Goal: Task Accomplishment & Management: Manage account settings

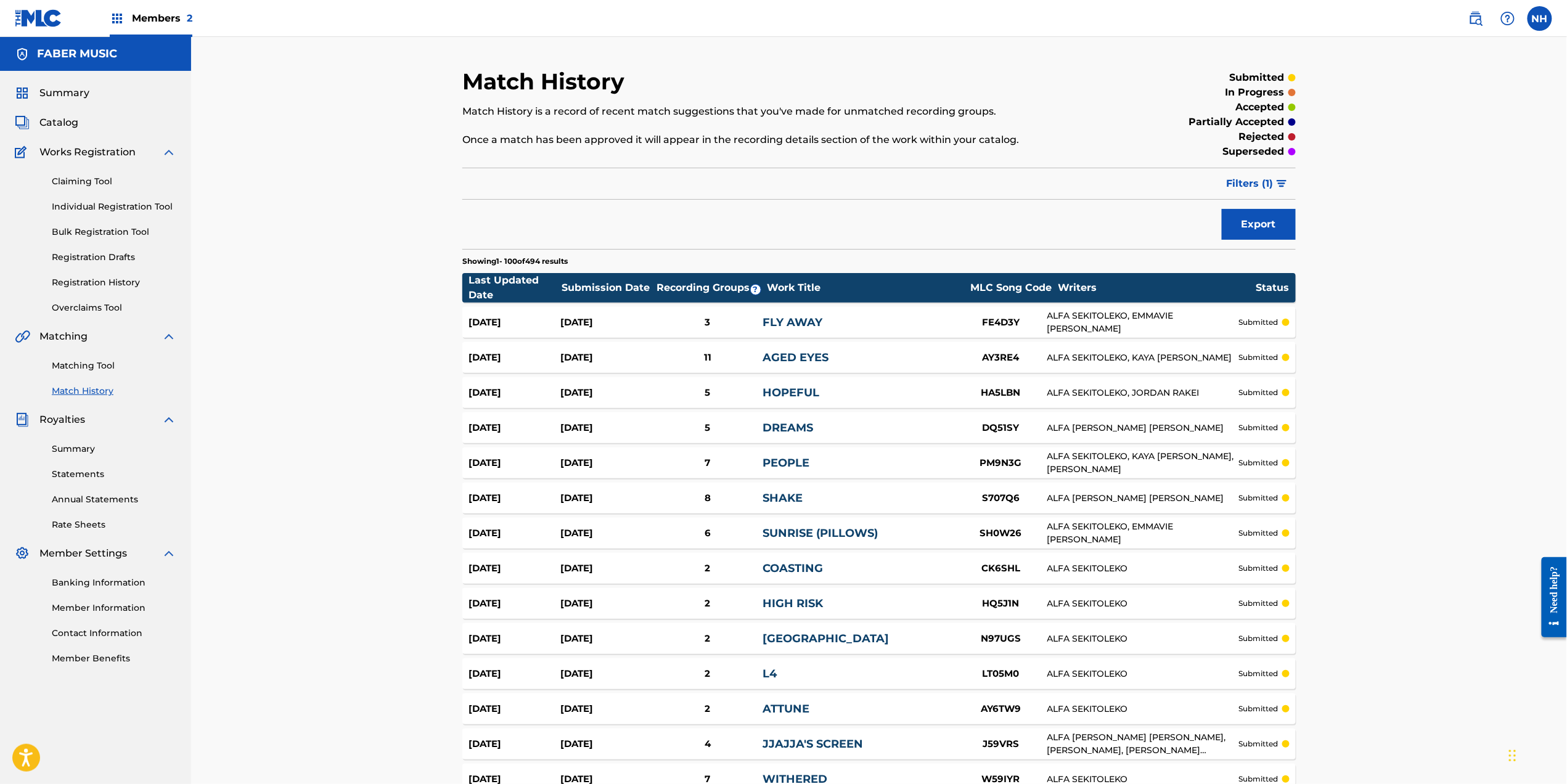
click at [126, 370] on link "Matching Tool" at bounding box center [114, 366] width 124 height 13
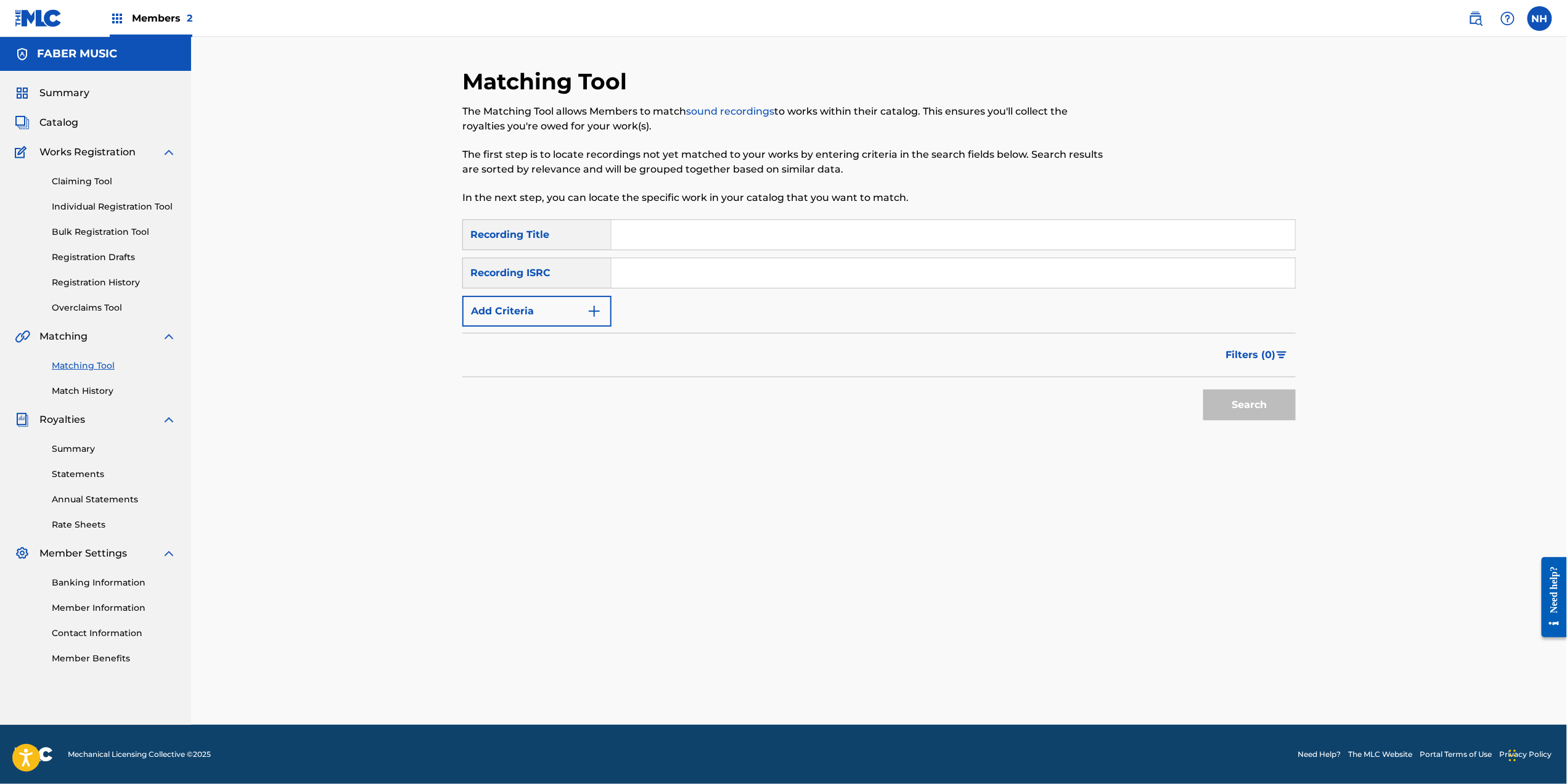
click at [121, 392] on link "Match History" at bounding box center [114, 391] width 124 height 13
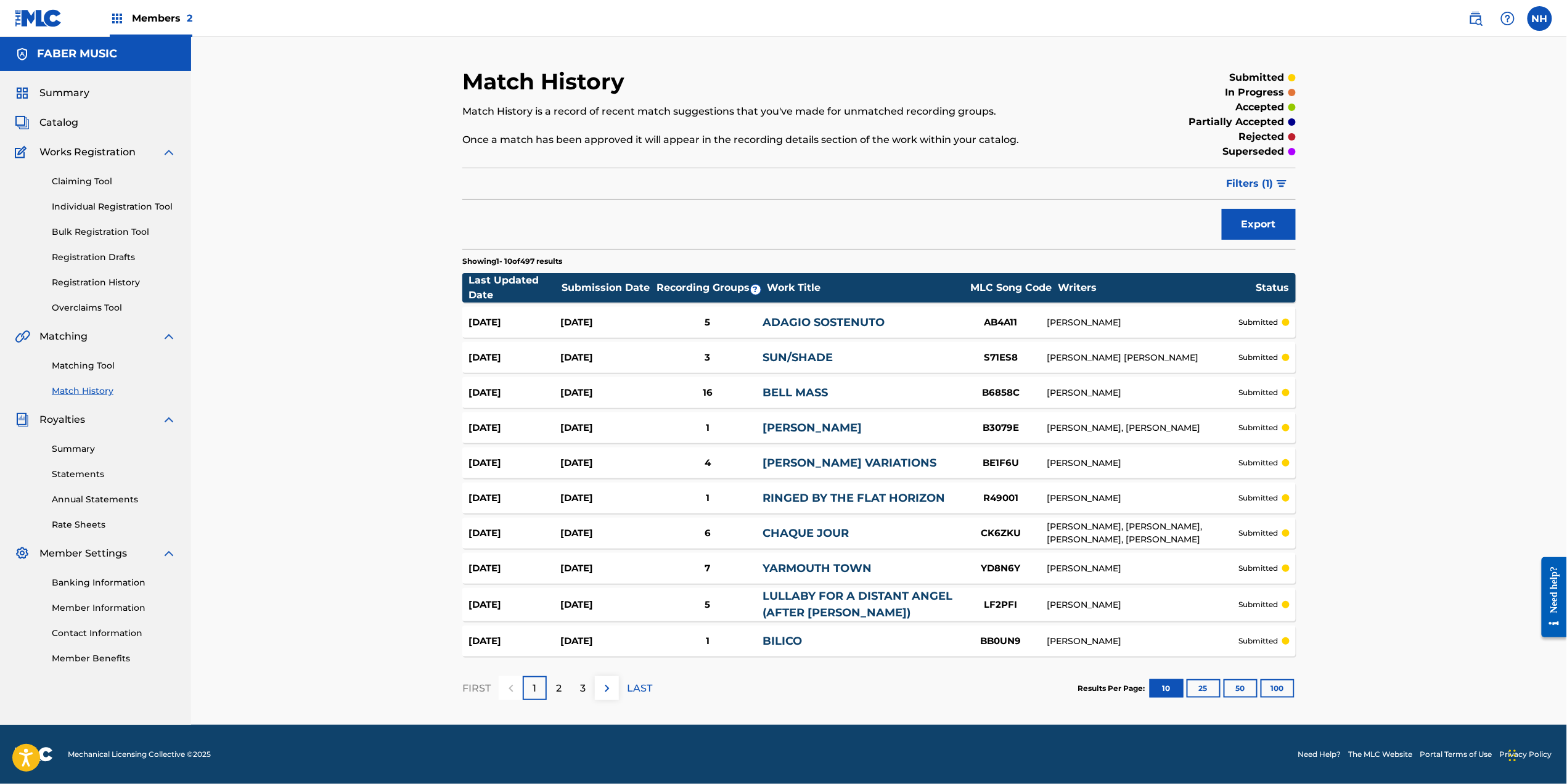
click at [91, 95] on div "Summary" at bounding box center [95, 93] width 162 height 15
click at [88, 94] on span "Summary" at bounding box center [64, 93] width 50 height 15
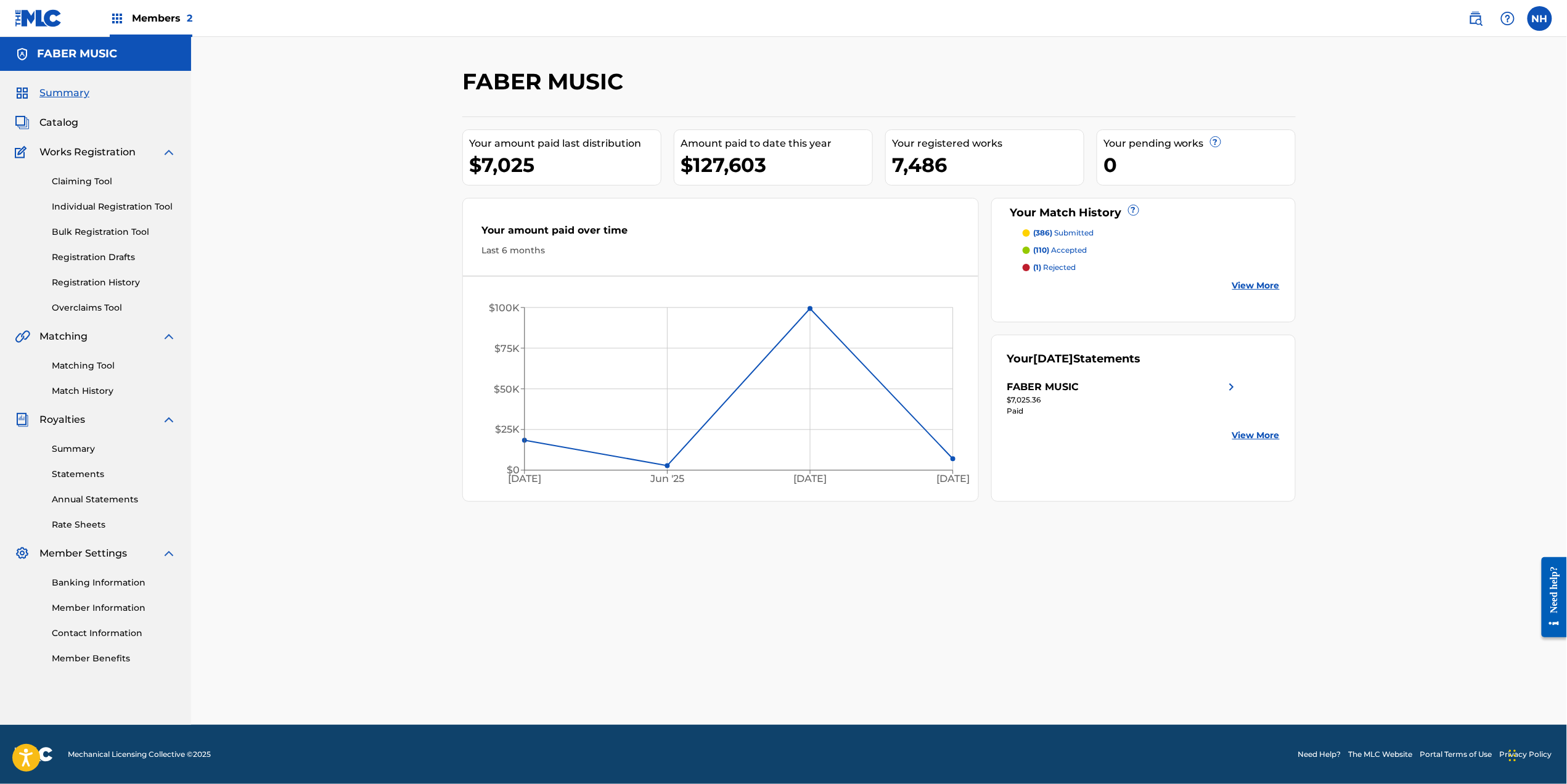
click at [92, 359] on link "Matching Tool" at bounding box center [114, 366] width 124 height 13
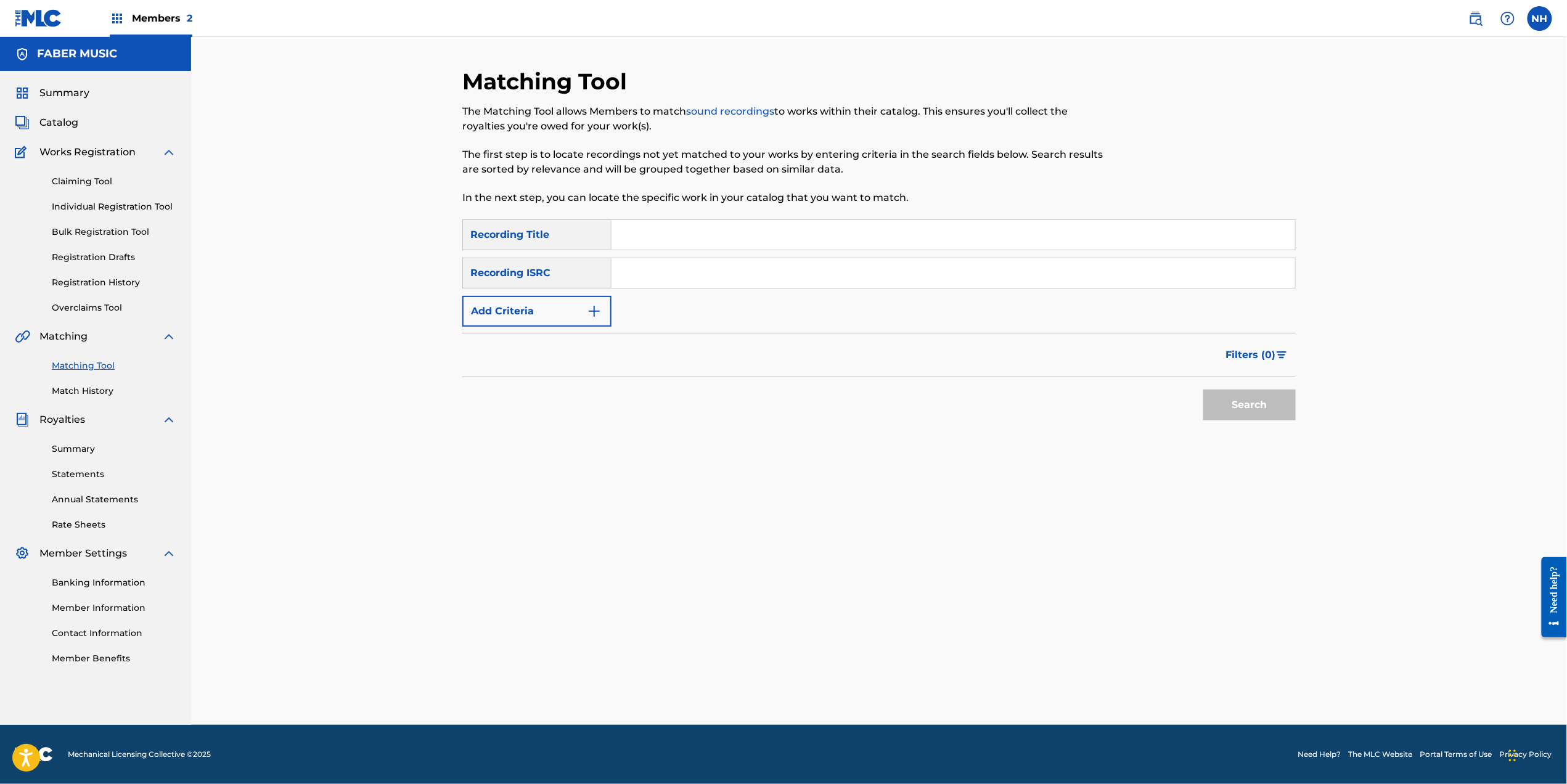
click at [1547, 367] on div "Matching Tool The Matching Tool allows Members to match sound recordings to wor…" at bounding box center [879, 381] width 1376 height 688
click at [708, 88] on div "Matching Tool The Matching Tool allows Members to match sound recordings to wor…" at bounding box center [783, 144] width 642 height 152
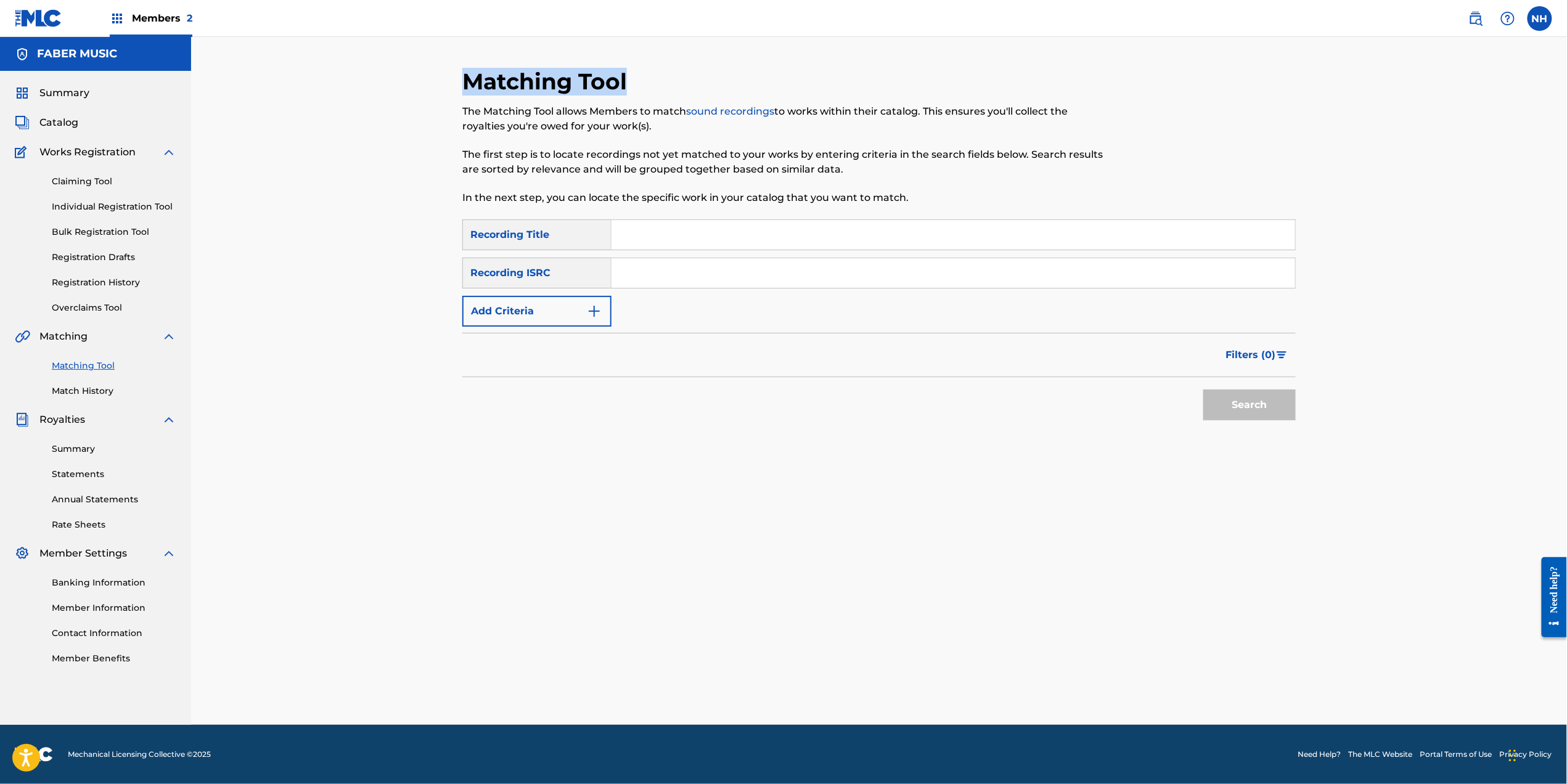
click at [708, 88] on div "Matching Tool The Matching Tool allows Members to match sound recordings to wor…" at bounding box center [783, 144] width 642 height 152
drag, startPoint x: 524, startPoint y: 188, endPoint x: 536, endPoint y: 188, distance: 12.0
click at [524, 188] on div "The Matching Tool allows Members to match sound recordings to works within thei…" at bounding box center [783, 154] width 642 height 101
click at [670, 228] on input "Search Form" at bounding box center [953, 234] width 683 height 29
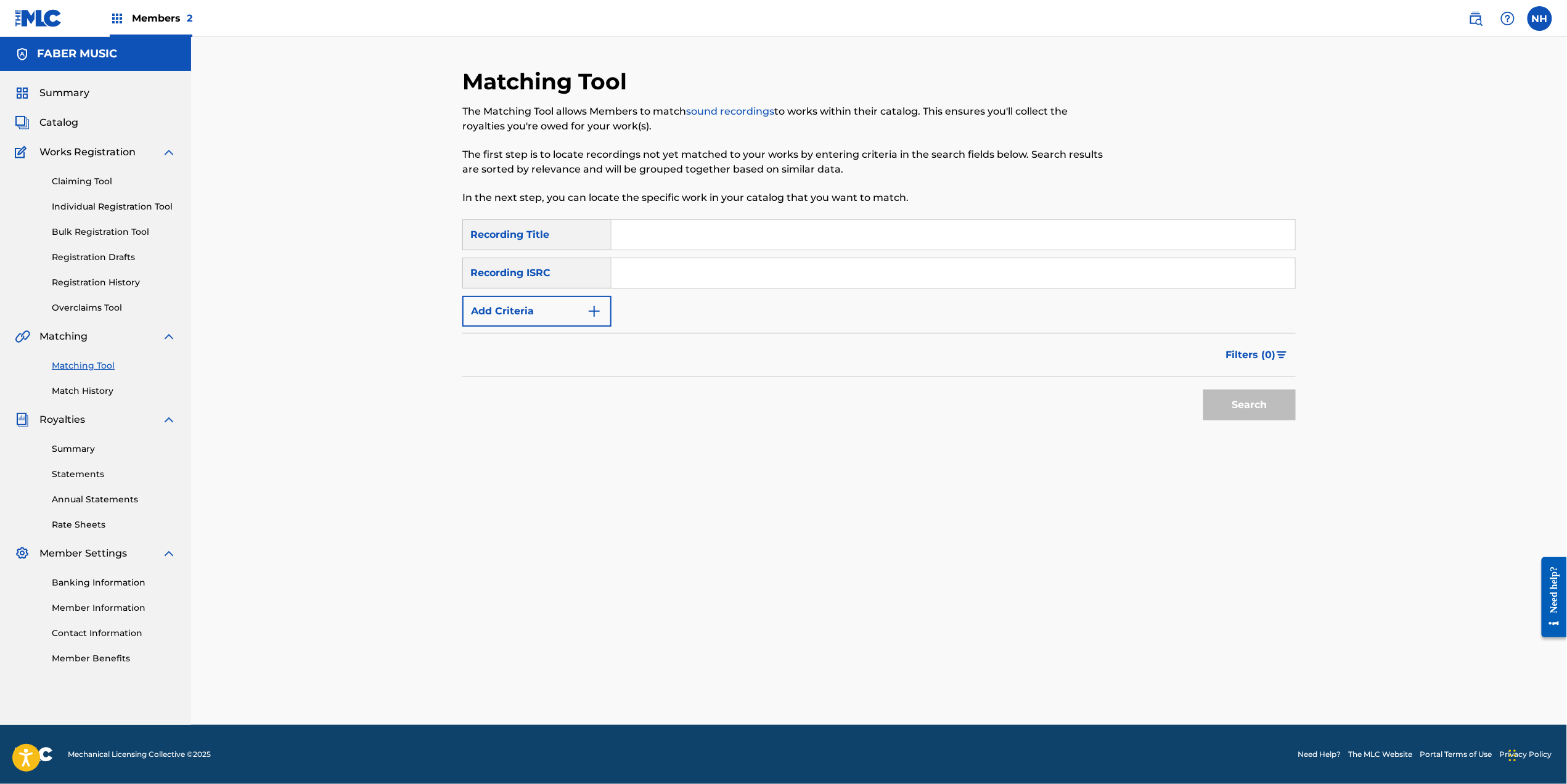
paste input "FLY AWAY"
type input "FLY AWAY"
click at [590, 309] on img "Search Form" at bounding box center [594, 311] width 15 height 15
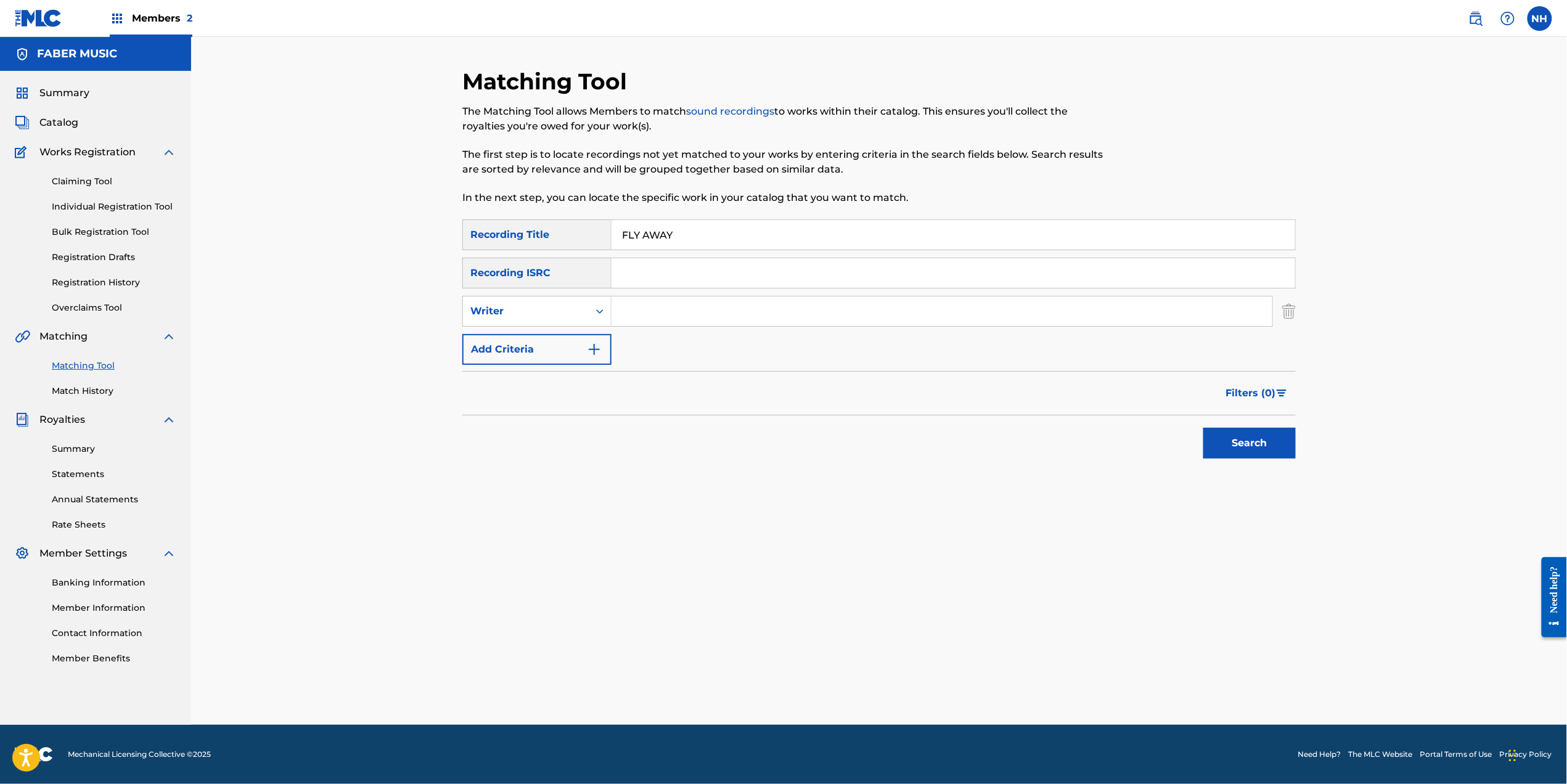
click at [701, 318] on input "Search Form" at bounding box center [942, 311] width 661 height 29
click at [706, 296] on input "Search Form" at bounding box center [942, 311] width 661 height 29
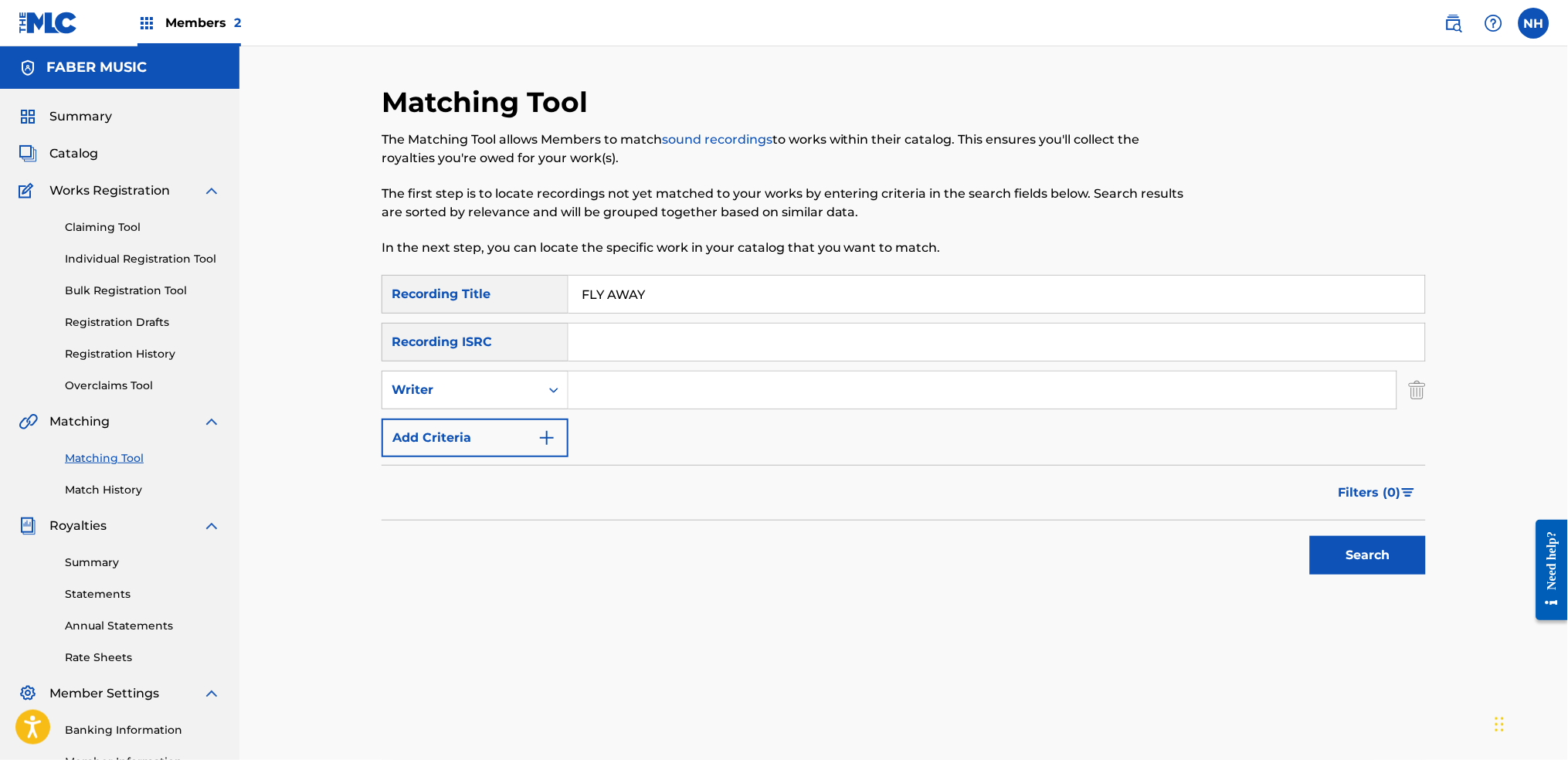
paste input "FLY AWAY"
type input "FLY AWAY"
type input "f"
type input "alfa"
click at [1310, 536] on button "Search" at bounding box center [1367, 555] width 116 height 39
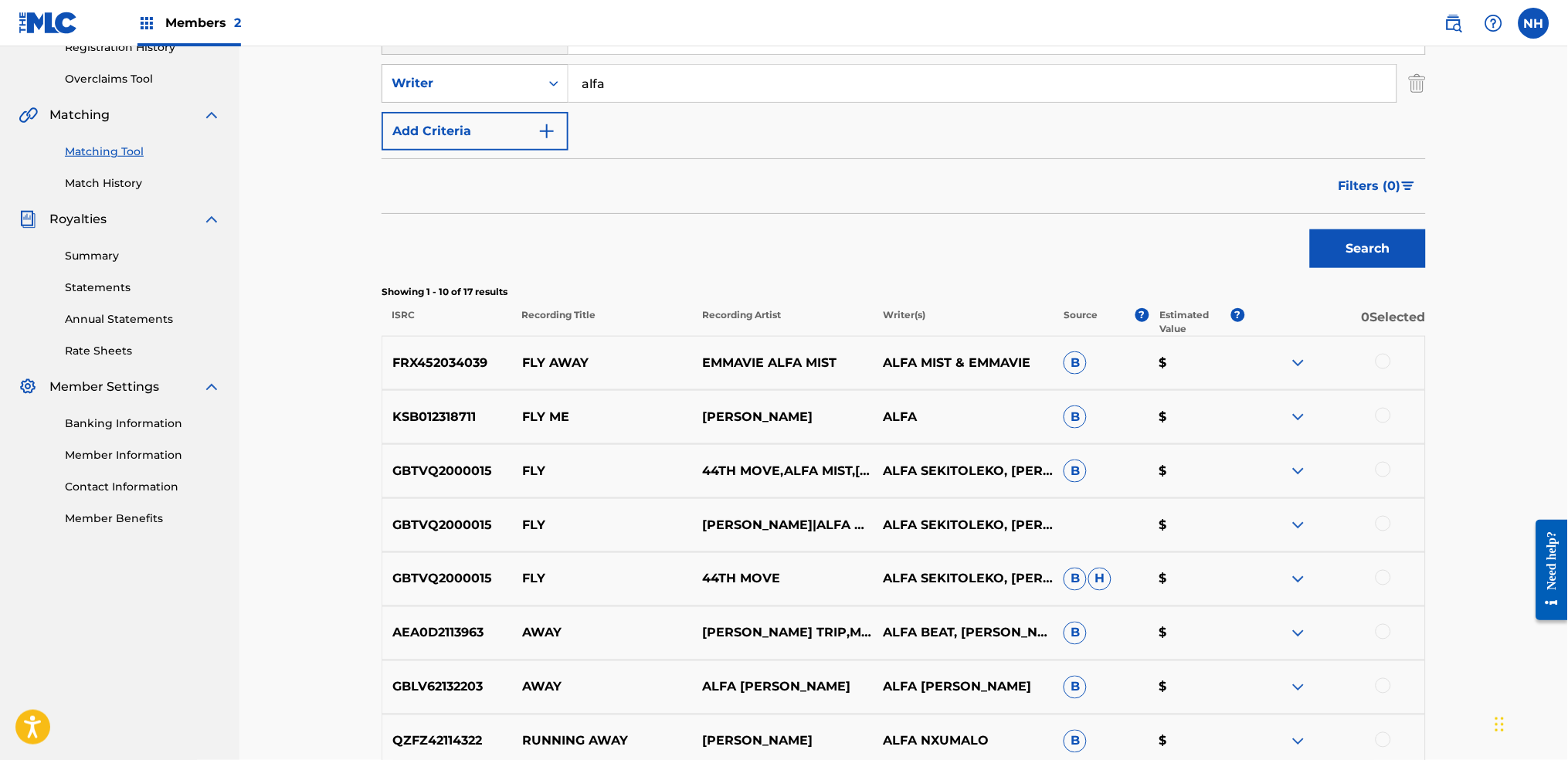
scroll to position [309, 0]
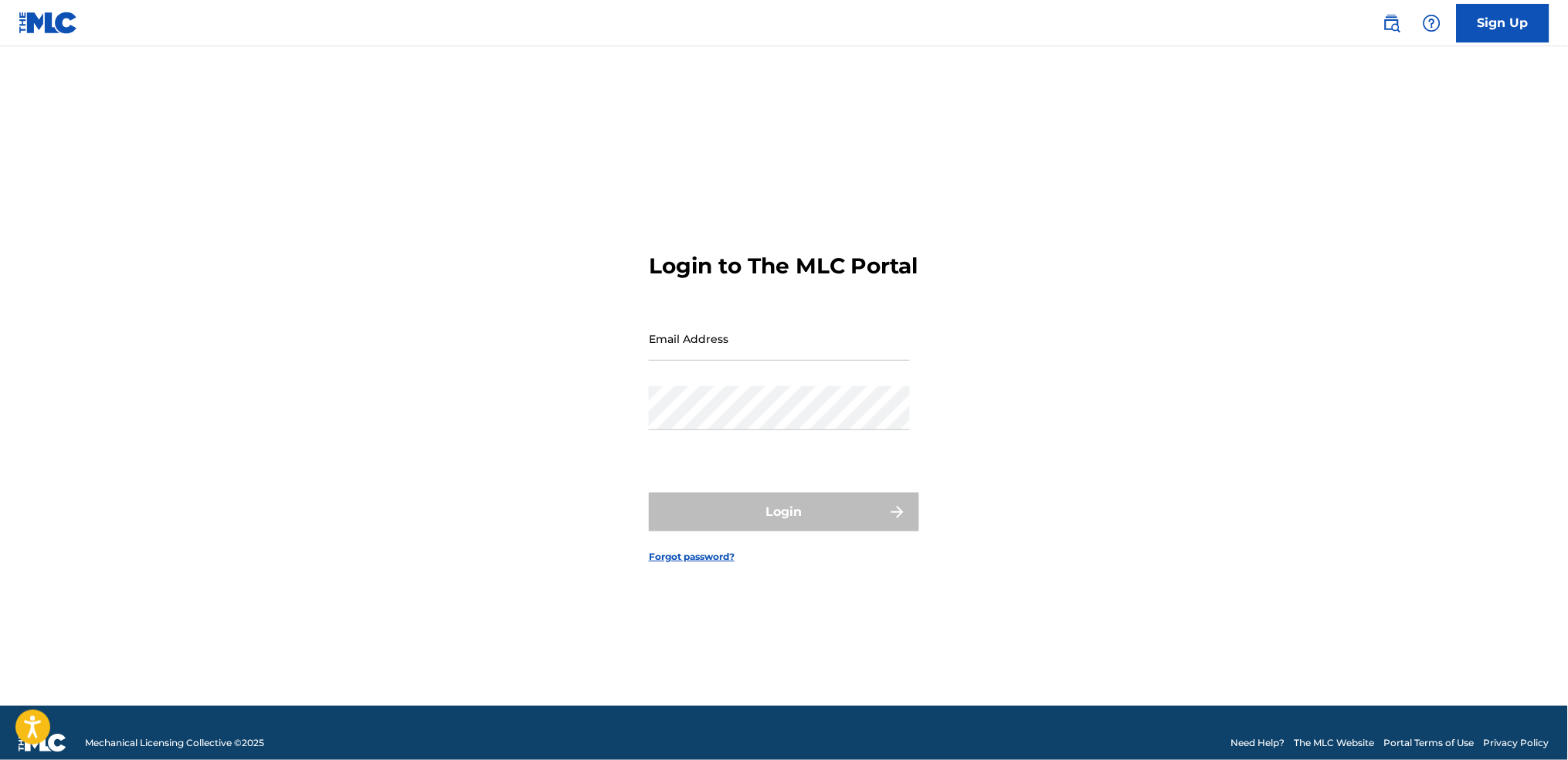
click at [872, 361] on input "Email Address" at bounding box center [779, 339] width 261 height 44
type input "[DATE][PERSON_NAME][EMAIL_ADDRESS][DOMAIN_NAME]"
click at [786, 448] on div "Password" at bounding box center [779, 421] width 261 height 70
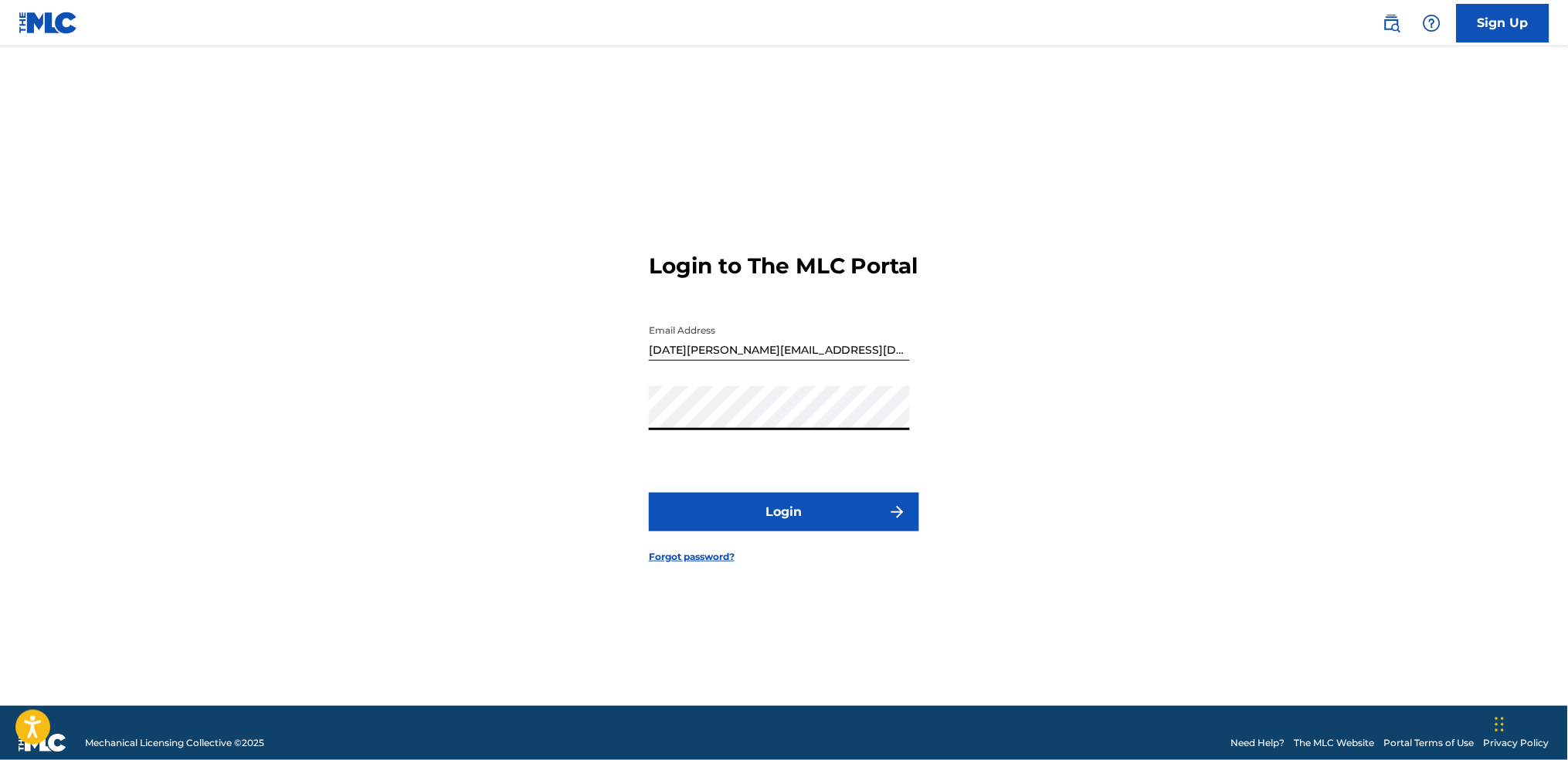
click at [649, 493] on button "Login" at bounding box center [784, 512] width 270 height 39
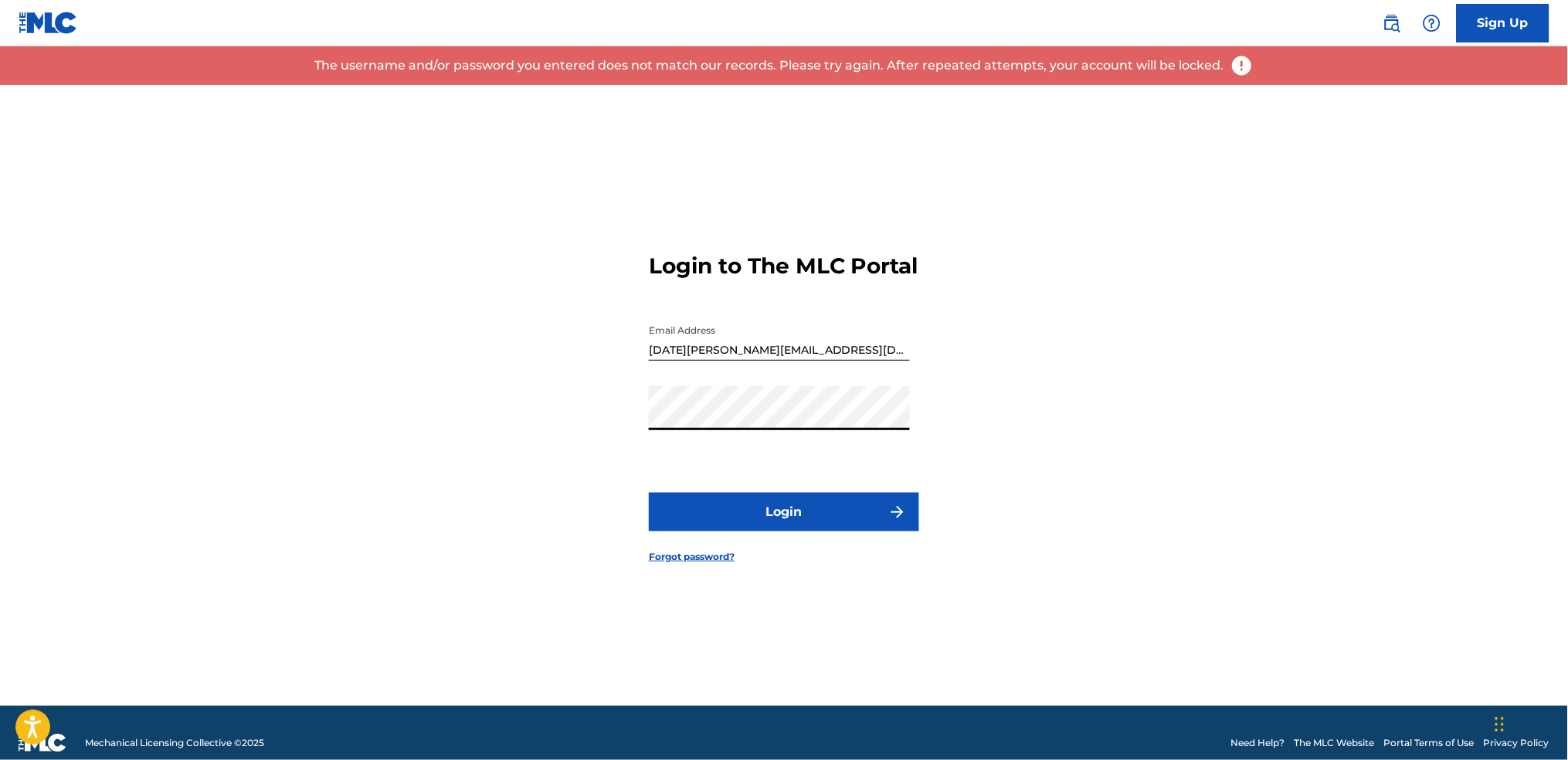
click at [425, 396] on div "Login to The MLC Portal Email Address [DATE][EMAIL_ADDRESS][DOMAIN_NAME] Passwo…" at bounding box center [784, 396] width 1082 height 621
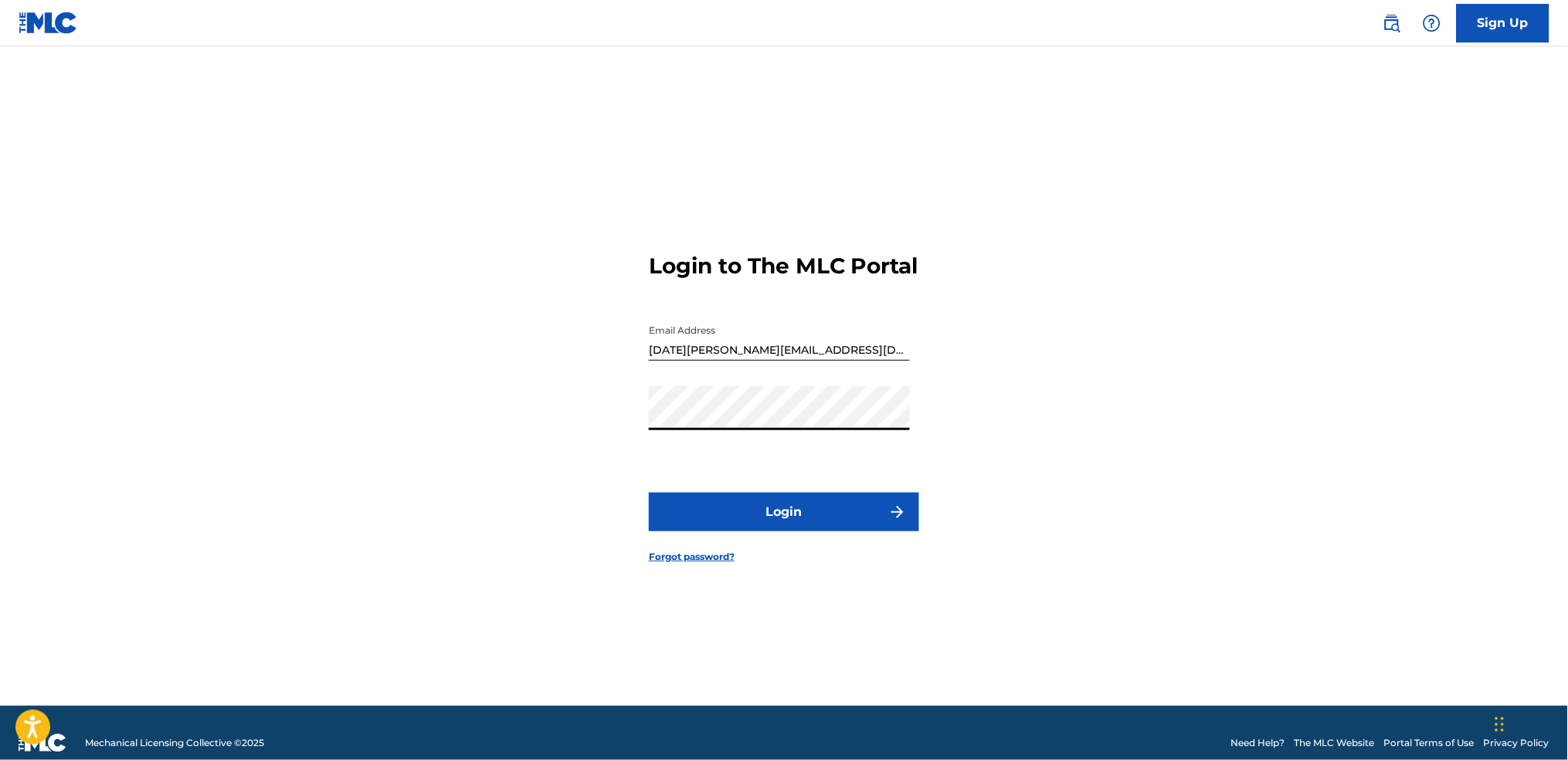
click at [649, 493] on button "Login" at bounding box center [784, 512] width 270 height 39
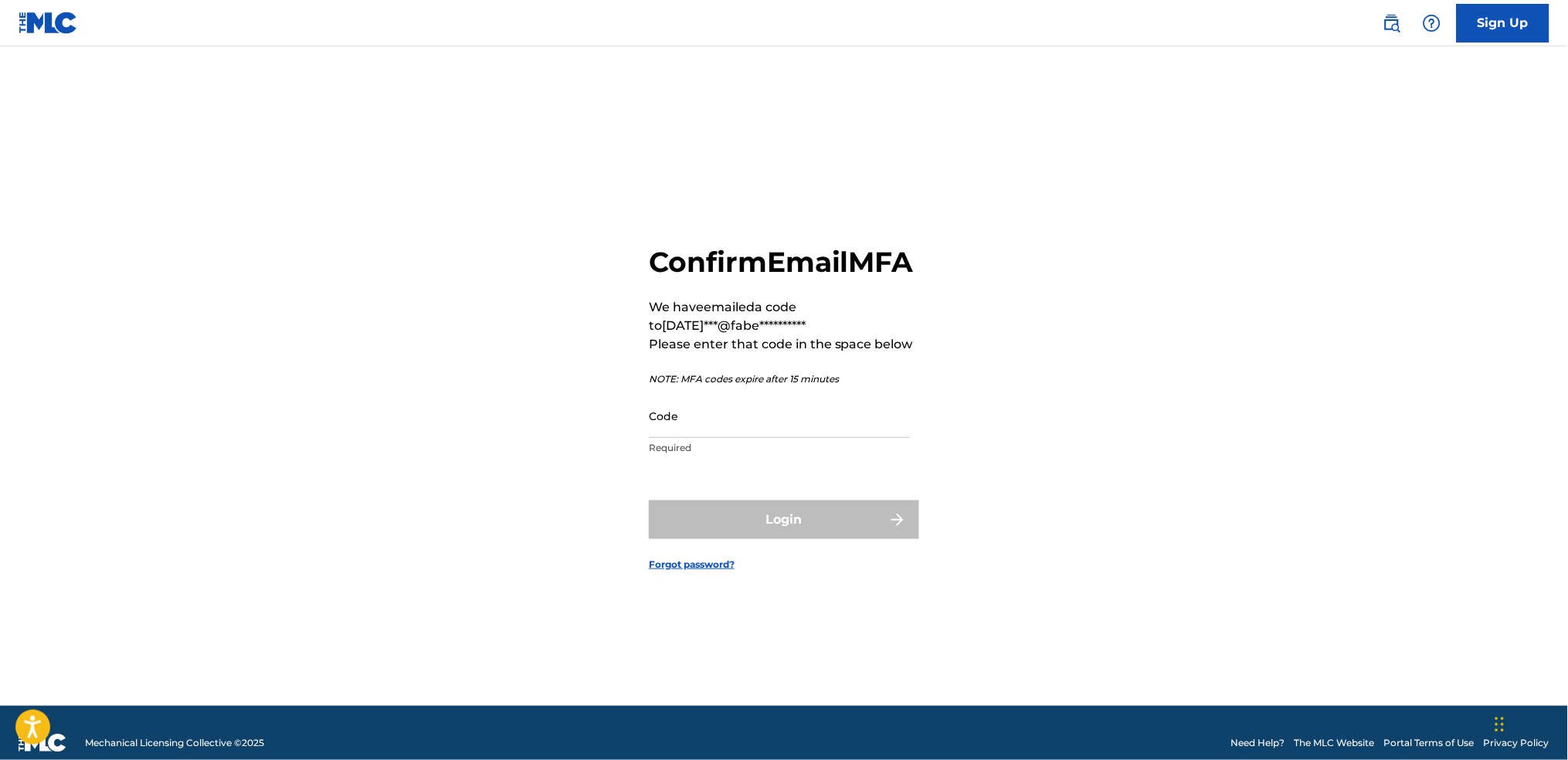
click at [744, 432] on input "Code" at bounding box center [779, 416] width 261 height 44
paste input "752549"
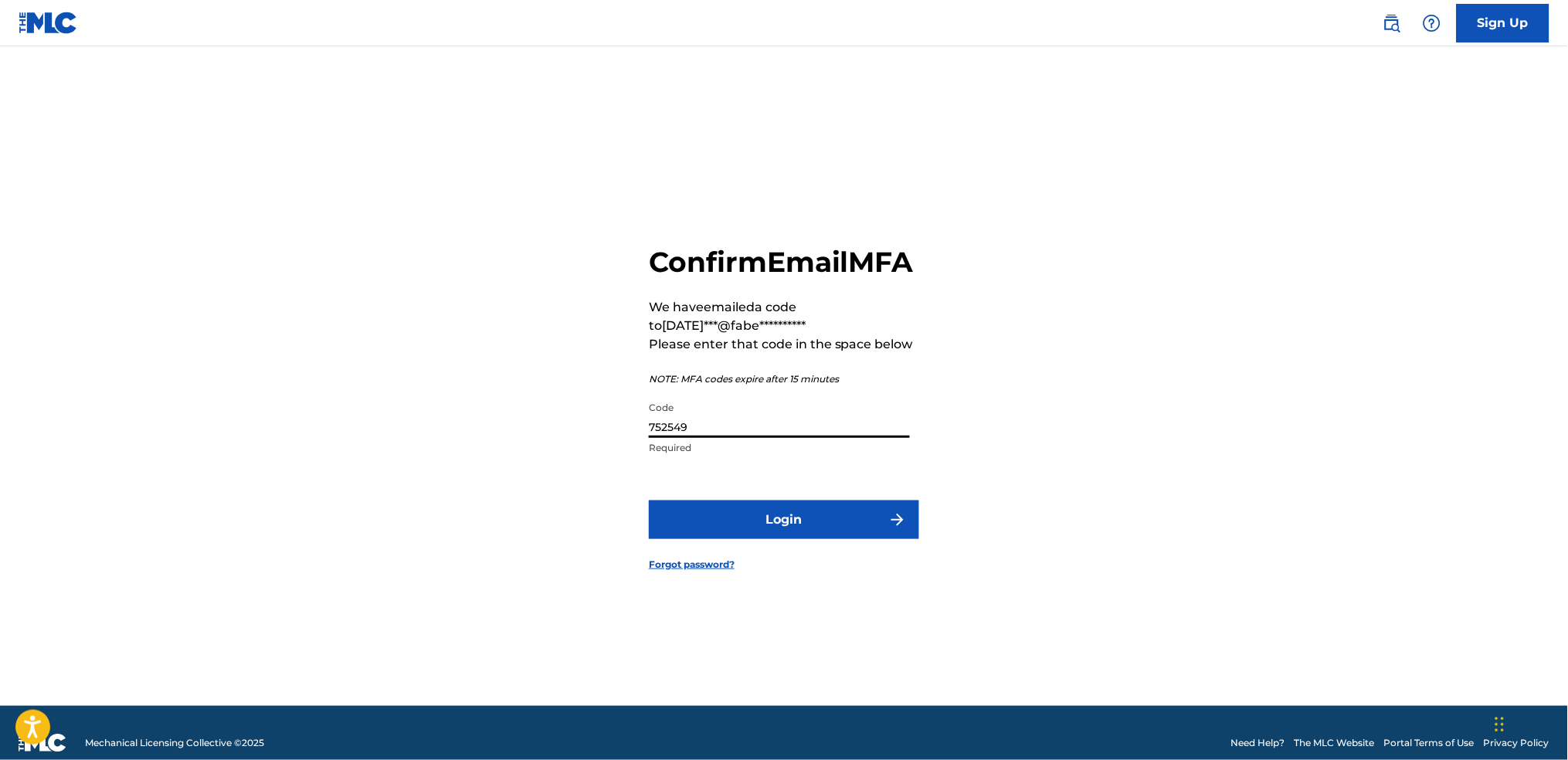
type input "752549"
click at [819, 527] on button "Login" at bounding box center [784, 520] width 270 height 39
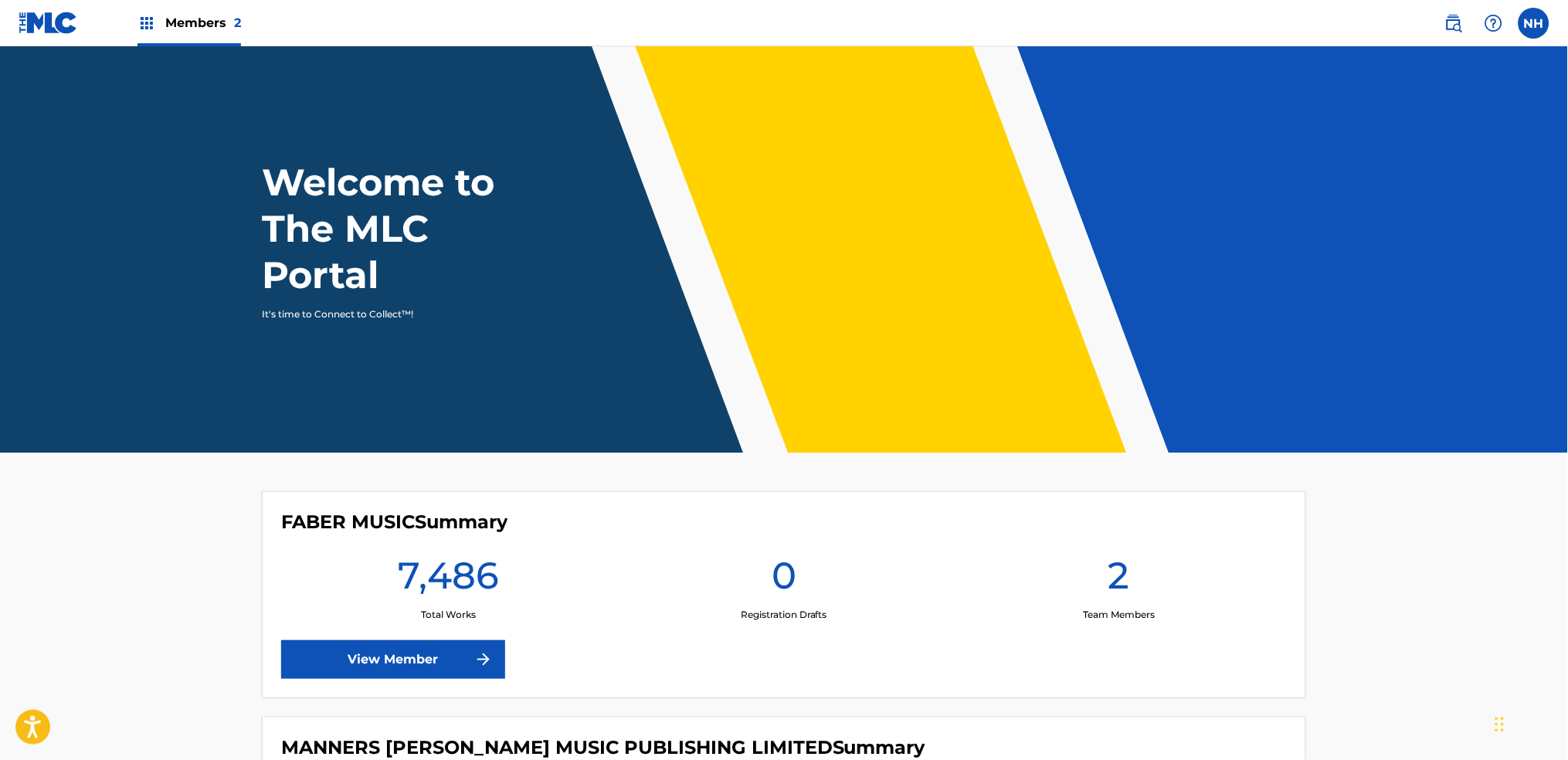
click at [450, 646] on link "View Member" at bounding box center [393, 659] width 224 height 39
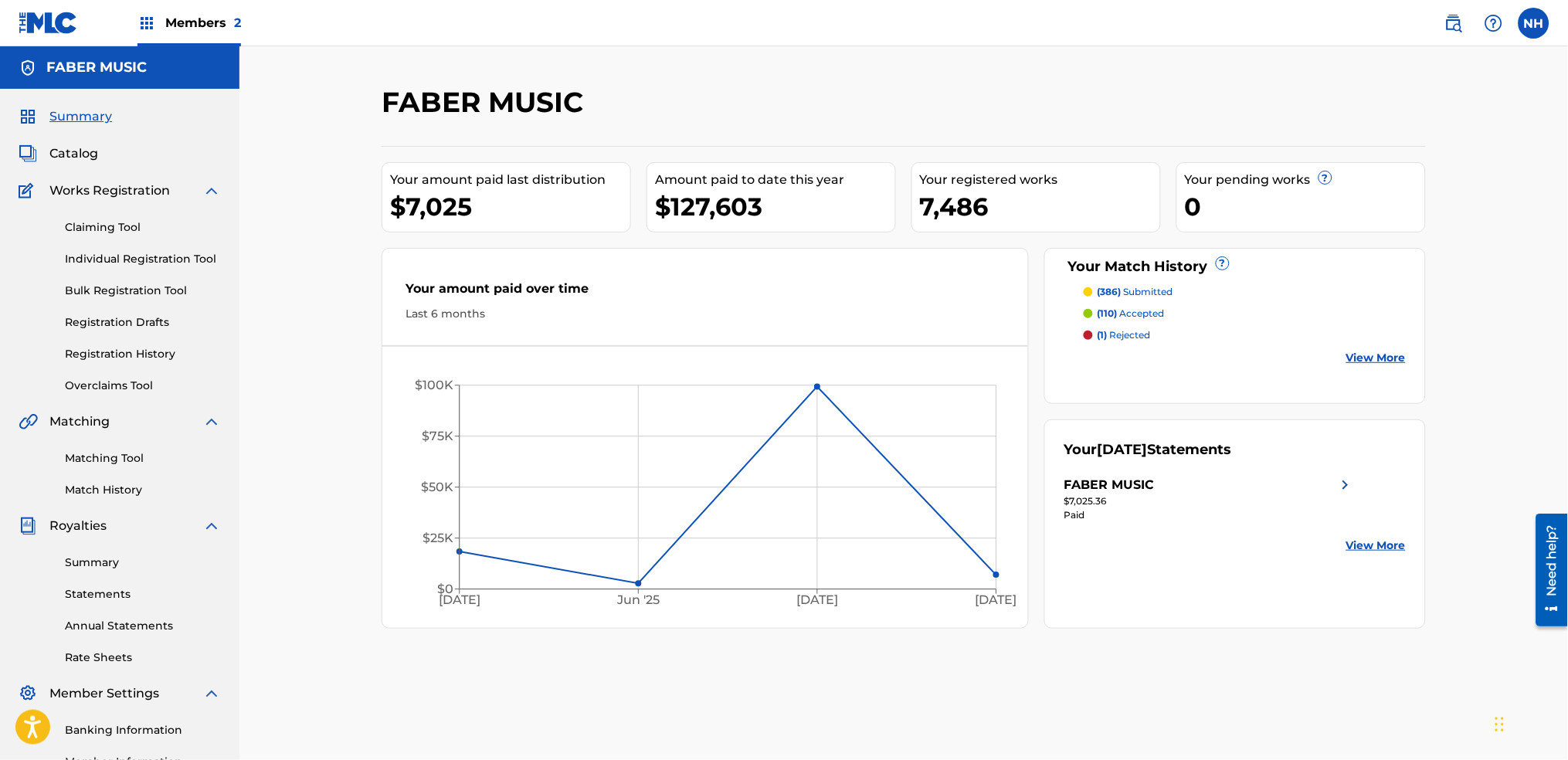
click at [93, 457] on link "Matching Tool" at bounding box center [143, 458] width 156 height 16
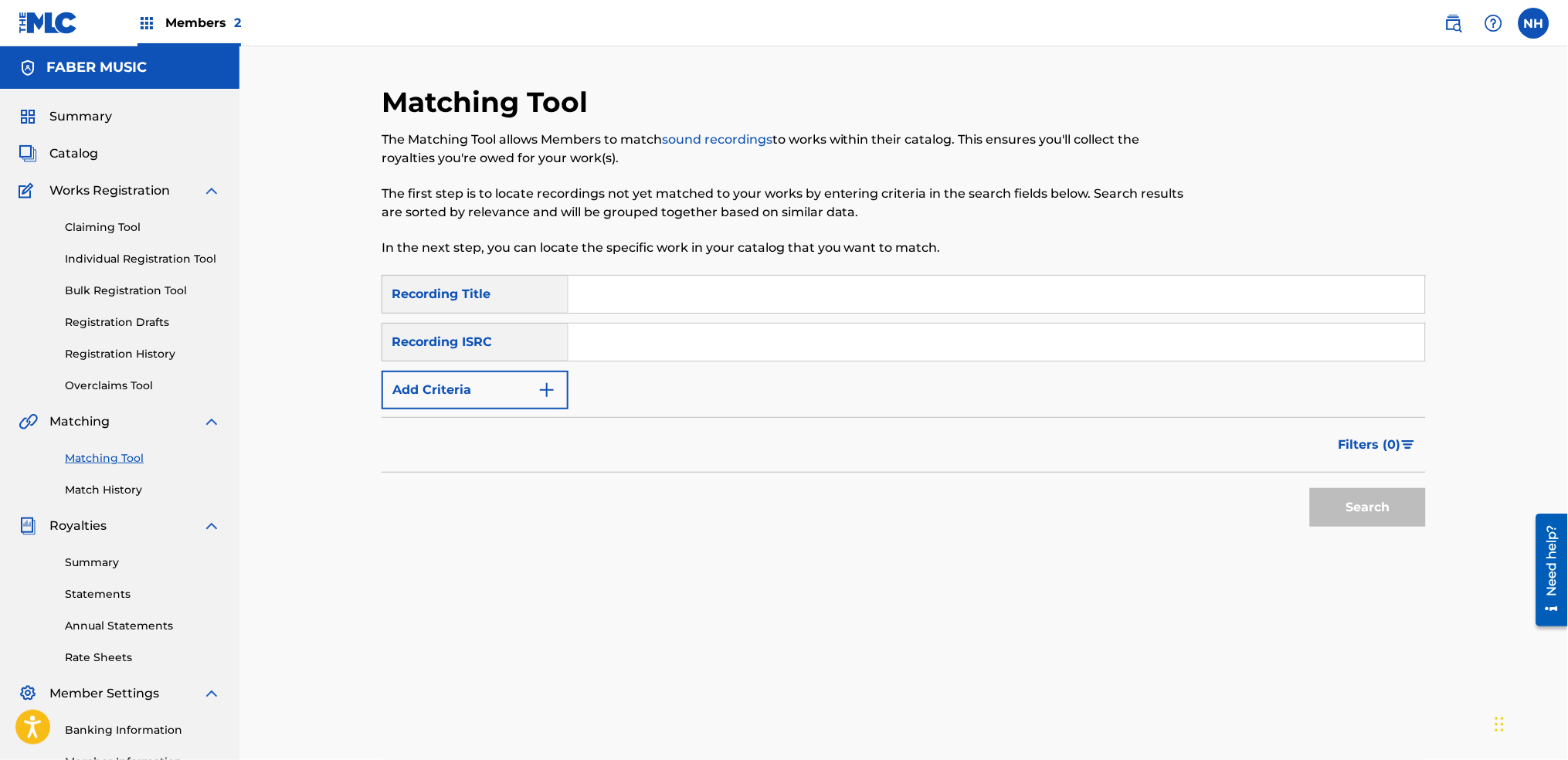
click at [471, 357] on div "Recording ISRC" at bounding box center [475, 342] width 187 height 39
click at [472, 371] on button "Add Criteria" at bounding box center [475, 389] width 187 height 39
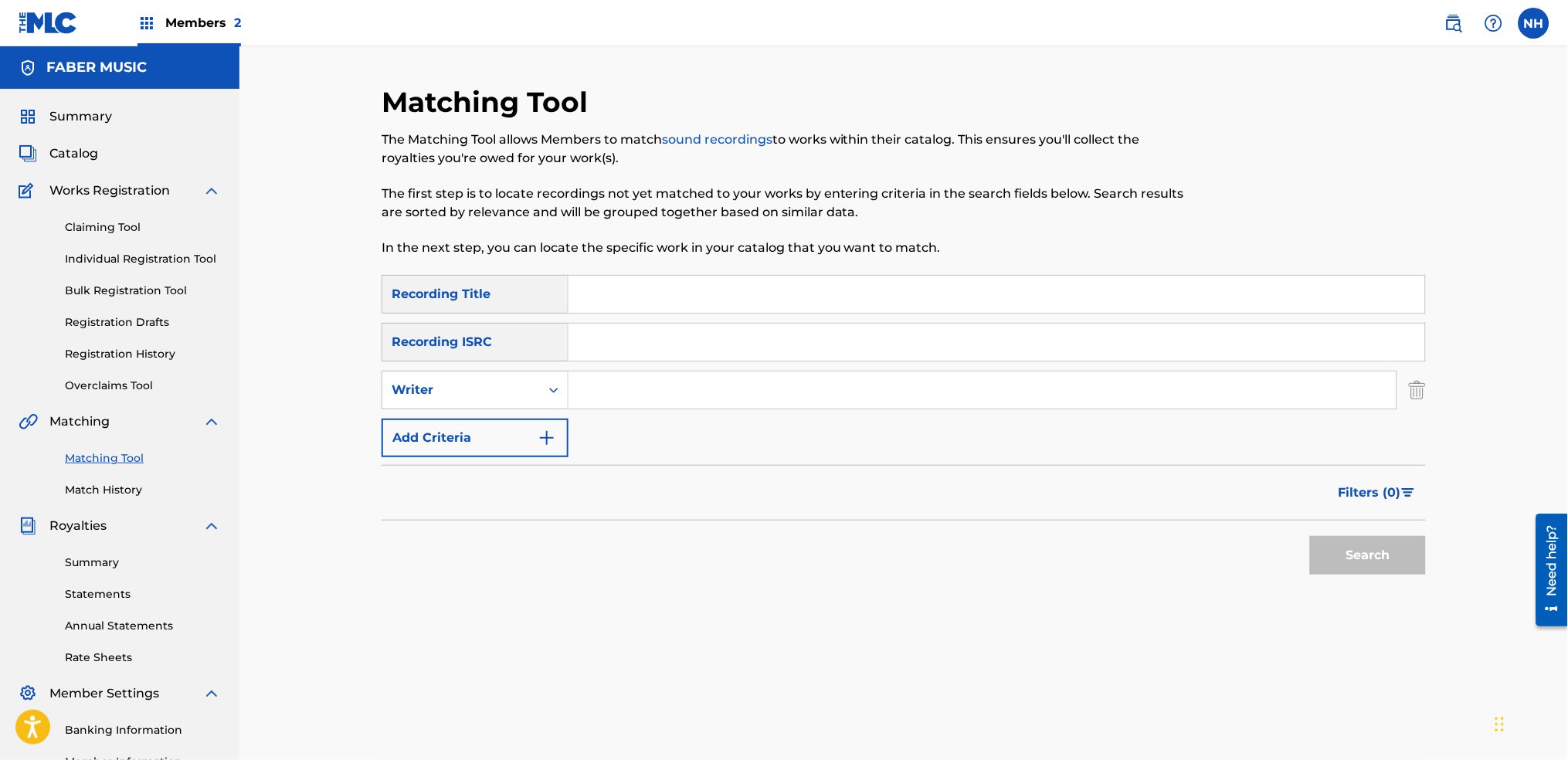
click at [484, 419] on button "Add Criteria" at bounding box center [475, 438] width 187 height 39
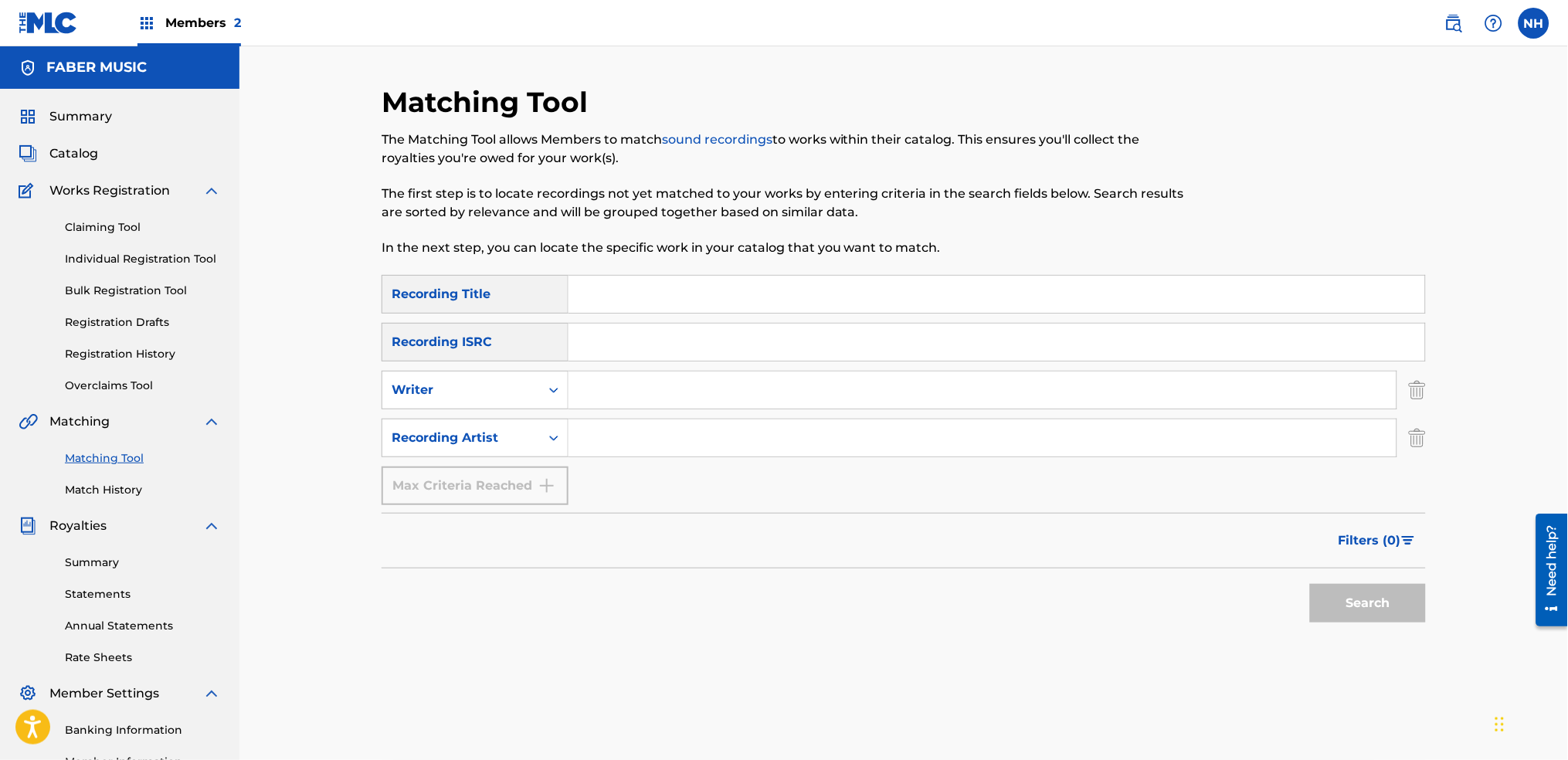
click at [746, 284] on input "Search Form" at bounding box center [997, 294] width 857 height 37
paste input "752549"
type input "752549"
click at [565, 325] on div "Recording ISRC" at bounding box center [475, 342] width 187 height 39
click at [575, 293] on input "Search Form" at bounding box center [997, 294] width 857 height 37
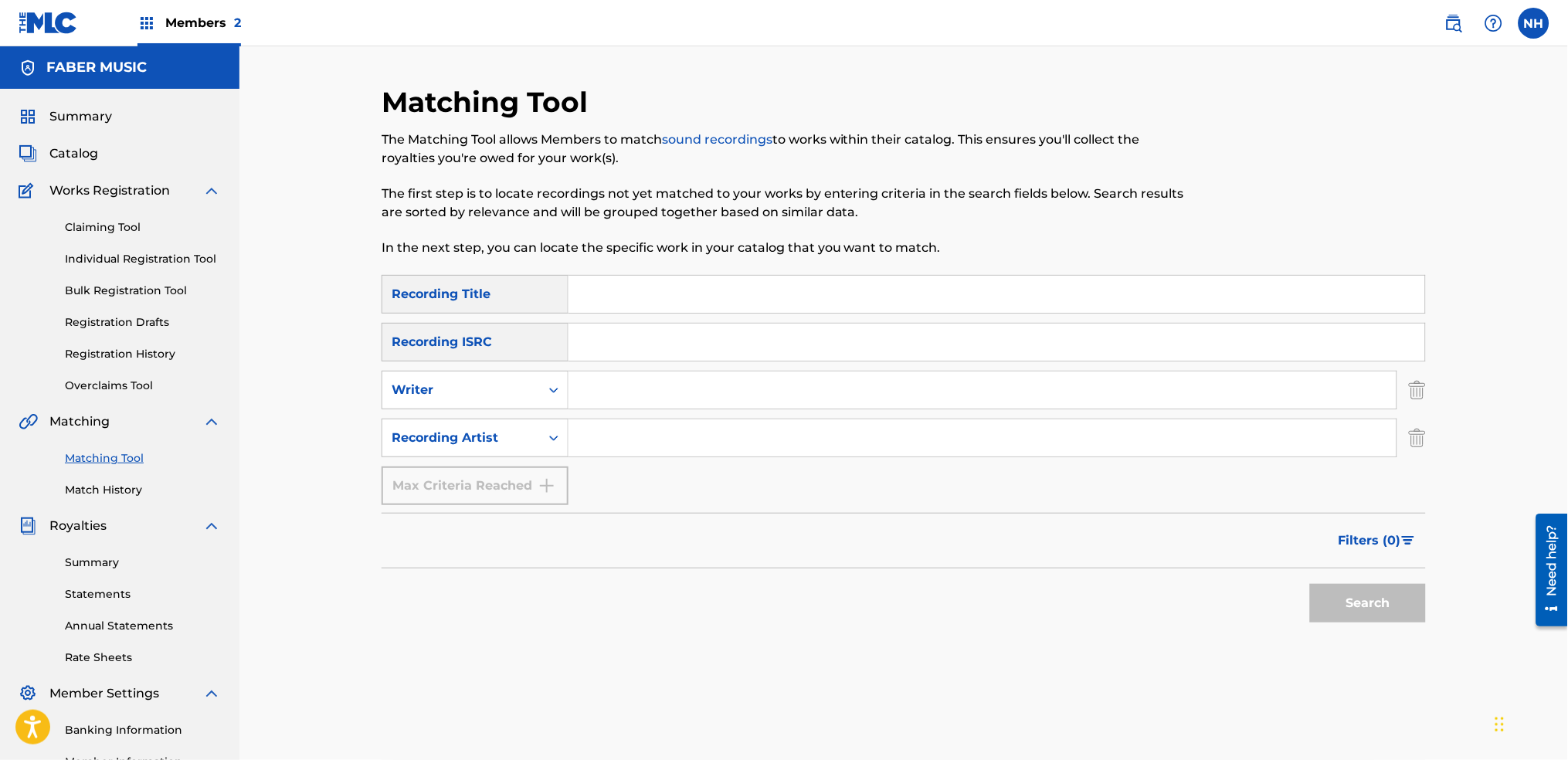
paste input "FLY AWAY"
type input "FLY AWAY"
click at [587, 444] on input "Search Form" at bounding box center [983, 438] width 828 height 37
type input "alfa mist"
click at [1435, 625] on div "Matching Tool The Matching Tool allows Members to match sound recordings to wor…" at bounding box center [904, 469] width 1082 height 767
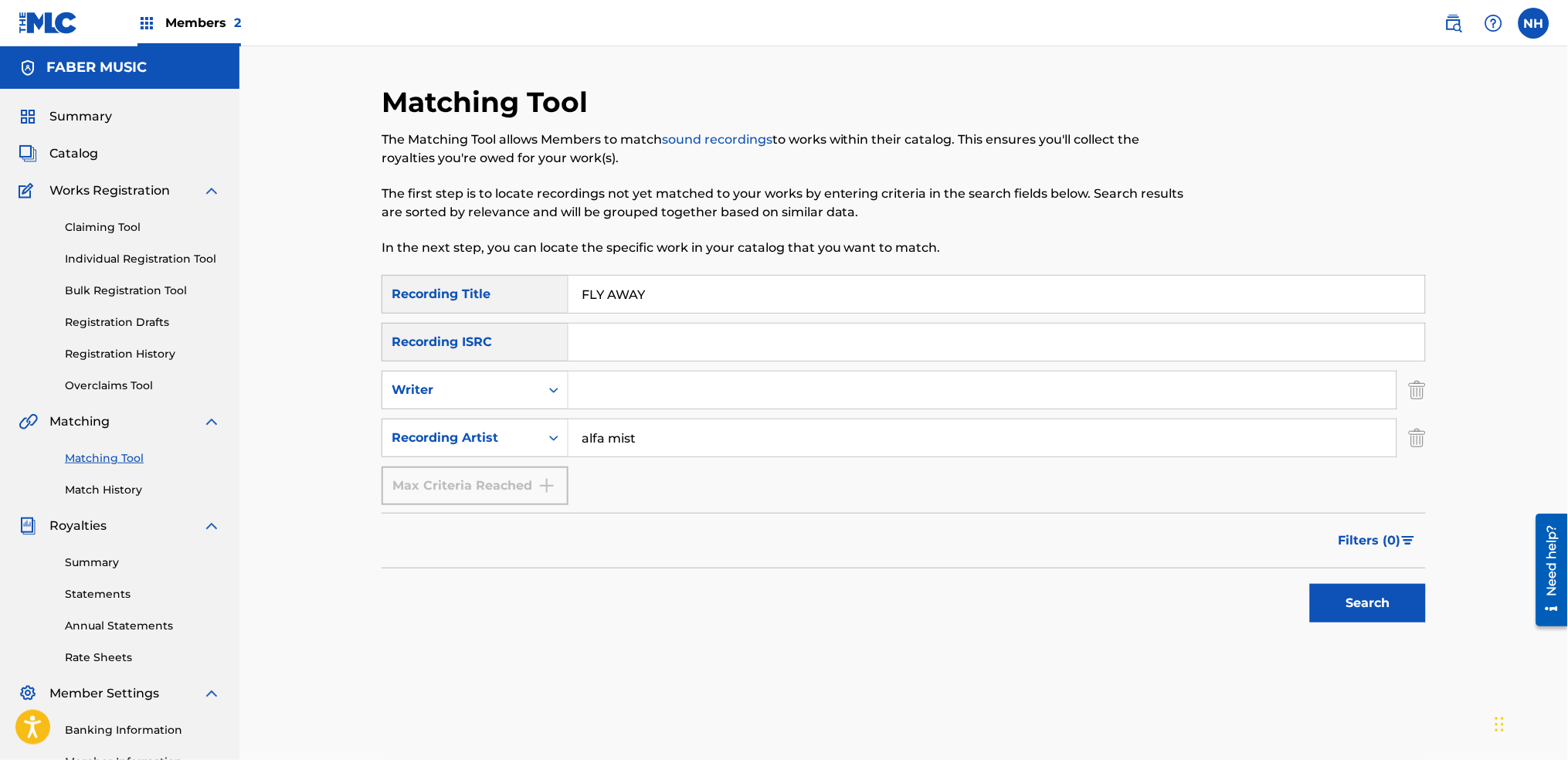
click at [1429, 626] on div "Matching Tool The Matching Tool allows Members to match sound recordings to wor…" at bounding box center [904, 469] width 1082 height 767
drag, startPoint x: 1423, startPoint y: 621, endPoint x: 1407, endPoint y: 613, distance: 17.9
click at [1416, 618] on button "Search" at bounding box center [1367, 603] width 116 height 39
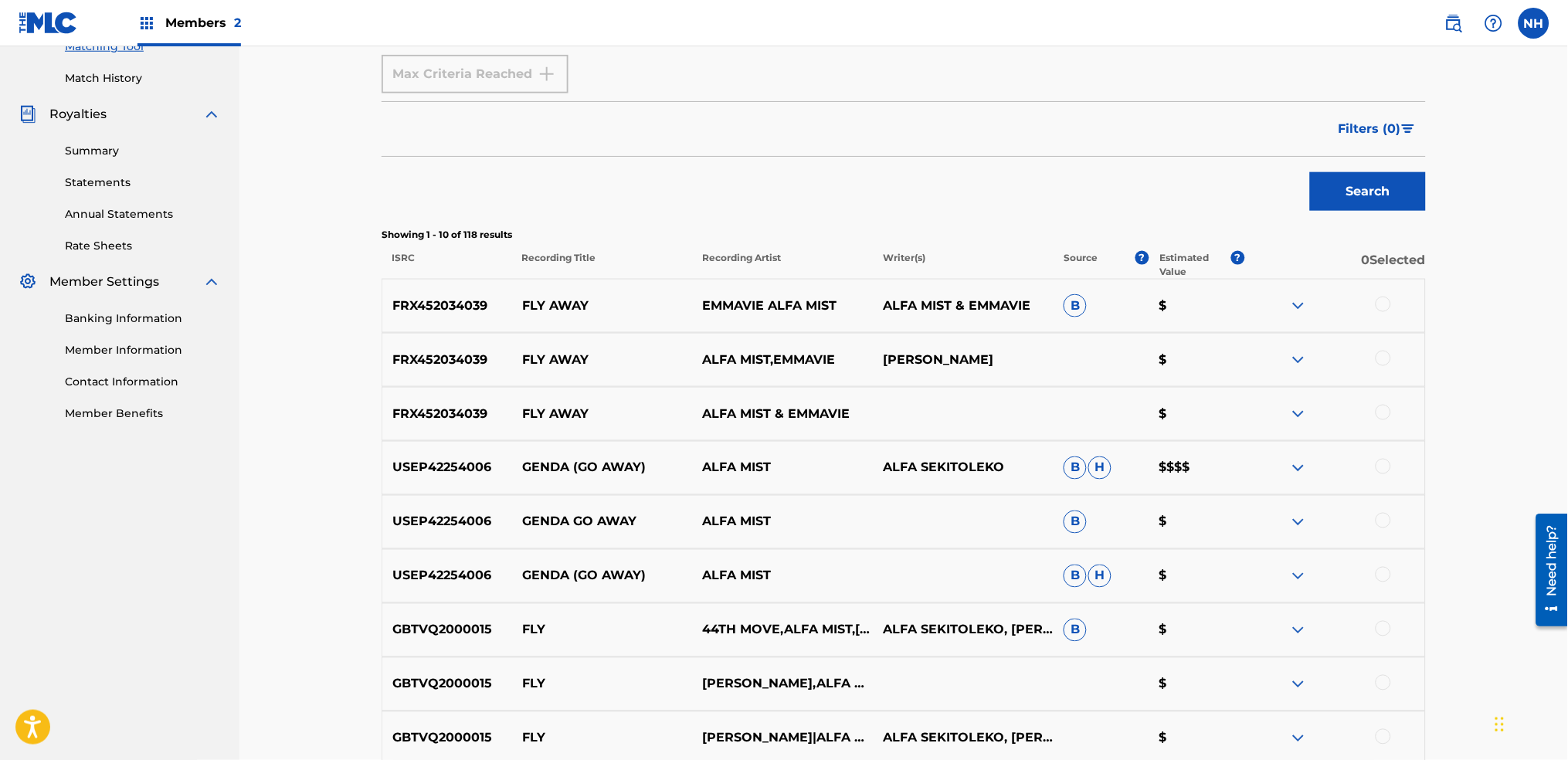
scroll to position [206, 0]
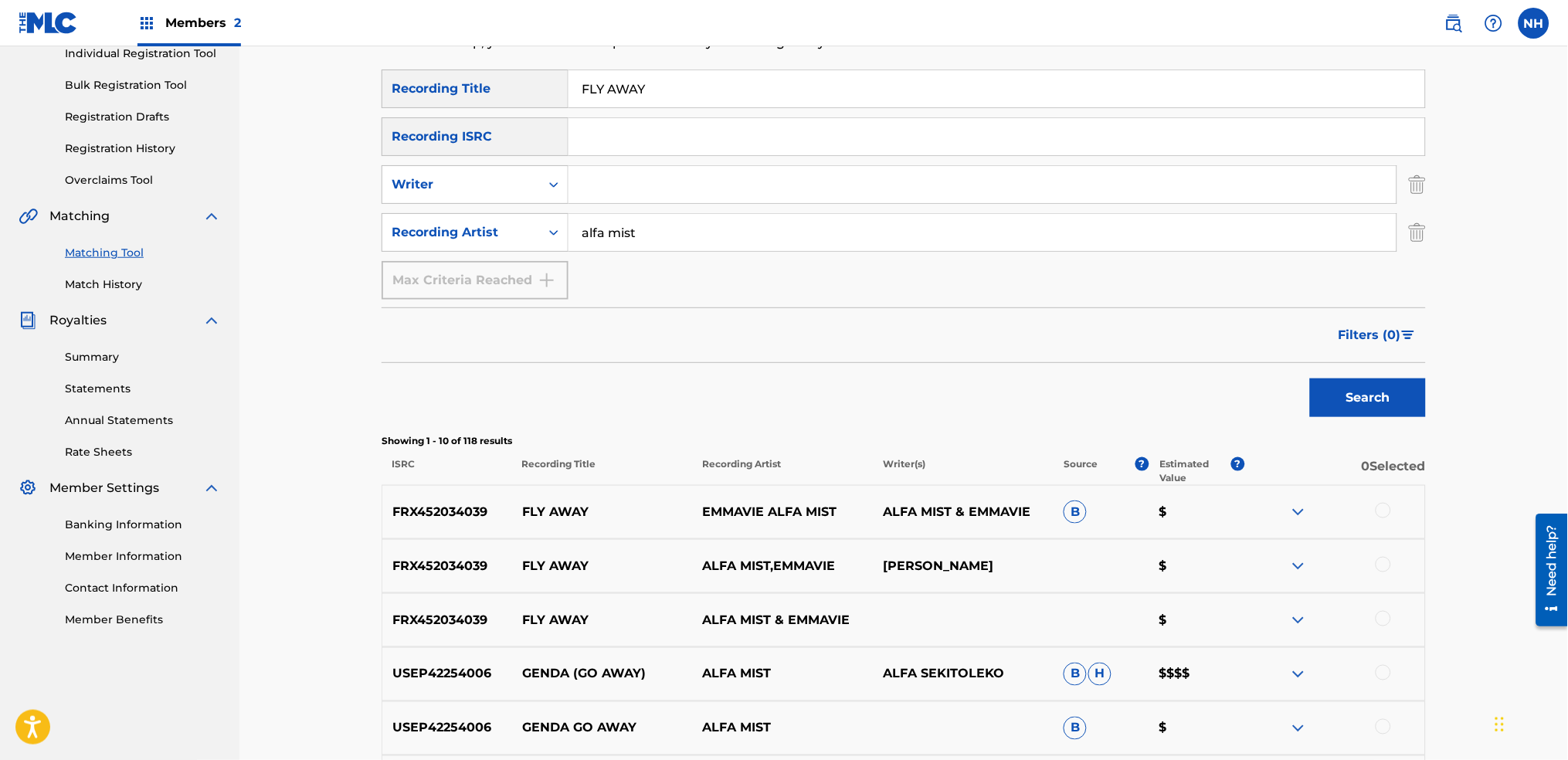
drag, startPoint x: 663, startPoint y: 97, endPoint x: 578, endPoint y: 88, distance: 85.5
click at [578, 88] on input "FLY AWAY" at bounding box center [997, 89] width 857 height 37
paste input "ROSE THORN"
type input "ROSE THORN"
click at [1363, 412] on button "Search" at bounding box center [1367, 398] width 116 height 39
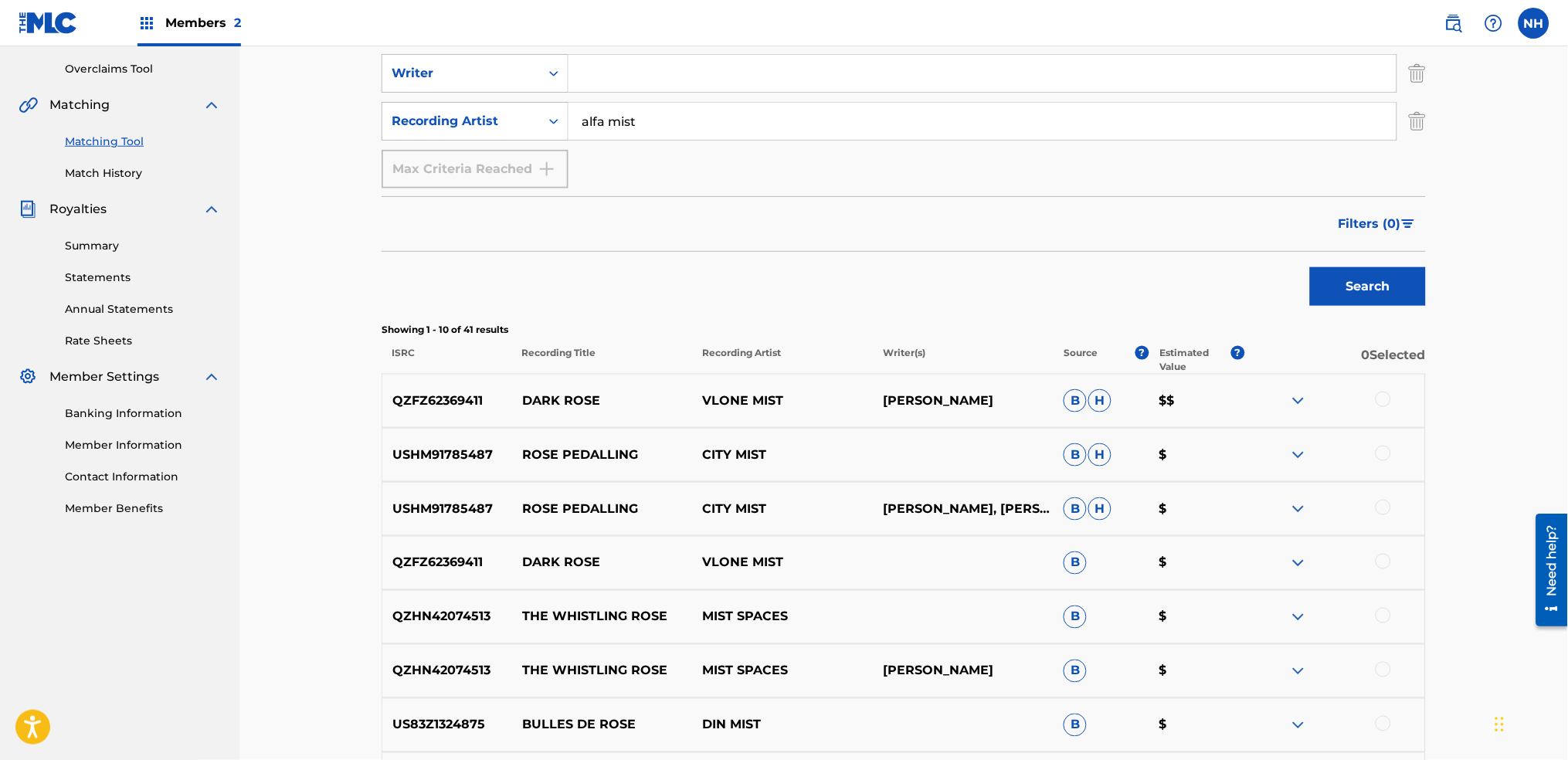
scroll to position [102, 0]
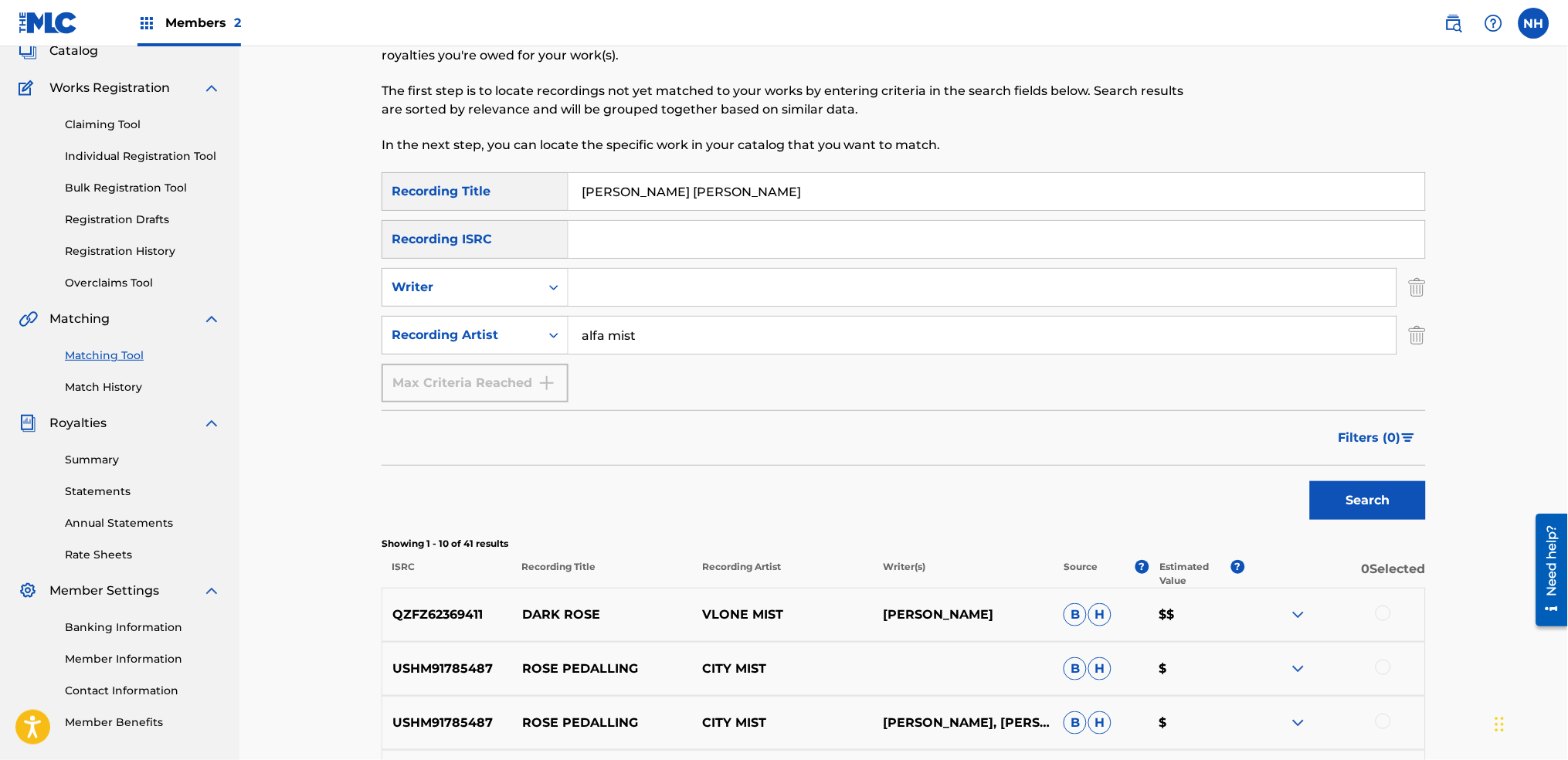
drag, startPoint x: 673, startPoint y: 188, endPoint x: 534, endPoint y: 178, distance: 139.4
click at [534, 178] on div "SearchWithCriteria2abb0aaa-afad-4308-9d96-de7e744857a4 Recording Title ROSE THO…" at bounding box center [904, 191] width 1044 height 39
drag, startPoint x: 533, startPoint y: 178, endPoint x: 571, endPoint y: 178, distance: 38.0
click at [533, 178] on div "Recording Title" at bounding box center [475, 191] width 187 height 39
click at [648, 178] on input "Search Form" at bounding box center [997, 191] width 857 height 37
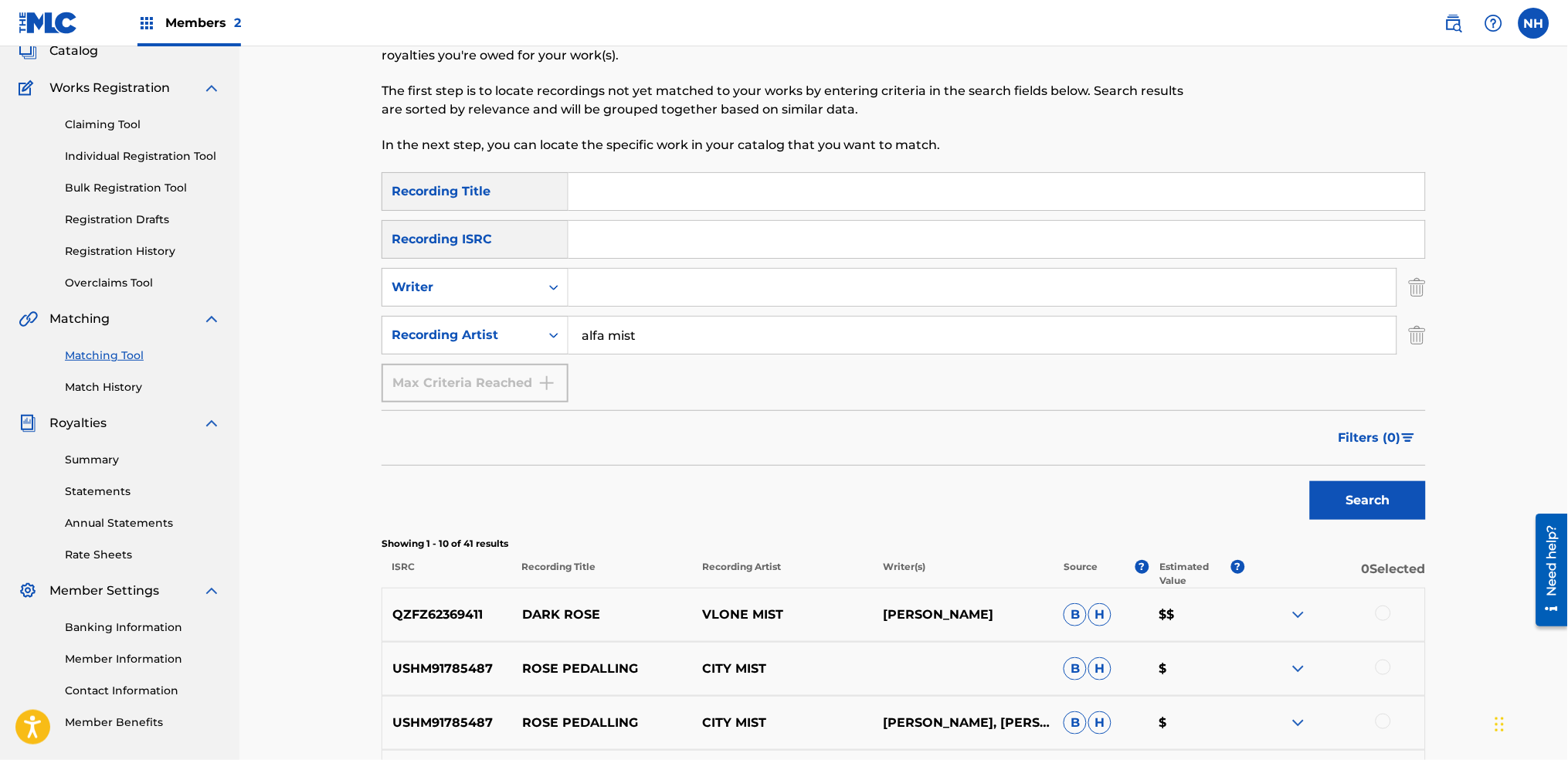
paste input "LOVE IS THE MESSAGE"
type input "LOVE IS THE MESSAGE"
click at [1350, 483] on button "Search" at bounding box center [1367, 500] width 116 height 39
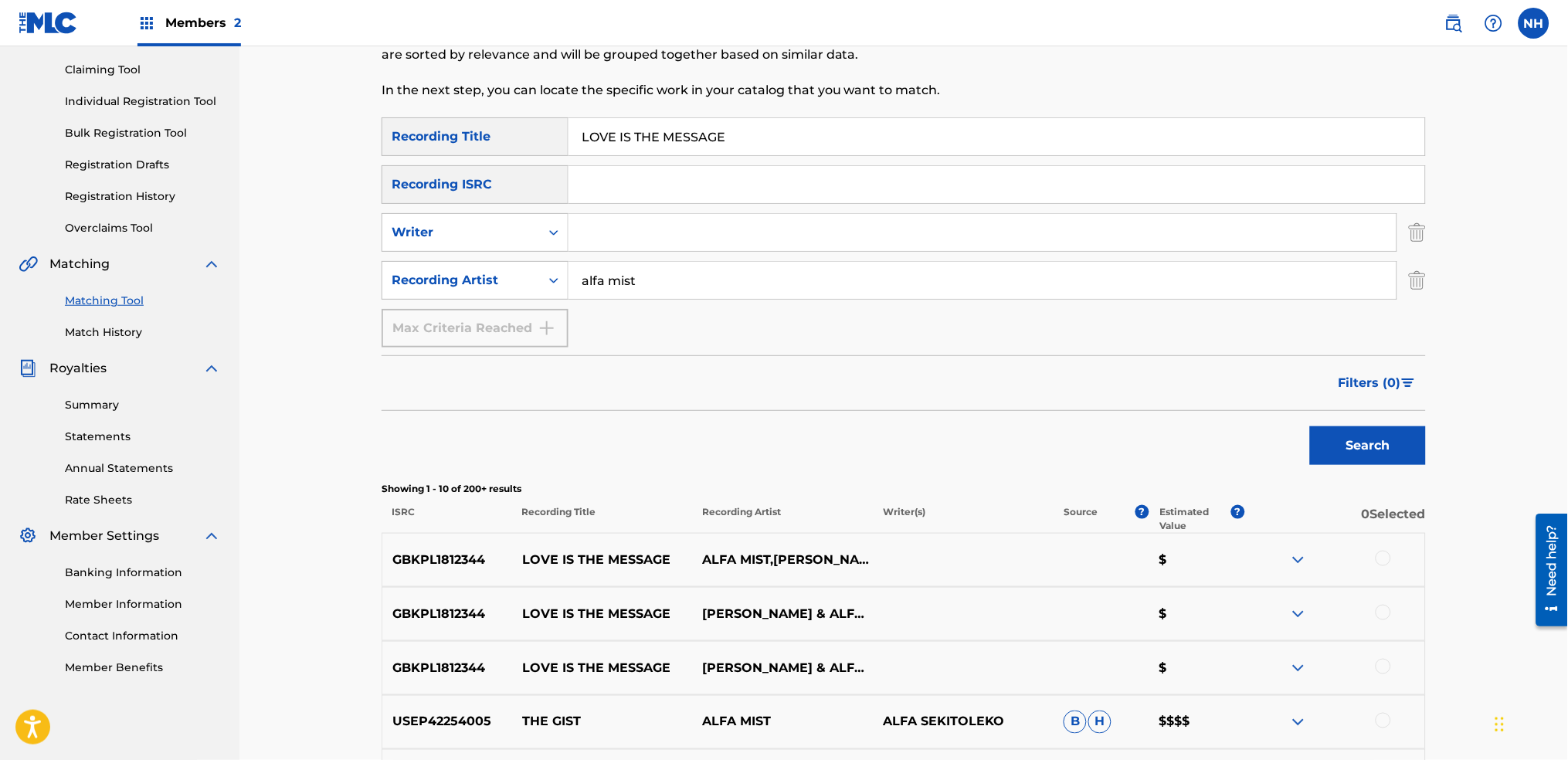
scroll to position [206, 0]
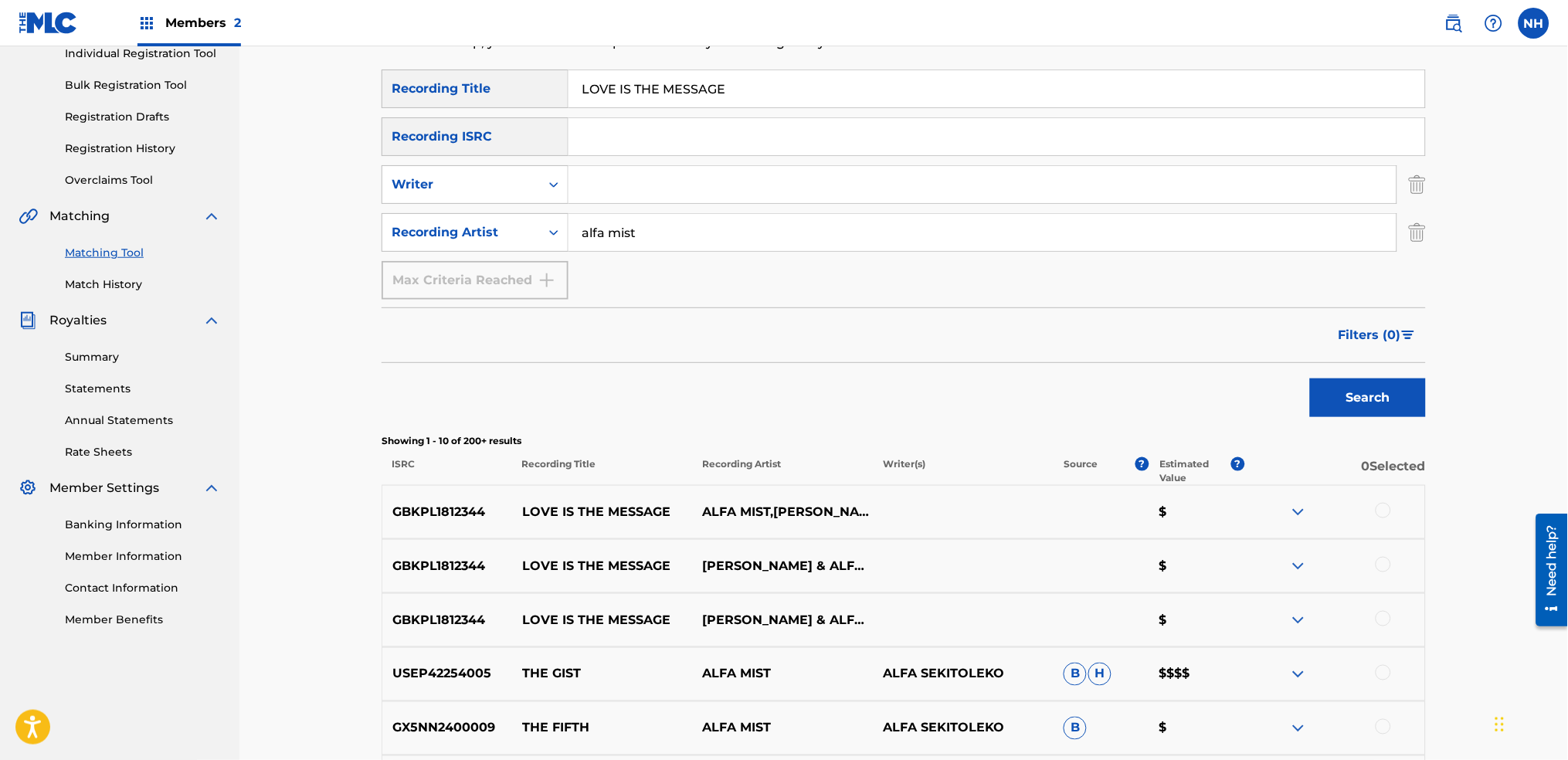
click at [1387, 520] on div at bounding box center [1334, 512] width 181 height 19
click at [1386, 516] on div at bounding box center [1384, 511] width 16 height 16
click at [1391, 560] on div at bounding box center [1384, 565] width 16 height 16
click at [1386, 618] on div at bounding box center [1384, 619] width 16 height 16
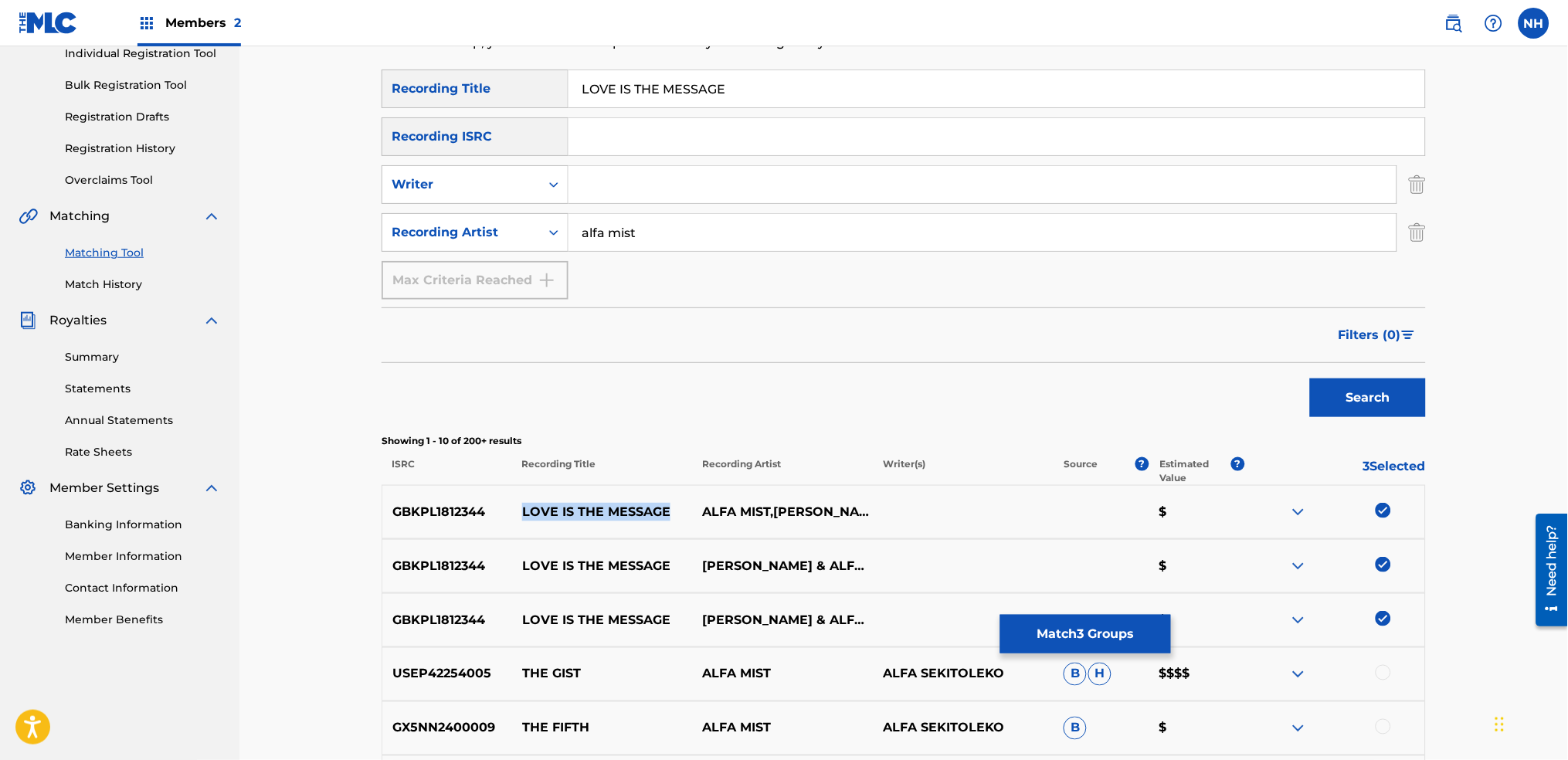
drag, startPoint x: 677, startPoint y: 516, endPoint x: 517, endPoint y: 510, distance: 160.1
click at [517, 510] on p "LOVE IS THE MESSAGE" at bounding box center [602, 512] width 181 height 19
copy p "LOVE IS THE MESSAGE"
click at [1074, 627] on button "Match 3 Groups" at bounding box center [1086, 634] width 170 height 39
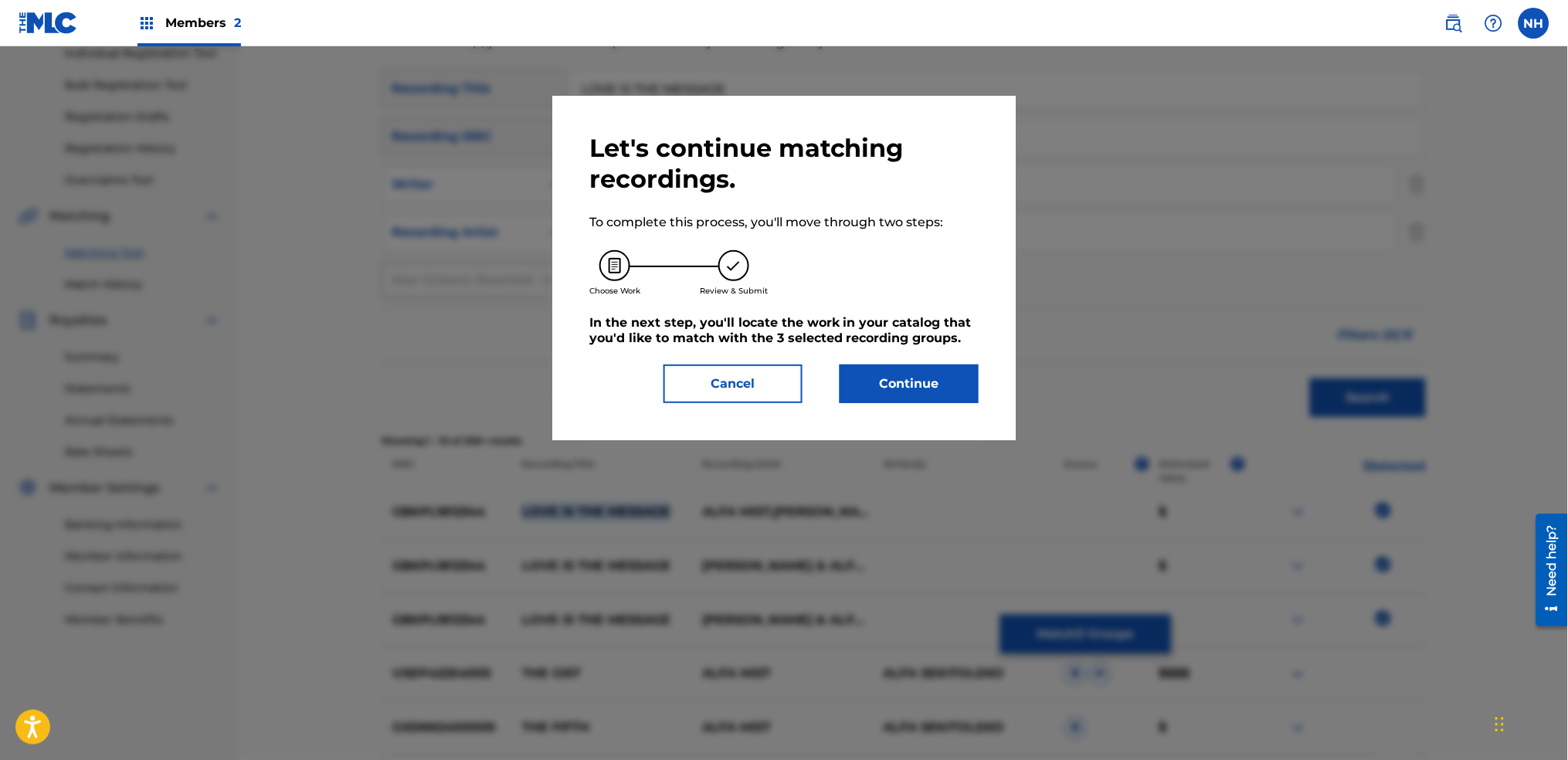
click at [907, 385] on button "Continue" at bounding box center [910, 384] width 139 height 39
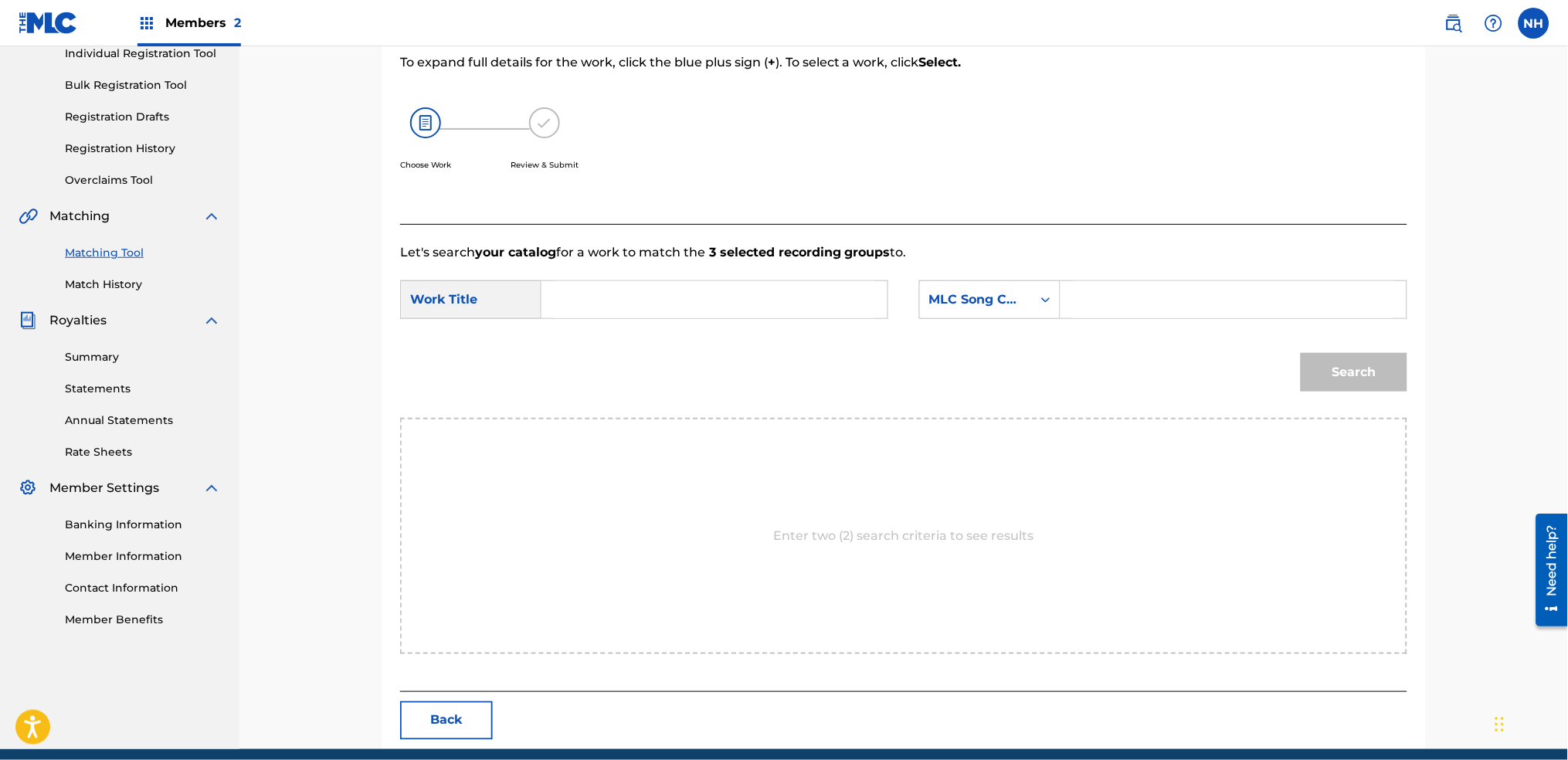
click at [816, 300] on input "Search Form" at bounding box center [715, 299] width 320 height 37
paste input "LOVE IS THE MESSAGE"
type input "LOVE IS THE MESSAGE"
click at [1018, 297] on div "MLC Song Code" at bounding box center [976, 299] width 93 height 19
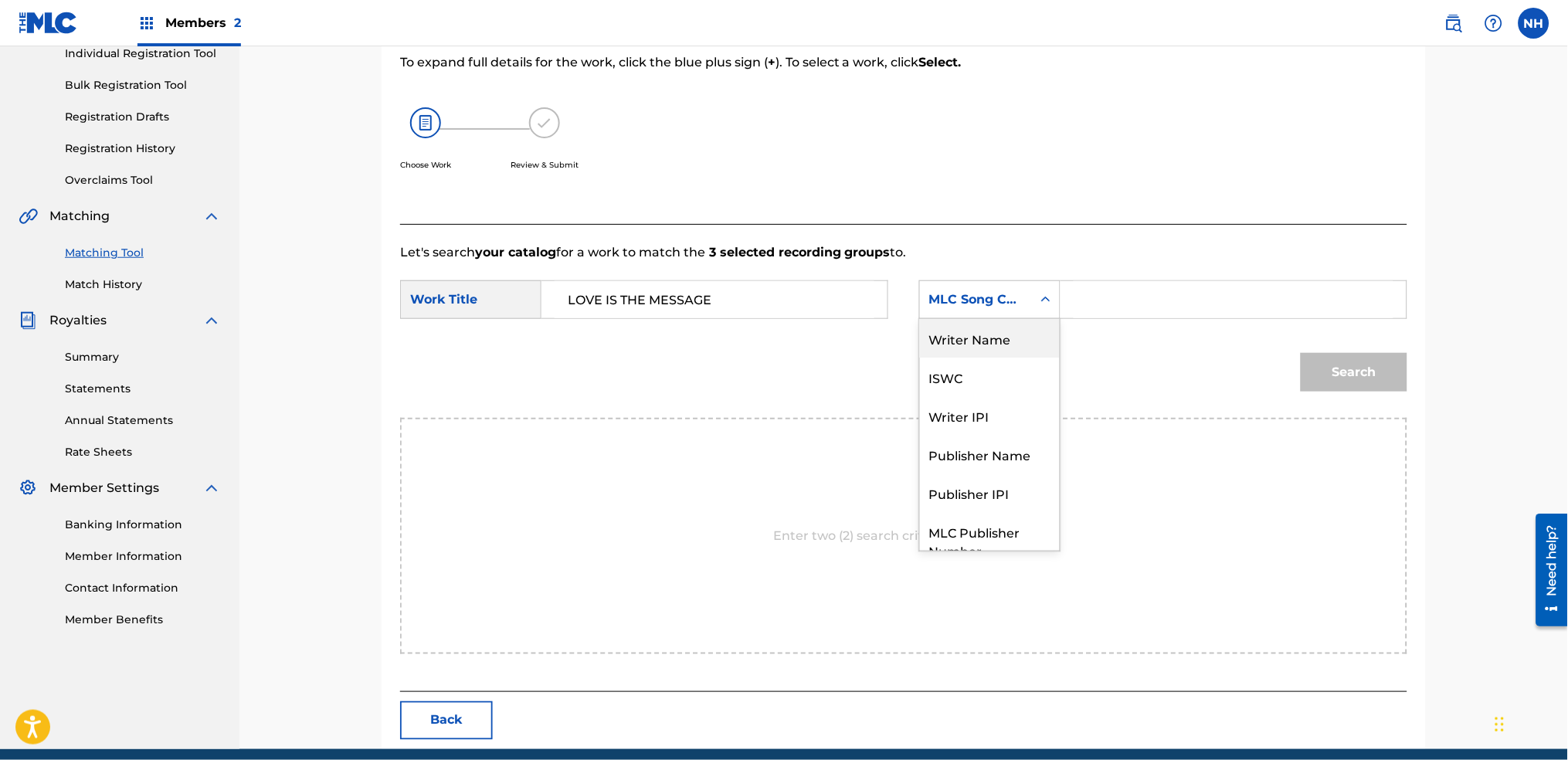
click at [1002, 348] on div "Writer Name" at bounding box center [990, 338] width 140 height 39
click at [1102, 299] on input "Search Form" at bounding box center [1234, 299] width 320 height 37
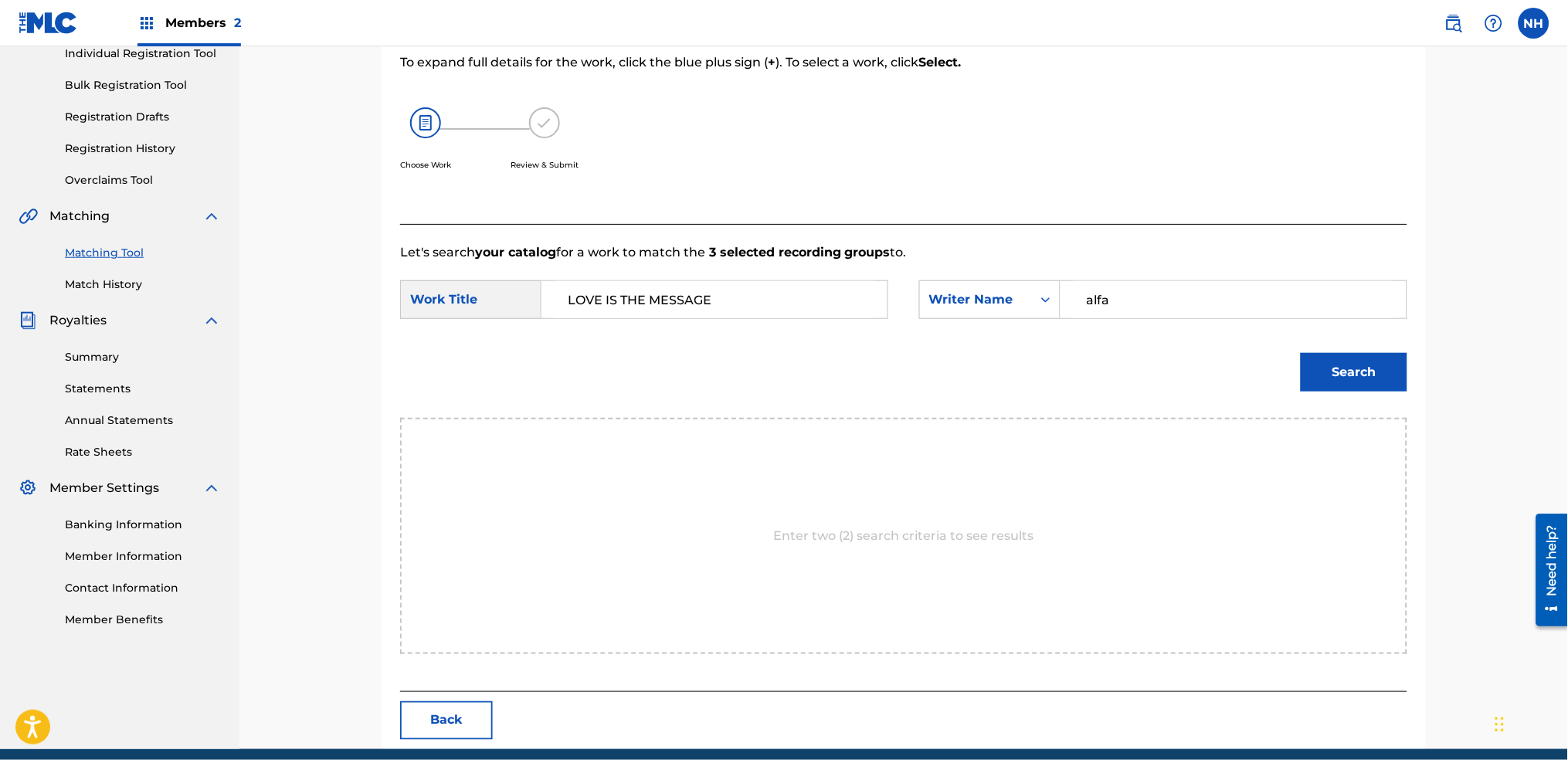
type input "alfa"
click at [1301, 353] on button "Search" at bounding box center [1354, 372] width 107 height 39
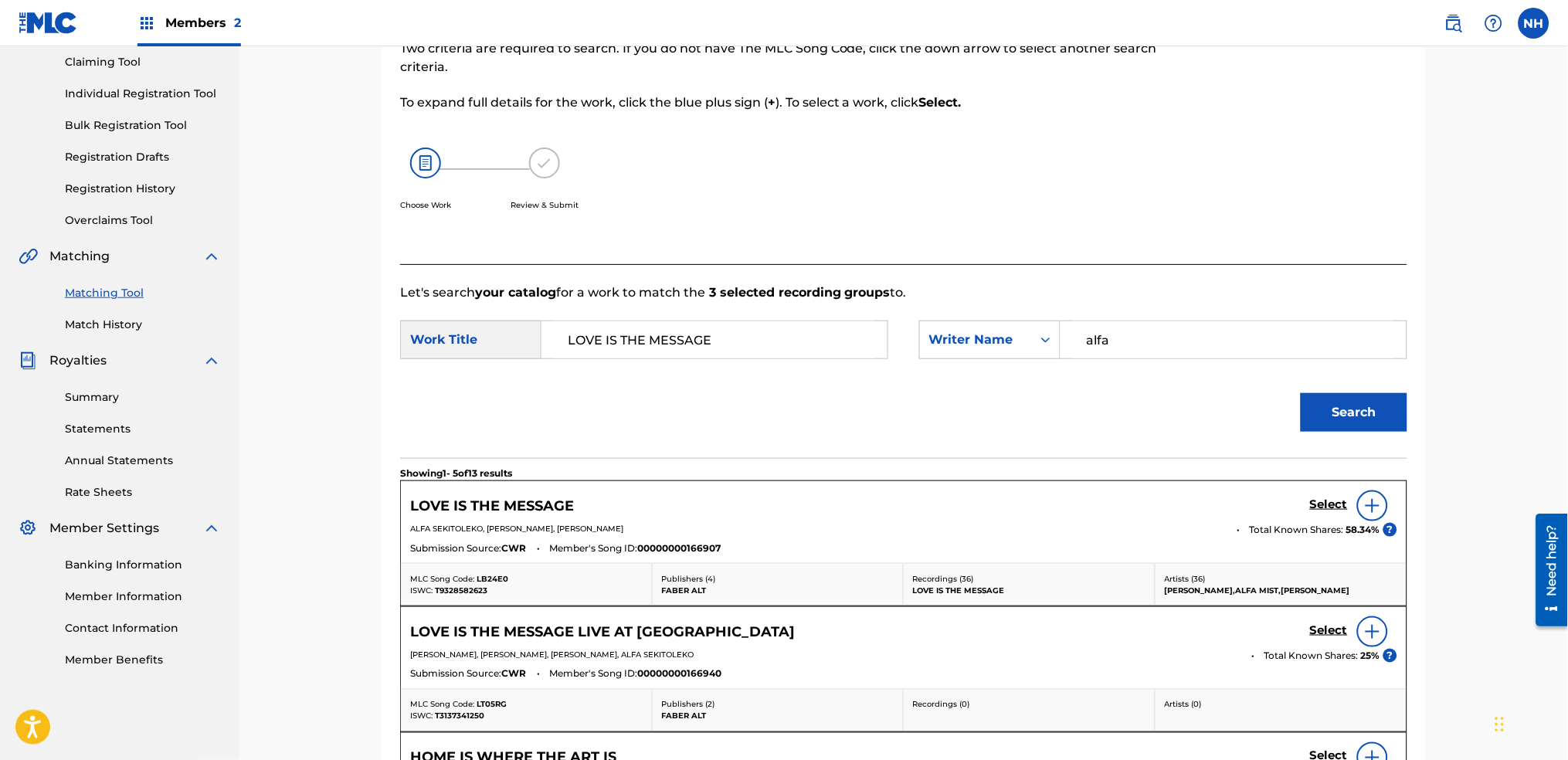
scroll to position [206, 0]
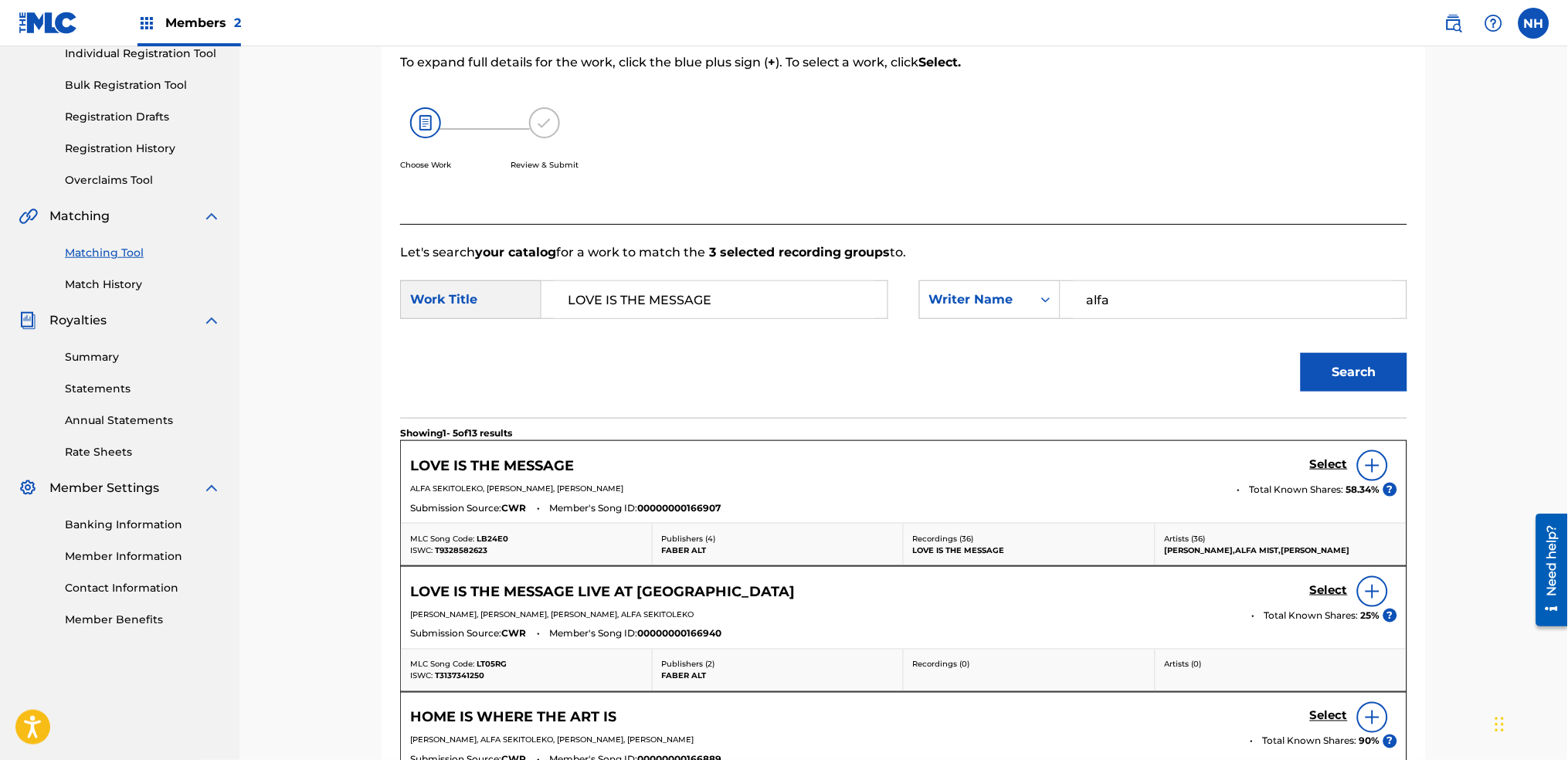
click at [1311, 458] on h5 "Select" at bounding box center [1329, 465] width 38 height 15
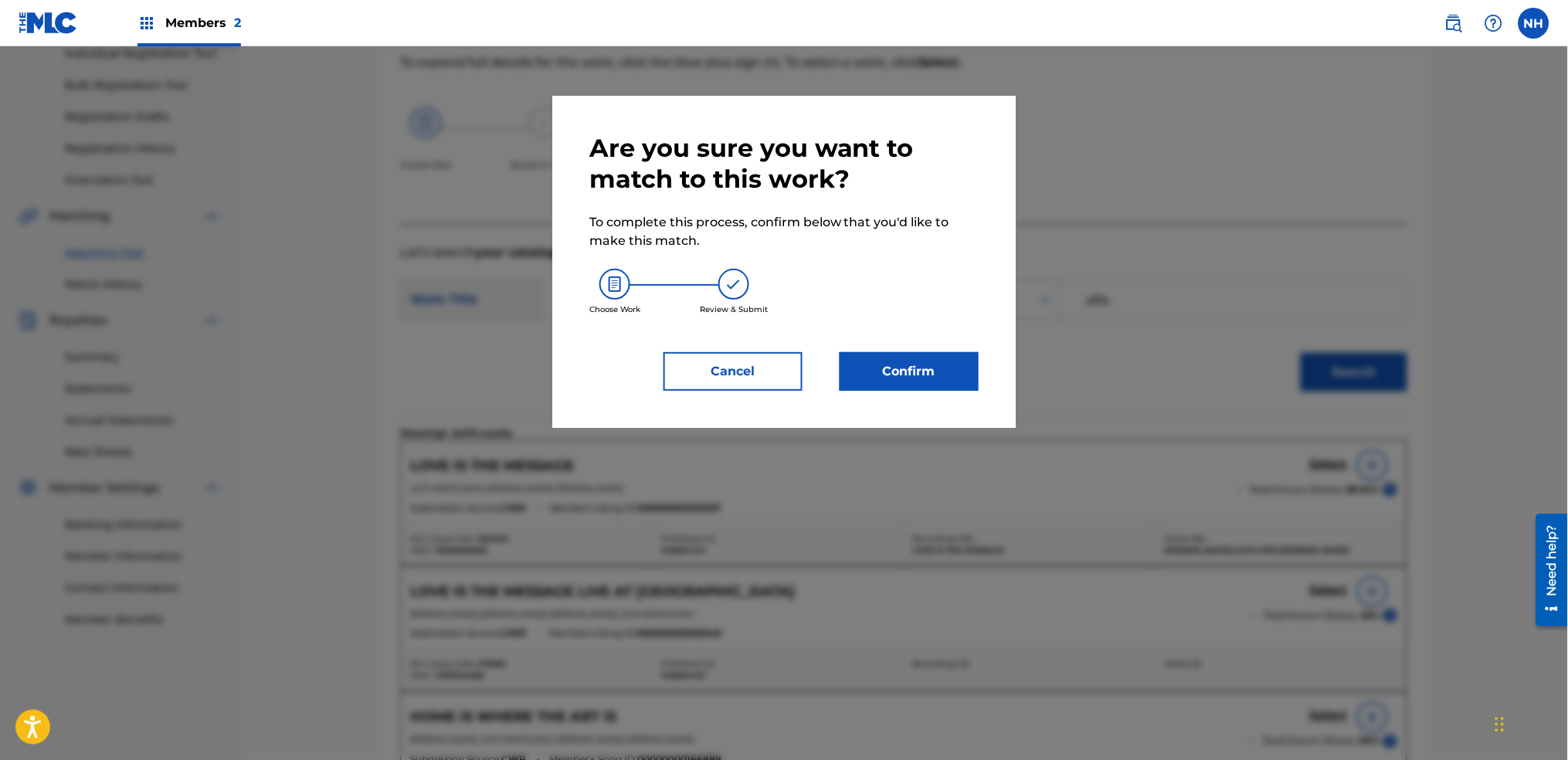
click at [985, 381] on div "Are you sure you want to match to this work? To complete this process, confirm …" at bounding box center [784, 262] width 464 height 332
click at [948, 374] on button "Confirm" at bounding box center [910, 371] width 139 height 39
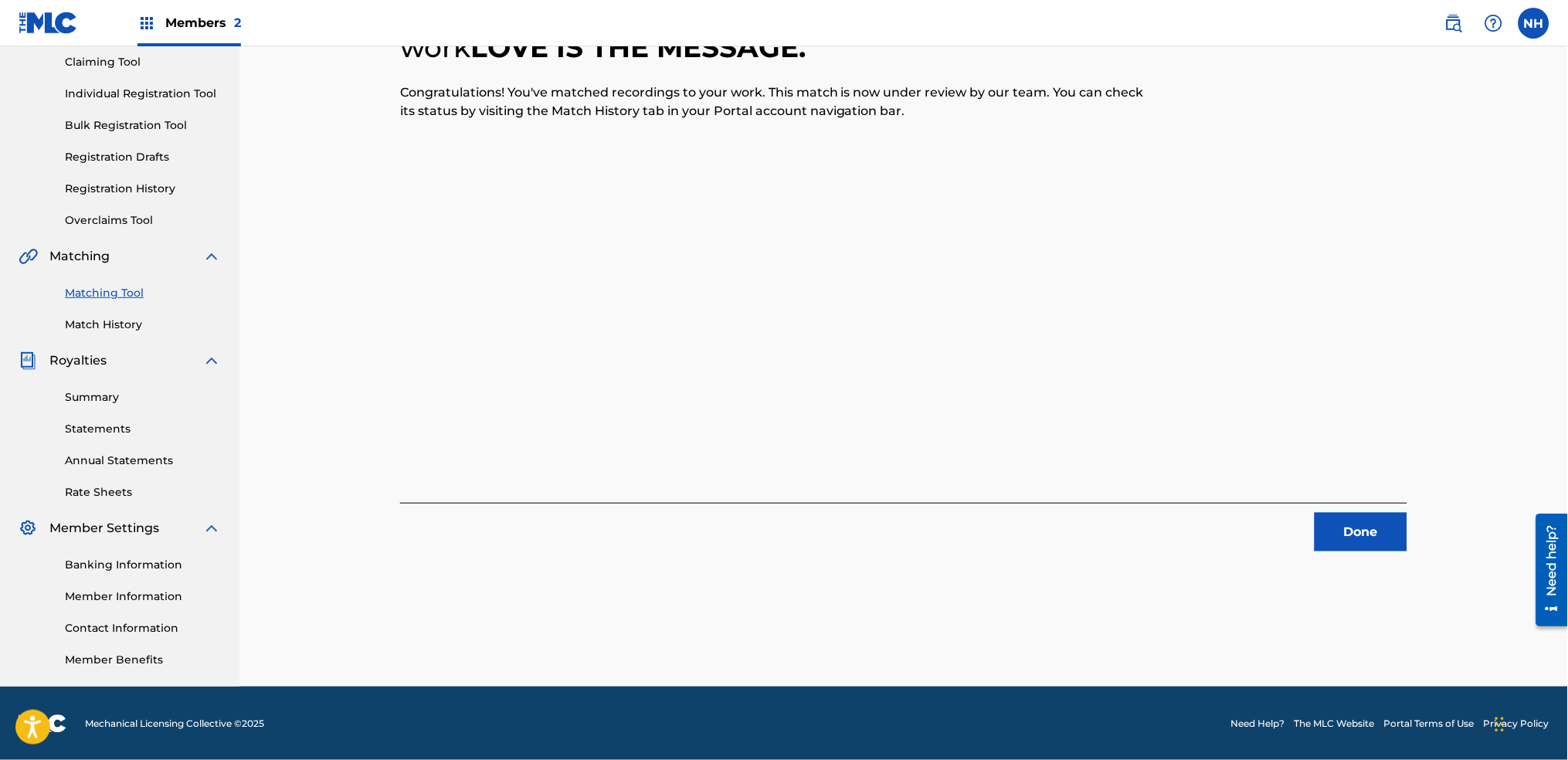
click at [472, 289] on div "3 Recording Groups are pending usage match to the work LOVE IS THE MESSAGE . Co…" at bounding box center [903, 255] width 1007 height 594
click at [1336, 531] on button "Done" at bounding box center [1361, 532] width 93 height 39
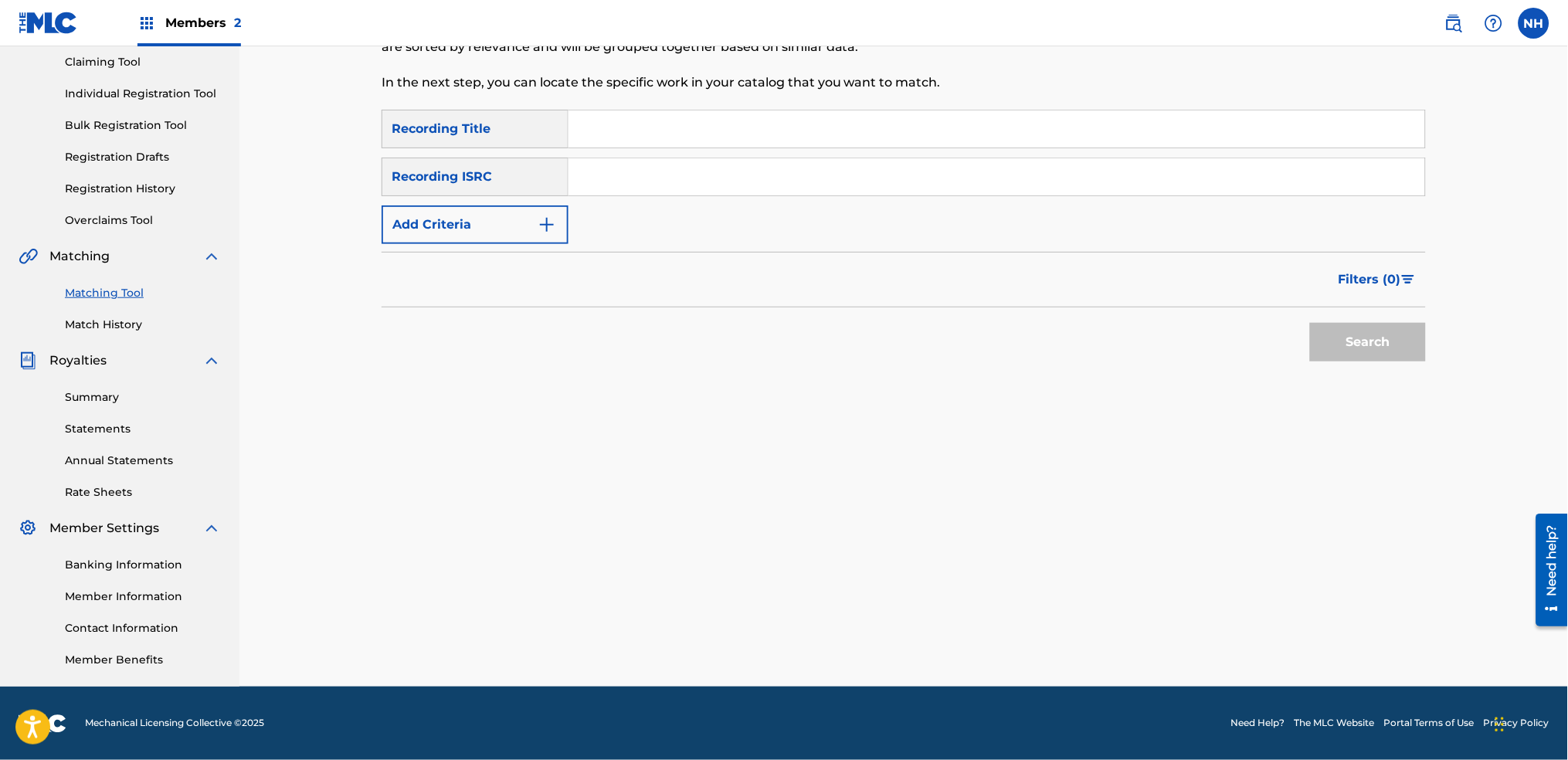
click at [598, 128] on input "Search Form" at bounding box center [997, 129] width 857 height 37
paste input "BLACKED OUT"
type input "BLACKED OUT"
click at [410, 263] on div "Filters ( 0 )" at bounding box center [904, 280] width 1044 height 56
click at [419, 233] on button "Add Criteria" at bounding box center [475, 225] width 187 height 39
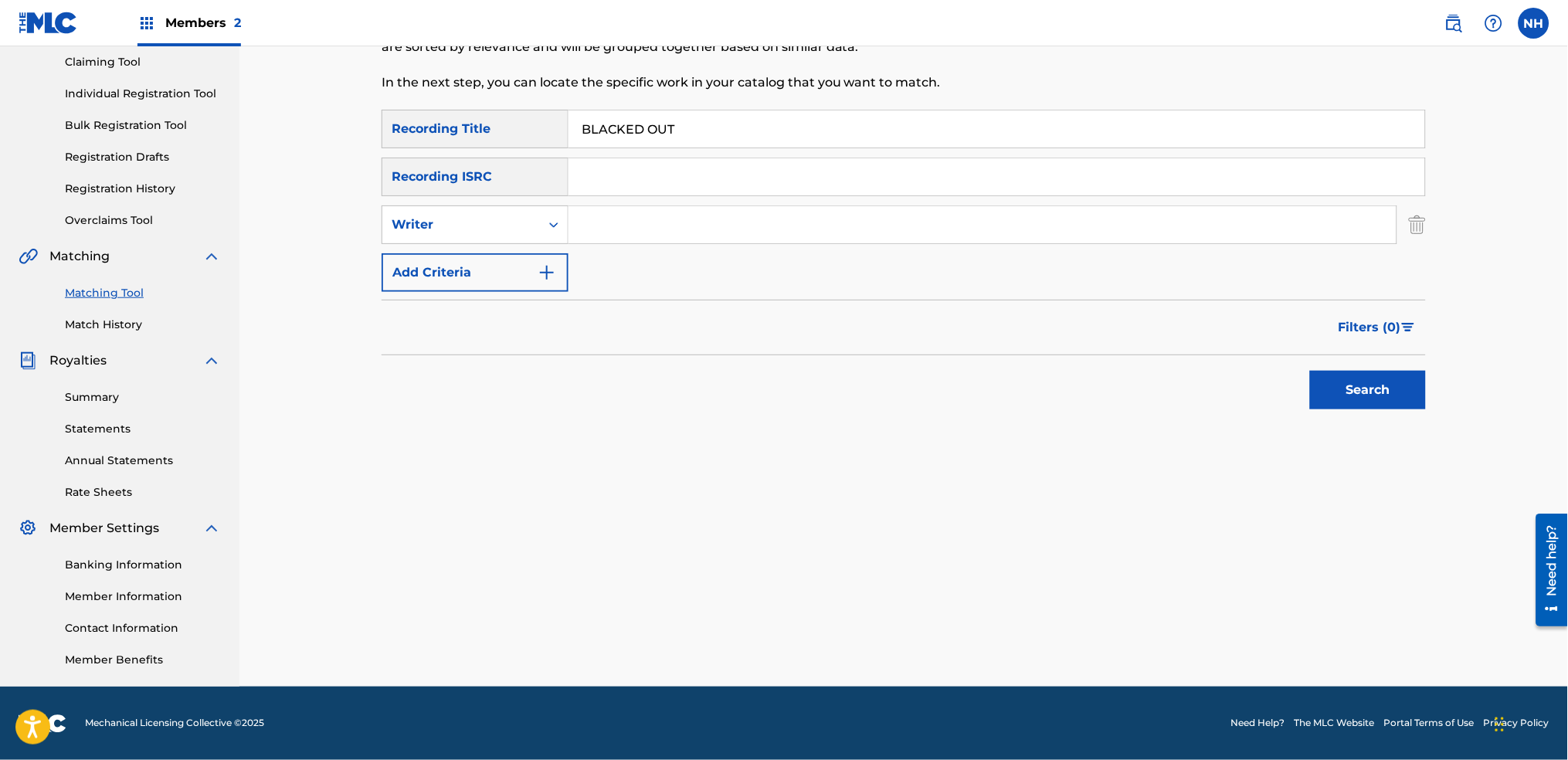
click at [475, 293] on form "SearchWithCriteria2abb0aaa-afad-4308-9d96-de7e744857a4 Recording Title BLACKED …" at bounding box center [904, 263] width 1044 height 307
drag, startPoint x: 505, startPoint y: 272, endPoint x: 517, endPoint y: 271, distance: 12.0
click at [510, 271] on button "Add Criteria" at bounding box center [475, 272] width 187 height 39
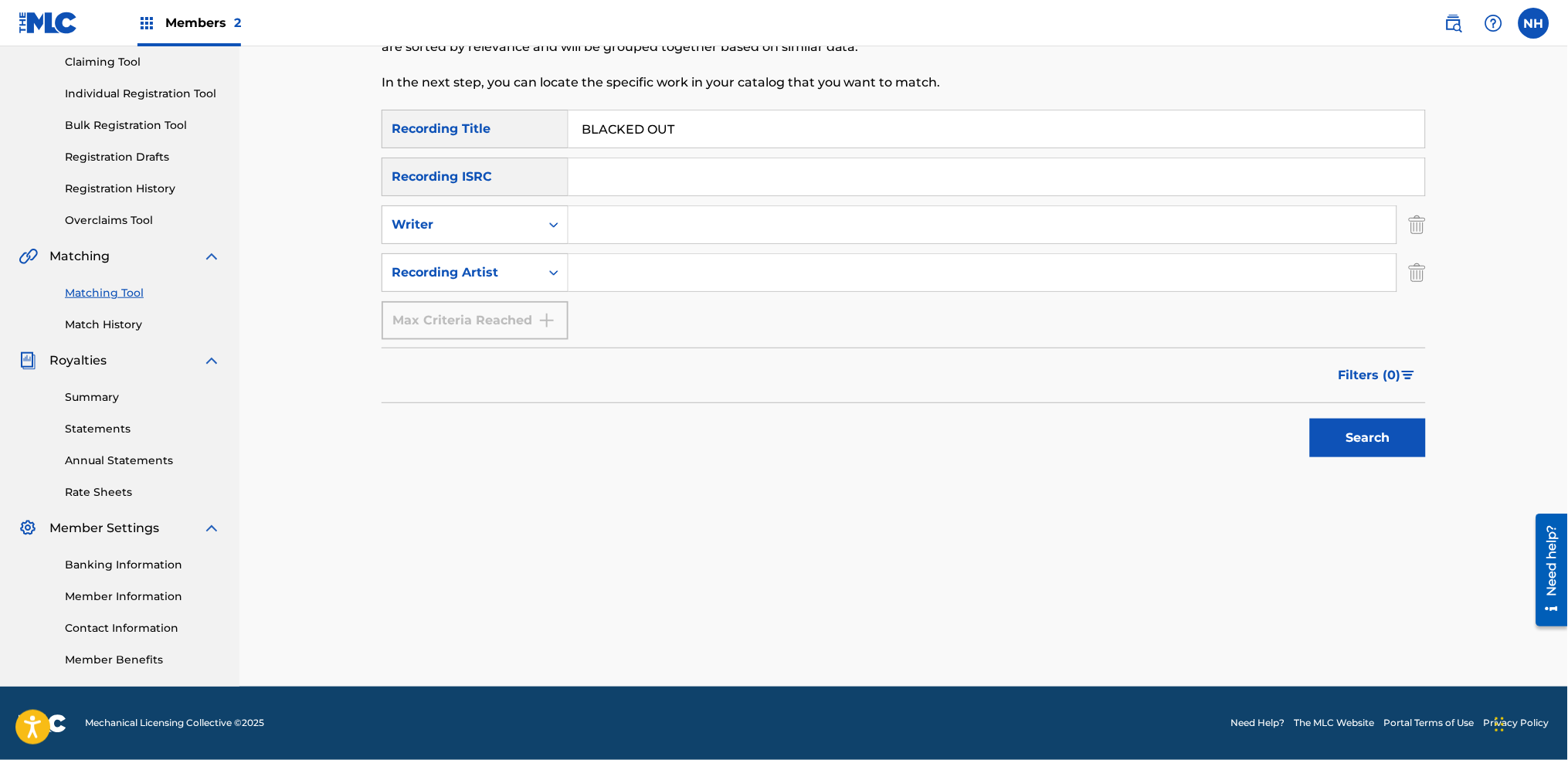
click at [613, 271] on input "Search Form" at bounding box center [983, 272] width 828 height 37
type input "alfa mist"
click at [1262, 410] on div "Search" at bounding box center [904, 434] width 1044 height 61
click at [1370, 432] on button "Search" at bounding box center [1367, 438] width 116 height 39
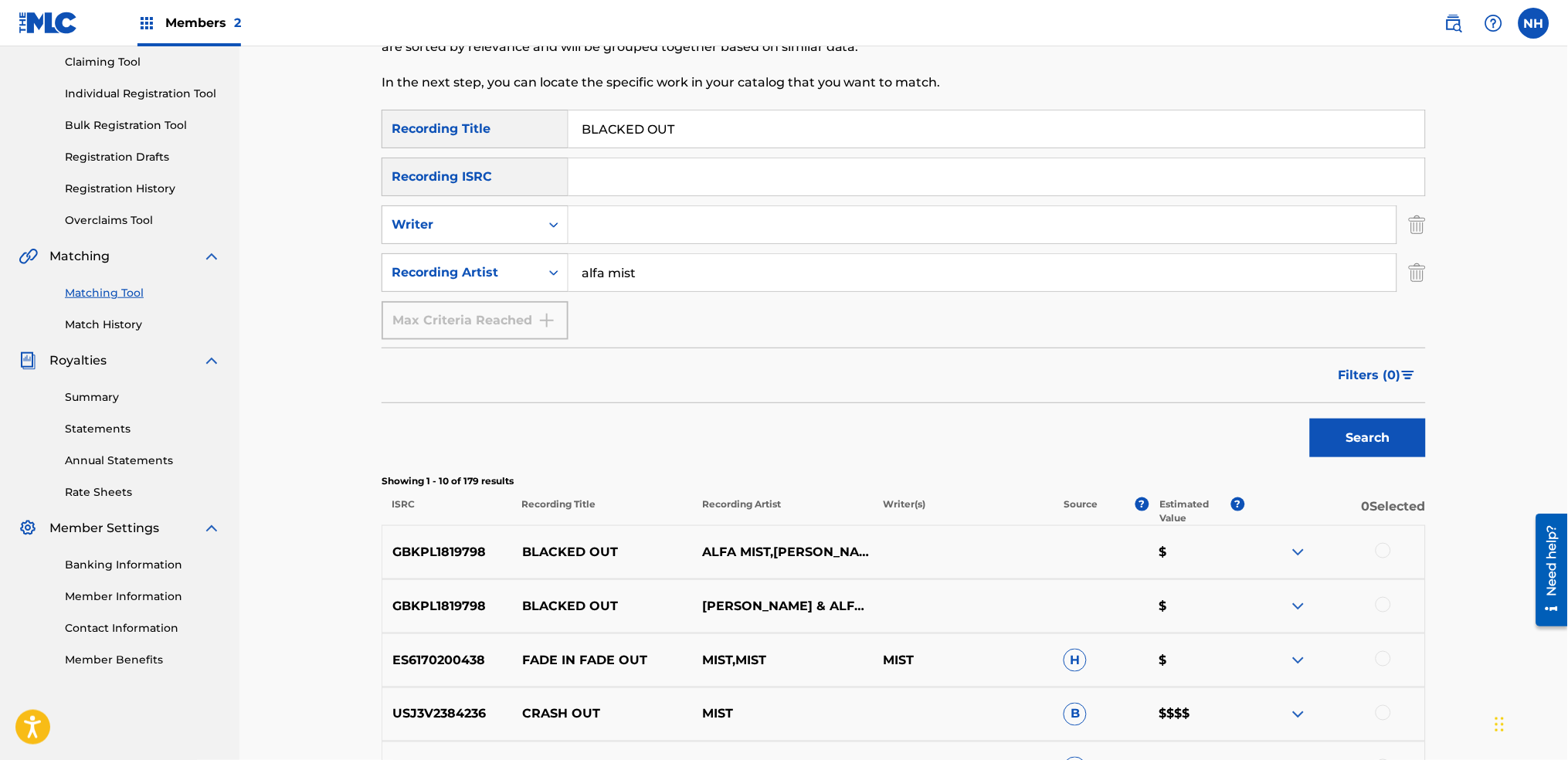
click at [1382, 548] on div at bounding box center [1384, 551] width 16 height 16
click at [1375, 617] on div "GBKPL1819798 BLACKED OUT YUSSEF DAYES & ALFA MIST $" at bounding box center [904, 607] width 1044 height 54
click at [1377, 603] on div at bounding box center [1384, 605] width 16 height 16
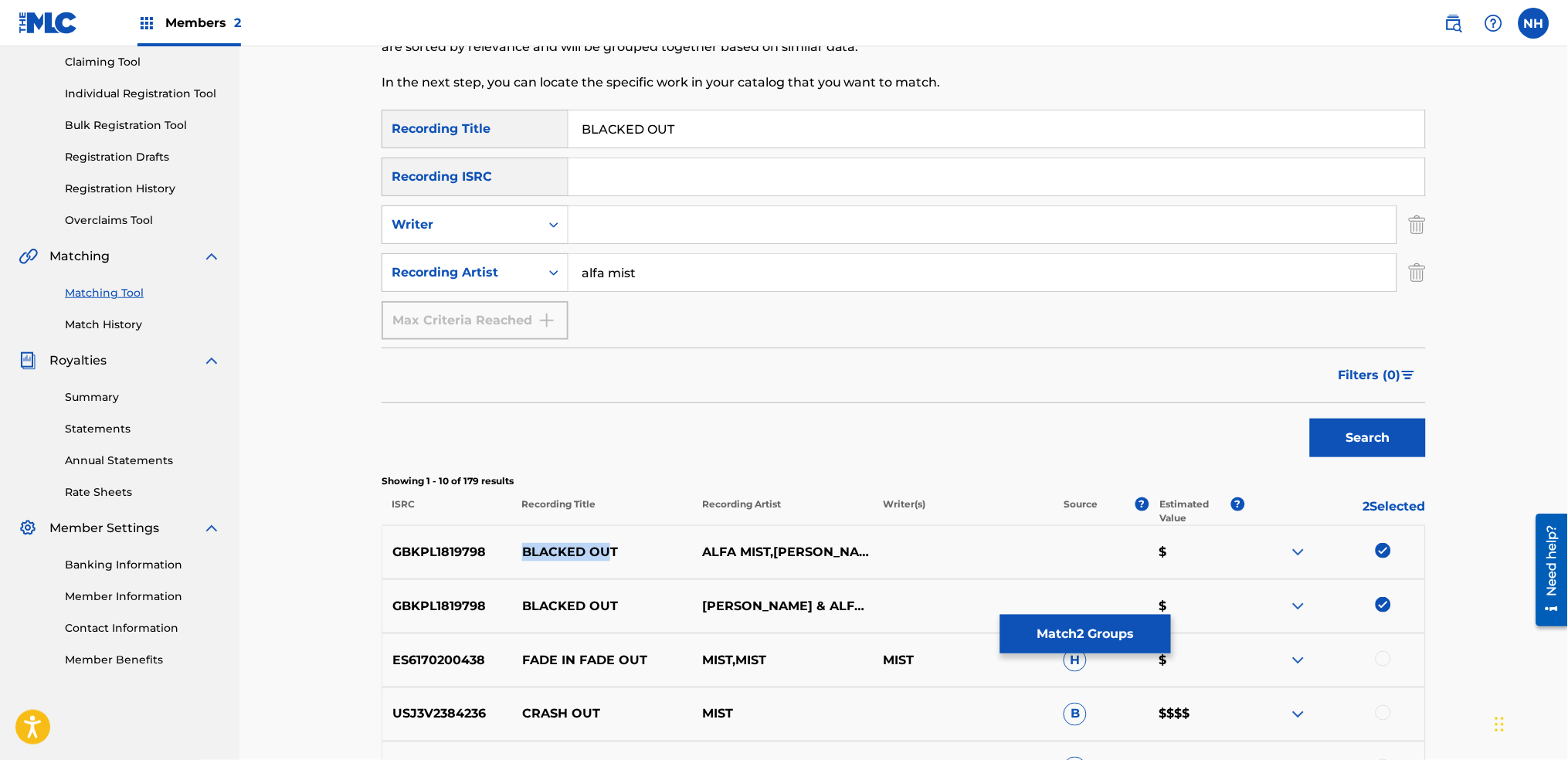
drag, startPoint x: 611, startPoint y: 546, endPoint x: 499, endPoint y: 568, distance: 114.1
click at [499, 568] on div "GBKPL1819798 BLACKED OUT ALFA MIST,YUSSEF DAYES $" at bounding box center [904, 553] width 1044 height 54
click at [510, 563] on div "GBKPL1819798 BLACKED OUT ALFA MIST,YUSSEF DAYES $" at bounding box center [904, 553] width 1044 height 54
drag, startPoint x: 516, startPoint y: 546, endPoint x: 684, endPoint y: 547, distance: 168.0
click at [684, 547] on p "BLACKED OUT" at bounding box center [602, 553] width 181 height 19
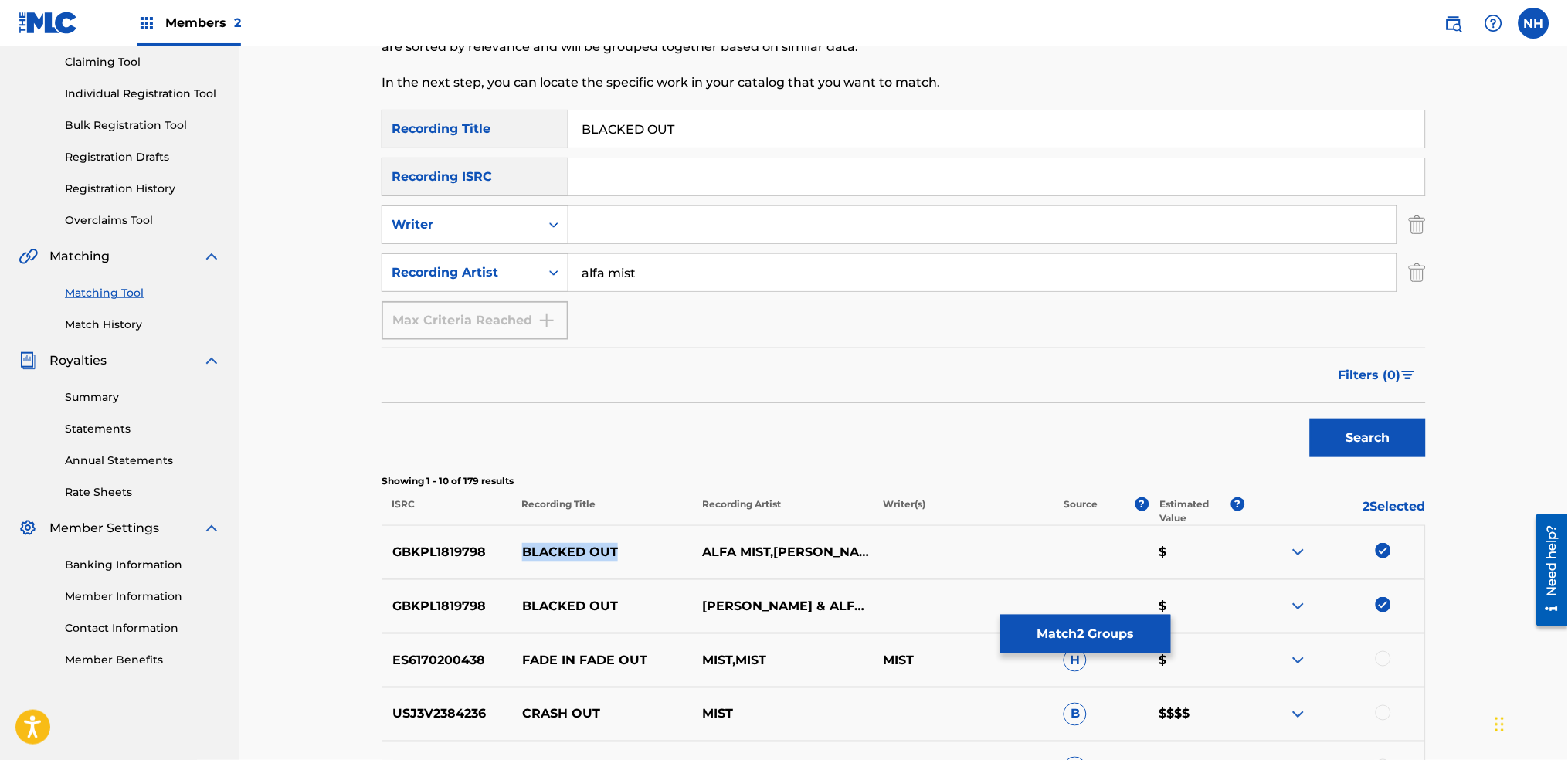
copy p "BLACKED OUT"
click at [1055, 635] on button "Match 2 Groups" at bounding box center [1086, 634] width 170 height 39
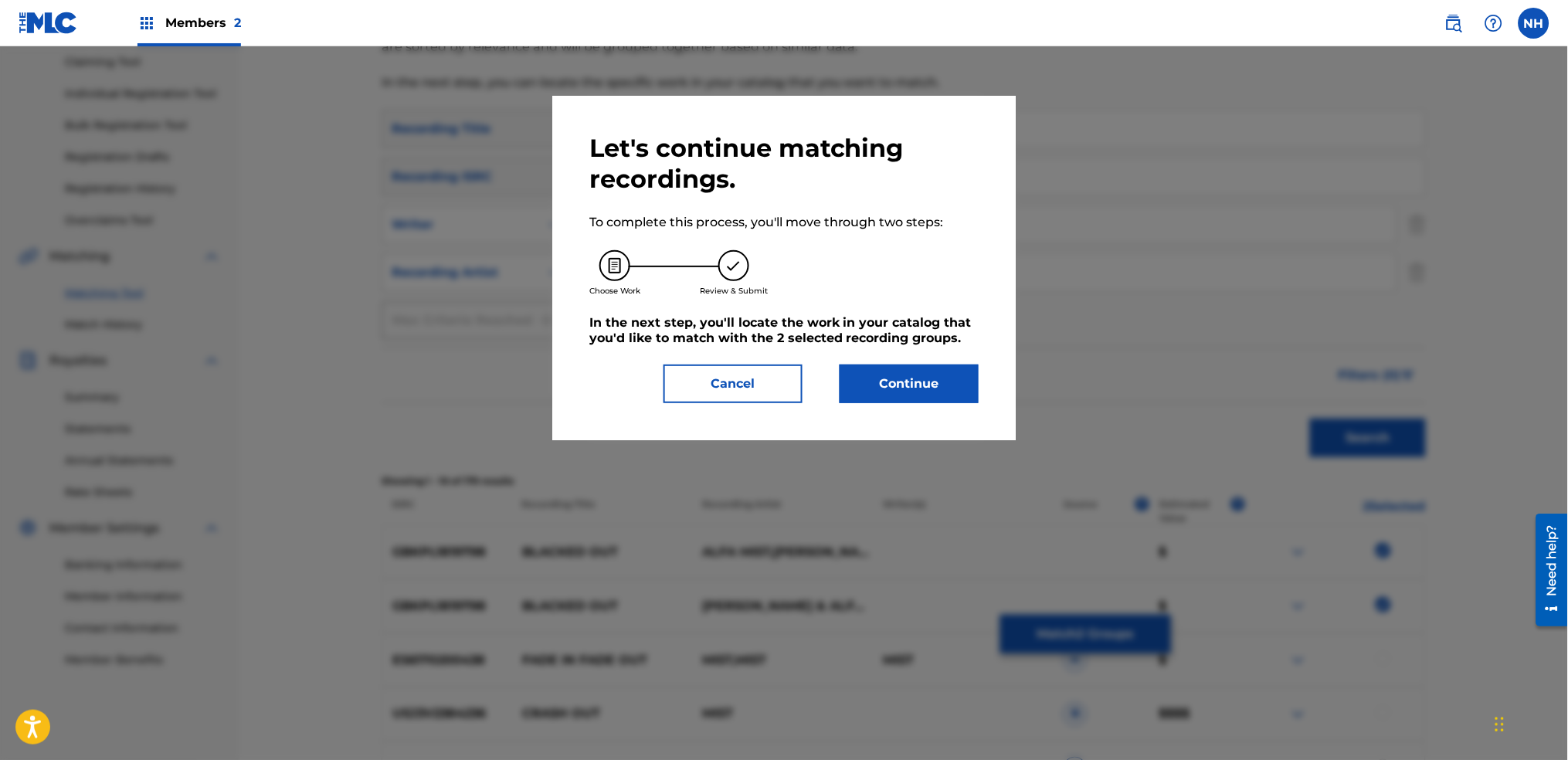
click at [911, 351] on div "Let's continue matching recordings. To complete this process, you'll move throu…" at bounding box center [784, 268] width 389 height 271
click at [907, 387] on button "Continue" at bounding box center [910, 384] width 139 height 39
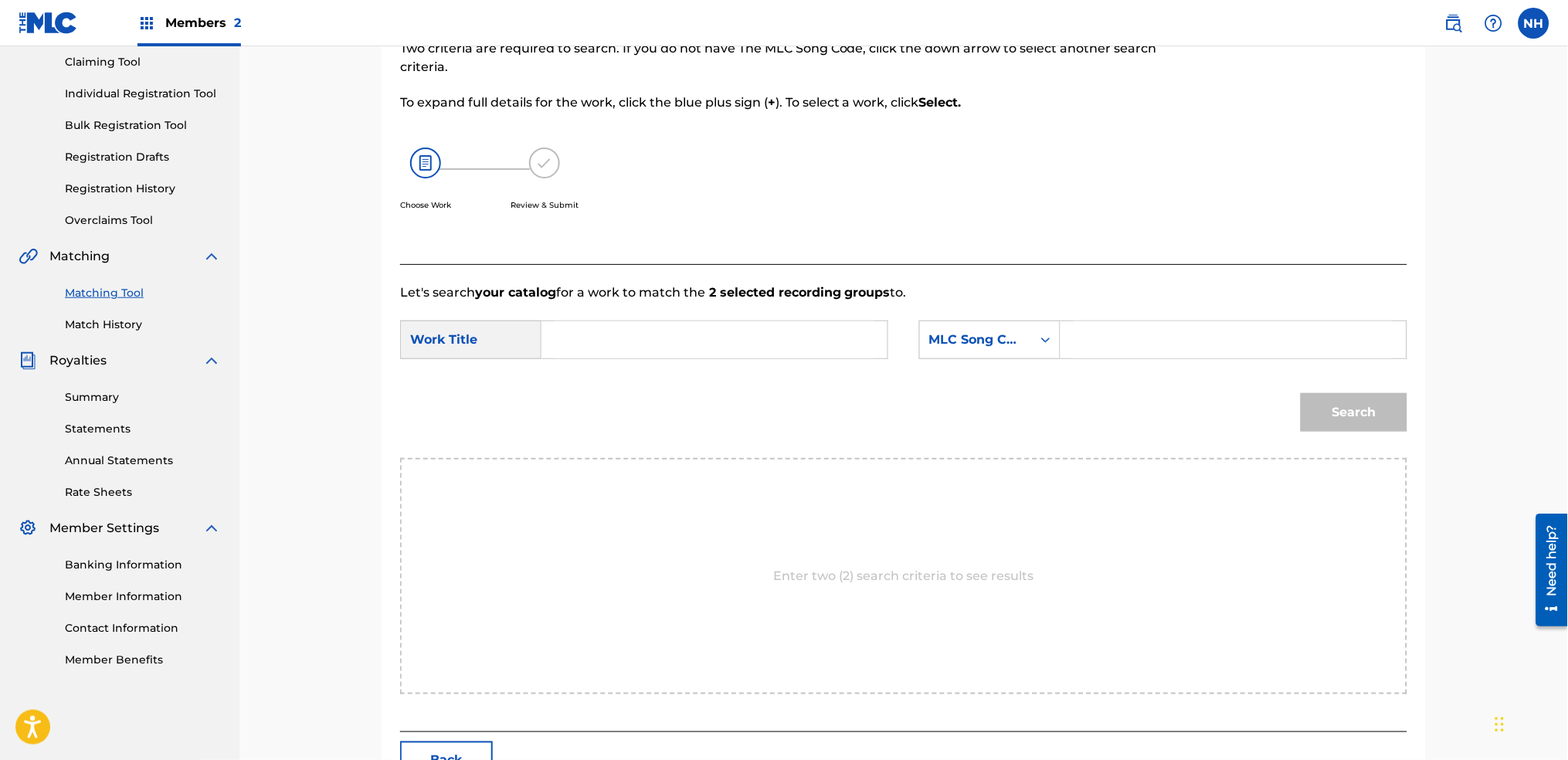
click at [697, 316] on form "SearchWithCriteriab646b61f-09e5-4904-9415-8c05a6a46adf Work Title SearchWithCri…" at bounding box center [903, 380] width 1007 height 156
click at [702, 334] on input "Search Form" at bounding box center [715, 339] width 320 height 37
paste input "BLACKED OUT"
type input "BLACKED OUT"
click at [993, 334] on div "MLC Song Code" at bounding box center [976, 339] width 93 height 19
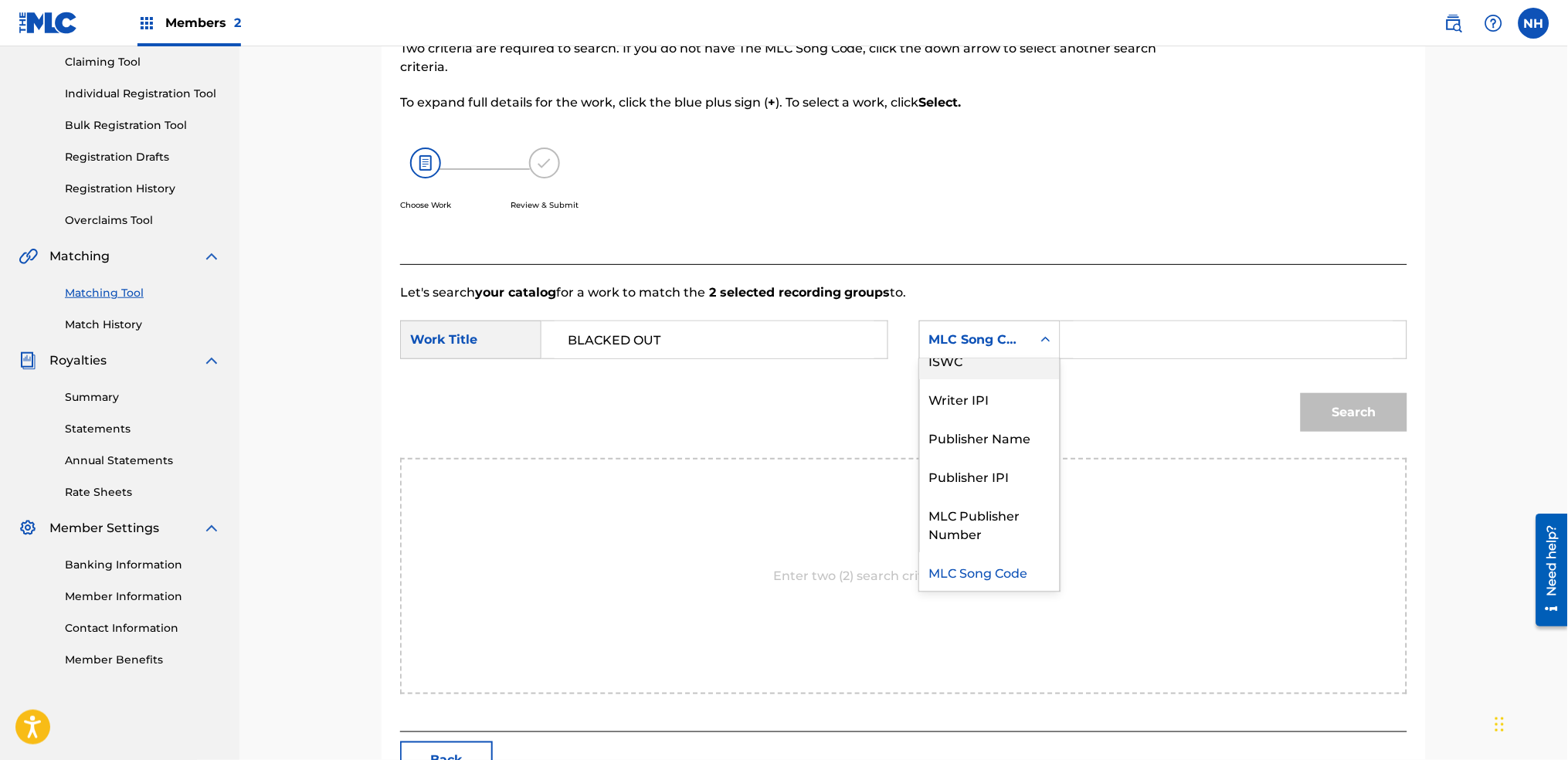
scroll to position [0, 0]
click at [995, 366] on div "Writer Name" at bounding box center [990, 378] width 140 height 39
click at [1184, 329] on input "Search Form" at bounding box center [1234, 339] width 320 height 37
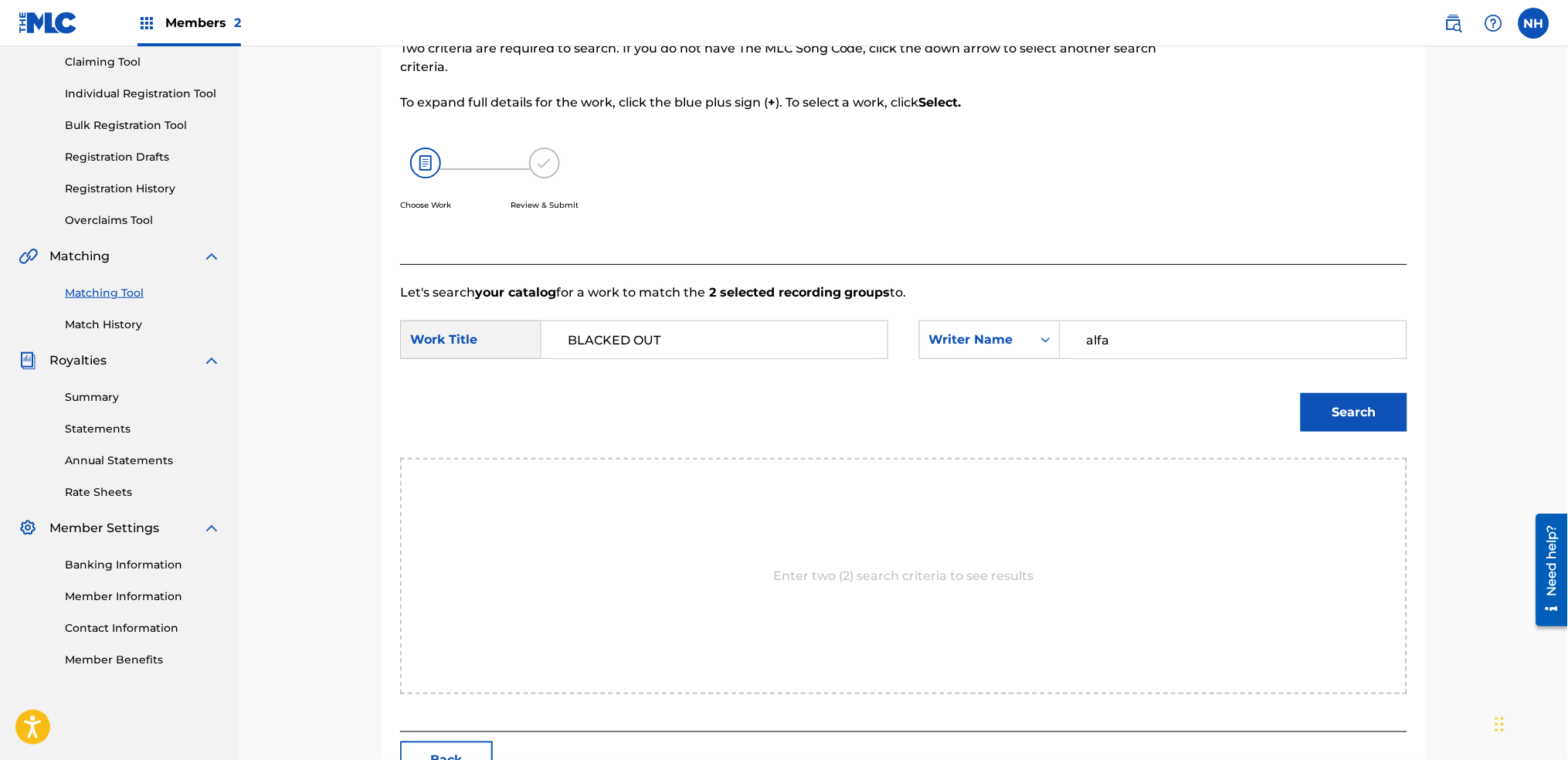
type input "alfa"
click at [1301, 394] on button "Search" at bounding box center [1354, 412] width 107 height 39
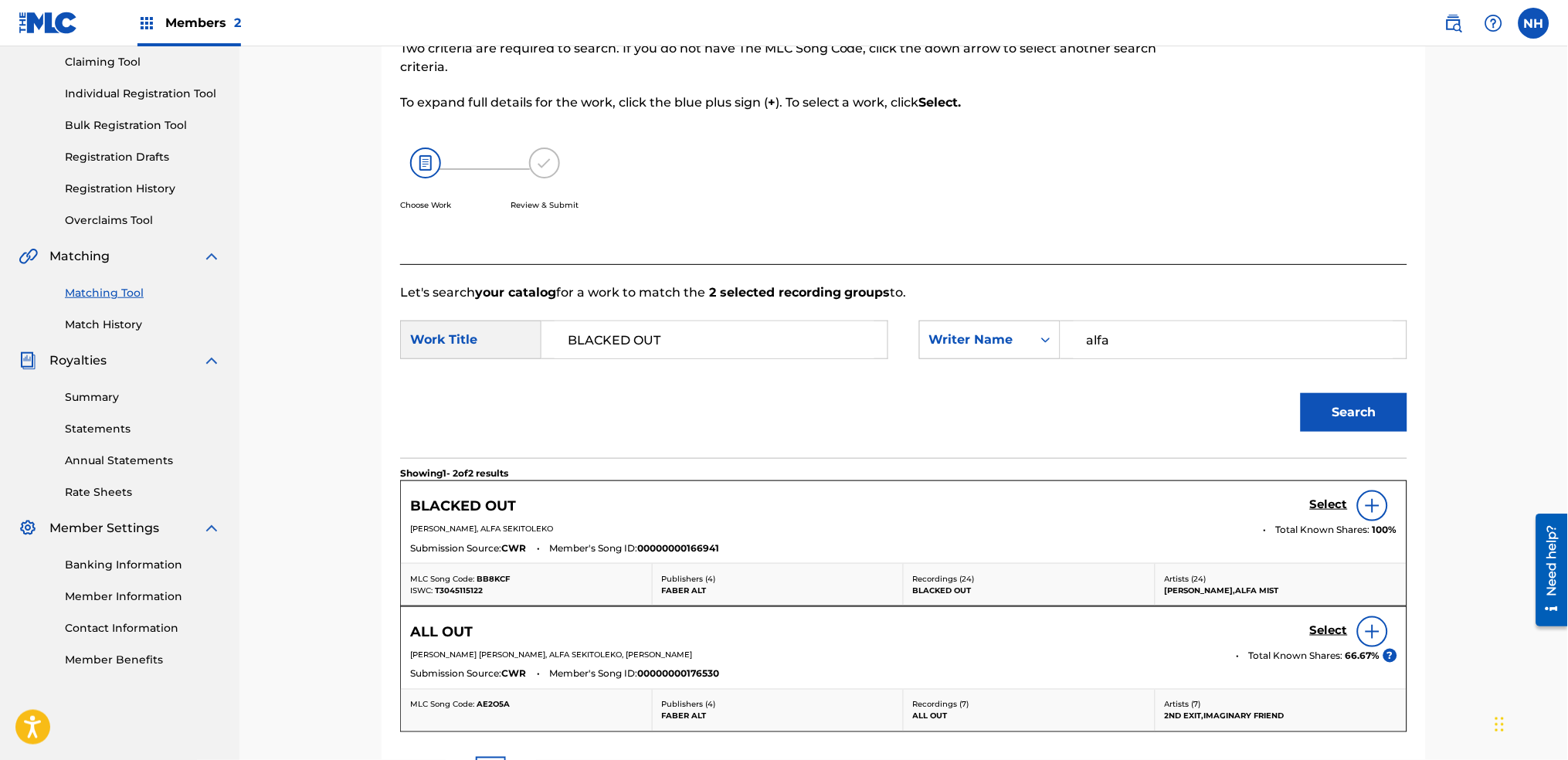
click at [1325, 494] on div "Select" at bounding box center [1353, 506] width 88 height 31
click at [1327, 502] on h5 "Select" at bounding box center [1329, 505] width 38 height 15
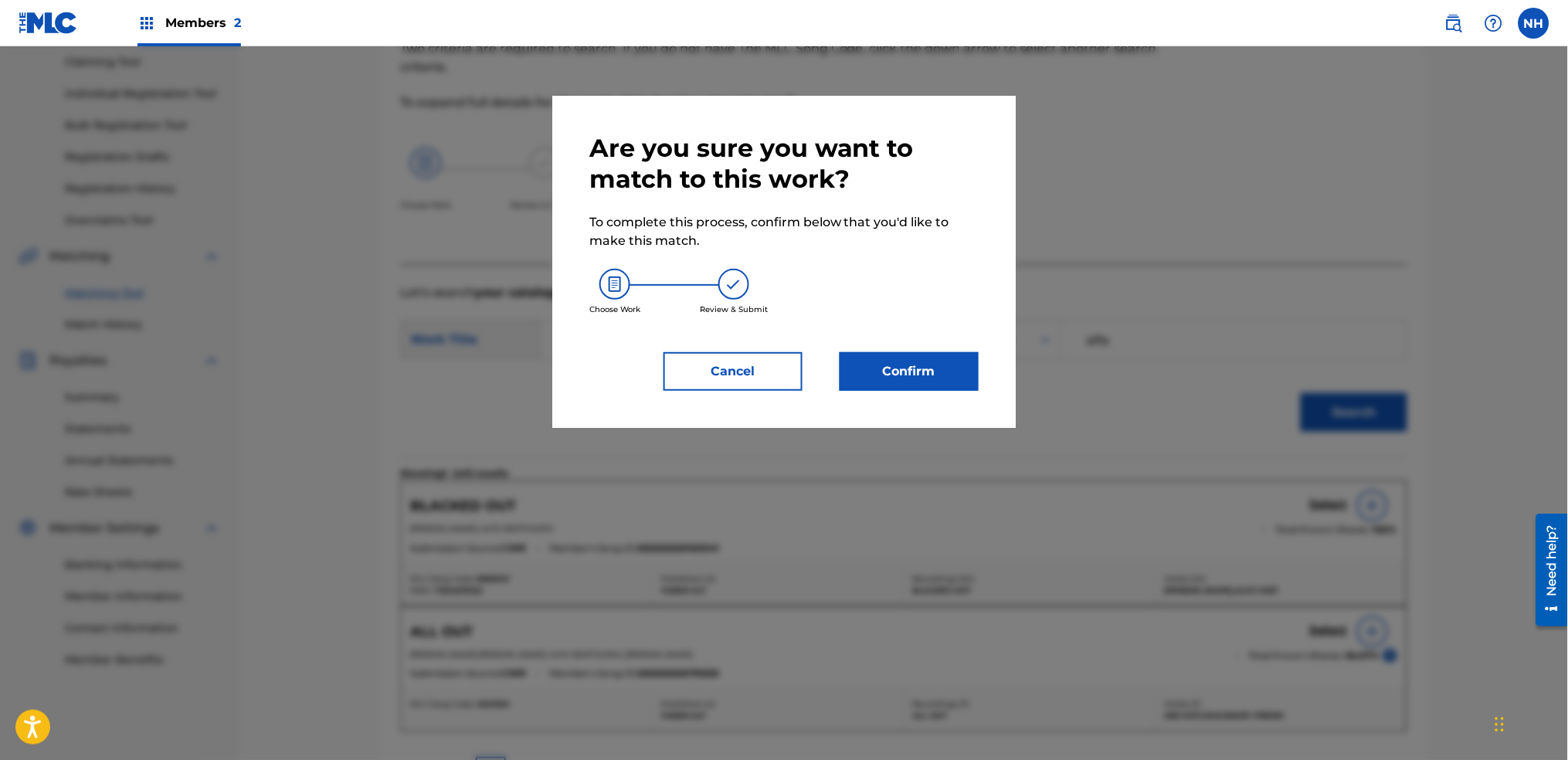
click at [979, 370] on div "Are you sure you want to match to this work? To complete this process, confirm …" at bounding box center [784, 262] width 464 height 332
click at [969, 369] on button "Confirm" at bounding box center [910, 371] width 139 height 39
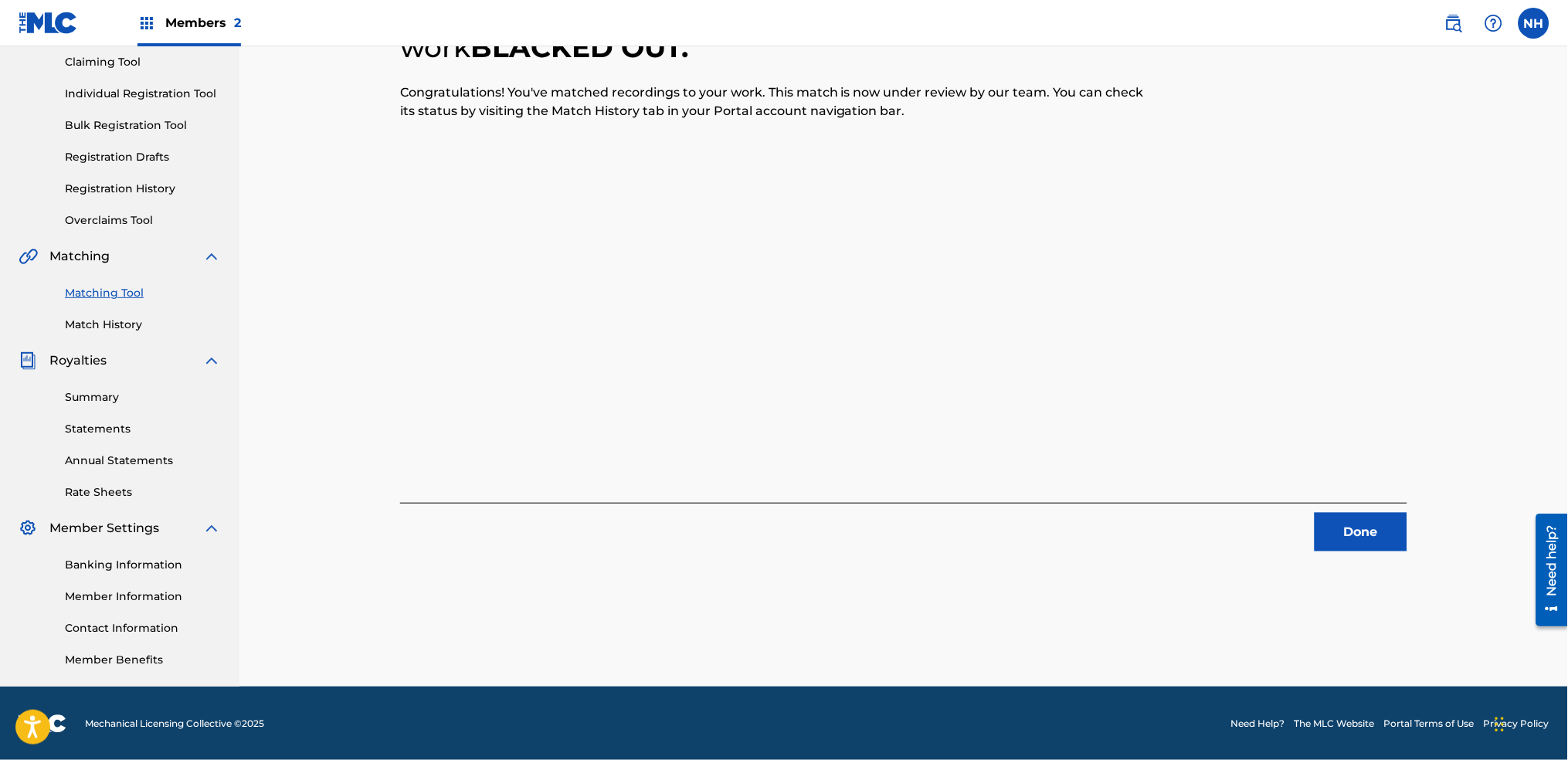
click at [557, 453] on div "2 Recording Groups are pending usage match to the work BLACKED OUT . Congratula…" at bounding box center [903, 255] width 1007 height 594
click at [1304, 505] on div "Done" at bounding box center [903, 527] width 1007 height 48
click at [1332, 540] on button "Done" at bounding box center [1361, 532] width 93 height 39
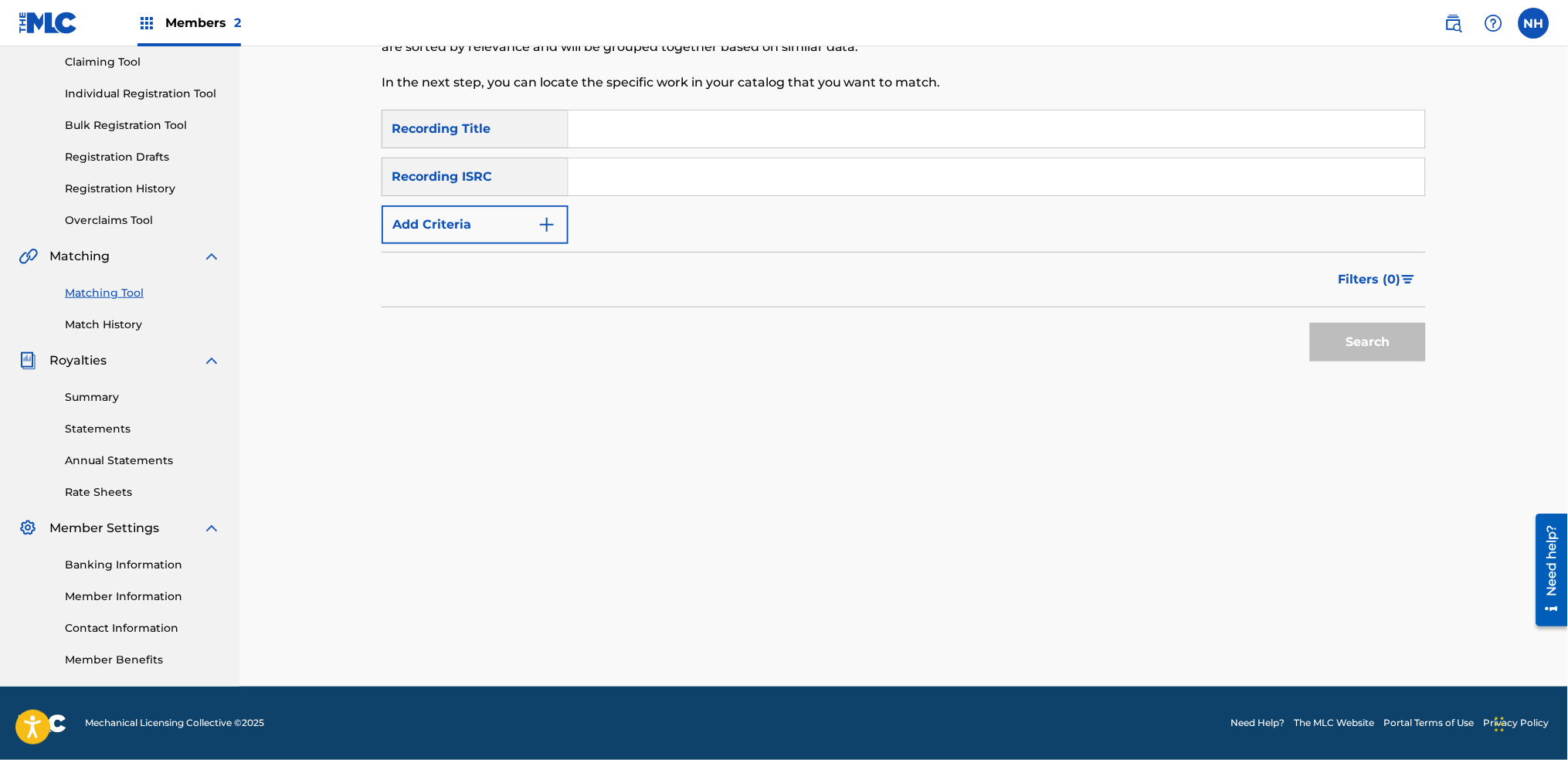
drag, startPoint x: 797, startPoint y: 110, endPoint x: 739, endPoint y: 134, distance: 62.8
click at [797, 111] on input "Search Form" at bounding box center [997, 129] width 857 height 37
paste input "ARCADE"
type input "ARCADE"
click at [491, 217] on button "Add Criteria" at bounding box center [475, 225] width 187 height 39
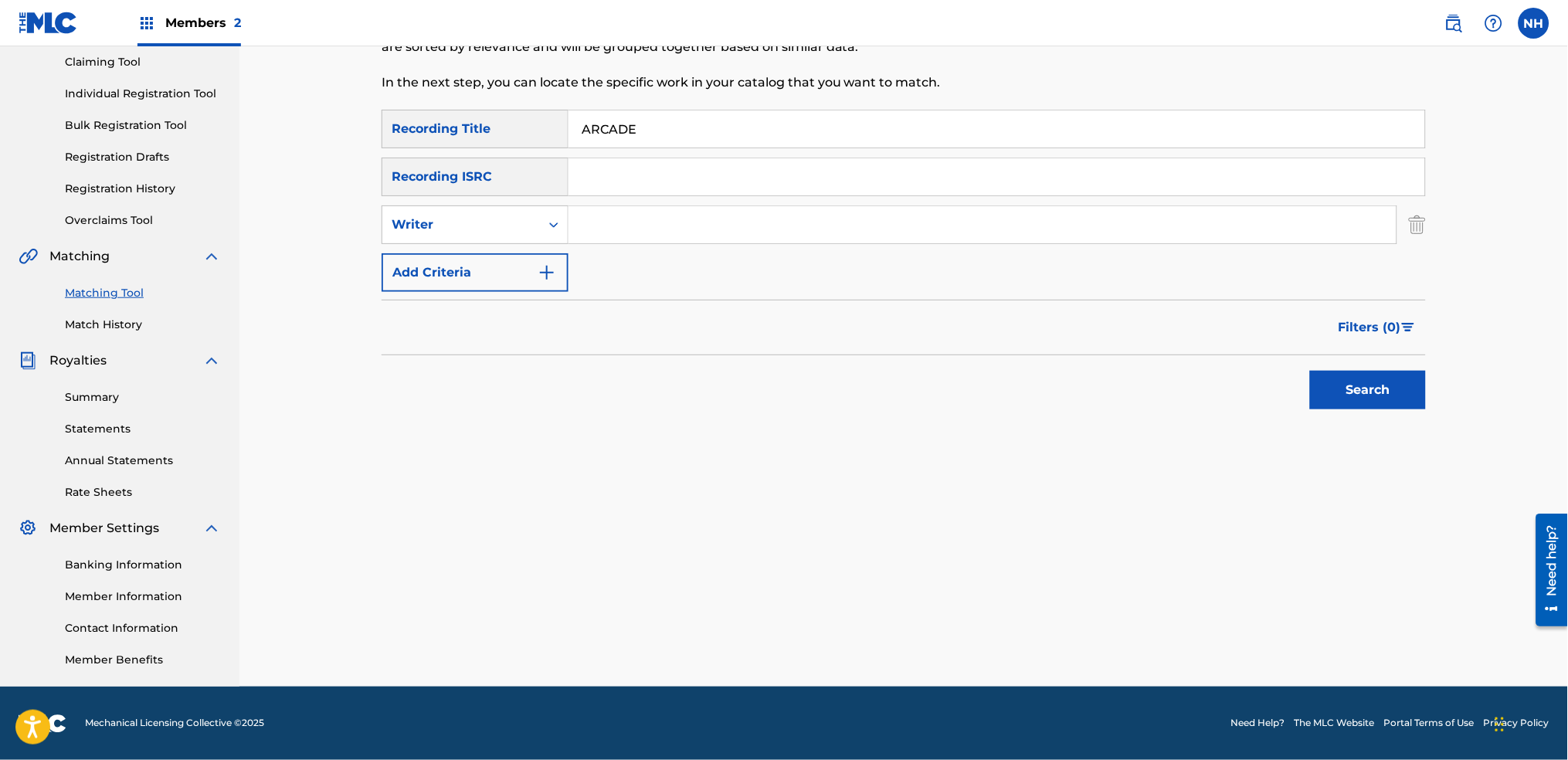
click at [509, 248] on div "SearchWithCriteria2abb0aaa-afad-4308-9d96-de7e744857a4 Recording Title ARCADE S…" at bounding box center [904, 201] width 1044 height 182
click at [509, 264] on button "Add Criteria" at bounding box center [475, 272] width 187 height 39
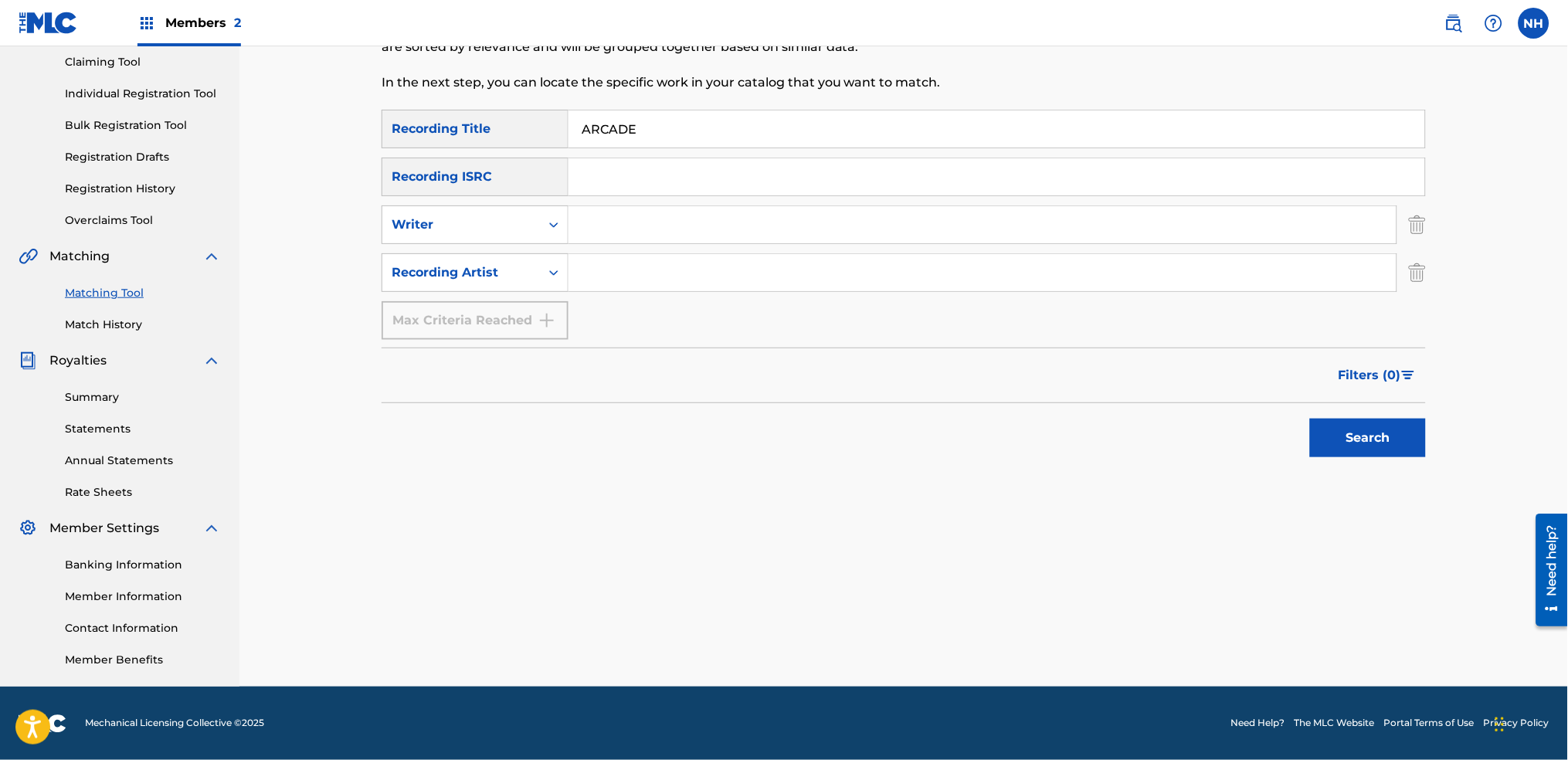
click at [668, 271] on input "Search Form" at bounding box center [983, 272] width 828 height 37
type input "alfa mist"
click at [1463, 465] on div "Matching Tool The Matching Tool allows Members to match sound recordings to wor…" at bounding box center [903, 284] width 1329 height 806
click at [1386, 448] on button "Search" at bounding box center [1367, 438] width 116 height 39
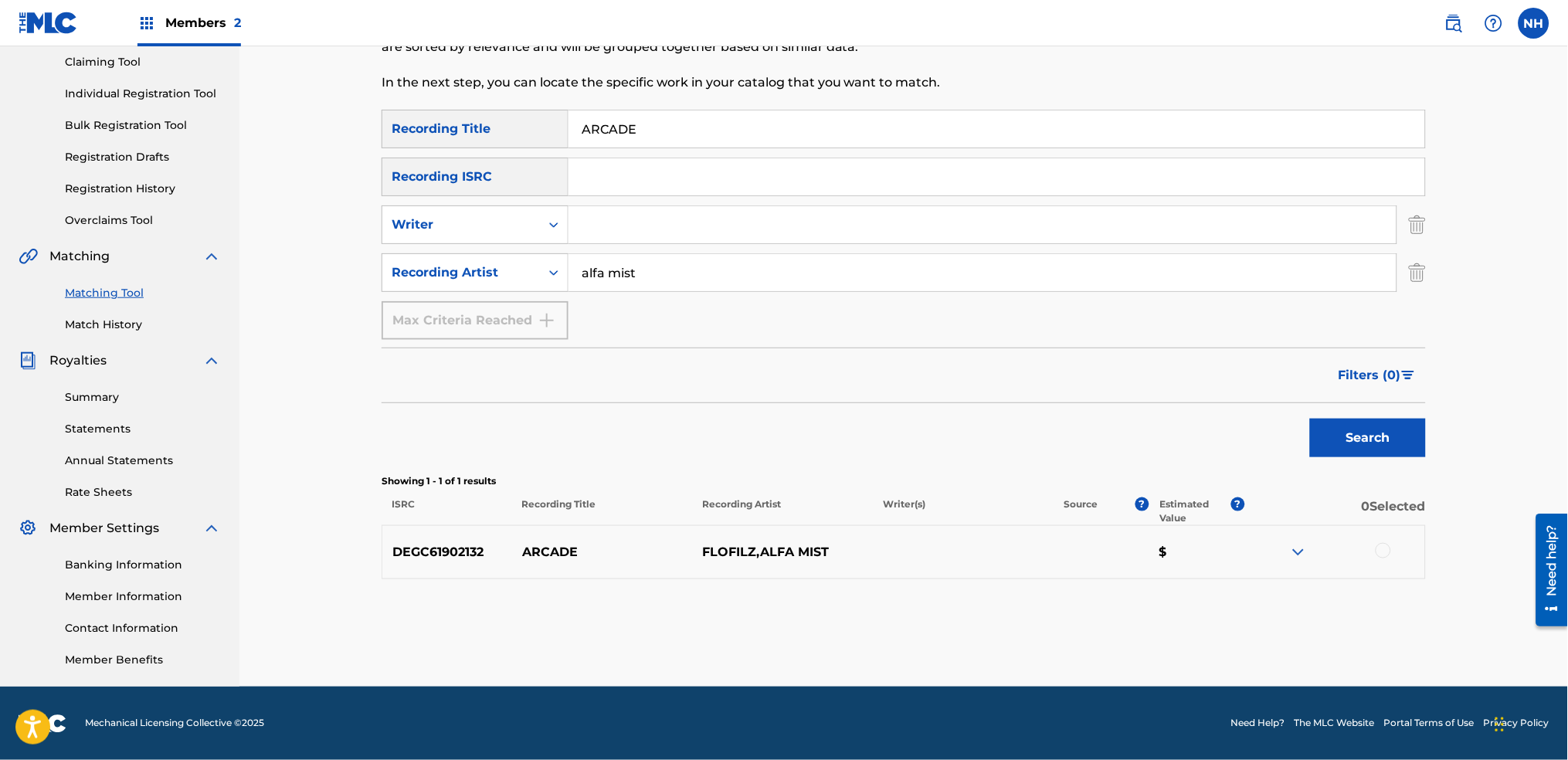
click at [1389, 553] on div at bounding box center [1384, 551] width 16 height 16
click at [707, 110] on div "ARCADE" at bounding box center [998, 129] width 857 height 39
drag, startPoint x: 706, startPoint y: 128, endPoint x: 465, endPoint y: 143, distance: 241.5
click at [412, 131] on div "SearchWithCriteria2abb0aaa-afad-4308-9d96-de7e744857a4 Recording Title ARCADE" at bounding box center [904, 129] width 1044 height 39
click at [1079, 635] on button "Match 1 Group" at bounding box center [1086, 634] width 170 height 39
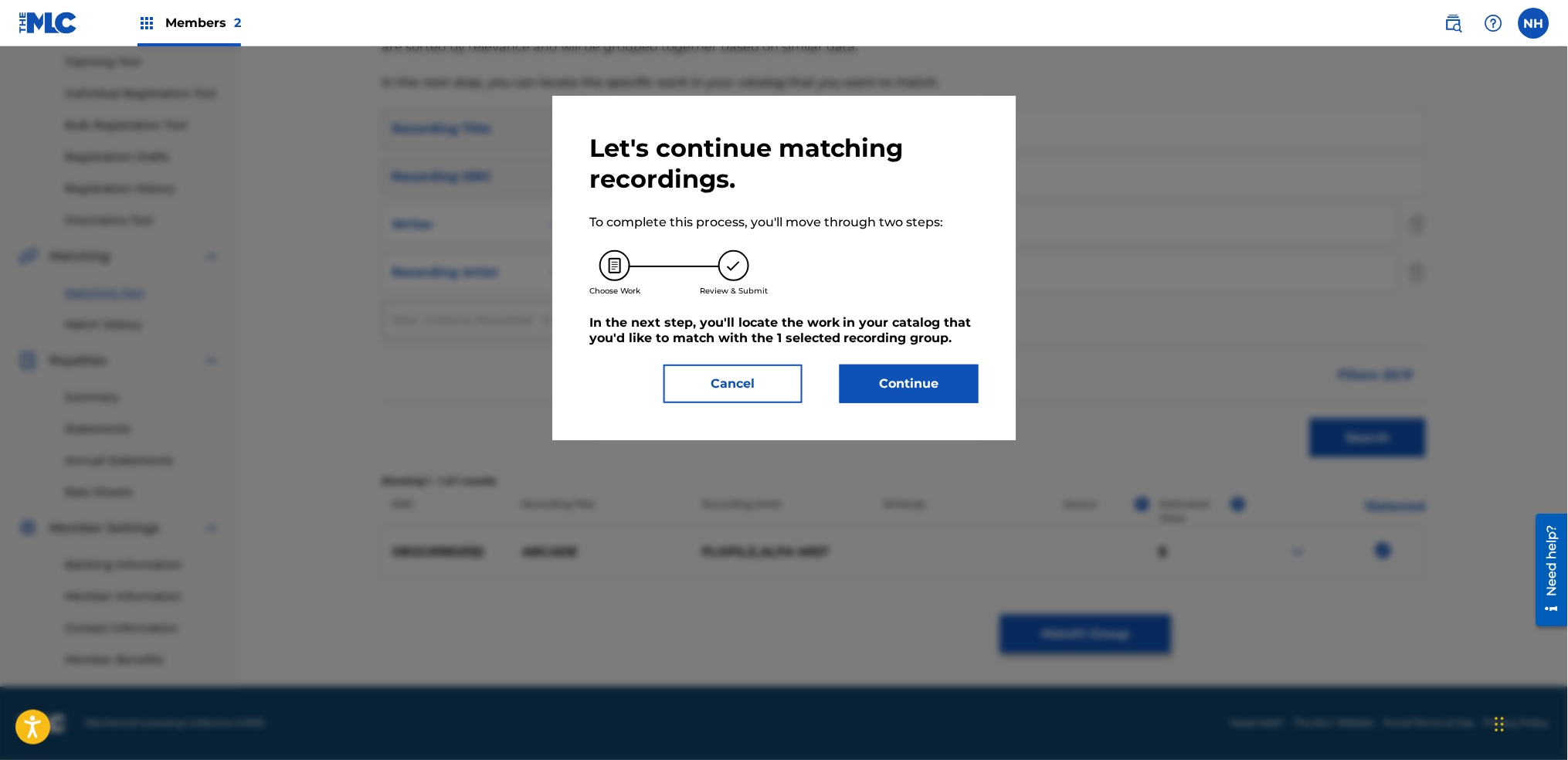
click at [887, 420] on div "Let's continue matching recordings. To complete this process, you'll move throu…" at bounding box center [784, 268] width 464 height 344
click at [887, 387] on button "Continue" at bounding box center [910, 384] width 139 height 39
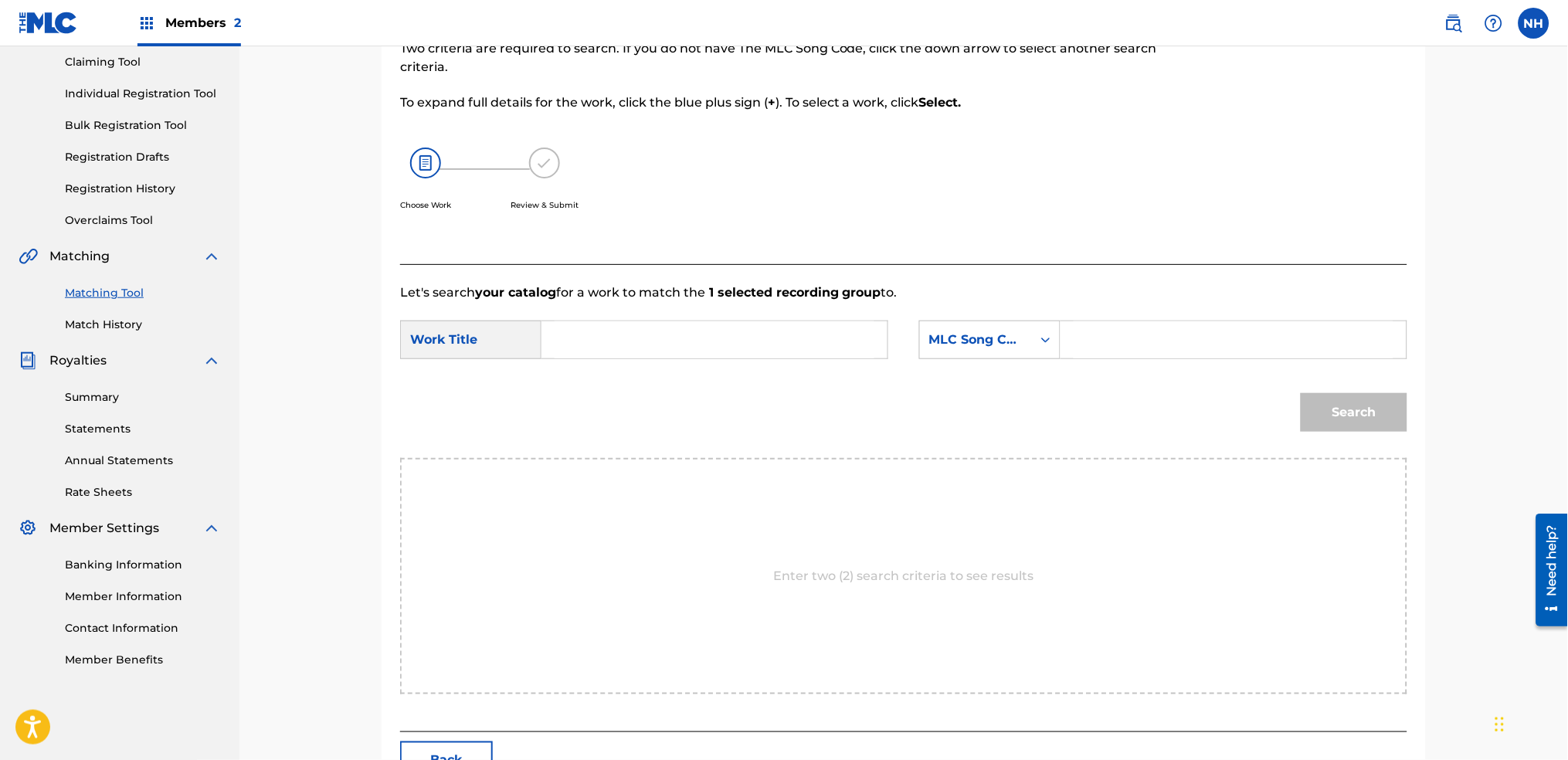
click at [650, 344] on input "Search Form" at bounding box center [715, 339] width 320 height 37
paste input "ARCADE"
type input "ARCADE"
click at [979, 332] on div "MLC Song Code" at bounding box center [976, 339] width 93 height 19
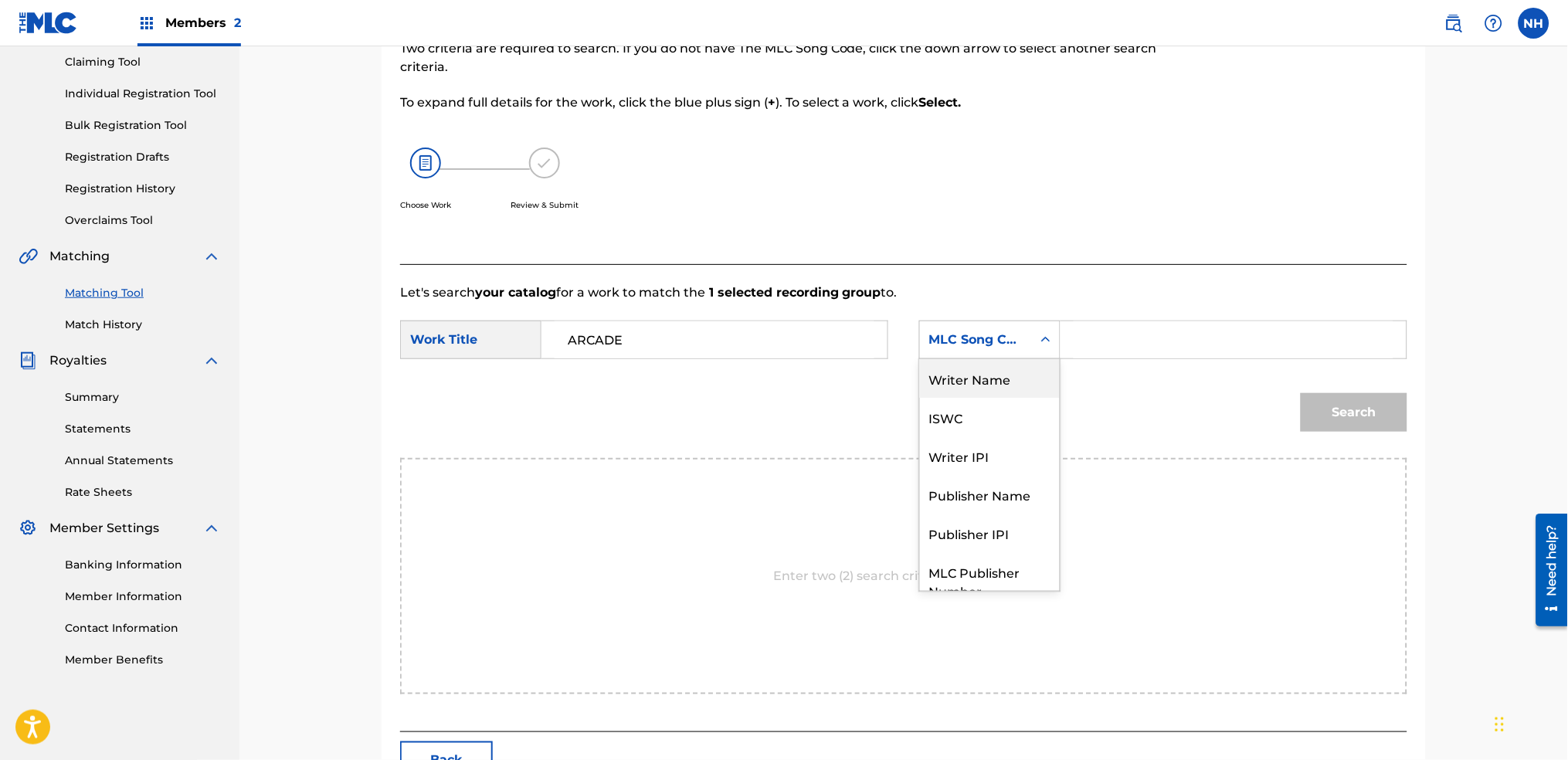
click at [1027, 381] on div "Writer Name" at bounding box center [990, 378] width 140 height 39
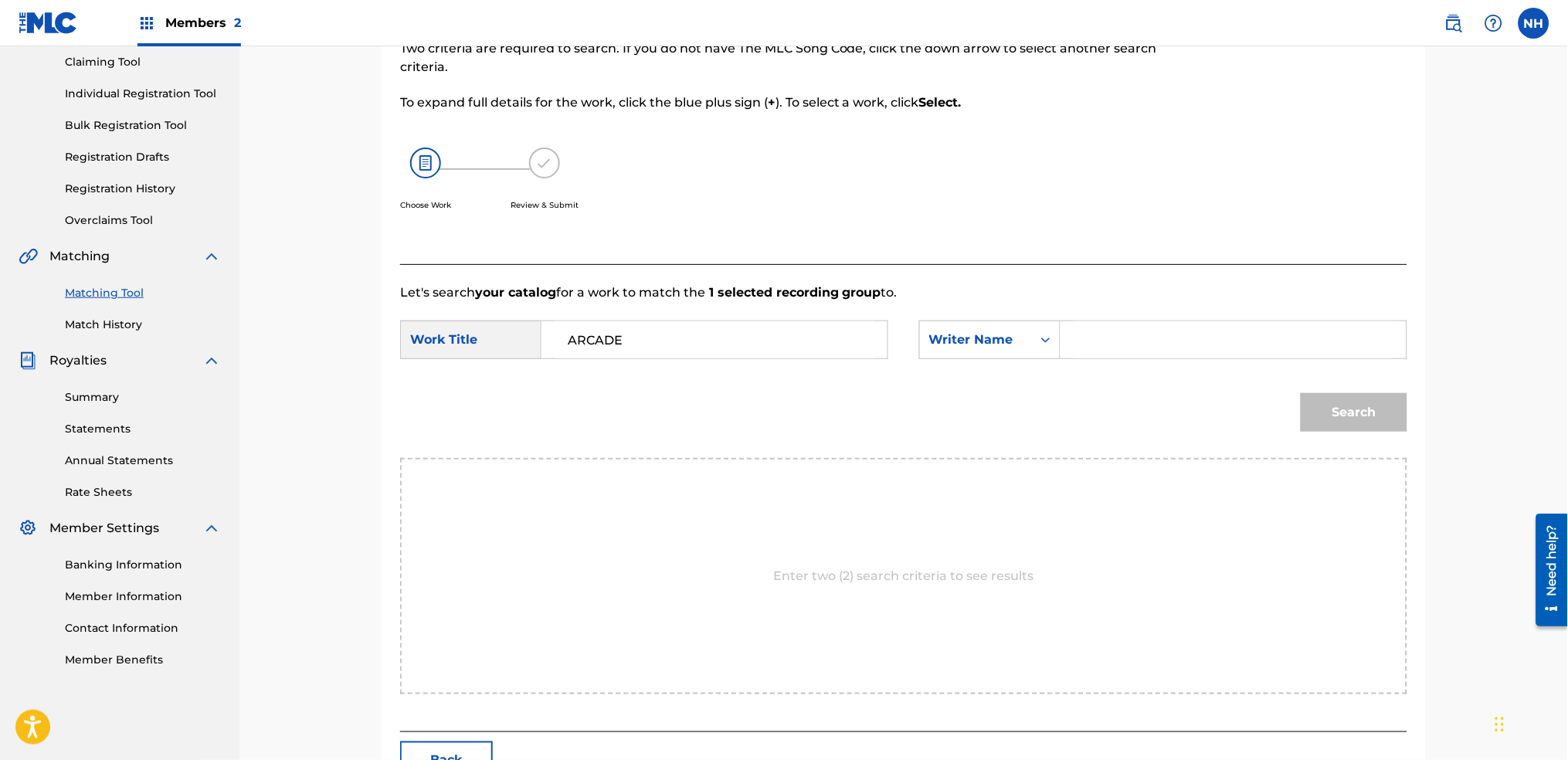
click at [1137, 343] on input "Search Form" at bounding box center [1234, 339] width 320 height 37
type input "alfa"
click at [1301, 394] on button "Search" at bounding box center [1354, 412] width 107 height 39
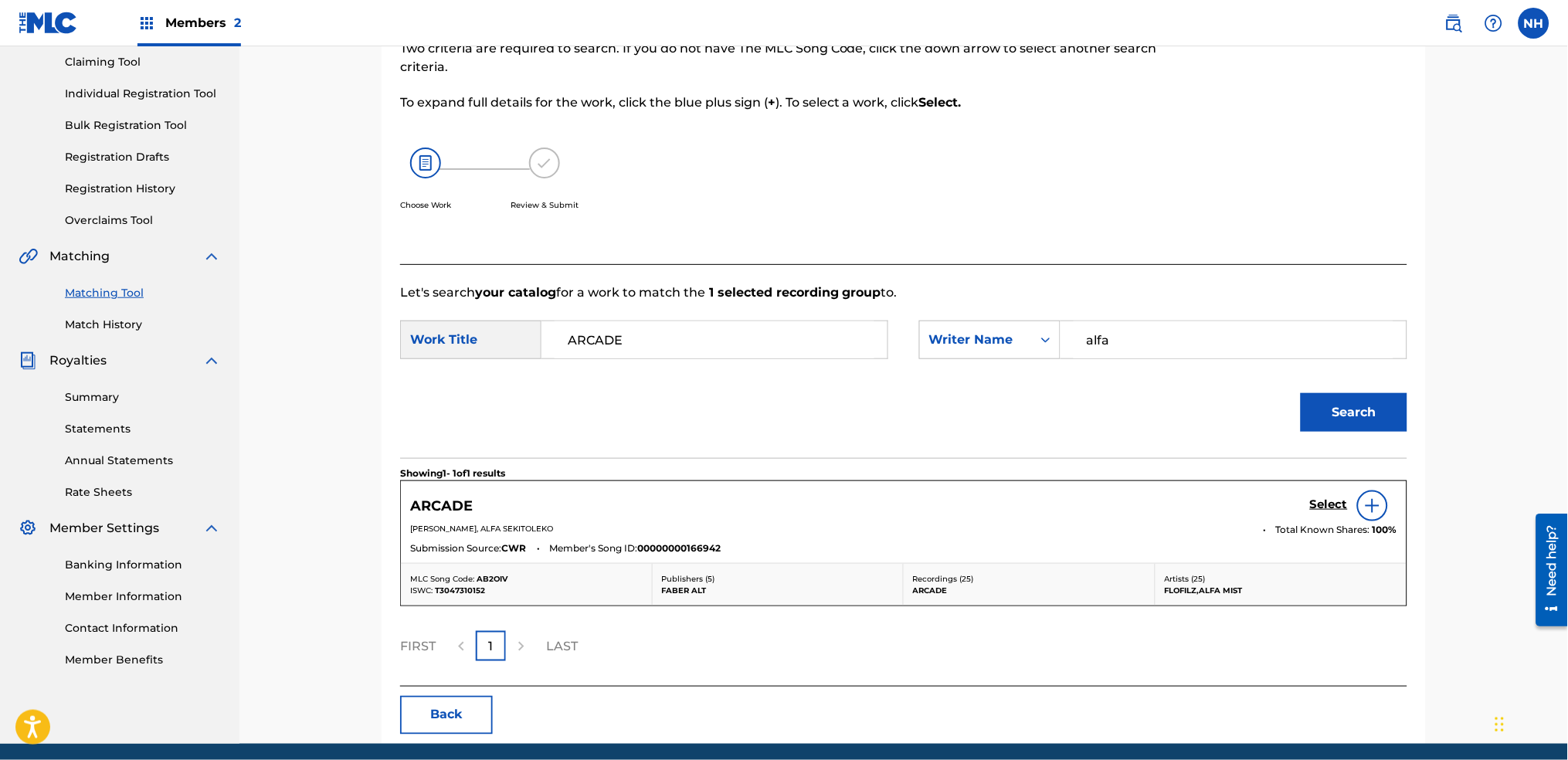
click at [1296, 490] on div "ARCADE Select" at bounding box center [903, 506] width 988 height 31
click at [1315, 493] on div "Select" at bounding box center [1353, 506] width 88 height 31
click at [1323, 493] on div "Select" at bounding box center [1353, 506] width 88 height 31
click at [1323, 495] on div "Select" at bounding box center [1353, 506] width 88 height 31
click at [1325, 498] on h5 "Select" at bounding box center [1329, 505] width 38 height 15
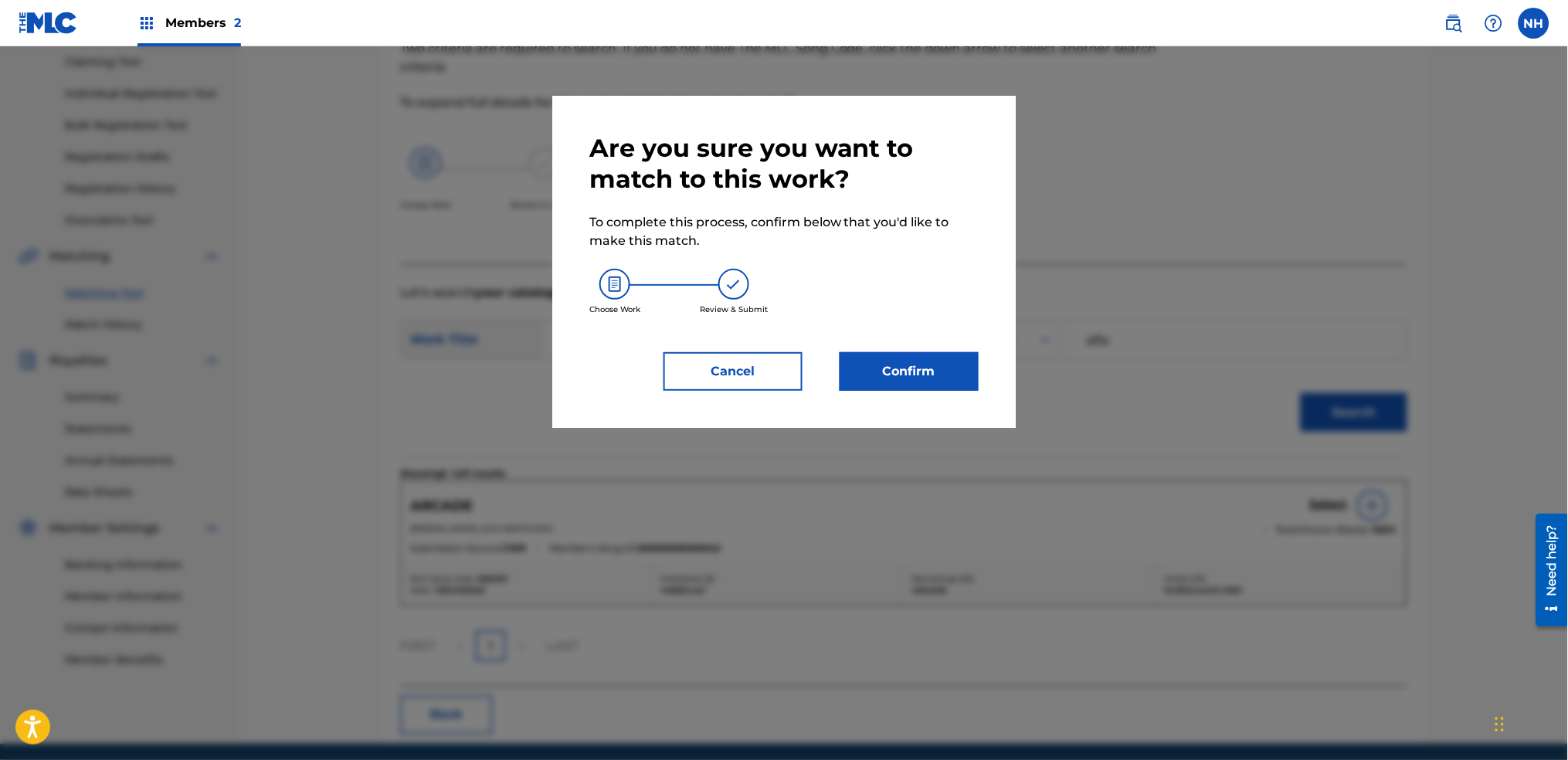
click at [905, 379] on button "Confirm" at bounding box center [910, 371] width 139 height 39
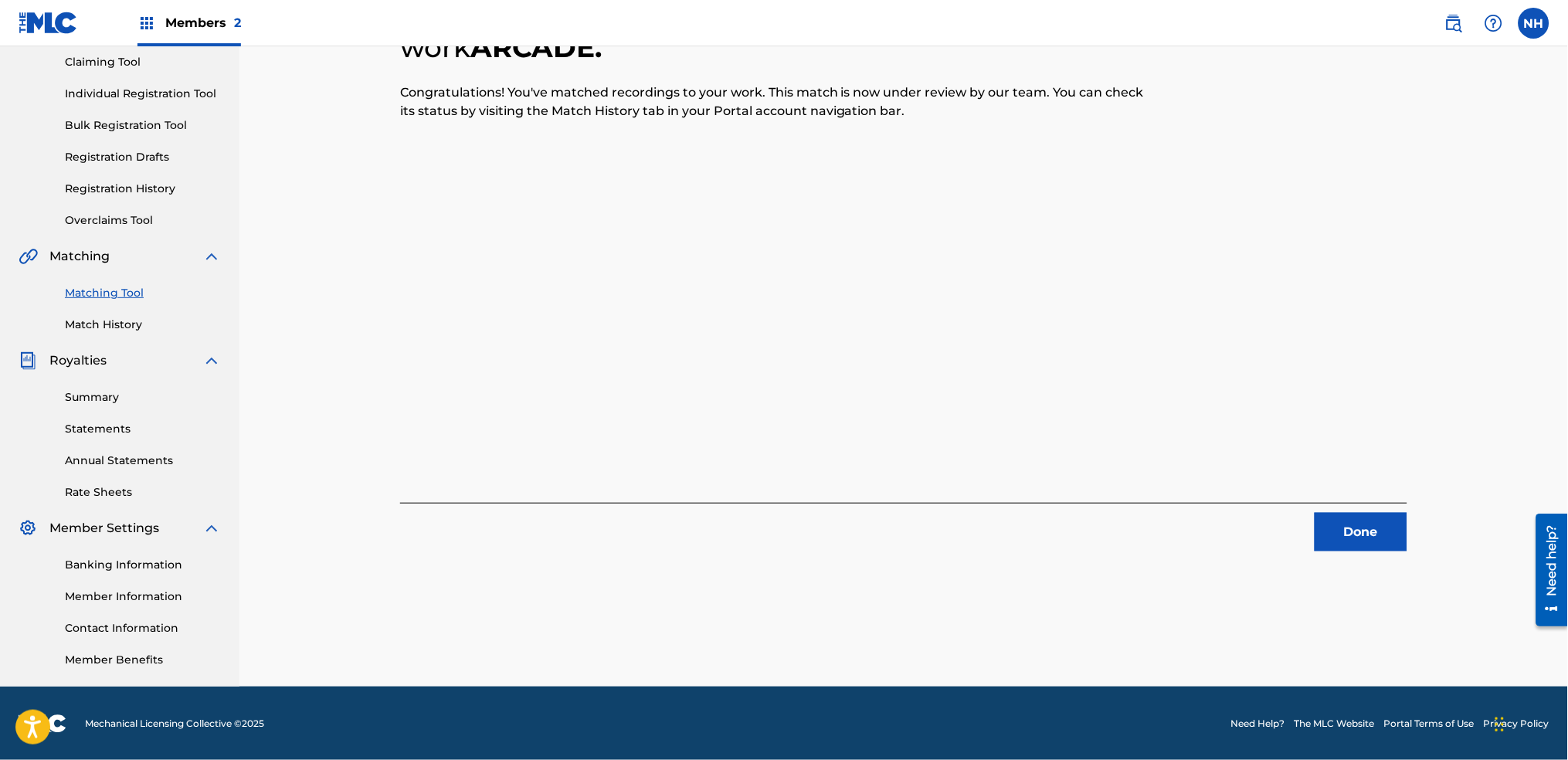
drag, startPoint x: 554, startPoint y: 400, endPoint x: 586, endPoint y: 403, distance: 32.1
click at [552, 398] on div "1 Recording Groups are pending usage match to the work ARCADE . Congratulations…" at bounding box center [903, 255] width 1007 height 594
click at [1393, 486] on div "1 Recording Groups are pending usage match to the work ARCADE . Congratulations…" at bounding box center [903, 255] width 1007 height 594
click at [1400, 517] on button "Done" at bounding box center [1361, 532] width 93 height 39
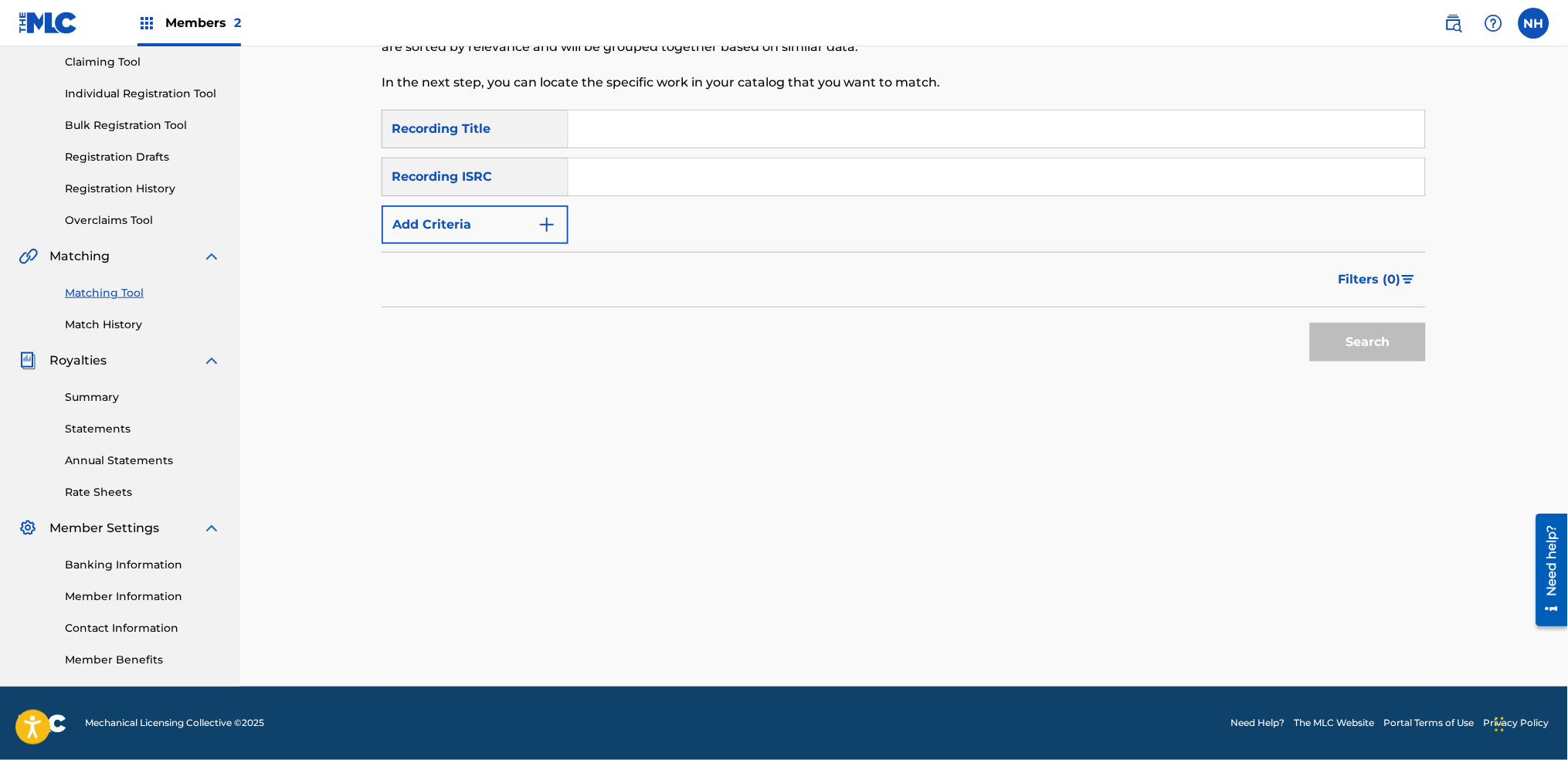
click at [748, 184] on div "SearchWithCriteria2abb0aaa-afad-4308-9d96-de7e744857a4 Recording Title SearchWi…" at bounding box center [904, 177] width 1044 height 134
click at [740, 138] on input "Search Form" at bounding box center [997, 129] width 857 height 37
paste input "CAMBERWELL"
type input "CAMBERWELL"
click at [561, 233] on button "Add Criteria" at bounding box center [475, 225] width 187 height 39
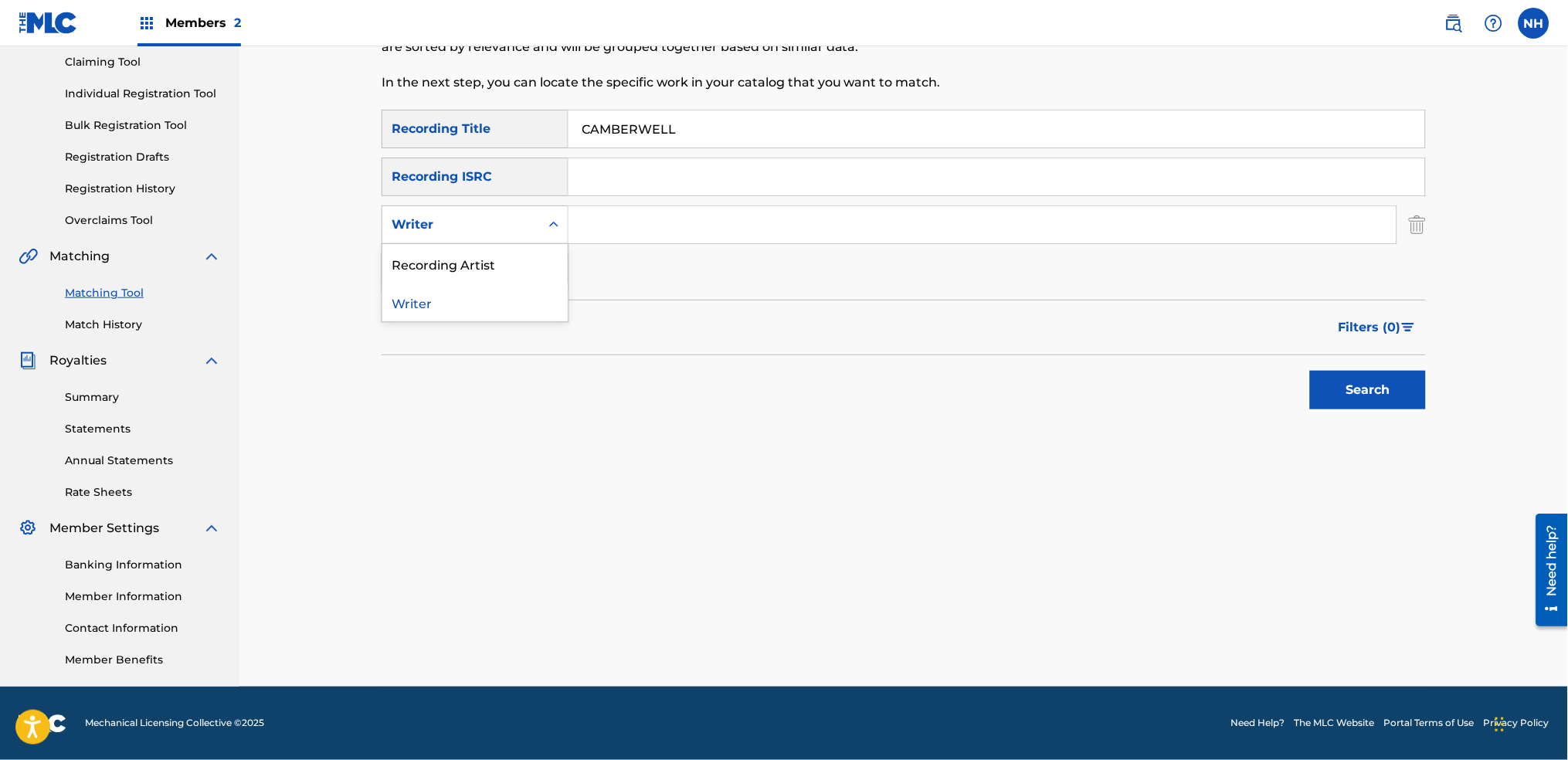
click at [596, 231] on input "Search Form" at bounding box center [983, 225] width 828 height 37
click at [526, 230] on div "Writer" at bounding box center [461, 225] width 139 height 19
click at [504, 290] on div "Writer" at bounding box center [475, 302] width 185 height 39
click at [504, 278] on button "Add Criteria" at bounding box center [475, 272] width 187 height 39
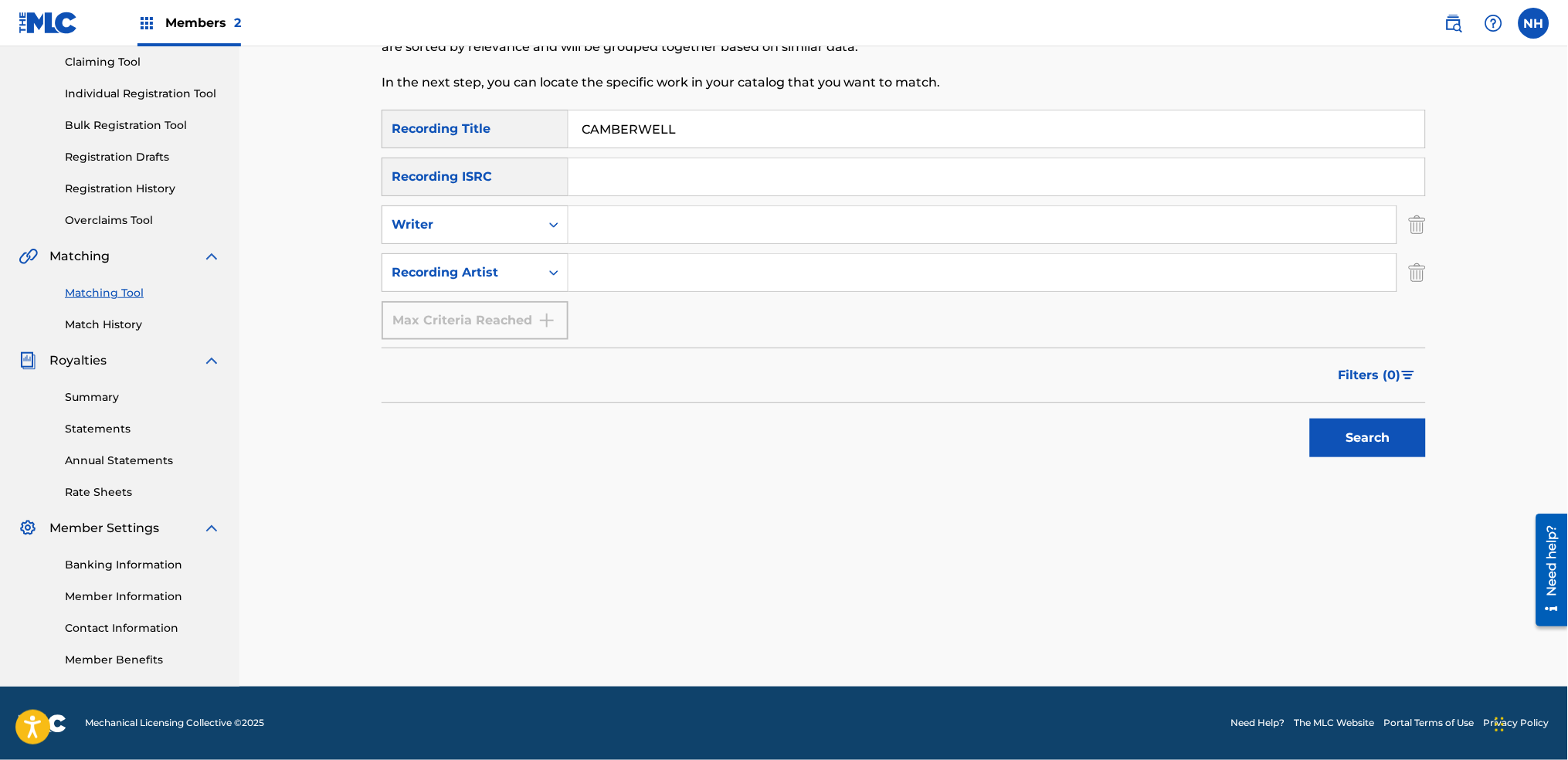
click at [578, 279] on input "Search Form" at bounding box center [983, 272] width 828 height 37
click at [1310, 419] on button "Search" at bounding box center [1367, 438] width 116 height 39
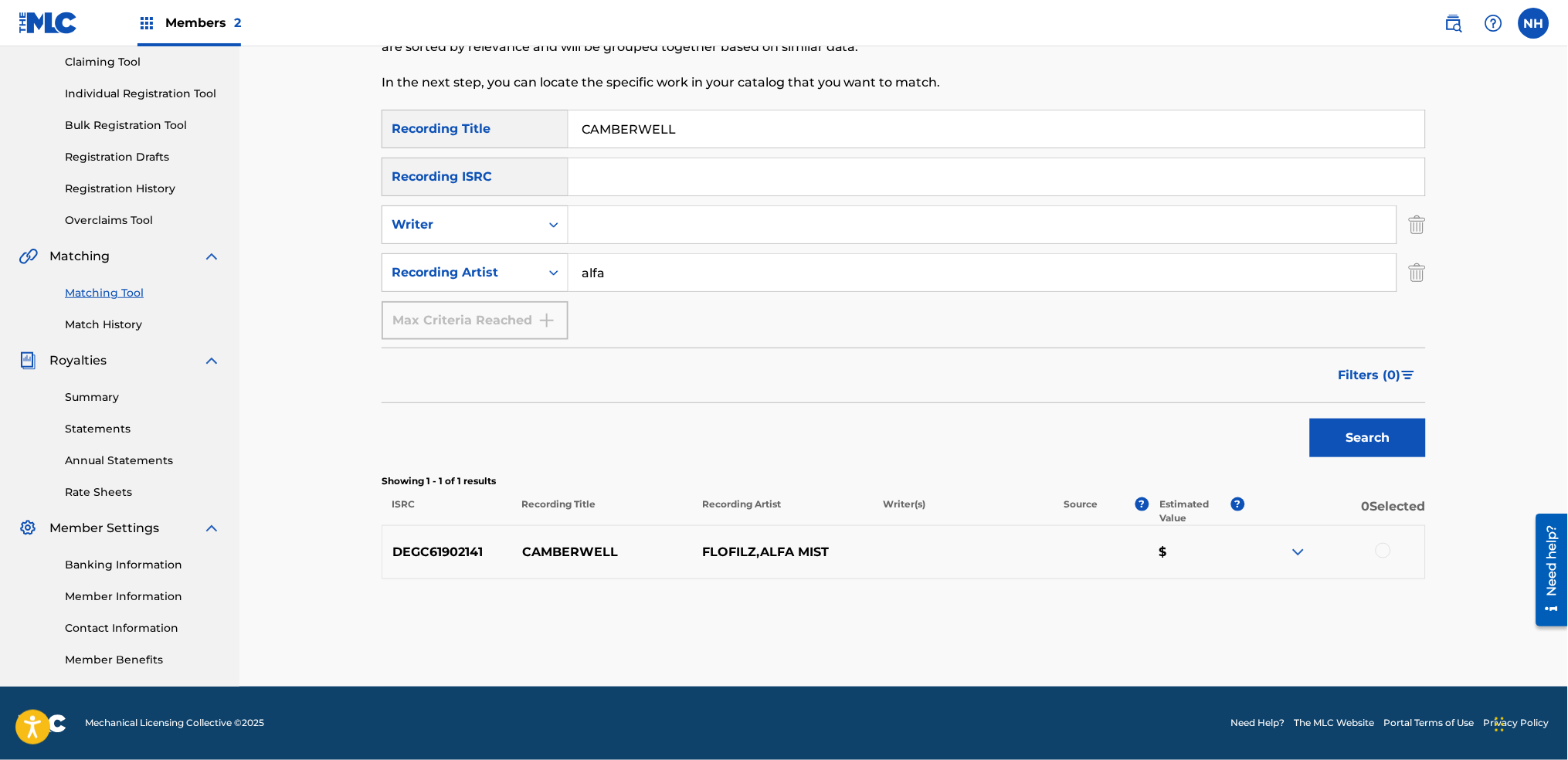
type input "alfa mist"
click at [1303, 398] on div "Filters ( 0 )" at bounding box center [904, 375] width 1044 height 56
click at [1338, 419] on button "Search" at bounding box center [1367, 438] width 116 height 39
click at [1391, 498] on p "0 Selected" at bounding box center [1335, 512] width 181 height 28
click at [1388, 547] on div at bounding box center [1384, 551] width 16 height 16
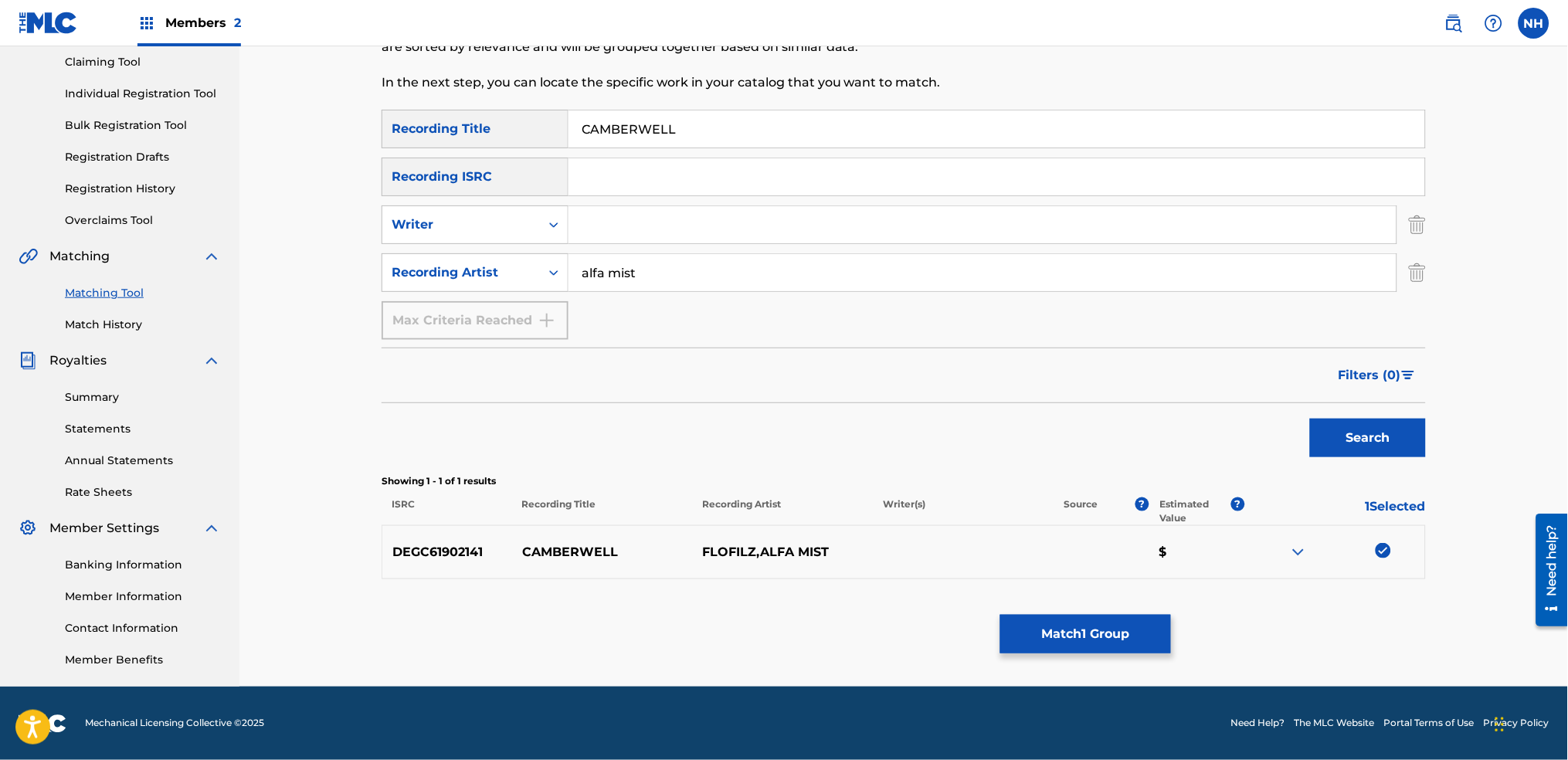
drag, startPoint x: 710, startPoint y: 134, endPoint x: 440, endPoint y: 168, distance: 272.1
click at [396, 134] on div "SearchWithCriteria2abb0aaa-afad-4308-9d96-de7e744857a4 Recording Title CAMBERWE…" at bounding box center [904, 129] width 1044 height 39
click at [1043, 629] on button "Match 1 Group" at bounding box center [1086, 634] width 170 height 39
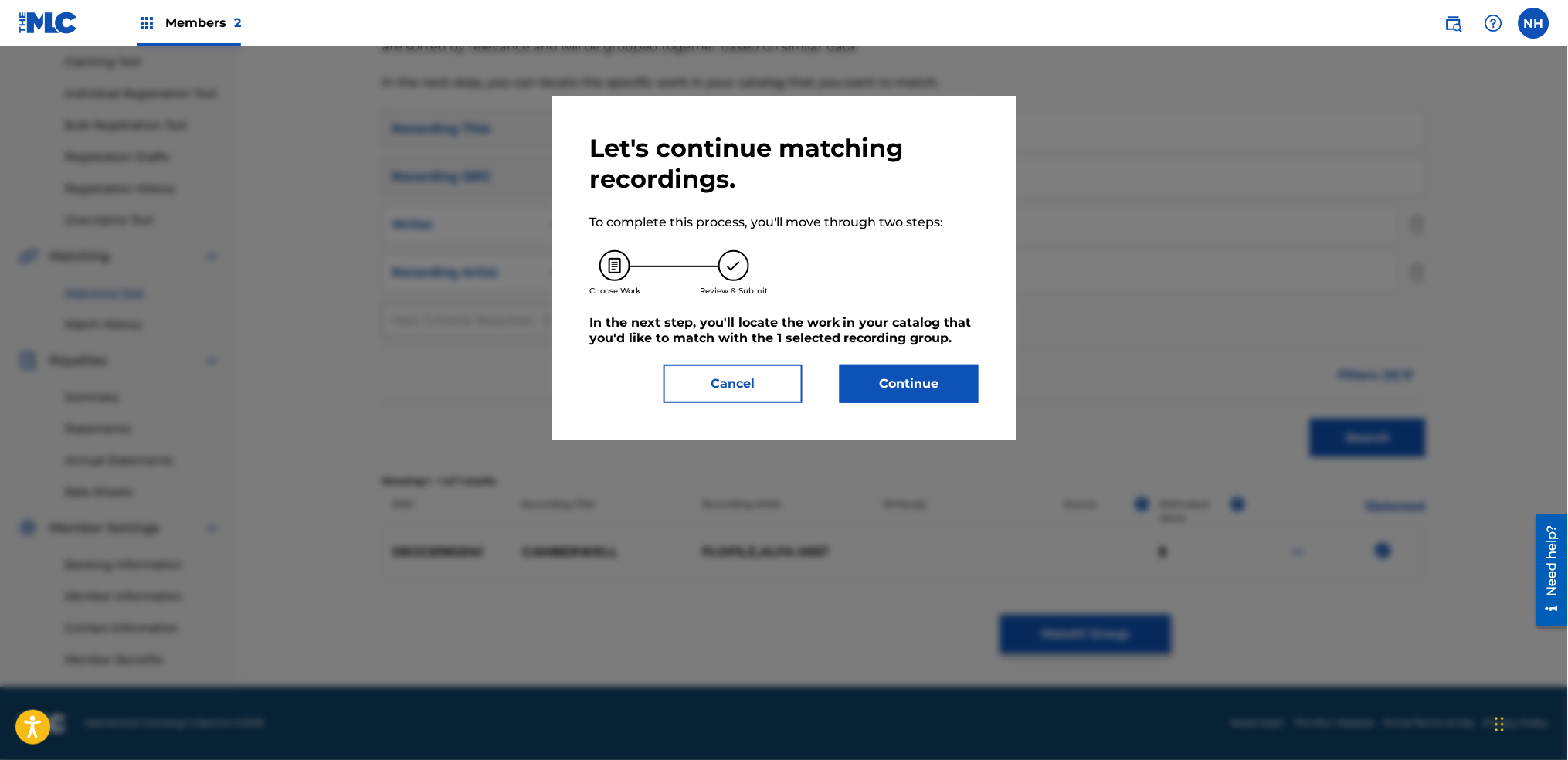
click at [961, 400] on button "Continue" at bounding box center [910, 384] width 139 height 39
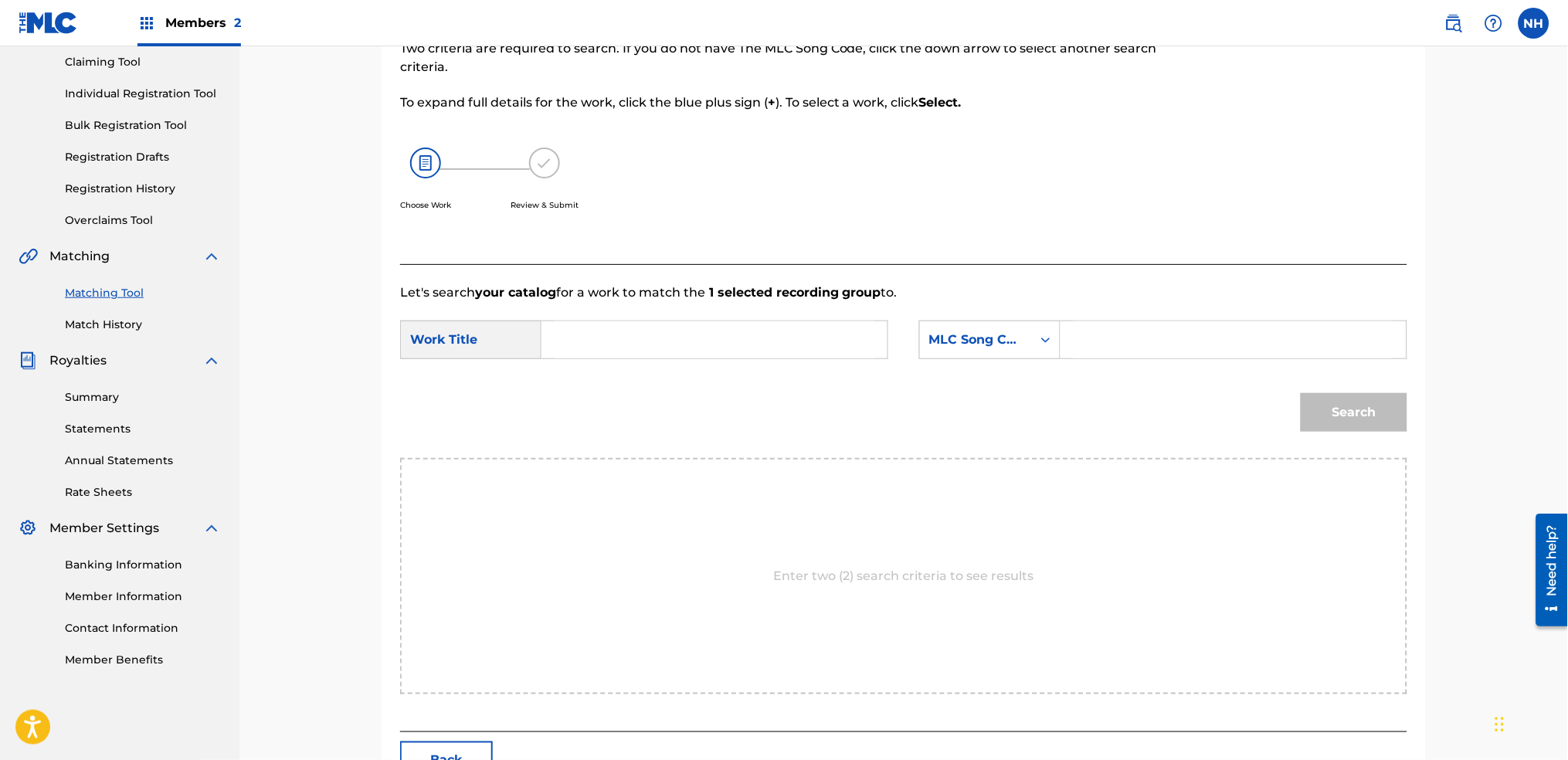
click at [748, 296] on strong "1 selected recording group" at bounding box center [793, 293] width 176 height 15
click at [746, 348] on input "Search Form" at bounding box center [715, 339] width 320 height 37
paste input "CAMBERWELL"
type input "CAMBERWELL"
click at [999, 333] on div "MLC Song Code" at bounding box center [976, 339] width 93 height 19
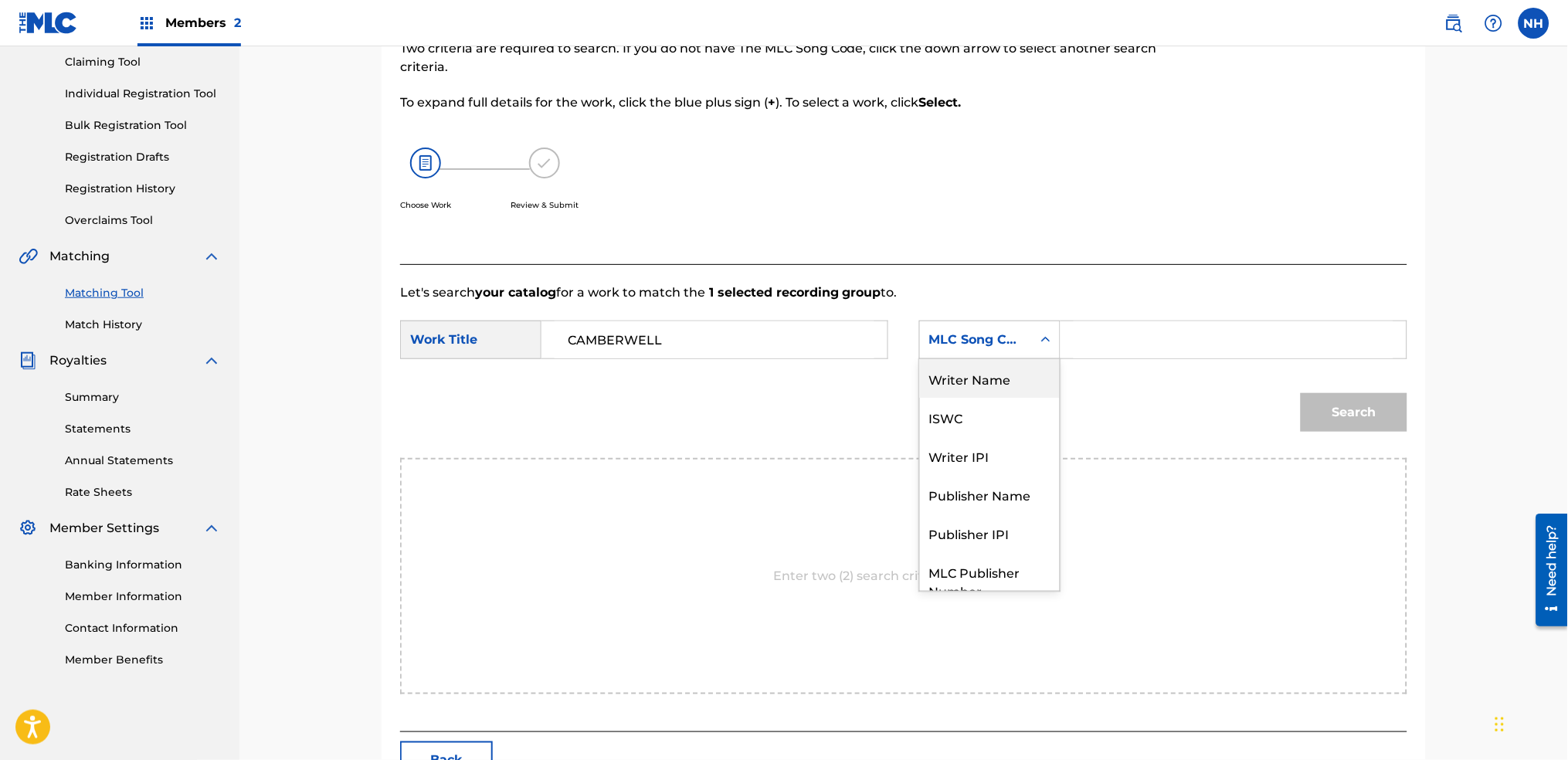
click at [1016, 367] on div "Writer Name" at bounding box center [990, 378] width 140 height 39
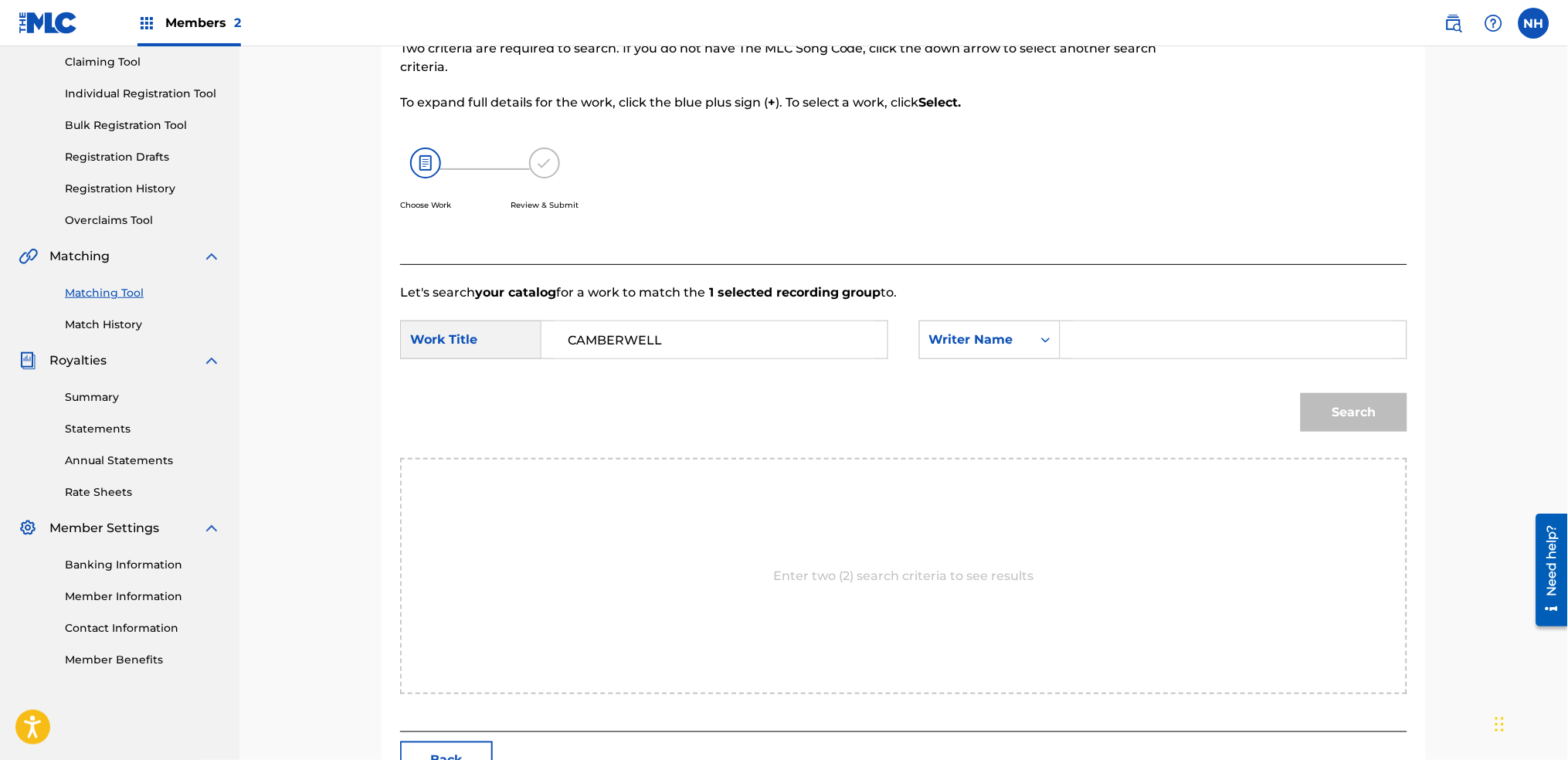
click at [1156, 356] on input "Search Form" at bounding box center [1234, 339] width 320 height 37
type input "alfa"
click at [1301, 394] on button "Search" at bounding box center [1354, 412] width 107 height 39
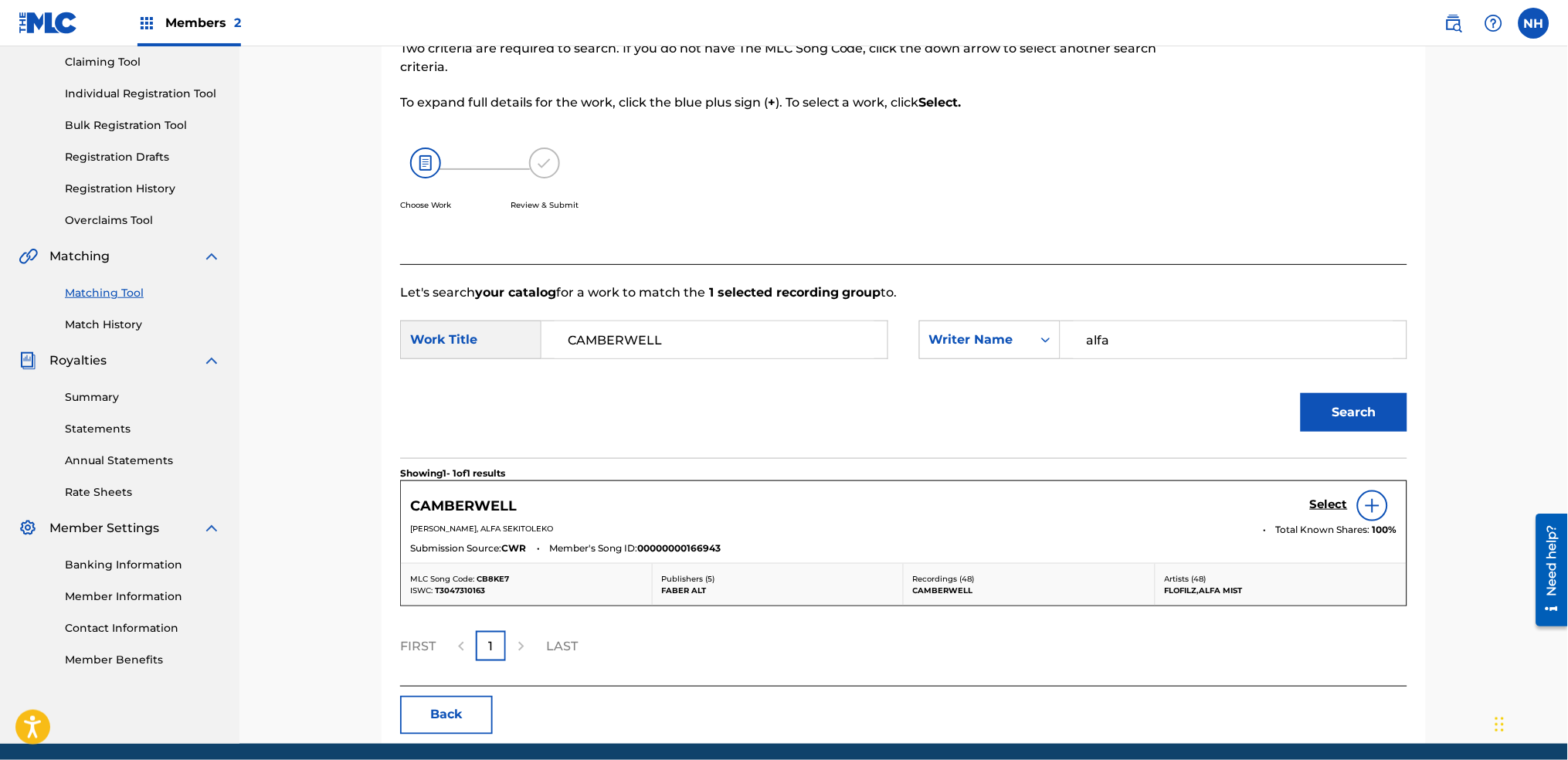
click at [1330, 511] on link "Select" at bounding box center [1329, 506] width 38 height 17
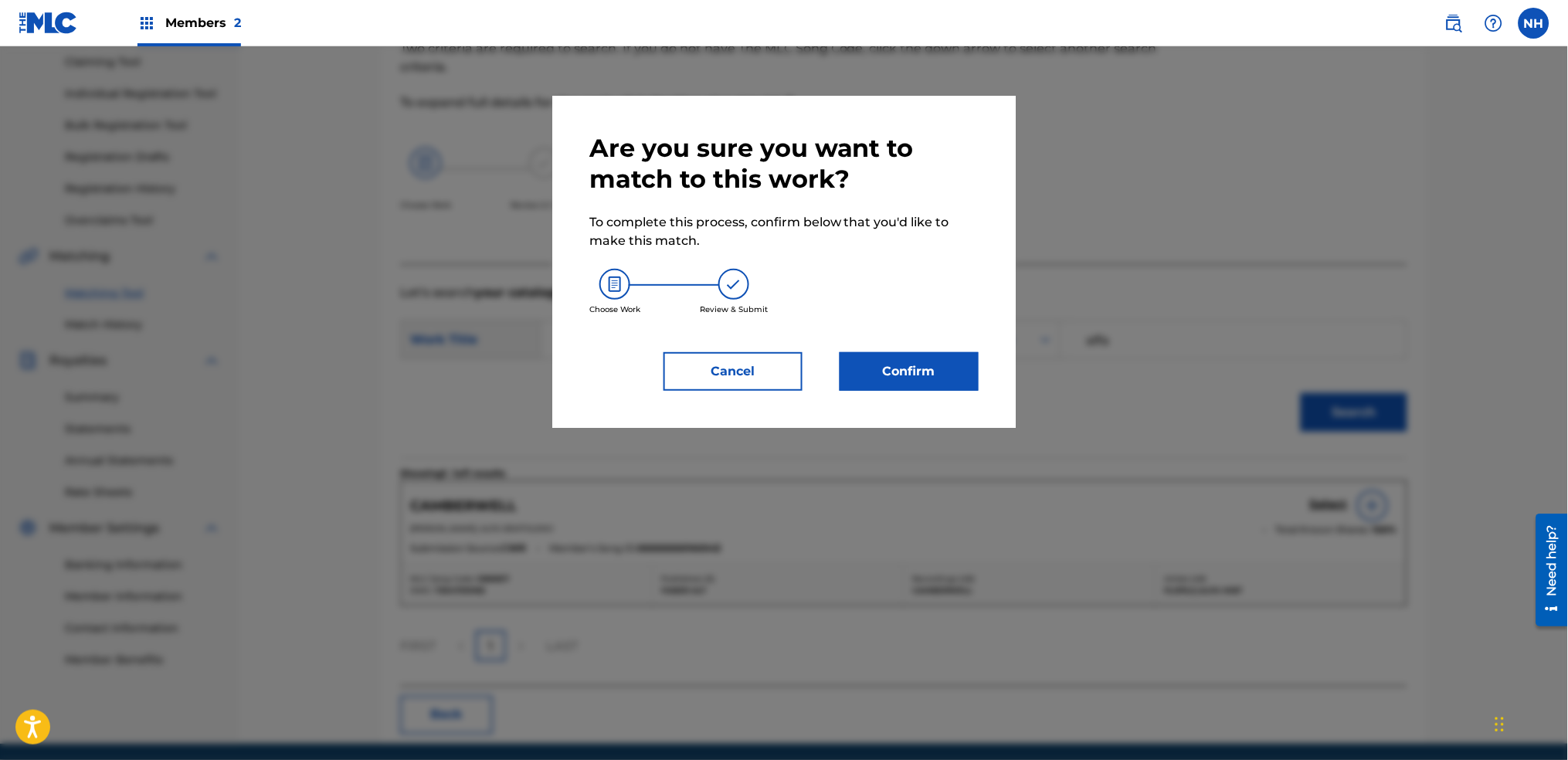
click at [954, 390] on button "Confirm" at bounding box center [910, 371] width 139 height 39
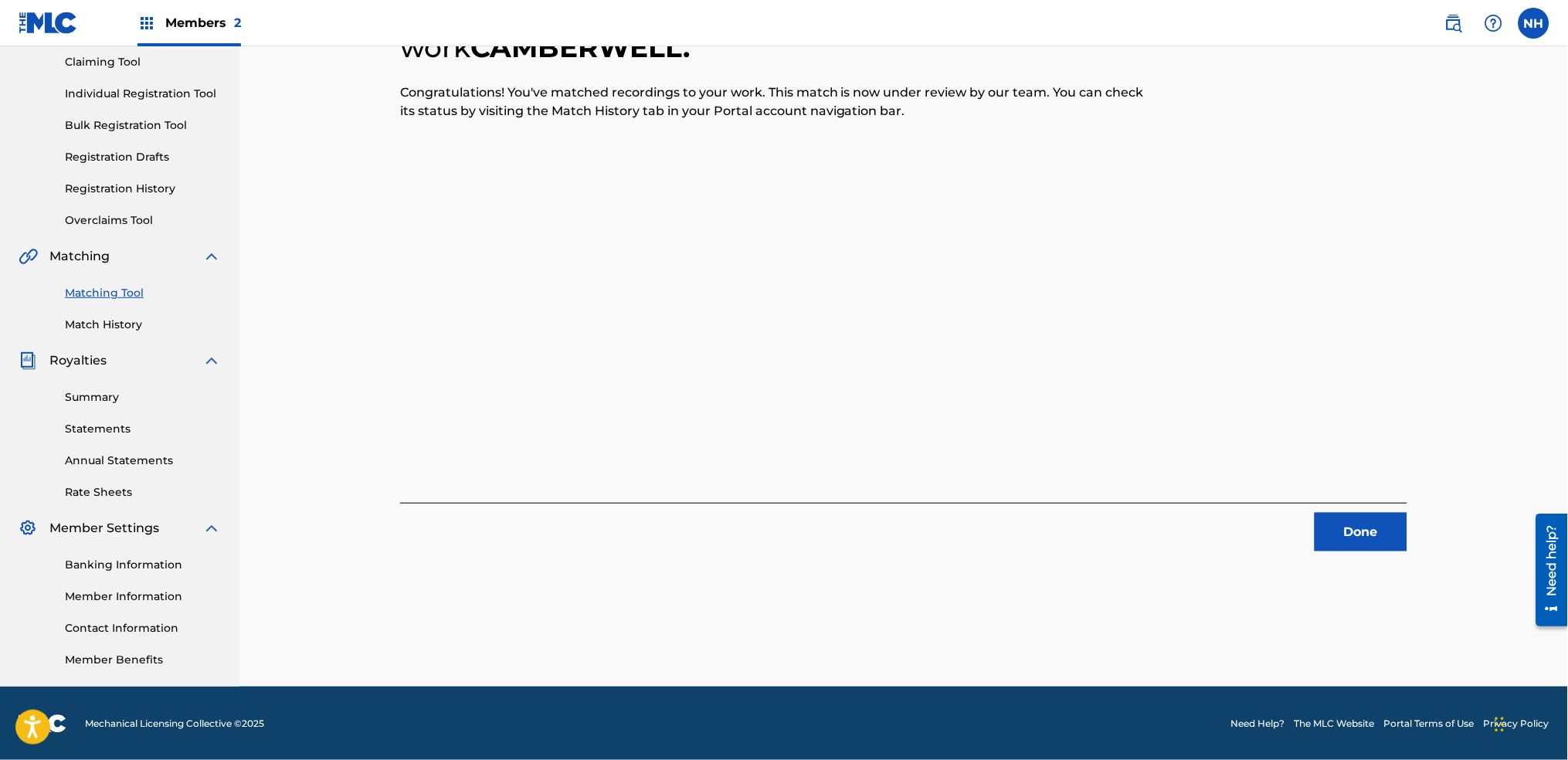
click at [479, 448] on div "1 Recording Groups are pending usage match to the work CAMBERWELL . Congratulat…" at bounding box center [903, 255] width 1007 height 594
click at [1324, 524] on button "Done" at bounding box center [1361, 532] width 93 height 39
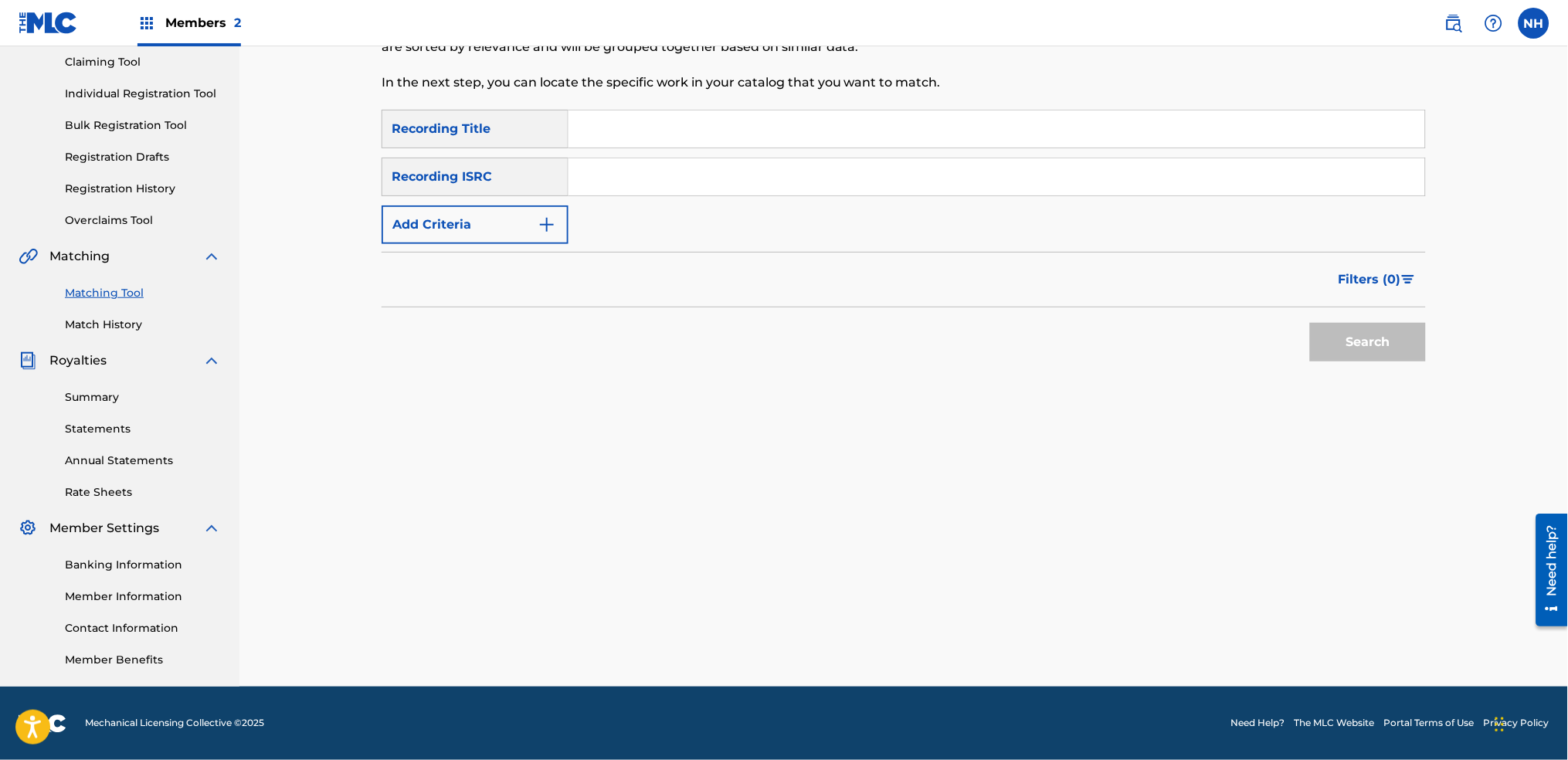
click at [736, 107] on div "Matching Tool The Matching Tool allows Members to match sound recordings to wor…" at bounding box center [784, 15] width 804 height 190
click at [725, 119] on input "Search Form" at bounding box center [997, 129] width 857 height 37
paste input "INTRO"
type input "INTRO"
click at [558, 221] on button "Add Criteria" at bounding box center [475, 225] width 187 height 39
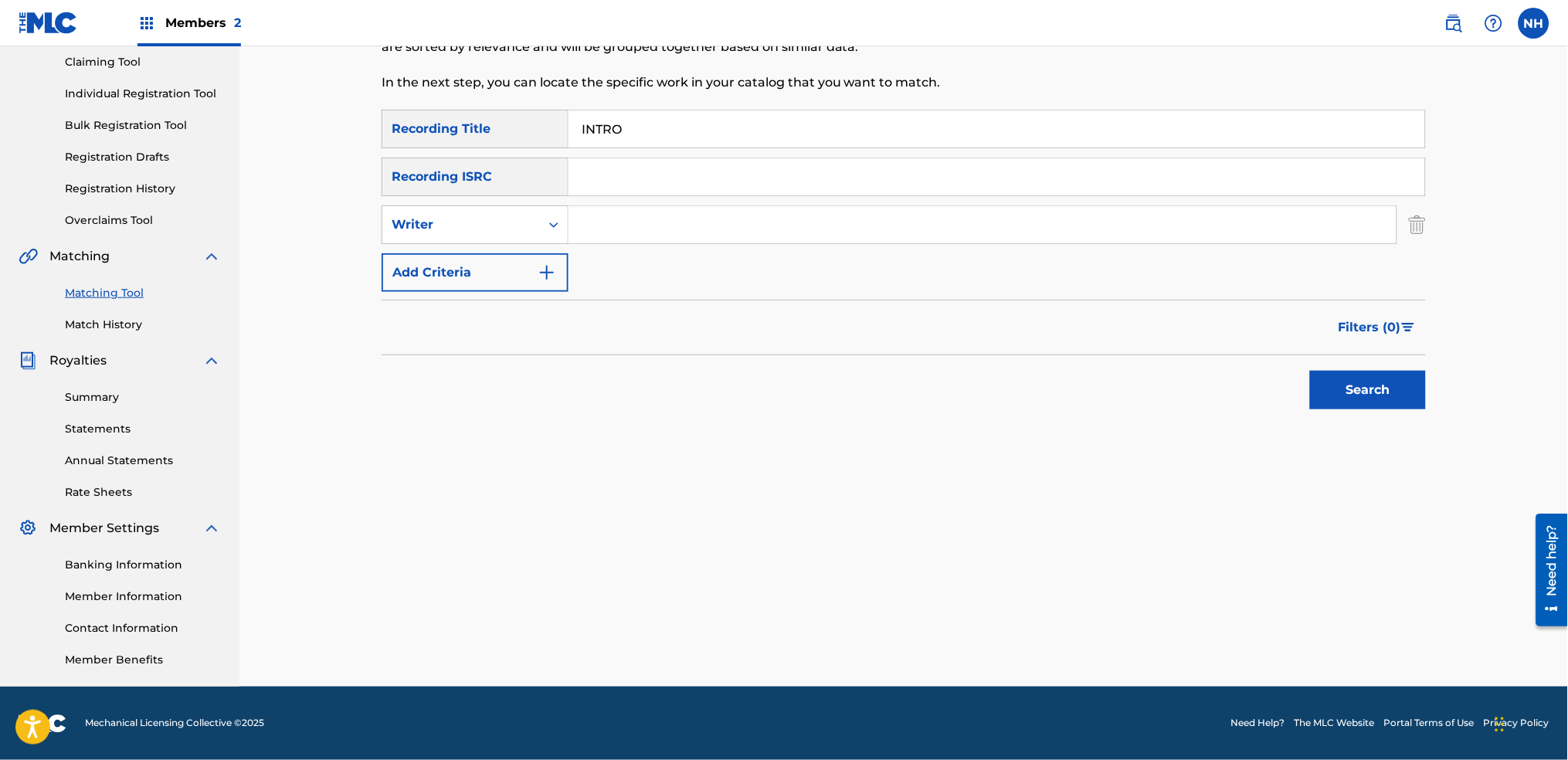
click at [593, 258] on div "SearchWithCriteria2abb0aaa-afad-4308-9d96-de7e744857a4 Recording Title INTRO Se…" at bounding box center [904, 201] width 1044 height 182
click at [554, 274] on img "Search Form" at bounding box center [547, 272] width 19 height 19
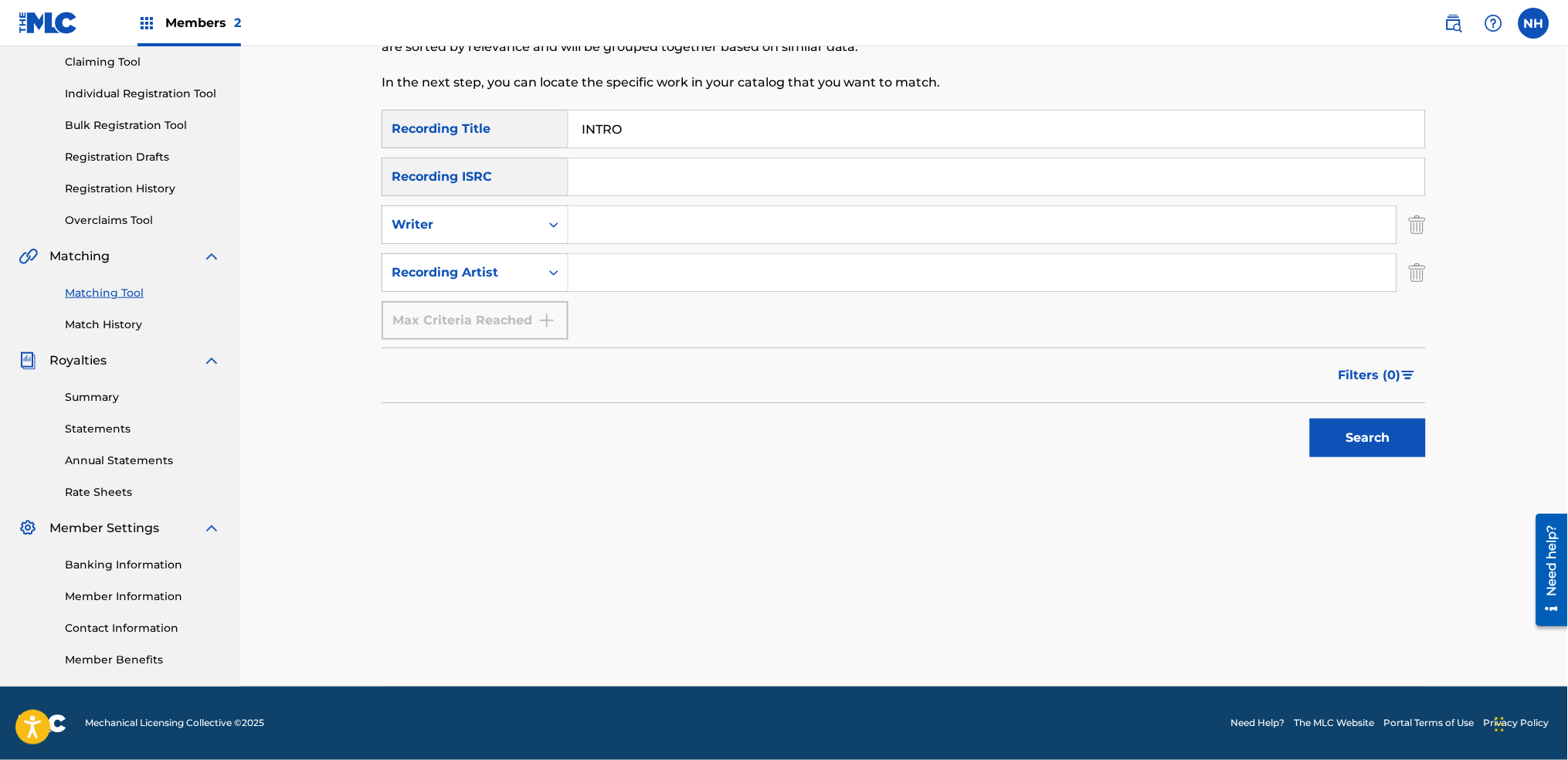
click at [648, 271] on input "Search Form" at bounding box center [983, 272] width 828 height 37
type input "alfa mist"
click at [1283, 422] on div "Search" at bounding box center [904, 434] width 1044 height 61
click at [1343, 440] on button "Search" at bounding box center [1367, 438] width 116 height 39
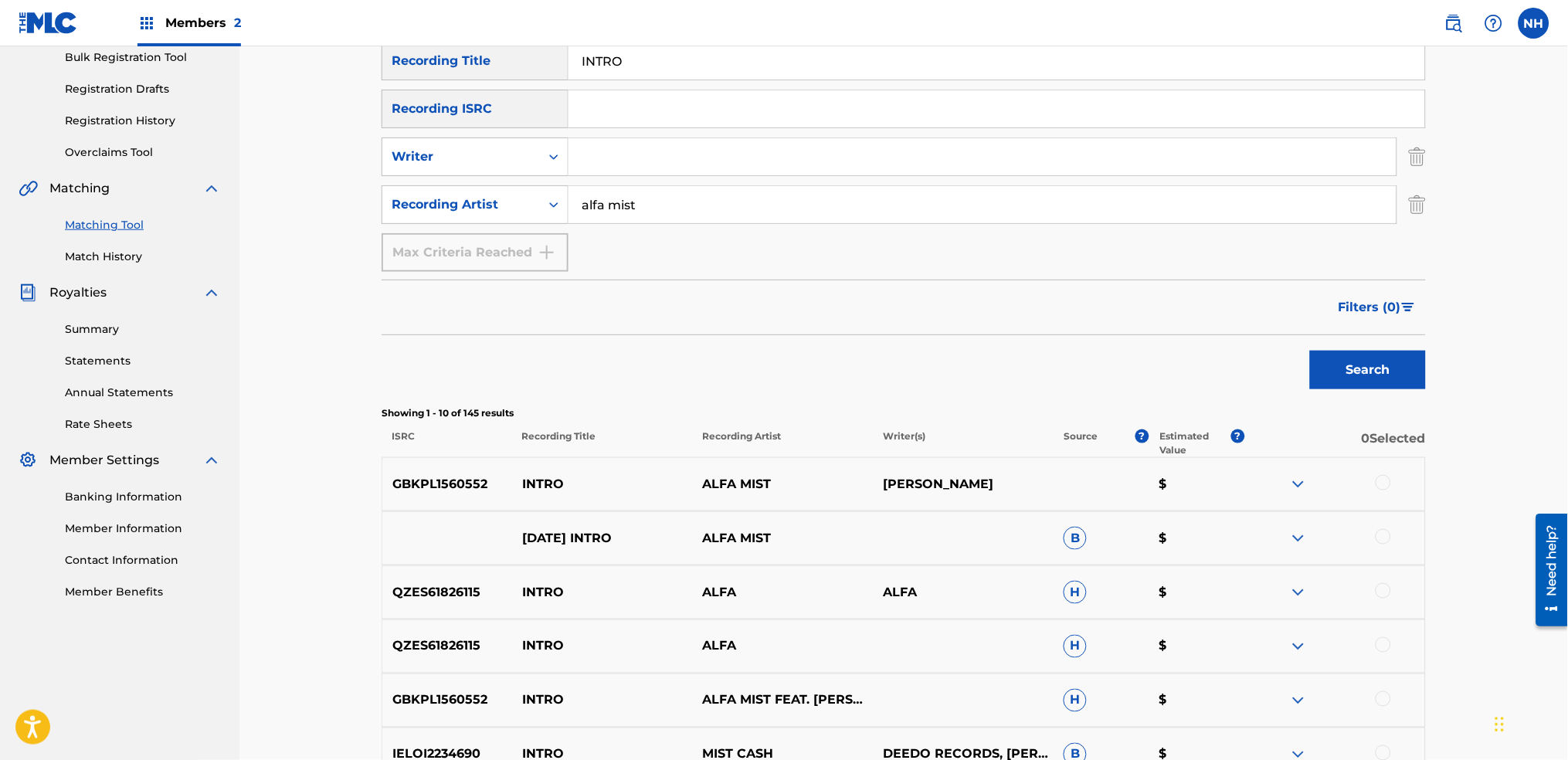
scroll to position [268, 0]
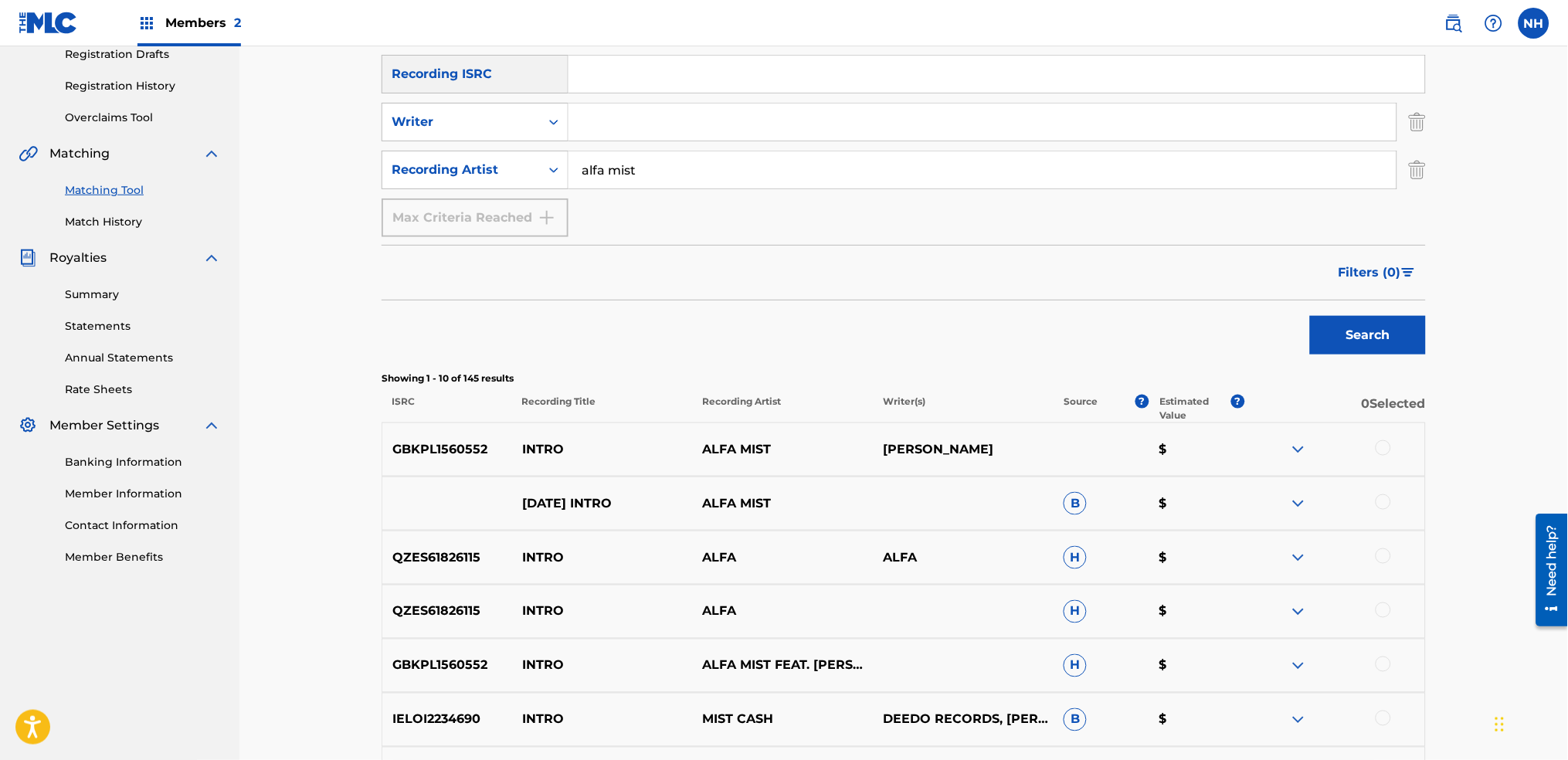
click at [1393, 447] on div at bounding box center [1334, 449] width 181 height 19
click at [1384, 444] on div at bounding box center [1384, 448] width 16 height 16
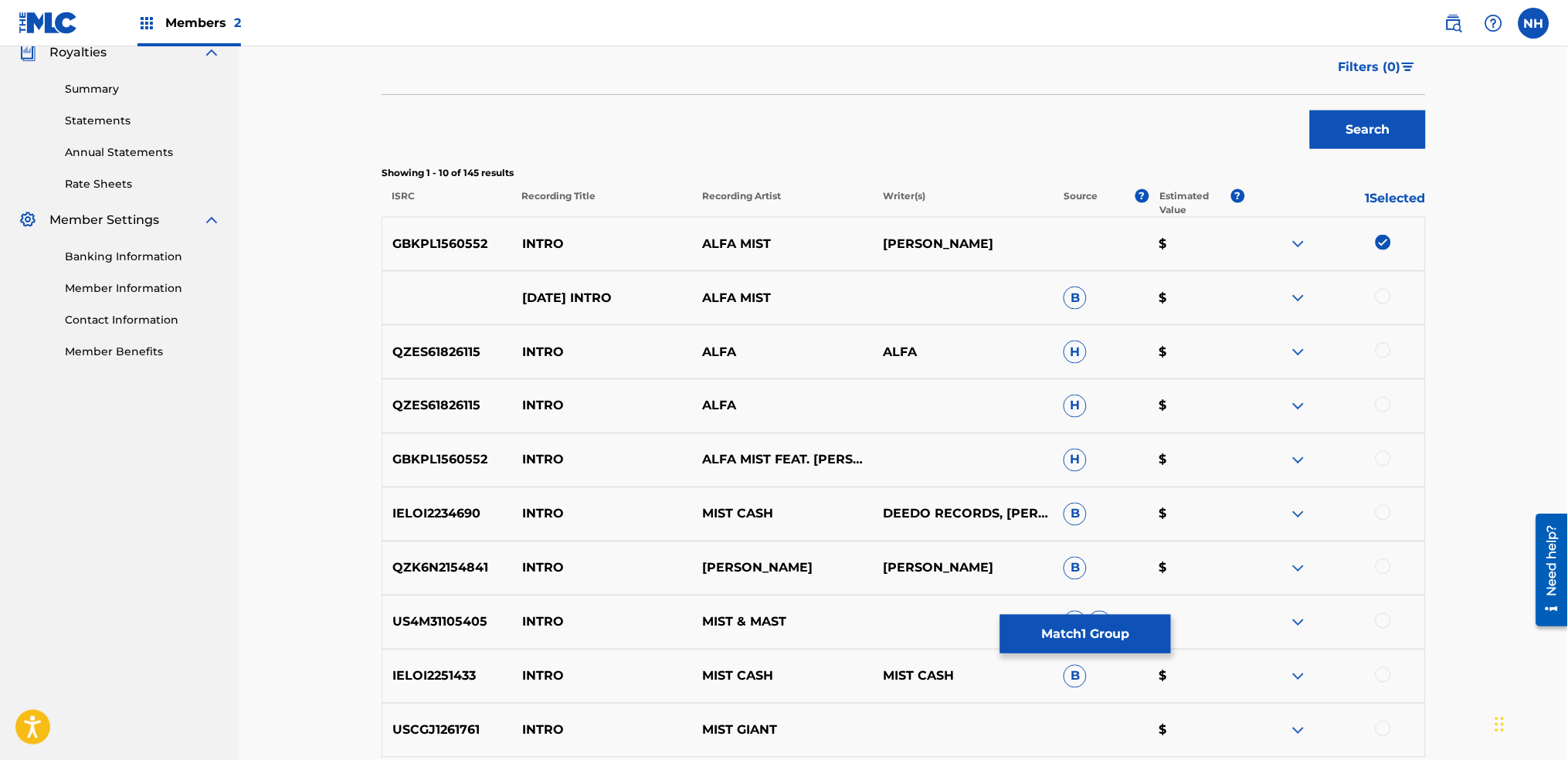
scroll to position [475, 0]
click at [1389, 448] on div "GBKPL1560552 INTRO ALFA MIST FEAT. RACHEAL OFORI & BARNEY ARTIST H $" at bounding box center [904, 460] width 1044 height 54
click at [1385, 451] on div at bounding box center [1384, 457] width 16 height 16
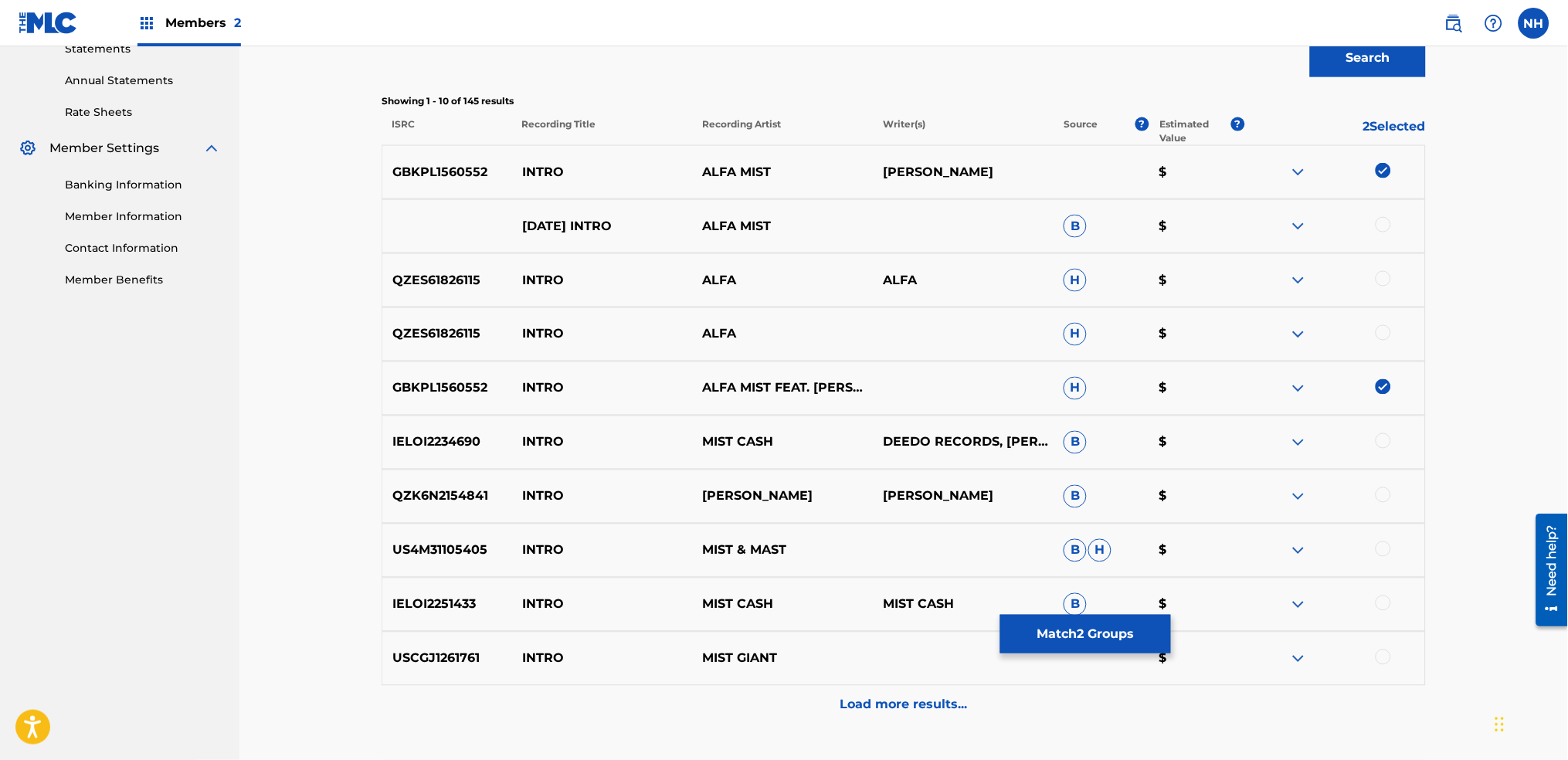
scroll to position [577, 0]
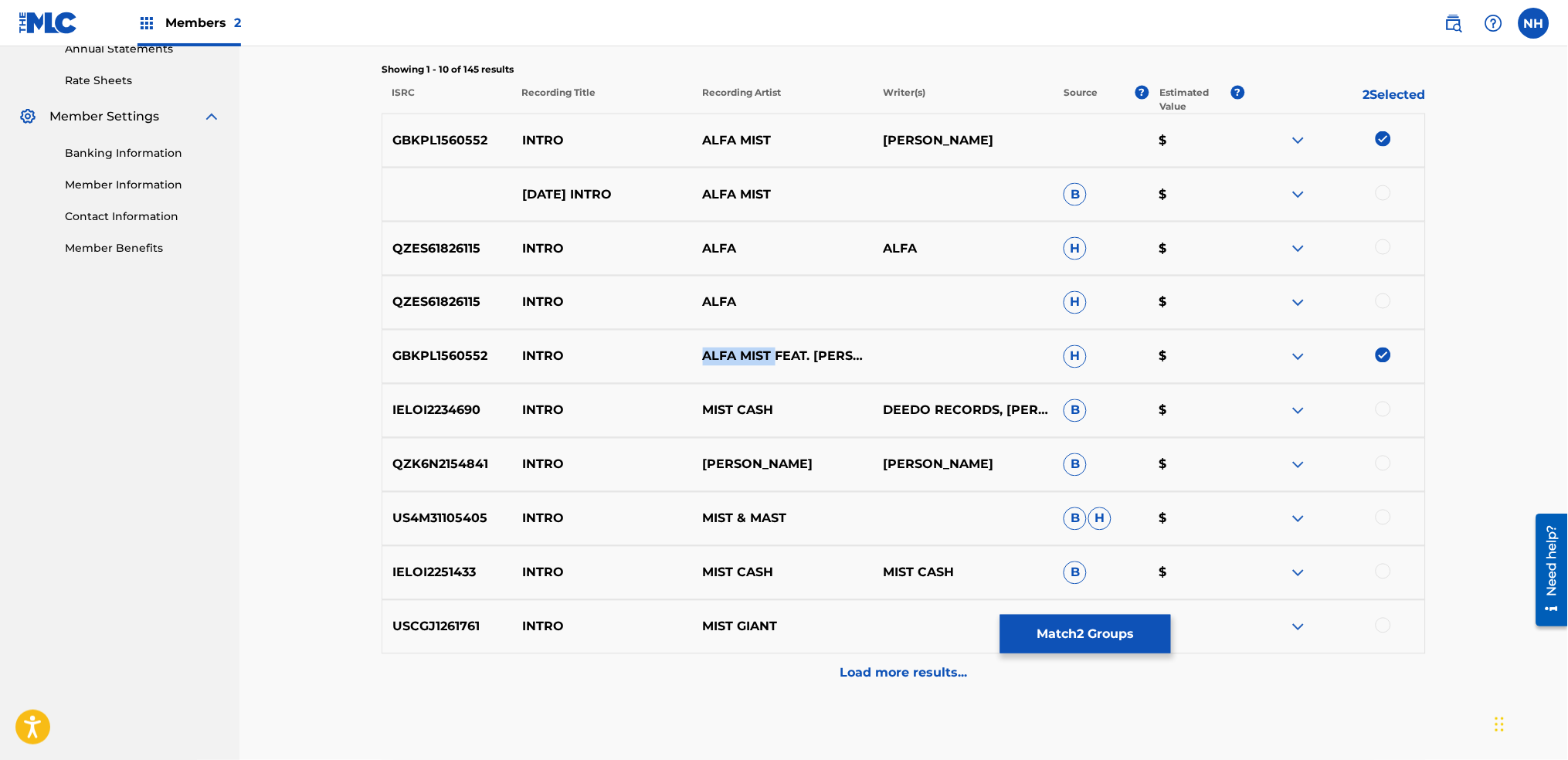
drag, startPoint x: 678, startPoint y: 354, endPoint x: 775, endPoint y: 331, distance: 99.7
click at [775, 331] on div "GBKPL1560552 INTRO ALFA MIST FEAT. RACHEAL OFORI & BARNEY ARTIST H $" at bounding box center [904, 357] width 1044 height 54
click at [442, 363] on p "GBKPL1560552" at bounding box center [448, 357] width 130 height 19
drag, startPoint x: 501, startPoint y: 359, endPoint x: 650, endPoint y: 359, distance: 149.0
click at [650, 359] on div "GBKPL1560552 INTRO ALFA MIST FEAT. RACHEAL OFORI & BARNEY ARTIST H $" at bounding box center [904, 357] width 1044 height 54
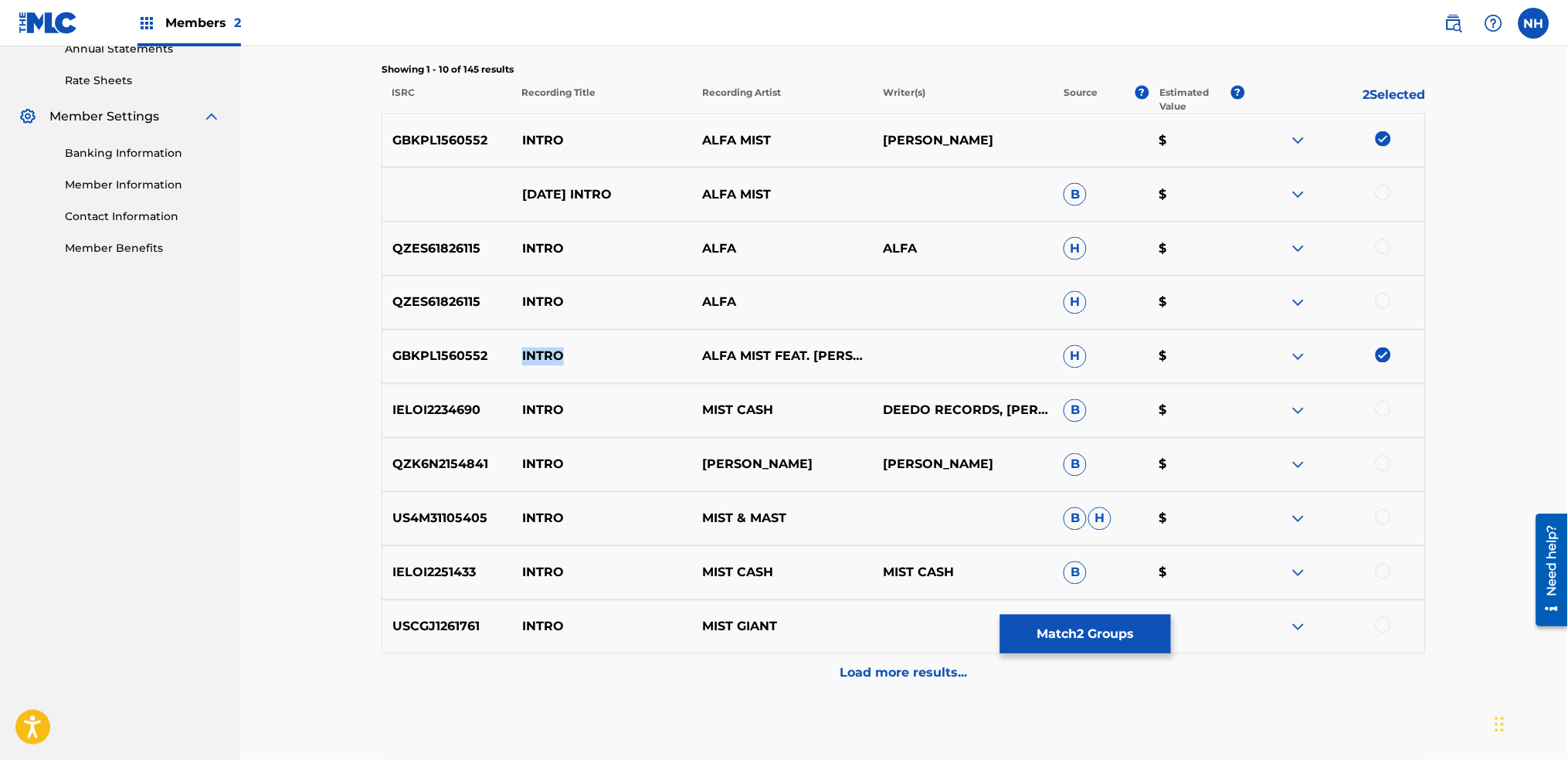
copy div "INTRO"
click at [1058, 634] on button "Match 2 Groups" at bounding box center [1086, 634] width 170 height 39
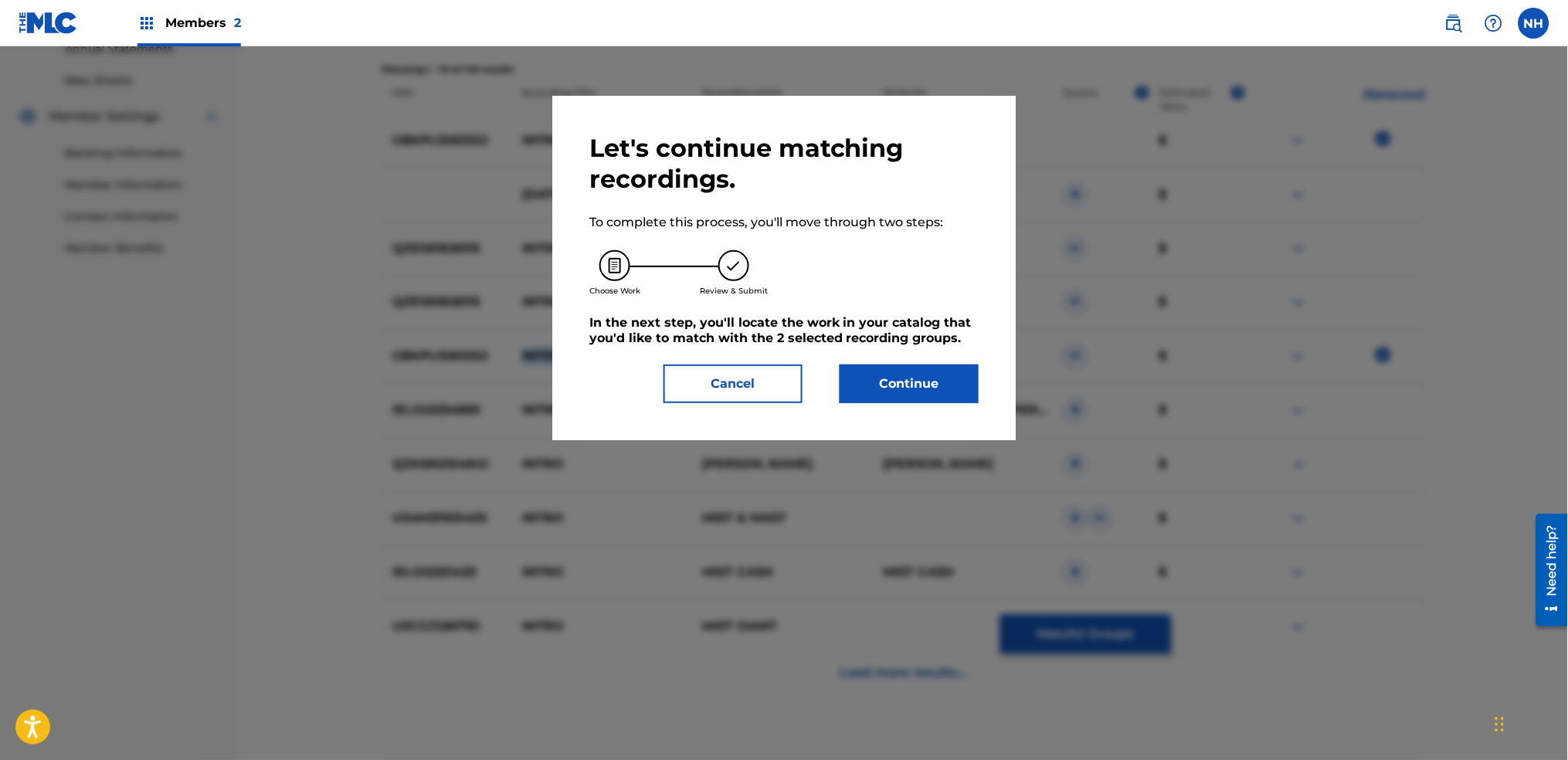
click at [853, 368] on button "Continue" at bounding box center [910, 384] width 139 height 39
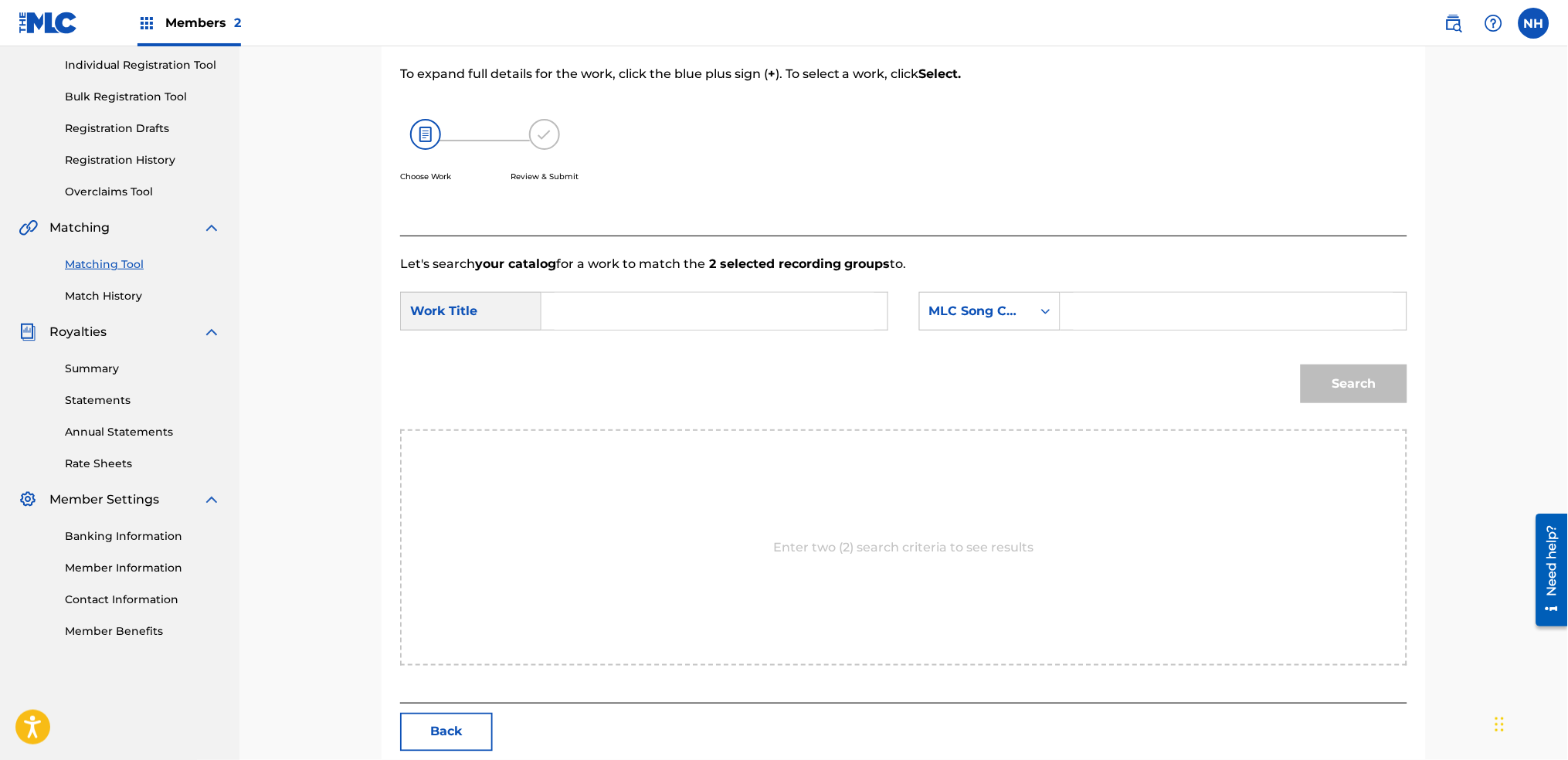
scroll to position [166, 0]
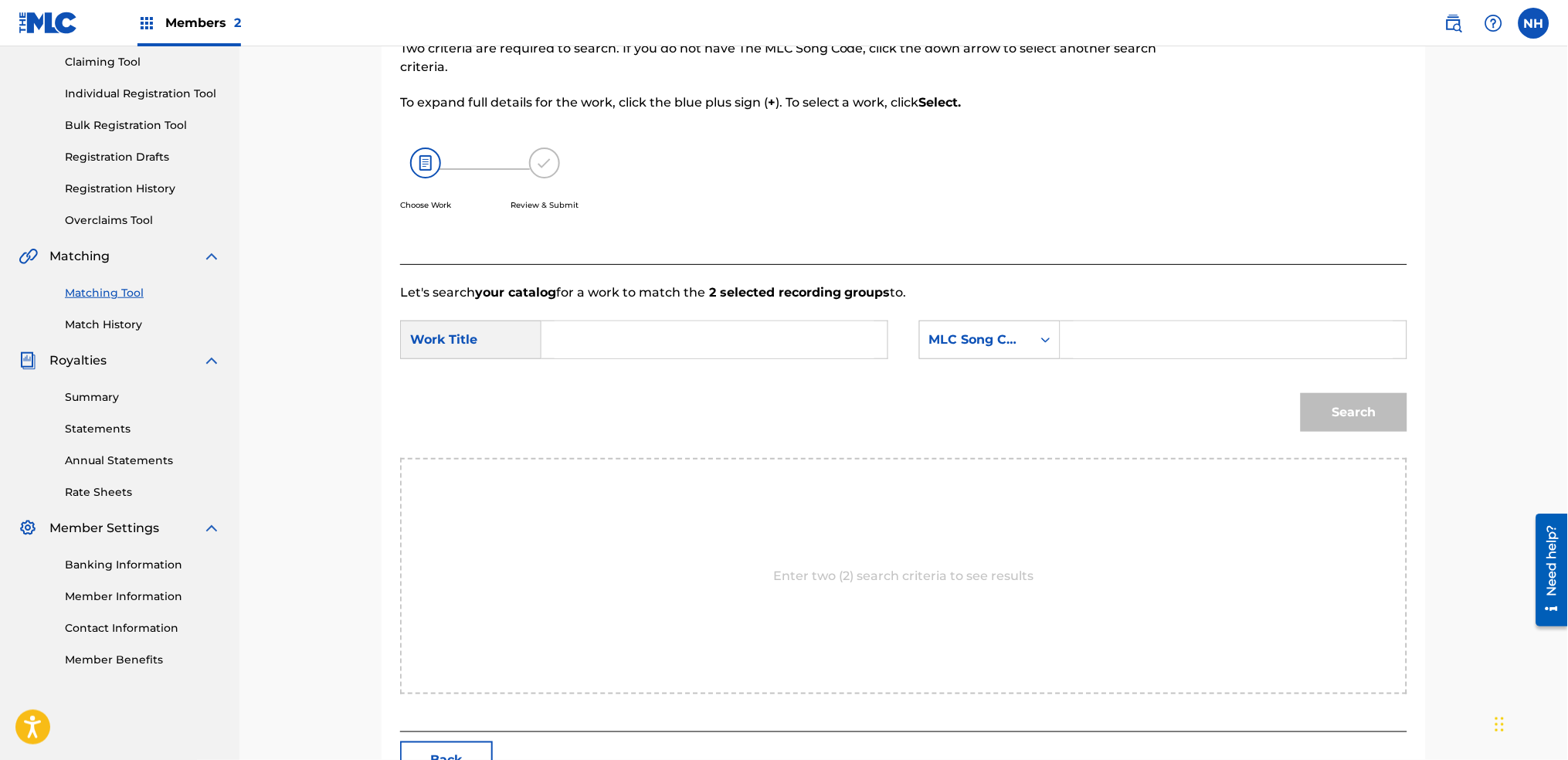
click at [839, 366] on div "SearchWithCriteriab646b61f-09e5-4904-9415-8c05a6a46adf Work Title SearchWithCri…" at bounding box center [903, 344] width 1007 height 48
click at [841, 341] on input "Search Form" at bounding box center [715, 339] width 320 height 37
paste input "INTRO"
type input "INTRO"
click at [995, 336] on div "MLC Song Code" at bounding box center [976, 339] width 93 height 19
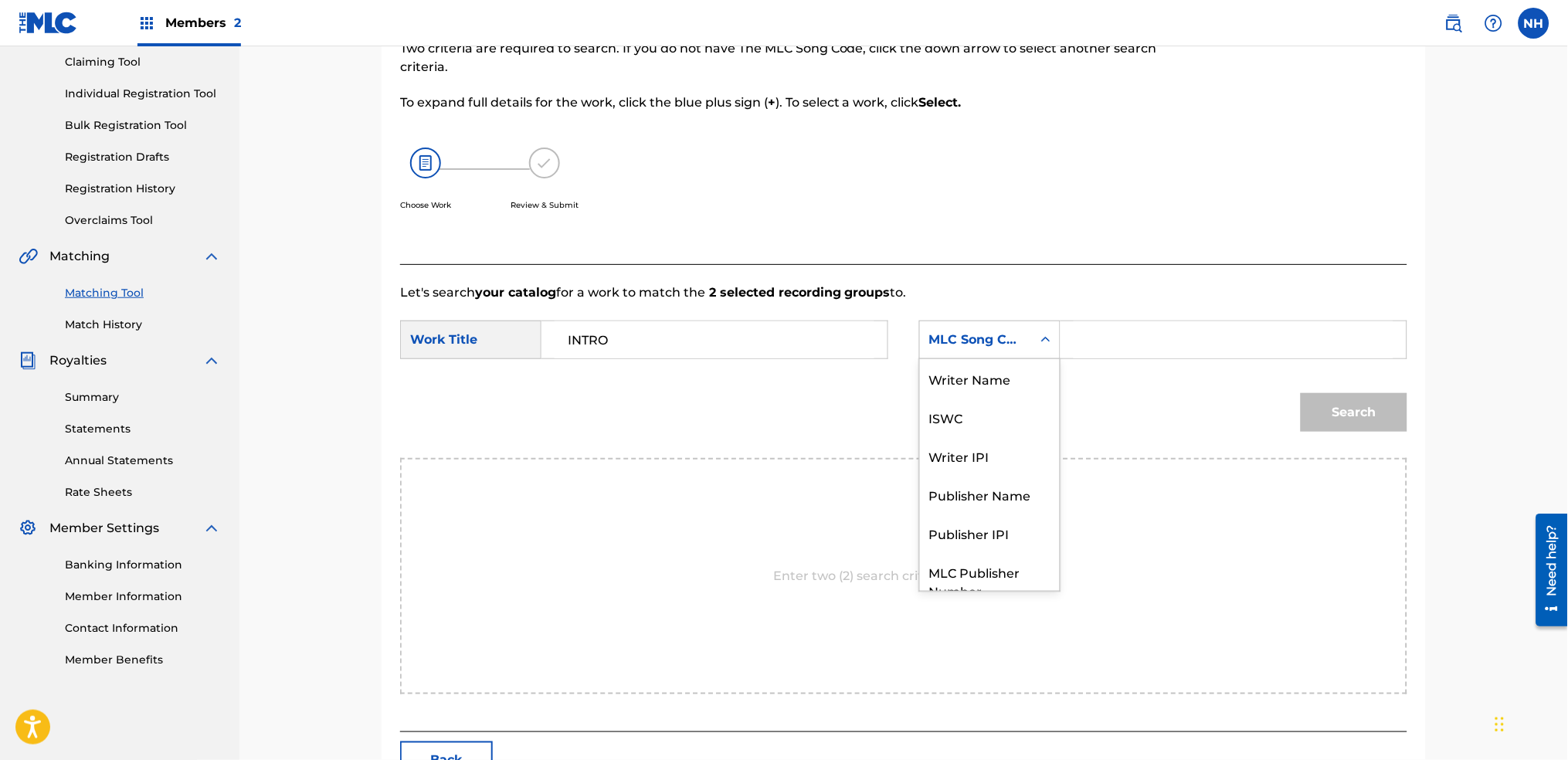
scroll to position [0, 0]
drag, startPoint x: 1026, startPoint y: 384, endPoint x: 1046, endPoint y: 378, distance: 20.9
click at [1028, 383] on div "Writer Name" at bounding box center [990, 378] width 140 height 39
drag, startPoint x: 1095, startPoint y: 362, endPoint x: 1106, endPoint y: 350, distance: 16.3
click at [1095, 362] on div "SearchWithCriteriab646b61f-09e5-4904-9415-8c05a6a46adf Work Title INTRO SearchW…" at bounding box center [903, 344] width 1007 height 48
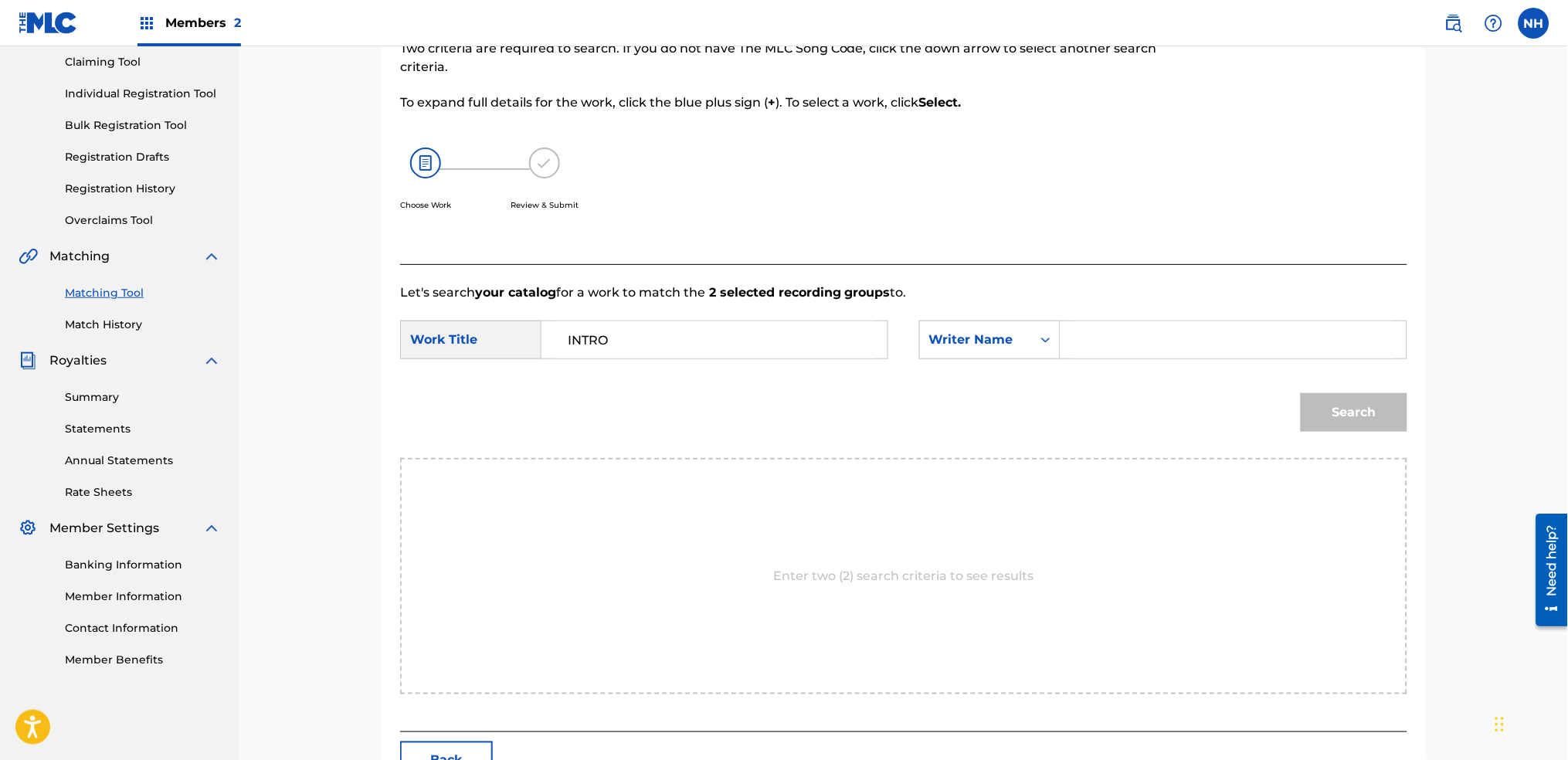
click at [1113, 341] on input "Search Form" at bounding box center [1234, 339] width 320 height 37
type input "alfa"
click at [1301, 394] on button "Search" at bounding box center [1354, 412] width 107 height 39
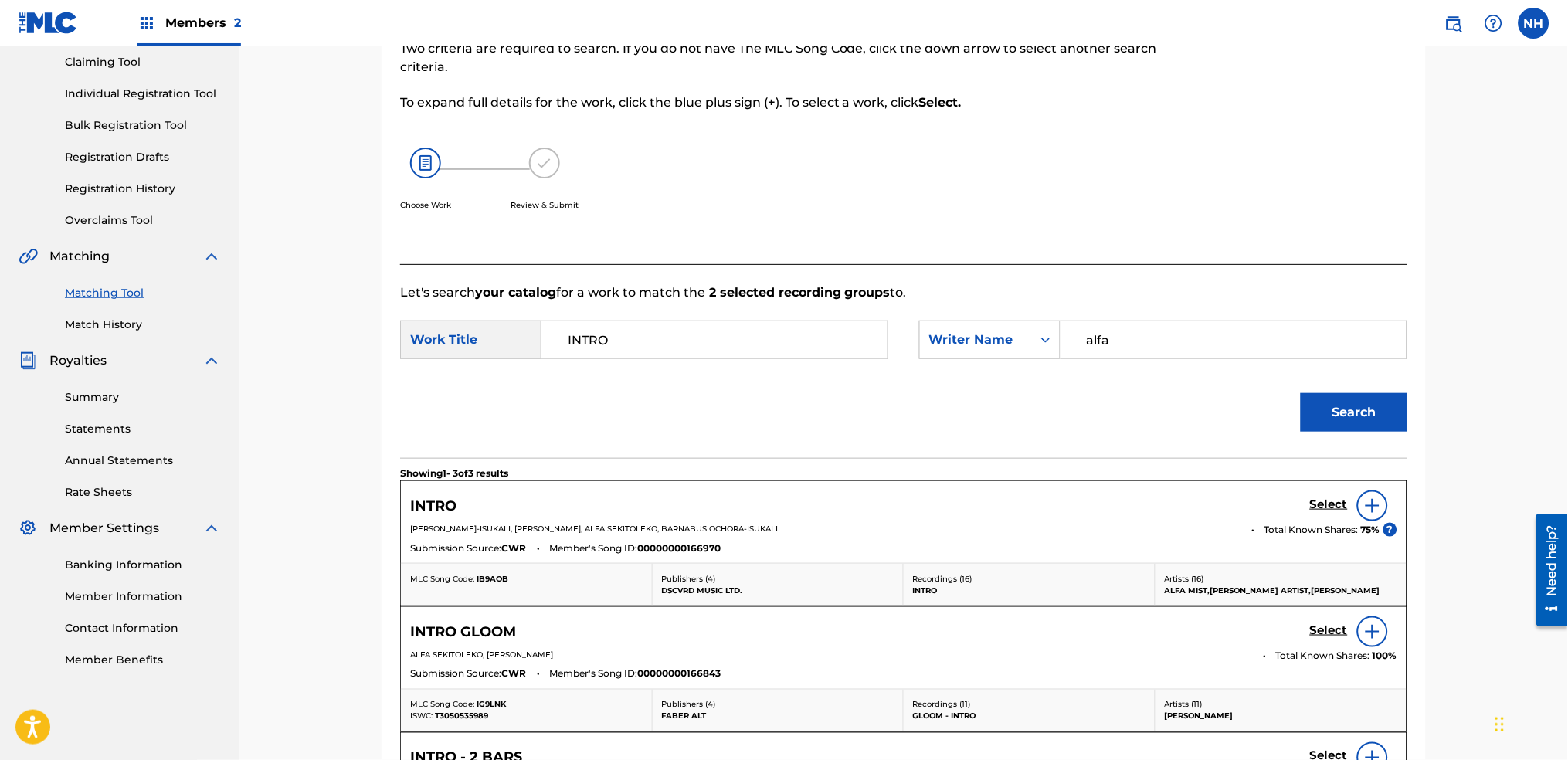
click at [1282, 485] on div "INTRO Select BARNABAS OCHORA-ISUKALI, RACHEAL OFORI, ALFA SEKITOLEKO, BARNABUS …" at bounding box center [903, 522] width 1006 height 82
click at [1311, 503] on div "INTRO Select" at bounding box center [903, 506] width 988 height 31
click at [1318, 506] on h5 "Select" at bounding box center [1329, 505] width 38 height 15
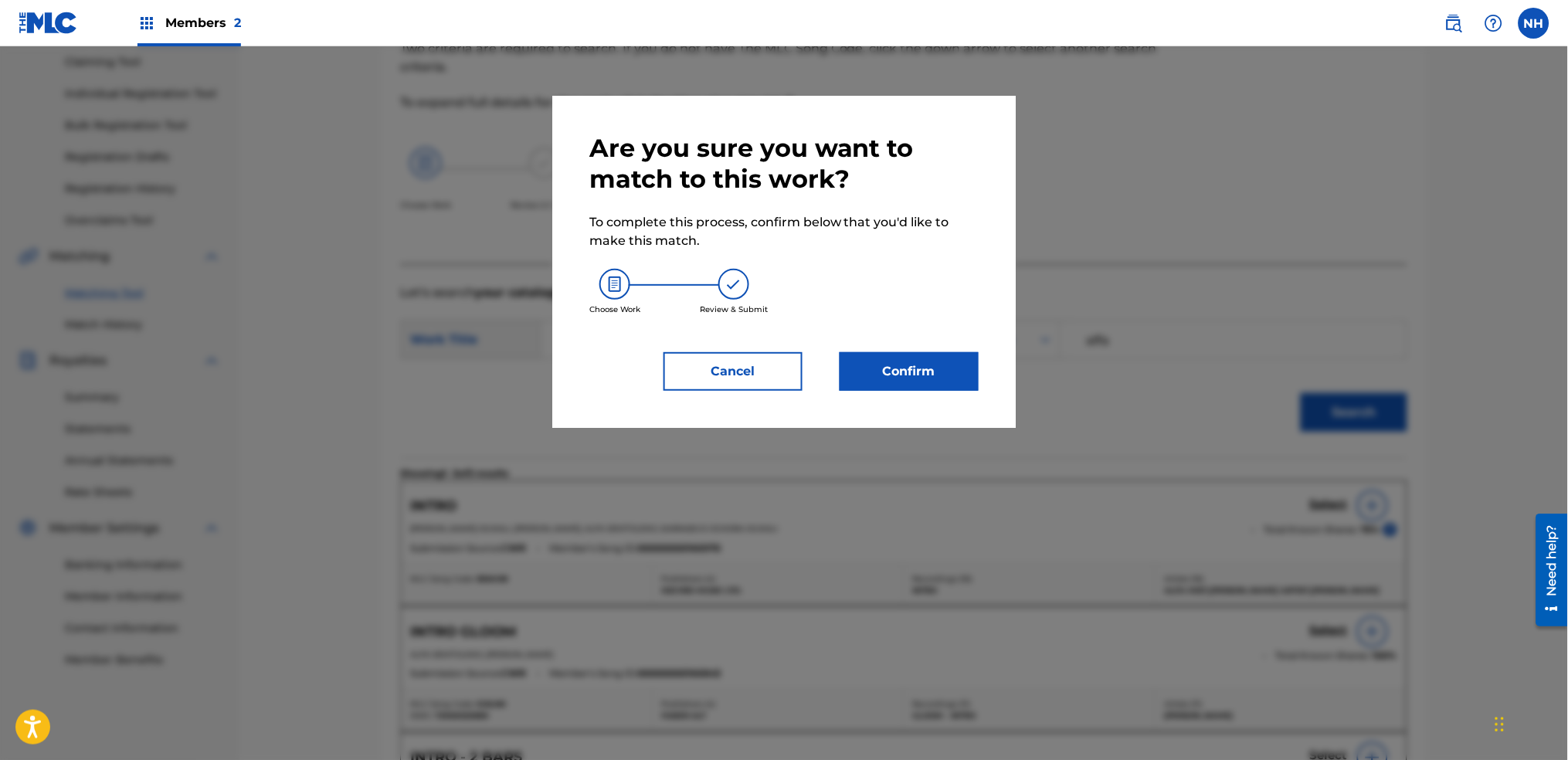
click at [946, 382] on button "Confirm" at bounding box center [910, 371] width 139 height 39
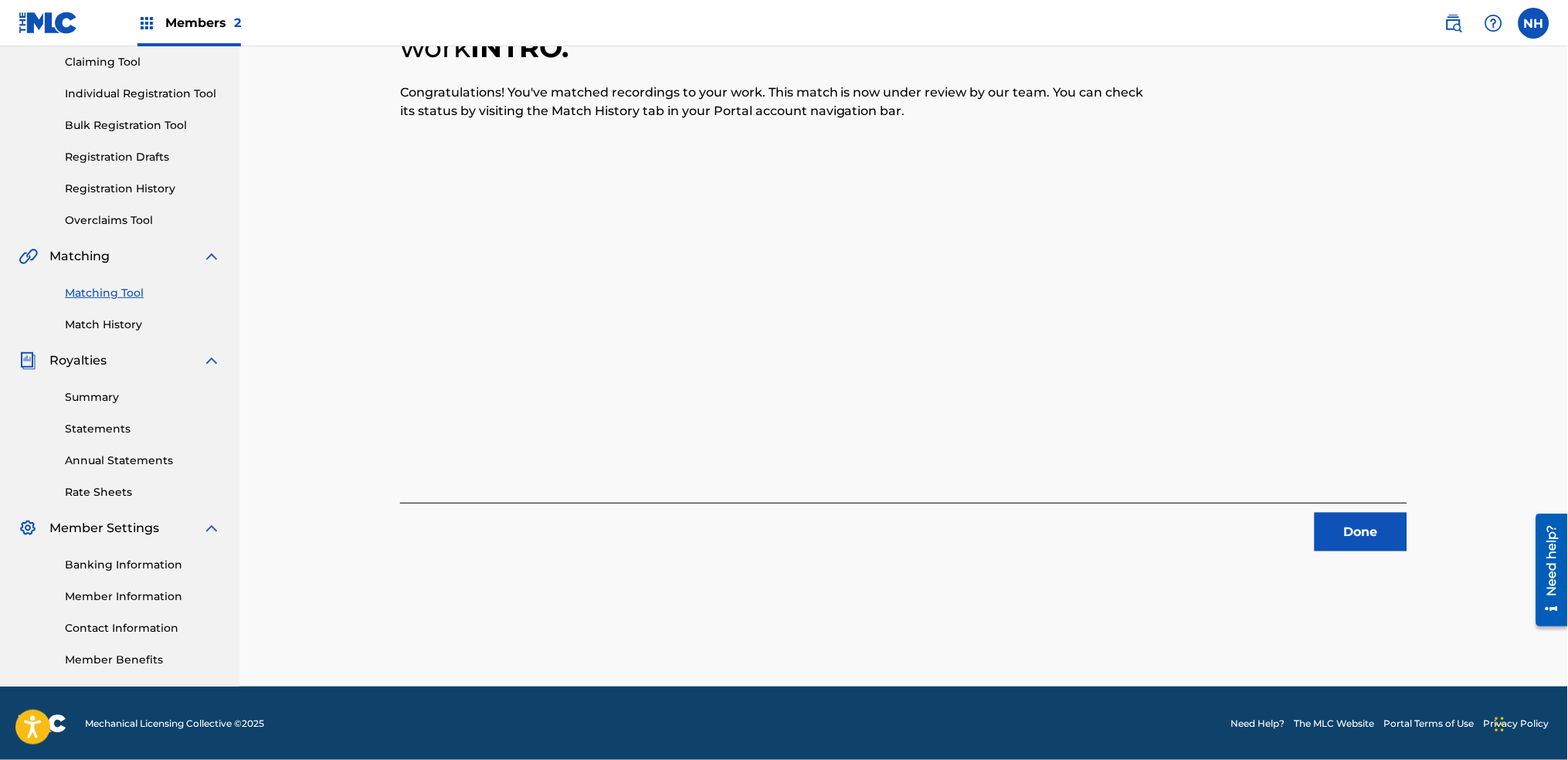
drag, startPoint x: 524, startPoint y: 310, endPoint x: 810, endPoint y: 348, distance: 288.5
click at [523, 310] on div "2 Recording Groups are pending usage match to the work INTRO . Congratulations!…" at bounding box center [903, 255] width 1007 height 594
click at [1441, 498] on div "2 Recording Groups are pending usage match to the work INTRO . Congratulations!…" at bounding box center [904, 303] width 1082 height 767
click at [1409, 517] on div "2 Recording Groups are pending usage match to the work INTRO . Congratulations!…" at bounding box center [904, 255] width 1044 height 594
click at [1389, 539] on button "Done" at bounding box center [1361, 532] width 93 height 39
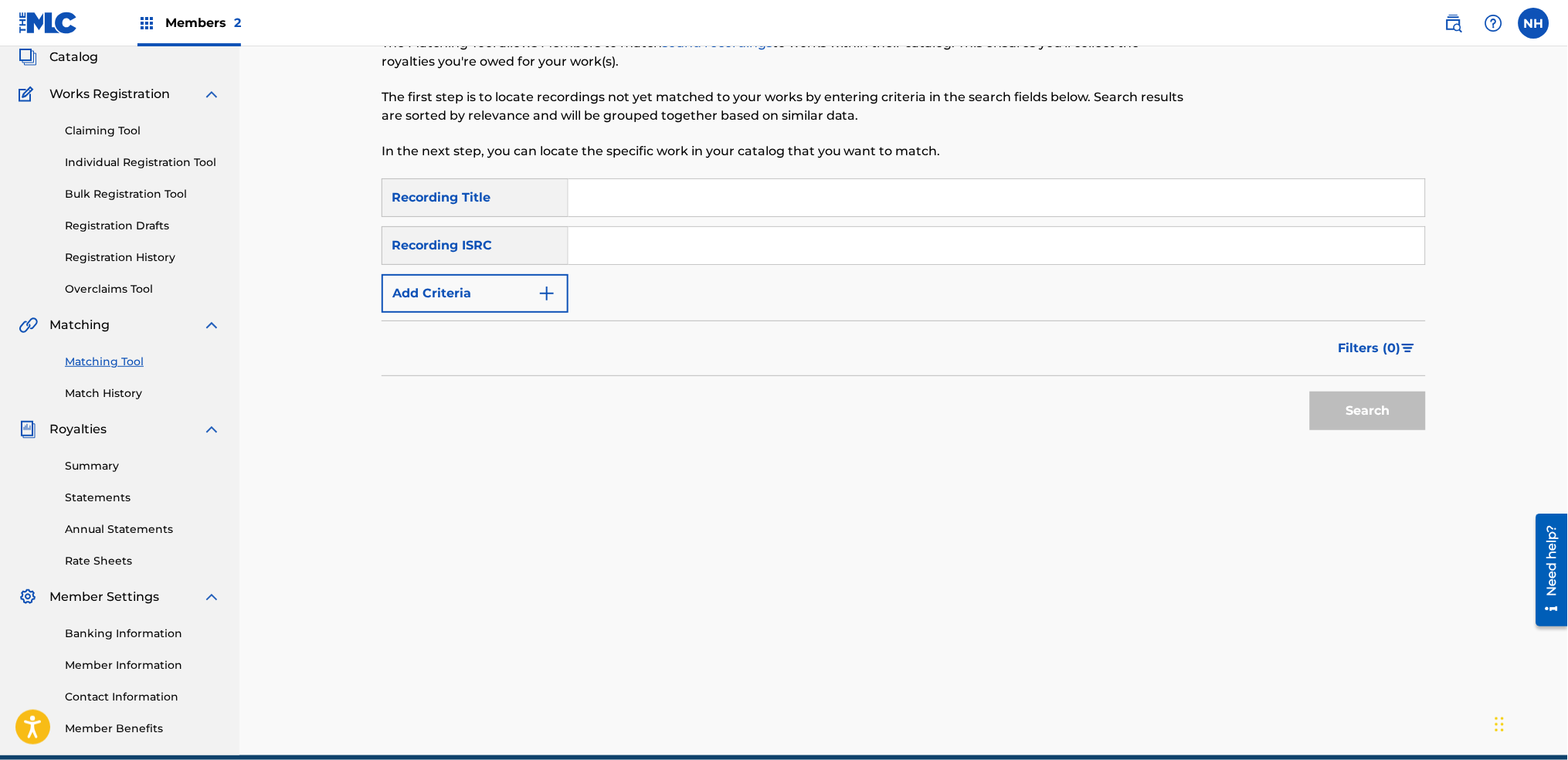
scroll to position [62, 0]
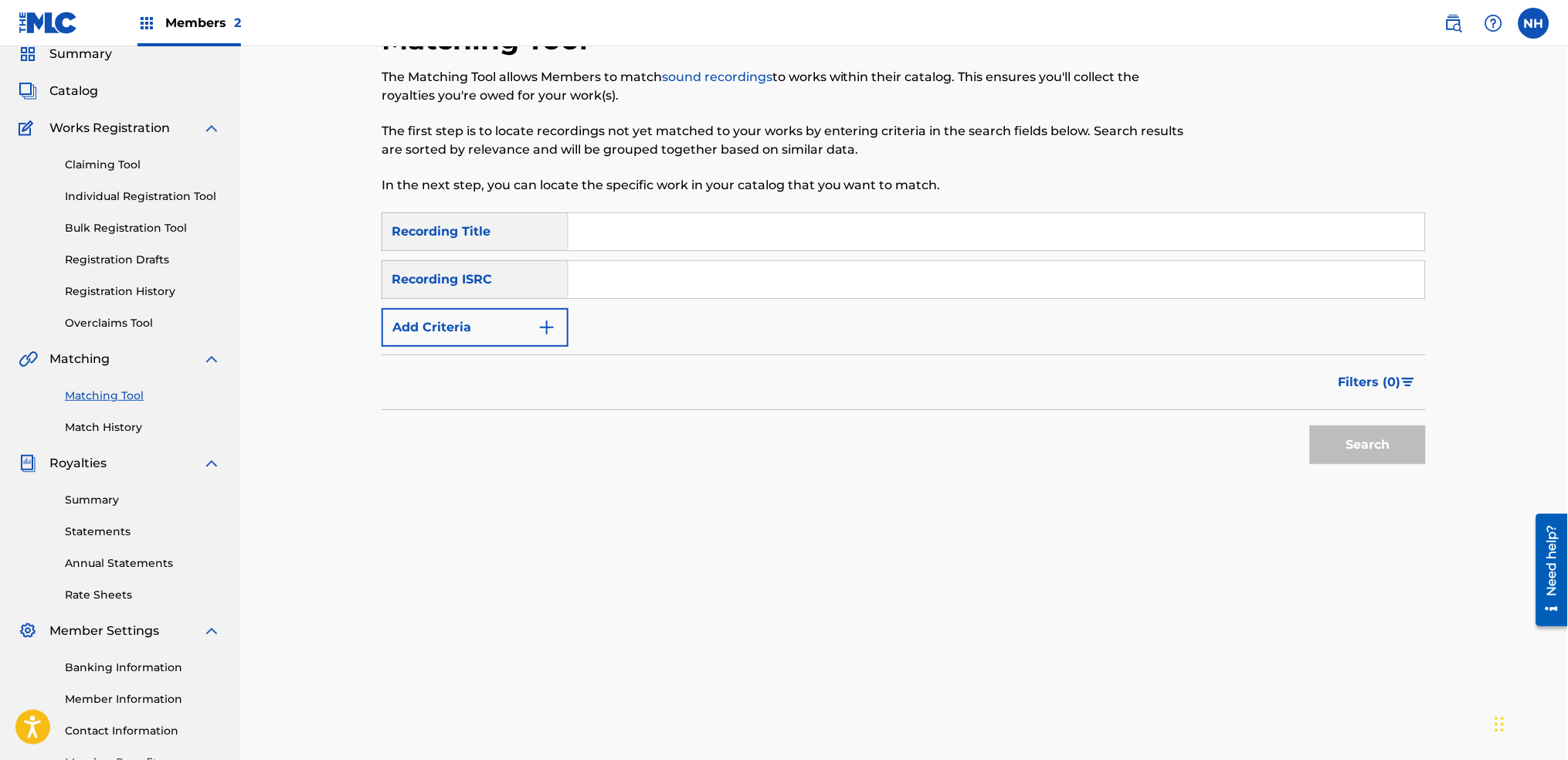
click at [748, 250] on div "Search Form" at bounding box center [998, 231] width 857 height 39
drag, startPoint x: 628, startPoint y: 238, endPoint x: 584, endPoint y: 295, distance: 72.0
click at [628, 238] on input "Search Form" at bounding box center [997, 231] width 857 height 37
paste input "STATUES"
type input "STATUES"
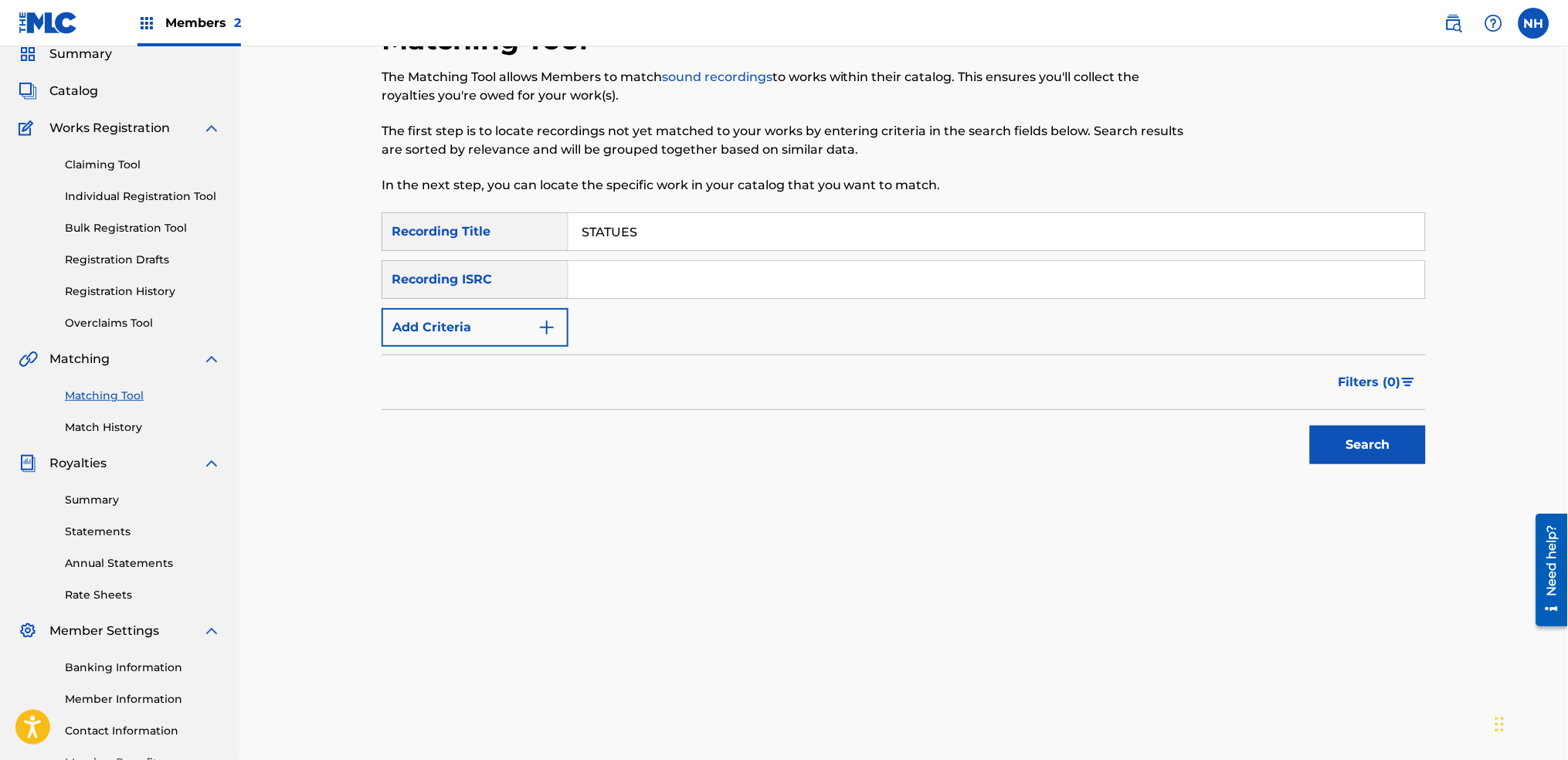
click at [544, 332] on img "Search Form" at bounding box center [547, 327] width 19 height 19
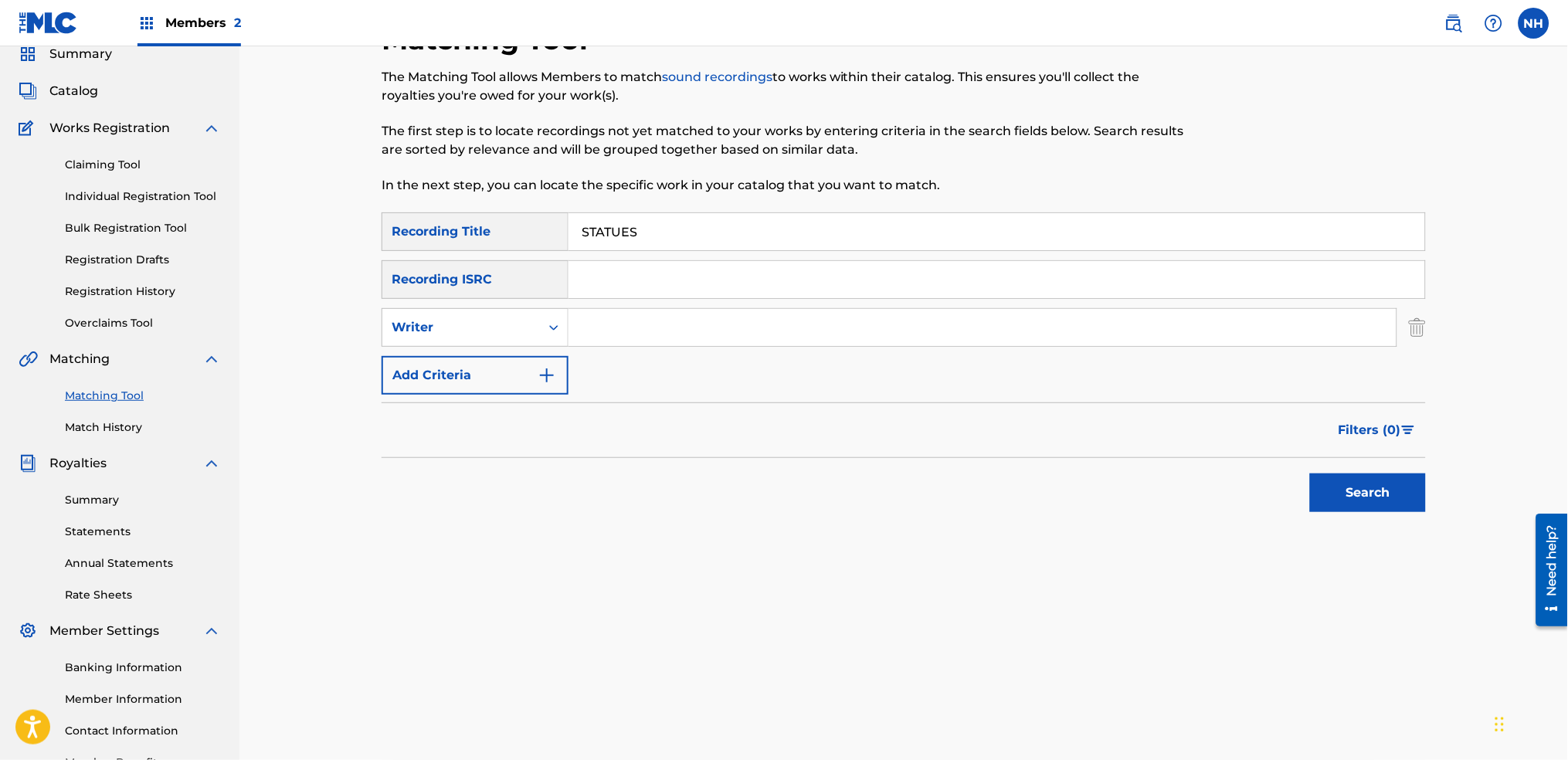
click at [650, 353] on div "SearchWithCriteria2abb0aaa-afad-4308-9d96-de7e744857a4 Recording Title STATUES …" at bounding box center [904, 303] width 1044 height 182
click at [602, 343] on input "Search Form" at bounding box center [983, 327] width 828 height 37
type input "Alfa Mist"
click at [1331, 489] on button "Search" at bounding box center [1367, 493] width 116 height 39
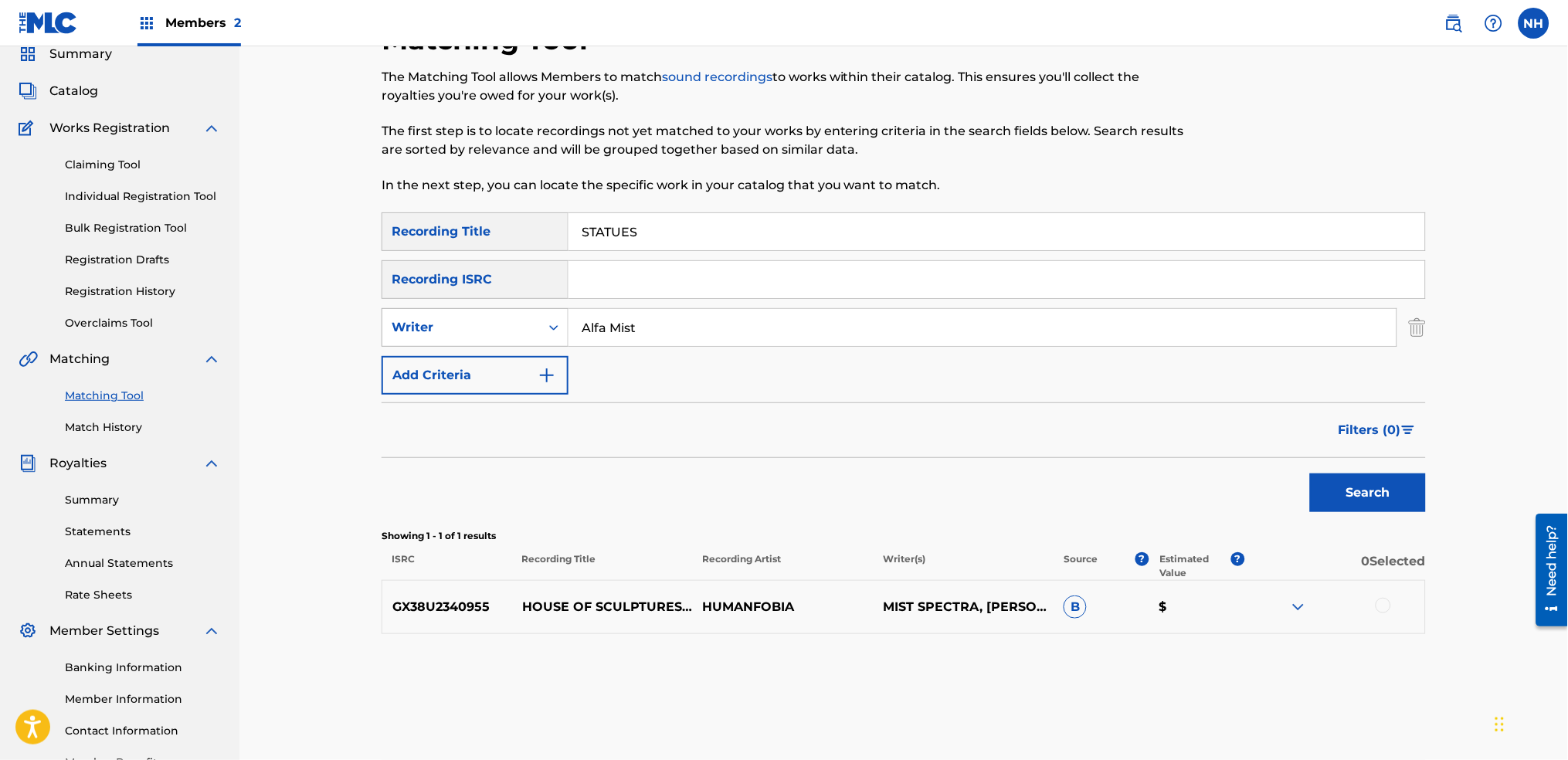
click at [527, 324] on div "Writer" at bounding box center [461, 327] width 139 height 19
click at [520, 371] on div "Recording Artist" at bounding box center [475, 366] width 185 height 39
click at [699, 313] on input "Search Form" at bounding box center [983, 327] width 828 height 37
type input "Alfa Mist"
click at [1321, 502] on button "Search" at bounding box center [1367, 493] width 116 height 39
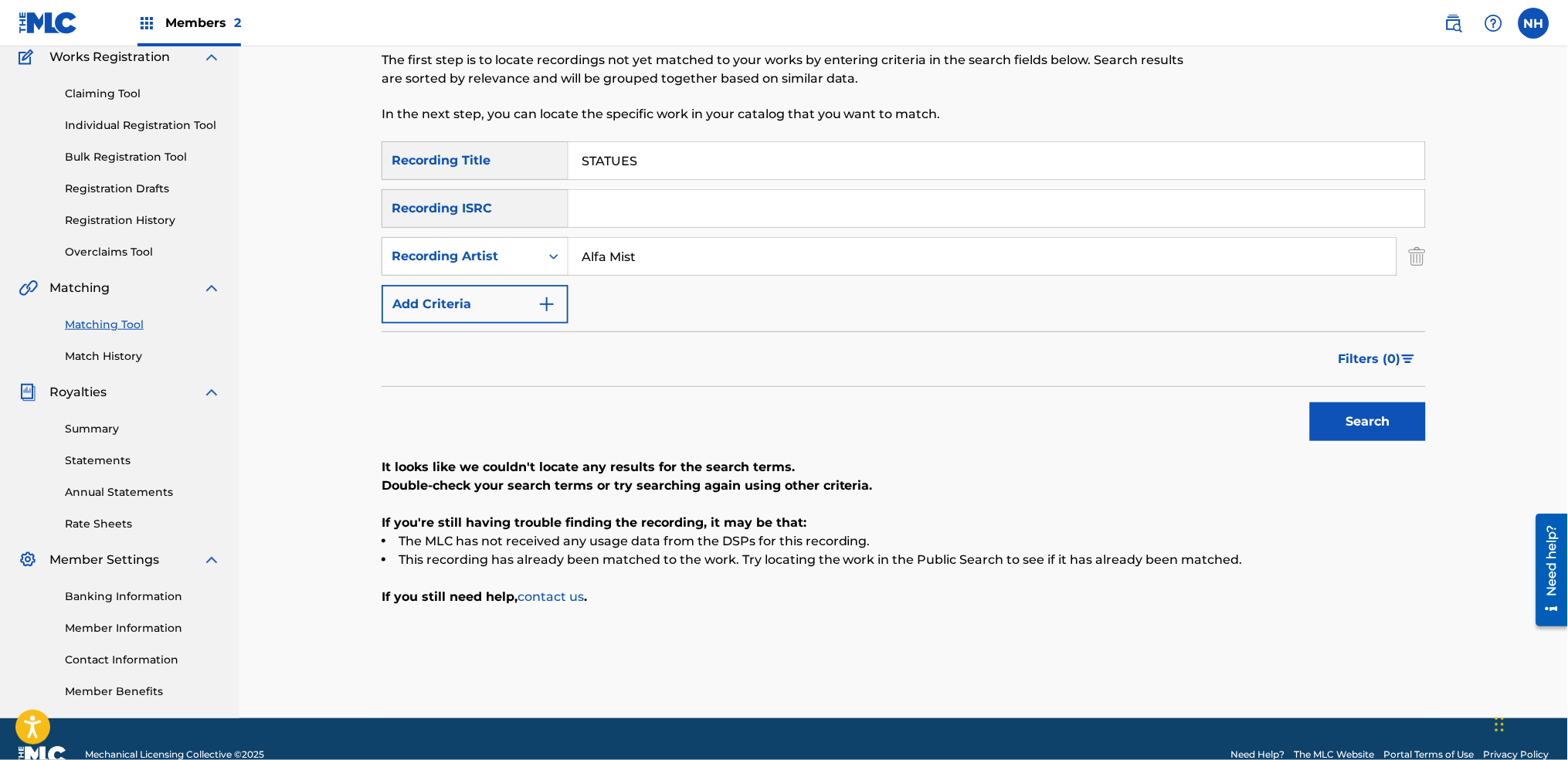
scroll to position [166, 0]
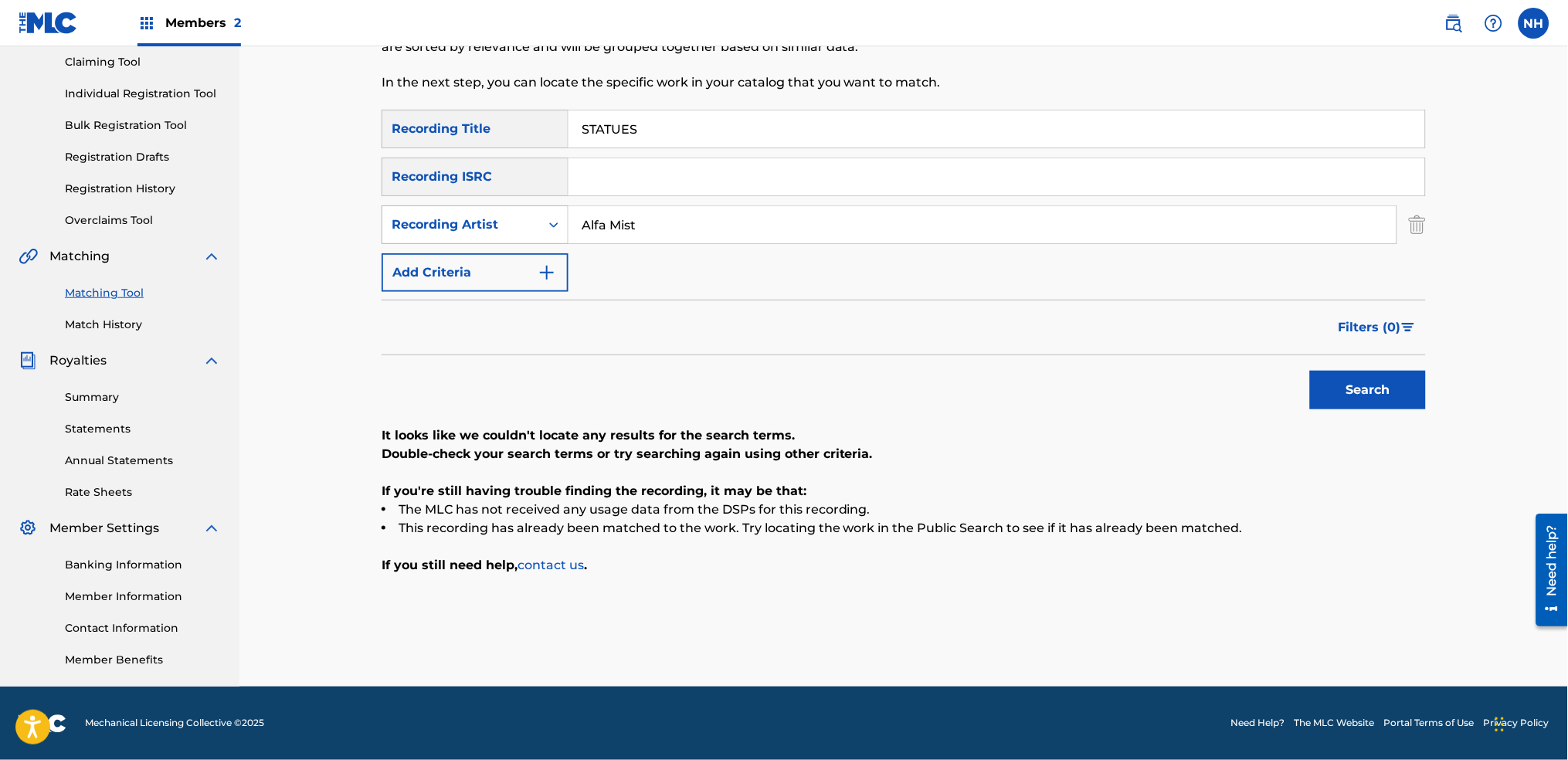
click at [545, 235] on div "Search Form" at bounding box center [554, 225] width 28 height 28
click at [528, 258] on div "Writer" at bounding box center [475, 263] width 185 height 39
click at [795, 233] on input "Search Form" at bounding box center [983, 225] width 828 height 37
type input "Alfa Mist"
click at [1346, 371] on button "Search" at bounding box center [1367, 389] width 116 height 39
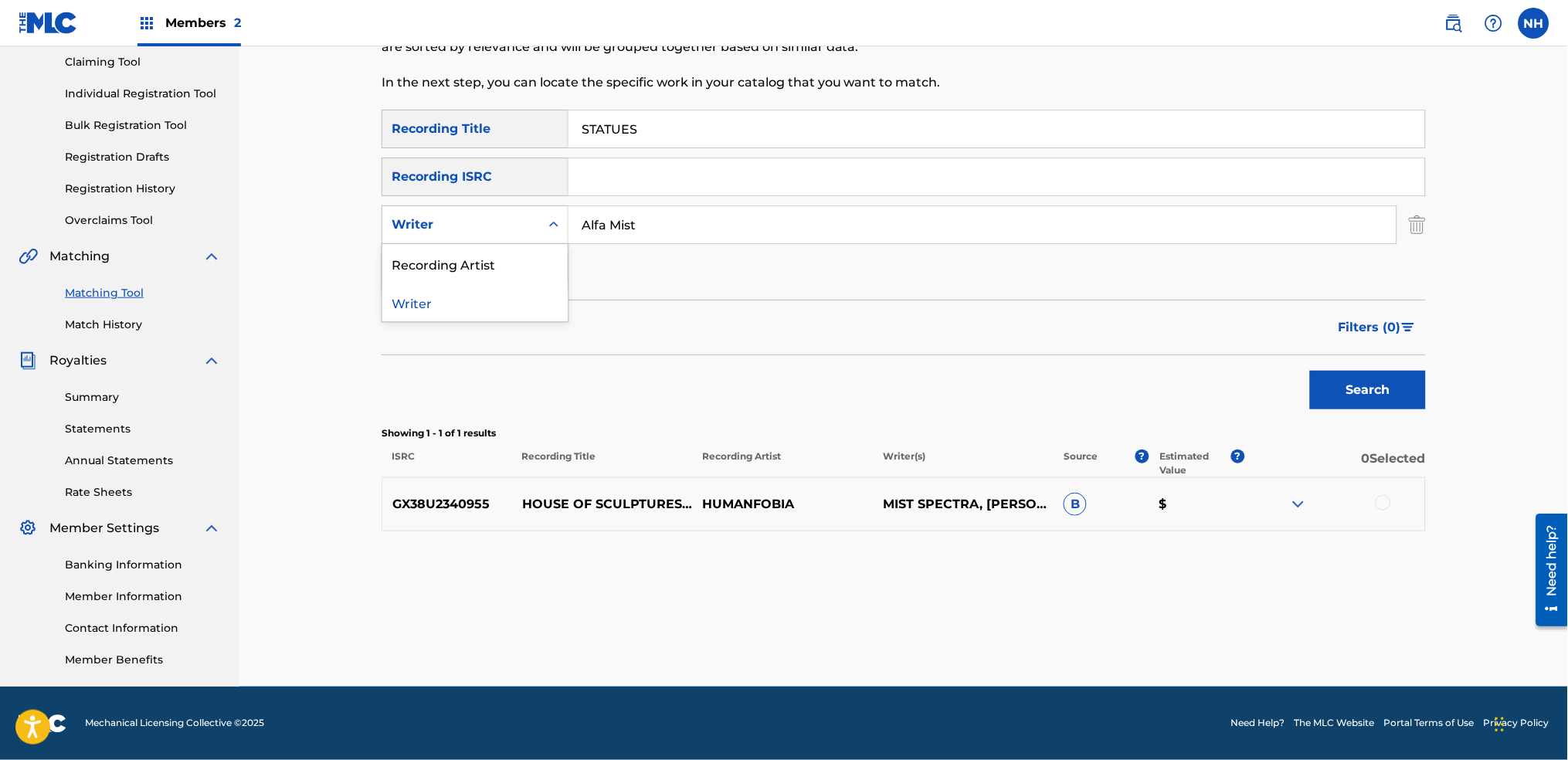
click at [534, 226] on div "Writer" at bounding box center [461, 225] width 157 height 30
click at [525, 252] on div "Recording Artist" at bounding box center [475, 263] width 185 height 39
click at [638, 158] on input "Search Form" at bounding box center [997, 176] width 857 height 37
drag, startPoint x: 644, startPoint y: 123, endPoint x: 439, endPoint y: 105, distance: 205.8
click at [461, 105] on div "Matching Tool The Matching Tool allows Members to match sound recordings to wor…" at bounding box center [904, 303] width 1044 height 767
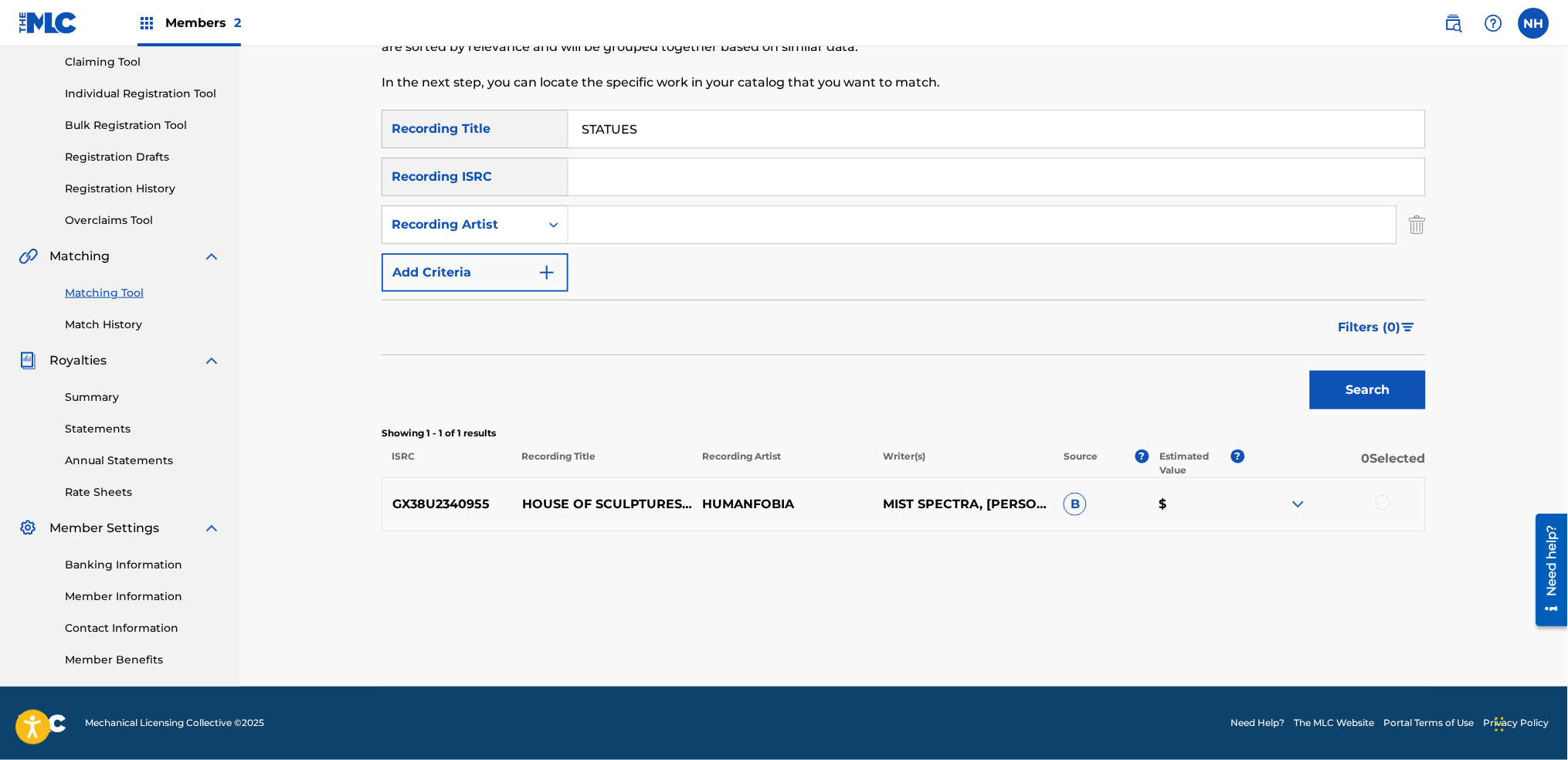
paste input "LEAVE"
type input "LEAVE"
click at [597, 227] on input "Search Form" at bounding box center [983, 225] width 828 height 37
type input "Alfa Mist"
click at [1379, 381] on button "Search" at bounding box center [1367, 389] width 116 height 39
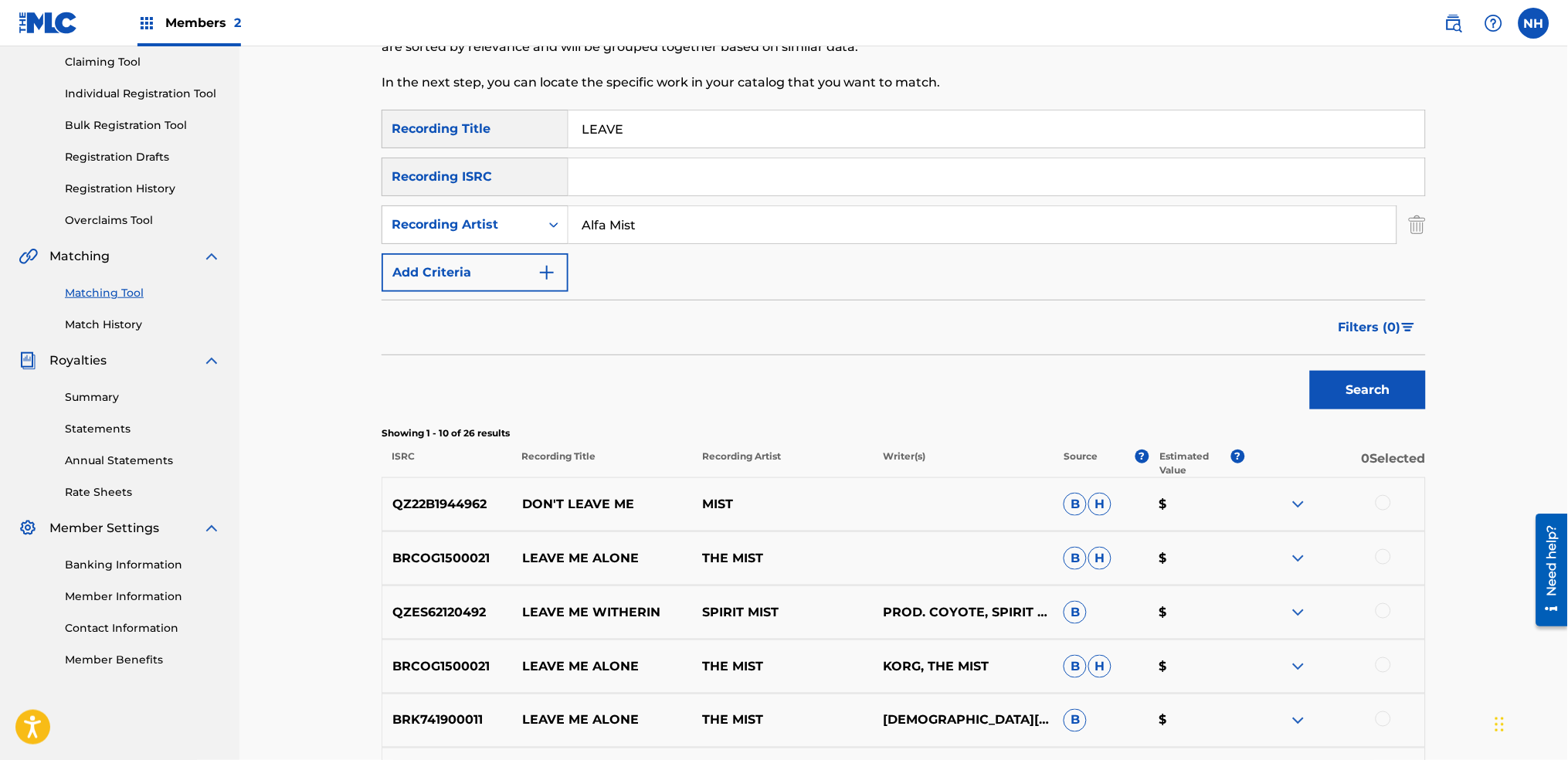
click at [557, 152] on div "SearchWithCriteria2abb0aaa-afad-4308-9d96-de7e744857a4 Recording Title LEAVE Se…" at bounding box center [904, 201] width 1044 height 182
click at [625, 128] on input "LEAVE" at bounding box center [997, 129] width 857 height 37
paste input "ONELY PLAC"
click at [1454, 368] on div "Matching Tool The Matching Tool allows Members to match sound recordings to wor…" at bounding box center [903, 507] width 1329 height 1254
click at [1425, 378] on button "Search" at bounding box center [1367, 389] width 116 height 39
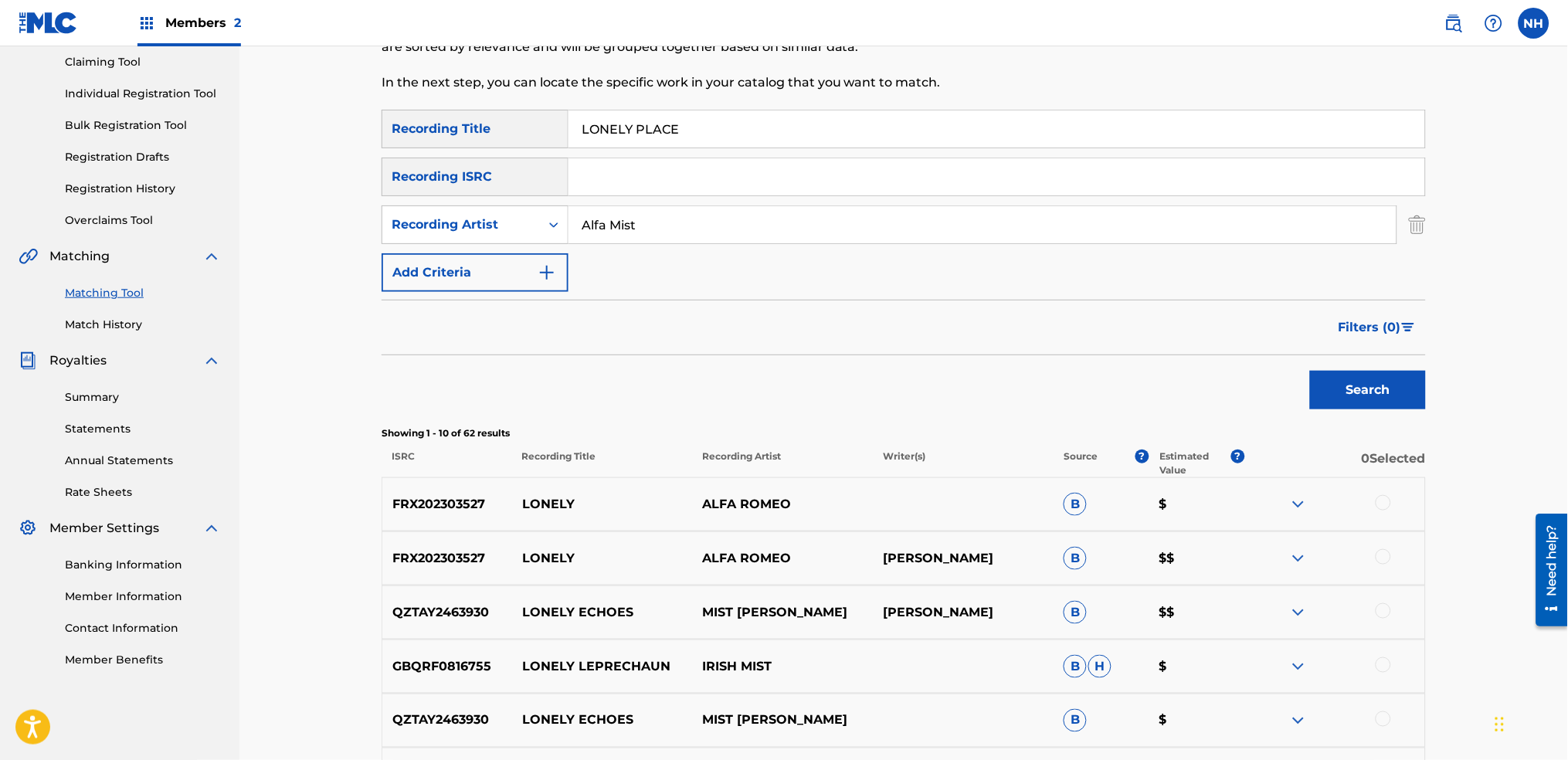
click at [594, 139] on input "LONELY PLACE" at bounding box center [997, 129] width 857 height 37
click at [613, 117] on input "LONELY PLACE" at bounding box center [997, 129] width 857 height 37
paste input "SAME OLD M"
click at [1351, 435] on p "Showing 1 - 10 of 62 results" at bounding box center [904, 433] width 1044 height 14
click at [1355, 391] on button "Search" at bounding box center [1367, 389] width 116 height 39
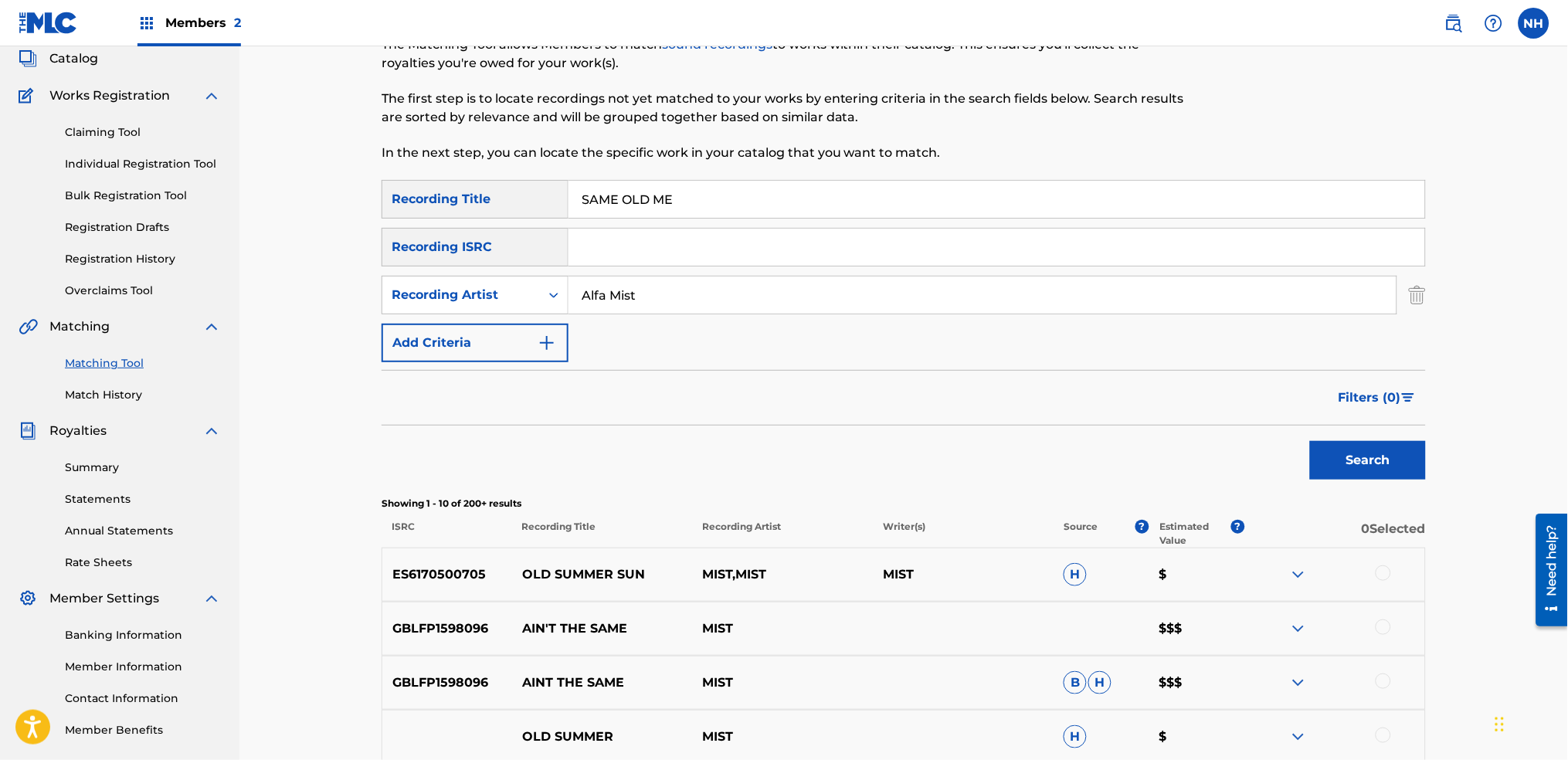
scroll to position [206, 0]
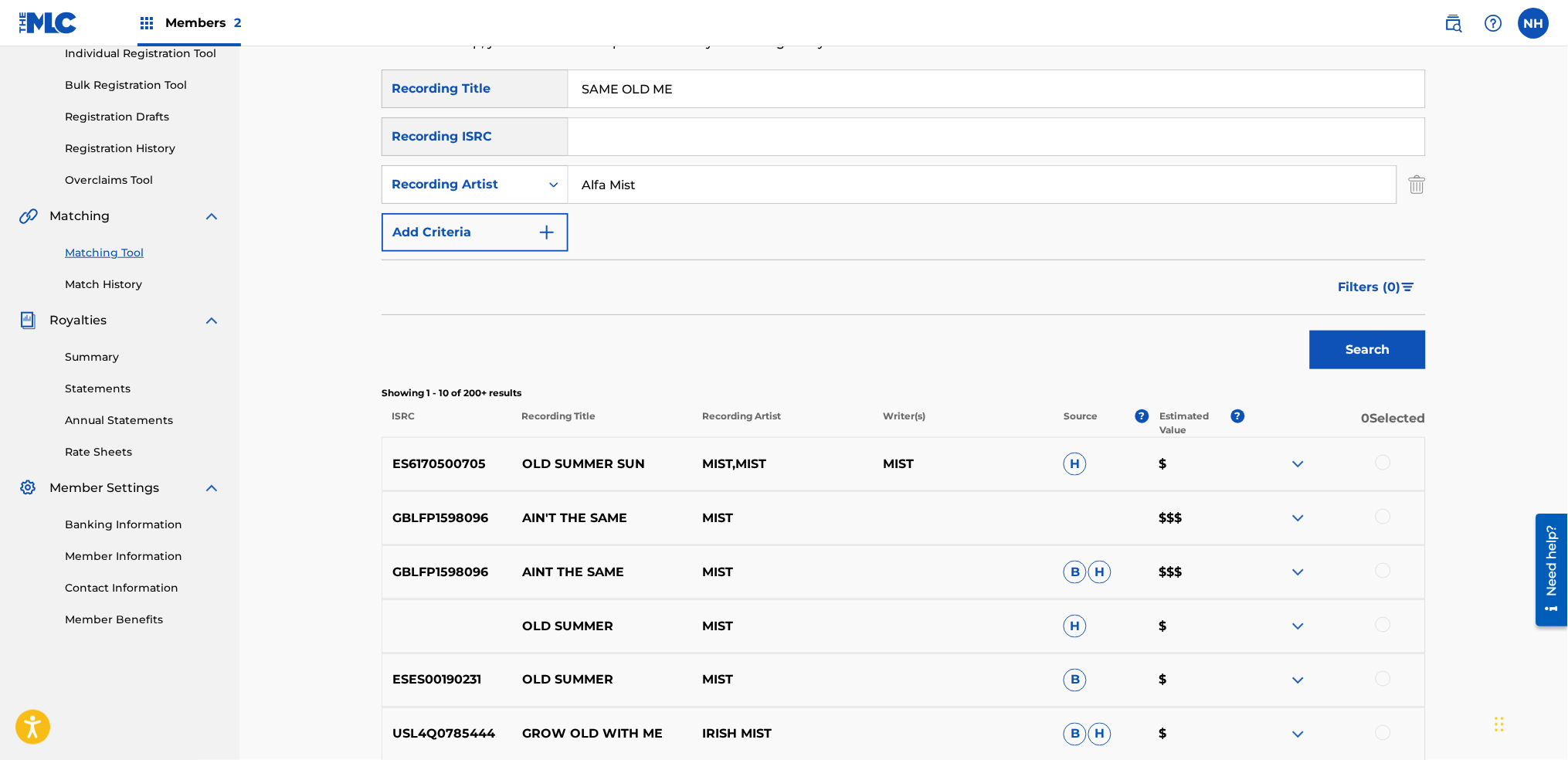
click at [904, 758] on div "USL4Q0785444 GROW OLD WITH ME IRISH MIST B H $" at bounding box center [904, 735] width 1044 height 54
click at [534, 284] on div "Filters ( 0 )" at bounding box center [904, 288] width 1044 height 56
click at [718, 98] on input "SAME OLD ME" at bounding box center [997, 89] width 857 height 37
paste input "HOME IS WHERE THE ART IS"
click at [1393, 432] on p "0 Selected" at bounding box center [1335, 424] width 181 height 28
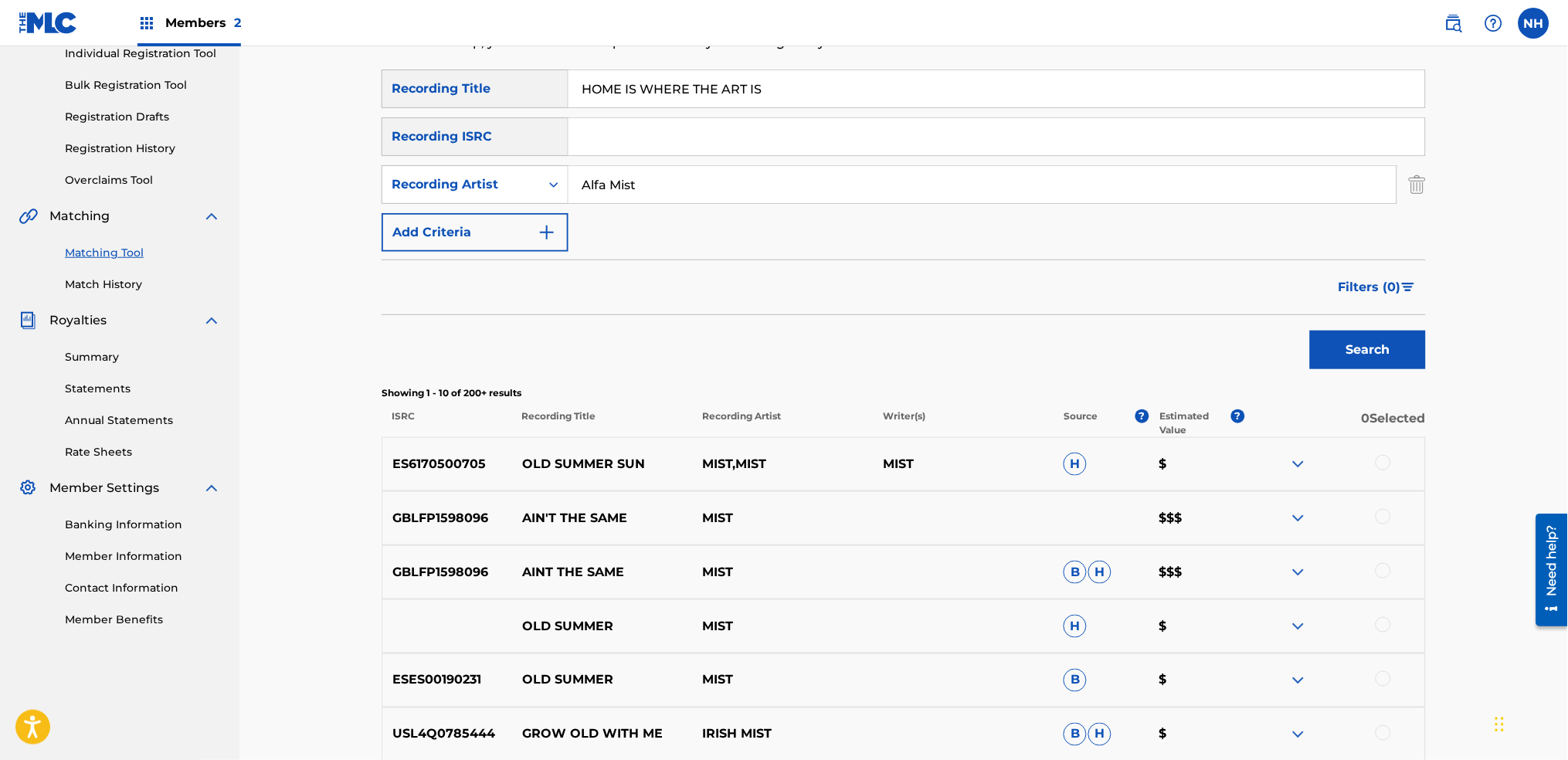
click at [1325, 324] on div "Search" at bounding box center [1364, 346] width 124 height 61
click at [1325, 346] on button "Search" at bounding box center [1367, 349] width 116 height 39
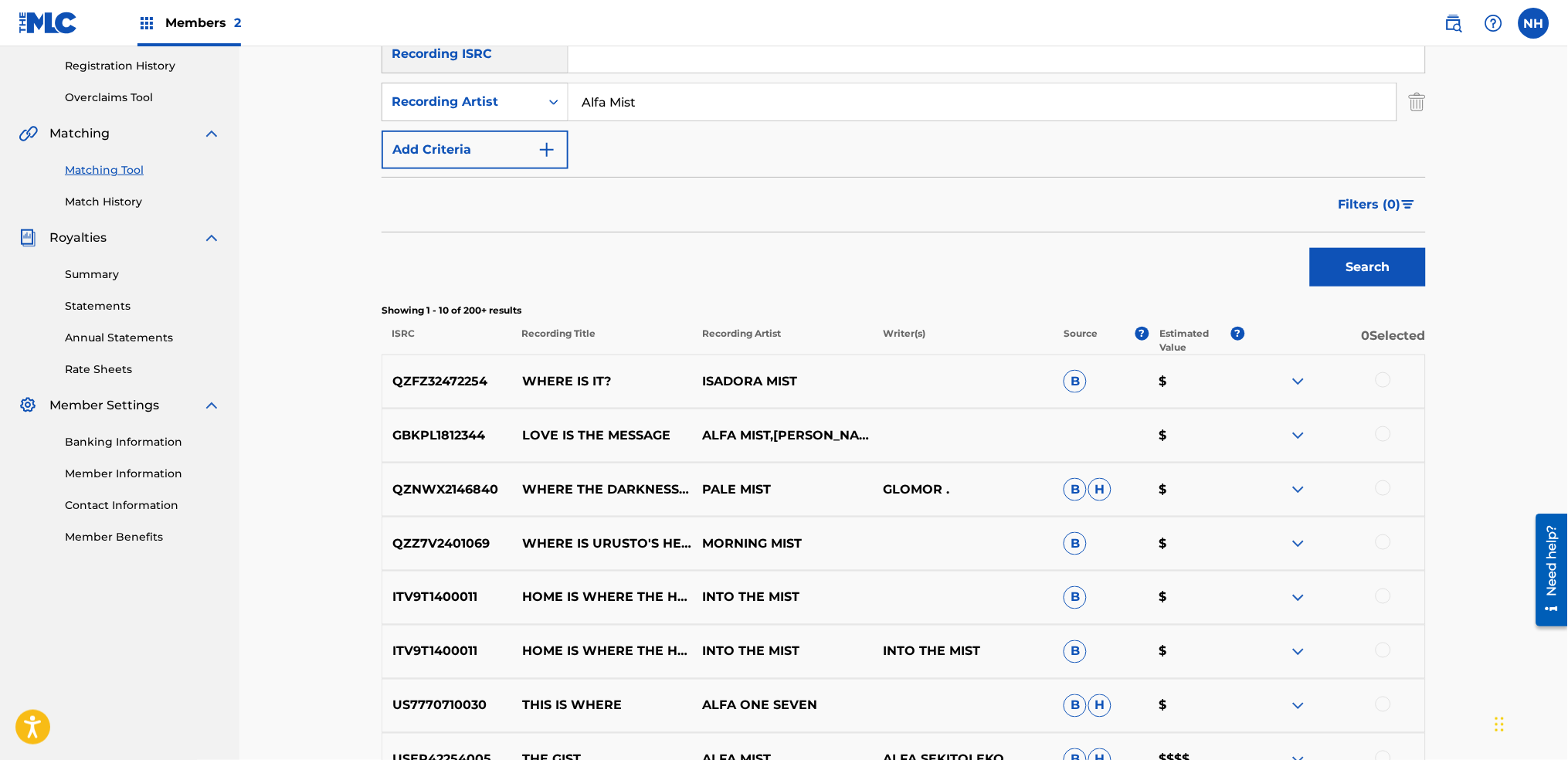
scroll to position [412, 0]
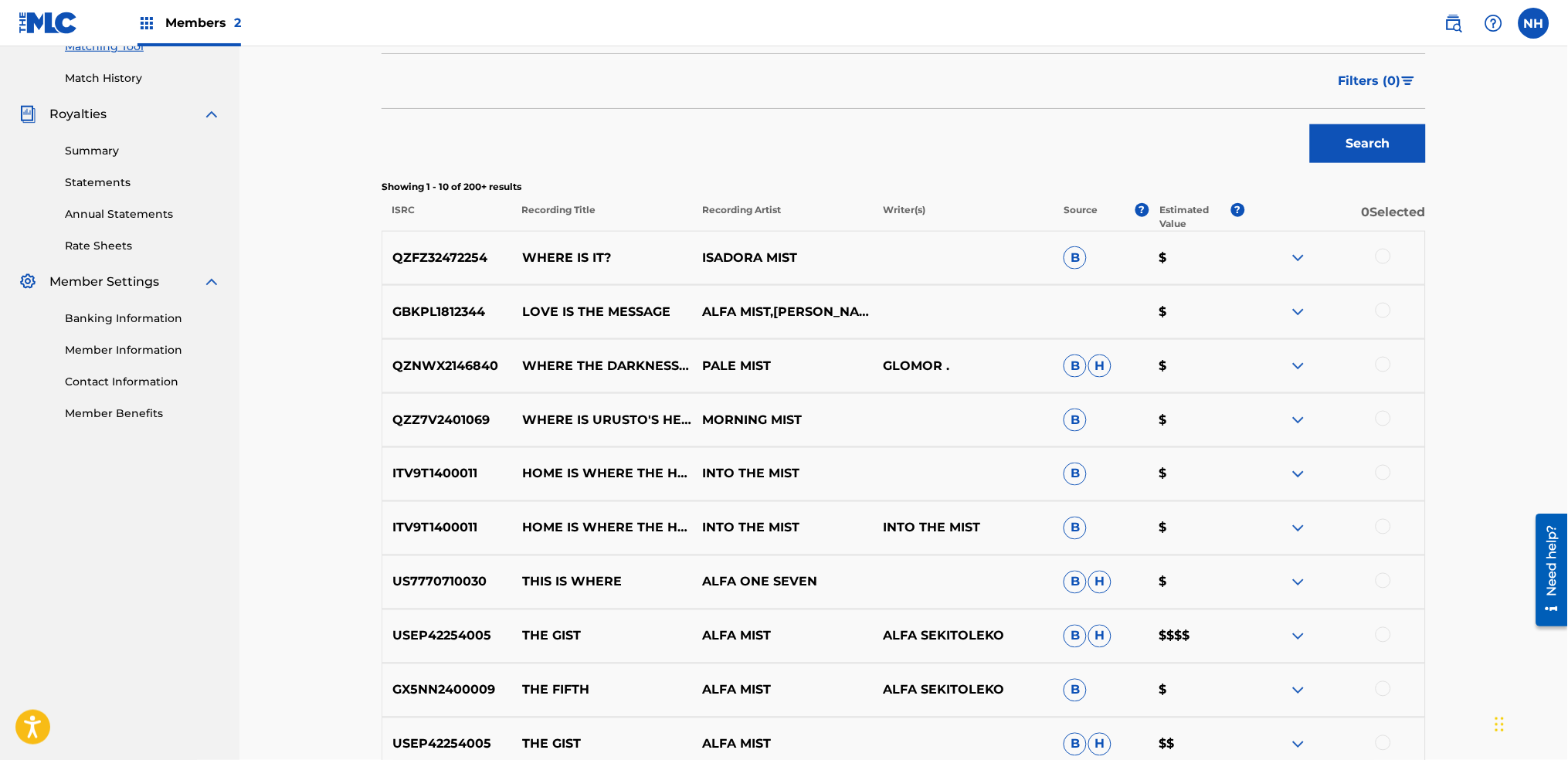
click at [483, 184] on p "Showing 1 - 10 of 200+ results" at bounding box center [904, 187] width 1044 height 14
click at [464, 155] on div "Search" at bounding box center [904, 139] width 1044 height 61
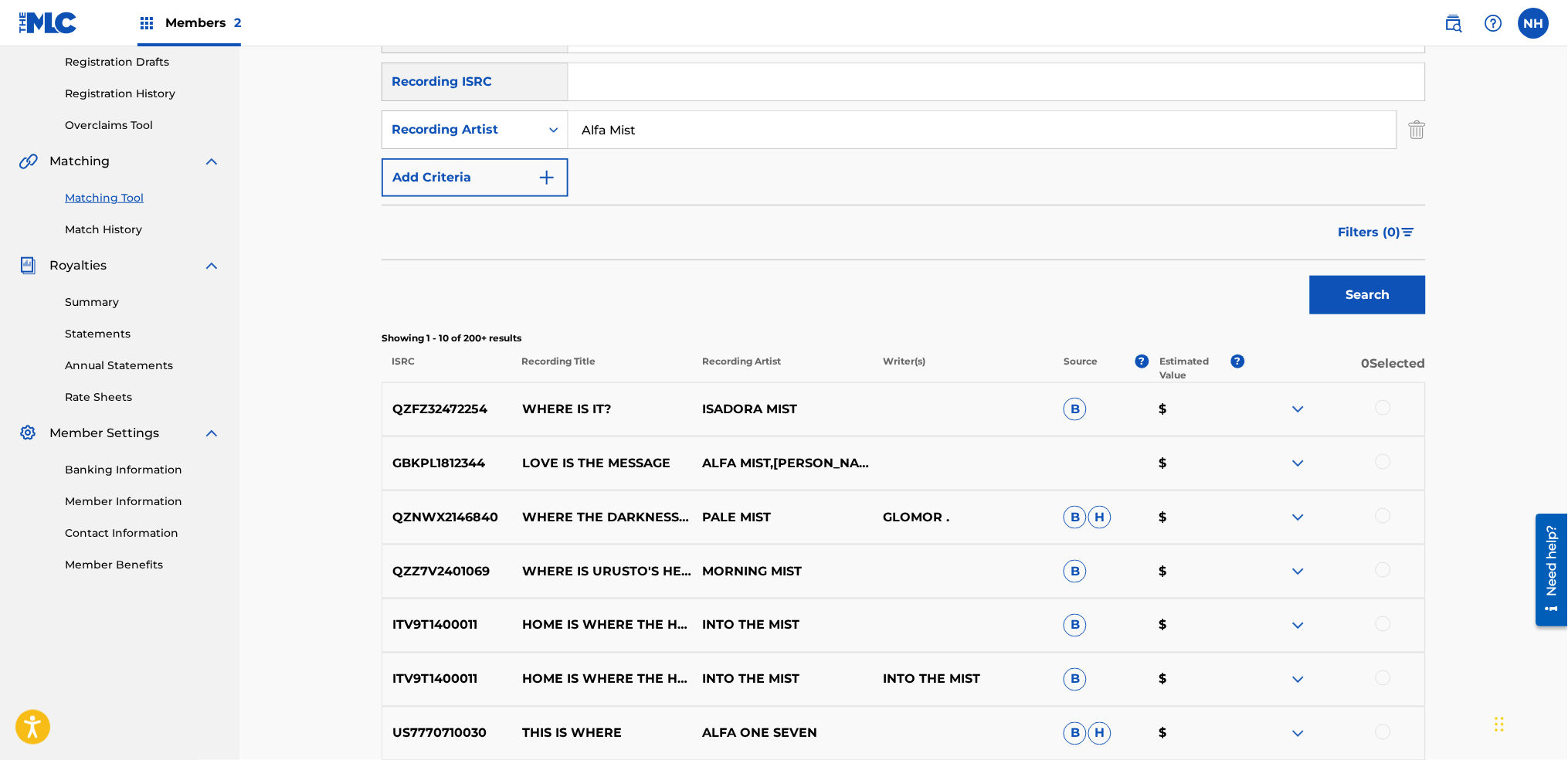
scroll to position [102, 0]
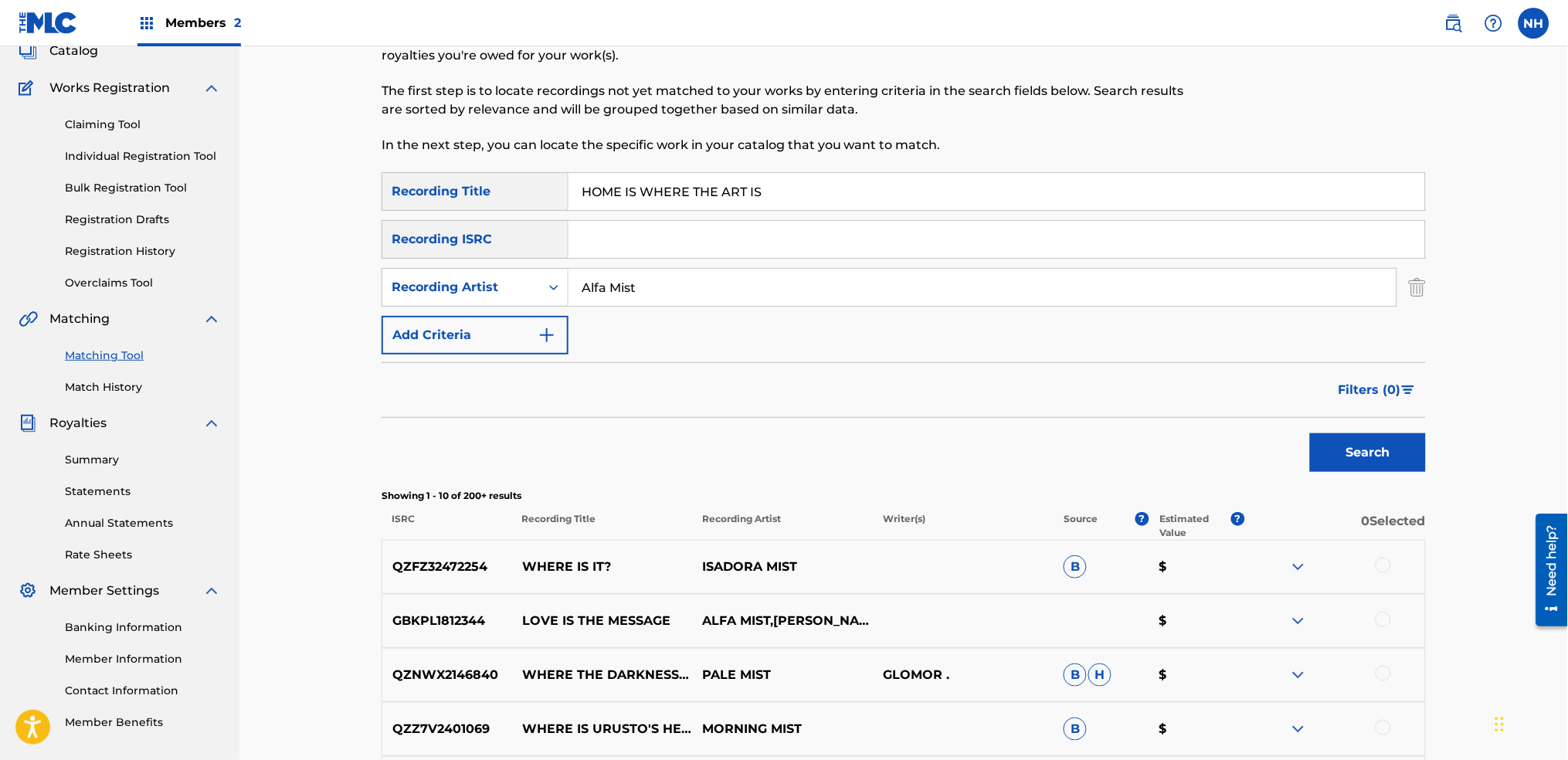
click at [806, 177] on input "HOME IS WHERE THE ART IS" at bounding box center [997, 191] width 857 height 37
paste input "SPIRIT TRAVELLER"
click at [1392, 475] on div "Search" at bounding box center [1364, 448] width 124 height 61
click at [1390, 466] on button "Search" at bounding box center [1367, 453] width 116 height 39
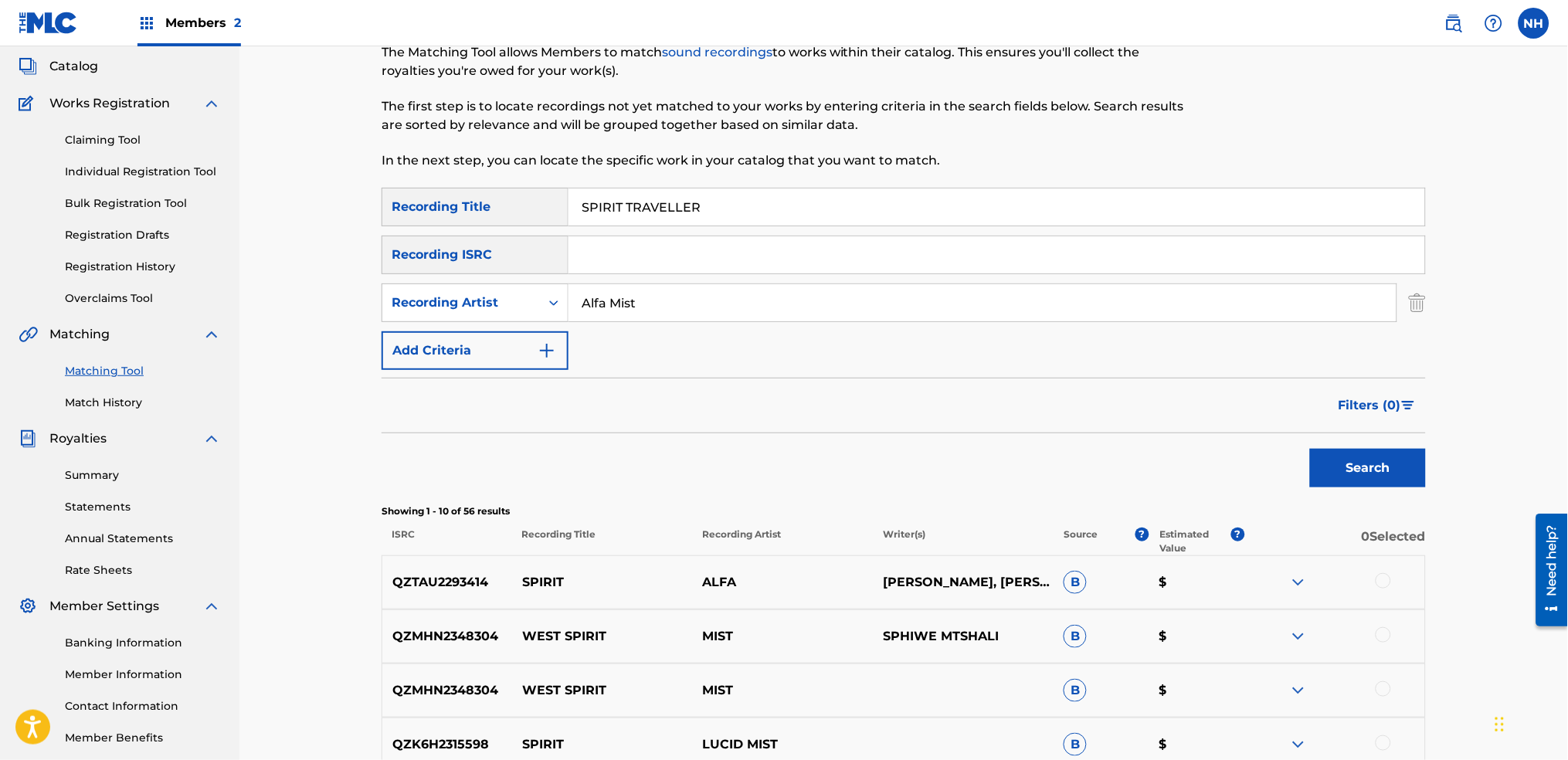
scroll to position [0, 0]
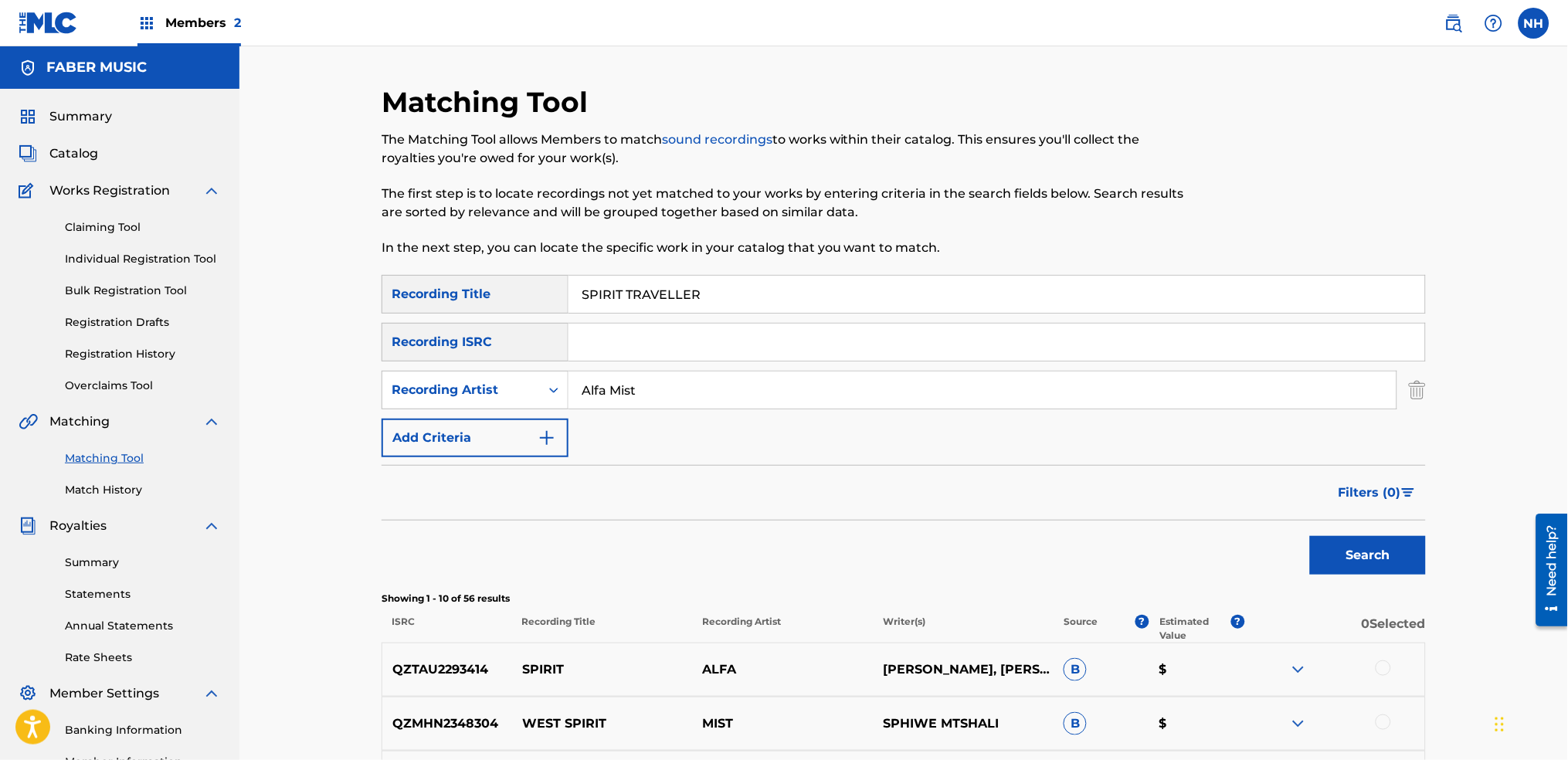
click at [567, 258] on div "Matching Tool The Matching Tool allows Members to match sound recordings to wor…" at bounding box center [784, 180] width 804 height 190
click at [718, 330] on input "Search Form" at bounding box center [997, 342] width 857 height 37
click at [732, 296] on input "SPIRIT TRAVELLER" at bounding box center [997, 294] width 857 height 37
paste input "MIND THE GAP"
type input "MIND THE GAP"
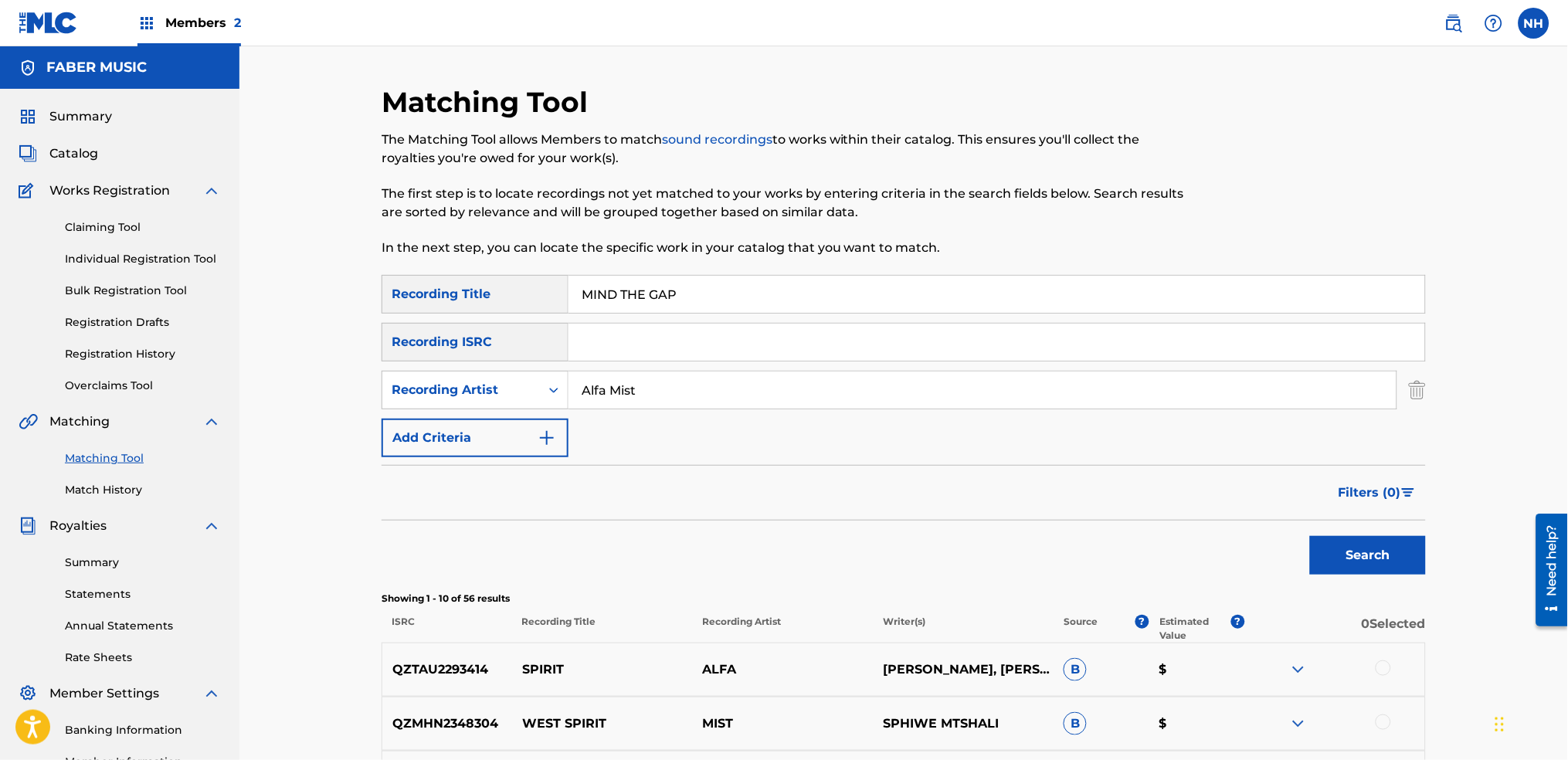
click at [1368, 535] on div "Search" at bounding box center [1364, 551] width 124 height 61
click at [1369, 548] on button "Search" at bounding box center [1367, 555] width 116 height 39
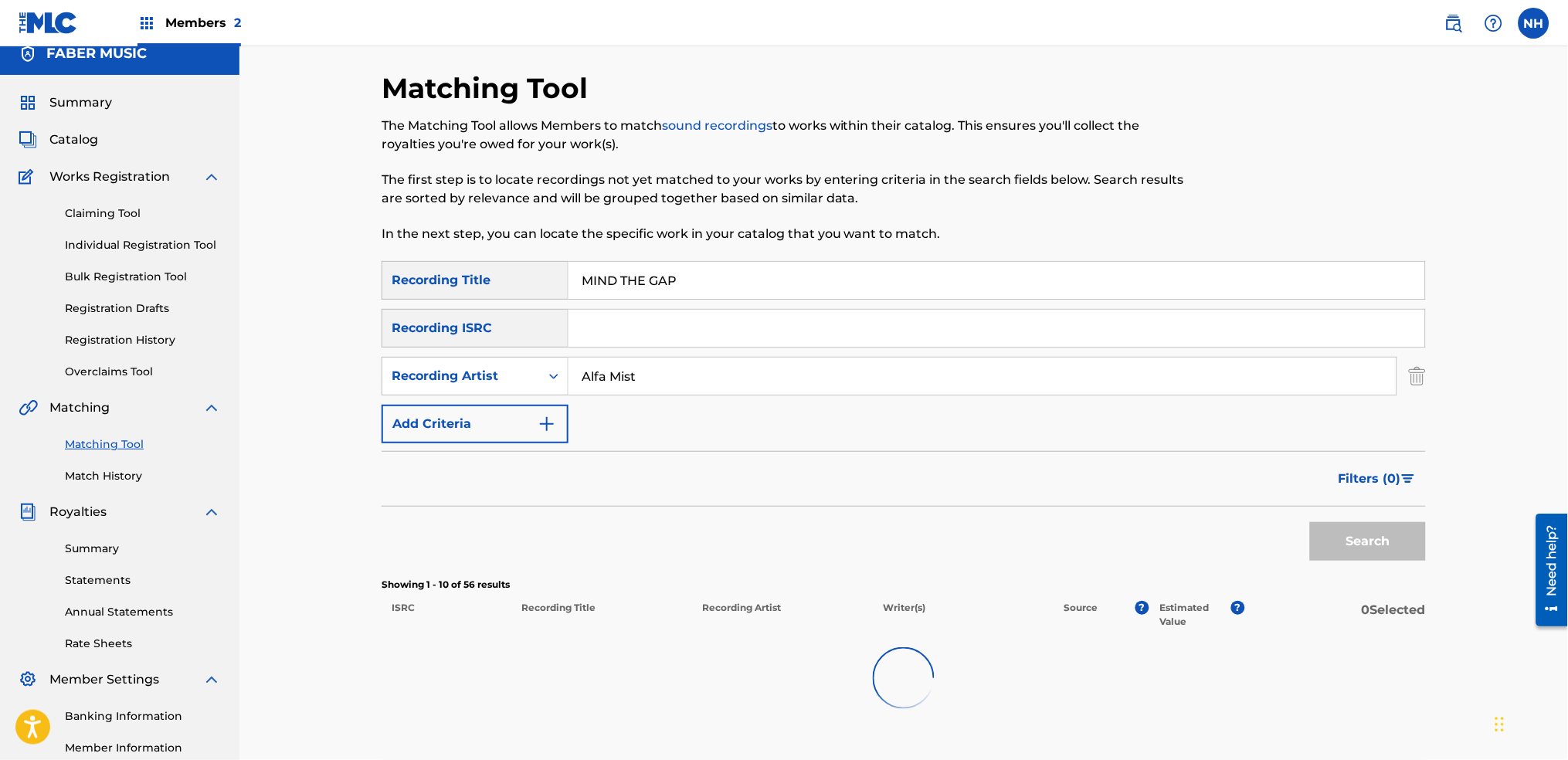
scroll to position [309, 0]
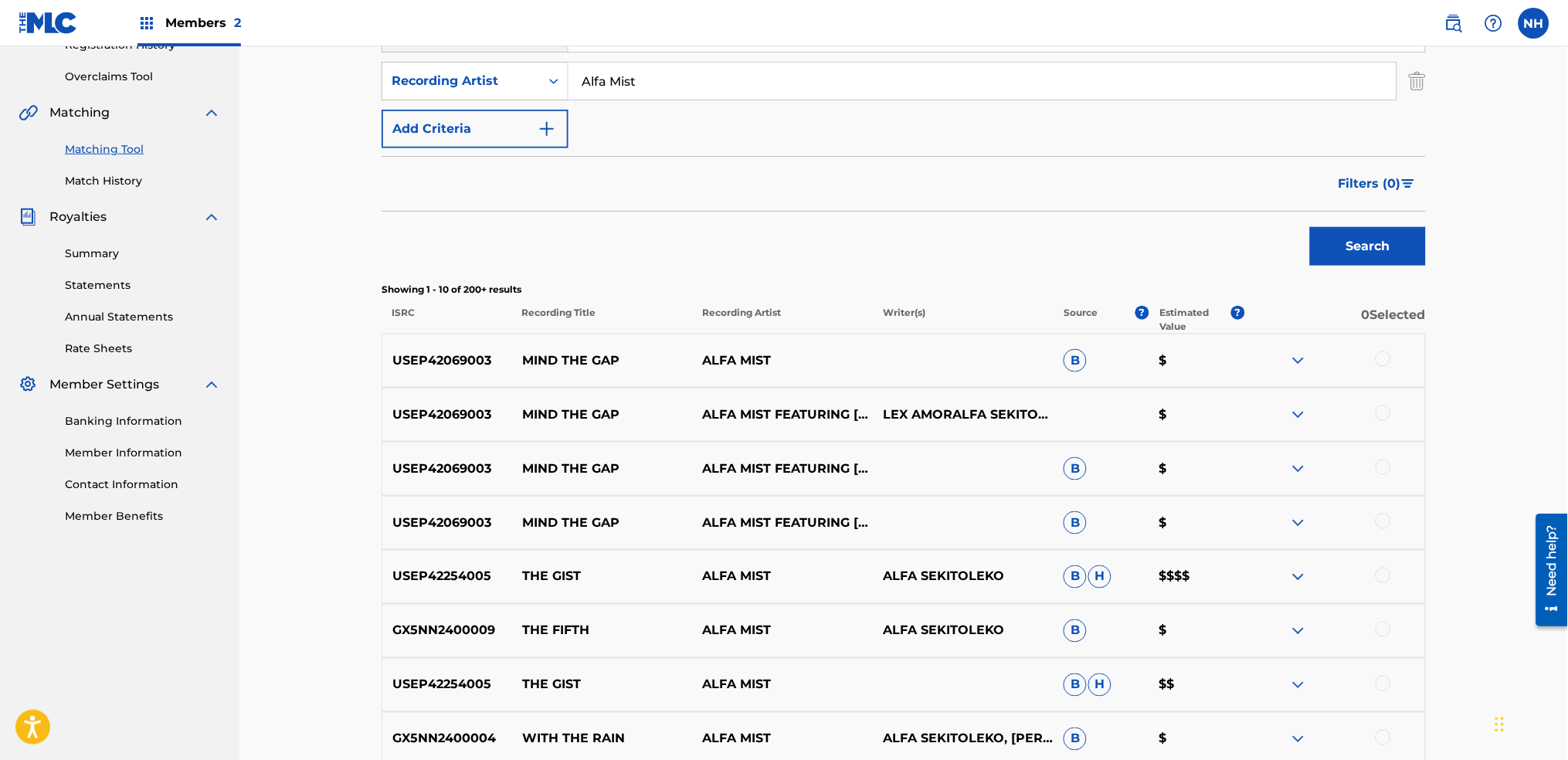
click at [484, 356] on p "USEP42069003" at bounding box center [448, 361] width 130 height 19
drag, startPoint x: 498, startPoint y: 354, endPoint x: 387, endPoint y: 356, distance: 111.0
click at [387, 356] on p "USEP42069003" at bounding box center [448, 361] width 130 height 19
copy p "USEP42069003"
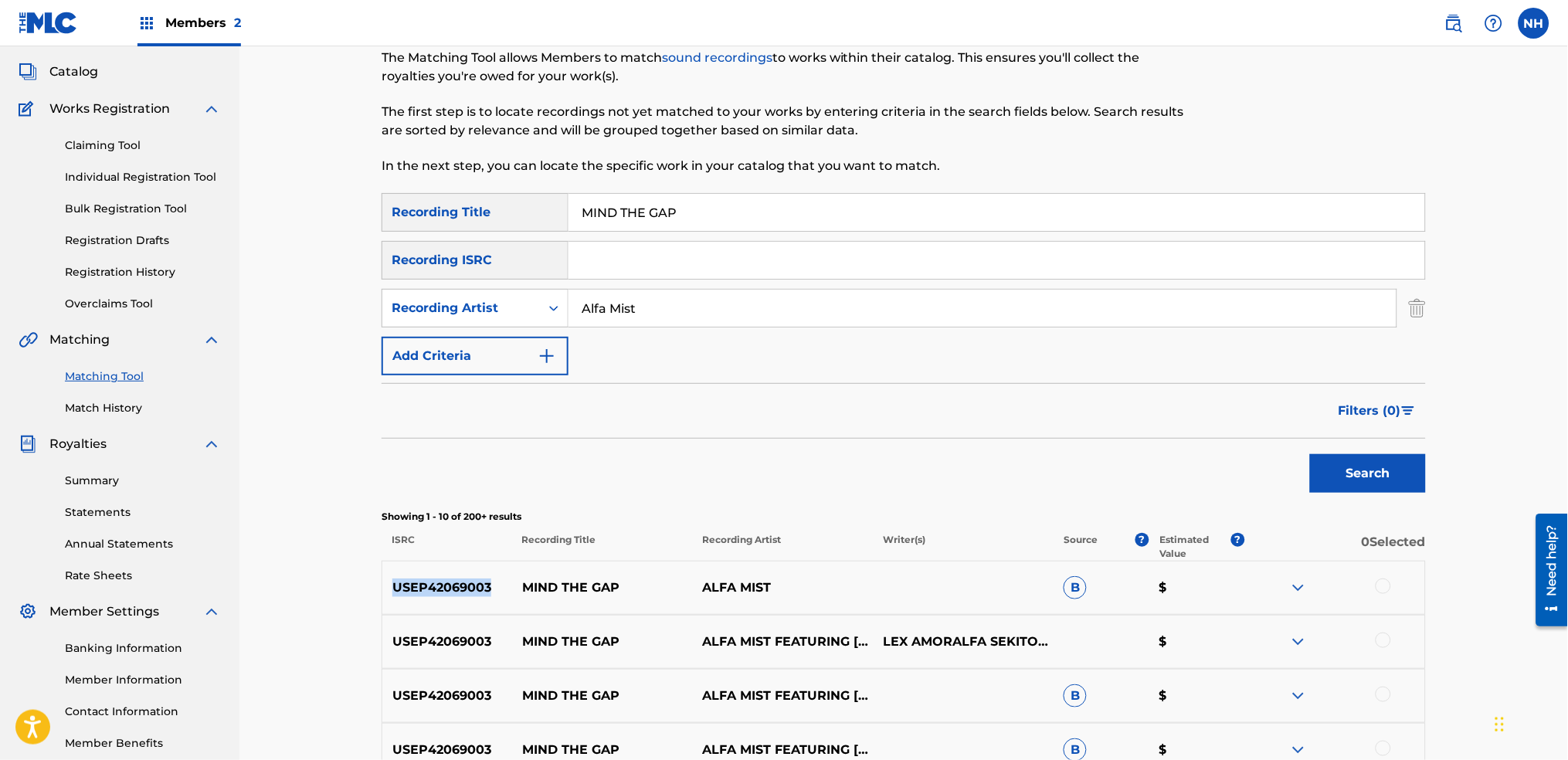
scroll to position [0, 0]
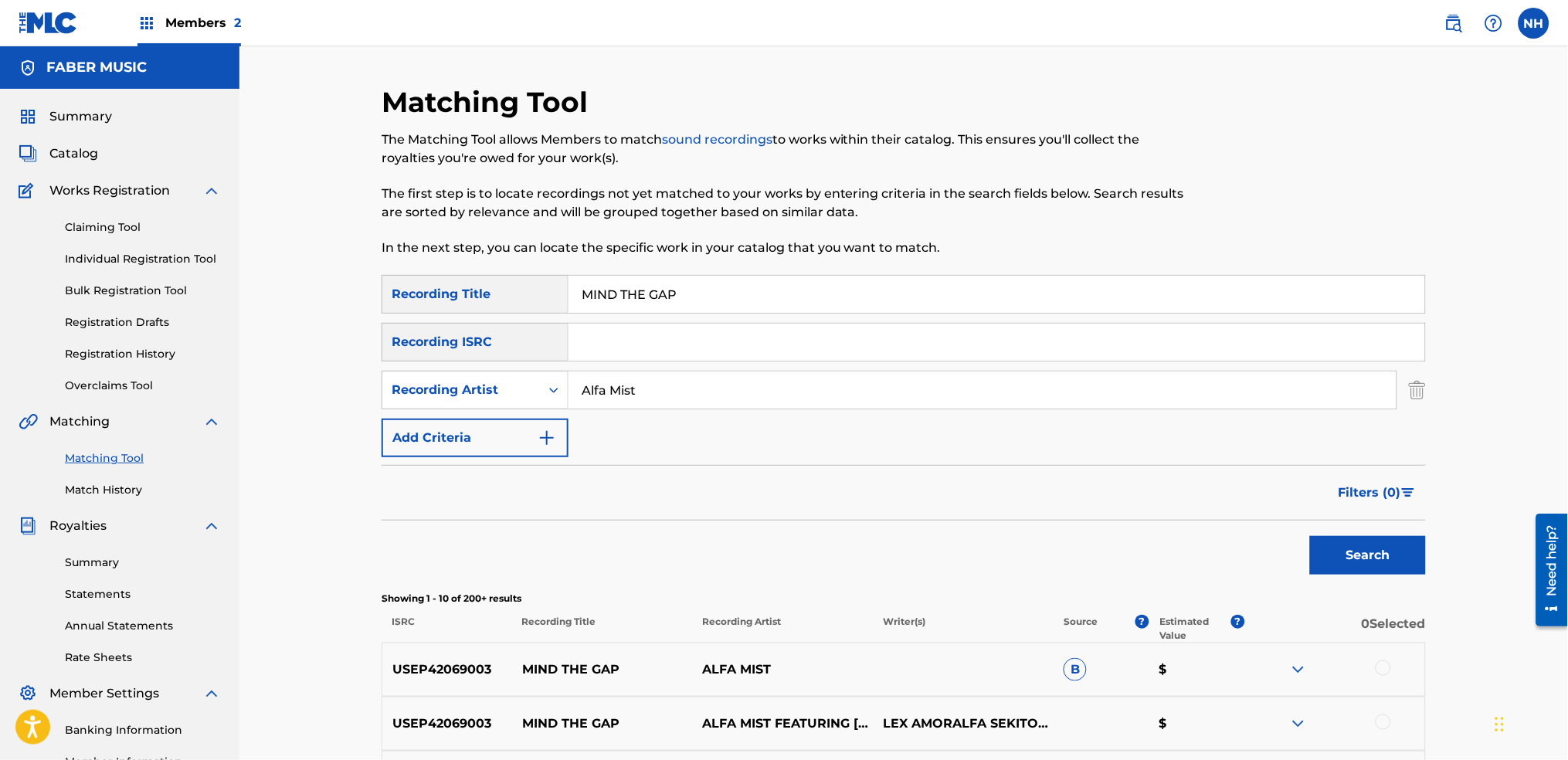
drag, startPoint x: 702, startPoint y: 285, endPoint x: 425, endPoint y: 271, distance: 277.4
click at [425, 271] on div "Matching Tool The Matching Tool allows Members to match sound recordings to wor…" at bounding box center [904, 693] width 1044 height 1215
drag, startPoint x: 659, startPoint y: 379, endPoint x: 438, endPoint y: 384, distance: 221.1
click at [439, 384] on div "SearchWithCriteria6194edcc-7e4b-4bfa-90e5-545a5c96b09c Recording Artist Alfa Mi…" at bounding box center [904, 389] width 1044 height 39
click at [658, 326] on input "Search Form" at bounding box center [997, 342] width 857 height 37
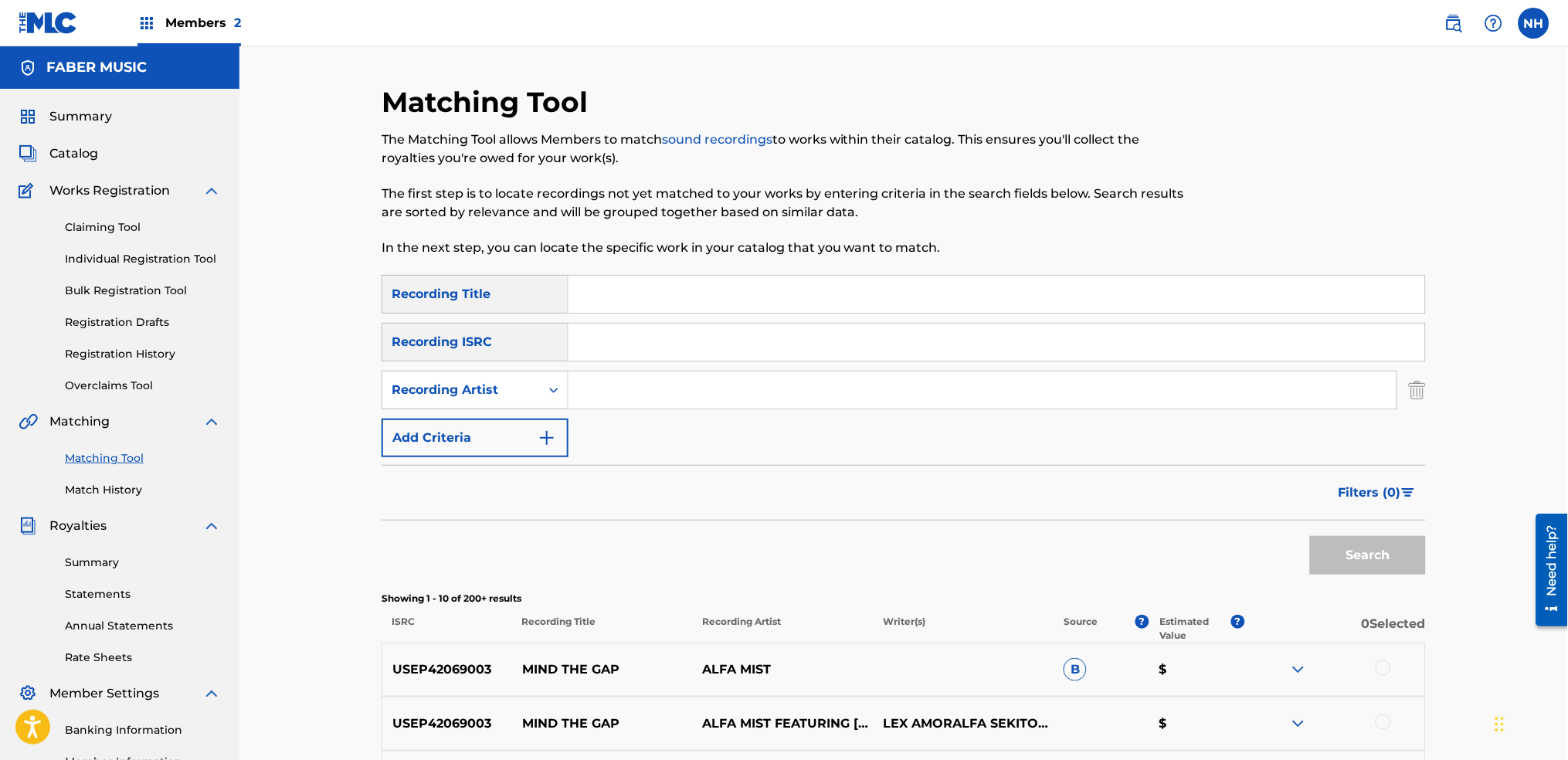
paste input "USEP42069003"
type input "USEP42069003"
click at [1478, 604] on div "Matching Tool The Matching Tool allows Members to match sound recordings to wor…" at bounding box center [903, 673] width 1329 height 1254
click at [1386, 569] on button "Search" at bounding box center [1367, 555] width 116 height 39
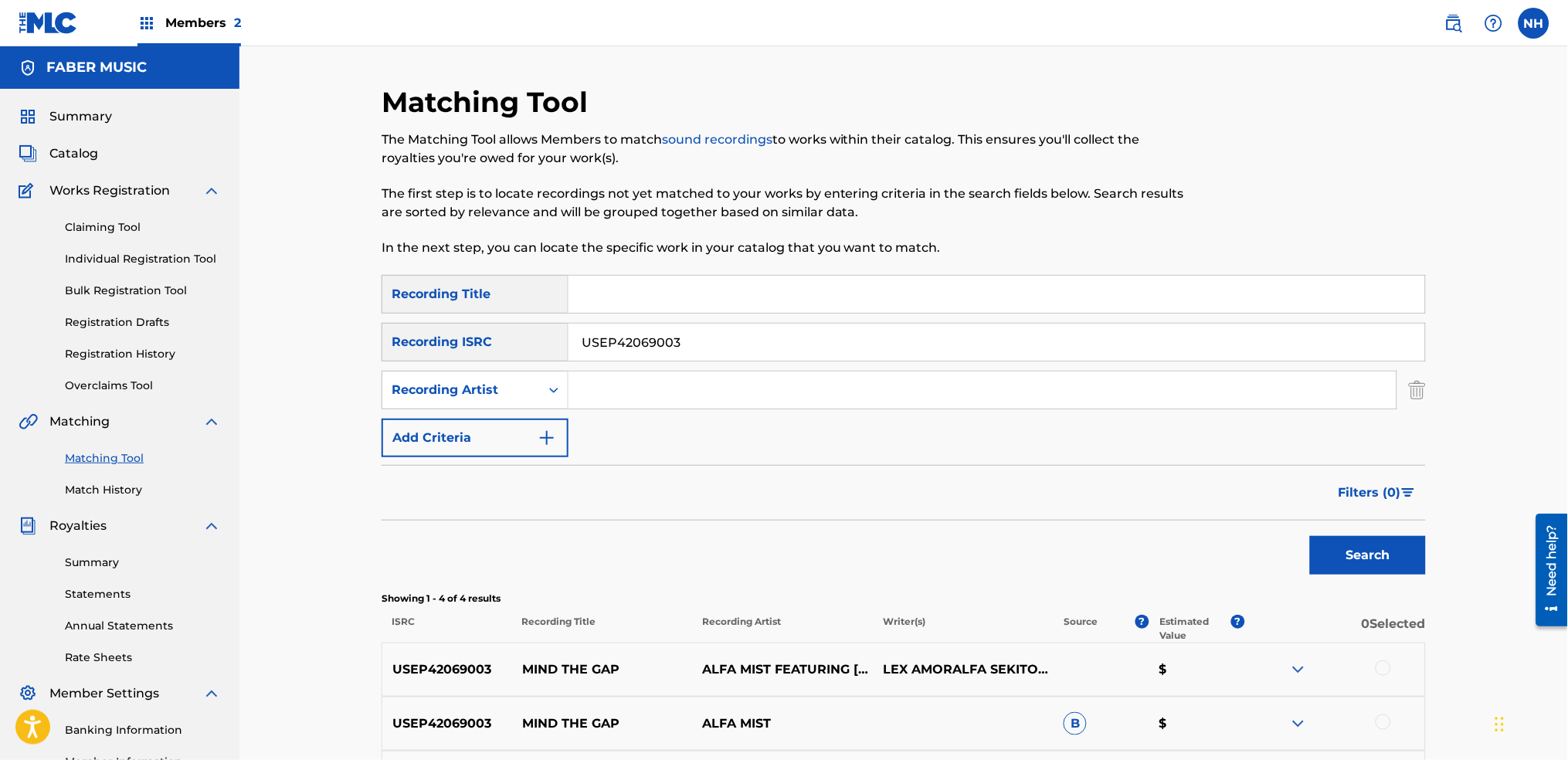
drag, startPoint x: 726, startPoint y: 346, endPoint x: 512, endPoint y: 348, distance: 214.0
click at [512, 348] on div "SearchWithCriteria535012f4-7b53-4a01-8db5-ed5f6aac2665 Recording ISRC USEP42069…" at bounding box center [904, 342] width 1044 height 39
click at [543, 287] on div "Recording Title" at bounding box center [475, 294] width 187 height 39
click at [604, 286] on input "Search Form" at bounding box center [997, 294] width 857 height 37
paste input "MIND THE GAP"
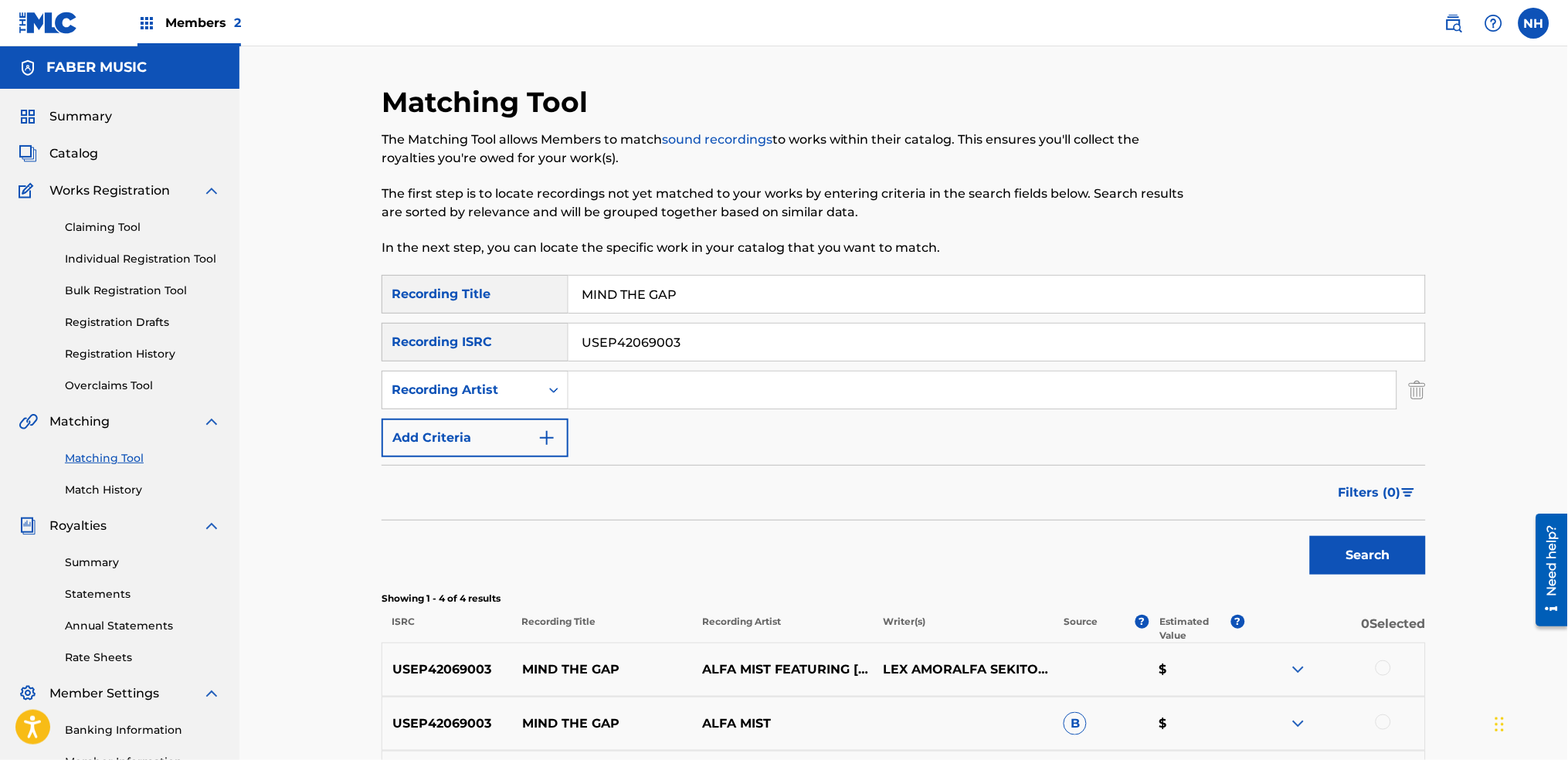
type input "MIND THE GAP"
drag, startPoint x: 720, startPoint y: 322, endPoint x: 718, endPoint y: 334, distance: 12.2
click at [719, 321] on div "SearchWithCriteria2abb0aaa-afad-4308-9d96-de7e744857a4 Recording Title MIND THE…" at bounding box center [904, 366] width 1044 height 182
drag, startPoint x: 718, startPoint y: 334, endPoint x: 422, endPoint y: 342, distance: 296.1
click at [425, 342] on div "SearchWithCriteria535012f4-7b53-4a01-8db5-ed5f6aac2665 Recording ISRC USEP42069…" at bounding box center [904, 342] width 1044 height 39
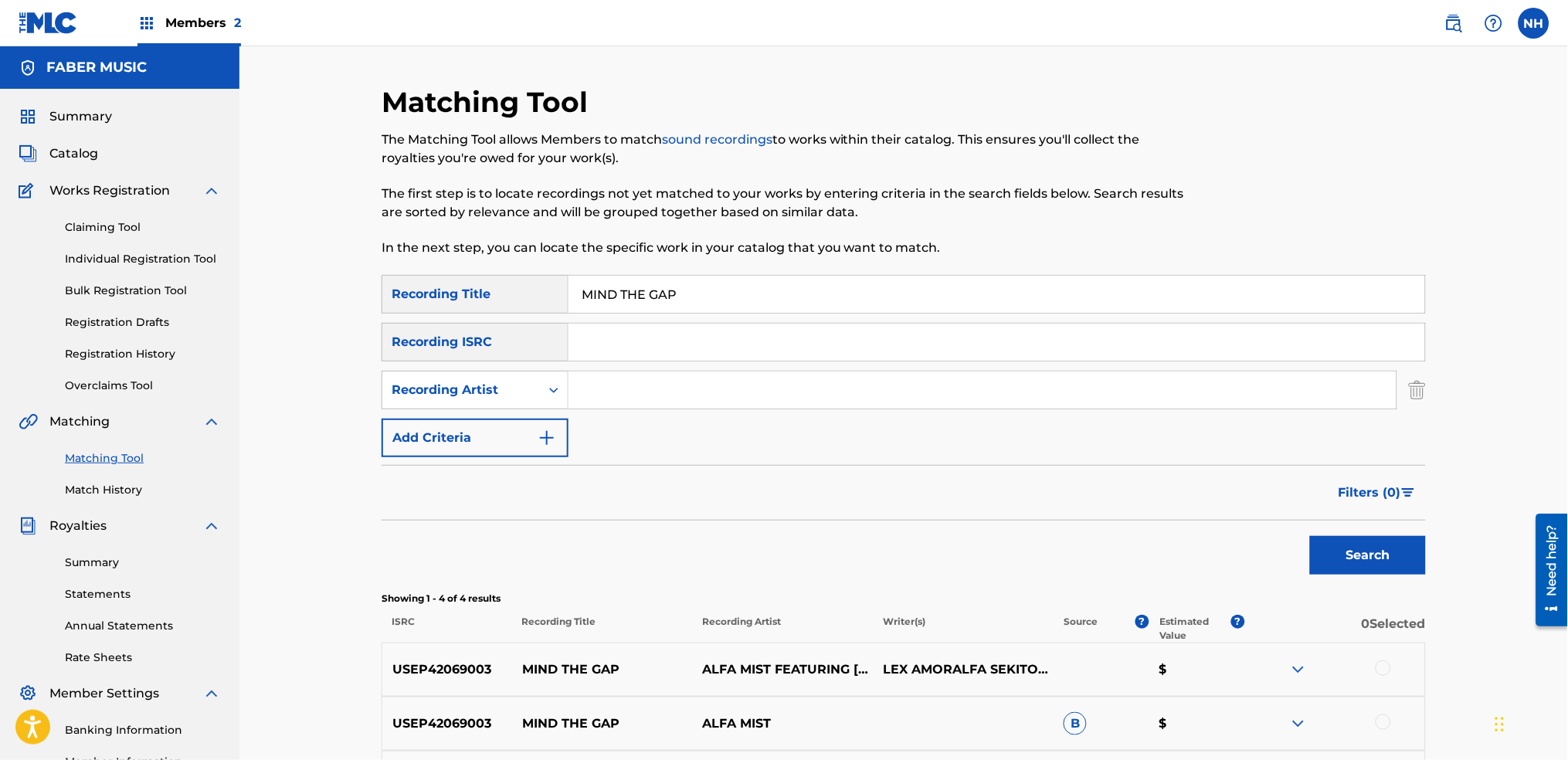
click at [665, 391] on input "Search Form" at bounding box center [983, 389] width 828 height 37
type input "Alfa Mist"
click at [1456, 553] on div "Matching Tool The Matching Tool allows Members to match sound recordings to wor…" at bounding box center [903, 492] width 1329 height 890
click at [1352, 528] on div "Search" at bounding box center [1364, 551] width 124 height 61
click at [1348, 564] on button "Search" at bounding box center [1367, 555] width 116 height 39
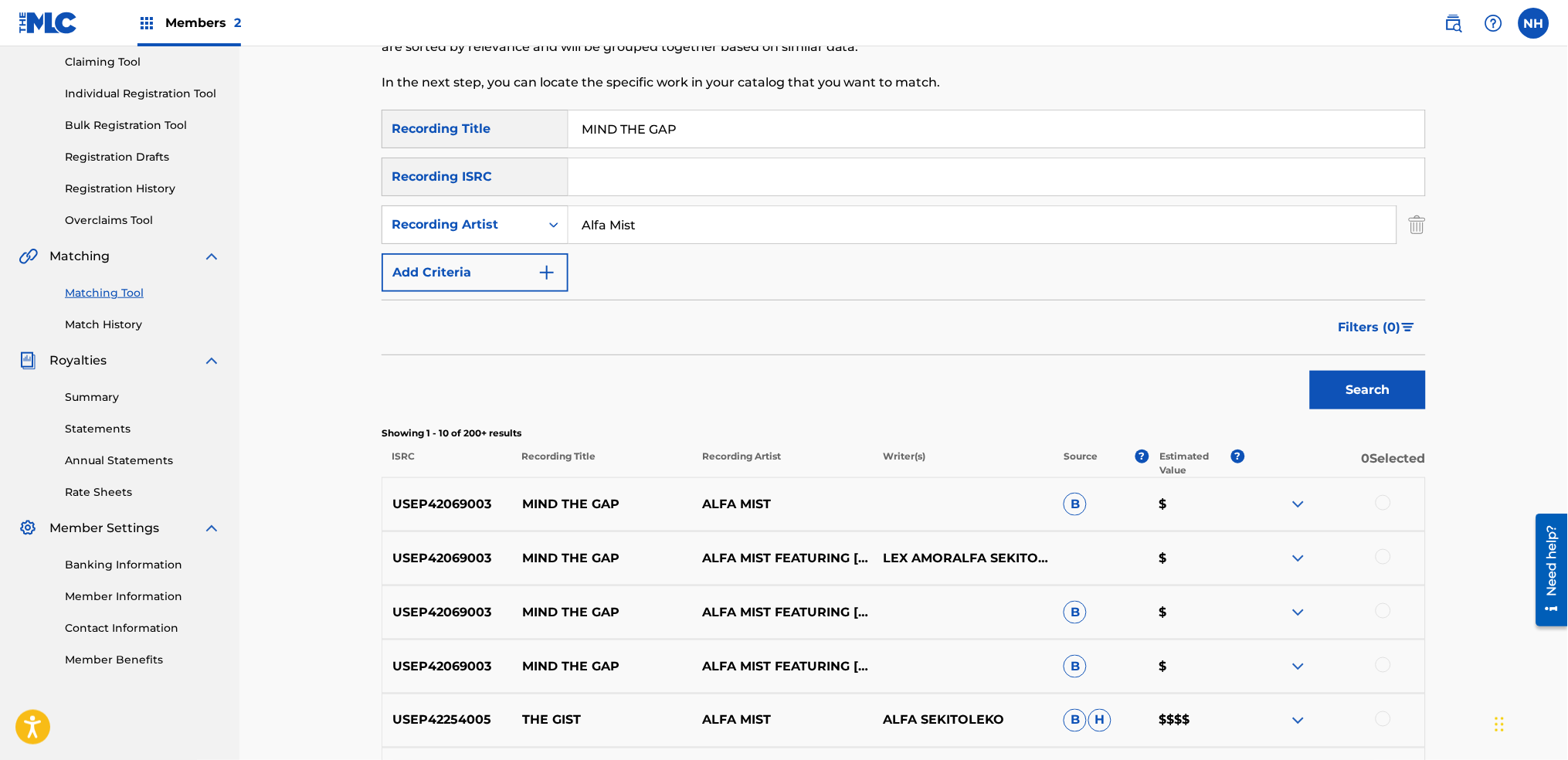
scroll to position [268, 0]
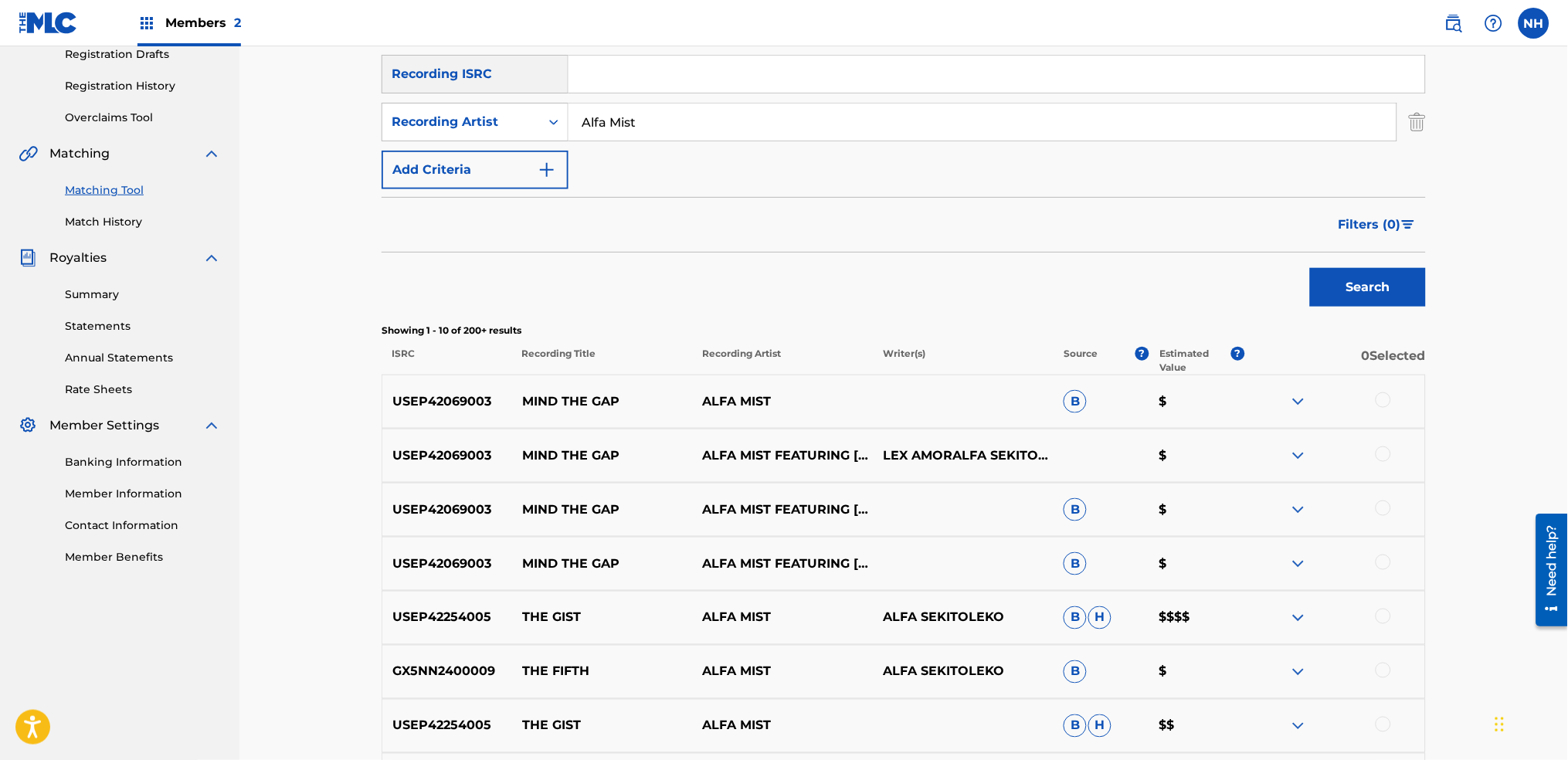
click at [1385, 568] on div at bounding box center [1384, 562] width 16 height 16
click at [1385, 510] on div at bounding box center [1384, 508] width 16 height 16
click at [1385, 444] on div "USEP42069003 MIND THE GAP ALFA MIST FEATURING LEX AMOR LEX AMORALFA SEKITOLEKO $" at bounding box center [904, 456] width 1044 height 54
click at [1379, 444] on div "USEP42069003 MIND THE GAP ALFA MIST FEATURING LEX AMOR LEX AMORALFA SEKITOLEKO $" at bounding box center [904, 456] width 1044 height 54
click at [1388, 447] on div at bounding box center [1334, 456] width 181 height 19
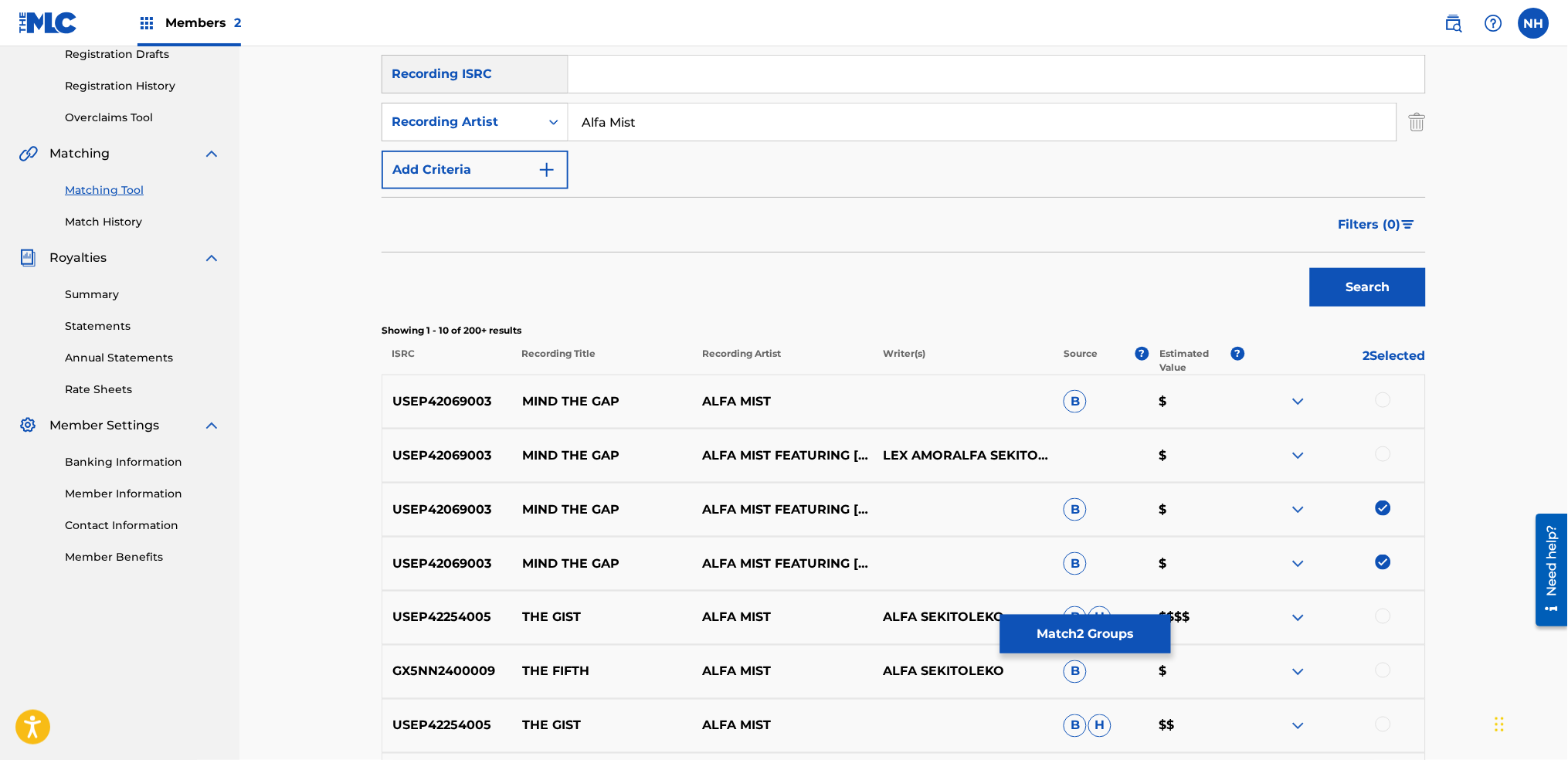
click at [1377, 385] on div "USEP42069003 MIND THE GAP ALFA MIST B $" at bounding box center [904, 402] width 1044 height 54
click at [1377, 410] on div "USEP42069003 MIND THE GAP ALFA MIST B $" at bounding box center [904, 402] width 1044 height 54
click at [1380, 399] on div at bounding box center [1384, 400] width 16 height 16
click at [1372, 441] on div "USEP42069003 MIND THE GAP ALFA MIST FEATURING LEX AMOR LEX AMORALFA SEKITOLEKO $" at bounding box center [904, 456] width 1044 height 54
click at [1379, 456] on div at bounding box center [1384, 454] width 16 height 16
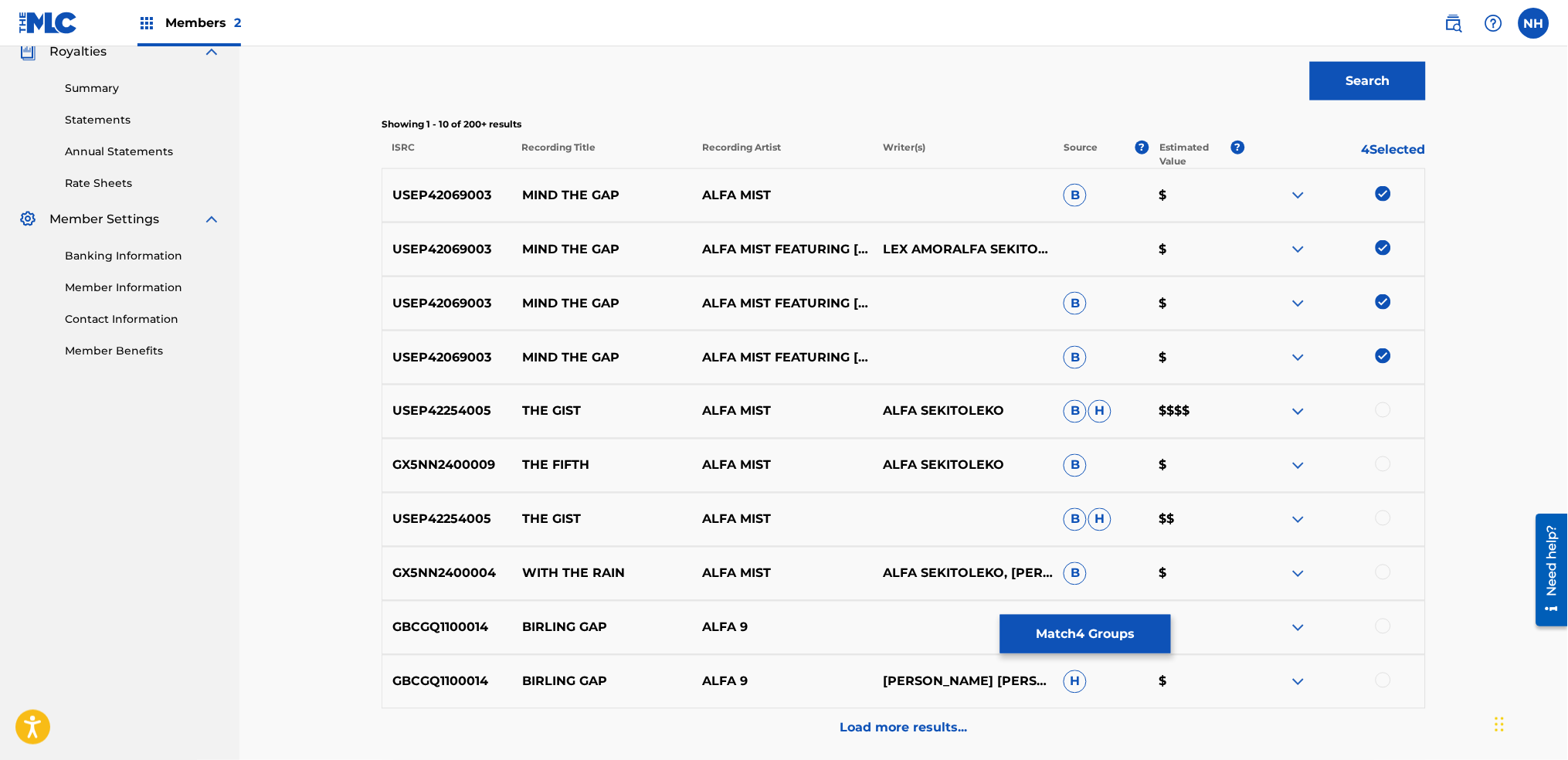
scroll to position [0, 0]
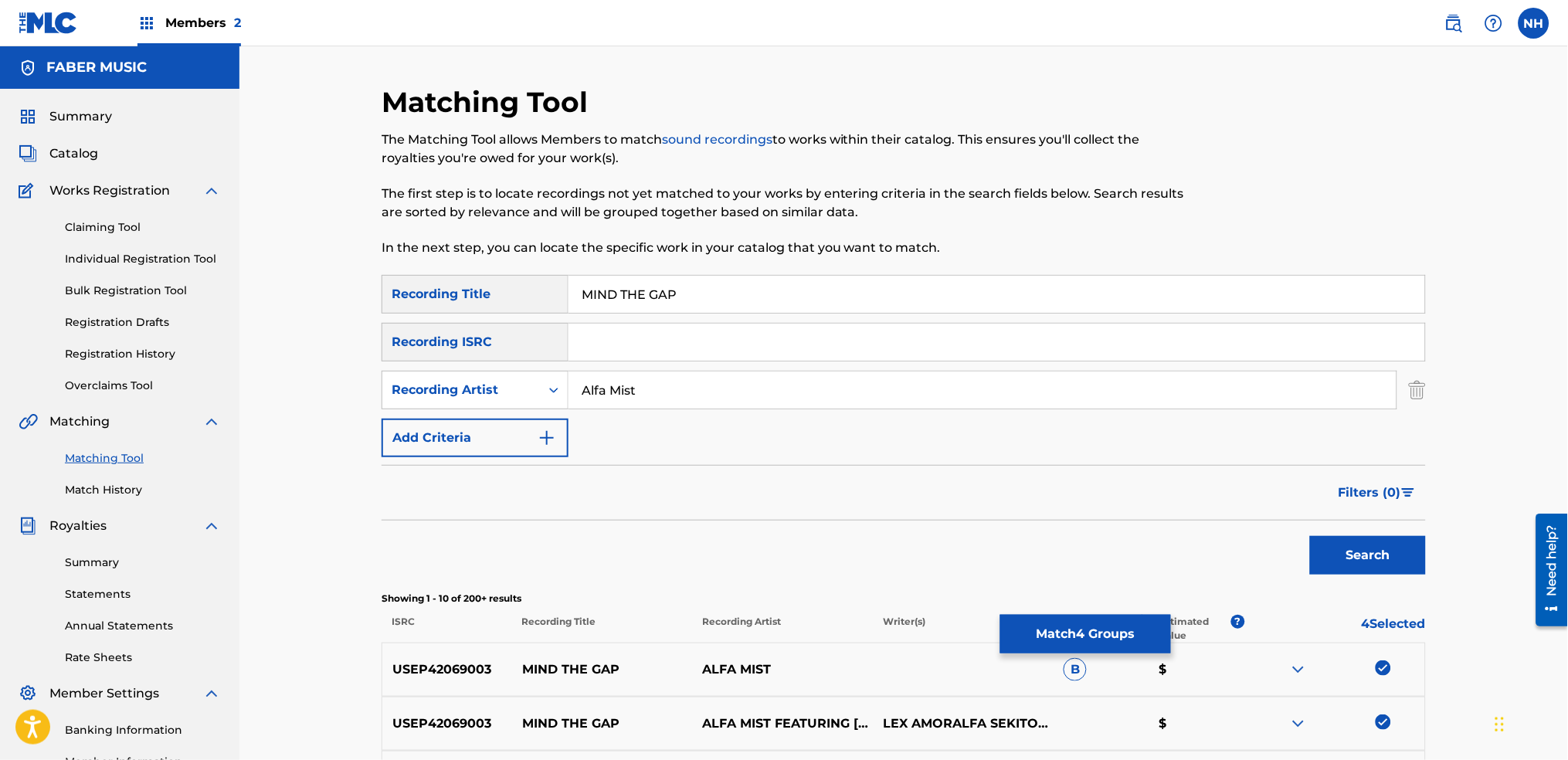
drag, startPoint x: 706, startPoint y: 291, endPoint x: 372, endPoint y: 272, distance: 334.5
click at [375, 272] on div "Matching Tool The Matching Tool allows Members to match sound recordings to wor…" at bounding box center [904, 693] width 1082 height 1215
click at [1042, 620] on button "Match 4 Groups" at bounding box center [1086, 634] width 170 height 39
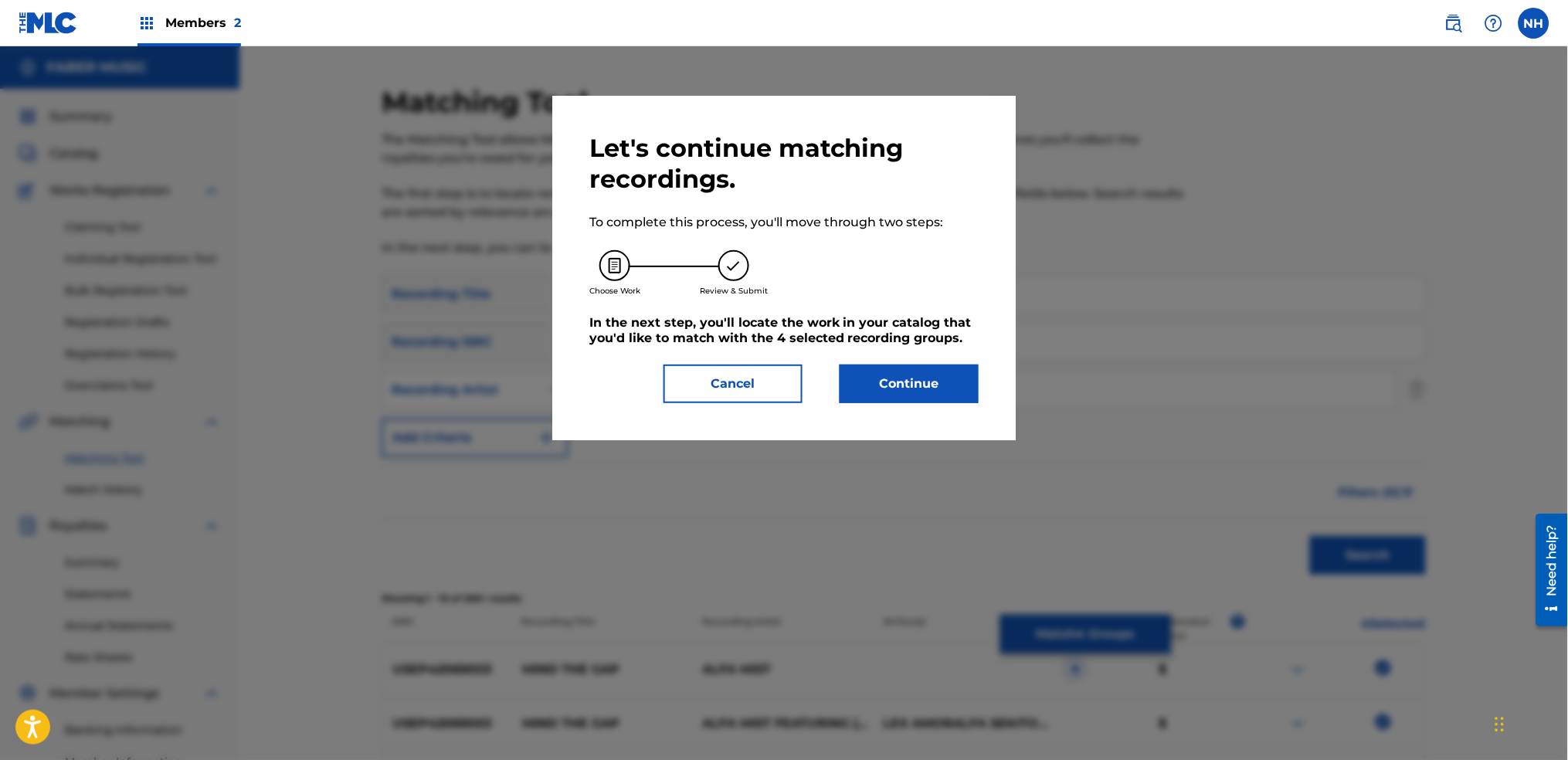
click at [925, 389] on button "Continue" at bounding box center [910, 384] width 139 height 39
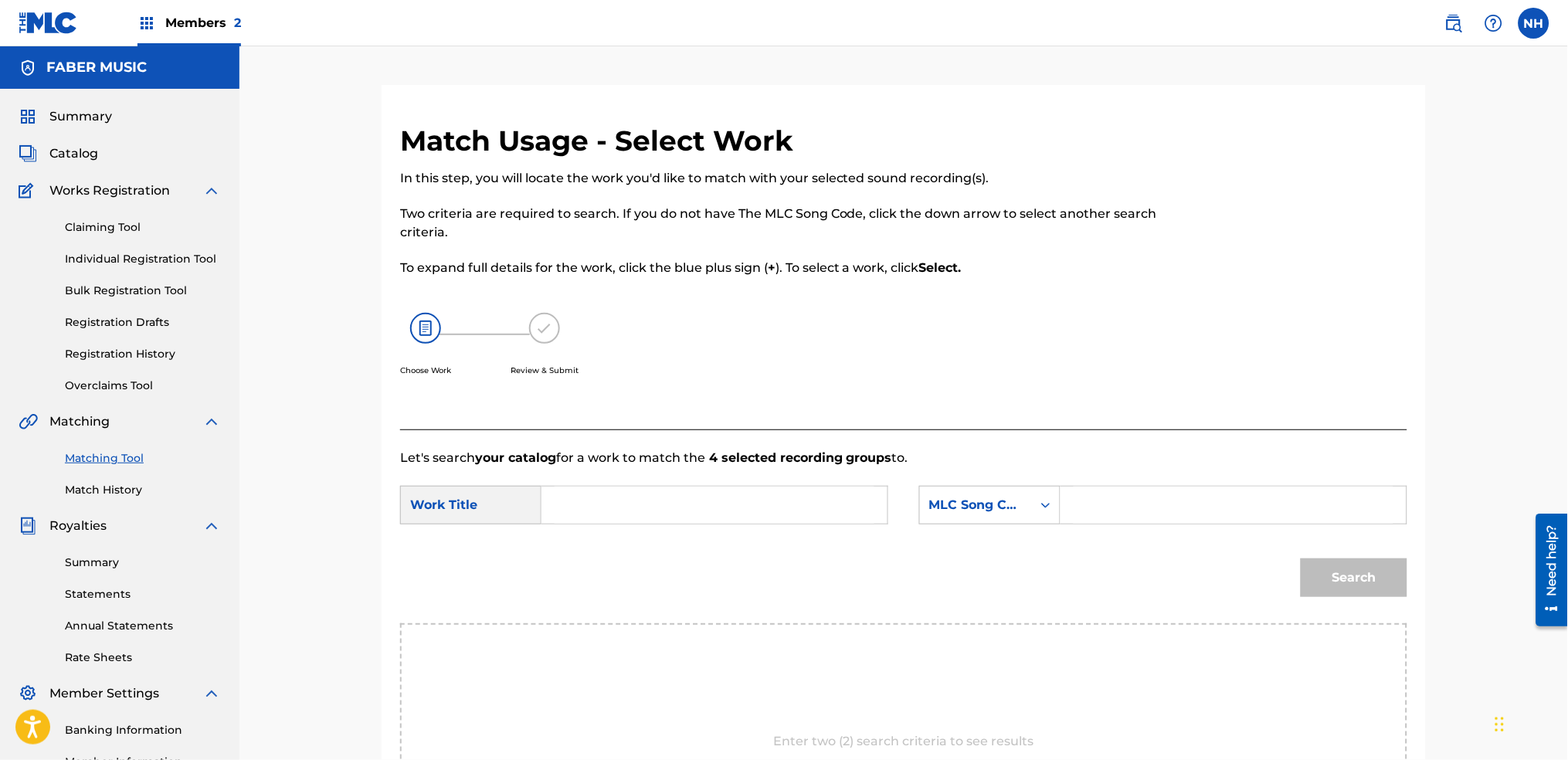
click at [651, 503] on input "Search Form" at bounding box center [715, 505] width 320 height 37
paste input "MIND THE GAP"
type input "MIND THE GAP"
click at [961, 523] on div "MLC Song Code" at bounding box center [990, 505] width 141 height 39
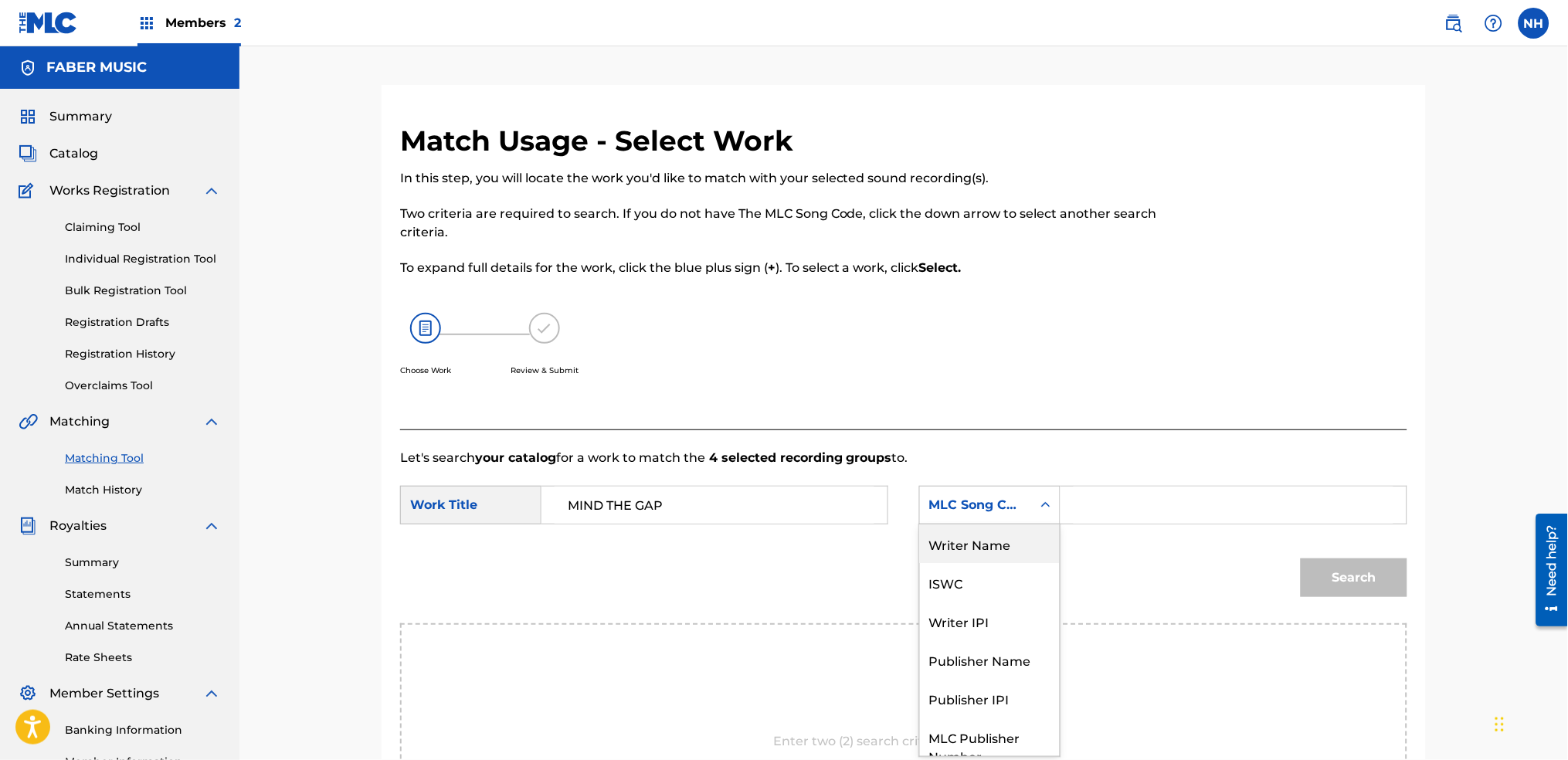
click at [993, 539] on div "Writer Name" at bounding box center [990, 544] width 140 height 39
click at [1074, 504] on input "Search Form" at bounding box center [1234, 505] width 320 height 37
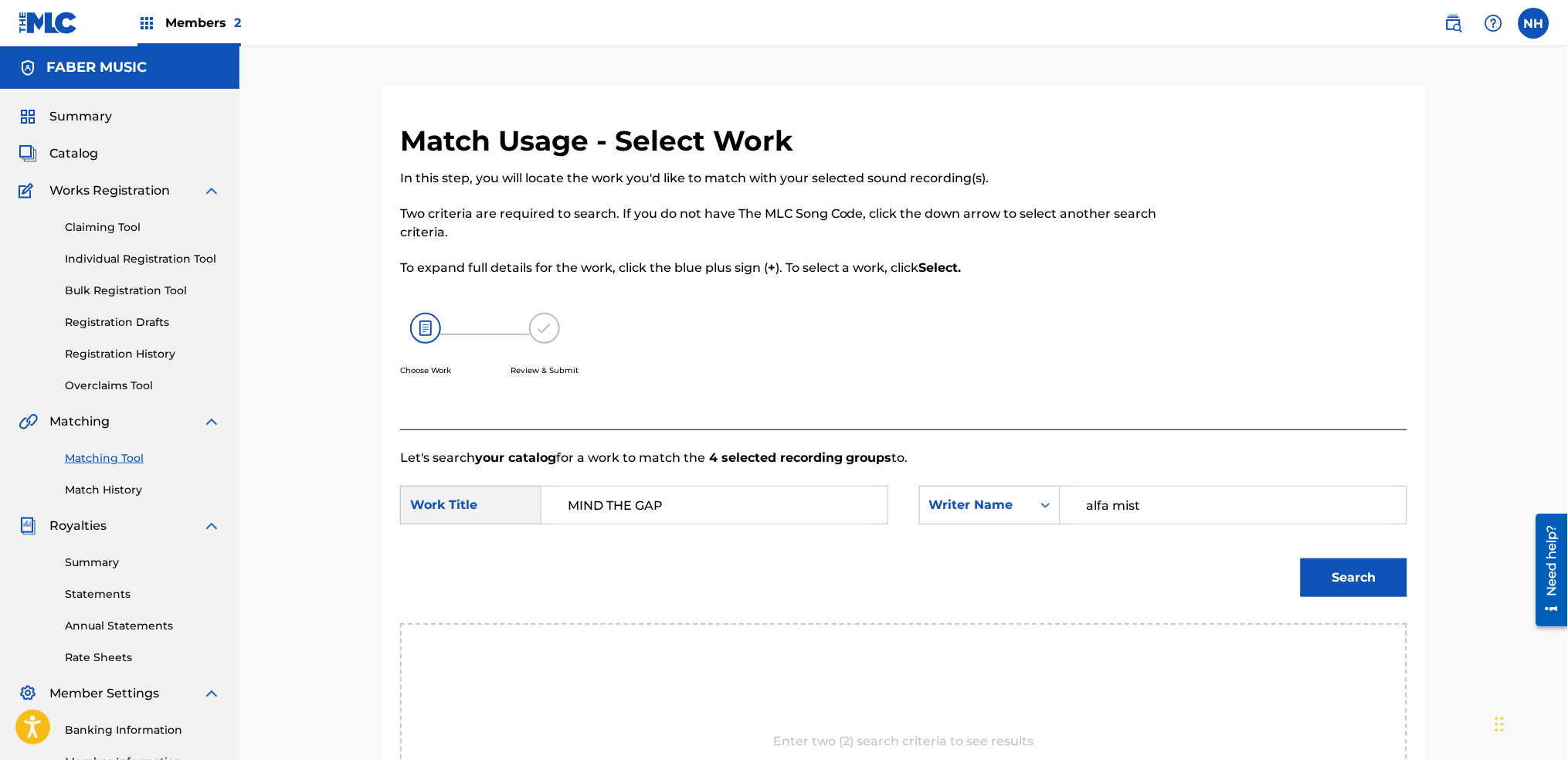
click at [1301, 558] on button "Search" at bounding box center [1354, 577] width 107 height 39
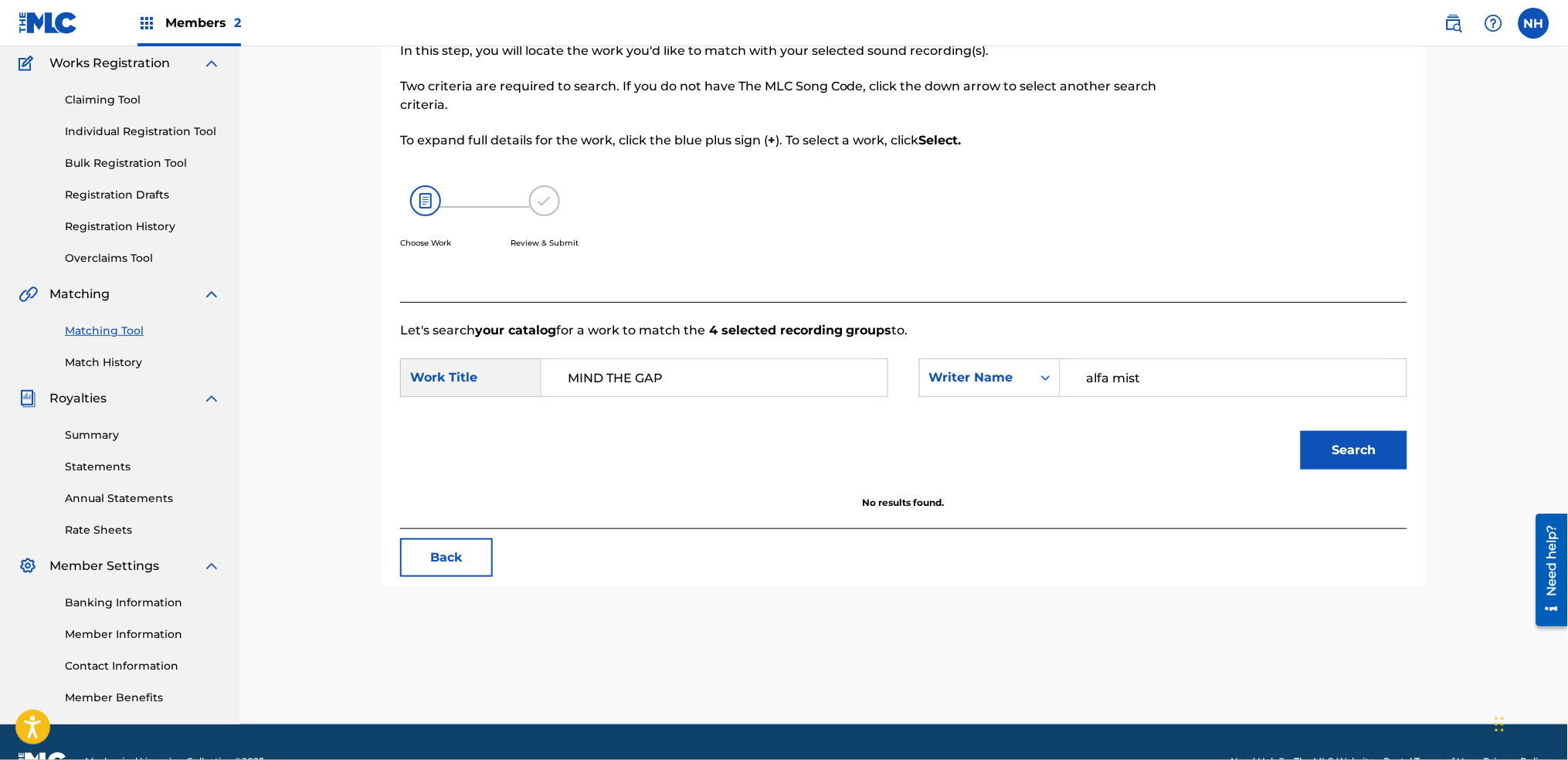
scroll to position [166, 0]
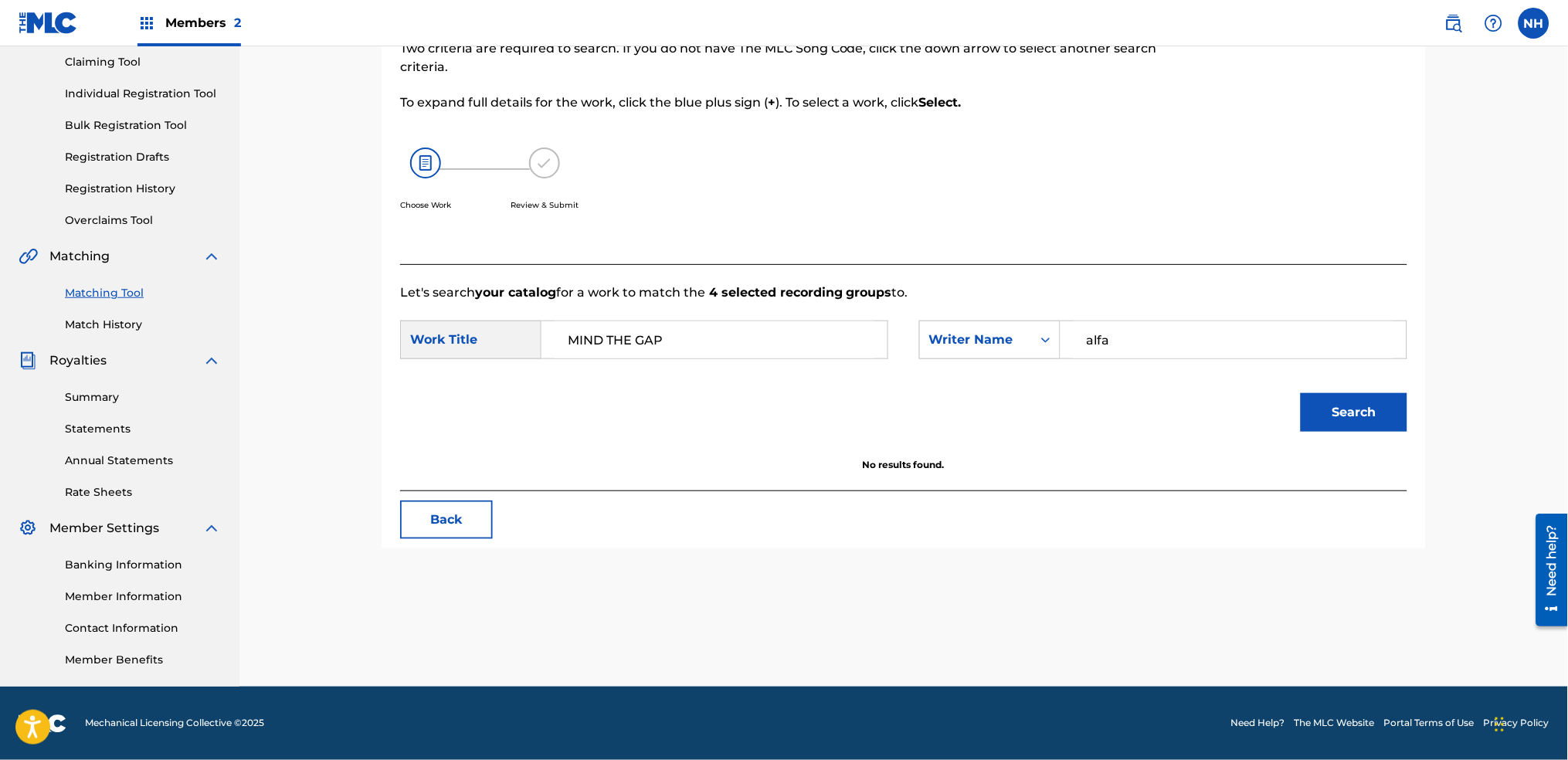
type input "alfa"
click at [1301, 394] on button "Search" at bounding box center [1354, 412] width 107 height 39
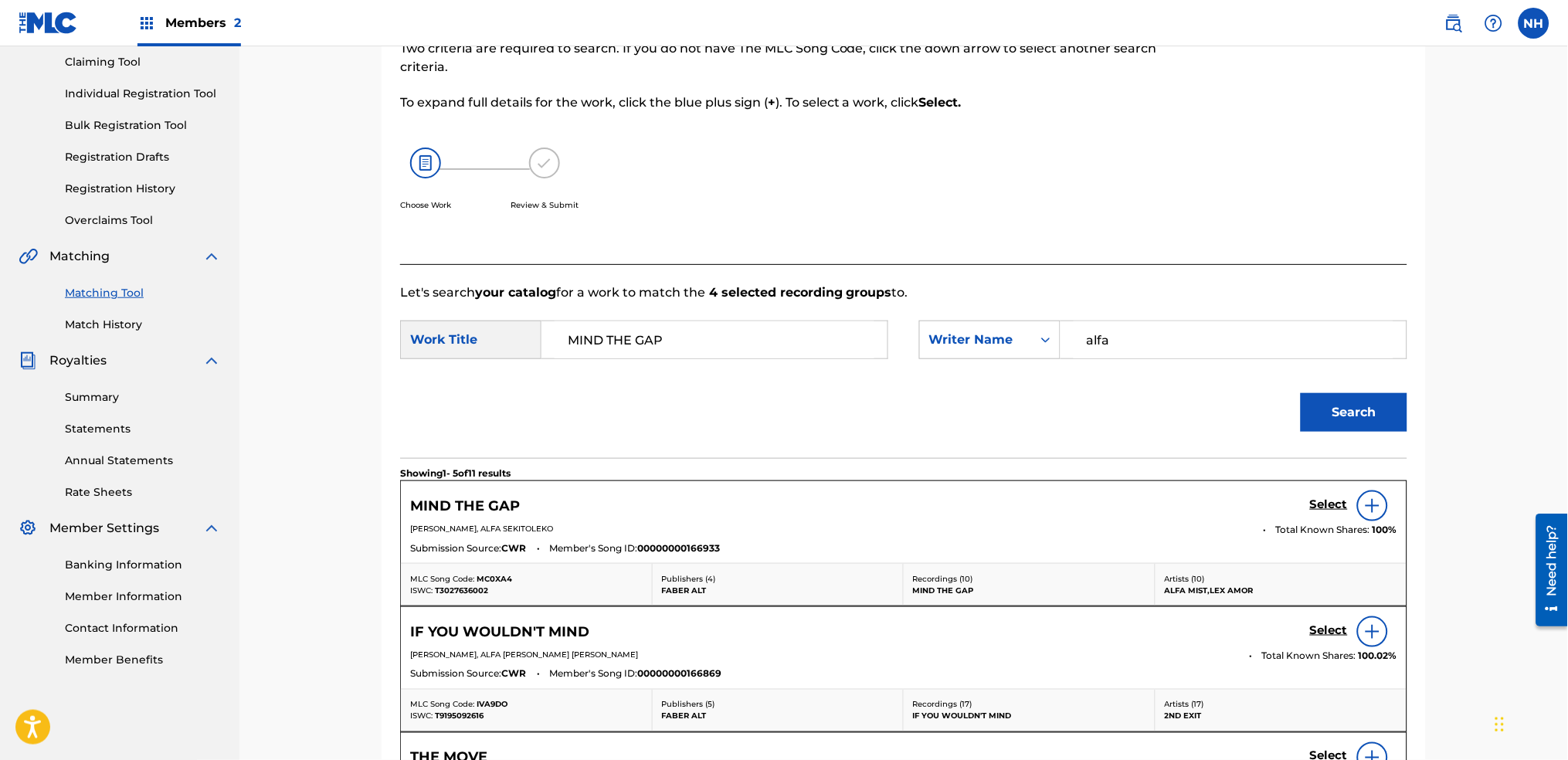
click at [1340, 505] on h5 "Select" at bounding box center [1329, 505] width 38 height 15
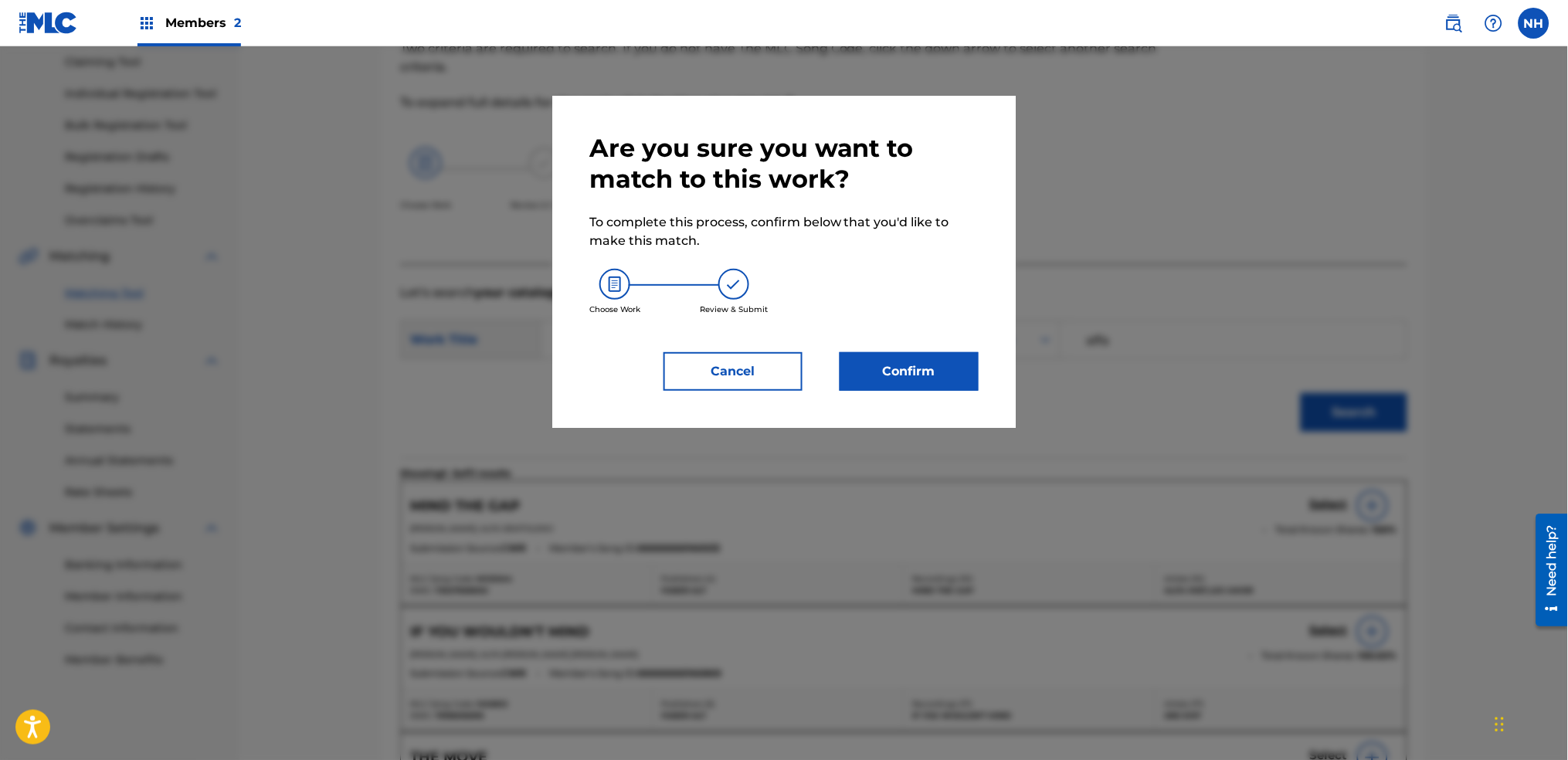
click at [967, 379] on button "Confirm" at bounding box center [910, 371] width 139 height 39
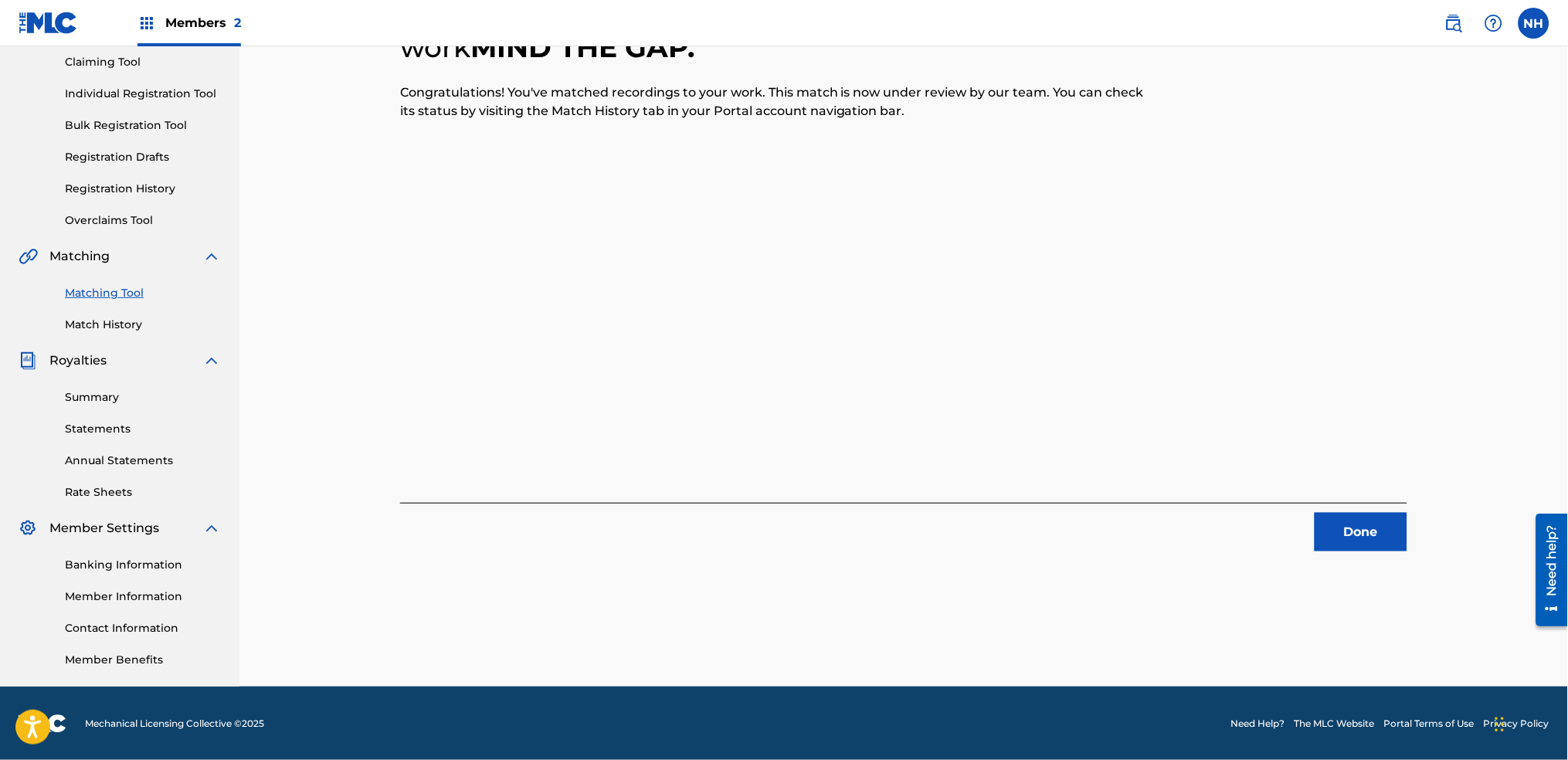
click at [548, 325] on div "4 Recording Groups are pending usage match to the work MIND THE GAP . Congratul…" at bounding box center [903, 255] width 1007 height 594
click at [1250, 456] on div "4 Recording Groups are pending usage match to the work MIND THE GAP . Congratul…" at bounding box center [903, 255] width 1007 height 594
click at [1343, 510] on div "Done" at bounding box center [903, 527] width 1007 height 48
click at [1344, 521] on button "Done" at bounding box center [1361, 532] width 93 height 39
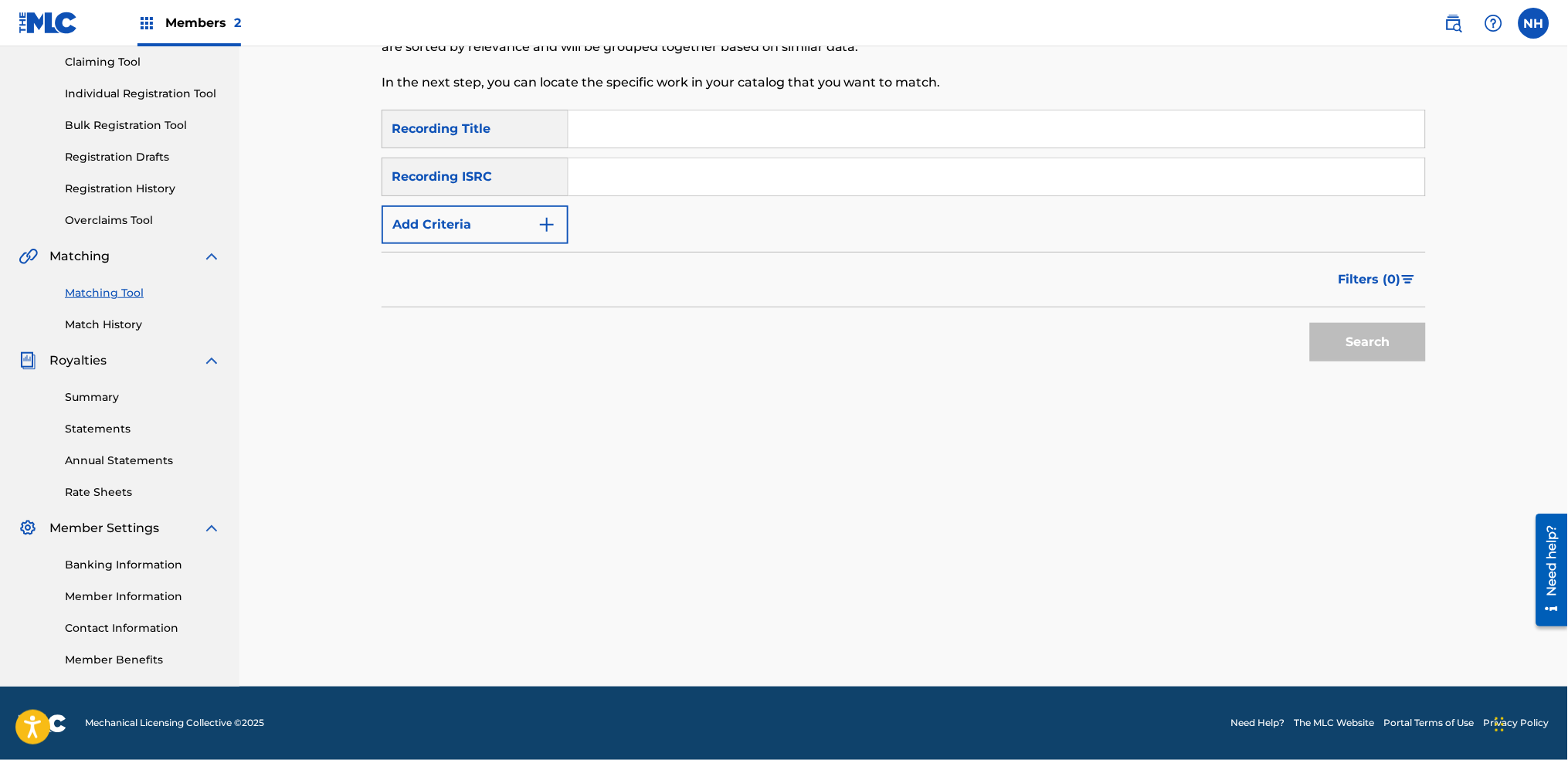
click at [798, 167] on input "Search Form" at bounding box center [997, 176] width 857 height 37
click at [794, 146] on input "Search Form" at bounding box center [997, 129] width 857 height 37
paste input "WONDERLAND"
type input "WONDERLAND"
click at [574, 225] on div "SearchWithCriteria2abb0aaa-afad-4308-9d96-de7e744857a4 Recording Title WONDERLA…" at bounding box center [904, 177] width 1044 height 134
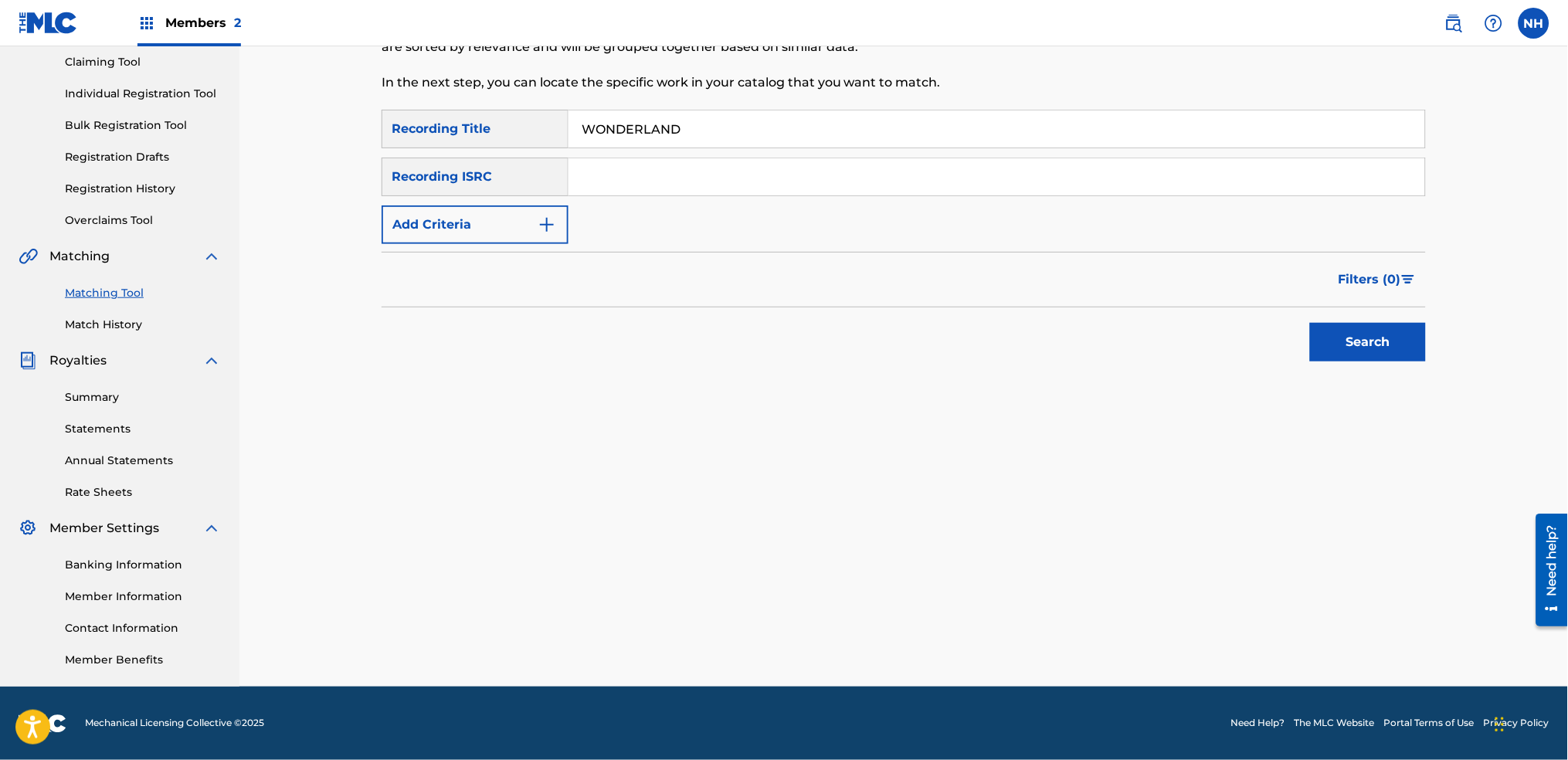
click at [553, 234] on button "Add Criteria" at bounding box center [475, 225] width 187 height 39
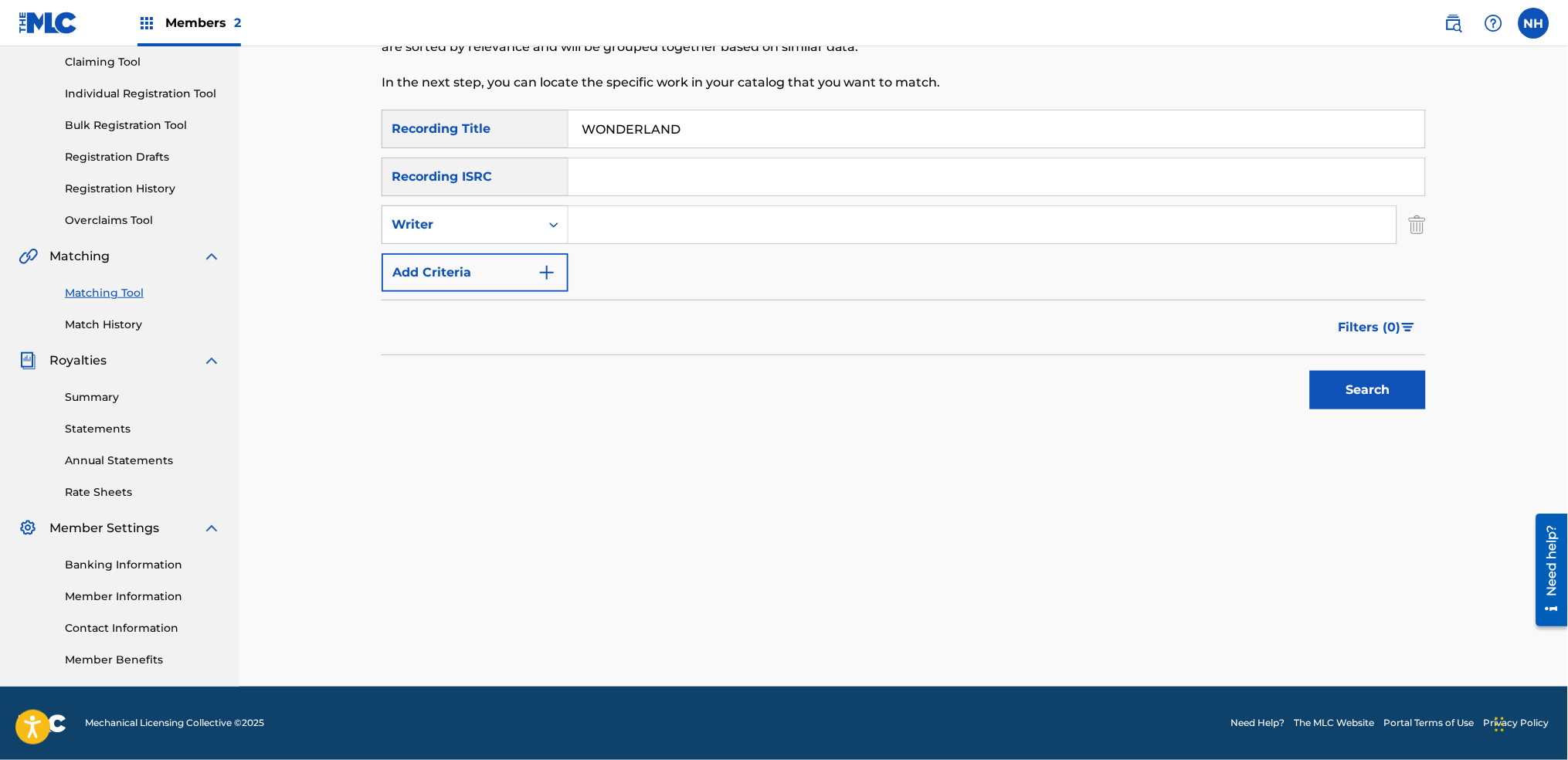
click at [536, 275] on button "Add Criteria" at bounding box center [475, 272] width 187 height 39
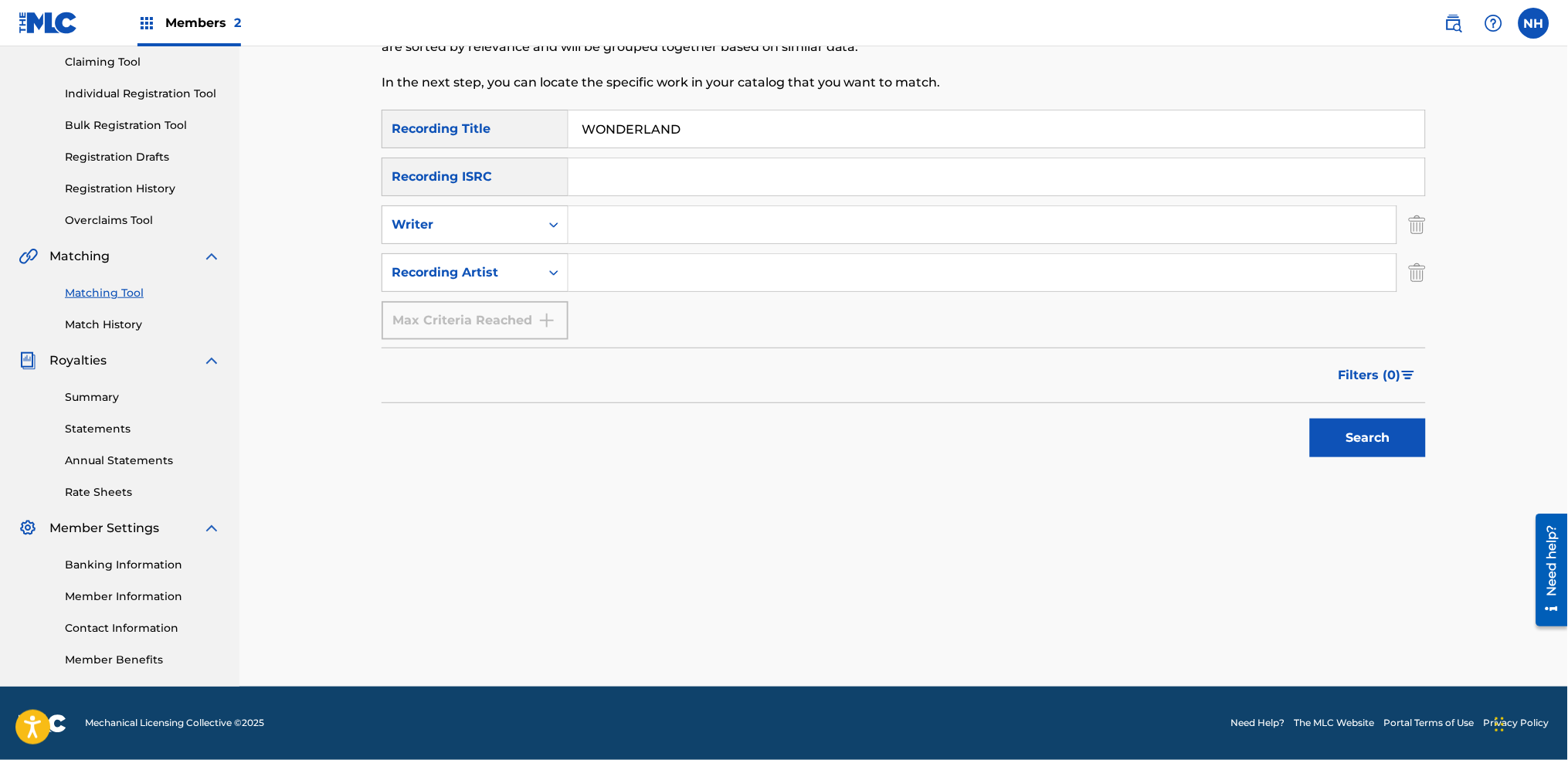
click at [643, 246] on div "SearchWithCriteria2abb0aaa-afad-4308-9d96-de7e744857a4 Recording Title WONDERLA…" at bounding box center [904, 225] width 1044 height 230
click at [644, 271] on input "Search Form" at bounding box center [983, 272] width 828 height 37
type input "alfa mist"
click at [1446, 469] on div "Matching Tool The Matching Tool allows Members to match sound recordings to wor…" at bounding box center [903, 284] width 1329 height 806
click at [1415, 451] on button "Search" at bounding box center [1367, 438] width 116 height 39
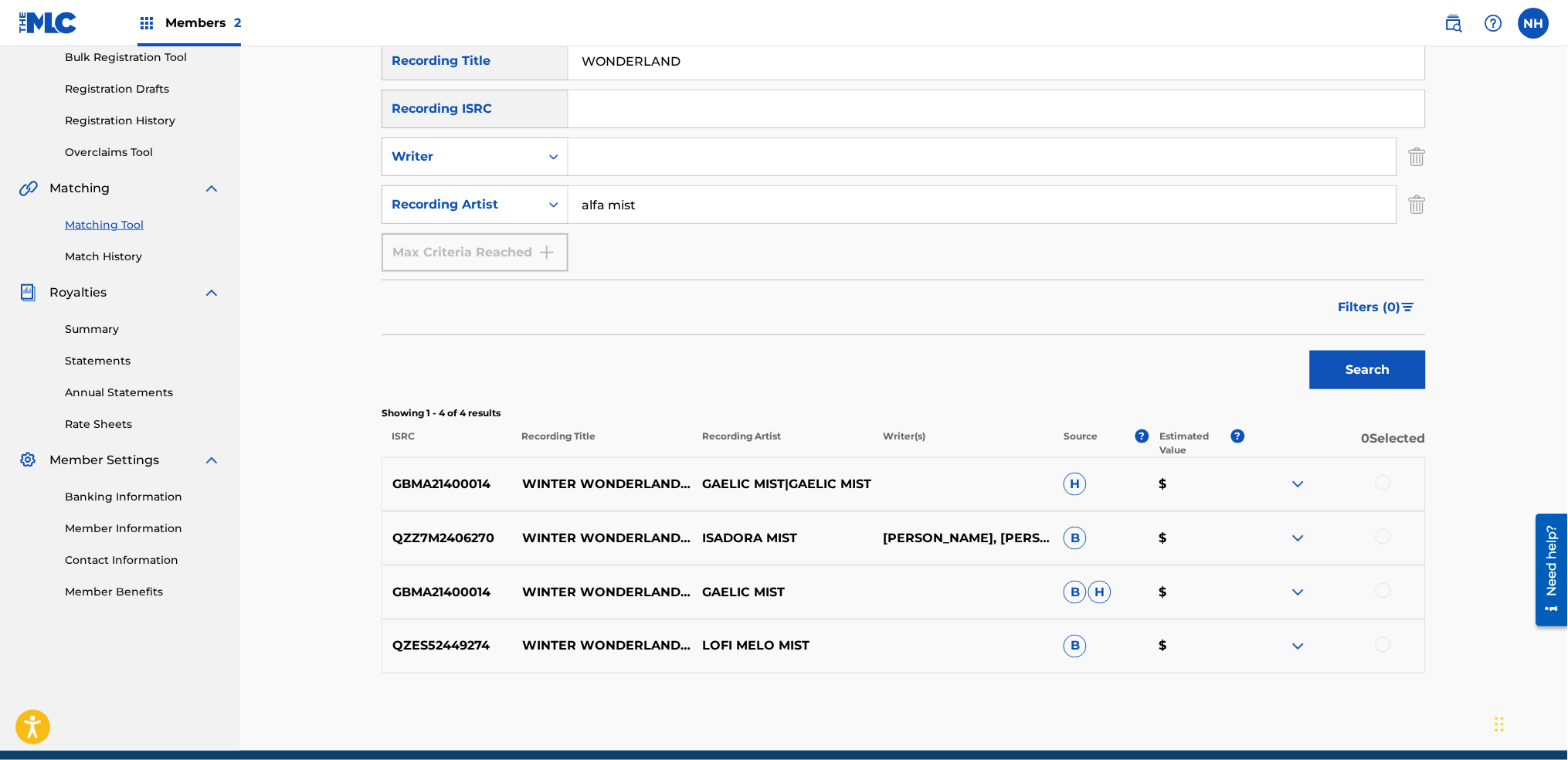
scroll to position [268, 0]
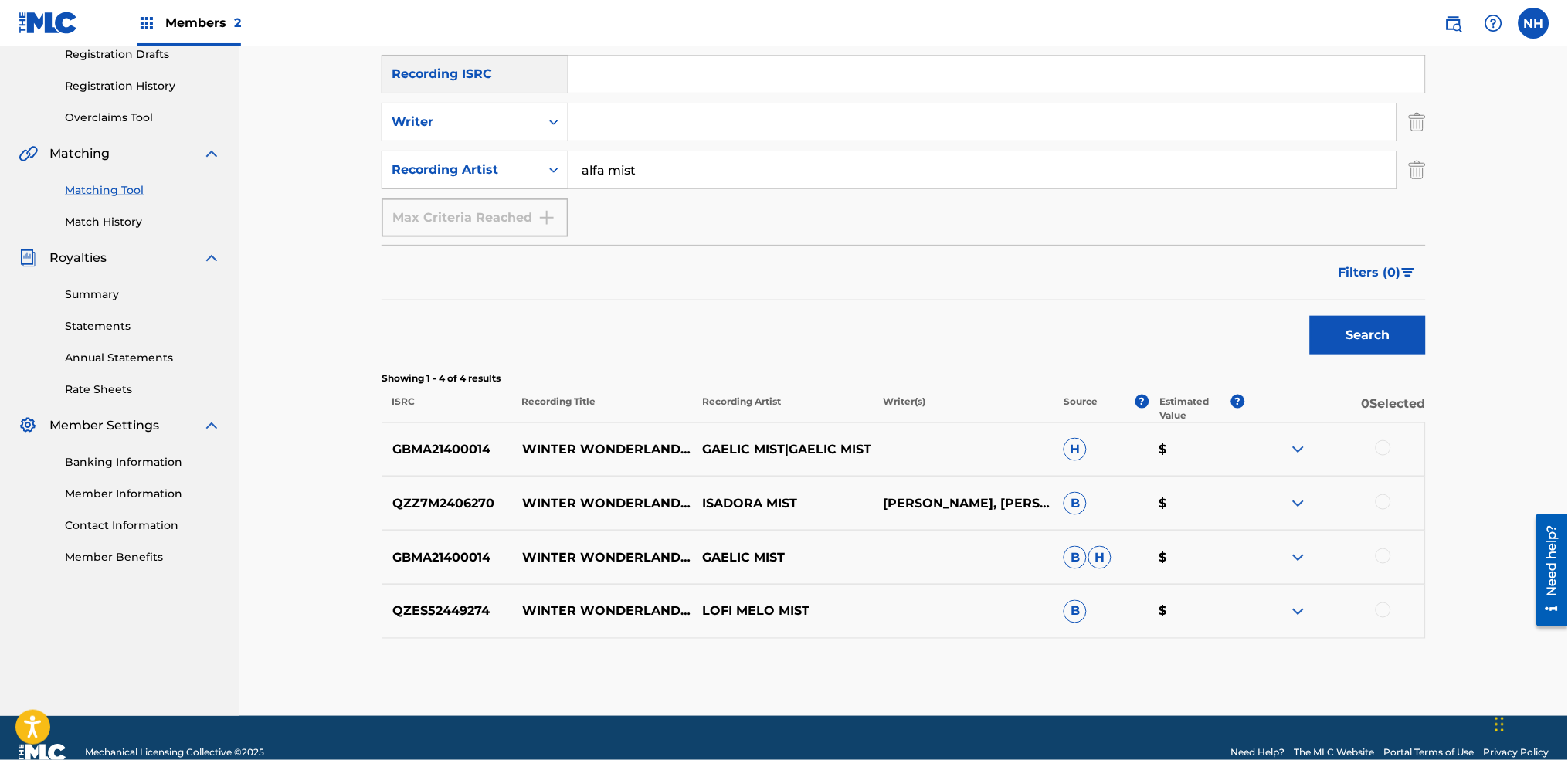
click at [516, 329] on div "Search" at bounding box center [904, 331] width 1044 height 61
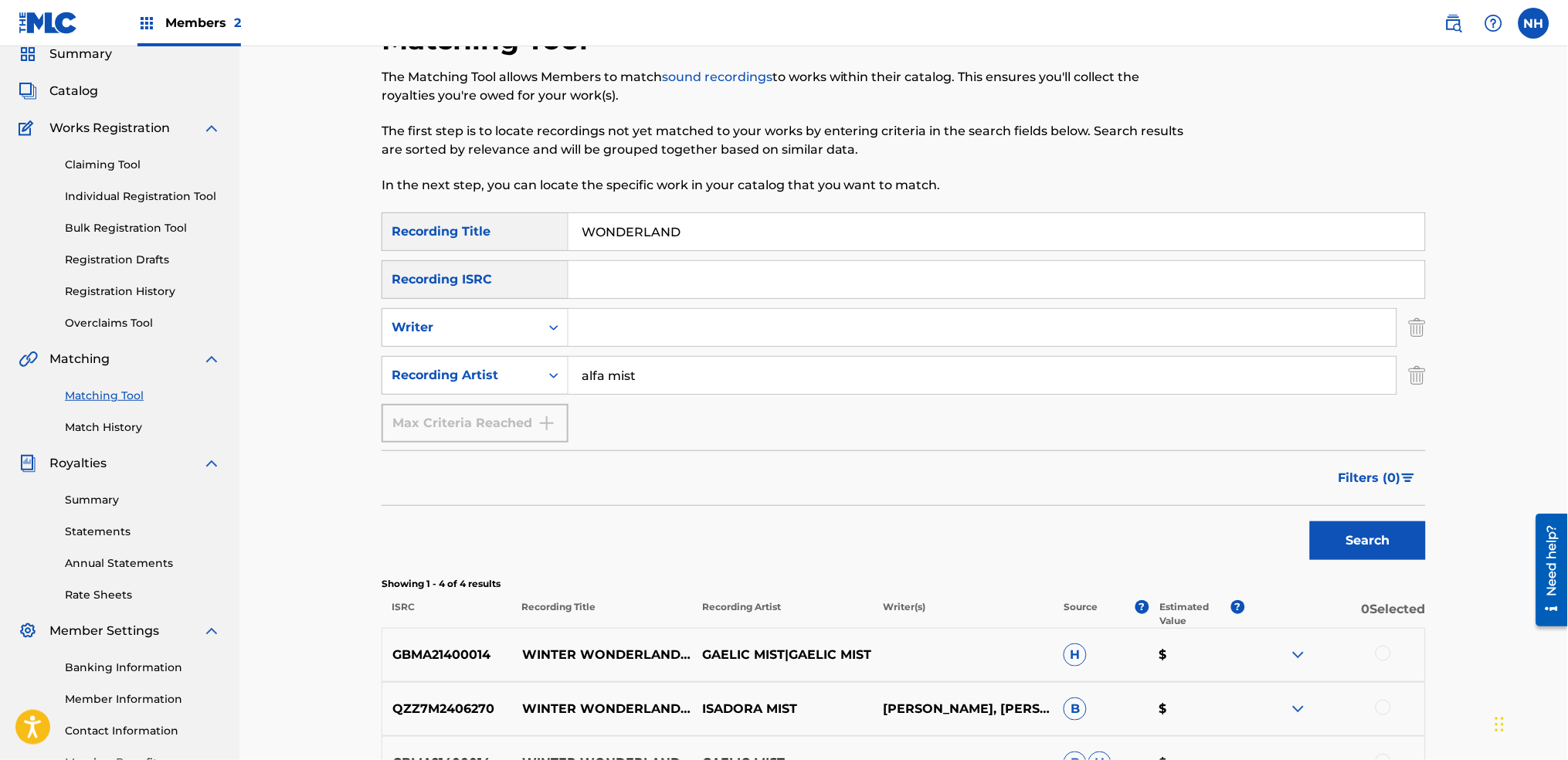
click at [657, 235] on input "WONDERLAND" at bounding box center [997, 231] width 857 height 37
paste input "NEVER AGAIN"
click at [1362, 585] on p "Showing 1 - 4 of 4 results" at bounding box center [904, 584] width 1044 height 14
click at [1367, 557] on button "Search" at bounding box center [1367, 540] width 116 height 39
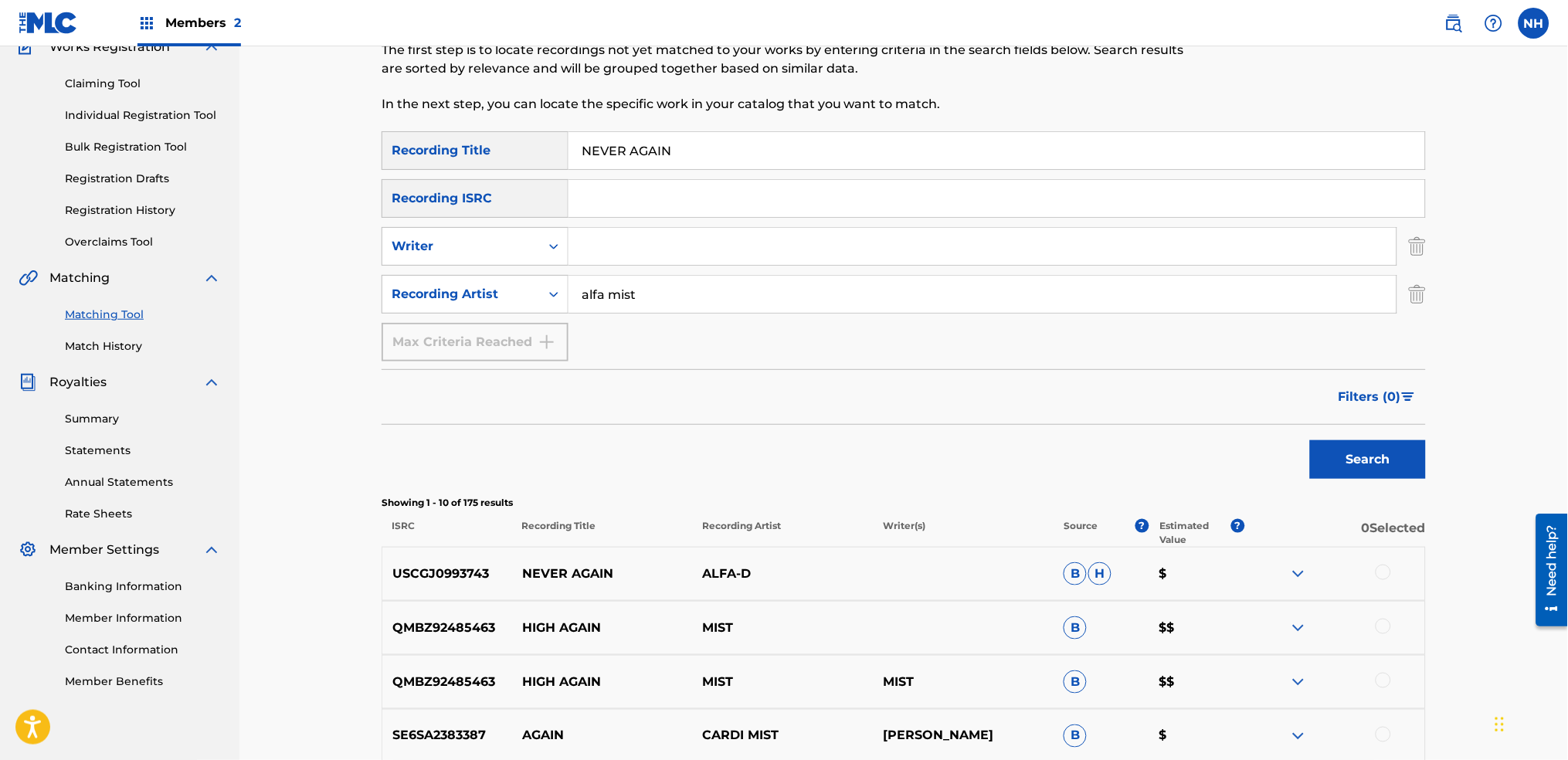
scroll to position [268, 0]
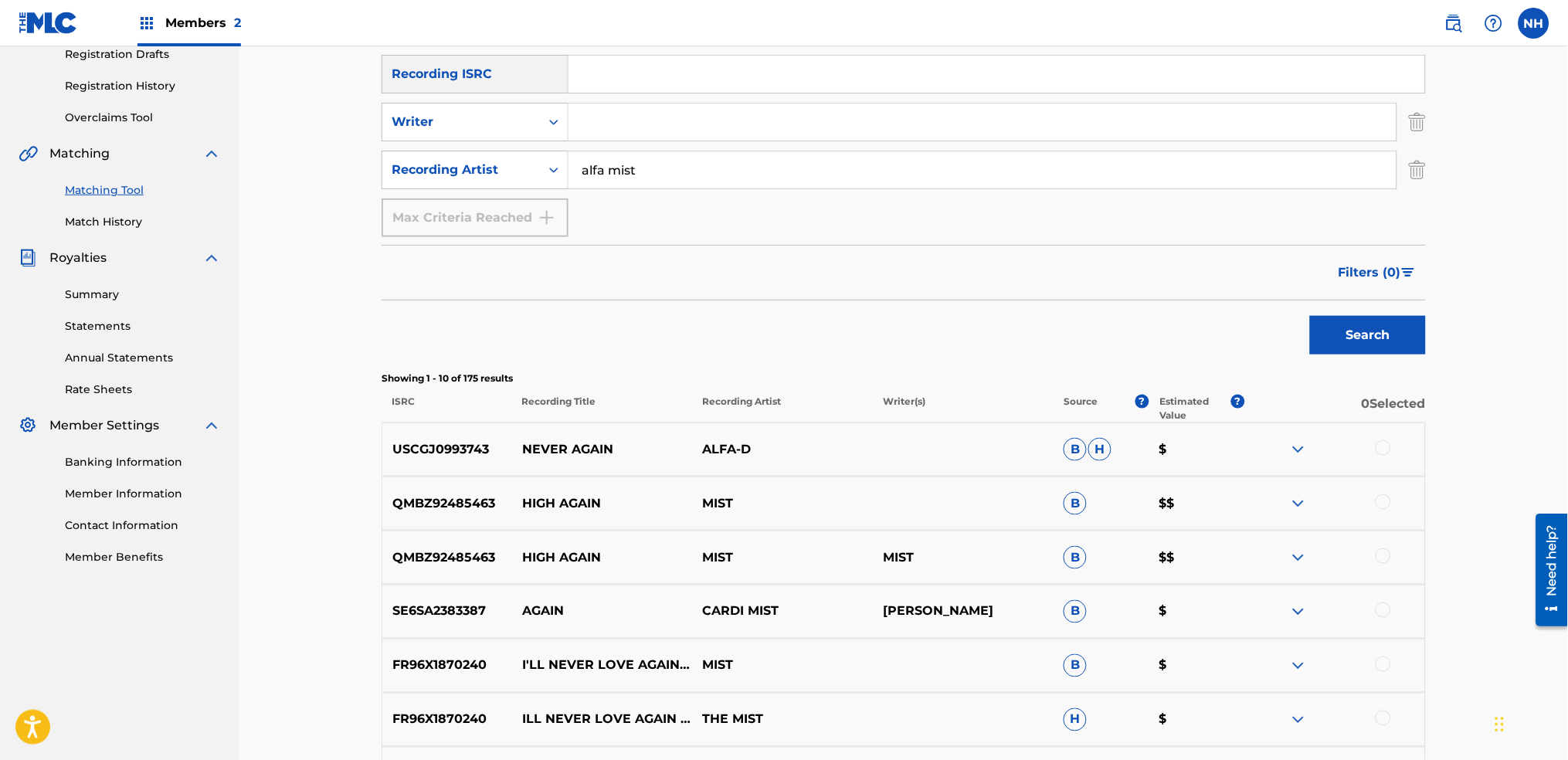
click at [69, 652] on nav "FABER MUSIC Summary Catalog Works Registration Claiming Tool Individual Registr…" at bounding box center [120, 428] width 239 height 1301
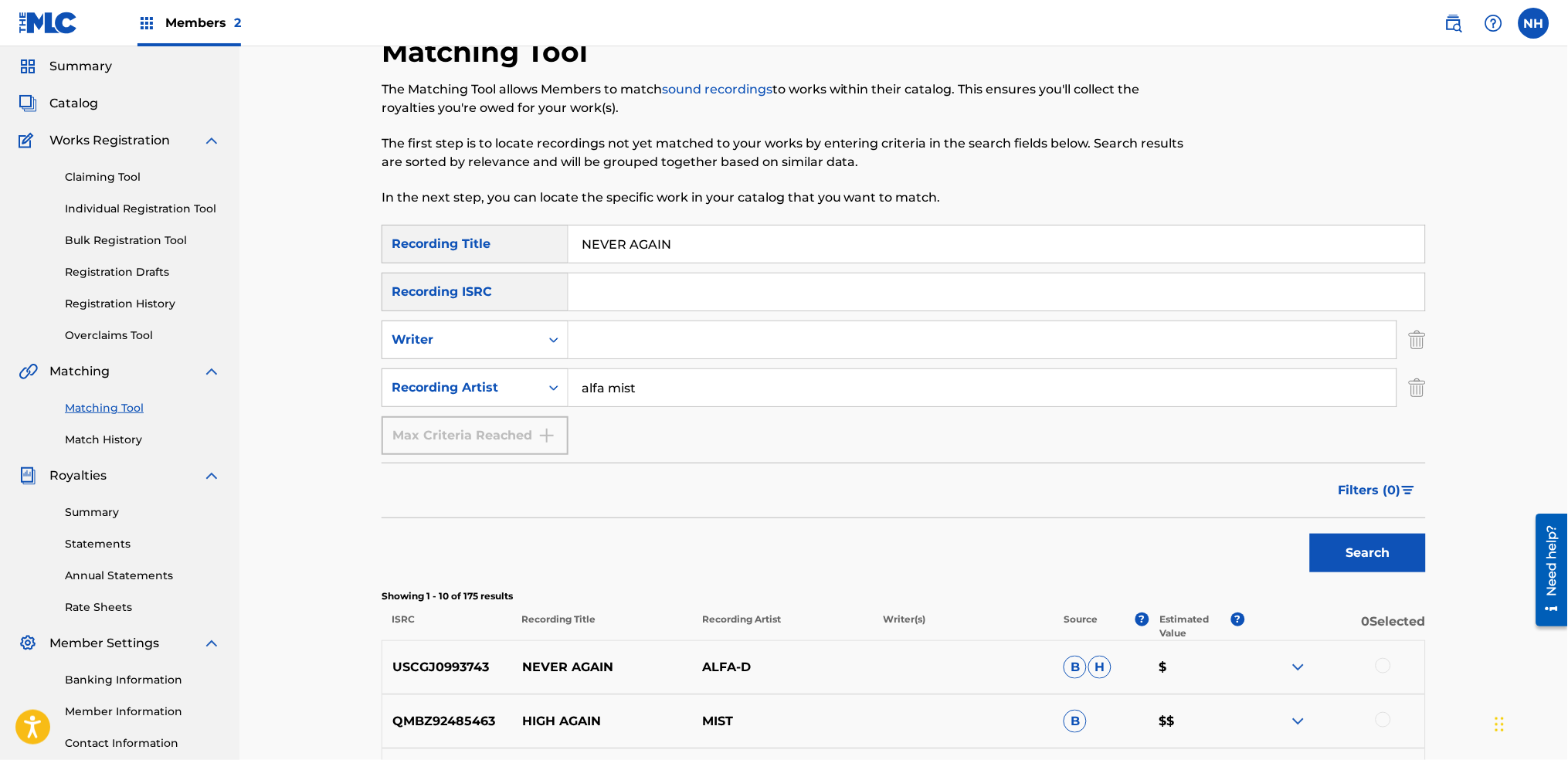
scroll to position [0, 0]
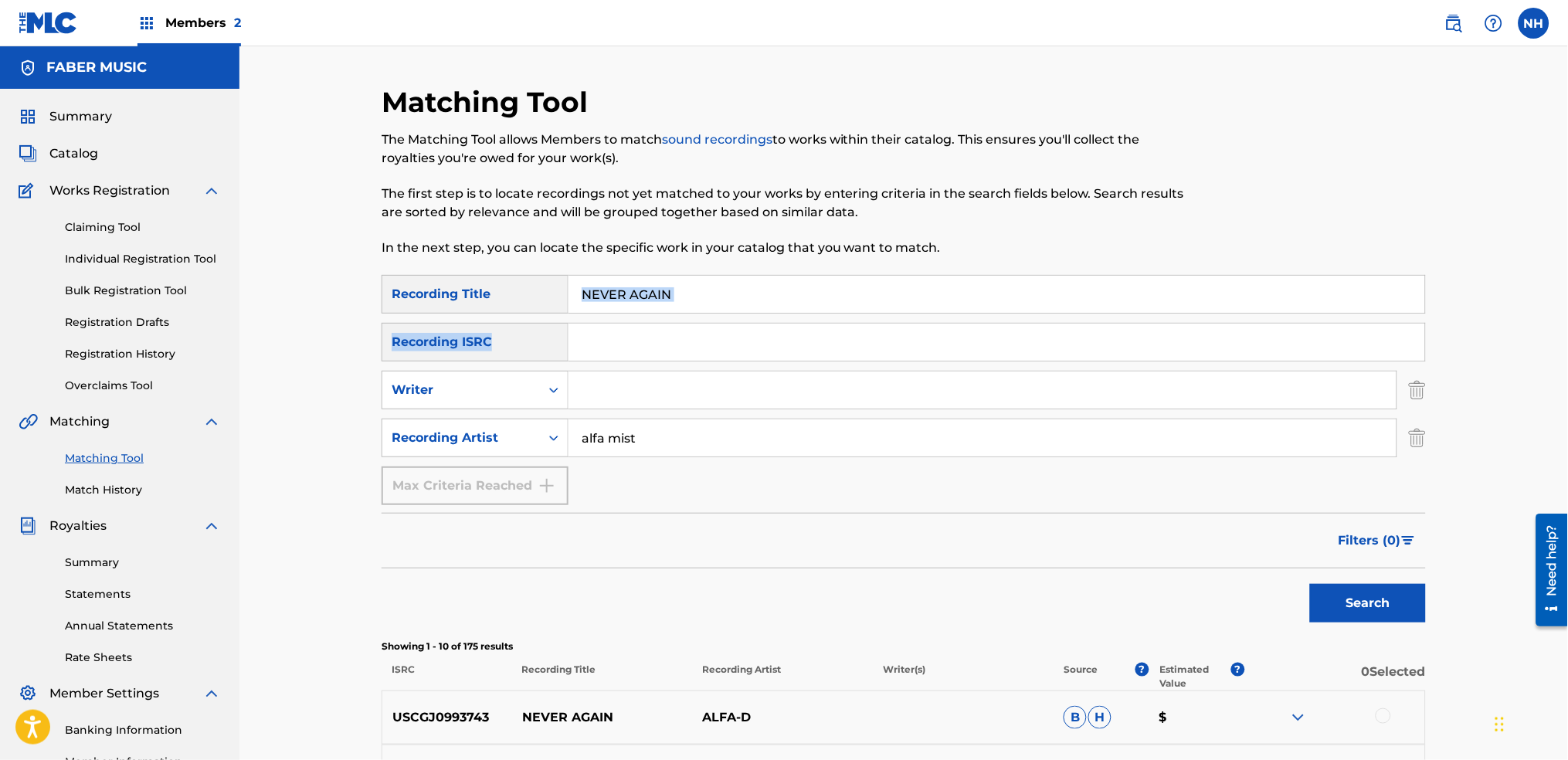
drag, startPoint x: 723, startPoint y: 316, endPoint x: 498, endPoint y: 310, distance: 225.1
click at [498, 310] on div "SearchWithCriteria2abb0aaa-afad-4308-9d96-de7e744857a4 Recording Title NEVER AG…" at bounding box center [904, 390] width 1044 height 230
click at [925, 291] on input "NEVER AGAIN" at bounding box center [997, 294] width 857 height 37
paste input "EPILOGUE"
click at [1338, 597] on button "Search" at bounding box center [1367, 603] width 116 height 39
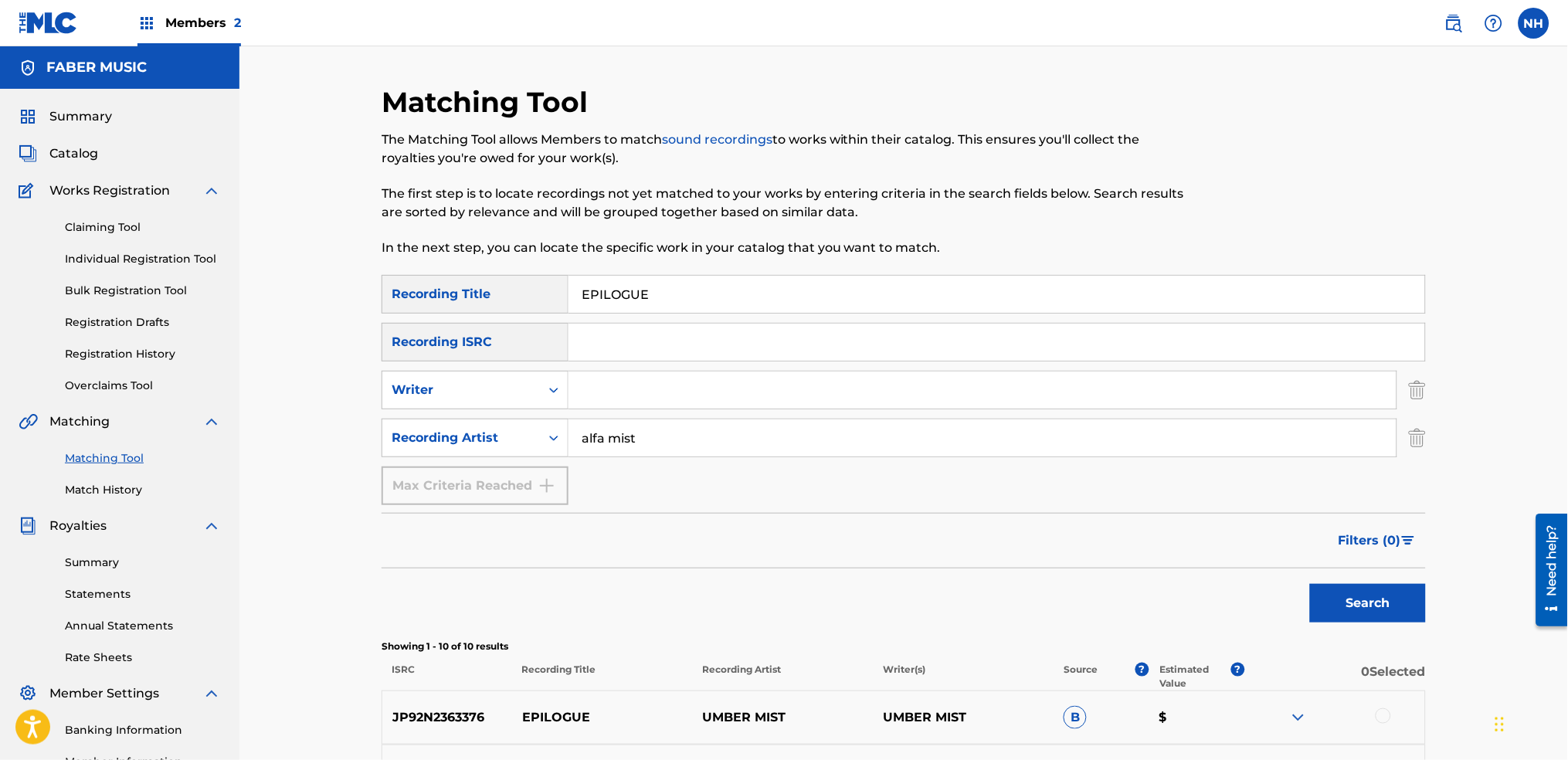
click at [756, 285] on input "EPILOGUE" at bounding box center [997, 294] width 857 height 37
paste input "PAINTING"
click at [1295, 598] on div "Search" at bounding box center [904, 599] width 1044 height 61
click at [1350, 608] on button "Search" at bounding box center [1367, 603] width 116 height 39
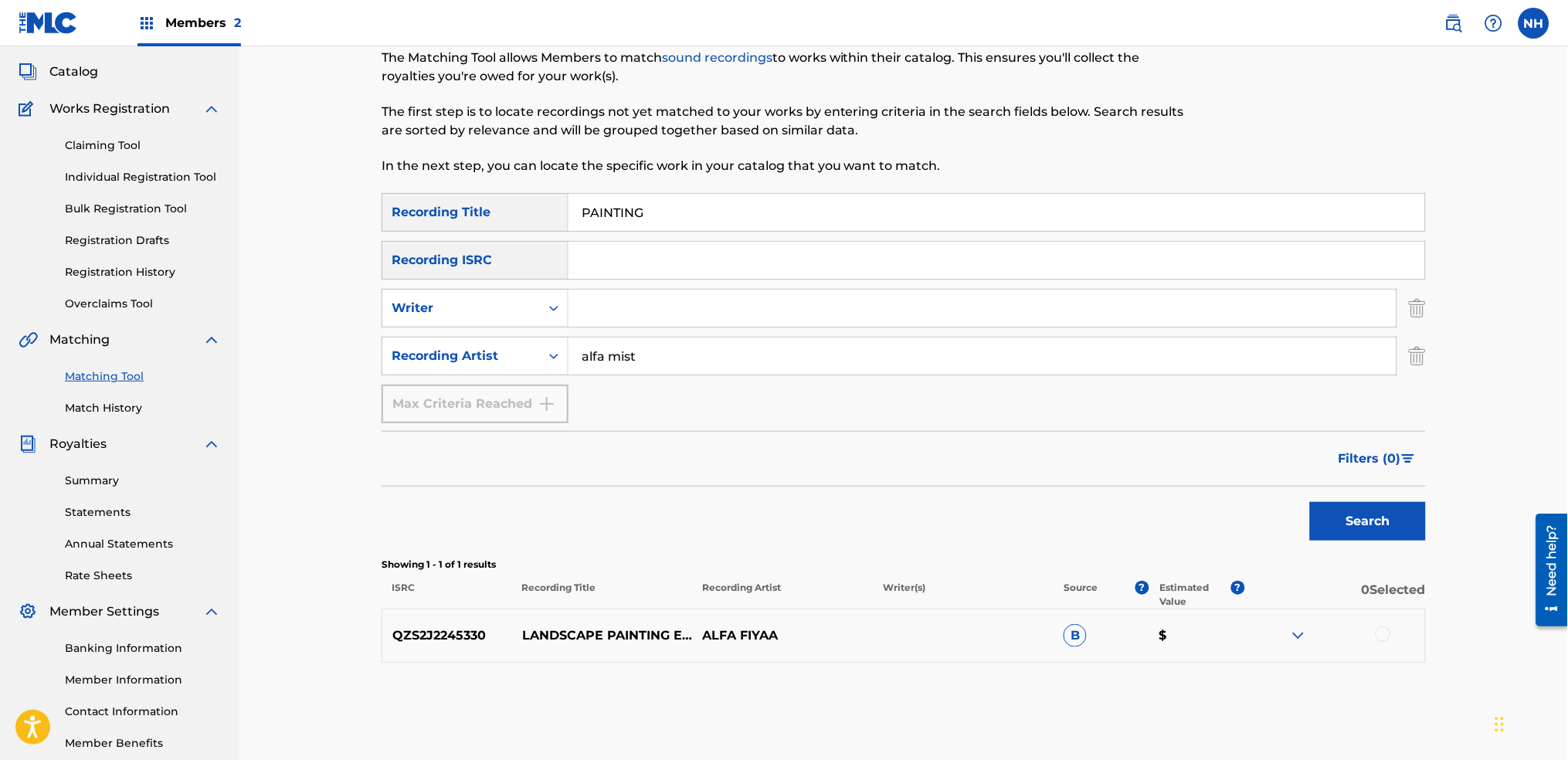
scroll to position [166, 0]
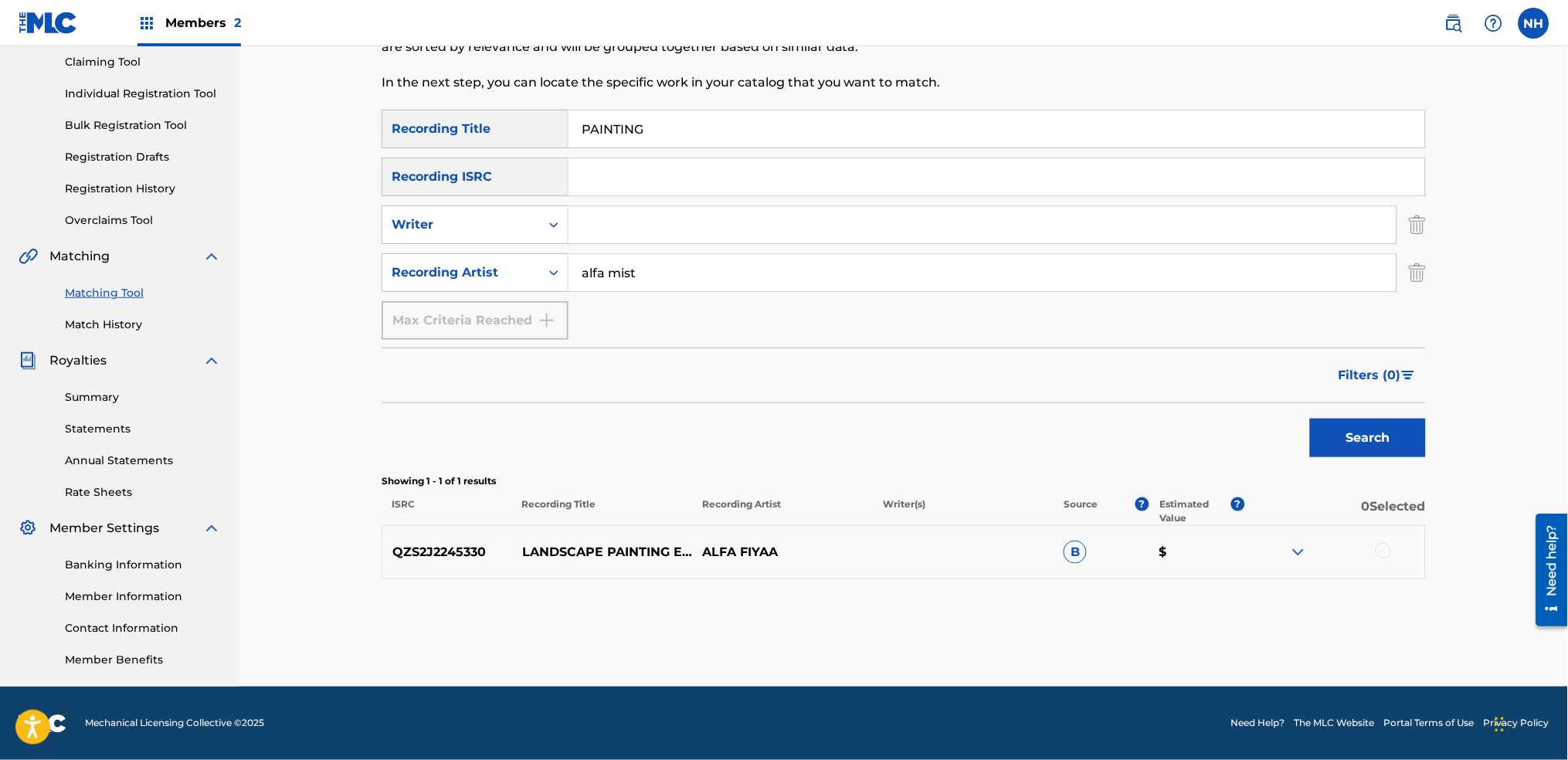
click at [515, 412] on div "Search" at bounding box center [904, 434] width 1044 height 61
click at [798, 125] on input "PAINTING" at bounding box center [997, 129] width 857 height 37
paste input "UTEKI"
type input "UTEKI"
click at [1274, 380] on div "Filters ( 0 )" at bounding box center [904, 375] width 1044 height 56
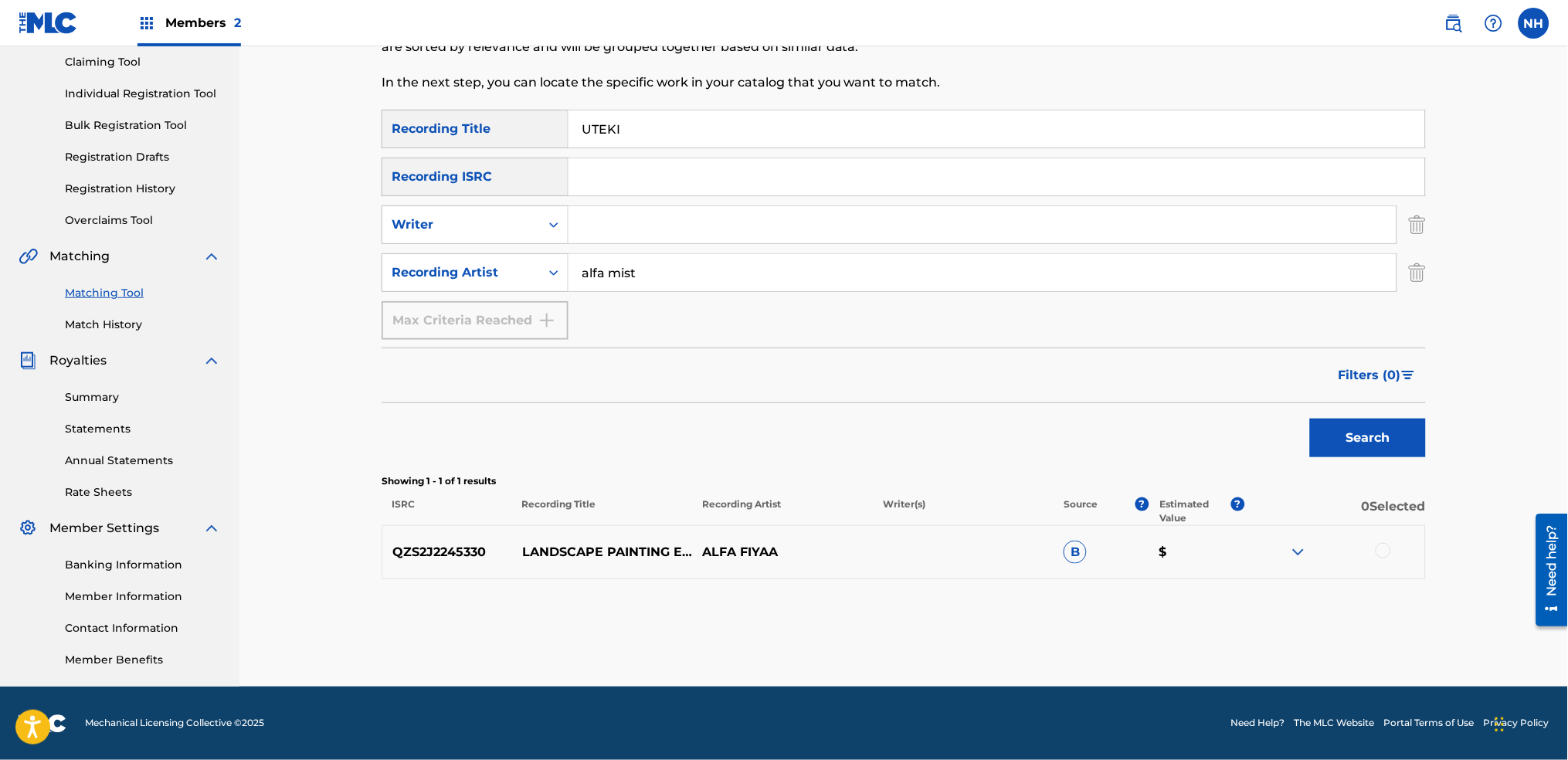
click at [1337, 428] on button "Search" at bounding box center [1367, 438] width 116 height 39
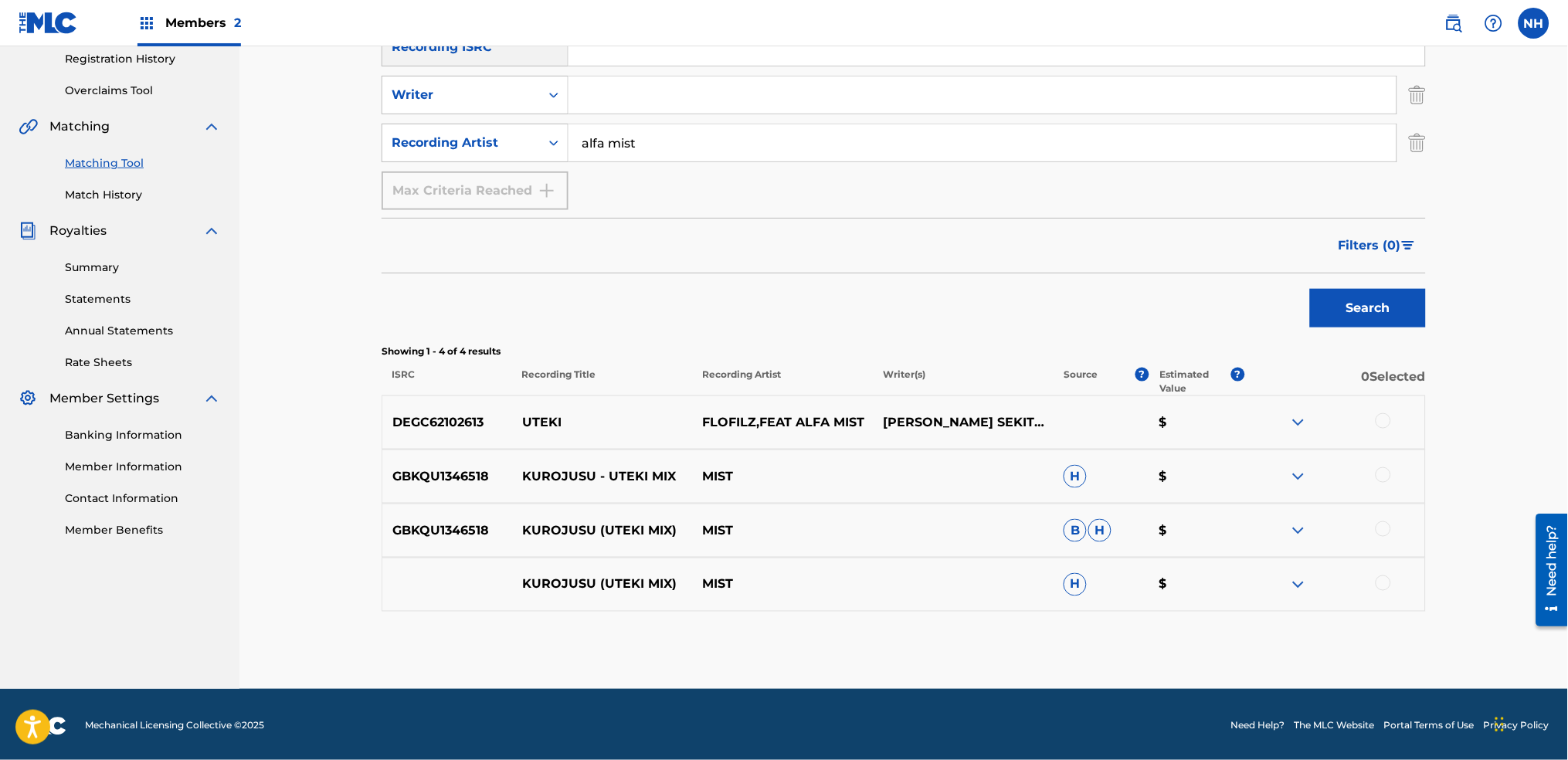
scroll to position [298, 0]
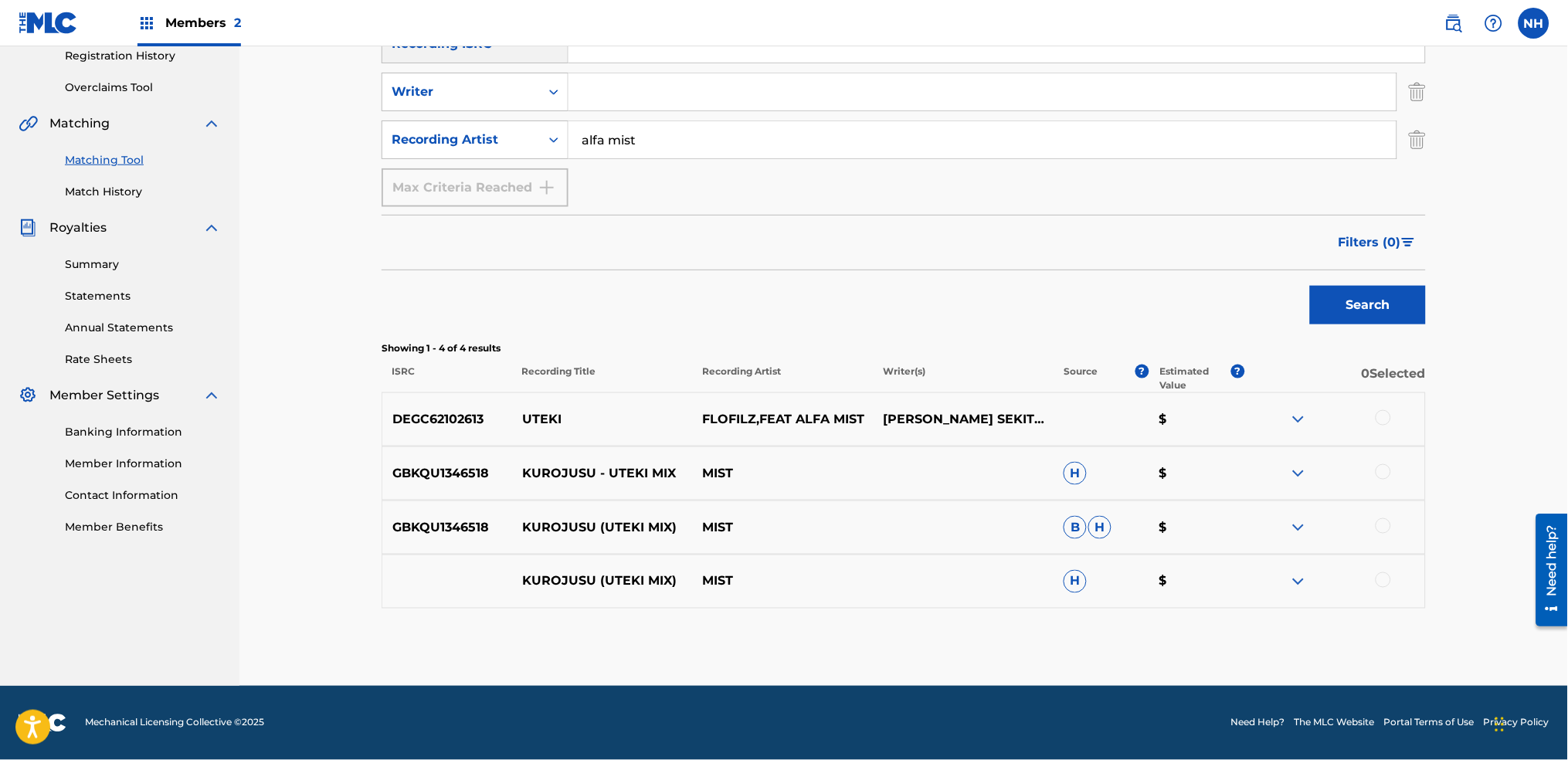
click at [1379, 423] on div at bounding box center [1384, 417] width 16 height 16
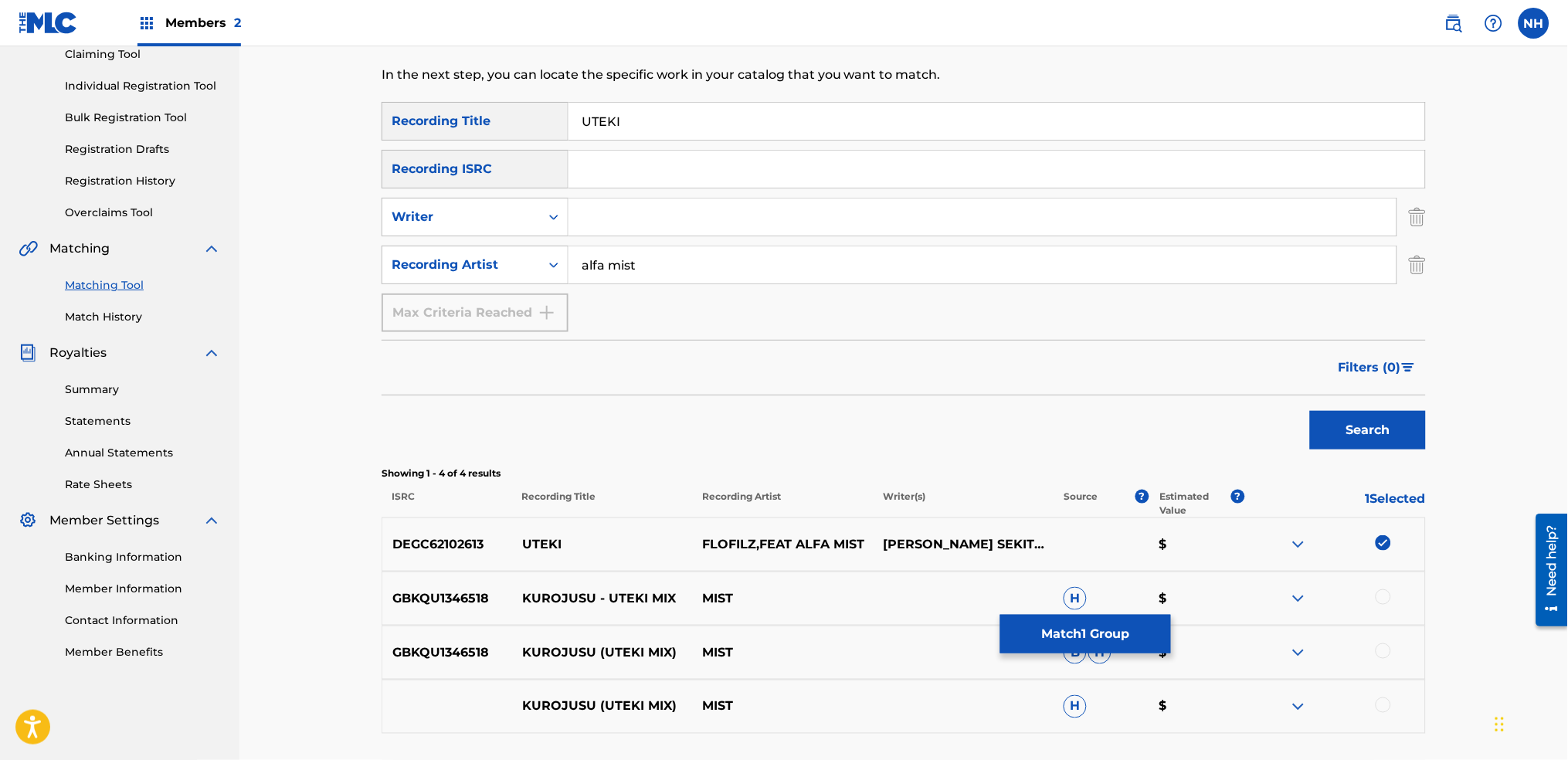
scroll to position [0, 0]
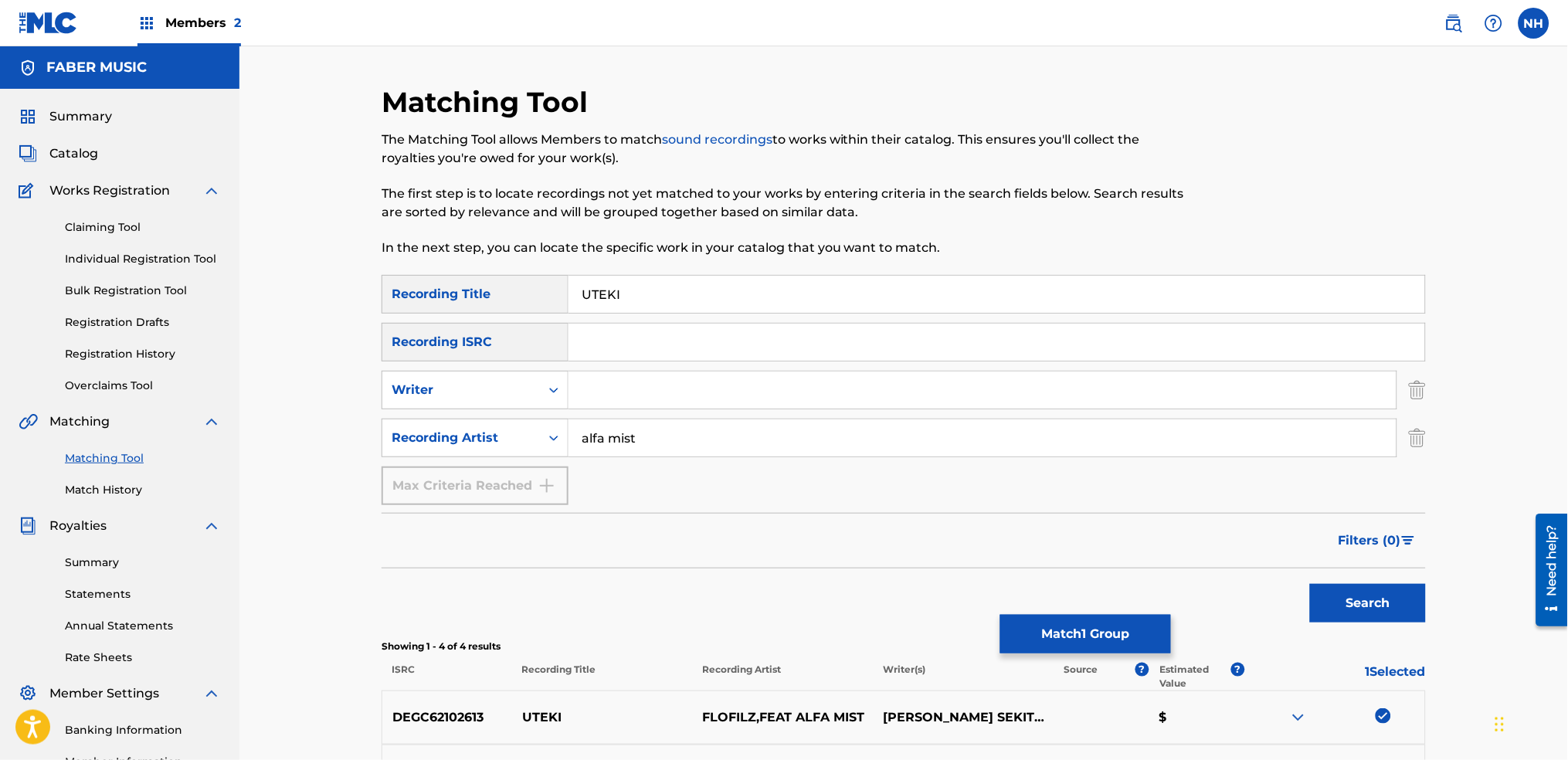
click at [706, 261] on div "Matching Tool The Matching Tool allows Members to match sound recordings to wor…" at bounding box center [784, 180] width 804 height 190
drag, startPoint x: 667, startPoint y: 298, endPoint x: 587, endPoint y: 336, distance: 88.6
click at [439, 301] on div "SearchWithCriteria2abb0aaa-afad-4308-9d96-de7e744857a4 Recording Title UTEKI" at bounding box center [904, 294] width 1044 height 39
click at [1028, 625] on button "Match 1 Group" at bounding box center [1086, 634] width 170 height 39
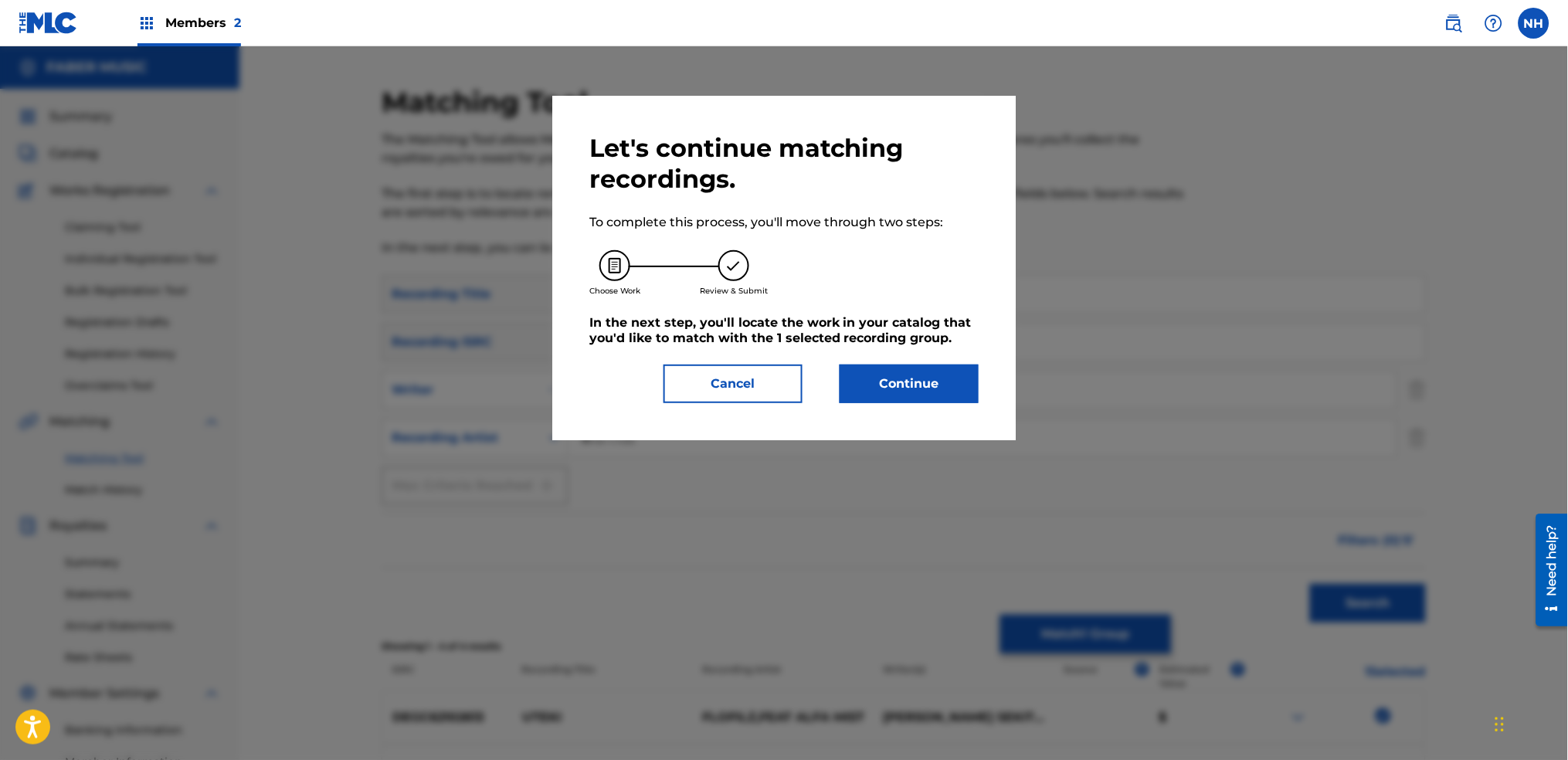
click at [960, 395] on button "Continue" at bounding box center [910, 384] width 139 height 39
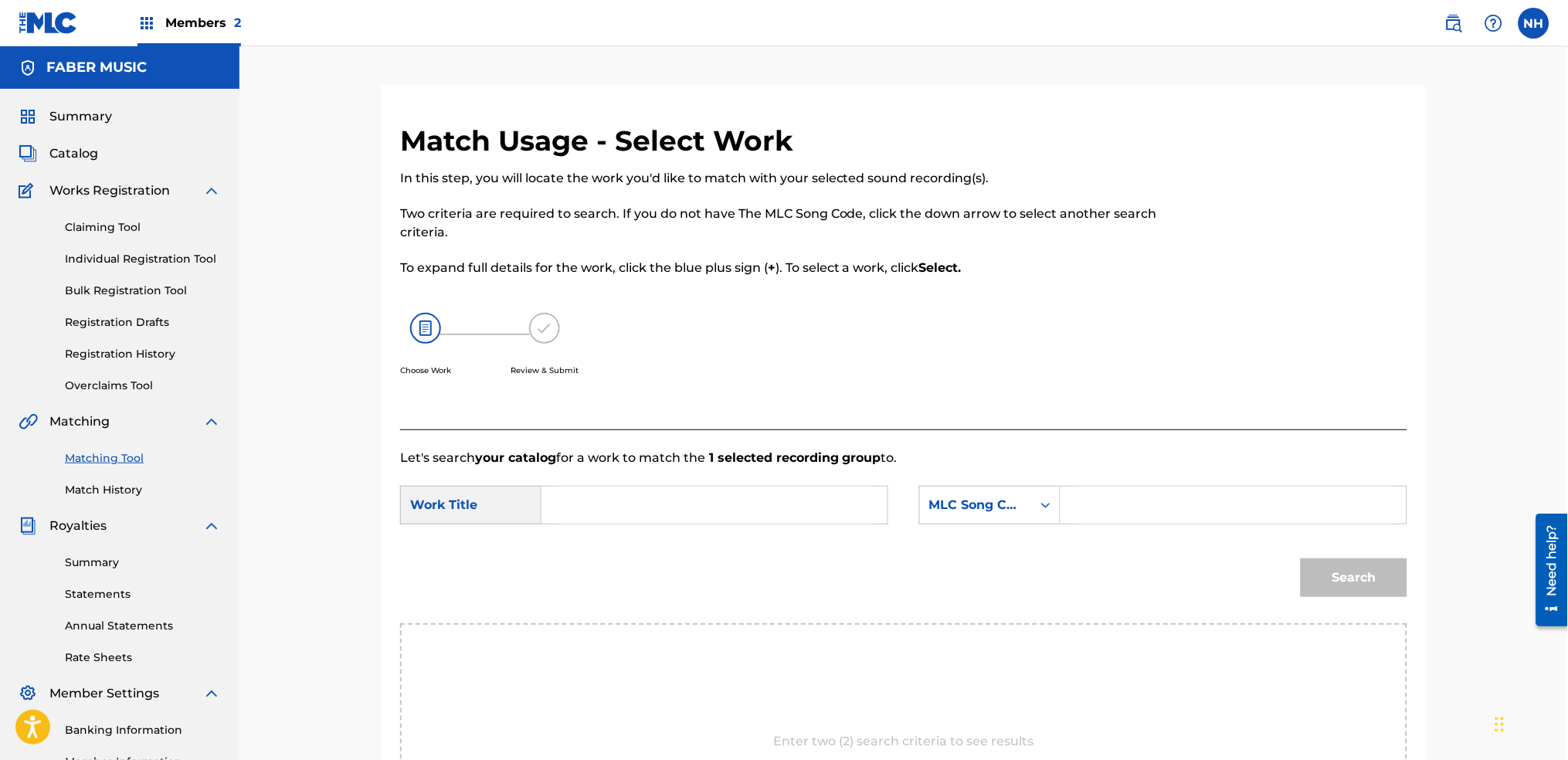
click at [759, 501] on input "Search Form" at bounding box center [715, 505] width 320 height 37
paste input "UTEKI"
type input "UTEKI"
click at [999, 510] on div "MLC Song Code" at bounding box center [976, 505] width 93 height 19
click at [1005, 545] on div "Writer Name" at bounding box center [990, 544] width 140 height 39
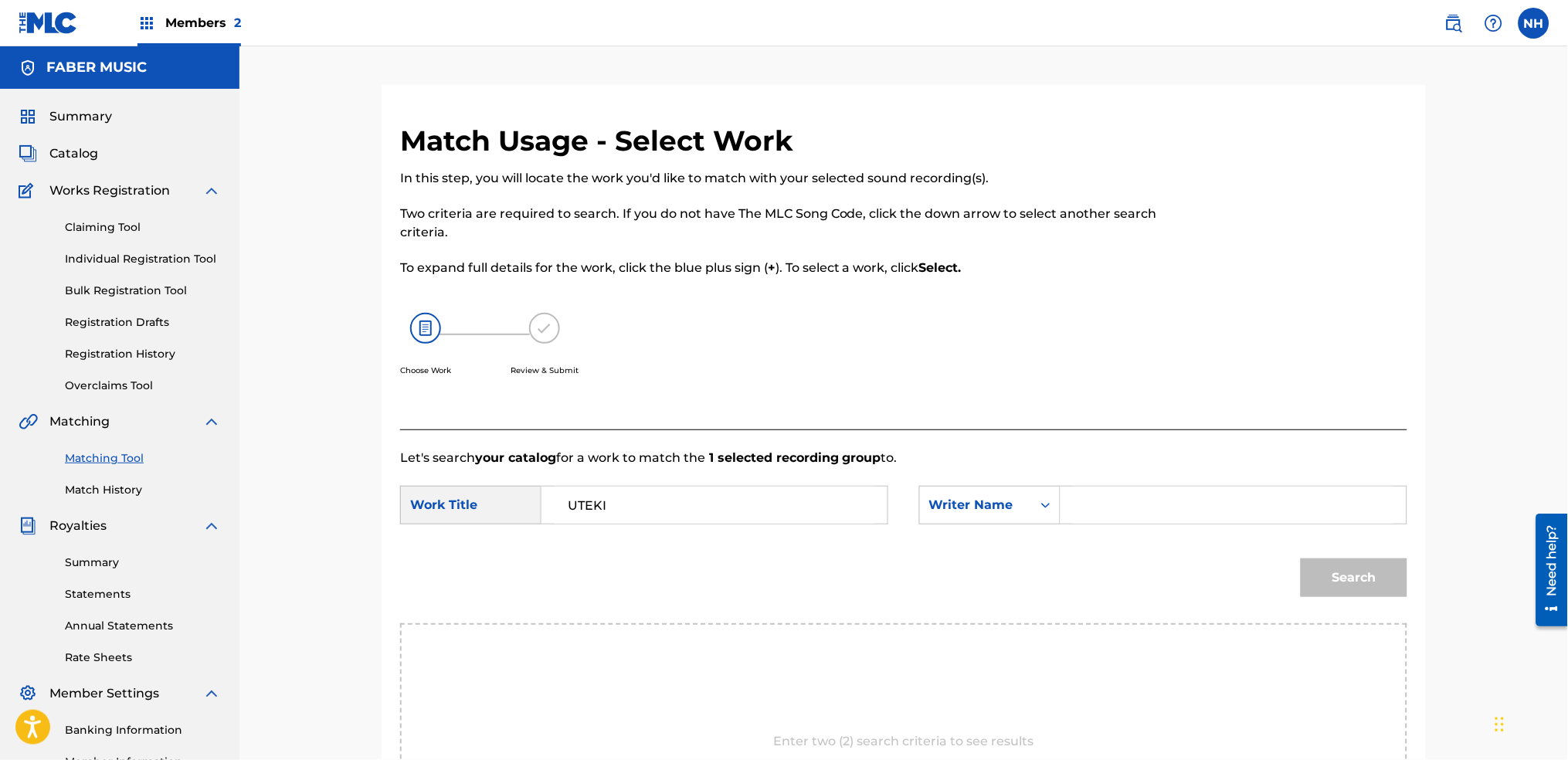
click at [1134, 520] on input "Search Form" at bounding box center [1234, 505] width 320 height 37
type input "alfa"
click at [1330, 577] on button "Search" at bounding box center [1354, 577] width 107 height 39
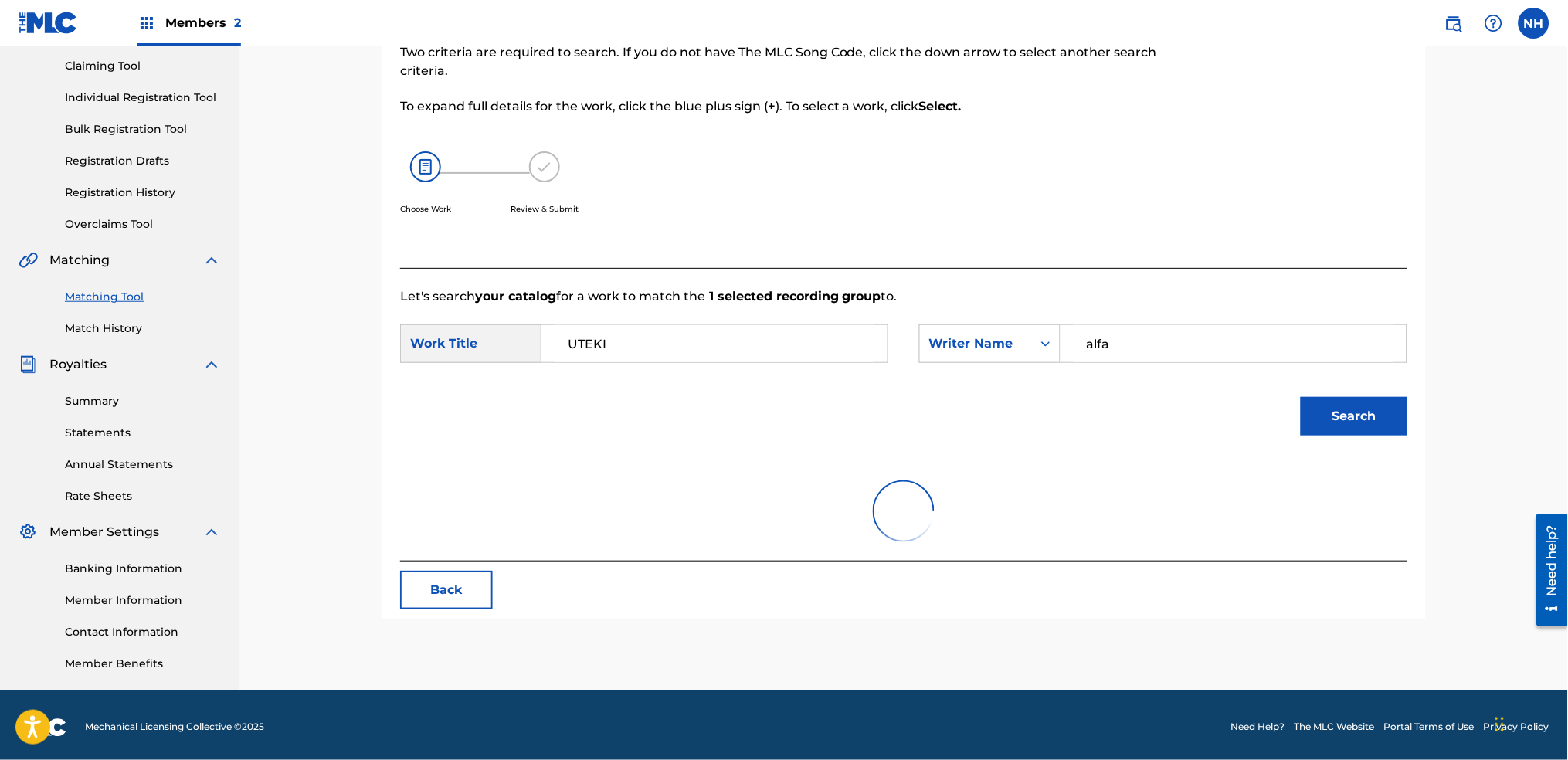
scroll to position [166, 0]
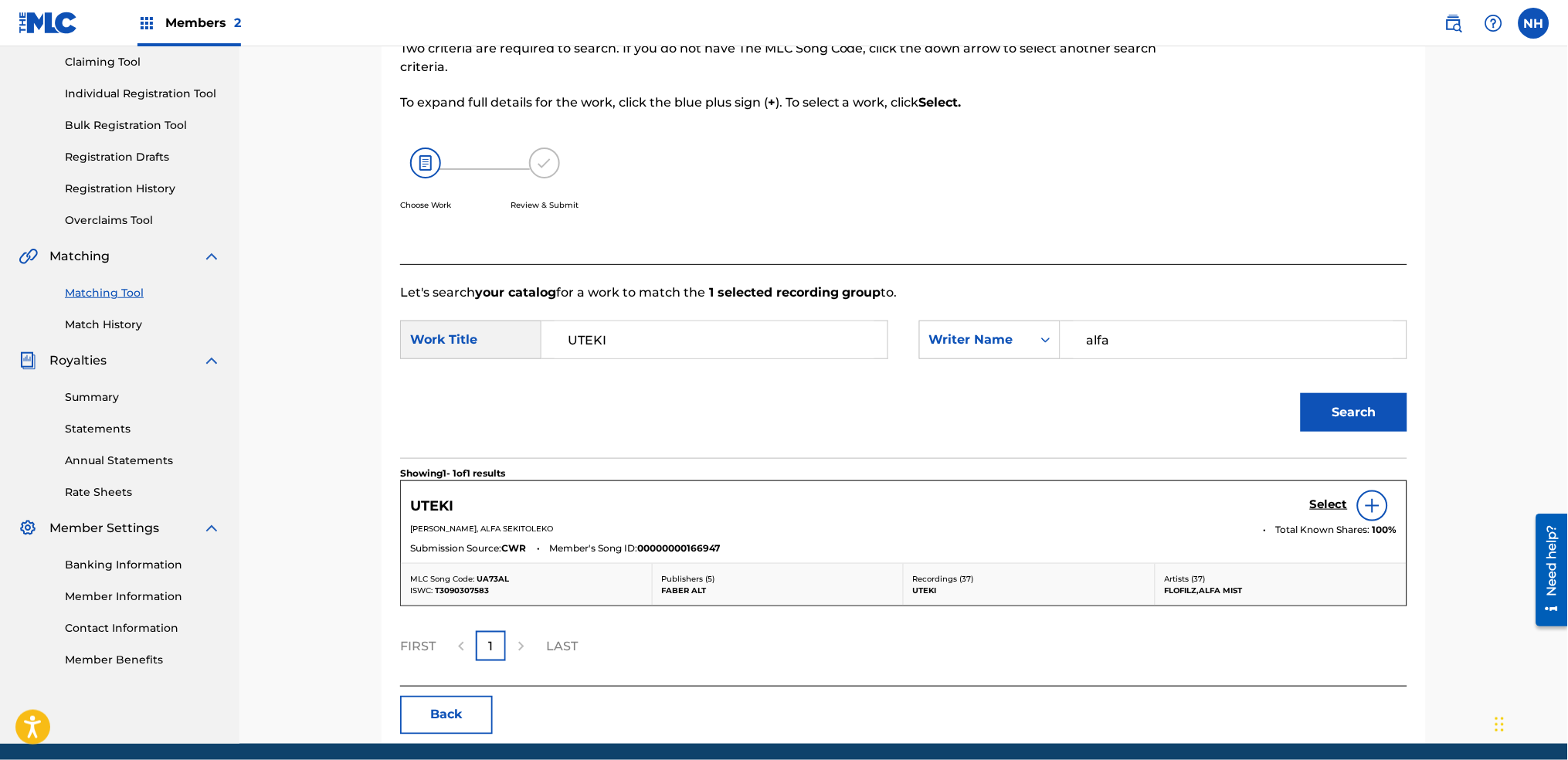
click at [1329, 529] on span "Total Known Shares:" at bounding box center [1325, 530] width 97 height 14
click at [1321, 494] on div "Select" at bounding box center [1353, 506] width 88 height 31
click at [1321, 498] on h5 "Select" at bounding box center [1329, 505] width 38 height 15
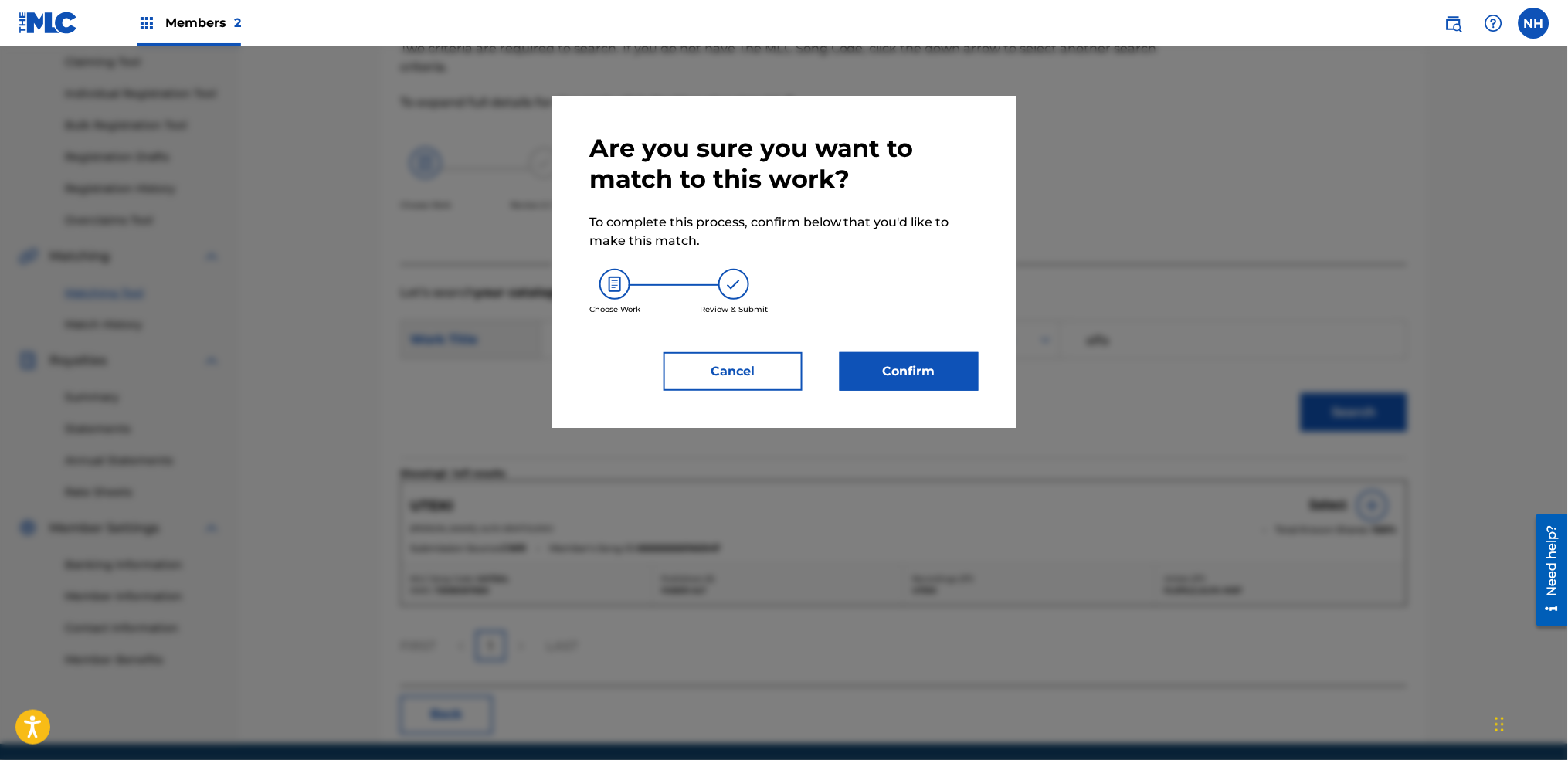
click at [962, 388] on button "Confirm" at bounding box center [910, 371] width 139 height 39
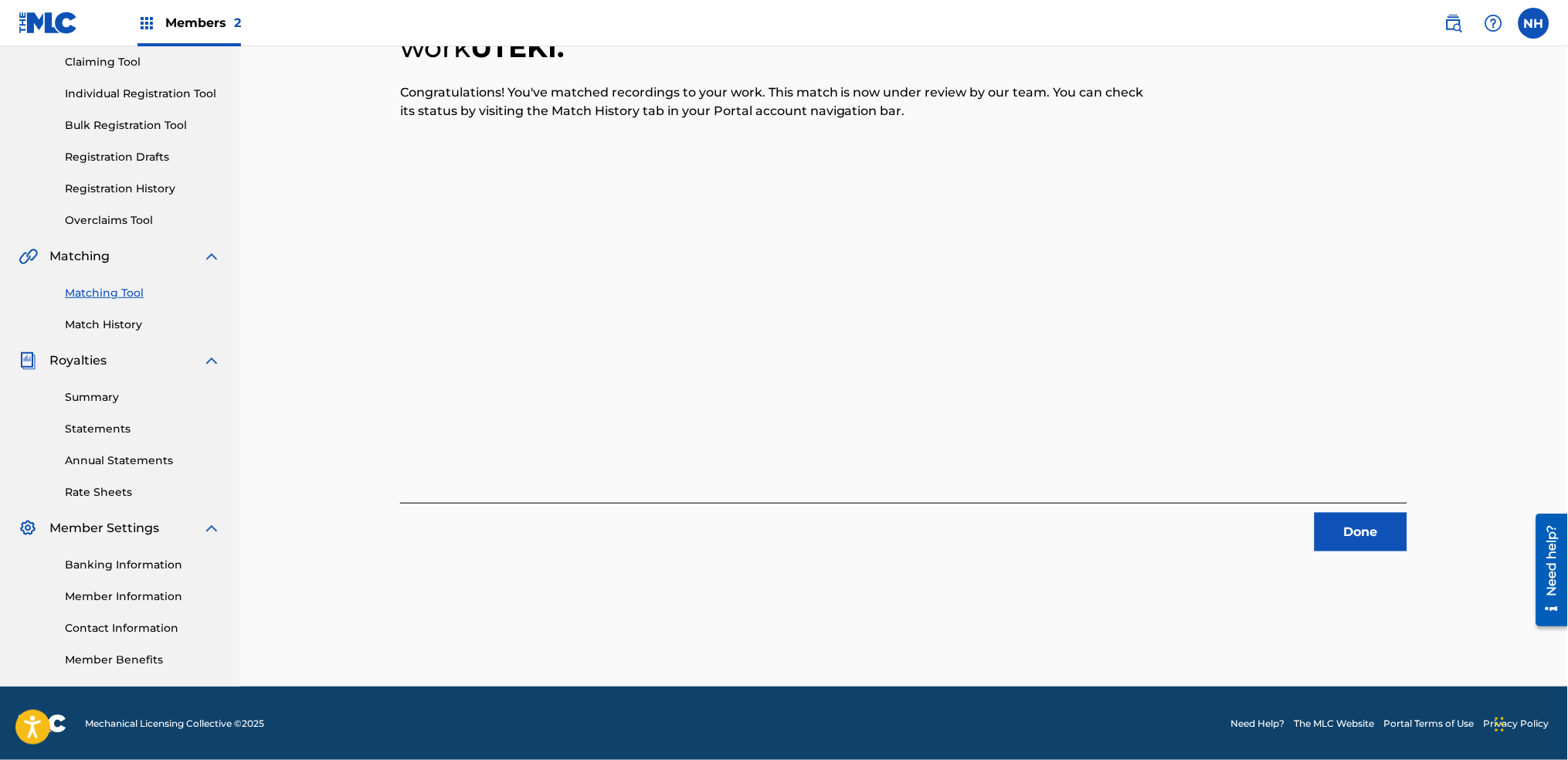
drag, startPoint x: 381, startPoint y: 293, endPoint x: 410, endPoint y: 295, distance: 29.1
click at [382, 293] on div "1 Recording Groups are pending usage match to the work UTEKI . Congratulations!…" at bounding box center [904, 255] width 1044 height 594
click at [1243, 459] on div "1 Recording Groups are pending usage match to the work UTEKI . Congratulations!…" at bounding box center [903, 255] width 1007 height 594
click at [1339, 557] on div "1 Recording Groups are pending usage match to the work UTEKI . Congratulations!…" at bounding box center [904, 303] width 1082 height 767
click at [1351, 526] on button "Done" at bounding box center [1361, 532] width 93 height 39
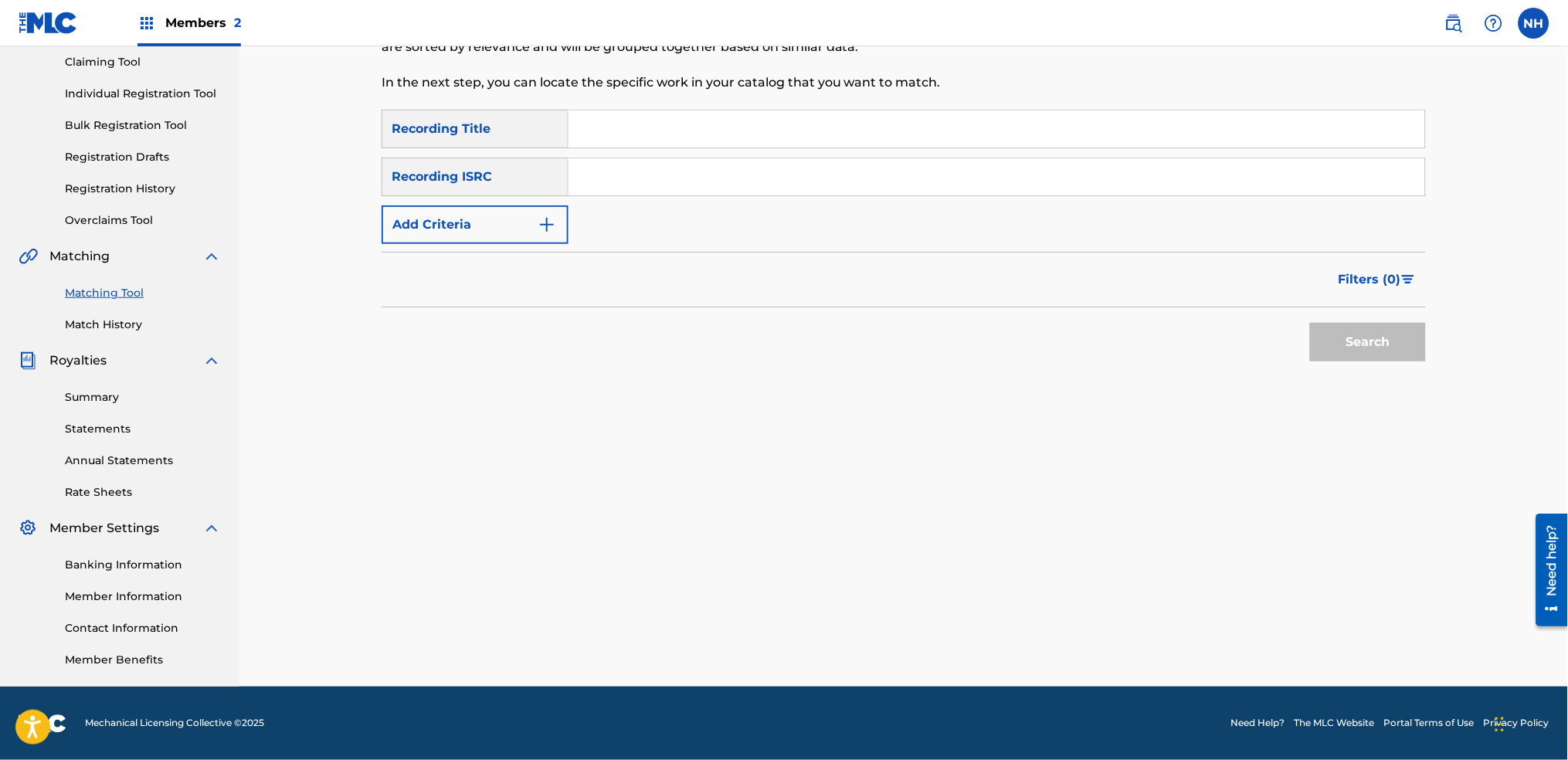
click at [656, 123] on input "Search Form" at bounding box center [997, 129] width 857 height 37
paste input "LOVE LANGUAGE"
type input "LOVE LANGUAGE"
click at [536, 221] on button "Add Criteria" at bounding box center [475, 225] width 187 height 39
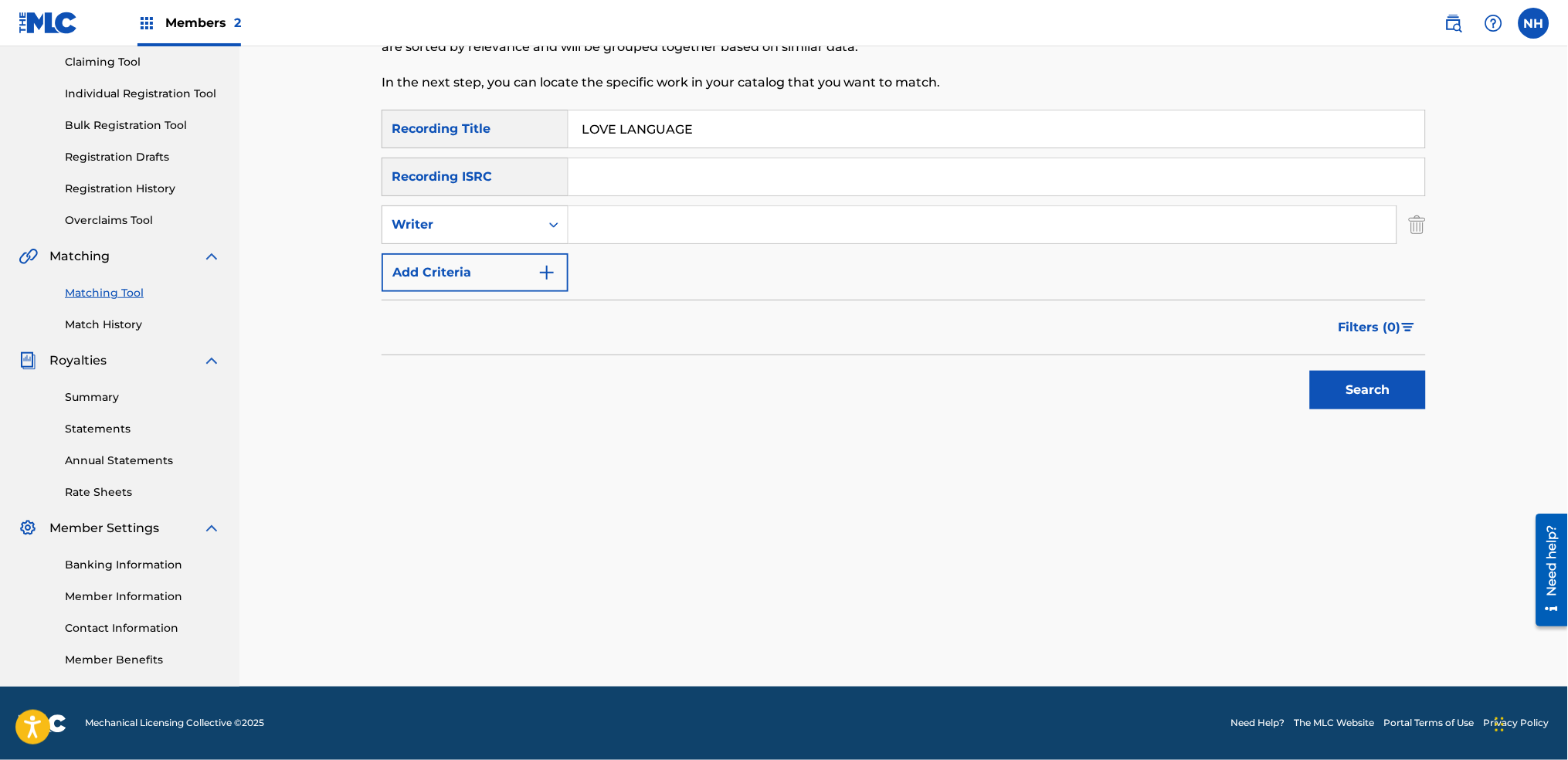
click at [592, 245] on div "SearchWithCriteria2abb0aaa-afad-4308-9d96-de7e744857a4 Recording Title LOVE LAN…" at bounding box center [904, 201] width 1044 height 182
click at [544, 266] on img "Search Form" at bounding box center [547, 272] width 19 height 19
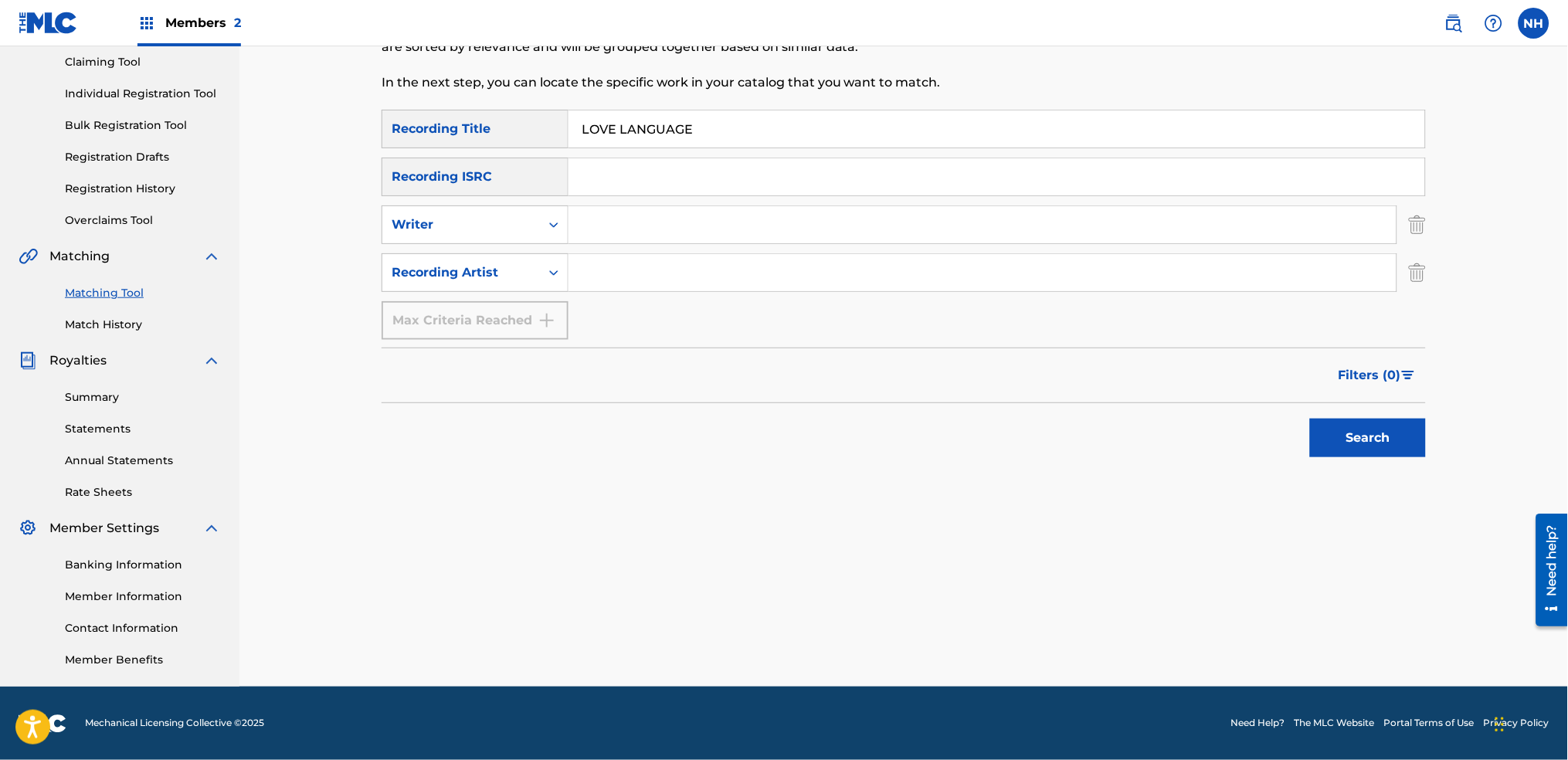
click at [645, 243] on div "Search Form" at bounding box center [983, 225] width 829 height 39
click at [636, 269] on input "Search Form" at bounding box center [983, 272] width 828 height 37
type input "alfa mist"
click at [1381, 416] on div "Search" at bounding box center [1364, 434] width 124 height 61
click at [1370, 431] on button "Search" at bounding box center [1367, 438] width 116 height 39
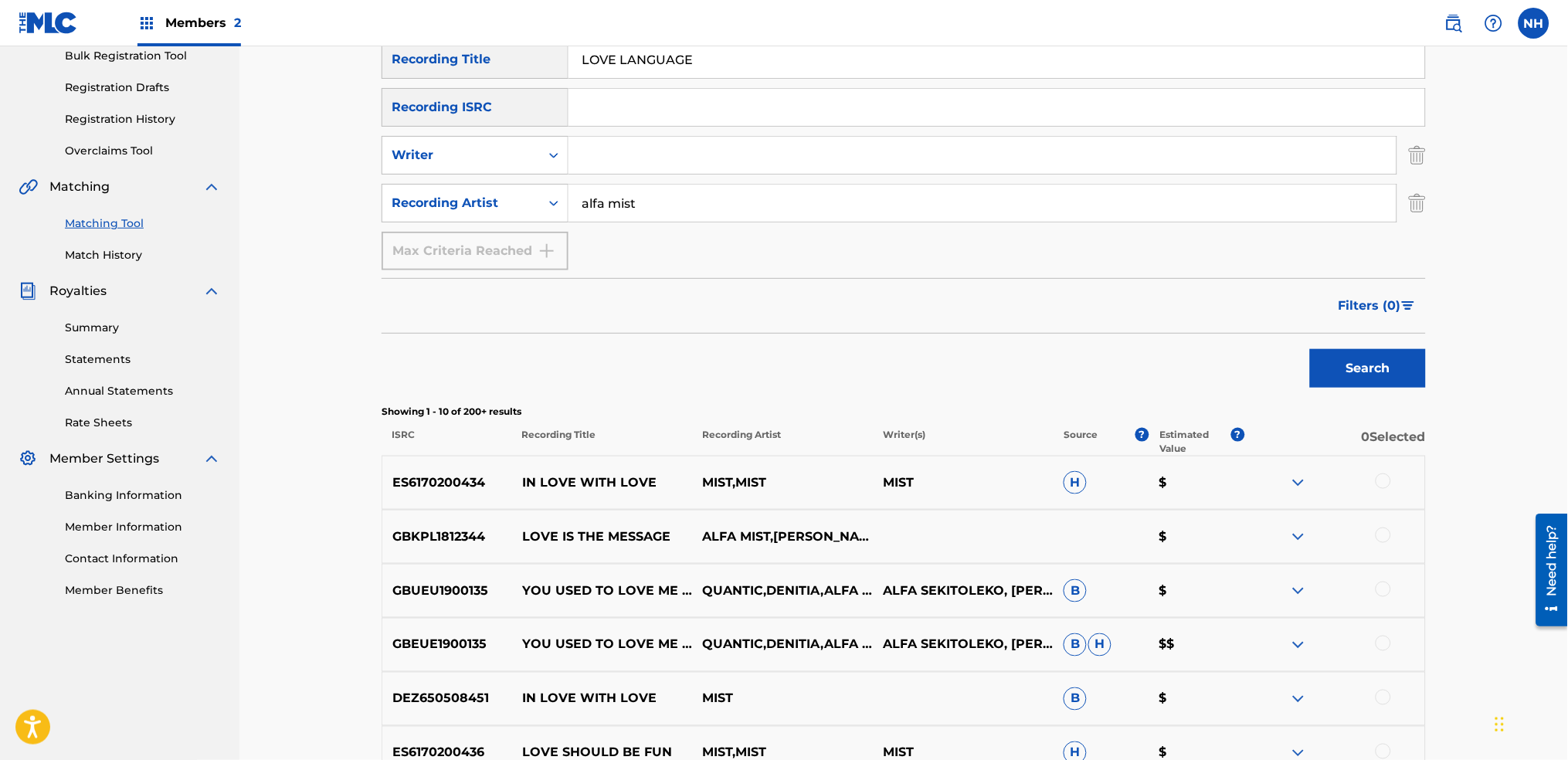
scroll to position [268, 0]
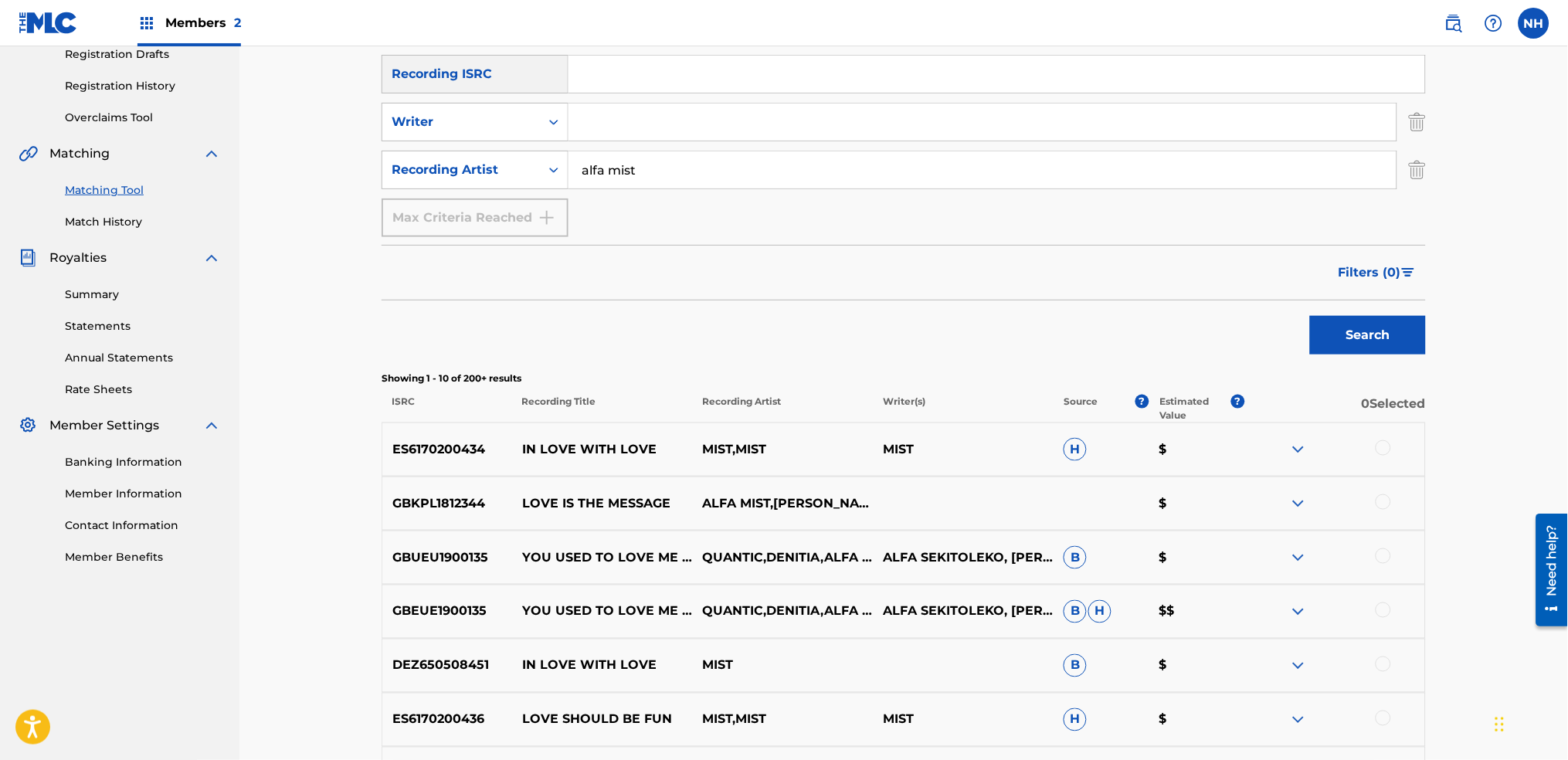
click at [584, 316] on div "Search" at bounding box center [904, 331] width 1044 height 61
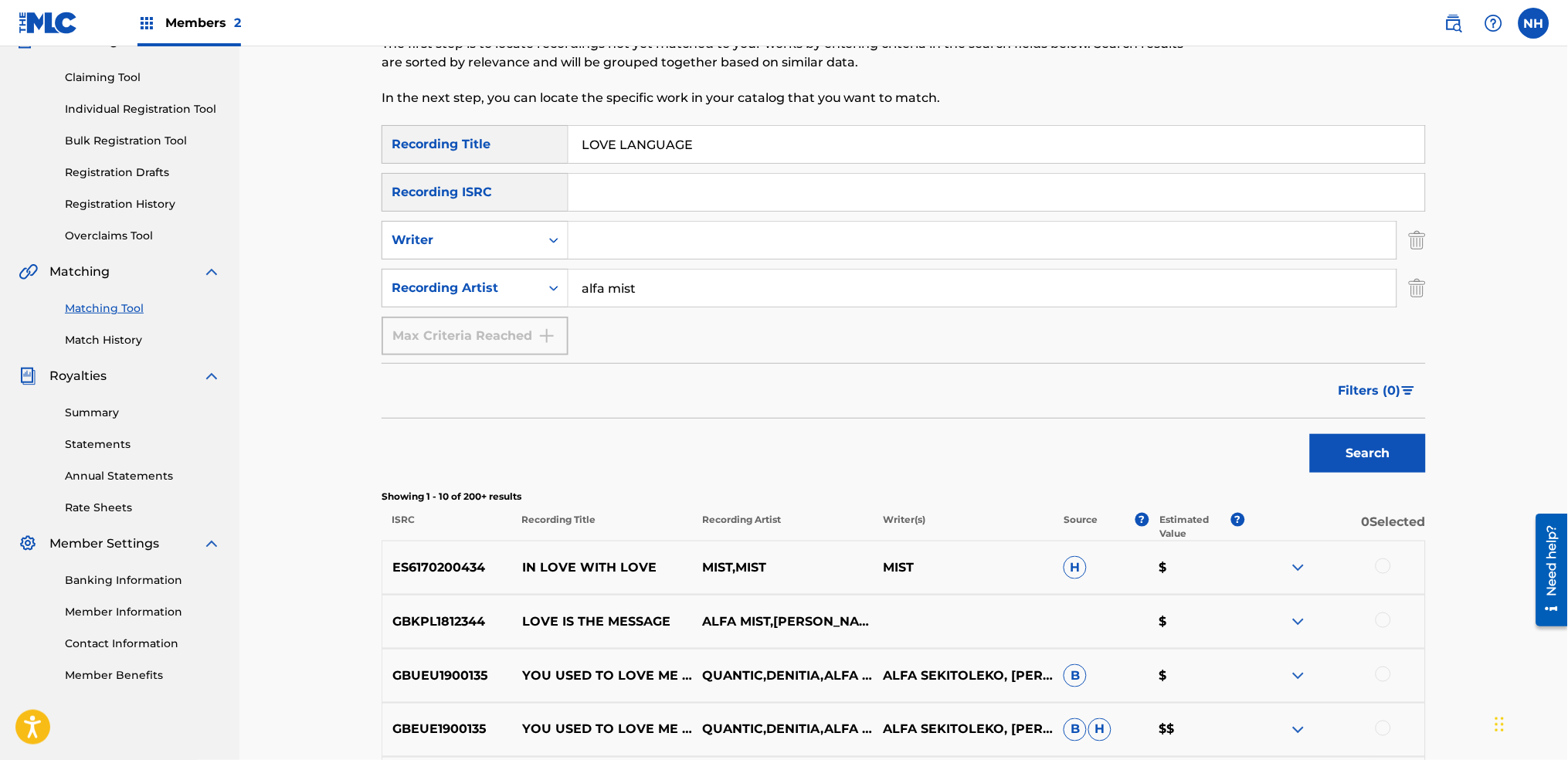
scroll to position [62, 0]
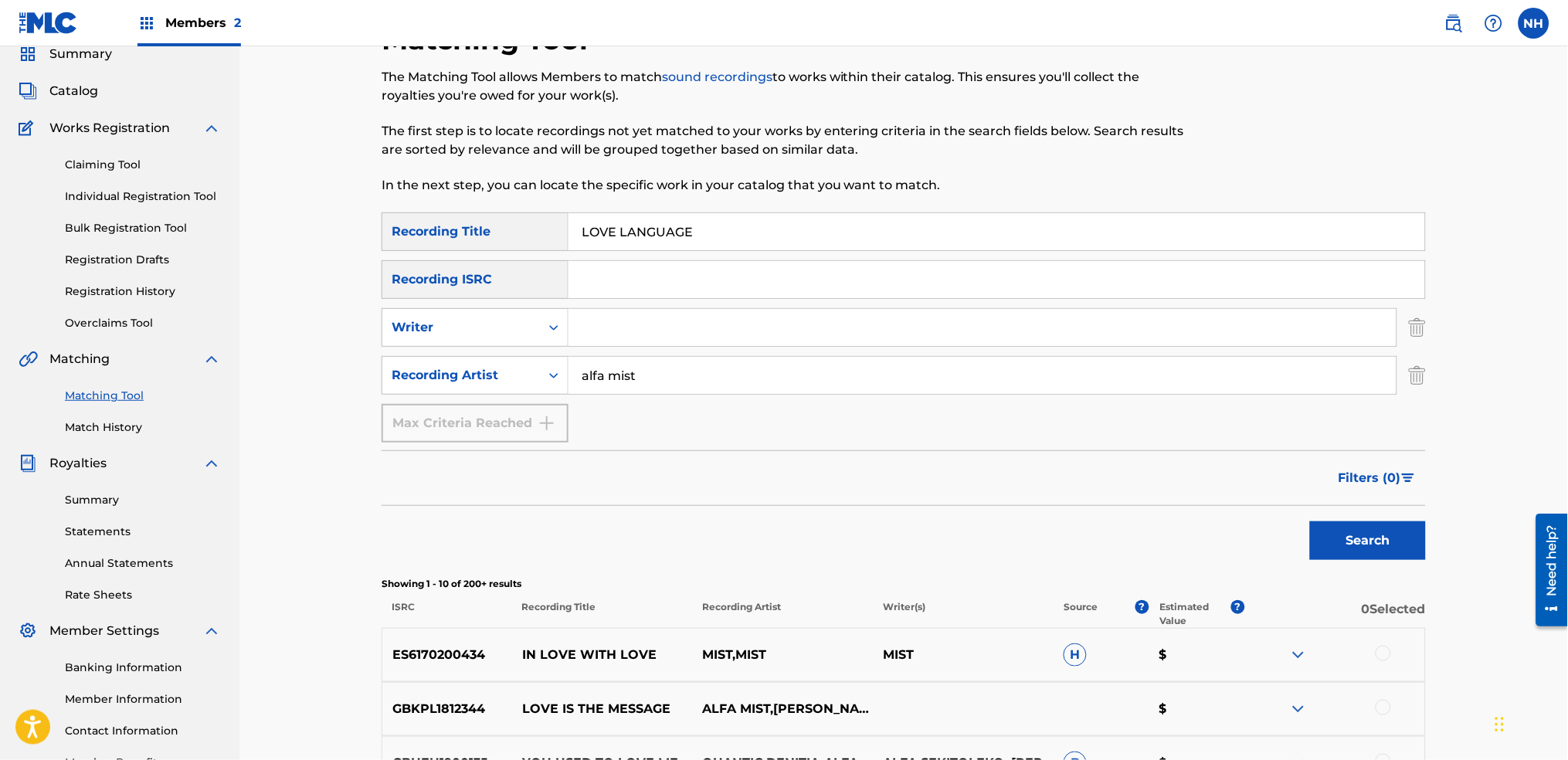
click at [649, 238] on input "LOVE LANGUAGE" at bounding box center [997, 231] width 857 height 37
paste input "MULAGO"
type input "MULAGO"
click at [1306, 539] on div "Search" at bounding box center [1364, 536] width 124 height 61
click at [1331, 531] on button "Search" at bounding box center [1367, 540] width 116 height 39
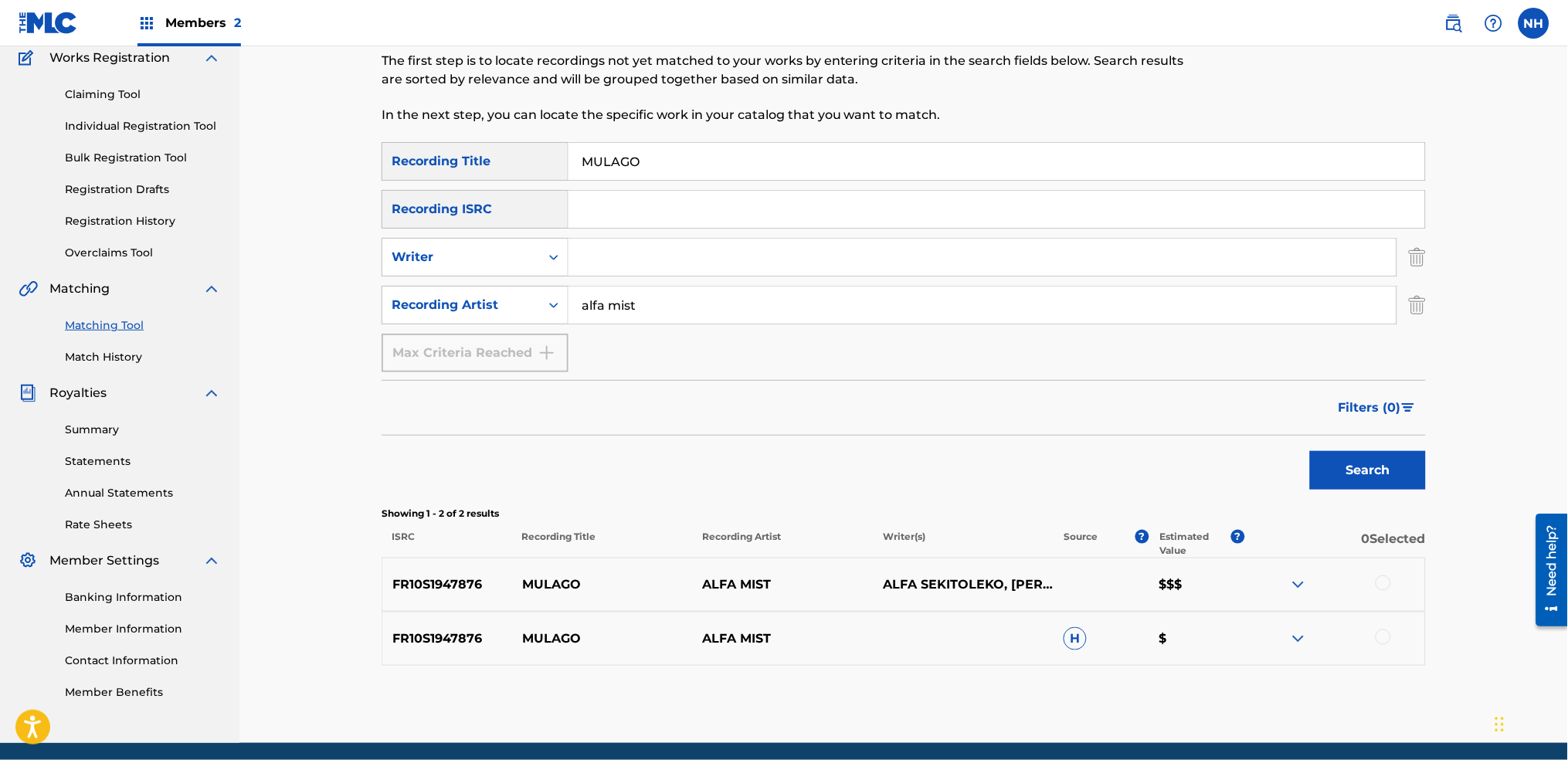
scroll to position [166, 0]
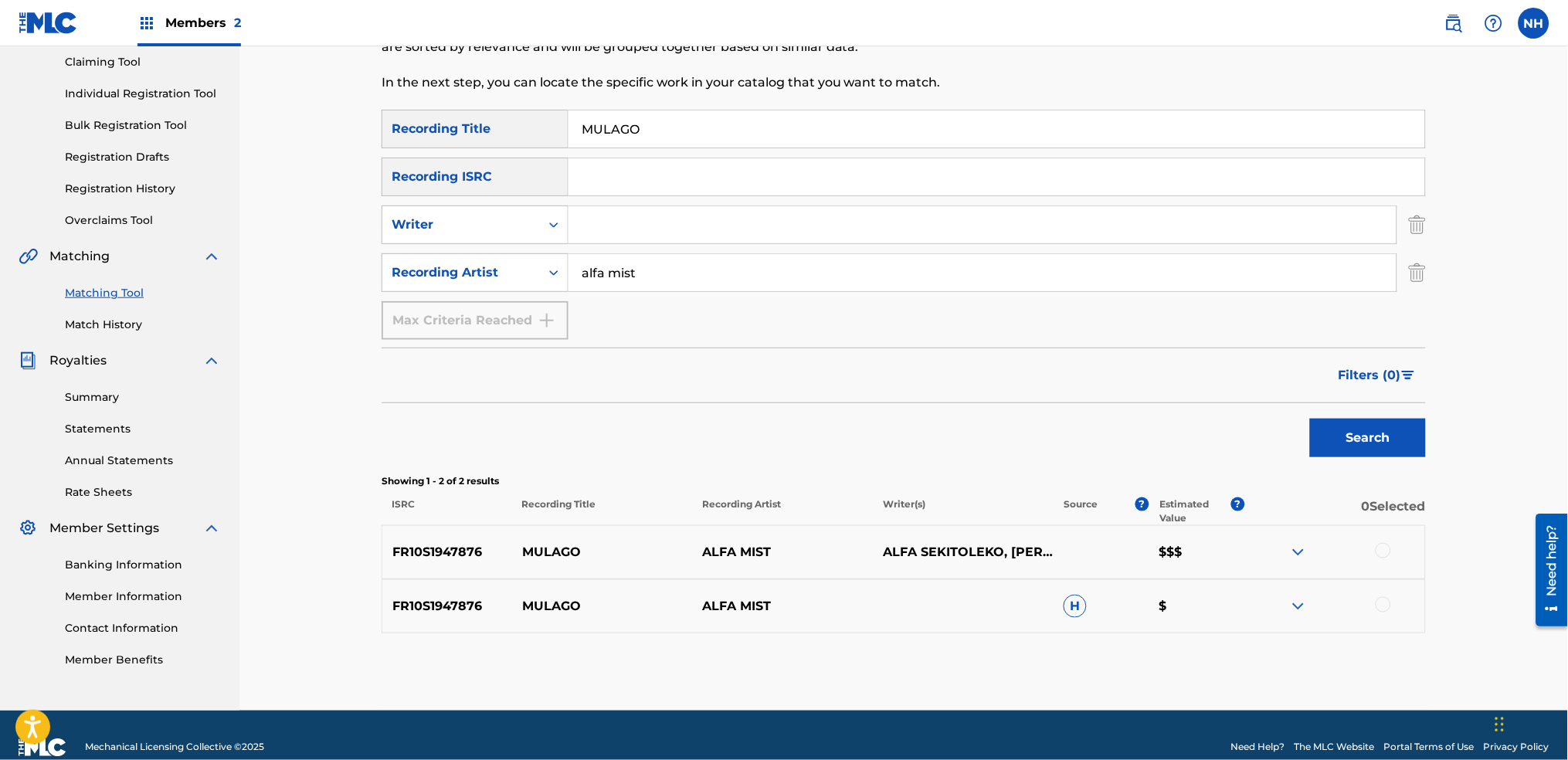
click at [1397, 557] on div at bounding box center [1334, 553] width 181 height 19
click at [1391, 557] on div at bounding box center [1334, 553] width 181 height 19
click at [1393, 541] on div "FR10S1947876 MULAGO ALFA MIST ALFA SEKITOLEKO, JAMES CRESWICK, JAMIE HOUGHTON, …" at bounding box center [904, 553] width 1044 height 54
click at [1386, 550] on div at bounding box center [1384, 551] width 16 height 16
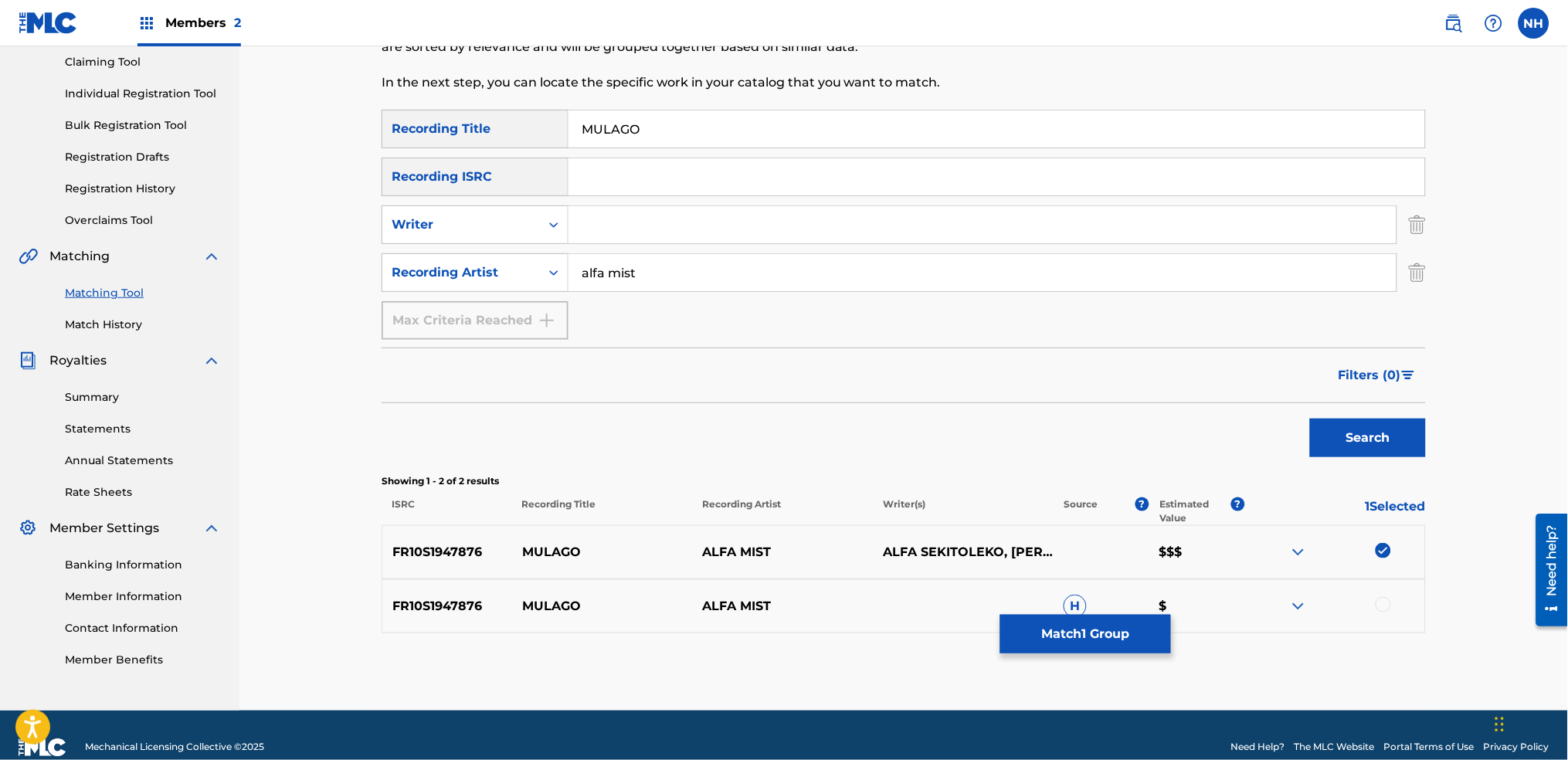
click at [1377, 618] on div "FR10S1947876 MULAGO ALFA MIST H $" at bounding box center [904, 607] width 1044 height 54
click at [1379, 603] on div at bounding box center [1384, 605] width 16 height 16
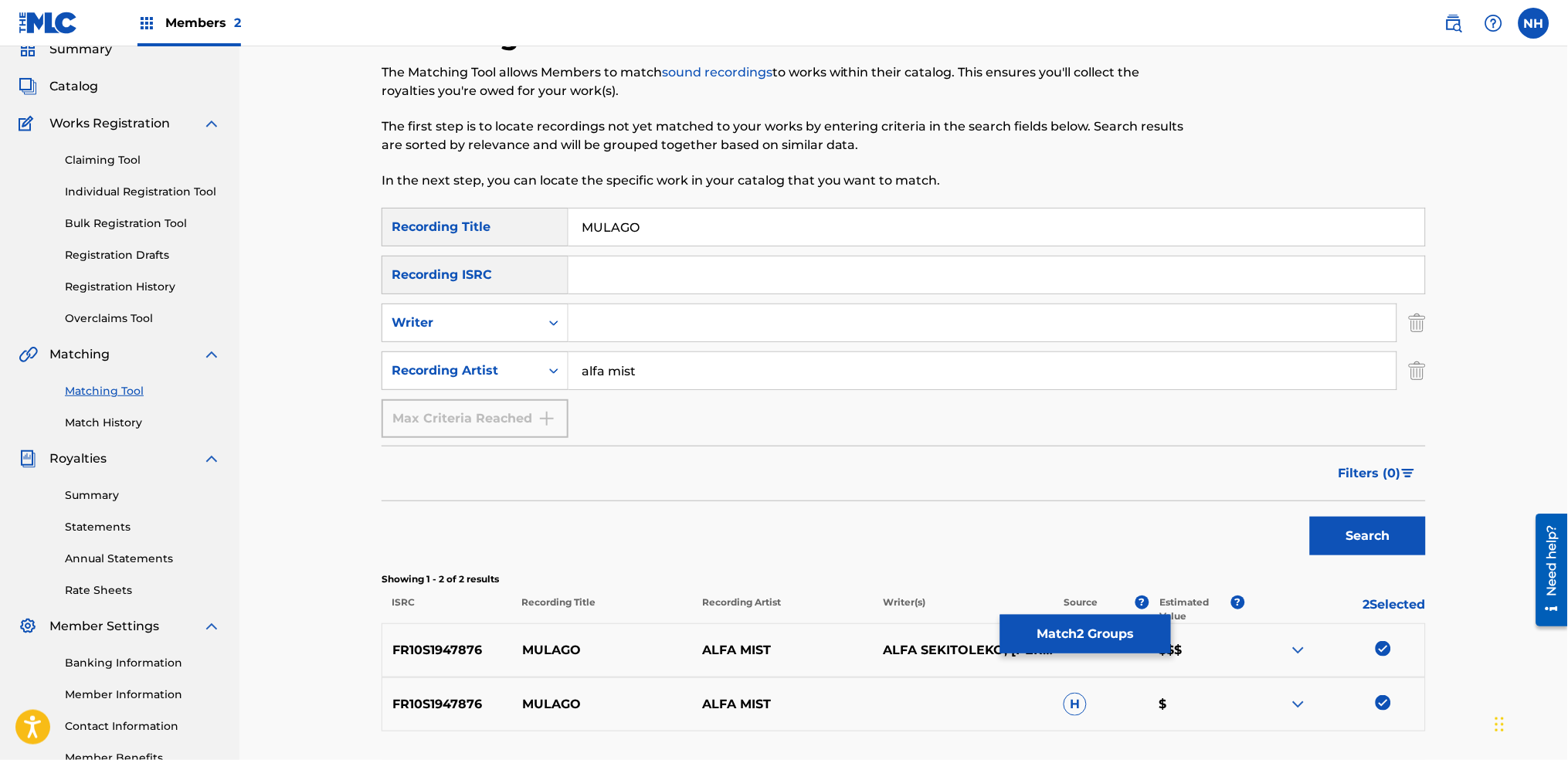
scroll to position [0, 0]
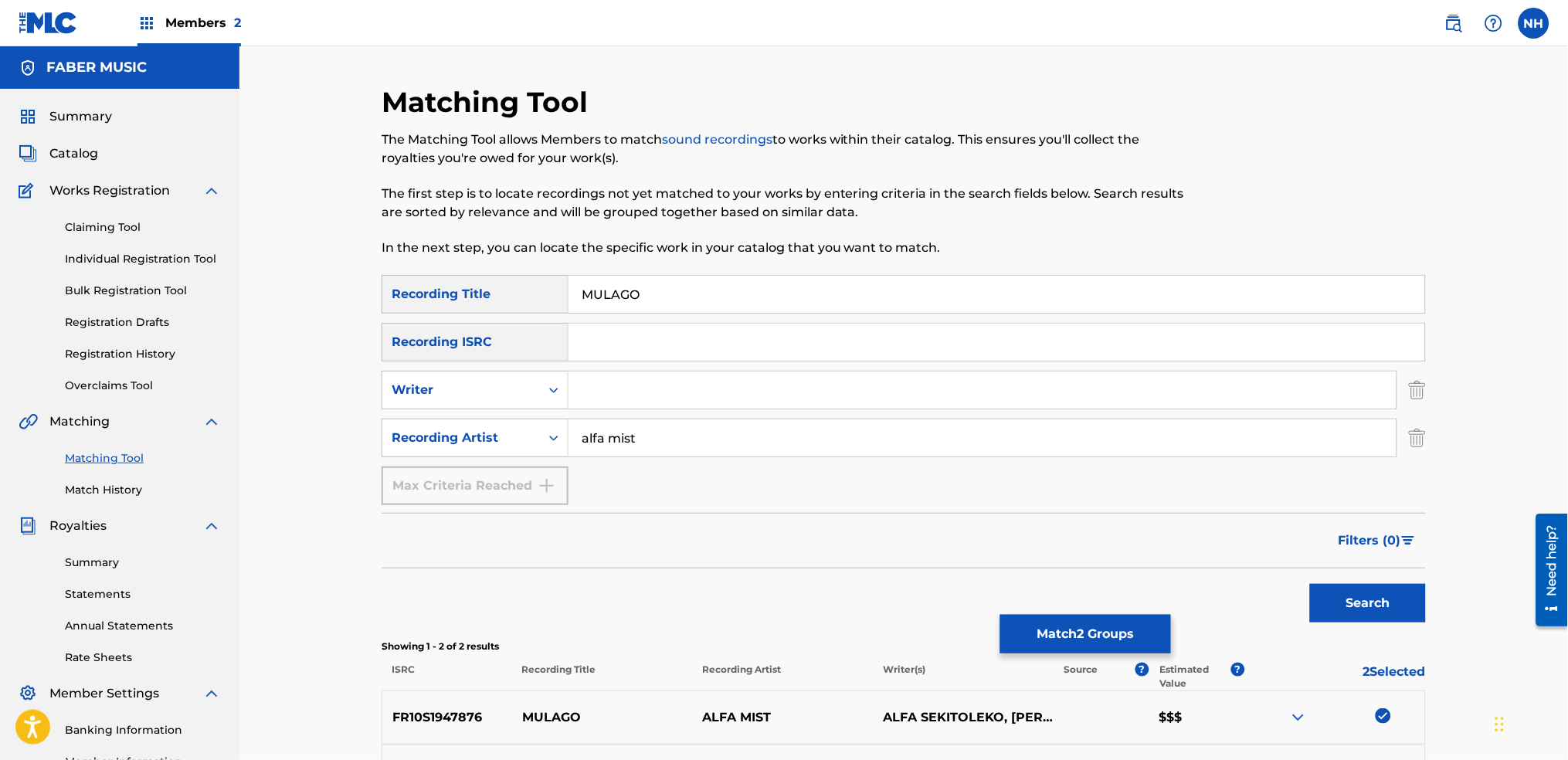
drag, startPoint x: 644, startPoint y: 289, endPoint x: 496, endPoint y: 297, distance: 148.2
click at [499, 297] on div "SearchWithCriteria2abb0aaa-afad-4308-9d96-de7e744857a4 Recording Title MULAGO" at bounding box center [904, 294] width 1044 height 39
click at [509, 580] on div "Search" at bounding box center [904, 599] width 1044 height 61
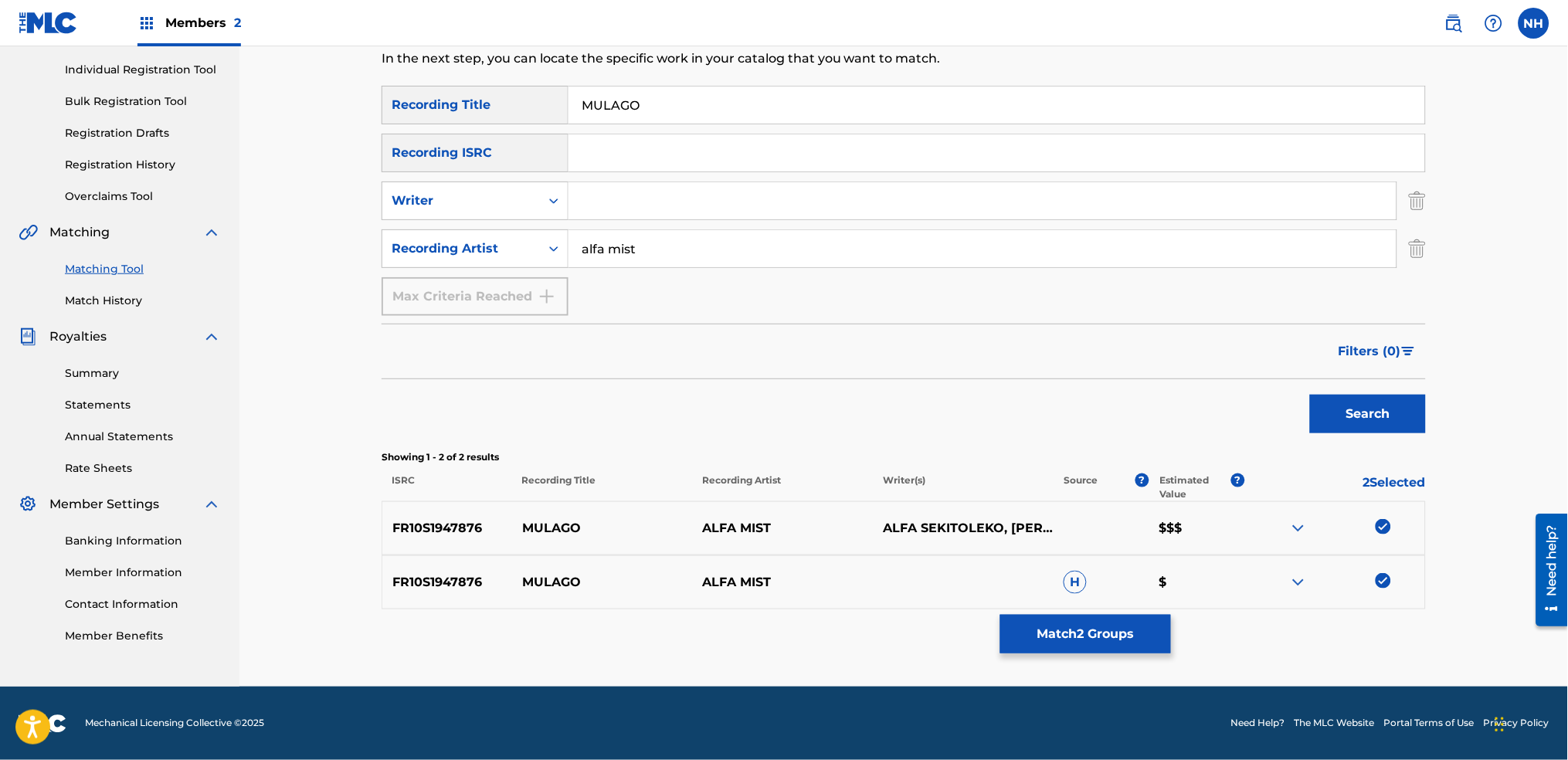
drag, startPoint x: 693, startPoint y: 107, endPoint x: 411, endPoint y: 93, distance: 282.3
click at [411, 93] on div "SearchWithCriteria2abb0aaa-afad-4308-9d96-de7e744857a4 Recording Title MULAGO" at bounding box center [904, 105] width 1044 height 39
click at [557, 353] on div "Filters ( 0 )" at bounding box center [904, 352] width 1044 height 56
click at [1108, 621] on button "Match 2 Groups" at bounding box center [1086, 634] width 170 height 39
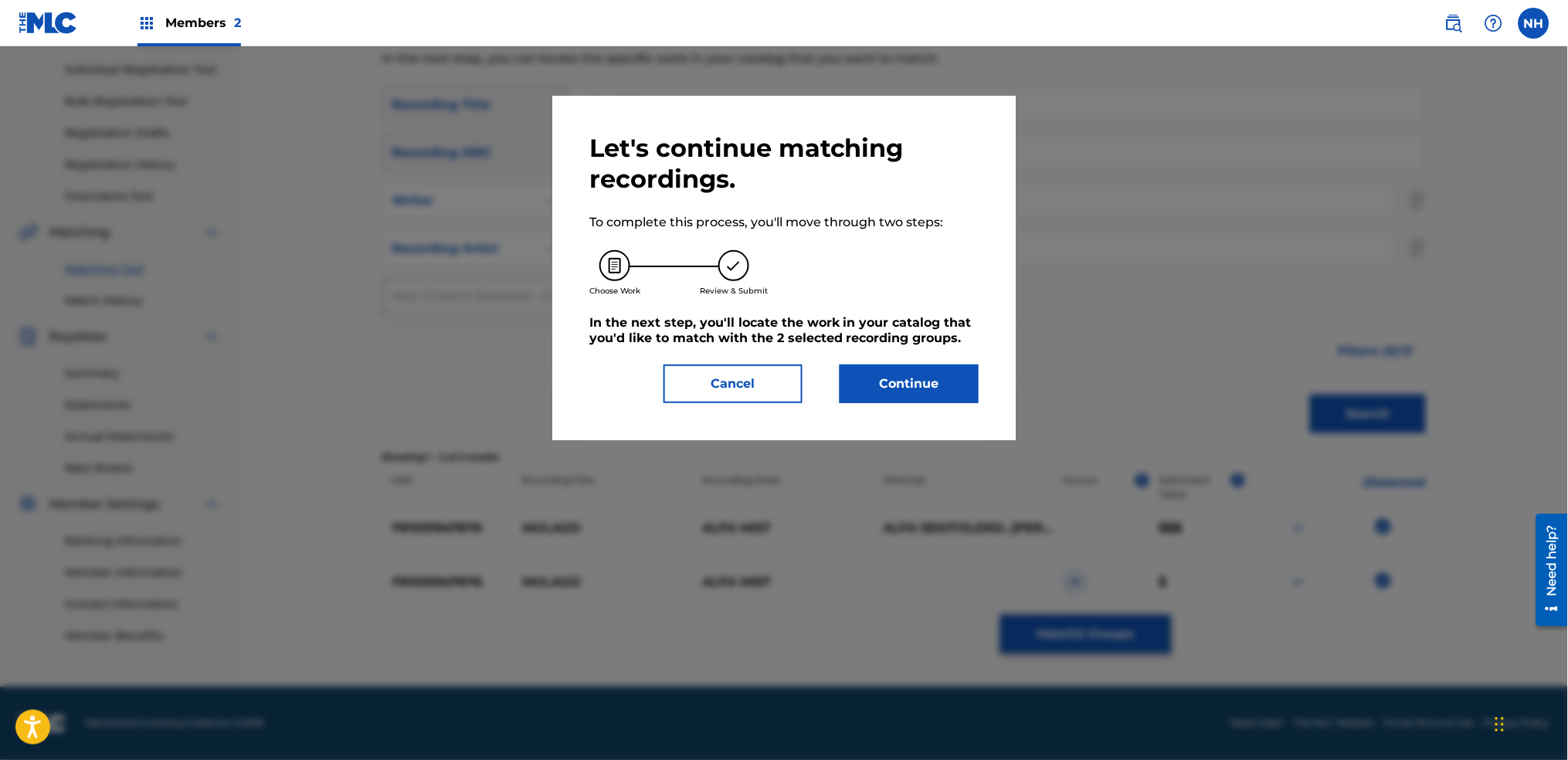
click at [884, 395] on button "Continue" at bounding box center [910, 384] width 139 height 39
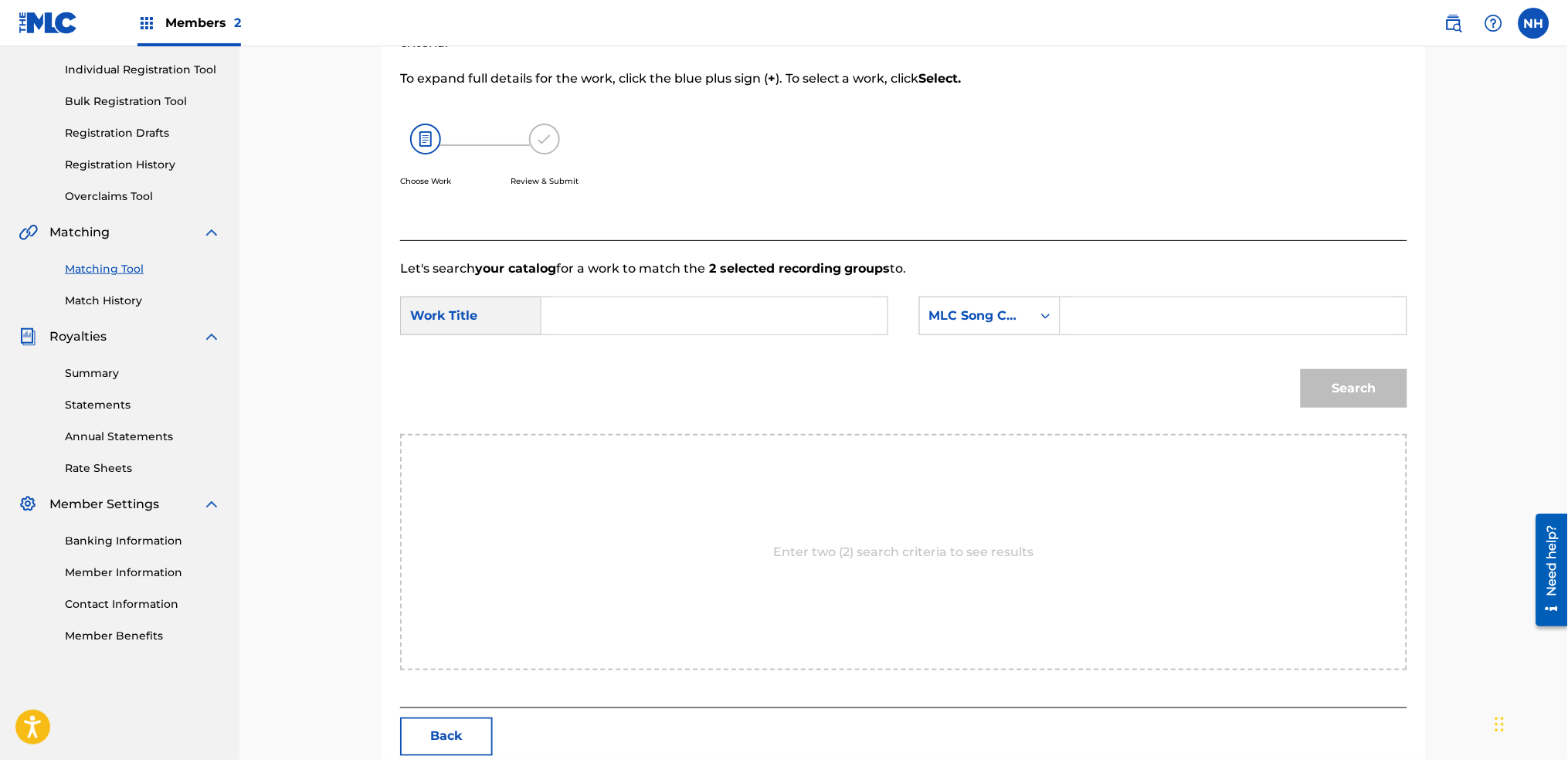
drag, startPoint x: 744, startPoint y: 348, endPoint x: 751, endPoint y: 322, distance: 26.9
click at [746, 337] on form "SearchWithCriteriab646b61f-09e5-4904-9415-8c05a6a46adf Work Title SearchWithCri…" at bounding box center [903, 356] width 1007 height 156
click at [757, 310] on input "Search Form" at bounding box center [715, 316] width 320 height 37
paste input "MULAGO"
type input "MULAGO"
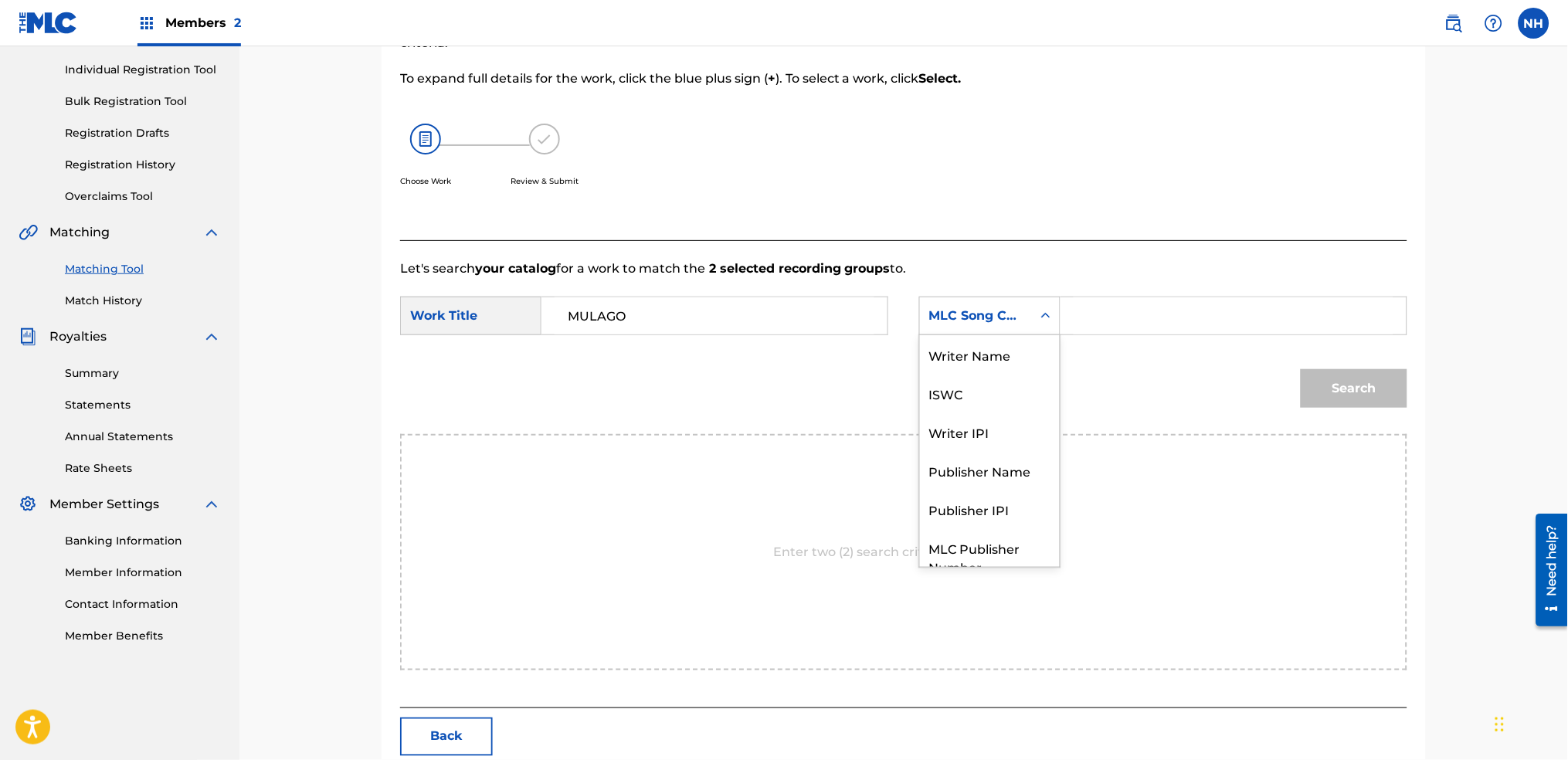
click at [944, 310] on div "MLC Song Code" at bounding box center [976, 316] width 93 height 19
drag, startPoint x: 983, startPoint y: 370, endPoint x: 1114, endPoint y: 292, distance: 152.5
click at [983, 365] on div "Writer Name" at bounding box center [990, 354] width 140 height 39
click at [1114, 292] on form "SearchWithCriteriab646b61f-09e5-4904-9415-8c05a6a46adf Work Title MULAGO Search…" at bounding box center [903, 356] width 1007 height 156
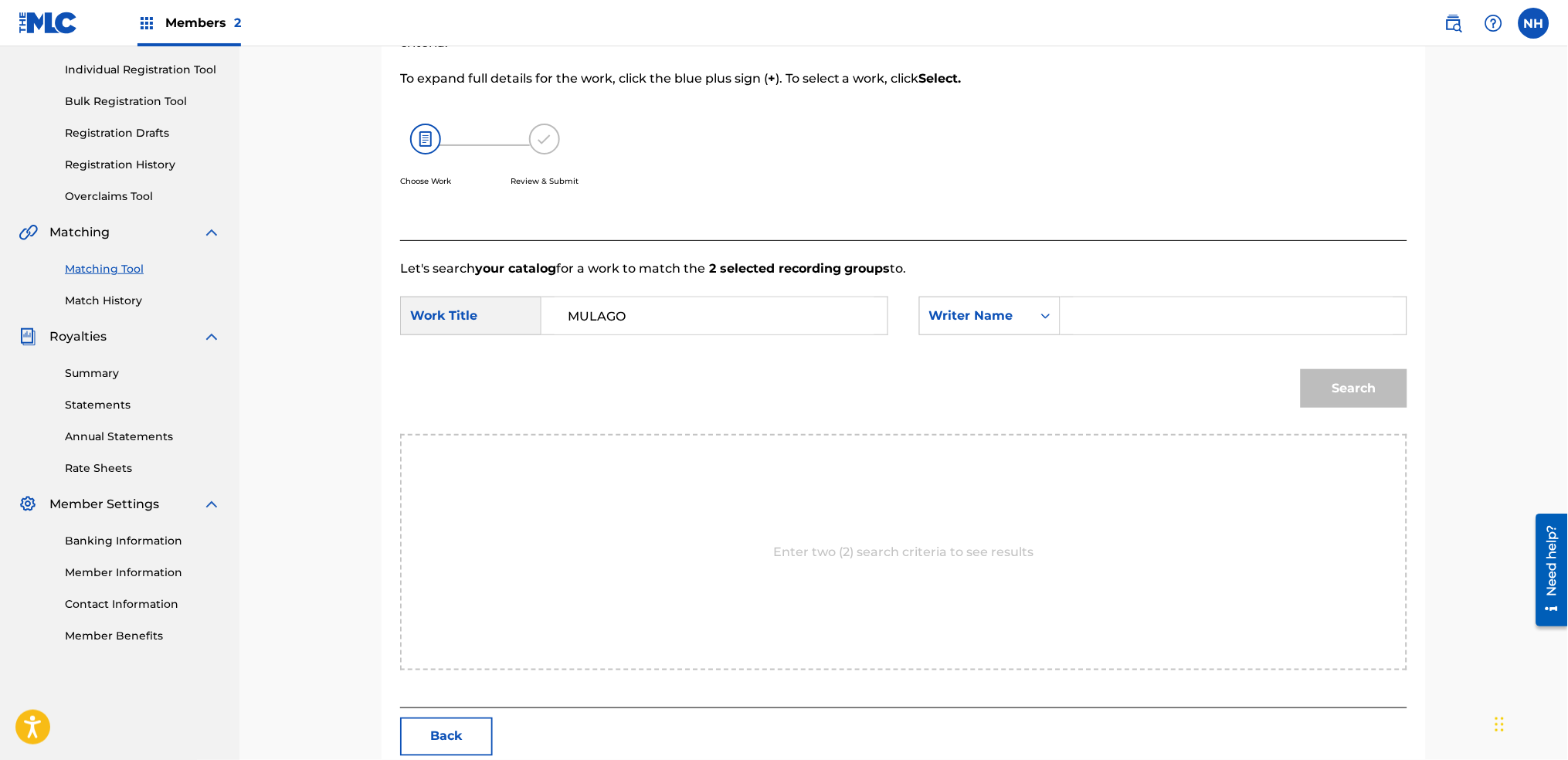
click at [1094, 298] on input "Search Form" at bounding box center [1234, 316] width 320 height 37
type input "alfa"
click at [1301, 370] on button "Search" at bounding box center [1354, 389] width 107 height 39
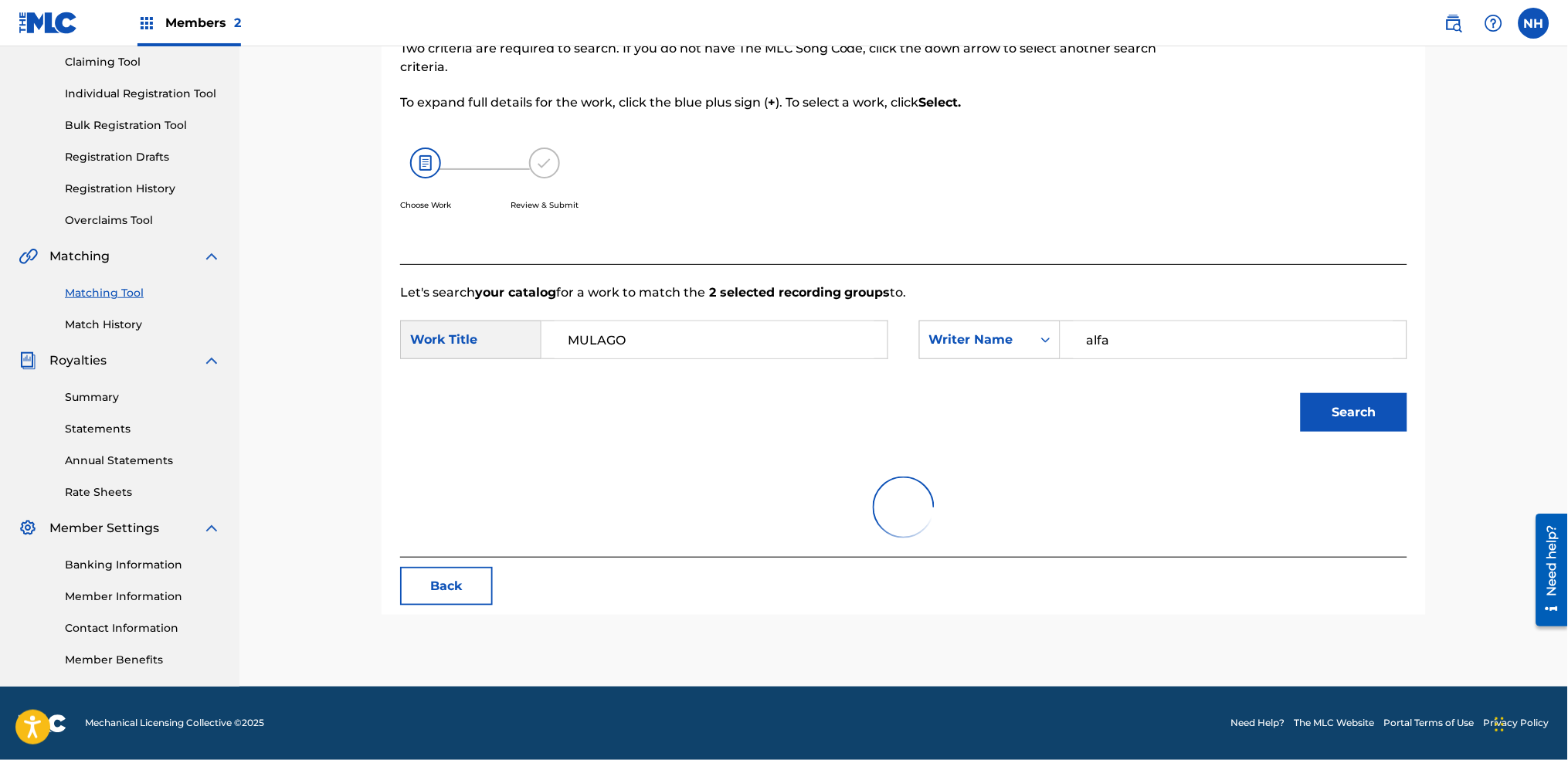
scroll to position [189, 0]
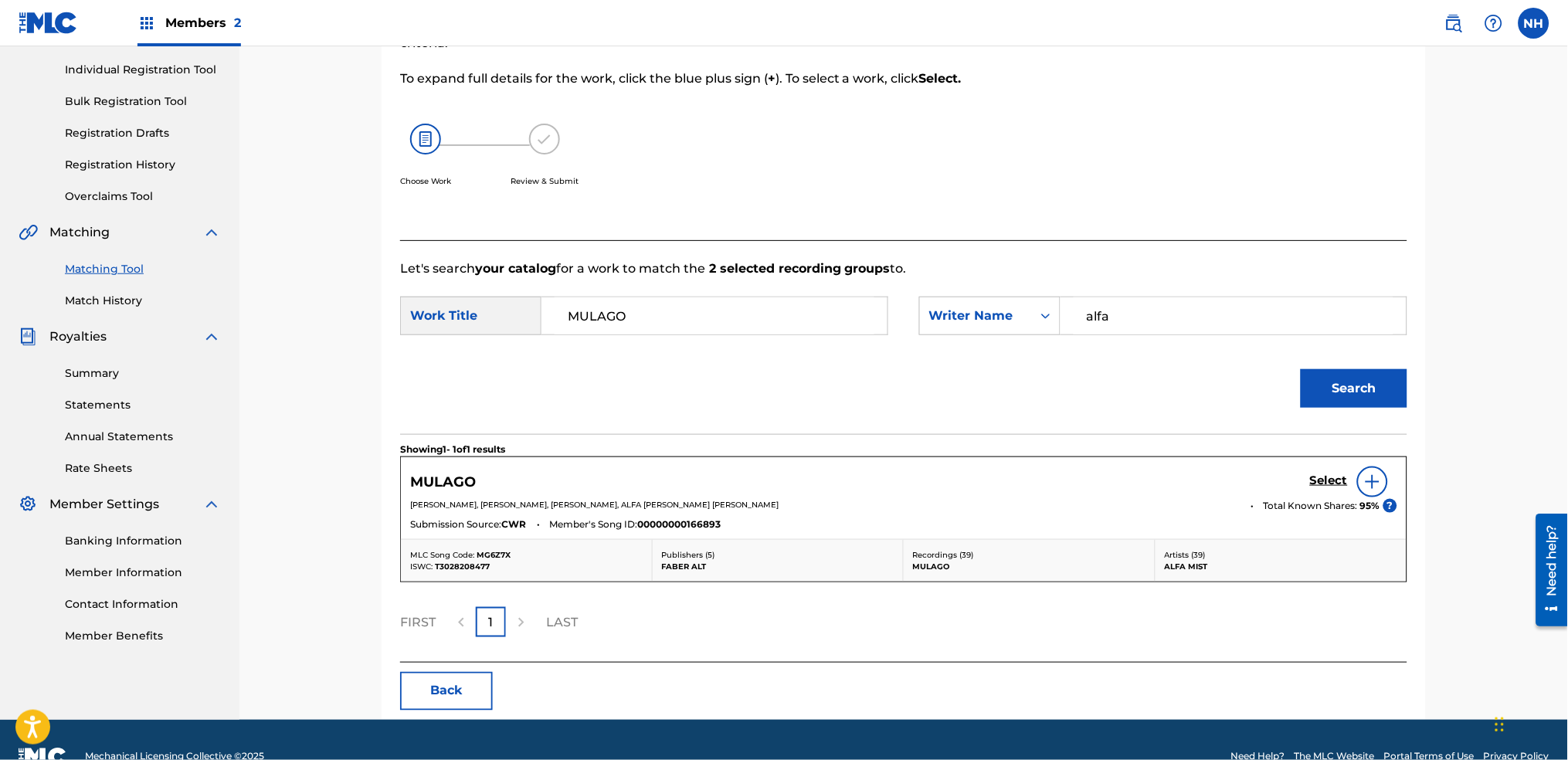
click at [1298, 469] on div "MULAGO Select" at bounding box center [903, 482] width 988 height 31
click at [1325, 469] on div "Select" at bounding box center [1353, 482] width 88 height 31
click at [1325, 477] on h5 "Select" at bounding box center [1329, 481] width 38 height 15
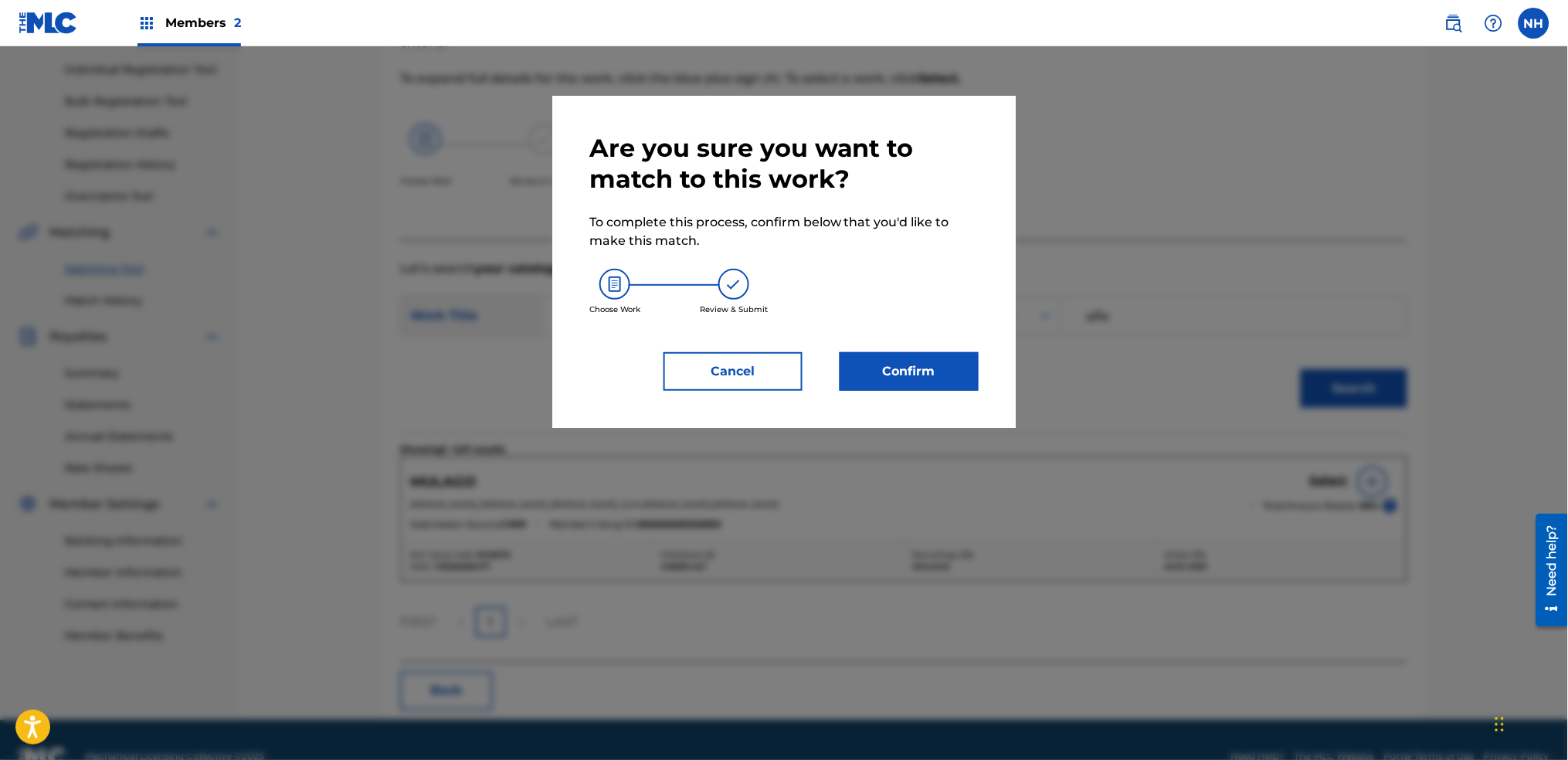
click at [955, 362] on button "Confirm" at bounding box center [910, 371] width 139 height 39
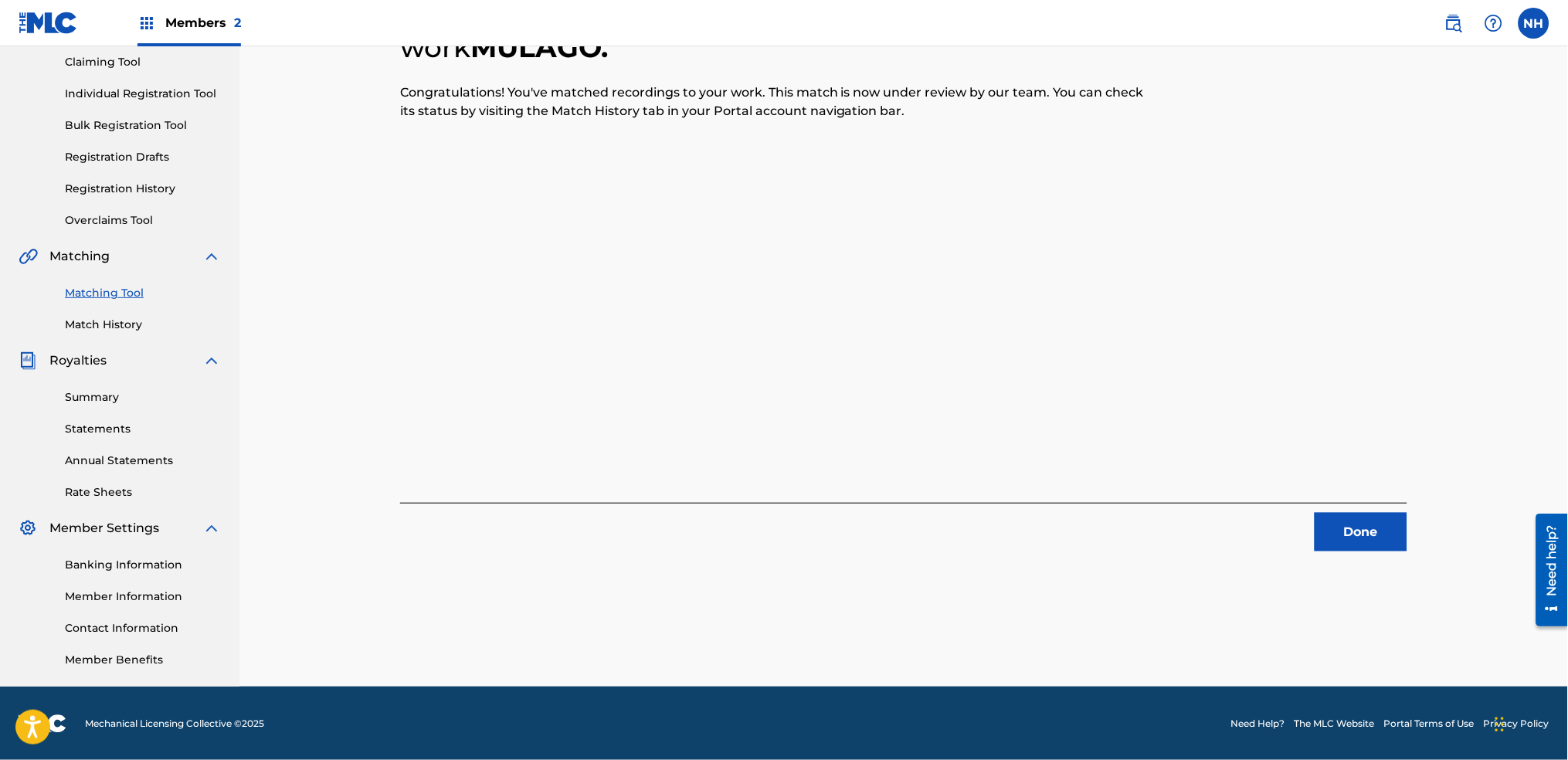
click at [311, 291] on div "2 Recording Groups are pending usage match to the work MULAGO . Congratulations…" at bounding box center [903, 284] width 1329 height 806
click at [1457, 596] on div "2 Recording Groups are pending usage match to the work MULAGO . Congratulations…" at bounding box center [903, 284] width 1329 height 806
click at [1406, 560] on div "2 Recording Groups are pending usage match to the work MULAGO . Congratulations…" at bounding box center [904, 303] width 1082 height 767
click at [1404, 553] on div "2 Recording Groups are pending usage match to the work MULAGO . Congratulations…" at bounding box center [904, 303] width 1082 height 767
click at [1383, 539] on button "Done" at bounding box center [1361, 532] width 93 height 39
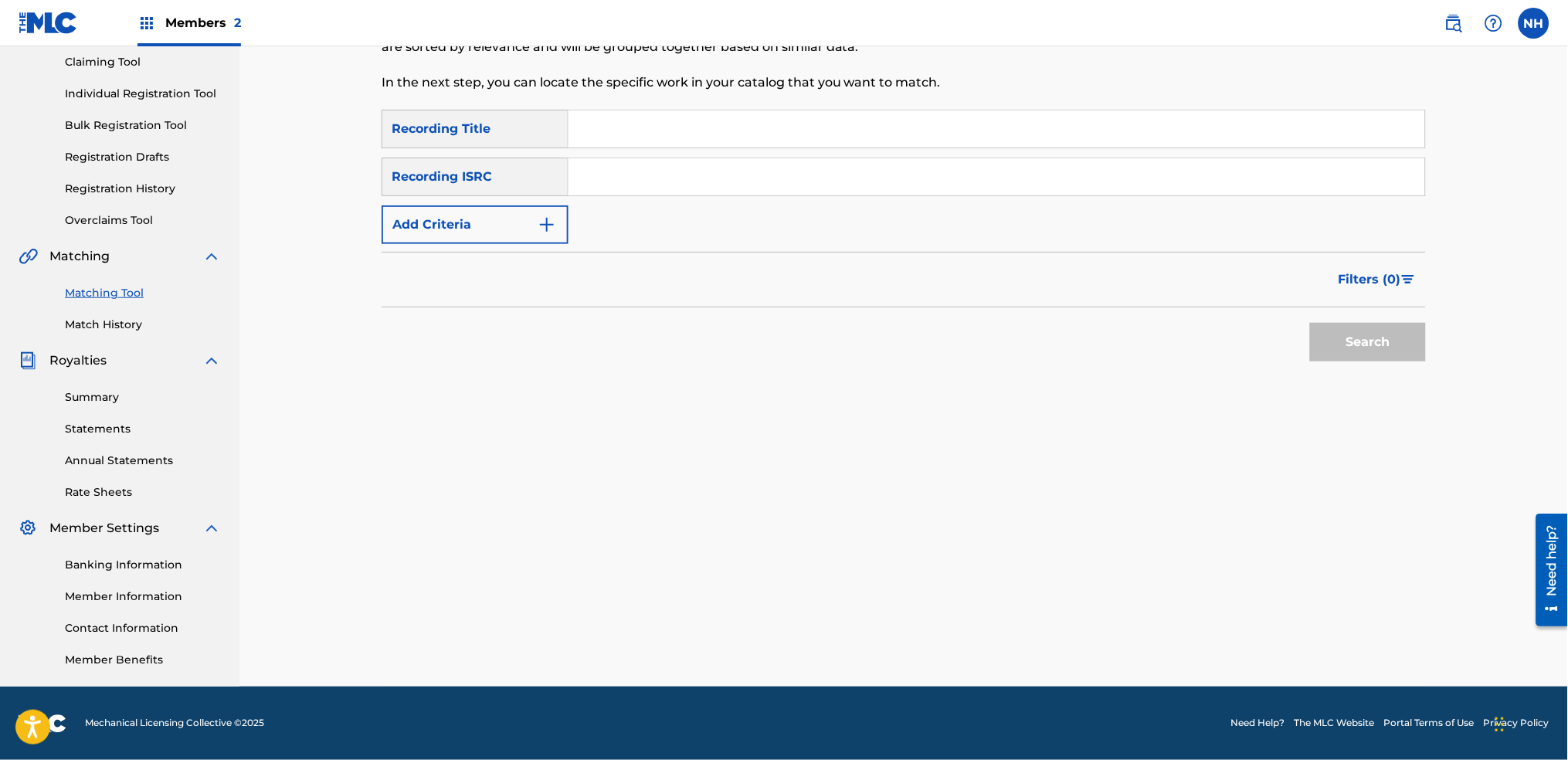
drag, startPoint x: 471, startPoint y: 284, endPoint x: 588, endPoint y: 174, distance: 160.6
click at [471, 284] on div "Filters ( 0 )" at bounding box center [904, 280] width 1044 height 56
click at [636, 128] on input "Search Form" at bounding box center [997, 129] width 857 height 37
paste input "[MEDICAL_DATA]"
type input "[MEDICAL_DATA]"
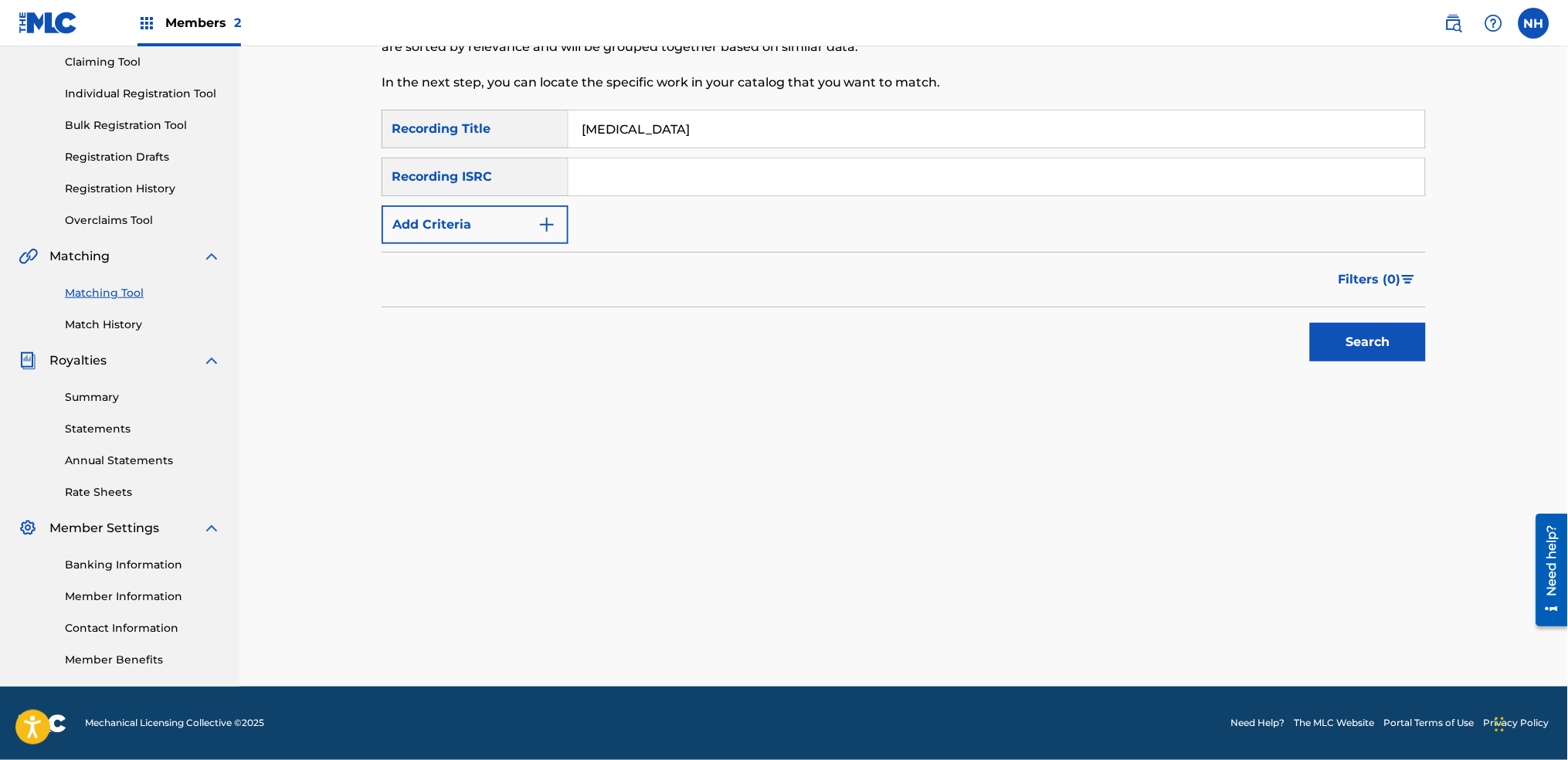
click at [505, 232] on button "Add Criteria" at bounding box center [475, 225] width 187 height 39
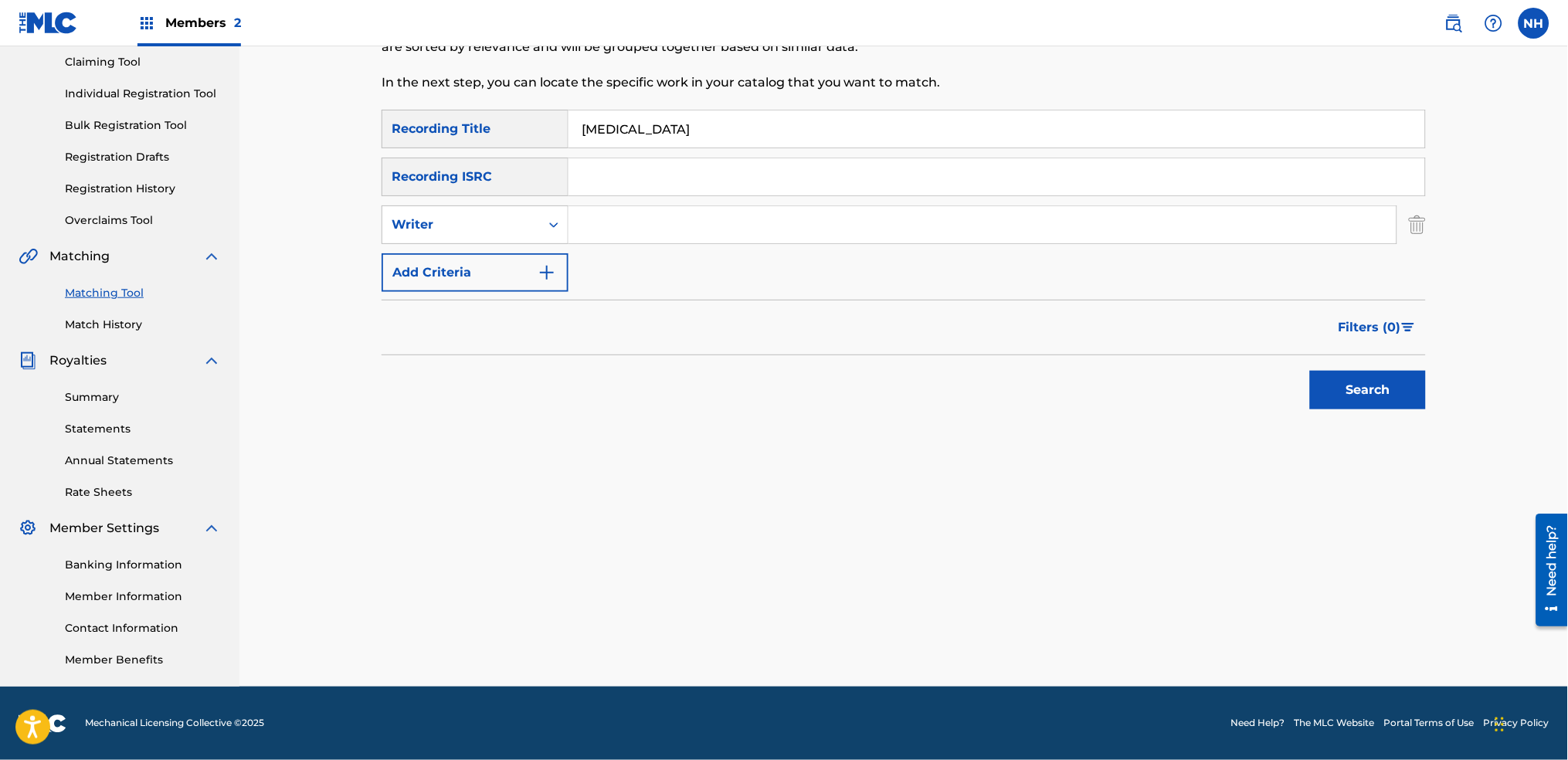
click at [559, 256] on button "Add Criteria" at bounding box center [475, 272] width 187 height 39
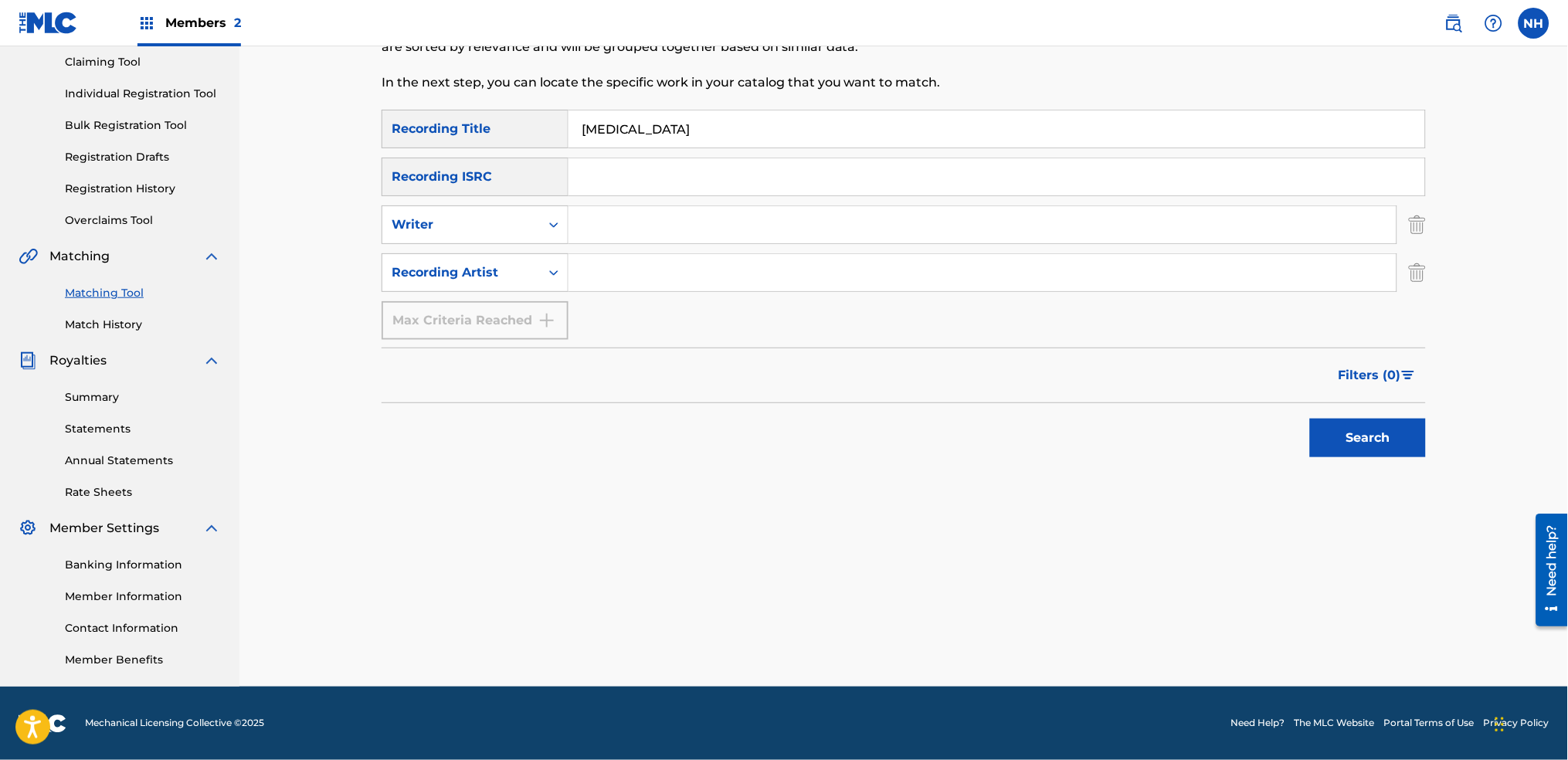
click at [620, 248] on div "SearchWithCriteria2abb0aaa-afad-4308-9d96-de7e744857a4 Recording Title RETAINER…" at bounding box center [904, 225] width 1044 height 230
click at [625, 273] on input "Search Form" at bounding box center [983, 272] width 828 height 37
drag, startPoint x: 625, startPoint y: 266, endPoint x: 489, endPoint y: 267, distance: 136.0
click at [490, 267] on div "SearchWithCriteriaf3e13302-0b7e-4b51-ad90-e1319261294f Recording Artist ma" at bounding box center [904, 272] width 1044 height 39
type input "alfa mist"
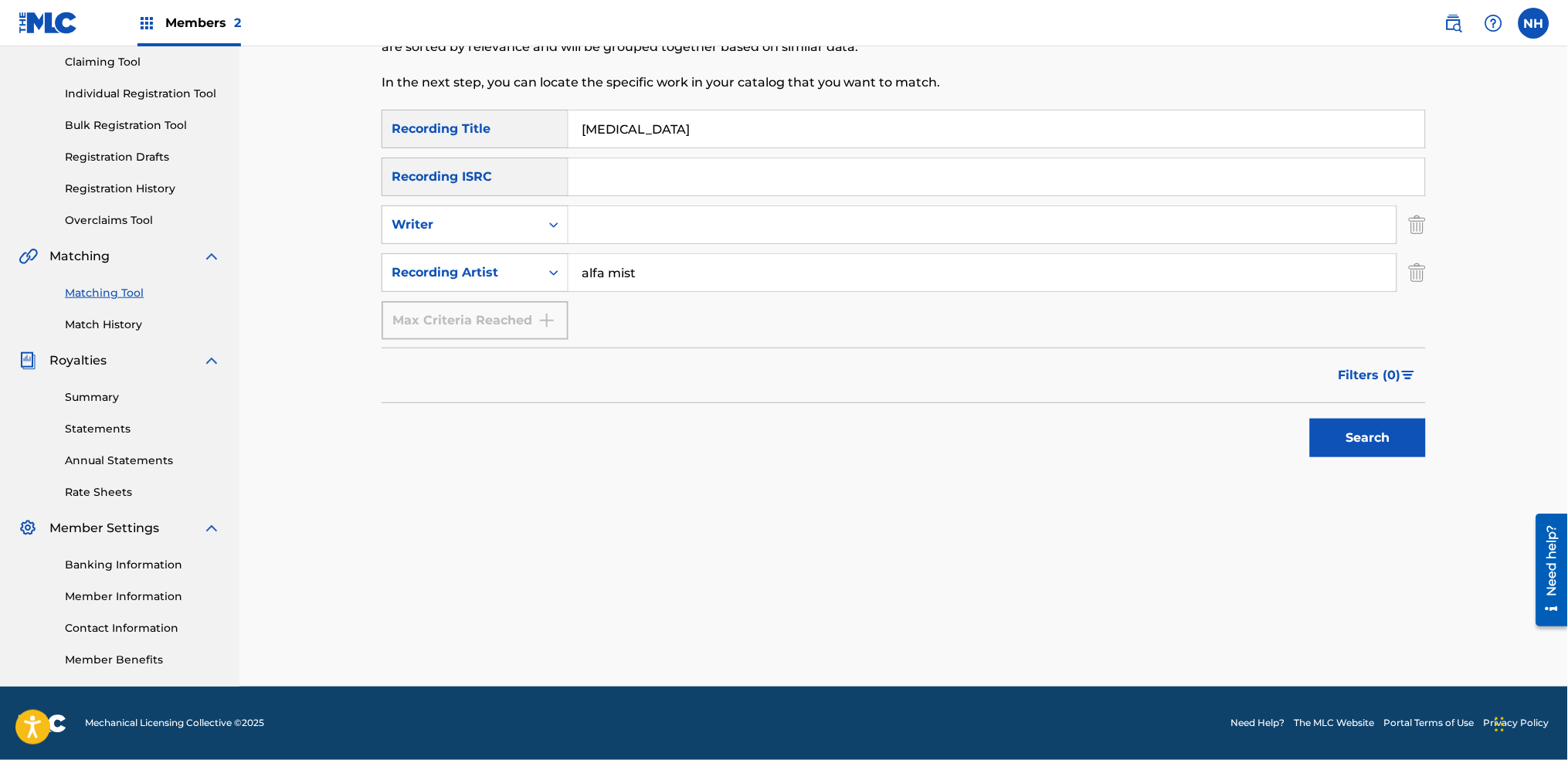
click at [1357, 445] on button "Search" at bounding box center [1367, 438] width 116 height 39
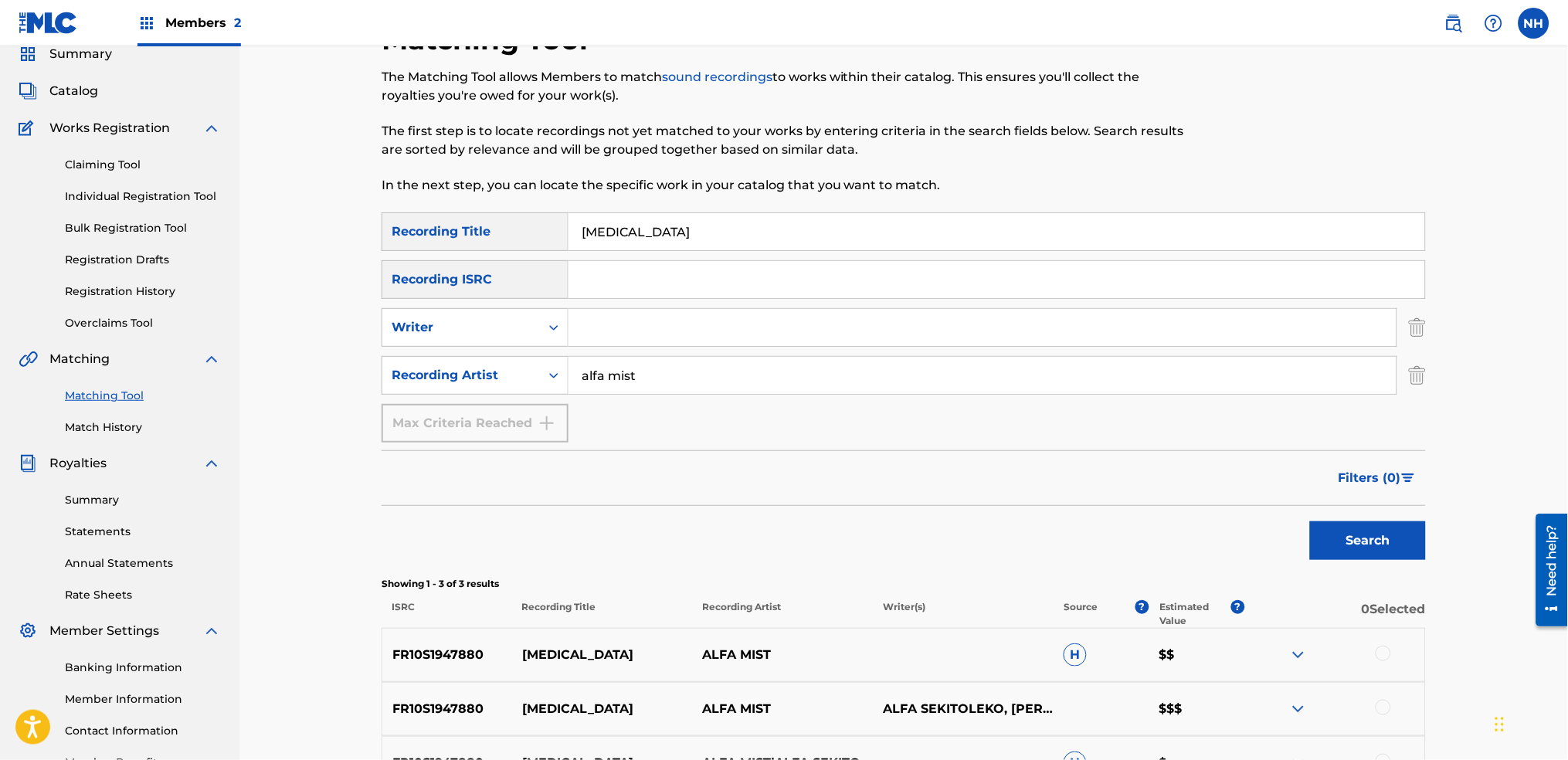
scroll to position [243, 0]
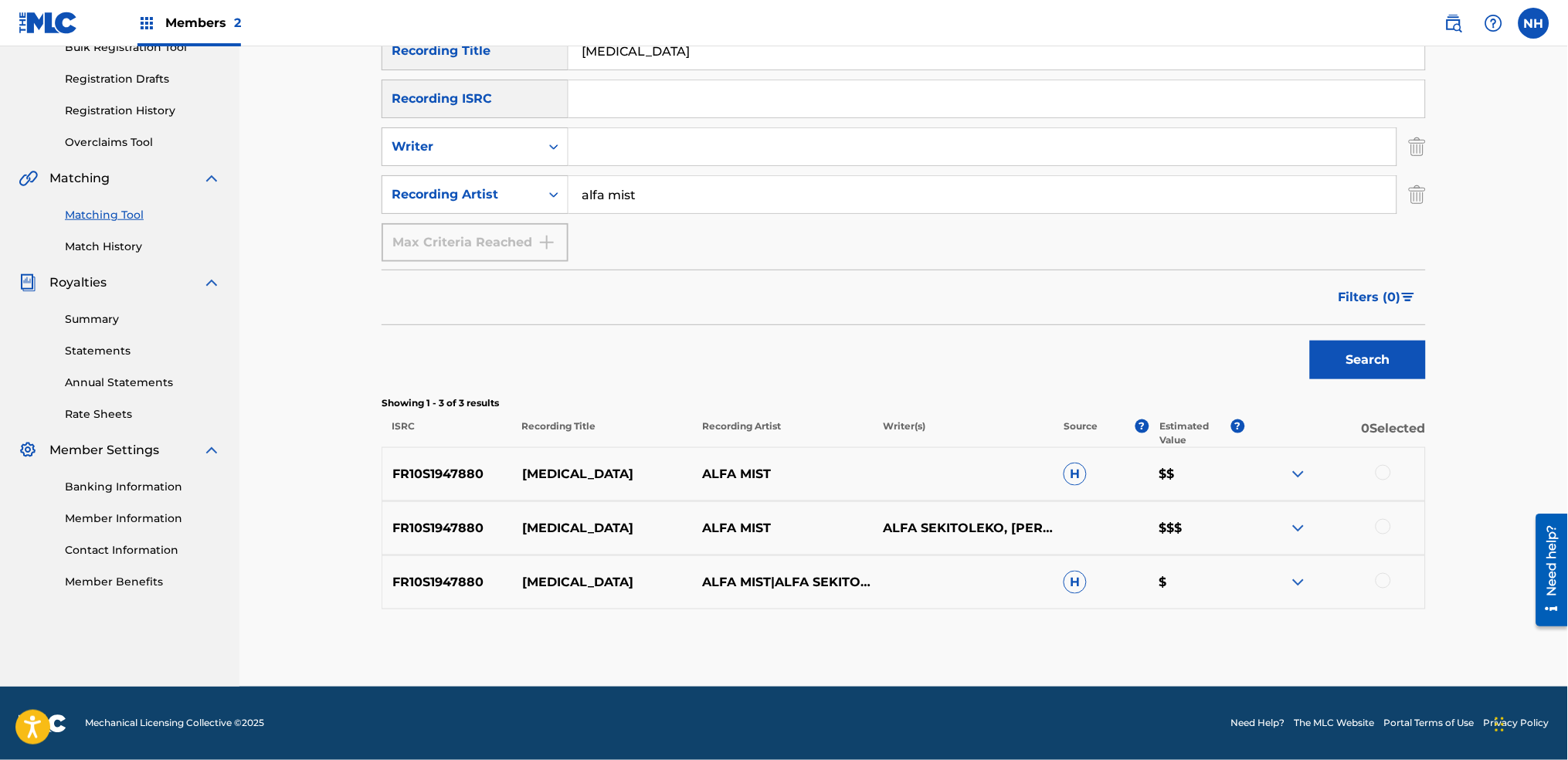
click at [1389, 485] on div "FR10S1947880 RETAINER ALFA MIST H $$" at bounding box center [904, 475] width 1044 height 54
click at [1389, 479] on div at bounding box center [1334, 474] width 181 height 19
click at [1383, 483] on div "FR10S1947880 RETAINER ALFA MIST H $$" at bounding box center [904, 475] width 1044 height 54
click at [1384, 472] on div at bounding box center [1384, 472] width 16 height 16
click at [1377, 529] on div at bounding box center [1384, 526] width 16 height 16
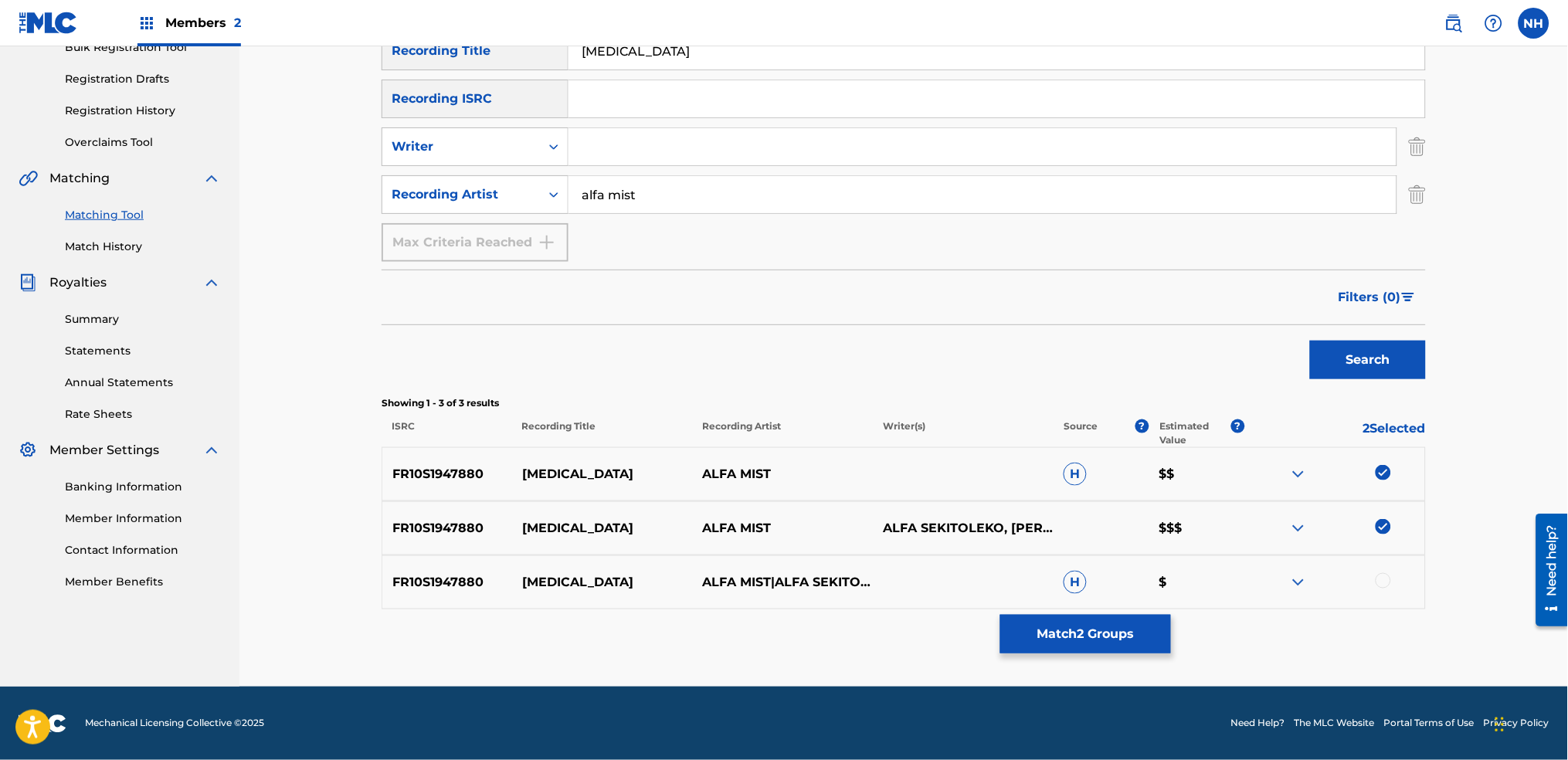
click at [1395, 576] on div at bounding box center [1334, 582] width 181 height 19
click at [1388, 573] on div at bounding box center [1334, 582] width 181 height 19
click at [1384, 575] on div at bounding box center [1384, 580] width 16 height 16
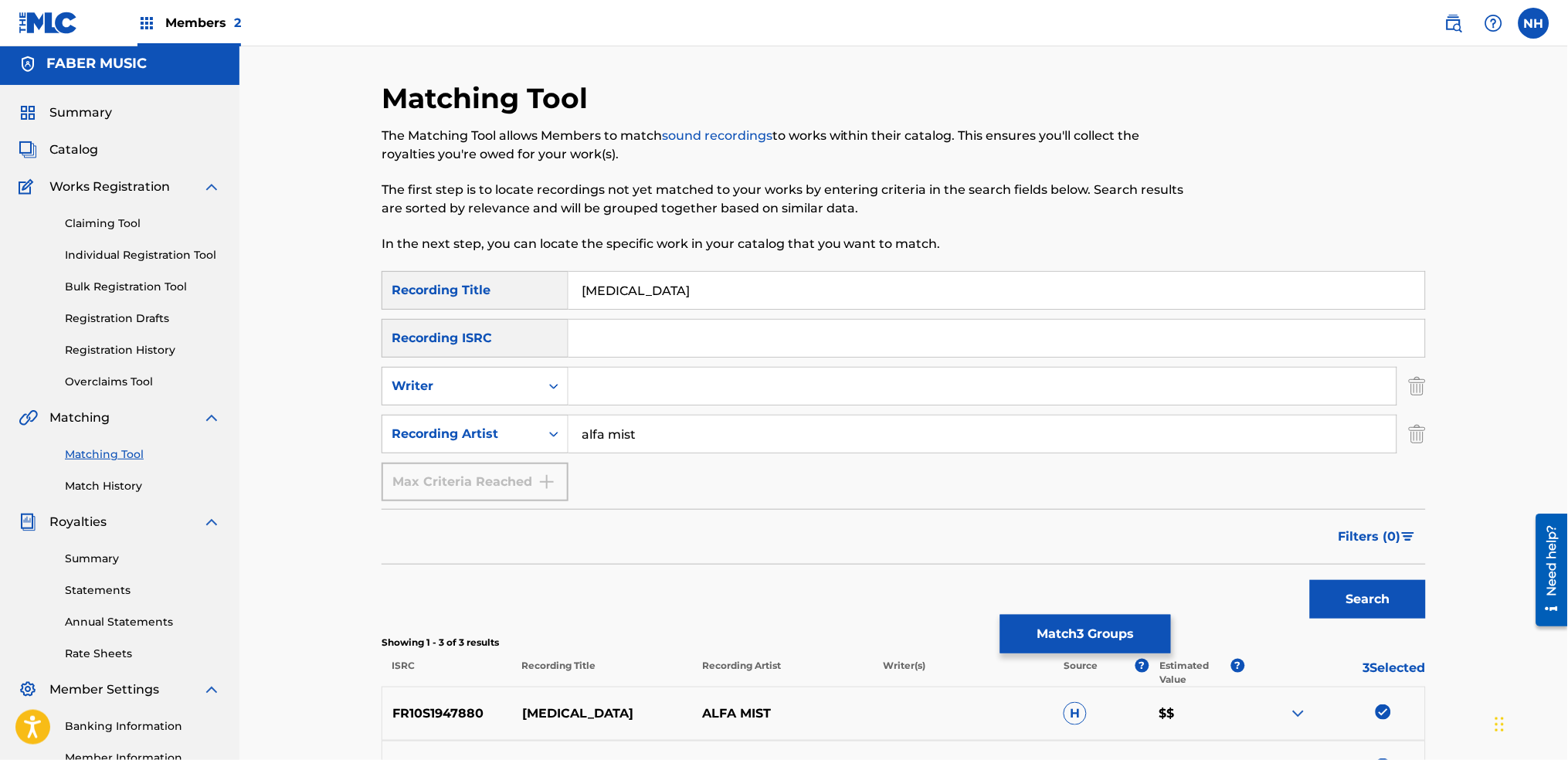
scroll to position [0, 0]
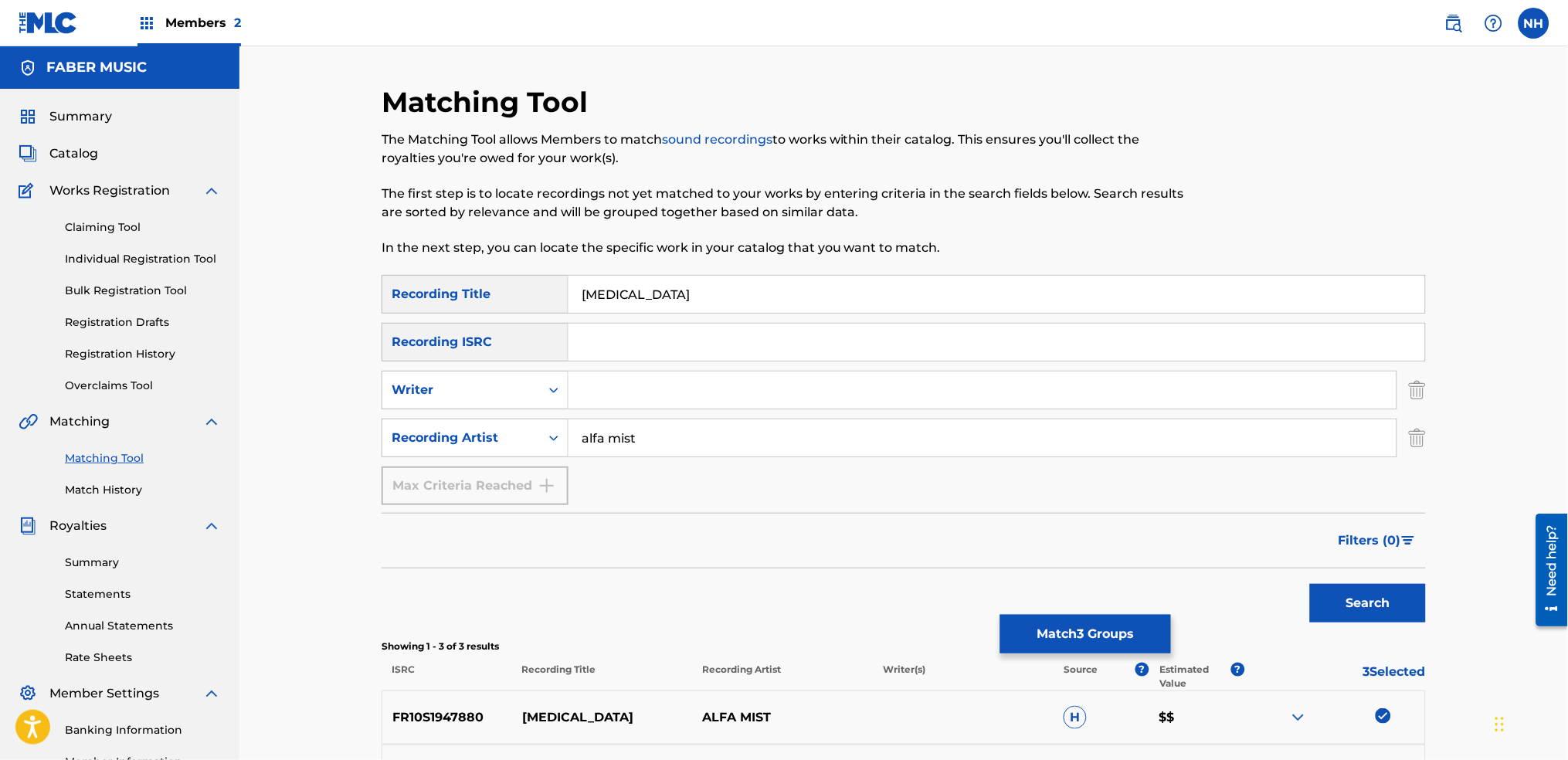
drag, startPoint x: 743, startPoint y: 299, endPoint x: 306, endPoint y: 253, distance: 439.4
click at [311, 253] on div "Matching Tool The Matching Tool allows Members to match sound recordings to wor…" at bounding box center [903, 489] width 1329 height 884
click at [1059, 646] on button "Match 3 Groups" at bounding box center [1086, 634] width 170 height 39
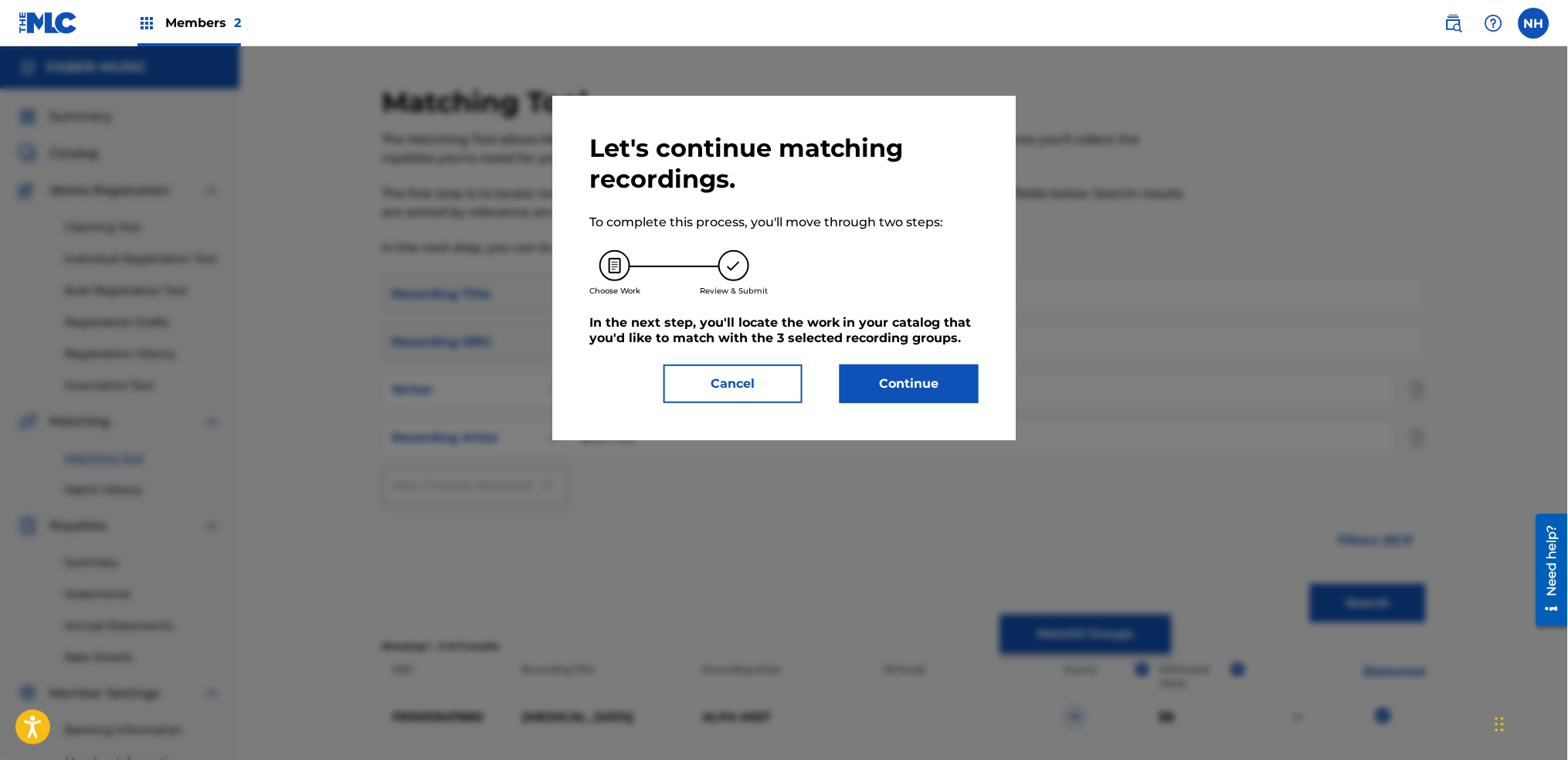
click at [880, 411] on div "Let's continue matching recordings. To complete this process, you'll move throu…" at bounding box center [784, 268] width 464 height 344
click at [881, 404] on div "Let's continue matching recordings. To complete this process, you'll move throu…" at bounding box center [784, 268] width 464 height 344
click at [883, 394] on button "Continue" at bounding box center [910, 384] width 139 height 39
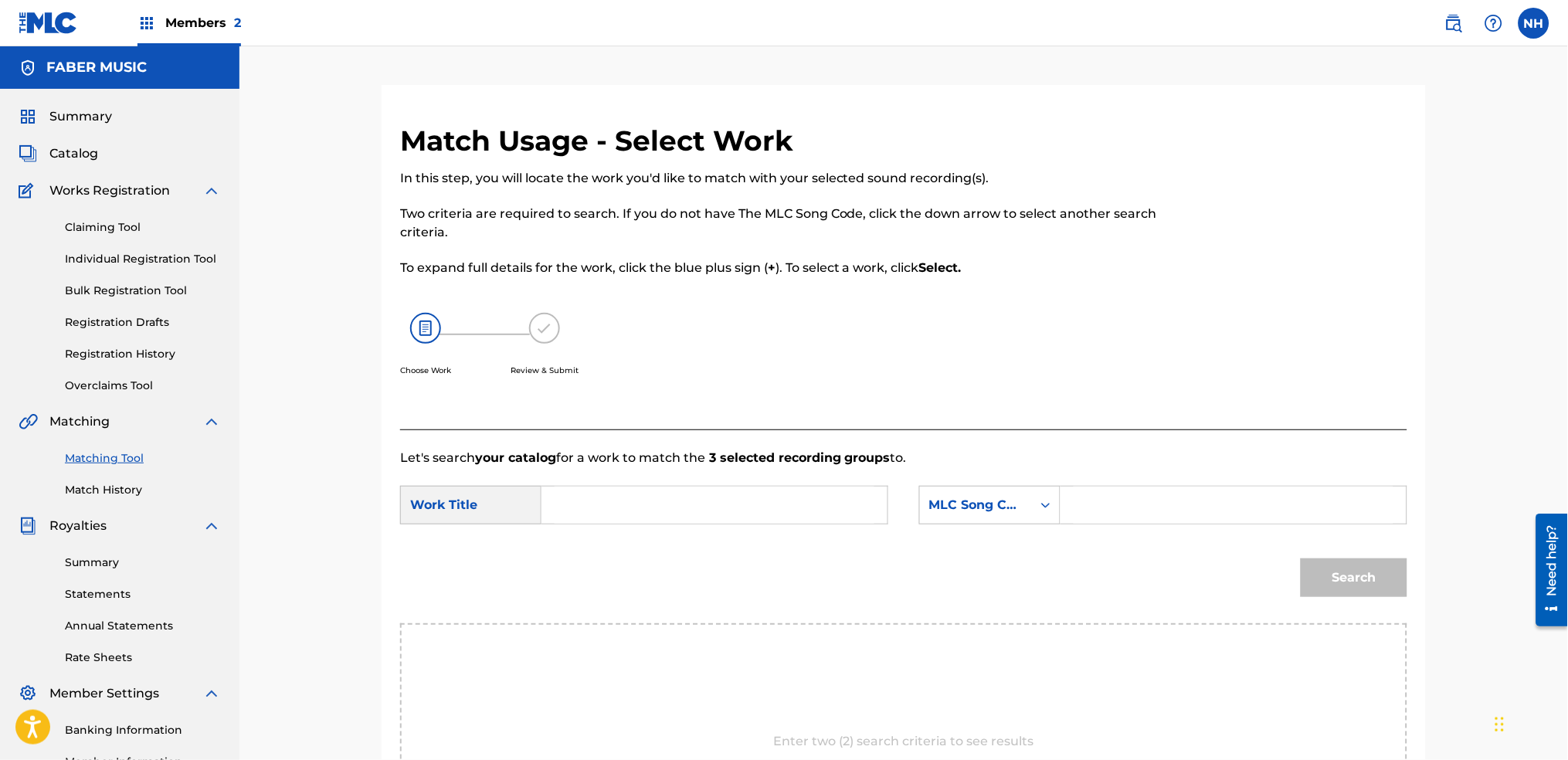
click at [731, 503] on input "Search Form" at bounding box center [715, 505] width 320 height 37
paste input "[MEDICAL_DATA]"
type input "[MEDICAL_DATA]"
click at [1030, 494] on div "MLC Song Code" at bounding box center [976, 505] width 112 height 30
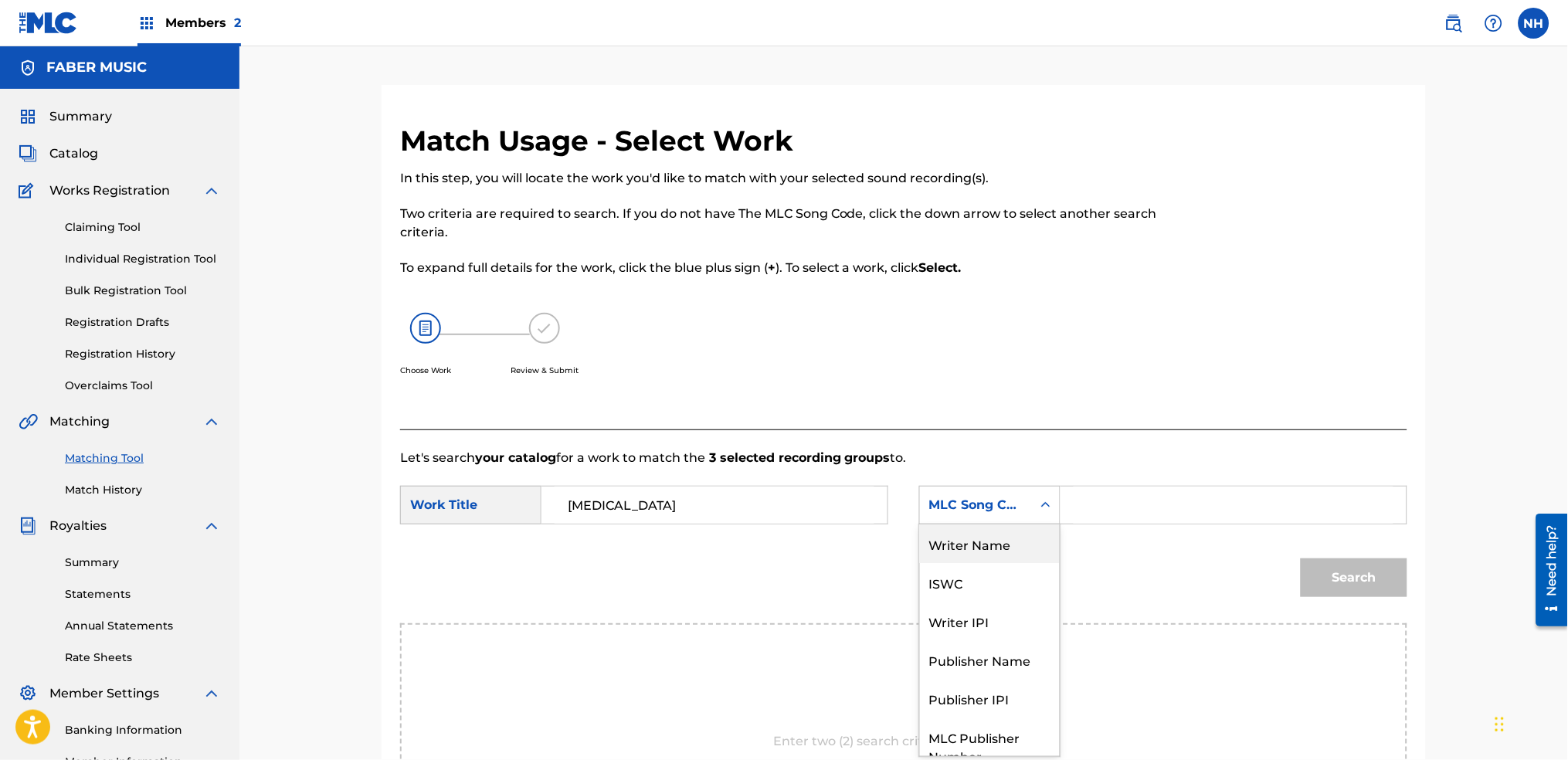
click at [1035, 531] on div "Writer Name" at bounding box center [990, 544] width 140 height 39
click at [1121, 516] on input "Search Form" at bounding box center [1234, 505] width 320 height 37
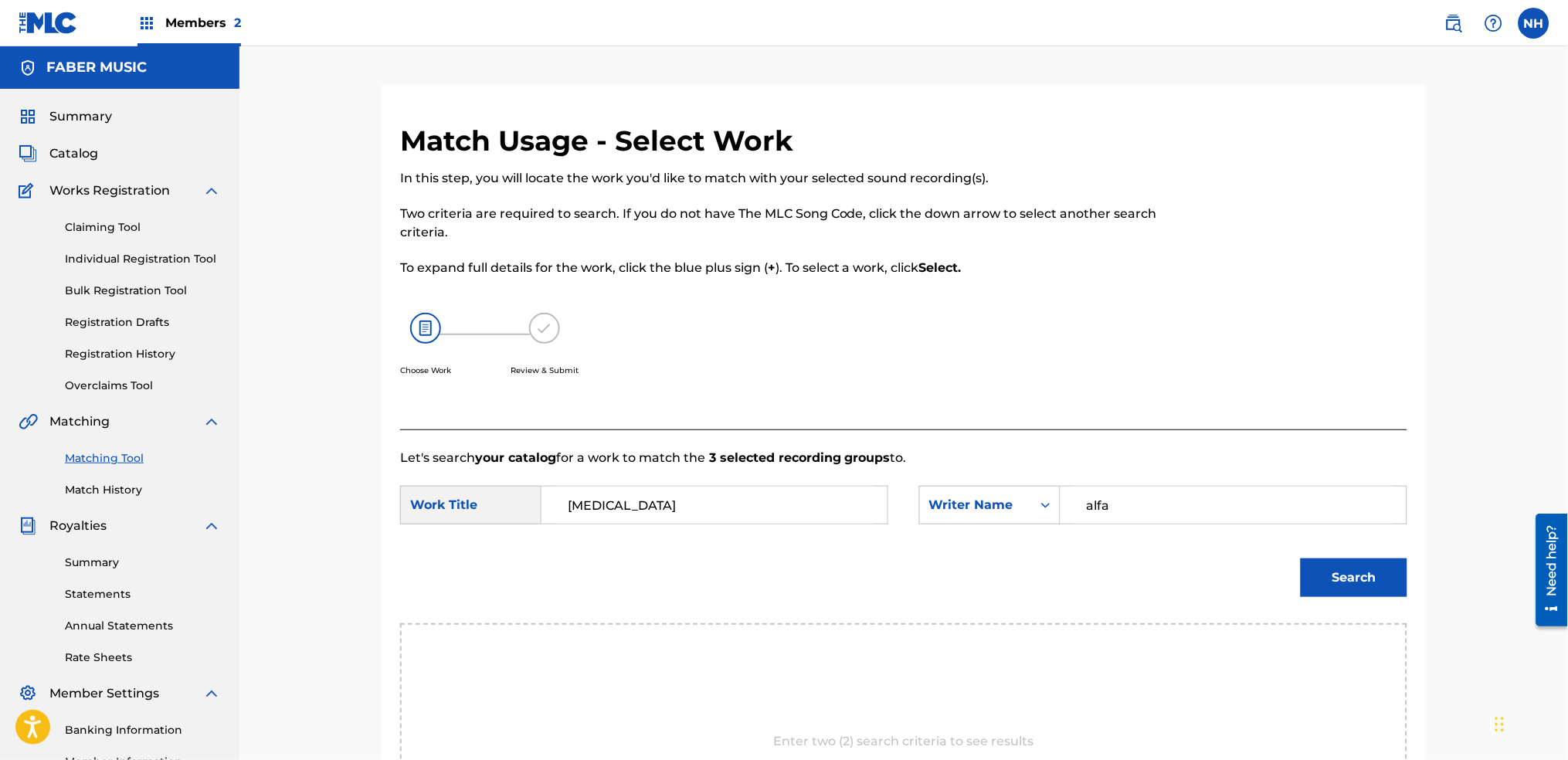
type input "alfa"
click at [1326, 566] on button "Search" at bounding box center [1354, 577] width 107 height 39
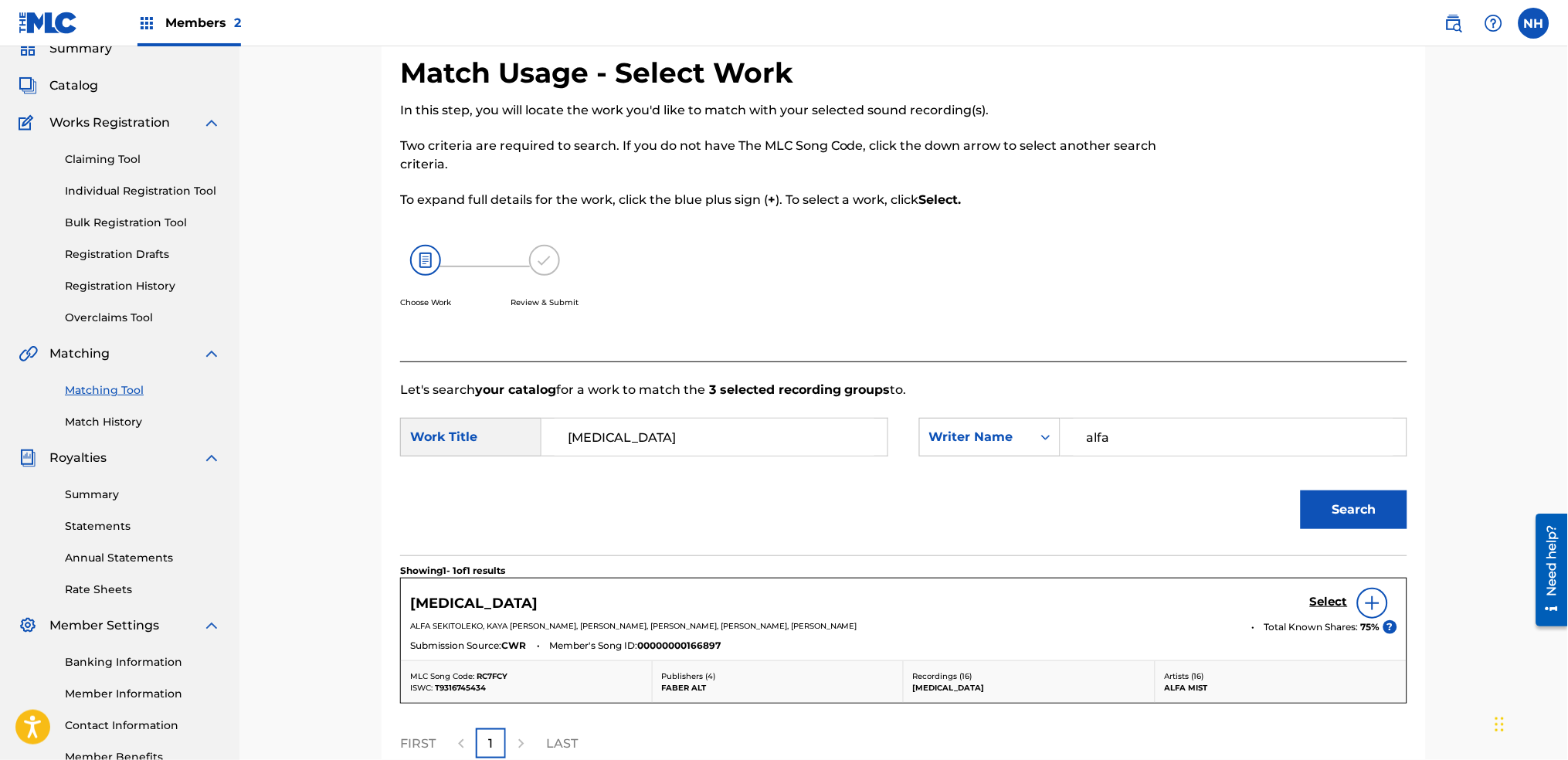
scroll to position [102, 0]
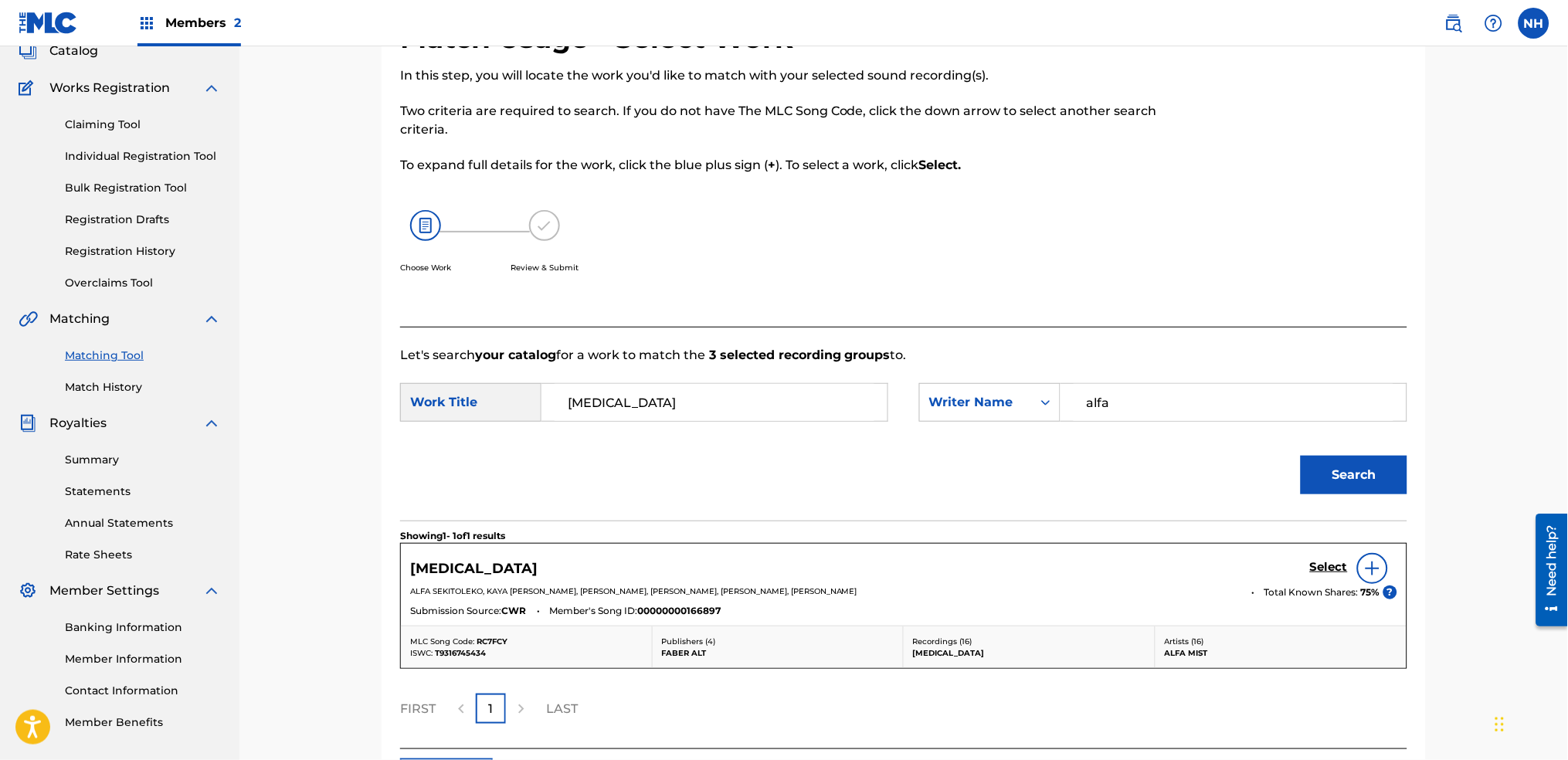
click at [1343, 589] on span "Total Known Shares:" at bounding box center [1313, 592] width 97 height 14
click at [1336, 568] on h5 "Select" at bounding box center [1329, 567] width 38 height 15
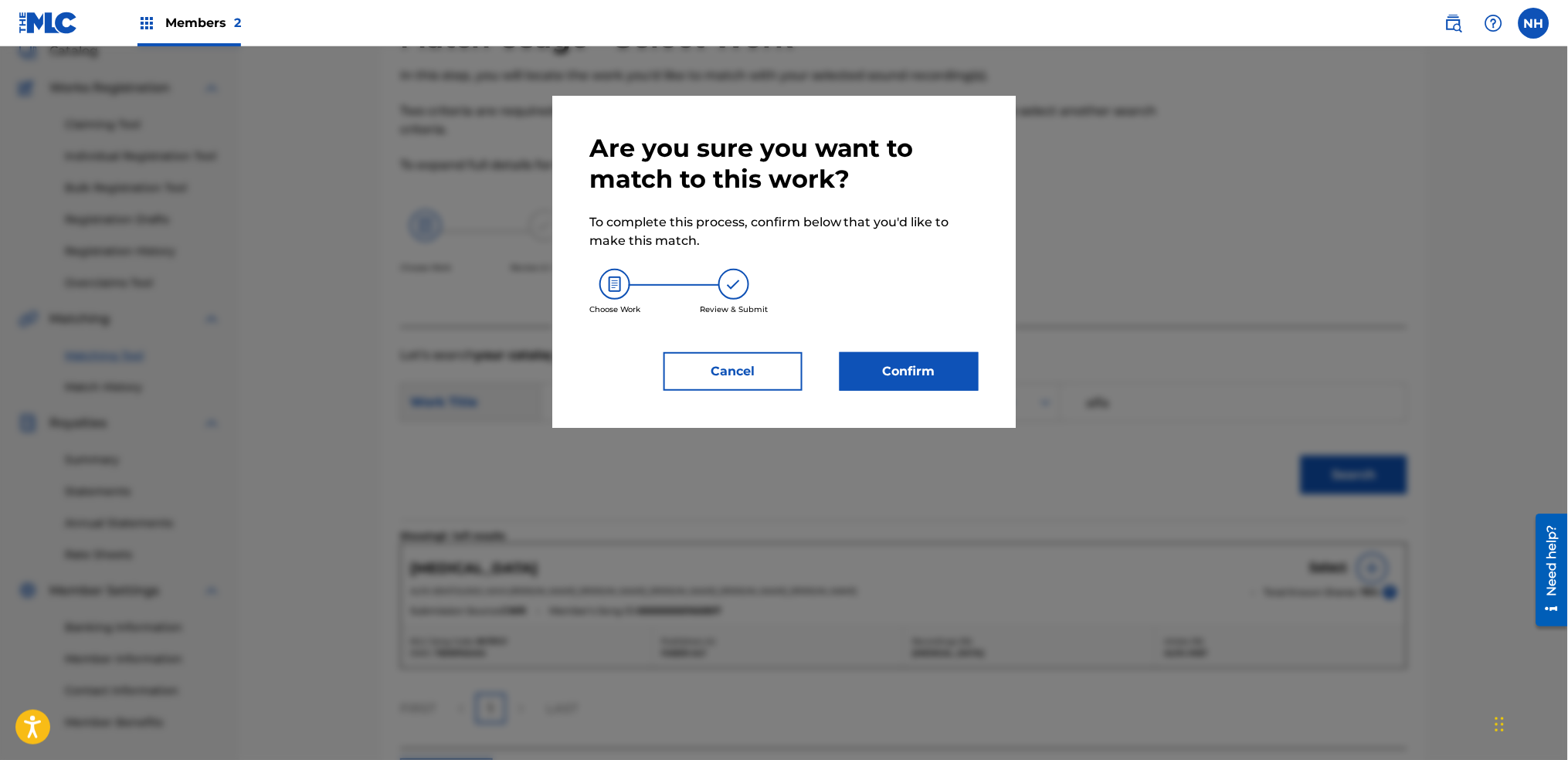
click at [931, 380] on button "Confirm" at bounding box center [910, 371] width 139 height 39
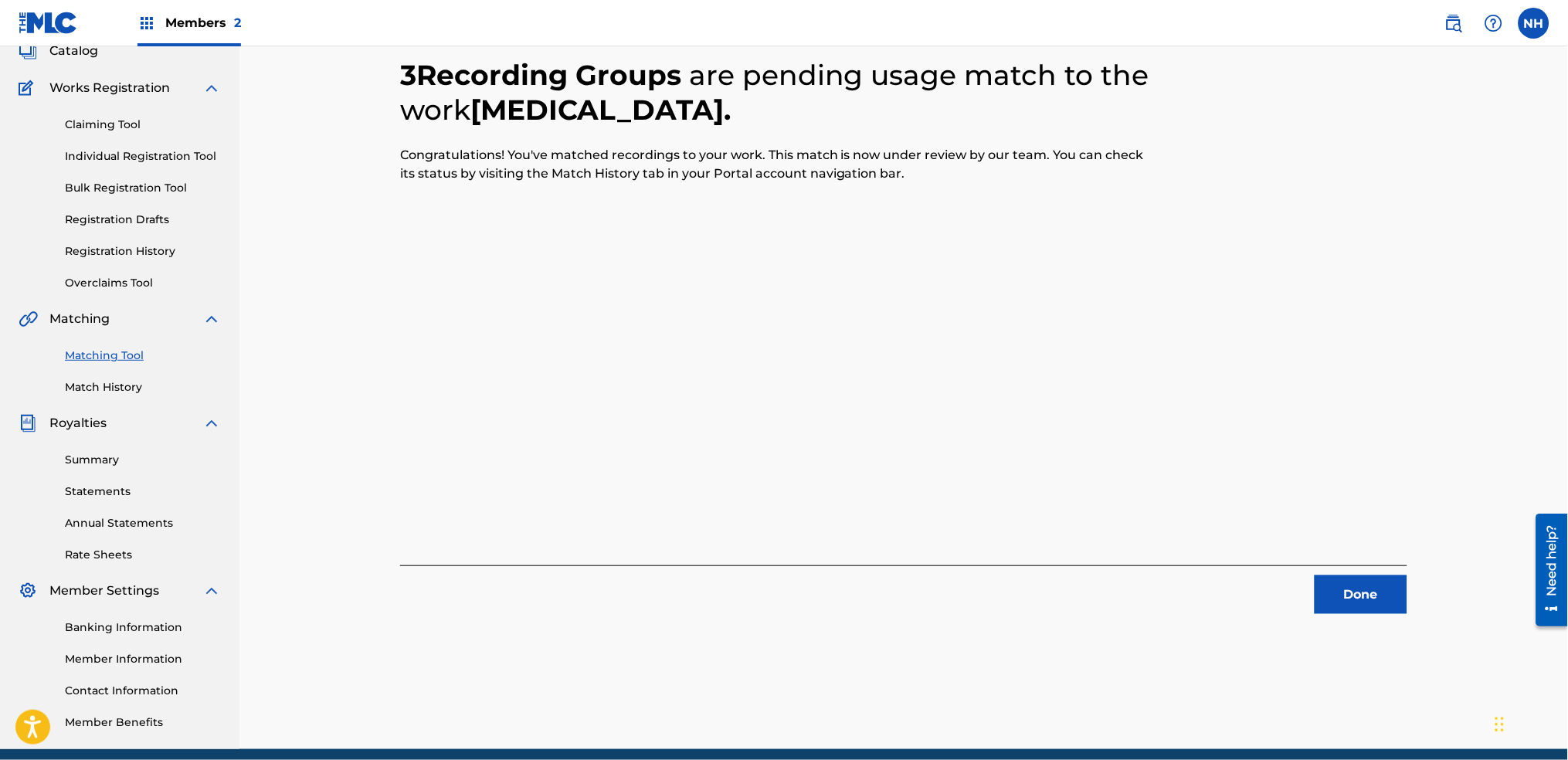
drag, startPoint x: 371, startPoint y: 386, endPoint x: 726, endPoint y: 425, distance: 357.1
click at [371, 386] on div "3 Recording Groups are pending usage match to the work RETAINER . Congratulatio…" at bounding box center [904, 366] width 1082 height 767
click at [1316, 585] on button "Done" at bounding box center [1361, 594] width 93 height 39
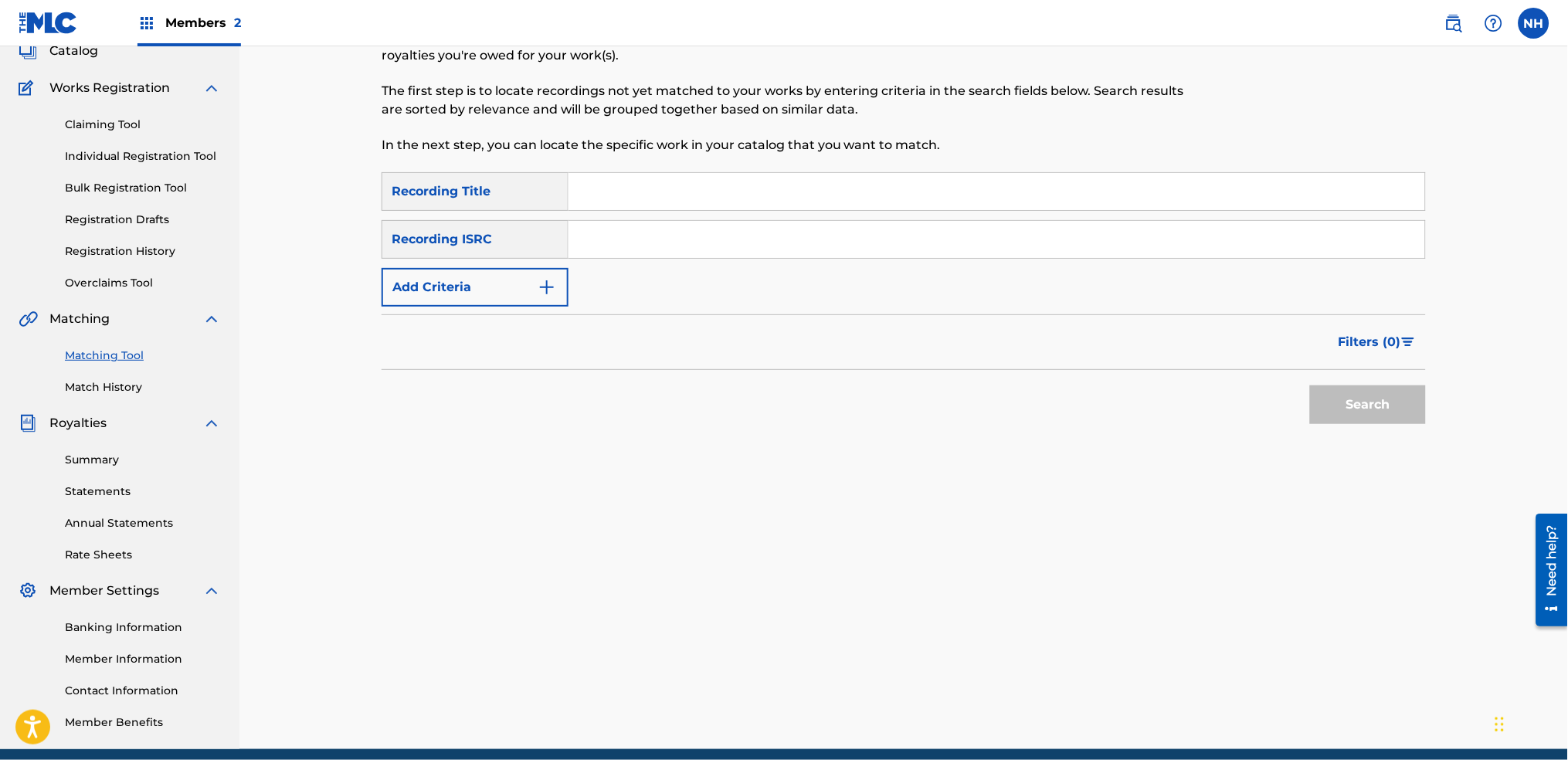
click at [750, 219] on div "SearchWithCriteria2abb0aaa-afad-4308-9d96-de7e744857a4 Recording Title SearchWi…" at bounding box center [904, 239] width 1044 height 134
click at [740, 205] on input "Search Form" at bounding box center [997, 191] width 857 height 37
paste input "FIGHT OR FLIGHT"
type input "FIGHT OR FLIGHT"
click at [540, 300] on button "Add Criteria" at bounding box center [475, 287] width 187 height 39
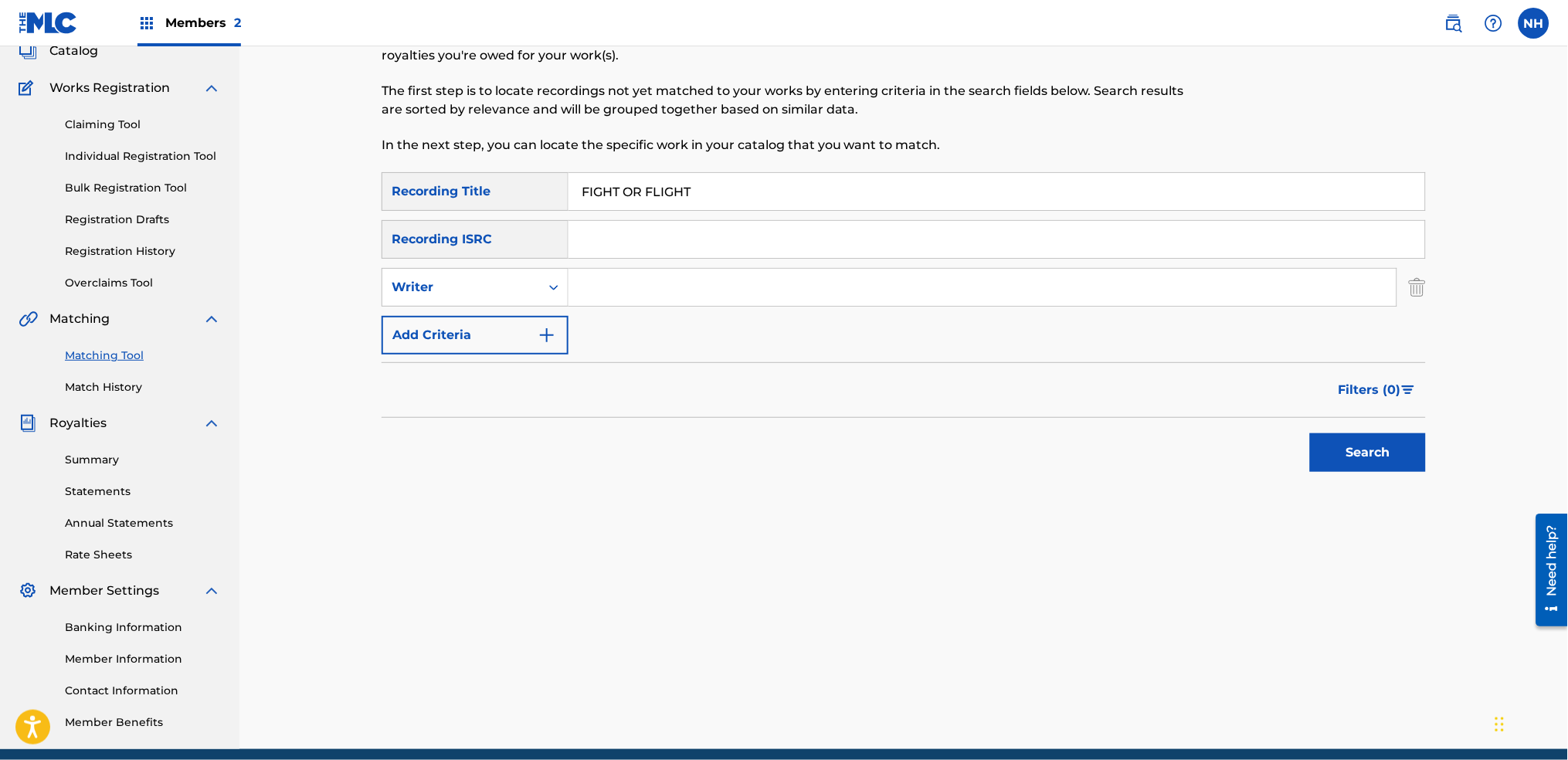
drag, startPoint x: 540, startPoint y: 312, endPoint x: 541, endPoint y: 334, distance: 22.0
click at [541, 313] on div "SearchWithCriteria2abb0aaa-afad-4308-9d96-de7e744857a4 Recording Title FIGHT OR…" at bounding box center [904, 263] width 1044 height 182
click at [541, 335] on img "Search Form" at bounding box center [547, 335] width 19 height 19
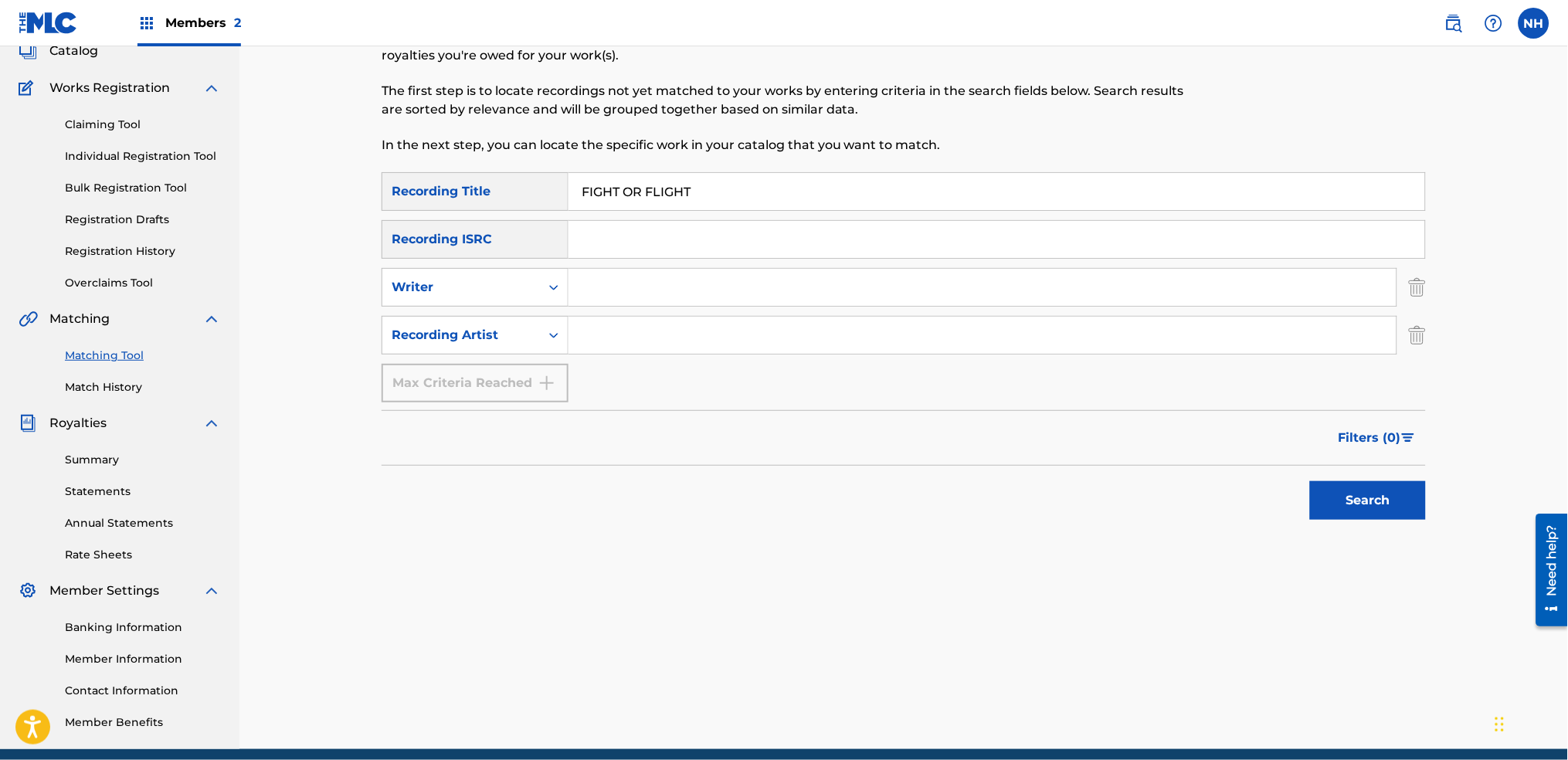
click at [607, 343] on input "Search Form" at bounding box center [983, 334] width 828 height 37
drag, startPoint x: 607, startPoint y: 343, endPoint x: 377, endPoint y: 325, distance: 230.7
click at [393, 325] on div "SearchWithCriteriaf3e13302-0b7e-4b51-ad90-e1319261294f Recording Artist m" at bounding box center [904, 334] width 1044 height 39
drag, startPoint x: 652, startPoint y: 334, endPoint x: 358, endPoint y: 308, distance: 295.1
click at [360, 308] on div "Matching Tool The Matching Tool allows Members to match sound recordings to wor…" at bounding box center [903, 346] width 1329 height 806
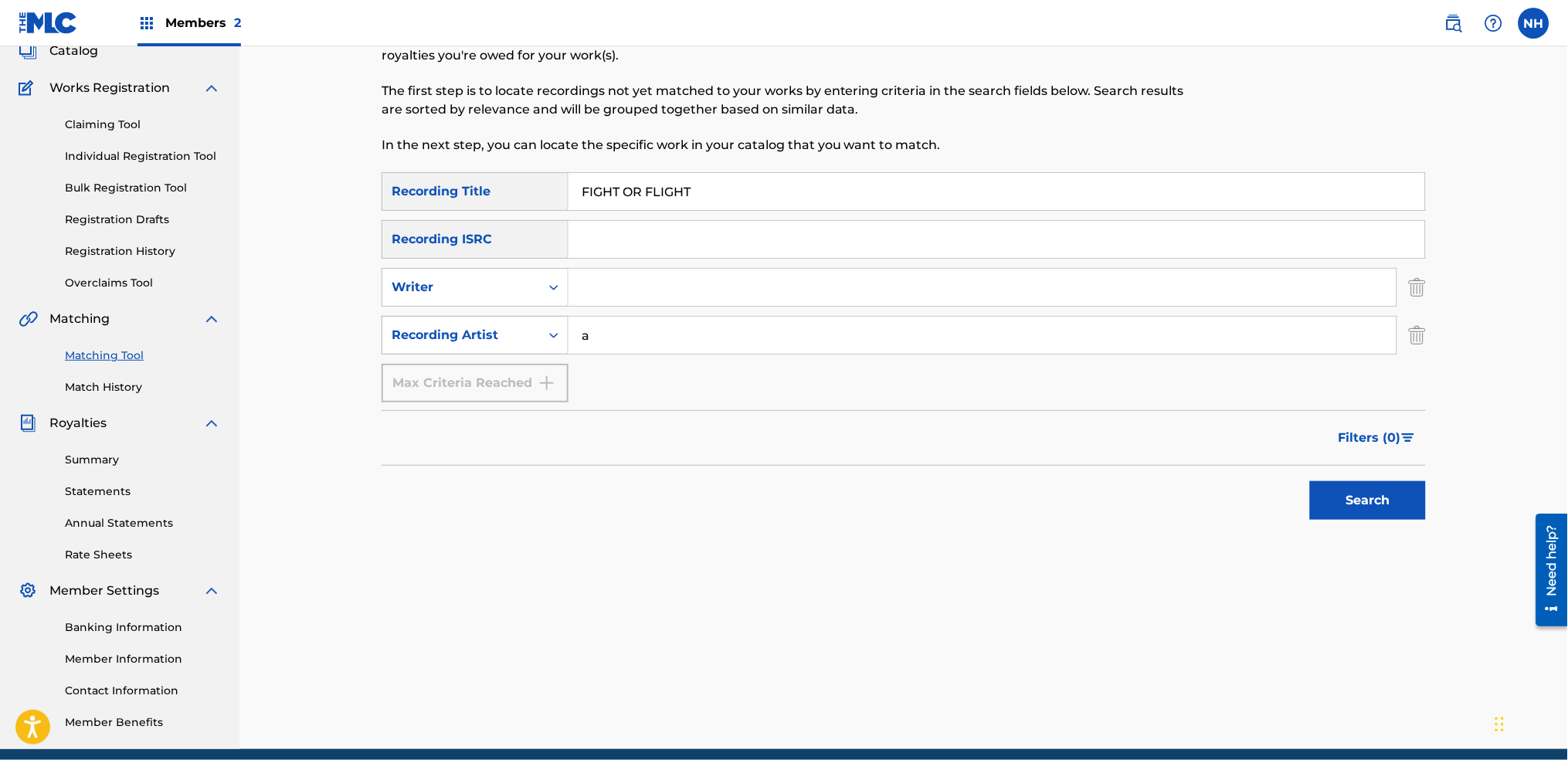
drag, startPoint x: 729, startPoint y: 345, endPoint x: 478, endPoint y: 341, distance: 251.0
click at [478, 341] on div "SearchWithCriteriaf3e13302-0b7e-4b51-ad90-e1319261294f Recording Artist a" at bounding box center [904, 334] width 1044 height 39
type input "alfa mist"
click at [1216, 503] on div "Search" at bounding box center [904, 496] width 1044 height 61
click at [1357, 517] on button "Search" at bounding box center [1367, 500] width 116 height 39
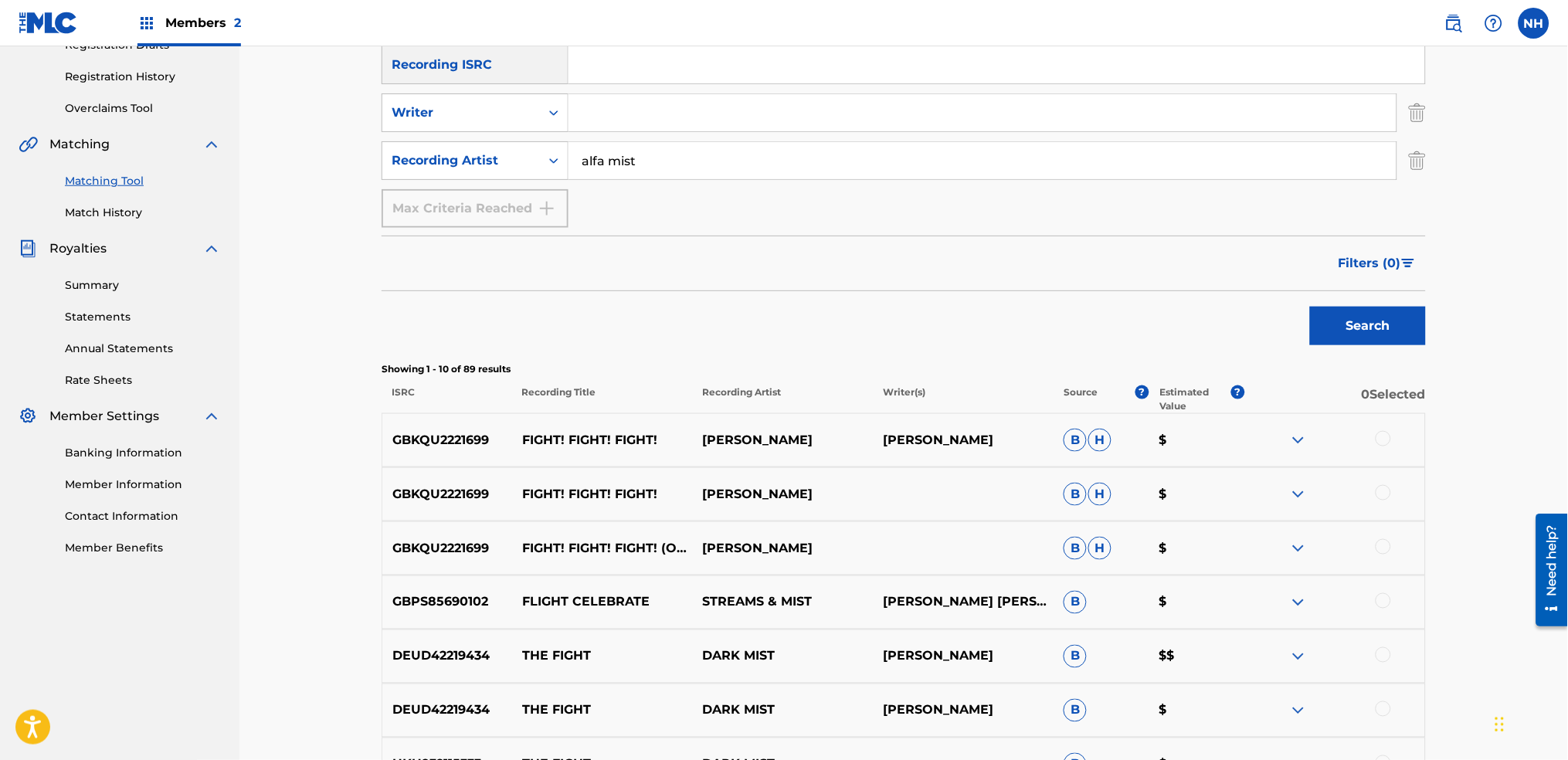
scroll to position [309, 0]
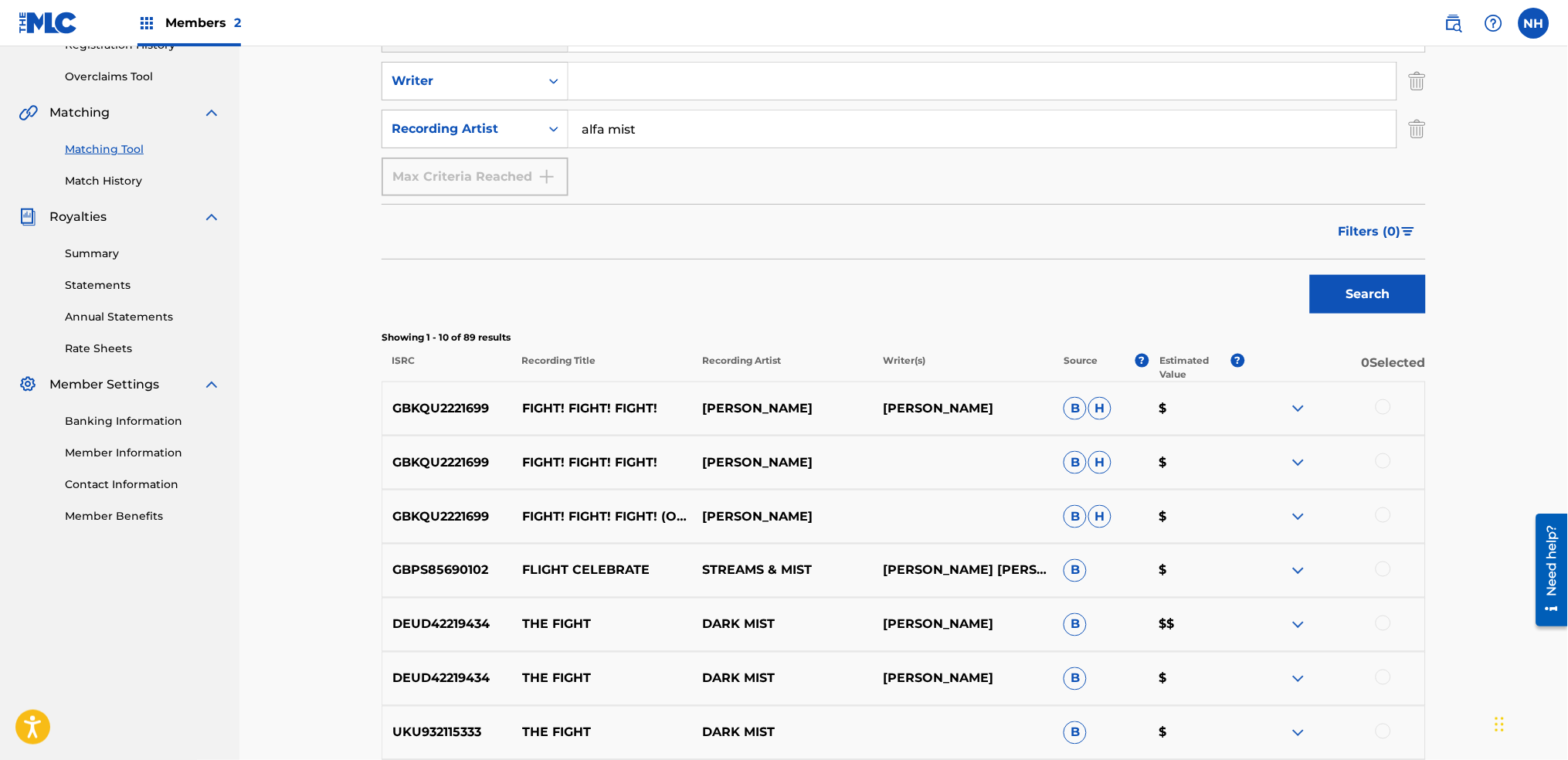
click at [507, 308] on div "Search" at bounding box center [904, 290] width 1044 height 61
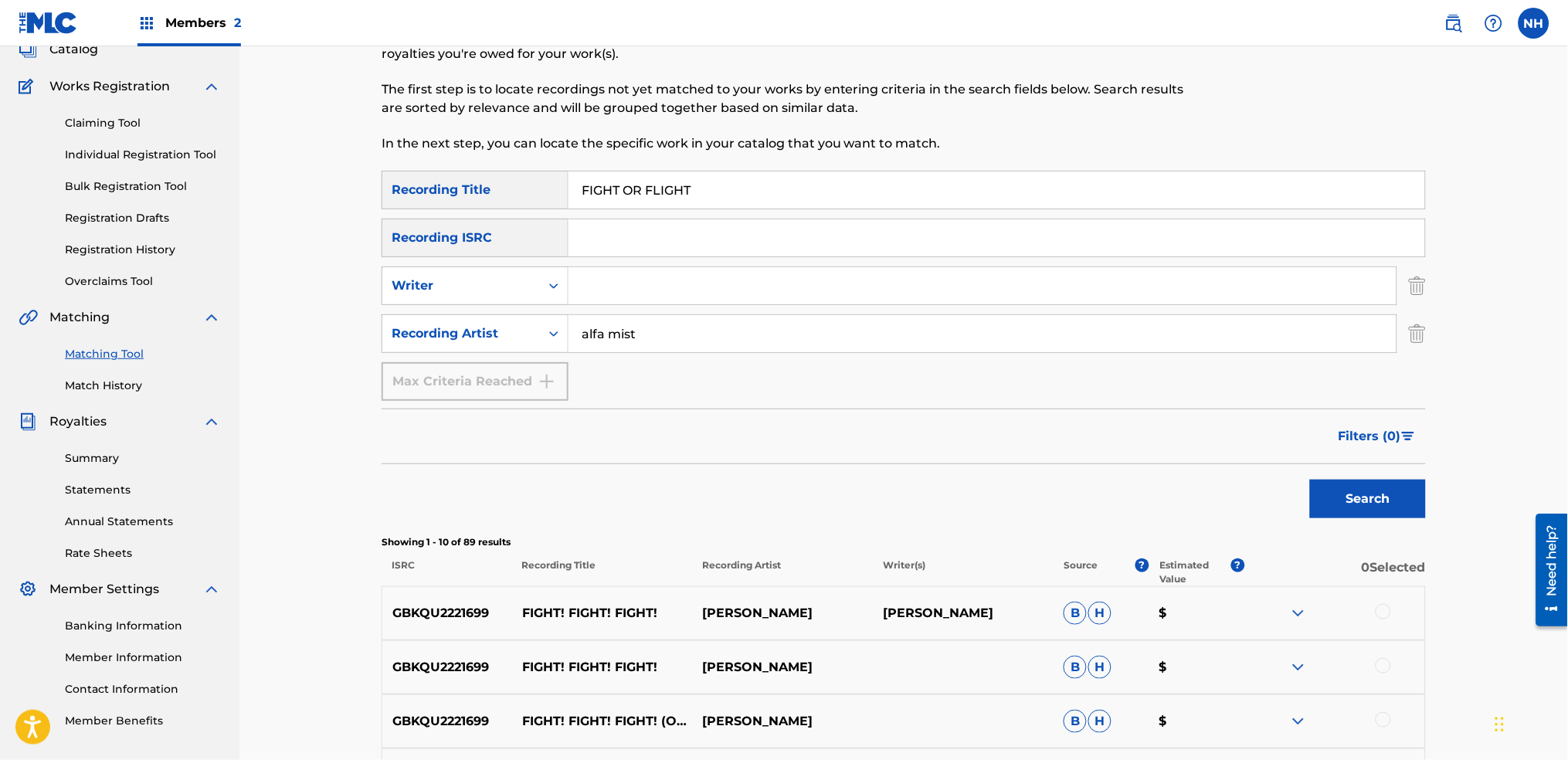
scroll to position [102, 0]
click at [679, 206] on div "SearchWithCriteria2abb0aaa-afad-4308-9d96-de7e744857a4 Recording Title FIGHT OR…" at bounding box center [904, 287] width 1044 height 230
click at [679, 204] on input "FIGHT OR FLIGHT" at bounding box center [997, 191] width 857 height 37
paste input "LOATING"
click at [1398, 514] on button "Search" at bounding box center [1367, 500] width 116 height 39
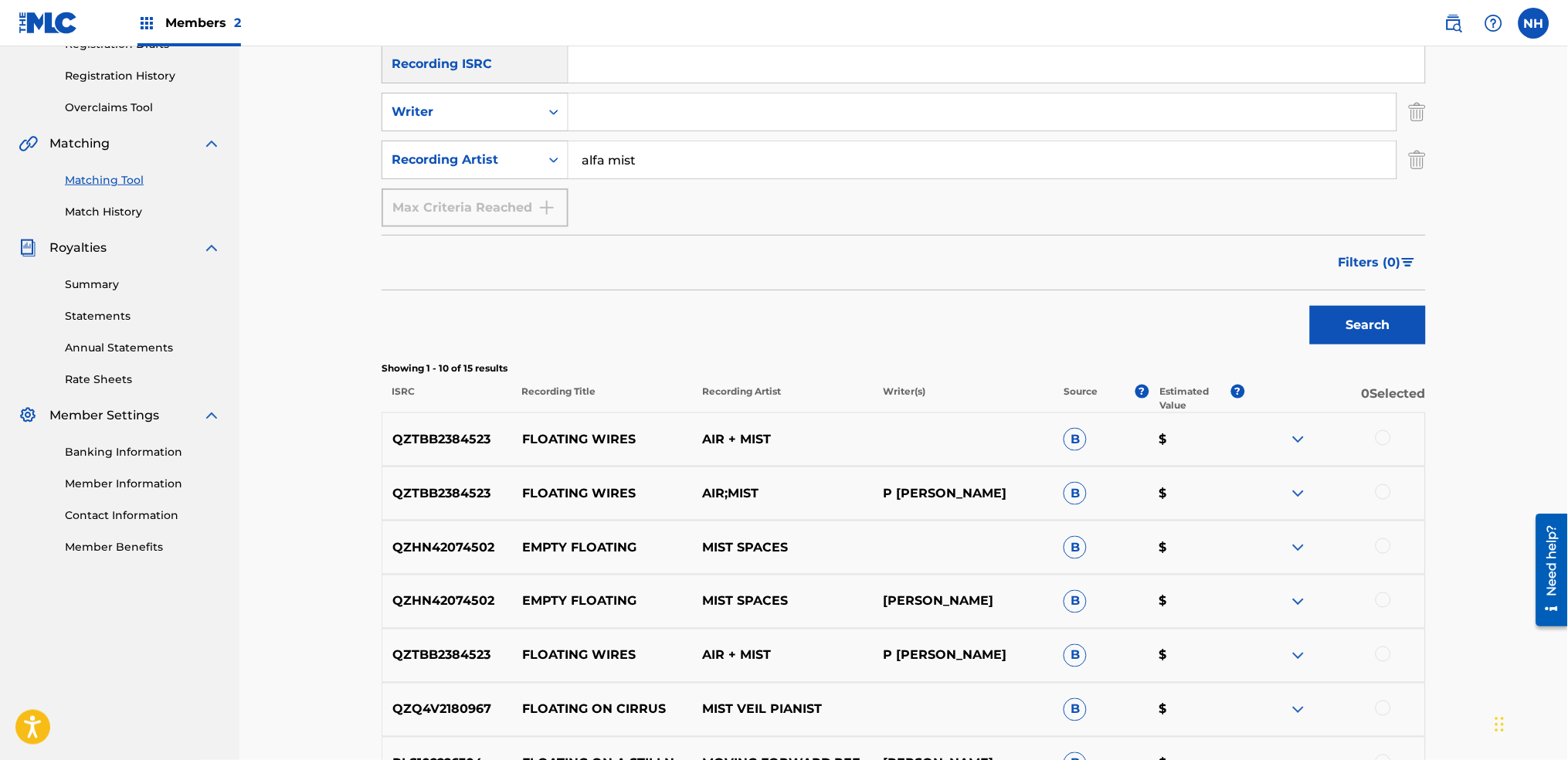
scroll to position [309, 0]
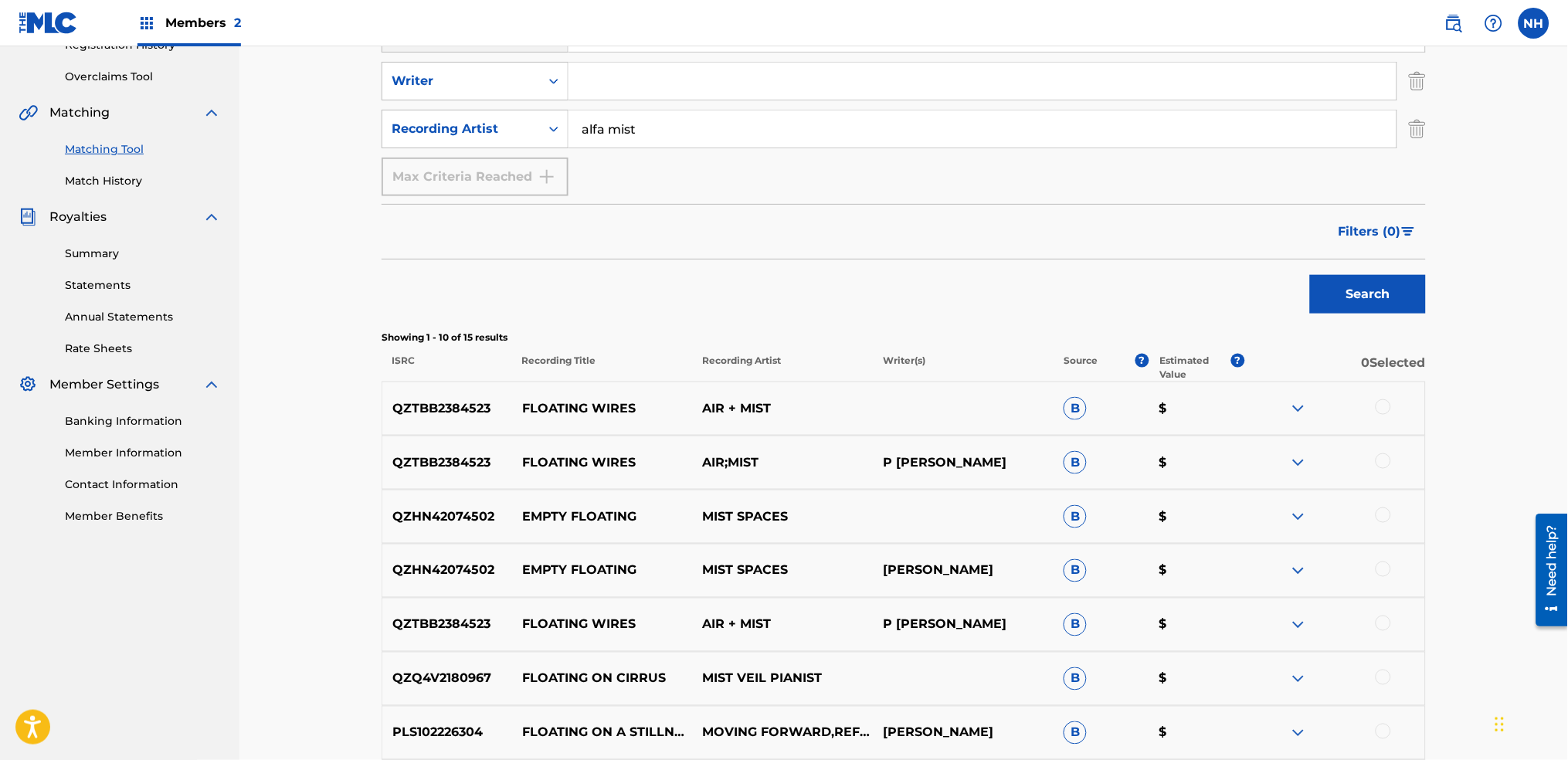
drag, startPoint x: 524, startPoint y: 298, endPoint x: 549, endPoint y: 294, distance: 25.3
click at [524, 299] on div "Search" at bounding box center [904, 290] width 1044 height 61
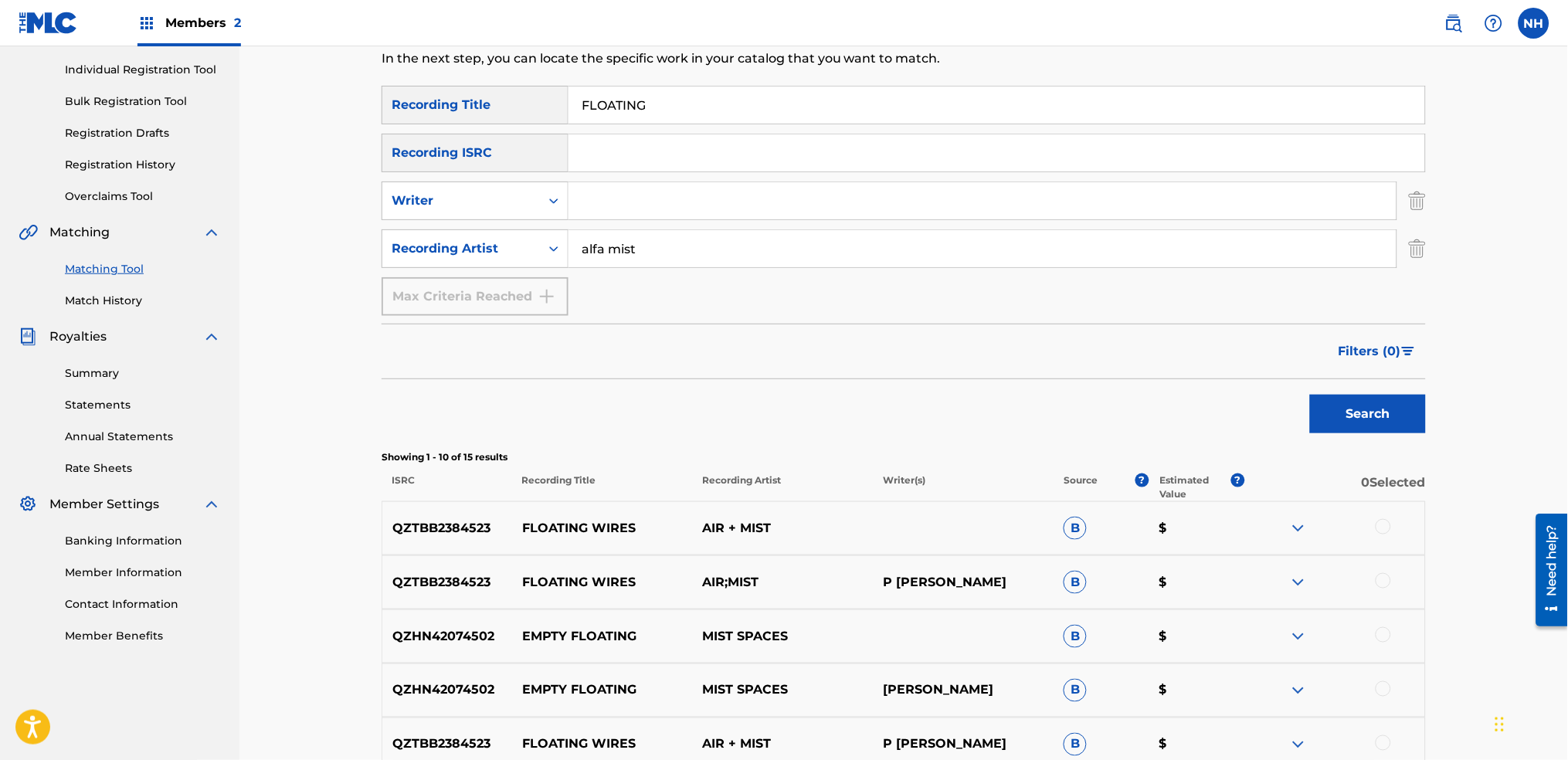
scroll to position [102, 0]
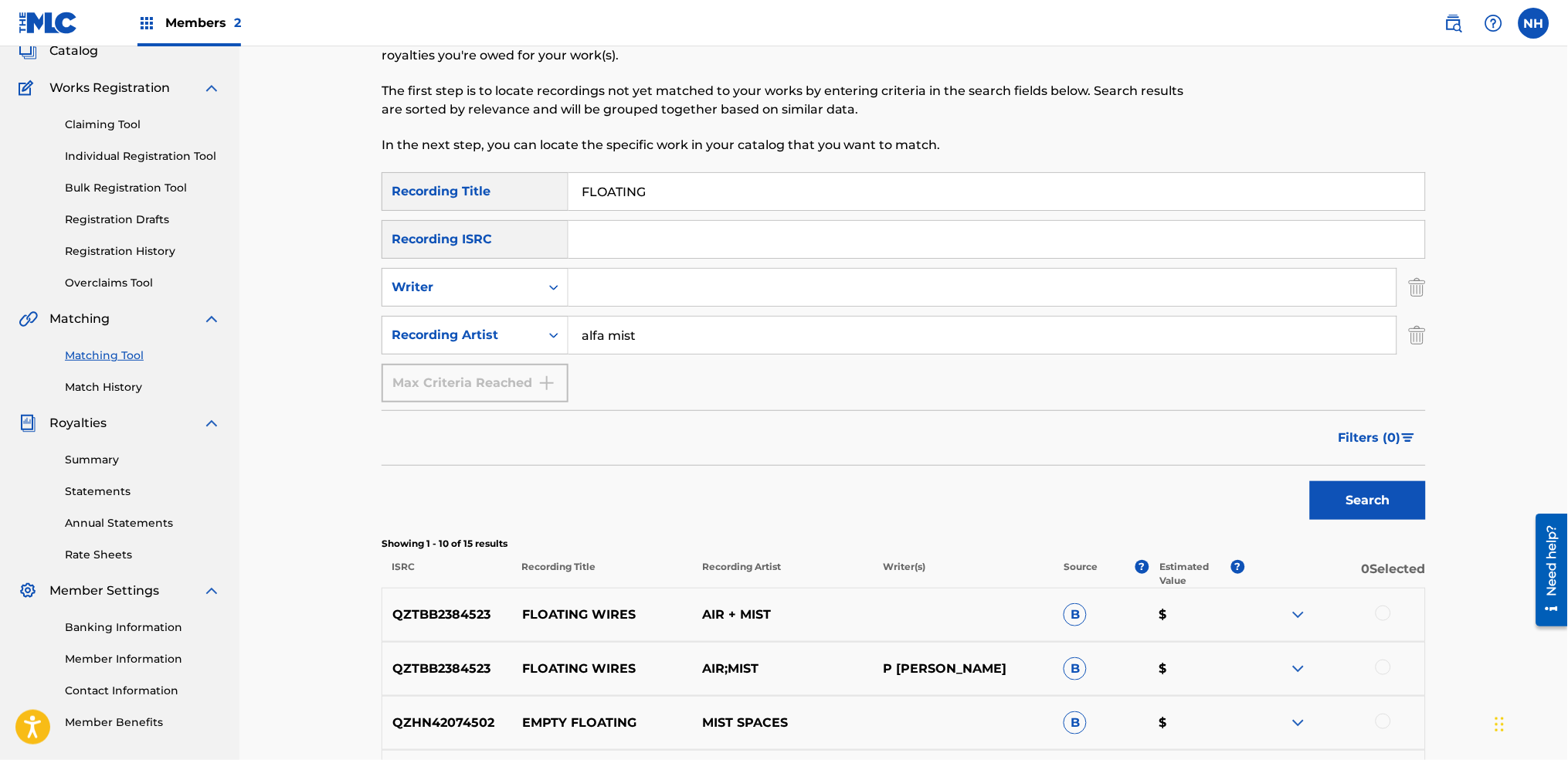
click at [688, 209] on input "FLOATING" at bounding box center [997, 191] width 857 height 37
paste input "MY EVERYTH"
click at [1370, 526] on div "Search" at bounding box center [1364, 496] width 124 height 61
click at [1365, 503] on button "Search" at bounding box center [1367, 500] width 116 height 39
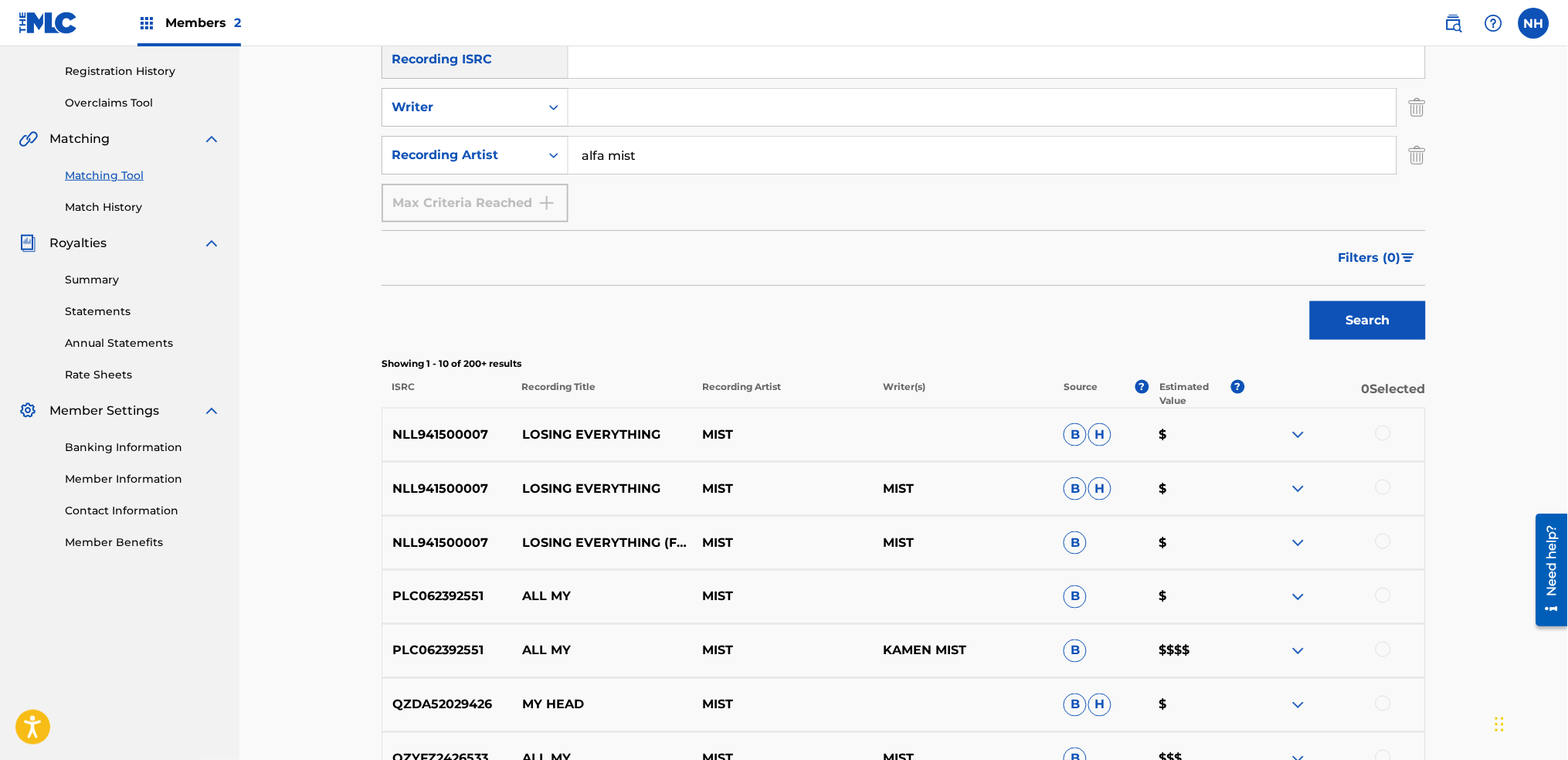
scroll to position [386, 0]
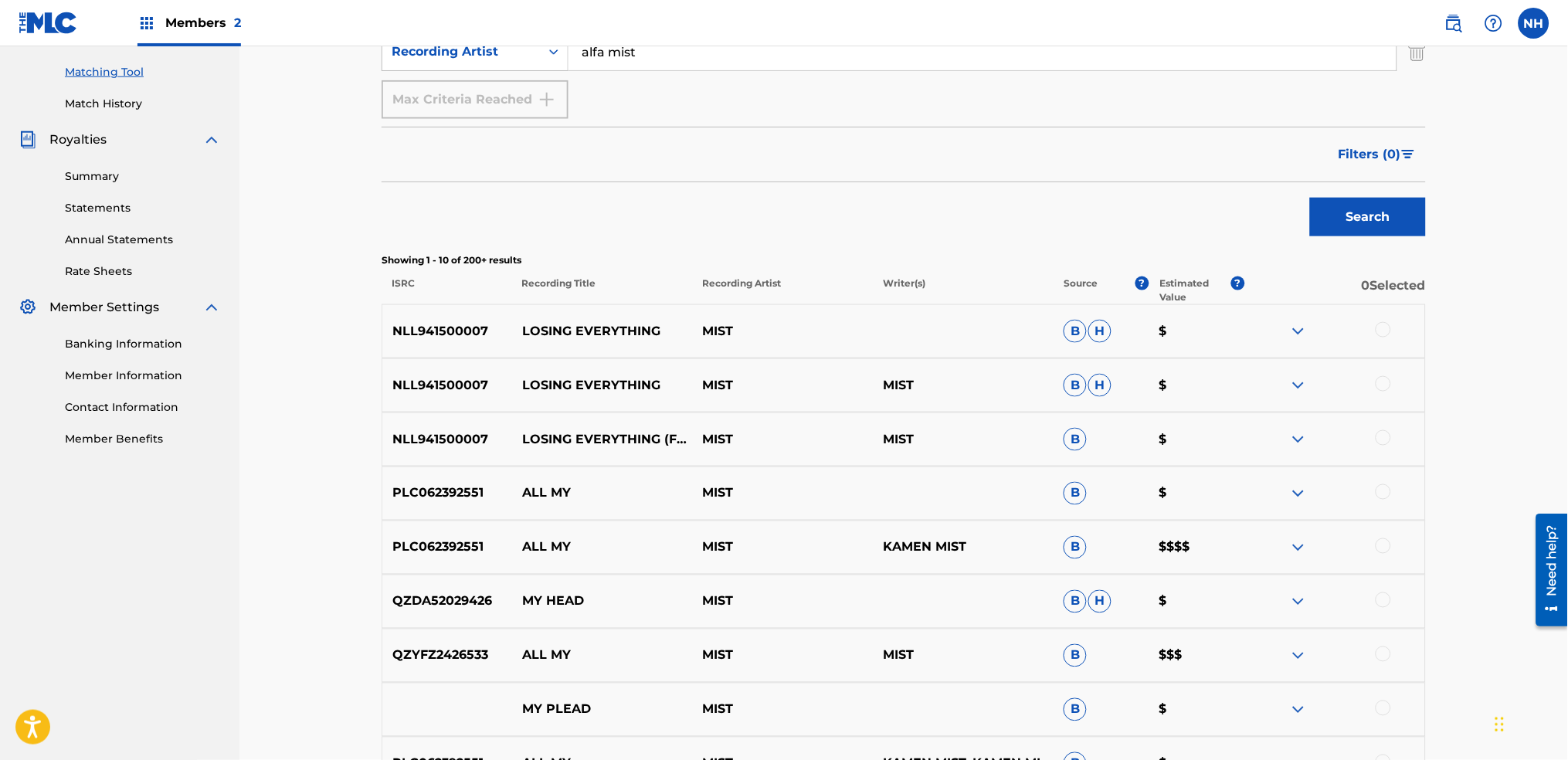
drag, startPoint x: 494, startPoint y: 262, endPoint x: 548, endPoint y: 262, distance: 54.0
click at [494, 262] on p "Showing 1 - 10 of 200+ results" at bounding box center [904, 260] width 1044 height 14
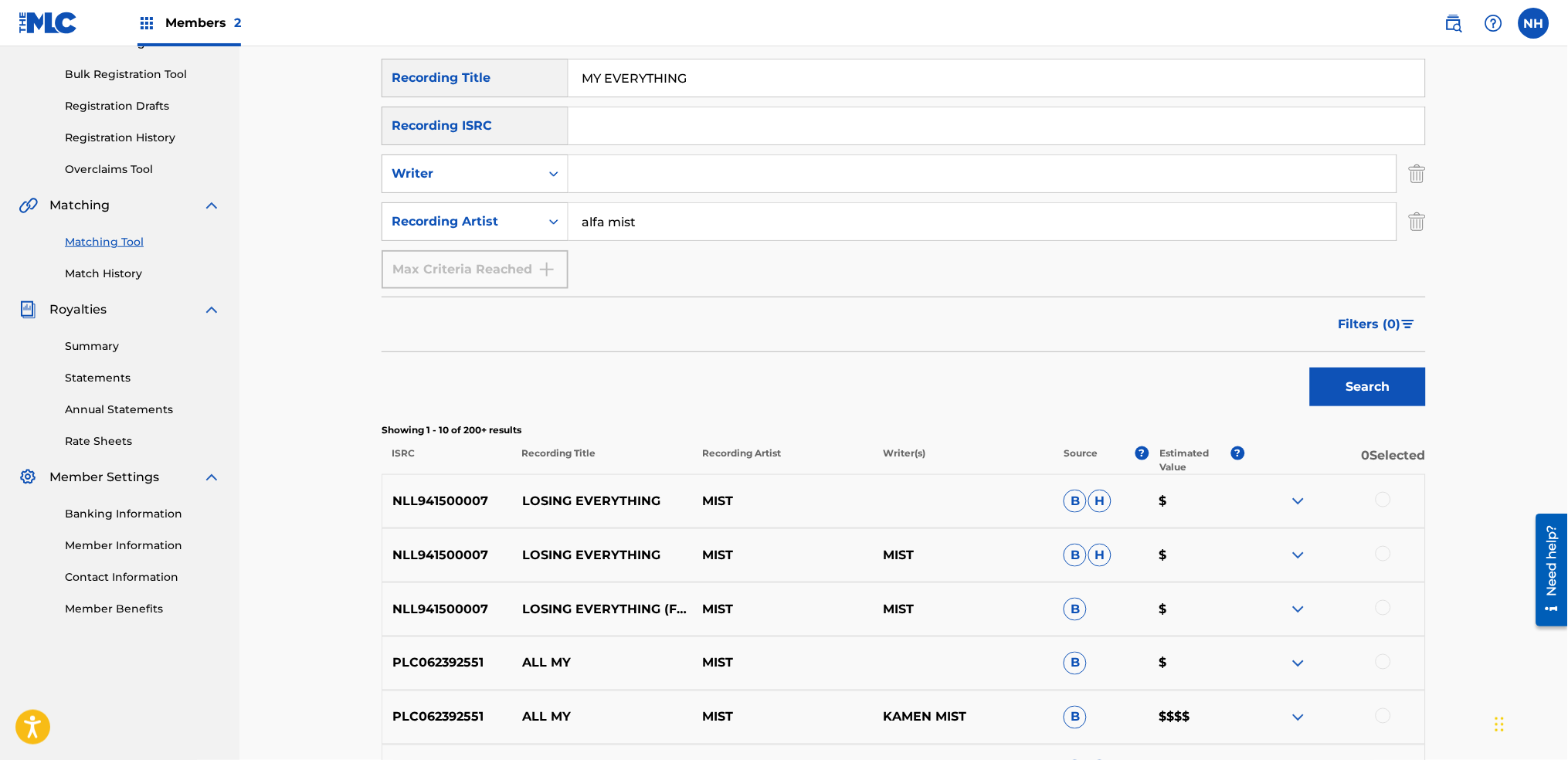
scroll to position [77, 0]
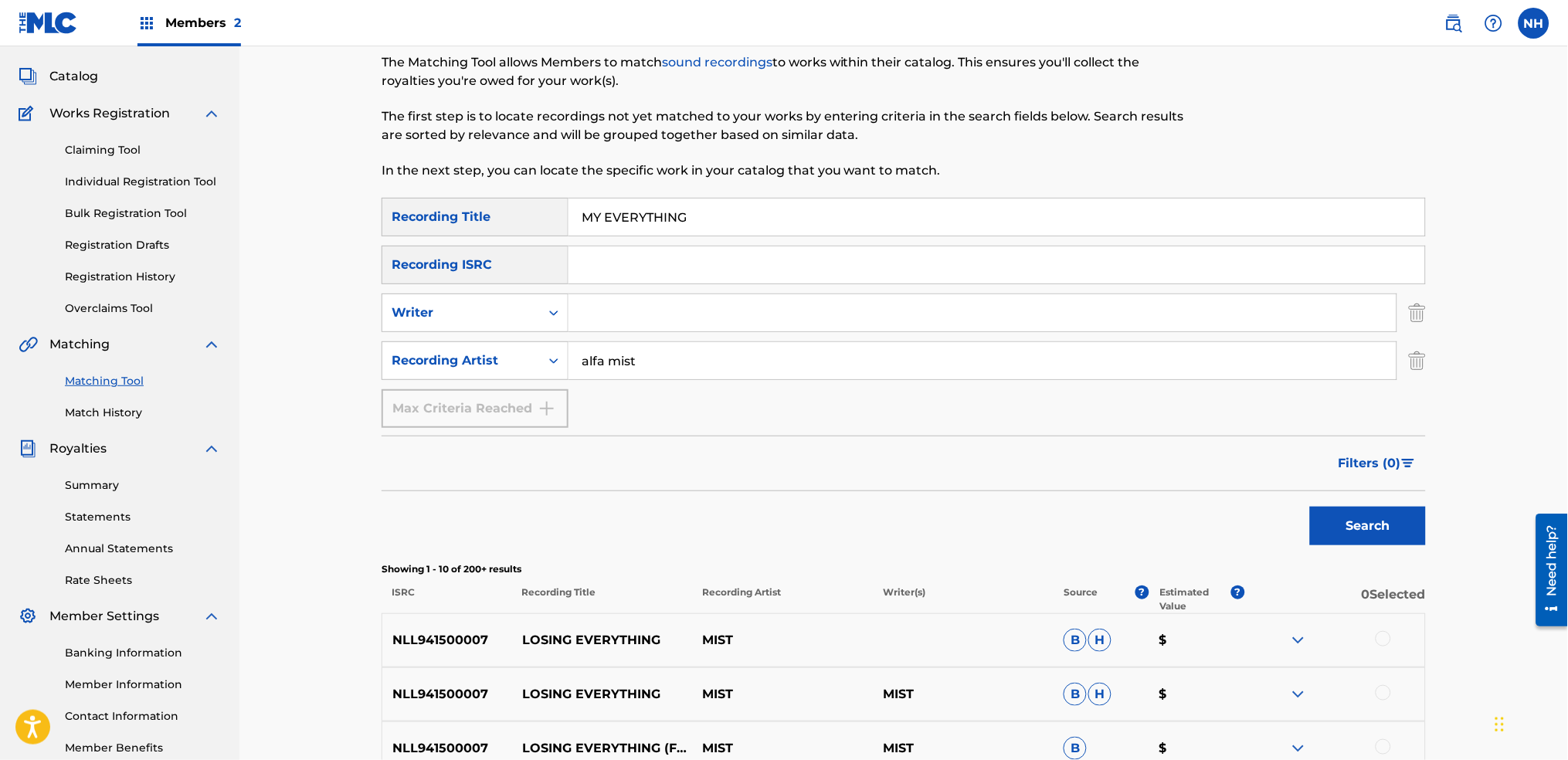
click at [802, 248] on input "Search Form" at bounding box center [997, 265] width 857 height 37
click at [801, 233] on input "MY EVERYTHING" at bounding box center [997, 216] width 857 height 37
paste input "ALL OUT"
click at [1343, 542] on button "Search" at bounding box center [1367, 526] width 116 height 39
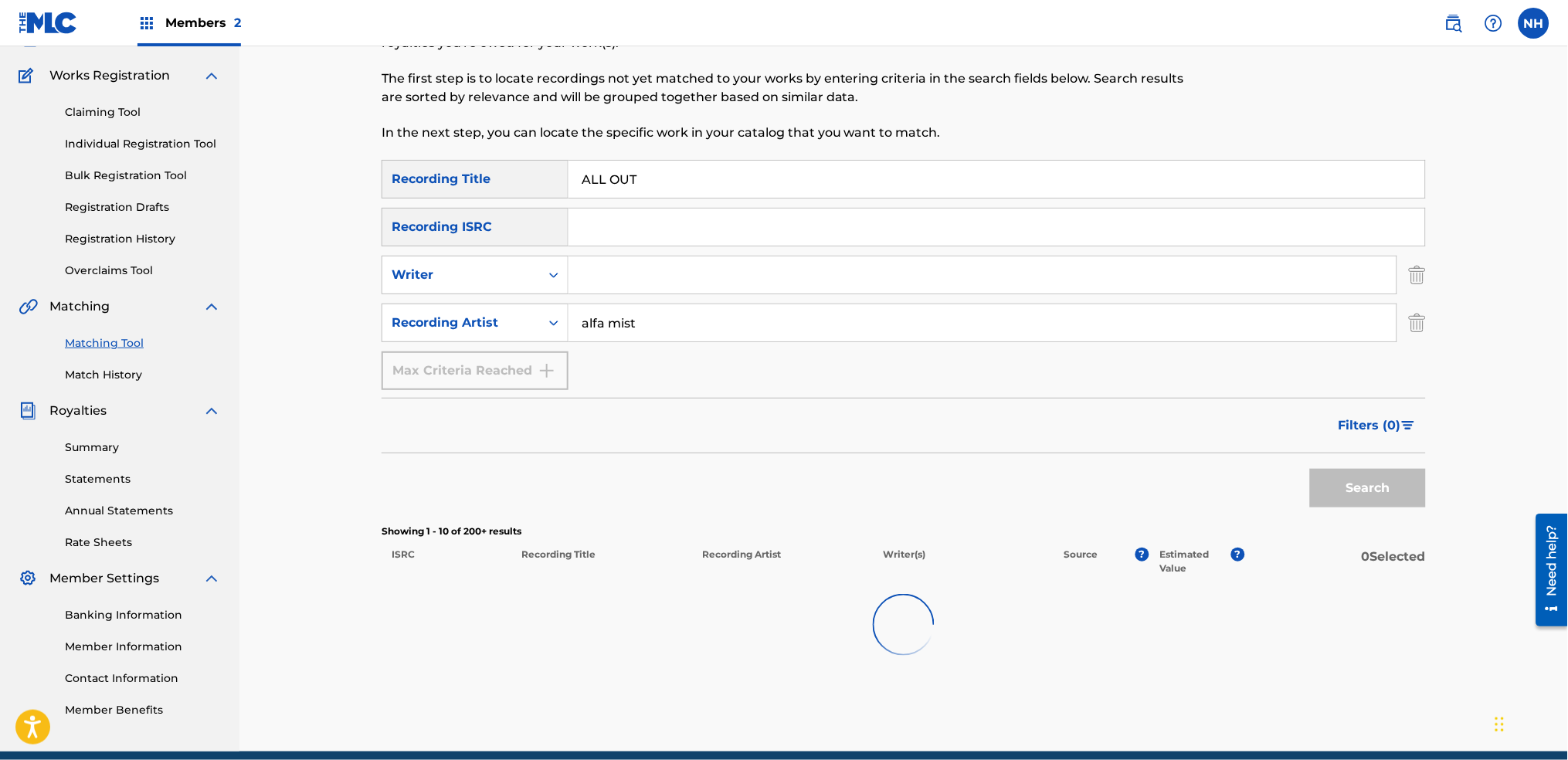
scroll to position [180, 0]
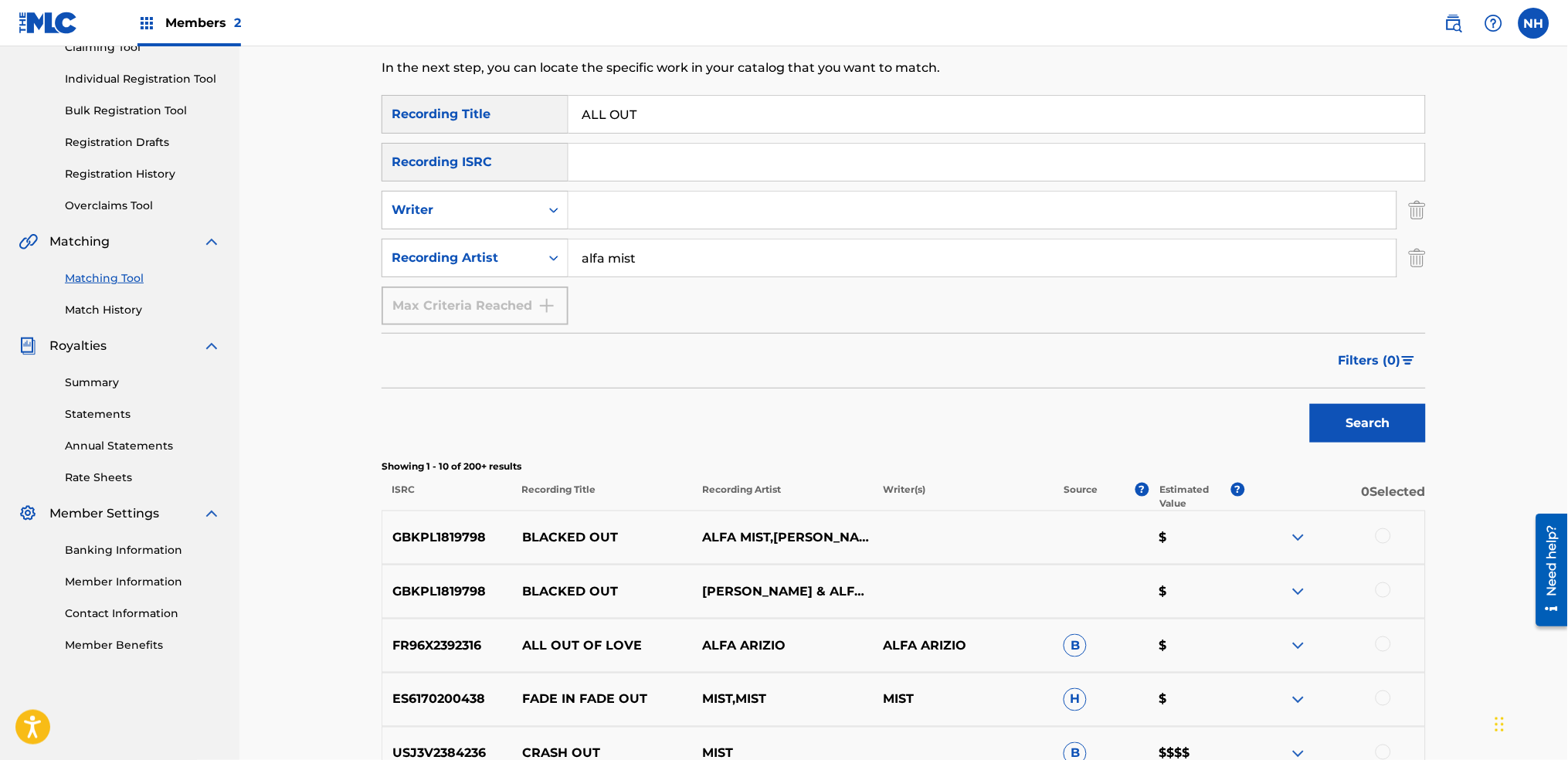
click at [534, 353] on div "Filters ( 0 )" at bounding box center [904, 361] width 1044 height 56
click at [699, 132] on input "ALL OUT" at bounding box center [997, 114] width 857 height 37
paste input "BORROWED"
click at [1316, 403] on div "Search" at bounding box center [1364, 419] width 124 height 61
click at [1343, 430] on button "Search" at bounding box center [1367, 423] width 116 height 39
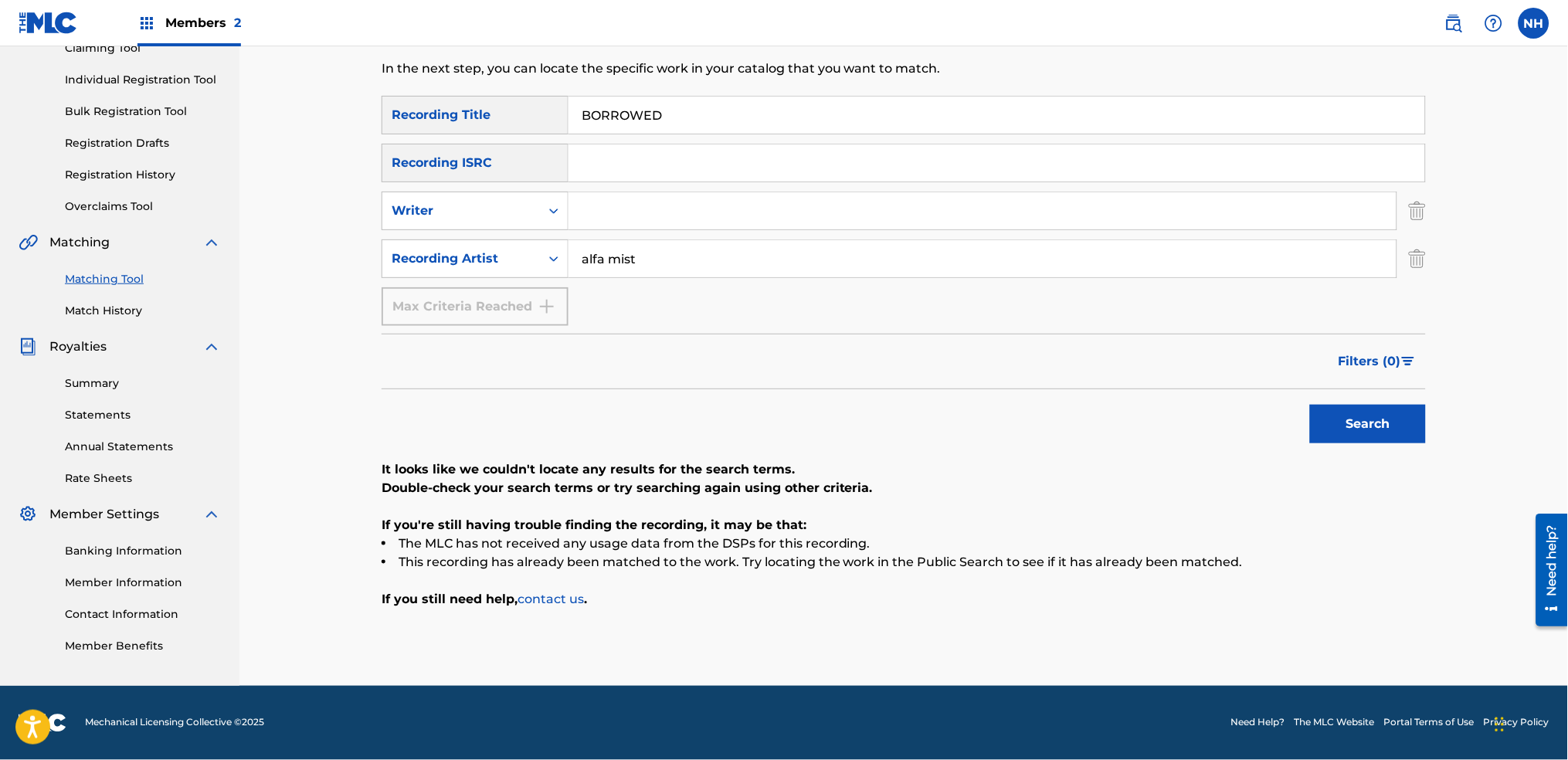
scroll to position [179, 0]
drag, startPoint x: 536, startPoint y: 426, endPoint x: 604, endPoint y: 280, distance: 161.1
click at [536, 426] on div "Search" at bounding box center [904, 421] width 1044 height 61
drag, startPoint x: 666, startPoint y: 189, endPoint x: 698, endPoint y: 125, distance: 71.6
click at [671, 182] on div "SearchWithCriteria2abb0aaa-afad-4308-9d96-de7e744857a4 Recording Title BORROWED…" at bounding box center [904, 212] width 1044 height 230
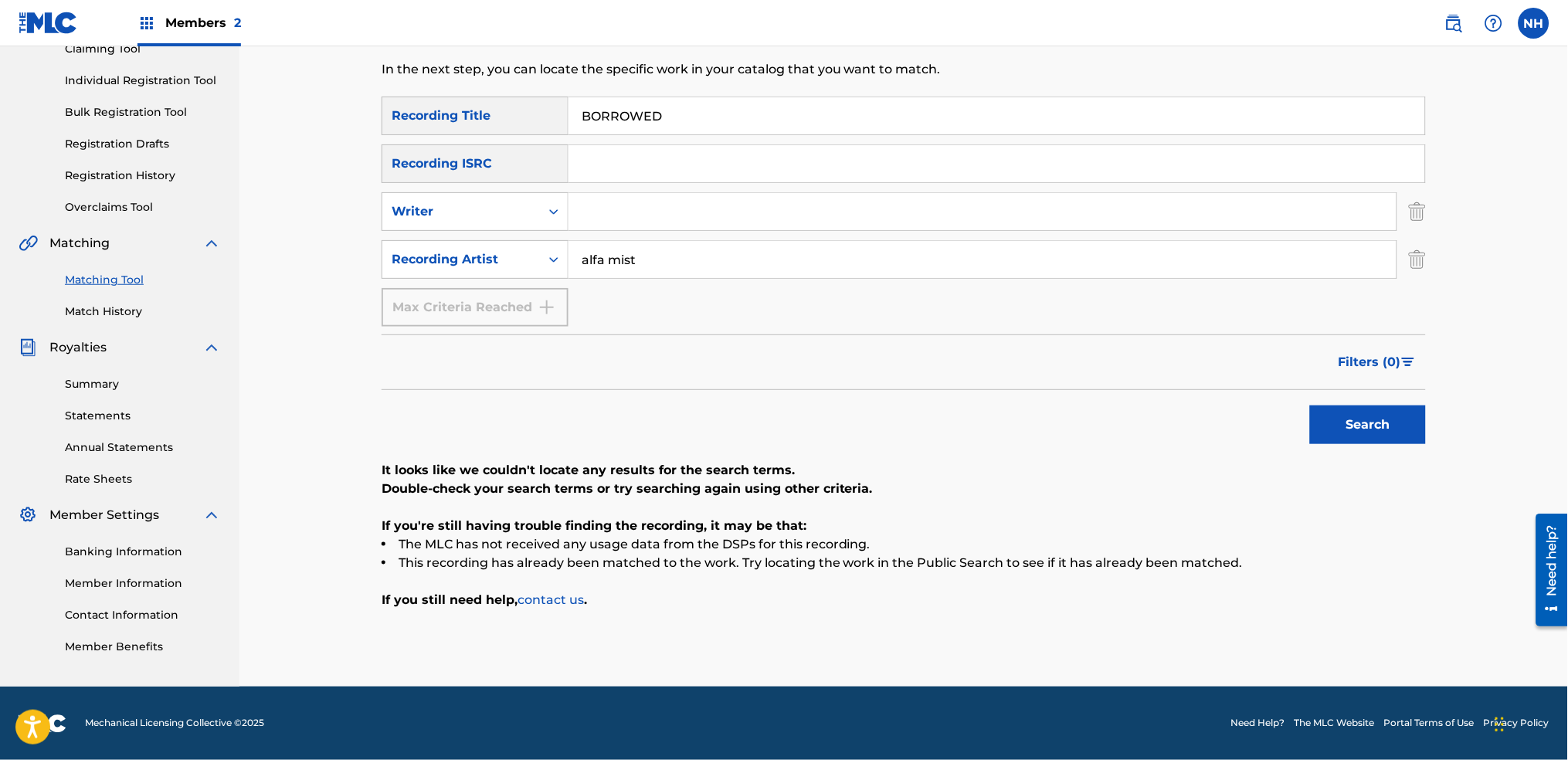
click at [700, 119] on input "BORROWED" at bounding box center [997, 116] width 857 height 37
paste input "WORLD DON'T CARE"
click at [1401, 410] on button "Search" at bounding box center [1367, 425] width 116 height 39
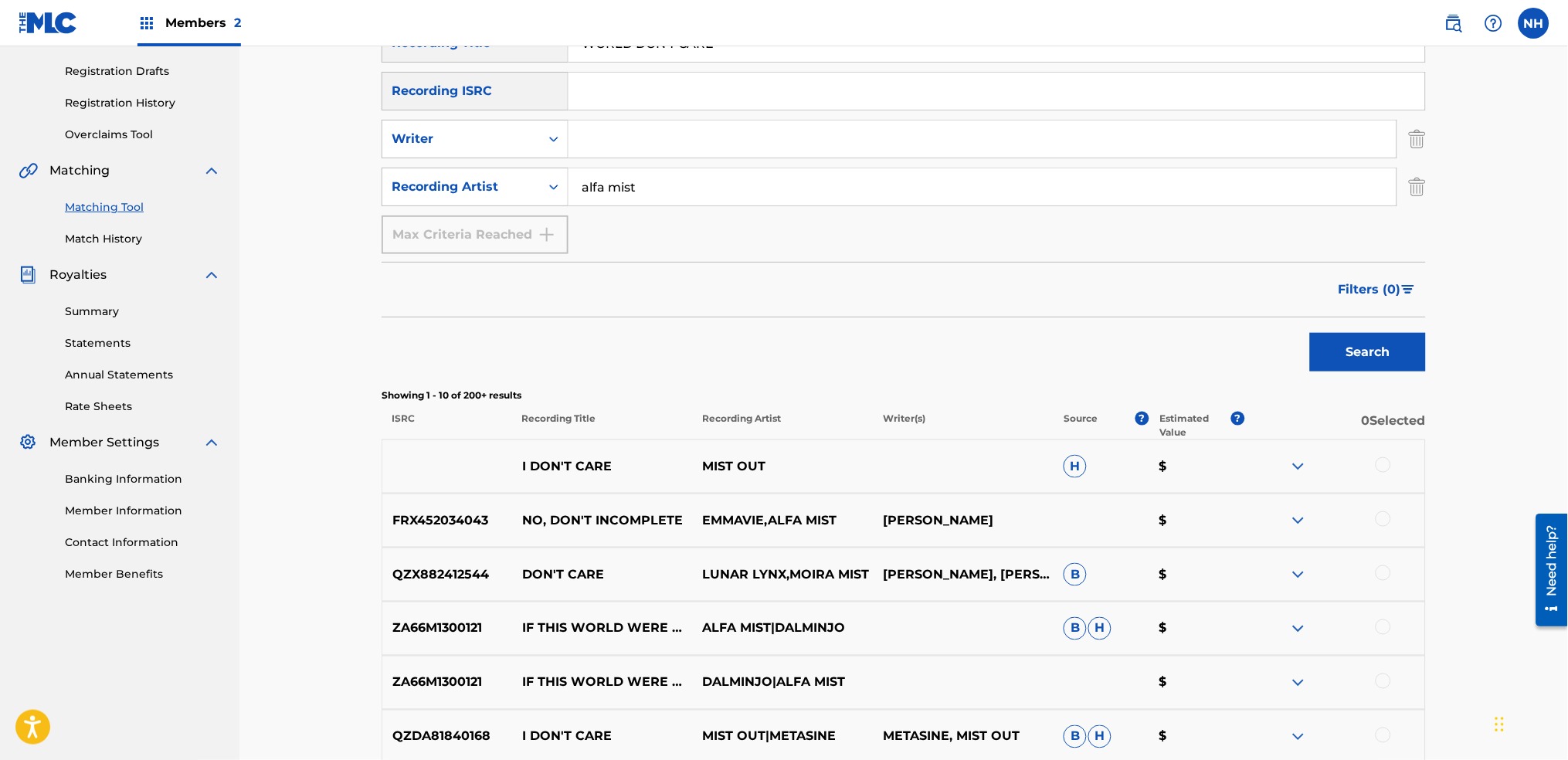
scroll to position [281, 0]
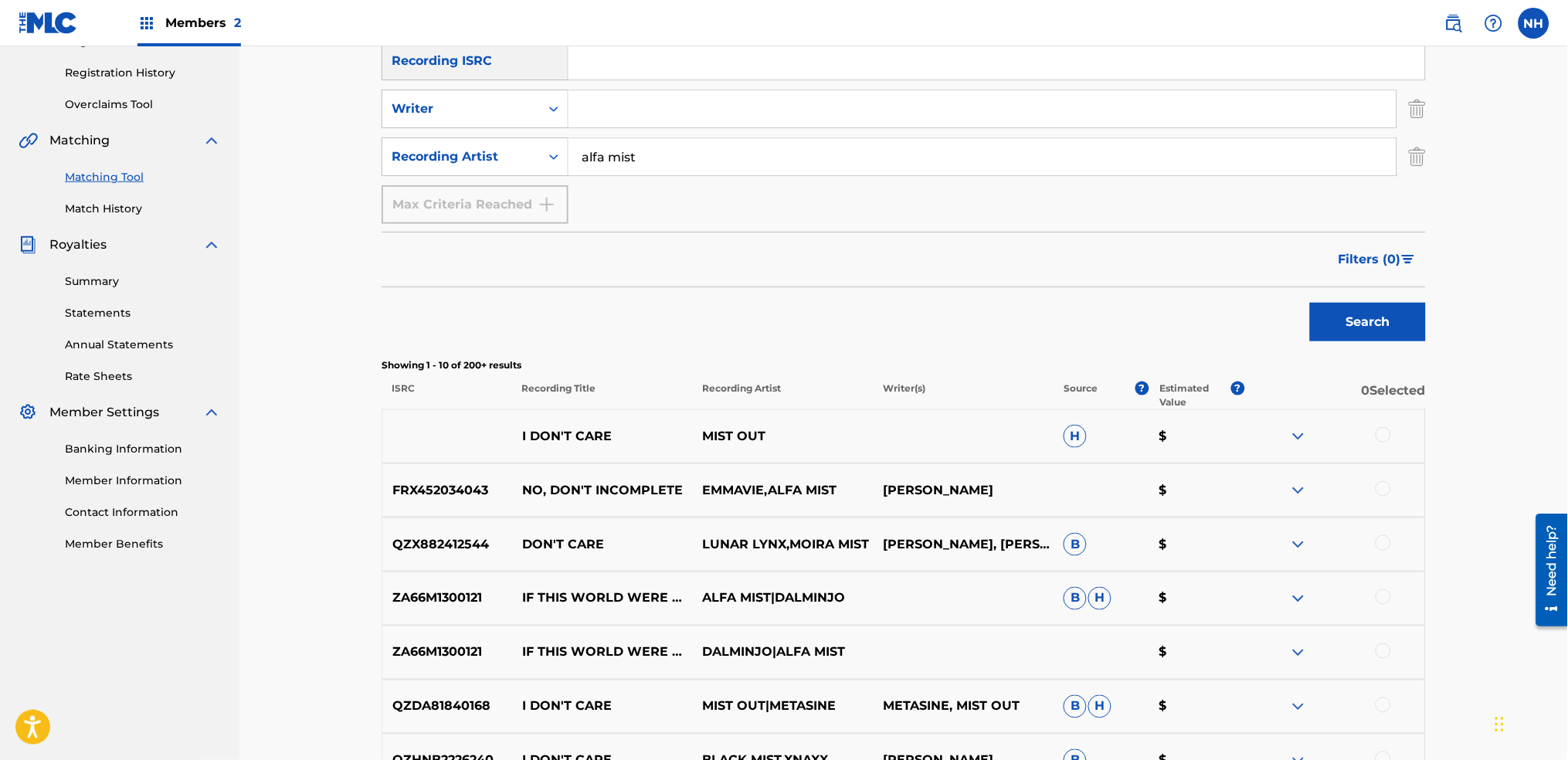
click at [389, 275] on div "Filters ( 0 )" at bounding box center [904, 260] width 1044 height 56
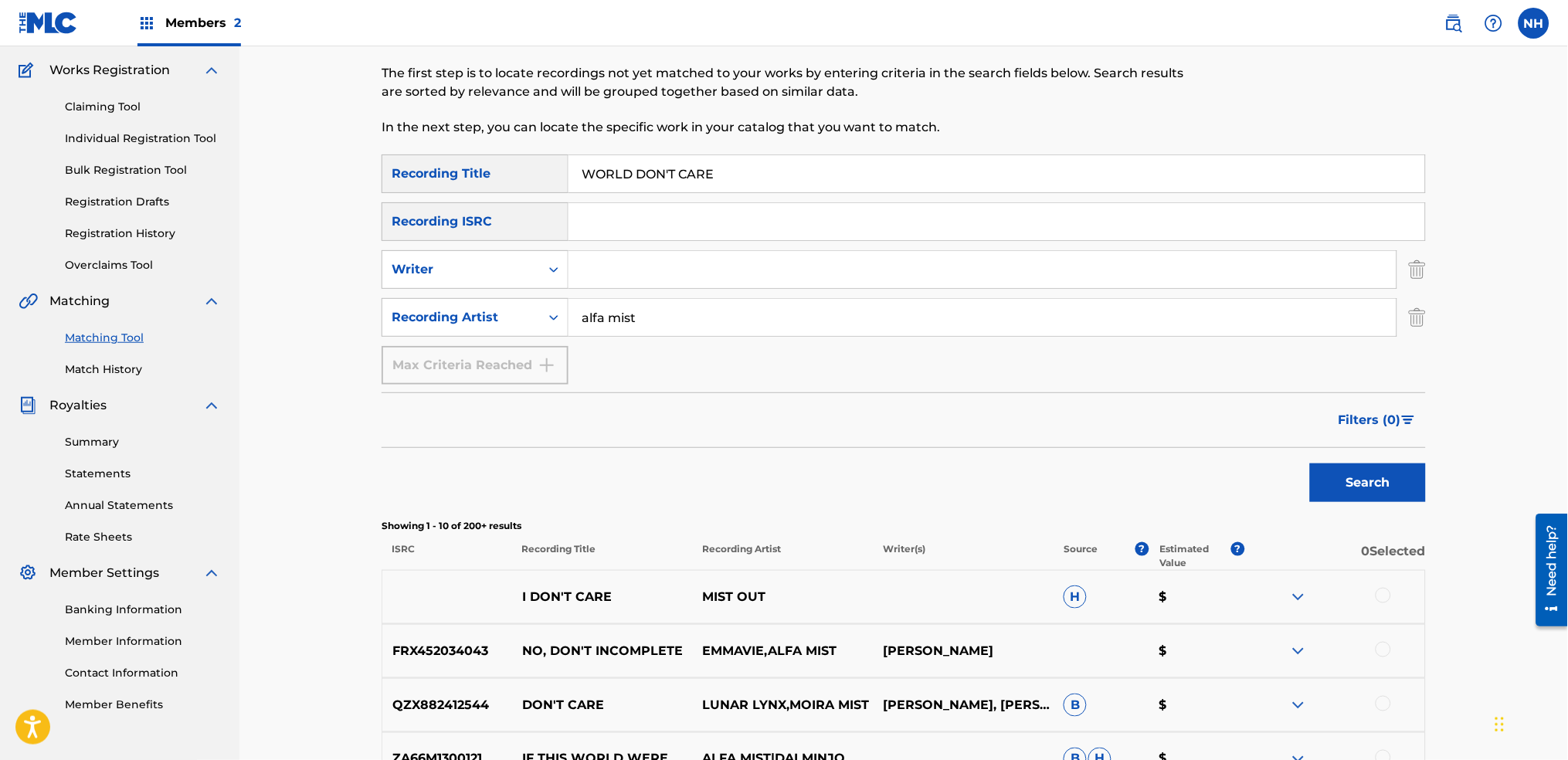
scroll to position [0, 0]
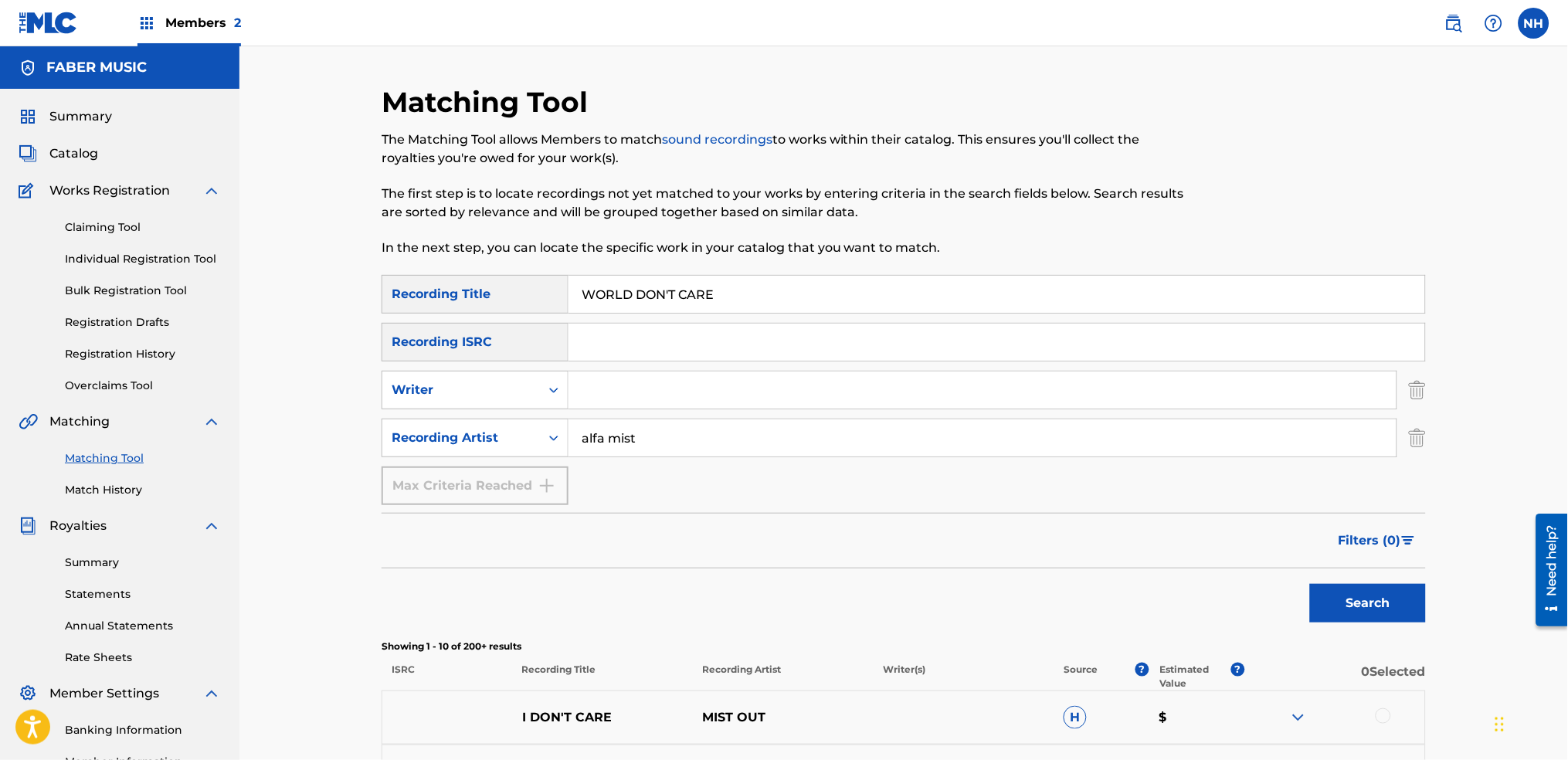
click at [649, 221] on p "The first step is to locate recordings not yet matched to your works by enterin…" at bounding box center [784, 203] width 804 height 37
click at [639, 264] on div "Matching Tool The Matching Tool allows Members to match sound recordings to wor…" at bounding box center [784, 180] width 804 height 190
click at [640, 282] on input "WORLD DON'T CARE" at bounding box center [997, 294] width 857 height 37
paste input "TRIPPIN"
click at [1413, 608] on button "Search" at bounding box center [1367, 603] width 116 height 39
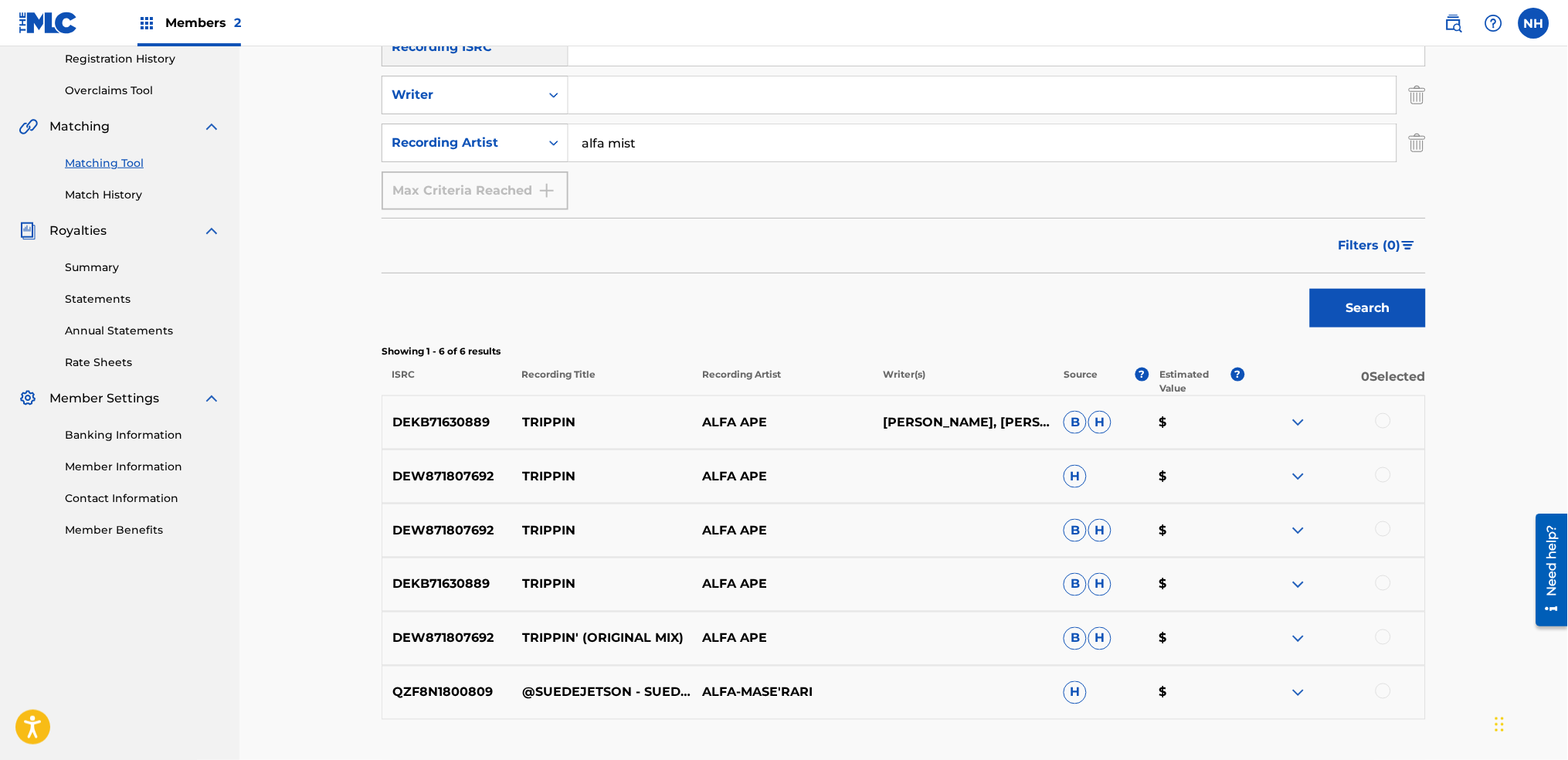
scroll to position [309, 0]
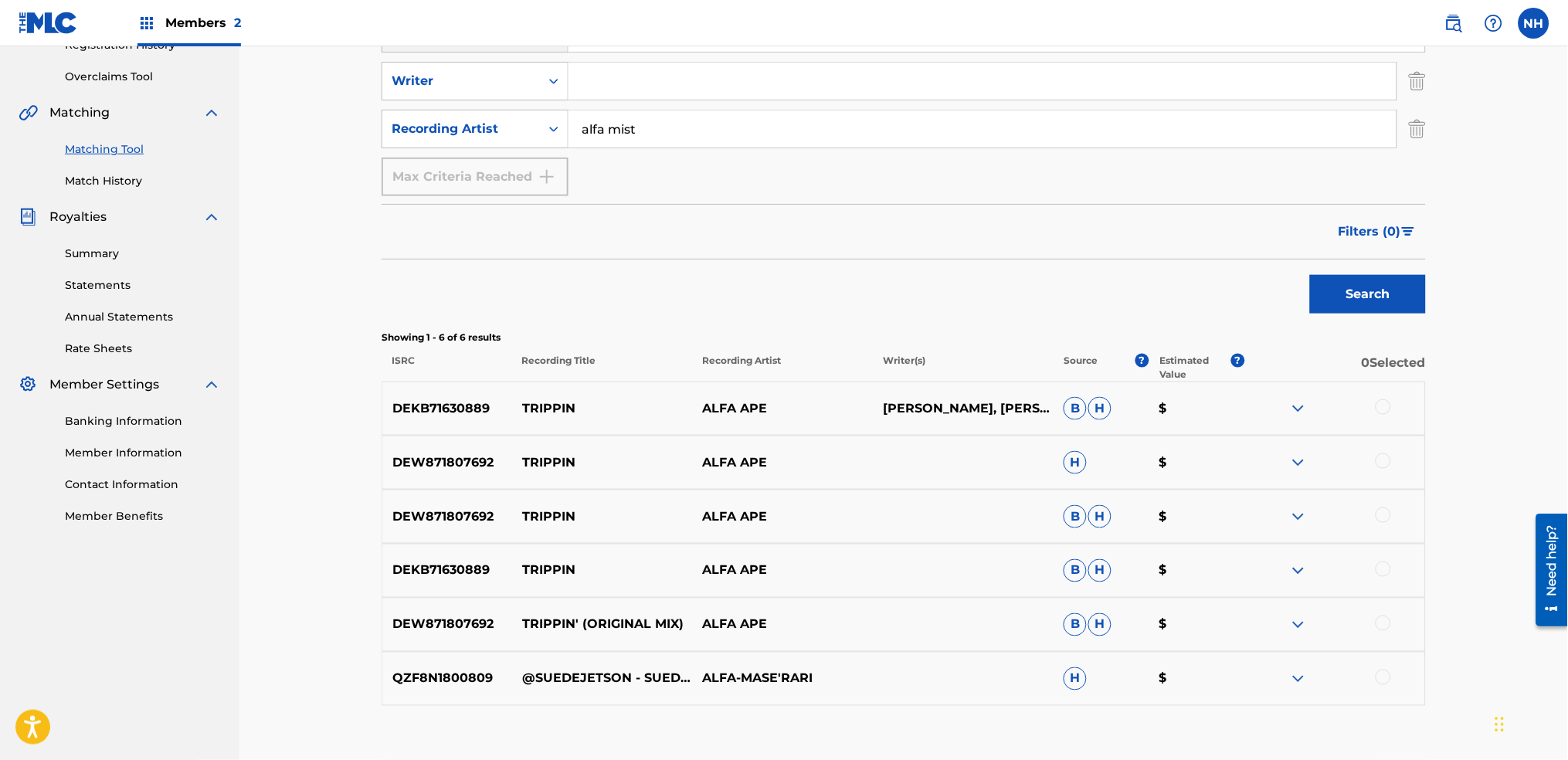
drag, startPoint x: 515, startPoint y: 273, endPoint x: 571, endPoint y: 285, distance: 57.3
click at [515, 273] on div "Search" at bounding box center [904, 290] width 1044 height 61
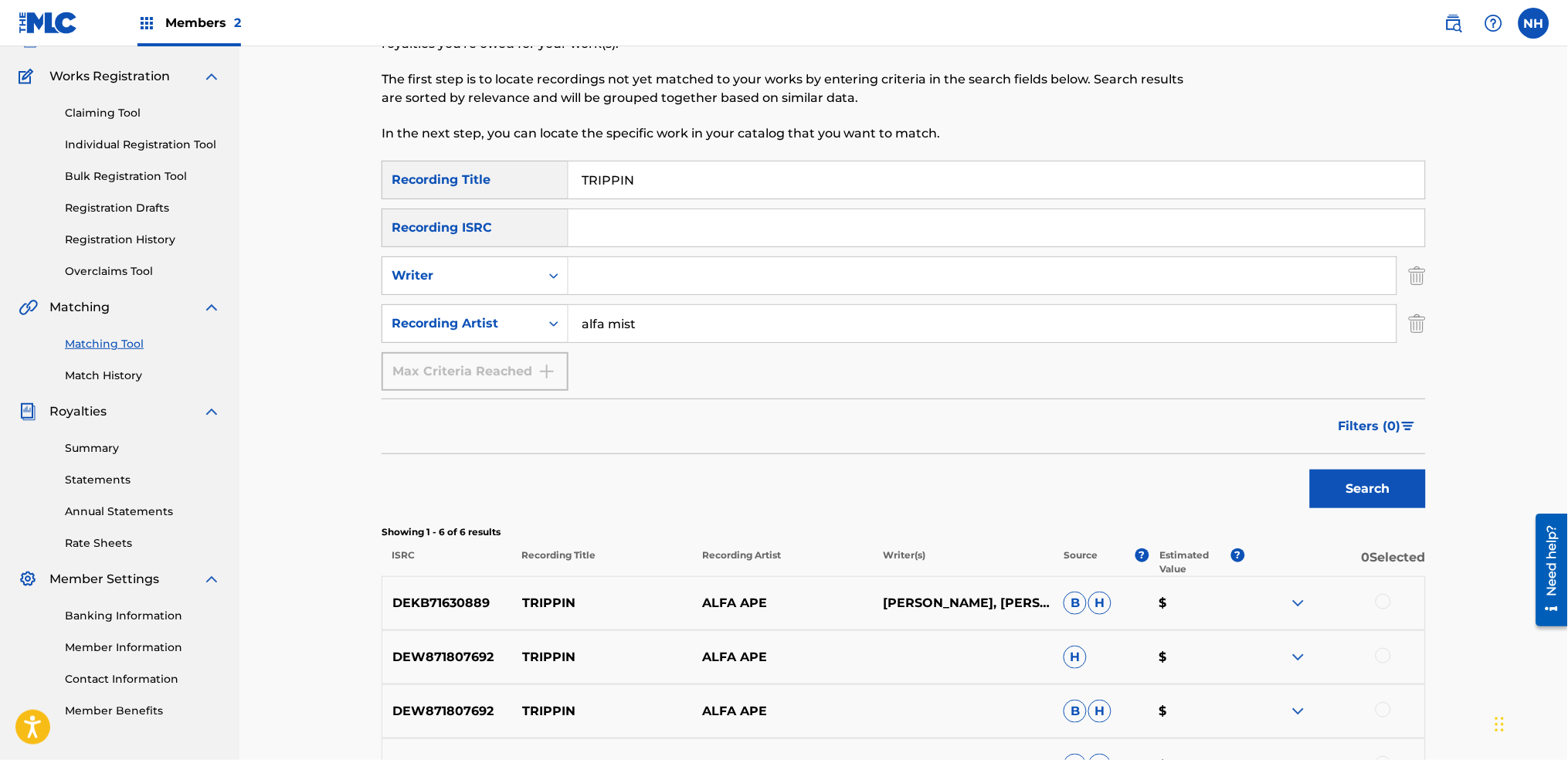
scroll to position [0, 0]
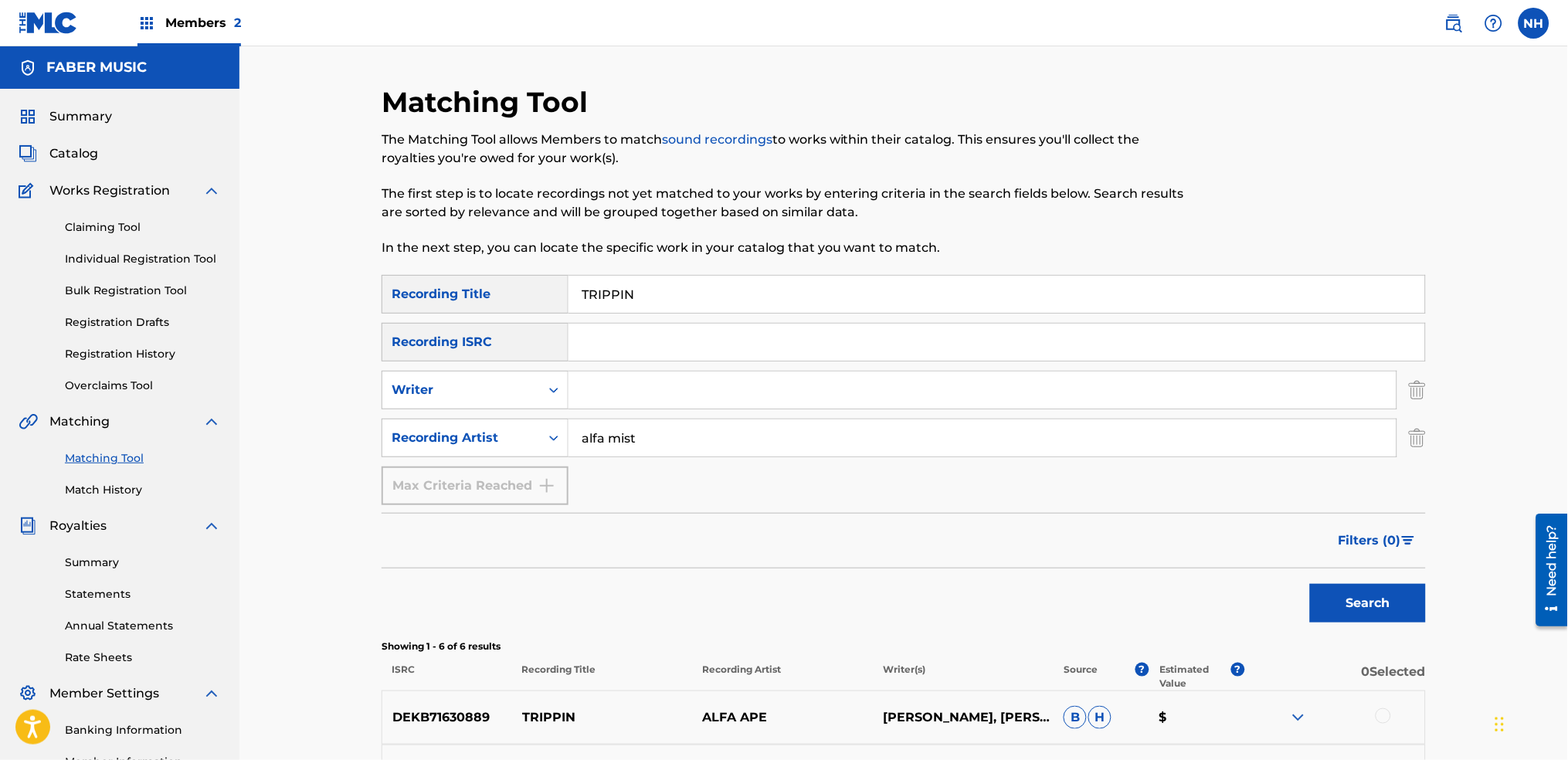
click at [666, 230] on div "The Matching Tool allows Members to match sound recordings to works within thei…" at bounding box center [784, 193] width 804 height 127
click at [640, 288] on input "TRIPPIN" at bounding box center [997, 294] width 857 height 37
paste input "FALLING"
type input "FALLING"
click at [1401, 567] on div "Filters ( 0 )" at bounding box center [904, 541] width 1044 height 56
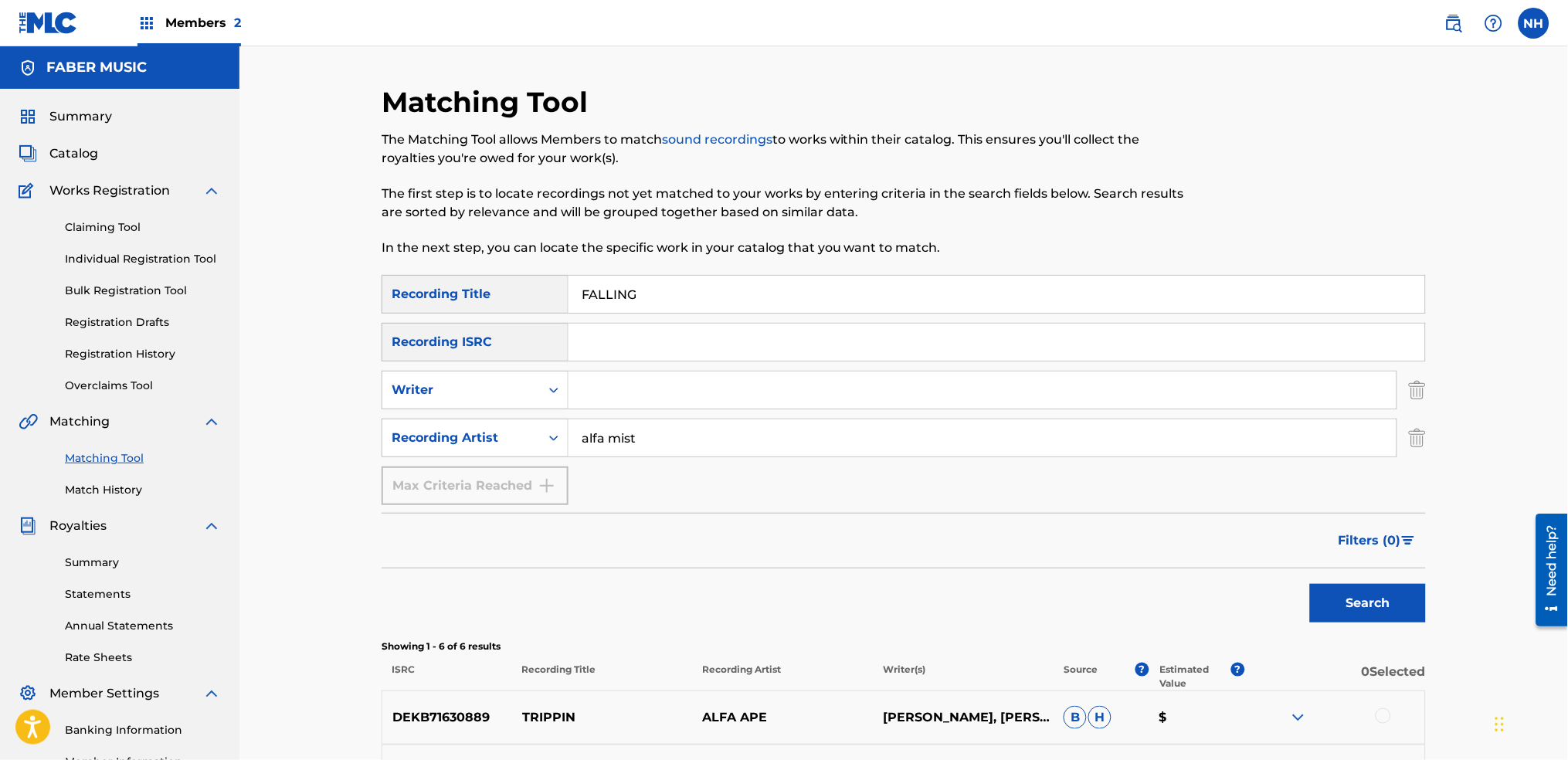
click at [1398, 594] on button "Search" at bounding box center [1367, 603] width 116 height 39
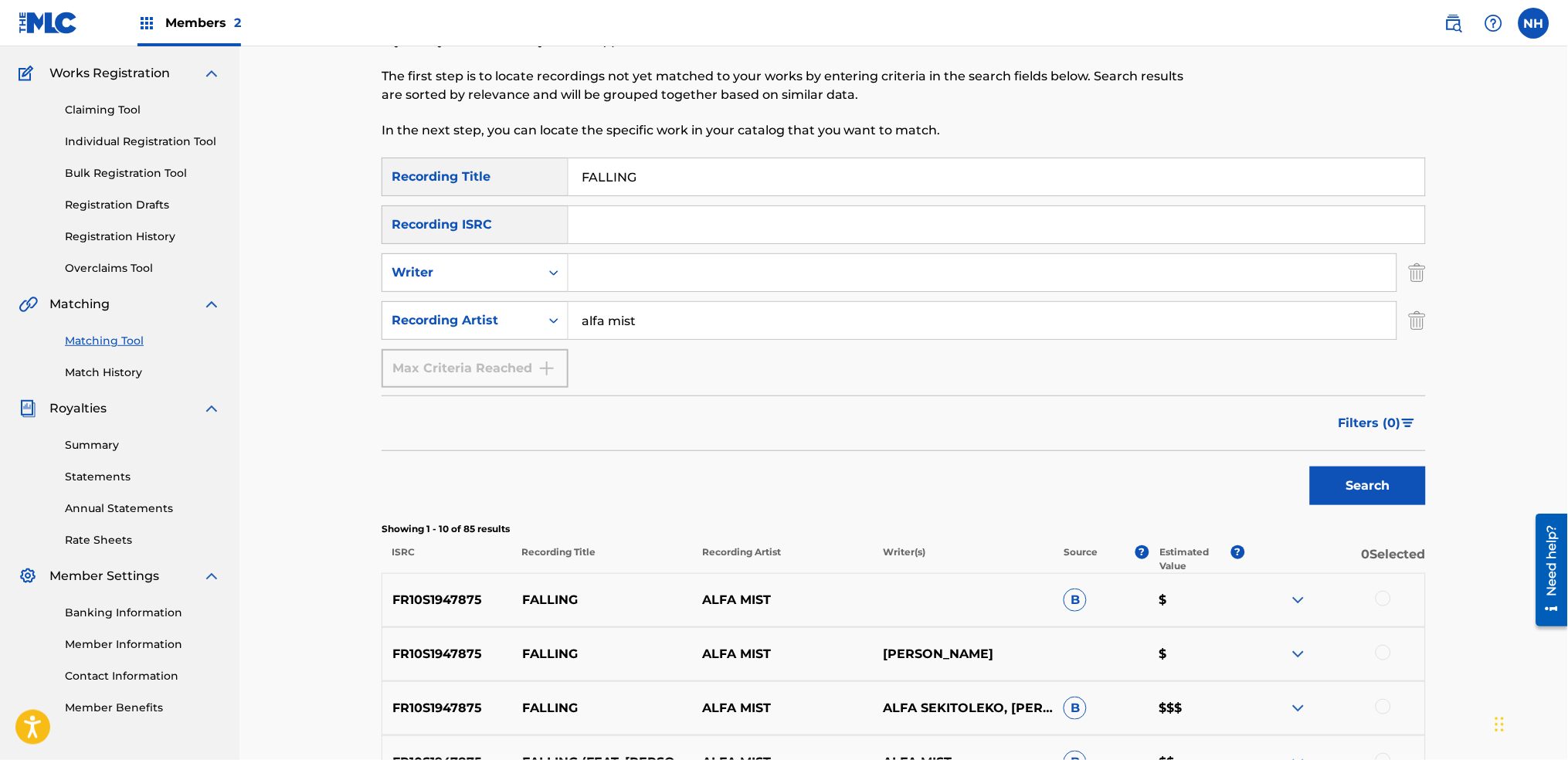
scroll to position [206, 0]
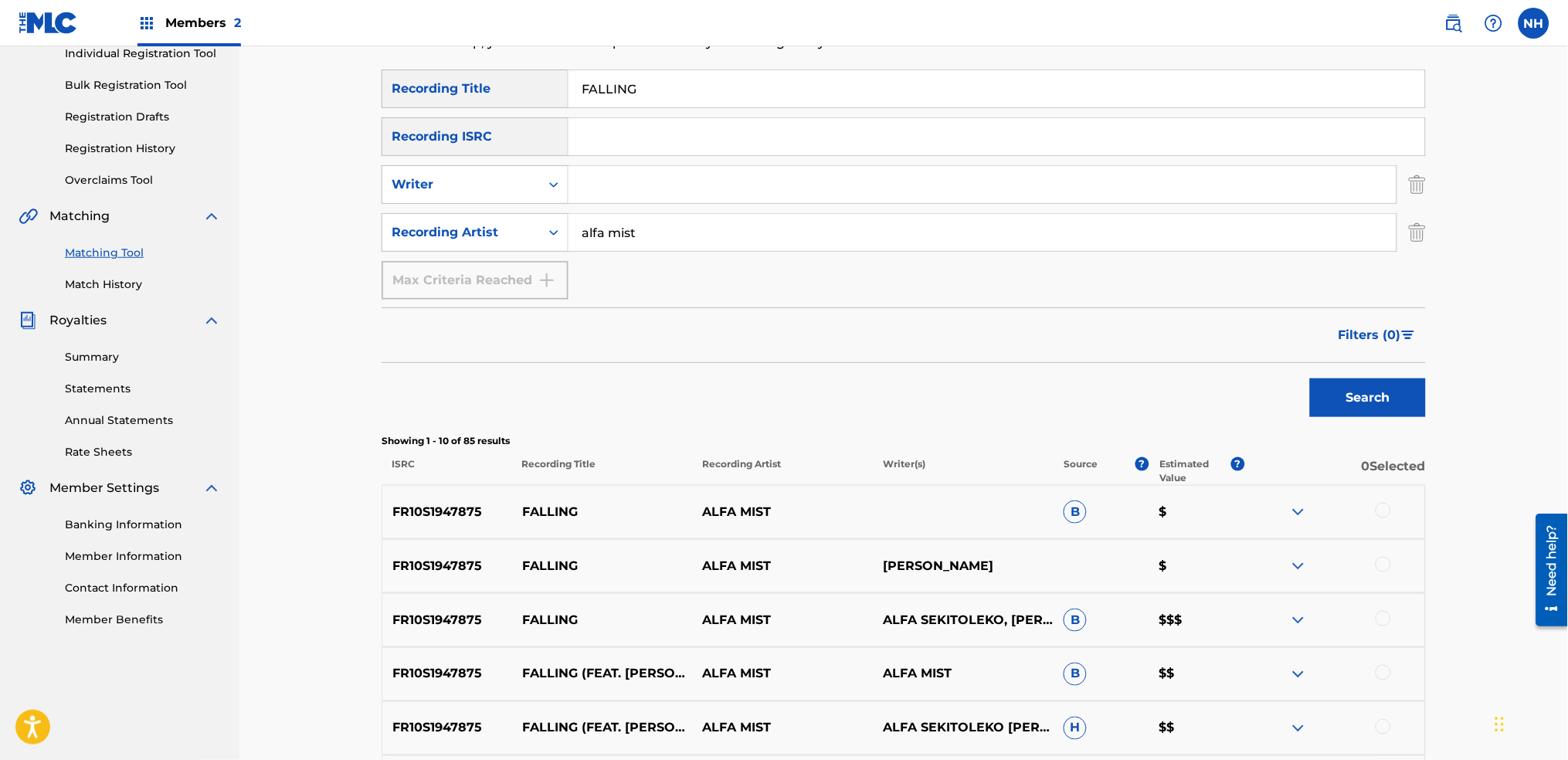
click at [1366, 511] on div at bounding box center [1334, 512] width 181 height 19
click at [1379, 513] on div at bounding box center [1384, 511] width 16 height 16
click at [1378, 582] on div "FR10S1947875 FALLING ALFA MIST KAYA THOMAS-DYKE $" at bounding box center [904, 567] width 1044 height 54
click at [1370, 575] on div at bounding box center [1334, 567] width 181 height 19
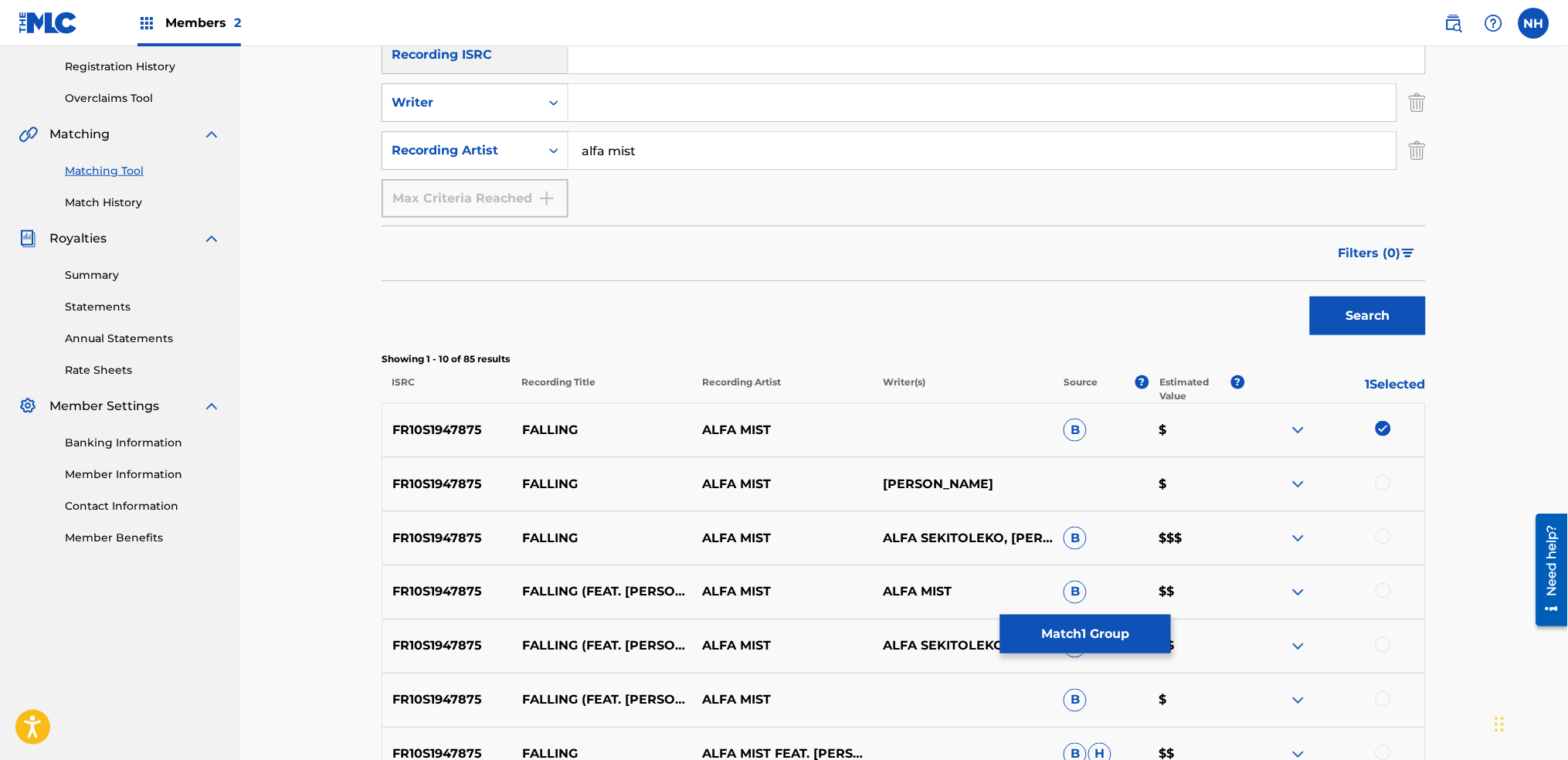
scroll to position [309, 0]
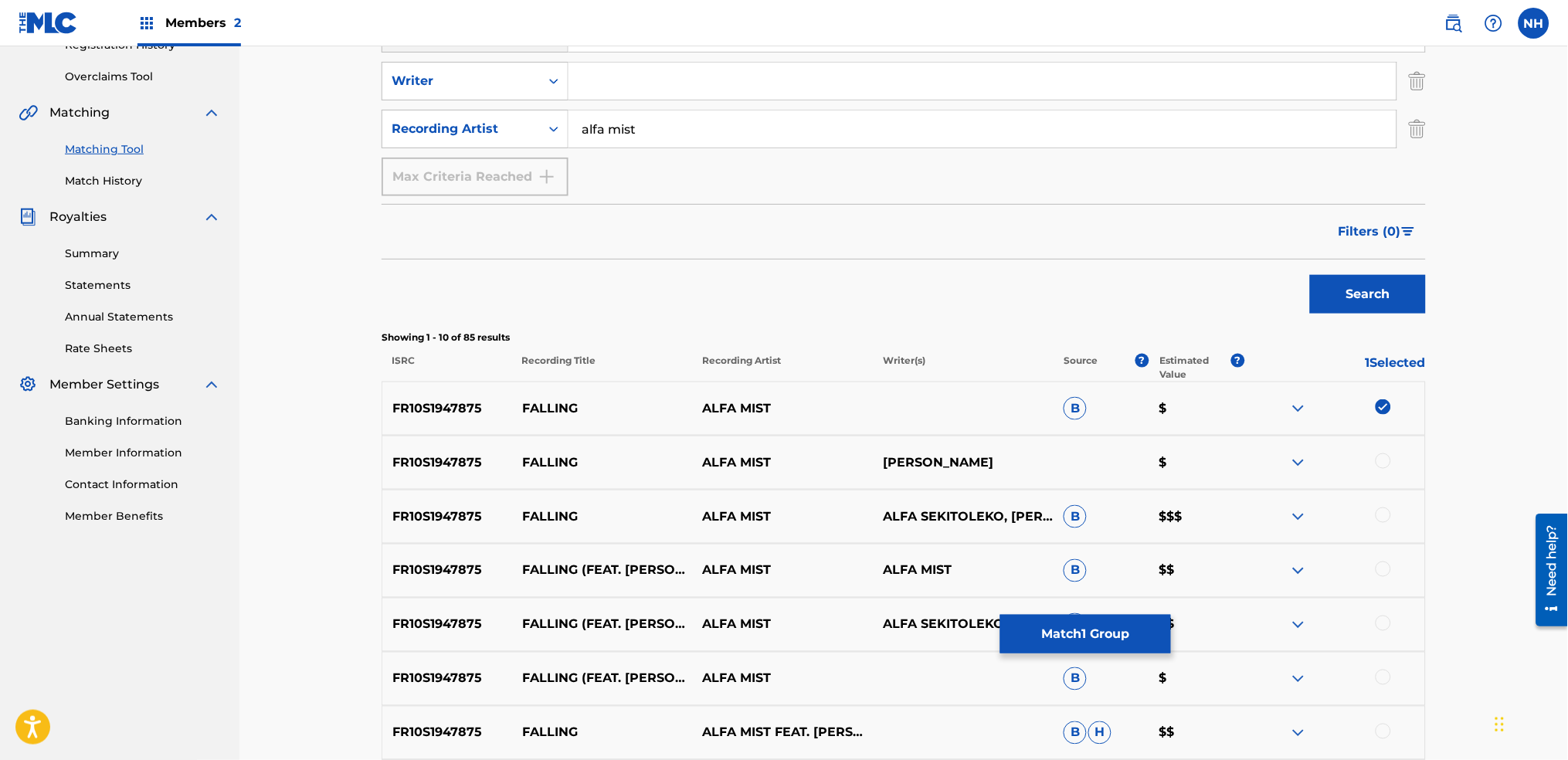
click at [1379, 477] on div "FR10S1947875 FALLING ALFA MIST KAYA THOMAS-DYKE $" at bounding box center [904, 463] width 1044 height 54
click at [1389, 467] on div at bounding box center [1334, 462] width 181 height 19
click at [1384, 461] on div at bounding box center [1384, 461] width 16 height 16
click at [1374, 513] on div at bounding box center [1334, 517] width 181 height 19
click at [1377, 517] on div at bounding box center [1384, 515] width 16 height 16
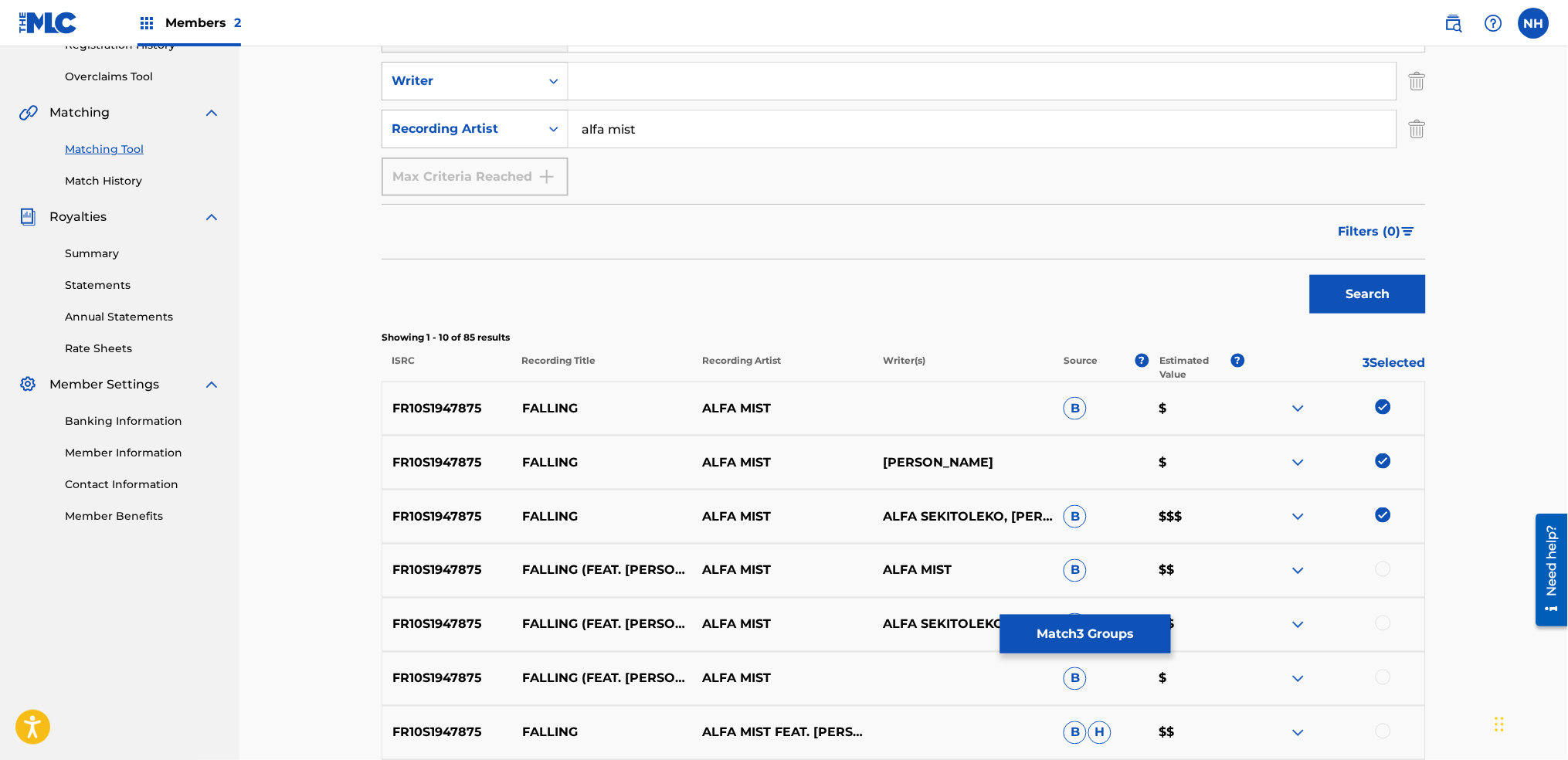
click at [1385, 605] on div "FR10S1947875 FALLING (FEAT. KAYA THOMAS-DYKE) ALFA MIST ALFA SEKITOLEKO JAMIE H…" at bounding box center [904, 626] width 1044 height 54
click at [1386, 588] on div "FR10S1947875 FALLING (FEAT. KAYA THOMAS-DYKE) ALFA MIST ALFA MIST B $$" at bounding box center [904, 571] width 1044 height 54
drag, startPoint x: 1391, startPoint y: 632, endPoint x: 1388, endPoint y: 623, distance: 9.5
click at [1391, 630] on div "FR10S1947875 FALLING (FEAT. KAYA THOMAS-DYKE) ALFA MIST ALFA SEKITOLEKO JAMIE H…" at bounding box center [904, 626] width 1044 height 54
click at [1388, 623] on div at bounding box center [1384, 623] width 16 height 16
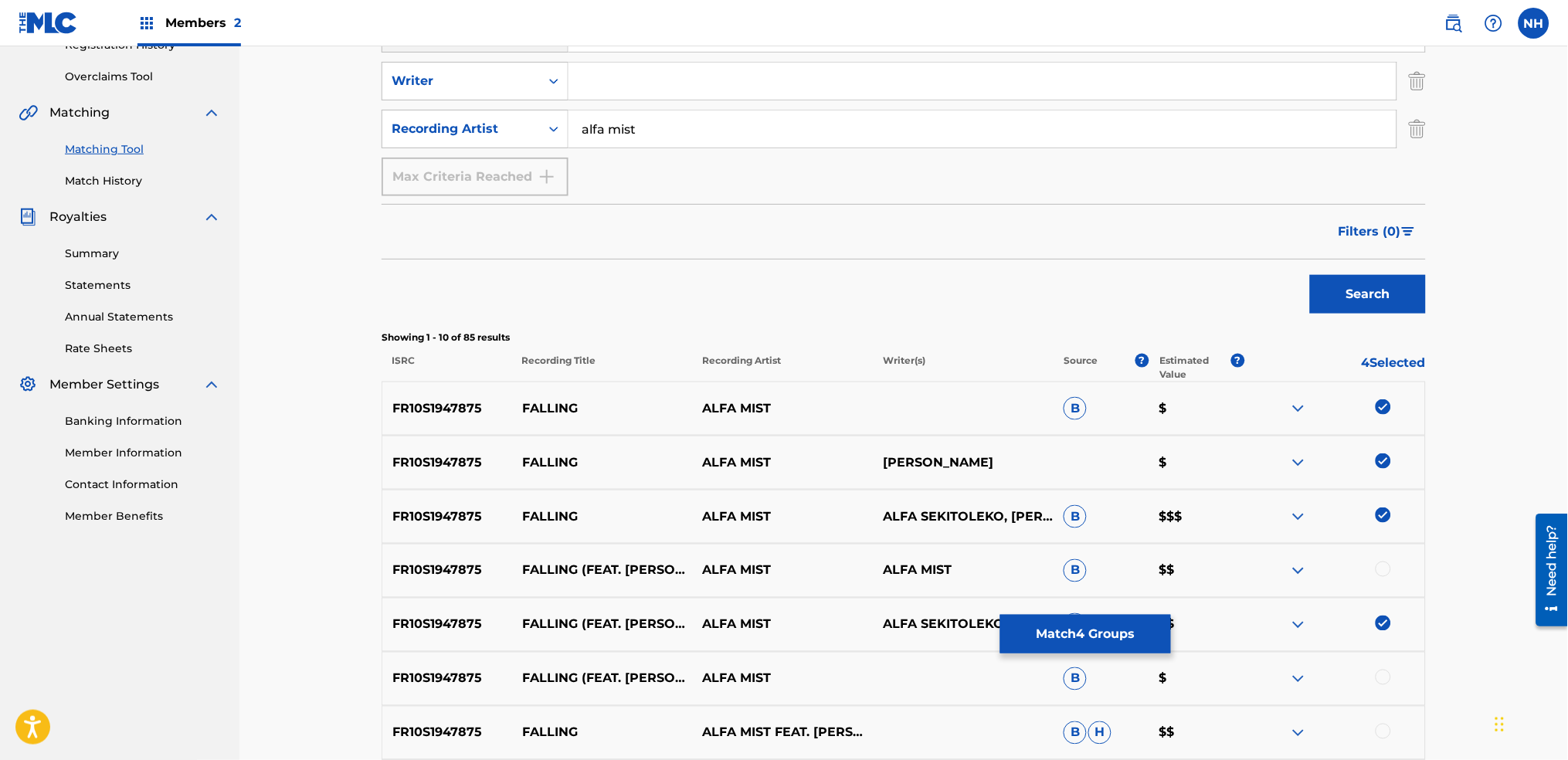
click at [1381, 571] on div at bounding box center [1384, 569] width 16 height 16
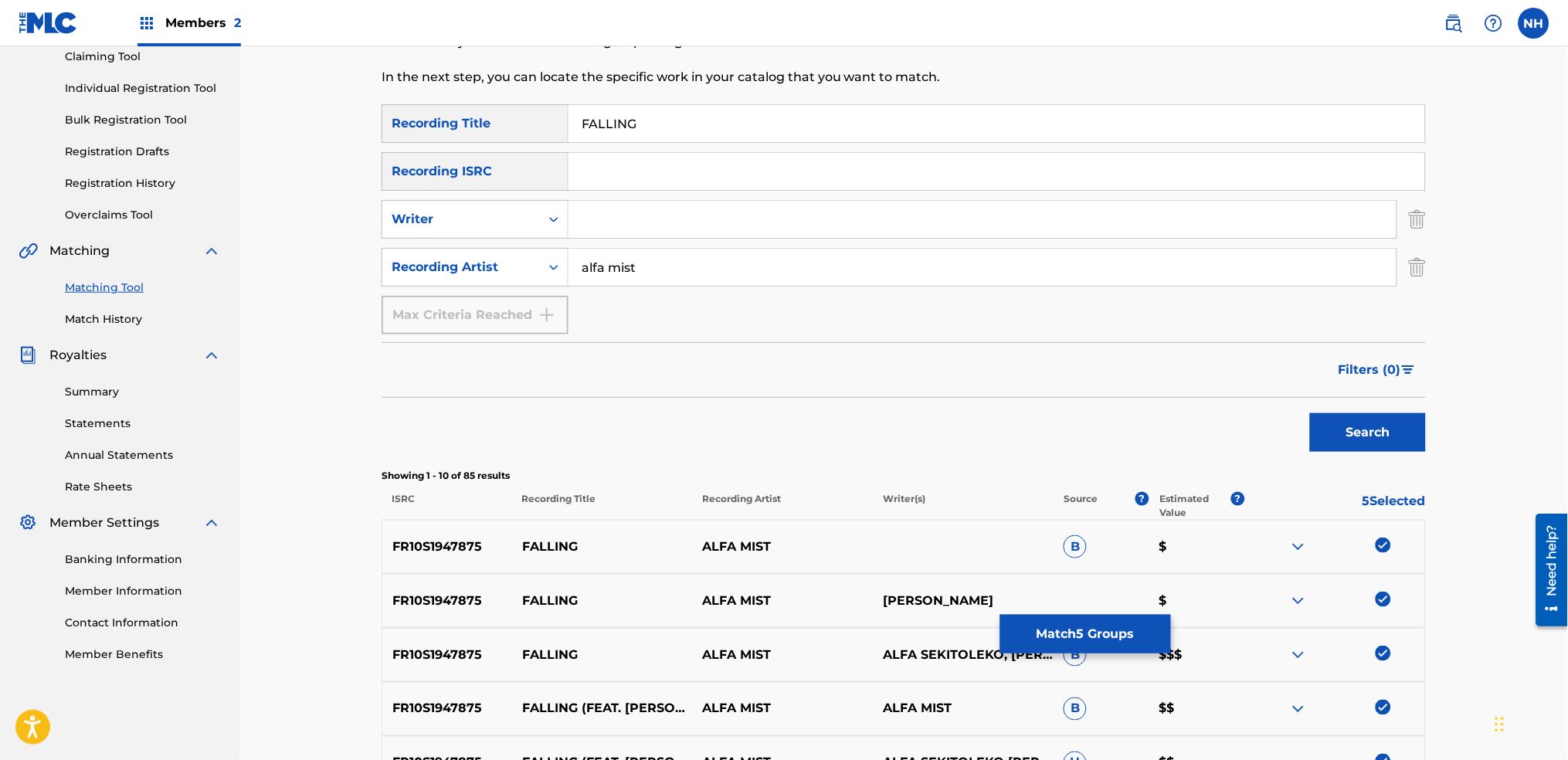
scroll to position [412, 0]
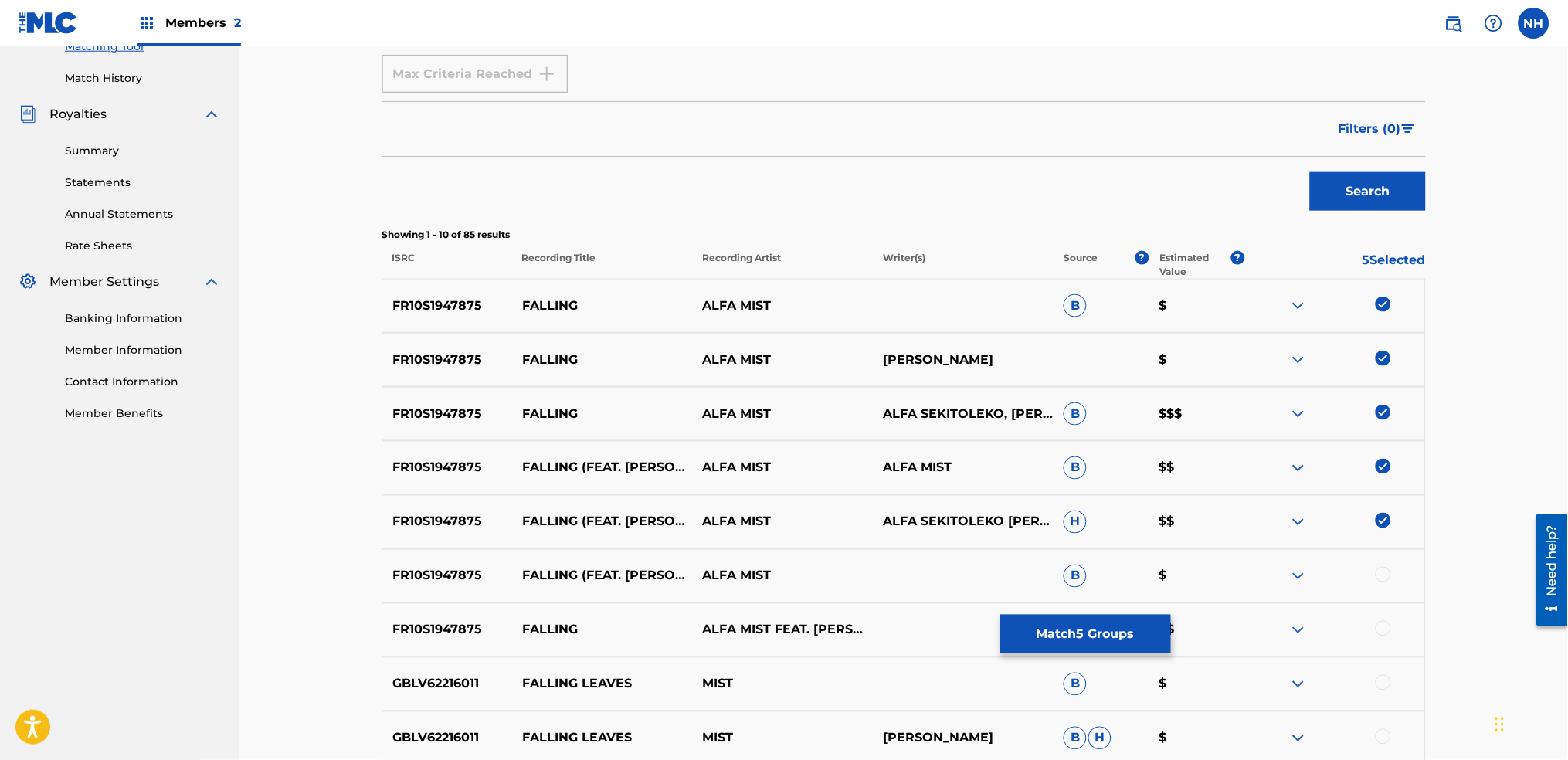
click at [1398, 573] on div at bounding box center [1334, 576] width 181 height 19
click at [1387, 573] on div at bounding box center [1384, 575] width 16 height 16
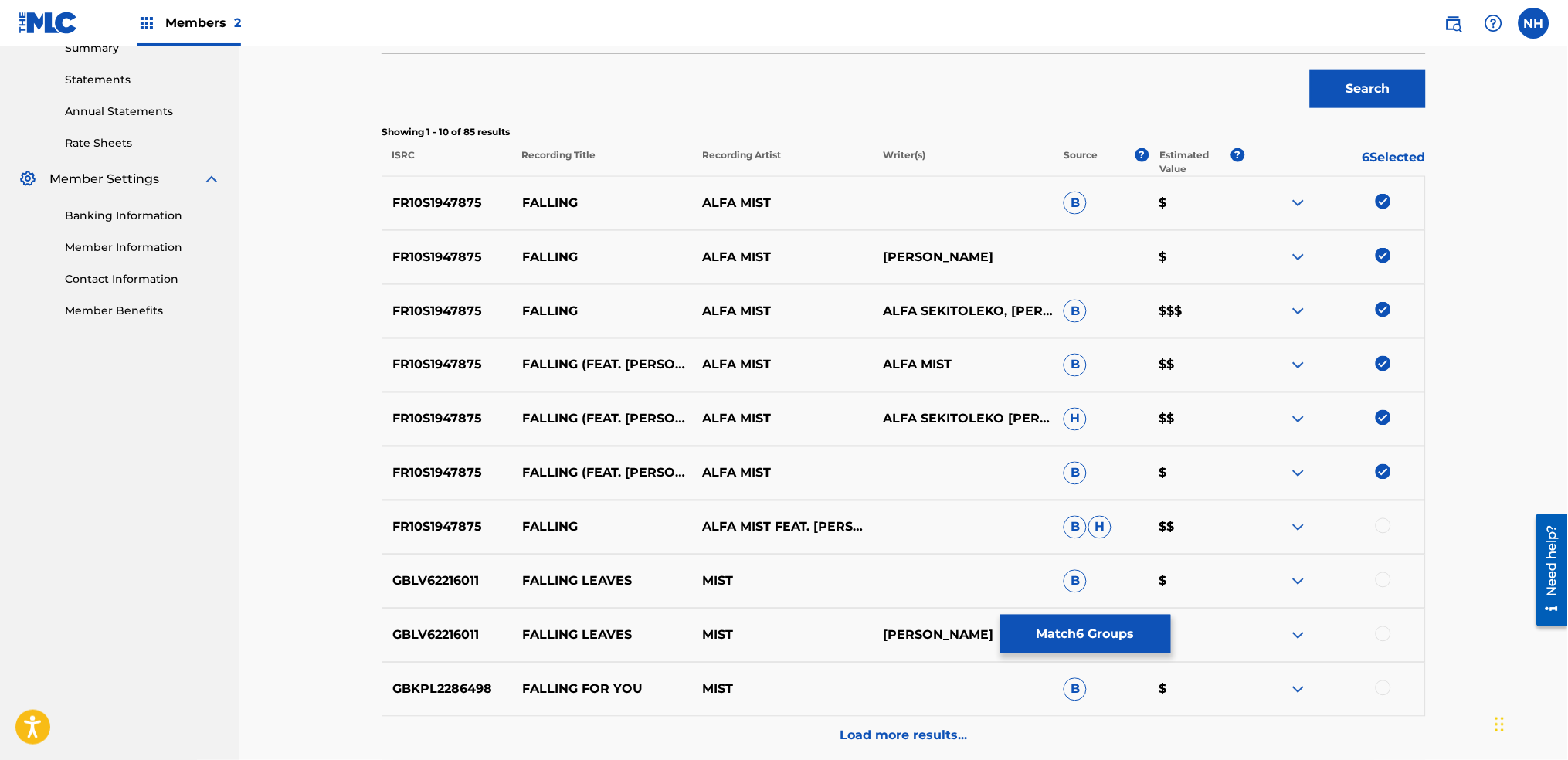
click at [1393, 526] on div at bounding box center [1334, 527] width 181 height 19
click at [1391, 522] on div at bounding box center [1334, 527] width 181 height 19
click at [1375, 531] on div at bounding box center [1334, 527] width 181 height 19
click at [1382, 529] on div at bounding box center [1384, 526] width 16 height 16
drag, startPoint x: 616, startPoint y: 249, endPoint x: 527, endPoint y: 258, distance: 89.5
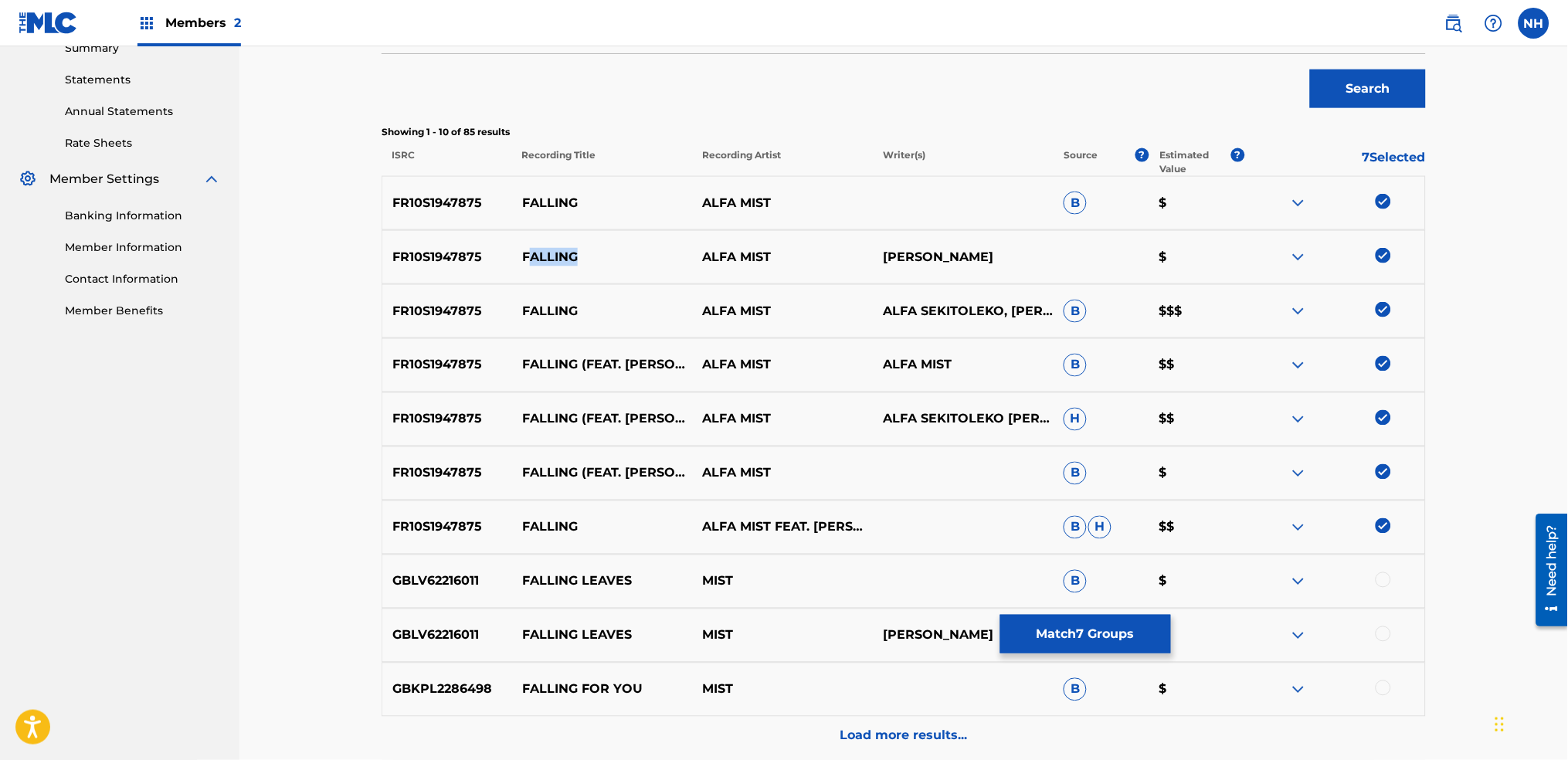
click at [527, 258] on p "FALLING" at bounding box center [602, 257] width 181 height 19
drag, startPoint x: 516, startPoint y: 259, endPoint x: 657, endPoint y: 248, distance: 141.4
click at [657, 248] on p "FALLING" at bounding box center [602, 257] width 181 height 19
copy p "FALLING"
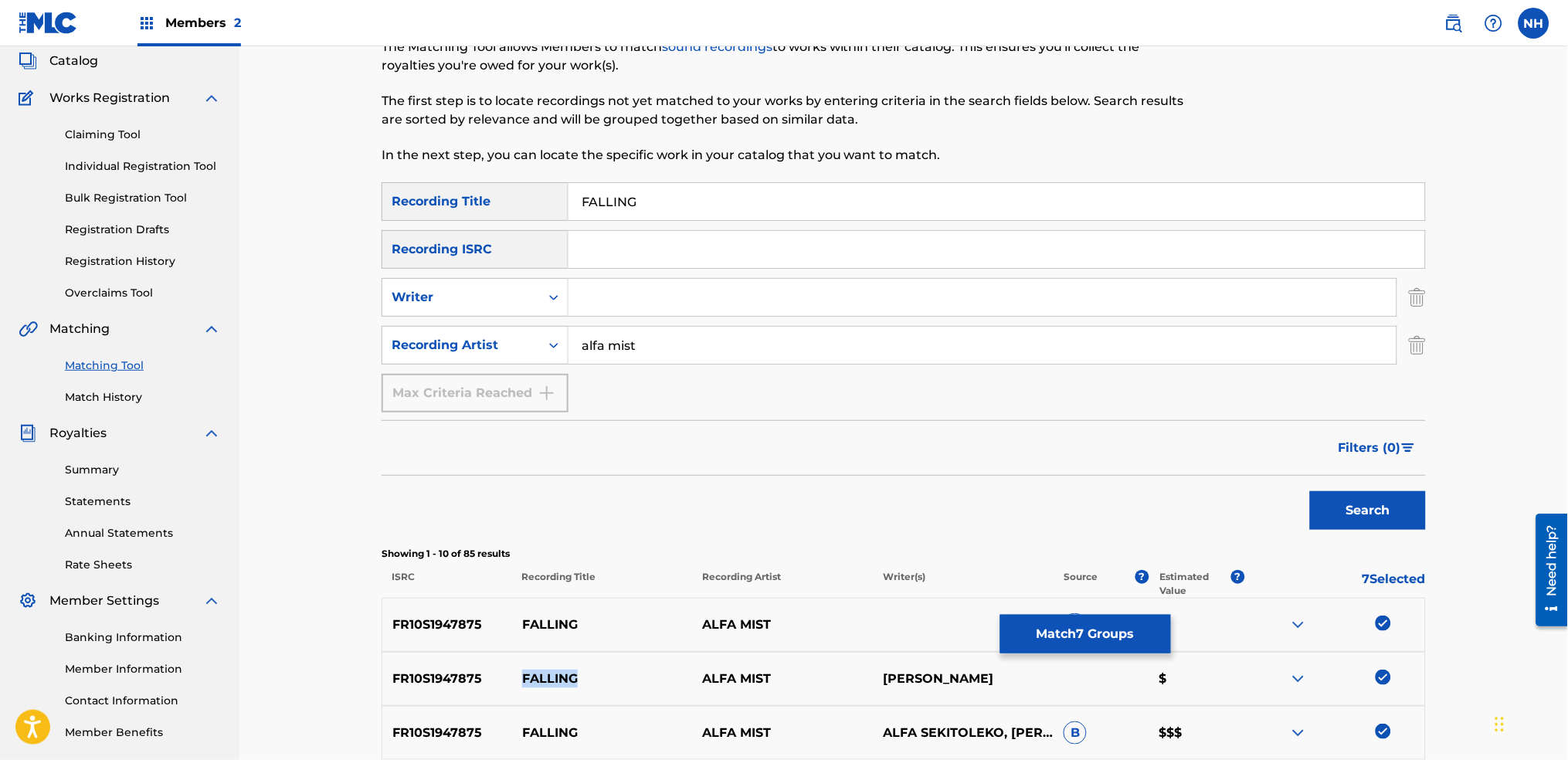
scroll to position [0, 0]
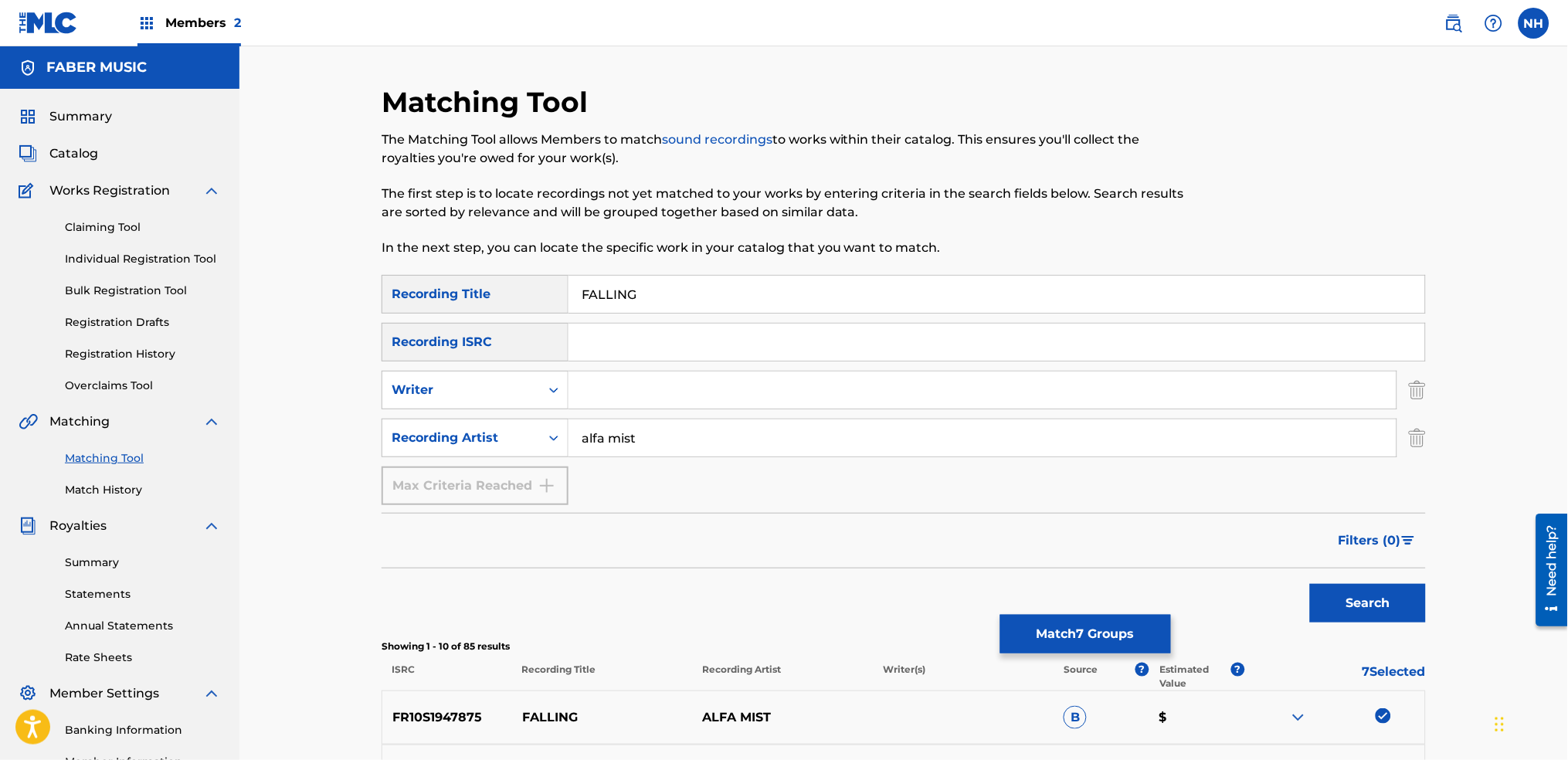
click at [1090, 620] on button "Match 7 Groups" at bounding box center [1086, 634] width 170 height 39
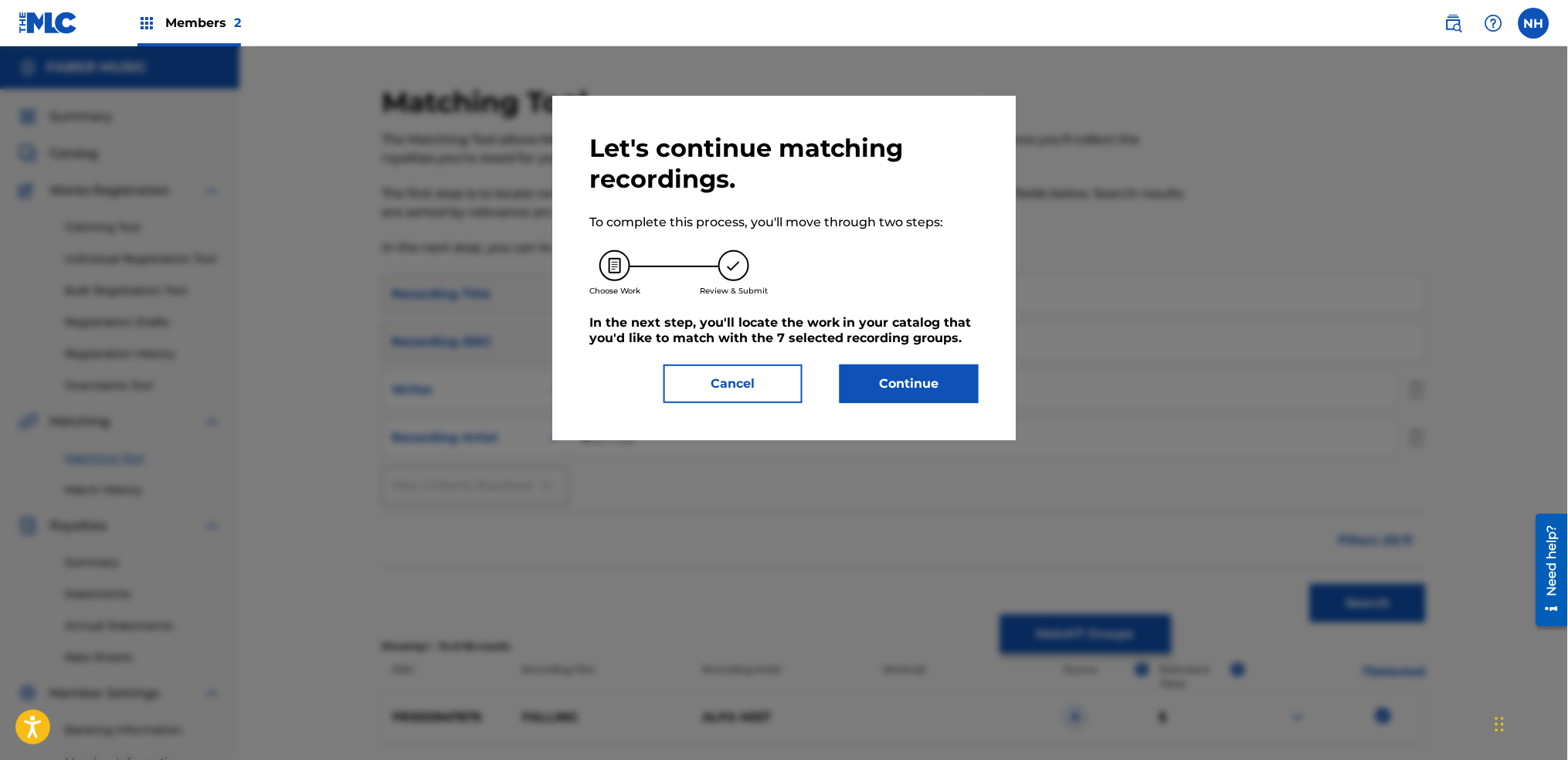
click at [919, 422] on div "Let's continue matching recordings. To complete this process, you'll move throu…" at bounding box center [784, 268] width 464 height 344
click at [928, 393] on button "Continue" at bounding box center [910, 384] width 139 height 39
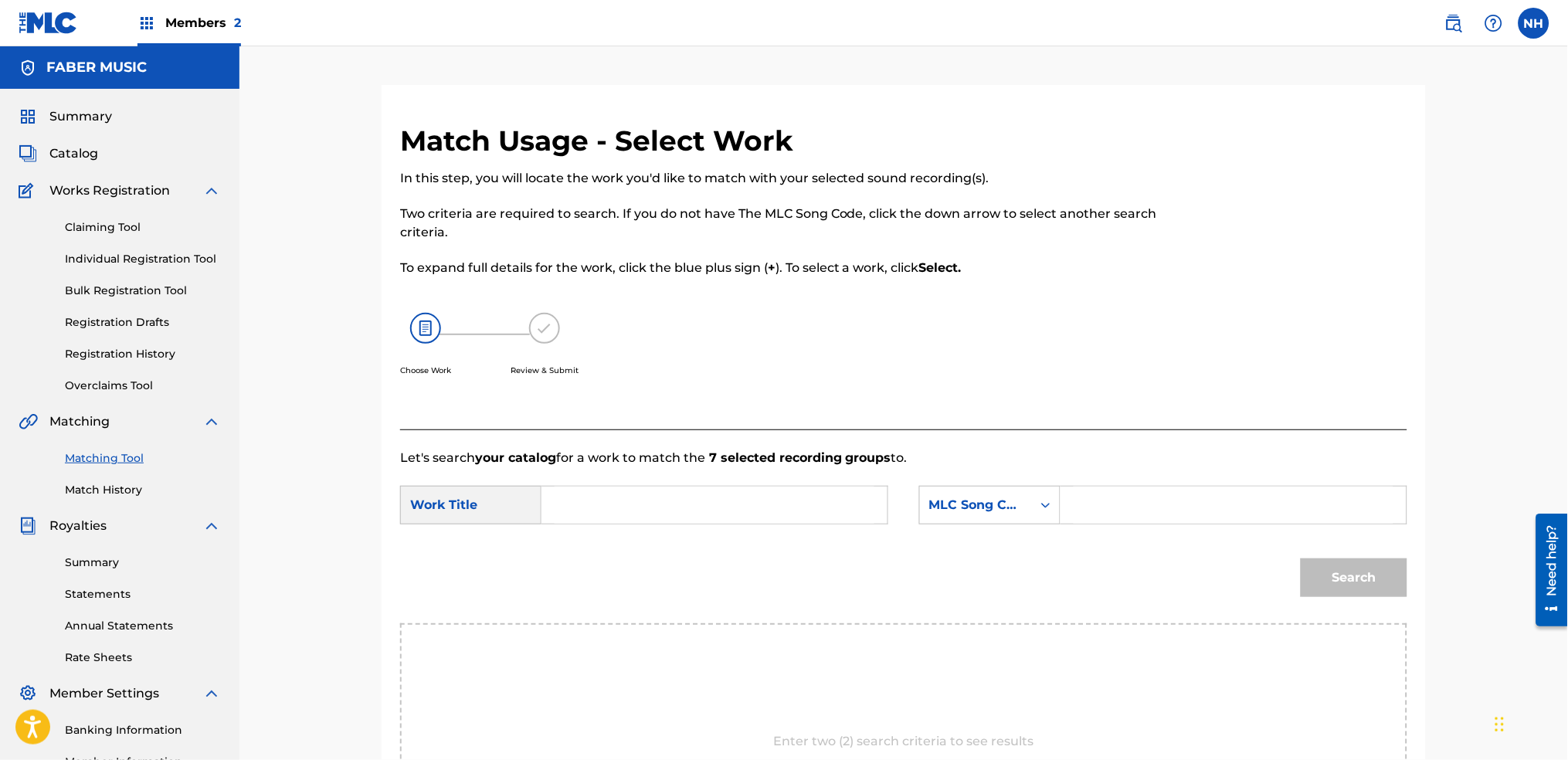
drag, startPoint x: 728, startPoint y: 542, endPoint x: 737, endPoint y: 505, distance: 38.1
click at [727, 543] on form "SearchWithCriteriab646b61f-09e5-4904-9415-8c05a6a46adf Work Title SearchWithCri…" at bounding box center [903, 545] width 1007 height 156
click at [742, 495] on input "Search Form" at bounding box center [715, 505] width 320 height 37
paste input "FALLING"
type input "FALLING"
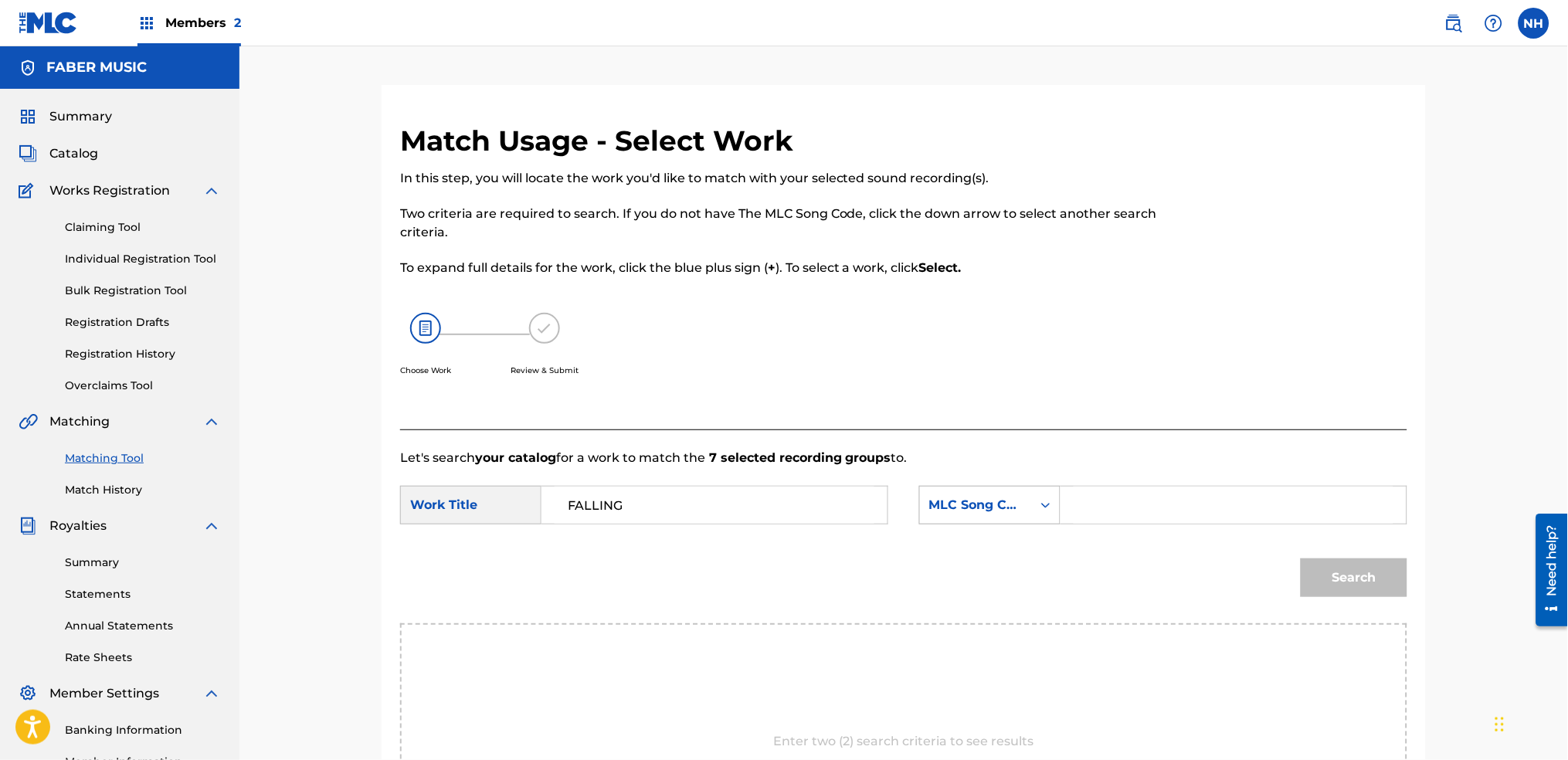
click at [1002, 515] on div "MLC Song Code" at bounding box center [976, 505] width 112 height 30
drag, startPoint x: 977, startPoint y: 540, endPoint x: 1045, endPoint y: 533, distance: 68.4
click at [992, 540] on div "Writer Name" at bounding box center [990, 544] width 140 height 39
click at [1122, 526] on div "SearchWithCriteriab646b61f-09e5-4904-9415-8c05a6a46adf Work Title FALLING Searc…" at bounding box center [903, 510] width 1007 height 48
click at [1123, 497] on input "Search Form" at bounding box center [1234, 505] width 320 height 37
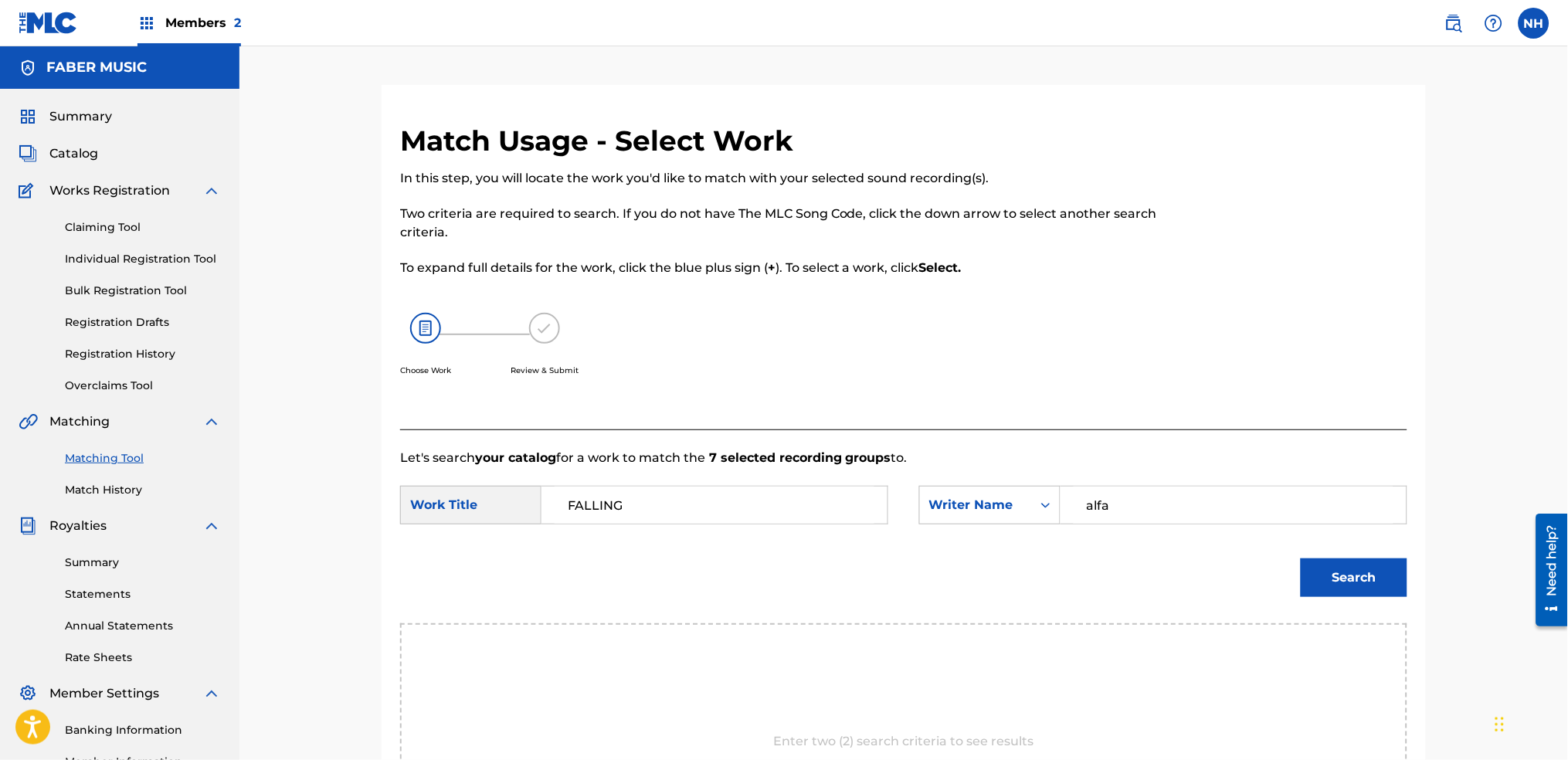
type input "alfa"
click at [1301, 558] on button "Search" at bounding box center [1354, 577] width 107 height 39
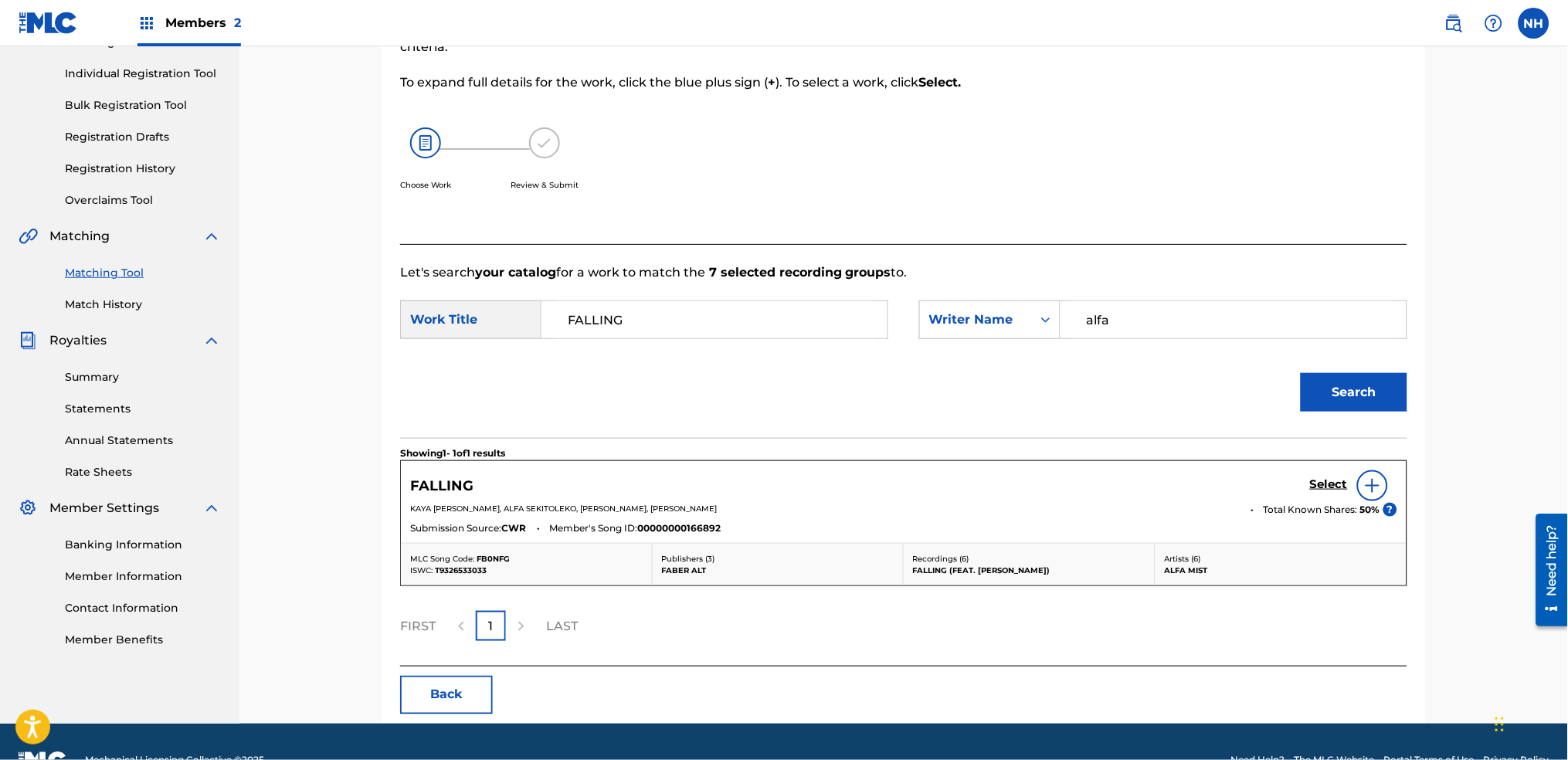
scroll to position [206, 0]
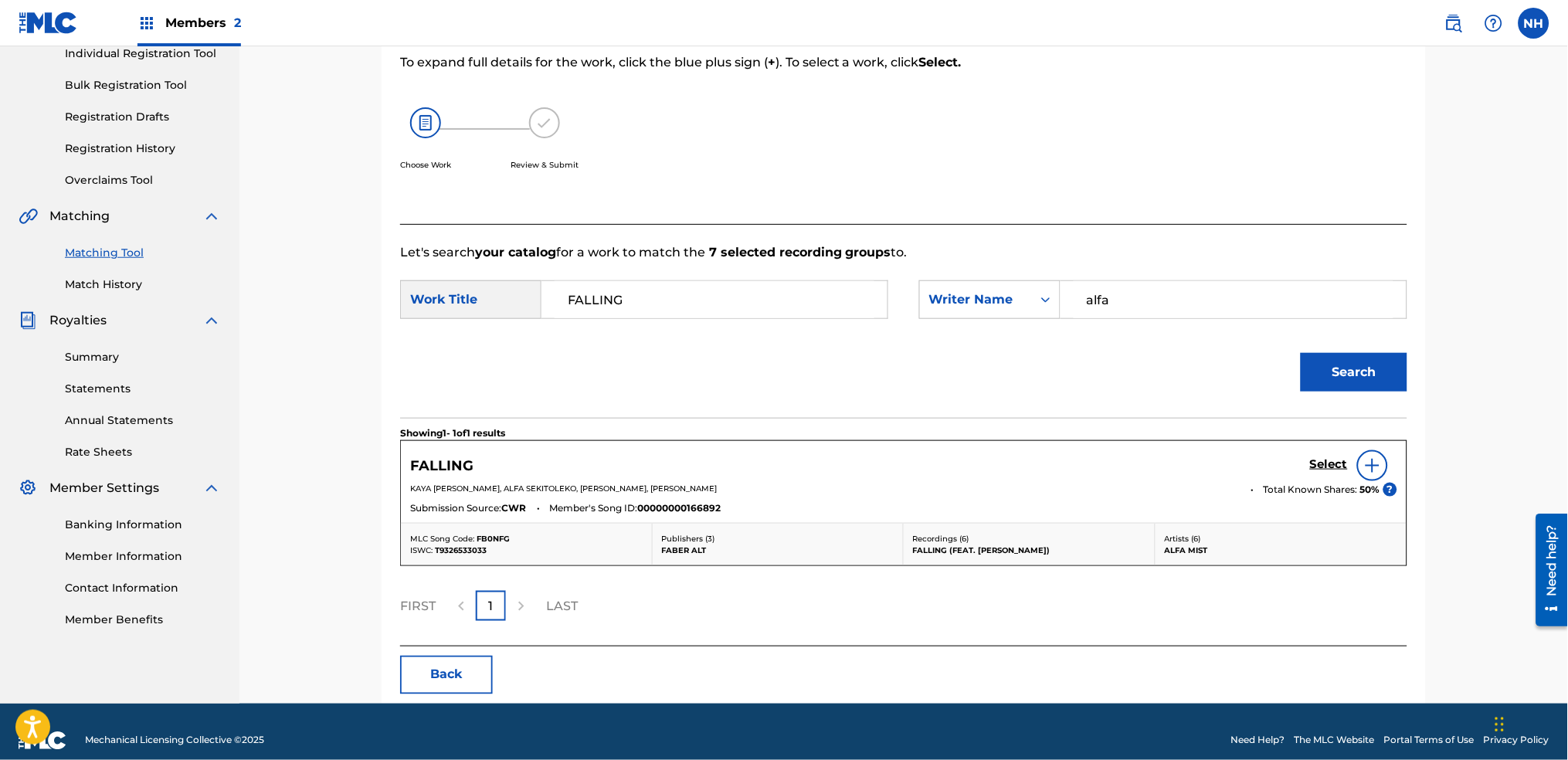
click at [1368, 459] on img at bounding box center [1373, 466] width 19 height 19
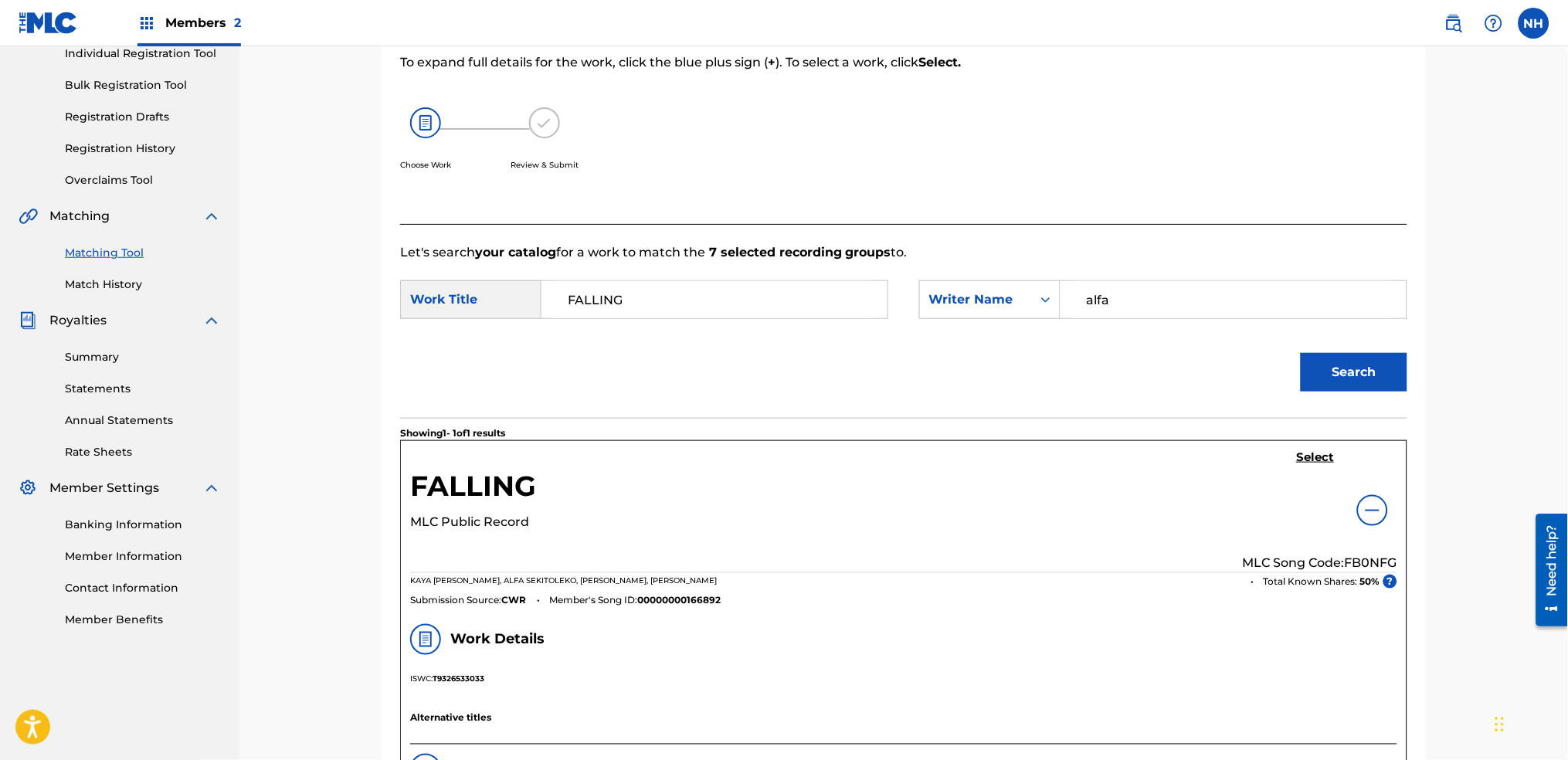
click at [1318, 471] on div "Select MLC Song Code: FB0NFG" at bounding box center [1320, 511] width 155 height 122
click at [1318, 464] on h5 "Select" at bounding box center [1316, 457] width 38 height 15
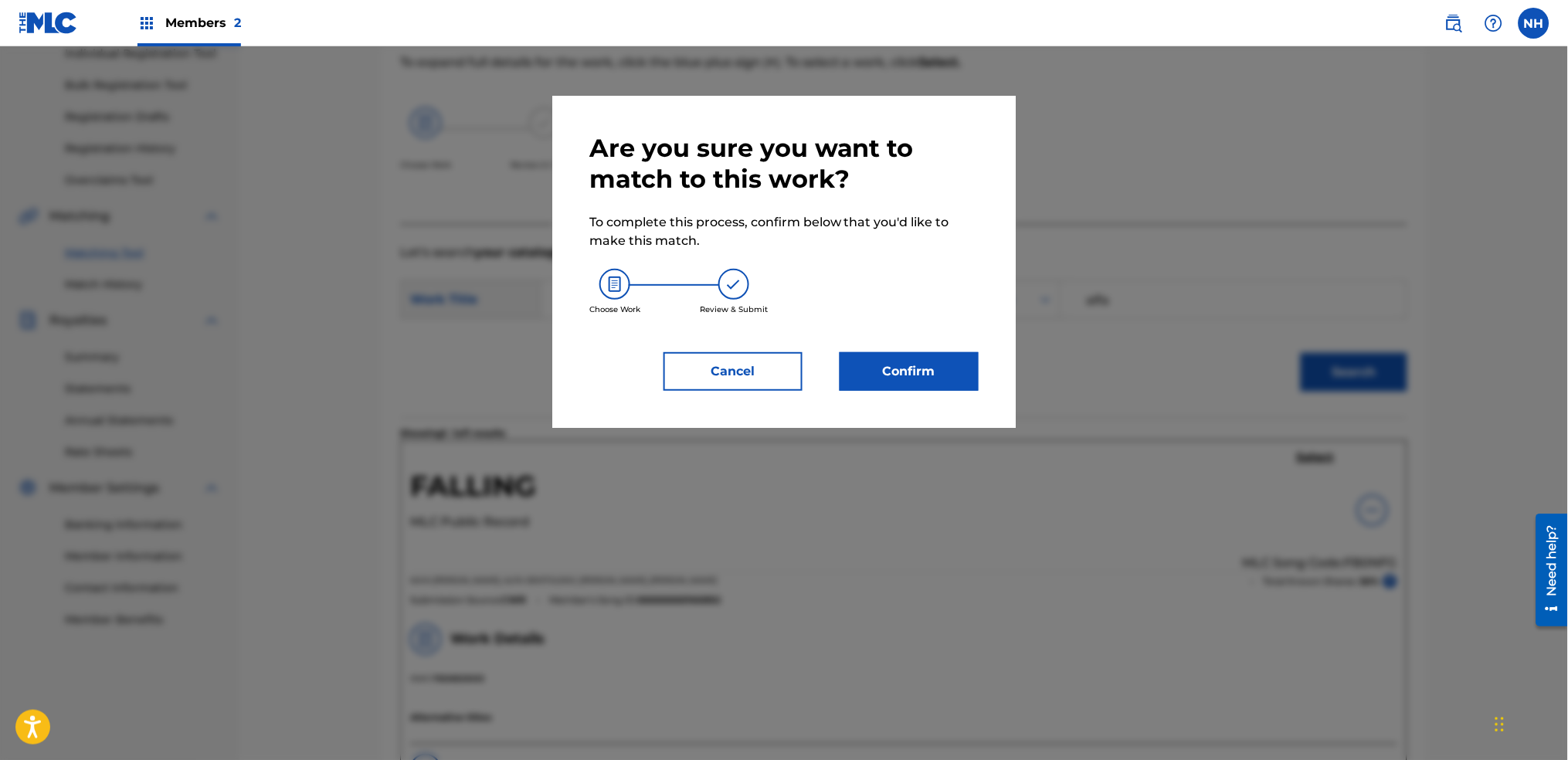
click at [980, 402] on div "Are you sure you want to match to this work? To complete this process, confirm …" at bounding box center [784, 262] width 464 height 332
click at [965, 384] on button "Confirm" at bounding box center [910, 371] width 139 height 39
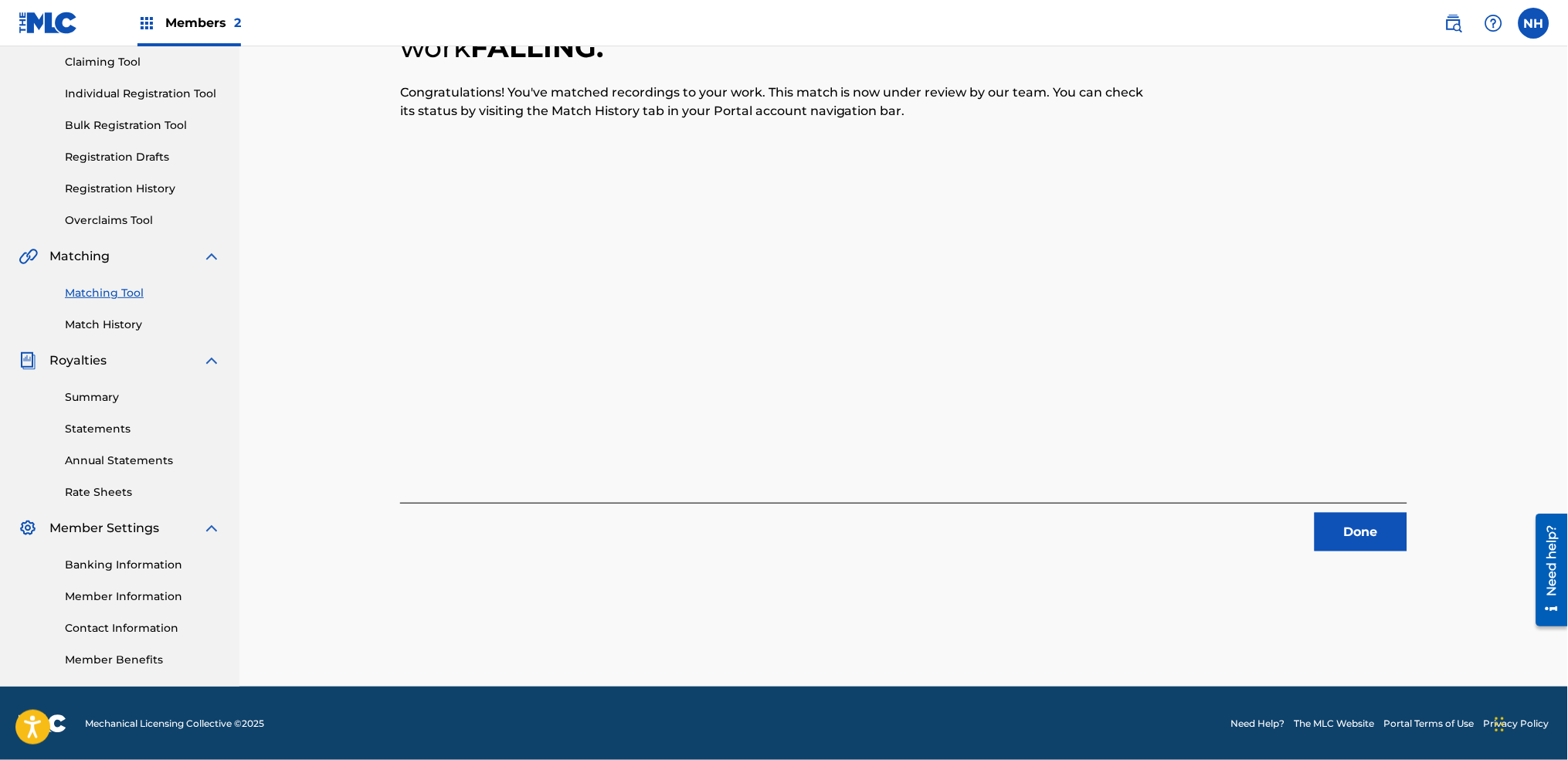
drag, startPoint x: 375, startPoint y: 248, endPoint x: 548, endPoint y: 294, distance: 179.0
click at [375, 248] on div "7 Recording Groups are pending usage match to the work FALLING . Congratulation…" at bounding box center [904, 303] width 1082 height 767
click at [1306, 487] on div "7 Recording Groups are pending usage match to the work FALLING . Congratulation…" at bounding box center [903, 255] width 1007 height 594
click at [1343, 554] on div "7 Recording Groups are pending usage match to the work FALLING . Congratulation…" at bounding box center [904, 303] width 1082 height 767
click at [1337, 541] on button "Done" at bounding box center [1361, 532] width 93 height 39
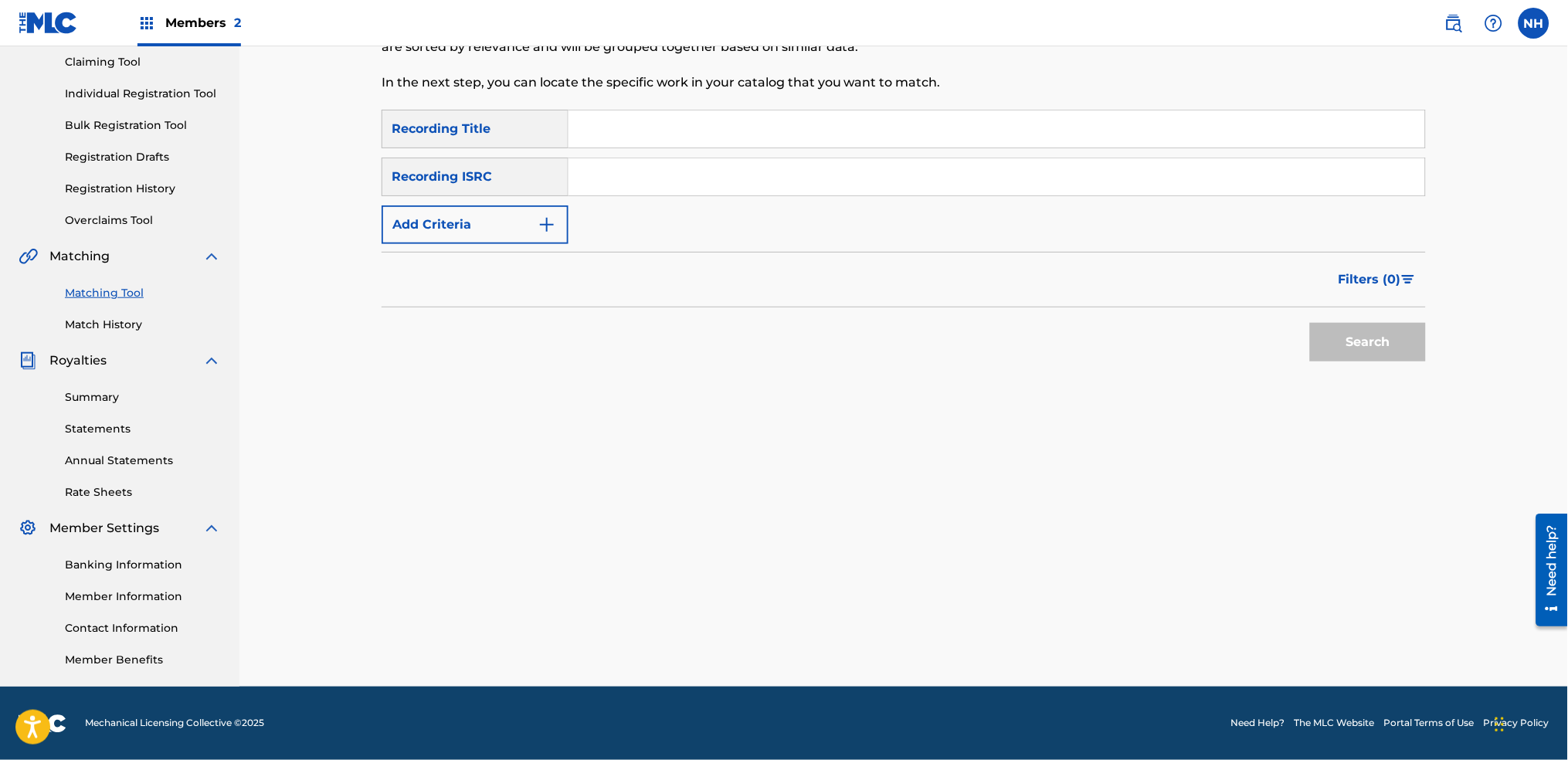
click at [692, 143] on input "Search Form" at bounding box center [997, 129] width 857 height 37
click at [401, 262] on div "Filters ( 0 )" at bounding box center [904, 280] width 1044 height 56
click at [458, 225] on button "Add Criteria" at bounding box center [475, 225] width 187 height 39
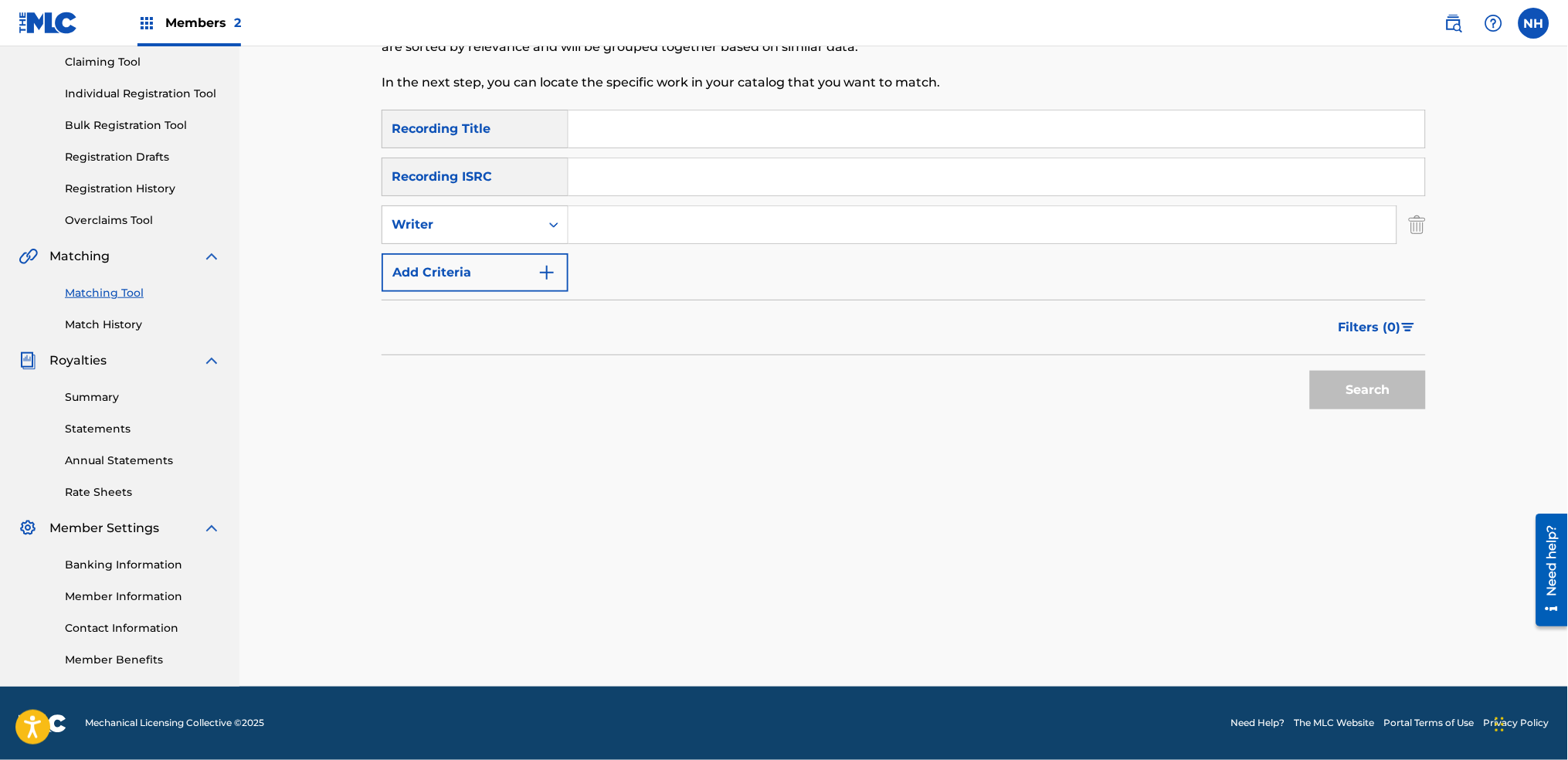
click at [532, 258] on button "Add Criteria" at bounding box center [475, 272] width 187 height 39
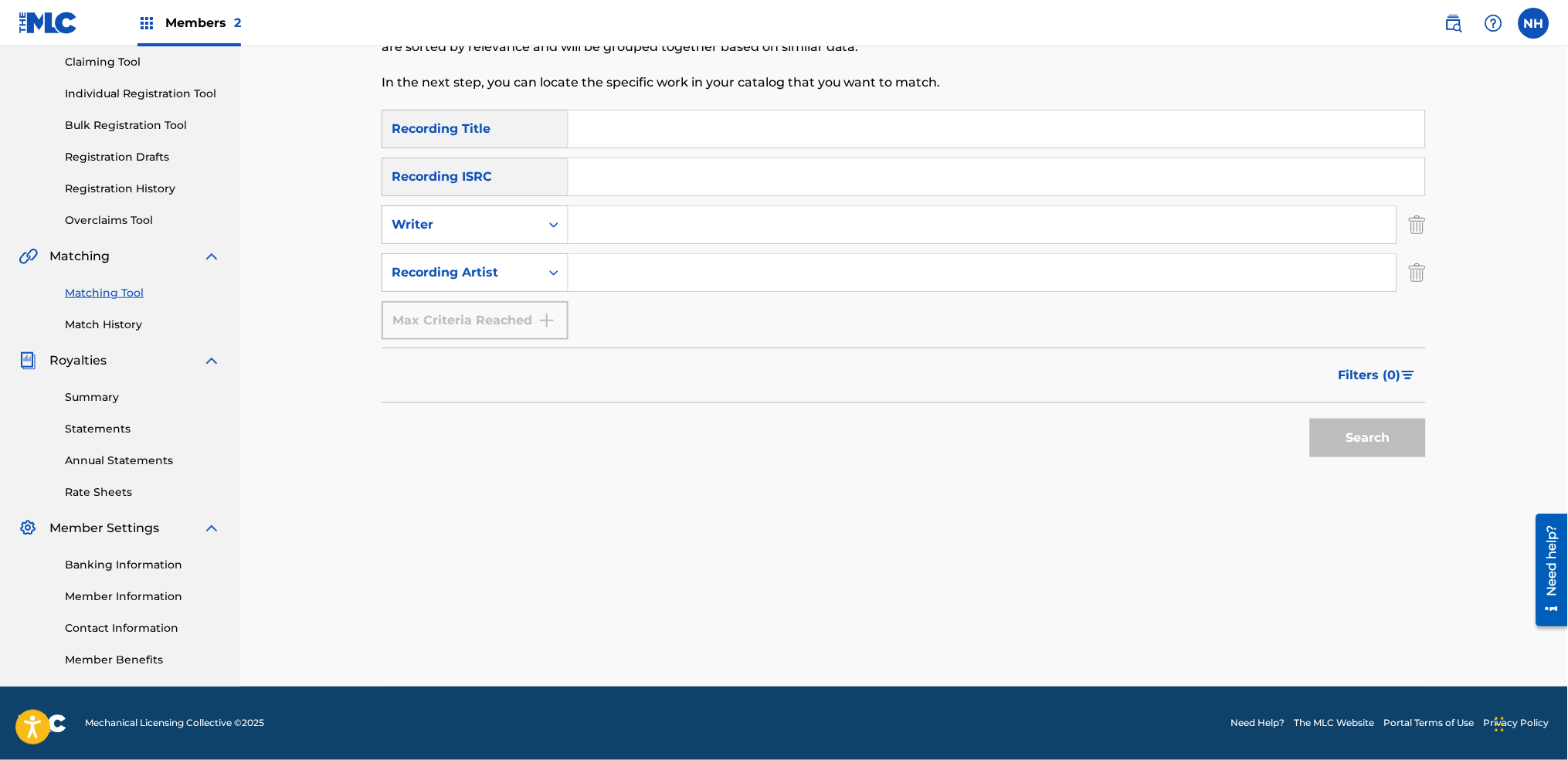
click at [592, 145] on input "Search Form" at bounding box center [997, 129] width 857 height 37
paste input "ANSWERS"
type input "ANSWERS"
click at [584, 267] on input "Search Form" at bounding box center [983, 272] width 828 height 37
type input "alfa mist"
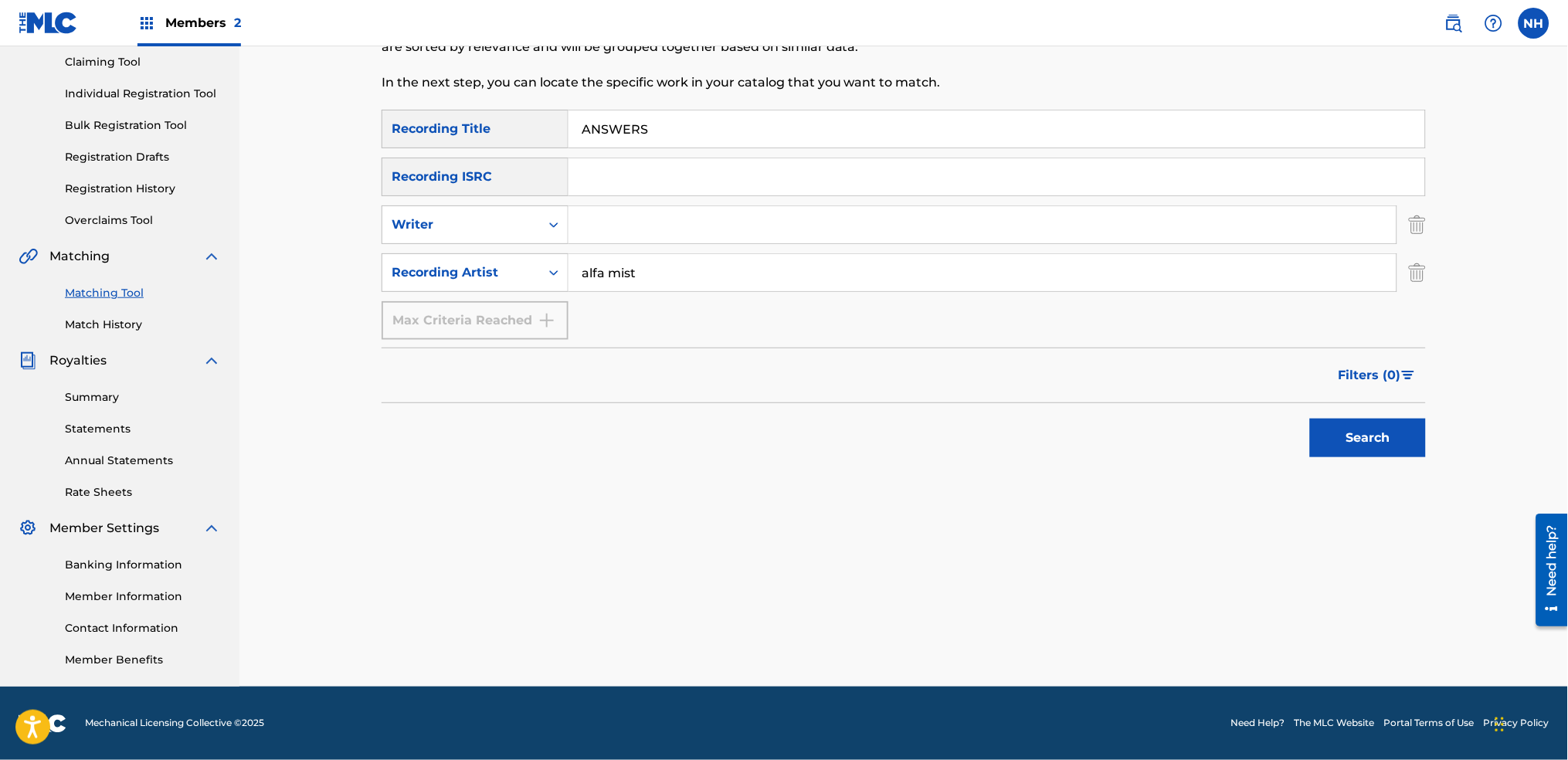
click at [1264, 383] on div "Filters ( 0 )" at bounding box center [904, 375] width 1044 height 56
drag, startPoint x: 1330, startPoint y: 427, endPoint x: 1337, endPoint y: 431, distance: 8.1
click at [1335, 429] on button "Search" at bounding box center [1367, 438] width 116 height 39
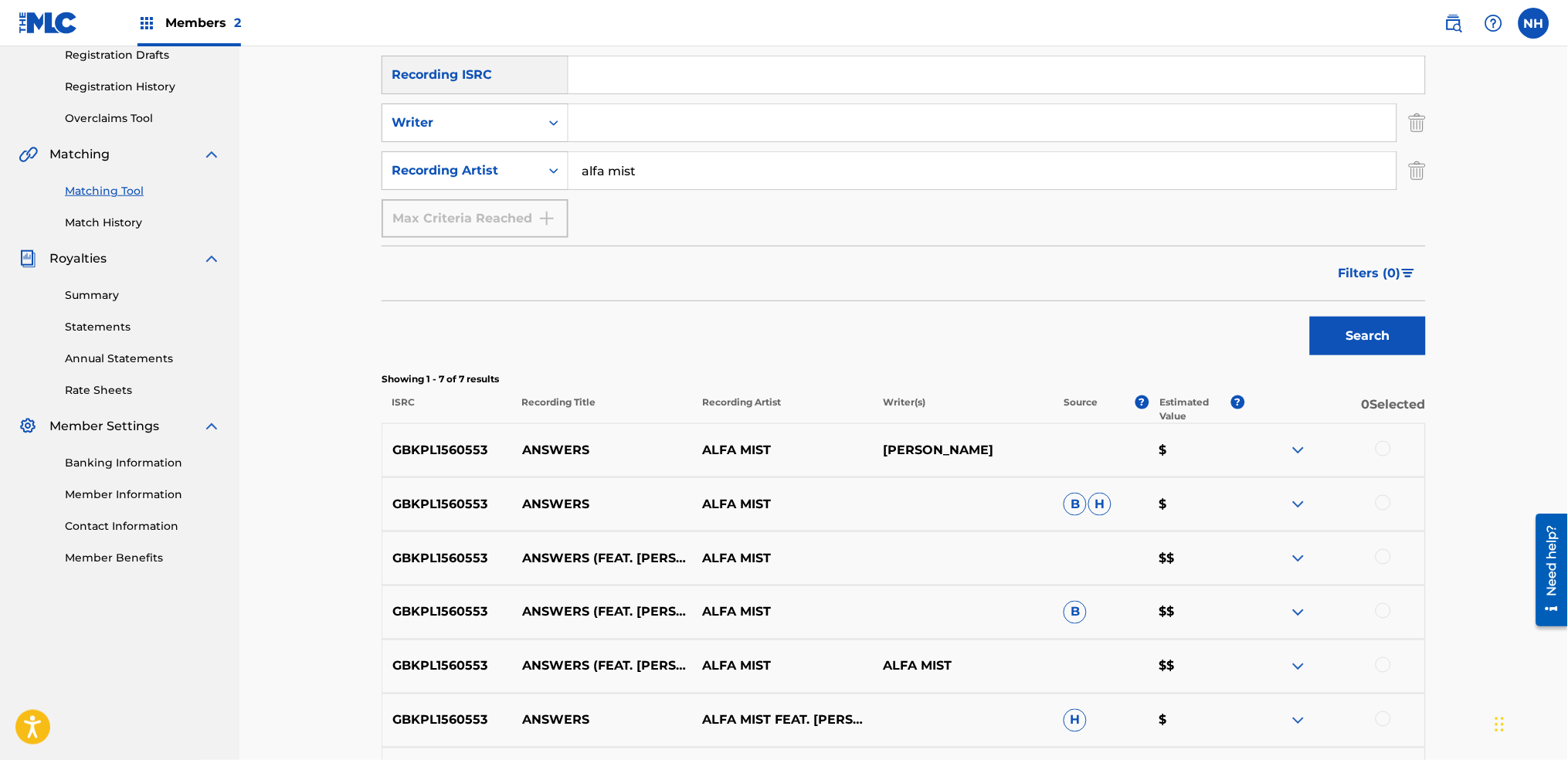
scroll to position [268, 0]
click at [1386, 440] on div at bounding box center [1384, 448] width 16 height 16
click at [1384, 494] on div at bounding box center [1384, 502] width 16 height 16
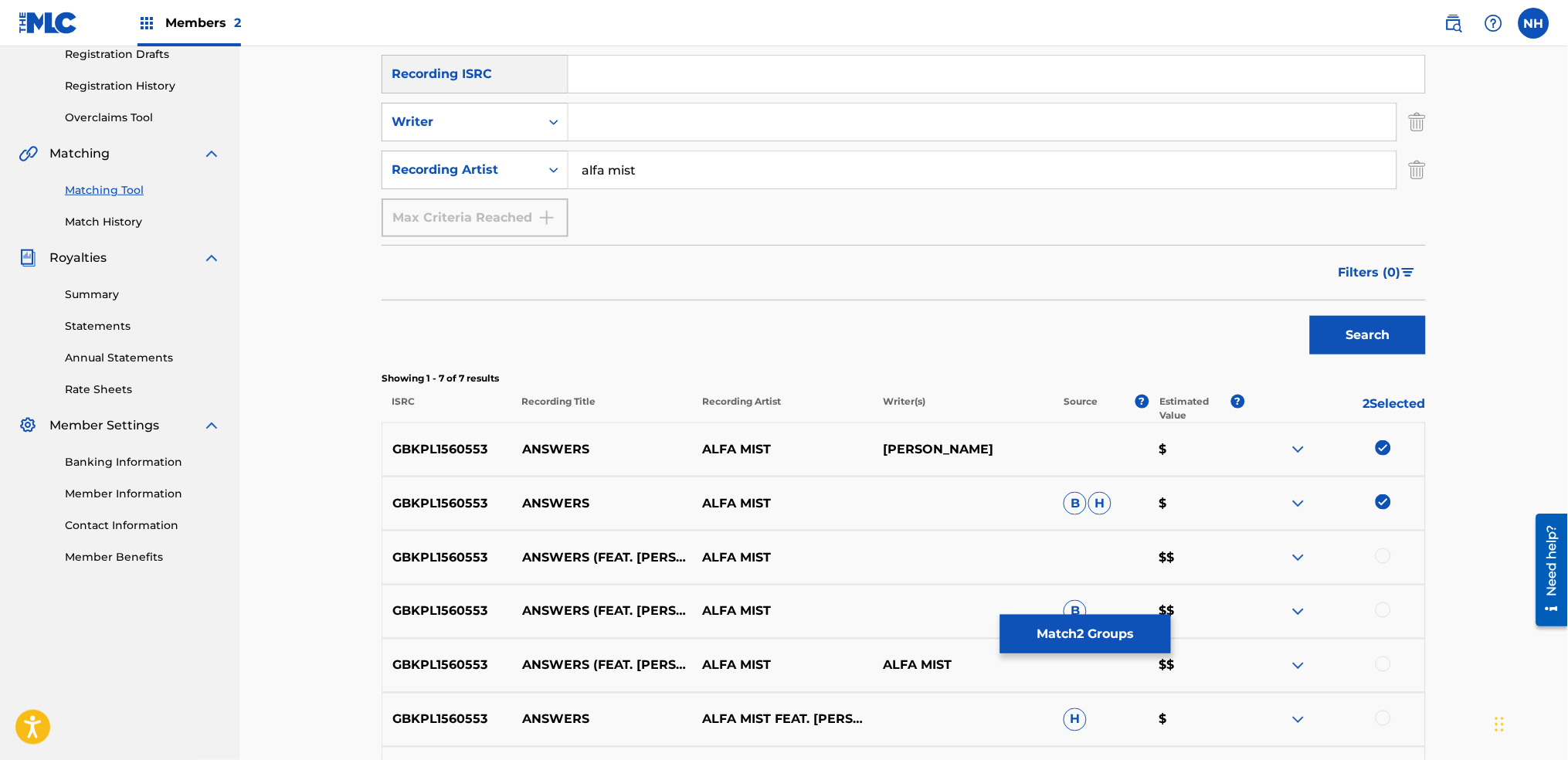
scroll to position [371, 0]
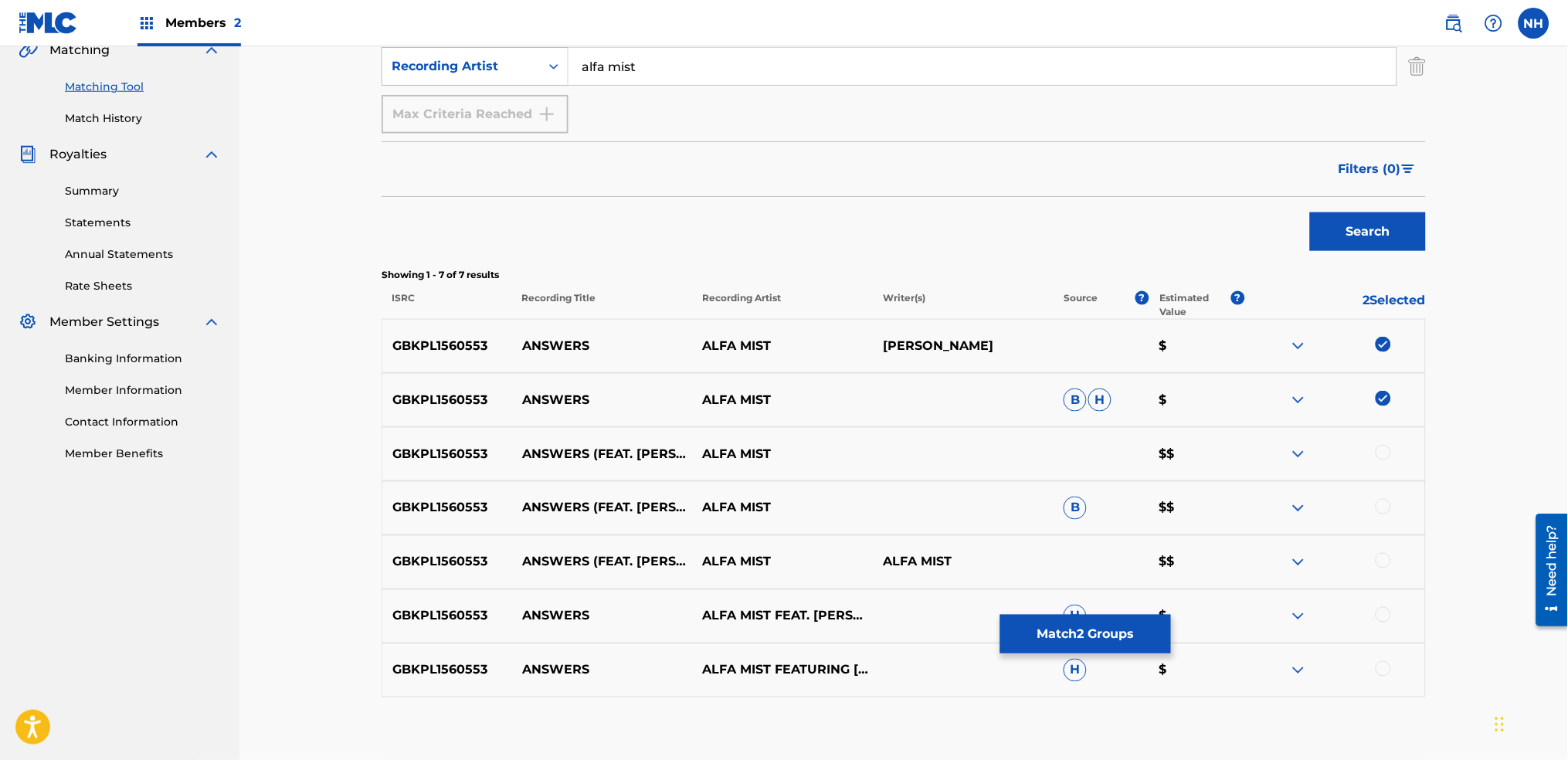
click at [1377, 457] on div at bounding box center [1384, 453] width 16 height 16
click at [1372, 526] on div "GBKPL1560553 ANSWERS (FEAT. RICK DAVID, KAYA THOMAS-DYKE) ALFA MIST B $$" at bounding box center [904, 508] width 1044 height 54
drag, startPoint x: 1377, startPoint y: 509, endPoint x: 1377, endPoint y: 536, distance: 27.0
click at [1377, 509] on div at bounding box center [1334, 508] width 181 height 19
click at [1380, 559] on div at bounding box center [1384, 561] width 16 height 16
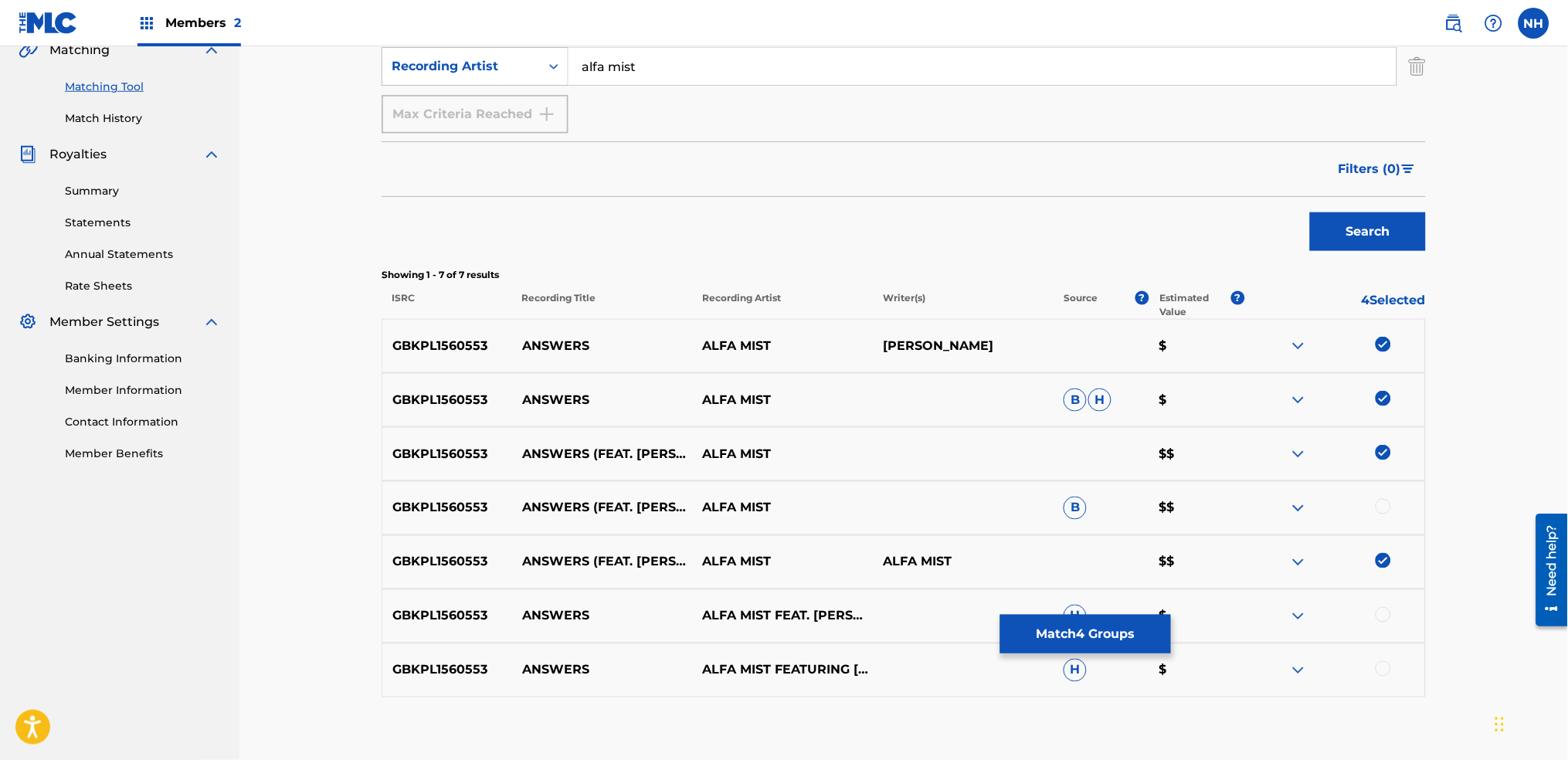
click at [1386, 512] on div at bounding box center [1384, 507] width 16 height 16
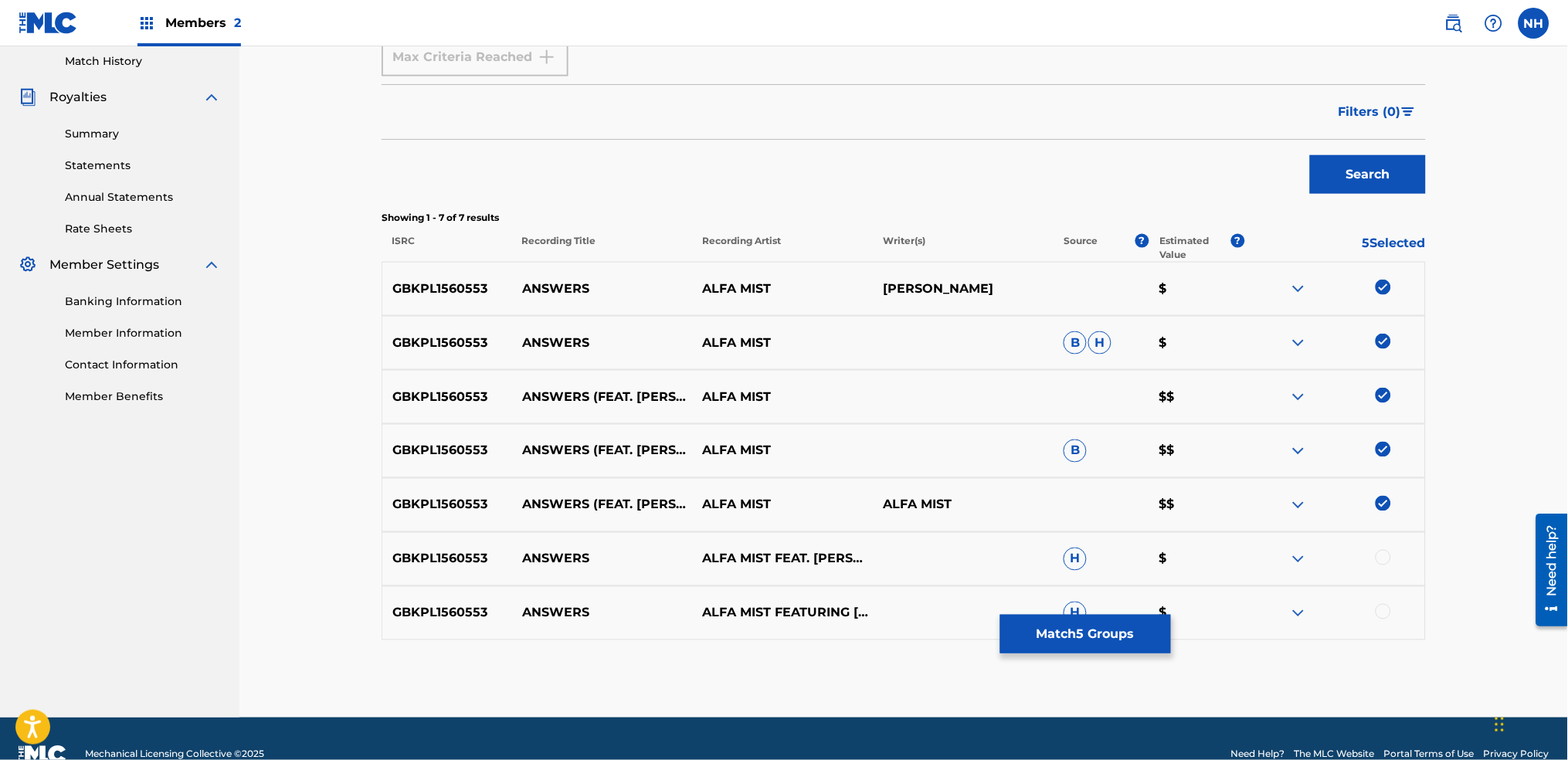
scroll to position [460, 0]
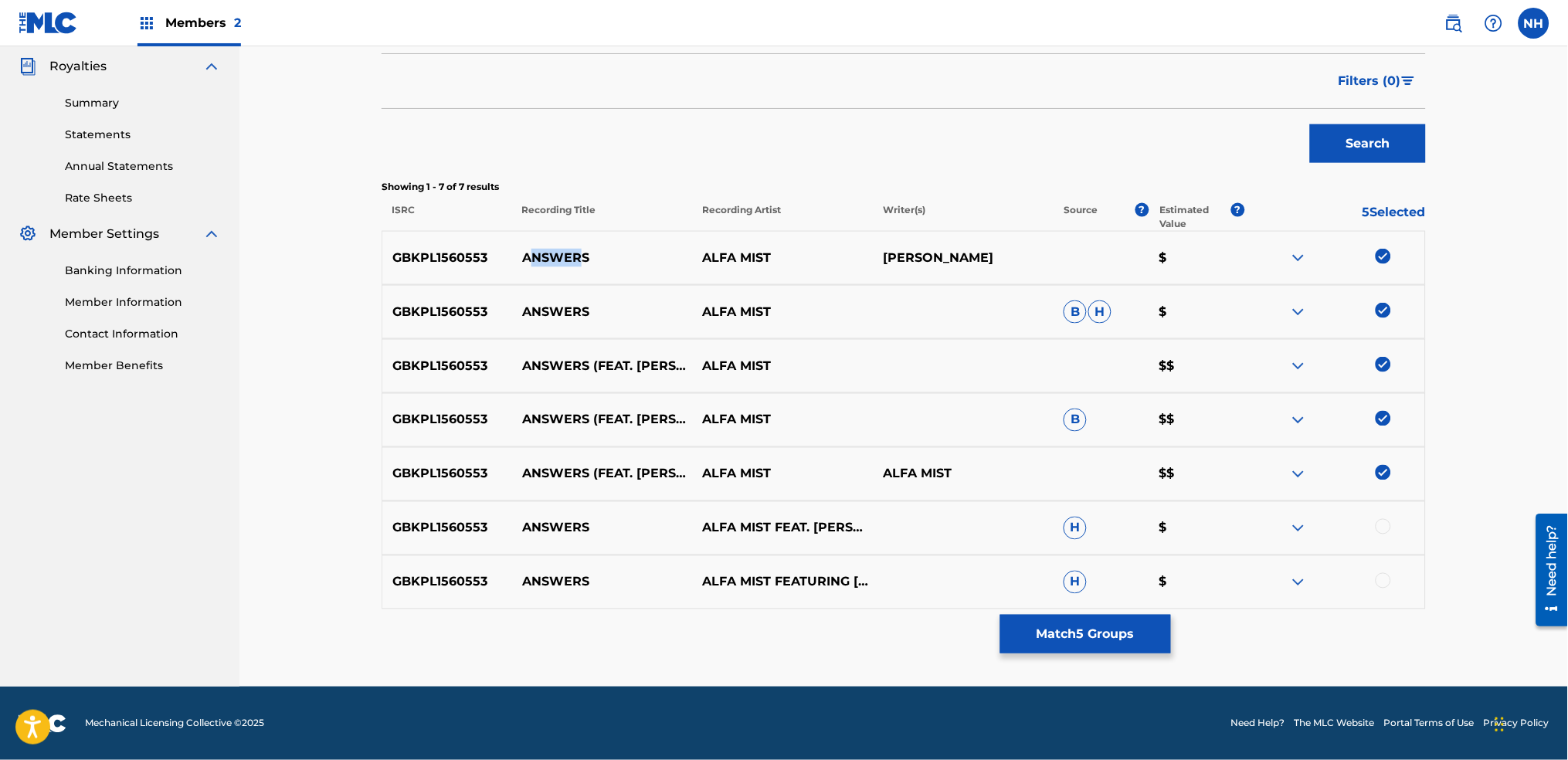
drag, startPoint x: 584, startPoint y: 249, endPoint x: 524, endPoint y: 254, distance: 60.2
click at [530, 254] on p "ANSWERS" at bounding box center [602, 257] width 181 height 19
drag, startPoint x: 520, startPoint y: 254, endPoint x: 621, endPoint y: 262, distance: 101.3
click at [621, 262] on p "ANSWERS" at bounding box center [602, 257] width 181 height 19
copy p "ANSWERS"
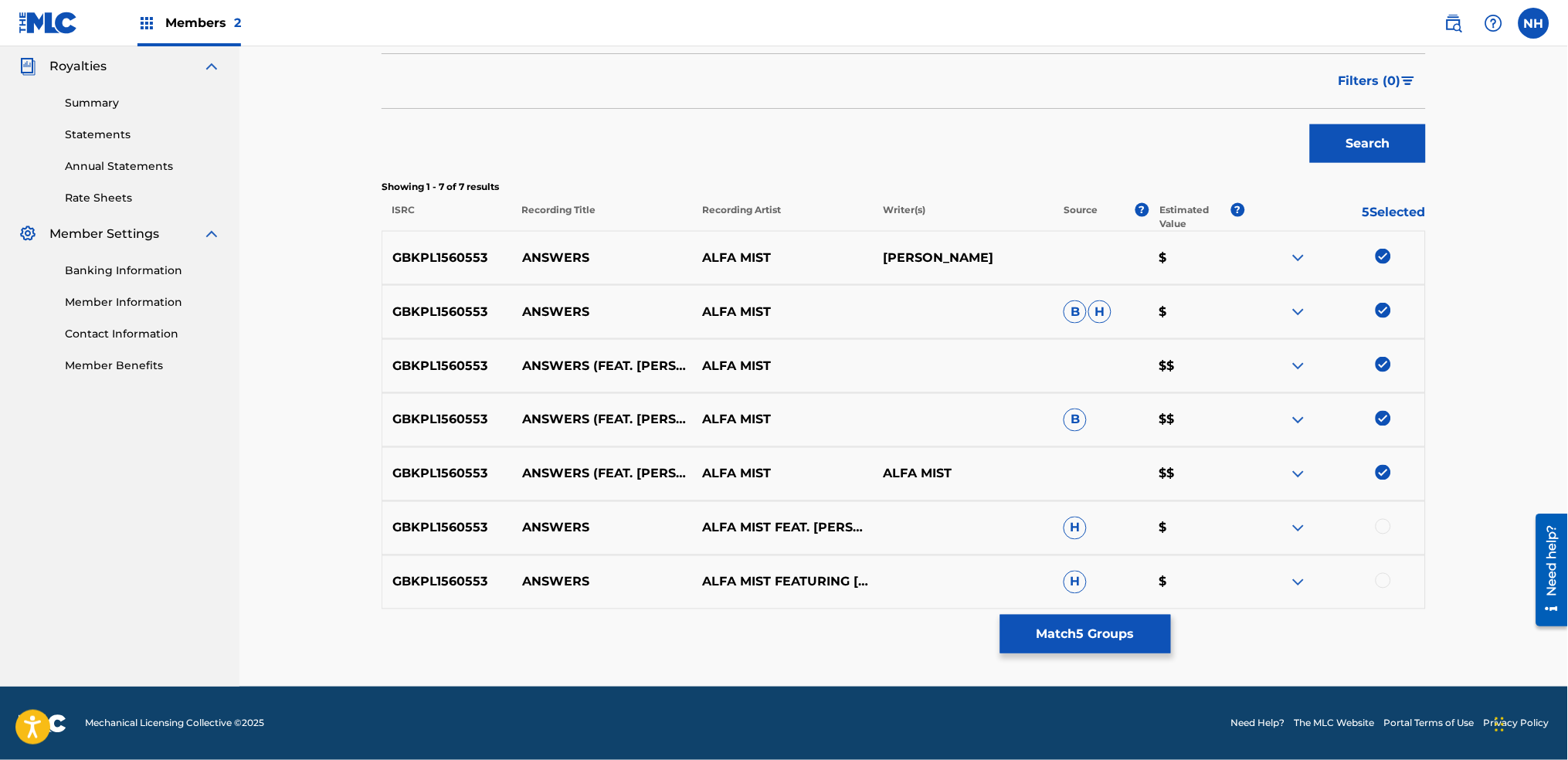
click at [1361, 519] on div at bounding box center [1334, 528] width 181 height 19
click at [1370, 523] on div at bounding box center [1334, 528] width 181 height 19
click at [1379, 529] on div at bounding box center [1384, 526] width 16 height 16
click at [1375, 585] on div at bounding box center [1334, 582] width 181 height 19
click at [1379, 571] on div "GBKPL1560553 ANSWERS ALFA MIST FEATURING RICK DAVID AND KAYA THOMAS-DYKE H $" at bounding box center [904, 583] width 1044 height 54
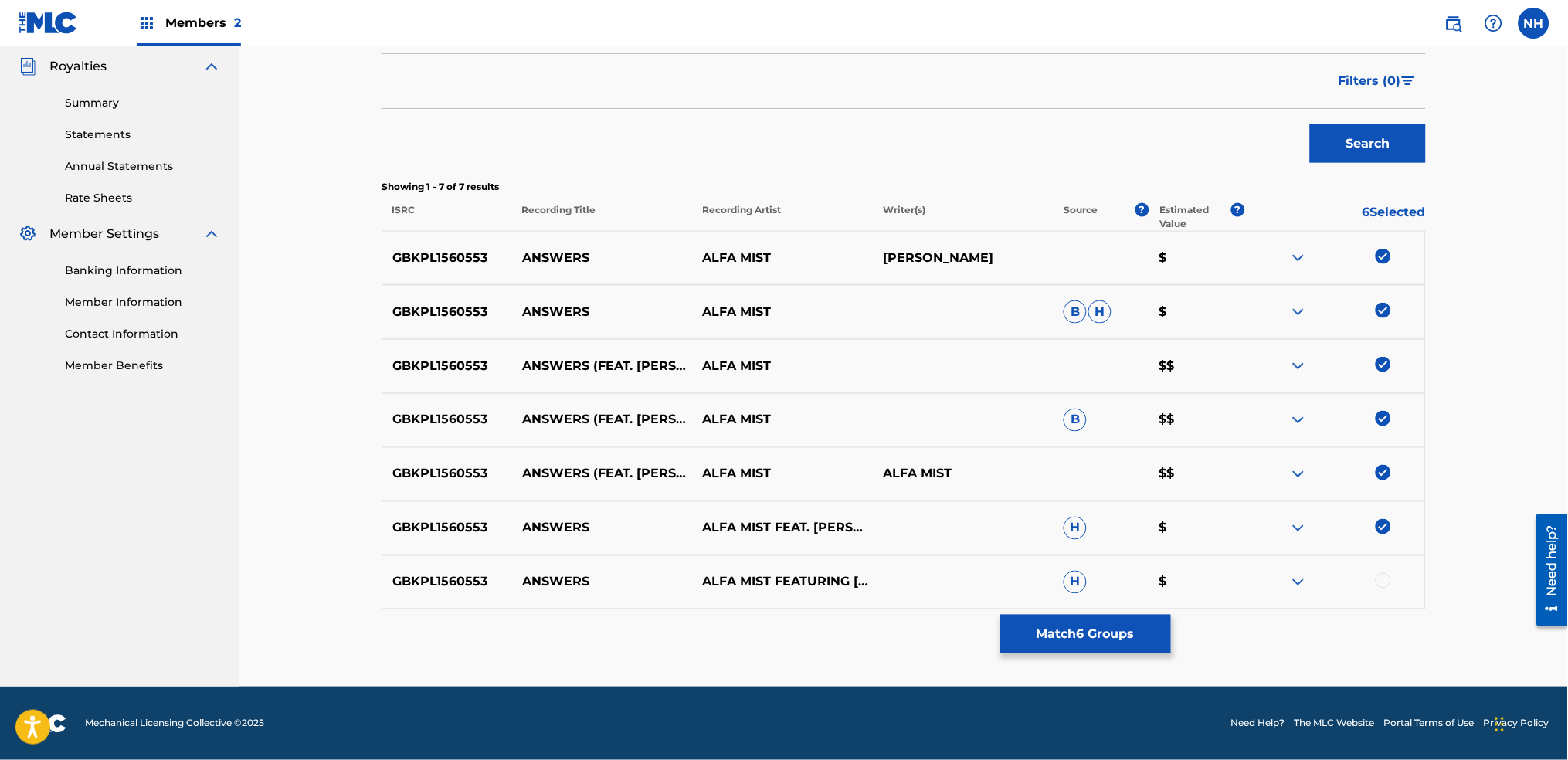
click at [1379, 579] on div at bounding box center [1384, 580] width 16 height 16
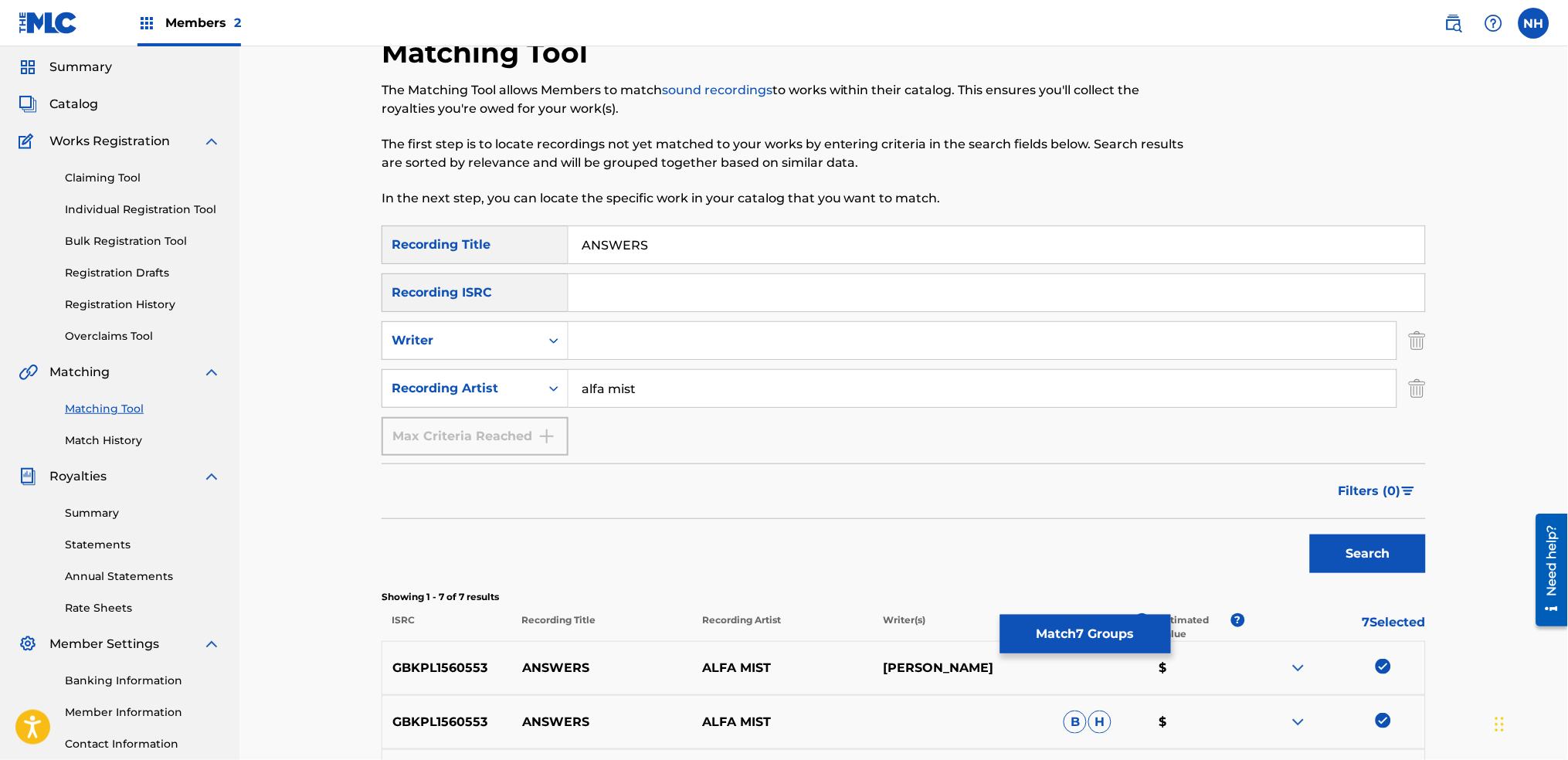
scroll to position [47, 0]
click at [660, 262] on input "ANSWERS" at bounding box center [997, 247] width 857 height 37
drag, startPoint x: 660, startPoint y: 262, endPoint x: 458, endPoint y: 236, distance: 203.7
click at [459, 236] on div "SearchWithCriteria2abb0aaa-afad-4308-9d96-de7e744857a4 Recording Title ANSWERS" at bounding box center [904, 247] width 1044 height 39
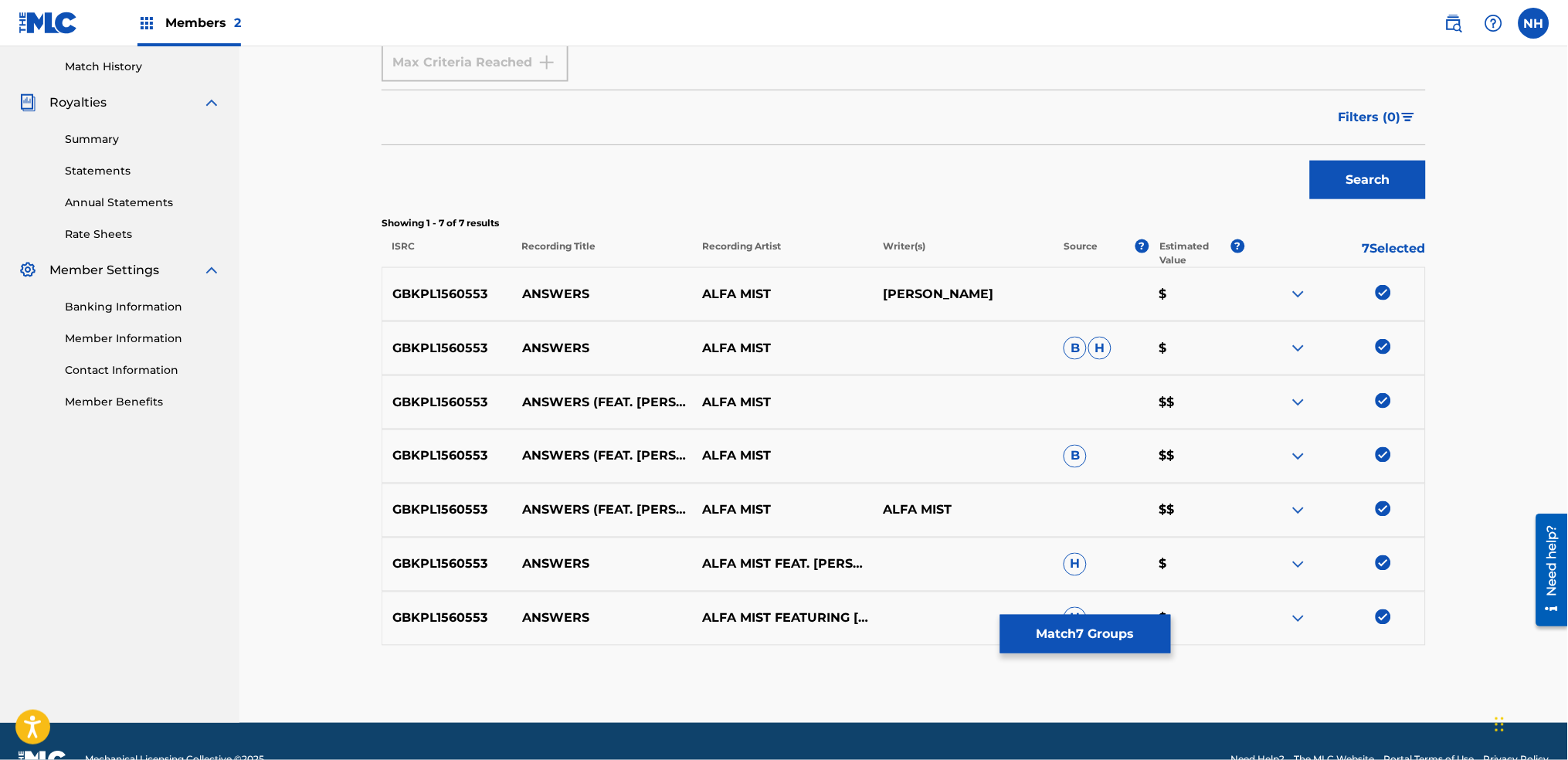
scroll to position [460, 0]
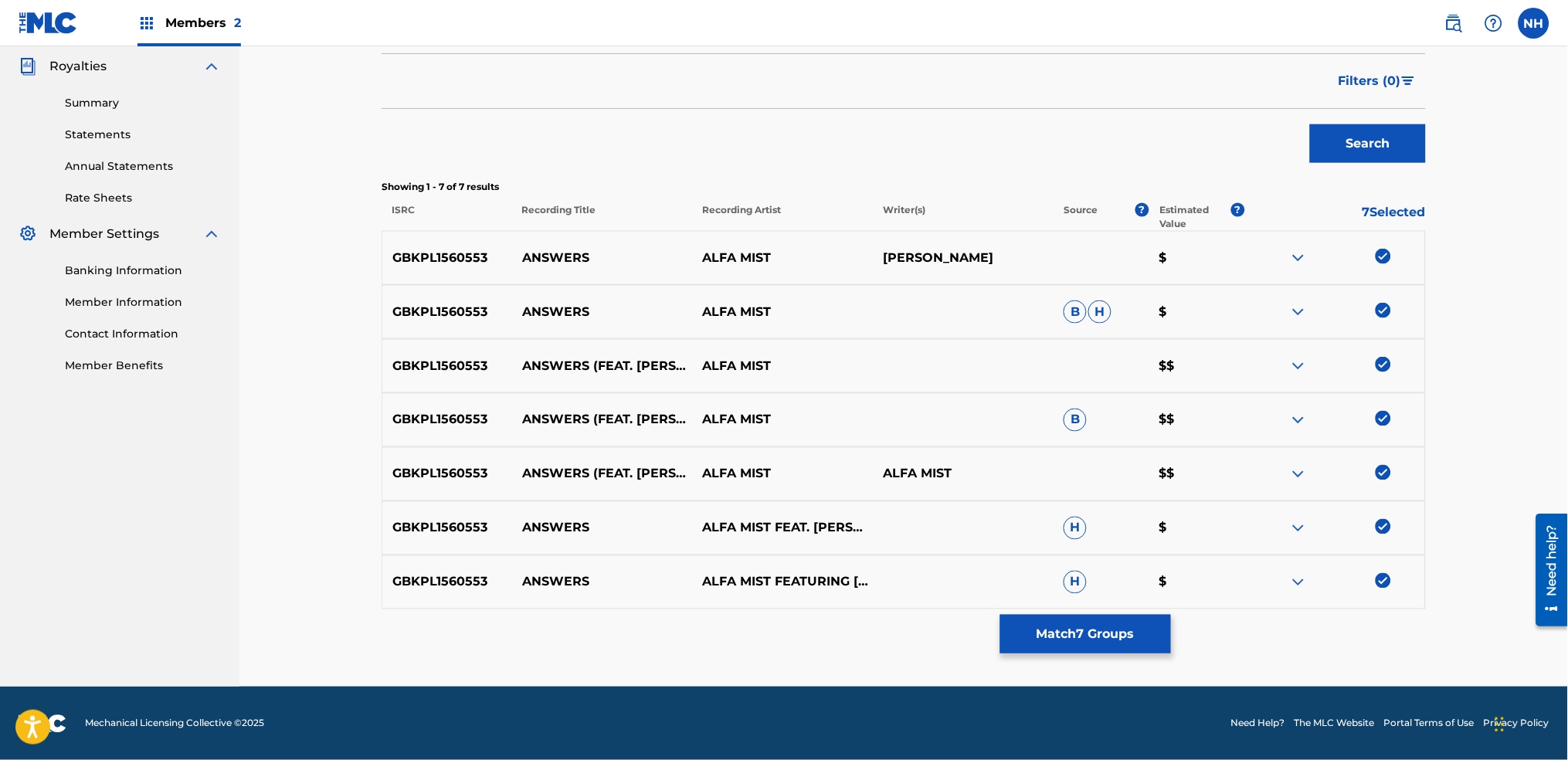
click at [1043, 644] on button "Match 7 Groups" at bounding box center [1086, 634] width 170 height 39
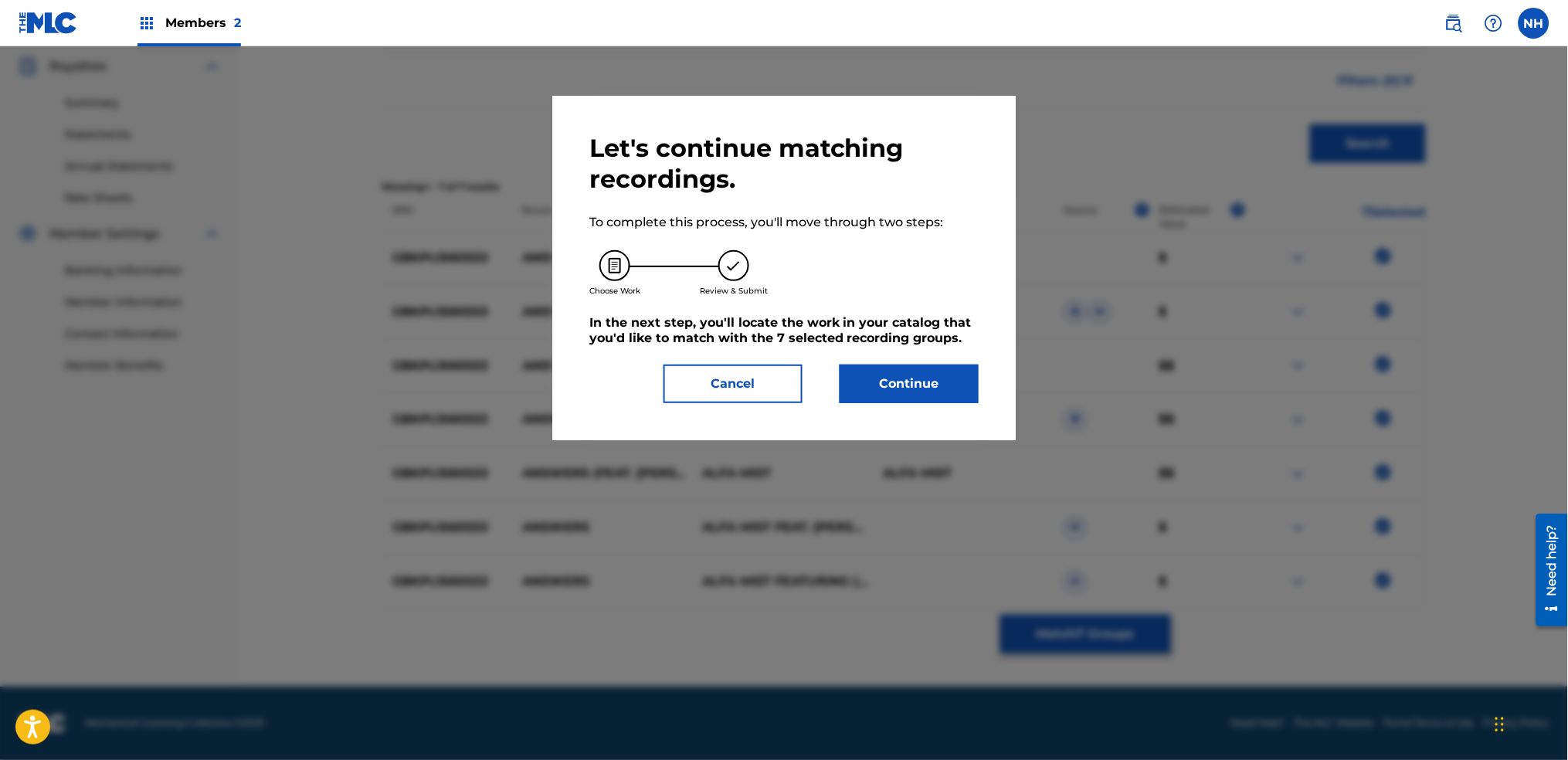
click at [948, 390] on button "Continue" at bounding box center [910, 384] width 139 height 39
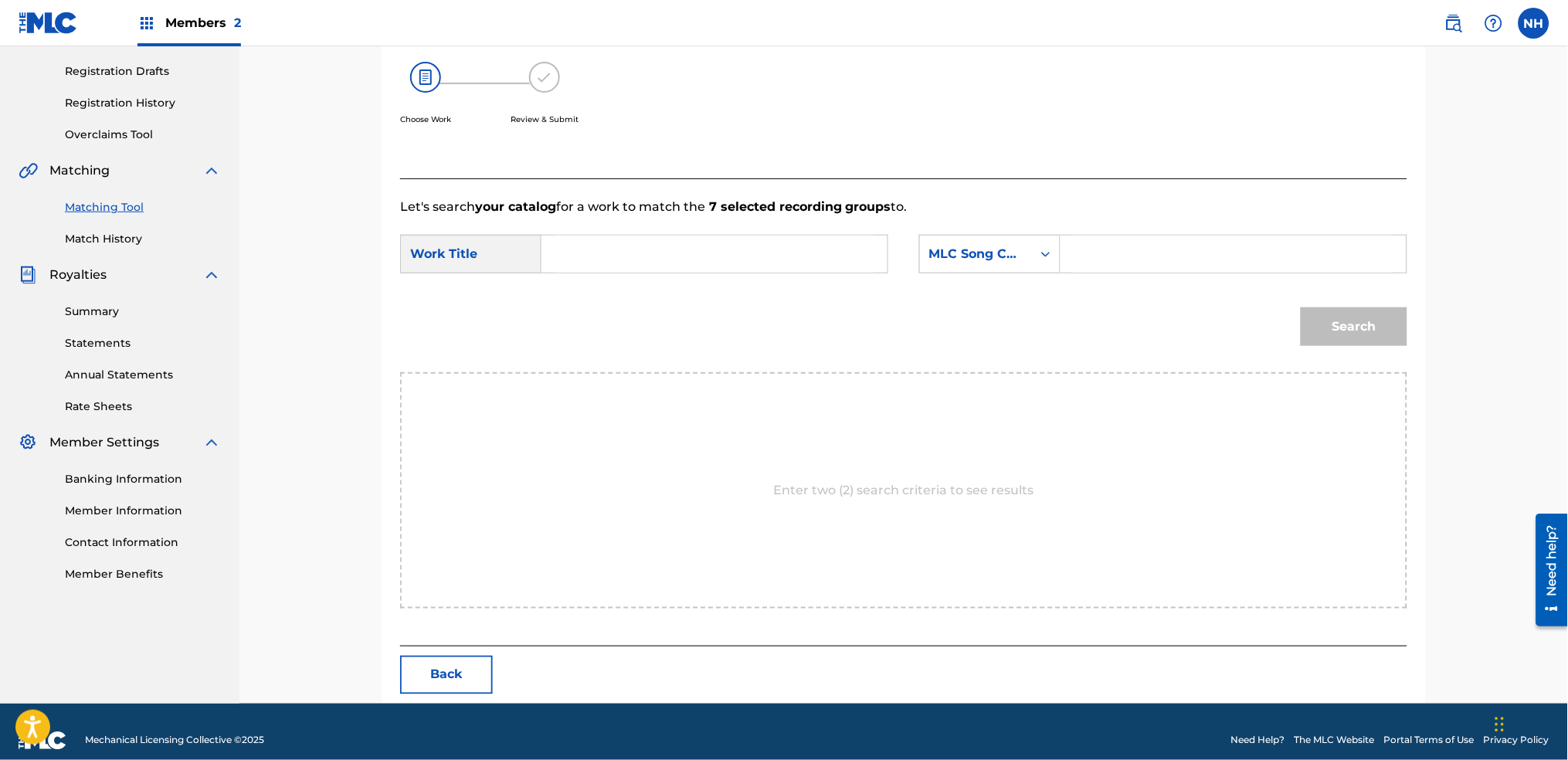
scroll to position [268, 0]
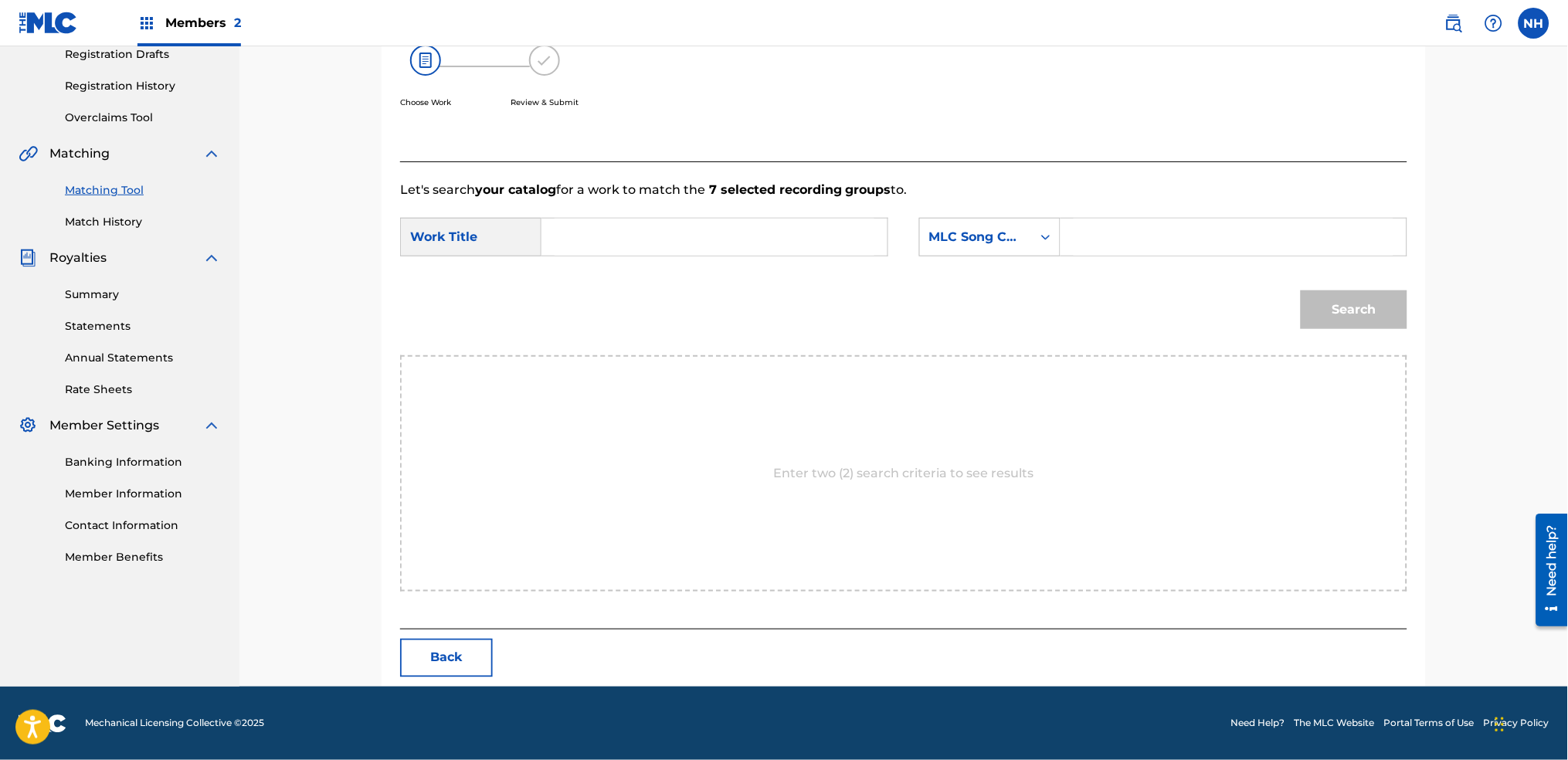
click at [724, 226] on input "Search Form" at bounding box center [715, 237] width 320 height 37
paste input "ANSWERS"
type input "ANSWERS"
click at [1017, 246] on div "MLC Song Code" at bounding box center [976, 237] width 112 height 30
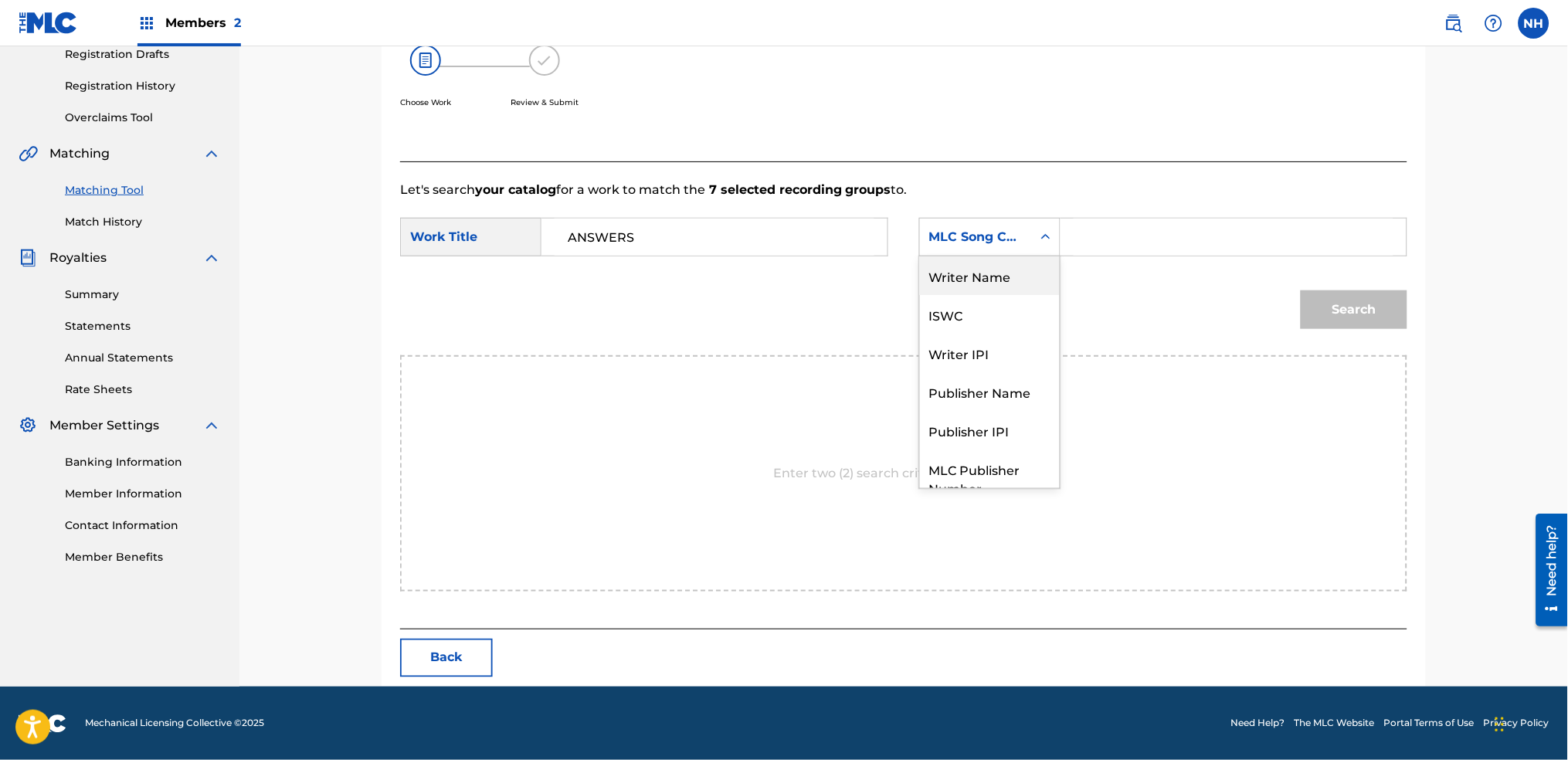
drag, startPoint x: 1011, startPoint y: 273, endPoint x: 1088, endPoint y: 257, distance: 78.6
click at [1027, 273] on div "Writer Name" at bounding box center [990, 275] width 140 height 39
click at [1098, 249] on input "Search Form" at bounding box center [1234, 237] width 320 height 37
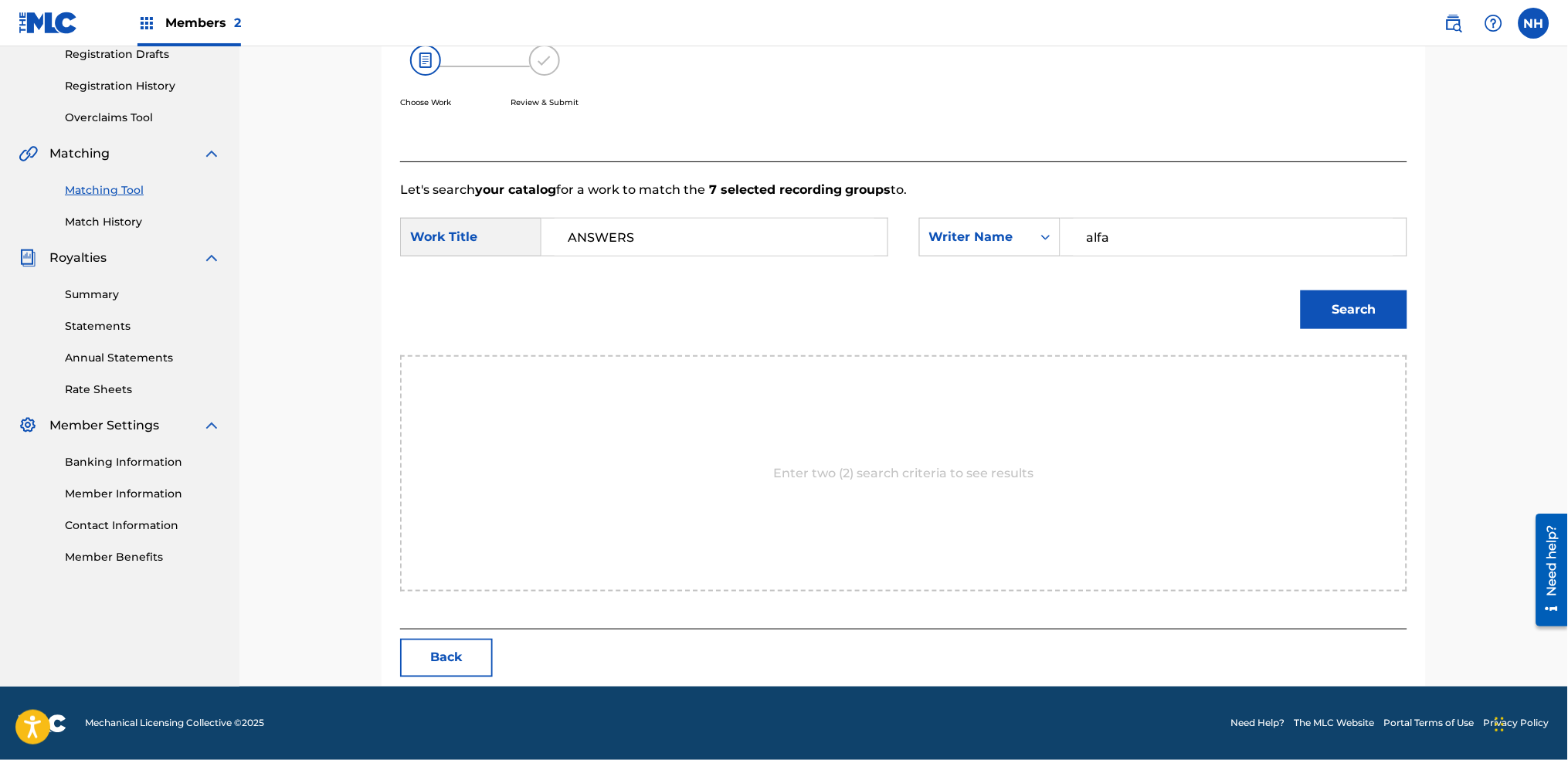
type input "alfa"
click at [1301, 290] on button "Search" at bounding box center [1354, 309] width 107 height 39
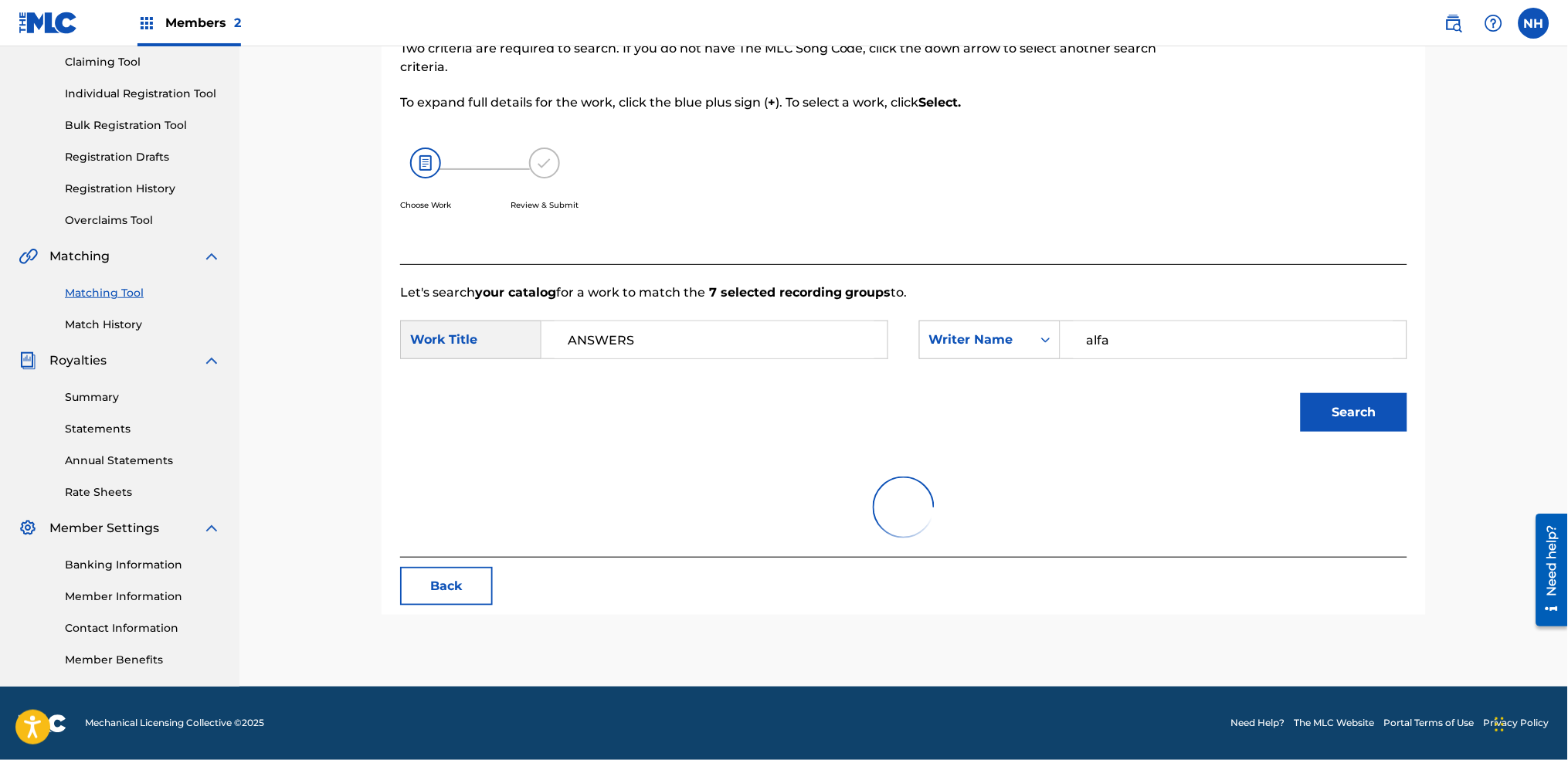
scroll to position [223, 0]
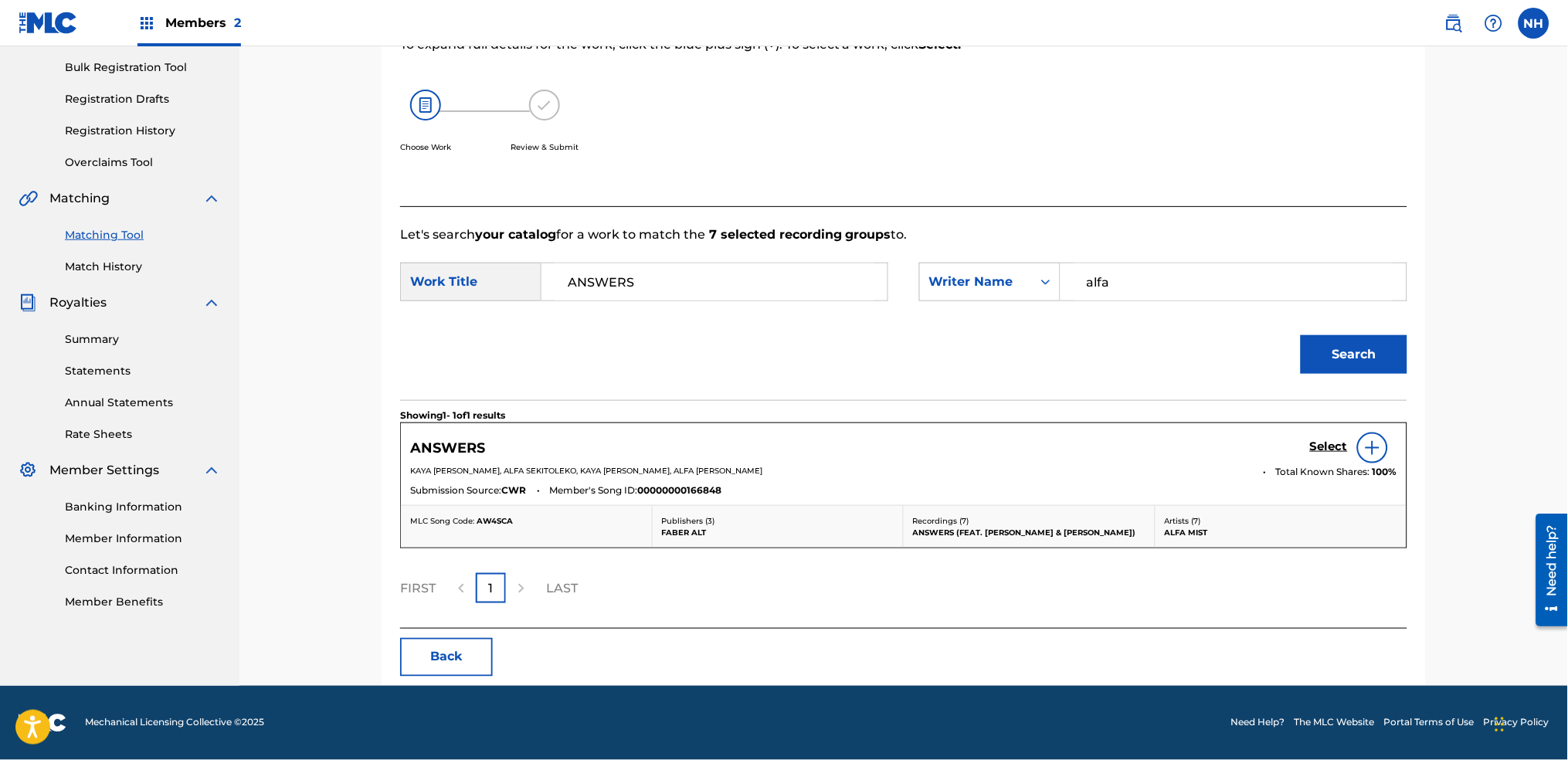
click at [1311, 458] on div "Select" at bounding box center [1353, 448] width 88 height 31
click at [1329, 453] on h5 "Select" at bounding box center [1329, 447] width 38 height 15
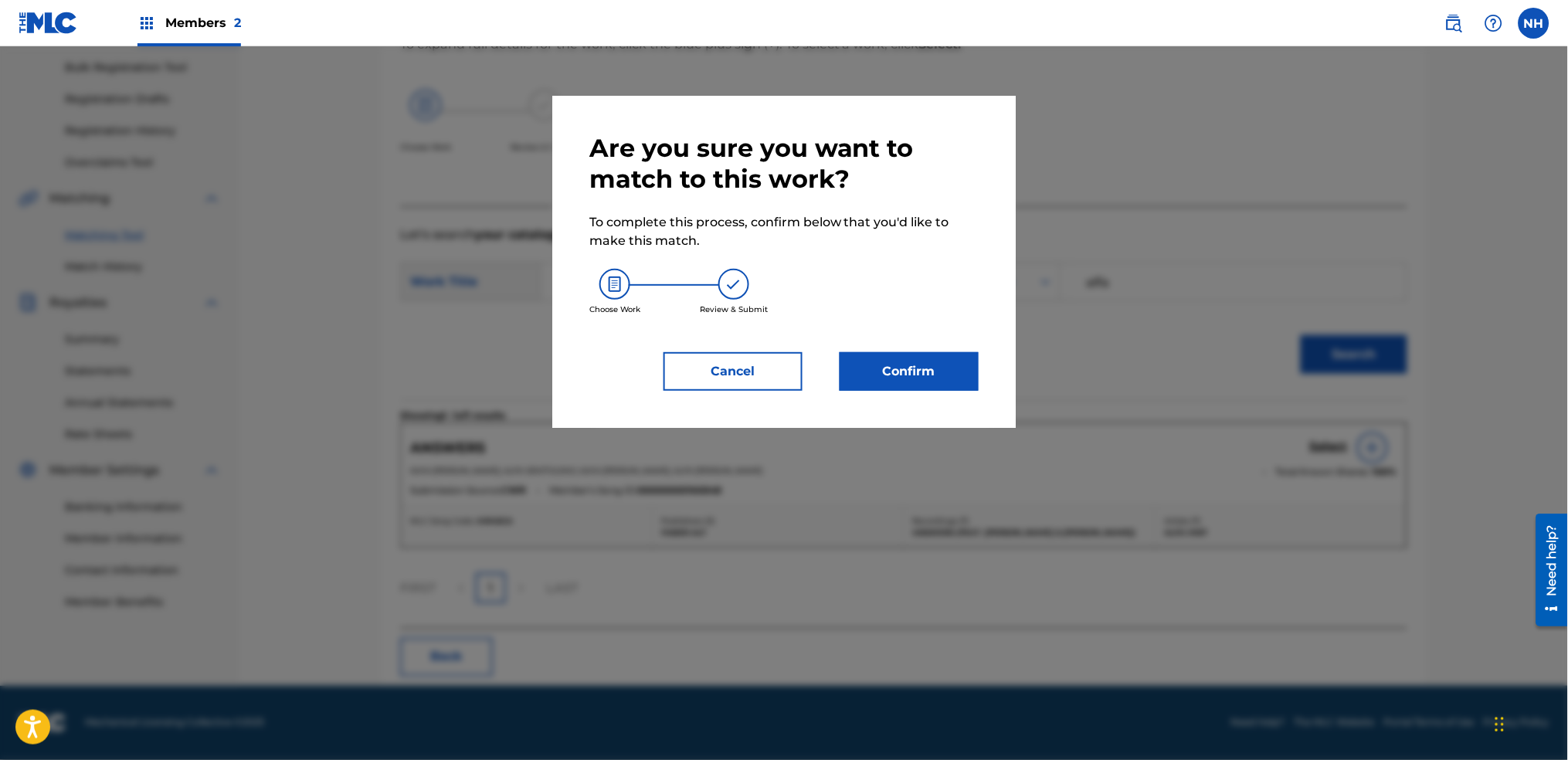
click at [955, 383] on button "Confirm" at bounding box center [910, 371] width 139 height 39
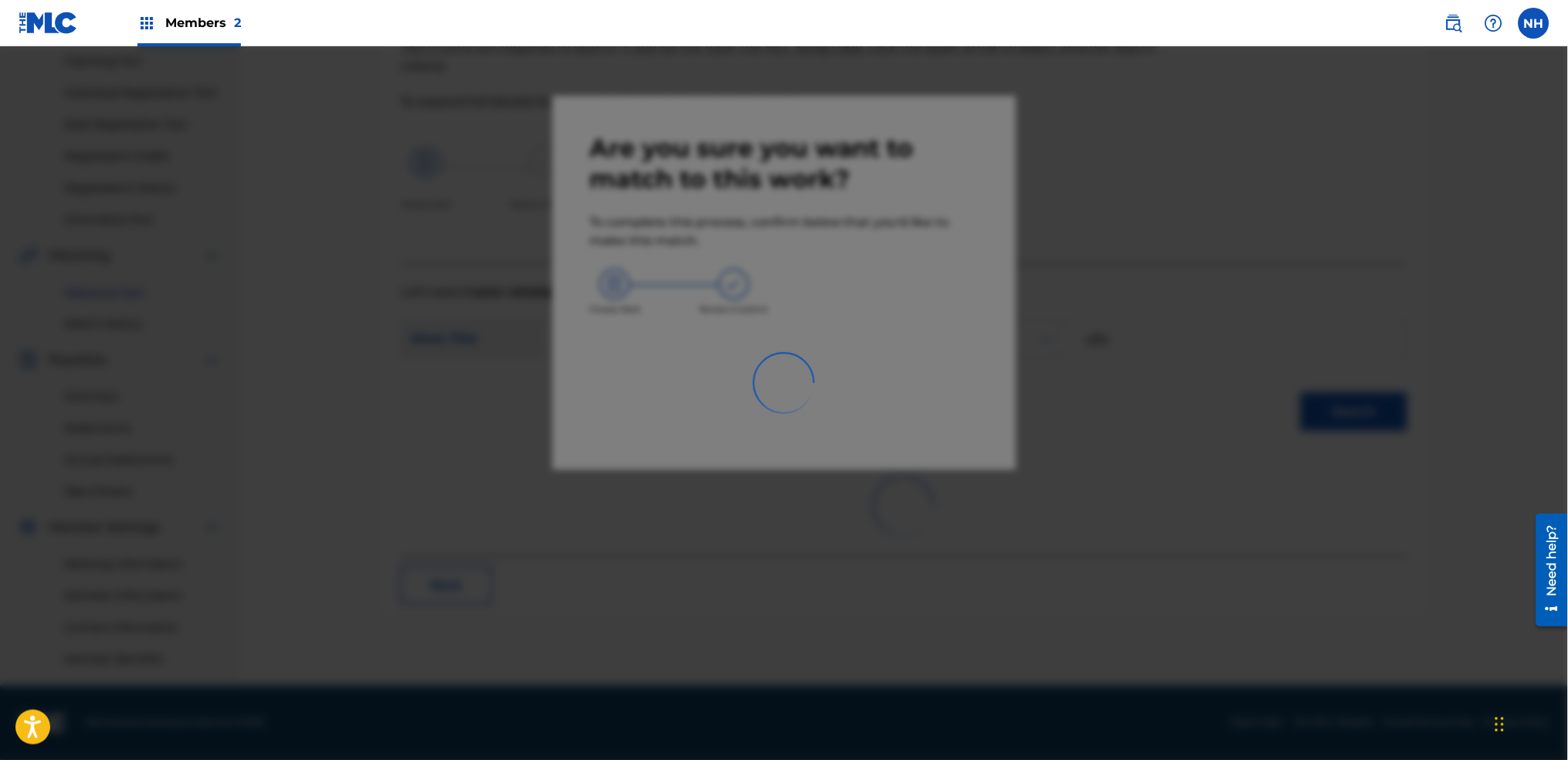
scroll to position [166, 0]
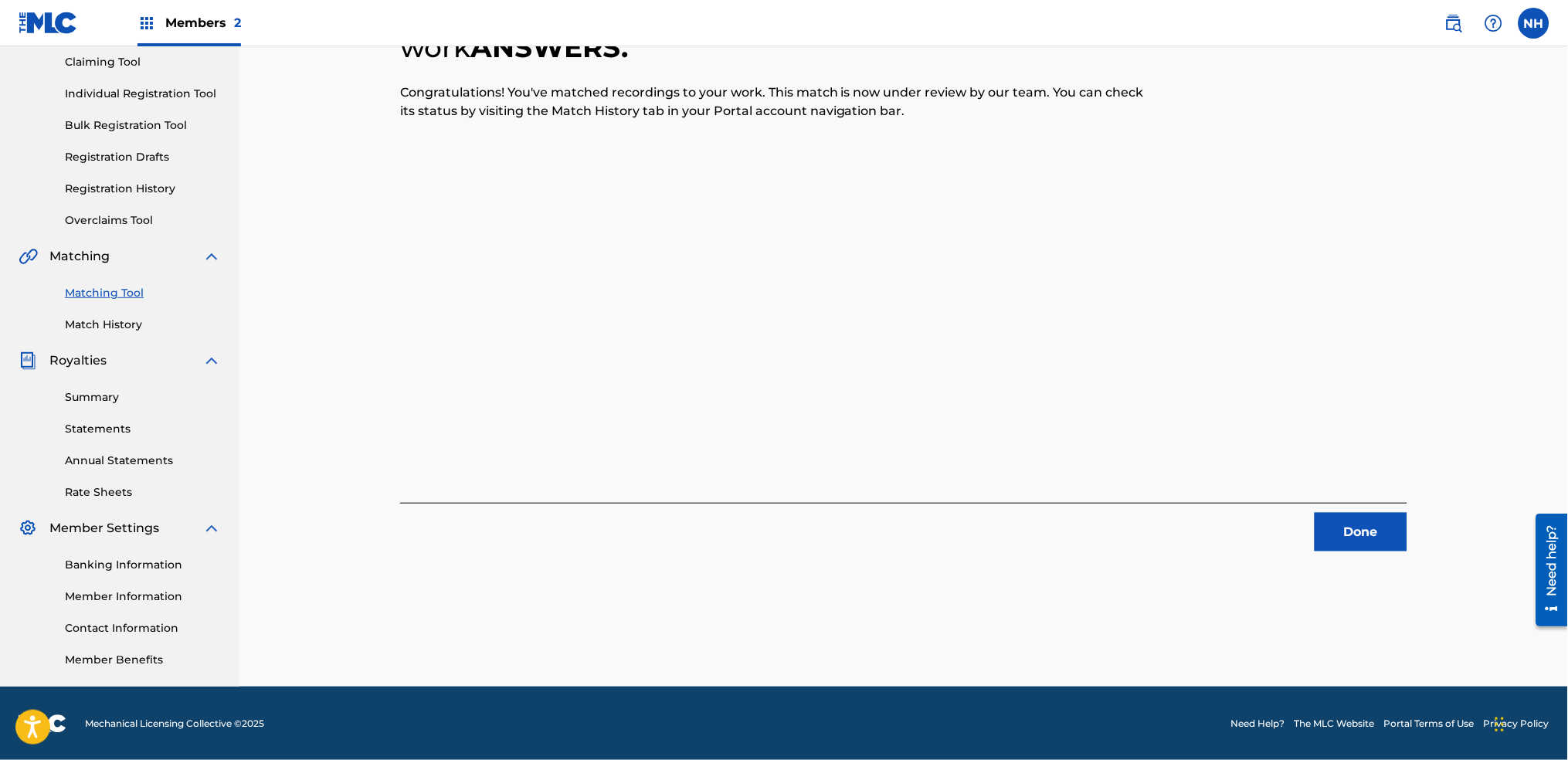
click at [504, 300] on div "7 Recording Groups are pending usage match to the work ANSWERS . Congratulation…" at bounding box center [903, 255] width 1007 height 594
click at [1431, 514] on div "7 Recording Groups are pending usage match to the work ANSWERS . Congratulation…" at bounding box center [904, 303] width 1082 height 767
click at [1374, 534] on button "Done" at bounding box center [1361, 532] width 93 height 39
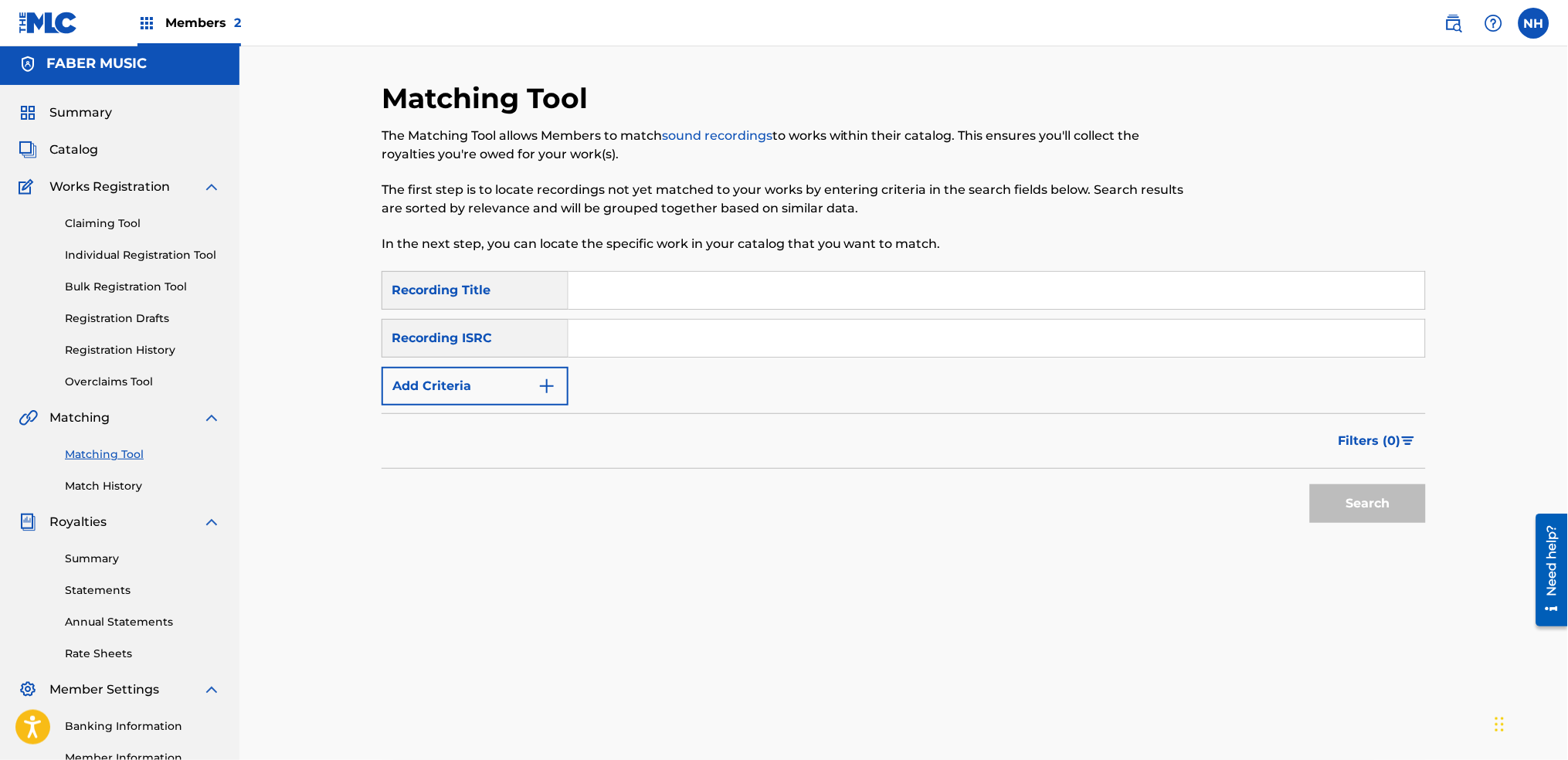
scroll to position [0, 0]
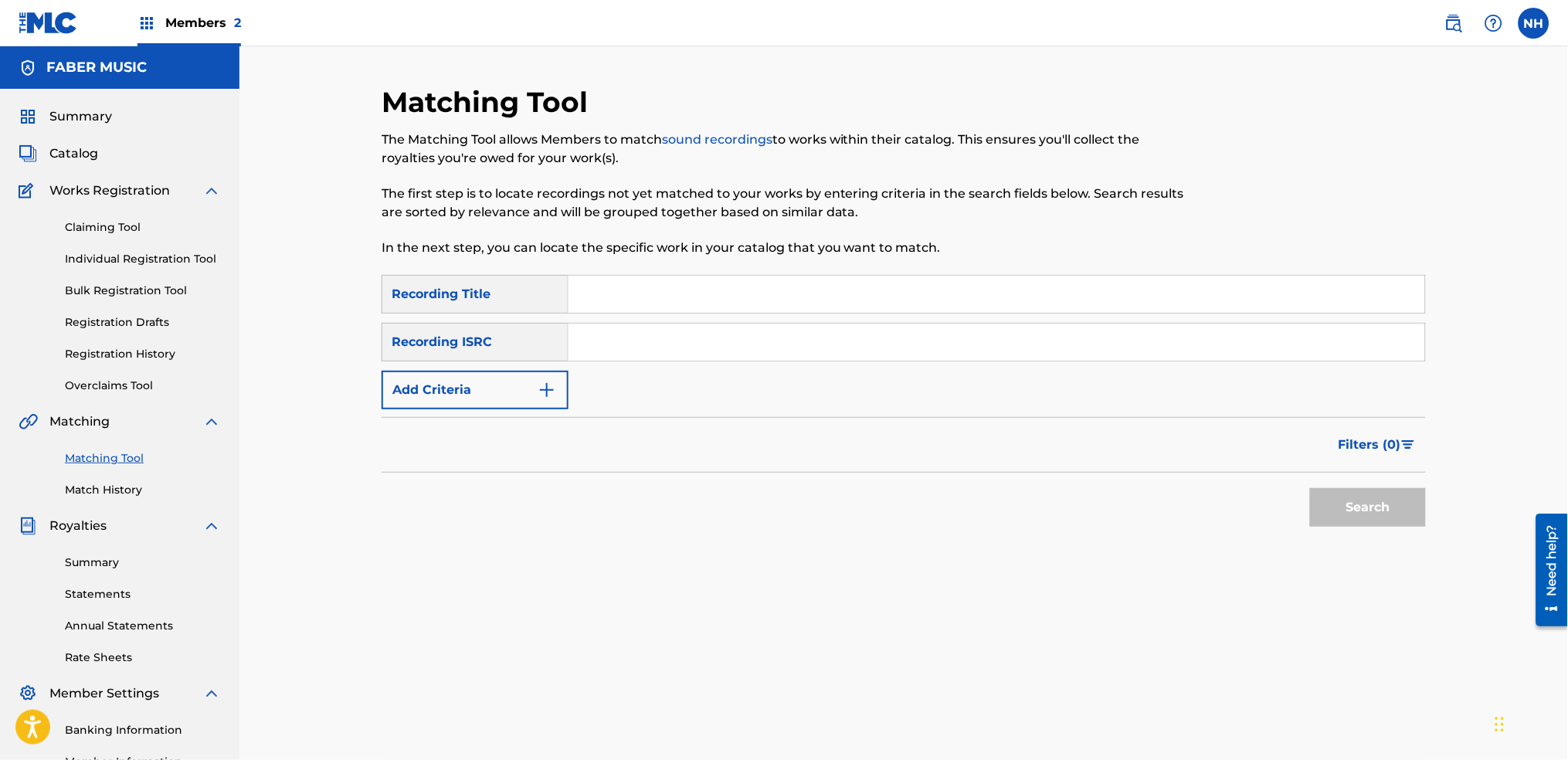
click at [719, 252] on p "In the next step, you can locate the specific work in your catalog that you wan…" at bounding box center [784, 248] width 804 height 19
drag, startPoint x: 693, startPoint y: 284, endPoint x: 668, endPoint y: 300, distance: 29.7
click at [693, 284] on input "Search Form" at bounding box center [997, 294] width 857 height 37
paste input "SORRY"
type input "SORRY"
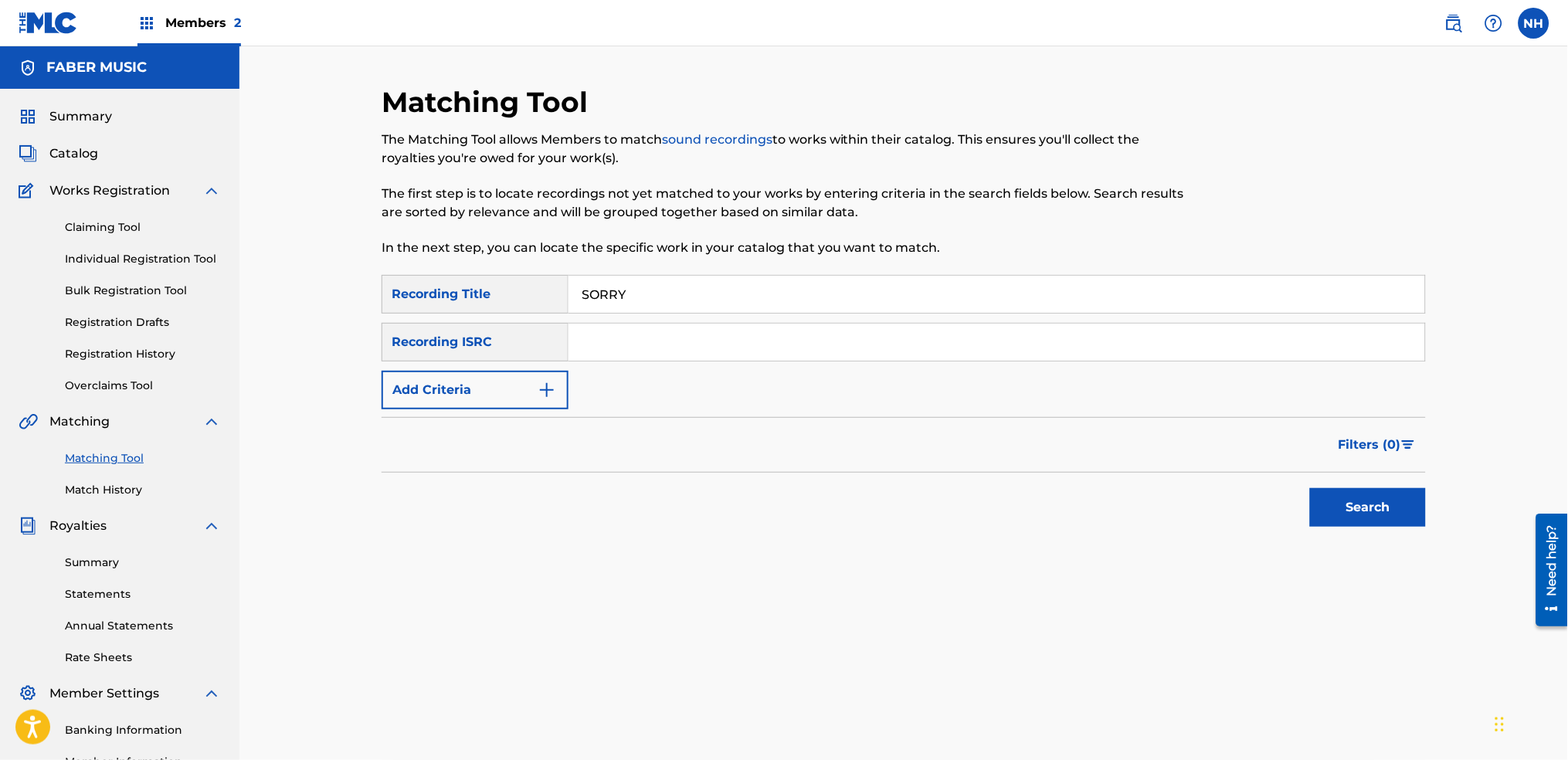
click at [562, 403] on button "Add Criteria" at bounding box center [475, 389] width 187 height 39
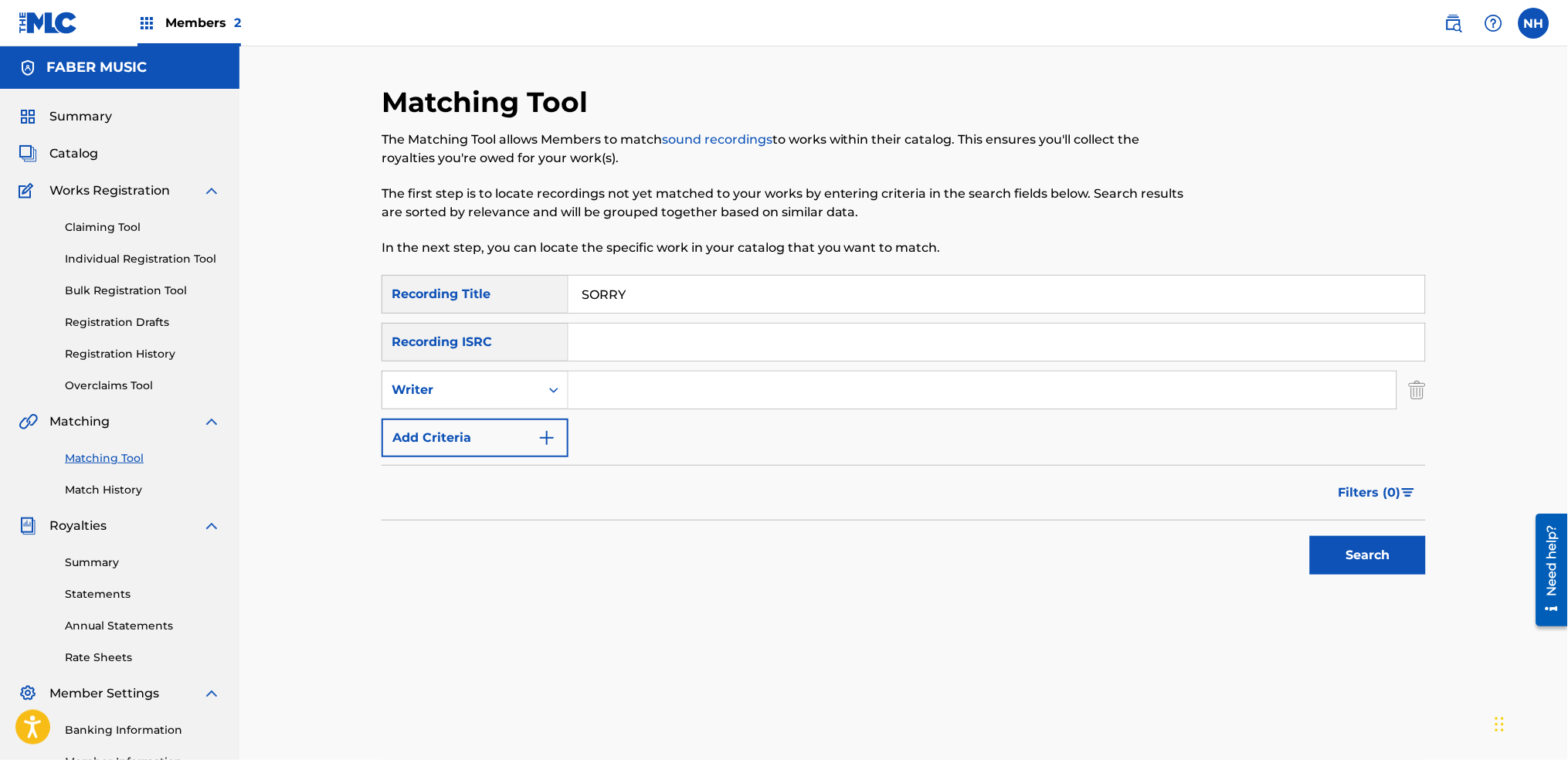
click at [545, 429] on img "Search Form" at bounding box center [547, 438] width 19 height 19
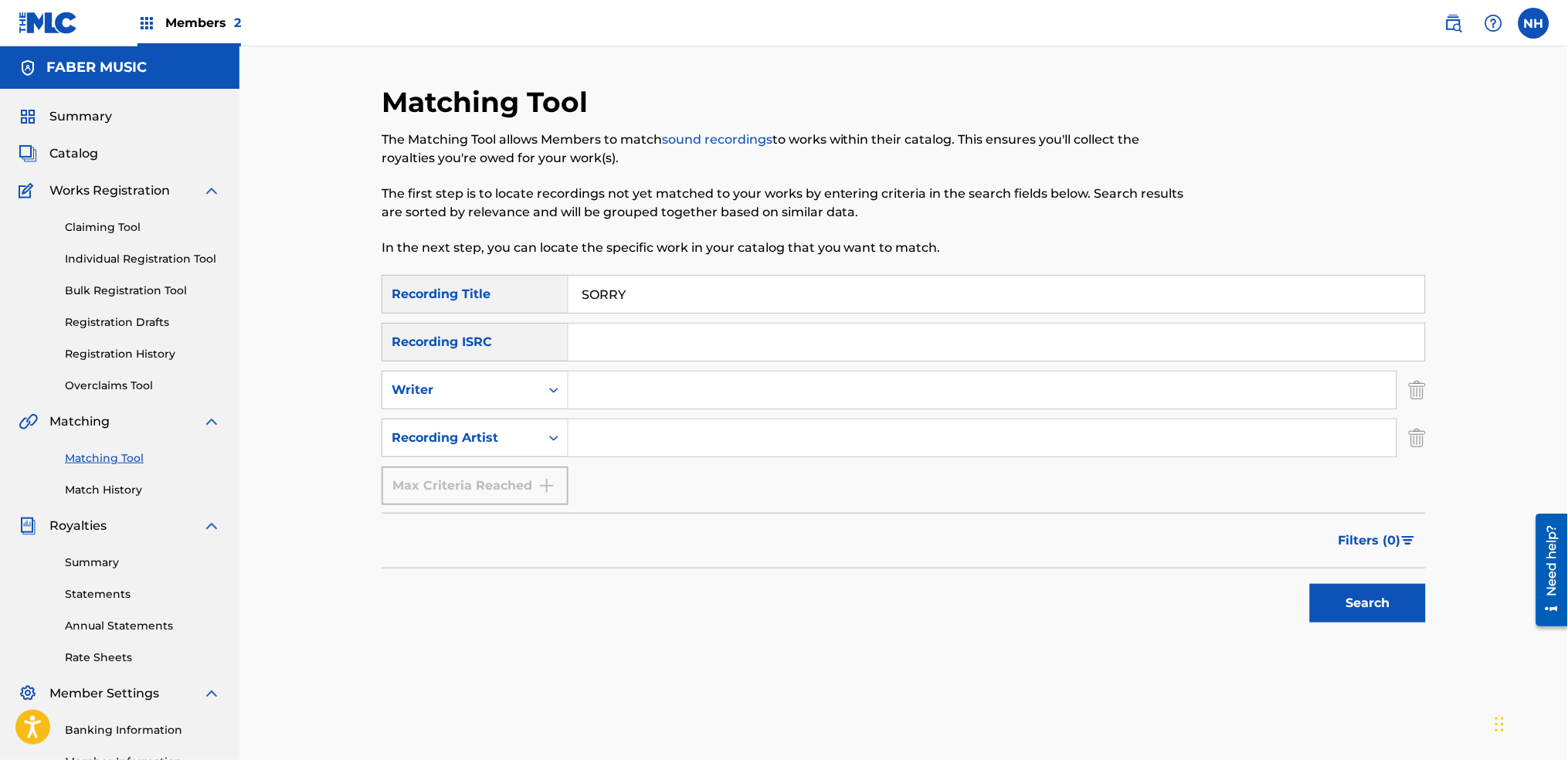
drag, startPoint x: 684, startPoint y: 415, endPoint x: 687, endPoint y: 423, distance: 8.5
click at [687, 421] on div "SearchWithCriteria2abb0aaa-afad-4308-9d96-de7e744857a4 Recording Title SORRY Se…" at bounding box center [904, 390] width 1044 height 230
click at [687, 444] on input "Search Form" at bounding box center [983, 438] width 828 height 37
type input "alfa mist"
click at [1268, 580] on div "Search" at bounding box center [904, 599] width 1044 height 61
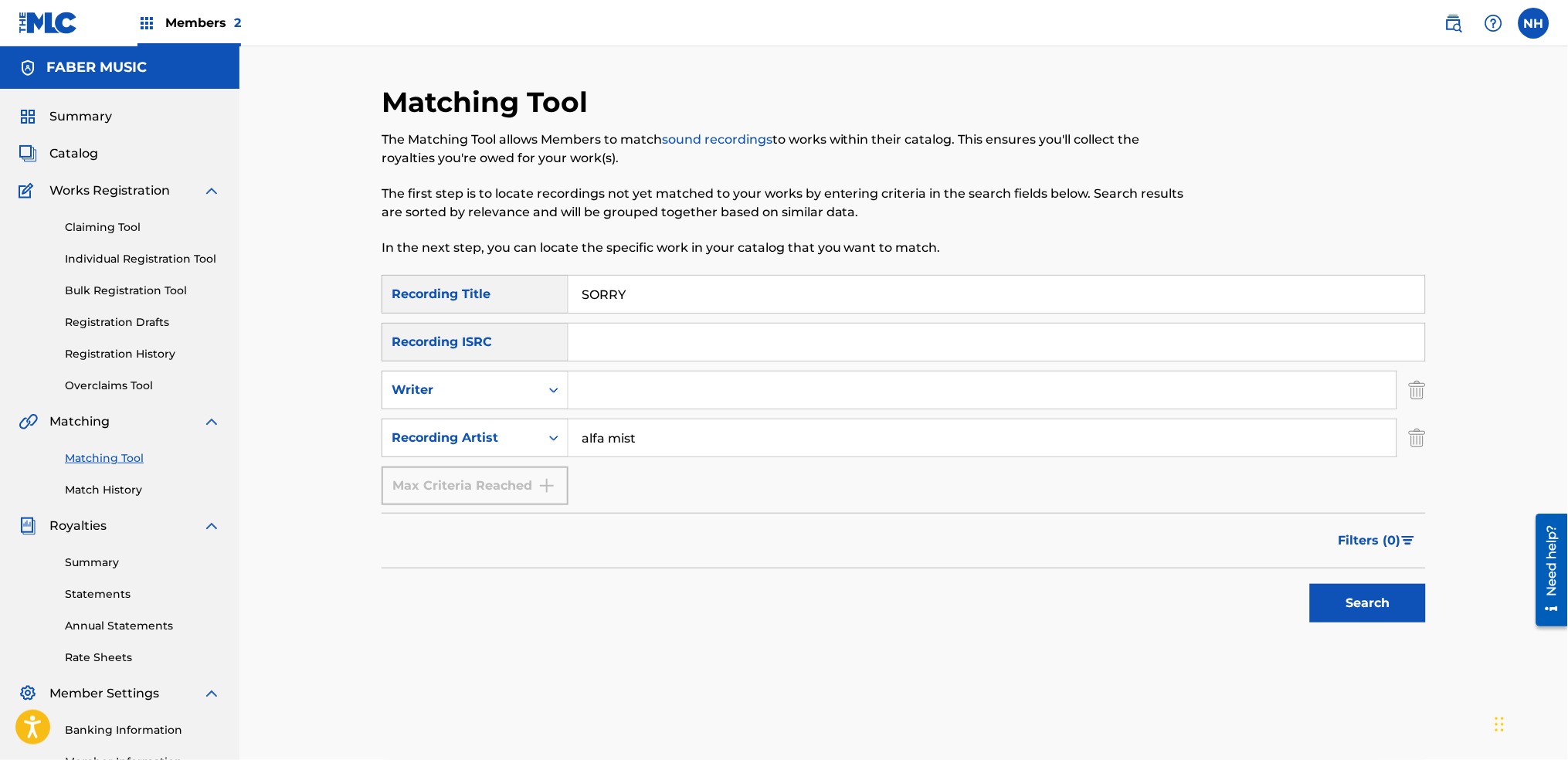
click at [1323, 608] on button "Search" at bounding box center [1367, 603] width 116 height 39
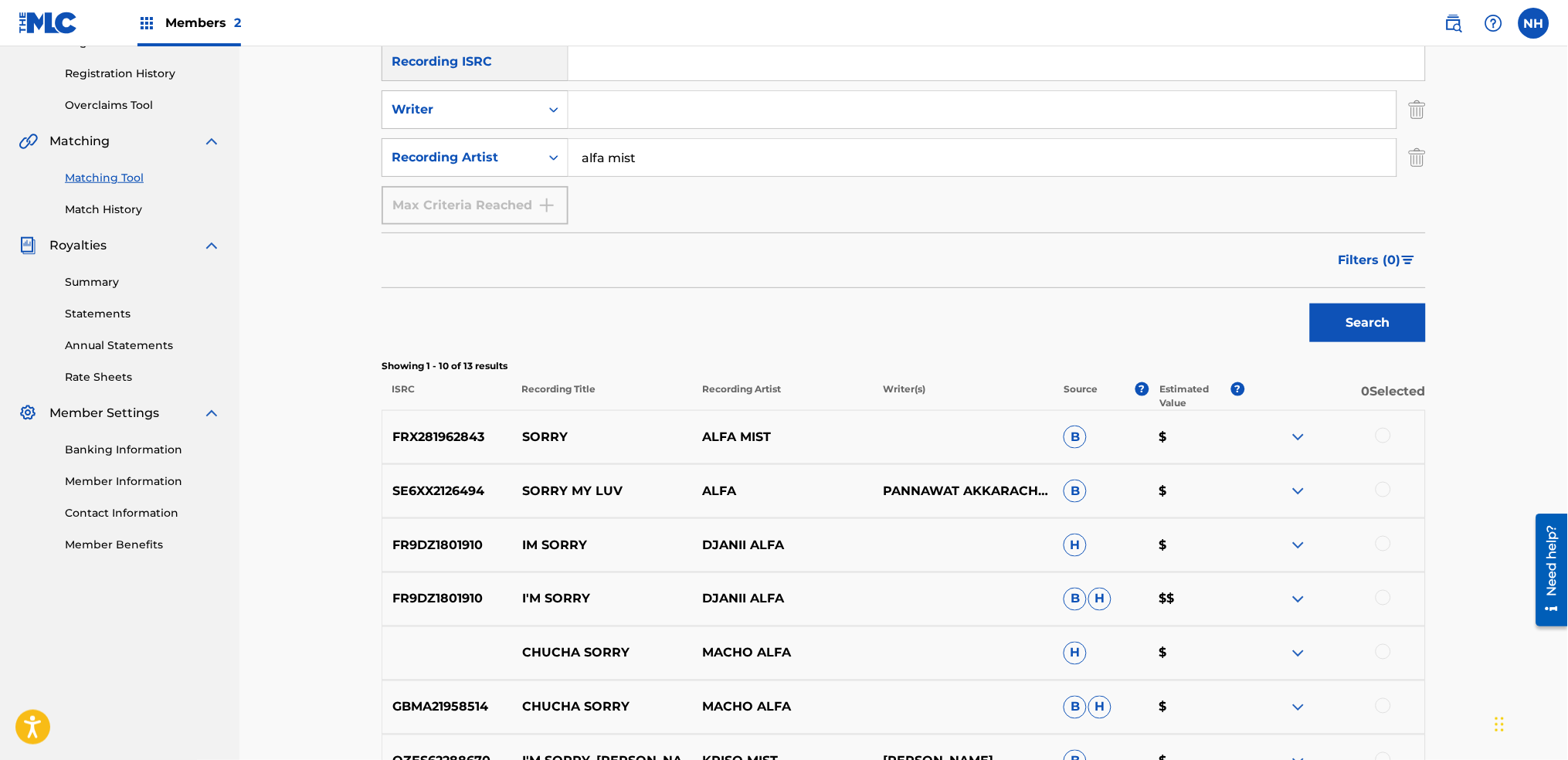
scroll to position [412, 0]
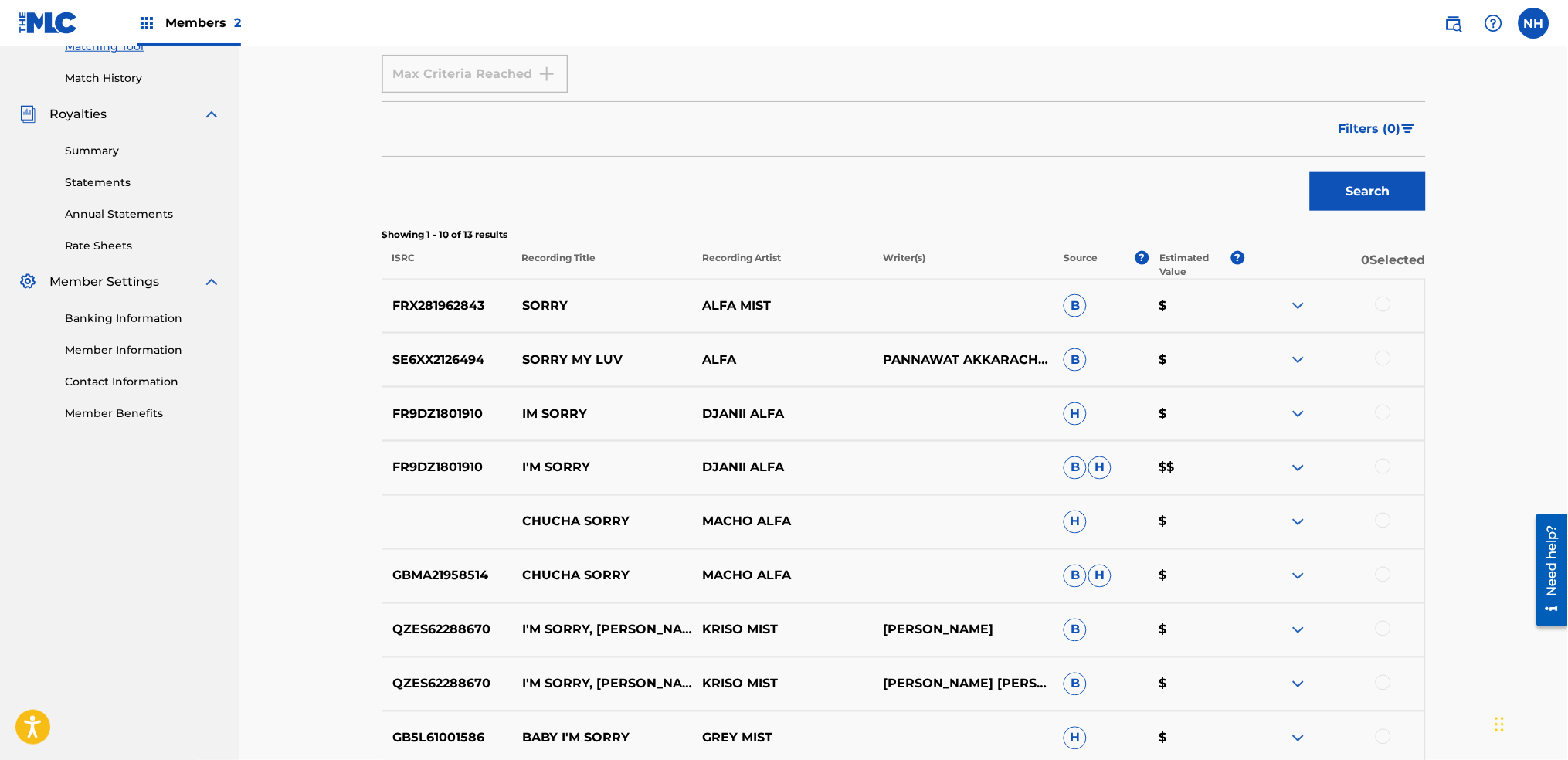
click at [1361, 326] on div "FRX281962843 SORRY ALFA MIST B $" at bounding box center [904, 306] width 1044 height 54
click at [1370, 300] on div at bounding box center [1334, 306] width 181 height 19
click at [1402, 301] on div at bounding box center [1334, 306] width 181 height 19
click at [1390, 304] on div at bounding box center [1384, 304] width 16 height 16
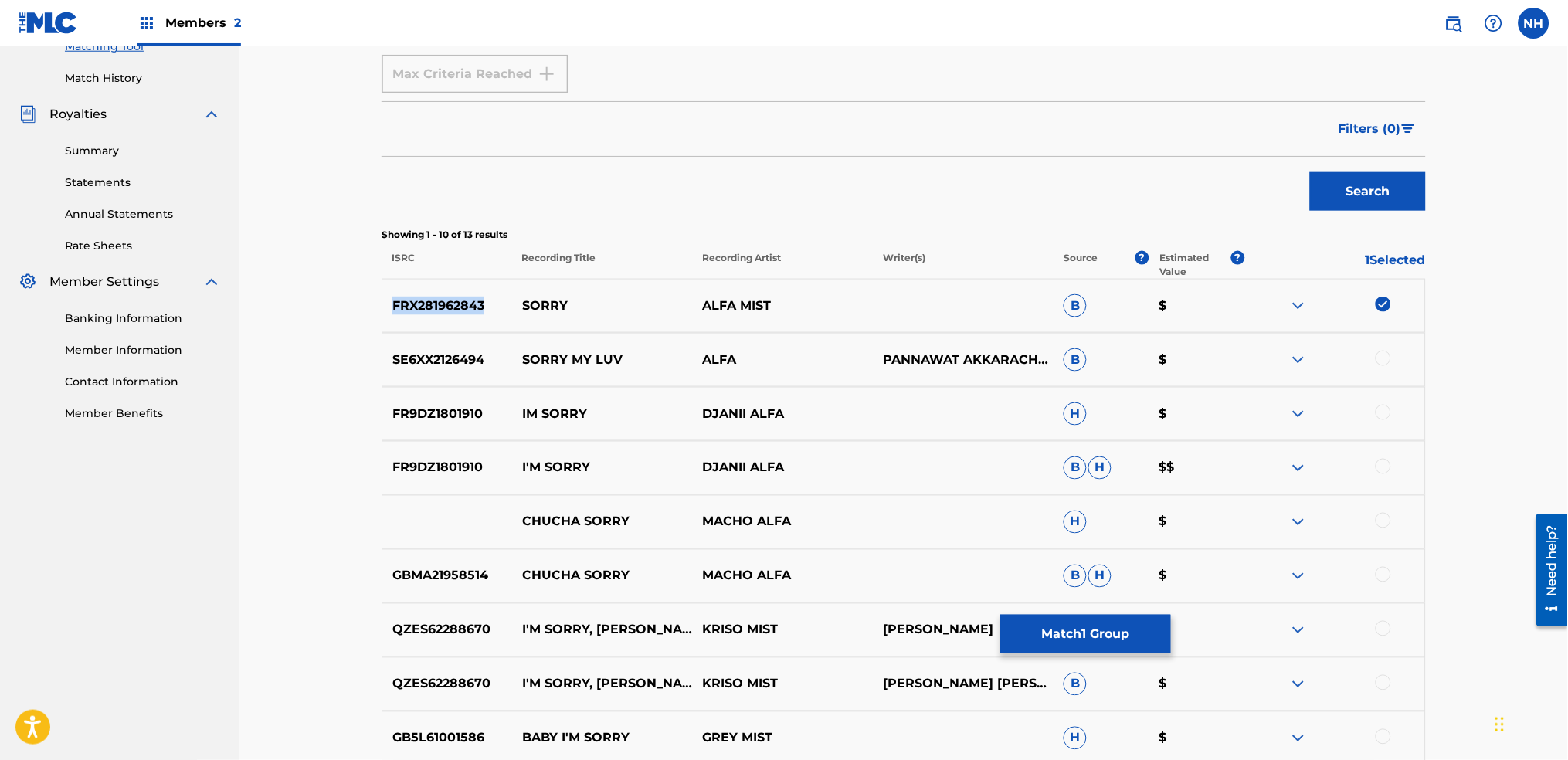
drag, startPoint x: 498, startPoint y: 306, endPoint x: 388, endPoint y: 311, distance: 110.1
click at [388, 311] on p "FRX281962843" at bounding box center [448, 306] width 130 height 19
click at [578, 291] on div "FRX281962843 SORRY ALFA MIST B $" at bounding box center [904, 306] width 1044 height 54
drag, startPoint x: 570, startPoint y: 307, endPoint x: 504, endPoint y: 307, distance: 66.0
click at [504, 307] on div "FRX281962843 SORRY ALFA MIST B $" at bounding box center [904, 306] width 1044 height 54
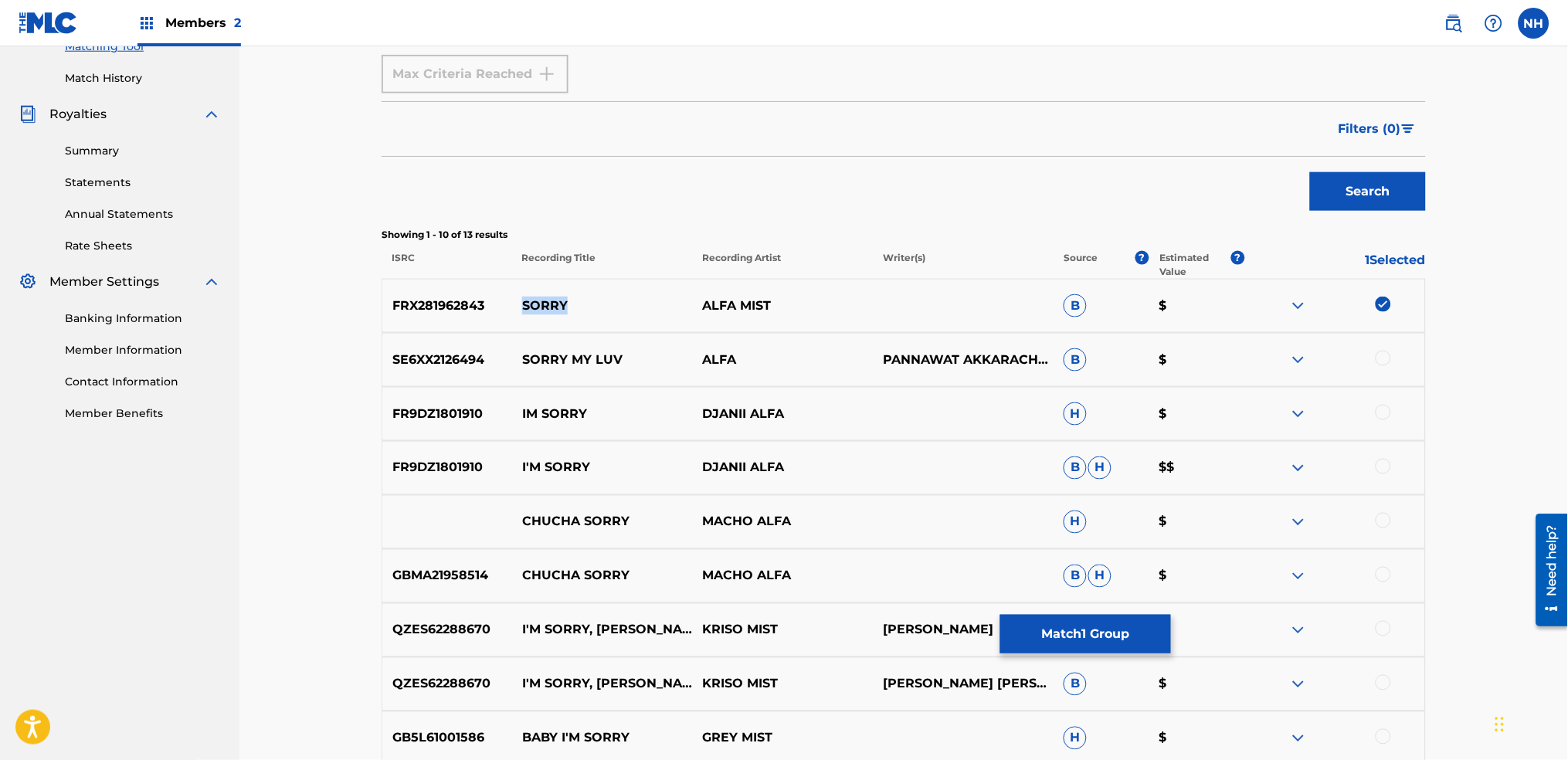
copy div "SORRY"
drag, startPoint x: 993, startPoint y: 607, endPoint x: 1036, endPoint y: 638, distance: 53.0
click at [1001, 613] on div "QZES62288670 I'M SORRY, GRACE KRISO MIST AIDAN PERRY JOST B $" at bounding box center [904, 630] width 1044 height 54
click at [1036, 638] on button "Match 1 Group" at bounding box center [1086, 634] width 170 height 39
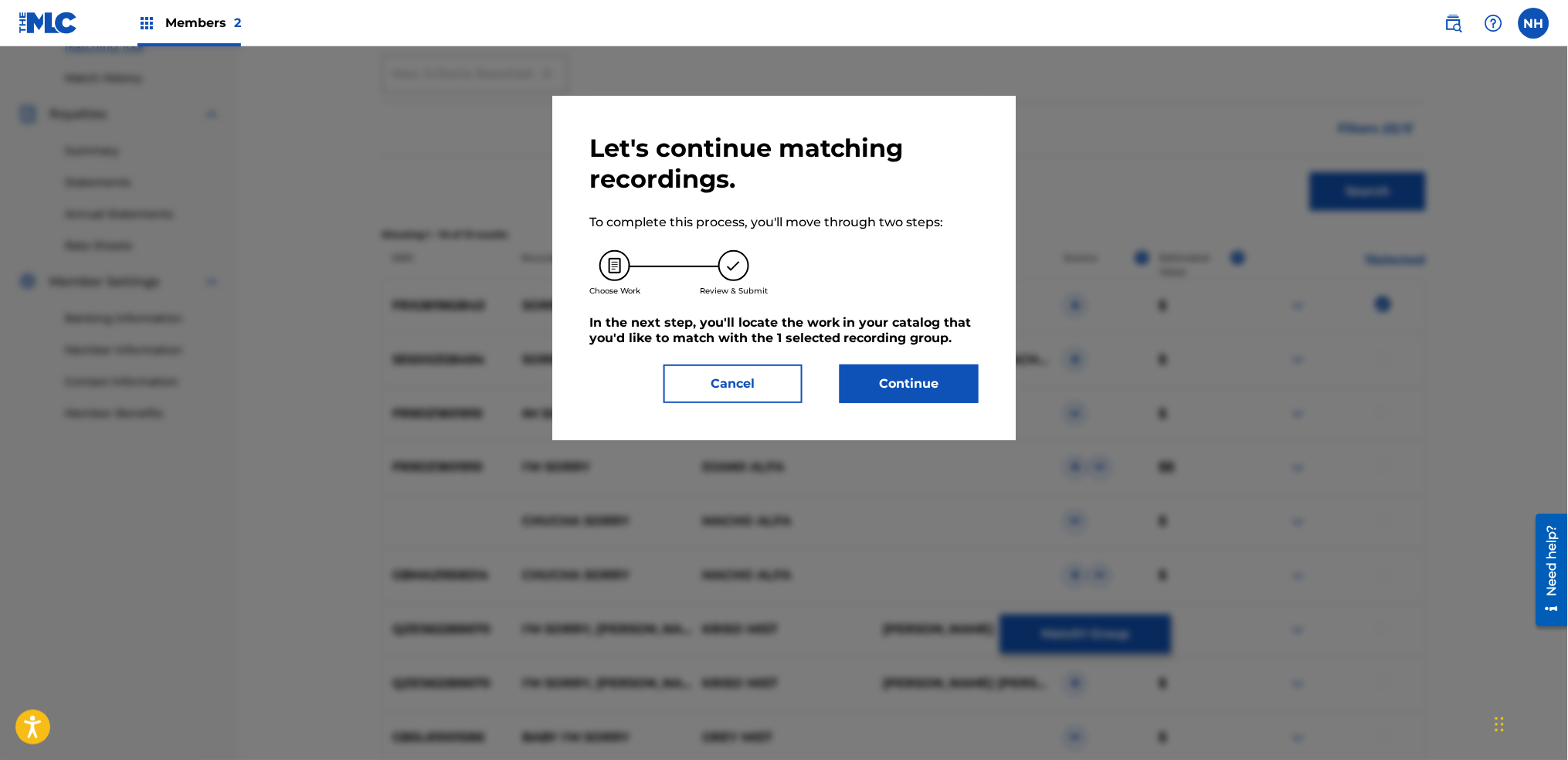
click at [961, 389] on button "Continue" at bounding box center [910, 384] width 139 height 39
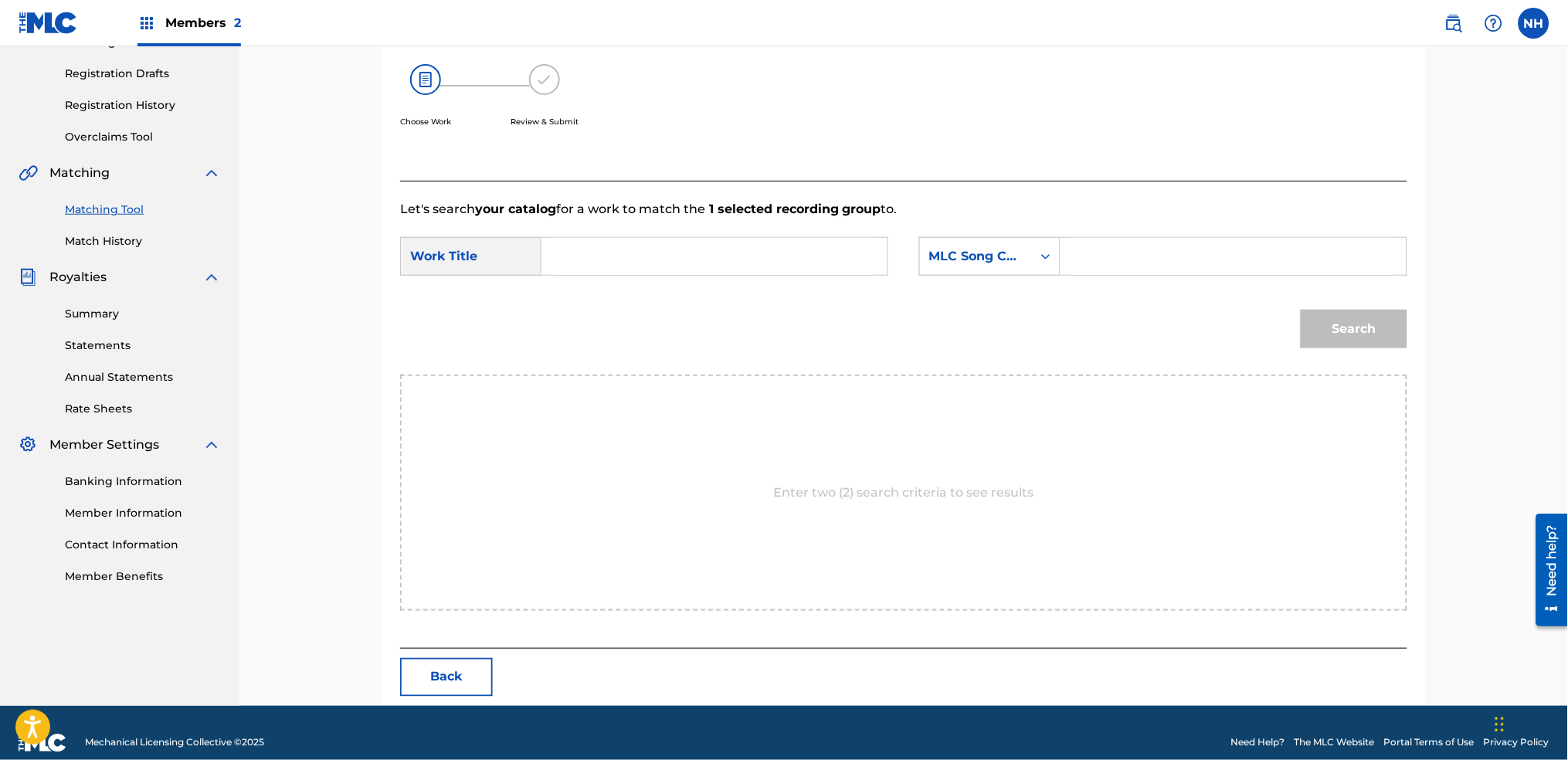
scroll to position [268, 0]
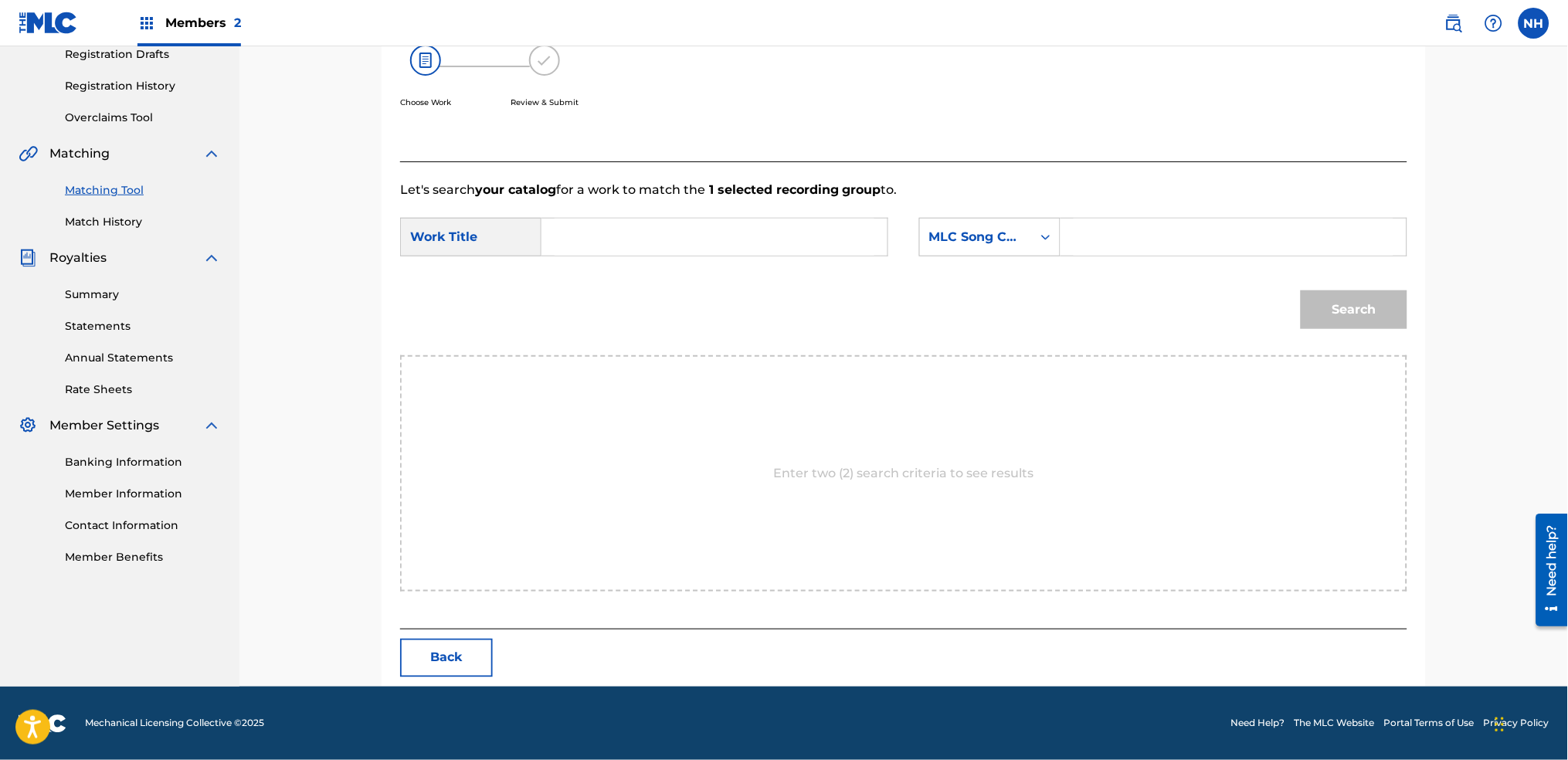
click at [813, 324] on div "Search" at bounding box center [903, 316] width 1007 height 80
click at [824, 248] on input "Search Form" at bounding box center [715, 237] width 320 height 37
paste input "SORRY"
type input "SORRY"
click at [1048, 238] on icon "Search Form" at bounding box center [1046, 237] width 16 height 16
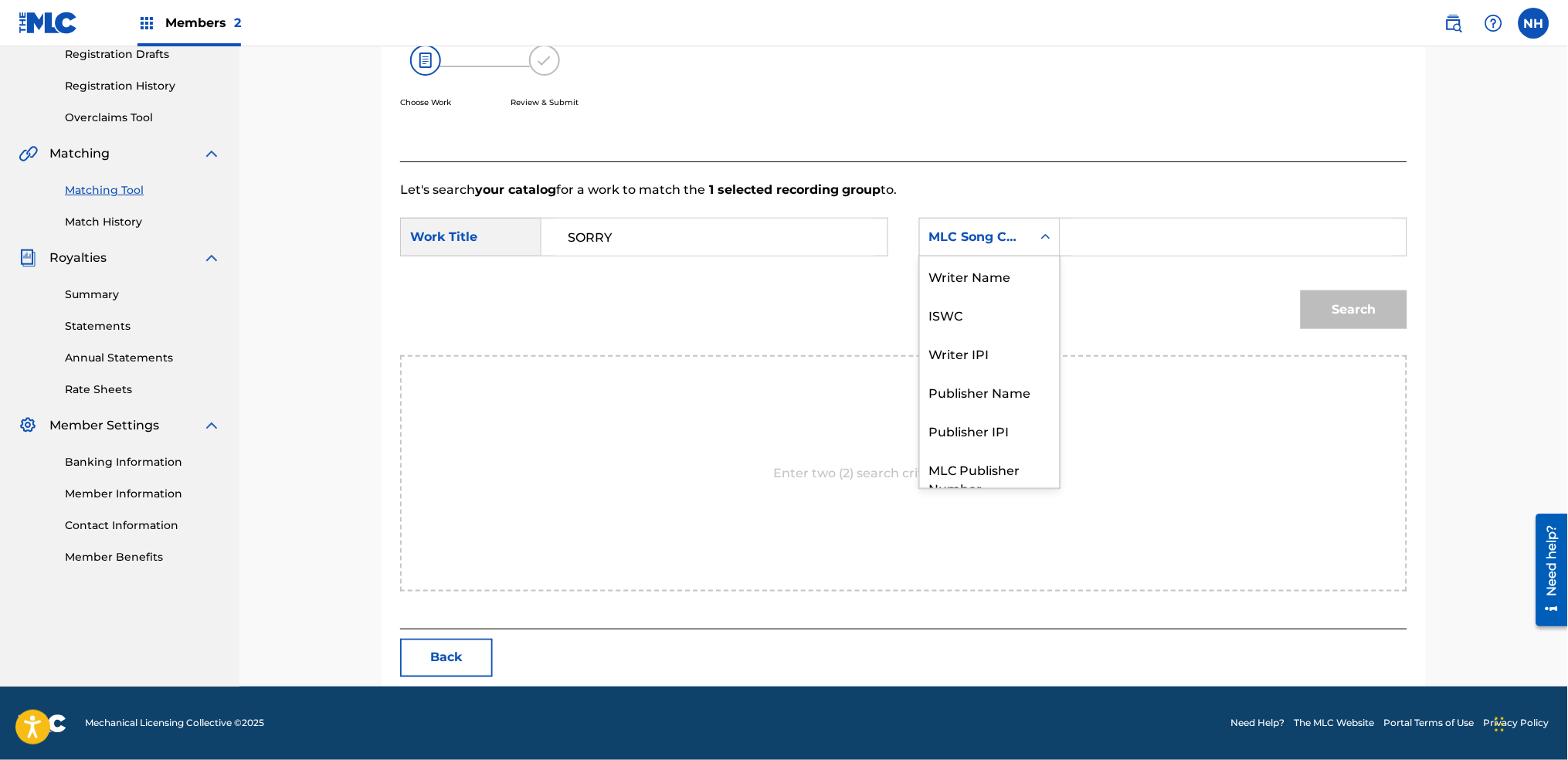
scroll to position [0, 0]
drag, startPoint x: 975, startPoint y: 285, endPoint x: 1070, endPoint y: 262, distance: 97.7
click at [984, 284] on div "Writer Name" at bounding box center [990, 275] width 140 height 39
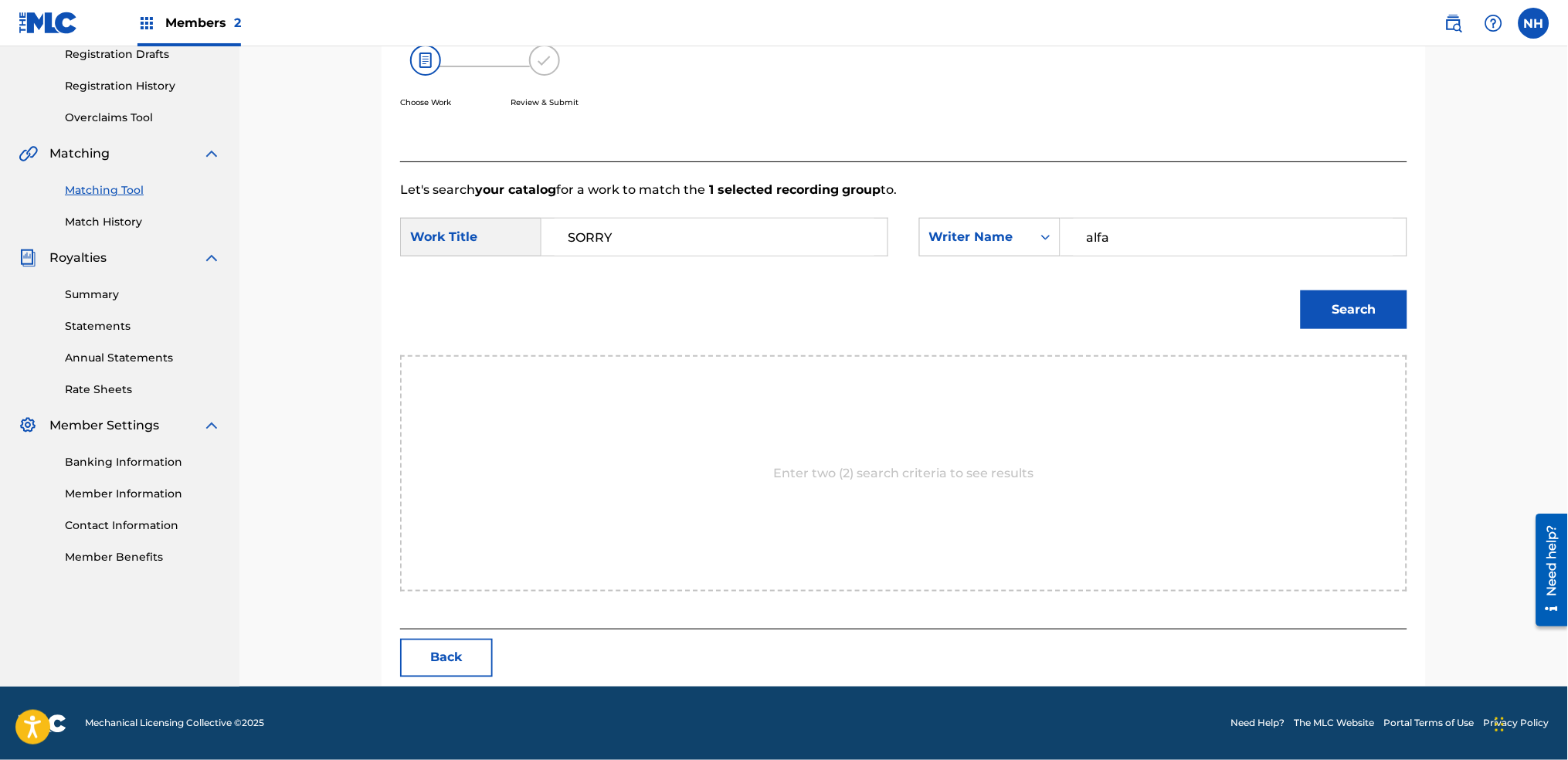
type input "alfa"
click at [1301, 290] on button "Search" at bounding box center [1354, 309] width 107 height 39
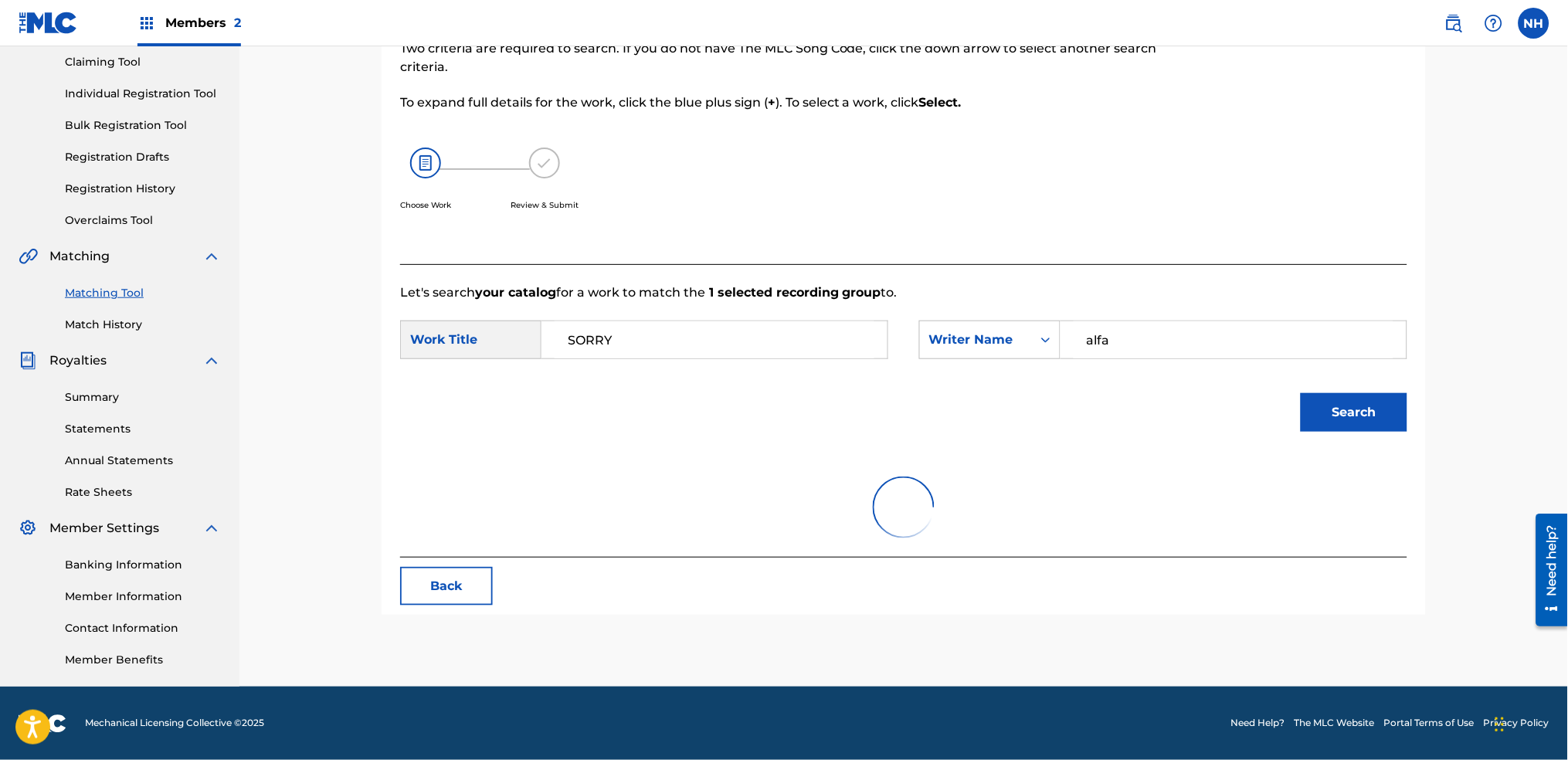
scroll to position [223, 0]
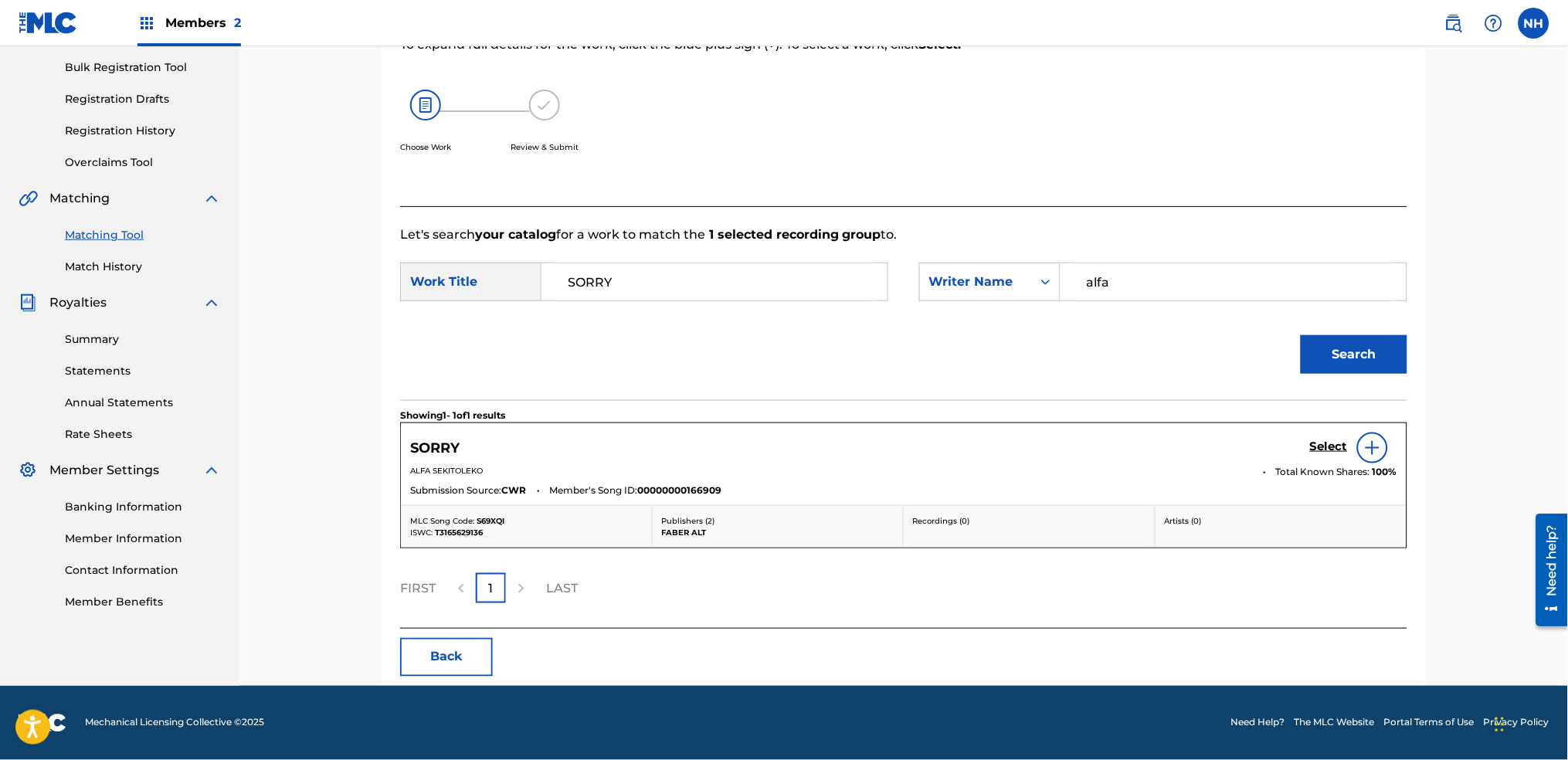
click at [1324, 450] on h5 "Select" at bounding box center [1329, 447] width 38 height 15
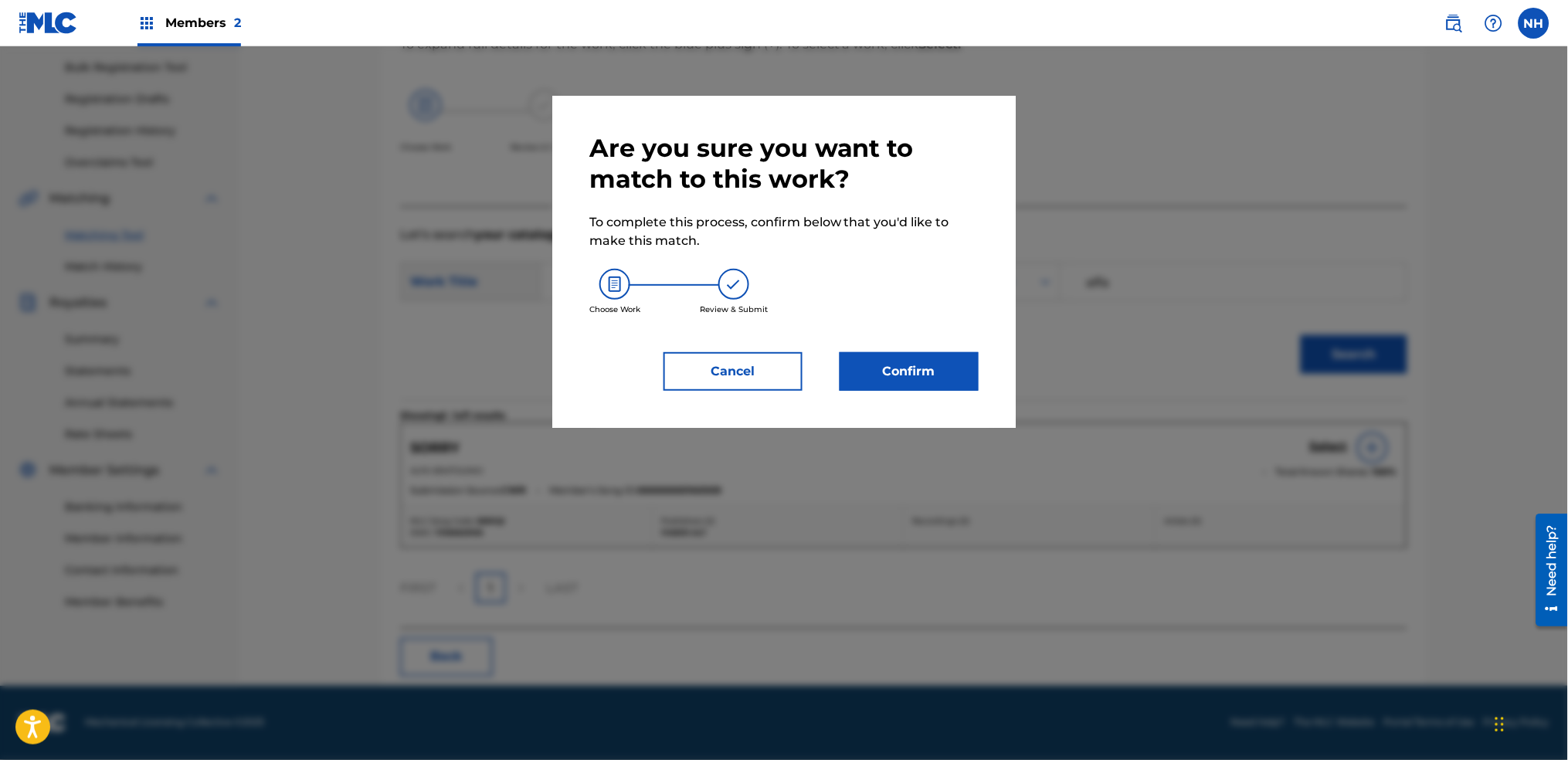
click at [1002, 368] on div "Are you sure you want to match to this work? To complete this process, confirm …" at bounding box center [784, 262] width 464 height 332
click at [956, 383] on button "Confirm" at bounding box center [910, 371] width 139 height 39
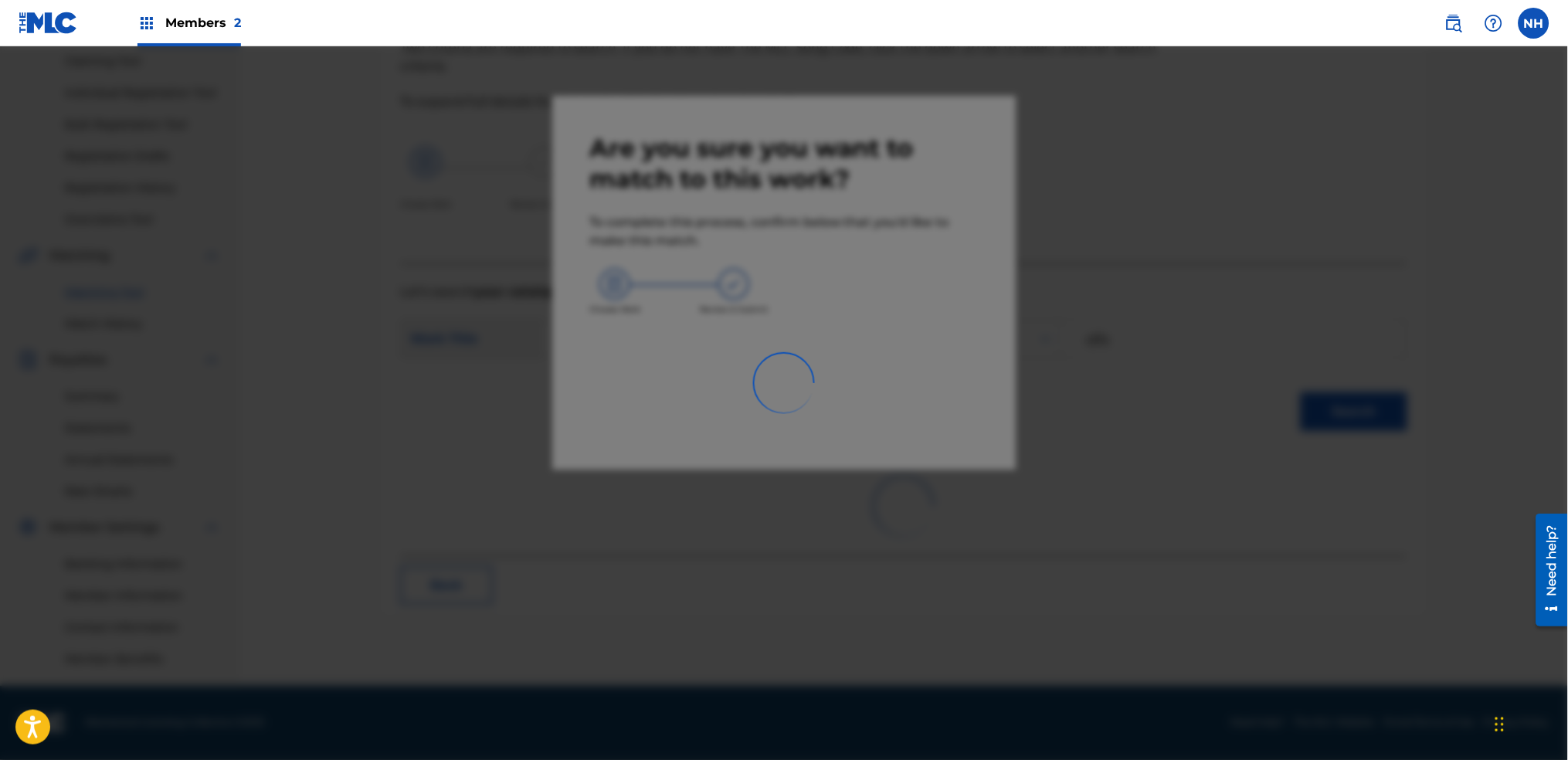
scroll to position [166, 0]
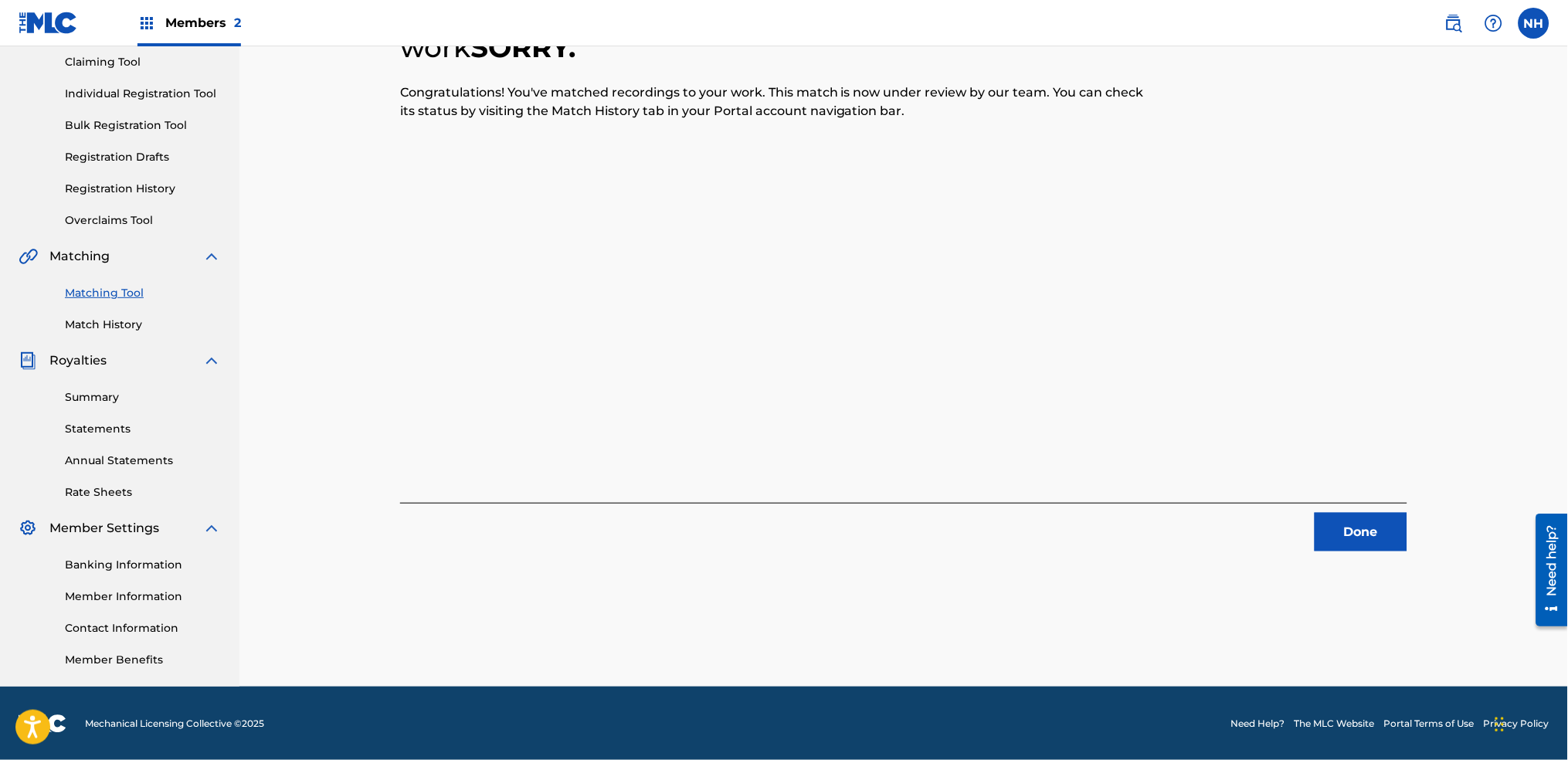
drag, startPoint x: 552, startPoint y: 316, endPoint x: 767, endPoint y: 361, distance: 219.7
click at [552, 316] on div "1 Recording Groups are pending usage match to the work SORRY . Congratulations!…" at bounding box center [903, 255] width 1007 height 594
drag, startPoint x: 1334, startPoint y: 457, endPoint x: 1380, endPoint y: 546, distance: 100.2
click at [1337, 464] on div "1 Recording Groups are pending usage match to the work SORRY . Congratulations!…" at bounding box center [903, 255] width 1007 height 594
click at [1388, 555] on div "1 Recording Groups are pending usage match to the work SORRY . Congratulations!…" at bounding box center [904, 303] width 1082 height 767
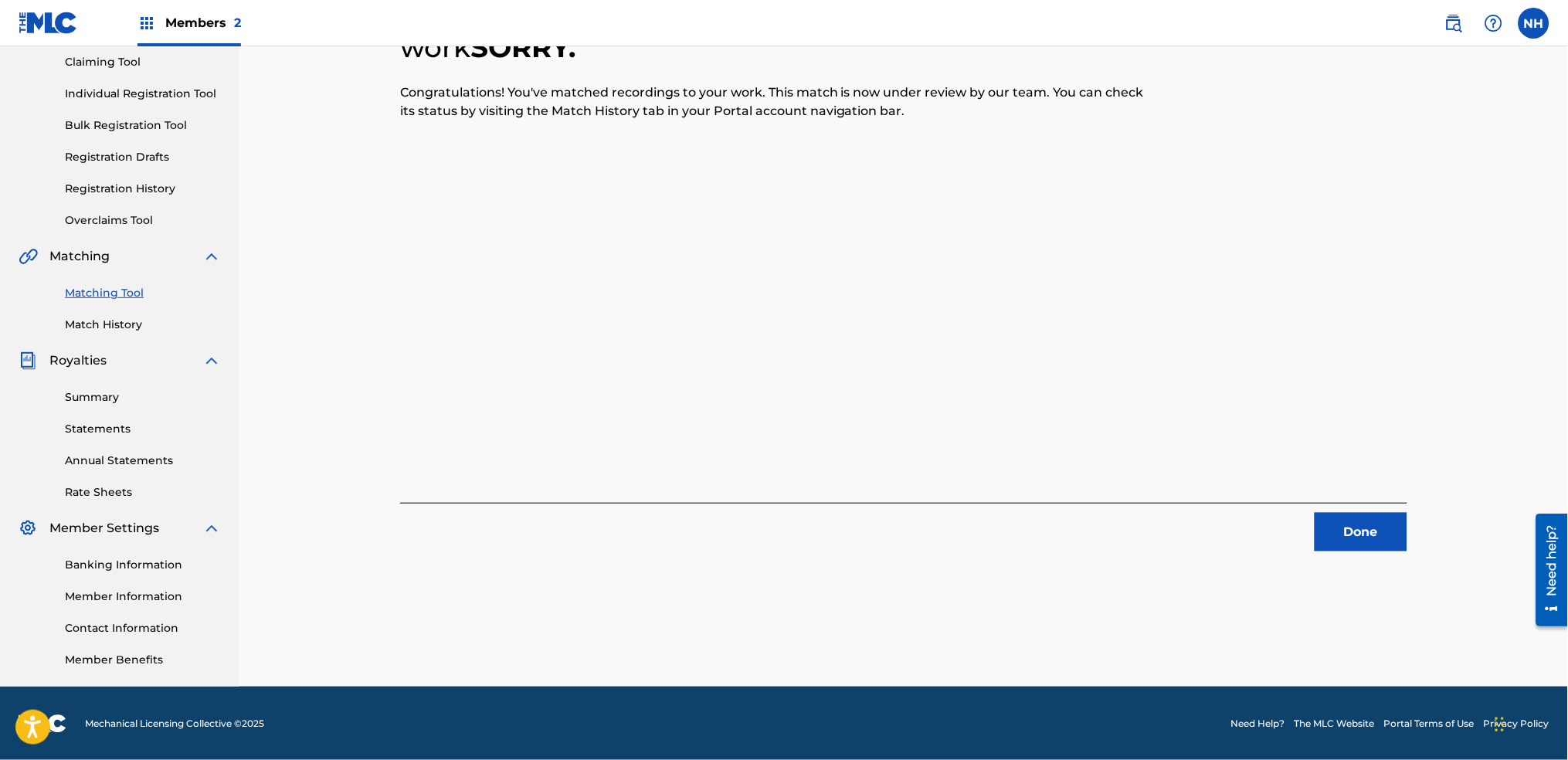
click at [1379, 535] on button "Done" at bounding box center [1361, 532] width 93 height 39
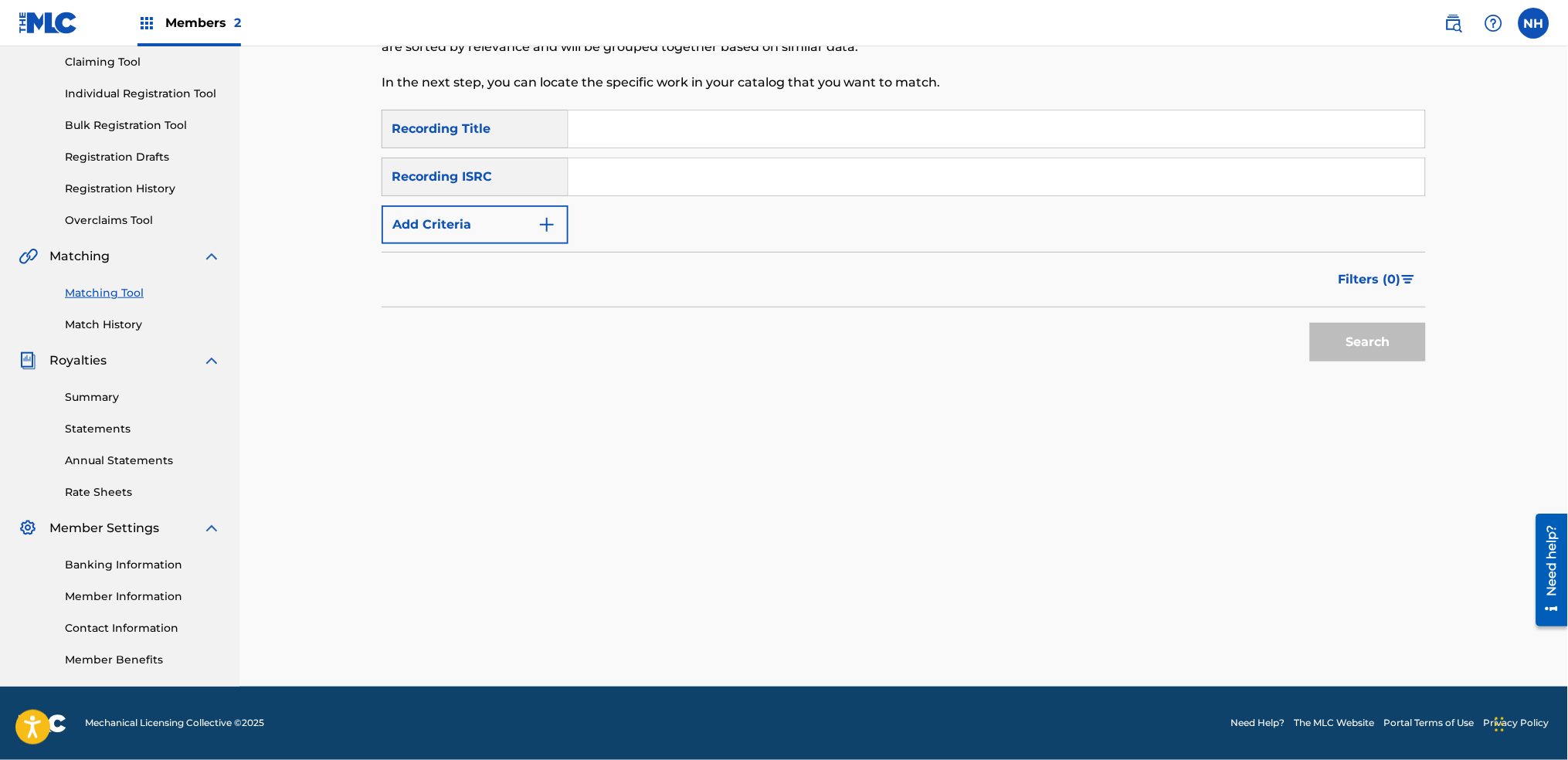
drag, startPoint x: 515, startPoint y: 235, endPoint x: 495, endPoint y: 296, distance: 64.2
click at [513, 235] on button "Add Criteria" at bounding box center [475, 225] width 187 height 39
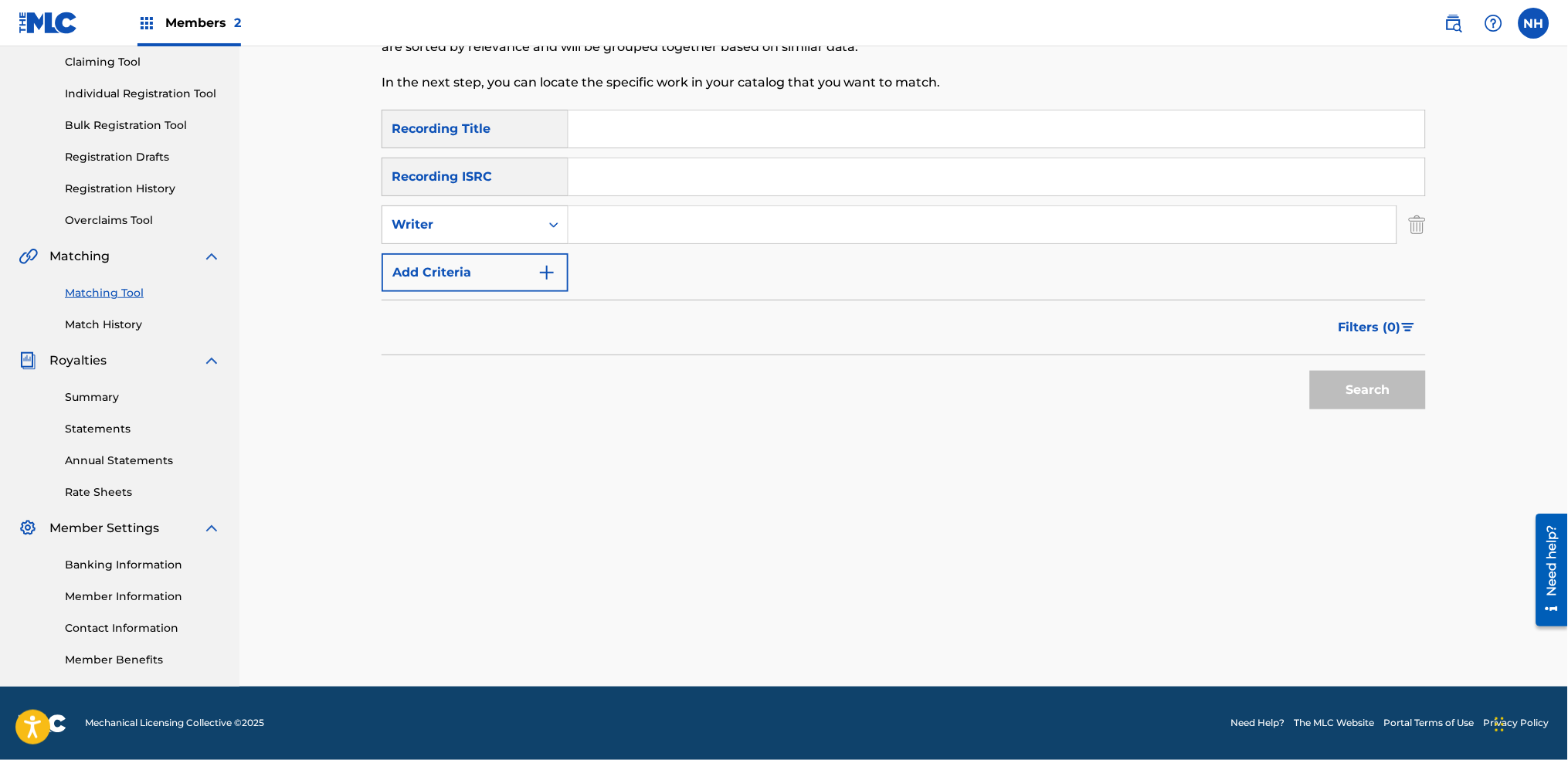
click at [494, 304] on div "Filters ( 0 )" at bounding box center [904, 328] width 1044 height 56
click at [502, 282] on button "Add Criteria" at bounding box center [475, 272] width 187 height 39
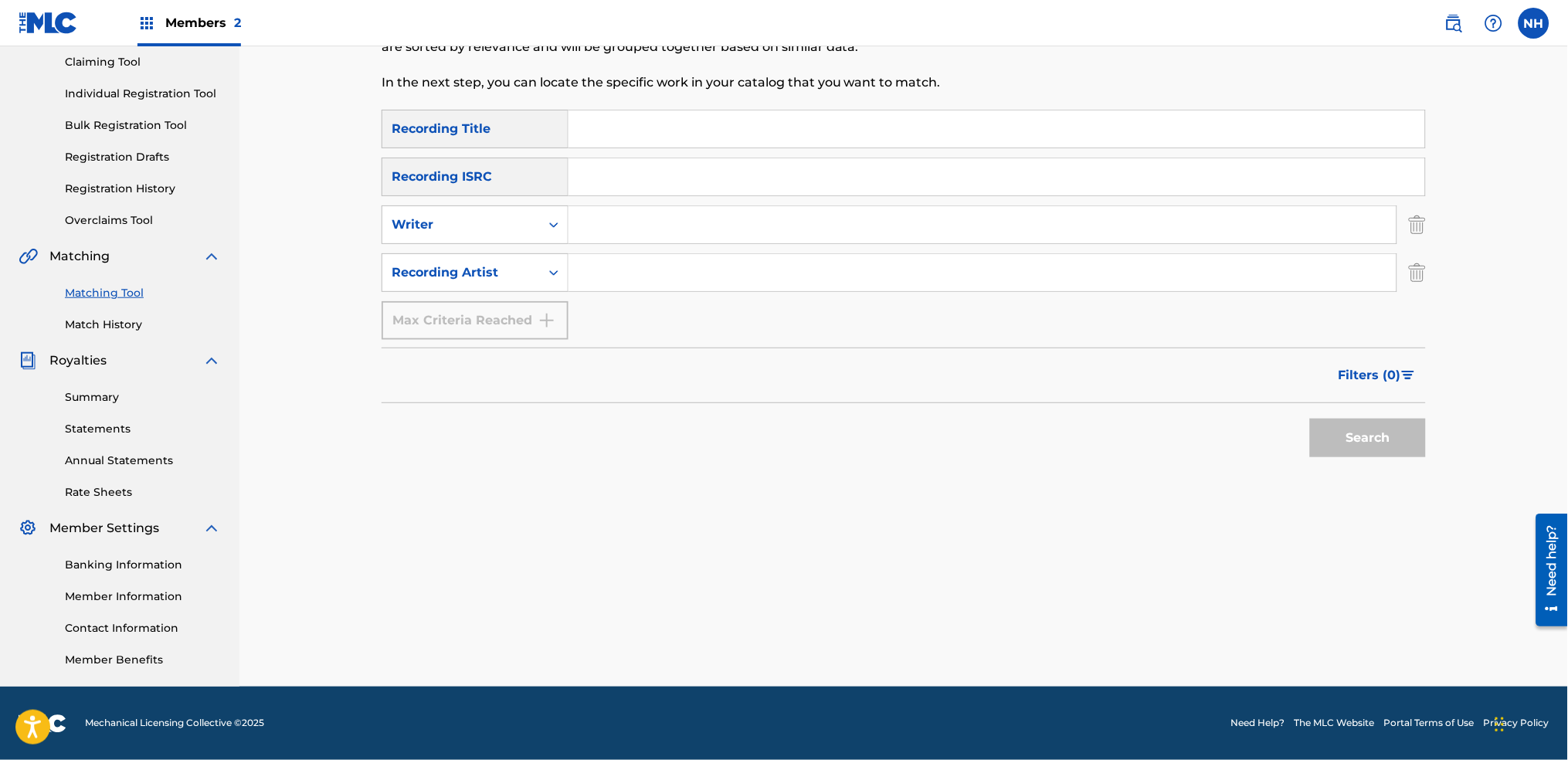
click at [612, 189] on input "Search Form" at bounding box center [997, 176] width 857 height 37
click at [631, 134] on input "Search Form" at bounding box center [997, 129] width 857 height 37
paste input "FOR HIM"
type input "FOR HIM"
click at [597, 248] on div "SearchWithCriteria2abb0aaa-afad-4308-9d96-de7e744857a4 Recording Title FOR HIM …" at bounding box center [904, 225] width 1044 height 230
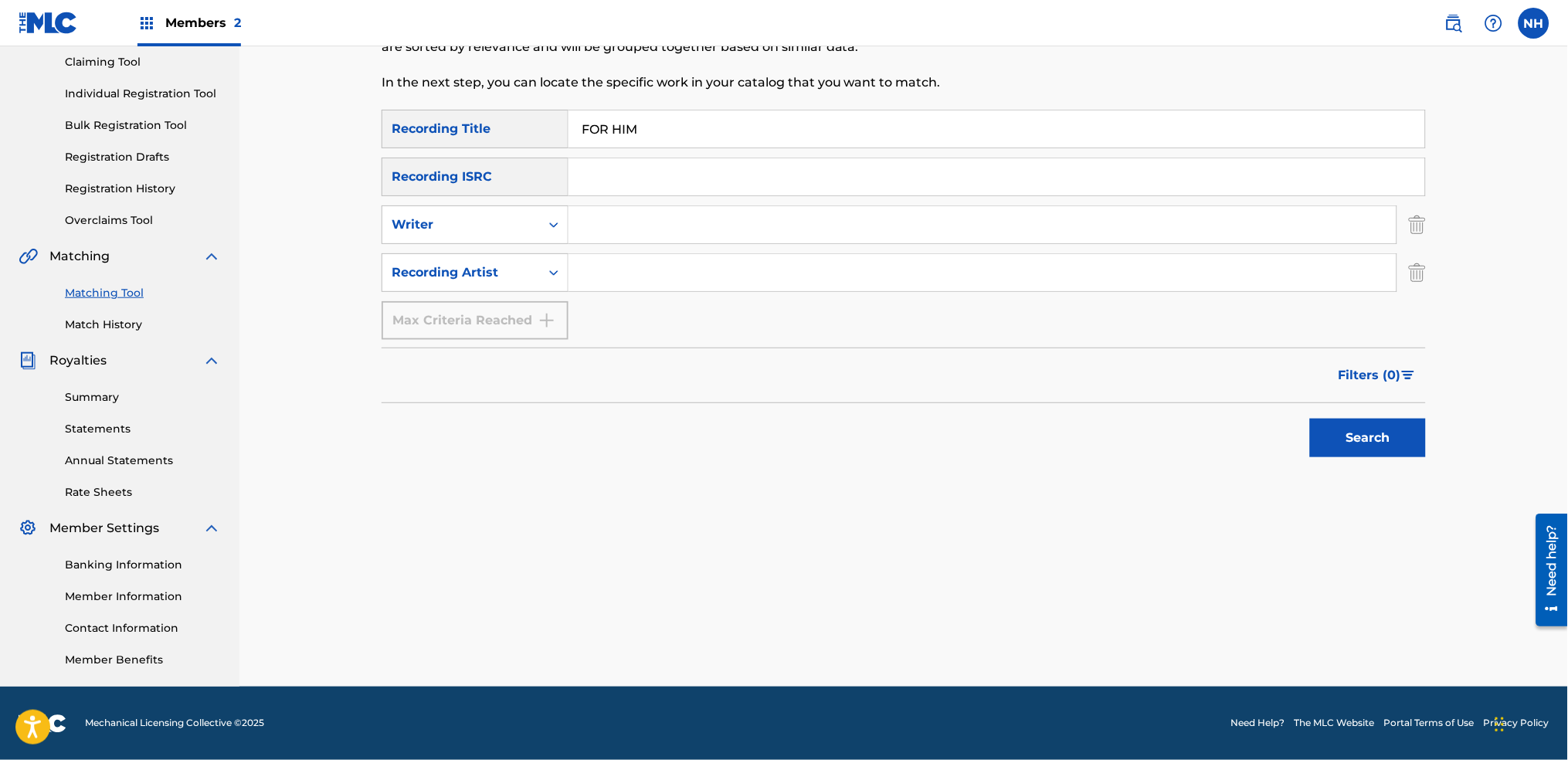
click at [607, 222] on input "Search Form" at bounding box center [983, 225] width 828 height 37
click at [560, 270] on icon "Search Form" at bounding box center [553, 272] width 16 height 16
click at [594, 270] on input "Search Form" at bounding box center [983, 272] width 828 height 37
type input "alfa mist"
click at [1536, 474] on div "Matching Tool The Matching Tool allows Members to match sound recordings to wor…" at bounding box center [903, 284] width 1329 height 806
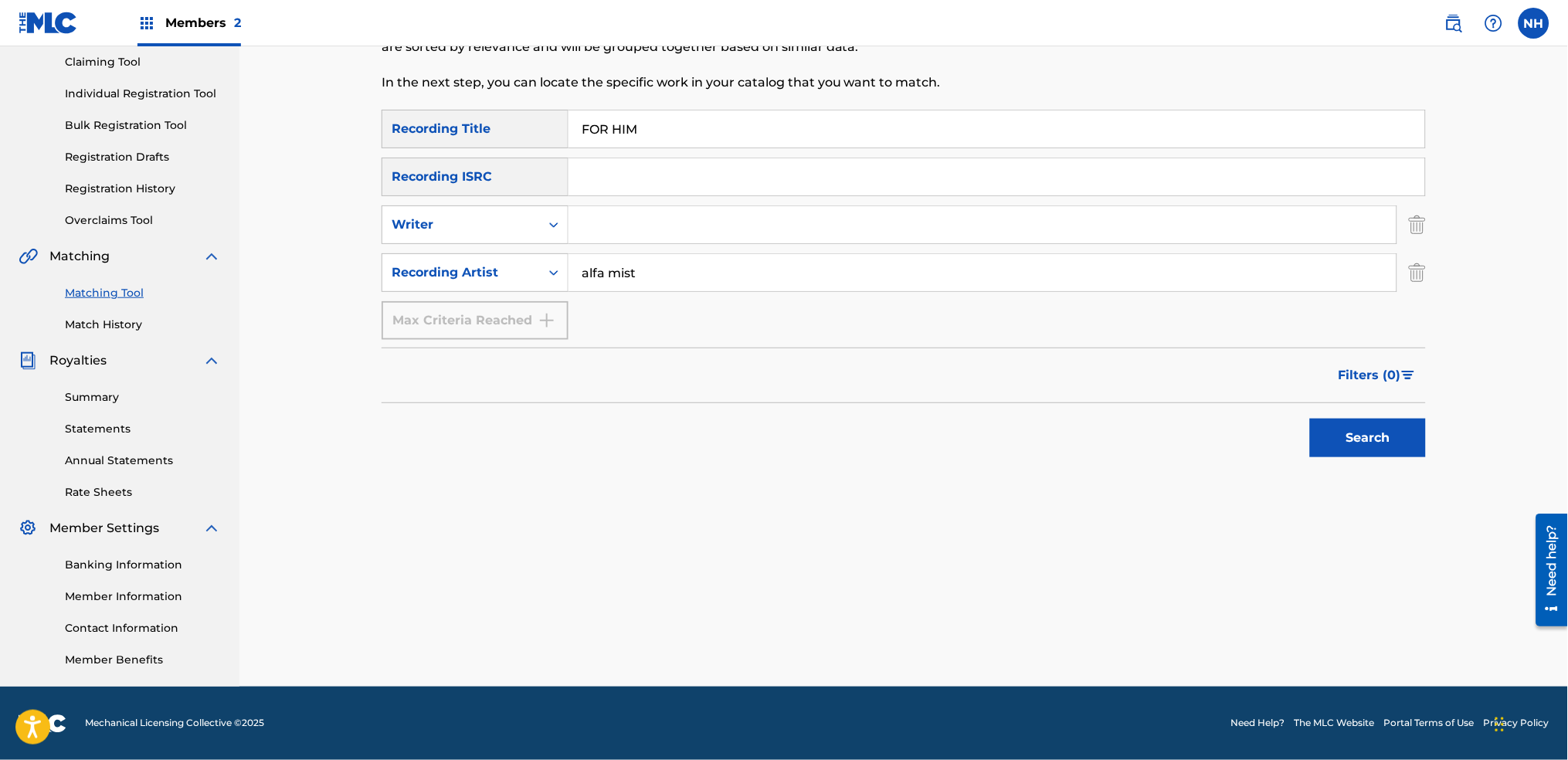
click at [1434, 456] on div "Matching Tool The Matching Tool allows Members to match sound recordings to wor…" at bounding box center [904, 303] width 1082 height 767
click at [1366, 439] on button "Search" at bounding box center [1367, 438] width 116 height 39
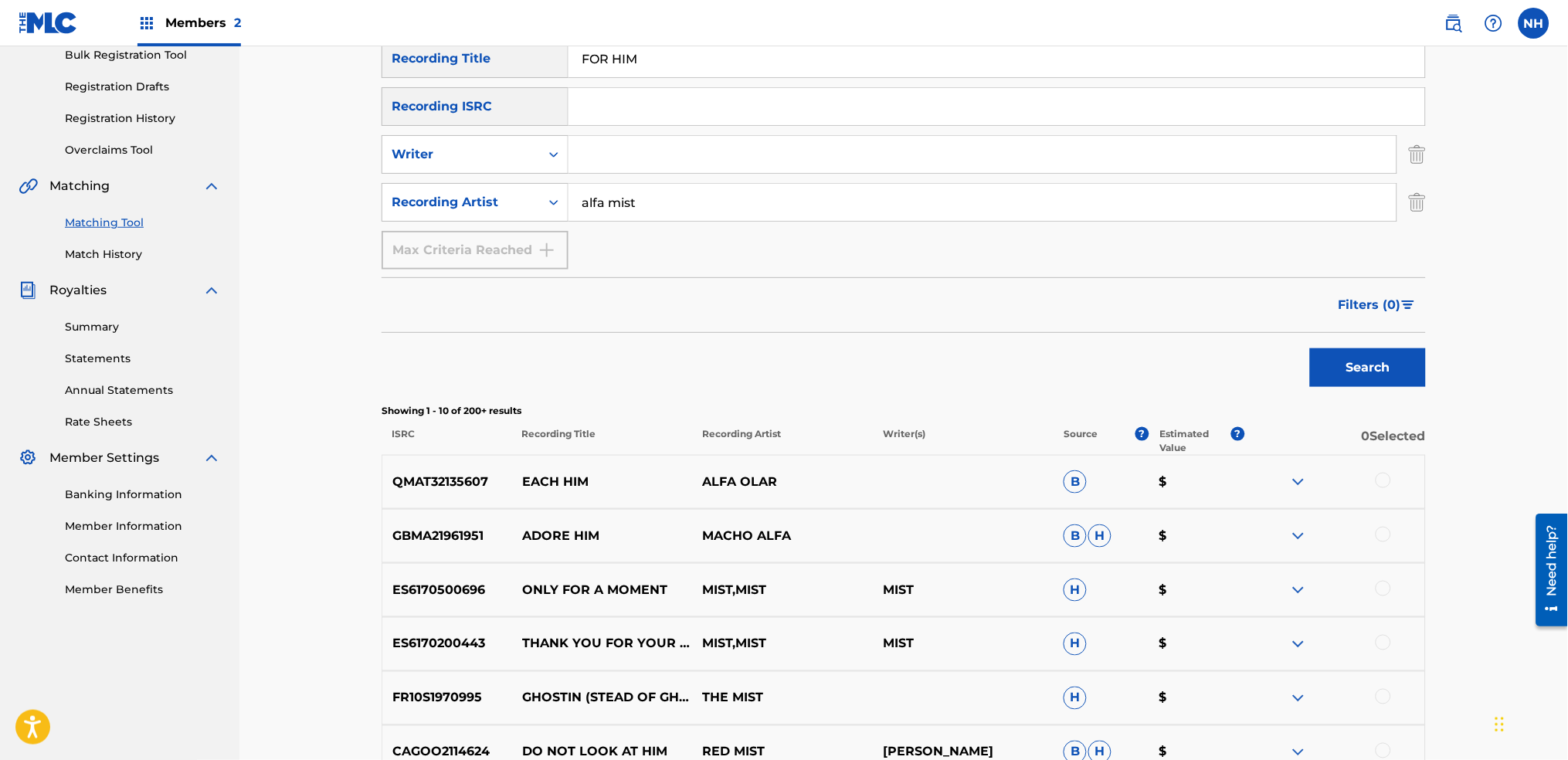
scroll to position [268, 0]
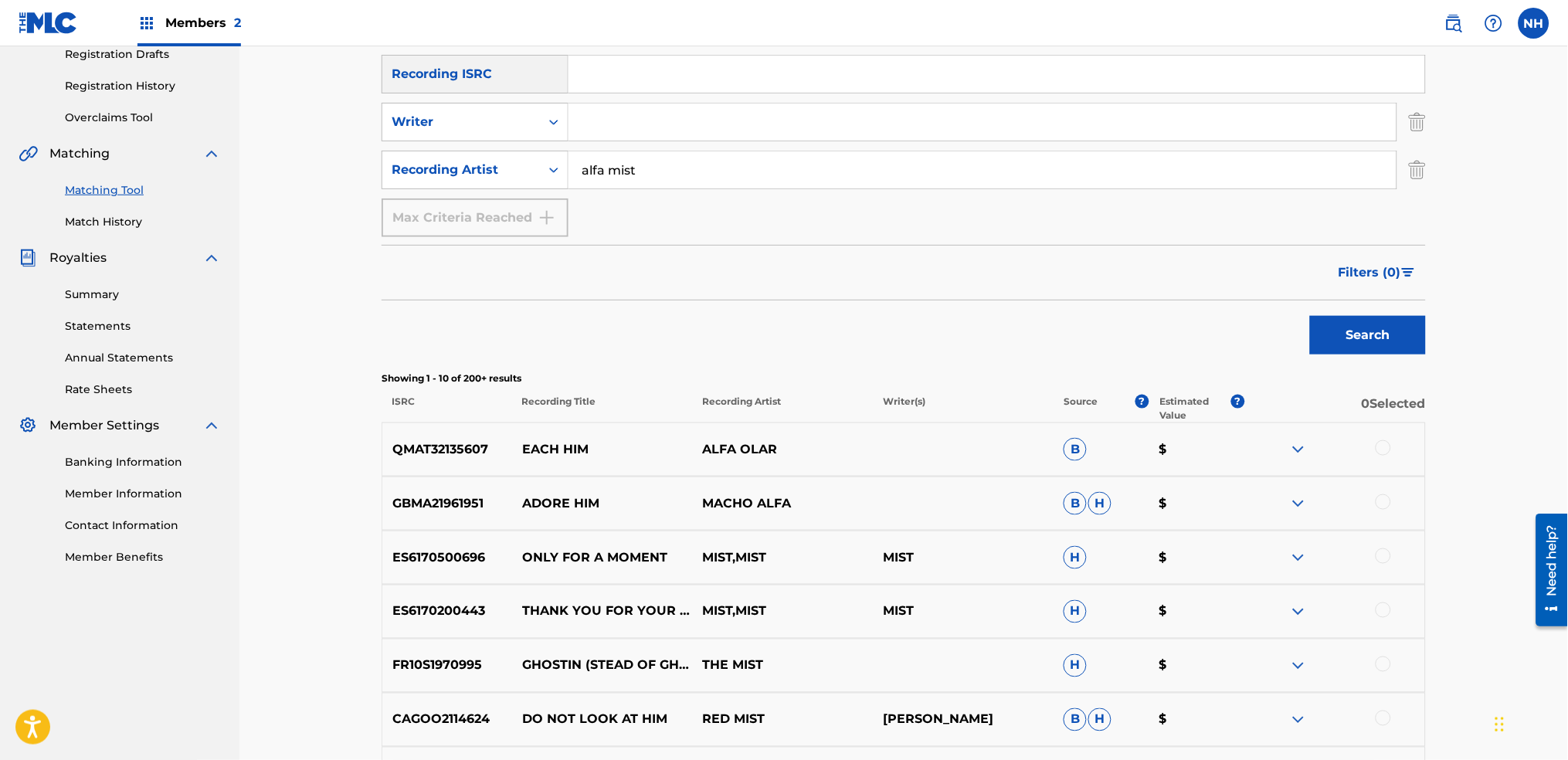
click at [429, 339] on div "Search" at bounding box center [904, 331] width 1044 height 61
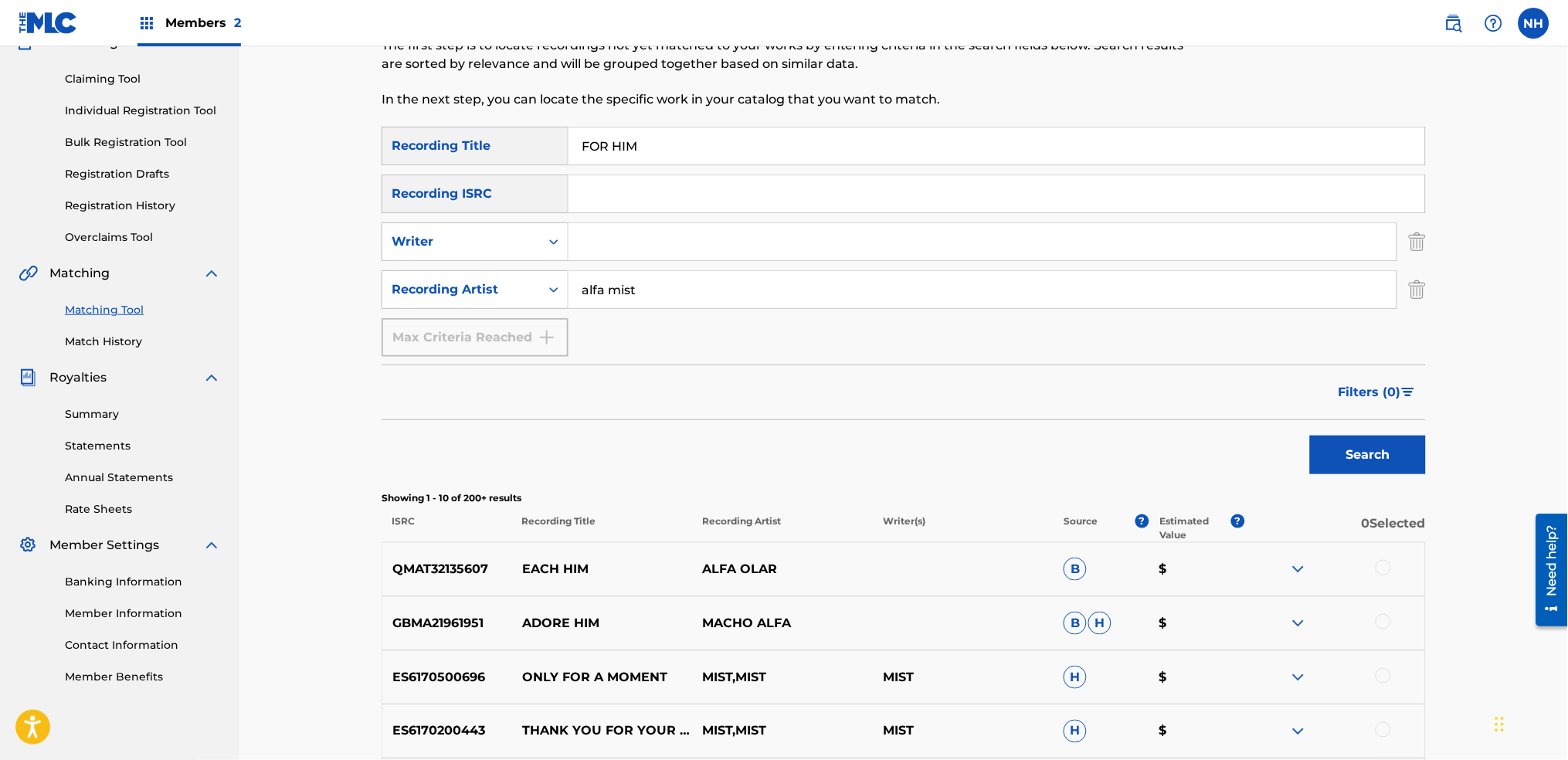
scroll to position [0, 0]
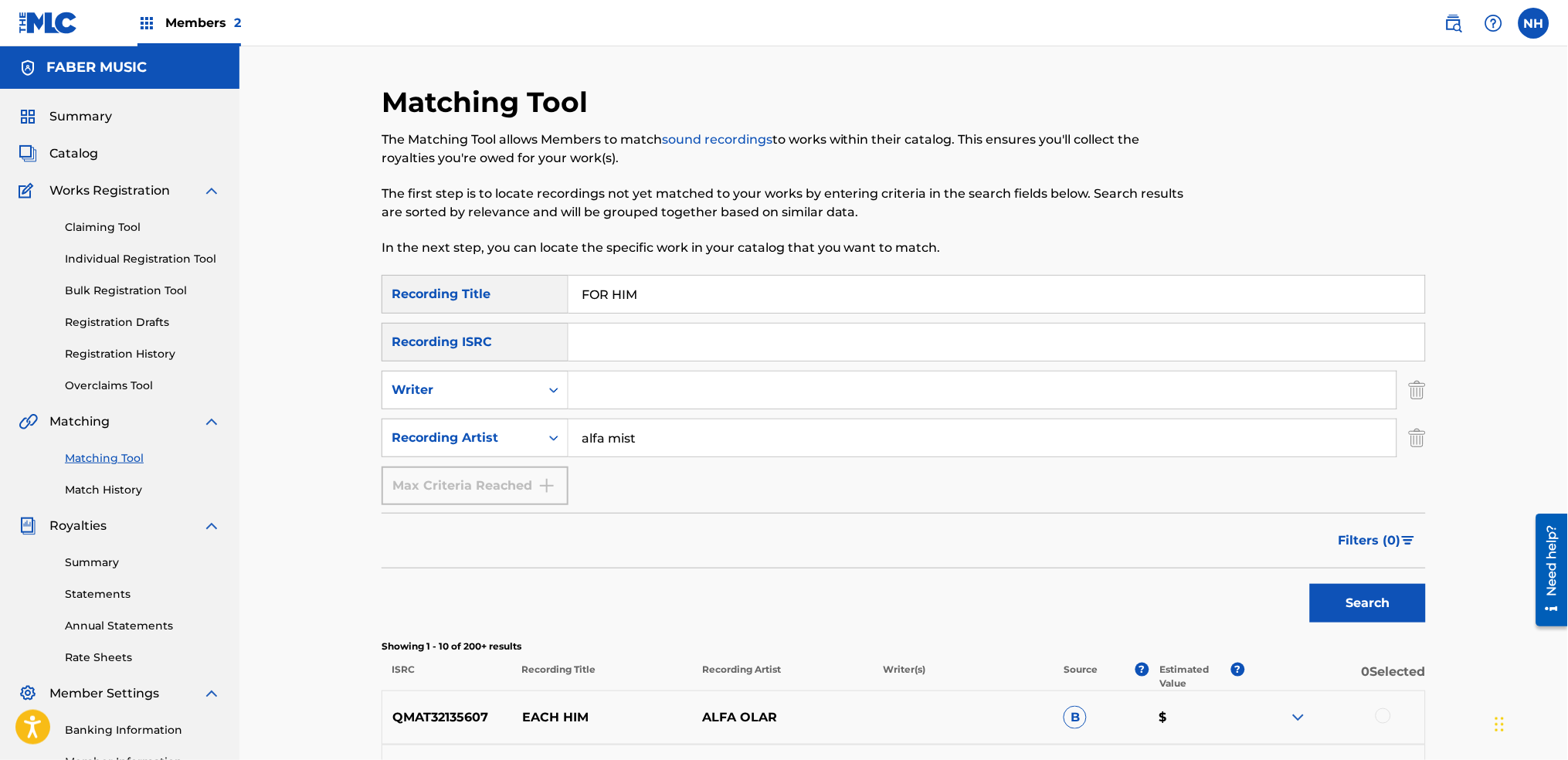
click at [640, 259] on div "Matching Tool The Matching Tool allows Members to match sound recordings to wor…" at bounding box center [784, 180] width 804 height 190
click at [645, 295] on input "FOR HIM" at bounding box center [997, 294] width 857 height 37
paste input "THE MOVE"
click at [1313, 587] on button "Search" at bounding box center [1367, 603] width 116 height 39
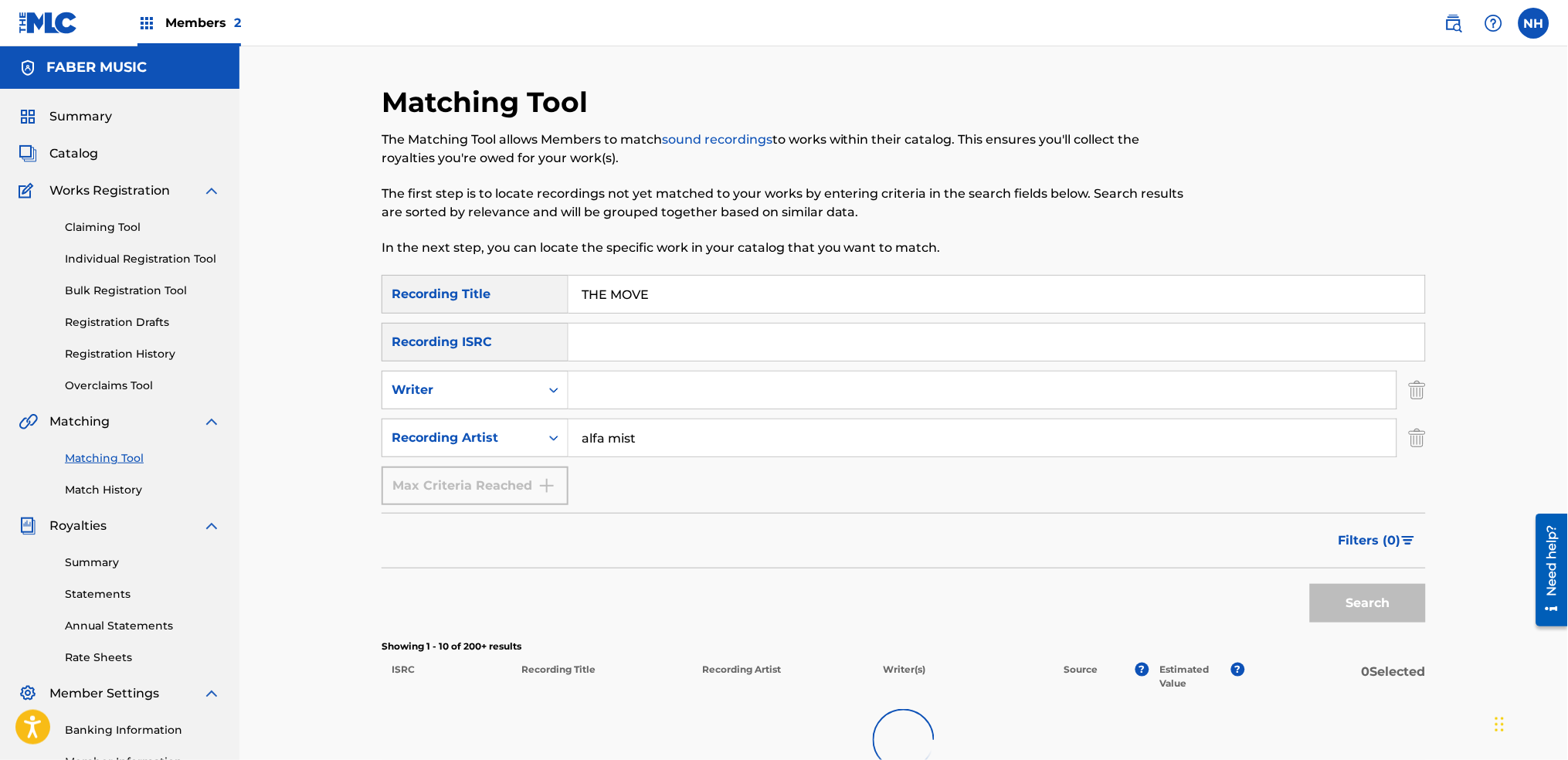
scroll to position [180, 0]
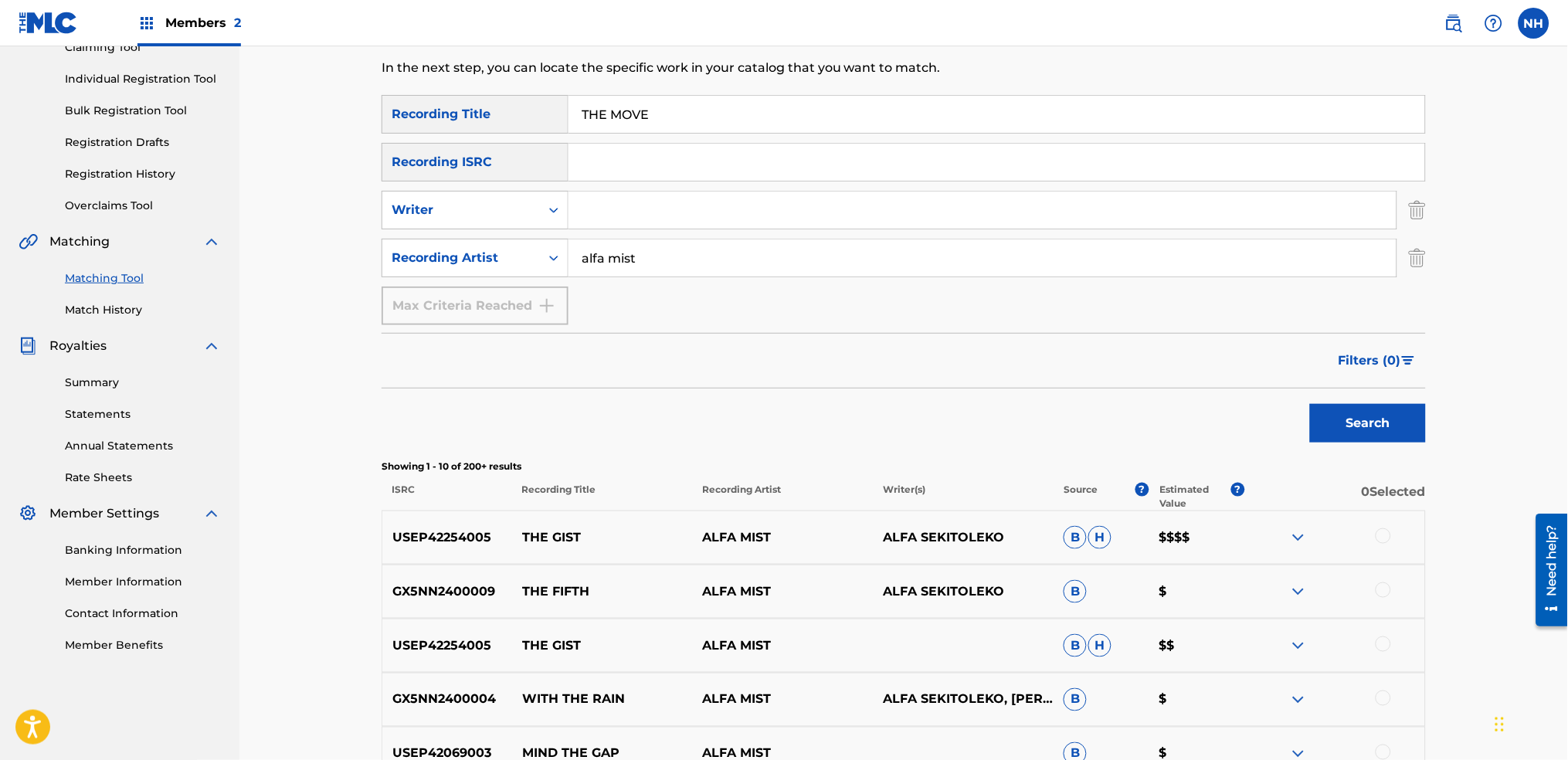
drag, startPoint x: 450, startPoint y: 361, endPoint x: 524, endPoint y: 308, distance: 91.0
click at [450, 361] on div "Filters ( 0 )" at bounding box center [904, 361] width 1044 height 56
drag, startPoint x: 698, startPoint y: 143, endPoint x: 706, endPoint y: 134, distance: 12.0
click at [706, 134] on div "SearchWithCriteria2abb0aaa-afad-4308-9d96-de7e744857a4 Recording Title THE MOVE…" at bounding box center [904, 210] width 1044 height 230
click at [713, 126] on input "THE MOVE" at bounding box center [997, 114] width 857 height 37
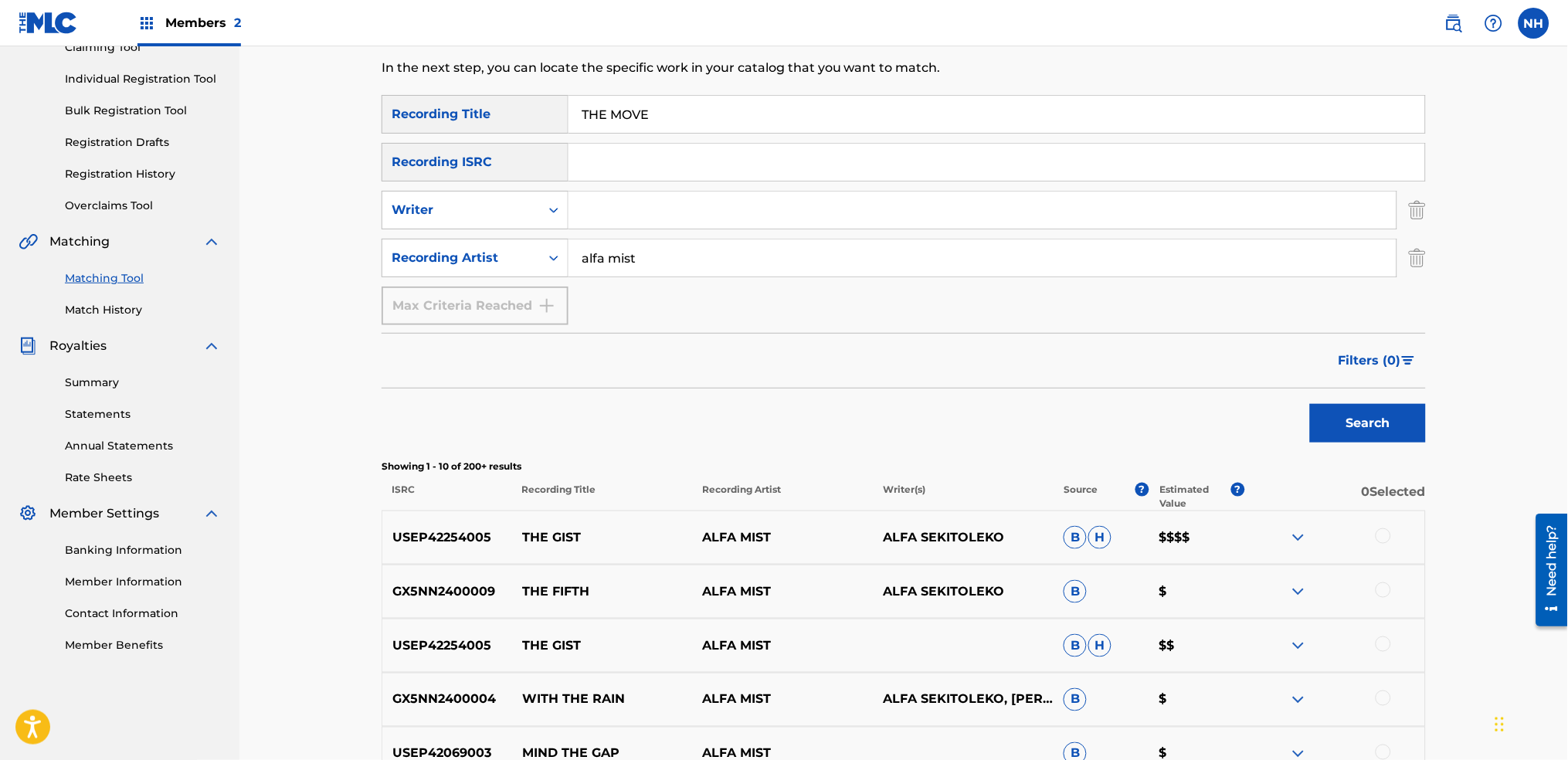
paste input "DELUSIONS / RUMINATIONS / INTERLUD"
type input "DELUSIONS / RUMINATIONS / INTERLUDE"
click at [1307, 371] on div "Filters ( 0 )" at bounding box center [904, 361] width 1044 height 56
click at [1317, 398] on div "Search" at bounding box center [1364, 419] width 124 height 61
click at [1327, 414] on button "Search" at bounding box center [1367, 423] width 116 height 39
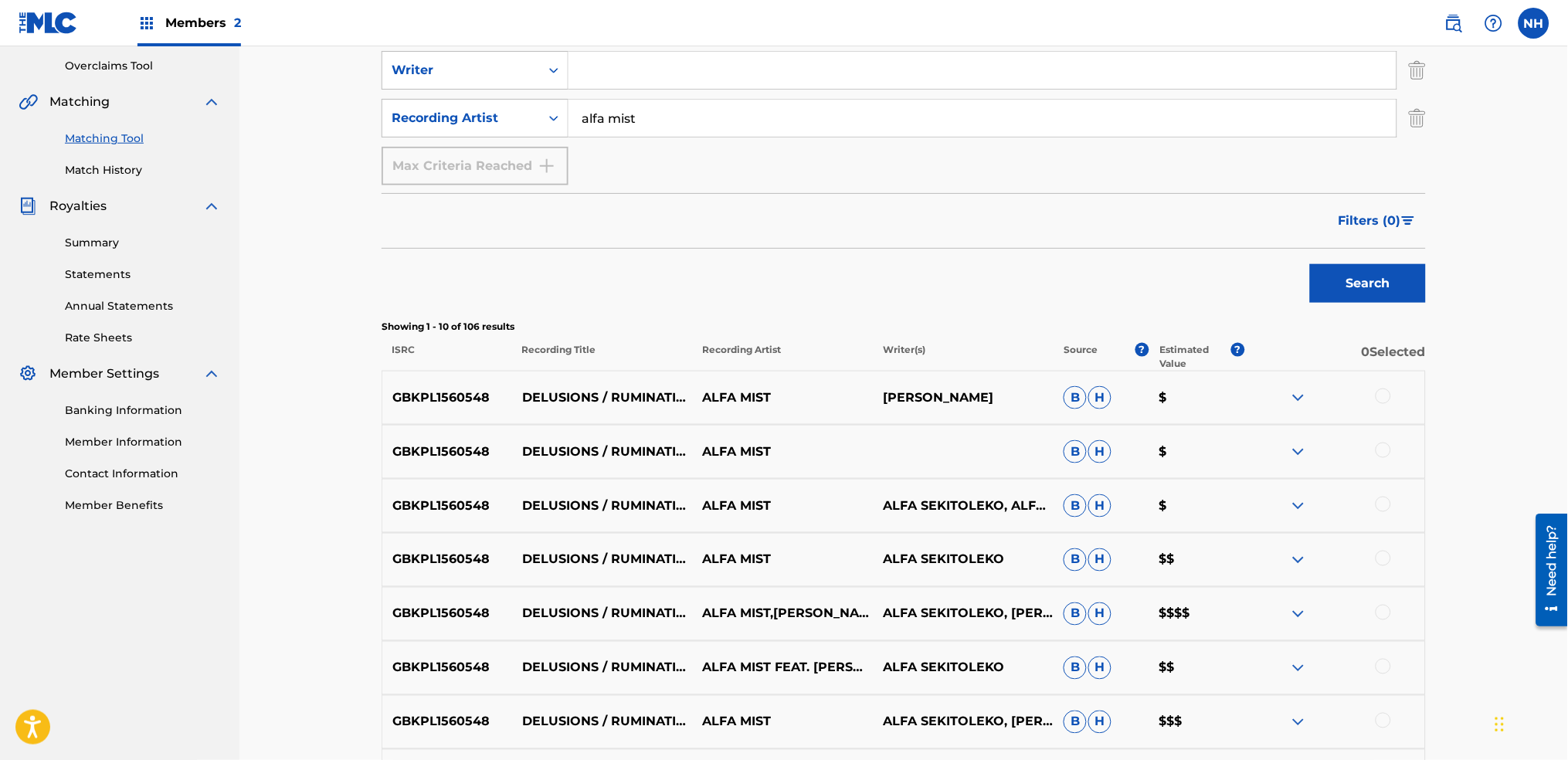
scroll to position [386, 0]
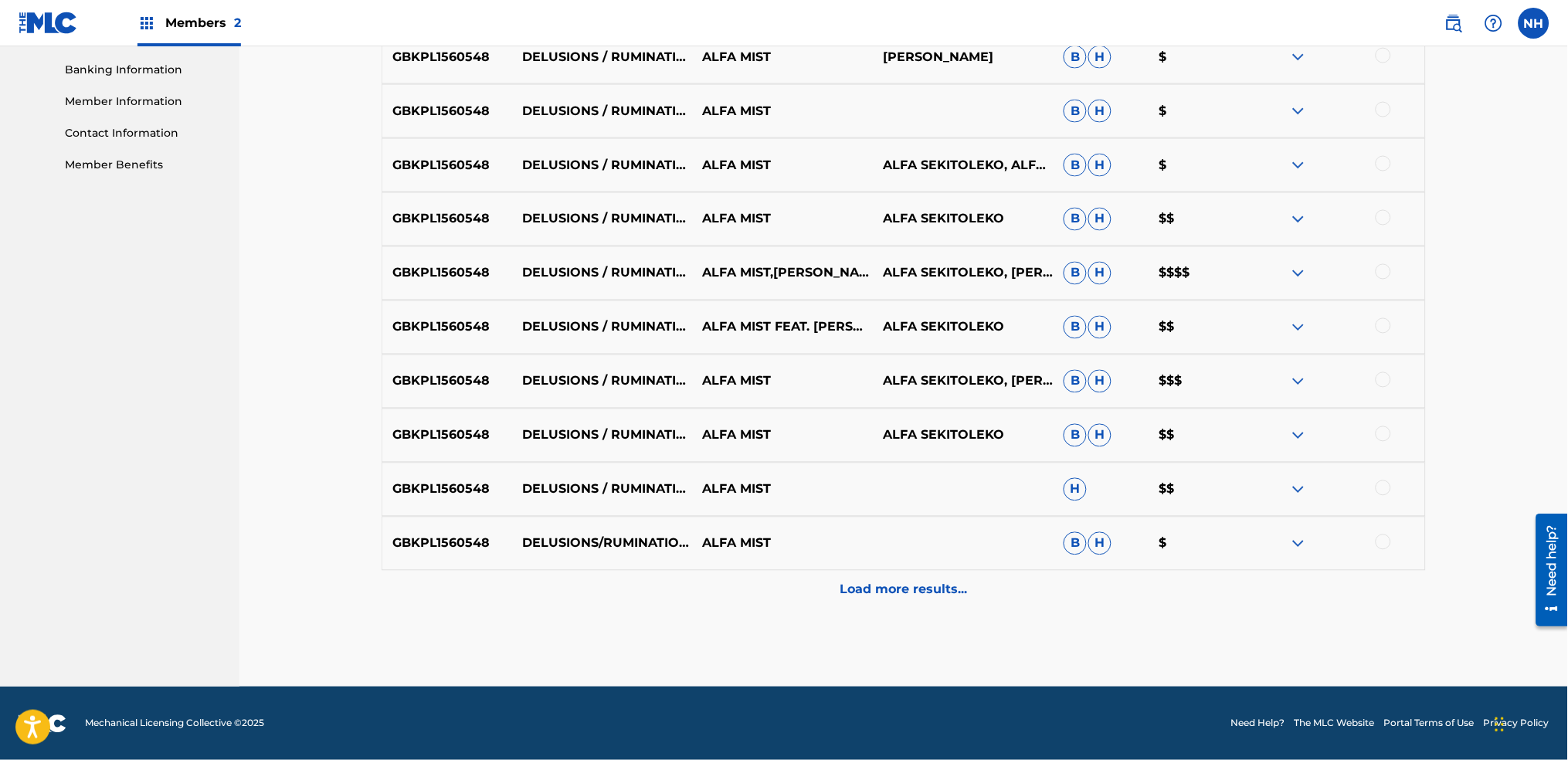
click at [835, 588] on div "Load more results..." at bounding box center [904, 590] width 1044 height 39
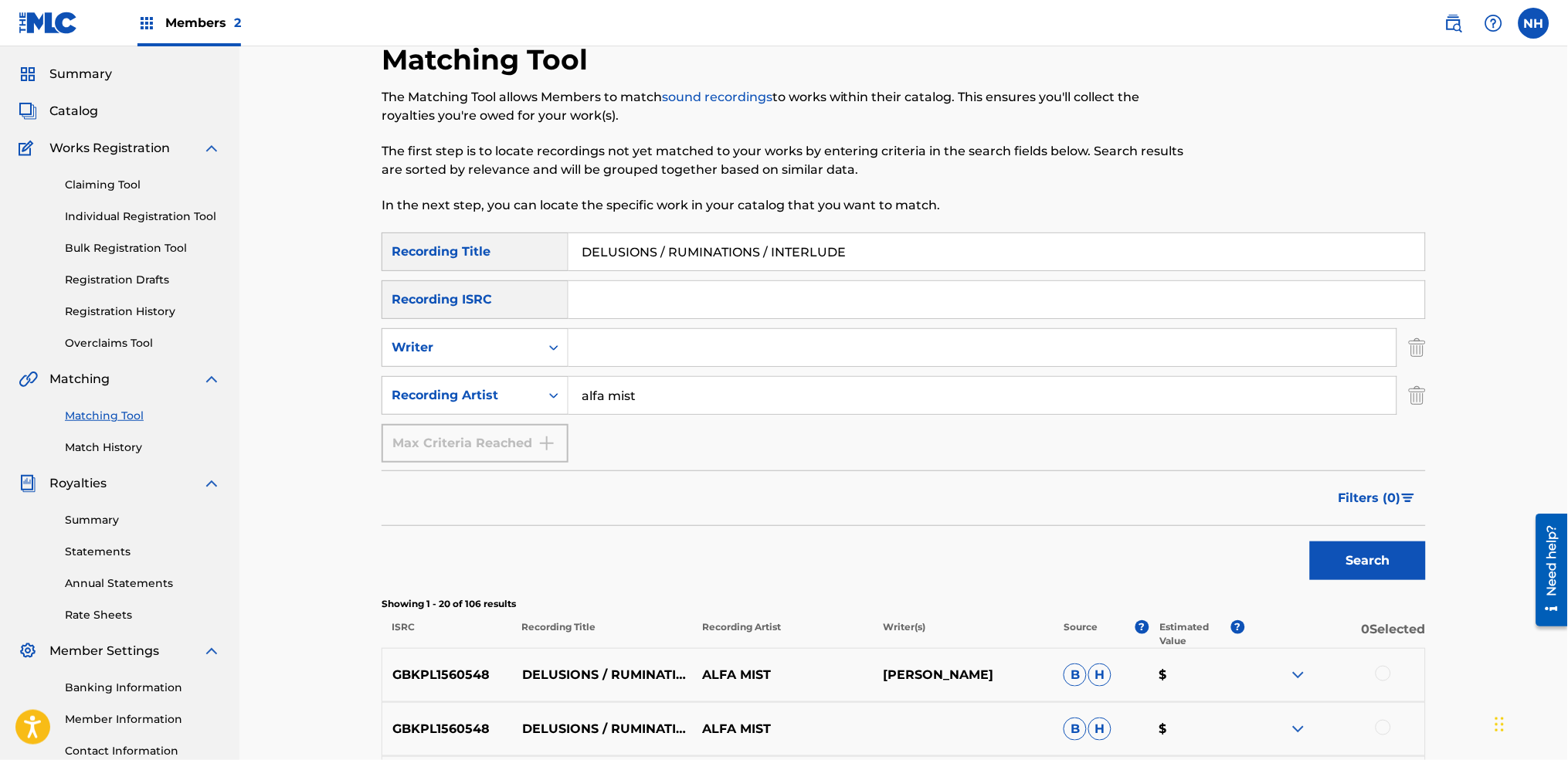
scroll to position [248, 0]
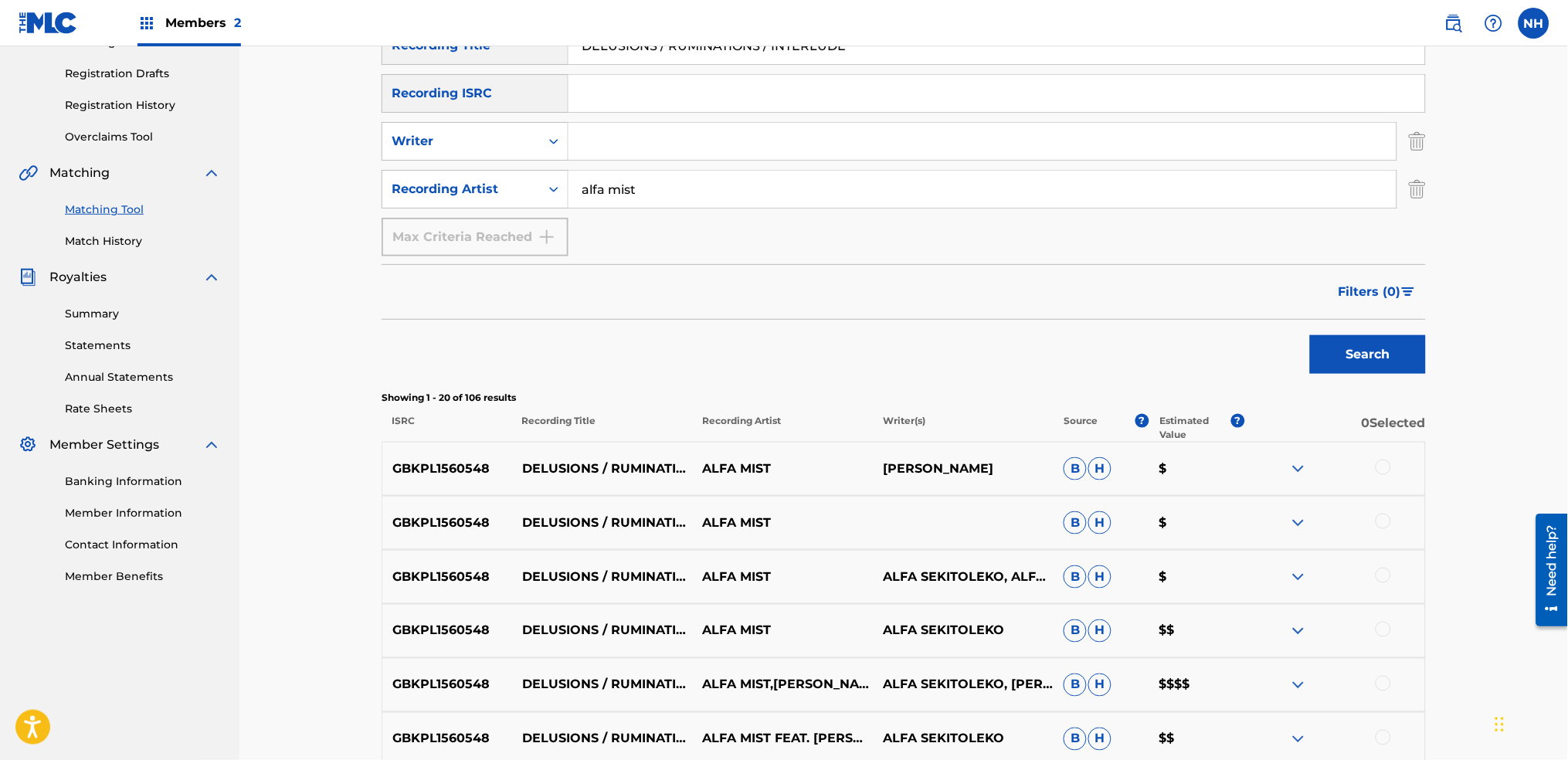
click at [1395, 467] on div at bounding box center [1334, 469] width 181 height 19
click at [1393, 462] on div at bounding box center [1334, 469] width 181 height 19
click at [1390, 462] on div at bounding box center [1334, 469] width 181 height 19
click at [1381, 475] on div at bounding box center [1384, 467] width 16 height 16
click at [1375, 527] on div at bounding box center [1334, 523] width 181 height 19
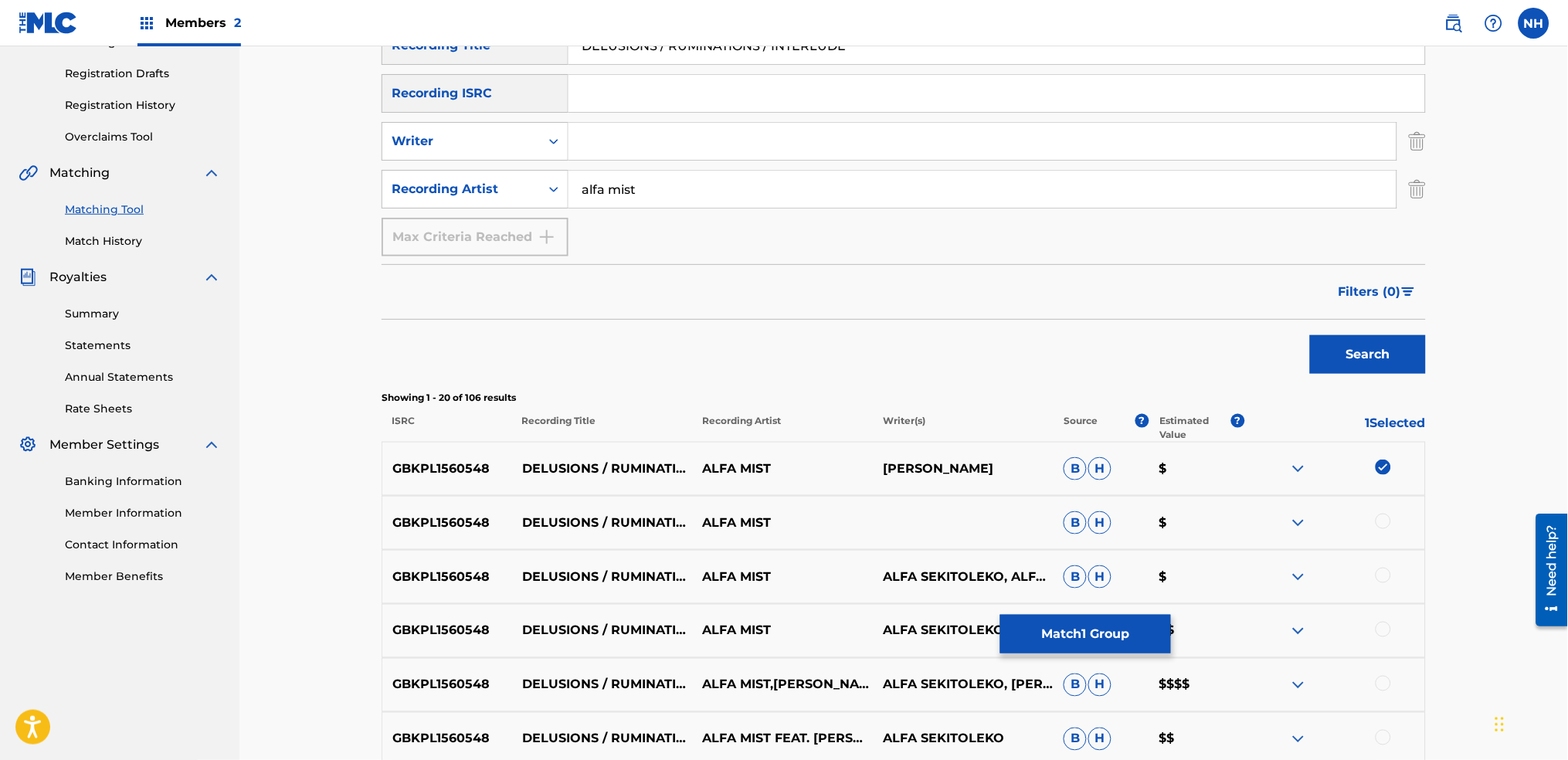
click at [1379, 527] on div at bounding box center [1384, 521] width 16 height 16
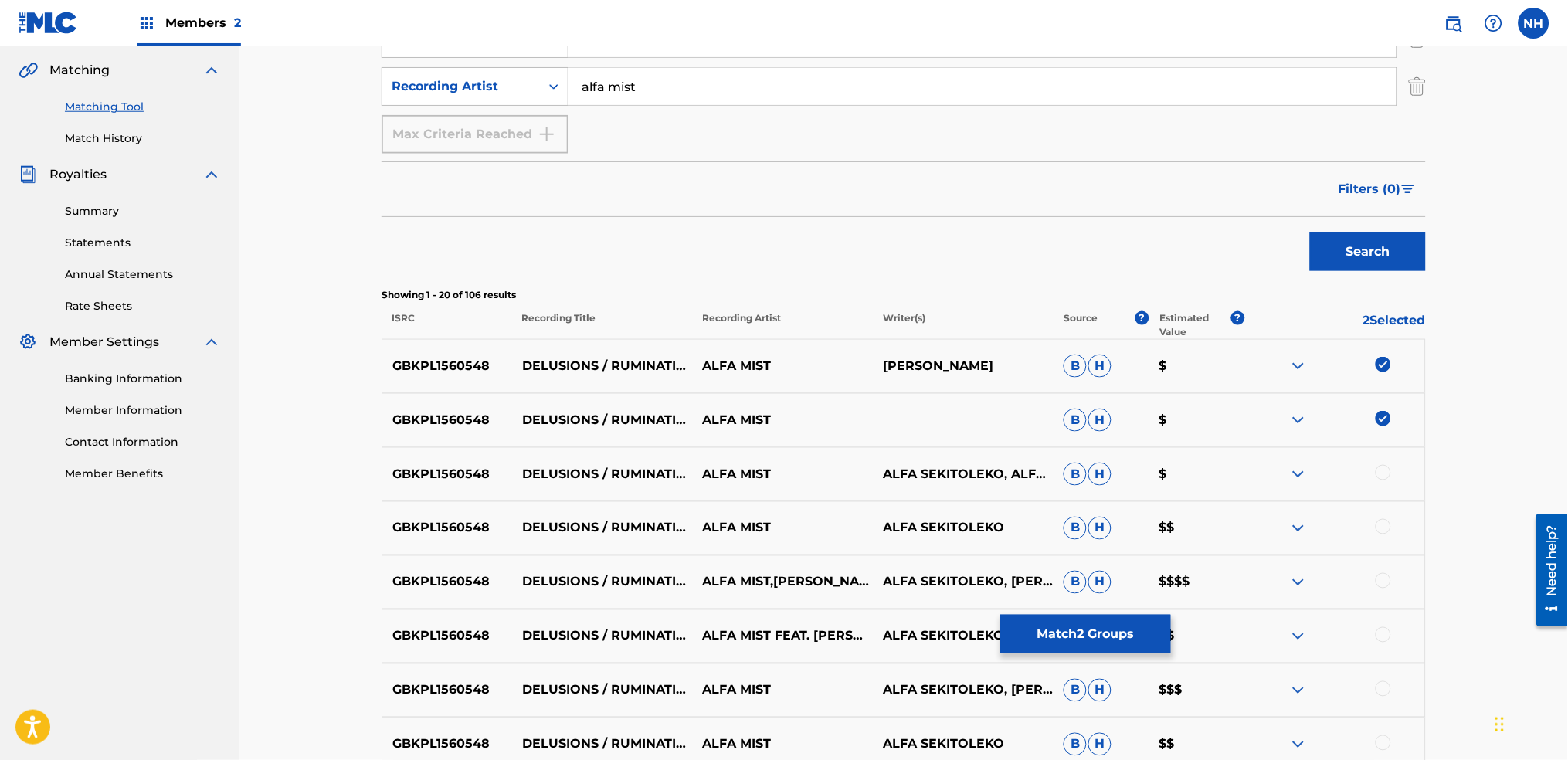
click at [1379, 527] on div at bounding box center [1384, 526] width 16 height 16
click at [1380, 499] on div "GBKPL1560548 DELUSIONS / RUMINATIONS / INTERLUDE ALFA MIST ALFA SEKITOLEKO, ALF…" at bounding box center [904, 475] width 1044 height 54
click at [1379, 472] on div at bounding box center [1384, 472] width 16 height 16
click at [1366, 566] on div "GBKPL1560548 DELUSIONS / RUMINATIONS / INTERLUDE ALFA MIST,RACHAEL OFORI ALFA S…" at bounding box center [904, 583] width 1044 height 54
click at [1381, 580] on div at bounding box center [1384, 580] width 16 height 16
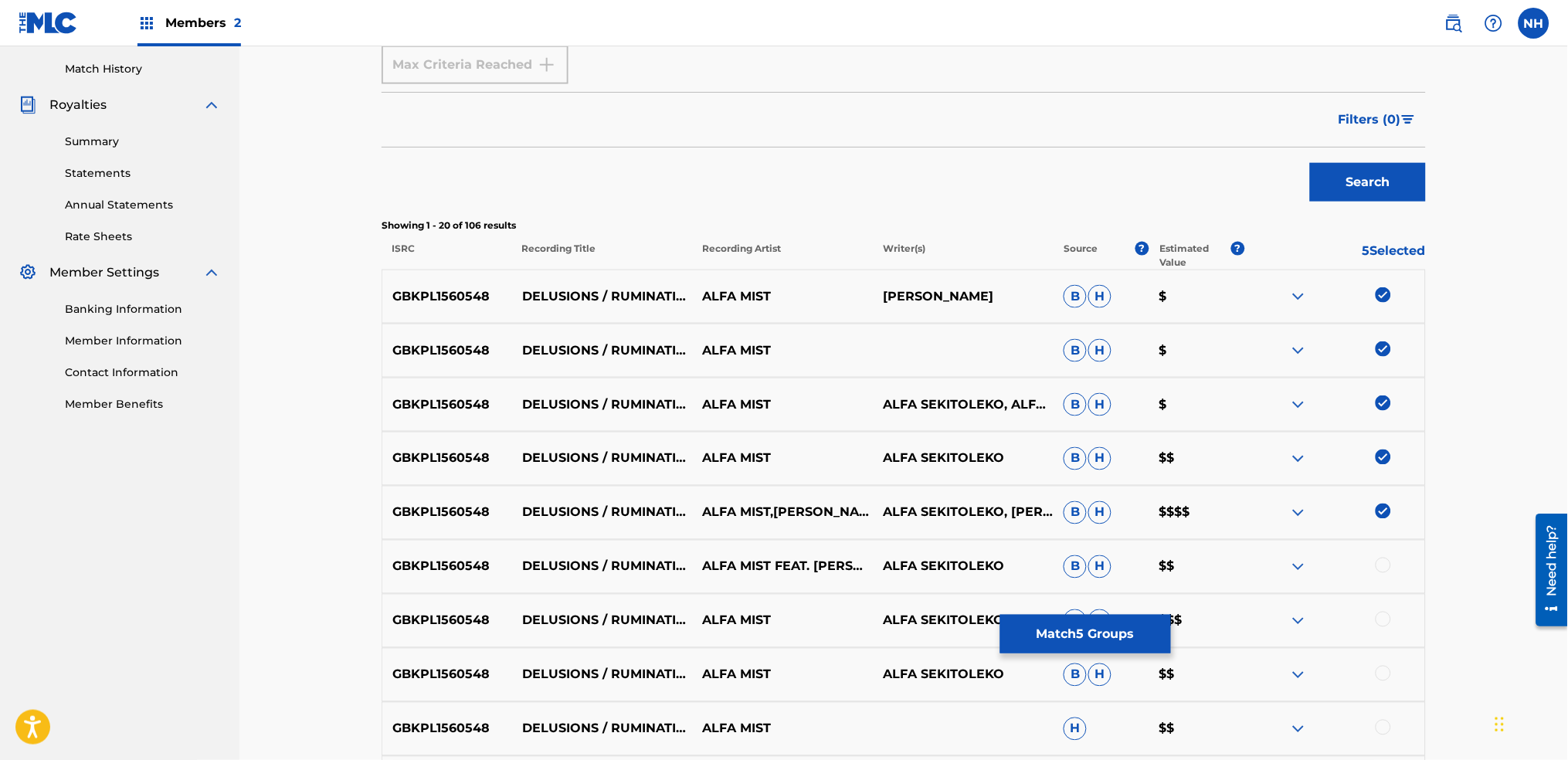
scroll to position [454, 0]
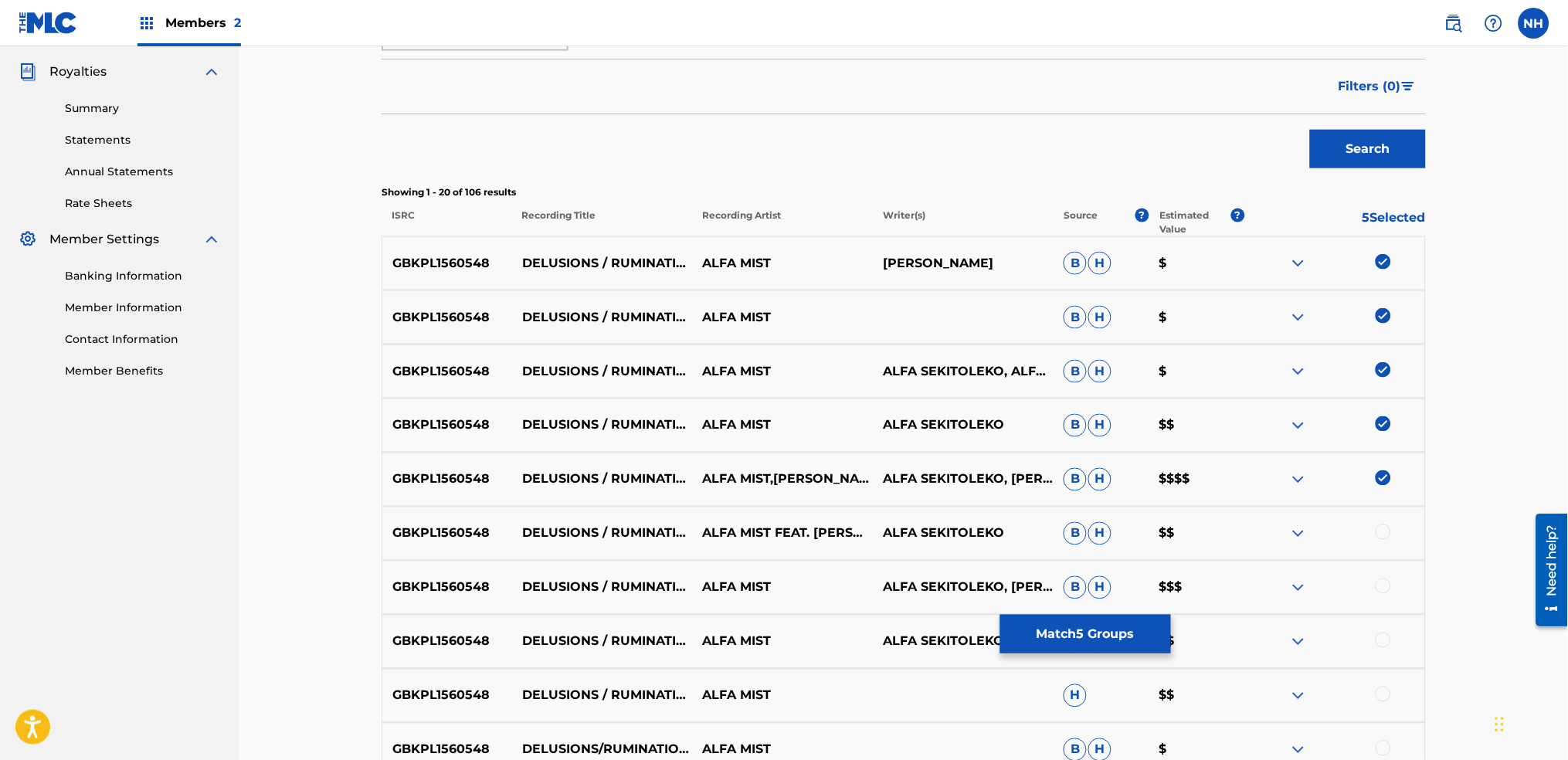
click at [1381, 580] on div at bounding box center [1384, 586] width 16 height 16
click at [1385, 548] on div "GBKPL1560548 DELUSIONS / RUMINATIONS / INTERLUDE ALFA MIST FEAT. RACHAEL OFORI …" at bounding box center [904, 534] width 1044 height 54
click at [1387, 531] on div at bounding box center [1384, 532] width 16 height 16
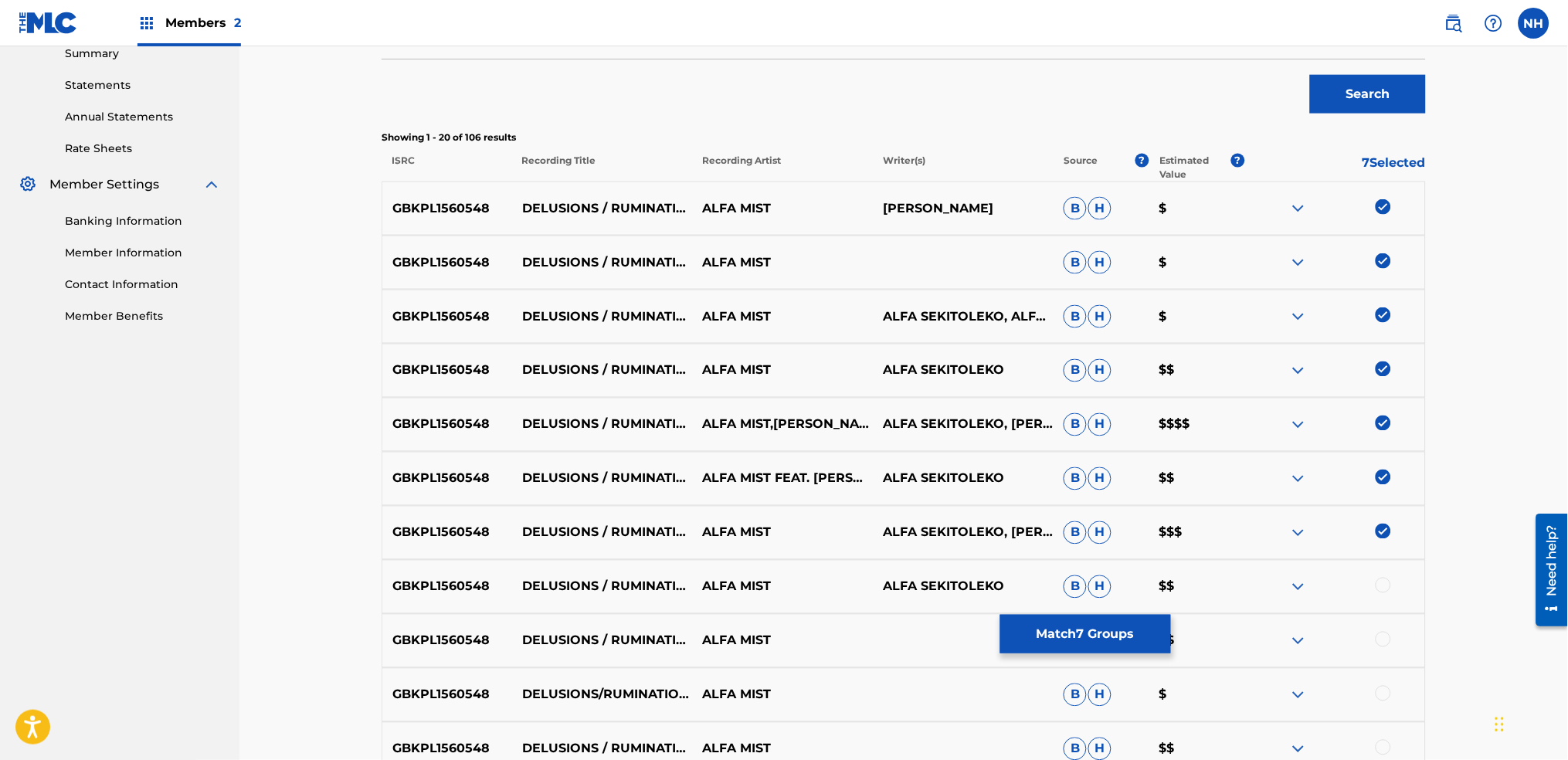
scroll to position [557, 0]
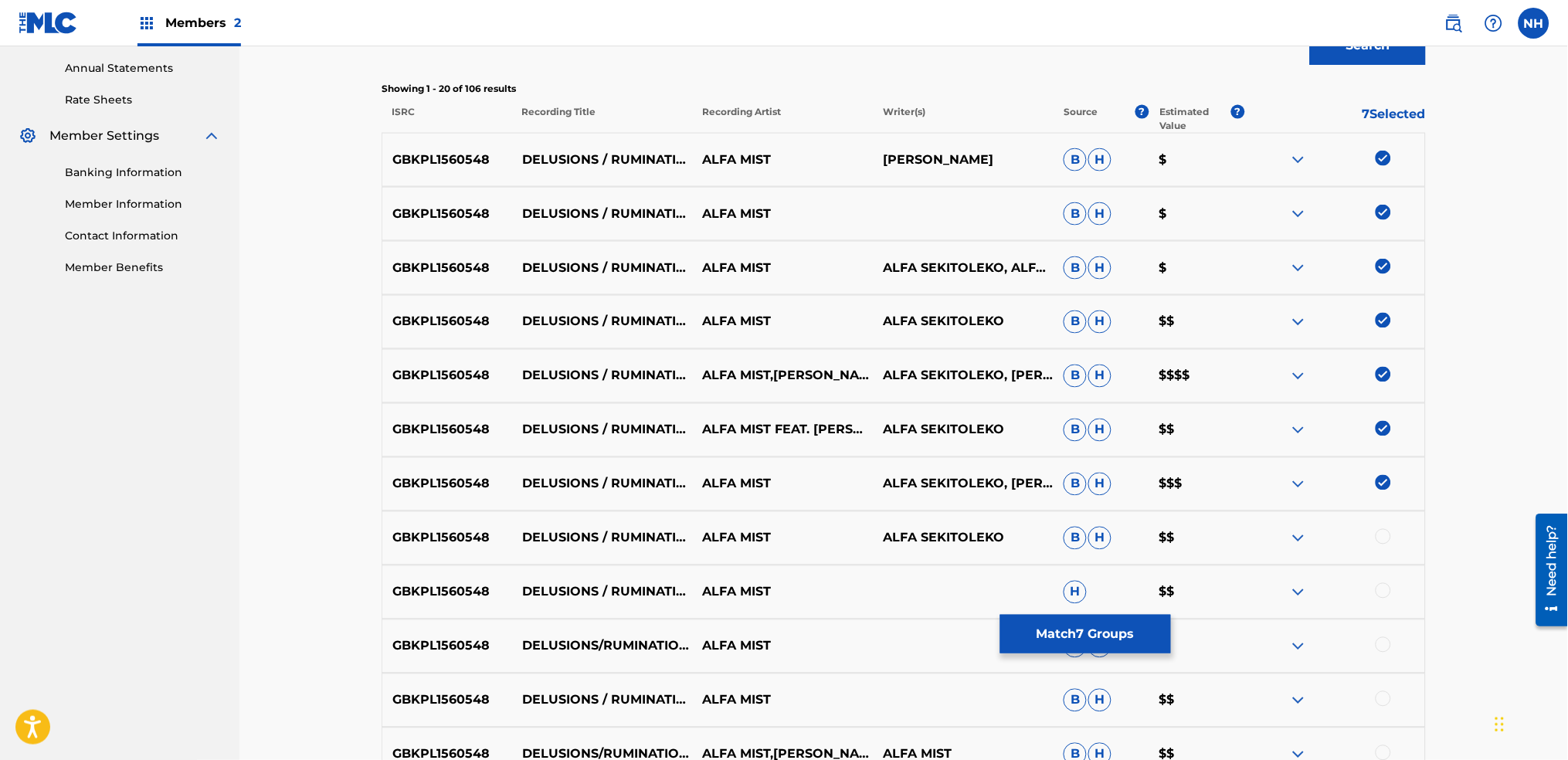
drag, startPoint x: 1390, startPoint y: 523, endPoint x: 1390, endPoint y: 533, distance: 10.0
click at [1390, 522] on div "GBKPL1560548 DELUSIONS / RUMINATIONS / INTERLUDE (FEAT. RACHAEL OFORI) ALFA MIS…" at bounding box center [904, 539] width 1044 height 54
click at [1390, 535] on div at bounding box center [1384, 537] width 16 height 16
click at [1390, 585] on div at bounding box center [1384, 591] width 16 height 16
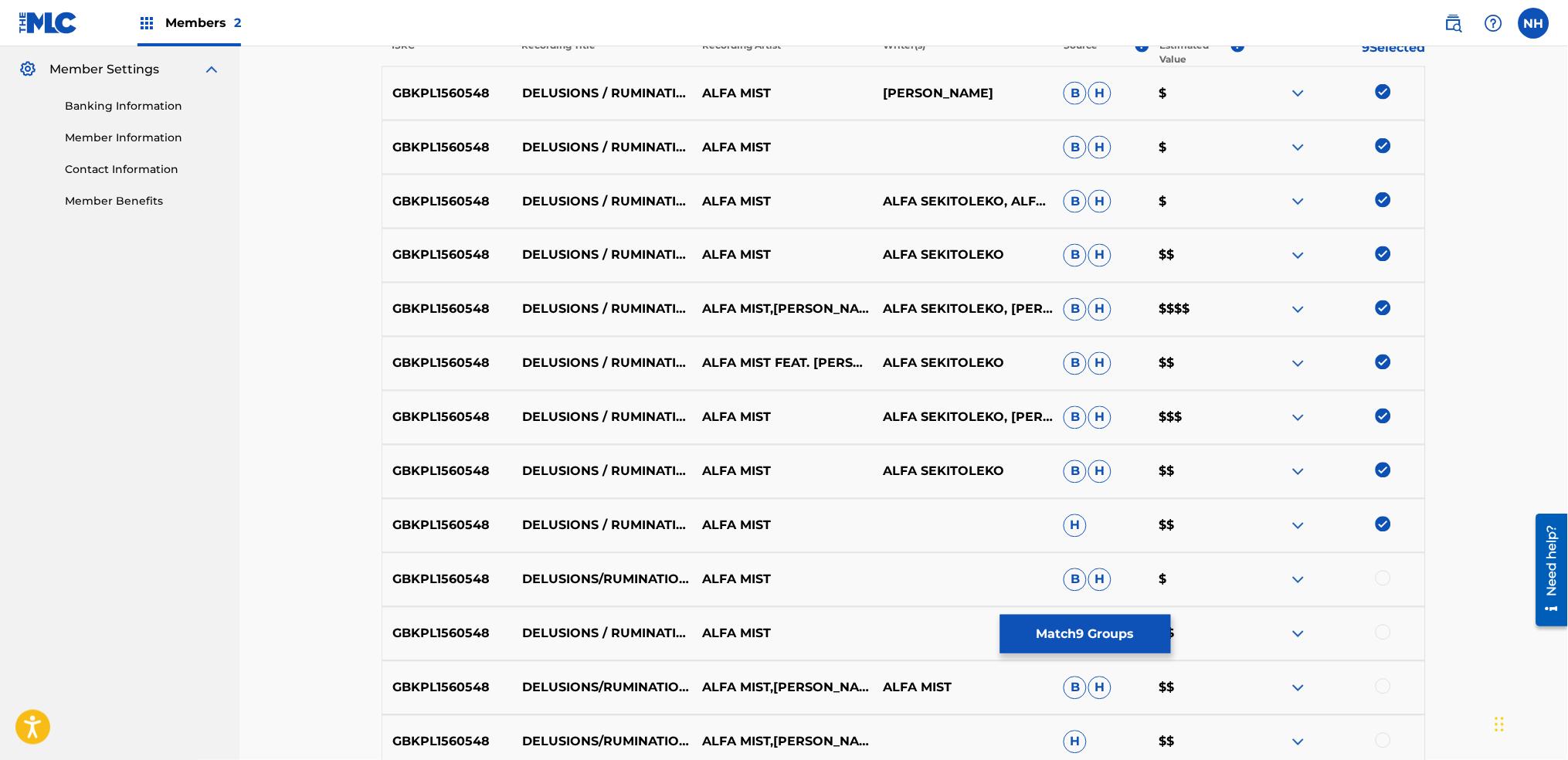
scroll to position [661, 0]
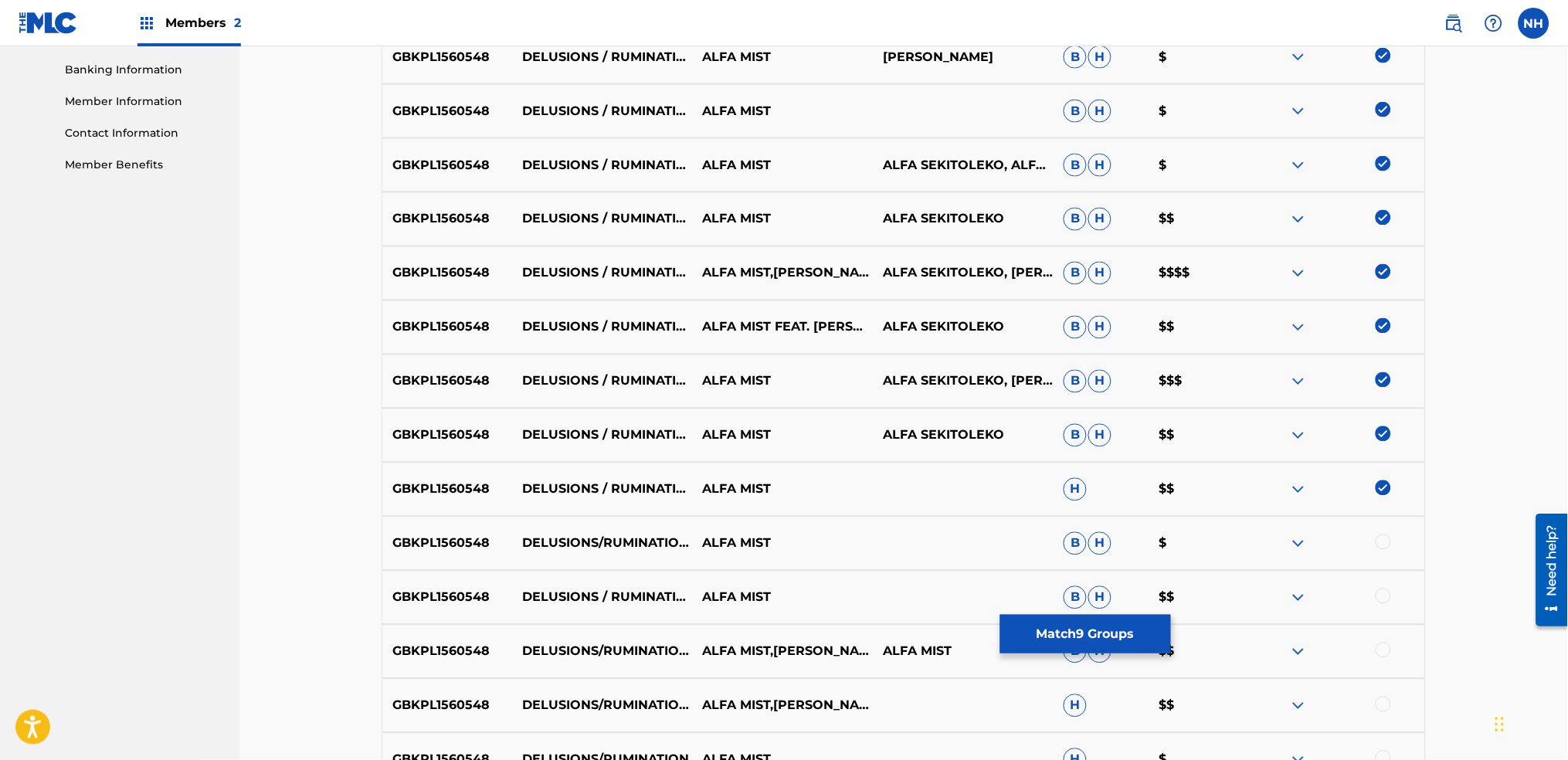
click at [1391, 540] on div at bounding box center [1334, 544] width 181 height 19
click at [1380, 535] on div at bounding box center [1384, 542] width 16 height 16
click at [1379, 585] on div "GBKPL1560548 DELUSIONS / RUMINATION (INTERLUDE) [FEAT. RACHEAL OFORI] ALFA MIST…" at bounding box center [904, 598] width 1044 height 54
click at [1380, 592] on div at bounding box center [1384, 596] width 16 height 16
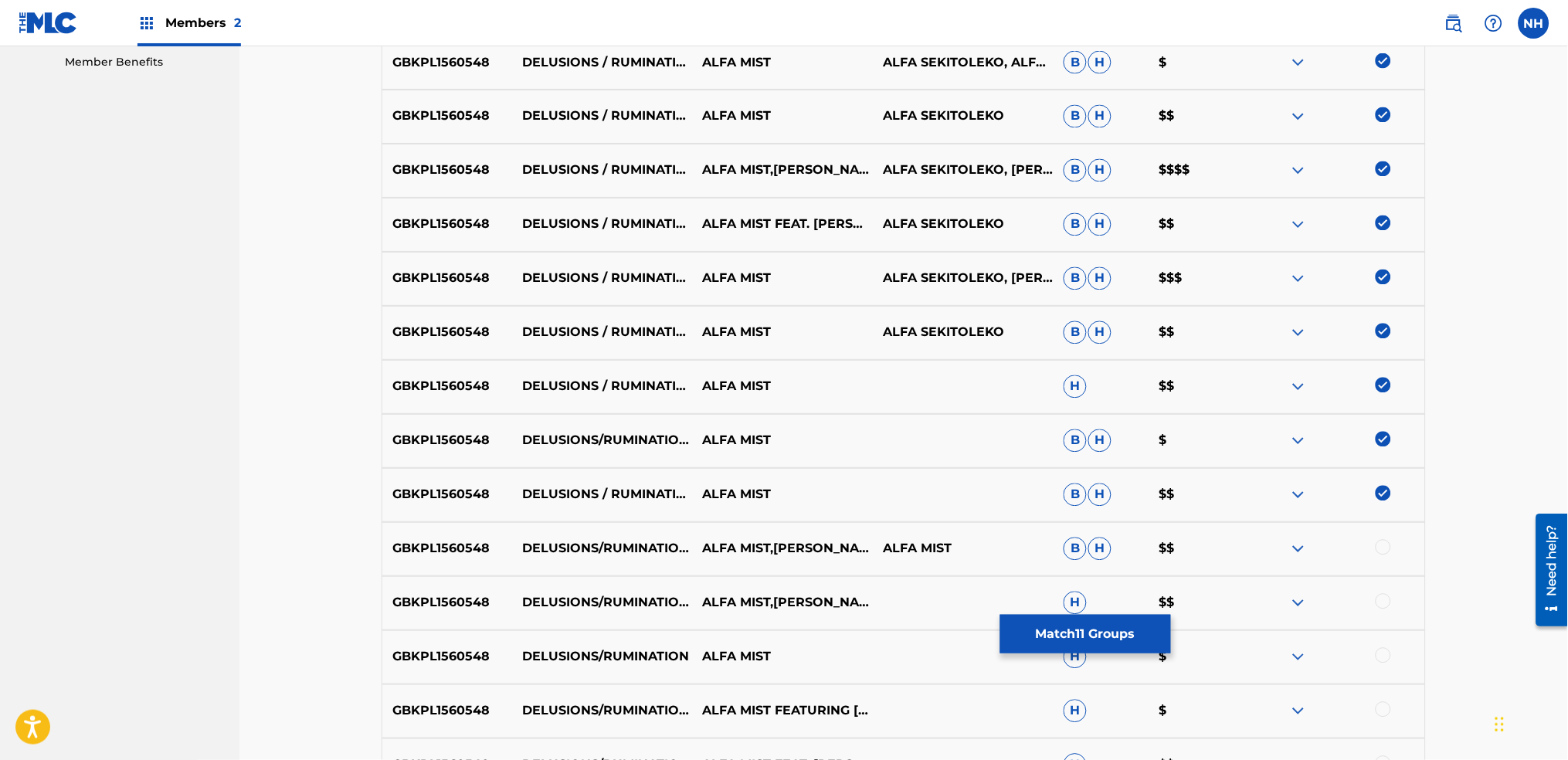
click at [1388, 560] on div "GBKPL1560548 DELUSIONS/RUMINATION - INTERLUDE ALFA MIST,RACHEAL OFORI ALFA MIST…" at bounding box center [904, 549] width 1044 height 54
drag, startPoint x: 1388, startPoint y: 558, endPoint x: 1389, endPoint y: 548, distance: 10.0
click at [1388, 552] on div "GBKPL1560548 DELUSIONS/RUMINATION - INTERLUDE ALFA MIST,RACHEAL OFORI ALFA MIST…" at bounding box center [904, 549] width 1044 height 54
click at [1389, 544] on div at bounding box center [1384, 548] width 16 height 16
click at [1377, 621] on div "GBKPL1560548 DELUSIONS/RUMINATION (INTERLUDE) ALFA MIST,RACHEAL OFORI H $$" at bounding box center [904, 603] width 1044 height 54
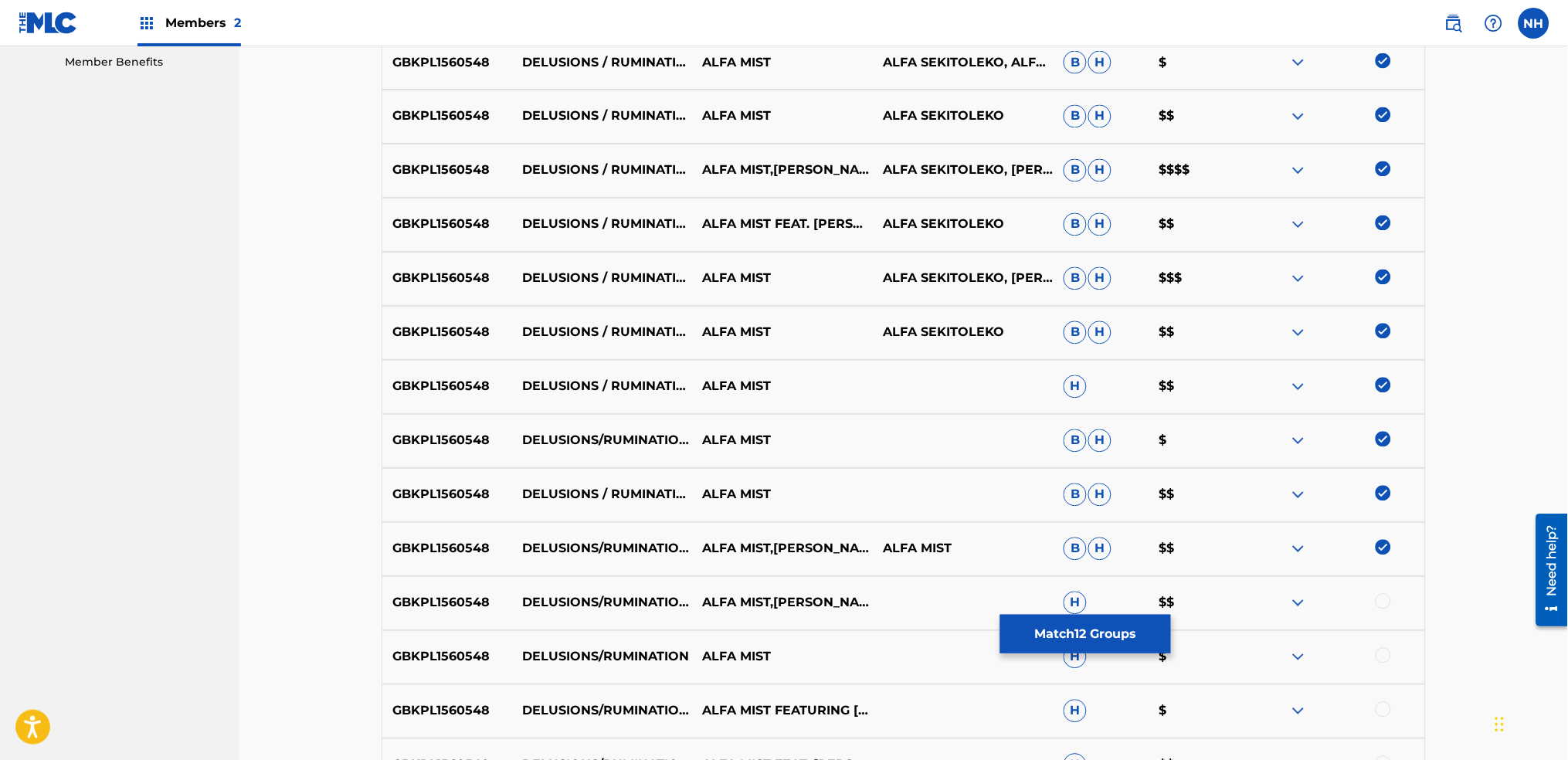
click at [1384, 597] on div at bounding box center [1384, 602] width 16 height 16
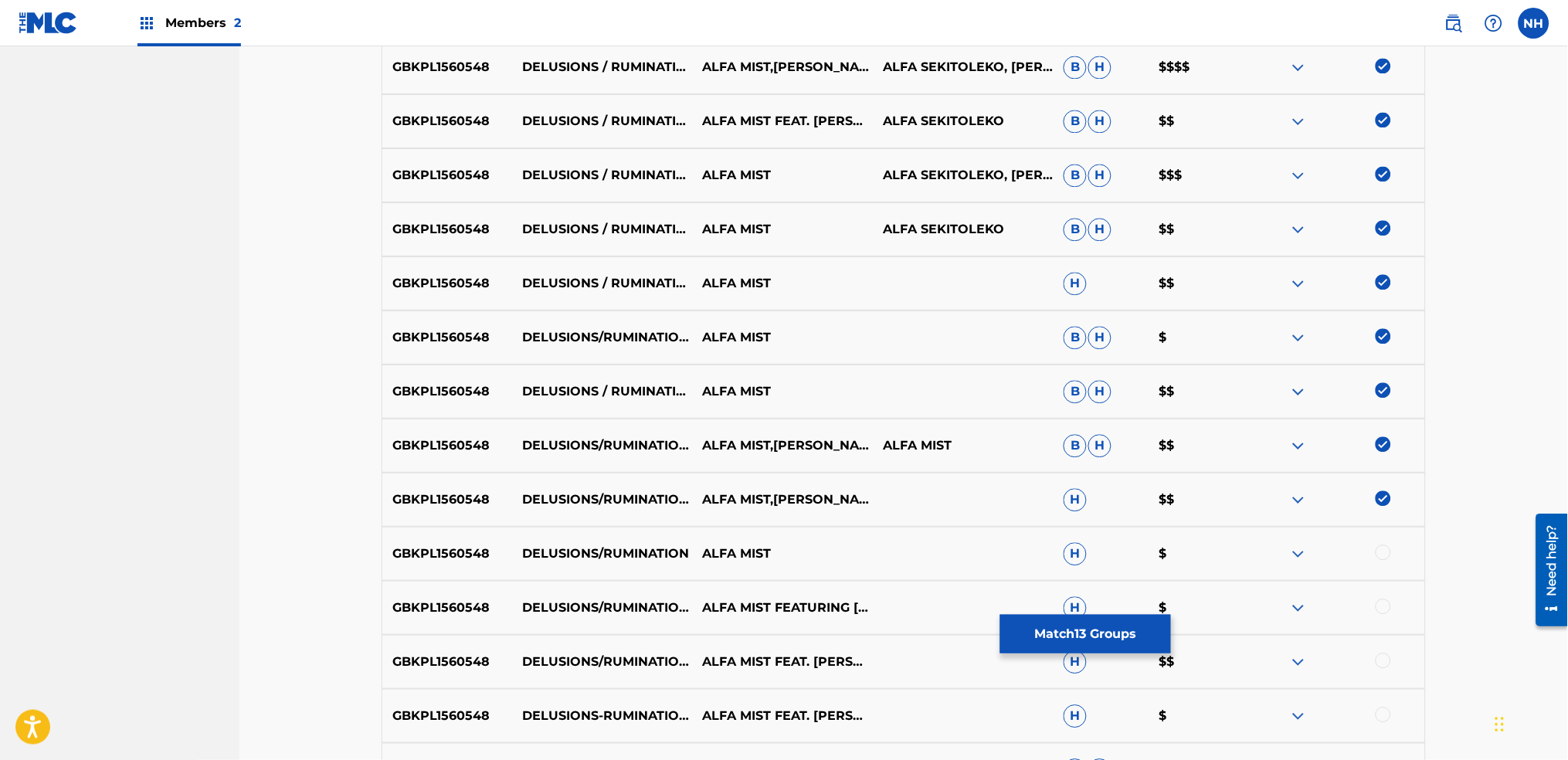
click at [1389, 531] on div "GBKPL1560548 DELUSIONS/RUMINATION ALFA MIST H $" at bounding box center [904, 554] width 1044 height 54
click at [1389, 552] on div at bounding box center [1384, 552] width 16 height 16
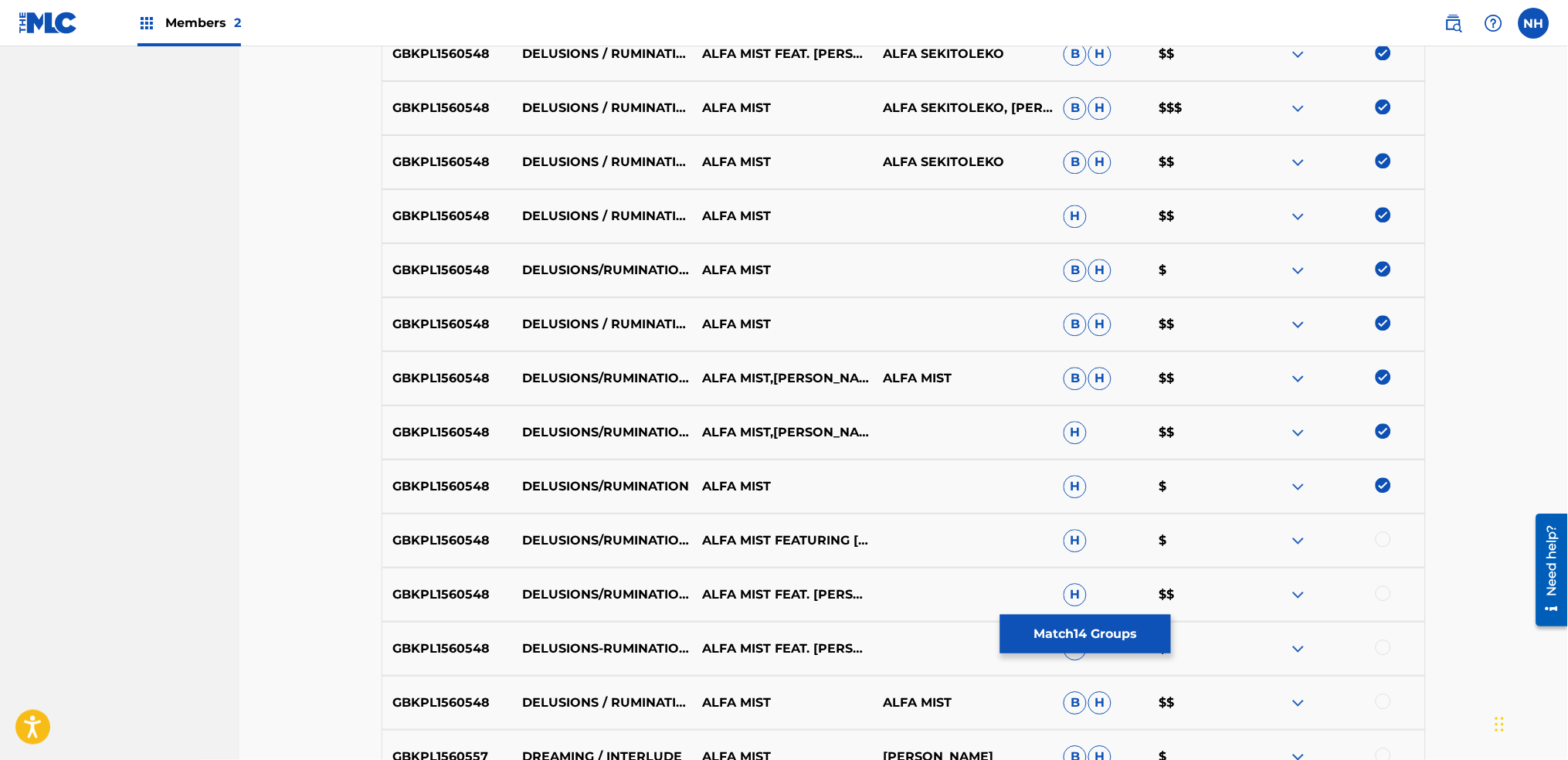
scroll to position [970, 0]
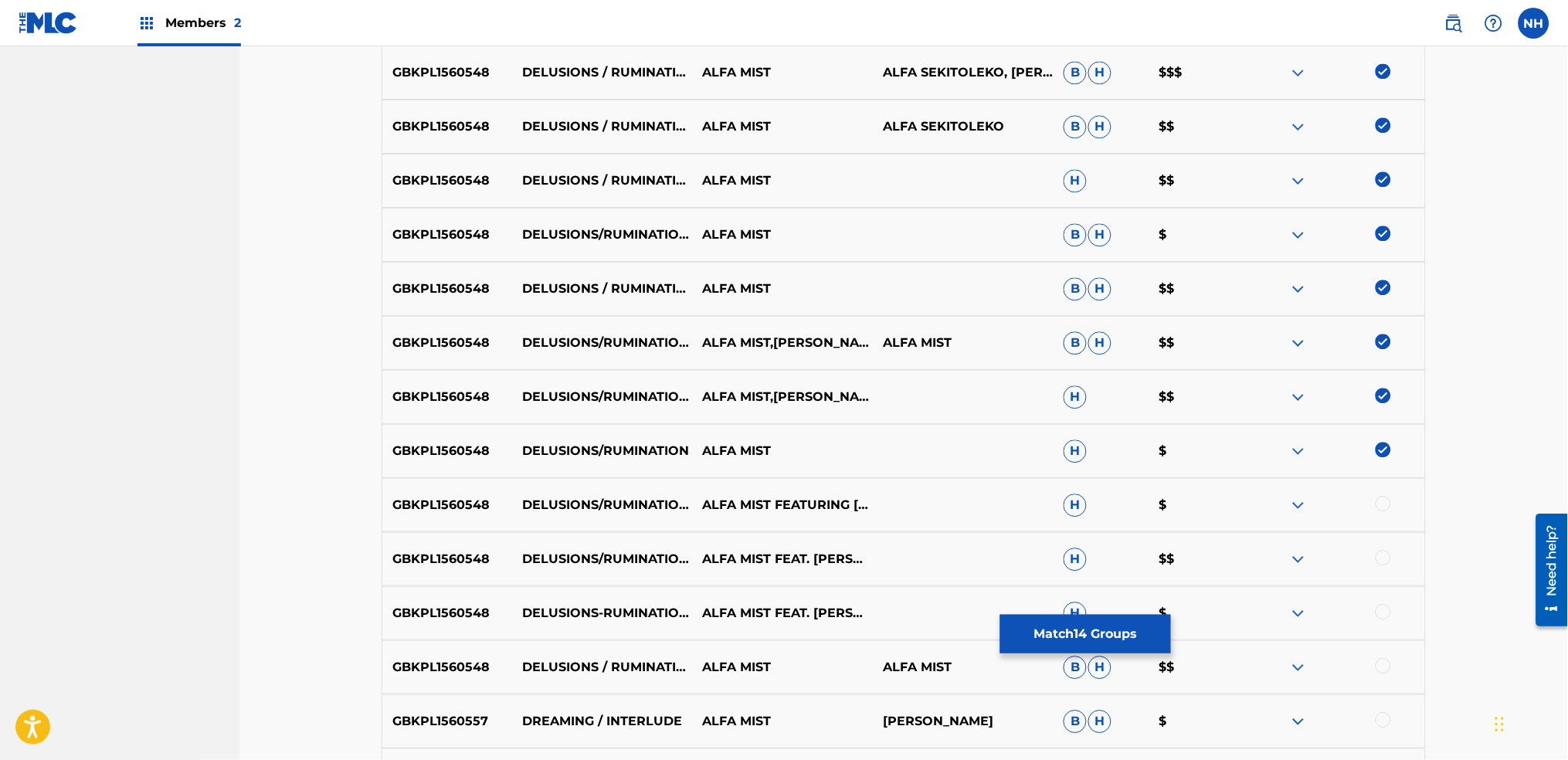
click at [1389, 504] on div at bounding box center [1384, 503] width 16 height 16
click at [1385, 559] on div at bounding box center [1384, 557] width 16 height 16
click at [1379, 615] on div at bounding box center [1384, 612] width 16 height 16
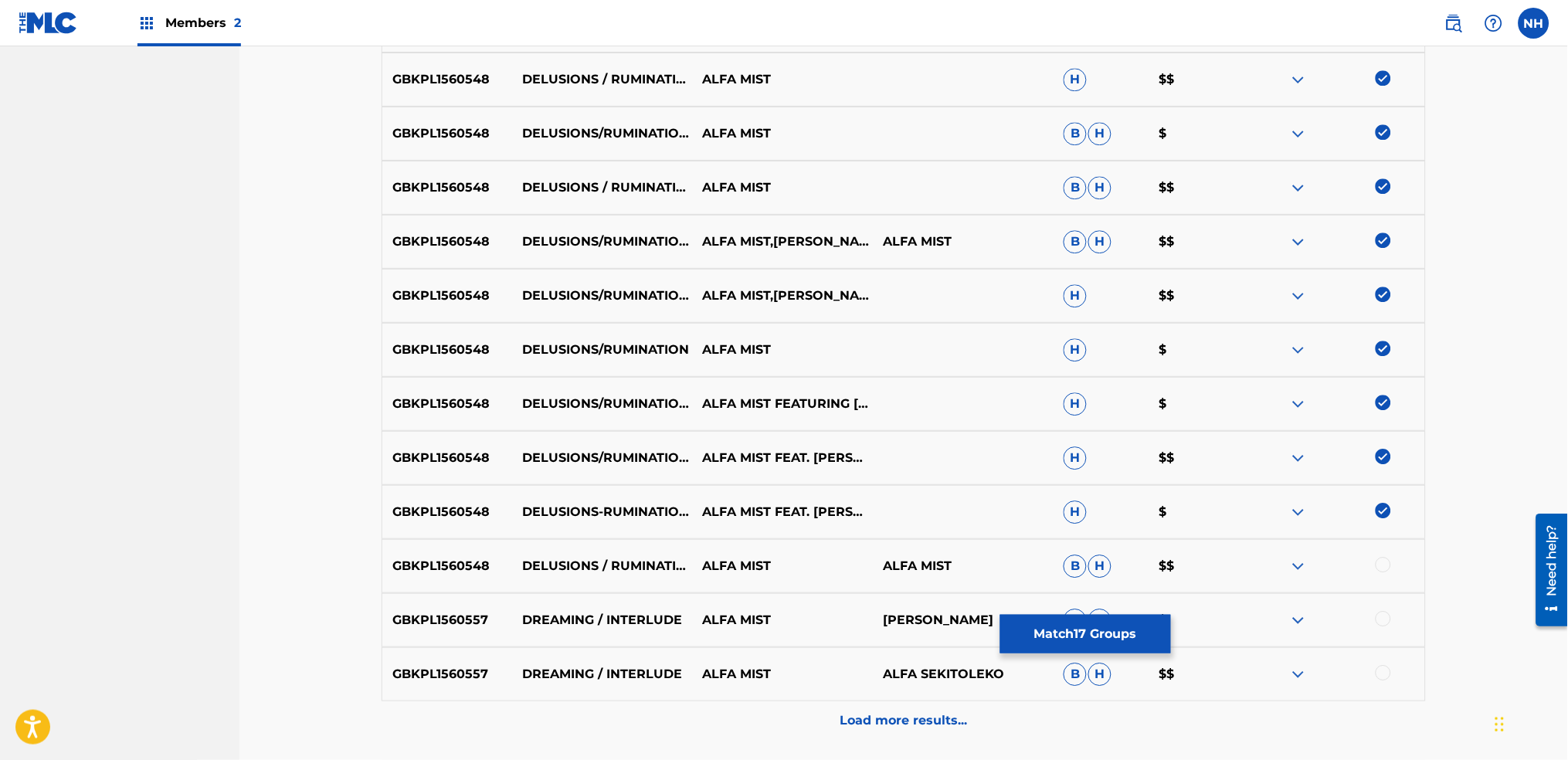
scroll to position [1176, 0]
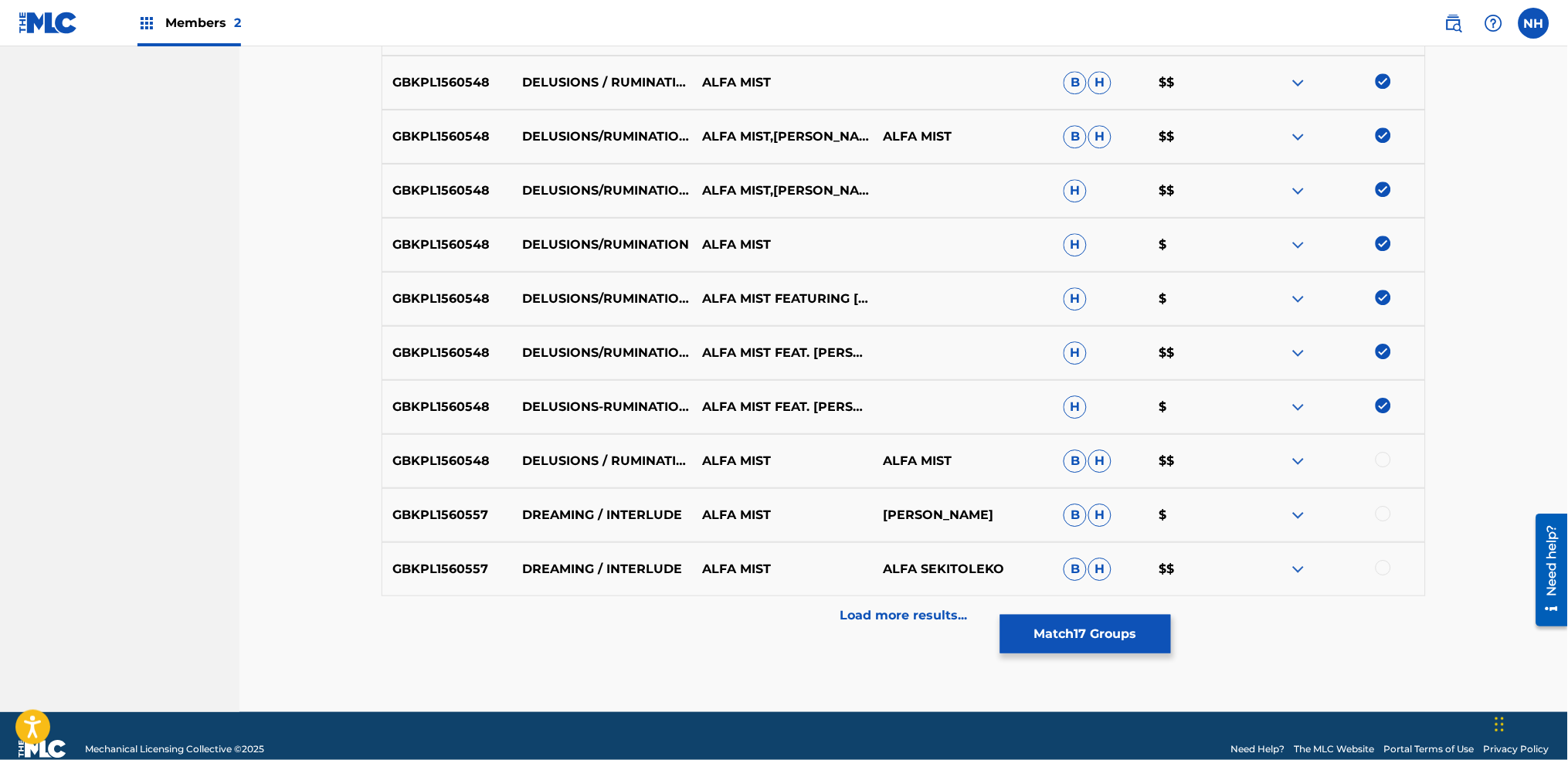
click at [1400, 508] on div at bounding box center [1334, 515] width 181 height 19
drag, startPoint x: 1400, startPoint y: 461, endPoint x: 1392, endPoint y: 453, distance: 11.3
click at [1392, 453] on div at bounding box center [1334, 461] width 181 height 19
click at [1388, 453] on div at bounding box center [1384, 459] width 16 height 16
click at [1385, 521] on div at bounding box center [1334, 515] width 181 height 19
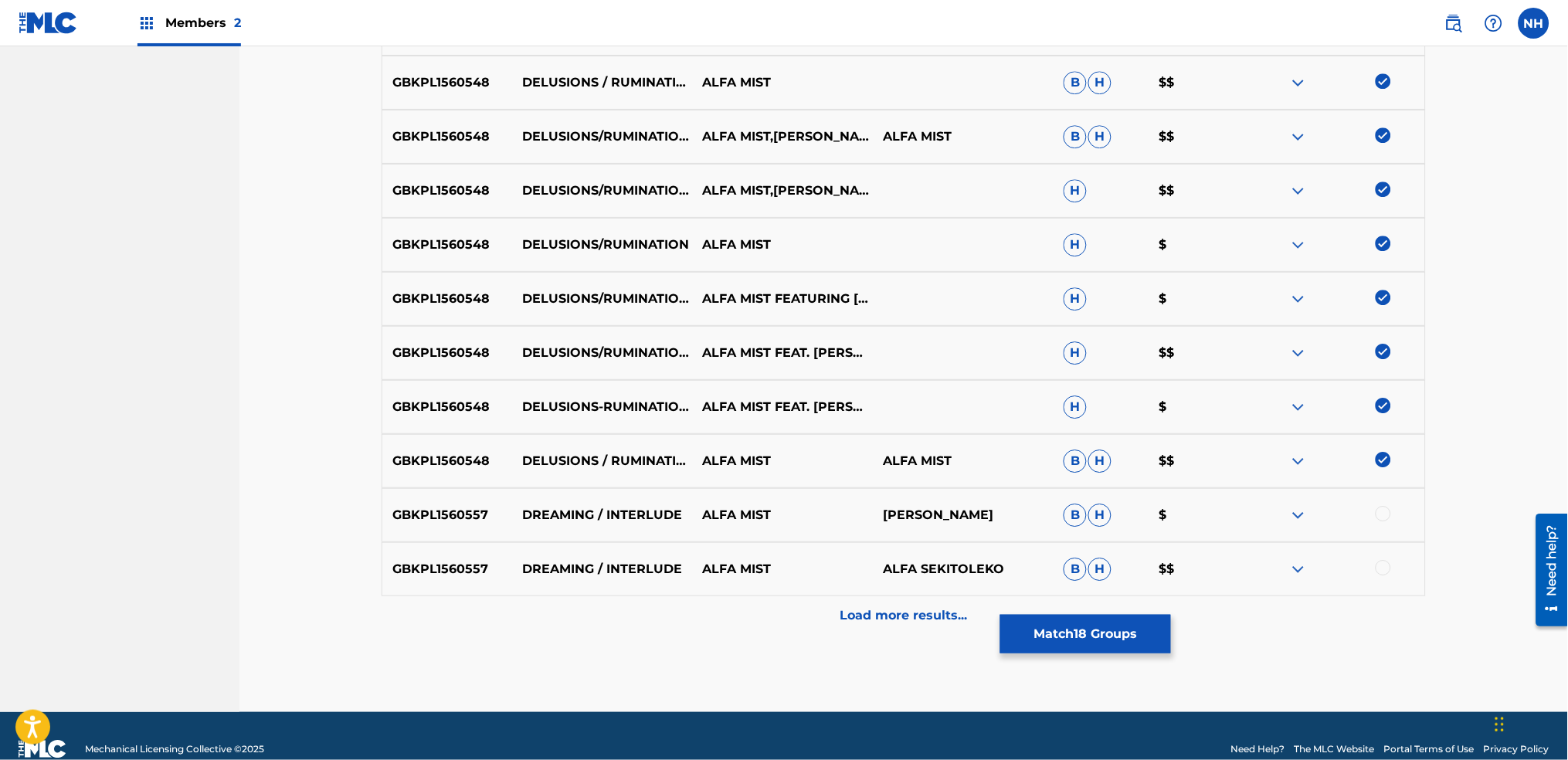
click at [1389, 535] on div "GBKPL1560557 DREAMING / INTERLUDE ALFA MIST RACHAEL OFORI B H $" at bounding box center [904, 516] width 1044 height 54
click at [1379, 506] on div at bounding box center [1334, 515] width 181 height 19
click at [1383, 532] on div "GBKPL1560557 DREAMING / INTERLUDE ALFA MIST RACHAEL OFORI B H $" at bounding box center [904, 516] width 1044 height 54
click at [1381, 508] on div at bounding box center [1384, 513] width 16 height 16
click at [1389, 565] on div at bounding box center [1384, 567] width 16 height 16
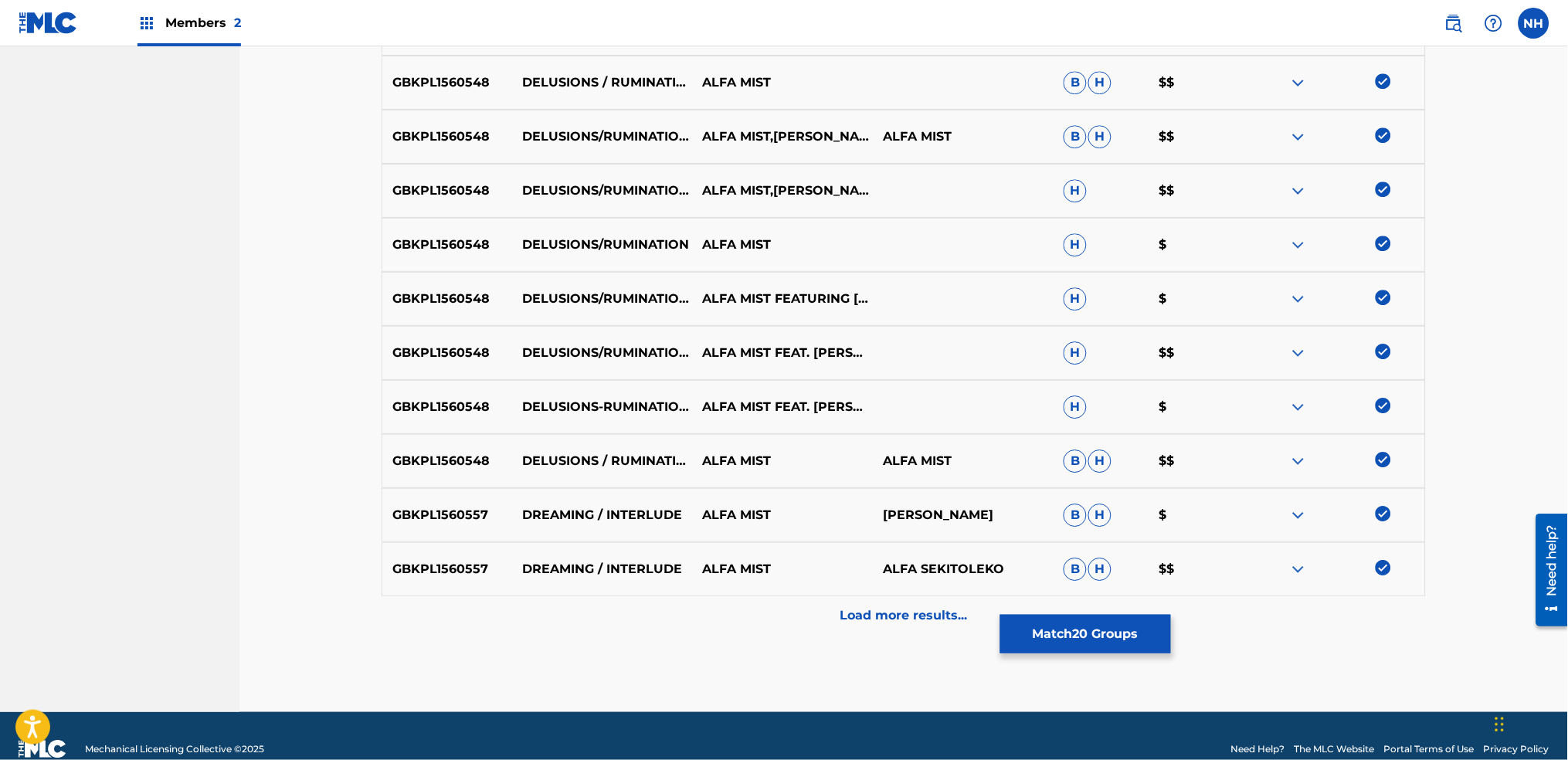
click at [1092, 638] on button "Match 20 Groups" at bounding box center [1086, 634] width 170 height 39
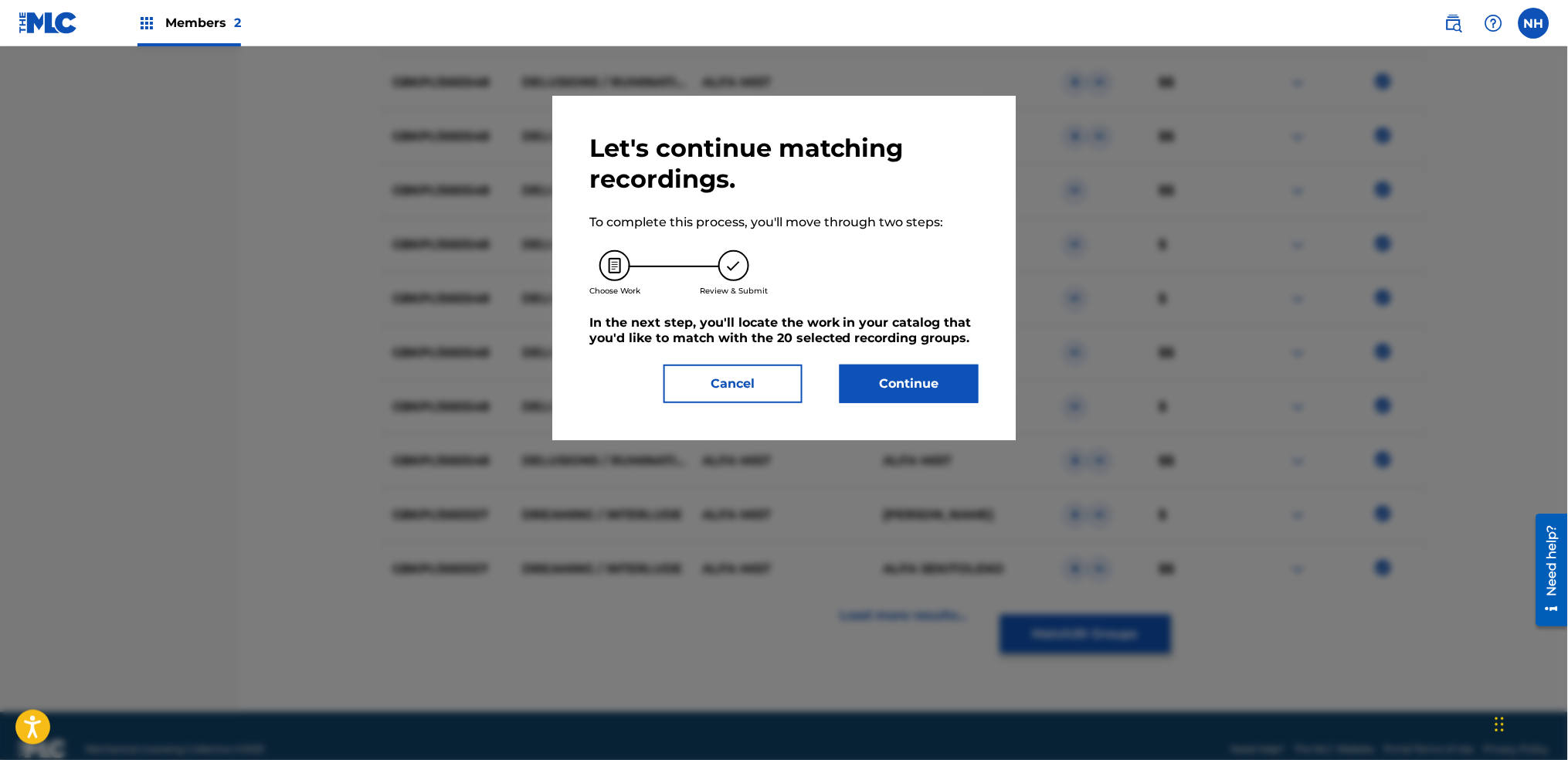
click at [736, 398] on button "Cancel" at bounding box center [734, 384] width 139 height 39
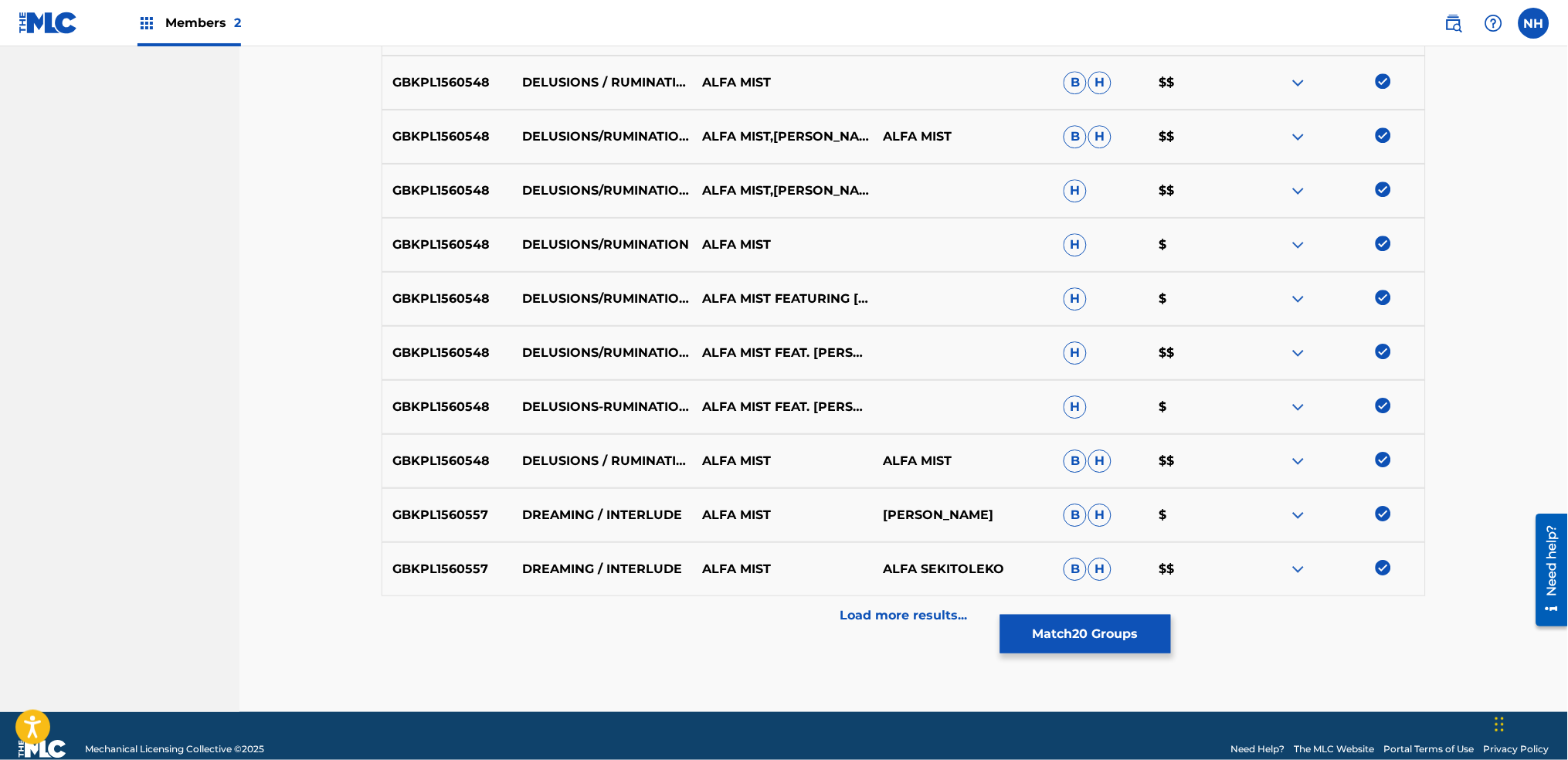
click at [807, 630] on div "Load more results..." at bounding box center [904, 616] width 1044 height 39
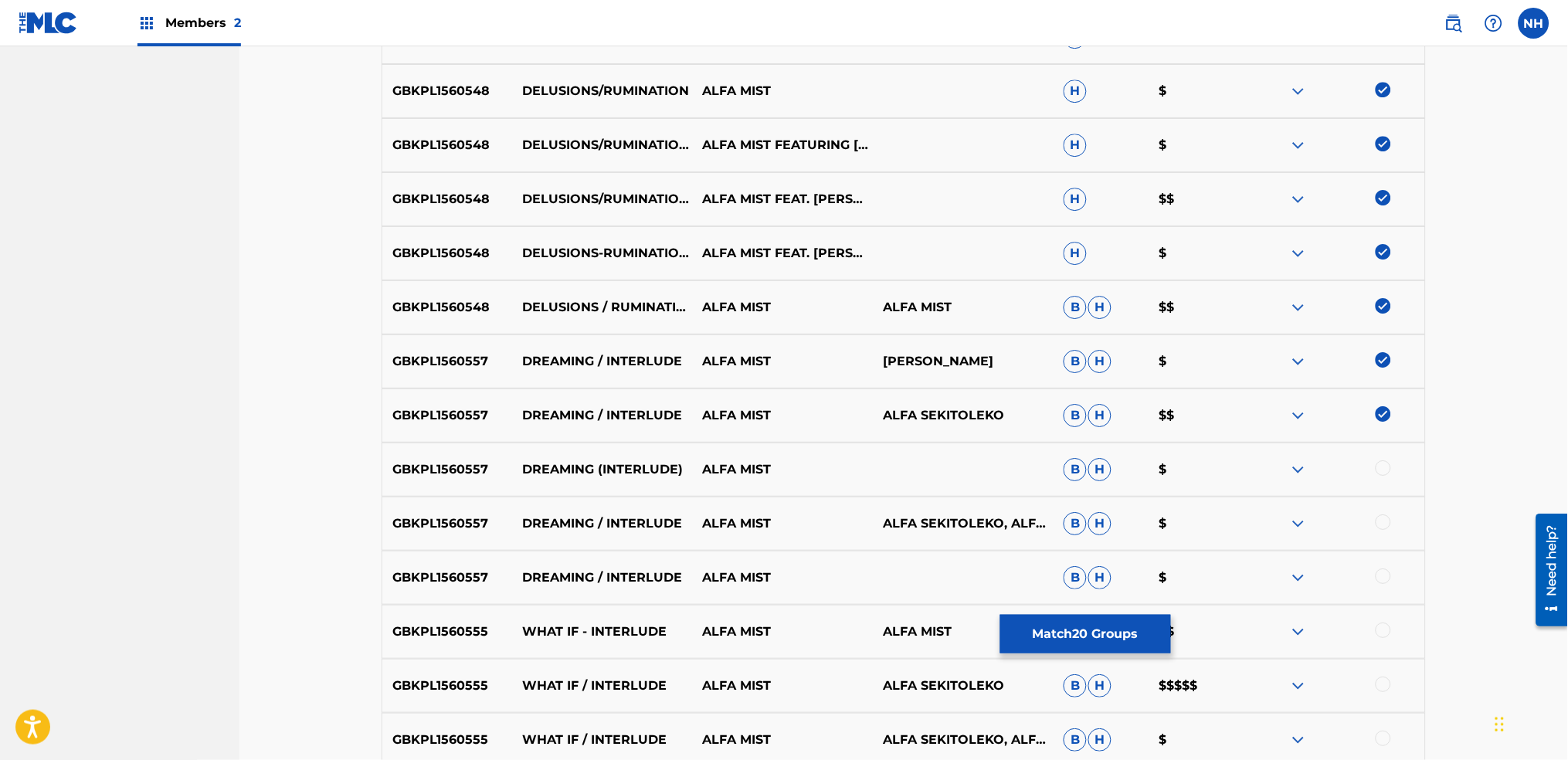
scroll to position [1381, 0]
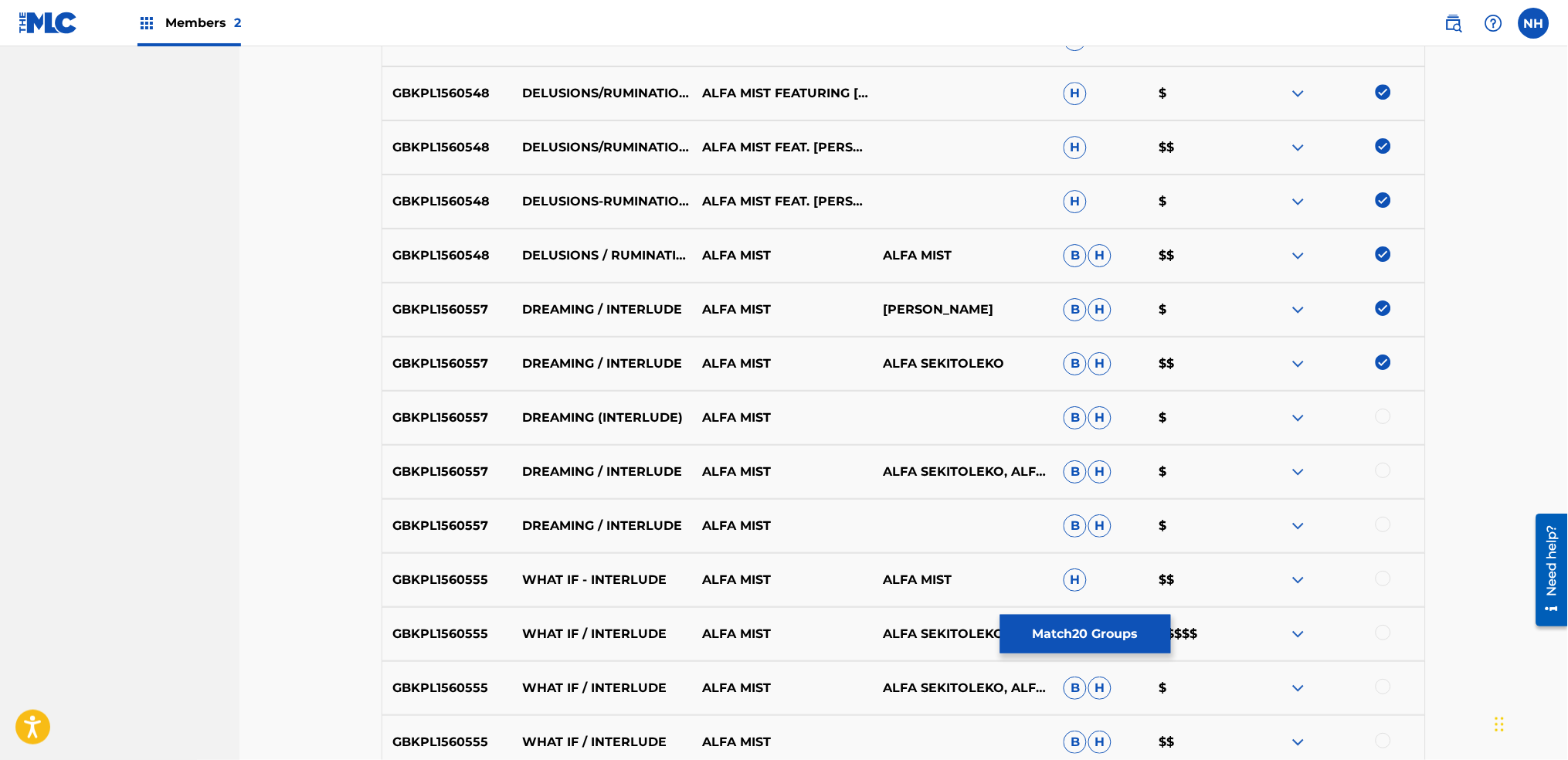
click at [1358, 412] on div at bounding box center [1334, 418] width 181 height 19
click at [1379, 403] on div "GBKPL1560557 DREAMING (INTERLUDE) ALFA MIST B H $" at bounding box center [904, 418] width 1044 height 54
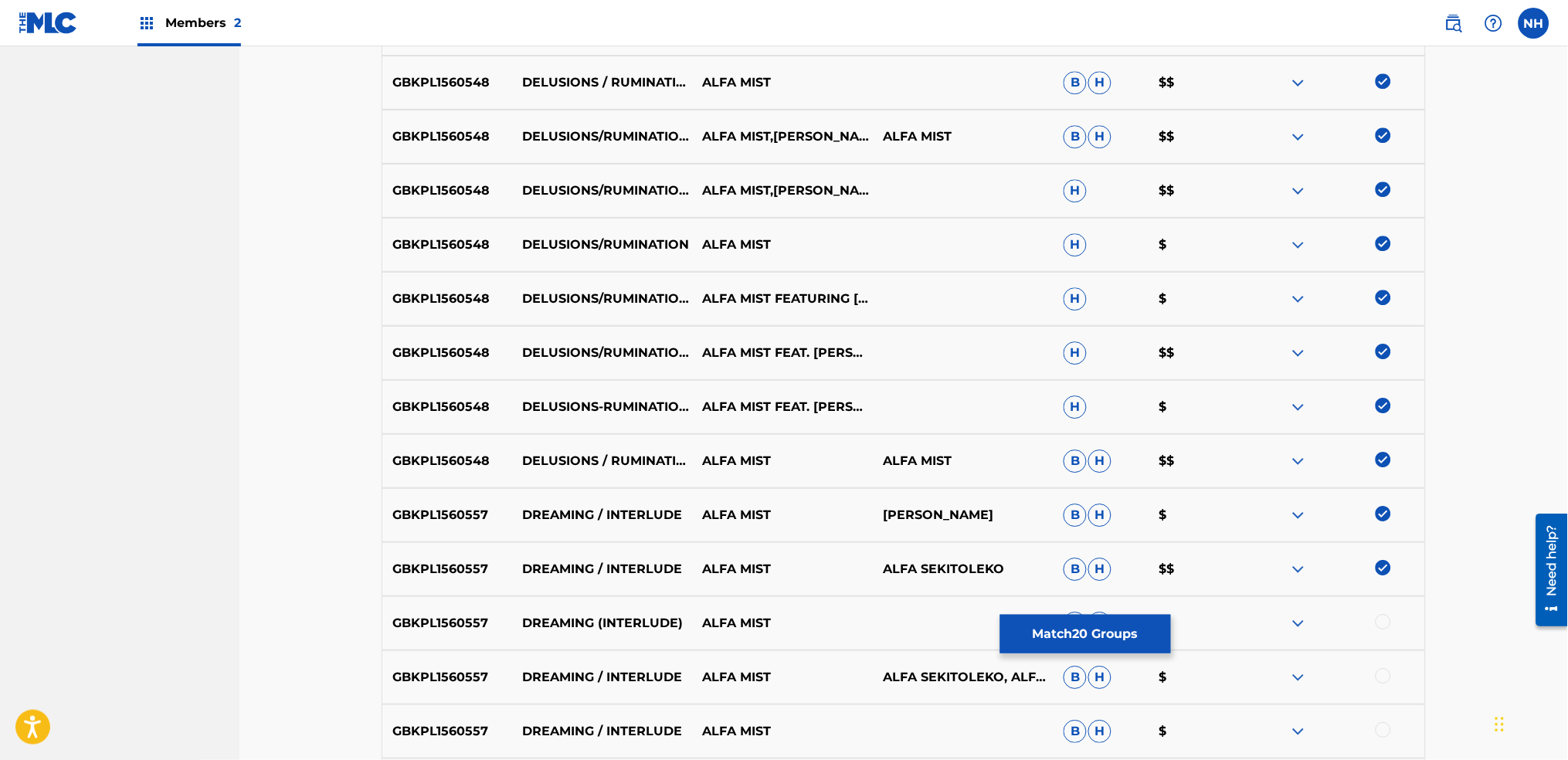
click at [1385, 514] on img at bounding box center [1384, 513] width 16 height 16
click at [1387, 558] on div "GBKPL1560557 DREAMING / INTERLUDE ALFA MIST ALFA SEKITOLEKO B H $$" at bounding box center [904, 570] width 1044 height 54
click at [1386, 569] on img at bounding box center [1384, 567] width 16 height 16
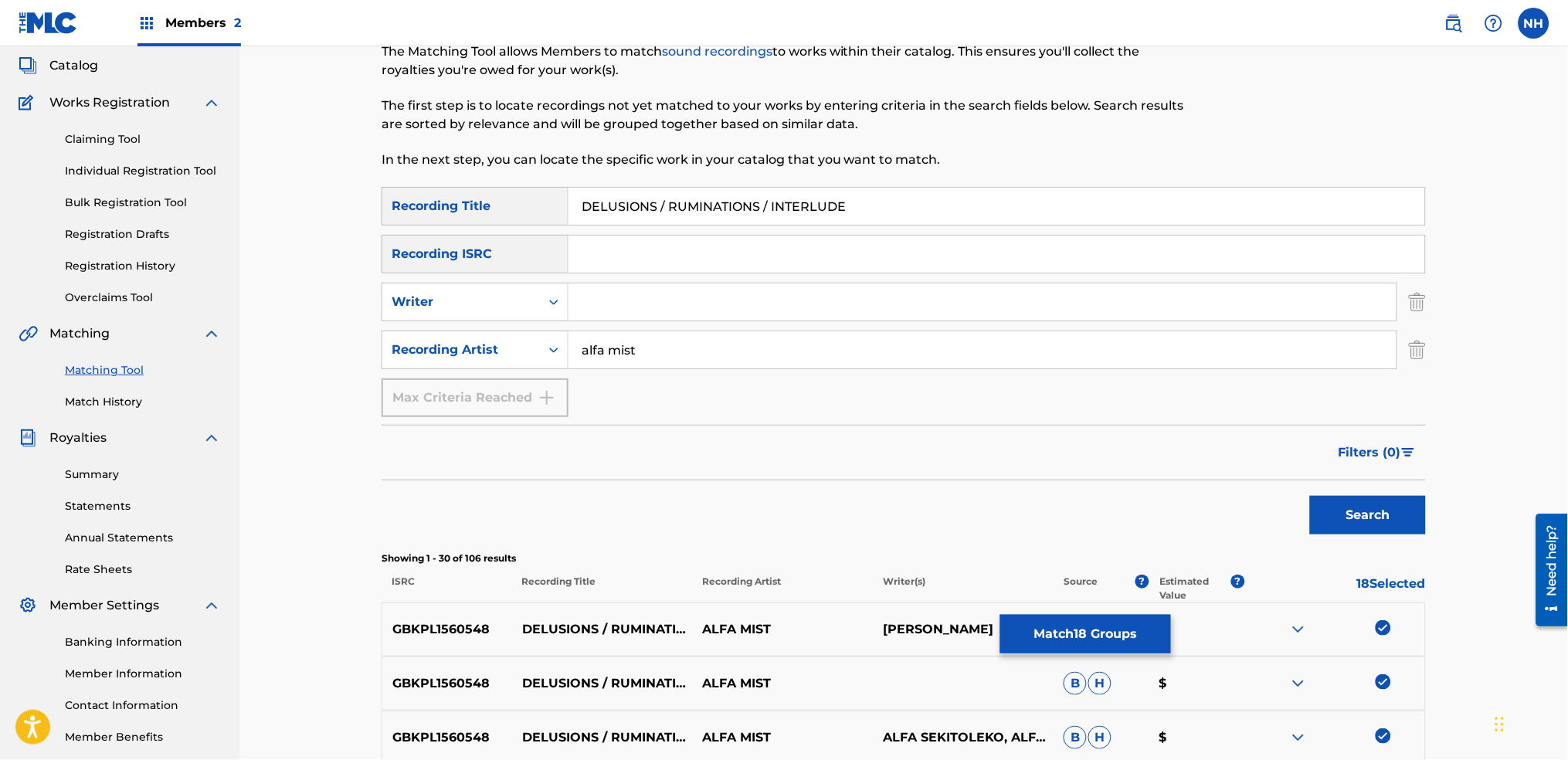
scroll to position [206, 0]
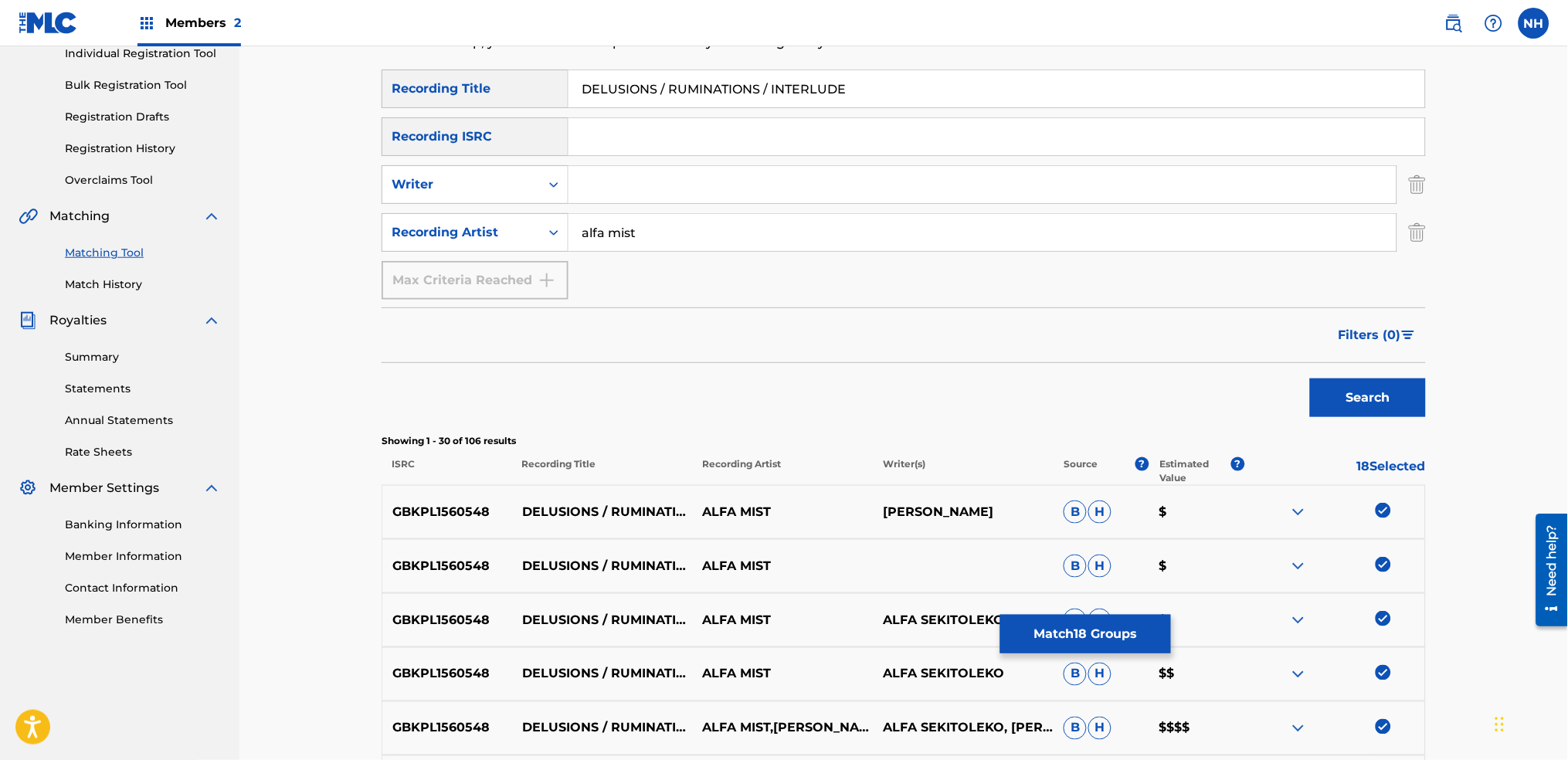
drag, startPoint x: 672, startPoint y: 108, endPoint x: 276, endPoint y: 90, distance: 396.4
click at [1018, 628] on button "Match 18 Groups" at bounding box center [1086, 634] width 170 height 39
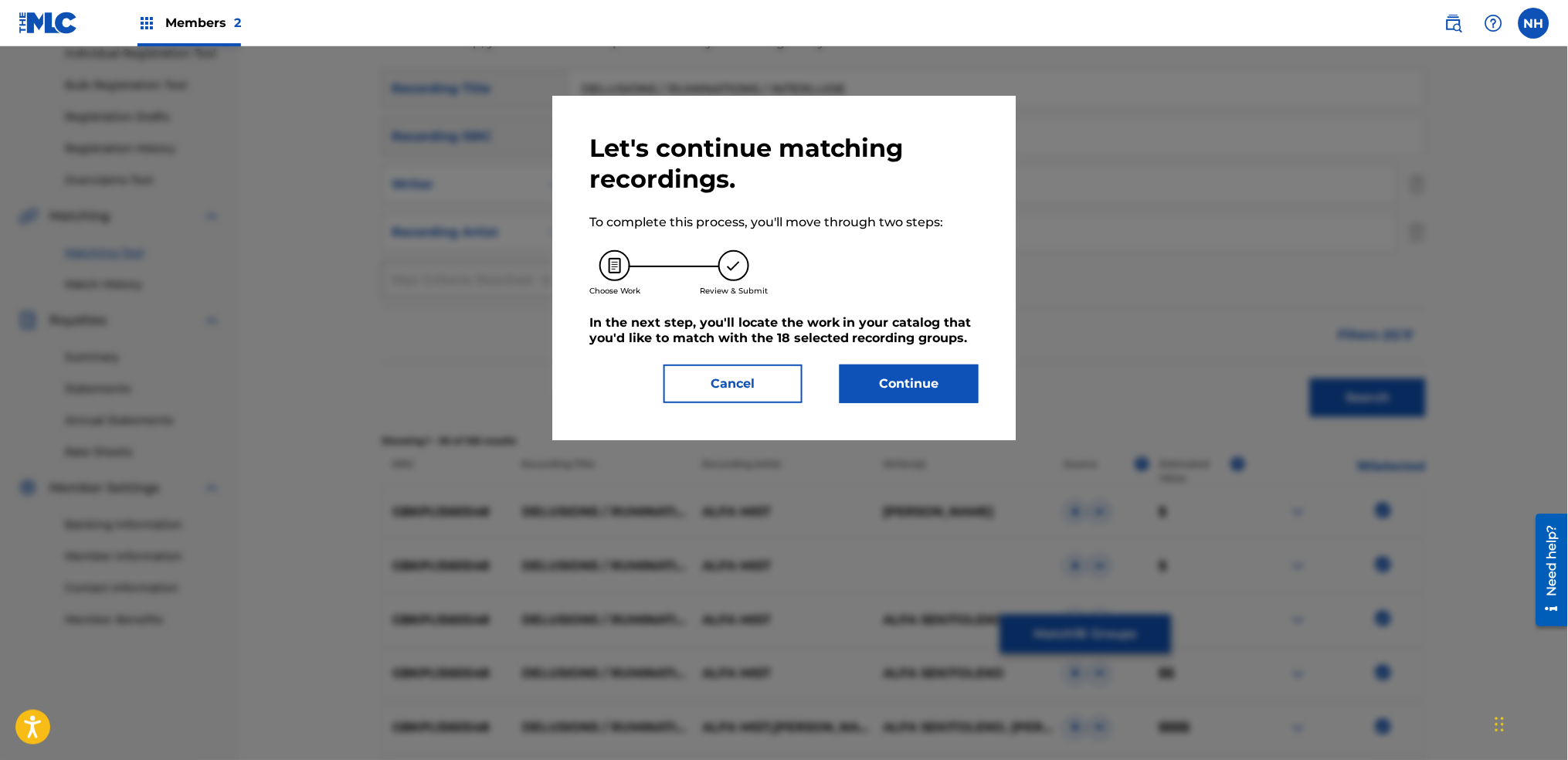
click at [892, 330] on div "Let's continue matching recordings. To complete this process, you'll move throu…" at bounding box center [784, 268] width 389 height 271
click at [887, 359] on div "Let's continue matching recordings. To complete this process, you'll move throu…" at bounding box center [784, 268] width 389 height 271
click at [882, 380] on button "Continue" at bounding box center [910, 384] width 139 height 39
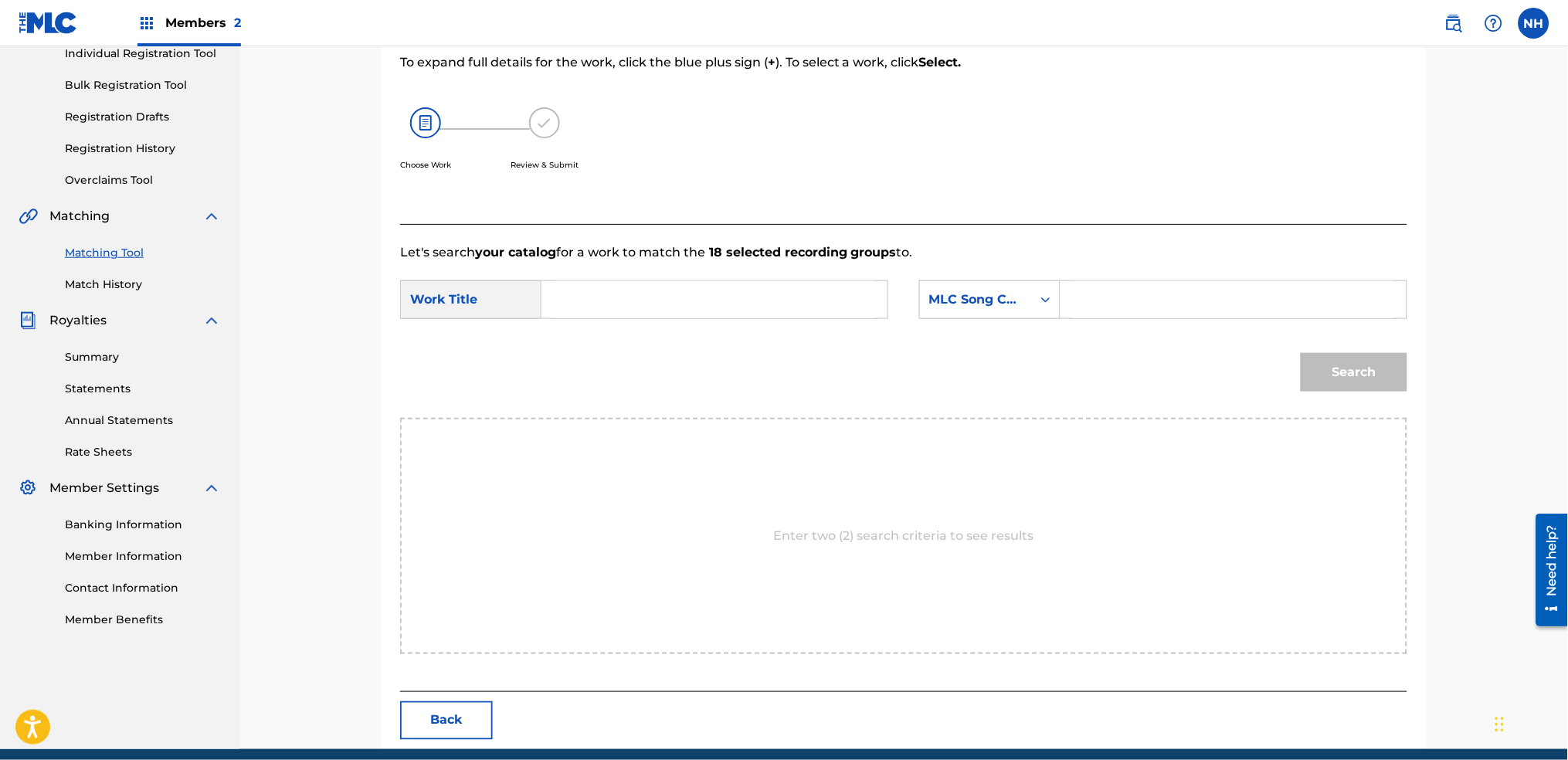
click at [732, 294] on input "Search Form" at bounding box center [715, 299] width 320 height 37
paste input "DELUSIONS / RUMINATIONS / INTERLUDE"
type input "DELUSIONS / RUMINATIONS / INTERLUDE"
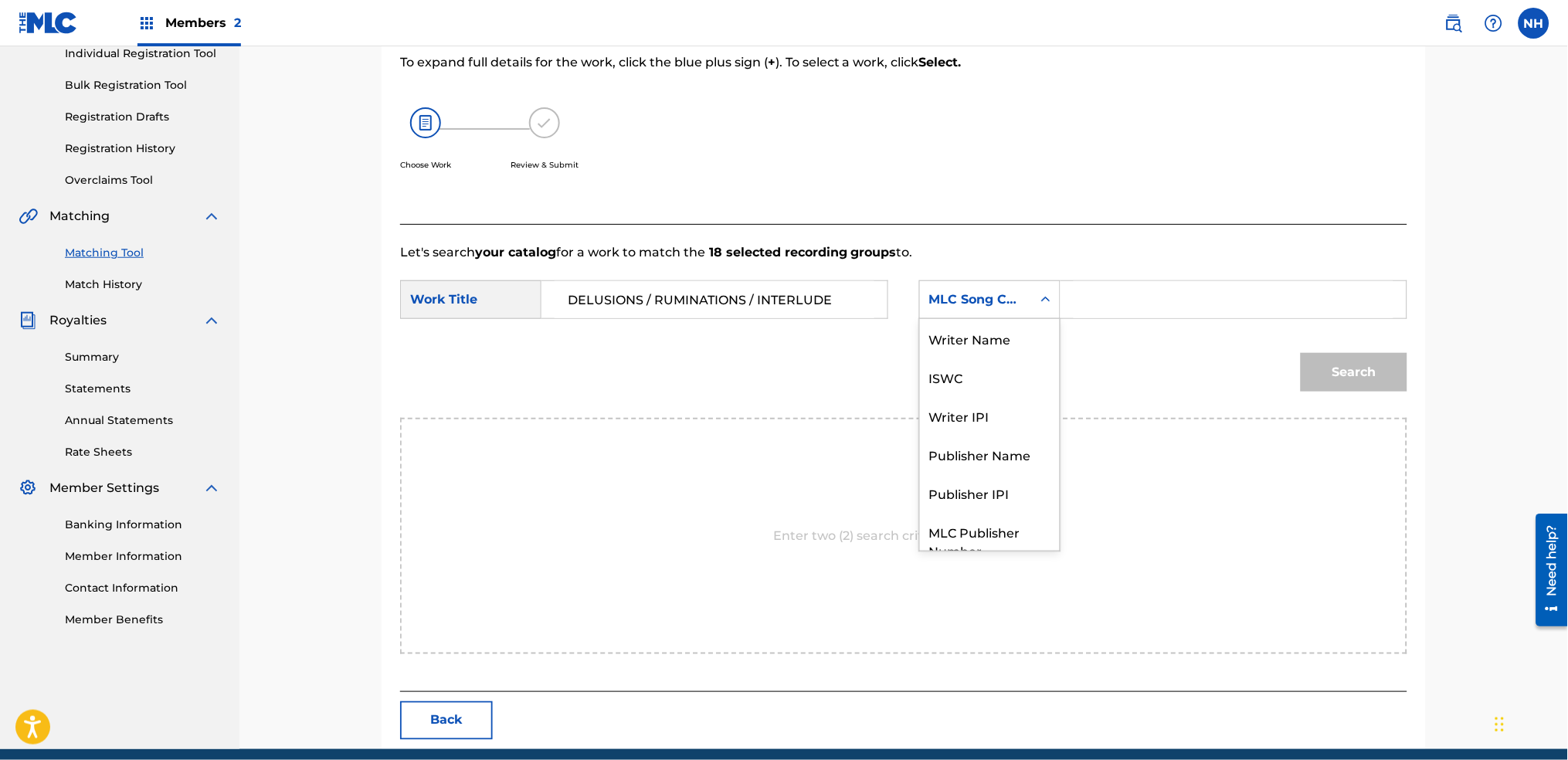
click at [1027, 307] on div "MLC Song Code" at bounding box center [976, 300] width 112 height 30
drag, startPoint x: 986, startPoint y: 342, endPoint x: 1055, endPoint y: 330, distance: 70.0
click at [1026, 333] on div "Writer Name" at bounding box center [990, 338] width 140 height 39
click at [1158, 301] on input "Search Form" at bounding box center [1234, 299] width 320 height 37
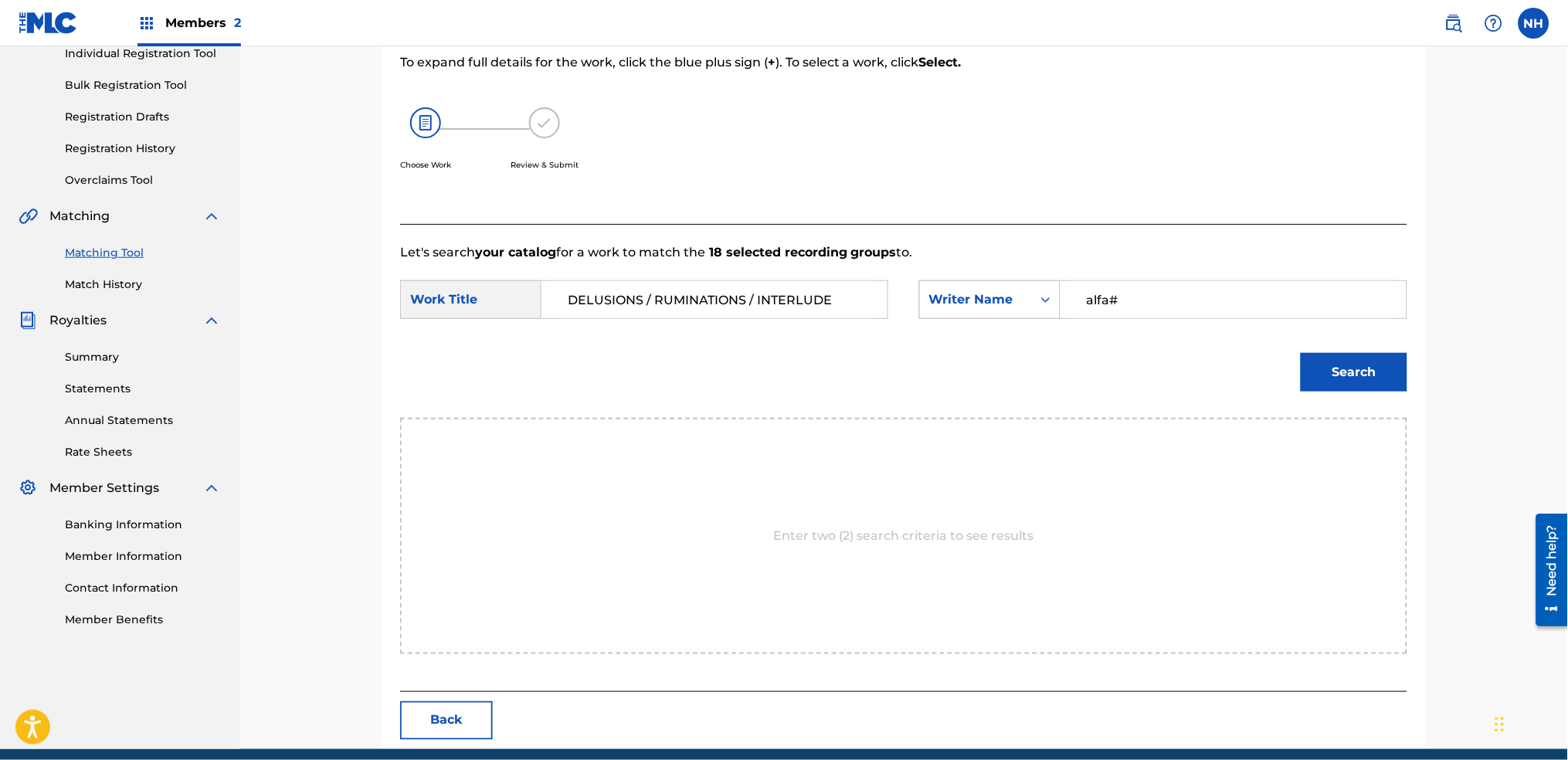
type input "alfa#"
click at [1301, 353] on button "Search" at bounding box center [1354, 372] width 107 height 39
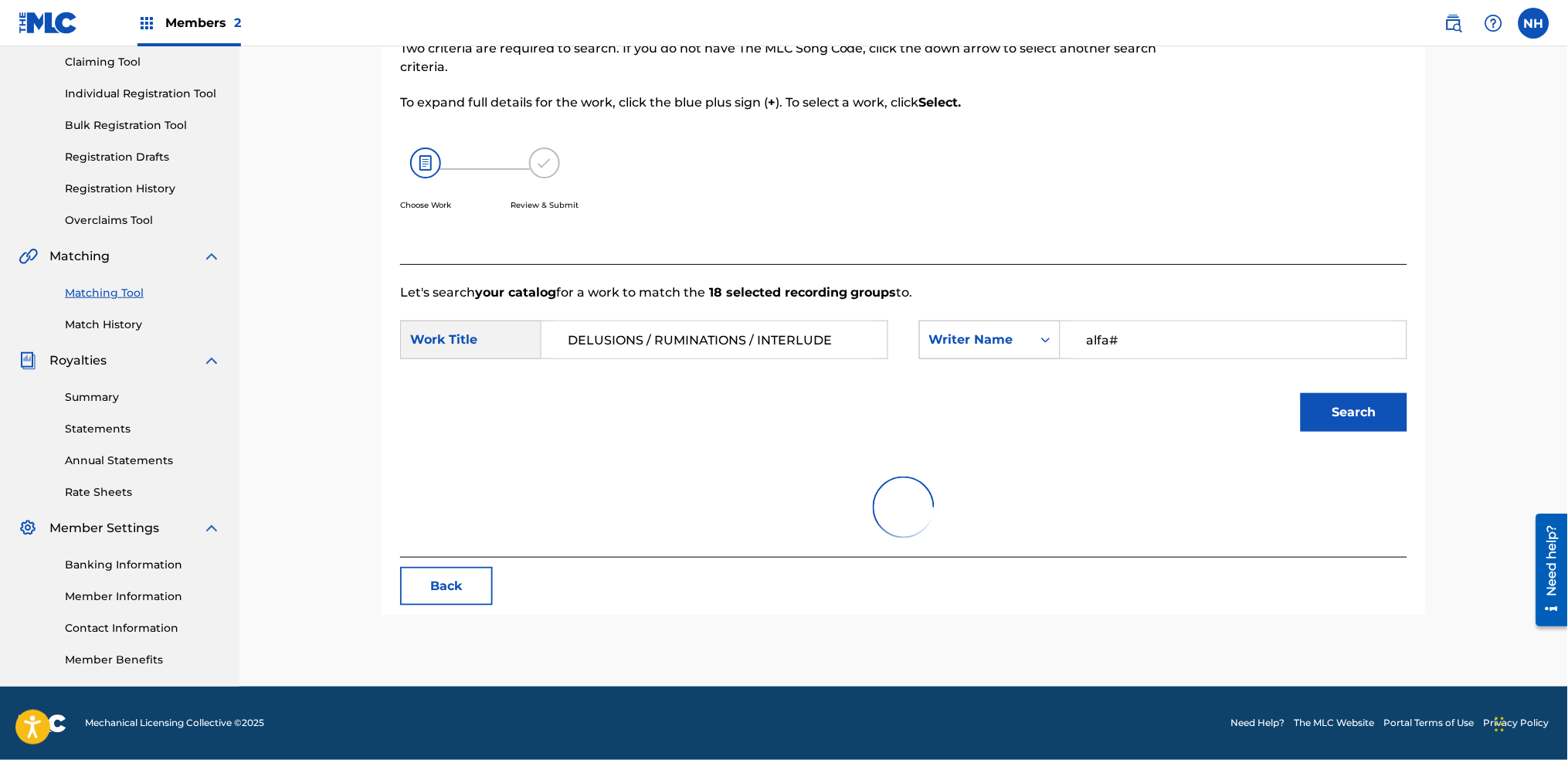
scroll to position [206, 0]
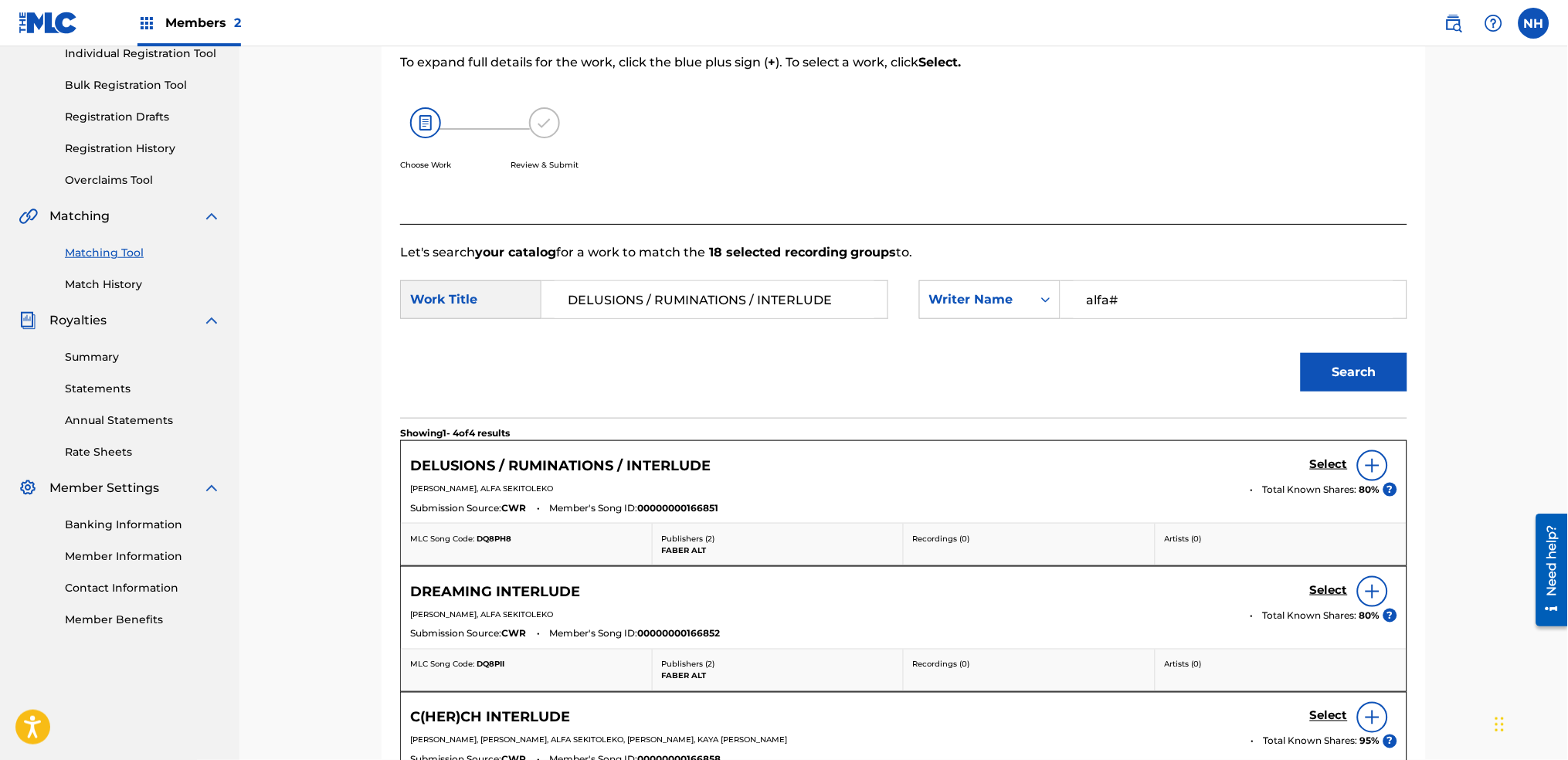
click at [1299, 462] on div "DELUSIONS / RUMINATIONS / INTERLUDE Select" at bounding box center [903, 466] width 988 height 31
click at [1317, 464] on h5 "Select" at bounding box center [1329, 465] width 38 height 15
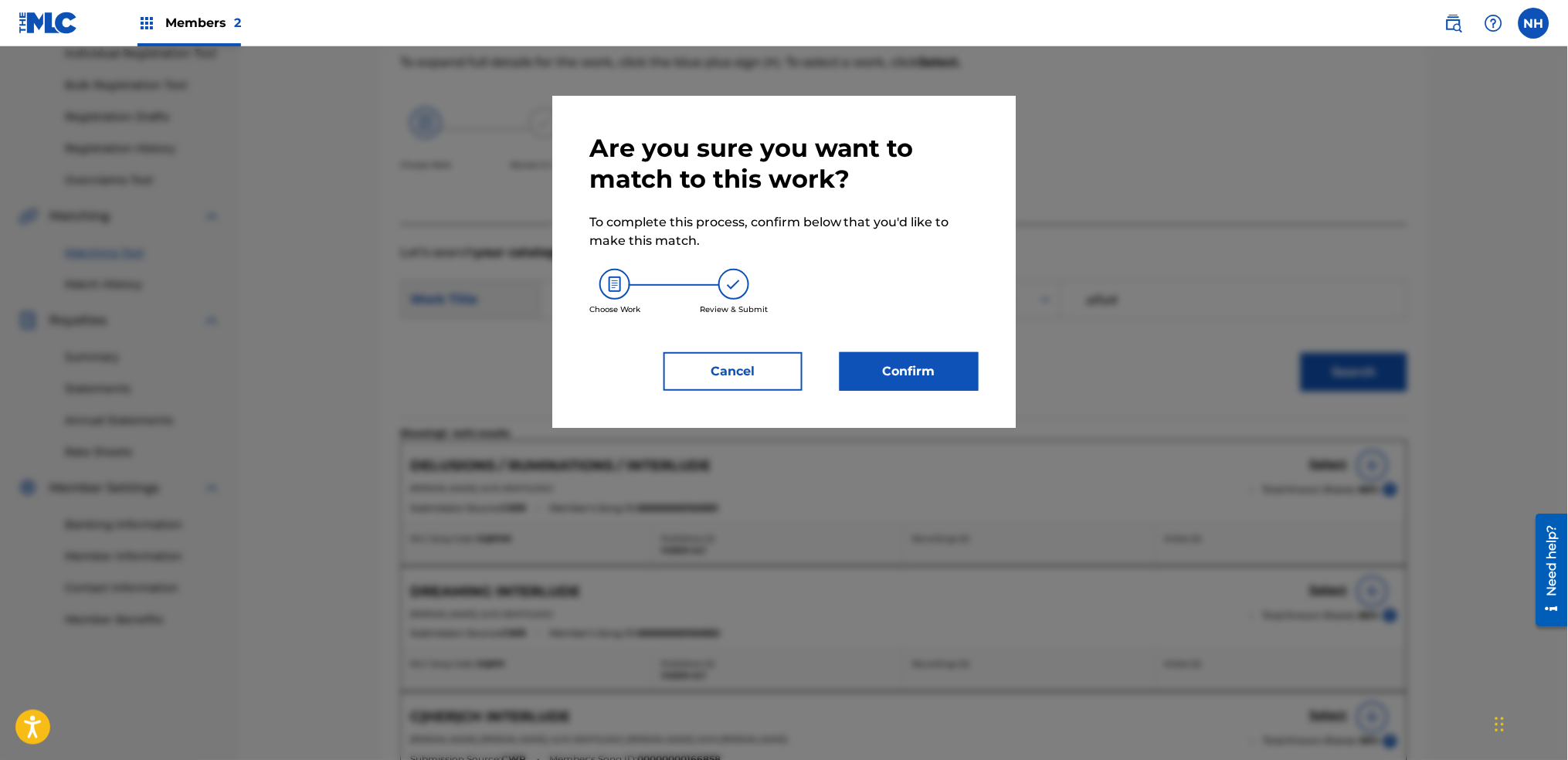
click at [948, 383] on button "Confirm" at bounding box center [910, 371] width 139 height 39
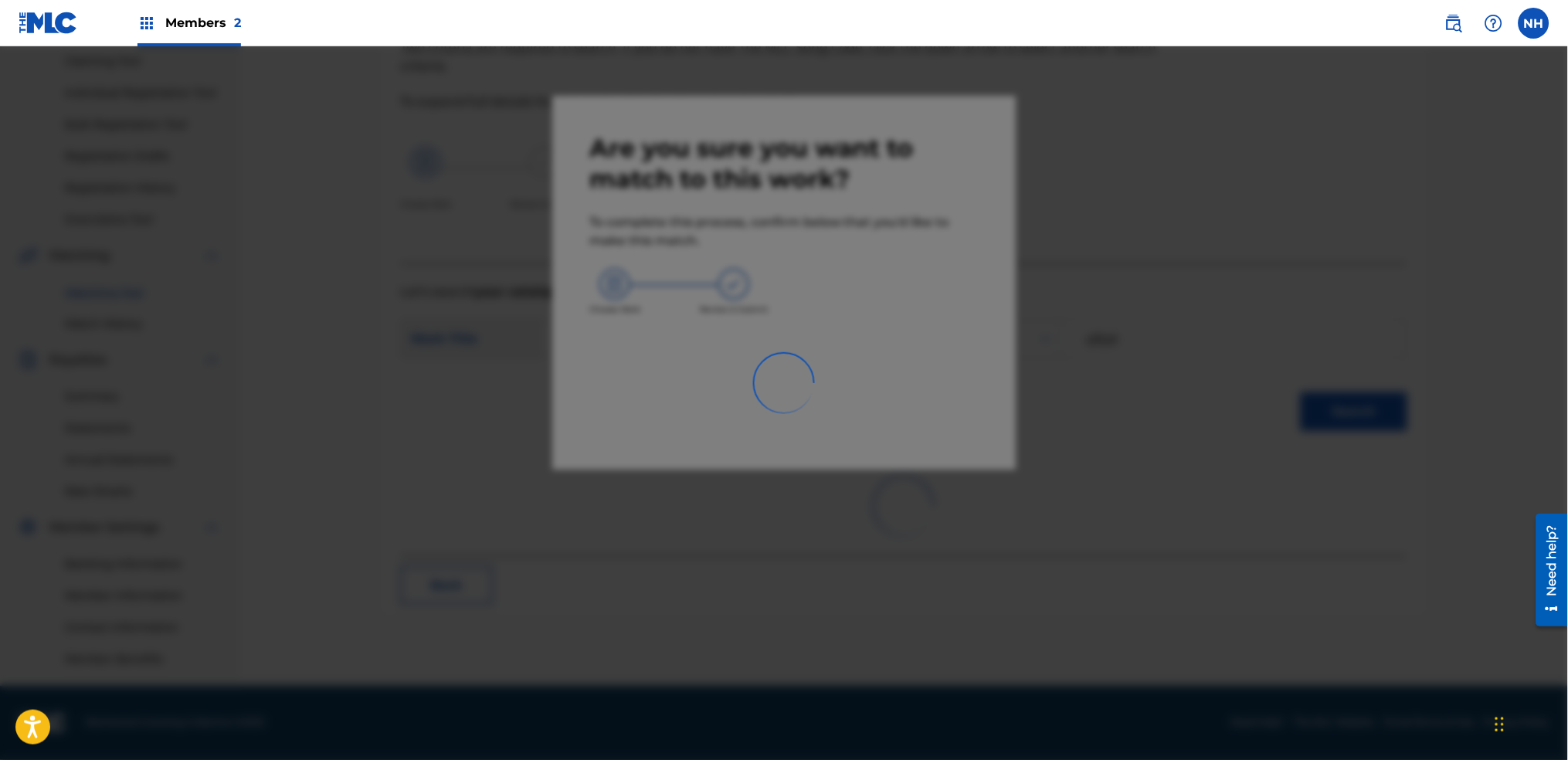
scroll to position [166, 0]
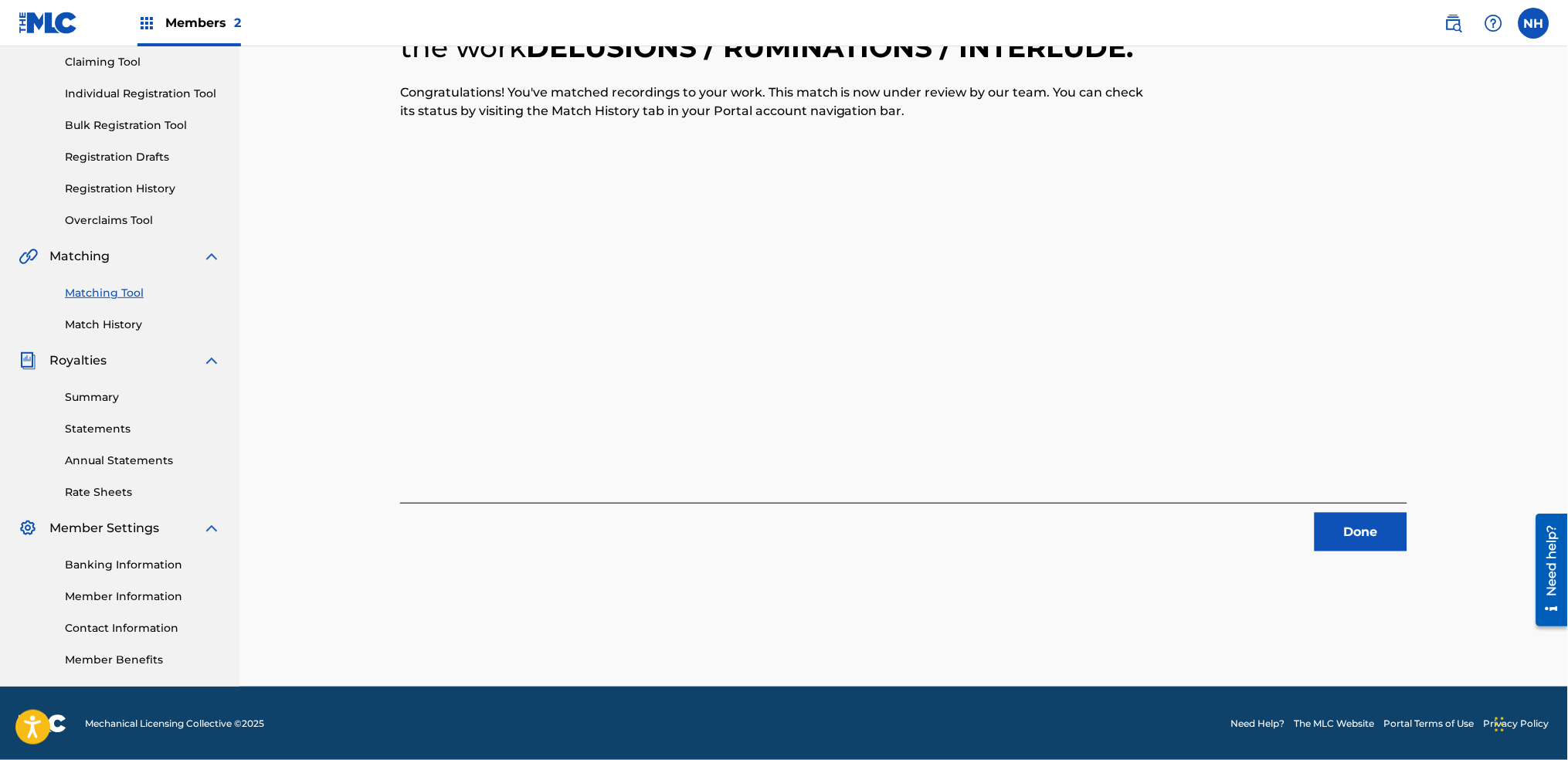
click at [523, 287] on div "18 Recording Groups are pending usage match to the work DELUSIONS / RUMINATIONS…" at bounding box center [903, 255] width 1007 height 594
click at [1250, 492] on div "18 Recording Groups are pending usage match to the work DELUSIONS / RUMINATIONS…" at bounding box center [903, 255] width 1007 height 594
click at [1325, 532] on button "Done" at bounding box center [1361, 532] width 93 height 39
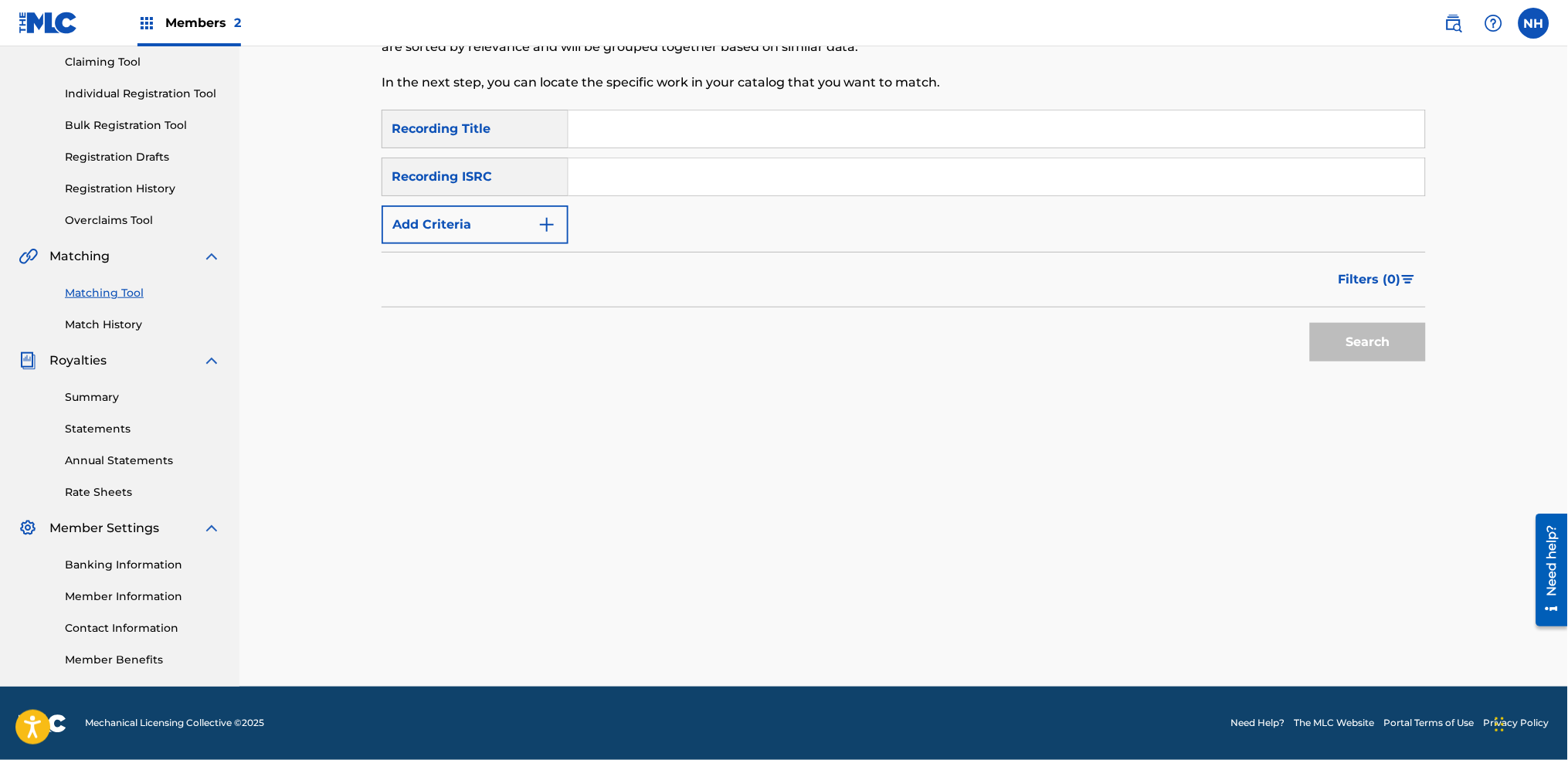
click at [689, 132] on input "Search Form" at bounding box center [997, 129] width 857 height 37
paste input "DREAMING INTERLUDE"
type input "DREAMING INTERLUDE"
click at [509, 207] on button "Add Criteria" at bounding box center [475, 225] width 187 height 39
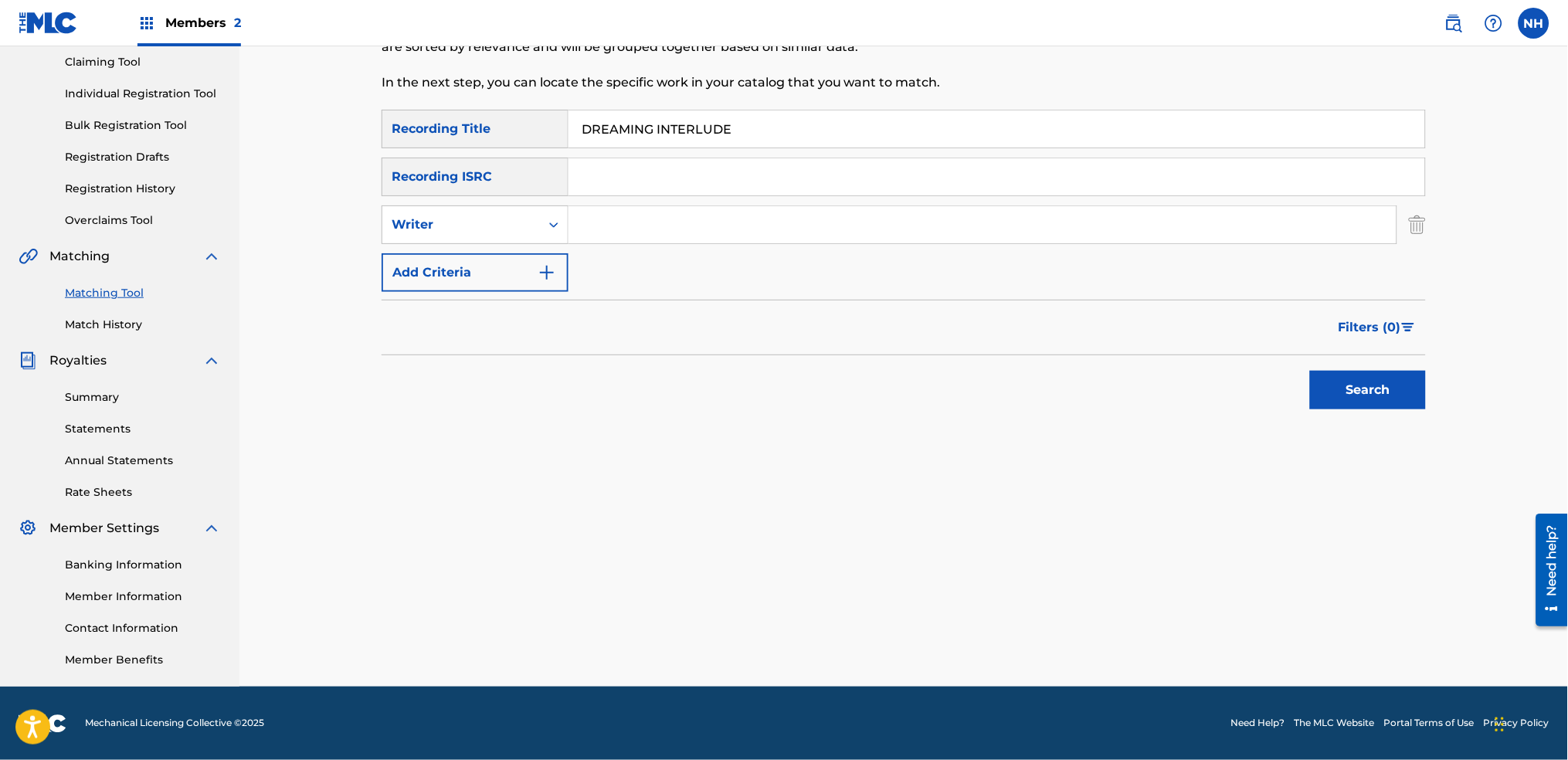
click at [510, 220] on div "Writer" at bounding box center [461, 225] width 139 height 19
click at [513, 247] on div "Recording Artist" at bounding box center [475, 263] width 185 height 39
click at [567, 219] on div "Search Form" at bounding box center [554, 225] width 28 height 28
click at [600, 225] on input "Search Form" at bounding box center [983, 225] width 828 height 37
type input "Alfa Mist"
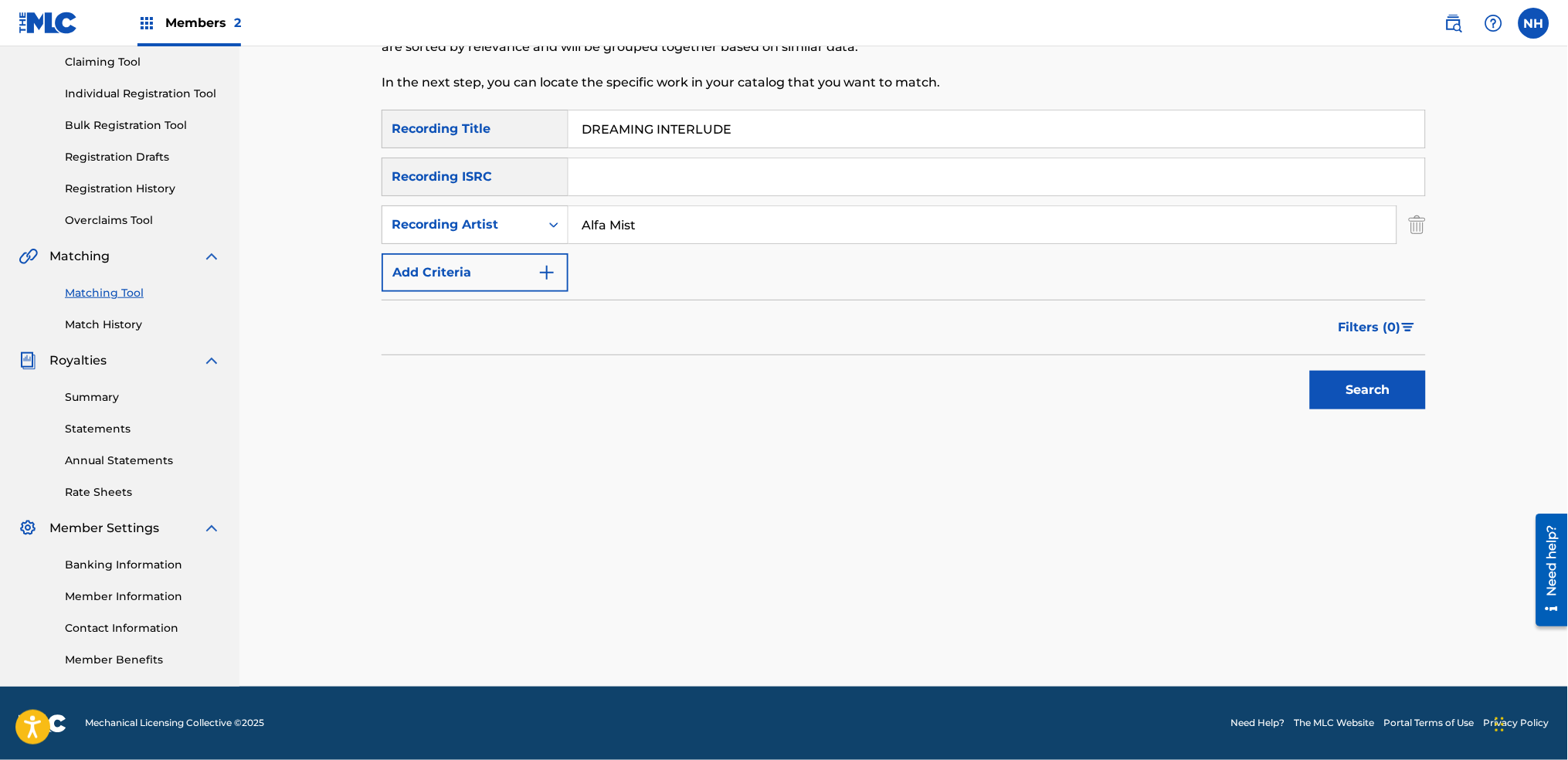
click at [1466, 399] on div "Matching Tool The Matching Tool allows Members to match sound recordings to wor…" at bounding box center [903, 284] width 1329 height 806
click at [1430, 407] on div "Matching Tool The Matching Tool allows Members to match sound recordings to wor…" at bounding box center [904, 303] width 1082 height 767
click at [1420, 407] on button "Search" at bounding box center [1367, 389] width 116 height 39
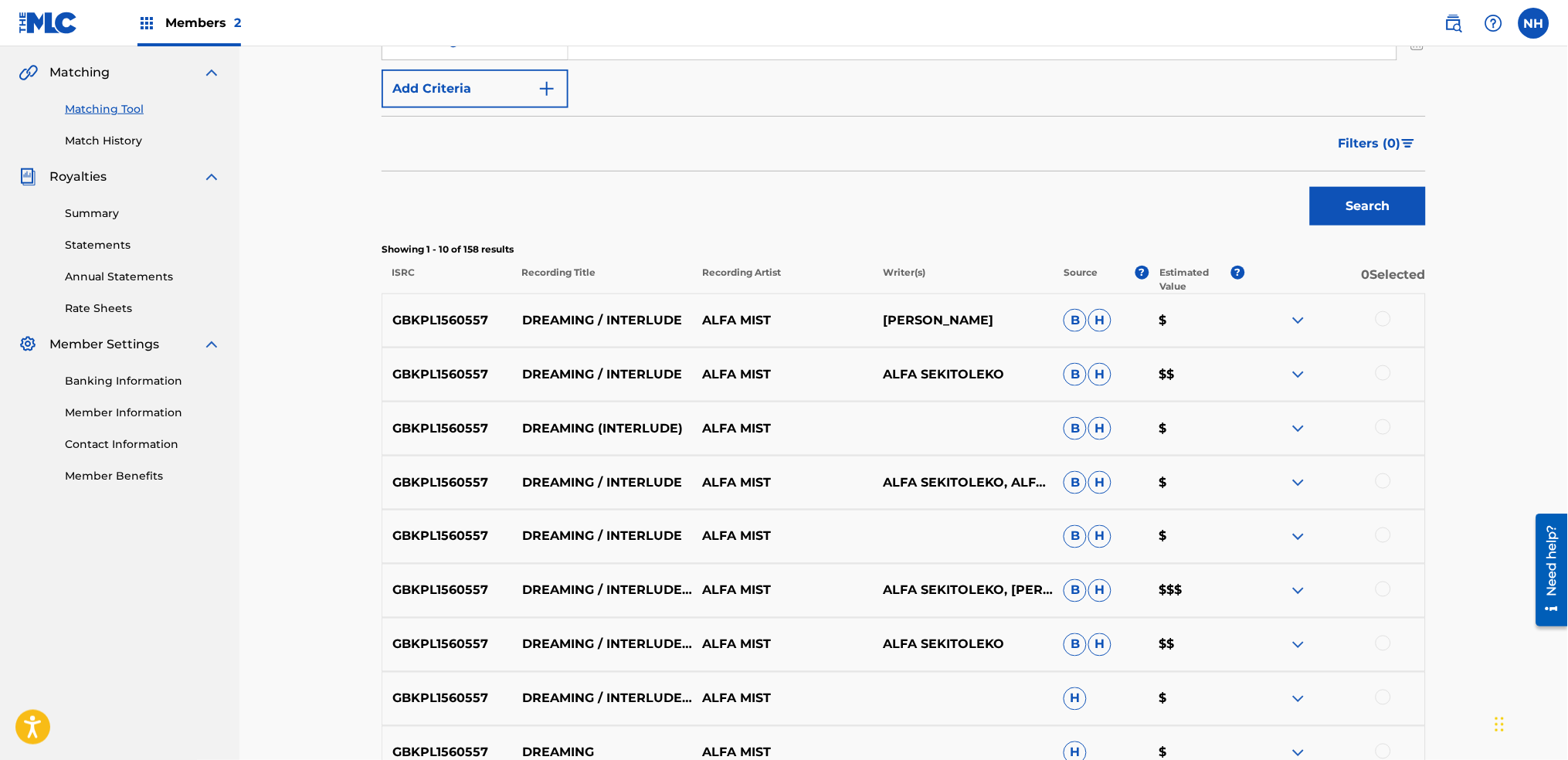
scroll to position [371, 0]
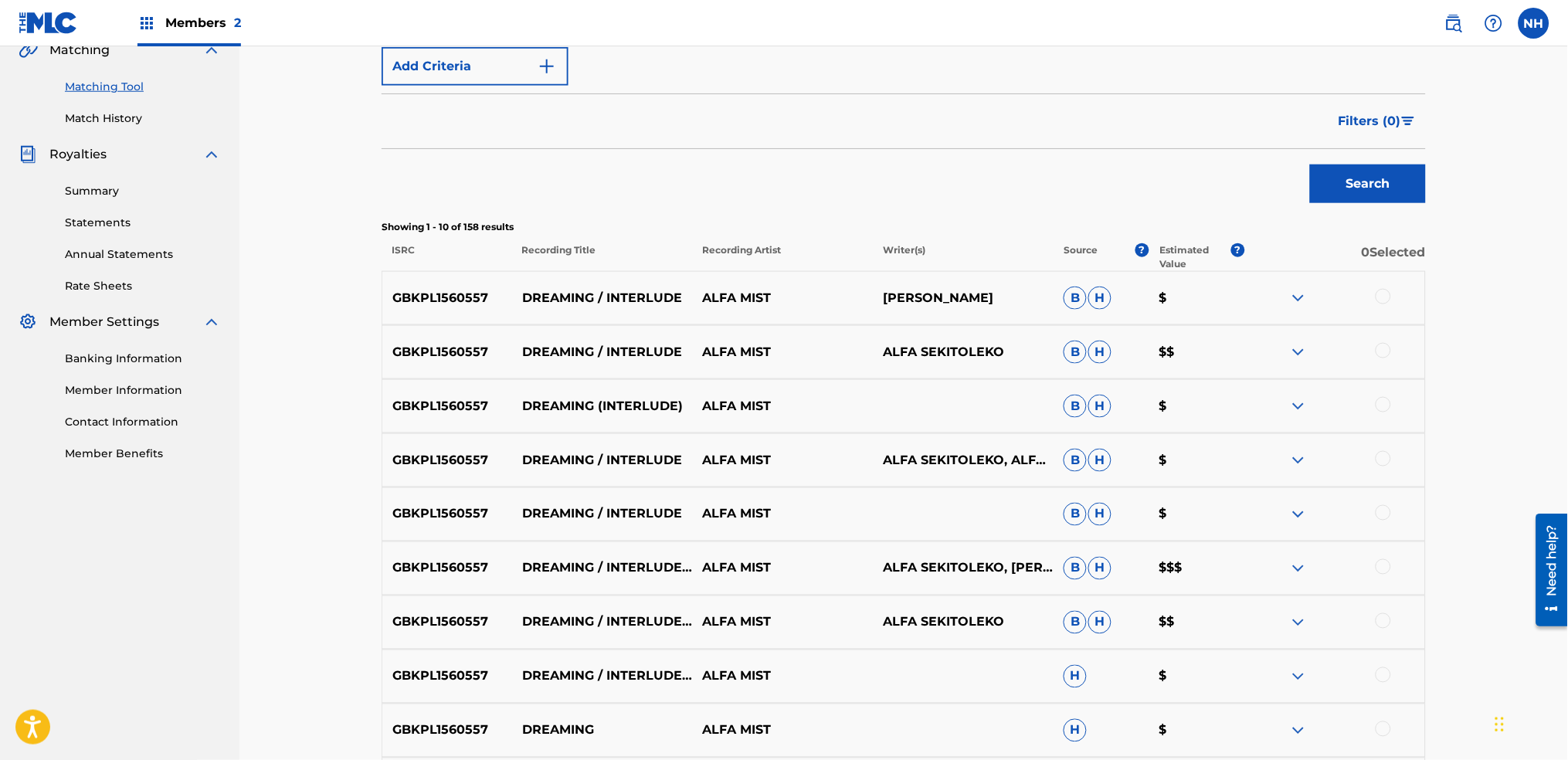
click at [1389, 294] on div at bounding box center [1384, 296] width 16 height 16
click at [1385, 380] on div "GBKPL1560557 DREAMING (INTERLUDE) ALFA MIST B H $" at bounding box center [904, 407] width 1044 height 54
click at [1385, 348] on div at bounding box center [1384, 350] width 16 height 16
click at [1386, 398] on div at bounding box center [1384, 404] width 16 height 16
click at [1395, 475] on div "GBKPL1560557 DREAMING / INTERLUDE ALFA MIST ALFA SEKITOLEKO, ALFA SEKITOLEKO, R…" at bounding box center [904, 461] width 1044 height 54
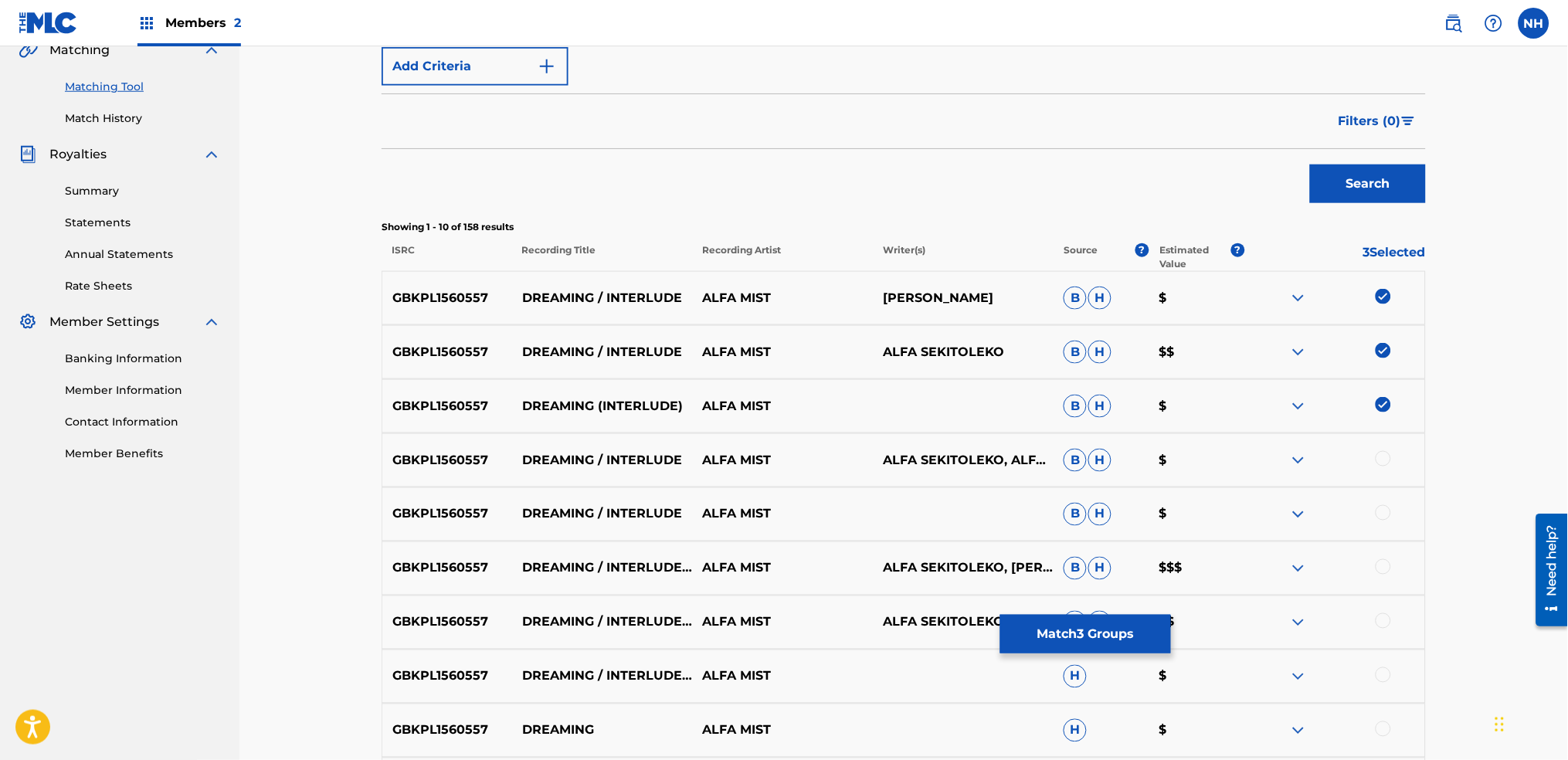
click at [1391, 462] on div at bounding box center [1334, 460] width 181 height 19
click at [1386, 457] on div at bounding box center [1384, 458] width 16 height 16
click at [1391, 531] on div "GBKPL1560557 DREAMING / INTERLUDE ALFA MIST B H $" at bounding box center [904, 515] width 1044 height 54
click at [1390, 515] on div at bounding box center [1384, 512] width 16 height 16
click at [1403, 553] on div "GBKPL1560557 DREAMING / INTERLUDE (FEAT. RACHAEL OFORI) ALFA MIST ALFA SEKITOLE…" at bounding box center [904, 569] width 1044 height 54
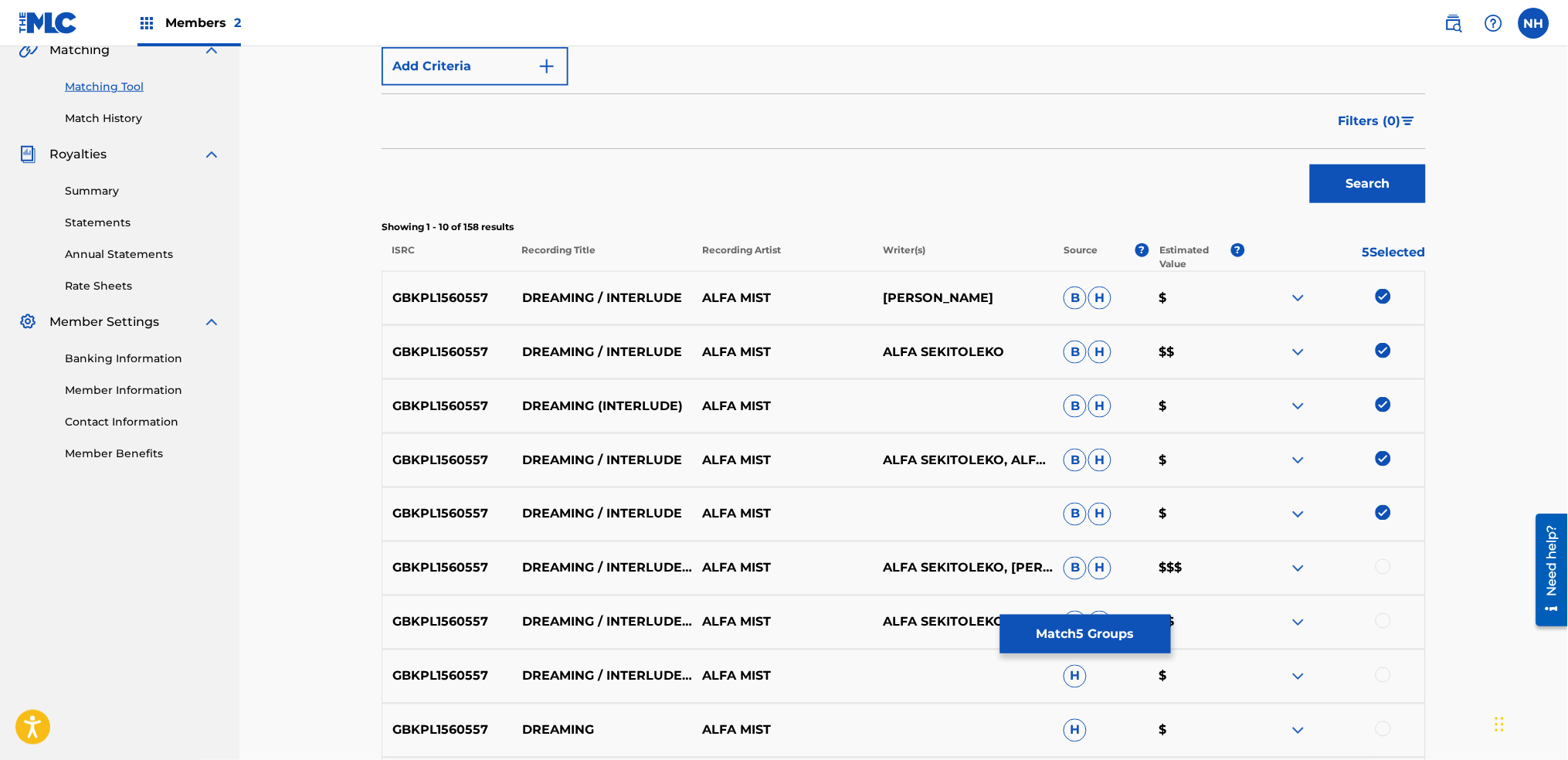
click at [1378, 570] on div at bounding box center [1384, 567] width 16 height 16
click at [1382, 621] on div at bounding box center [1384, 621] width 16 height 16
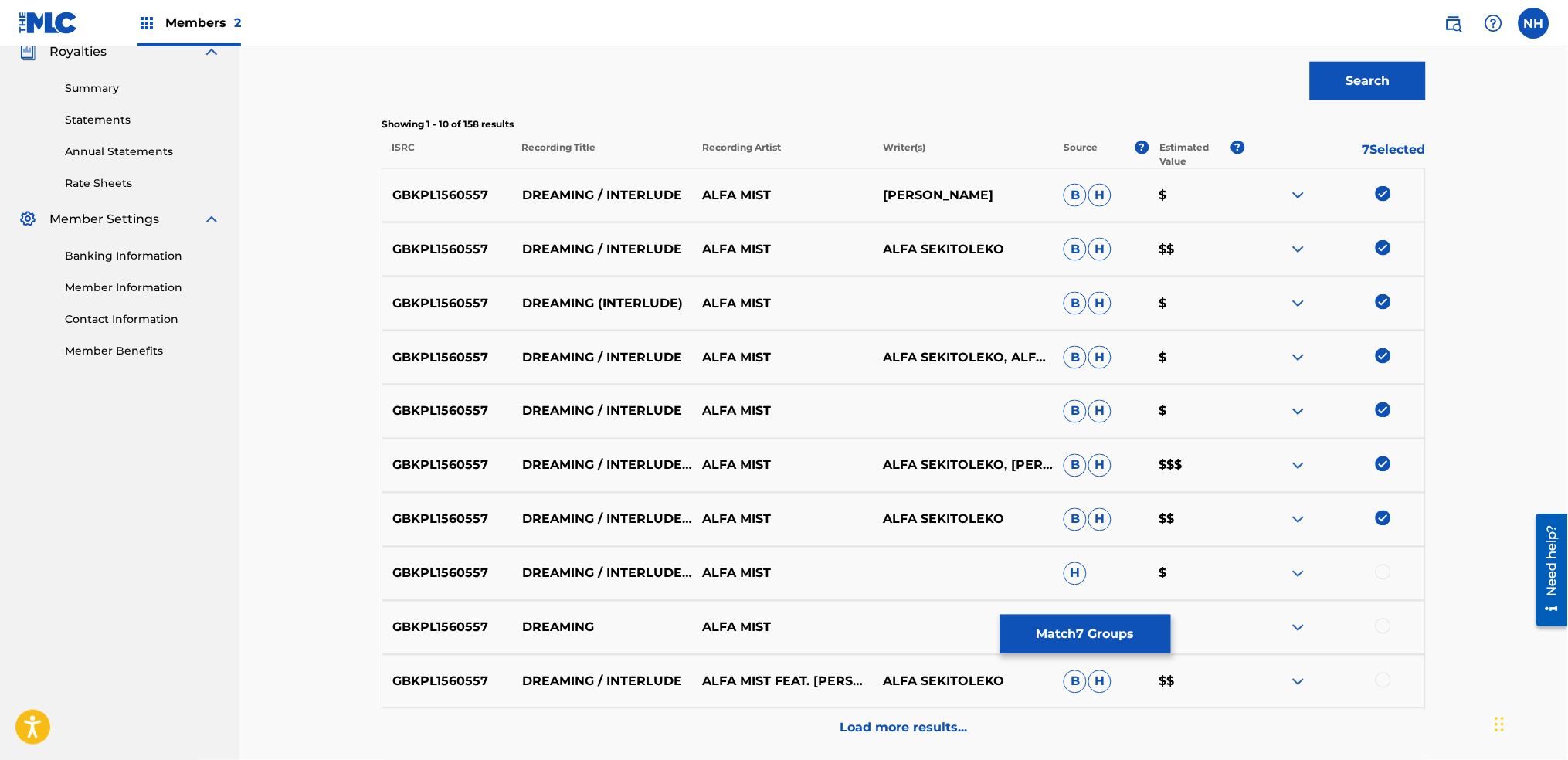
click at [1391, 580] on div at bounding box center [1334, 574] width 181 height 19
click at [1391, 578] on div at bounding box center [1334, 574] width 181 height 19
click at [1388, 577] on div at bounding box center [1384, 572] width 16 height 16
click at [1383, 625] on div at bounding box center [1384, 626] width 16 height 16
click at [1378, 689] on div at bounding box center [1334, 682] width 181 height 19
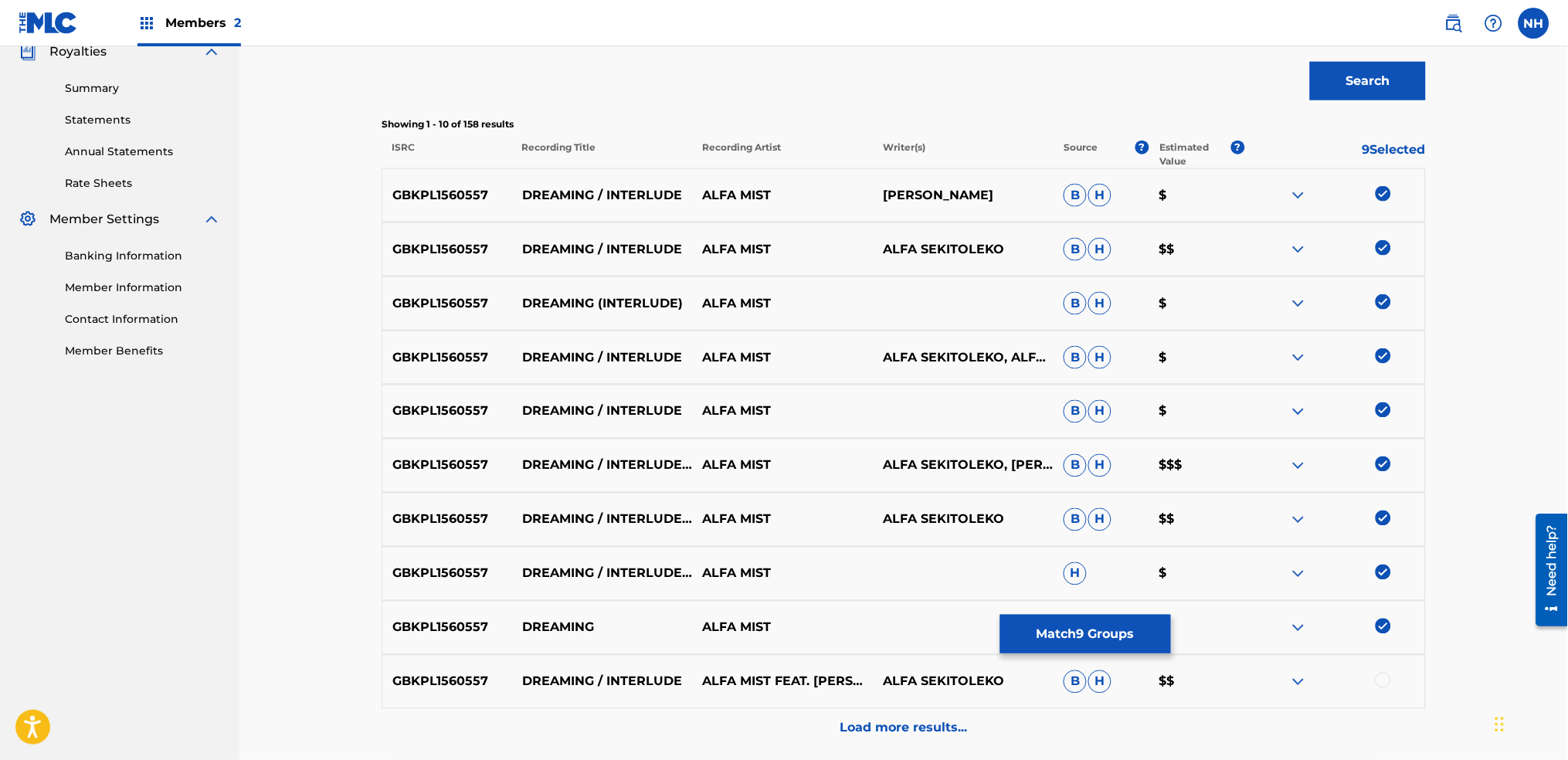
click at [1386, 695] on div "GBKPL1560557 DREAMING / INTERLUDE ALFA MIST FEAT. RACHAEL OFORI ALFA SEKITOLEKO…" at bounding box center [904, 682] width 1044 height 54
click at [1388, 681] on div at bounding box center [1384, 680] width 16 height 16
click at [1018, 737] on div "Load more results..." at bounding box center [904, 728] width 1044 height 39
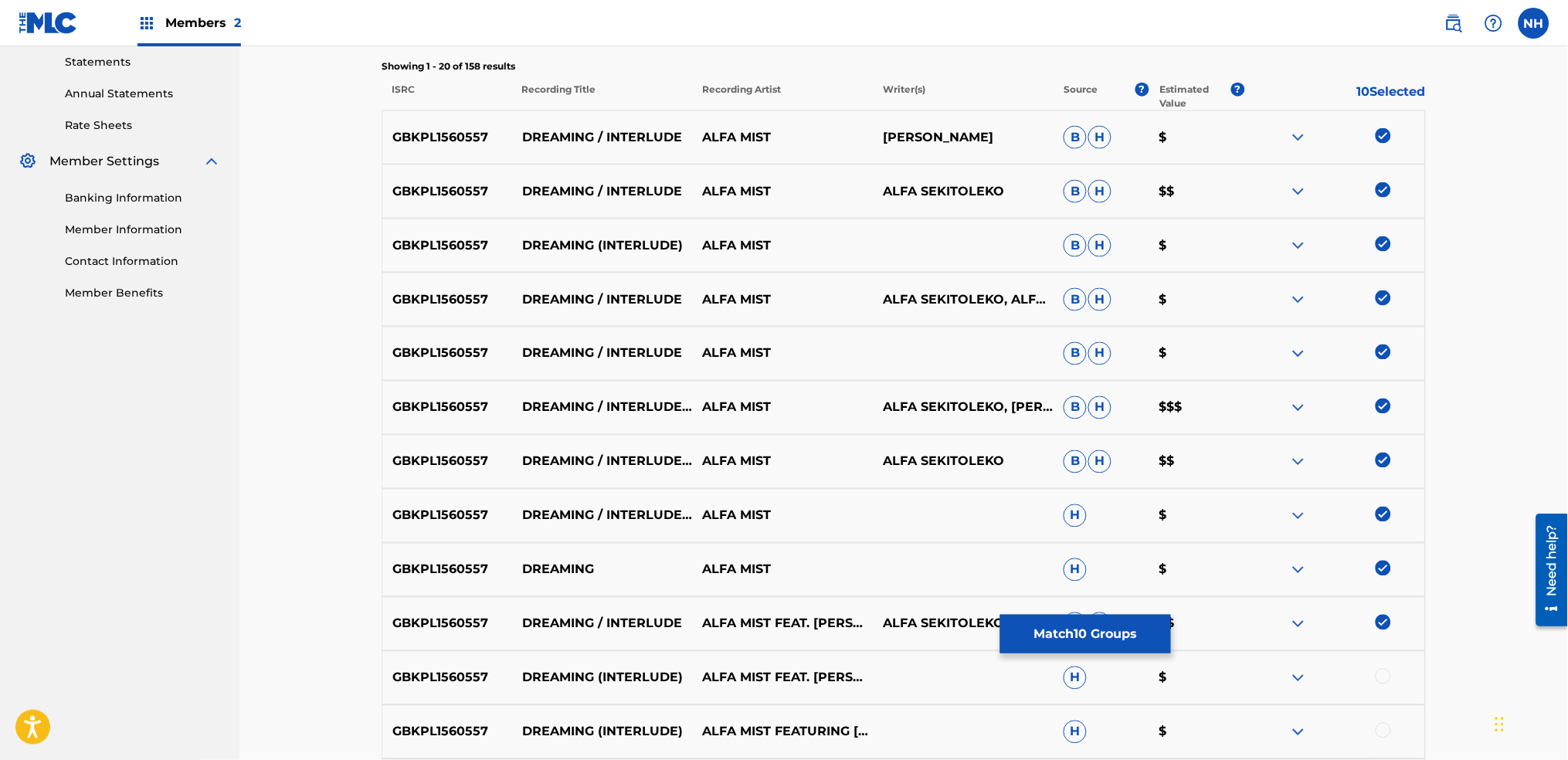
scroll to position [577, 0]
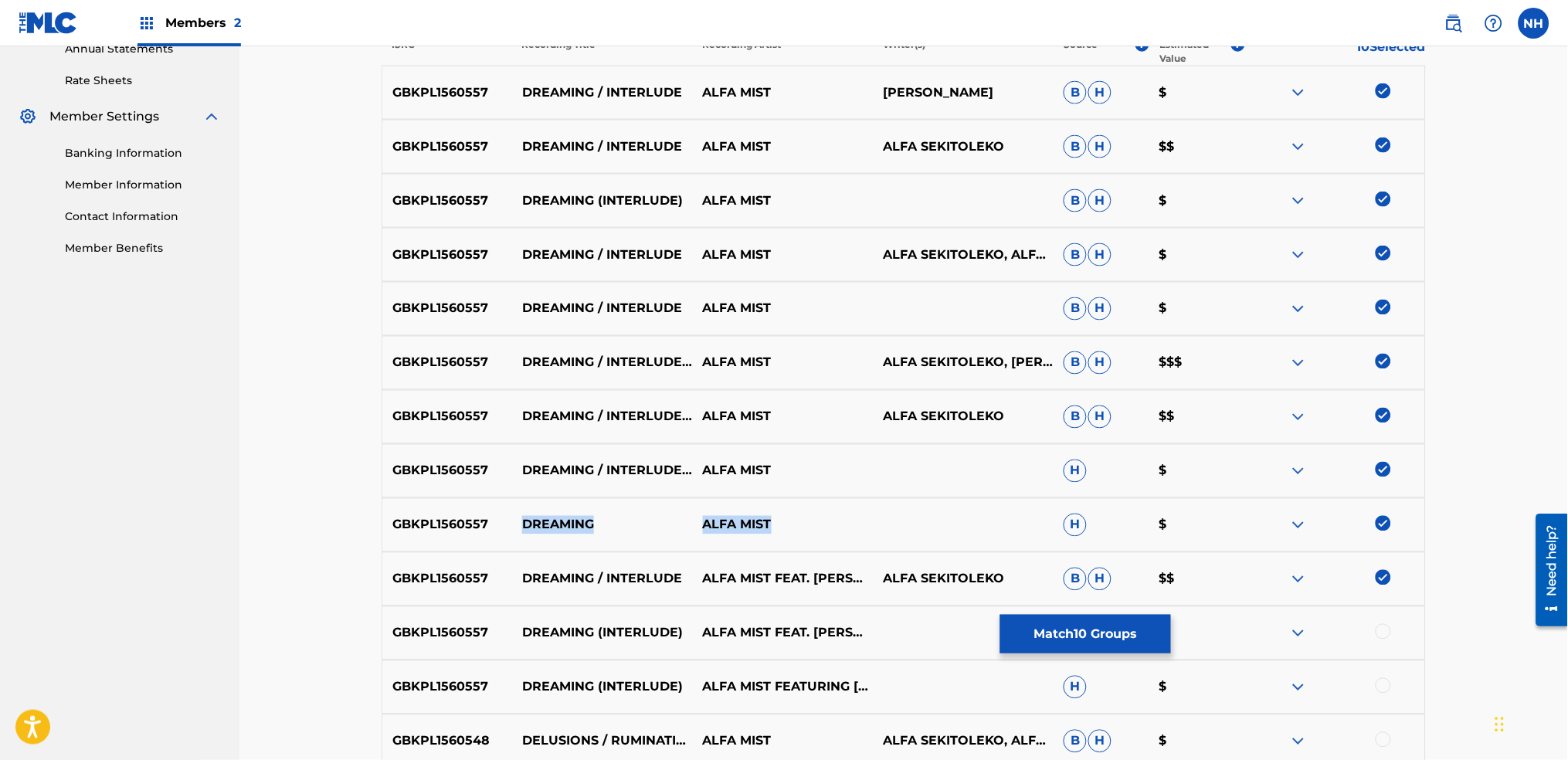
drag, startPoint x: 795, startPoint y: 534, endPoint x: 525, endPoint y: 534, distance: 270.0
click at [525, 534] on div "GBKPL1560557 DREAMING ALFA MIST H $" at bounding box center [904, 526] width 1044 height 54
copy div "DREAMING ALFA MIST"
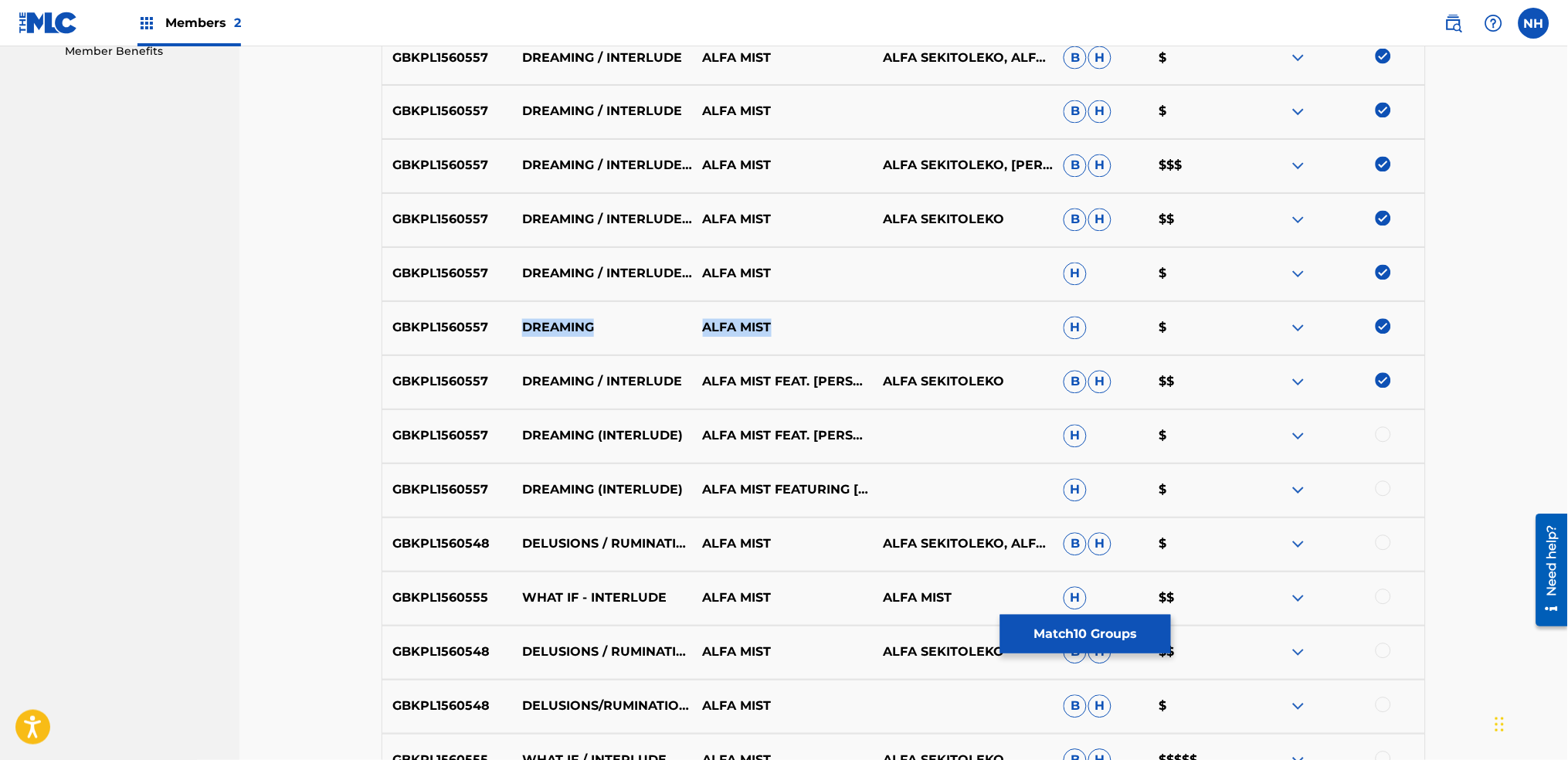
scroll to position [784, 0]
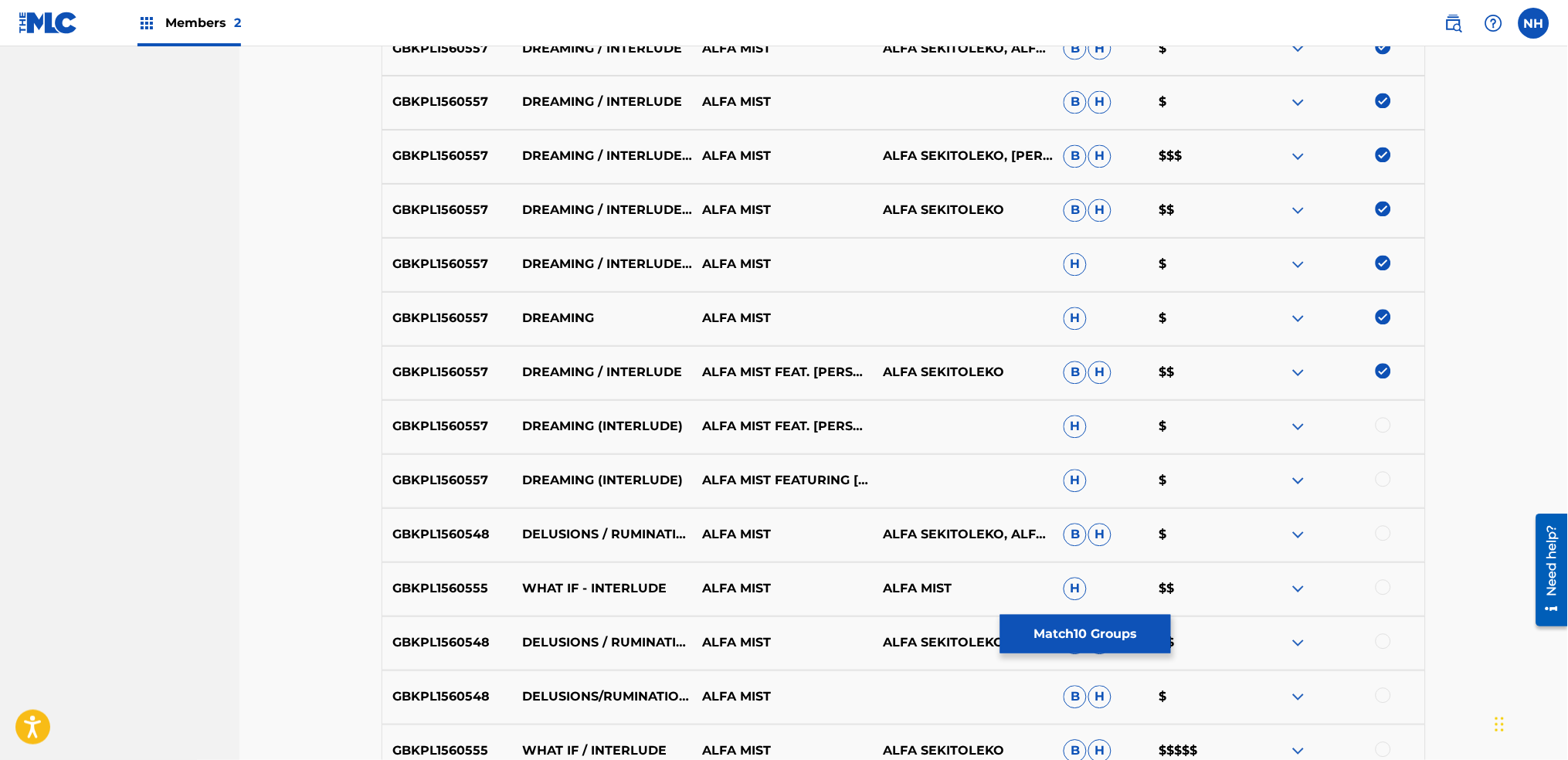
click at [1391, 391] on div "GBKPL1560557 DREAMING / INTERLUDE ALFA MIST FEAT. RACHAEL OFORI ALFA SEKITOLEKO…" at bounding box center [904, 373] width 1044 height 54
click at [1388, 419] on div at bounding box center [1384, 426] width 16 height 16
click at [1388, 464] on div "GBKPL1560557 DREAMING (INTERLUDE) ALFA MIST FEATURING RACHEAL OFORI H $" at bounding box center [904, 481] width 1044 height 54
click at [1385, 478] on div at bounding box center [1384, 480] width 16 height 16
click at [1376, 495] on div "GBKPL1560557 DREAMING (INTERLUDE) ALFA MIST FEATURING RACHEAL OFORI H $" at bounding box center [904, 481] width 1044 height 54
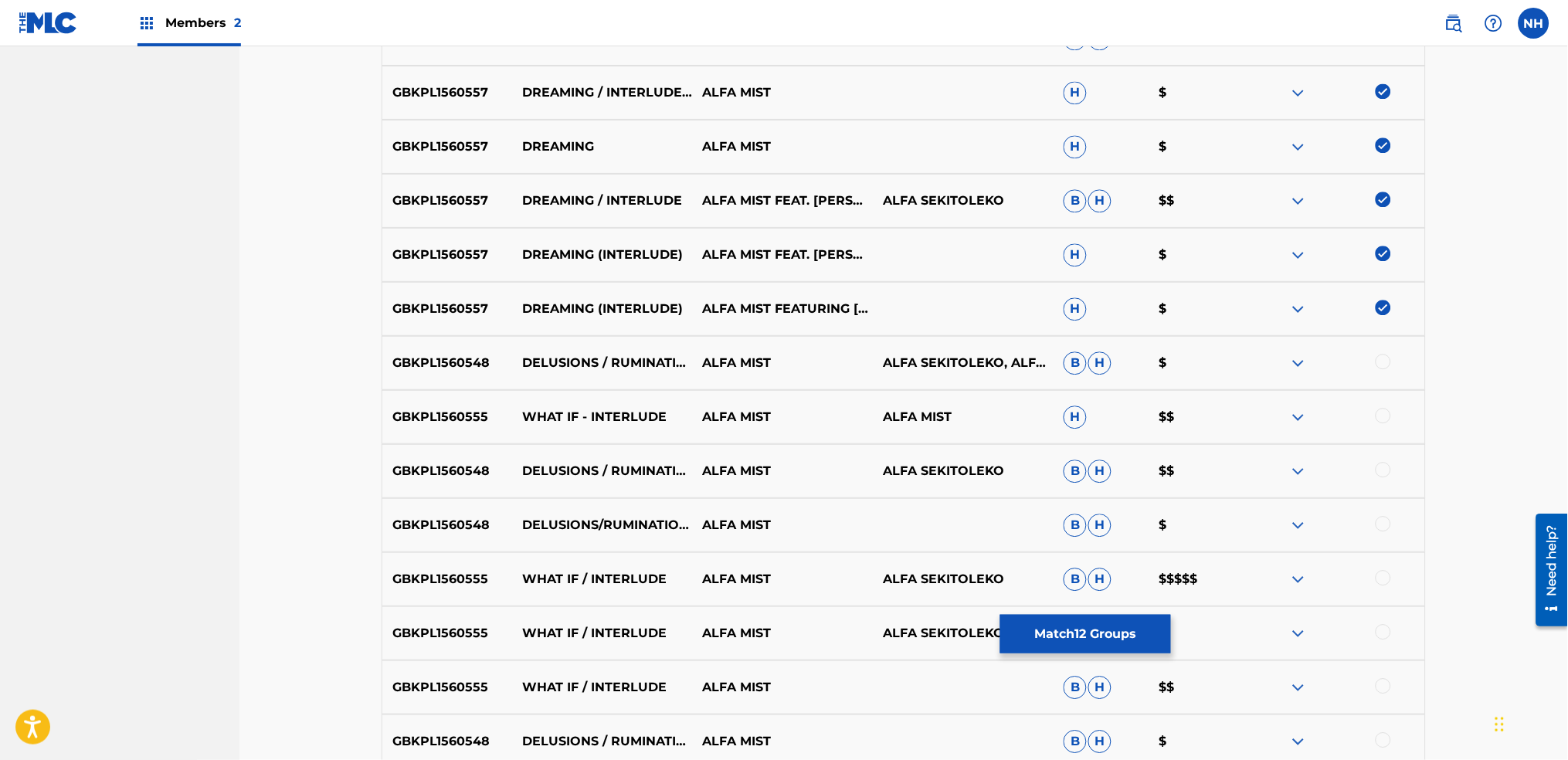
scroll to position [990, 0]
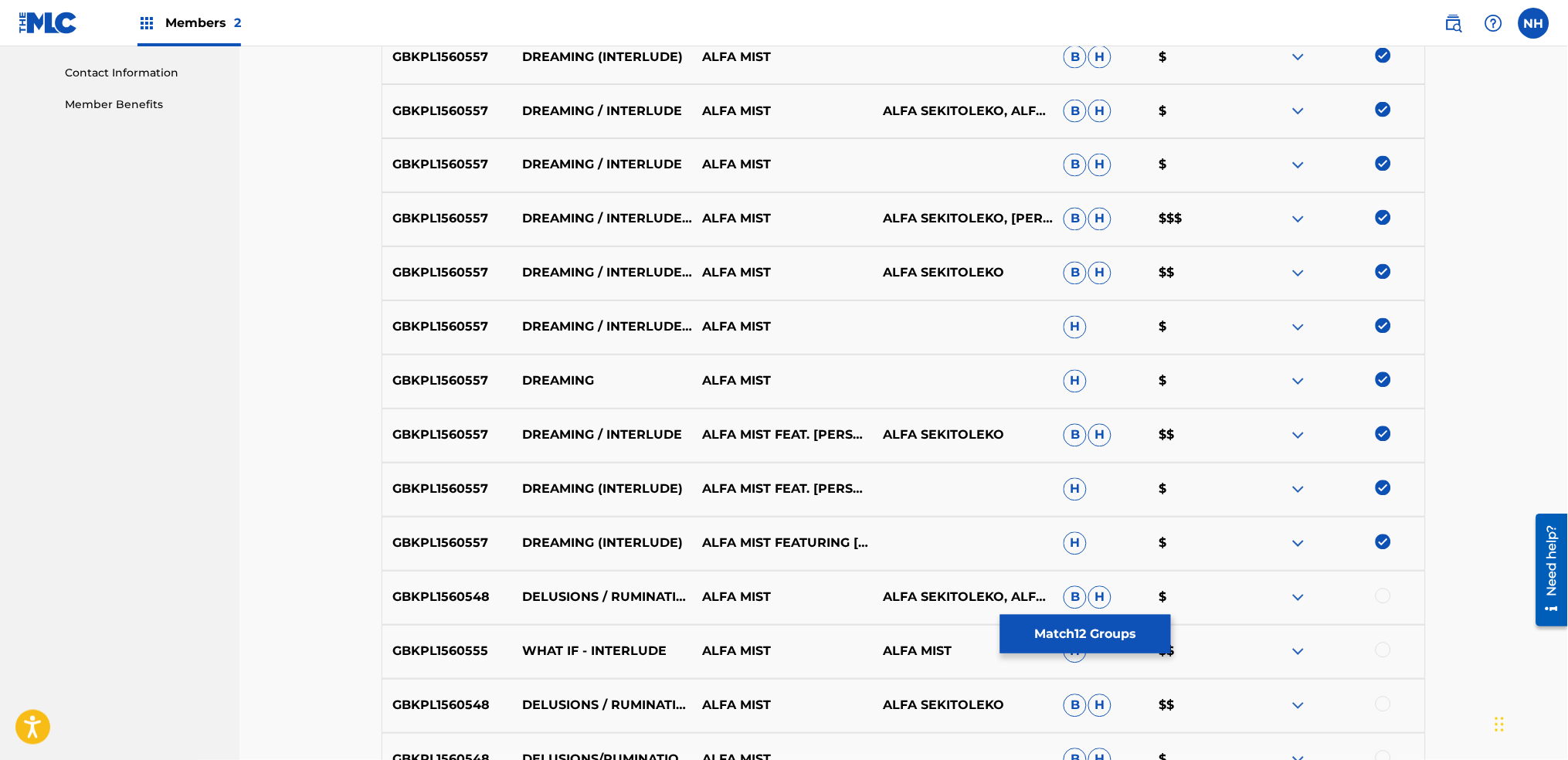
scroll to position [824, 0]
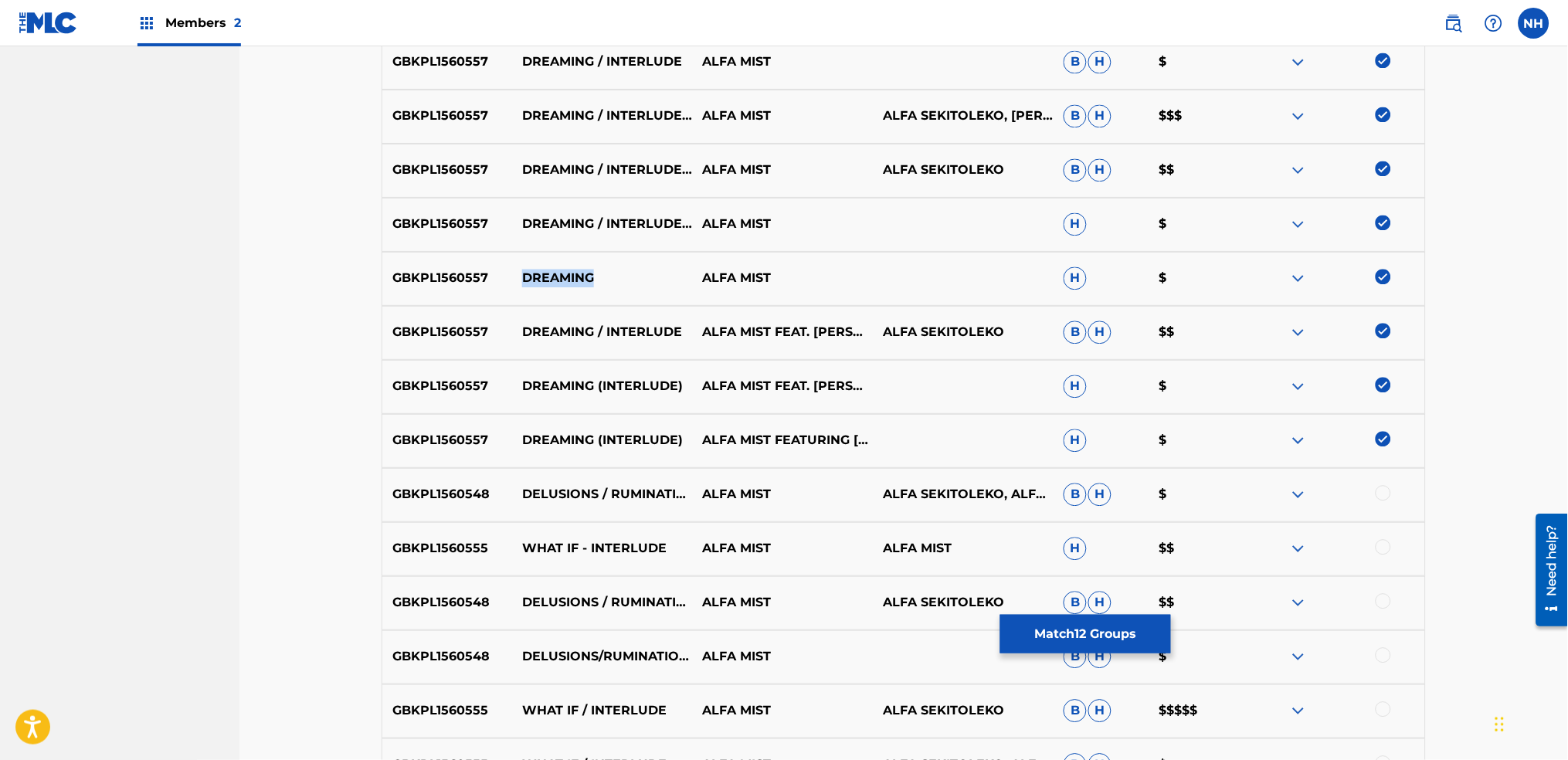
drag, startPoint x: 608, startPoint y: 285, endPoint x: 522, endPoint y: 272, distance: 87.0
click at [522, 272] on p "DREAMING" at bounding box center [602, 279] width 181 height 19
copy p "DREAMING"
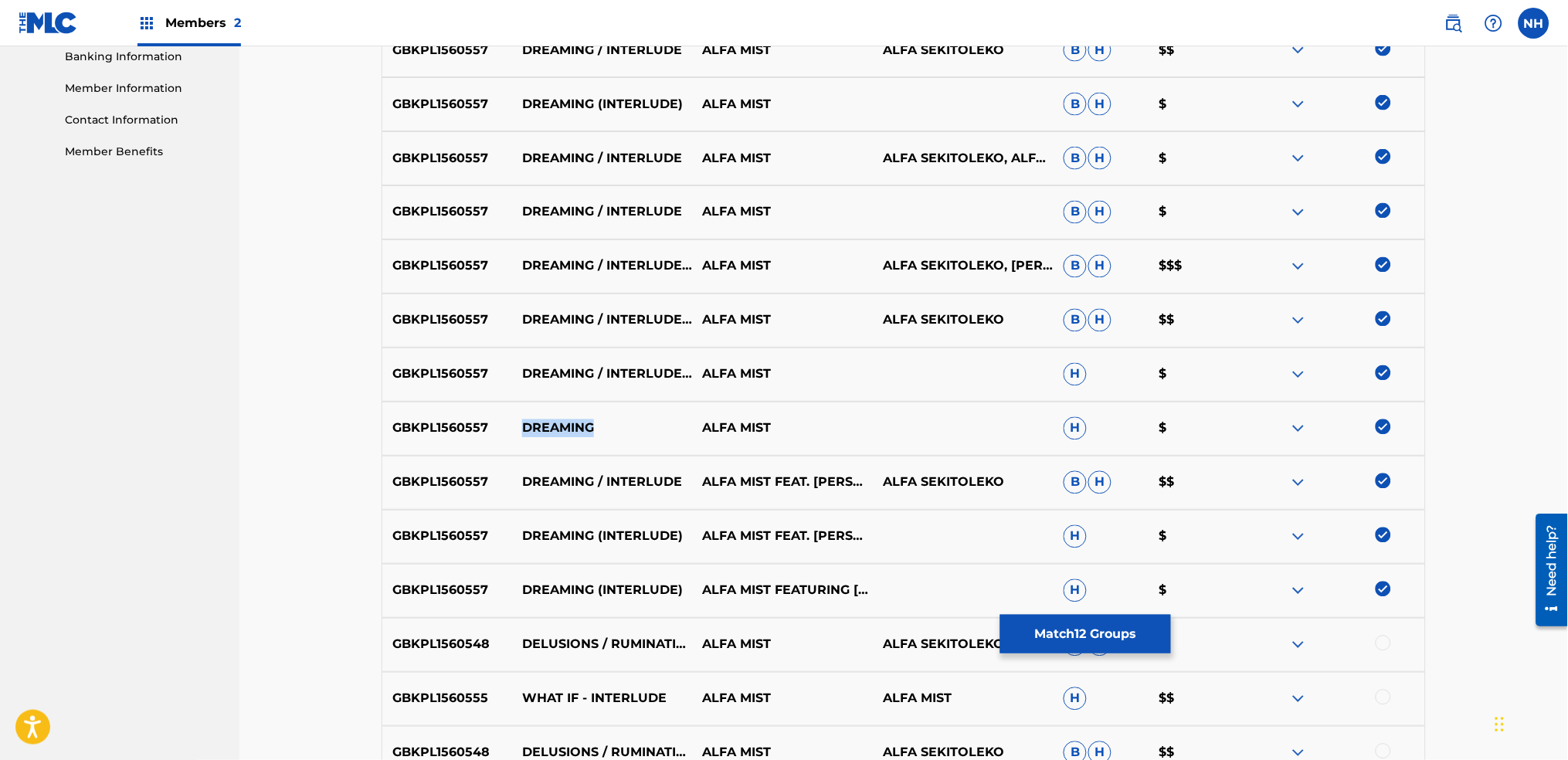
scroll to position [721, 0]
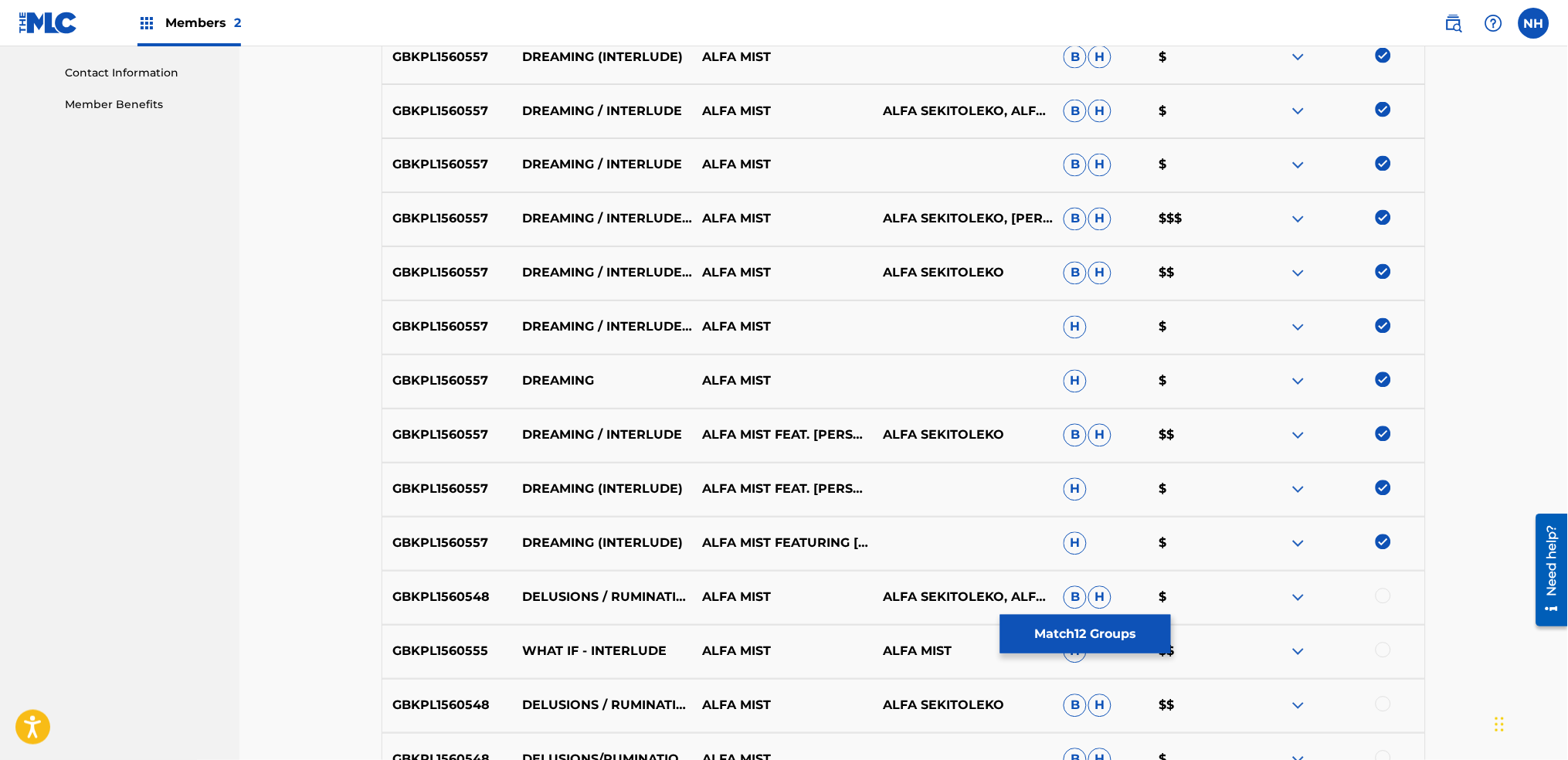
click at [152, 375] on nav "FABER MUSIC Summary Catalog Works Registration Claiming Tool Individual Registr…" at bounding box center [120, 222] width 239 height 1795
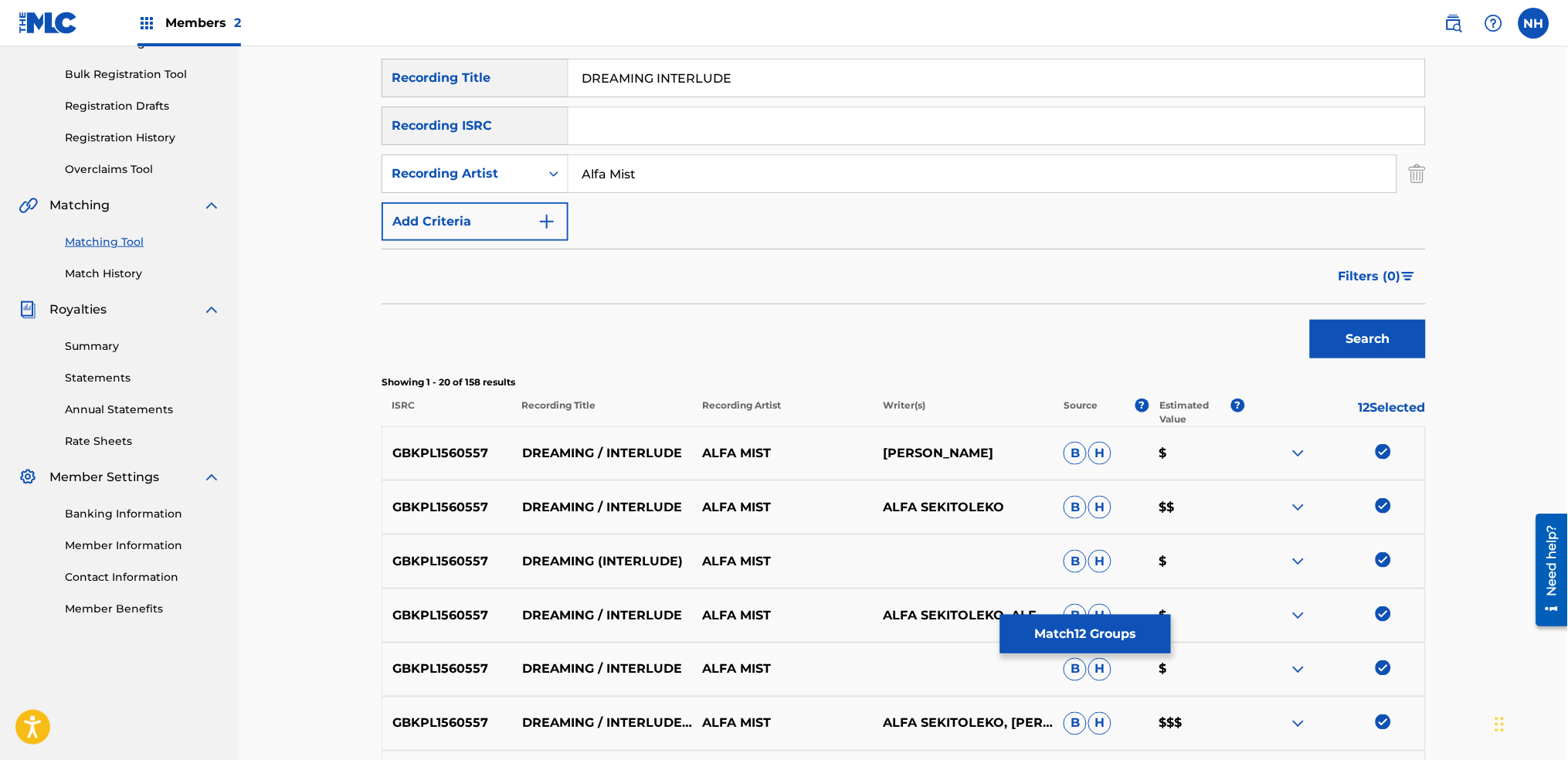
scroll to position [0, 0]
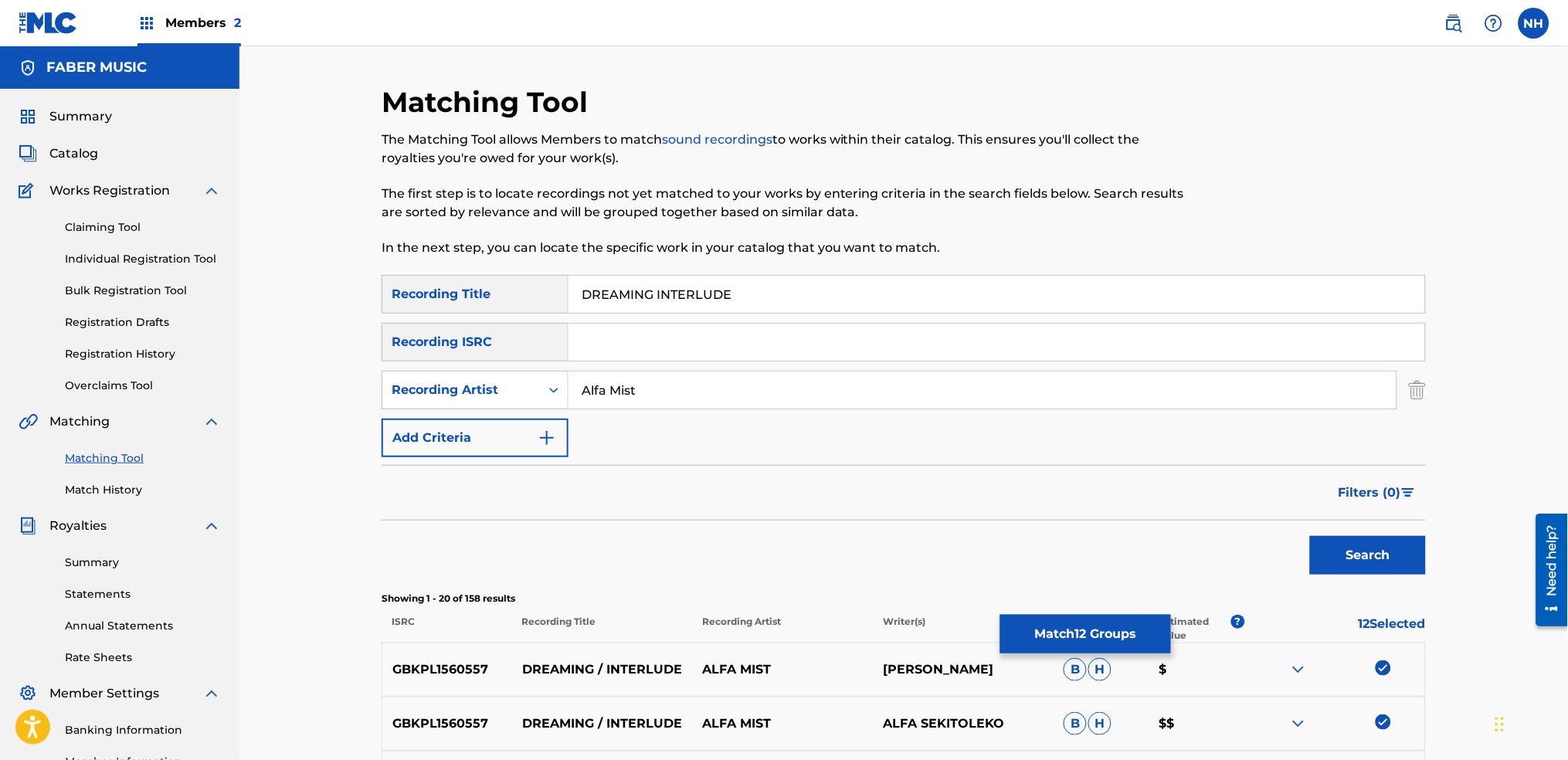
drag, startPoint x: 770, startPoint y: 304, endPoint x: 438, endPoint y: 303, distance: 332.0
click at [439, 303] on div "SearchWithCriteria2abb0aaa-afad-4308-9d96-de7e744857a4 Recording Title DREAMING…" at bounding box center [904, 294] width 1044 height 39
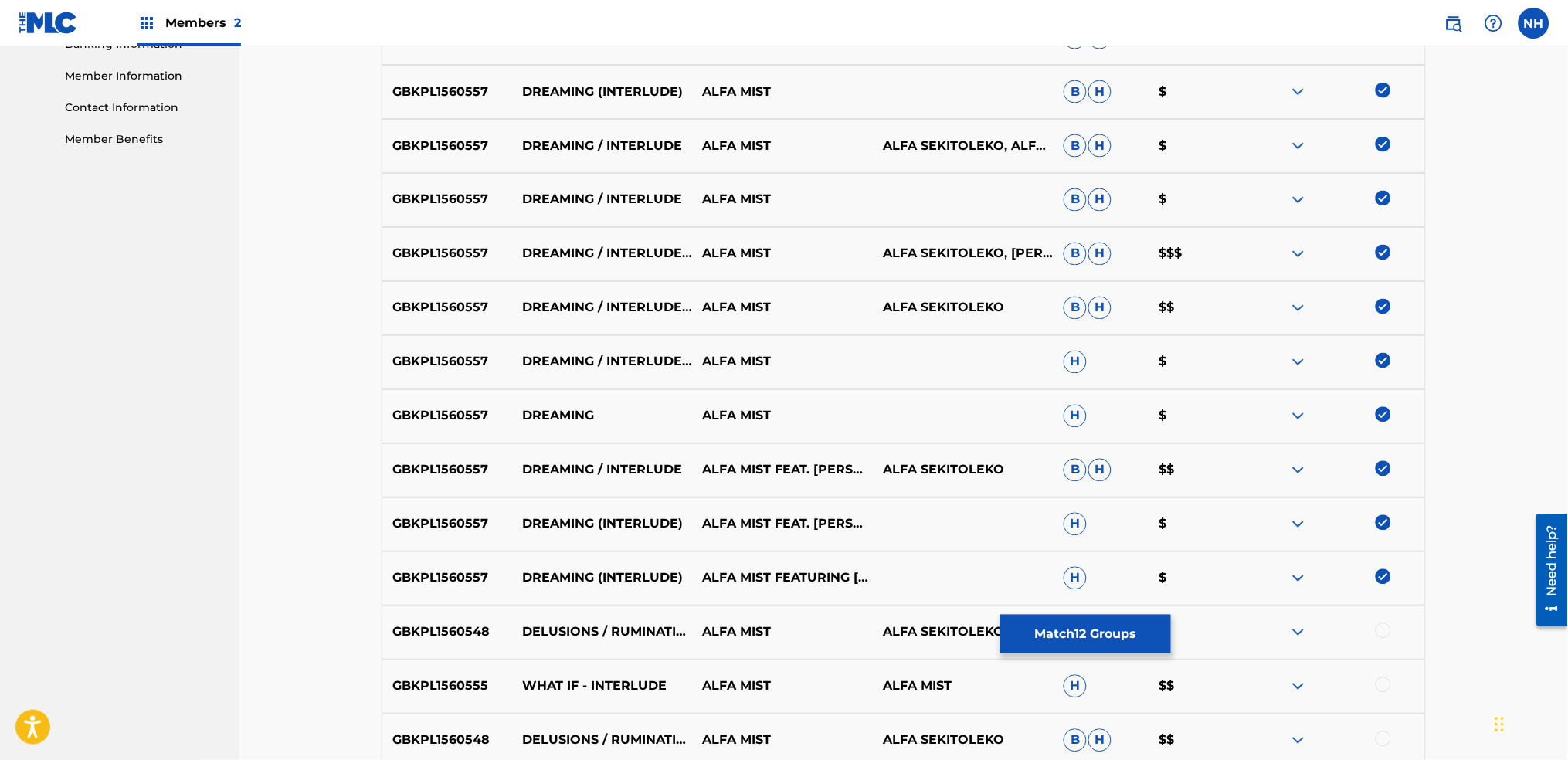
scroll to position [721, 0]
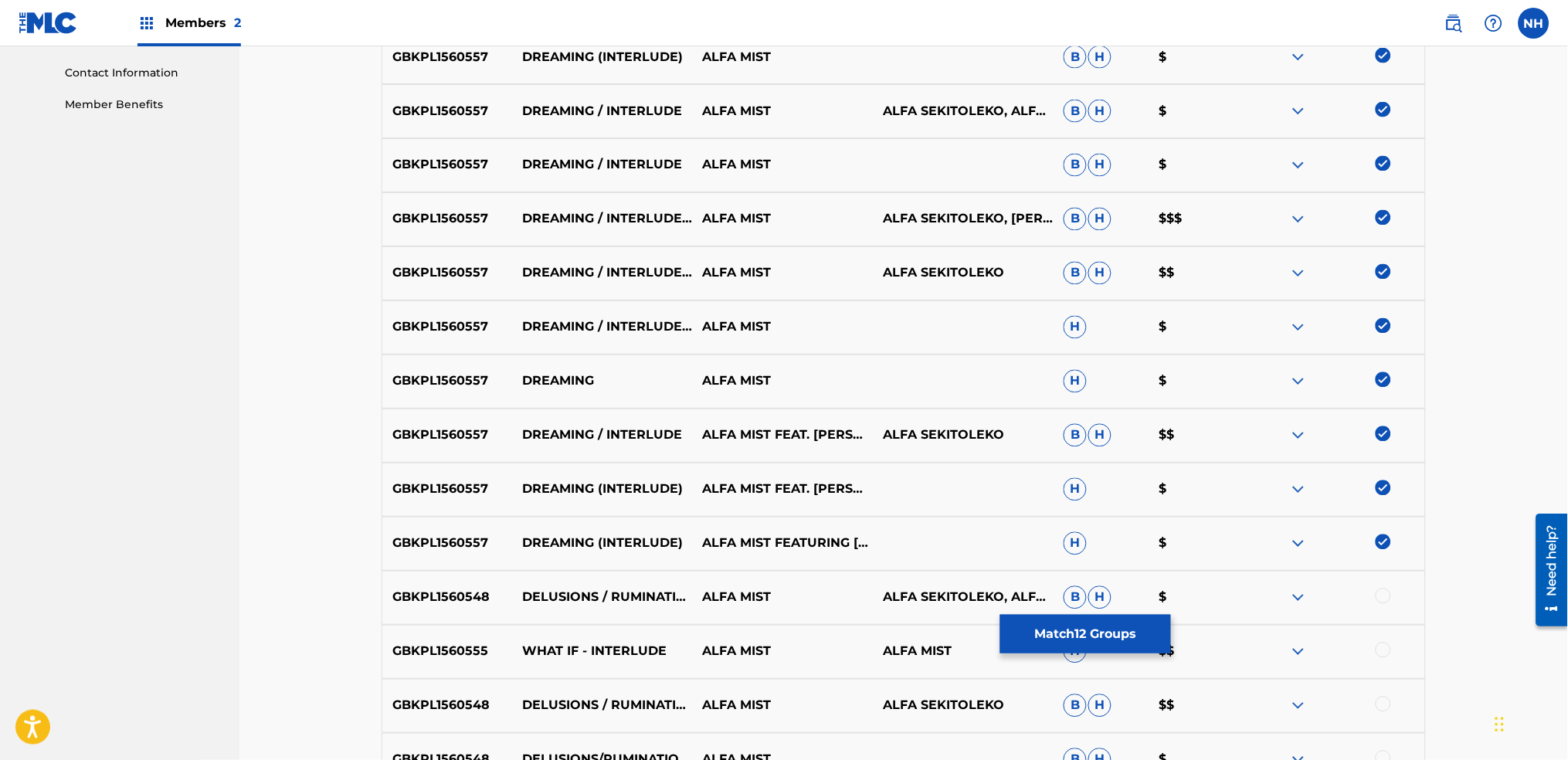
click at [1113, 639] on button "Match 12 Groups" at bounding box center [1086, 634] width 170 height 39
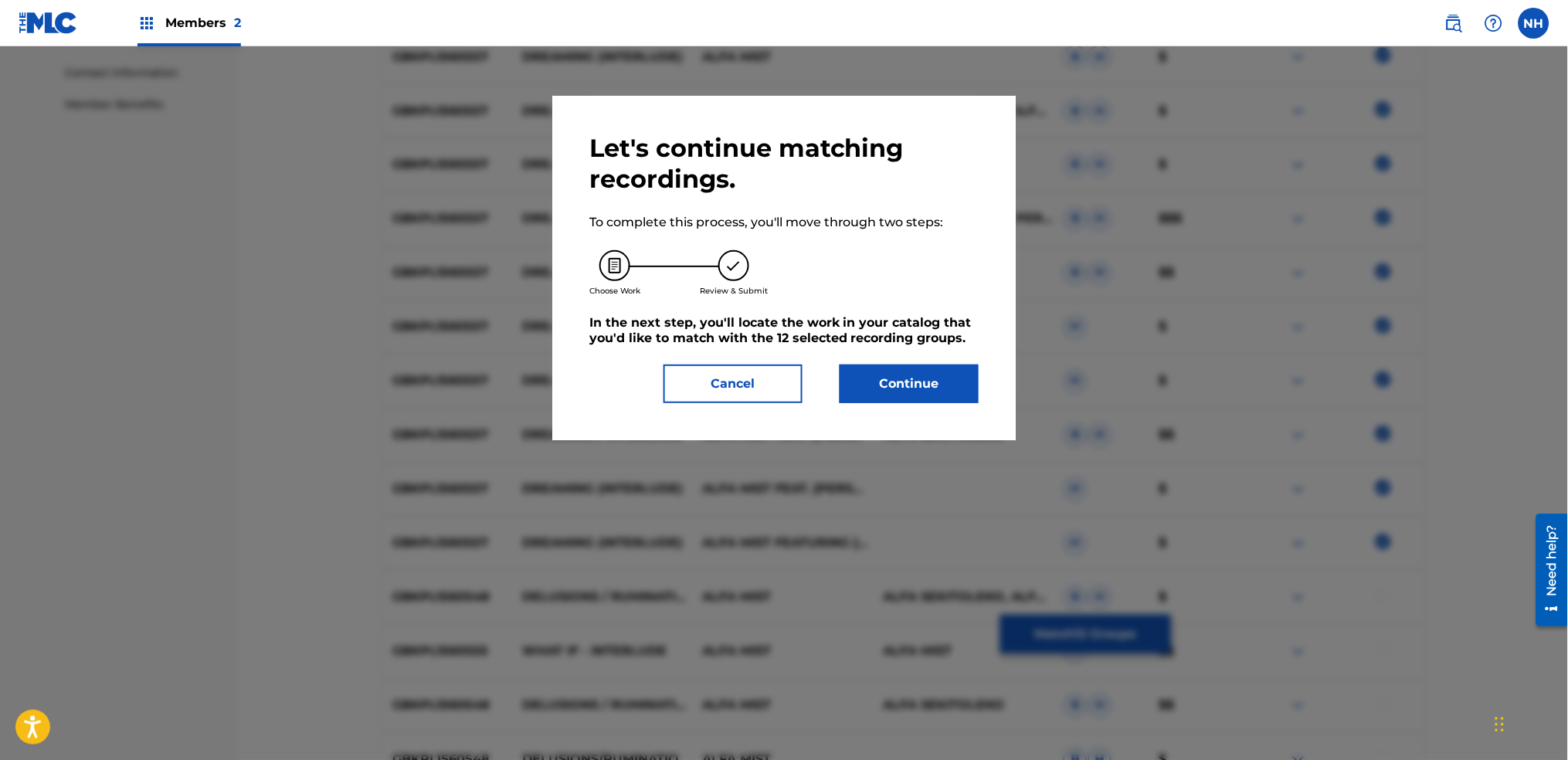
click at [941, 367] on button "Continue" at bounding box center [910, 384] width 139 height 39
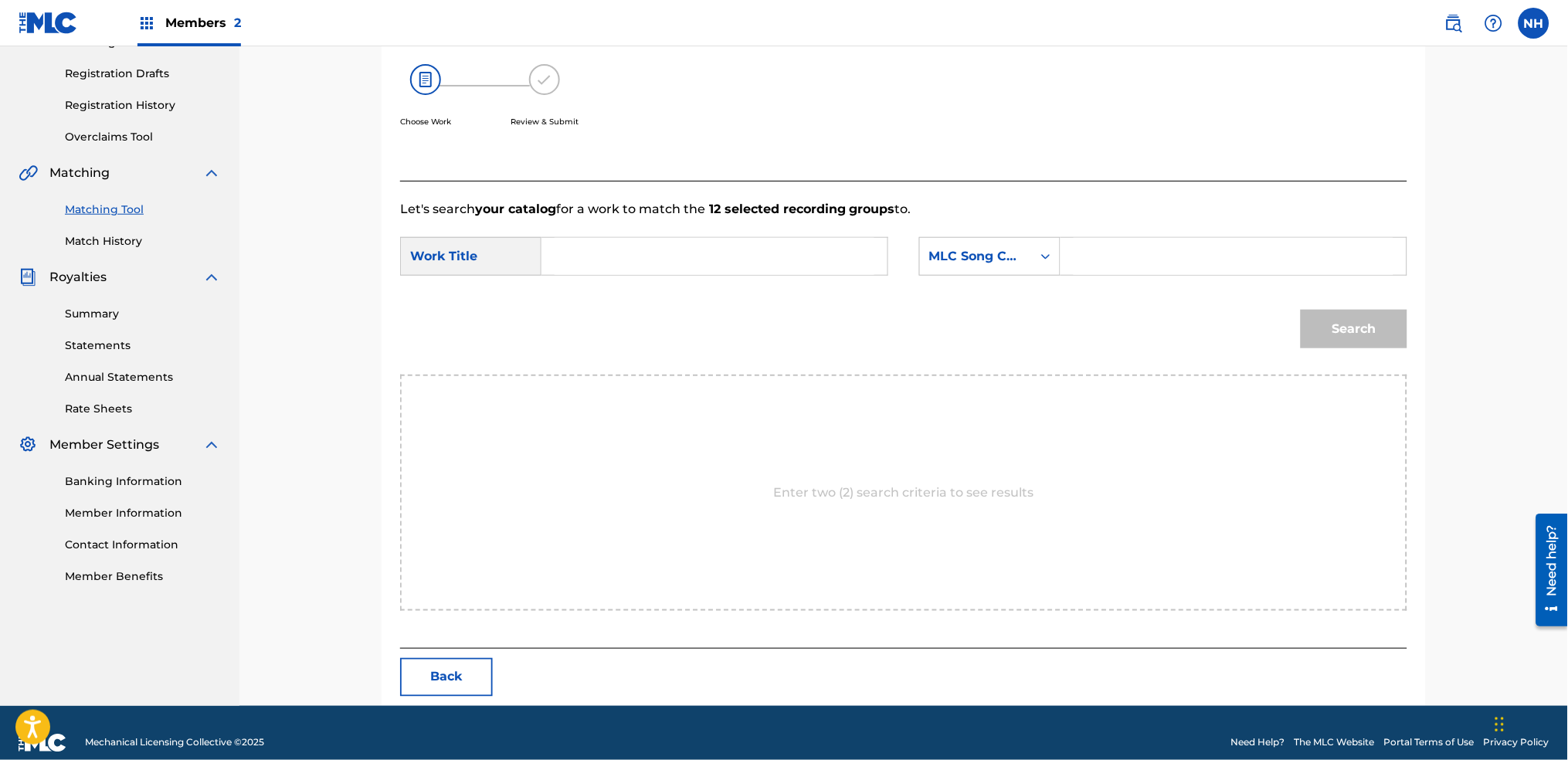
scroll to position [268, 0]
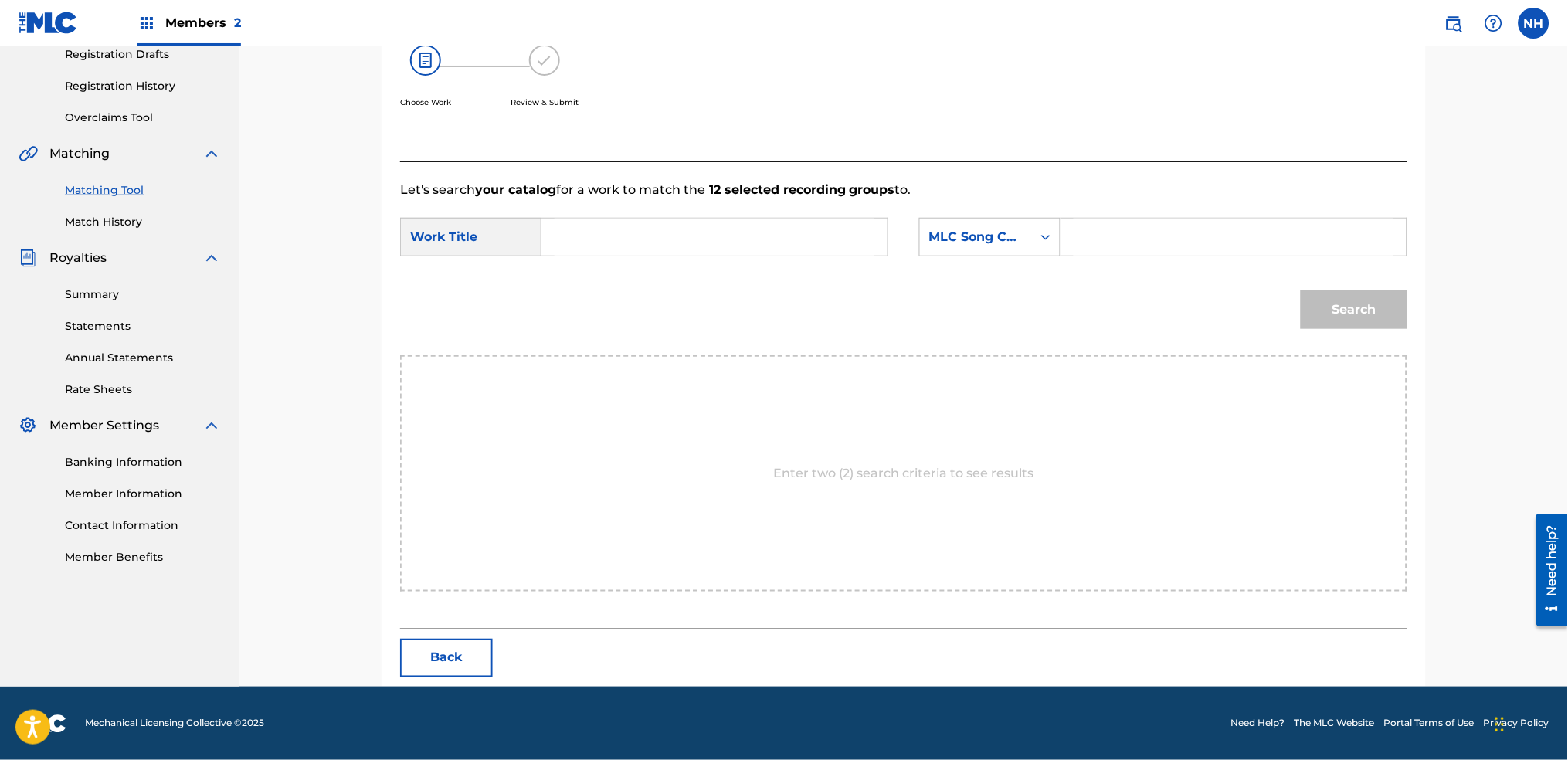
click at [756, 254] on input "Search Form" at bounding box center [715, 237] width 320 height 37
drag, startPoint x: 792, startPoint y: 248, endPoint x: 853, endPoint y: 256, distance: 61.5
click at [793, 248] on input "Search Form" at bounding box center [715, 237] width 320 height 37
paste input "DREAMING INTERLUDE"
type input "DREAMING INTERLUDE"
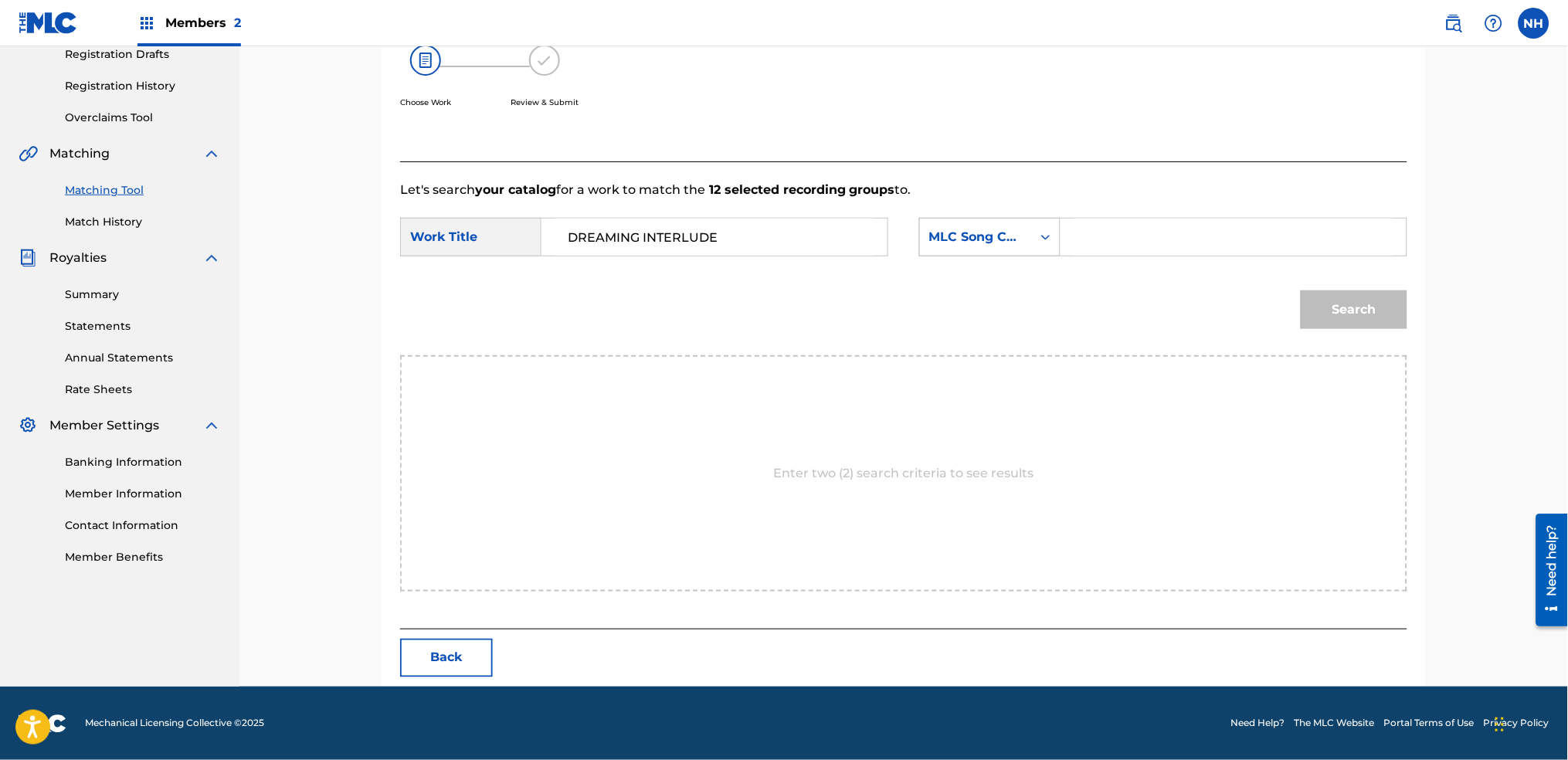
click at [1002, 256] on div "MLC Song Code" at bounding box center [990, 237] width 141 height 39
click at [1007, 271] on div "Writer Name" at bounding box center [990, 275] width 140 height 39
type input "alfa"
click at [1301, 290] on button "Search" at bounding box center [1354, 309] width 107 height 39
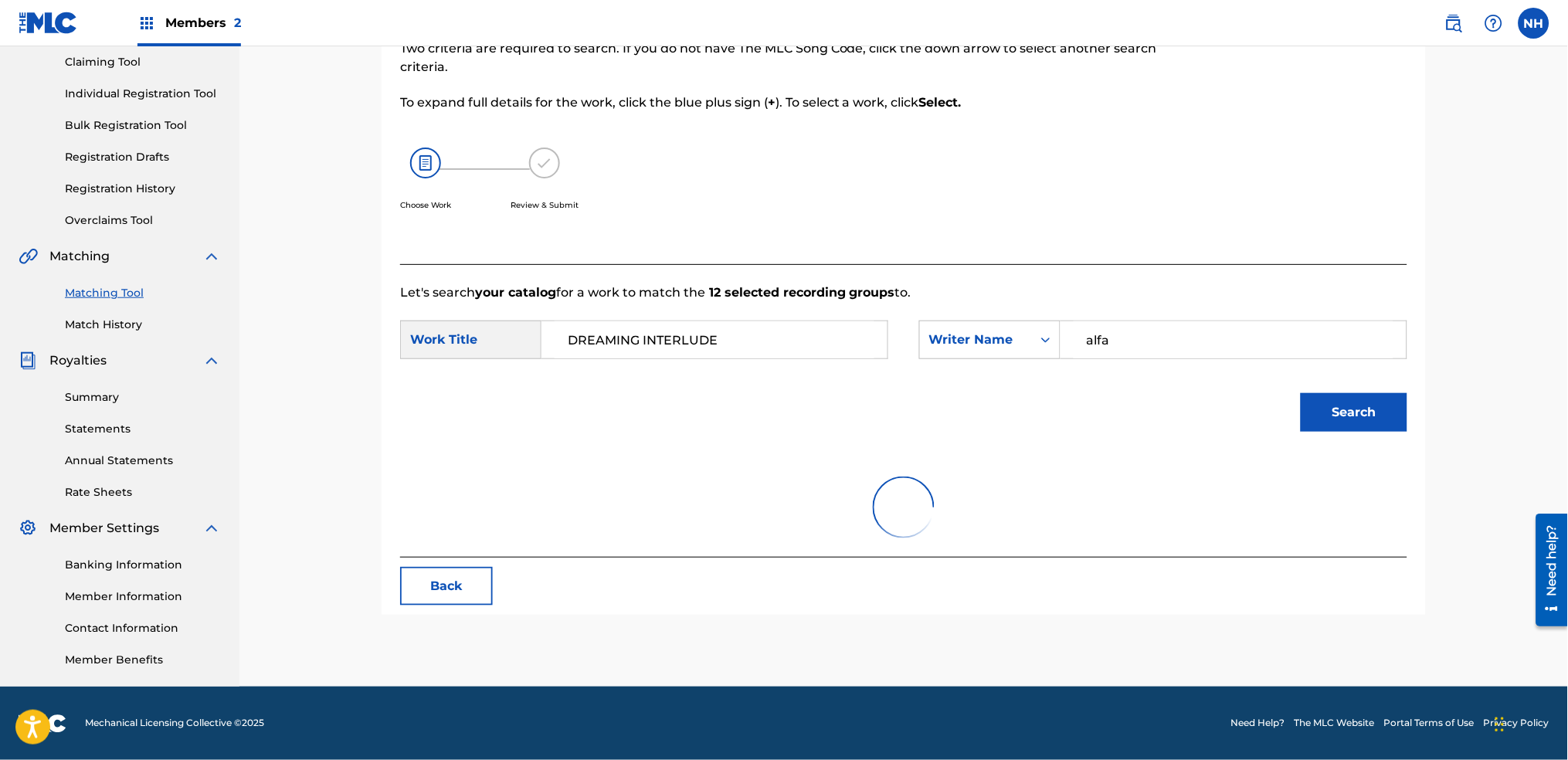
scroll to position [268, 0]
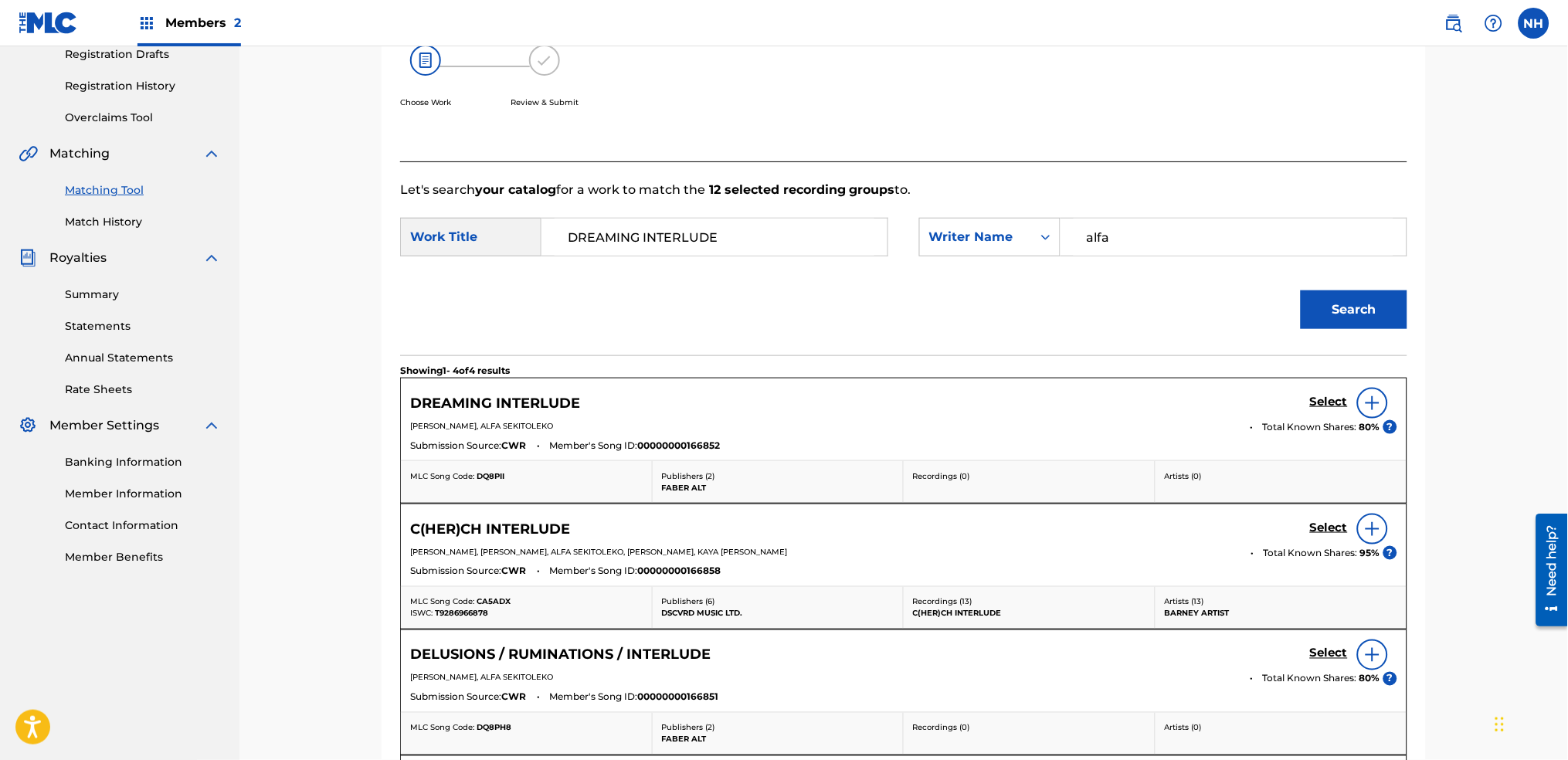
click at [1320, 408] on link "Select" at bounding box center [1329, 403] width 38 height 17
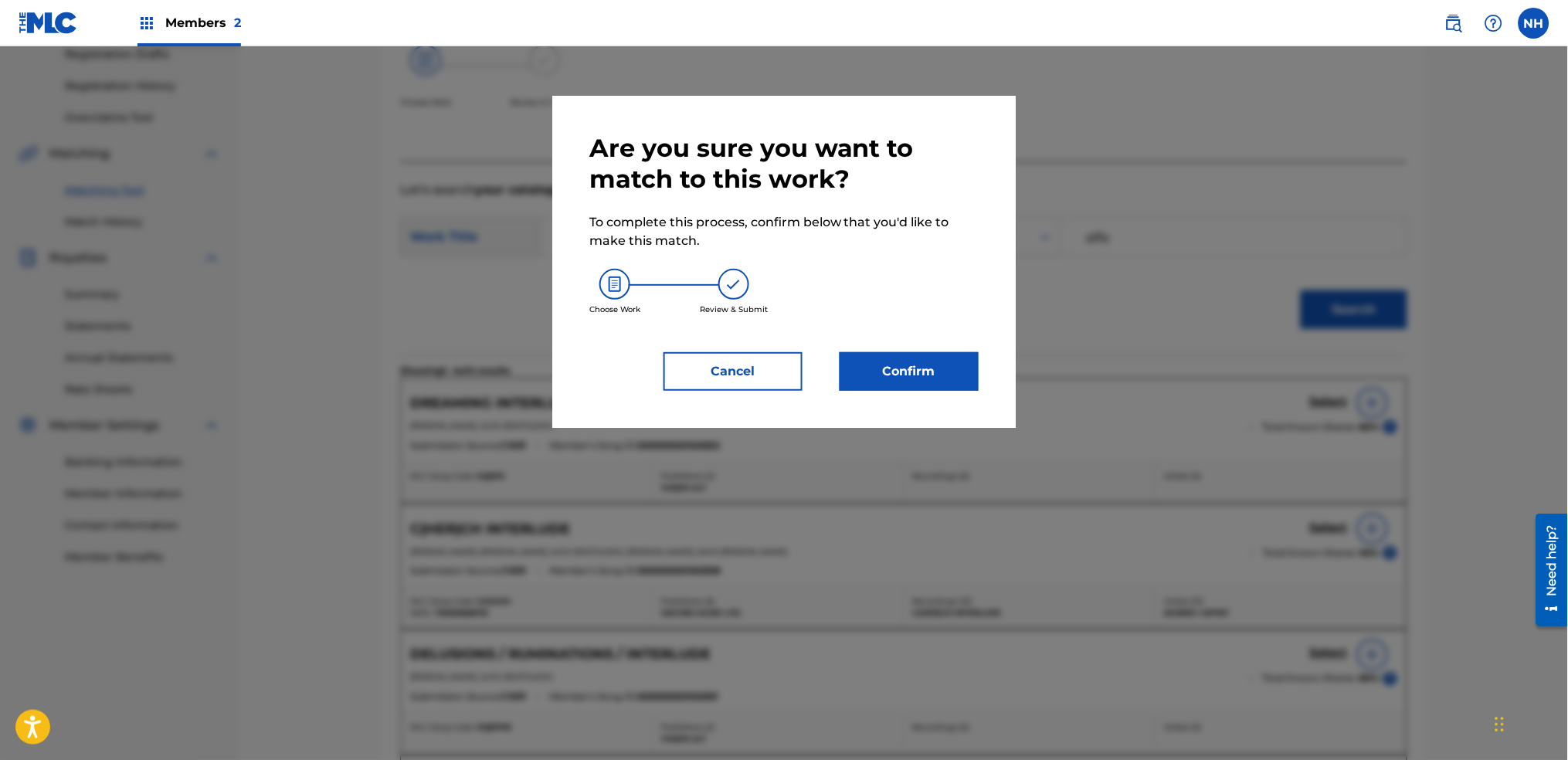
click at [983, 404] on div "Are you sure you want to match to this work? To complete this process, confirm …" at bounding box center [784, 262] width 464 height 332
click at [943, 372] on button "Confirm" at bounding box center [910, 371] width 139 height 39
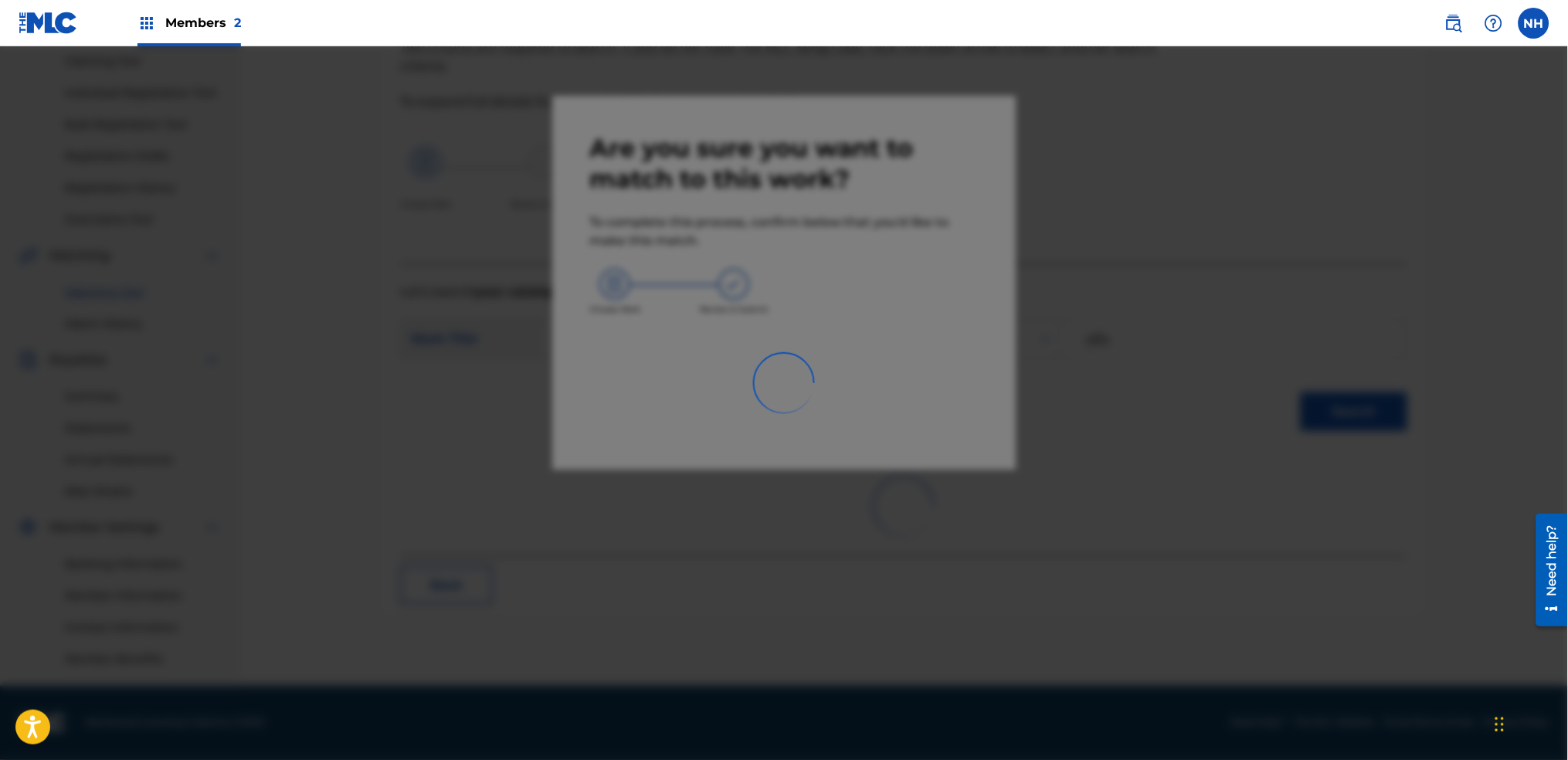
scroll to position [166, 0]
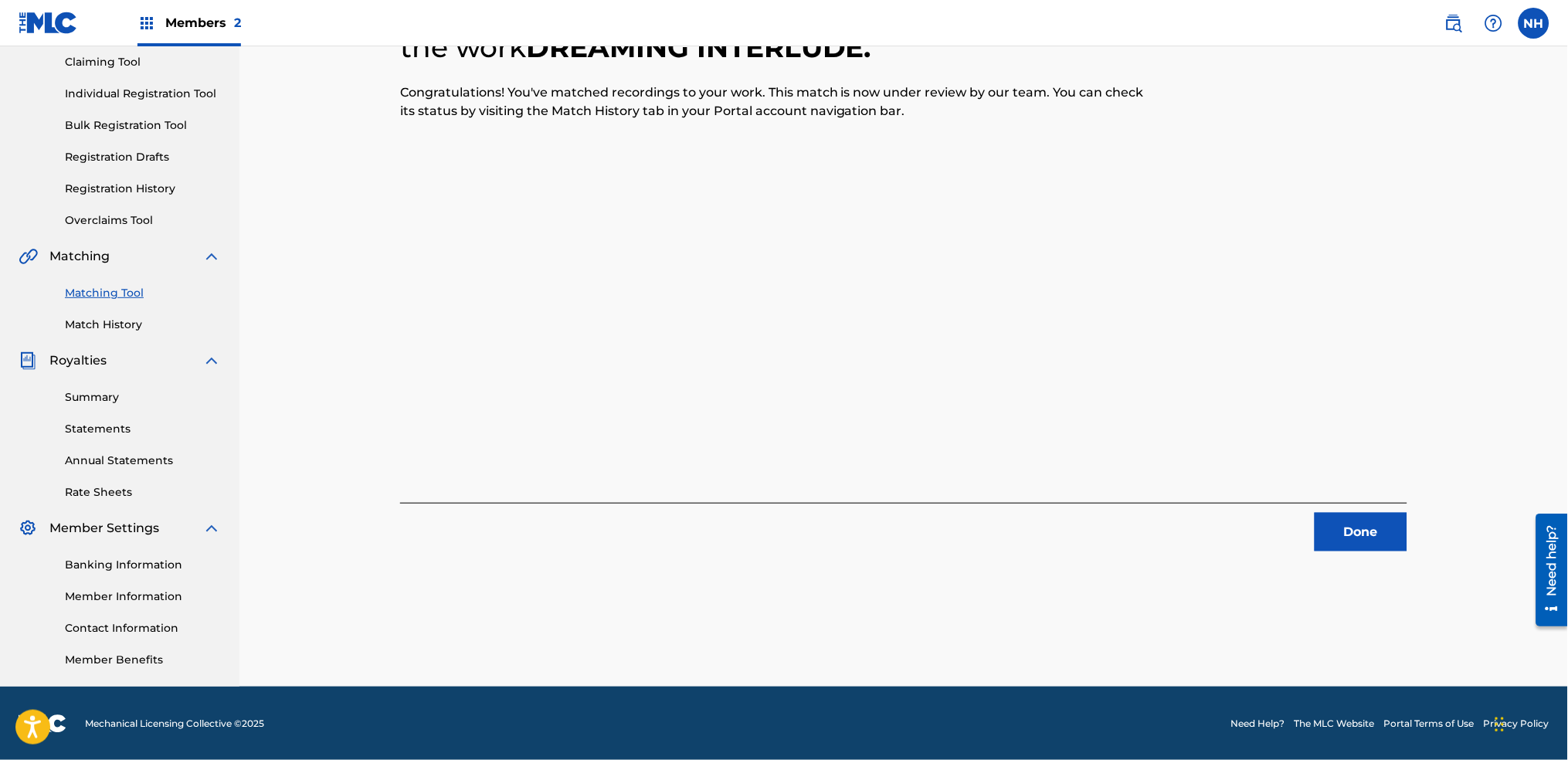
click at [231, 486] on div "Summary Catalog Works Registration Claiming Tool Individual Registration Tool B…" at bounding box center [120, 305] width 239 height 763
click at [1469, 597] on div "12 Recording Groups are pending usage match to the work DREAMING INTERLUDE . Co…" at bounding box center [903, 284] width 1329 height 806
click at [1348, 543] on button "Done" at bounding box center [1361, 532] width 93 height 39
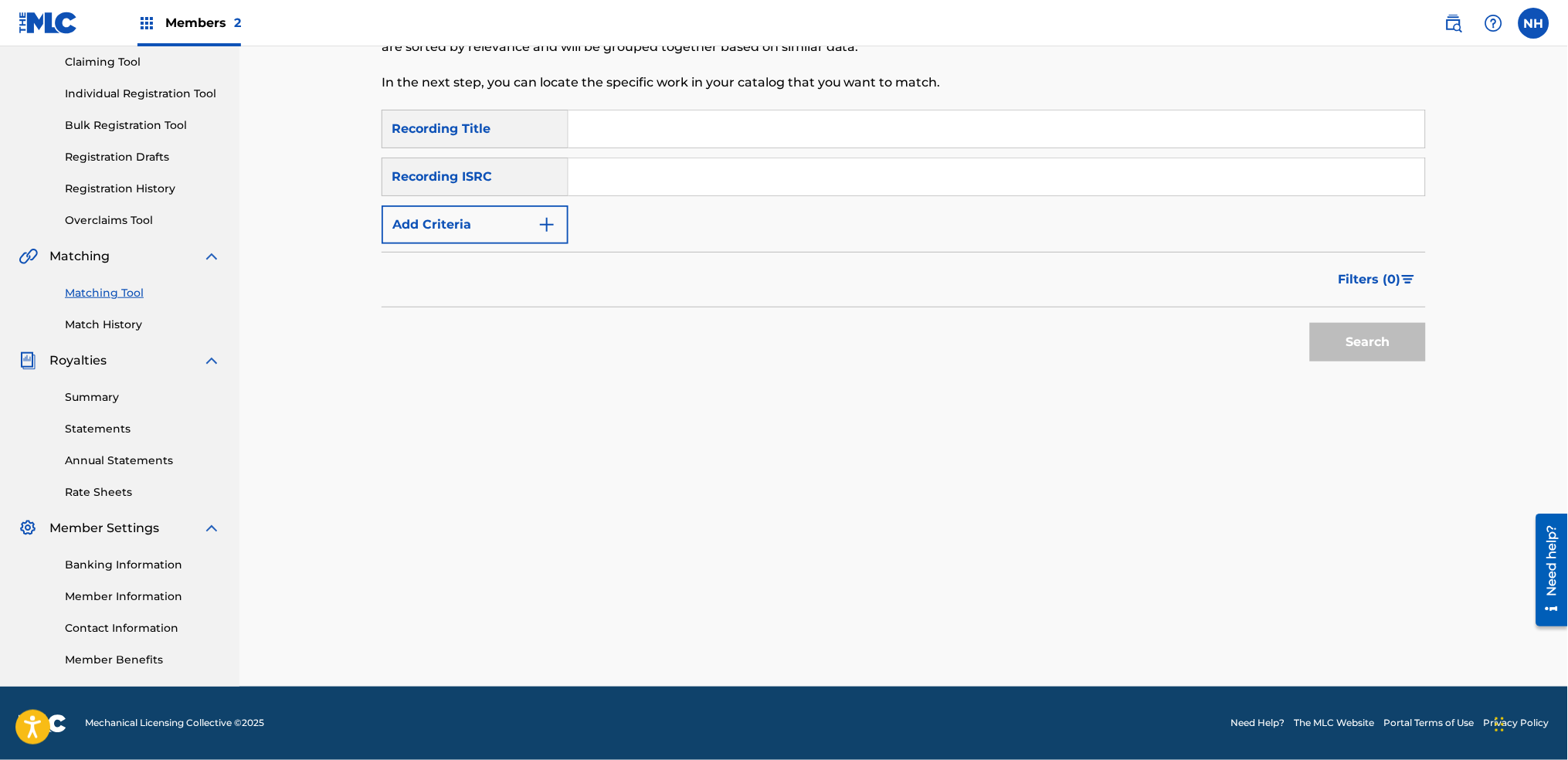
click at [744, 141] on input "Search Form" at bounding box center [997, 129] width 857 height 37
paste input "HOPE"
type input "HOPE"
click at [504, 221] on button "Add Criteria" at bounding box center [475, 225] width 187 height 39
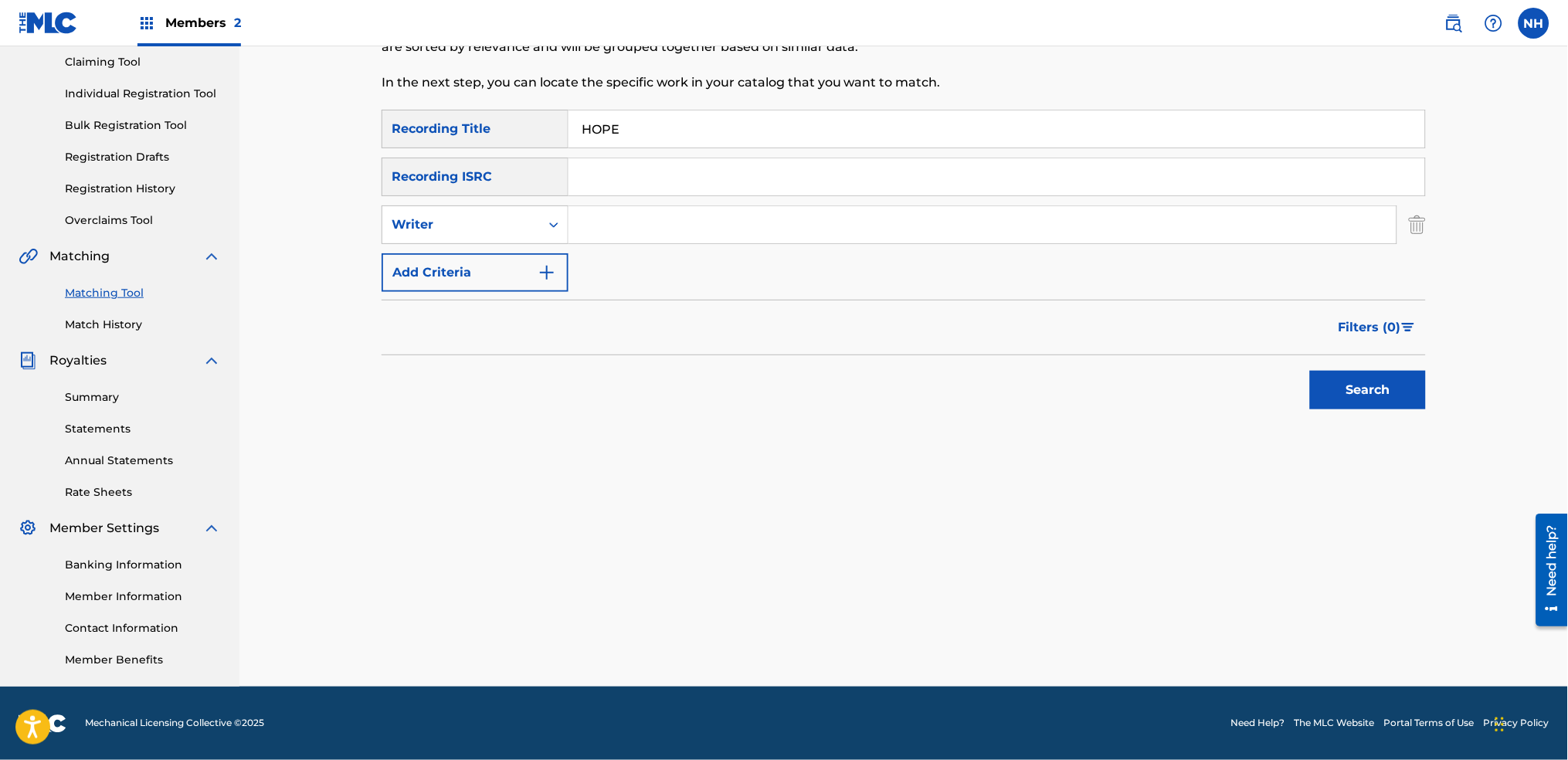
click at [536, 255] on button "Add Criteria" at bounding box center [475, 272] width 187 height 39
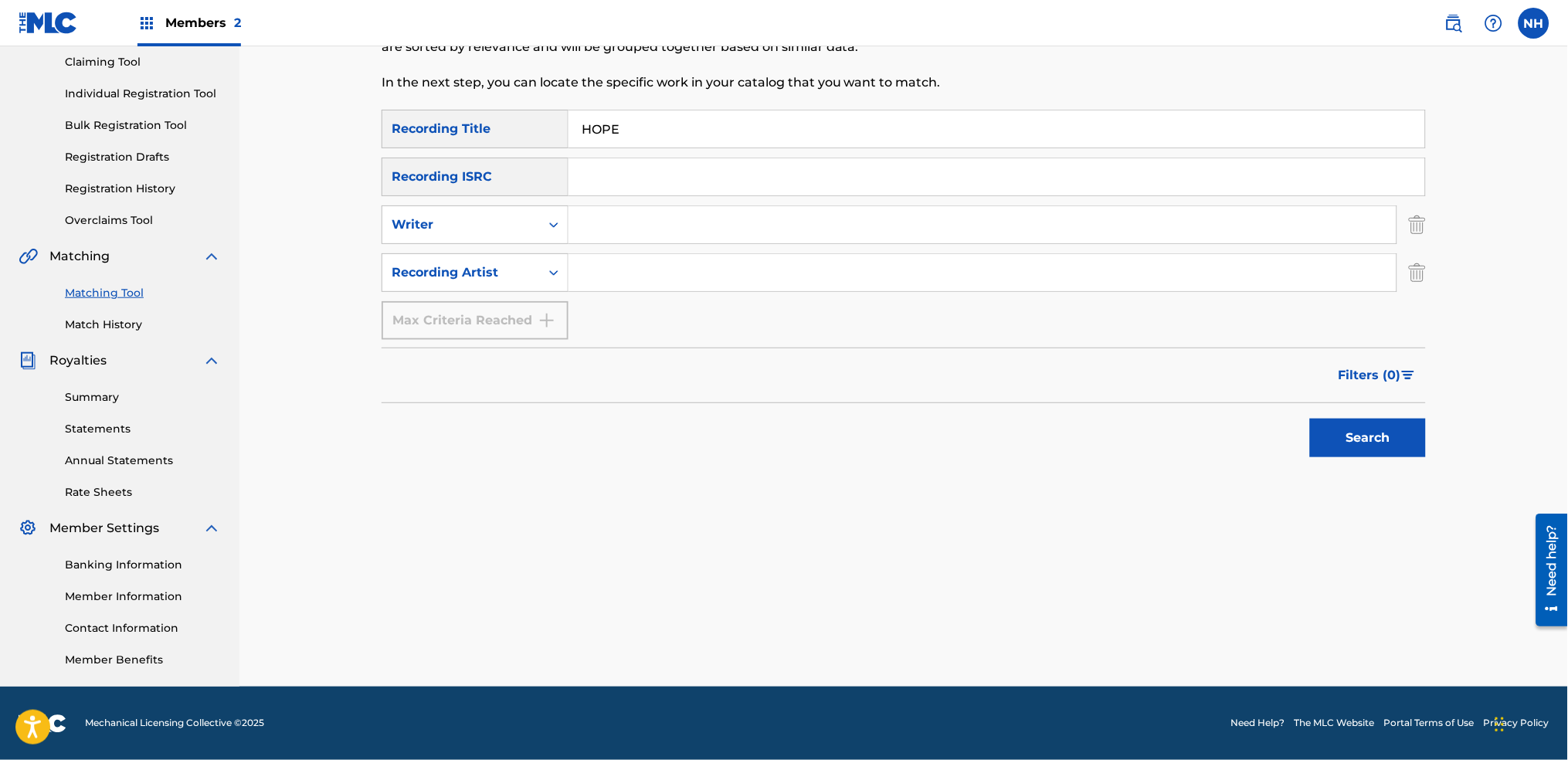
click at [598, 245] on div "SearchWithCriteria2abb0aaa-afad-4308-9d96-de7e744857a4 Recording Title HOPE Sea…" at bounding box center [904, 225] width 1044 height 230
click at [609, 272] on input "Search Form" at bounding box center [983, 272] width 828 height 37
type input "alfa mist"
click at [1406, 435] on button "Search" at bounding box center [1367, 438] width 116 height 39
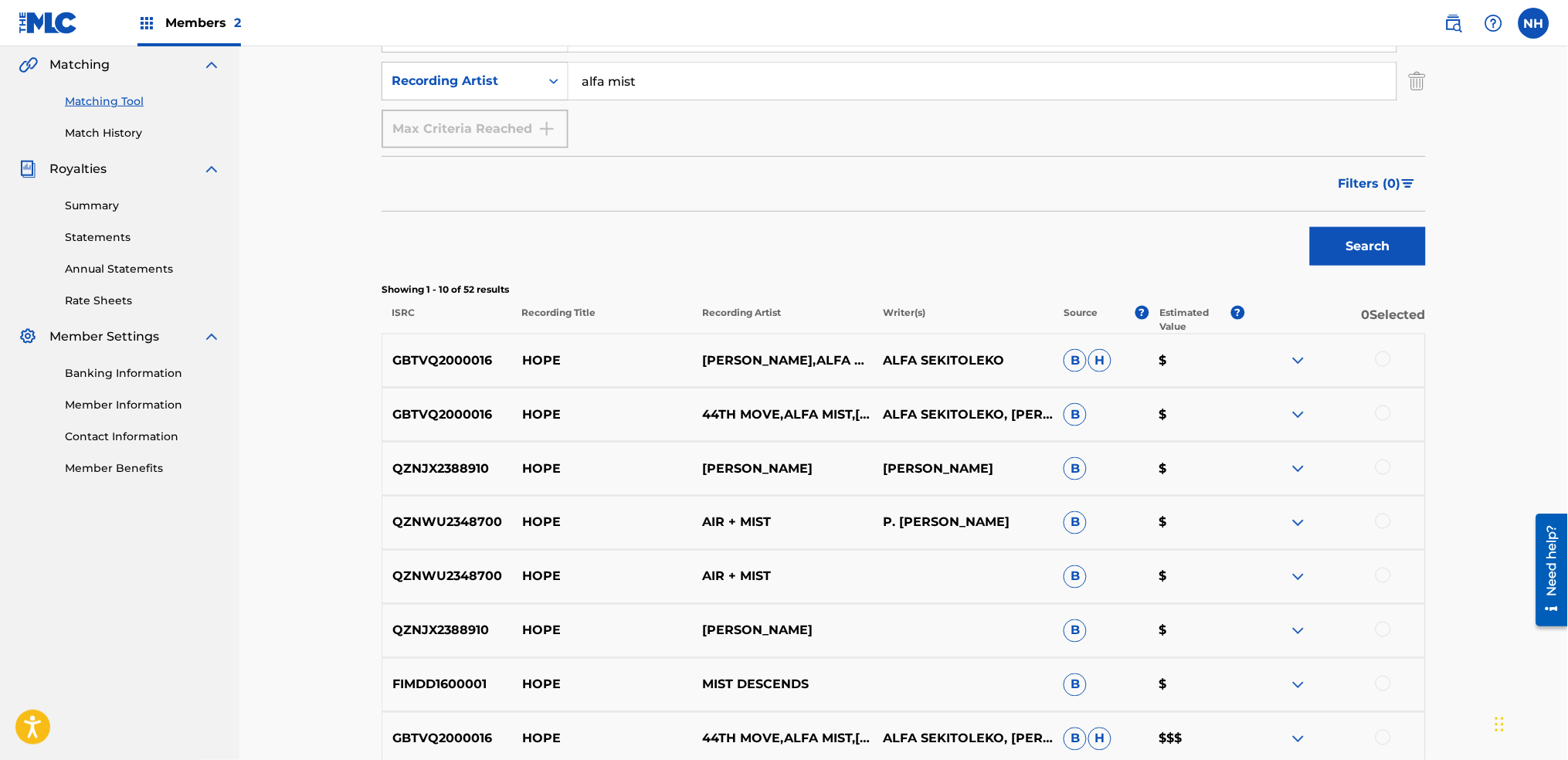
scroll to position [475, 0]
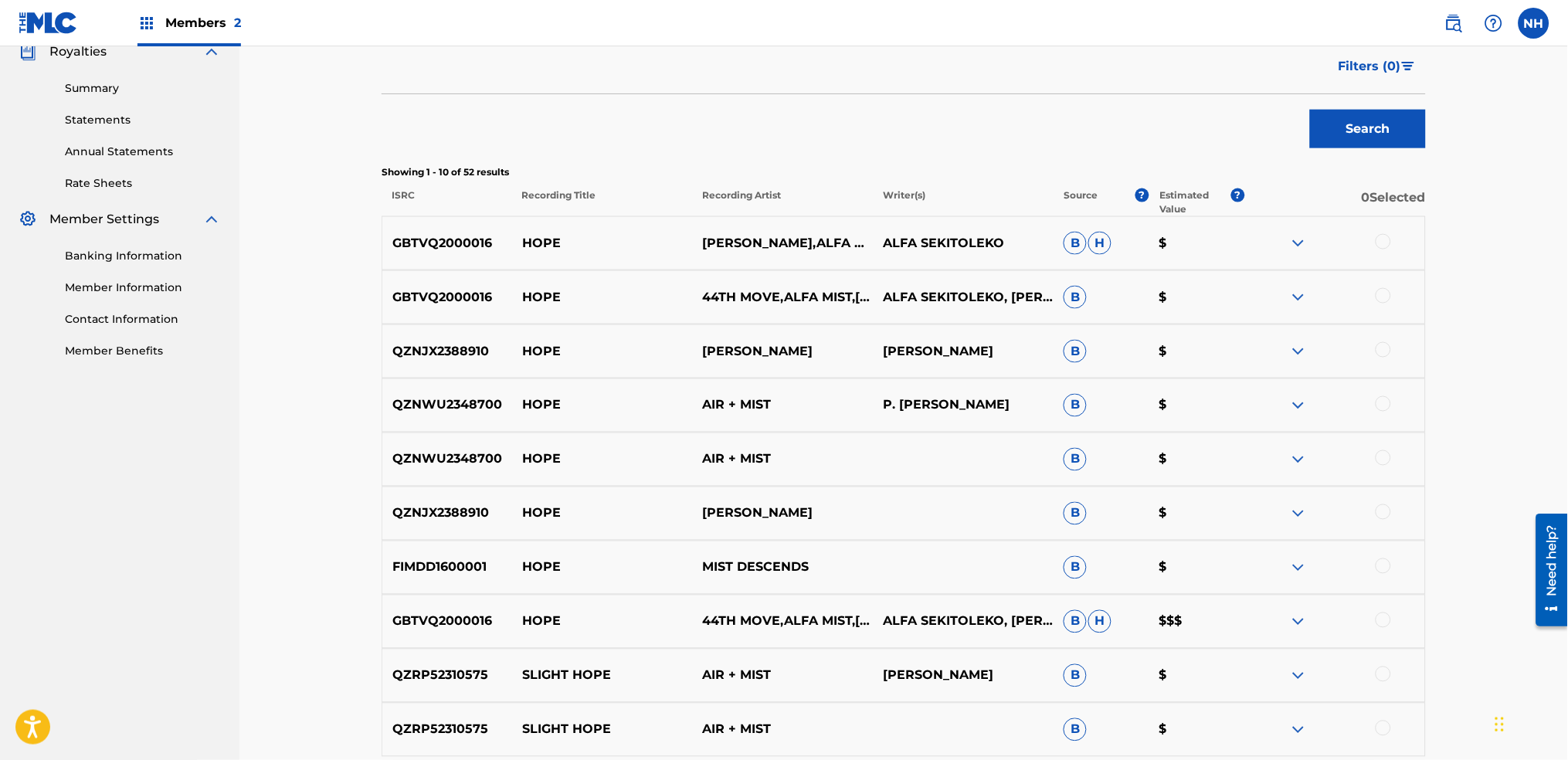
click at [1381, 242] on div at bounding box center [1384, 242] width 16 height 16
click at [1389, 316] on div "GBTVQ2000016 HOPE 44TH MOVE,ALFA MIST,RICHARD SPAVEN ALFA SEKITOLEKO, RICHARD S…" at bounding box center [904, 298] width 1044 height 54
click at [1385, 307] on div "GBTVQ2000016 HOPE 44TH MOVE,ALFA MIST,RICHARD SPAVEN ALFA SEKITOLEKO, RICHARD S…" at bounding box center [904, 298] width 1044 height 54
click at [1386, 298] on div at bounding box center [1384, 296] width 16 height 16
drag, startPoint x: 561, startPoint y: 246, endPoint x: 521, endPoint y: 246, distance: 40.0
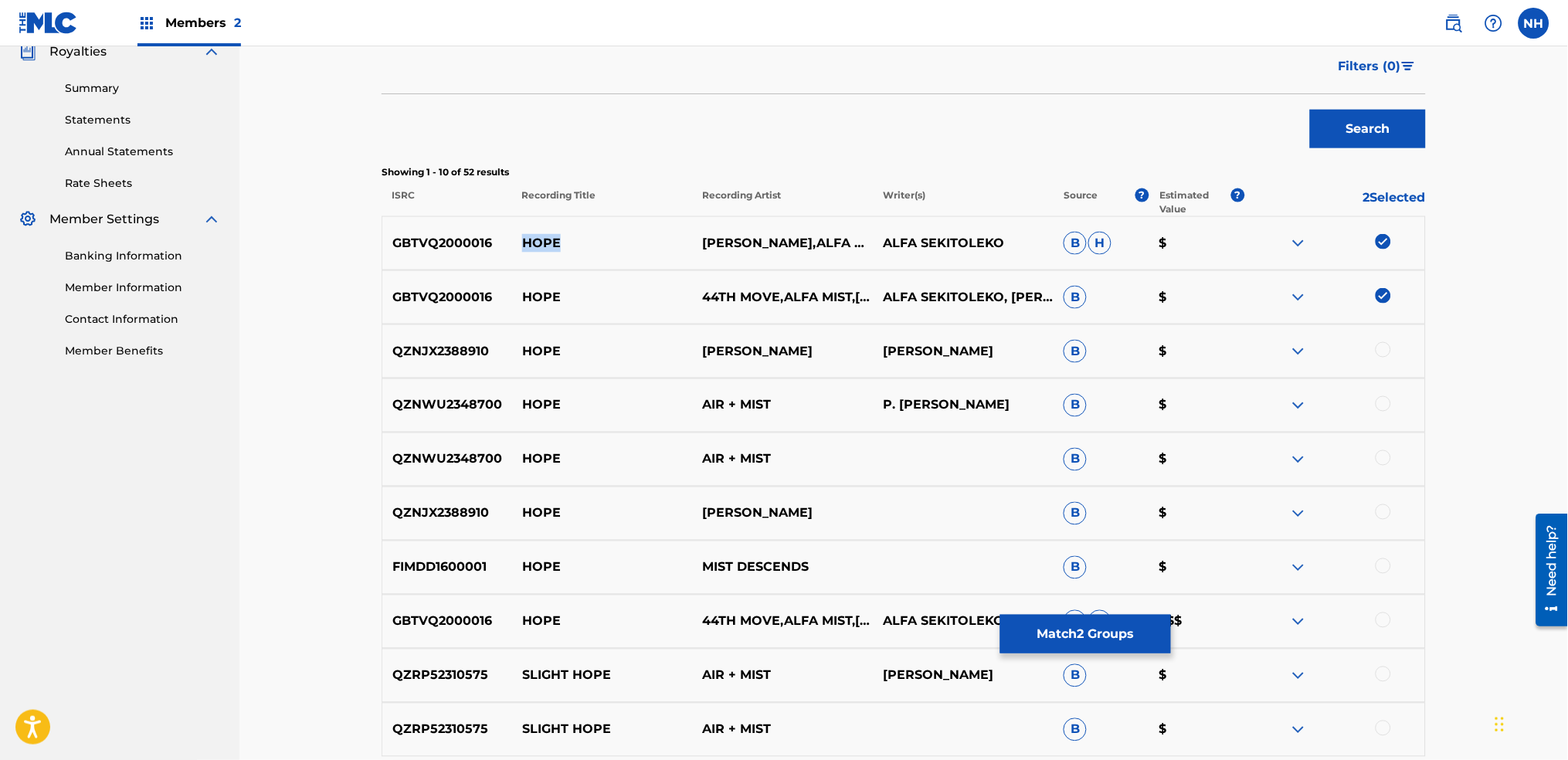
click at [521, 246] on p "HOPE" at bounding box center [602, 243] width 181 height 19
copy p "HOPE"
click at [498, 167] on p "Showing 1 - 10 of 52 results" at bounding box center [904, 172] width 1044 height 14
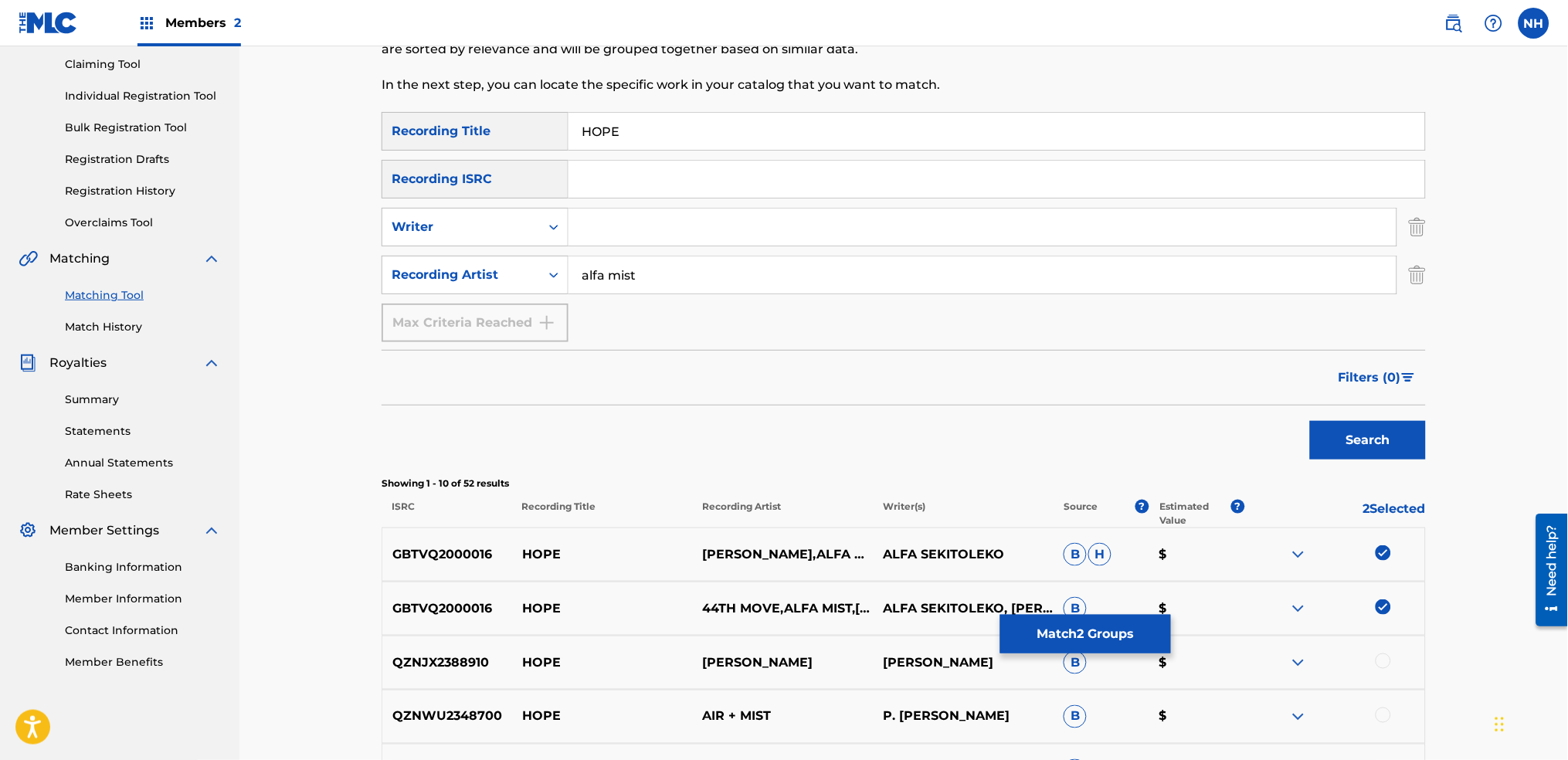
scroll to position [268, 0]
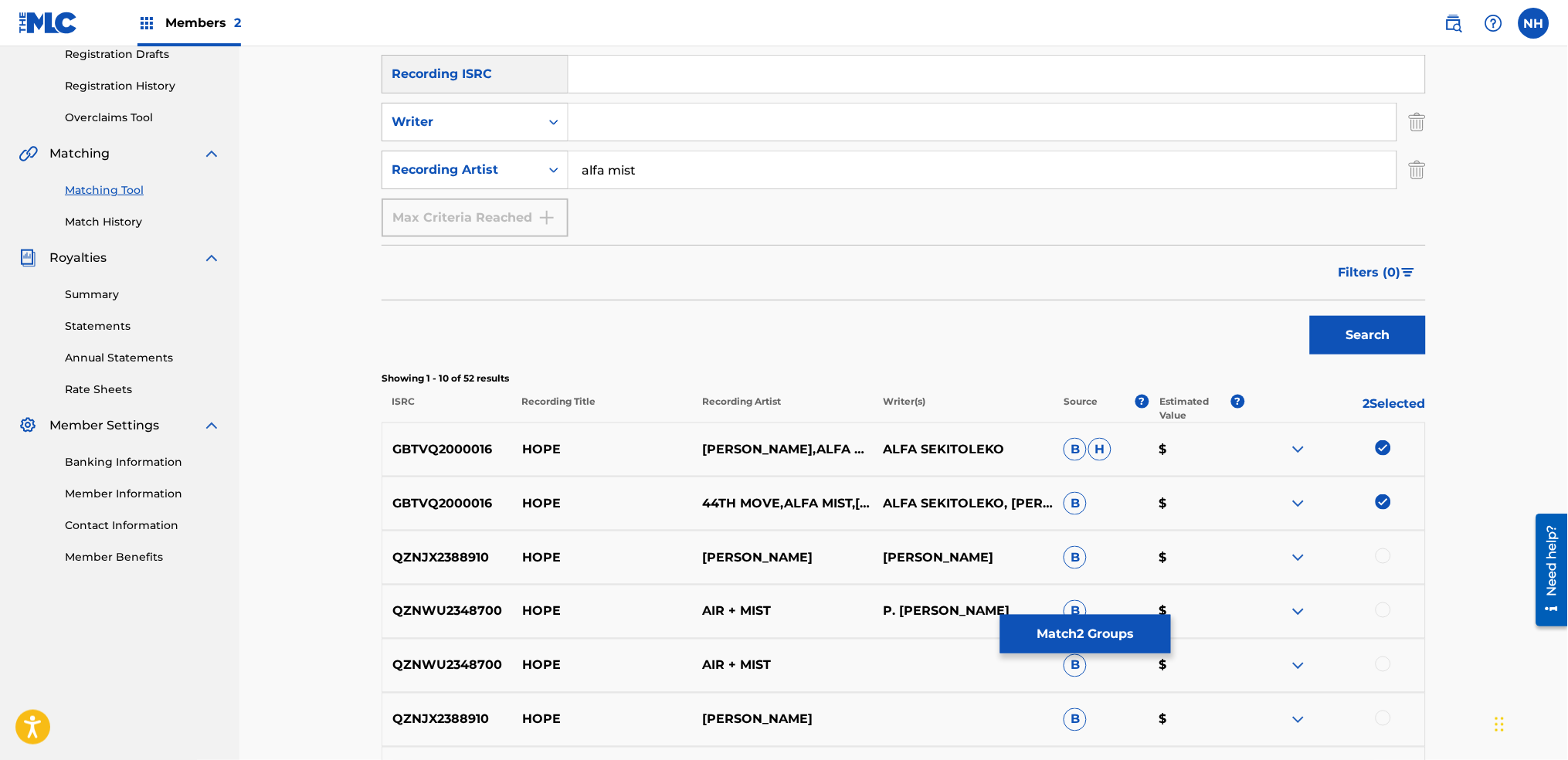
click at [1104, 623] on button "Match 2 Groups" at bounding box center [1086, 634] width 170 height 39
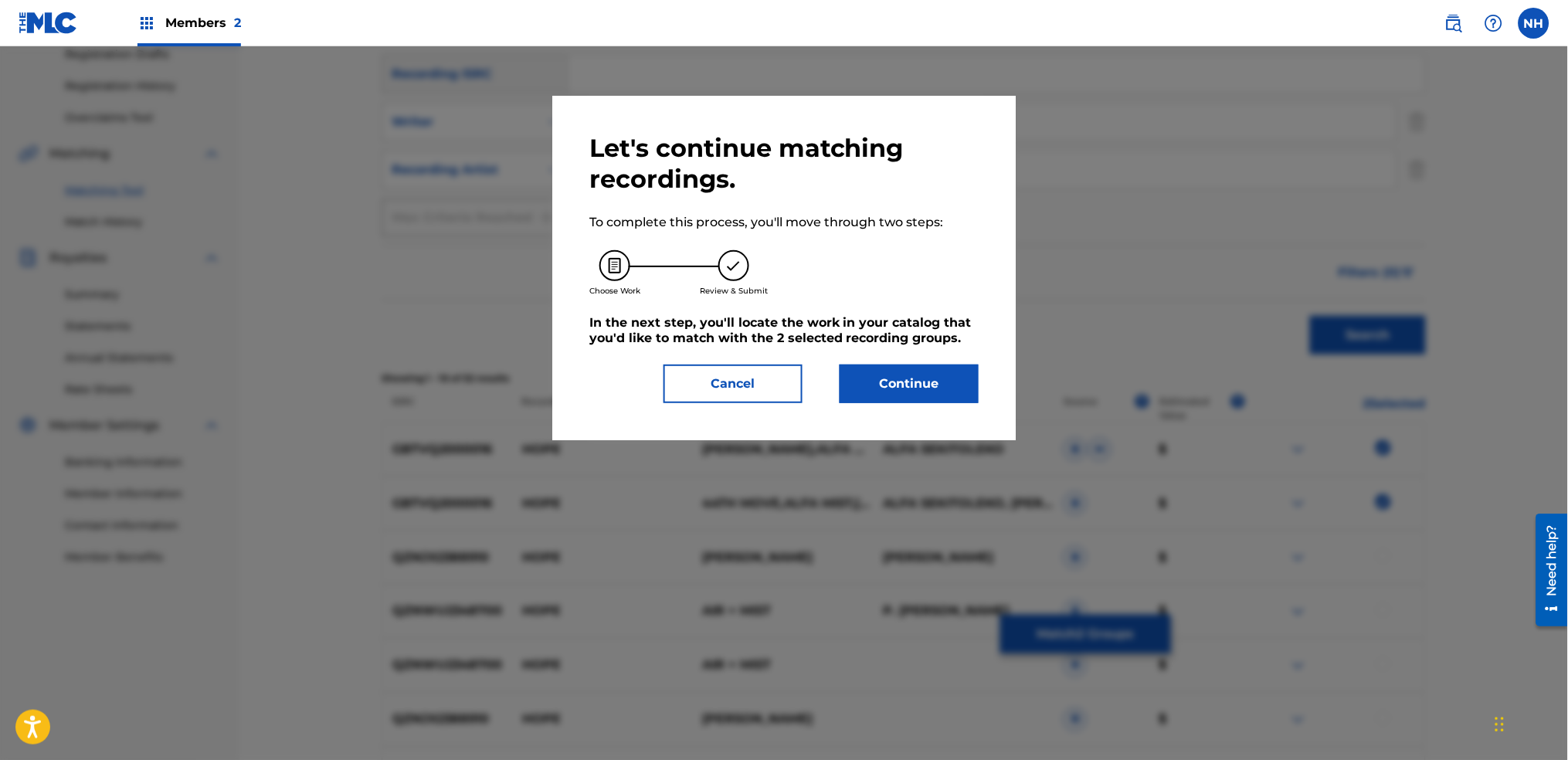
click at [917, 403] on button "Continue" at bounding box center [910, 384] width 139 height 39
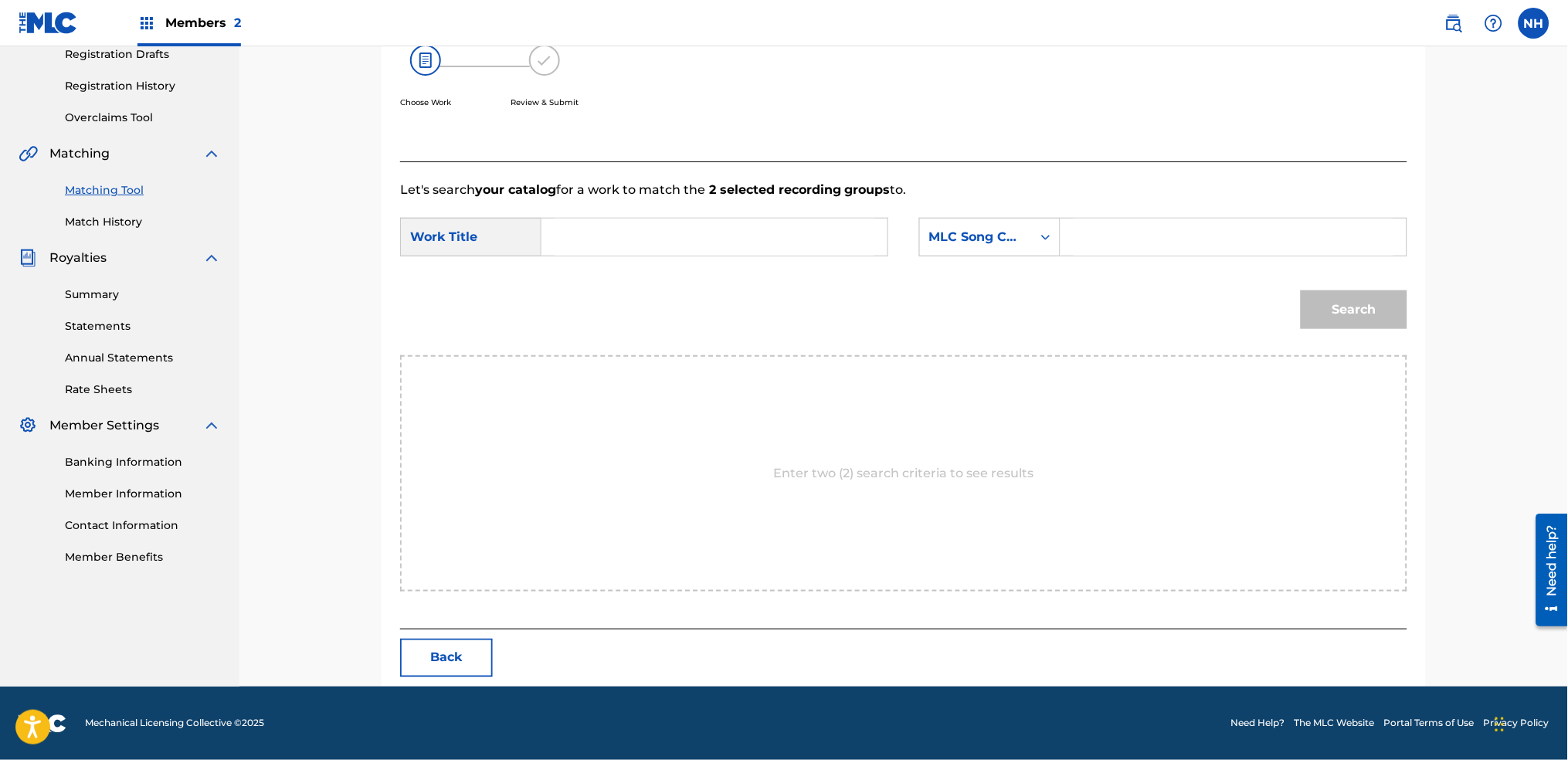
click at [844, 238] on input "Search Form" at bounding box center [715, 237] width 320 height 37
paste input "HOPE"
type input "HOPE"
click at [990, 235] on div "MLC Song Code" at bounding box center [976, 237] width 93 height 19
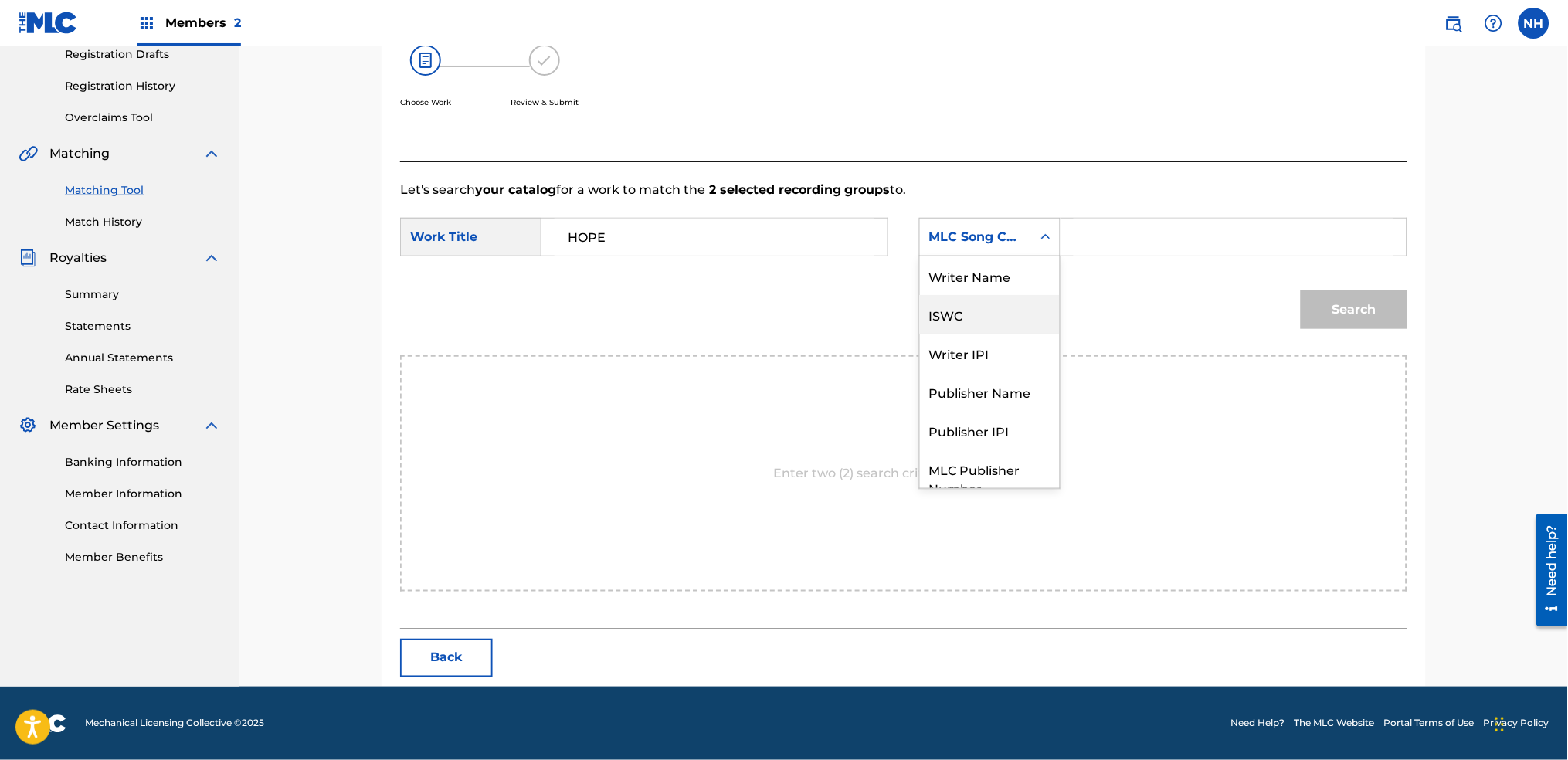
scroll to position [0, 0]
click at [1016, 280] on div "Writer Name" at bounding box center [990, 275] width 140 height 39
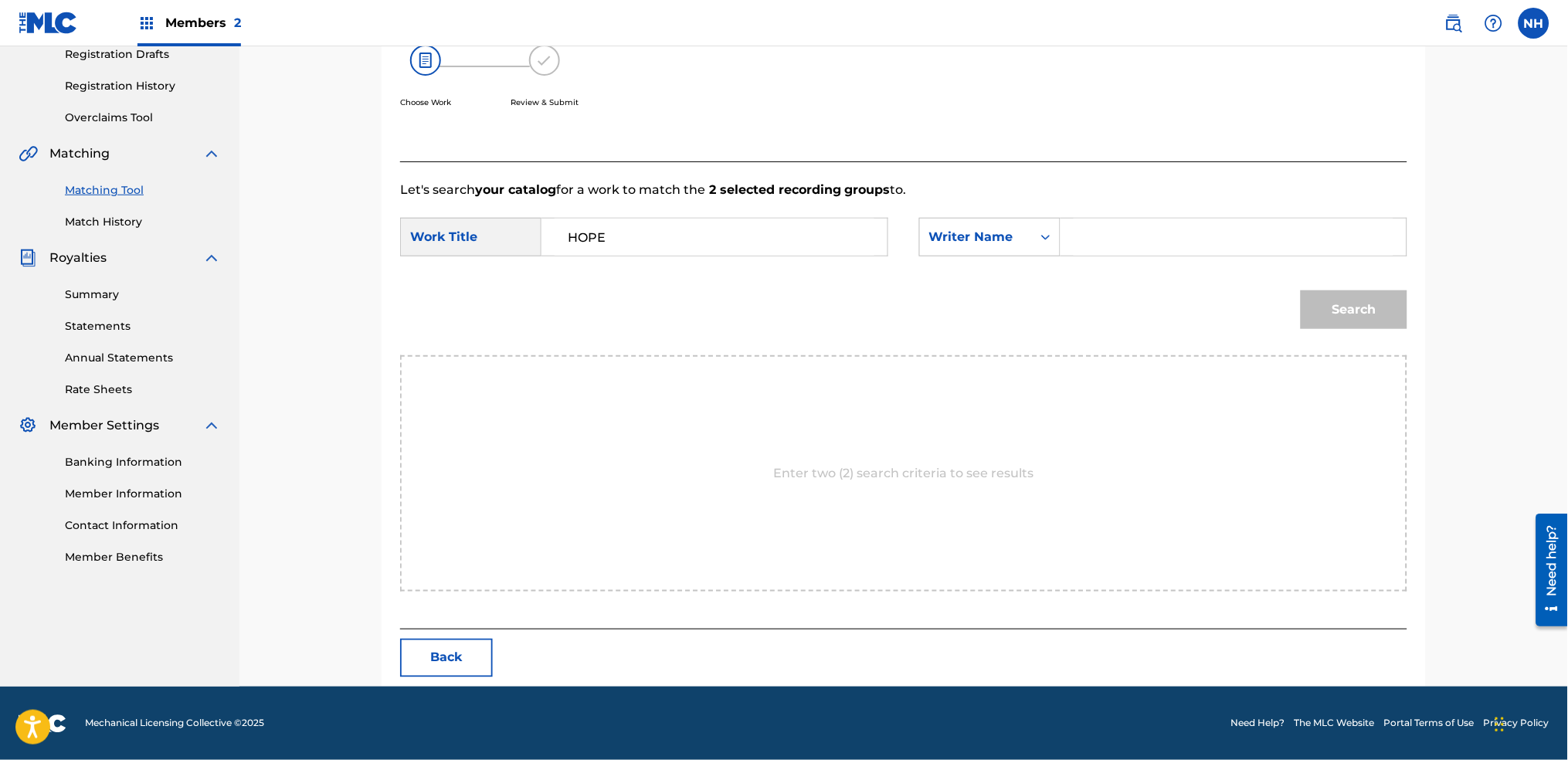
click at [1100, 245] on input "Search Form" at bounding box center [1234, 237] width 320 height 37
type input "alfa"
click at [1301, 290] on button "Search" at bounding box center [1354, 309] width 107 height 39
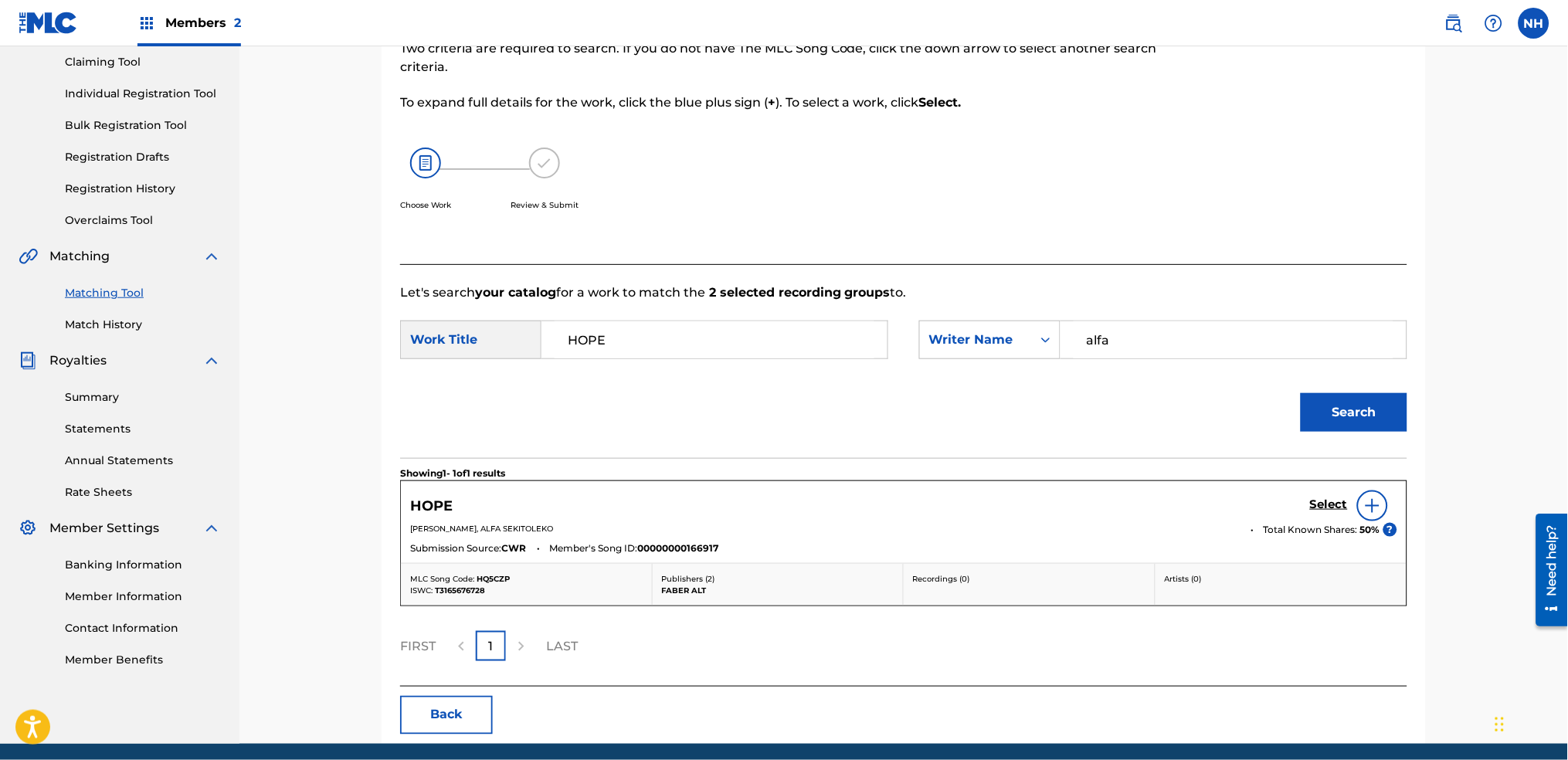
scroll to position [223, 0]
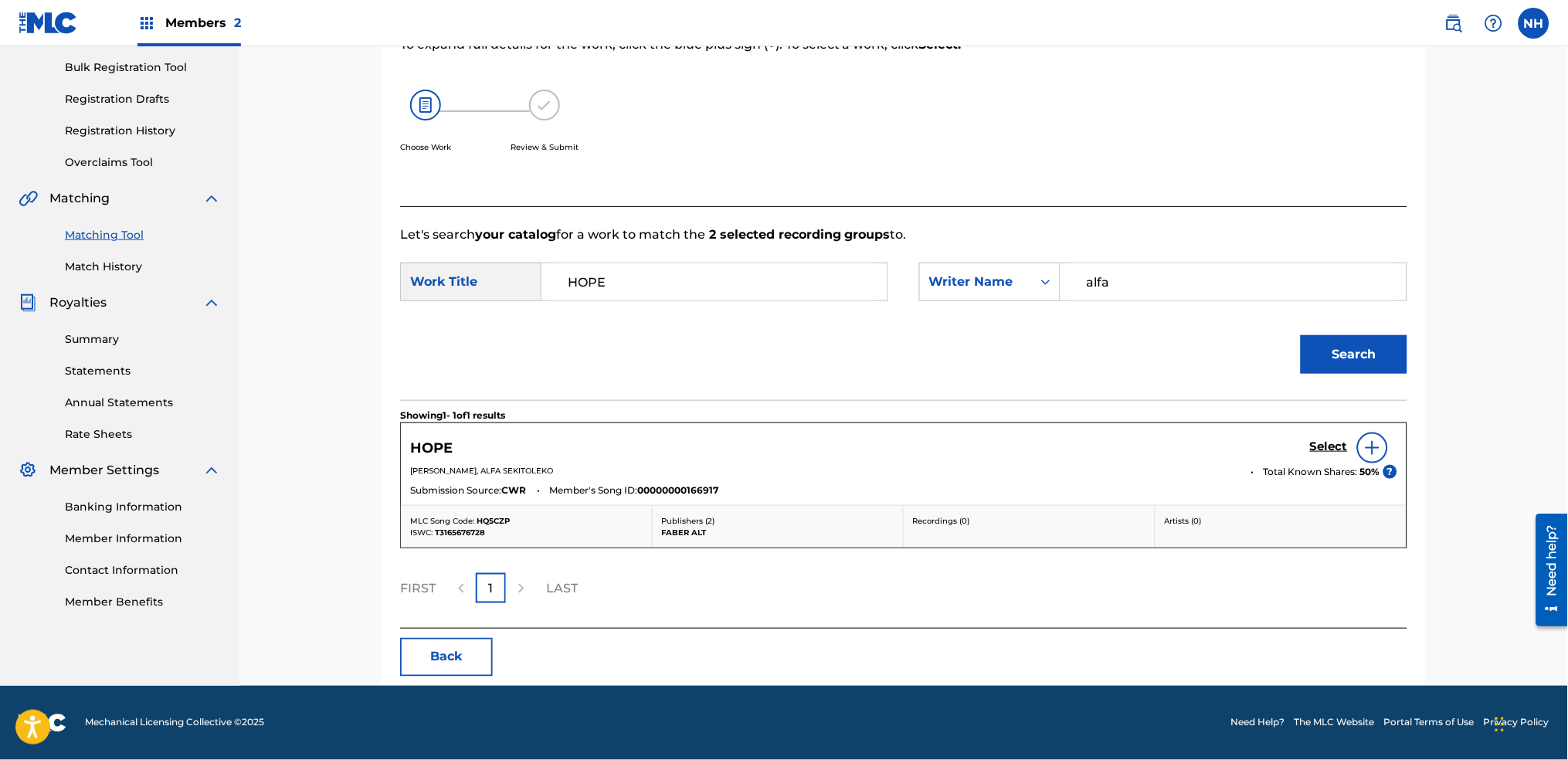
click at [1330, 436] on div "Select" at bounding box center [1353, 448] width 88 height 31
click at [1302, 450] on div "HOPE Select" at bounding box center [903, 448] width 988 height 31
click at [1318, 445] on h5 "Select" at bounding box center [1329, 447] width 38 height 15
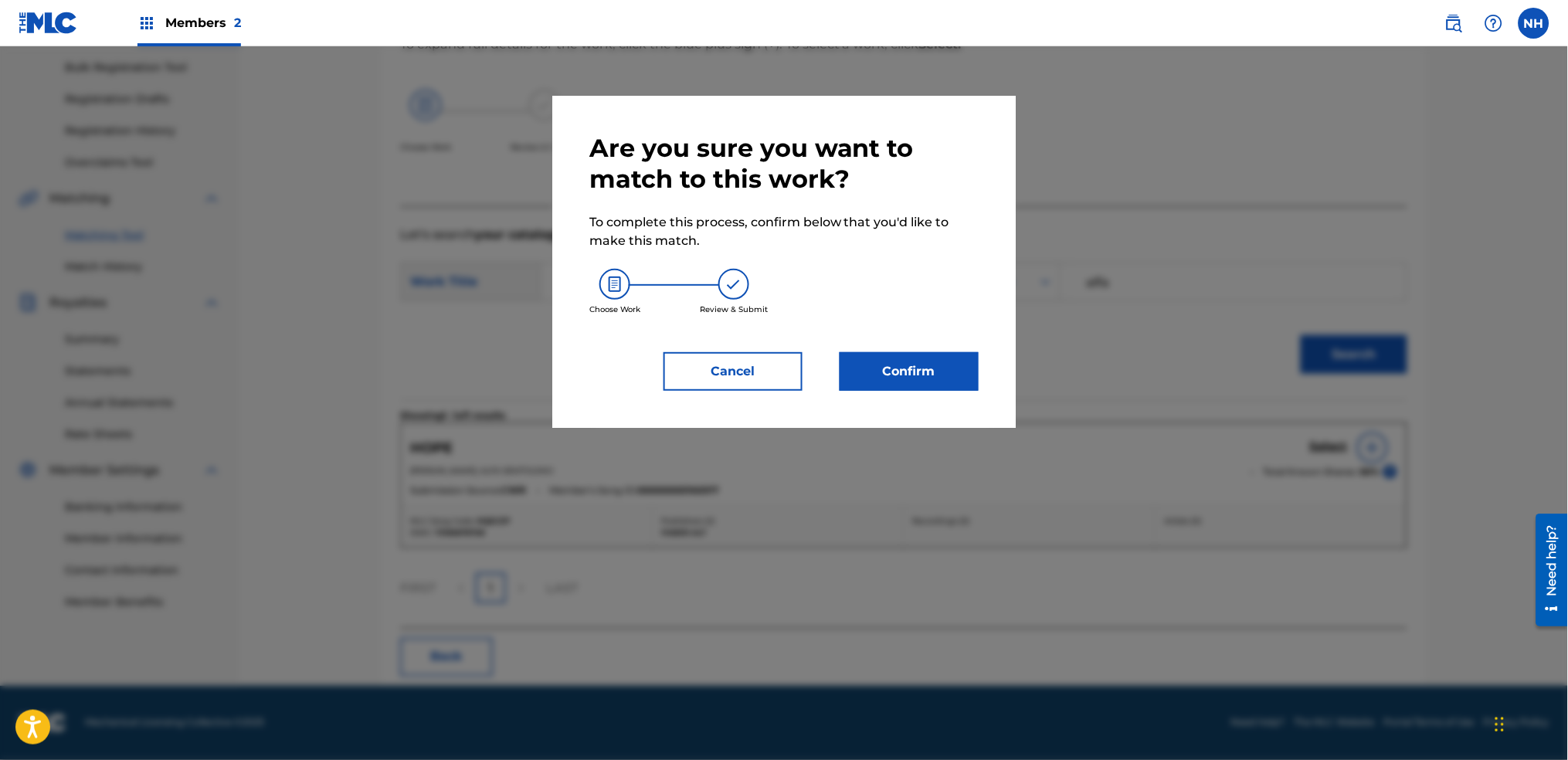
click at [947, 371] on button "Confirm" at bounding box center [910, 371] width 139 height 39
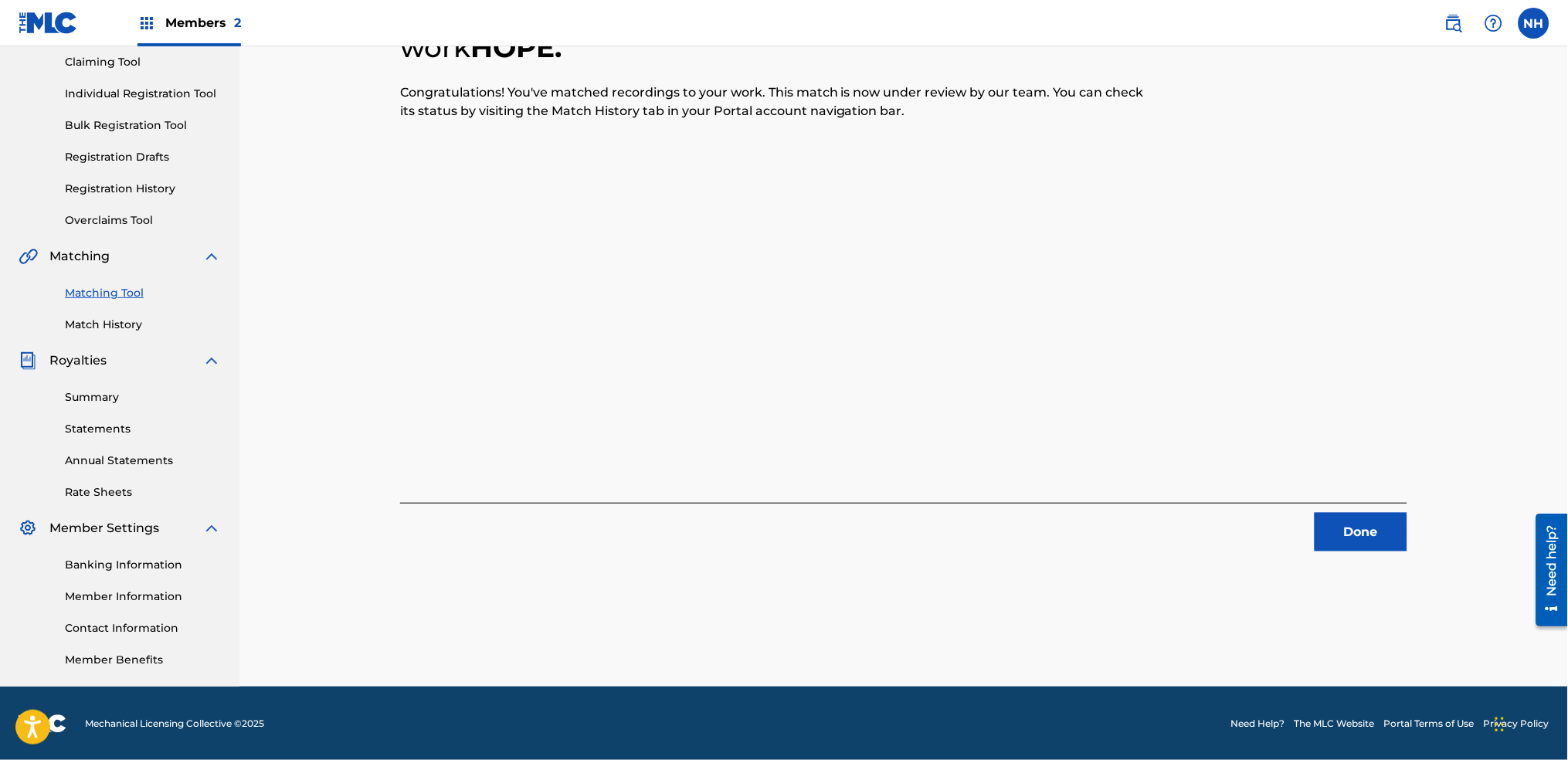
drag, startPoint x: 431, startPoint y: 301, endPoint x: 819, endPoint y: 374, distance: 394.8
click at [430, 301] on div "2 Recording Groups are pending usage match to the work HOPE . Congratulations! …" at bounding box center [903, 255] width 1007 height 594
click at [1407, 514] on div "2 Recording Groups are pending usage match to the work HOPE . Congratulations! …" at bounding box center [904, 255] width 1044 height 594
click at [1368, 528] on button "Done" at bounding box center [1361, 532] width 93 height 39
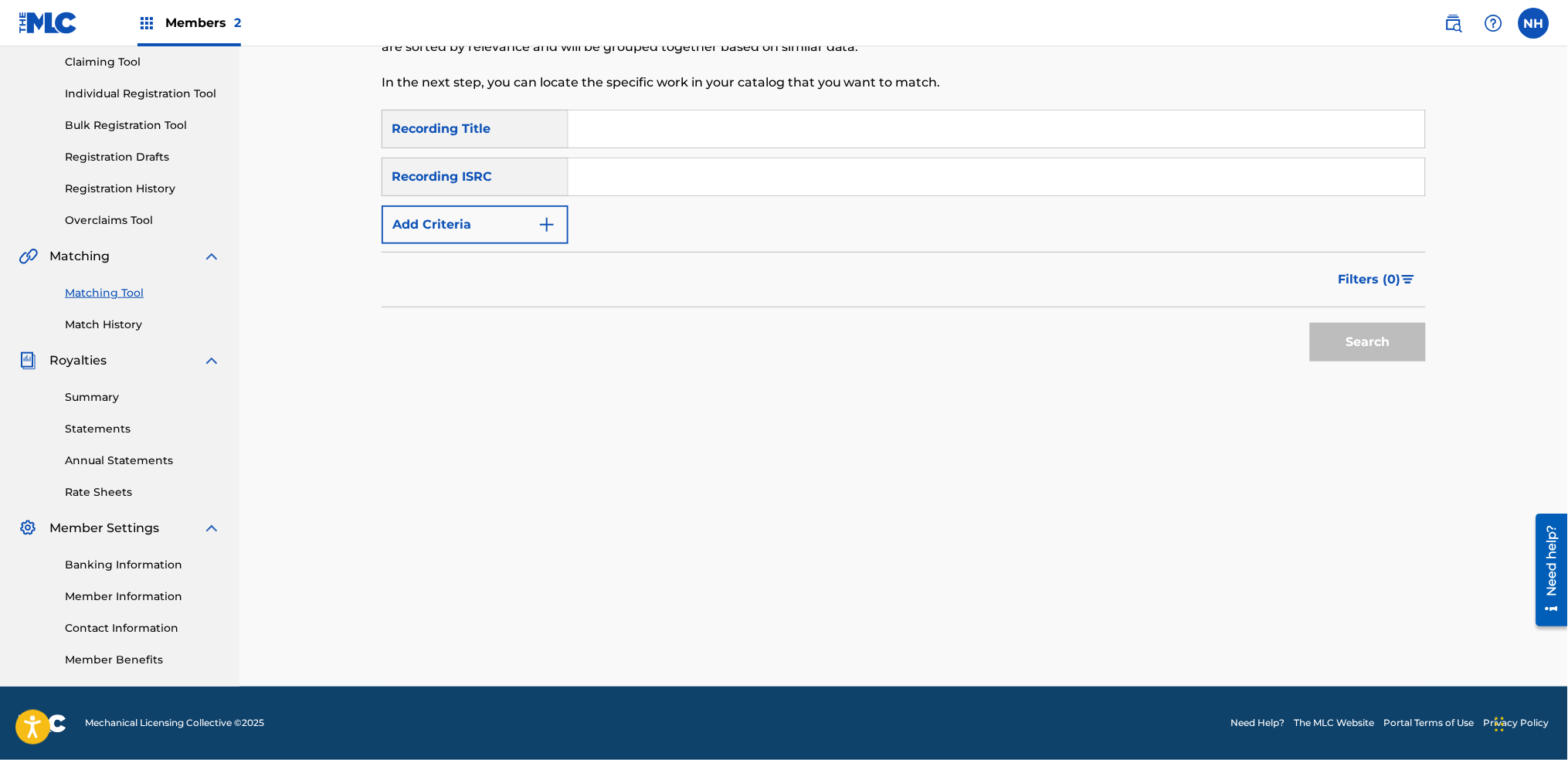
click at [705, 150] on div "SearchWithCriteria2abb0aaa-afad-4308-9d96-de7e744857a4 Recording Title SearchWi…" at bounding box center [904, 177] width 1044 height 134
drag, startPoint x: 658, startPoint y: 137, endPoint x: 545, endPoint y: 188, distance: 124.0
click at [658, 137] on input "Search Form" at bounding box center [997, 129] width 857 height 37
paste input "LITTLE TECHNO"
type input "LITTLE TECHNO"
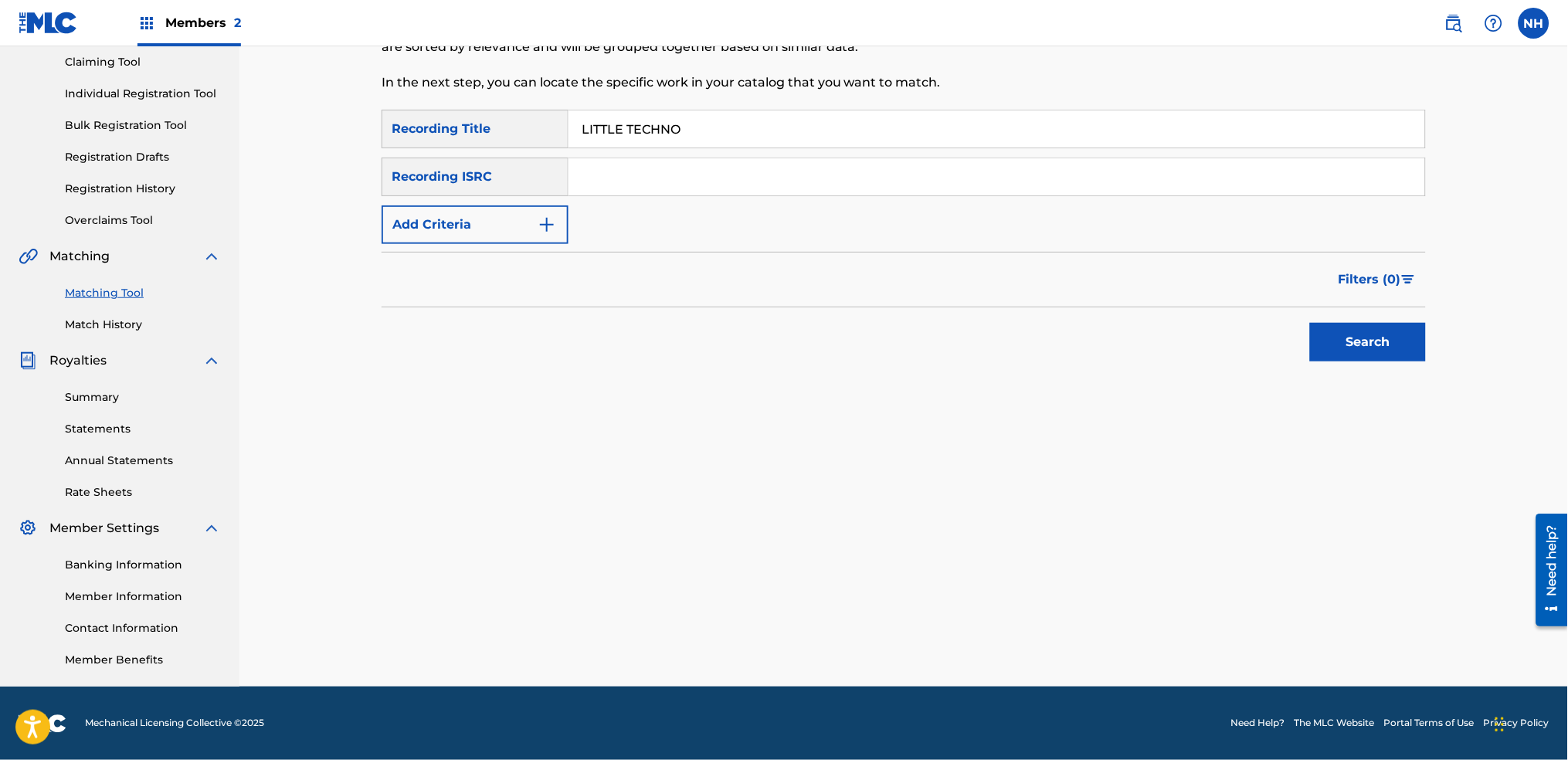
click at [499, 217] on button "Add Criteria" at bounding box center [475, 225] width 187 height 39
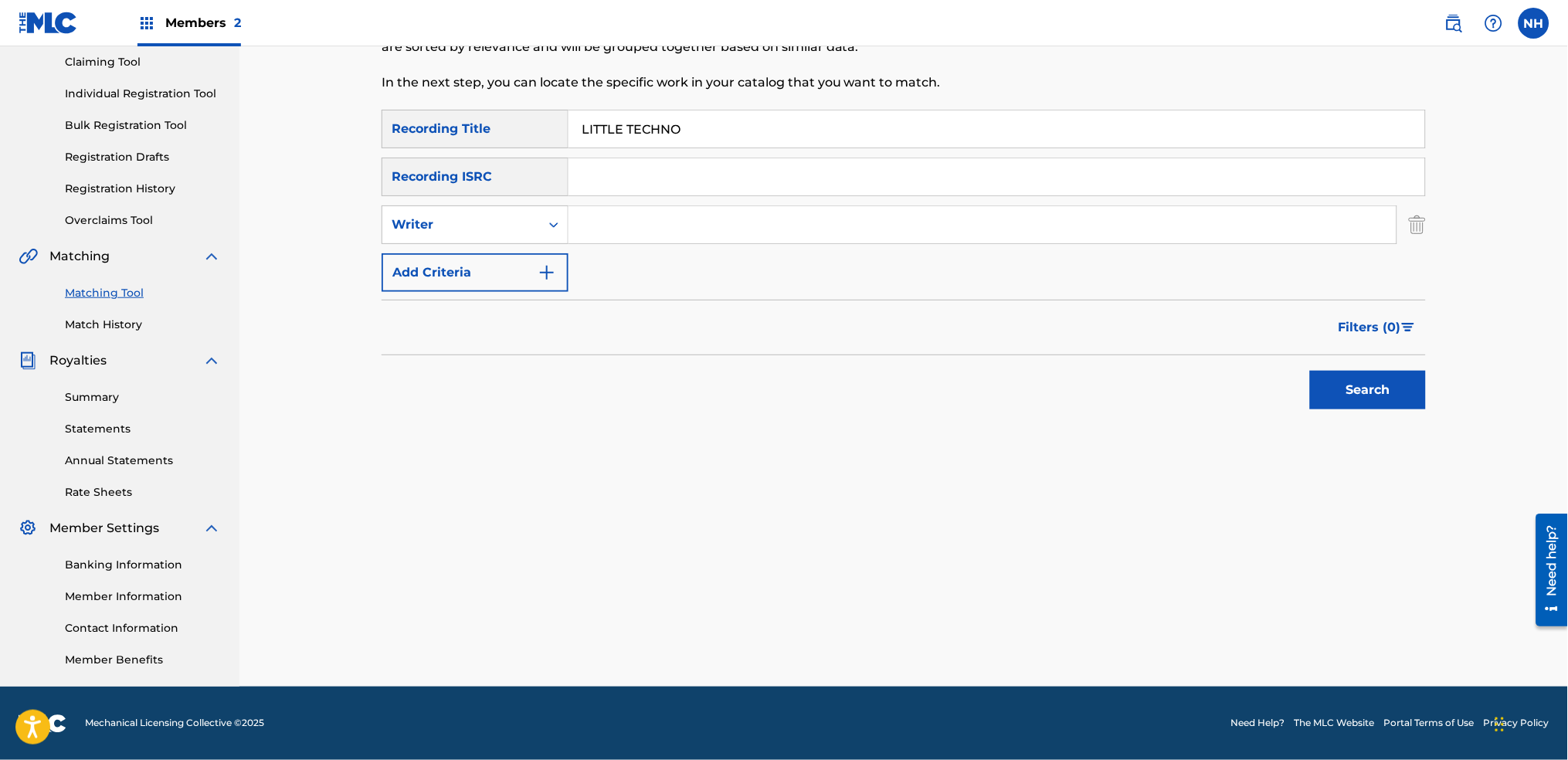
click at [522, 262] on button "Add Criteria" at bounding box center [475, 272] width 187 height 39
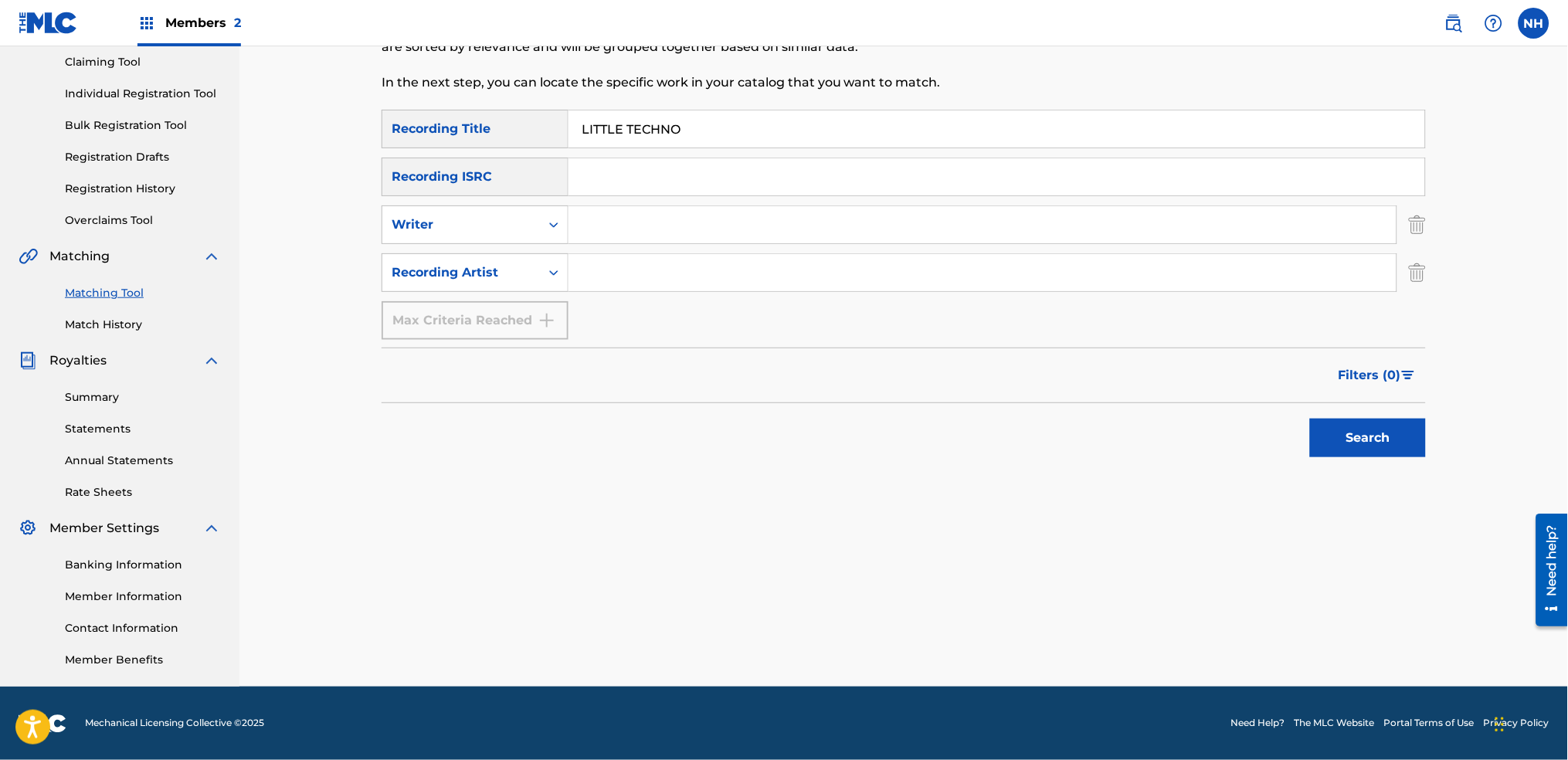
click at [592, 264] on input "Search Form" at bounding box center [983, 272] width 828 height 37
type input "alfa mist"
click at [1442, 444] on div "Matching Tool The Matching Tool allows Members to match sound recordings to wor…" at bounding box center [904, 303] width 1082 height 767
click at [1407, 452] on button "Search" at bounding box center [1367, 438] width 116 height 39
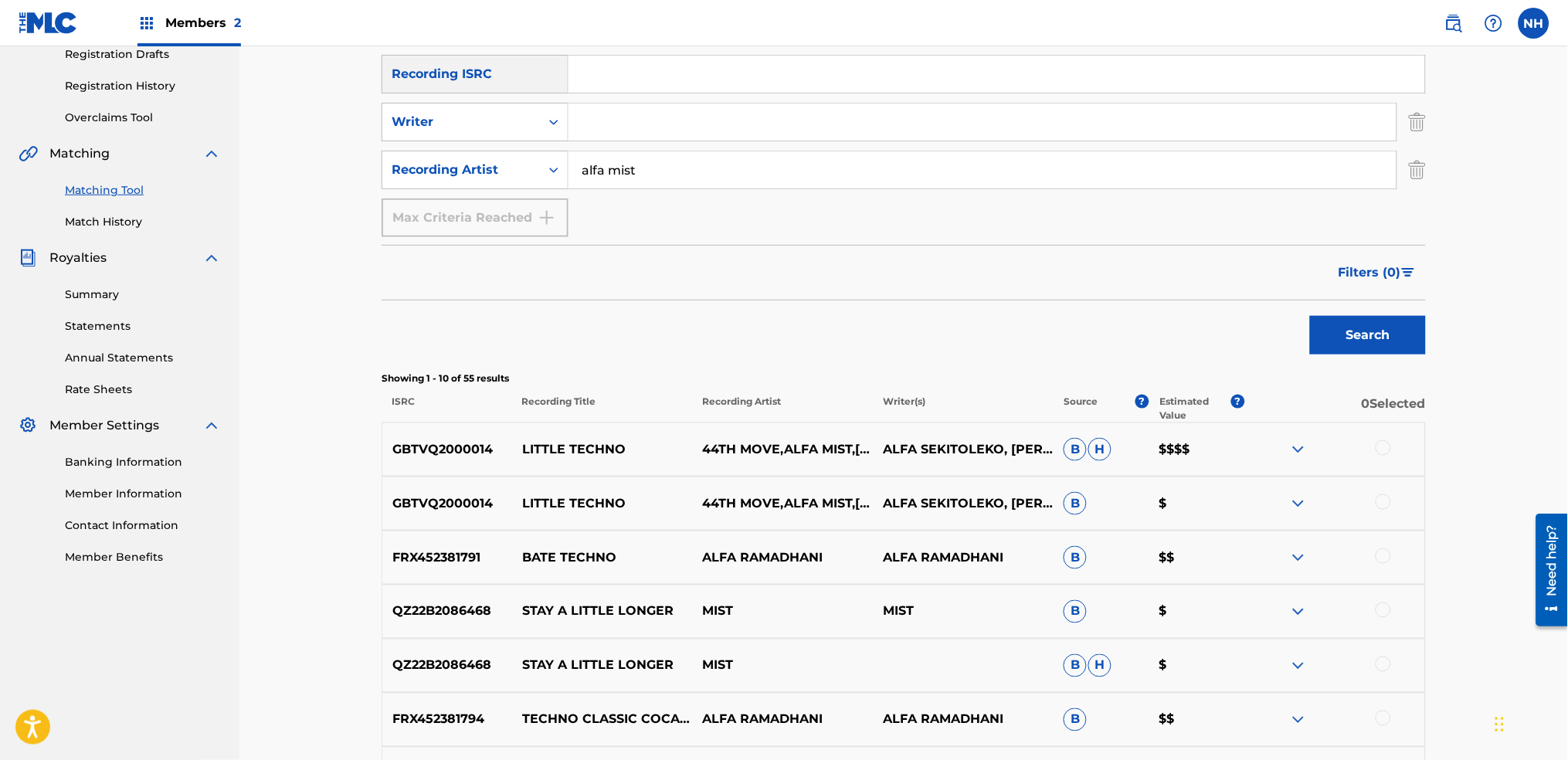
scroll to position [371, 0]
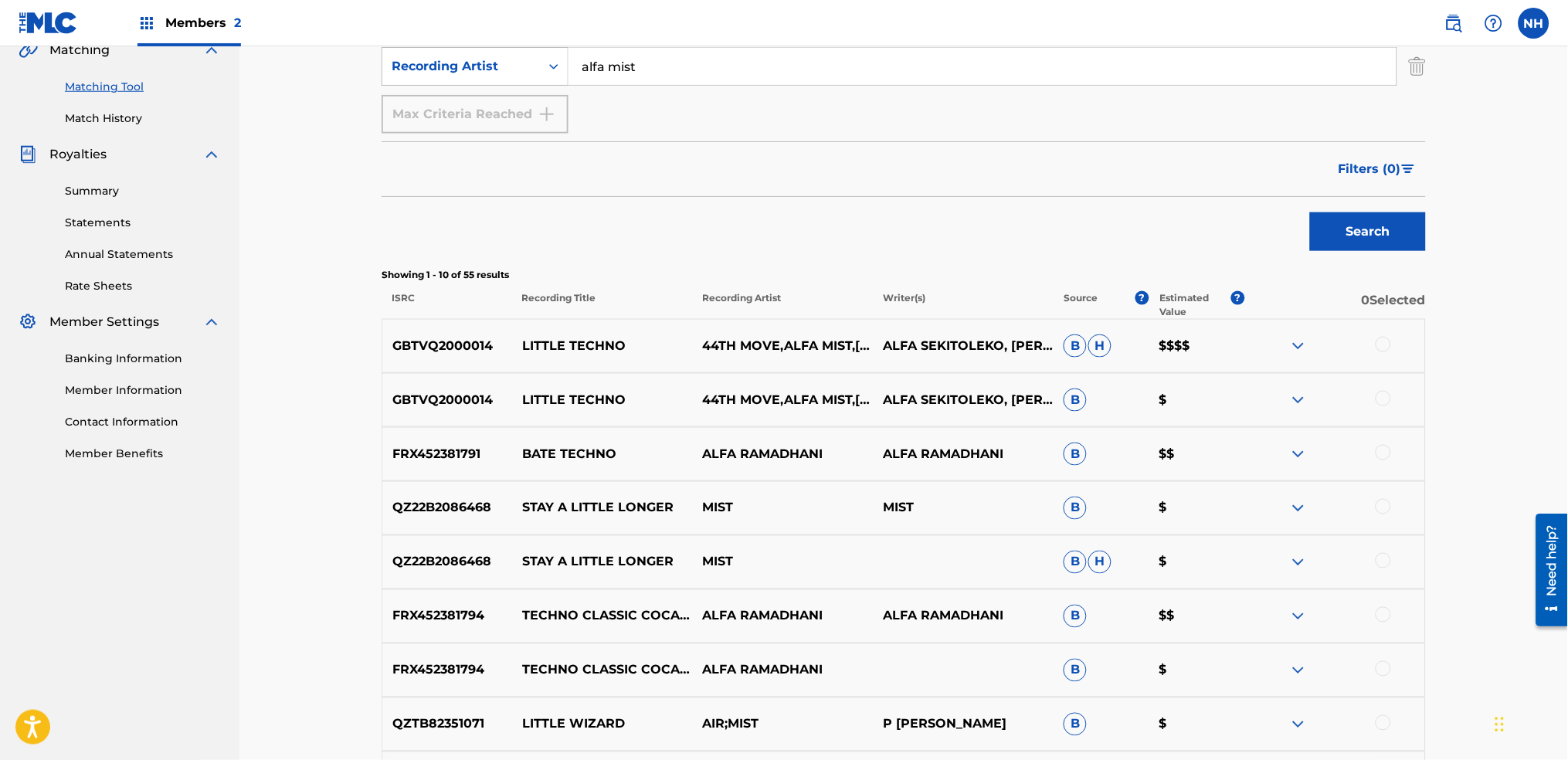
click at [1364, 335] on div "GBTVQ2000014 LITTLE TECHNO 44TH MOVE,ALFA MIST,RICHARD SPAVEN ALFA SEKITOLEKO, …" at bounding box center [904, 346] width 1044 height 54
click at [1391, 348] on div at bounding box center [1334, 346] width 181 height 19
drag, startPoint x: 662, startPoint y: 358, endPoint x: 523, endPoint y: 343, distance: 139.8
click at [523, 343] on div "GBTVQ2000014 LITTLE TECHNO 44TH MOVE,ALFA MIST,RICHARD SPAVEN ALFA SEKITOLEKO, …" at bounding box center [904, 346] width 1044 height 54
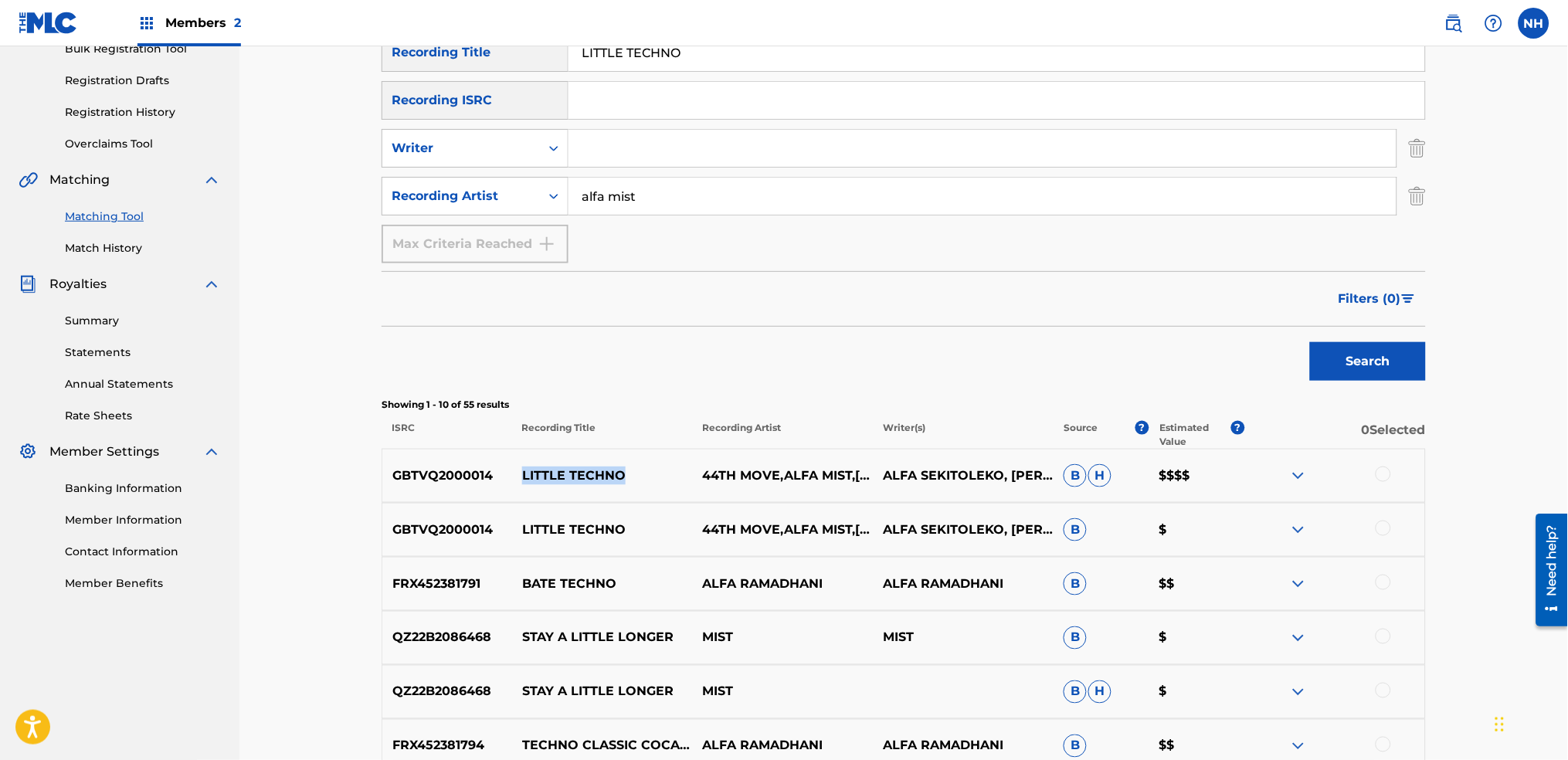
scroll to position [166, 0]
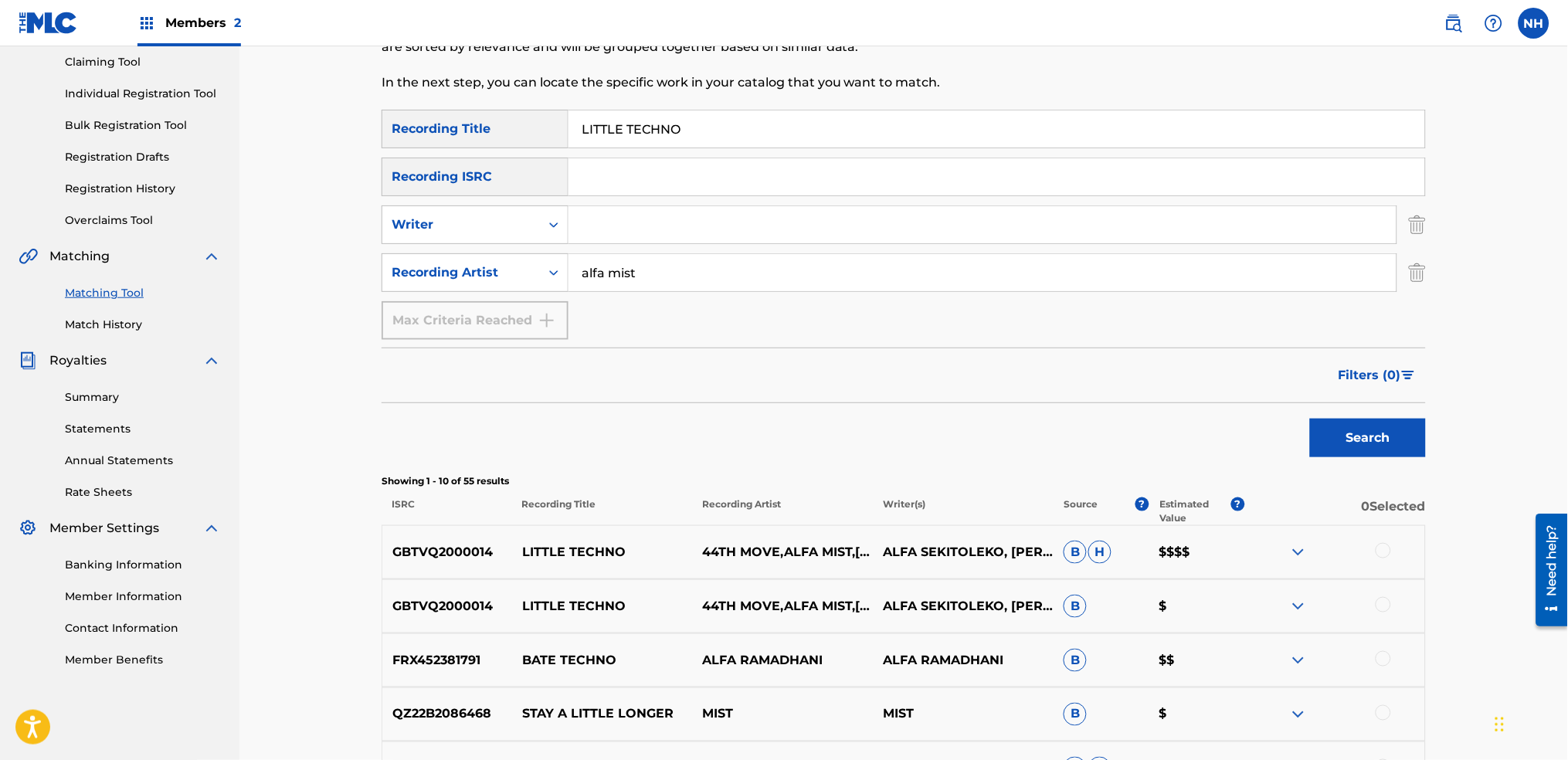
click at [1404, 540] on div "GBTVQ2000014 LITTLE TECHNO 44TH MOVE,ALFA MIST,RICHARD SPAVEN ALFA SEKITOLEKO, …" at bounding box center [904, 553] width 1044 height 54
click at [1397, 548] on div at bounding box center [1334, 553] width 181 height 19
click at [1386, 542] on div "GBTVQ2000014 LITTLE TECHNO 44TH MOVE,ALFA MIST,RICHARD SPAVEN ALFA SEKITOLEKO, …" at bounding box center [904, 553] width 1044 height 54
click at [1375, 544] on div at bounding box center [1334, 553] width 181 height 19
click at [1388, 553] on div at bounding box center [1384, 551] width 16 height 16
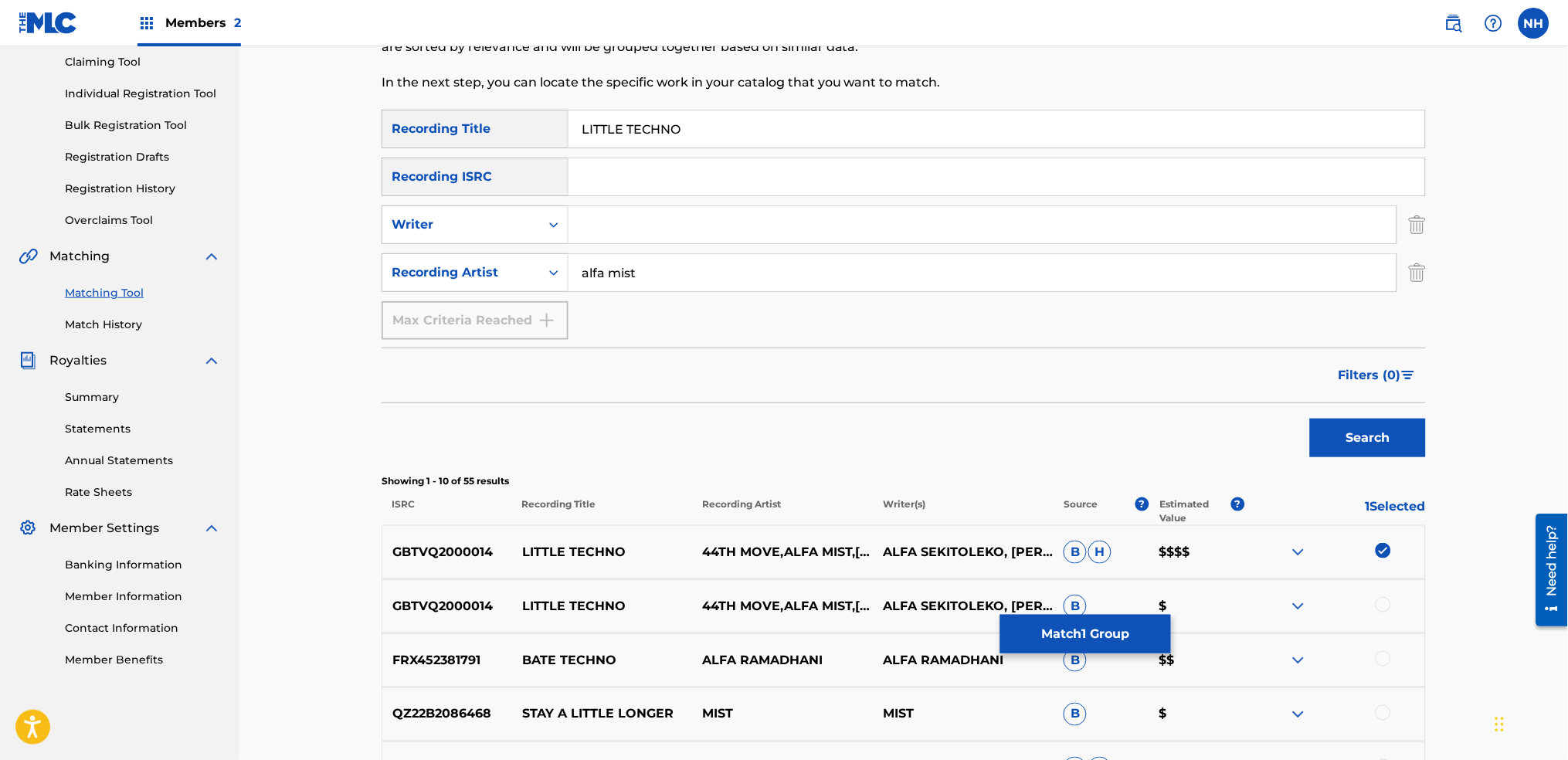
click at [1388, 634] on div "FRX452381791 BATE TECHNO ALFA RAMADHANI ALFA RAMADHANI B $$" at bounding box center [904, 661] width 1044 height 54
click at [1389, 608] on div at bounding box center [1384, 605] width 16 height 16
drag, startPoint x: 635, startPoint y: 547, endPoint x: 510, endPoint y: 551, distance: 125.1
click at [510, 551] on div "GBTVQ2000014 LITTLE TECHNO 44TH MOVE,ALFA MIST,RICHARD SPAVEN ALFA SEKITOLEKO, …" at bounding box center [904, 553] width 1044 height 54
click at [1047, 628] on button "Match 2 Groups" at bounding box center [1086, 634] width 170 height 39
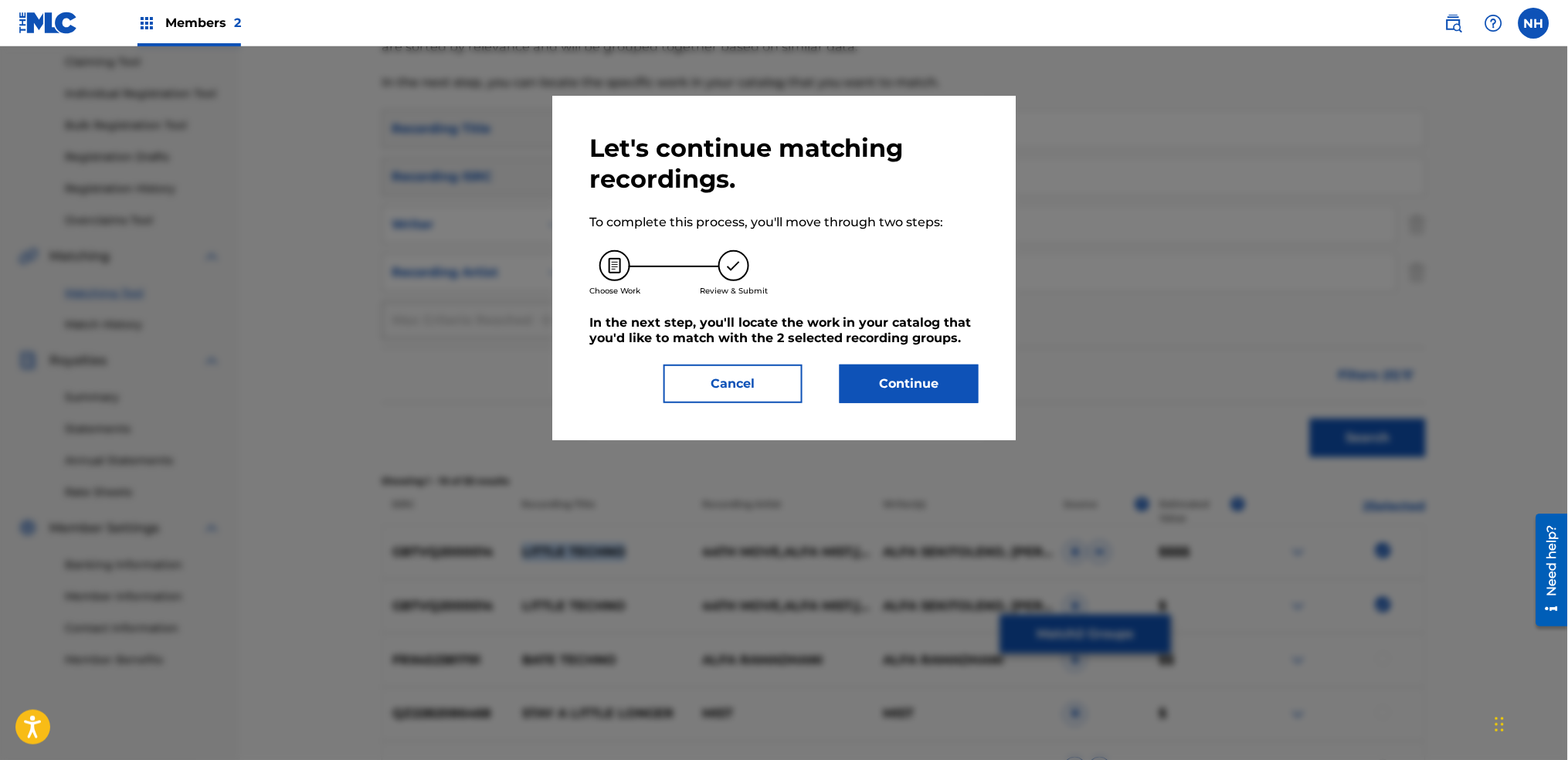
click at [907, 367] on button "Continue" at bounding box center [910, 384] width 139 height 39
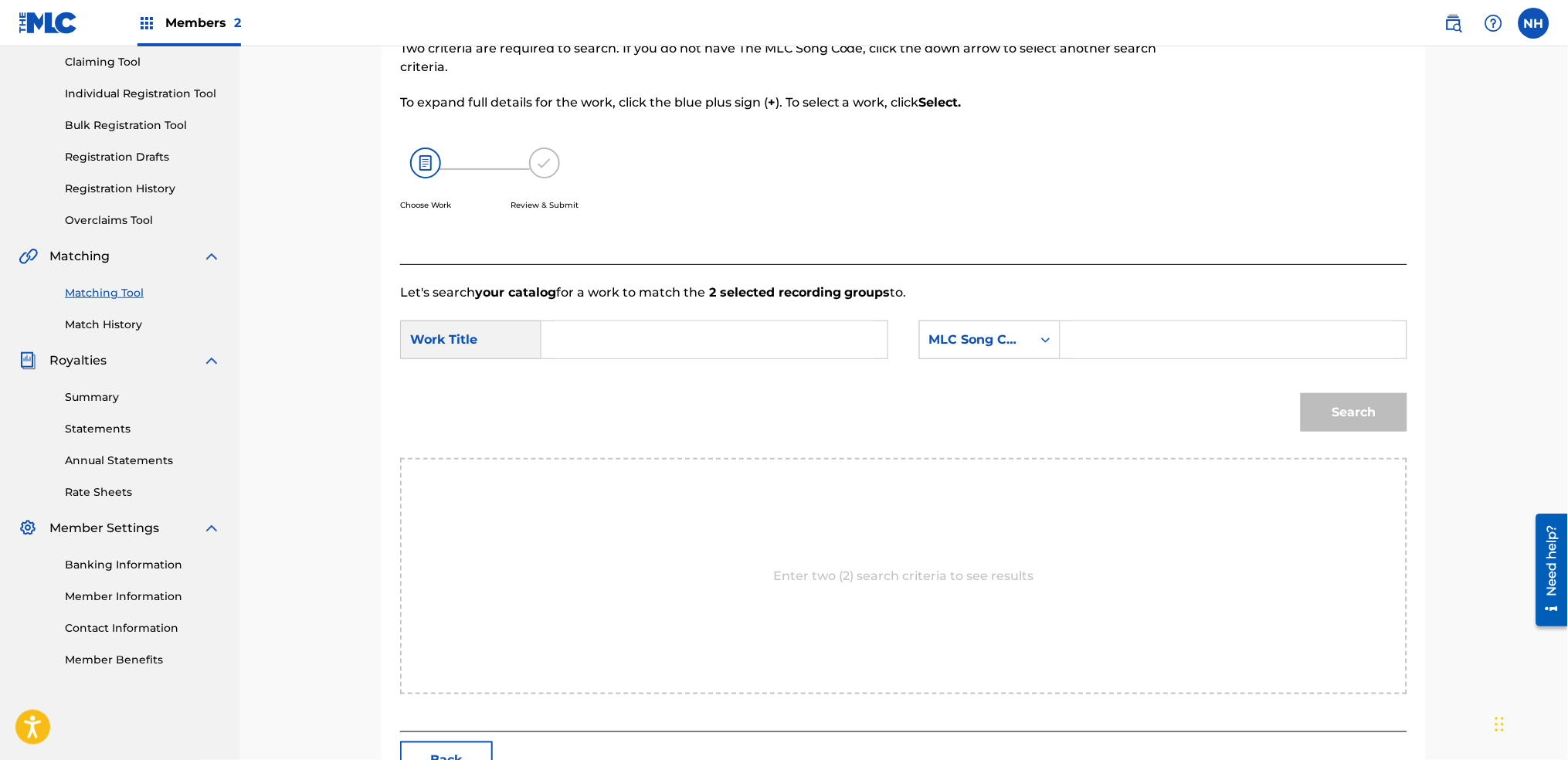
click at [848, 337] on input "Search Form" at bounding box center [715, 339] width 320 height 37
paste input "LITTLE TECHNO"
type input "LITTLE TECHNO"
click at [968, 344] on div "MLC Song Code" at bounding box center [976, 339] width 93 height 19
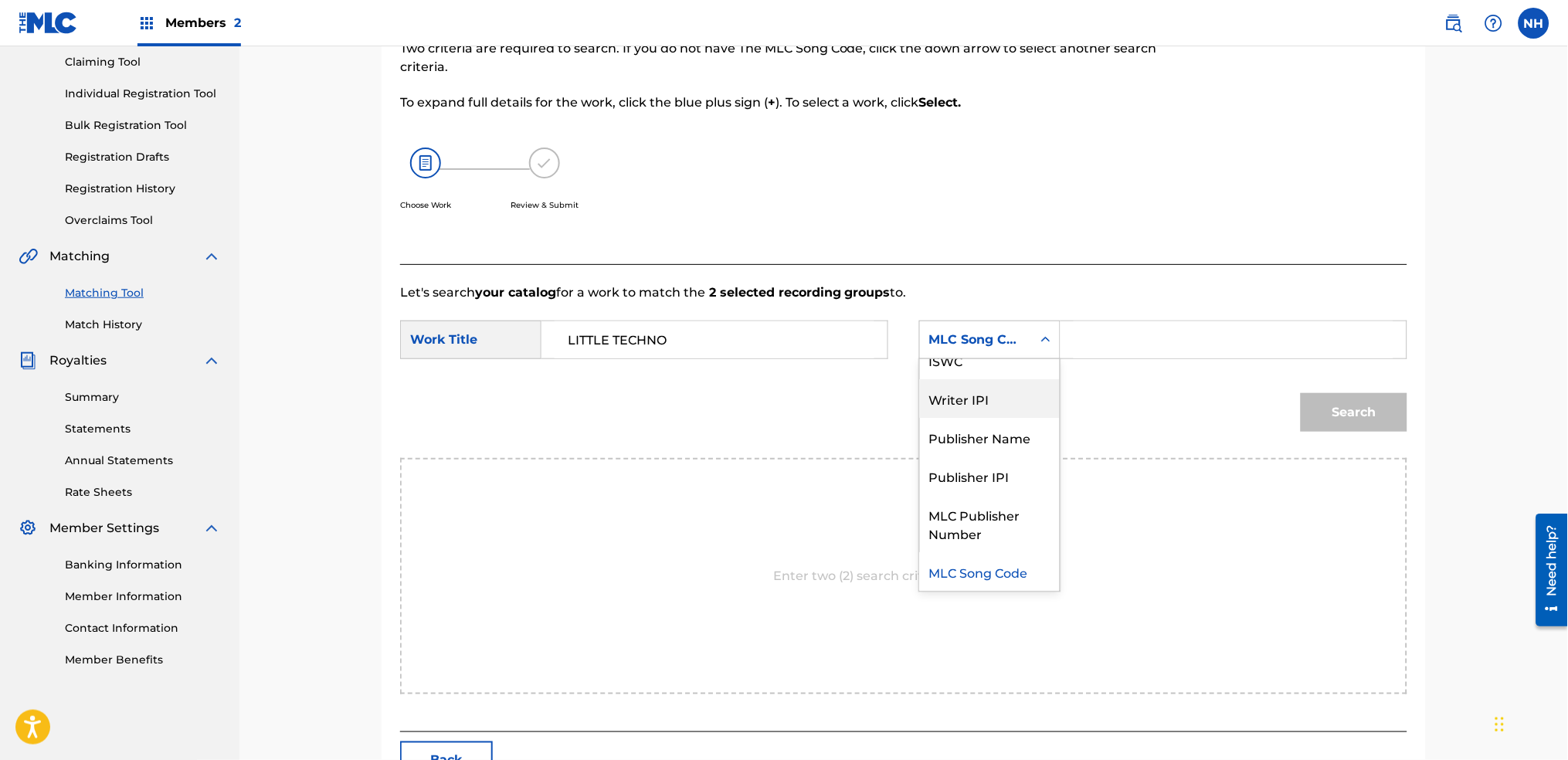
scroll to position [0, 0]
drag, startPoint x: 970, startPoint y: 374, endPoint x: 1049, endPoint y: 366, distance: 79.4
click at [983, 372] on div "Writer Name" at bounding box center [990, 378] width 140 height 39
click at [1152, 343] on input "Search Form" at bounding box center [1234, 339] width 320 height 37
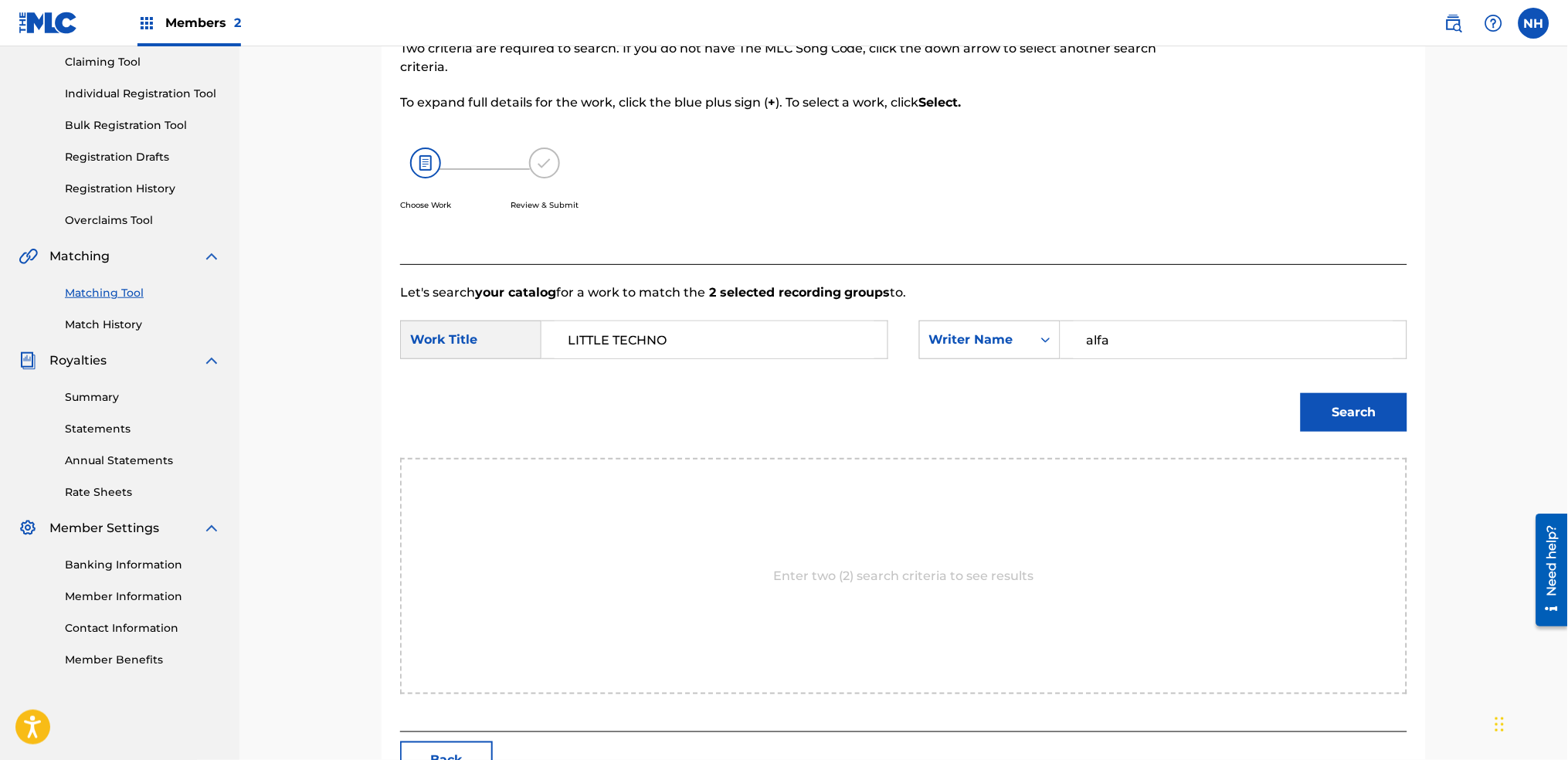
type input "alfa"
click at [1301, 394] on button "Search" at bounding box center [1354, 412] width 107 height 39
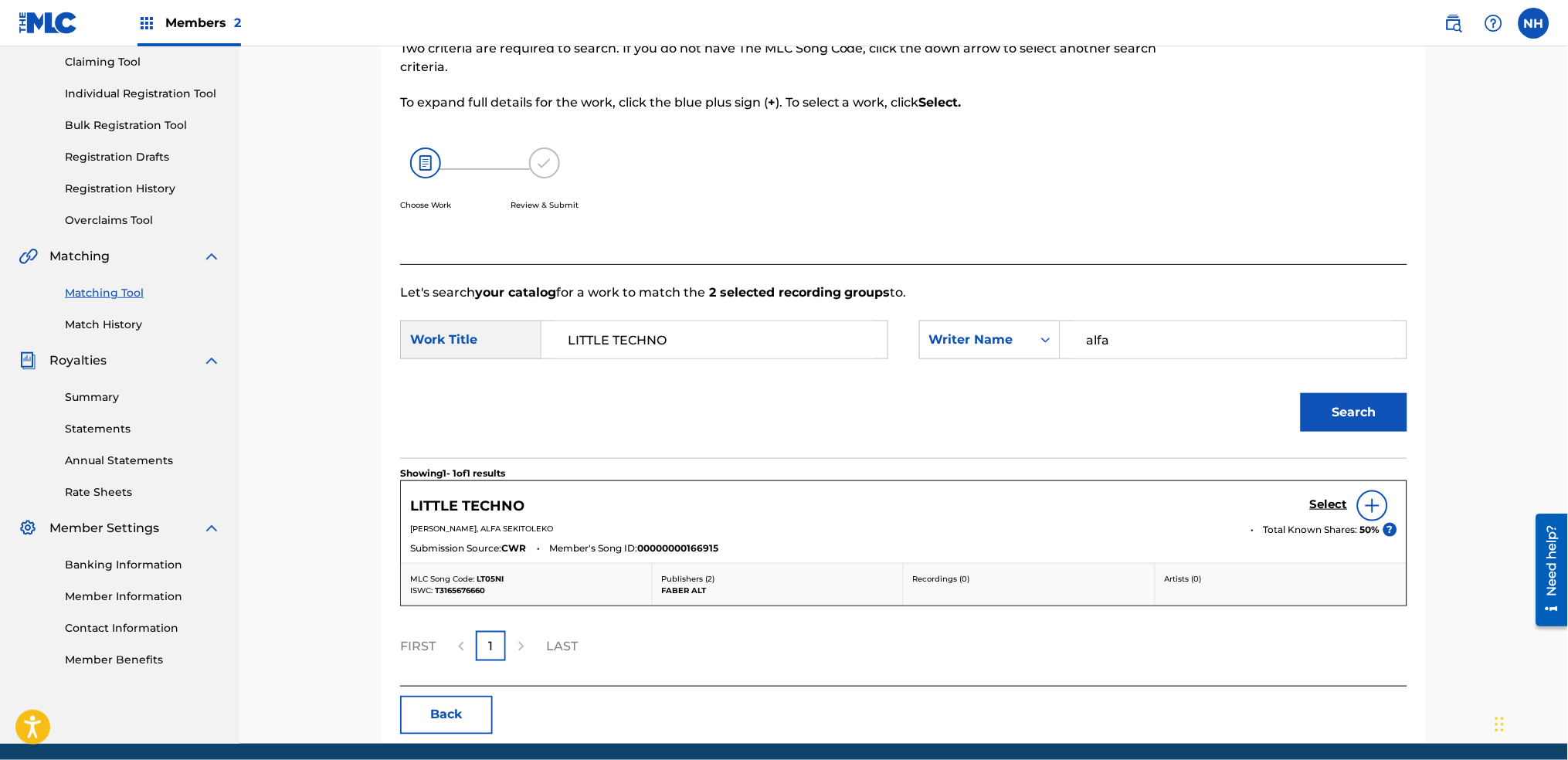
click at [1311, 486] on div "LITTLE TECHNO Select RICHARD DANIEL SPAVEN, ALFA SEKITOLEKO Total Known Shares:…" at bounding box center [903, 522] width 1006 height 82
click at [1328, 502] on h5 "Select" at bounding box center [1329, 505] width 38 height 15
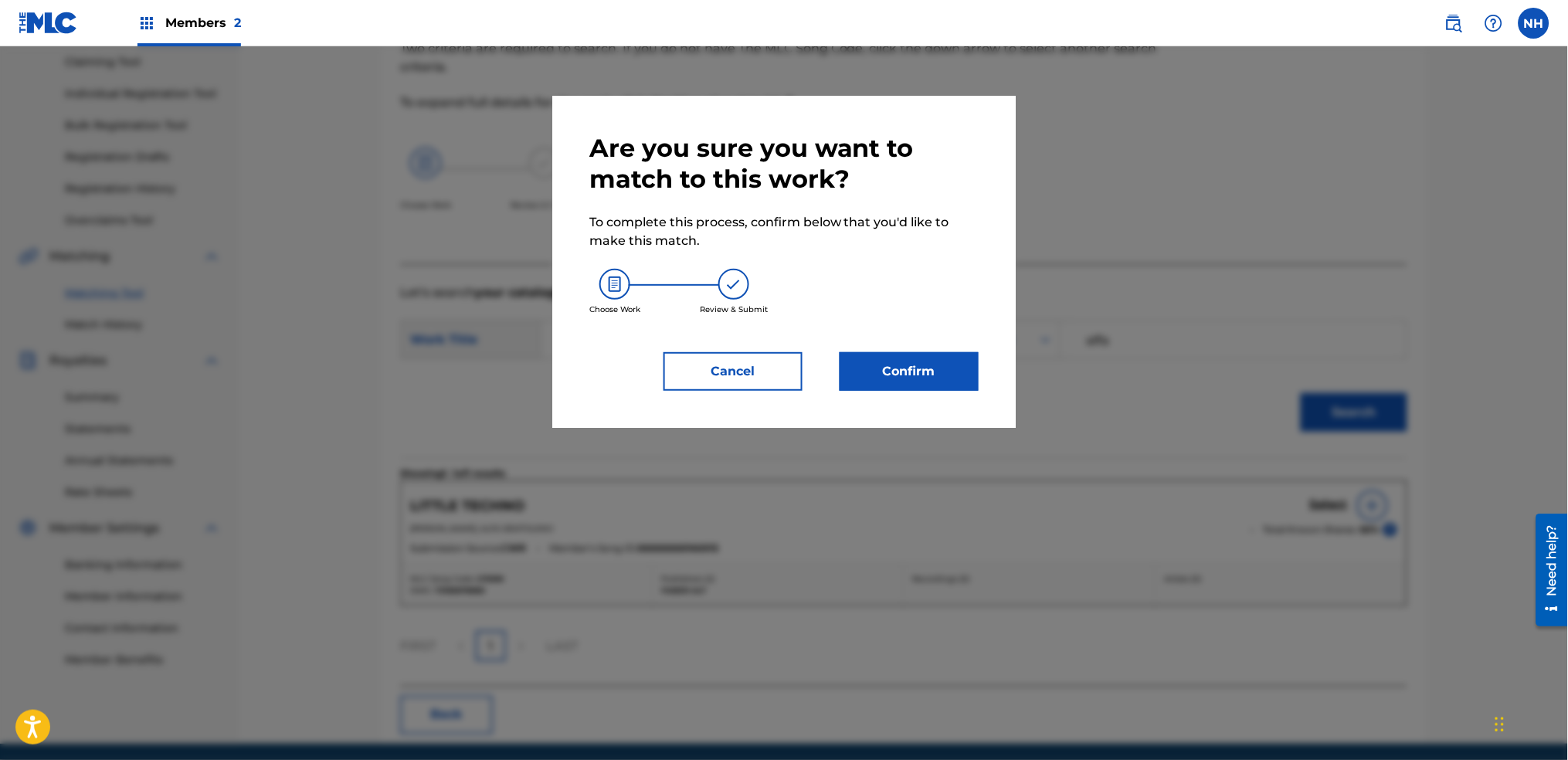
click at [954, 370] on button "Confirm" at bounding box center [910, 371] width 139 height 39
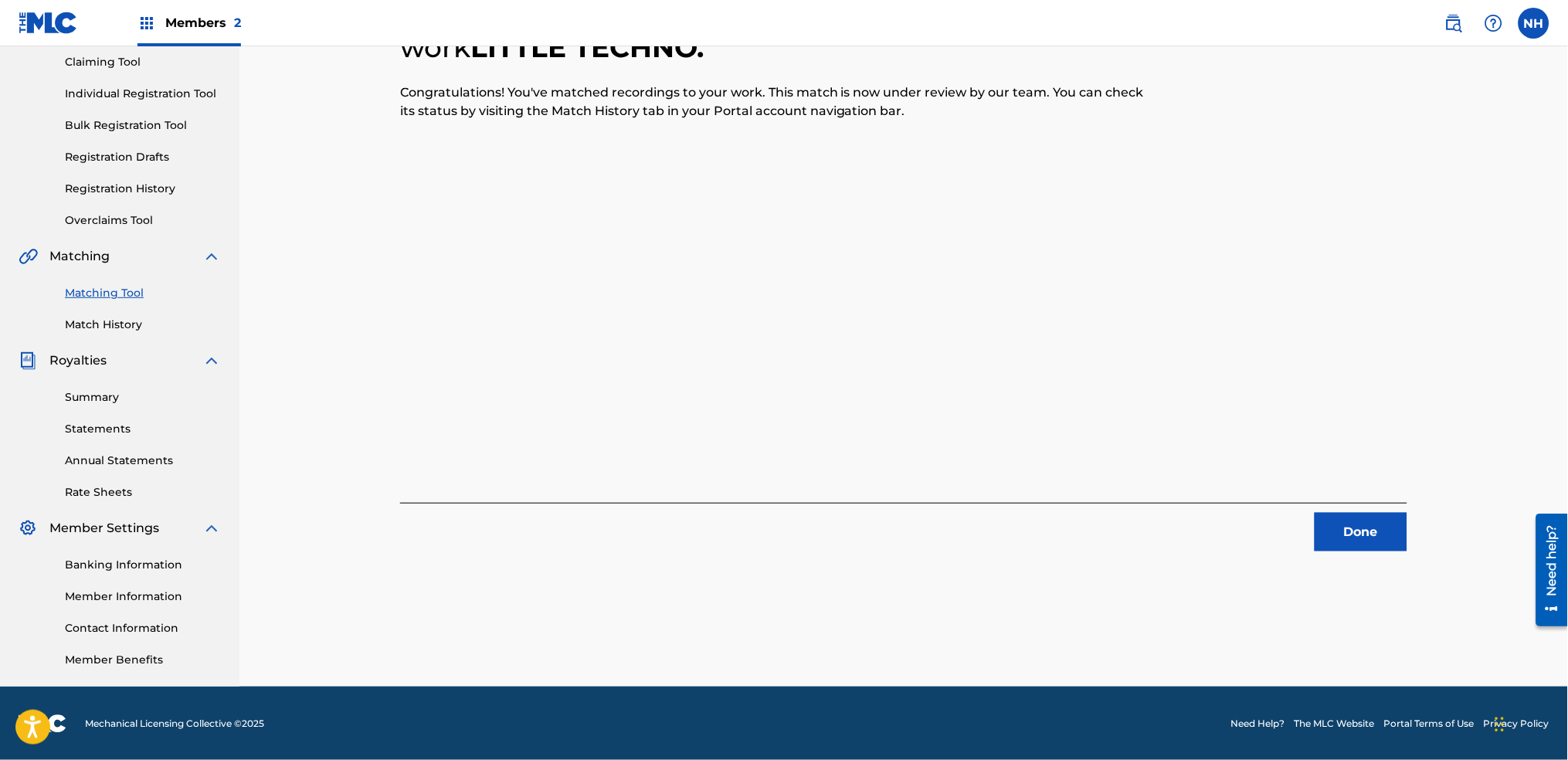
click at [546, 221] on div "2 Recording Groups are pending usage match to the work LITTLE TECHNO . Congratu…" at bounding box center [903, 255] width 1007 height 594
click at [1316, 426] on div "2 Recording Groups are pending usage match to the work LITTLE TECHNO . Congratu…" at bounding box center [903, 255] width 1007 height 594
drag, startPoint x: 1337, startPoint y: 480, endPoint x: 1343, endPoint y: 533, distance: 53.3
click at [1338, 482] on div "2 Recording Groups are pending usage match to the work LITTLE TECHNO . Congratu…" at bounding box center [903, 255] width 1007 height 594
click at [1343, 533] on button "Done" at bounding box center [1361, 532] width 93 height 39
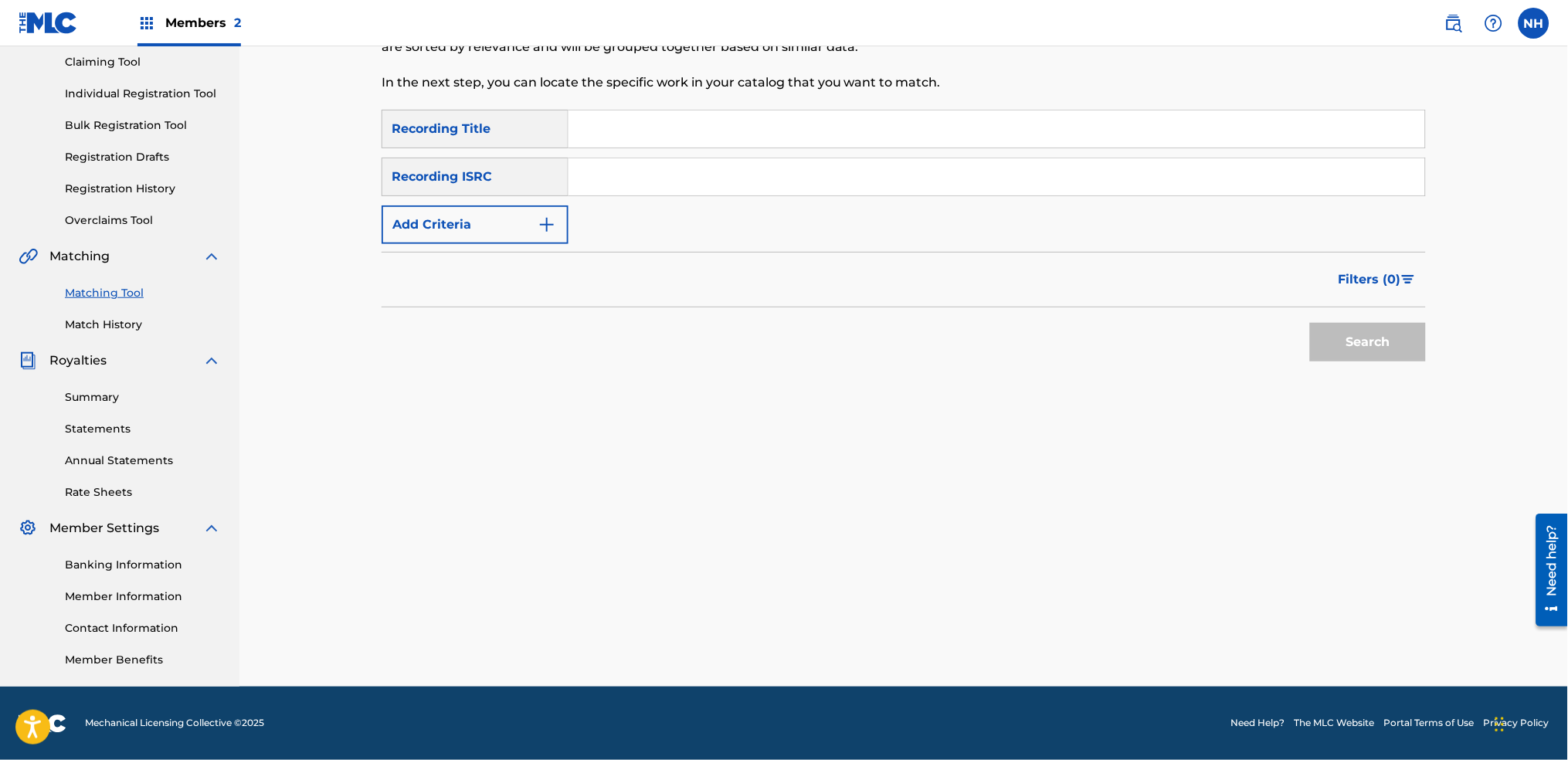
click at [819, 230] on div "SearchWithCriteria2abb0aaa-afad-4308-9d96-de7e744857a4 Recording Title SearchWi…" at bounding box center [904, 177] width 1044 height 134
click at [716, 112] on input "Search Form" at bounding box center [997, 129] width 857 height 37
paste input "THE ROAD TO CARDIFF"
type input "THE ROAD TO CARDIFF"
click at [505, 258] on div "Filters ( 0 )" at bounding box center [904, 280] width 1044 height 56
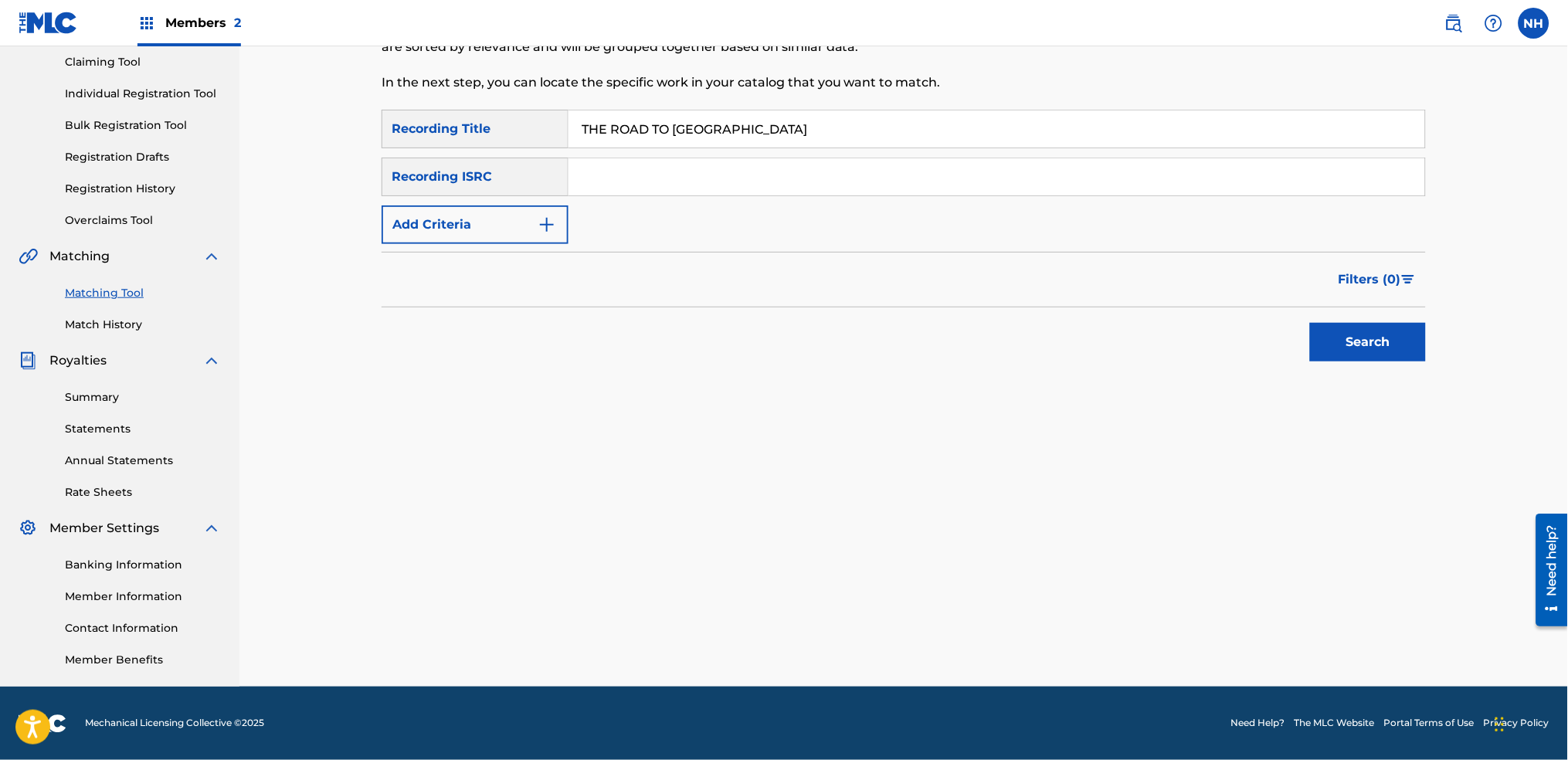
click at [510, 227] on button "Add Criteria" at bounding box center [475, 225] width 187 height 39
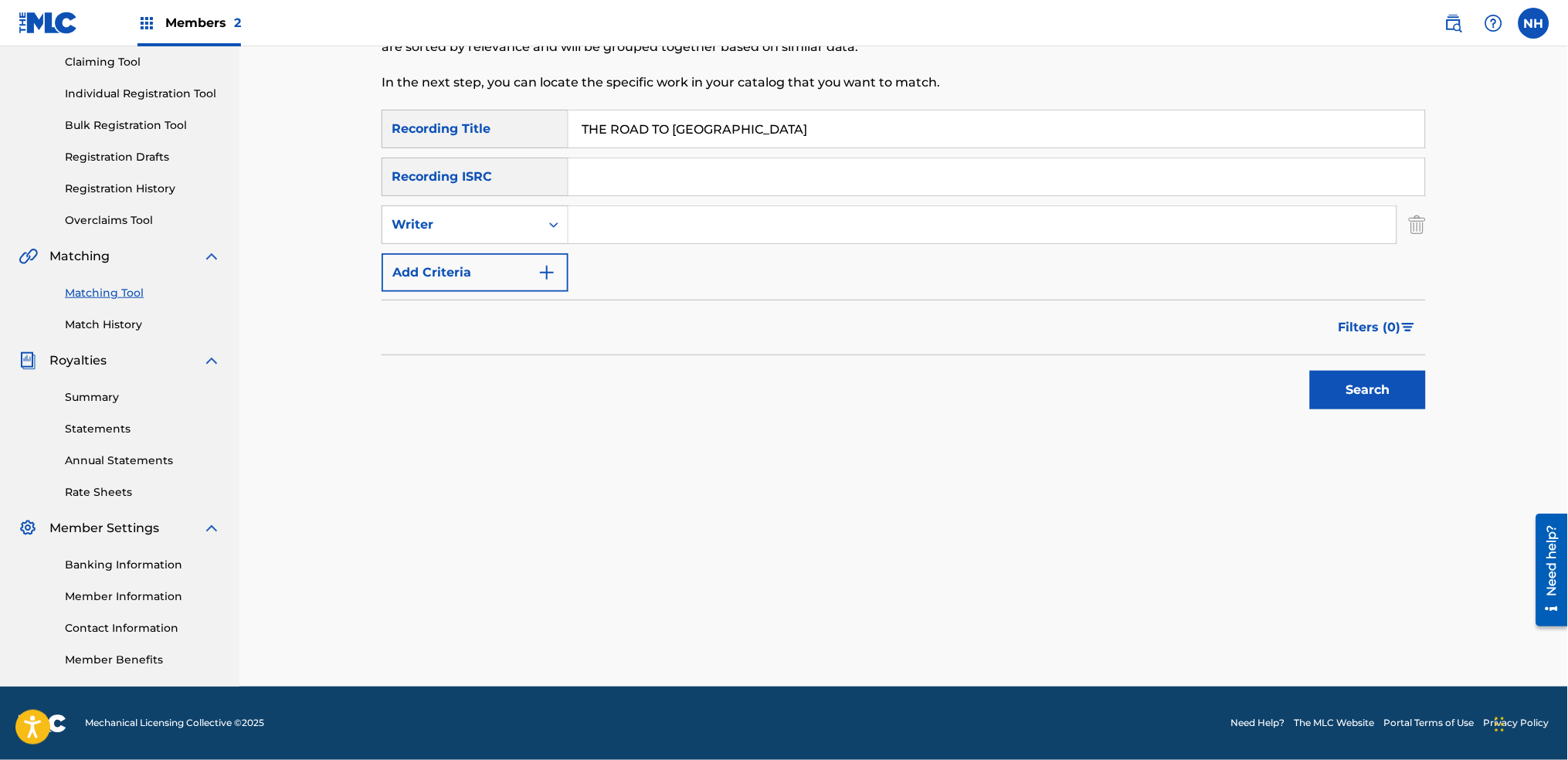
click at [516, 271] on button "Add Criteria" at bounding box center [475, 272] width 187 height 39
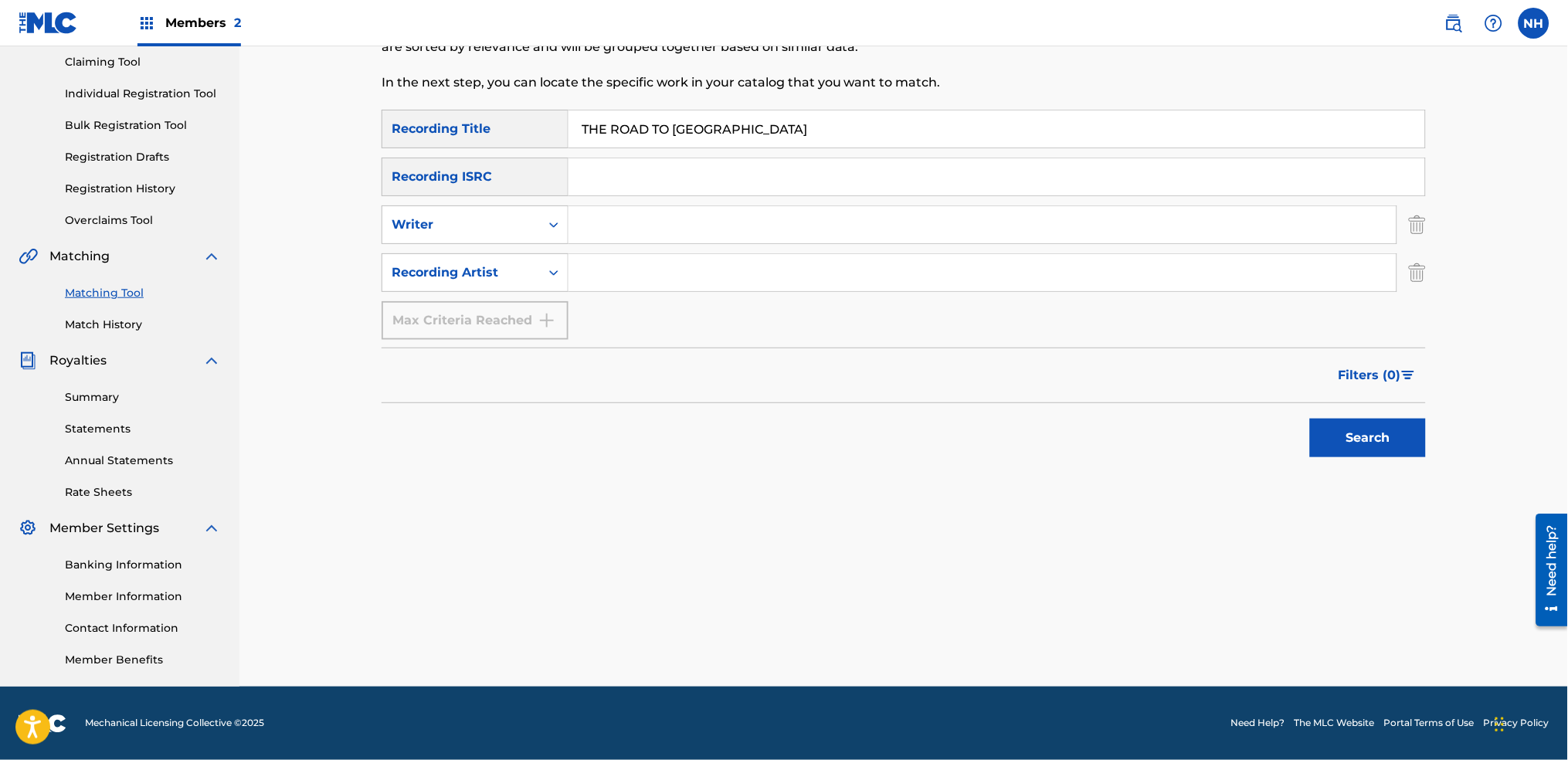
click at [666, 256] on input "Search Form" at bounding box center [983, 272] width 828 height 37
type input "alfa"
click at [1310, 419] on button "Search" at bounding box center [1367, 438] width 116 height 39
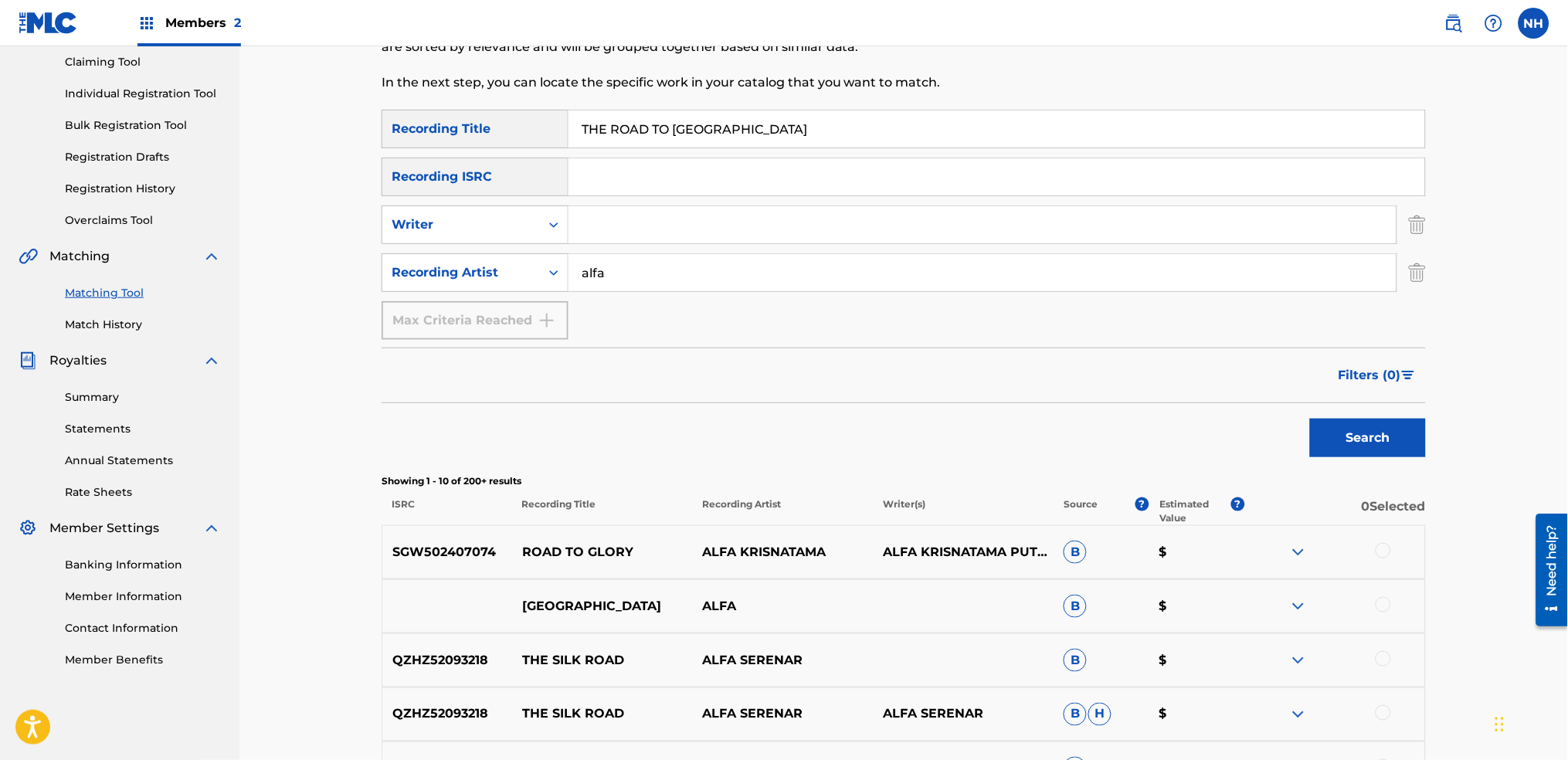
click at [1105, 408] on div "Search" at bounding box center [904, 434] width 1044 height 61
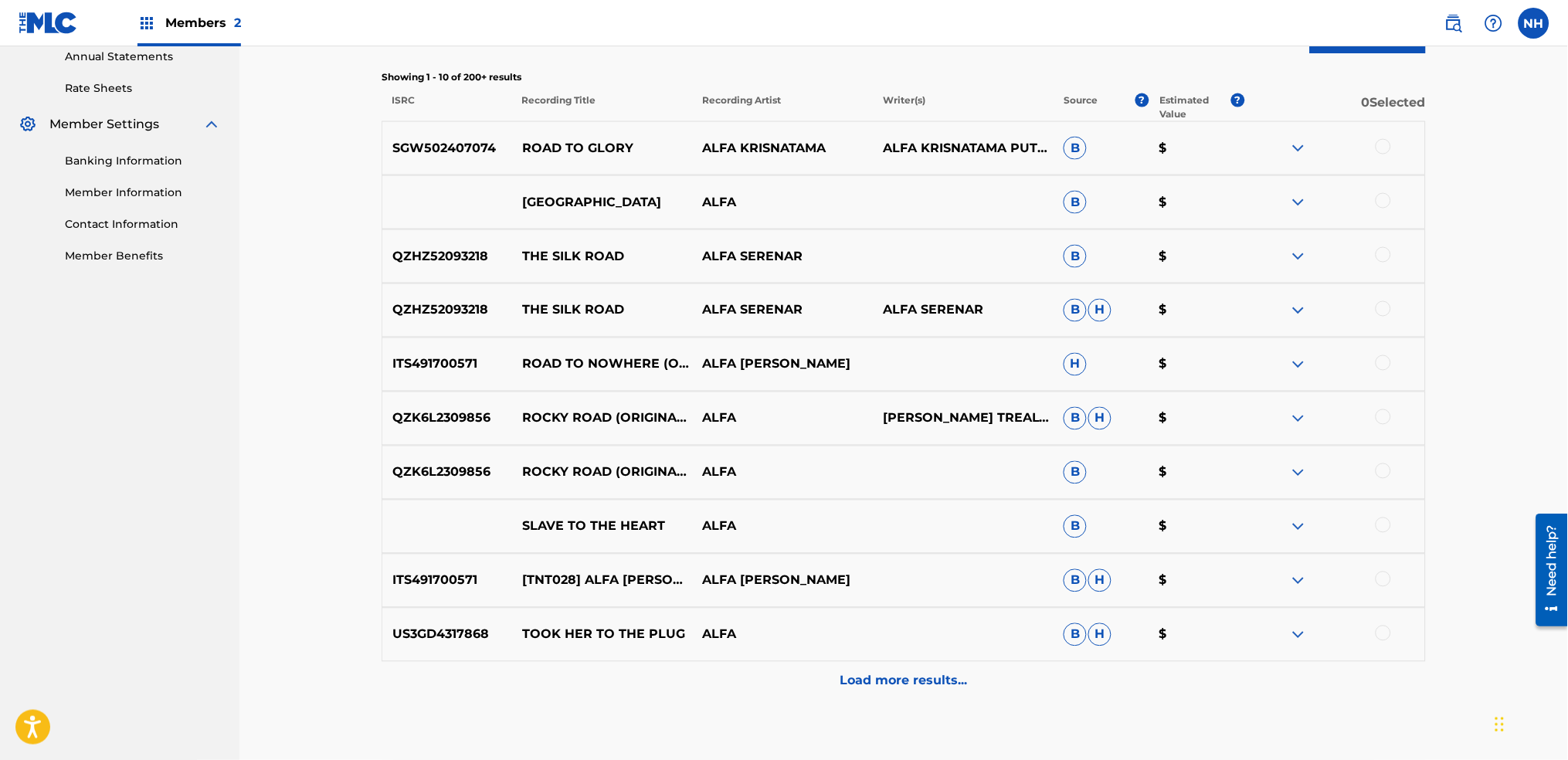
scroll to position [577, 0]
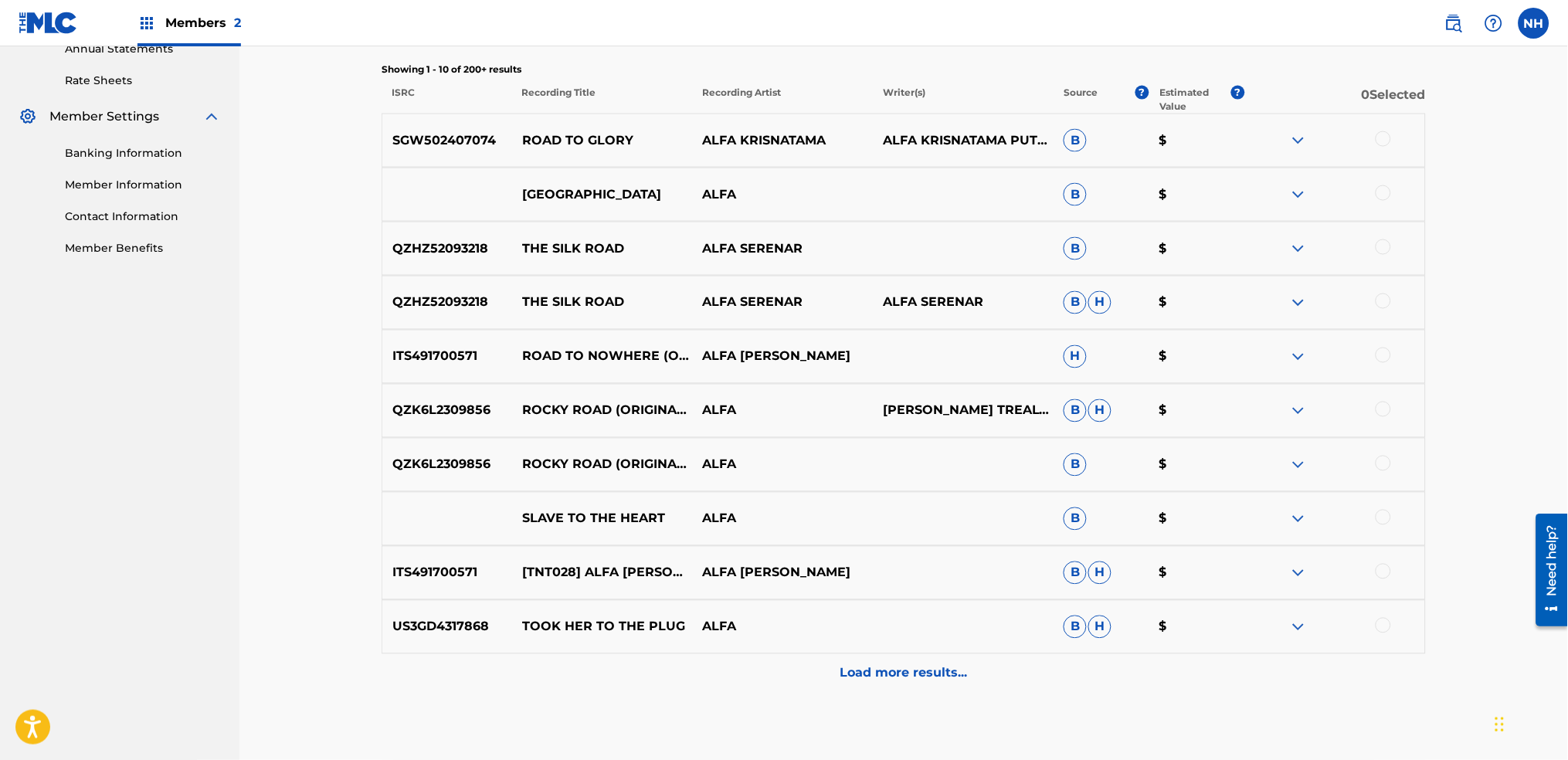
drag, startPoint x: 318, startPoint y: 363, endPoint x: 347, endPoint y: 362, distance: 29.0
click at [318, 363] on div "Matching Tool The Matching Tool allows Members to match sound recordings to wor…" at bounding box center [903, 119] width 1329 height 1301
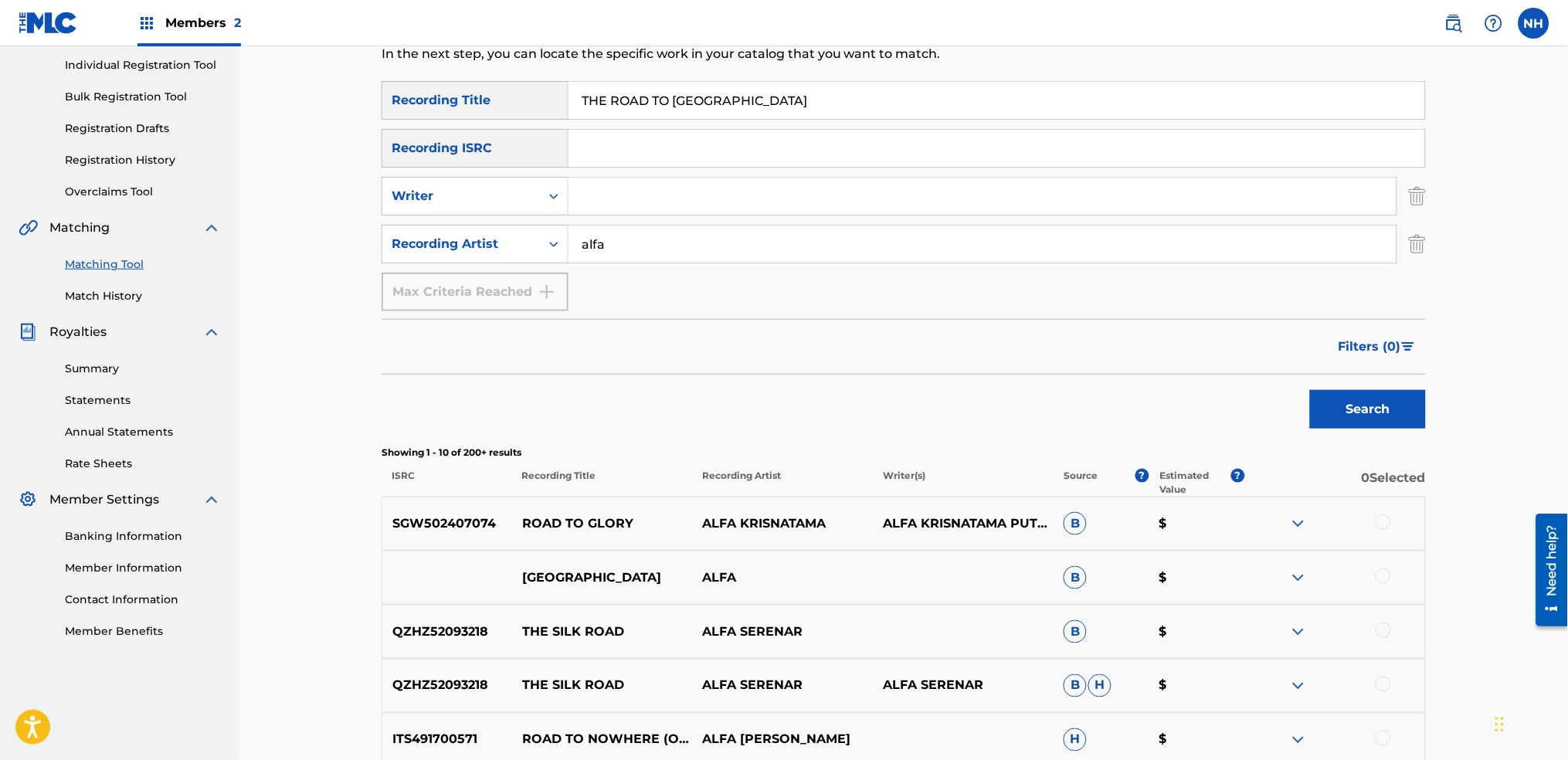
scroll to position [166, 0]
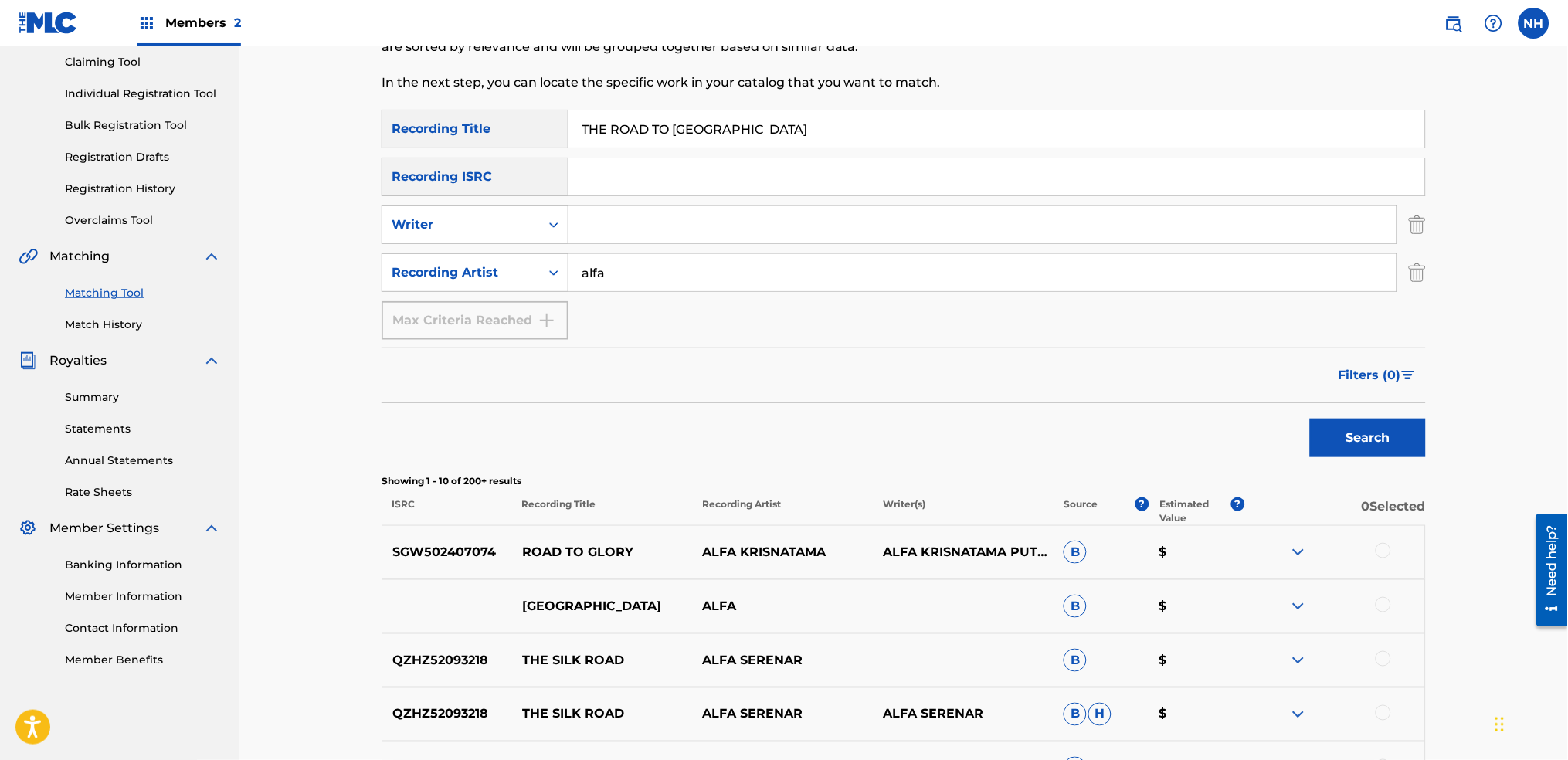
click at [835, 106] on div "Matching Tool The Matching Tool allows Members to match sound recordings to wor…" at bounding box center [784, 15] width 804 height 190
click at [835, 119] on div "THE ROAD TO CARDIFF" at bounding box center [998, 129] width 857 height 39
click at [835, 124] on input "THE ROAD TO CARDIFF" at bounding box center [997, 129] width 857 height 37
paste input "WO NIL"
type input "TWO NIL"
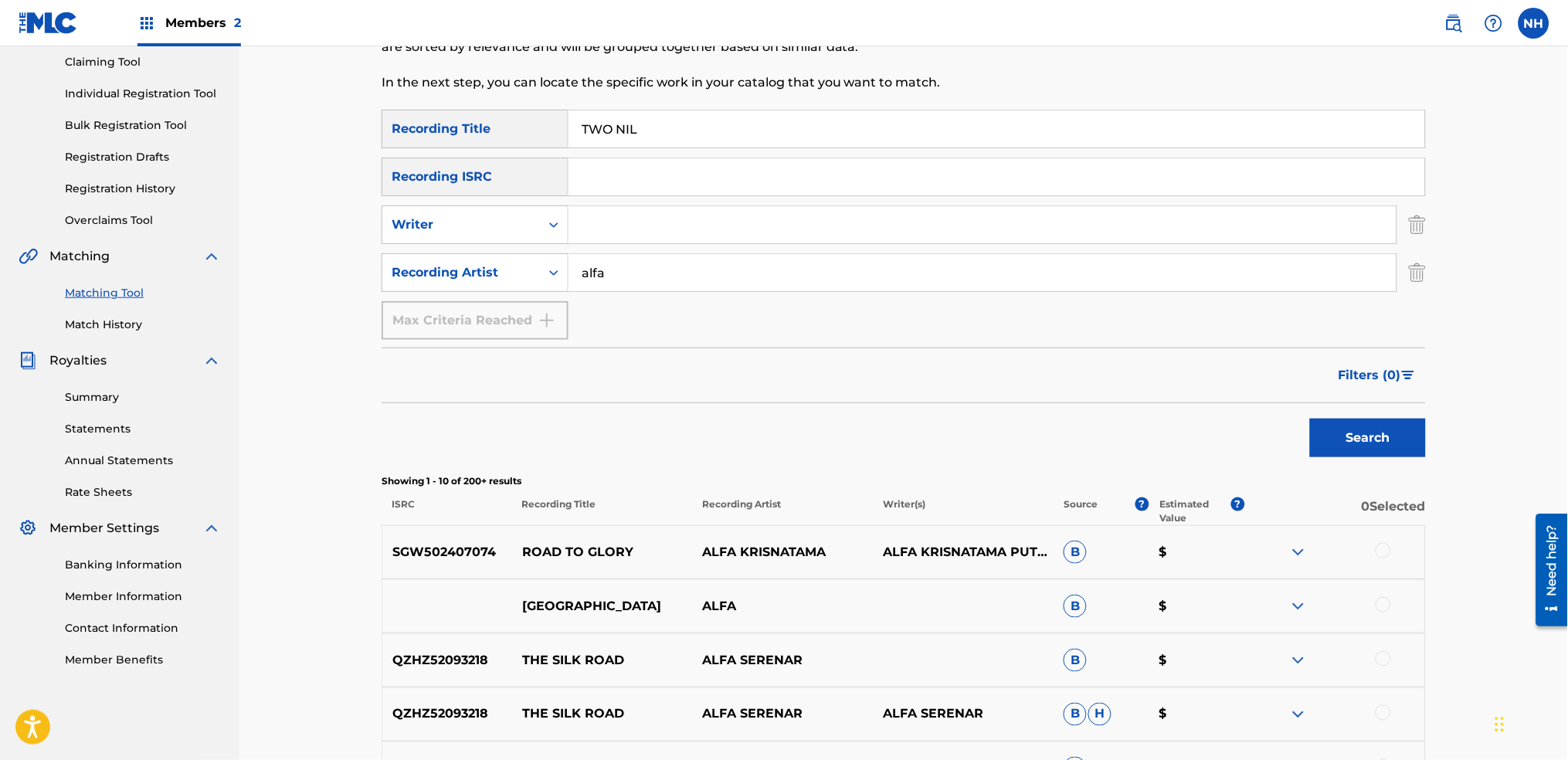
click at [1367, 477] on p "Showing 1 - 10 of 200+ results" at bounding box center [904, 481] width 1044 height 14
click at [1348, 421] on button "Search" at bounding box center [1367, 438] width 116 height 39
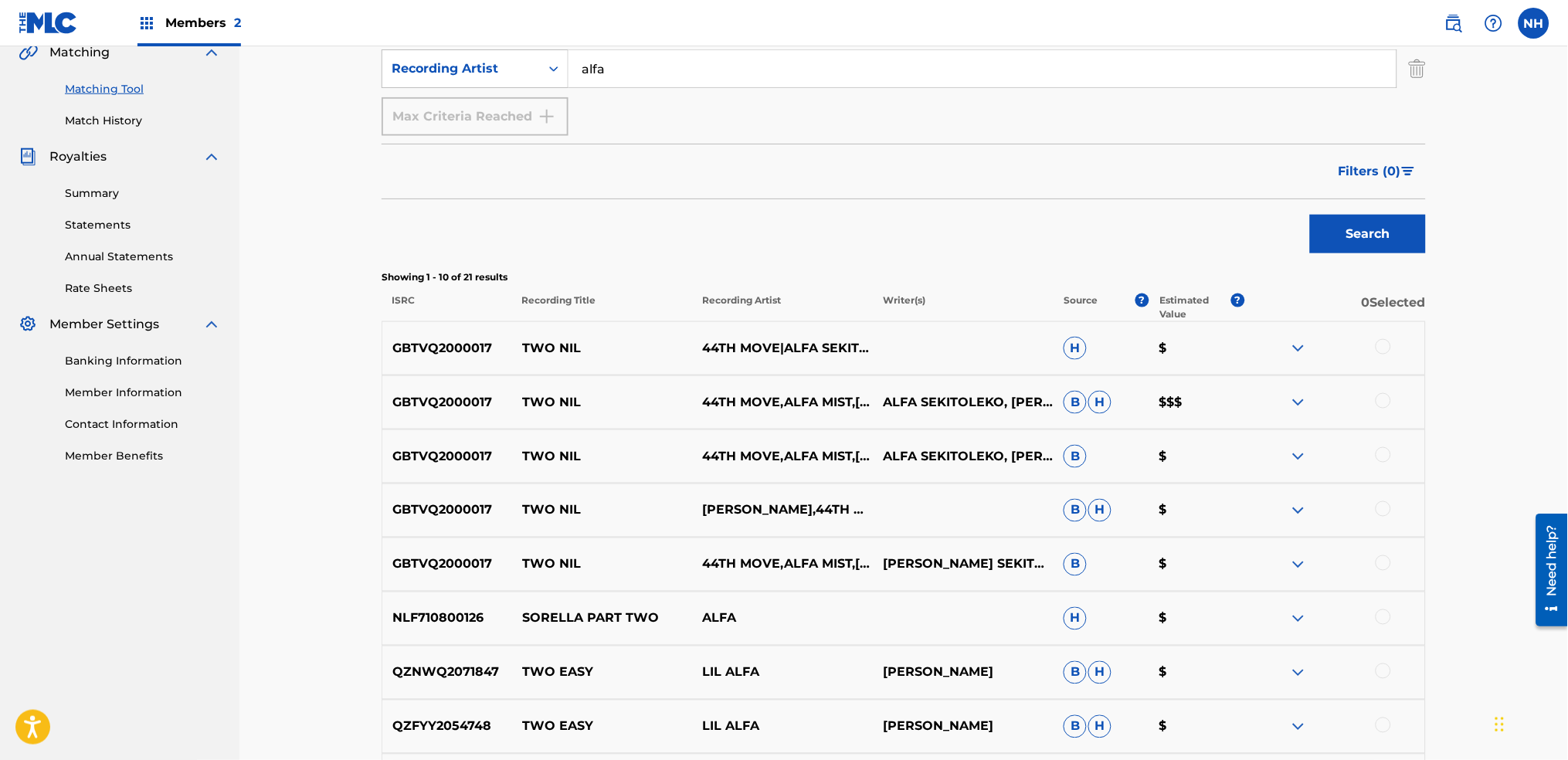
scroll to position [371, 0]
click at [1377, 348] on div at bounding box center [1384, 344] width 16 height 16
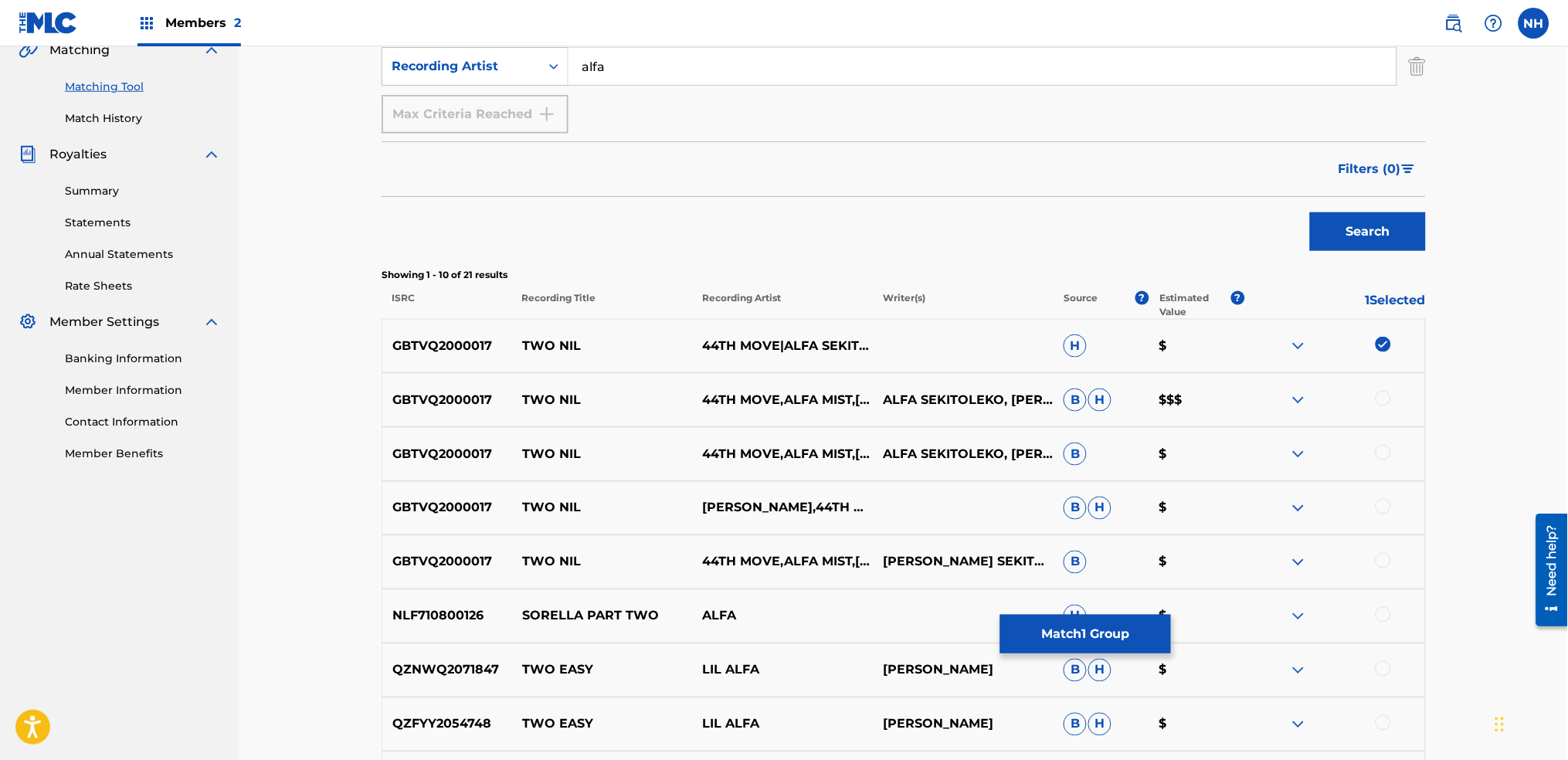
click at [1384, 398] on div at bounding box center [1384, 398] width 16 height 16
click at [1374, 466] on div "GBTVQ2000017 TWO NIL 44TH MOVE,ALFA MIST,RICHARD SPAVEN ALFA SEKITOLEKO, RICHAR…" at bounding box center [904, 454] width 1044 height 54
click at [1383, 457] on div at bounding box center [1384, 453] width 16 height 16
click at [1385, 517] on div at bounding box center [1334, 508] width 181 height 19
click at [1388, 510] on div at bounding box center [1384, 507] width 16 height 16
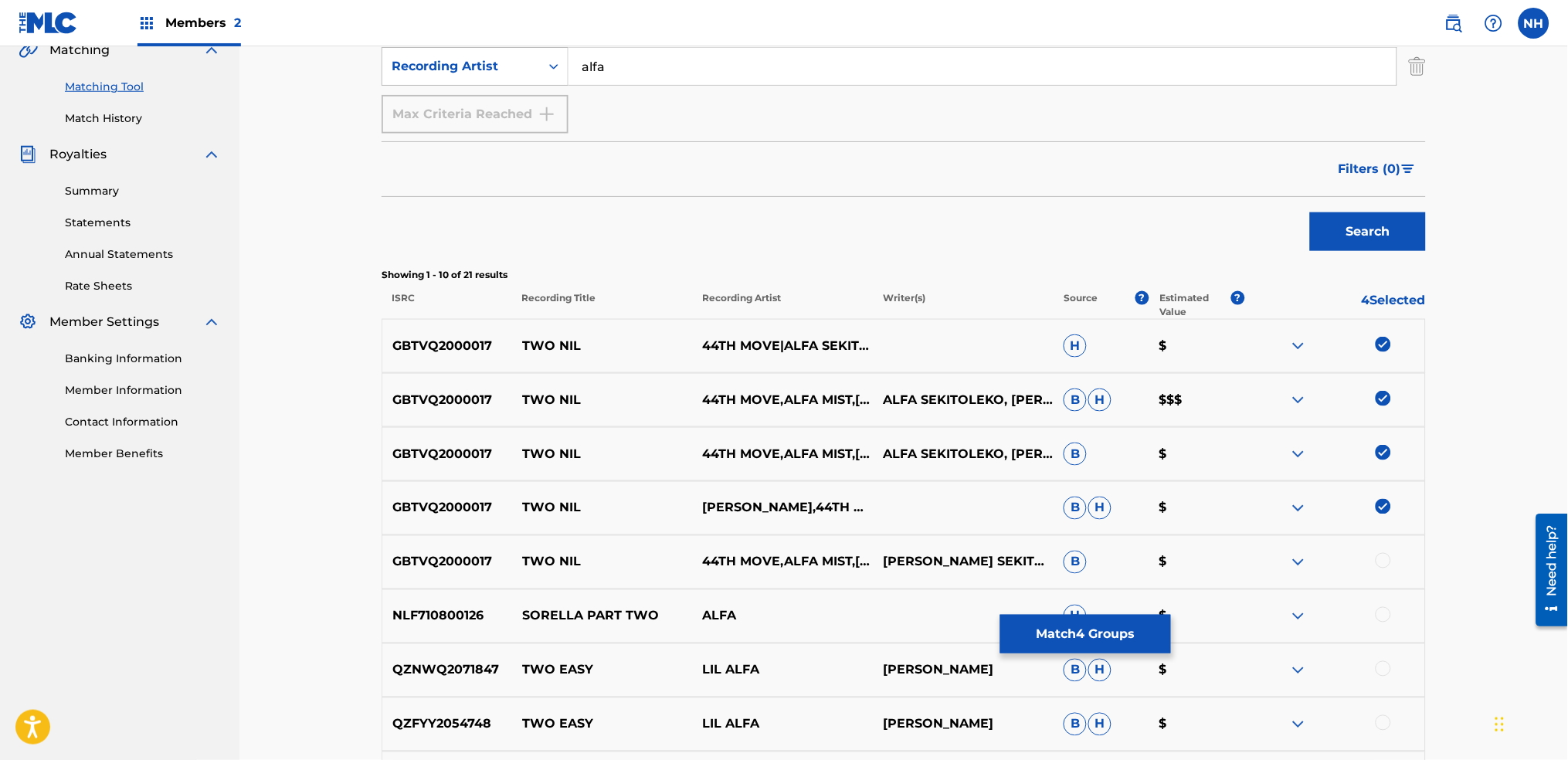
click at [1390, 571] on div at bounding box center [1334, 562] width 181 height 19
click at [1391, 544] on div "GBTVQ2000017 TWO NIL 44TH MOVE,ALFA MIST,RICHARD SPAVEN RICHARD SPAVENALFA SEKI…" at bounding box center [904, 562] width 1044 height 54
click at [1389, 553] on div at bounding box center [1334, 562] width 181 height 19
click at [1391, 561] on div at bounding box center [1334, 562] width 181 height 19
click at [1385, 559] on div at bounding box center [1384, 561] width 16 height 16
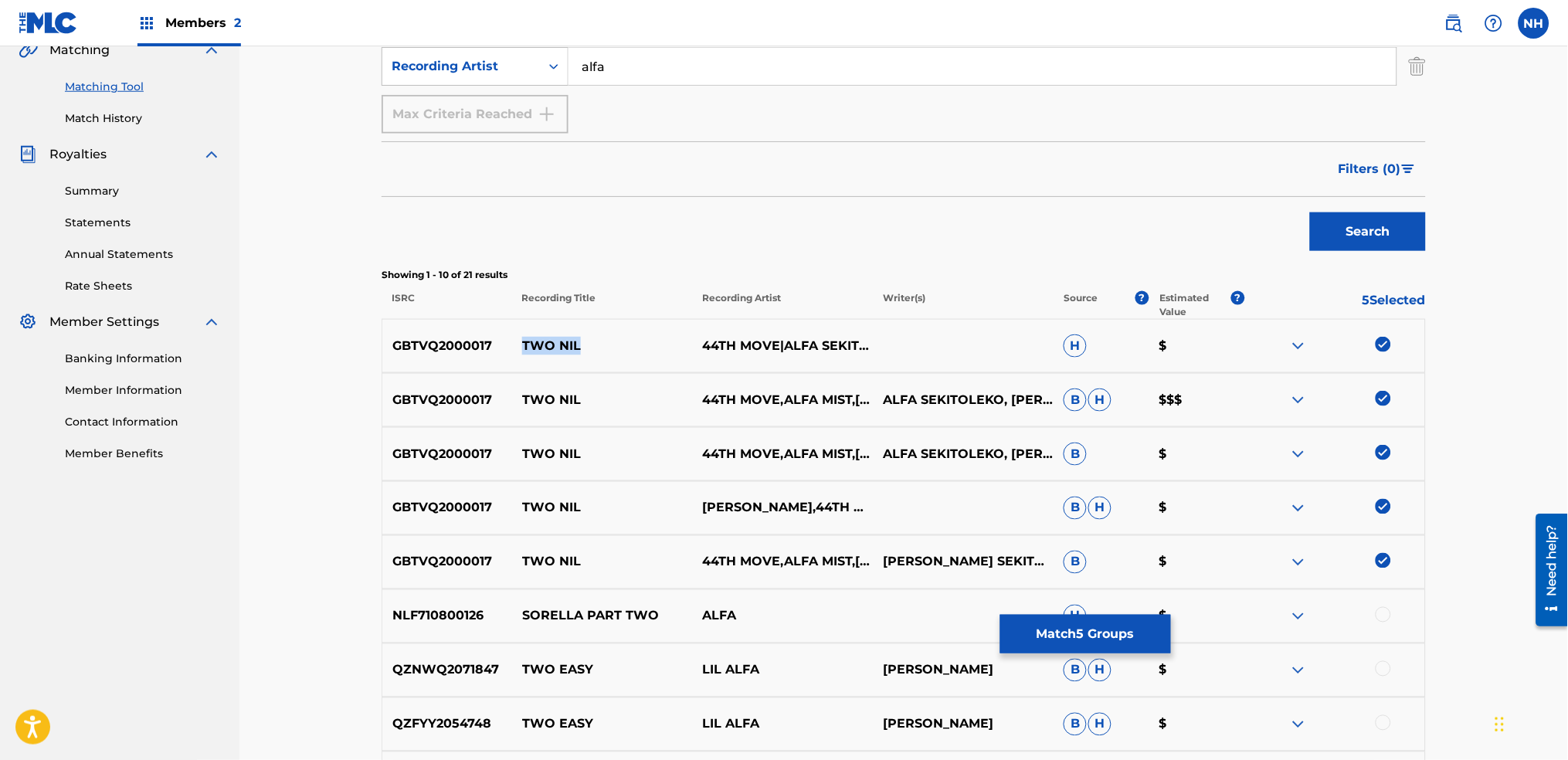
drag, startPoint x: 600, startPoint y: 334, endPoint x: 498, endPoint y: 345, distance: 102.6
click at [498, 345] on div "GBTVQ2000017 TWO NIL 44TH MOVE|ALFA SEKITOLEKO|RICHARD SPAVEN H $" at bounding box center [904, 346] width 1044 height 54
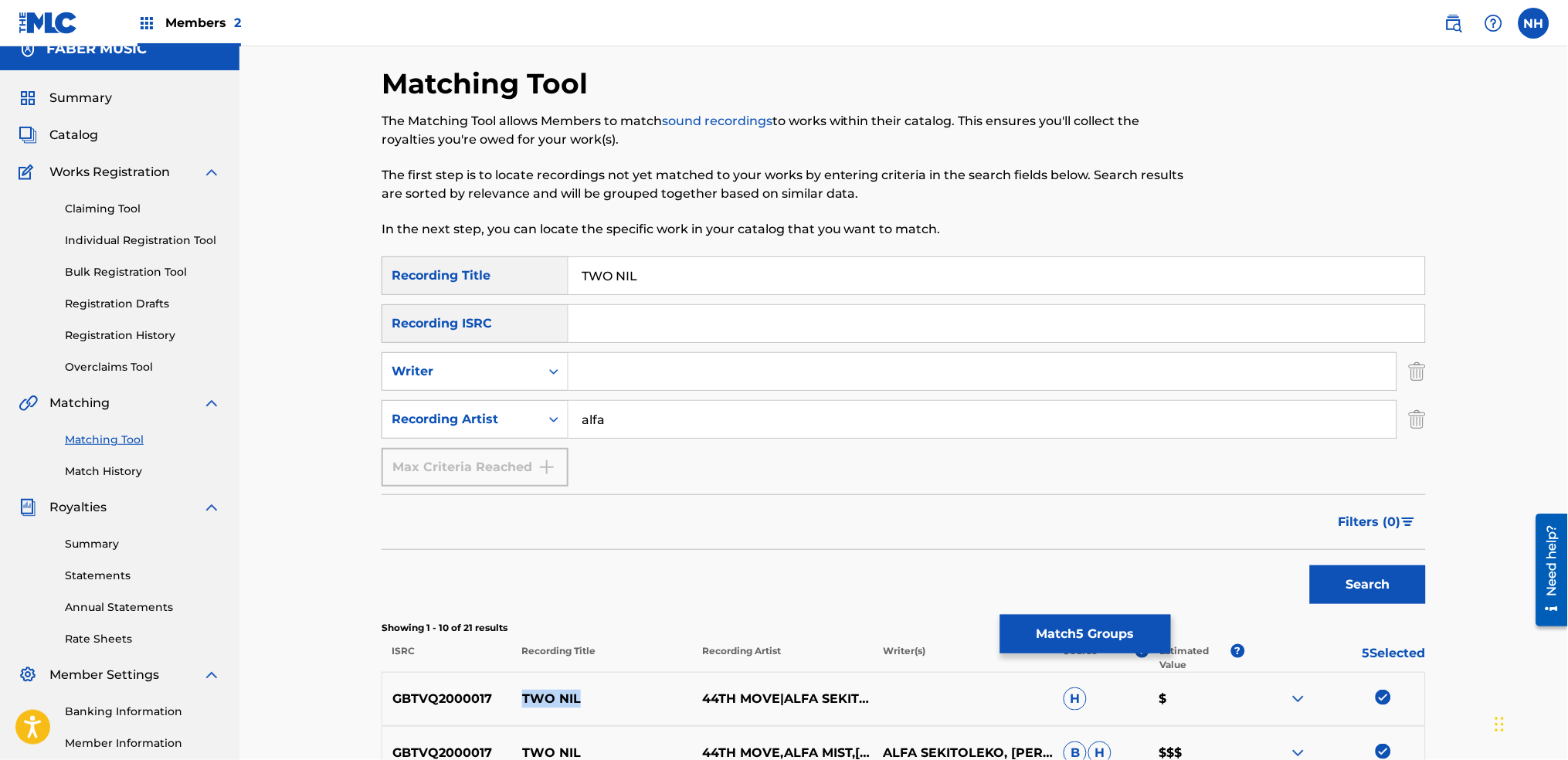
scroll to position [0, 0]
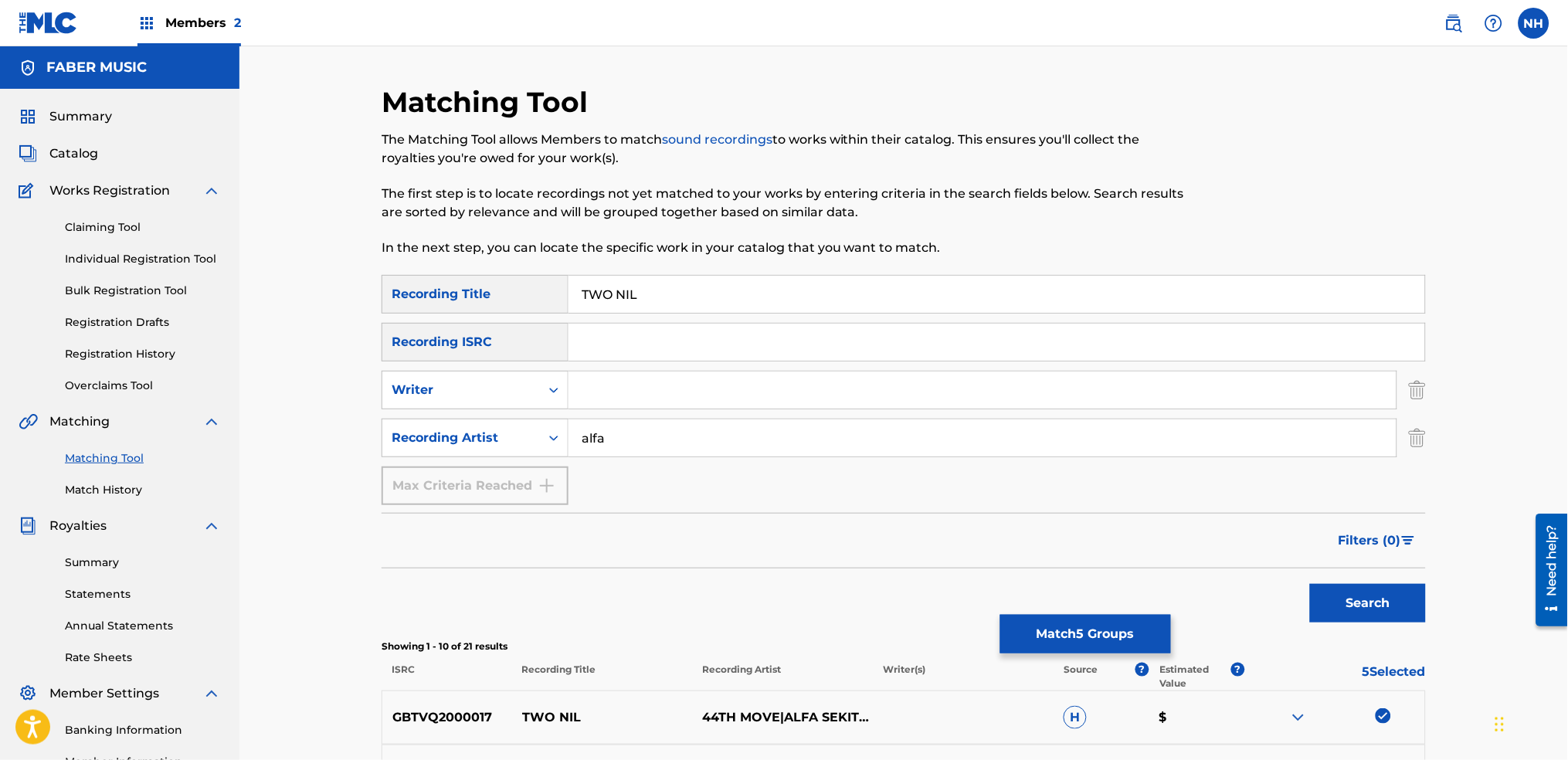
click at [1089, 587] on div "Search" at bounding box center [904, 599] width 1044 height 61
click at [1095, 615] on button "Match 5 Groups" at bounding box center [1086, 634] width 170 height 39
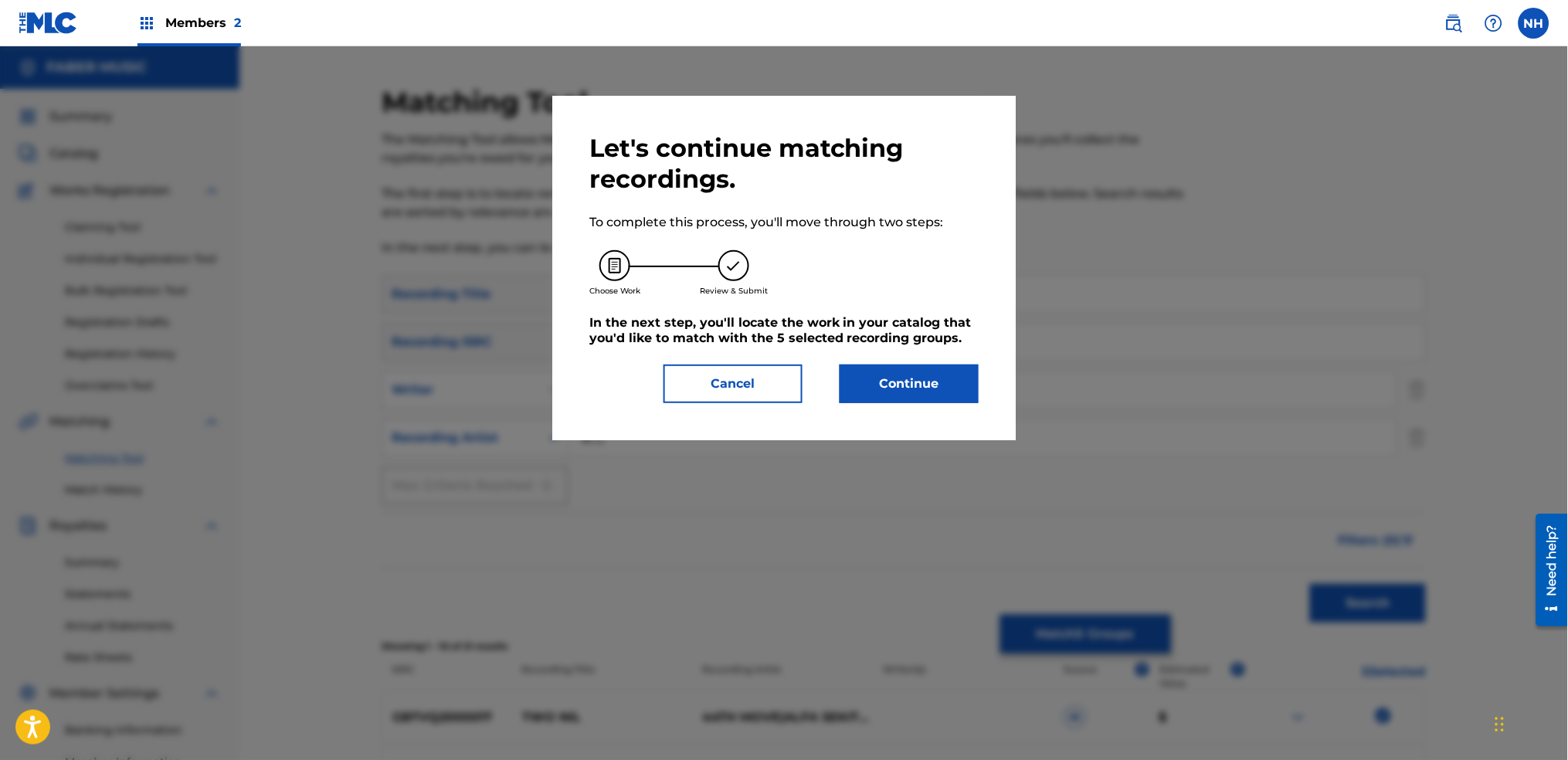
click at [934, 390] on button "Continue" at bounding box center [910, 384] width 139 height 39
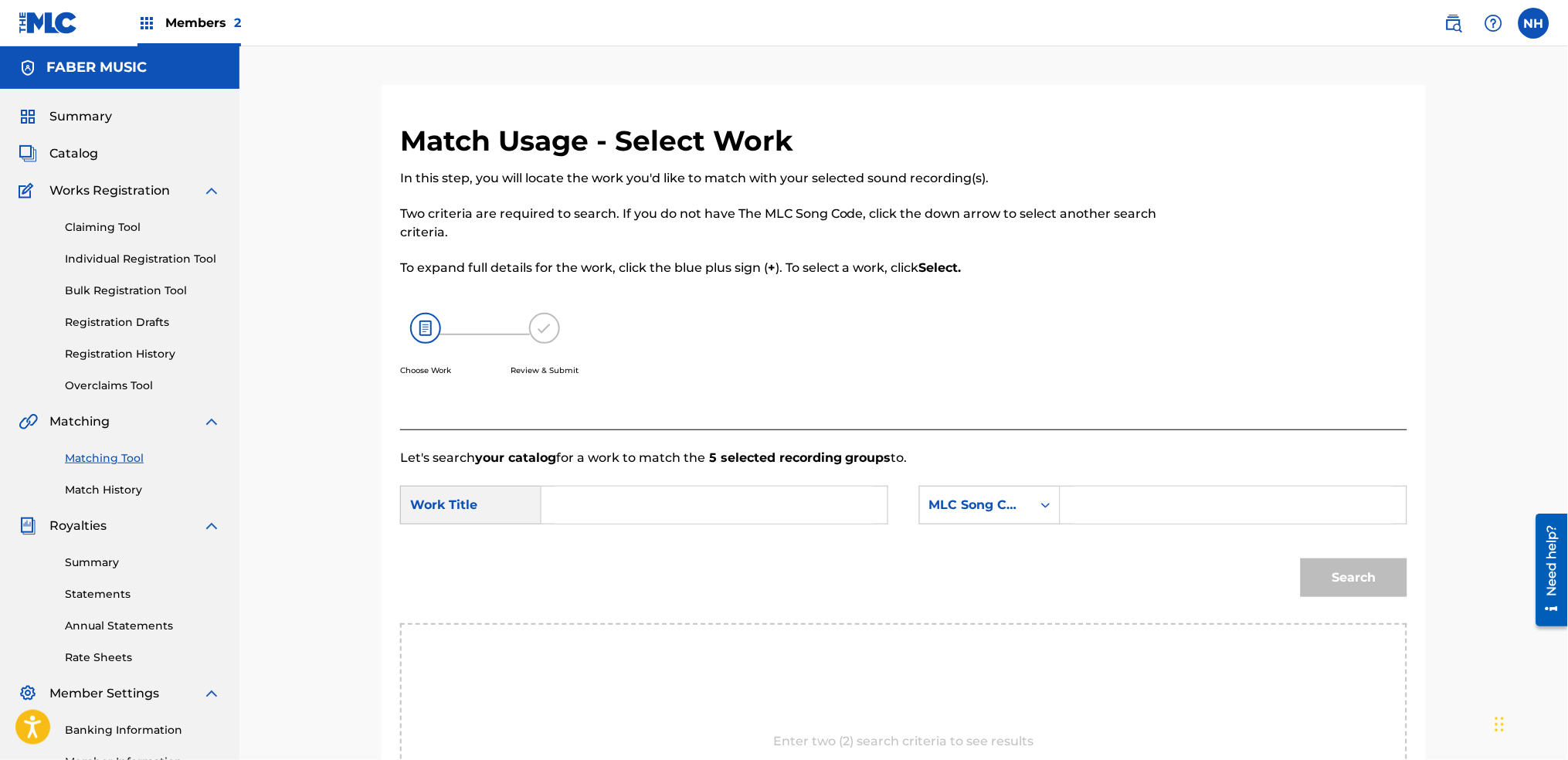
drag, startPoint x: 772, startPoint y: 334, endPoint x: 762, endPoint y: 351, distance: 19.7
click at [768, 337] on div "Choose Work Review & Submit" at bounding box center [788, 353] width 775 height 117
click at [697, 503] on input "Search Form" at bounding box center [715, 505] width 320 height 37
paste input "TWO NIL"
type input "TWO NIL"
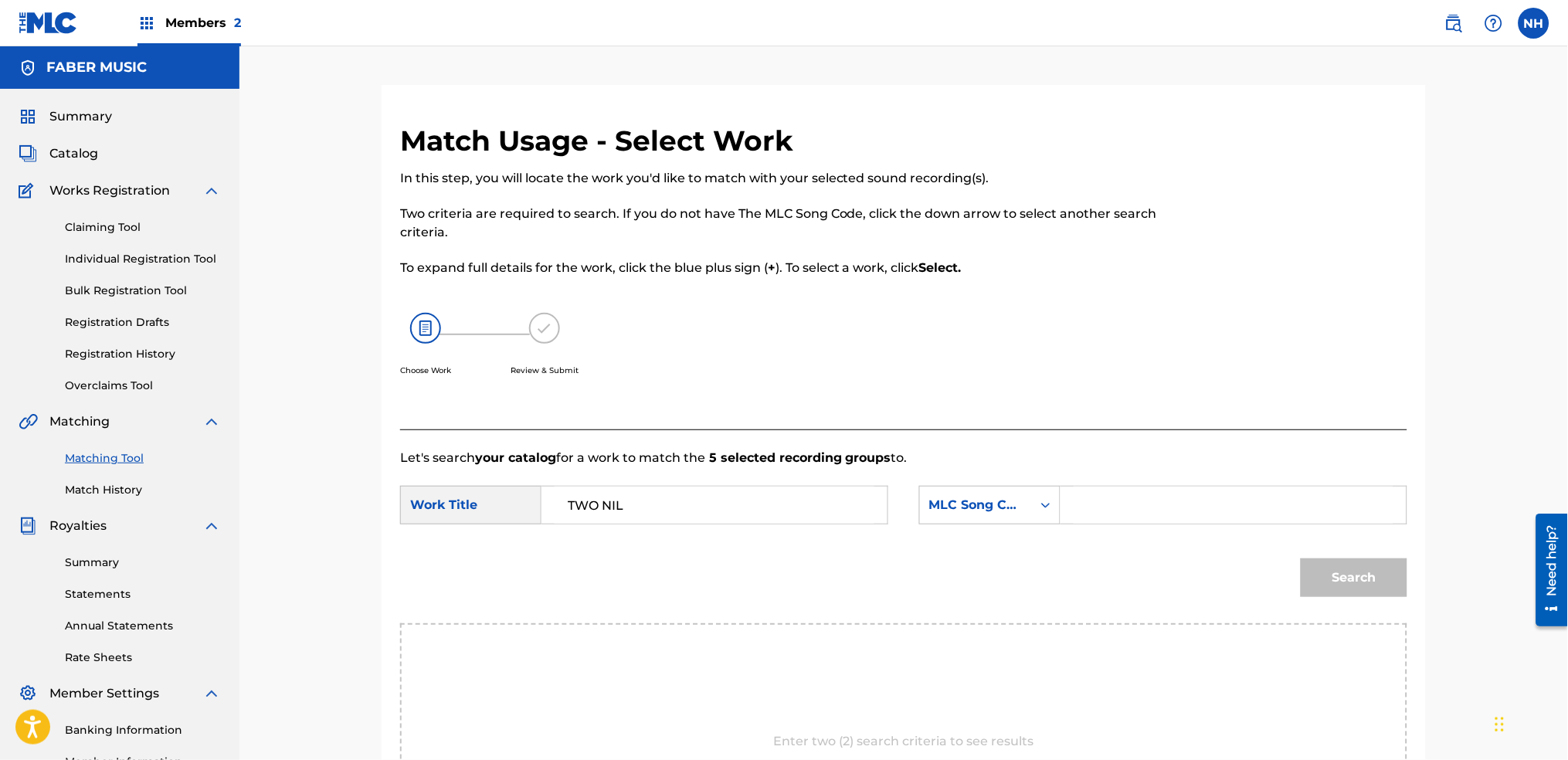
click at [937, 478] on form "SearchWithCriteriab646b61f-09e5-4904-9415-8c05a6a46adf Work Title TWO NIL Searc…" at bounding box center [903, 545] width 1007 height 156
click at [952, 504] on div "MLC Song Code" at bounding box center [976, 505] width 93 height 19
drag, startPoint x: 992, startPoint y: 538, endPoint x: 1042, endPoint y: 534, distance: 50.2
click at [1011, 539] on div "Writer Name" at bounding box center [990, 544] width 140 height 39
click at [1113, 512] on input "Search Form" at bounding box center [1234, 505] width 320 height 37
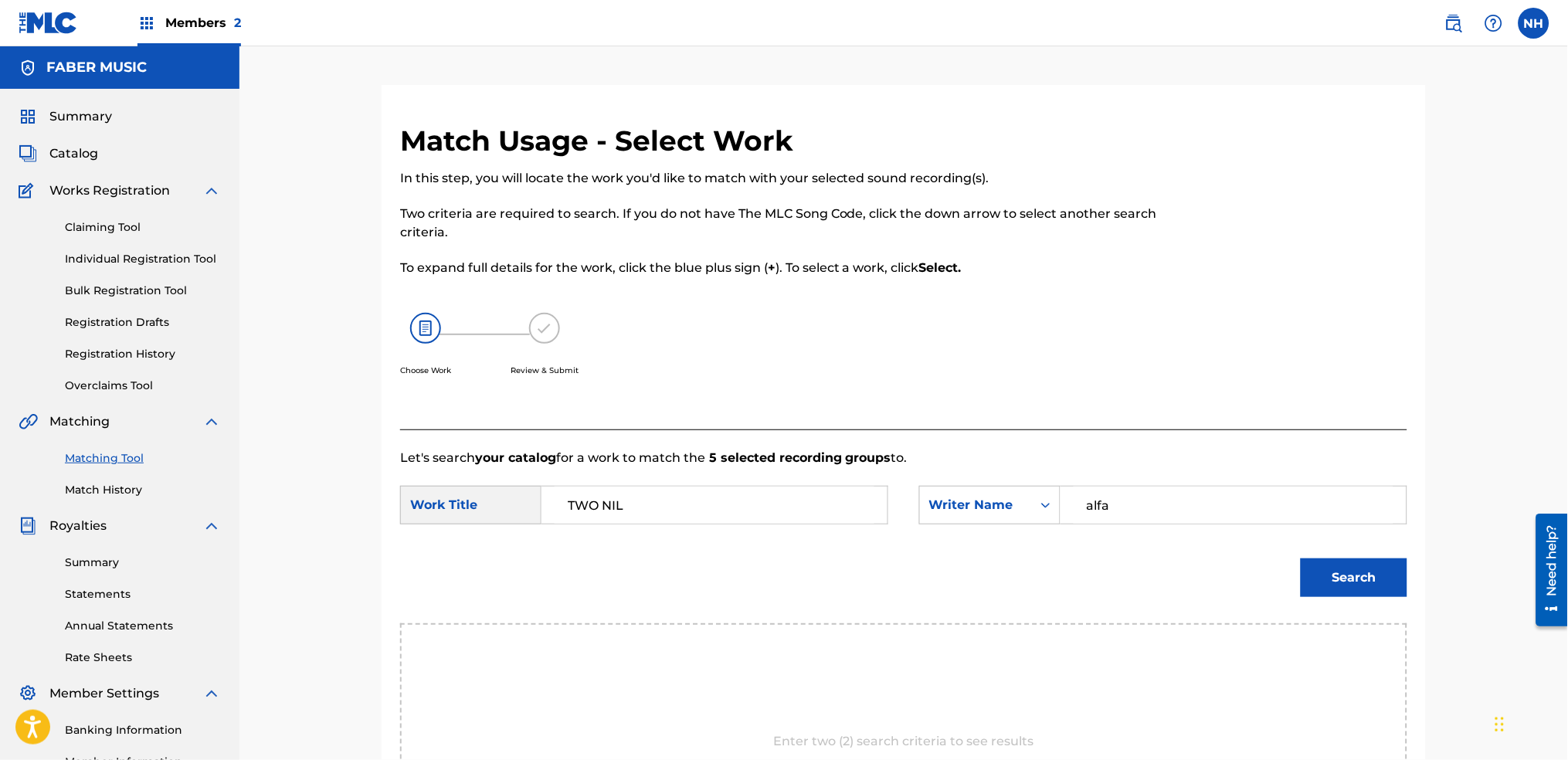
type input "alfa"
click at [1301, 558] on button "Search" at bounding box center [1354, 577] width 107 height 39
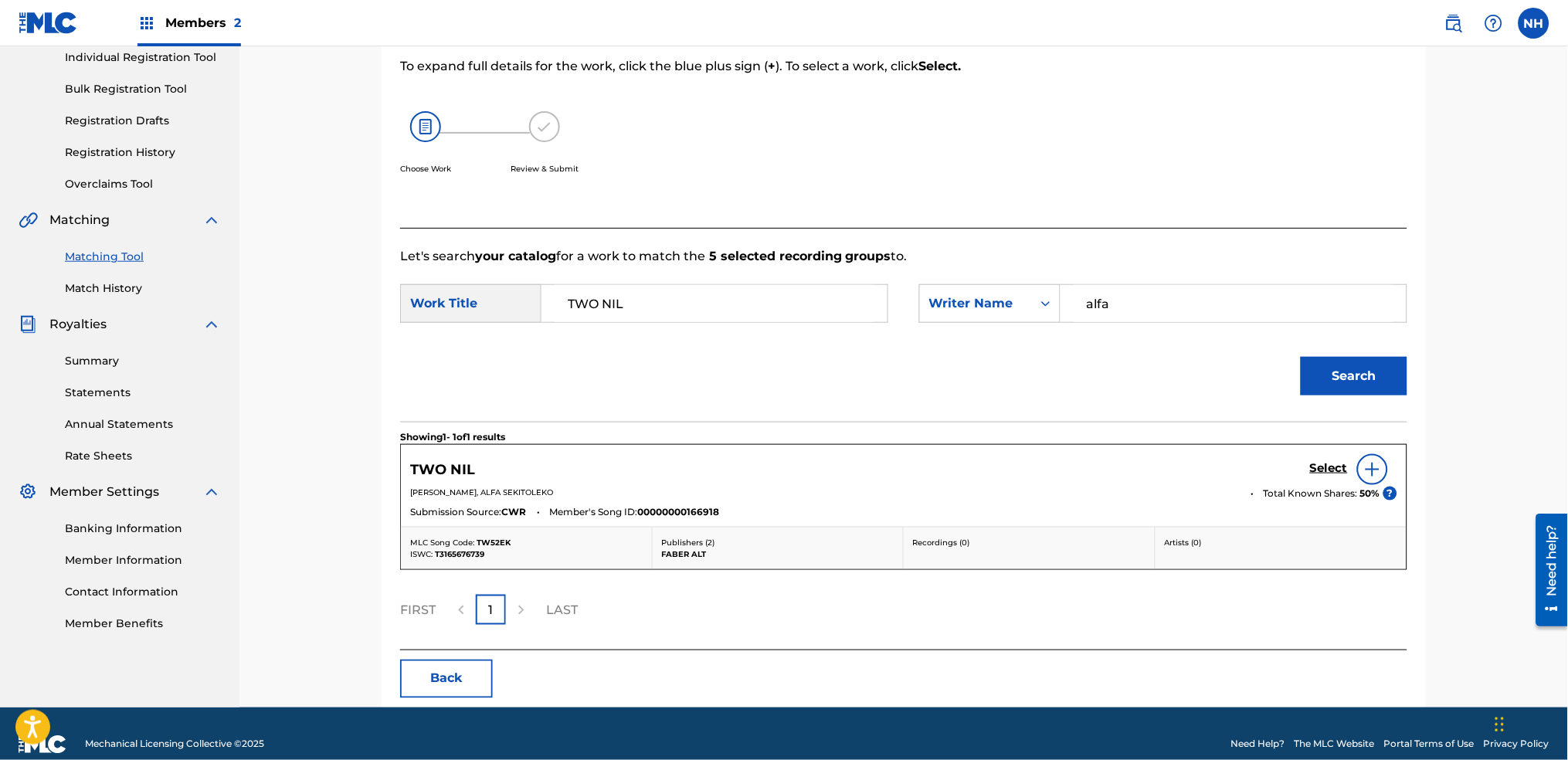
scroll to position [206, 0]
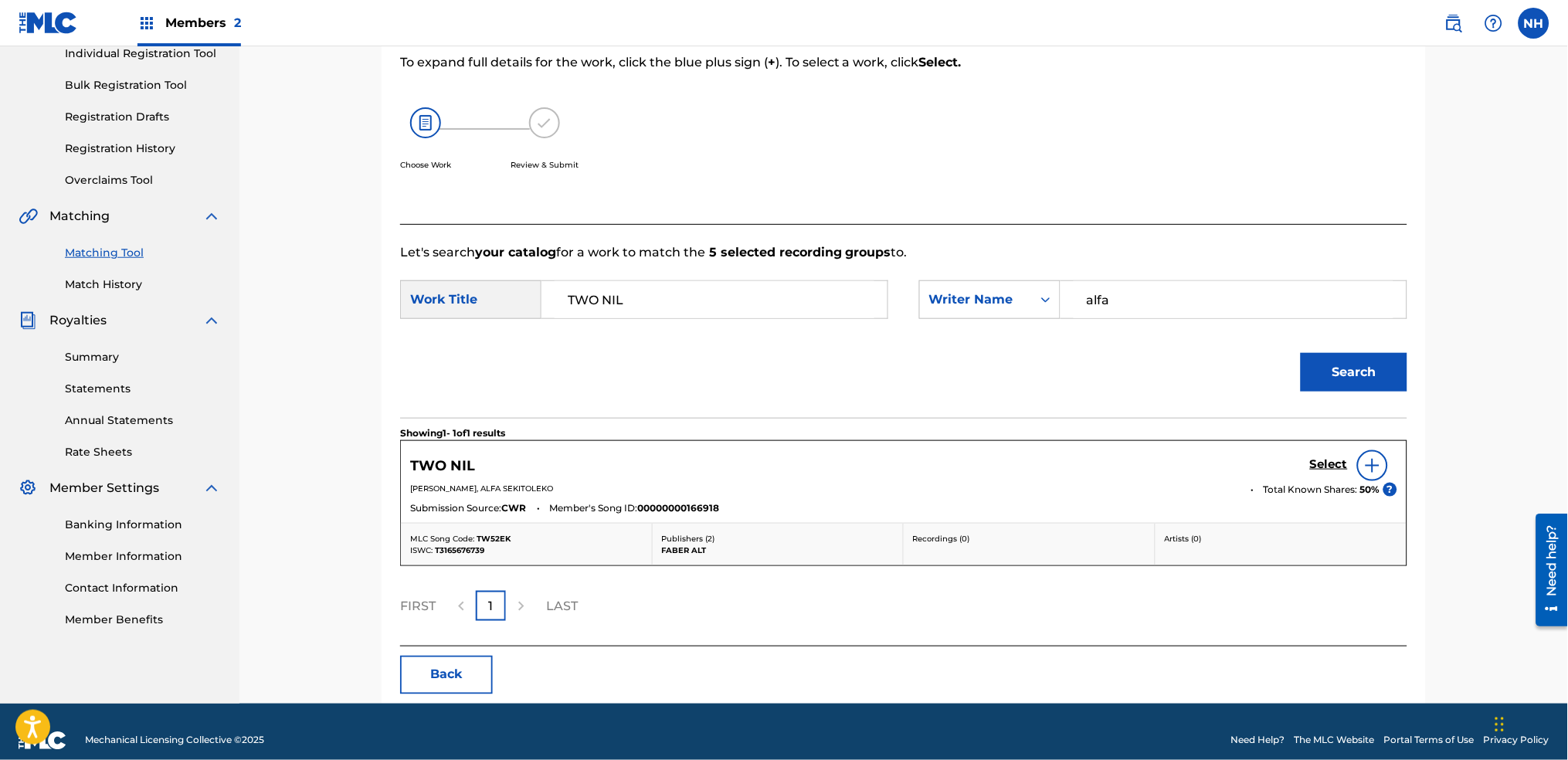
click at [1288, 442] on div "TWO NIL Select RICHARD DANIEL SPAVEN, ALFA SEKITOLEKO Total Known Shares: 50 % …" at bounding box center [903, 482] width 1006 height 82
click at [1318, 470] on h5 "Select" at bounding box center [1329, 465] width 38 height 15
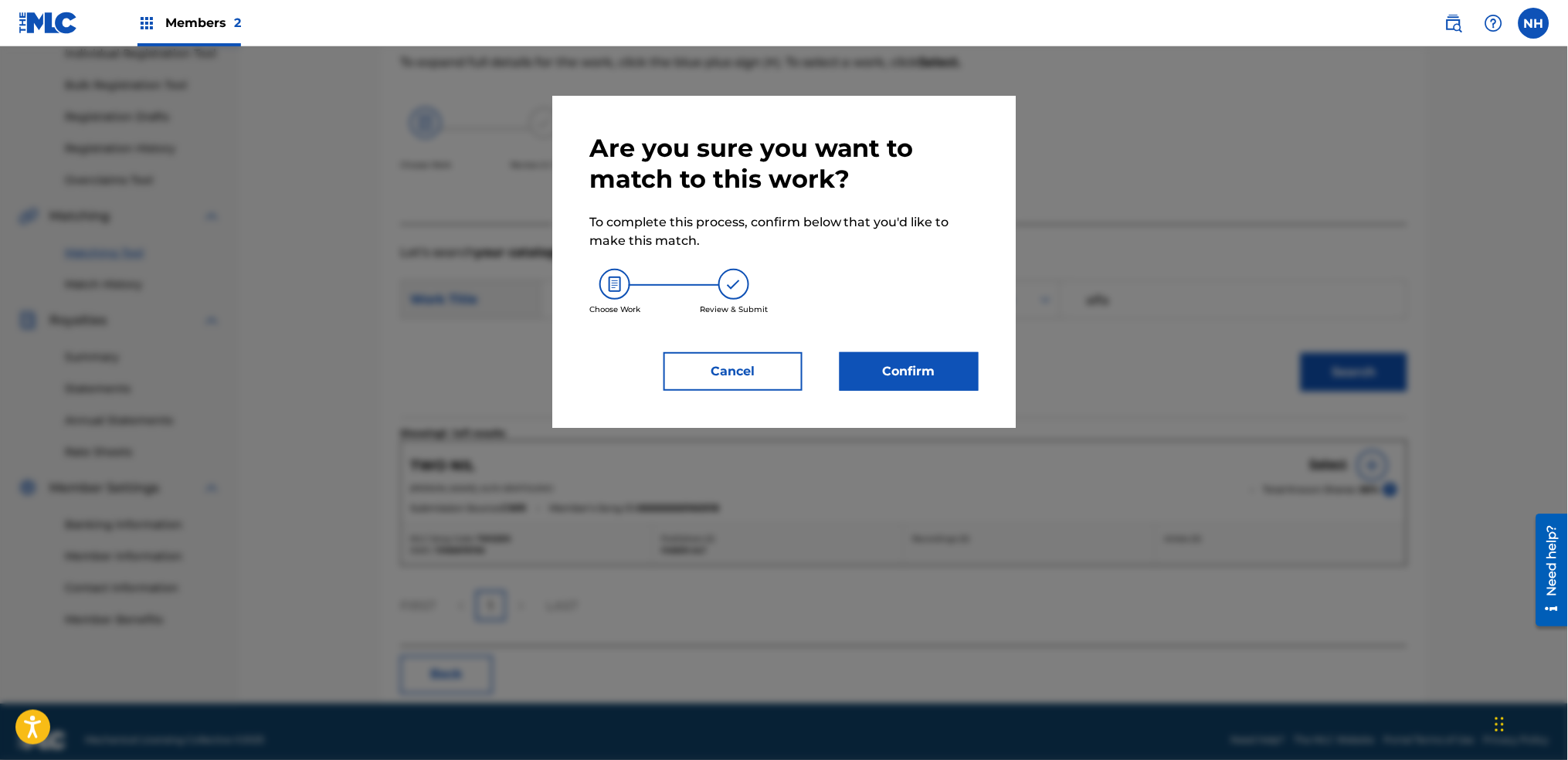
click at [925, 358] on button "Confirm" at bounding box center [910, 371] width 139 height 39
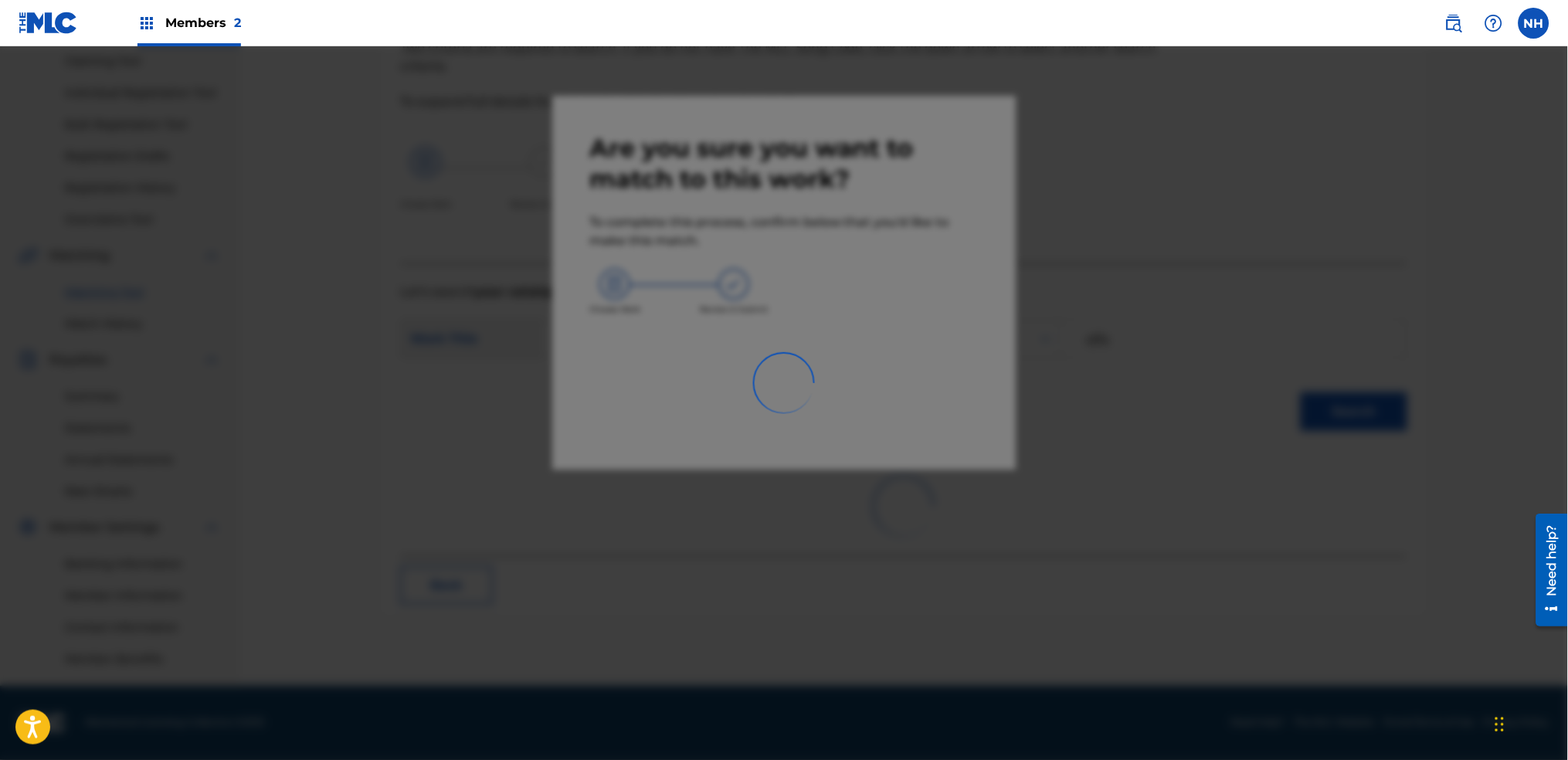
scroll to position [166, 0]
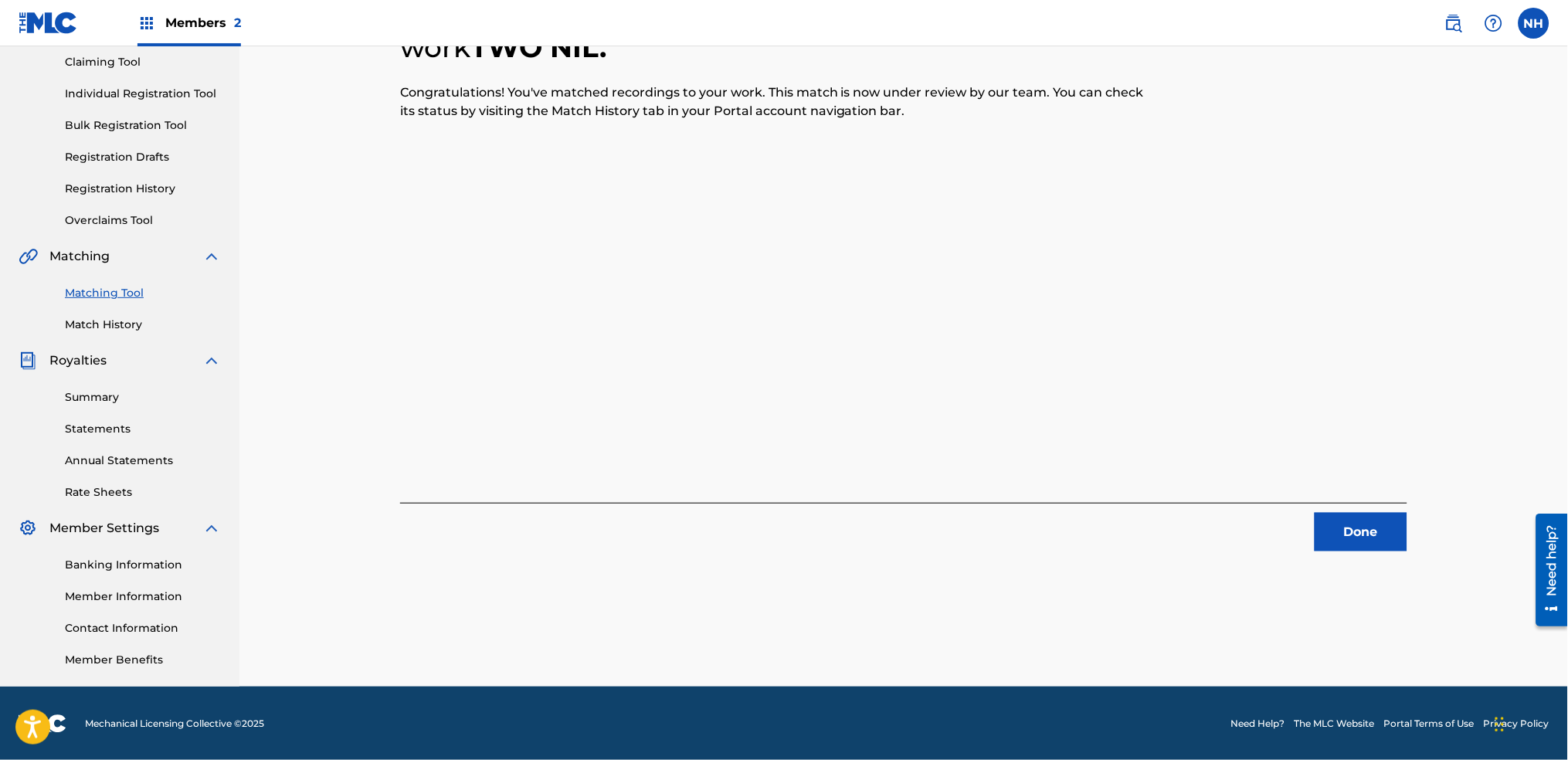
click at [422, 300] on div "5 Recording Groups are pending usage match to the work TWO NIL . Congratulation…" at bounding box center [903, 255] width 1007 height 594
click at [1392, 522] on button "Done" at bounding box center [1361, 532] width 93 height 39
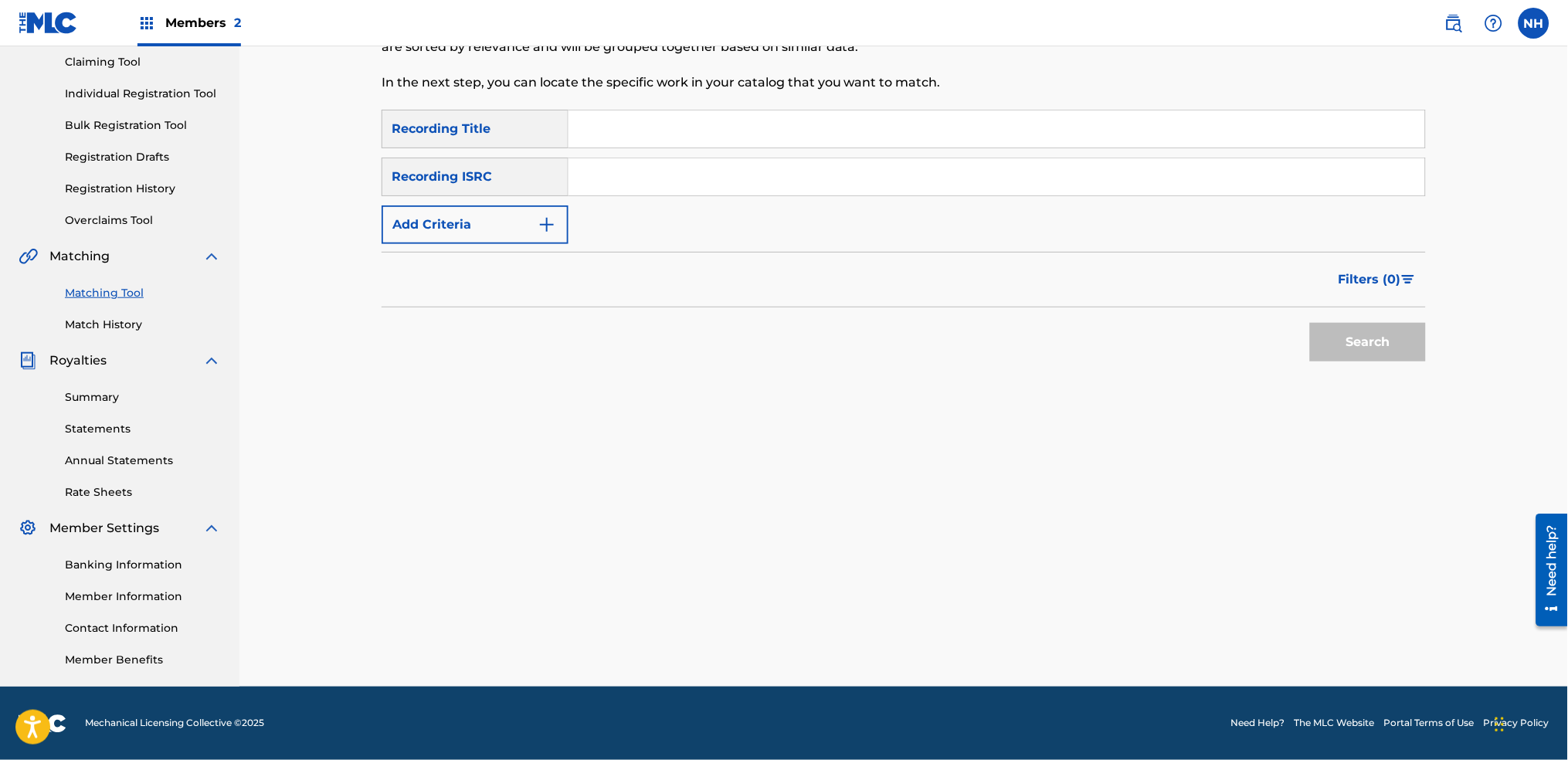
drag, startPoint x: 833, startPoint y: 130, endPoint x: 786, endPoint y: 136, distance: 47.4
click at [833, 127] on input "Search Form" at bounding box center [997, 129] width 857 height 37
paste input "FREE HIT"
type input "FREE HIT"
click at [546, 229] on img "Search Form" at bounding box center [547, 225] width 19 height 19
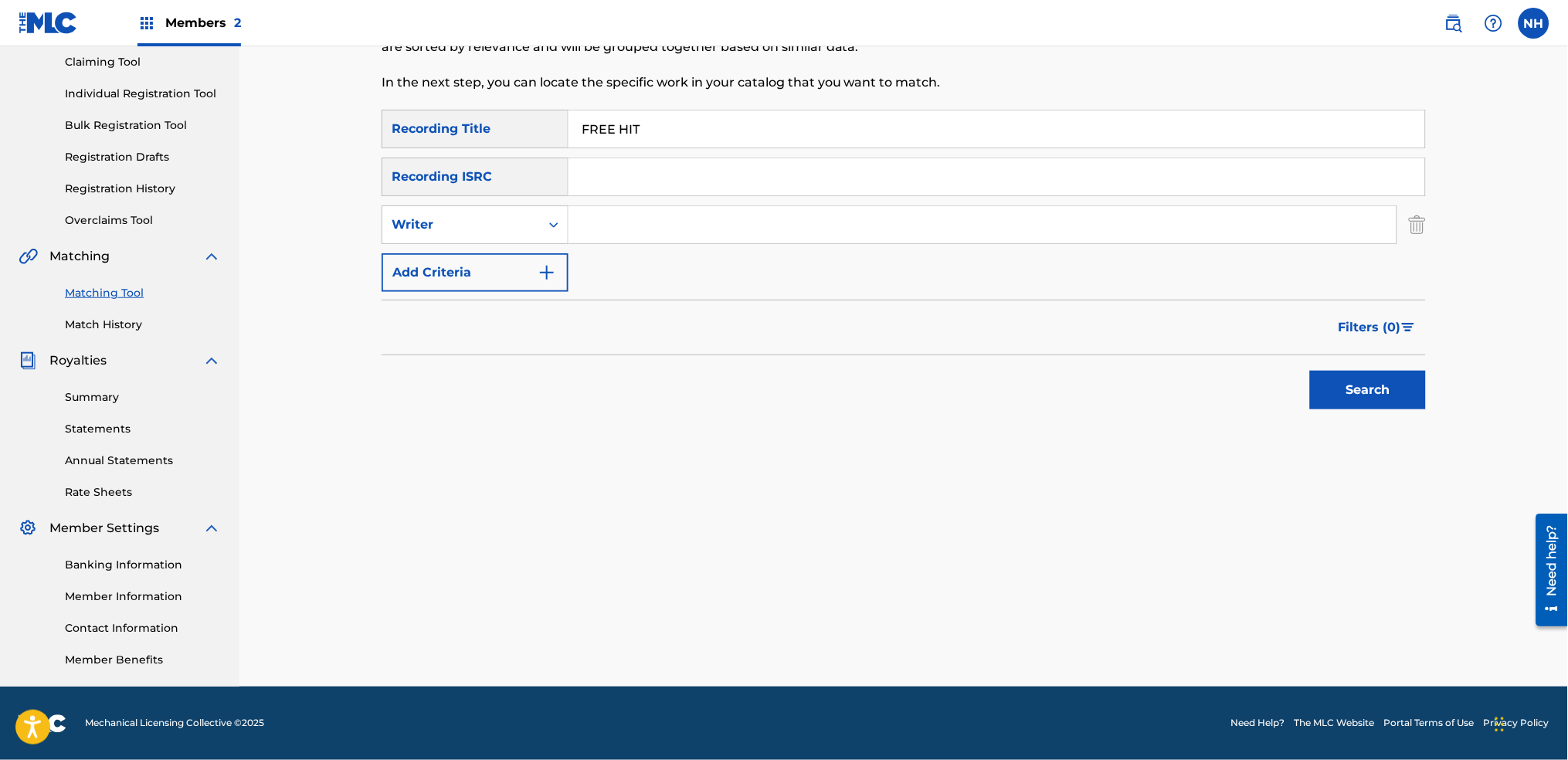
click at [546, 259] on button "Add Criteria" at bounding box center [475, 272] width 187 height 39
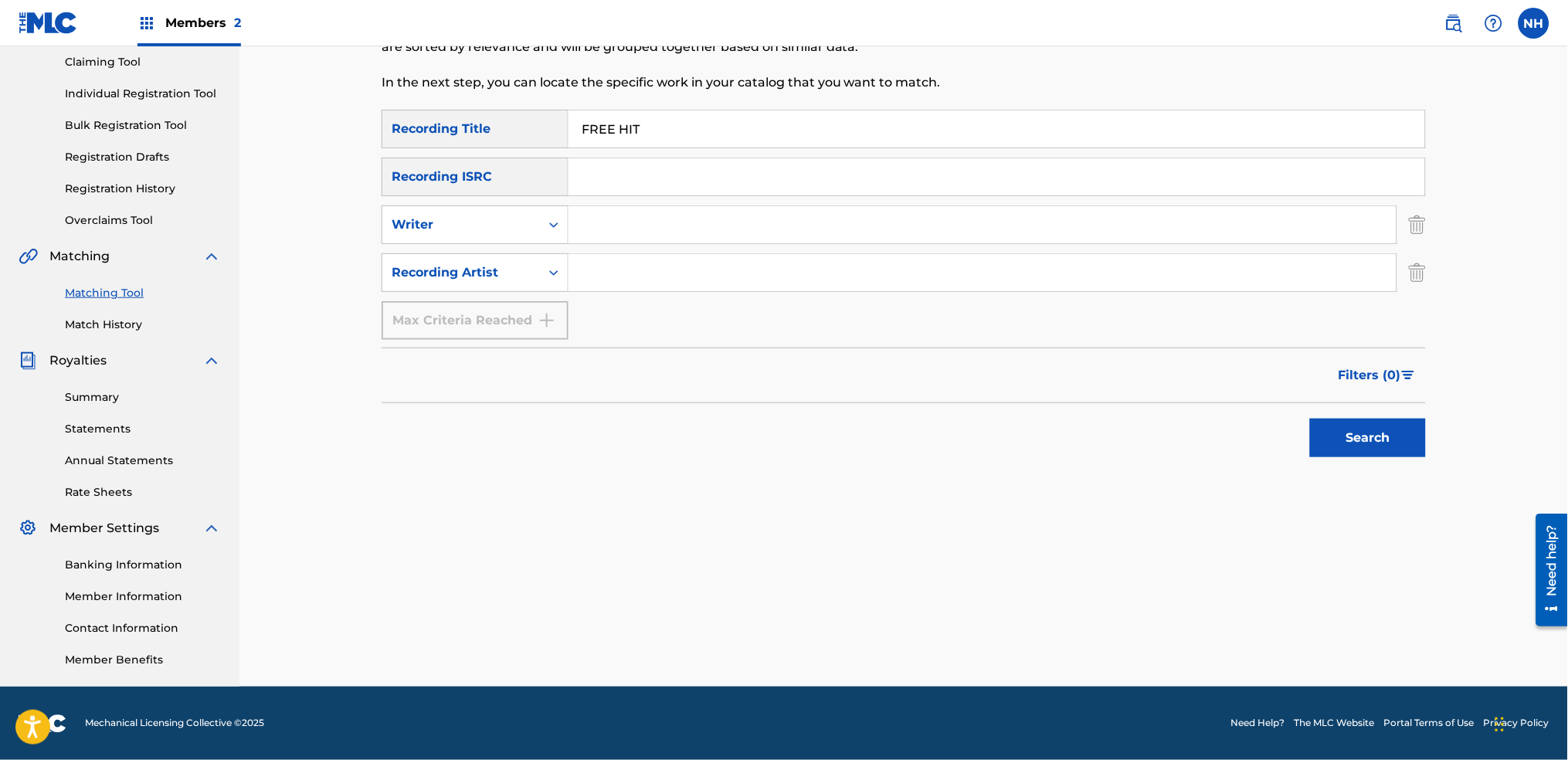
click at [629, 282] on input "Search Form" at bounding box center [983, 272] width 828 height 37
type input "alfa mist"
click at [1355, 392] on button "Filters ( 0 )" at bounding box center [1378, 375] width 97 height 39
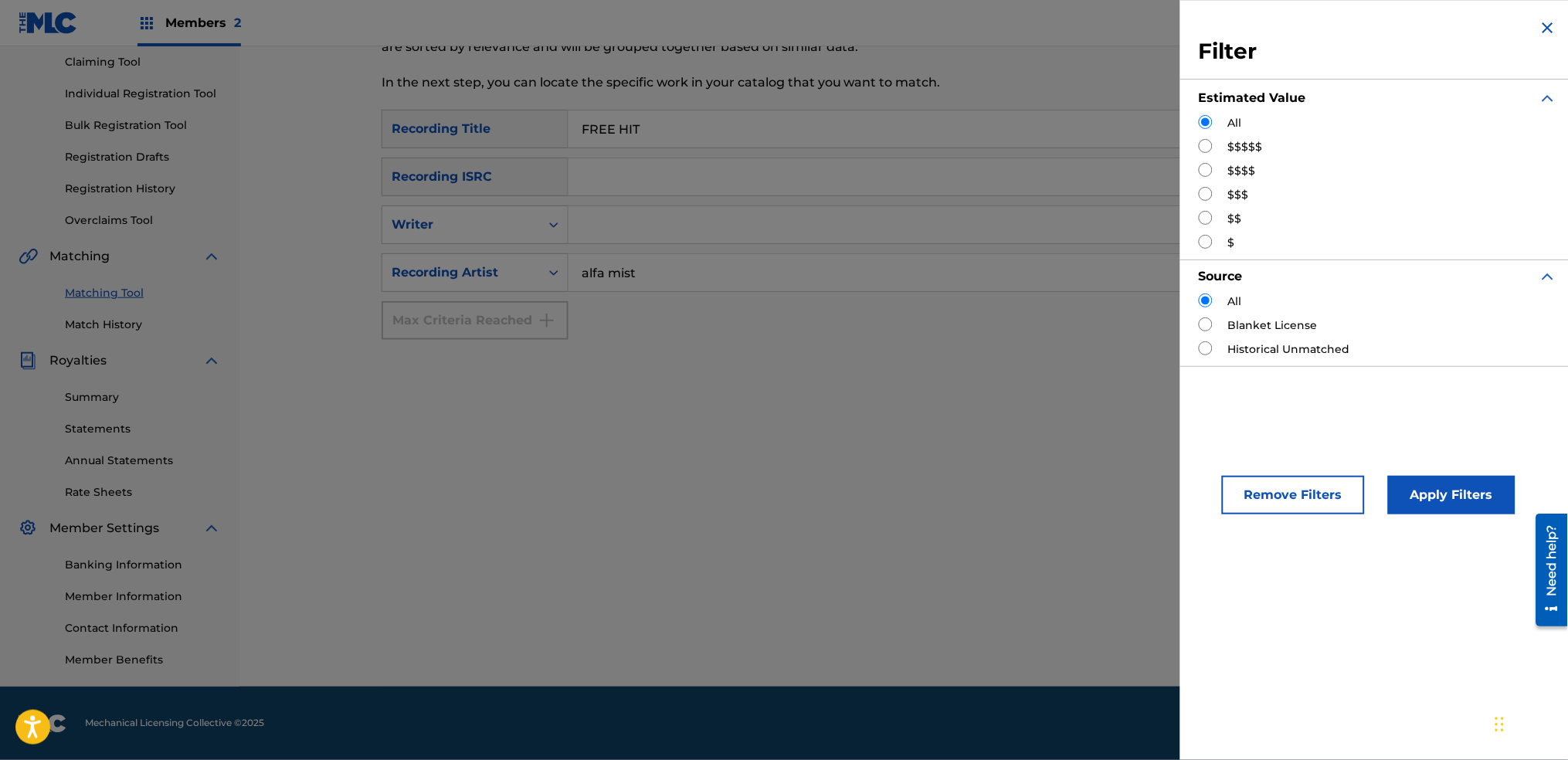
drag, startPoint x: 1521, startPoint y: 20, endPoint x: 1542, endPoint y: 34, distance: 25.2
click at [1527, 23] on div "Filter Estimated Value All $$$$$ $$$$ $$$ $$ $ Source All Blanket License Histo…" at bounding box center [1378, 192] width 396 height 385
click at [1552, 38] on h3 "Filter" at bounding box center [1378, 52] width 358 height 28
click at [1541, 29] on img "Search Form" at bounding box center [1548, 28] width 19 height 19
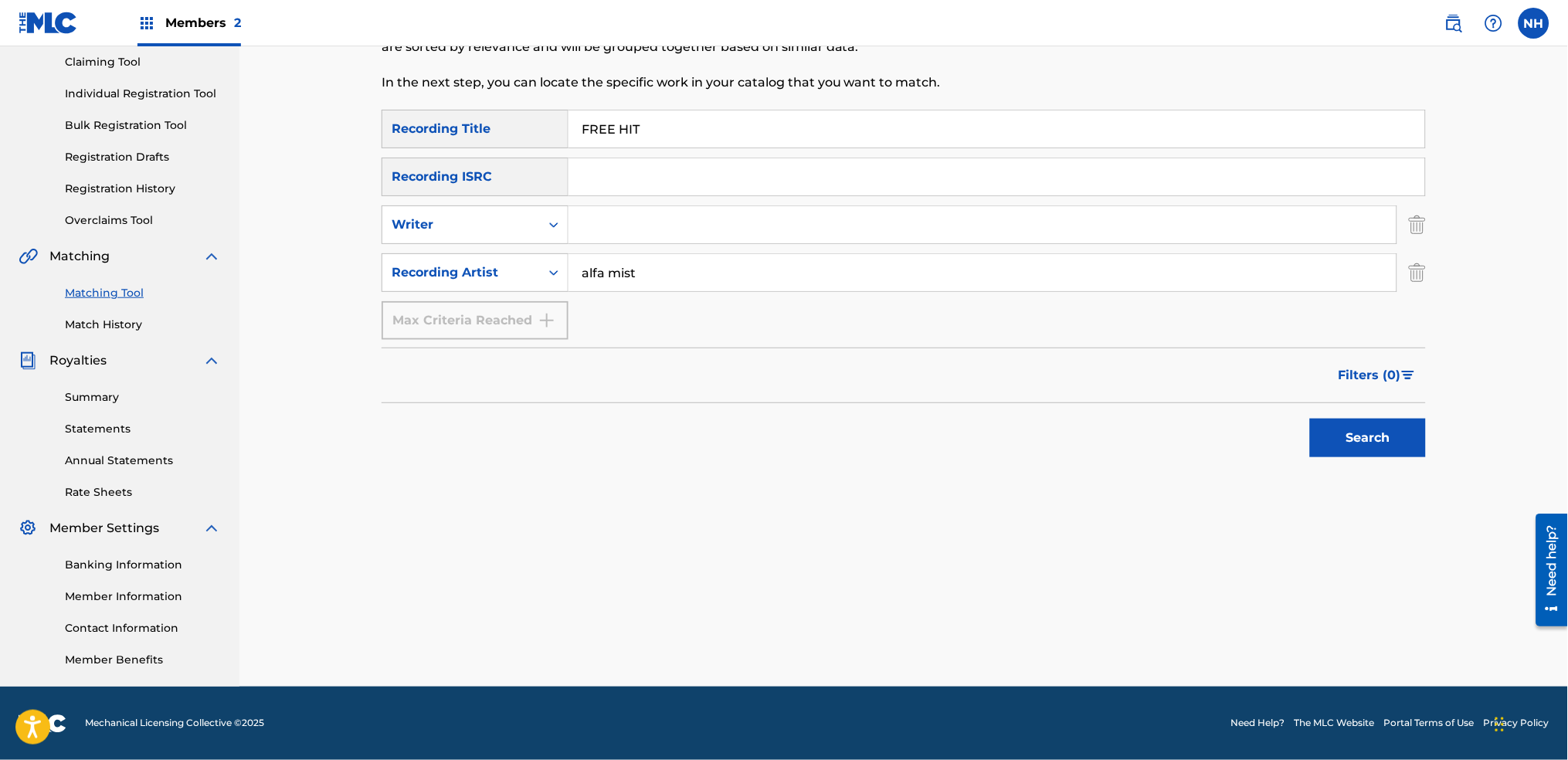
click at [1370, 568] on div "Matching Tool The Matching Tool allows Members to match sound recordings to wor…" at bounding box center [904, 303] width 1044 height 767
click at [1352, 464] on div "SearchWithCriteria2abb0aaa-afad-4308-9d96-de7e744857a4 Recording Title FREE HIT…" at bounding box center [904, 292] width 1044 height 365
click at [1351, 436] on button "Search" at bounding box center [1367, 438] width 116 height 39
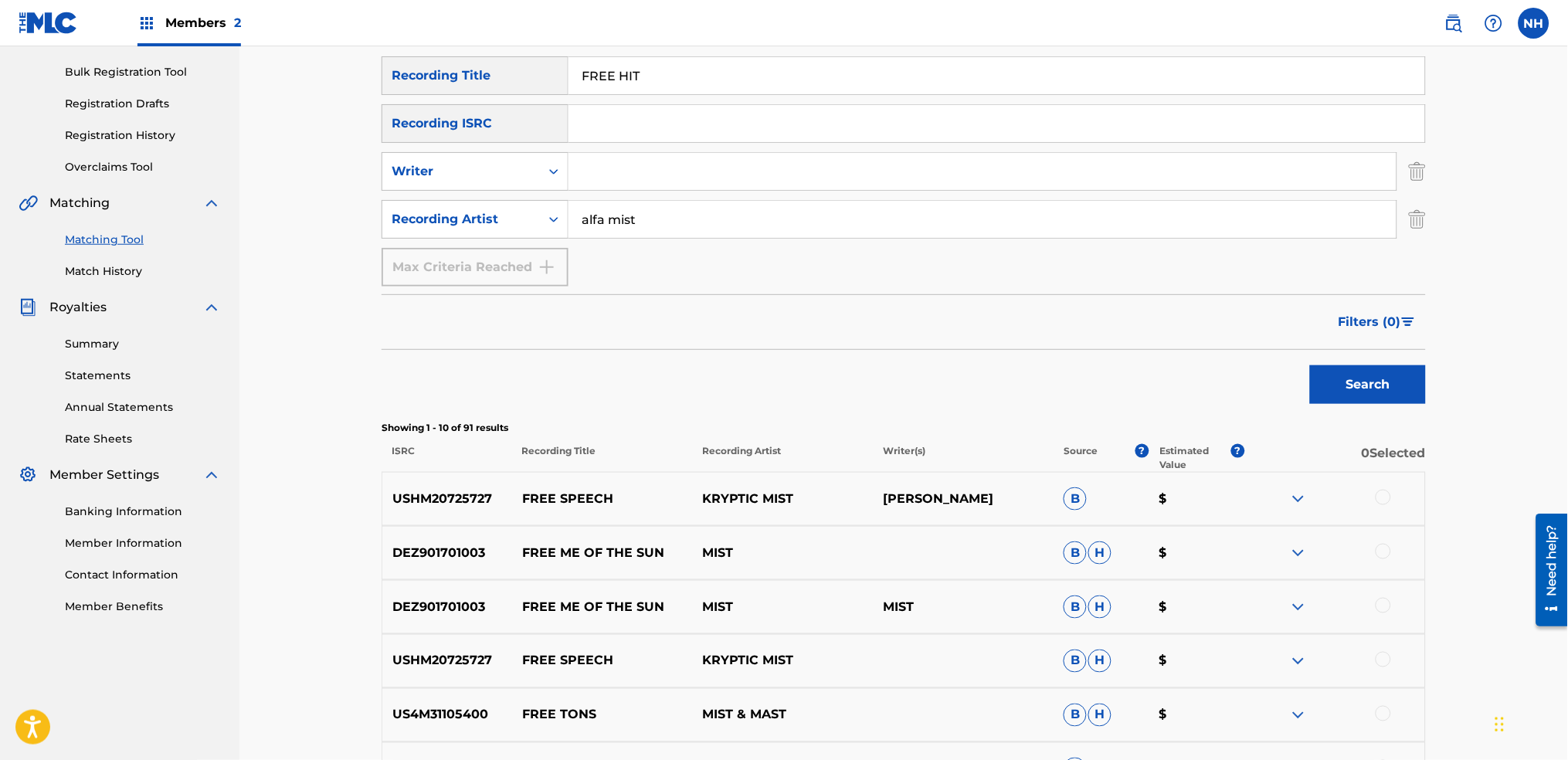
scroll to position [62, 0]
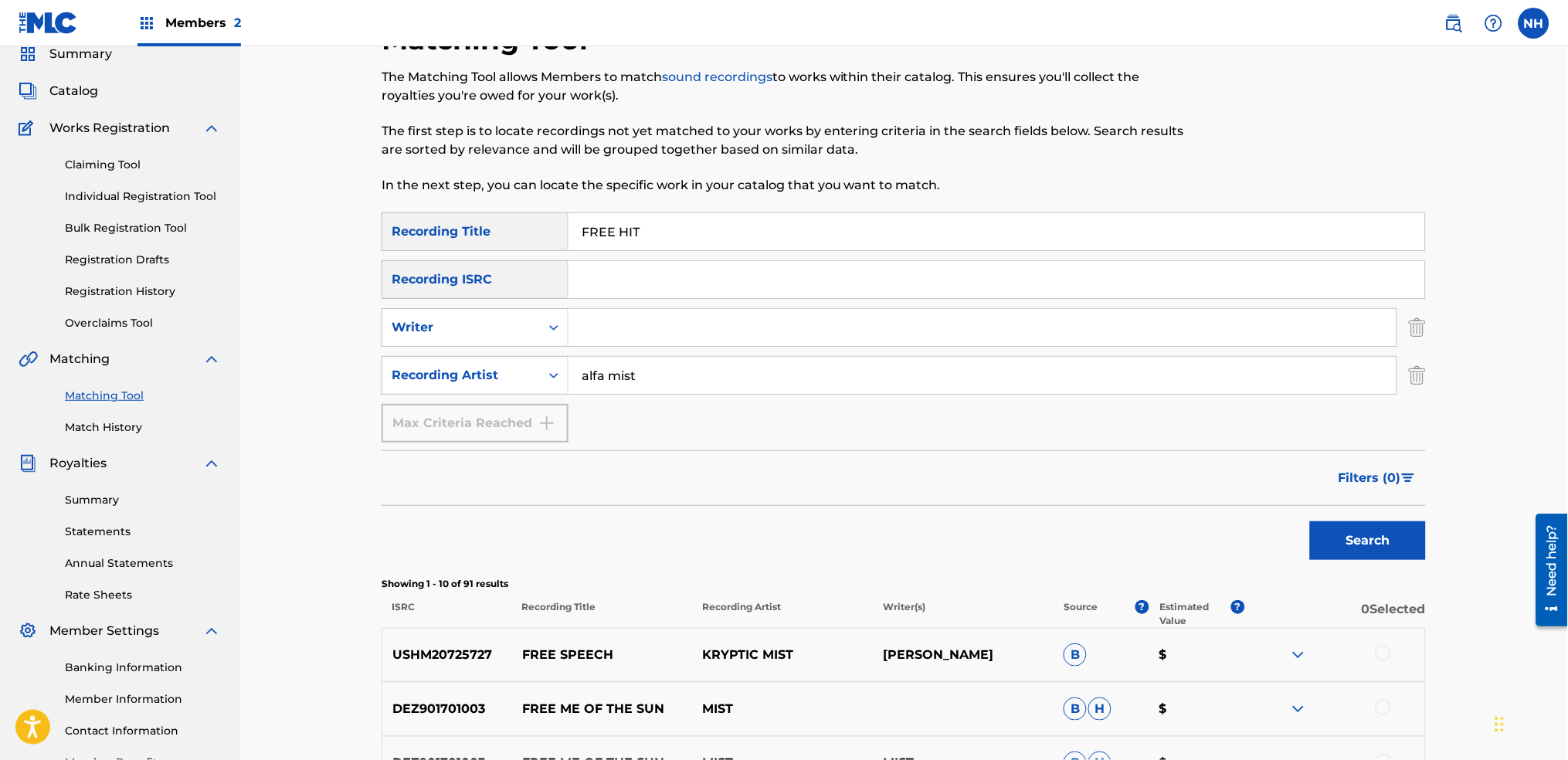
click at [876, 395] on div "SearchWithCriteria2abb0aaa-afad-4308-9d96-de7e744857a4 Recording Title FREE HIT…" at bounding box center [904, 327] width 1044 height 230
click at [762, 387] on input "alfa mist" at bounding box center [983, 375] width 828 height 37
click at [530, 480] on div "Filters ( 0 )" at bounding box center [904, 478] width 1044 height 56
click at [839, 221] on input "FREE HIT" at bounding box center [997, 231] width 857 height 37
paste input "TAKE THE 2ND EXIT FOR FREEDOM"
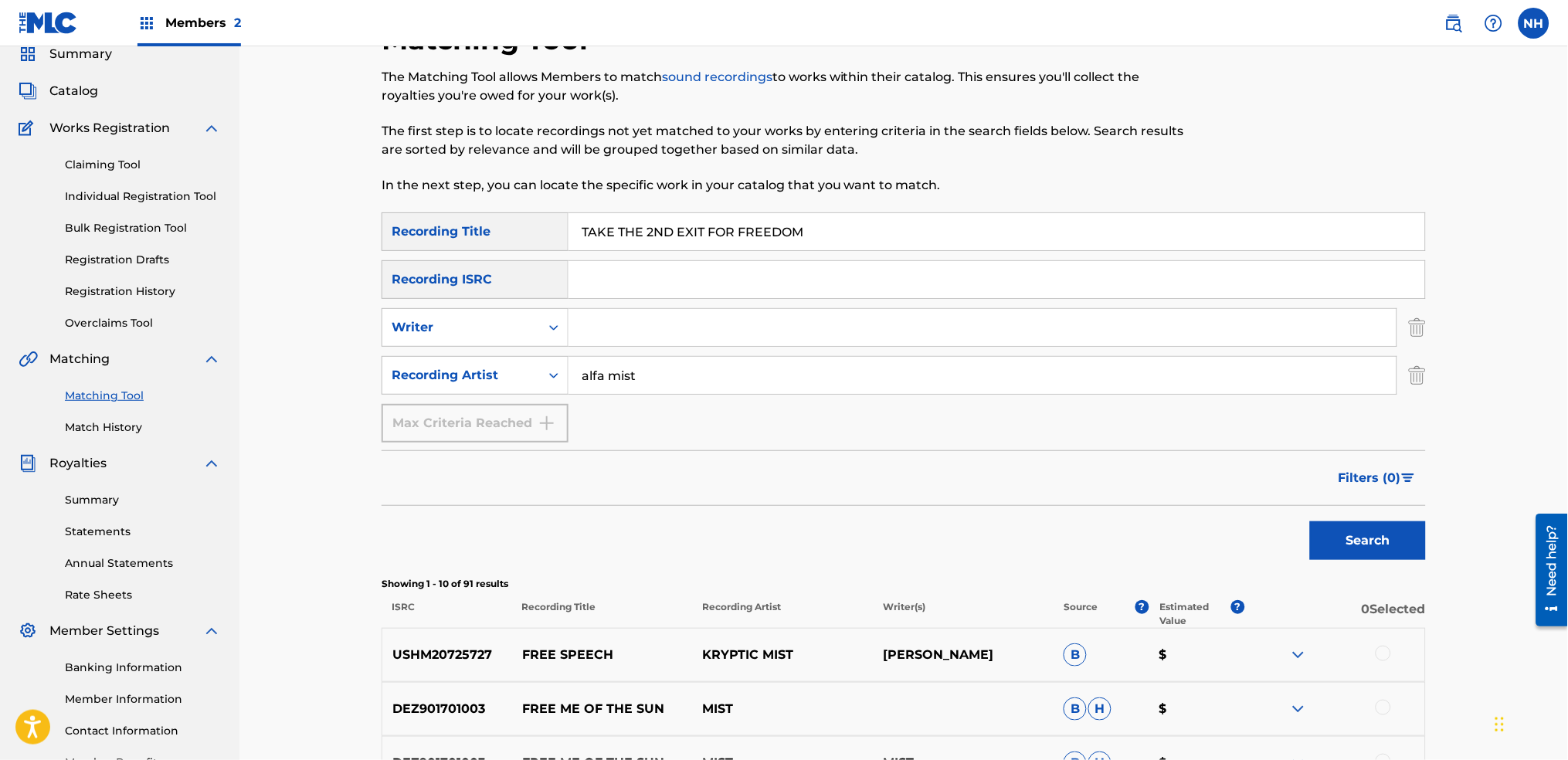
click at [1360, 548] on button "Search" at bounding box center [1367, 540] width 116 height 39
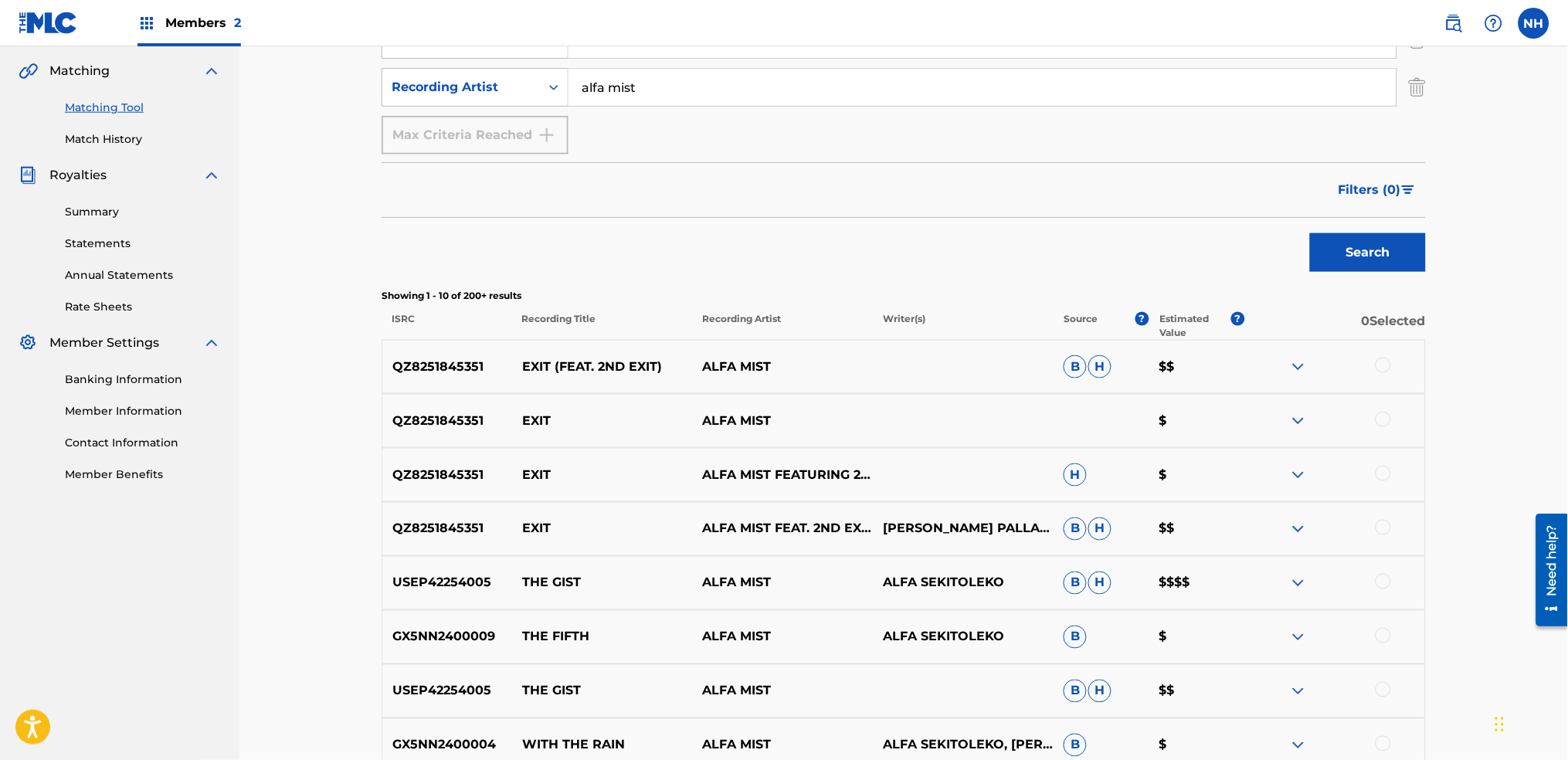
scroll to position [386, 0]
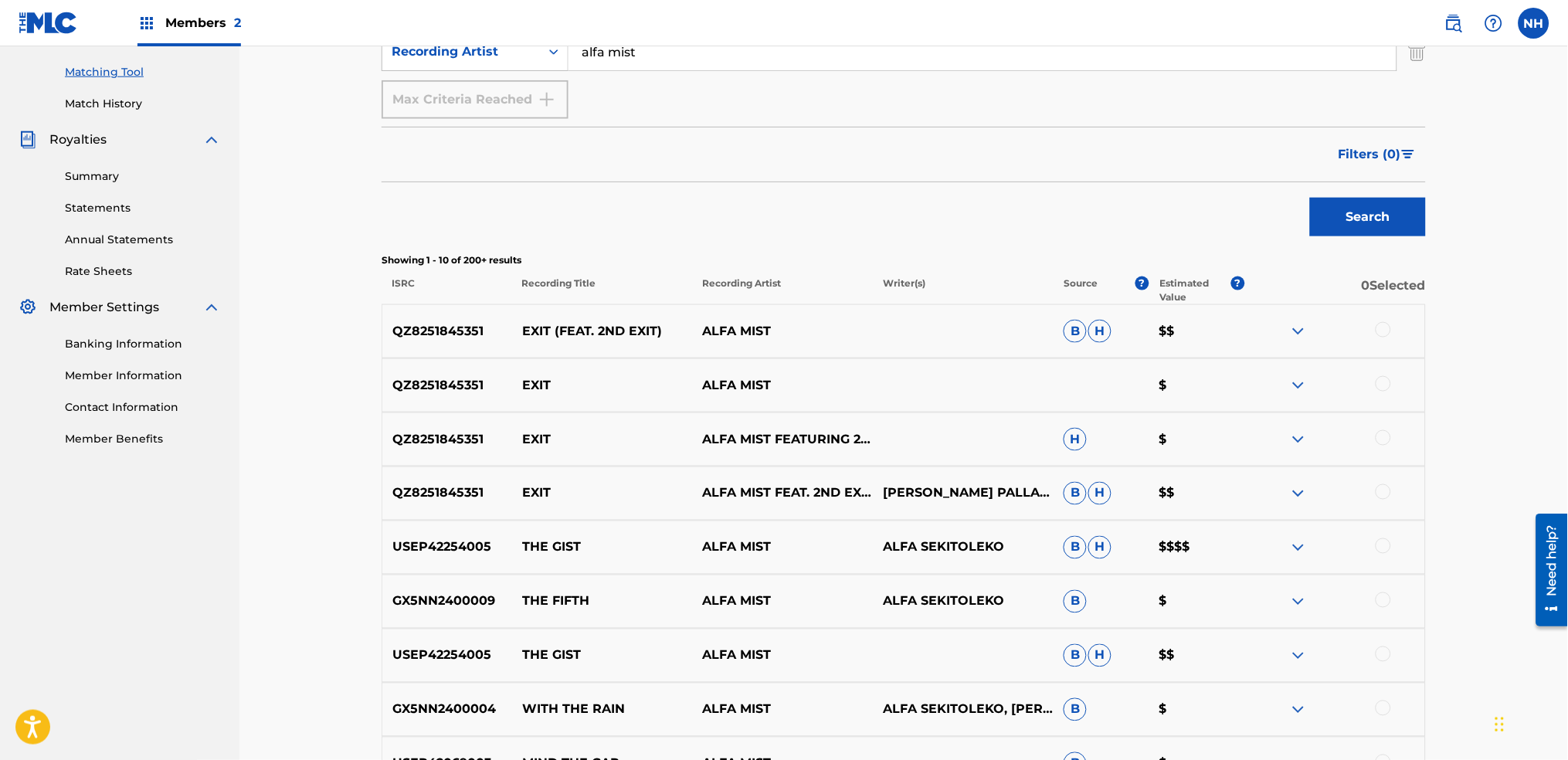
drag, startPoint x: 513, startPoint y: 257, endPoint x: 701, endPoint y: 216, distance: 192.4
click at [513, 257] on p "Showing 1 - 10 of 200+ results" at bounding box center [904, 260] width 1044 height 14
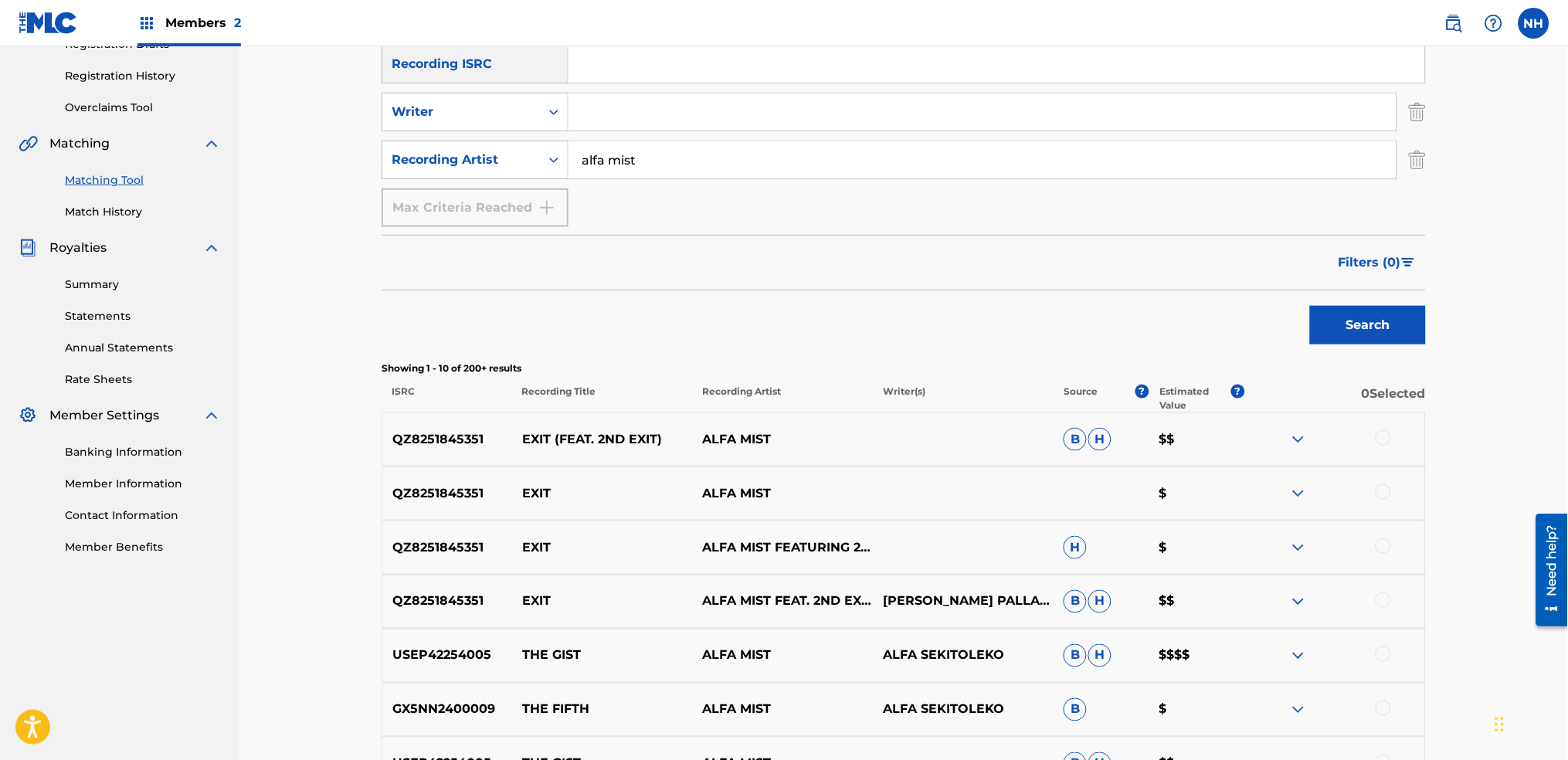
scroll to position [77, 0]
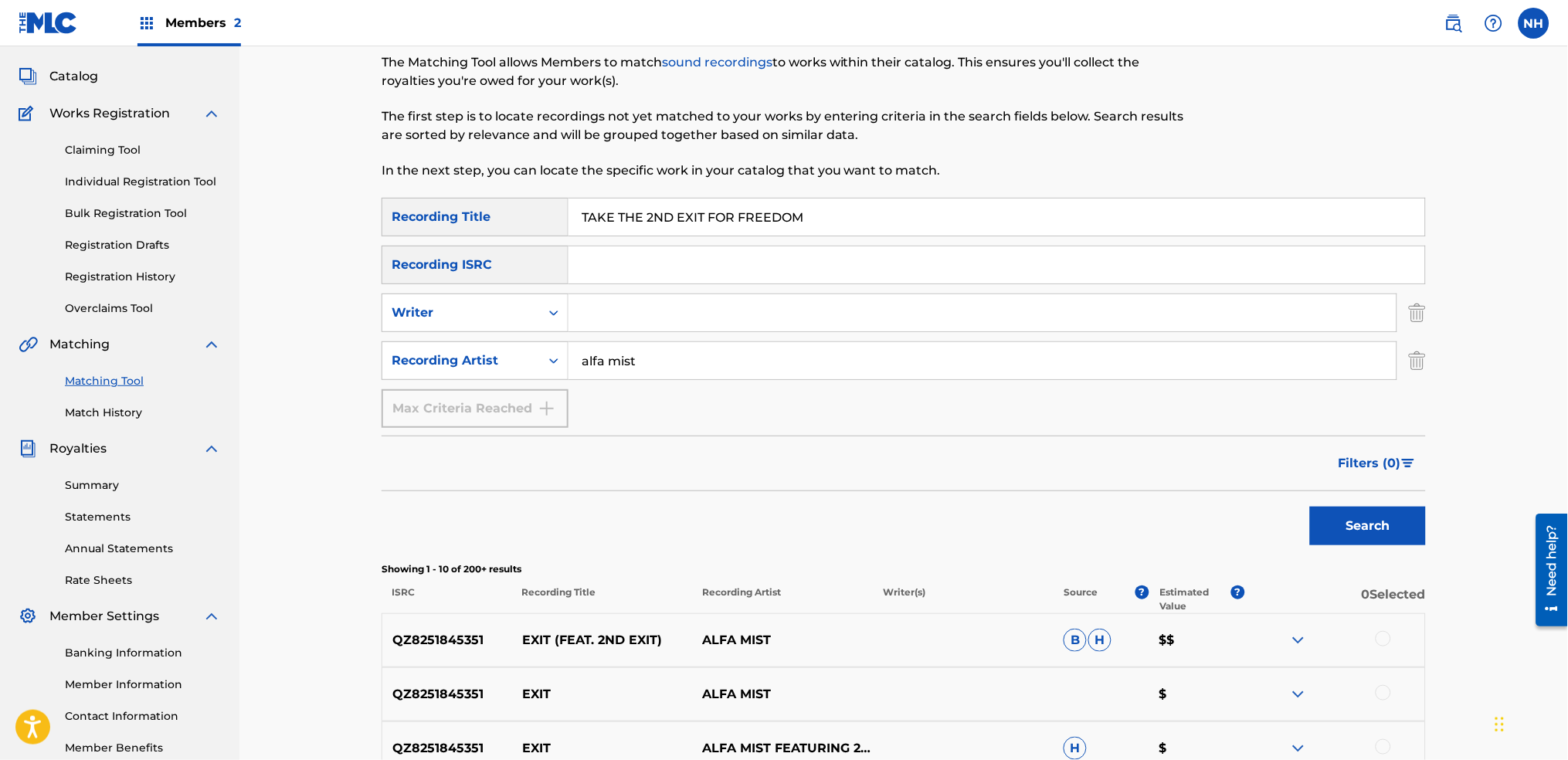
click at [709, 183] on div "Matching Tool The Matching Tool allows Members to match sound recordings to wor…" at bounding box center [784, 102] width 804 height 190
click at [711, 215] on input "TAKE THE 2ND EXIT FOR FREEDOM" at bounding box center [997, 216] width 857 height 37
paste input "AMIGO"
type input "AMIGO"
click at [1321, 521] on button "Search" at bounding box center [1367, 526] width 116 height 39
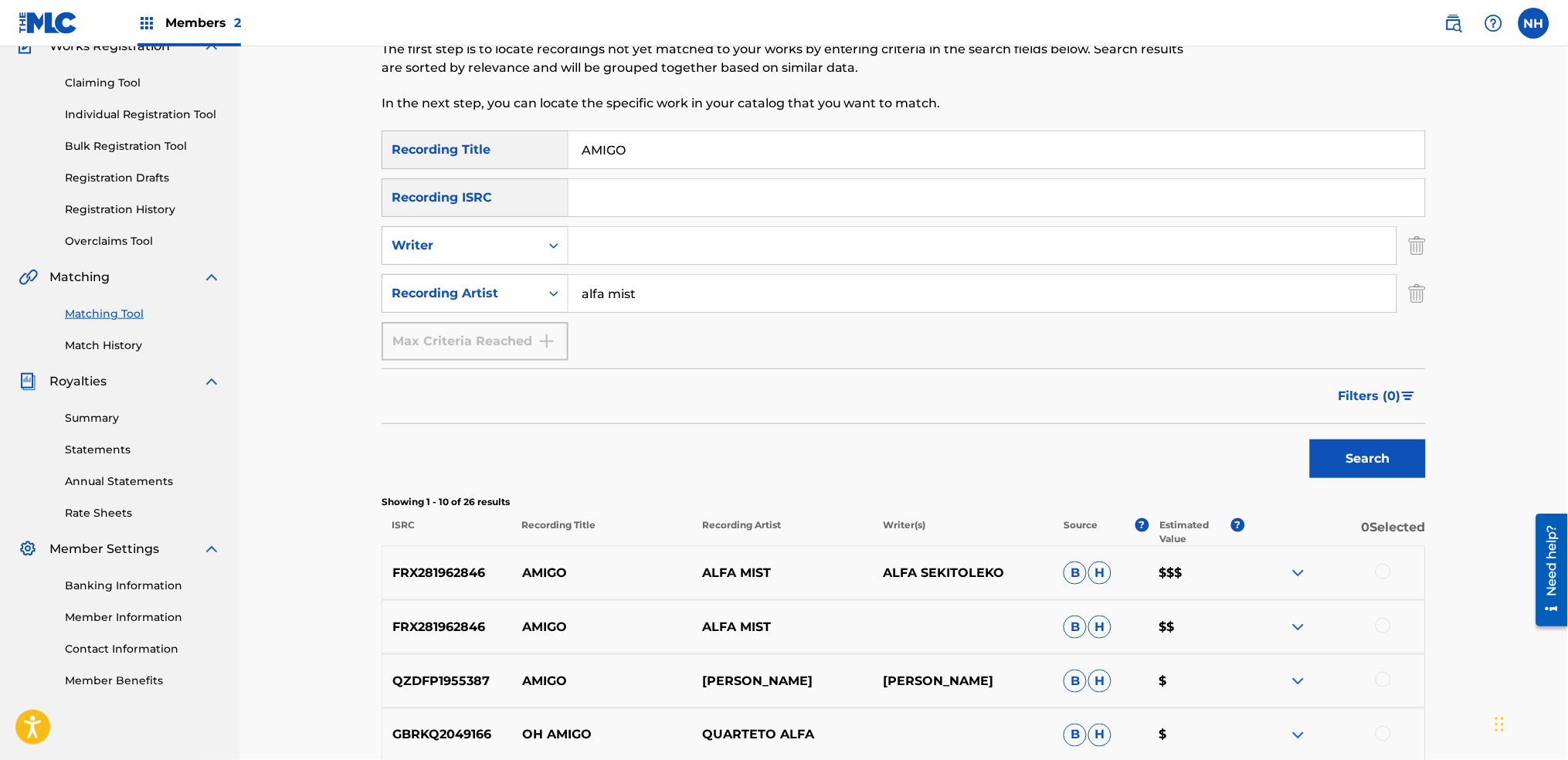
scroll to position [283, 0]
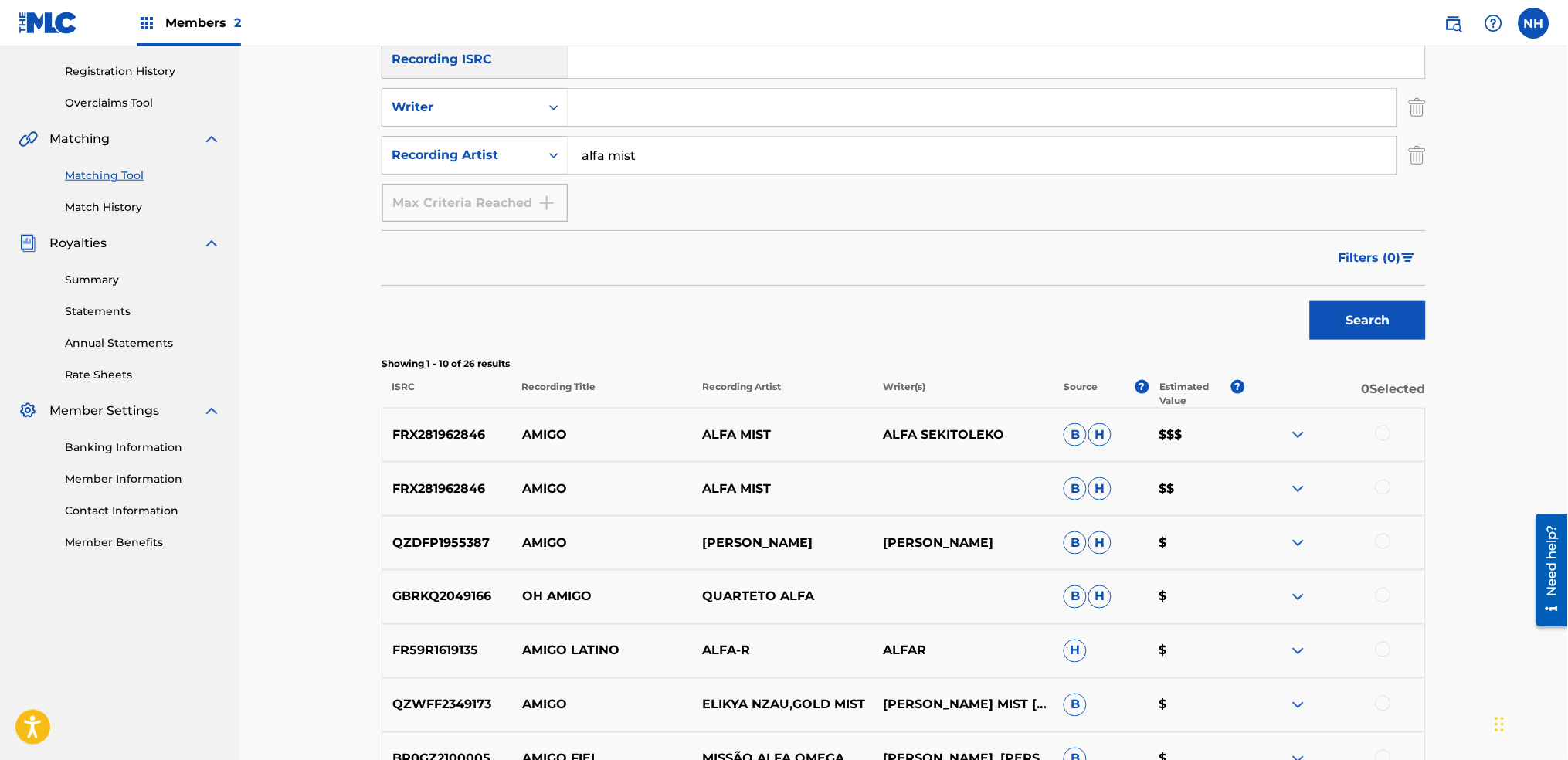
click at [1376, 440] on div at bounding box center [1334, 435] width 181 height 19
click at [1377, 435] on div at bounding box center [1384, 433] width 16 height 16
click at [1382, 487] on div at bounding box center [1384, 487] width 16 height 16
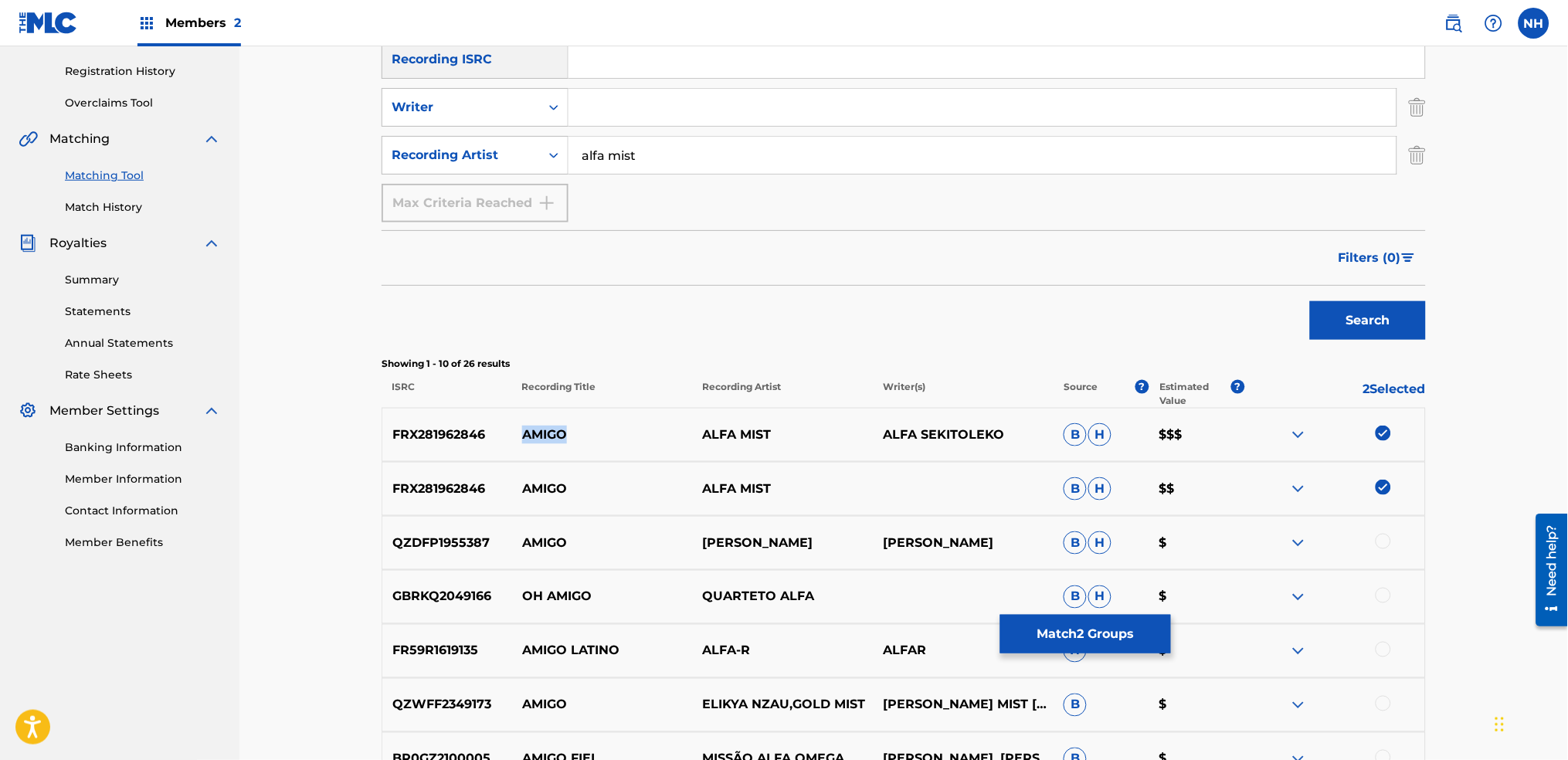
drag, startPoint x: 589, startPoint y: 437, endPoint x: 490, endPoint y: 435, distance: 99.0
click at [490, 435] on div "FRX281962846 AMIGO ALFA MIST ALFA SEKITOLEKO B H $$$" at bounding box center [904, 435] width 1044 height 54
click at [1042, 615] on button "Match 2 Groups" at bounding box center [1086, 634] width 170 height 39
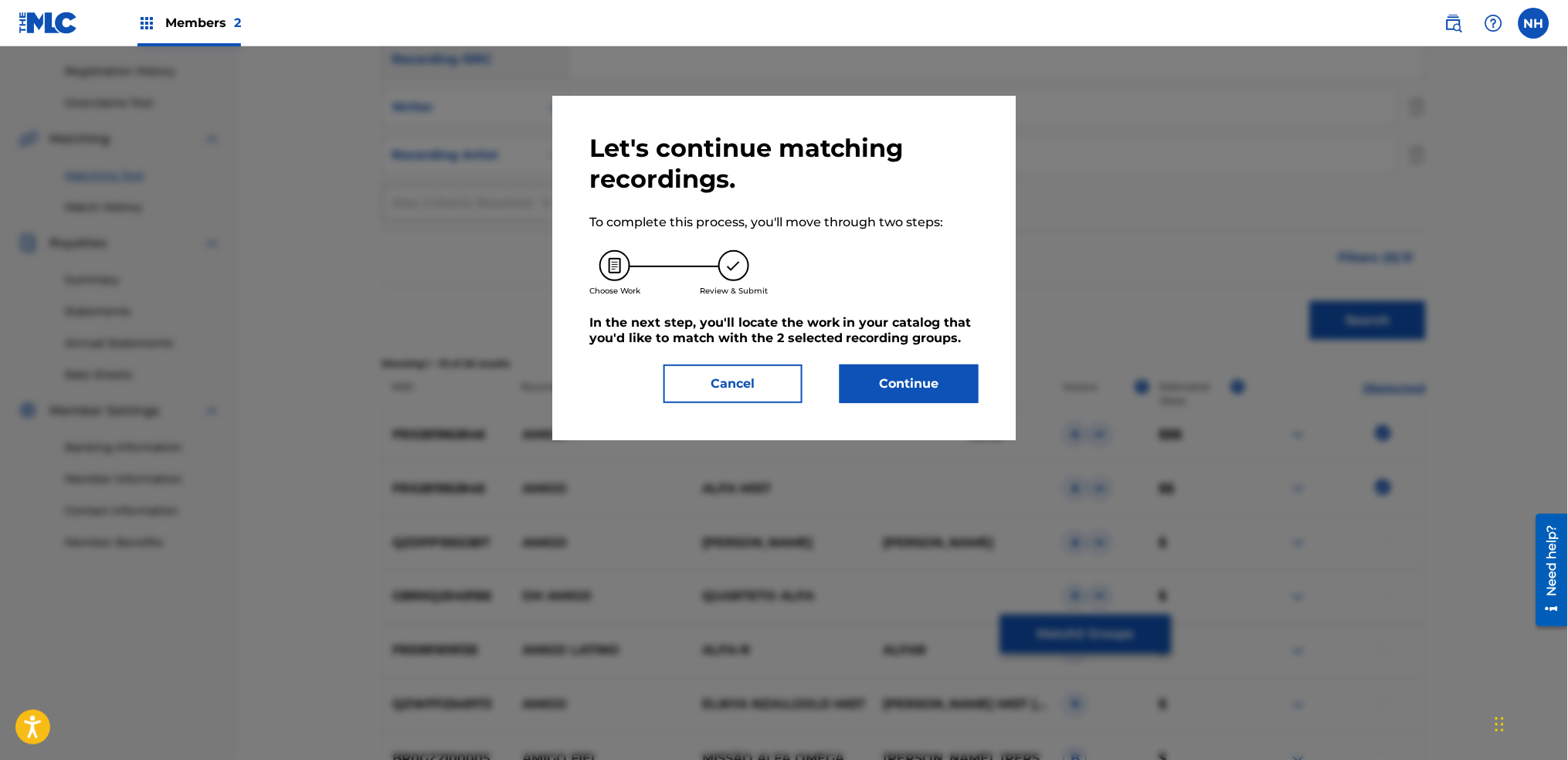
click at [950, 411] on div "Let's continue matching recordings. To complete this process, you'll move throu…" at bounding box center [784, 268] width 464 height 344
click at [943, 391] on button "Continue" at bounding box center [910, 384] width 139 height 39
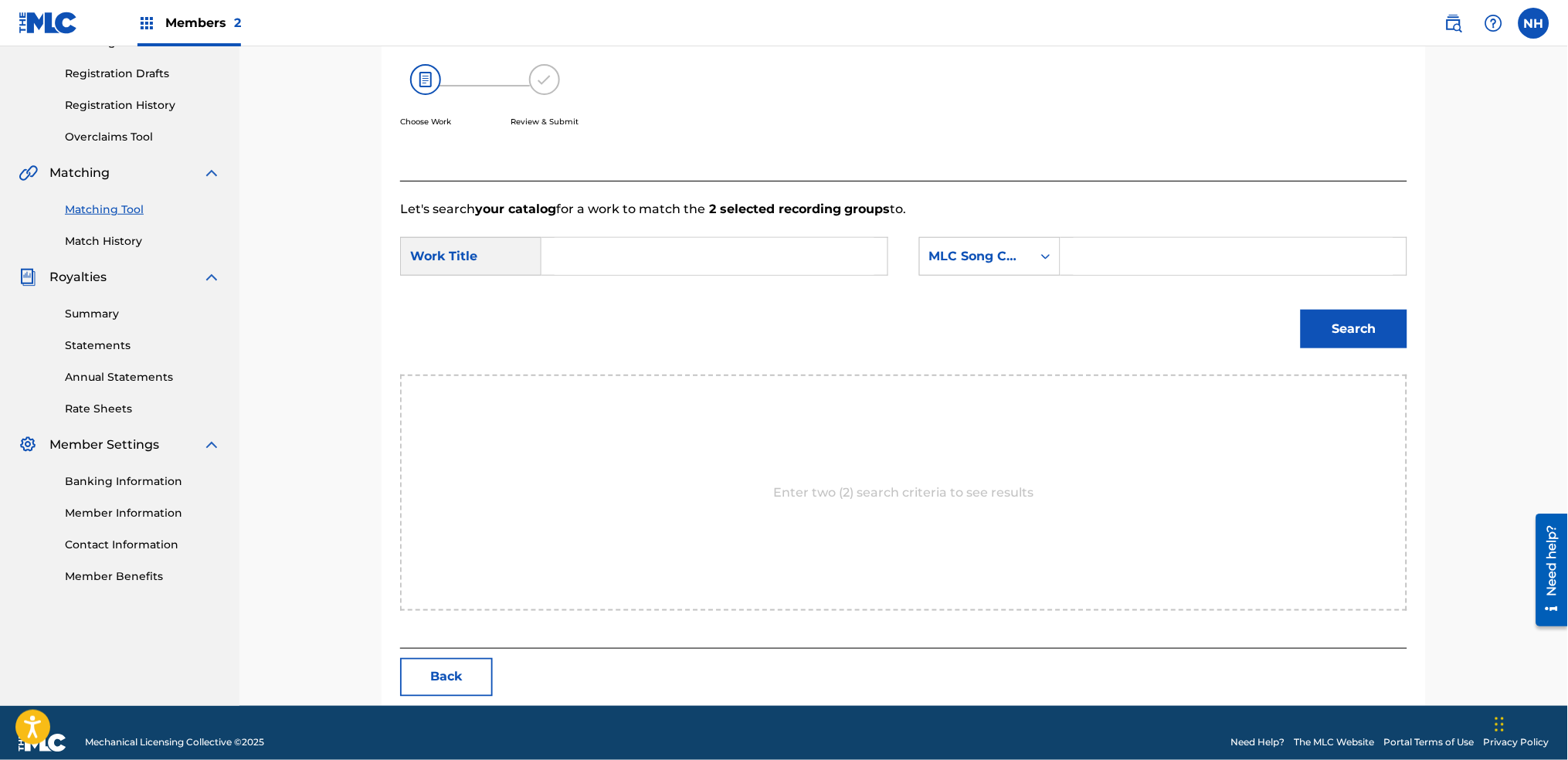
scroll to position [268, 0]
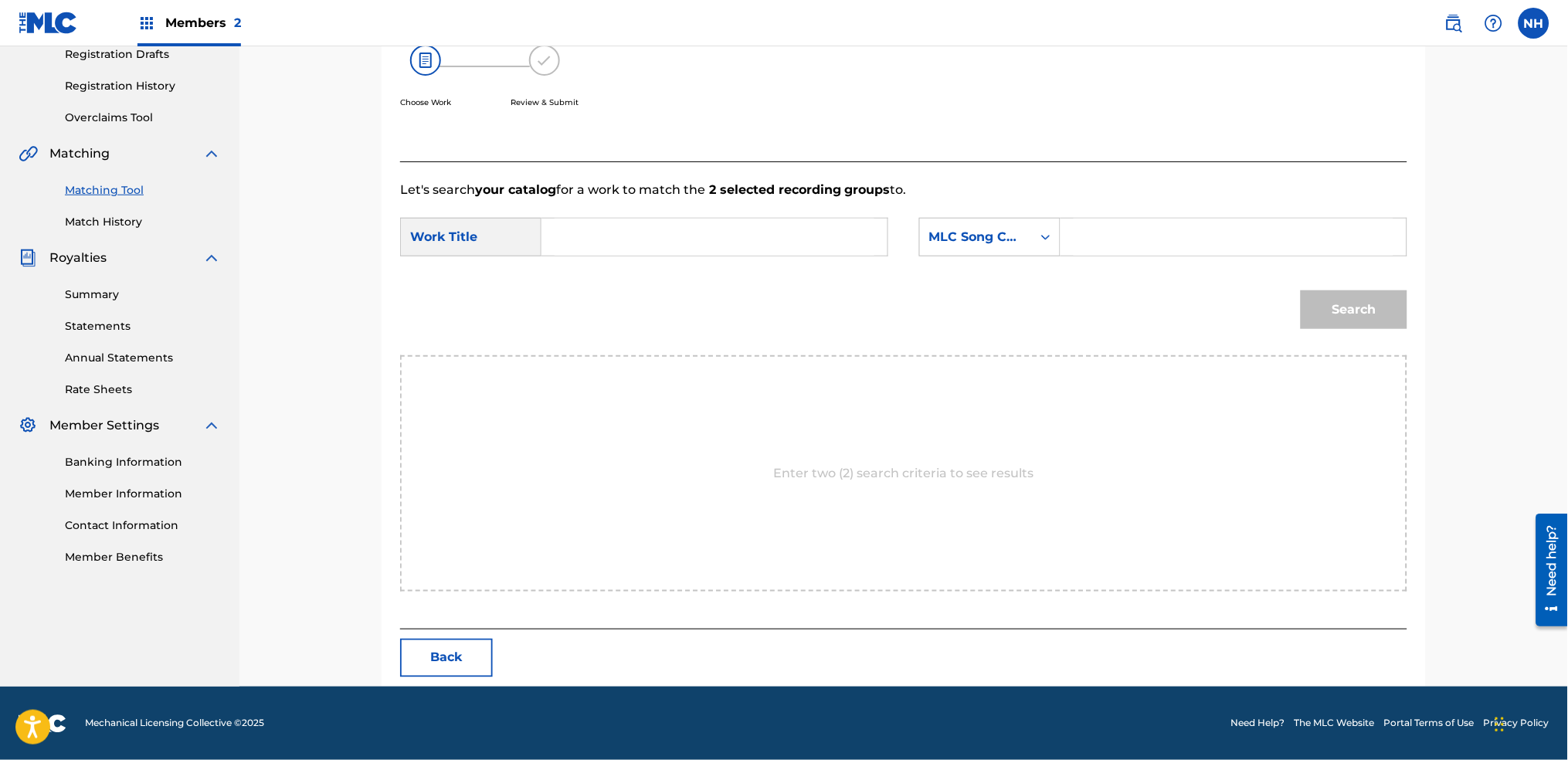
click at [684, 253] on input "Search Form" at bounding box center [715, 237] width 320 height 37
paste input "AMIGO"
type input "AMIGO"
click at [905, 248] on div "SearchWithCriteriab646b61f-09e5-4904-9415-8c05a6a46adf Work Title AMIGO SearchW…" at bounding box center [903, 242] width 1007 height 48
click at [987, 247] on div "MLC Song Code" at bounding box center [976, 237] width 112 height 30
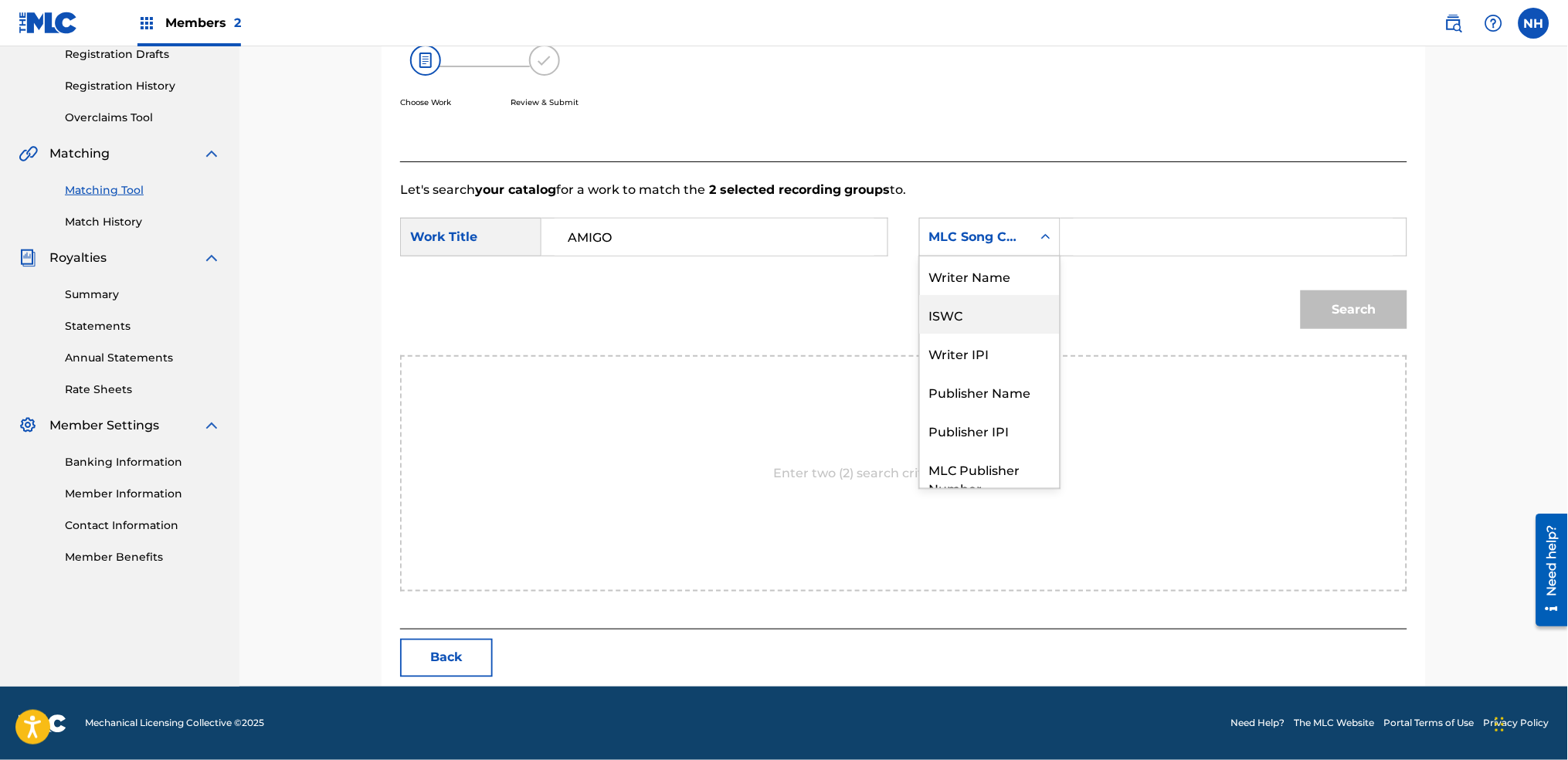
scroll to position [0, 0]
click at [1008, 288] on div "Writer Name" at bounding box center [990, 275] width 140 height 39
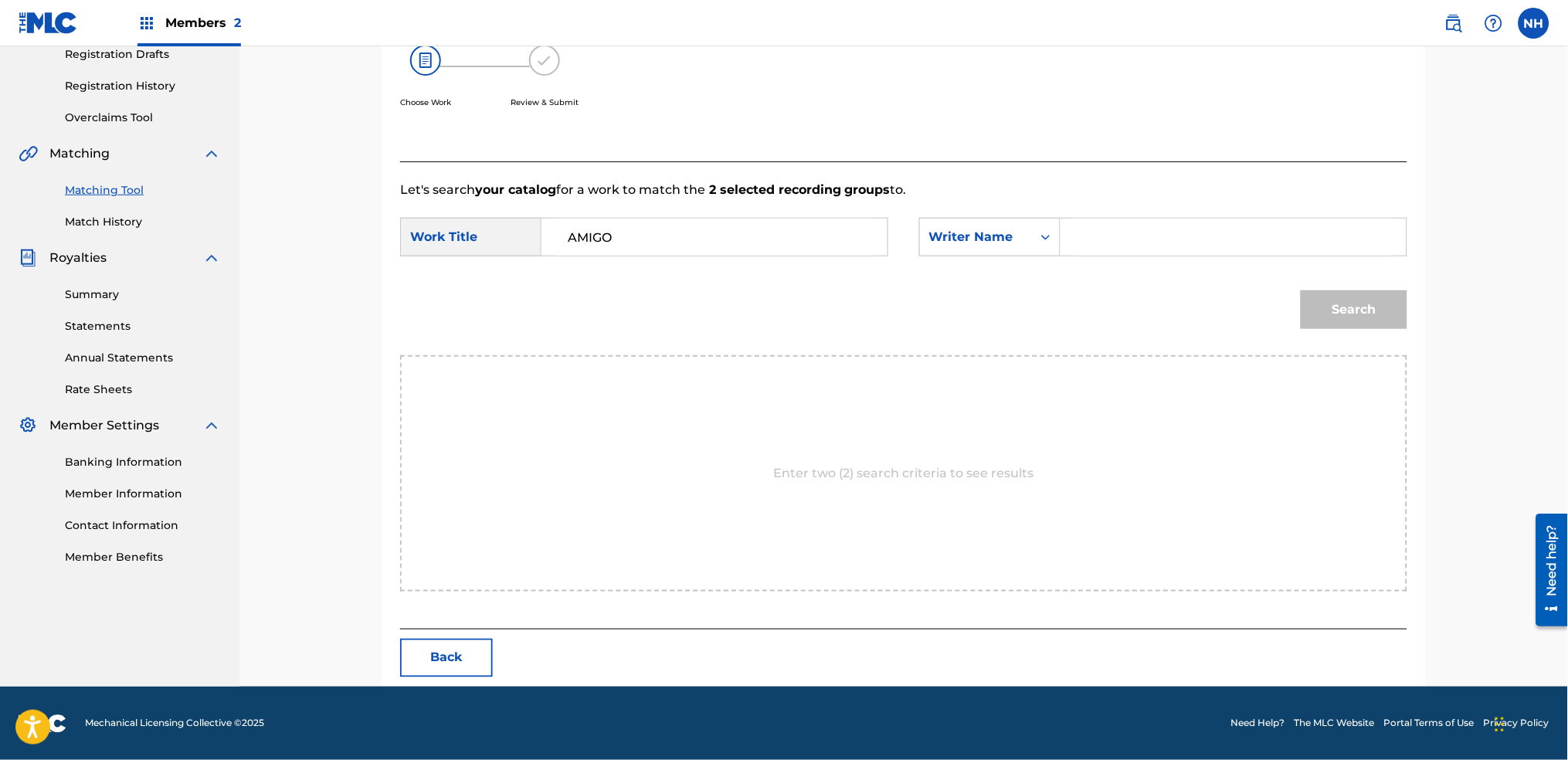
click at [1098, 239] on input "Search Form" at bounding box center [1234, 237] width 320 height 37
type input "a"
type input "l"
type input "alfa"
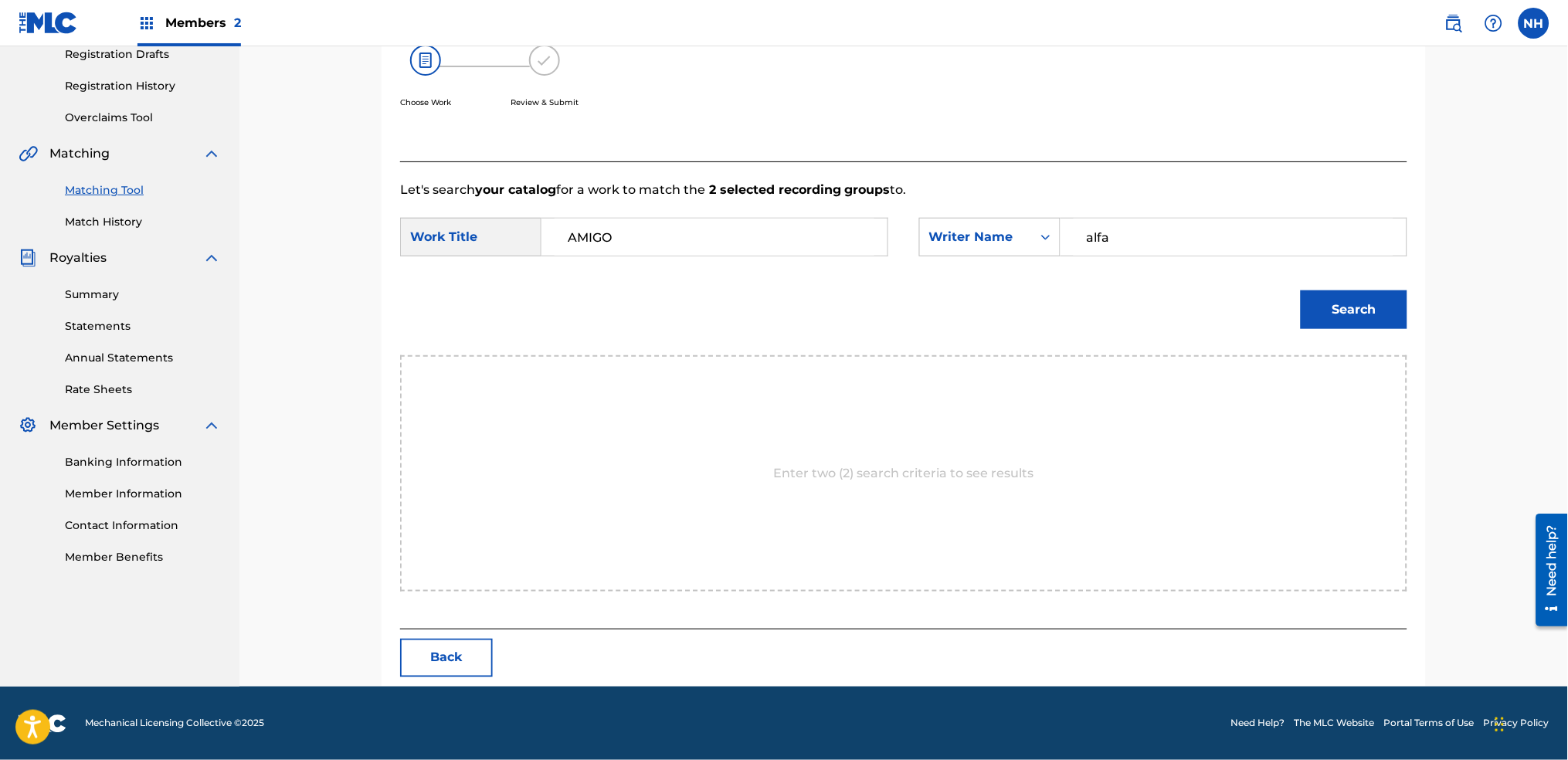
click at [1301, 290] on button "Search" at bounding box center [1354, 309] width 107 height 39
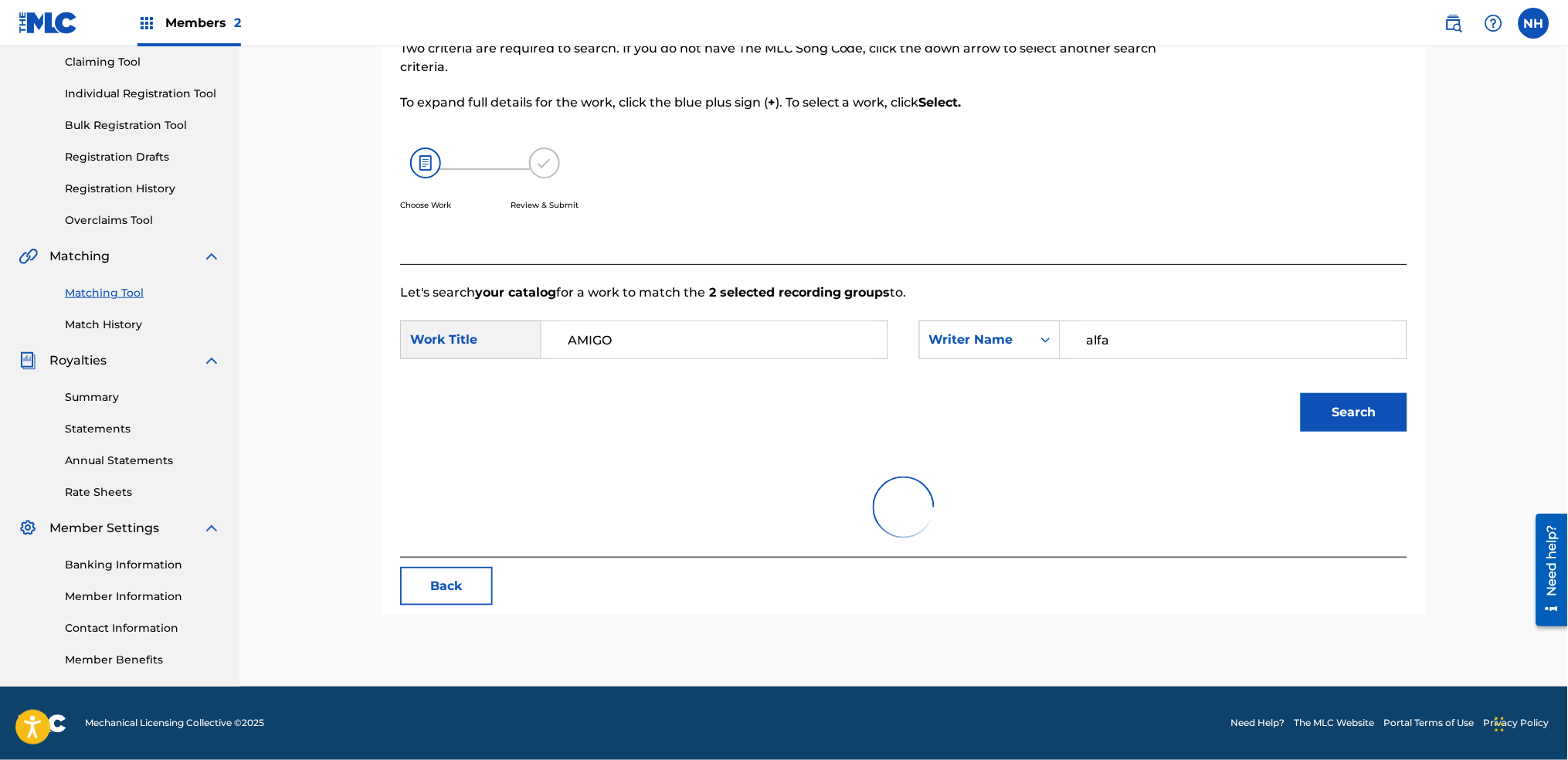
scroll to position [223, 0]
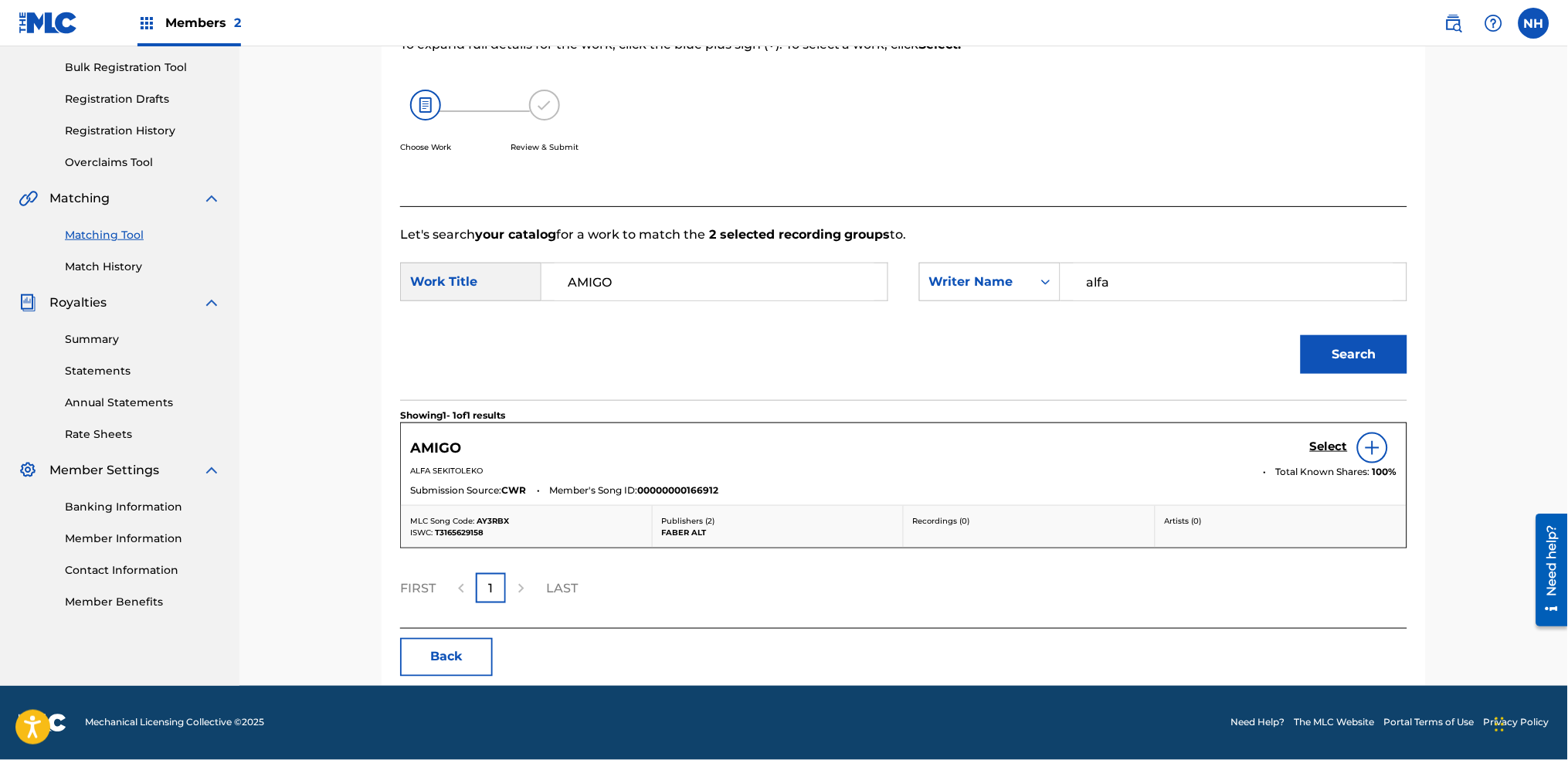
click at [1330, 453] on h5 "Select" at bounding box center [1329, 447] width 38 height 15
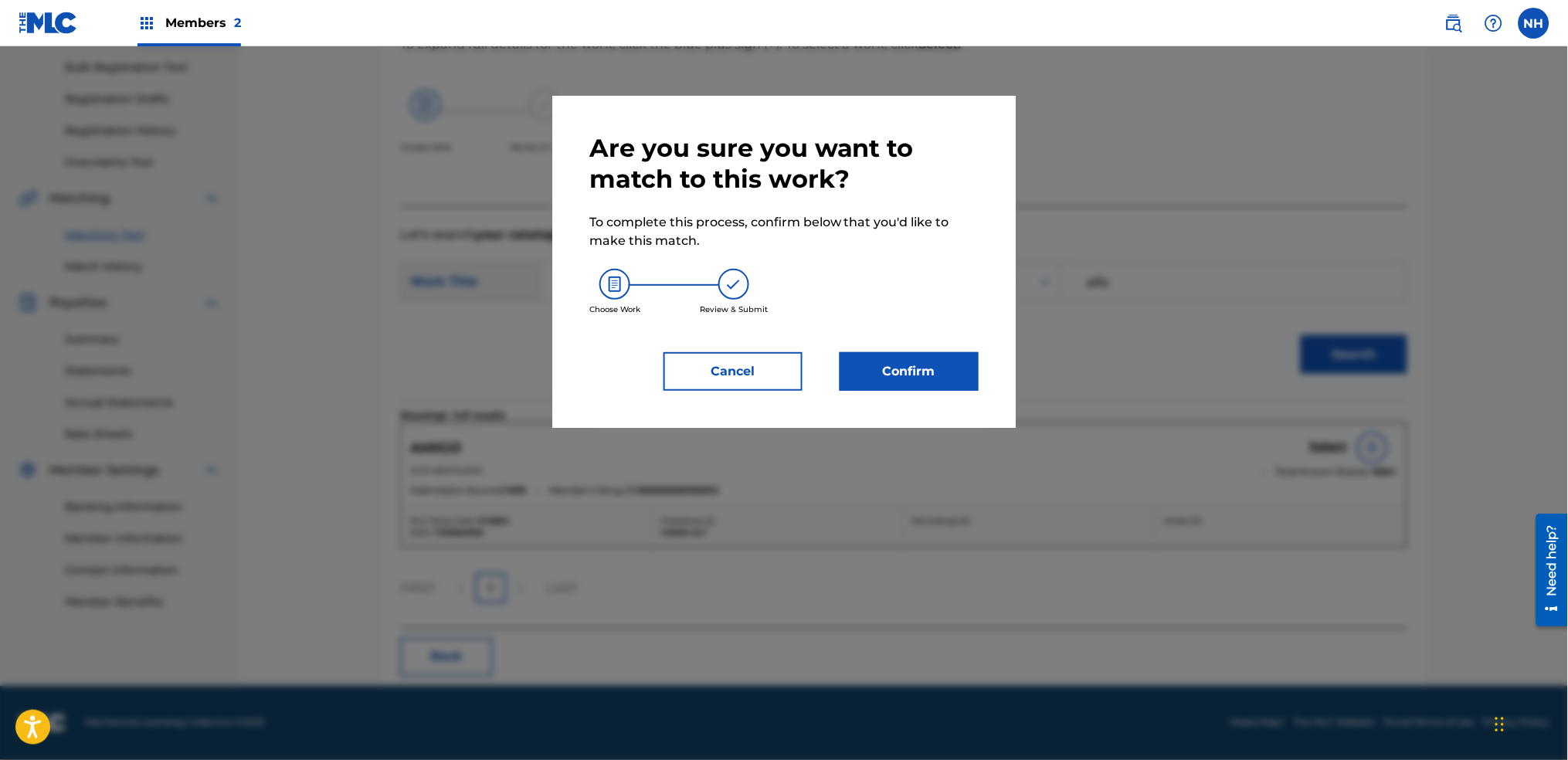
click at [878, 357] on button "Confirm" at bounding box center [910, 371] width 139 height 39
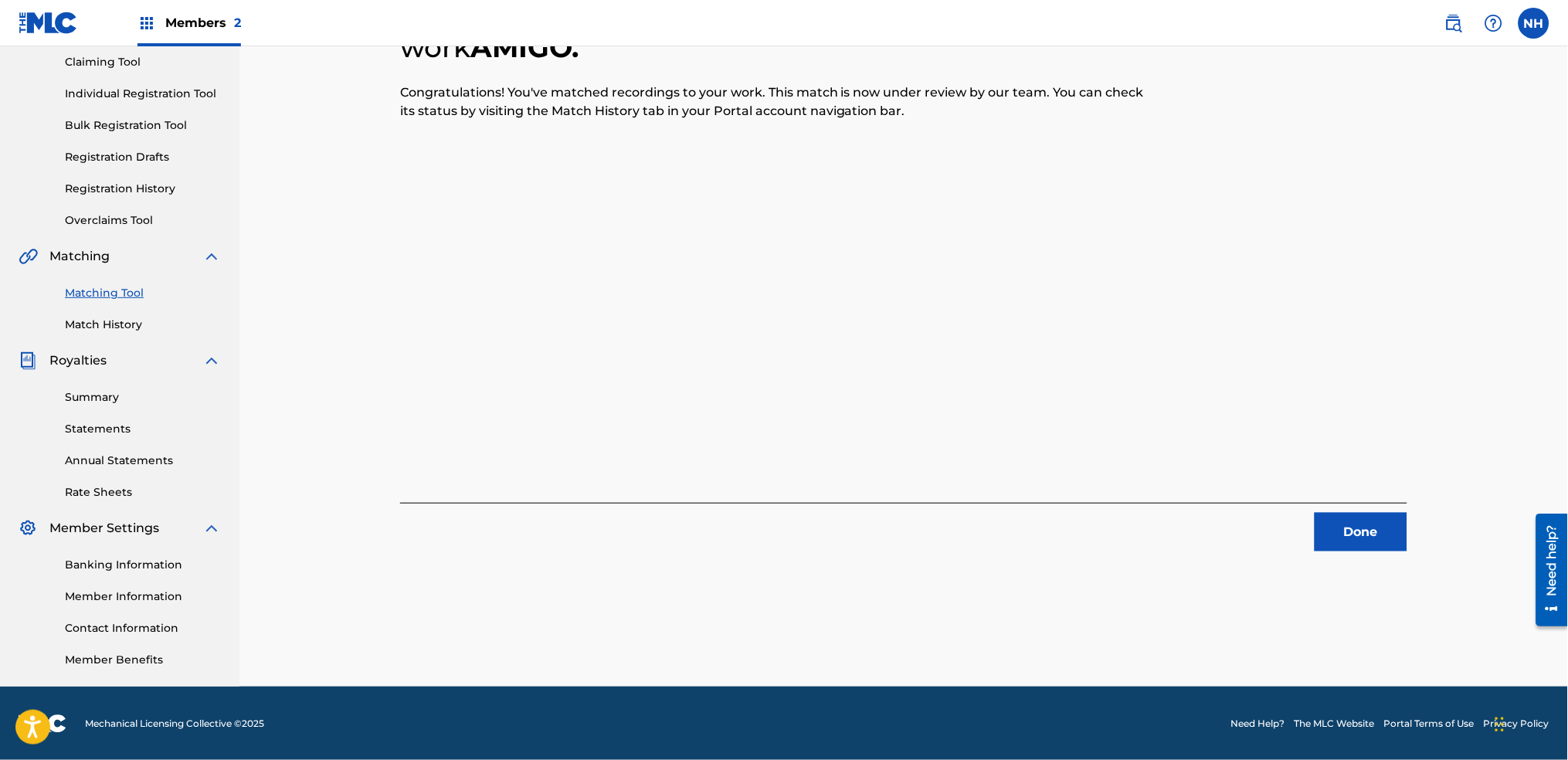
drag, startPoint x: 447, startPoint y: 313, endPoint x: 703, endPoint y: 347, distance: 258.2
click at [447, 313] on div "2 Recording Groups are pending usage match to the work AMIGO . Congratulations!…" at bounding box center [903, 255] width 1007 height 594
click at [1362, 517] on button "Done" at bounding box center [1361, 532] width 93 height 39
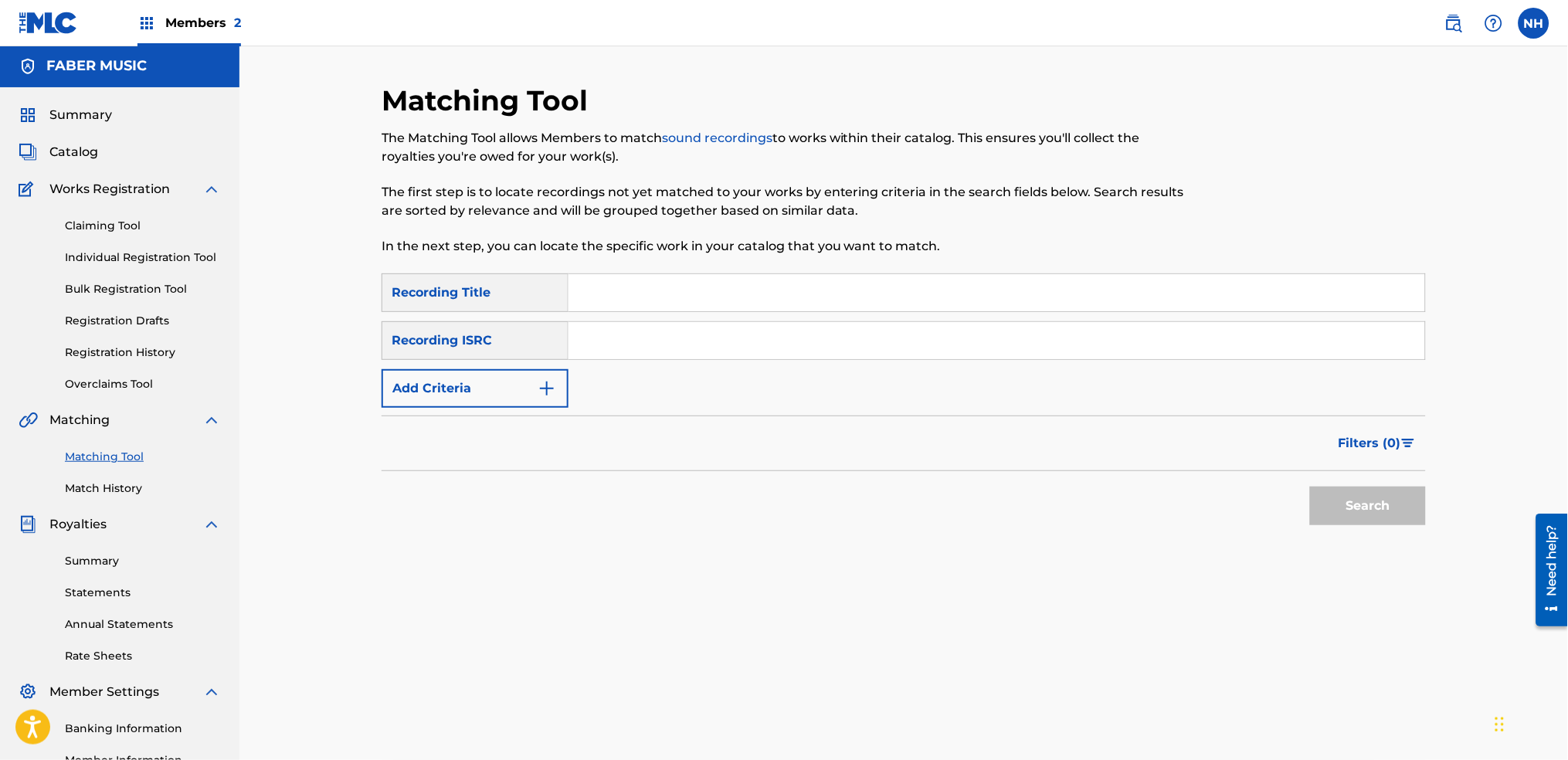
scroll to position [0, 0]
click at [626, 293] on input "Search Form" at bounding box center [997, 294] width 857 height 37
paste input "PALMERS (ALFA MIST REMIX)"
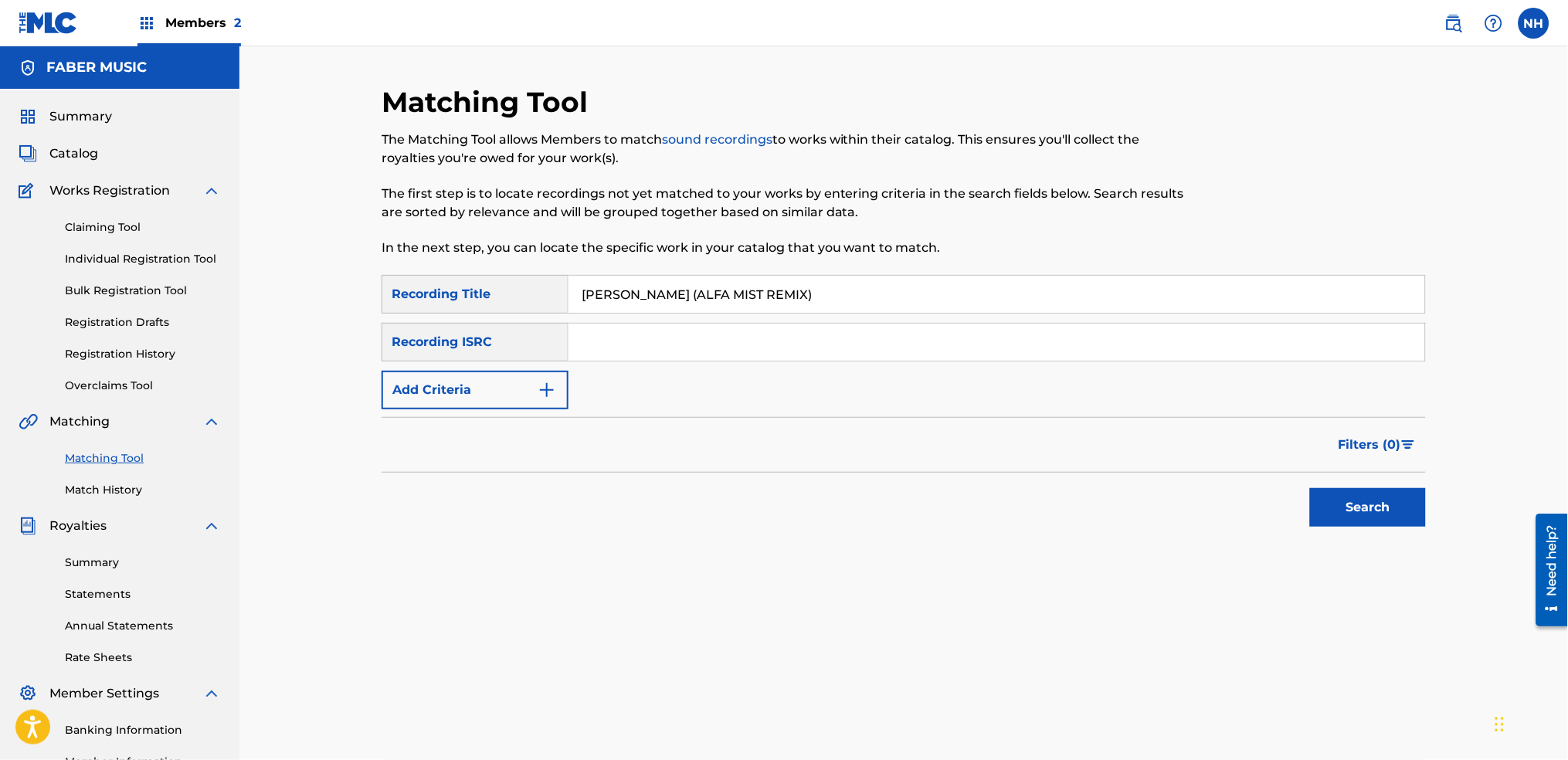
type input "PALMERS (ALFA MIST REMIX)"
click at [488, 396] on button "Add Criteria" at bounding box center [475, 389] width 187 height 39
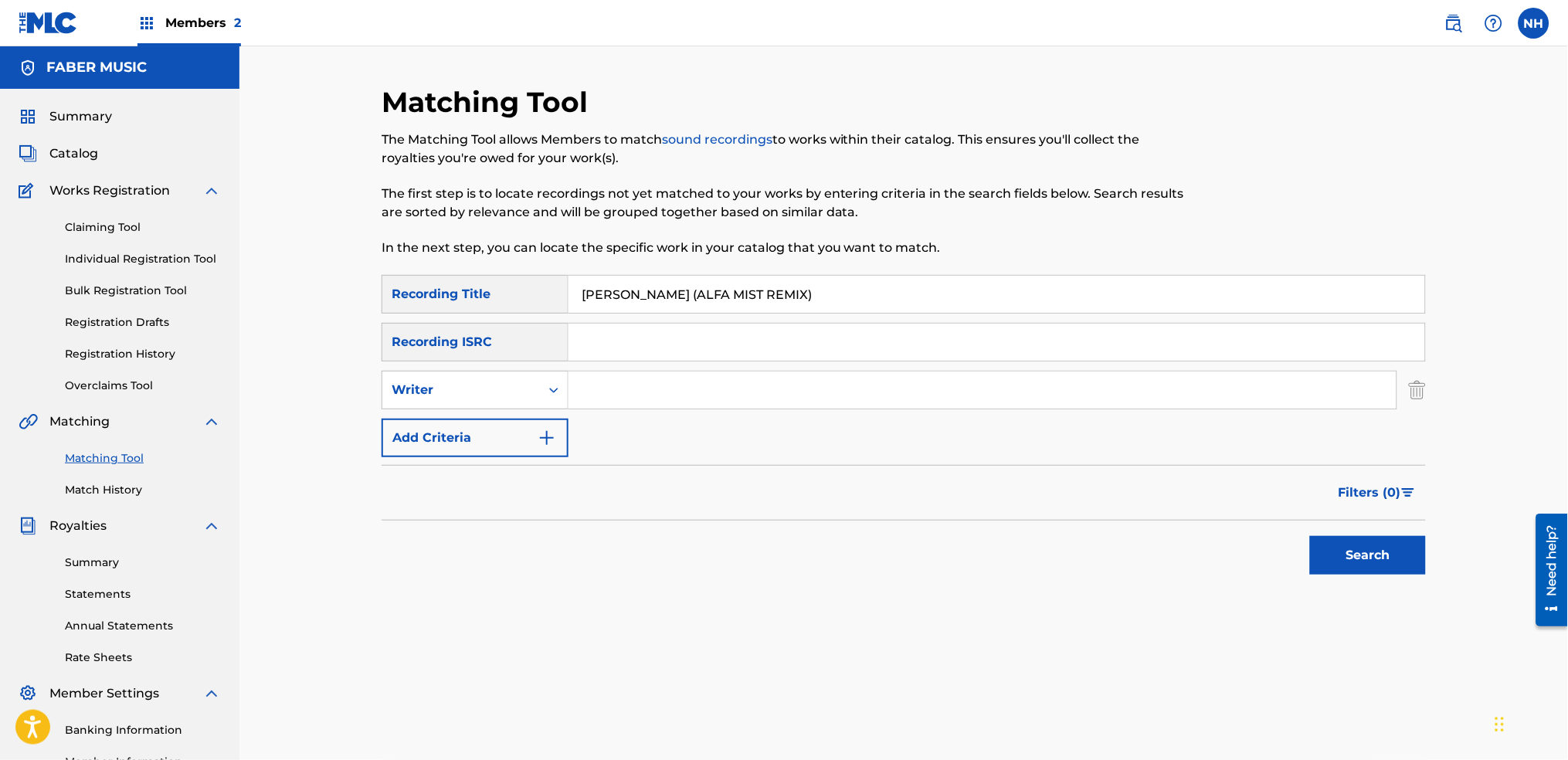
click at [515, 424] on button "Add Criteria" at bounding box center [475, 438] width 187 height 39
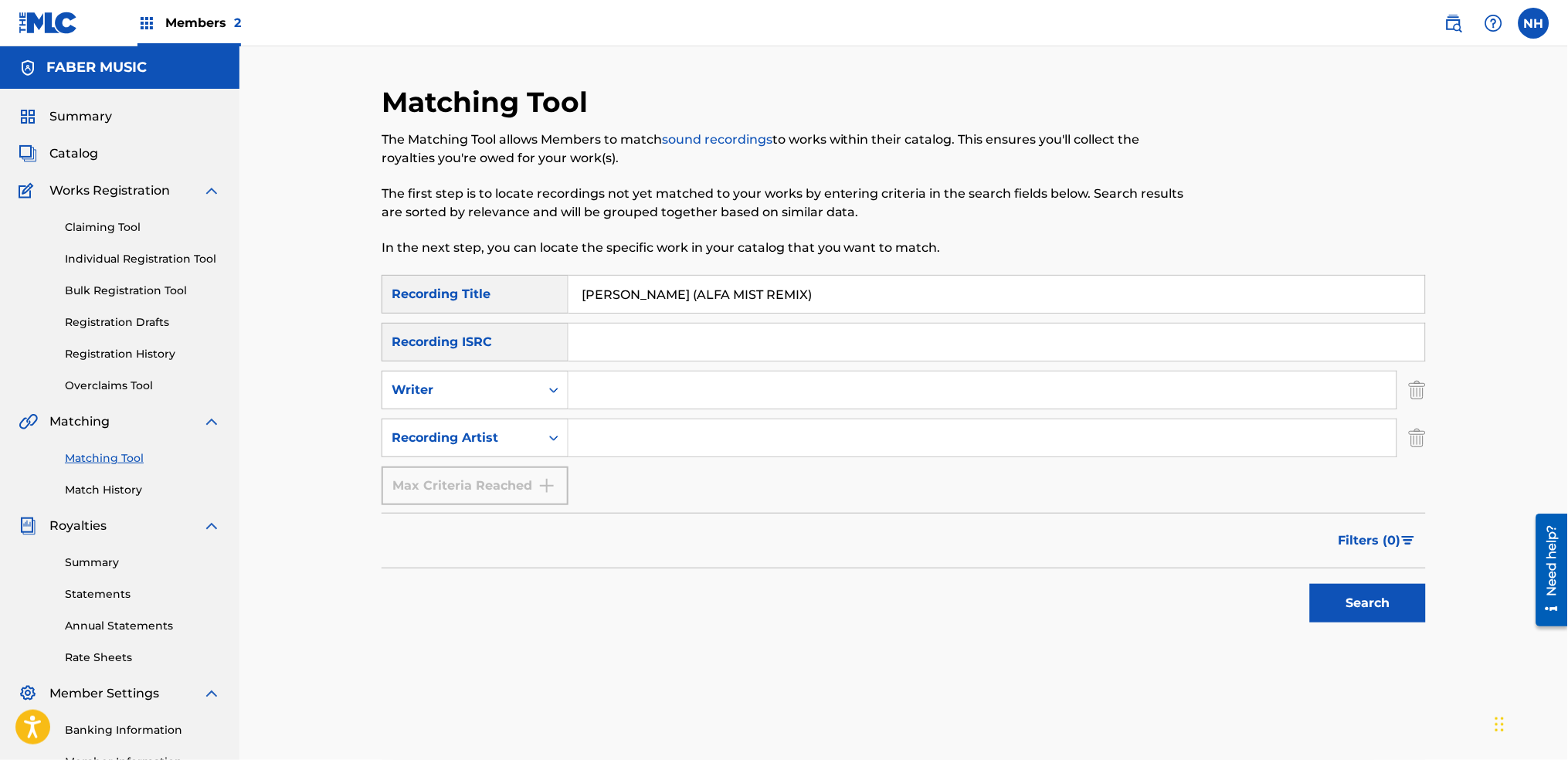
drag, startPoint x: 631, startPoint y: 391, endPoint x: 632, endPoint y: 398, distance: 7.1
click at [633, 391] on input "Search Form" at bounding box center [983, 389] width 828 height 37
click at [589, 437] on input "Search Form" at bounding box center [983, 438] width 828 height 37
type input "alfa"
click at [1310, 585] on button "Search" at bounding box center [1367, 603] width 116 height 39
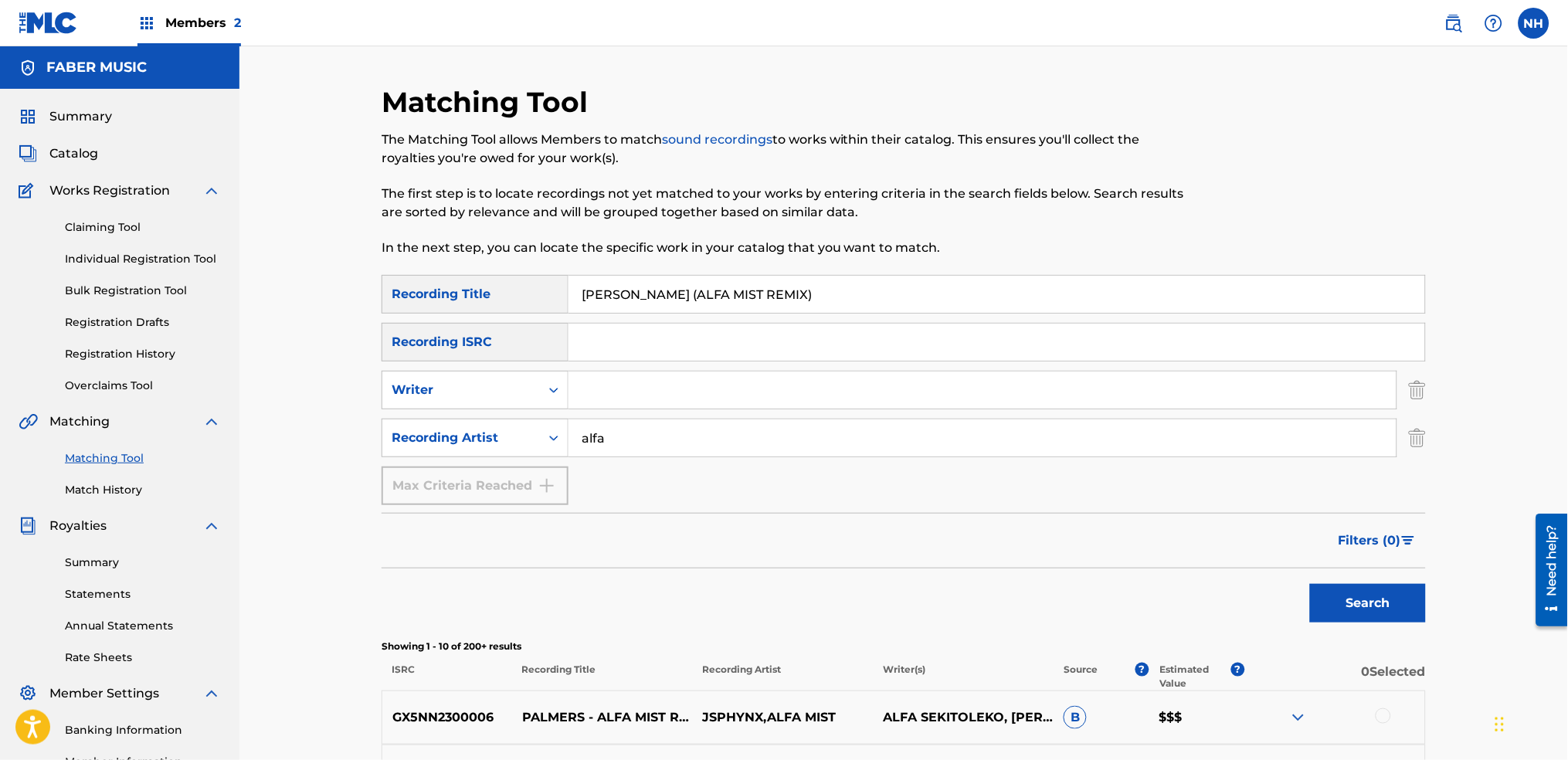
click at [1102, 565] on div "Filters ( 0 )" at bounding box center [904, 541] width 1044 height 56
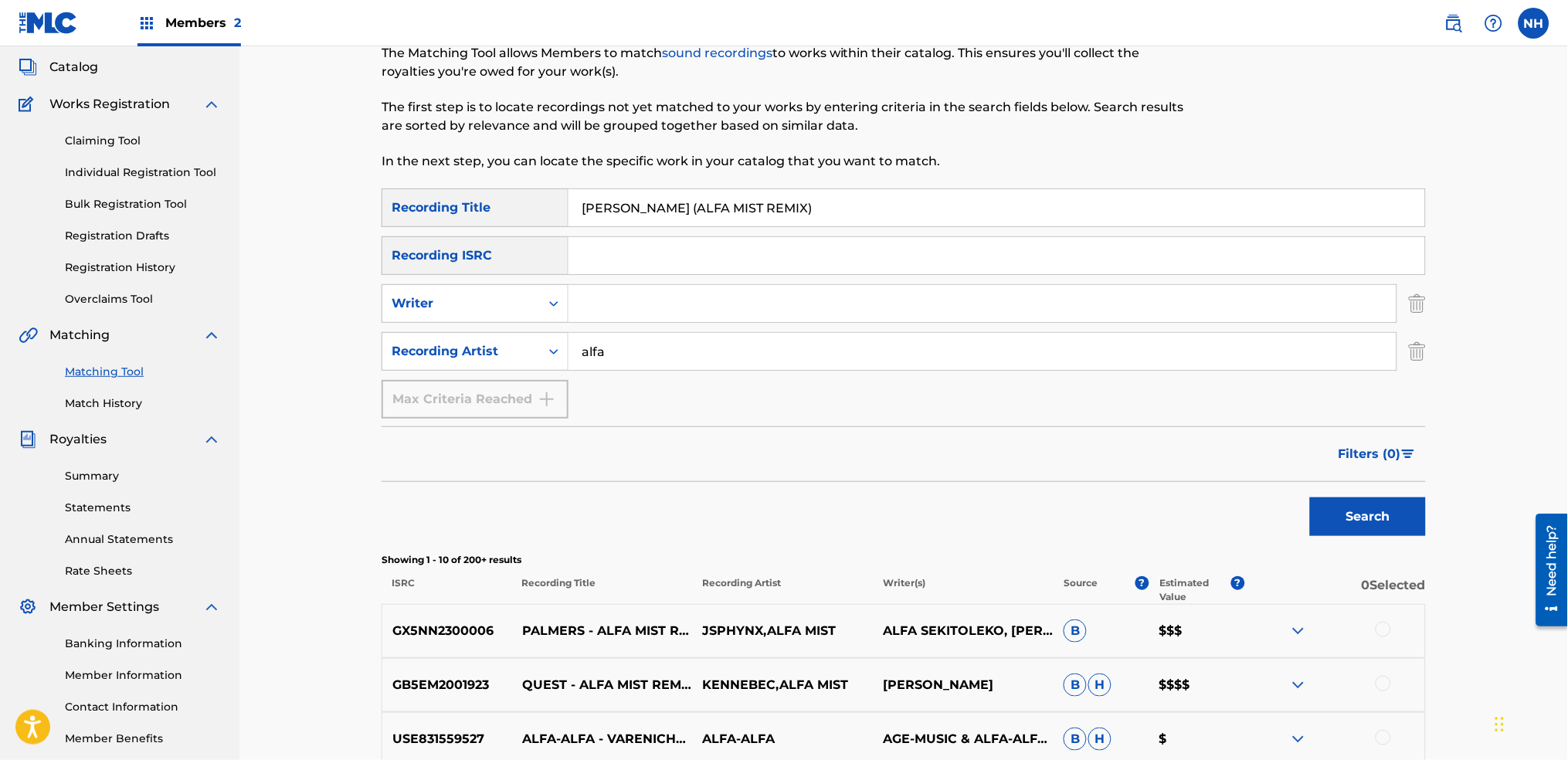
scroll to position [206, 0]
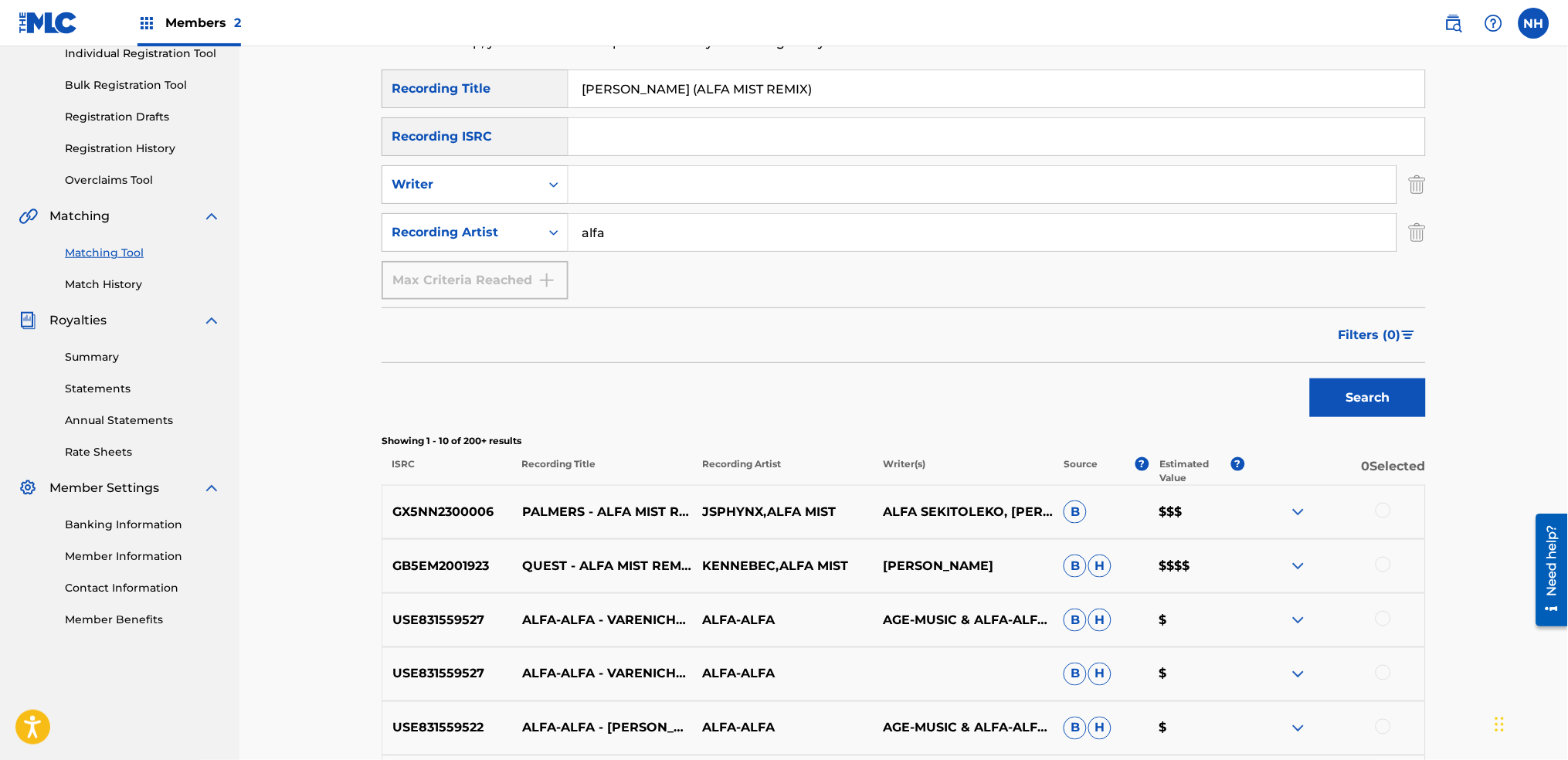
click at [1389, 516] on div at bounding box center [1384, 511] width 16 height 16
drag, startPoint x: 533, startPoint y: 384, endPoint x: 565, endPoint y: 395, distance: 33.8
click at [533, 384] on div "Search" at bounding box center [904, 394] width 1044 height 61
click at [584, 512] on p "PALMERS - ALFA MIST REMIX" at bounding box center [602, 512] width 181 height 19
drag, startPoint x: 587, startPoint y: 505, endPoint x: 513, endPoint y: 504, distance: 74.0
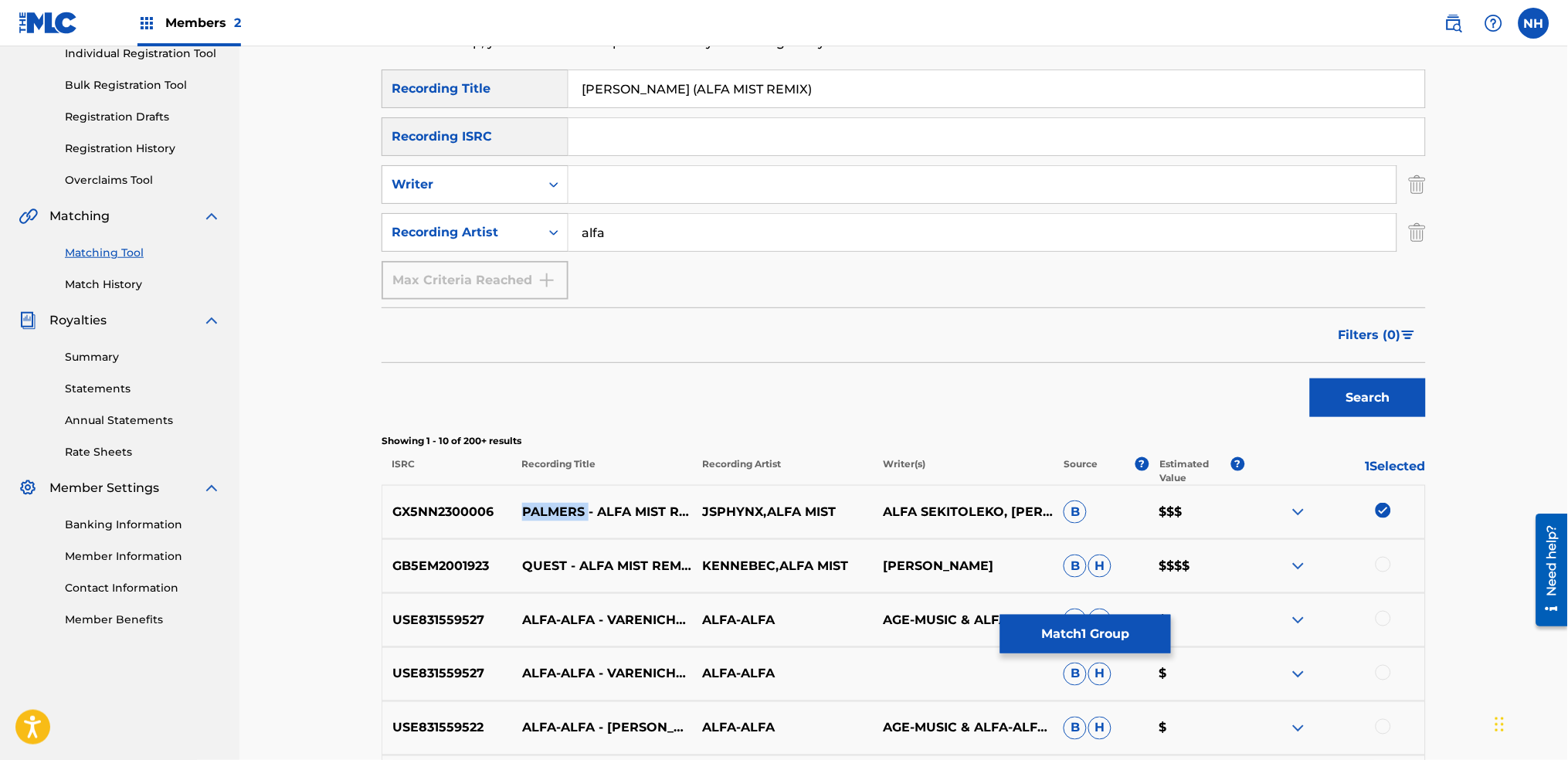
click at [513, 504] on p "PALMERS - ALFA MIST REMIX" at bounding box center [602, 512] width 181 height 19
drag, startPoint x: 1049, startPoint y: 635, endPoint x: 689, endPoint y: 535, distance: 373.6
click at [711, 539] on div "SearchWithCriteria2abb0aaa-afad-4308-9d96-de7e744857a4 Recording Title PALMERS …" at bounding box center [904, 567] width 1044 height 995
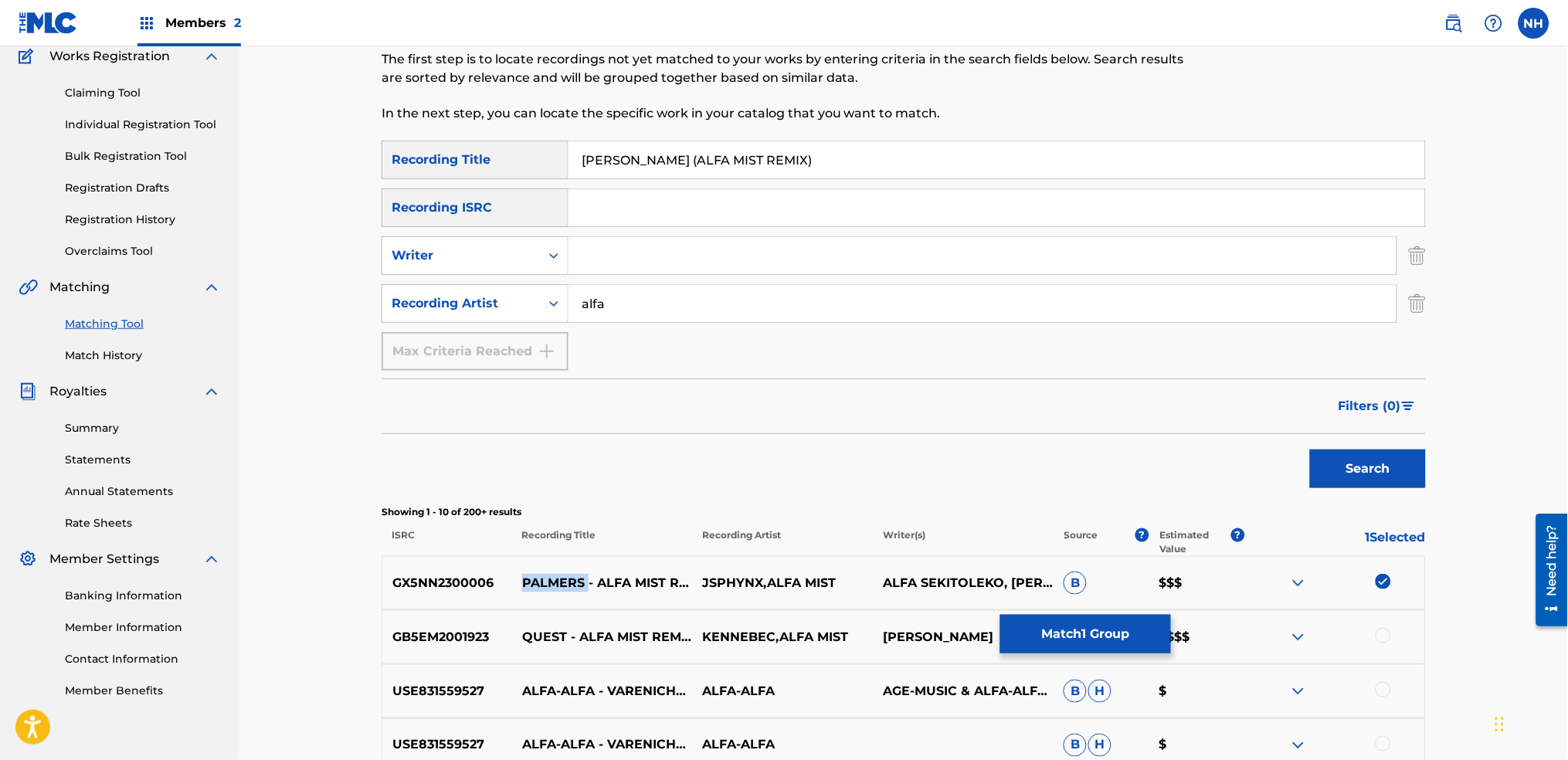
scroll to position [102, 0]
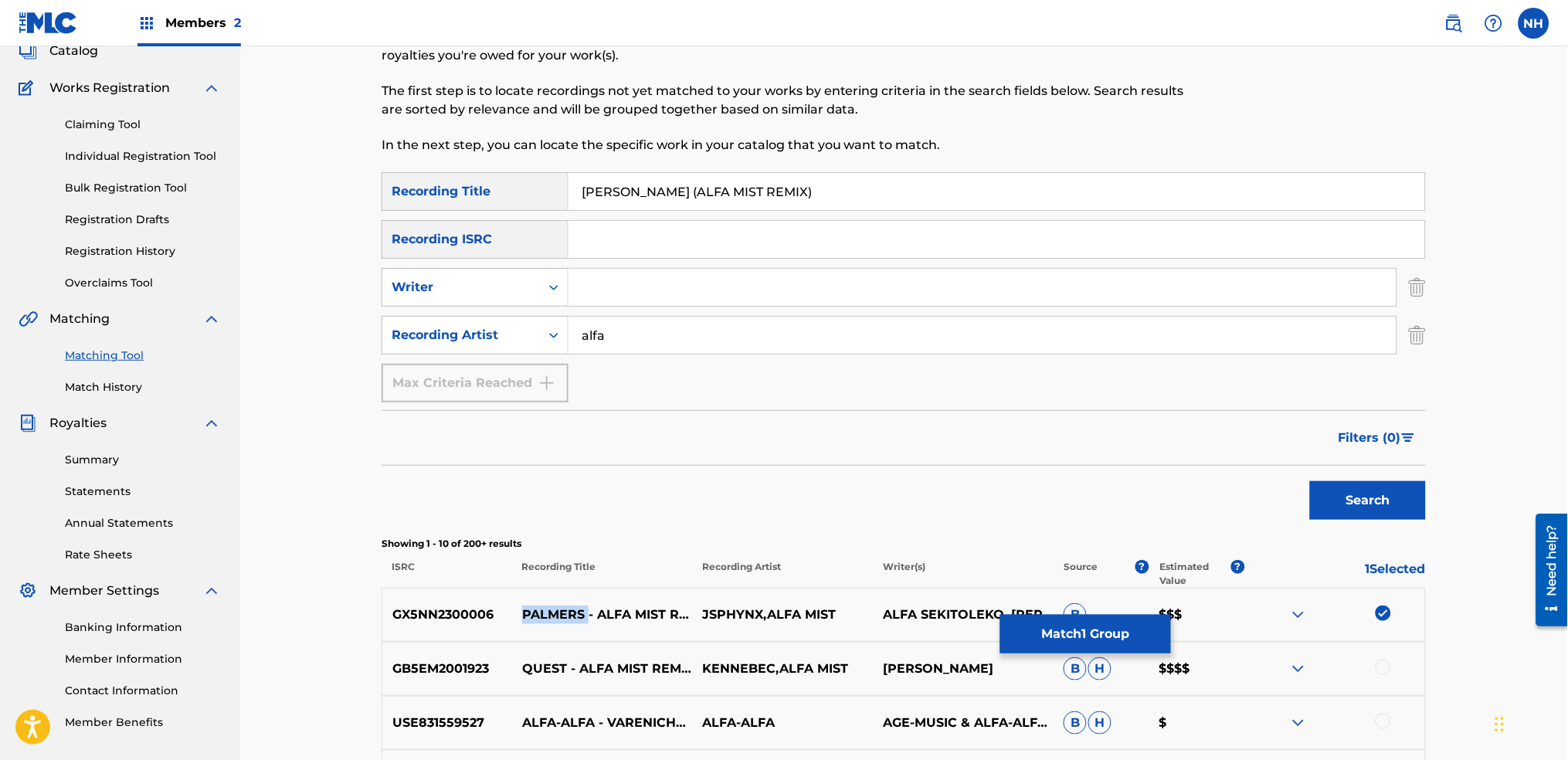
click at [1055, 653] on button "Match 1 Group" at bounding box center [1086, 634] width 170 height 39
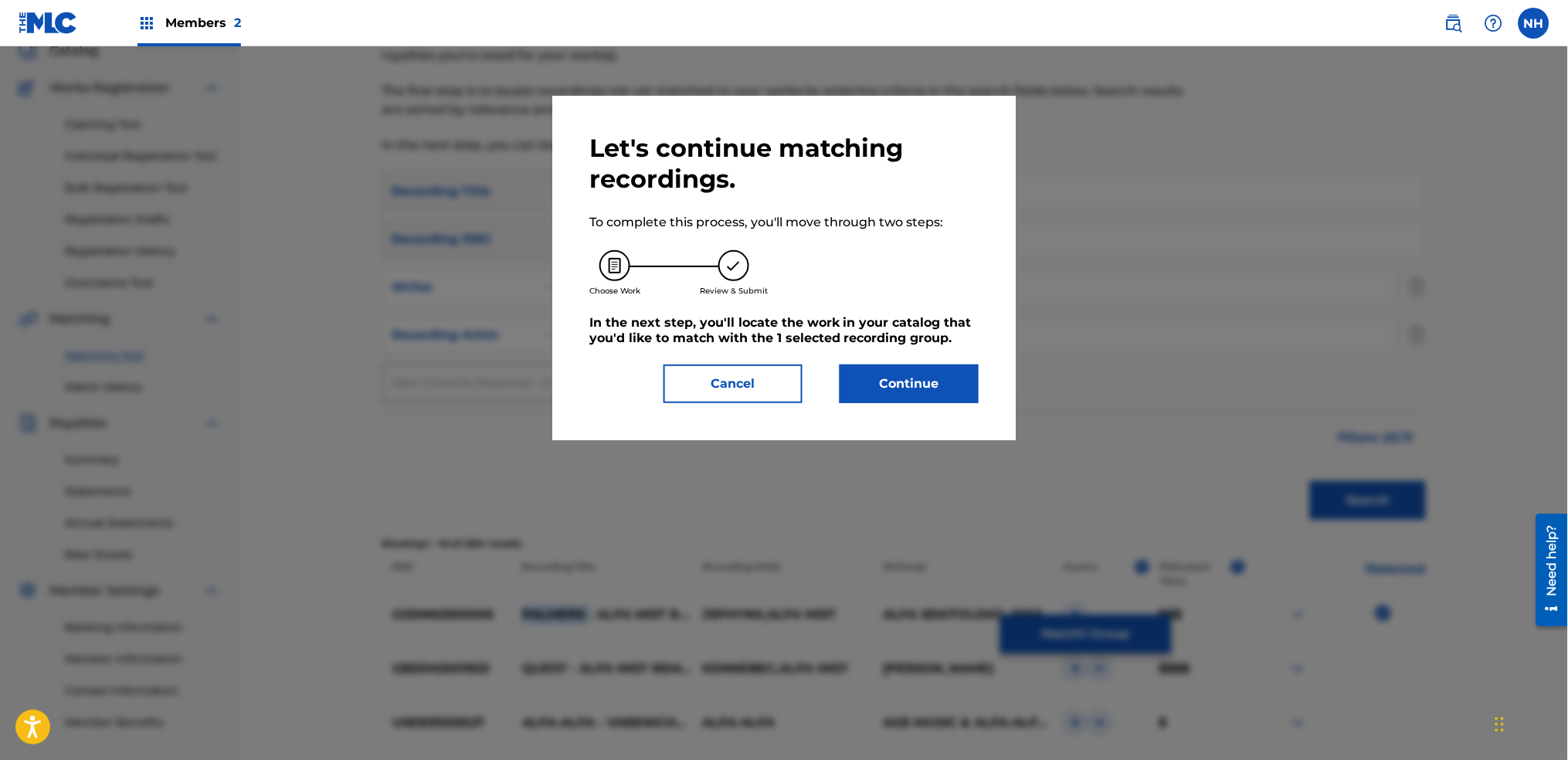
click at [898, 391] on button "Continue" at bounding box center [910, 384] width 139 height 39
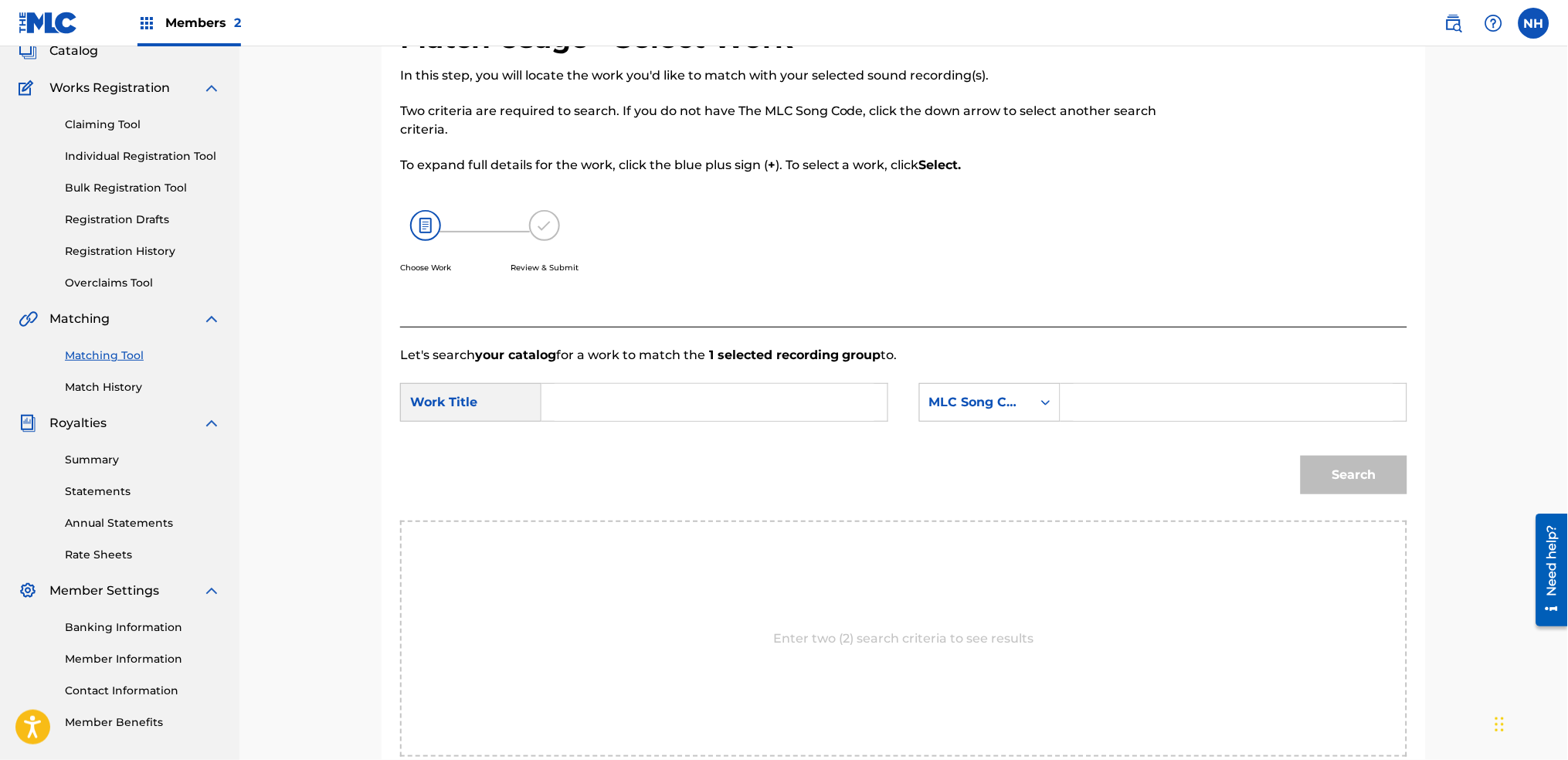
click at [803, 383] on div "Search Form" at bounding box center [715, 402] width 347 height 39
click at [791, 418] on input "Search Form" at bounding box center [715, 402] width 320 height 37
paste input "PALMERS"
type input "PALMERS"
click at [948, 403] on div "MLC Song Code" at bounding box center [976, 403] width 93 height 19
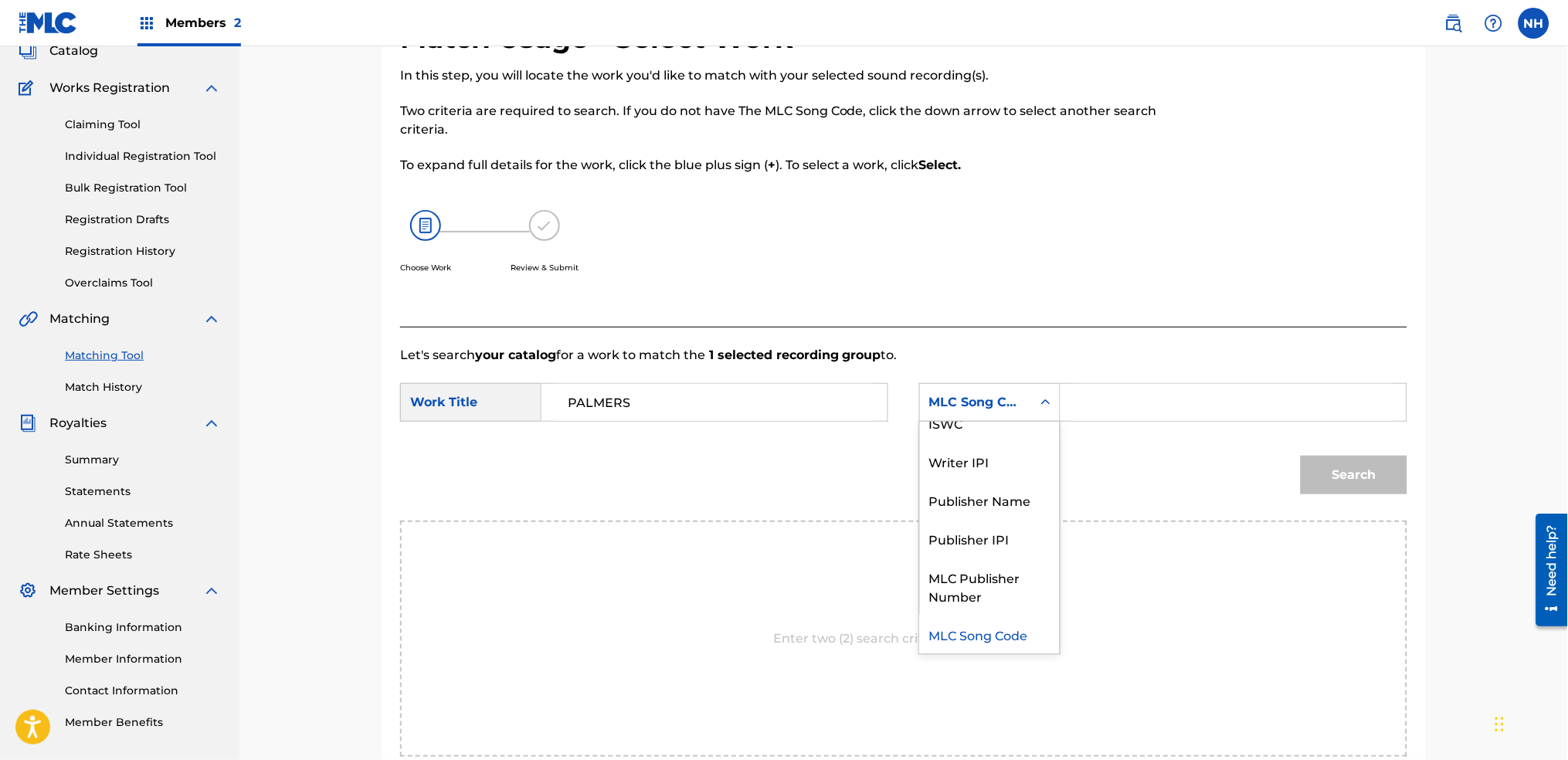
scroll to position [0, 0]
click at [1035, 443] on div "Writer Name" at bounding box center [990, 441] width 140 height 39
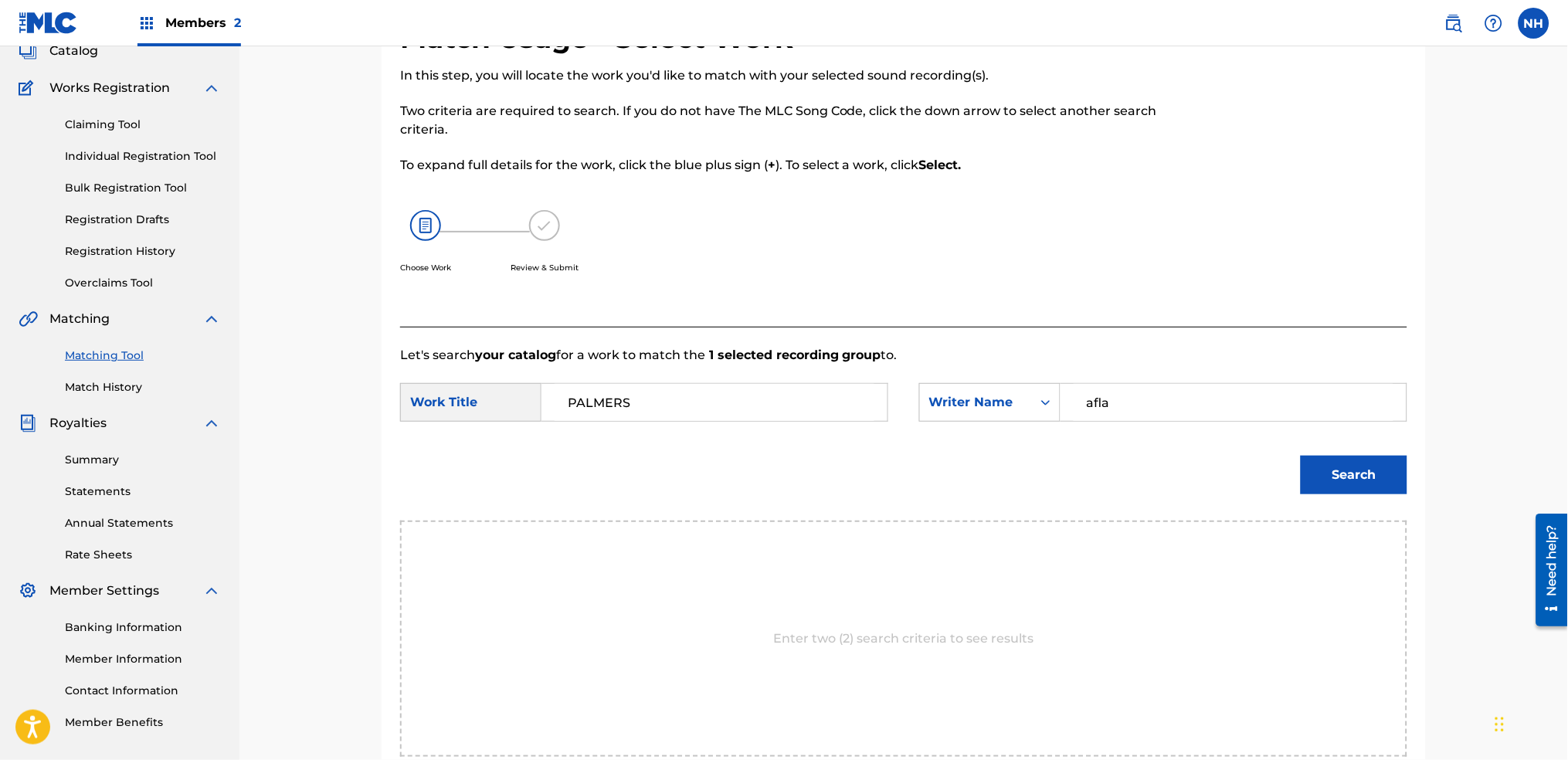
click at [1301, 456] on button "Search" at bounding box center [1354, 475] width 107 height 39
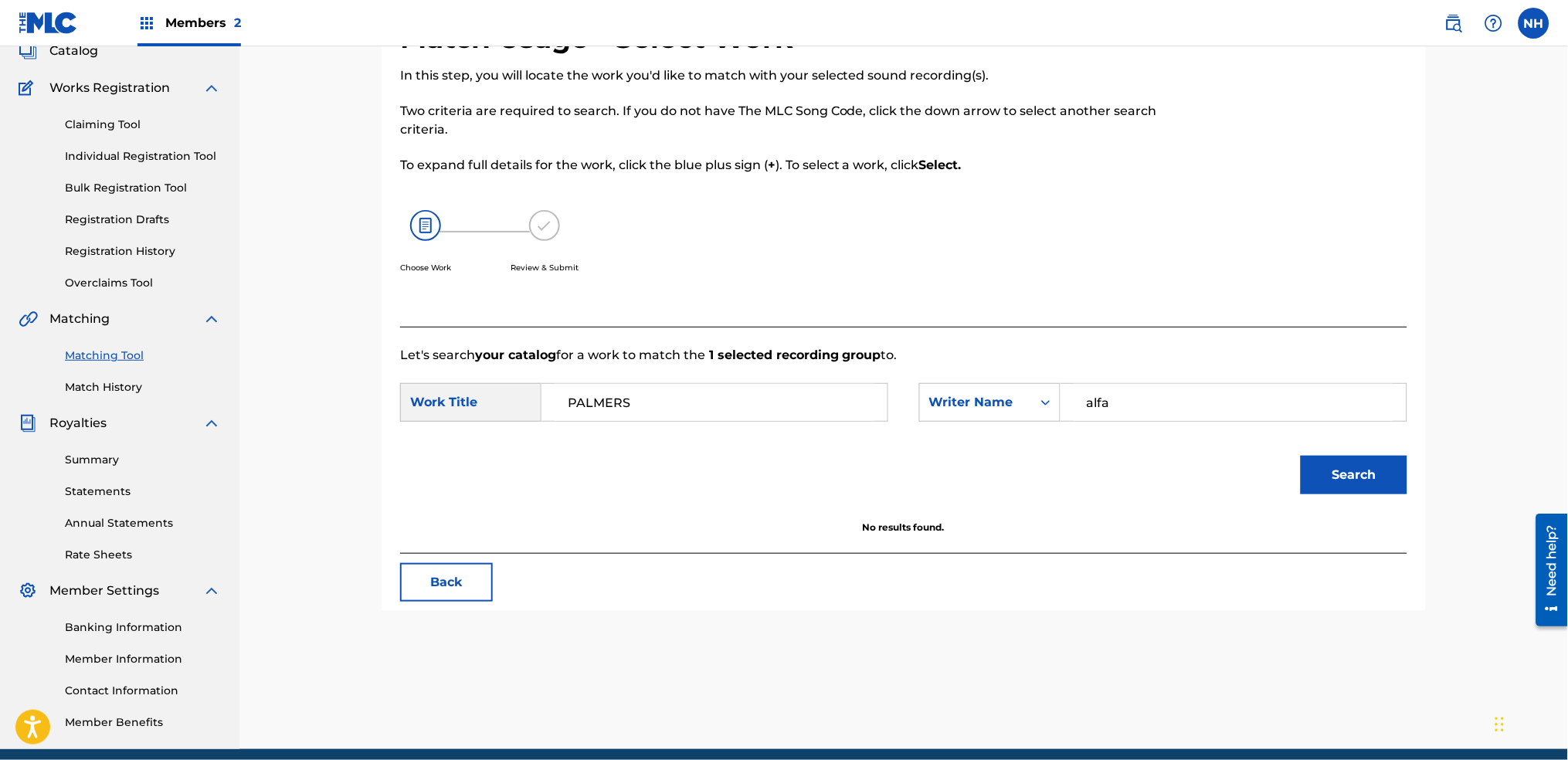
type input "alfa"
click at [1301, 456] on button "Search" at bounding box center [1354, 475] width 107 height 39
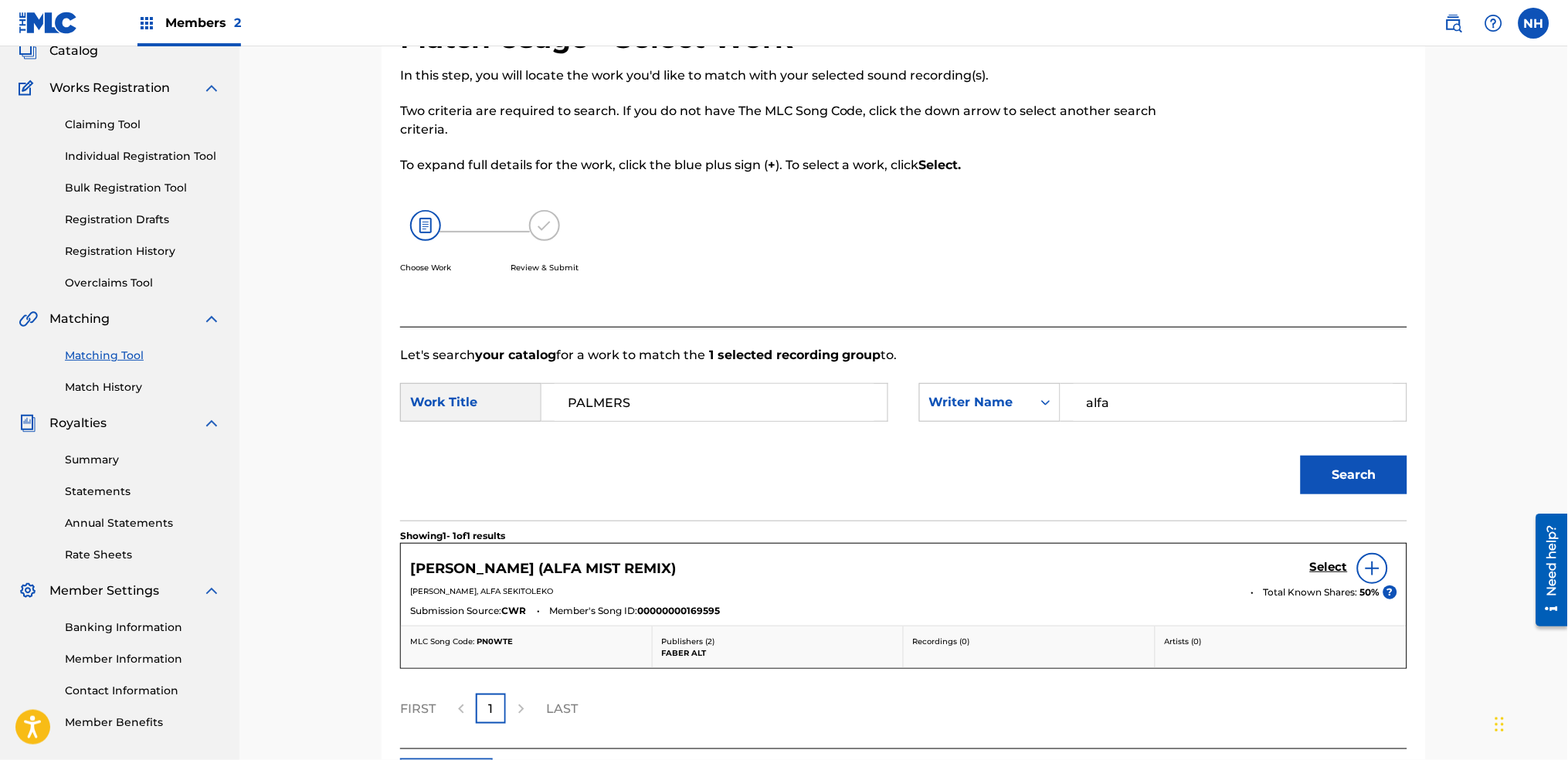
click at [1334, 564] on h5 "Select" at bounding box center [1329, 567] width 38 height 15
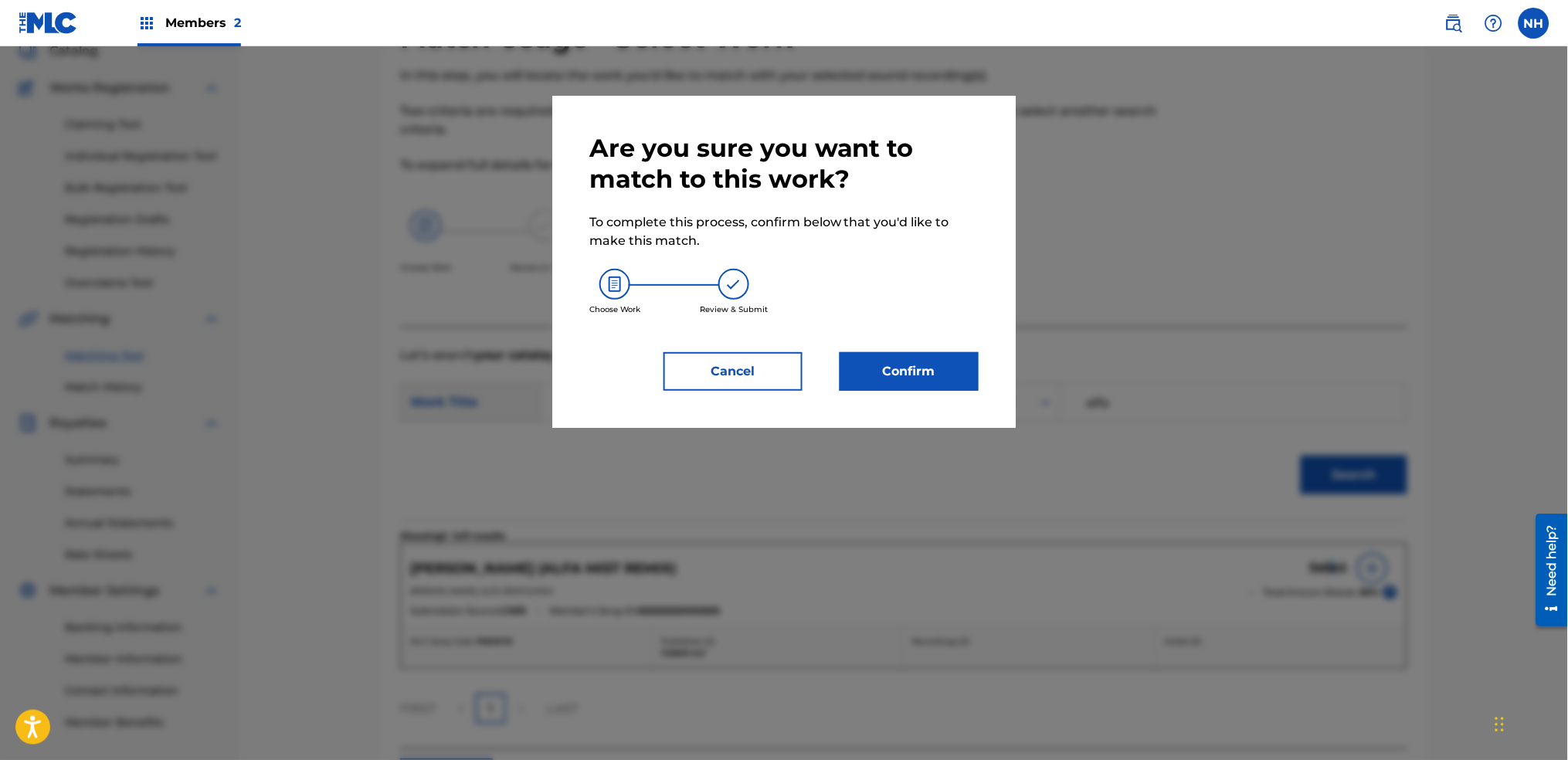
click at [966, 381] on button "Confirm" at bounding box center [910, 371] width 139 height 39
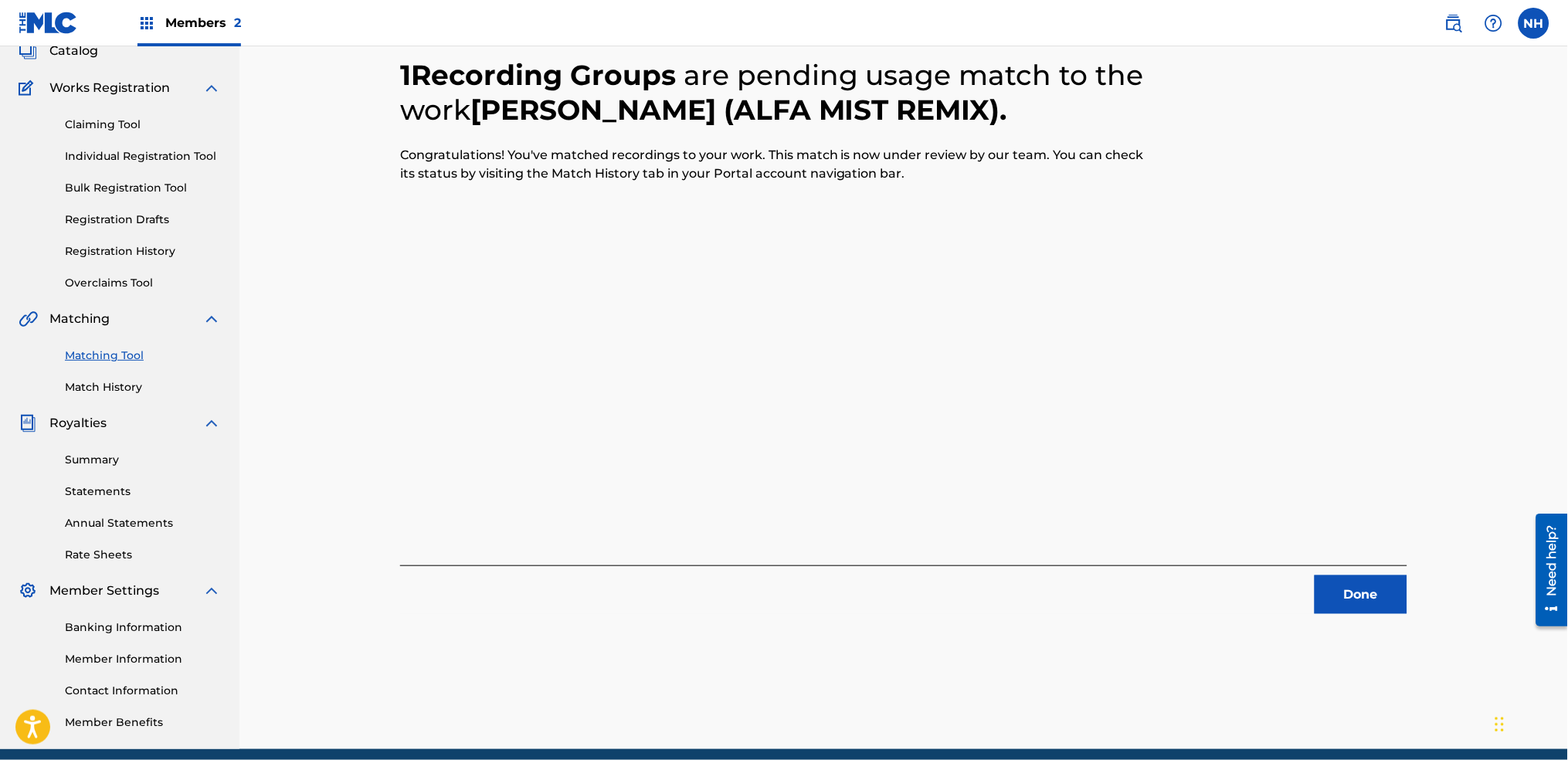
click at [446, 298] on div "1 Recording Groups are pending usage match to the work PALMERS (ALFA MIST REMIX…" at bounding box center [903, 317] width 1007 height 594
click at [1275, 603] on div "Done" at bounding box center [903, 589] width 1007 height 48
click at [1354, 580] on button "Done" at bounding box center [1361, 594] width 93 height 39
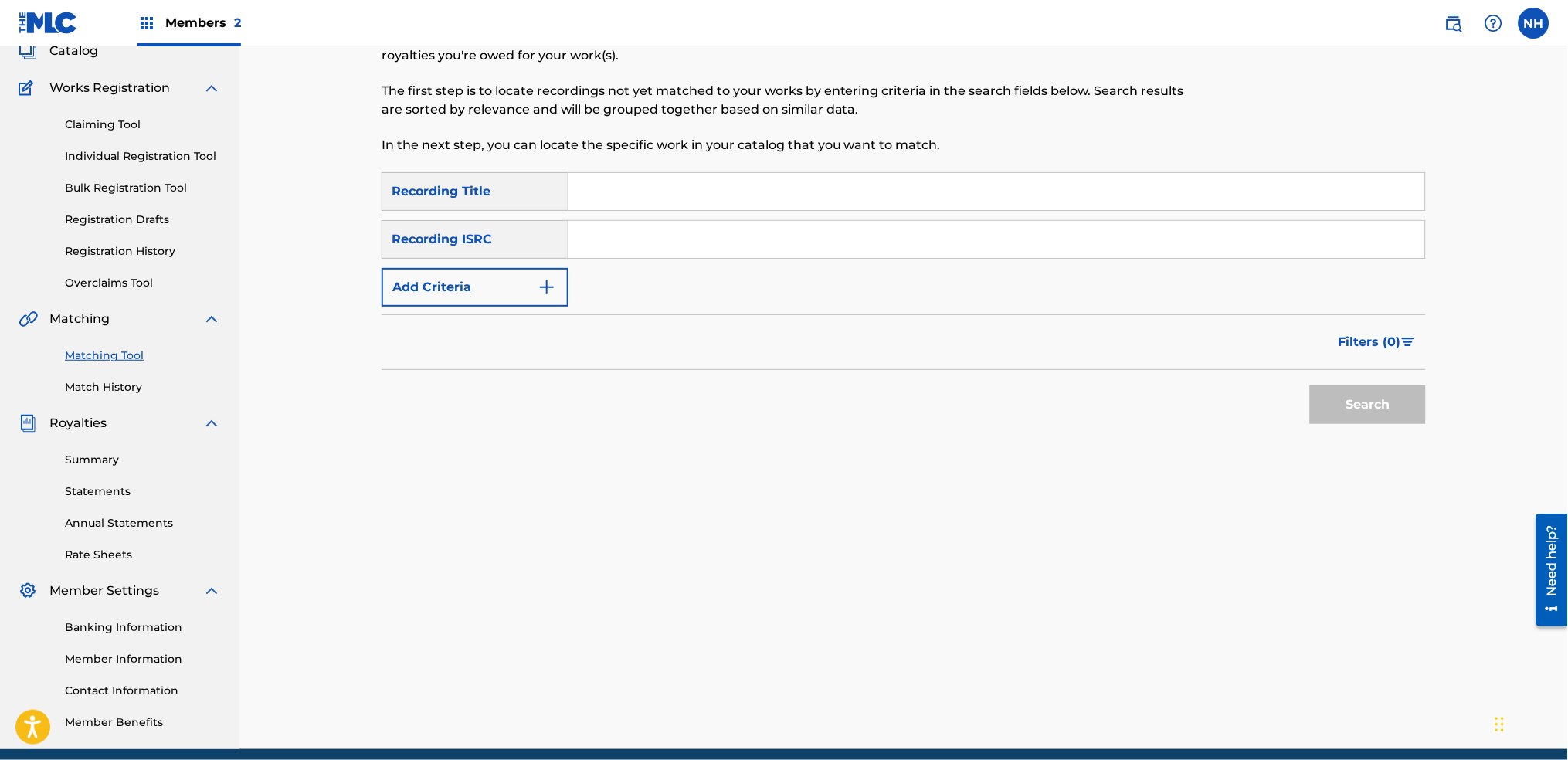
click at [650, 204] on input "Search Form" at bounding box center [997, 191] width 857 height 37
paste input "INTRO - 2 BARS"
type input "INTRO - 2 BARS"
drag, startPoint x: 529, startPoint y: 262, endPoint x: 537, endPoint y: 280, distance: 19.7
click at [529, 262] on div "SearchWithCriteria2abb0aaa-afad-4308-9d96-de7e744857a4 Recording Title INTRO - …" at bounding box center [904, 239] width 1044 height 134
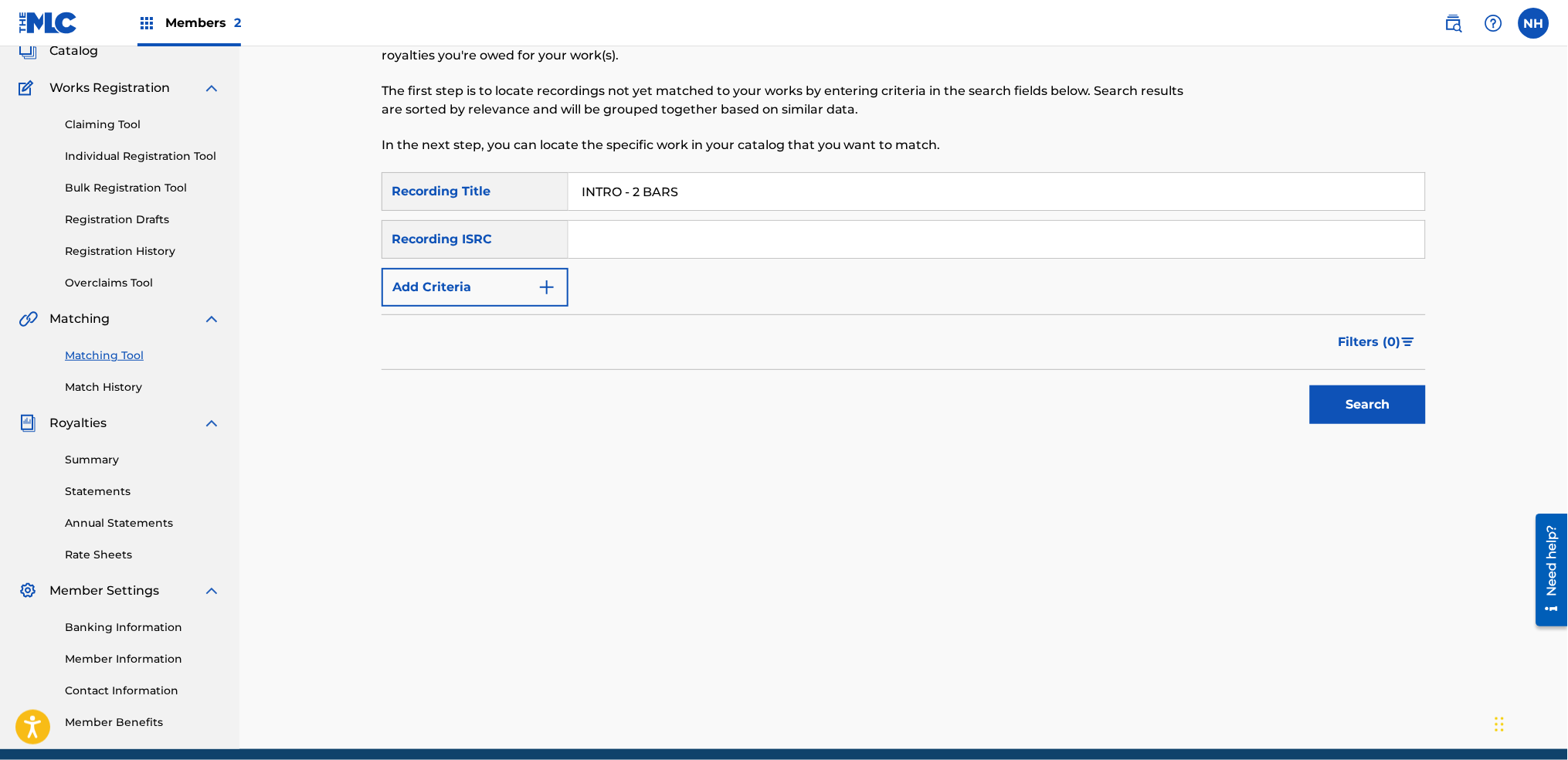
click at [544, 294] on img "Search Form" at bounding box center [547, 287] width 19 height 19
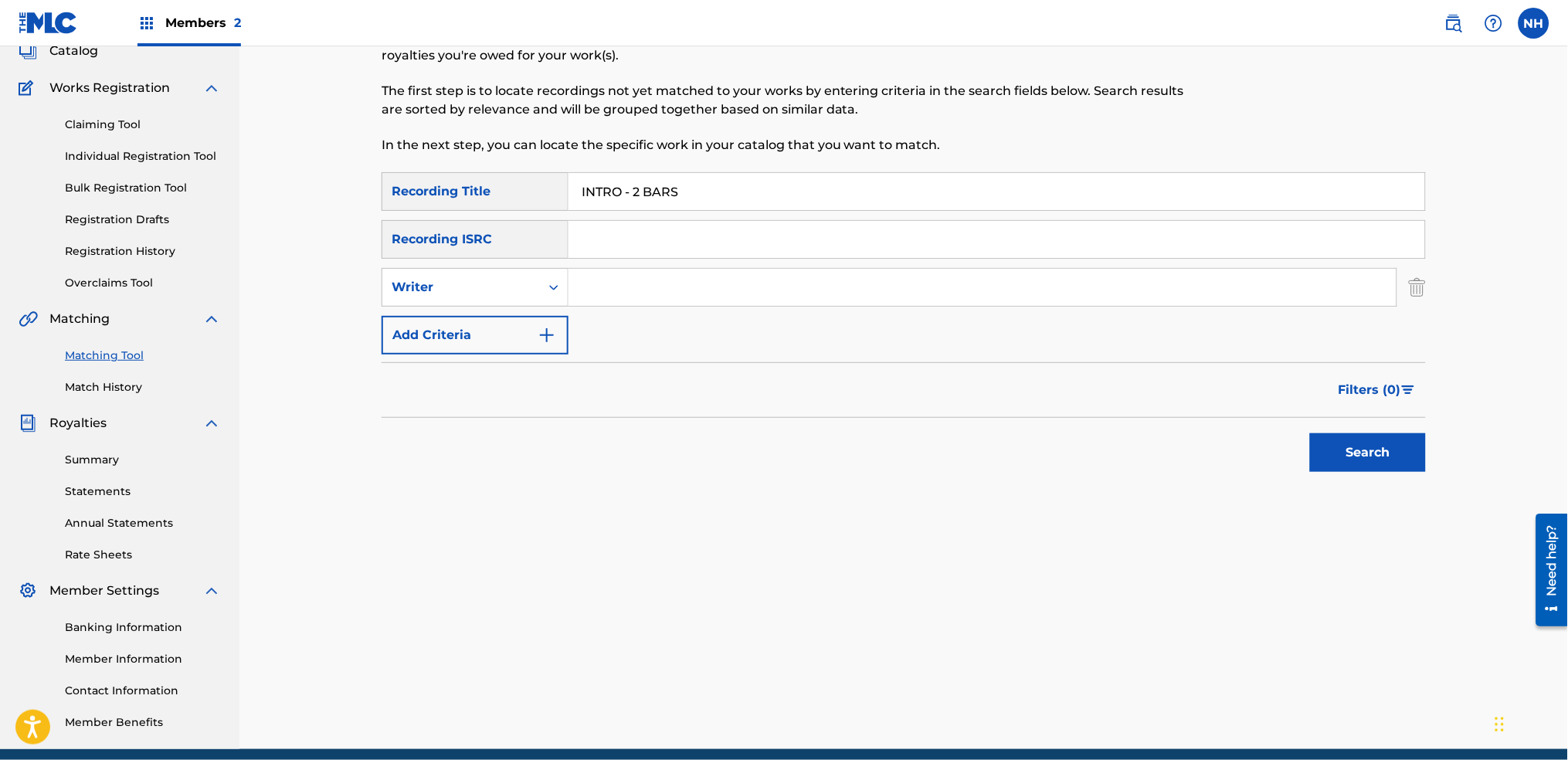
click at [648, 330] on div "SearchWithCriteria2abb0aaa-afad-4308-9d96-de7e744857a4 Recording Title INTRO - …" at bounding box center [904, 263] width 1044 height 182
click at [517, 318] on button "Add Criteria" at bounding box center [475, 334] width 187 height 39
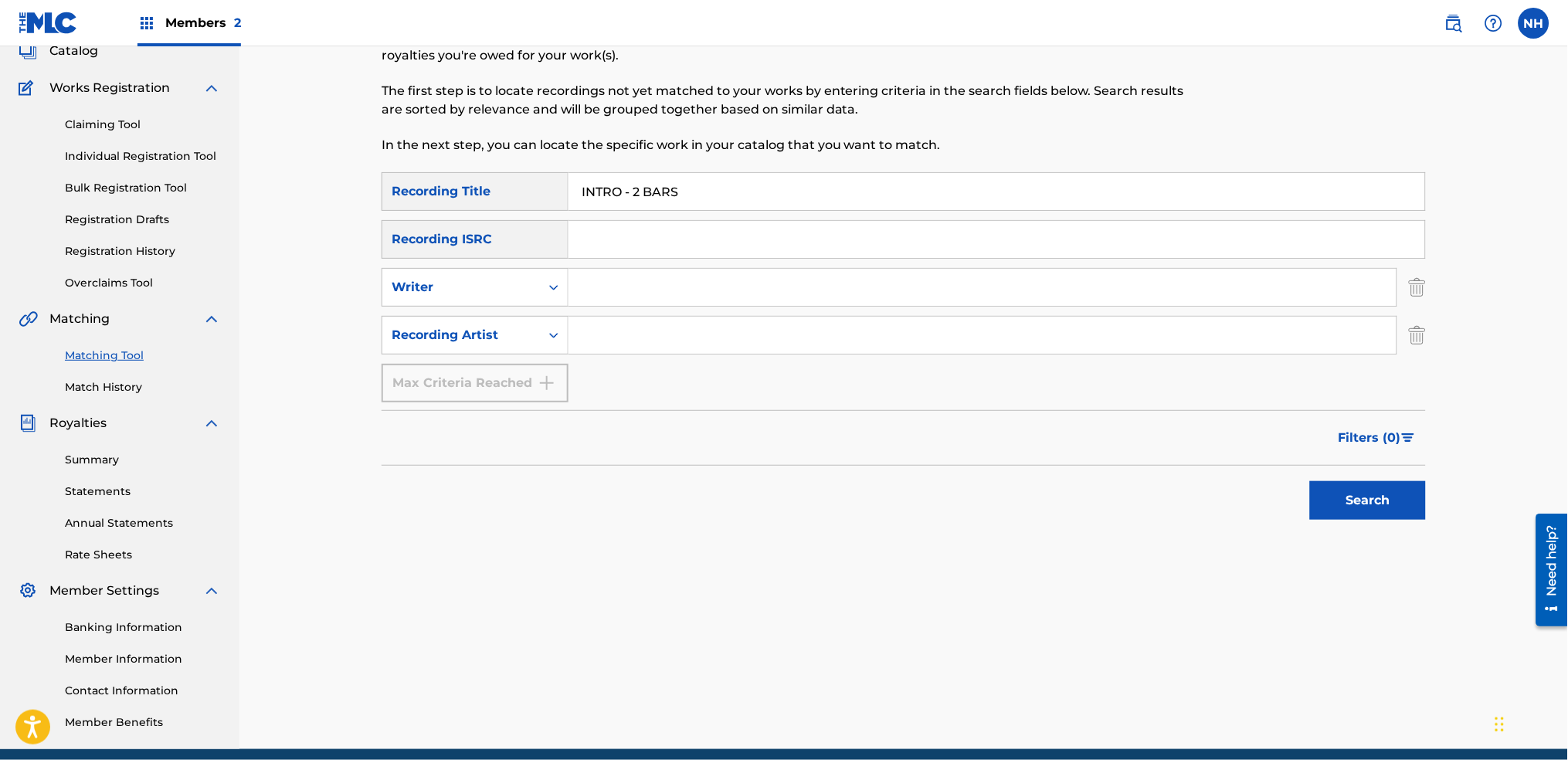
click at [623, 342] on input "Search Form" at bounding box center [983, 334] width 828 height 37
type input "alfa"
click at [1310, 481] on button "Search" at bounding box center [1367, 500] width 116 height 39
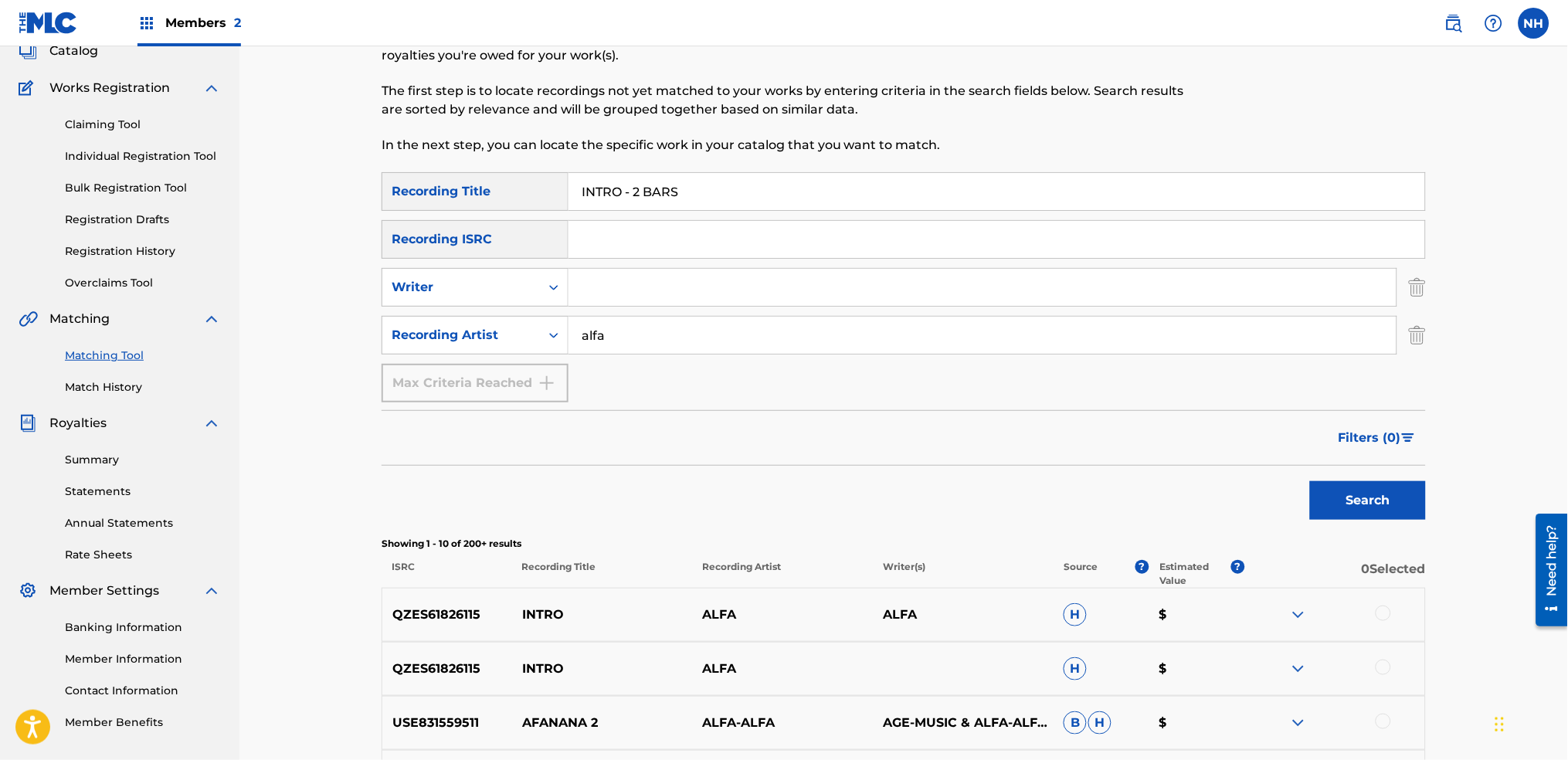
click at [1029, 468] on div "Search" at bounding box center [904, 496] width 1044 height 61
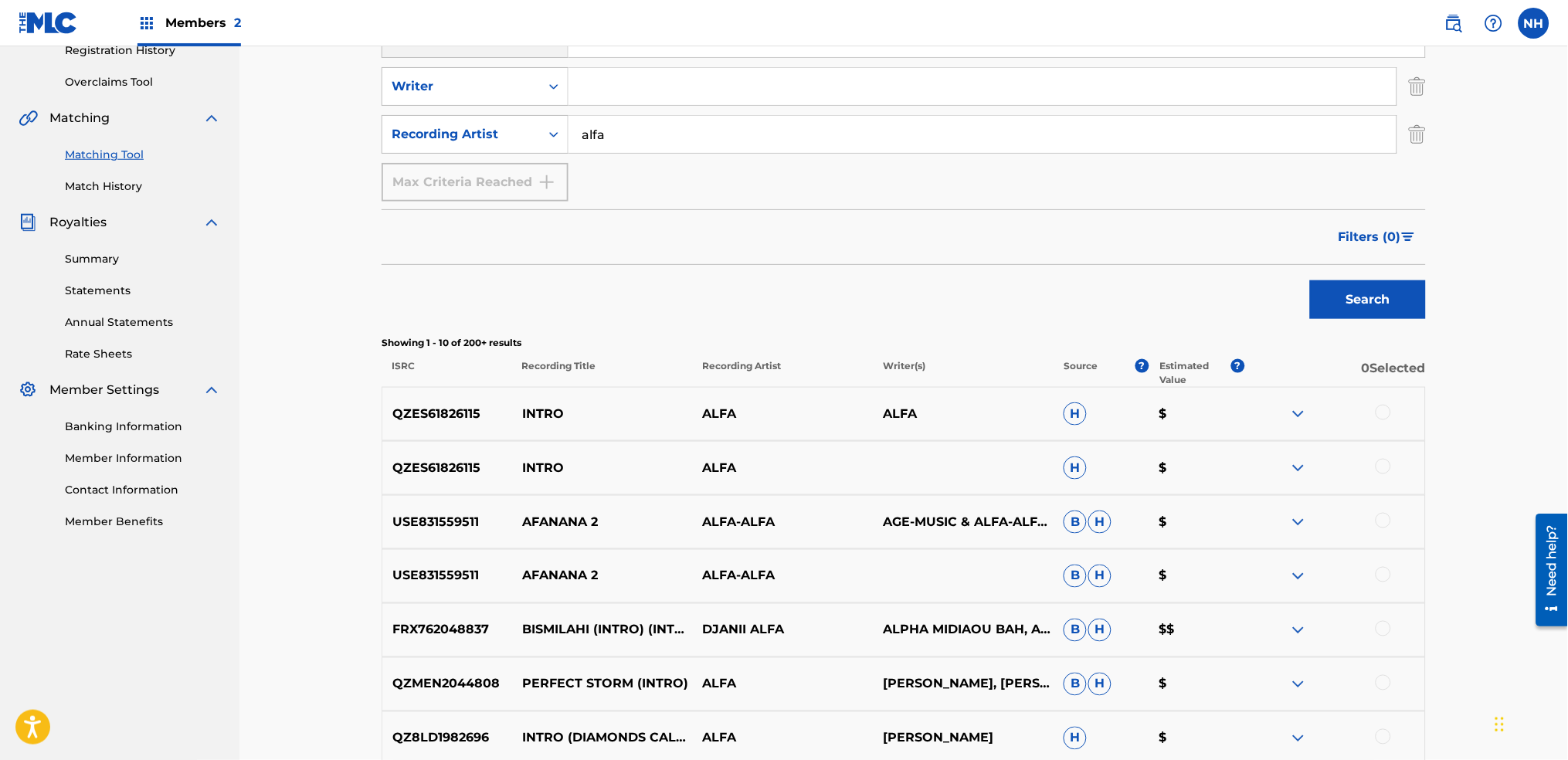
scroll to position [309, 0]
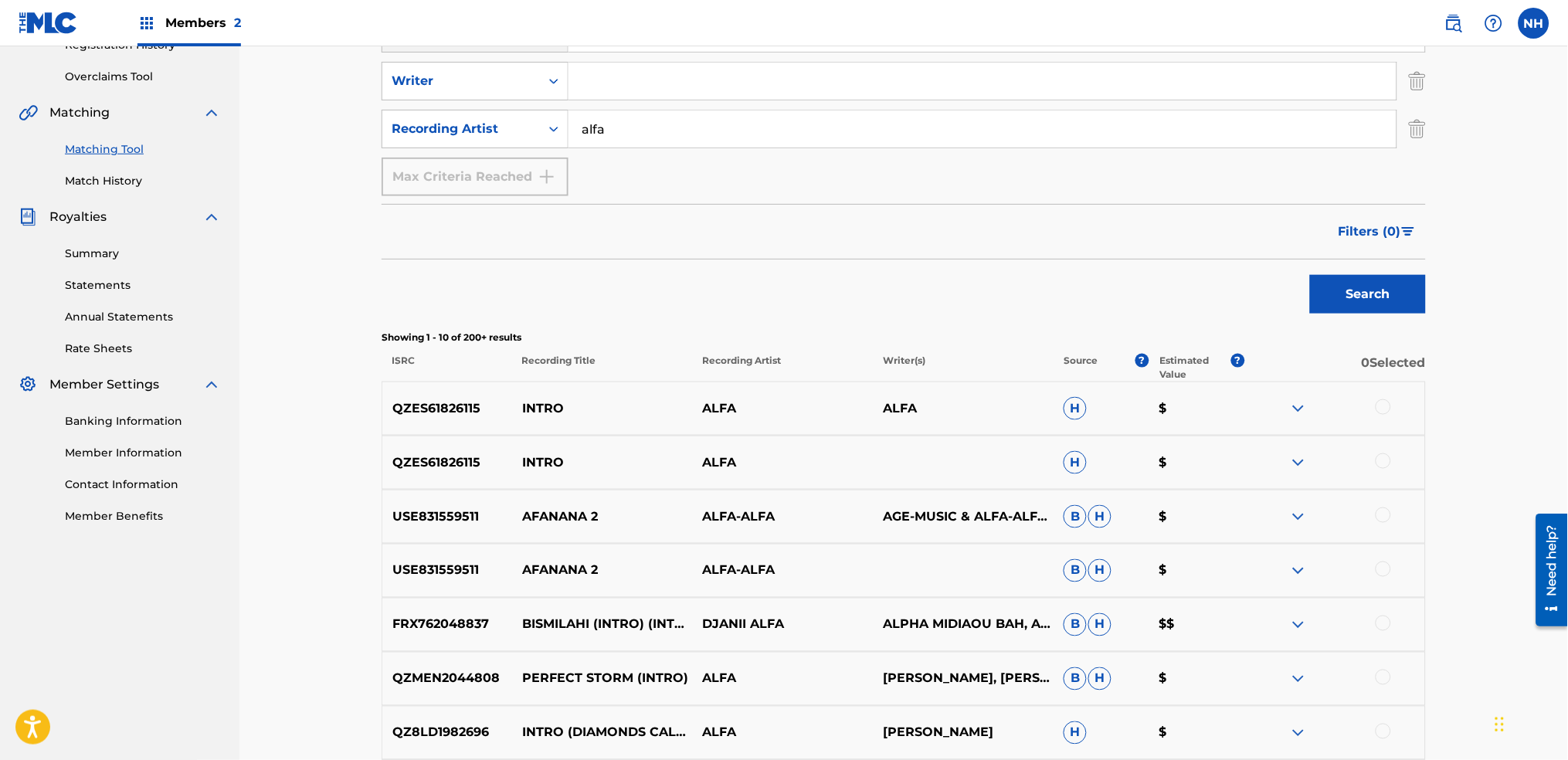
click at [540, 294] on div "Search" at bounding box center [904, 290] width 1044 height 61
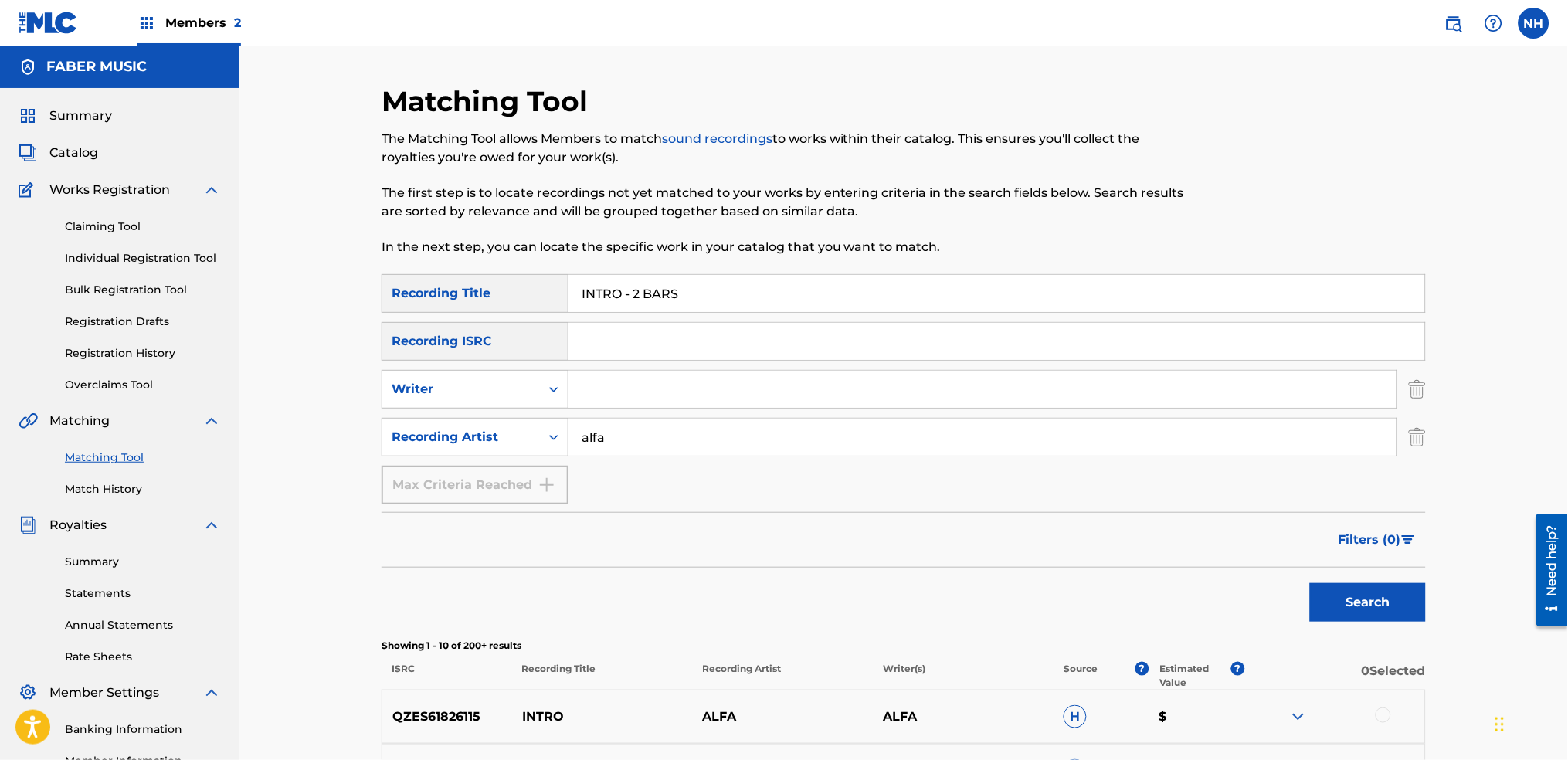
scroll to position [0, 0]
click at [645, 220] on p "The first step is to locate recordings not yet matched to your works by enterin…" at bounding box center [784, 203] width 804 height 37
click at [666, 283] on input "INTRO - 2 BARS" at bounding box center [997, 294] width 857 height 37
paste input "BROKEN"
type input "BROKEN"
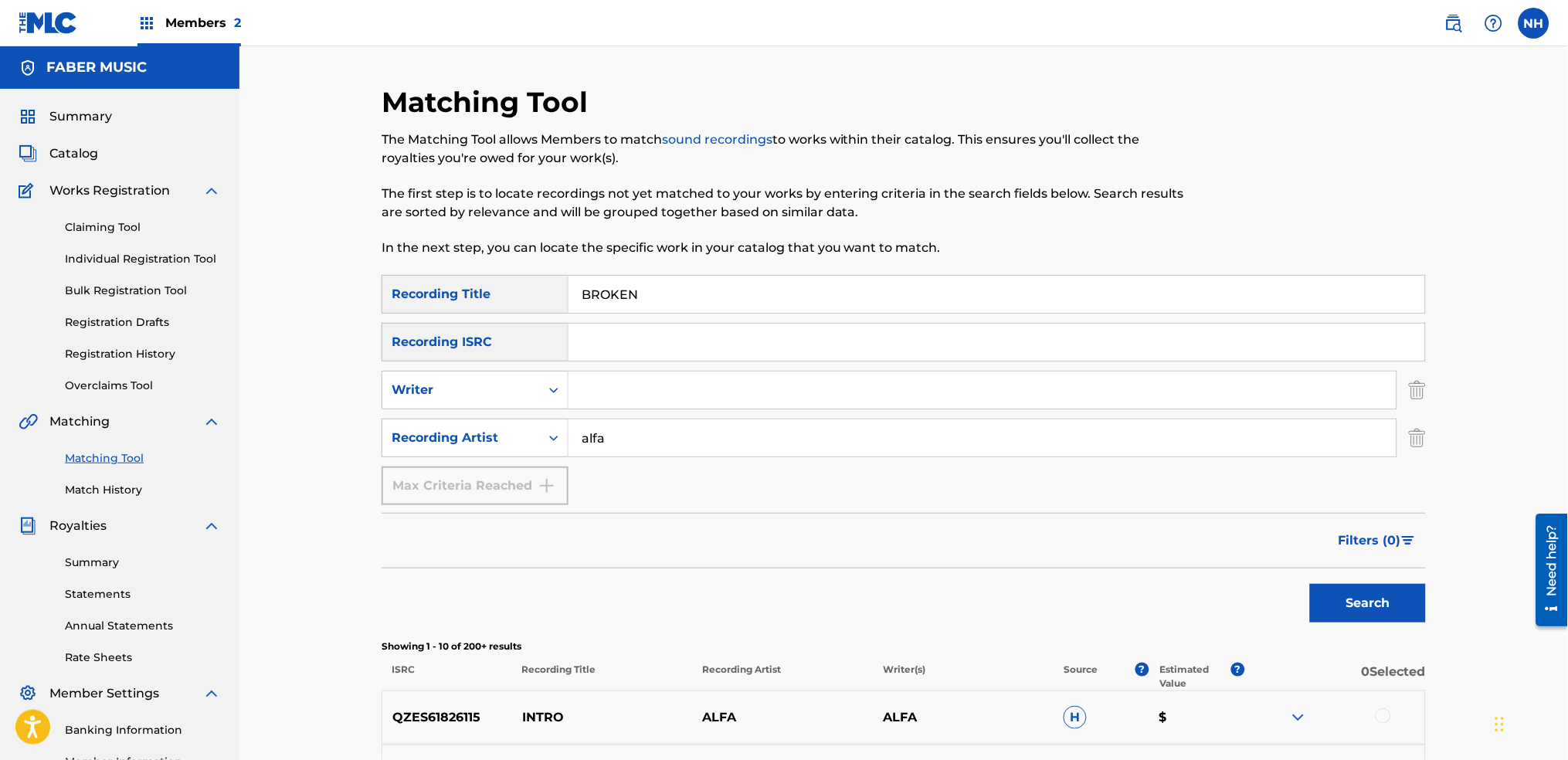
click at [1403, 594] on button "Search" at bounding box center [1367, 603] width 116 height 39
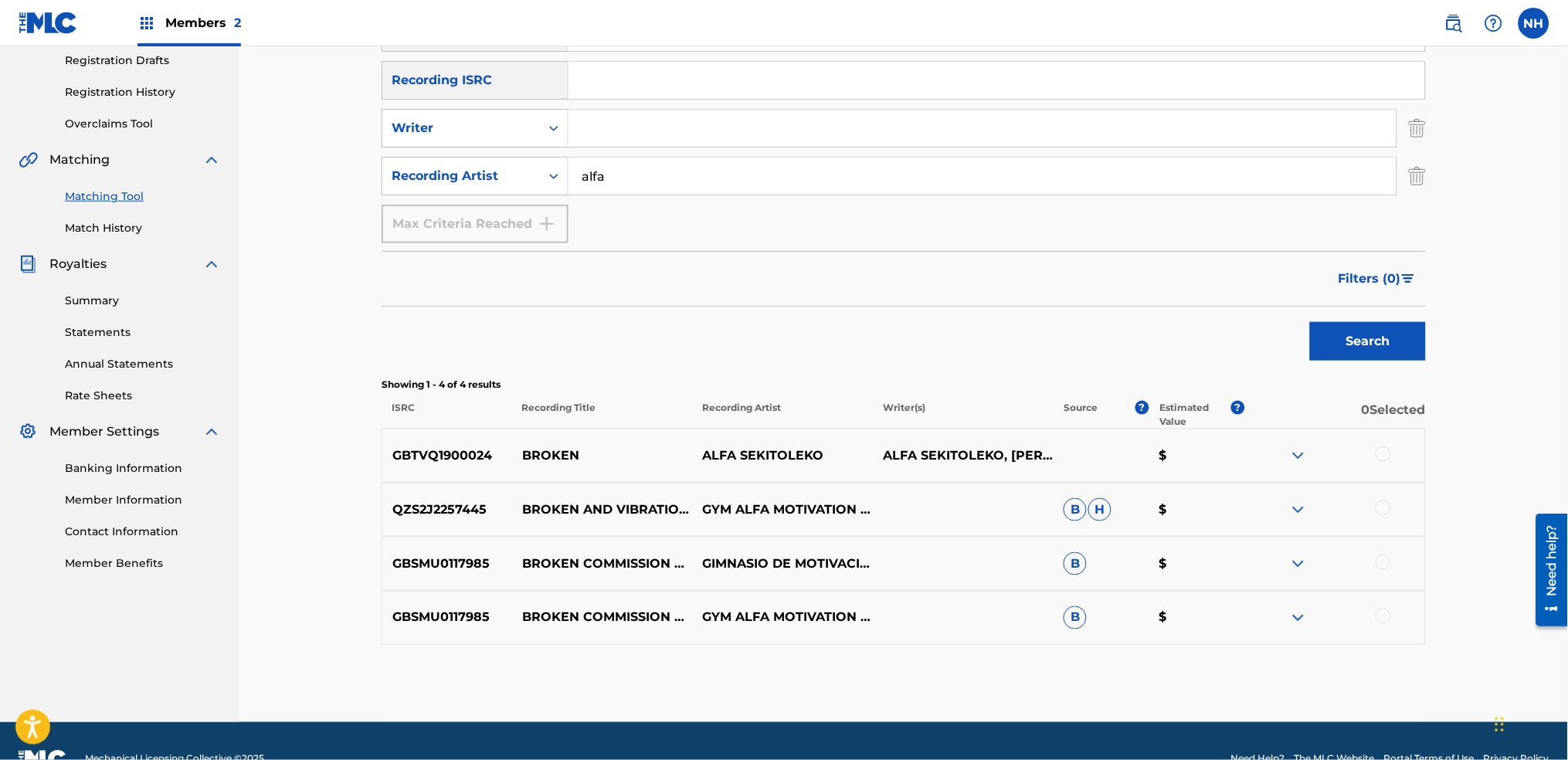
scroll to position [298, 0]
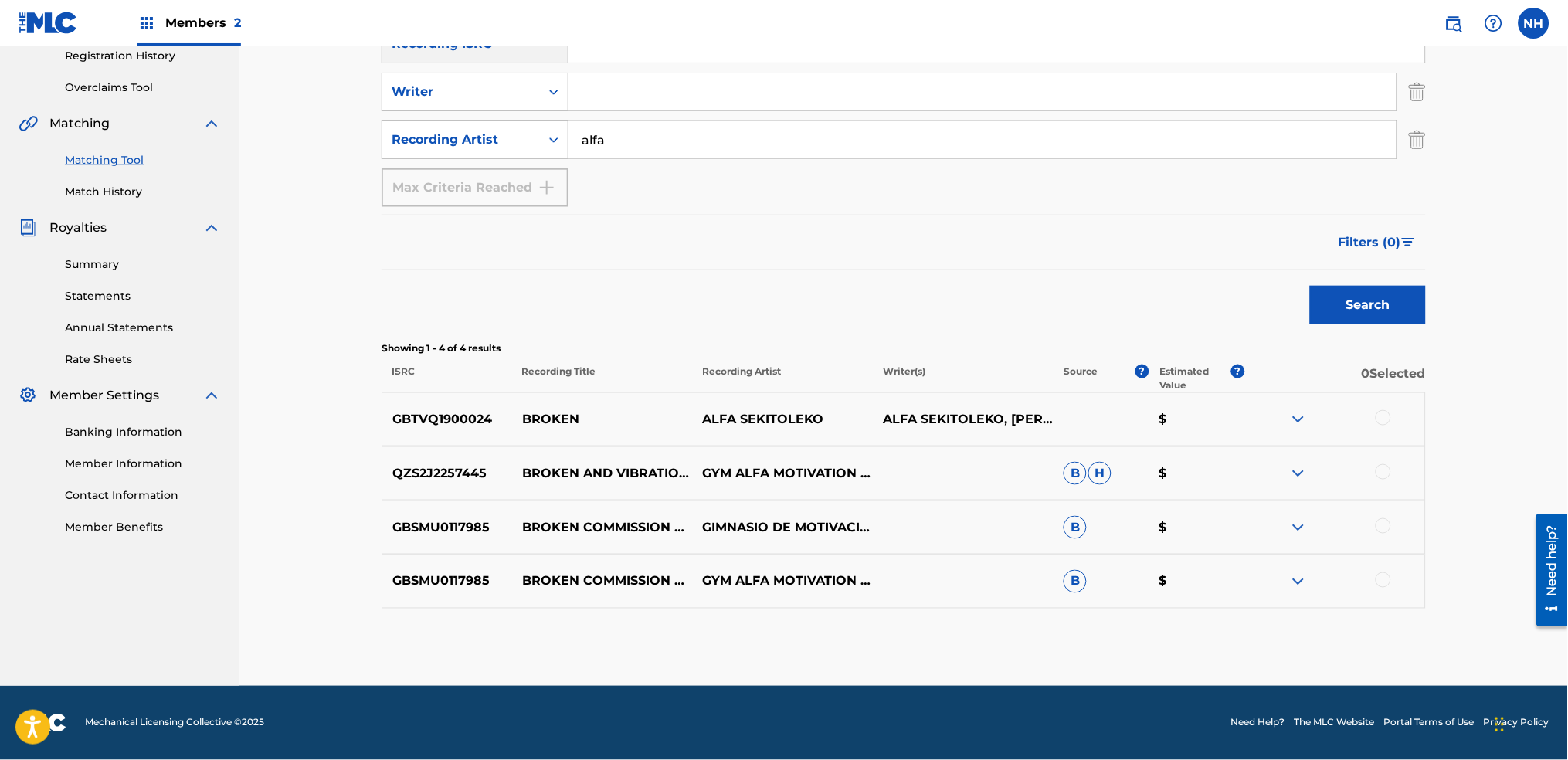
click at [1393, 412] on div at bounding box center [1334, 419] width 181 height 19
click at [1383, 416] on div at bounding box center [1384, 417] width 16 height 16
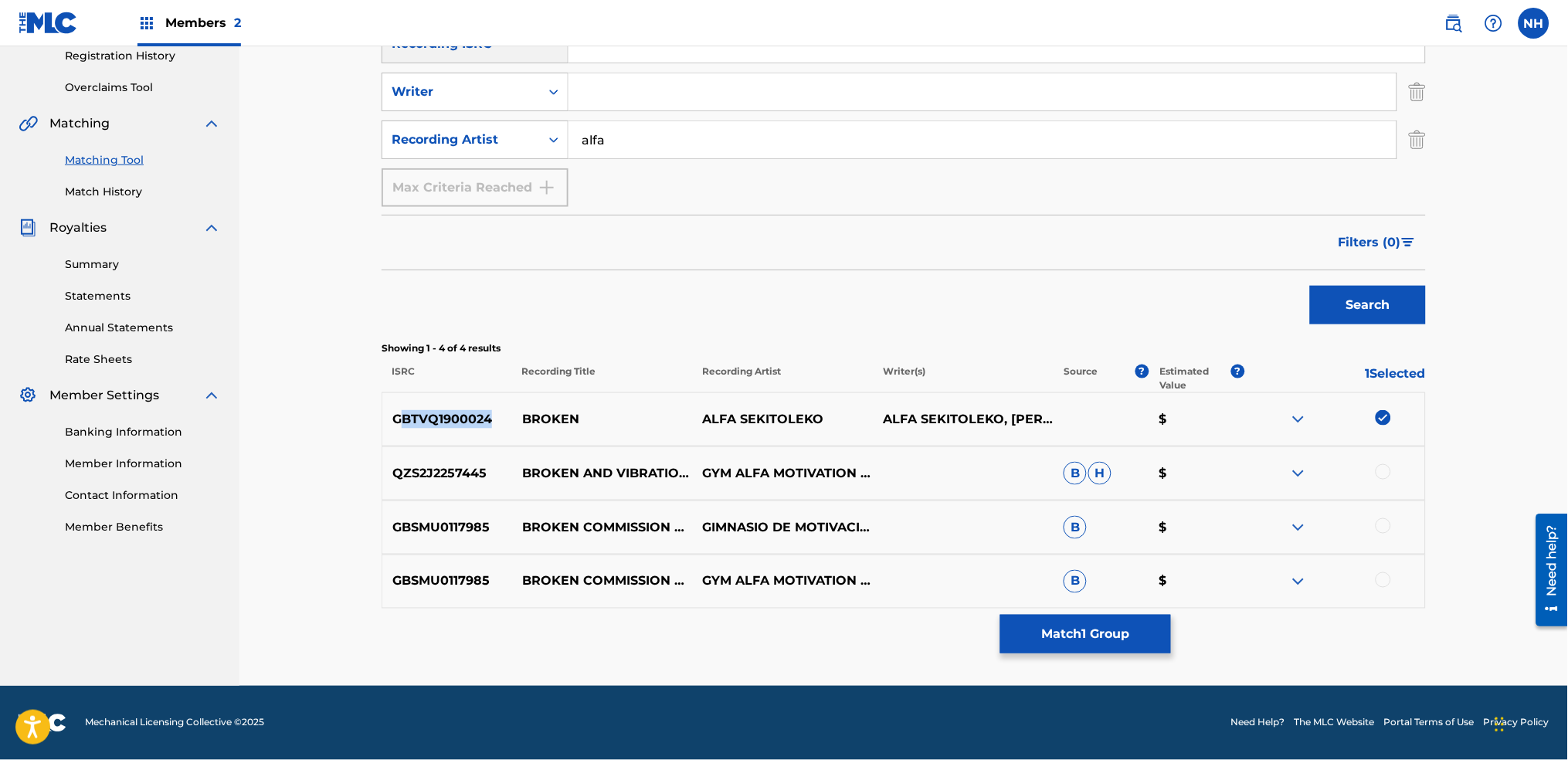
drag, startPoint x: 502, startPoint y: 416, endPoint x: 400, endPoint y: 416, distance: 102.0
click at [400, 416] on p "GBTVQ1900024" at bounding box center [448, 419] width 130 height 19
click at [673, 407] on div "GBTVQ1900024 BROKEN ALFA SEKITOLEKO ALFA SEKITOLEKO, RICHARD SPAVEN $" at bounding box center [904, 420] width 1044 height 54
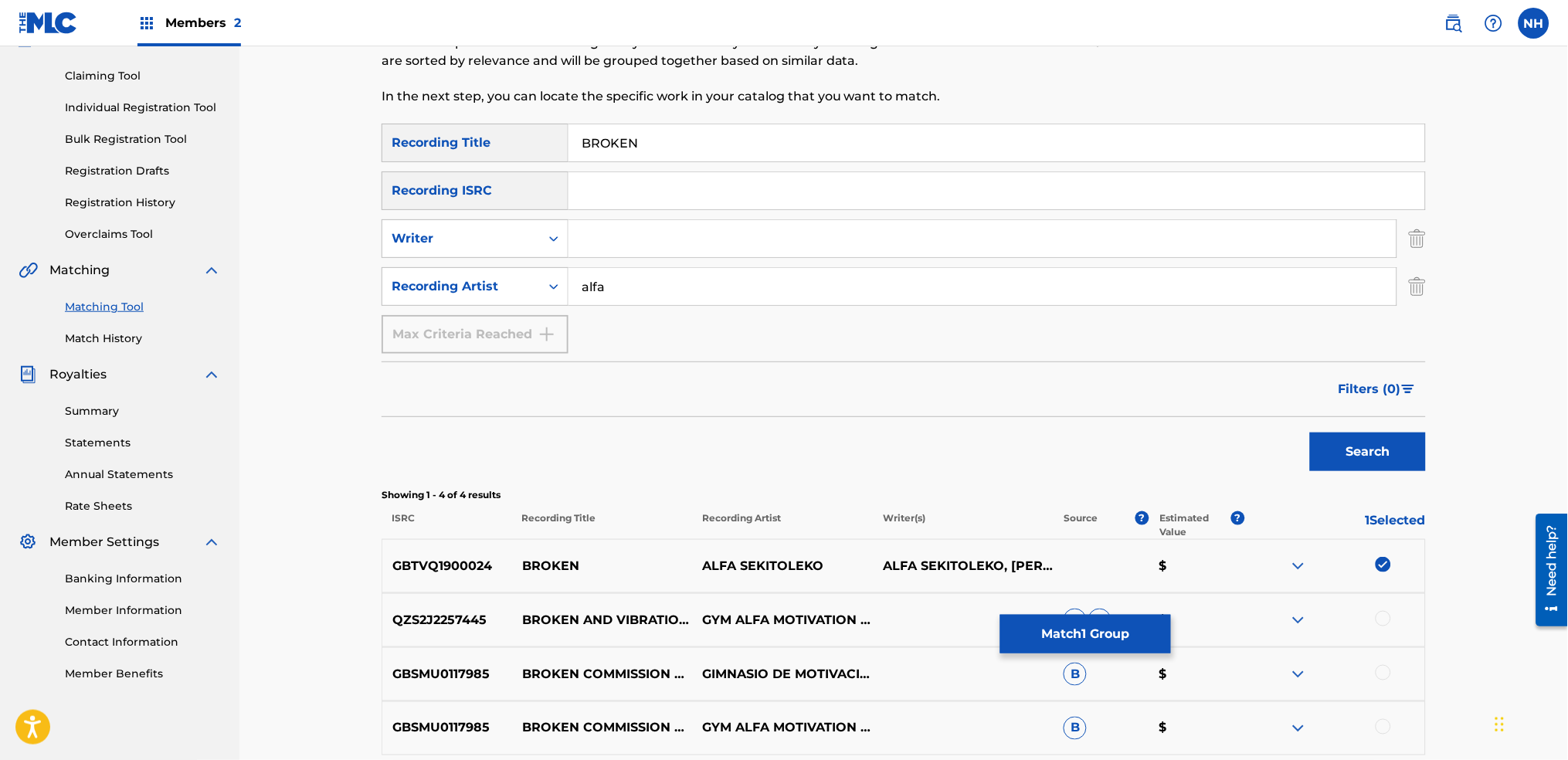
scroll to position [0, 0]
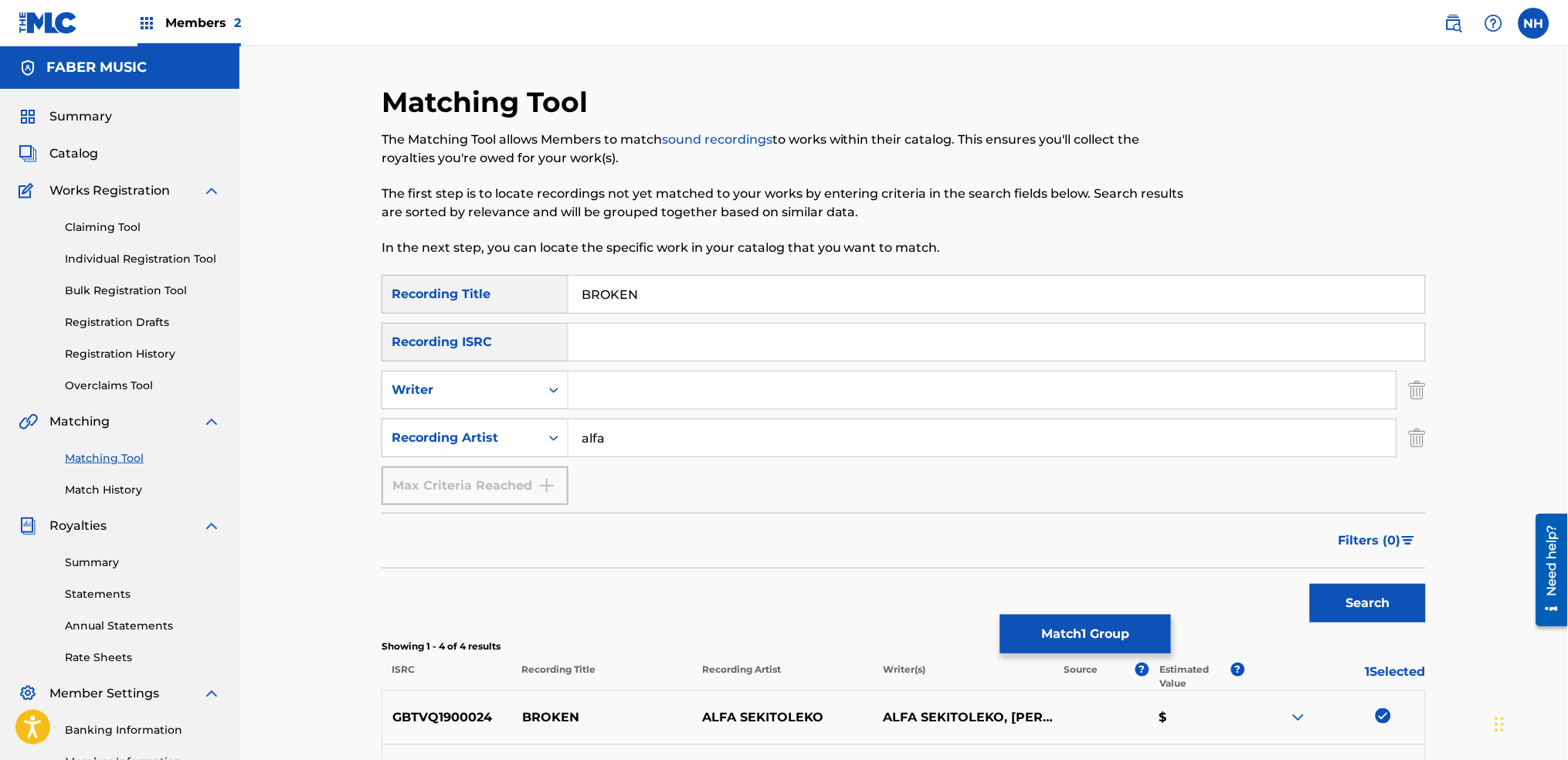
click at [588, 553] on div "Filters ( 0 )" at bounding box center [904, 541] width 1044 height 56
click at [1129, 608] on div "Search" at bounding box center [904, 599] width 1044 height 61
click at [1113, 622] on button "Match 1 Group" at bounding box center [1086, 634] width 170 height 39
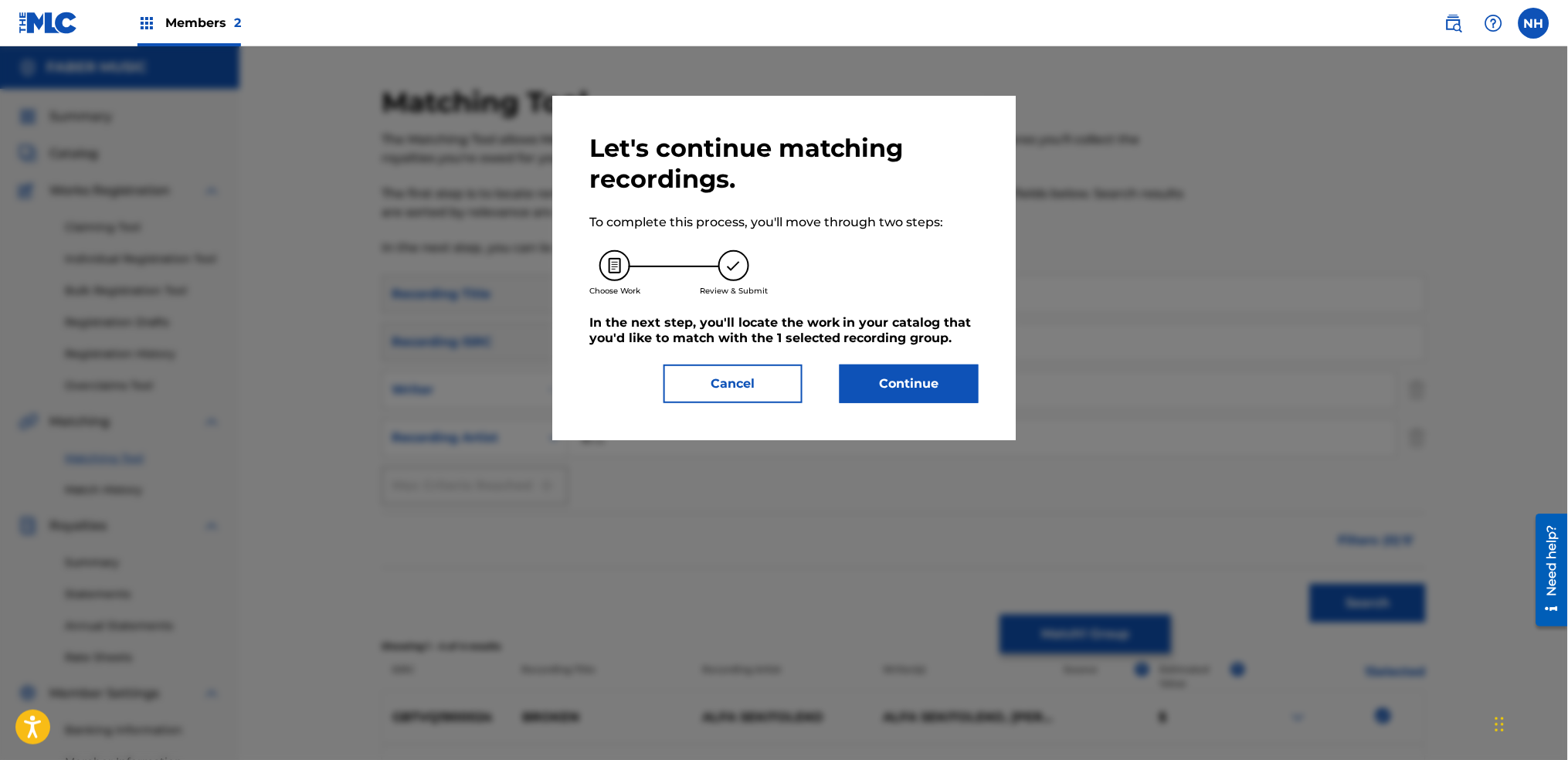
click at [952, 388] on button "Continue" at bounding box center [910, 384] width 139 height 39
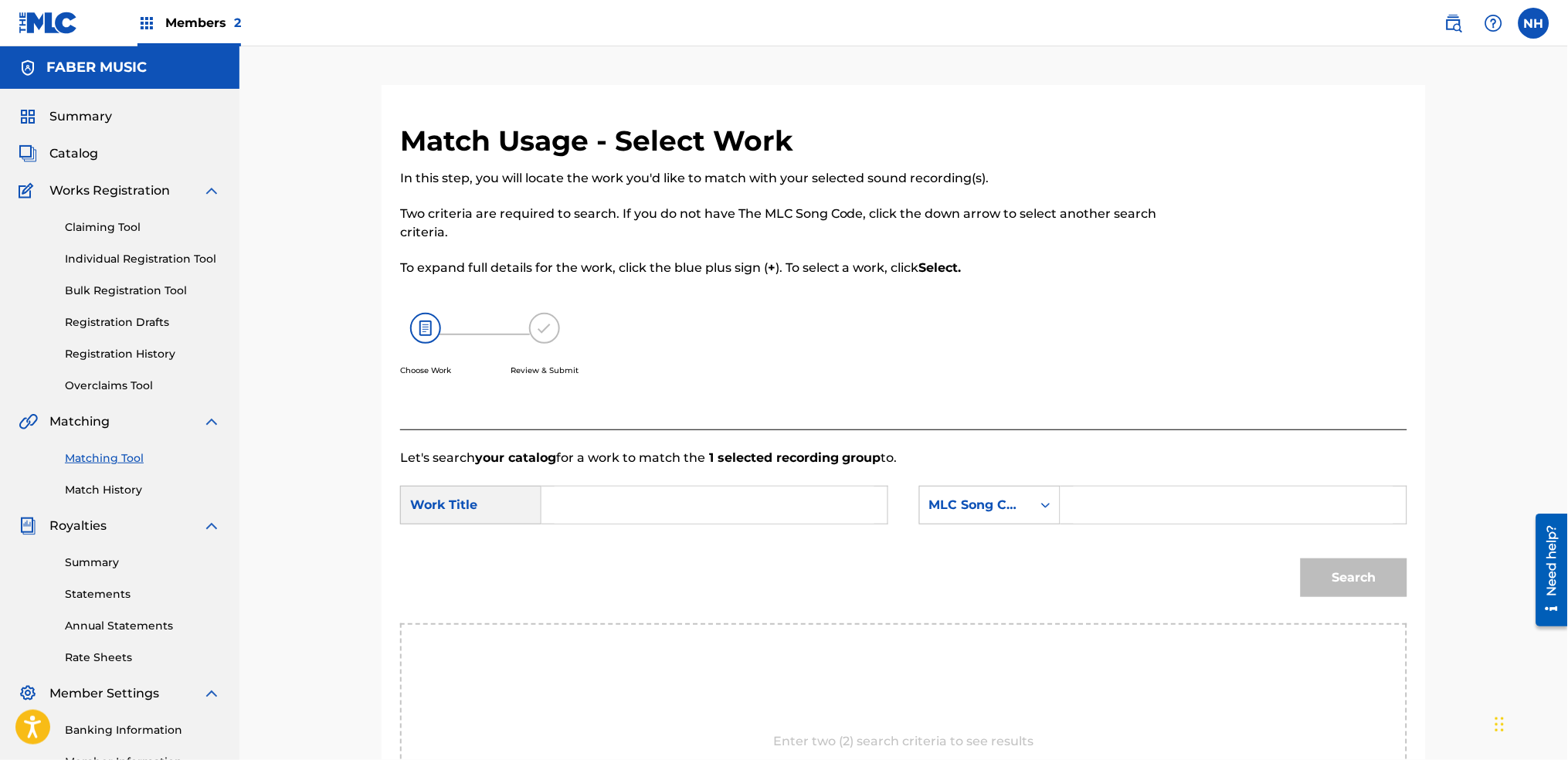
drag, startPoint x: 701, startPoint y: 482, endPoint x: 721, endPoint y: 510, distance: 34.4
click at [701, 483] on form "SearchWithCriteriab646b61f-09e5-4904-9415-8c05a6a46adf Work Title SearchWithCri…" at bounding box center [903, 545] width 1007 height 156
click at [721, 510] on input "Search Form" at bounding box center [715, 505] width 320 height 37
type input "broken"
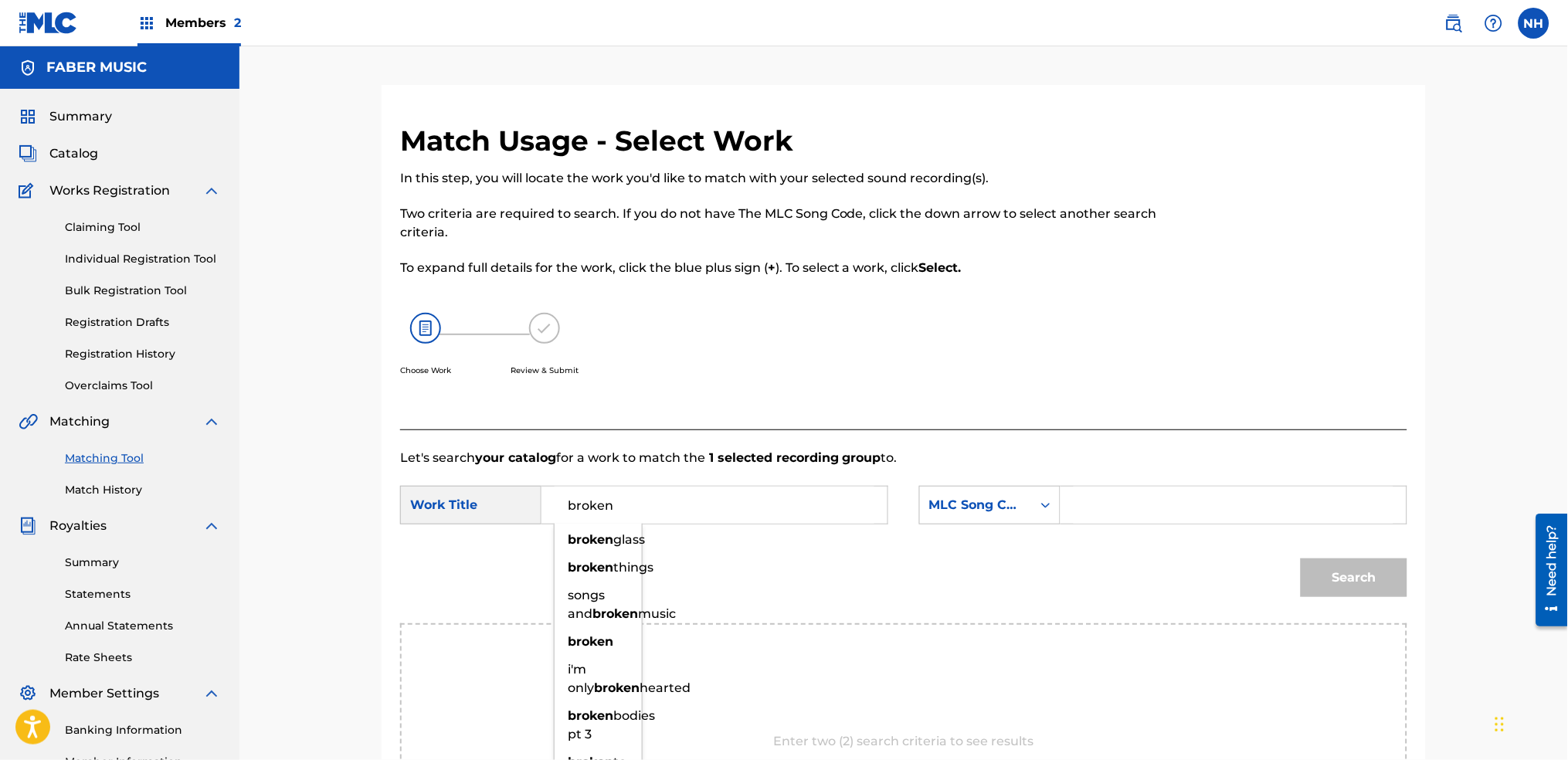
click at [775, 404] on div "Choose Work Review & Submit" at bounding box center [788, 353] width 775 height 117
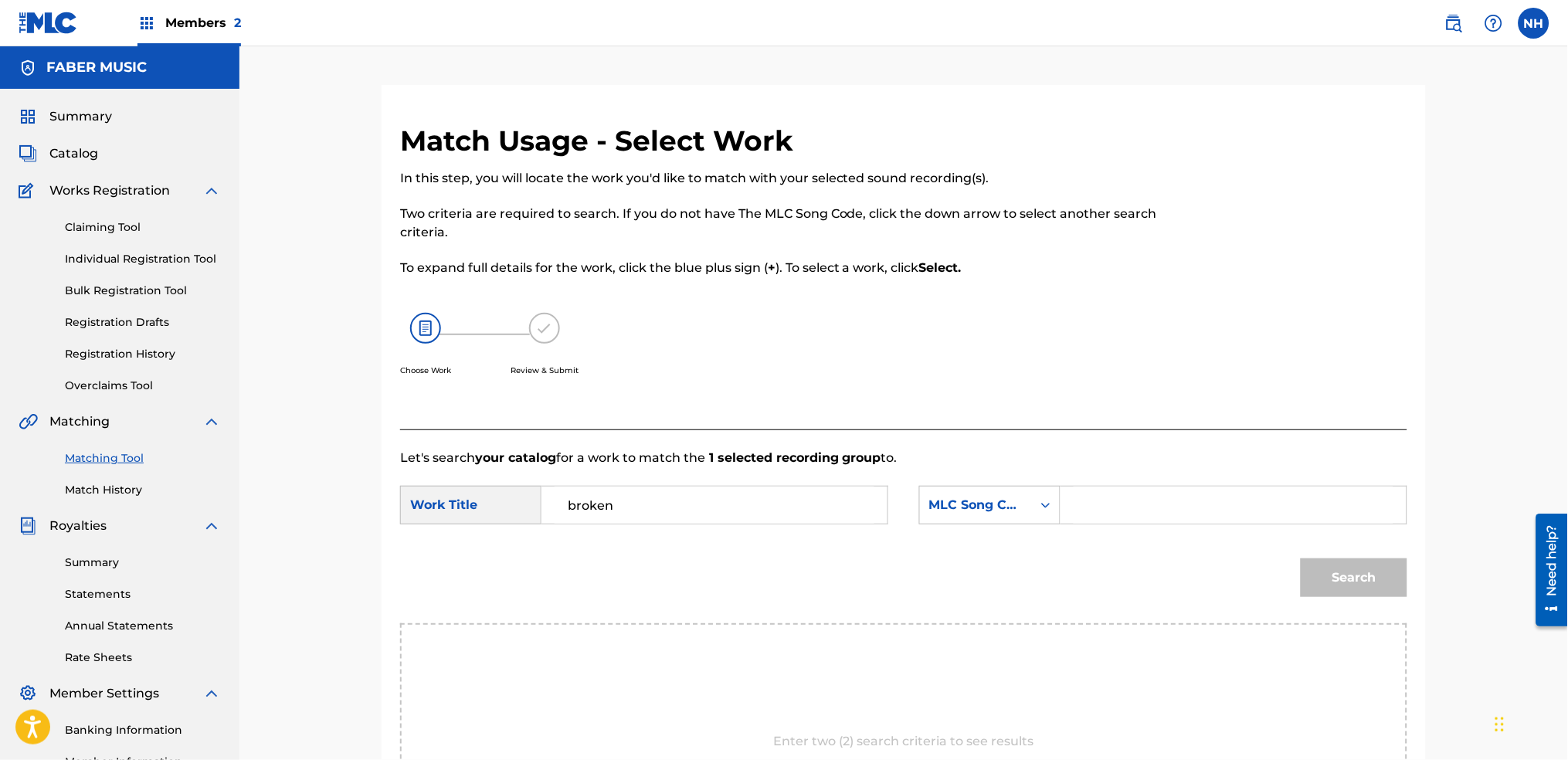
click at [1052, 544] on div "Search" at bounding box center [903, 584] width 1007 height 80
click at [1034, 529] on div "SearchWithCriteriab646b61f-09e5-4904-9415-8c05a6a46adf Work Title broken Search…" at bounding box center [903, 510] width 1007 height 48
click at [1000, 516] on div "MLC Song Code" at bounding box center [976, 505] width 112 height 30
drag, startPoint x: 1002, startPoint y: 543, endPoint x: 1123, endPoint y: 530, distance: 121.7
click at [1024, 542] on div "Writer Name" at bounding box center [990, 544] width 140 height 39
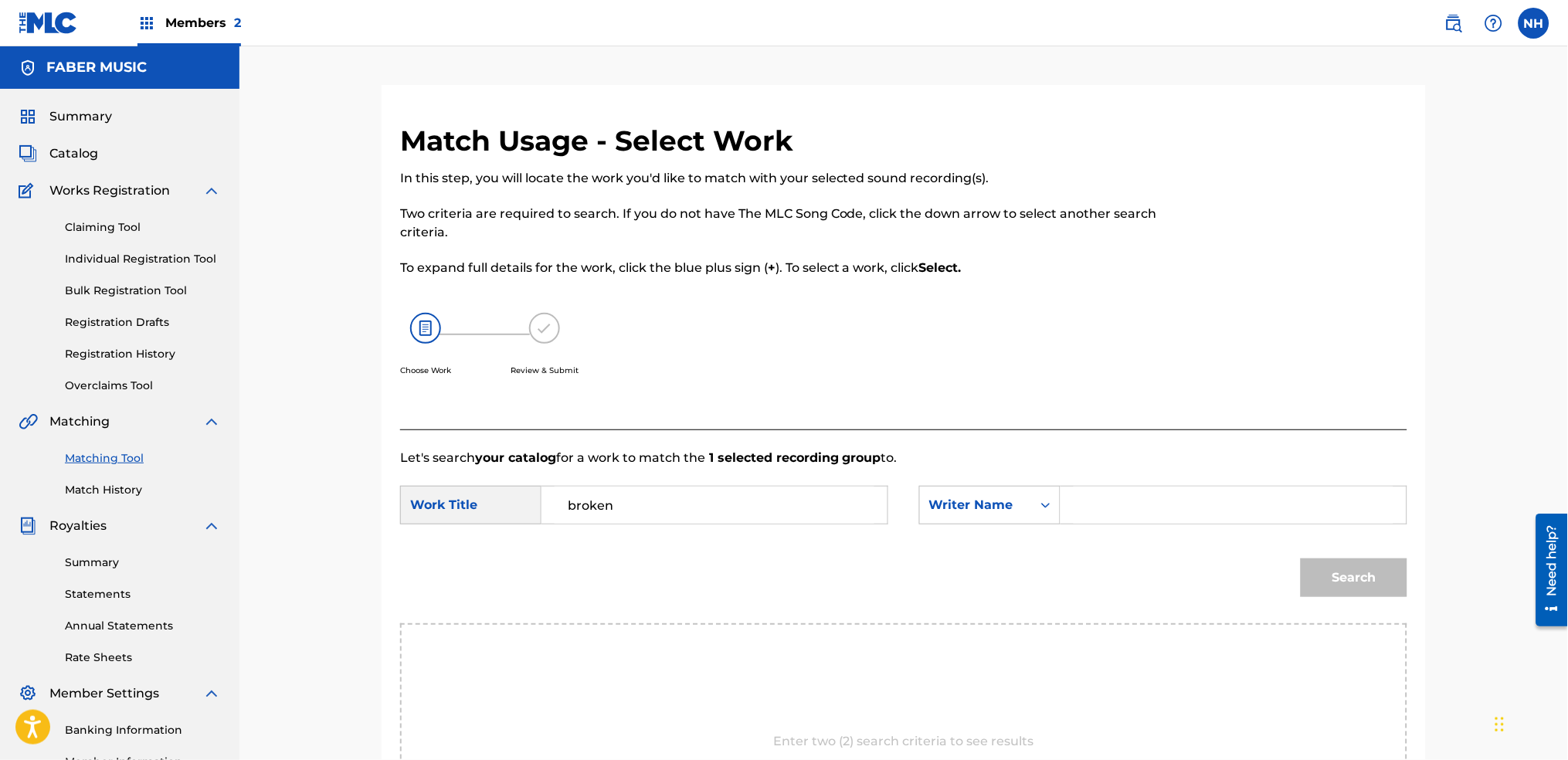
click at [1219, 514] on input "Search Form" at bounding box center [1234, 505] width 320 height 37
type input "alfa"
click at [1301, 558] on button "Search" at bounding box center [1354, 577] width 107 height 39
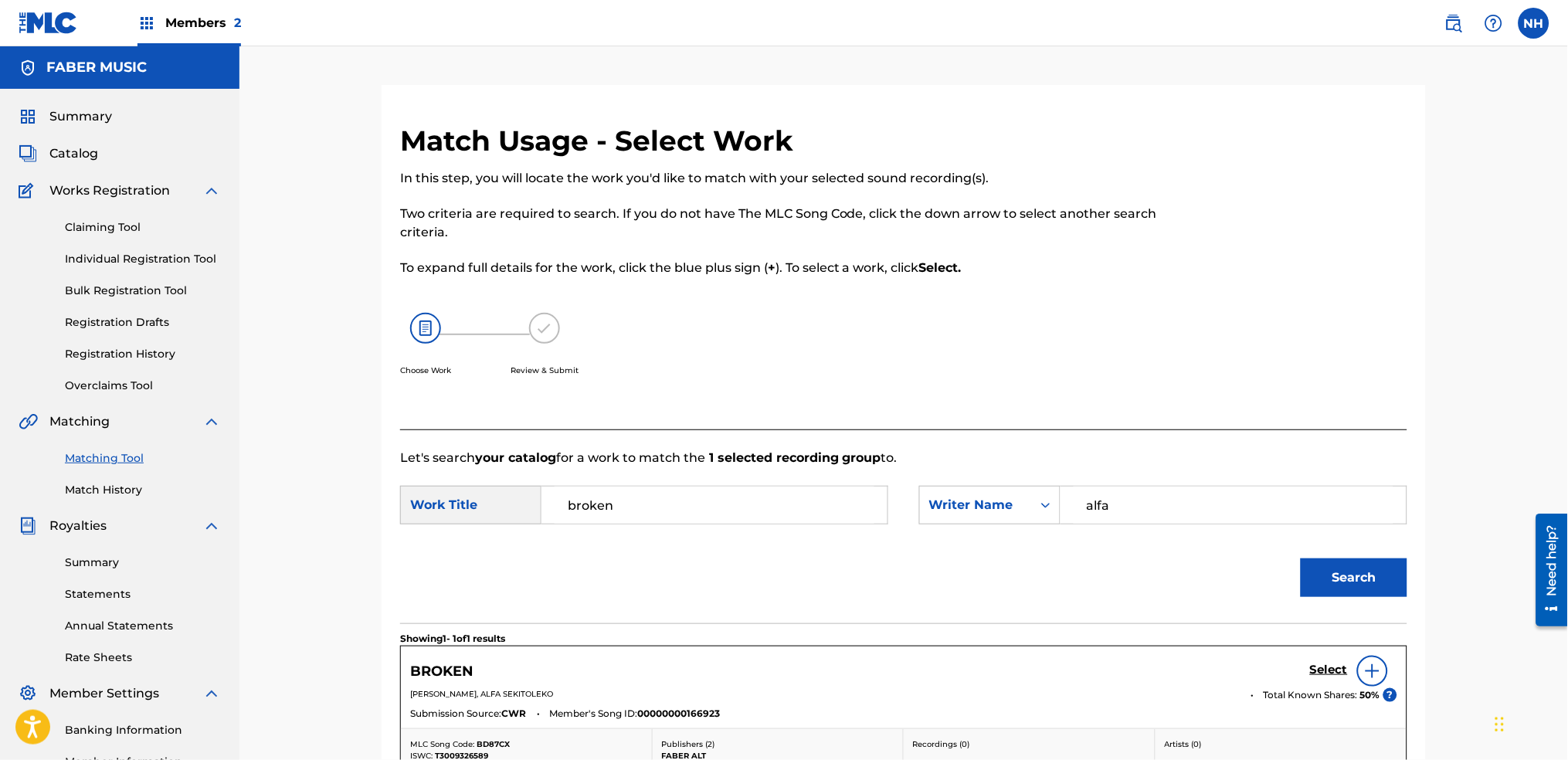
scroll to position [206, 0]
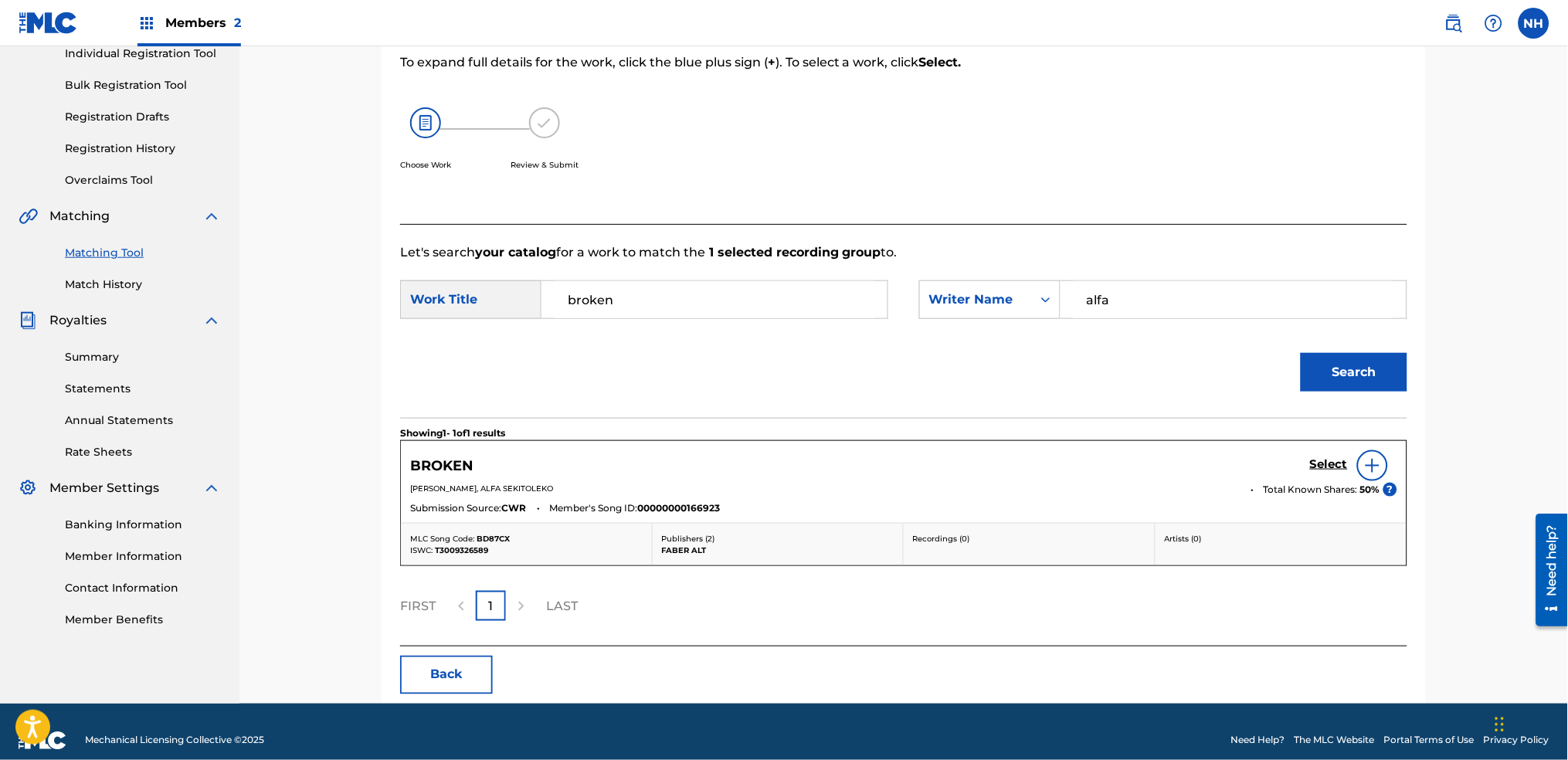
click at [1376, 437] on section "Showing 1 - 1 of 1 results" at bounding box center [903, 429] width 1007 height 22
click at [1340, 479] on div "Select" at bounding box center [1353, 466] width 88 height 31
click at [1330, 474] on div "Select" at bounding box center [1353, 466] width 88 height 31
click at [1329, 466] on h5 "Select" at bounding box center [1329, 465] width 38 height 15
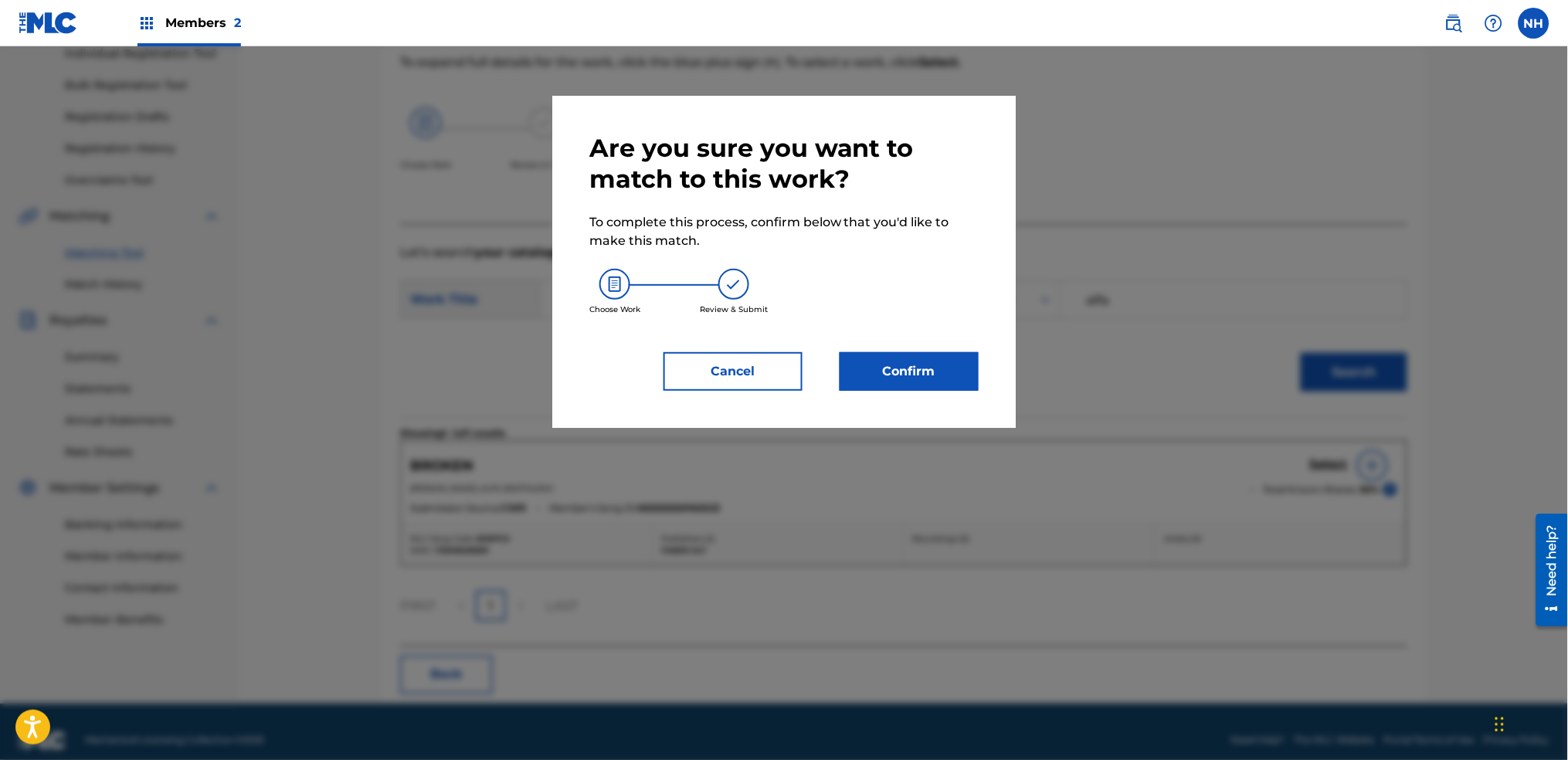
click at [785, 371] on button "Cancel" at bounding box center [734, 371] width 139 height 39
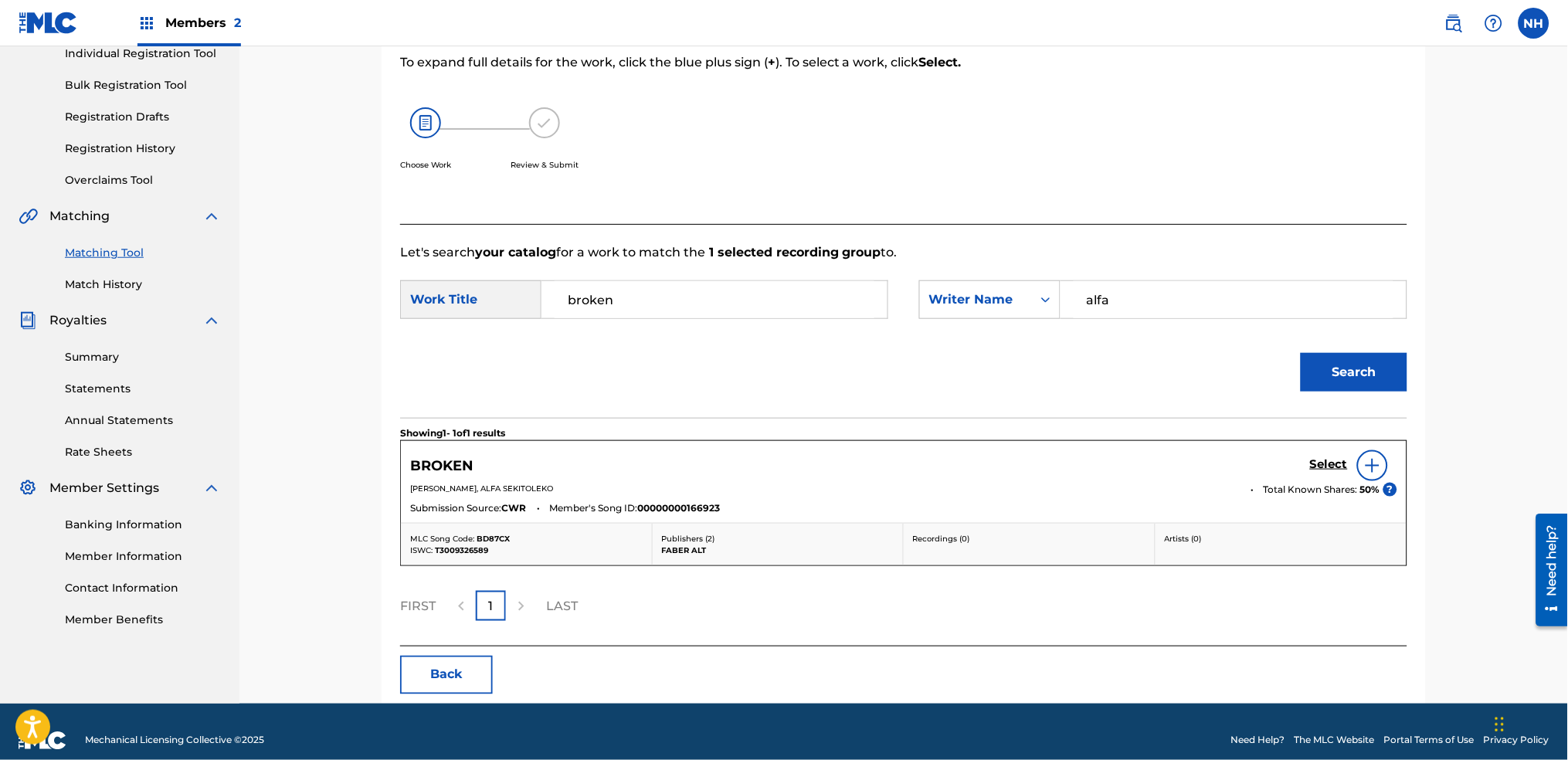
click at [1308, 473] on div "BROKEN Select" at bounding box center [903, 466] width 988 height 31
click at [1330, 469] on h5 "Select" at bounding box center [1329, 465] width 38 height 15
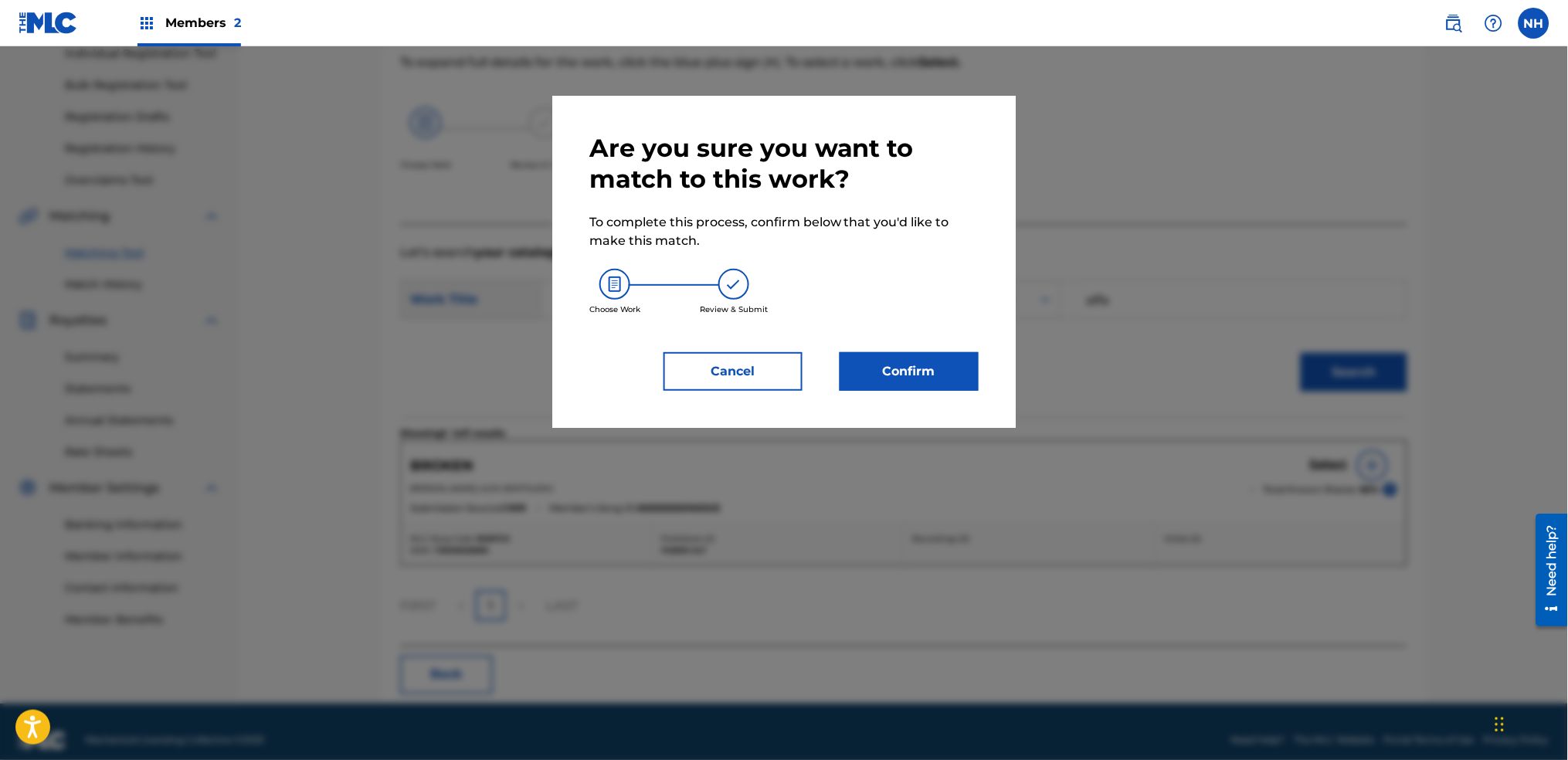
click at [970, 381] on button "Confirm" at bounding box center [910, 371] width 139 height 39
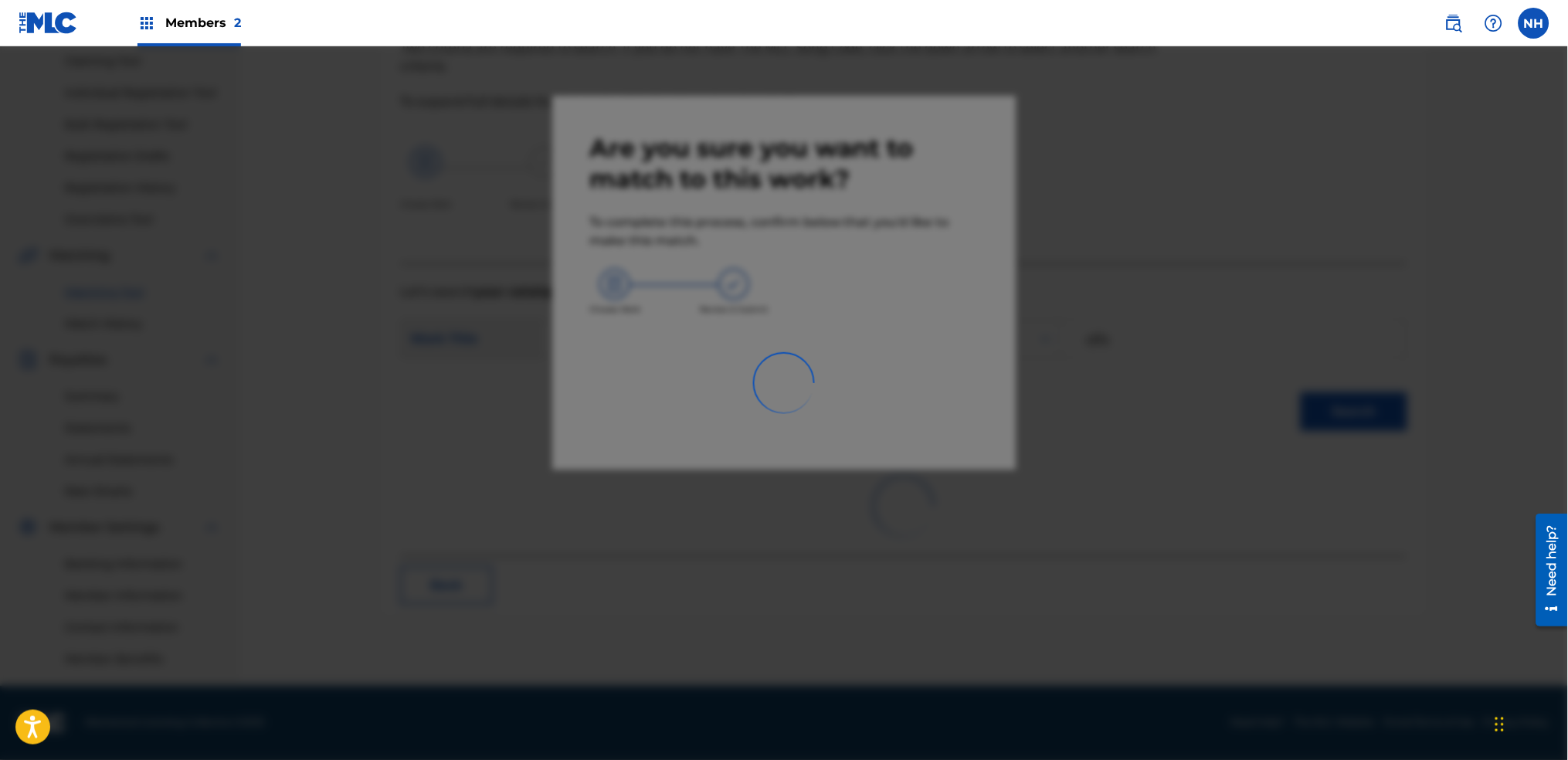
scroll to position [166, 0]
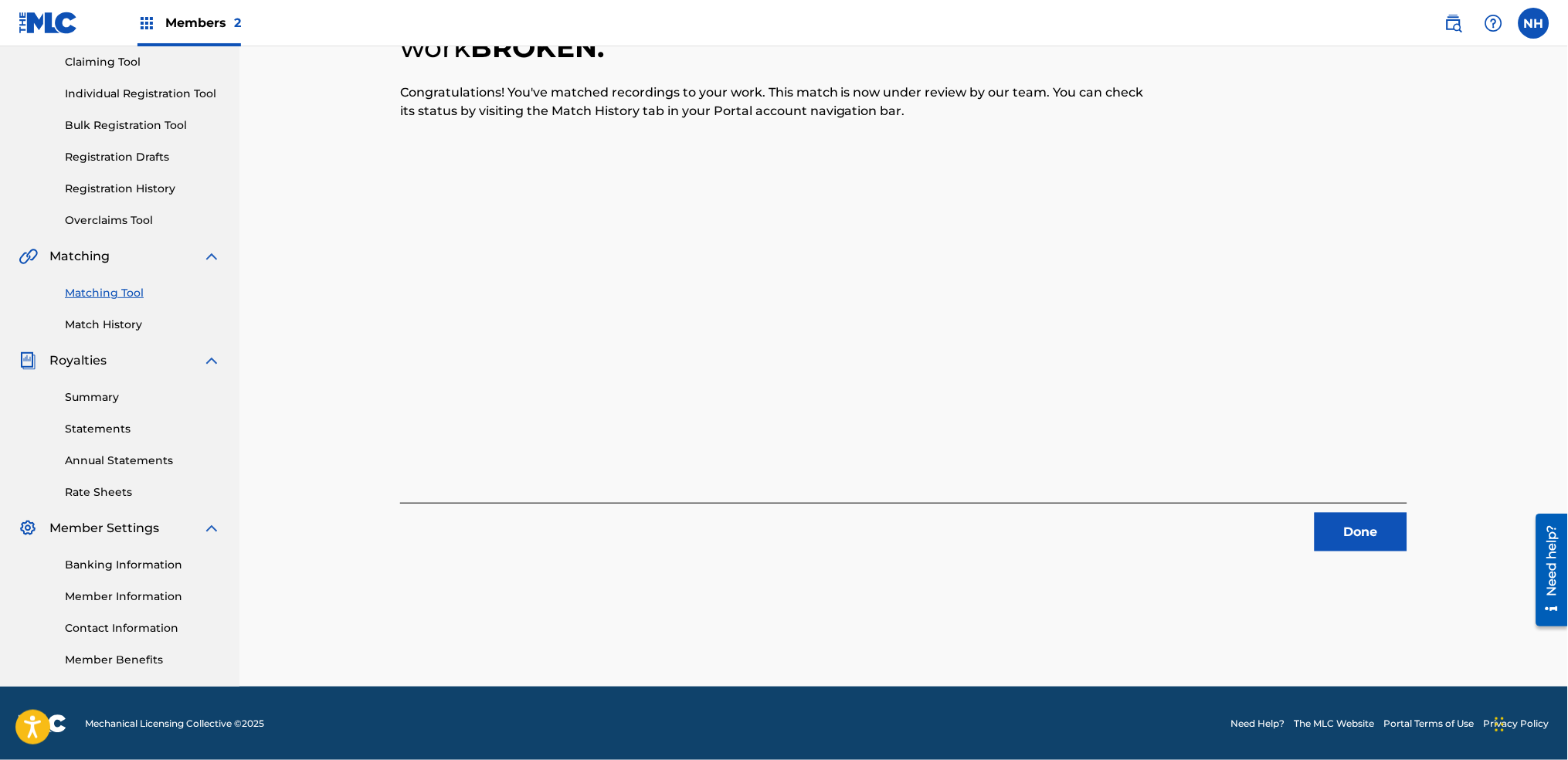
click at [450, 322] on div "1 Recording Groups are pending usage match to the work BROKEN . Congratulations…" at bounding box center [903, 255] width 1007 height 594
click at [1257, 501] on div "1 Recording Groups are pending usage match to the work BROKEN . Congratulations…" at bounding box center [903, 255] width 1007 height 594
click at [1333, 516] on button "Done" at bounding box center [1361, 532] width 93 height 39
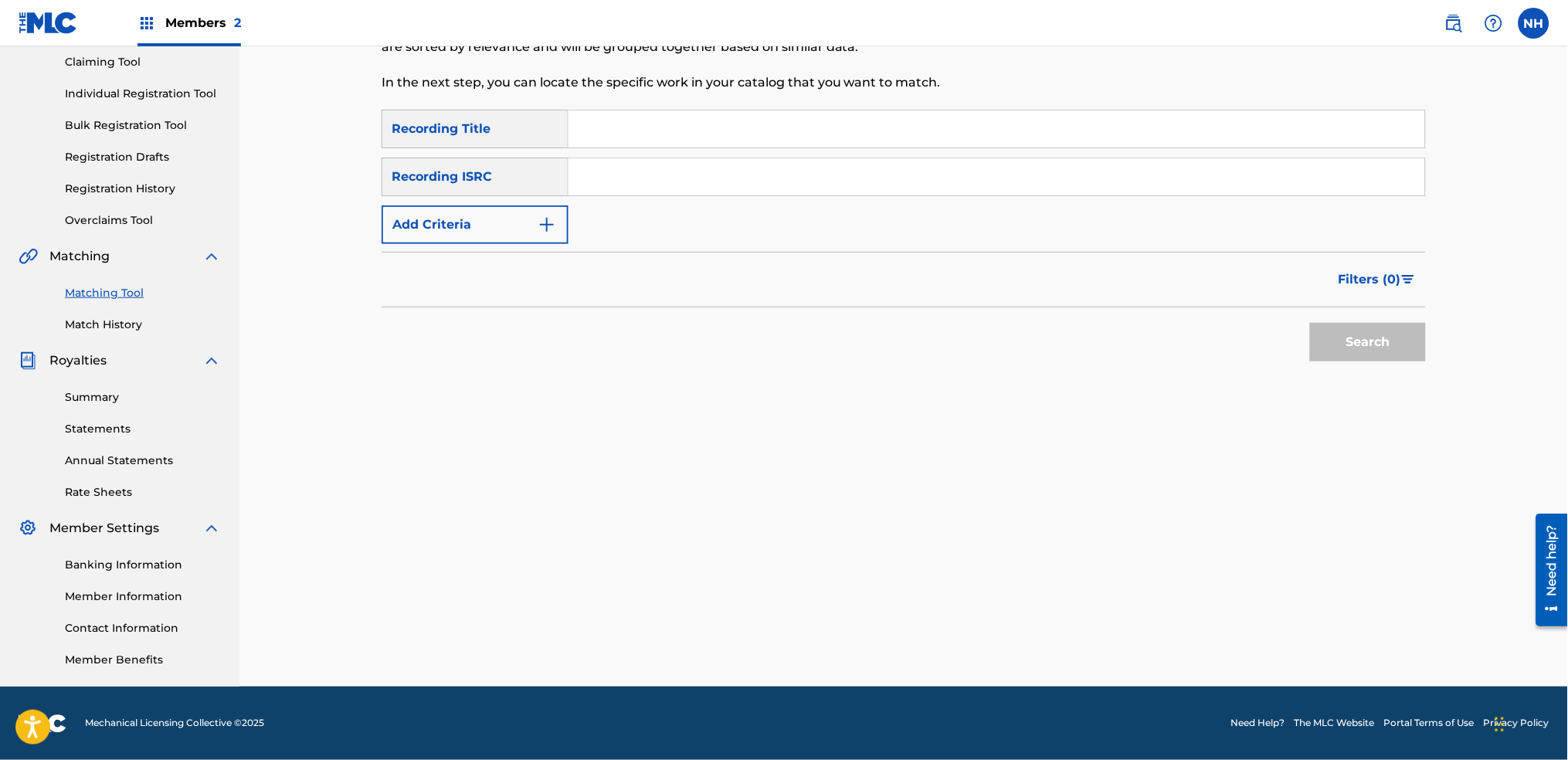
click at [690, 95] on div "Matching Tool The Matching Tool allows Members to match sound recordings to wor…" at bounding box center [784, 15] width 804 height 190
click at [677, 126] on input "Search Form" at bounding box center [997, 129] width 857 height 37
paste input "YOU USED TO LOVE ME FT. DENITIA (ALFA MIST REMIX)"
type input "YOU USED TO LOVE ME FT. DENITIA (ALFA MIST REMIX)"
click at [501, 217] on button "Add Criteria" at bounding box center [475, 225] width 187 height 39
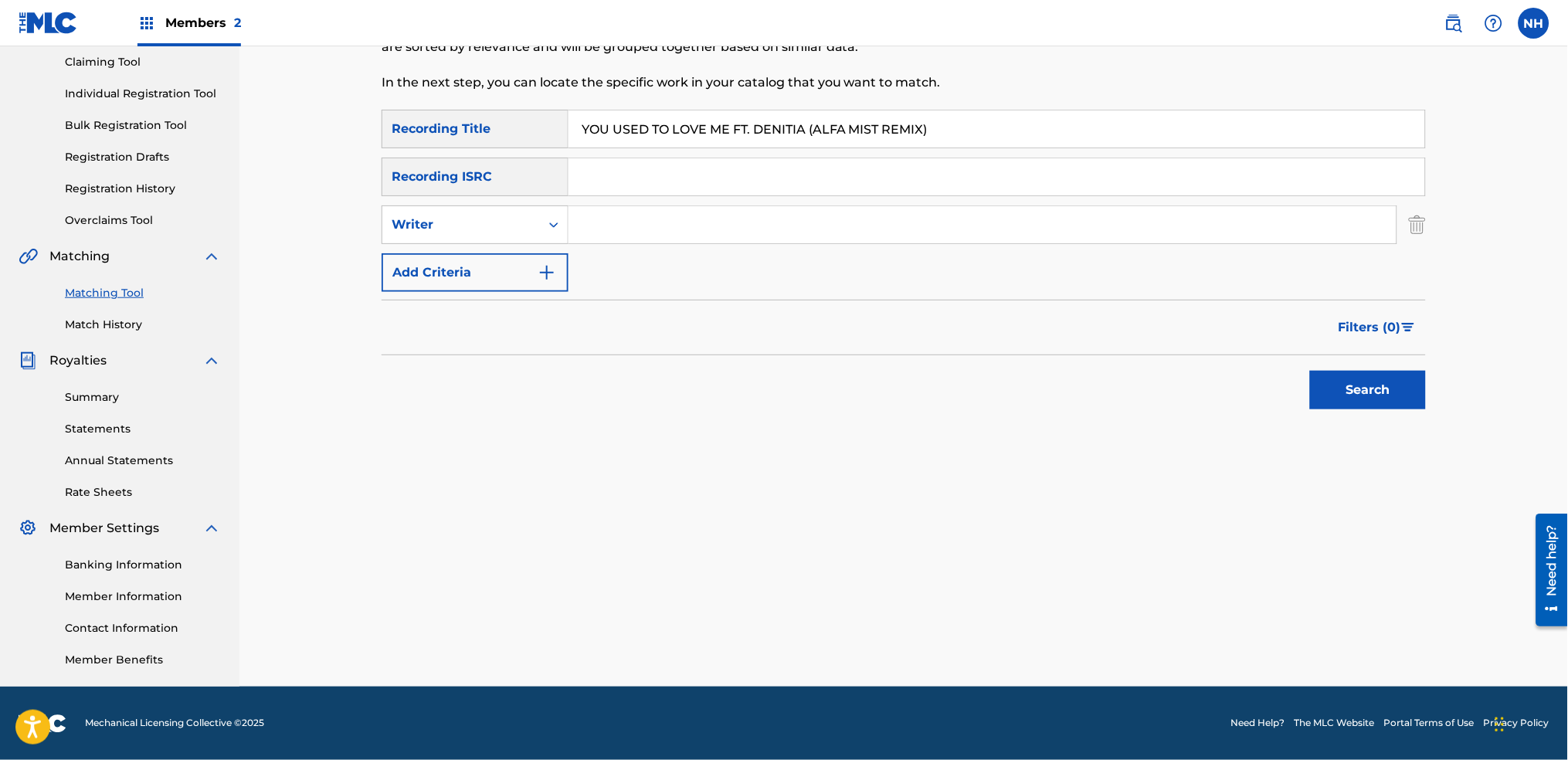
click at [517, 275] on button "Add Criteria" at bounding box center [475, 272] width 187 height 39
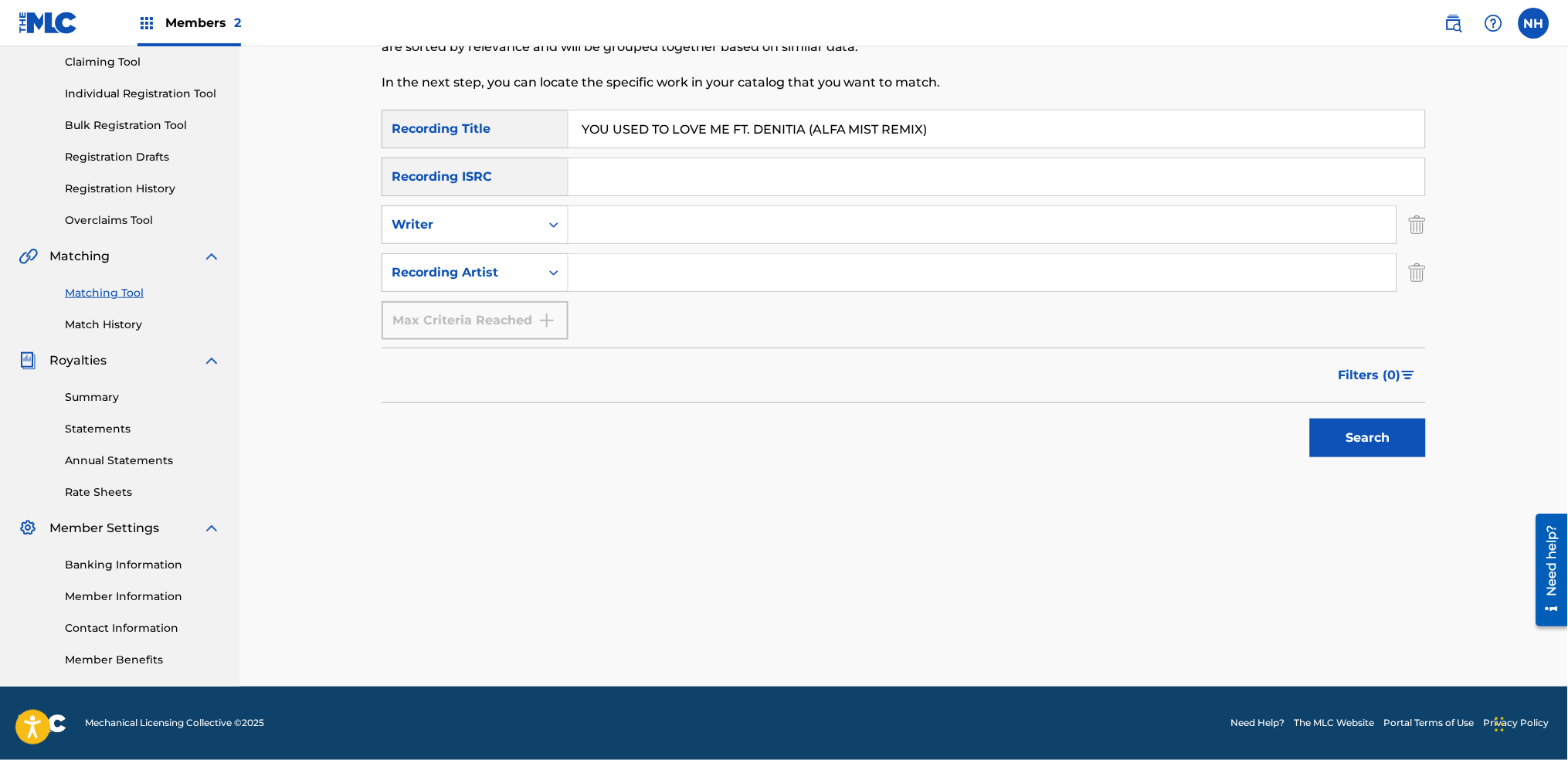
click at [639, 260] on input "Search Form" at bounding box center [983, 272] width 828 height 37
type input "alfa"
click at [1310, 419] on button "Search" at bounding box center [1367, 438] width 116 height 39
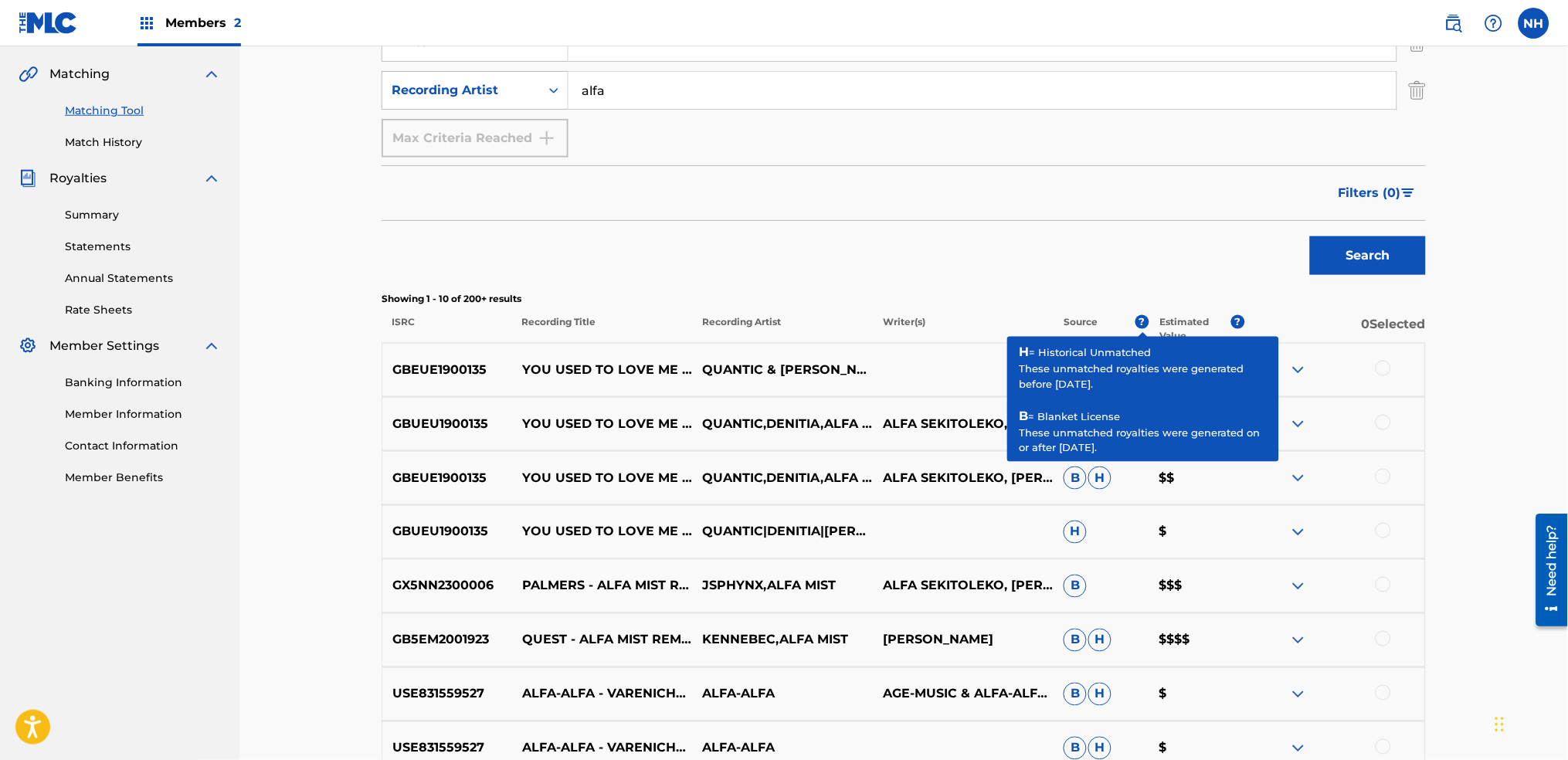
scroll to position [371, 0]
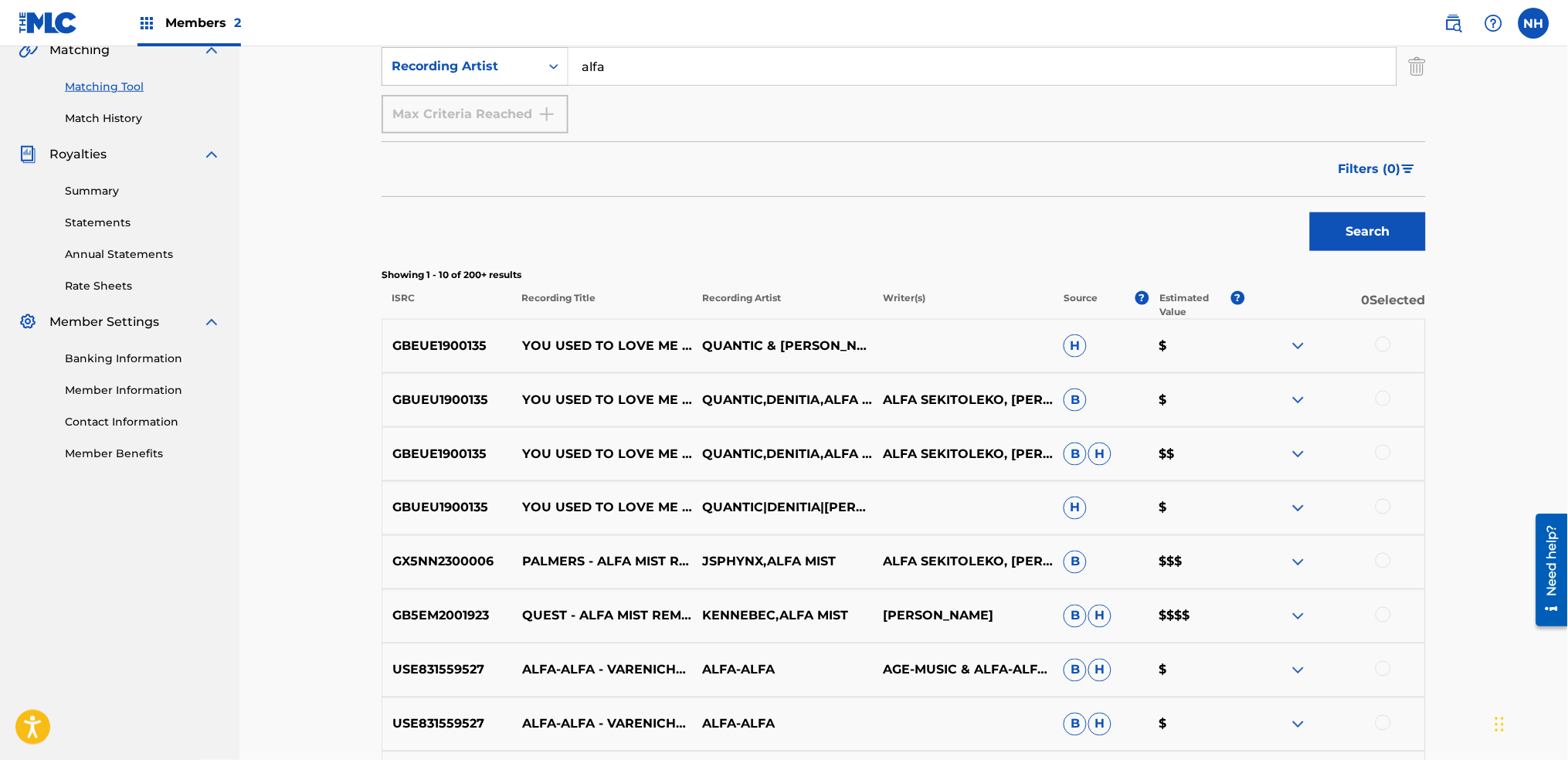
click at [1395, 348] on div at bounding box center [1334, 346] width 181 height 19
click at [1393, 346] on div at bounding box center [1334, 346] width 181 height 19
click at [1389, 346] on div at bounding box center [1384, 344] width 16 height 16
click at [1385, 399] on div at bounding box center [1384, 398] width 16 height 16
click at [1383, 481] on div "GBUEU1900135 YOU USED TO LOVE ME (FEAT. DENITIA) QUANTIC|DENITIA|WILLIAM HOLLAN…" at bounding box center [904, 508] width 1044 height 54
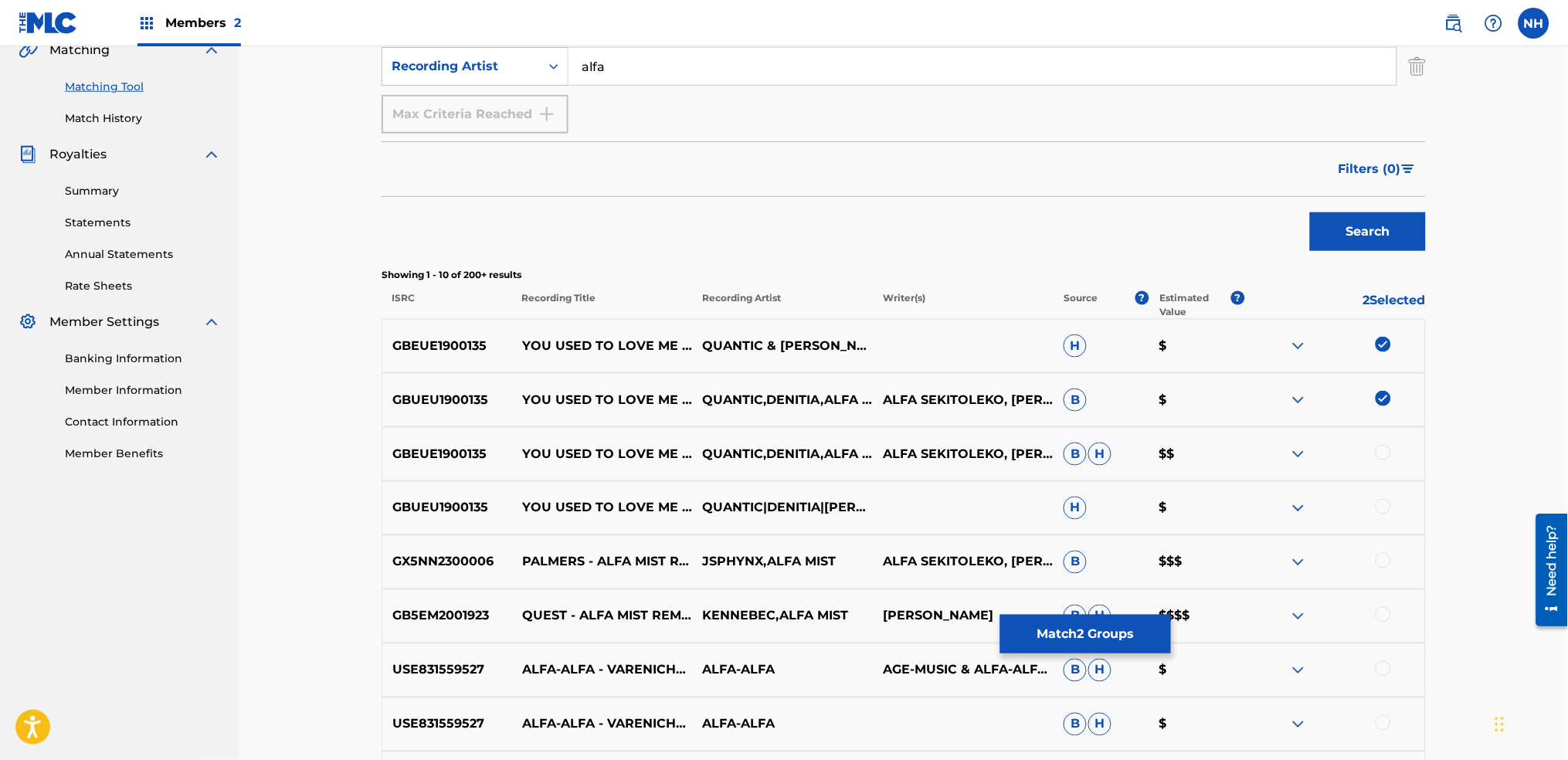
click at [1383, 462] on div at bounding box center [1334, 454] width 181 height 19
click at [1383, 445] on div at bounding box center [1384, 453] width 16 height 16
click at [1378, 511] on div at bounding box center [1384, 507] width 16 height 16
click at [1377, 556] on div at bounding box center [1384, 561] width 16 height 16
click at [1378, 556] on img at bounding box center [1384, 561] width 16 height 16
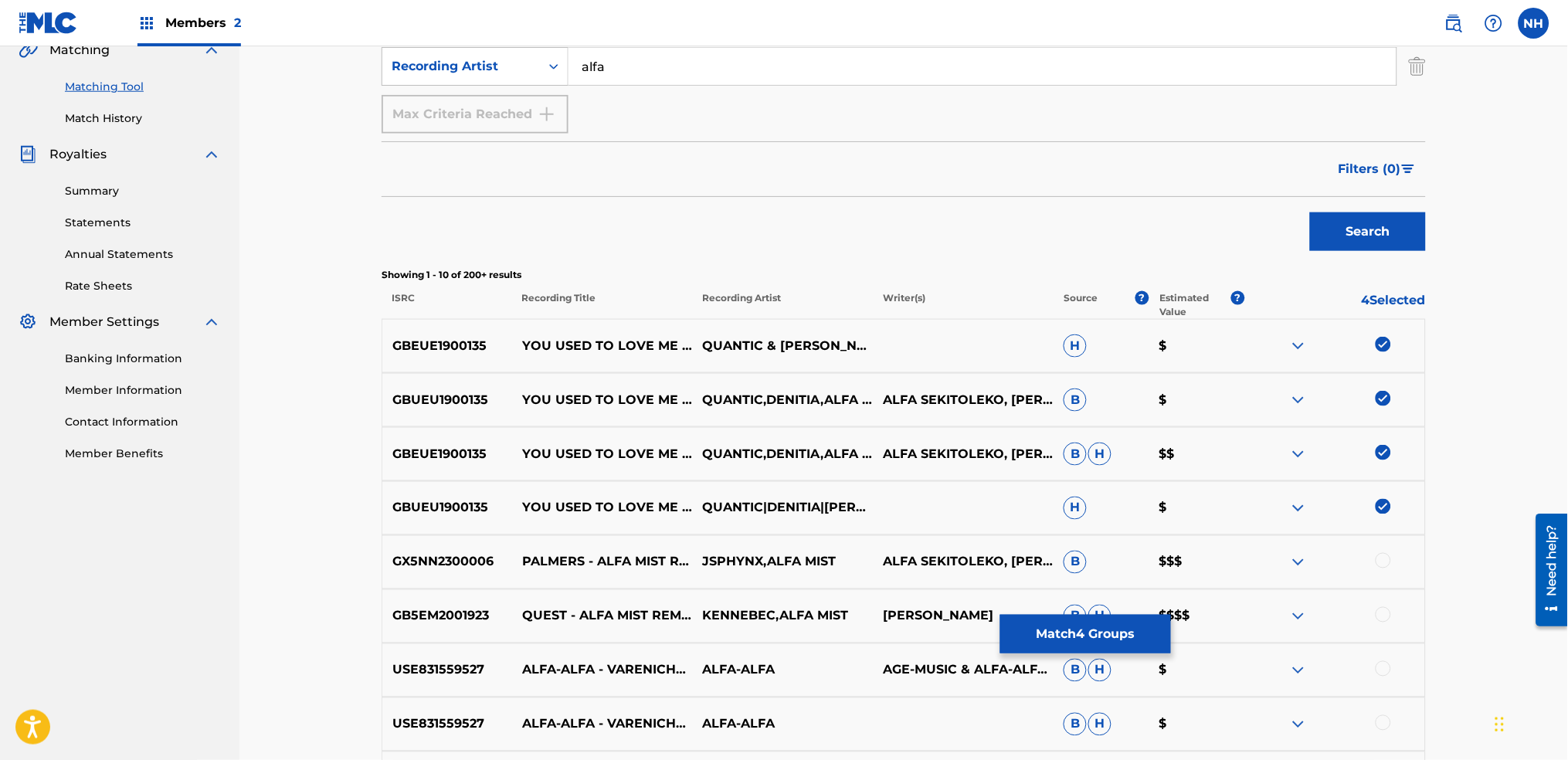
click at [1379, 553] on div at bounding box center [1334, 562] width 181 height 19
click at [1374, 553] on div at bounding box center [1334, 562] width 181 height 19
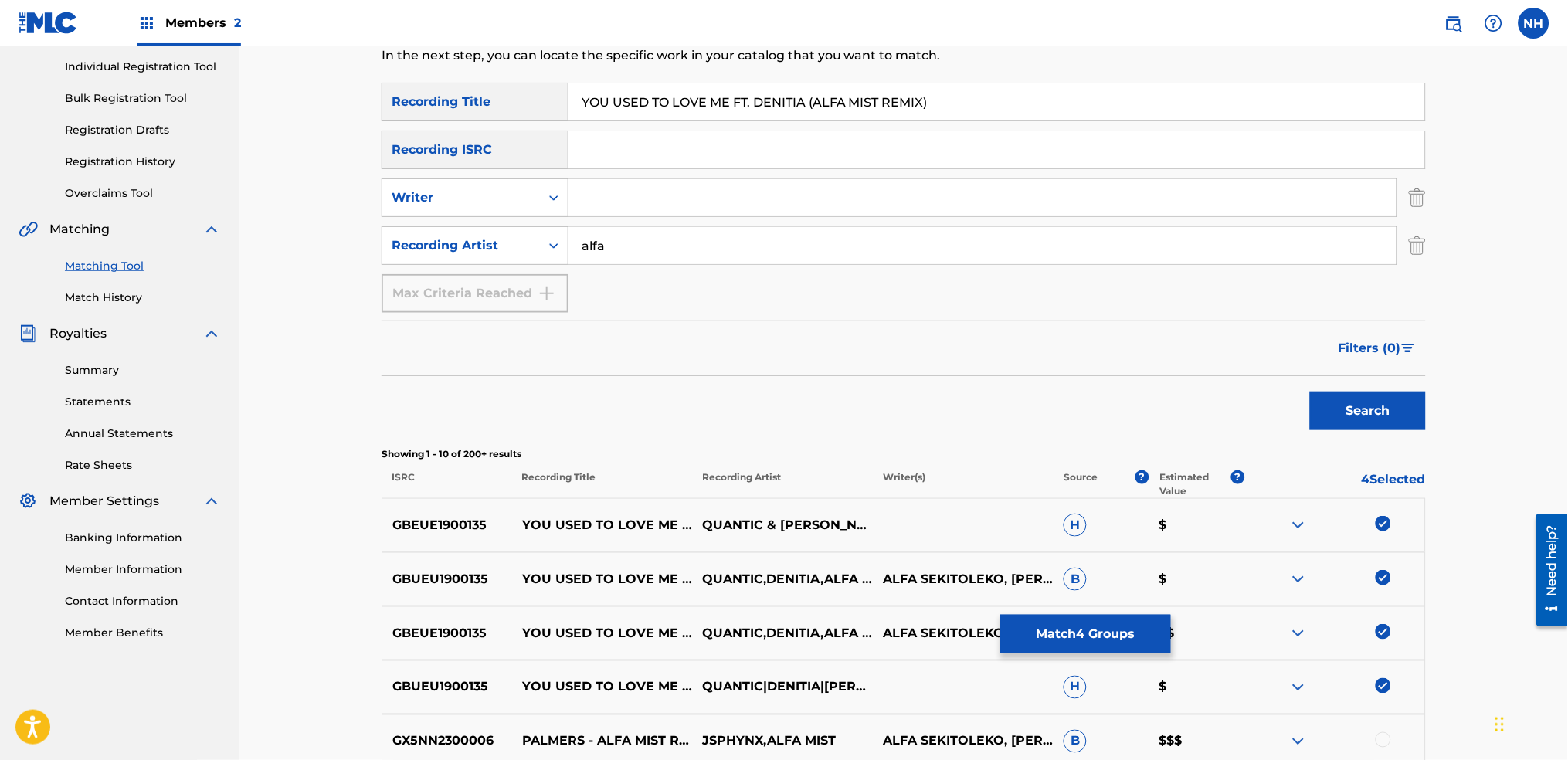
scroll to position [62, 0]
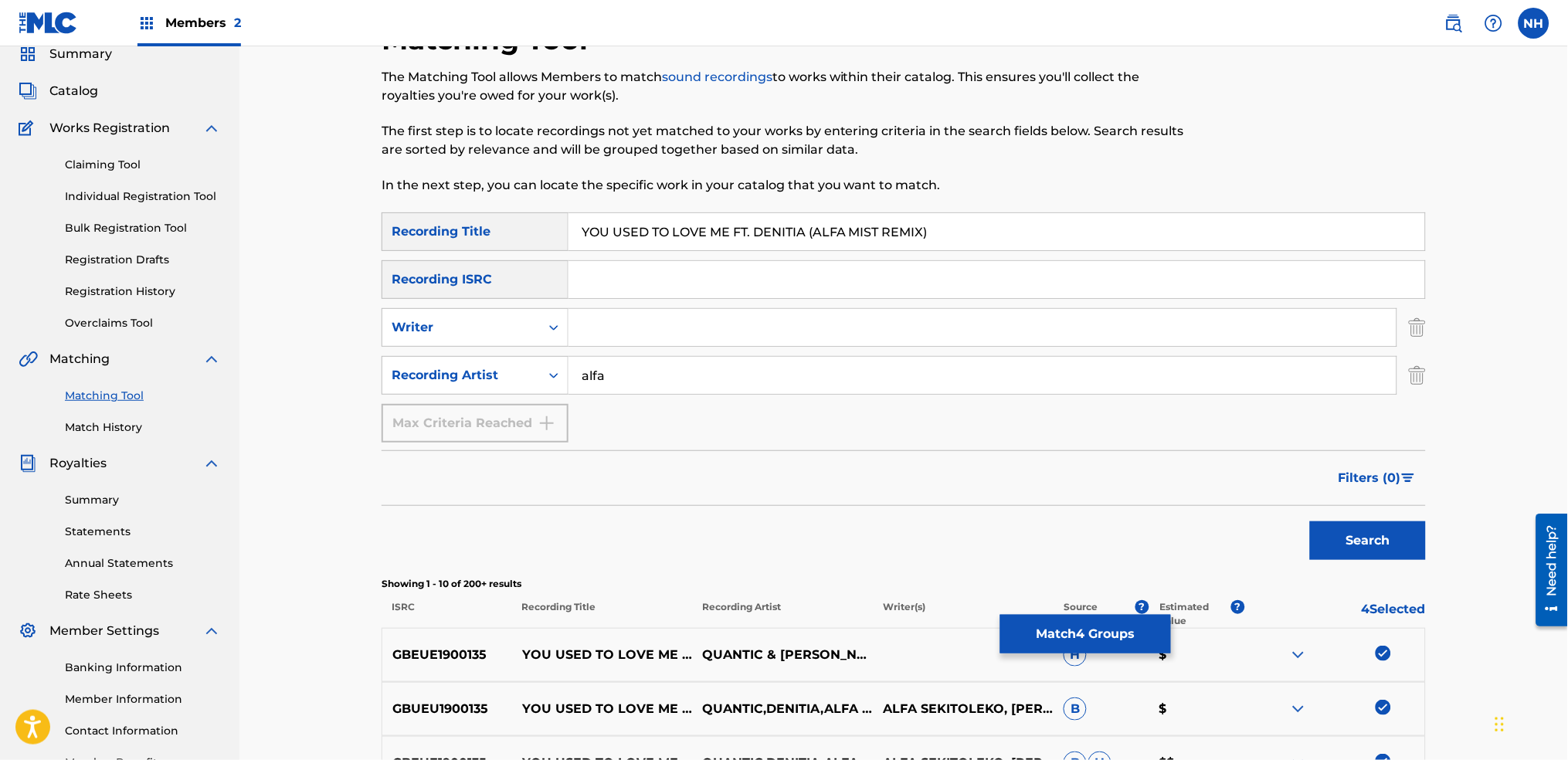
drag, startPoint x: 736, startPoint y: 225, endPoint x: 575, endPoint y: 230, distance: 161.1
click at [575, 230] on input "YOU USED TO LOVE ME FT. DENITIA (ALFA MIST REMIX)" at bounding box center [997, 231] width 857 height 37
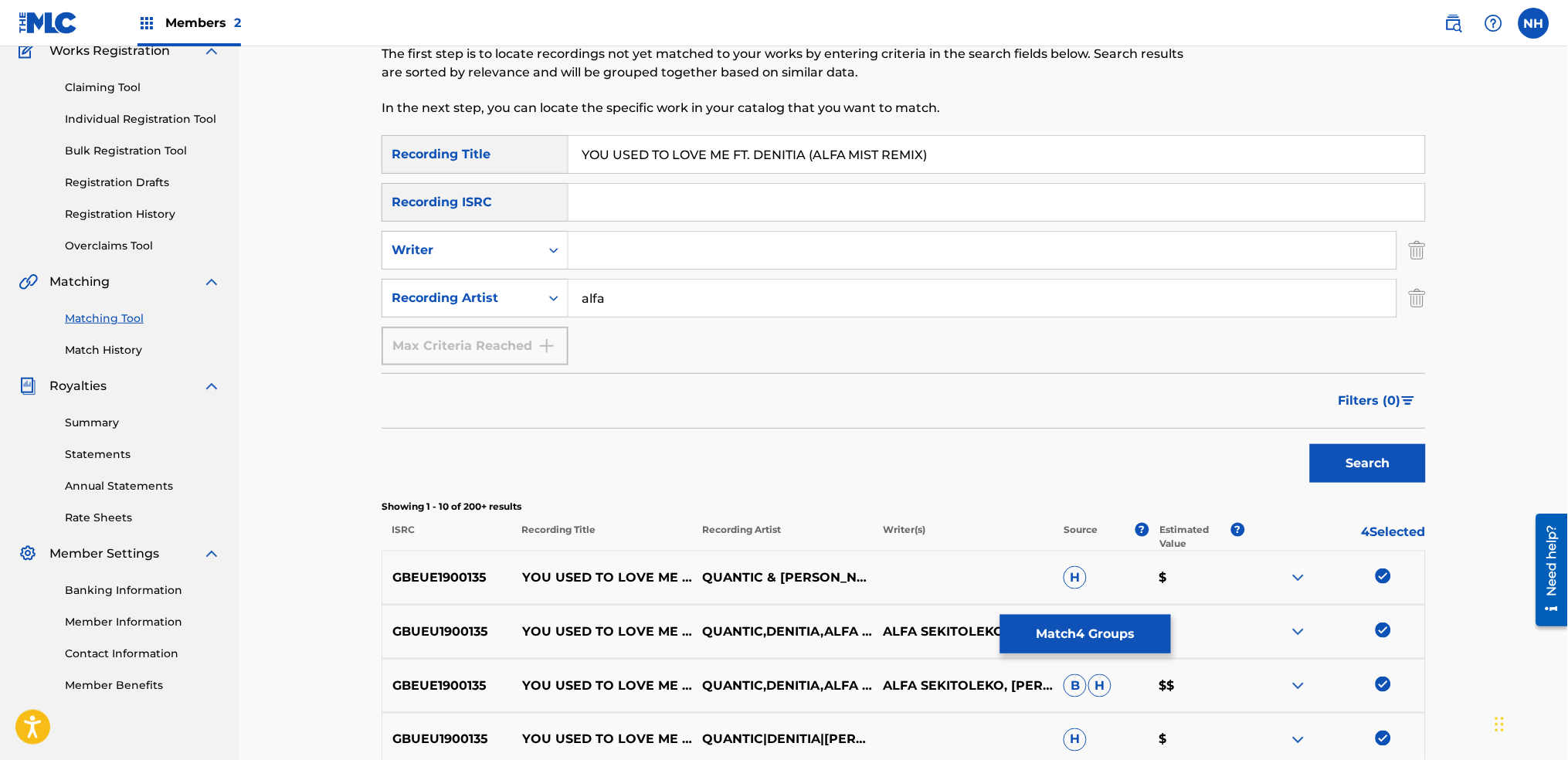
scroll to position [371, 0]
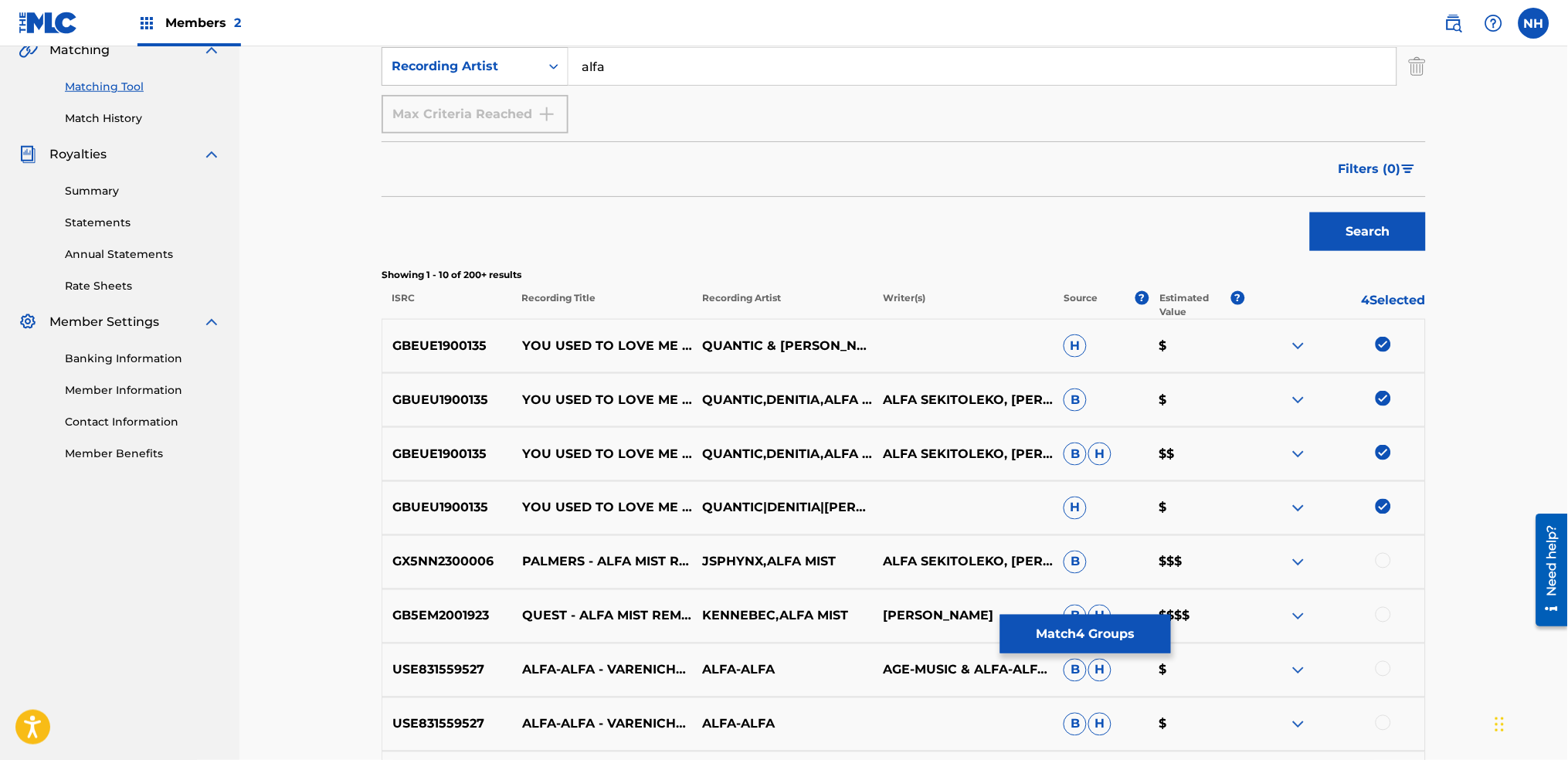
click at [1133, 666] on p "B H" at bounding box center [1102, 671] width 96 height 23
click at [1131, 656] on div "USE831559527 ALFA-ALFA - VARENICHKIV ALFA-ALFA AGE-MUSIC & ALFA-ALFA, ALFA-ALFA…" at bounding box center [904, 671] width 1044 height 54
click at [1127, 641] on button "Match 4 Groups" at bounding box center [1086, 634] width 170 height 39
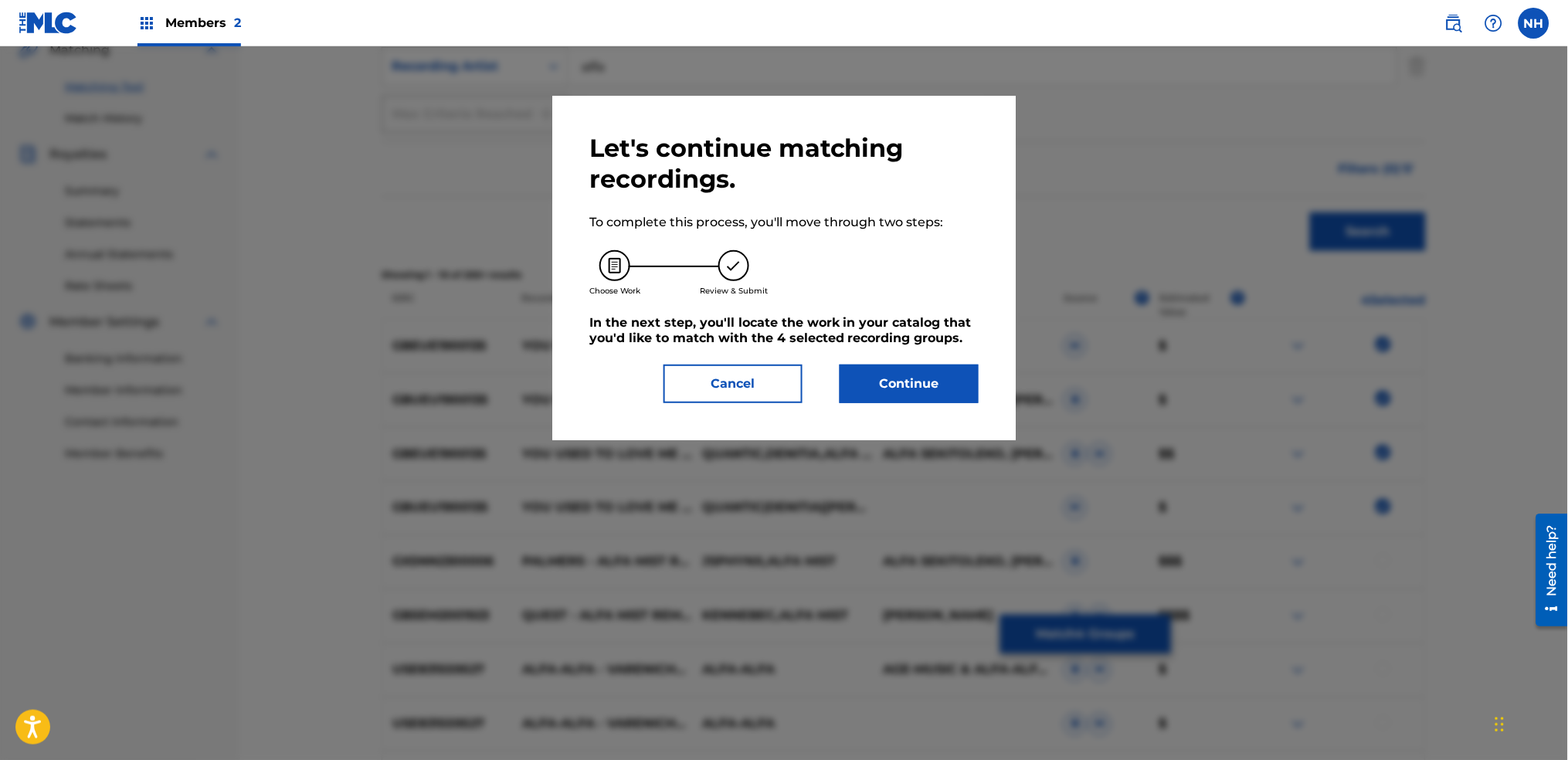
click at [922, 411] on div "Let's continue matching recordings. To complete this process, you'll move throu…" at bounding box center [784, 268] width 464 height 344
click at [929, 394] on button "Continue" at bounding box center [910, 384] width 139 height 39
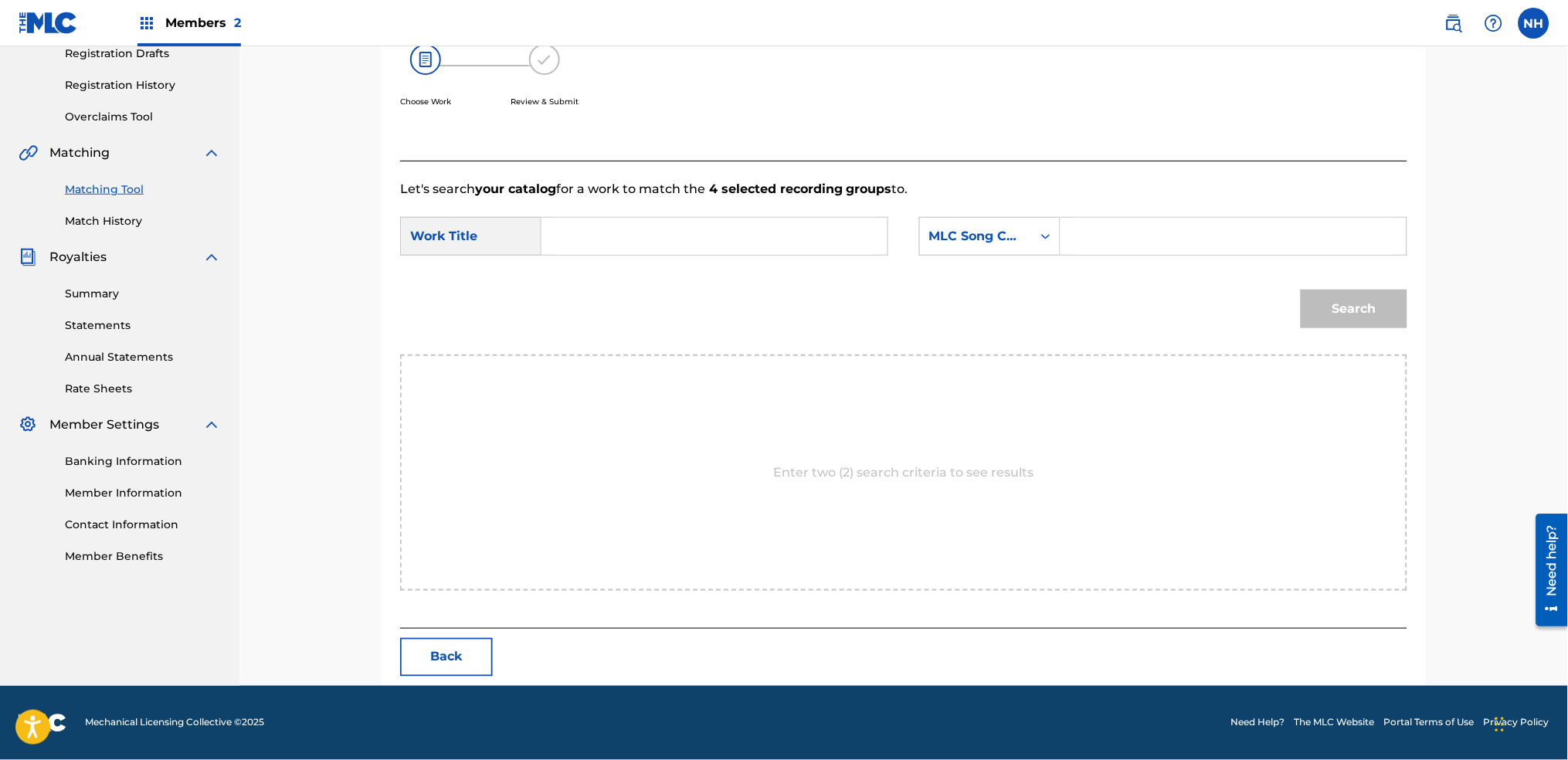
scroll to position [268, 0]
click at [826, 367] on div "Enter two (2) search criteria to see results" at bounding box center [903, 474] width 1007 height 236
click at [773, 227] on input "Search Form" at bounding box center [715, 237] width 320 height 37
paste input "YOU USED TO LOVE ME"
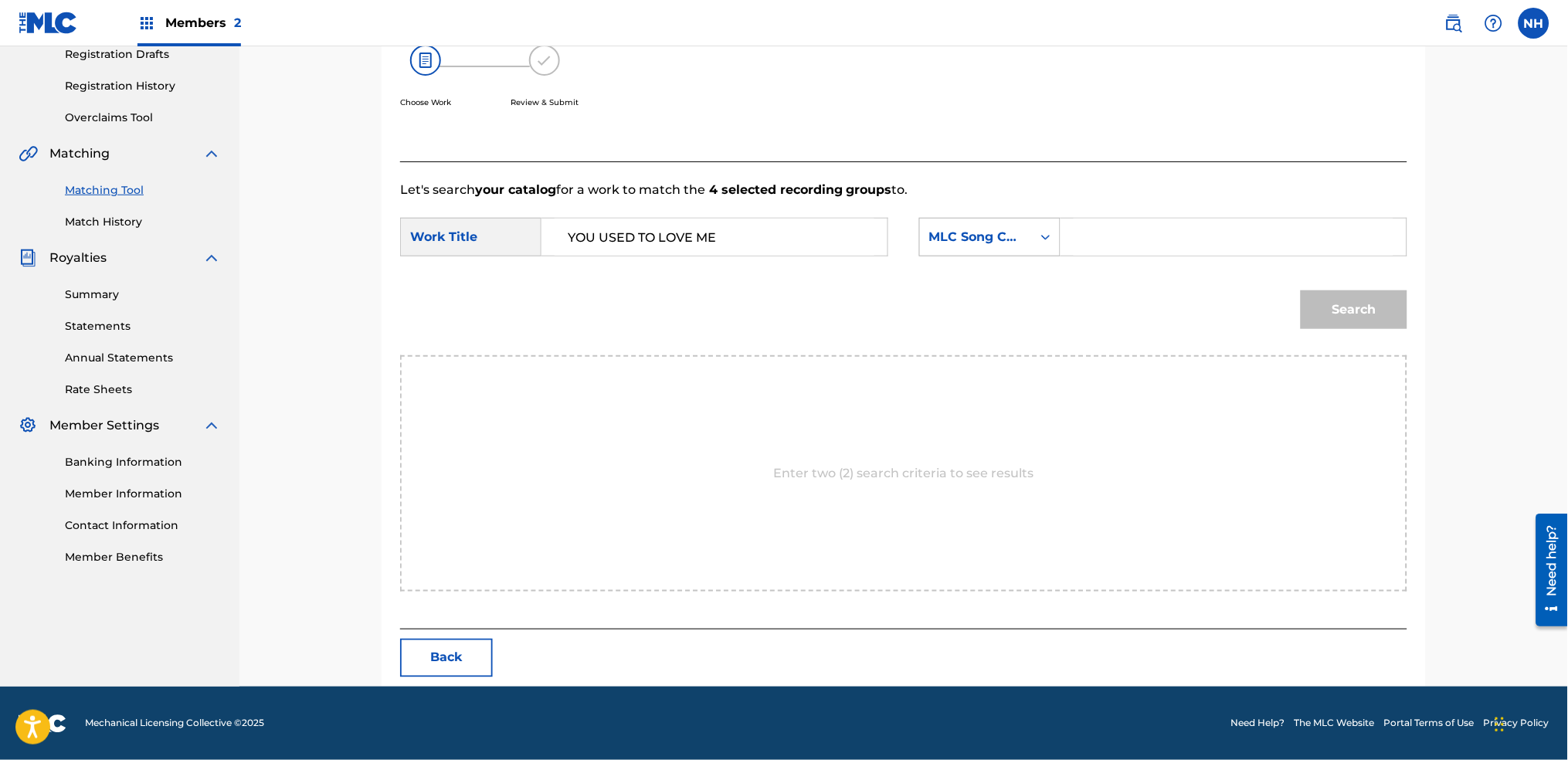
type input "YOU USED TO LOVE ME"
click at [975, 242] on div "MLC Song Code" at bounding box center [976, 237] width 93 height 19
click at [989, 266] on div "Writer Name" at bounding box center [990, 275] width 140 height 39
click at [1139, 248] on input "Search Form" at bounding box center [1234, 237] width 320 height 37
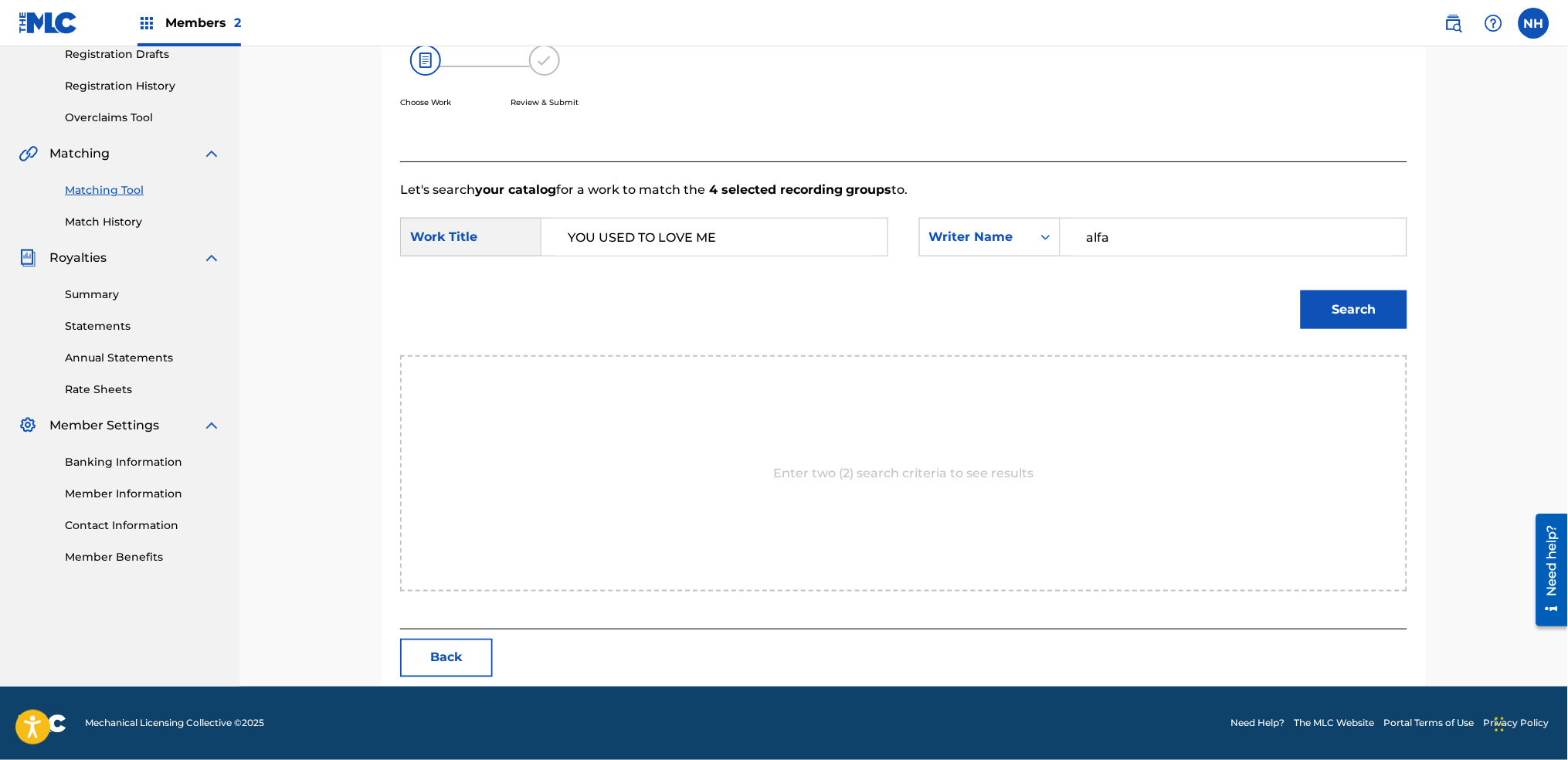
type input "alfa"
click at [1301, 290] on button "Search" at bounding box center [1354, 309] width 107 height 39
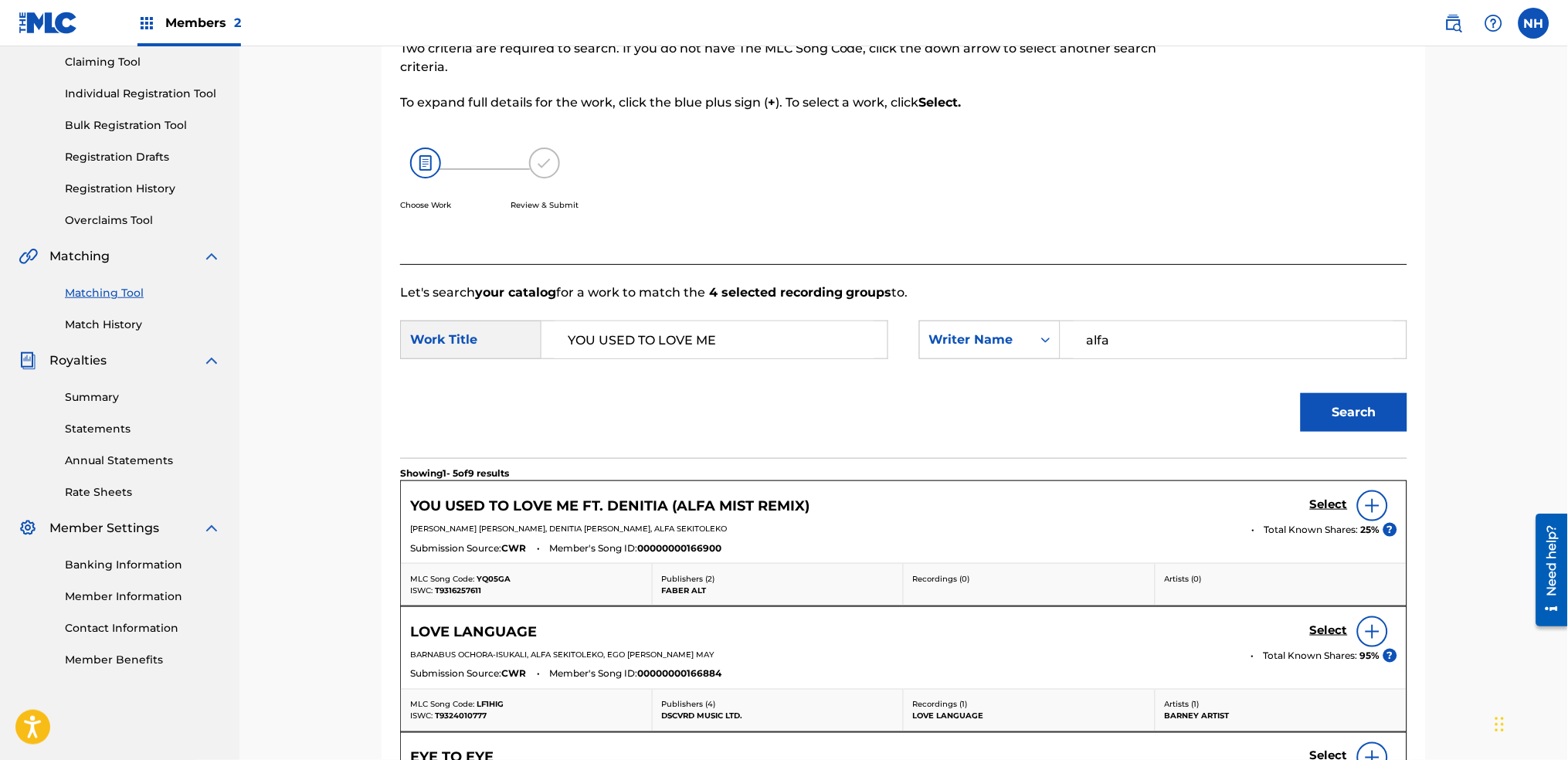
scroll to position [268, 0]
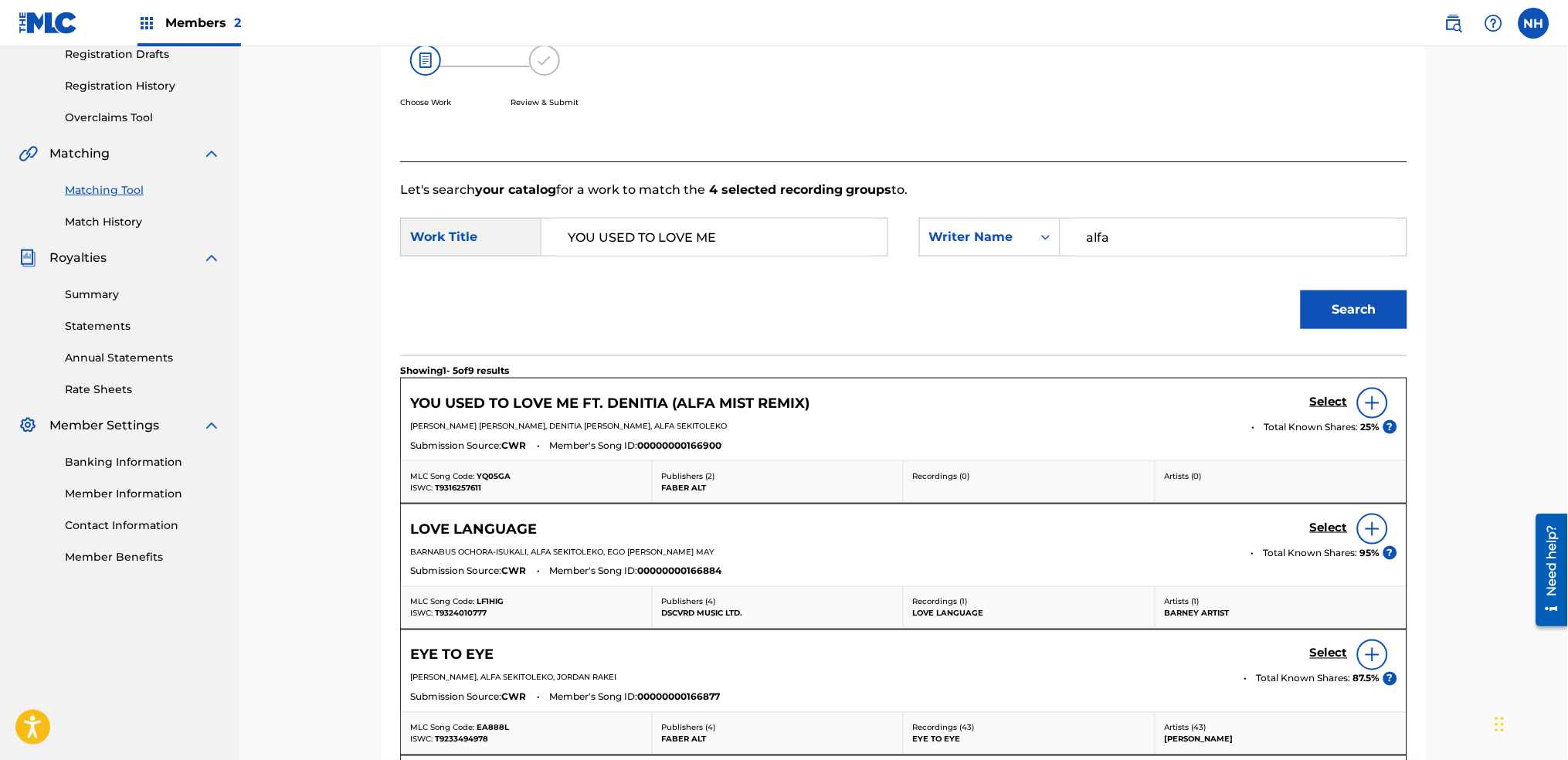
click at [1335, 407] on h5 "Select" at bounding box center [1329, 403] width 38 height 15
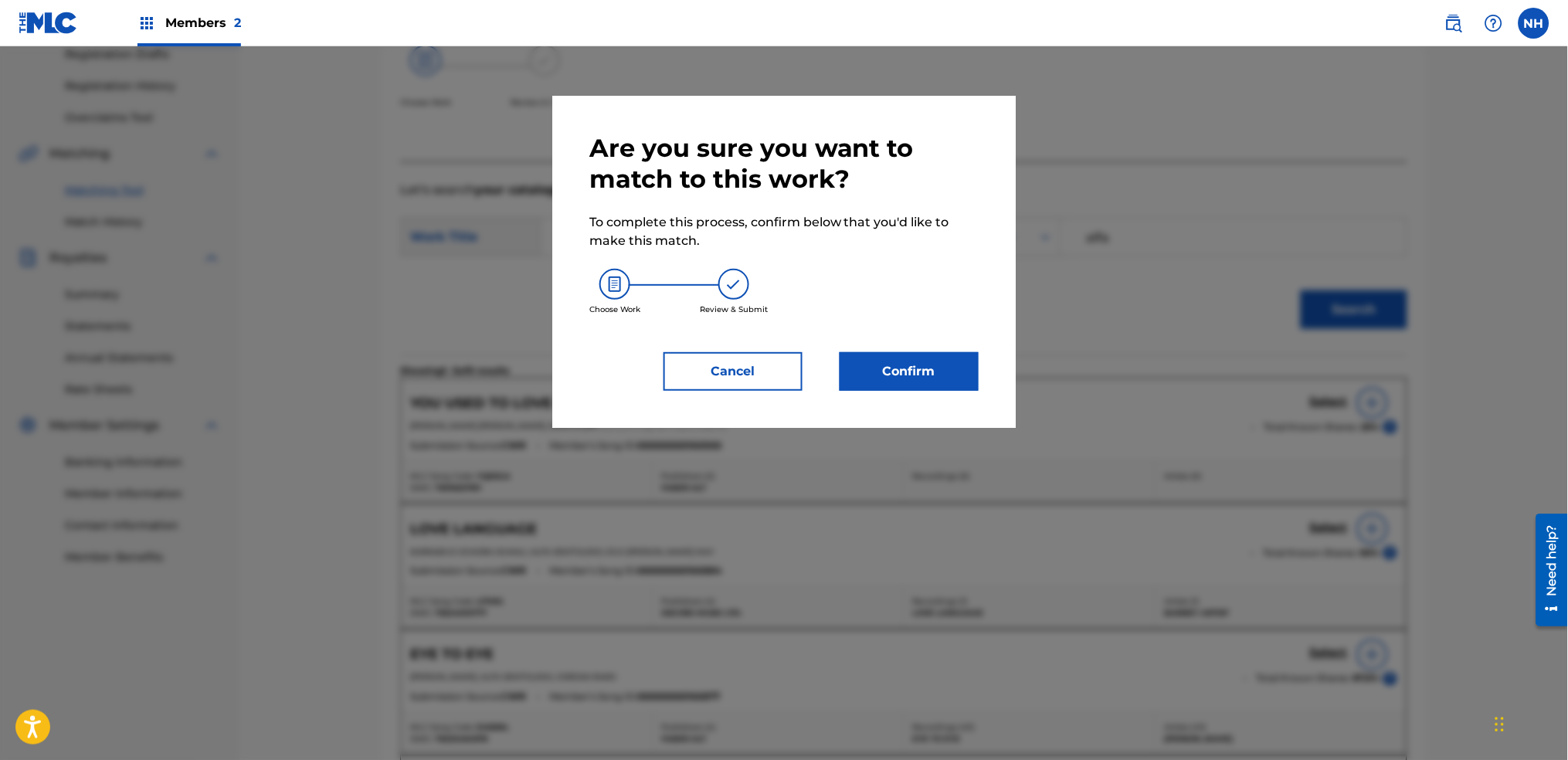
click at [977, 412] on div "Are you sure you want to match to this work? To complete this process, confirm …" at bounding box center [784, 262] width 464 height 332
click at [884, 362] on button "Confirm" at bounding box center [910, 371] width 139 height 39
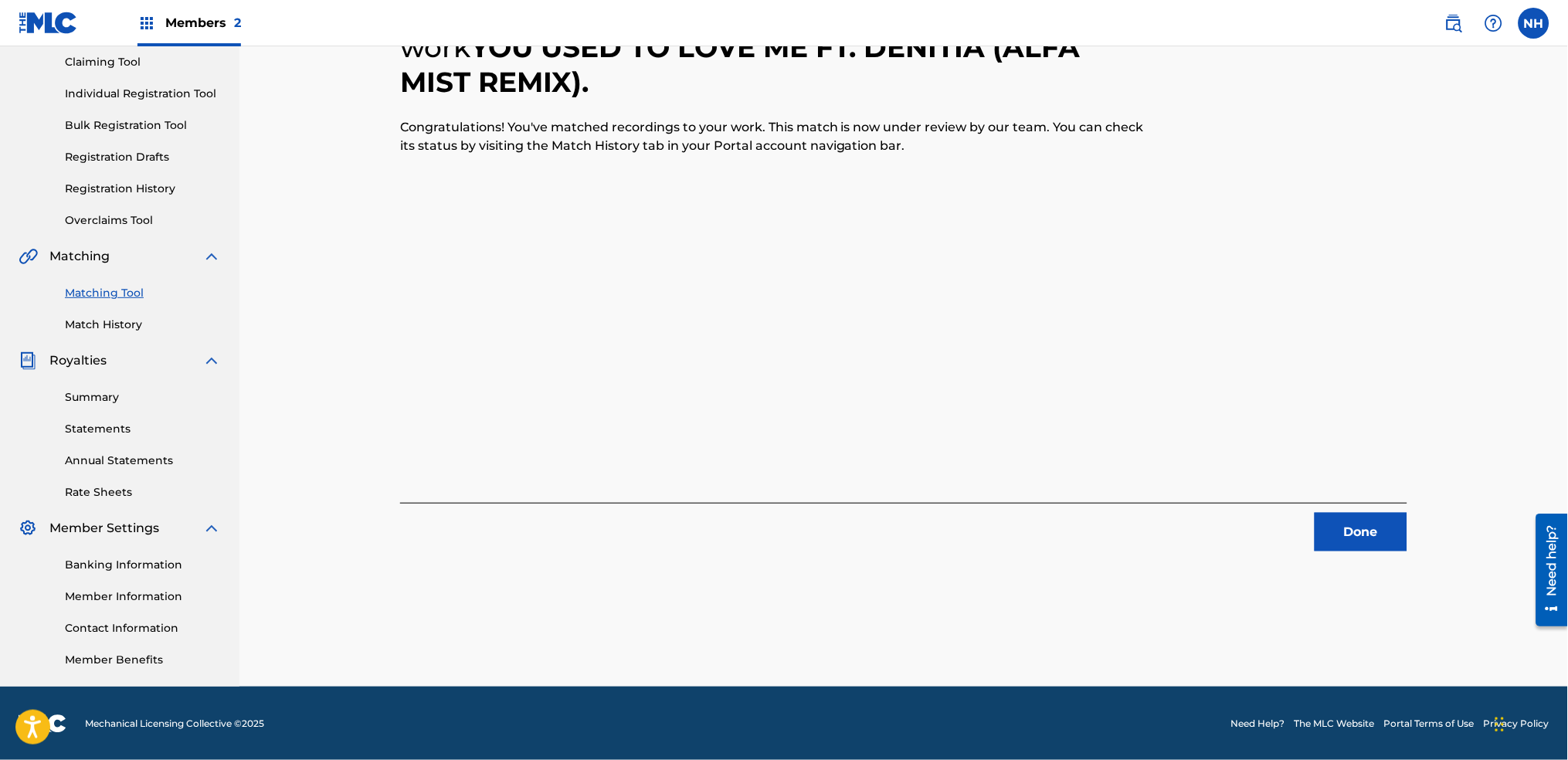
drag, startPoint x: 458, startPoint y: 302, endPoint x: 934, endPoint y: 367, distance: 480.4
click at [457, 302] on div "4 Recording Groups are pending usage match to the work YOU USED TO LOVE ME FT. …" at bounding box center [903, 255] width 1007 height 594
click at [1283, 437] on div "4 Recording Groups are pending usage match to the work YOU USED TO LOVE ME FT. …" at bounding box center [903, 255] width 1007 height 594
click at [1374, 577] on div "4 Recording Groups are pending usage match to the work YOU USED TO LOVE ME FT. …" at bounding box center [904, 303] width 1082 height 767
click at [1373, 556] on div "4 Recording Groups are pending usage match to the work YOU USED TO LOVE ME FT. …" at bounding box center [904, 303] width 1082 height 767
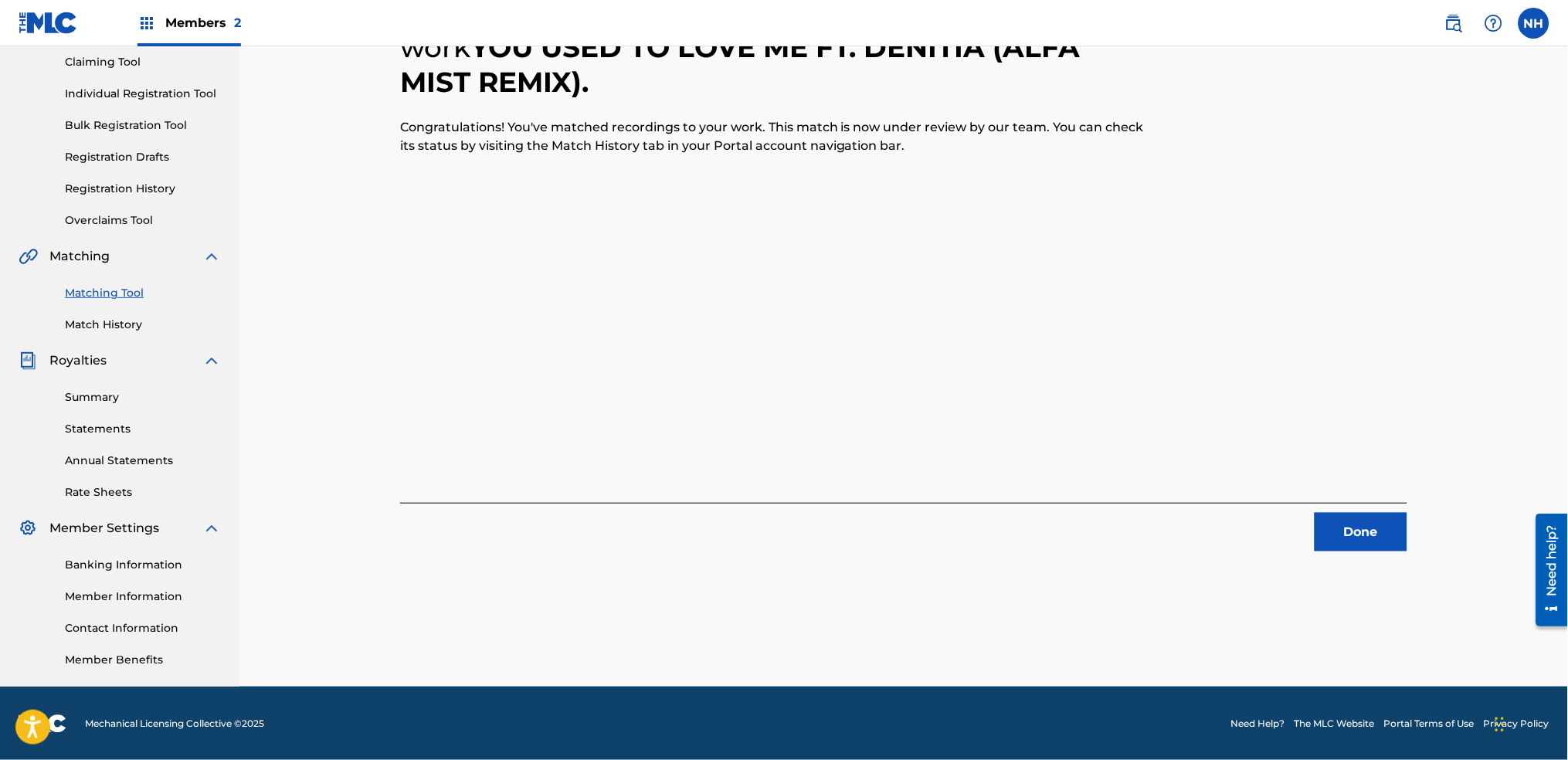
click at [1364, 539] on button "Done" at bounding box center [1361, 532] width 93 height 39
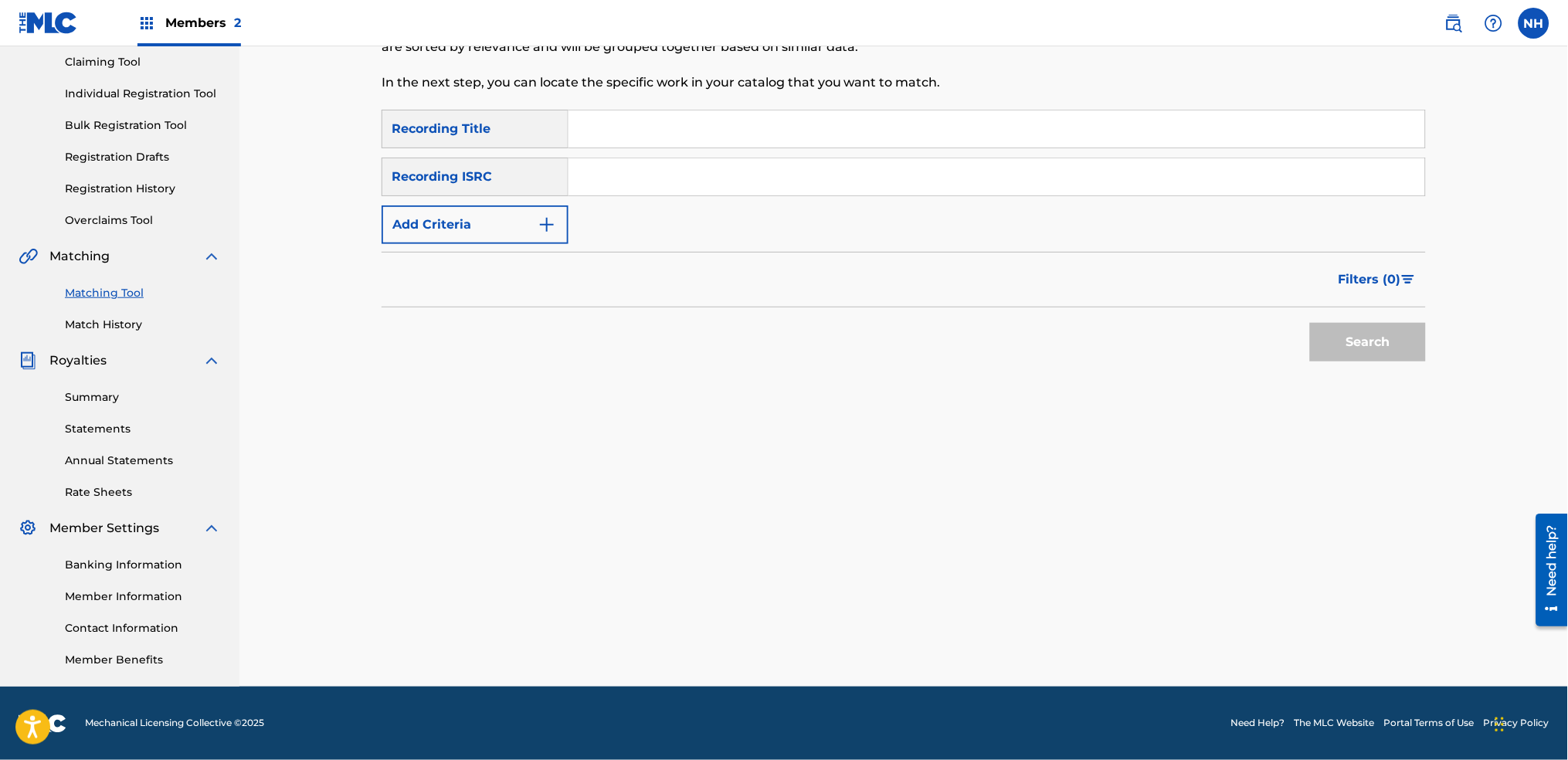
click at [737, 162] on input "Search Form" at bounding box center [997, 176] width 857 height 37
drag, startPoint x: 735, startPoint y: 128, endPoint x: 545, endPoint y: 162, distance: 193.0
click at [735, 128] on input "Search Form" at bounding box center [997, 129] width 857 height 37
paste input "BELIEVE"
type input "BELIEVE"
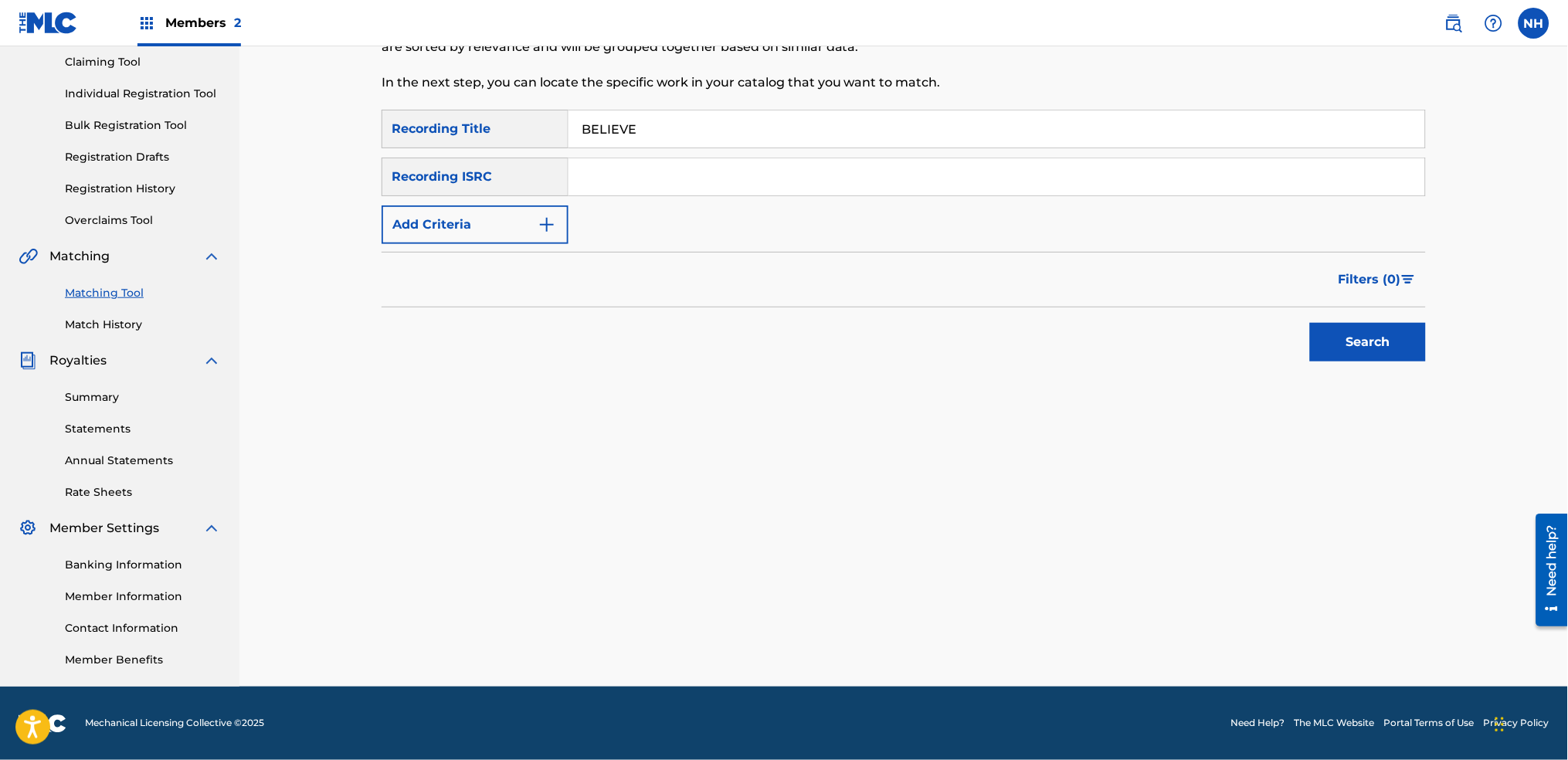
click at [451, 233] on button "Add Criteria" at bounding box center [475, 225] width 187 height 39
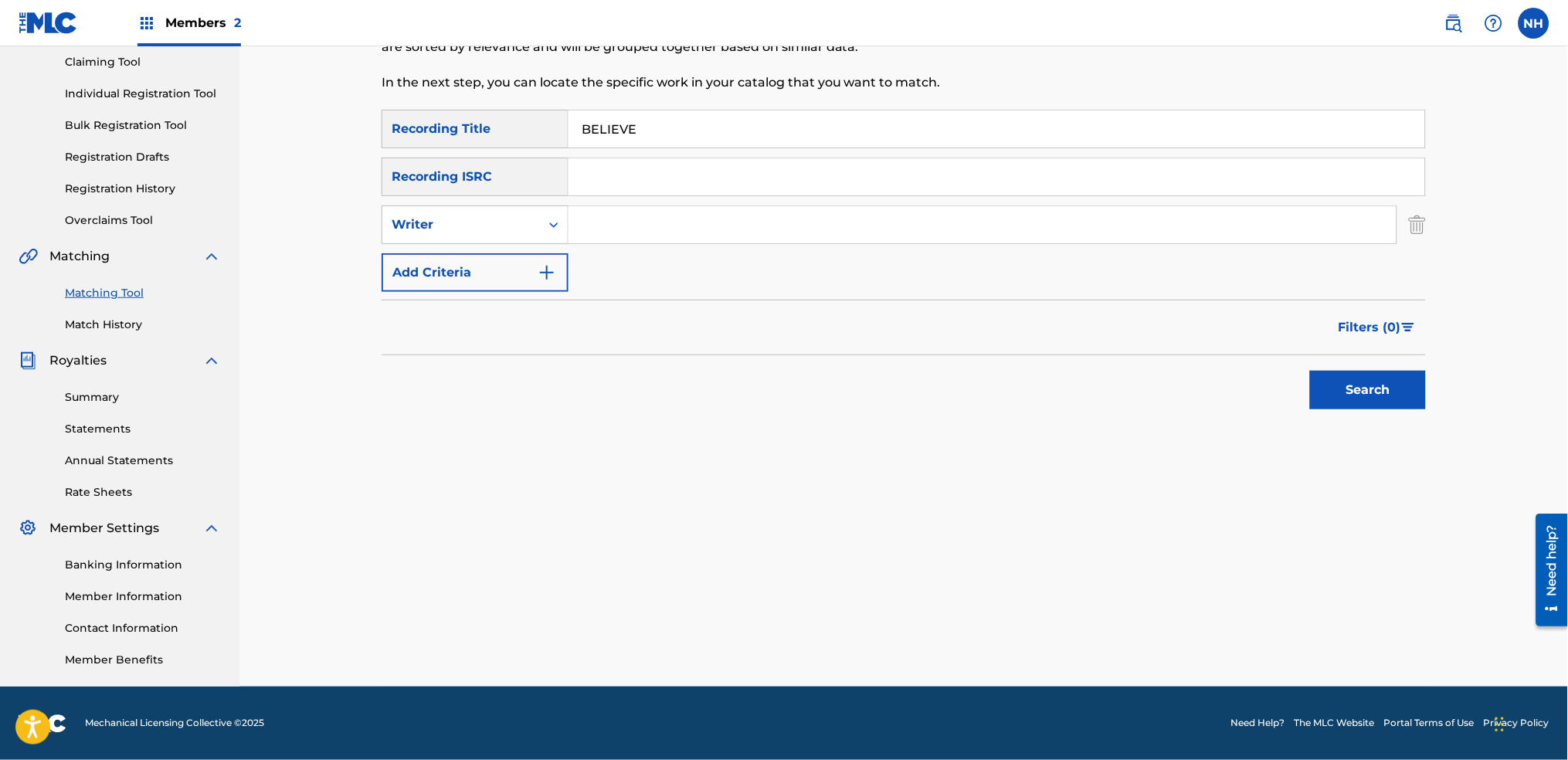
click at [515, 294] on form "SearchWithCriteria2abb0aaa-afad-4308-9d96-de7e744857a4 Recording Title BELIEVE …" at bounding box center [904, 263] width 1044 height 307
drag, startPoint x: 650, startPoint y: 262, endPoint x: 590, endPoint y: 281, distance: 62.9
click at [652, 261] on div "SearchWithCriteria2abb0aaa-afad-4308-9d96-de7e744857a4 Recording Title BELIEVE …" at bounding box center [904, 201] width 1044 height 182
click at [535, 288] on button "Add Criteria" at bounding box center [475, 272] width 187 height 39
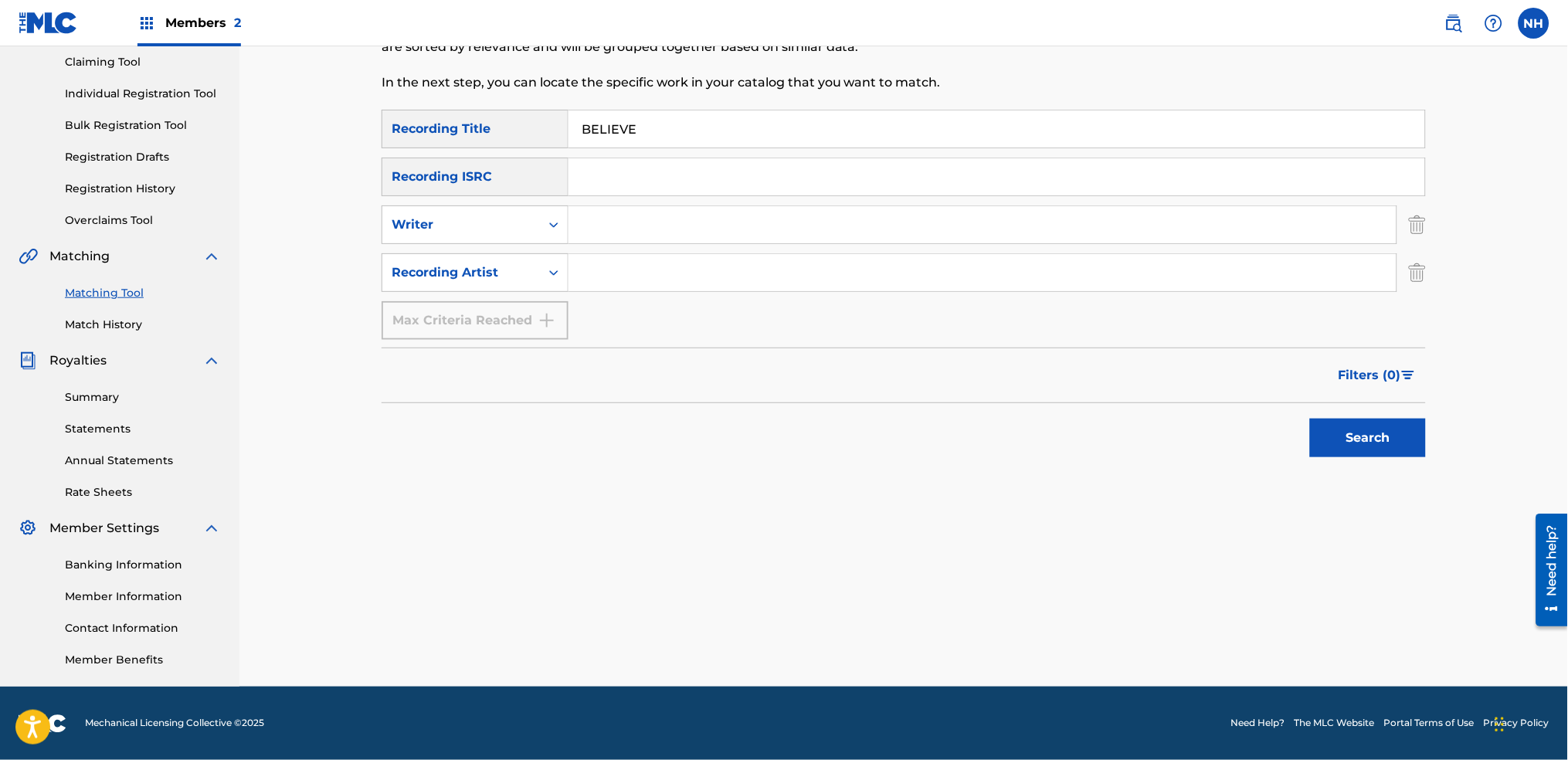
click at [582, 285] on input "Search Form" at bounding box center [983, 272] width 828 height 37
type input "alfa"
click at [1335, 485] on div "Matching Tool The Matching Tool allows Members to match sound recordings to wor…" at bounding box center [904, 303] width 1044 height 767
click at [1338, 461] on div "Search" at bounding box center [1364, 434] width 124 height 61
click at [1342, 455] on button "Search" at bounding box center [1367, 438] width 116 height 39
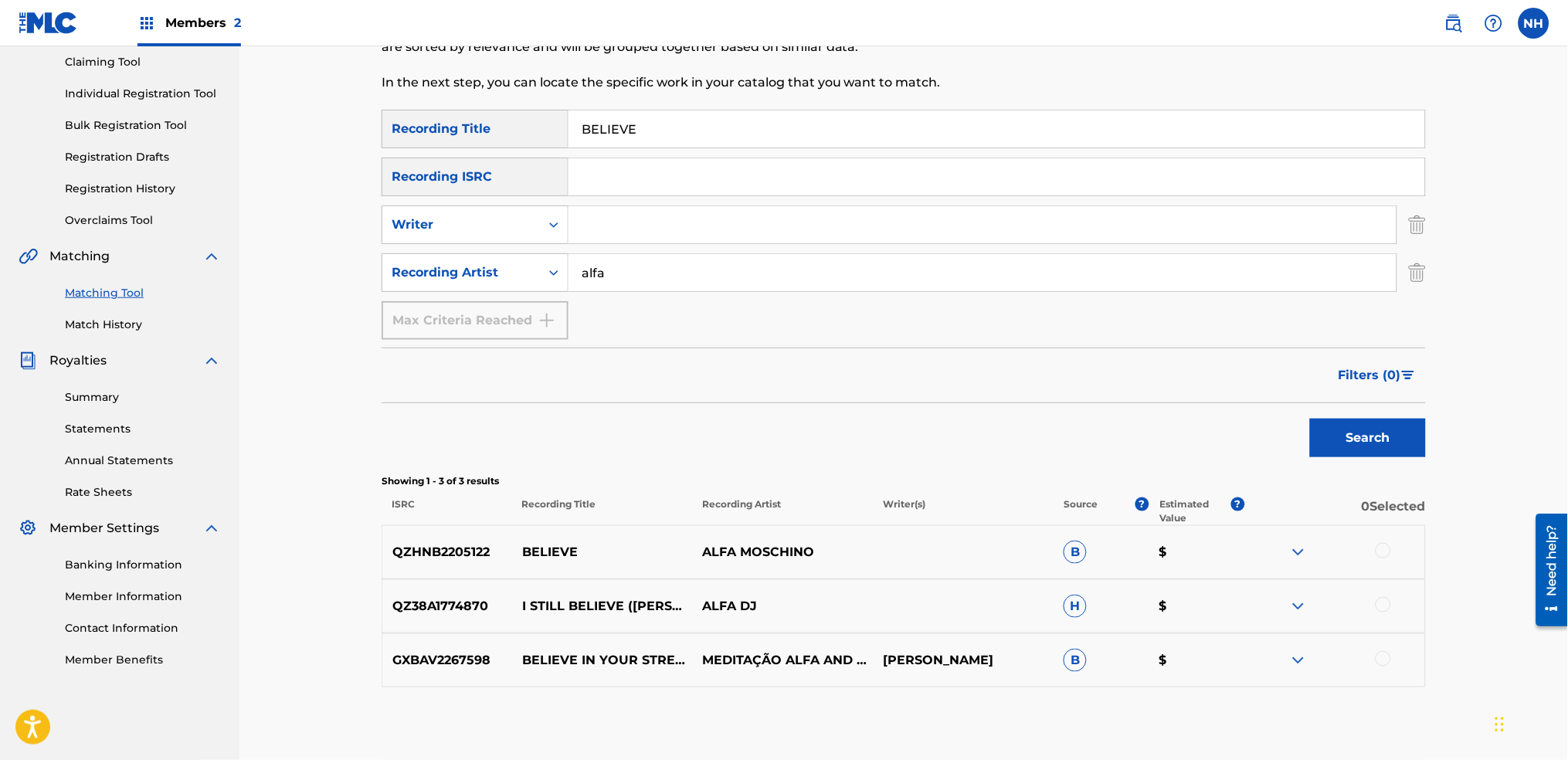
click at [504, 169] on div "Recording ISRC" at bounding box center [475, 176] width 187 height 39
click at [652, 139] on input "BELIEVE" at bounding box center [997, 129] width 857 height 37
paste input ".44"
type input ".44"
click at [1425, 464] on div "Search" at bounding box center [1364, 434] width 124 height 61
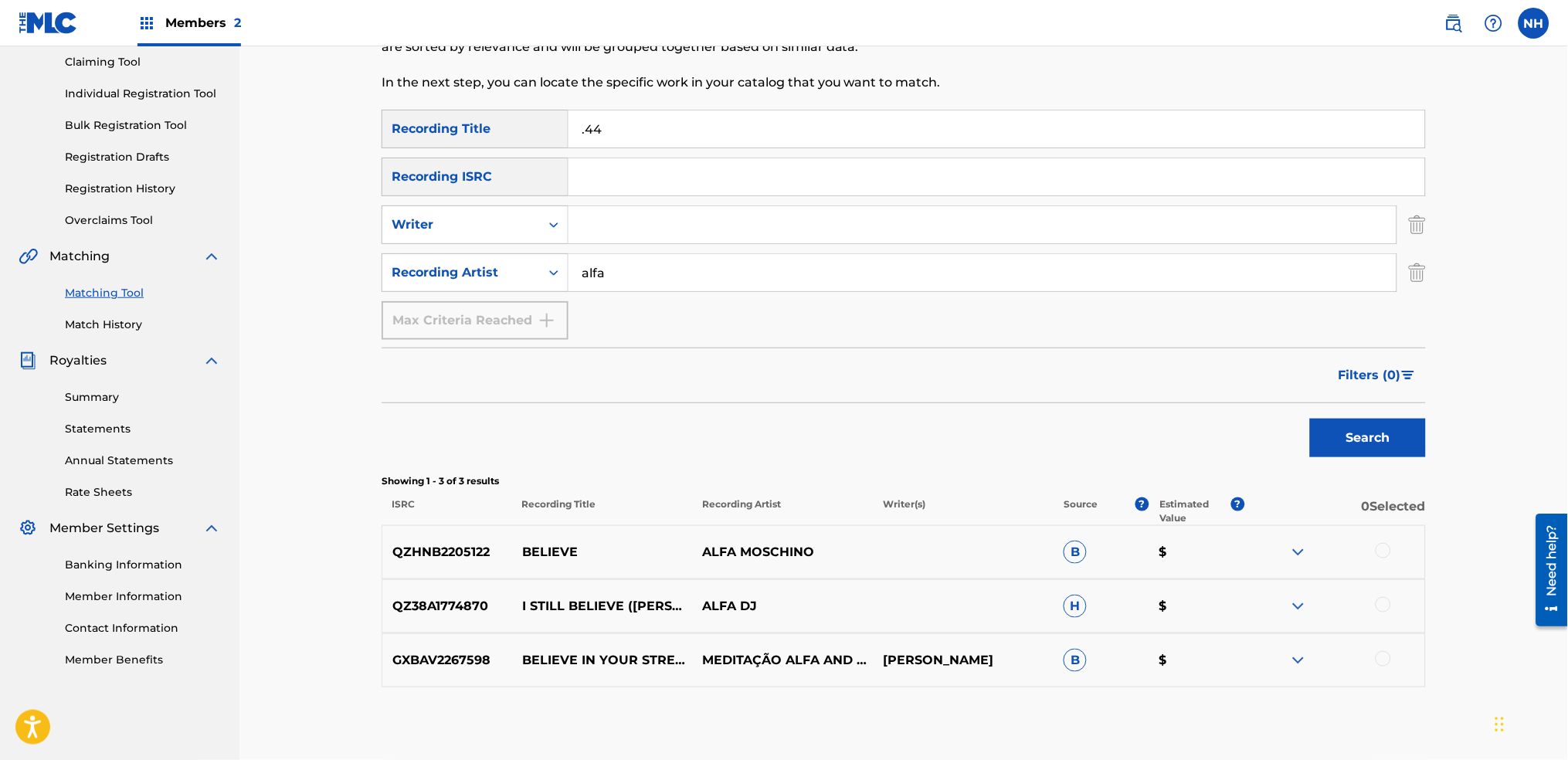
click at [1418, 419] on button "Search" at bounding box center [1367, 438] width 116 height 39
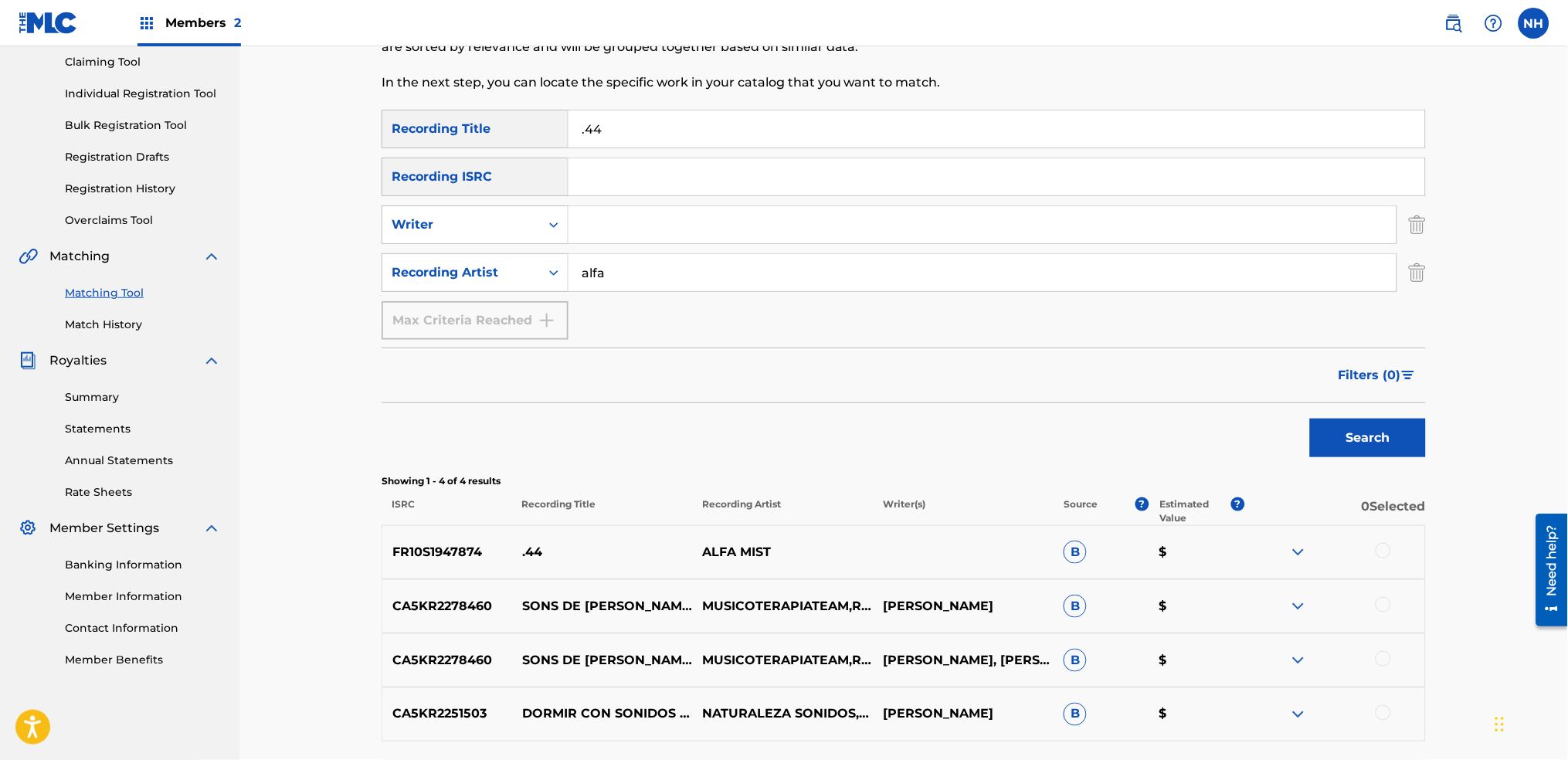
click at [1385, 544] on div at bounding box center [1384, 551] width 16 height 16
drag, startPoint x: 563, startPoint y: 546, endPoint x: 521, endPoint y: 556, distance: 43.2
click at [521, 556] on p ".44" at bounding box center [602, 553] width 181 height 19
click at [965, 599] on p "IGNACIO LEVIN" at bounding box center [963, 607] width 181 height 19
click at [1020, 634] on button "Match 1 Group" at bounding box center [1086, 634] width 170 height 39
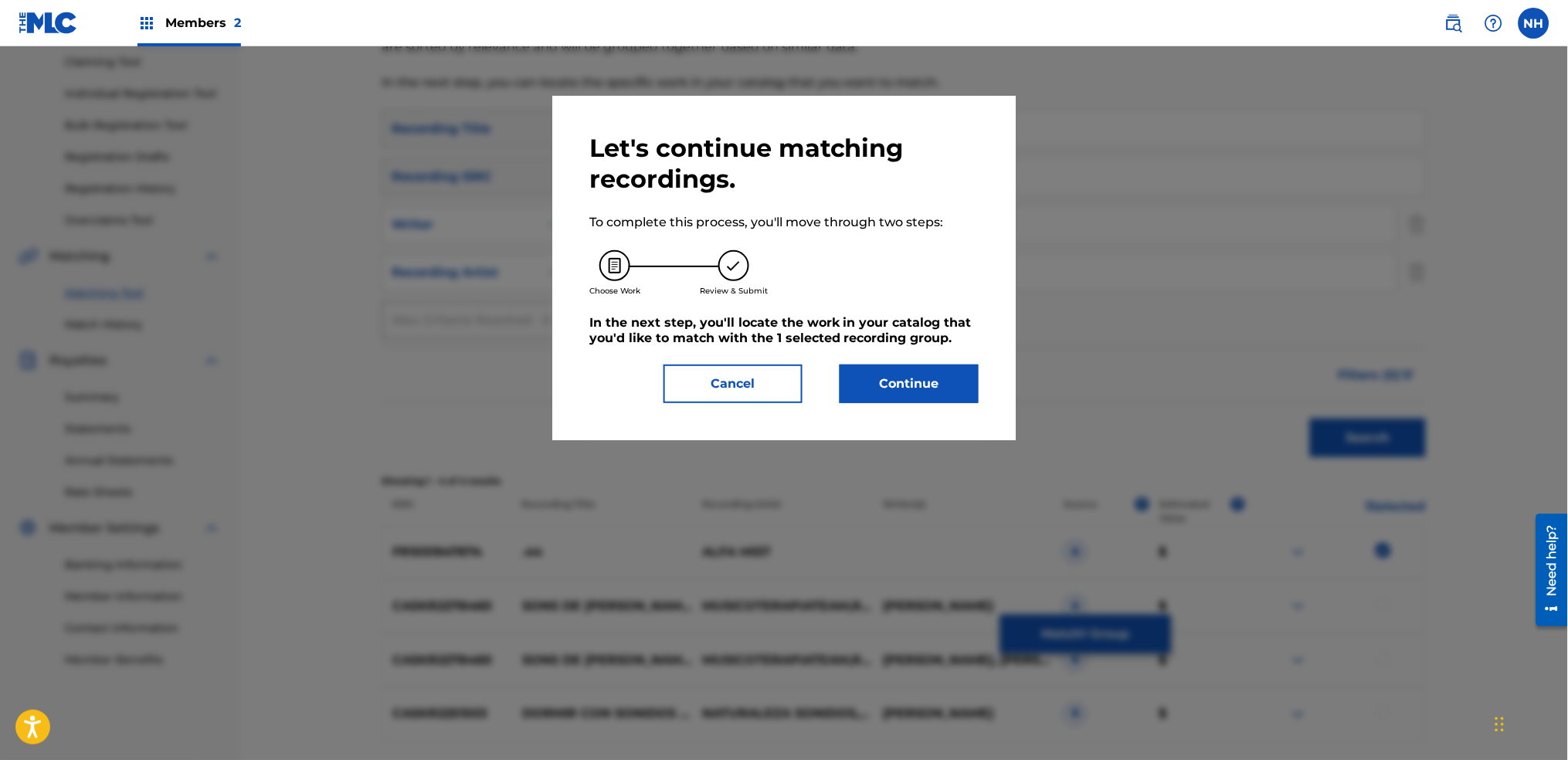
click at [908, 412] on div "Let's continue matching recordings. To complete this process, you'll move throu…" at bounding box center [784, 268] width 464 height 344
click at [908, 410] on div "Let's continue matching recordings. To complete this process, you'll move throu…" at bounding box center [784, 268] width 464 height 344
click at [911, 394] on button "Continue" at bounding box center [910, 384] width 139 height 39
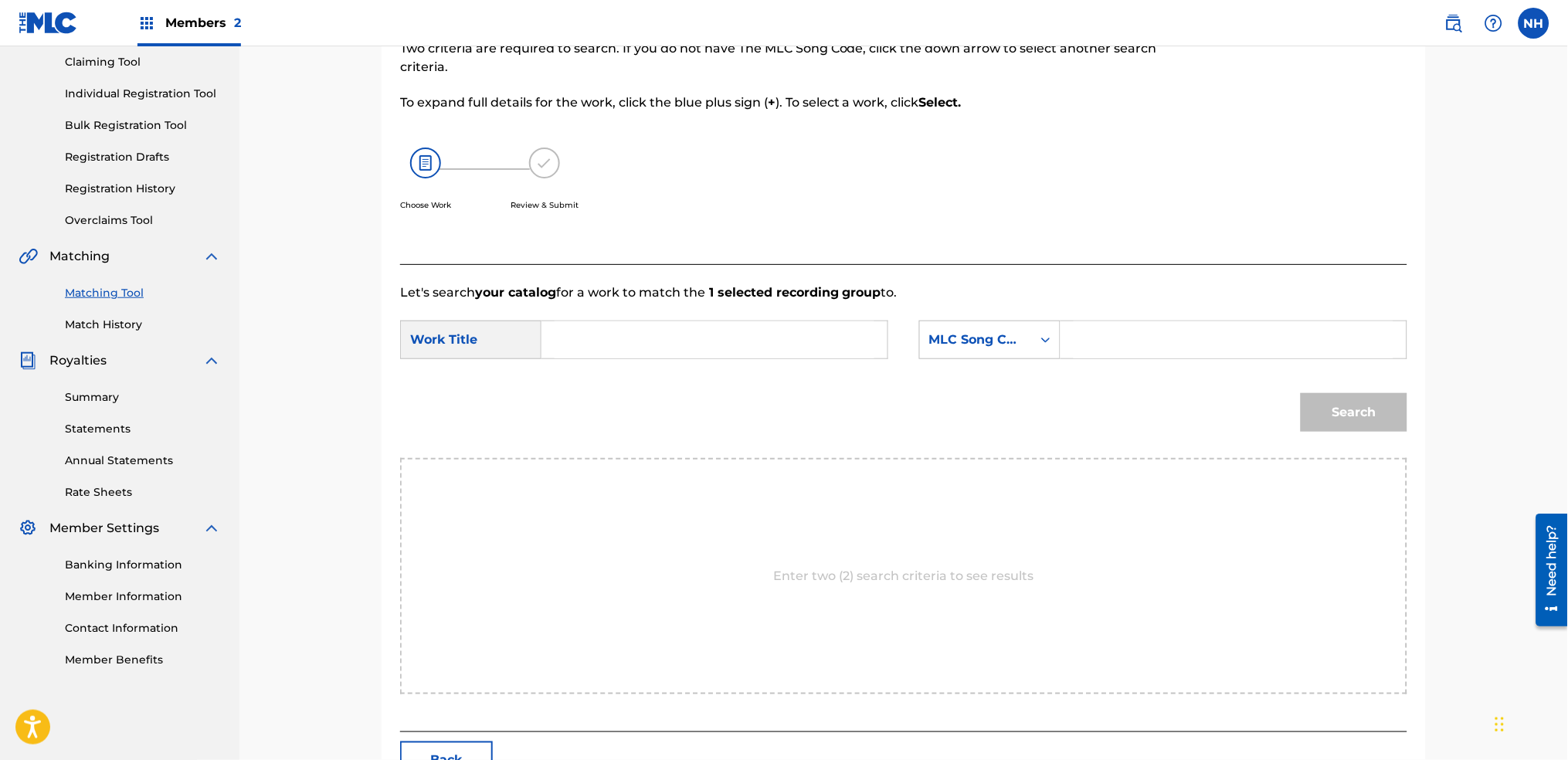
drag, startPoint x: 856, startPoint y: 272, endPoint x: 813, endPoint y: 353, distance: 91.7
click at [855, 272] on div "Let's search your catalog for a work to match the 1 selected recording group to…" at bounding box center [903, 498] width 1007 height 468
click at [813, 353] on input "Search Form" at bounding box center [715, 339] width 320 height 37
paste input ".44"
type input ".44"
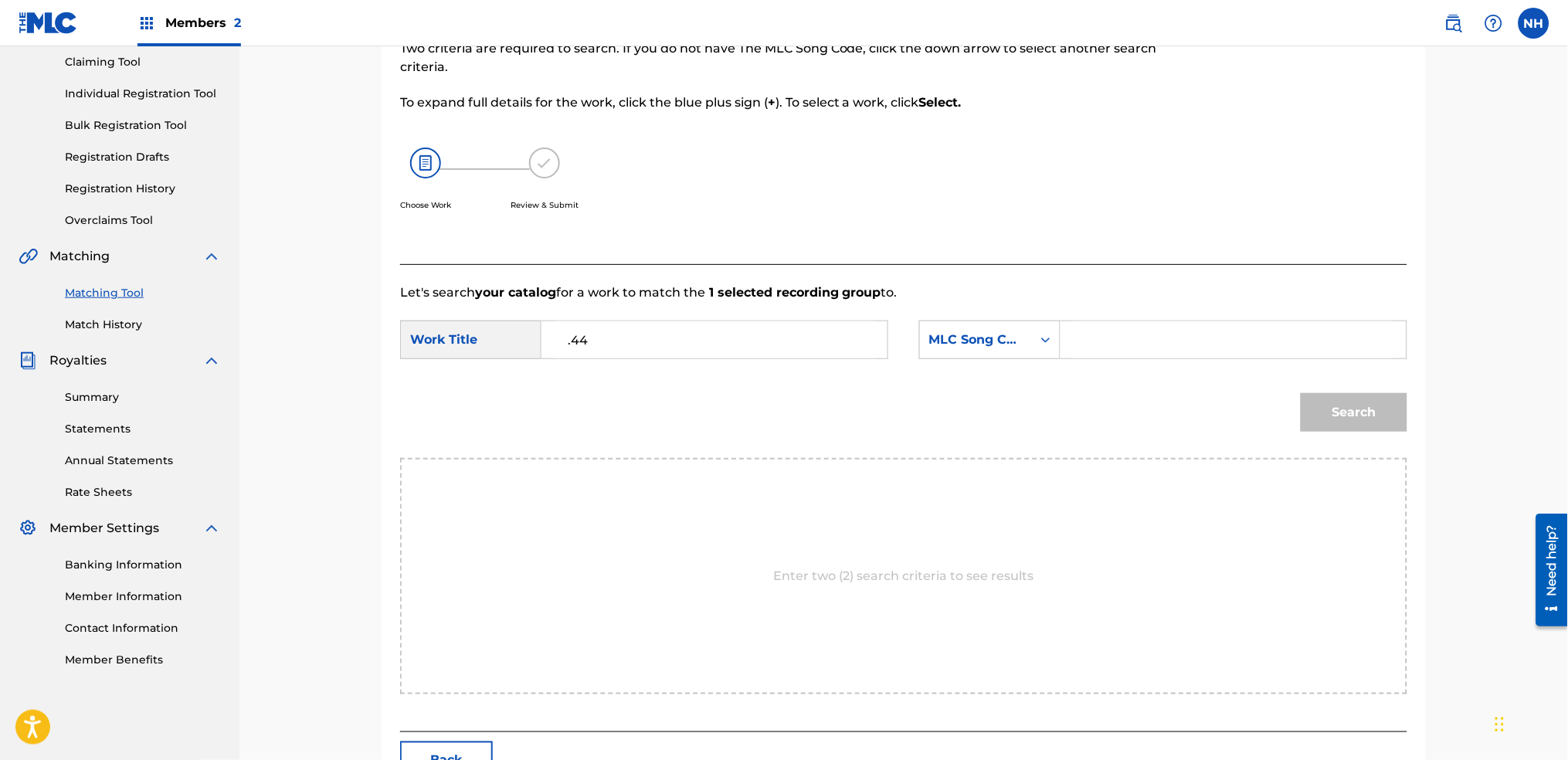
click at [1063, 336] on div "Search Form" at bounding box center [1234, 339] width 347 height 39
click at [1022, 345] on div "MLC Song Code" at bounding box center [976, 339] width 93 height 19
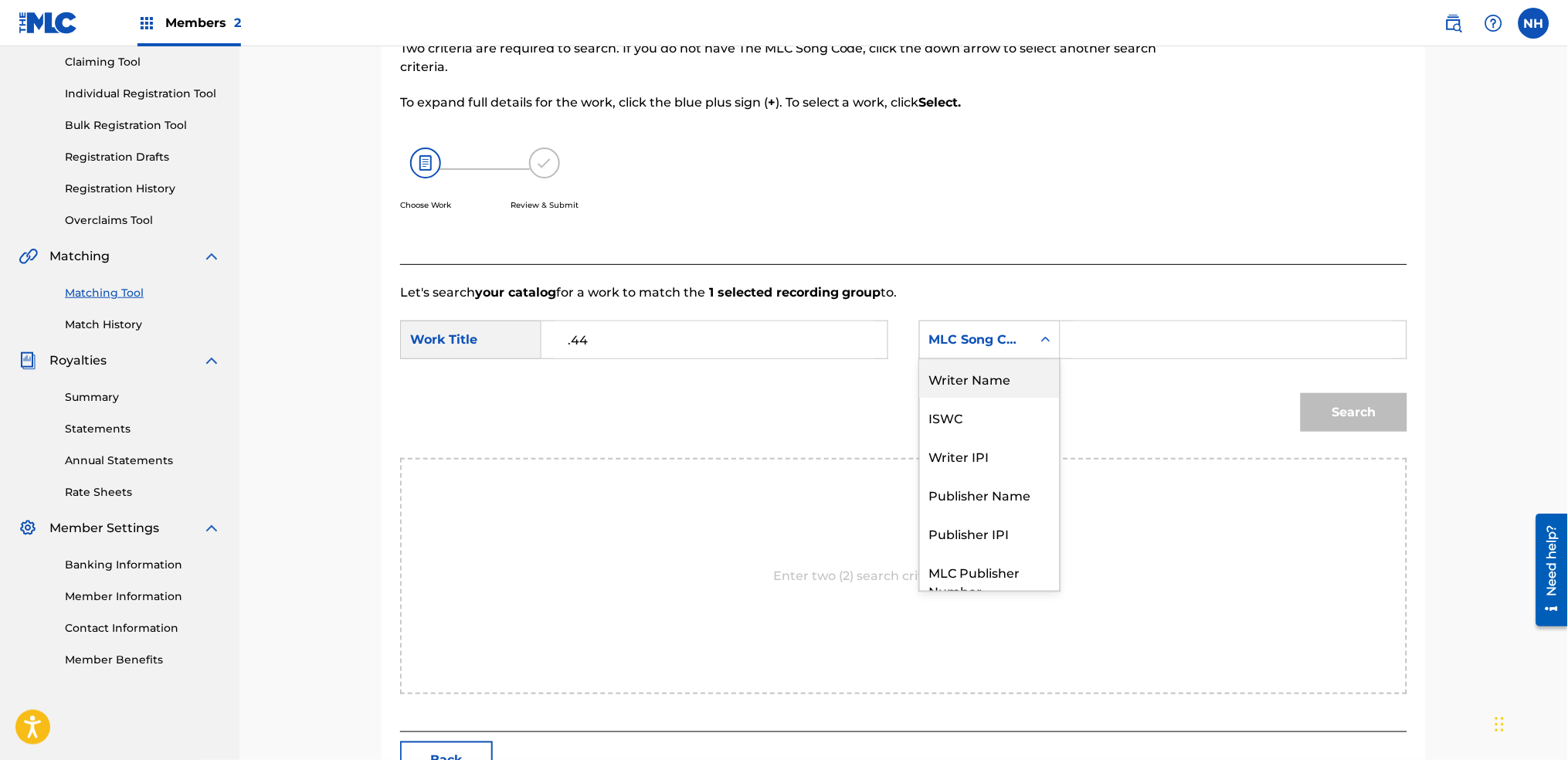
drag, startPoint x: 1020, startPoint y: 382, endPoint x: 1078, endPoint y: 370, distance: 59.2
click at [1024, 380] on div "Writer Name" at bounding box center [990, 378] width 140 height 39
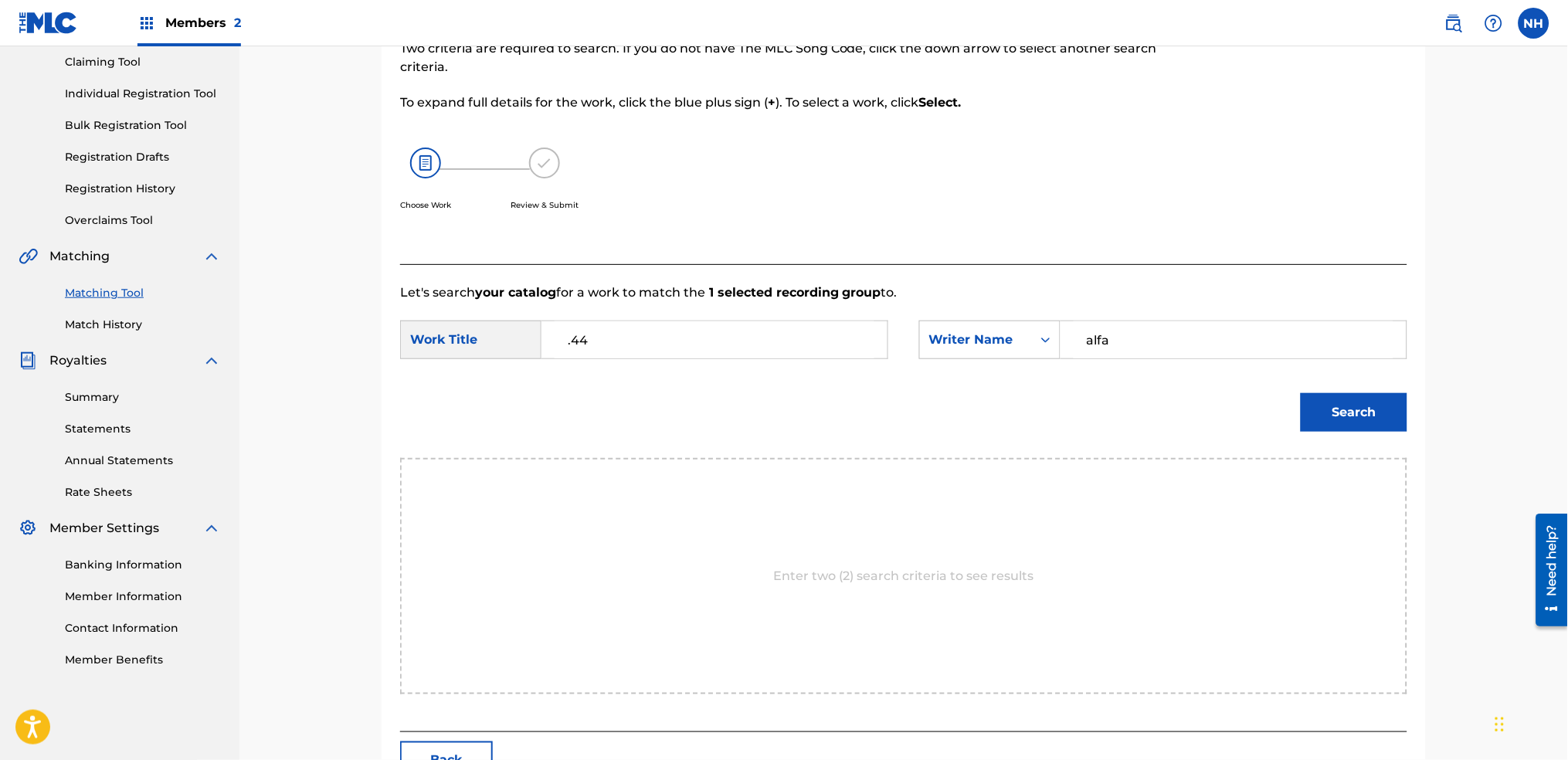
type input "alfa"
click at [1301, 394] on button "Search" at bounding box center [1354, 412] width 107 height 39
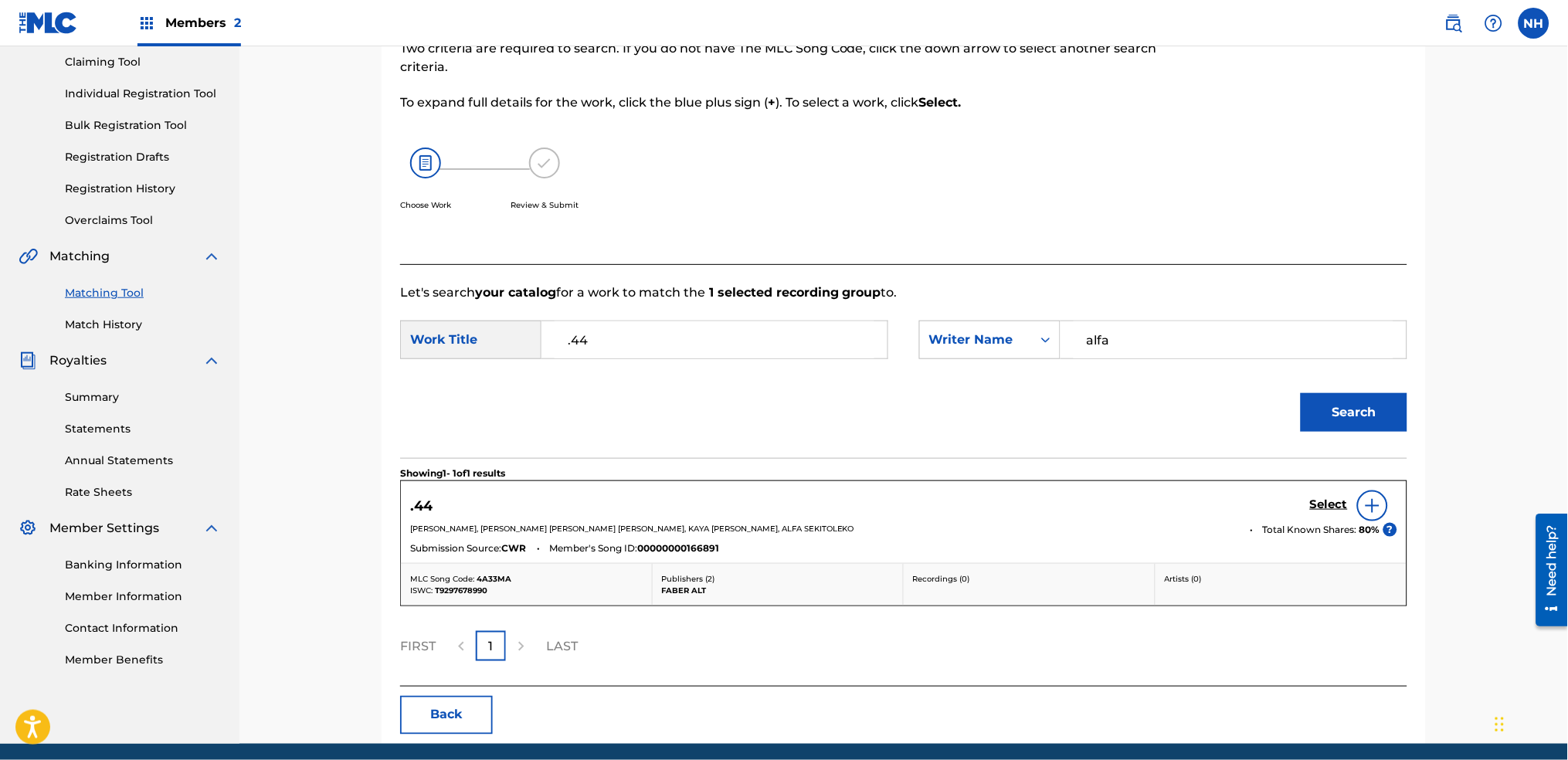
click at [1317, 504] on h5 "Select" at bounding box center [1329, 505] width 38 height 15
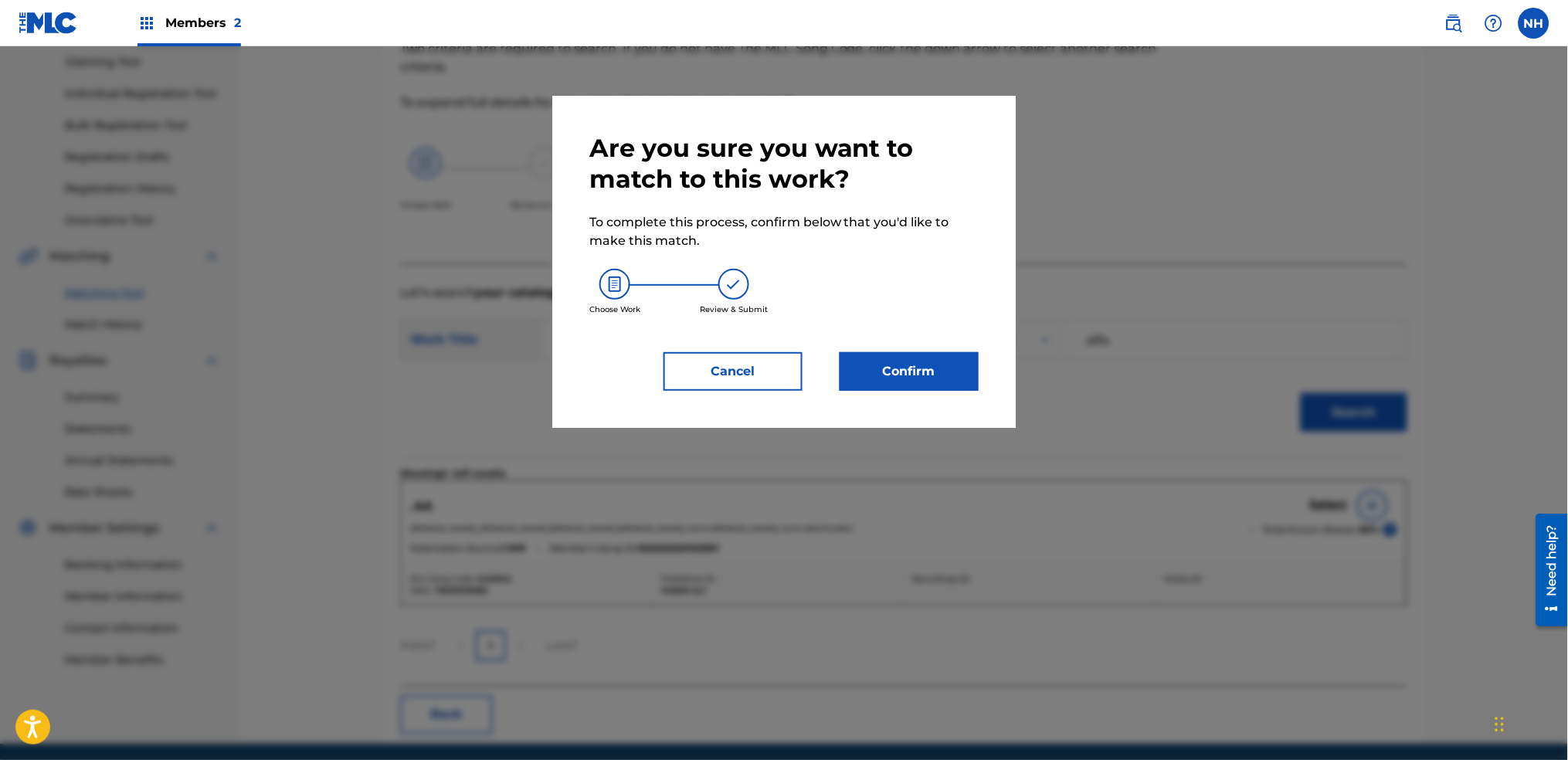
drag, startPoint x: 1006, startPoint y: 410, endPoint x: 922, endPoint y: 380, distance: 89.2
click at [1001, 410] on div "Are you sure you want to match to this work? To complete this process, confirm …" at bounding box center [784, 262] width 464 height 332
click at [922, 380] on button "Confirm" at bounding box center [910, 371] width 139 height 39
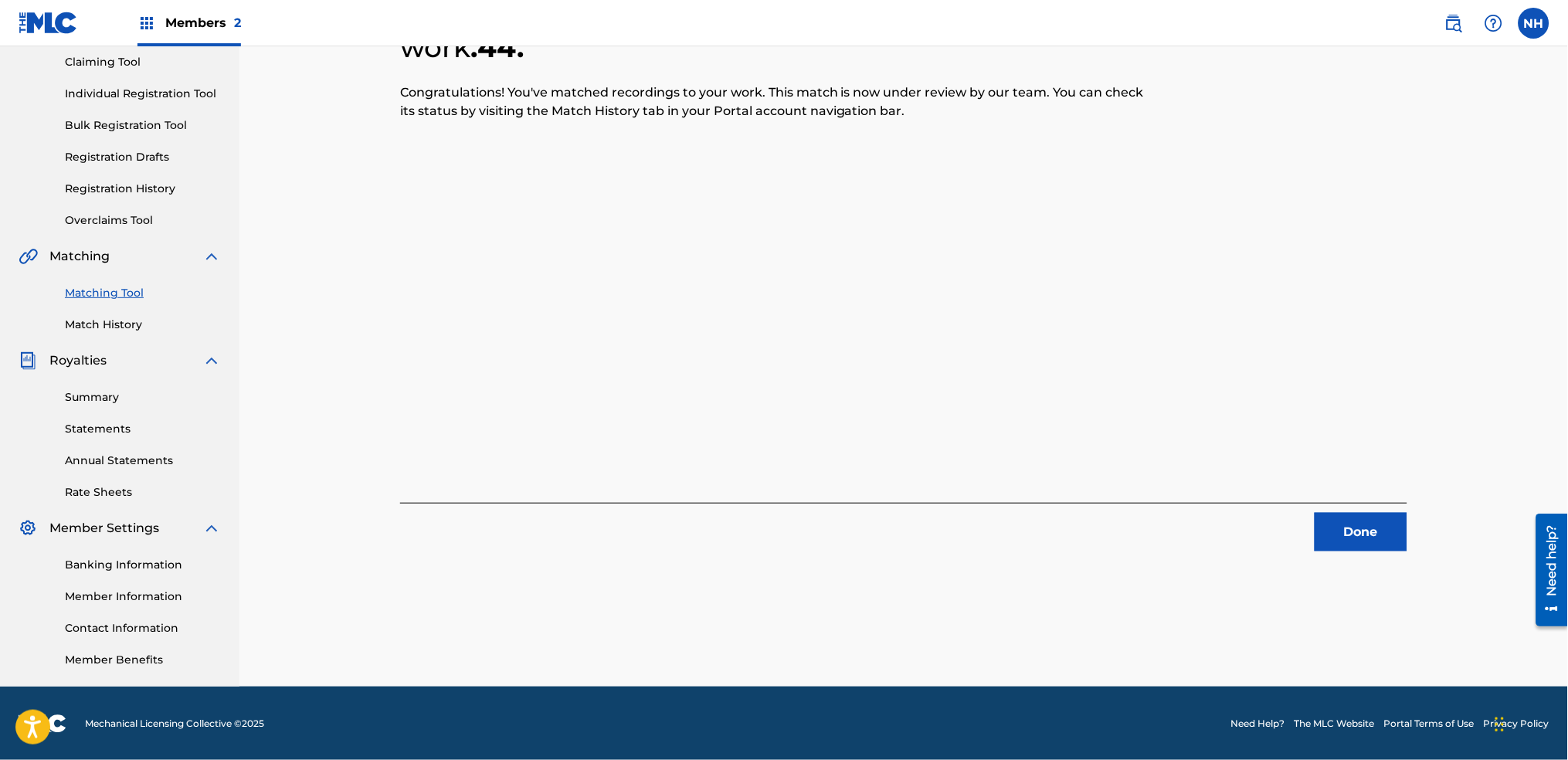
click at [1317, 507] on div "Done" at bounding box center [903, 527] width 1007 height 48
click at [1352, 521] on button "Done" at bounding box center [1361, 532] width 93 height 39
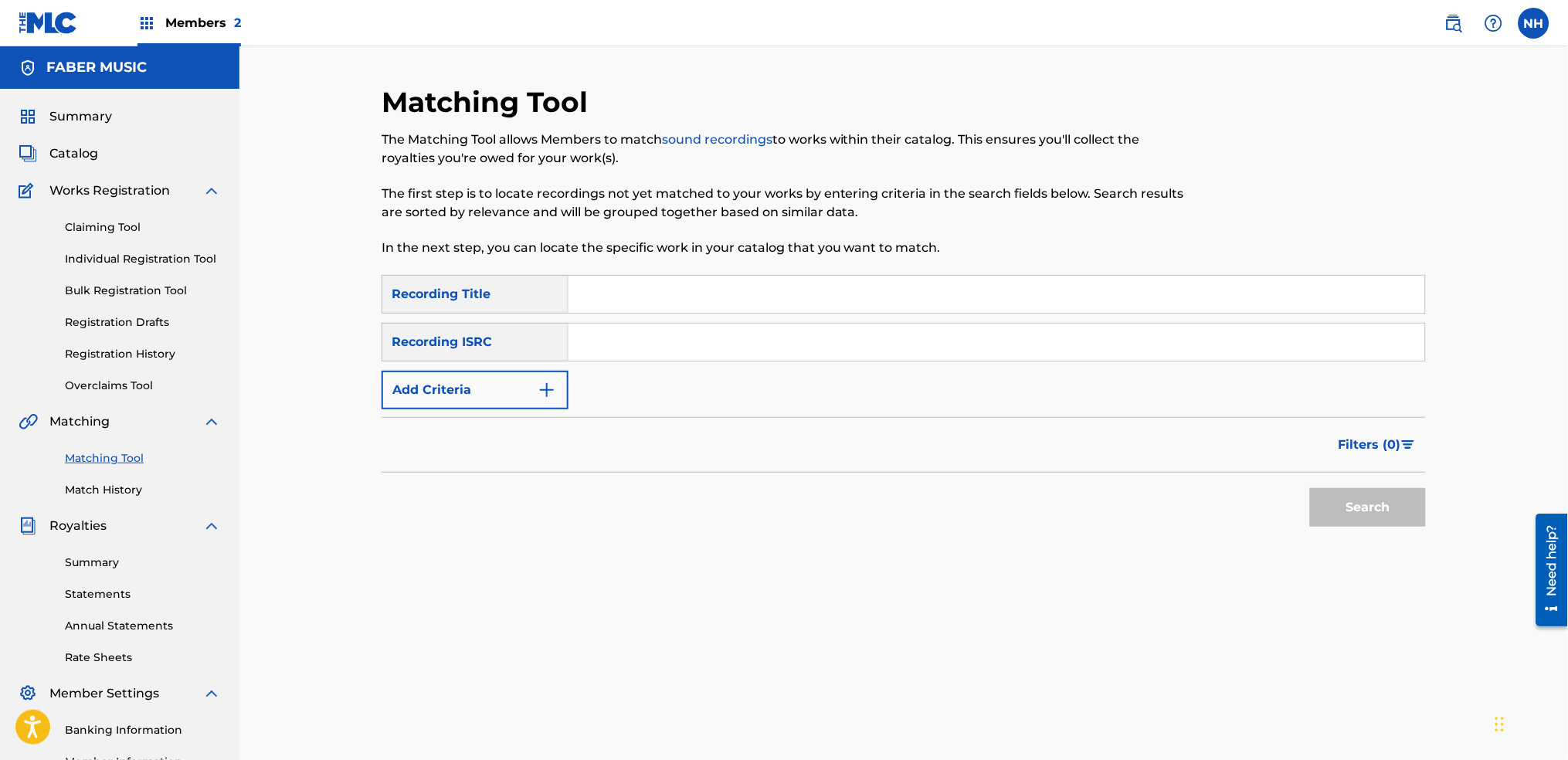
click at [463, 385] on button "Add Criteria" at bounding box center [475, 389] width 187 height 39
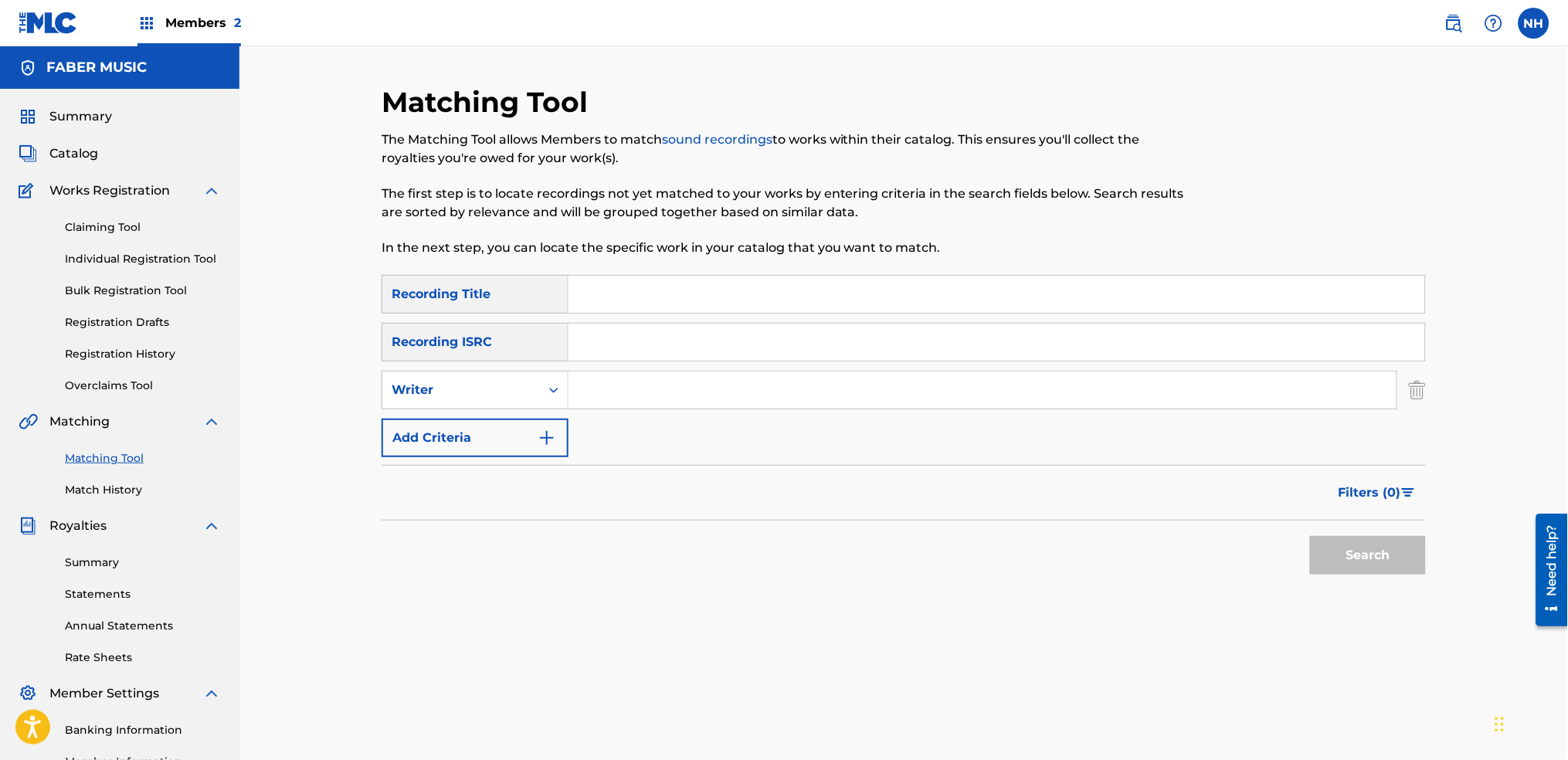
click at [561, 466] on div "Filters ( 0 )" at bounding box center [904, 493] width 1044 height 56
click at [544, 452] on button "Add Criteria" at bounding box center [475, 438] width 187 height 39
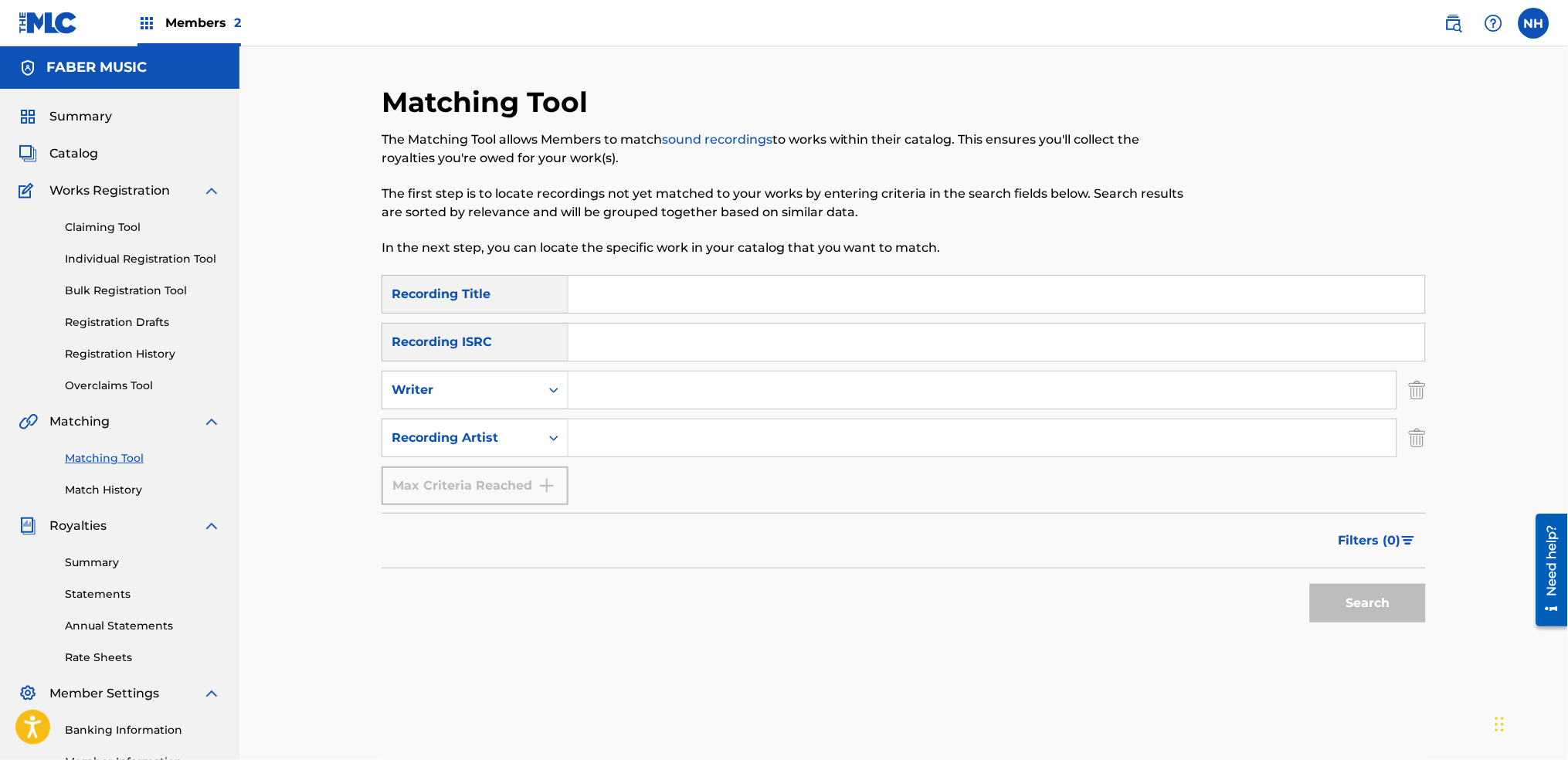
click at [587, 305] on input "Search Form" at bounding box center [997, 294] width 857 height 37
paste input "DIFFERENT LIGHT"
type input "DIFFERENT LIGHT"
click at [616, 435] on input "Search Form" at bounding box center [983, 438] width 828 height 37
click at [1333, 608] on button "Search" at bounding box center [1367, 603] width 116 height 39
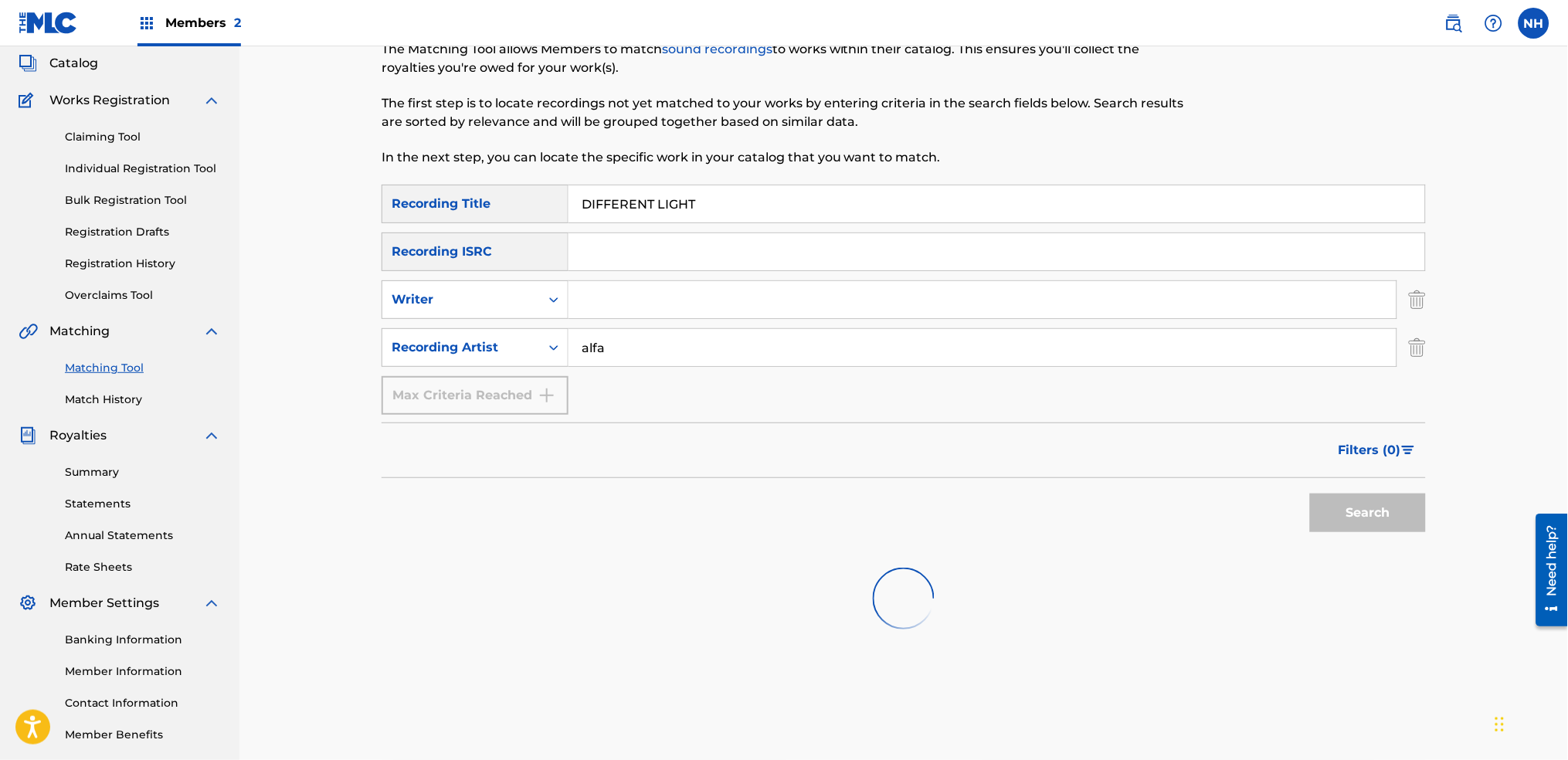
scroll to position [166, 0]
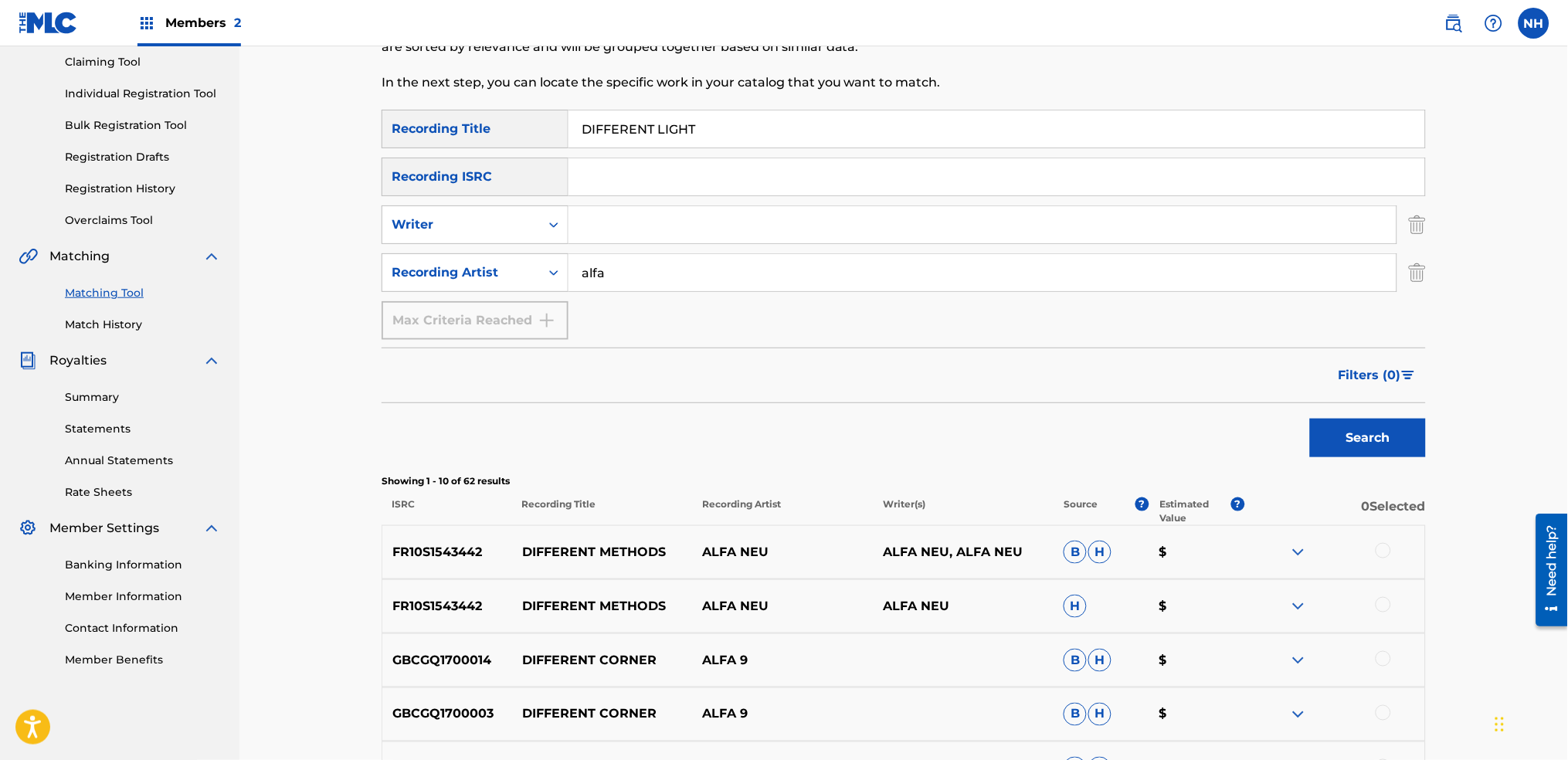
click at [684, 243] on input "Search Form" at bounding box center [983, 225] width 828 height 37
click at [604, 266] on input "alfa" at bounding box center [983, 272] width 828 height 37
type input "alfa mist"
click at [1284, 442] on div "Search" at bounding box center [904, 434] width 1044 height 61
click at [1320, 437] on button "Search" at bounding box center [1367, 438] width 116 height 39
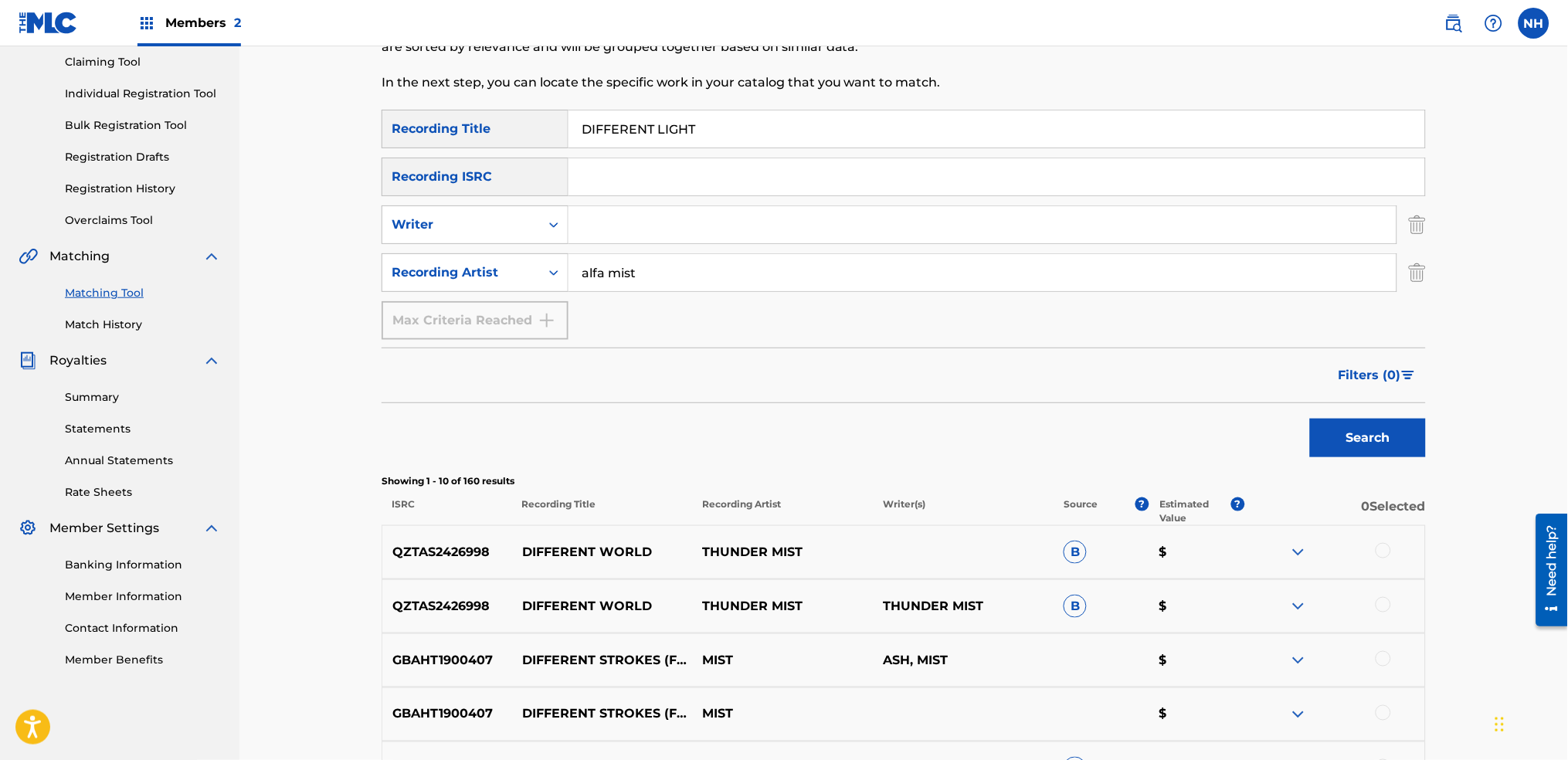
click at [1515, 571] on div "Matching Tool The Matching Tool allows Members to match sound recordings to wor…" at bounding box center [903, 531] width 1329 height 1301
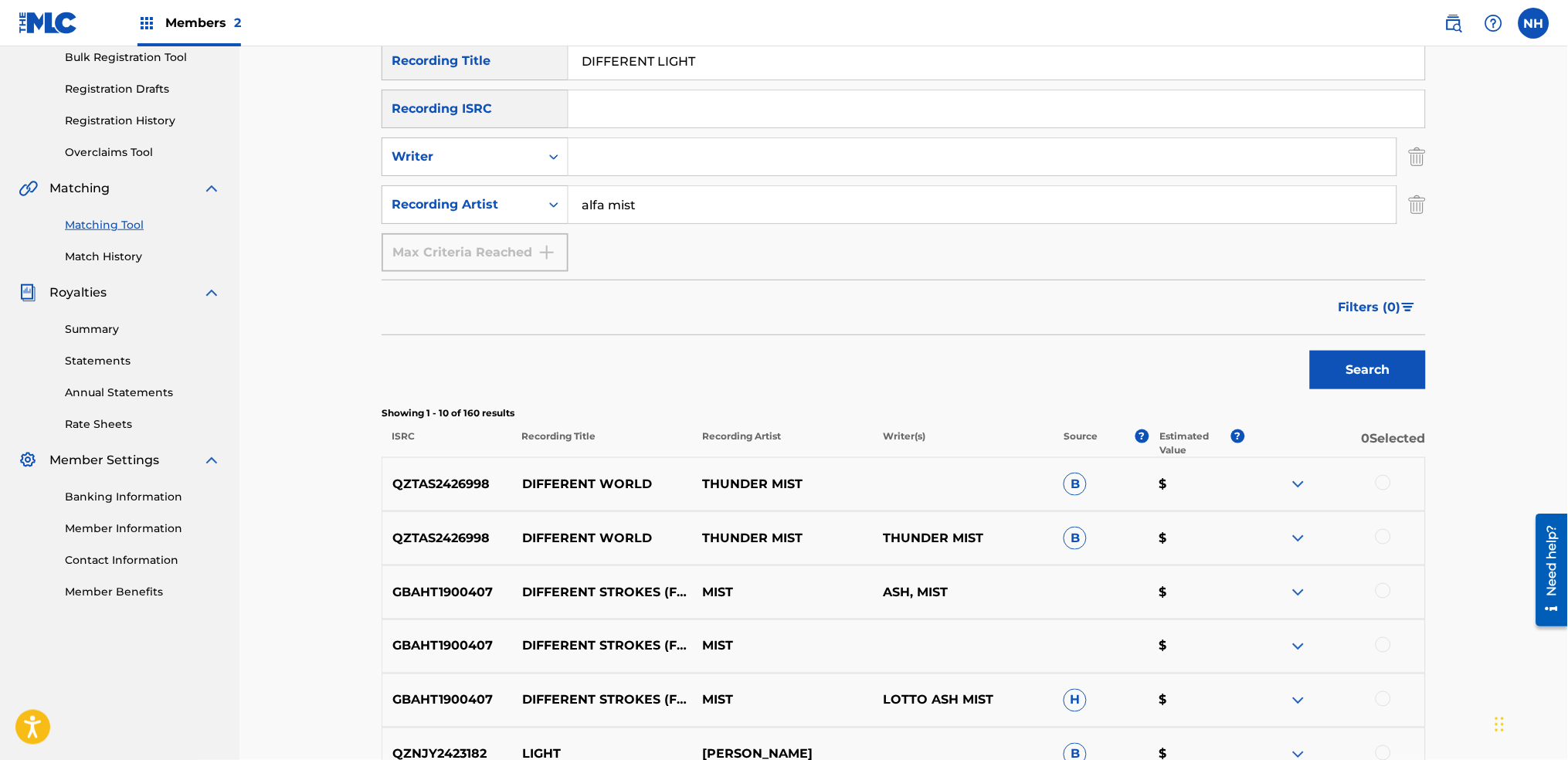
scroll to position [268, 0]
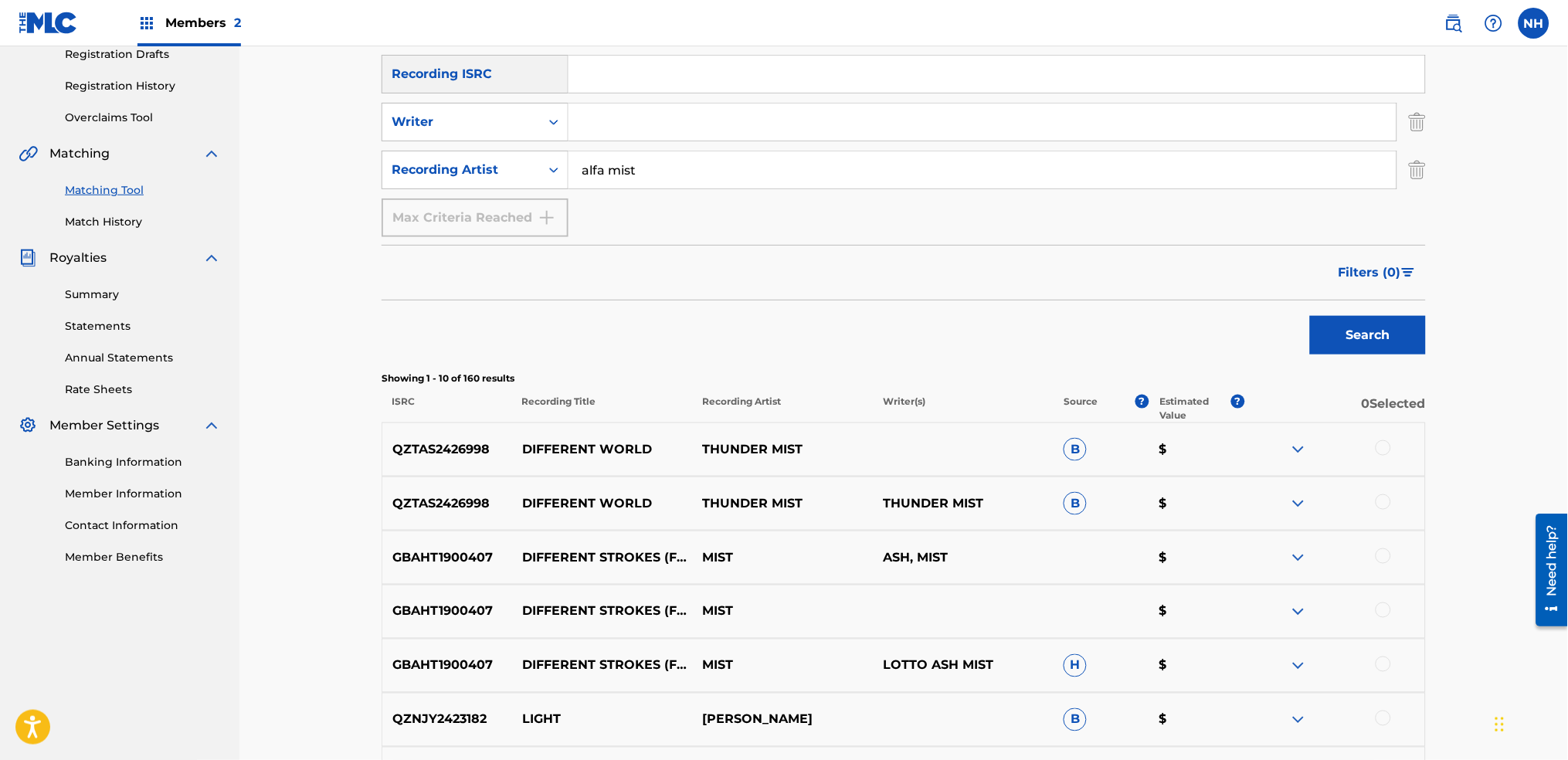
drag, startPoint x: 571, startPoint y: 320, endPoint x: 561, endPoint y: 325, distance: 11.2
click at [571, 320] on div "Search" at bounding box center [904, 331] width 1044 height 61
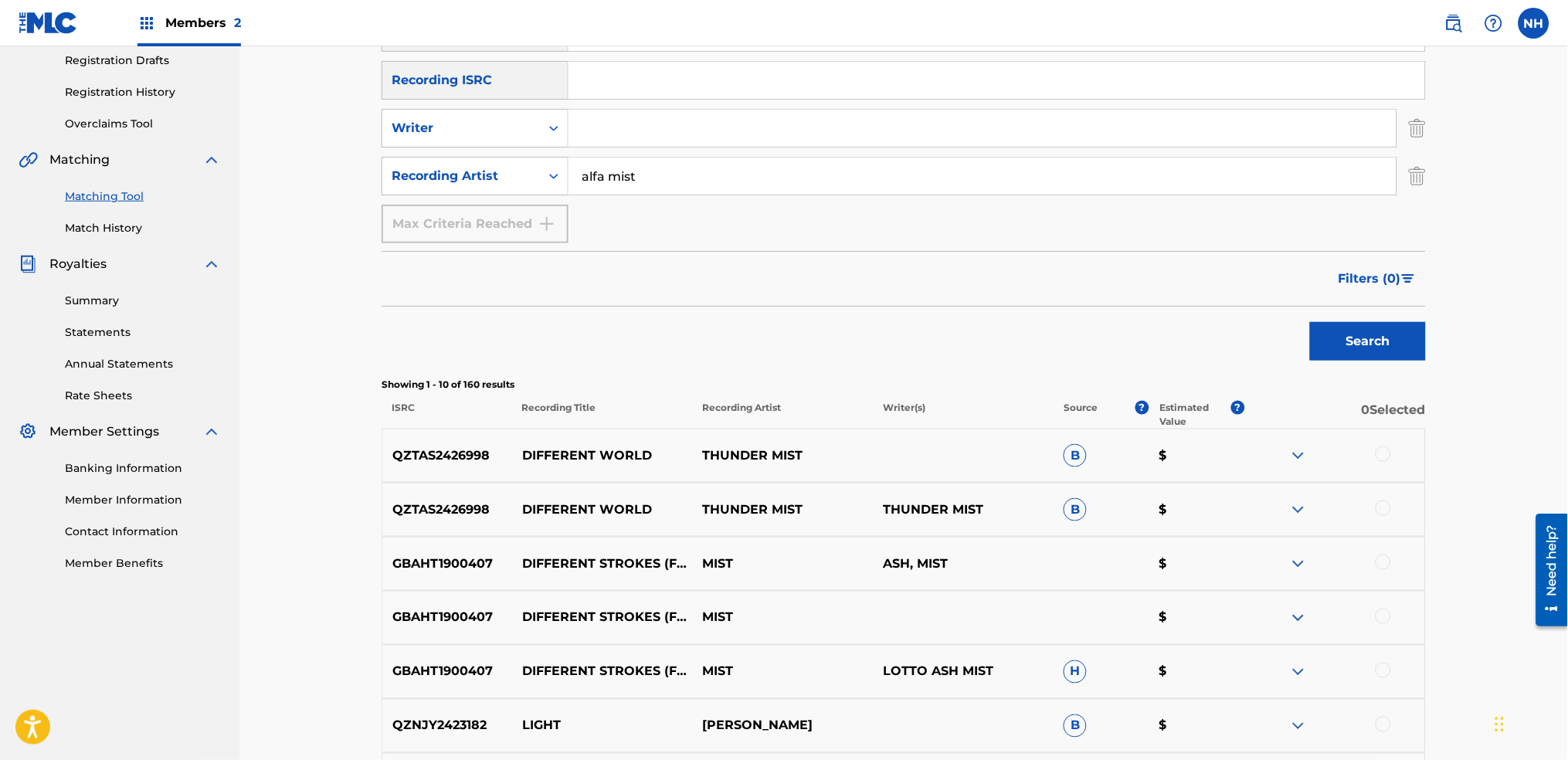
scroll to position [0, 0]
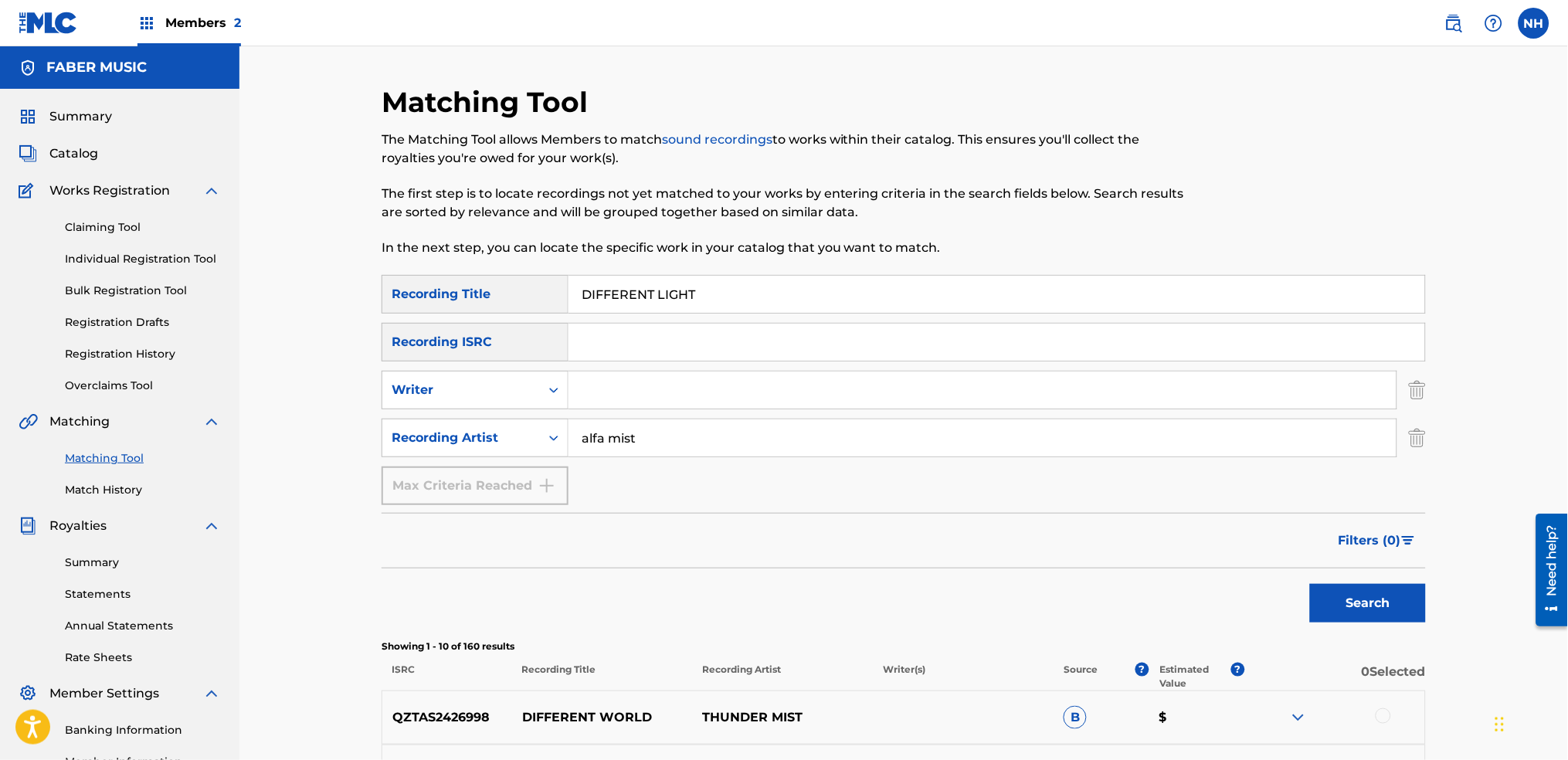
click at [729, 226] on div "The Matching Tool allows Members to match sound recordings to works within thei…" at bounding box center [784, 193] width 804 height 127
click at [710, 276] on input "DIFFERENT LIGHT" at bounding box center [997, 294] width 857 height 37
paste input "LOVE IS THE MESSAGE LIVE AT ABBEY ROAD STUDIOS"
click at [1355, 556] on button "Filters ( 0 )" at bounding box center [1378, 540] width 97 height 39
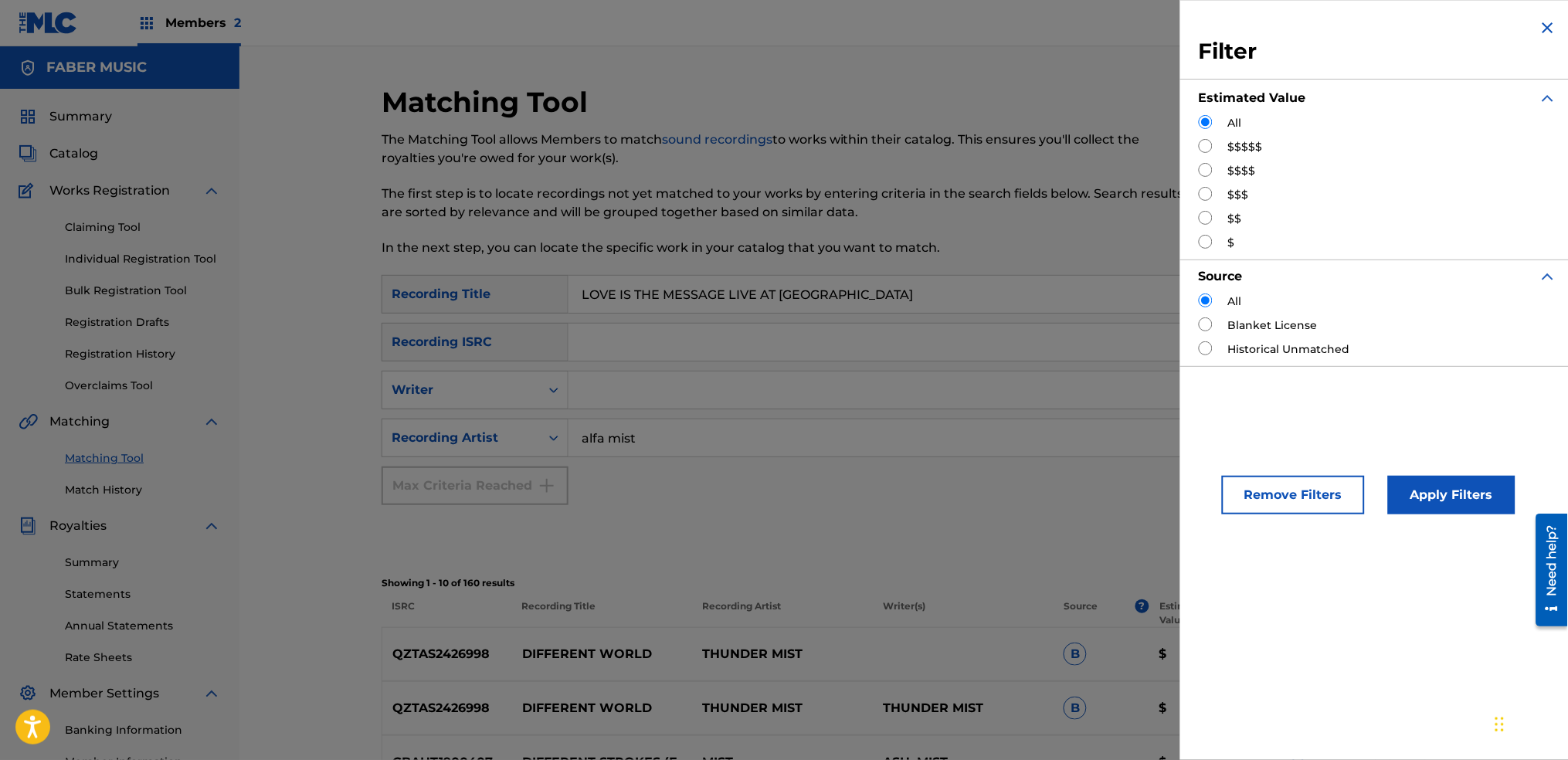
click at [1355, 576] on div "Filter Estimated Value All $$$$$ $$$$ $$$ $$ $ Source All Blanket License Histo…" at bounding box center [1378, 380] width 396 height 760
click at [1539, 32] on img "Search Form" at bounding box center [1548, 28] width 19 height 19
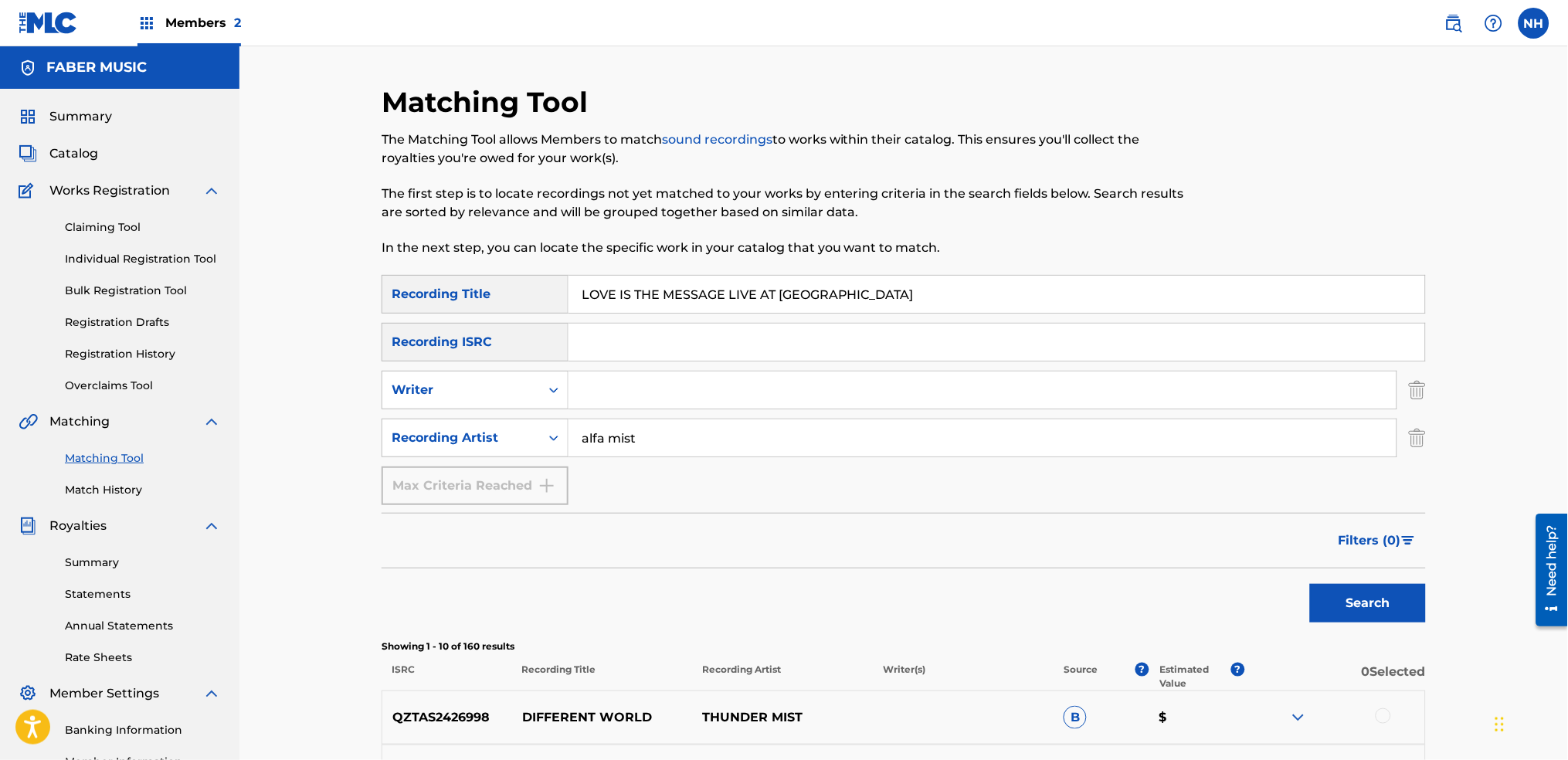
click at [1383, 565] on div "Filters ( 0 )" at bounding box center [904, 541] width 1044 height 56
click at [1331, 617] on button "Search" at bounding box center [1367, 603] width 116 height 39
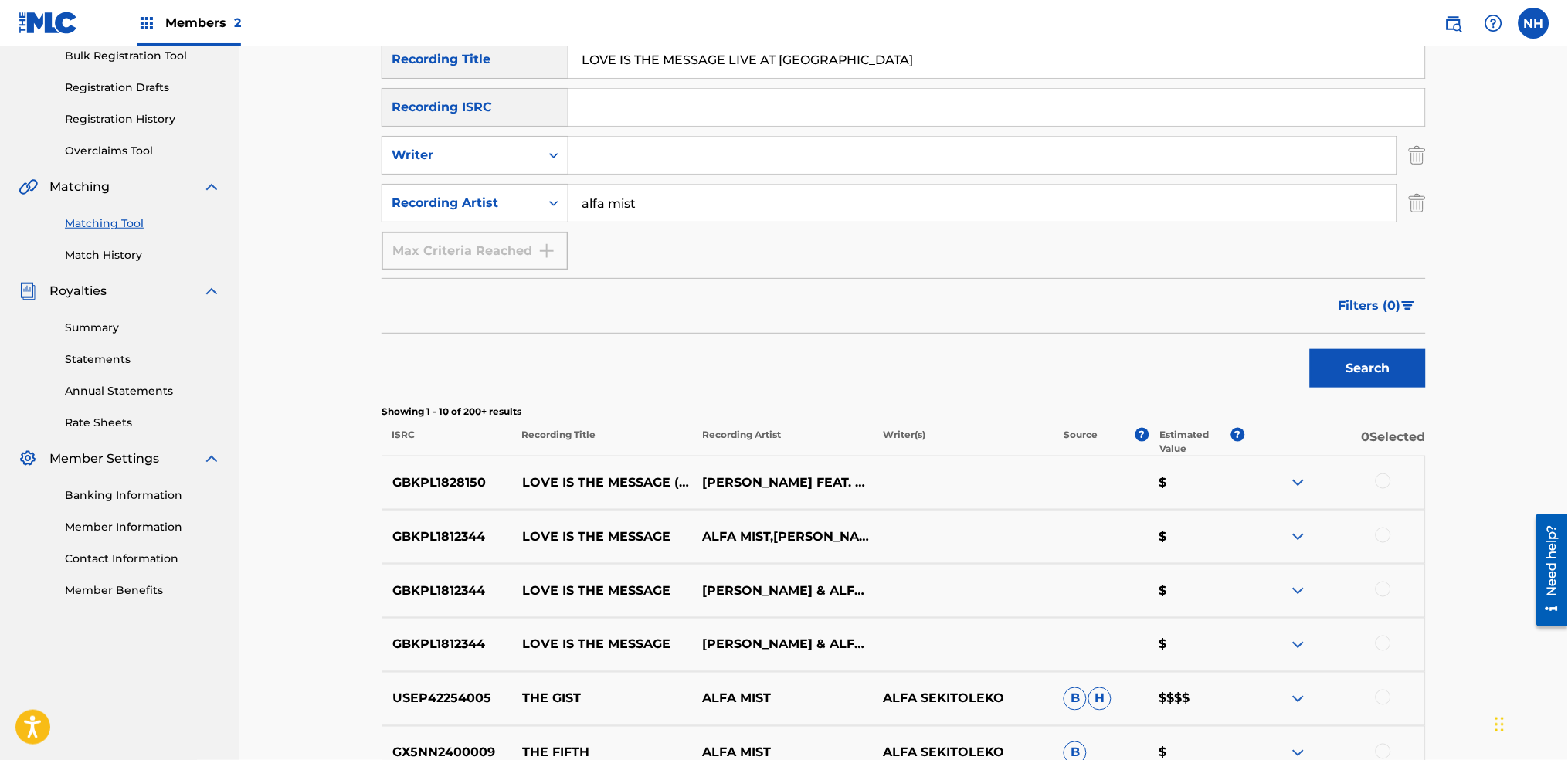
scroll to position [283, 0]
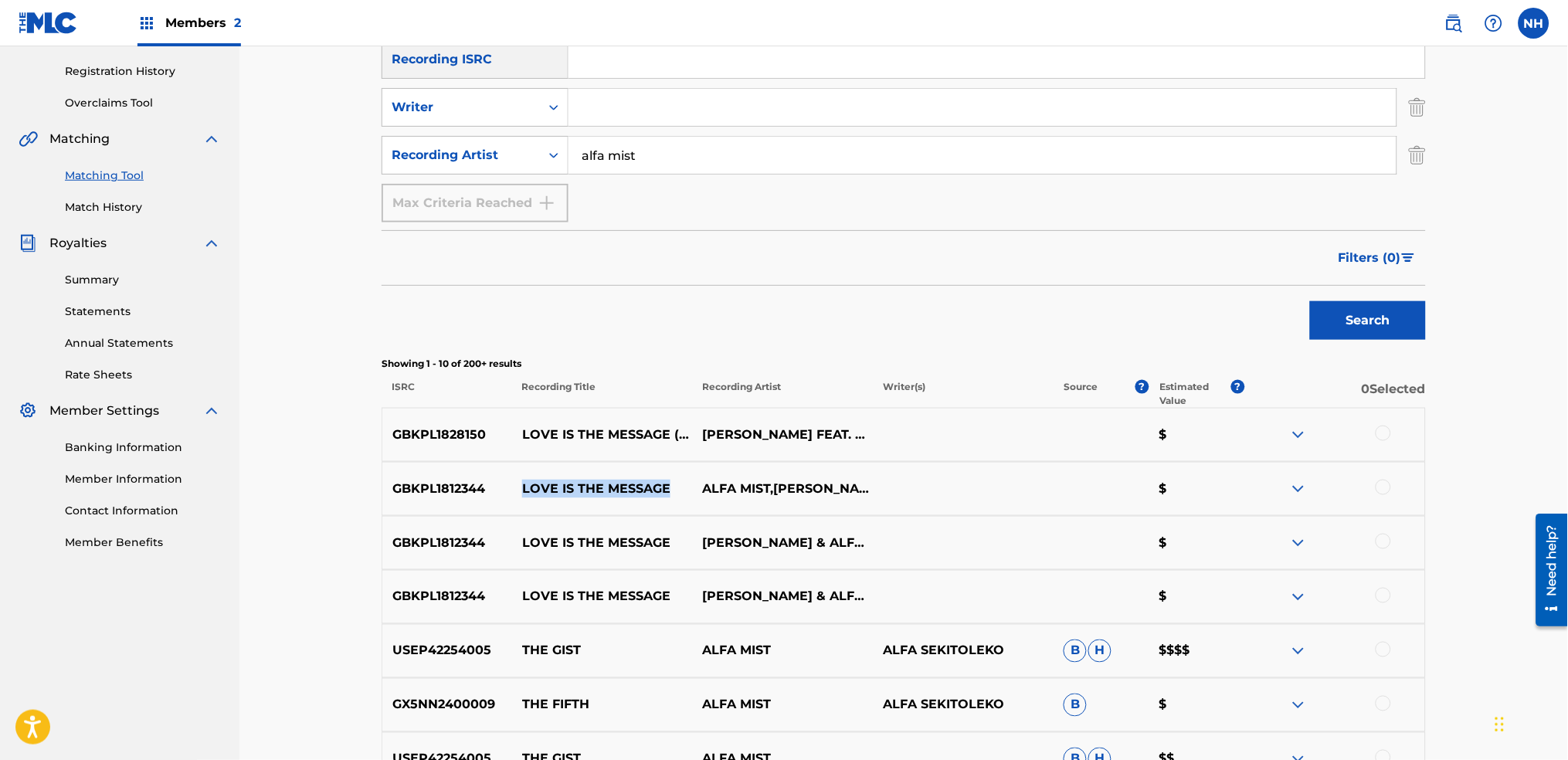
drag, startPoint x: 680, startPoint y: 494, endPoint x: 522, endPoint y: 493, distance: 158.0
click at [522, 493] on p "LOVE IS THE MESSAGE" at bounding box center [602, 489] width 181 height 19
drag, startPoint x: 361, startPoint y: 275, endPoint x: 452, endPoint y: 285, distance: 91.5
click at [361, 275] on div "Matching Tool The Matching Tool allows Members to match sound recordings to wor…" at bounding box center [903, 414] width 1329 height 1301
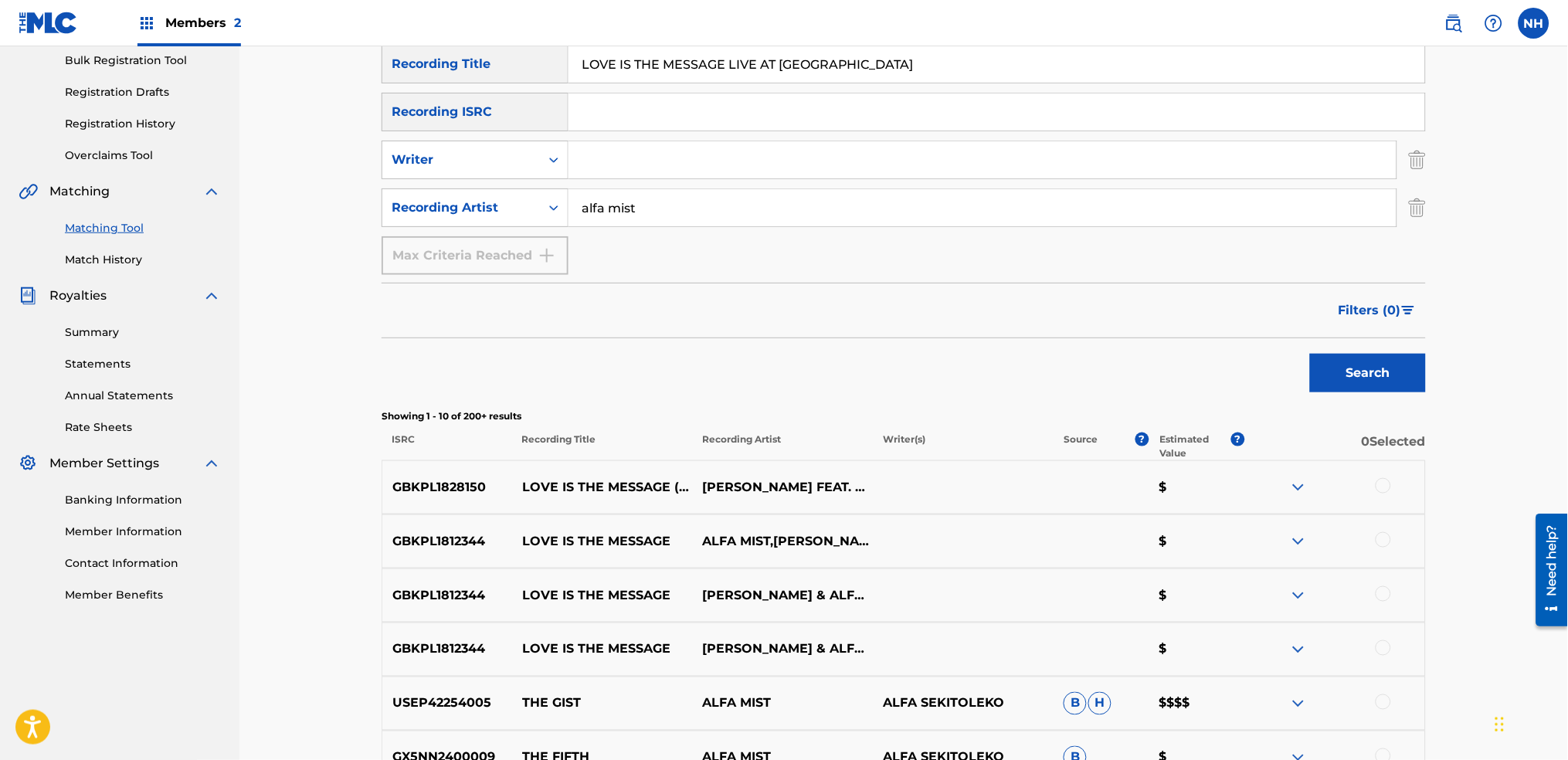
scroll to position [0, 0]
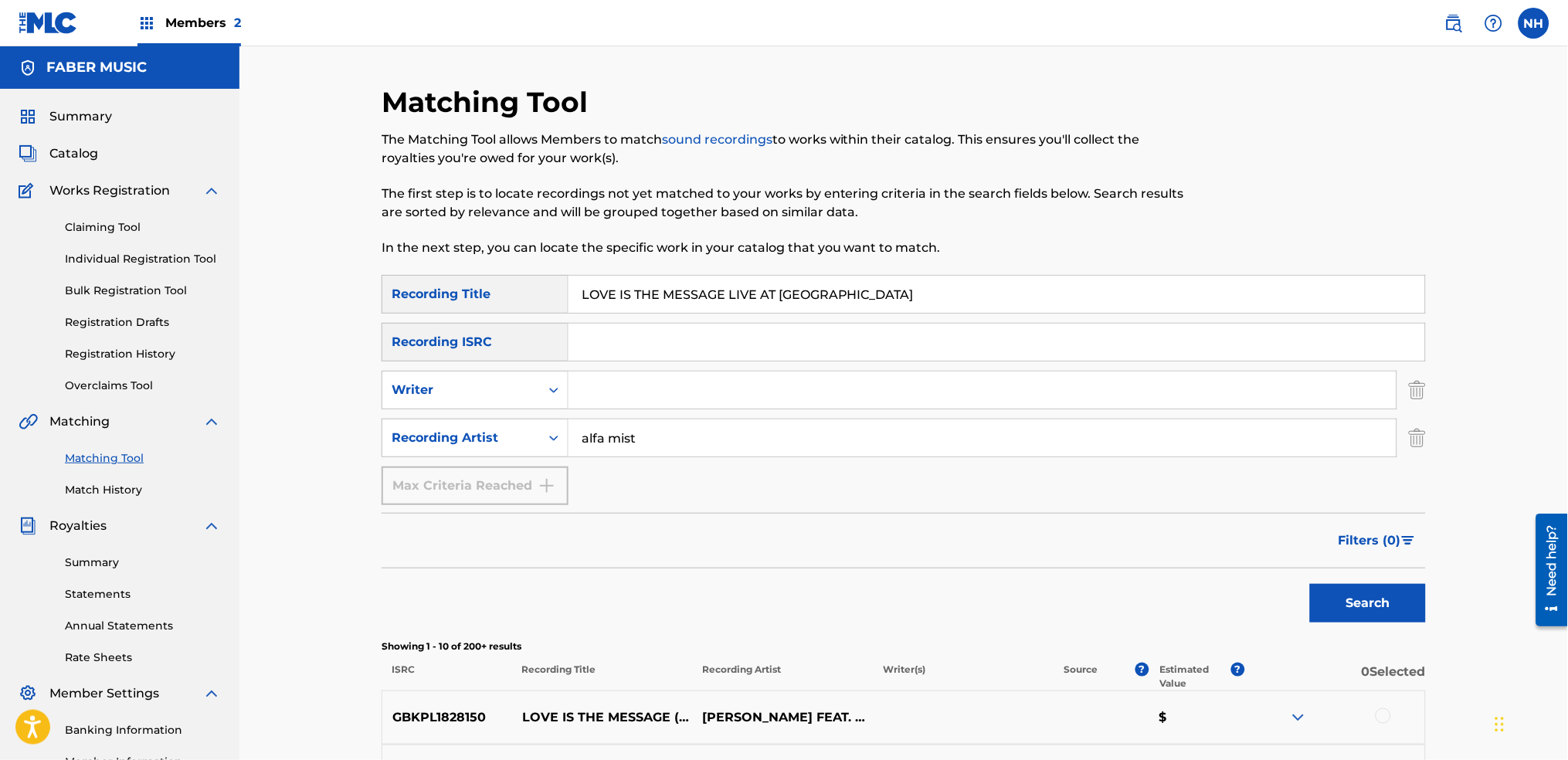
click at [640, 262] on div "Matching Tool The Matching Tool allows Members to match sound recordings to wor…" at bounding box center [784, 180] width 804 height 190
click at [641, 278] on input "LOVE IS THE MESSAGE LIVE AT ABBEY ROAD STUDIOS" at bounding box center [997, 294] width 857 height 37
paste input "SECOND WAVE"
click at [1344, 553] on button "Filters ( 0 )" at bounding box center [1378, 540] width 97 height 39
click at [0, 0] on div "Filter Estimated Value All $$$$$ $$$$ $$$ $$ $ Source All Blanket License Histo…" at bounding box center [0, 0] width 0 height 0
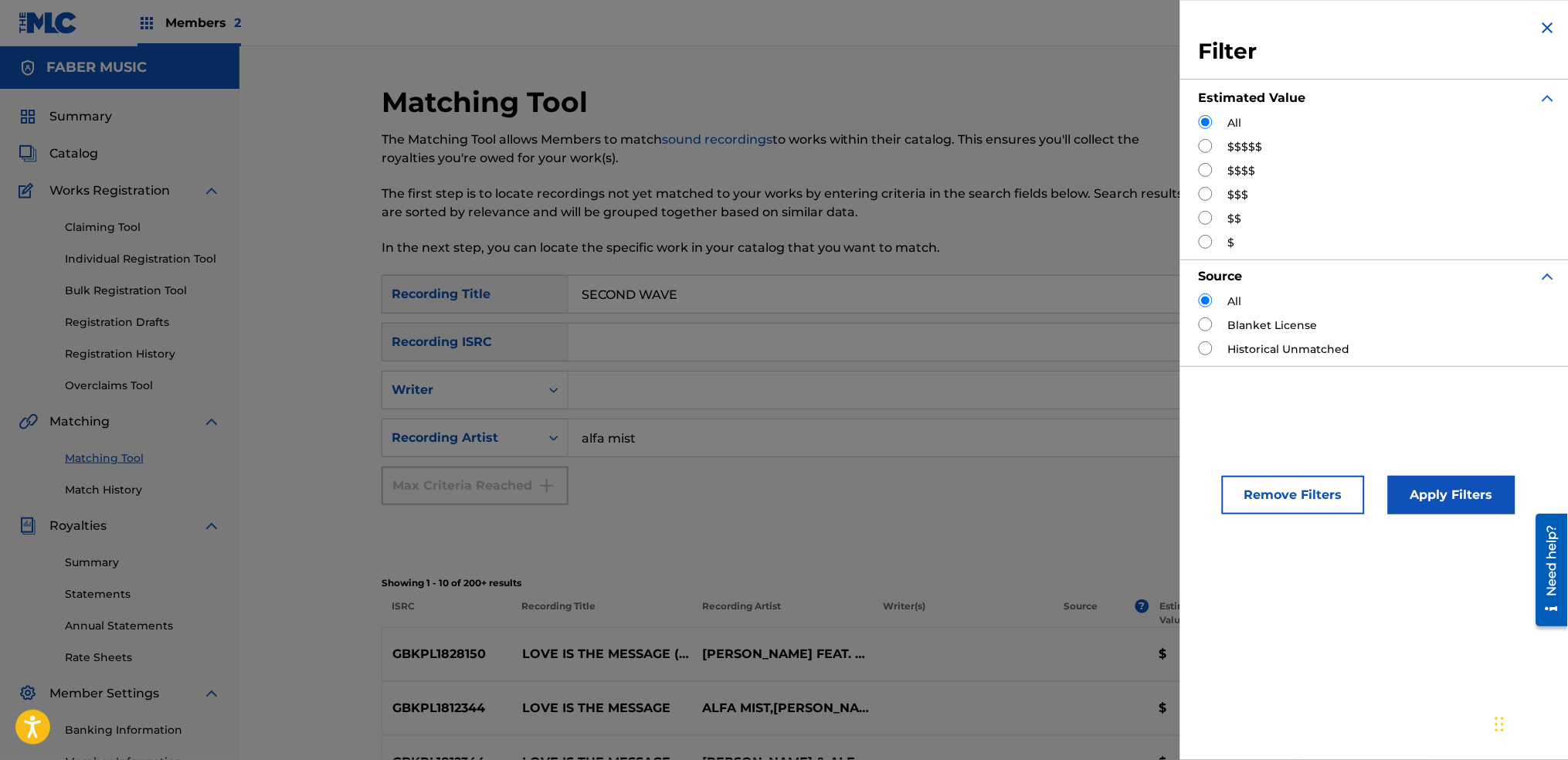
click at [1547, 34] on img "Search Form" at bounding box center [1548, 28] width 19 height 19
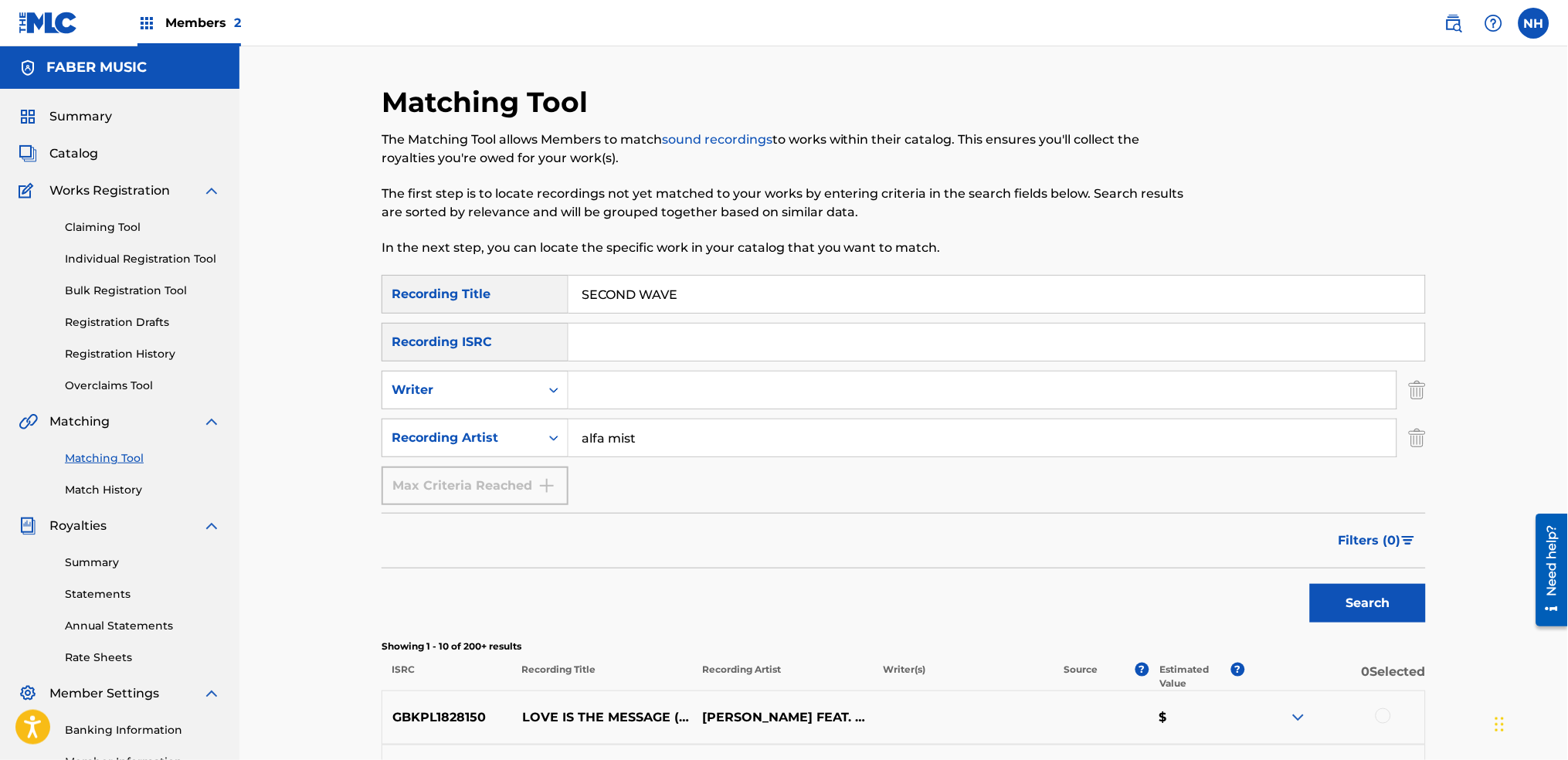
drag, startPoint x: 1451, startPoint y: 566, endPoint x: 1380, endPoint y: 603, distance: 80.1
click at [1449, 569] on div "Matching Tool The Matching Tool allows Members to match sound recordings to wor…" at bounding box center [903, 697] width 1329 height 1301
click at [1379, 603] on button "Search" at bounding box center [1367, 603] width 116 height 39
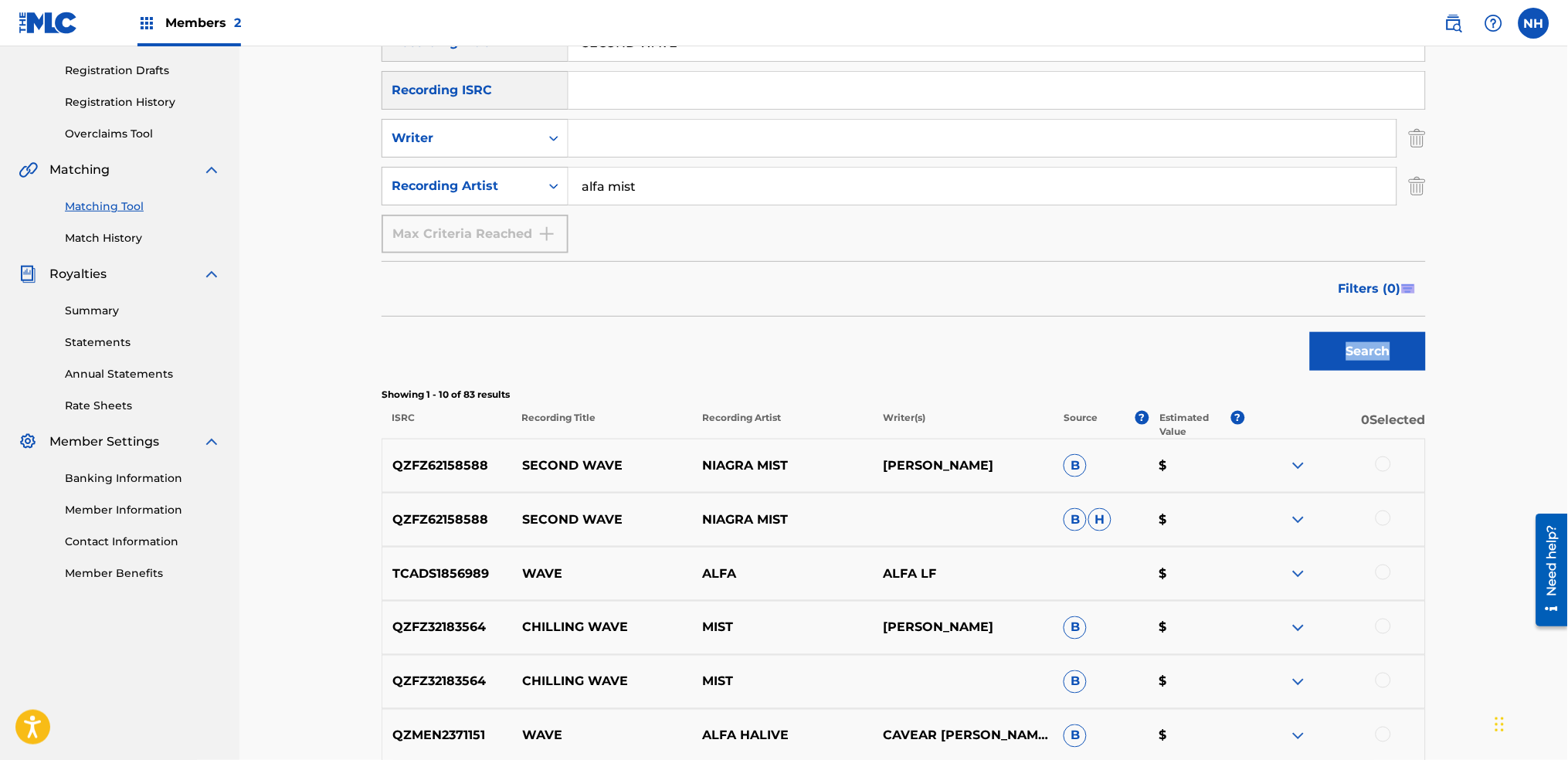
scroll to position [283, 0]
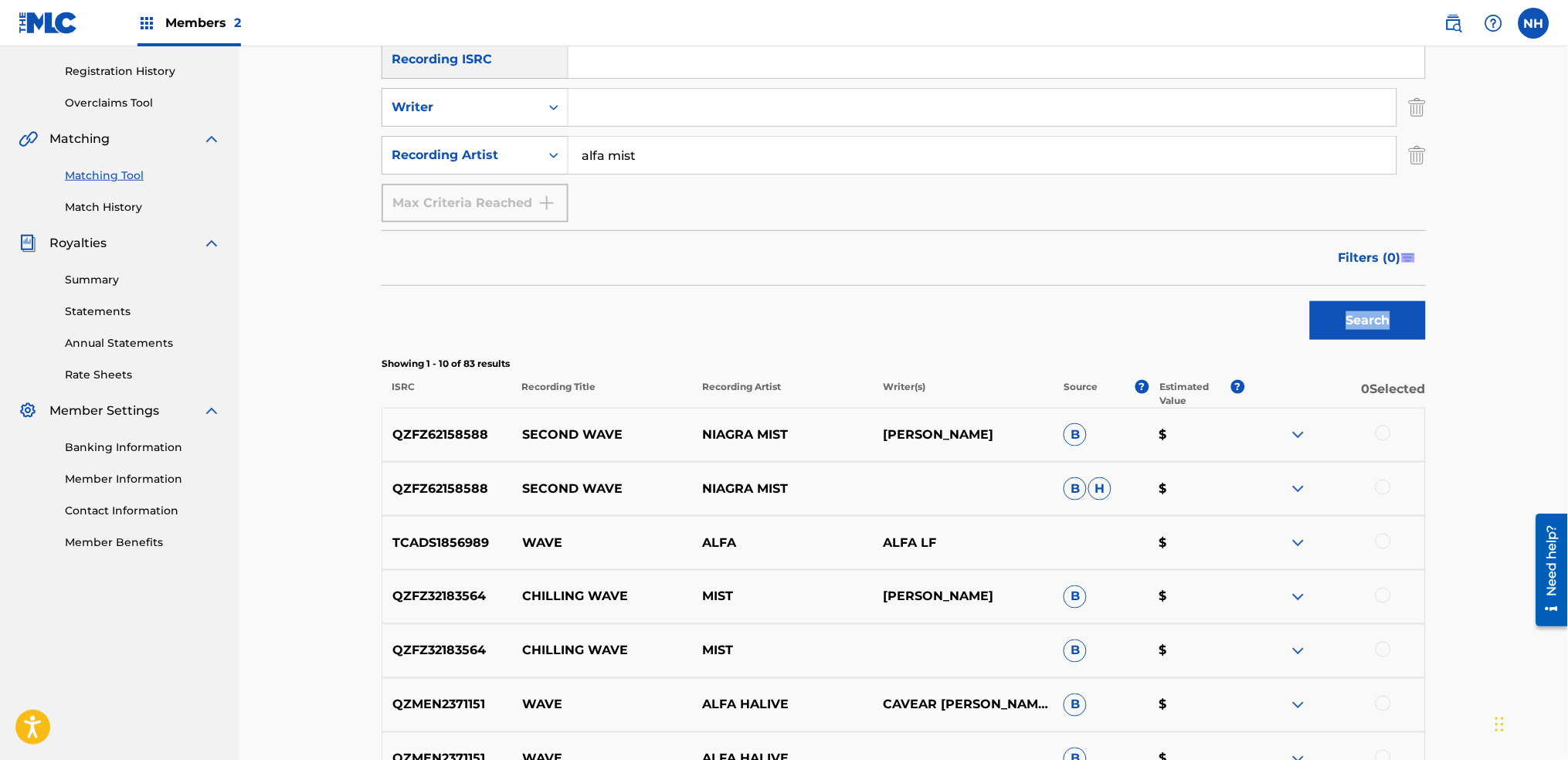
click at [404, 304] on div "Search" at bounding box center [904, 316] width 1044 height 61
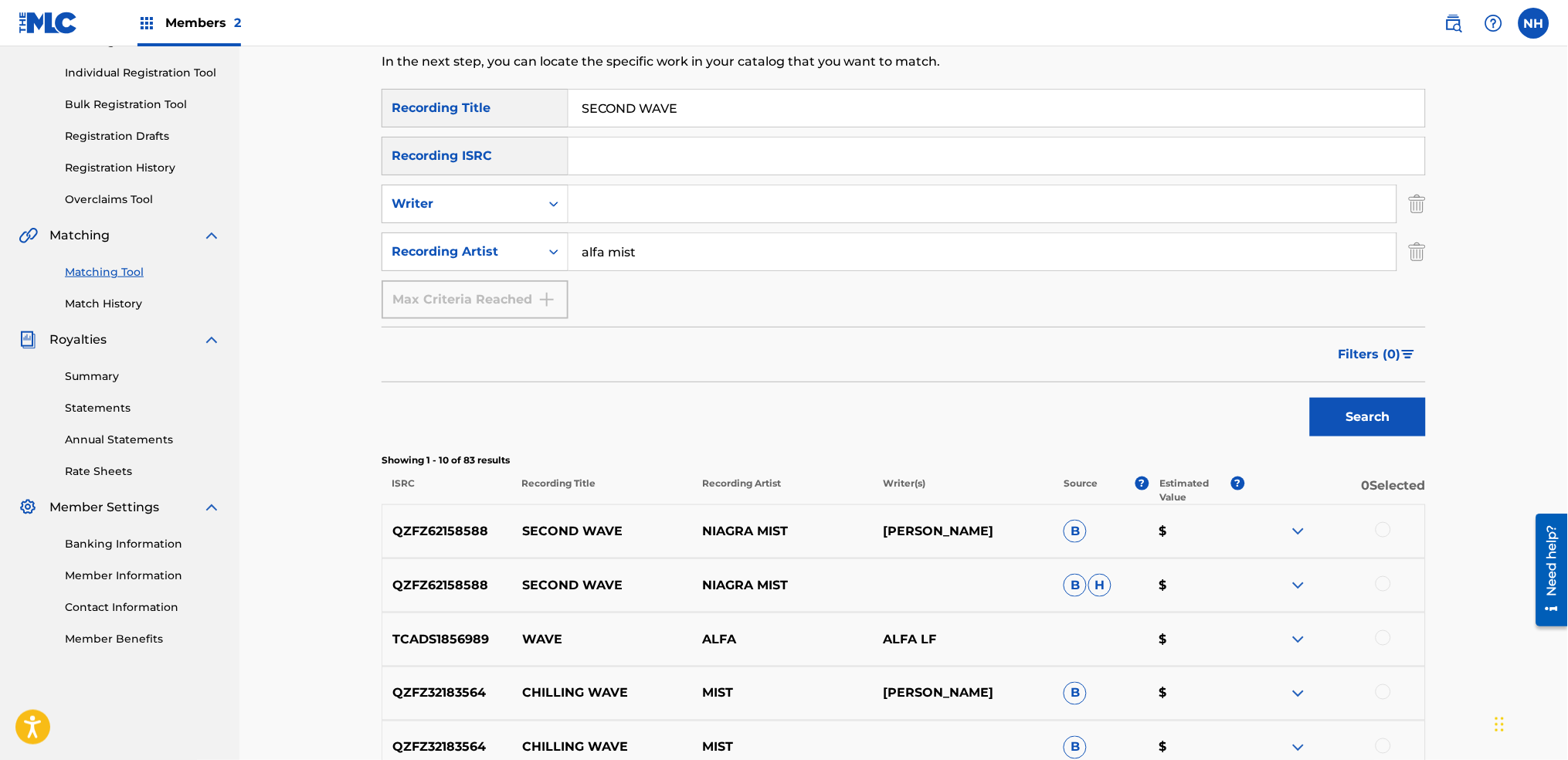
scroll to position [0, 0]
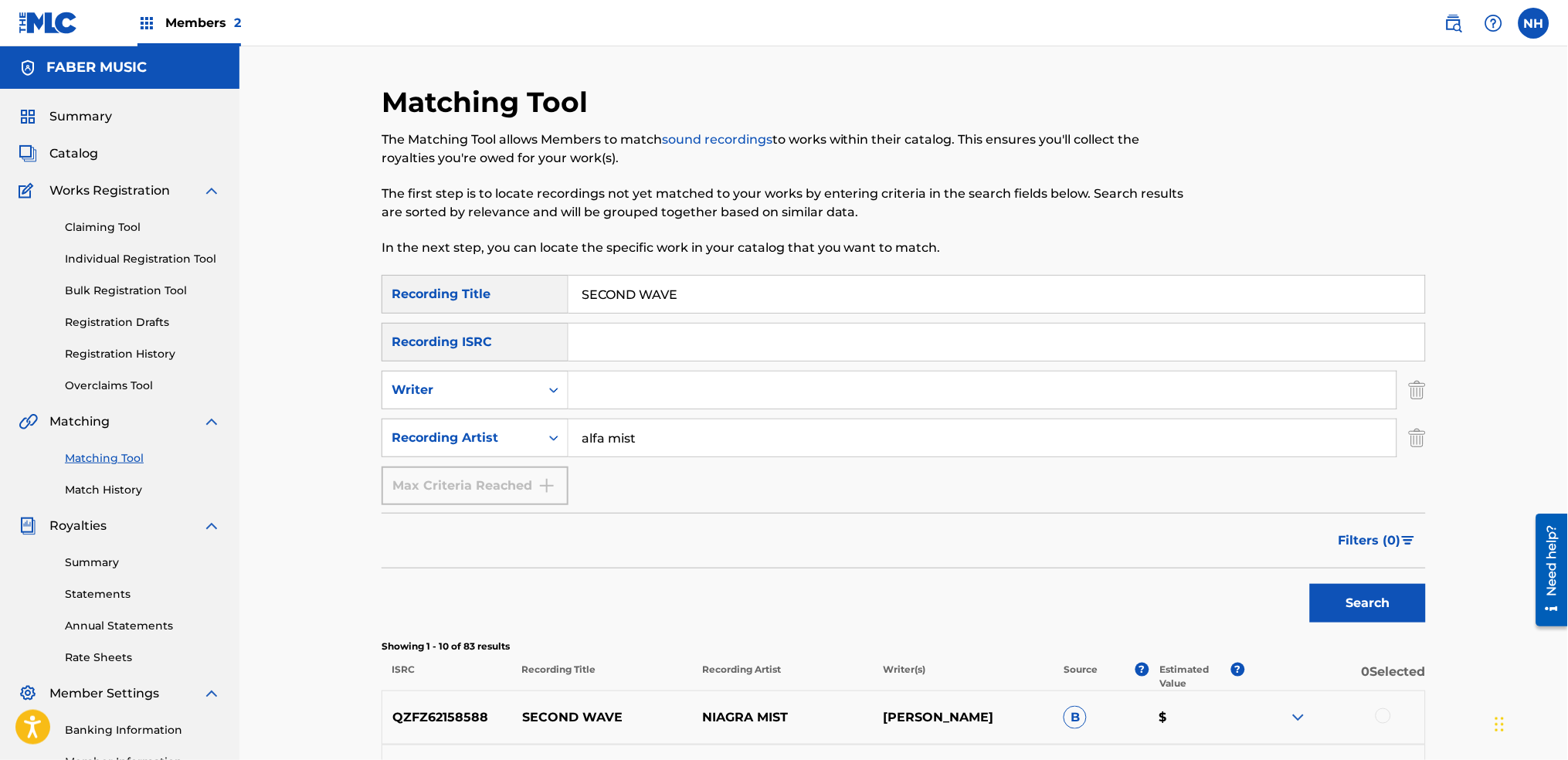
click at [625, 224] on div "The Matching Tool allows Members to match sound recordings to works within thei…" at bounding box center [784, 193] width 804 height 127
click at [611, 295] on input "SECOND WAVE" at bounding box center [997, 294] width 857 height 37
paste input "2ND SEPTEMBER"
click at [1390, 599] on button "Search" at bounding box center [1367, 603] width 116 height 39
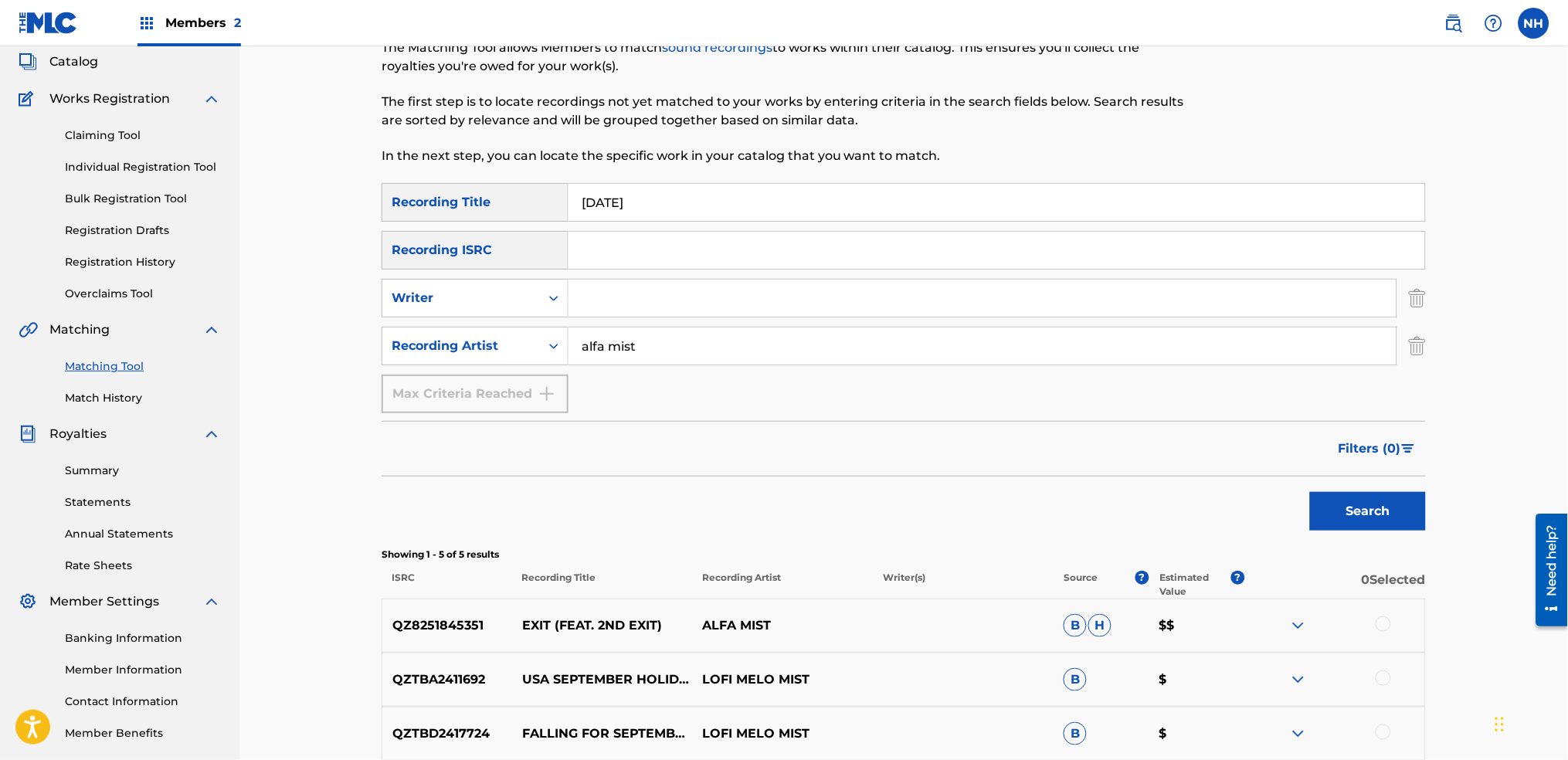
scroll to position [180, 0]
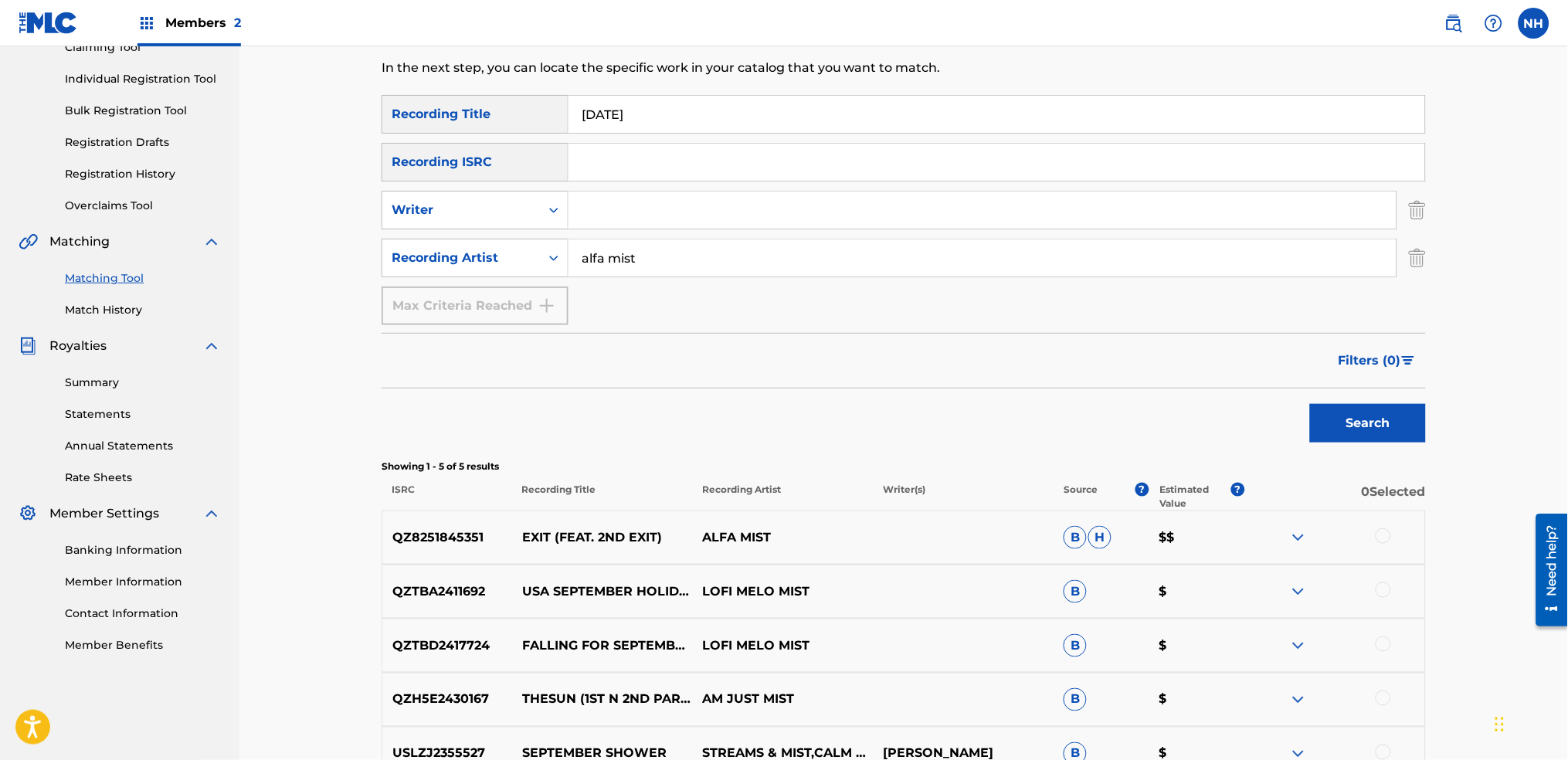
drag, startPoint x: 510, startPoint y: 398, endPoint x: 598, endPoint y: 295, distance: 135.5
click at [510, 398] on div "Search" at bounding box center [904, 419] width 1044 height 61
click at [759, 113] on input "2ND SEPTEMBER" at bounding box center [997, 114] width 857 height 37
paste input "ANTHEM"
drag, startPoint x: 1262, startPoint y: 350, endPoint x: 1296, endPoint y: 405, distance: 64.7
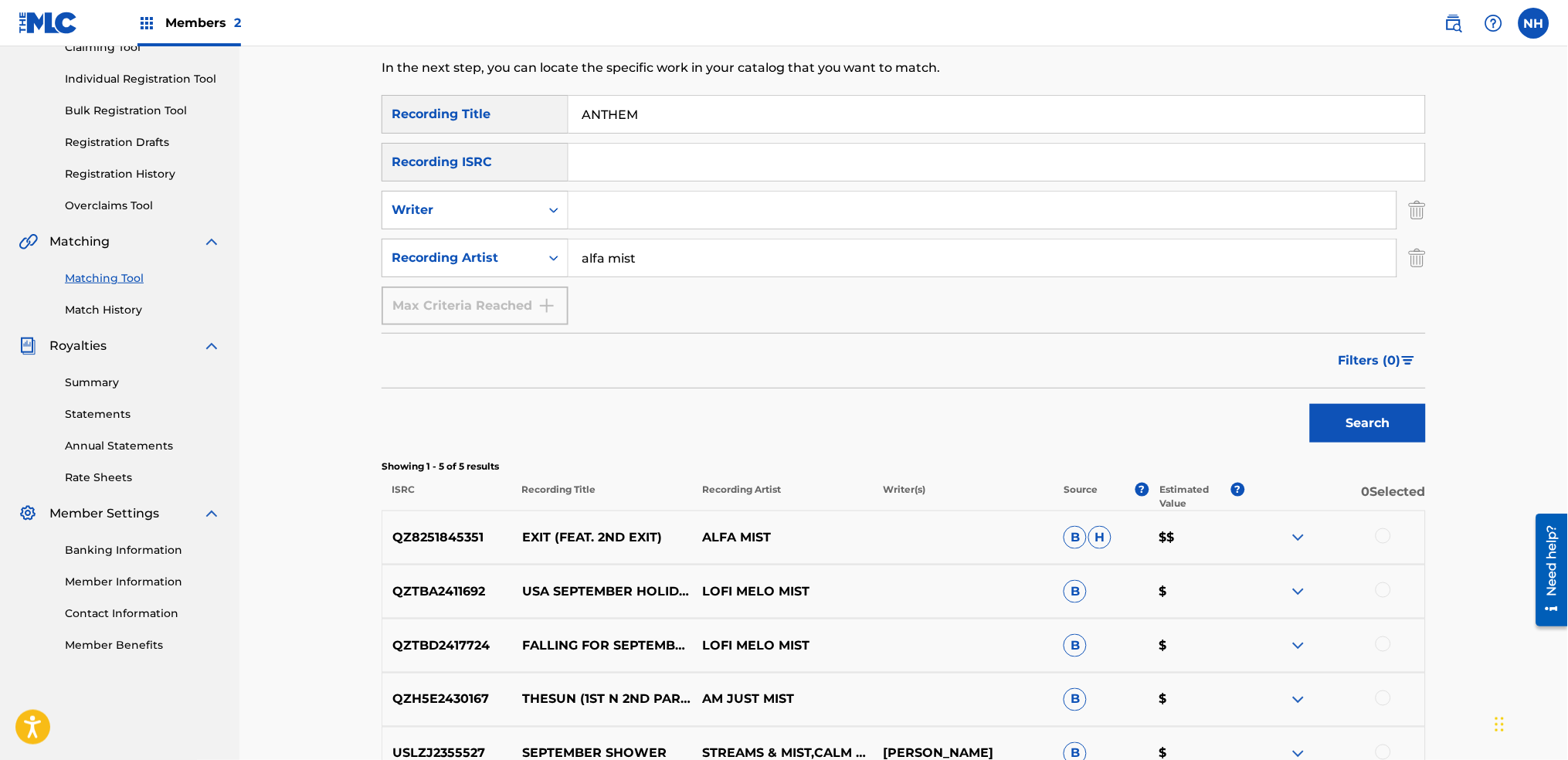
click at [1261, 350] on div "Filters ( 0 )" at bounding box center [904, 361] width 1044 height 56
drag, startPoint x: 1297, startPoint y: 405, endPoint x: 1307, endPoint y: 414, distance: 13.5
click at [1298, 405] on div "Search" at bounding box center [904, 419] width 1044 height 61
click at [1317, 416] on button "Search" at bounding box center [1367, 423] width 116 height 39
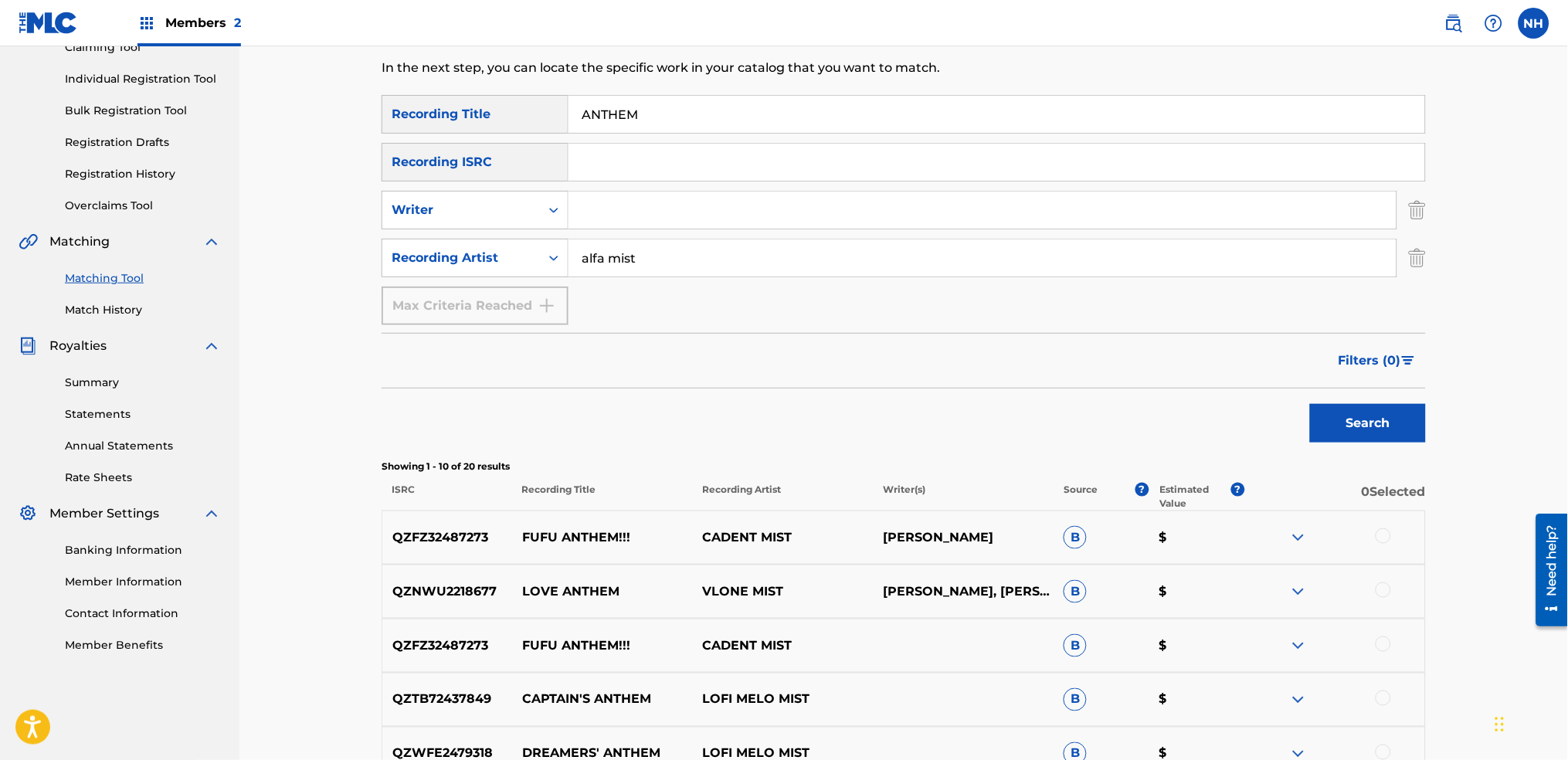
drag, startPoint x: 503, startPoint y: 131, endPoint x: 658, endPoint y: 128, distance: 155.0
click at [503, 131] on div "Recording Title" at bounding box center [475, 114] width 187 height 39
click at [720, 128] on input "ANTHEM" at bounding box center [997, 114] width 857 height 37
paste input "FLY"
type input "FLY"
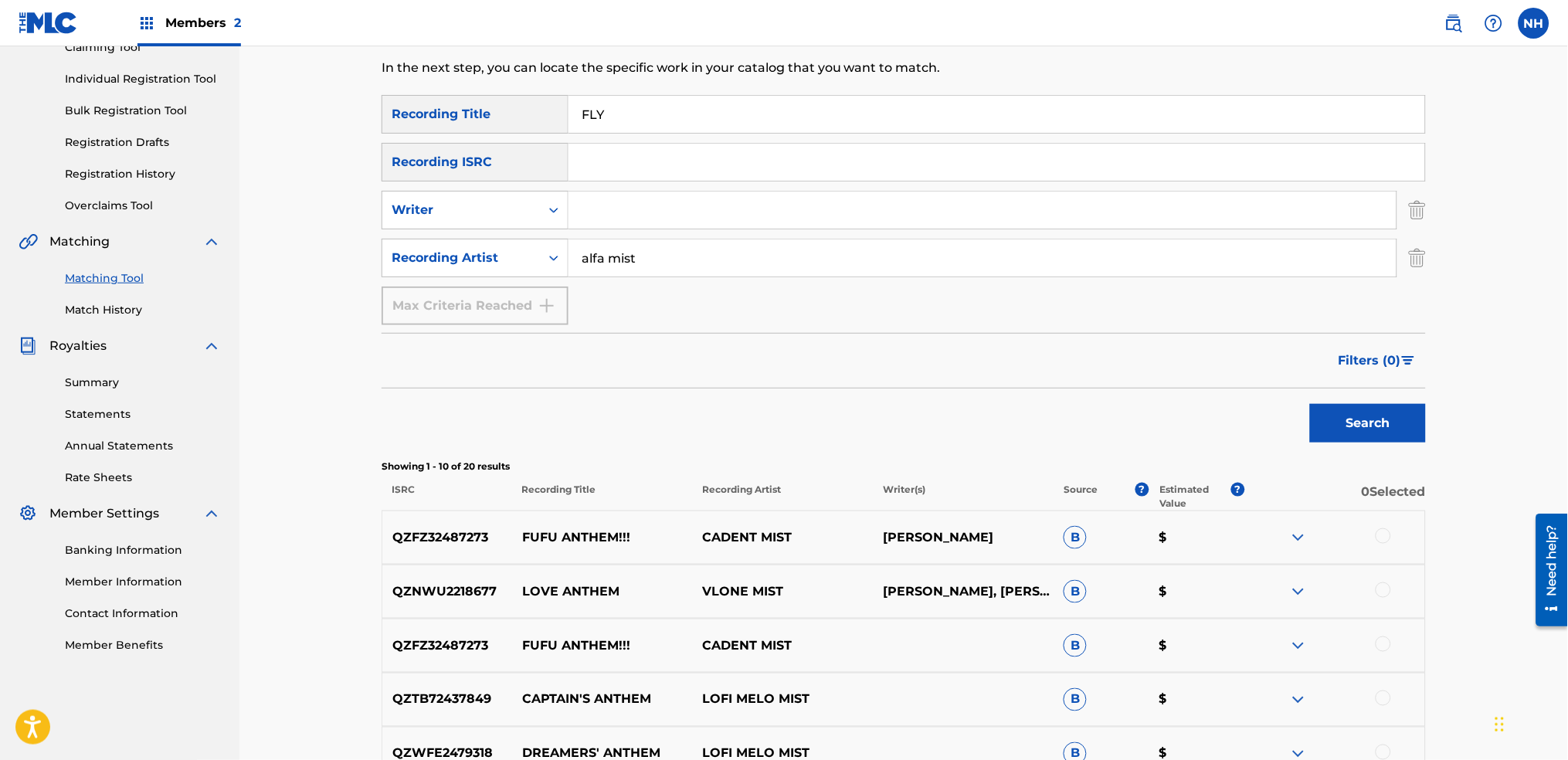
click at [1369, 423] on button "Search" at bounding box center [1367, 423] width 116 height 39
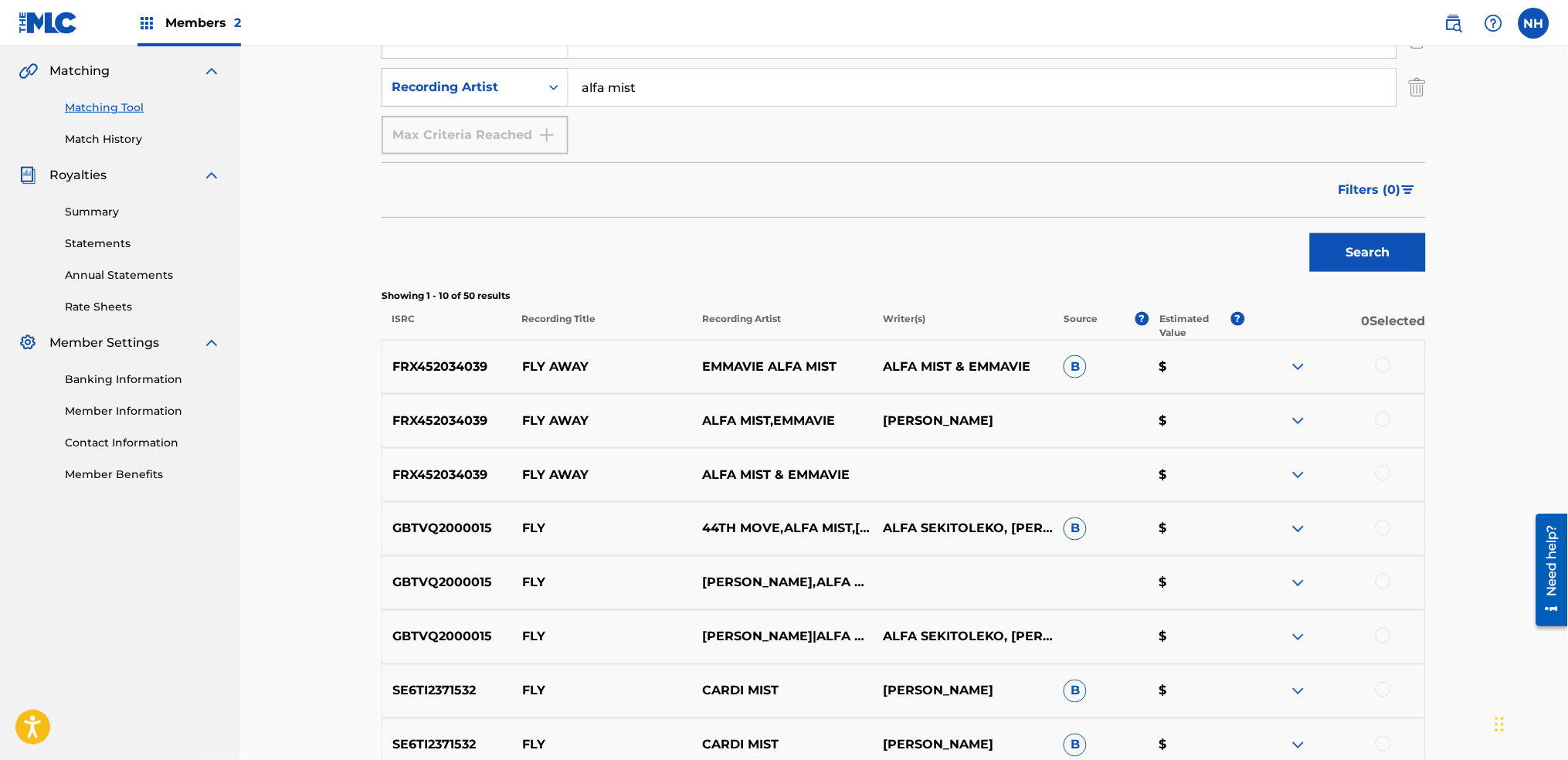
scroll to position [386, 0]
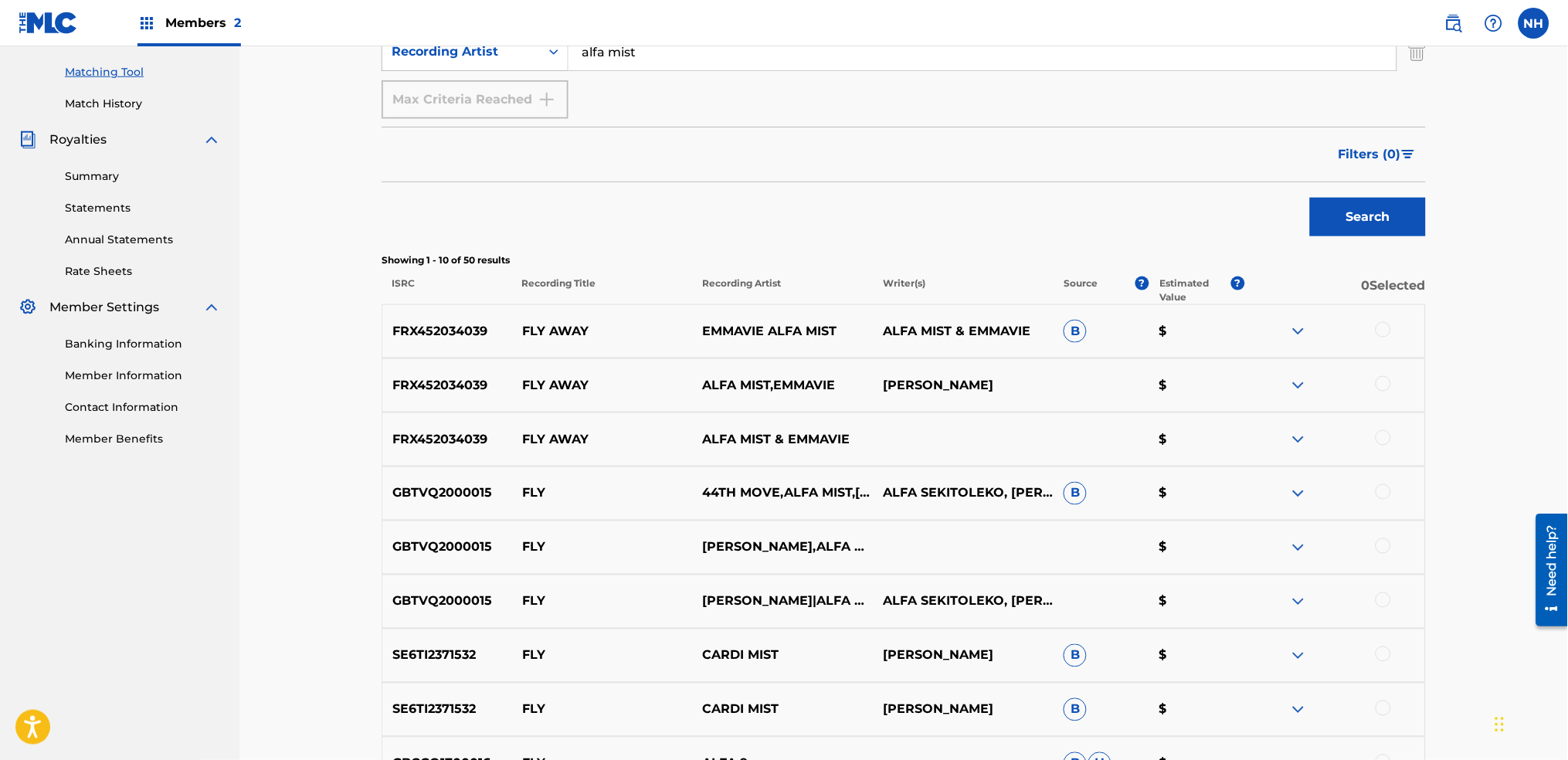
click at [1392, 492] on div at bounding box center [1334, 494] width 181 height 19
click at [1394, 558] on div "GBTVQ2000015 FLY RICHARD SPAVEN,ALFA MIST,44TH MOVE $" at bounding box center [904, 548] width 1044 height 54
click at [1391, 540] on div at bounding box center [1334, 548] width 181 height 19
click at [1381, 539] on div at bounding box center [1384, 546] width 16 height 16
click at [1389, 503] on div "GBTVQ2000015 FLY 44TH MOVE,ALFA MIST,RICHARD SPAVEN ALFA SEKITOLEKO, RICHARD SP…" at bounding box center [904, 494] width 1044 height 54
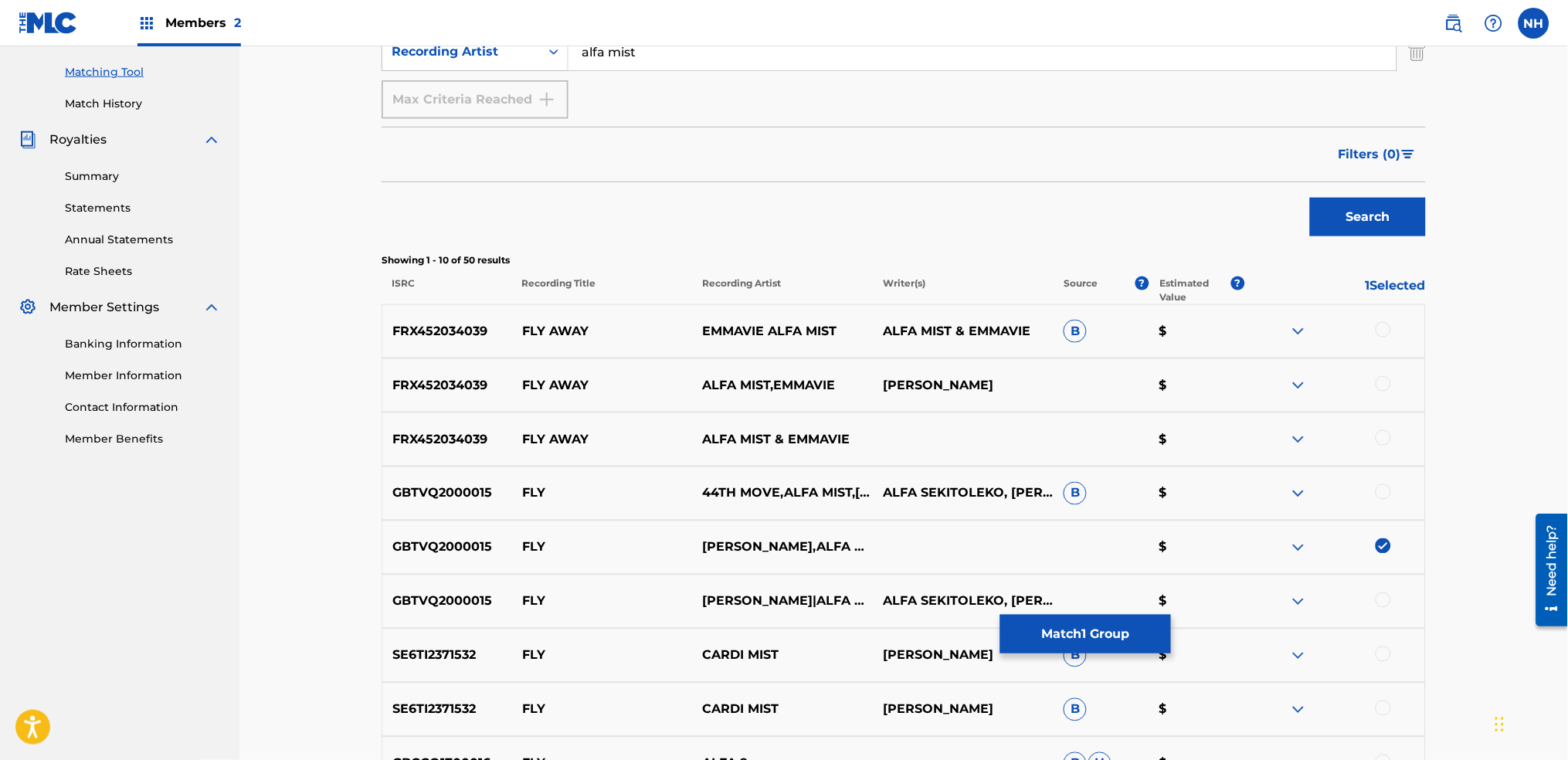
click at [1380, 495] on div at bounding box center [1384, 492] width 16 height 16
click at [1370, 571] on div "GBTVQ2000015 FLY RICHARD SPAVEN,ALFA MIST,44TH MOVE $" at bounding box center [904, 548] width 1044 height 54
click at [1376, 585] on div "GBTVQ2000015 FLY RICHARD SPAVEN|ALFA MIST|44TH MOVE ALFA SEKITOLEKO, RICHARD SP…" at bounding box center [904, 602] width 1044 height 54
click at [1379, 591] on div "GBTVQ2000015 FLY RICHARD SPAVEN|ALFA MIST|44TH MOVE ALFA SEKITOLEKO, RICHARD SP…" at bounding box center [904, 602] width 1044 height 54
click at [1383, 600] on div at bounding box center [1384, 600] width 16 height 16
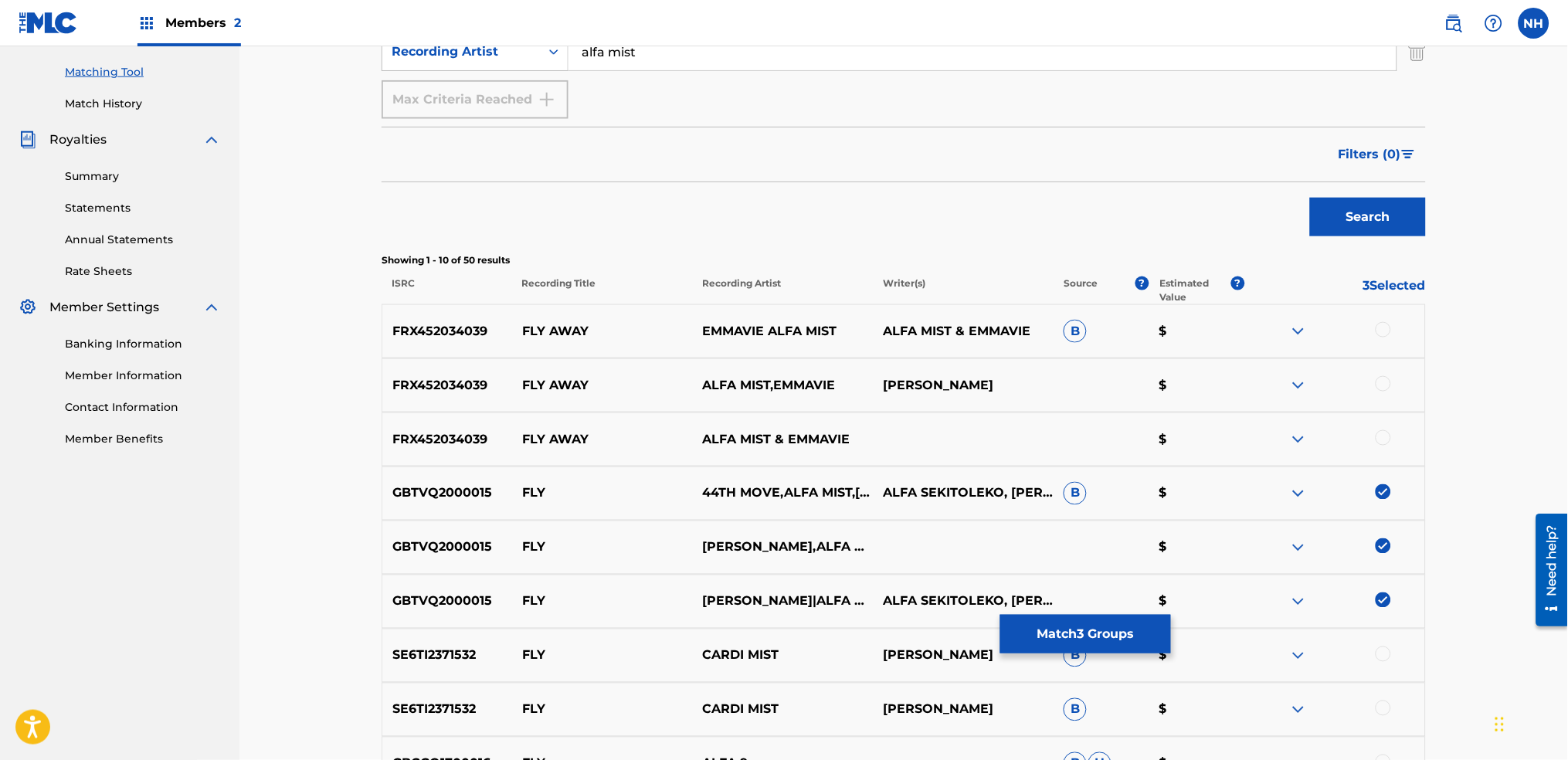
scroll to position [489, 0]
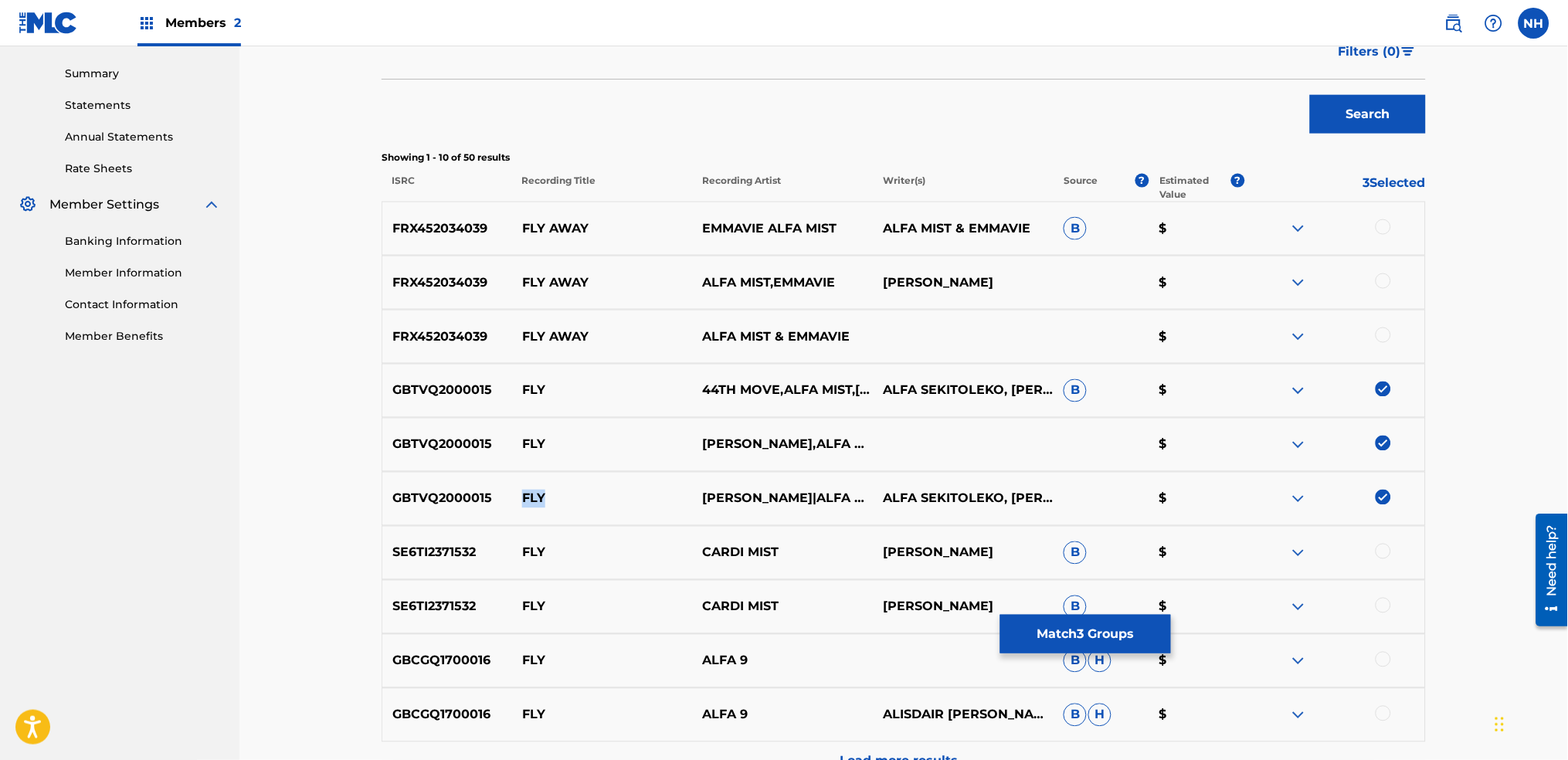
drag, startPoint x: 584, startPoint y: 503, endPoint x: 521, endPoint y: 494, distance: 63.6
click at [521, 494] on p "FLY" at bounding box center [602, 499] width 181 height 19
click at [1097, 637] on button "Match 3 Groups" at bounding box center [1086, 634] width 170 height 39
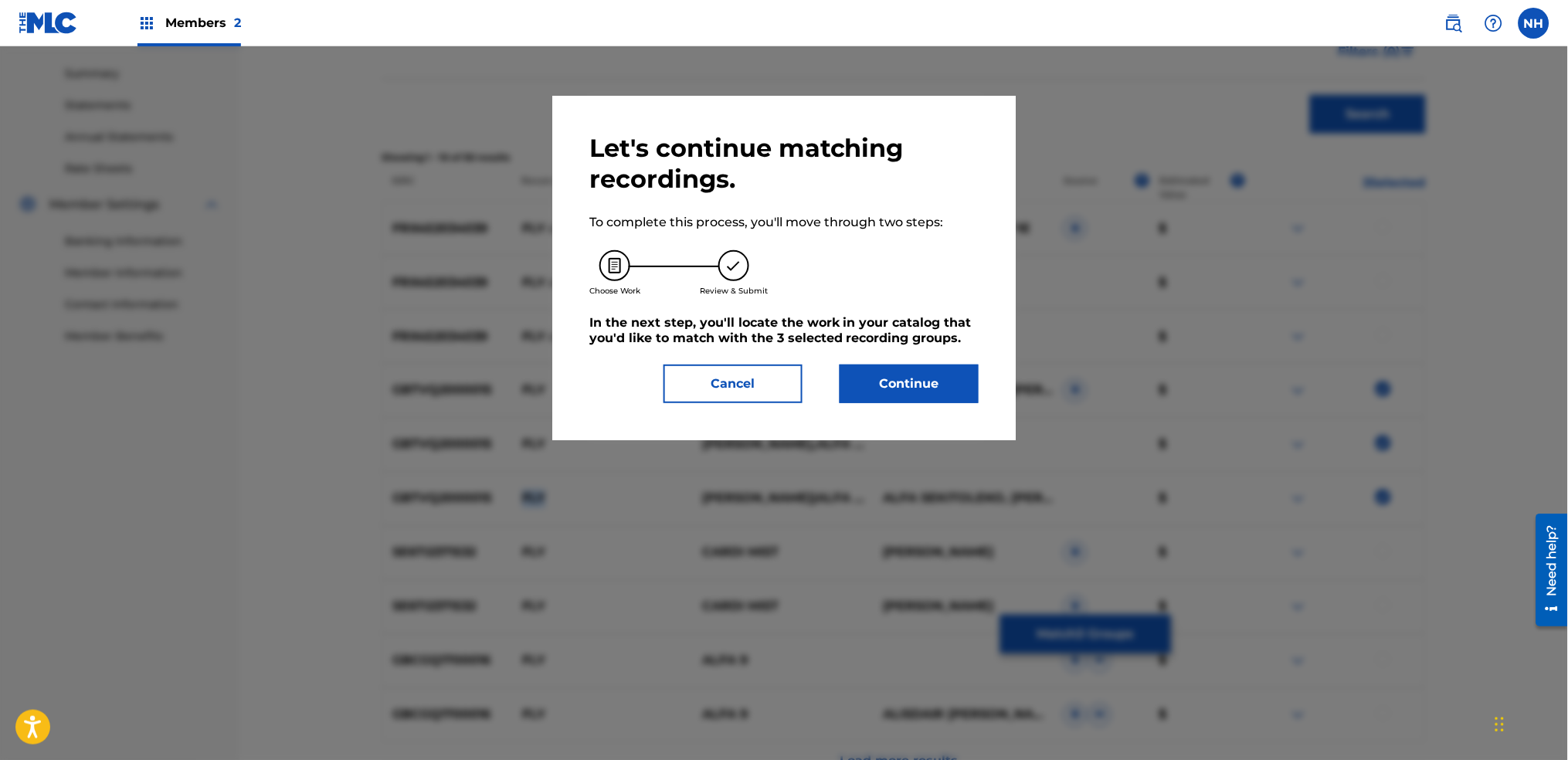
click at [961, 391] on button "Continue" at bounding box center [910, 384] width 139 height 39
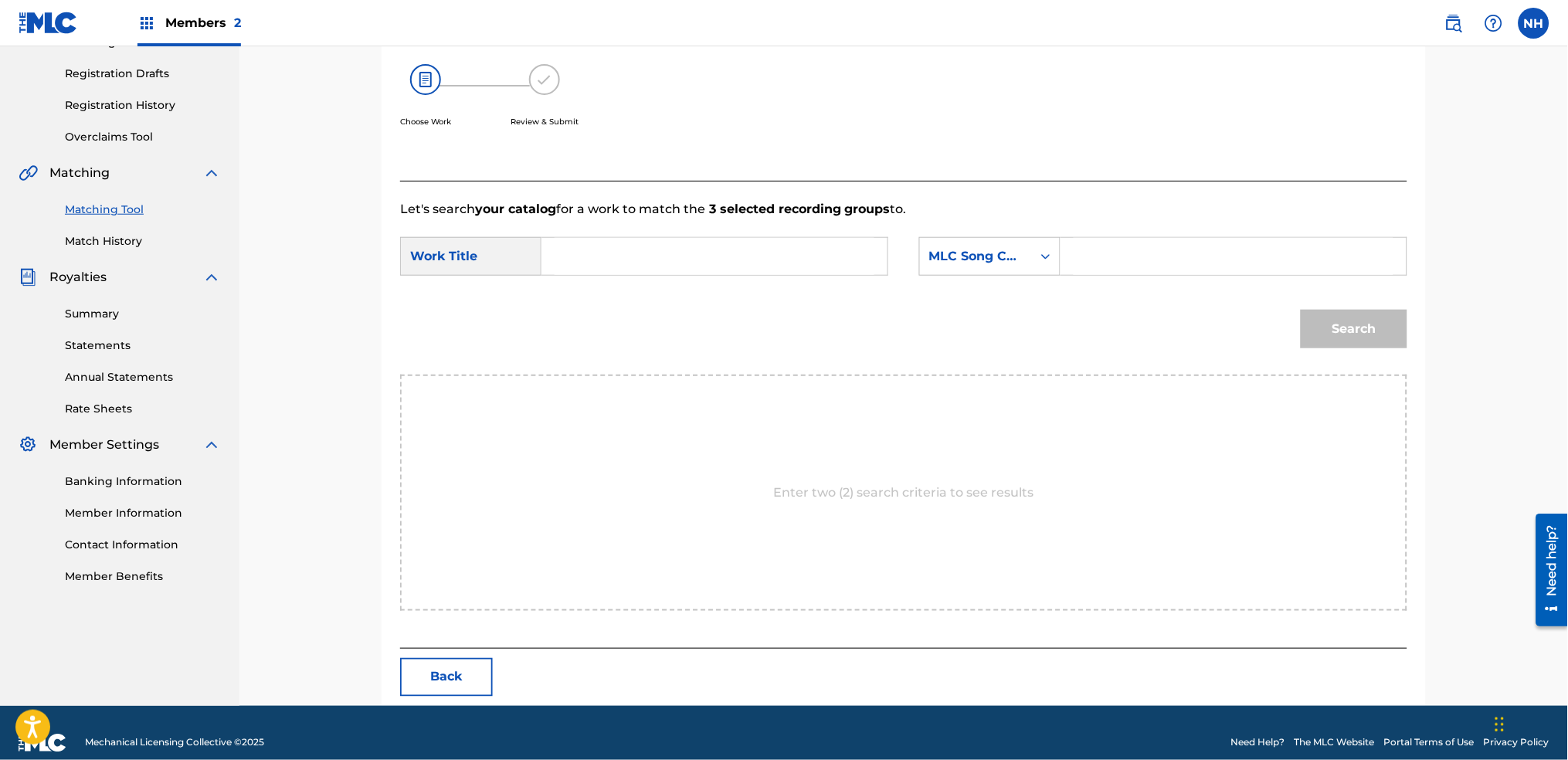
scroll to position [268, 0]
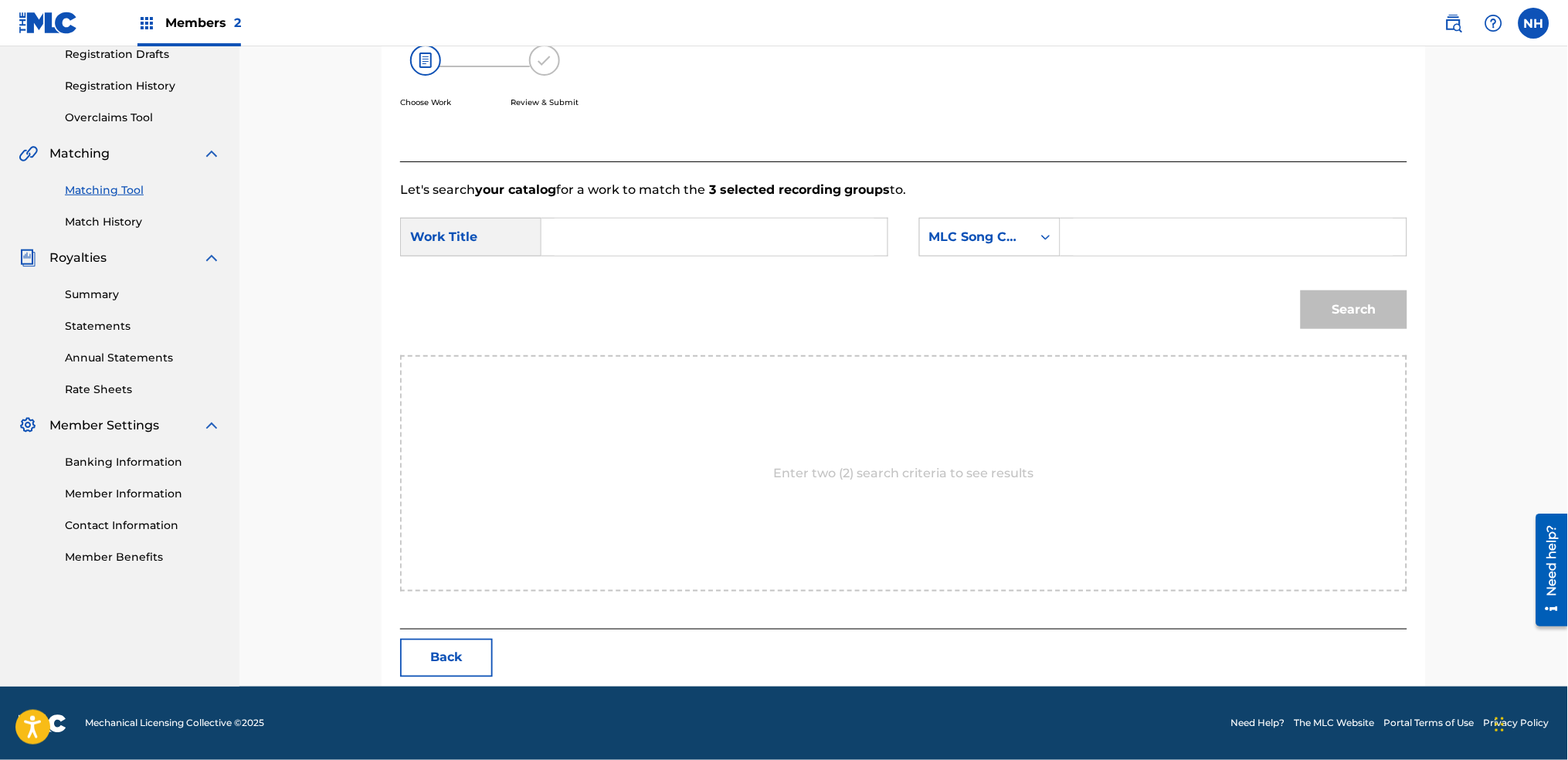
click at [820, 243] on input "Search Form" at bounding box center [715, 237] width 320 height 37
paste input "FLY"
type input "FLY"
click at [980, 241] on div "MLC Song Code" at bounding box center [976, 237] width 93 height 19
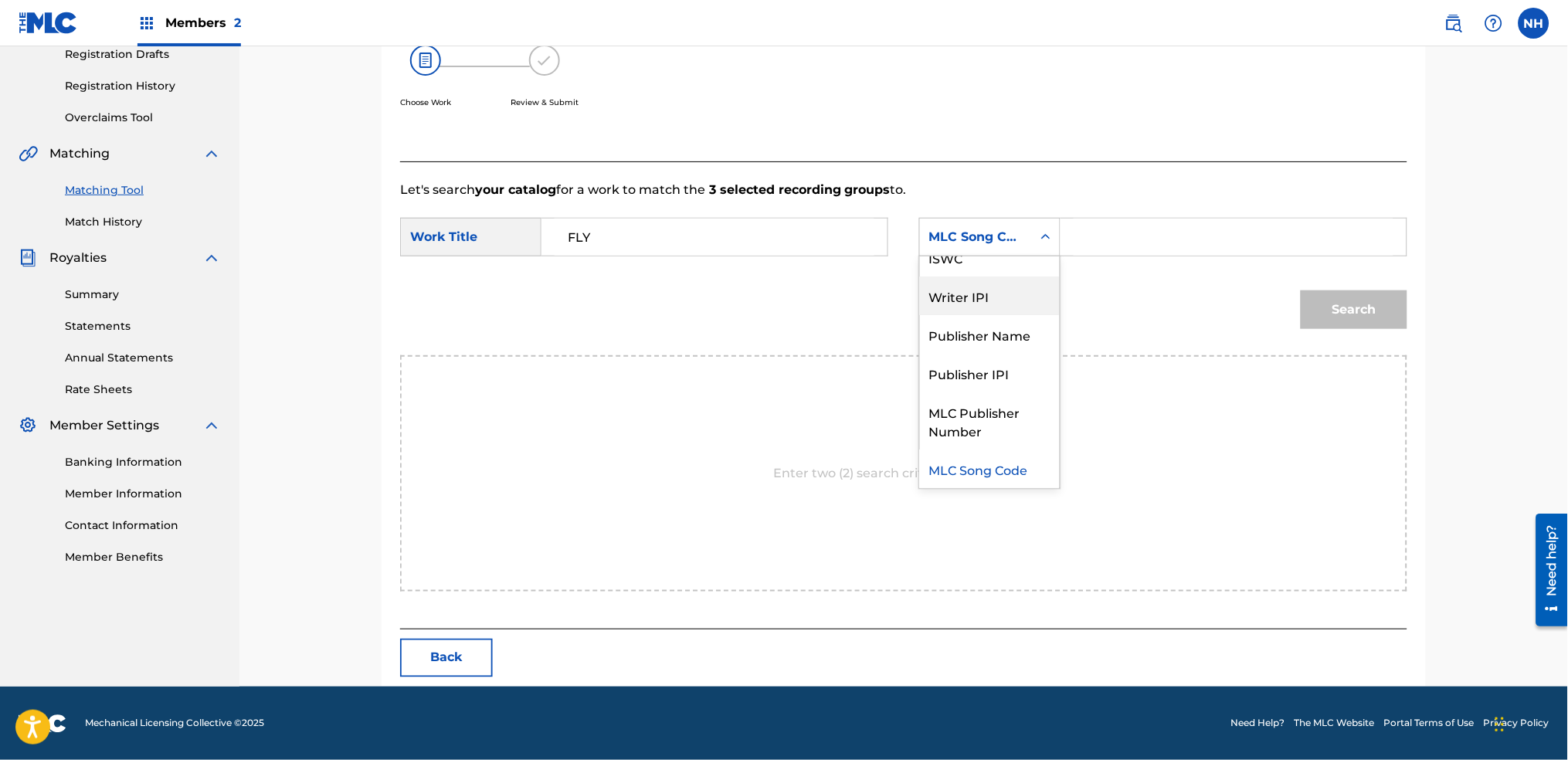
scroll to position [0, 0]
drag, startPoint x: 1007, startPoint y: 278, endPoint x: 1089, endPoint y: 264, distance: 83.2
click at [1012, 279] on div "Writer Name" at bounding box center [990, 275] width 140 height 39
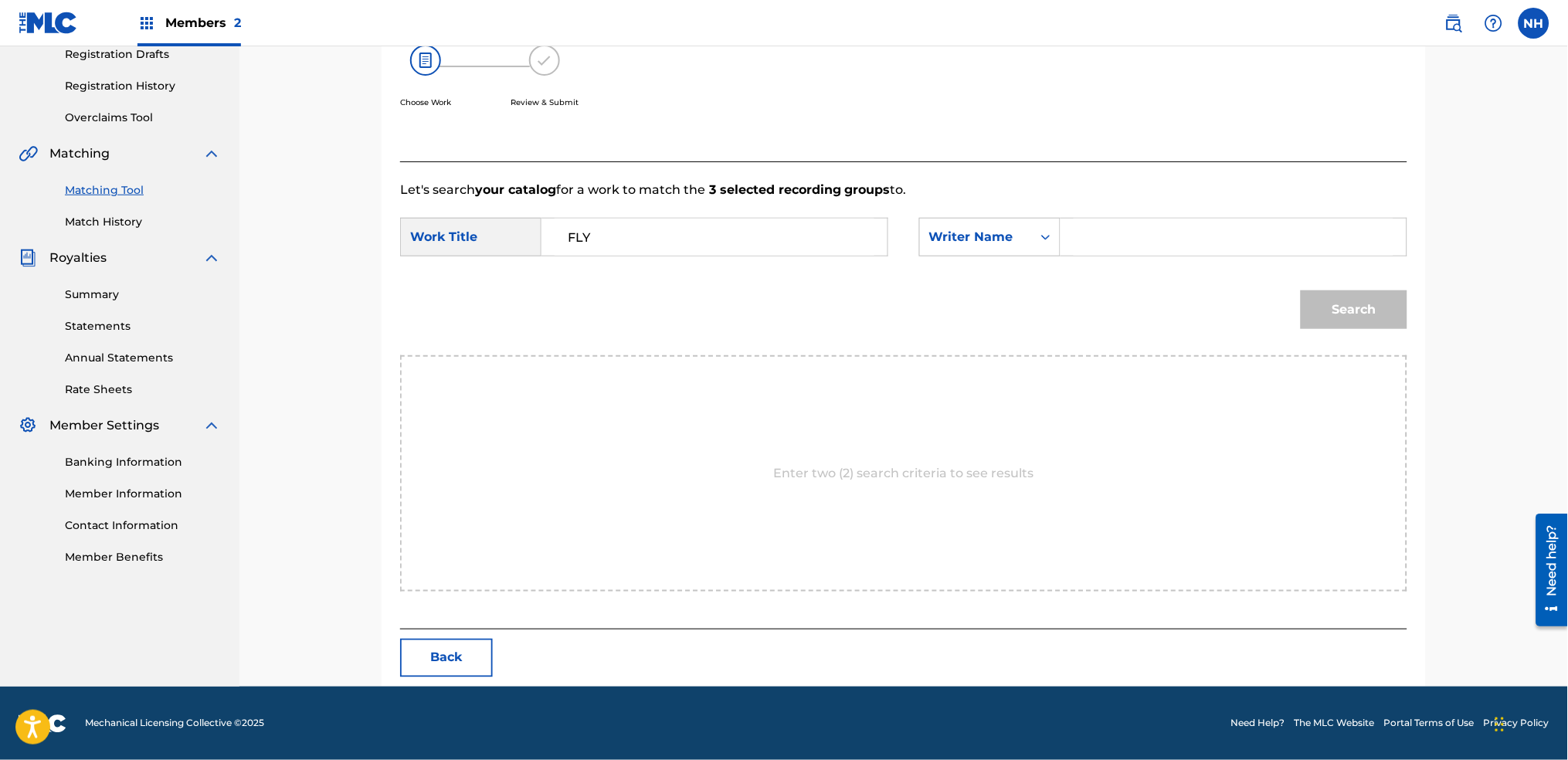
click at [1188, 246] on input "Search Form" at bounding box center [1234, 237] width 320 height 37
click at [1301, 290] on button "Search" at bounding box center [1354, 309] width 107 height 39
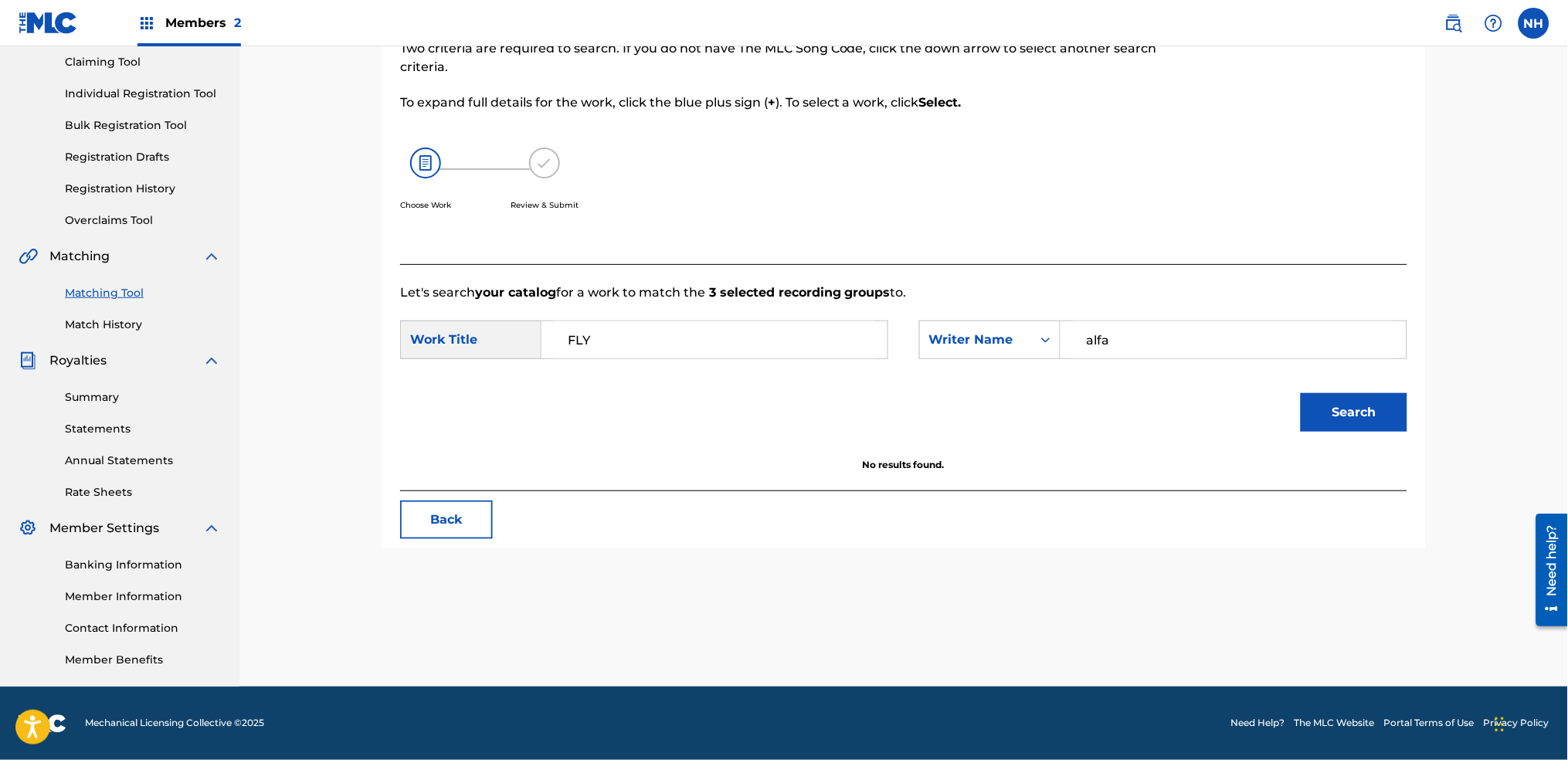
type input "alfa"
click at [1301, 394] on button "Search" at bounding box center [1354, 412] width 107 height 39
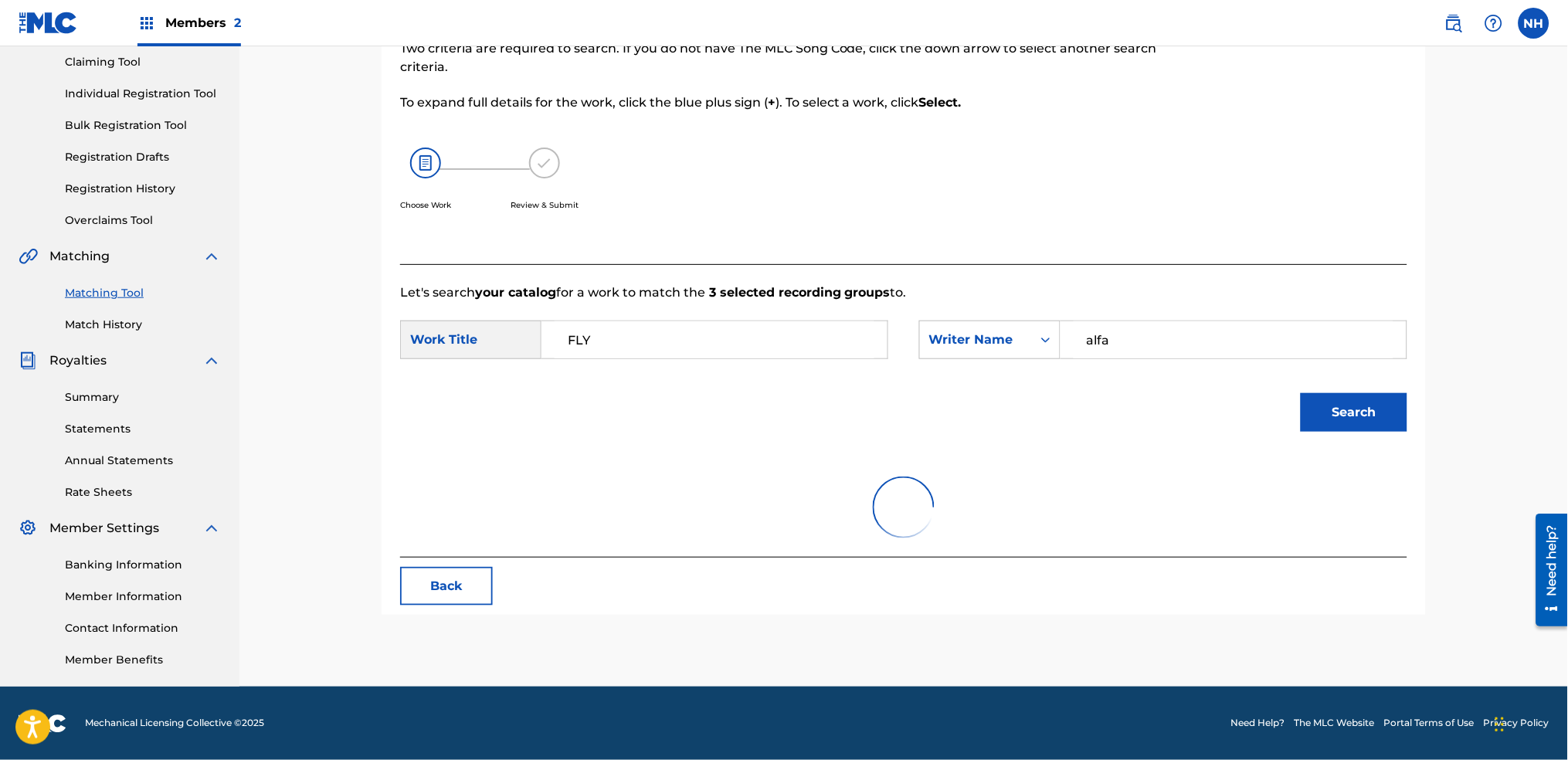
scroll to position [268, 0]
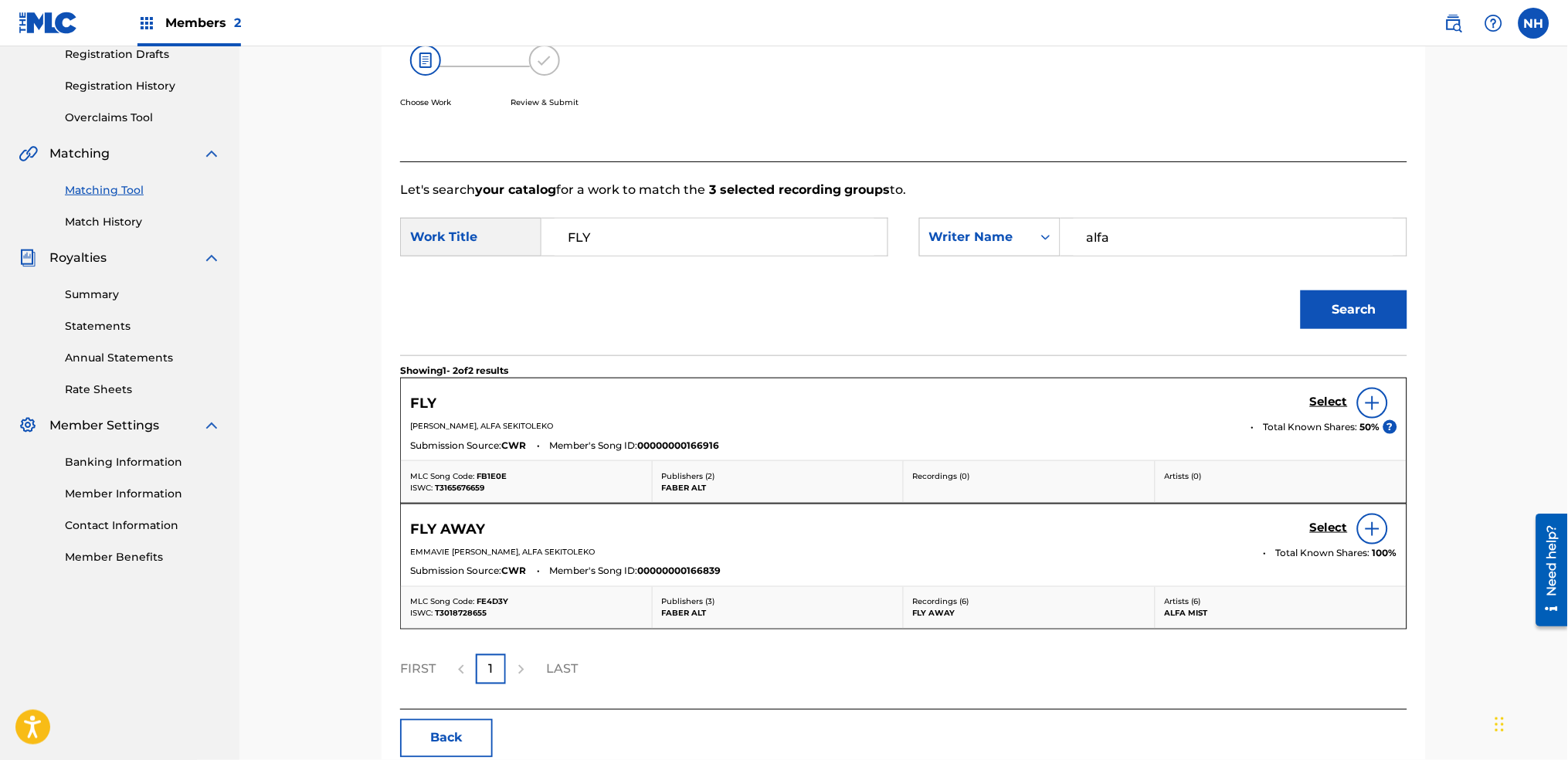
click at [1323, 398] on h5 "Select" at bounding box center [1329, 403] width 38 height 15
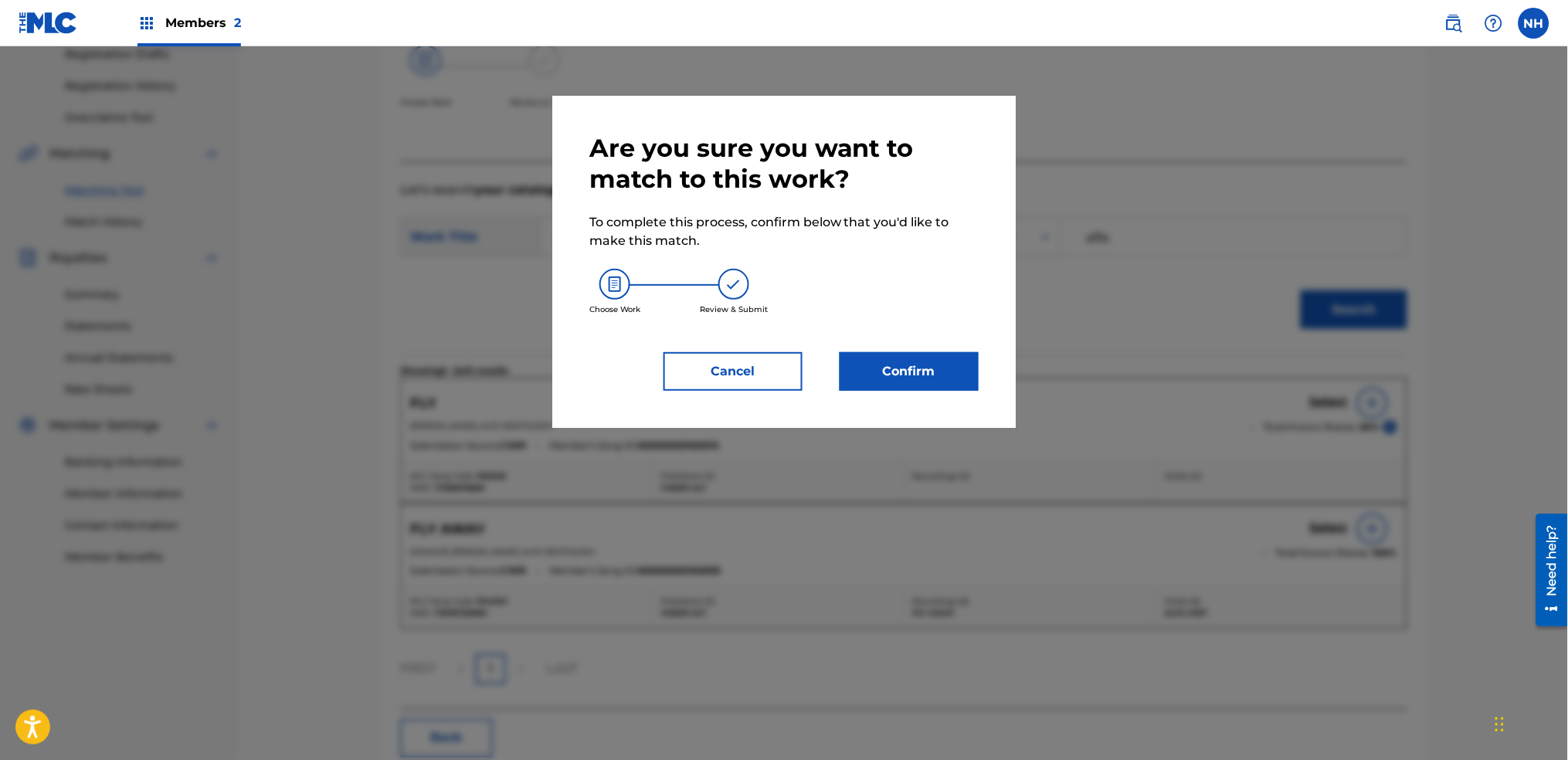
click at [923, 369] on button "Confirm" at bounding box center [910, 371] width 139 height 39
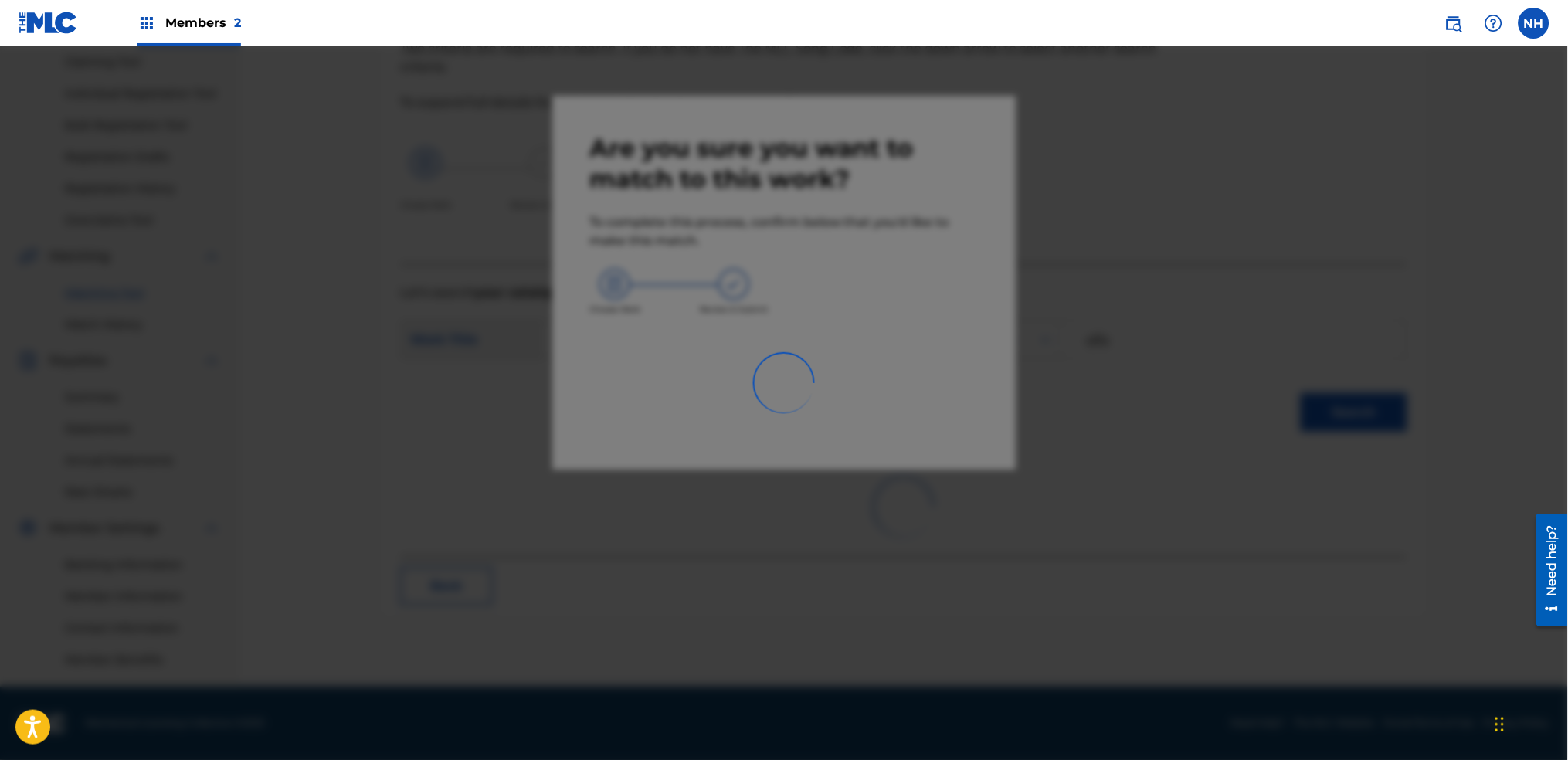
click at [934, 595] on html "Accessibility Screen-Reader Guide, Feedback, and Issue Reporting | New window M…" at bounding box center [784, 214] width 1568 height 760
click at [581, 304] on div at bounding box center [784, 426] width 1568 height 760
click at [927, 397] on div at bounding box center [784, 426] width 1568 height 760
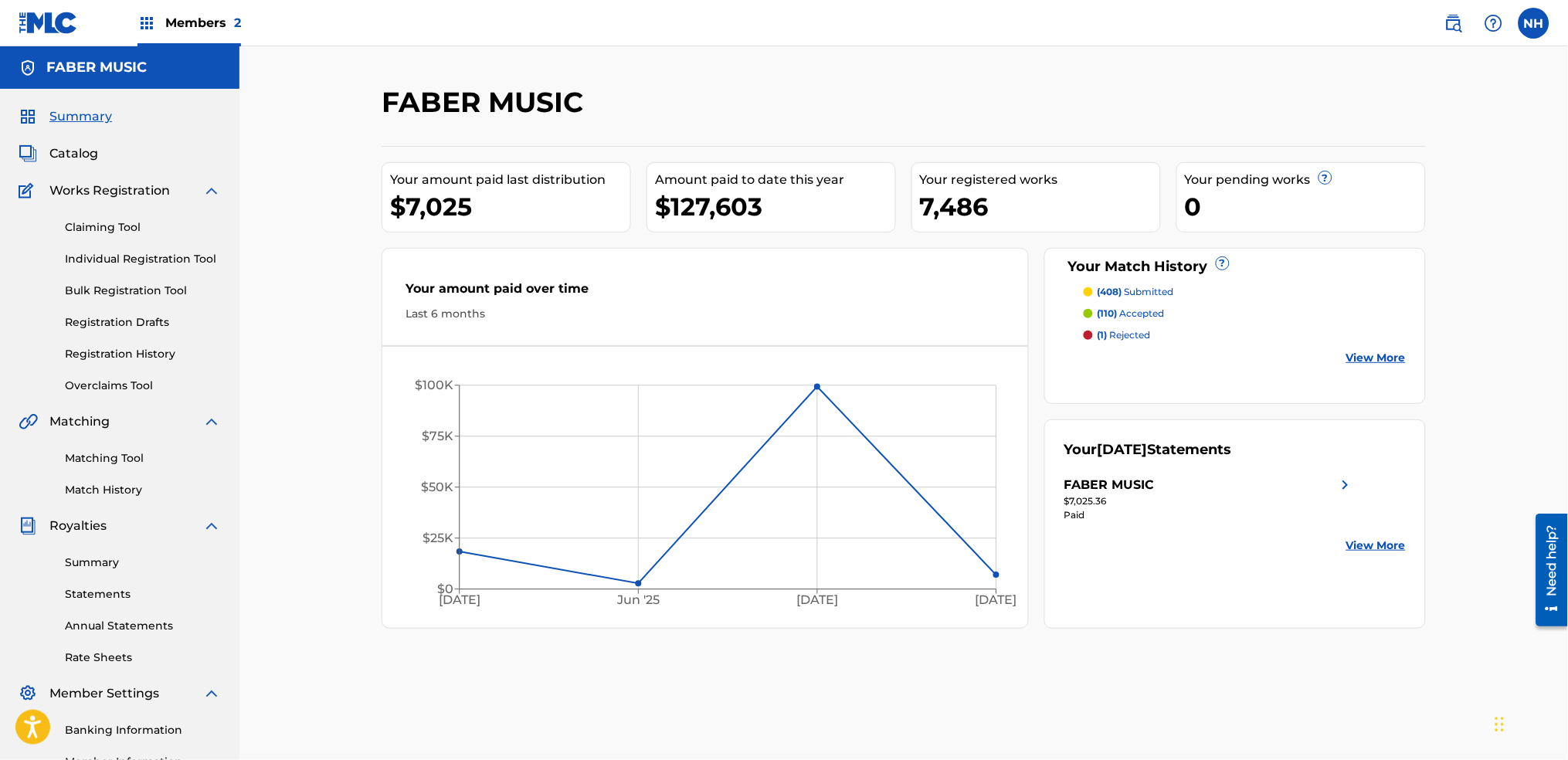
click at [61, 464] on div "Matching Tool Match History" at bounding box center [120, 465] width 202 height 67
click at [78, 458] on link "Matching Tool" at bounding box center [143, 458] width 156 height 16
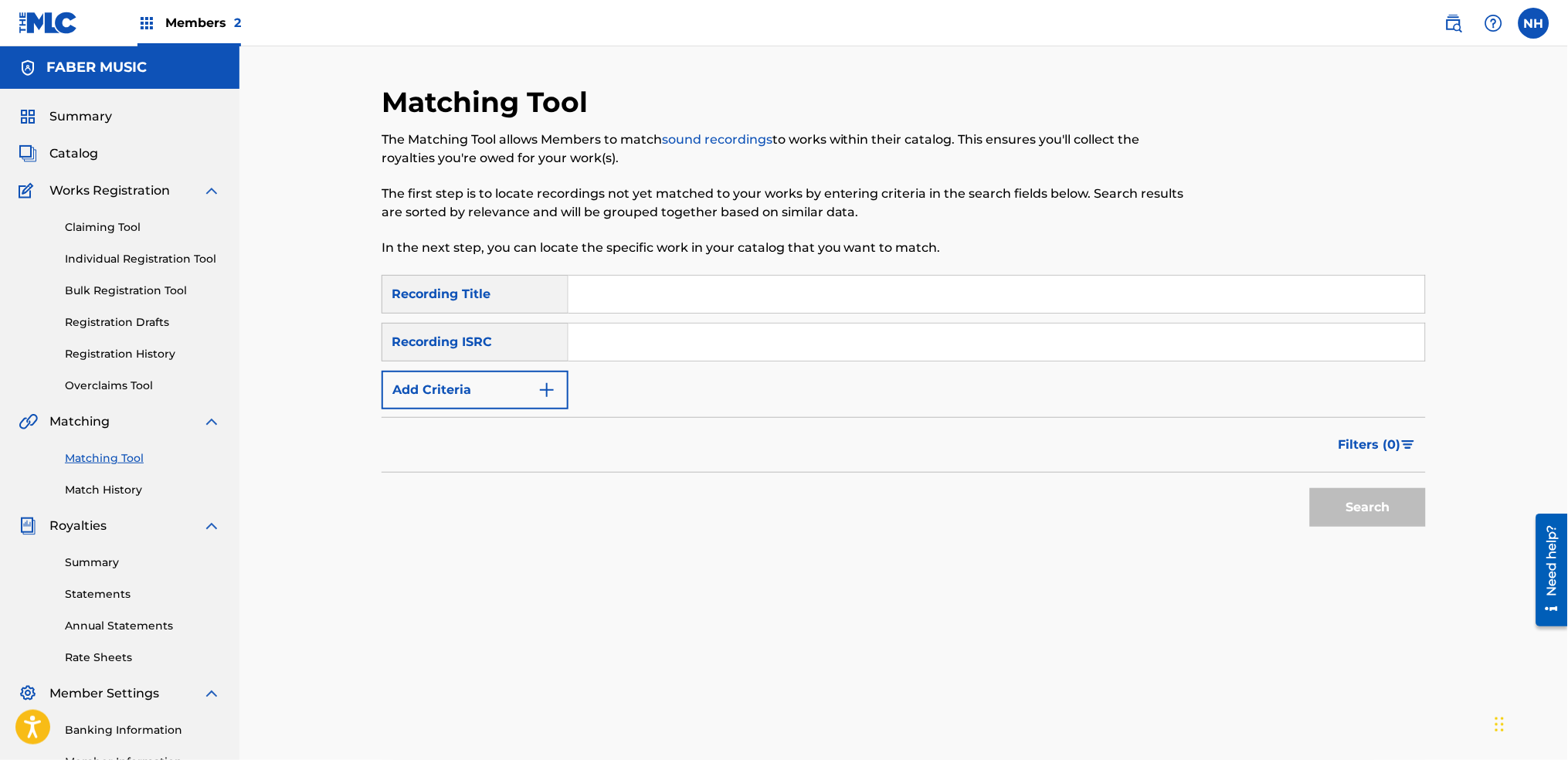
click at [128, 498] on div "Summary Catalog Works Registration Claiming Tool Individual Registration Tool B…" at bounding box center [120, 470] width 239 height 763
click at [128, 491] on link "Match History" at bounding box center [143, 490] width 156 height 16
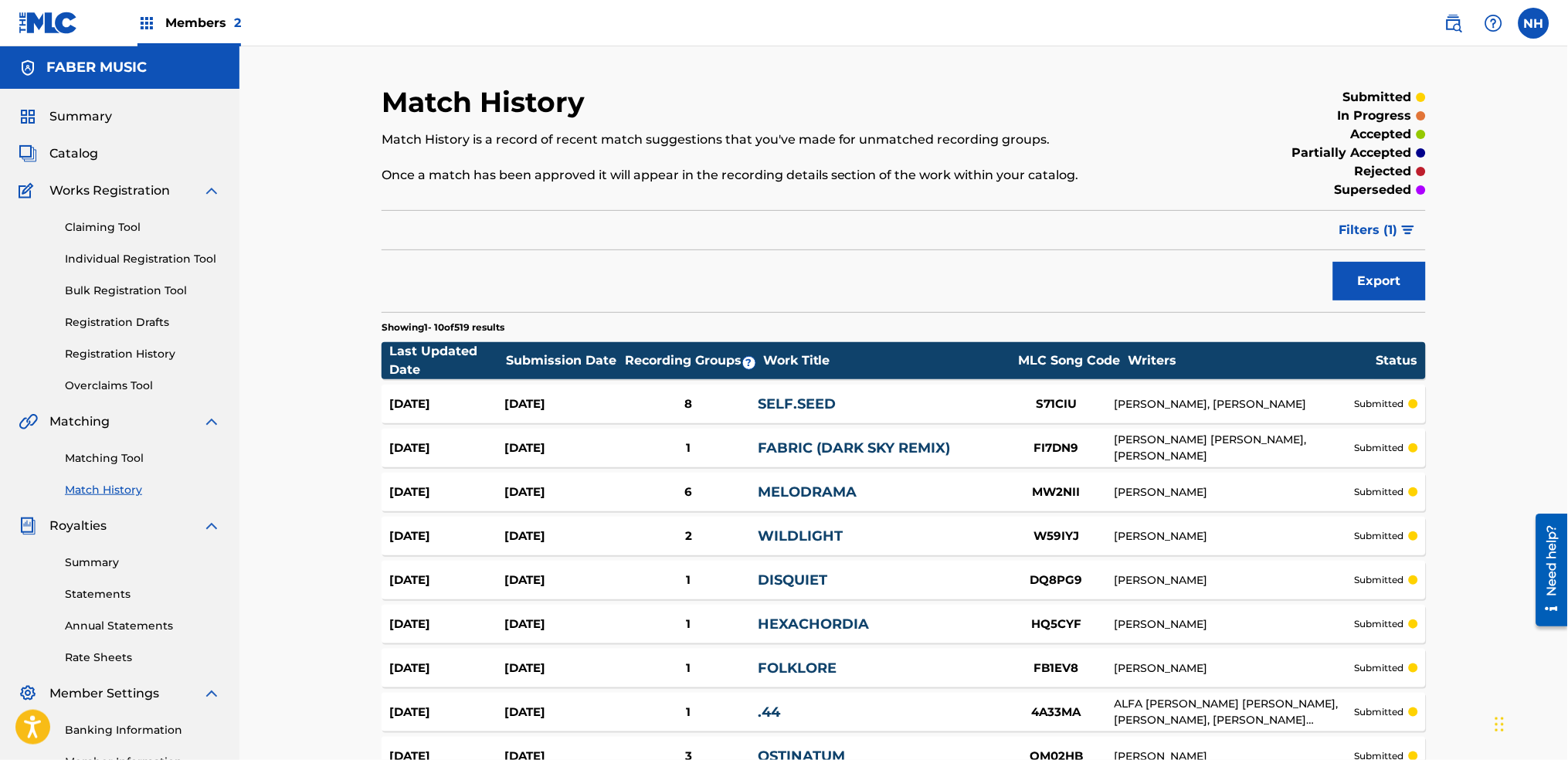
click at [1374, 216] on button "Filters ( 1 )" at bounding box center [1378, 230] width 96 height 39
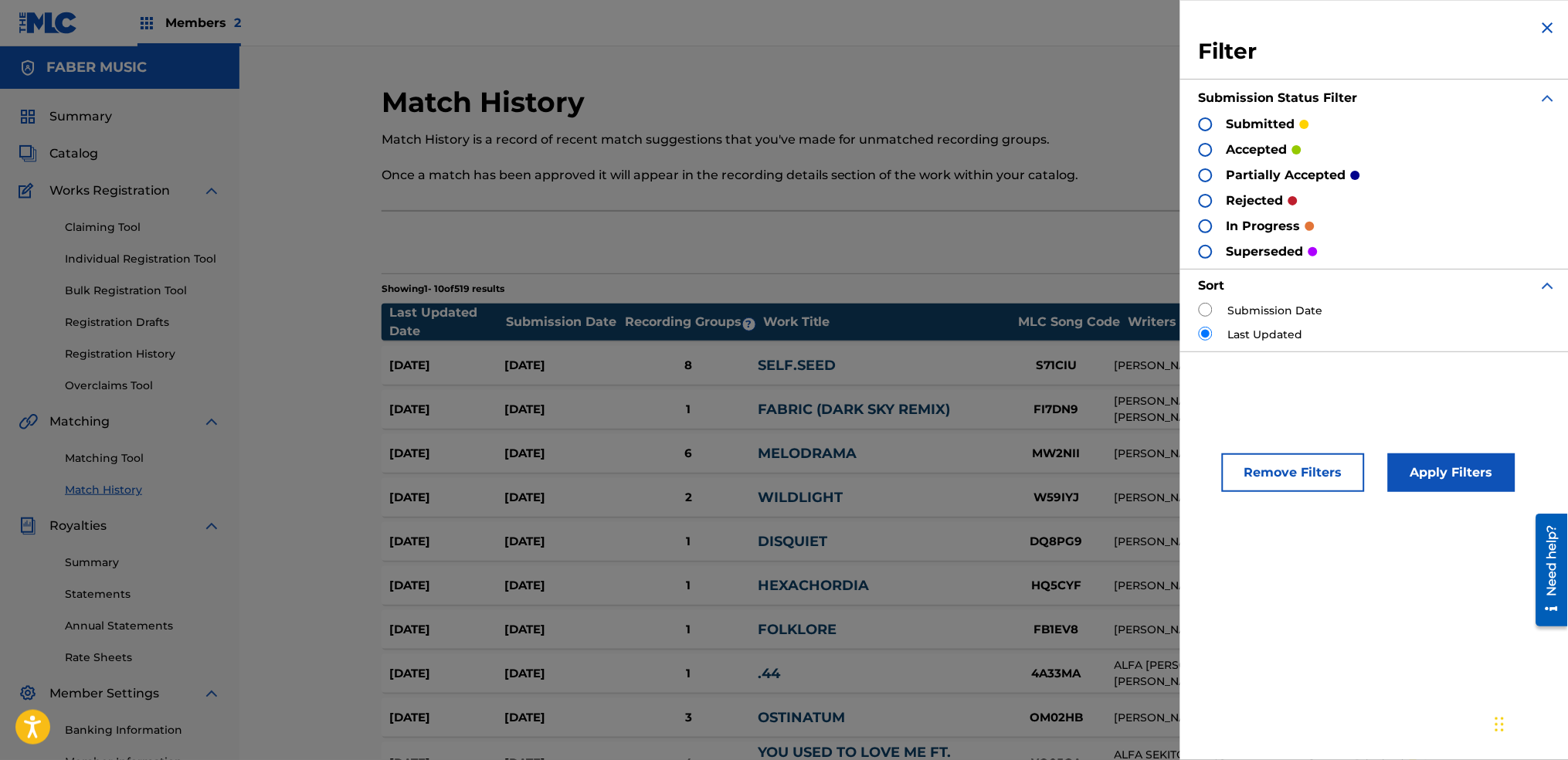
click at [1200, 303] on input "radio" at bounding box center [1206, 309] width 14 height 14
radio input "true"
click at [1405, 462] on button "Apply Filters" at bounding box center [1452, 472] width 128 height 39
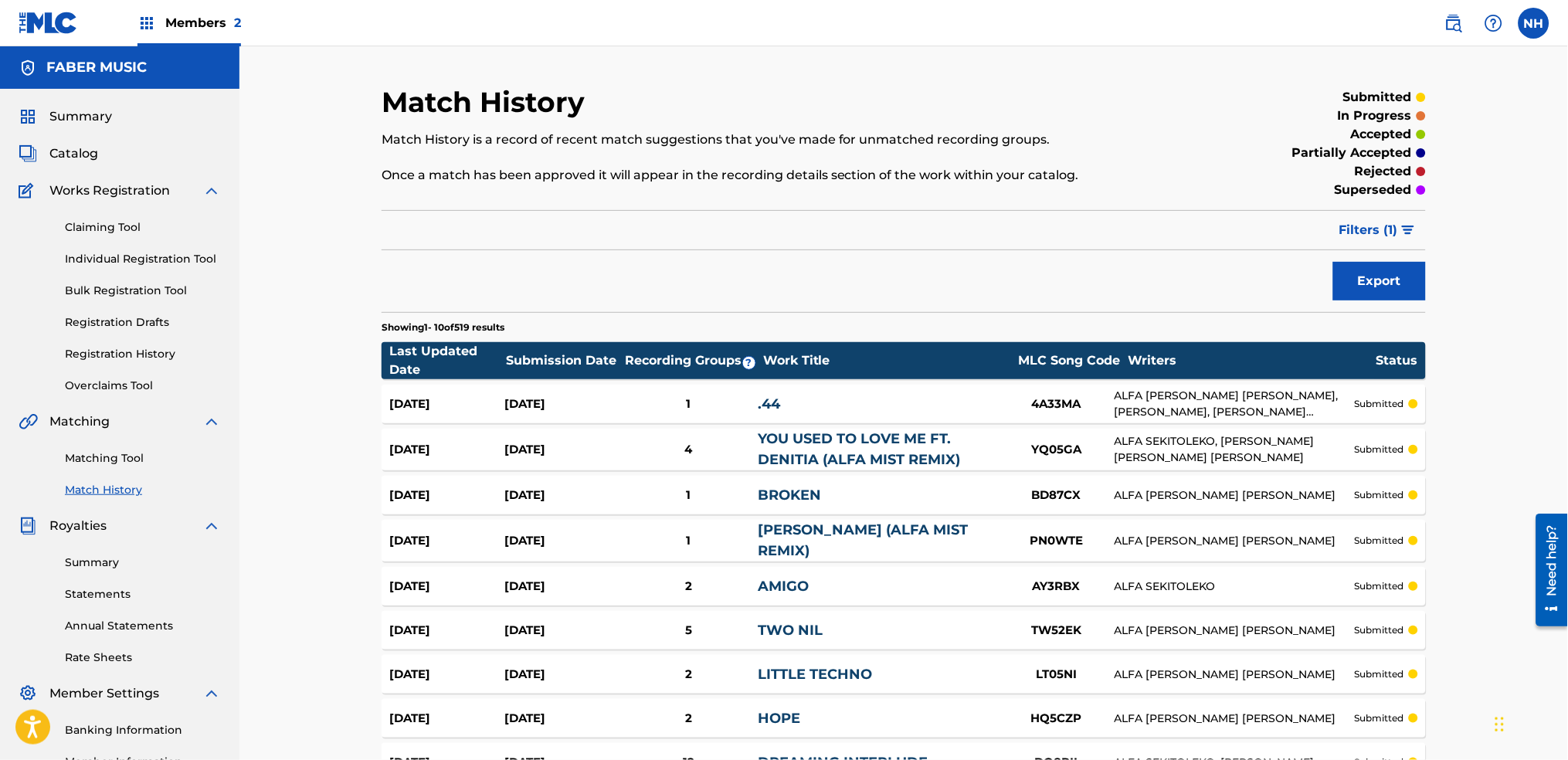
click at [90, 134] on div "Summary Catalog Works Registration Claiming Tool Individual Registration Tool B…" at bounding box center [120, 470] width 239 height 763
click at [94, 114] on span "Summary" at bounding box center [80, 116] width 62 height 19
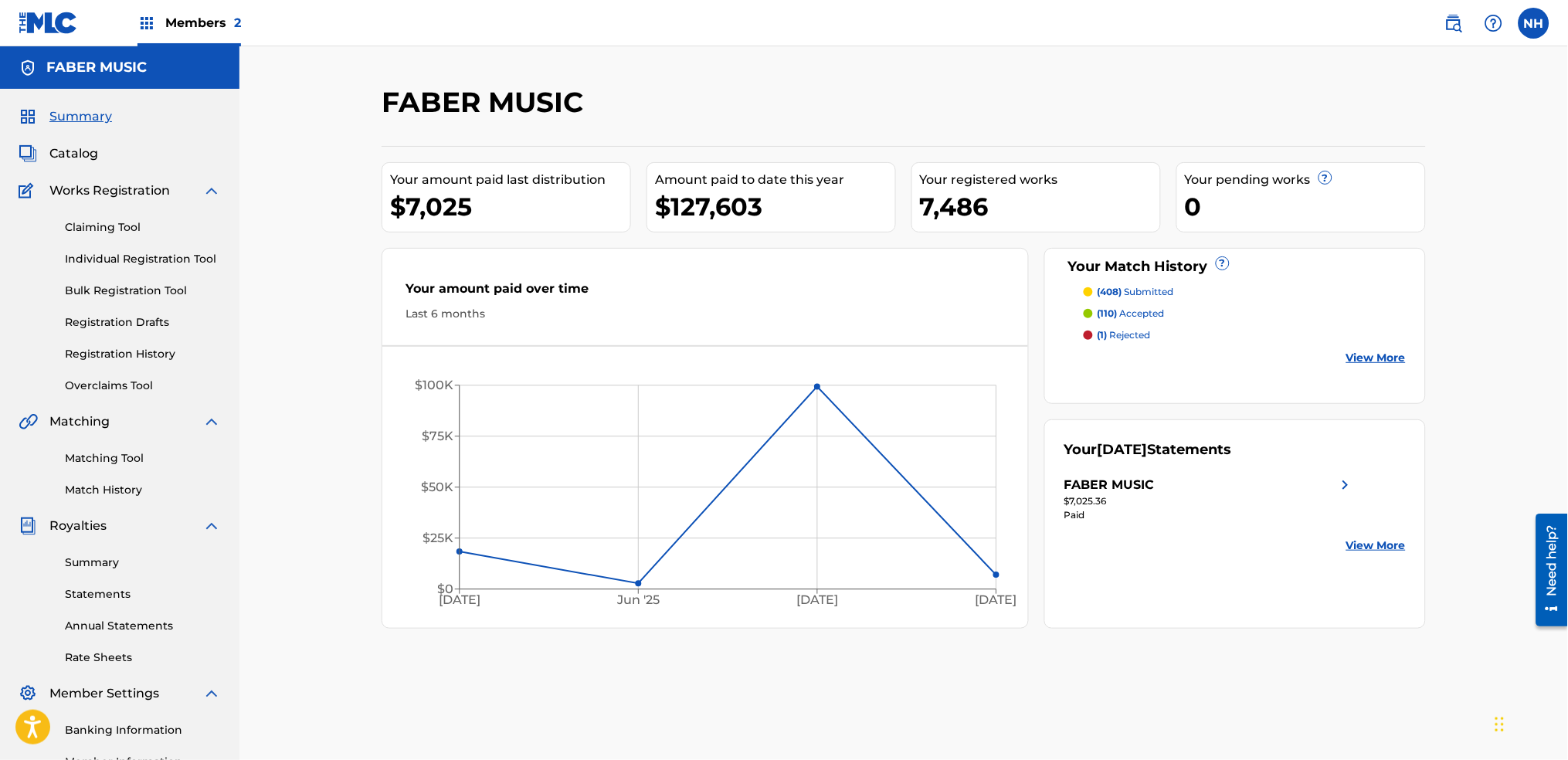
click at [125, 487] on link "Match History" at bounding box center [143, 490] width 156 height 16
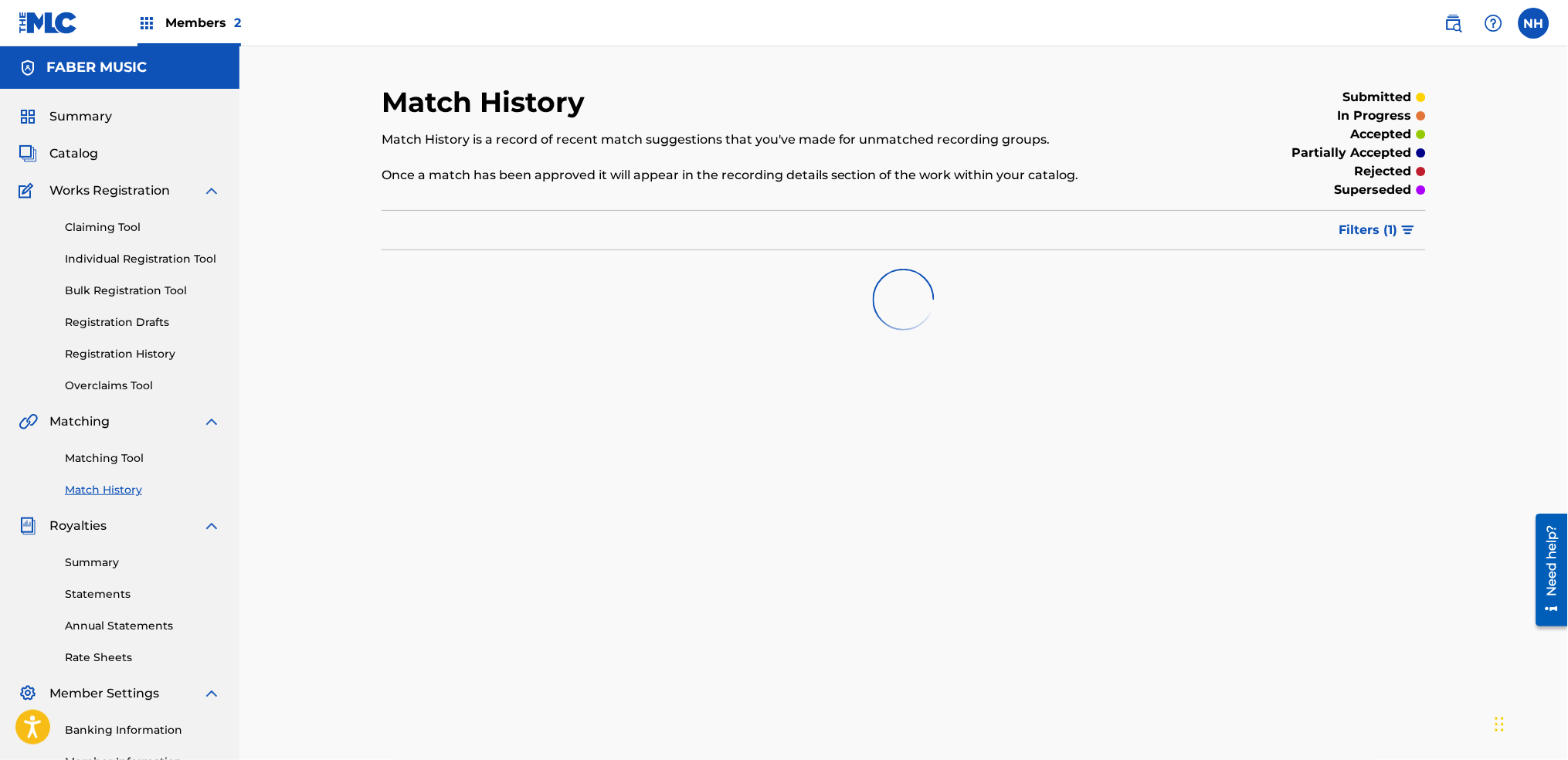
click at [121, 448] on div "Matching Tool Match History" at bounding box center [120, 465] width 202 height 67
click at [118, 457] on link "Matching Tool" at bounding box center [143, 458] width 156 height 16
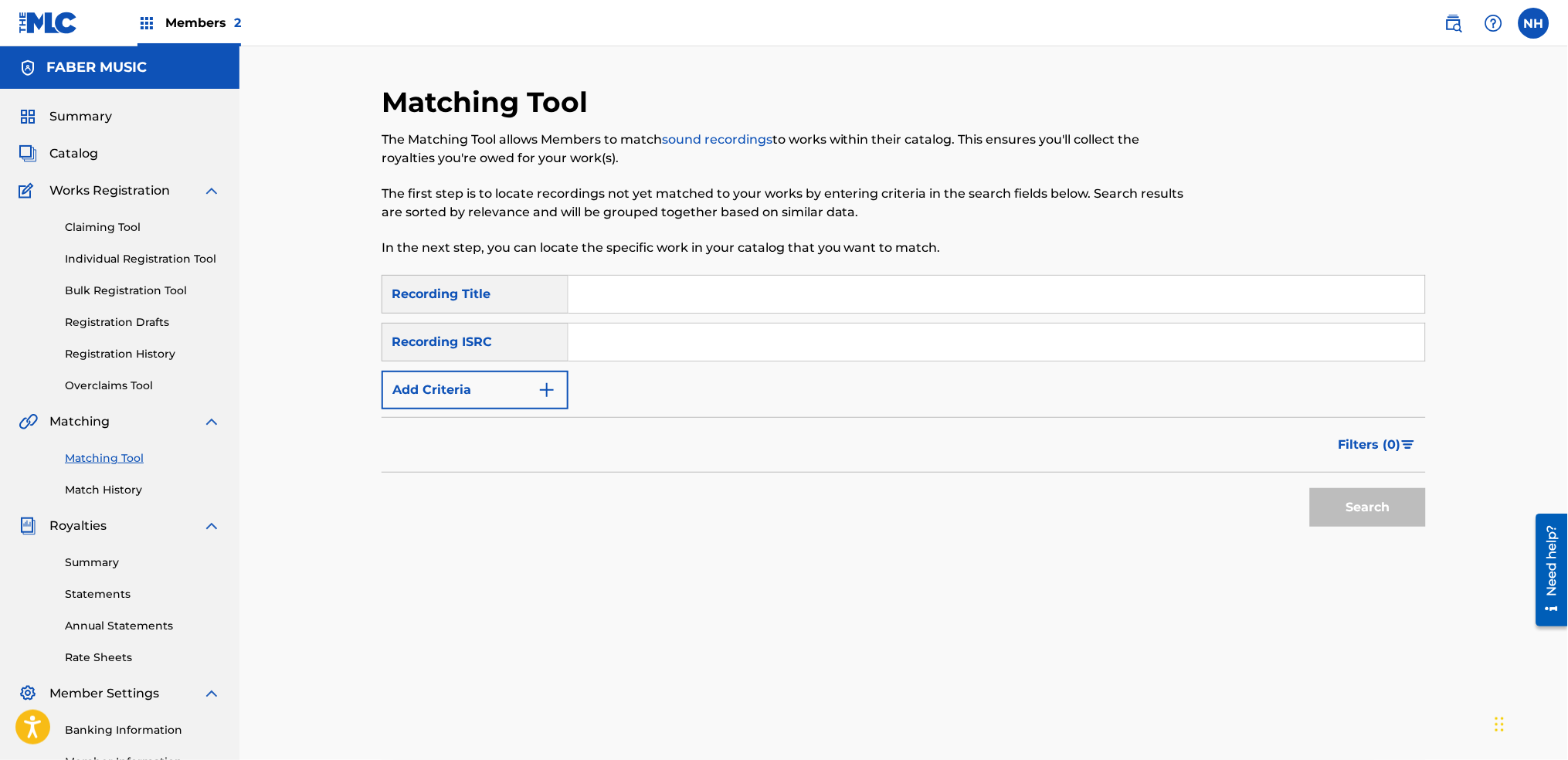
click at [561, 381] on button "Add Criteria" at bounding box center [475, 389] width 187 height 39
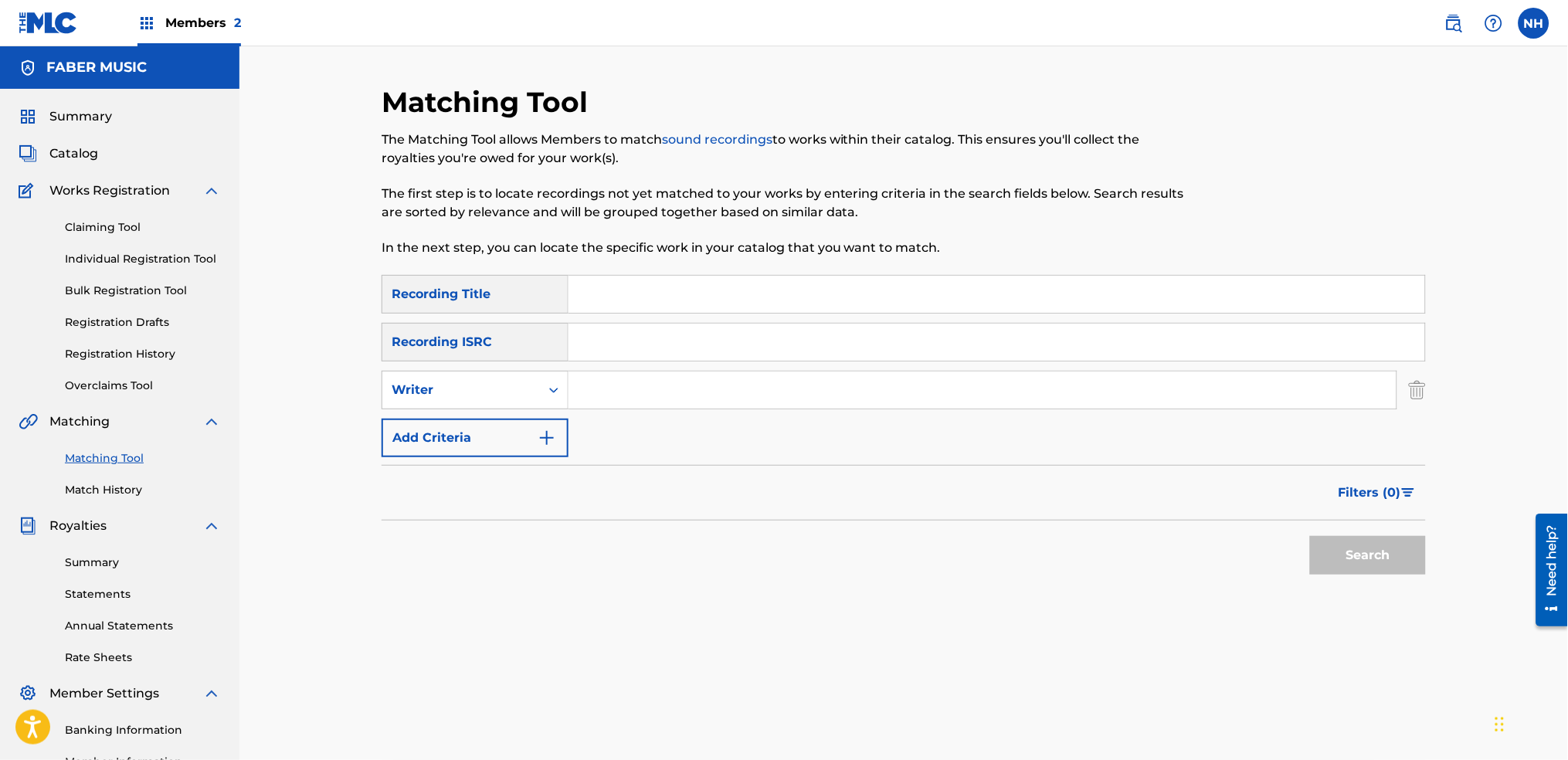
click at [502, 434] on button "Add Criteria" at bounding box center [475, 438] width 187 height 39
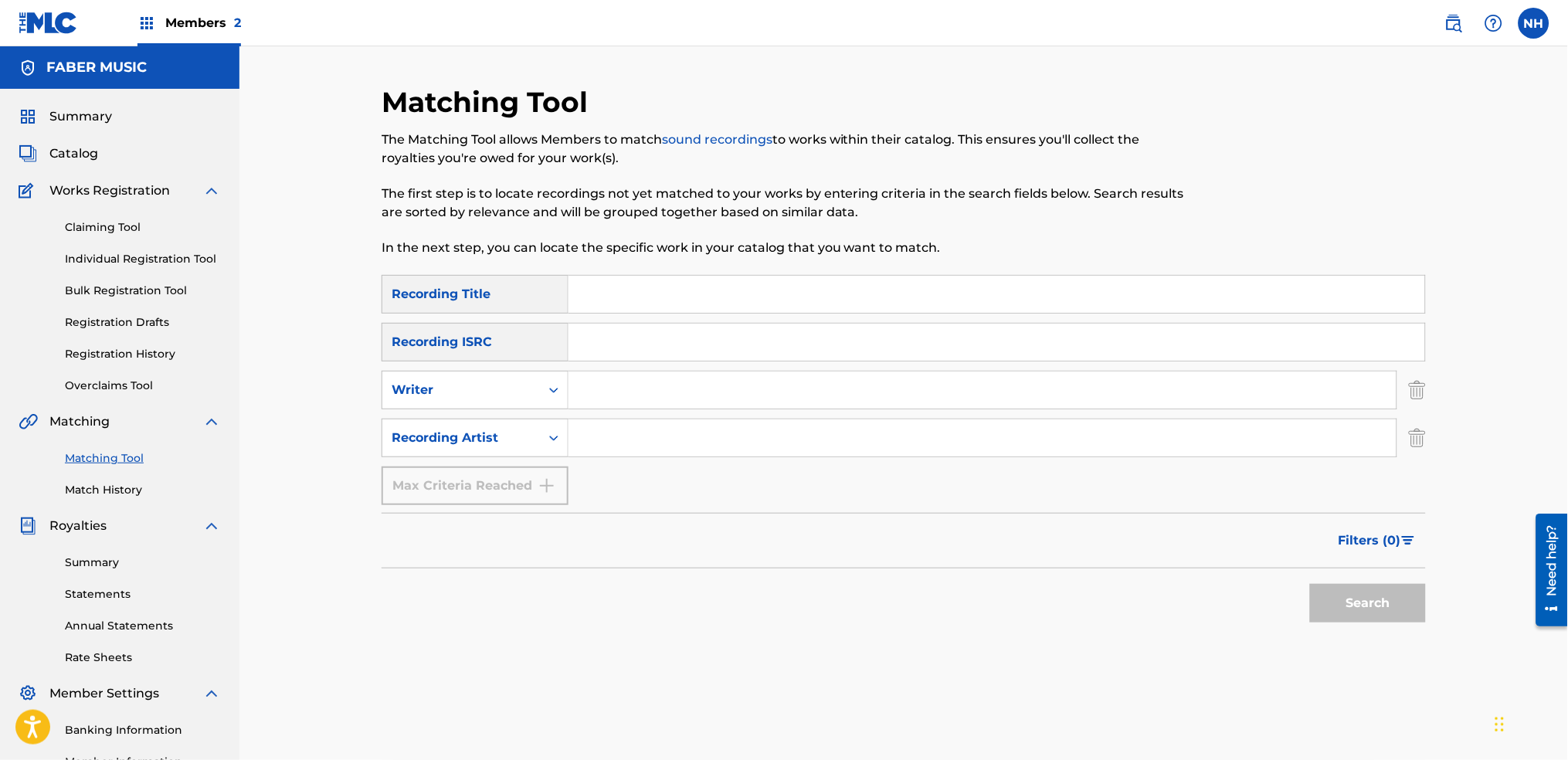
click at [576, 298] on input "Search Form" at bounding box center [997, 294] width 857 height 37
paste input "MEMORY"
type input "MEMORY"
drag, startPoint x: 622, startPoint y: 504, endPoint x: 620, endPoint y: 475, distance: 29.1
click at [622, 503] on div "SearchWithCriteria2abb0aaa-afad-4308-9d96-de7e744857a4 Recording Title MEMORY S…" at bounding box center [904, 390] width 1044 height 230
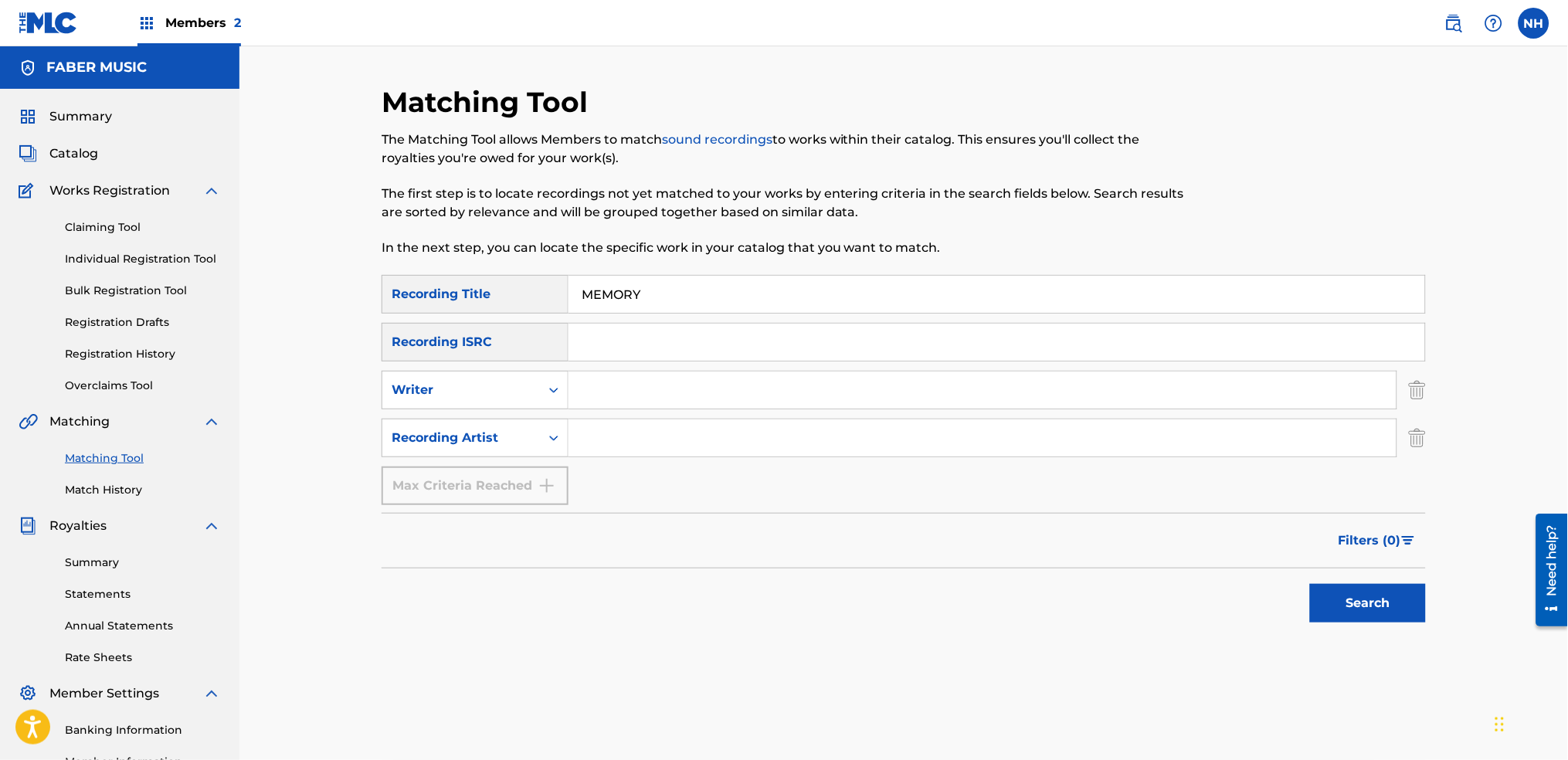
click at [625, 464] on div "SearchWithCriteria2abb0aaa-afad-4308-9d96-de7e744857a4 Recording Title MEMORY S…" at bounding box center [904, 390] width 1044 height 230
click at [631, 450] on input "Search Form" at bounding box center [983, 438] width 828 height 37
type input "alfa mist"
click at [1435, 595] on div "Matching Tool The Matching Tool allows Members to match sound recordings to wor…" at bounding box center [904, 469] width 1082 height 767
click at [1403, 604] on button "Search" at bounding box center [1367, 603] width 116 height 39
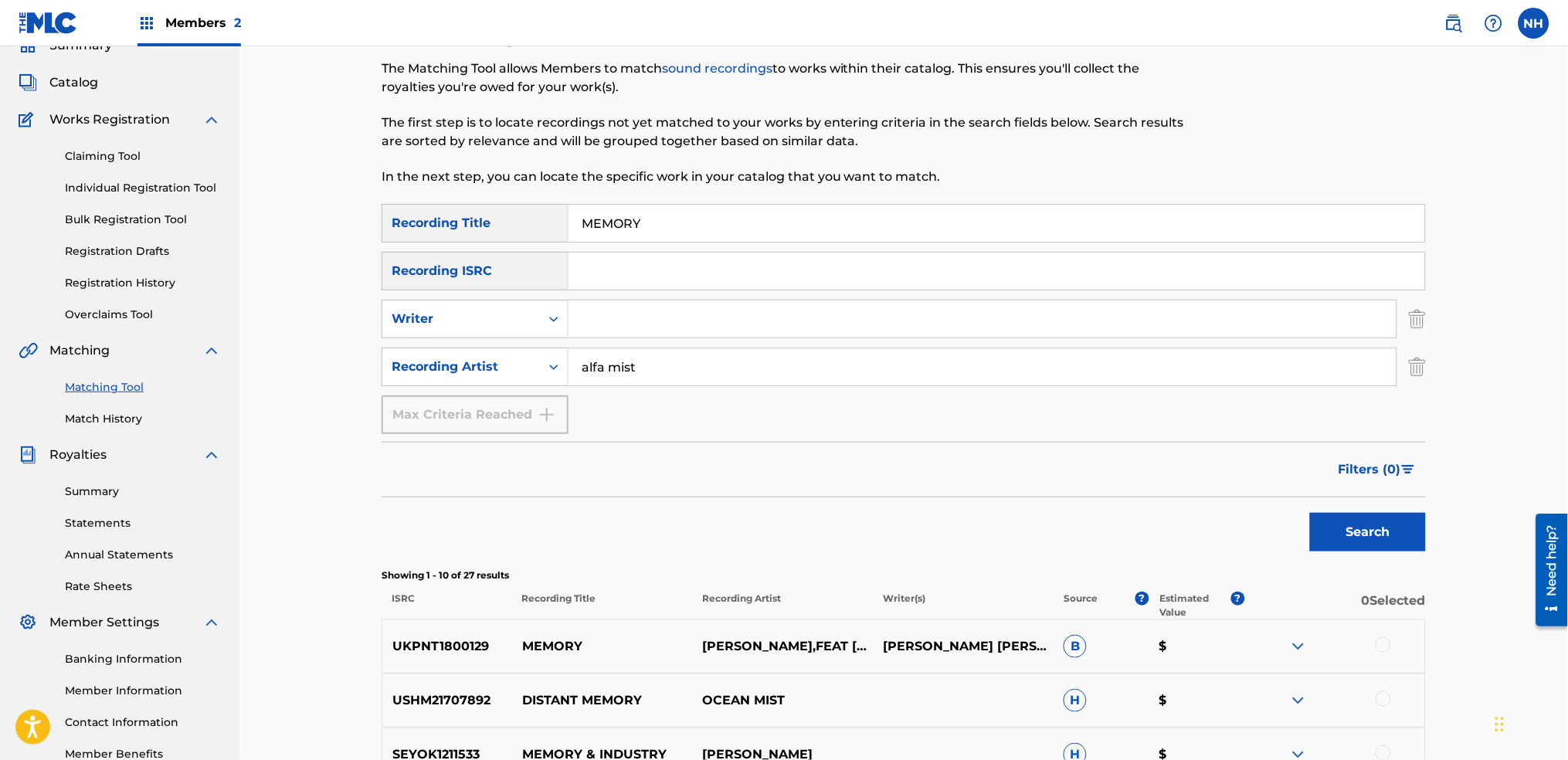
scroll to position [102, 0]
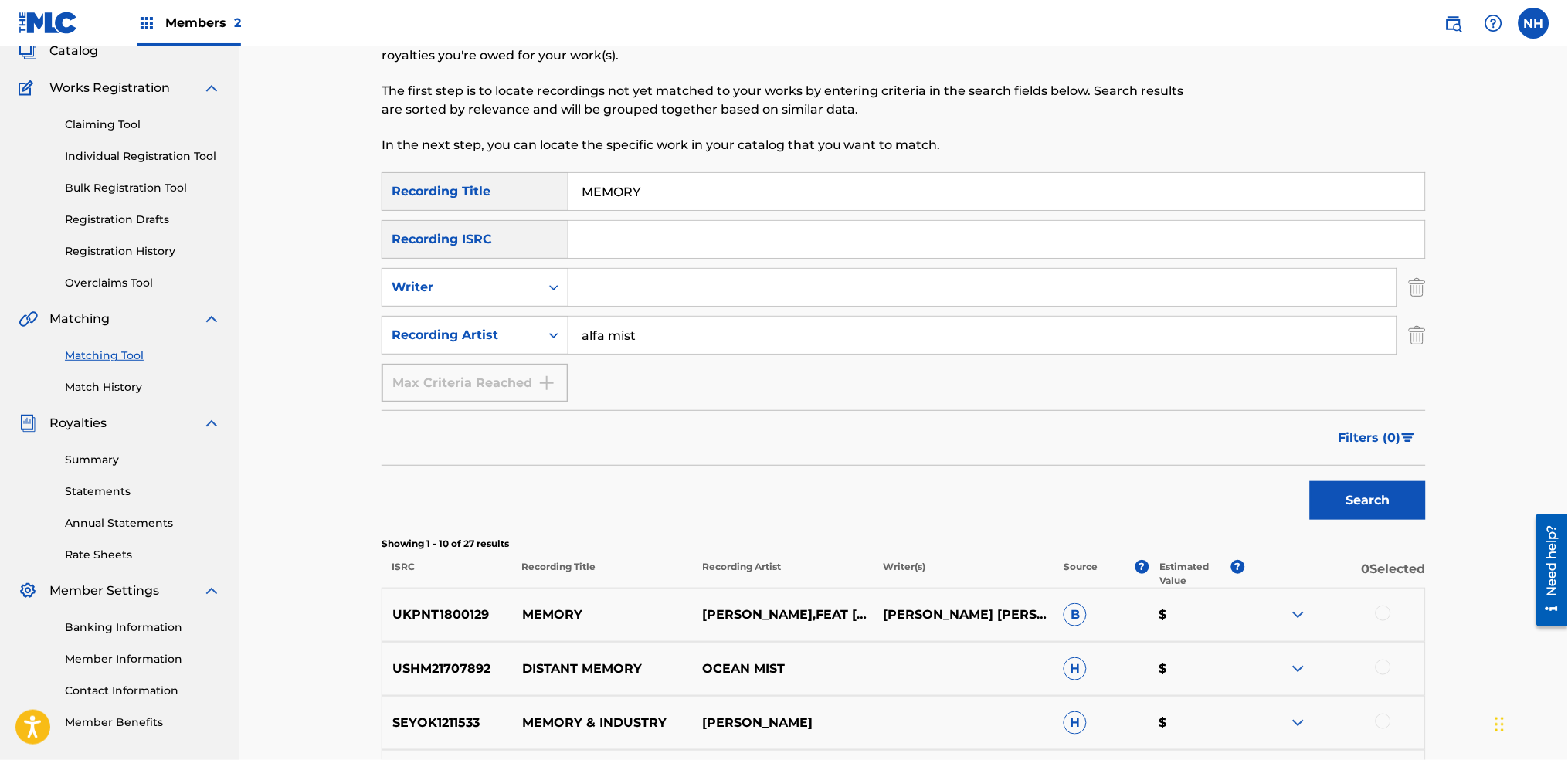
click at [1393, 613] on div at bounding box center [1334, 615] width 181 height 19
click at [1391, 615] on div at bounding box center [1334, 615] width 181 height 19
click at [1388, 615] on div at bounding box center [1384, 613] width 16 height 16
drag, startPoint x: 706, startPoint y: 183, endPoint x: 236, endPoint y: 143, distance: 471.7
click at [280, 149] on div "Matching Tool The Matching Tool allows Members to match sound recordings to wor…" at bounding box center [903, 594] width 1329 height 1301
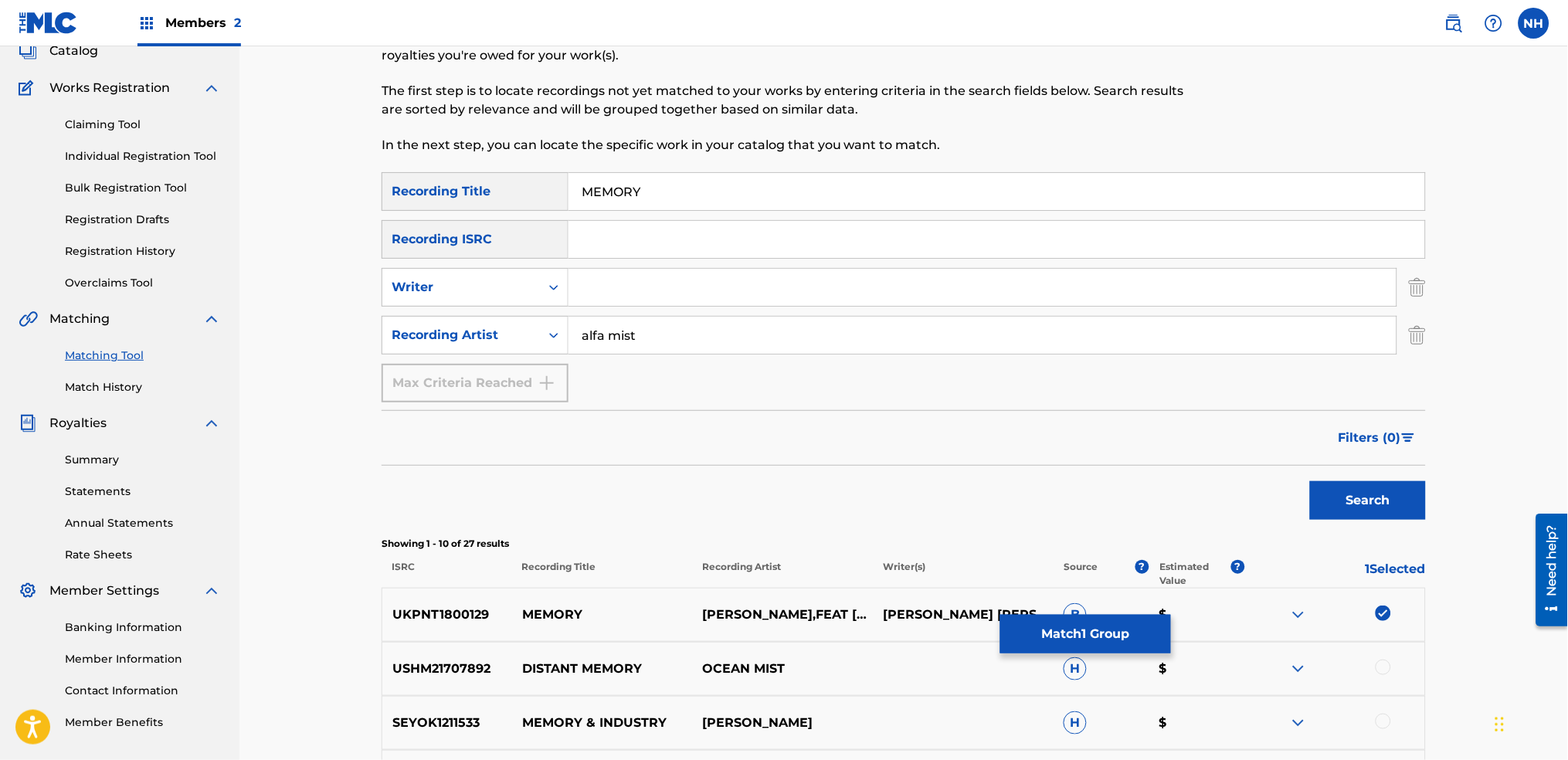
click at [1041, 644] on button "Match 1 Group" at bounding box center [1086, 634] width 170 height 39
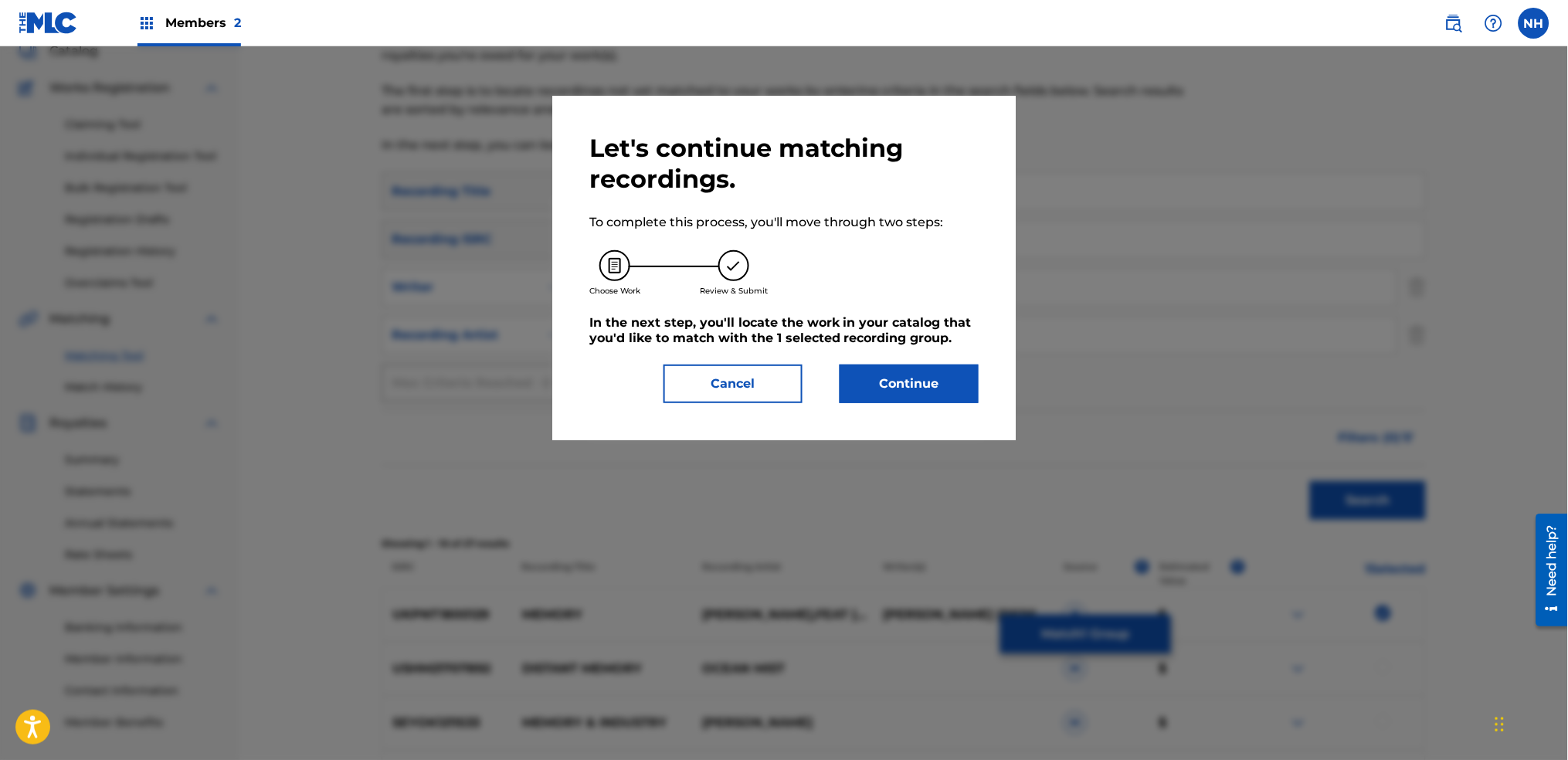
click at [948, 407] on div "Let's continue matching recordings. To complete this process, you'll move throu…" at bounding box center [784, 268] width 464 height 344
click at [947, 394] on button "Continue" at bounding box center [910, 384] width 139 height 39
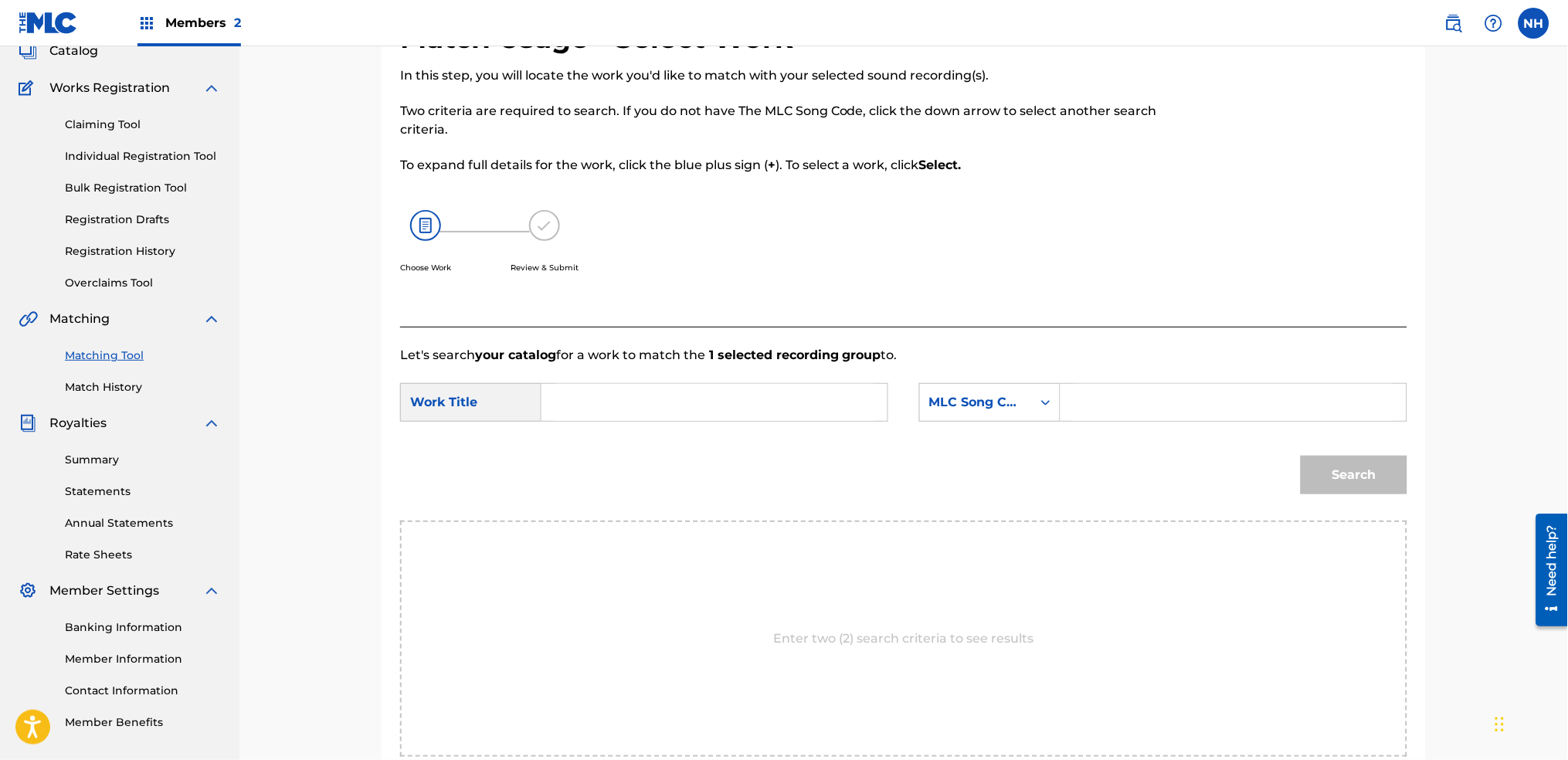
click at [775, 379] on form "SearchWithCriteriab646b61f-09e5-4904-9415-8c05a6a46adf Work Title SearchWithCri…" at bounding box center [903, 443] width 1007 height 156
click at [770, 397] on input "Search Form" at bounding box center [715, 402] width 320 height 37
paste input "MEMORY"
type input "MEMORY"
click at [923, 408] on div "MLC Song Code" at bounding box center [976, 403] width 112 height 30
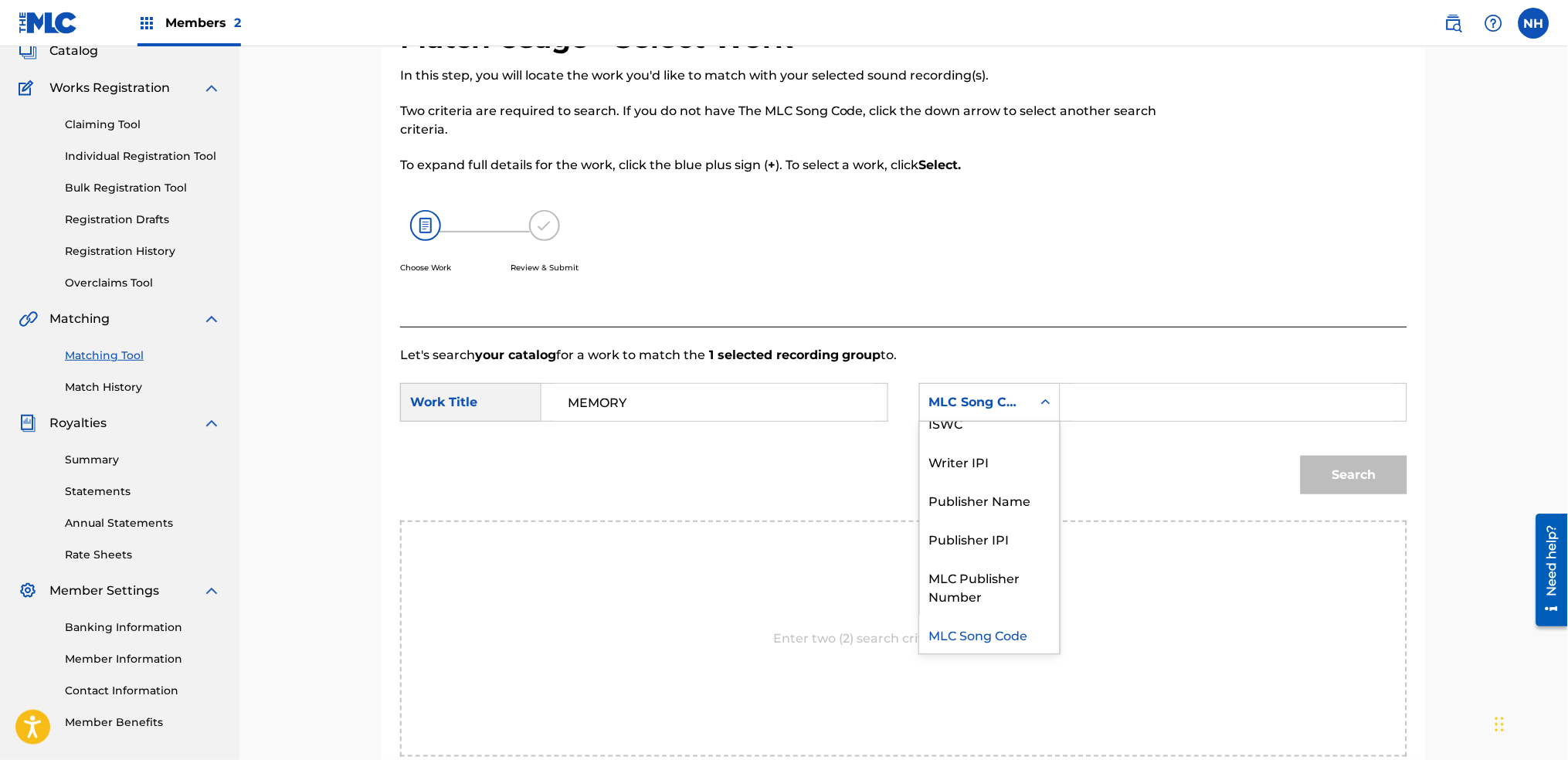
scroll to position [0, 0]
click at [996, 425] on div "Writer Name" at bounding box center [990, 441] width 140 height 39
click at [1120, 406] on input "Search Form" at bounding box center [1234, 402] width 320 height 37
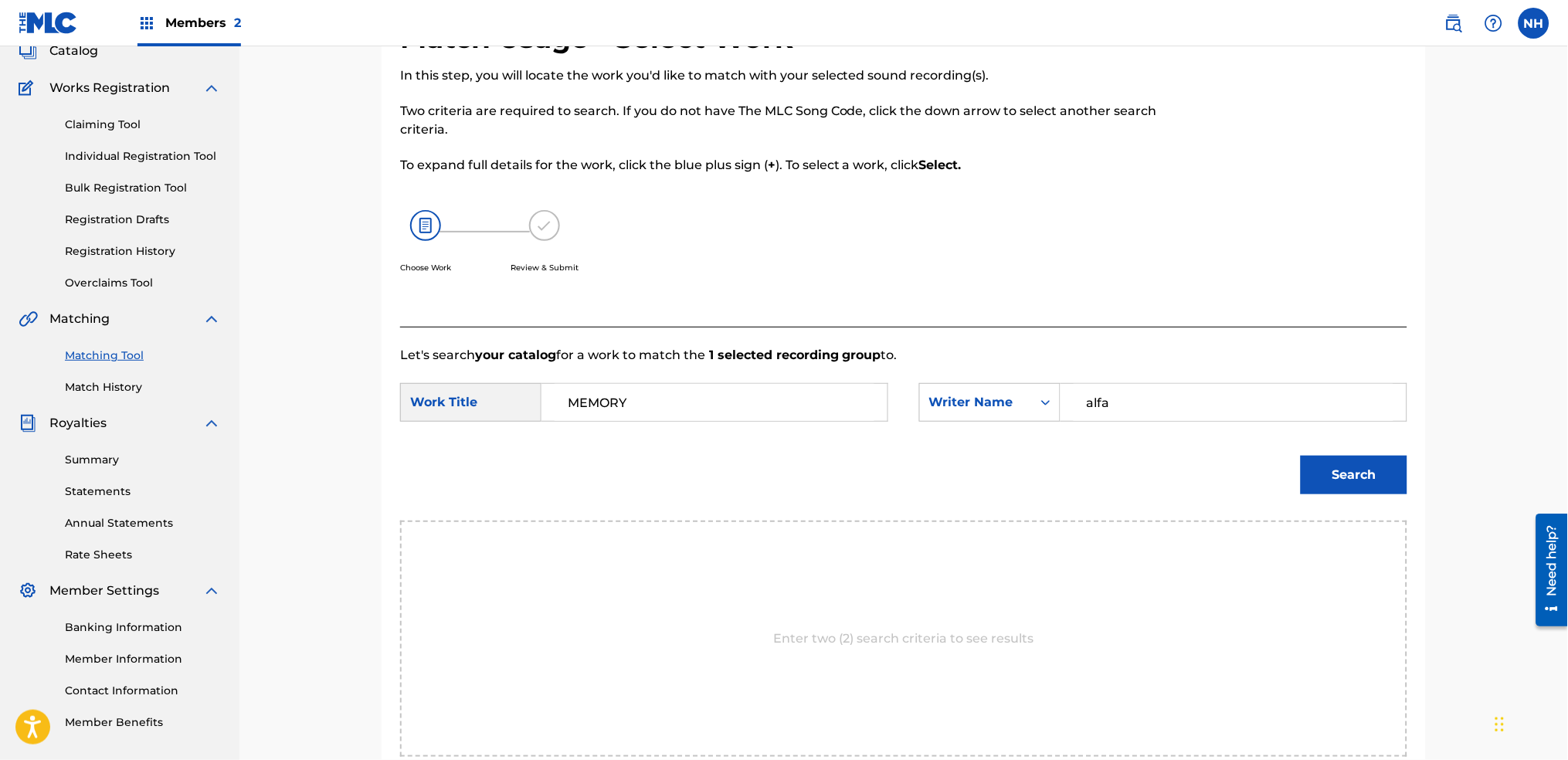
type input "alfa"
click at [1301, 456] on button "Search" at bounding box center [1354, 475] width 107 height 39
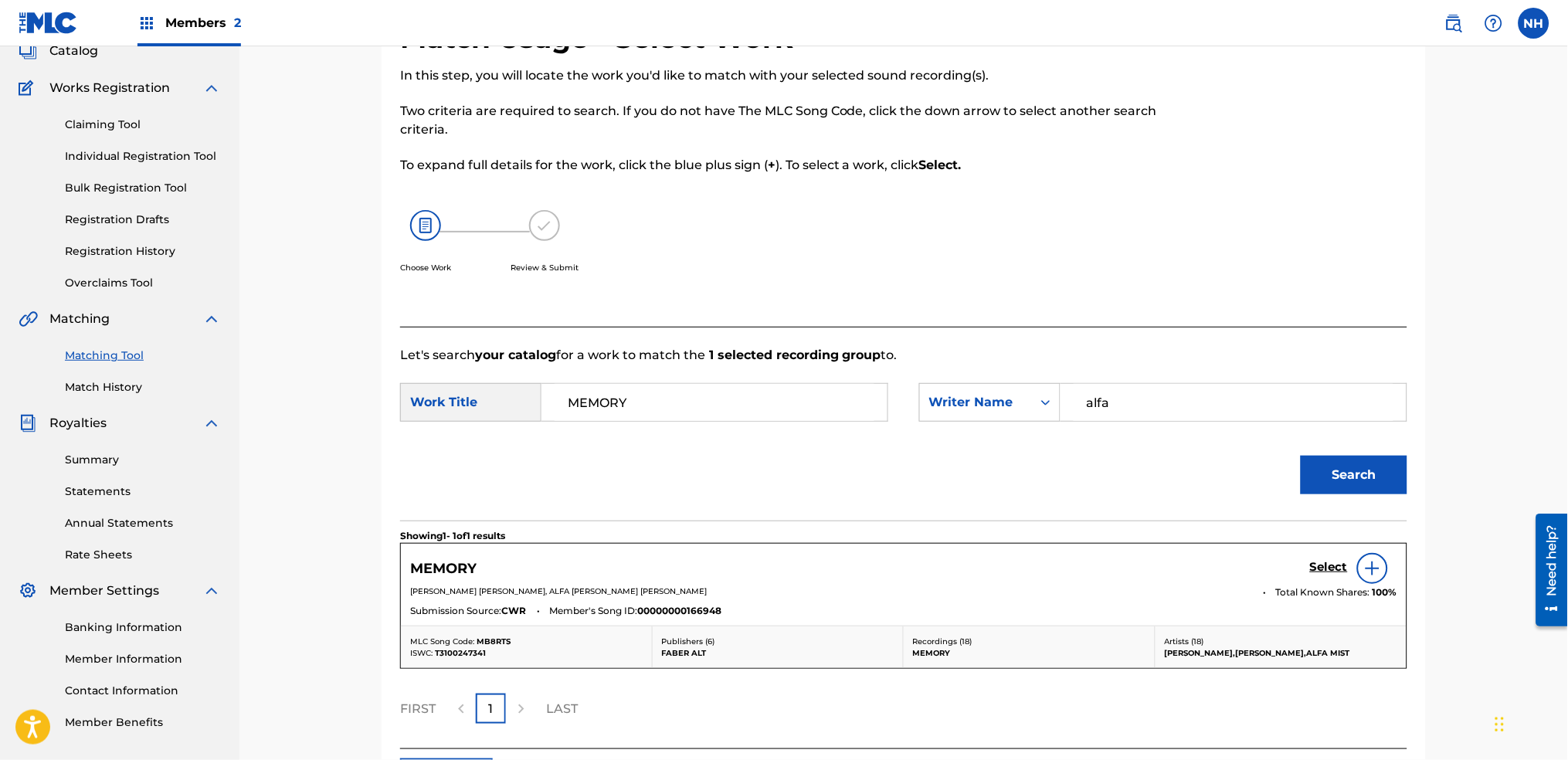
click at [1332, 575] on link "Select" at bounding box center [1329, 568] width 38 height 17
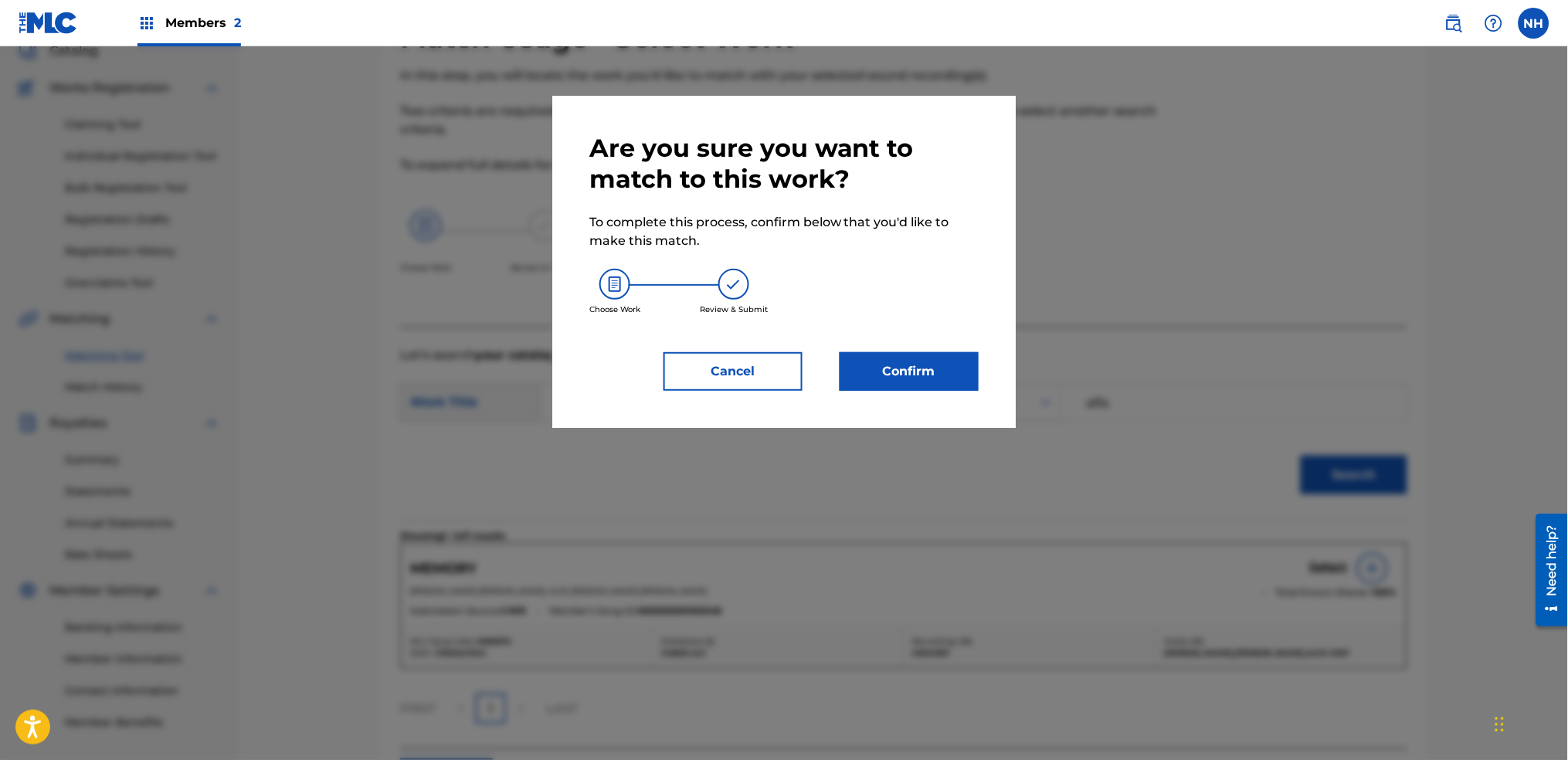
click at [933, 388] on button "Confirm" at bounding box center [910, 371] width 139 height 39
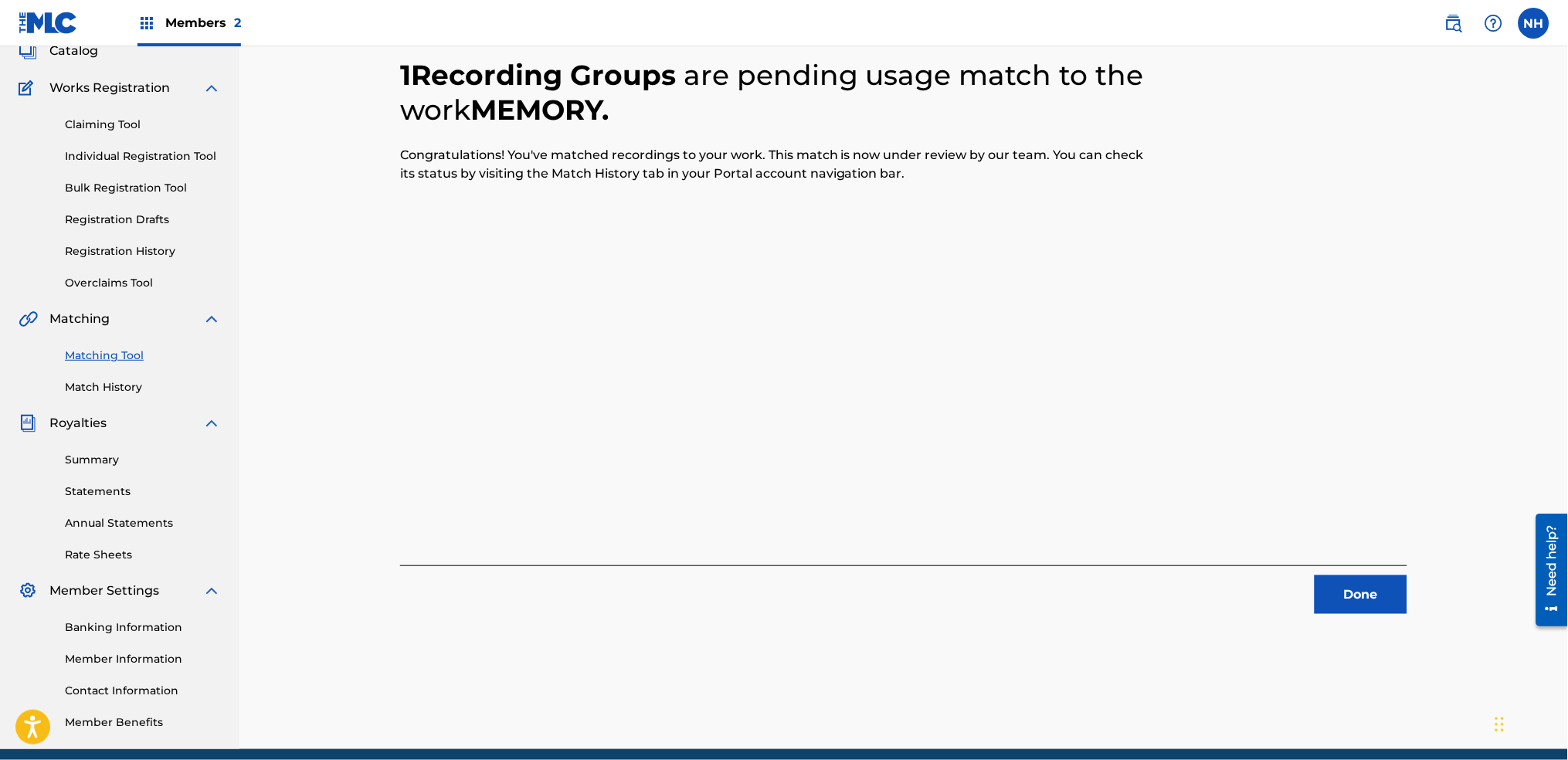
drag, startPoint x: 497, startPoint y: 385, endPoint x: 880, endPoint y: 435, distance: 386.2
click at [497, 385] on div "1 Recording Groups are pending usage match to the work MEMORY . Congratulations…" at bounding box center [903, 317] width 1007 height 594
click at [1331, 505] on div "1 Recording Groups are pending usage match to the work MEMORY . Congratulations…" at bounding box center [903, 317] width 1007 height 594
click at [1339, 564] on div "1 Recording Groups are pending usage match to the work MEMORY . Congratulations…" at bounding box center [903, 317] width 1007 height 594
click at [1339, 603] on button "Done" at bounding box center [1361, 594] width 93 height 39
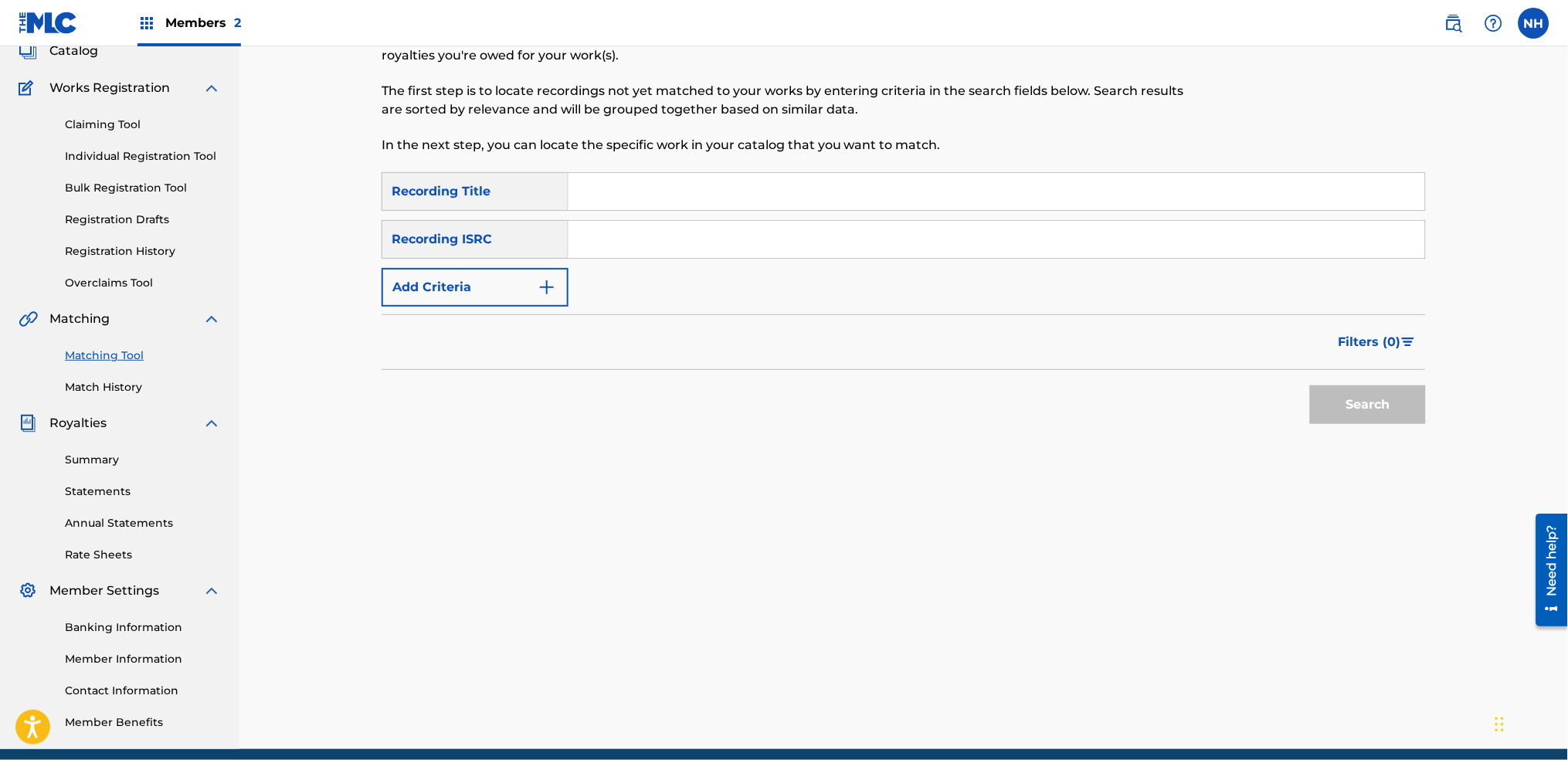
click at [798, 225] on input "Search Form" at bounding box center [997, 239] width 857 height 37
drag, startPoint x: 785, startPoint y: 201, endPoint x: 583, endPoint y: 235, distance: 204.8
click at [785, 201] on input "Search Form" at bounding box center [997, 191] width 857 height 37
paste input "HOMERTON"
type input "HOMERTON"
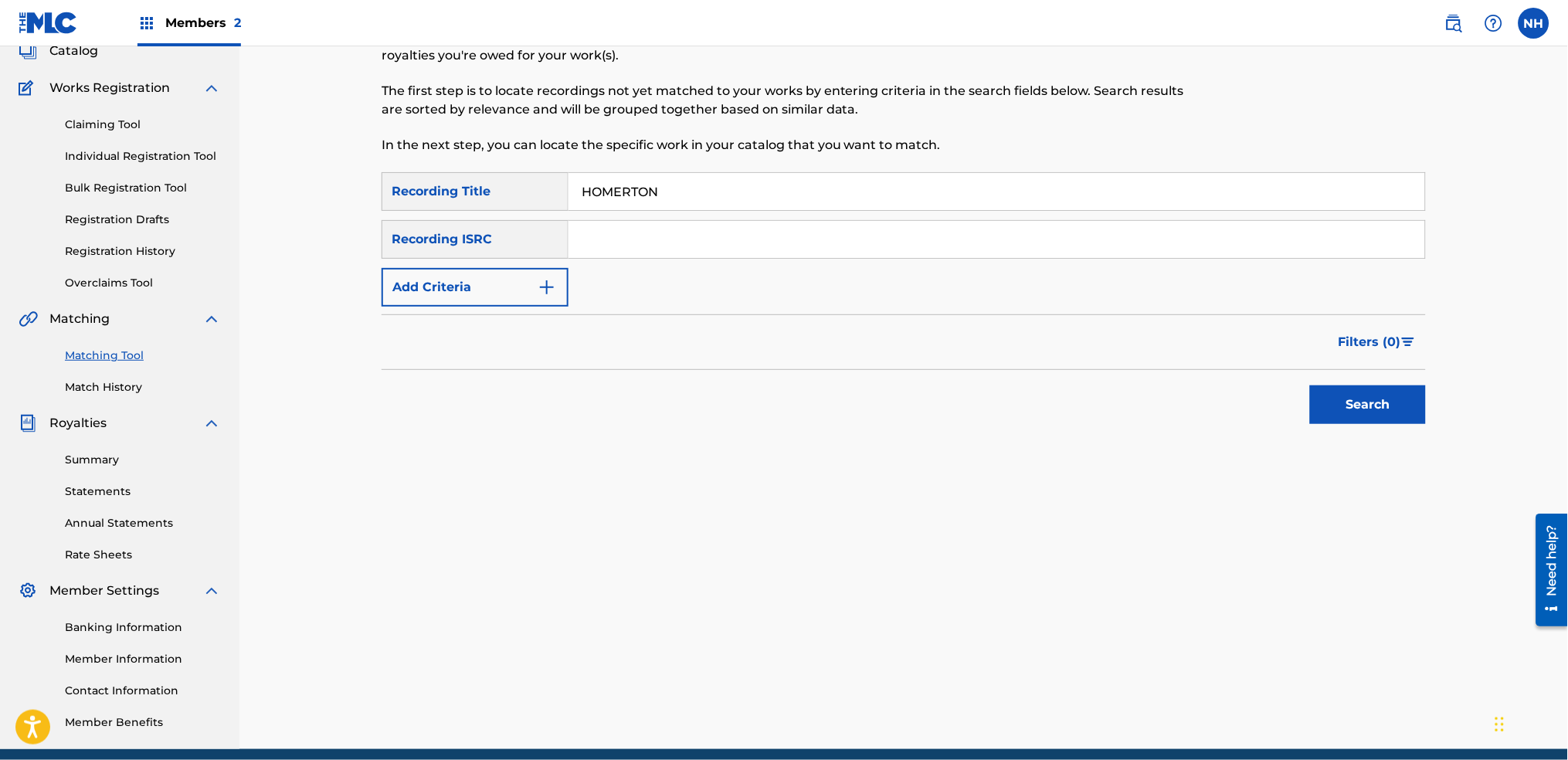
click at [499, 286] on button "Add Criteria" at bounding box center [475, 287] width 187 height 39
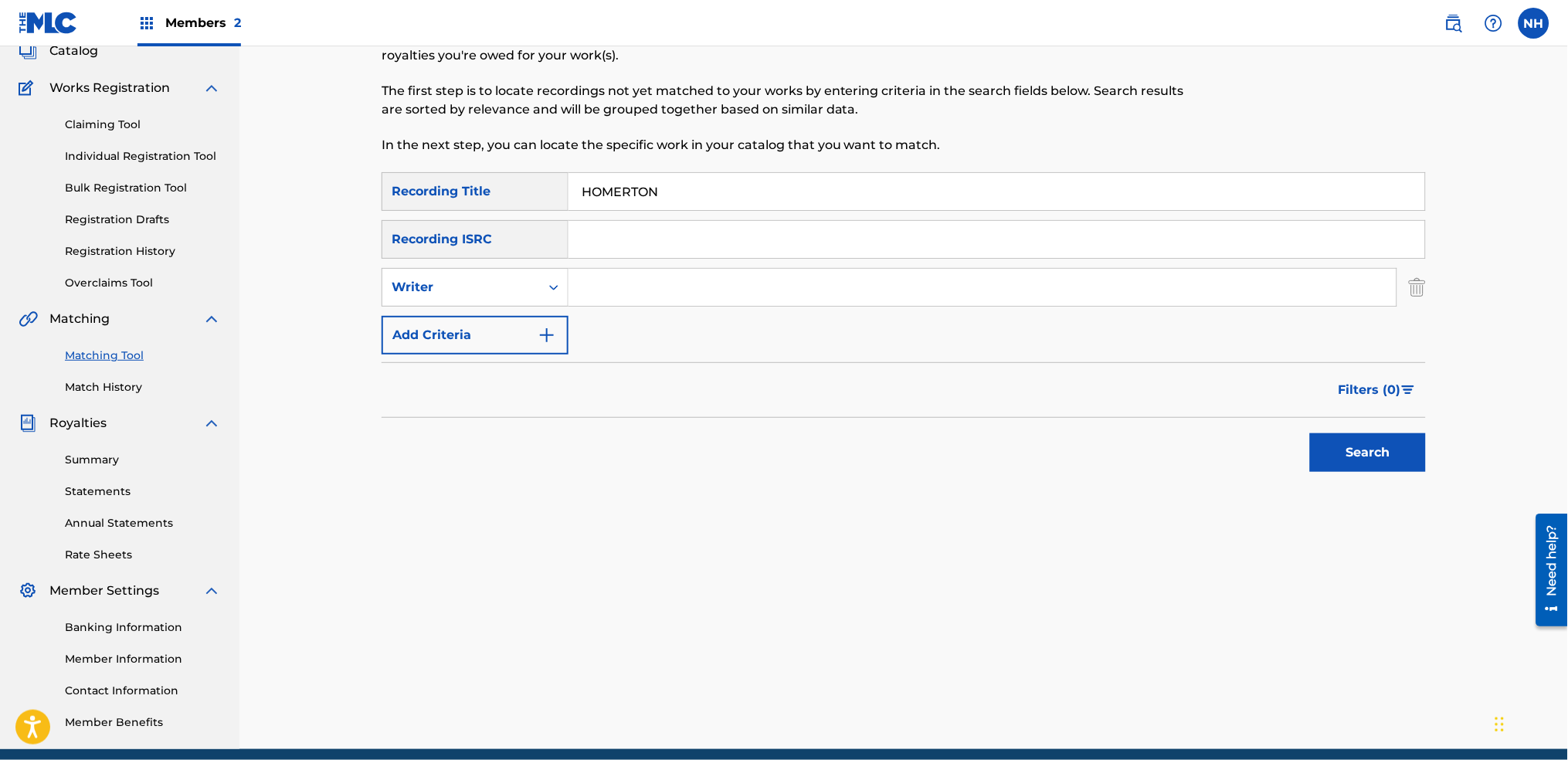
click at [496, 308] on div "SearchWithCriteria2abb0aaa-afad-4308-9d96-de7e744857a4 Recording Title HOMERTON…" at bounding box center [904, 263] width 1044 height 182
click at [519, 334] on button "Add Criteria" at bounding box center [475, 334] width 187 height 39
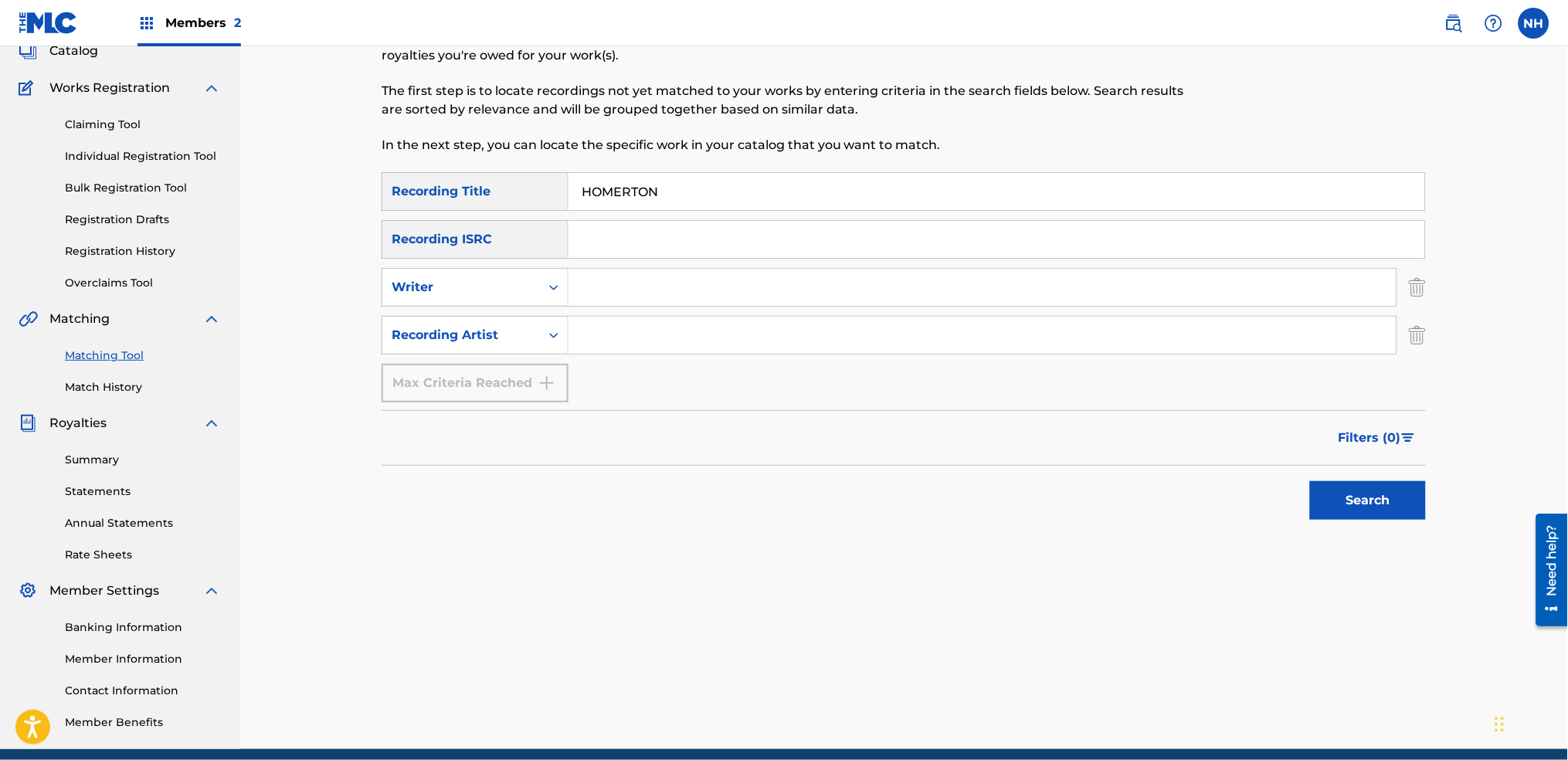
click at [627, 336] on input "Search Form" at bounding box center [983, 334] width 828 height 37
type input "alfa mist"
click at [1297, 509] on div "Search" at bounding box center [904, 496] width 1044 height 61
click at [1374, 504] on button "Search" at bounding box center [1367, 500] width 116 height 39
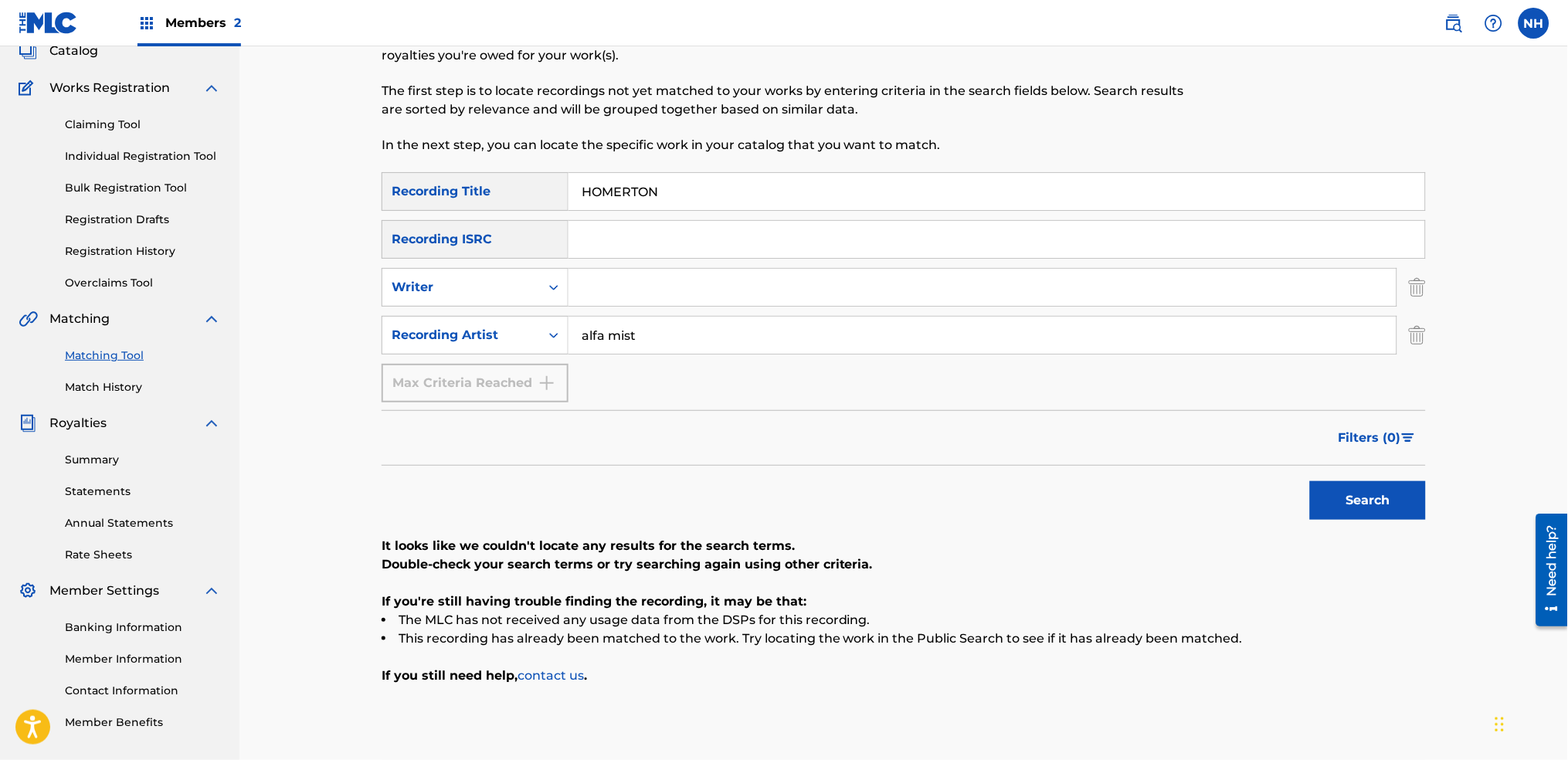
click at [577, 206] on input "HOMERTON" at bounding box center [997, 191] width 857 height 37
click at [589, 199] on input "HOMERTON" at bounding box center [997, 191] width 857 height 37
paste input "INTRO GLOOM"
click at [1331, 515] on button "Search" at bounding box center [1367, 500] width 116 height 39
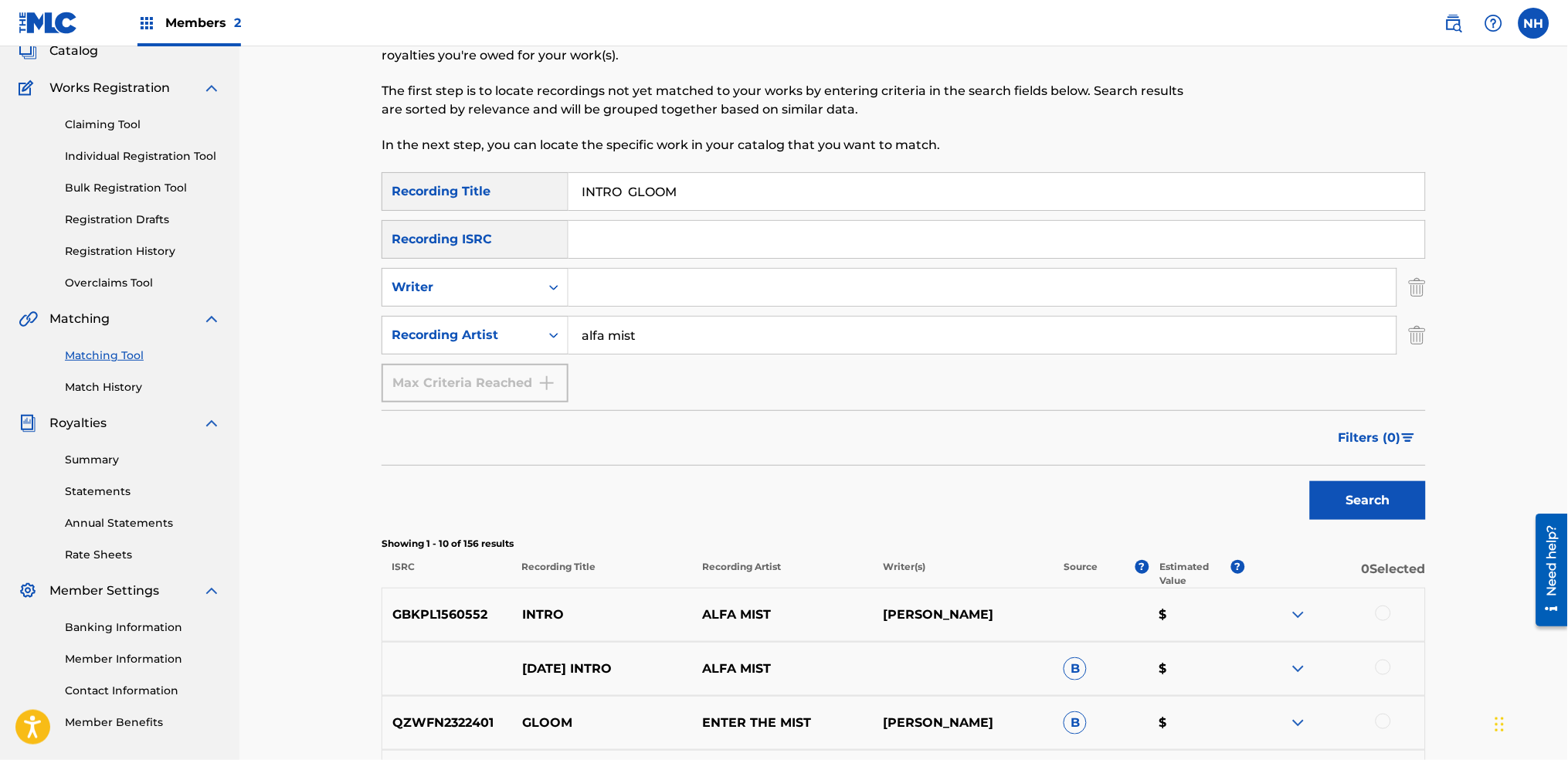
click at [625, 193] on input "INTRO GLOOM" at bounding box center [997, 191] width 857 height 37
click at [1310, 481] on button "Search" at bounding box center [1367, 500] width 116 height 39
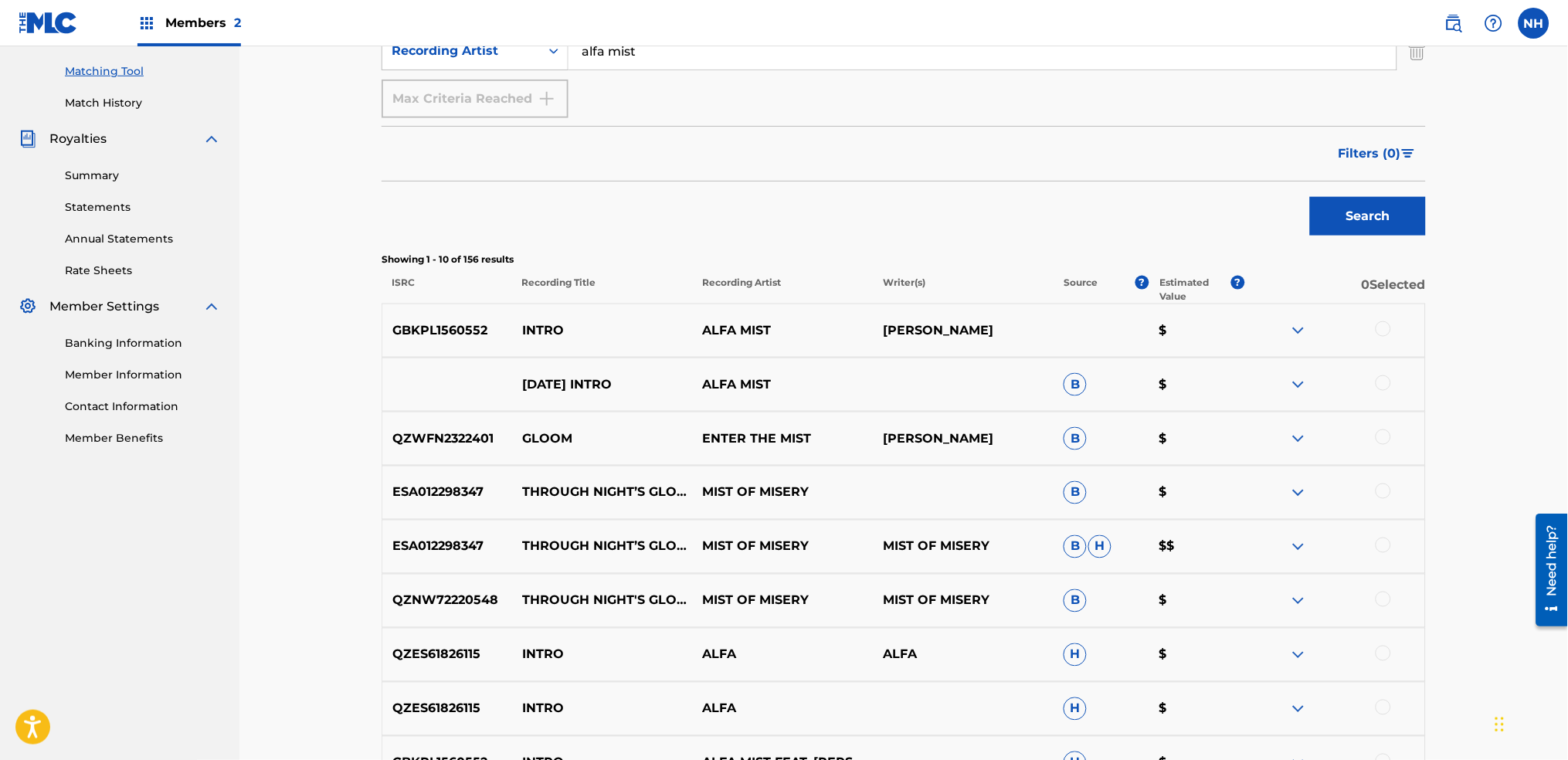
scroll to position [412, 0]
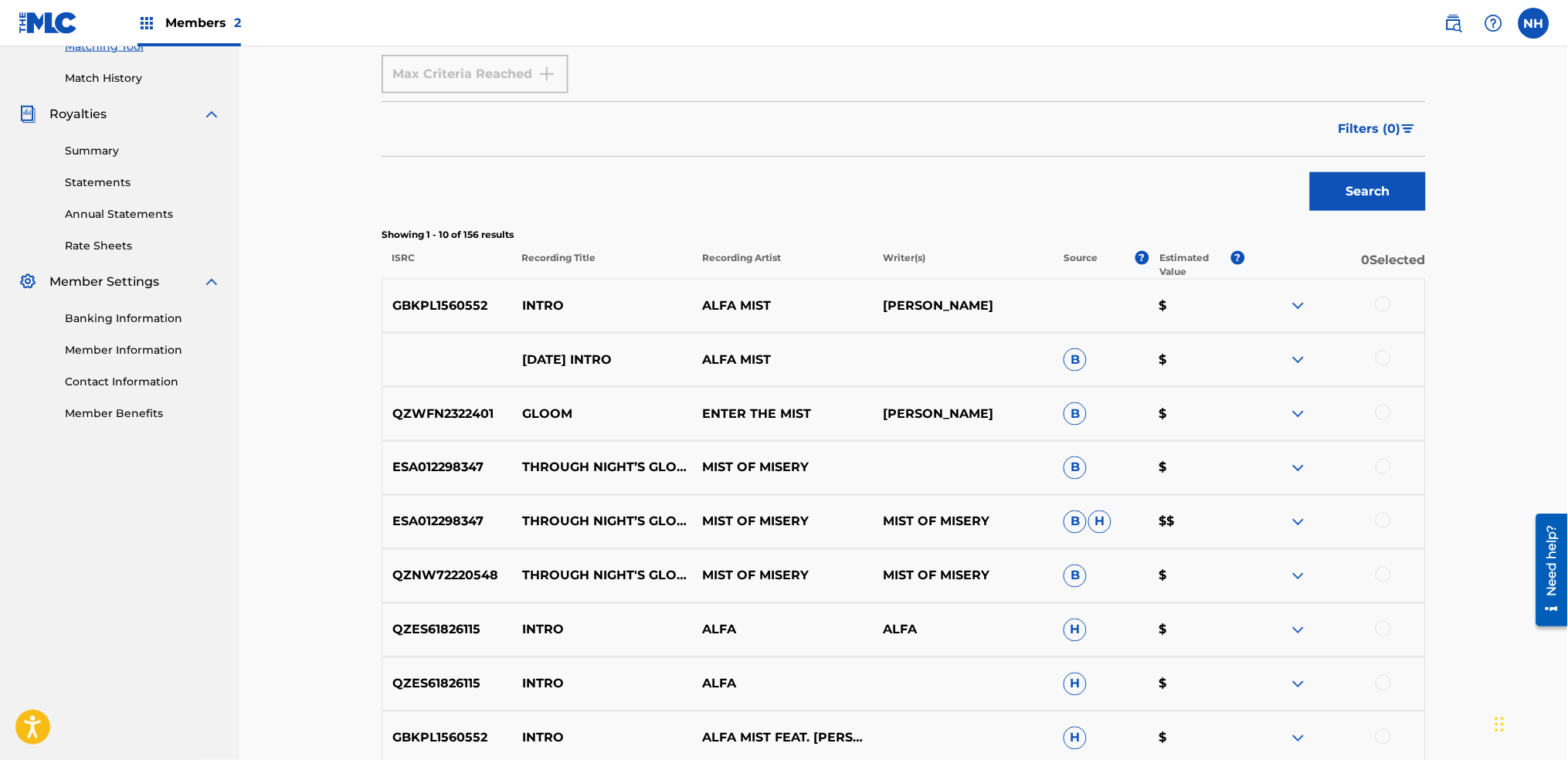
click at [582, 262] on p "Recording Title" at bounding box center [602, 265] width 181 height 28
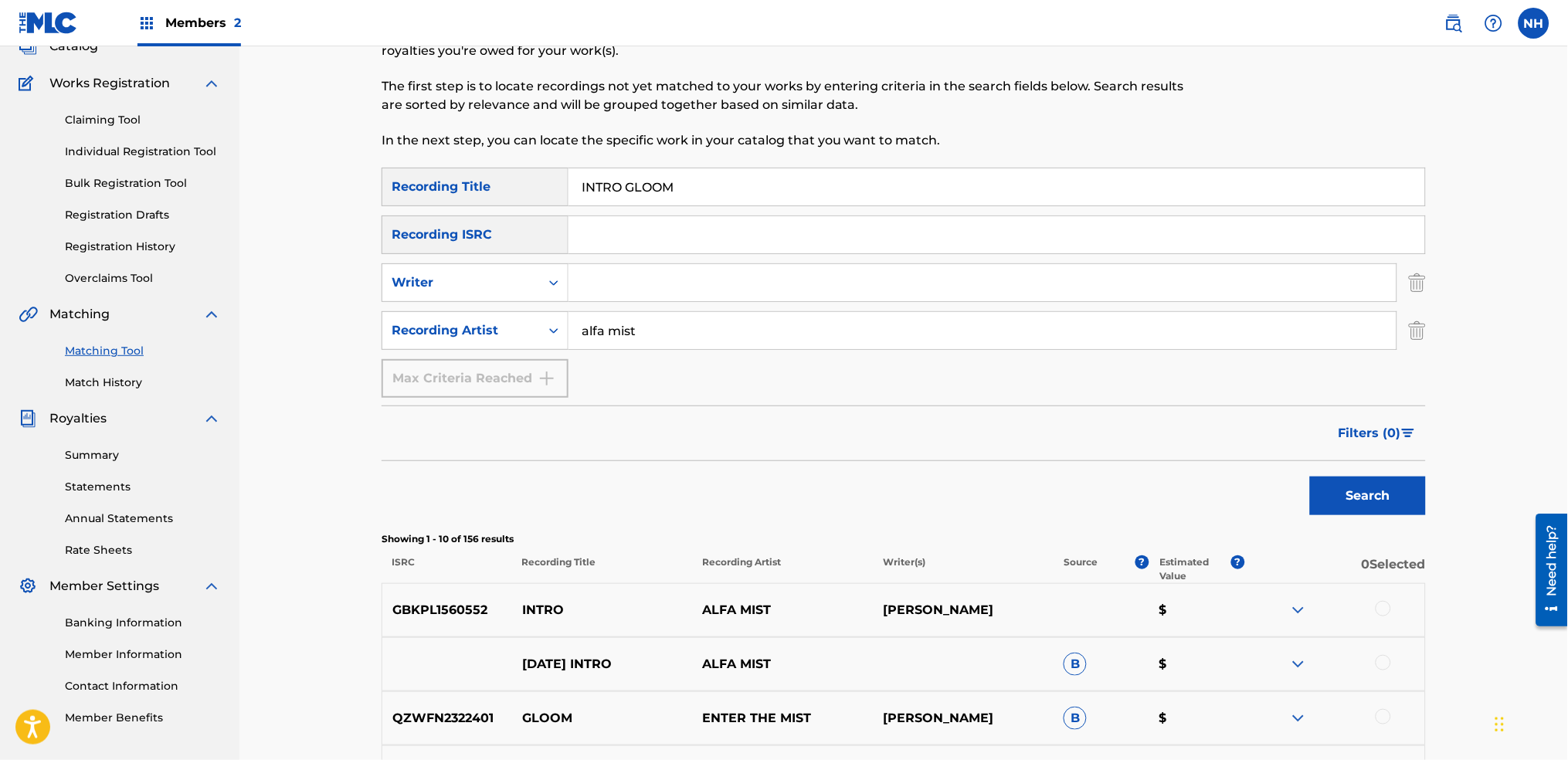
scroll to position [102, 0]
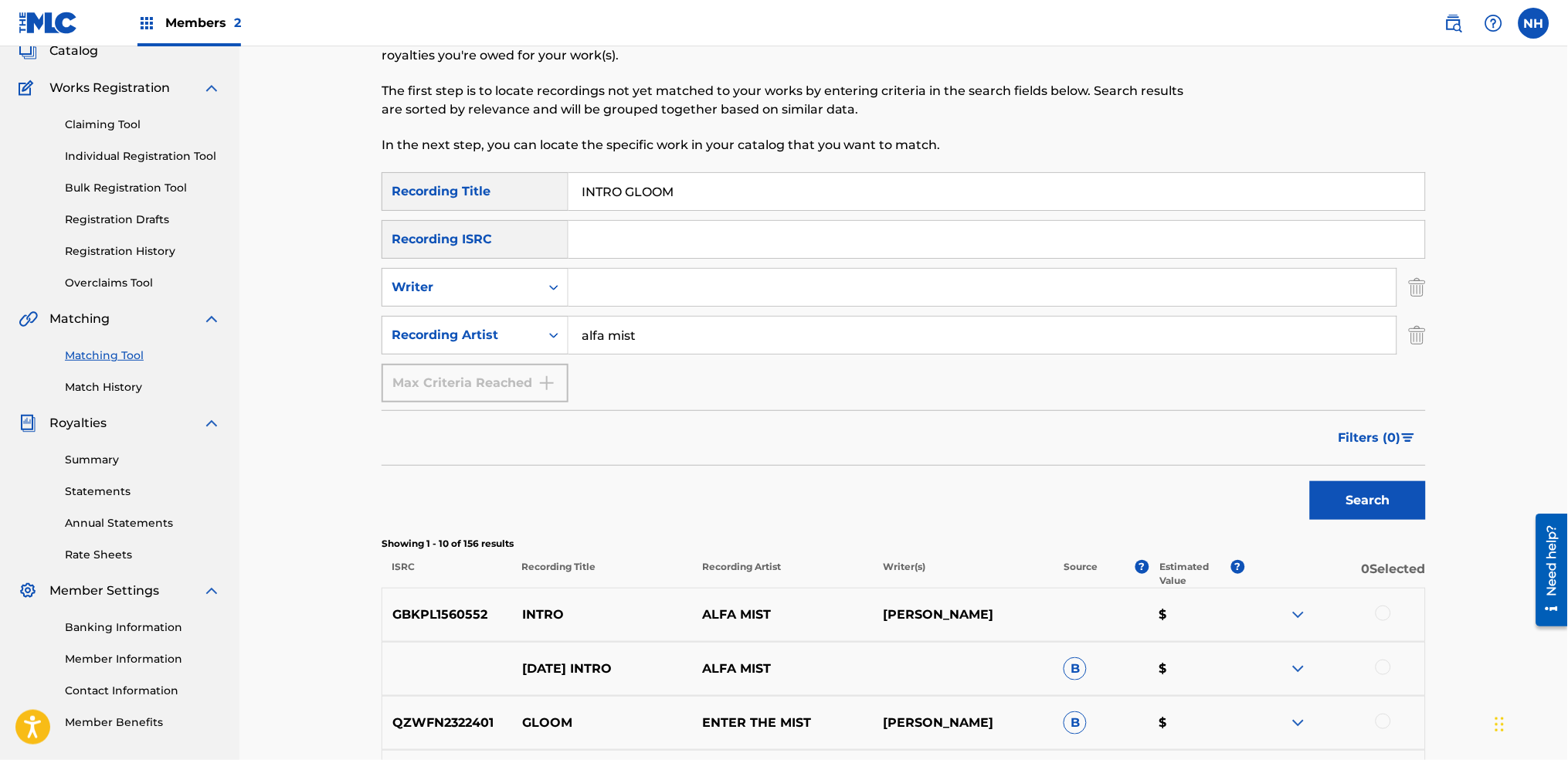
click at [672, 182] on input "INTRO GLOOM" at bounding box center [997, 191] width 857 height 37
paste input "SCIENCE"
type input "SCIENCE"
click at [1319, 403] on form "SearchWithCriteria2abb0aaa-afad-4308-9d96-de7e744857a4 Recording Title SCIENCE …" at bounding box center [904, 350] width 1044 height 356
click at [1349, 453] on button "Filters ( 0 )" at bounding box center [1378, 438] width 97 height 39
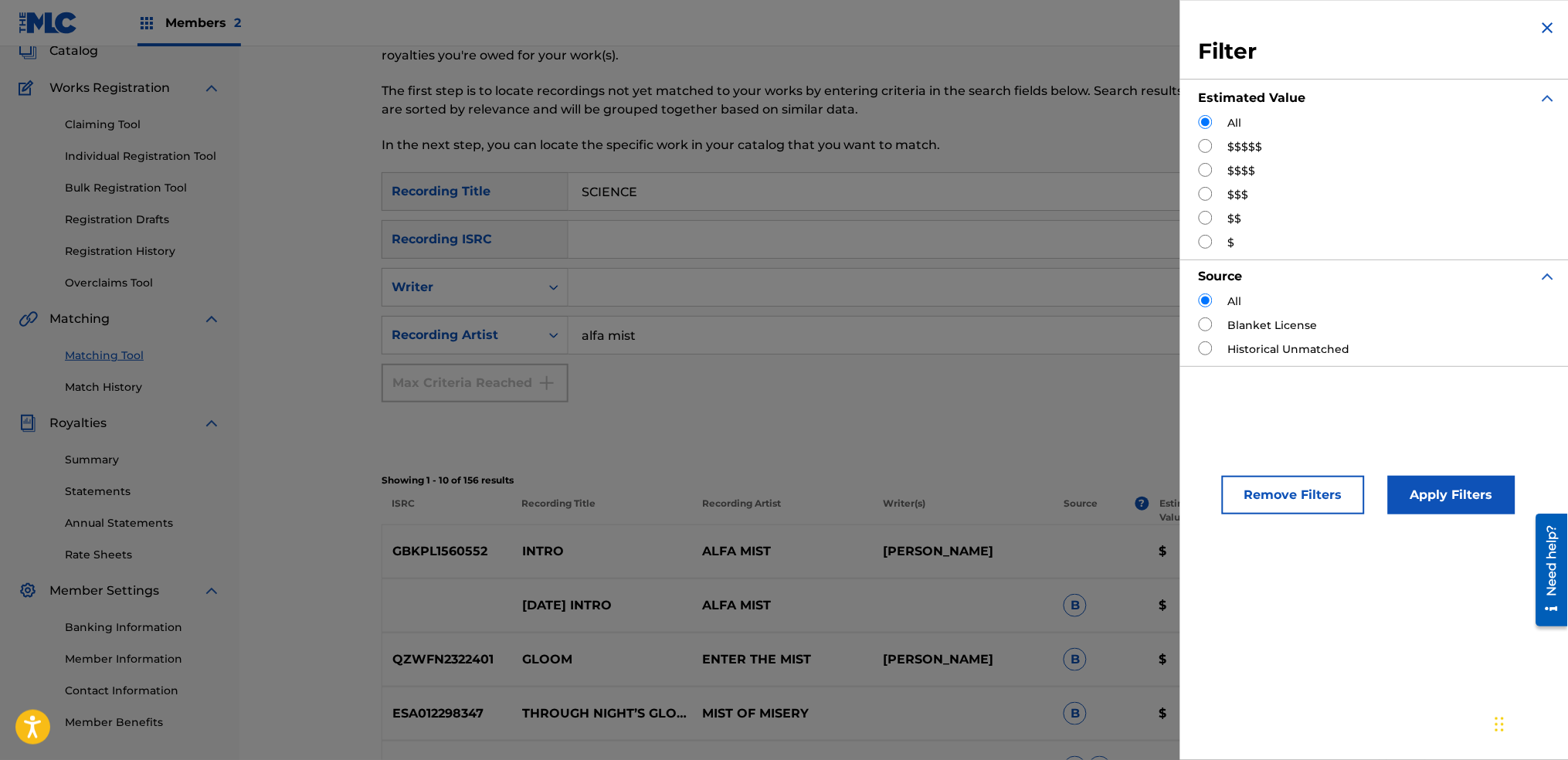
click at [1349, 507] on button "Remove Filters" at bounding box center [1293, 495] width 143 height 39
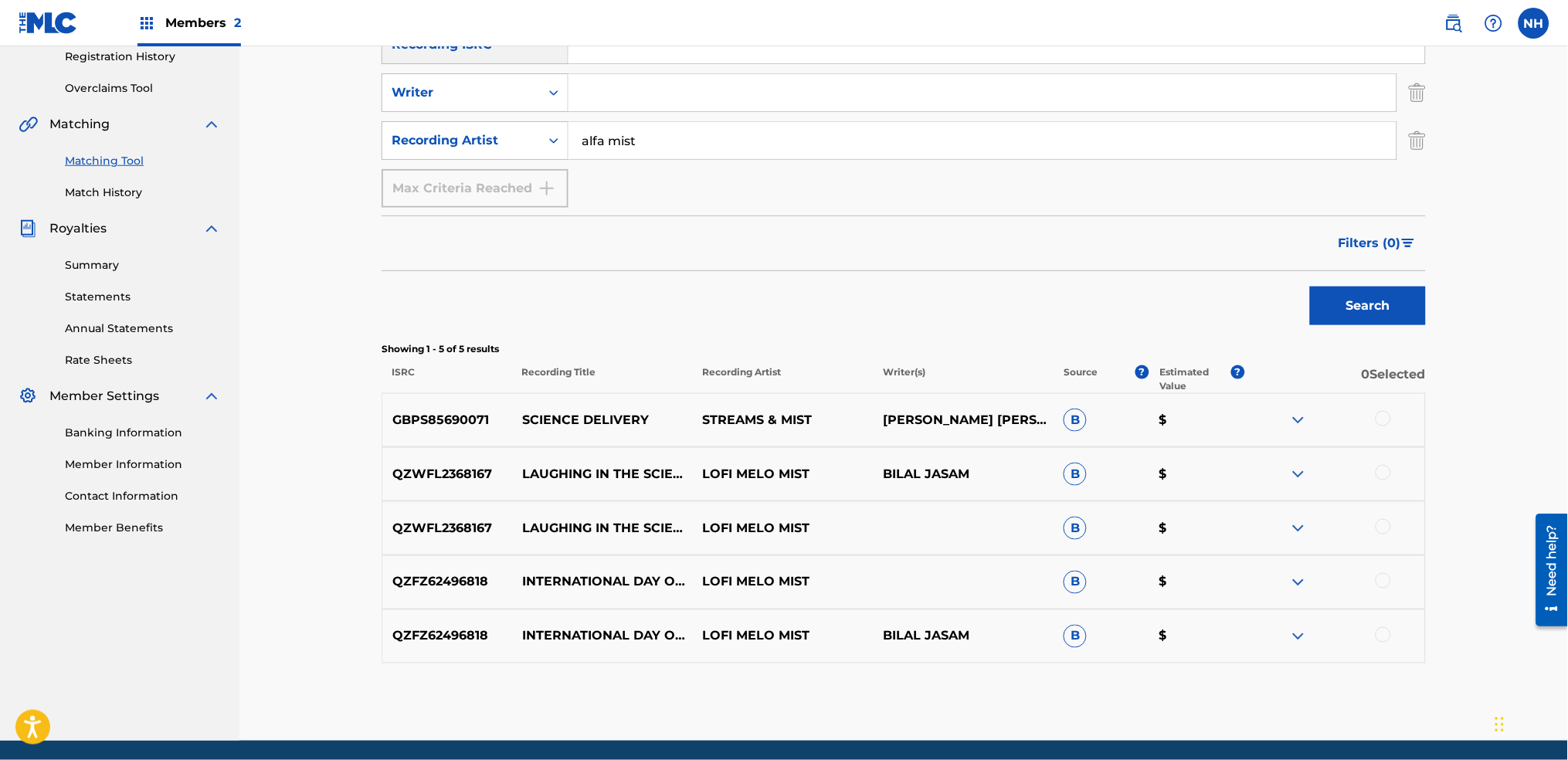
scroll to position [309, 0]
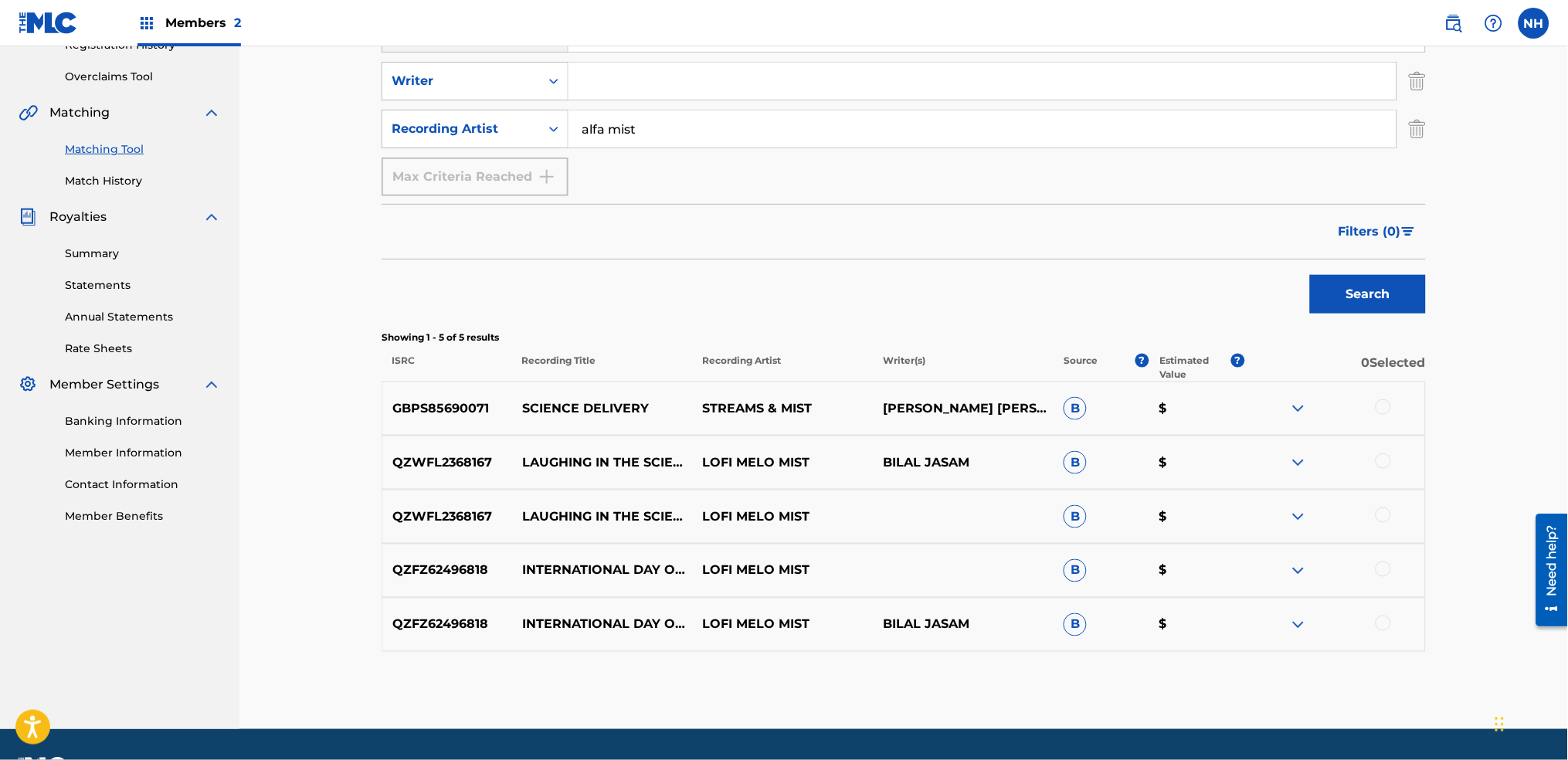
click at [552, 296] on div "Search" at bounding box center [904, 290] width 1044 height 61
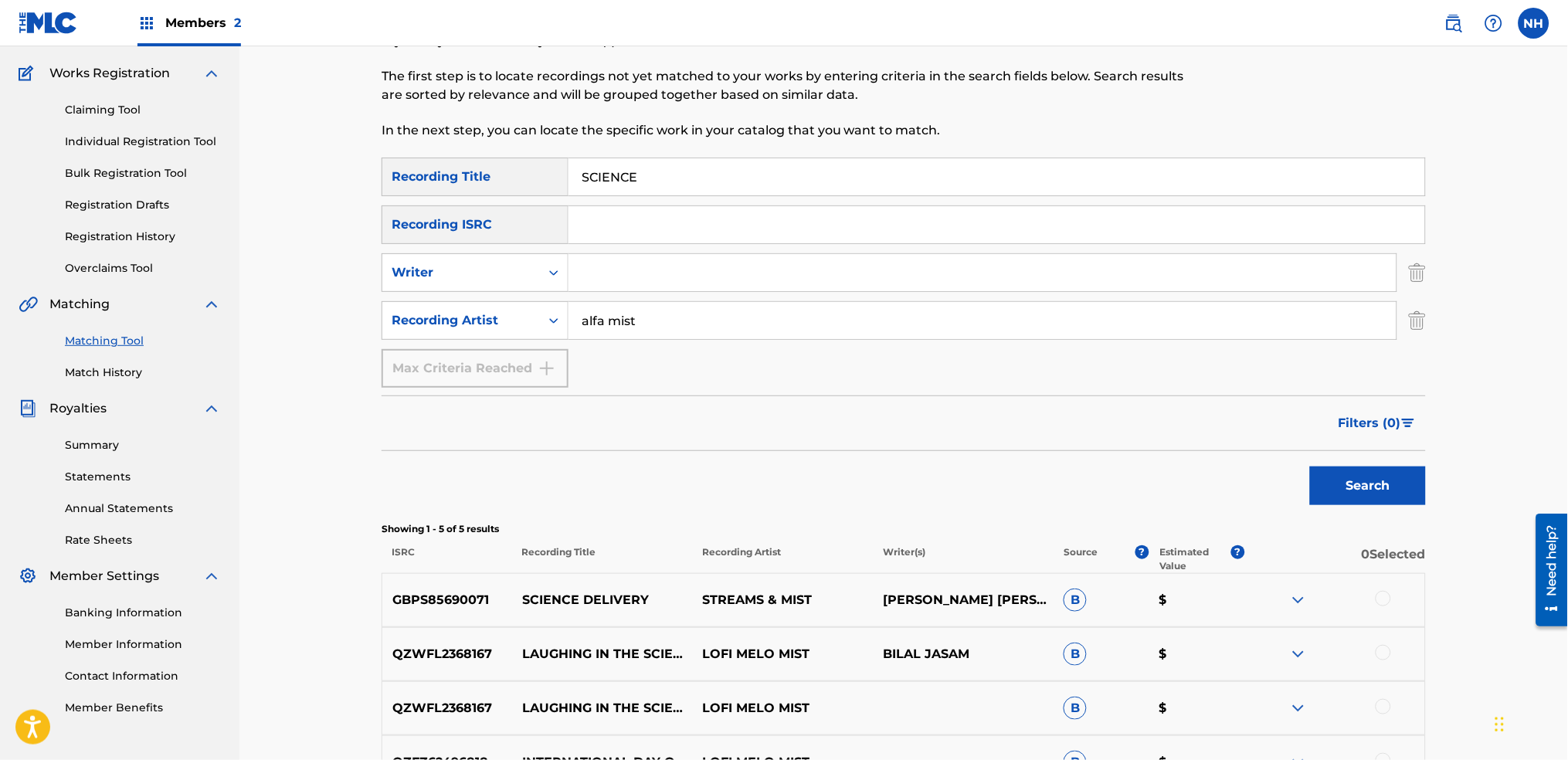
scroll to position [0, 0]
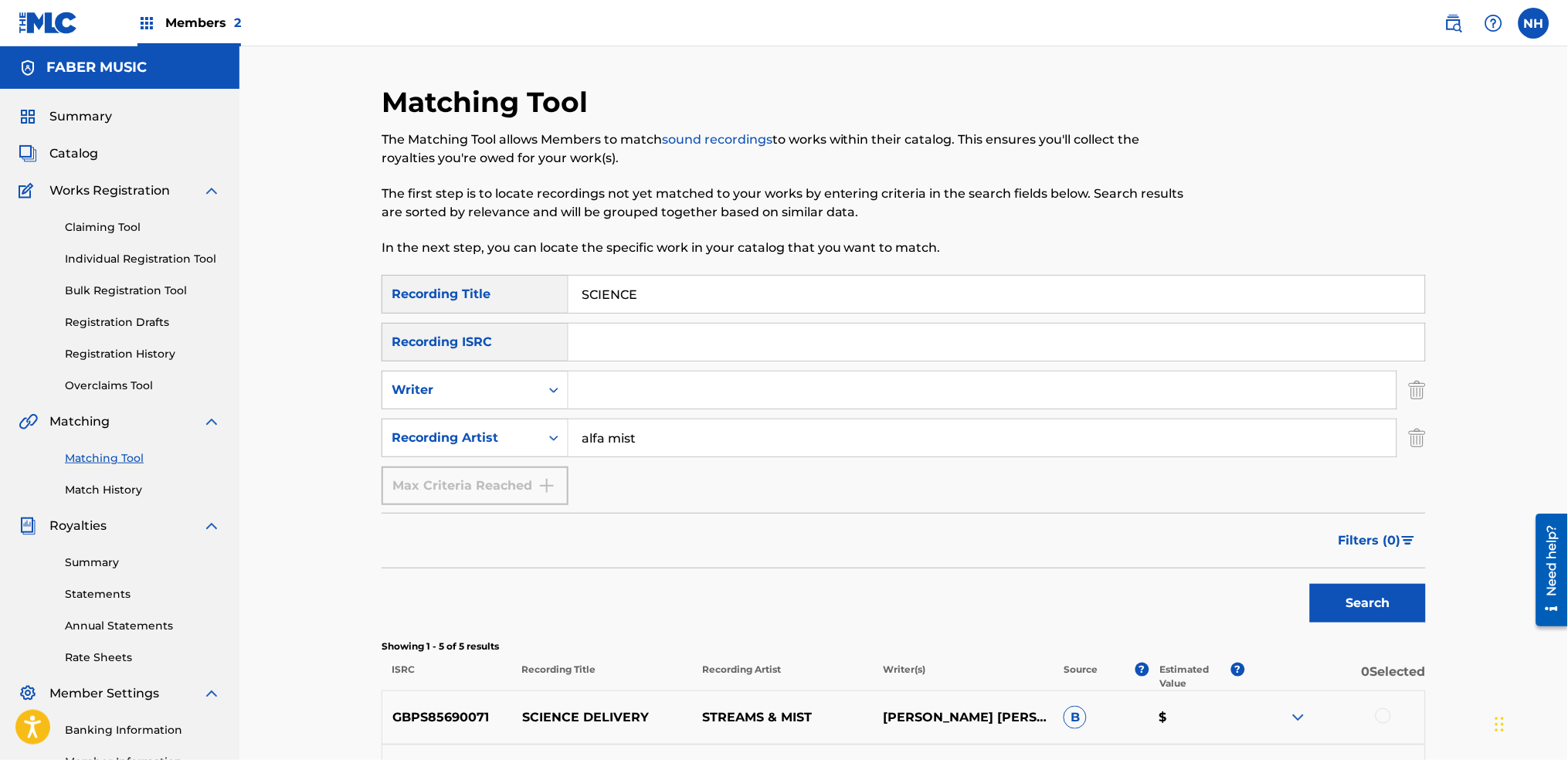
click at [121, 493] on link "Match History" at bounding box center [143, 490] width 156 height 16
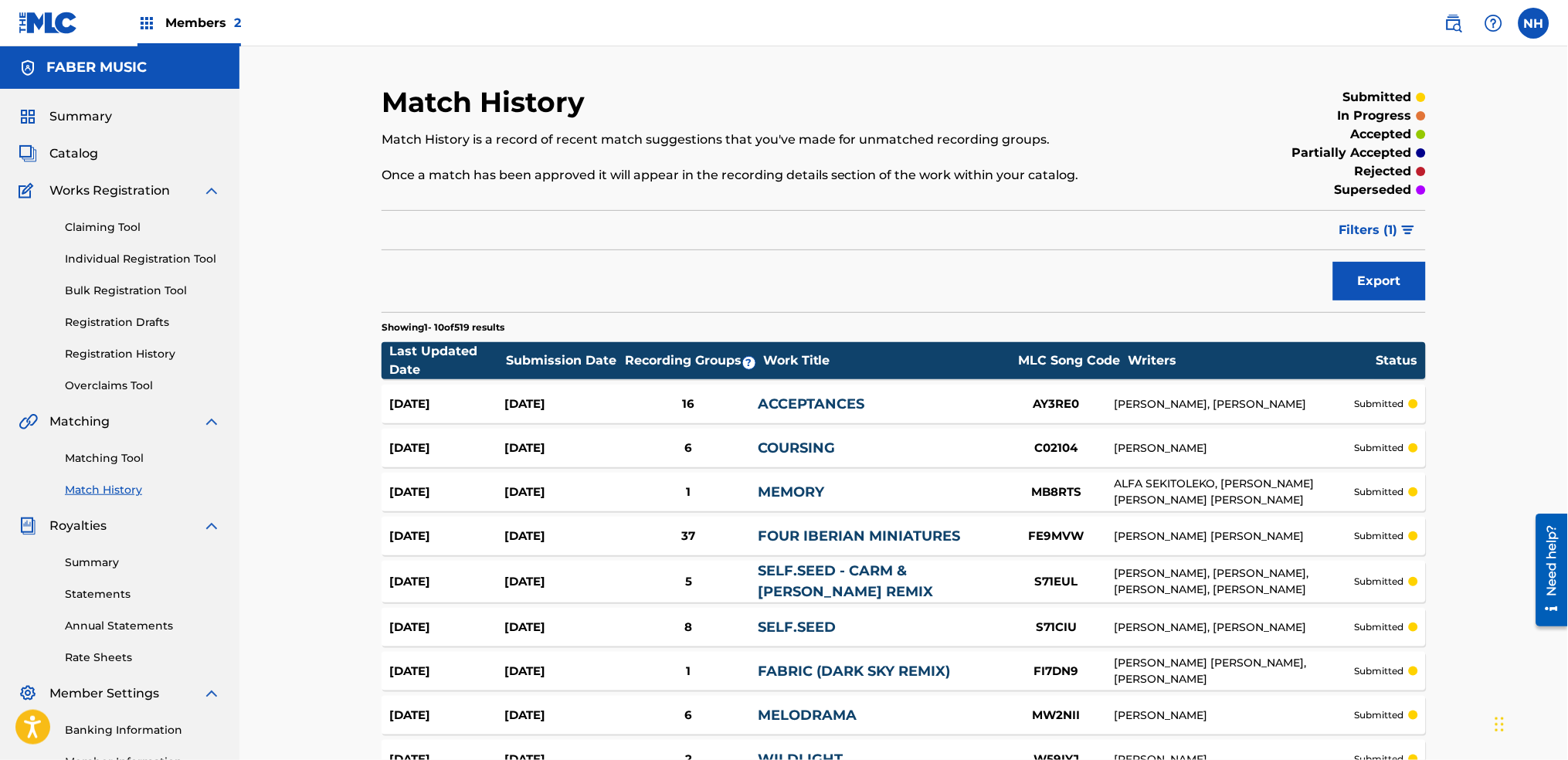
click at [82, 210] on div "Claiming Tool Individual Registration Tool Bulk Registration Tool Registration …" at bounding box center [120, 297] width 202 height 194
click at [100, 152] on div "Catalog" at bounding box center [120, 153] width 202 height 19
click at [89, 151] on span "Catalog" at bounding box center [73, 153] width 48 height 19
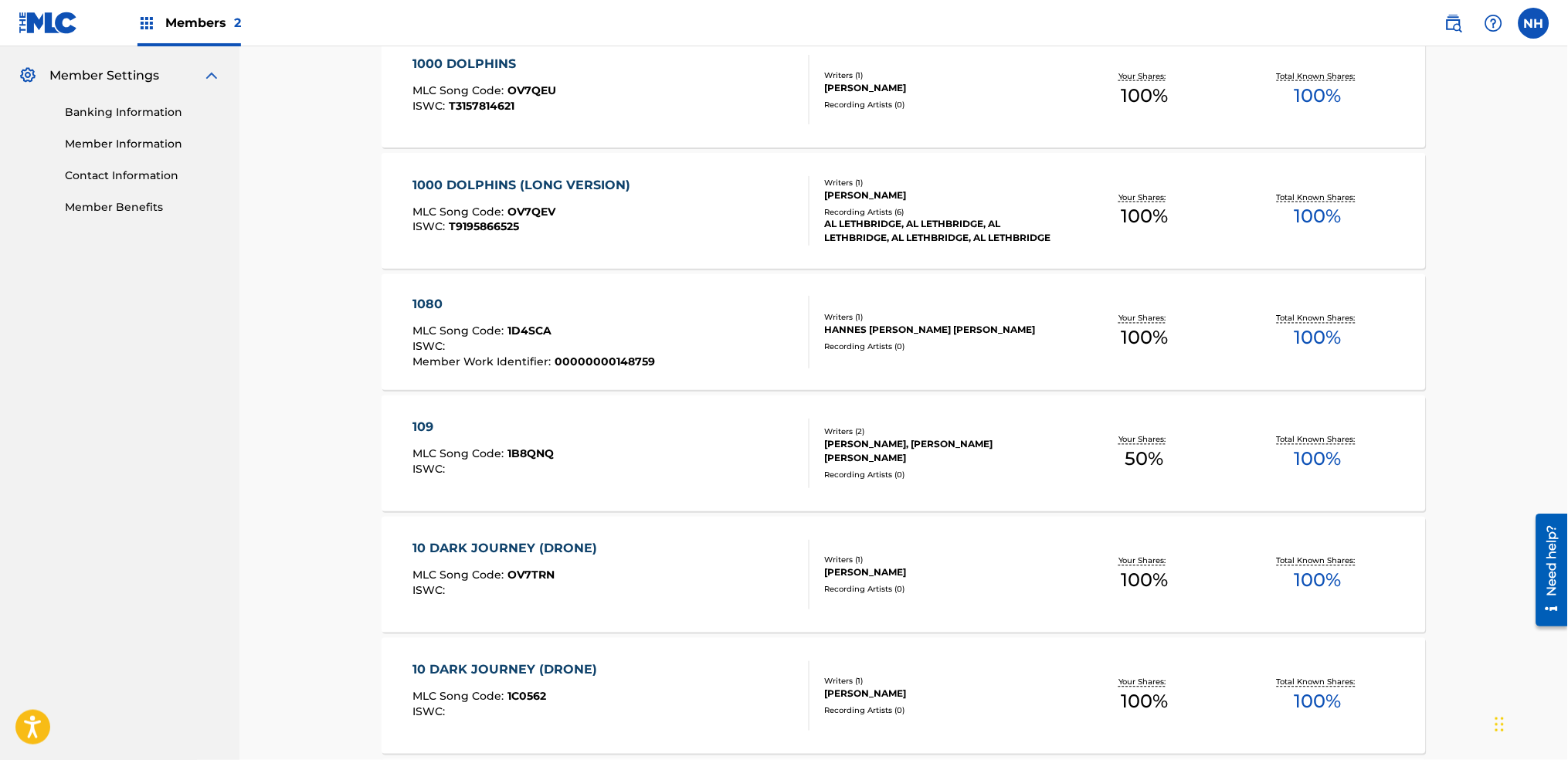
scroll to position [1008, 0]
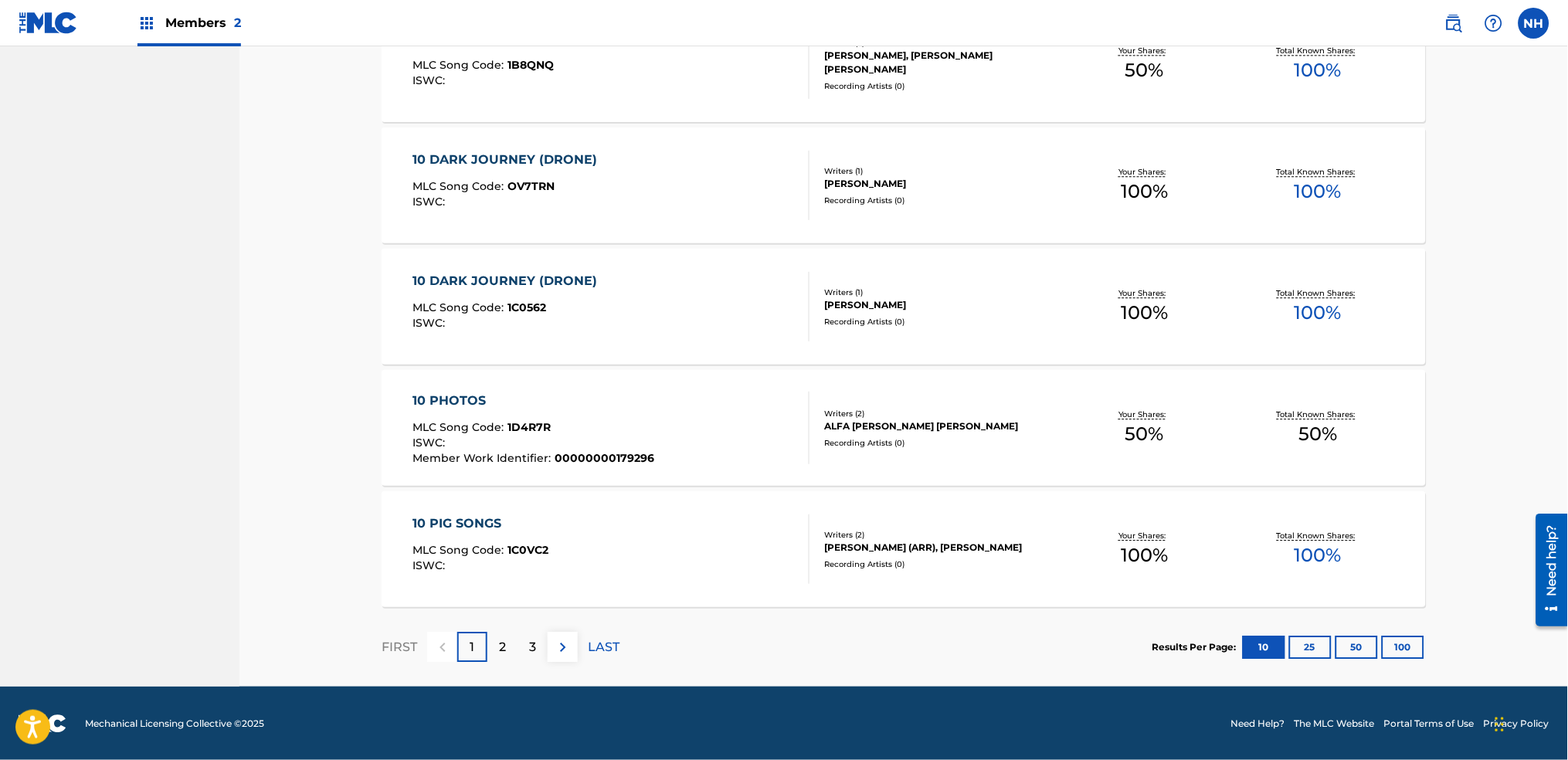
click at [678, 425] on div "10 PHOTOS MLC Song Code : 1D4R7R ISWC : Member Work Identifier : 00000000179296" at bounding box center [611, 428] width 397 height 73
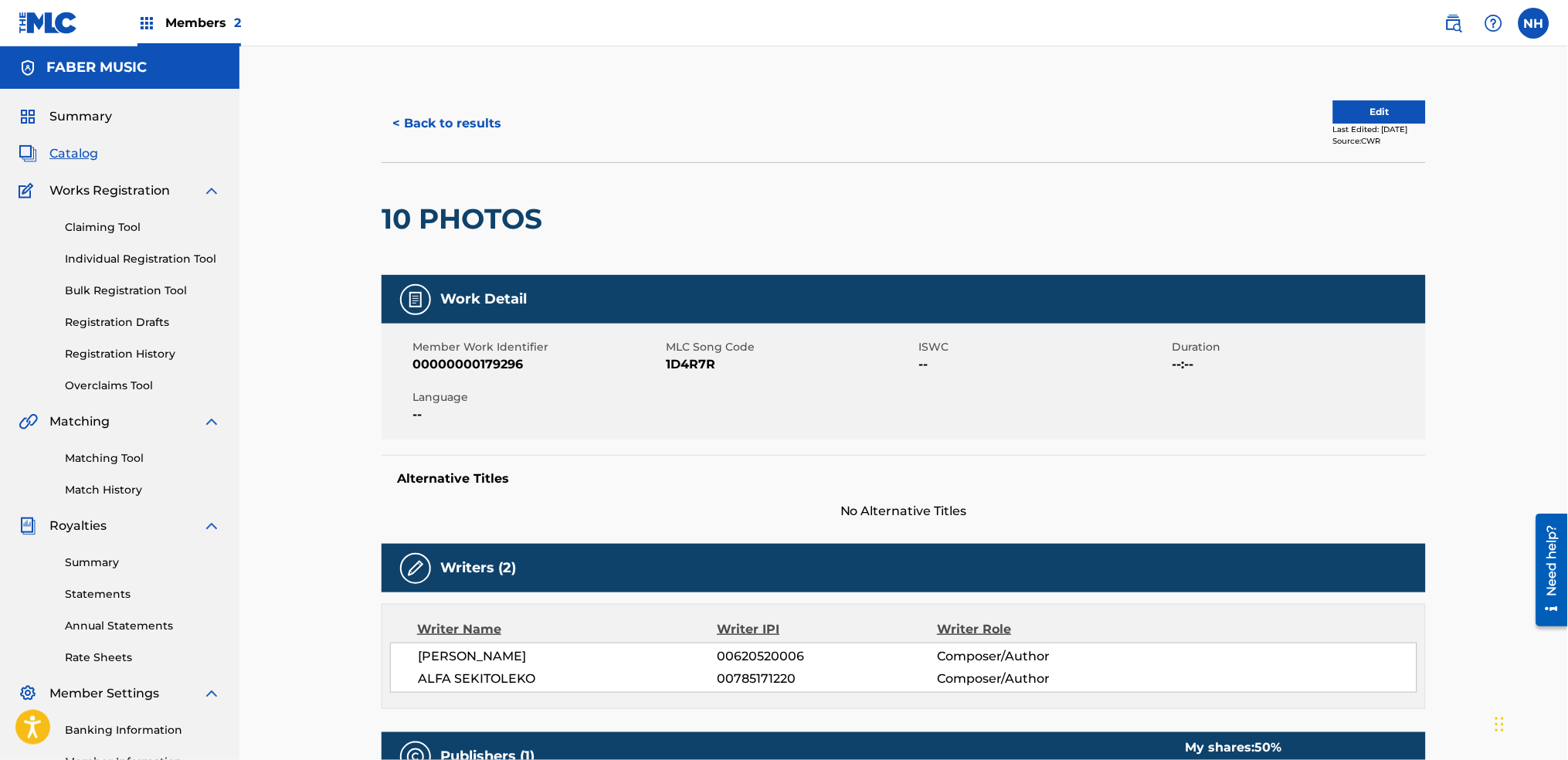
click at [1360, 107] on button "Edit" at bounding box center [1379, 112] width 93 height 23
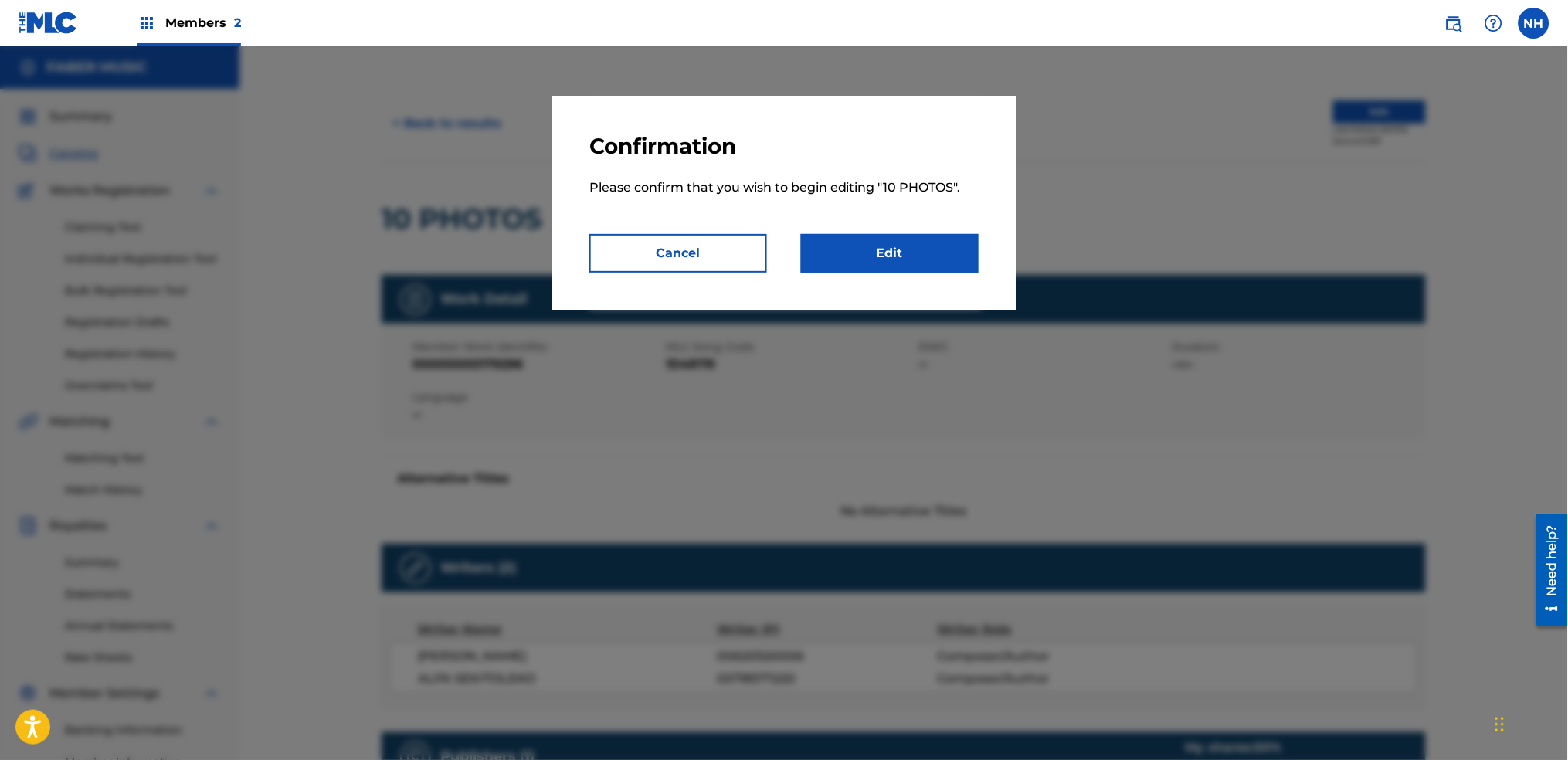
click at [866, 267] on link "Edit" at bounding box center [889, 253] width 178 height 39
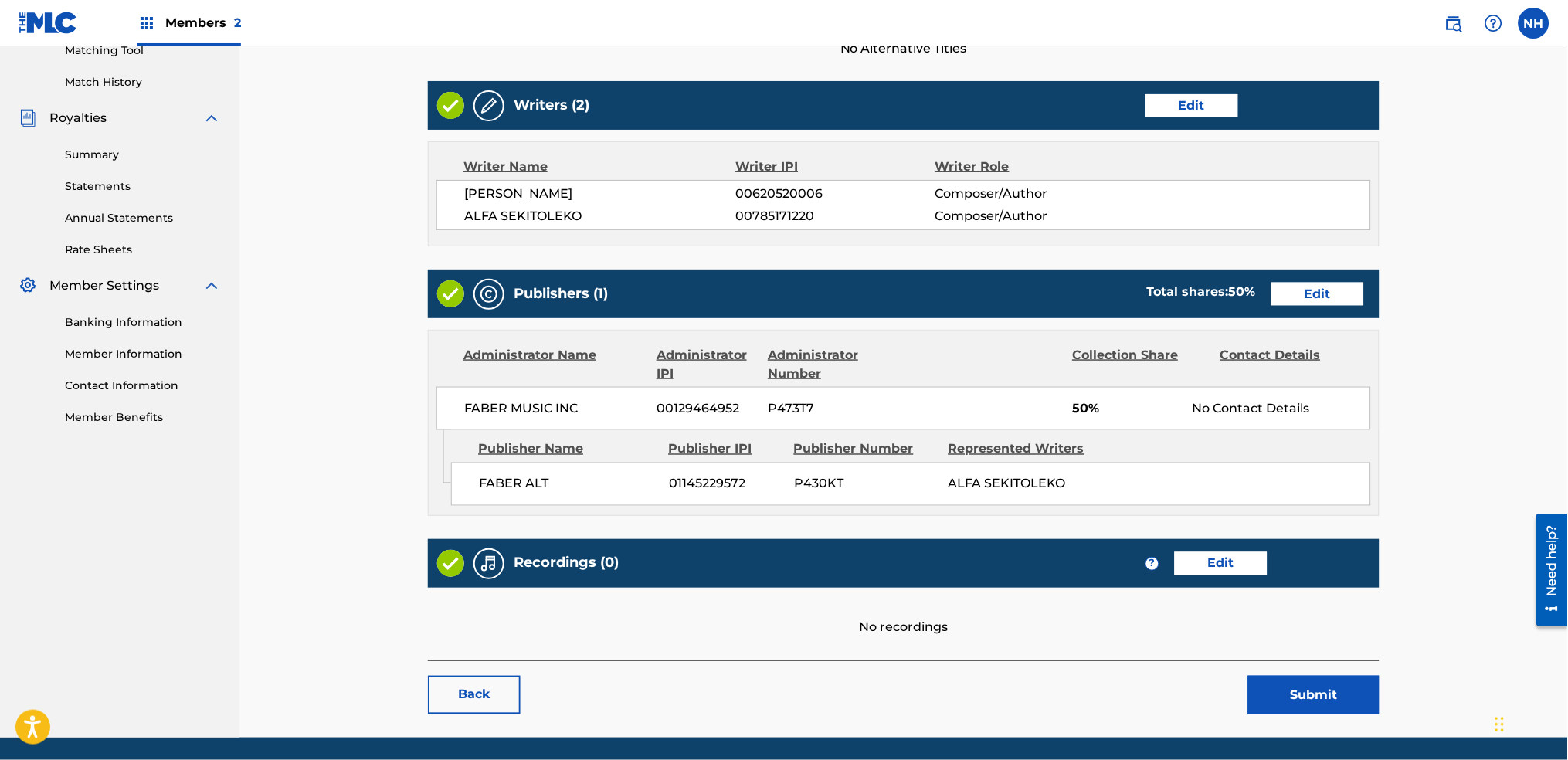
scroll to position [412, 0]
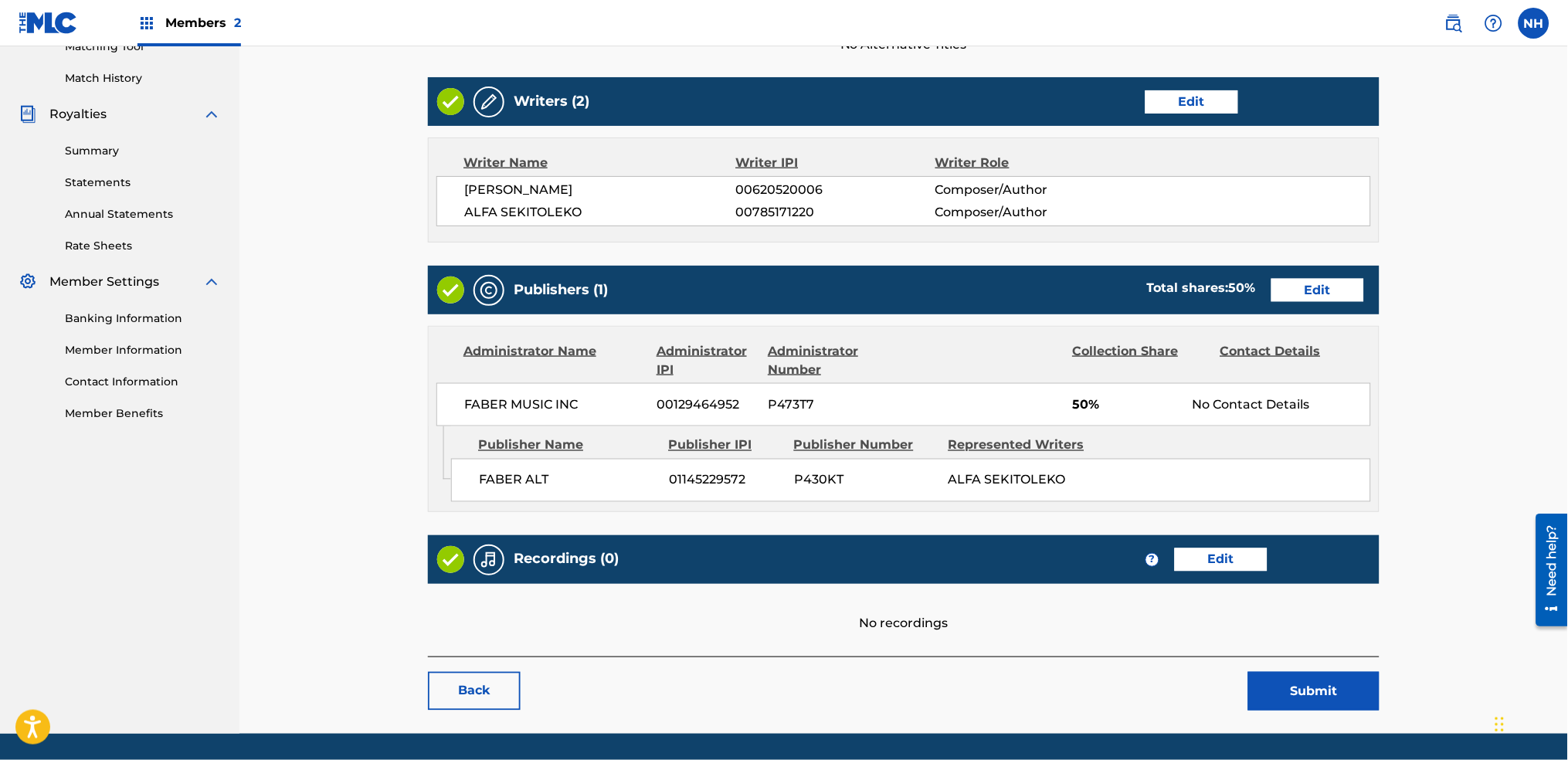
click at [1202, 555] on link "Edit" at bounding box center [1221, 560] width 93 height 23
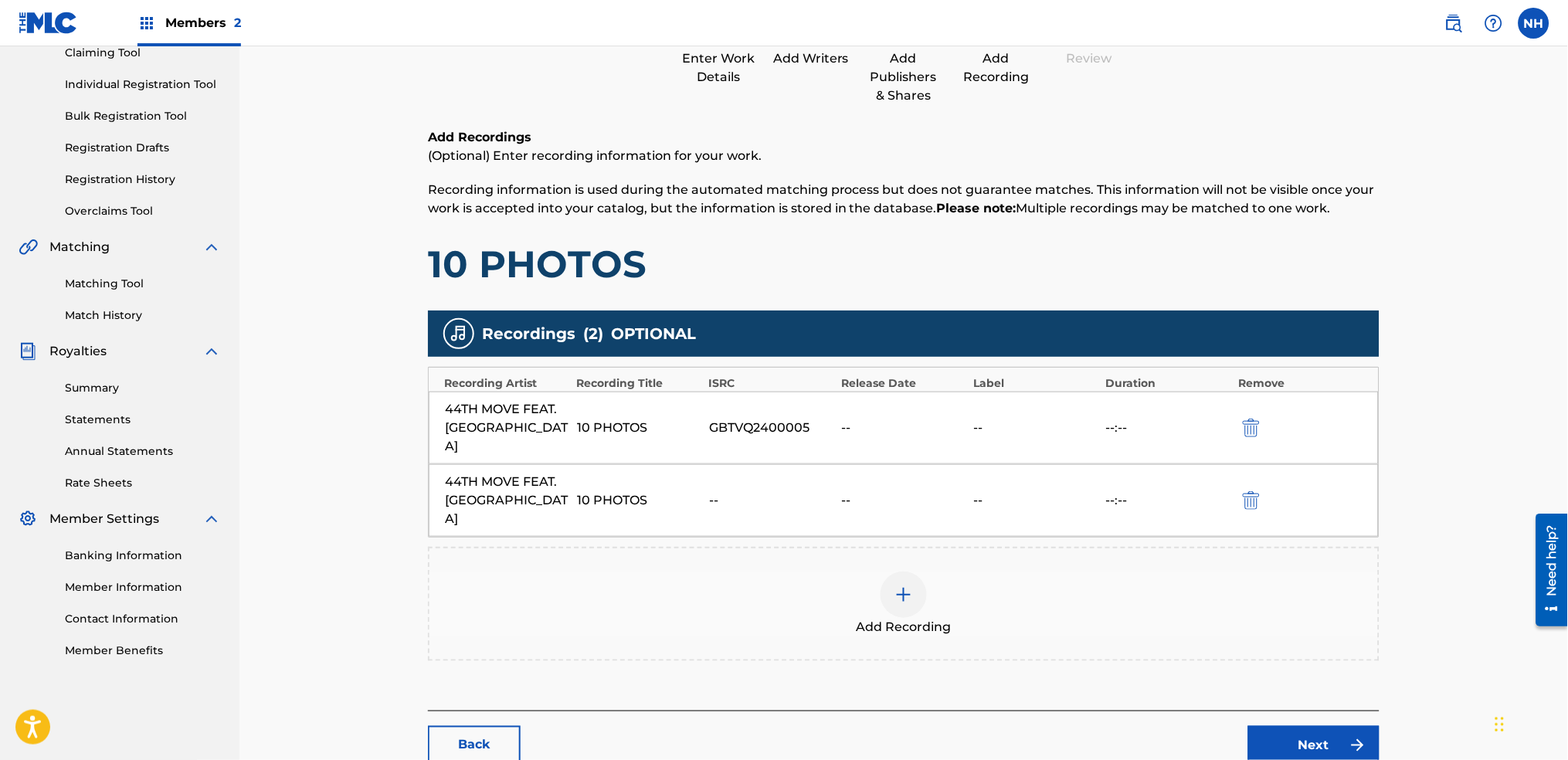
scroll to position [238, 0]
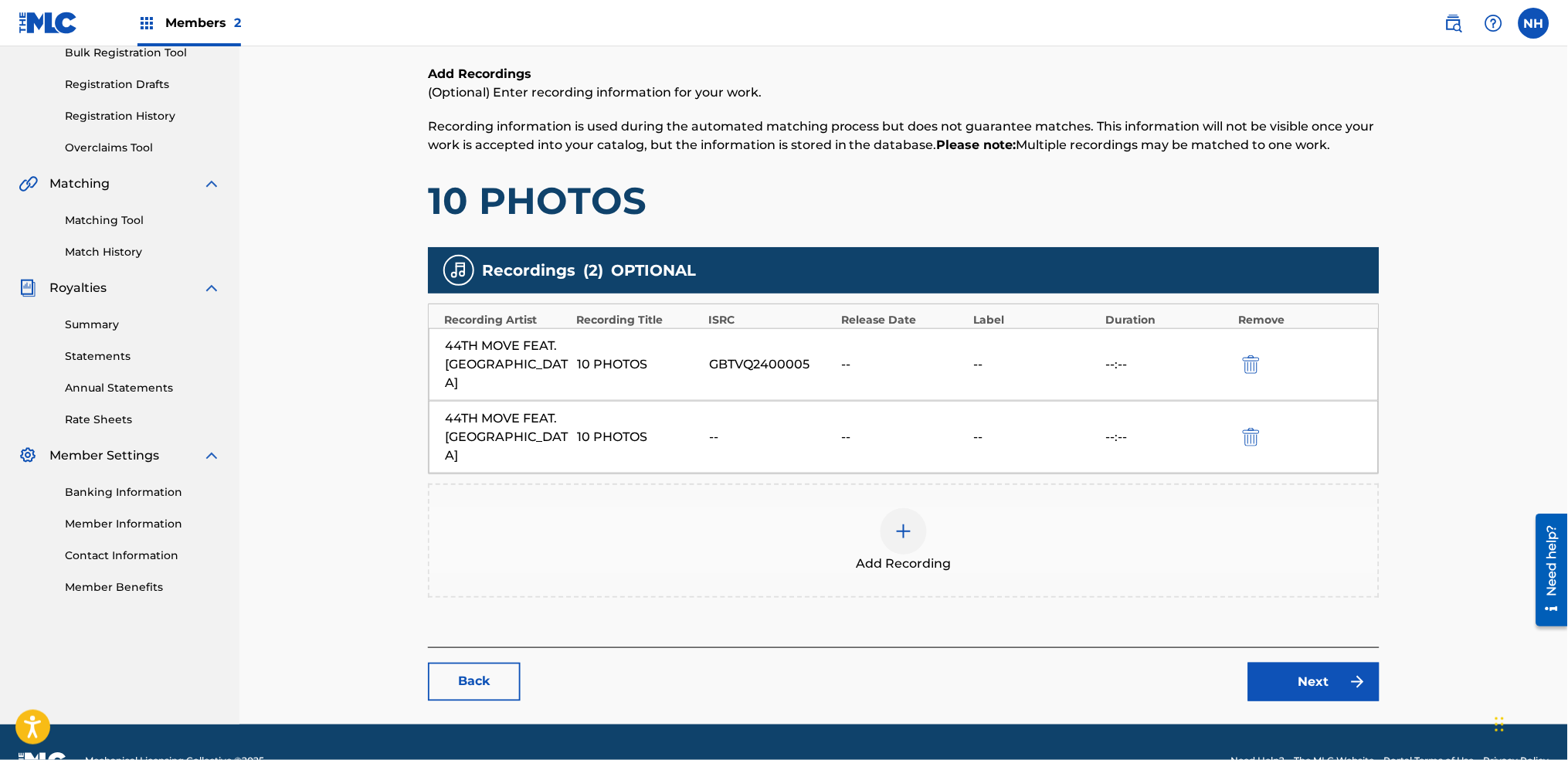
click at [909, 522] on img at bounding box center [903, 531] width 19 height 19
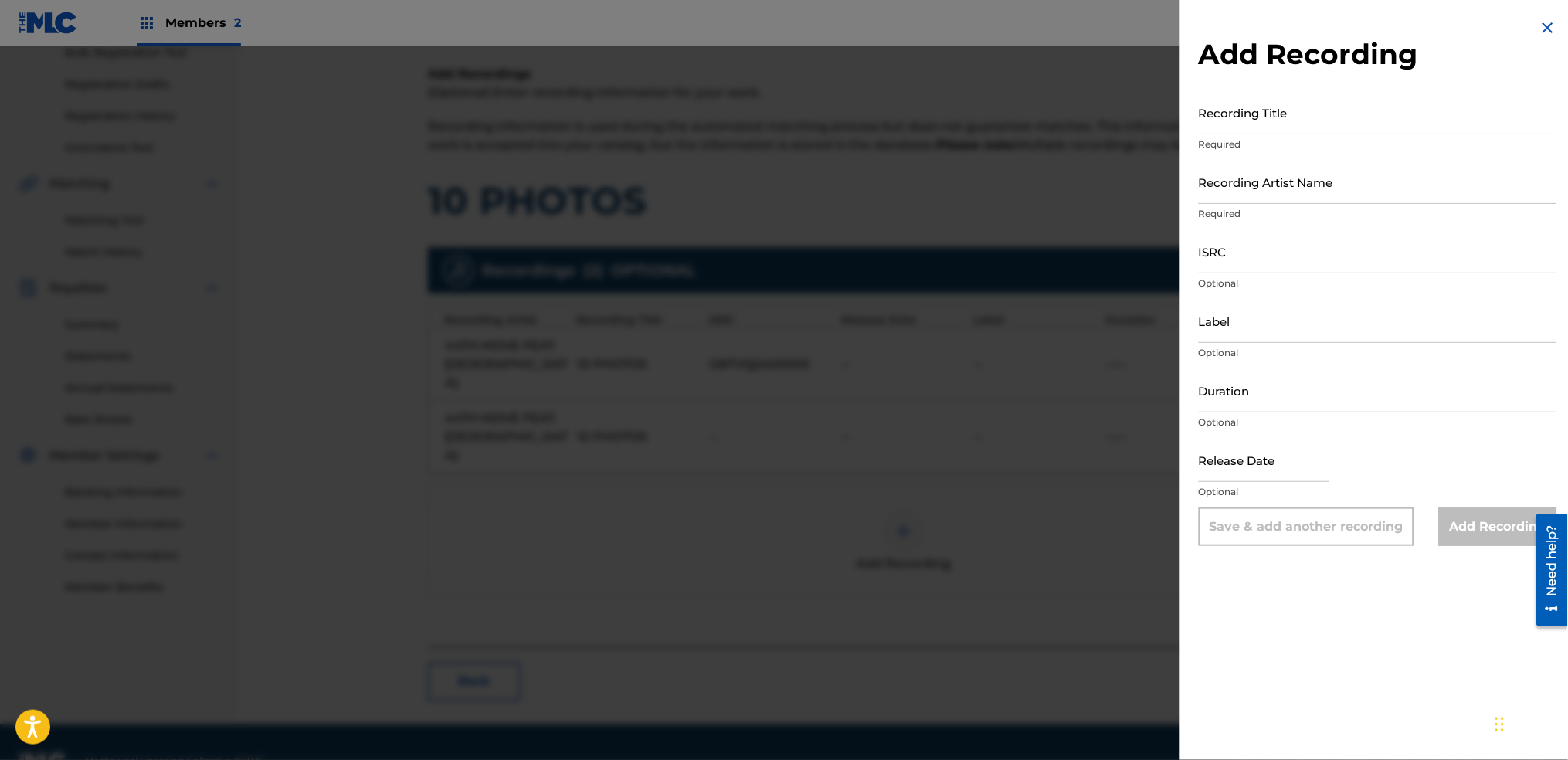
click at [1538, 47] on h2 "Add Recording" at bounding box center [1378, 54] width 358 height 34
click at [1538, 31] on img at bounding box center [1548, 28] width 19 height 19
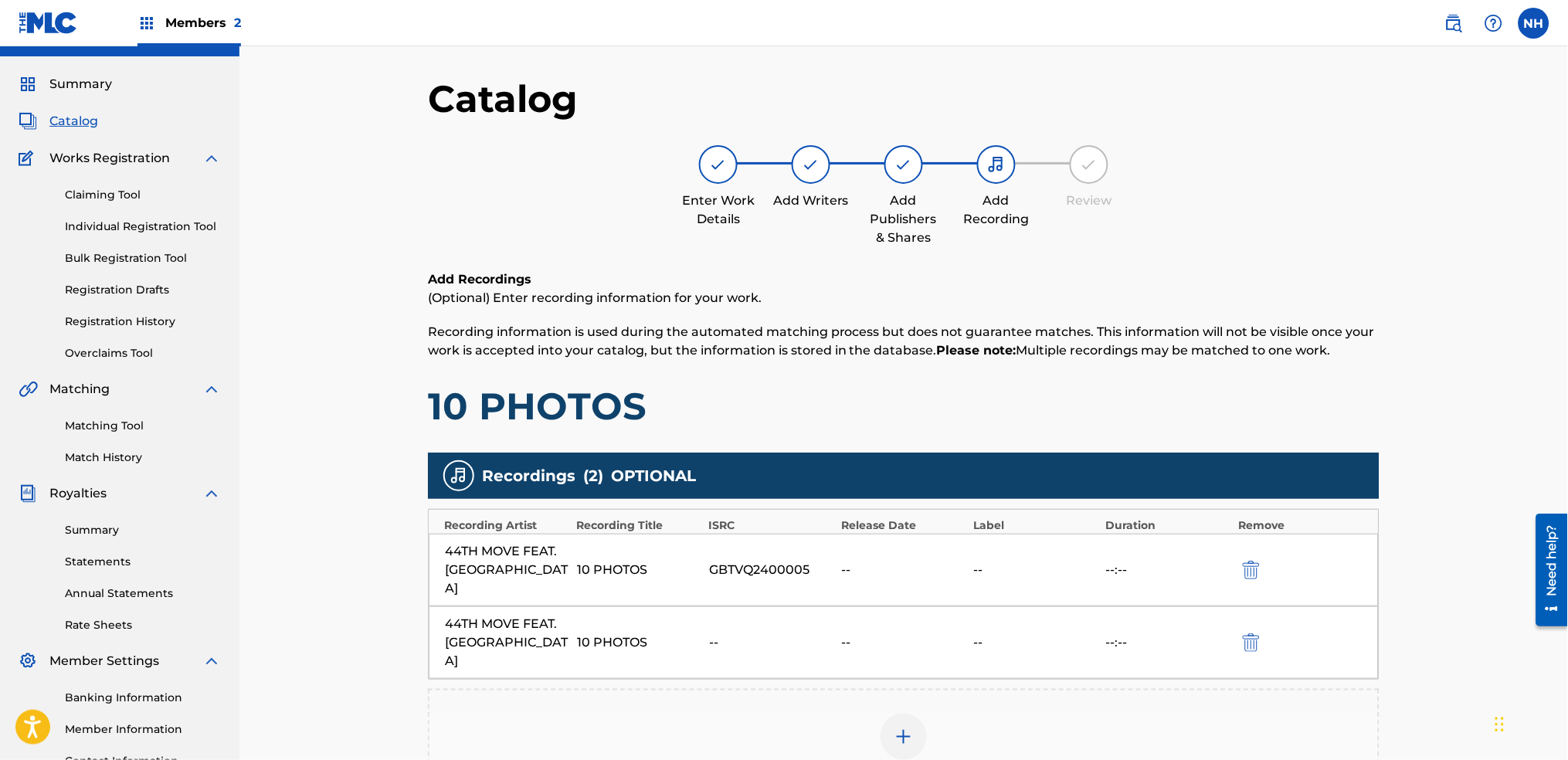
scroll to position [32, 0]
click at [89, 113] on span "Catalog" at bounding box center [73, 122] width 48 height 19
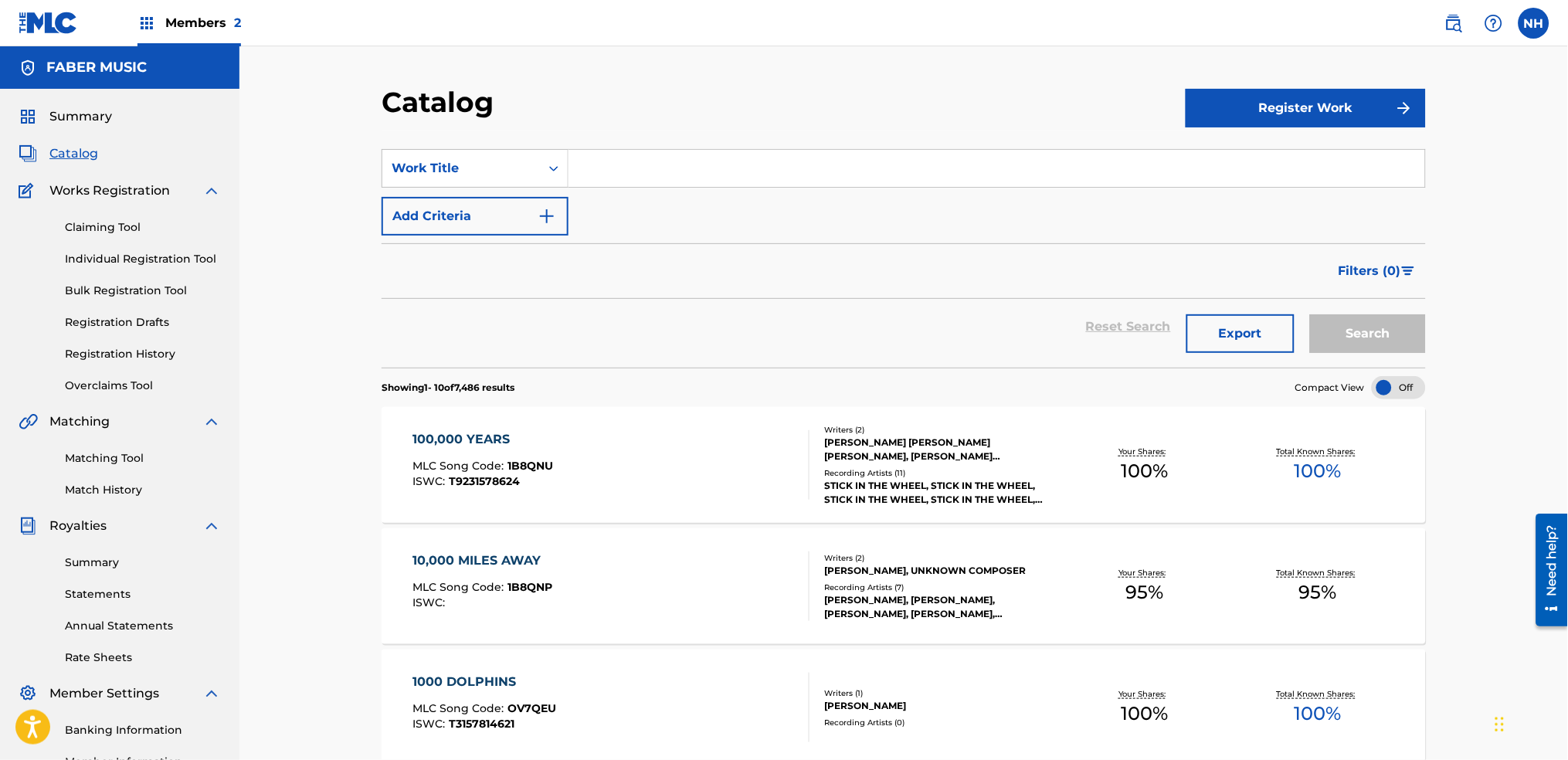
click at [604, 169] on input "Search Form" at bounding box center [997, 168] width 857 height 37
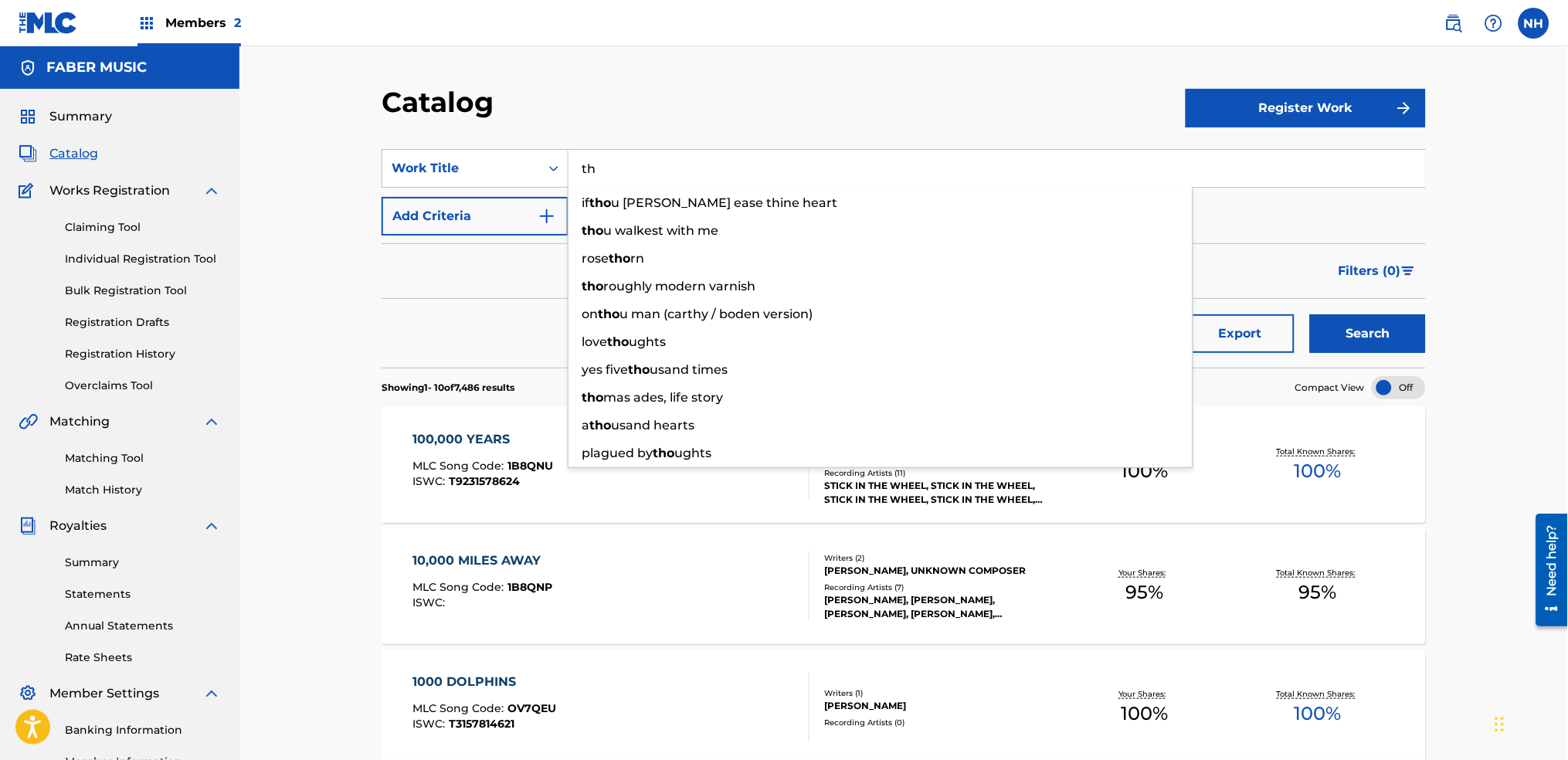
type input "t"
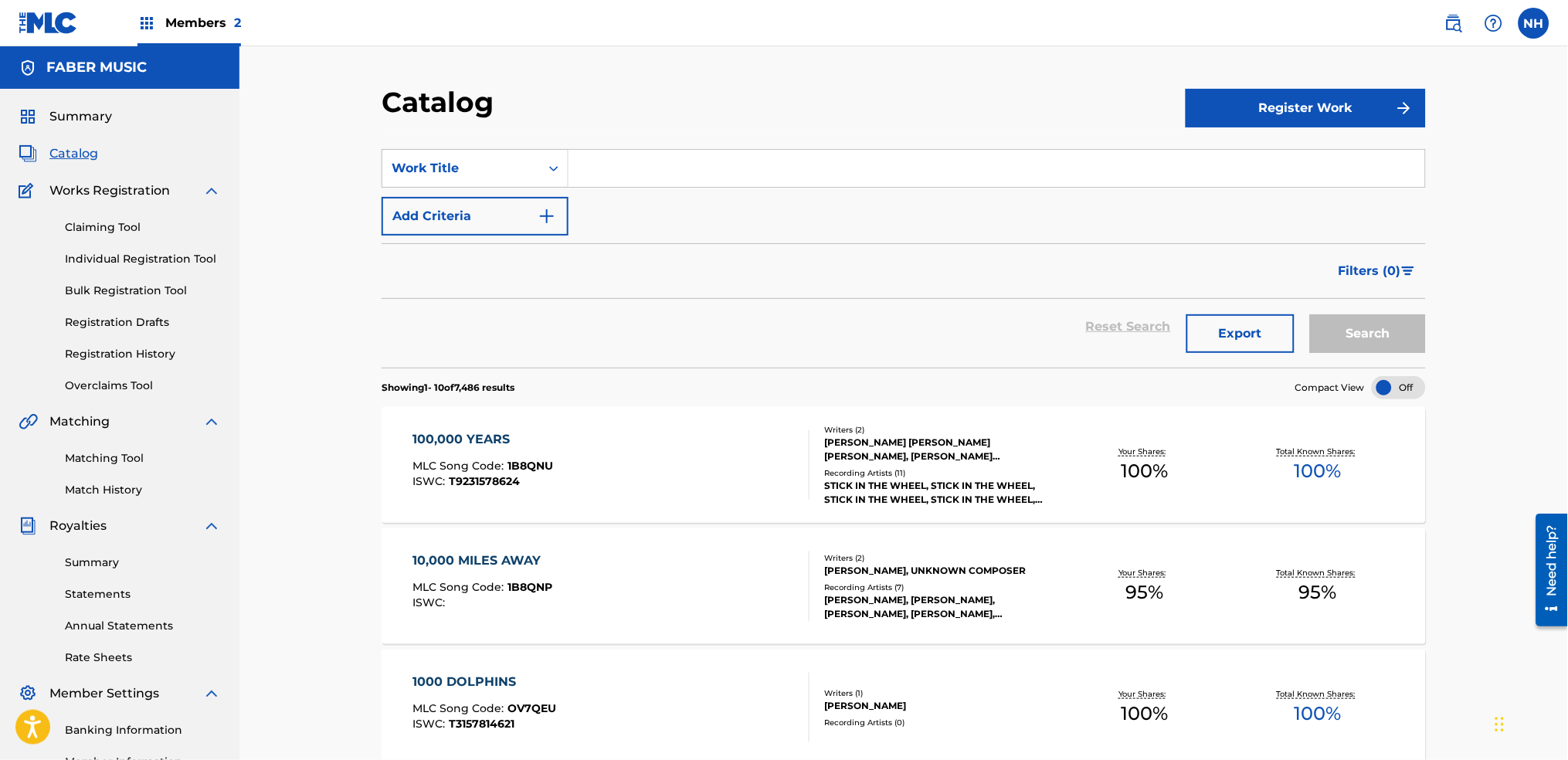
click at [495, 219] on button "Add Criteria" at bounding box center [475, 216] width 187 height 39
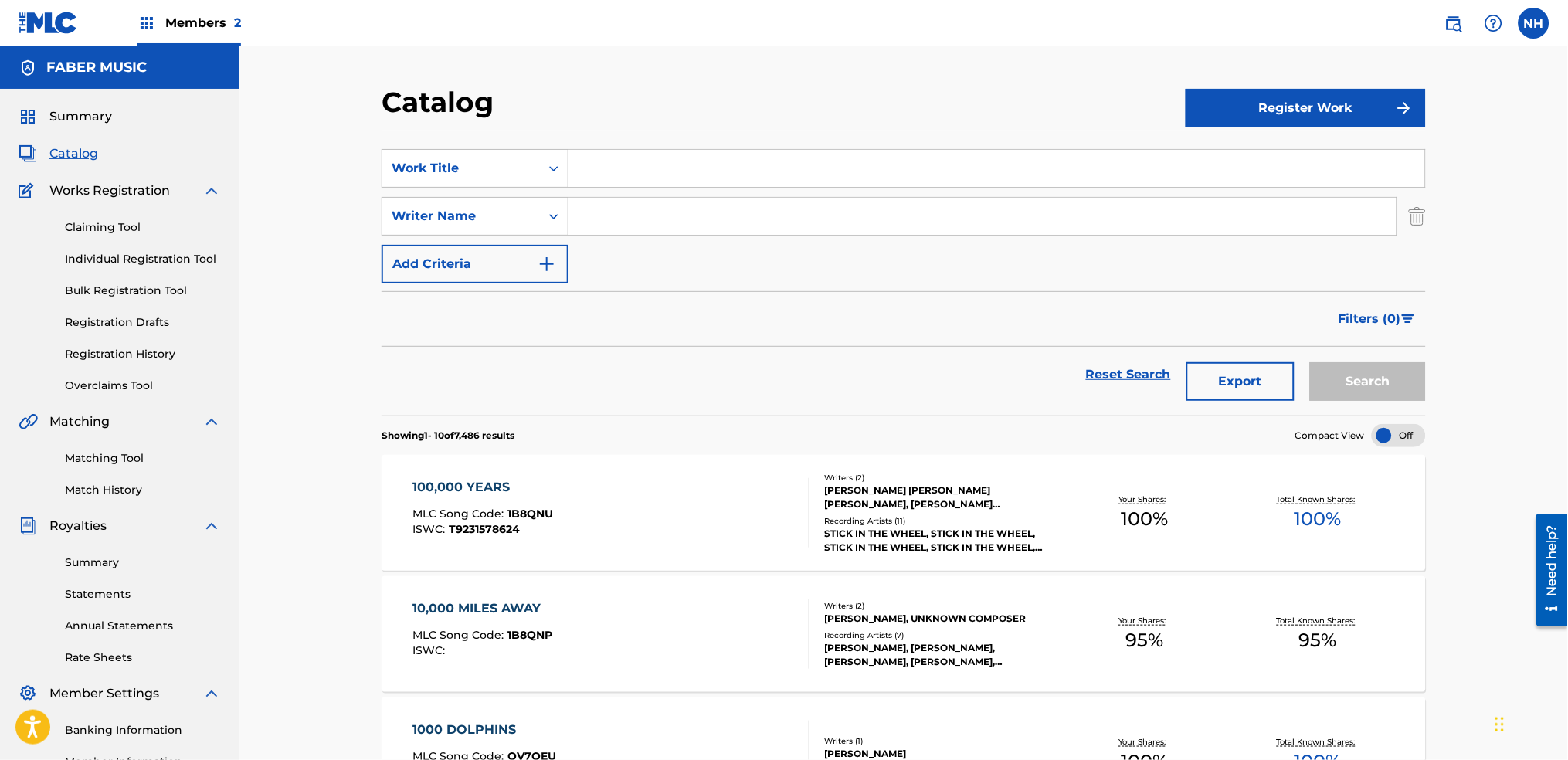
click at [586, 209] on input "Search Form" at bounding box center [983, 216] width 828 height 37
type input "thomas ades"
click at [1310, 362] on button "Search" at bounding box center [1367, 381] width 116 height 39
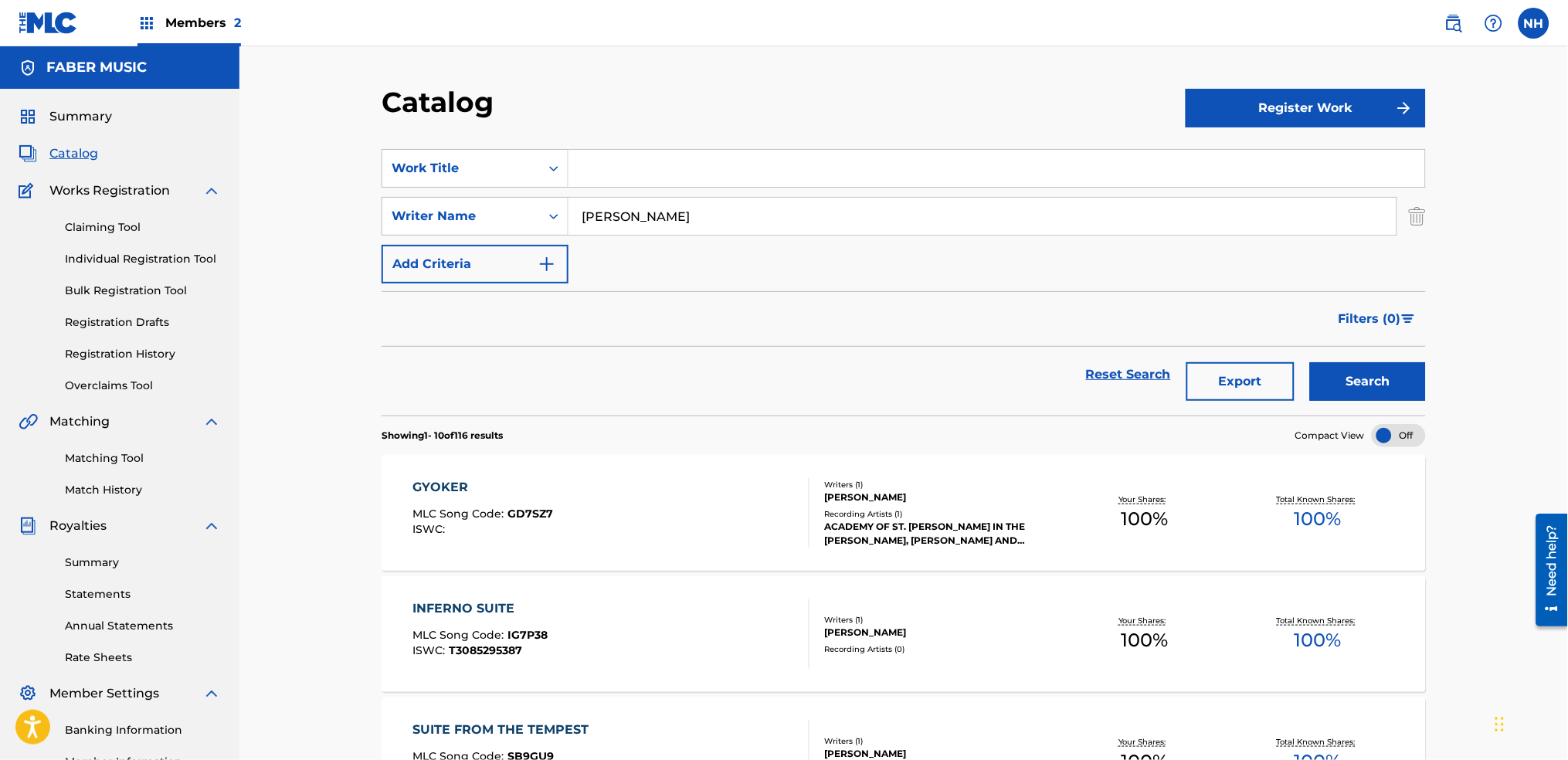
click at [723, 505] on div "GYOKER MLC Song Code : GD7SZ7 ISWC :" at bounding box center [611, 512] width 397 height 70
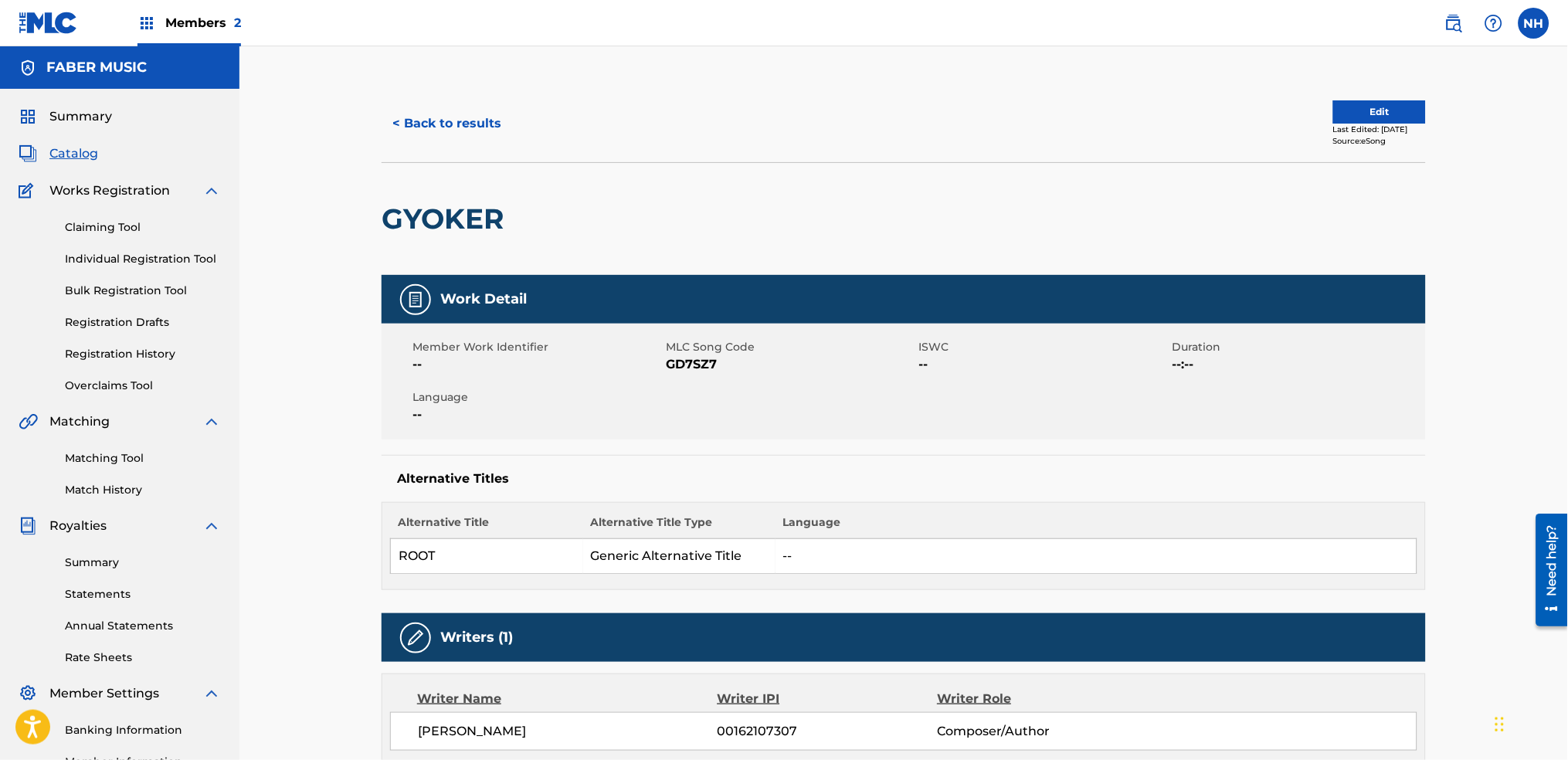
click at [1353, 114] on button "Edit" at bounding box center [1379, 112] width 93 height 23
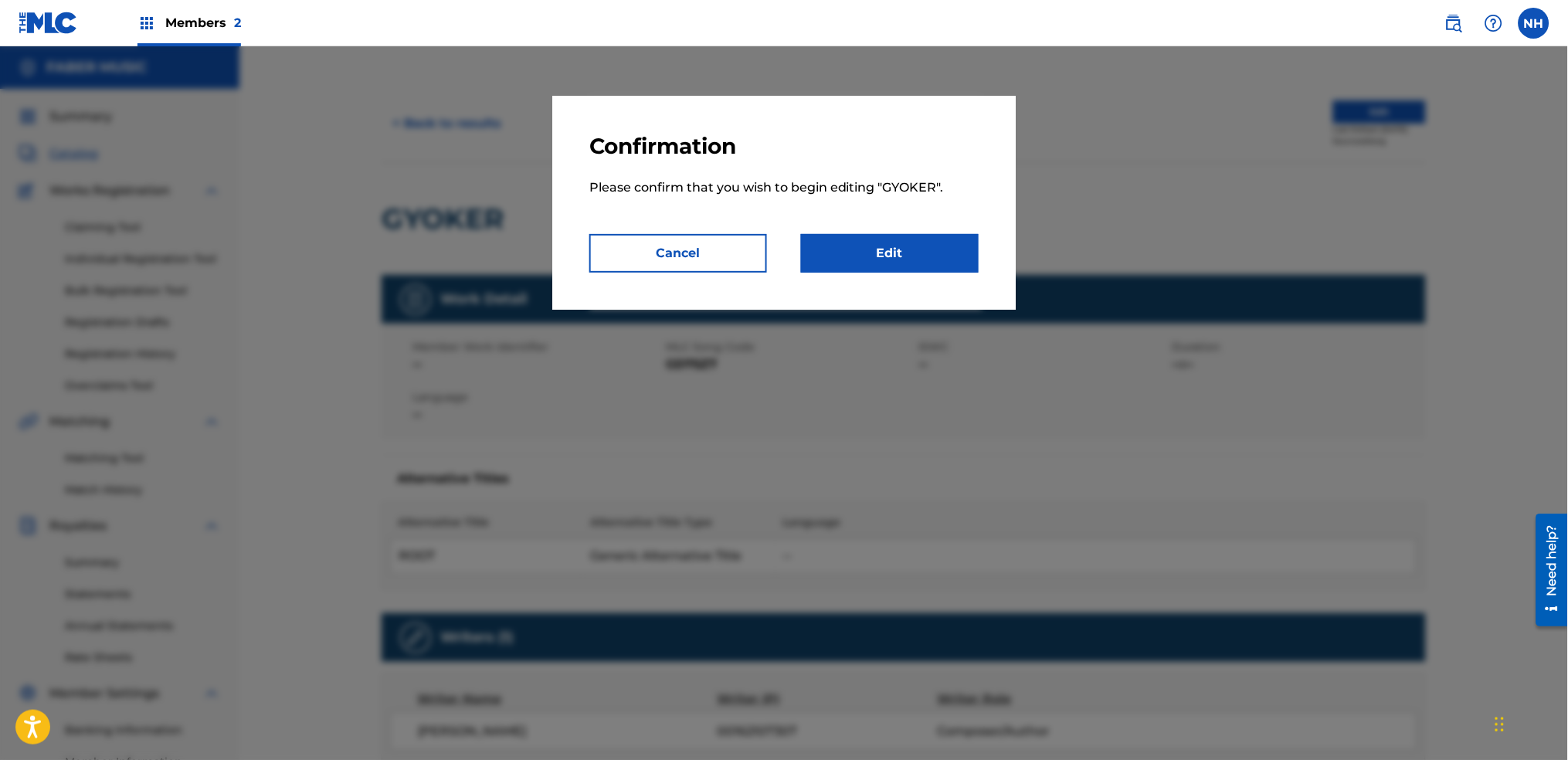
click at [967, 239] on link "Edit" at bounding box center [889, 253] width 178 height 39
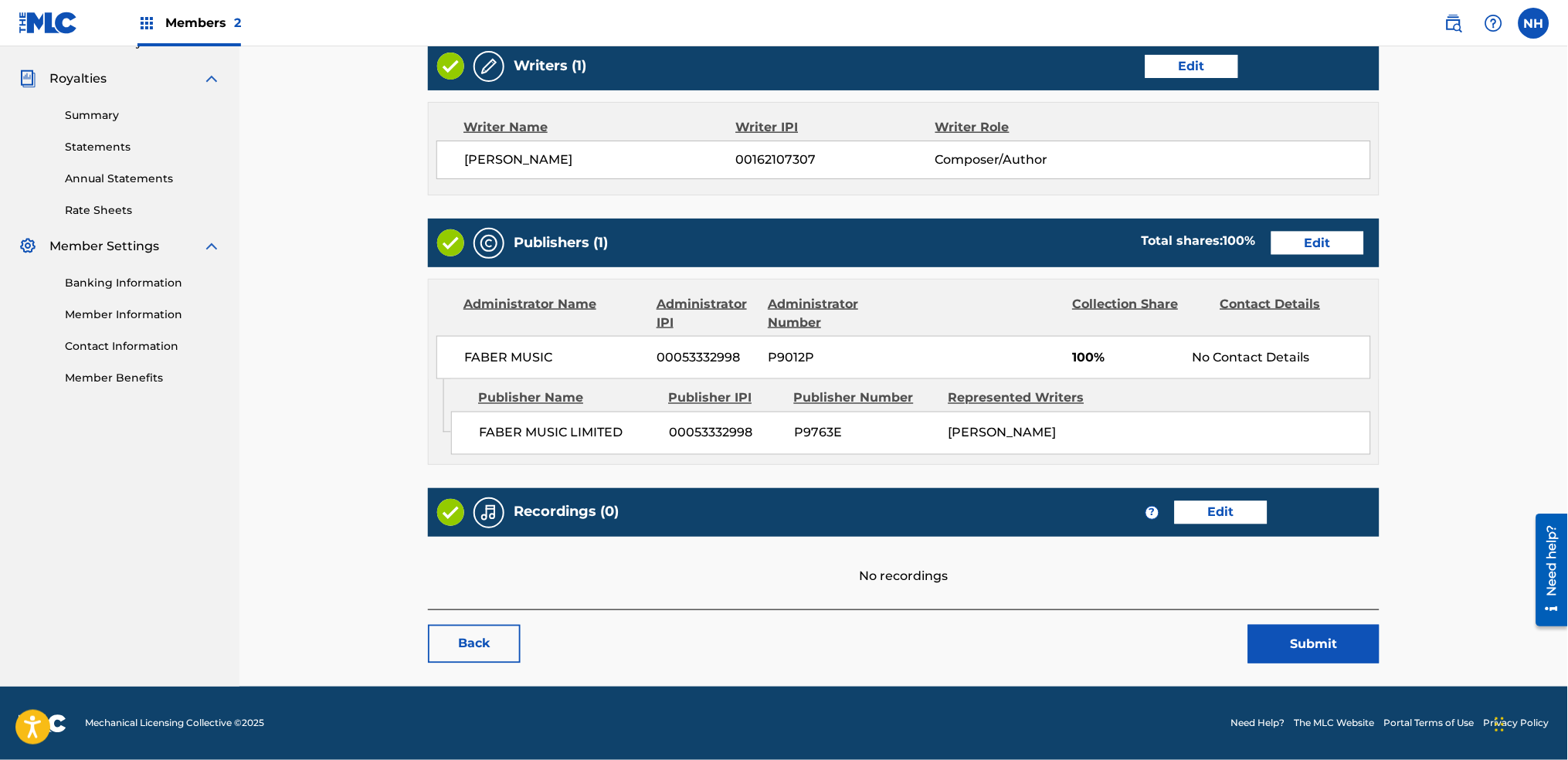
scroll to position [448, 0]
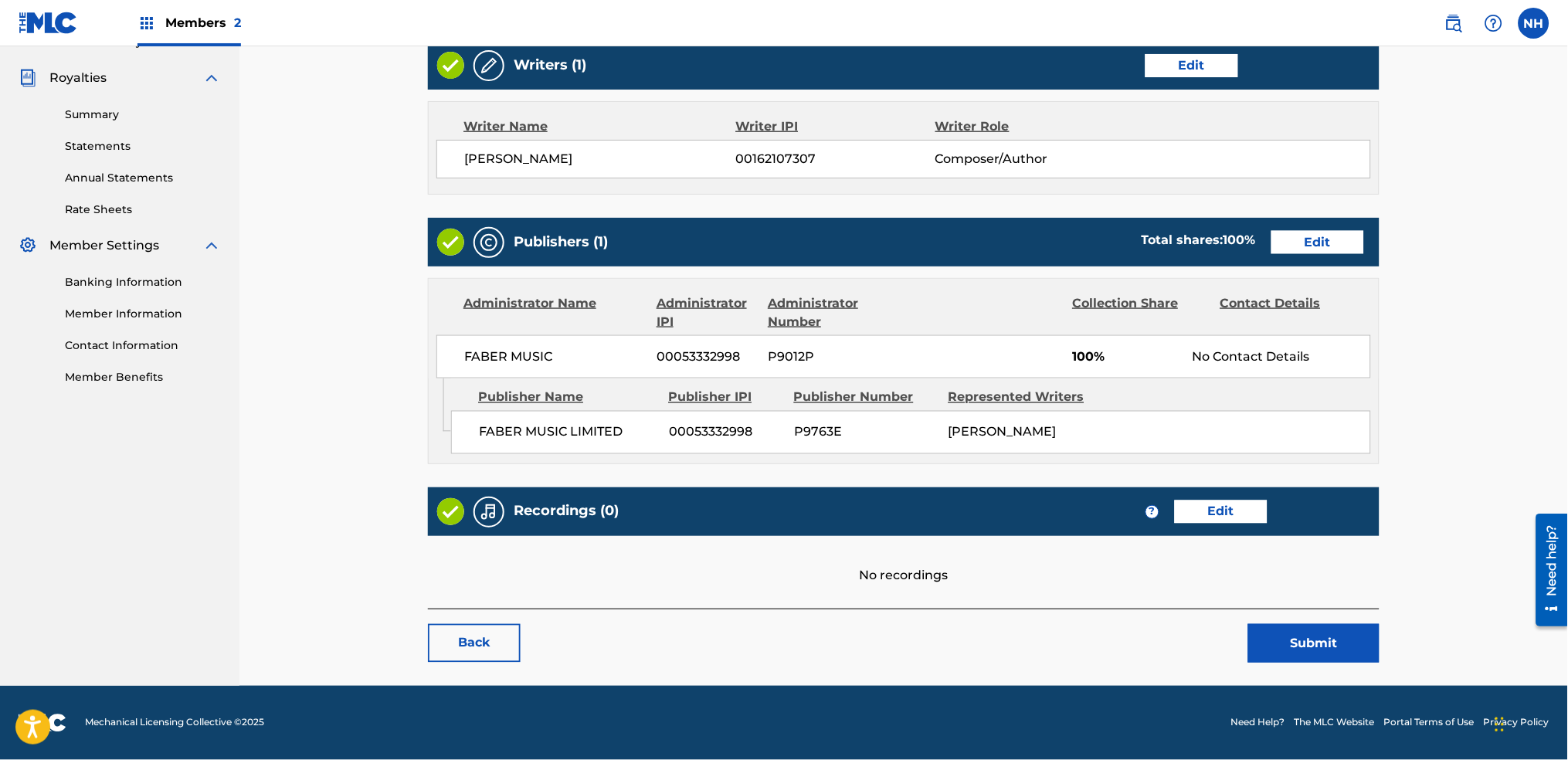
click at [1188, 506] on link "Edit" at bounding box center [1221, 512] width 93 height 23
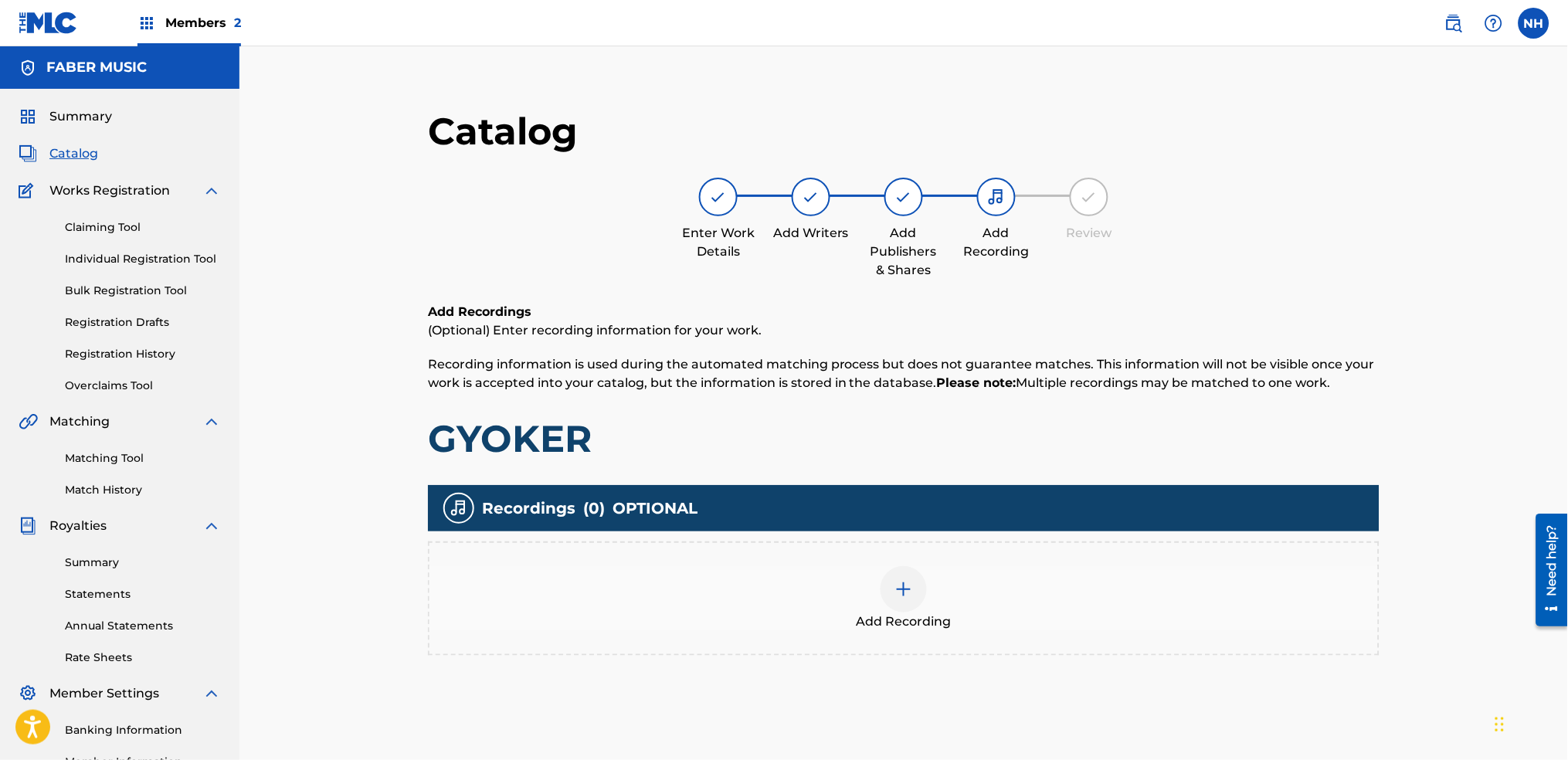
click at [68, 155] on span "Catalog" at bounding box center [73, 153] width 48 height 19
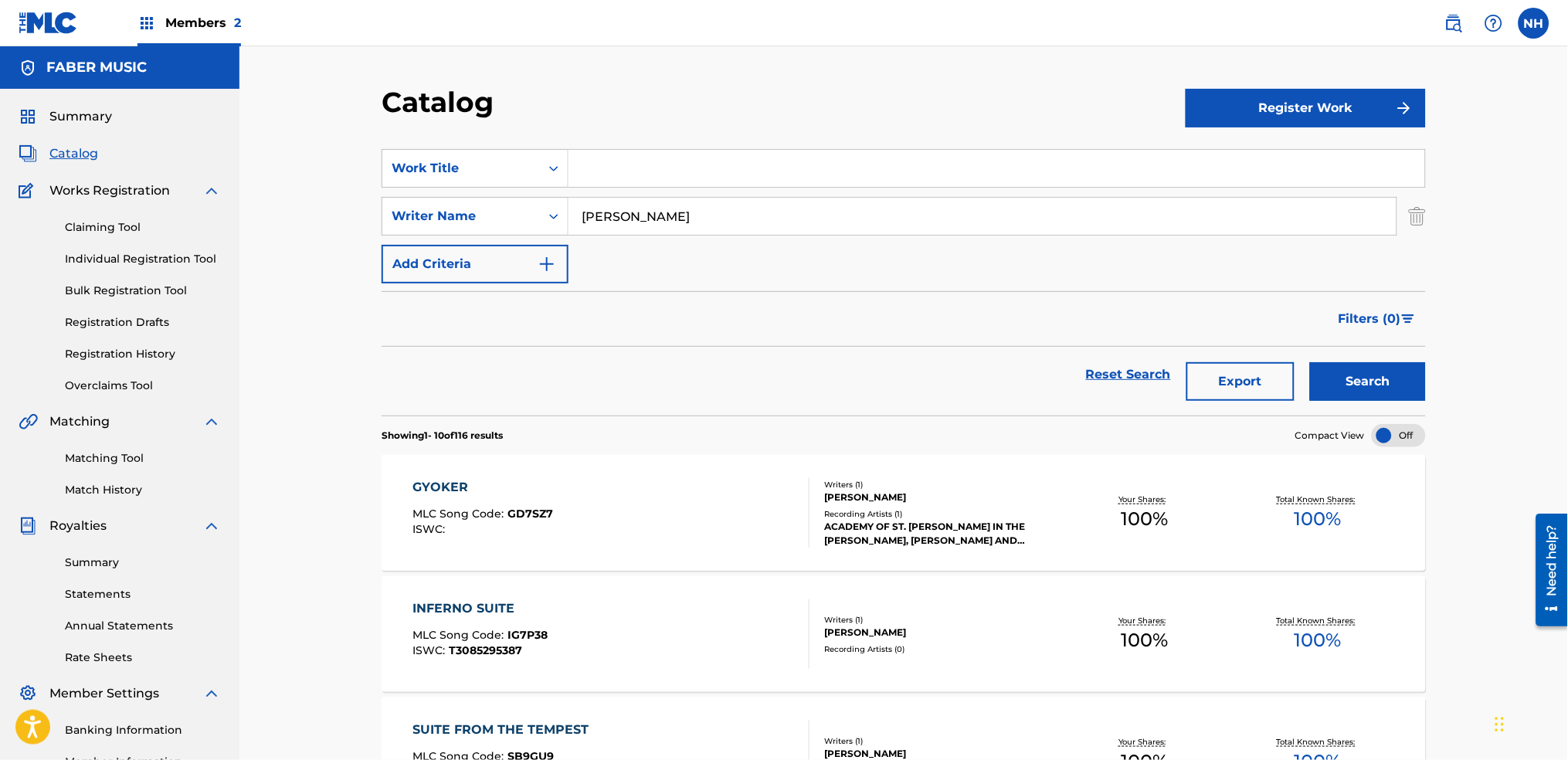
click at [90, 114] on span "Summary" at bounding box center [80, 116] width 62 height 19
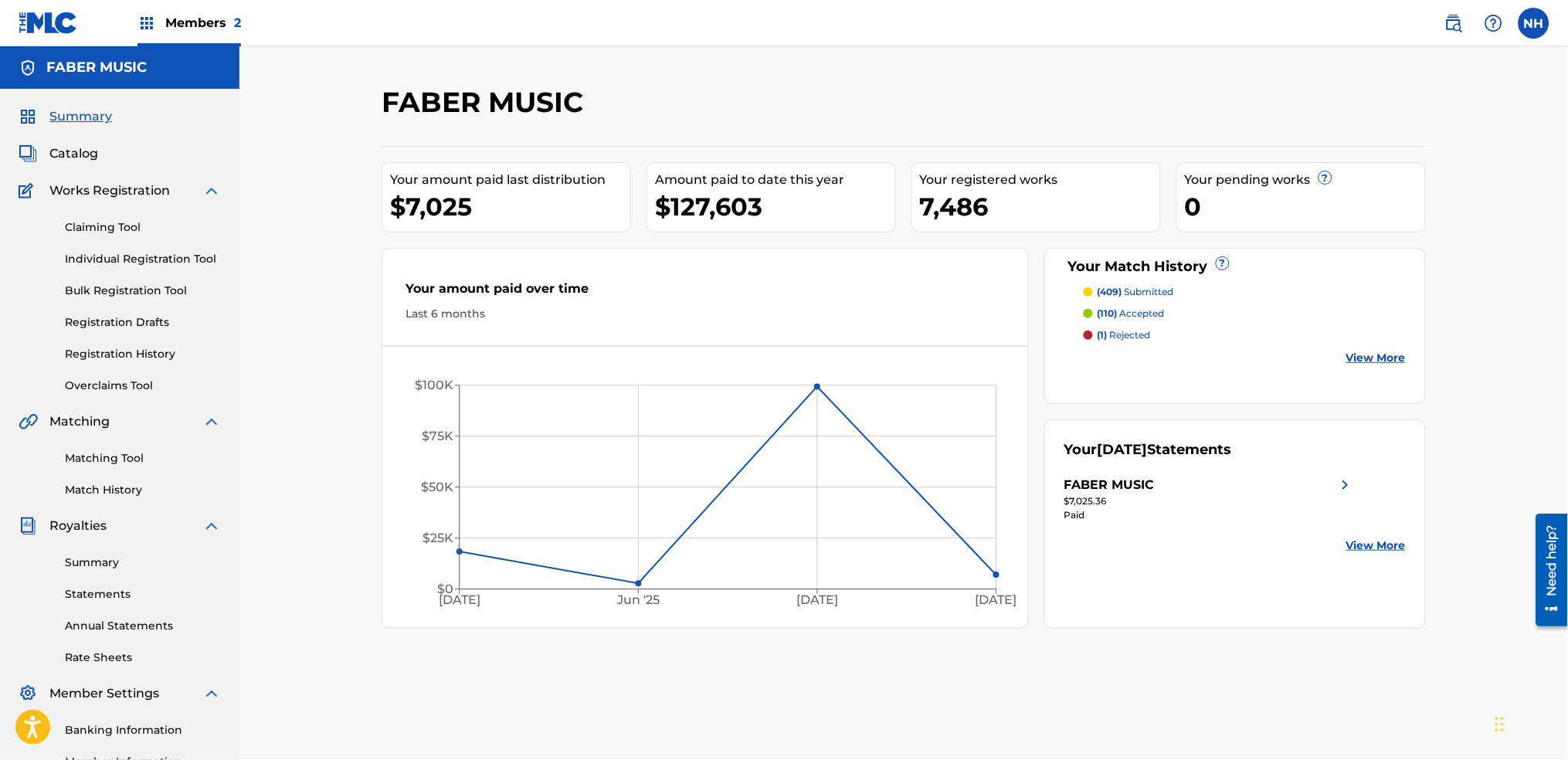
click at [108, 347] on link "Registration History" at bounding box center [143, 354] width 156 height 16
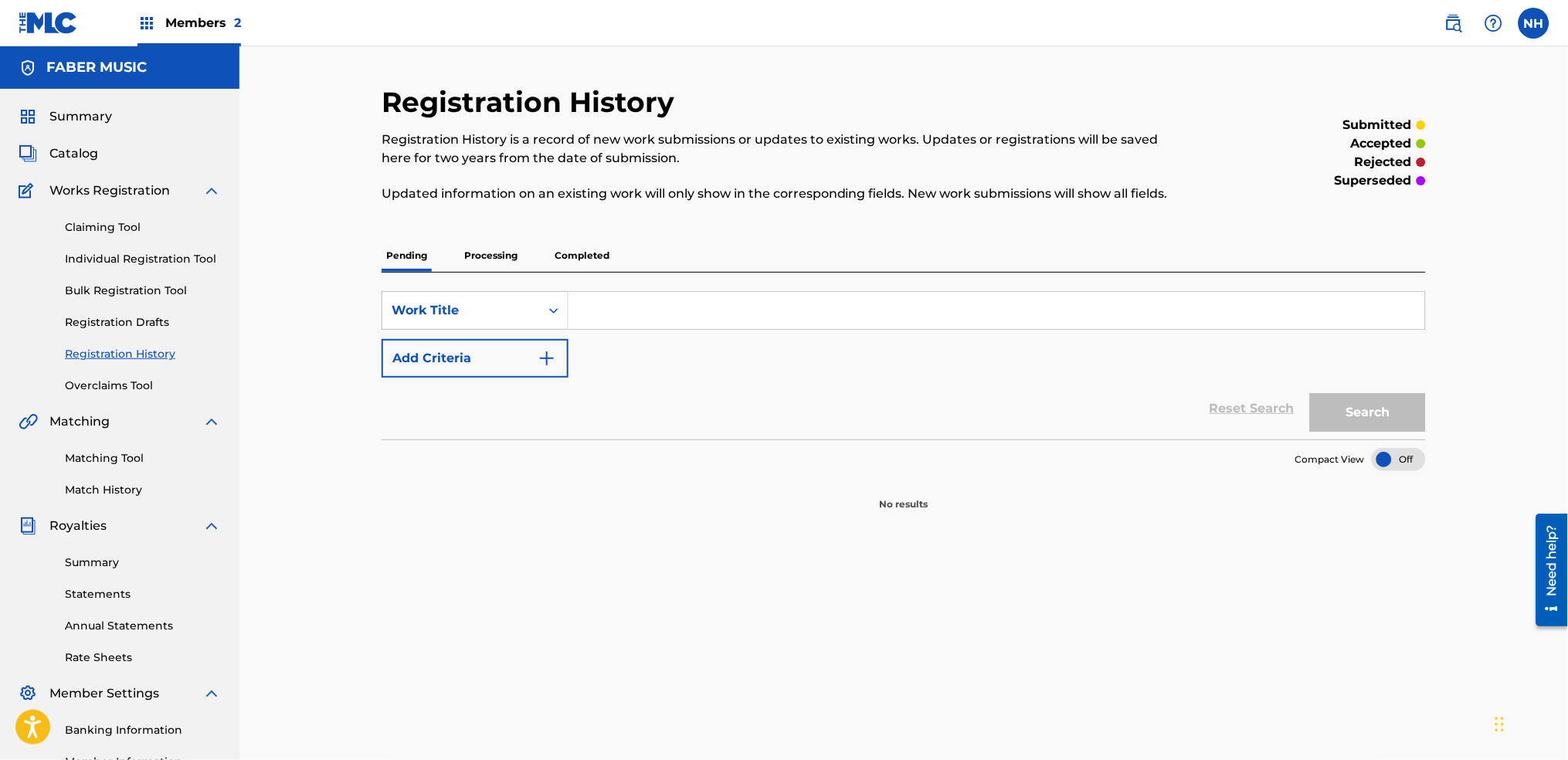
click at [497, 250] on p "Processing" at bounding box center [491, 256] width 62 height 33
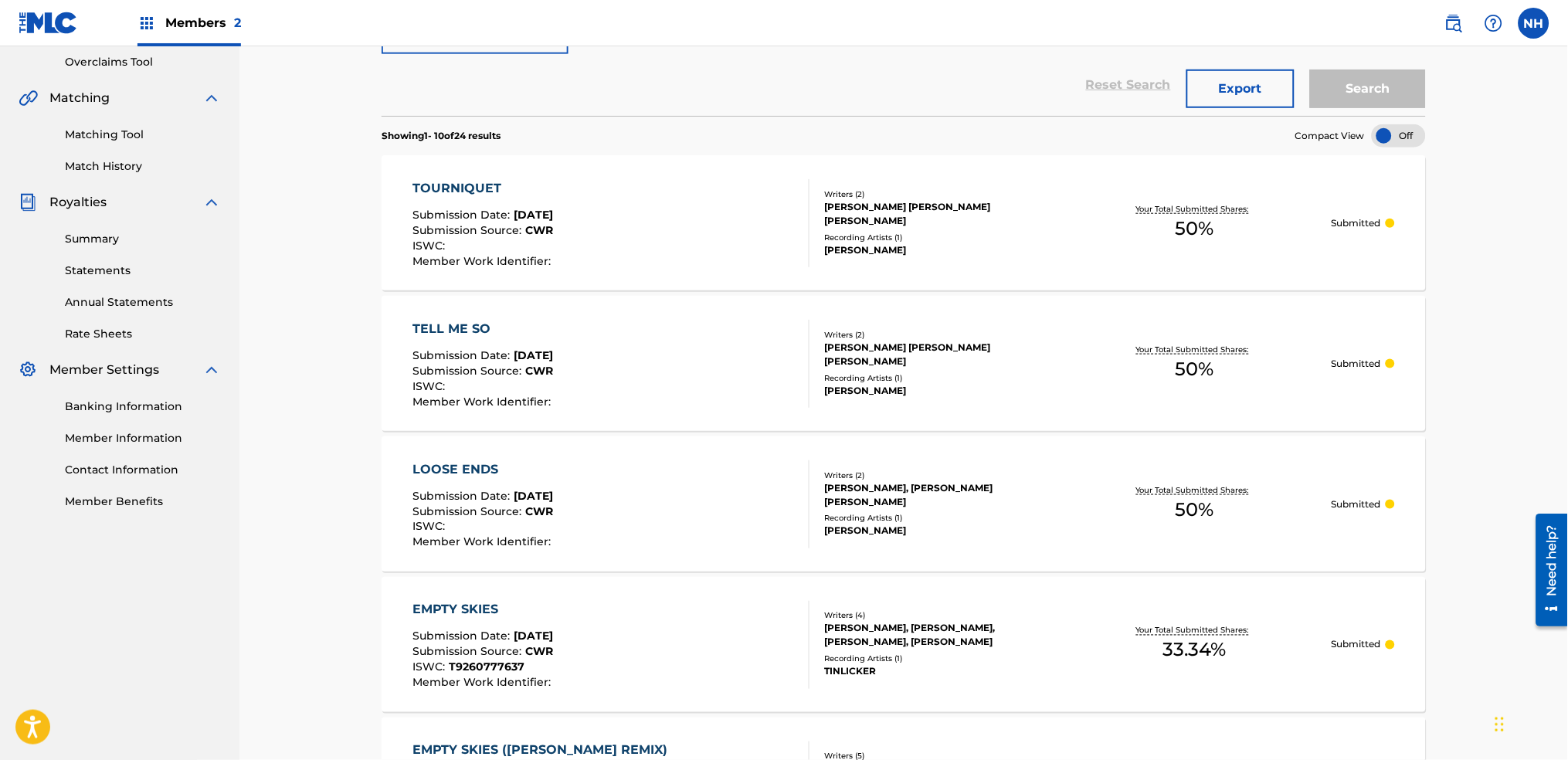
scroll to position [102, 0]
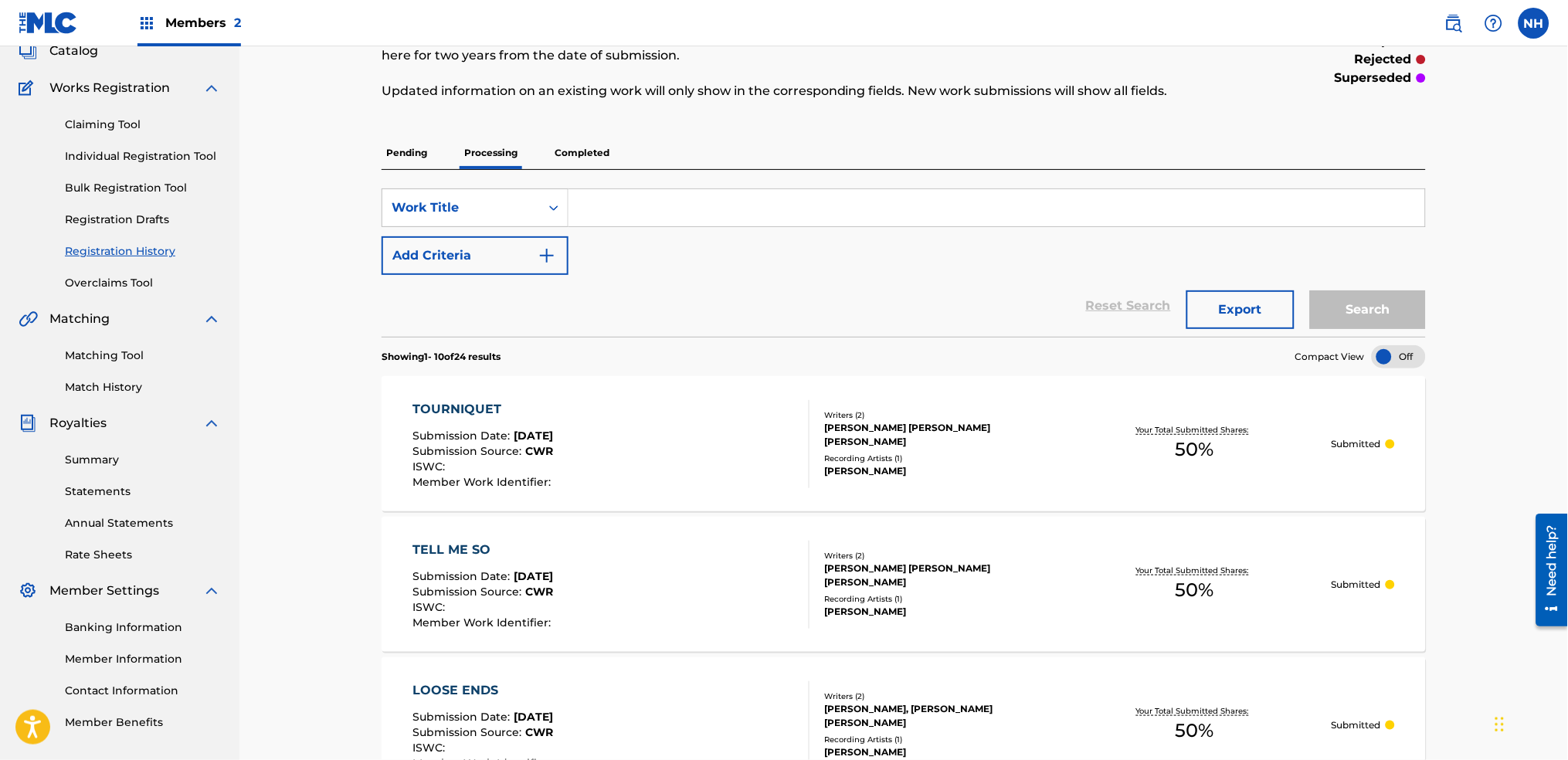
click at [421, 139] on p "Pending" at bounding box center [407, 153] width 50 height 33
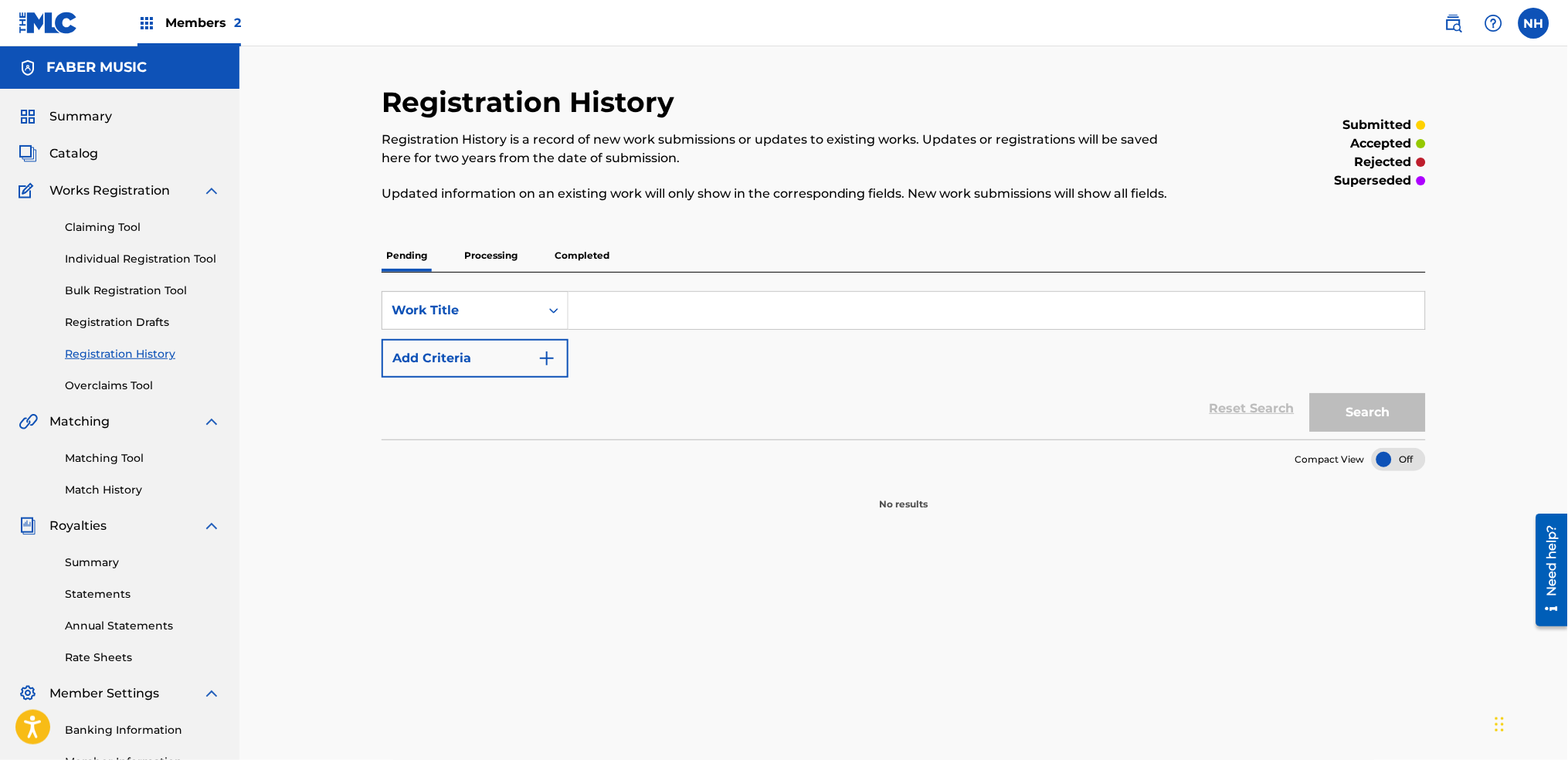
click at [504, 262] on p "Processing" at bounding box center [491, 256] width 62 height 33
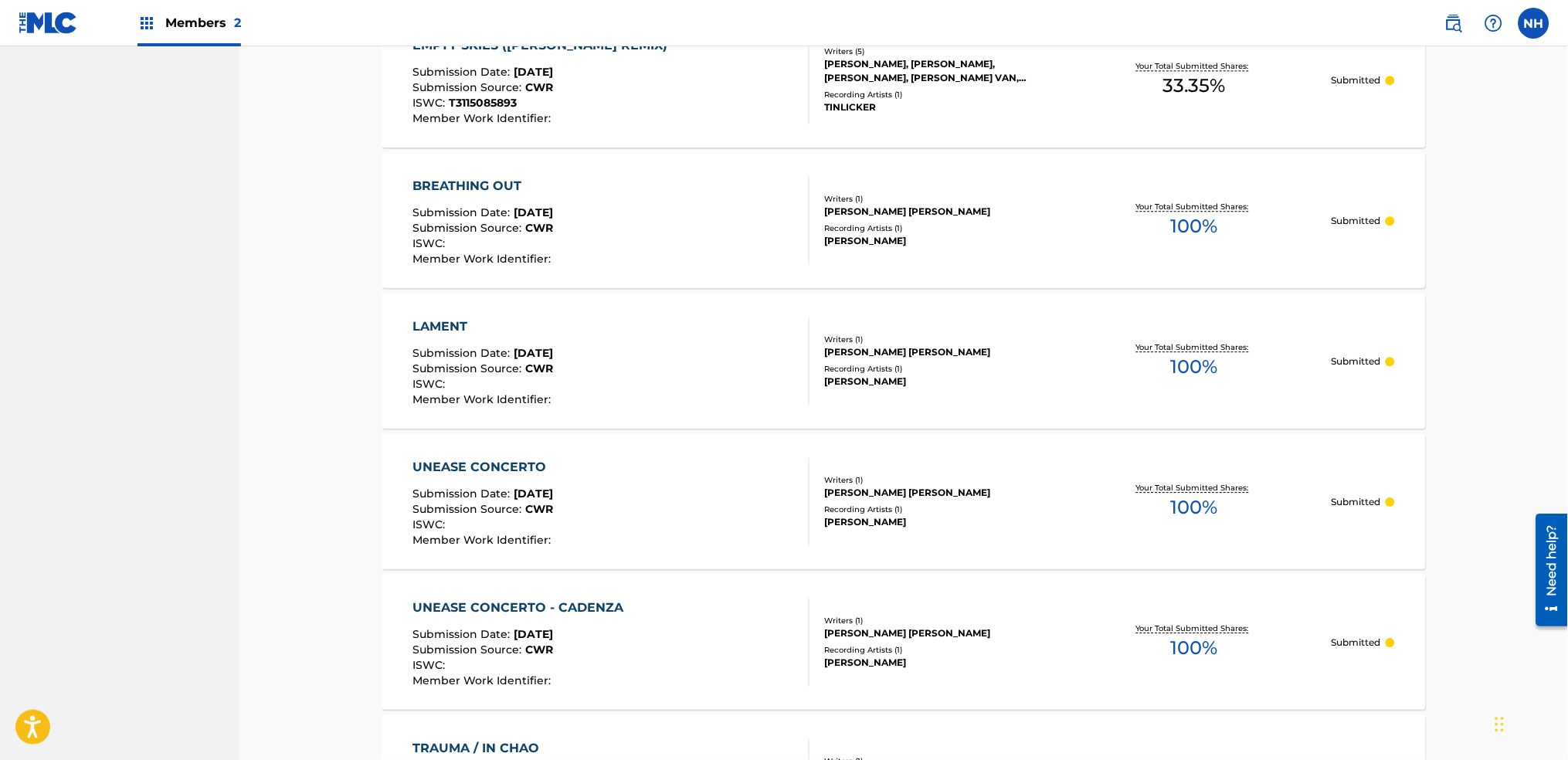
scroll to position [1030, 0]
click at [727, 523] on div "UNEASE CONCERTO Submission Date : Aug 19, 2025 Submission Source : CWR ISWC : M…" at bounding box center [611, 501] width 397 height 88
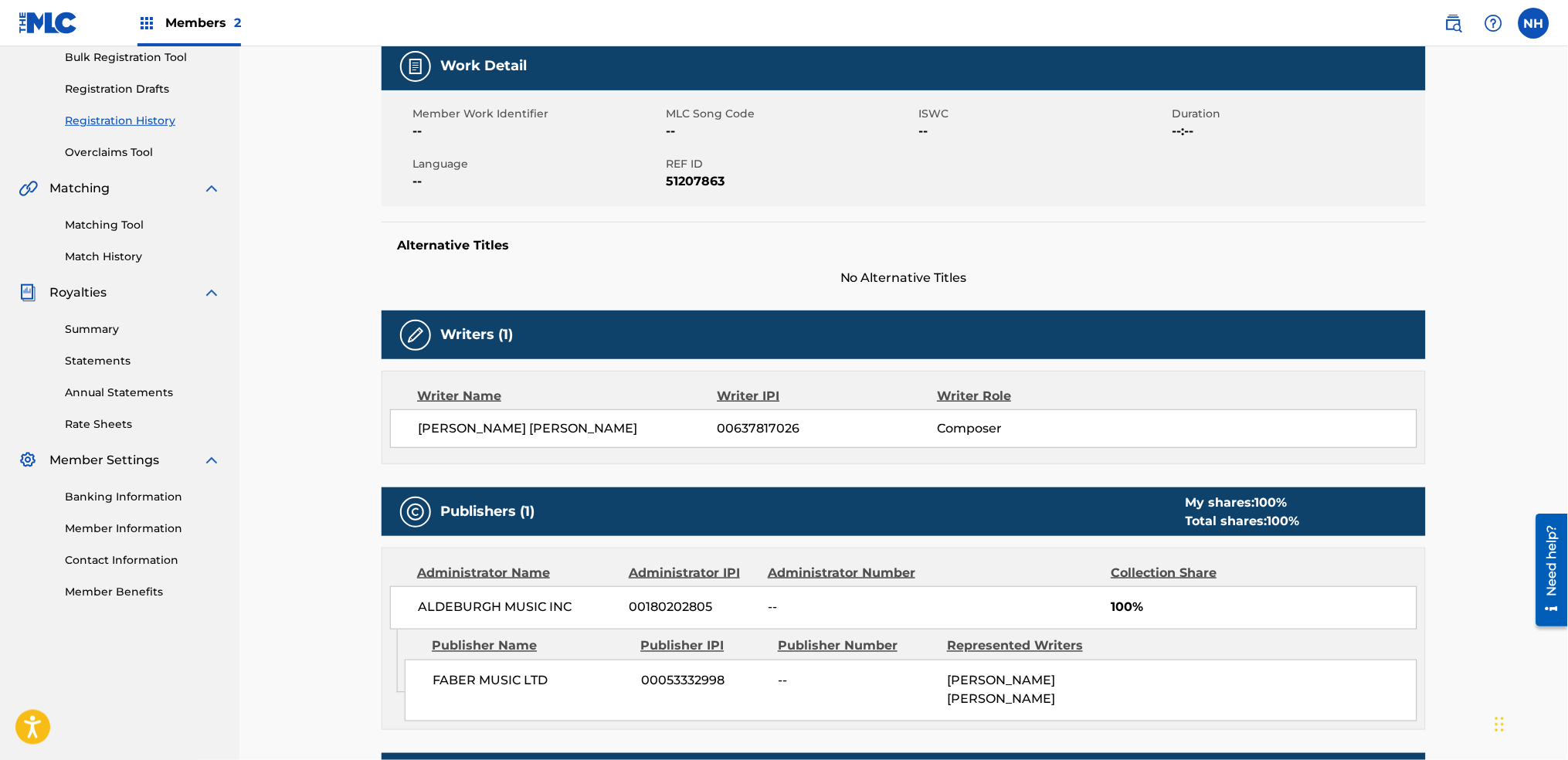
scroll to position [99, 0]
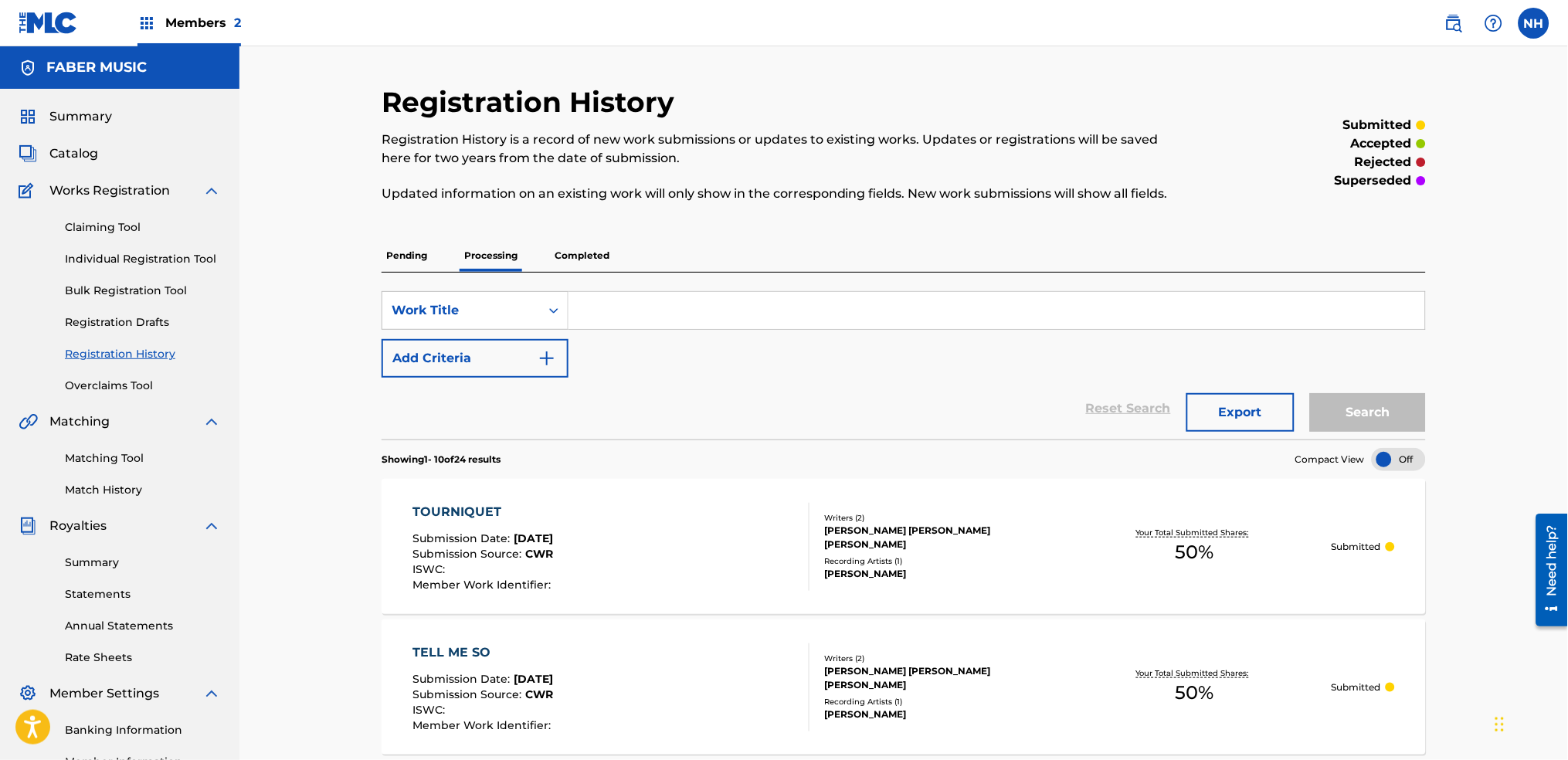
click at [598, 251] on p "Completed" at bounding box center [582, 256] width 64 height 33
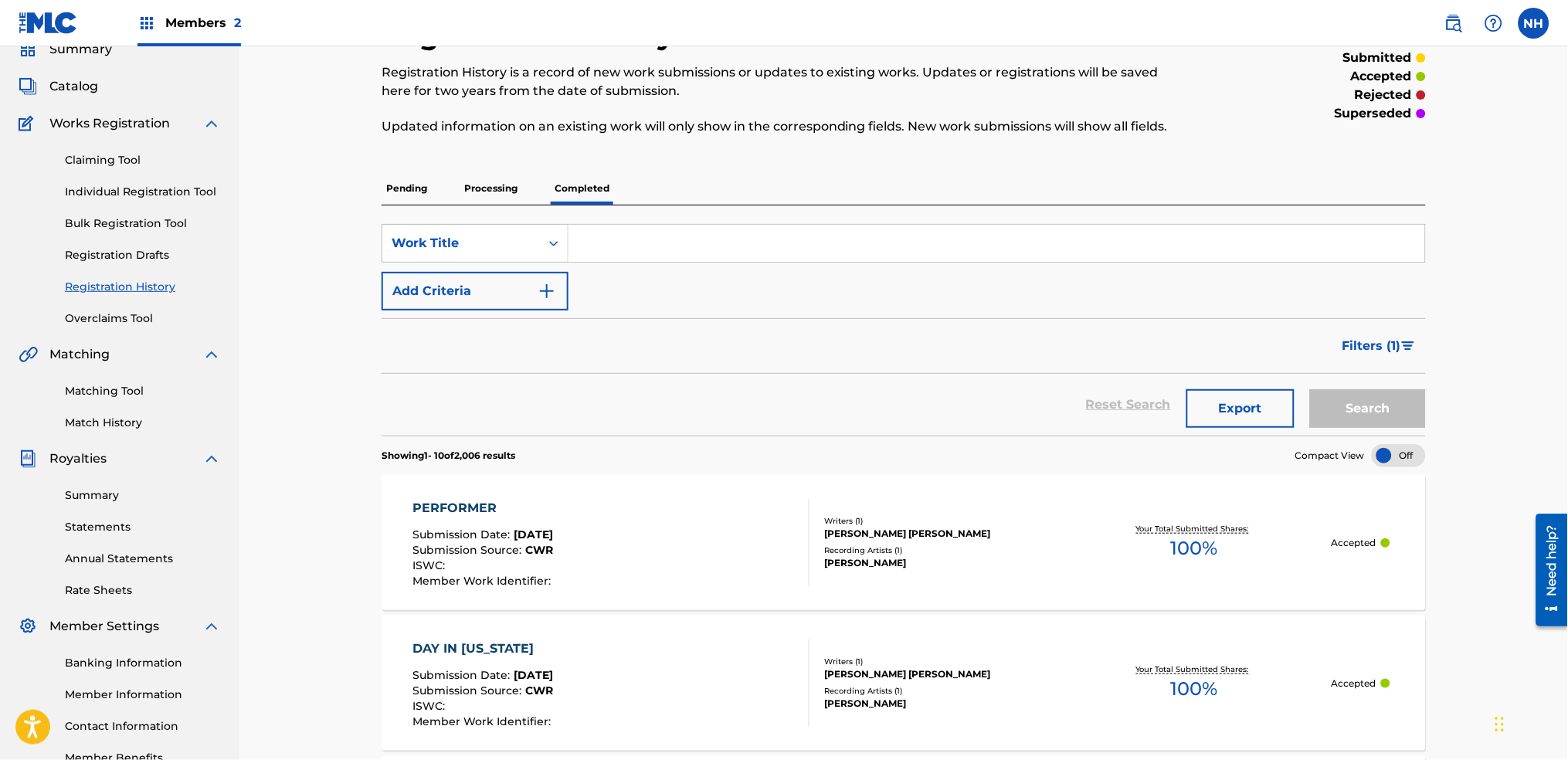
scroll to position [102, 0]
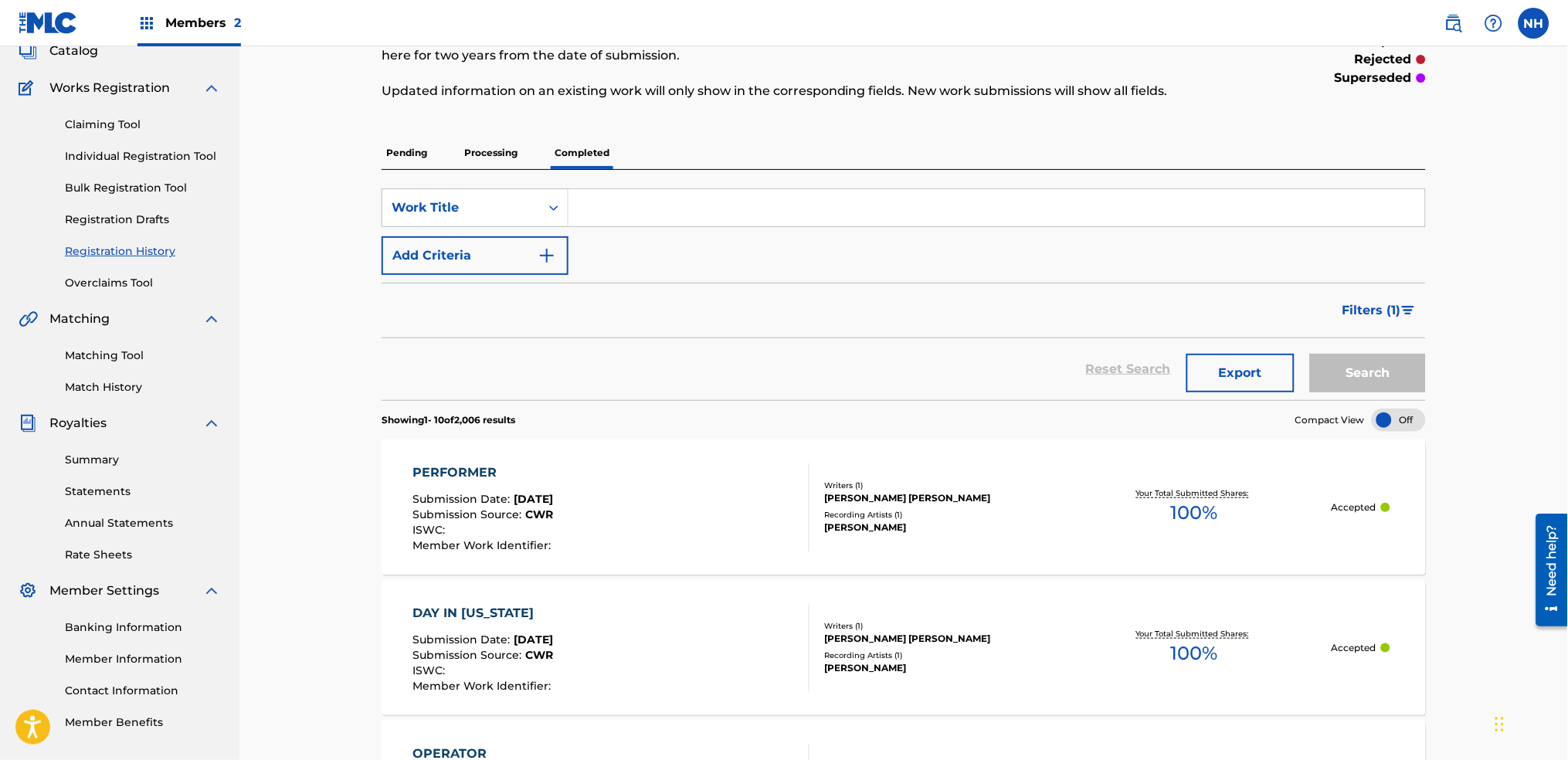
click at [703, 539] on div "PERFORMER Submission Date : Aug 19, 2025 Submission Source : CWR ISWC : Member …" at bounding box center [611, 507] width 397 height 88
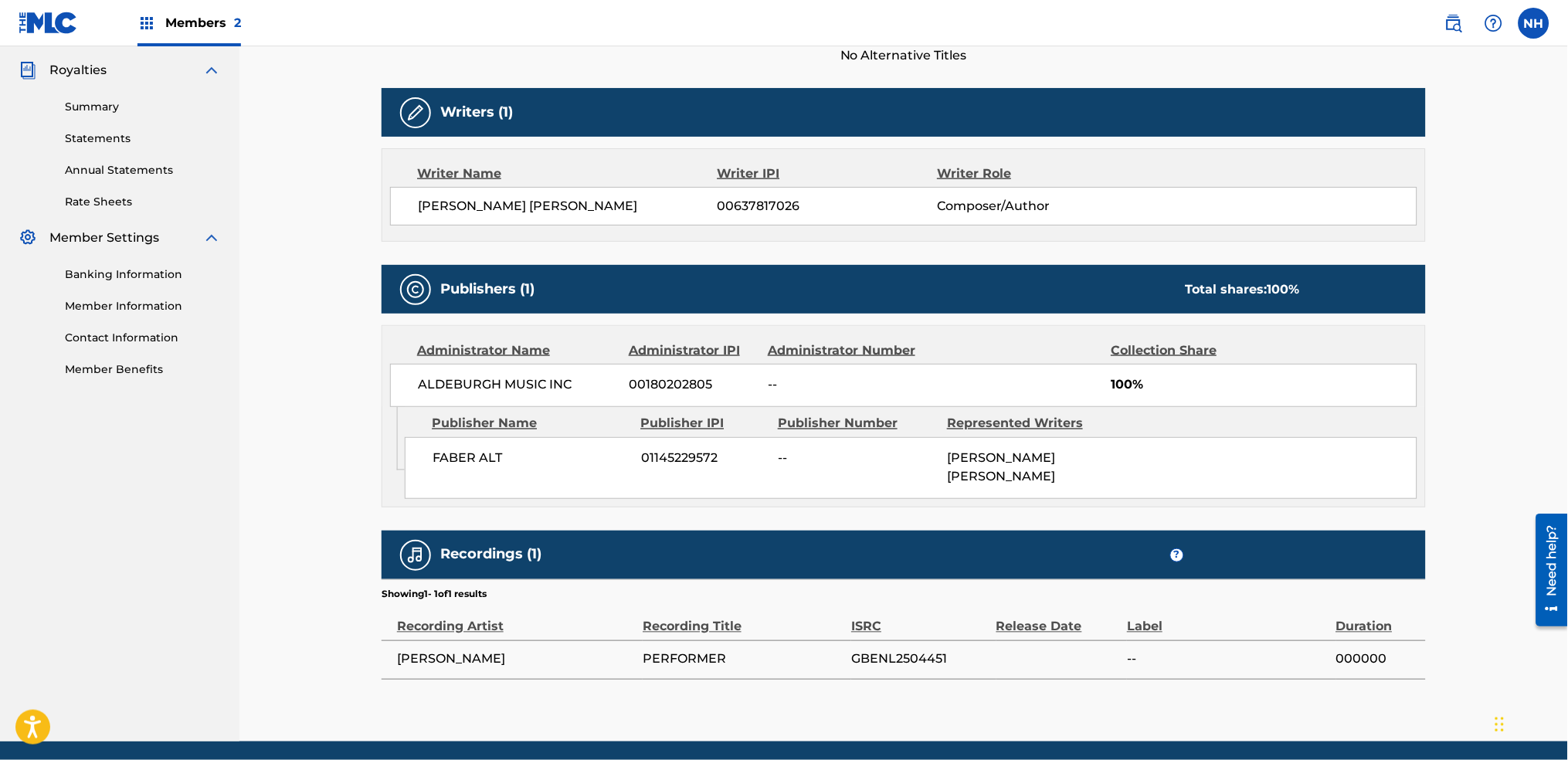
scroll to position [511, 0]
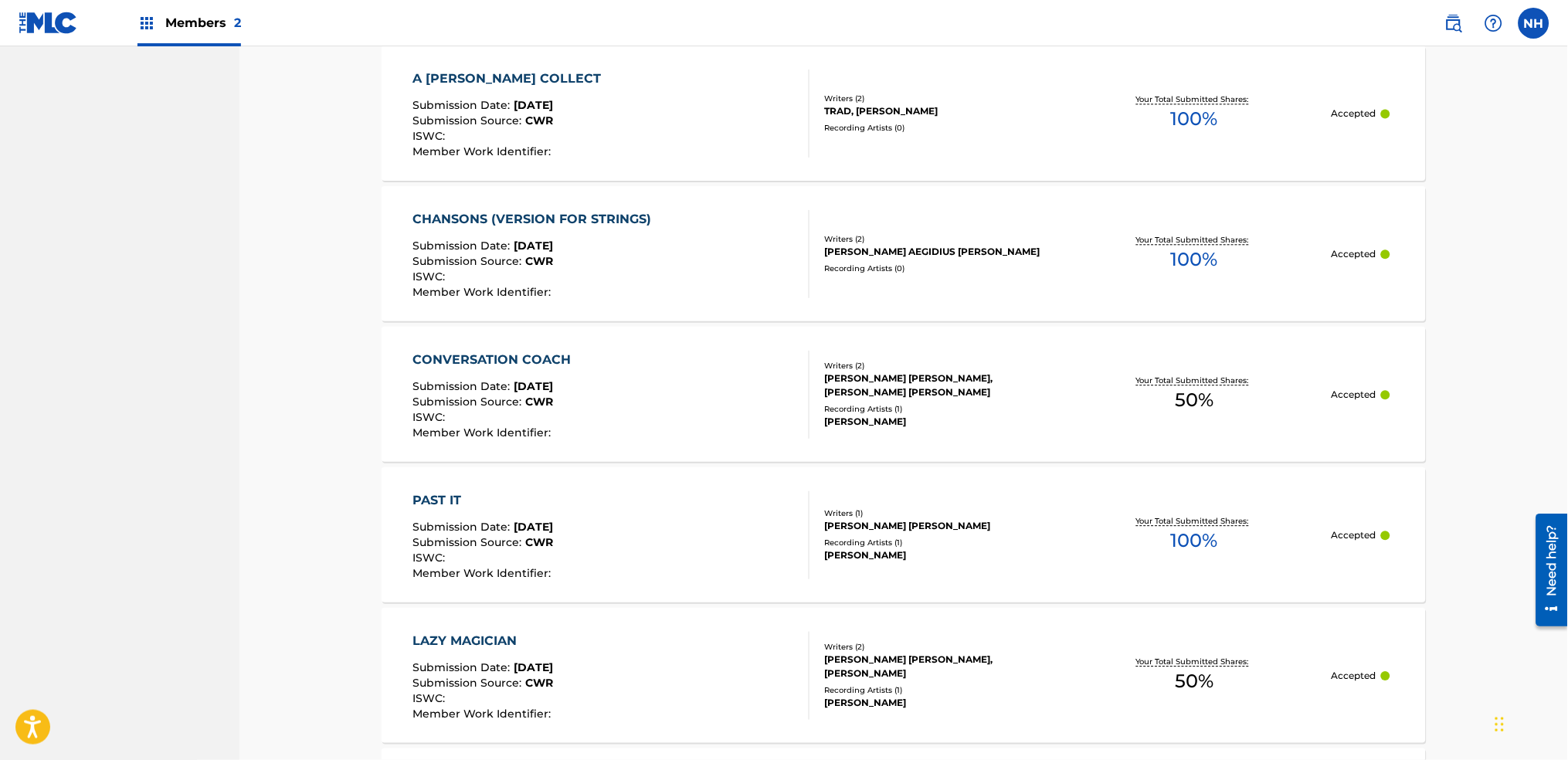
scroll to position [927, 0]
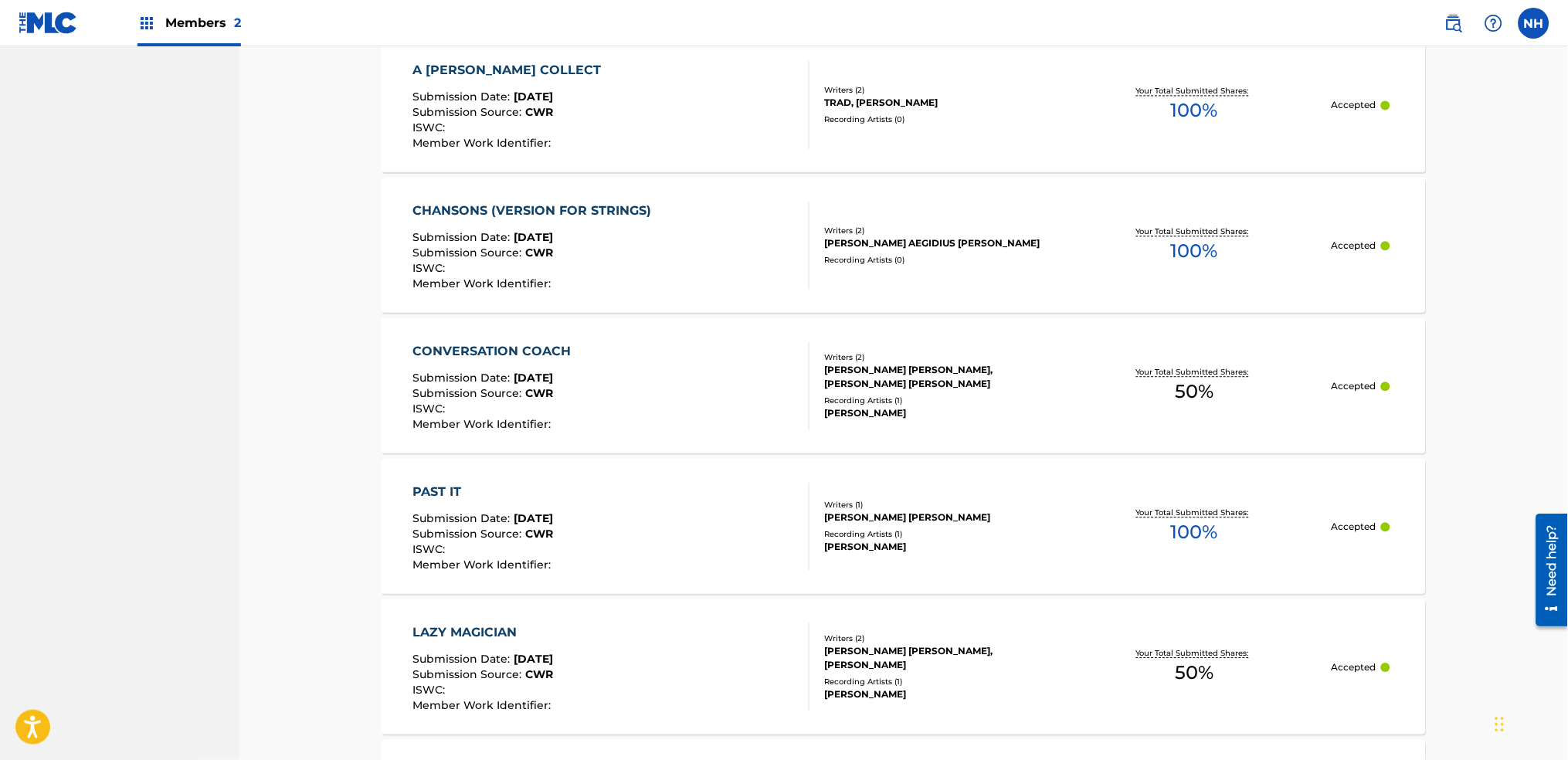
click at [692, 408] on div "CONVERSATION COACH Submission Date : Aug 19, 2025 Submission Source : CWR ISWC …" at bounding box center [611, 386] width 397 height 88
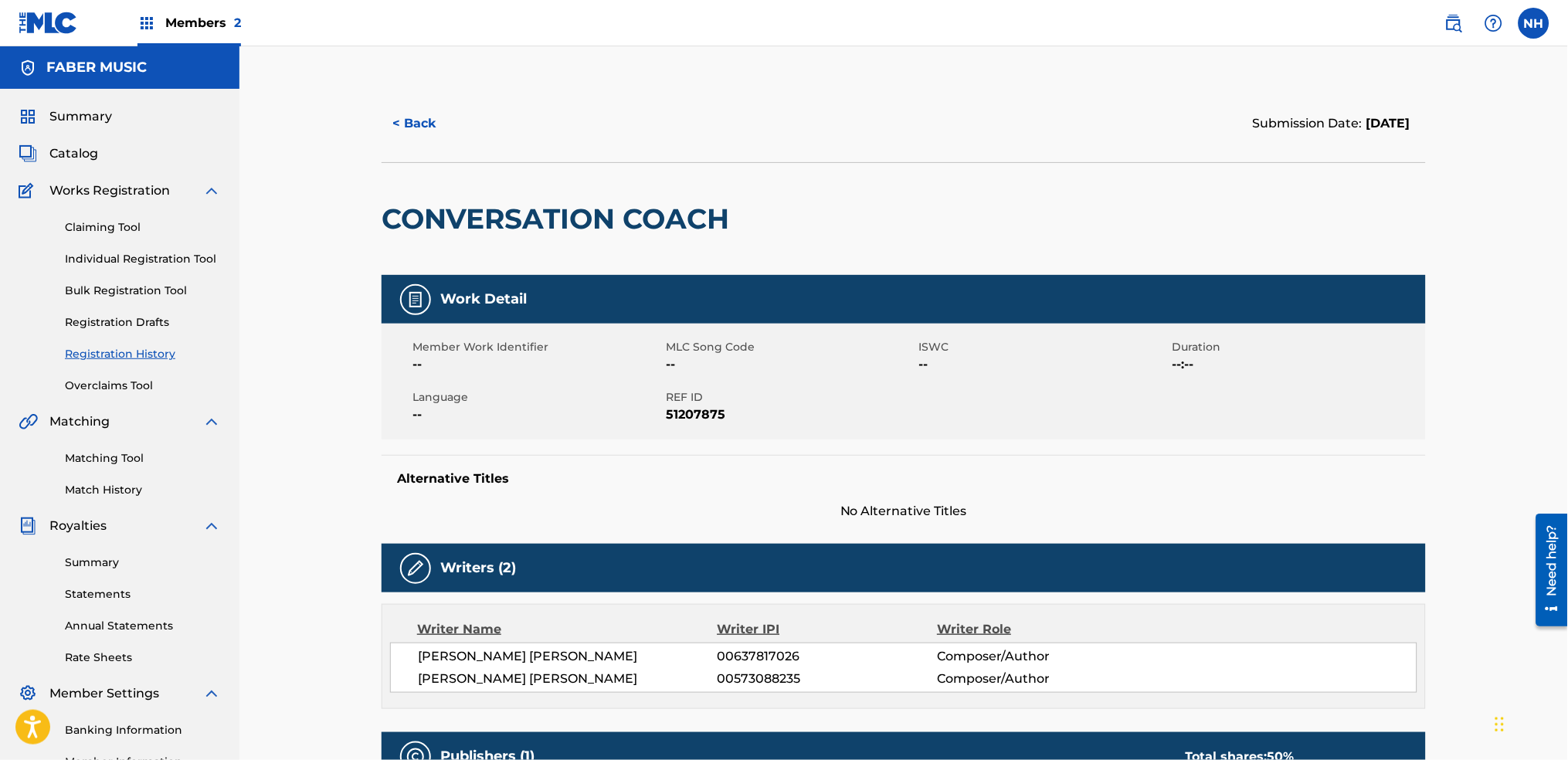
scroll to position [515, 0]
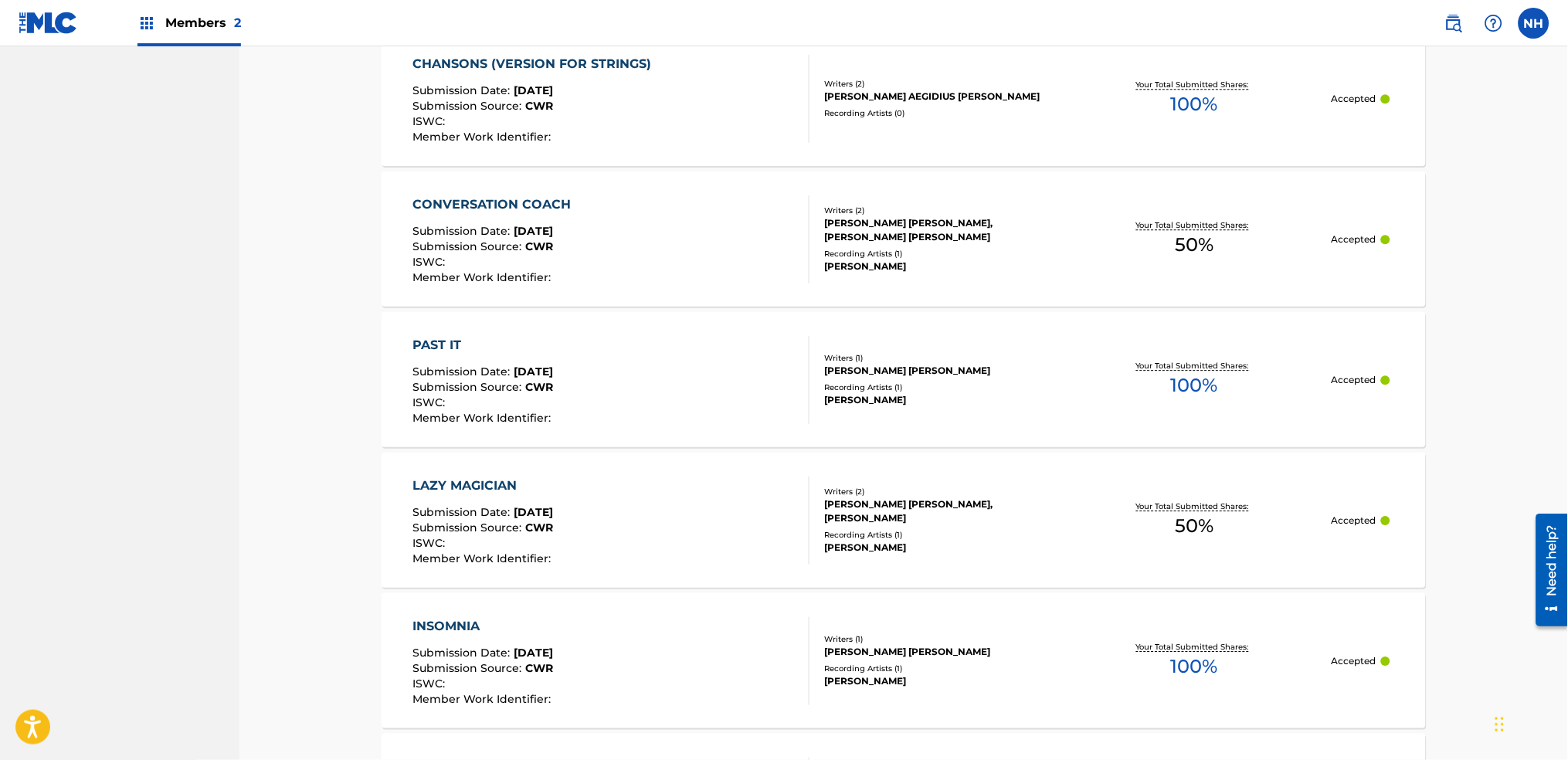
scroll to position [1339, 0]
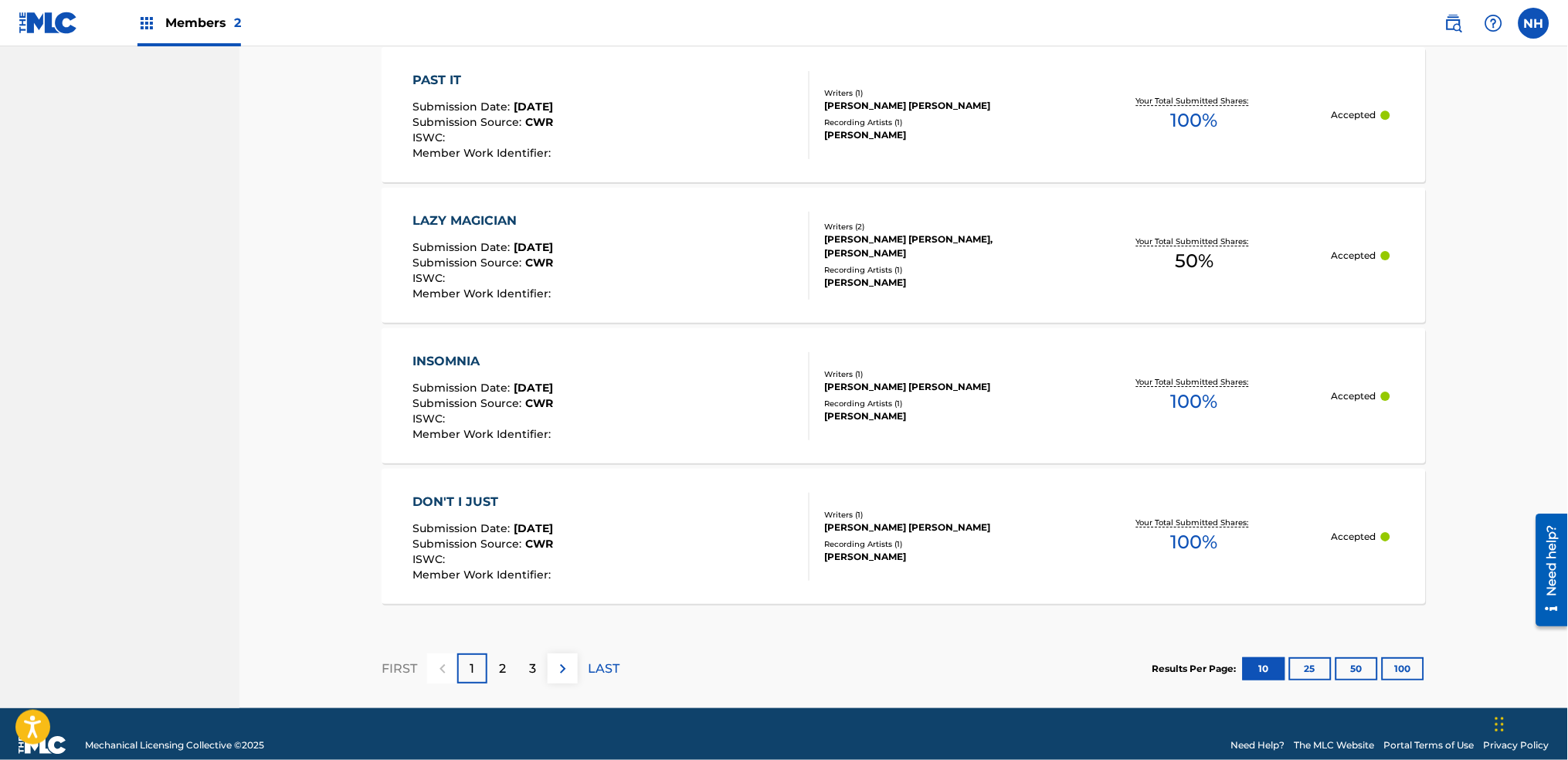
click at [696, 542] on div "DON'T I JUST Submission Date : Aug 19, 2025 Submission Source : CWR ISWC : Memb…" at bounding box center [611, 536] width 397 height 88
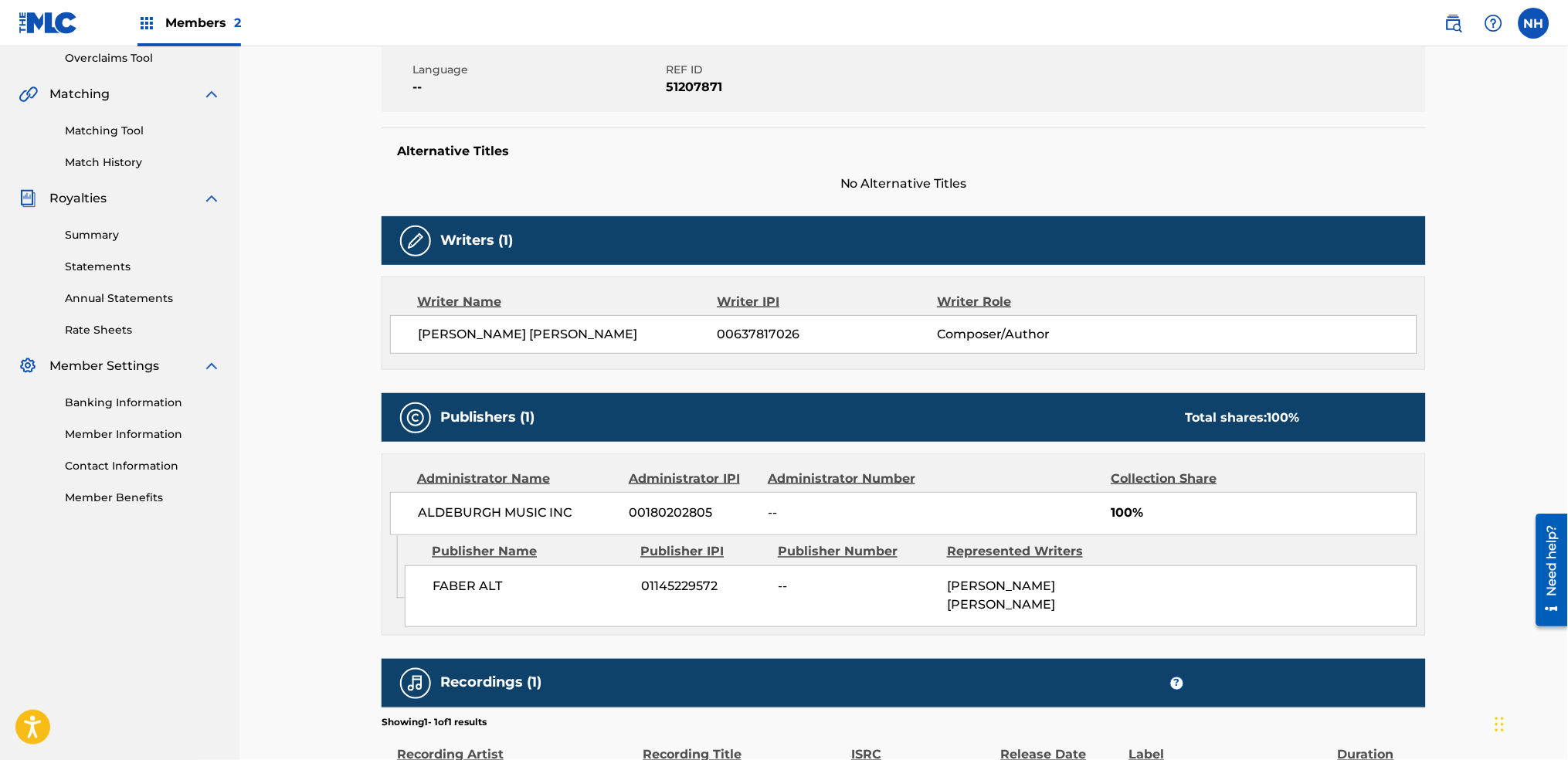
scroll to position [99, 0]
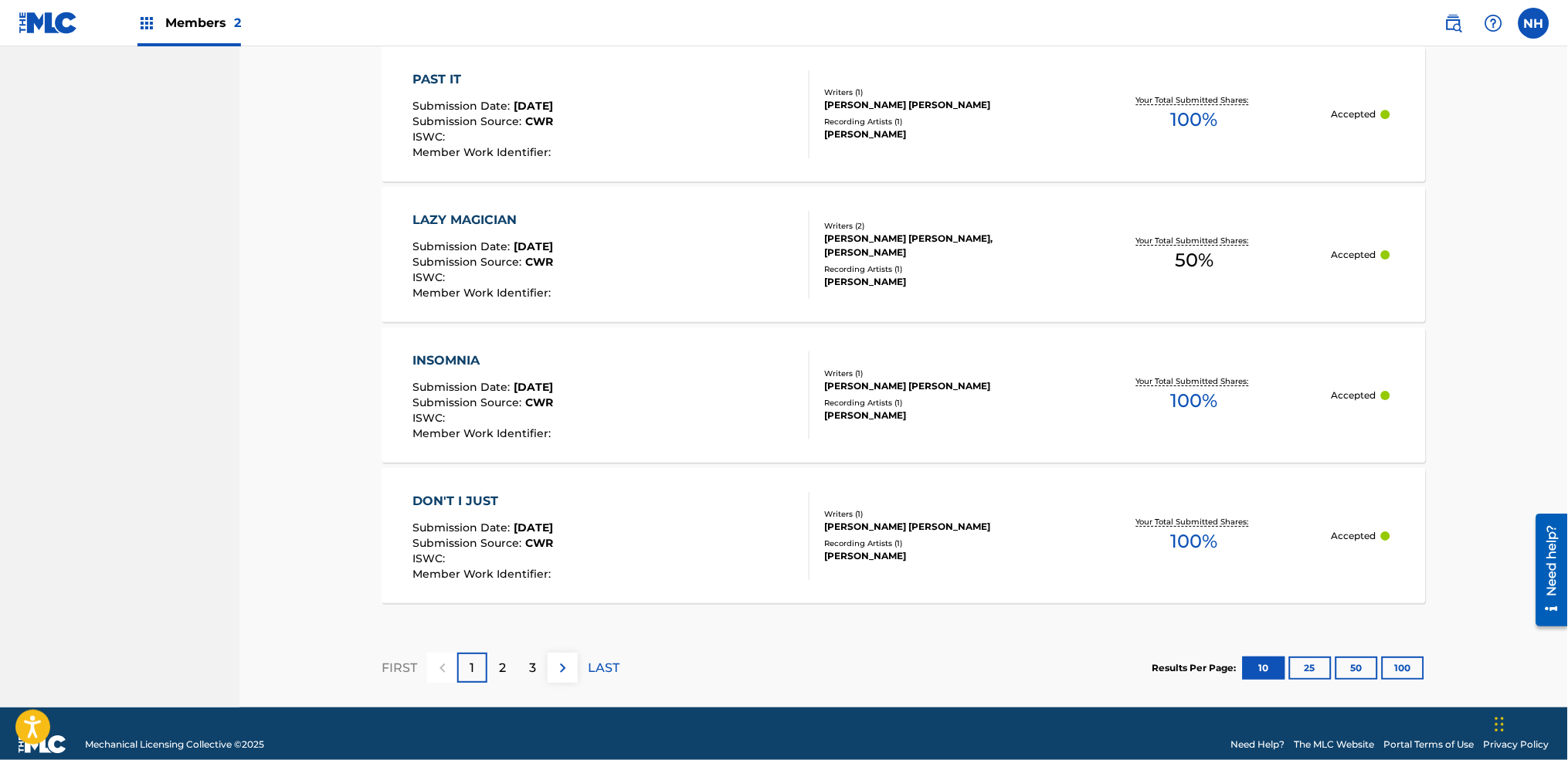
scroll to position [1362, 0]
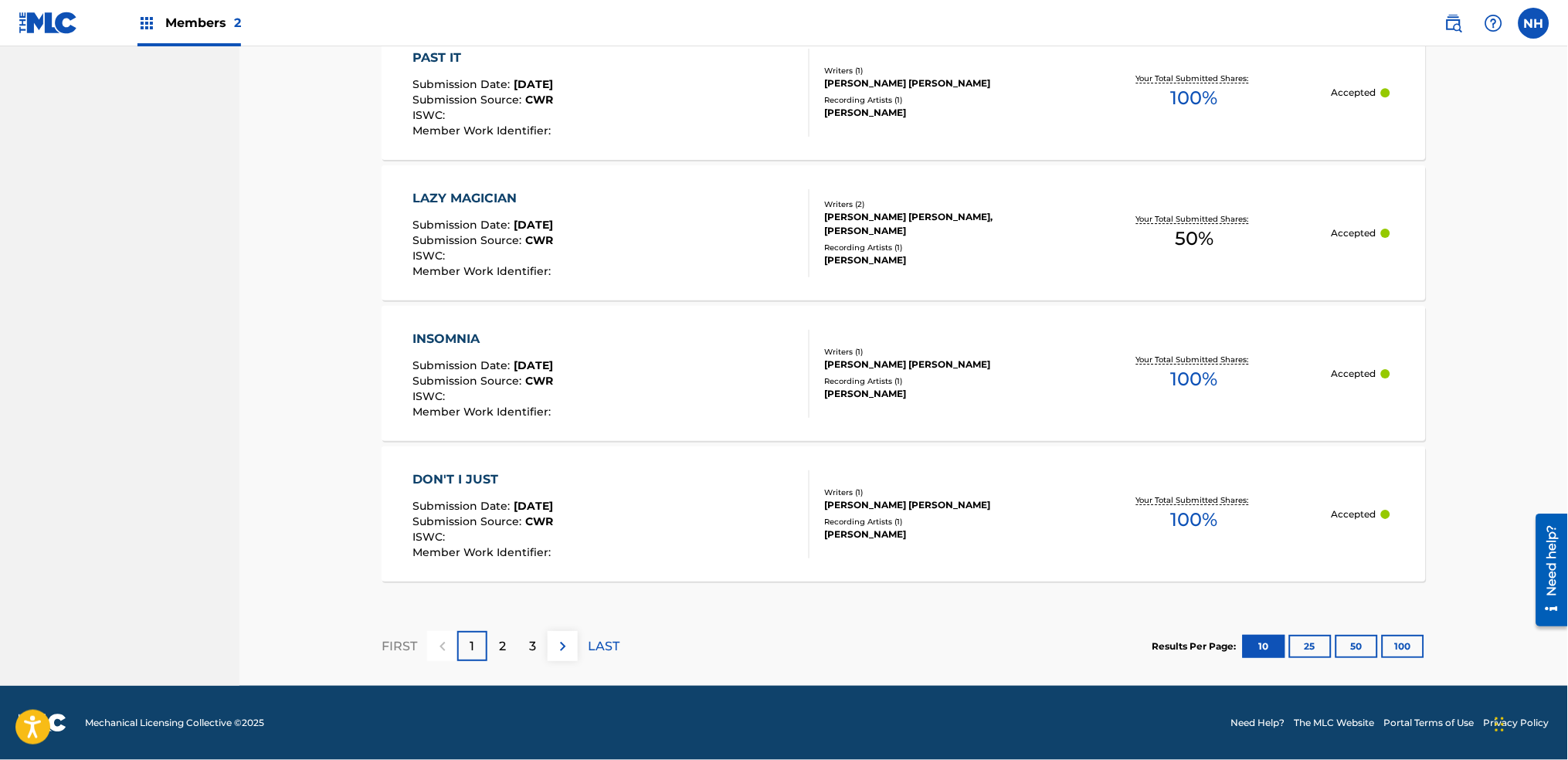
click at [544, 654] on div "3" at bounding box center [532, 646] width 30 height 30
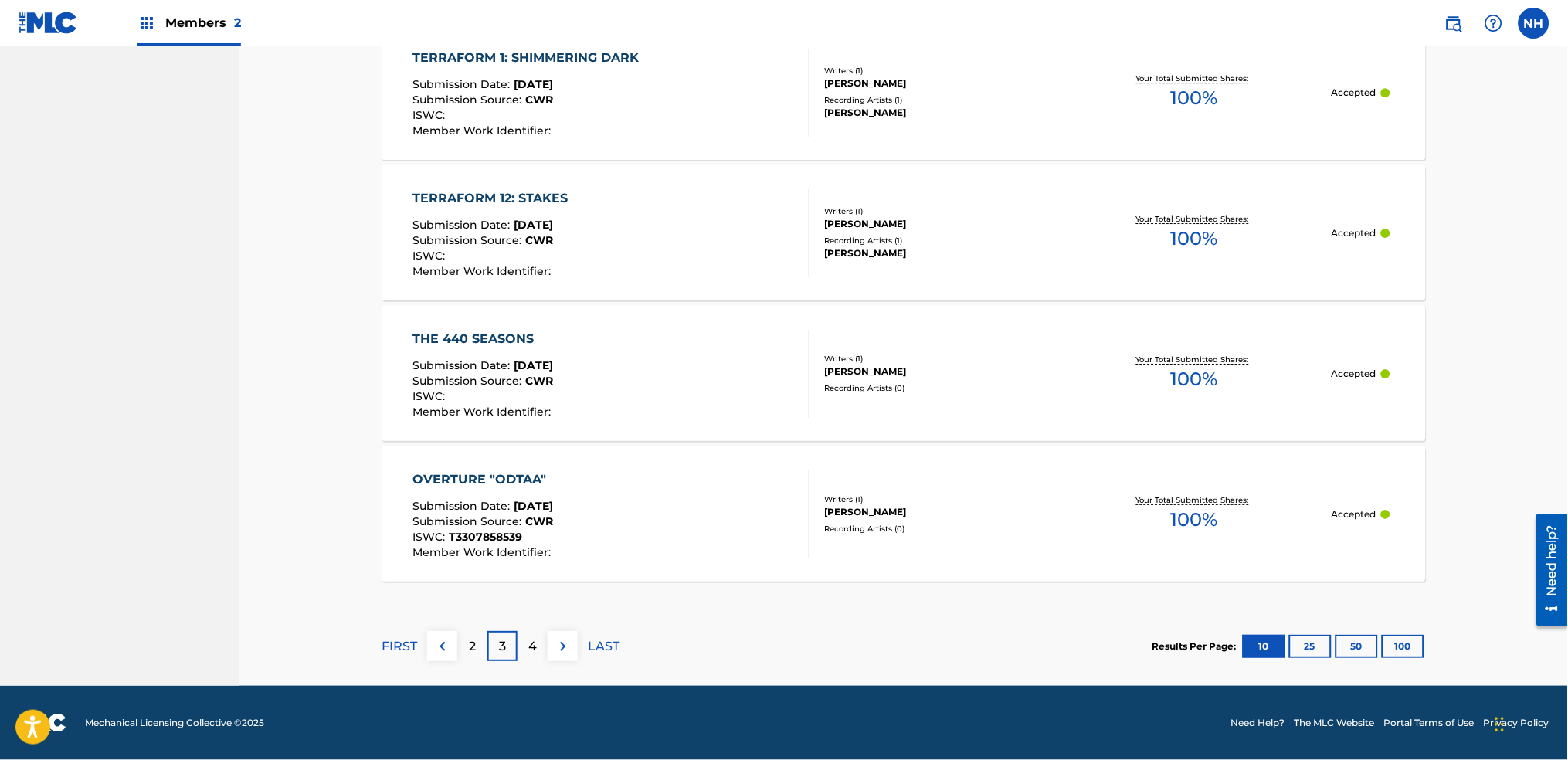
click at [1398, 641] on button "100" at bounding box center [1403, 647] width 43 height 23
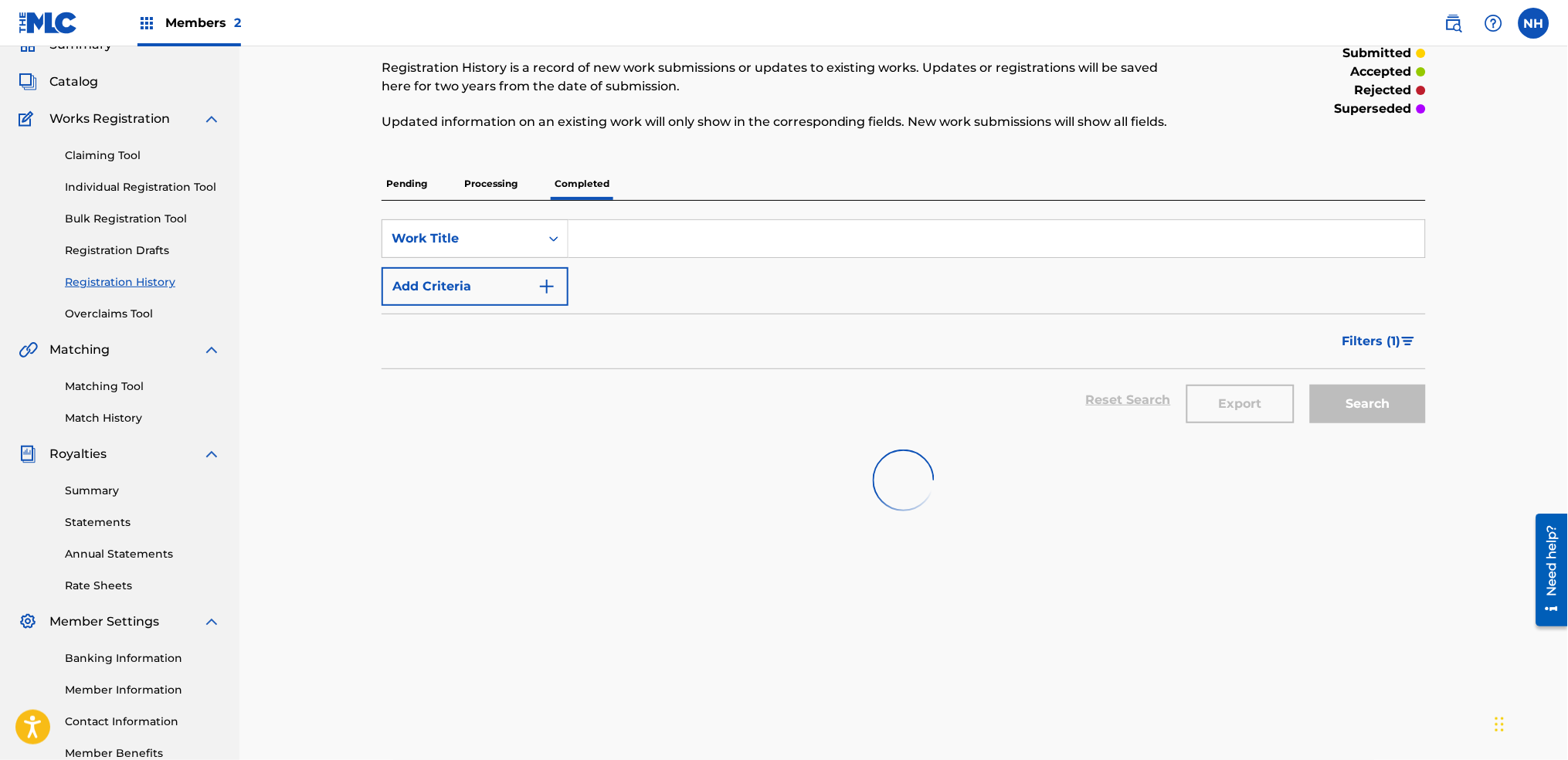
scroll to position [0, 0]
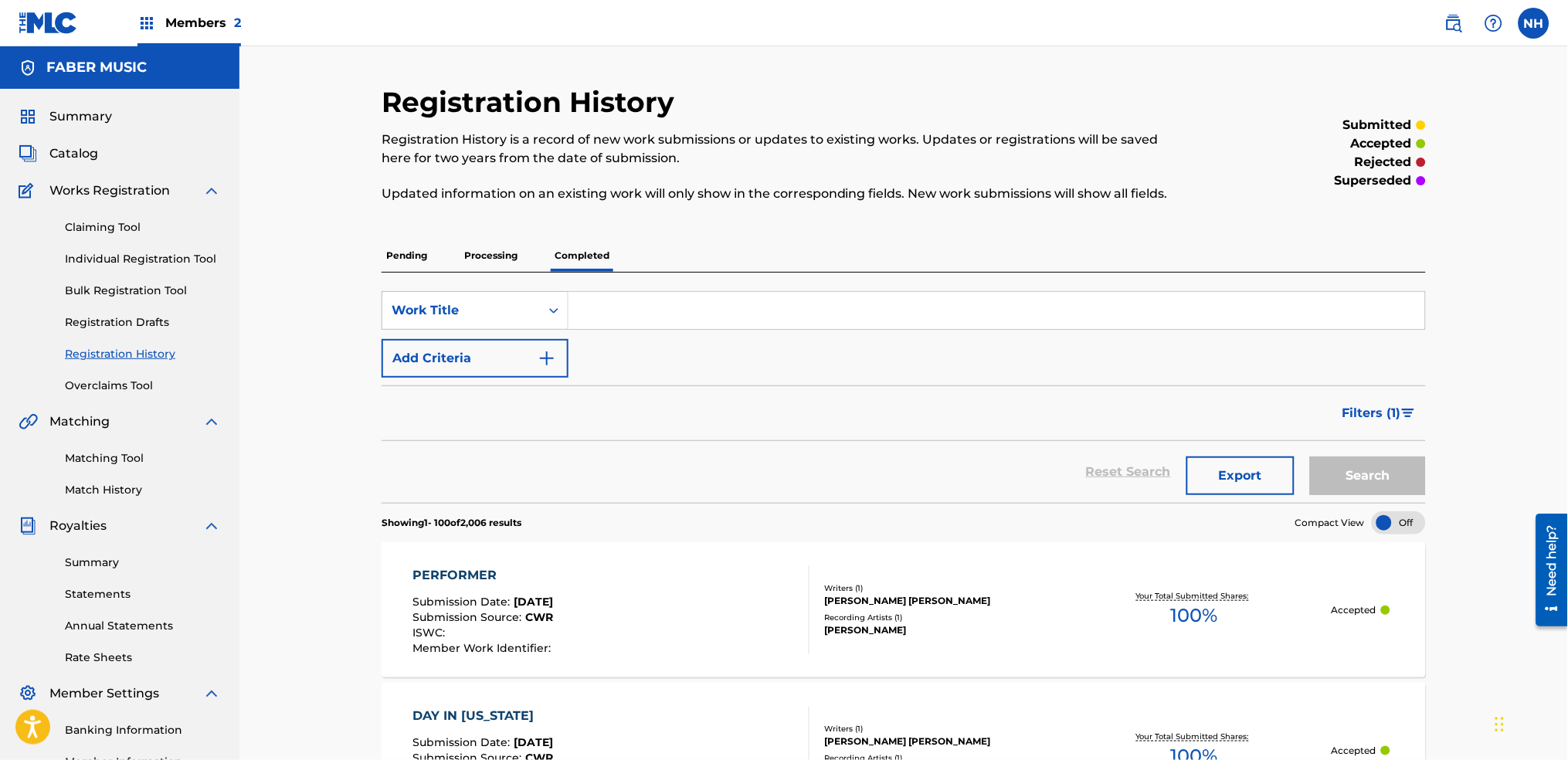
click at [161, 13] on div "Members 2" at bounding box center [189, 23] width 103 height 46
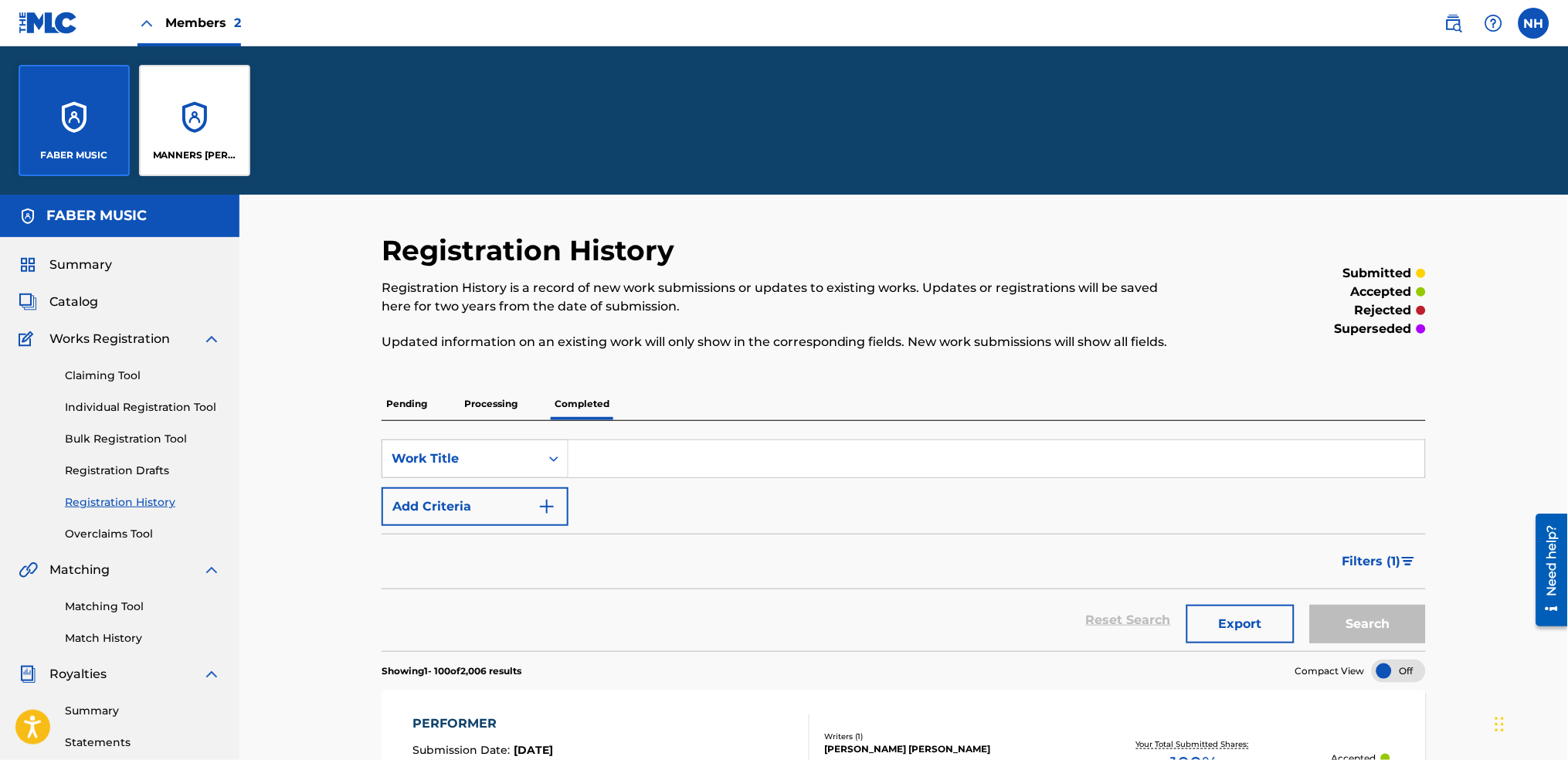
click at [212, 137] on div "MANNERS [PERSON_NAME] MUSIC PUBLISHING LIMITED" at bounding box center [195, 121] width 111 height 111
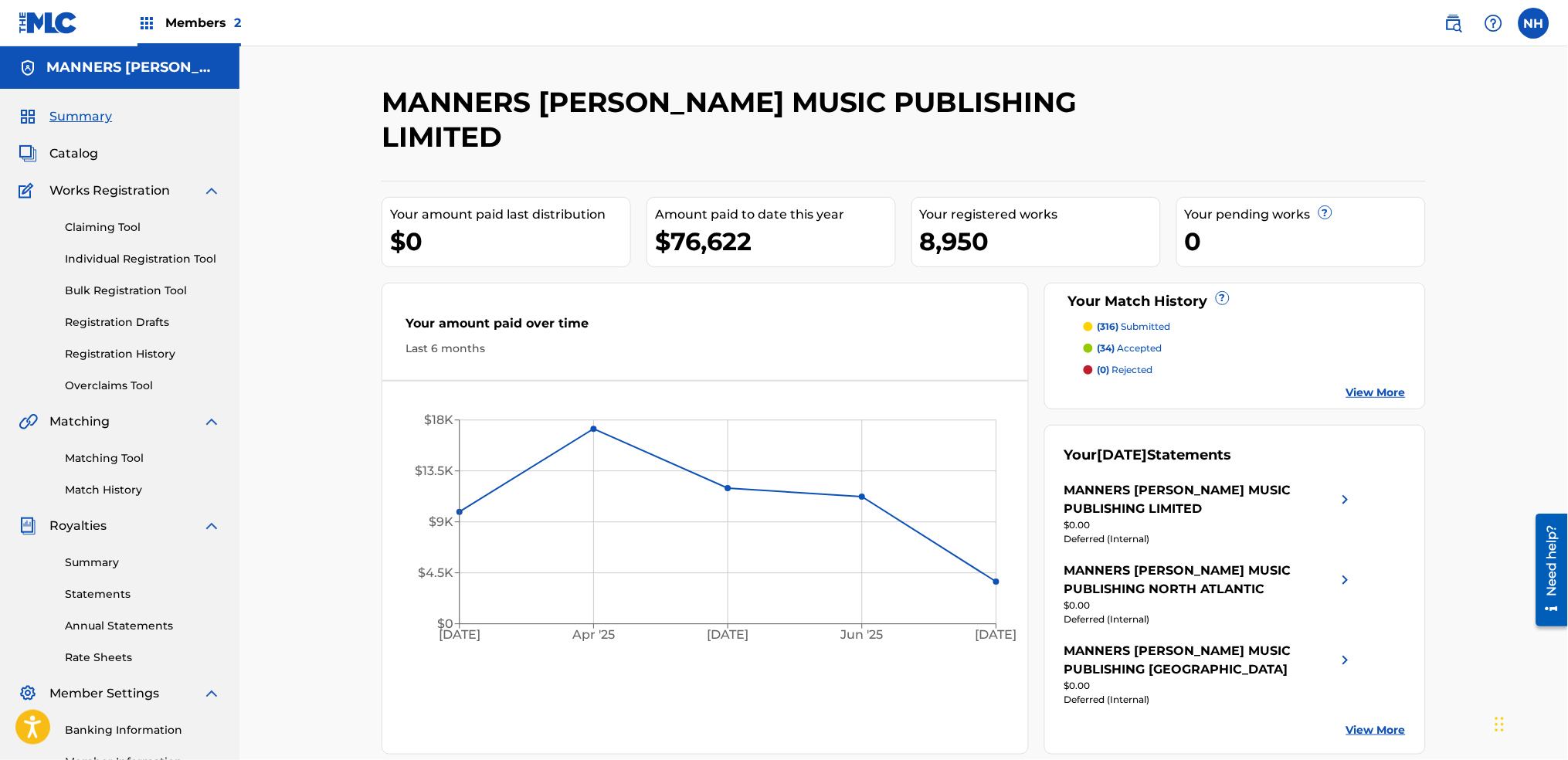
click at [70, 165] on div "Summary Catalog Works Registration Claiming Tool Individual Registration Tool B…" at bounding box center [120, 470] width 239 height 763
click at [81, 152] on span "Catalog" at bounding box center [73, 153] width 48 height 19
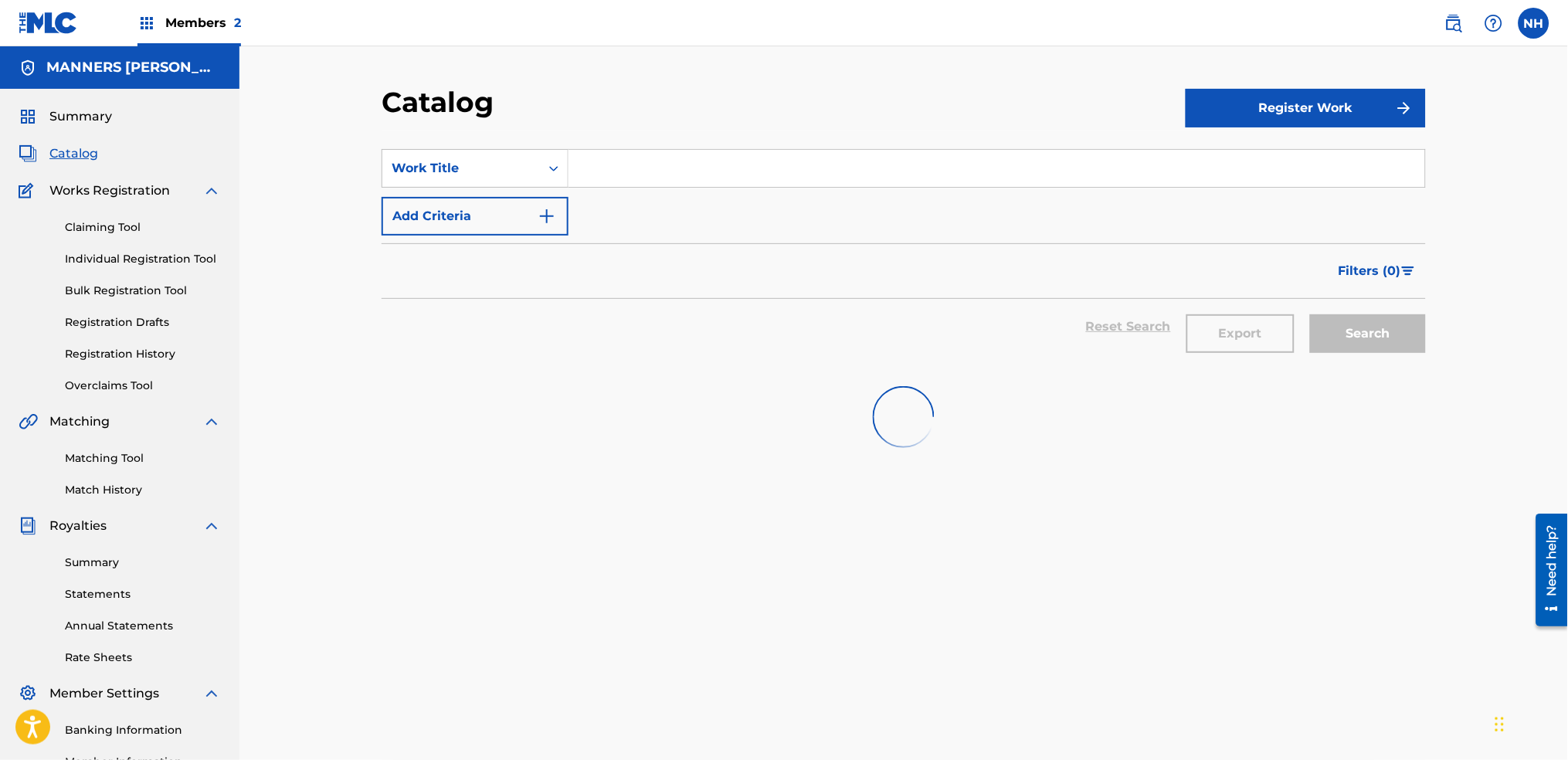
click at [534, 142] on section "SearchWithCriteriaac5f3667-339d-405e-8d47-23799973fbd3 Work Title Add Criteria …" at bounding box center [904, 248] width 1044 height 237
click at [584, 162] on input "Search Form" at bounding box center [997, 168] width 857 height 37
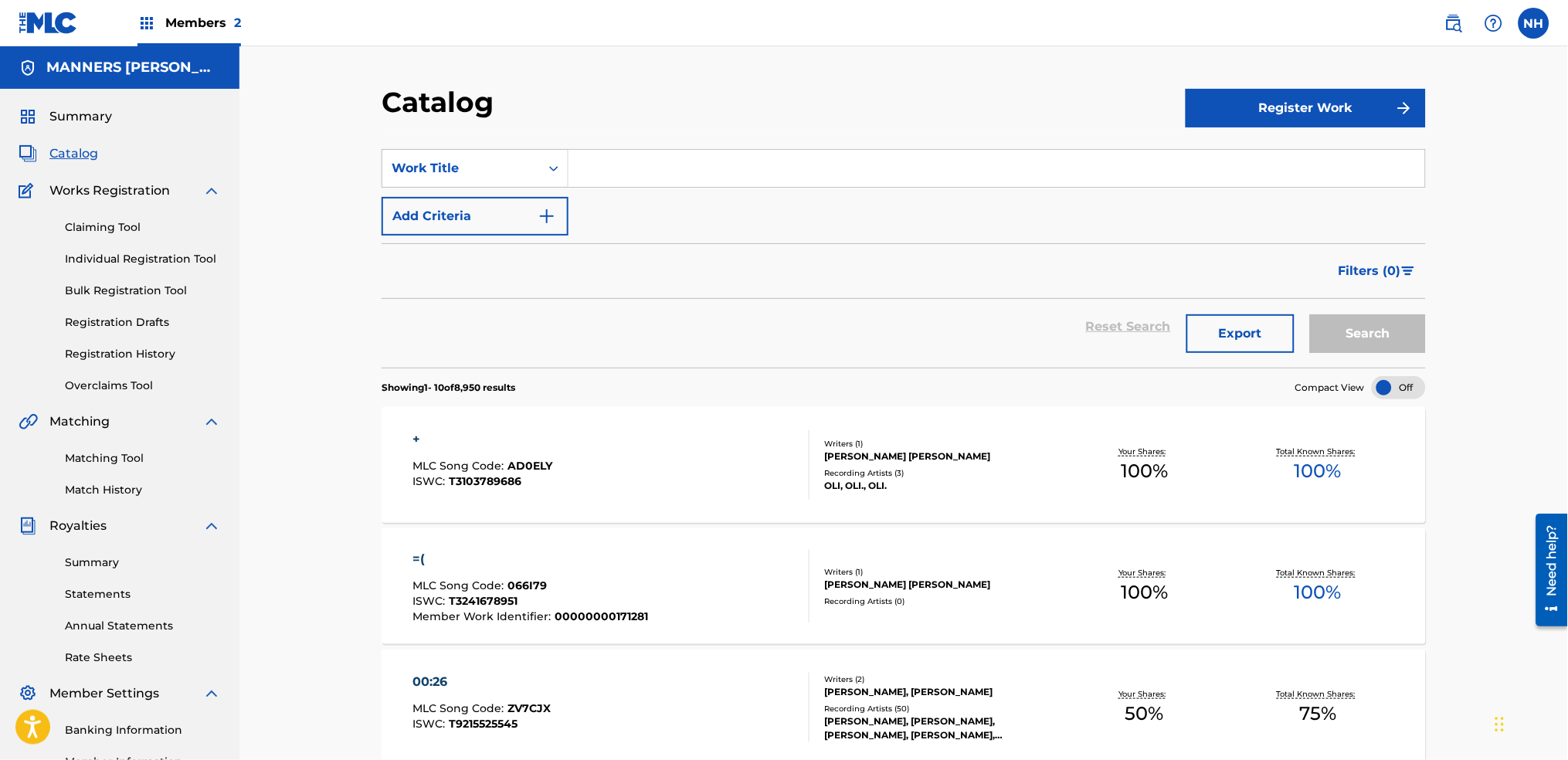
click at [548, 205] on button "Add Criteria" at bounding box center [475, 216] width 187 height 39
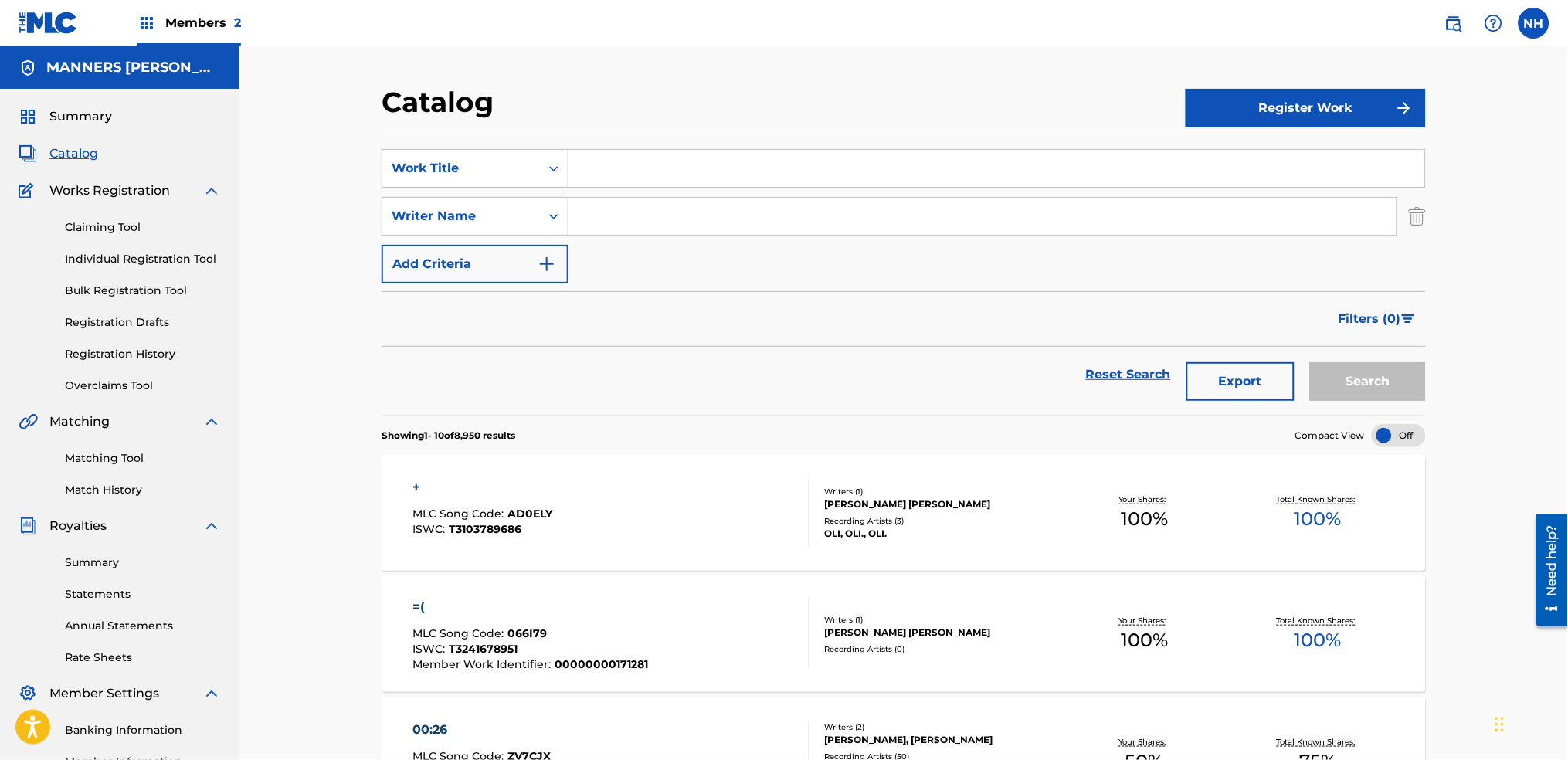
click at [551, 262] on img "Search Form" at bounding box center [547, 264] width 19 height 19
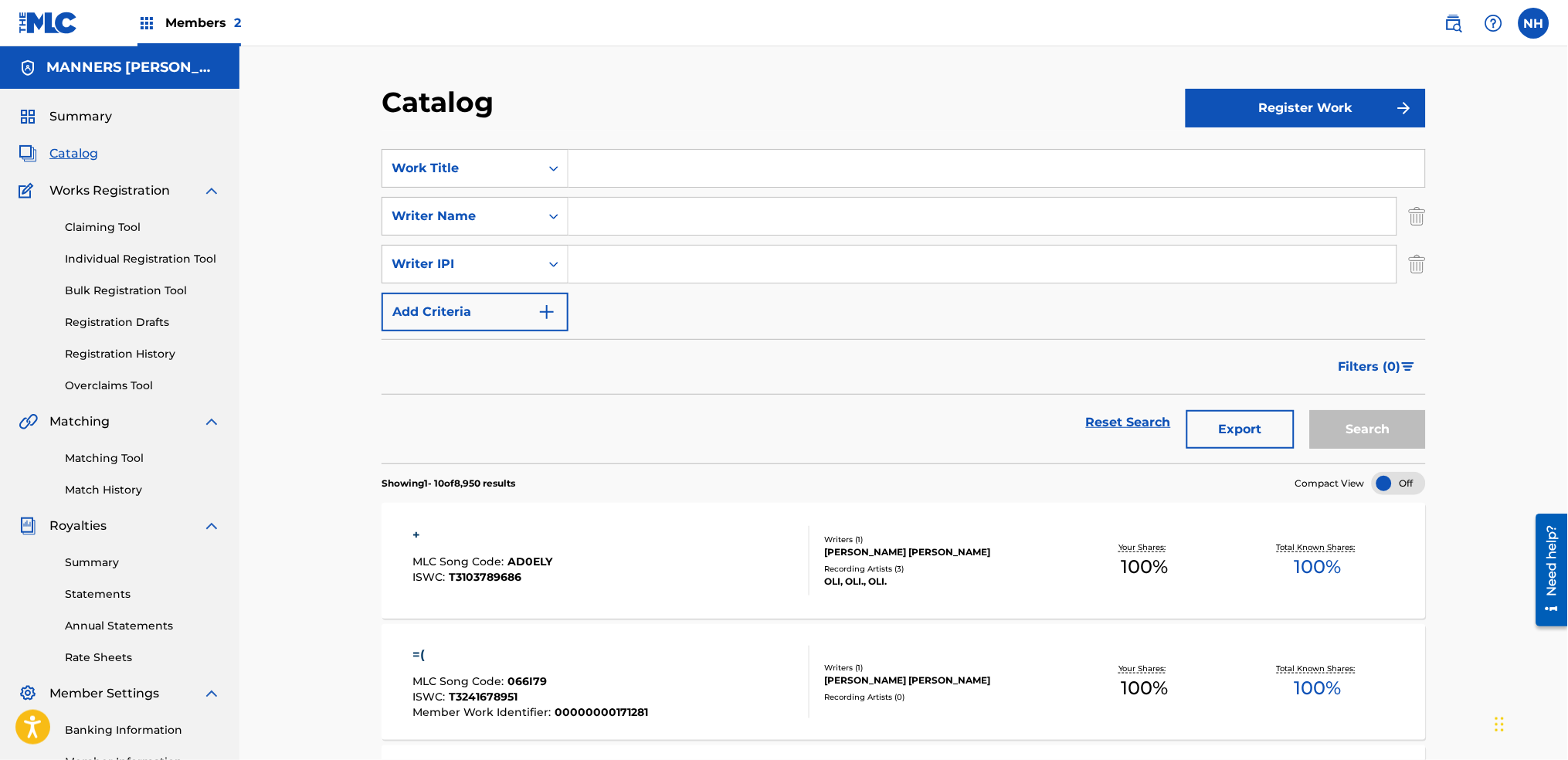
click at [532, 317] on button "Add Criteria" at bounding box center [475, 312] width 187 height 39
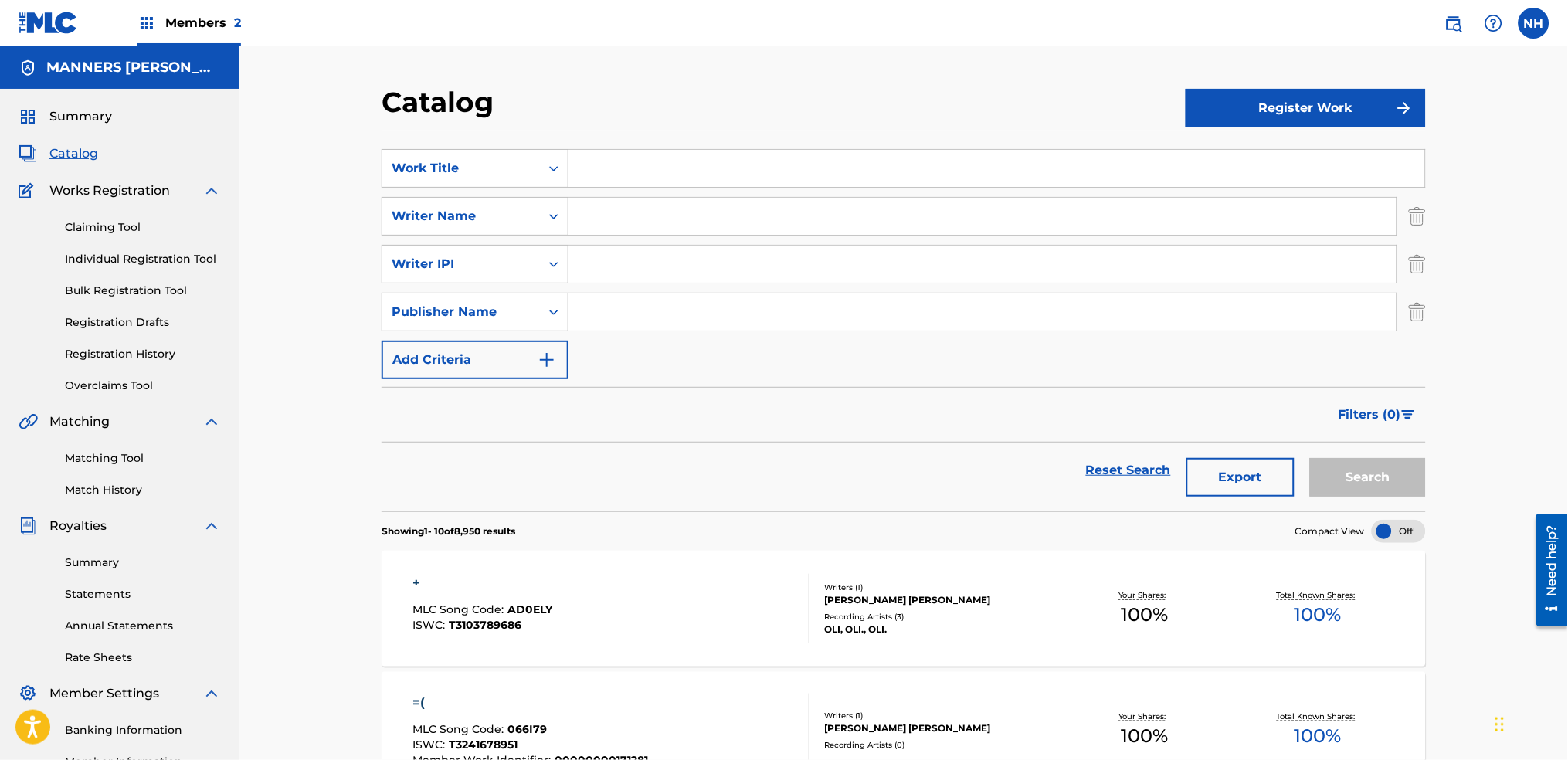
click at [625, 333] on div "SearchWithCriteriaac5f3667-339d-405e-8d47-23799973fbd3 Work Title SearchWithCri…" at bounding box center [904, 264] width 1044 height 230
click at [563, 345] on button "Add Criteria" at bounding box center [475, 360] width 187 height 39
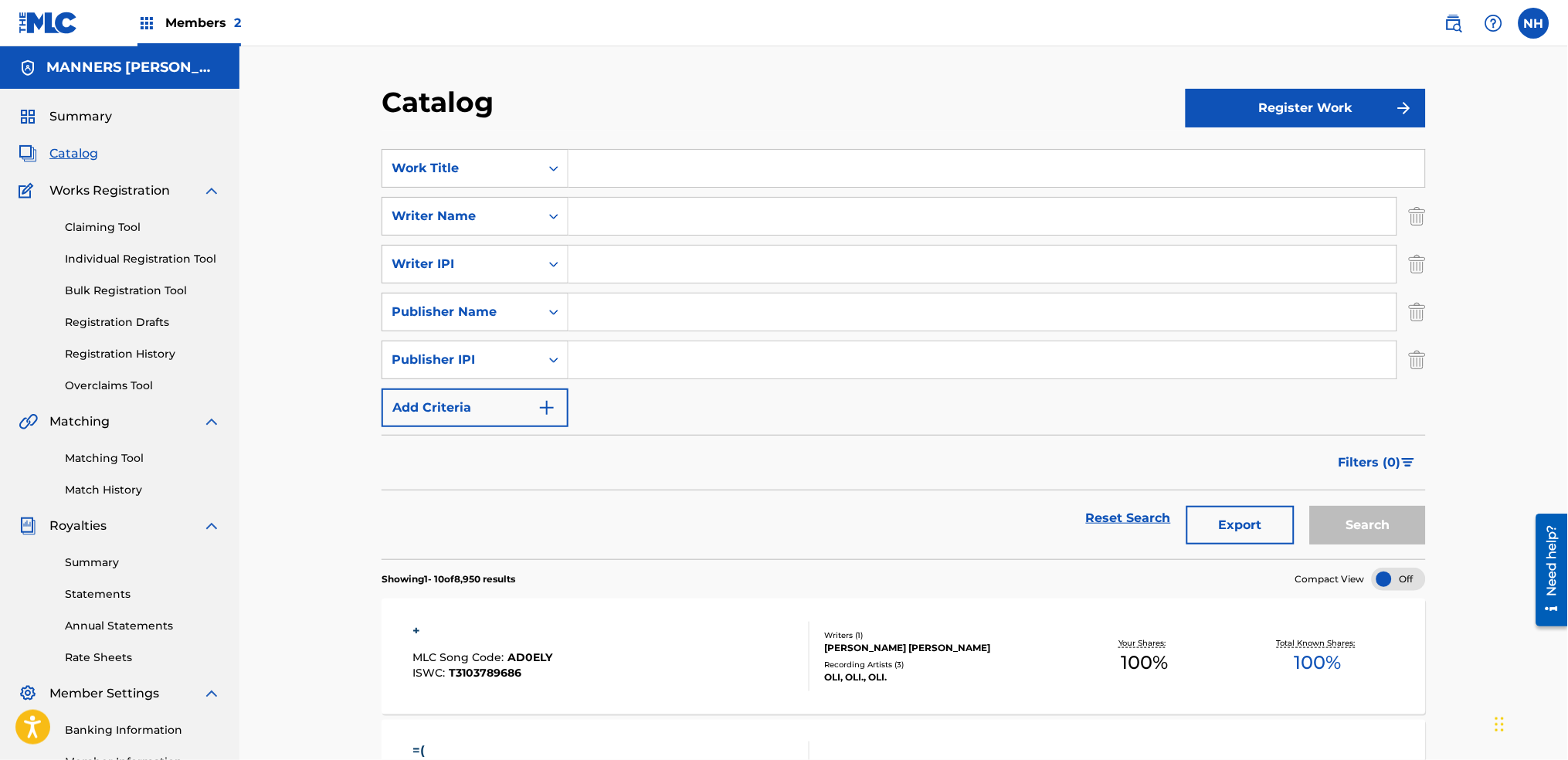
click at [532, 426] on button "Add Criteria" at bounding box center [475, 407] width 187 height 39
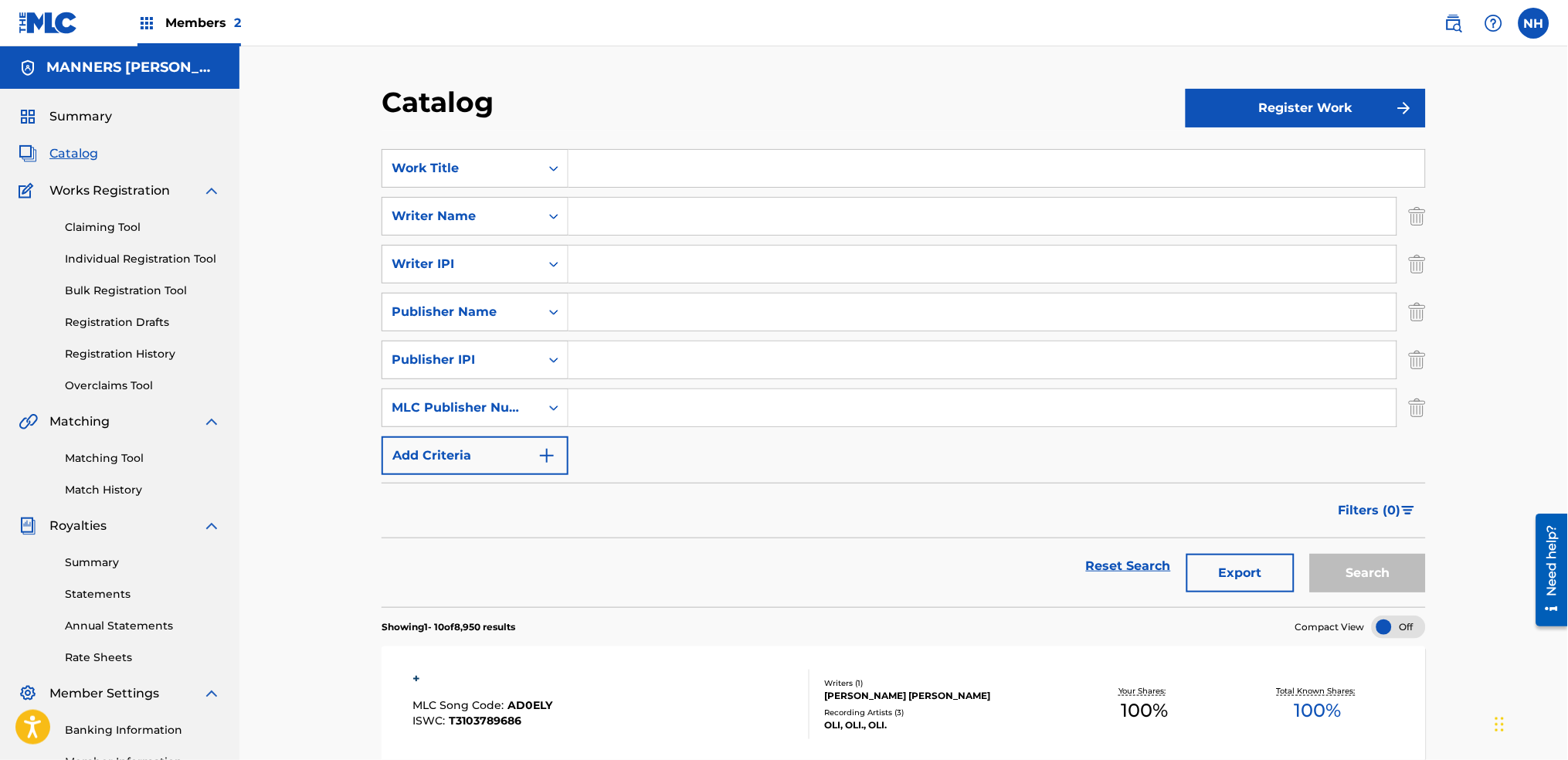
click at [532, 426] on div "MLC Publisher Number" at bounding box center [475, 407] width 187 height 39
click at [619, 453] on div "SearchWithCriteriaac5f3667-339d-405e-8d47-23799973fbd3 Work Title SearchWithCri…" at bounding box center [904, 312] width 1044 height 326
click at [565, 423] on div "Search Form" at bounding box center [554, 407] width 28 height 37
click at [521, 468] on div "Artist" at bounding box center [475, 485] width 185 height 39
click at [602, 411] on input "Search Form" at bounding box center [983, 407] width 828 height 37
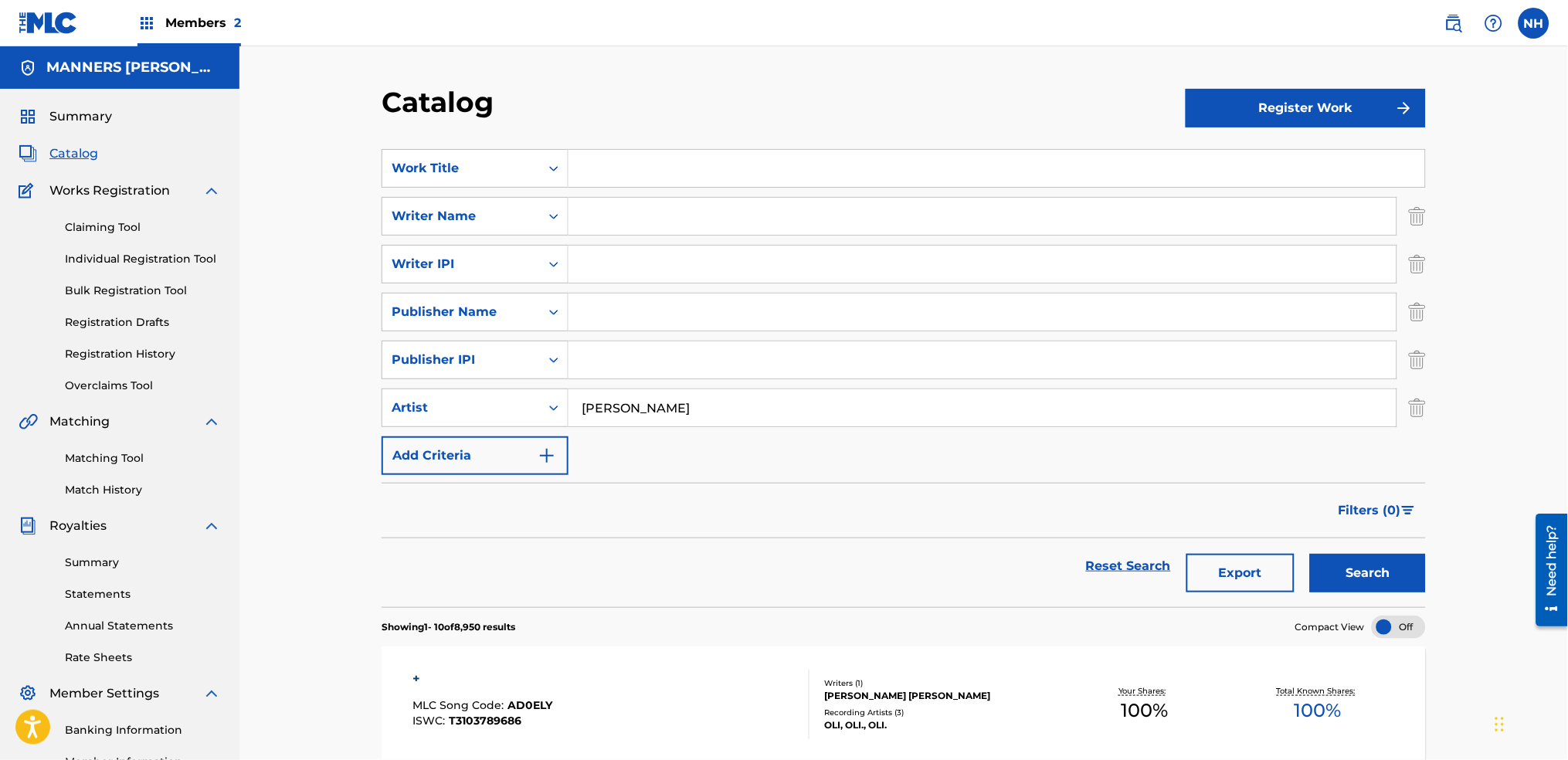
type input "[PERSON_NAME]"
click at [1310, 554] on button "Search" at bounding box center [1367, 573] width 116 height 39
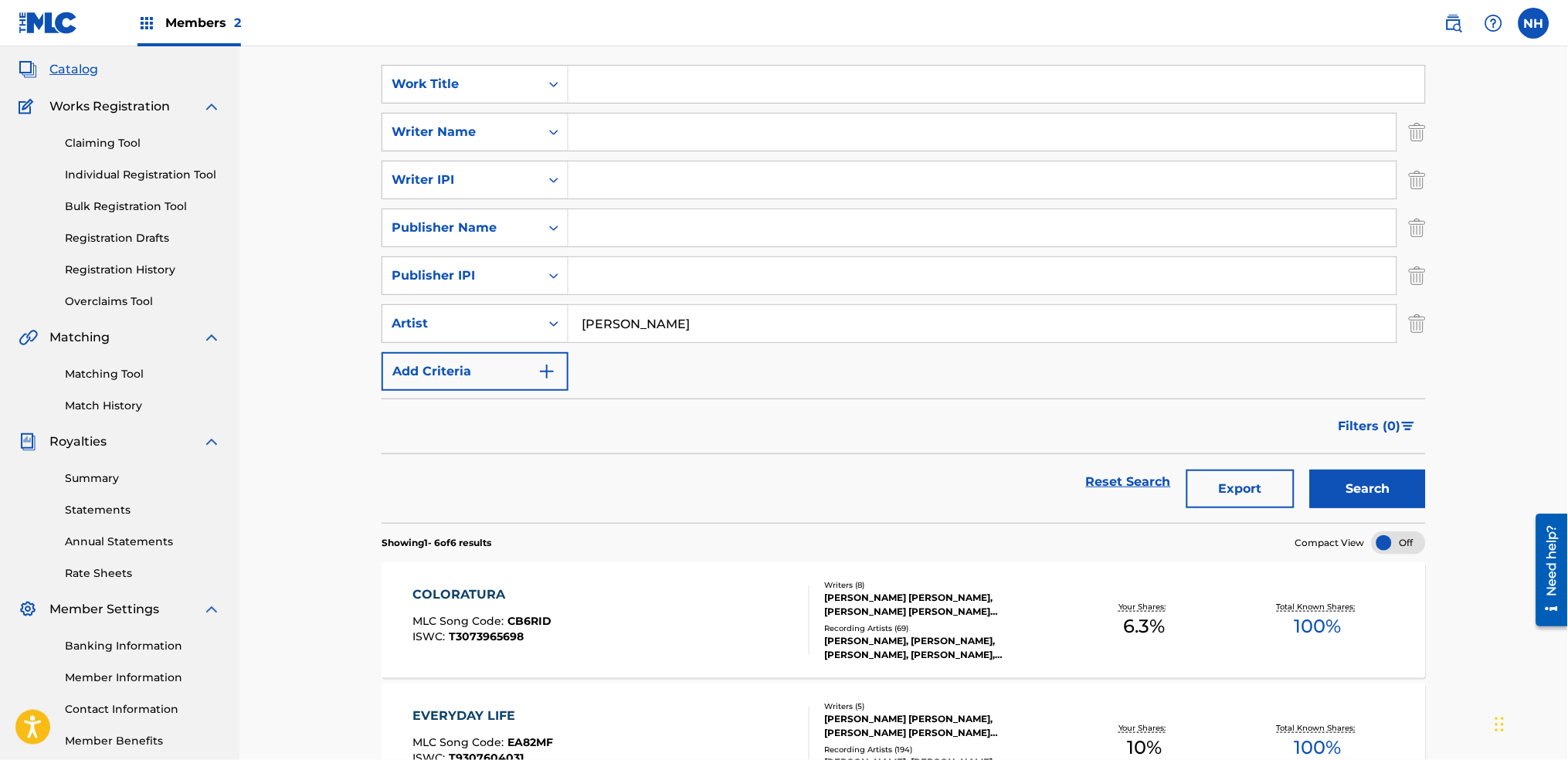
scroll to position [206, 0]
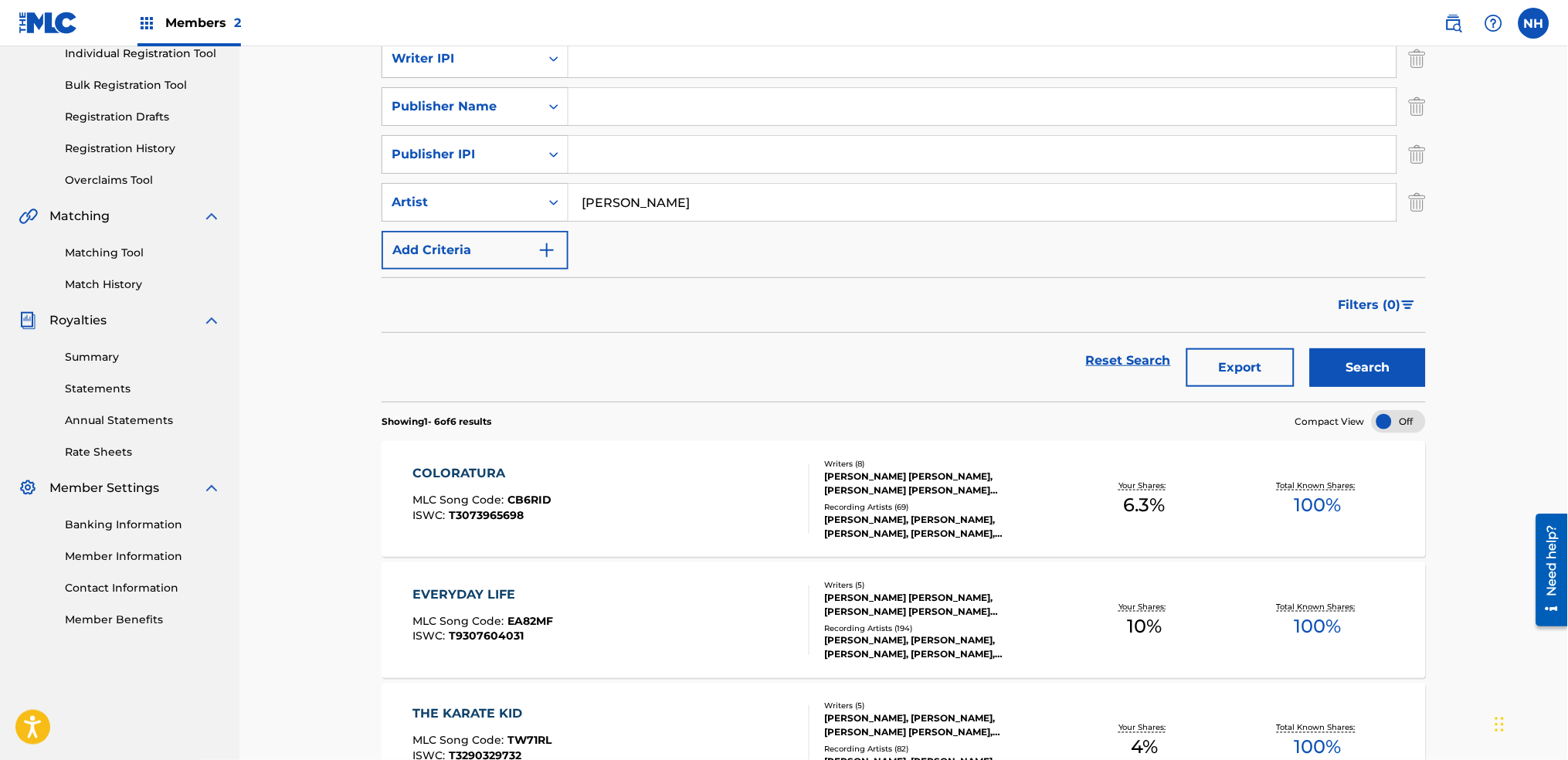
click at [701, 507] on div "COLORATURA MLC Song Code : CB6RID ISWC : T3073965698" at bounding box center [611, 498] width 397 height 70
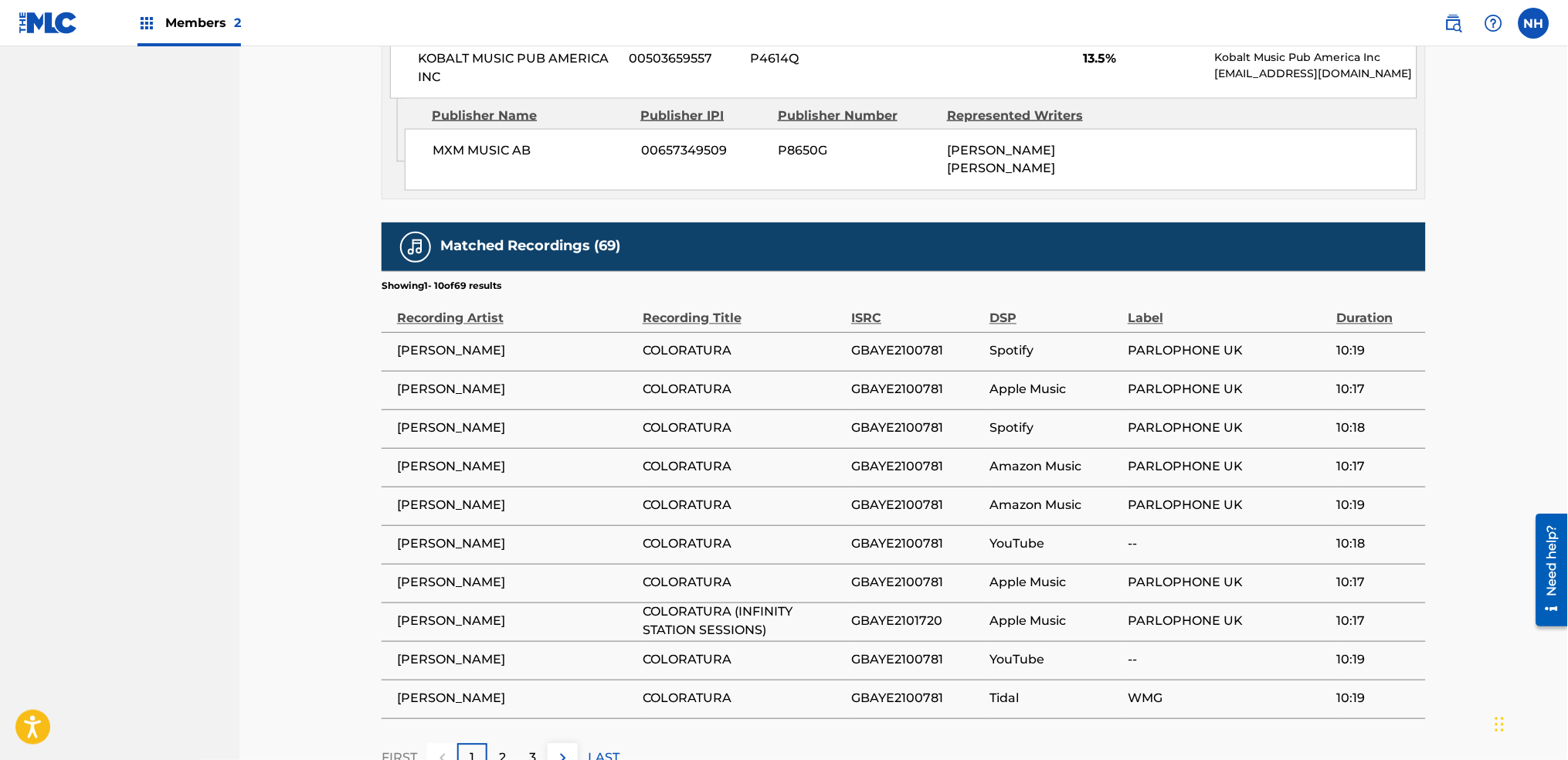
scroll to position [2458, 0]
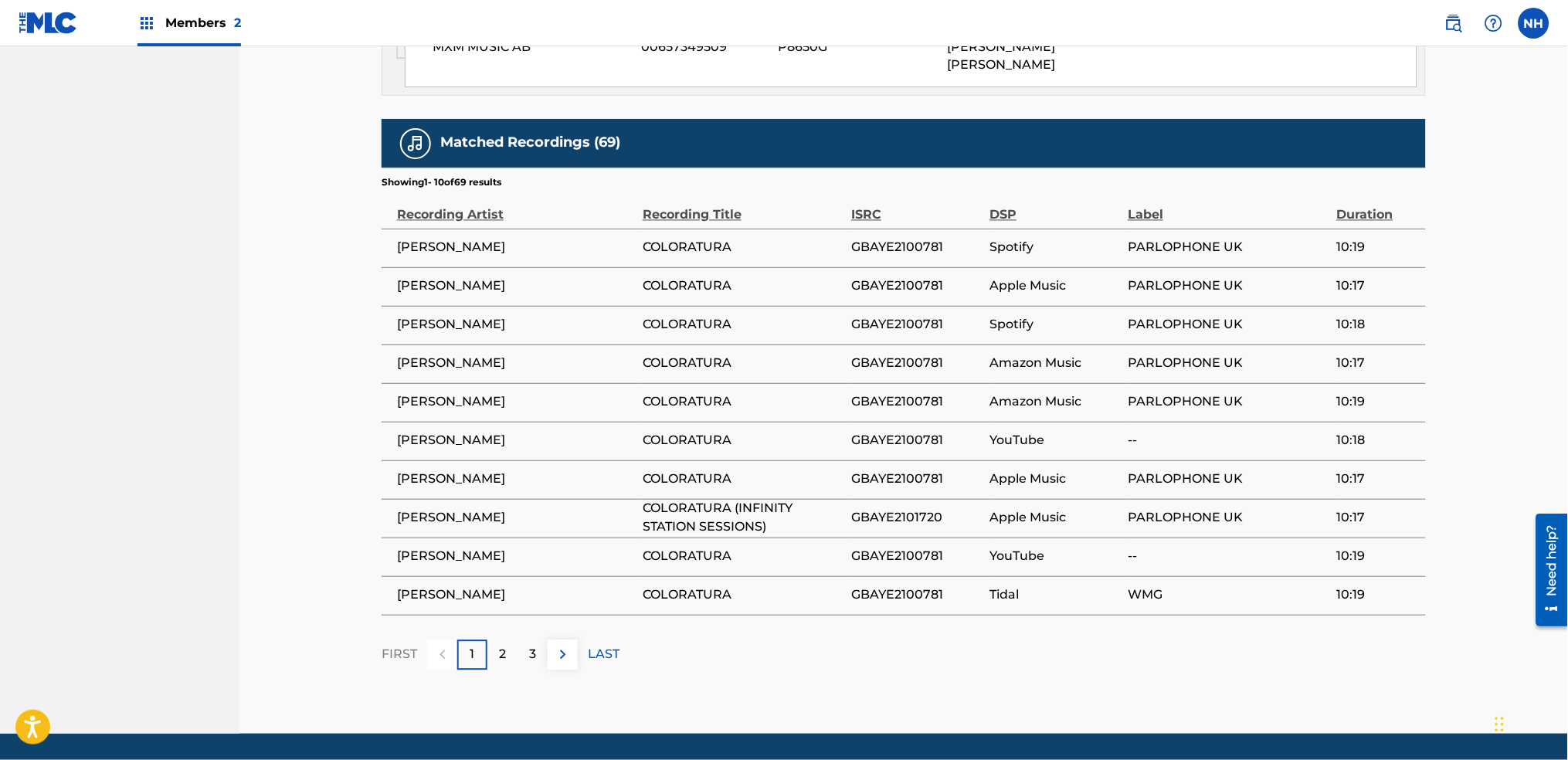
click at [503, 646] on p "2" at bounding box center [502, 655] width 7 height 19
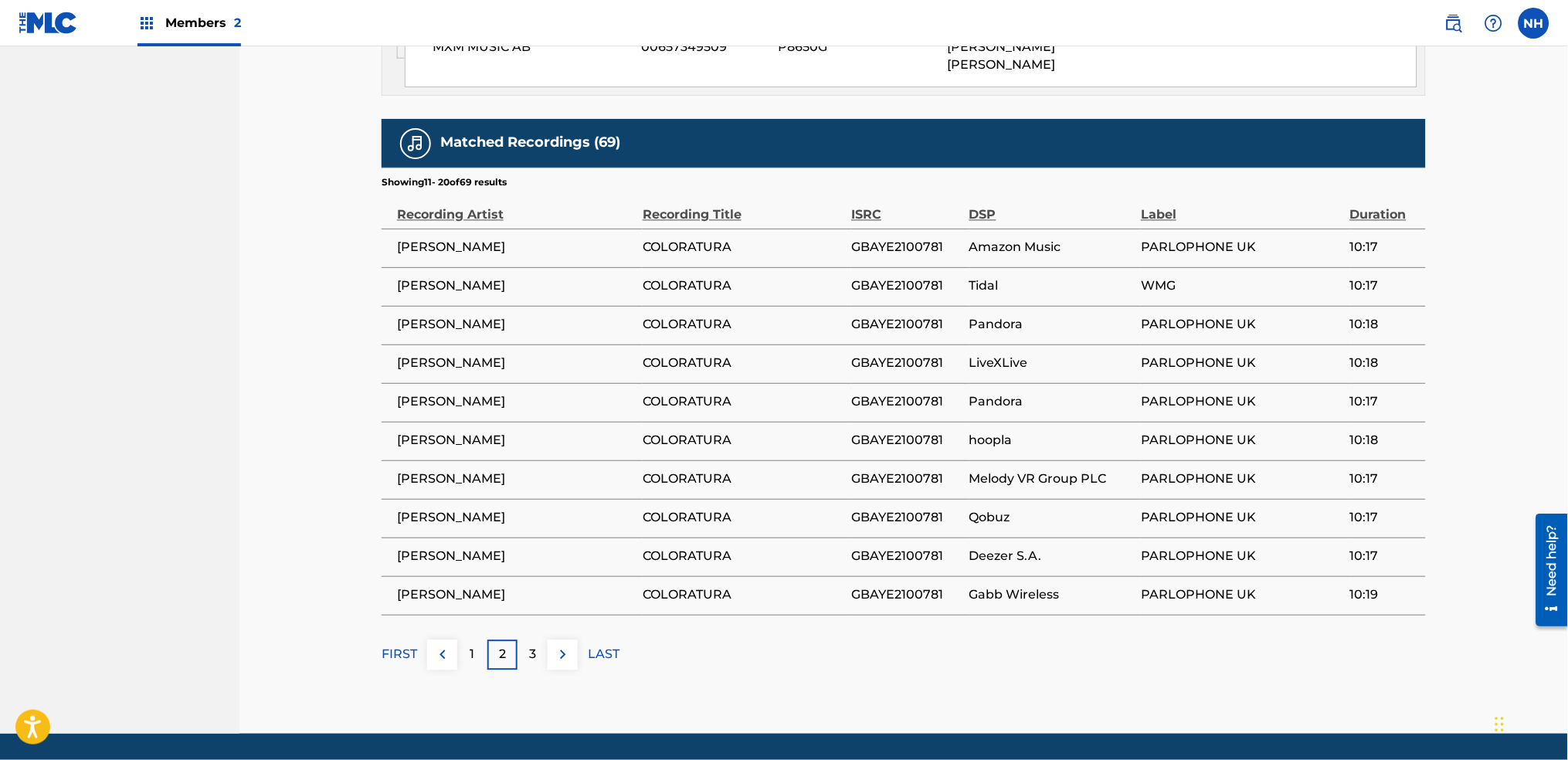
click at [565, 646] on img at bounding box center [563, 655] width 19 height 19
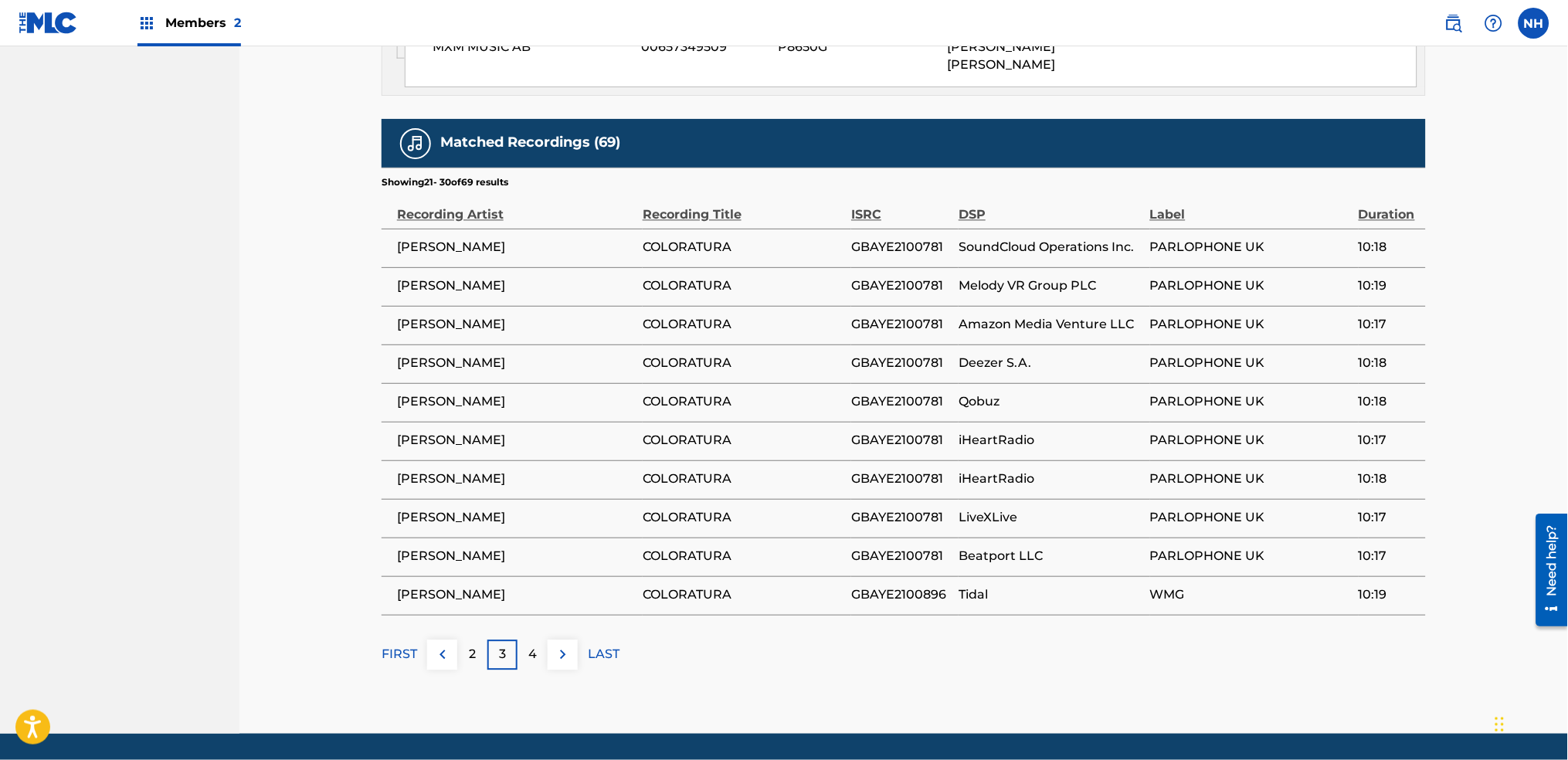
click at [508, 640] on div "3" at bounding box center [502, 655] width 30 height 30
click at [541, 640] on div "4" at bounding box center [532, 655] width 30 height 30
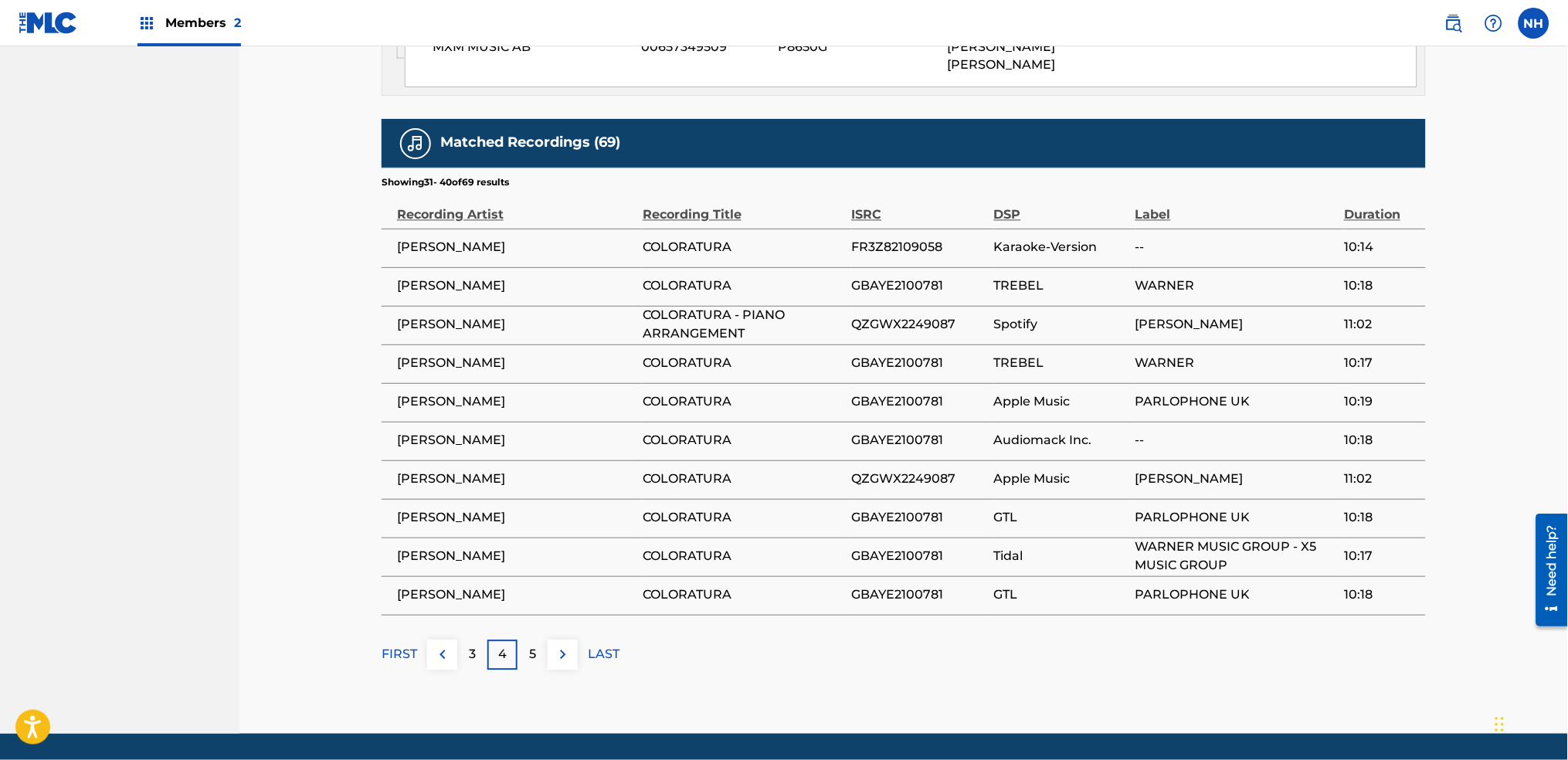
click at [541, 640] on div "5" at bounding box center [532, 655] width 30 height 30
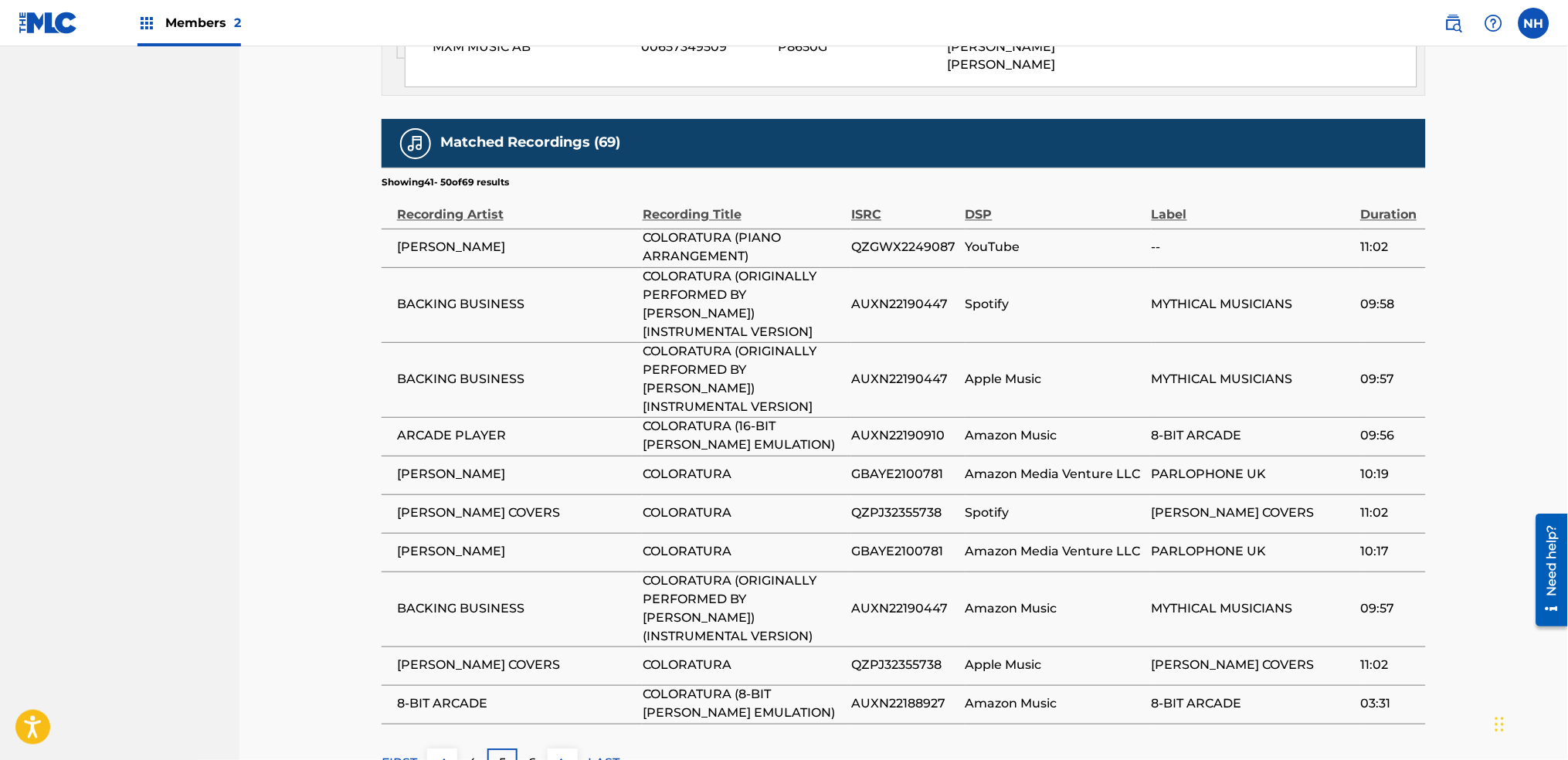
click at [543, 749] on div "6" at bounding box center [532, 764] width 30 height 30
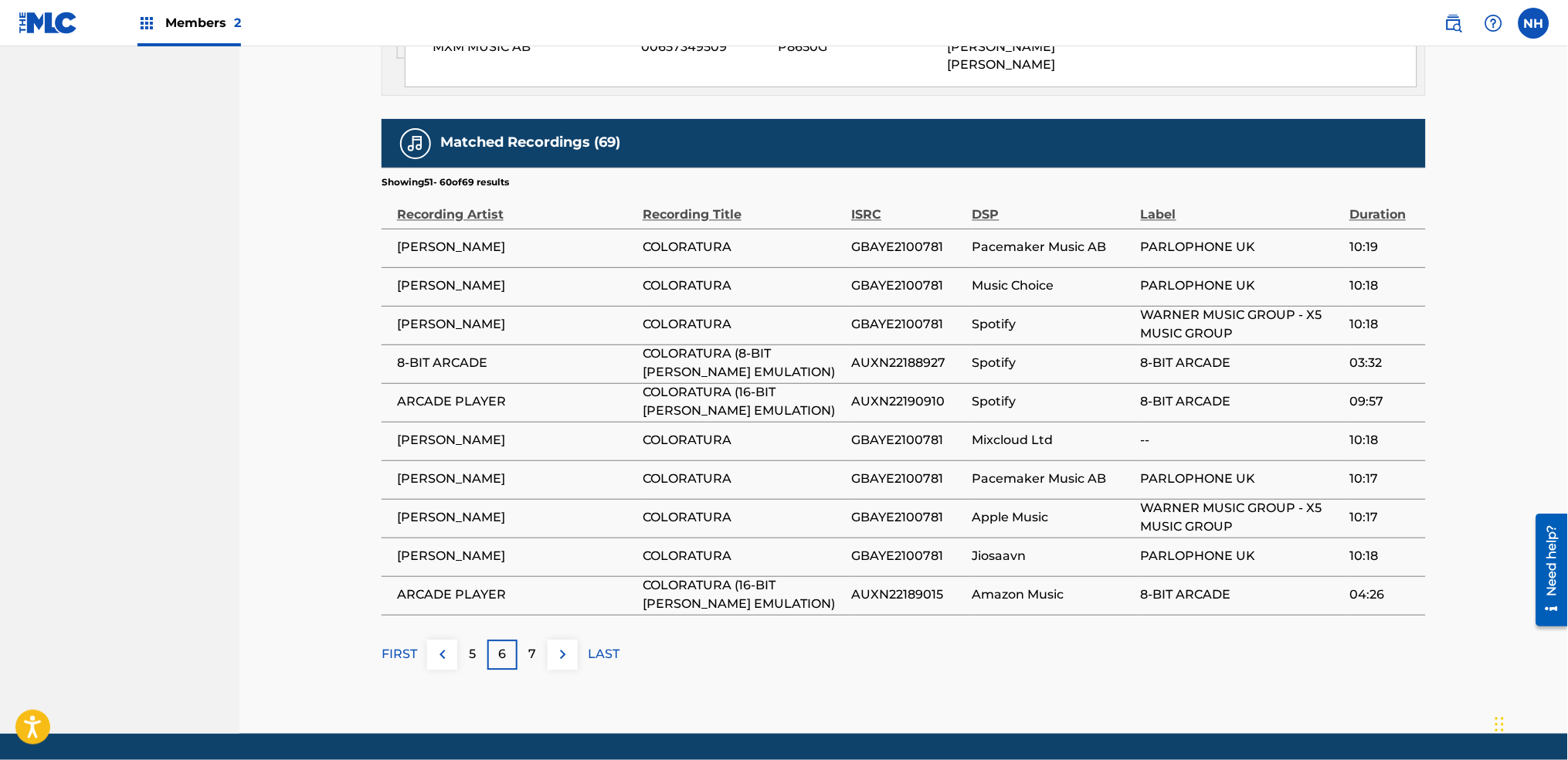
click at [541, 640] on div "7" at bounding box center [532, 655] width 30 height 30
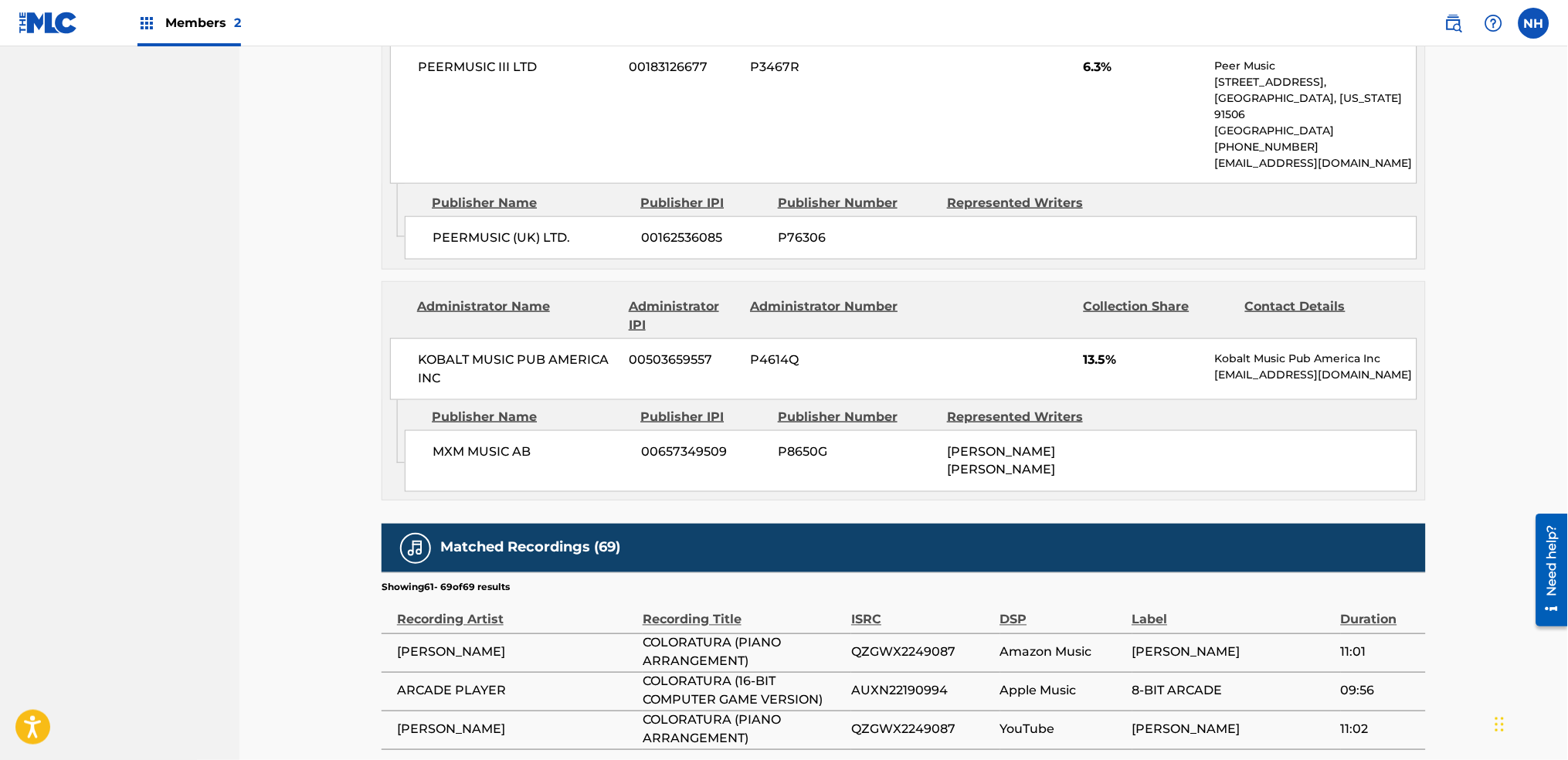
scroll to position [2419, 0]
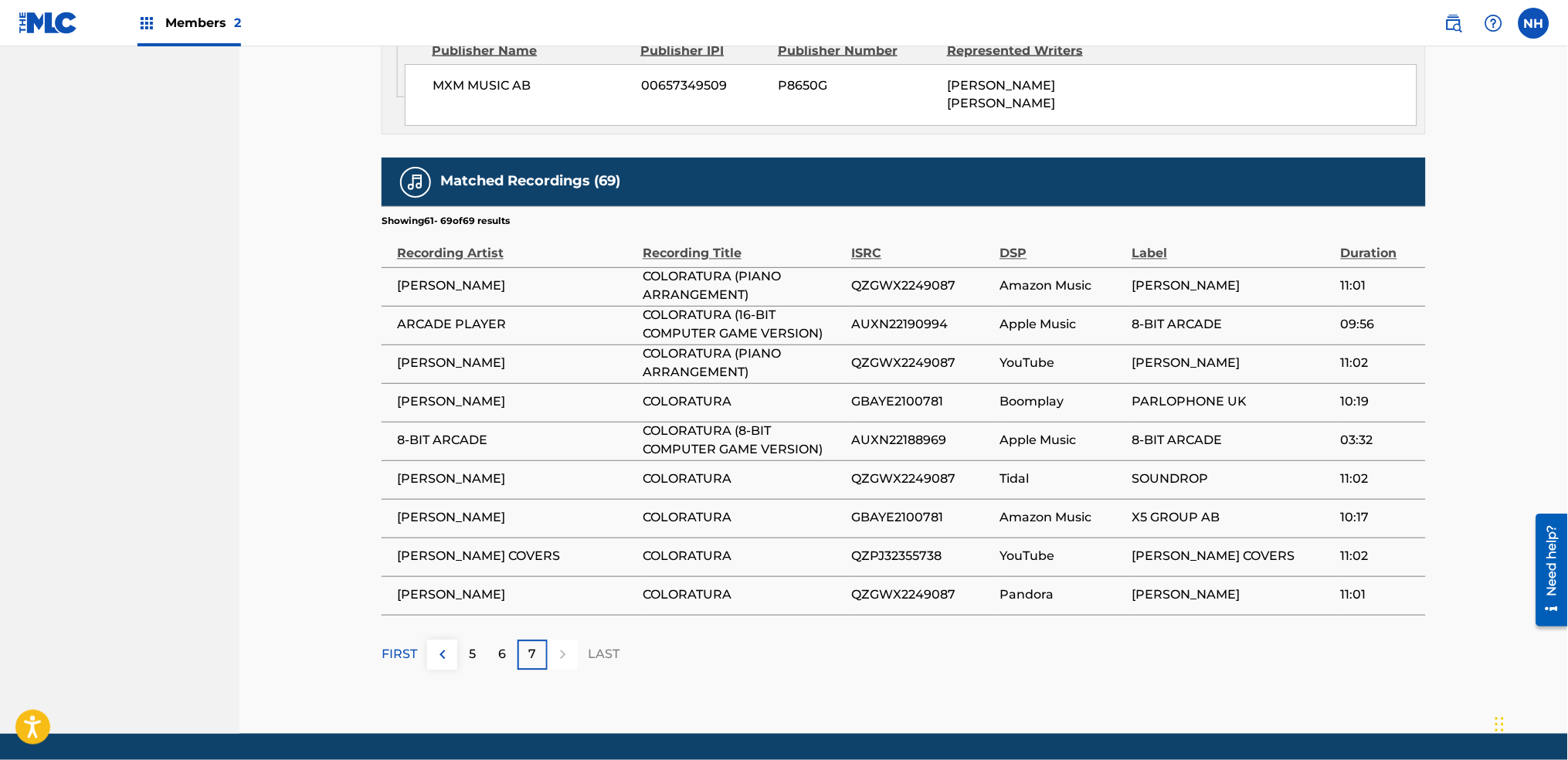
click at [541, 640] on div "7" at bounding box center [532, 655] width 30 height 30
click at [532, 646] on p "7" at bounding box center [533, 655] width 7 height 19
click at [500, 646] on p "6" at bounding box center [502, 655] width 7 height 19
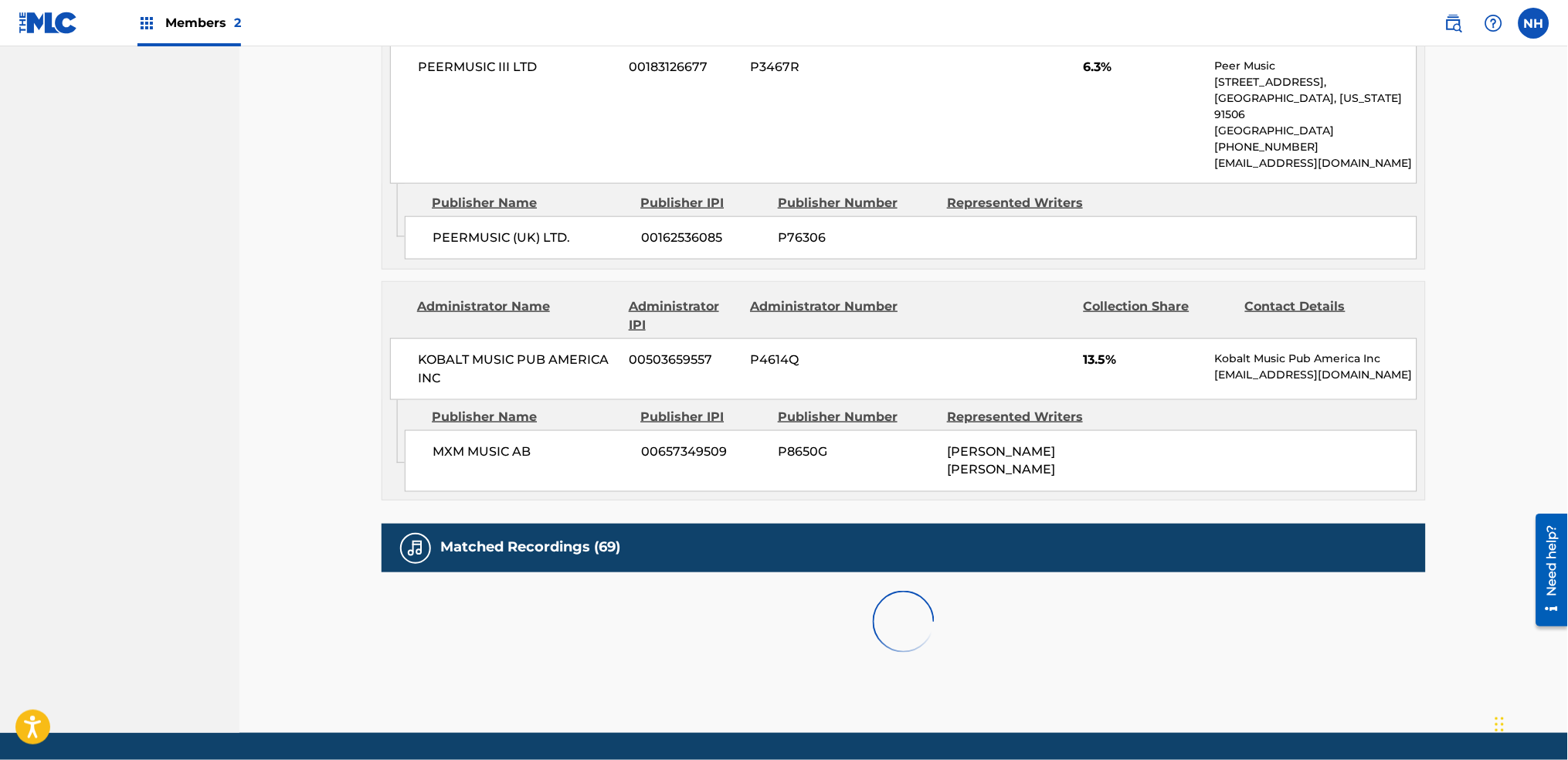
scroll to position [2458, 0]
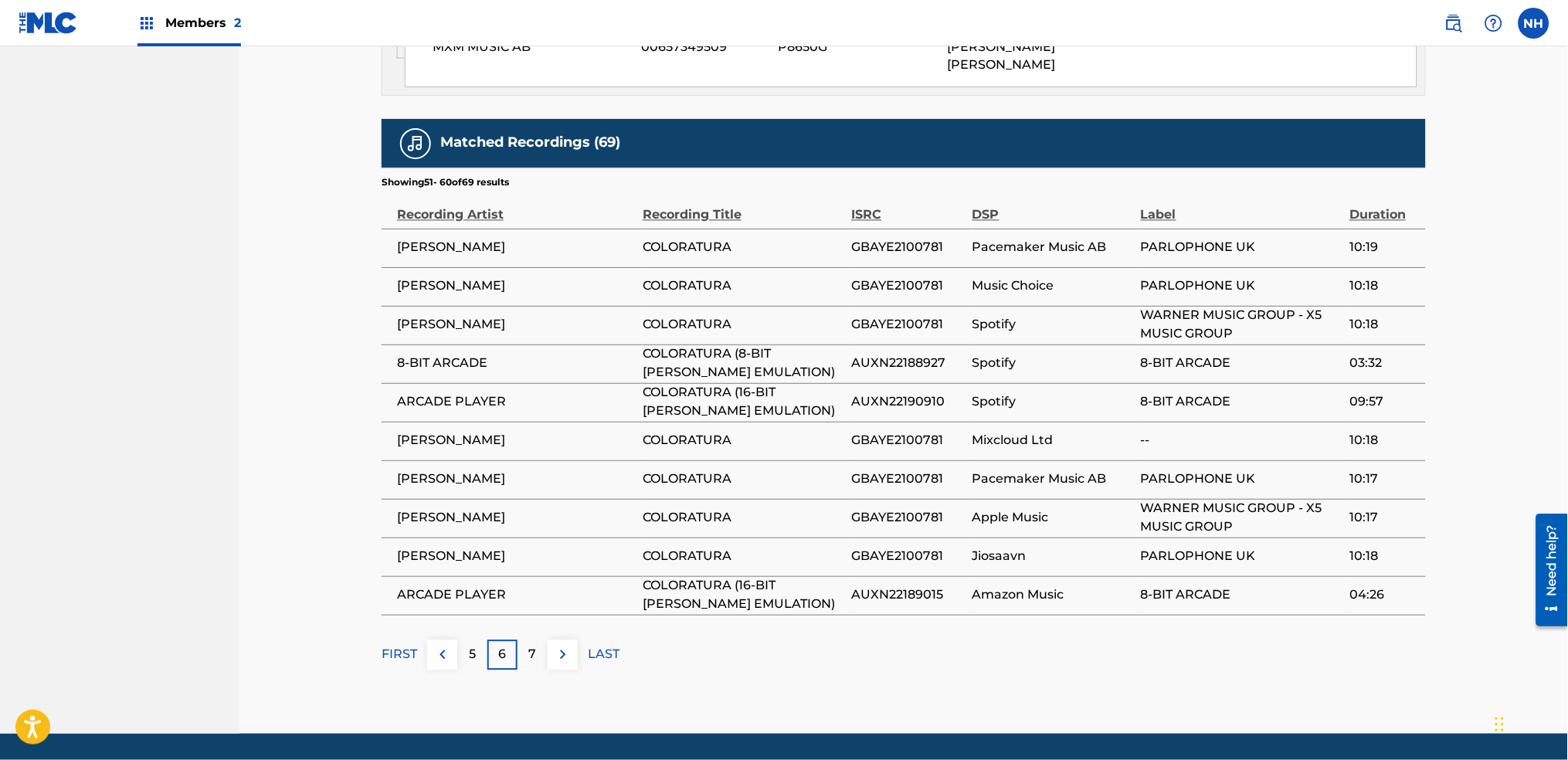
click at [488, 640] on div "6" at bounding box center [502, 655] width 30 height 30
click at [466, 640] on div "5" at bounding box center [472, 655] width 30 height 30
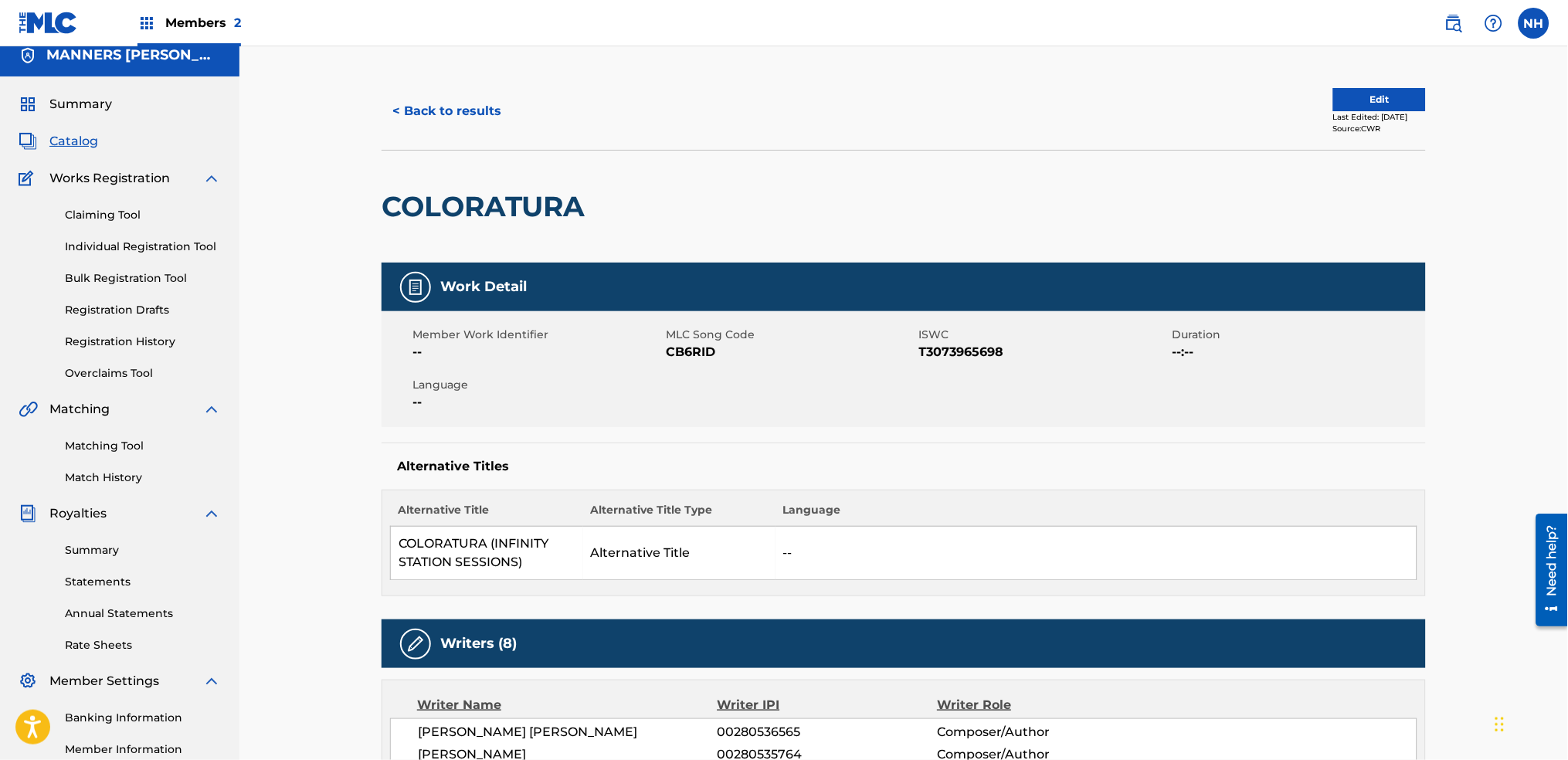
scroll to position [0, 0]
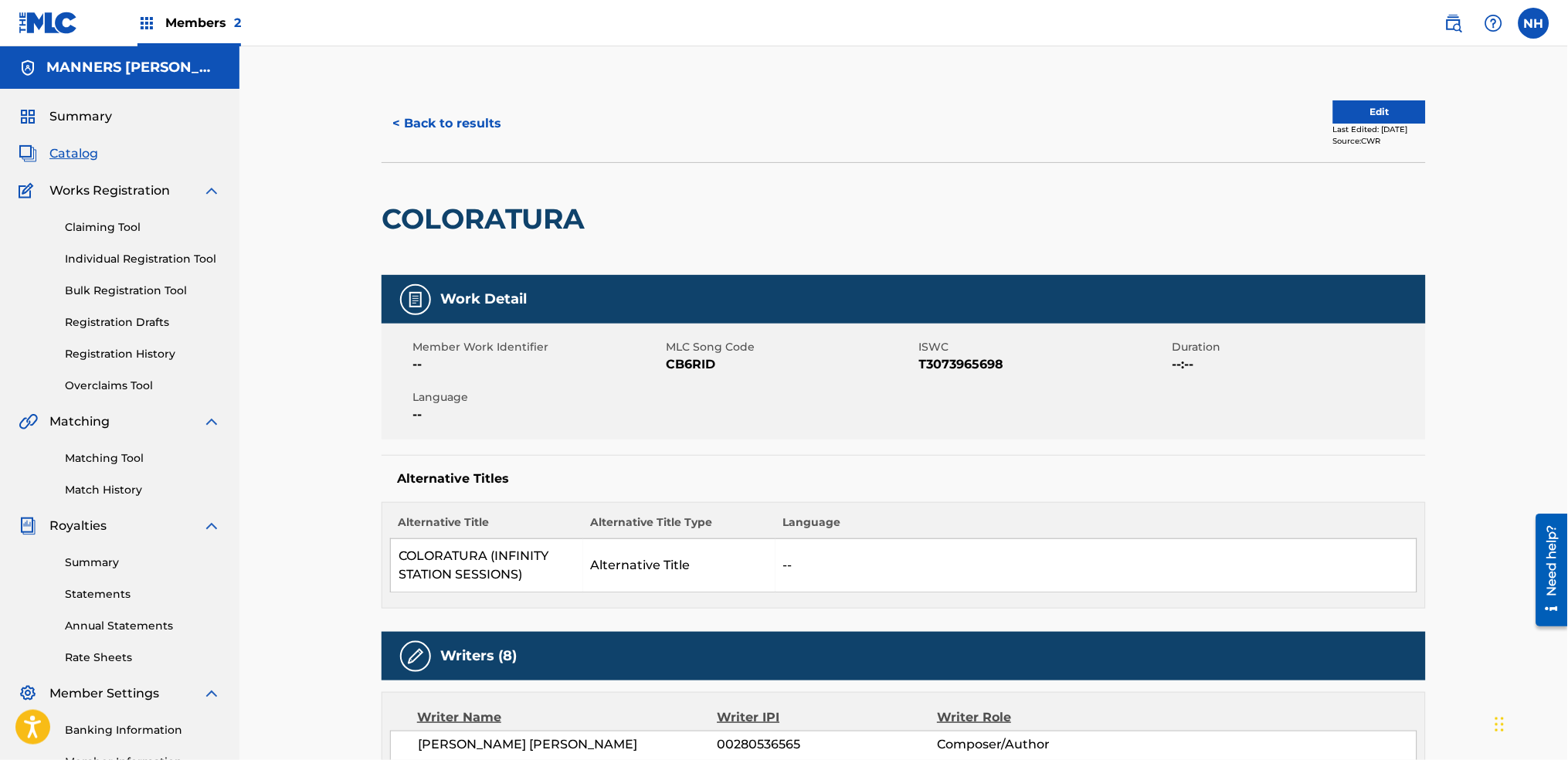
click at [400, 121] on button "< Back to results" at bounding box center [447, 123] width 130 height 39
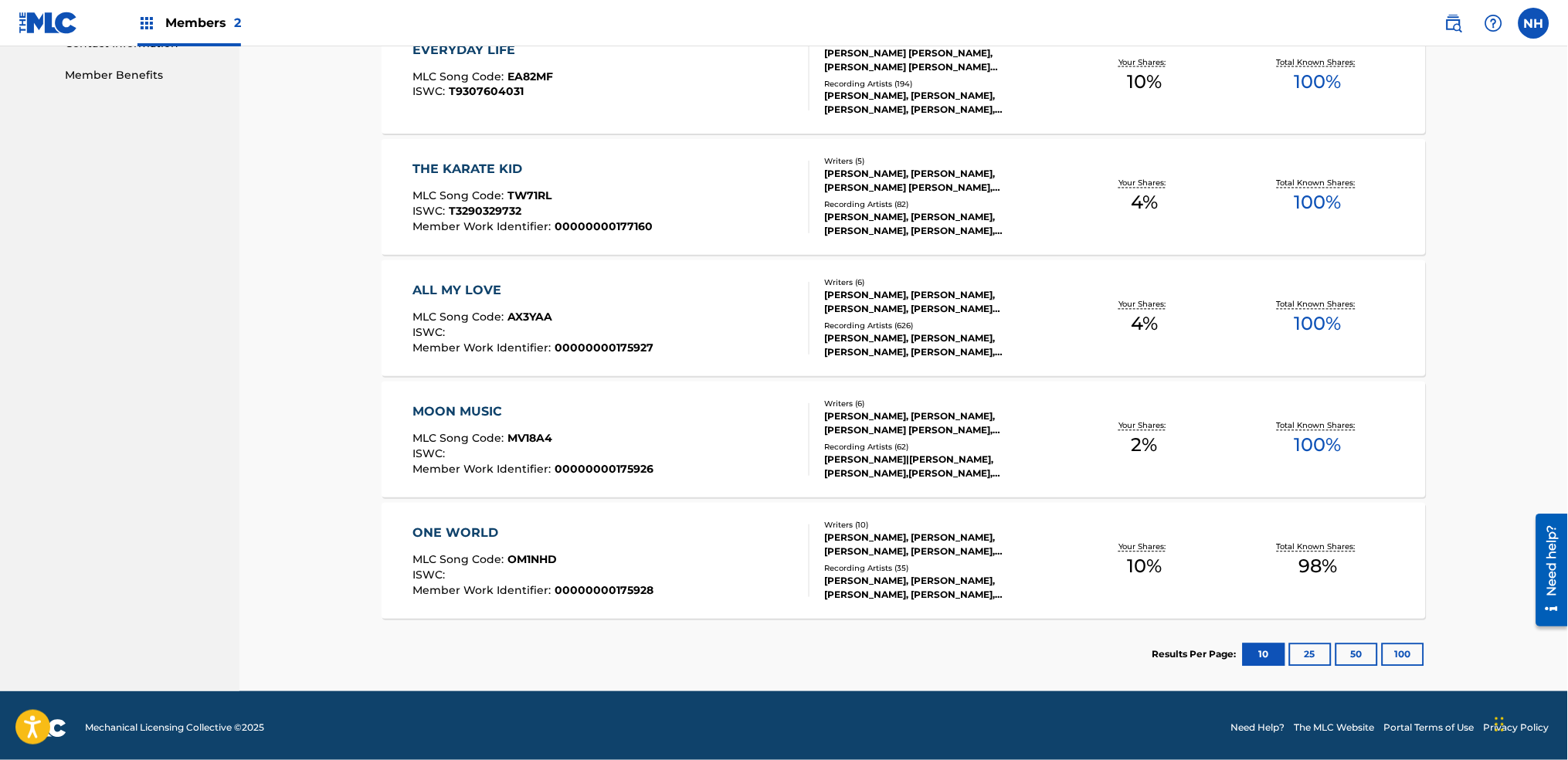
scroll to position [756, 0]
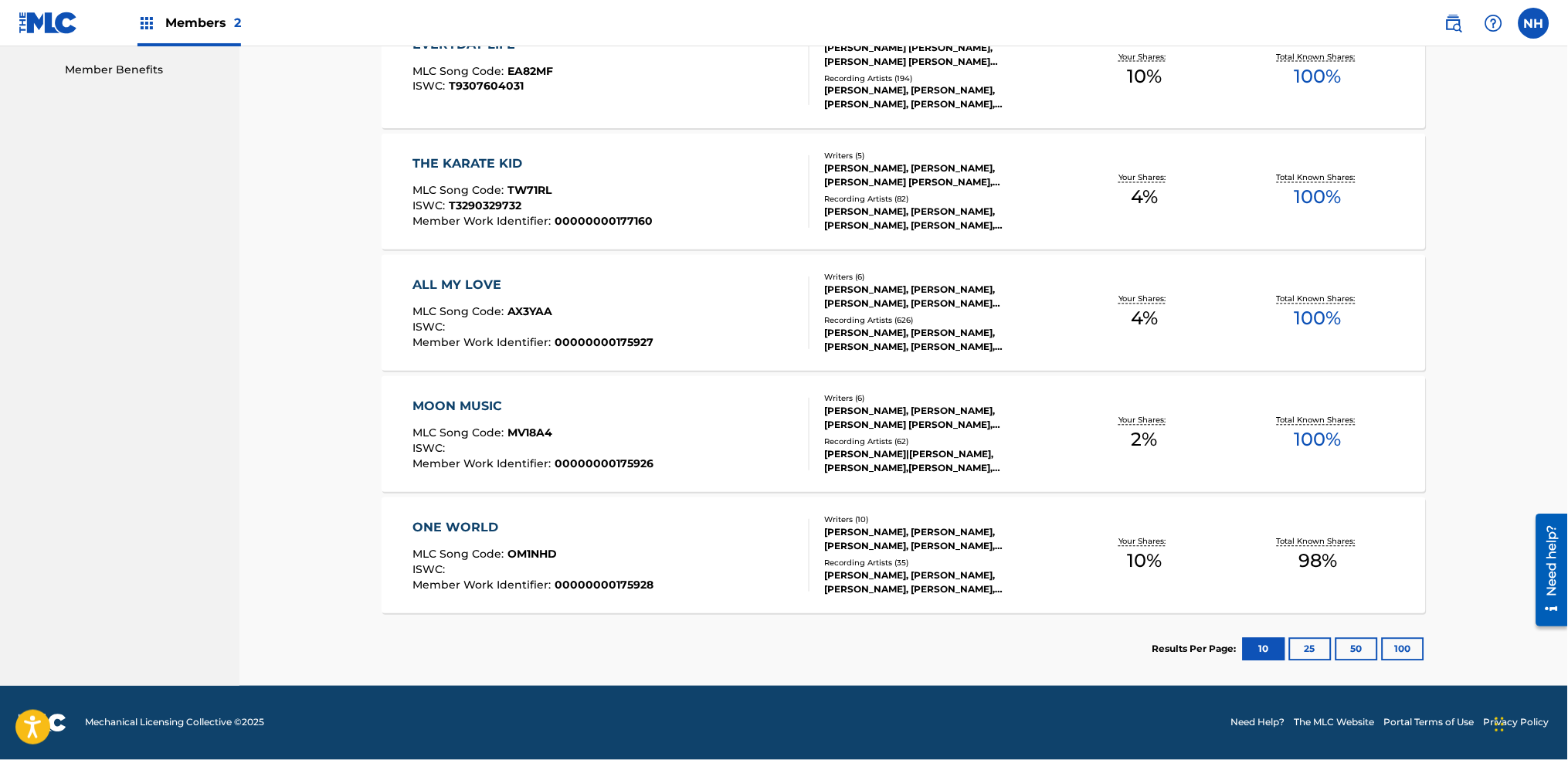
click at [676, 236] on div "THE KARATE KID MLC Song Code : TW71RL ISWC : T3290329732 Member Work Identifier…" at bounding box center [904, 191] width 1044 height 116
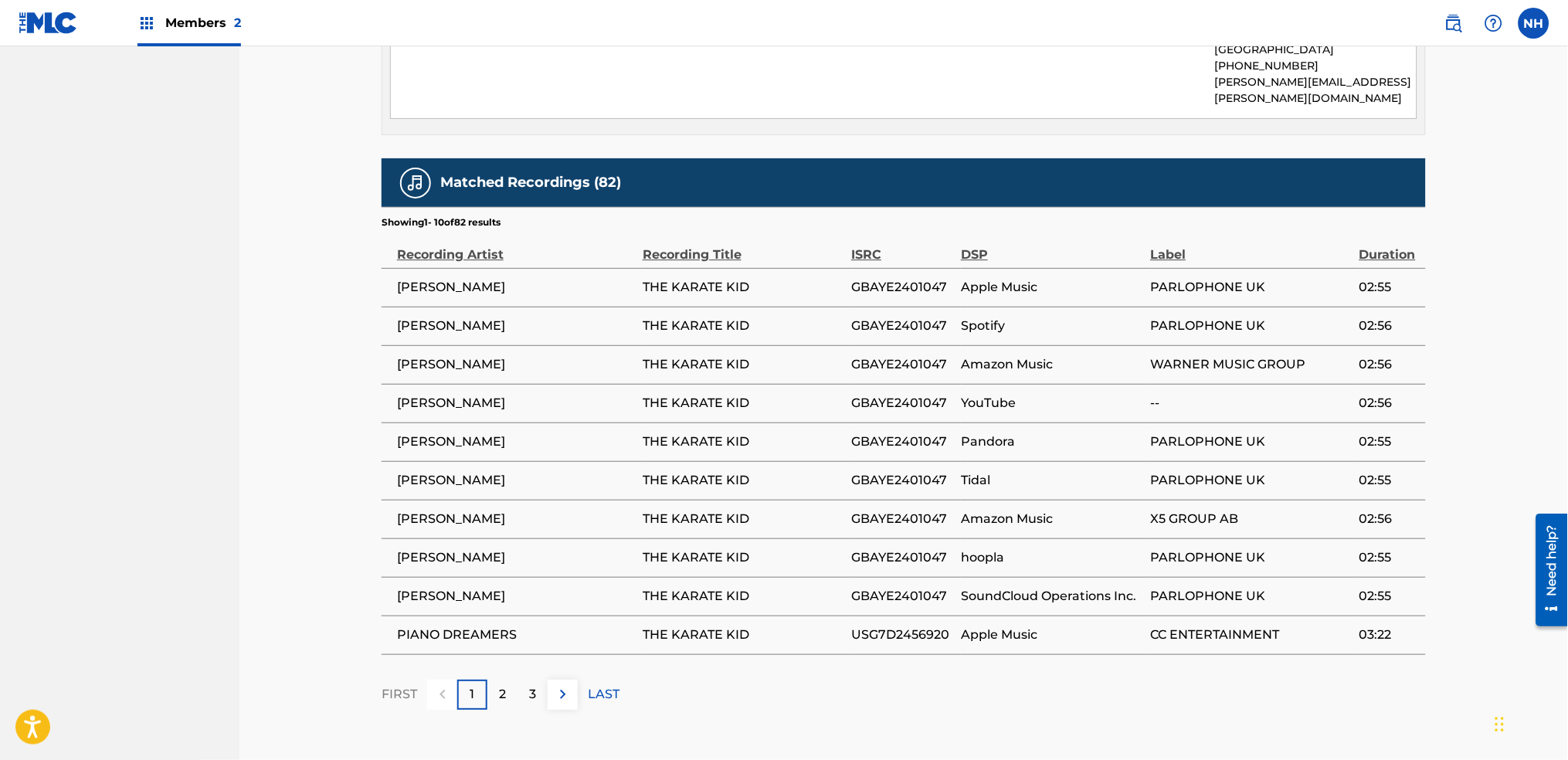
scroll to position [1356, 0]
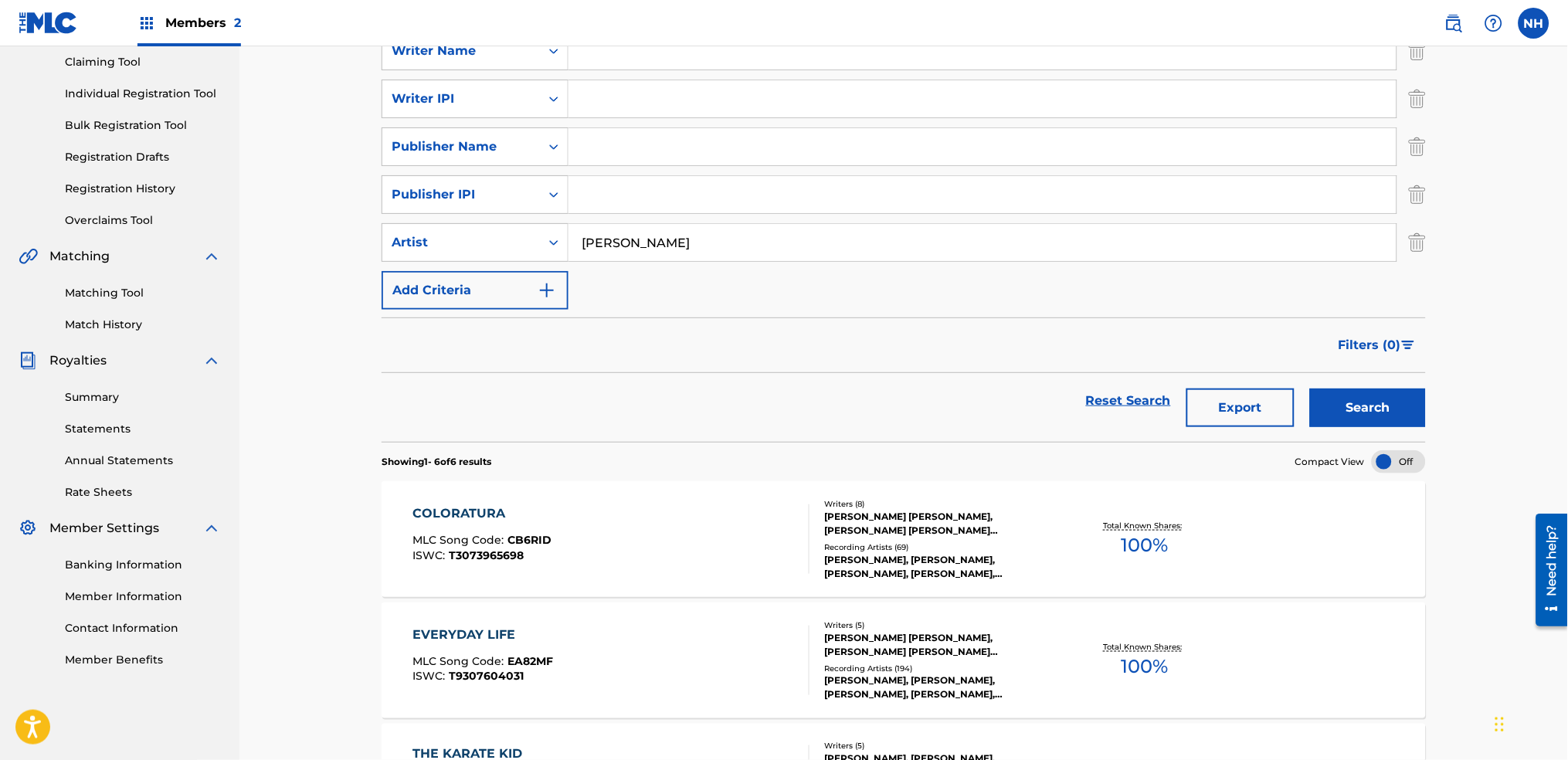
scroll to position [756, 0]
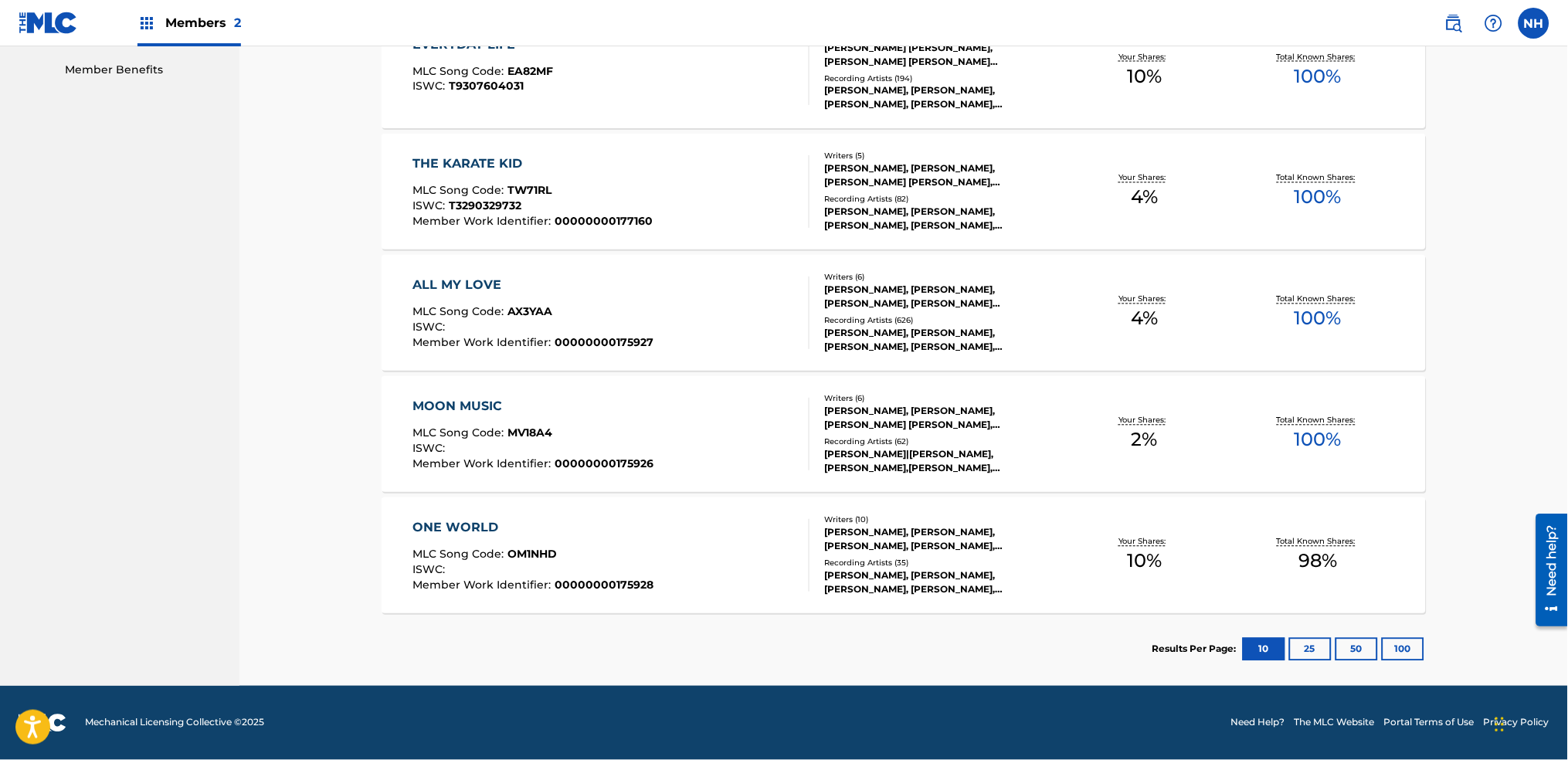
click at [701, 598] on div "ONE WORLD MLC Song Code : OM1NHD ISWC : Member Work Identifier : 00000000175928…" at bounding box center [904, 555] width 1044 height 116
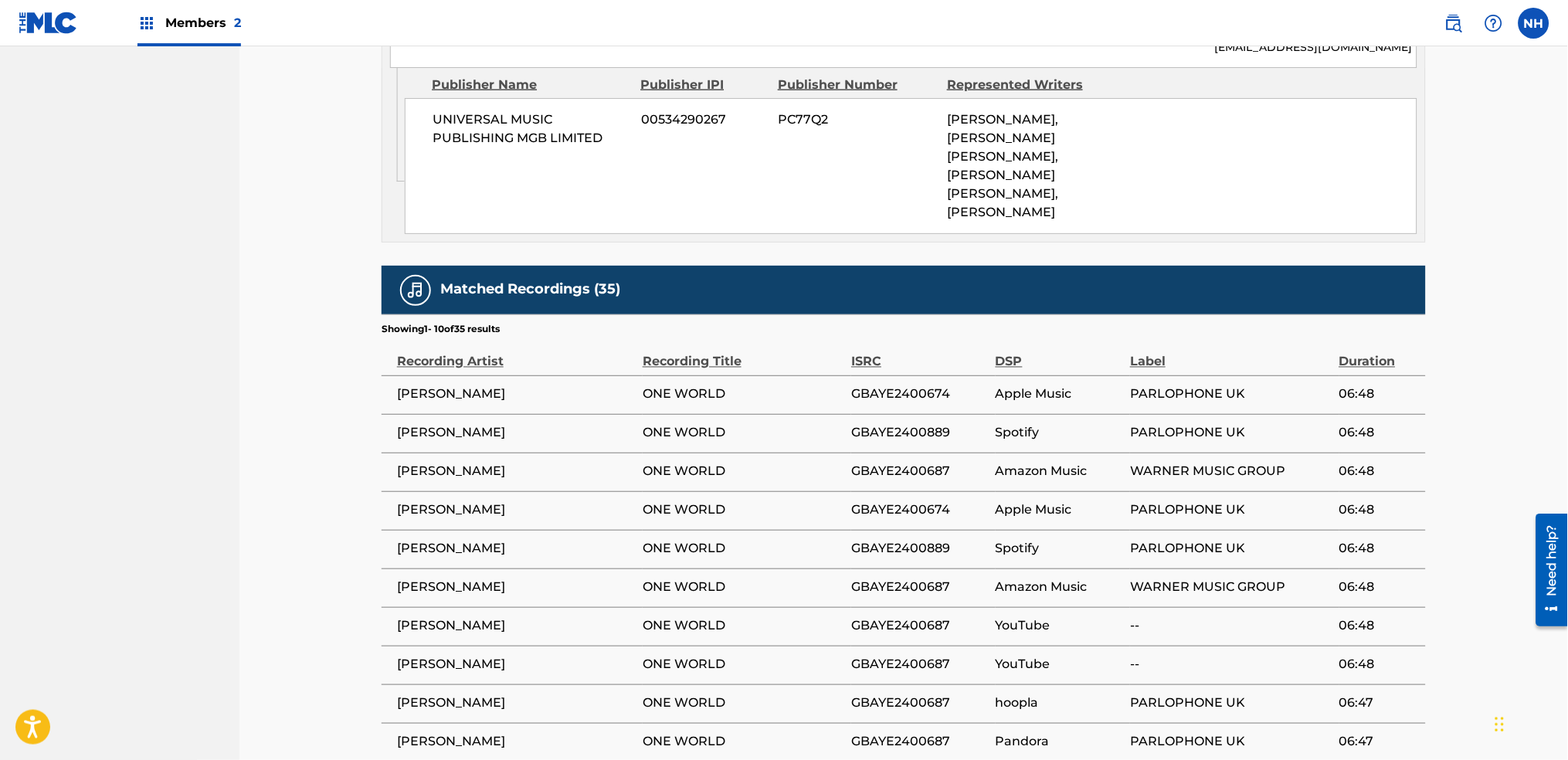
scroll to position [2341, 0]
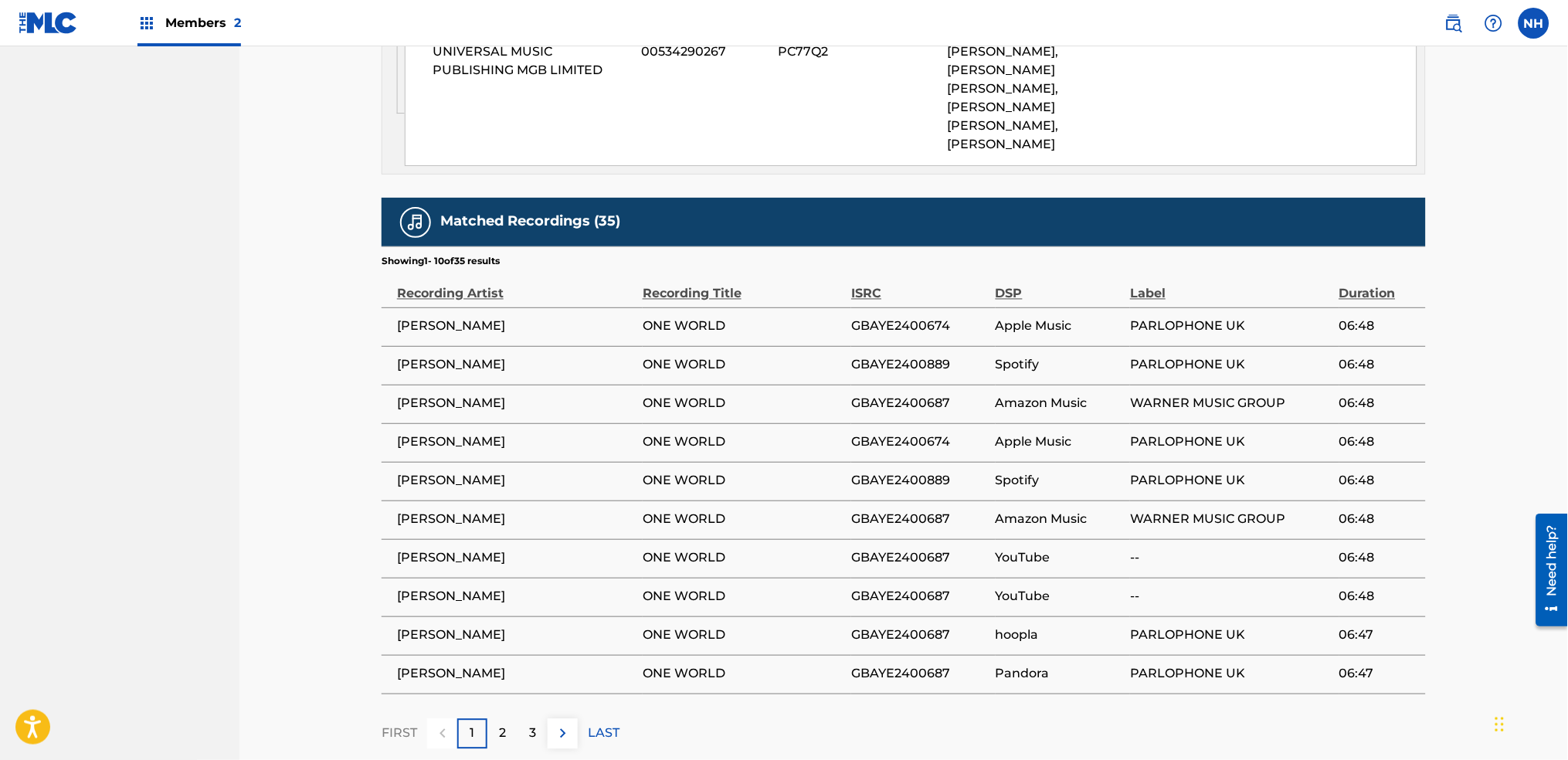
click at [537, 719] on div "3" at bounding box center [532, 734] width 30 height 30
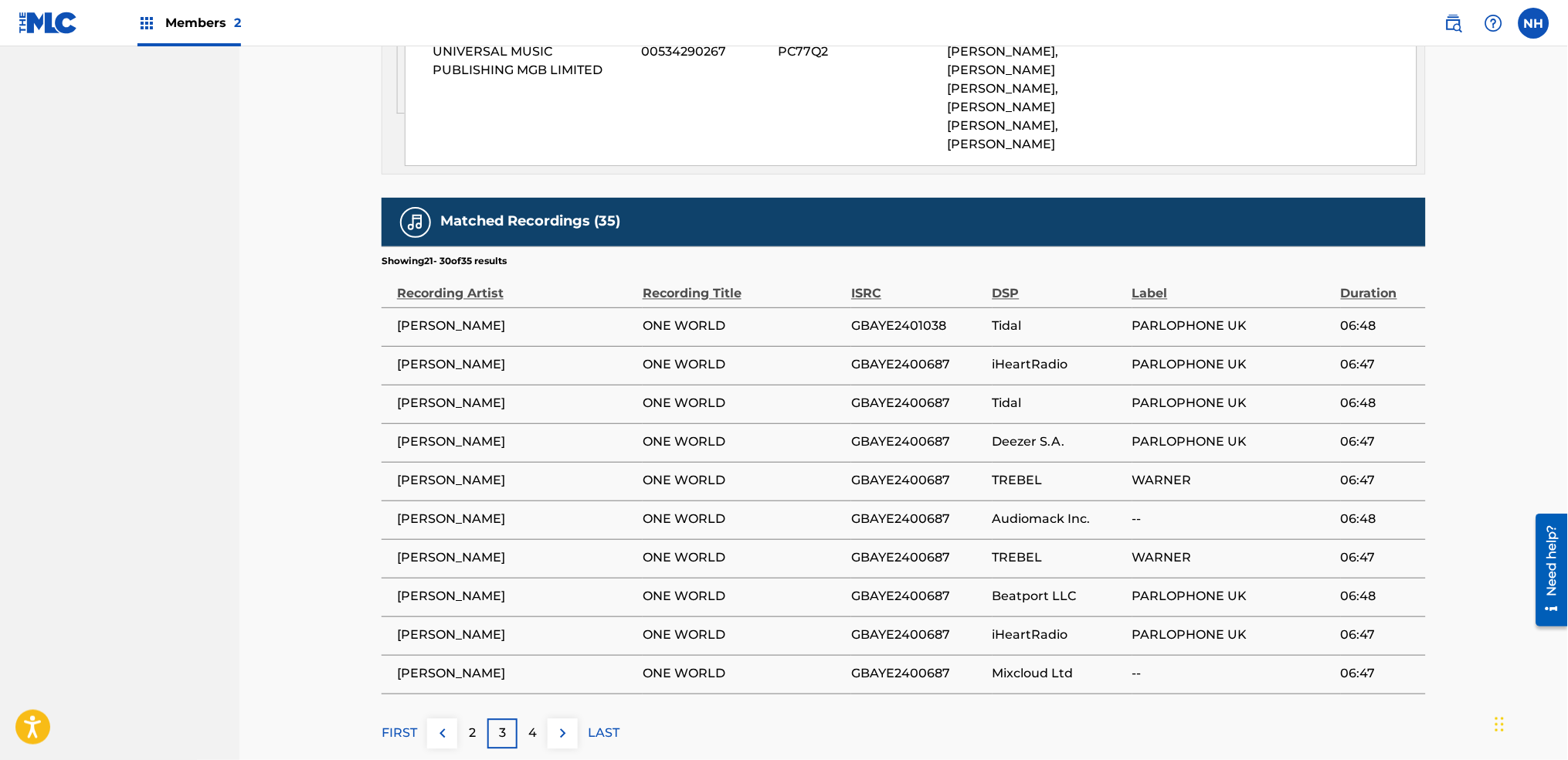
click at [537, 719] on div "4" at bounding box center [532, 734] width 30 height 30
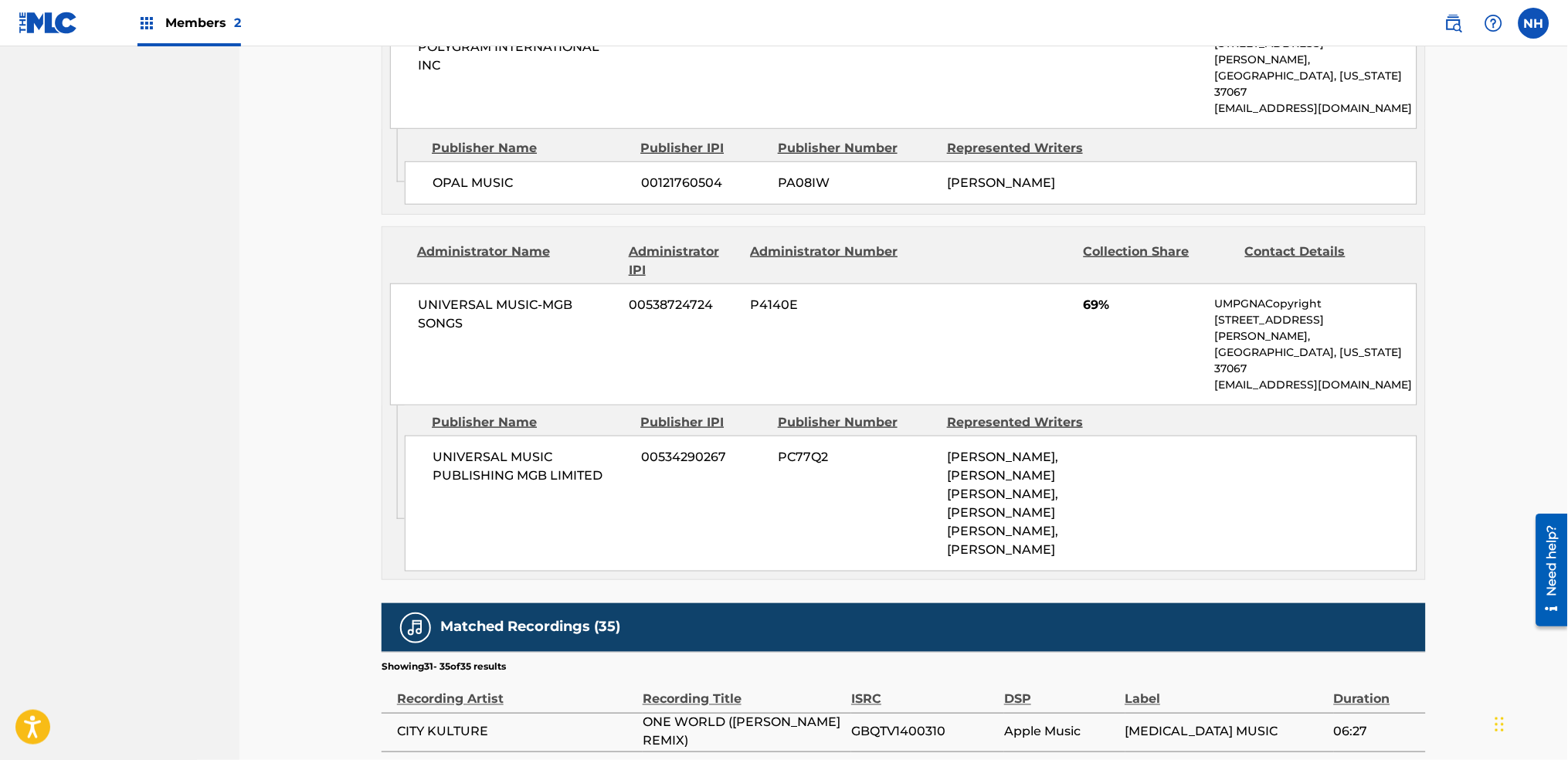
scroll to position [2147, 0]
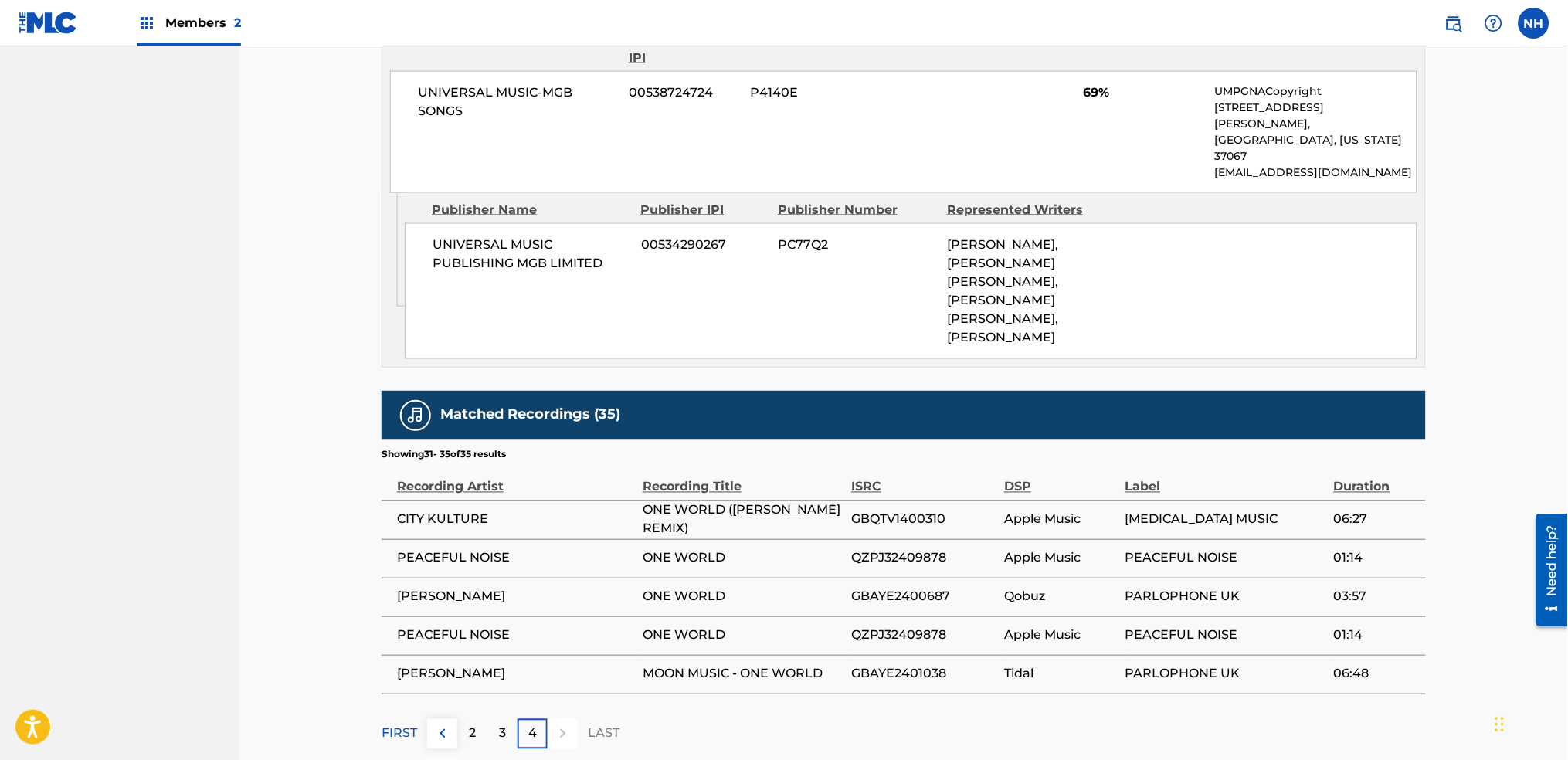
click at [537, 719] on div "4" at bounding box center [532, 734] width 30 height 30
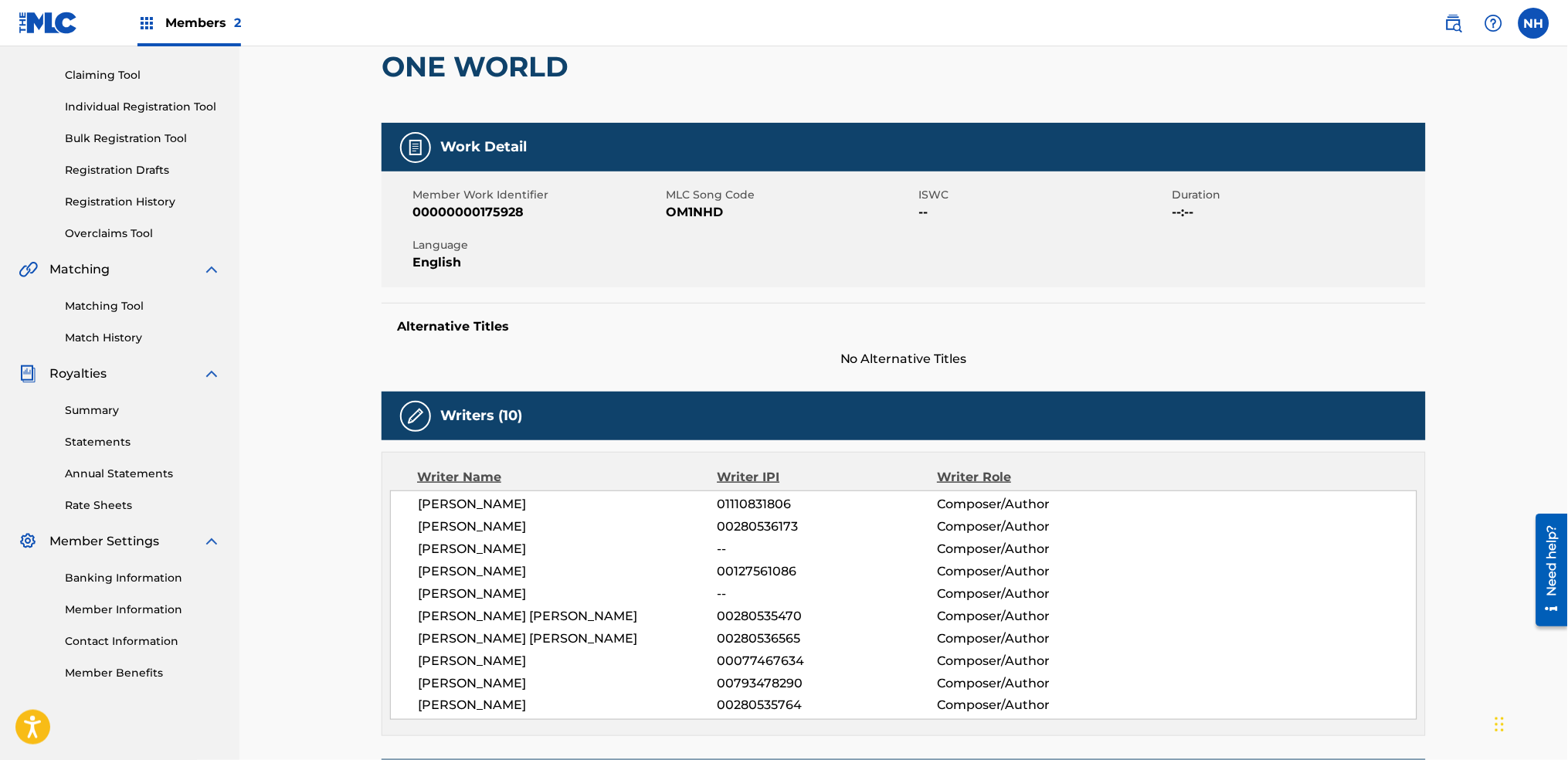
scroll to position [0, 0]
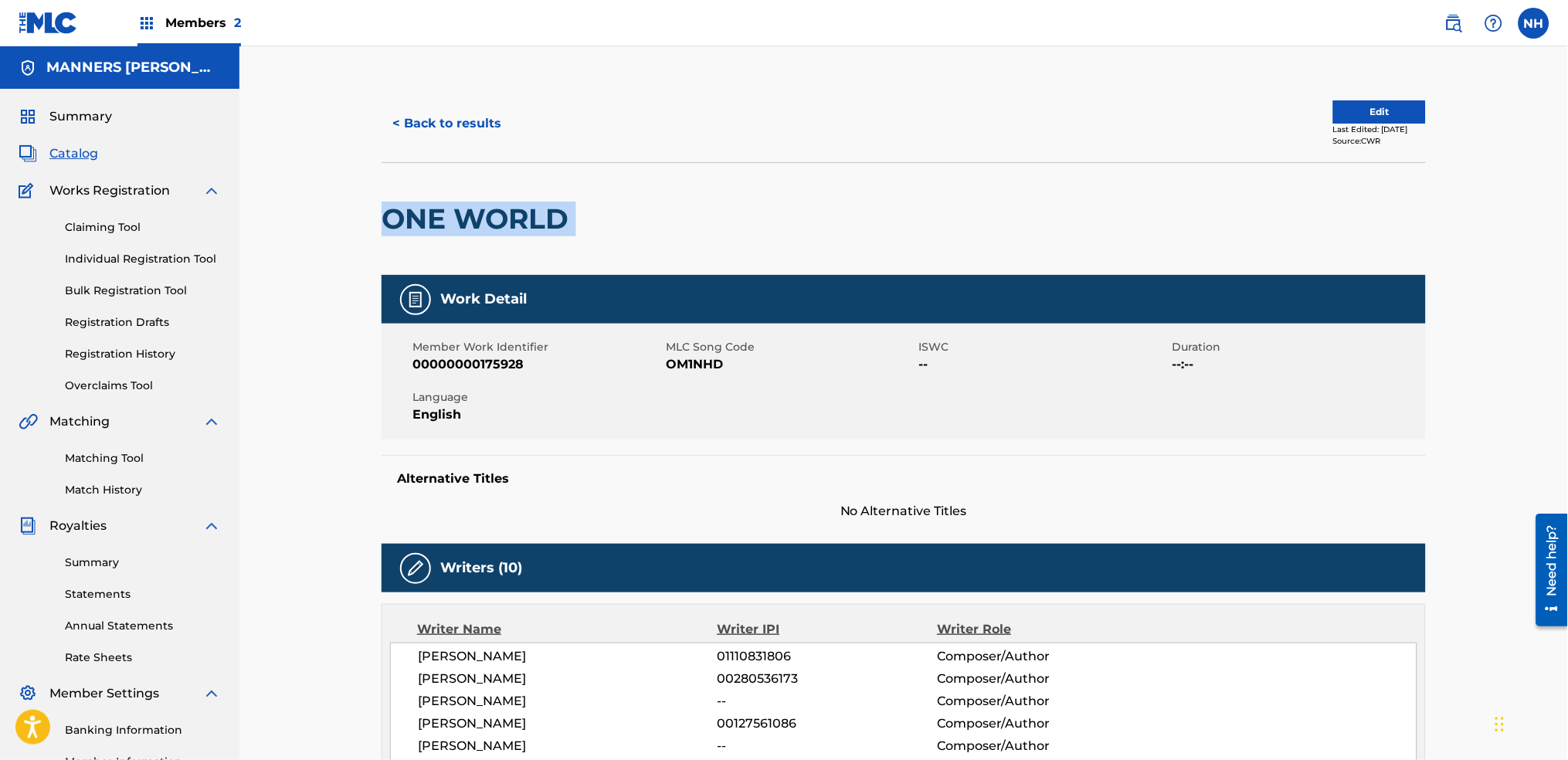
drag, startPoint x: 673, startPoint y: 235, endPoint x: 369, endPoint y: 221, distance: 304.3
click at [472, 111] on button "< Back to results" at bounding box center [447, 123] width 130 height 39
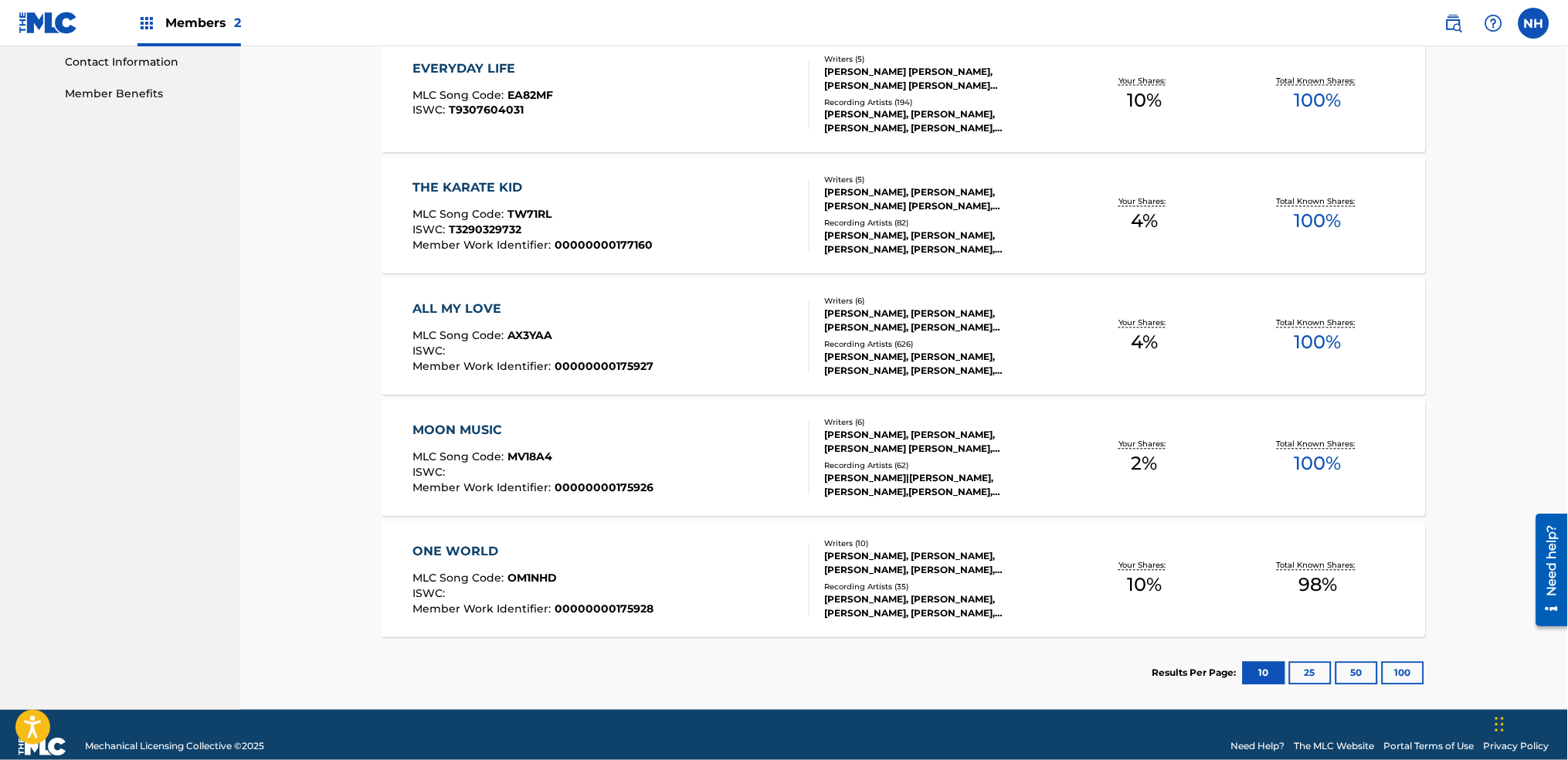
scroll to position [756, 0]
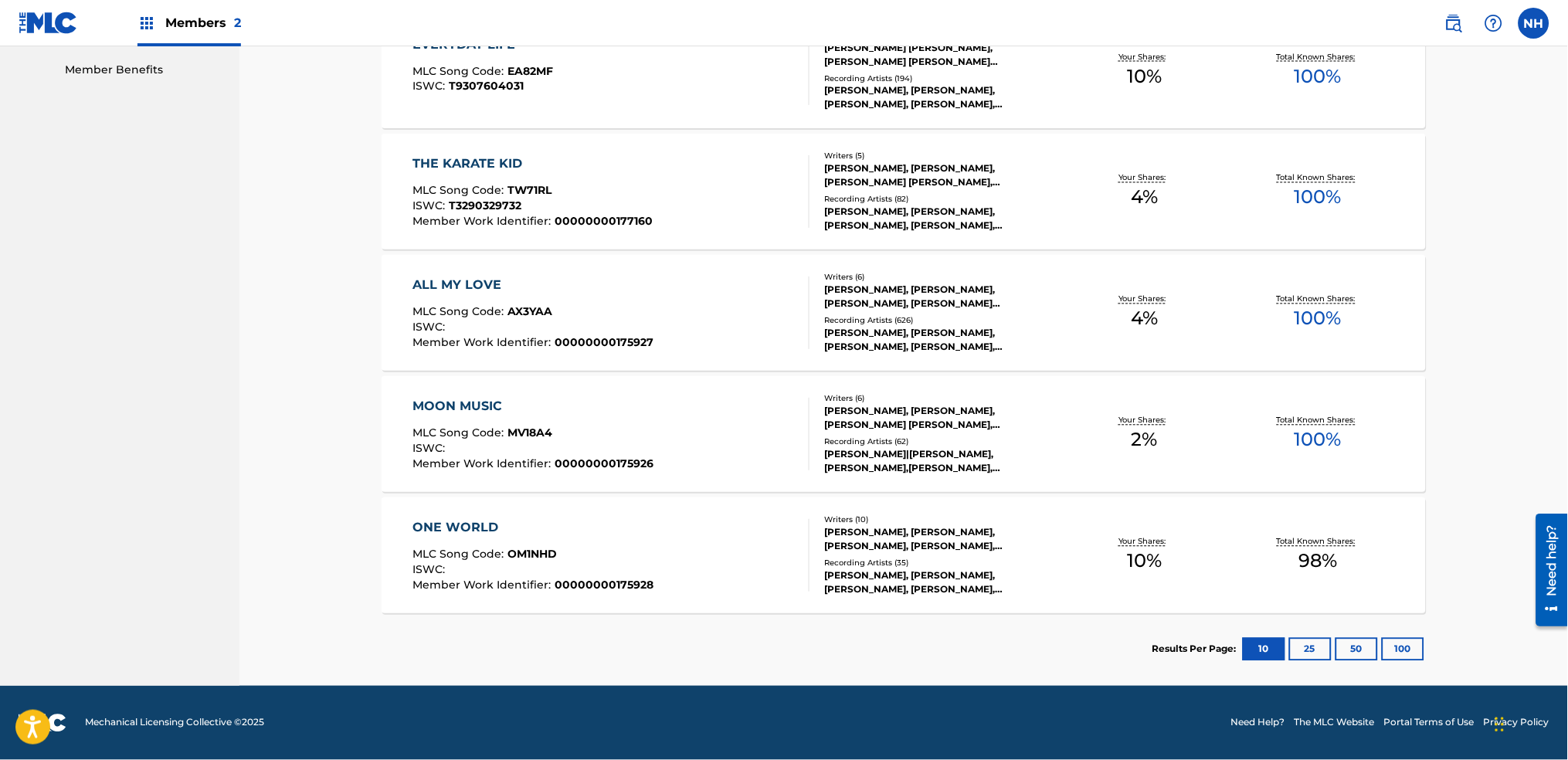
click at [559, 325] on div "ISWC :" at bounding box center [534, 330] width 241 height 16
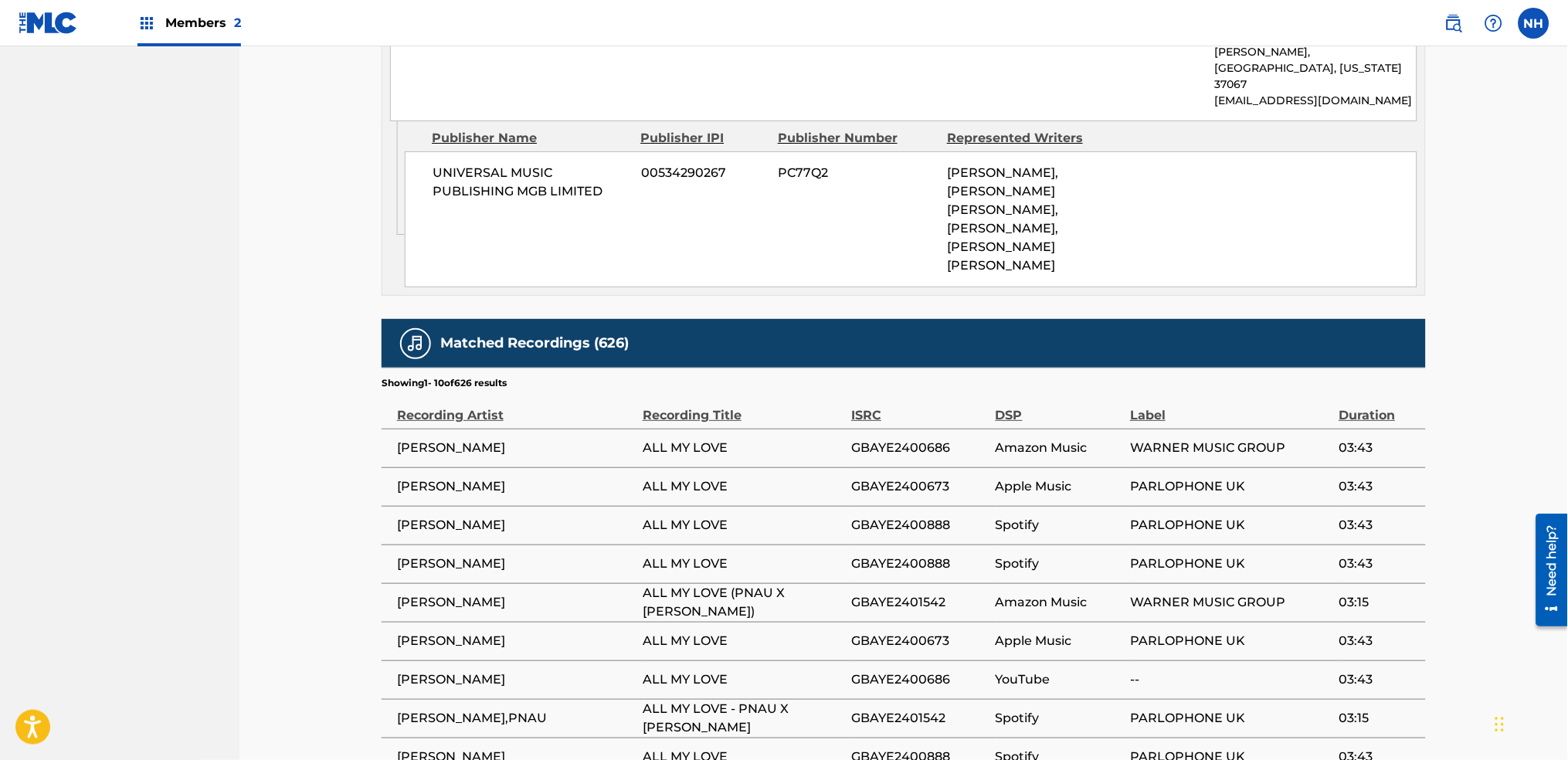
scroll to position [1750, 0]
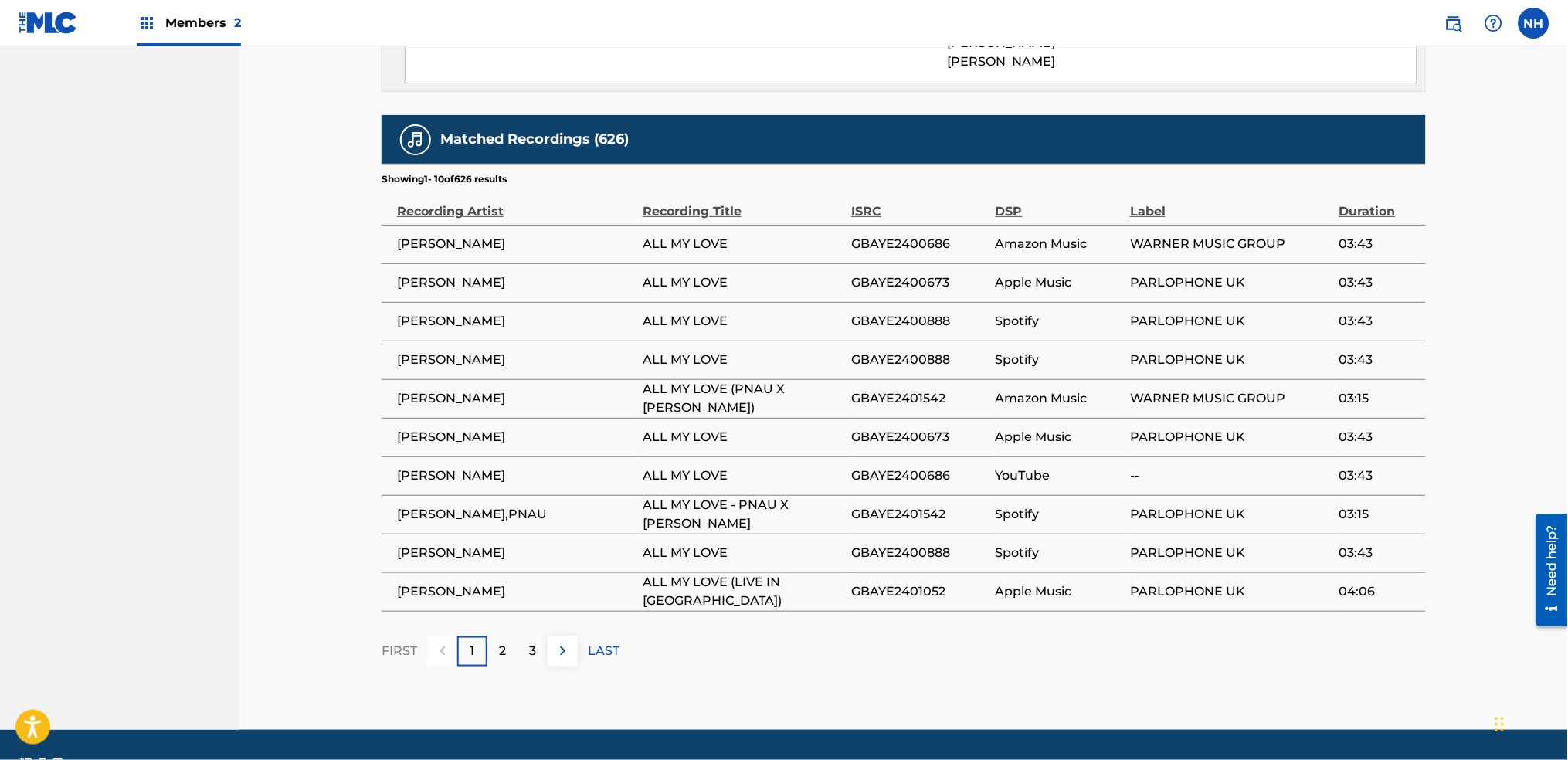
click at [532, 642] on p "3" at bounding box center [533, 651] width 7 height 19
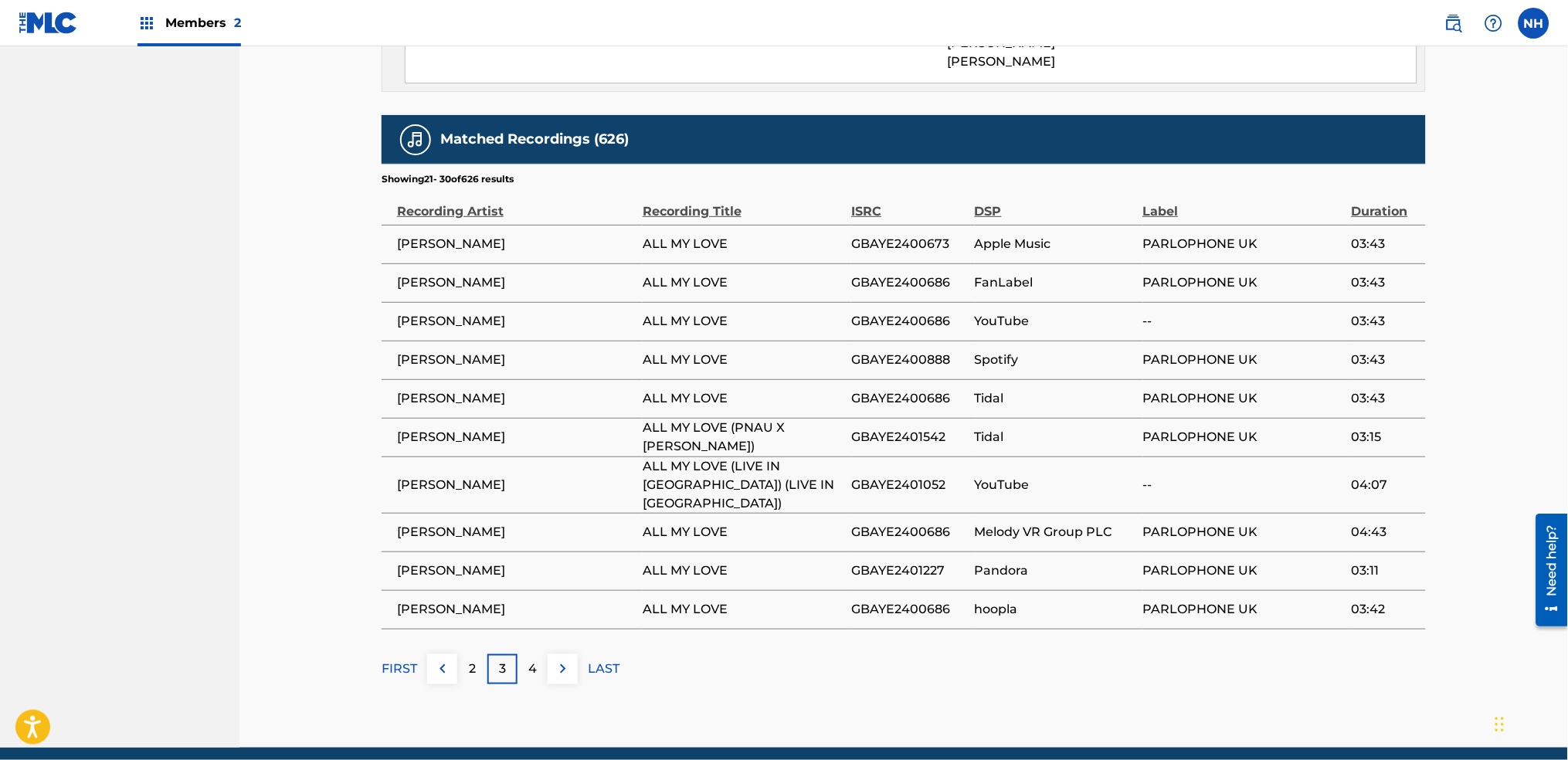
click at [532, 660] on p "4" at bounding box center [533, 669] width 8 height 19
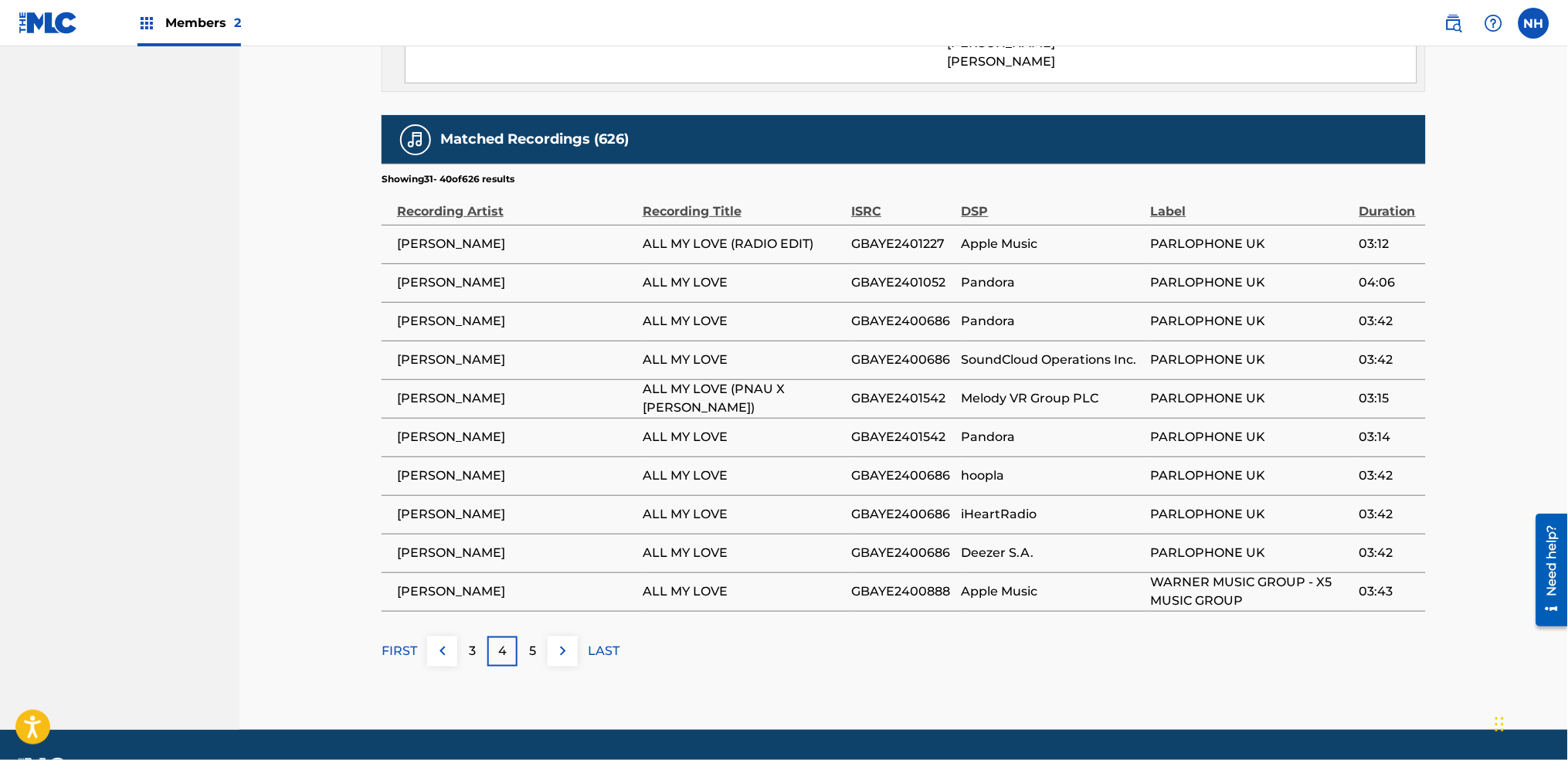
click at [584, 637] on div "FIRST 3 4 5 LAST" at bounding box center [904, 652] width 1044 height 30
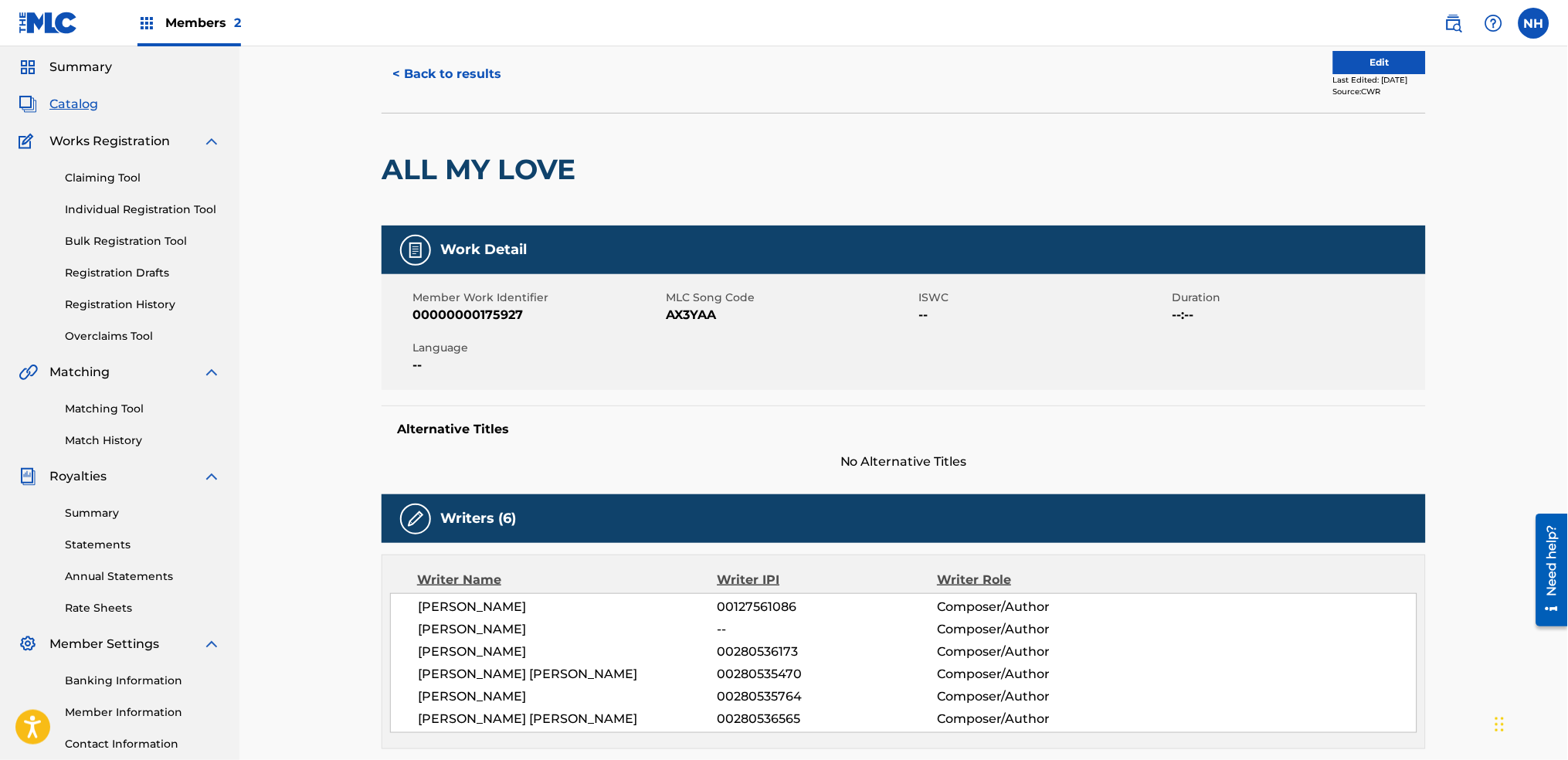
scroll to position [0, 0]
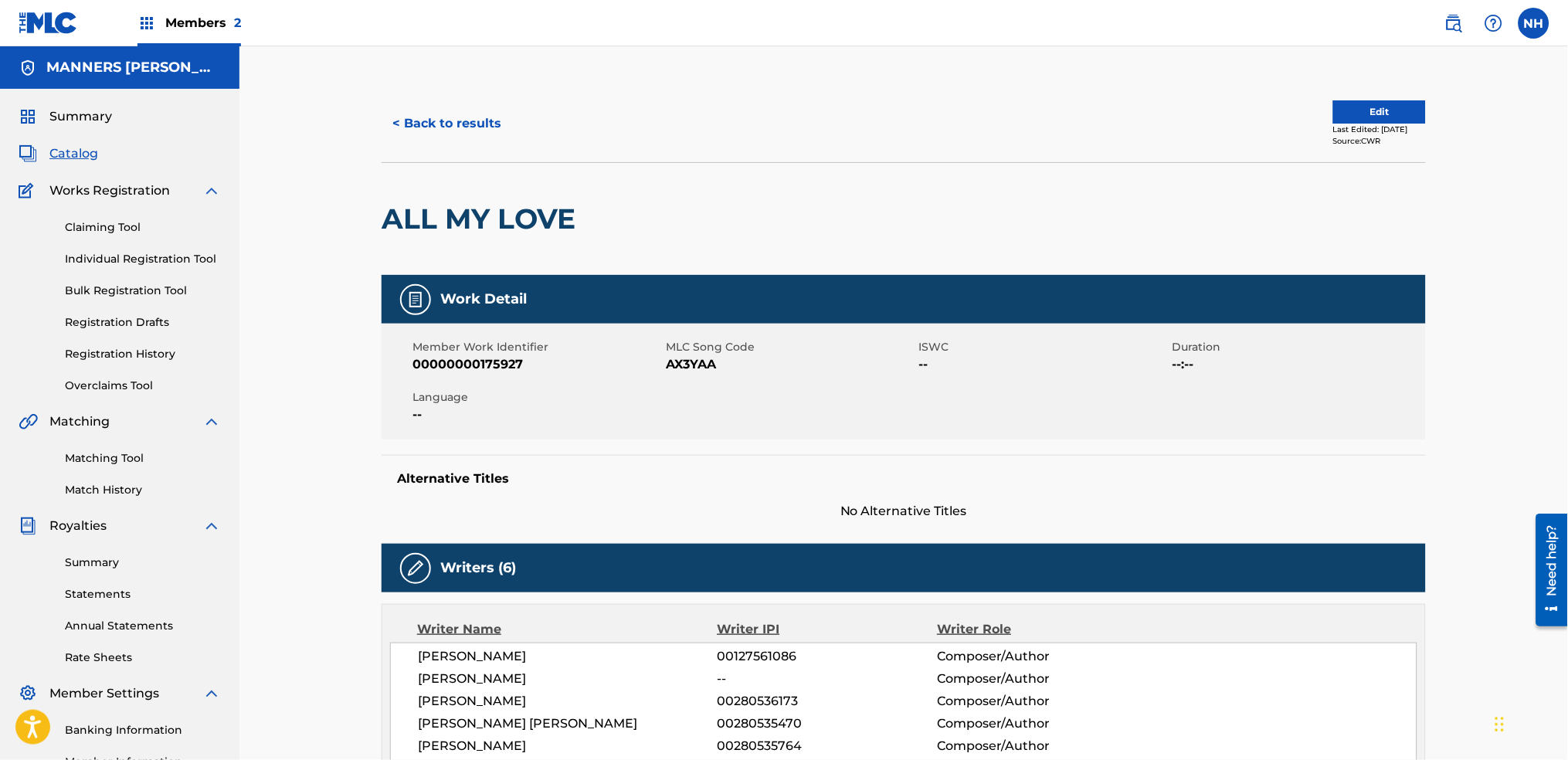
click at [450, 130] on button "< Back to results" at bounding box center [447, 123] width 130 height 39
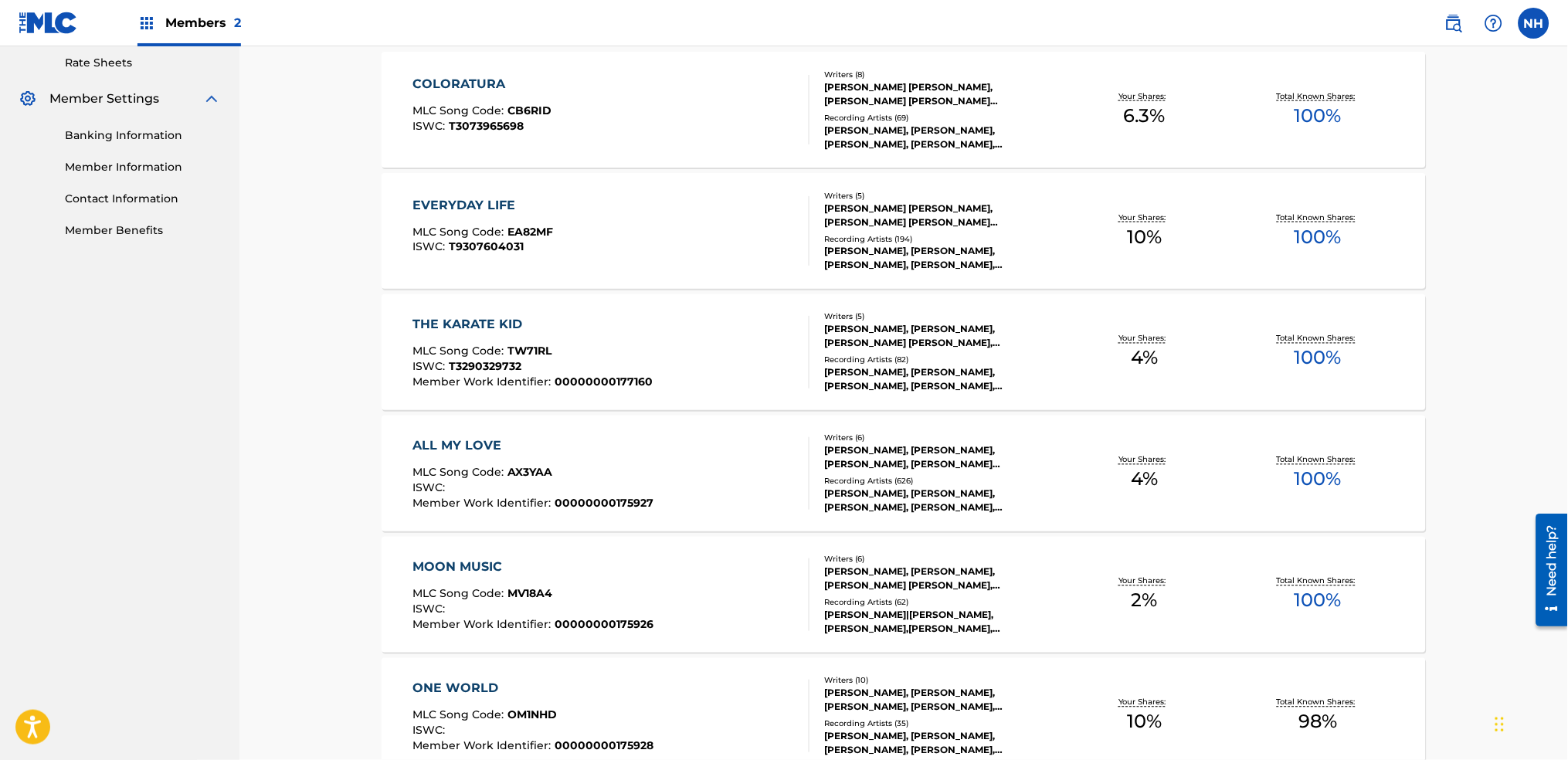
scroll to position [476, 0]
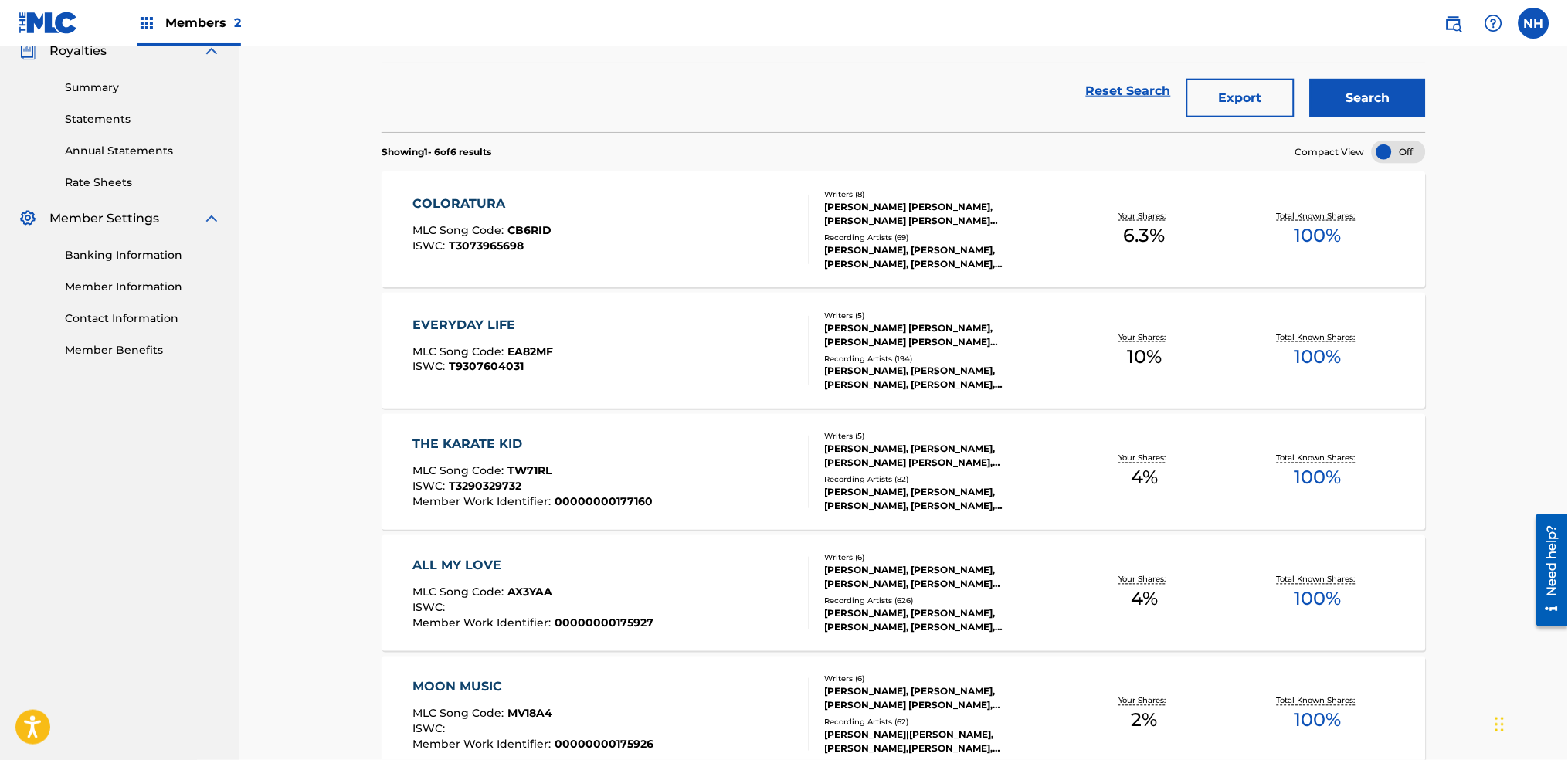
click at [629, 221] on div "COLORATURA MLC Song Code : CB6RID ISWC : T3073965698" at bounding box center [611, 230] width 397 height 70
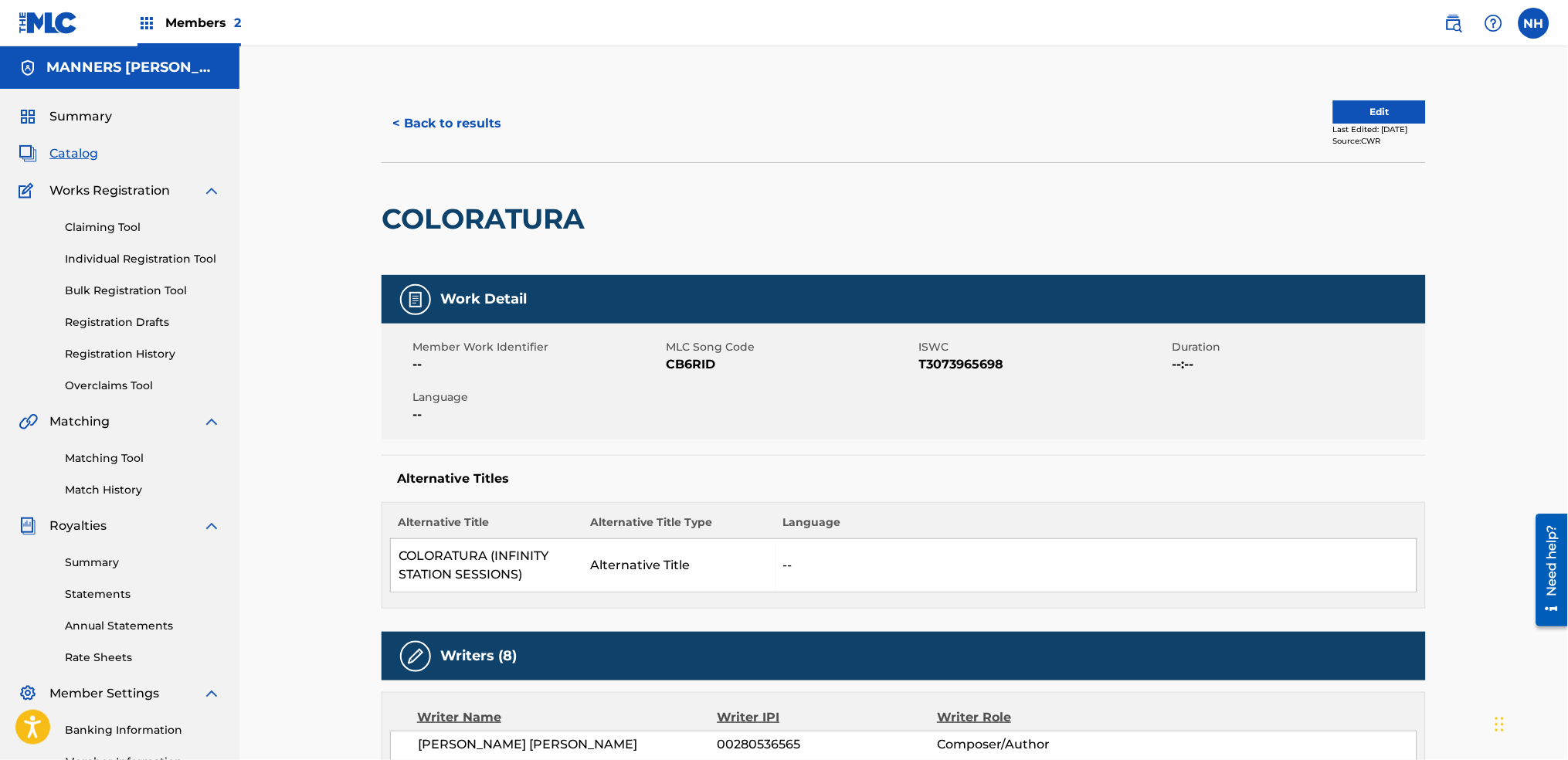
click at [479, 121] on button "< Back to results" at bounding box center [447, 123] width 130 height 39
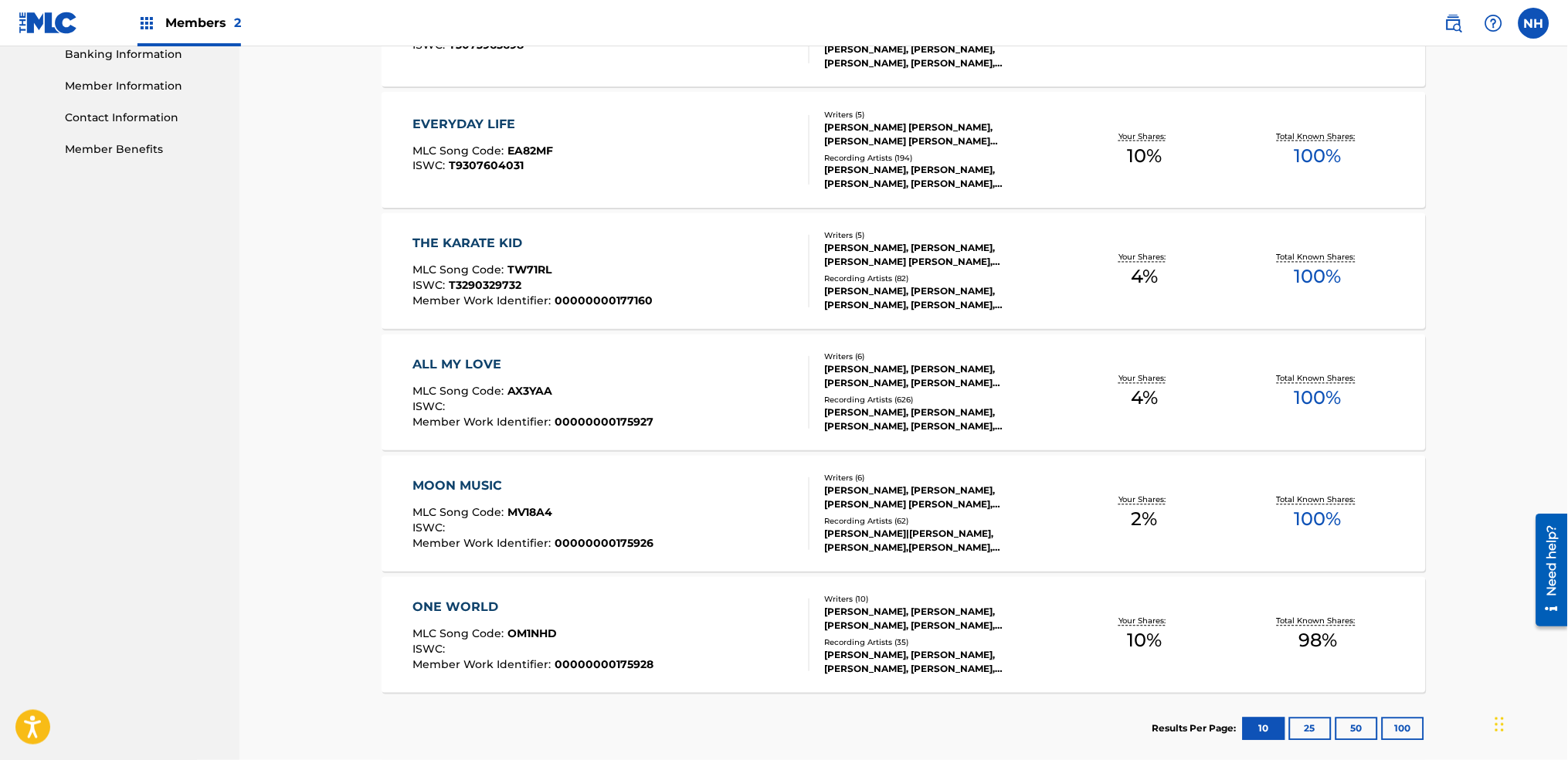
scroll to position [756, 0]
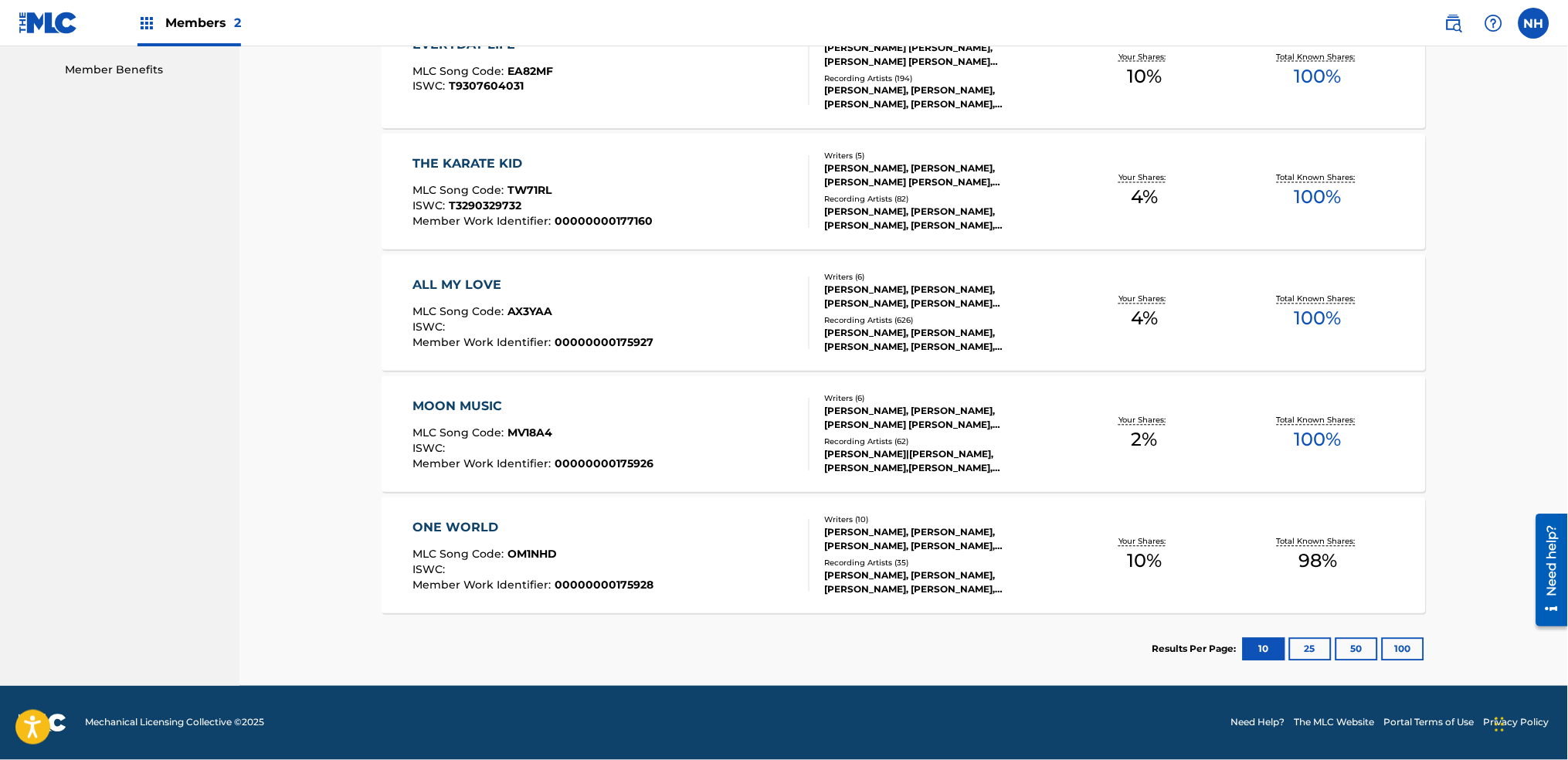
click at [651, 582] on div "ONE WORLD MLC Song Code : OM1NHD ISWC : Member Work Identifier : 00000000175928" at bounding box center [611, 555] width 397 height 73
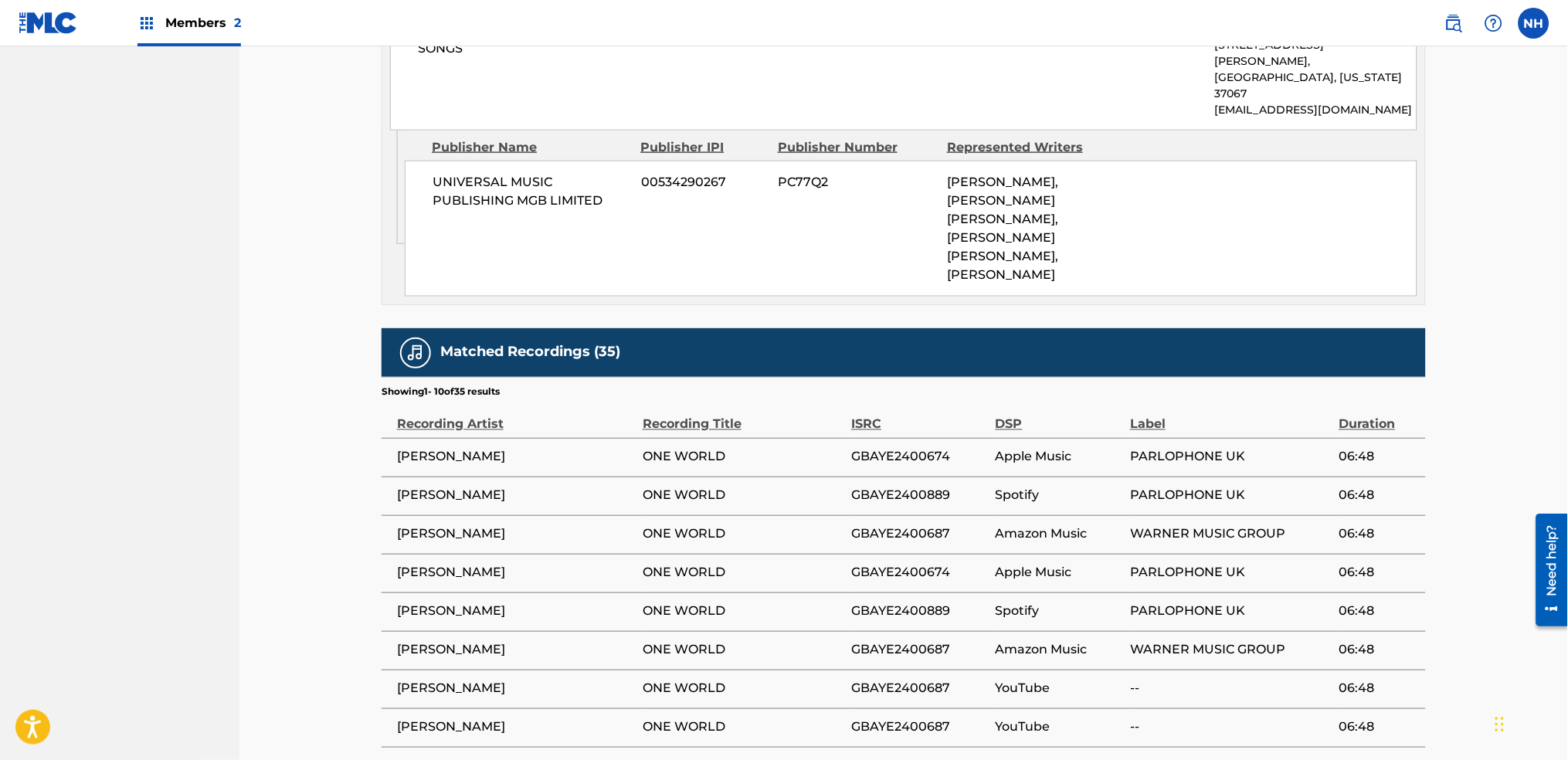
scroll to position [2238, 0]
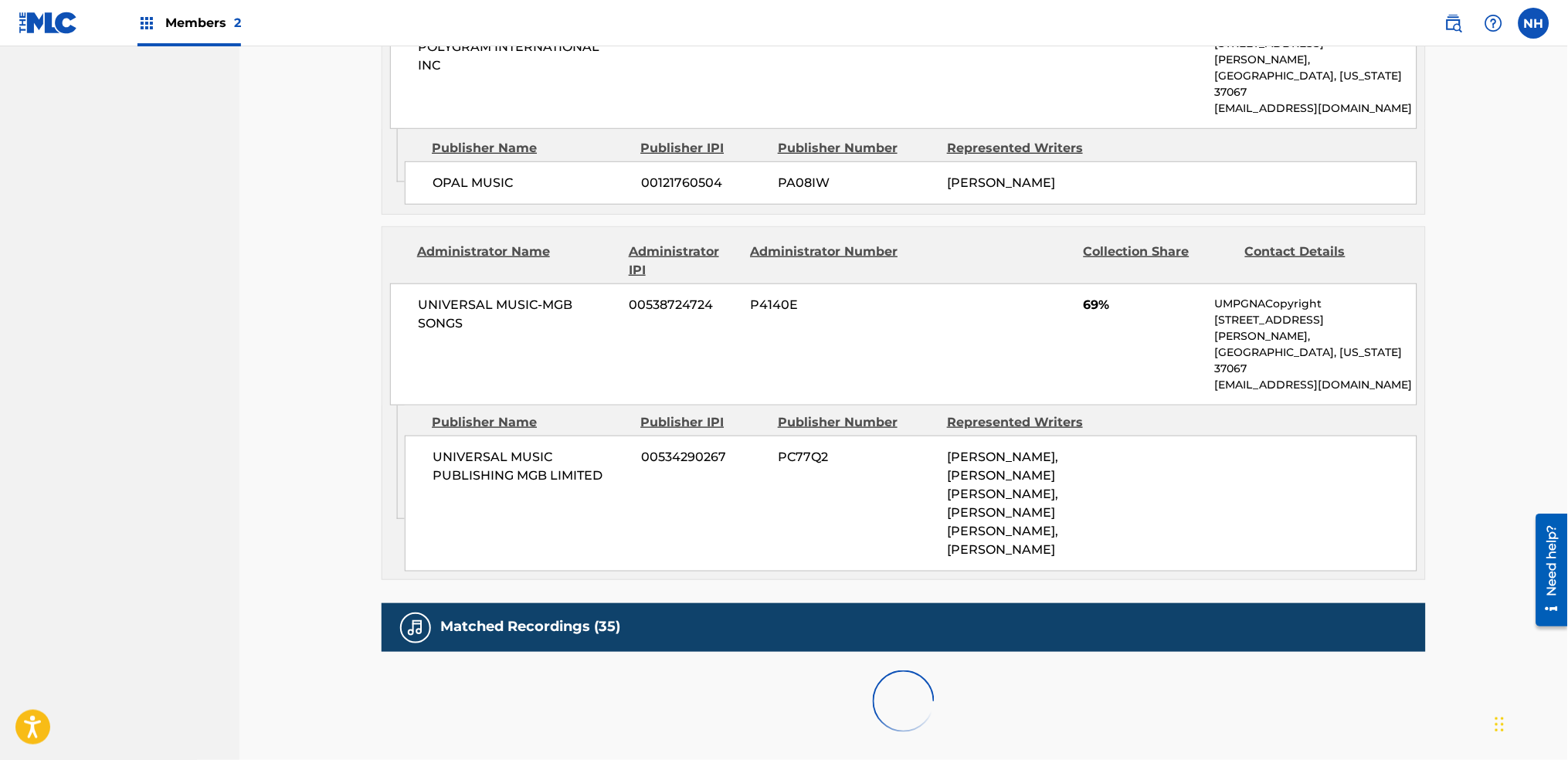
scroll to position [2147, 0]
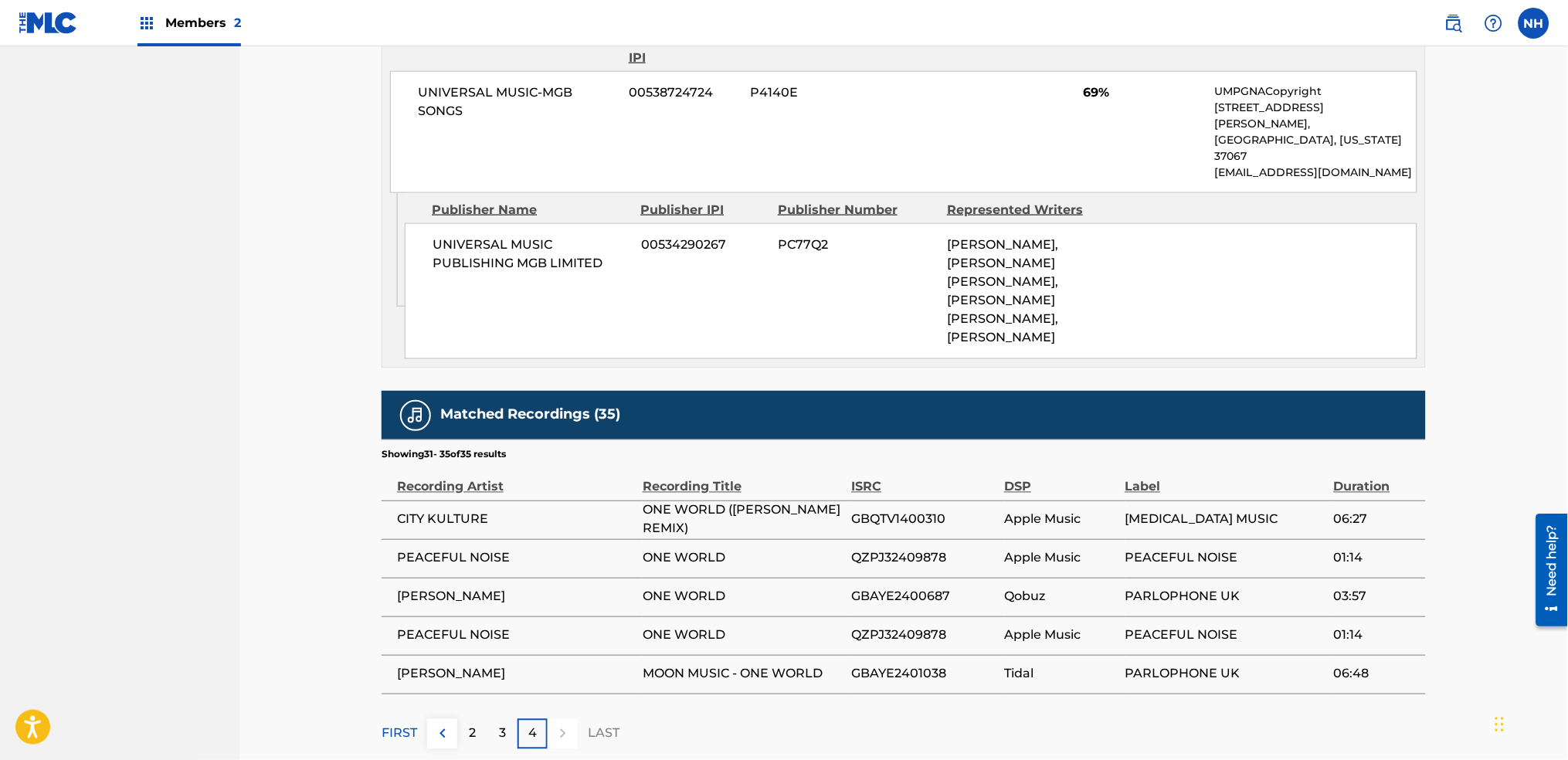
click at [516, 719] on div "3" at bounding box center [502, 734] width 30 height 30
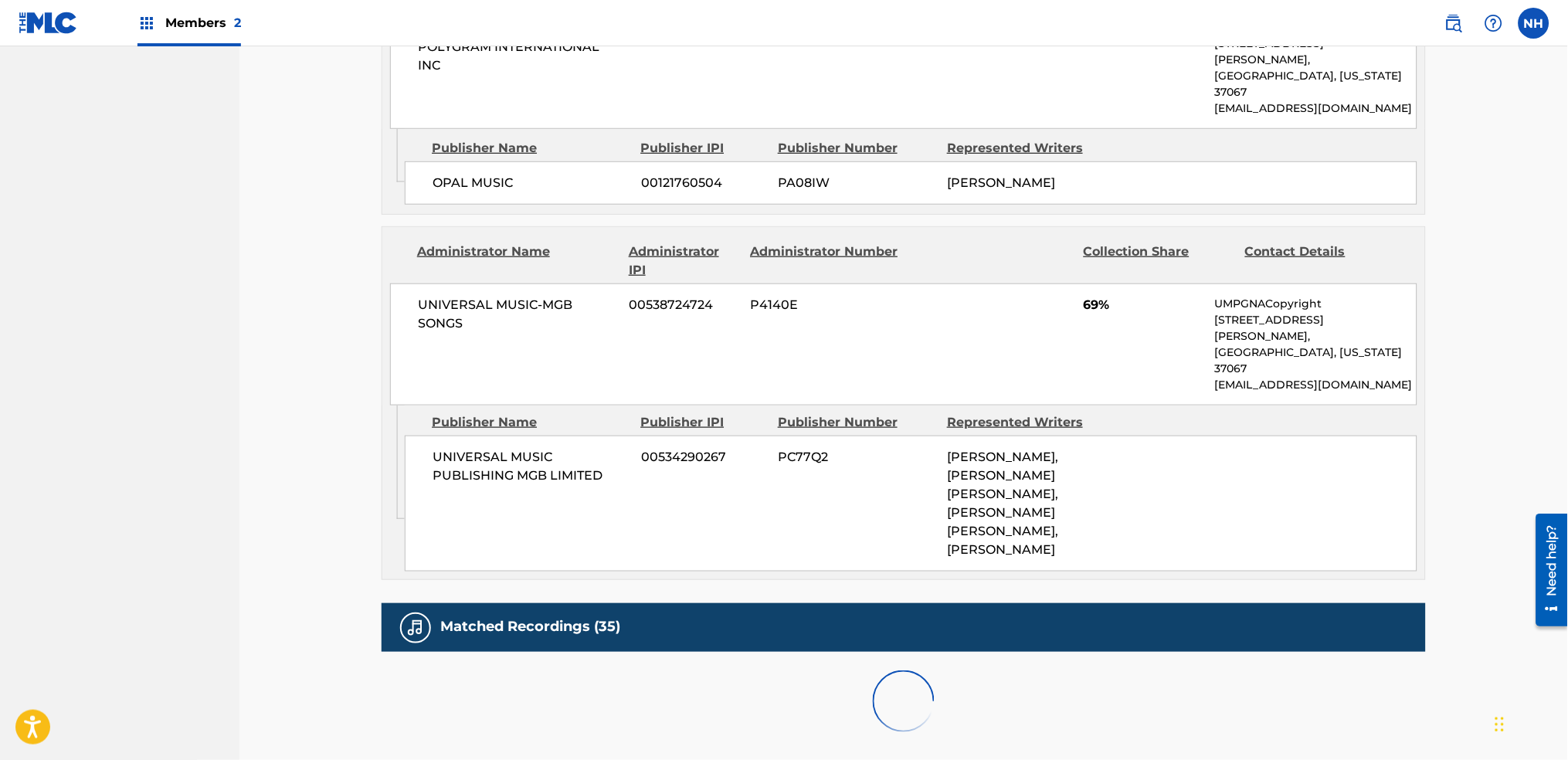
scroll to position [2238, 0]
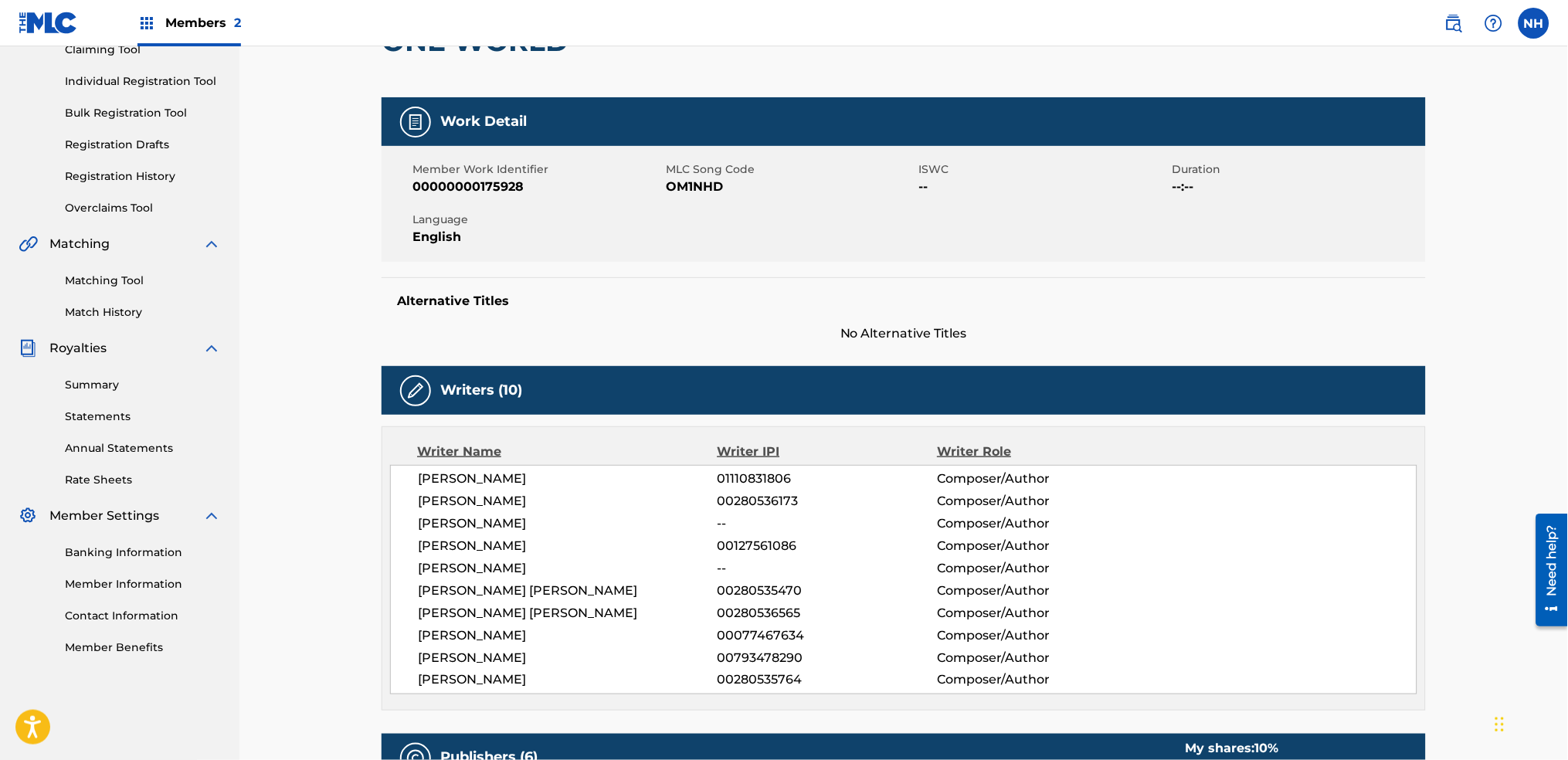
scroll to position [177, 0]
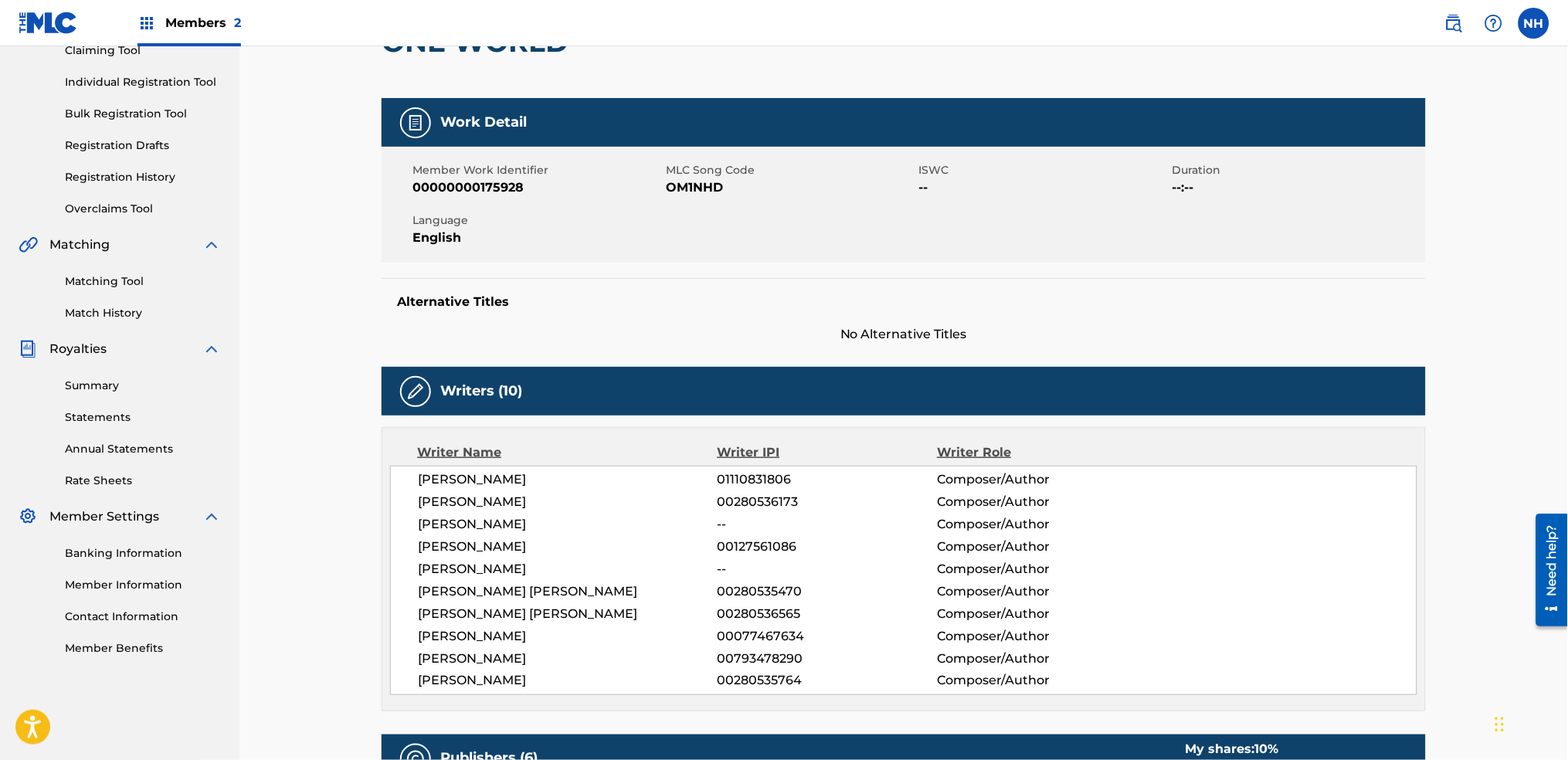
click at [72, 302] on div "Matching Tool Match History" at bounding box center [120, 288] width 202 height 67
click at [81, 305] on link "Match History" at bounding box center [143, 313] width 156 height 16
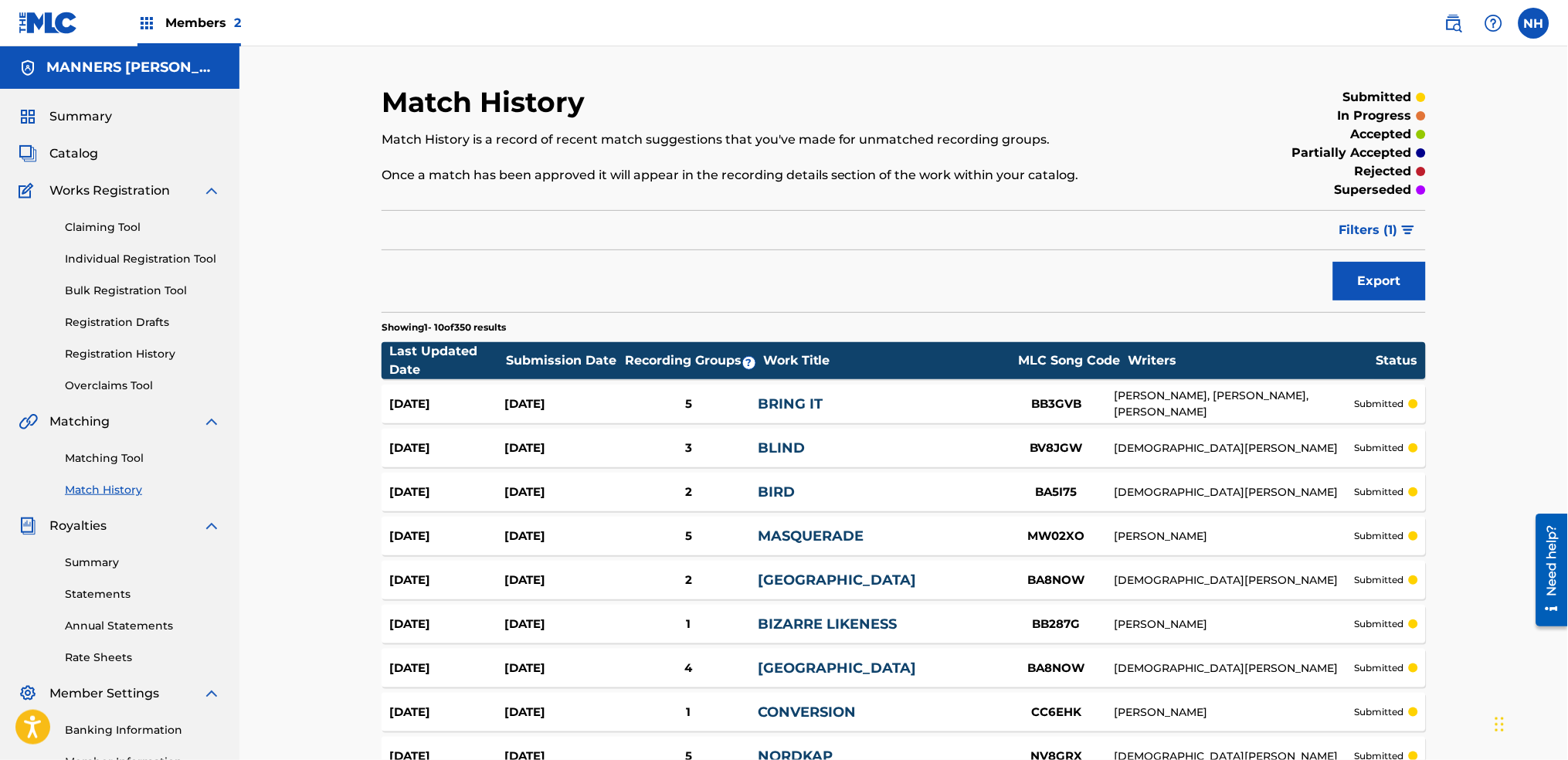
click at [1370, 231] on span "Filters ( 1 )" at bounding box center [1369, 230] width 59 height 19
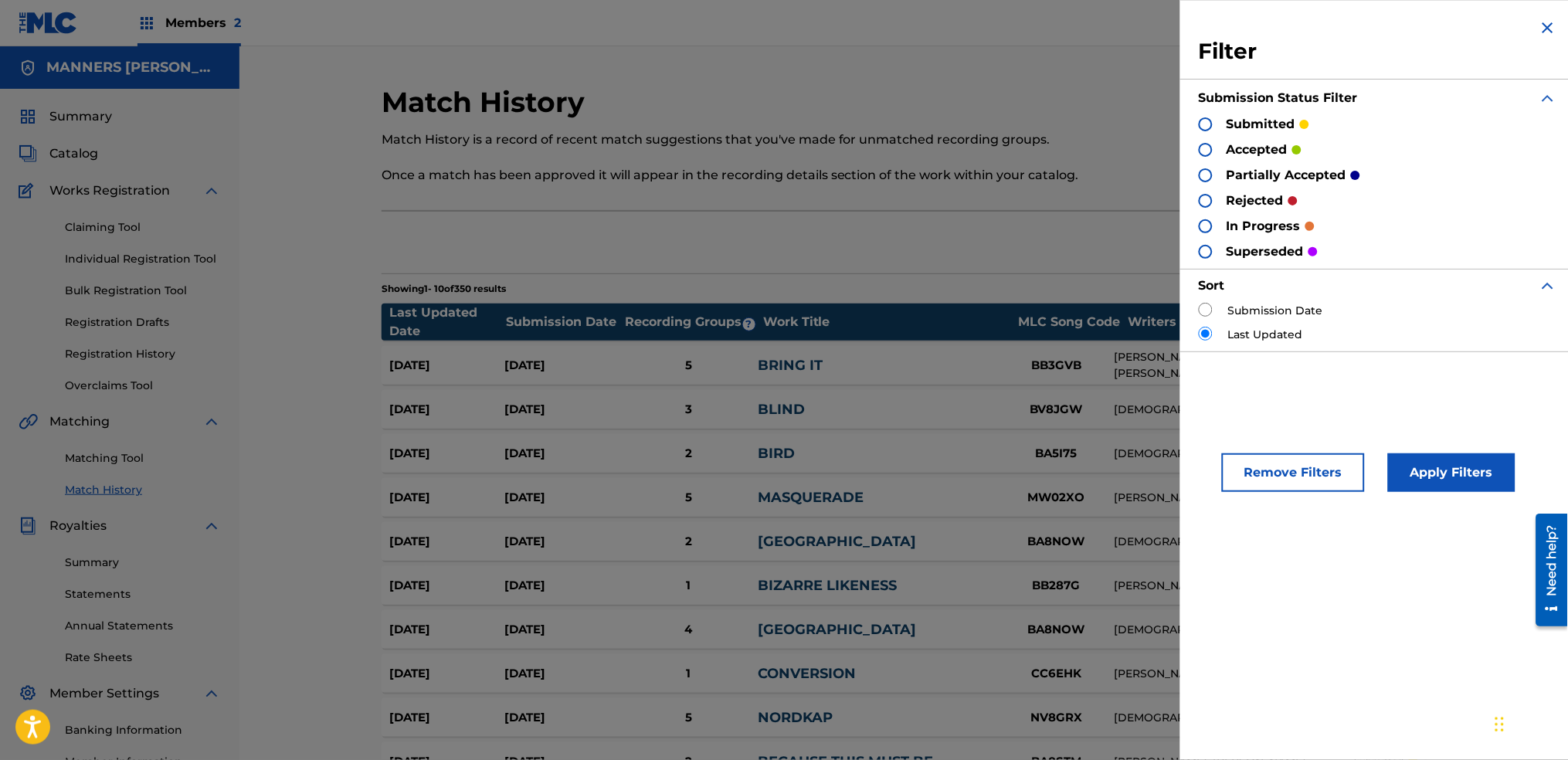
drag, startPoint x: 1199, startPoint y: 122, endPoint x: 1202, endPoint y: 144, distance: 22.2
click at [1198, 126] on div "Filter Submission Status Filter submitted accepted partially accepted rejected …" at bounding box center [1378, 184] width 396 height 370
click at [1204, 146] on div at bounding box center [1206, 149] width 14 height 14
click at [1440, 464] on button "Apply Filters" at bounding box center [1452, 472] width 128 height 39
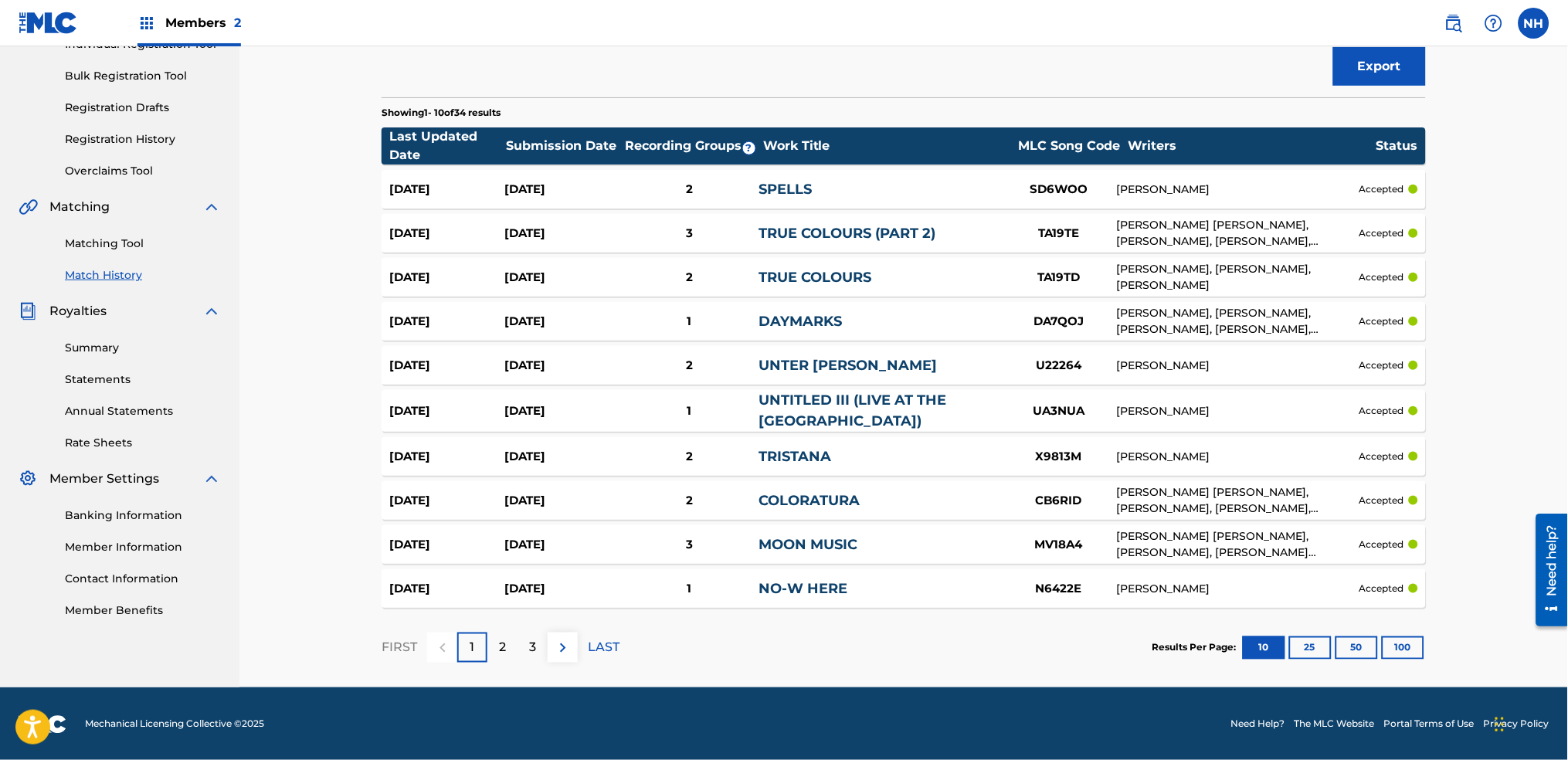
scroll to position [216, 0]
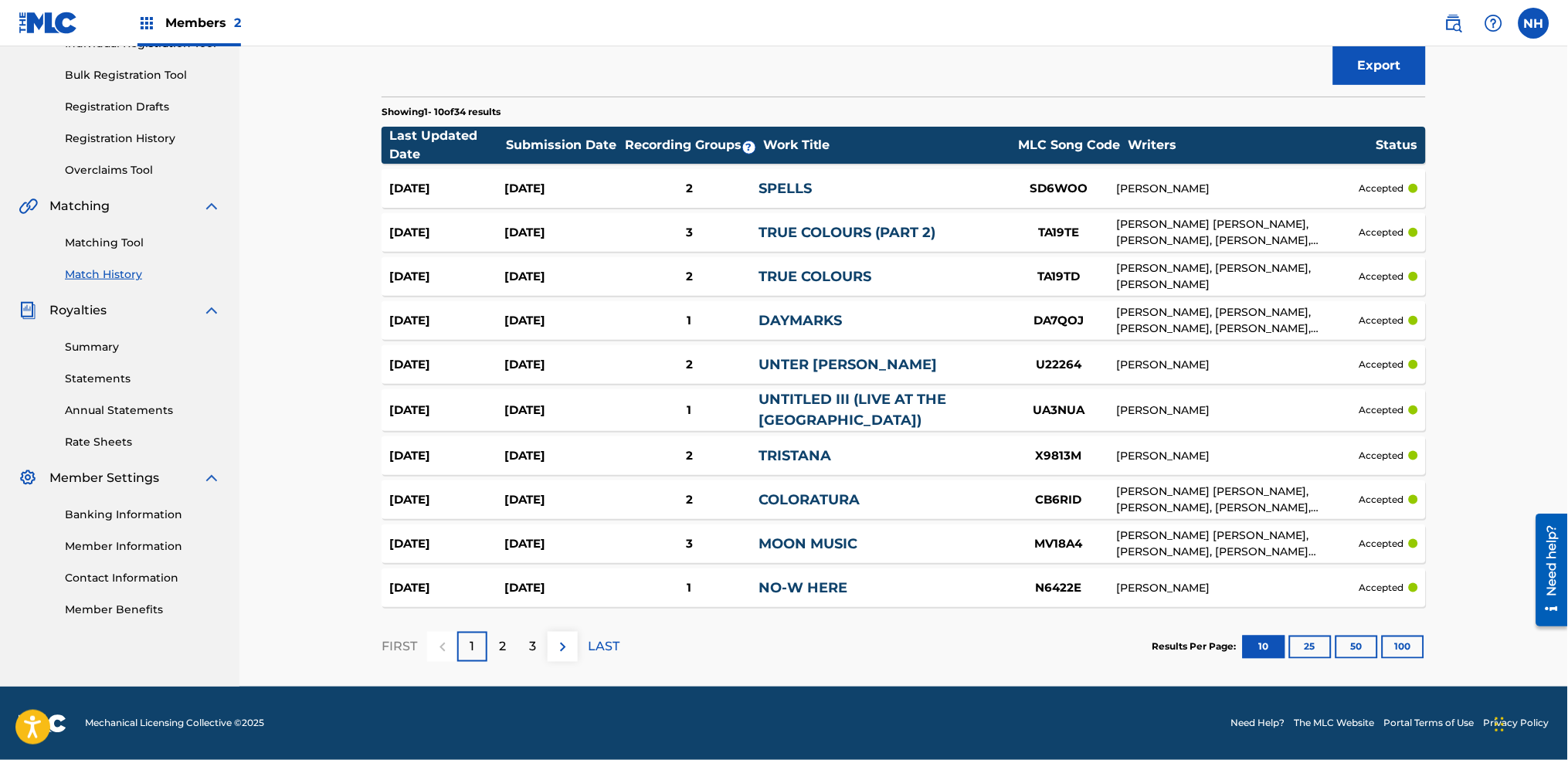
click at [813, 540] on link "MOON MUSIC" at bounding box center [808, 544] width 99 height 17
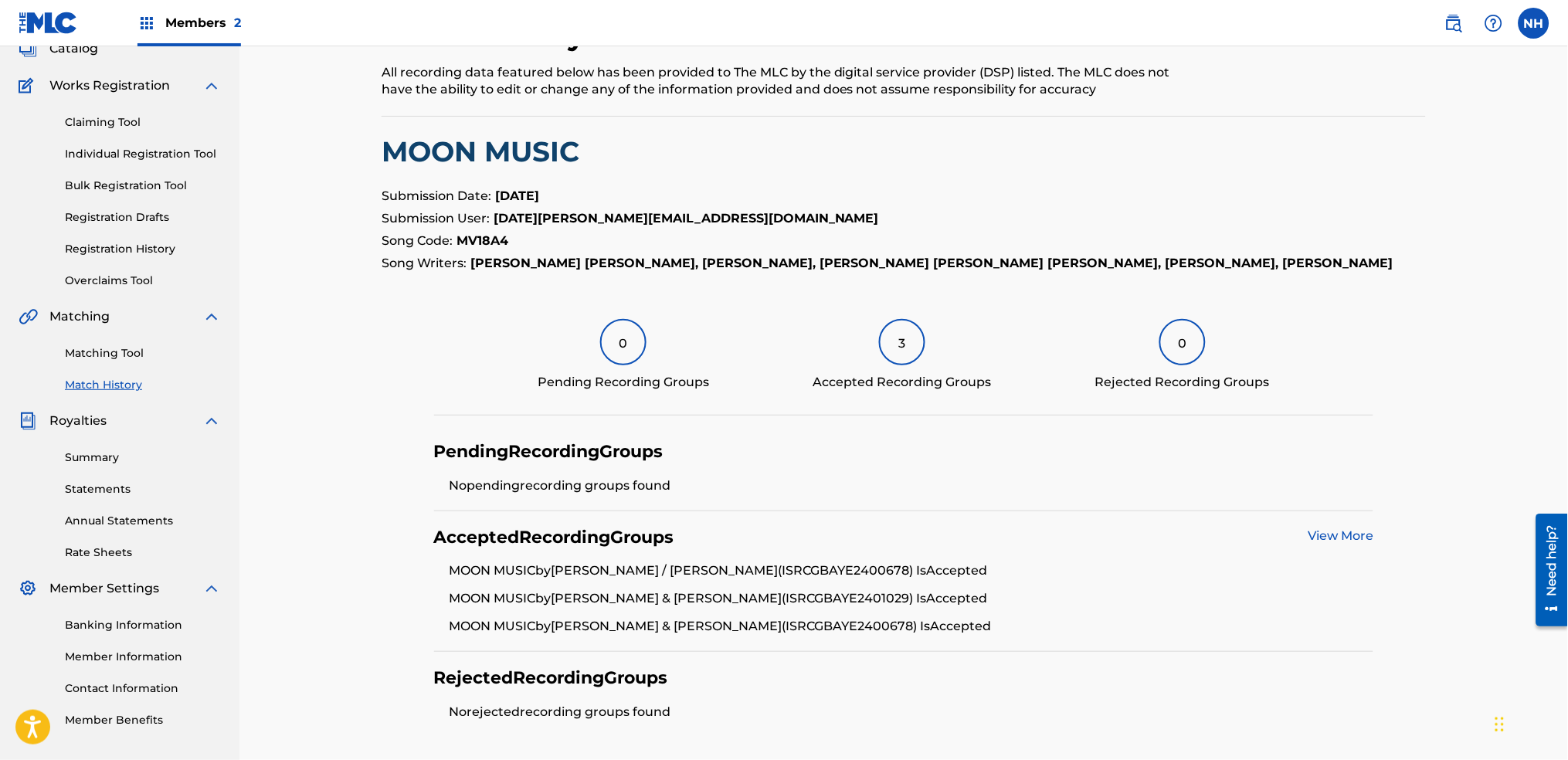
scroll to position [251, 0]
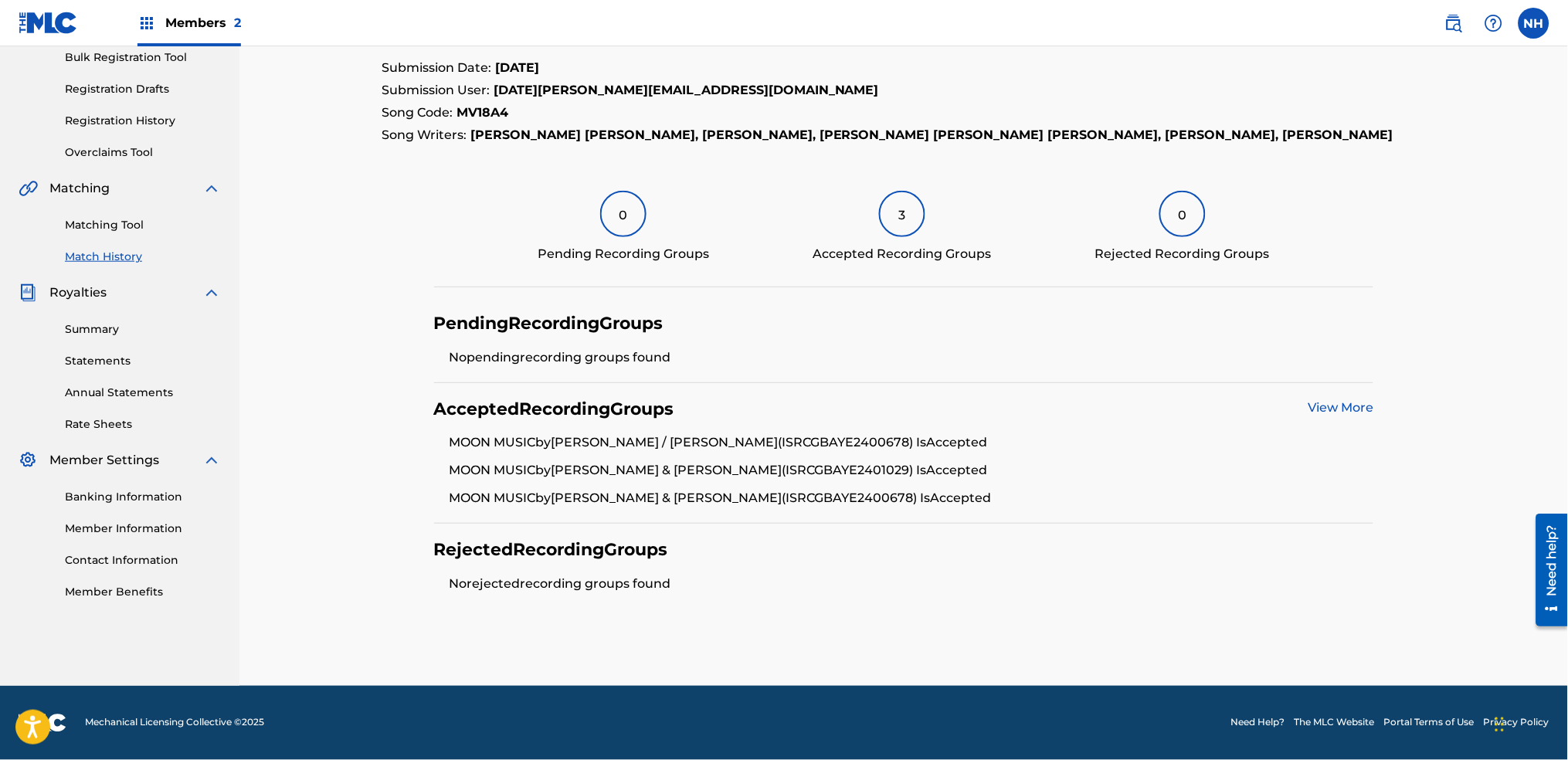
click at [1343, 412] on link "View More" at bounding box center [1341, 407] width 66 height 15
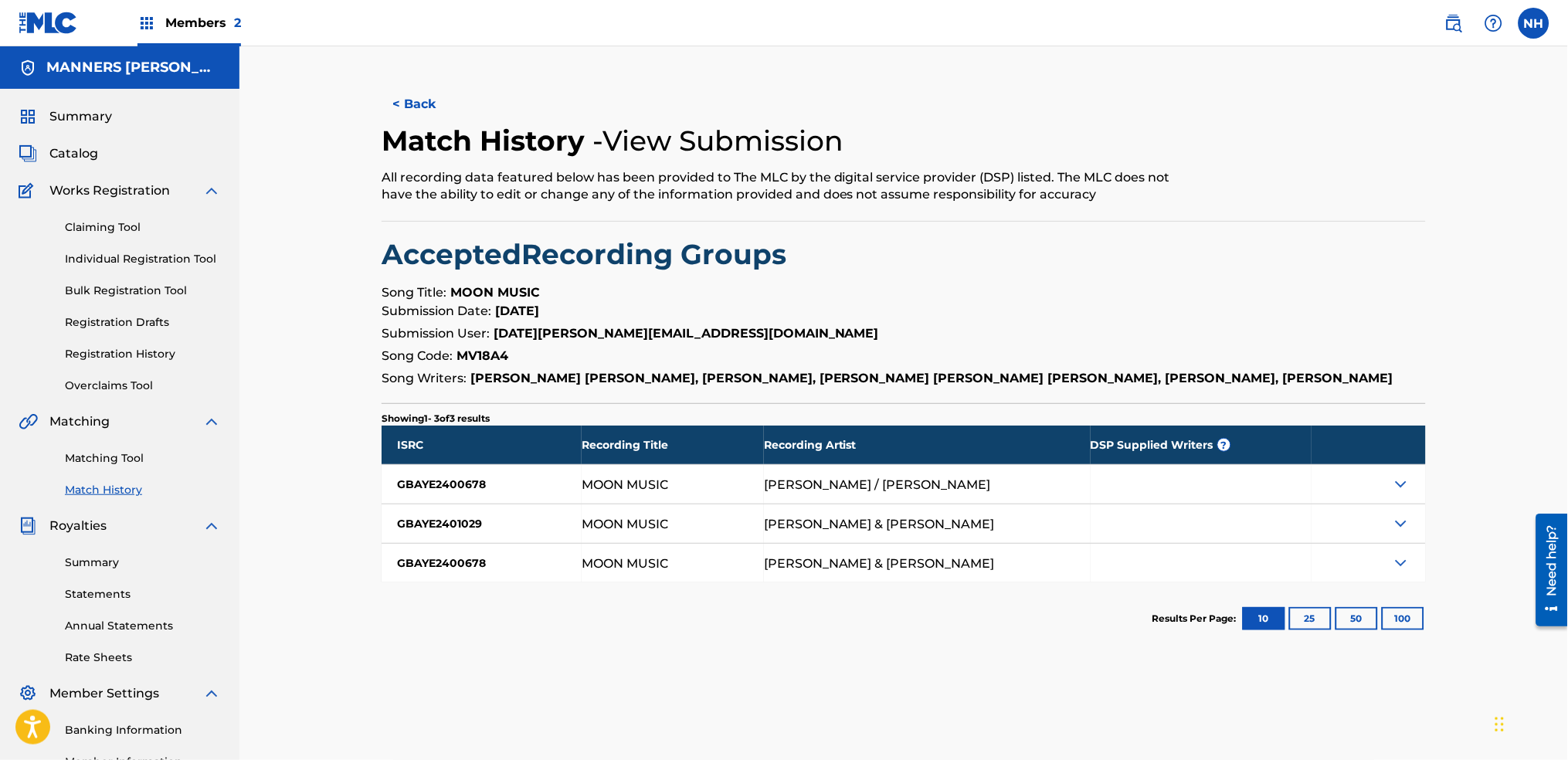
click at [911, 531] on div "[PERSON_NAME] & [PERSON_NAME]" at bounding box center [879, 524] width 231 height 13
click at [1401, 533] on img at bounding box center [1401, 524] width 19 height 19
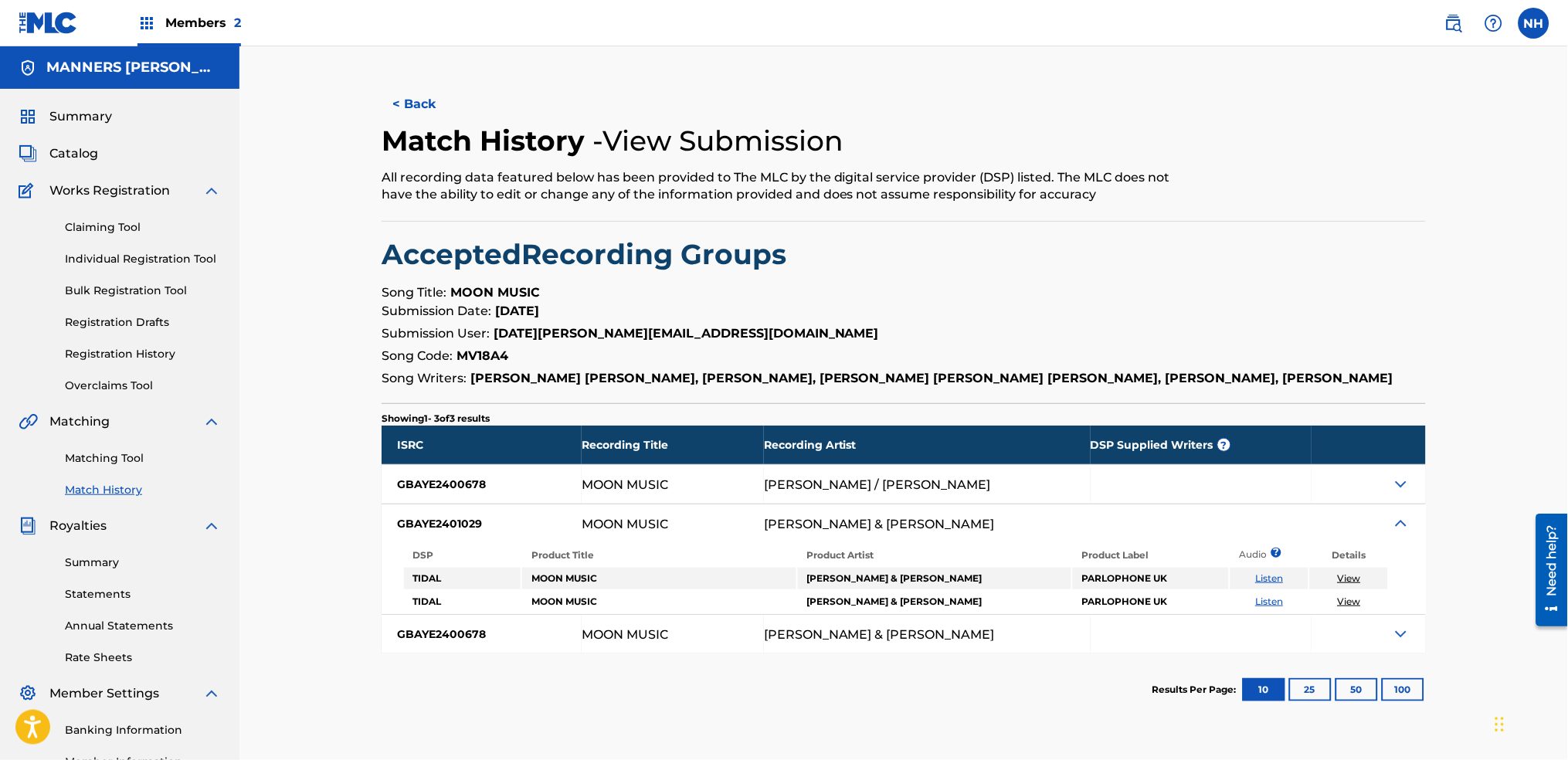
click at [1402, 494] on img at bounding box center [1401, 485] width 19 height 19
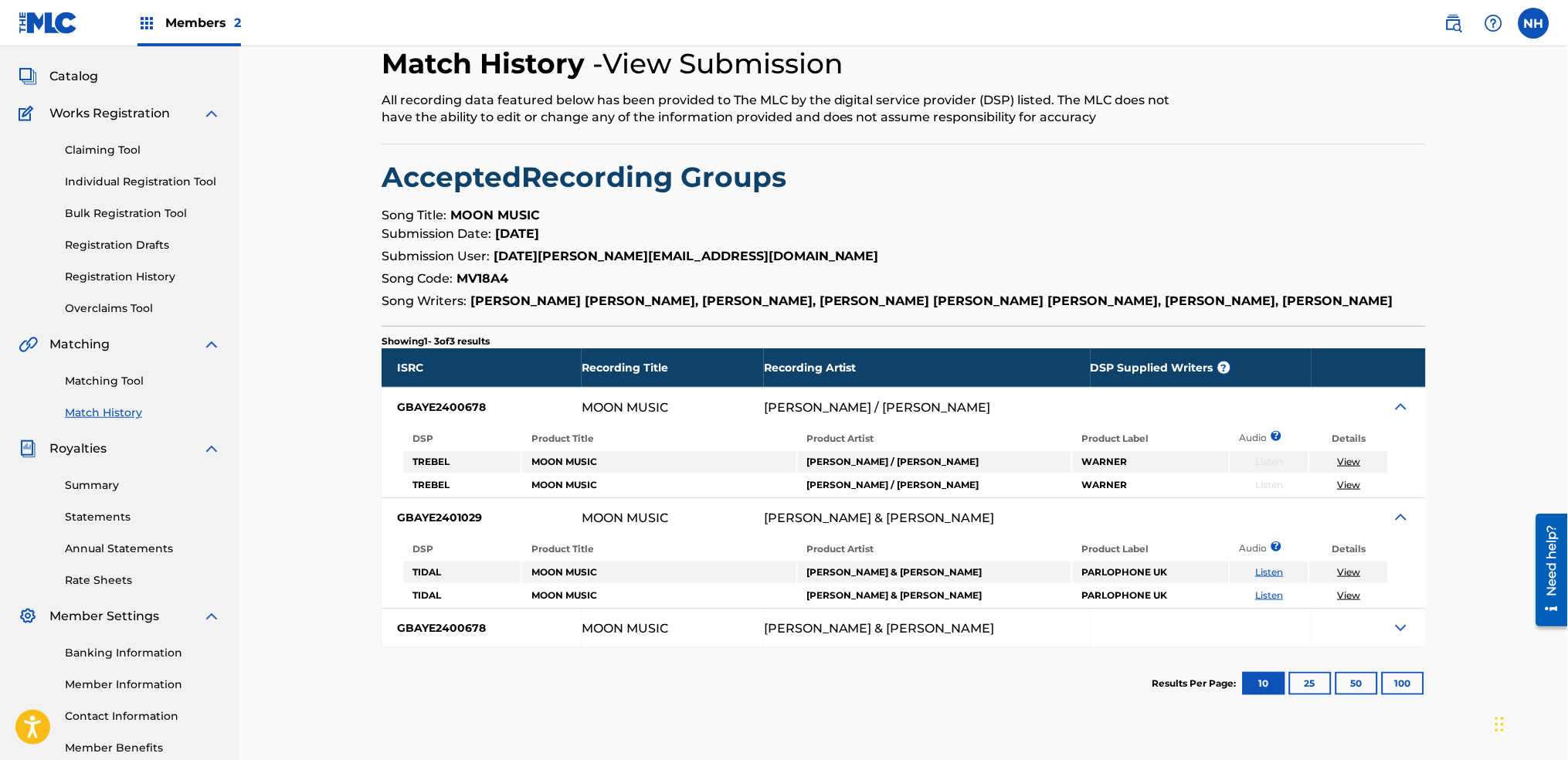
scroll to position [166, 0]
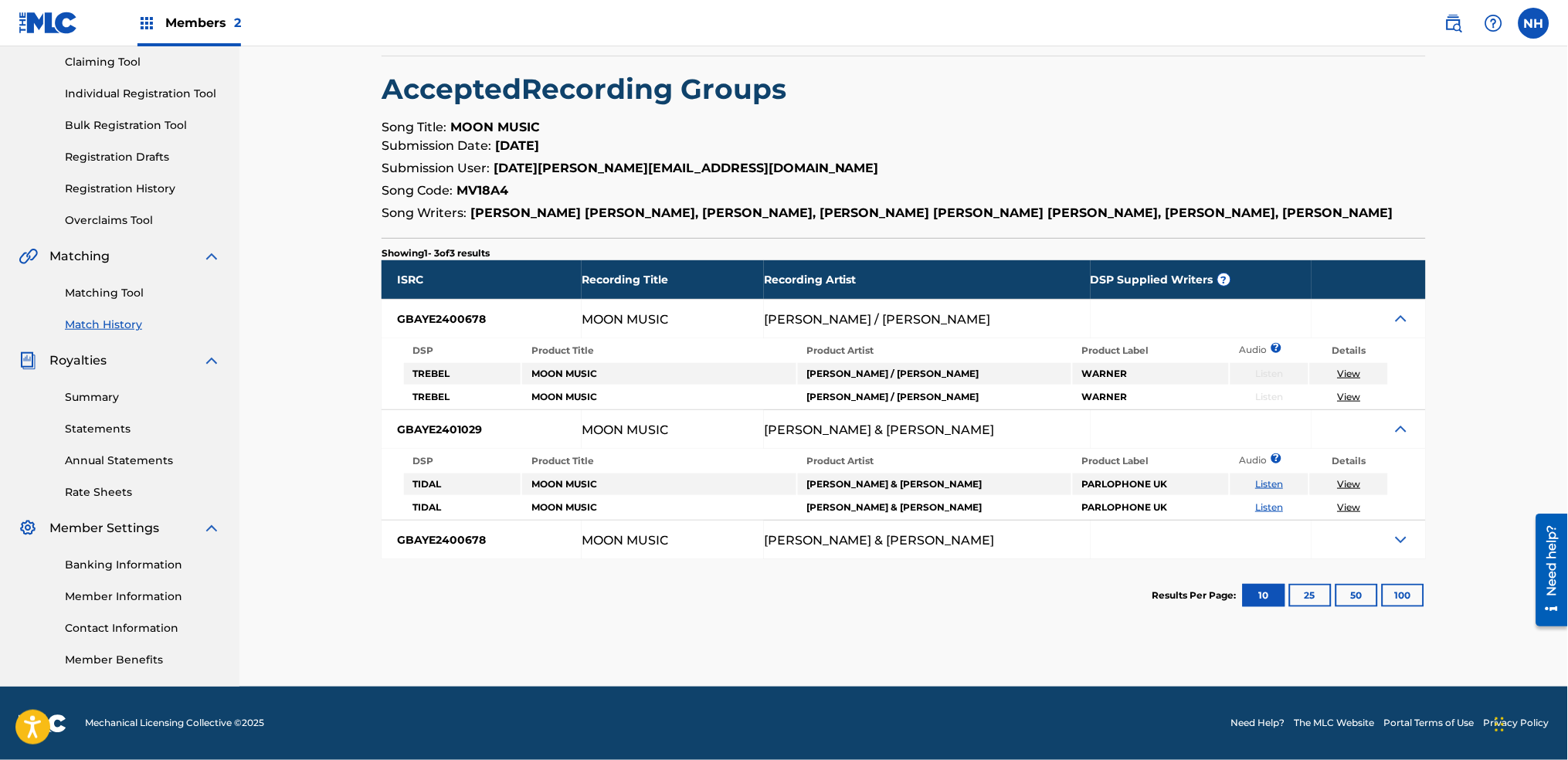
click at [1404, 559] on div at bounding box center [1368, 539] width 114 height 39
click at [1402, 549] on img at bounding box center [1401, 540] width 19 height 19
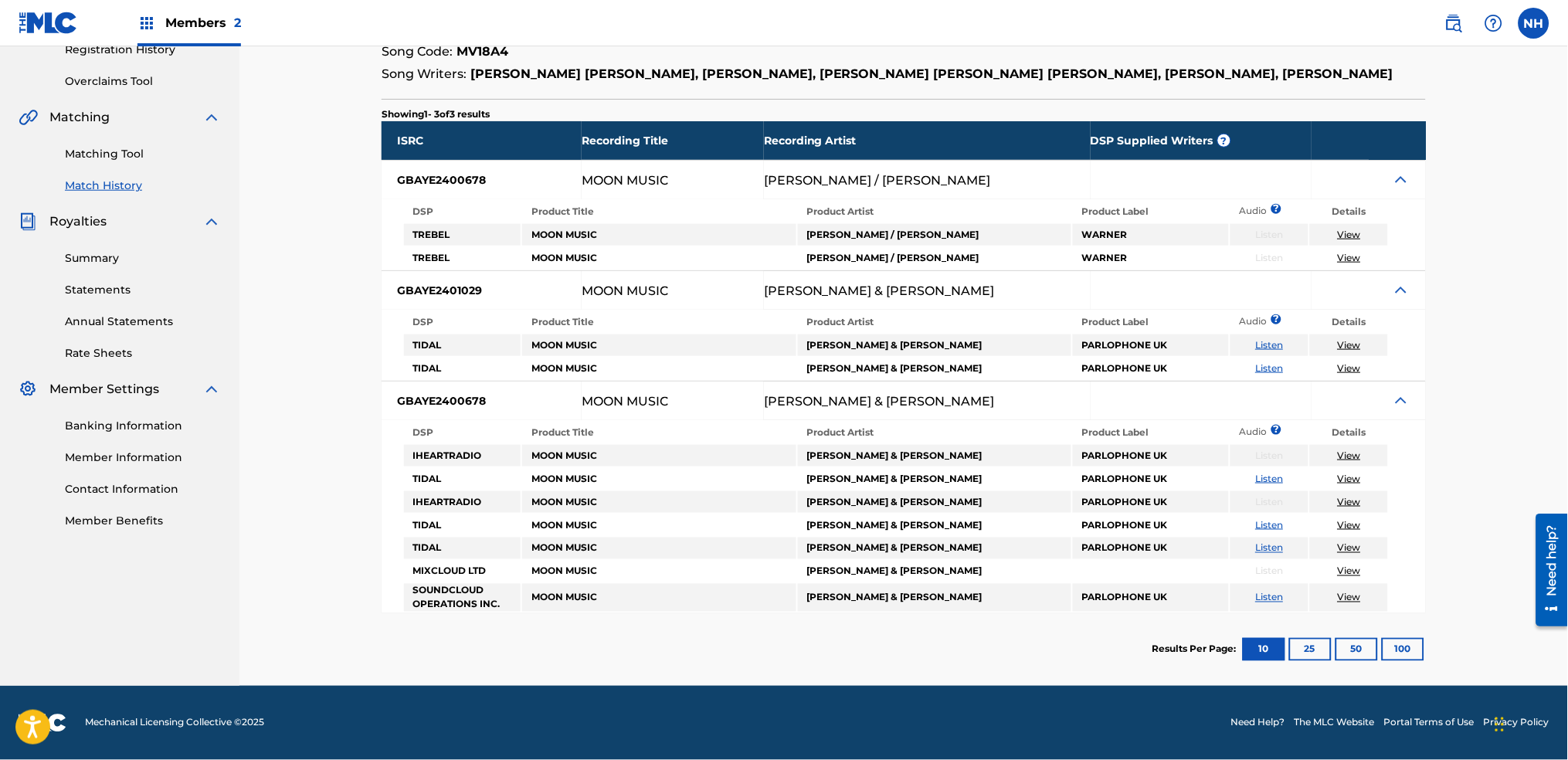
scroll to position [0, 0]
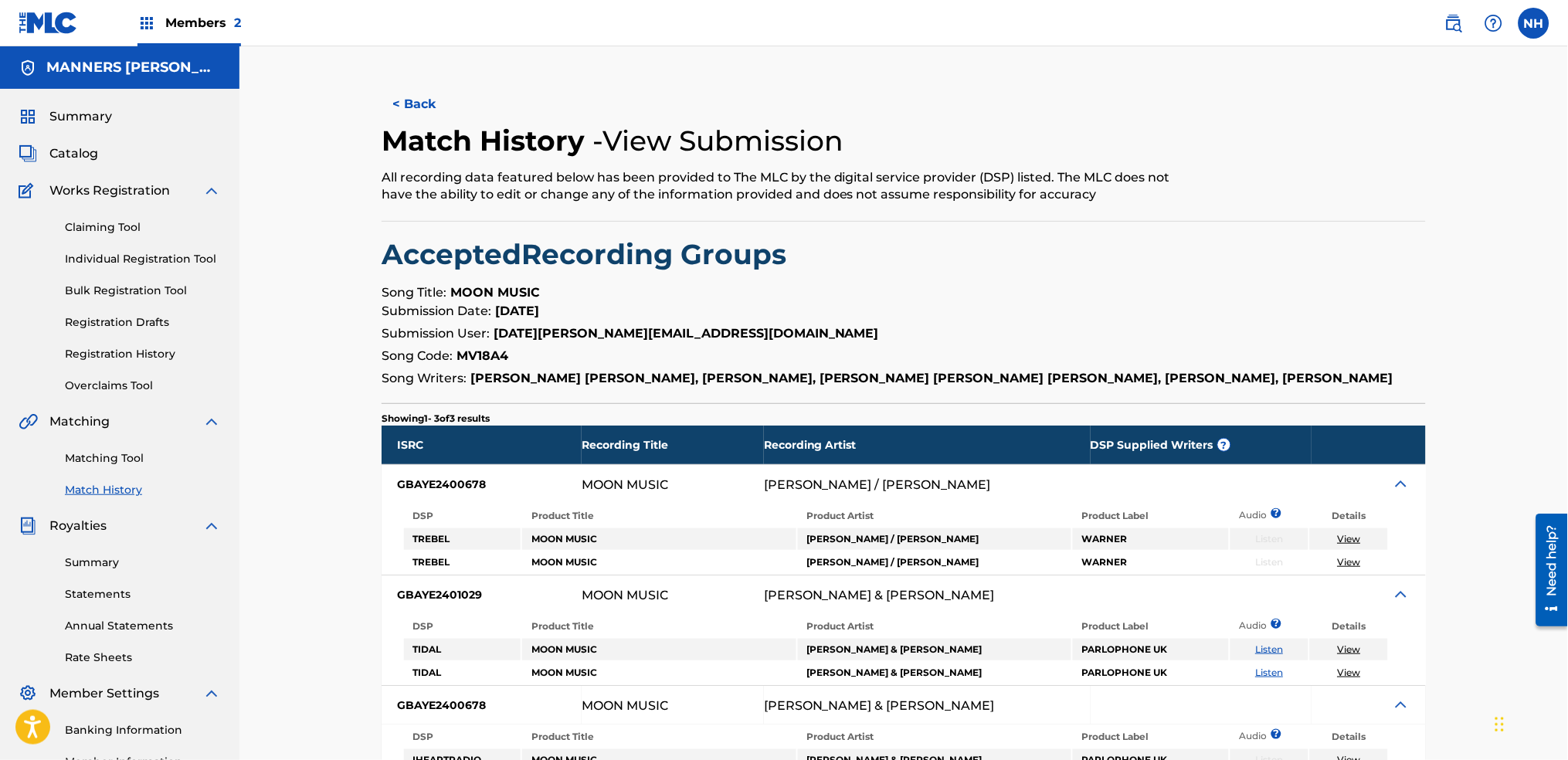
click at [455, 124] on h2 "Match History" at bounding box center [487, 141] width 211 height 34
click at [408, 107] on button "< Back" at bounding box center [428, 104] width 93 height 39
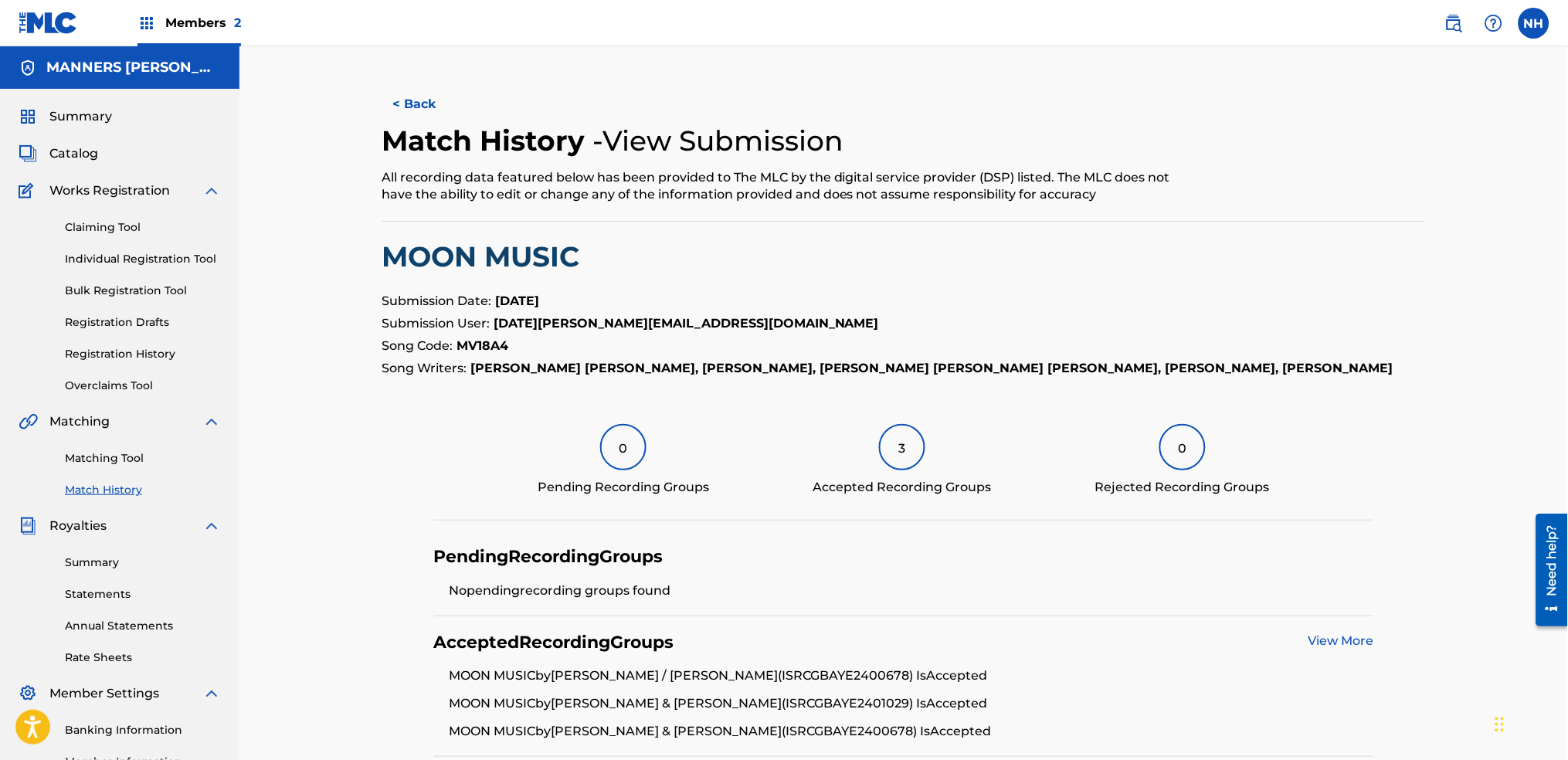
click at [44, 114] on link "Summary" at bounding box center [66, 116] width 93 height 19
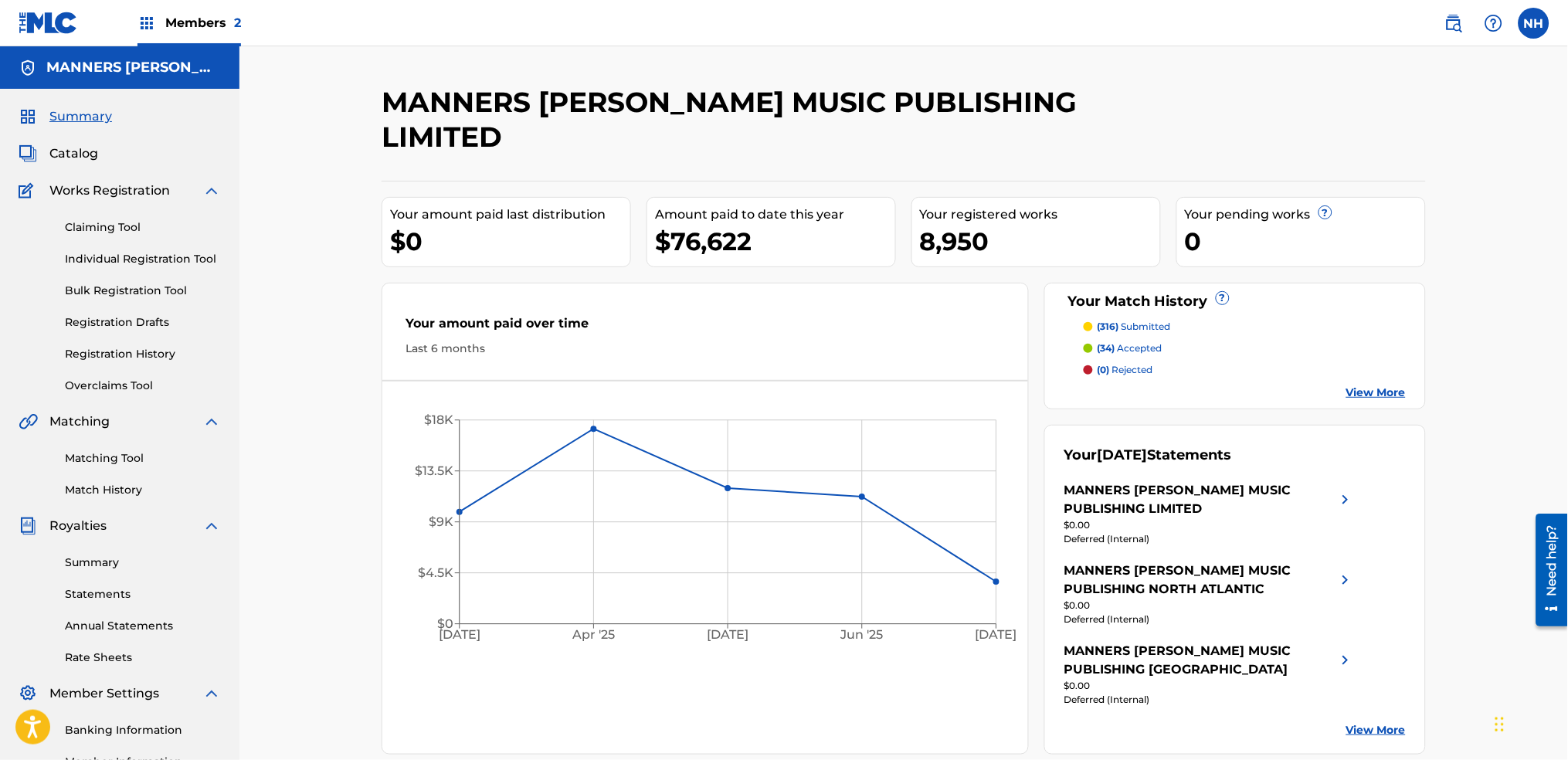
click at [89, 471] on div "Matching Tool Match History" at bounding box center [120, 465] width 202 height 67
click at [94, 451] on link "Matching Tool" at bounding box center [143, 458] width 156 height 16
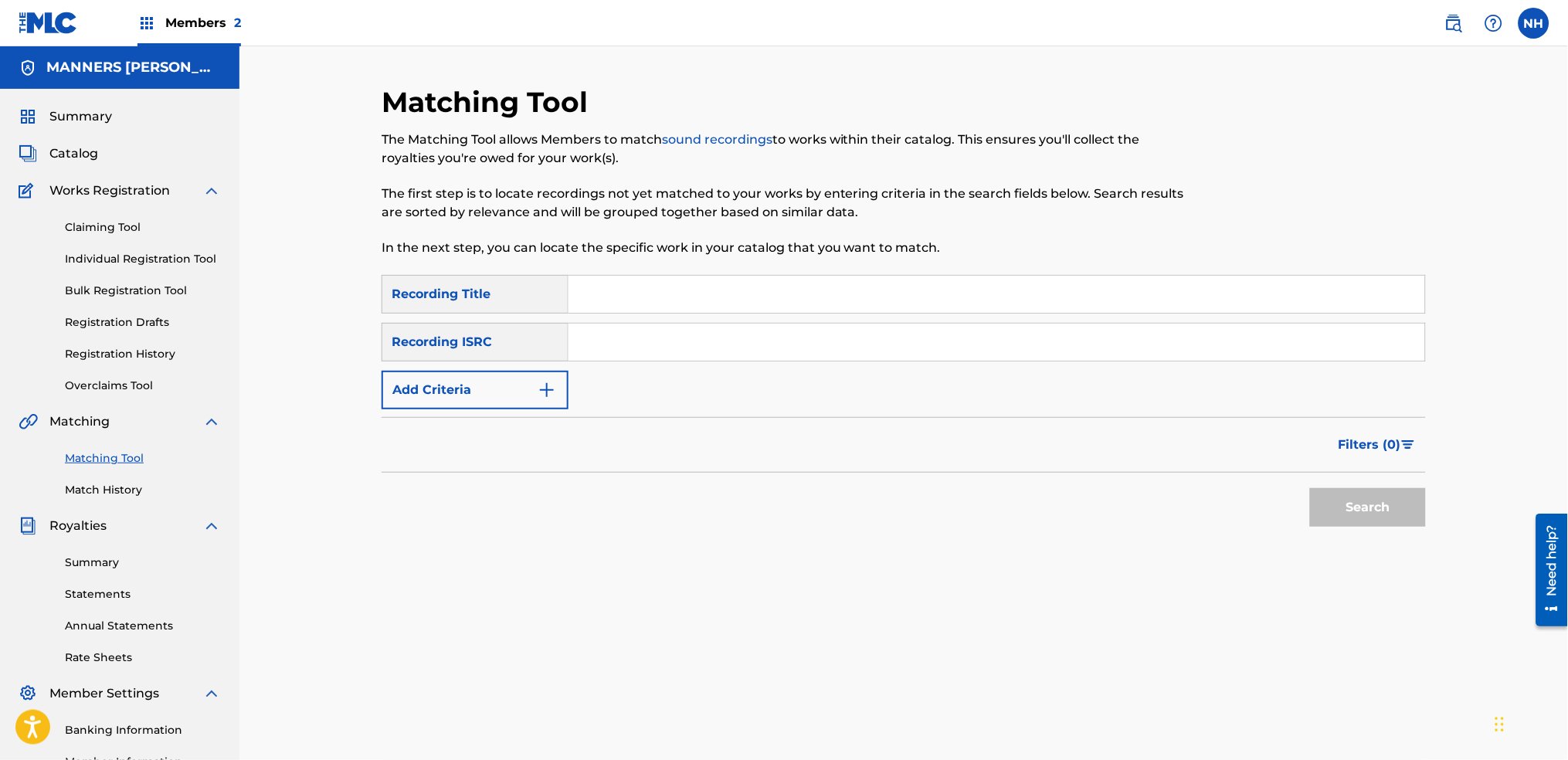
click at [411, 394] on button "Add Criteria" at bounding box center [475, 389] width 187 height 39
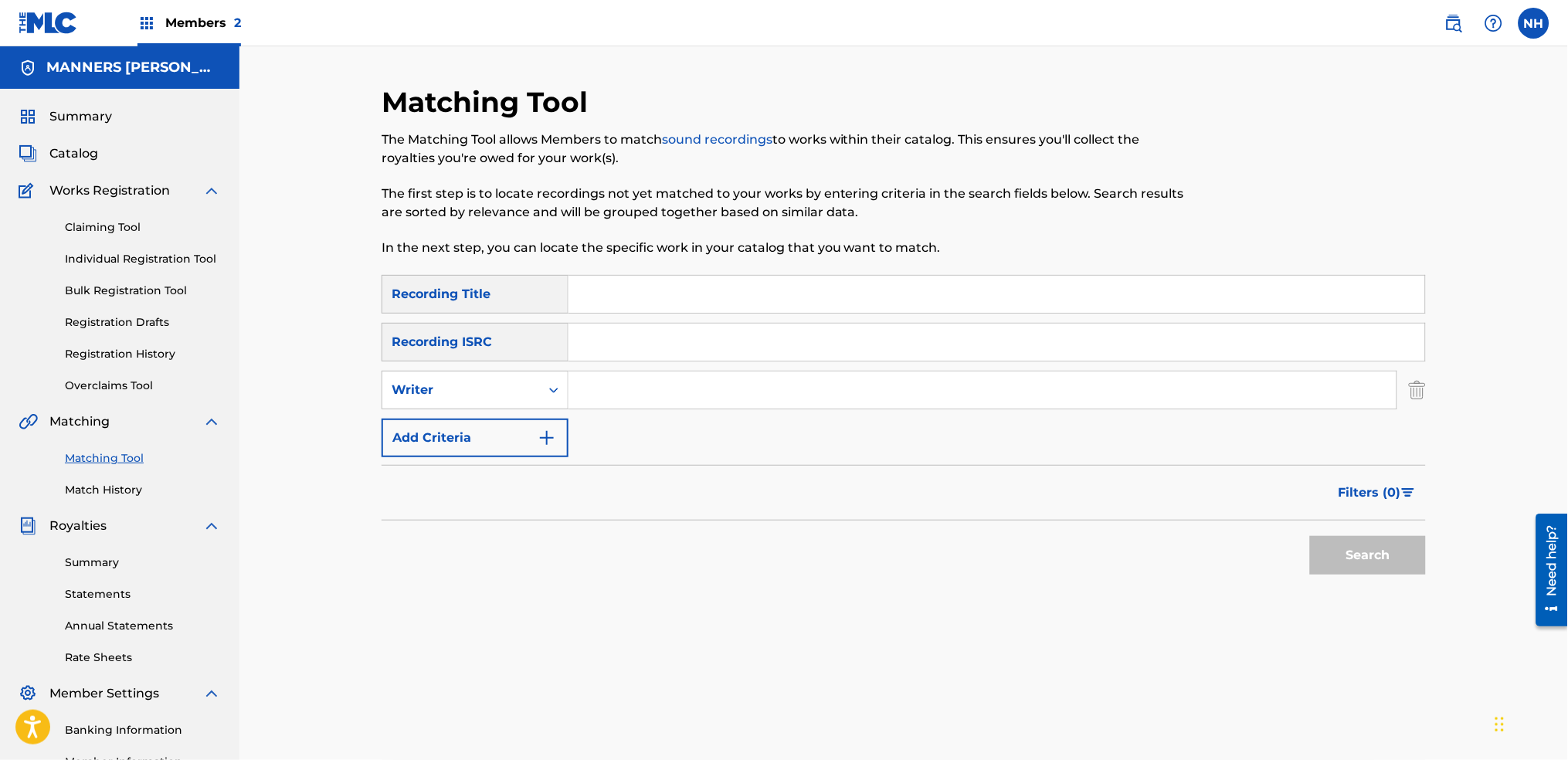
click at [475, 454] on button "Add Criteria" at bounding box center [475, 438] width 187 height 39
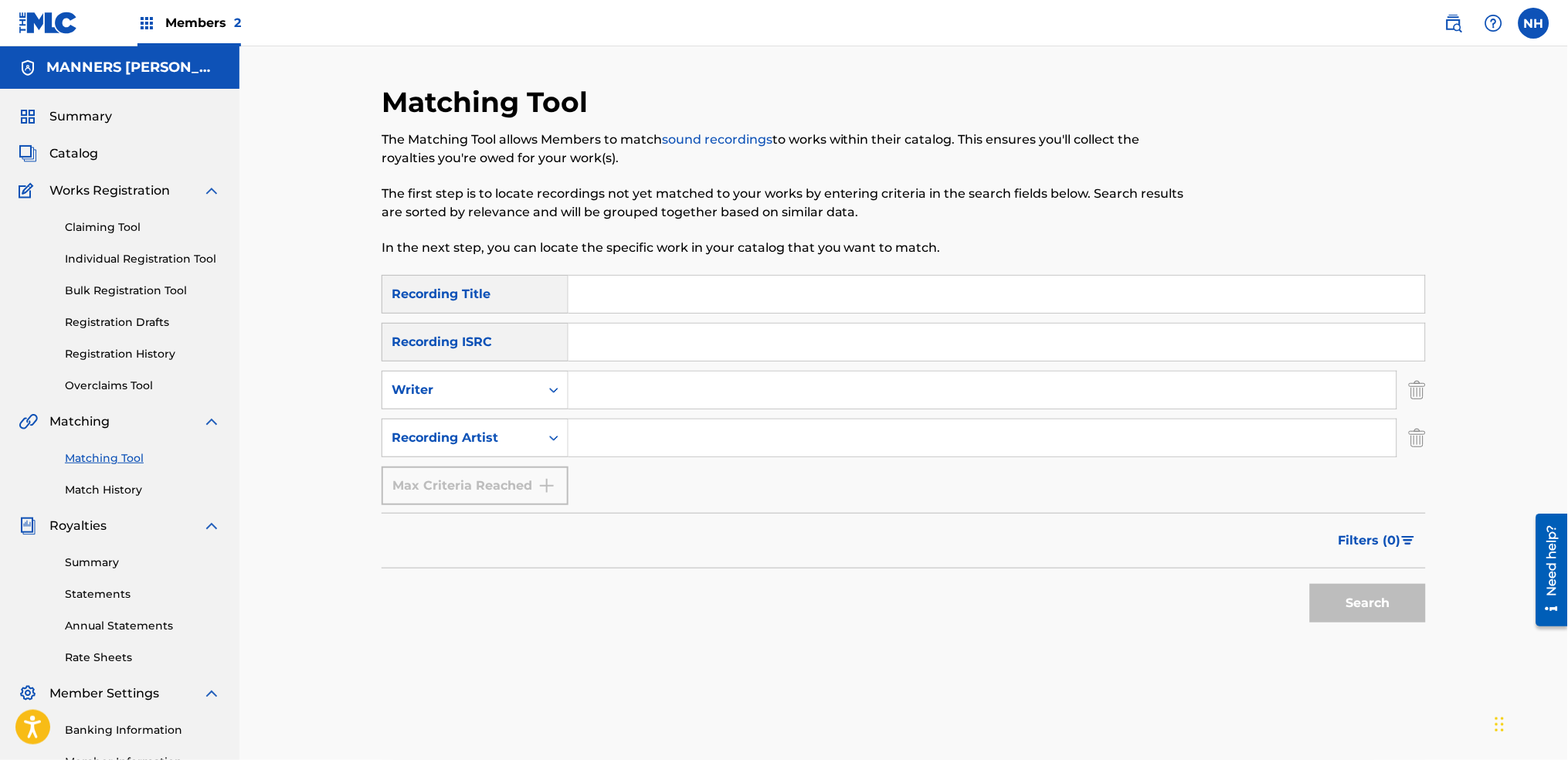
click at [625, 419] on div "Search Form" at bounding box center [983, 438] width 829 height 39
click at [626, 423] on input "Search Form" at bounding box center [983, 438] width 828 height 37
type input "[PERSON_NAME]"
click at [657, 275] on input "Search Form" at bounding box center [997, 294] width 857 height 37
click at [1310, 585] on button "Search" at bounding box center [1367, 603] width 116 height 39
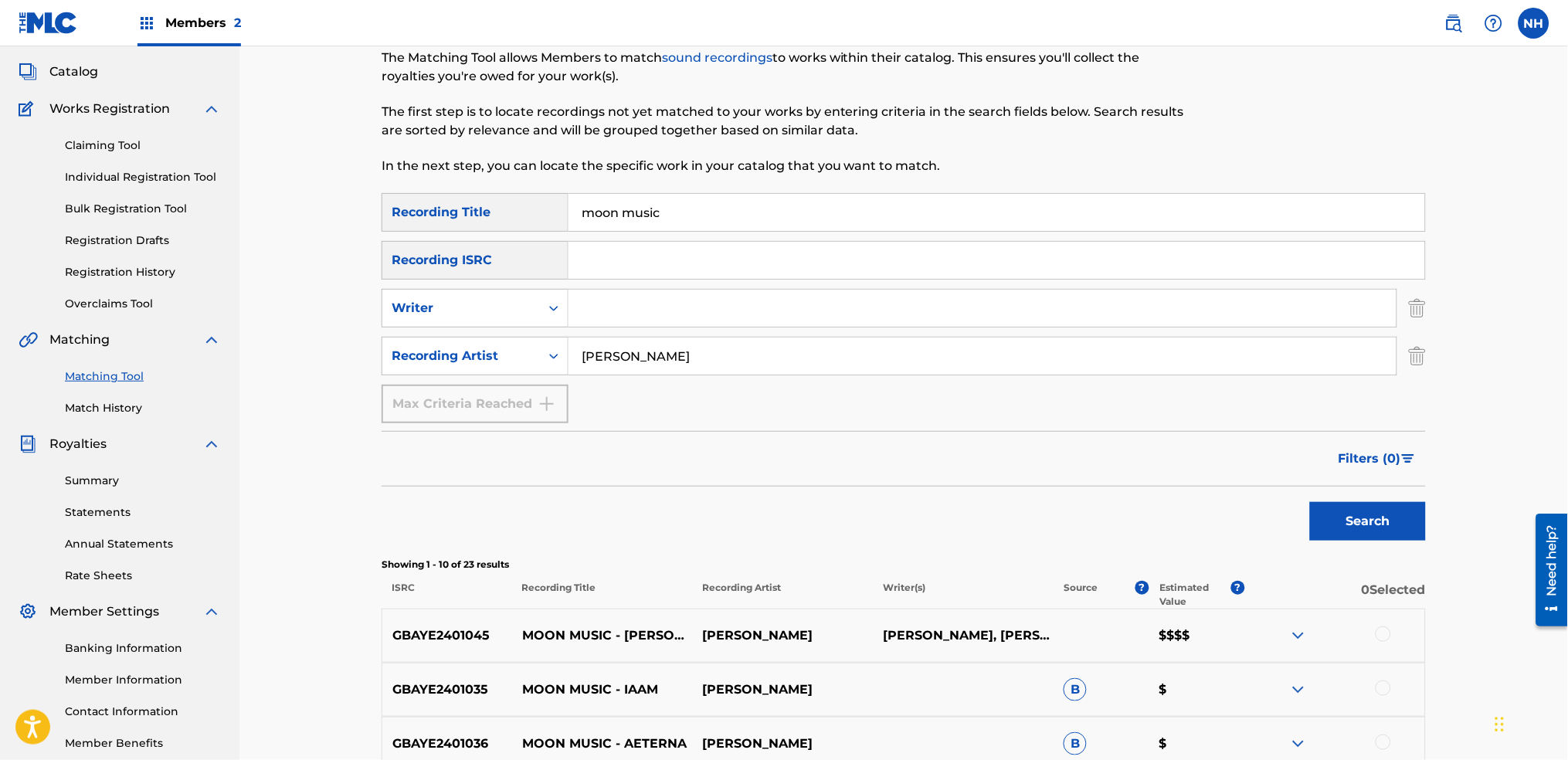
scroll to position [206, 0]
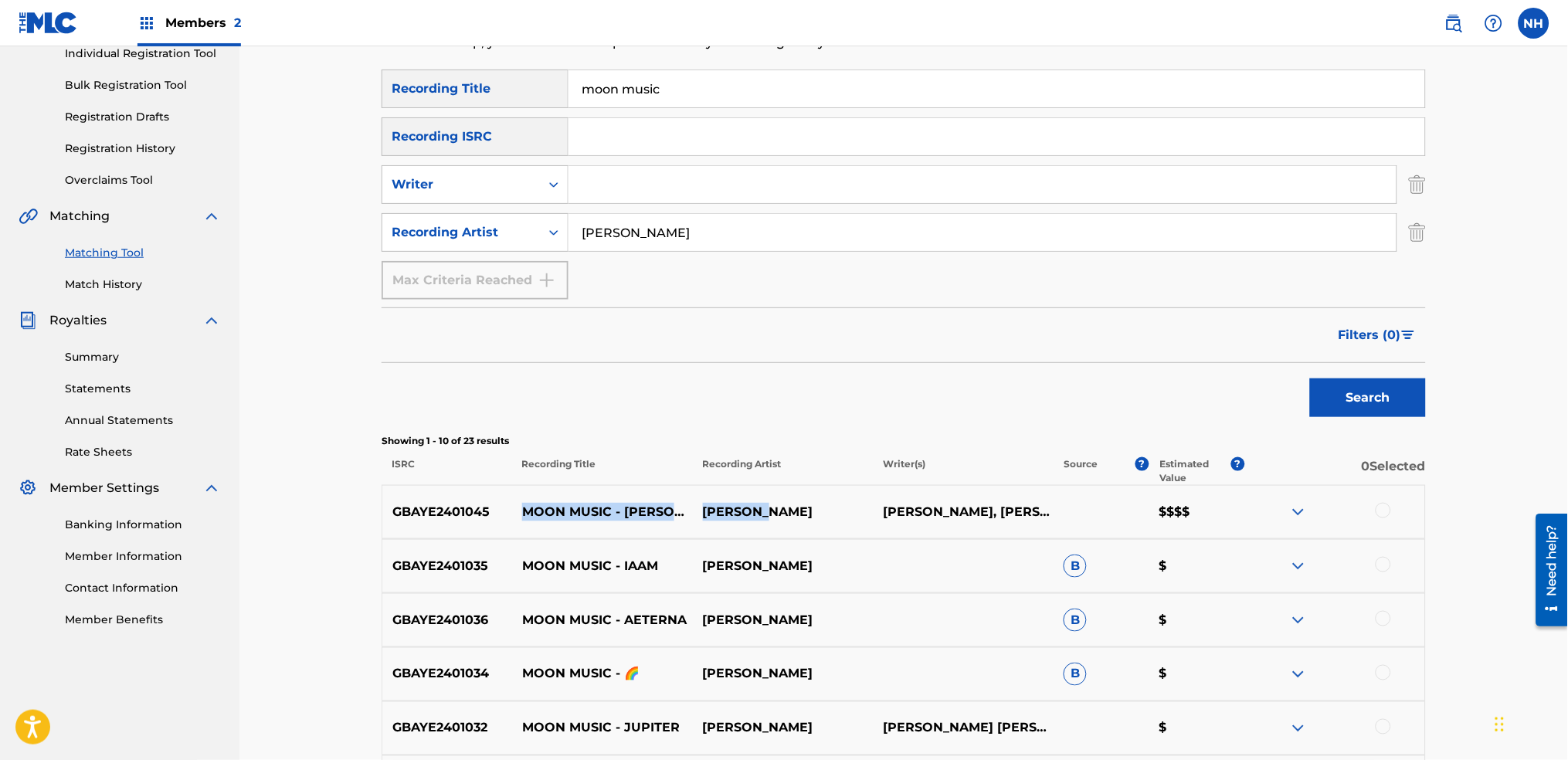
drag, startPoint x: 816, startPoint y: 506, endPoint x: 511, endPoint y: 512, distance: 305.1
click at [511, 512] on div "GBAYE2401045 MOON MUSIC - ELODIE COLDPLAY CHRIS MARTIN, GUY BERRYMAN, JONNY BUC…" at bounding box center [904, 512] width 1044 height 54
drag, startPoint x: 734, startPoint y: 98, endPoint x: 275, endPoint y: 72, distance: 459.7
click at [277, 72] on div "Matching Tool The Matching Tool allows Members to match sound recordings to wor…" at bounding box center [903, 491] width 1329 height 1301
paste input "All My Love"
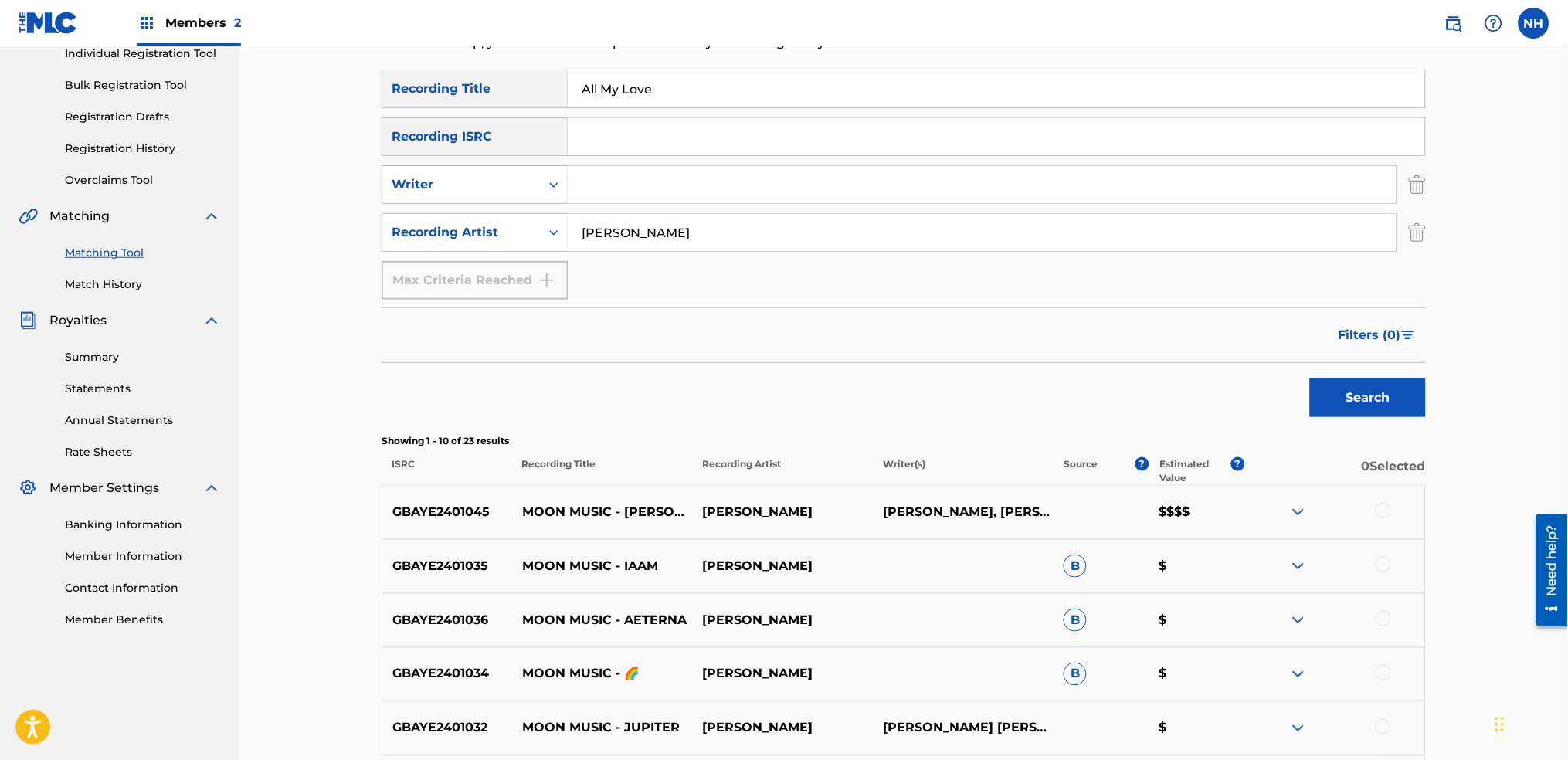
type input "All My Love"
click at [1374, 389] on button "Search" at bounding box center [1367, 398] width 116 height 39
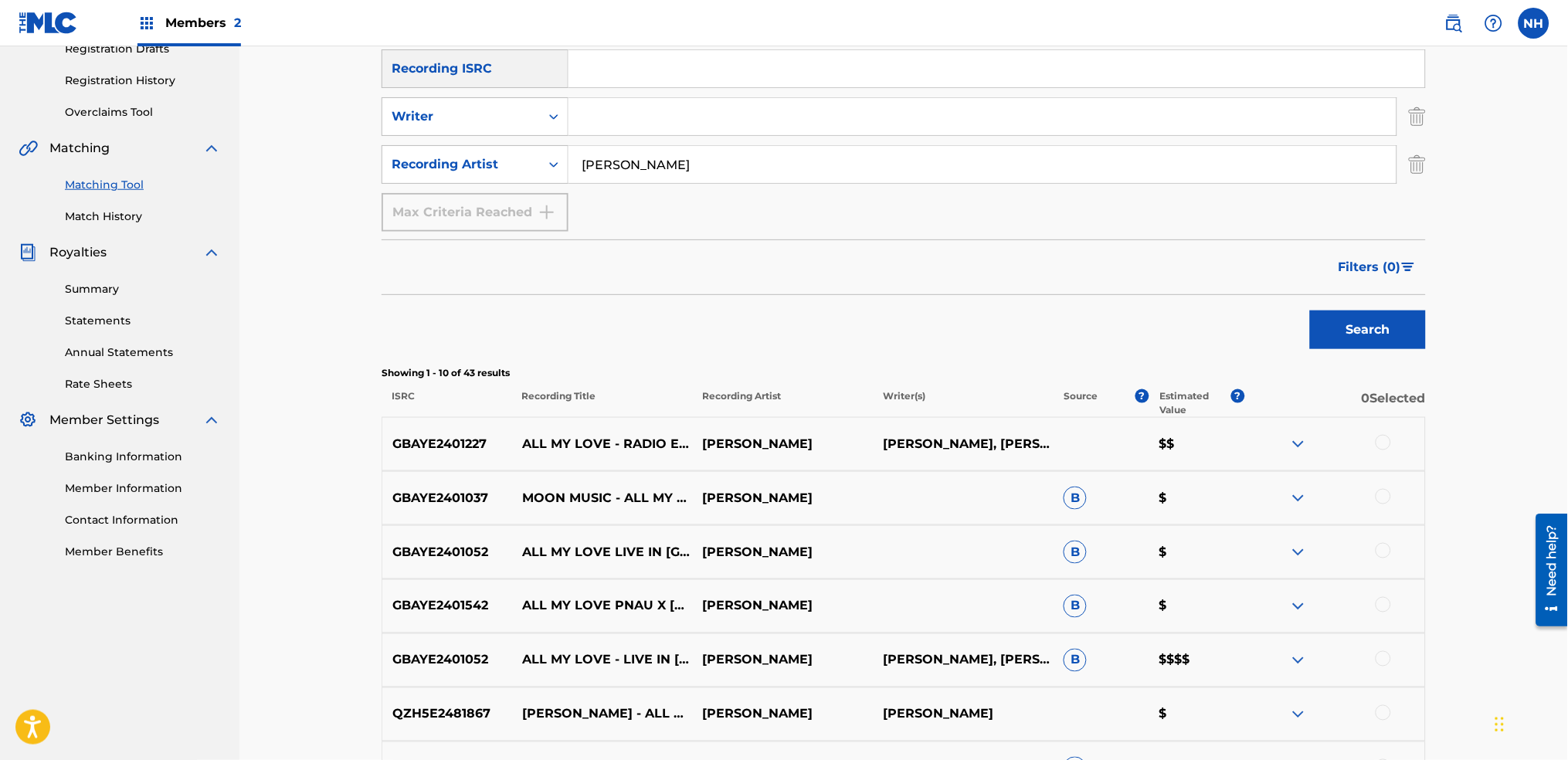
scroll to position [309, 0]
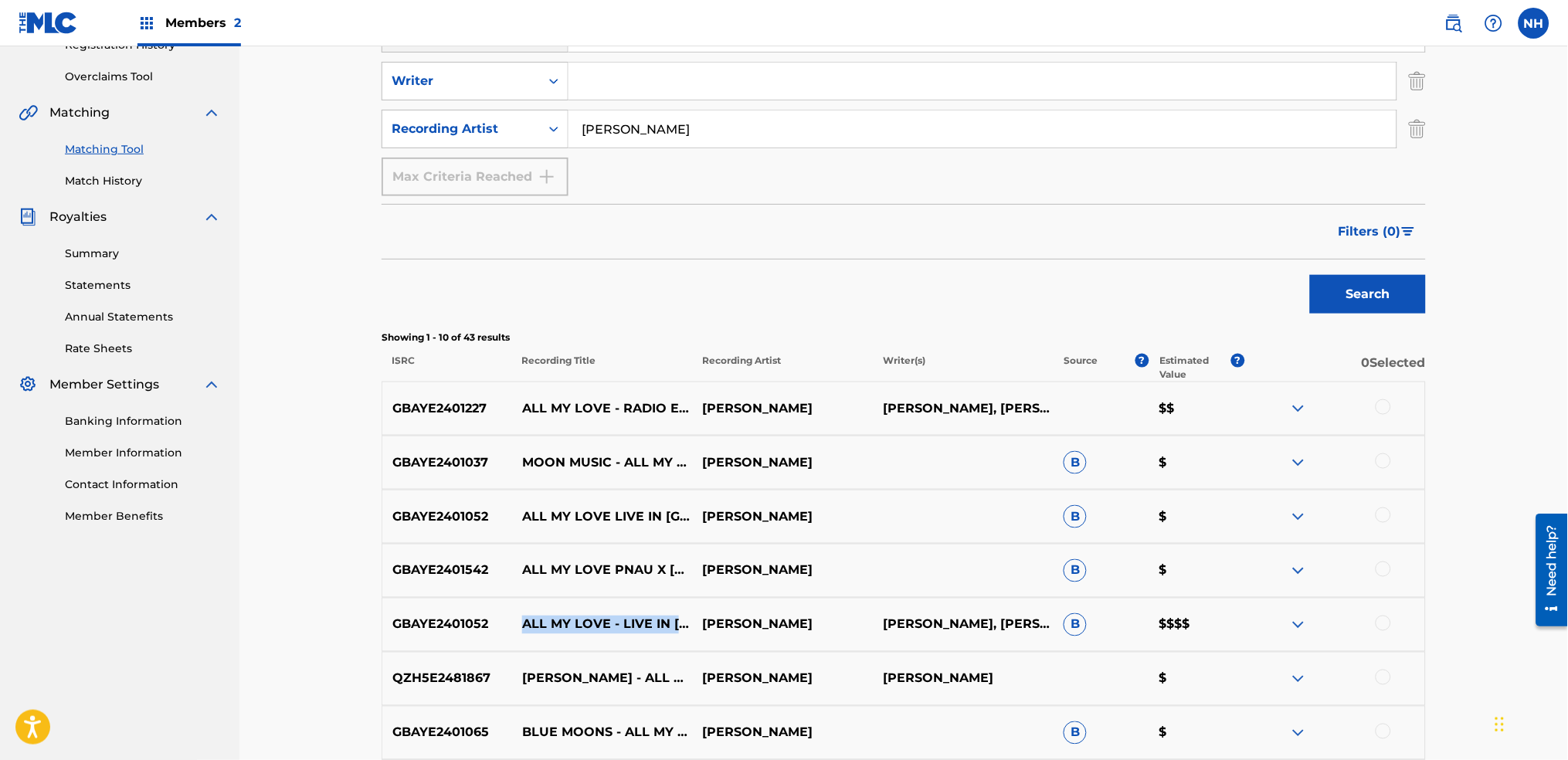
drag, startPoint x: 653, startPoint y: 639, endPoint x: 525, endPoint y: 620, distance: 129.4
click at [525, 620] on p "ALL MY LOVE - LIVE IN DUBLIN" at bounding box center [602, 625] width 181 height 19
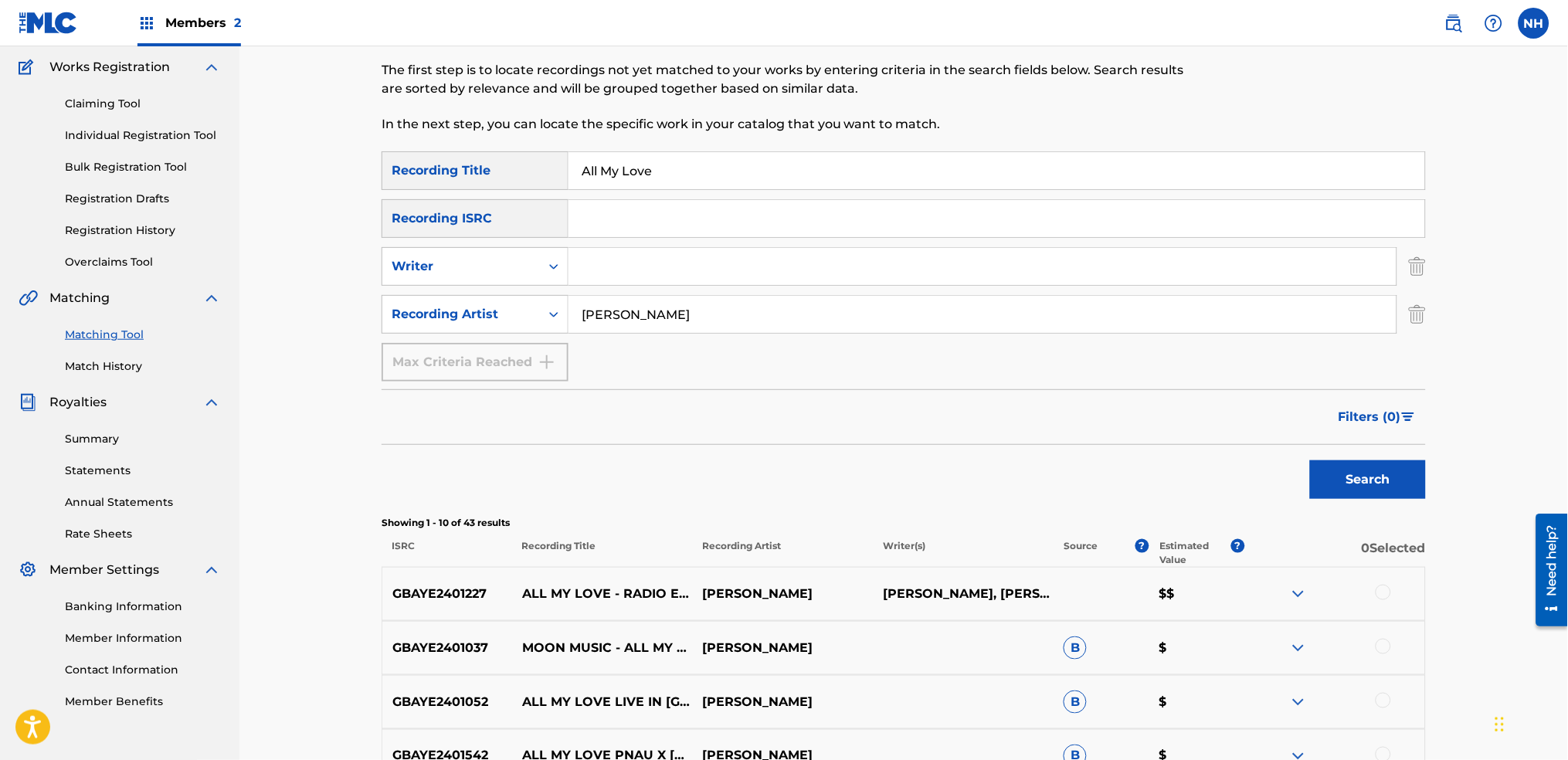
scroll to position [0, 0]
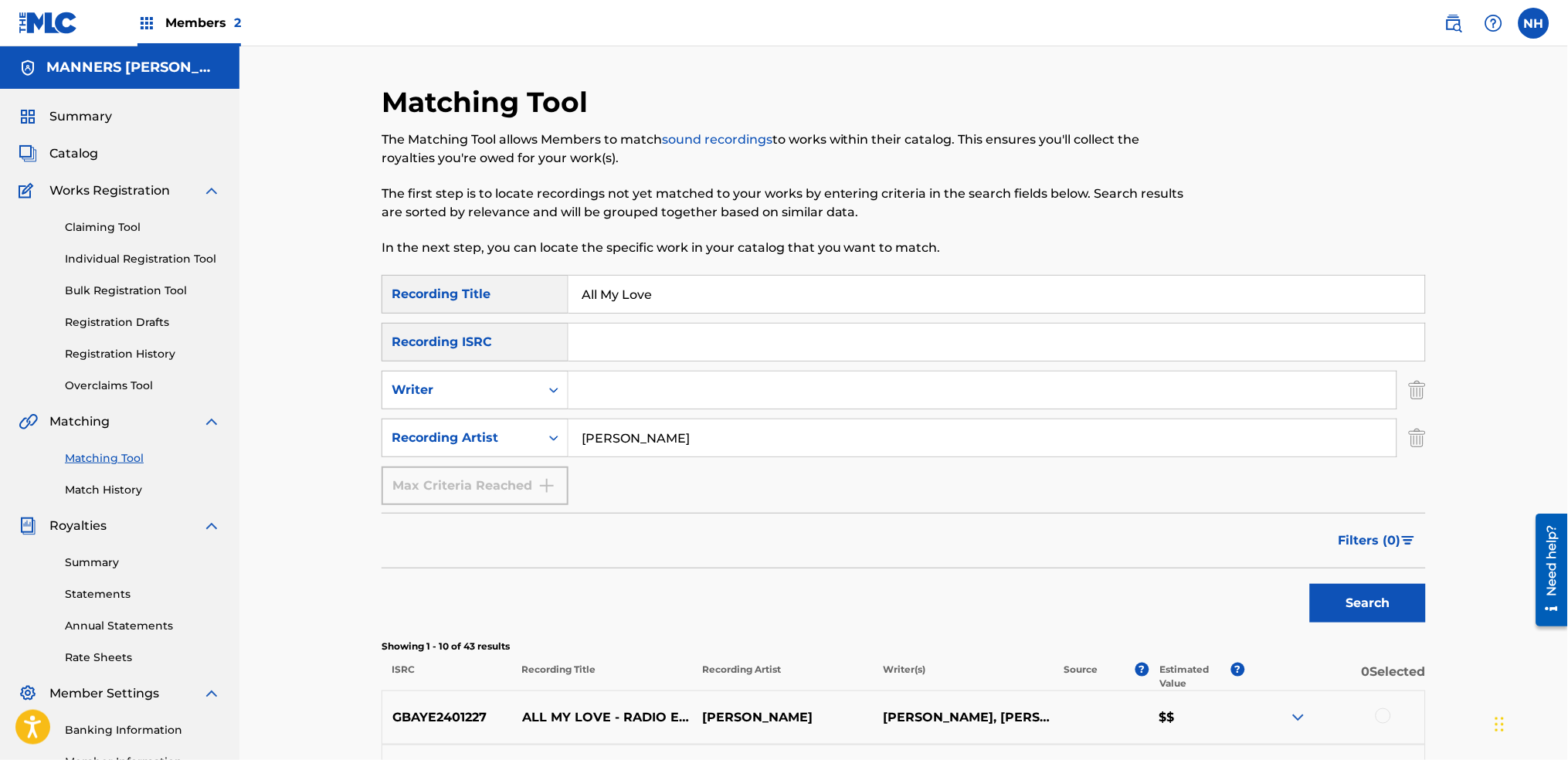
drag, startPoint x: 679, startPoint y: 298, endPoint x: 534, endPoint y: 298, distance: 145.0
click at [534, 298] on div "SearchWithCriteria2abb0aaa-afad-4308-9d96-de7e744857a4 Recording Title All My L…" at bounding box center [904, 294] width 1044 height 39
click at [107, 431] on div "Matching Tool Match History" at bounding box center [120, 465] width 202 height 67
click at [99, 426] on span "Matching" at bounding box center [80, 421] width 61 height 19
click at [130, 486] on link "Match History" at bounding box center [143, 490] width 156 height 16
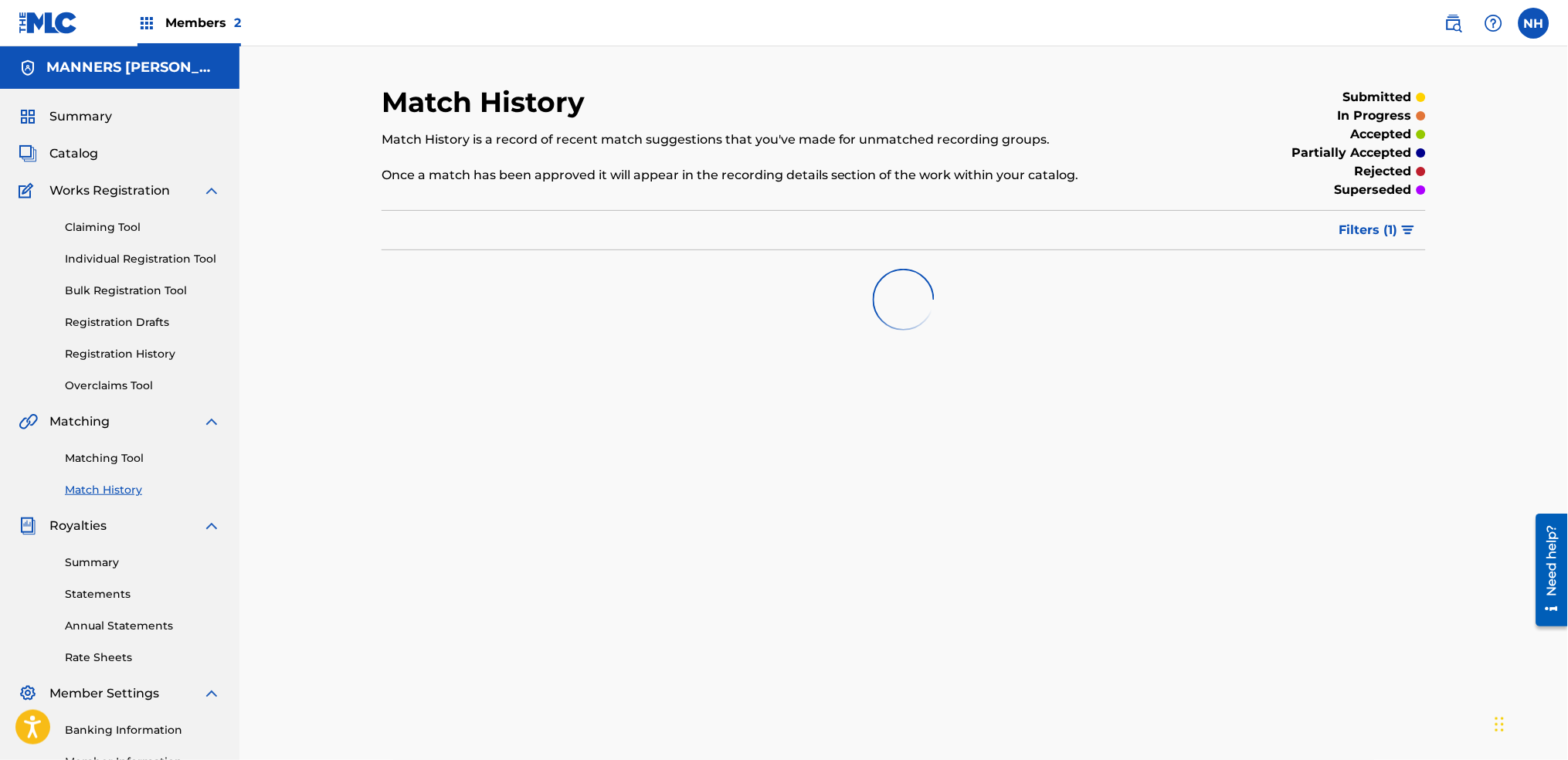
click at [110, 453] on link "Matching Tool" at bounding box center [143, 458] width 156 height 16
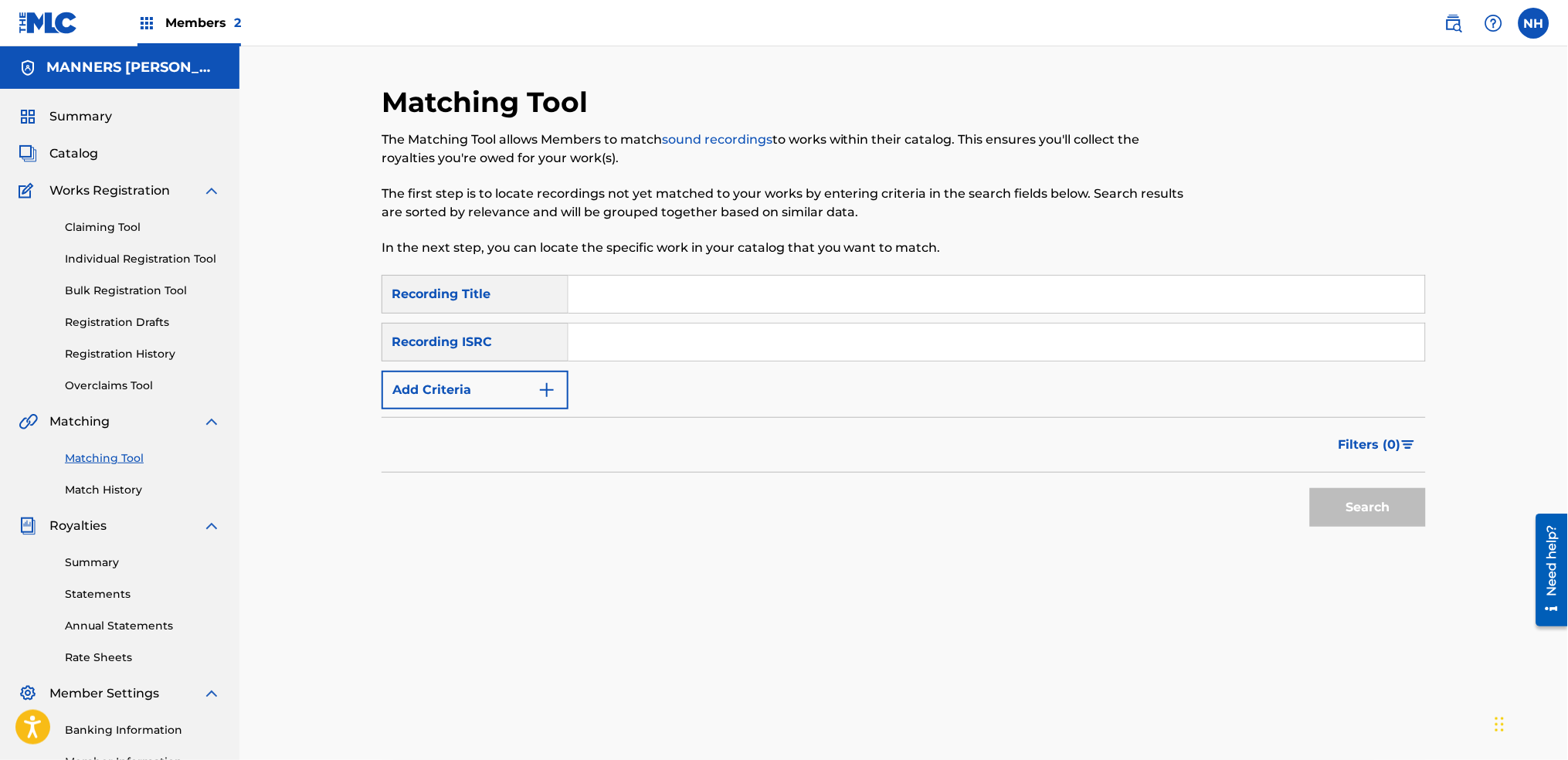
click at [120, 227] on link "Claiming Tool" at bounding box center [143, 228] width 156 height 16
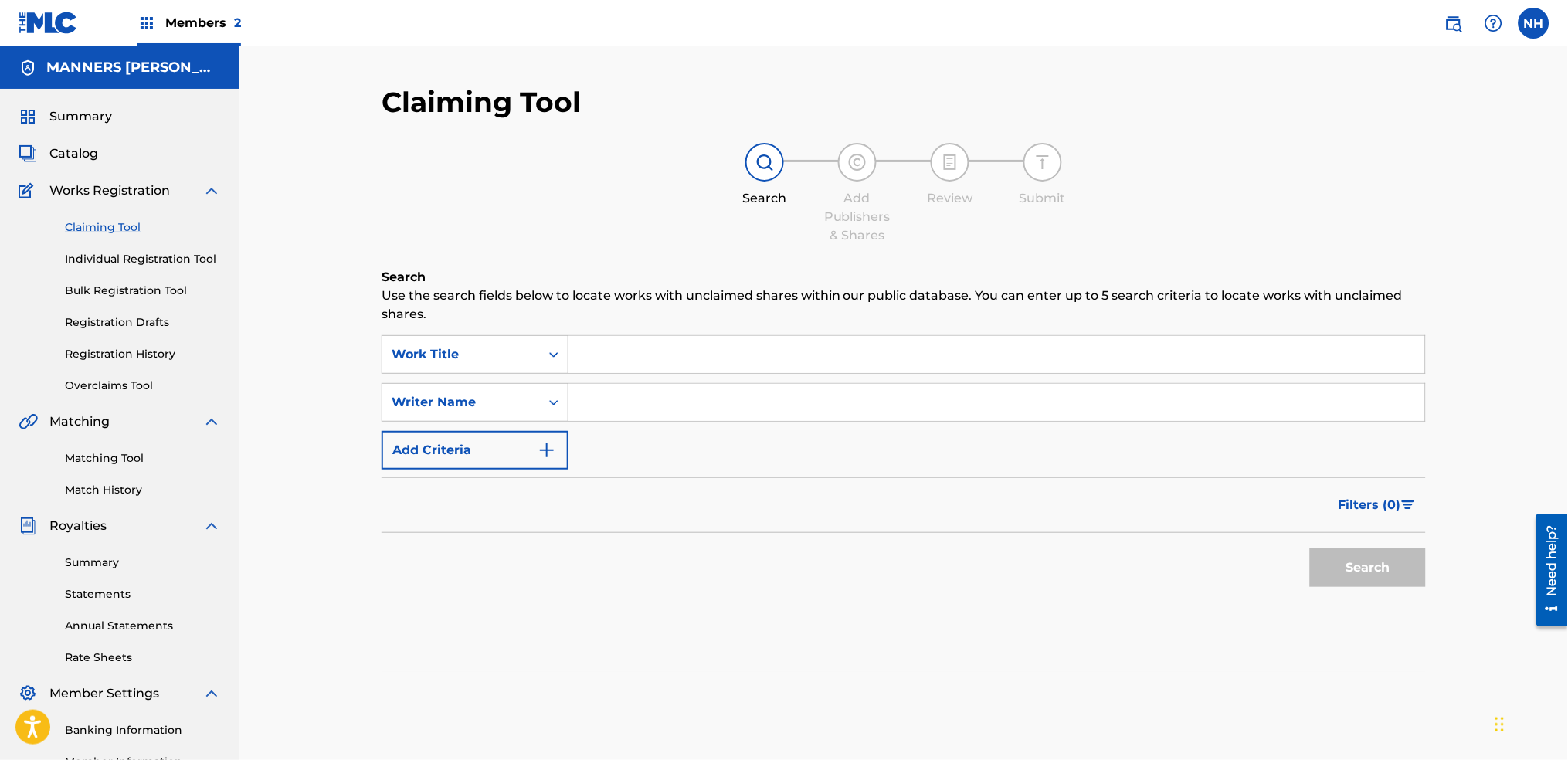
click at [635, 350] on input "Search Form" at bounding box center [997, 354] width 857 height 37
click at [53, 148] on span "Catalog" at bounding box center [73, 153] width 48 height 19
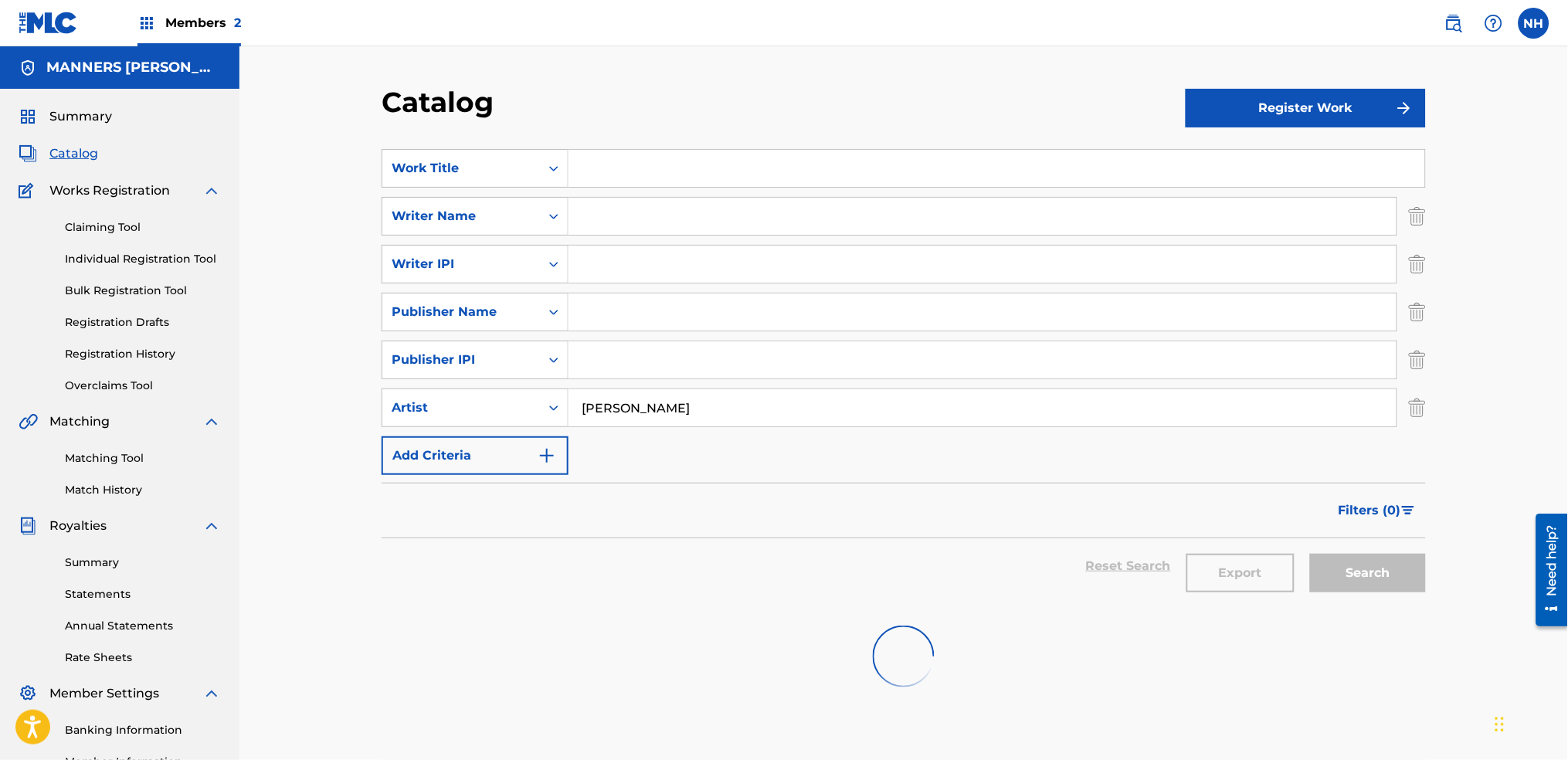
click at [652, 202] on input "Search Form" at bounding box center [983, 216] width 828 height 37
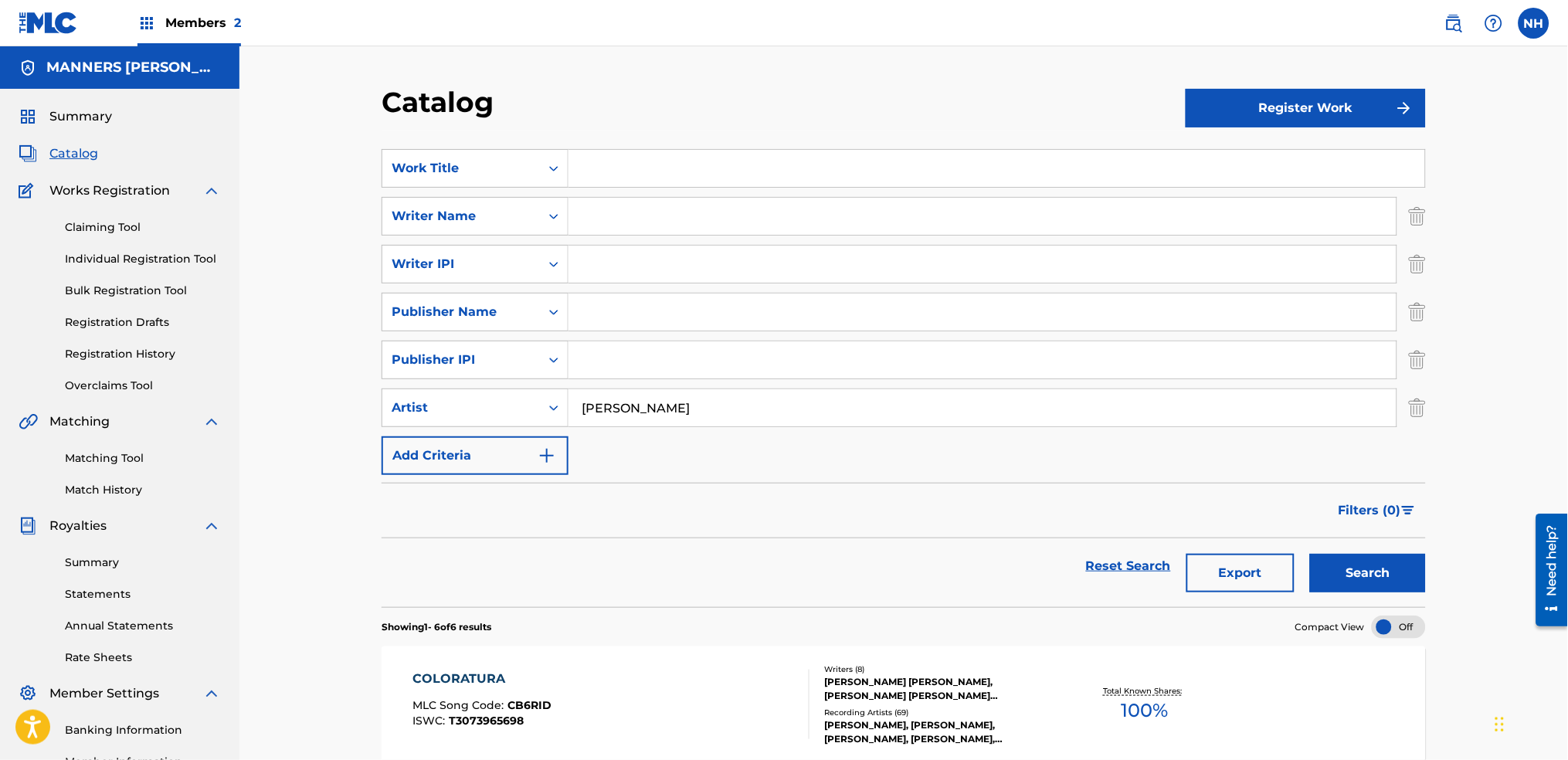
click at [651, 171] on input "Search Form" at bounding box center [997, 168] width 857 height 37
paste input "All My Love"
type input "All My Love"
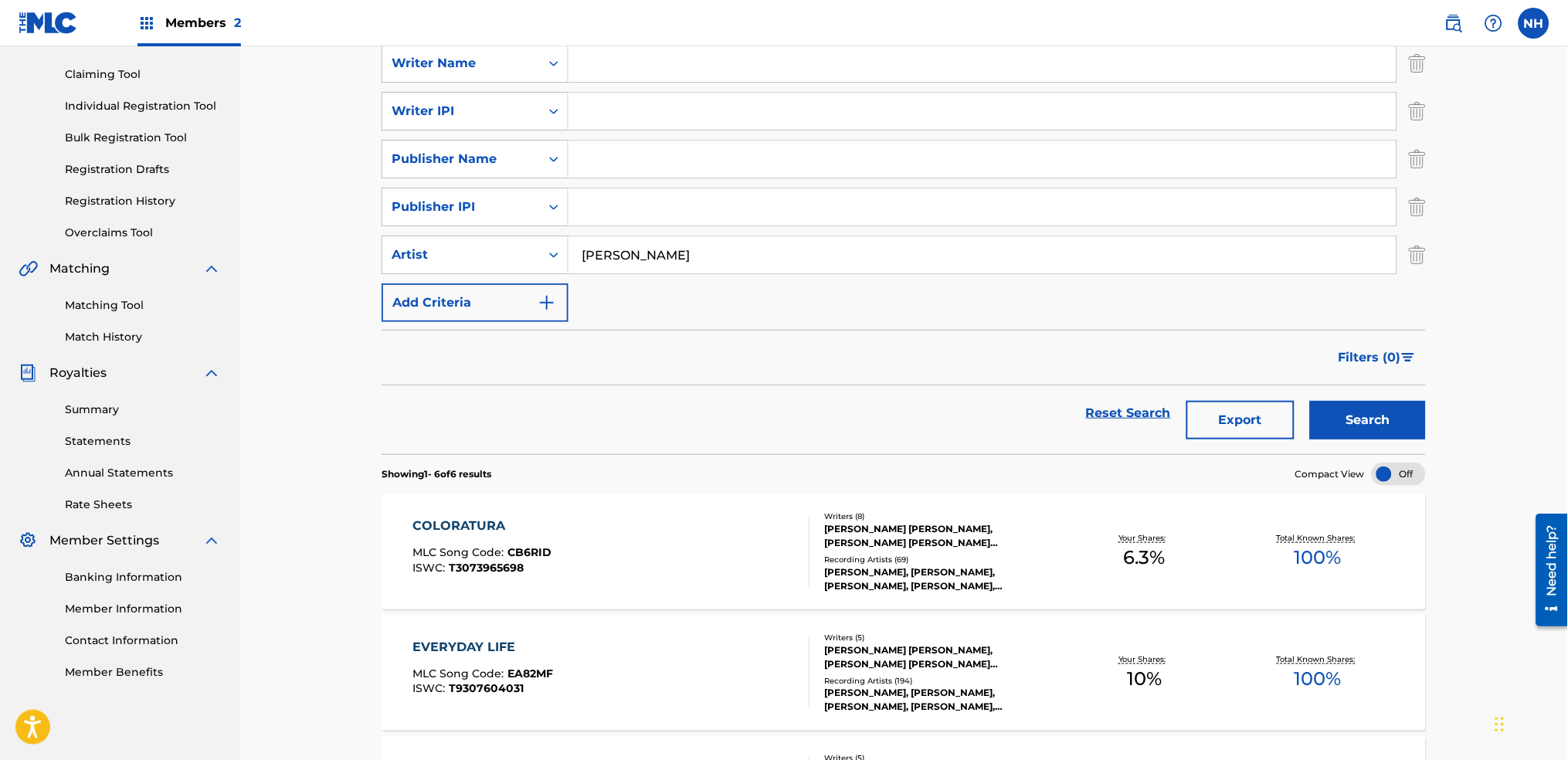
scroll to position [206, 0]
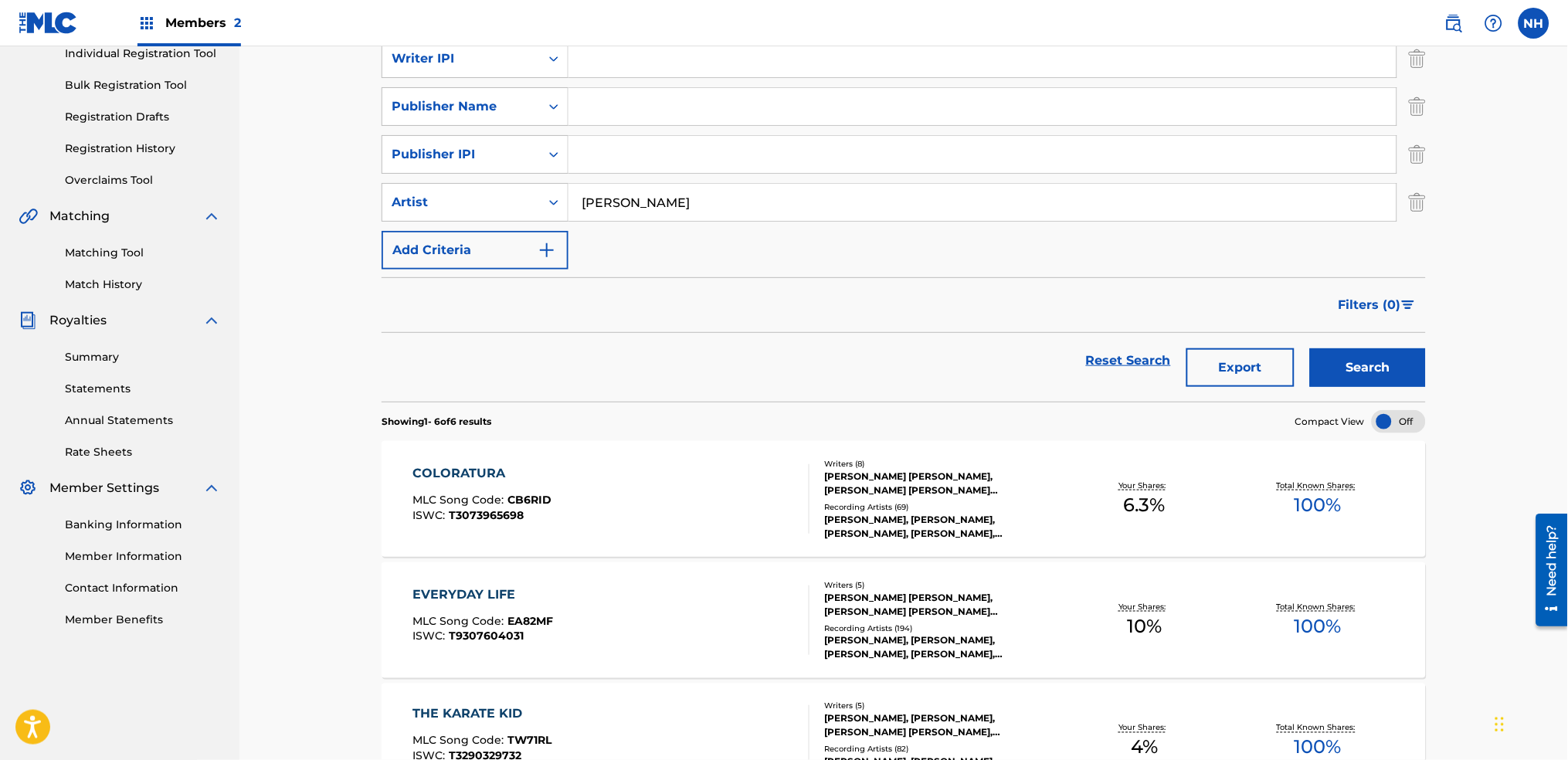
click at [648, 536] on div "COLORATURA MLC Song Code : CB6RID ISWC : T3073965698 Writers ( 8 ) CHRISTOPHER …" at bounding box center [904, 498] width 1044 height 116
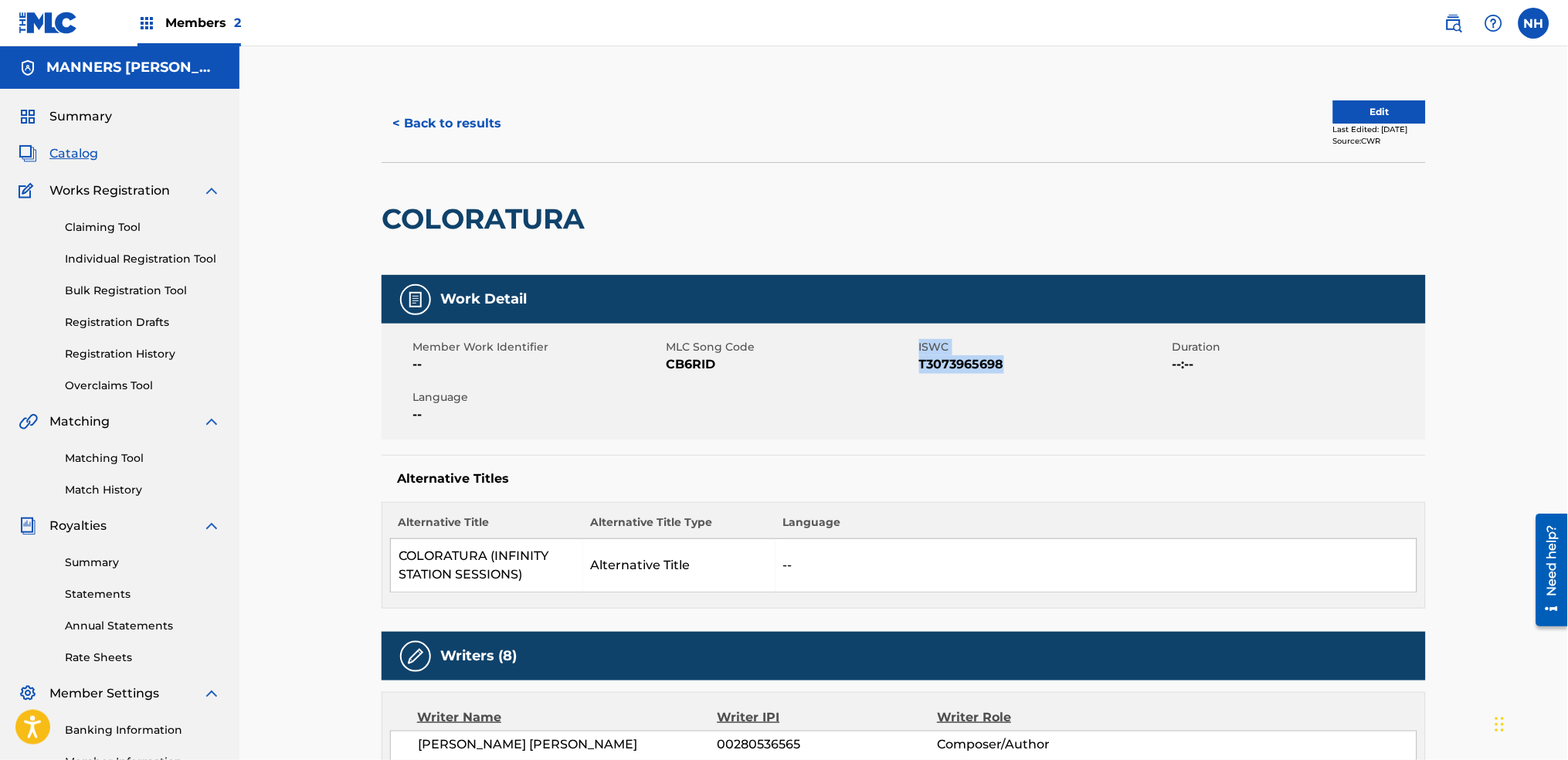
drag, startPoint x: 910, startPoint y: 358, endPoint x: 1042, endPoint y: 368, distance: 132.4
click at [1042, 368] on div "Member Work Identifier -- MLC Song Code CB6RID ISWC T3073965698 Duration --:-- …" at bounding box center [904, 381] width 1044 height 116
click at [1042, 368] on span "T3073965698" at bounding box center [1044, 365] width 249 height 19
drag, startPoint x: 760, startPoint y: 256, endPoint x: 374, endPoint y: 215, distance: 388.2
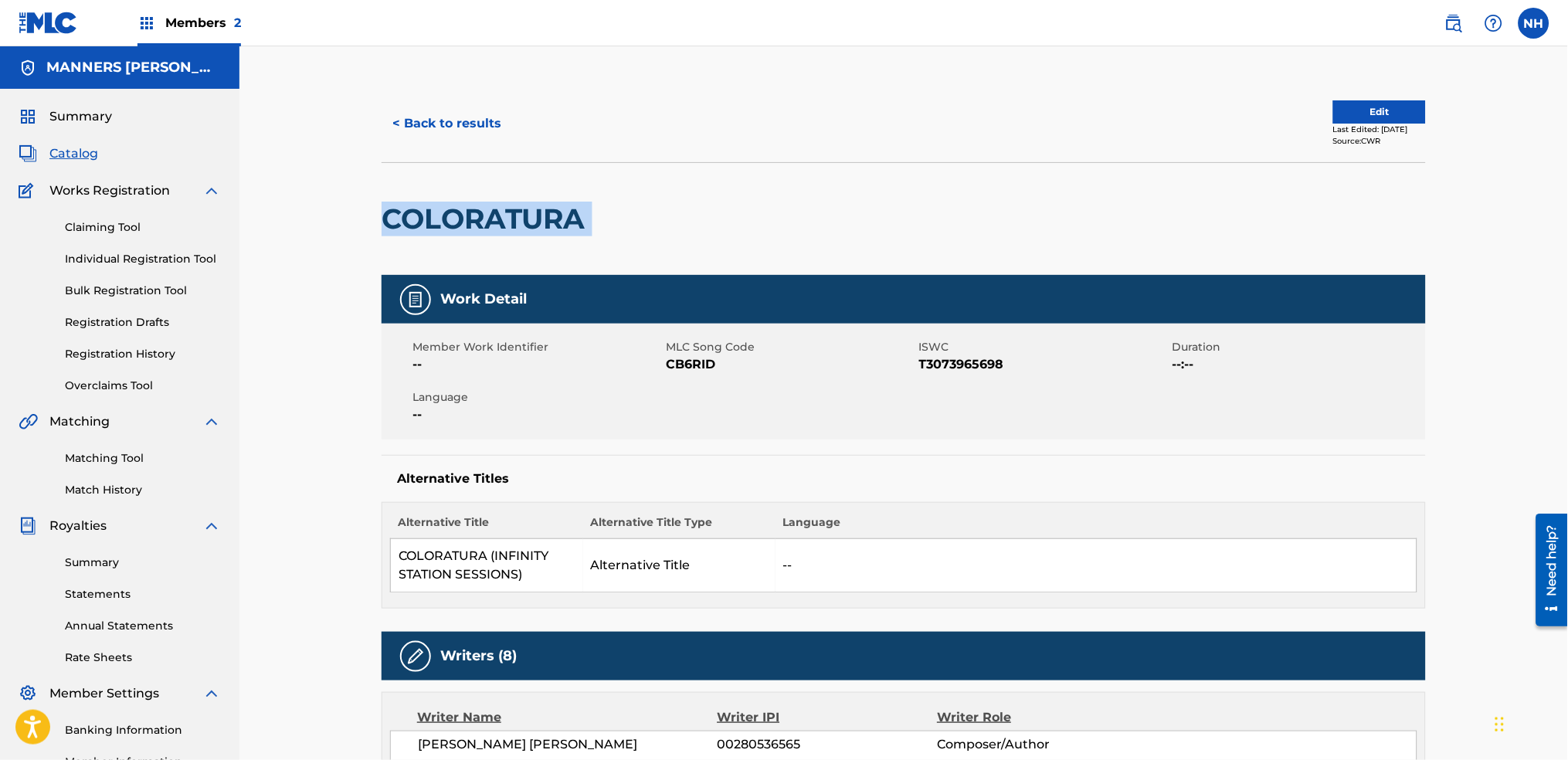
click at [500, 122] on button "< Back to results" at bounding box center [447, 123] width 130 height 39
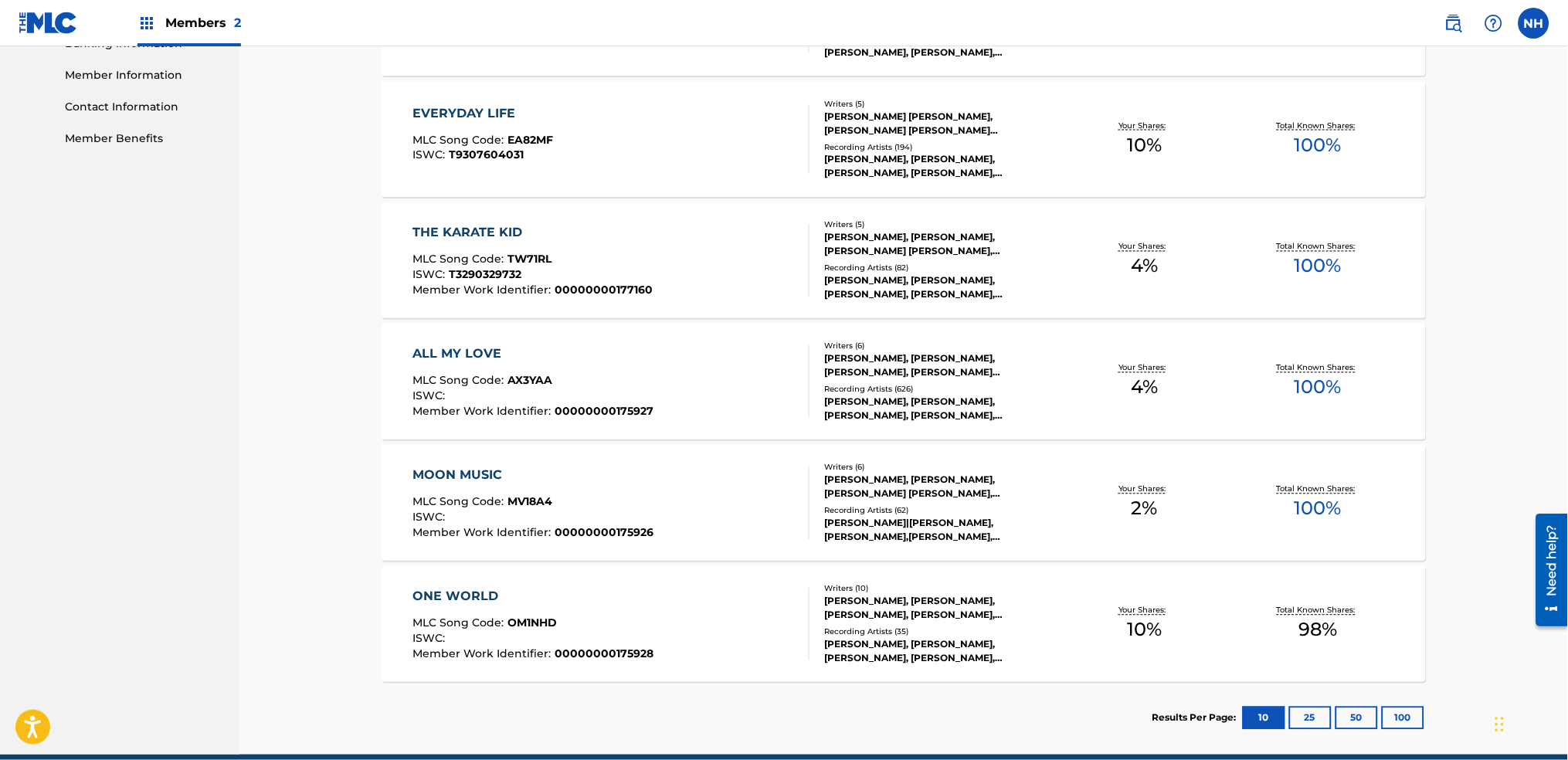
scroll to position [652, 0]
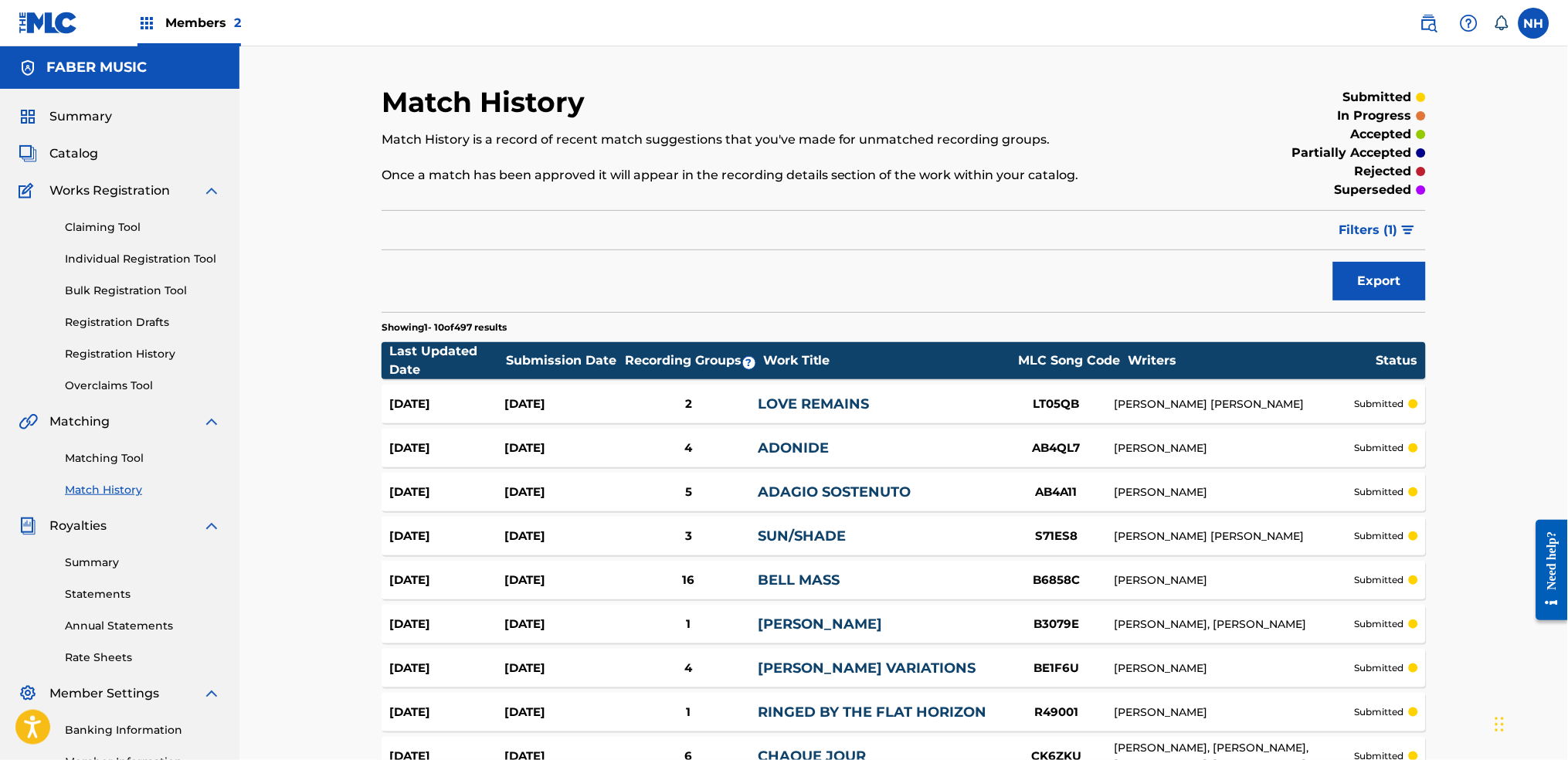
click at [1361, 234] on span "Filters ( 1 )" at bounding box center [1369, 230] width 59 height 19
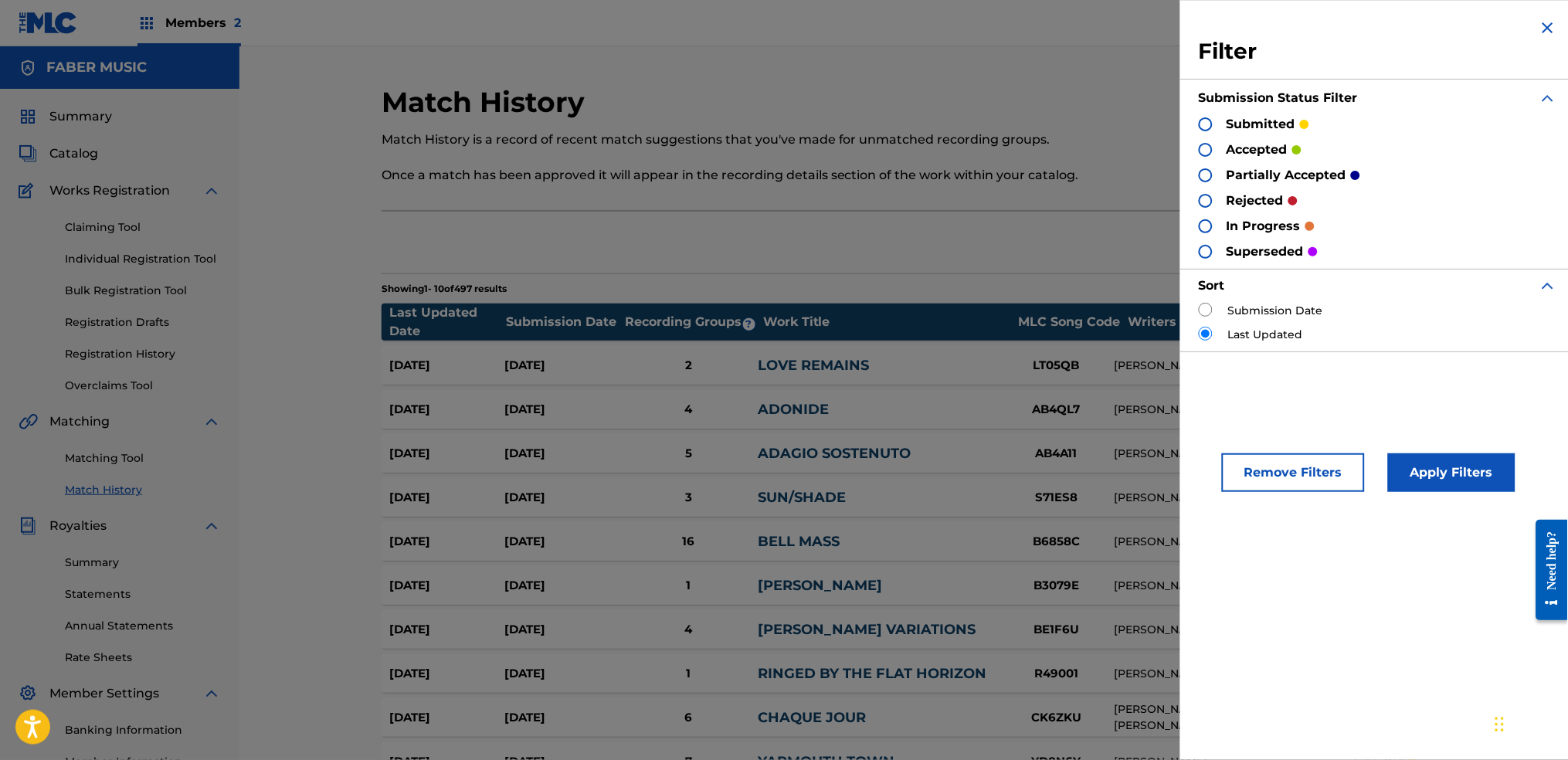
click at [1216, 307] on div "Submission Date" at bounding box center [1378, 311] width 358 height 16
click at [1209, 308] on input "radio" at bounding box center [1206, 309] width 14 height 14
radio input "true"
click at [1402, 469] on button "Apply Filters" at bounding box center [1452, 472] width 128 height 39
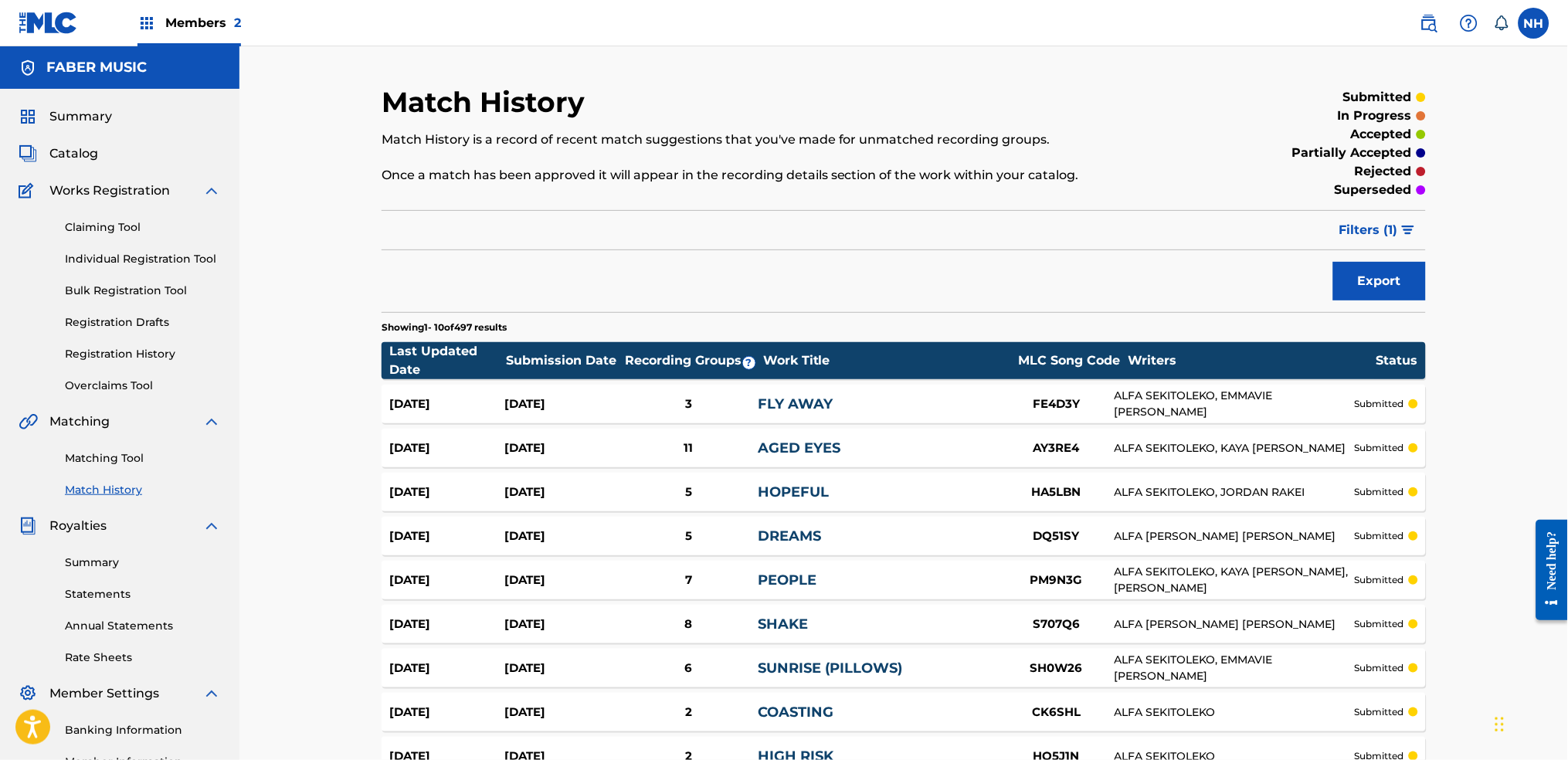
click at [529, 275] on div "Export" at bounding box center [904, 281] width 1044 height 39
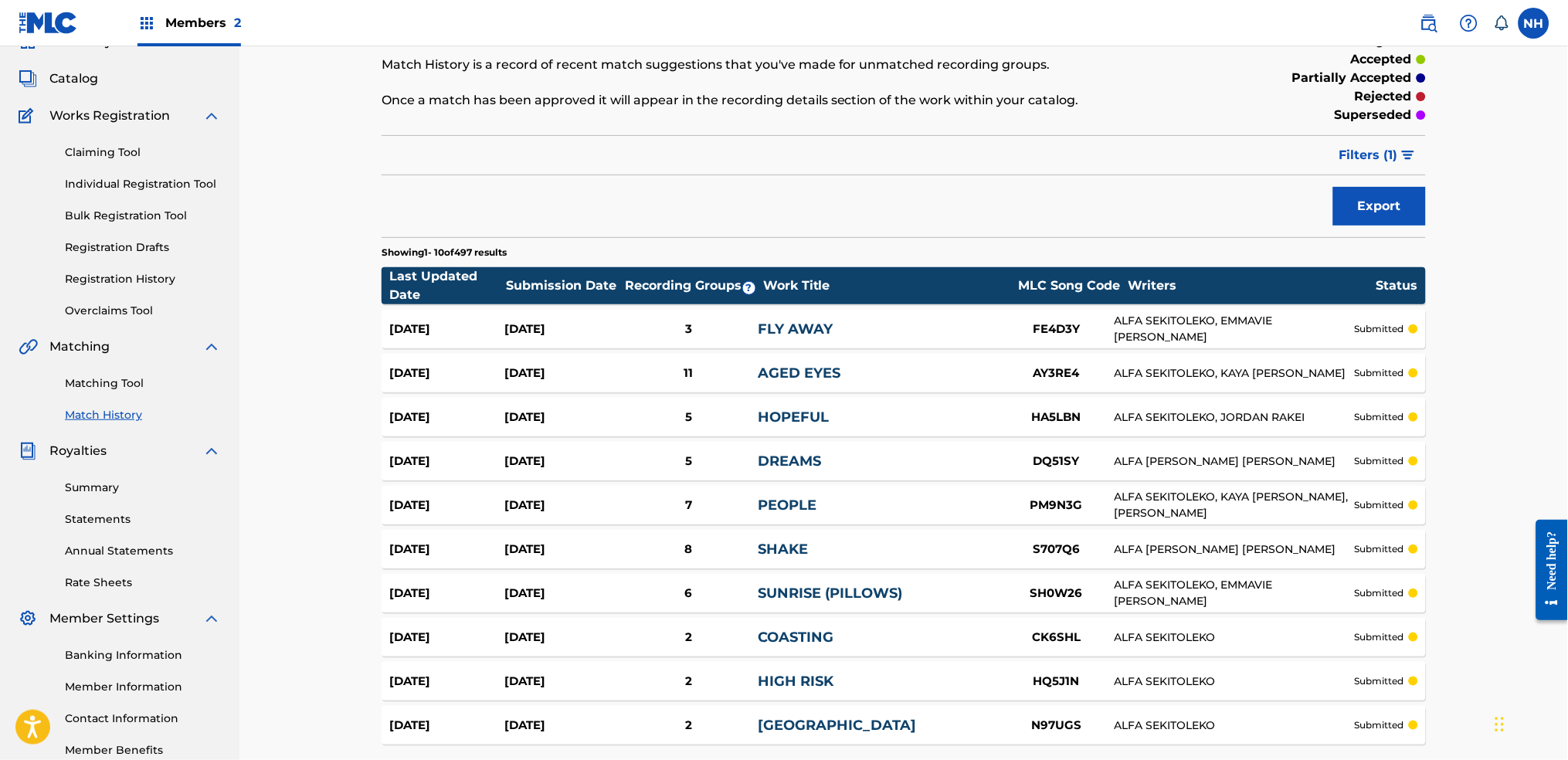
scroll to position [102, 0]
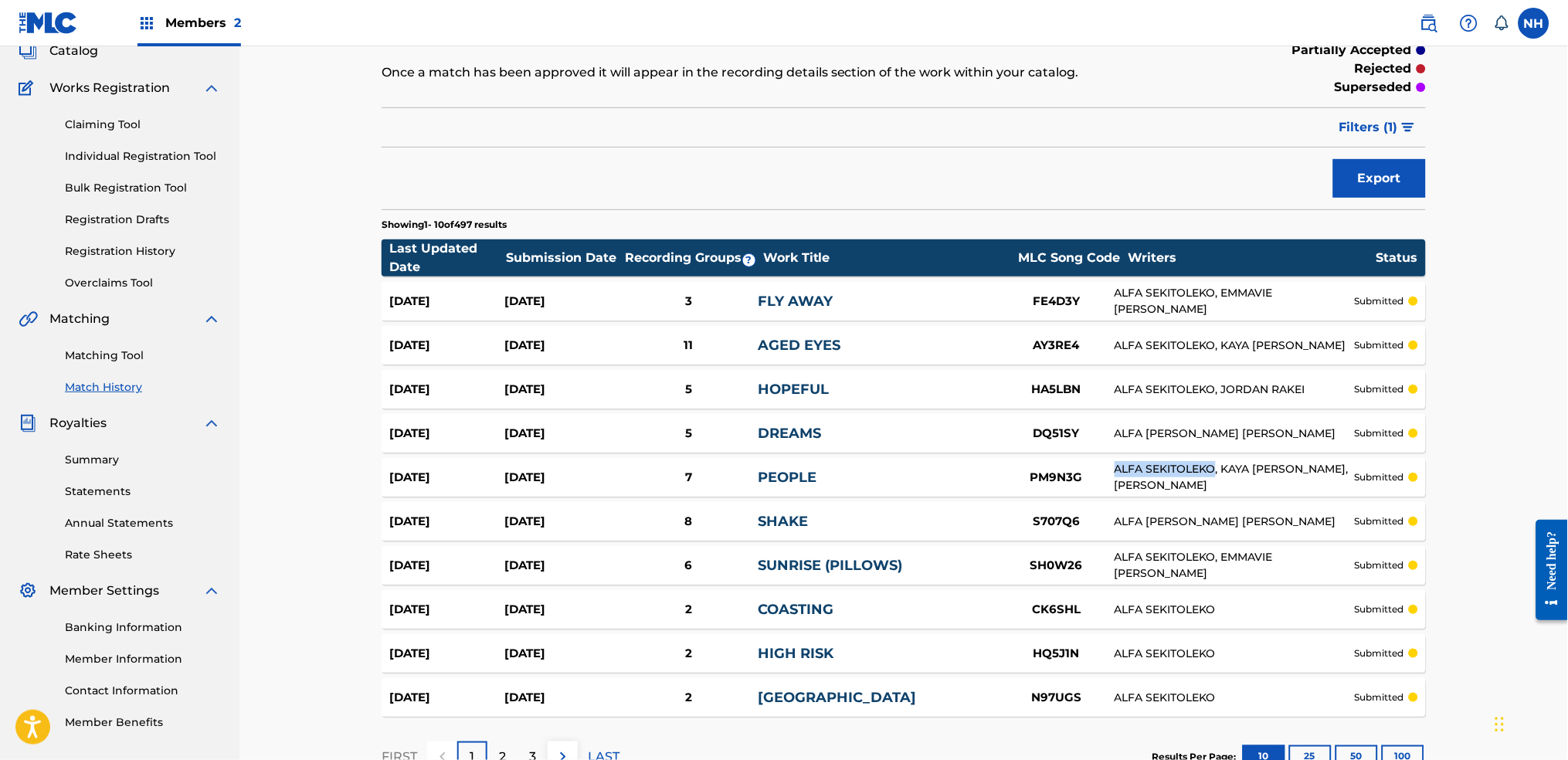
drag, startPoint x: 1110, startPoint y: 467, endPoint x: 1215, endPoint y: 472, distance: 105.1
click at [1215, 472] on div "27 Aug 2025 27 Aug 2025 7 PEOPLE PM9N3G ALFA SEKITOLEKO, KAYA NAOMI THOMAS-DYKE…" at bounding box center [904, 477] width 1044 height 39
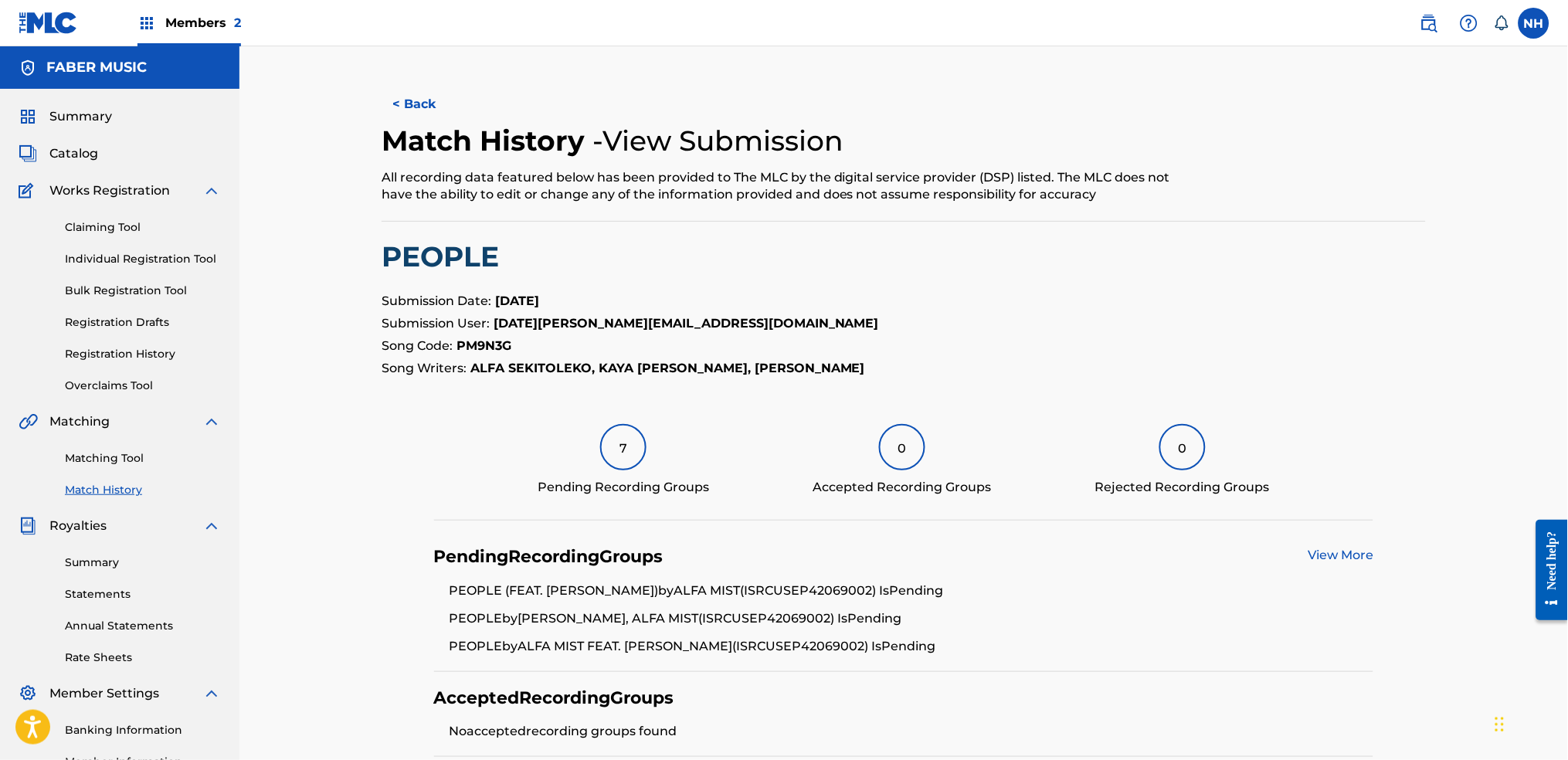
click at [399, 97] on button "< Back" at bounding box center [428, 104] width 93 height 39
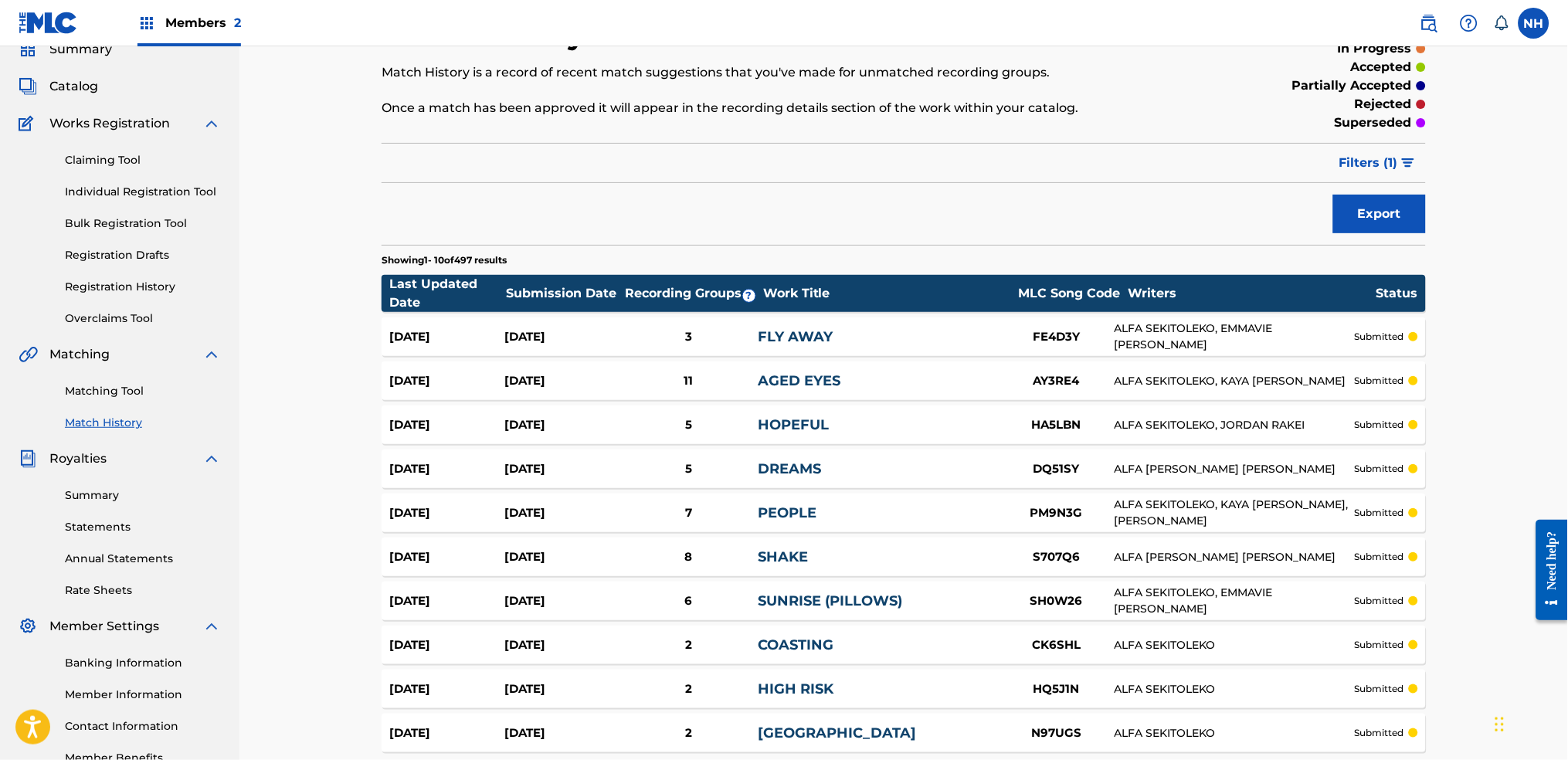
scroll to position [212, 0]
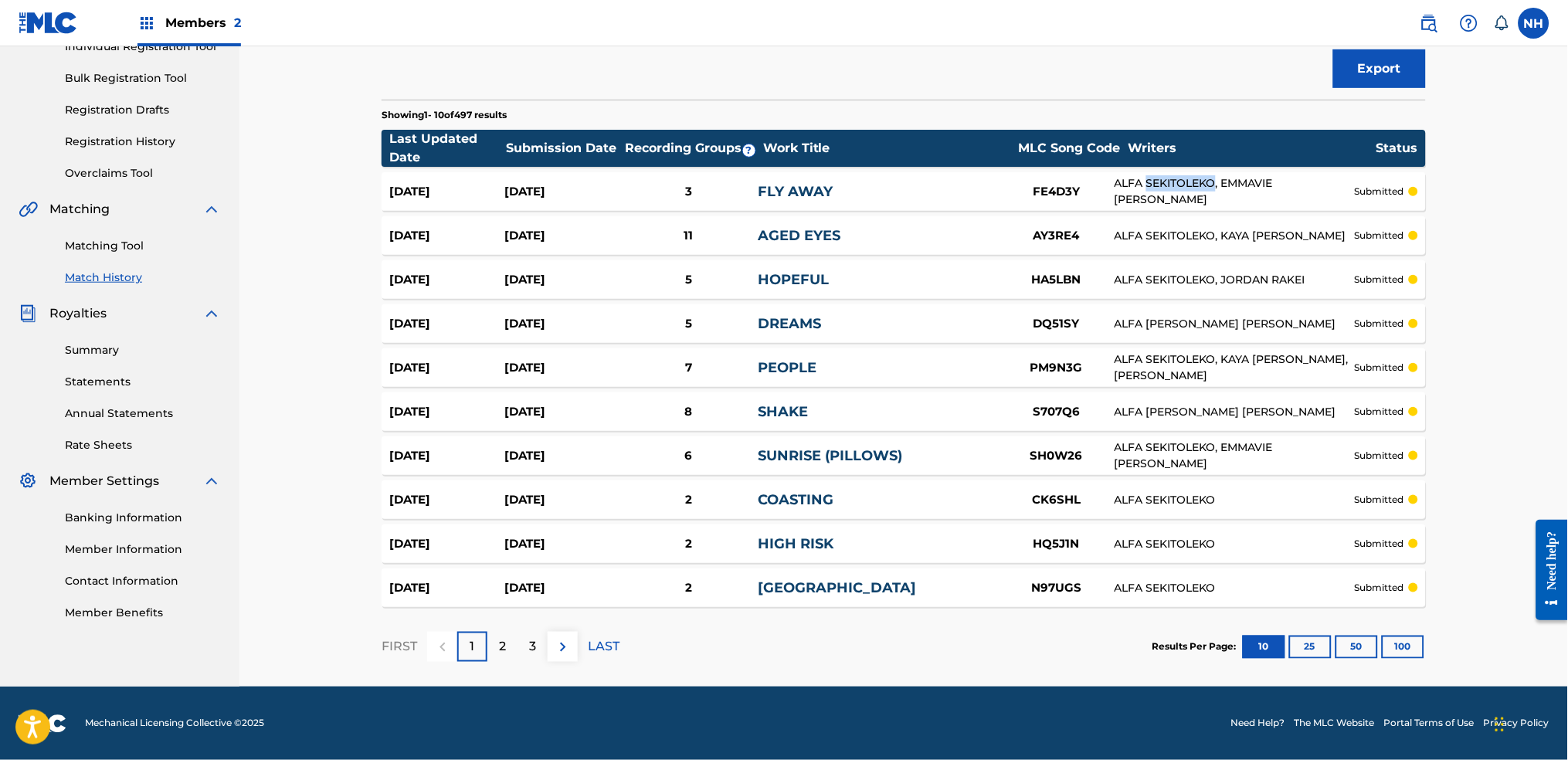
drag, startPoint x: 1145, startPoint y: 182, endPoint x: 1214, endPoint y: 183, distance: 69.0
click at [1214, 183] on div "ALFA SEKITOLEKO, EMMAVIE ADETEJU MBONGO" at bounding box center [1234, 192] width 240 height 33
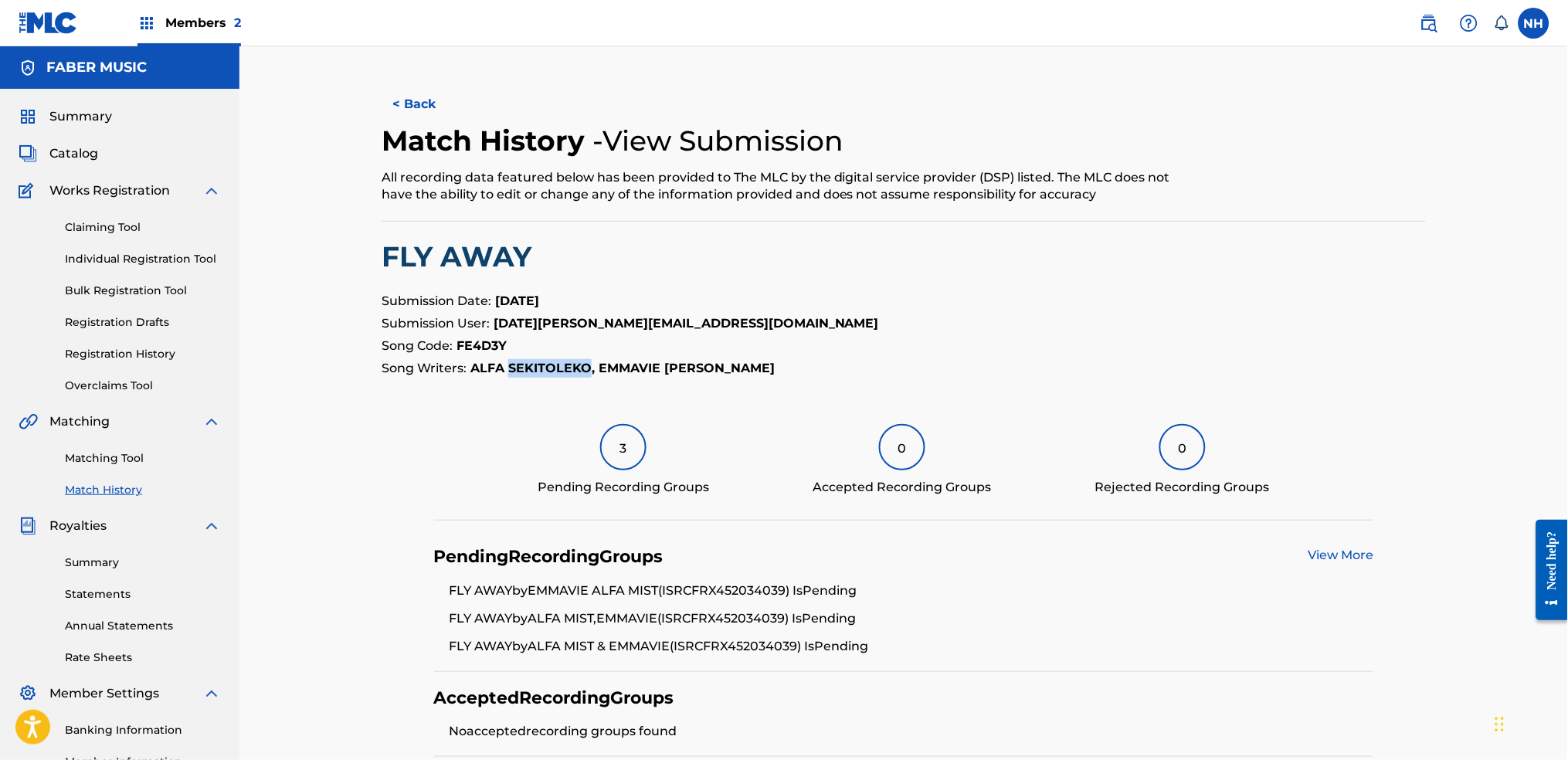
drag, startPoint x: 588, startPoint y: 362, endPoint x: 510, endPoint y: 371, distance: 78.5
click at [510, 371] on strong "ALFA SEKITOLEKO, EMMAVIE ADETEJU MBONGO" at bounding box center [622, 368] width 304 height 15
copy strong "SEKITOLEKO"
click at [401, 84] on div "< Back Match History - View Submission All recording data featured below has be…" at bounding box center [903, 483] width 1329 height 873
click at [404, 97] on button "< Back" at bounding box center [428, 104] width 93 height 39
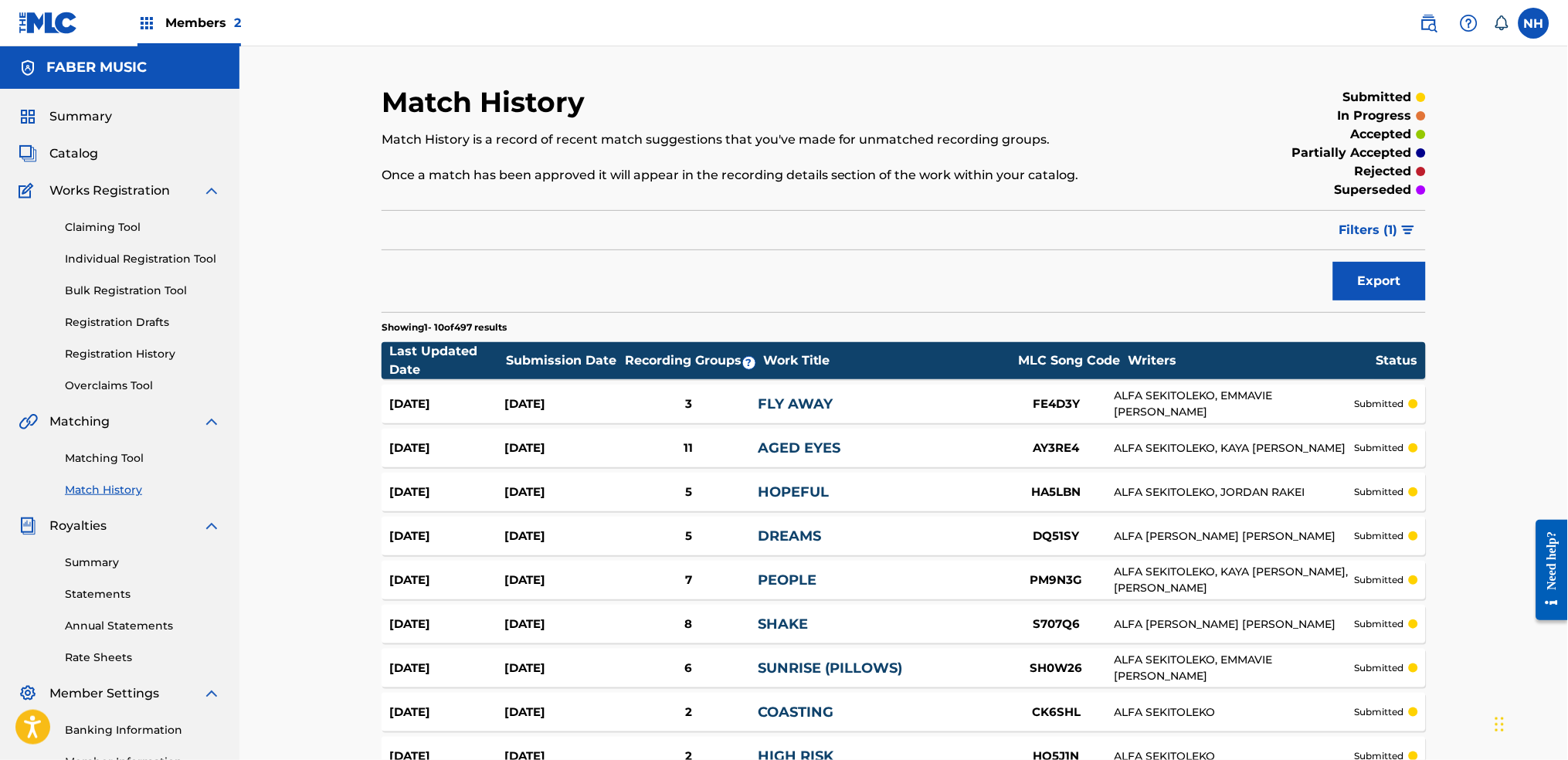
scroll to position [212, 0]
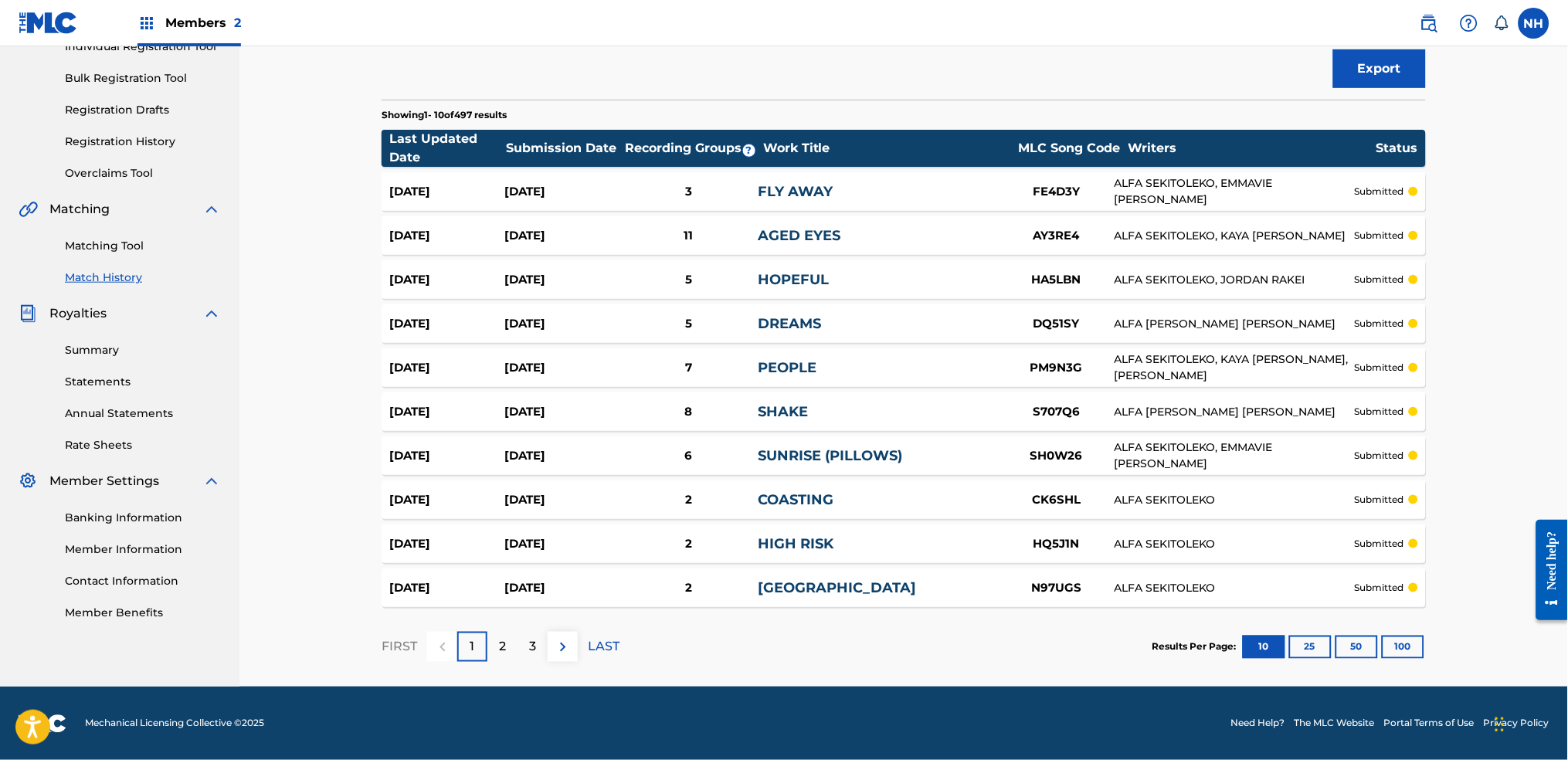
click at [1378, 665] on div "Results Per Page: 10 25 50 100" at bounding box center [1289, 648] width 274 height 73
click at [1373, 652] on button "50" at bounding box center [1357, 648] width 43 height 23
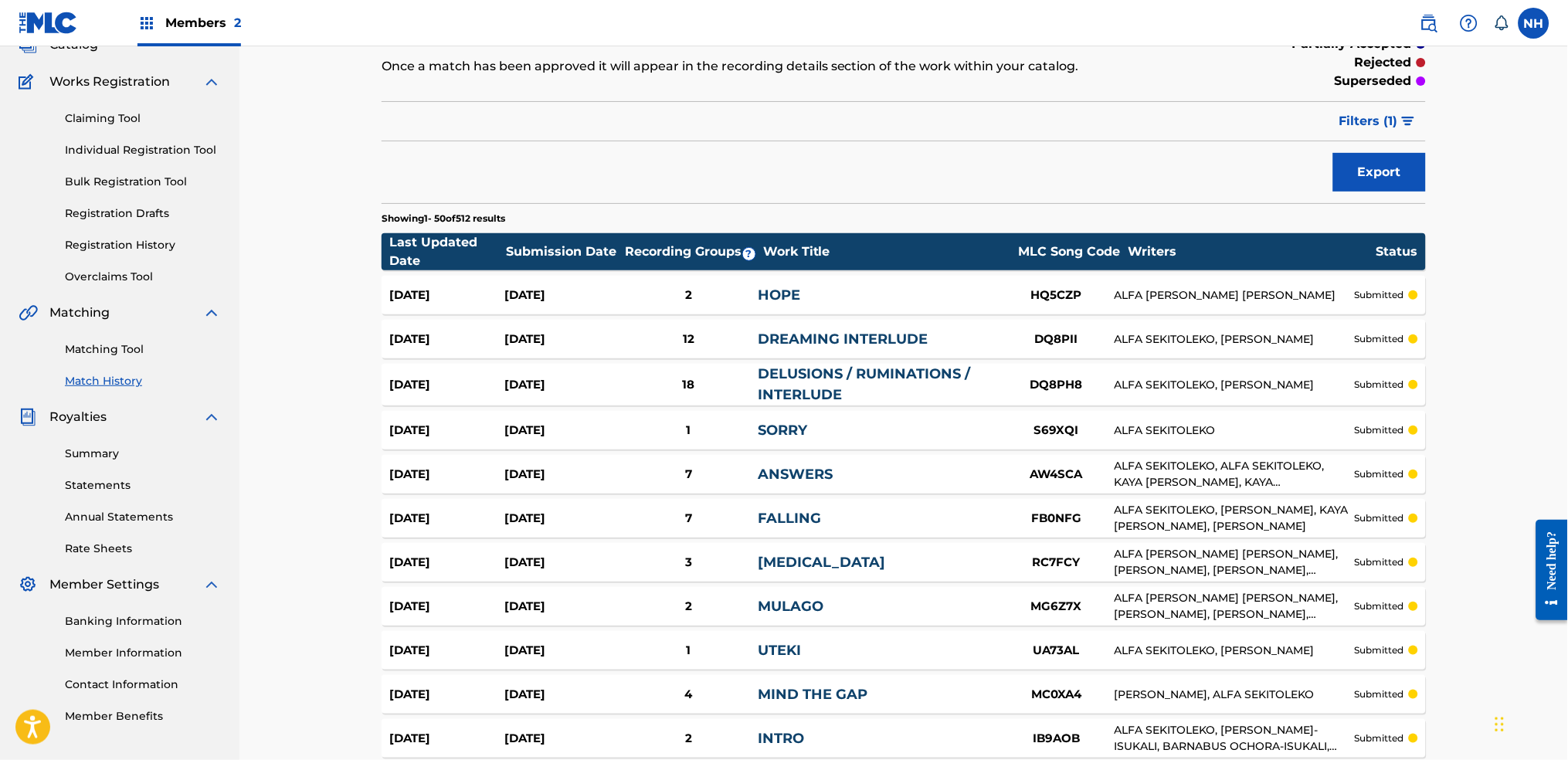
scroll to position [0, 0]
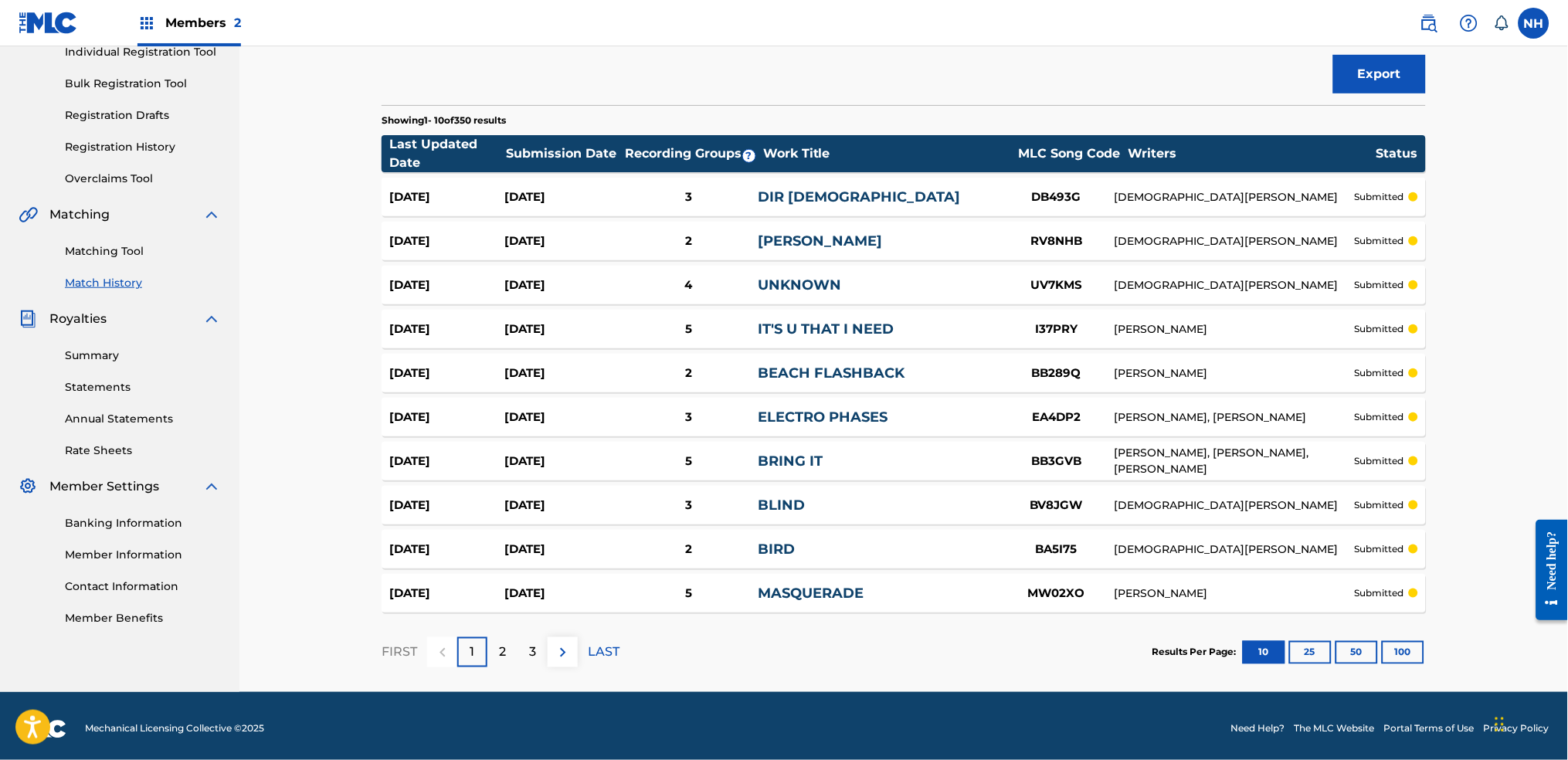
scroll to position [212, 0]
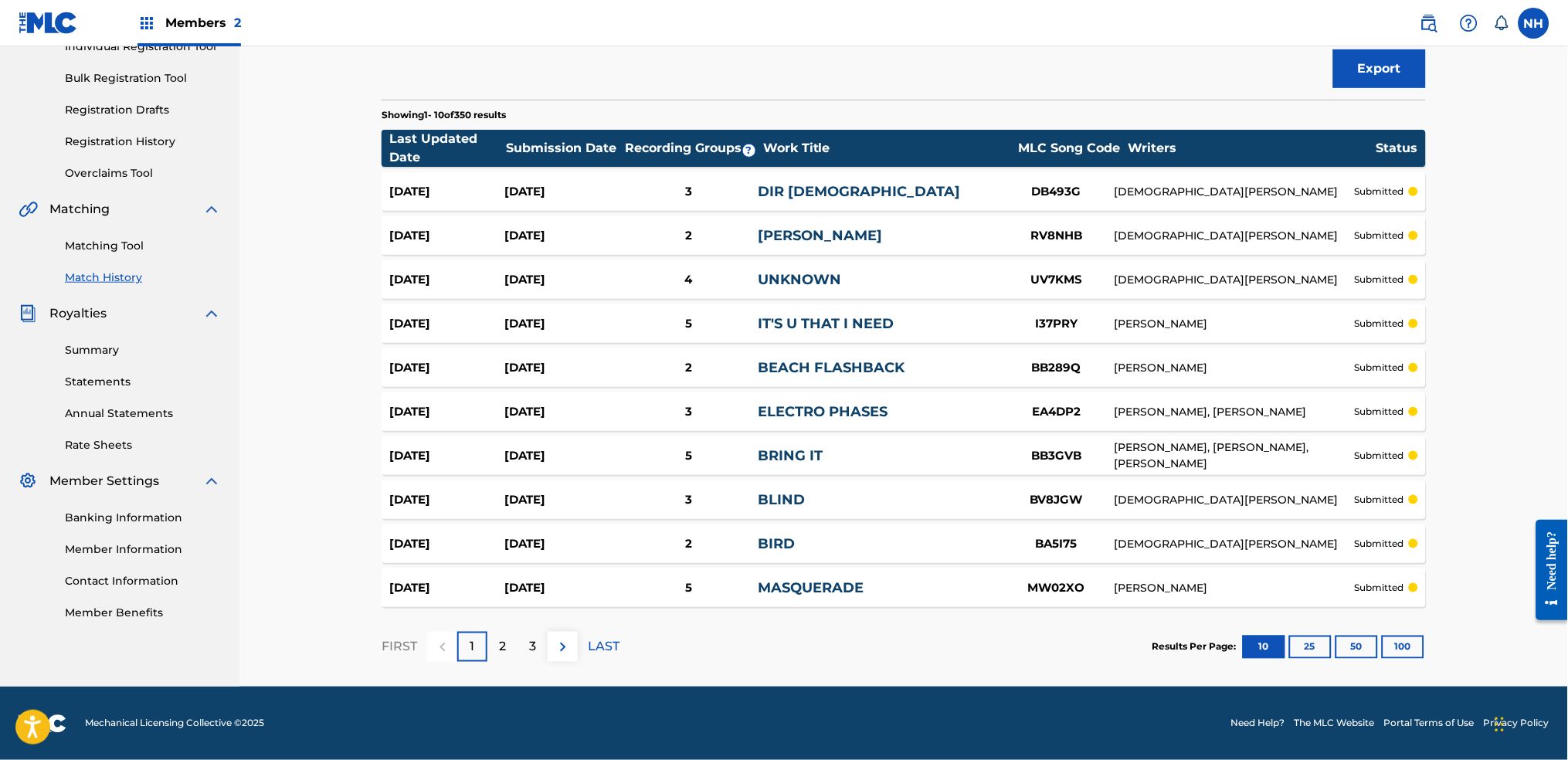
click at [1394, 647] on button "100" at bounding box center [1403, 648] width 43 height 23
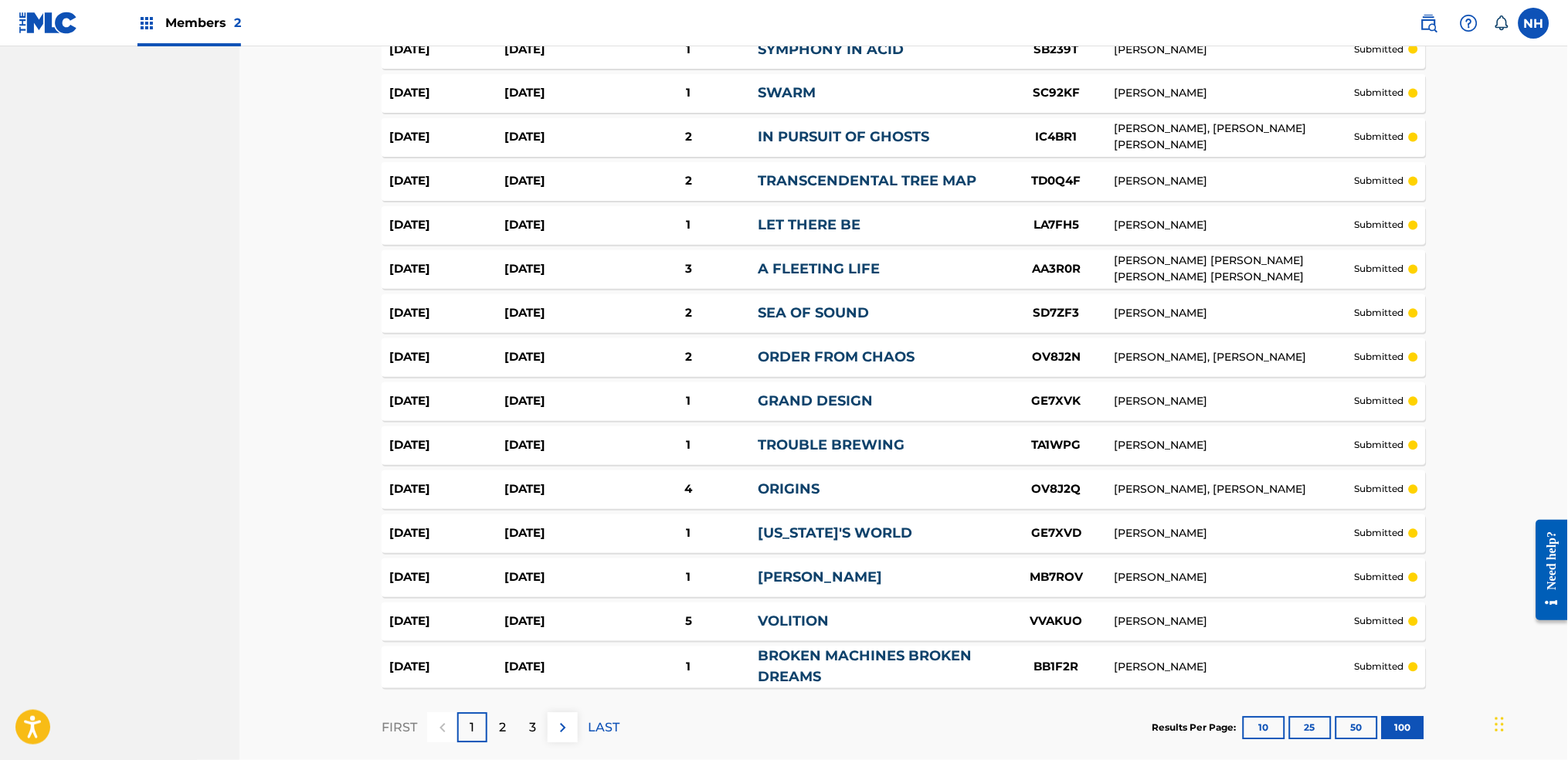
scroll to position [4201, 0]
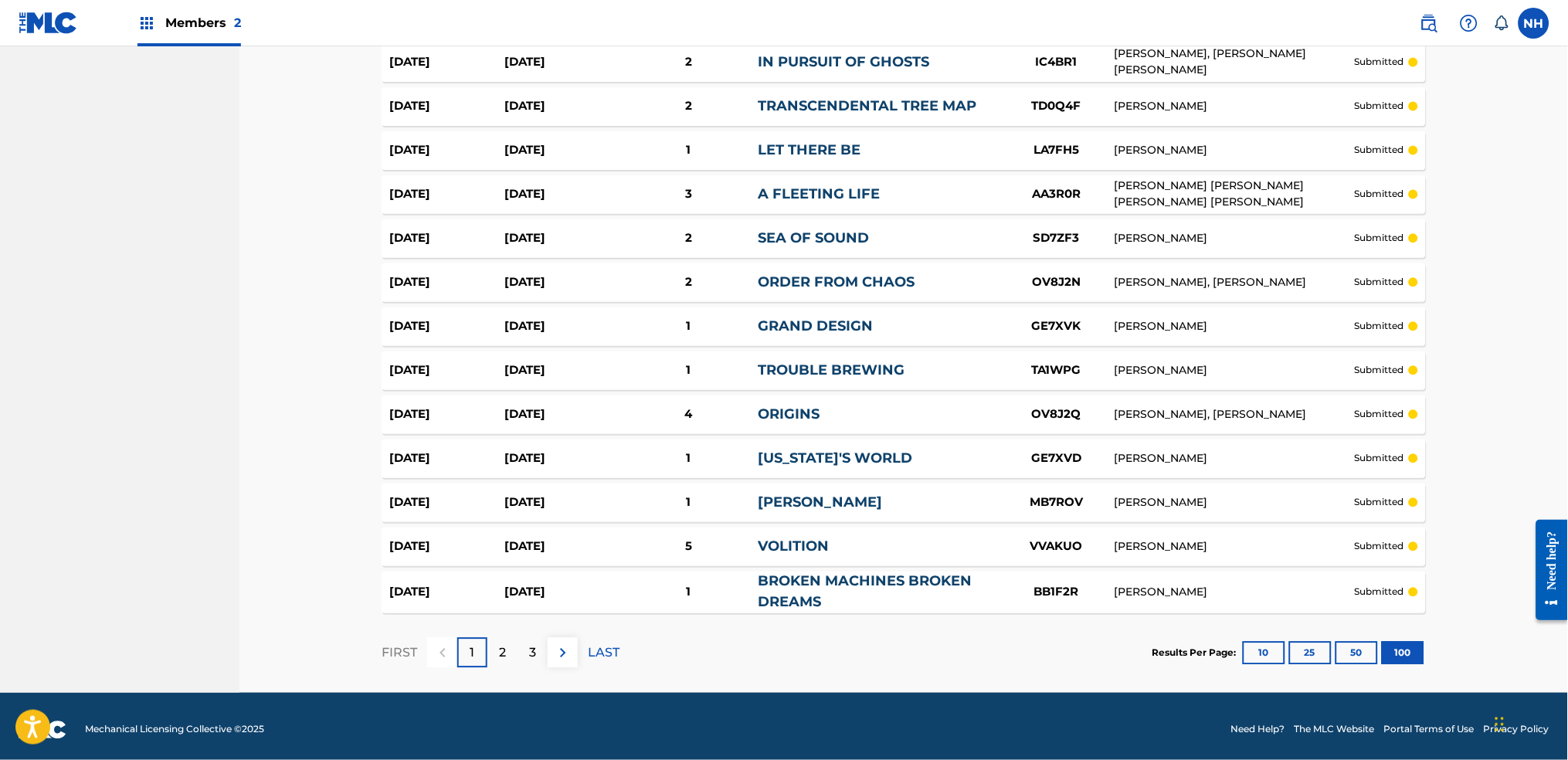
click at [502, 644] on p "2" at bounding box center [502, 653] width 7 height 19
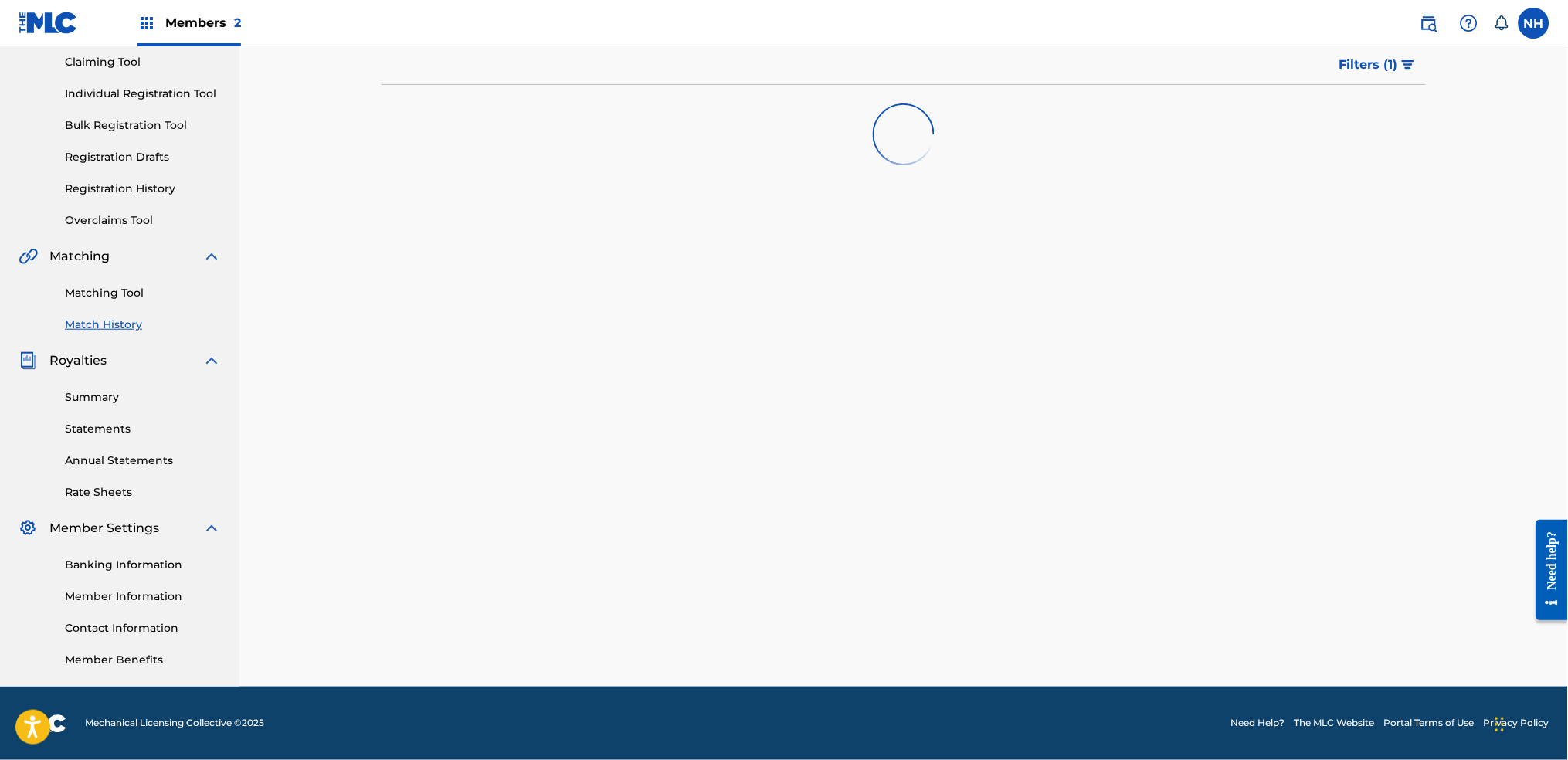
scroll to position [4198, 0]
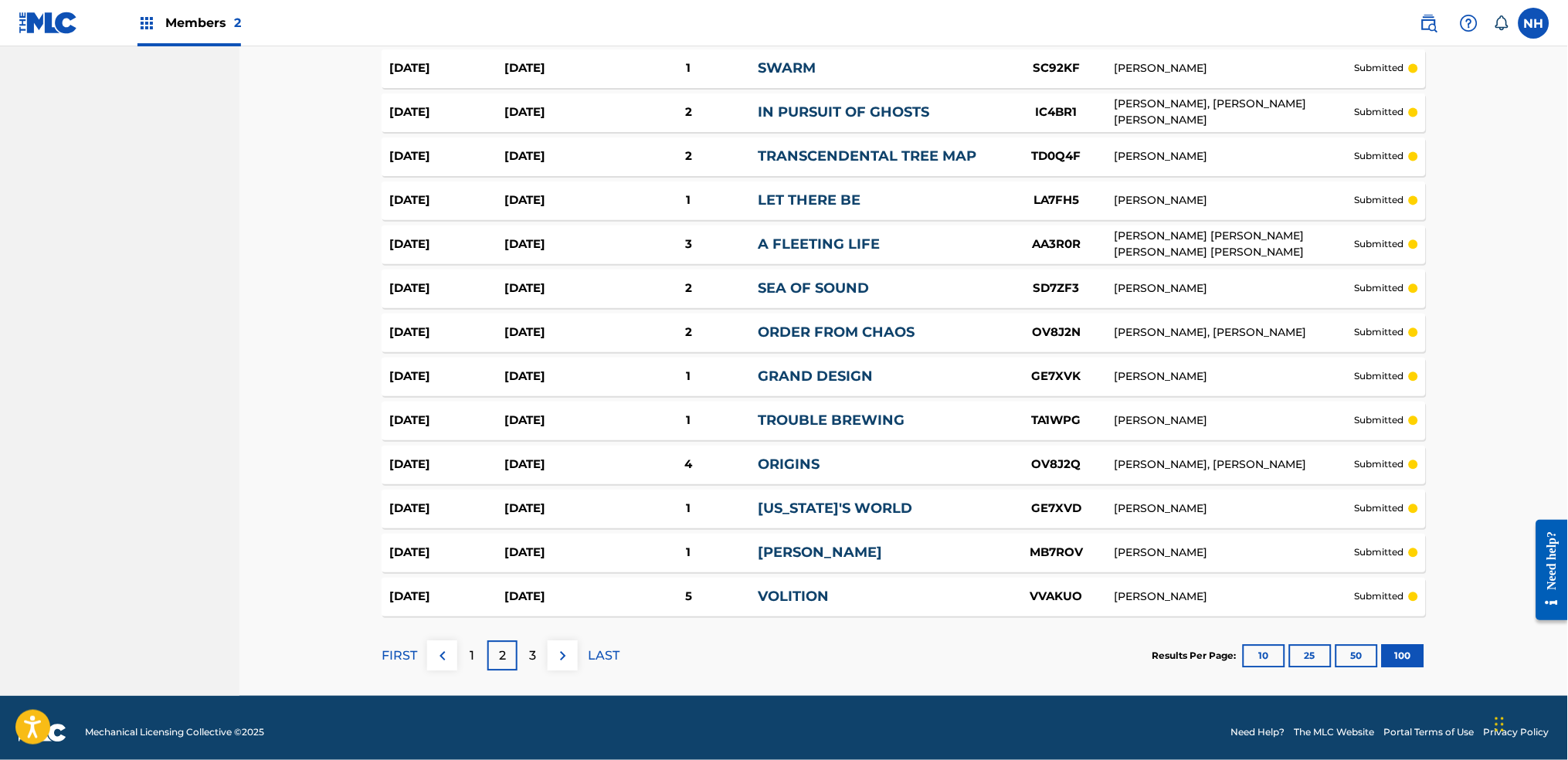
click at [561, 648] on img at bounding box center [563, 657] width 19 height 19
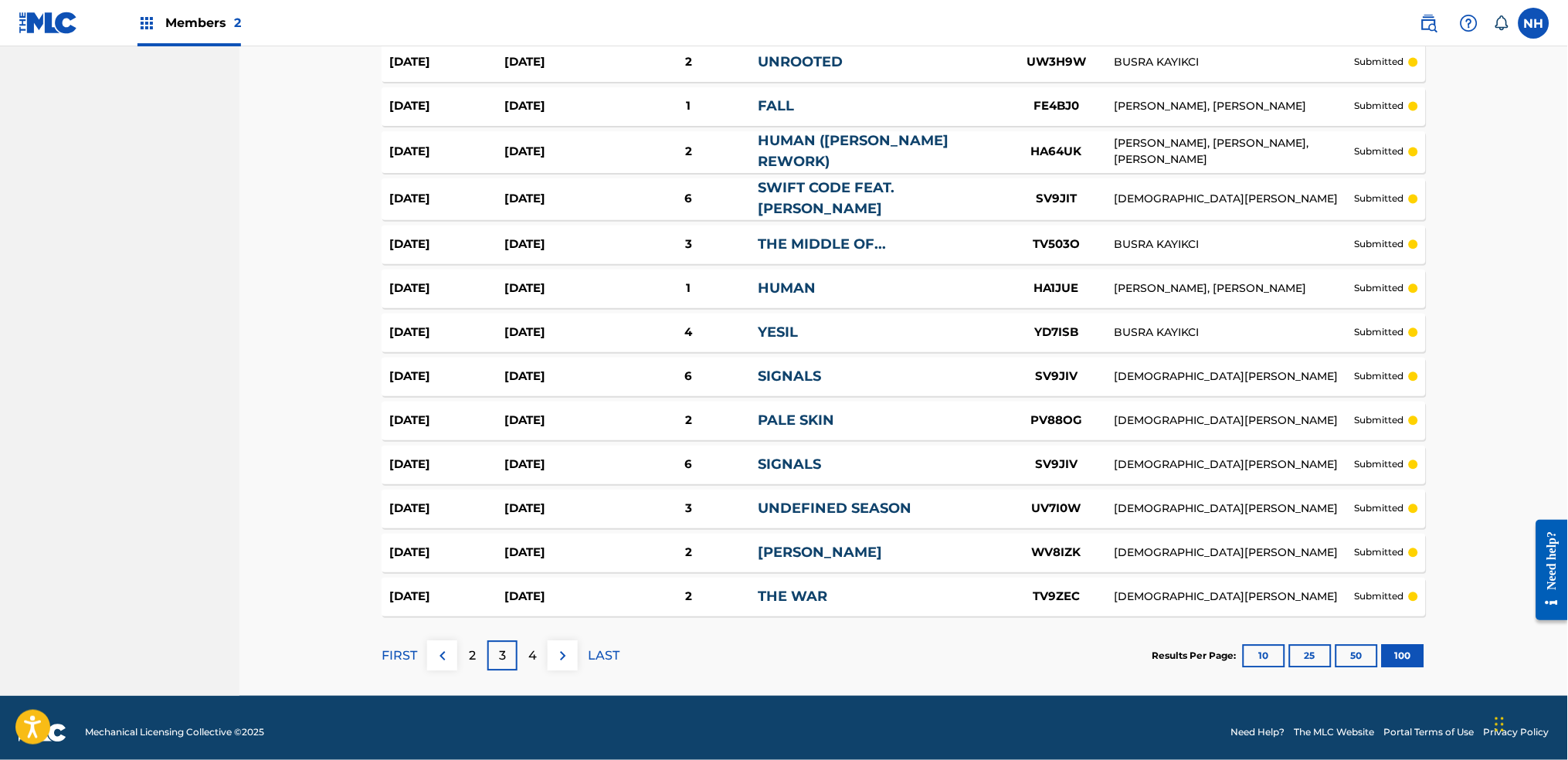
click at [534, 662] on div "4" at bounding box center [532, 656] width 30 height 30
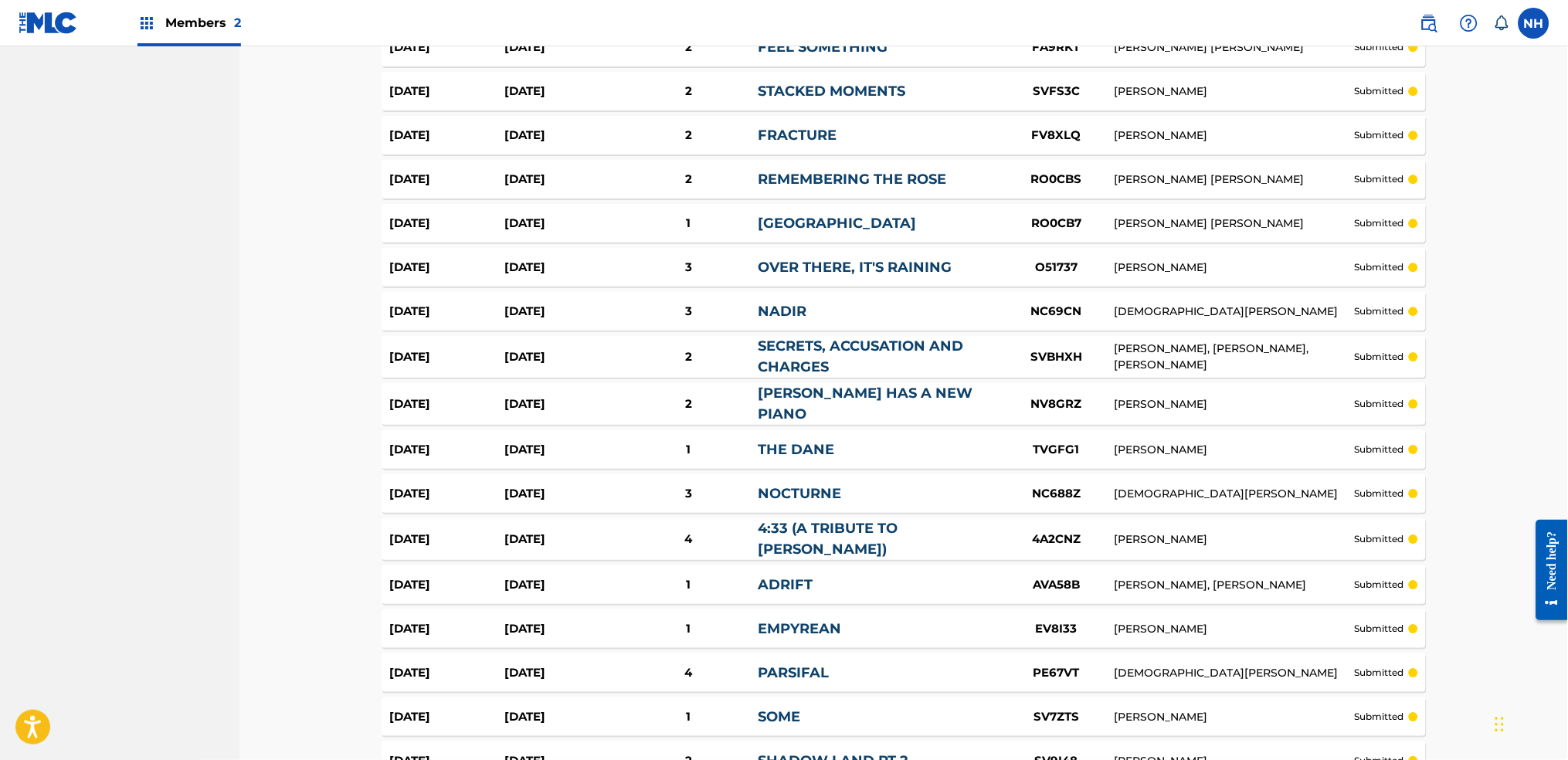
scroll to position [1411, 0]
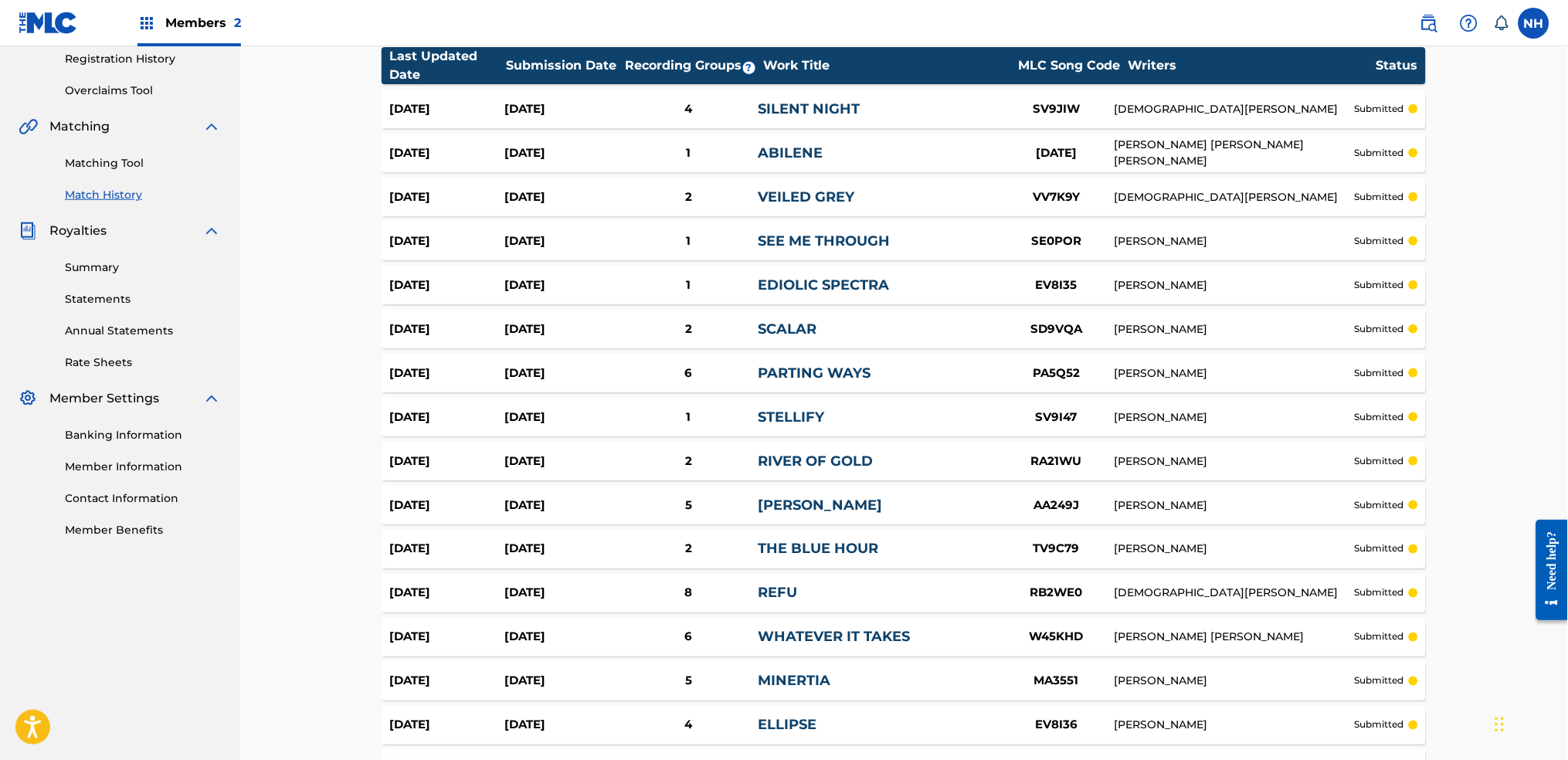
scroll to position [0, 0]
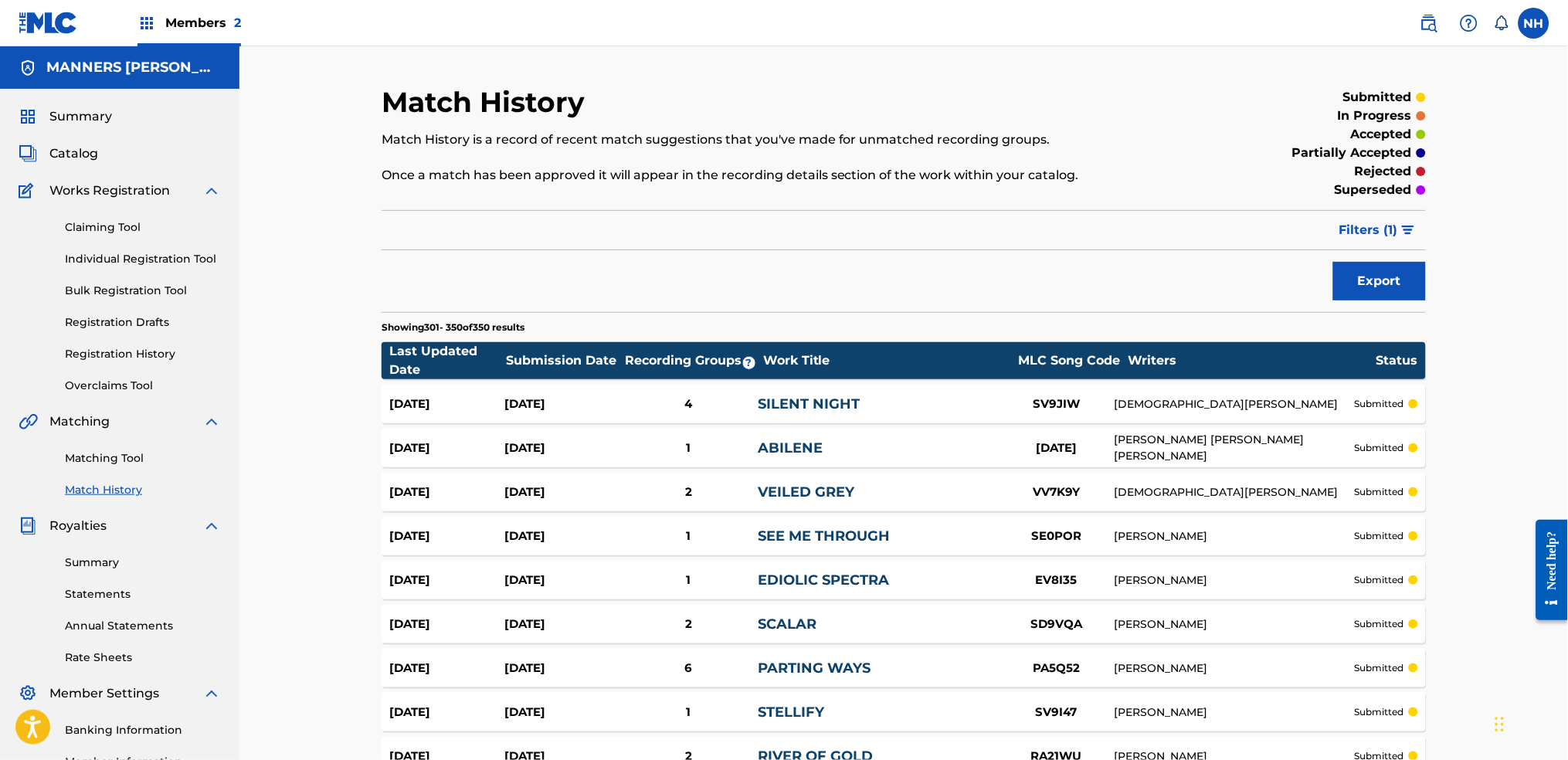
click at [114, 227] on link "Claiming Tool" at bounding box center [143, 228] width 156 height 16
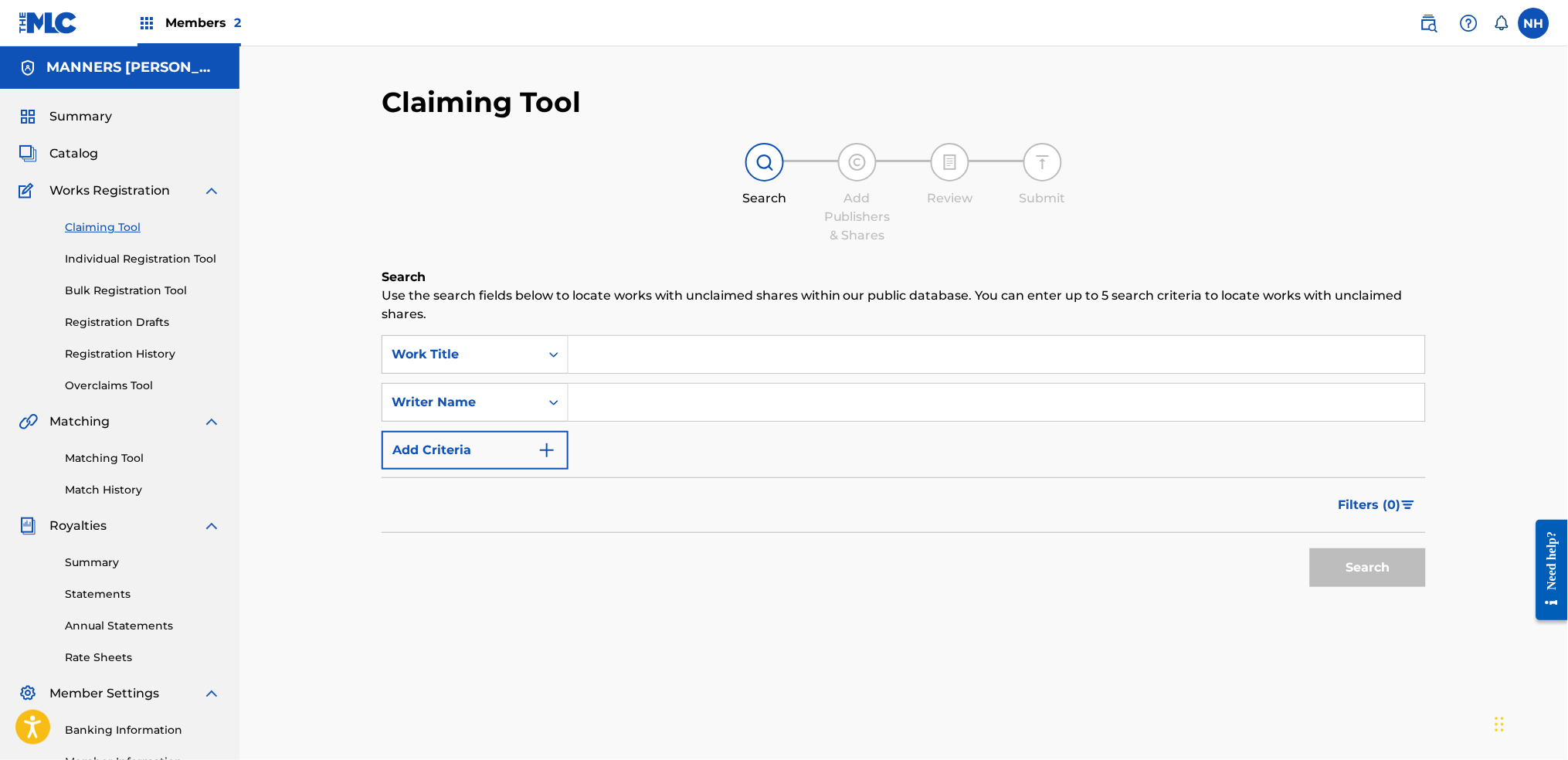
click at [70, 159] on span "Catalog" at bounding box center [73, 153] width 48 height 19
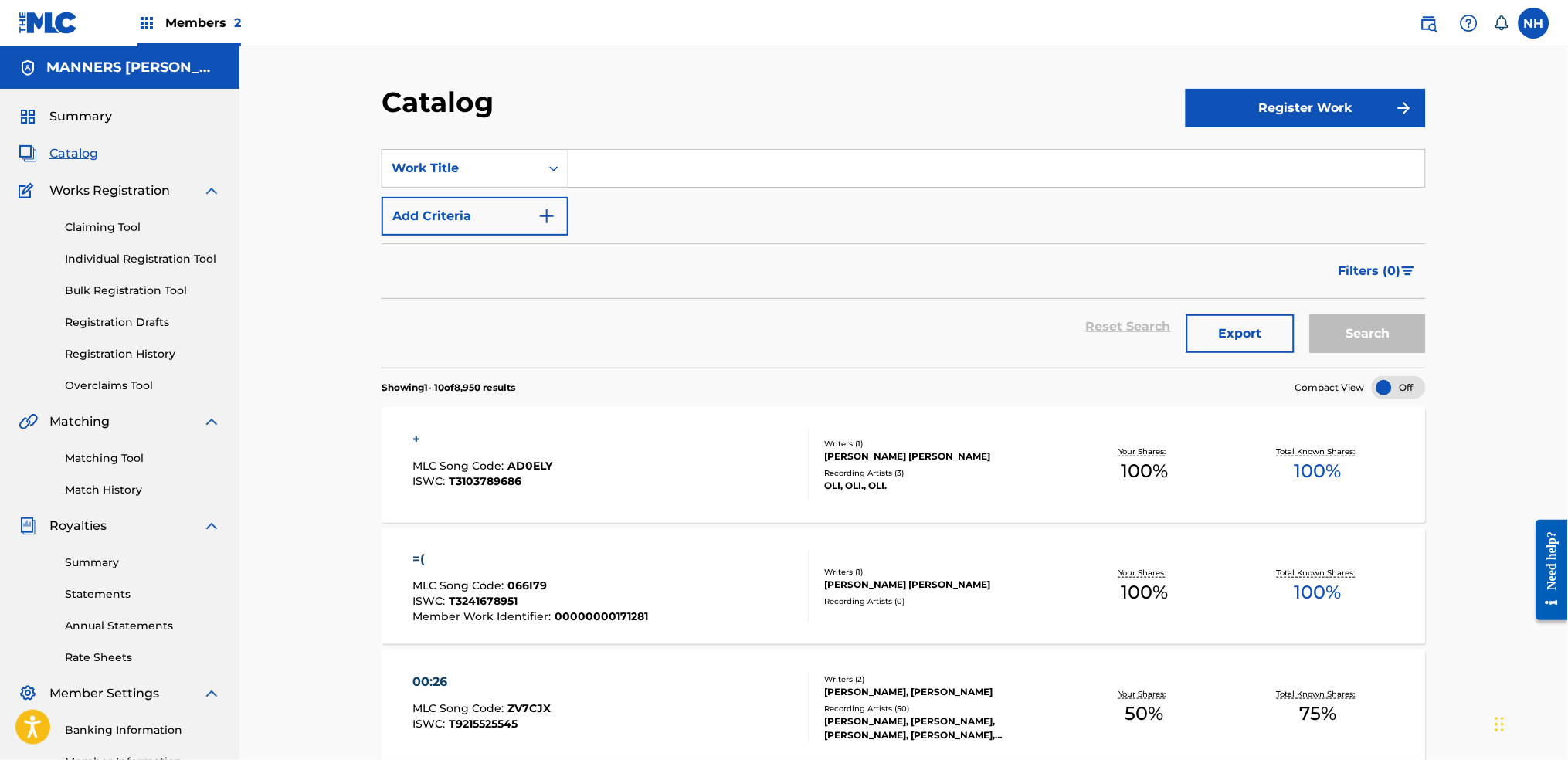
click at [509, 212] on button "Add Criteria" at bounding box center [475, 216] width 187 height 39
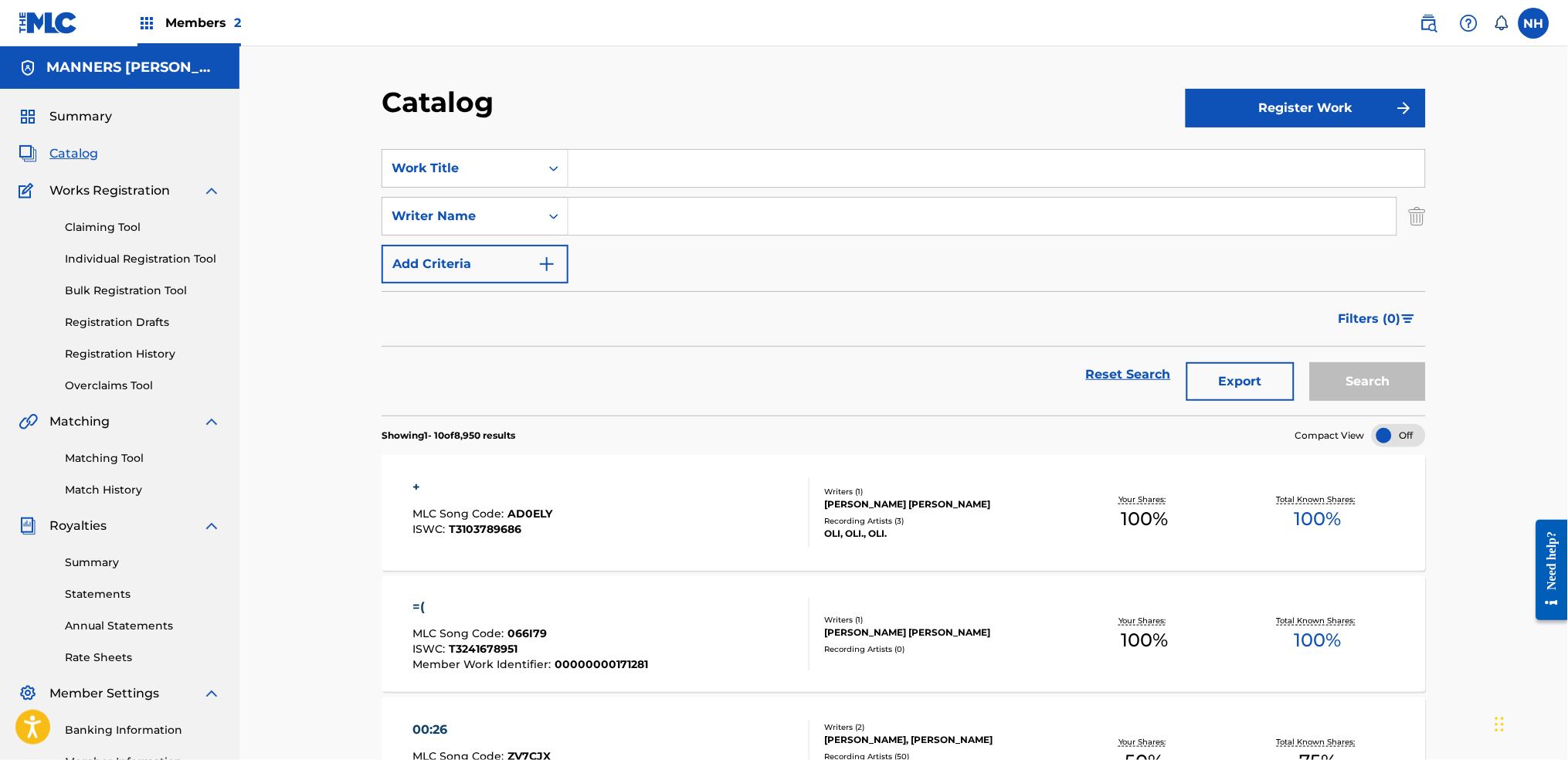
click at [523, 274] on button "Add Criteria" at bounding box center [475, 264] width 187 height 39
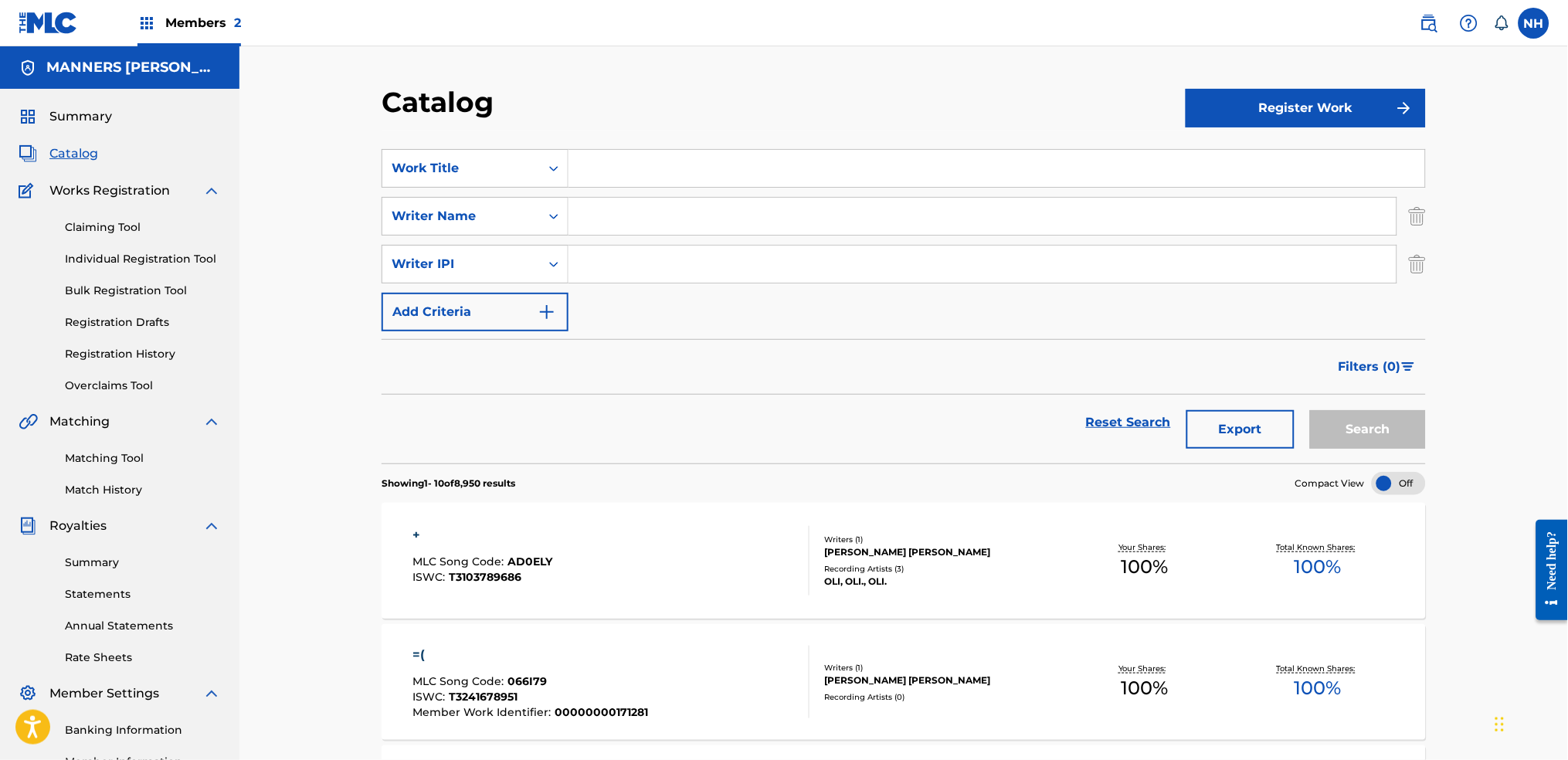
click at [537, 323] on button "Add Criteria" at bounding box center [475, 312] width 187 height 39
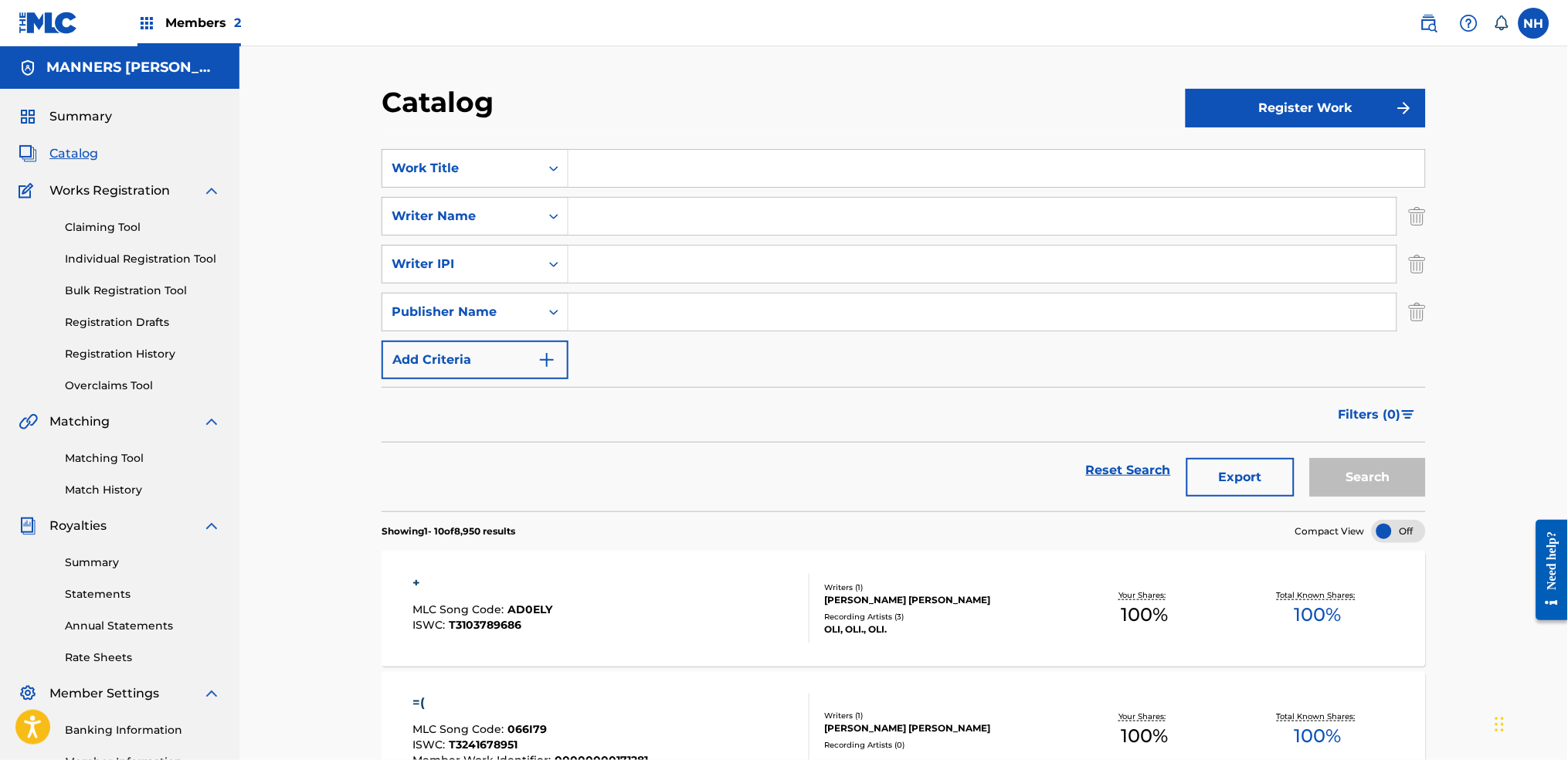
click at [638, 323] on input "Search Form" at bounding box center [983, 312] width 828 height 37
click at [526, 350] on button "Add Criteria" at bounding box center [475, 360] width 187 height 39
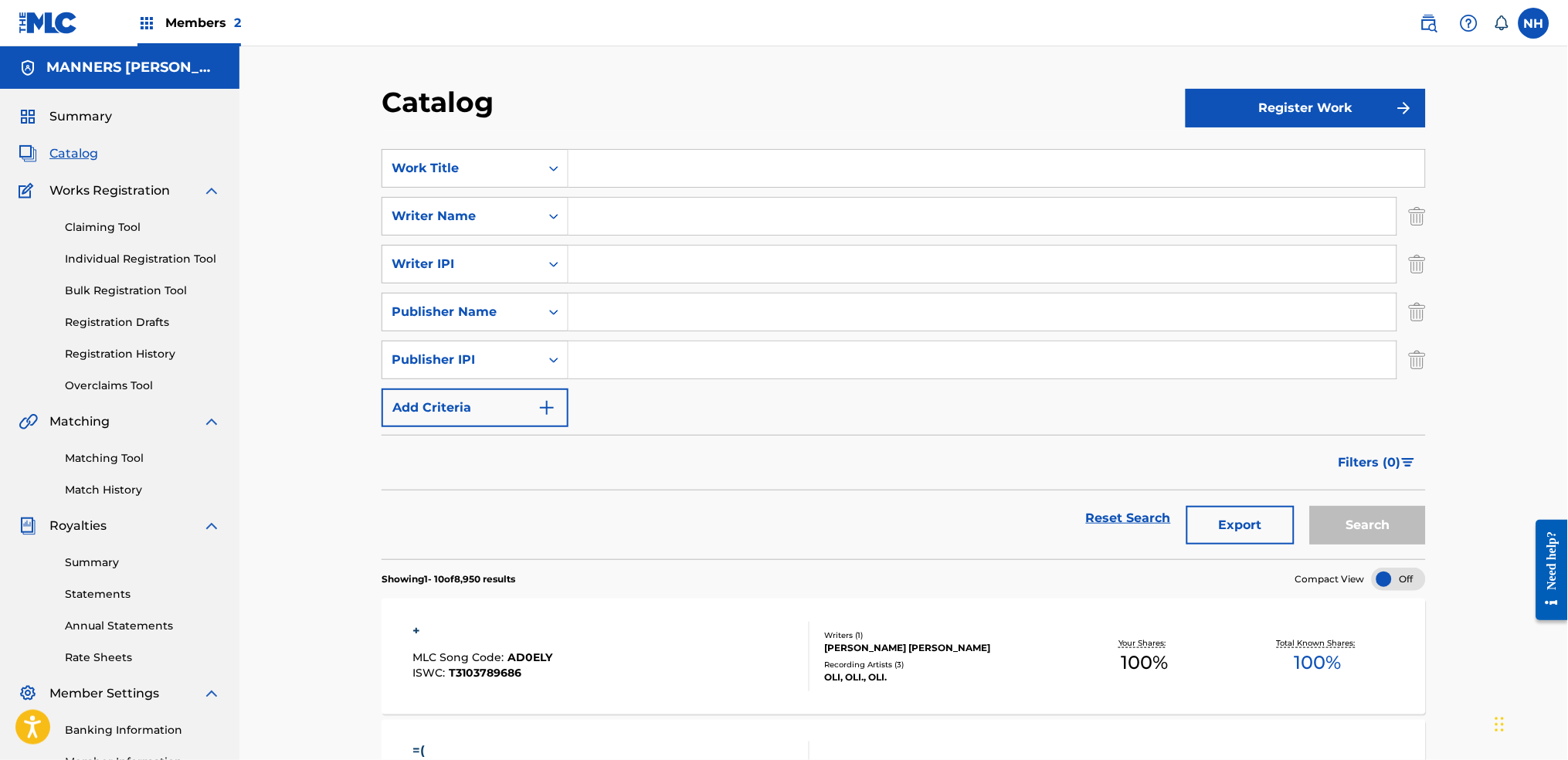
click at [522, 400] on button "Add Criteria" at bounding box center [475, 407] width 187 height 39
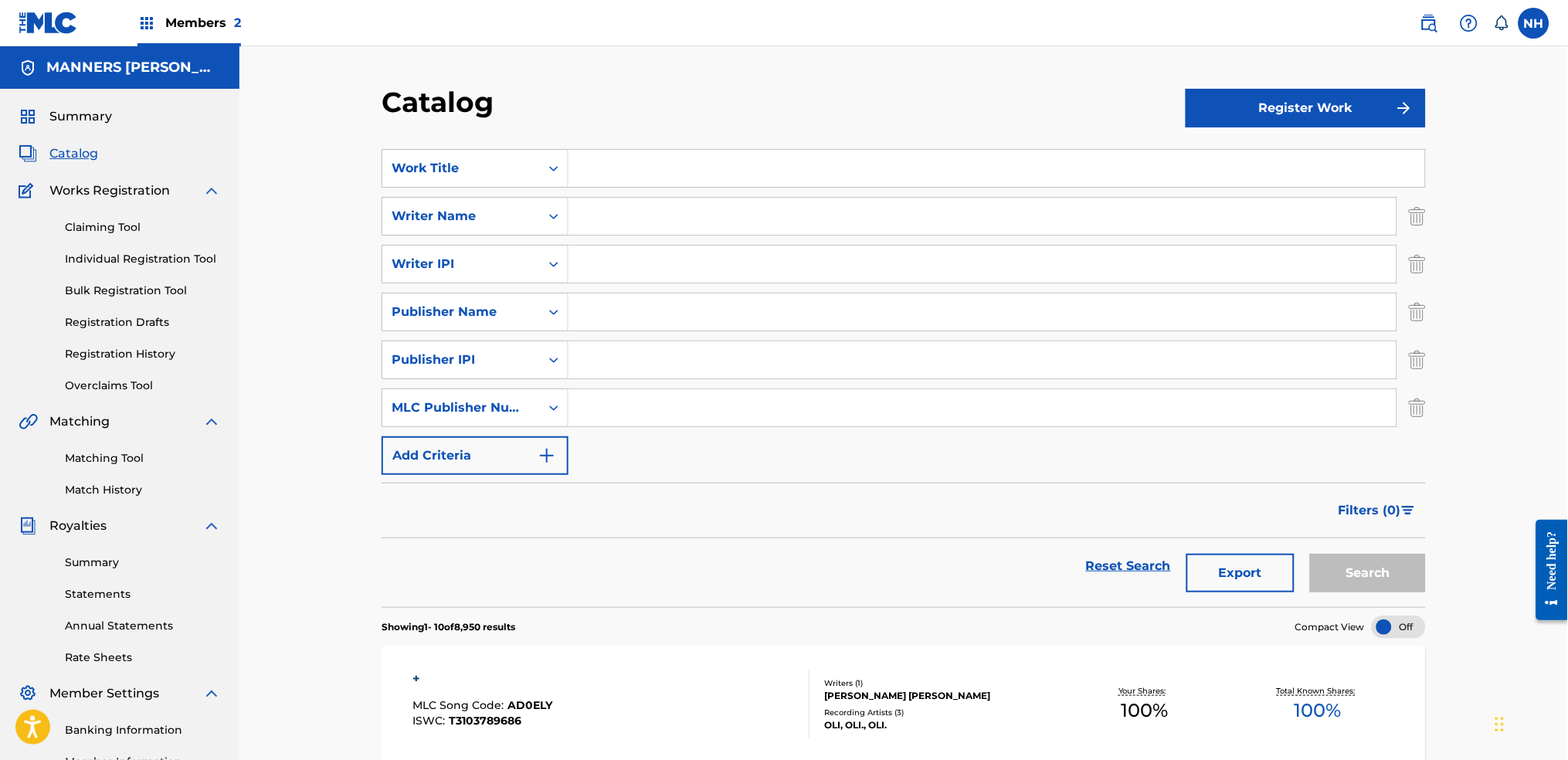
click at [517, 444] on button "Add Criteria" at bounding box center [475, 456] width 187 height 39
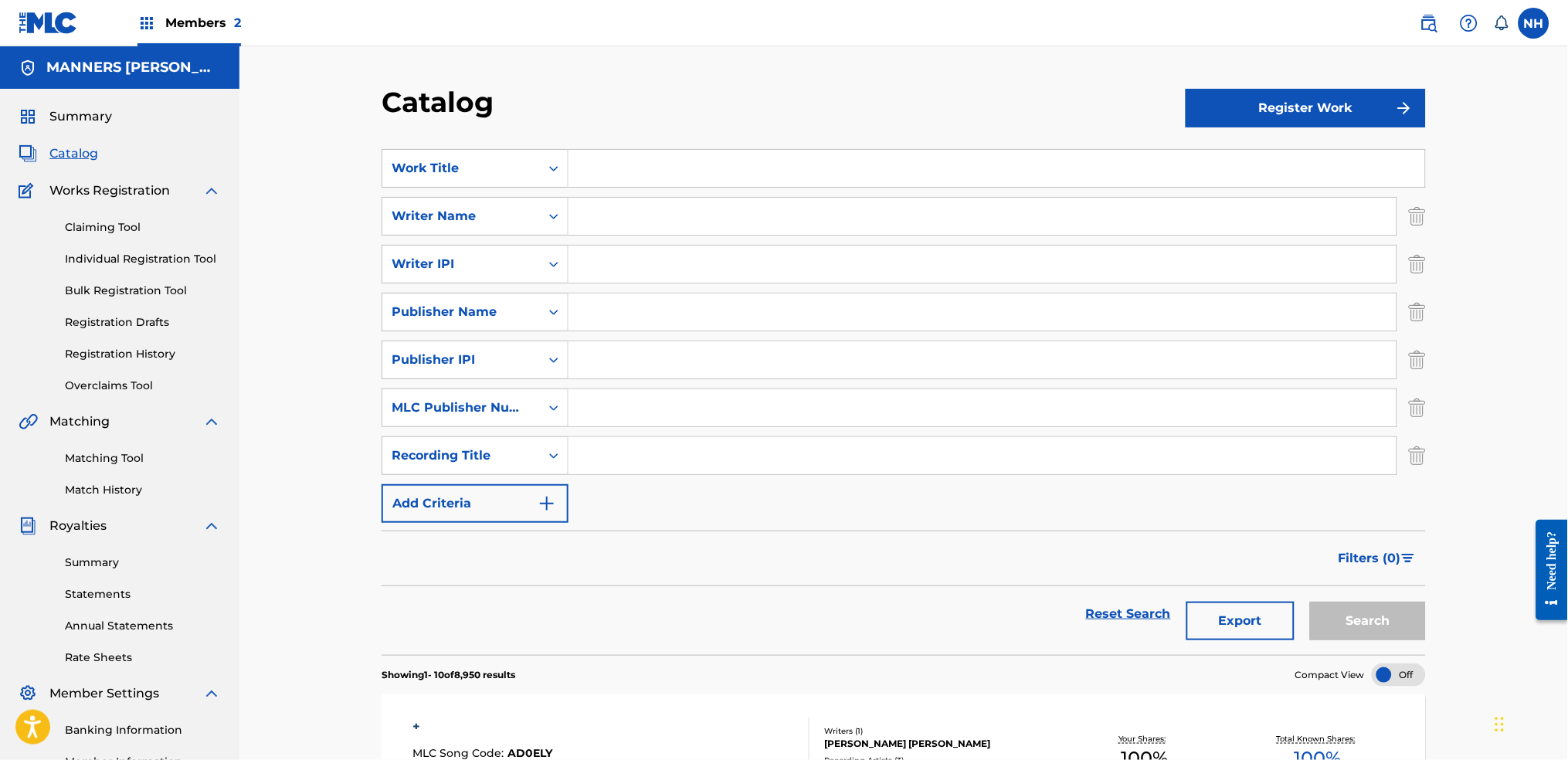
click at [520, 489] on button "Add Criteria" at bounding box center [475, 503] width 187 height 39
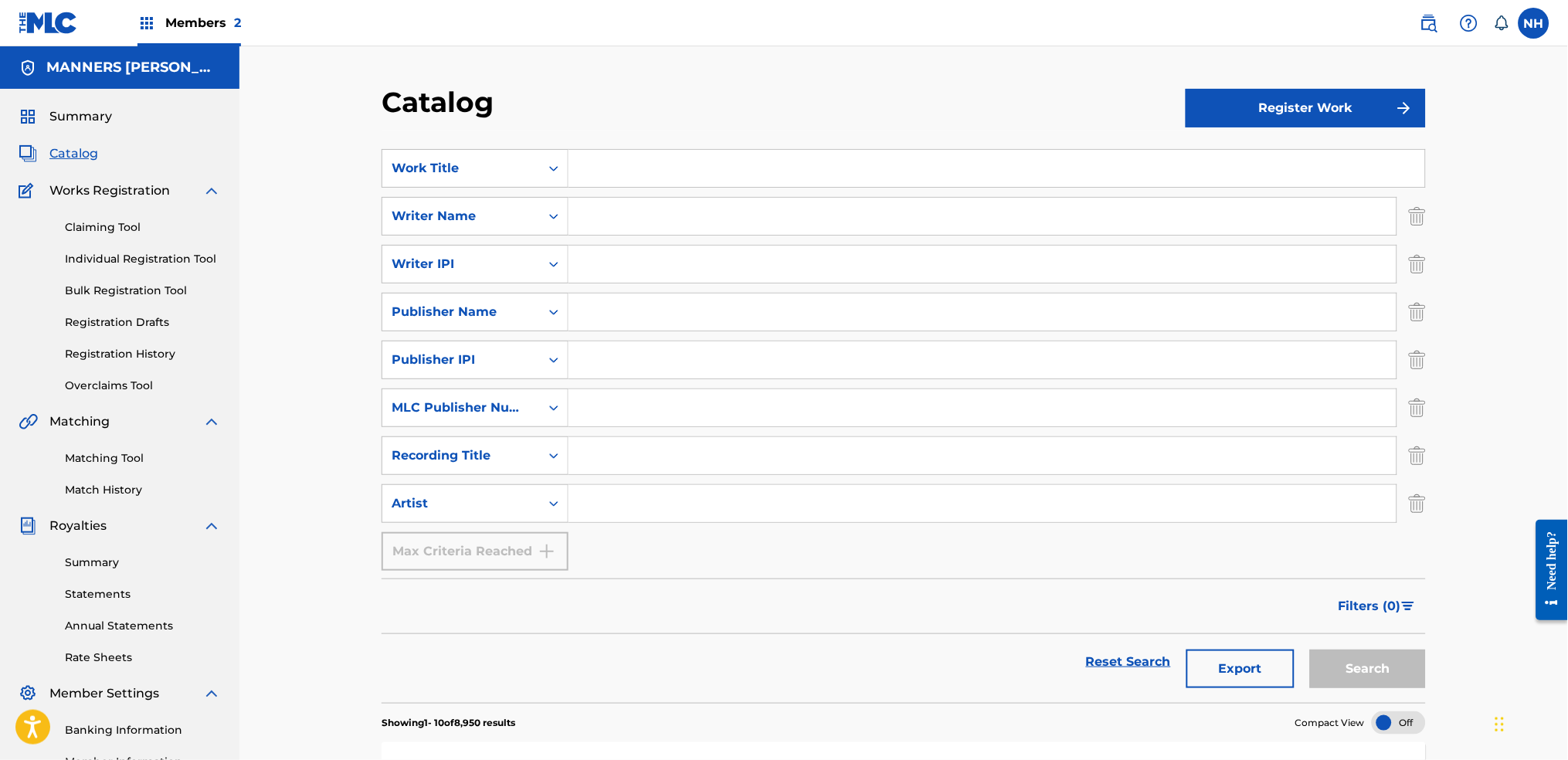
click at [578, 499] on input "Search Form" at bounding box center [983, 503] width 828 height 37
type input "Coldplay"
click at [1310, 650] on button "Search" at bounding box center [1367, 669] width 116 height 39
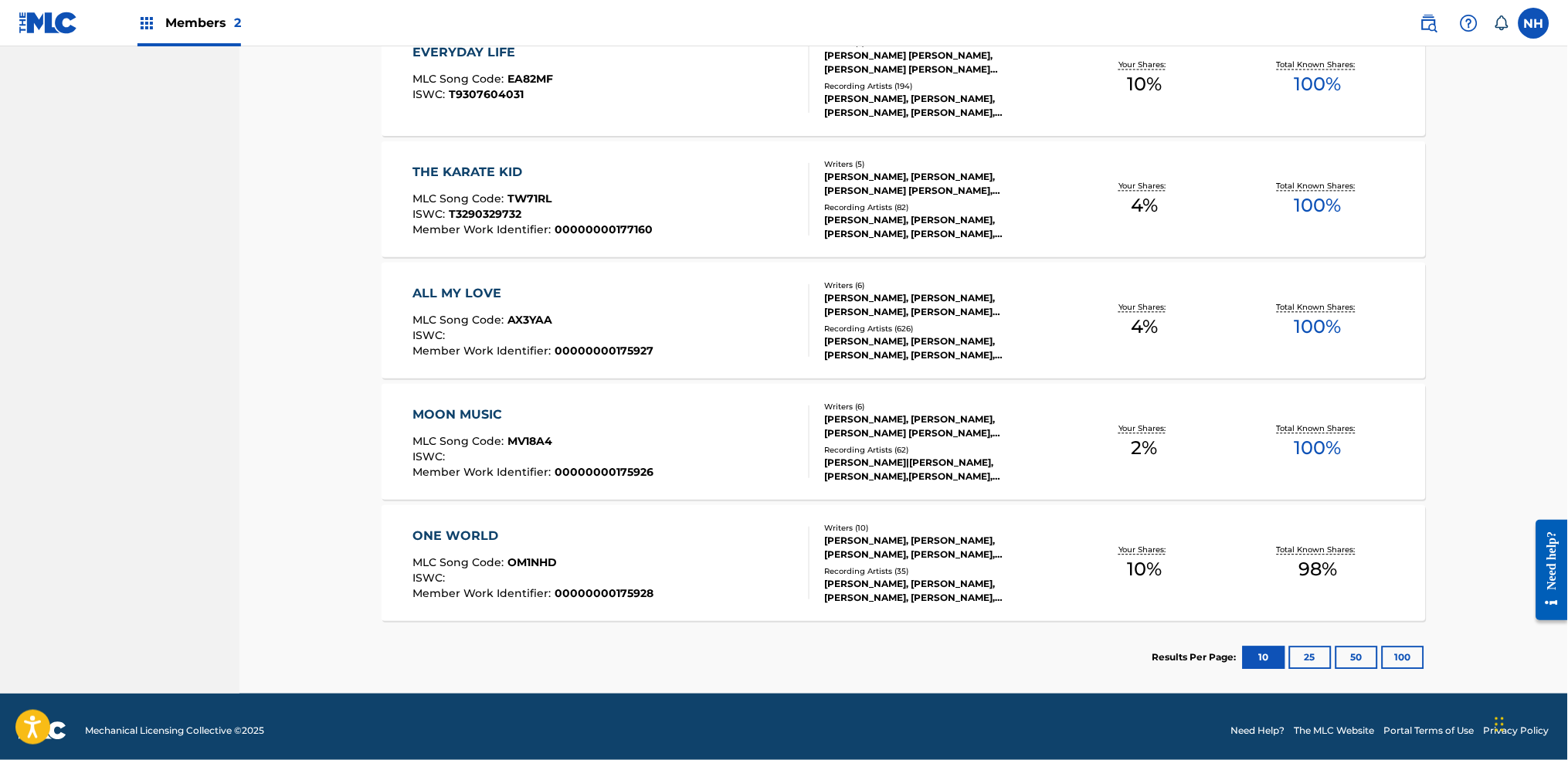
scroll to position [851, 0]
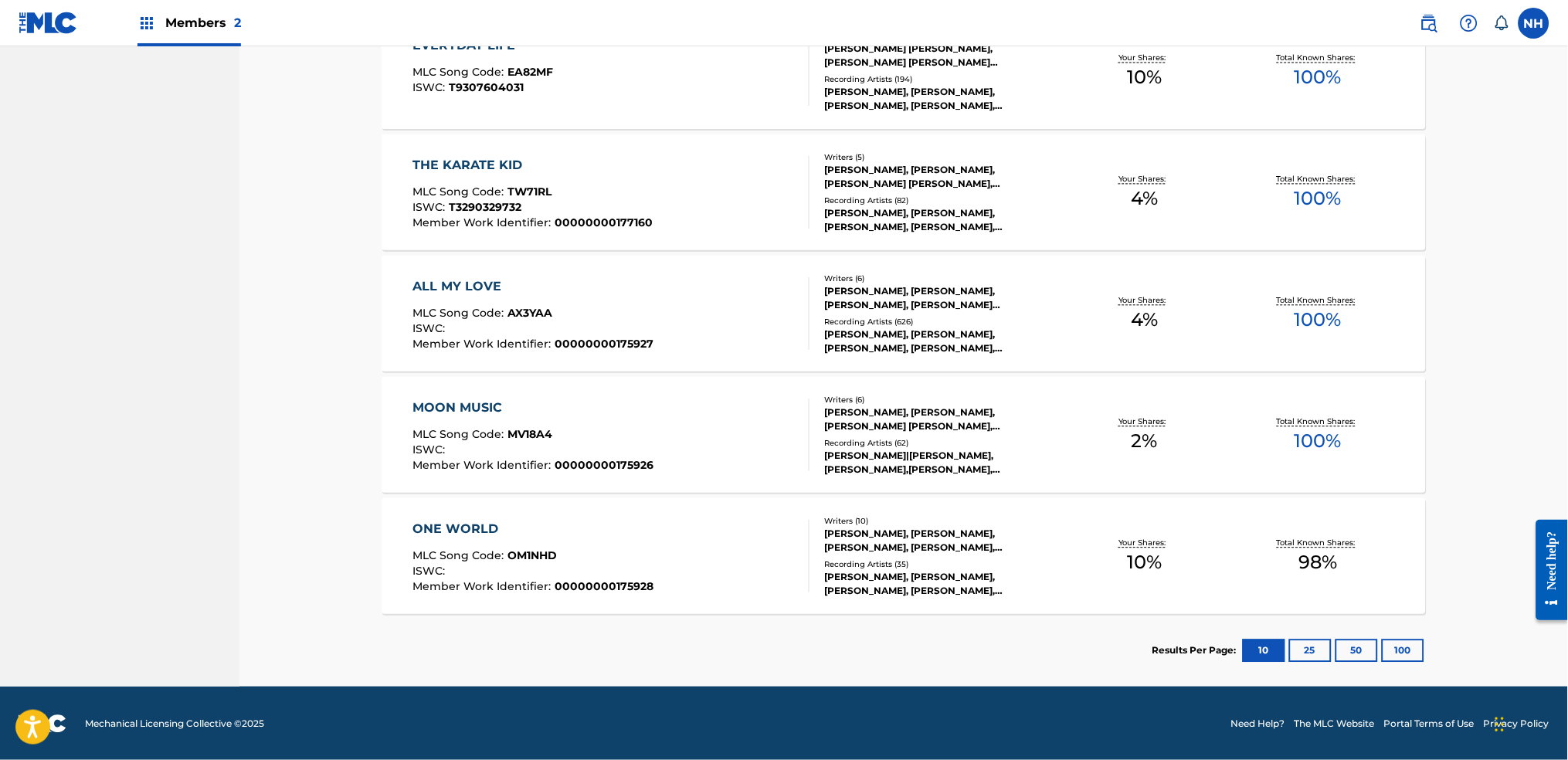
click at [611, 330] on div "ISWC :" at bounding box center [534, 330] width 241 height 16
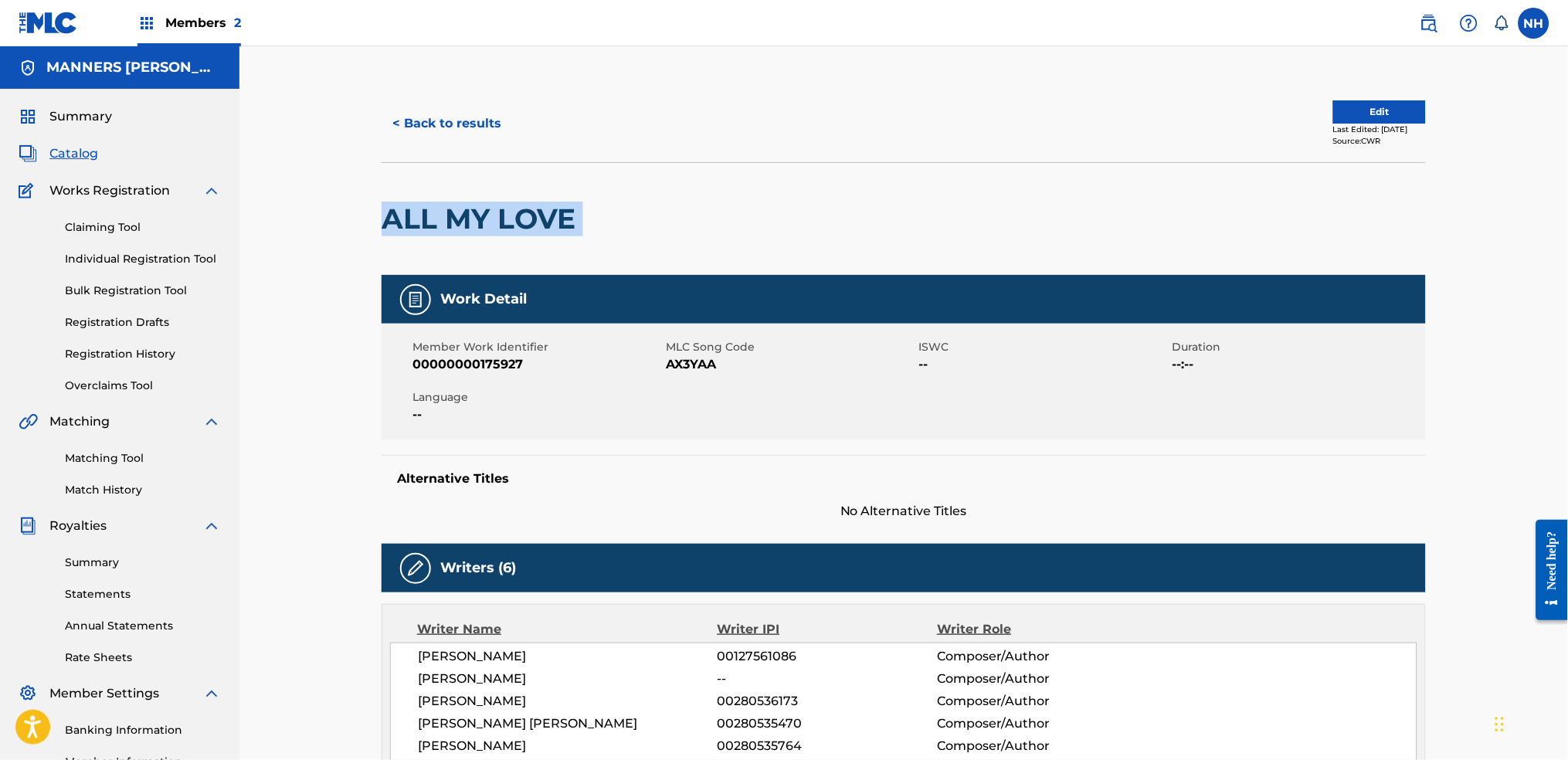
drag, startPoint x: 610, startPoint y: 222, endPoint x: 356, endPoint y: 207, distance: 254.4
copy div "ALL MY LOVE"
click at [1383, 107] on button "Edit" at bounding box center [1379, 112] width 93 height 23
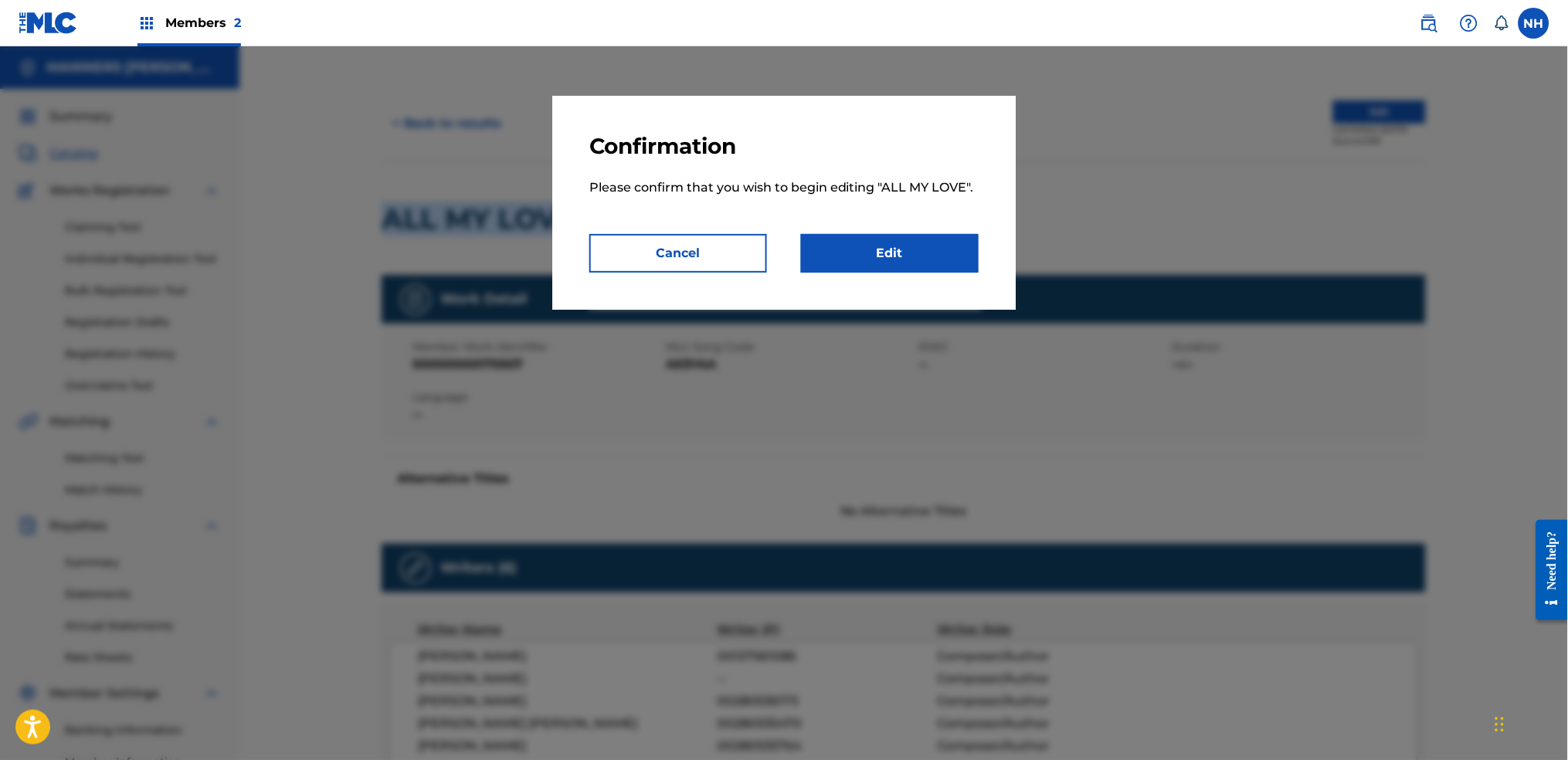
click at [924, 247] on link "Edit" at bounding box center [889, 253] width 178 height 39
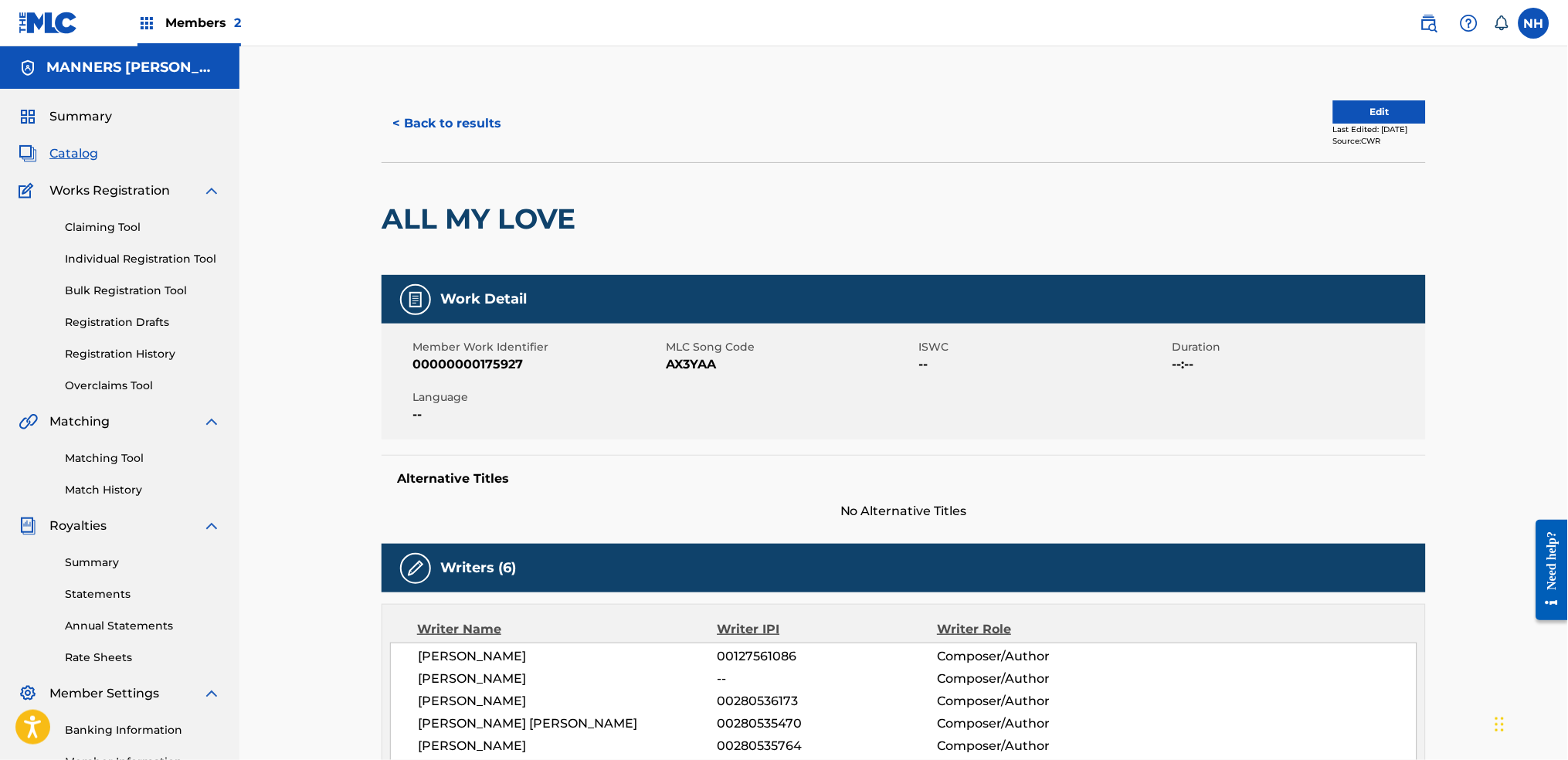
click at [1361, 97] on div "< Back to results Edit Last Edited: January 29, 2025 Source: CWR" at bounding box center [904, 124] width 1044 height 77
click at [1363, 109] on button "Edit" at bounding box center [1379, 112] width 93 height 23
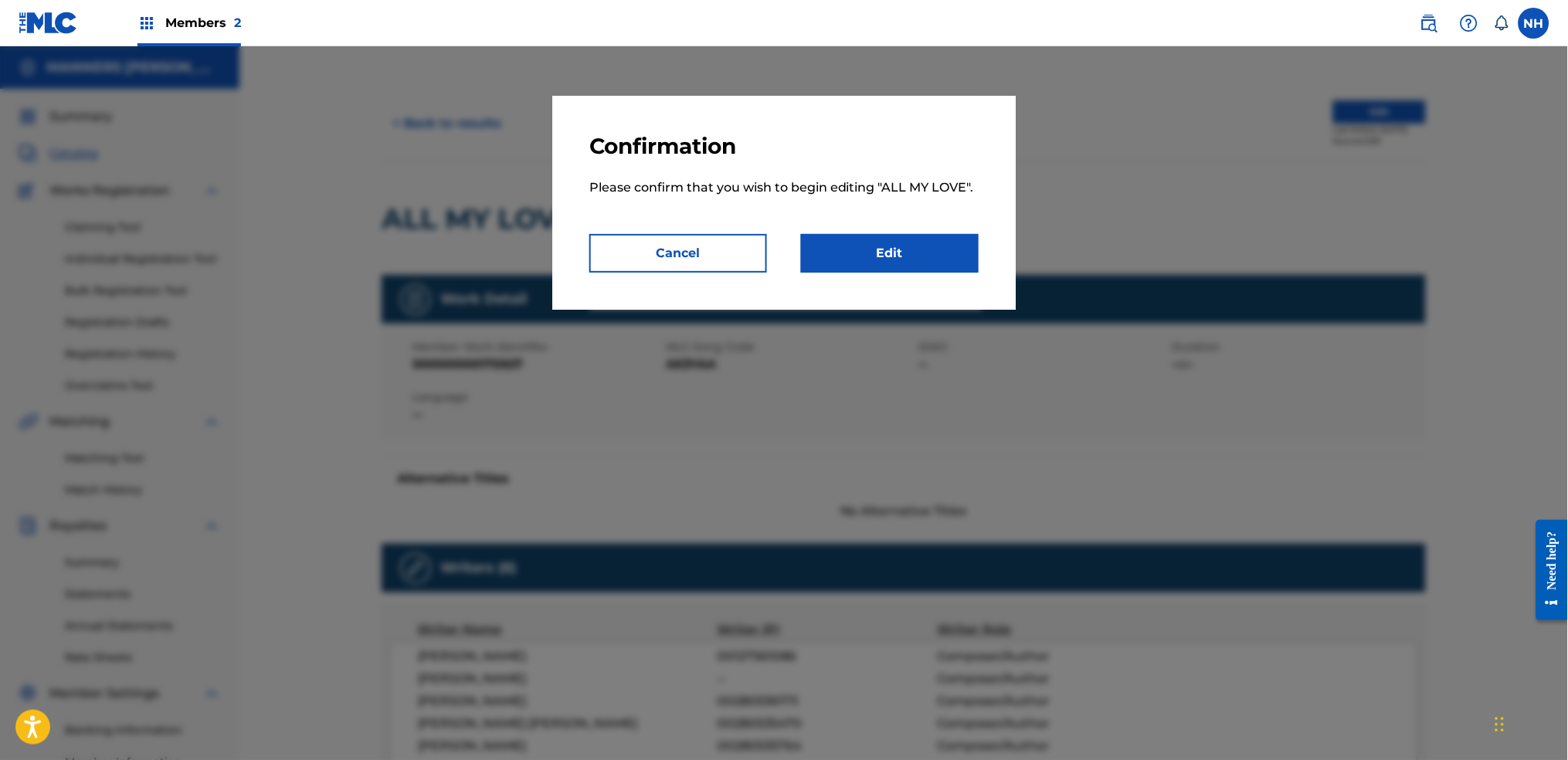
click at [898, 231] on p "Please confirm that you wish to begin editing " ALL MY LOVE "." at bounding box center [784, 197] width 389 height 74
click at [918, 269] on link "Edit" at bounding box center [889, 253] width 178 height 39
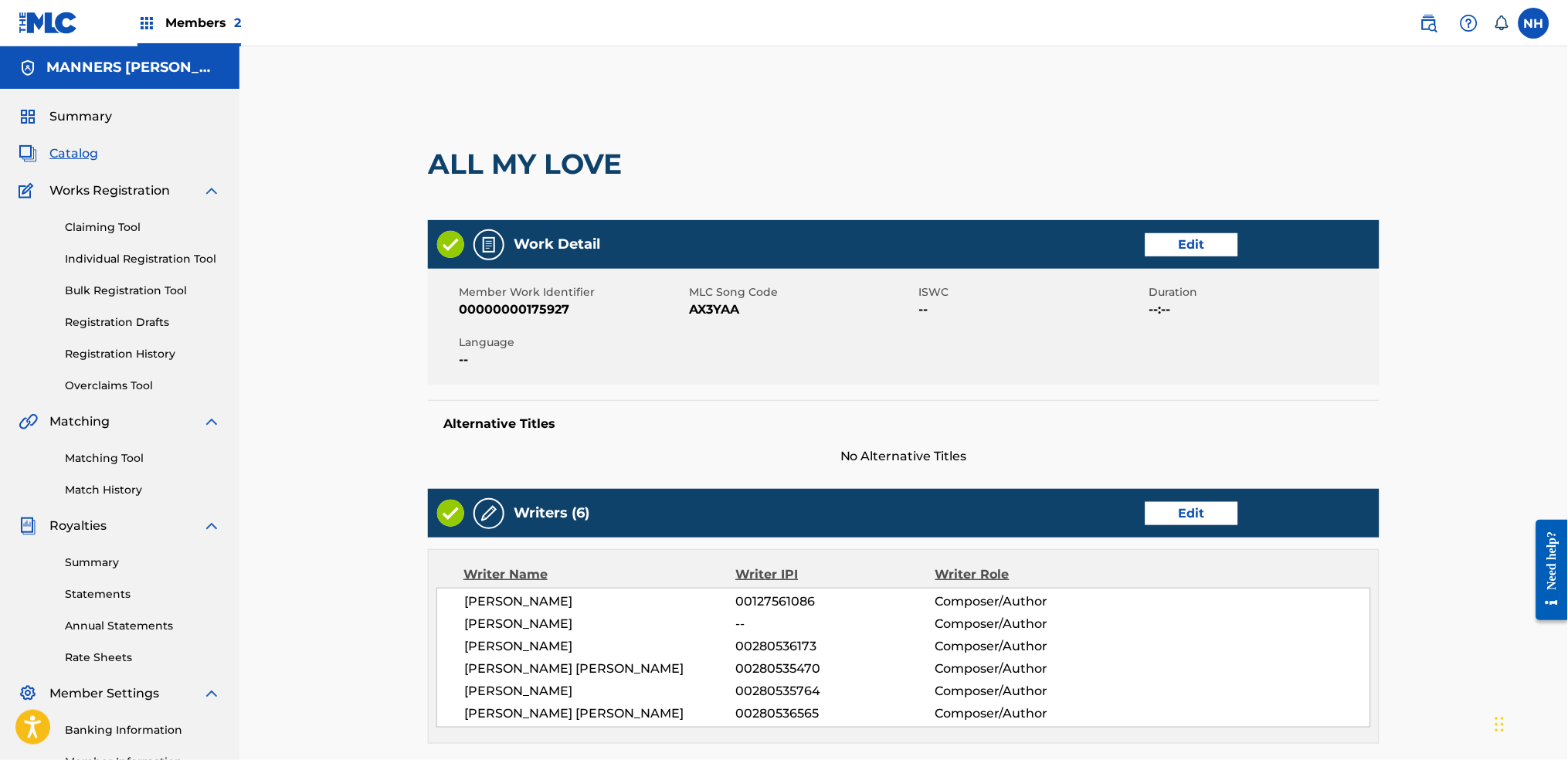
click at [1149, 238] on link "Edit" at bounding box center [1192, 245] width 93 height 23
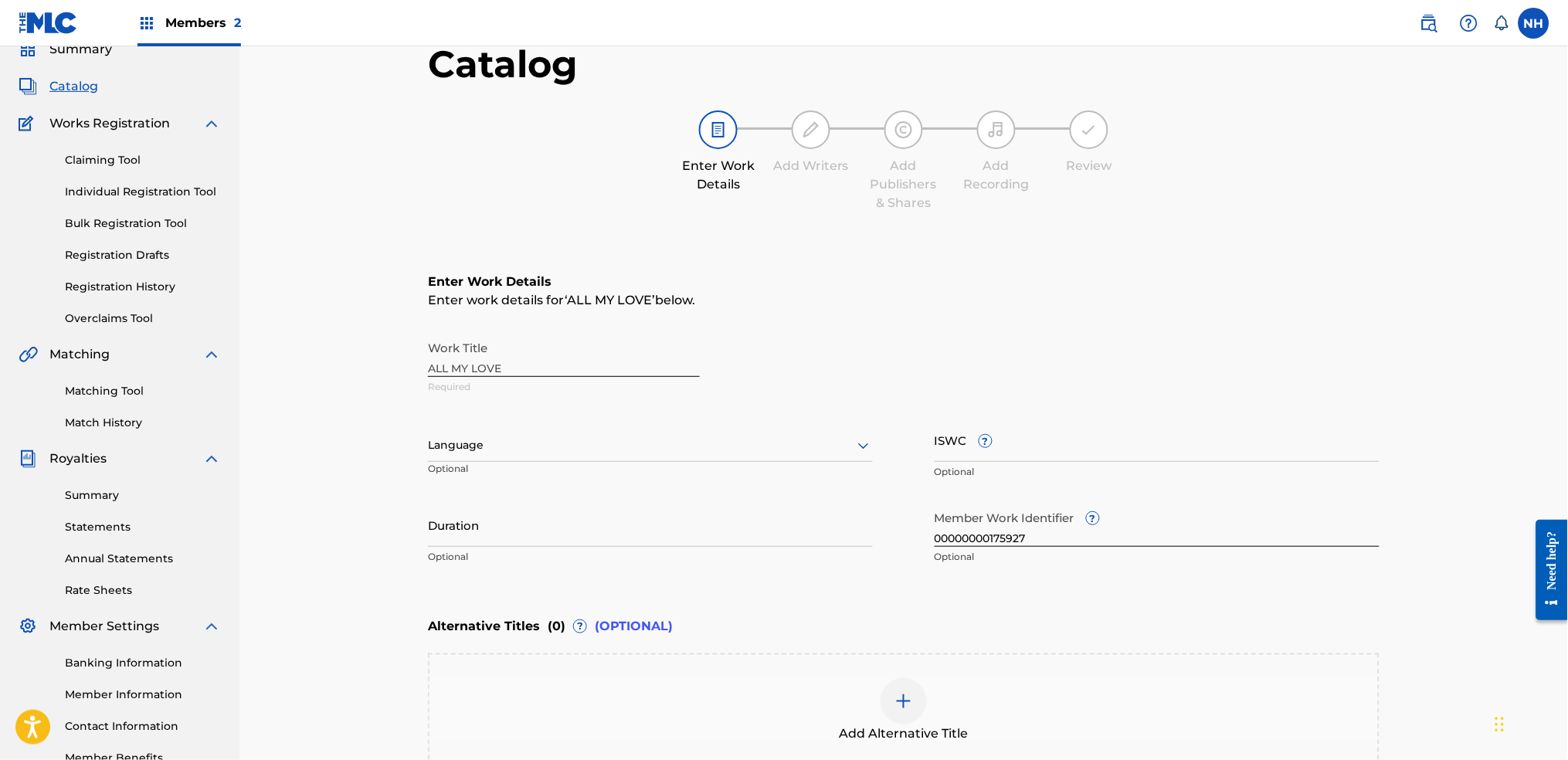
scroll to position [102, 0]
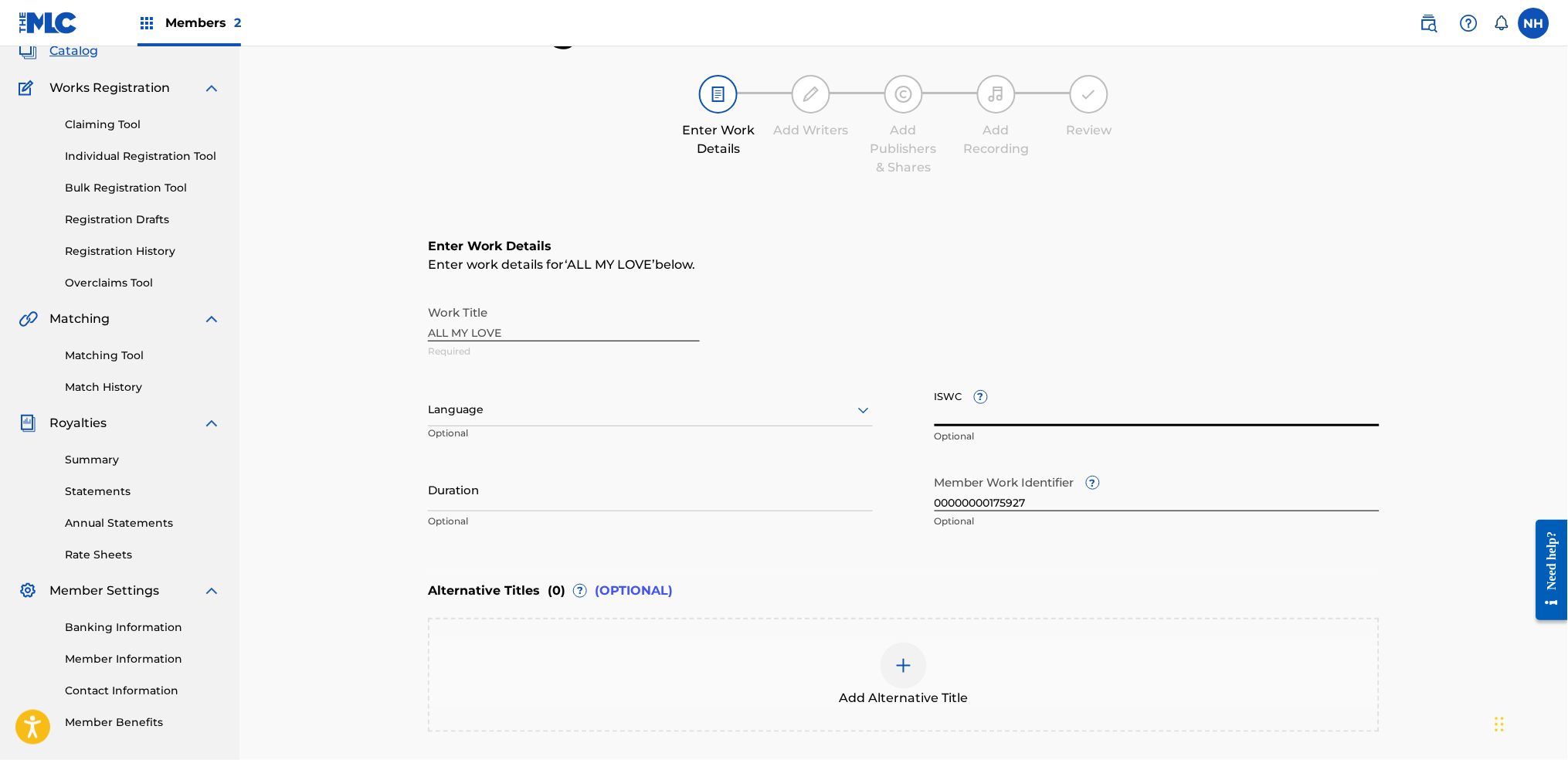
click at [993, 416] on input "ISWC ?" at bounding box center [1157, 405] width 445 height 44
paste input "T-328.199.003-8"
click at [1019, 309] on div "Work Title ALL MY LOVE Required" at bounding box center [903, 332] width 952 height 70
click at [1113, 430] on p "The ISWC format must have a prefix letter, followed by 10 digits. Hyphens are o…" at bounding box center [1157, 444] width 445 height 28
click at [1116, 418] on input "T-328.199.003-8" at bounding box center [1157, 405] width 445 height 44
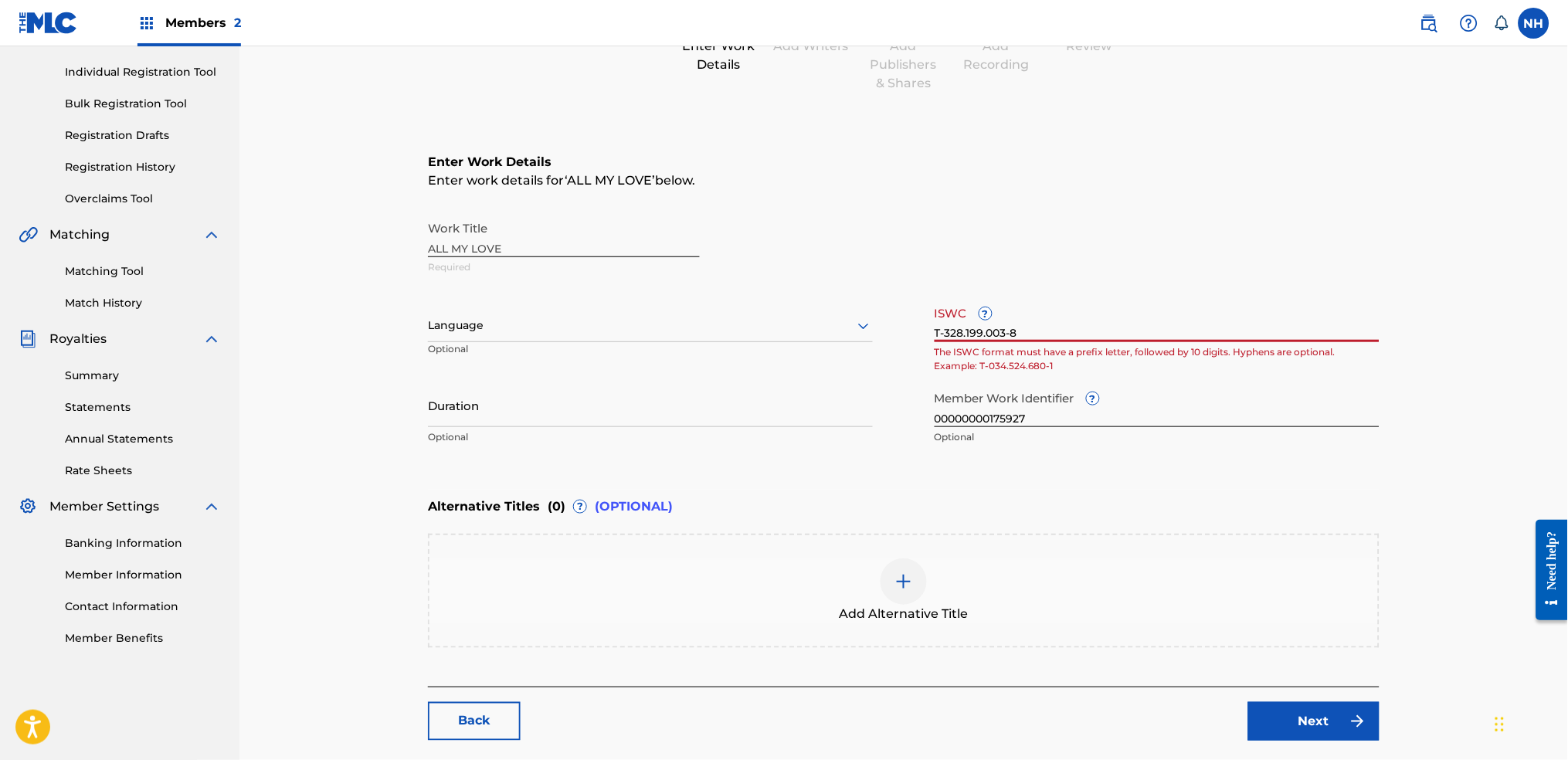
scroll to position [262, 0]
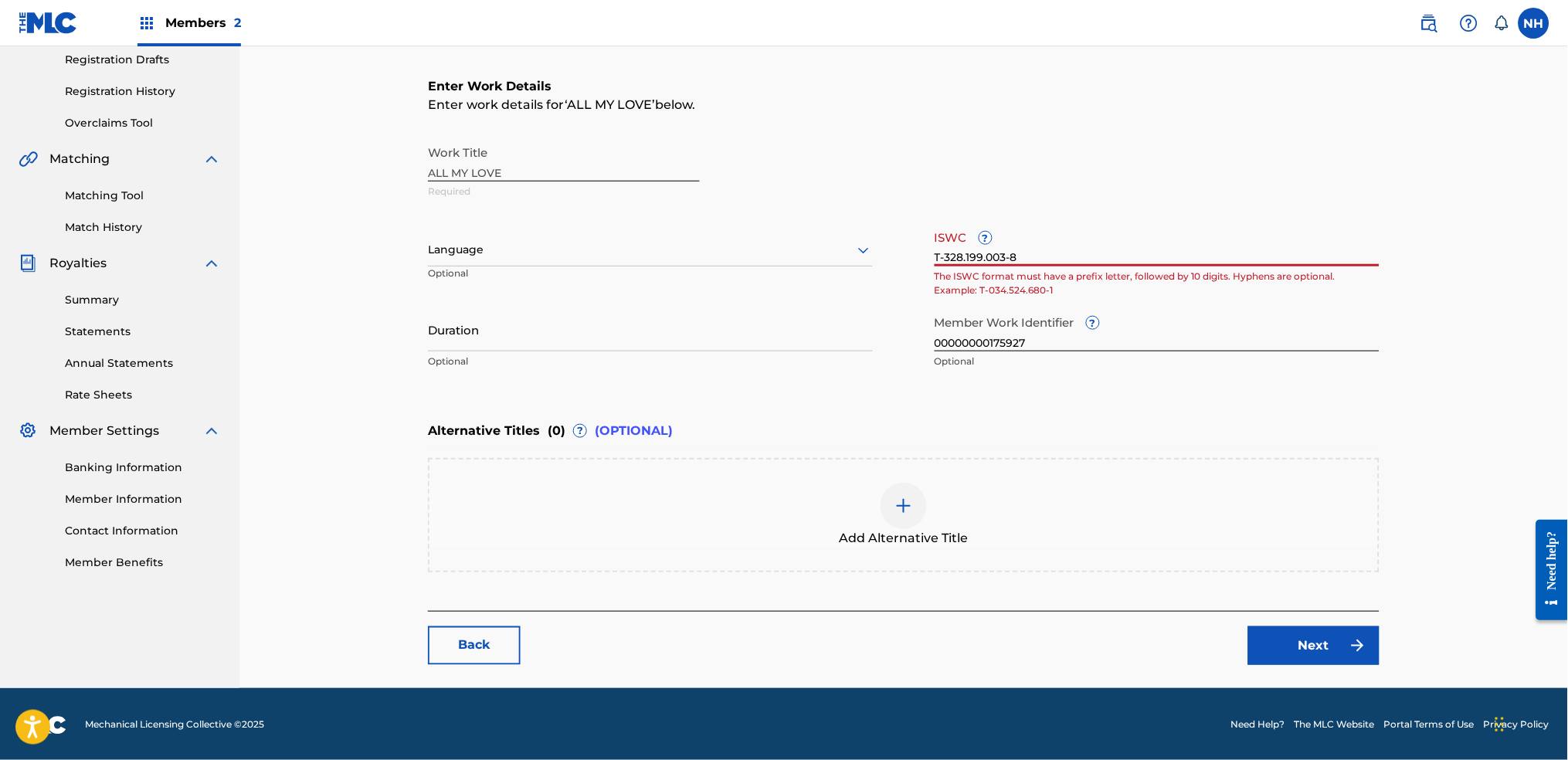
click at [948, 256] on input "T-328.199.003-8" at bounding box center [1157, 244] width 445 height 44
click at [964, 260] on input "T328.199.003-8" at bounding box center [1157, 244] width 445 height 44
click at [977, 260] on input "T328199.003-8" at bounding box center [1157, 244] width 445 height 44
click at [1002, 252] on input "T328199003-8" at bounding box center [1157, 244] width 445 height 44
click at [1064, 239] on input "T3281990038" at bounding box center [1157, 244] width 445 height 44
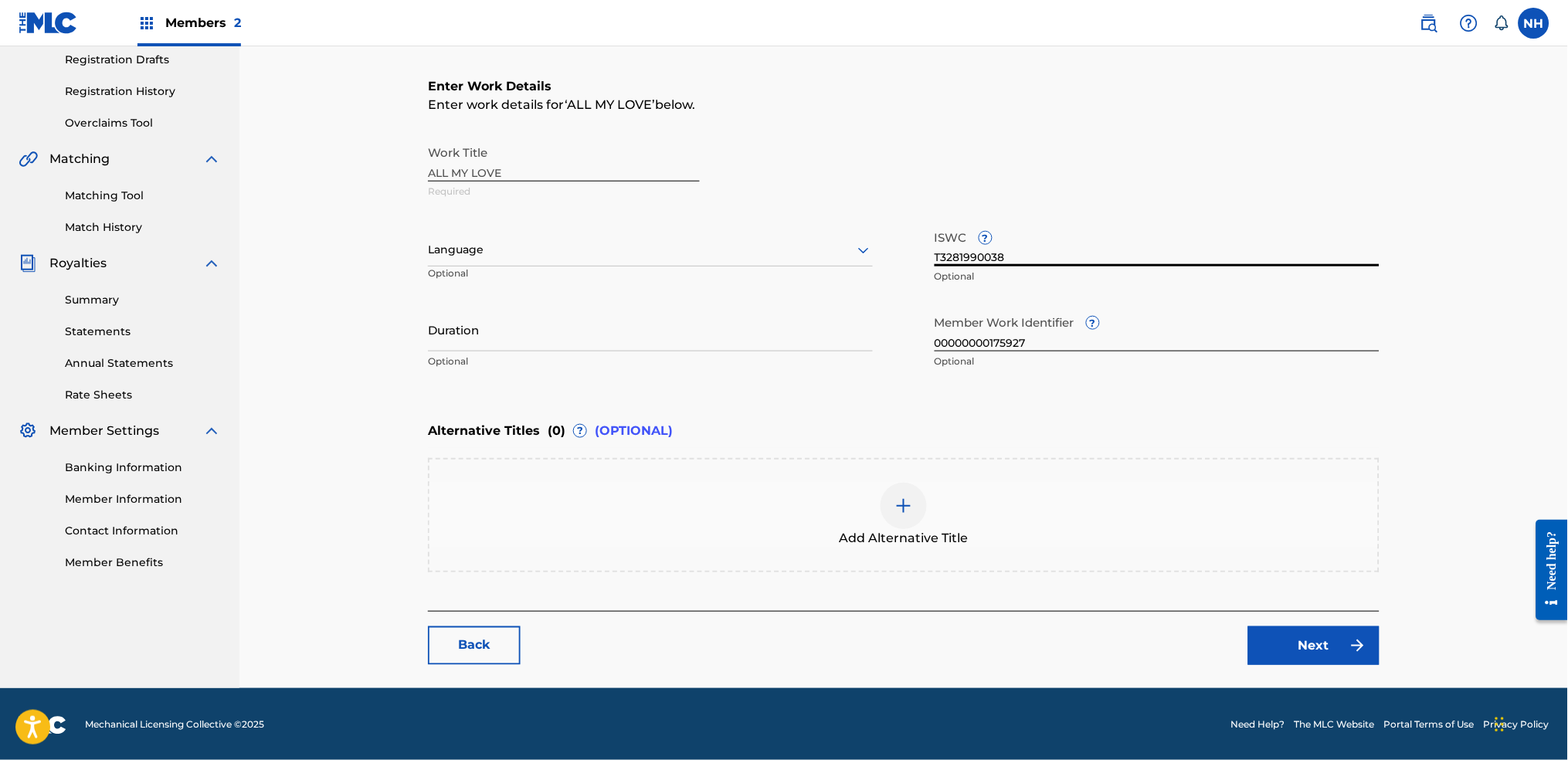
type input "T3281990038"
click at [1316, 653] on link "Next" at bounding box center [1314, 645] width 131 height 39
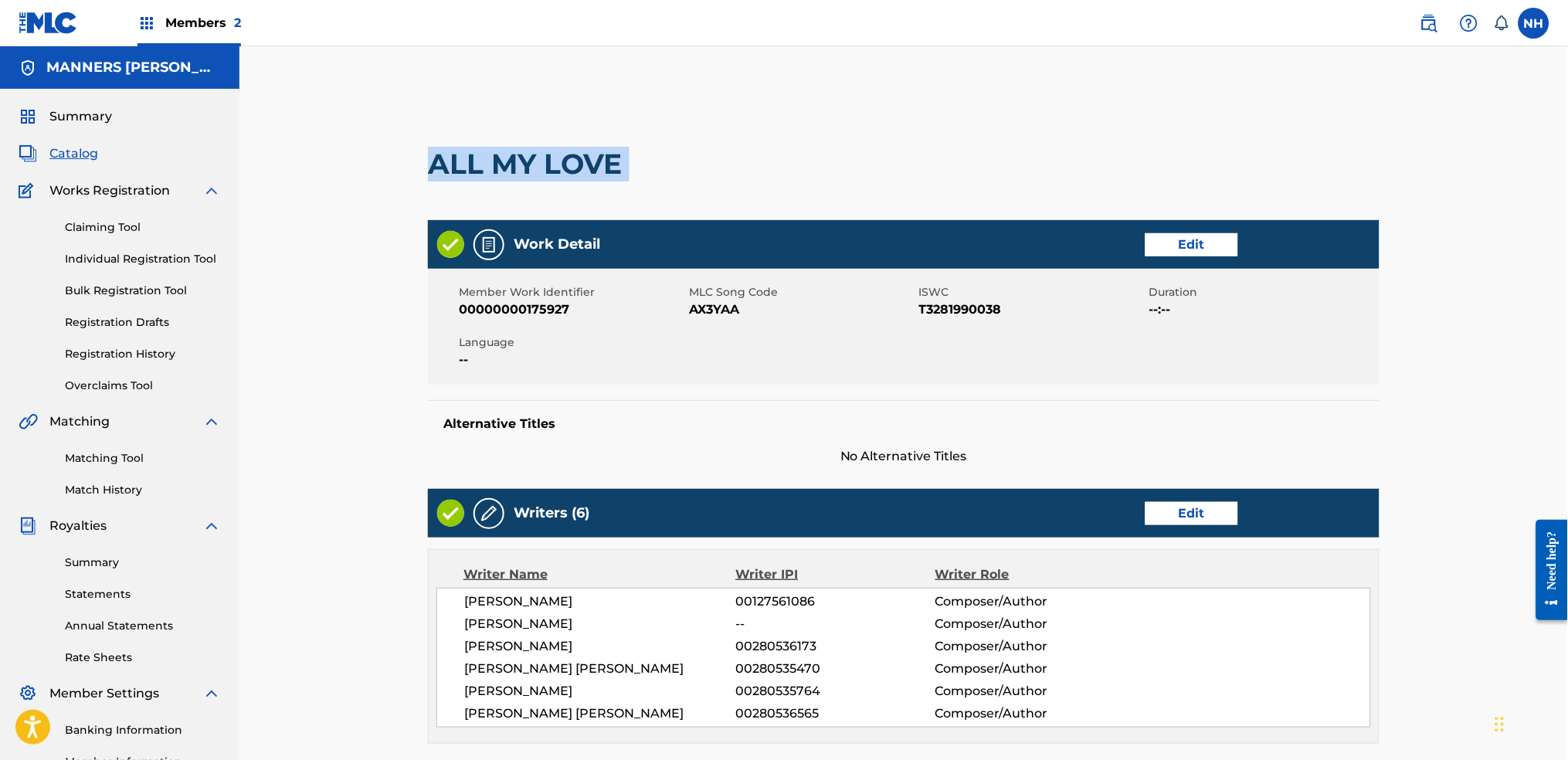
drag, startPoint x: 670, startPoint y: 175, endPoint x: 367, endPoint y: 172, distance: 303.0
copy div "ALL MY LOVE"
drag, startPoint x: 925, startPoint y: 316, endPoint x: 1021, endPoint y: 316, distance: 96.0
click at [1021, 316] on span "T3281990038" at bounding box center [1033, 310] width 226 height 19
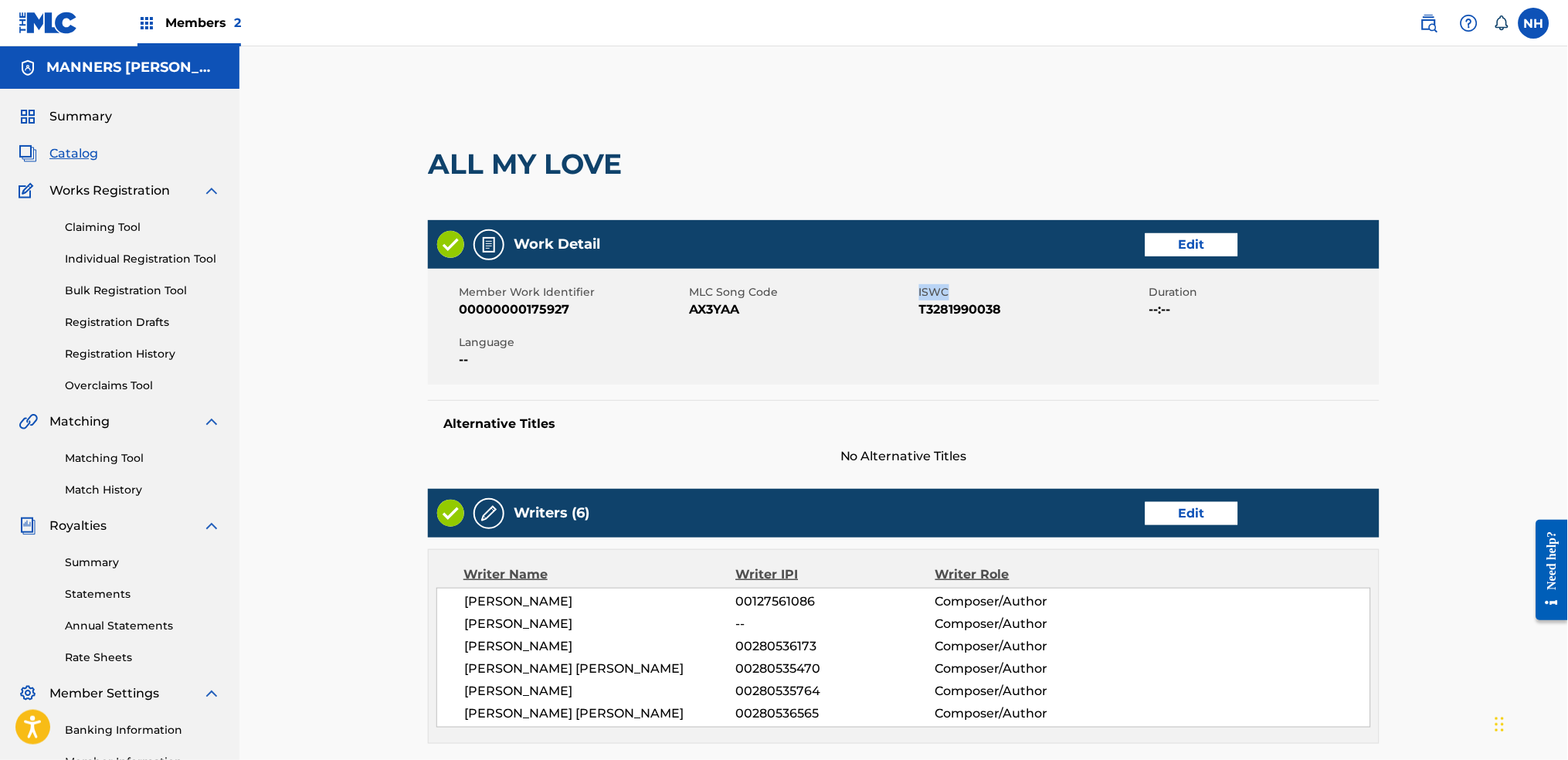
drag, startPoint x: 878, startPoint y: 301, endPoint x: 1020, endPoint y: 293, distance: 142.2
click at [1020, 293] on div "Member Work Identifier 00000000175927 MLC Song Code AX3YAA ISWC T3281990038 Dur…" at bounding box center [903, 326] width 952 height 116
drag, startPoint x: 1015, startPoint y: 306, endPoint x: 920, endPoint y: 307, distance: 95.0
click at [920, 307] on span "T3281990038" at bounding box center [1033, 310] width 226 height 19
copy span "T3281990038"
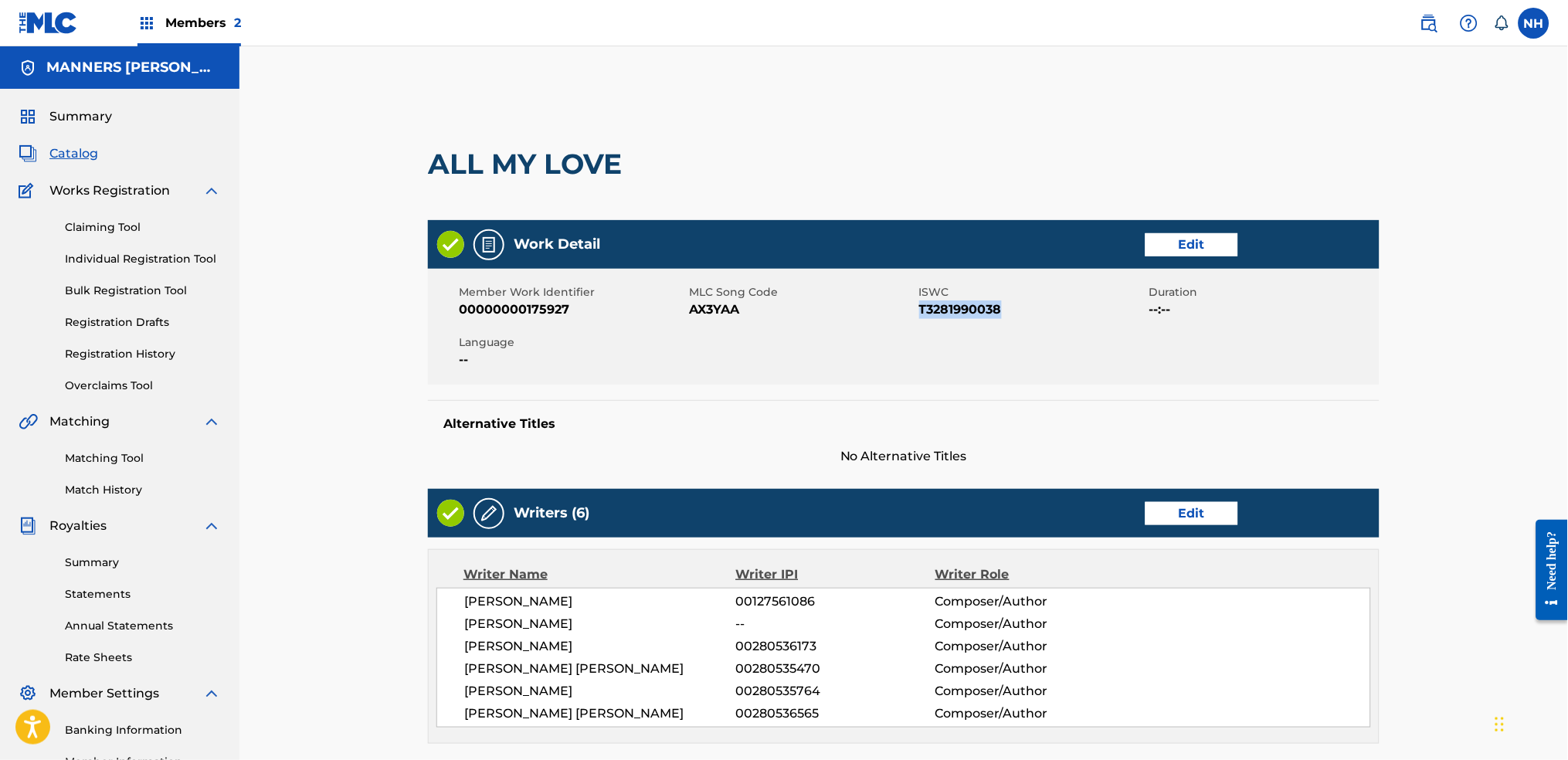
click at [998, 312] on span "T3281990038" at bounding box center [1033, 310] width 226 height 19
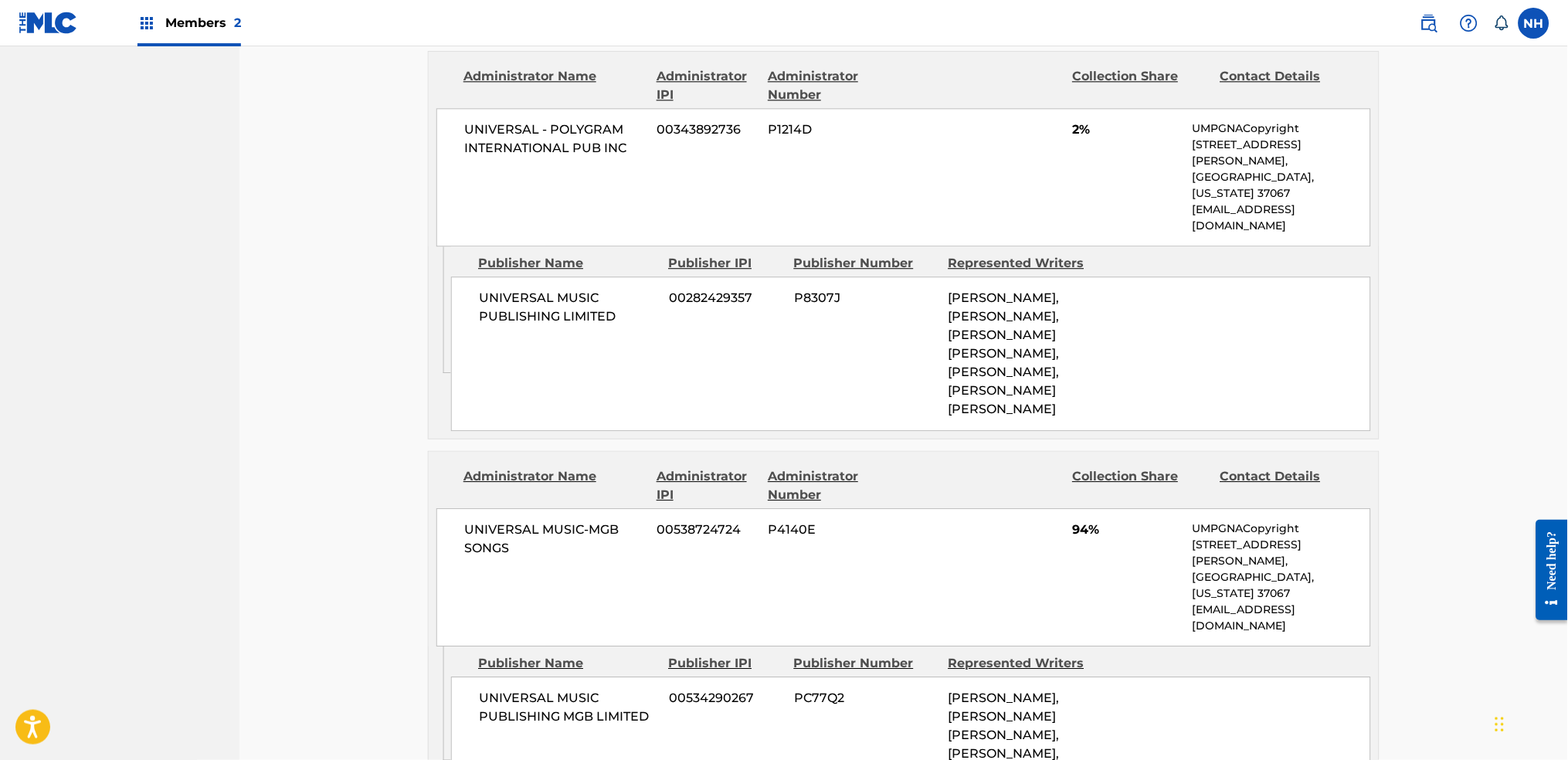
scroll to position [1477, 0]
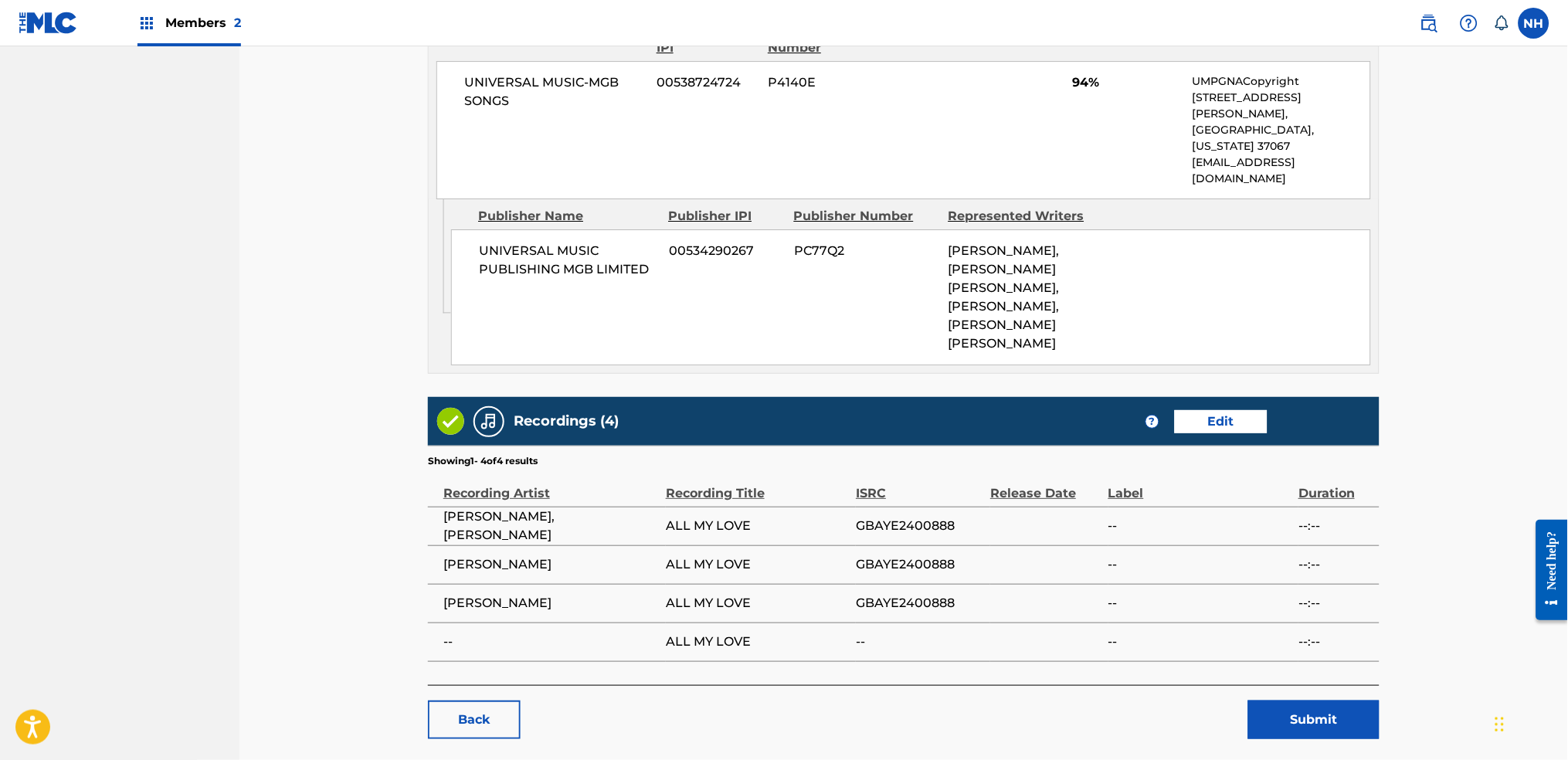
click at [1330, 701] on button "Submit" at bounding box center [1314, 720] width 131 height 39
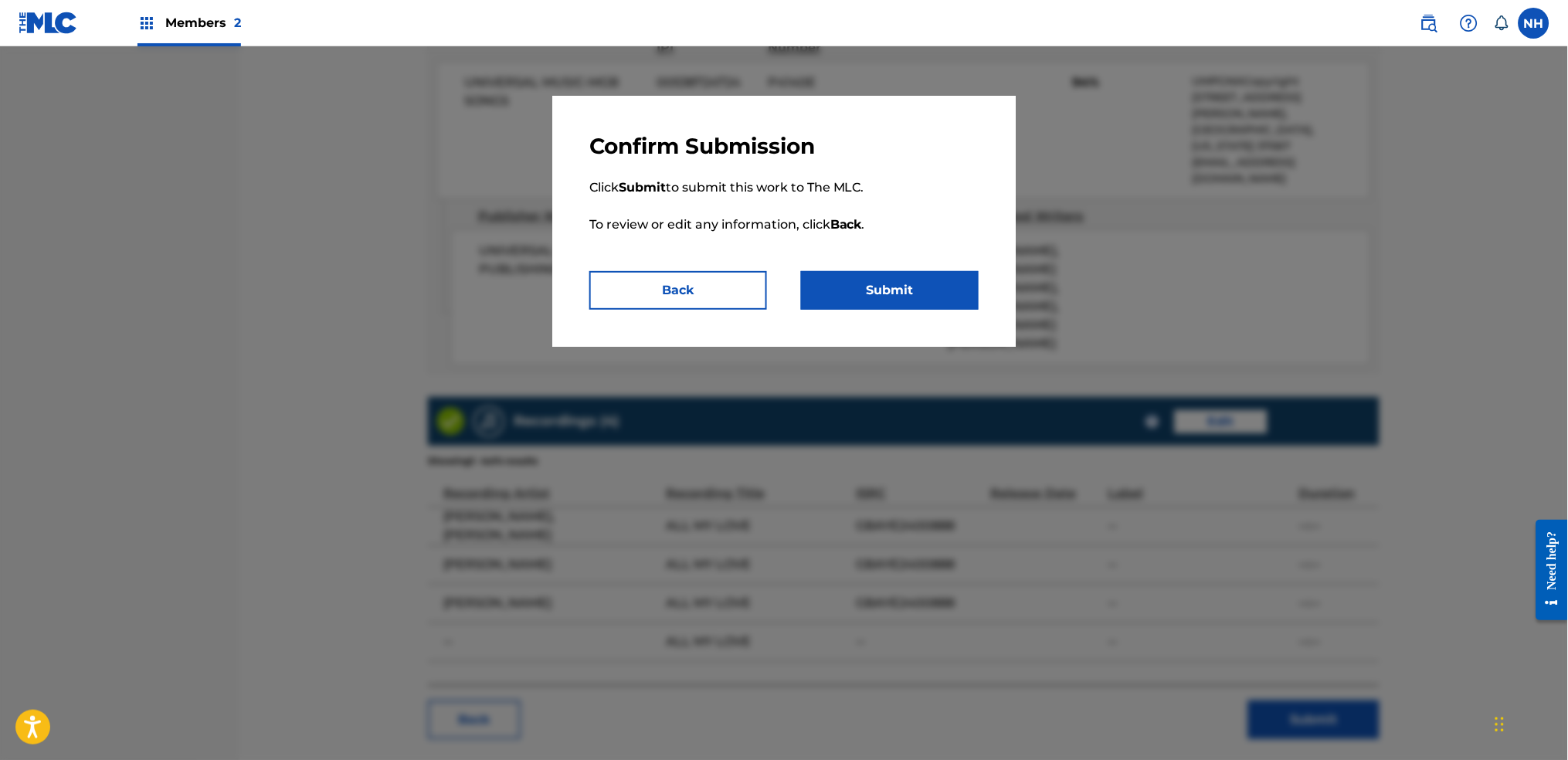
click at [884, 316] on div "Confirm Submission Click Submit to submit this work to The MLC. To review or ed…" at bounding box center [784, 221] width 464 height 251
click at [884, 294] on button "Submit" at bounding box center [889, 290] width 178 height 39
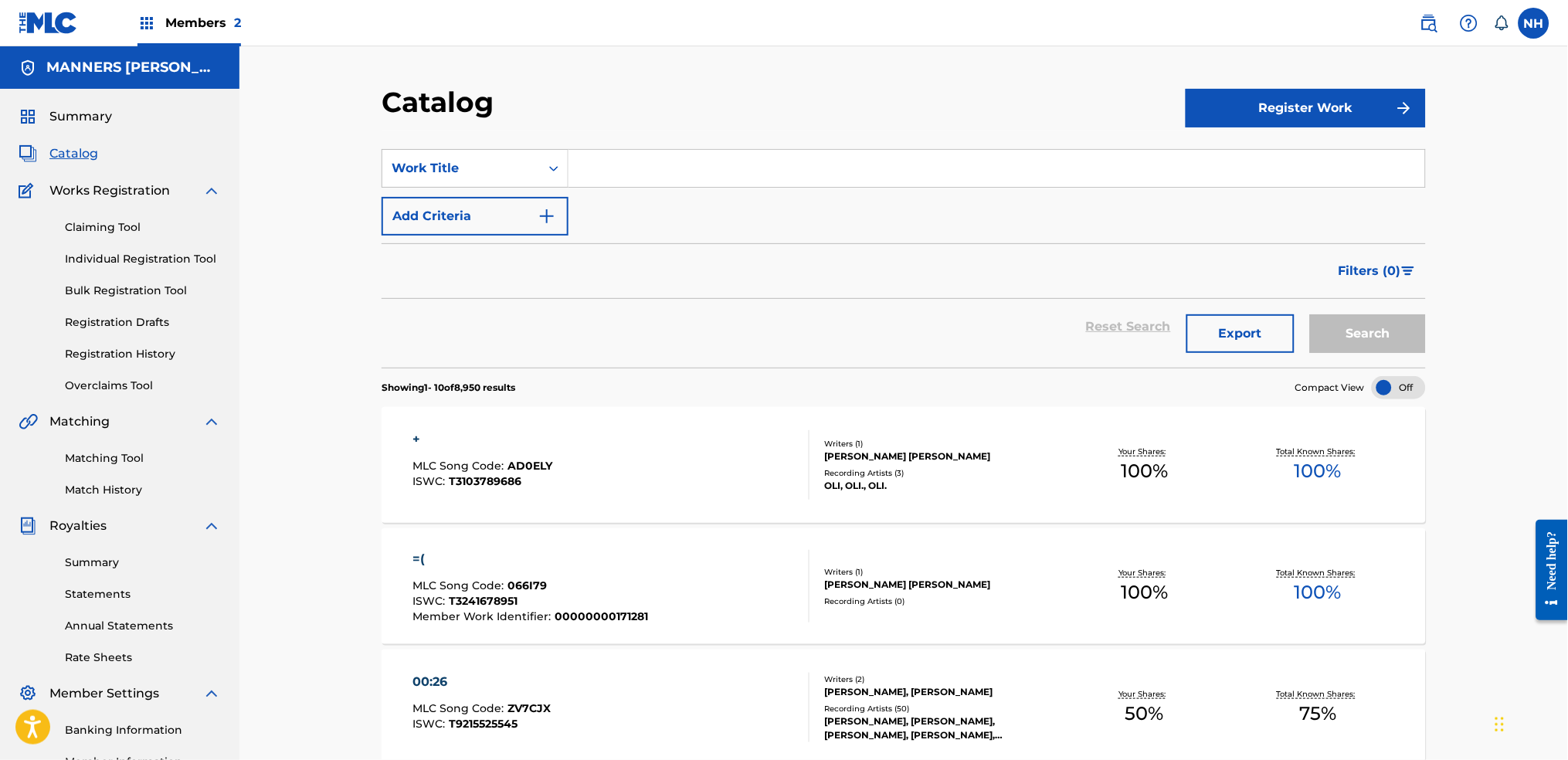
click at [606, 166] on input "Search Form" at bounding box center [997, 168] width 857 height 37
click at [521, 224] on button "Add Criteria" at bounding box center [475, 216] width 187 height 39
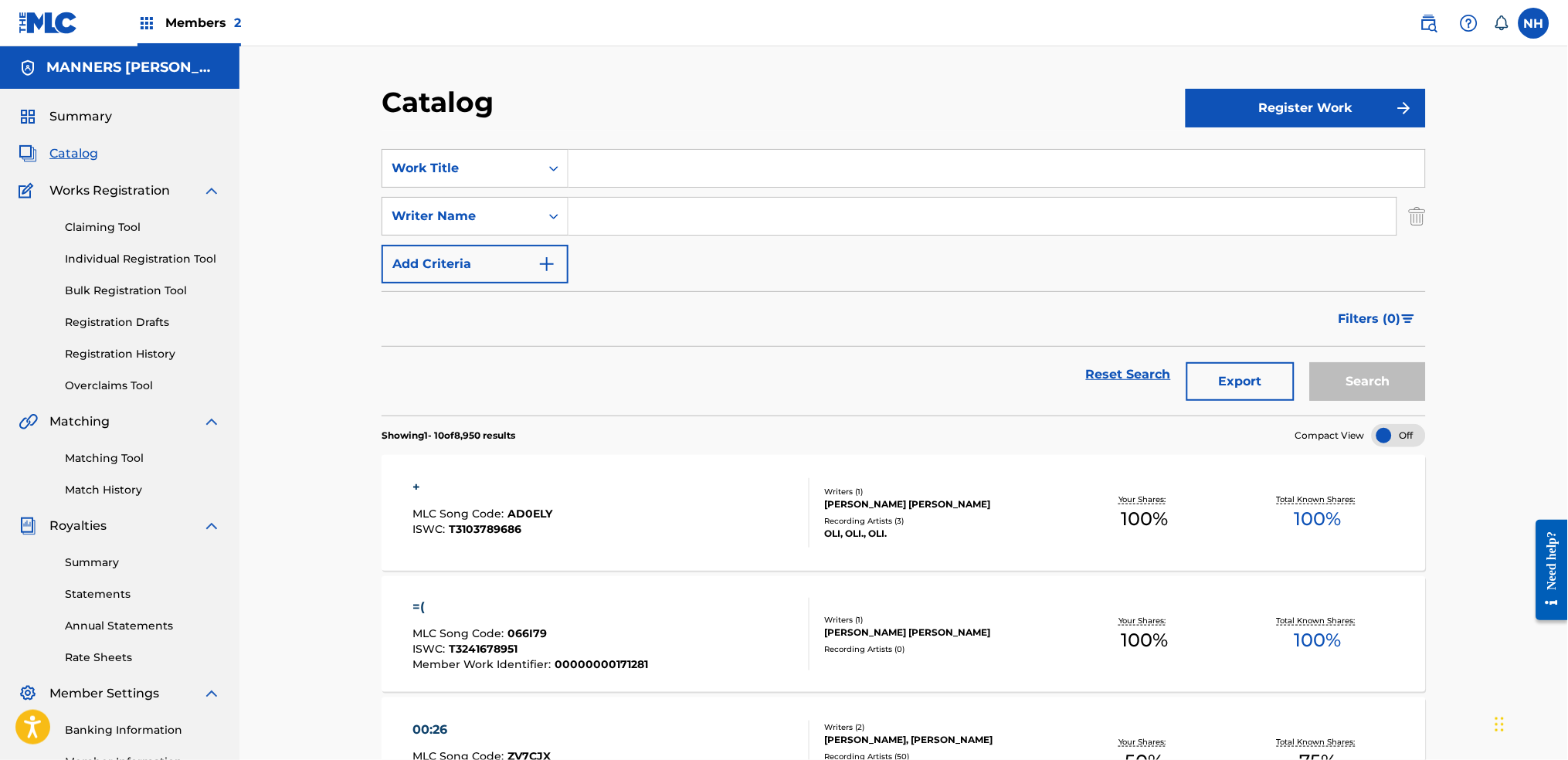
click at [561, 249] on button "Add Criteria" at bounding box center [475, 264] width 187 height 39
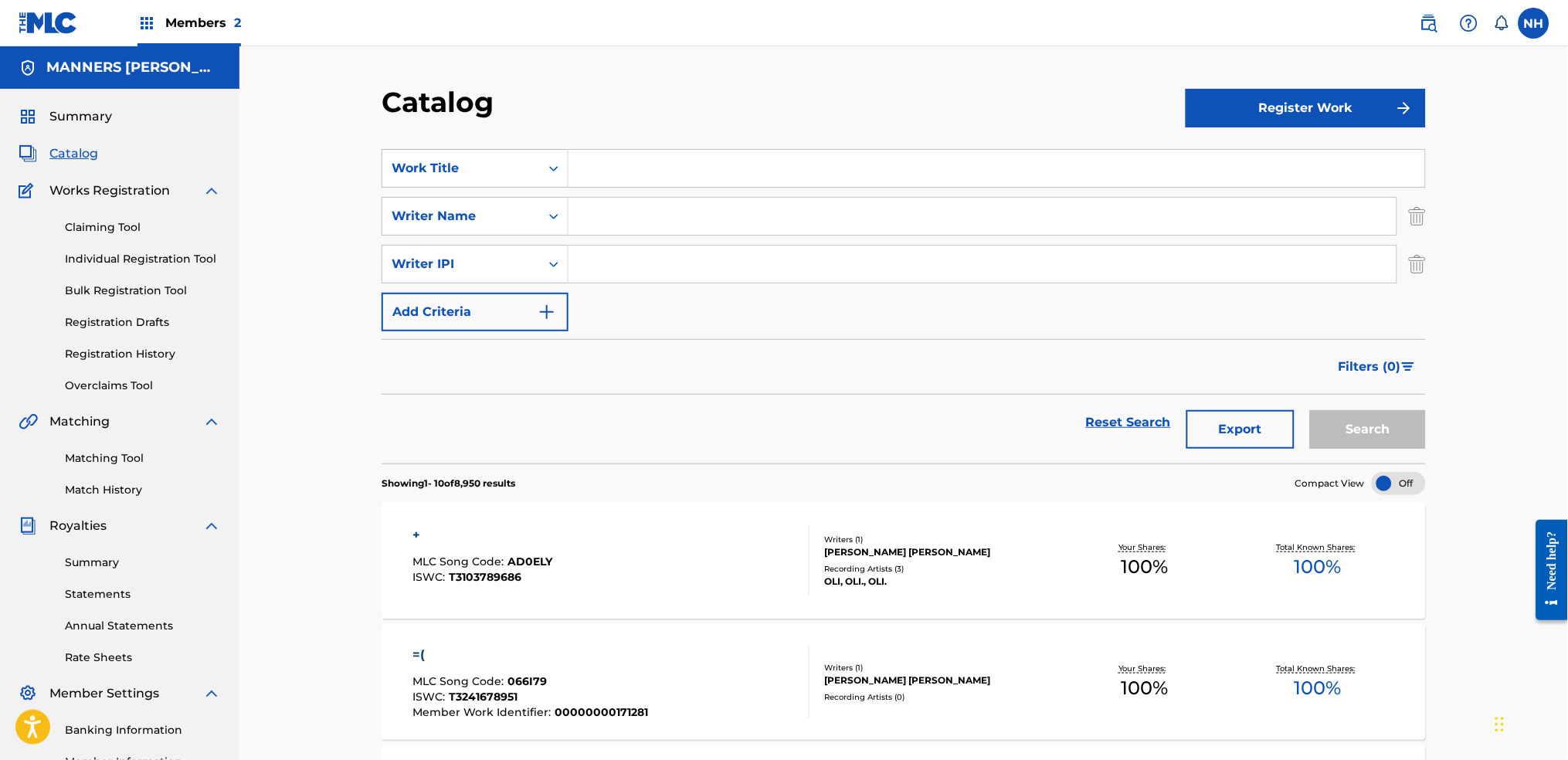
click at [634, 134] on section "SearchWithCriteria4510da3b-2c9b-4c12-886f-a5f0bcc8d39d Work Title SearchWithCri…" at bounding box center [904, 297] width 1044 height 333
click at [625, 153] on input "Search Form" at bounding box center [997, 168] width 857 height 37
paste input "T3281990038"
type input "T3281990038"
click at [668, 260] on input "Search Form" at bounding box center [983, 264] width 828 height 37
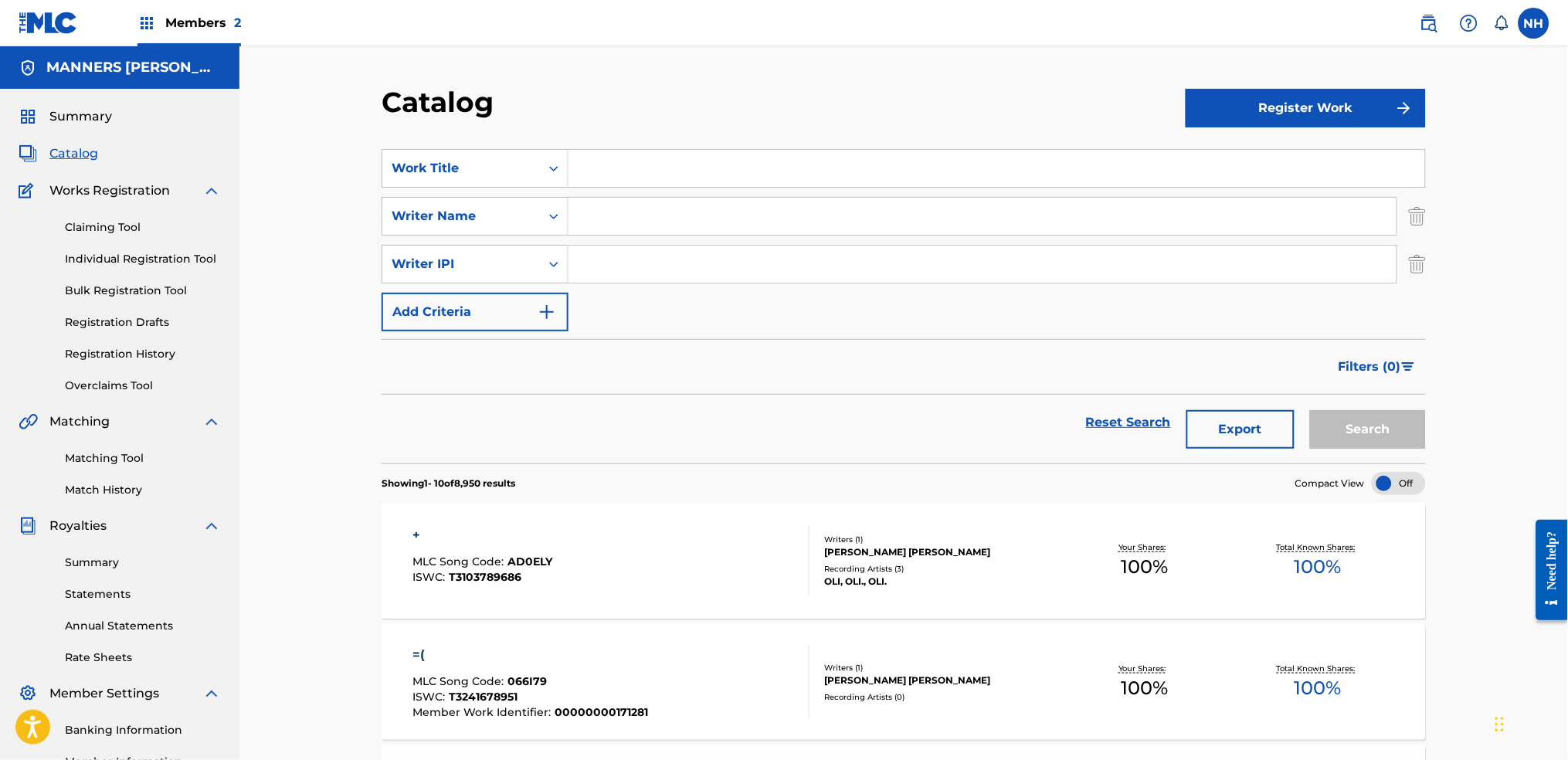
click at [552, 316] on img "Search Form" at bounding box center [547, 312] width 19 height 19
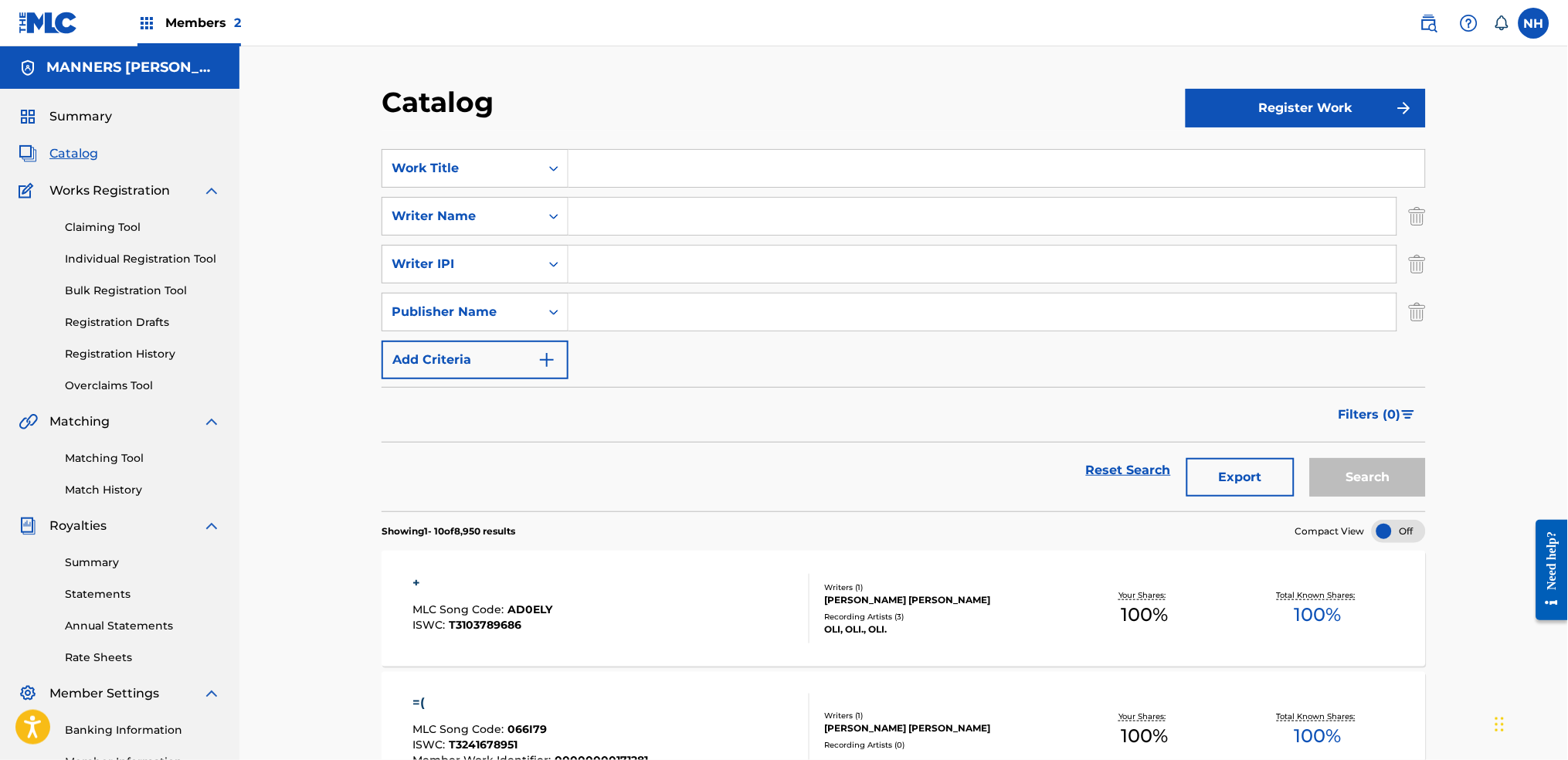
click at [635, 333] on div "SearchWithCriteria4510da3b-2c9b-4c12-886f-a5f0bcc8d39d Work Title SearchWithCri…" at bounding box center [904, 264] width 1044 height 230
click at [527, 344] on button "Add Criteria" at bounding box center [475, 360] width 187 height 39
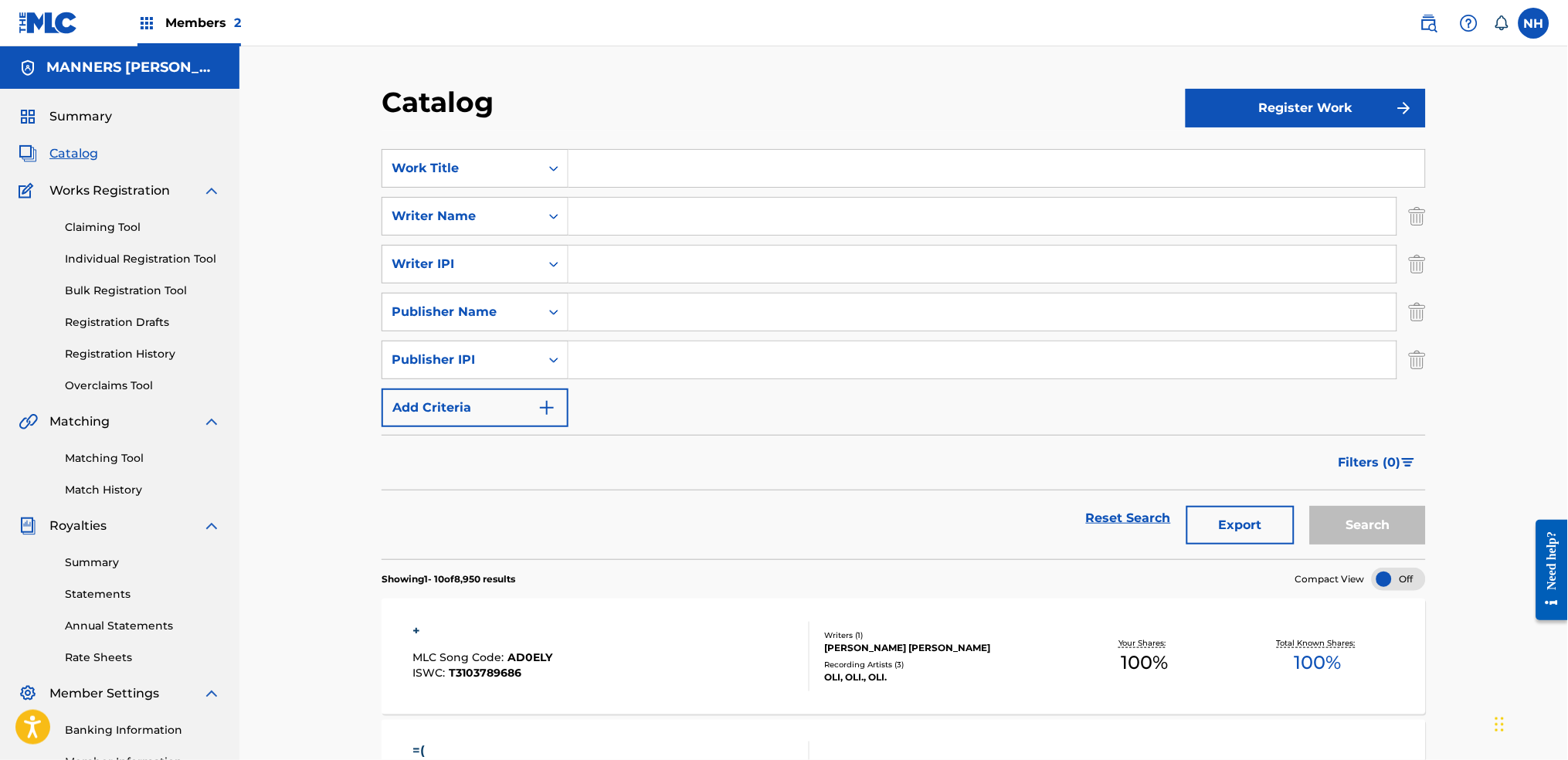
click at [549, 408] on img "Search Form" at bounding box center [547, 407] width 19 height 19
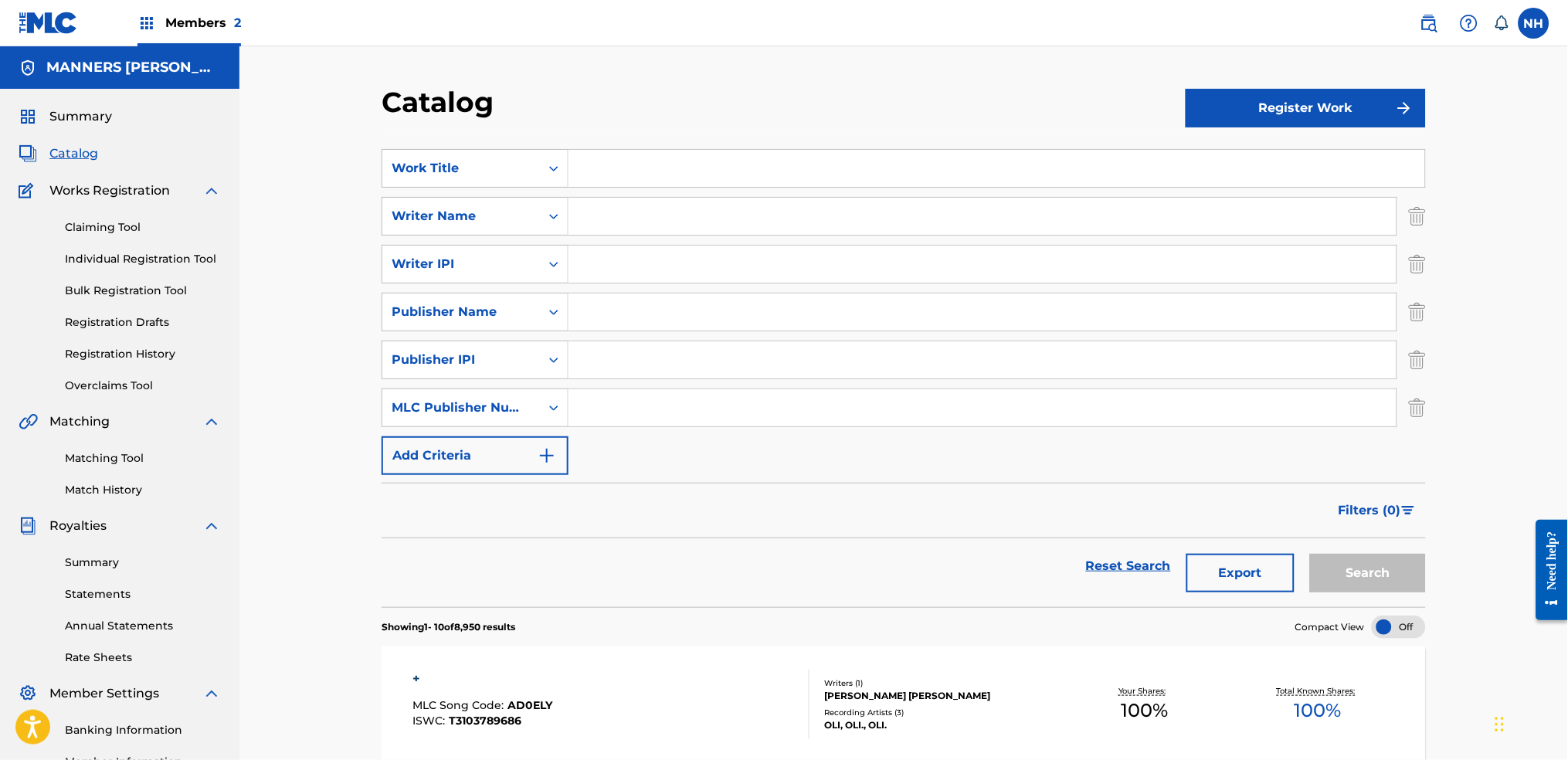
click at [552, 442] on button "Add Criteria" at bounding box center [475, 456] width 187 height 39
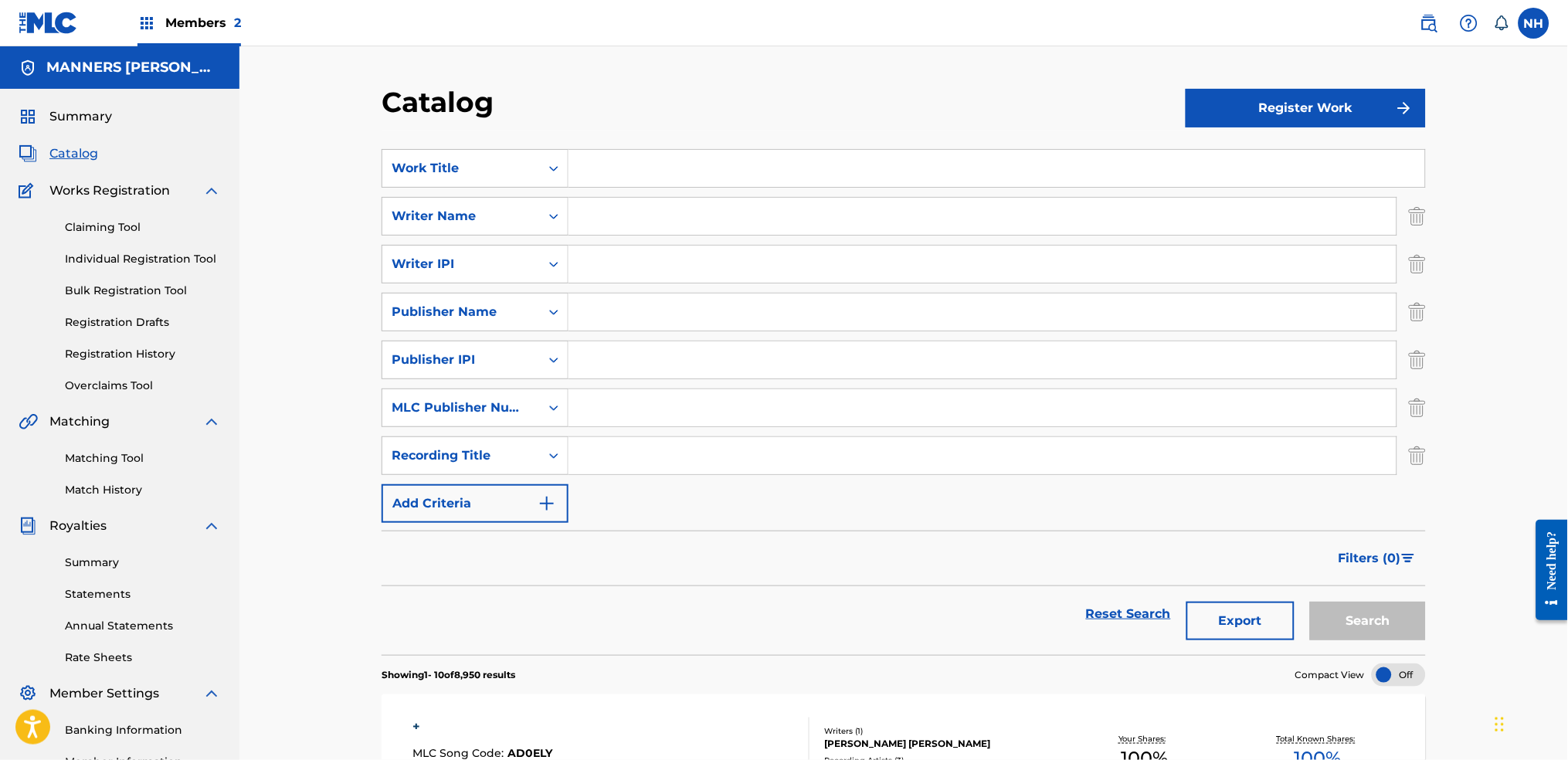
click at [584, 462] on input "Search Form" at bounding box center [983, 455] width 828 height 37
click at [516, 487] on button "Add Criteria" at bounding box center [475, 503] width 187 height 39
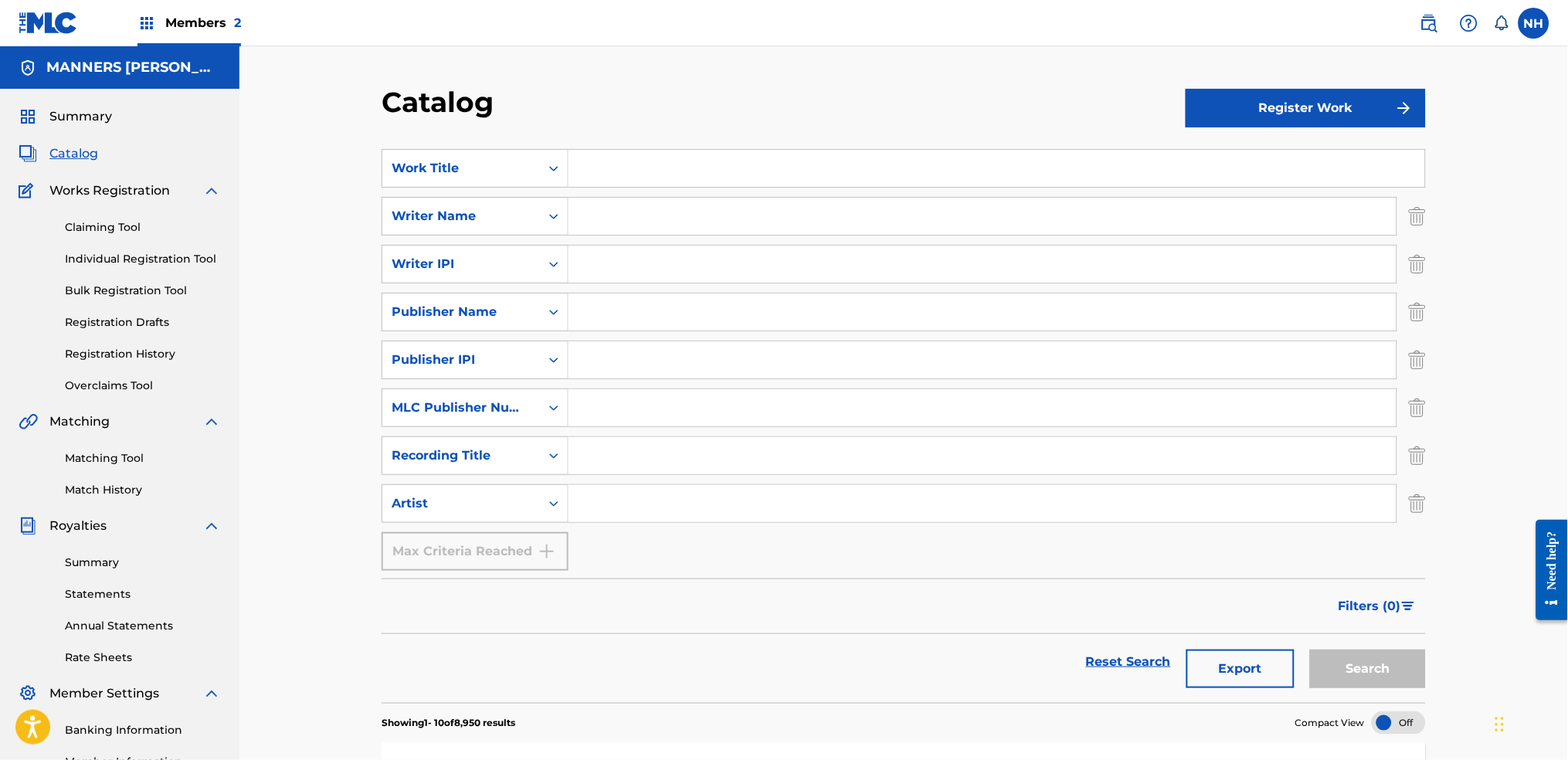
click at [606, 502] on input "Search Form" at bounding box center [983, 503] width 828 height 37
type input "Coldplay"
click at [1421, 654] on button "Search" at bounding box center [1367, 669] width 116 height 39
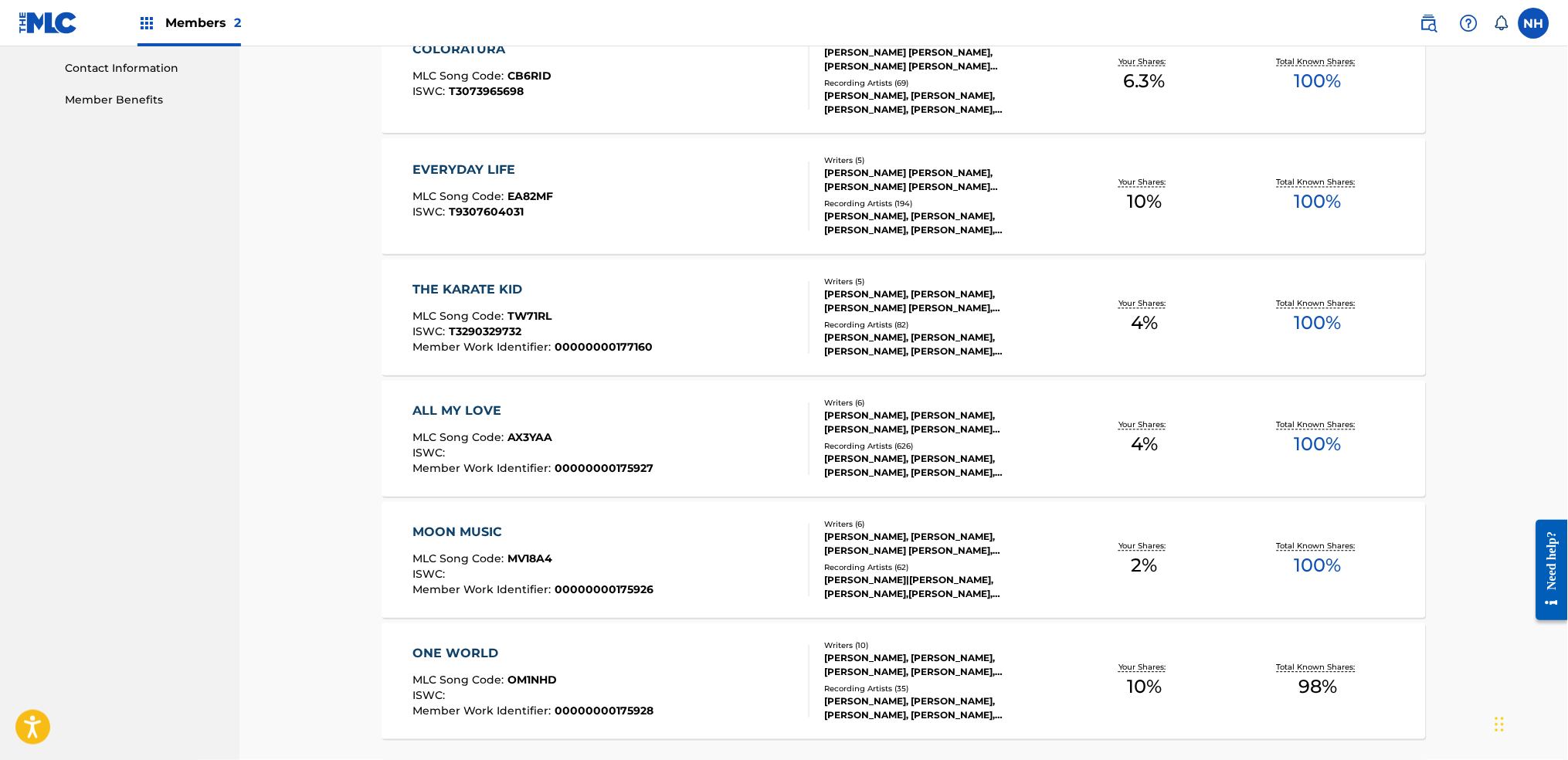
scroll to position [824, 0]
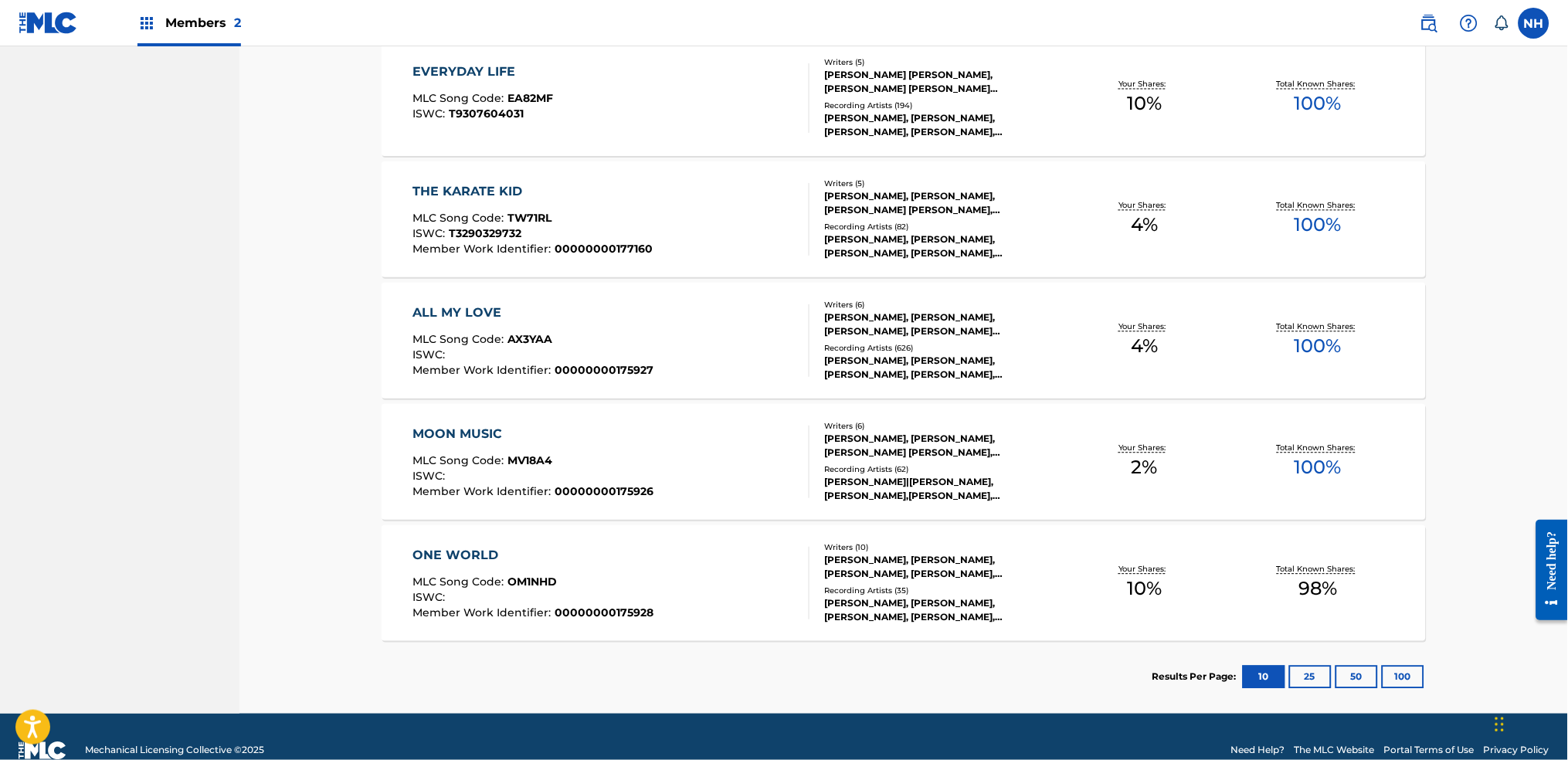
click at [693, 363] on div "ALL MY LOVE MLC Song Code : AX3YAA ISWC : Member Work Identifier : 000000001759…" at bounding box center [611, 340] width 397 height 73
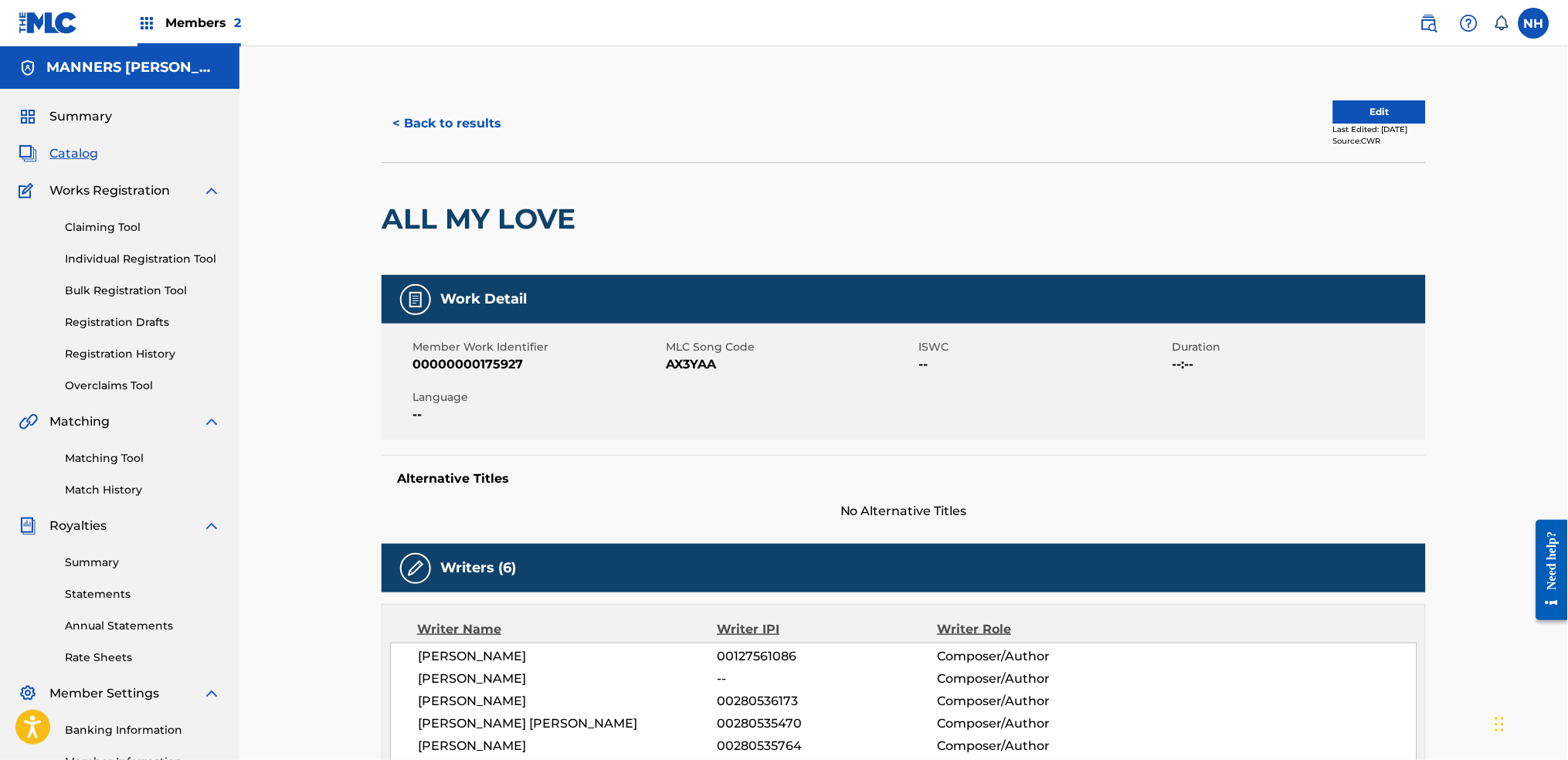
click at [484, 135] on button "< Back to results" at bounding box center [447, 123] width 130 height 39
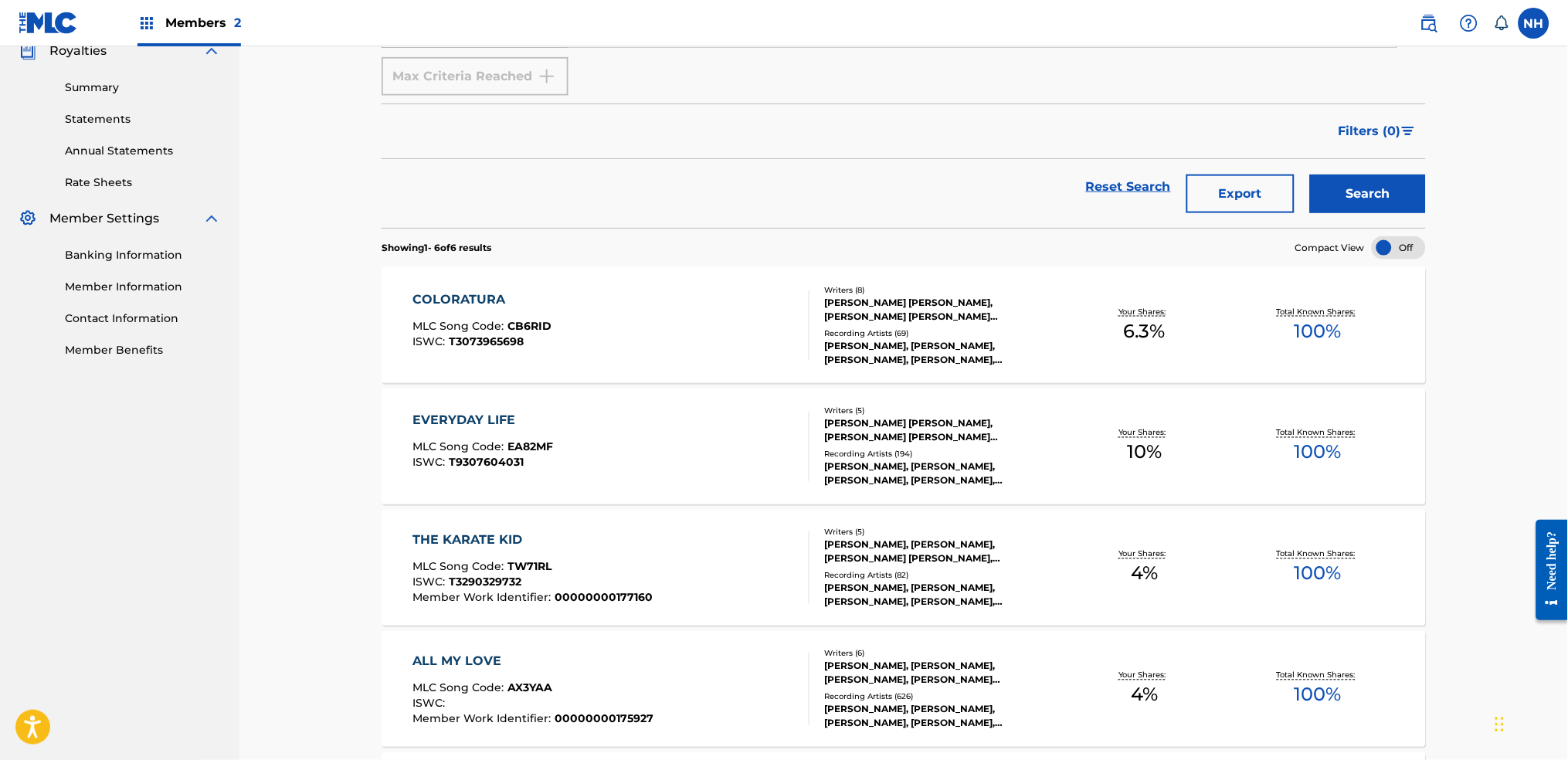
scroll to position [851, 0]
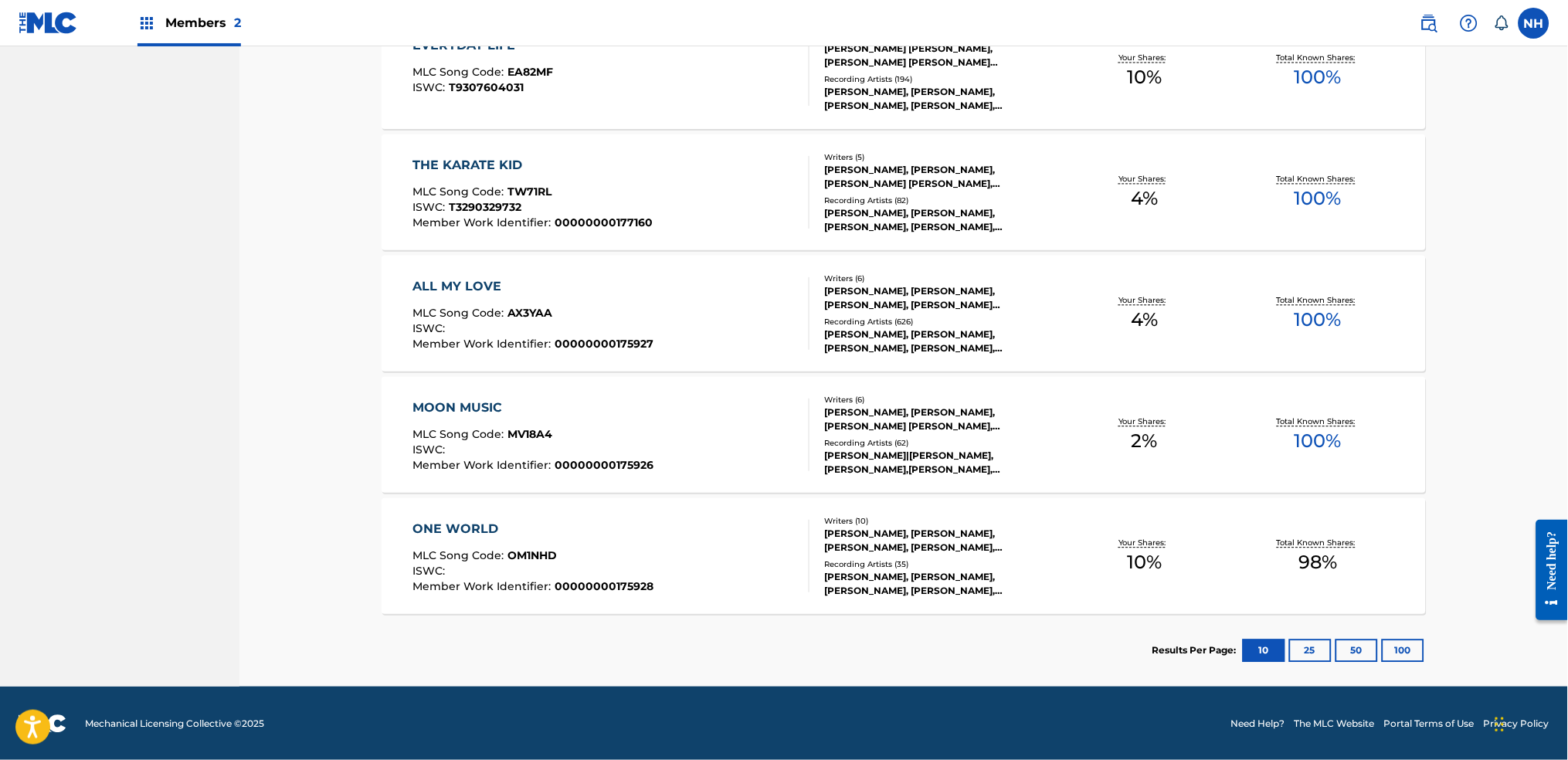
click at [618, 442] on div "MLC Song Code : MV18A4" at bounding box center [534, 436] width 241 height 16
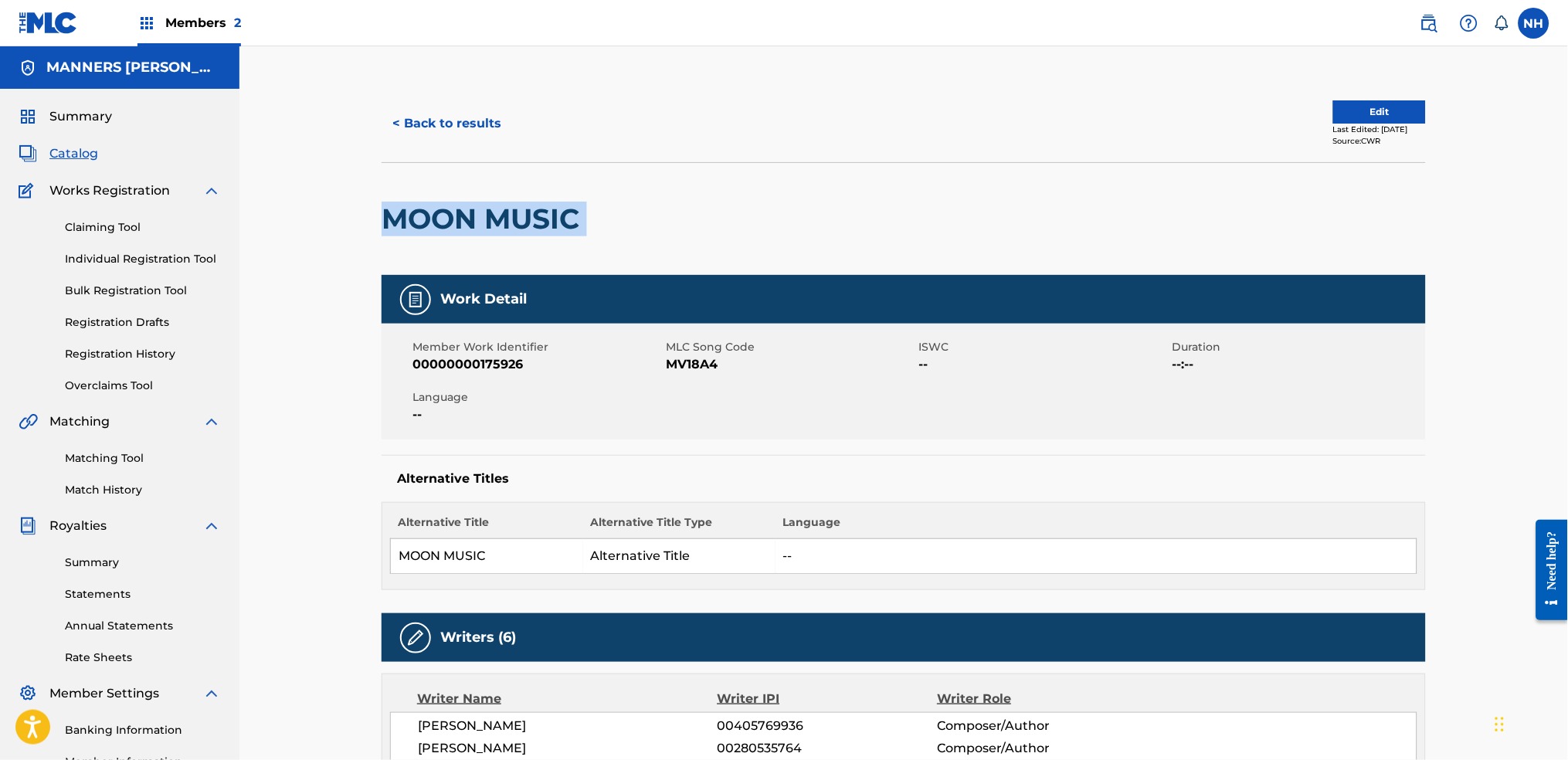
drag, startPoint x: 595, startPoint y: 225, endPoint x: 391, endPoint y: 201, distance: 205.4
click at [391, 201] on div "MOON MUSIC" at bounding box center [904, 219] width 1044 height 113
copy div "MOON MUSIC"
click at [390, 109] on button "< Back to results" at bounding box center [447, 123] width 130 height 39
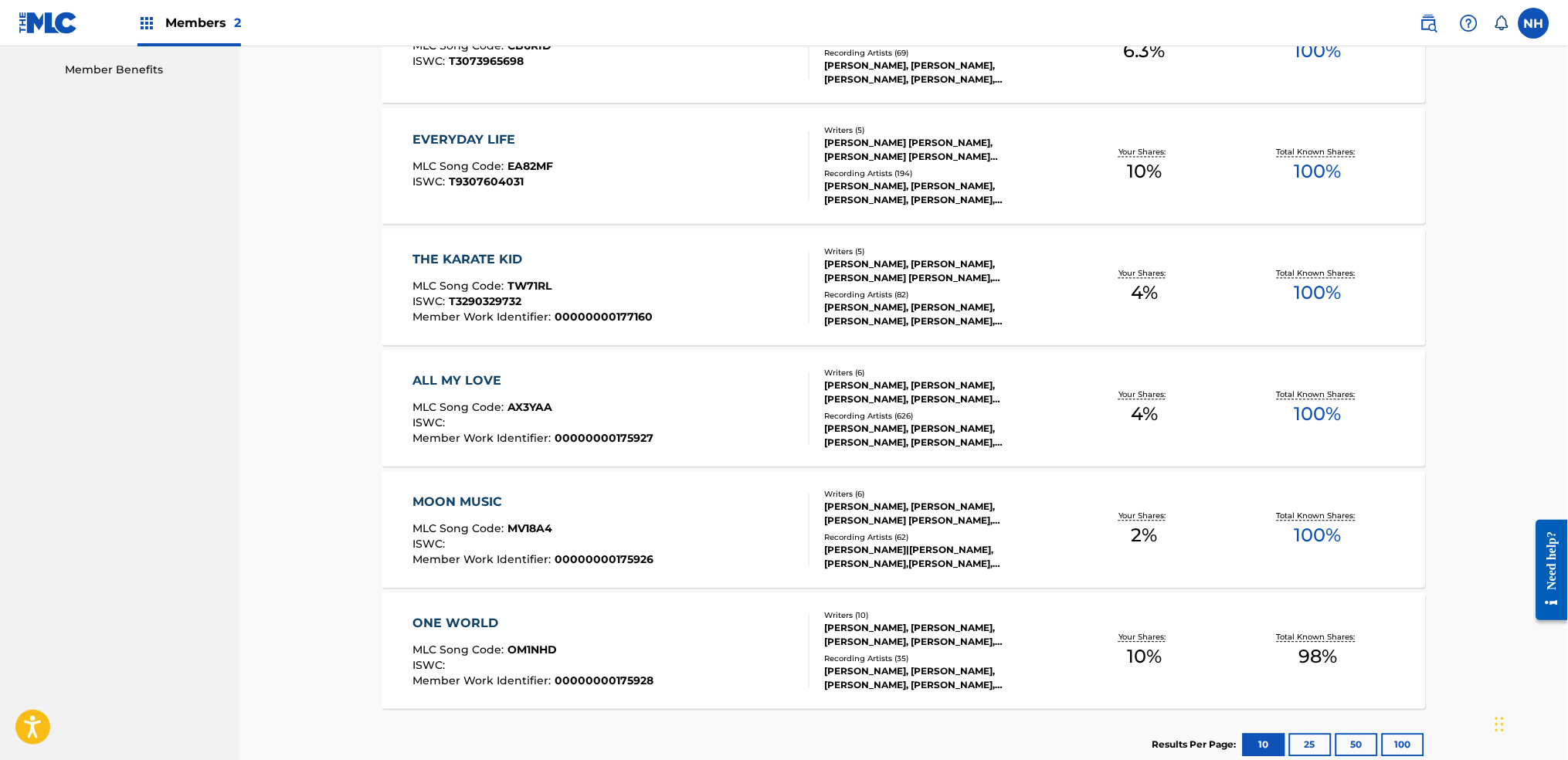
scroll to position [851, 0]
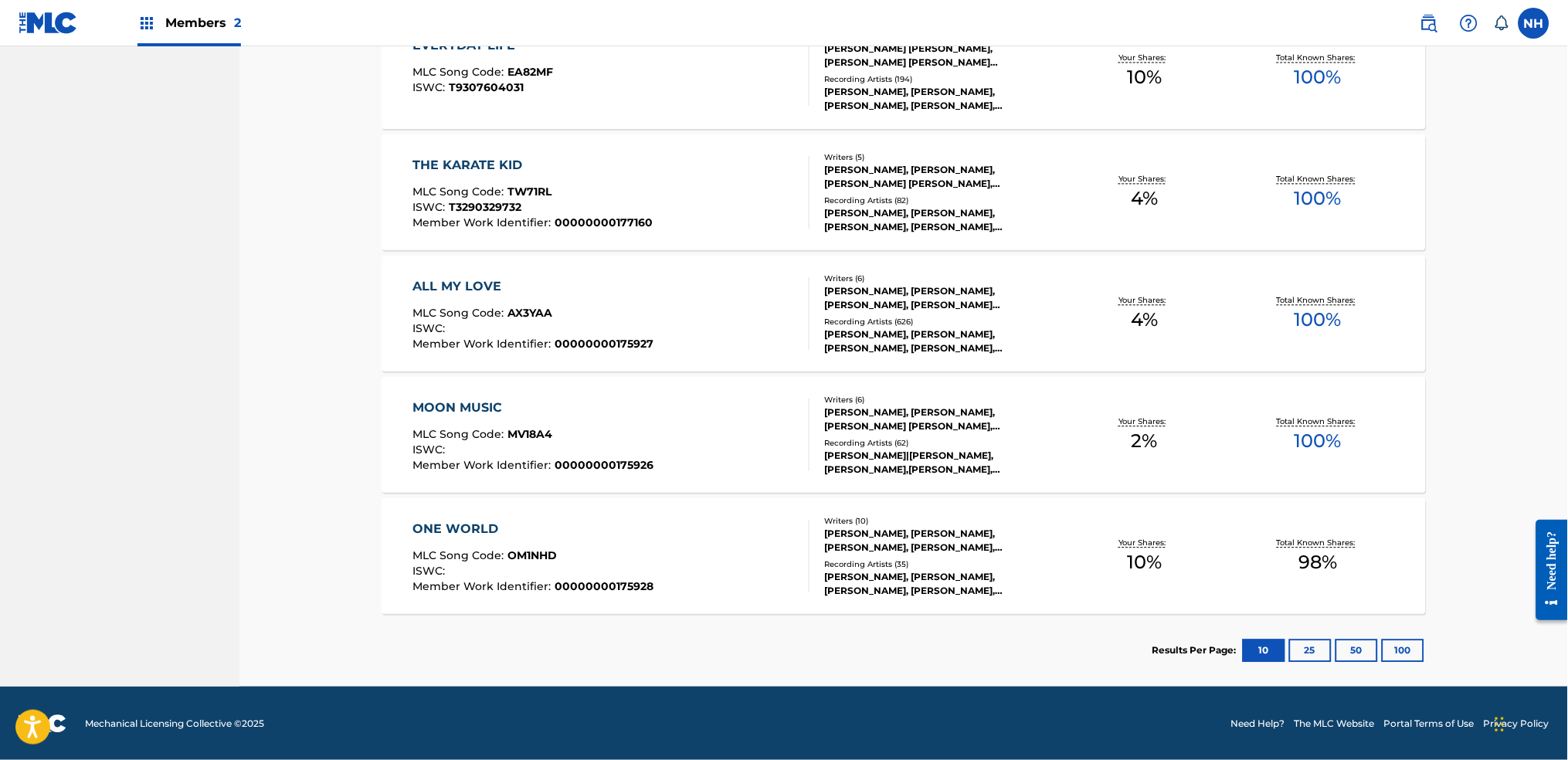
click at [684, 564] on div "ONE WORLD MLC Song Code : OM1NHD ISWC : Member Work Identifier : 00000000175928" at bounding box center [611, 556] width 397 height 73
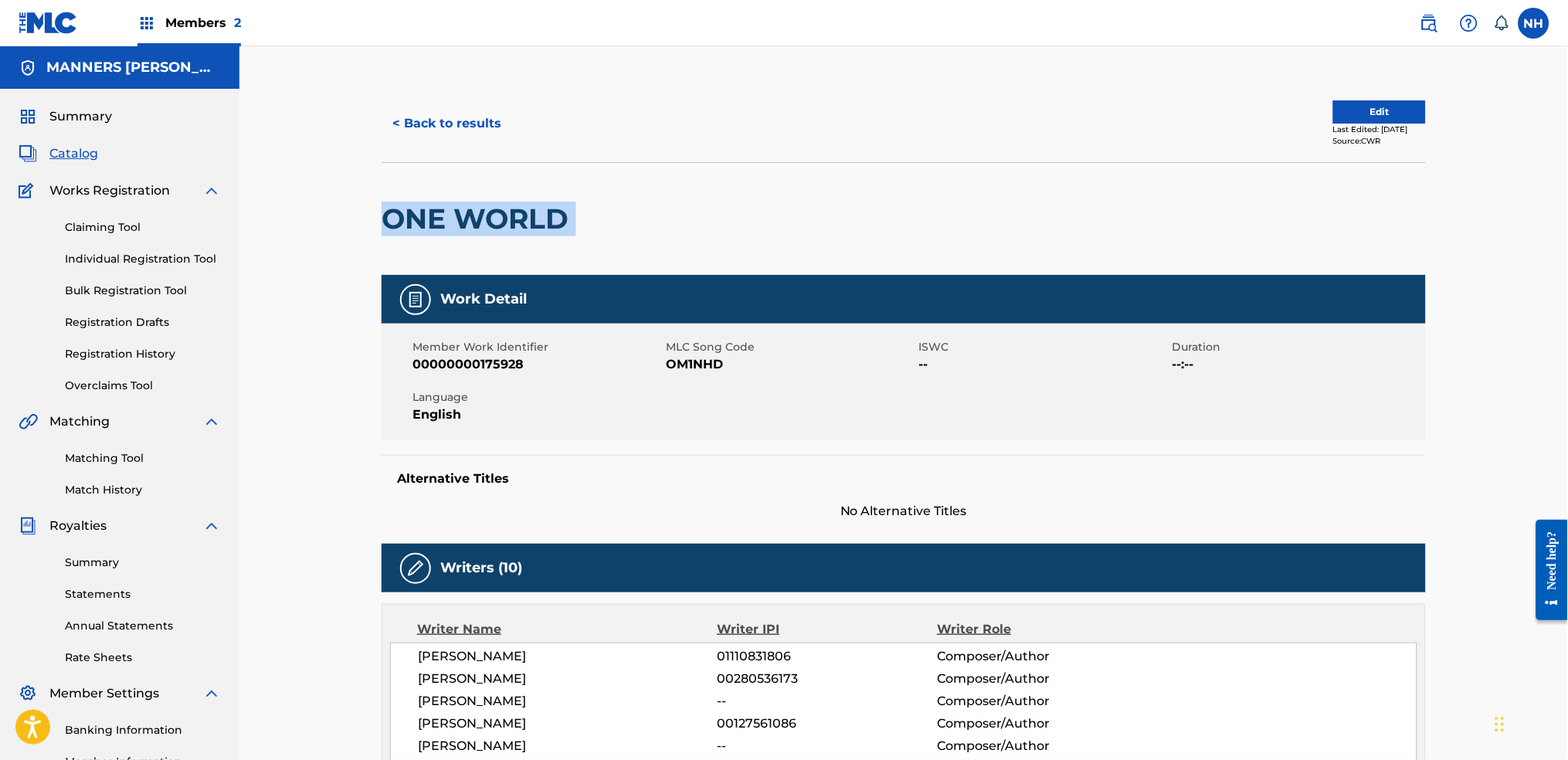
drag, startPoint x: 433, startPoint y: 226, endPoint x: 328, endPoint y: 222, distance: 105.1
copy div "ONE WORLD"
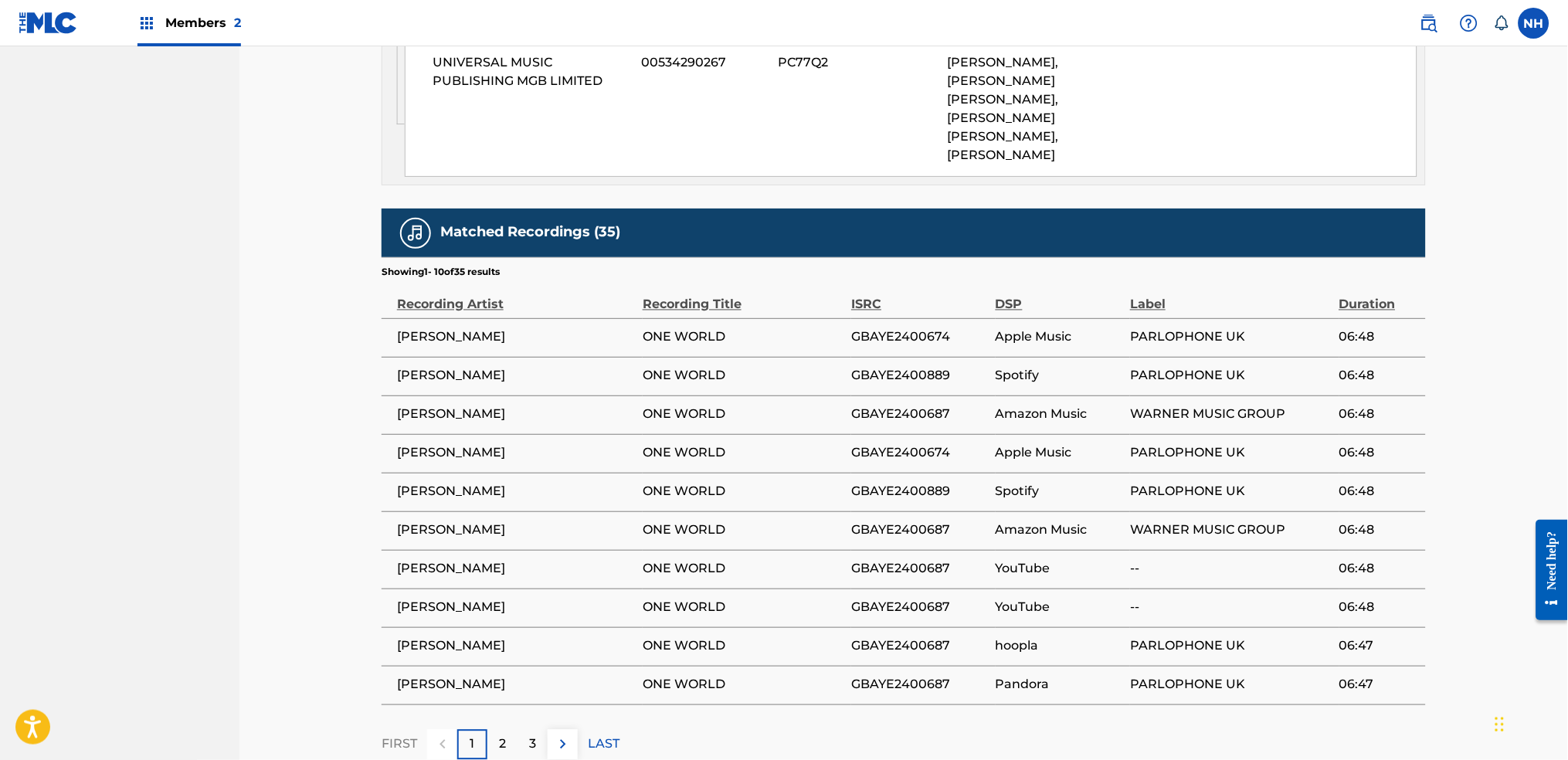
scroll to position [2341, 0]
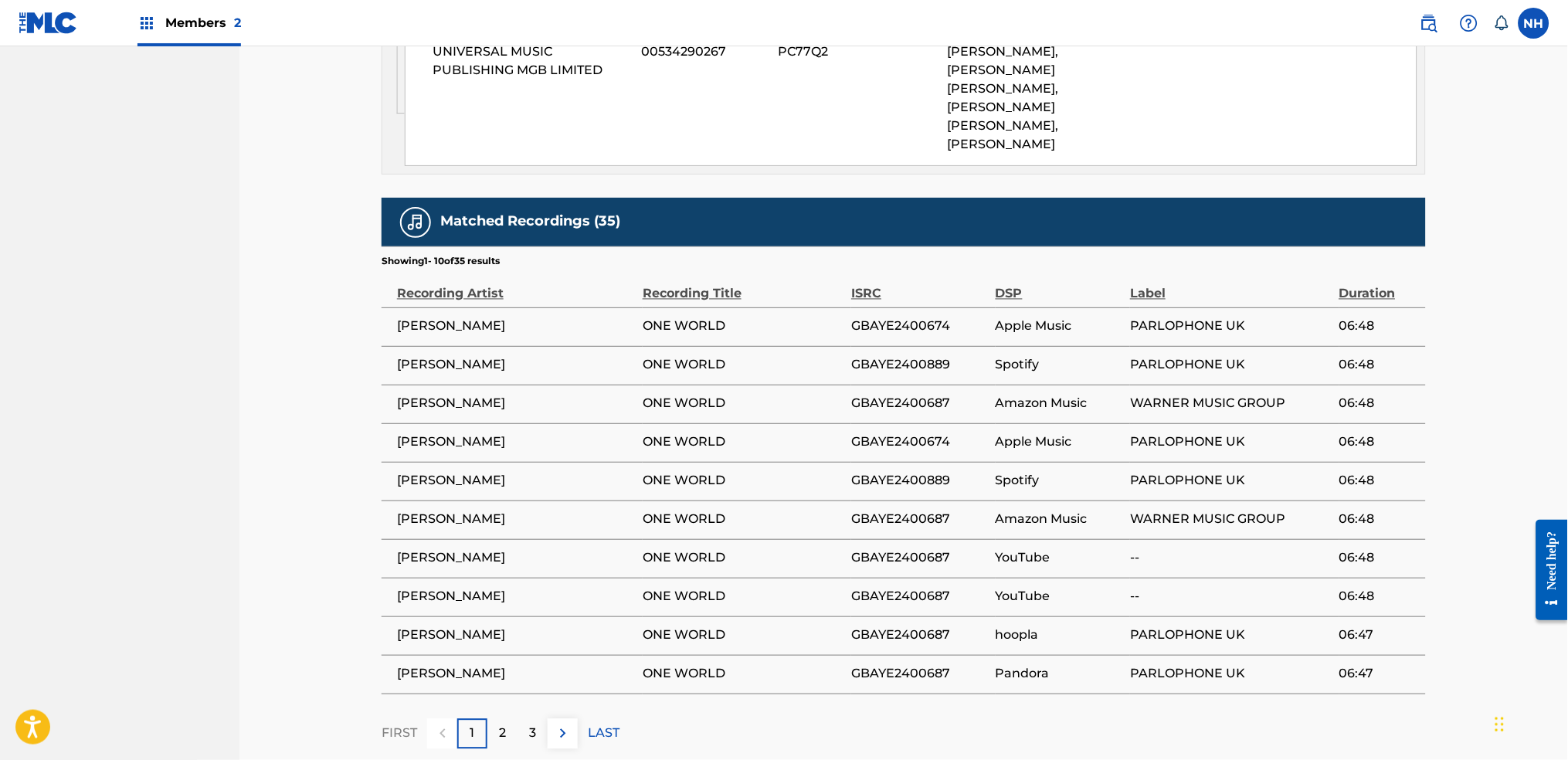
click at [512, 719] on div "2" at bounding box center [502, 734] width 30 height 30
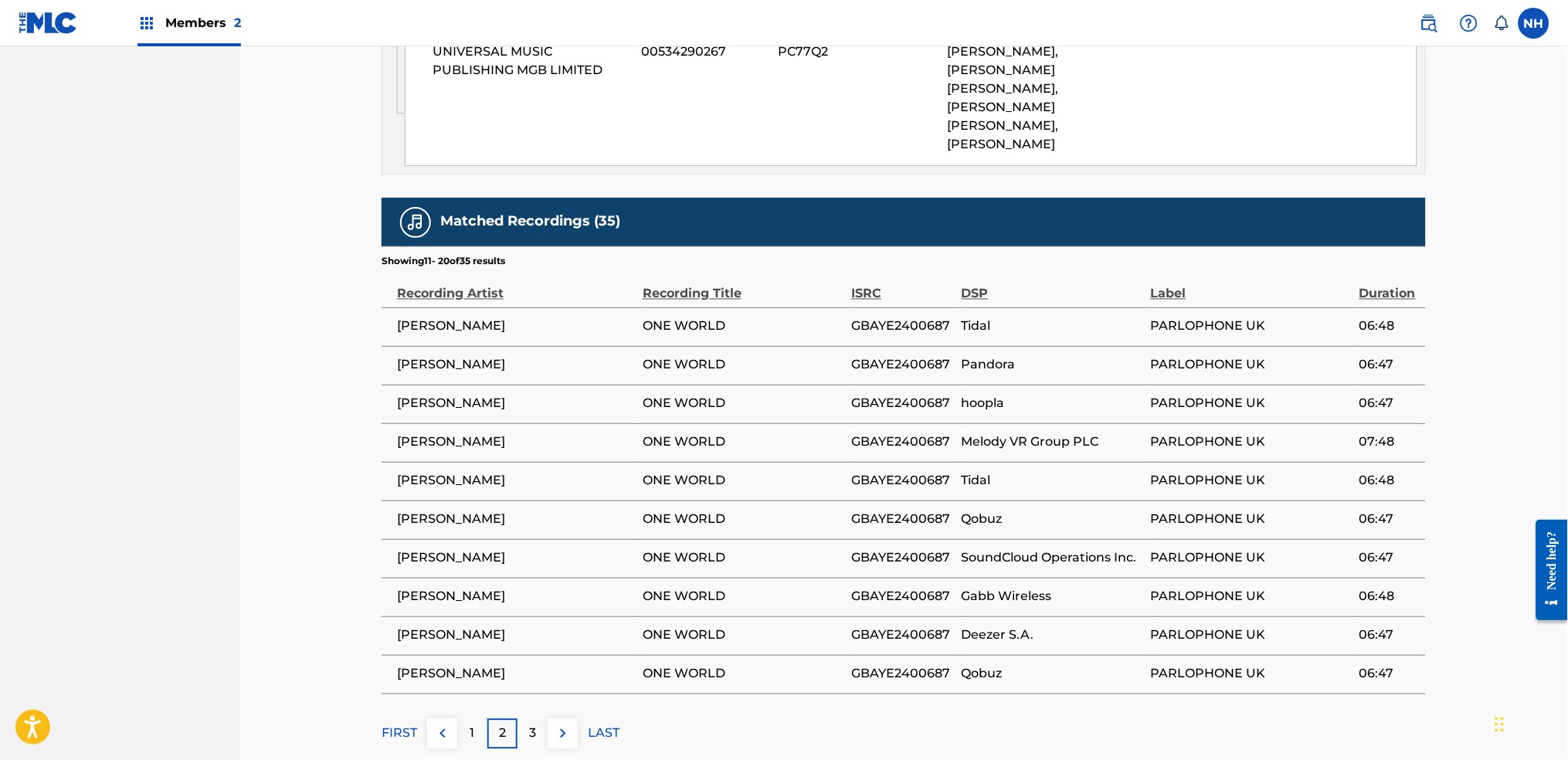
click at [527, 719] on div "3" at bounding box center [532, 734] width 30 height 30
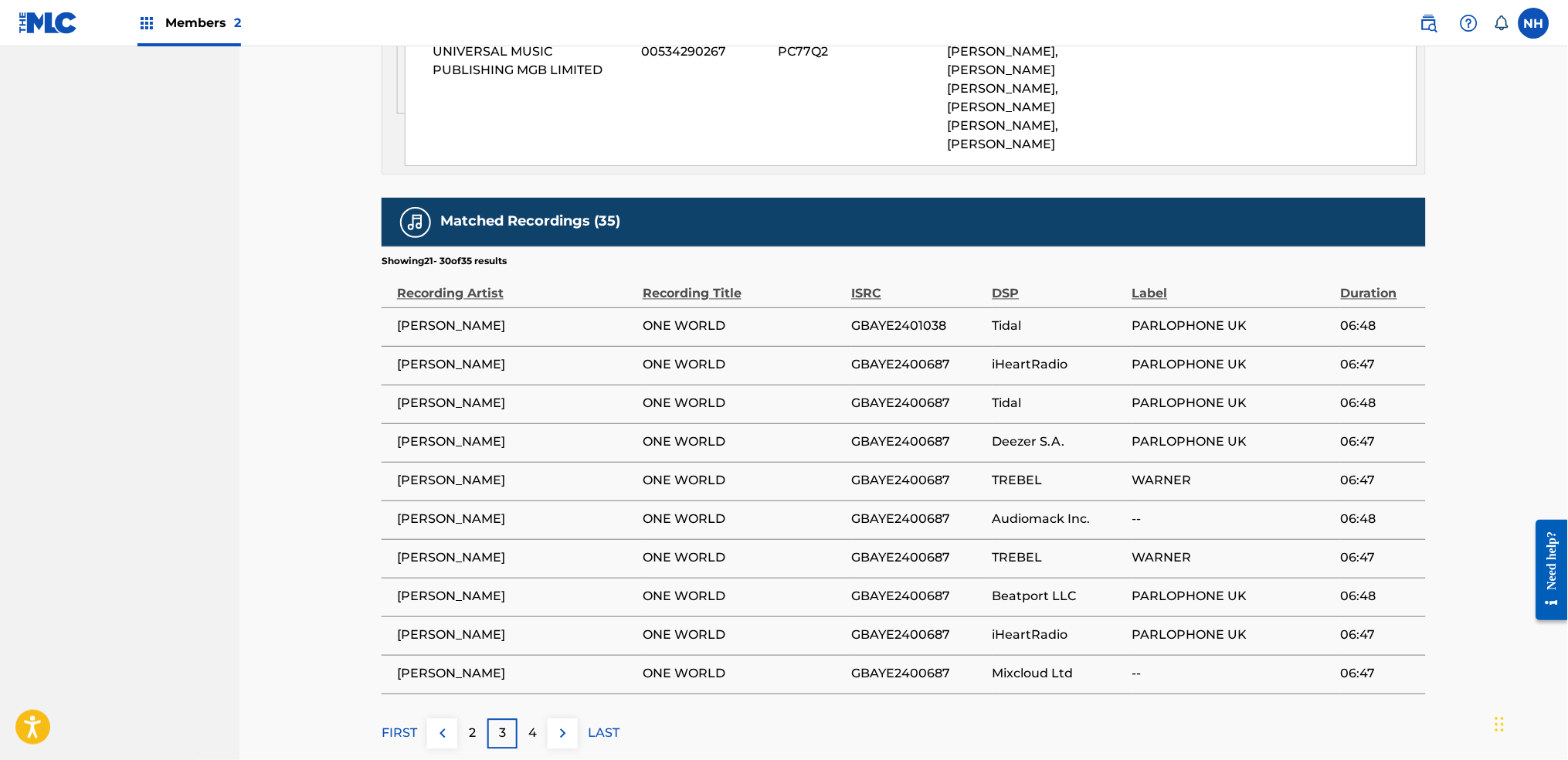
click at [532, 719] on div "4" at bounding box center [532, 734] width 30 height 30
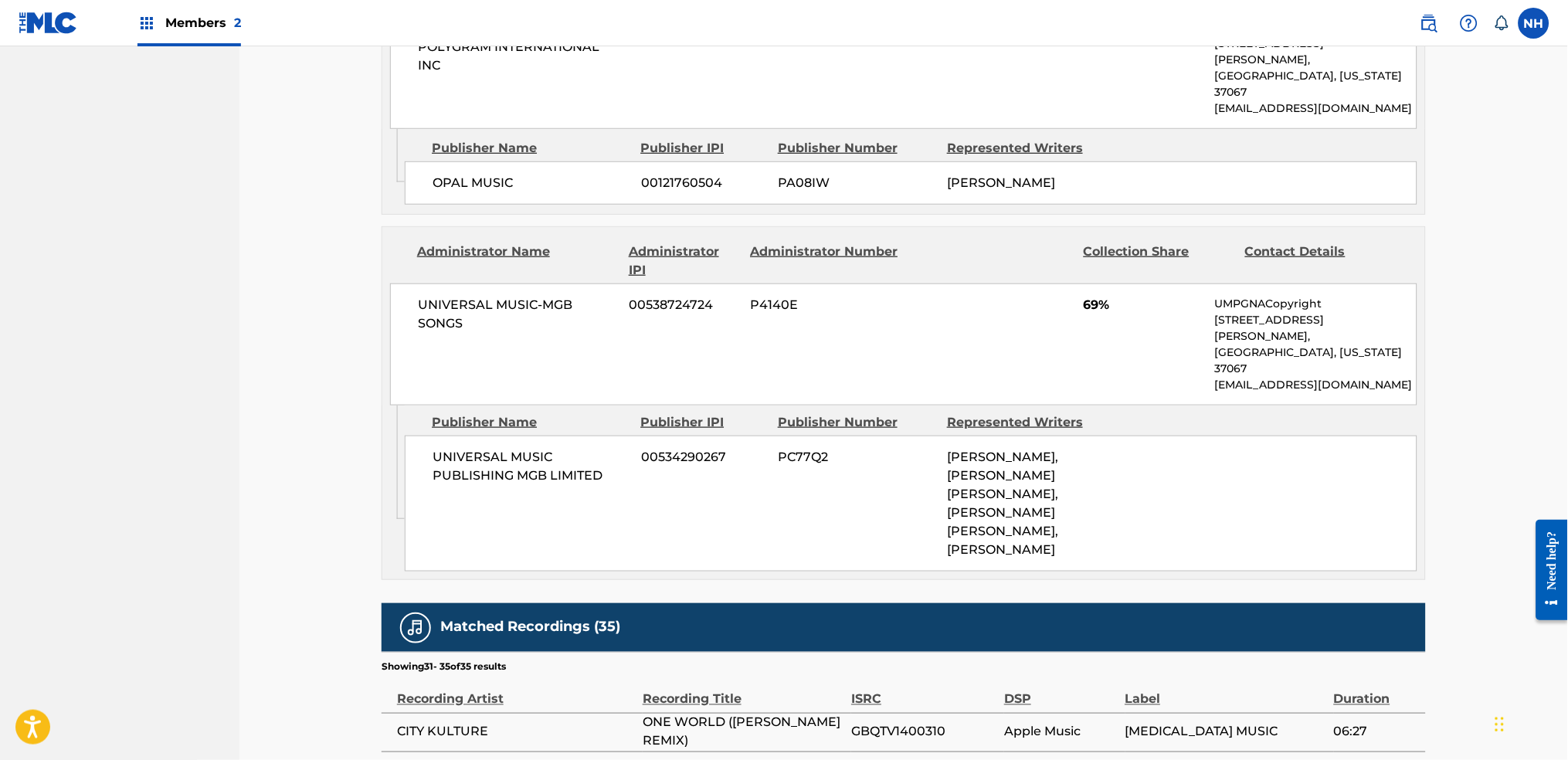
scroll to position [2147, 0]
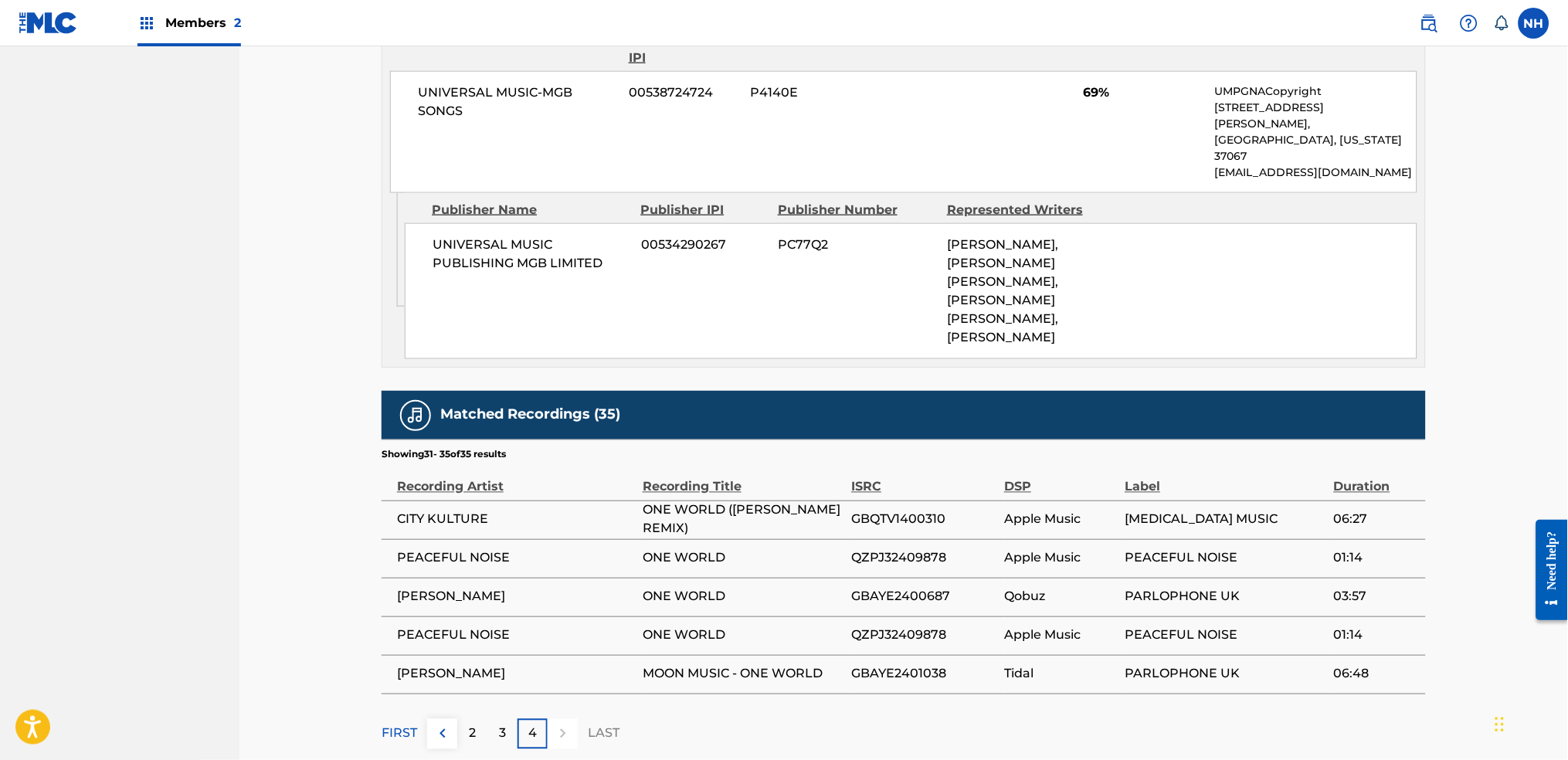
click at [555, 719] on div at bounding box center [562, 734] width 30 height 30
click at [544, 719] on div "4" at bounding box center [532, 734] width 30 height 30
click at [628, 719] on div "FIRST 2 3 4 LAST" at bounding box center [904, 734] width 1044 height 30
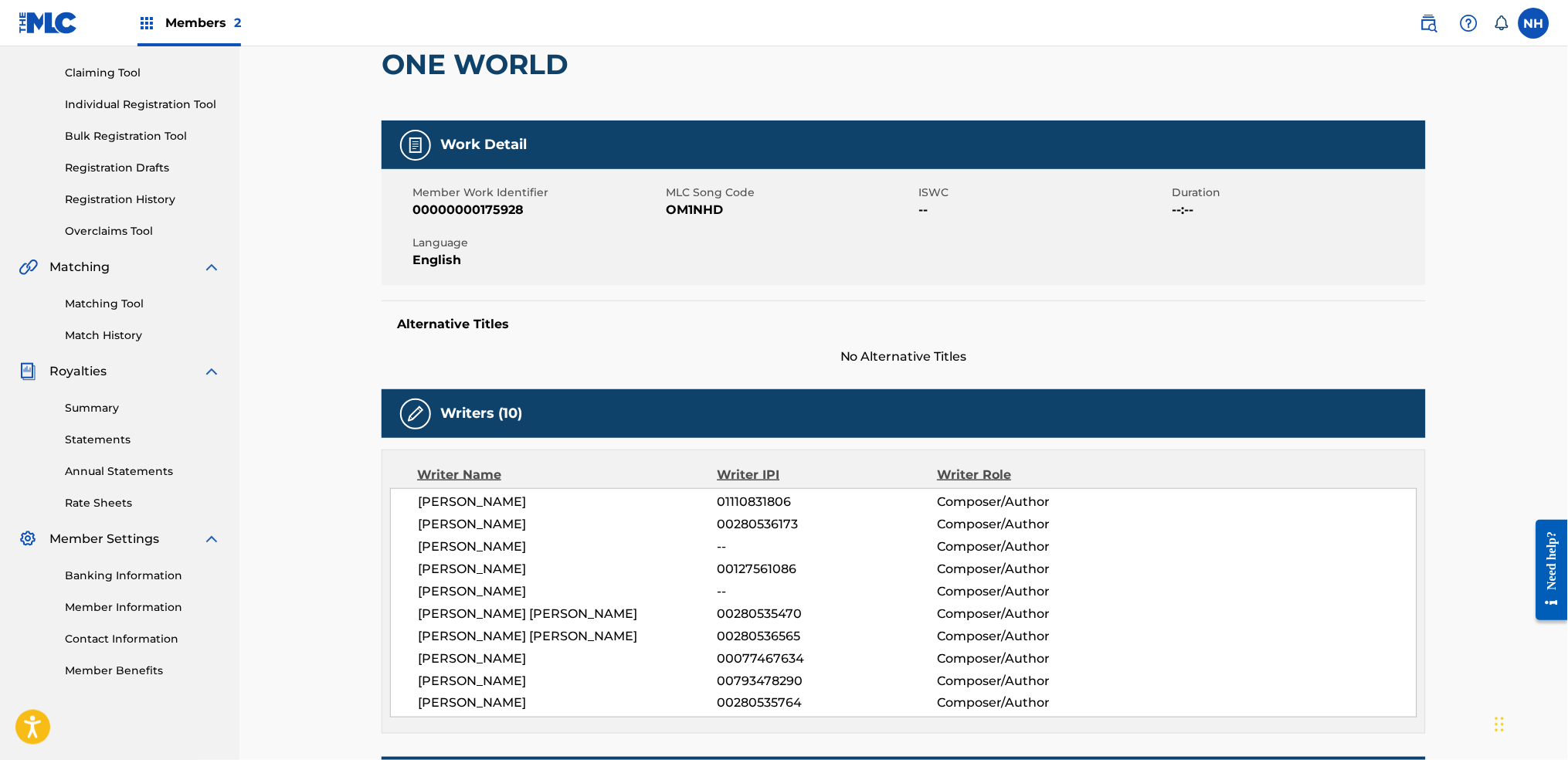
scroll to position [0, 0]
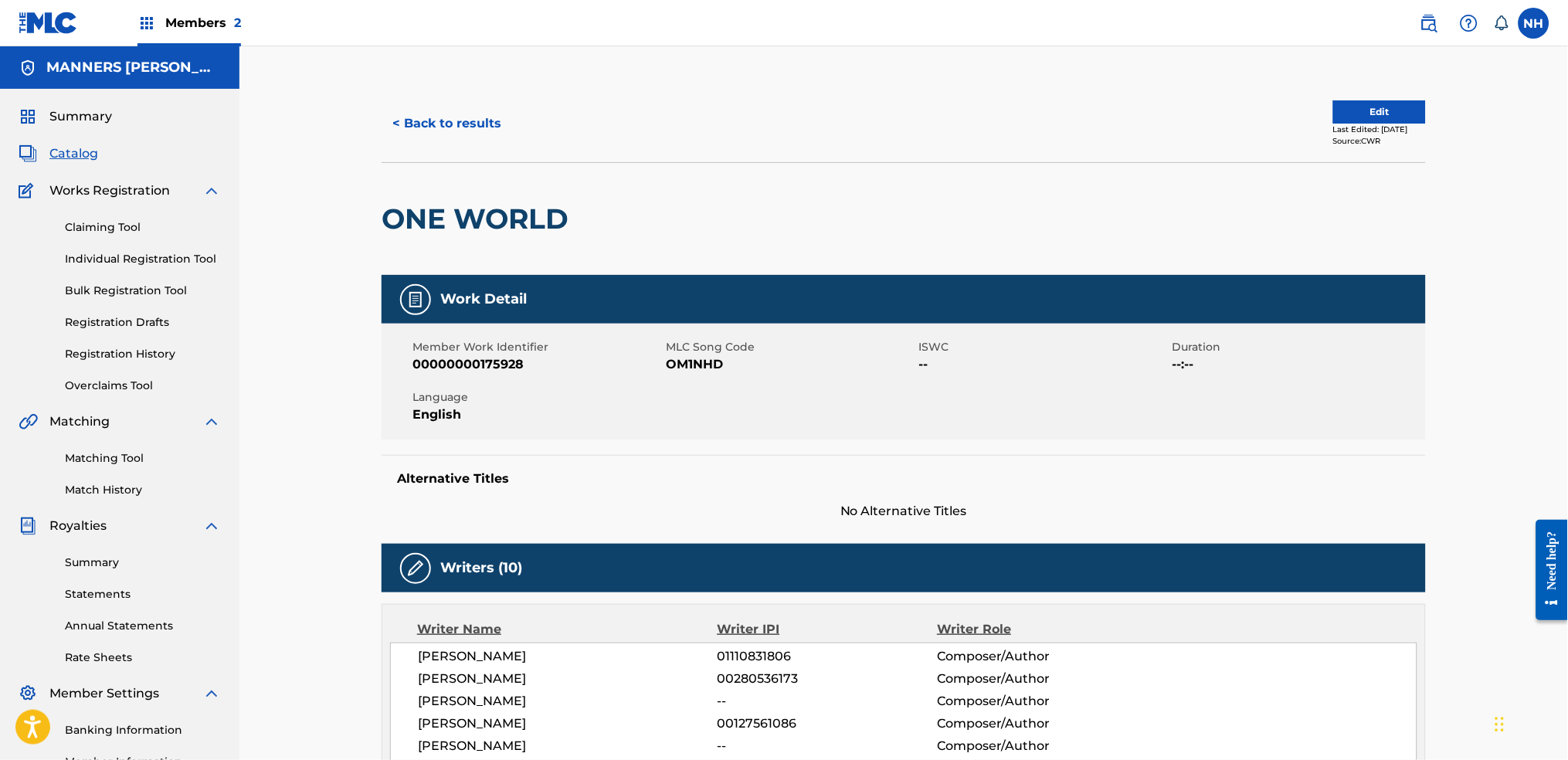
click at [478, 121] on button "< Back to results" at bounding box center [447, 123] width 130 height 39
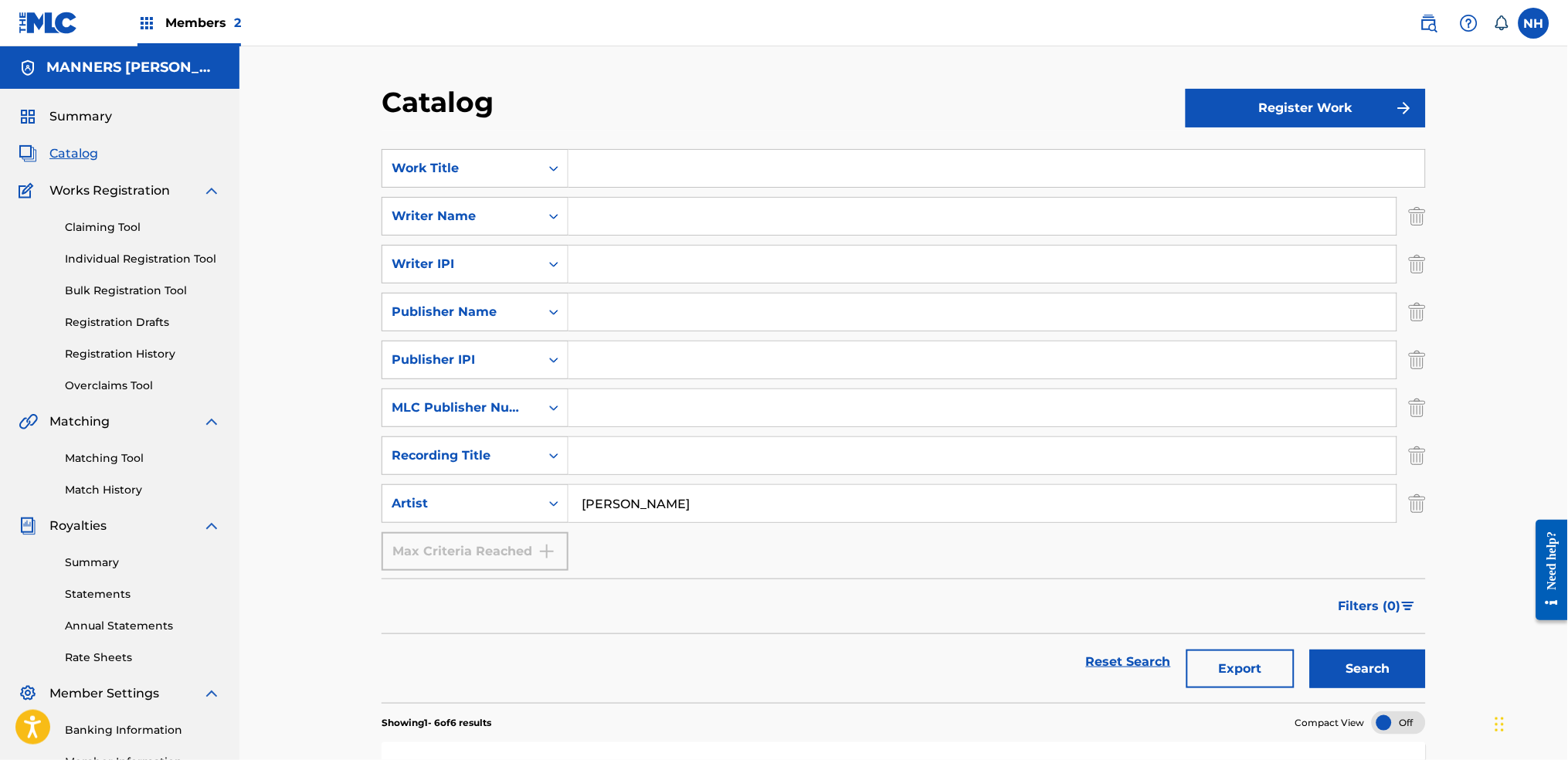
drag, startPoint x: 80, startPoint y: 161, endPoint x: 284, endPoint y: 133, distance: 205.9
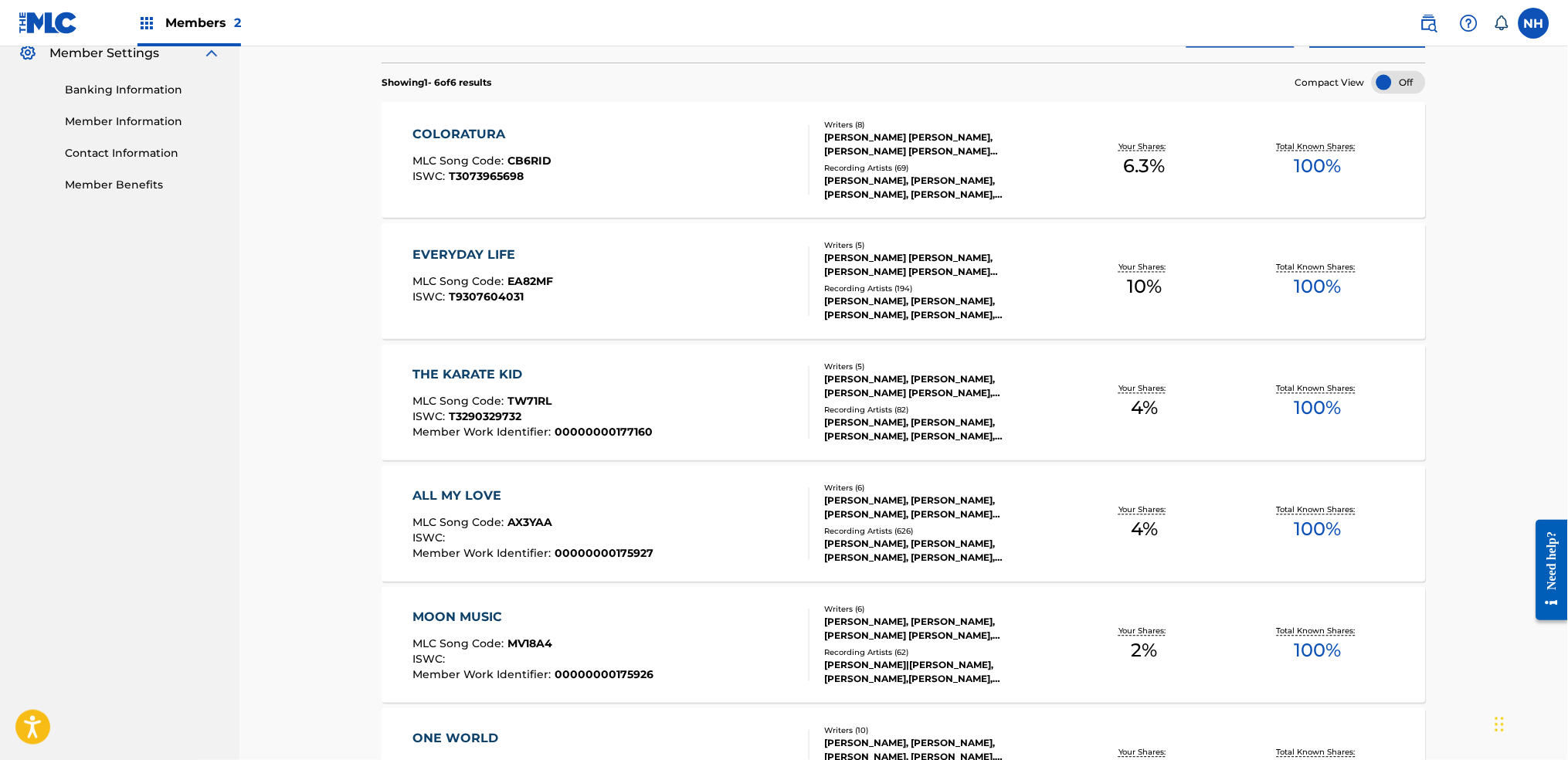
scroll to position [618, 0]
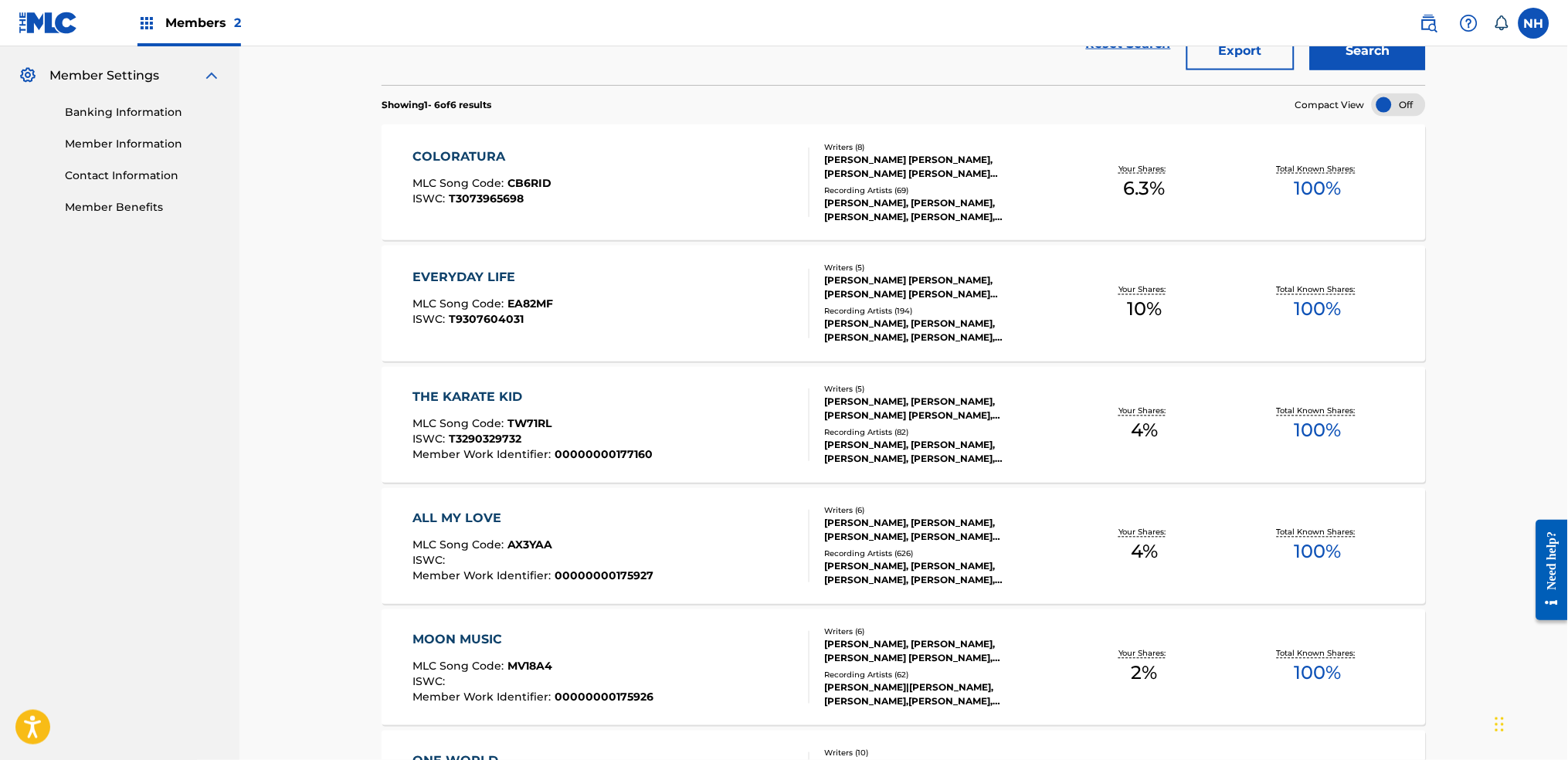
click at [647, 665] on div "MLC Song Code : MV18A4" at bounding box center [534, 669] width 241 height 16
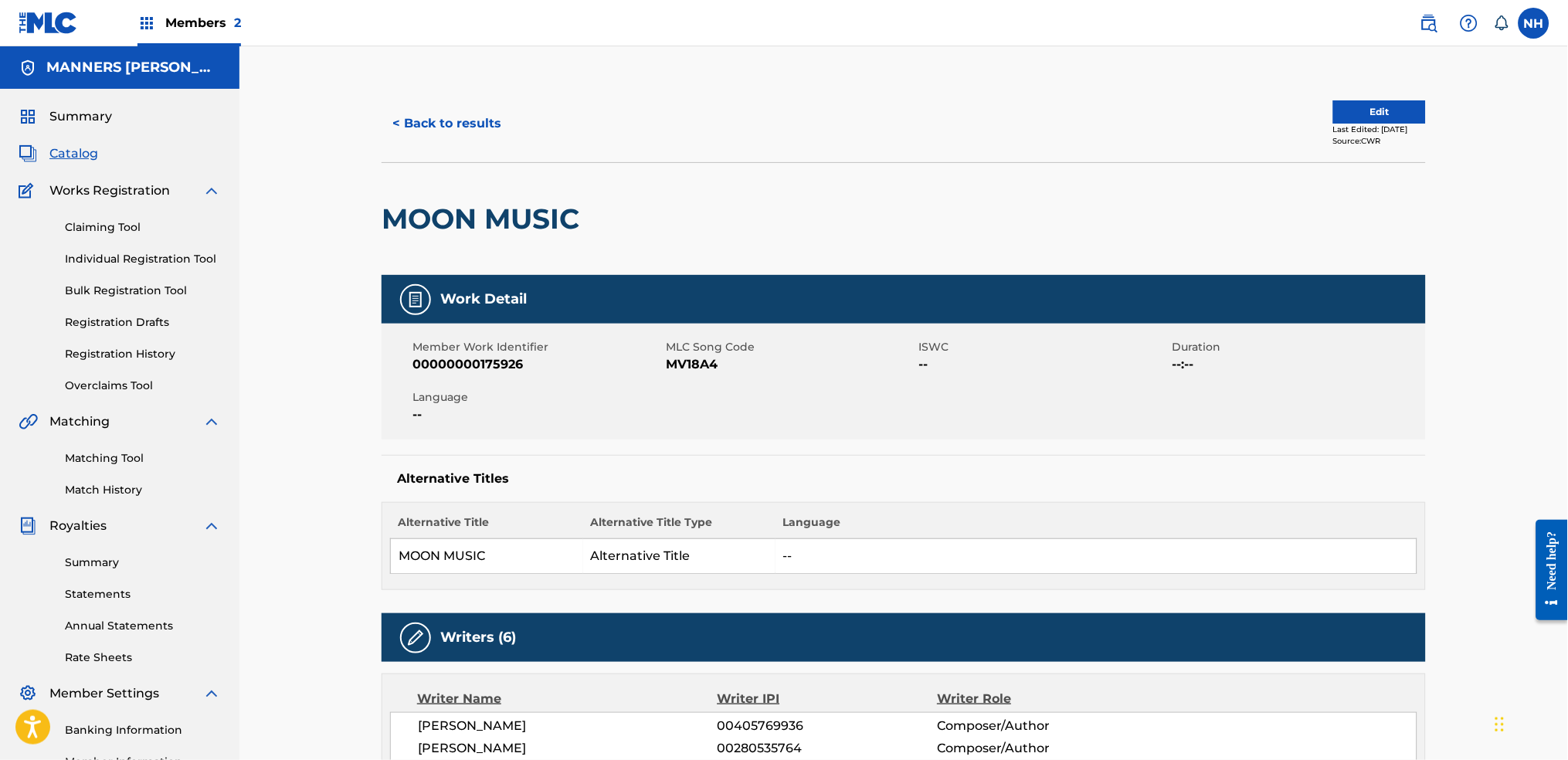
click at [490, 121] on button "< Back to results" at bounding box center [447, 123] width 130 height 39
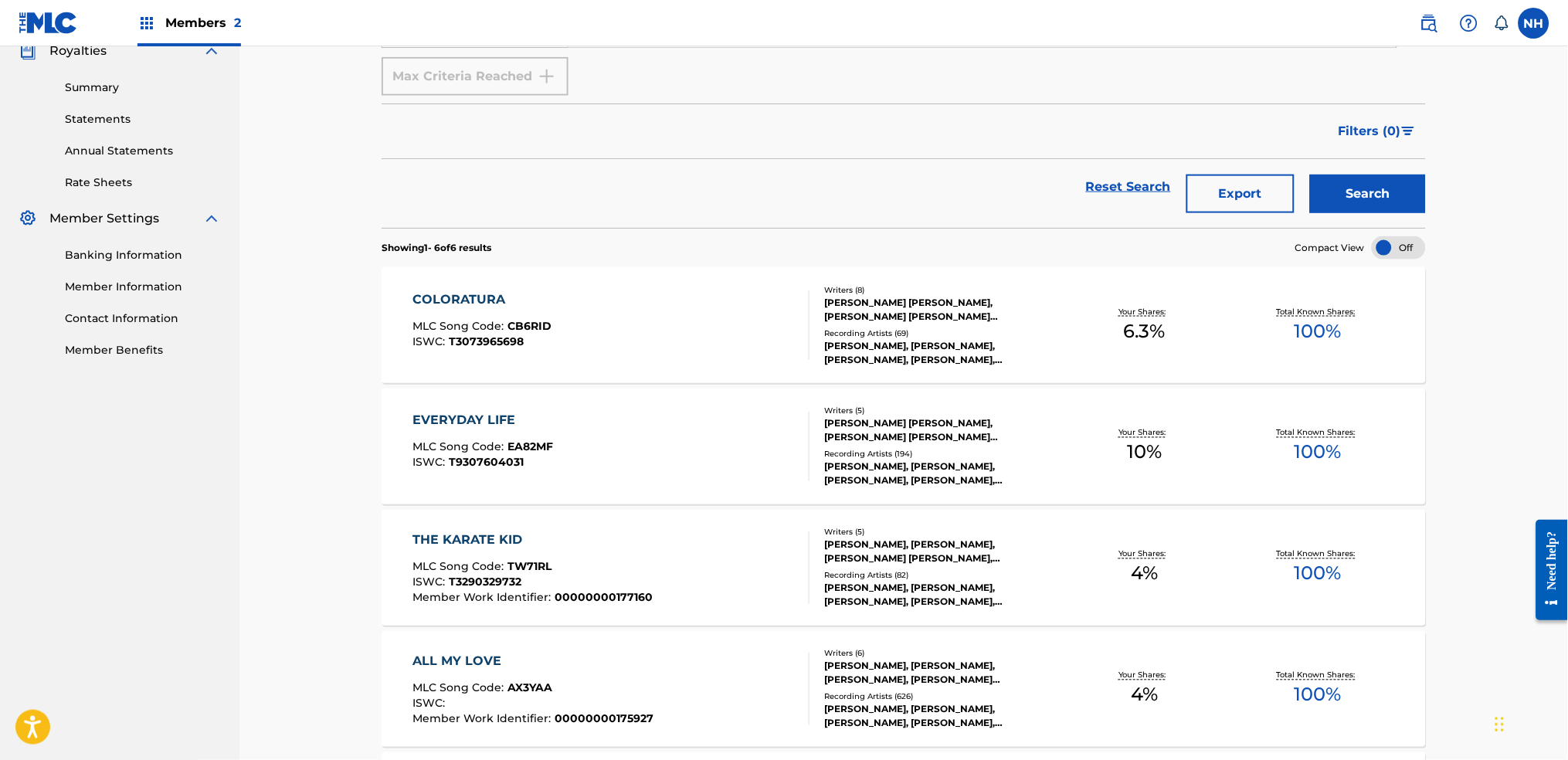
scroll to position [851, 0]
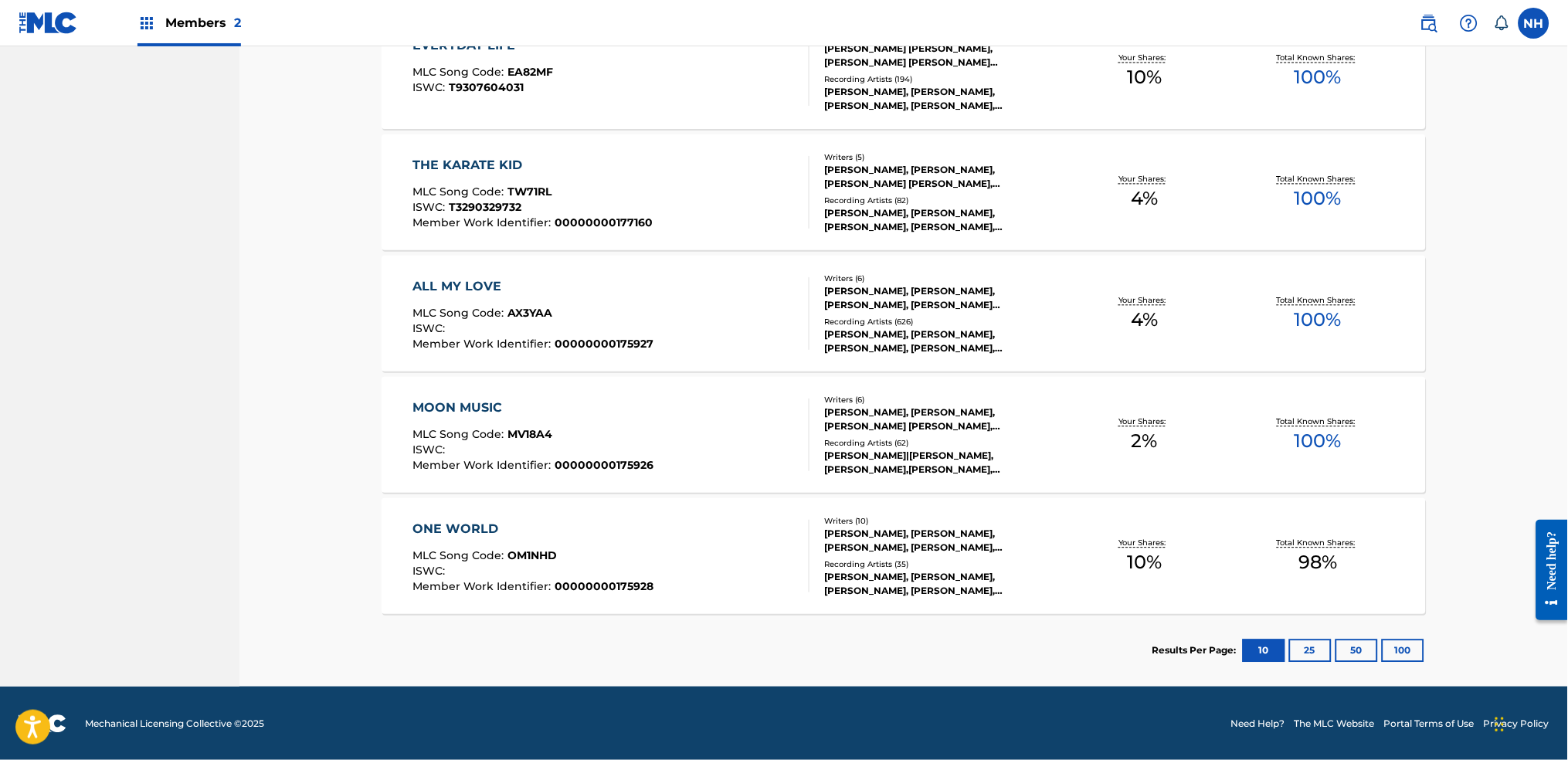
click at [652, 572] on div "ONE WORLD MLC Song Code : OM1NHD ISWC : Member Work Identifier : 00000000175928" at bounding box center [611, 556] width 397 height 73
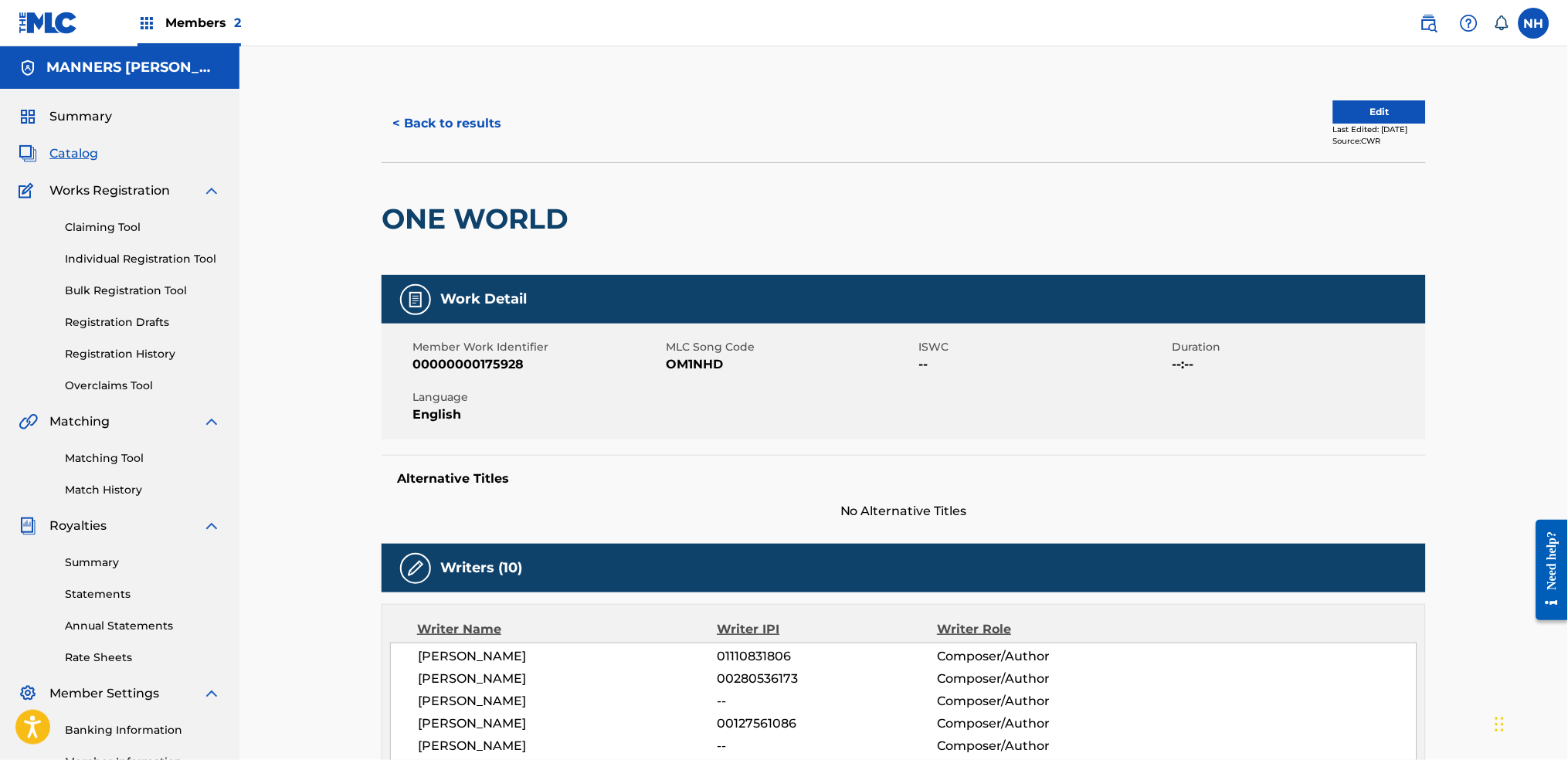
click at [1391, 113] on button "Edit" at bounding box center [1379, 112] width 93 height 23
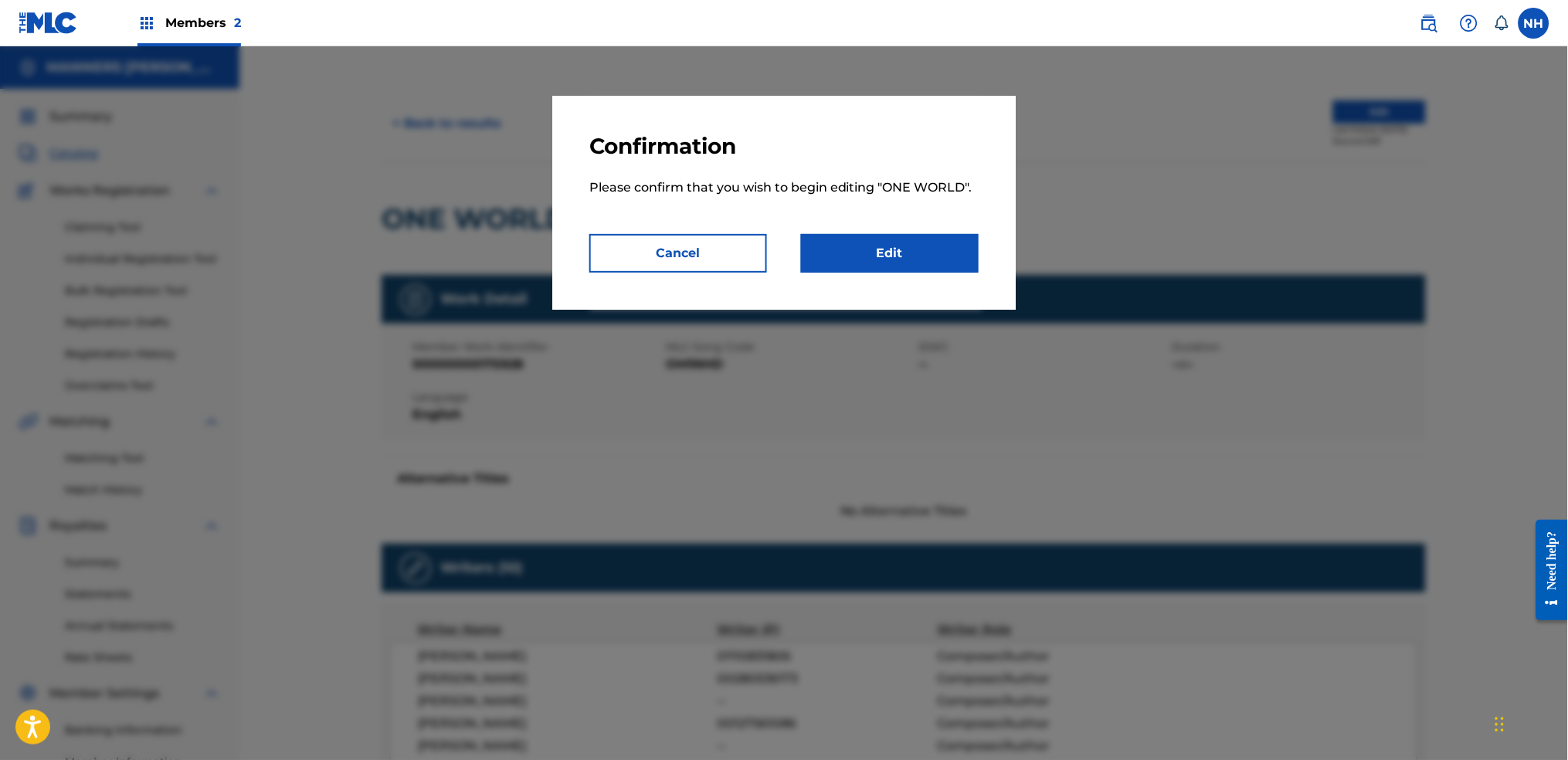
click at [901, 256] on link "Edit" at bounding box center [889, 253] width 178 height 39
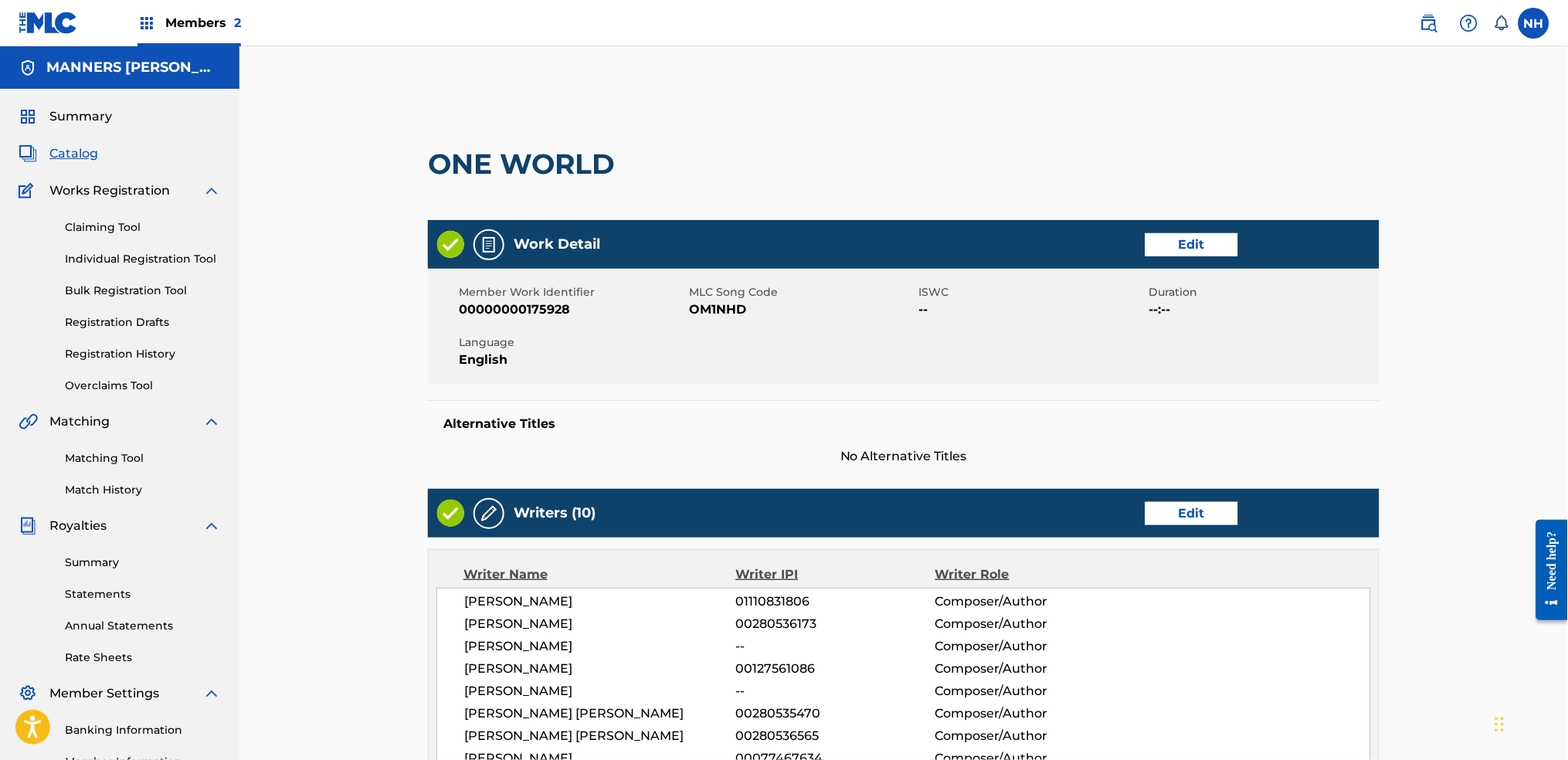
click at [1193, 245] on link "Edit" at bounding box center [1192, 245] width 93 height 23
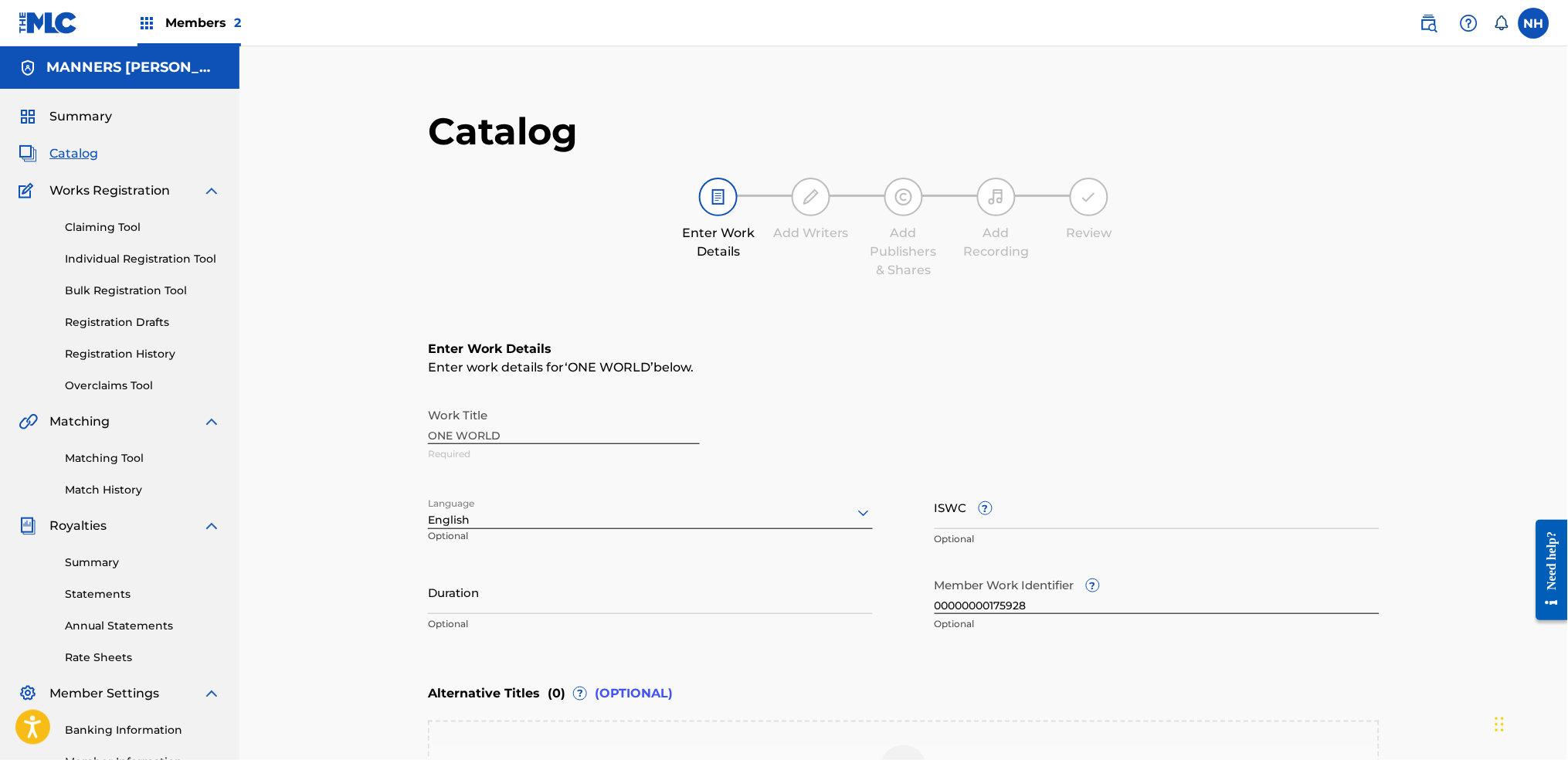
scroll to position [102, 0]
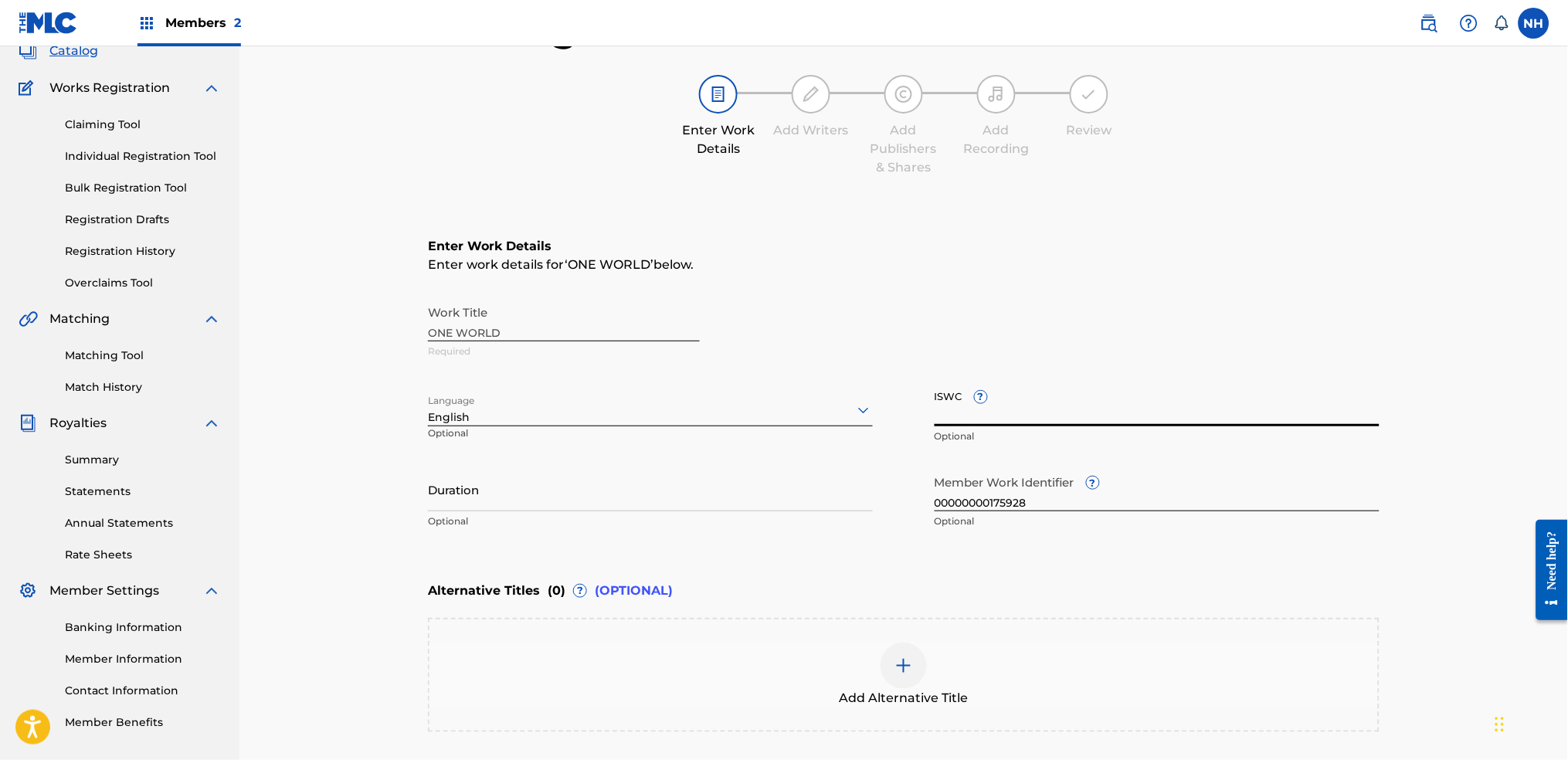
click at [958, 407] on input "ISWC ?" at bounding box center [1157, 405] width 445 height 44
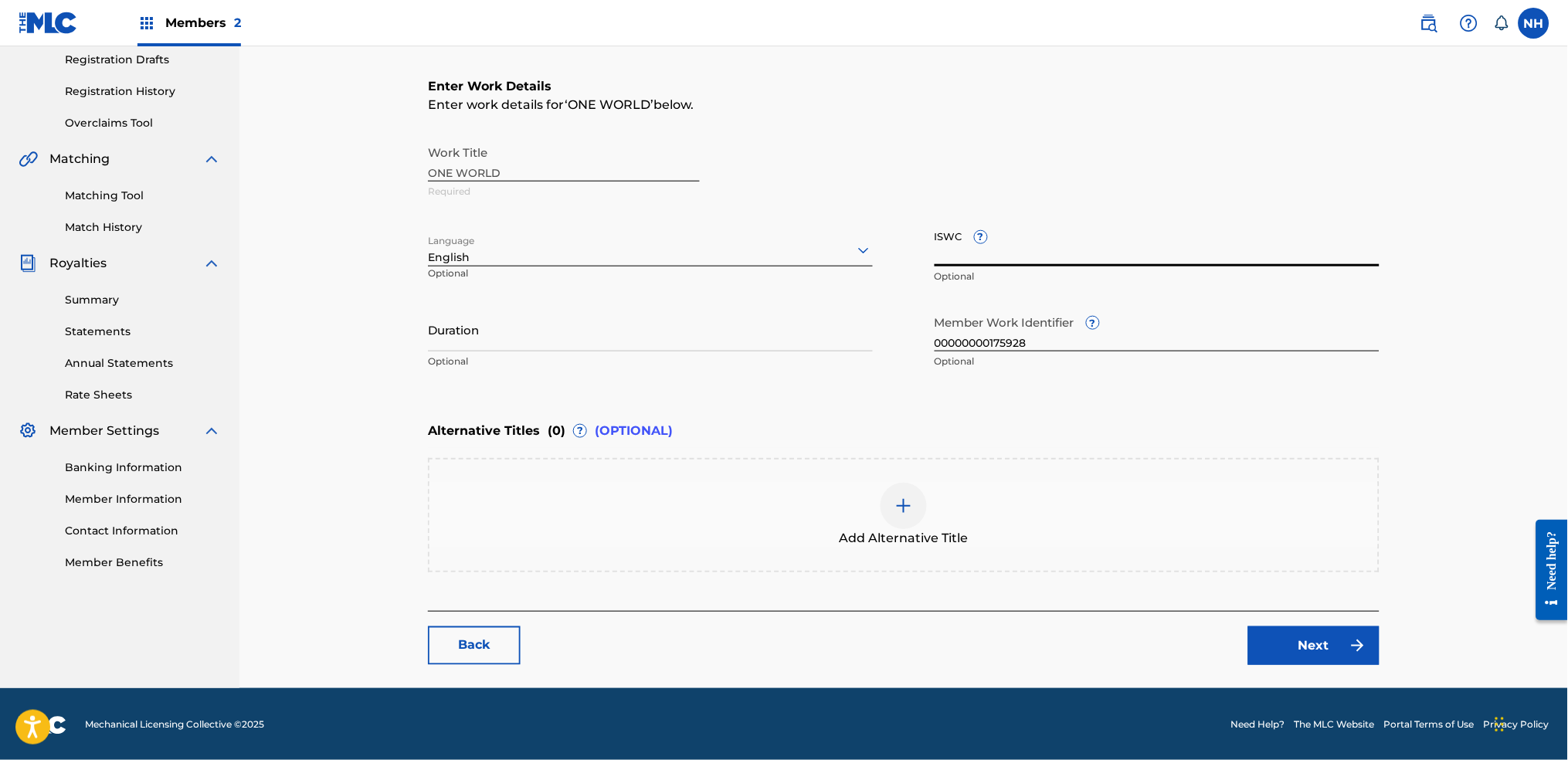
scroll to position [0, 0]
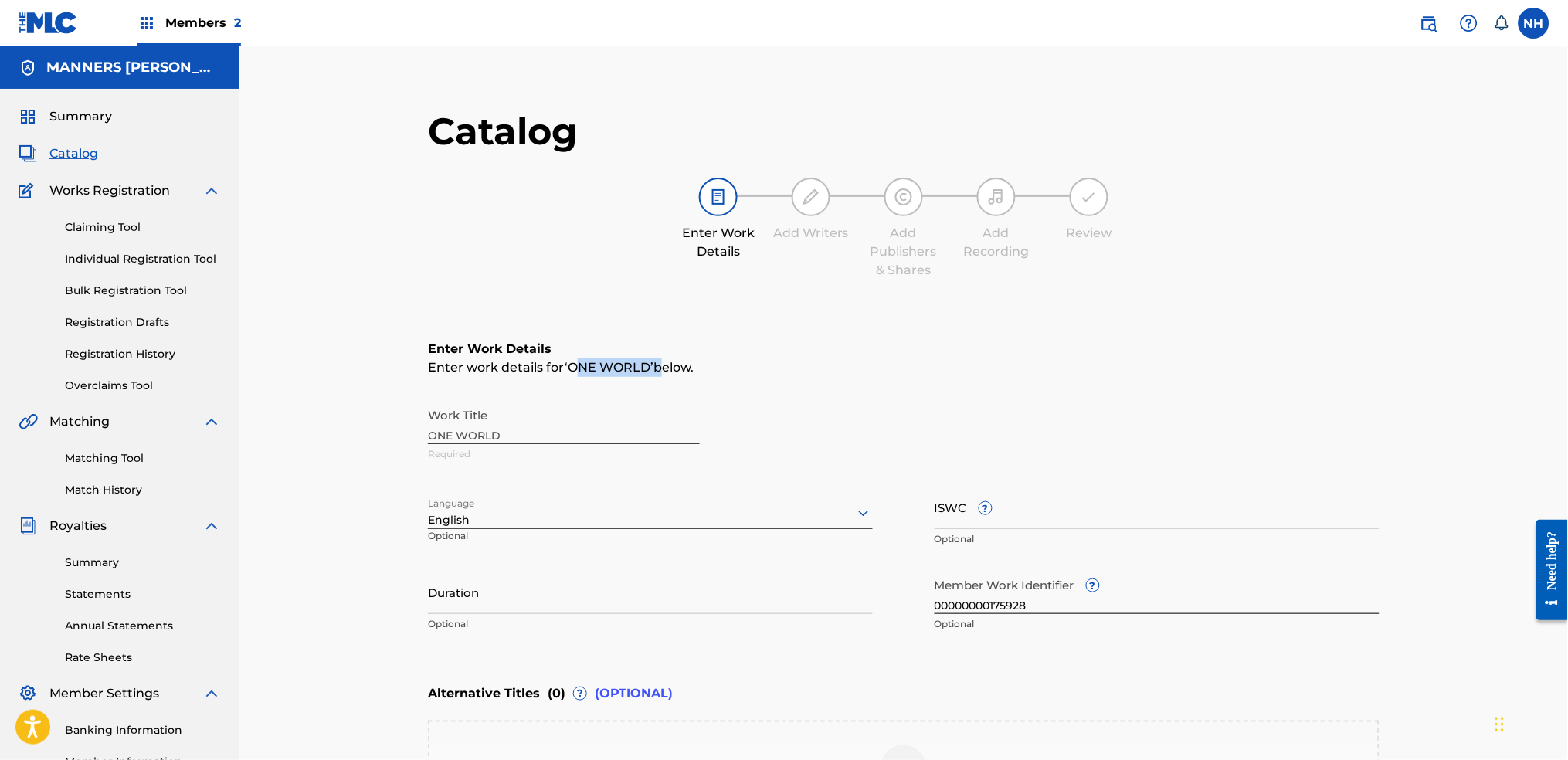
drag, startPoint x: 657, startPoint y: 368, endPoint x: 566, endPoint y: 363, distance: 91.1
click at [569, 363] on div "Enter work details for ‘ ONE WORLD ’ below." at bounding box center [903, 367] width 952 height 19
drag, startPoint x: 559, startPoint y: 363, endPoint x: 653, endPoint y: 361, distance: 94.0
click at [653, 361] on div "Enter work details for ‘ ONE WORLD ’ below." at bounding box center [903, 367] width 952 height 19
click at [653, 361] on span "below." at bounding box center [673, 367] width 40 height 15
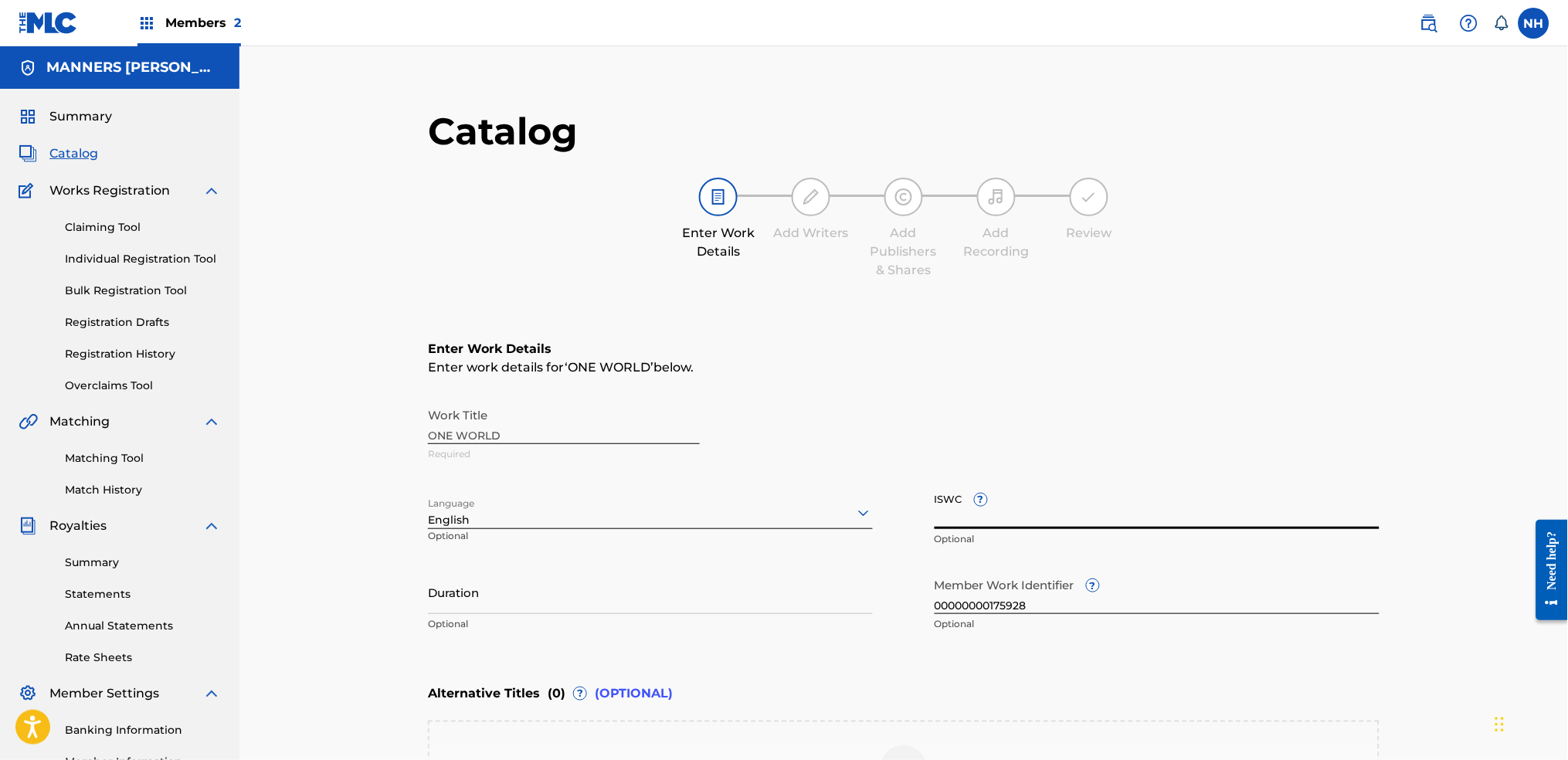
paste input "T-328.199.004-9"
click at [946, 522] on input "T-328.199.004-9" at bounding box center [1157, 507] width 445 height 44
type input "T3281990049"
click at [1095, 453] on div "Work Title ONE WORLD Required" at bounding box center [903, 435] width 952 height 70
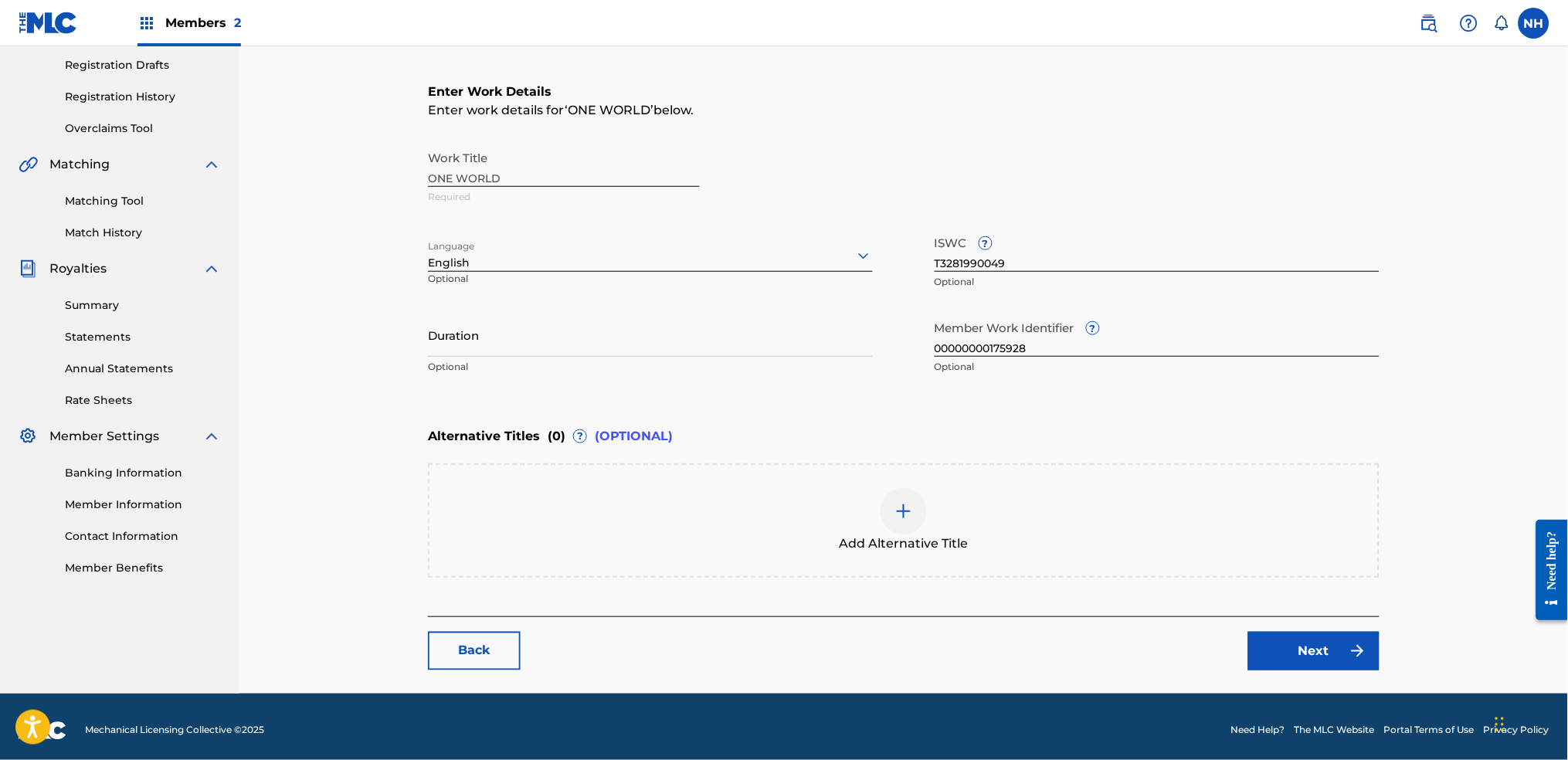
scroll to position [262, 0]
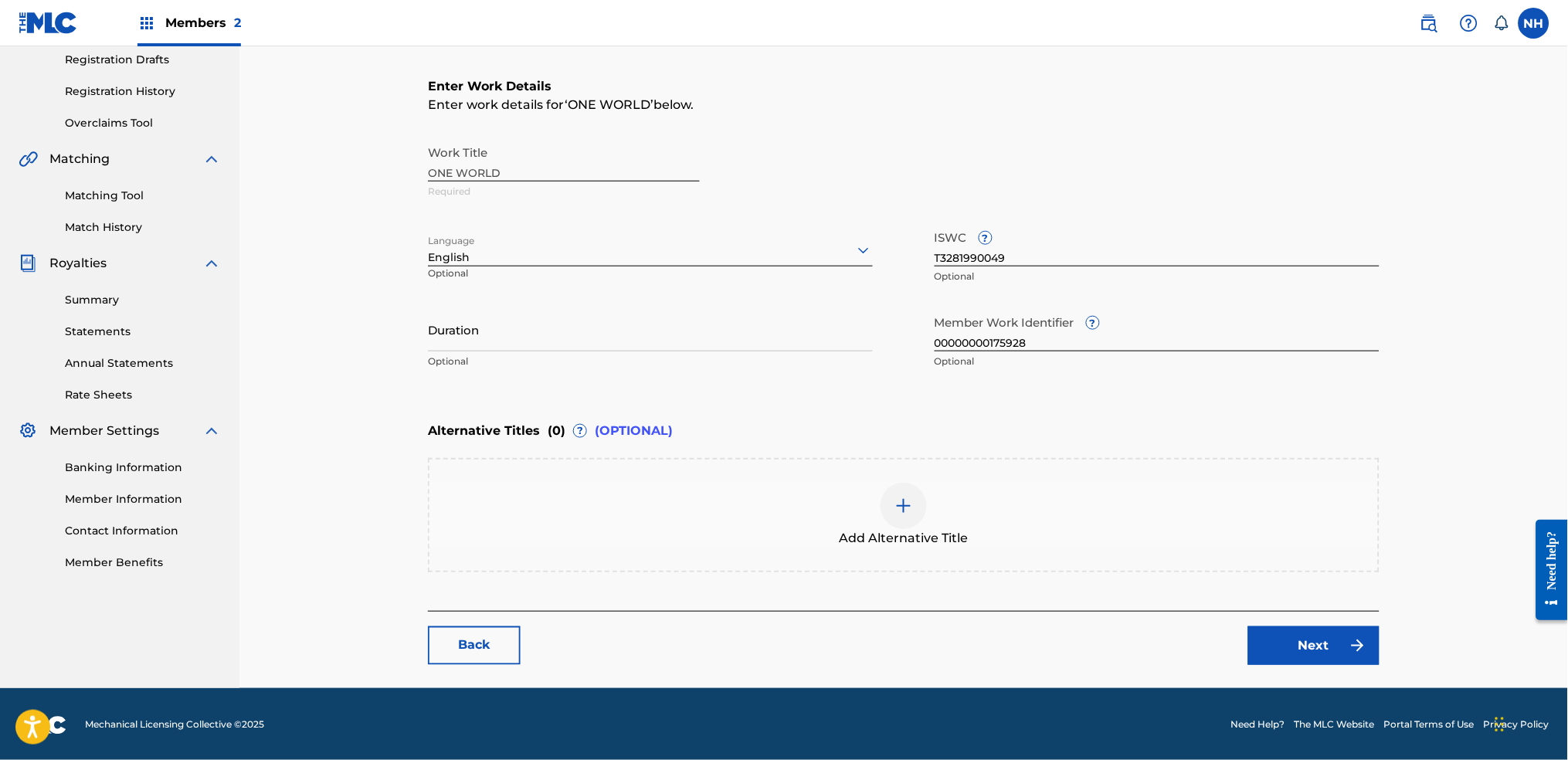
click at [1337, 645] on link "Next" at bounding box center [1314, 645] width 131 height 39
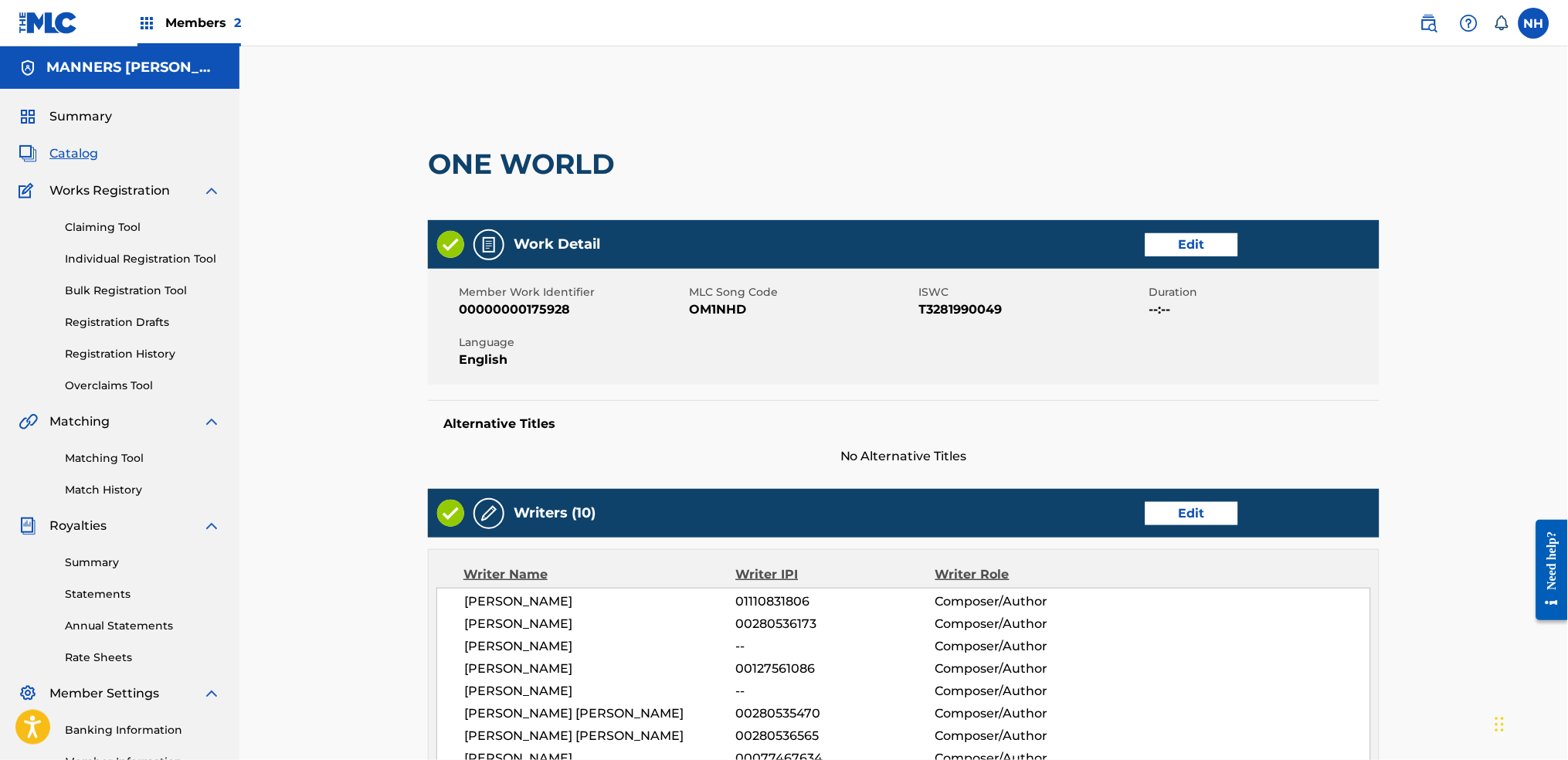
click at [72, 143] on div "Summary Catalog Works Registration Claiming Tool Individual Registration Tool B…" at bounding box center [120, 470] width 239 height 763
click at [57, 152] on span "Catalog" at bounding box center [73, 153] width 48 height 19
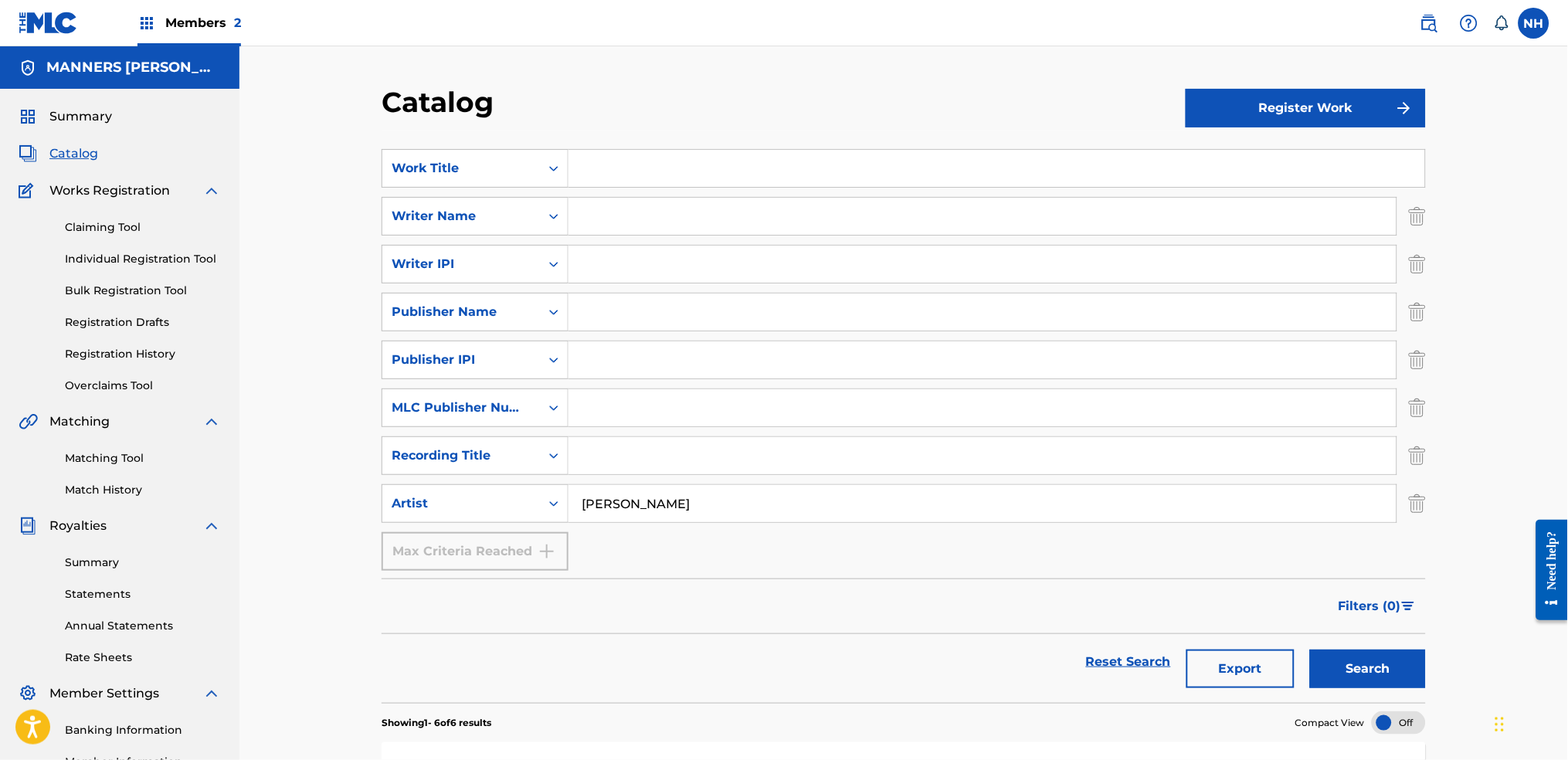
click at [1361, 657] on button "Search" at bounding box center [1367, 669] width 116 height 39
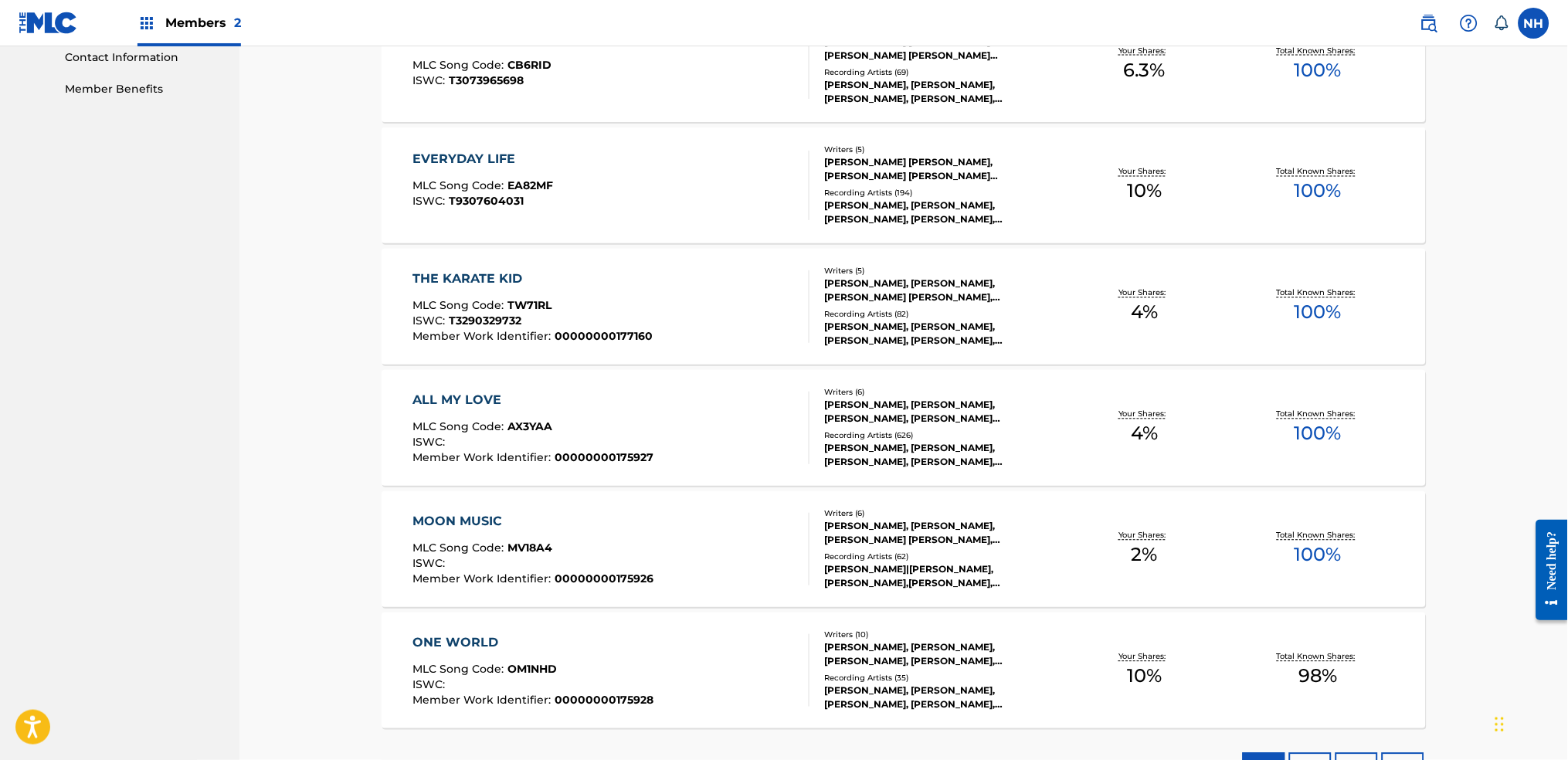
scroll to position [851, 0]
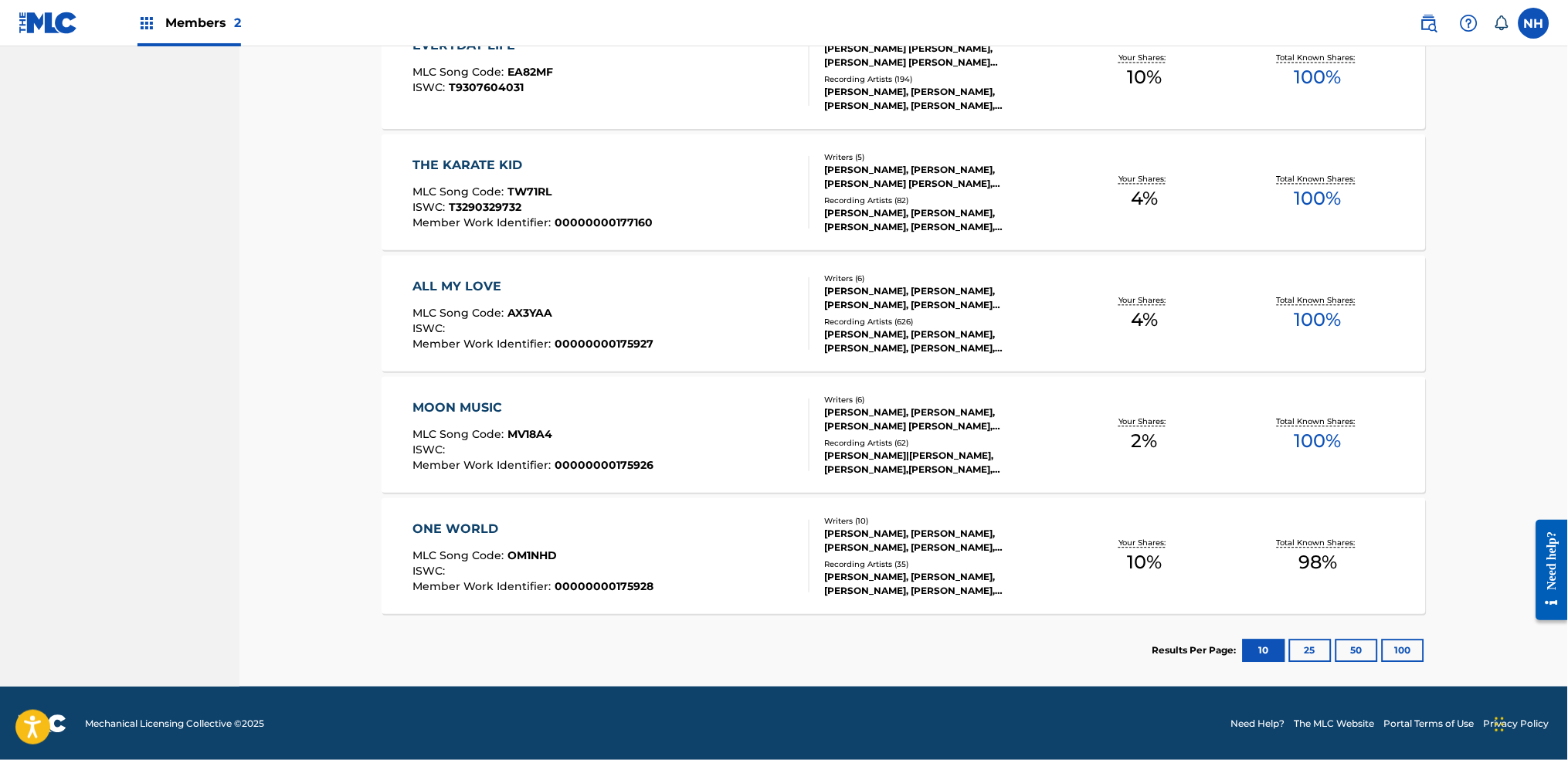
click at [712, 325] on div "ALL MY LOVE MLC Song Code : AX3YAA ISWC : Member Work Identifier : 000000001759…" at bounding box center [611, 313] width 397 height 73
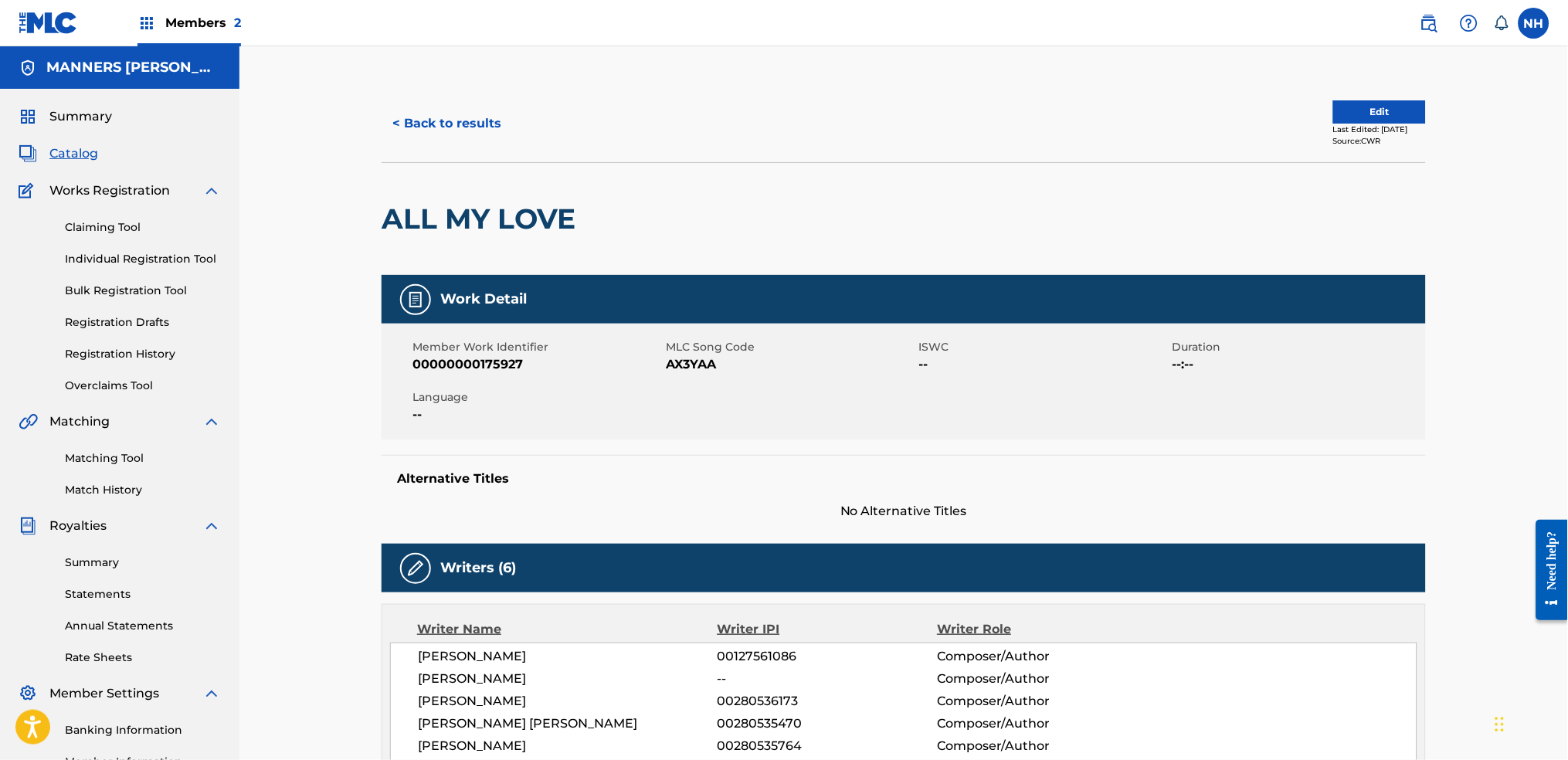
click at [1364, 102] on button "Edit" at bounding box center [1379, 112] width 93 height 23
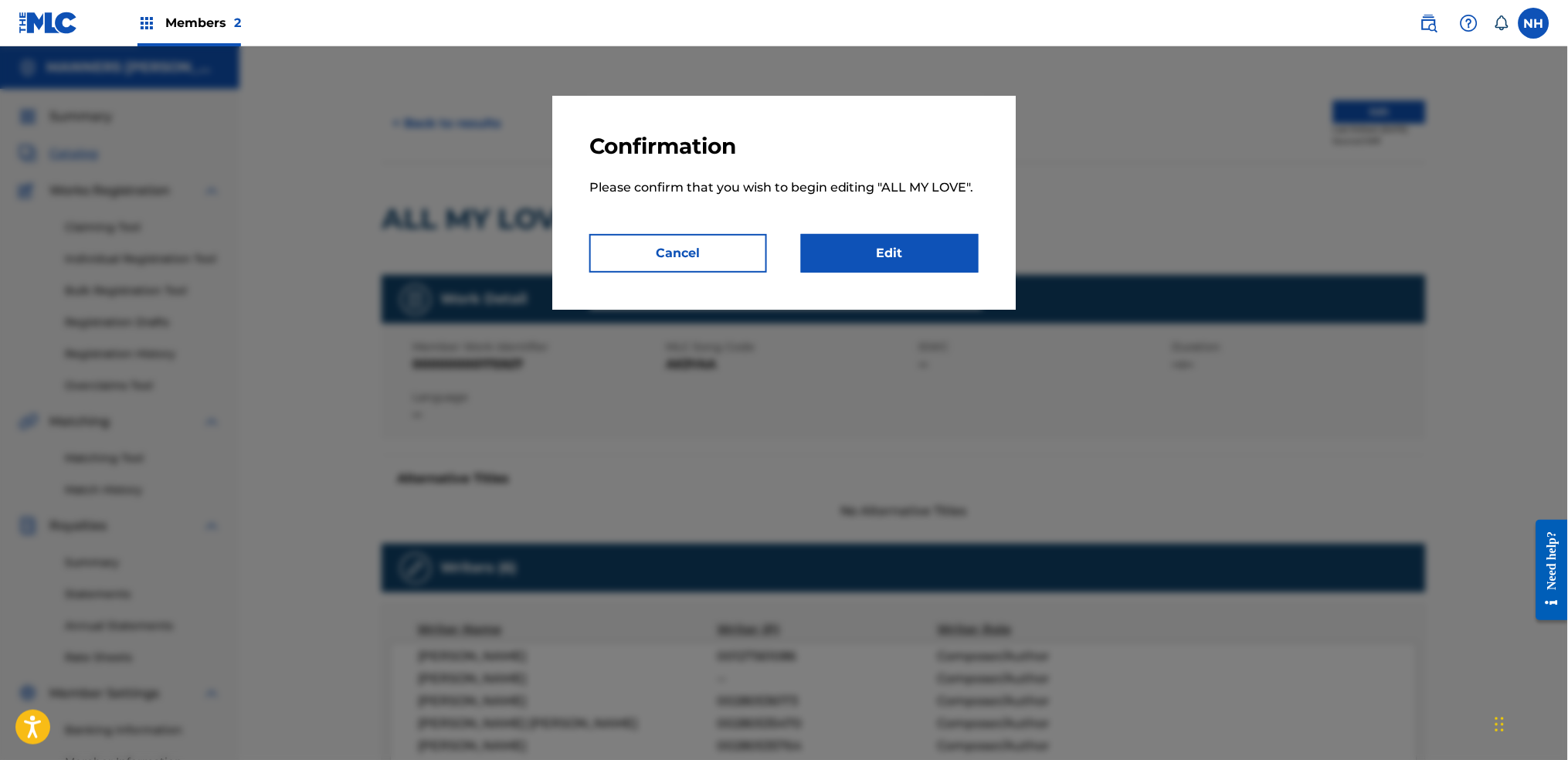
click at [943, 247] on link "Edit" at bounding box center [889, 253] width 178 height 39
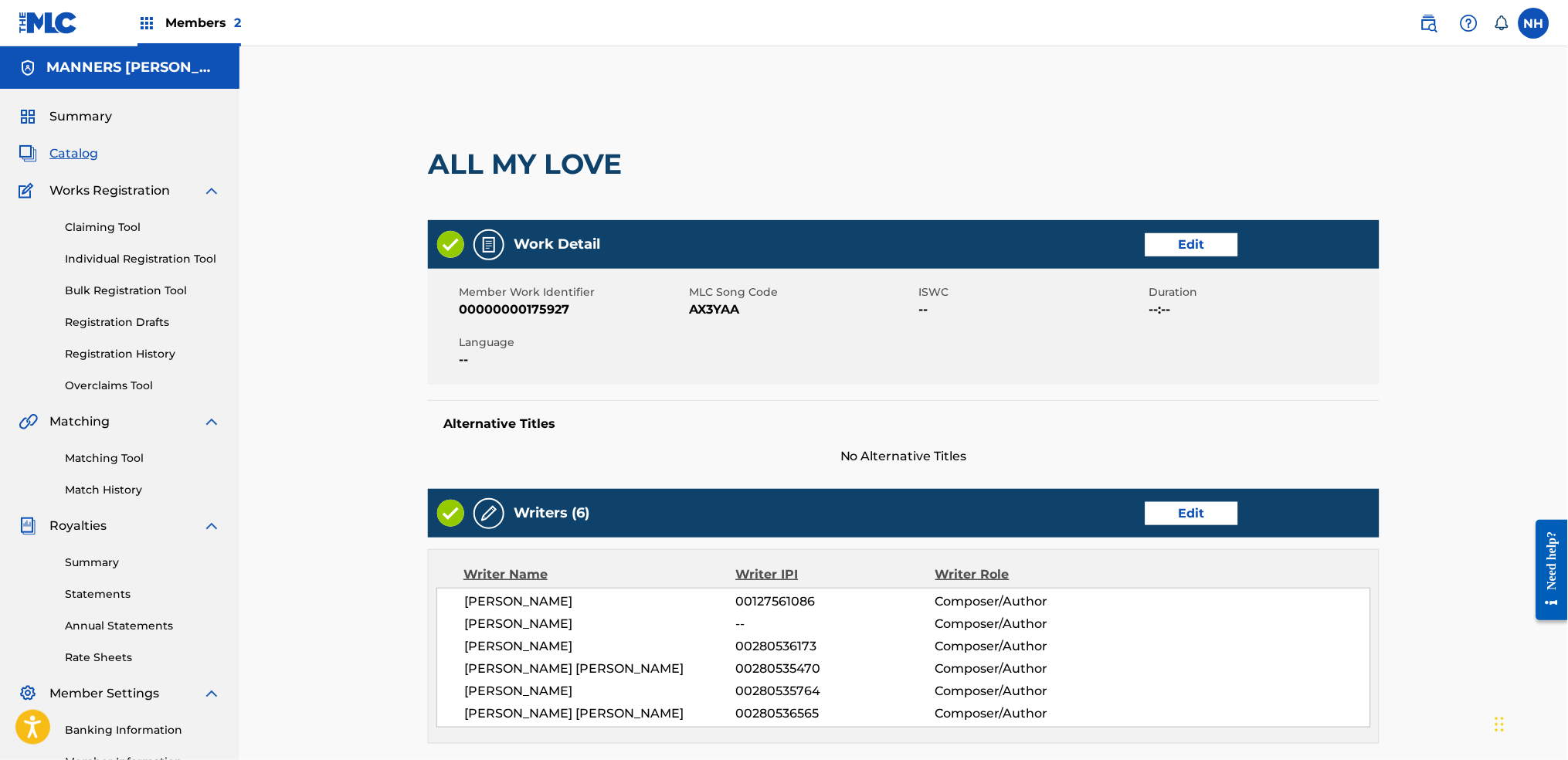
click at [1200, 243] on link "Edit" at bounding box center [1192, 245] width 93 height 23
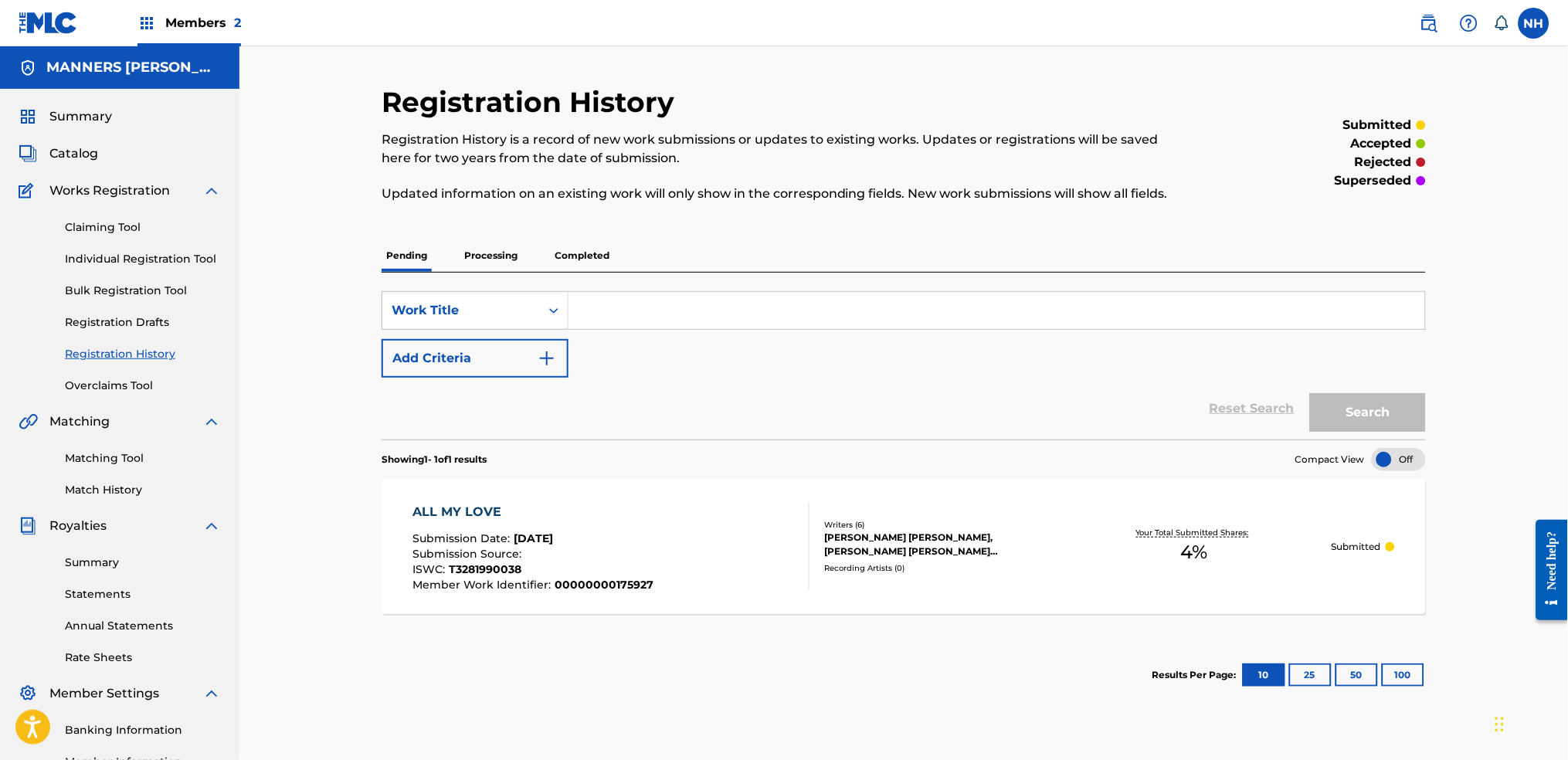
click at [862, 588] on div "ALL MY LOVE Submission Date : [DATE] Submission Source : ISWC : T3281990038 Mem…" at bounding box center [904, 546] width 1044 height 135
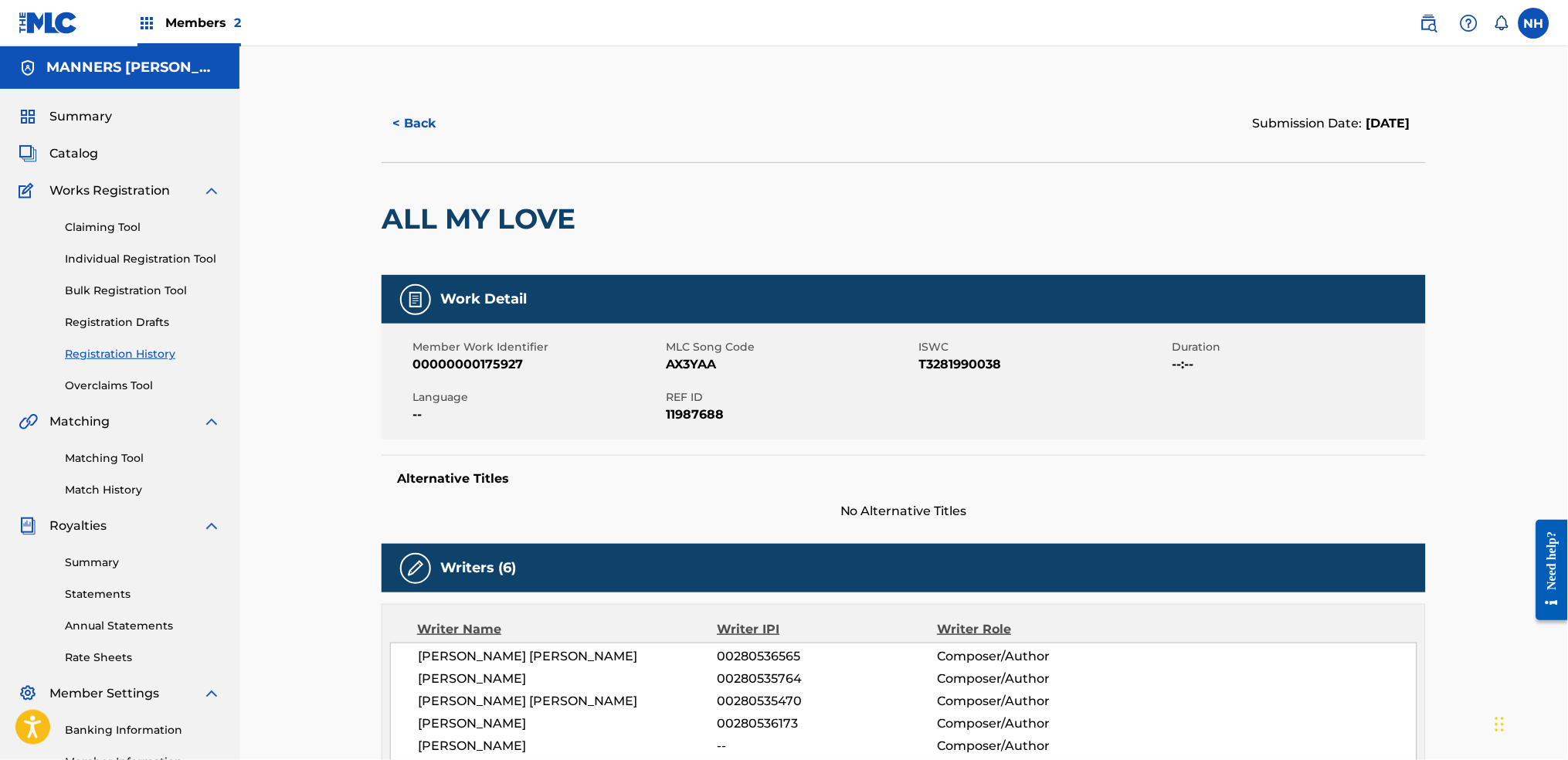
click at [423, 118] on button "< Back" at bounding box center [428, 123] width 93 height 39
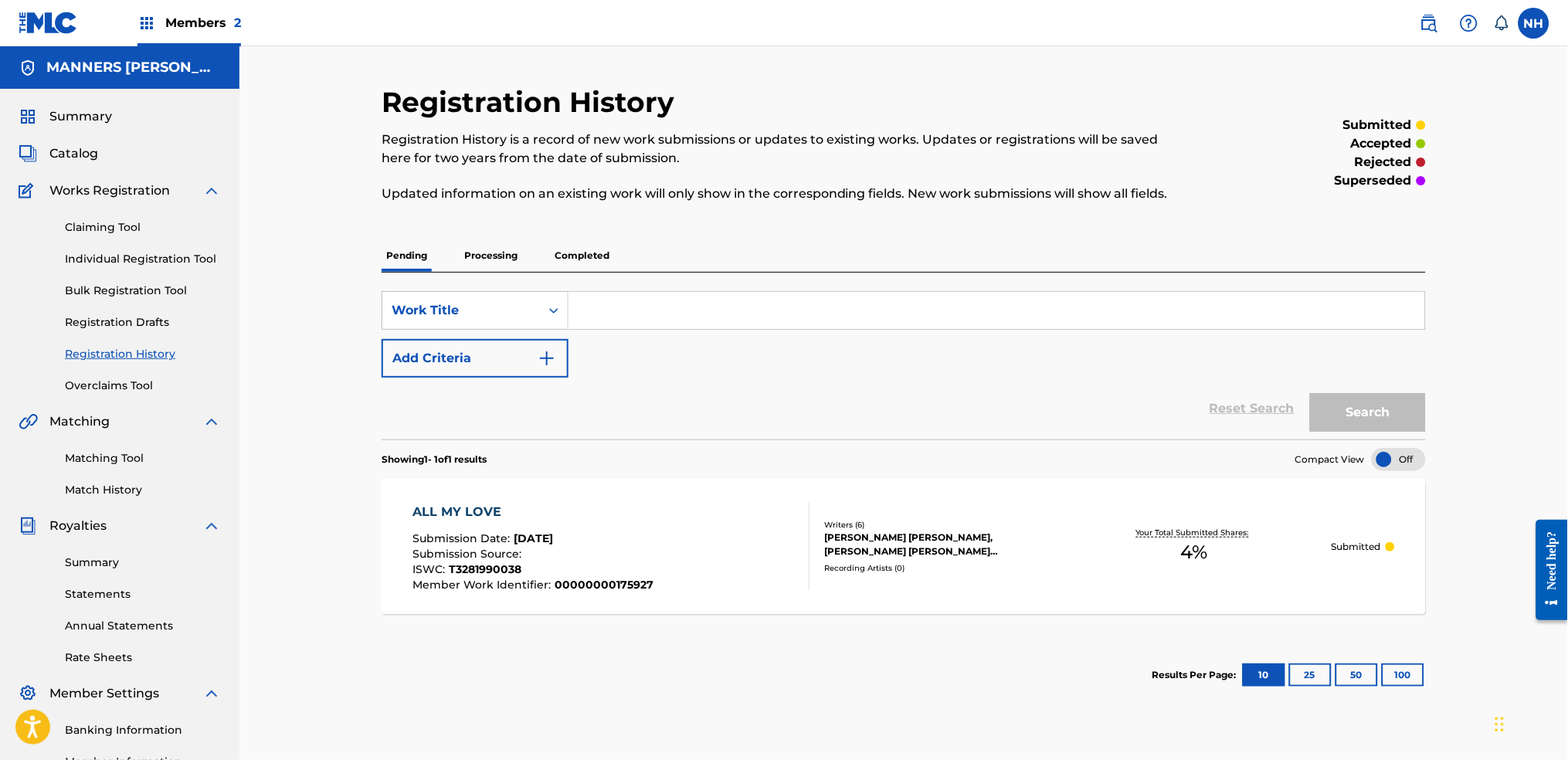
drag, startPoint x: 666, startPoint y: 316, endPoint x: 609, endPoint y: 393, distance: 95.8
click at [609, 393] on div "Reset Search Search" at bounding box center [904, 408] width 1044 height 61
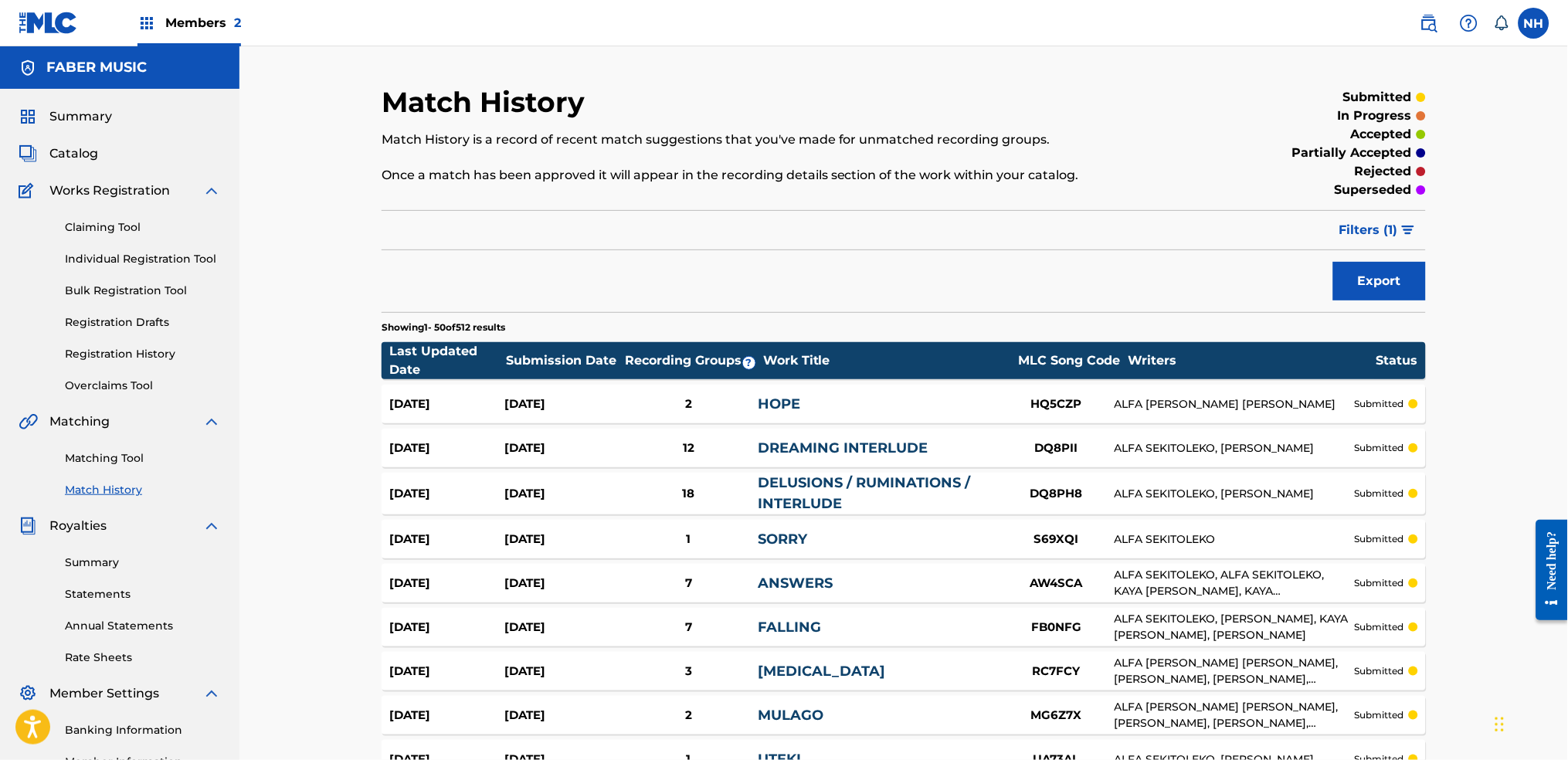
drag, startPoint x: 0, startPoint y: 0, endPoint x: 74, endPoint y: 137, distance: 155.7
click at [74, 137] on div "Summary Catalog Works Registration Claiming Tool Individual Registration Tool B…" at bounding box center [120, 470] width 239 height 763
click at [78, 125] on span "Summary" at bounding box center [80, 116] width 62 height 19
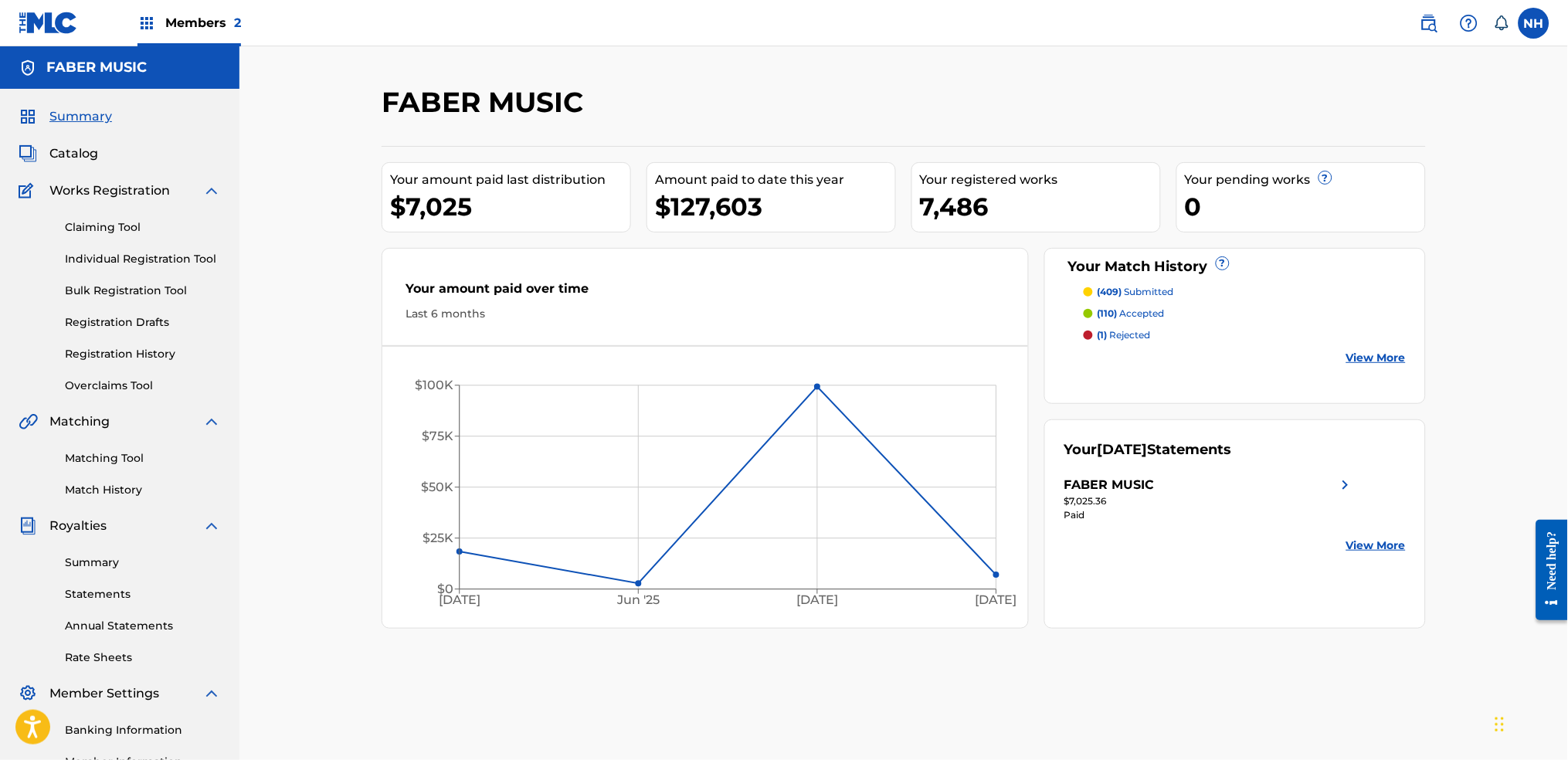
click at [73, 233] on link "Claiming Tool" at bounding box center [143, 228] width 156 height 16
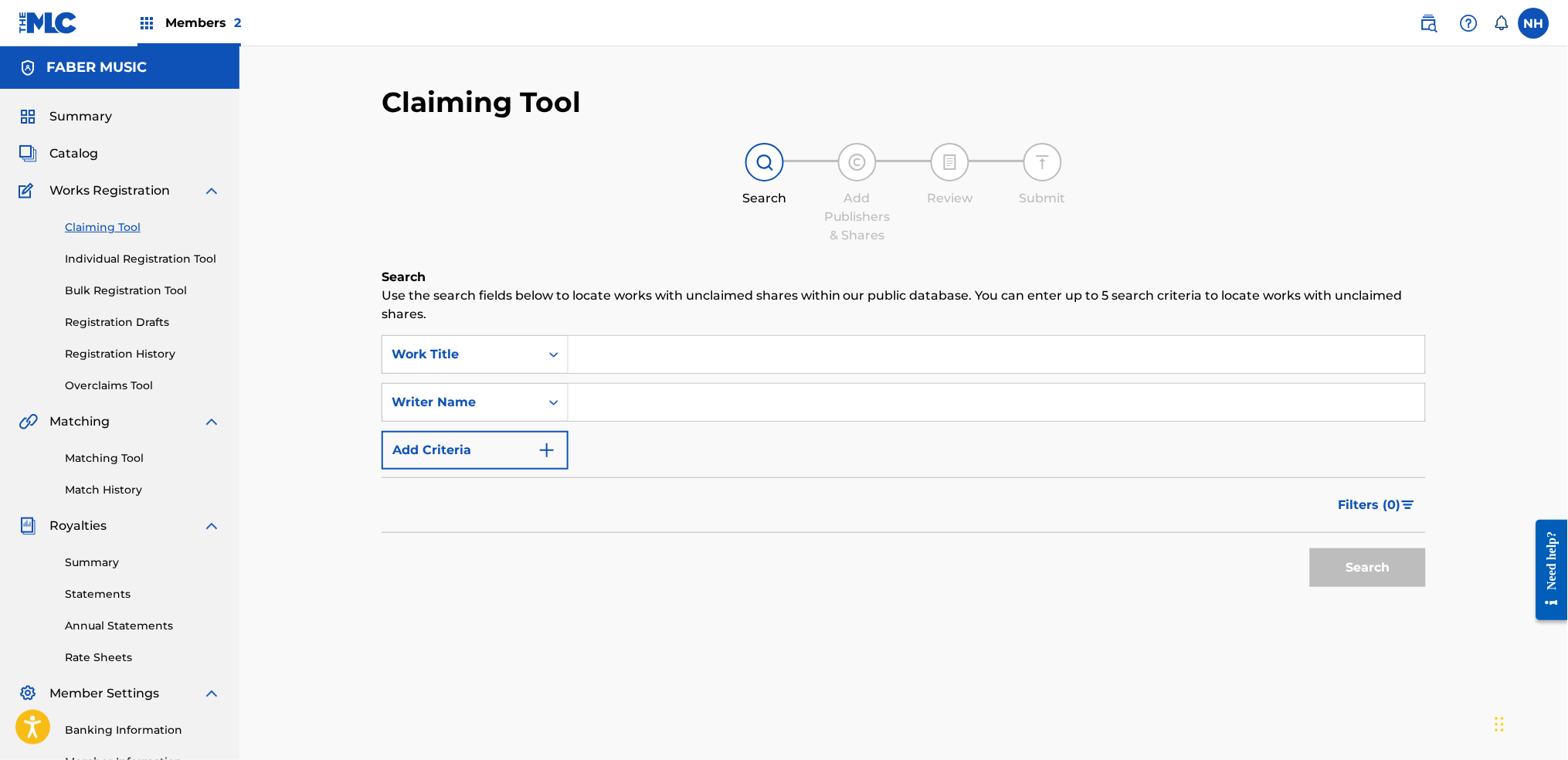
click at [92, 146] on span "Catalog" at bounding box center [73, 153] width 48 height 19
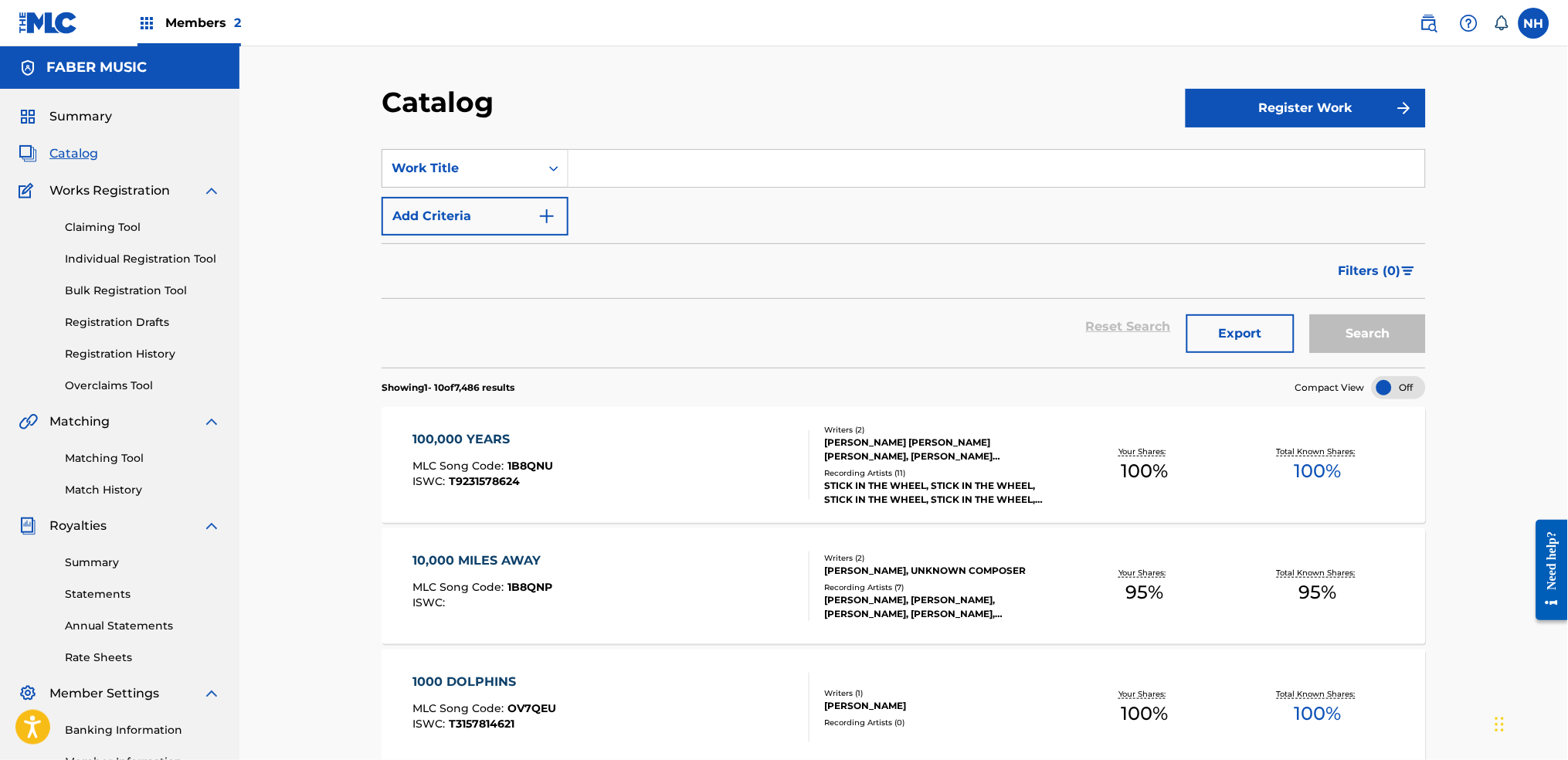
click at [128, 398] on div "Summary Catalog Works Registration Claiming Tool Individual Registration Tool B…" at bounding box center [120, 470] width 239 height 763
click at [143, 356] on link "Registration History" at bounding box center [143, 354] width 156 height 16
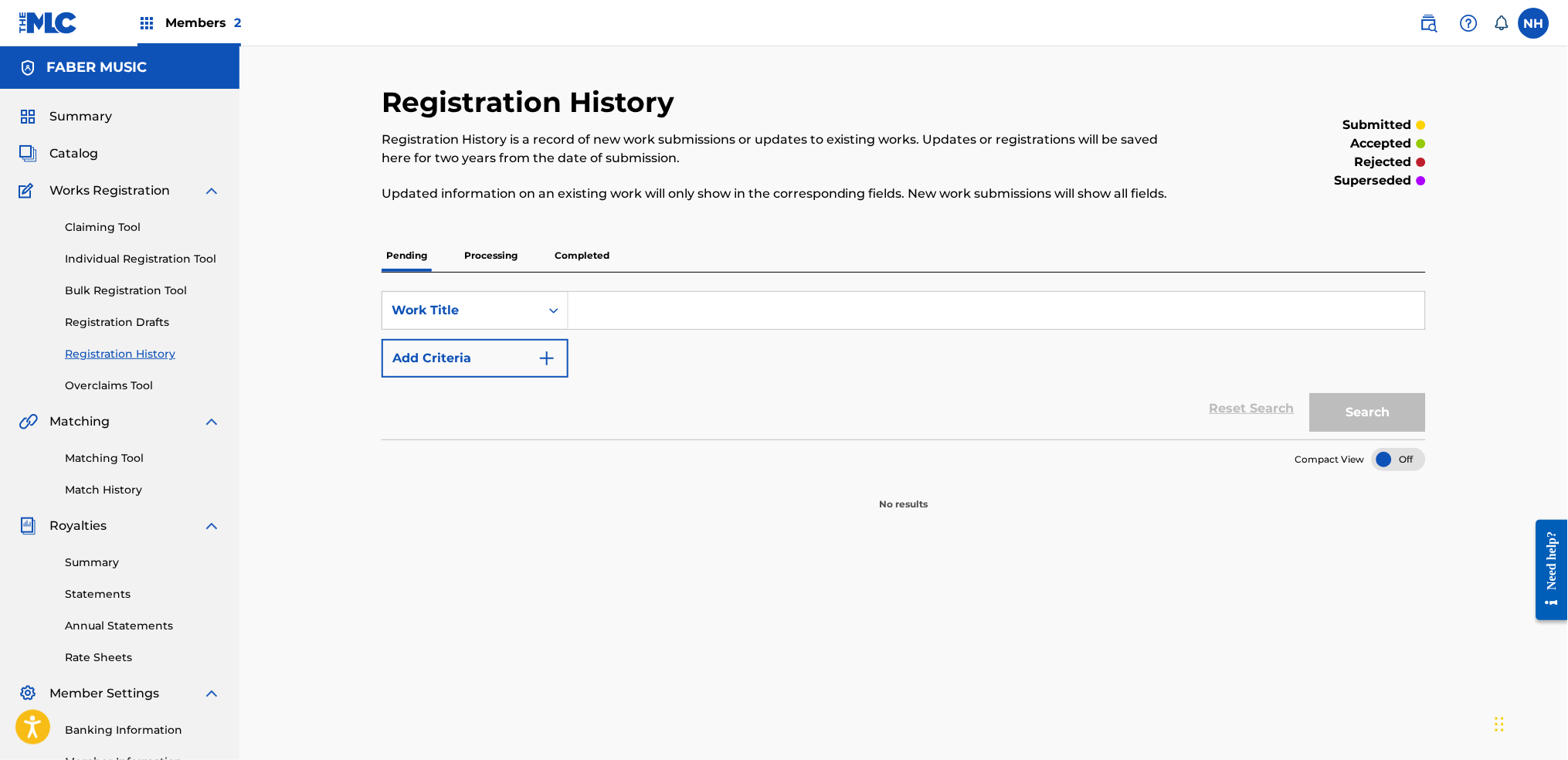
click at [489, 234] on div "Registration History Registration History is a record of new work submissions o…" at bounding box center [904, 298] width 1044 height 426
click at [495, 249] on p "Processing" at bounding box center [491, 256] width 62 height 33
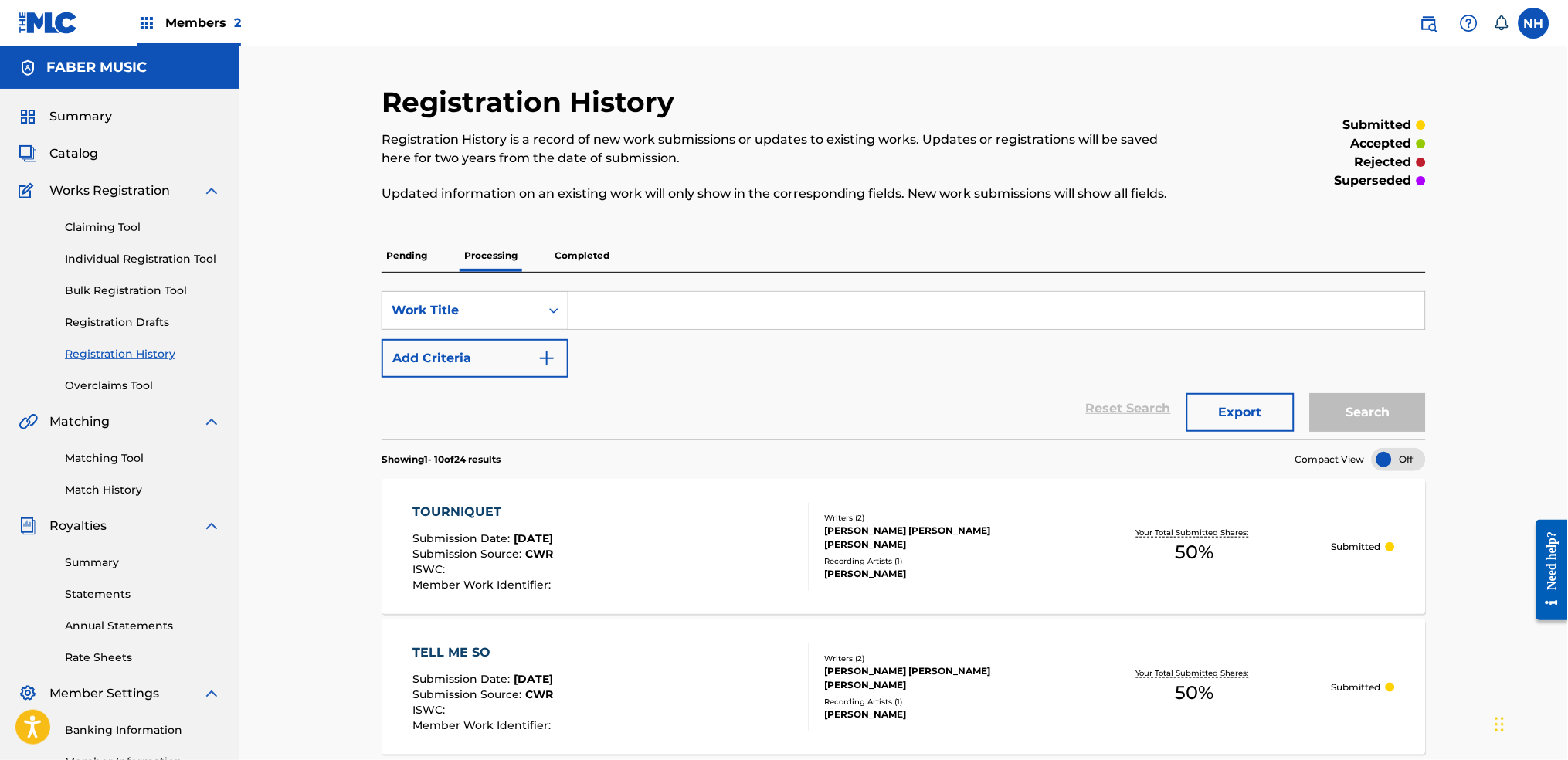
click at [413, 257] on p "Pending" at bounding box center [407, 256] width 50 height 33
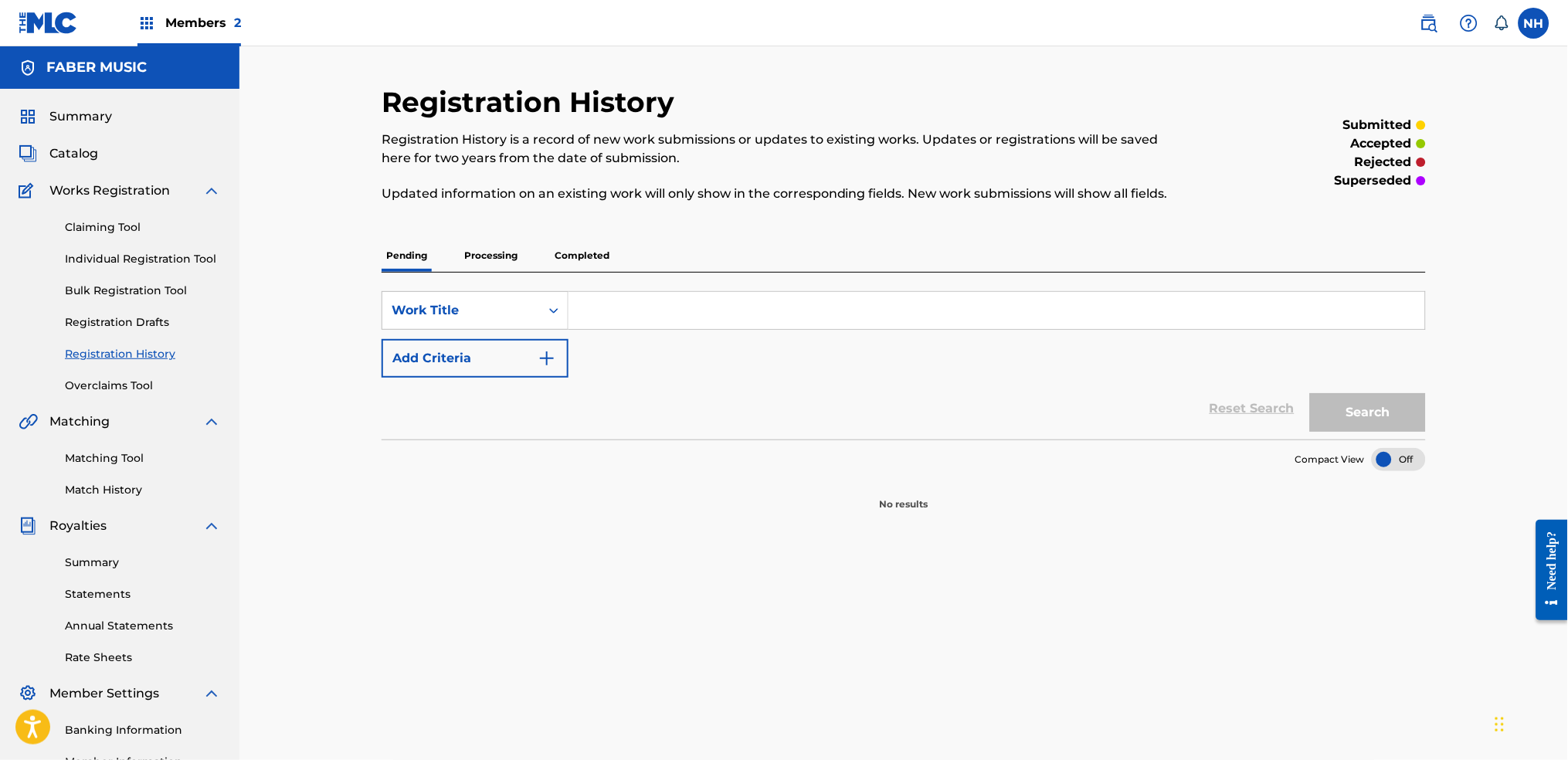
scroll to position [102, 0]
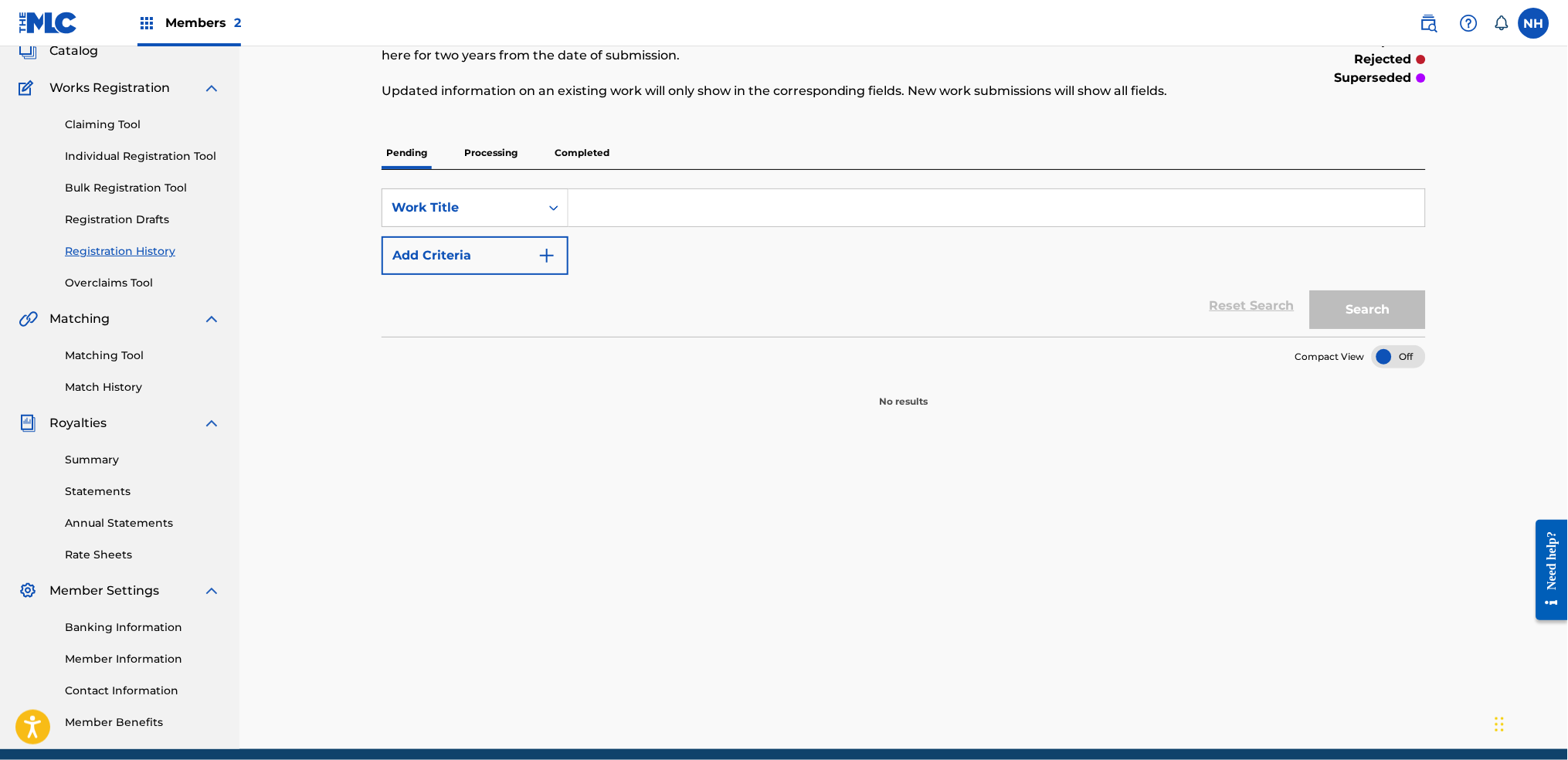
click at [511, 160] on p "Processing" at bounding box center [491, 153] width 62 height 33
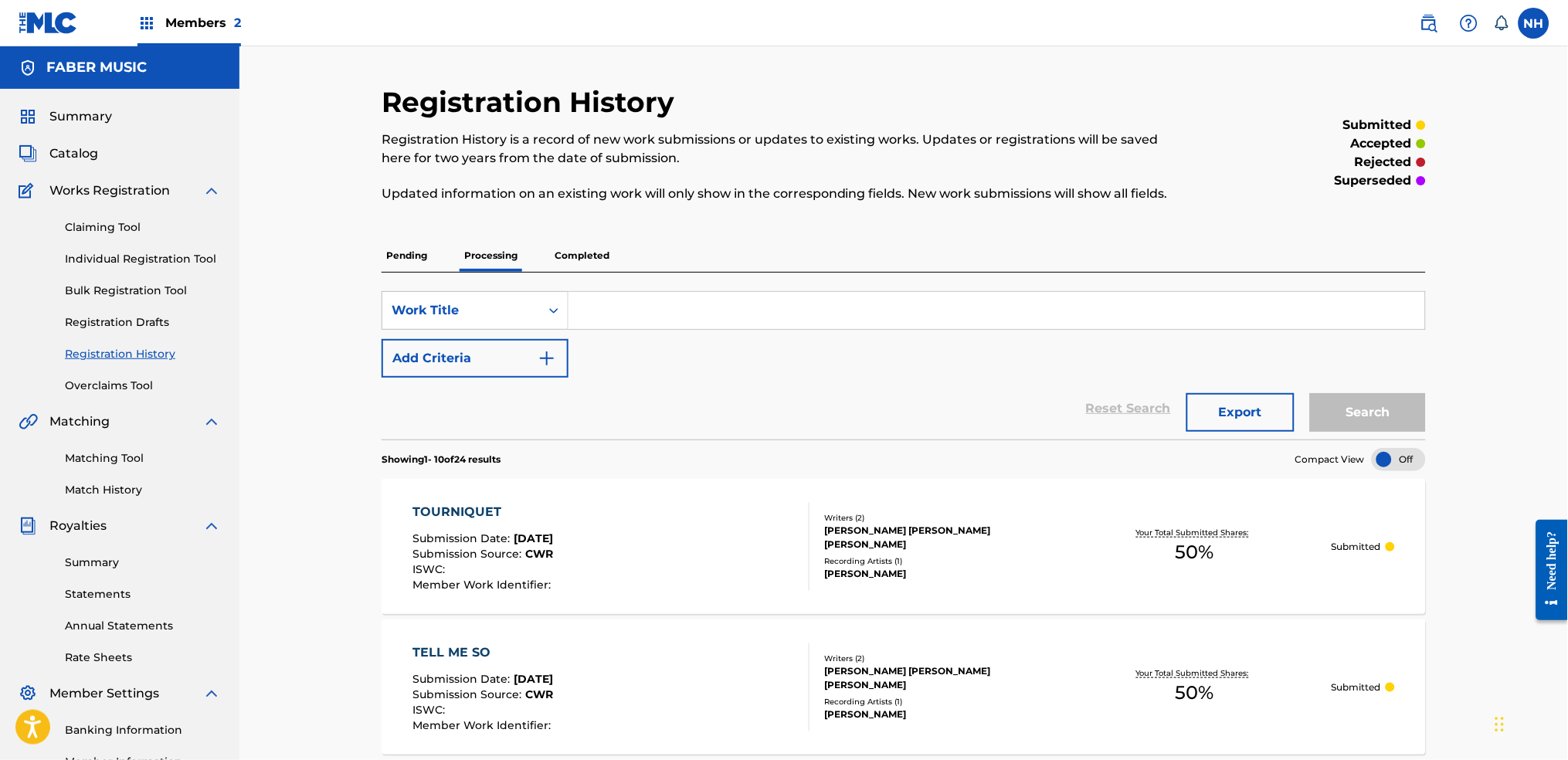
click at [193, 25] on span "Members 2" at bounding box center [203, 23] width 75 height 18
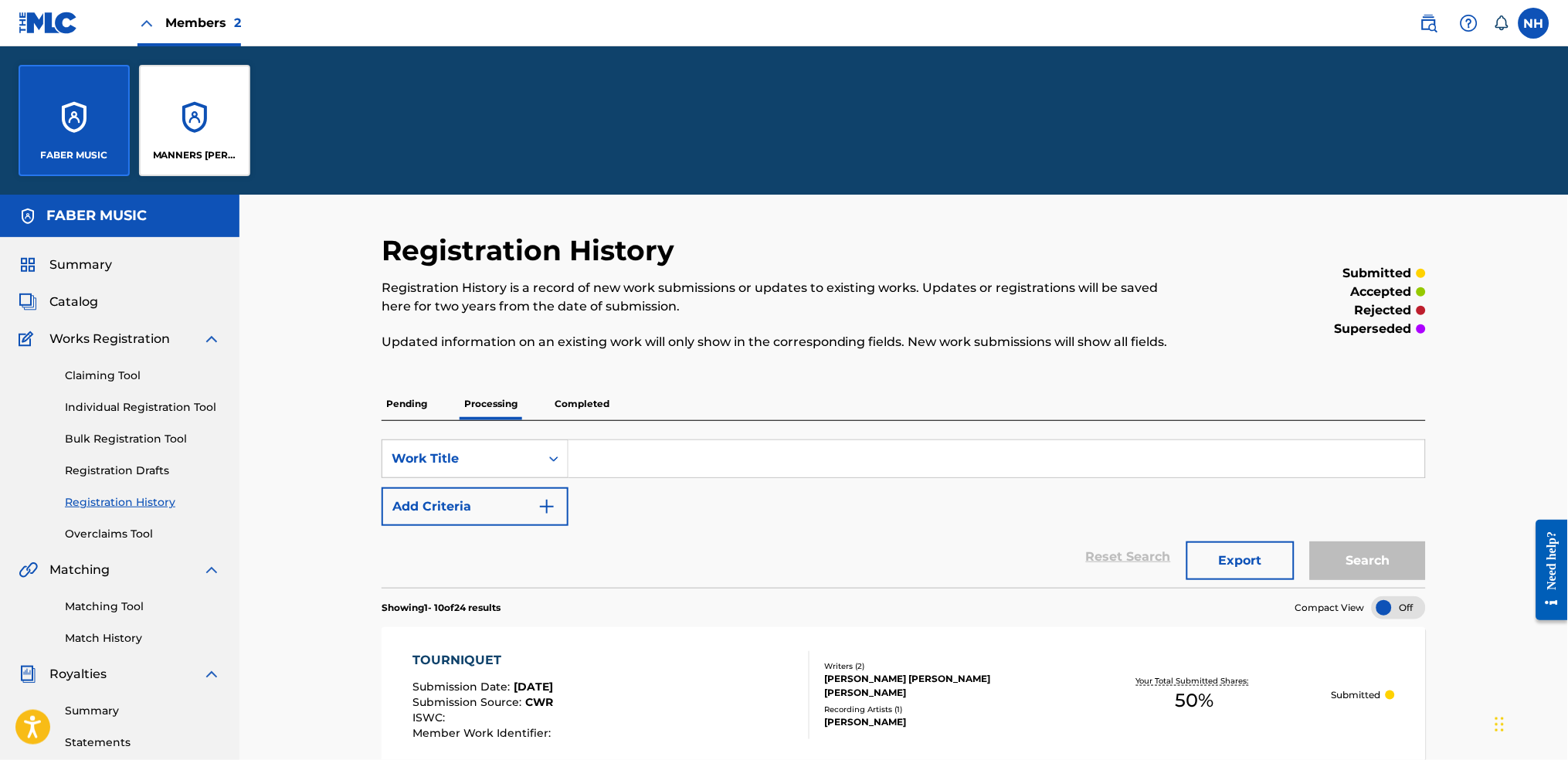
click at [180, 184] on div "FABER MUSIC MANNERS [PERSON_NAME] MUSIC PUBLISHING LIMITED" at bounding box center [134, 121] width 269 height 148
click at [181, 173] on div "MANNERS [PERSON_NAME] MUSIC PUBLISHING LIMITED" at bounding box center [195, 121] width 111 height 111
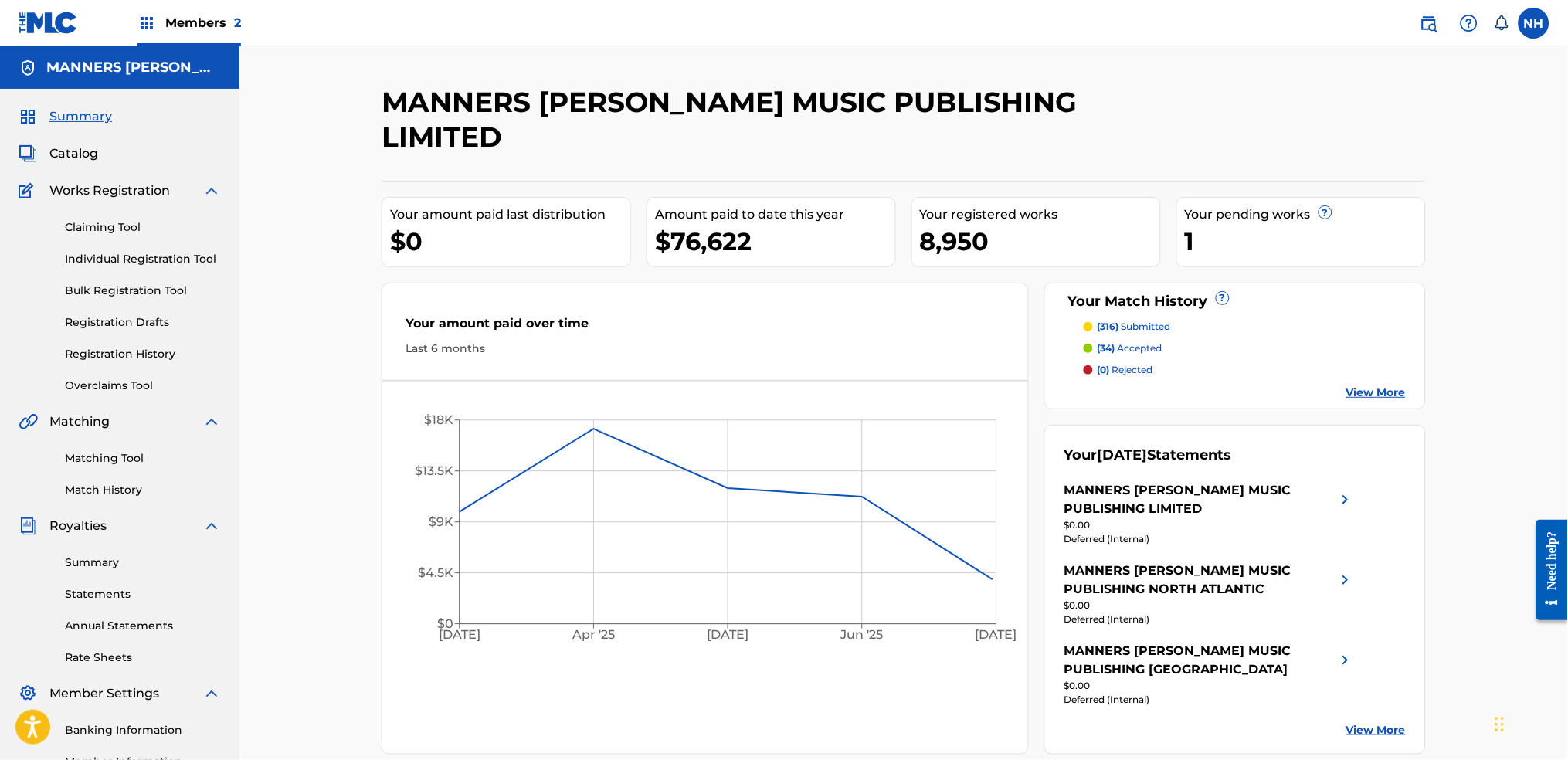
click at [102, 221] on link "Claiming Tool" at bounding box center [143, 228] width 156 height 16
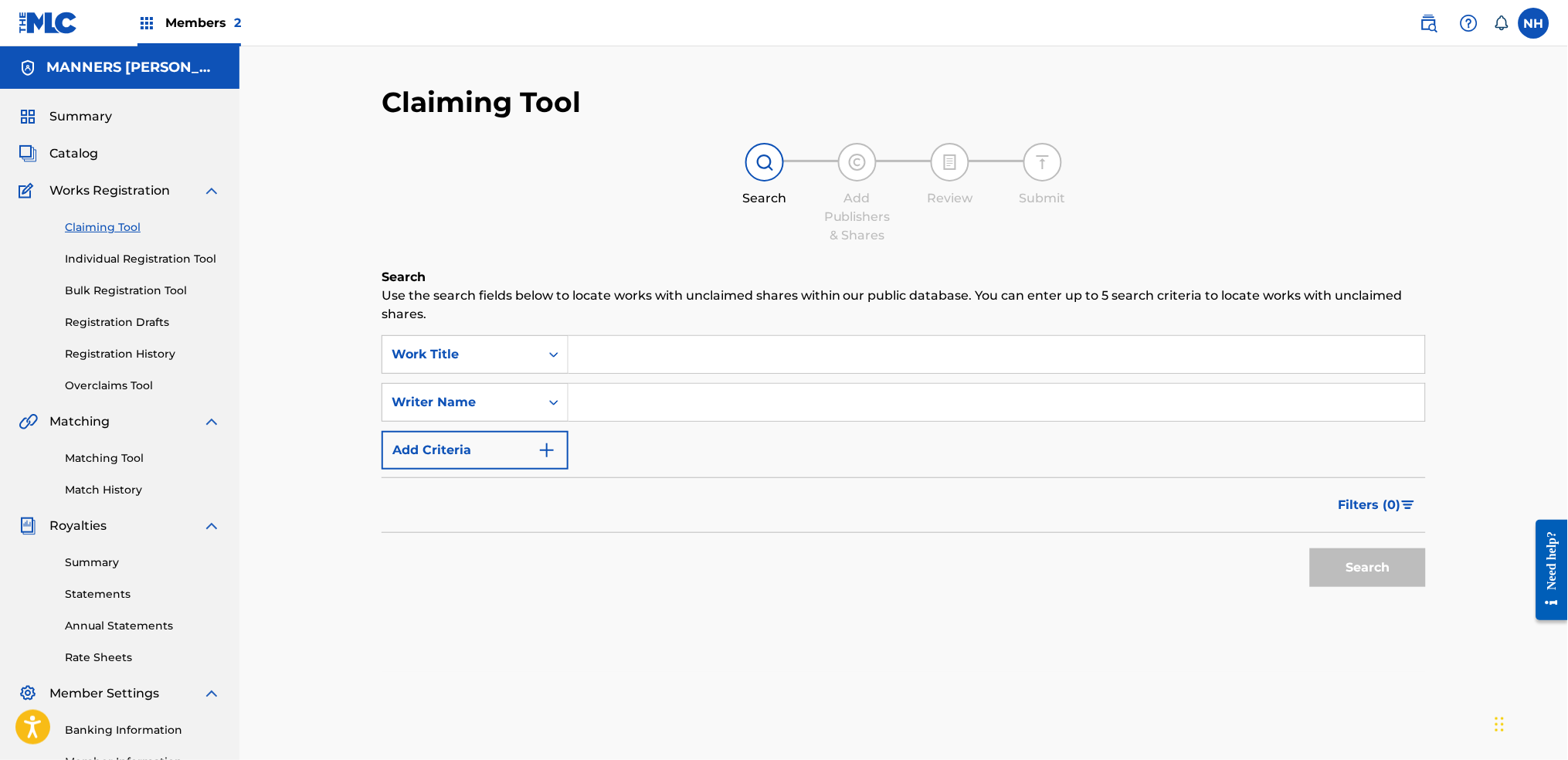
click at [185, 262] on link "Individual Registration Tool" at bounding box center [143, 259] width 156 height 16
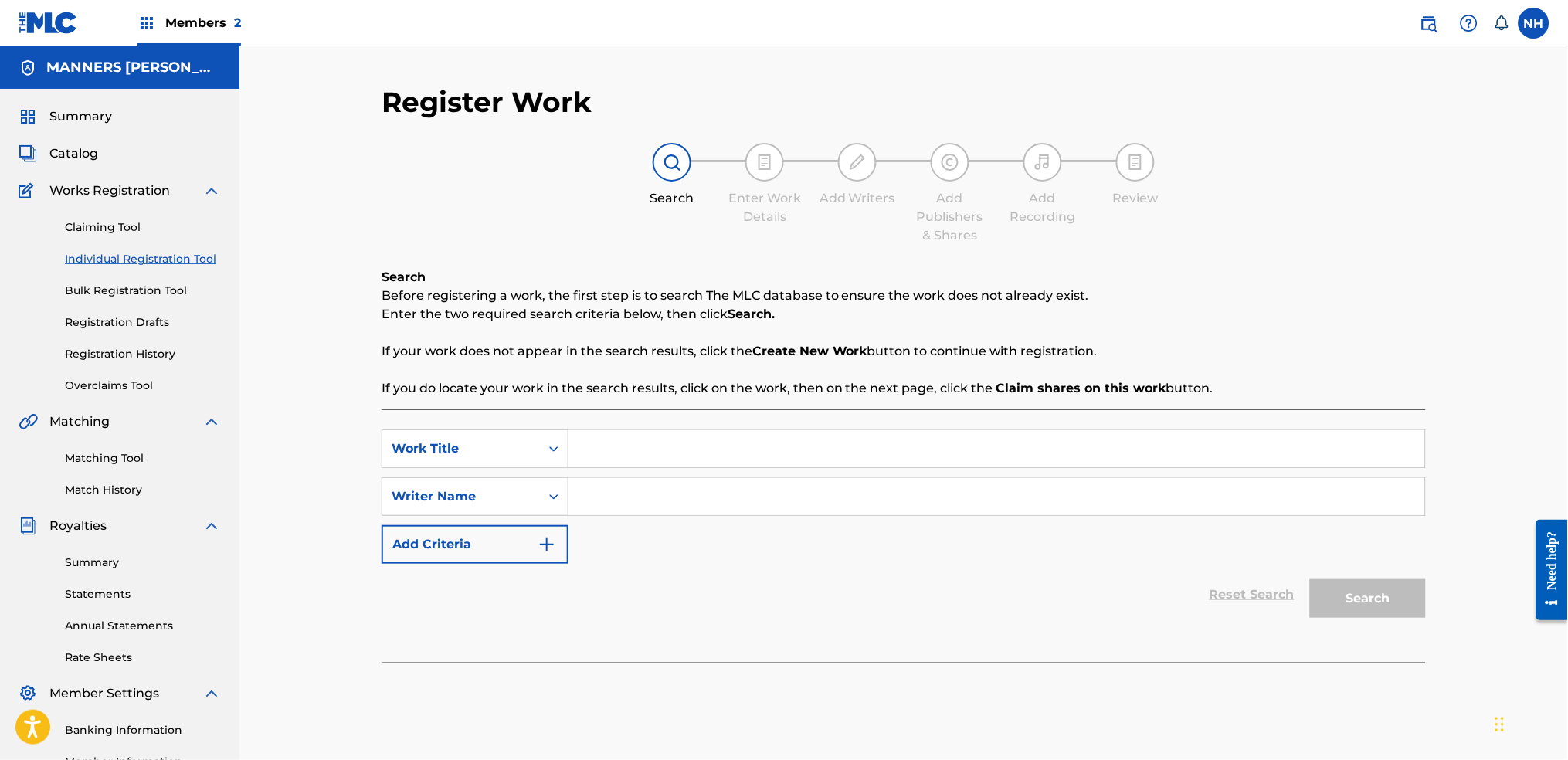
click at [84, 162] on span "Catalog" at bounding box center [73, 153] width 48 height 19
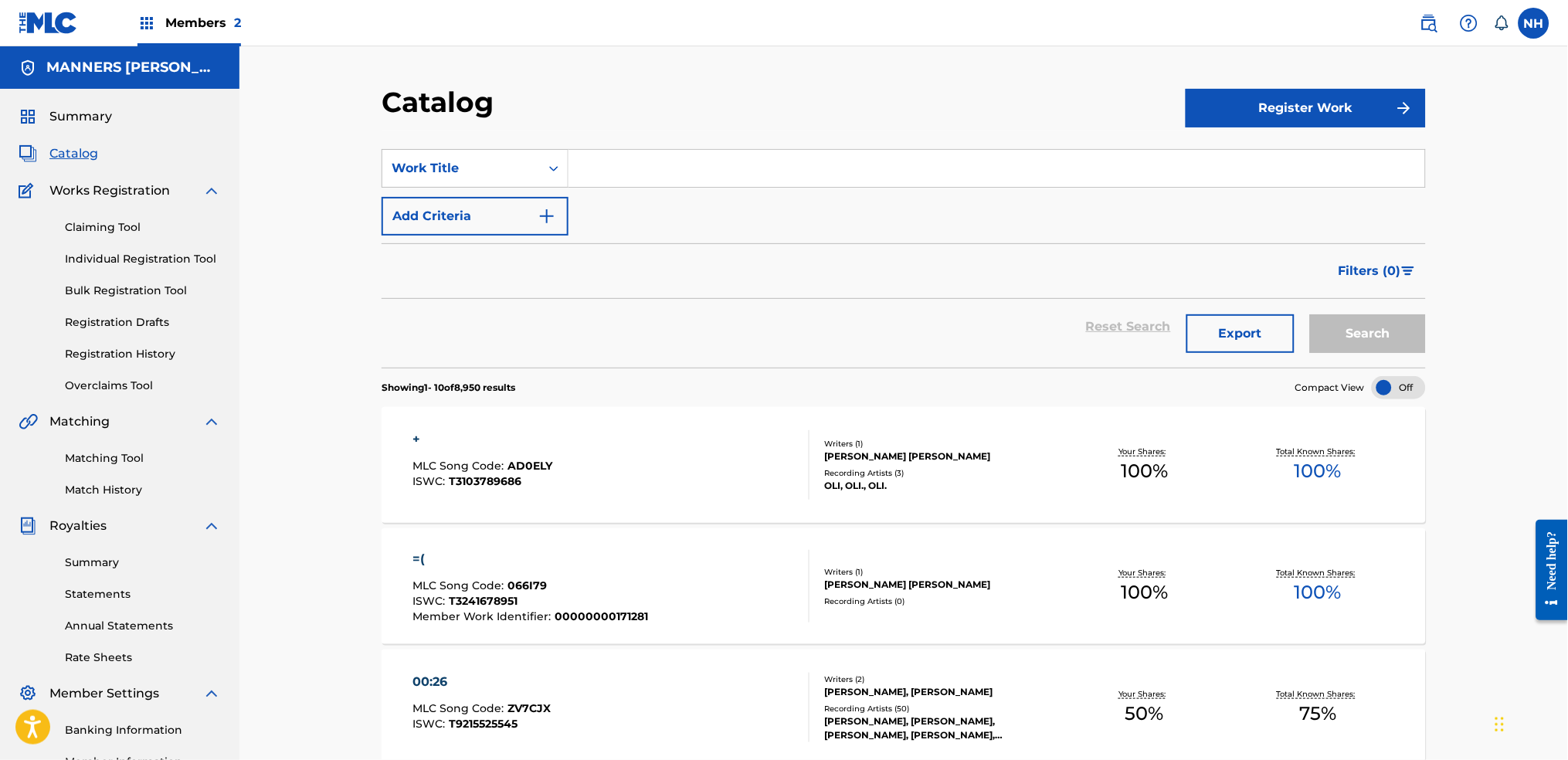
click at [143, 350] on link "Registration History" at bounding box center [143, 354] width 156 height 16
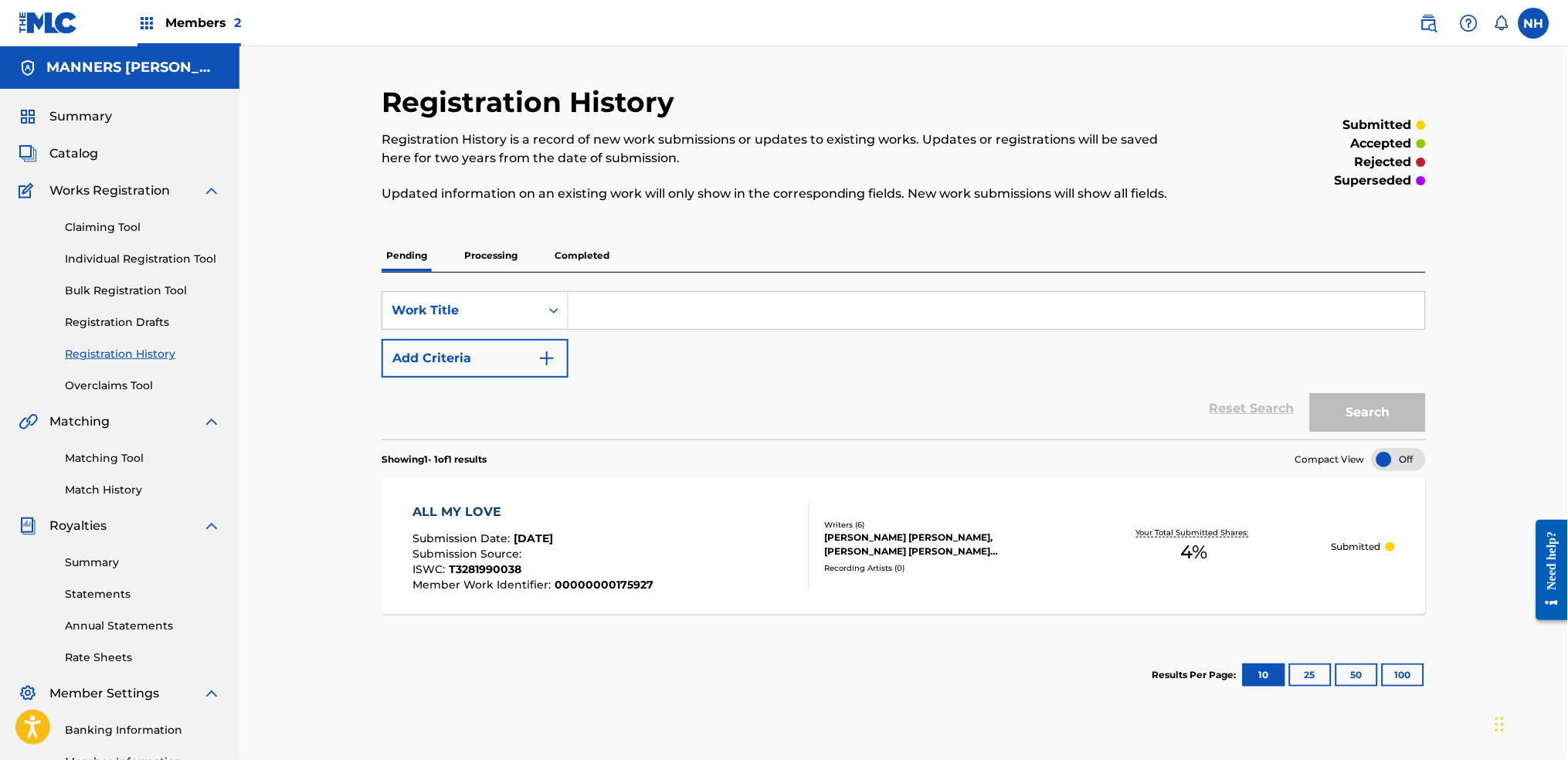
click at [702, 581] on div "ALL MY LOVE Submission Date : [DATE] Submission Source : ISWC : T3281990038 Mem…" at bounding box center [611, 547] width 397 height 88
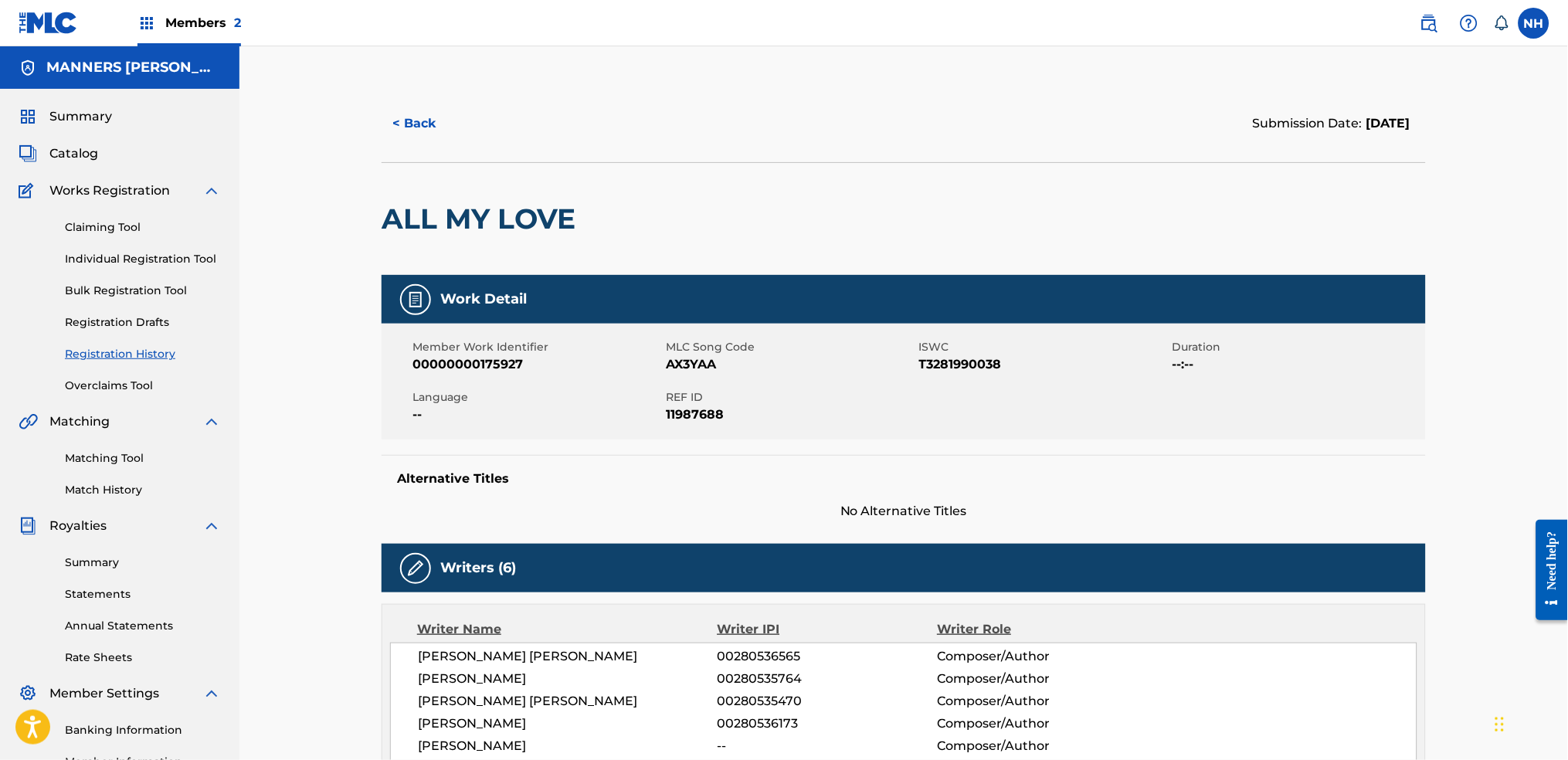
click at [384, 112] on button "< Back" at bounding box center [428, 123] width 93 height 39
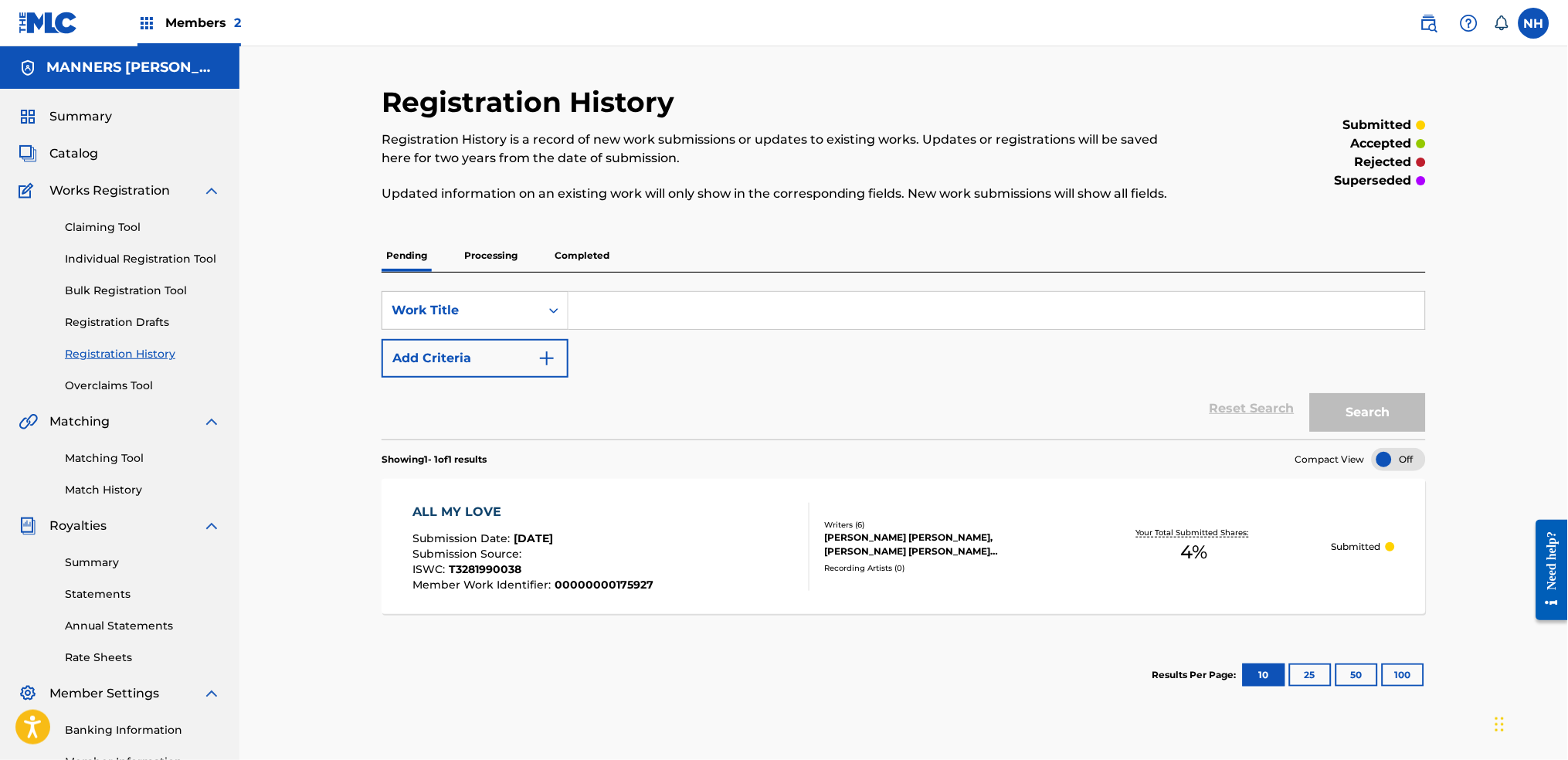
click at [555, 357] on img "Search Form" at bounding box center [547, 358] width 19 height 19
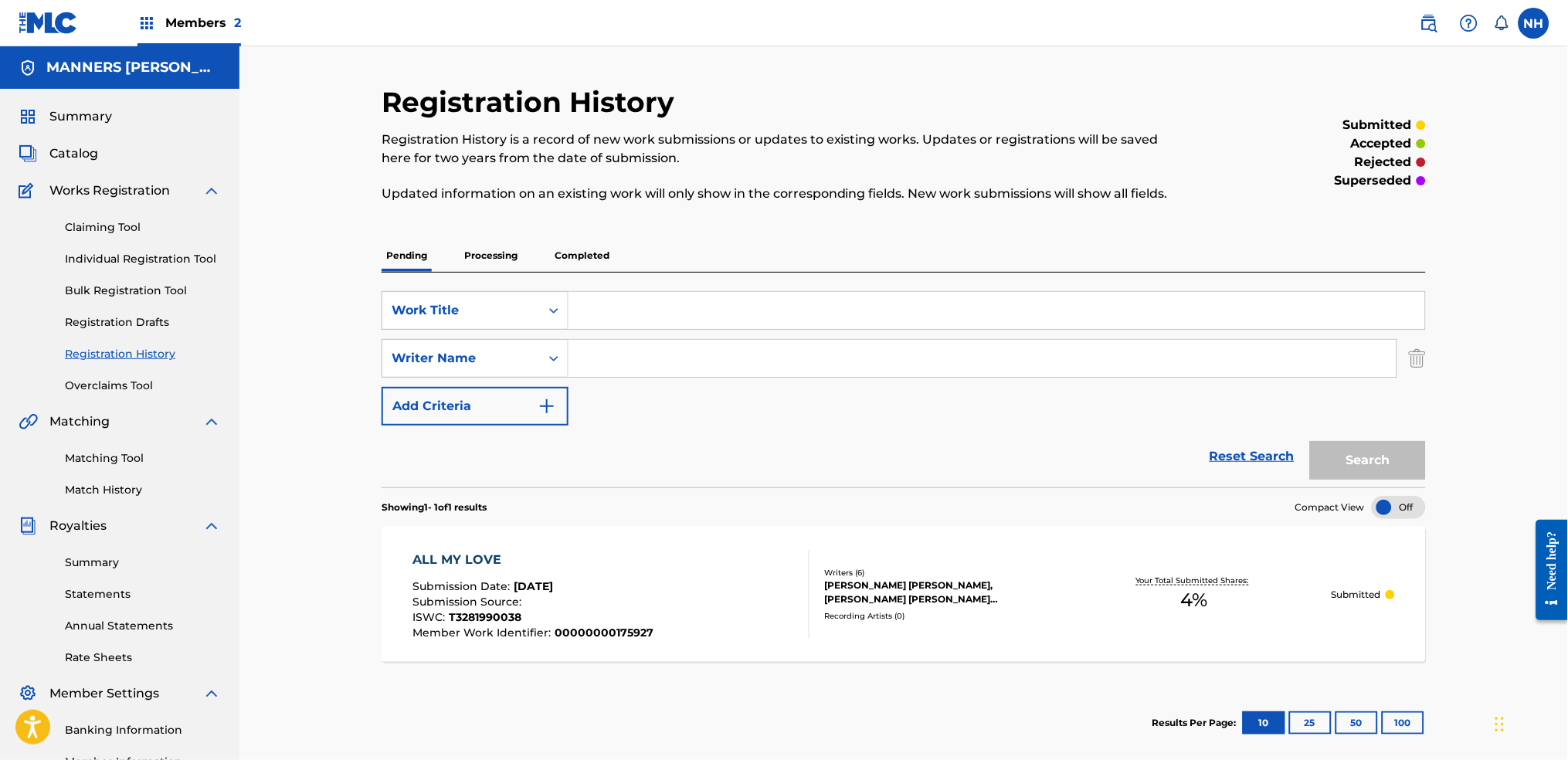
click at [513, 244] on p "Processing" at bounding box center [491, 256] width 62 height 33
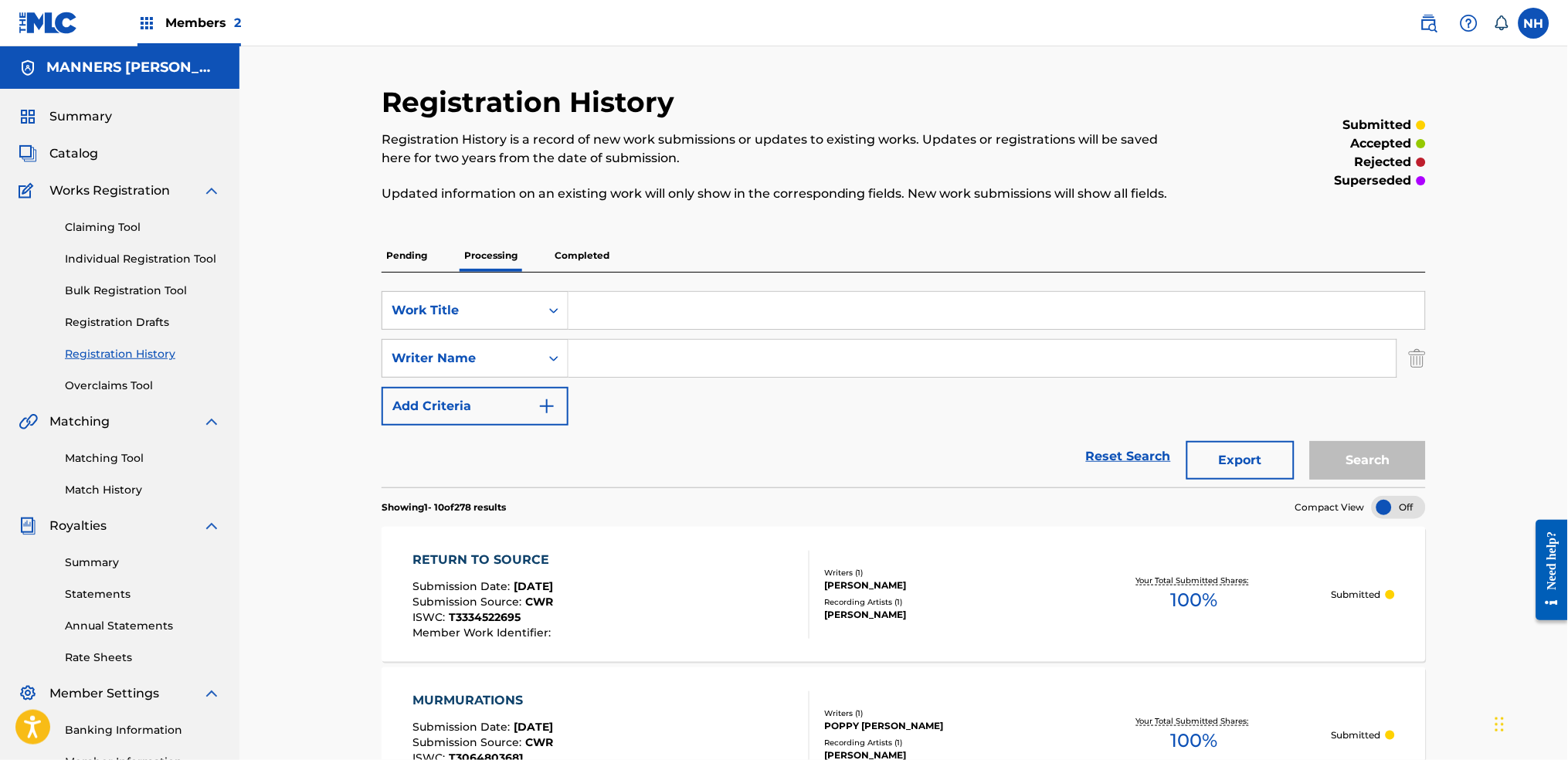
click at [575, 252] on p "Completed" at bounding box center [582, 256] width 64 height 33
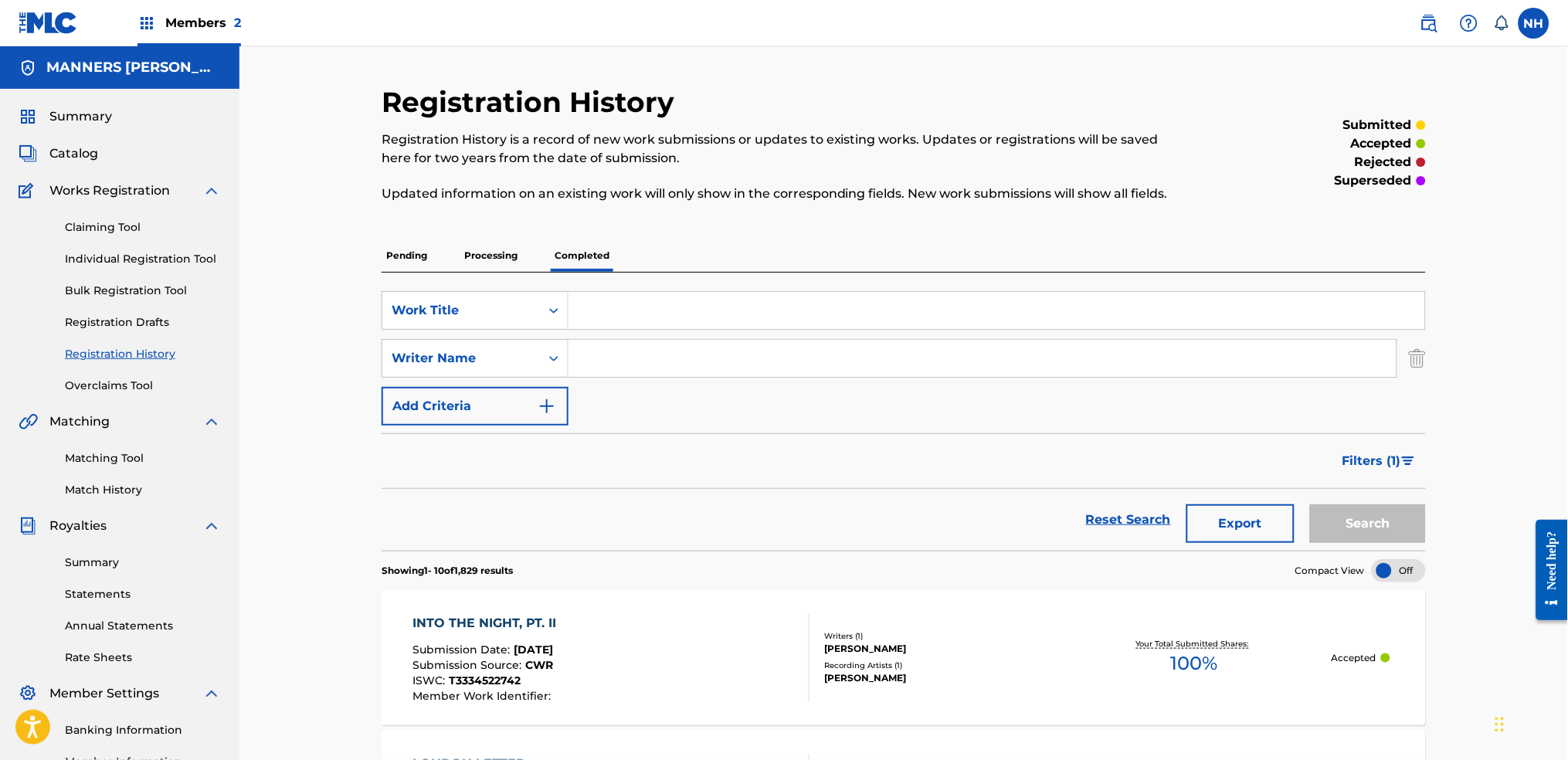
click at [437, 257] on div "Pending Processing Completed" at bounding box center [904, 256] width 1044 height 33
click at [418, 262] on p "Pending" at bounding box center [407, 256] width 50 height 33
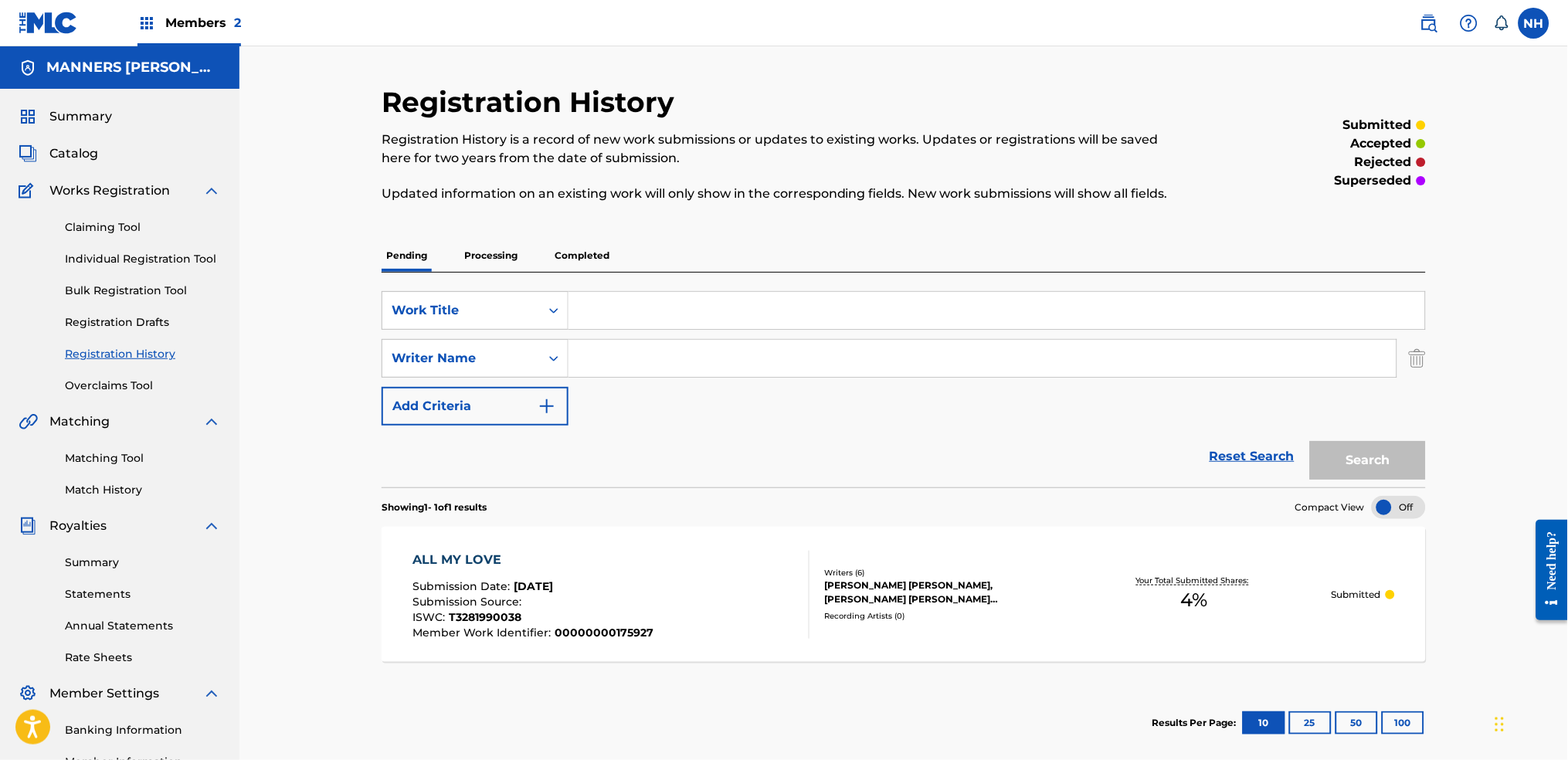
click at [510, 422] on button "Add Criteria" at bounding box center [475, 406] width 187 height 39
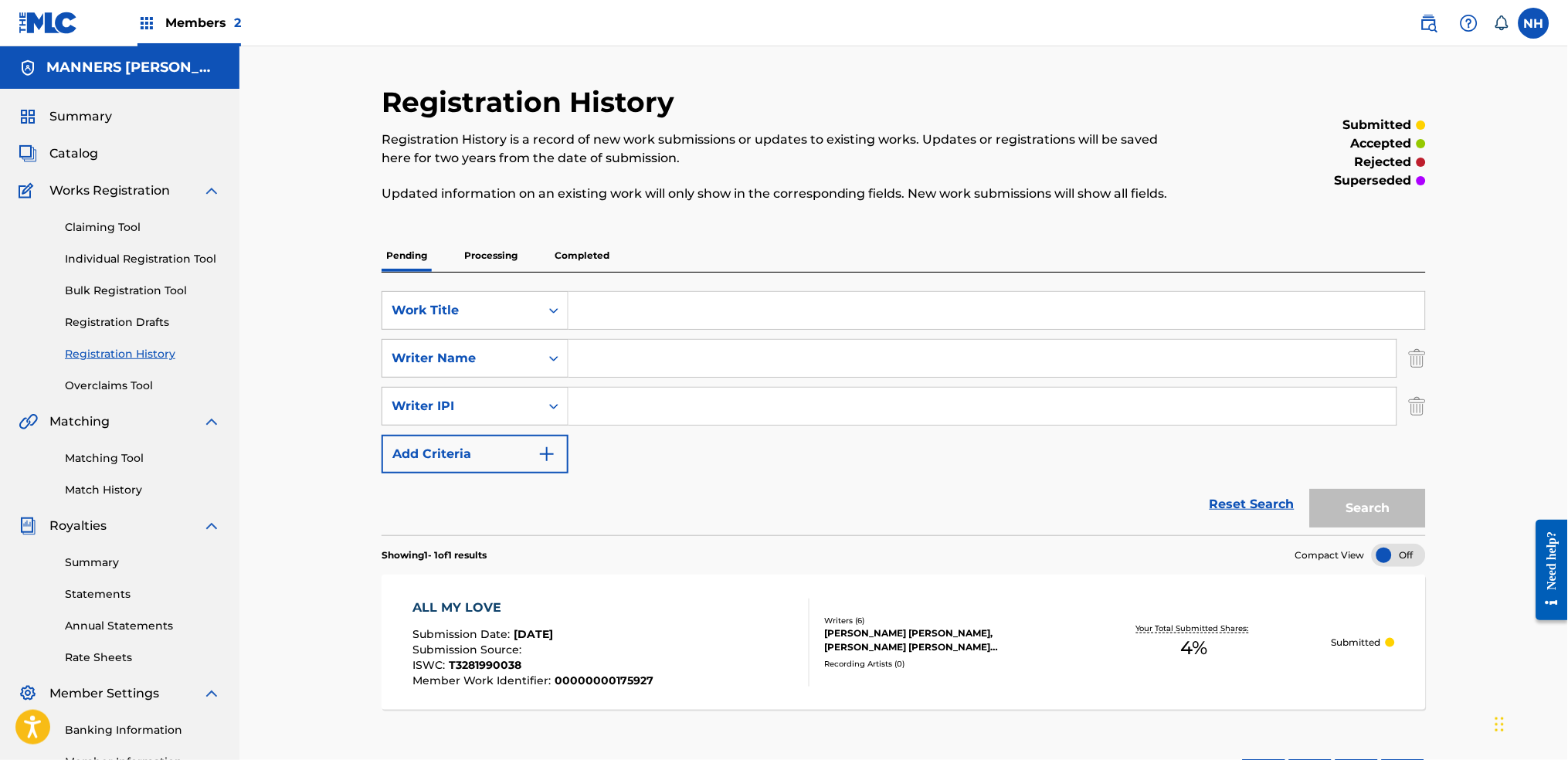
click at [510, 422] on div "Writer IPI" at bounding box center [475, 406] width 187 height 39
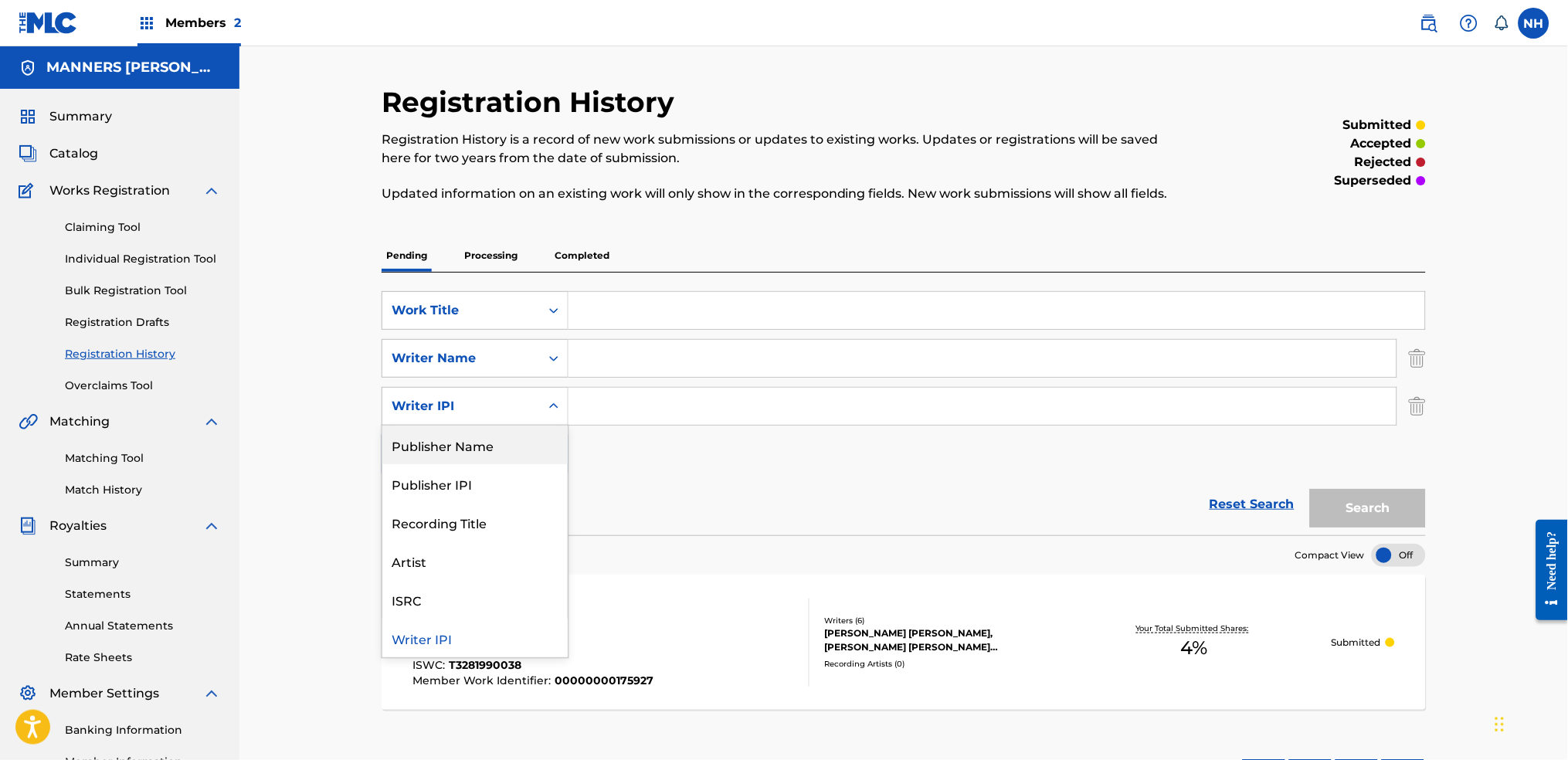
click at [598, 440] on div "SearchWithCriteria90571ae1-3018-449e-9878-235cf540f66b Work Title SearchWithCri…" at bounding box center [904, 382] width 1044 height 182
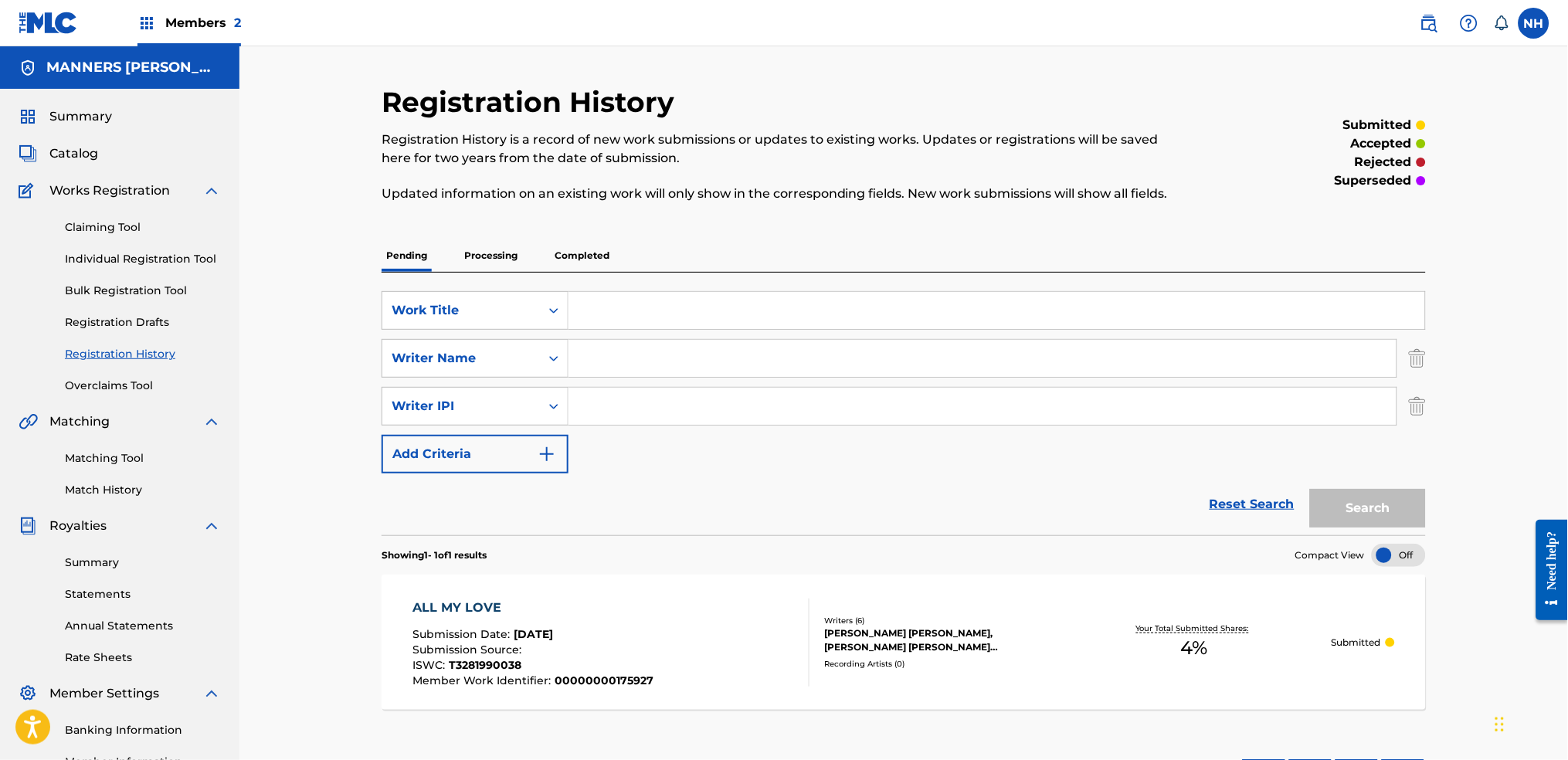
click at [551, 464] on img "Search Form" at bounding box center [547, 454] width 19 height 19
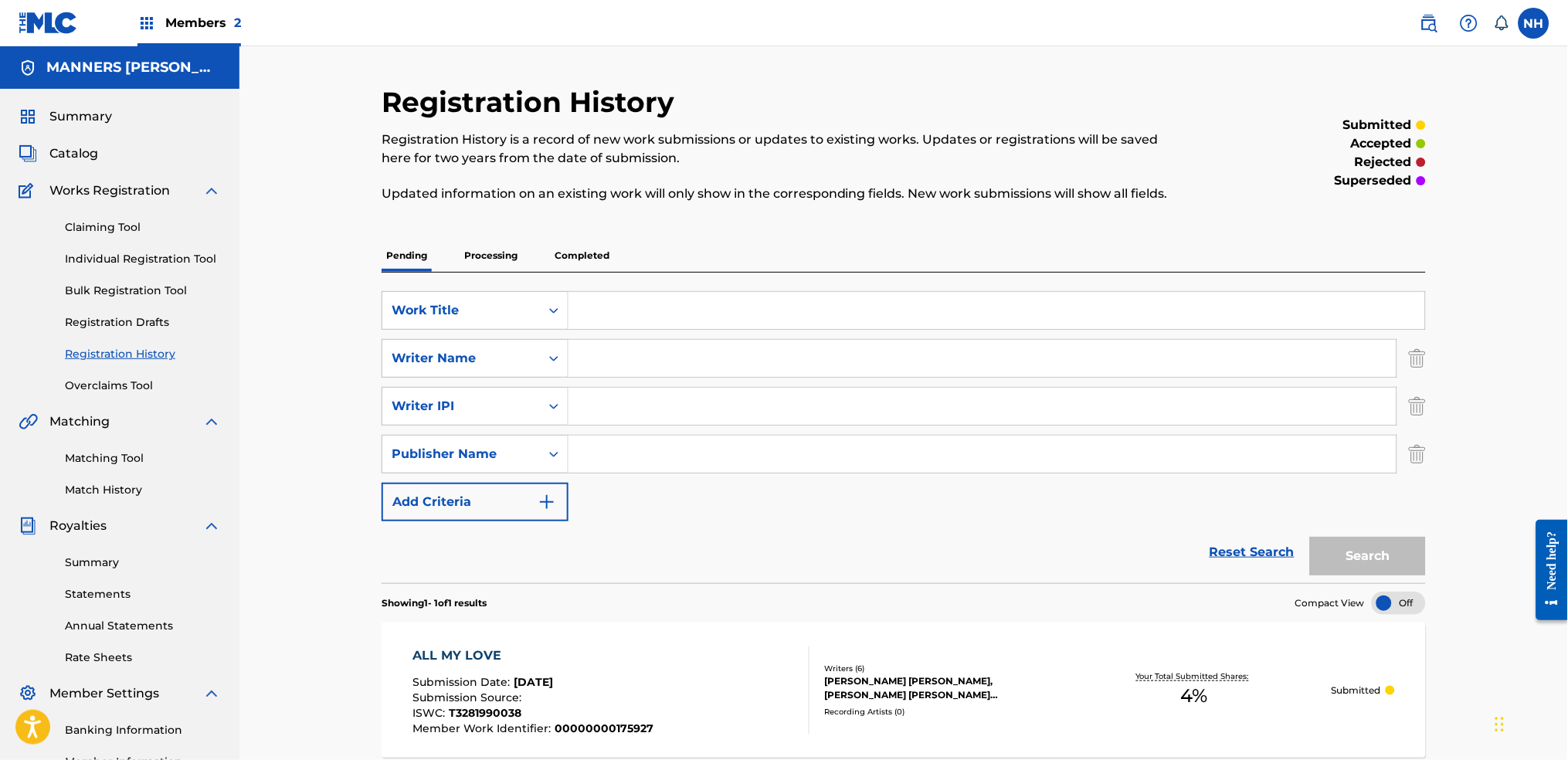
click at [551, 489] on button "Add Criteria" at bounding box center [475, 502] width 187 height 39
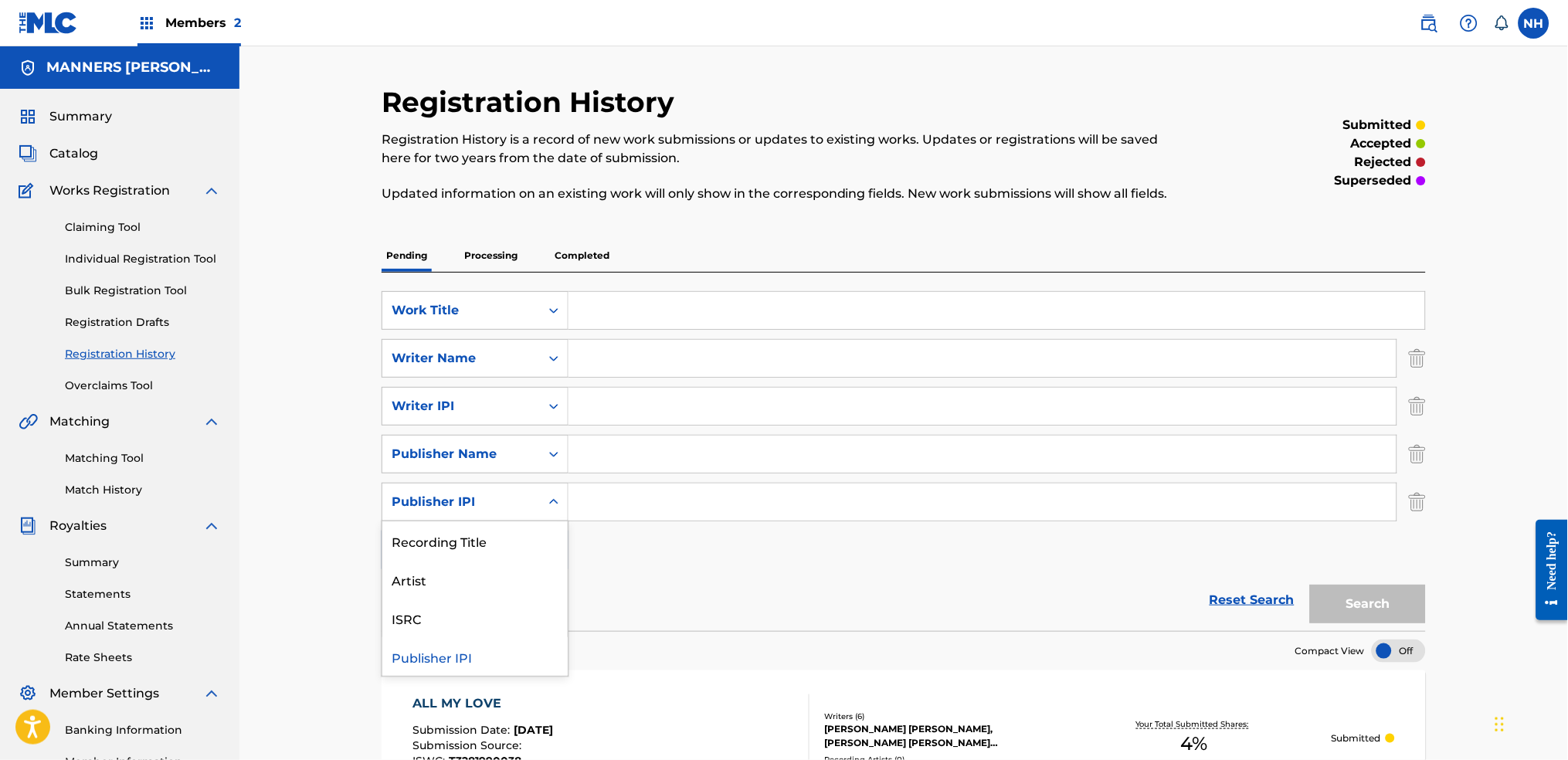
click at [548, 484] on div "Search Form" at bounding box center [554, 502] width 28 height 37
click at [517, 571] on div "Artist" at bounding box center [475, 579] width 185 height 39
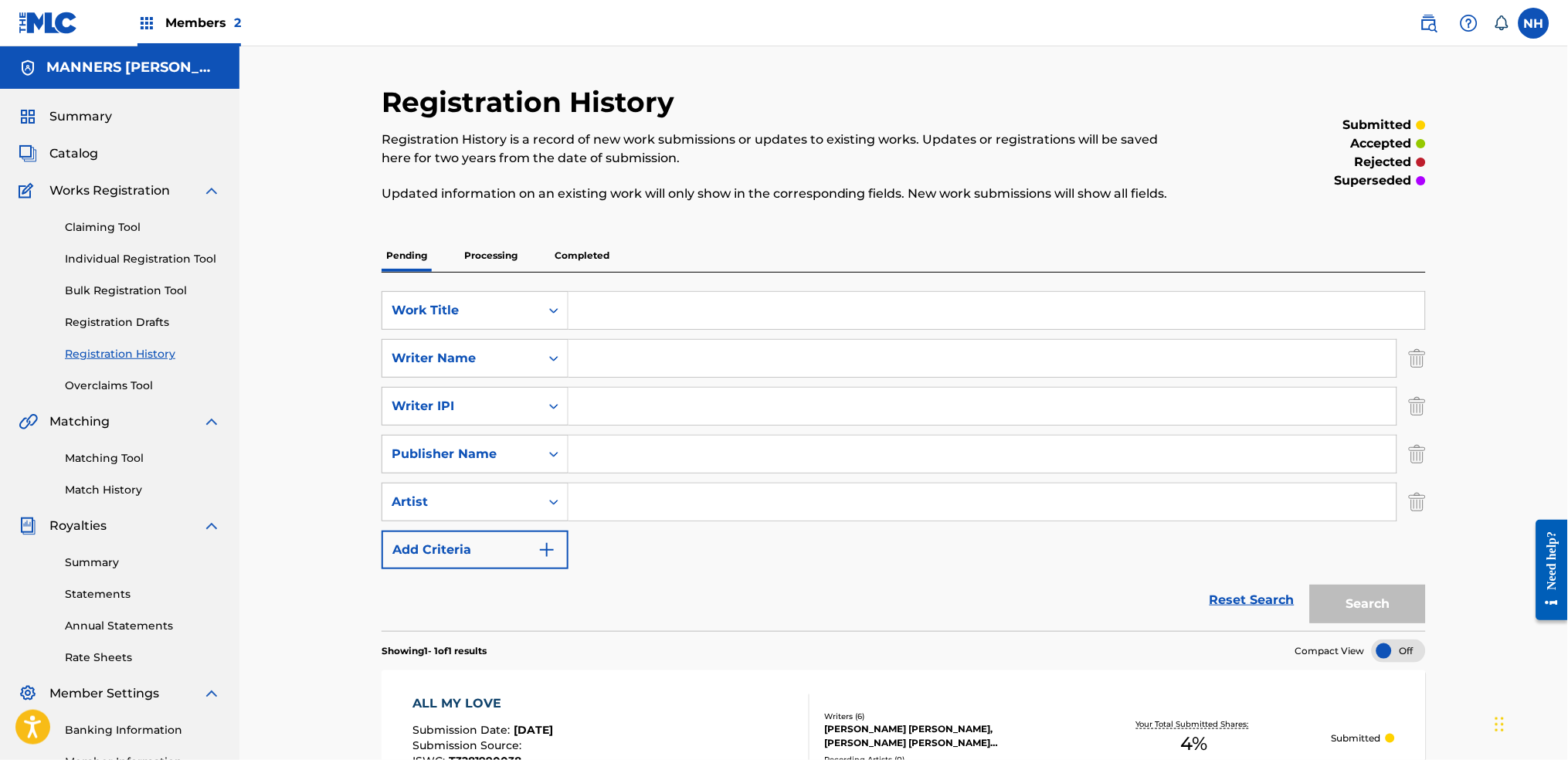
click at [657, 487] on input "Search Form" at bounding box center [983, 502] width 828 height 37
type input "[PERSON_NAME]"
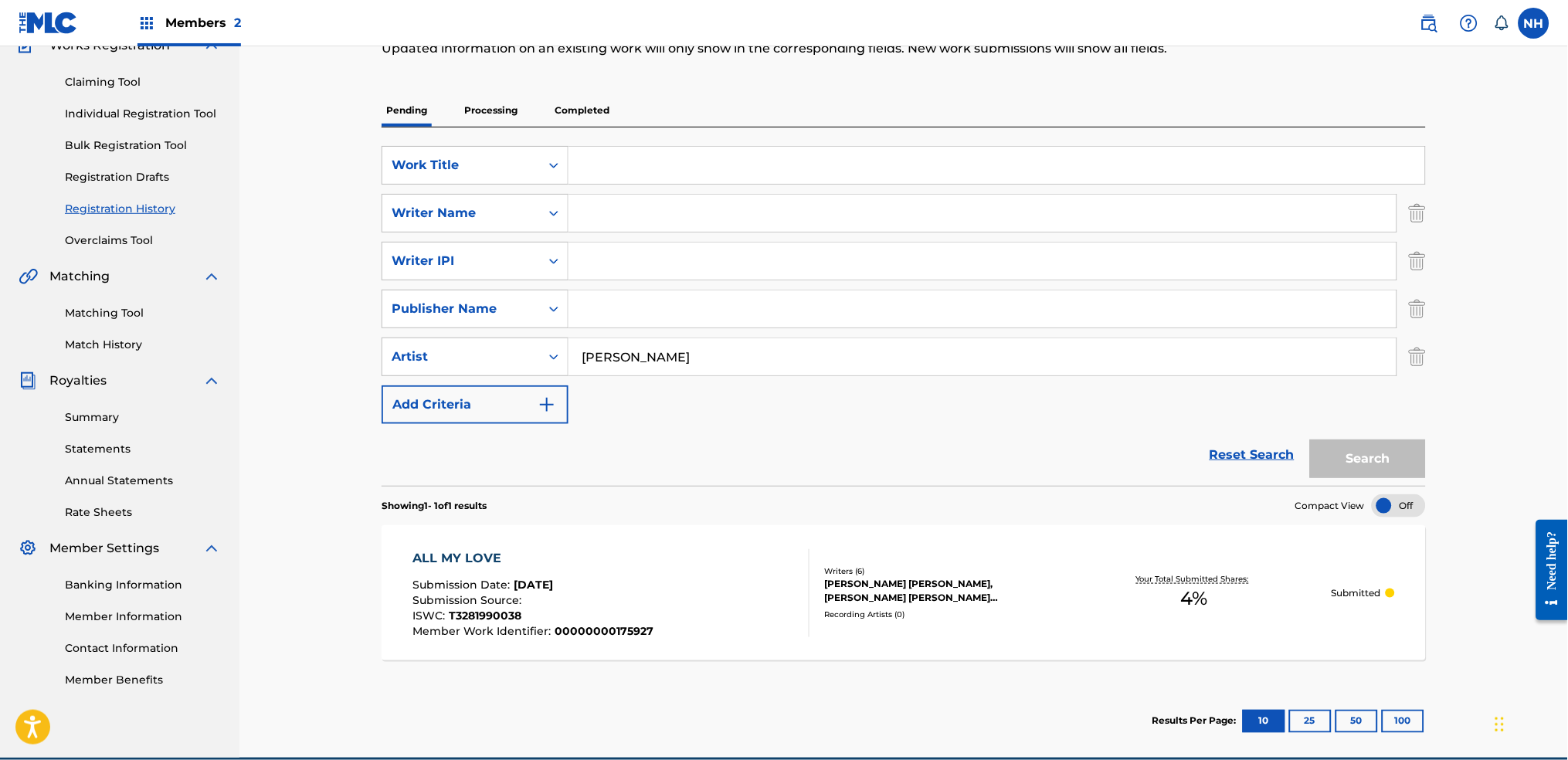
scroll to position [206, 0]
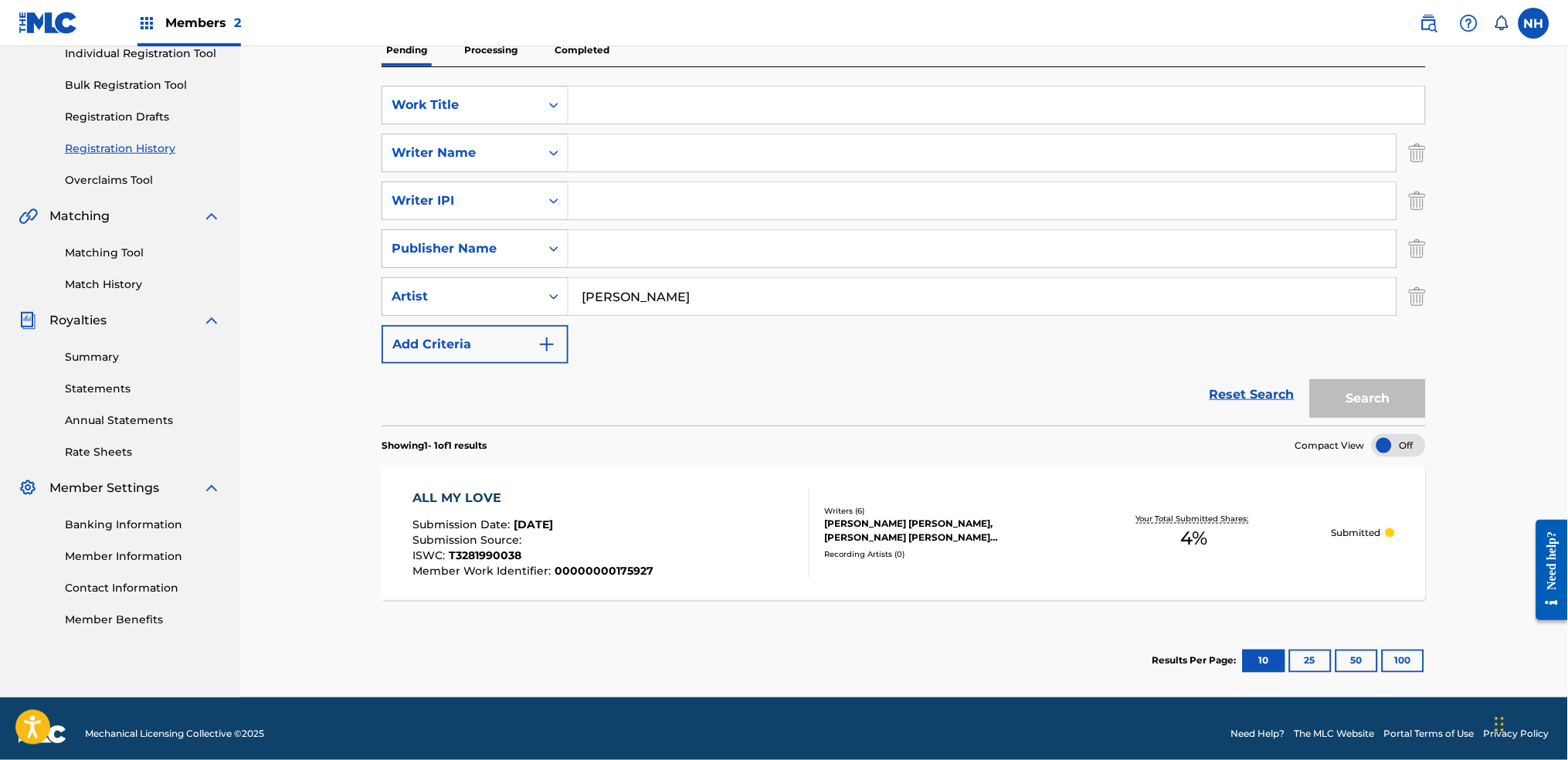
click at [1179, 316] on div "[PERSON_NAME]" at bounding box center [983, 296] width 829 height 39
click at [1175, 295] on input "[PERSON_NAME]" at bounding box center [983, 296] width 828 height 37
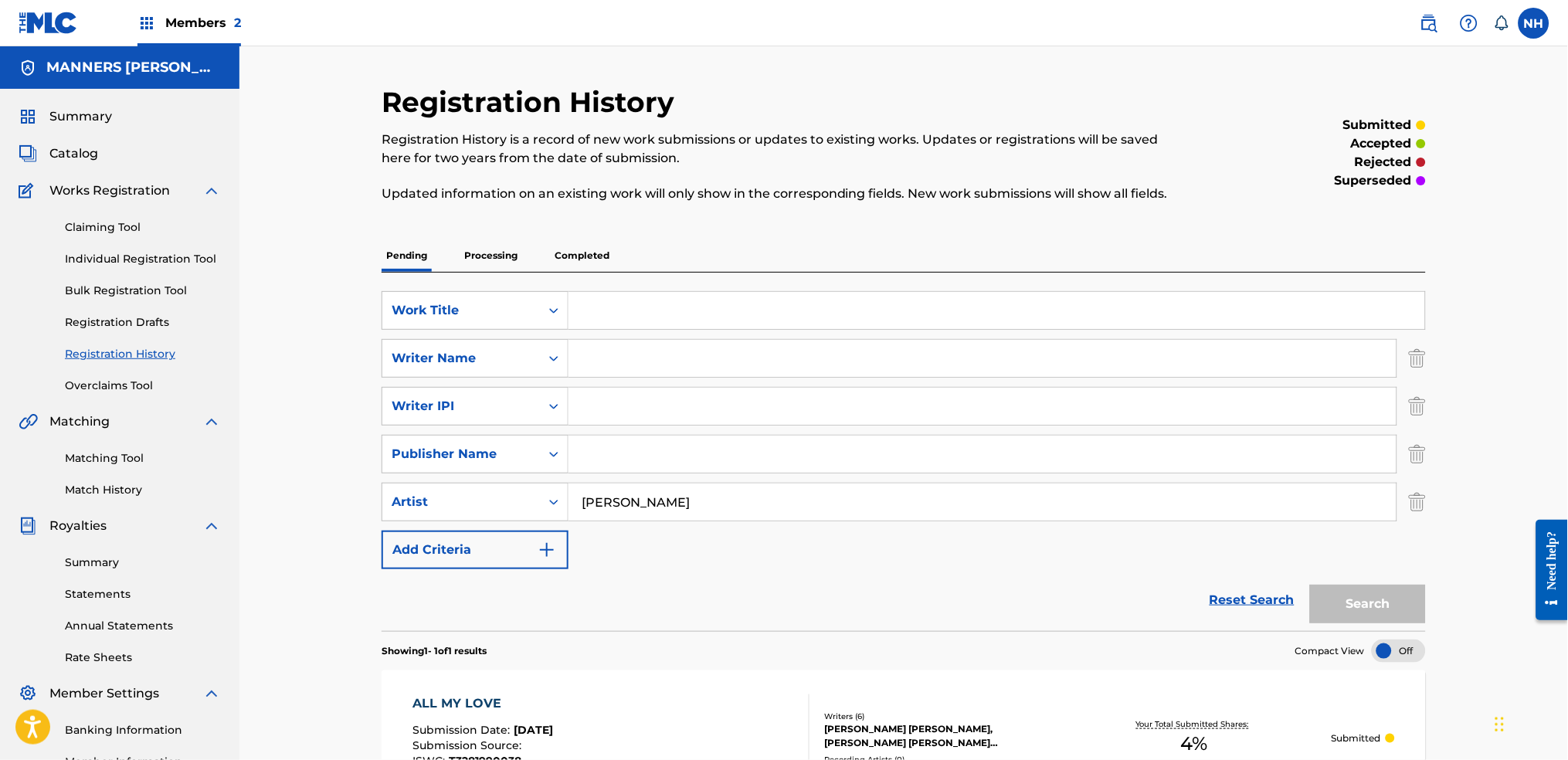
click at [883, 473] on div "Search Form" at bounding box center [983, 454] width 829 height 39
click at [874, 498] on input "[PERSON_NAME]" at bounding box center [983, 502] width 828 height 37
drag, startPoint x: 799, startPoint y: 515, endPoint x: 352, endPoint y: 458, distance: 450.6
click at [352, 458] on div "Registration History Registration History is a record of new work submissions o…" at bounding box center [903, 475] width 1329 height 857
click at [734, 531] on div "SearchWithCriteria90571ae1-3018-449e-9878-235cf540f66b Work Title SearchWithCri…" at bounding box center [904, 430] width 1044 height 278
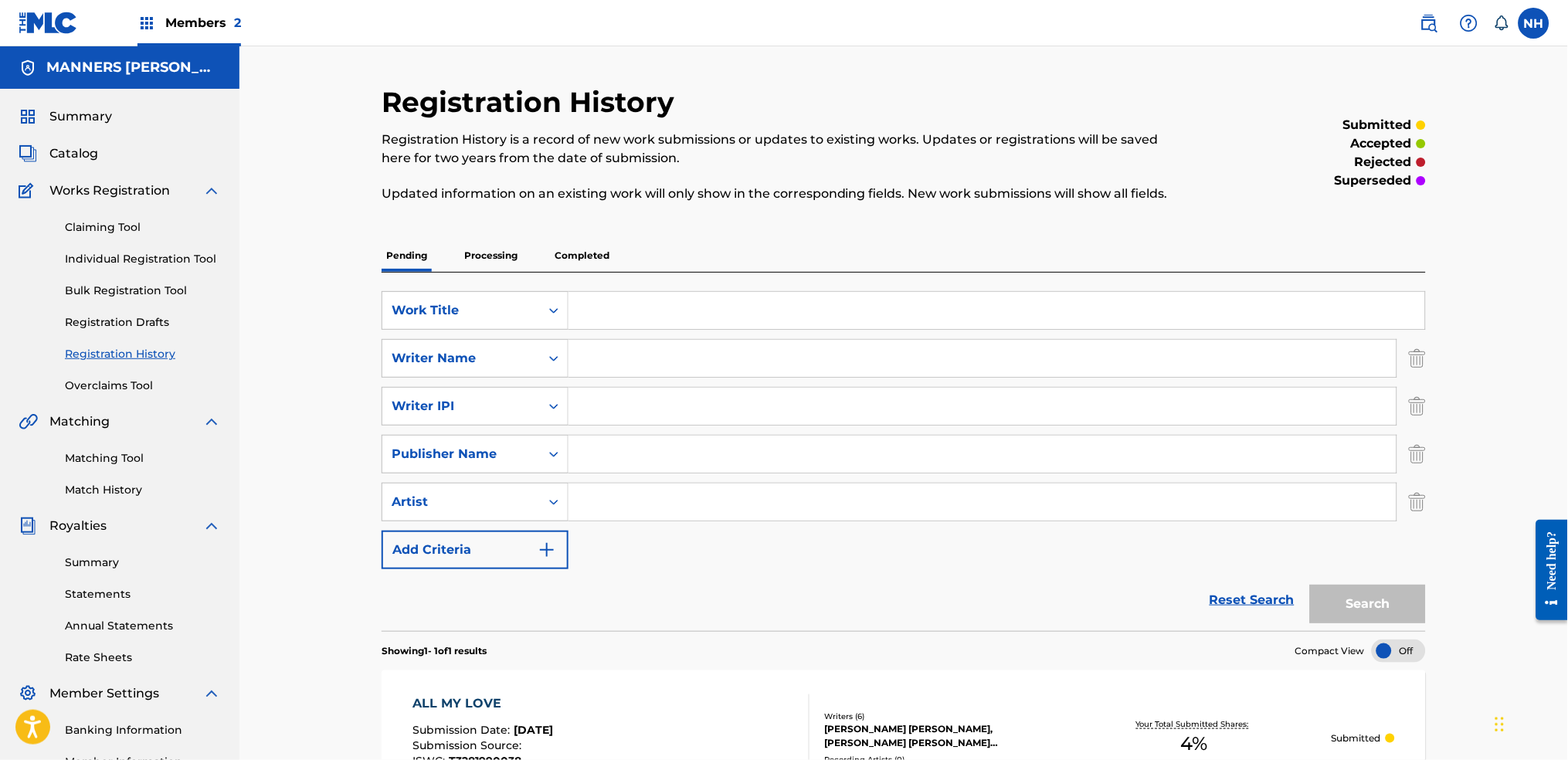
click at [734, 502] on input "Search Form" at bounding box center [983, 502] width 828 height 37
paste input "[PERSON_NAME]"
type input "[PERSON_NAME]"
click at [1281, 604] on link "Reset Search" at bounding box center [1252, 600] width 101 height 34
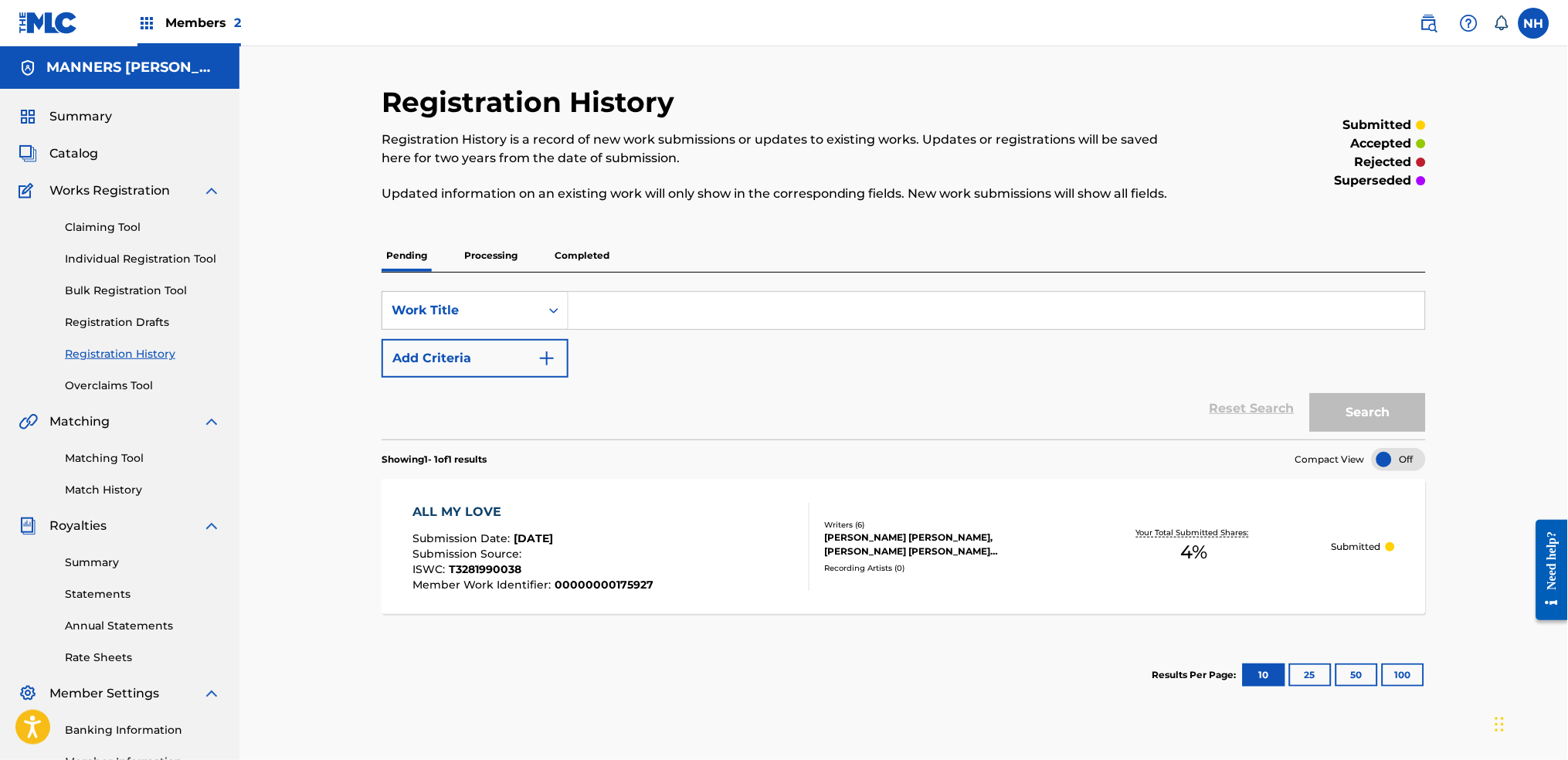
click at [887, 324] on input "Search Form" at bounding box center [997, 310] width 857 height 37
click at [100, 164] on div "Summary Catalog Works Registration Claiming Tool Individual Registration Tool B…" at bounding box center [120, 470] width 239 height 763
click at [95, 157] on span "Catalog" at bounding box center [73, 153] width 48 height 19
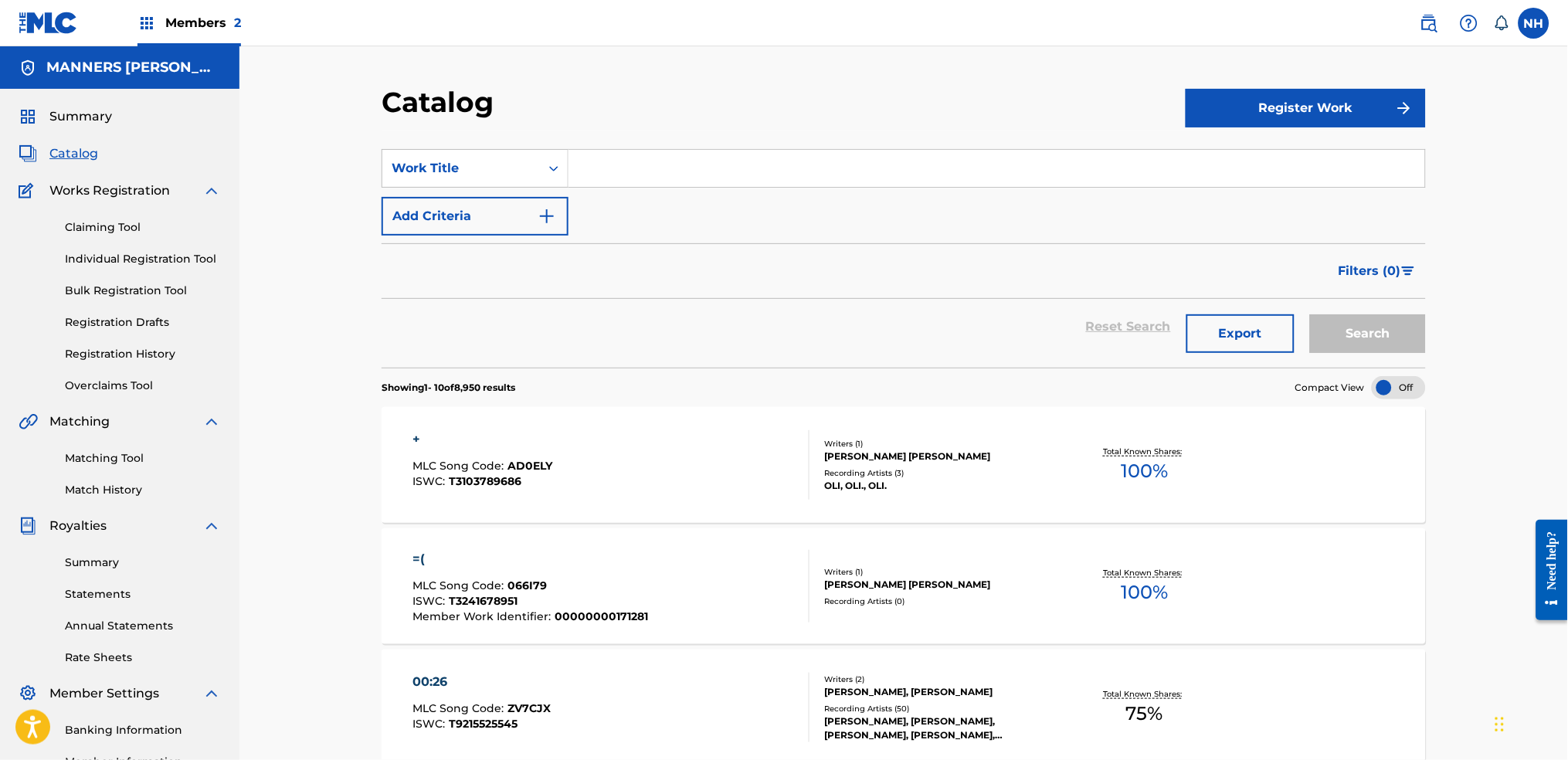
click at [534, 200] on button "Add Criteria" at bounding box center [475, 216] width 187 height 39
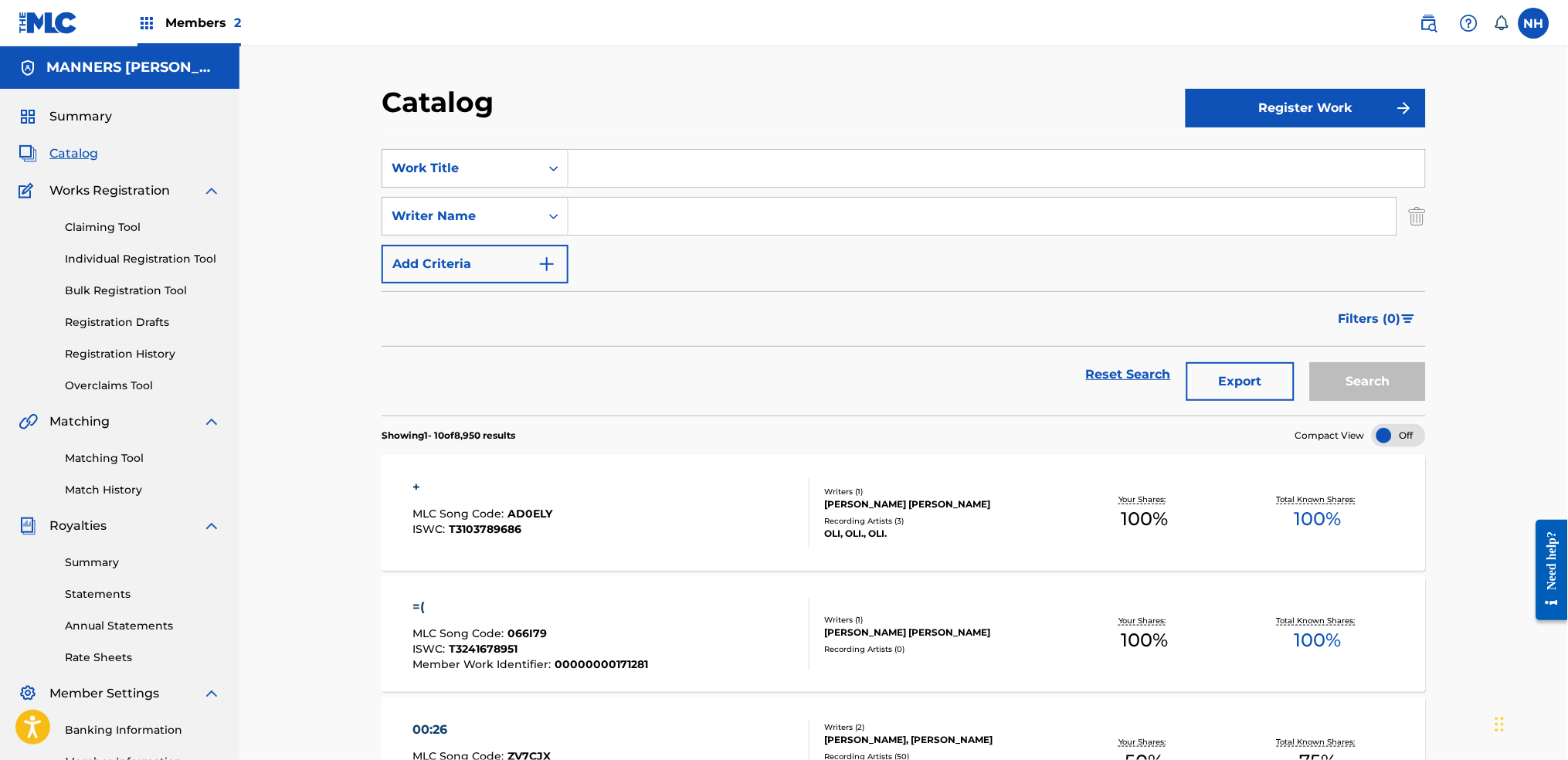
click at [547, 286] on form "SearchWithCriteria9ec14b24-8d41-448f-91d7-684e70d3c5ac Work Title SearchWithCri…" at bounding box center [904, 282] width 1044 height 266
click at [520, 258] on button "Add Criteria" at bounding box center [475, 264] width 187 height 39
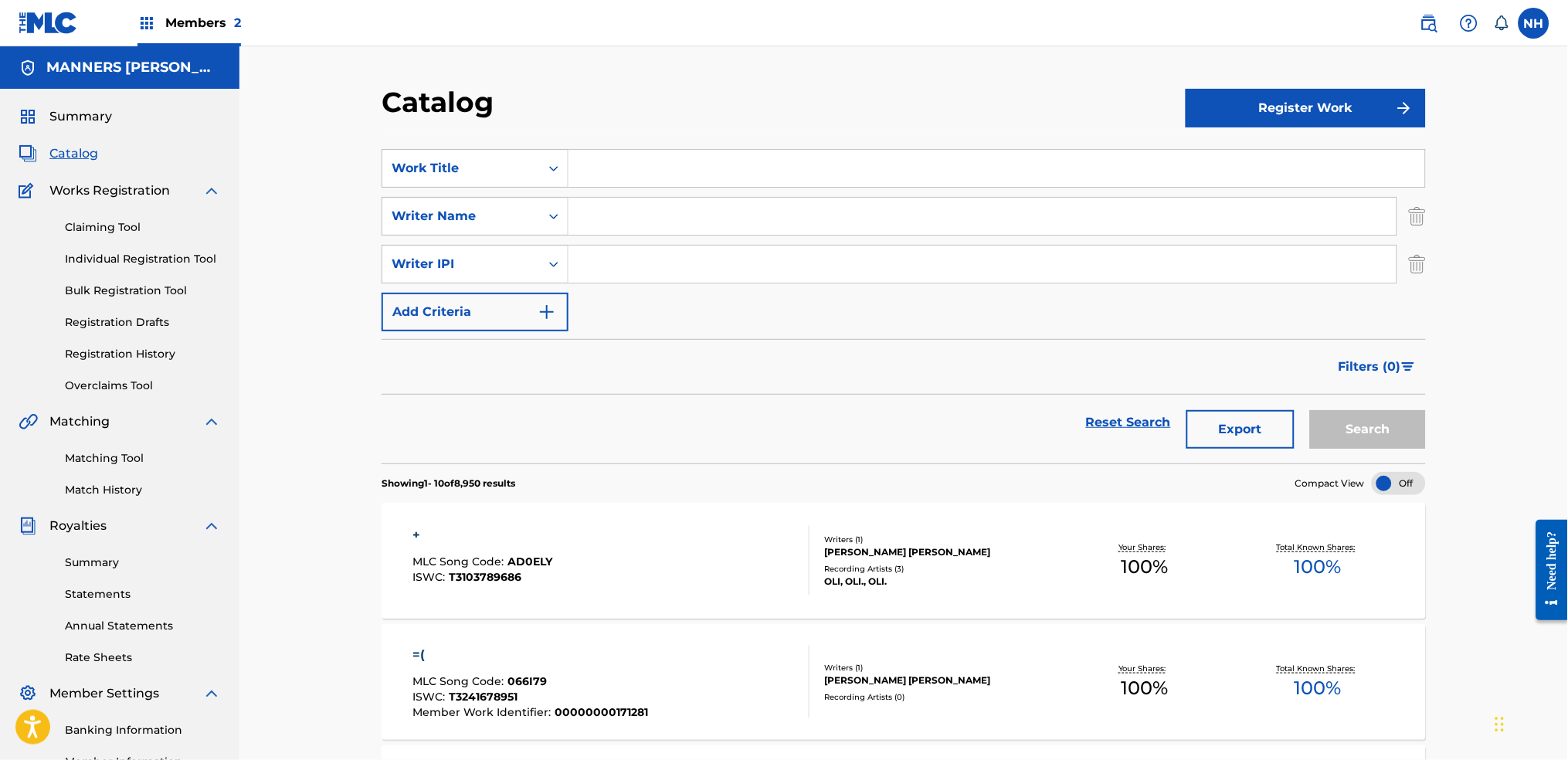
click at [516, 328] on button "Add Criteria" at bounding box center [475, 312] width 187 height 39
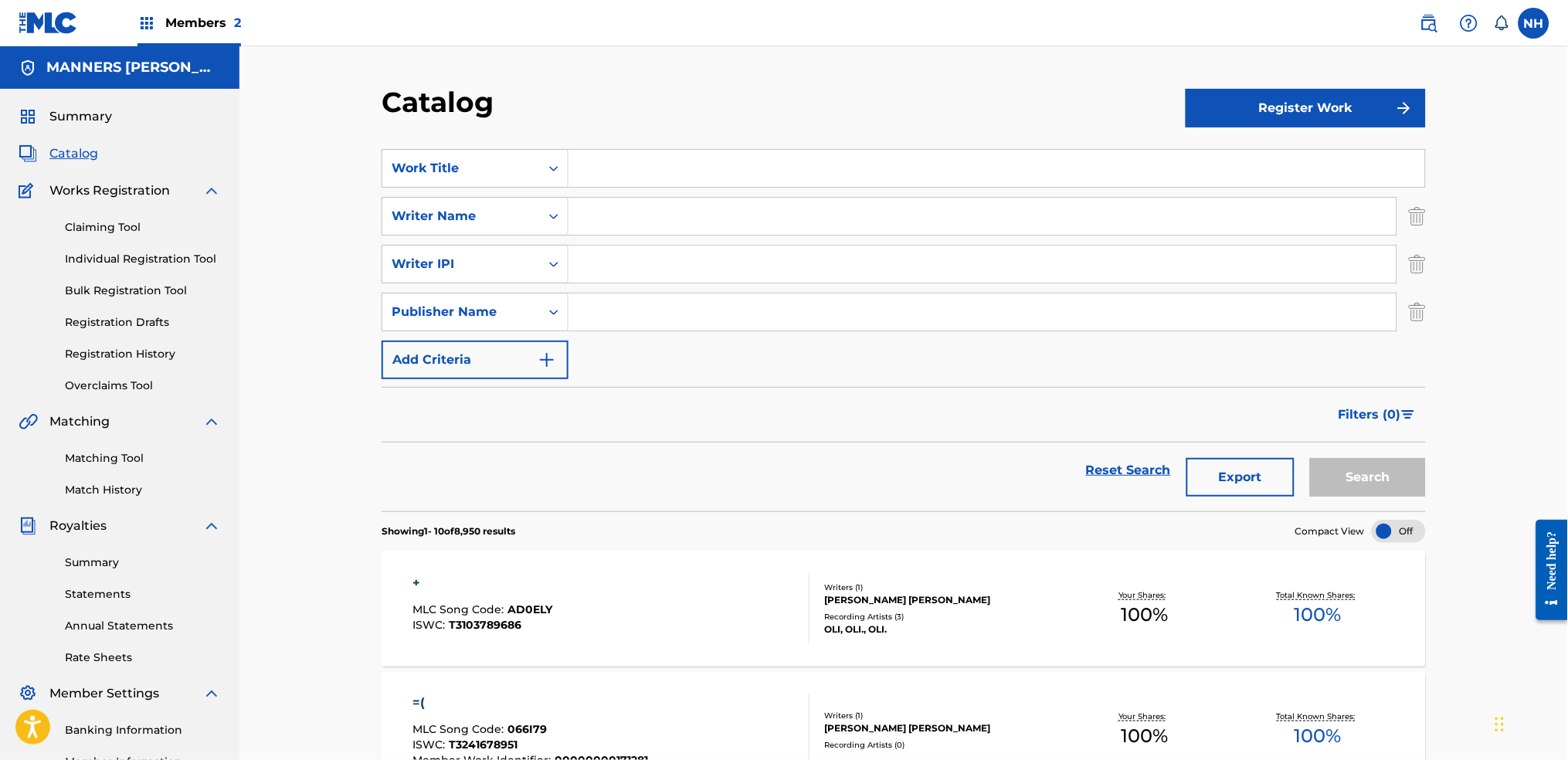
click at [543, 355] on img "Search Form" at bounding box center [547, 360] width 19 height 19
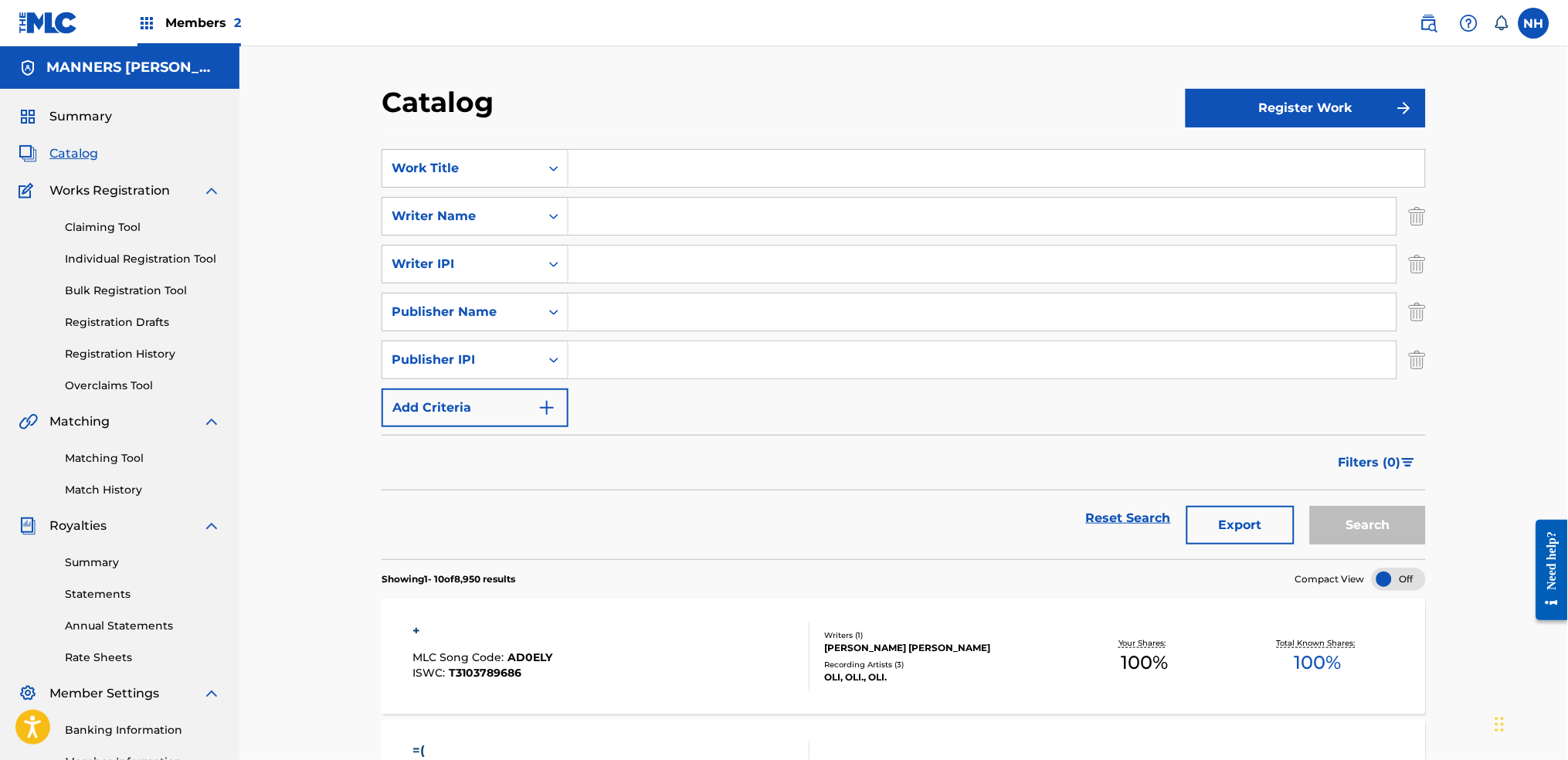
drag, startPoint x: 636, startPoint y: 344, endPoint x: 639, endPoint y: 353, distance: 9.5
click at [639, 344] on input "Search Form" at bounding box center [983, 360] width 828 height 37
drag, startPoint x: 476, startPoint y: 391, endPoint x: 487, endPoint y: 396, distance: 12.1
click at [483, 394] on button "Add Criteria" at bounding box center [475, 407] width 187 height 39
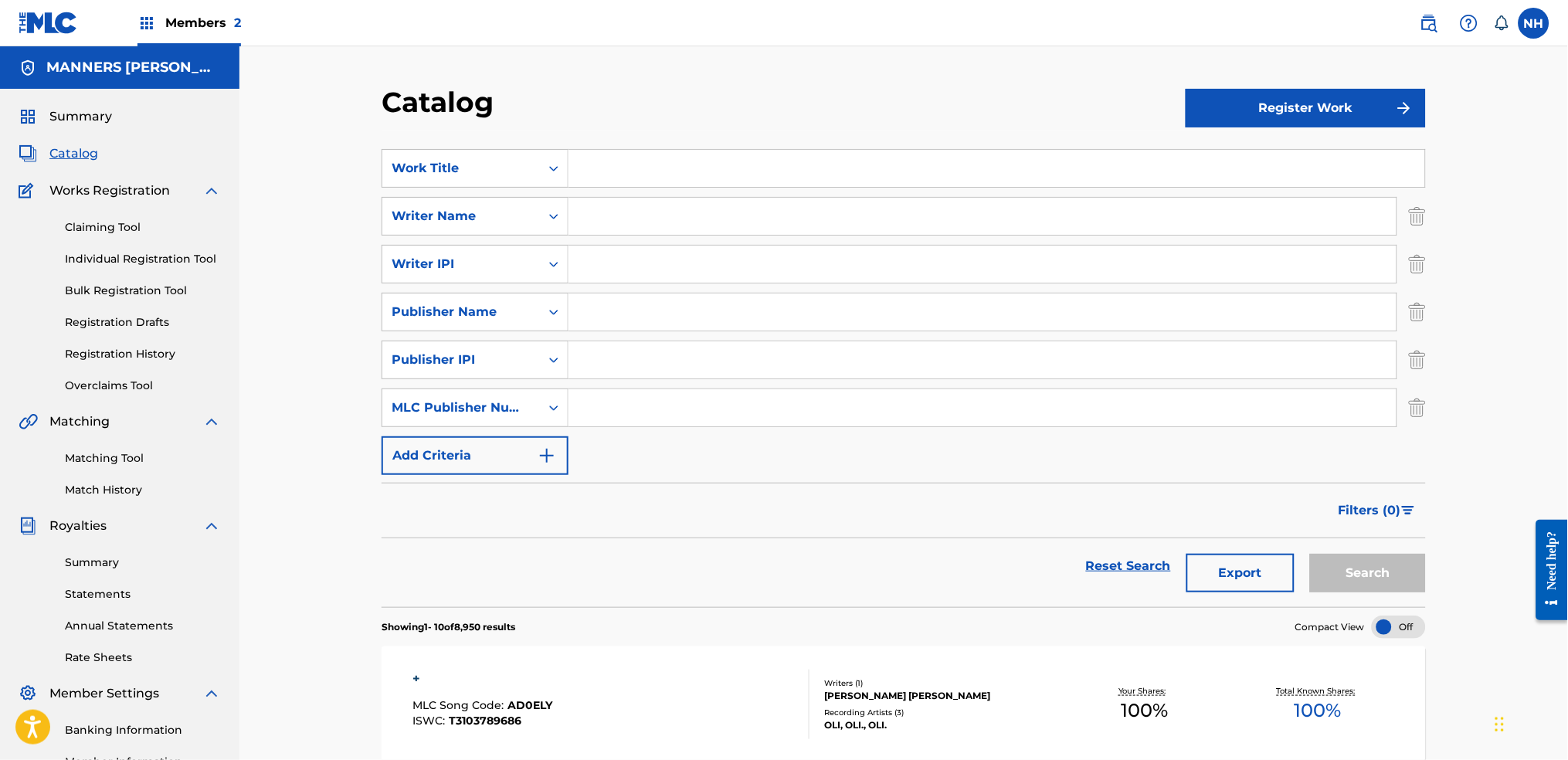
click at [552, 430] on div "SearchWithCriteria9ec14b24-8d41-448f-91d7-684e70d3c5ac Work Title SearchWithCri…" at bounding box center [904, 312] width 1044 height 326
click at [557, 450] on button "Add Criteria" at bounding box center [475, 456] width 187 height 39
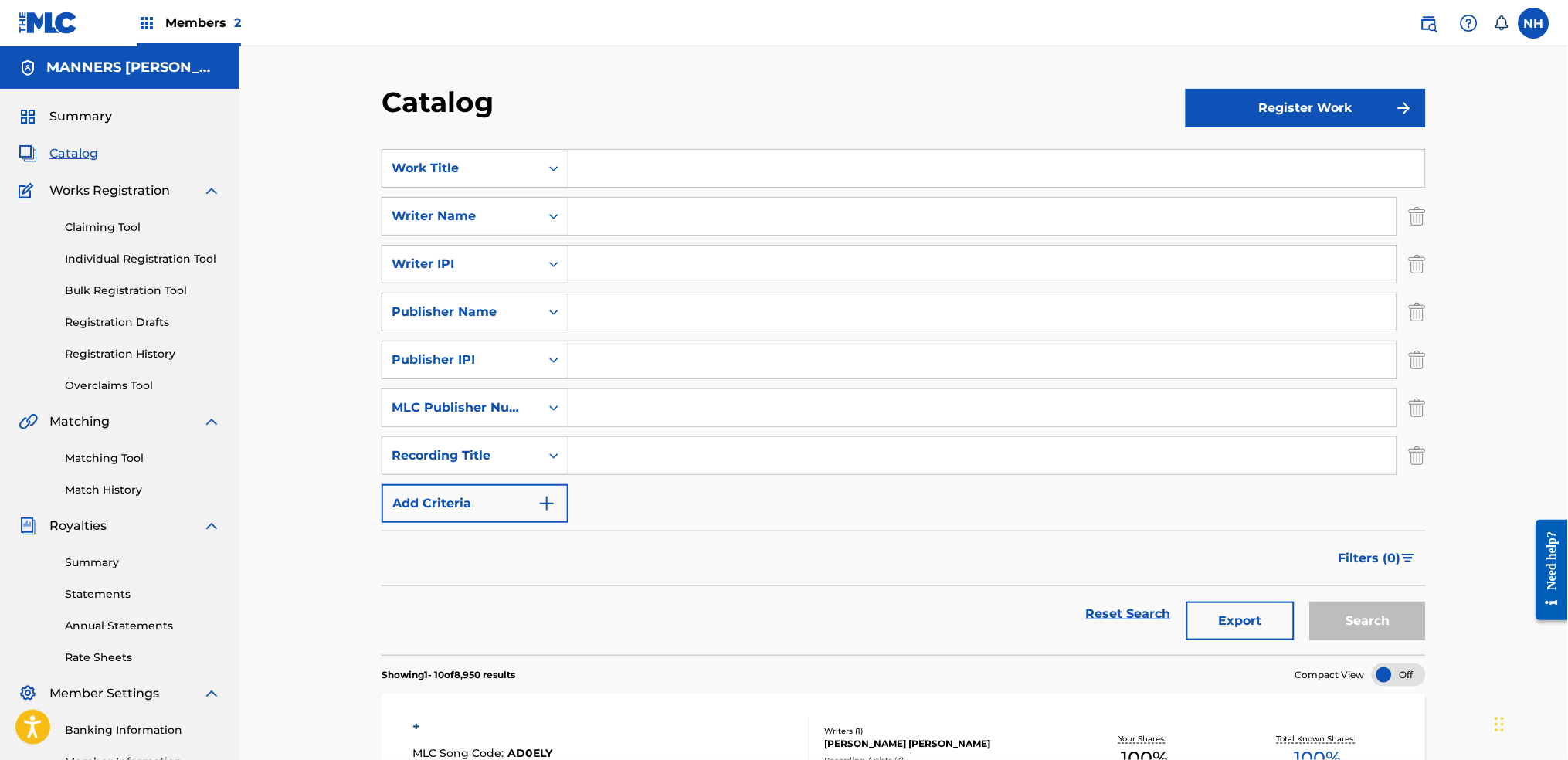
click at [668, 477] on div "SearchWithCriteria9ec14b24-8d41-448f-91d7-684e70d3c5ac Work Title SearchWithCri…" at bounding box center [904, 336] width 1044 height 374
click at [669, 448] on input "Search Form" at bounding box center [983, 455] width 828 height 37
click at [516, 506] on button "Add Criteria" at bounding box center [475, 503] width 187 height 39
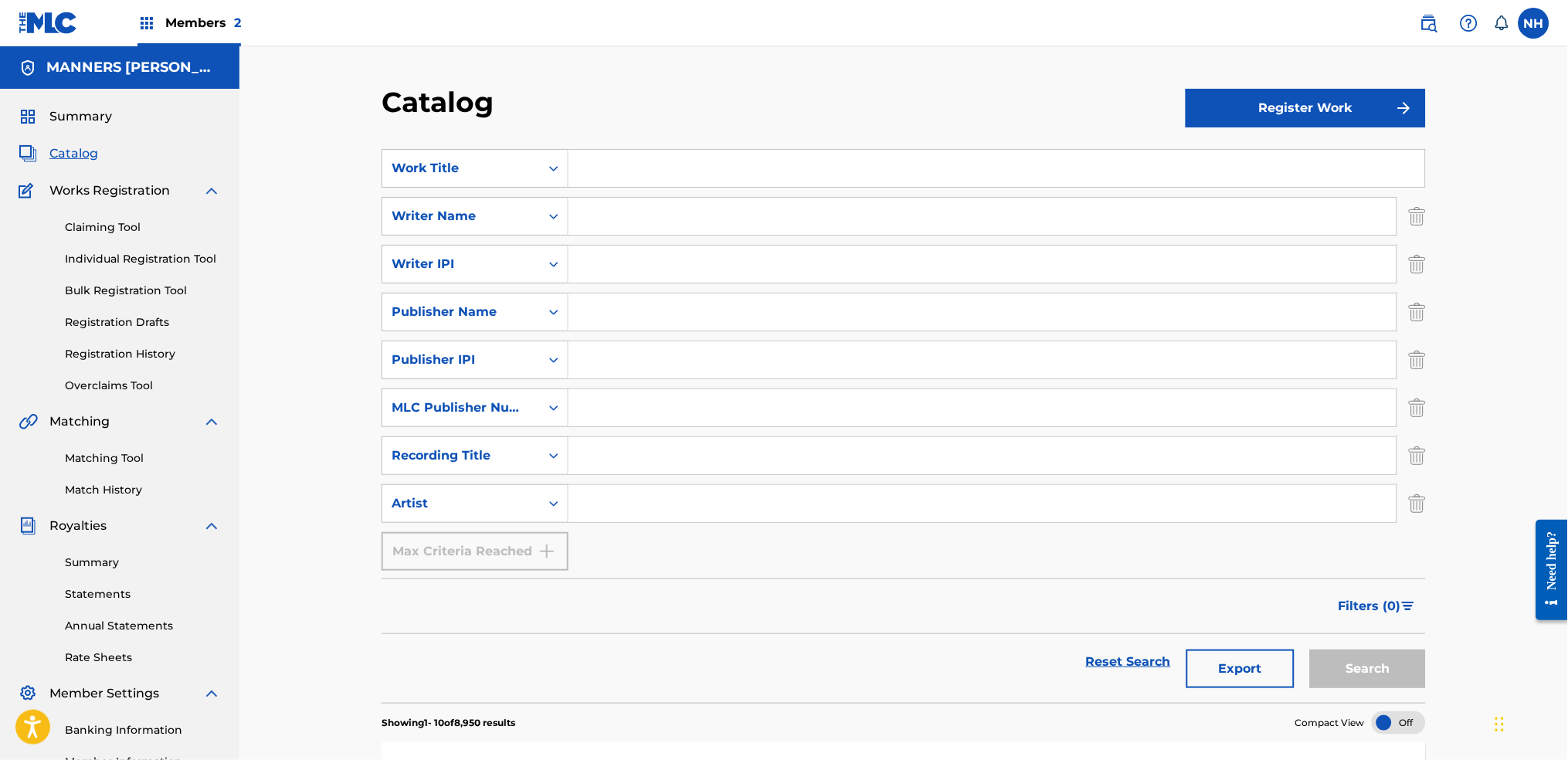
click at [671, 534] on div "SearchWithCriteria9ec14b24-8d41-448f-91d7-684e70d3c5ac Work Title SearchWithCri…" at bounding box center [904, 360] width 1044 height 422
click at [684, 517] on input "Search Form" at bounding box center [983, 503] width 828 height 37
paste input "[PERSON_NAME]"
type input "[PERSON_NAME]"
click at [1294, 675] on button "Export" at bounding box center [1241, 669] width 108 height 39
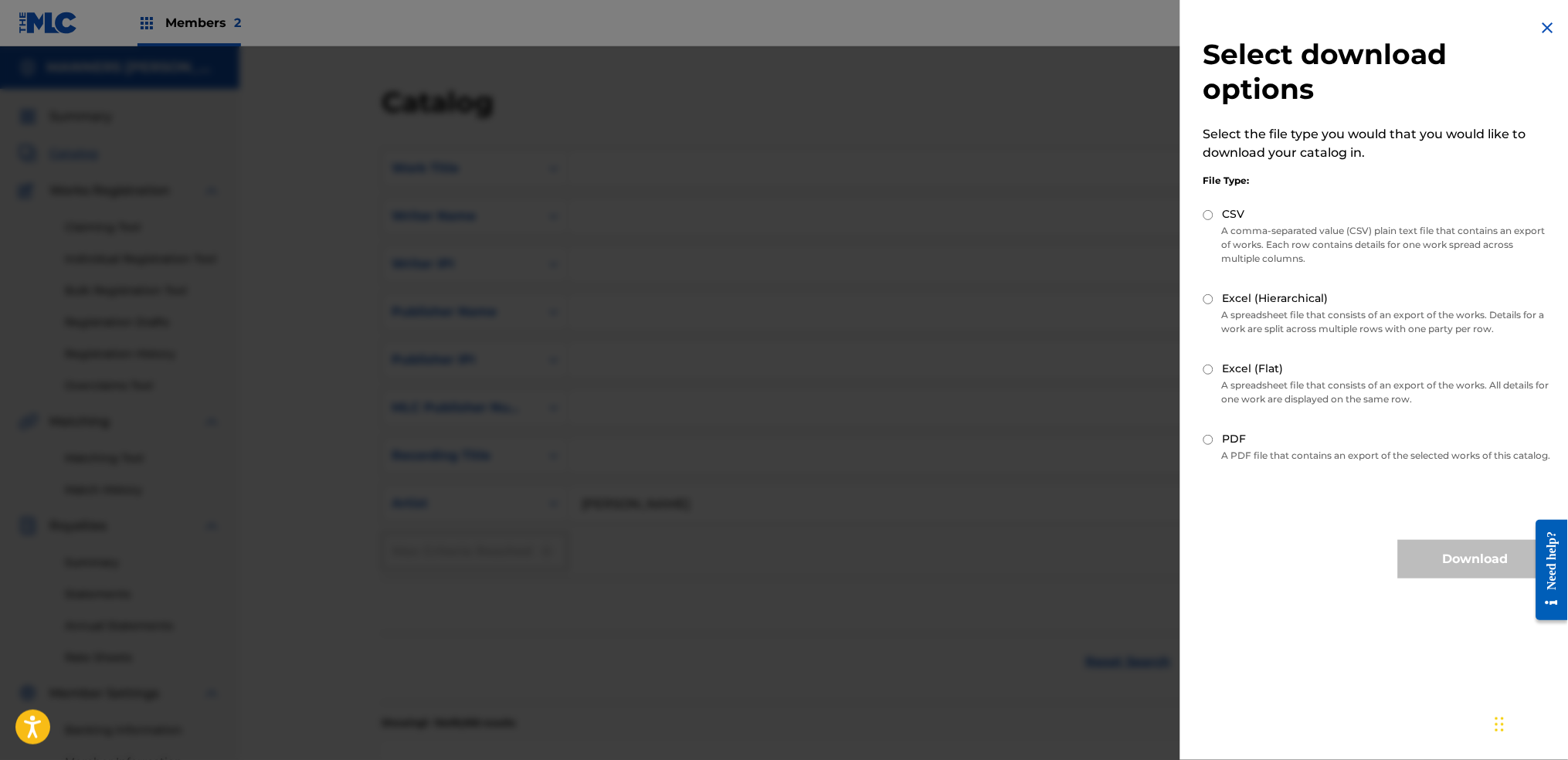
click at [1538, 42] on h2 "Select download options" at bounding box center [1378, 71] width 349 height 70
click at [1539, 34] on img at bounding box center [1548, 28] width 19 height 19
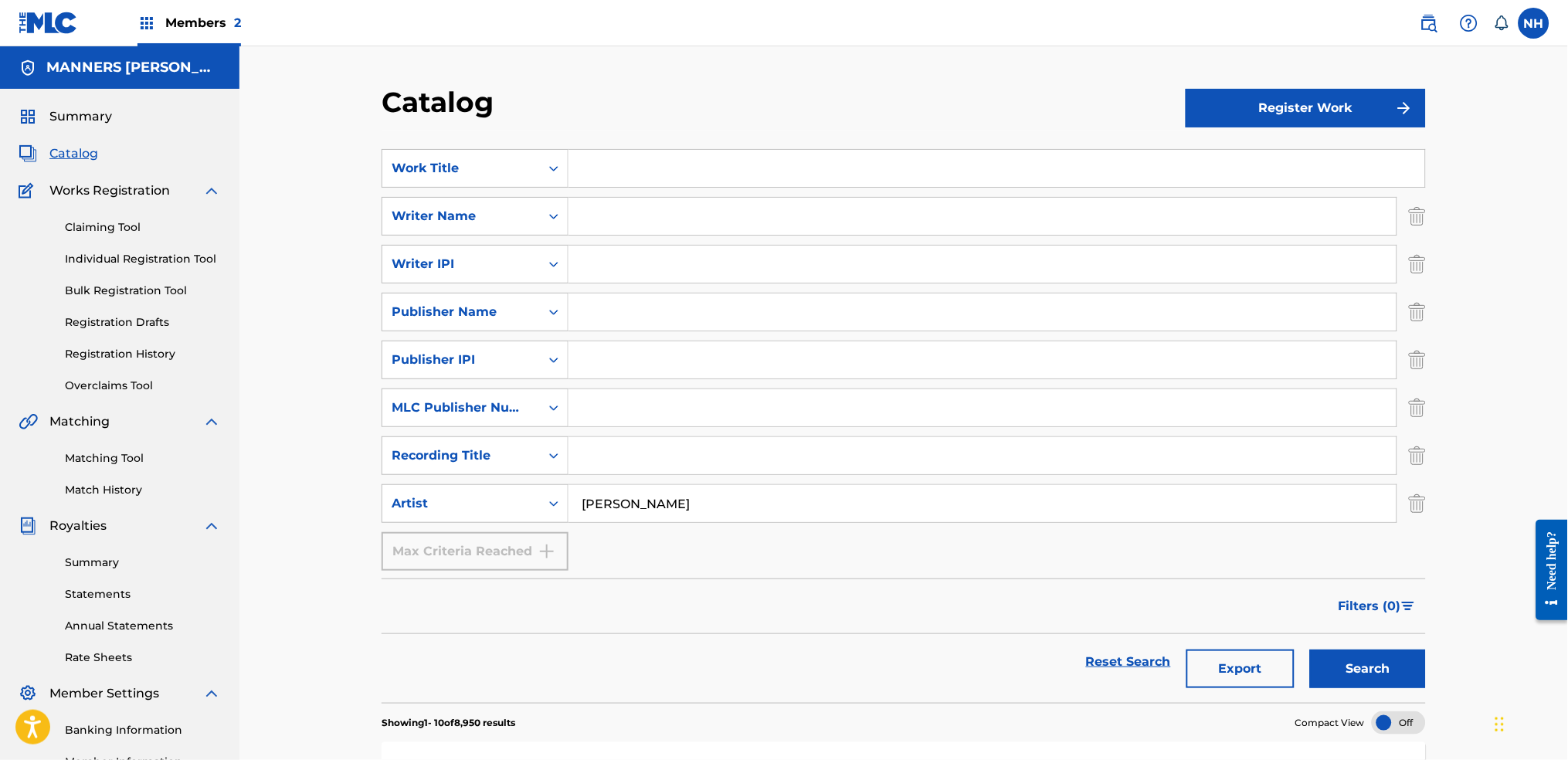
click at [1364, 680] on button "Search" at bounding box center [1367, 669] width 116 height 39
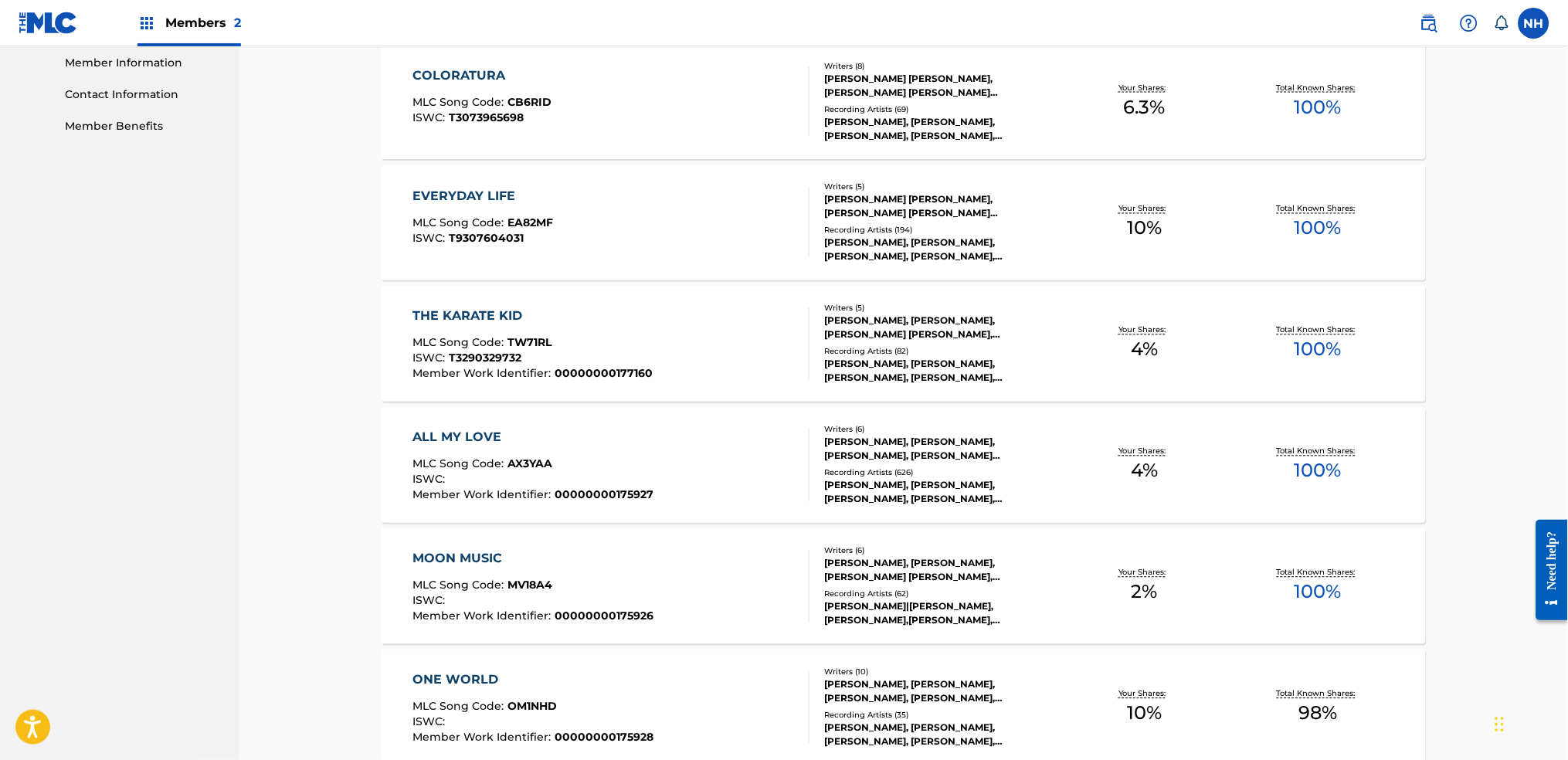
scroll to position [784, 0]
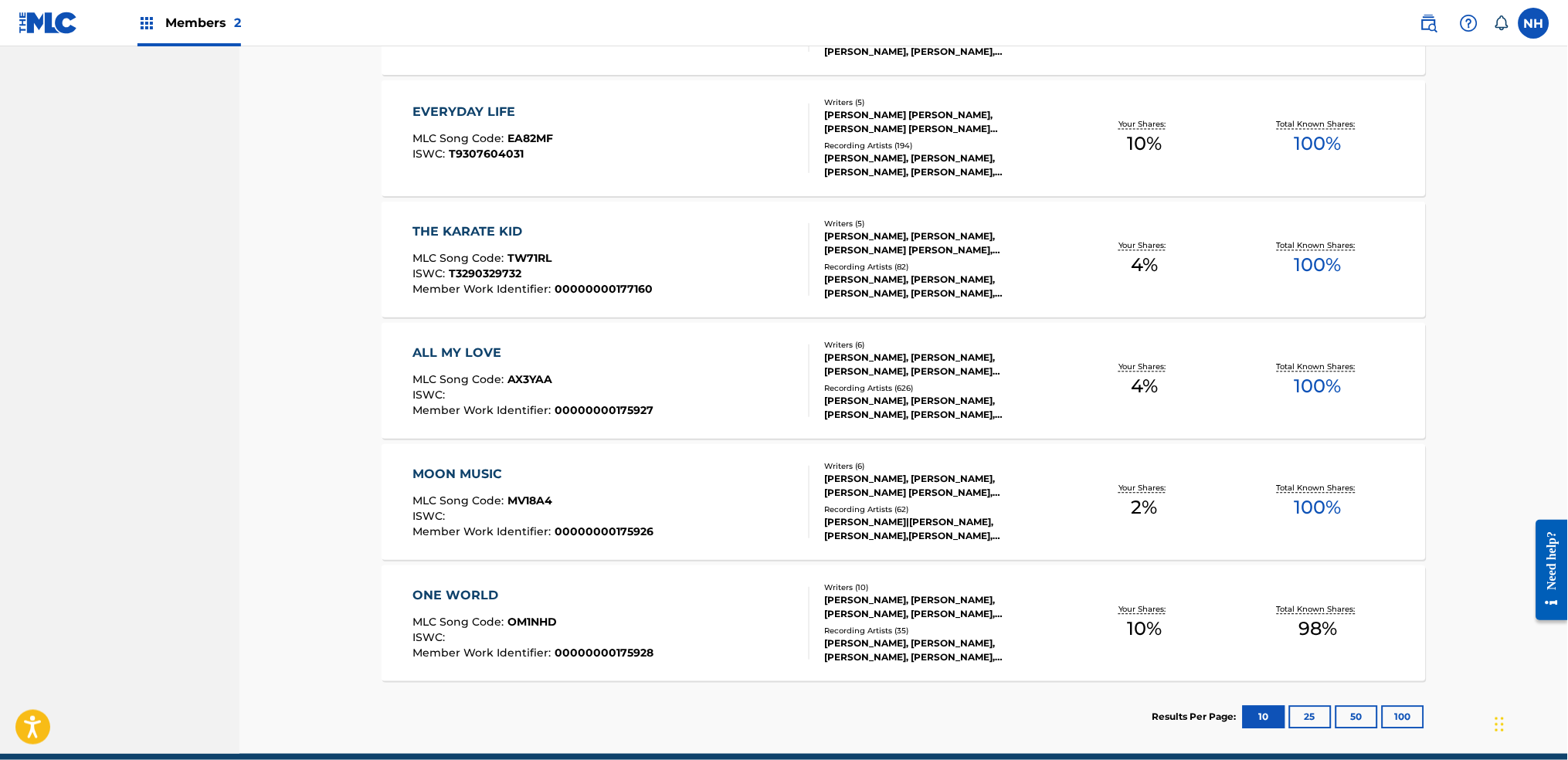
click at [675, 543] on div "MOON MUSIC MLC Song Code : MV18A4 ISWC : Member Work Identifier : 0000000017592…" at bounding box center [904, 502] width 1044 height 116
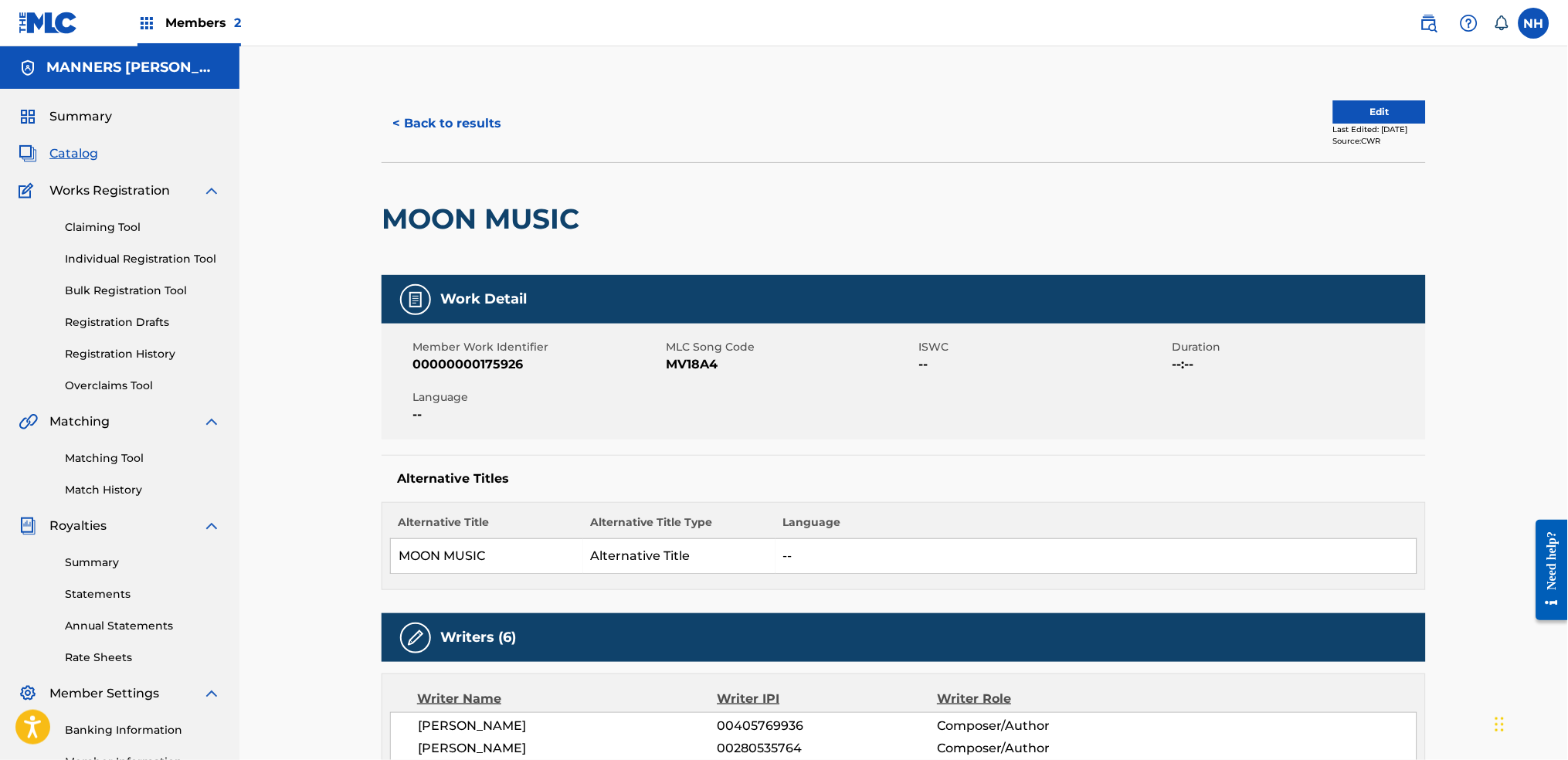
click at [405, 128] on button "< Back to results" at bounding box center [447, 123] width 130 height 39
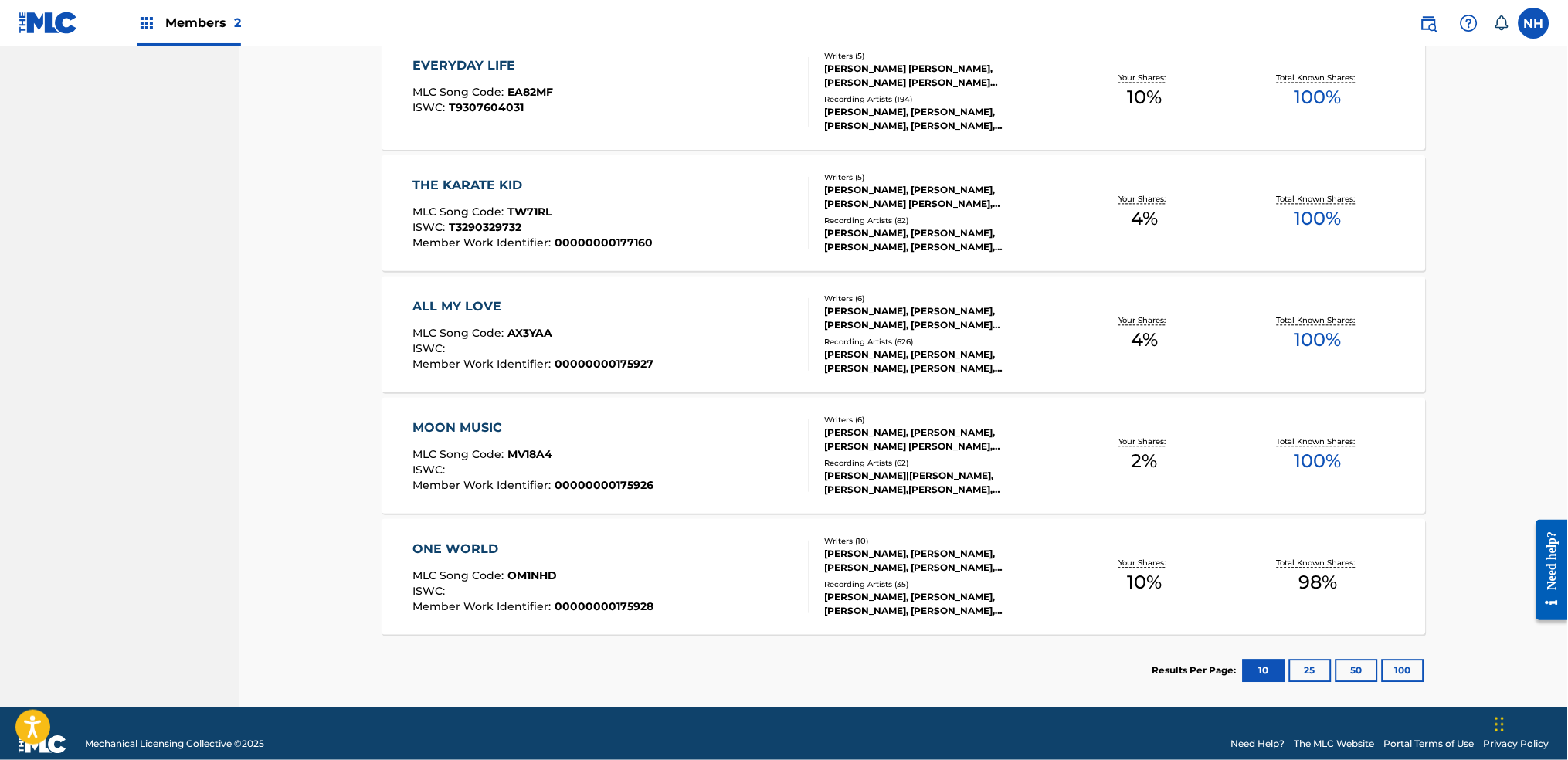
scroll to position [851, 0]
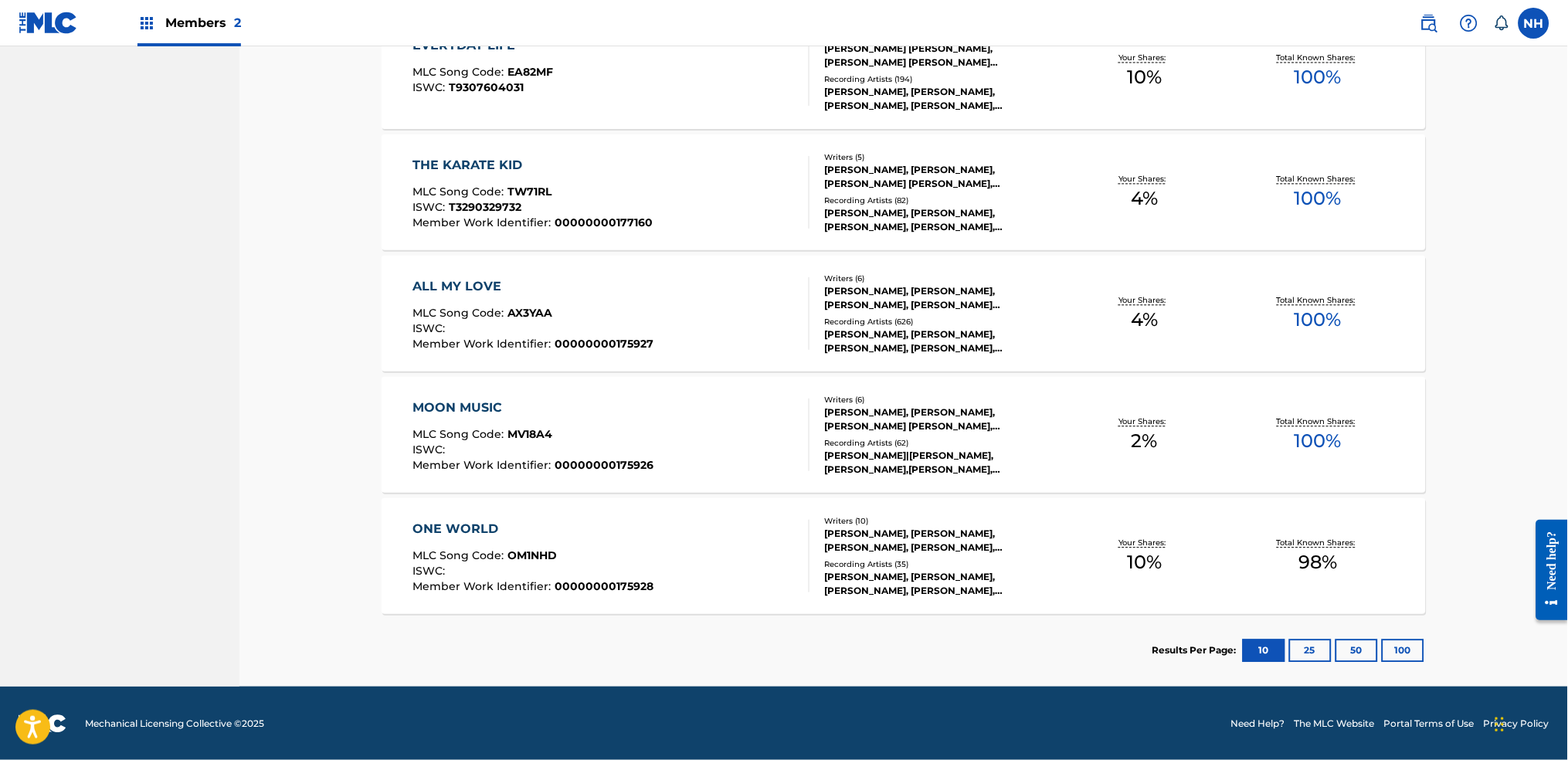
click at [564, 544] on div "ONE WORLD MLC Song Code : OM1NHD ISWC : Member Work Identifier : 00000000175928" at bounding box center [534, 556] width 241 height 73
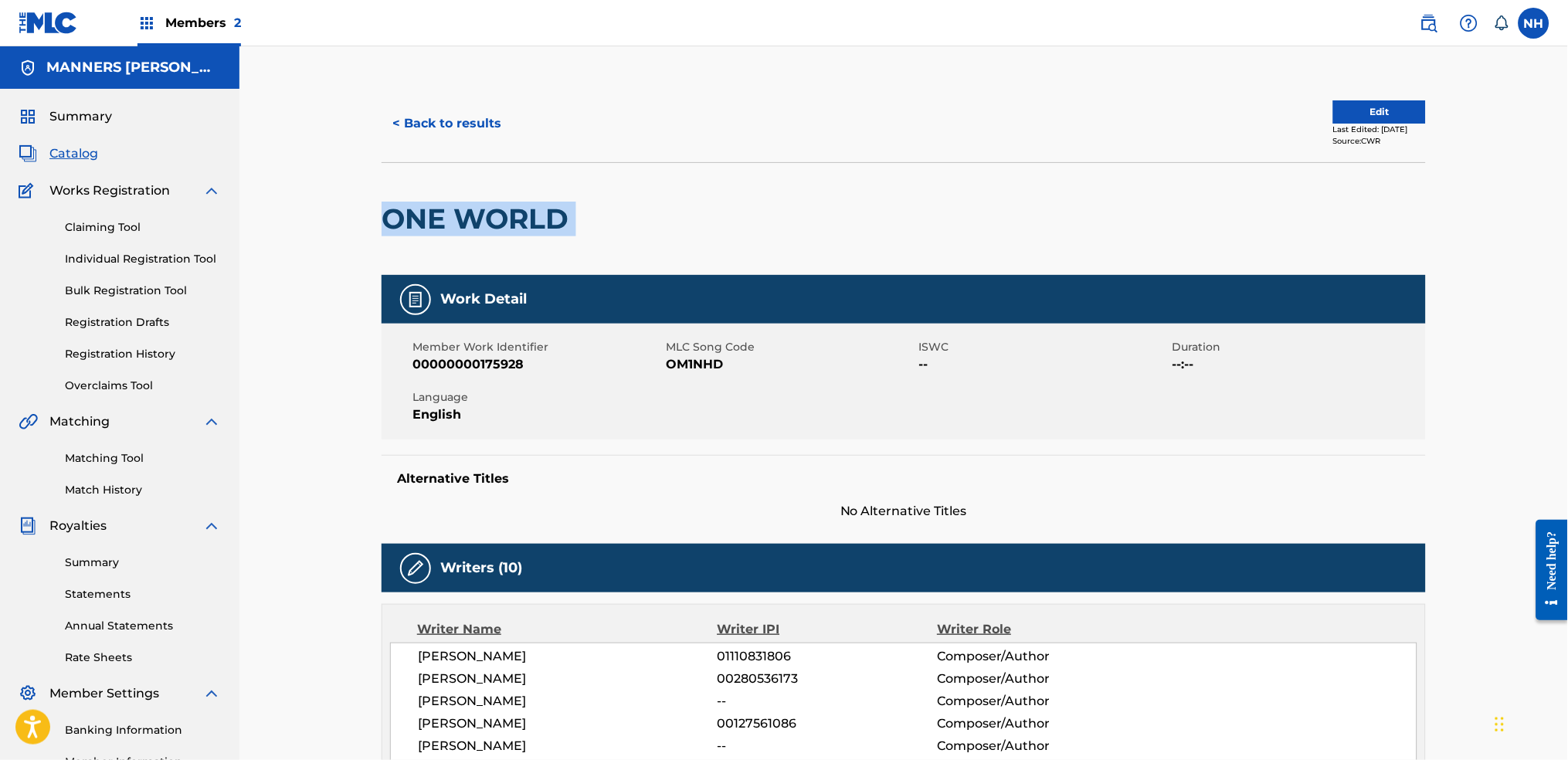
drag, startPoint x: 581, startPoint y: 222, endPoint x: 386, endPoint y: 216, distance: 195.1
click at [386, 216] on div "ONE WORLD" at bounding box center [904, 219] width 1044 height 113
copy div "ONE WORLD"
click at [1352, 121] on button "Edit" at bounding box center [1379, 112] width 93 height 23
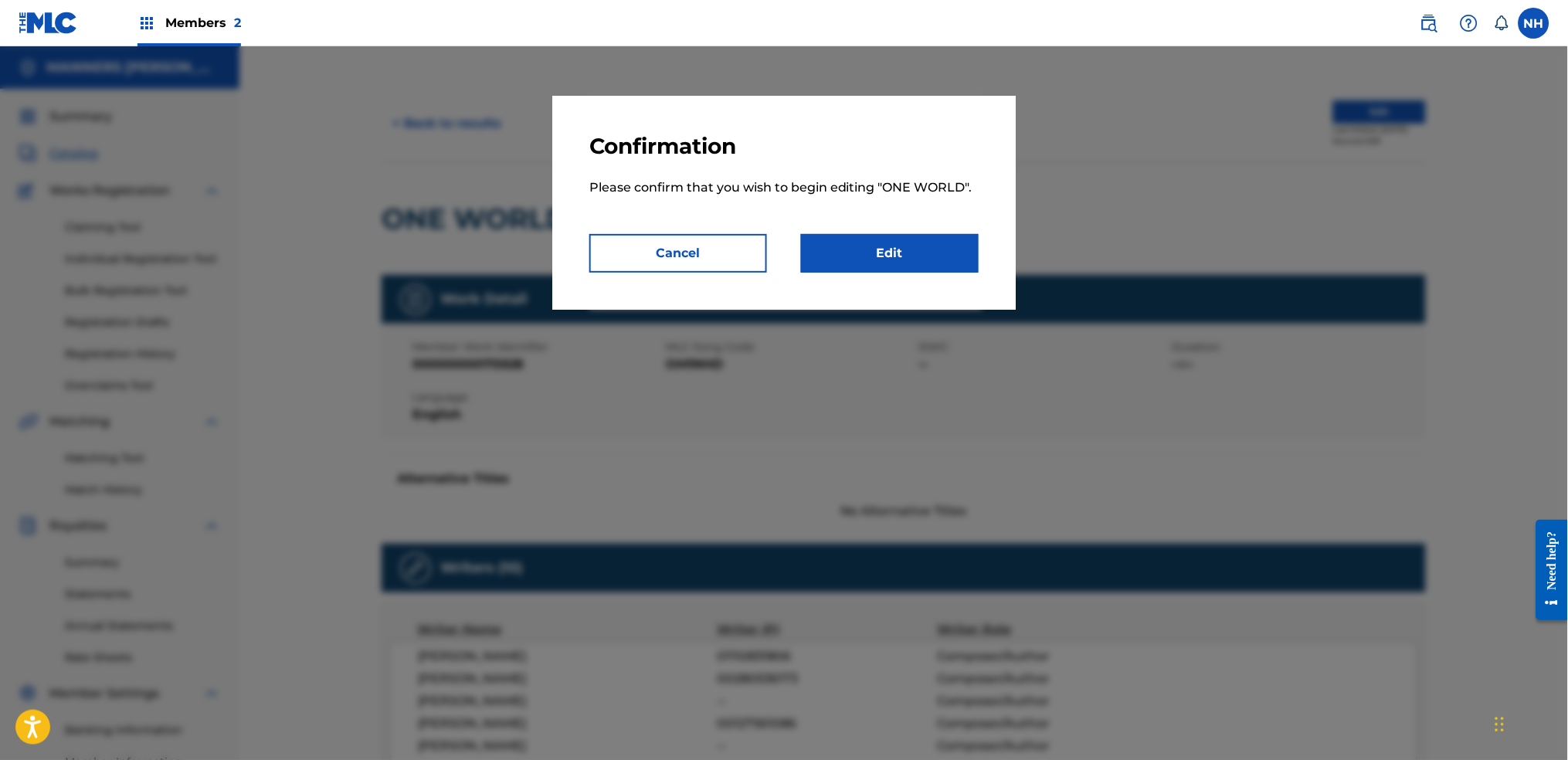
click at [845, 232] on p "Please confirm that you wish to begin editing " ONE WORLD "." at bounding box center [784, 197] width 389 height 74
click at [857, 261] on link "Edit" at bounding box center [889, 253] width 178 height 39
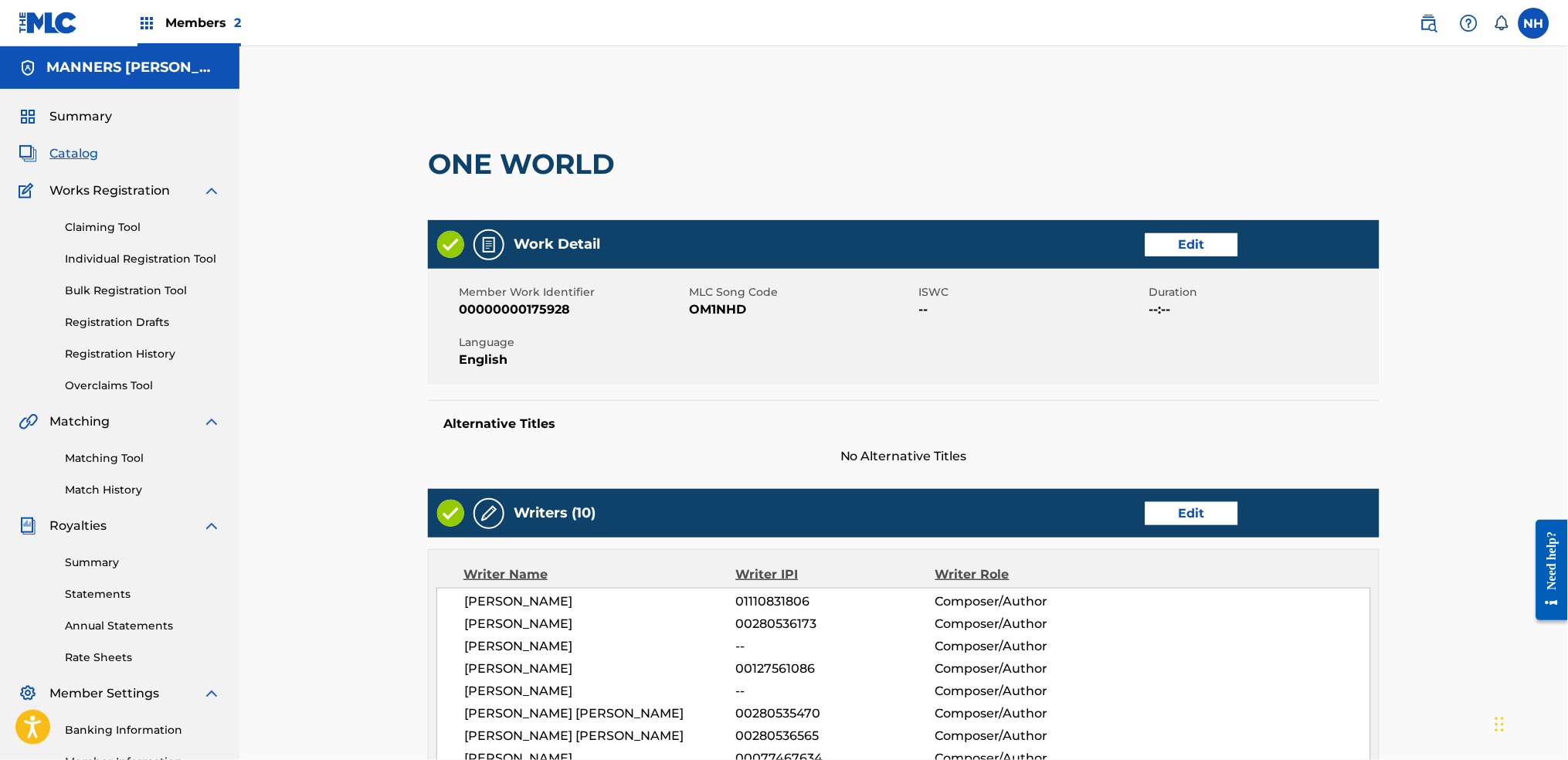
click at [1215, 236] on link "Edit" at bounding box center [1192, 245] width 93 height 23
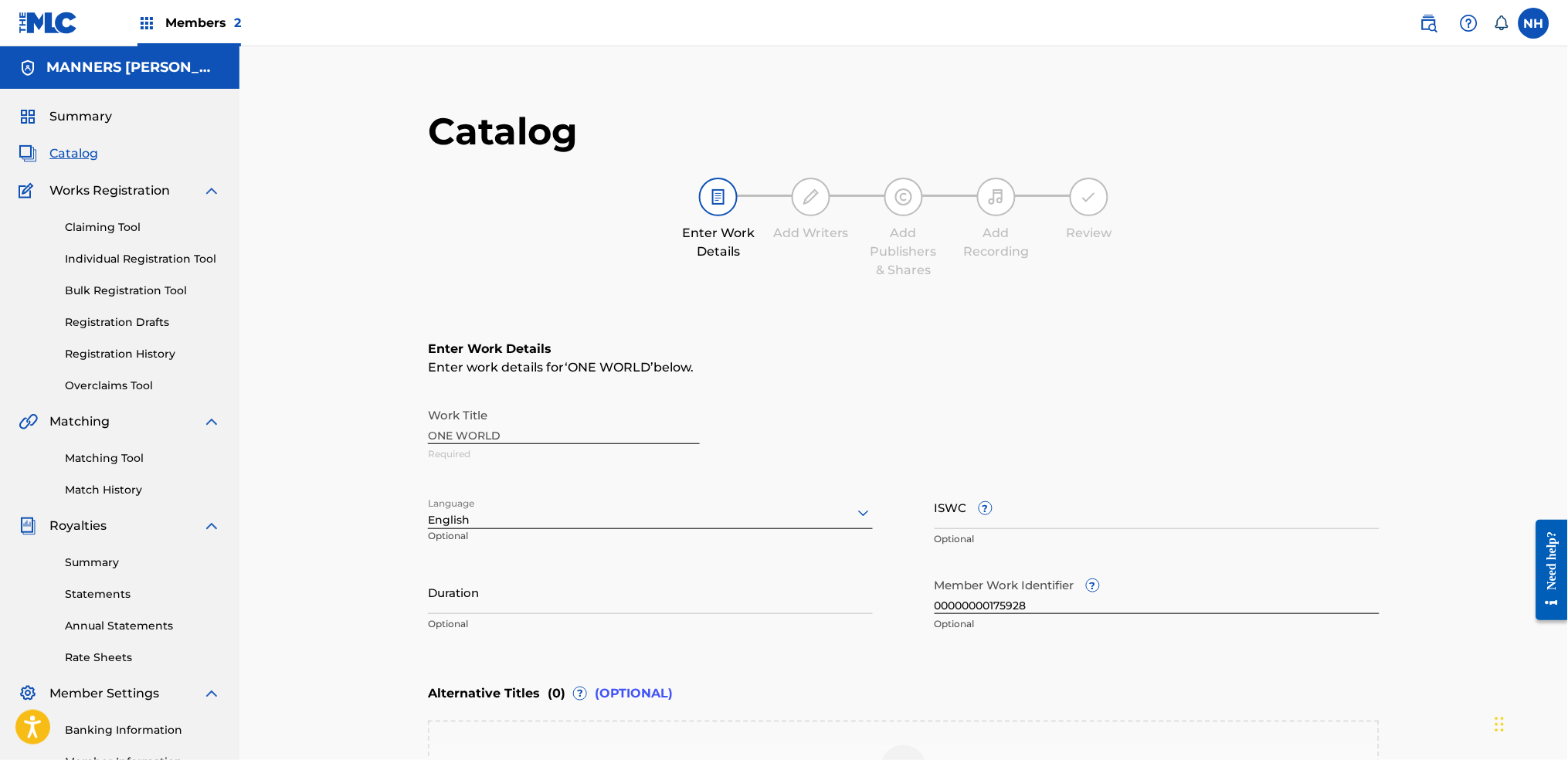
click at [1517, 457] on div "Catalog Enter Work Details Add Writers Add Publishers & Shares Add Recording Re…" at bounding box center [903, 499] width 1329 height 905
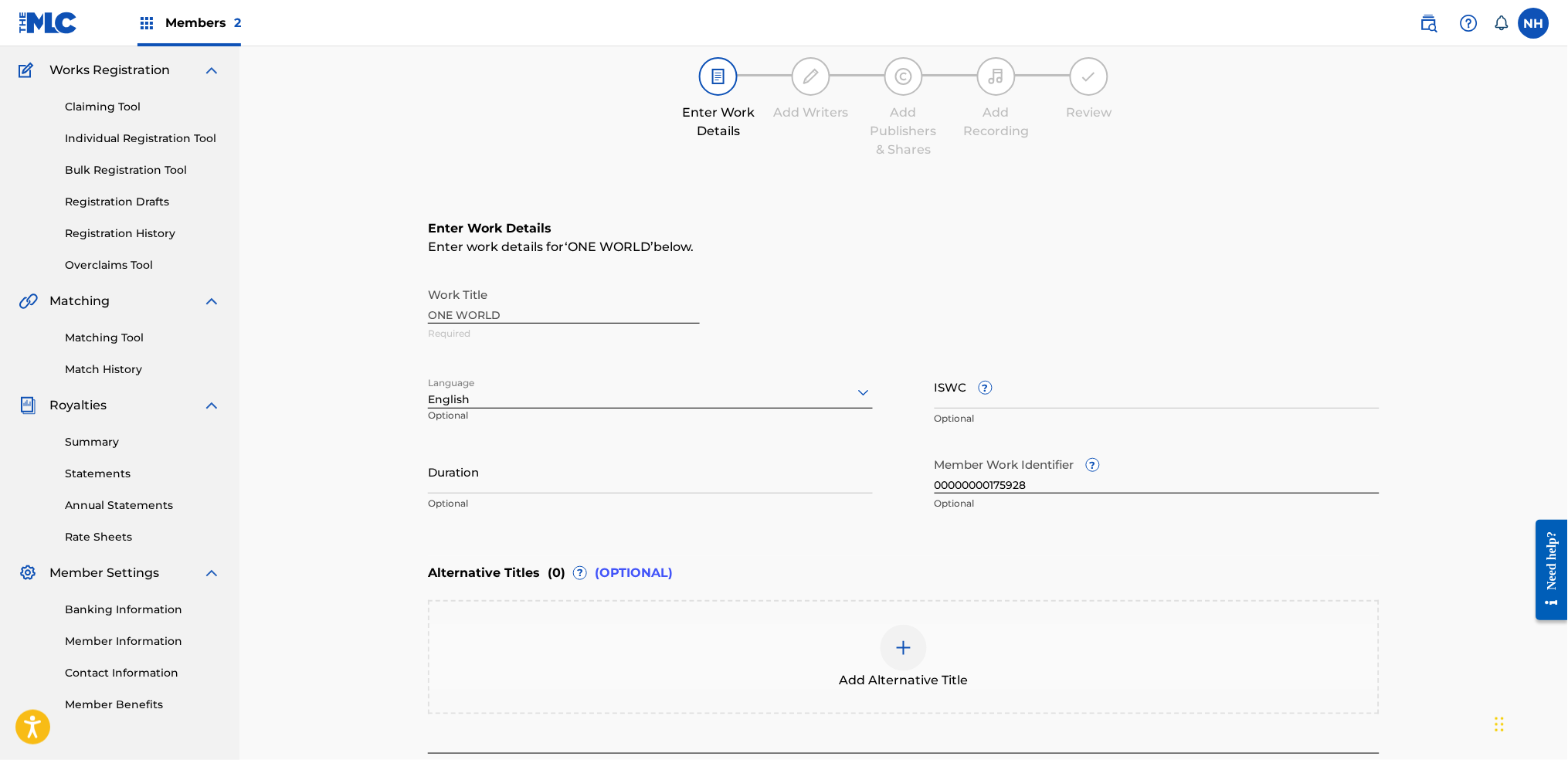
scroll to position [206, 0]
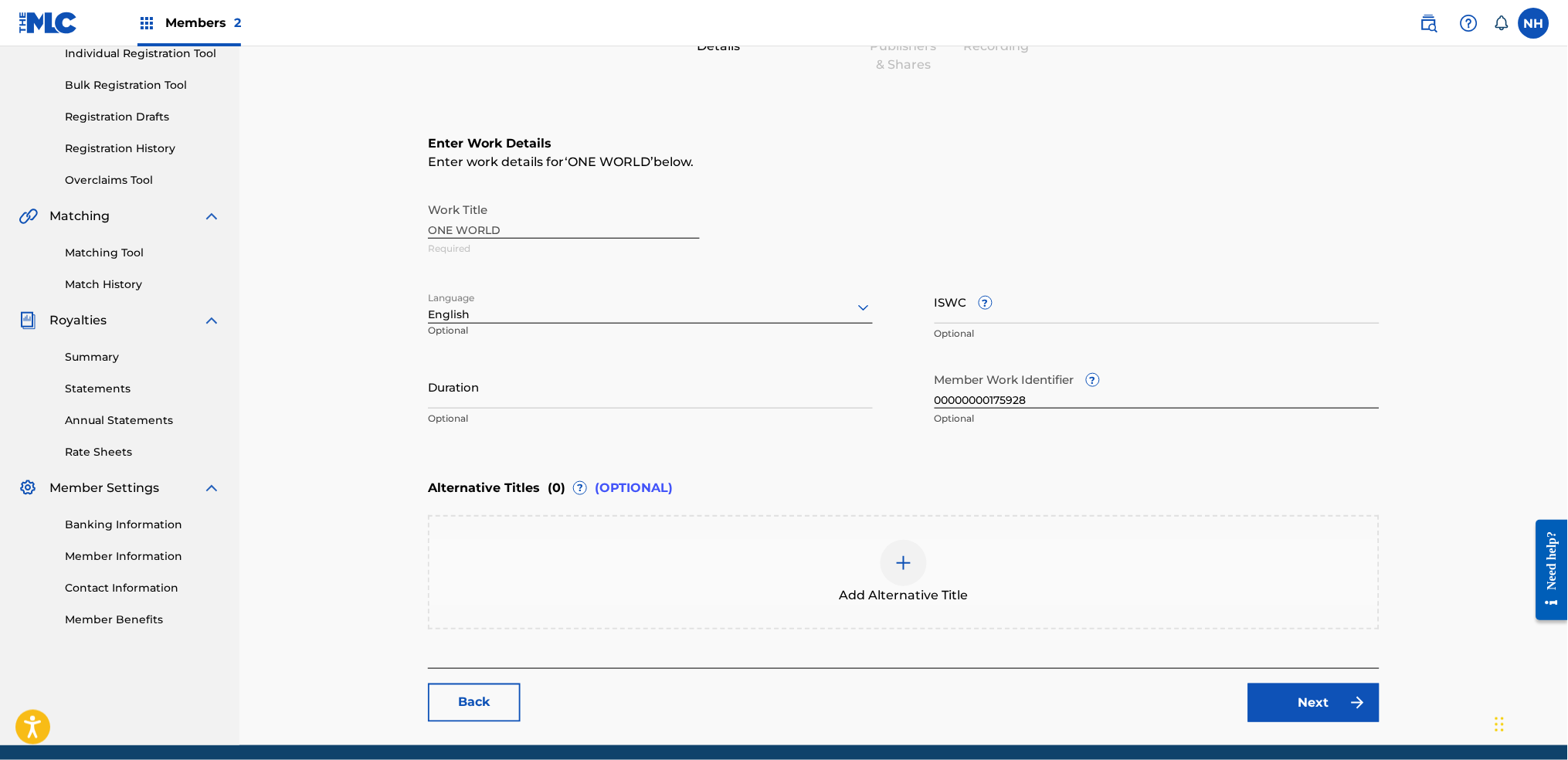
click at [1016, 295] on input "ISWC ?" at bounding box center [1157, 302] width 445 height 44
paste input "T-328.199.004-9"
click at [938, 308] on input "T-328.199.004-9" at bounding box center [1157, 302] width 445 height 44
click at [962, 308] on input "T328.199.004-9" at bounding box center [1157, 302] width 445 height 44
click at [979, 312] on input "T328199.004-9" at bounding box center [1157, 302] width 445 height 44
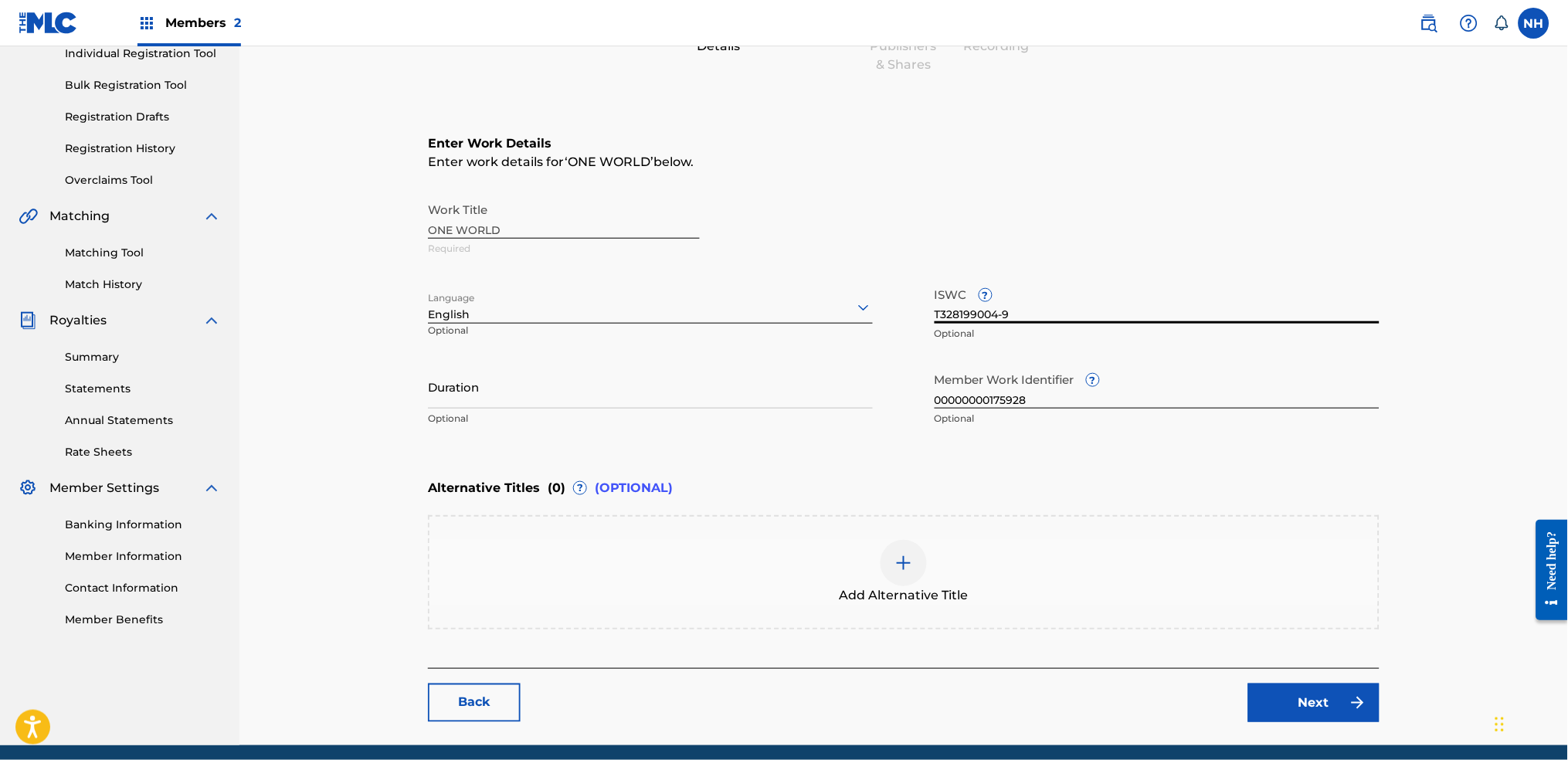
click at [1003, 309] on input "T328199004-9" at bounding box center [1157, 302] width 445 height 44
type input "T3281990049"
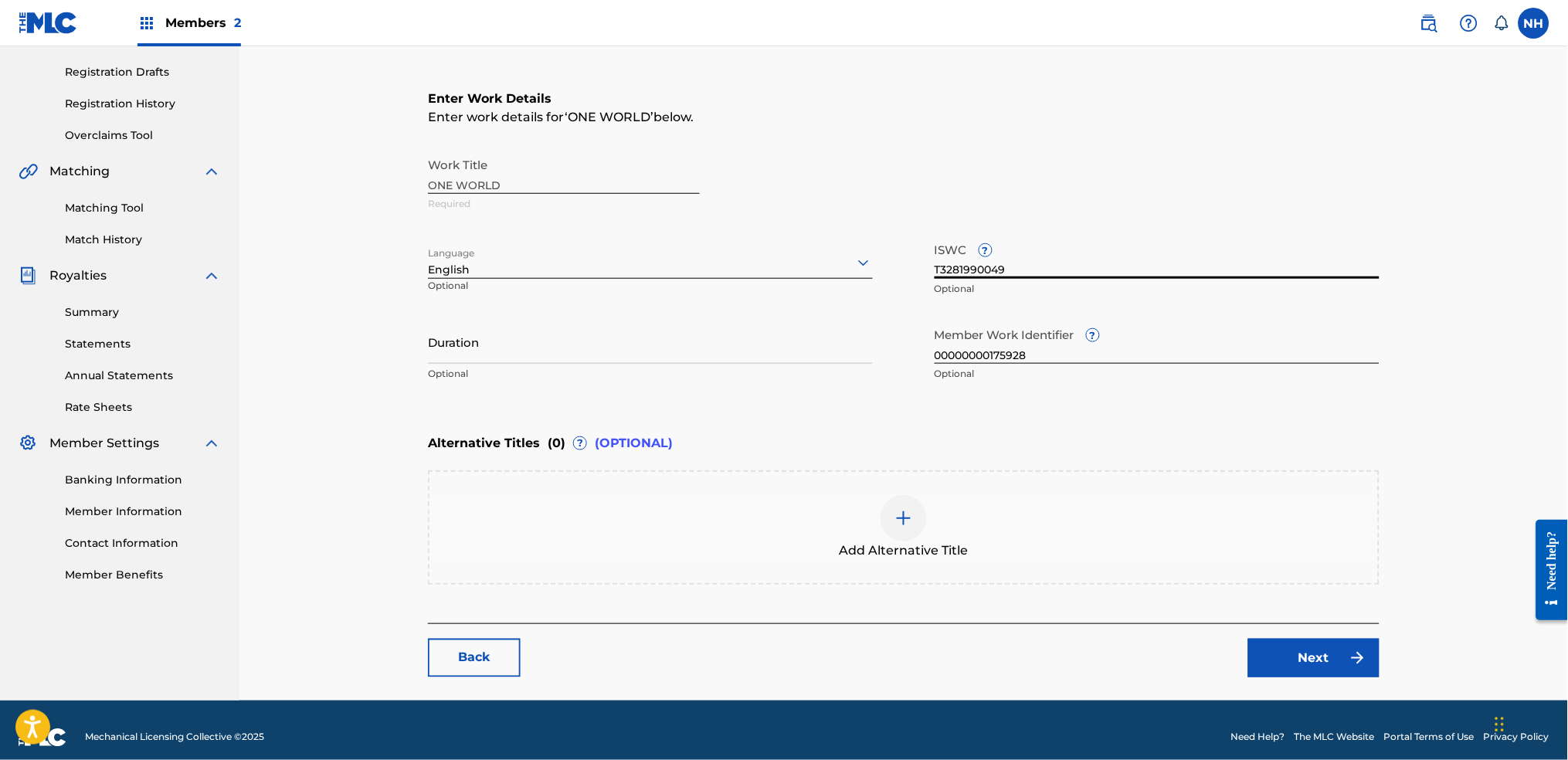
scroll to position [262, 0]
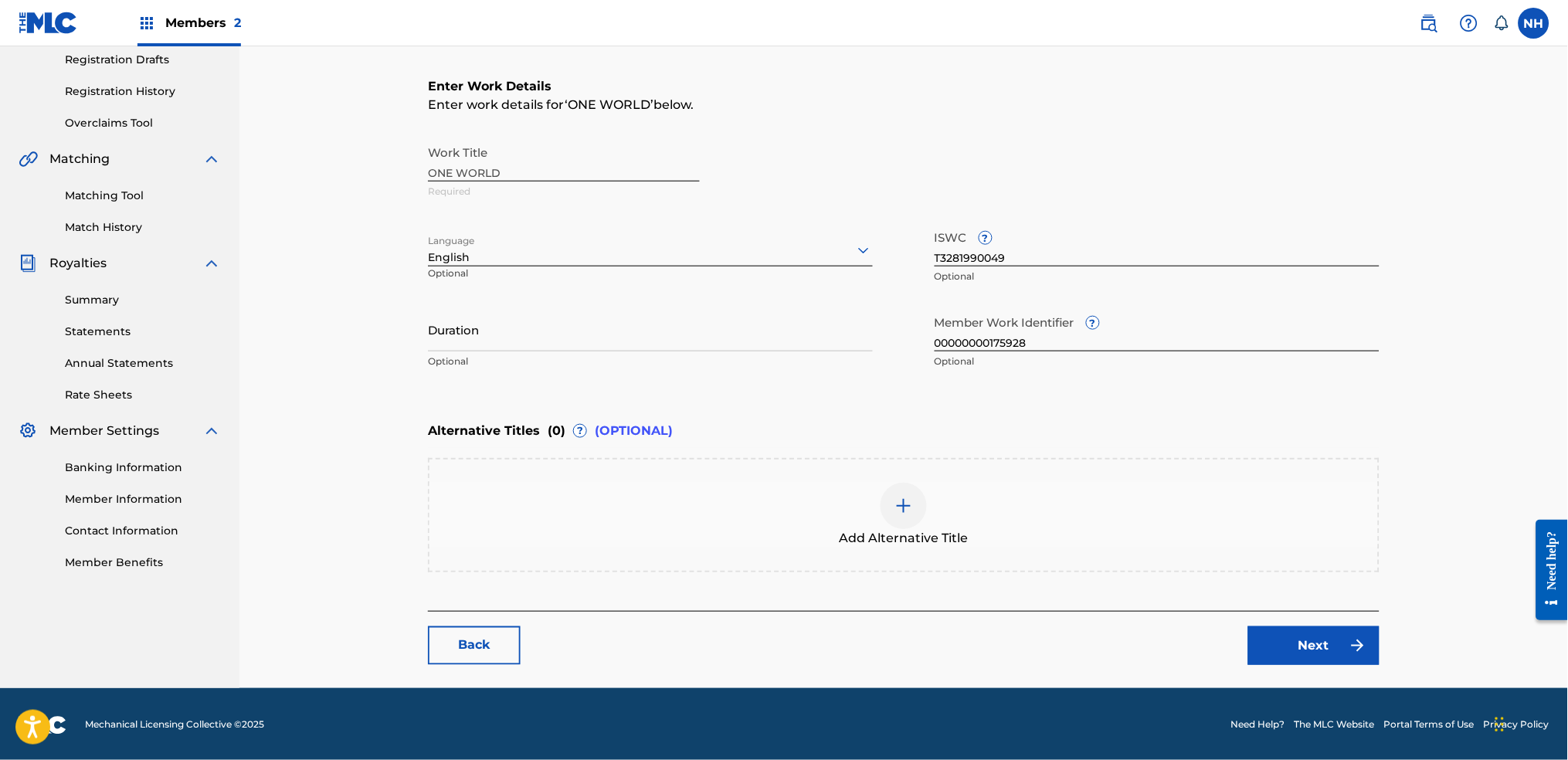
click at [1323, 637] on link "Next" at bounding box center [1314, 645] width 131 height 39
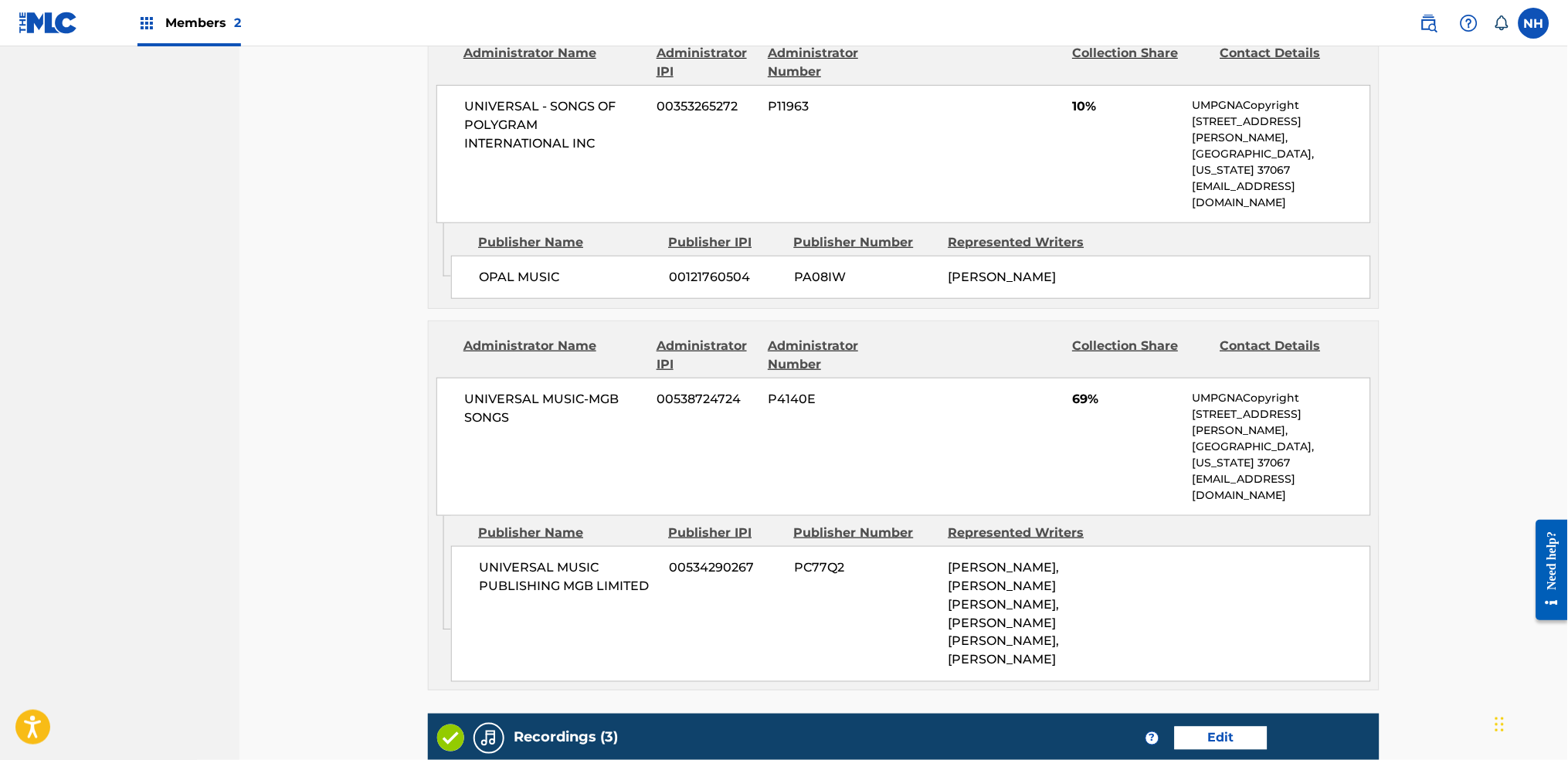
scroll to position [2062, 0]
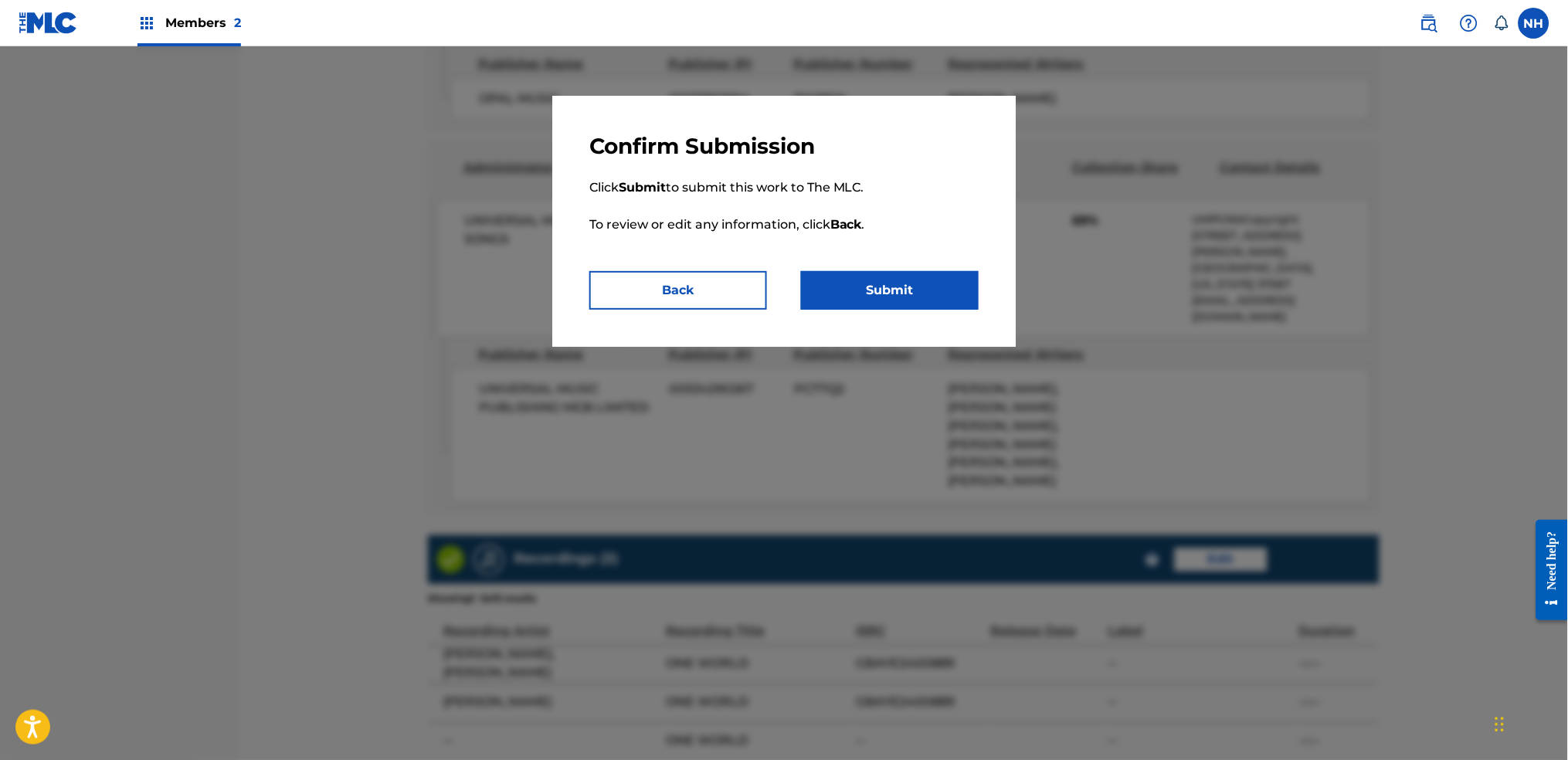
click at [839, 276] on button "Submit" at bounding box center [889, 290] width 178 height 39
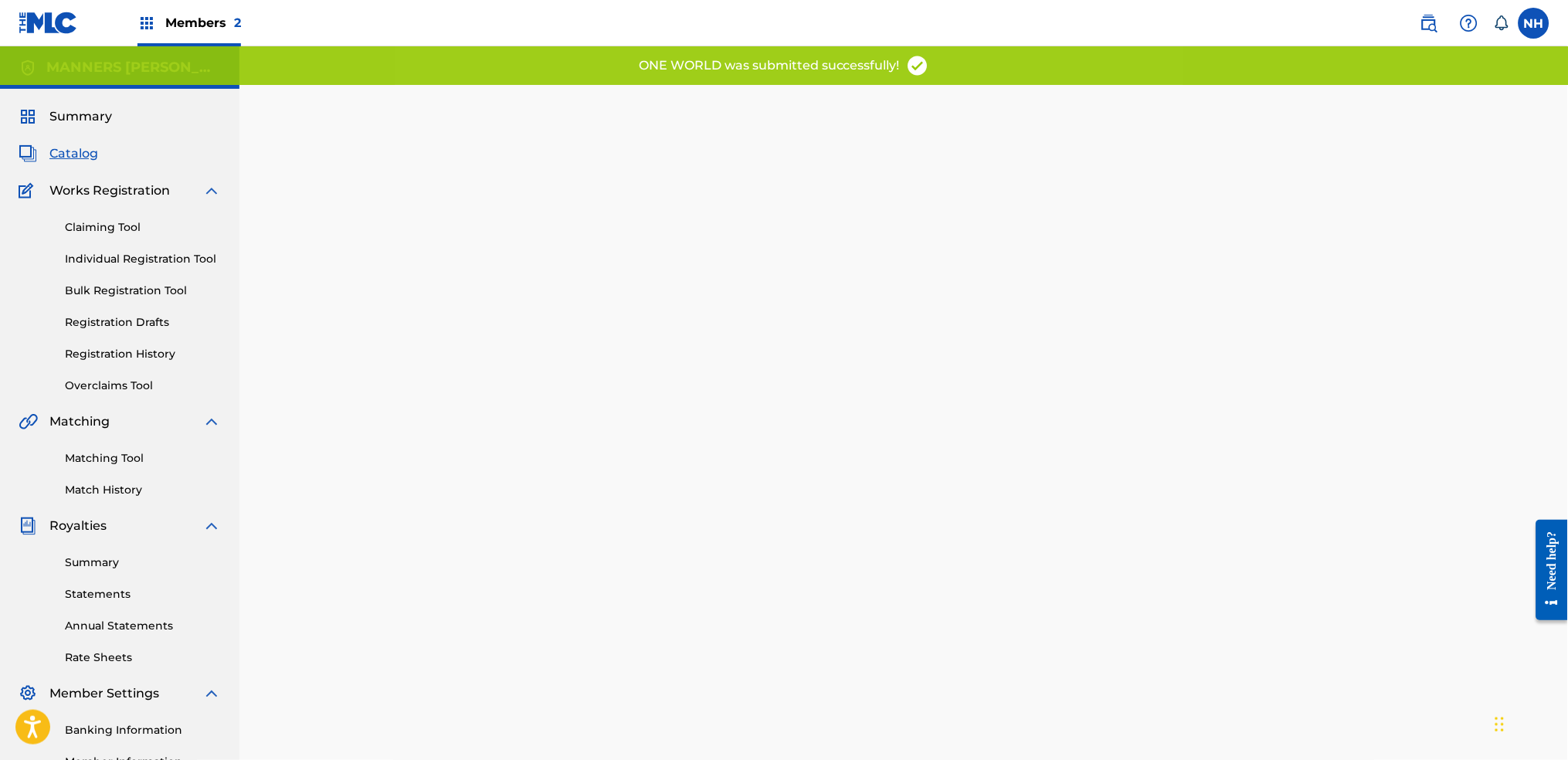
click at [98, 157] on div "Catalog" at bounding box center [120, 153] width 202 height 19
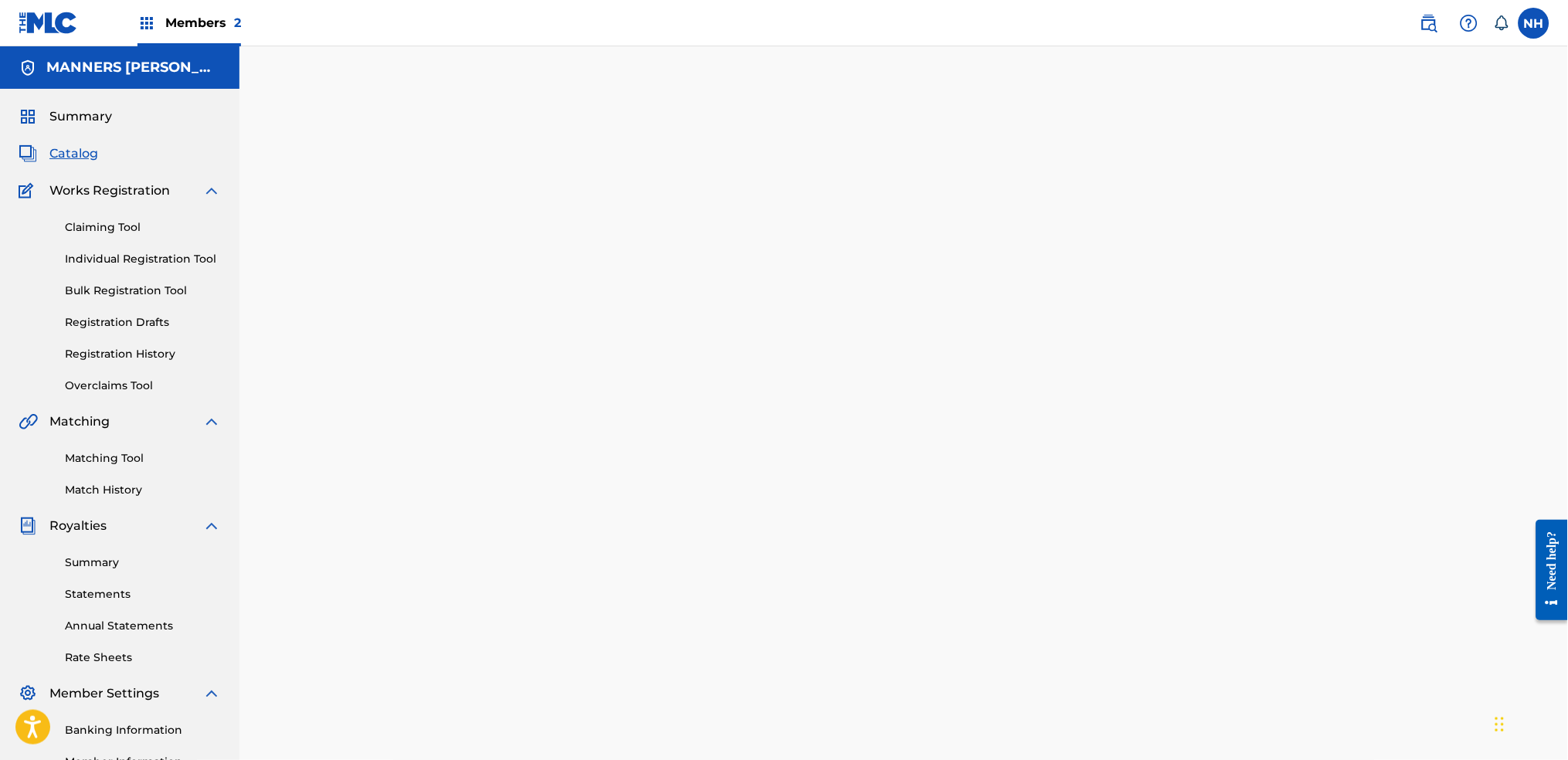
click at [91, 151] on span "Catalog" at bounding box center [73, 153] width 48 height 19
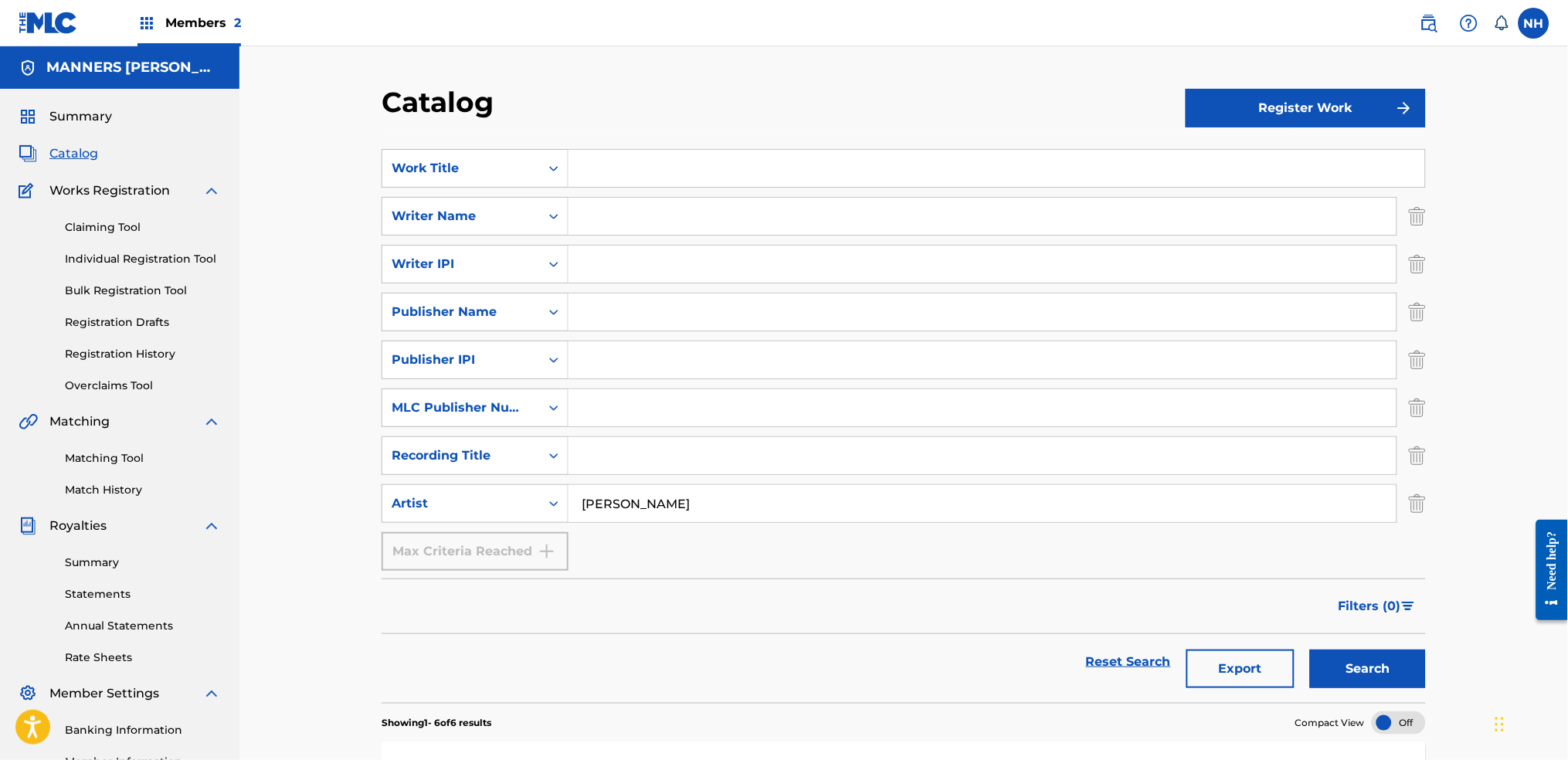
click at [1360, 683] on button "Search" at bounding box center [1367, 669] width 116 height 39
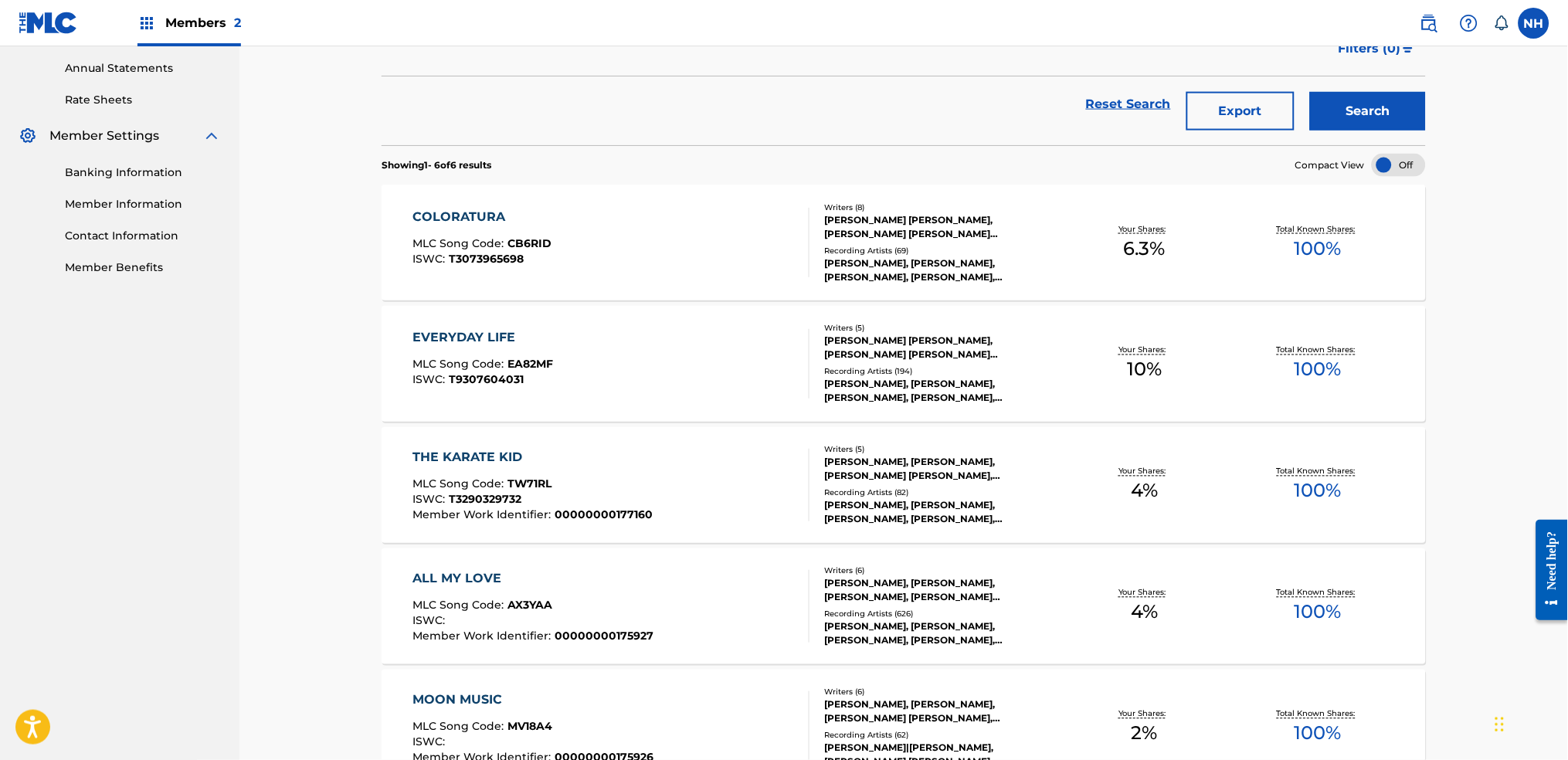
scroll to position [824, 0]
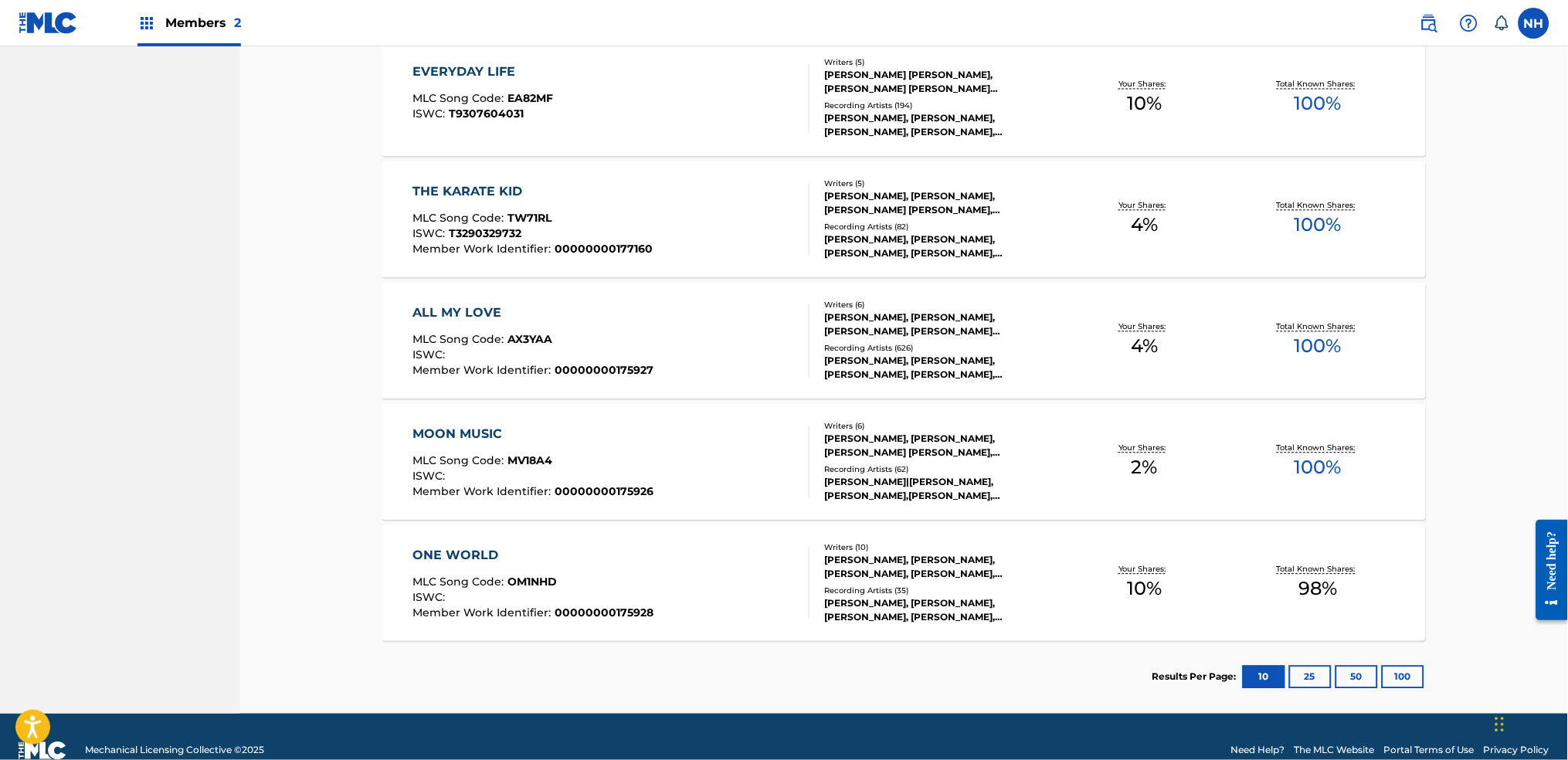
click at [706, 629] on div "ONE WORLD MLC Song Code : OM1NHD ISWC : Member Work Identifier : 00000000175928…" at bounding box center [904, 583] width 1044 height 116
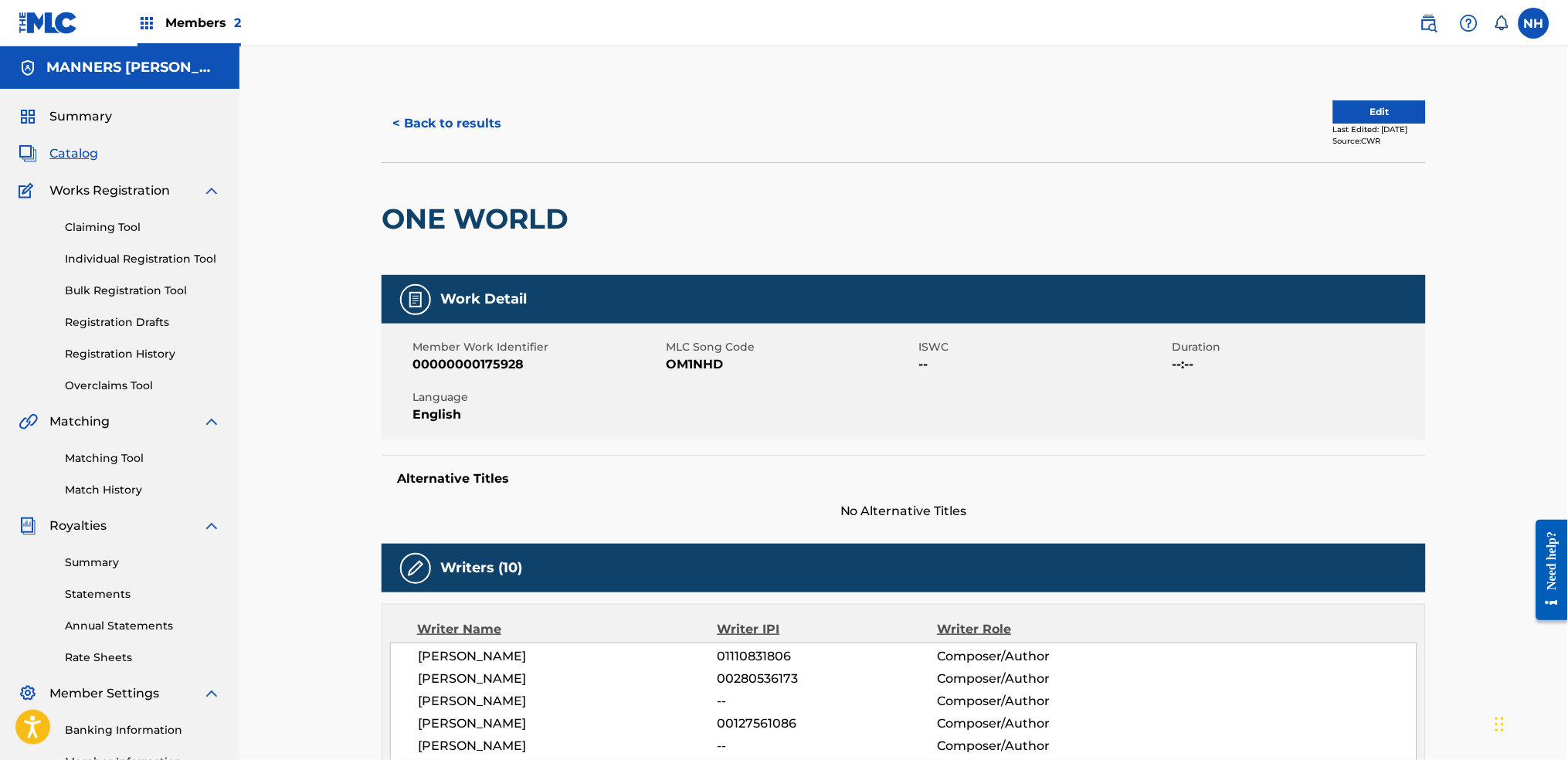
click at [425, 111] on button "< Back to results" at bounding box center [447, 123] width 130 height 39
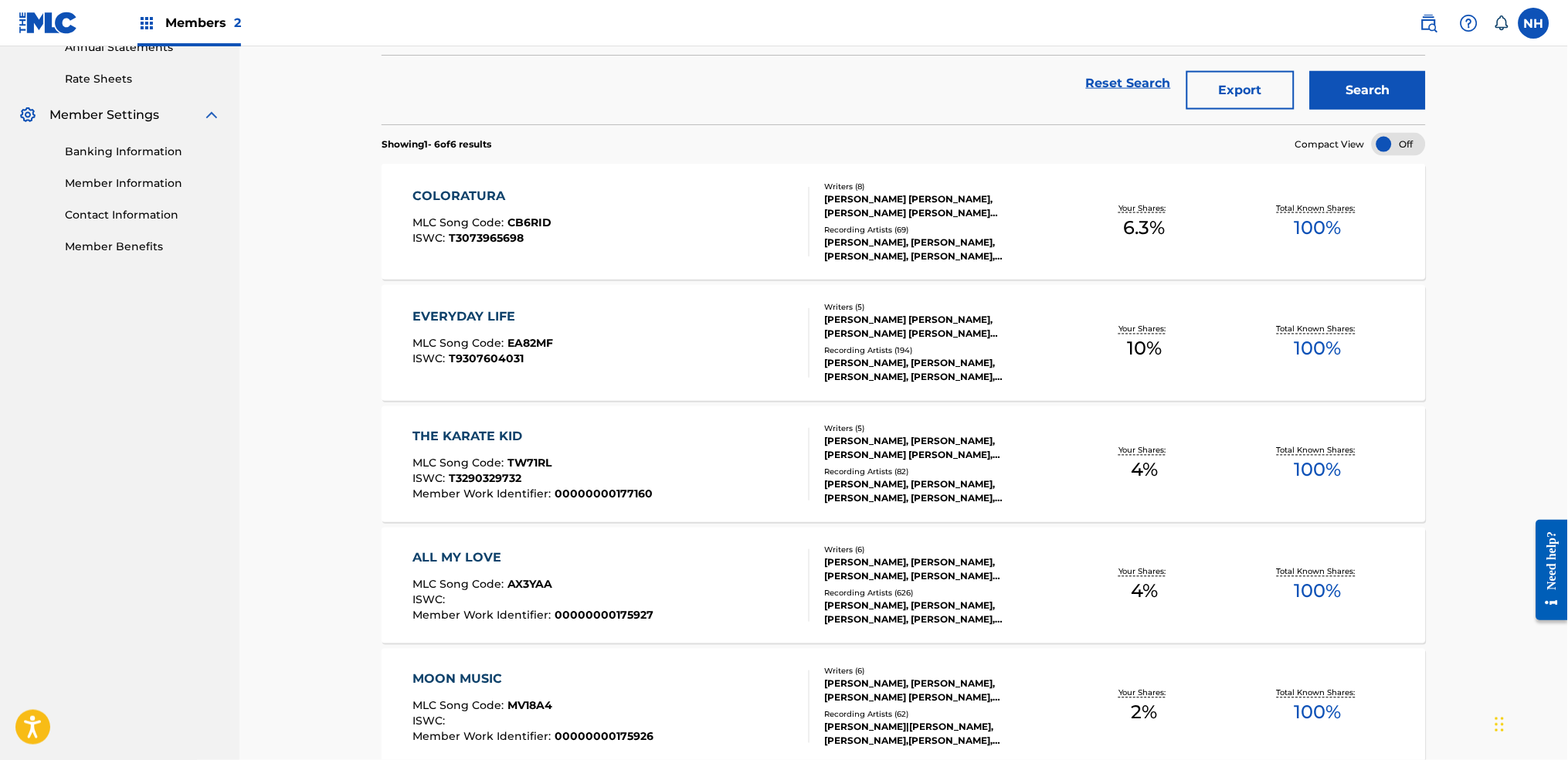
scroll to position [851, 0]
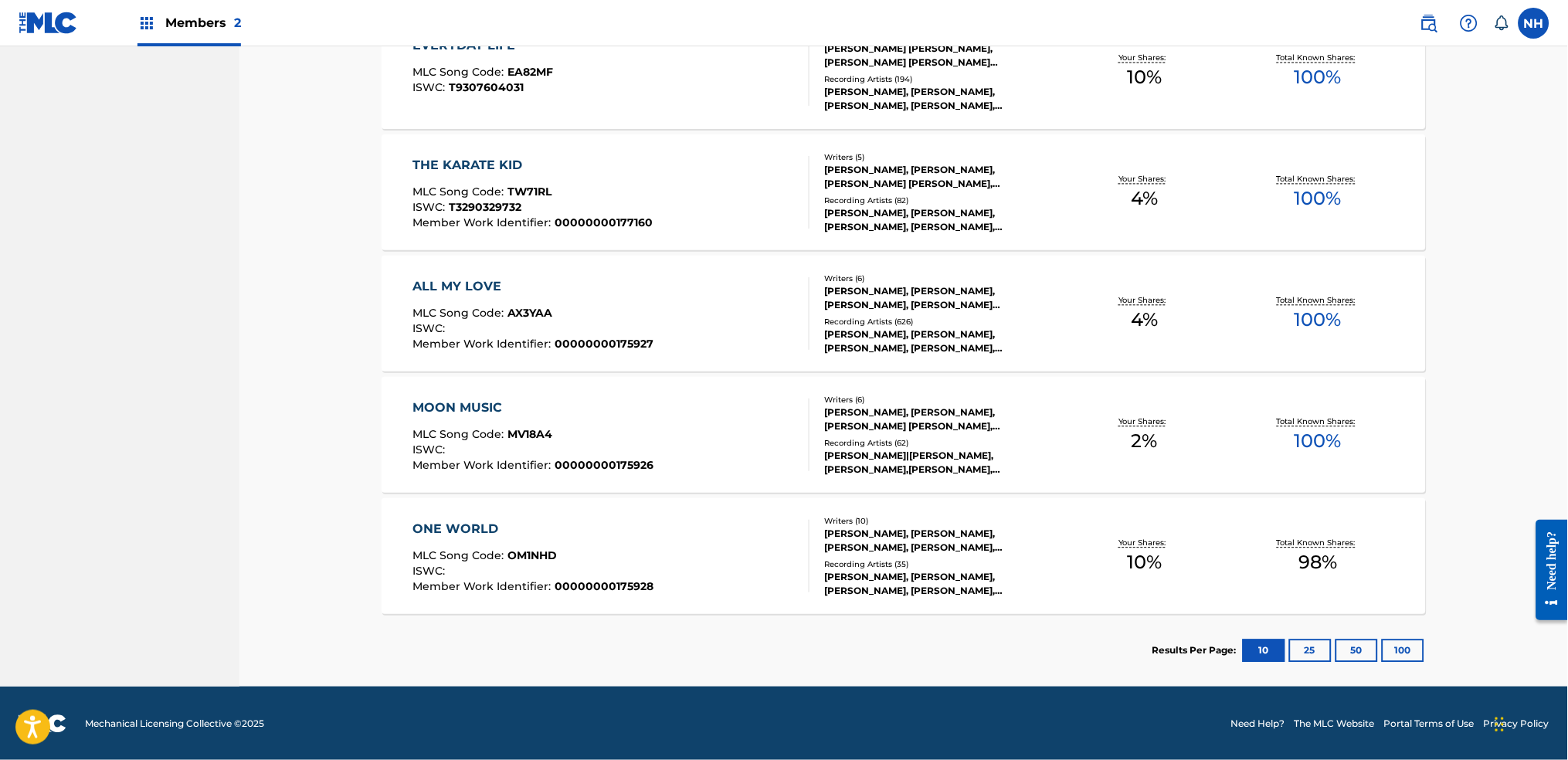
click at [634, 423] on div "MOON MUSIC MLC Song Code : MV18A4 ISWC : Member Work Identifier : 00000000175926" at bounding box center [534, 435] width 241 height 73
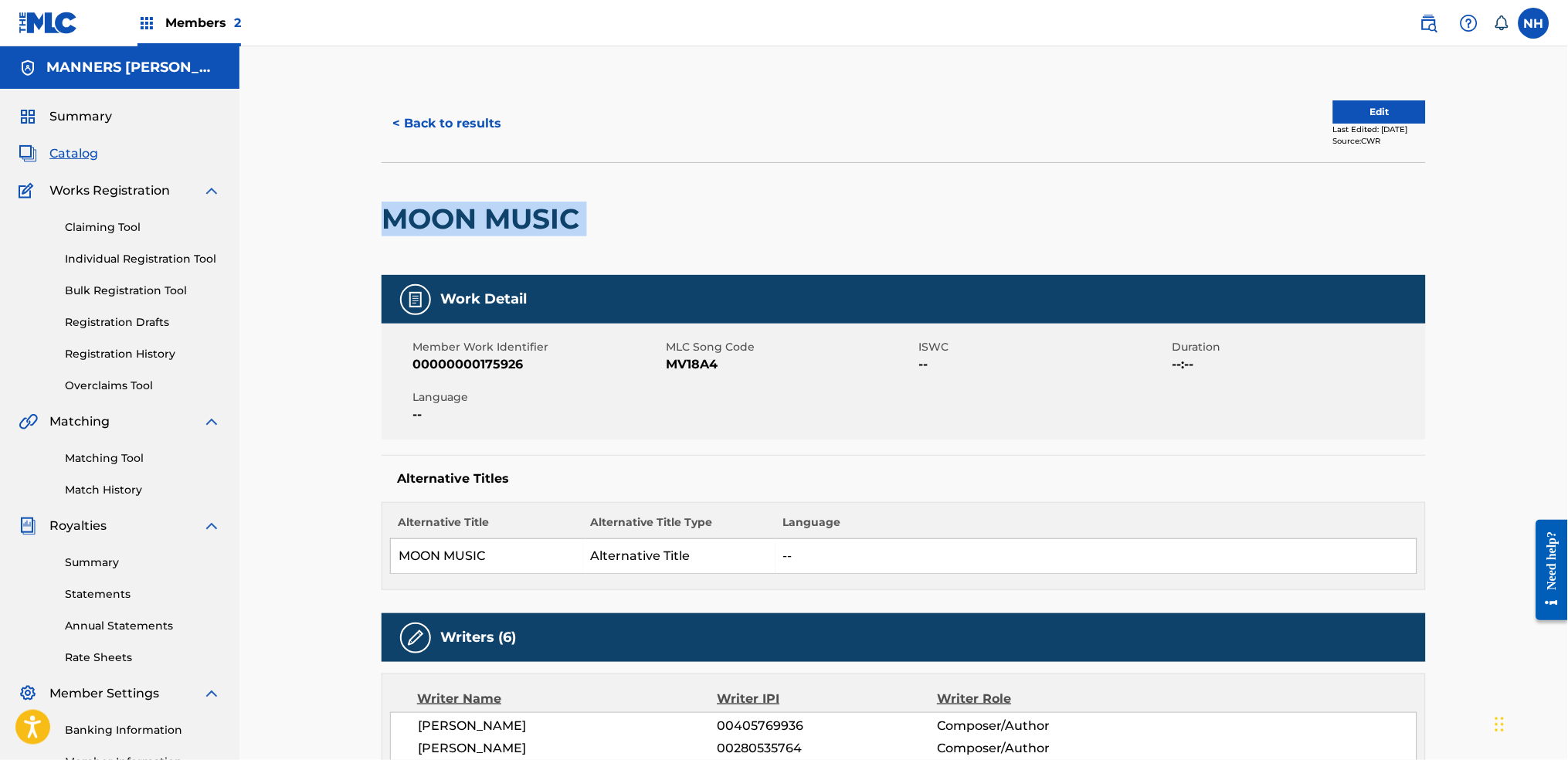
drag, startPoint x: 598, startPoint y: 205, endPoint x: 312, endPoint y: 221, distance: 286.4
copy div "MOON MUSIC"
click at [1384, 107] on button "Edit" at bounding box center [1379, 112] width 93 height 23
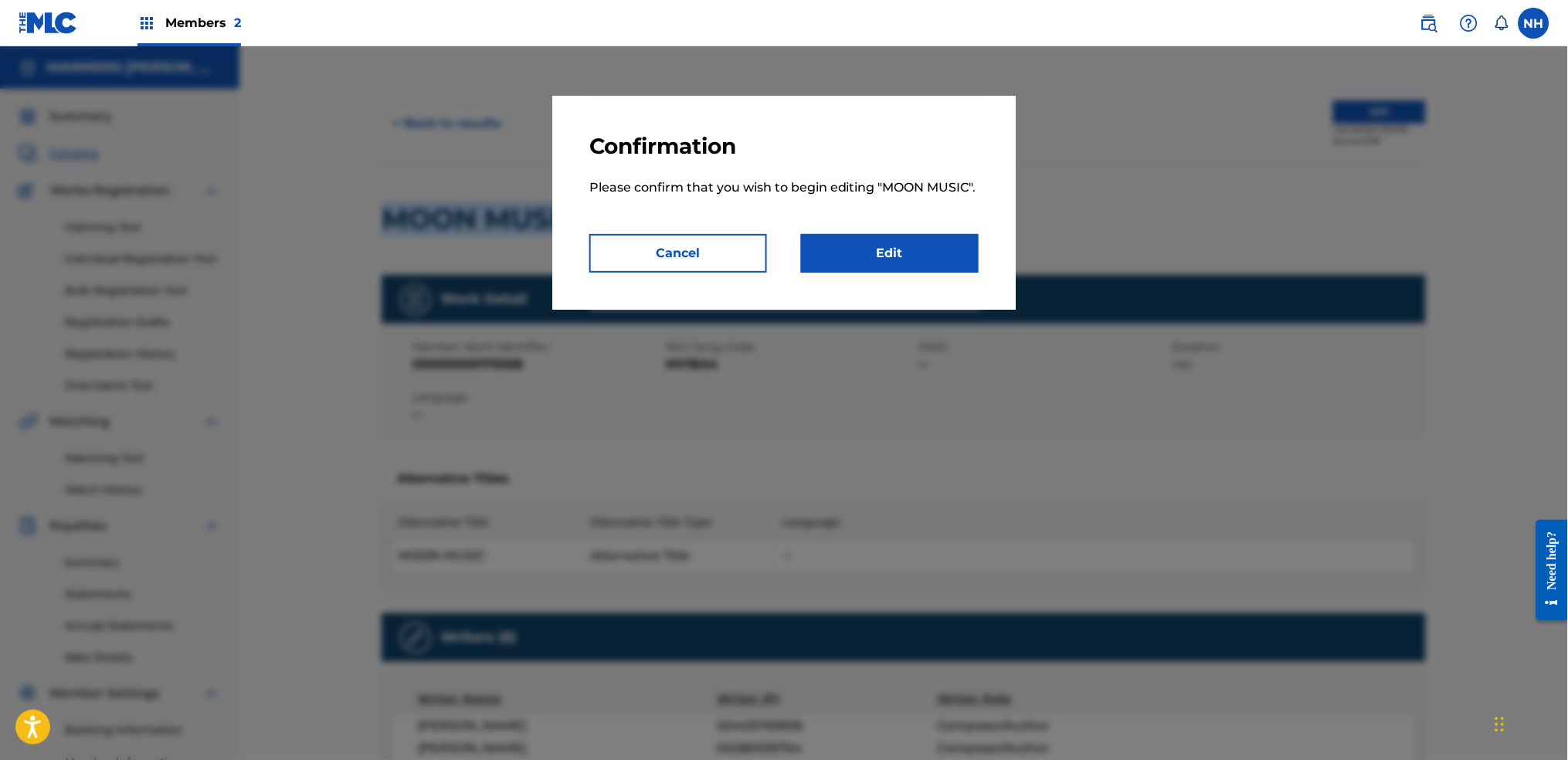
click at [905, 241] on link "Edit" at bounding box center [889, 253] width 178 height 39
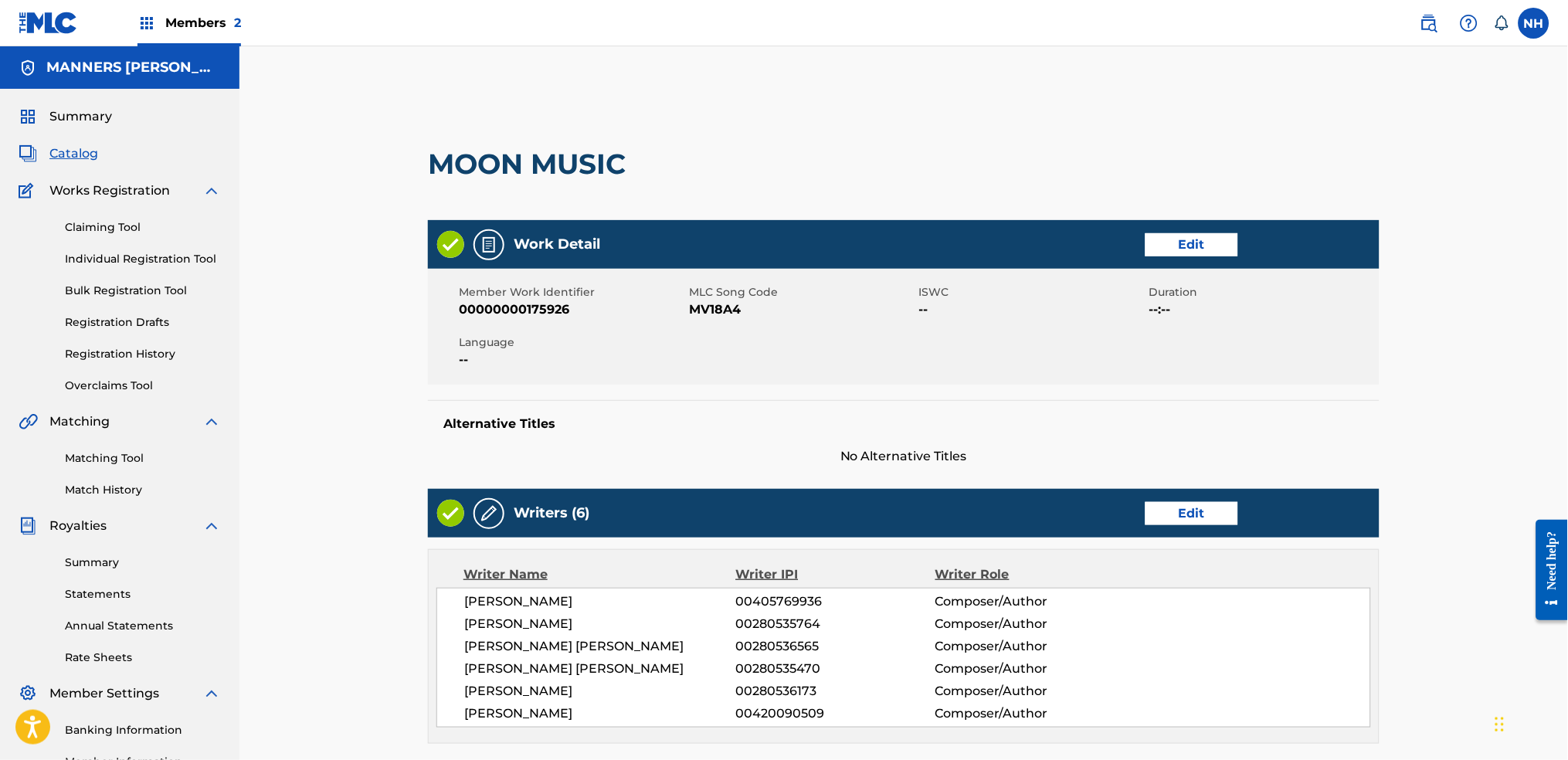
click at [966, 298] on span "ISWC" at bounding box center [1033, 293] width 226 height 16
click at [1187, 256] on link "Edit" at bounding box center [1192, 245] width 93 height 23
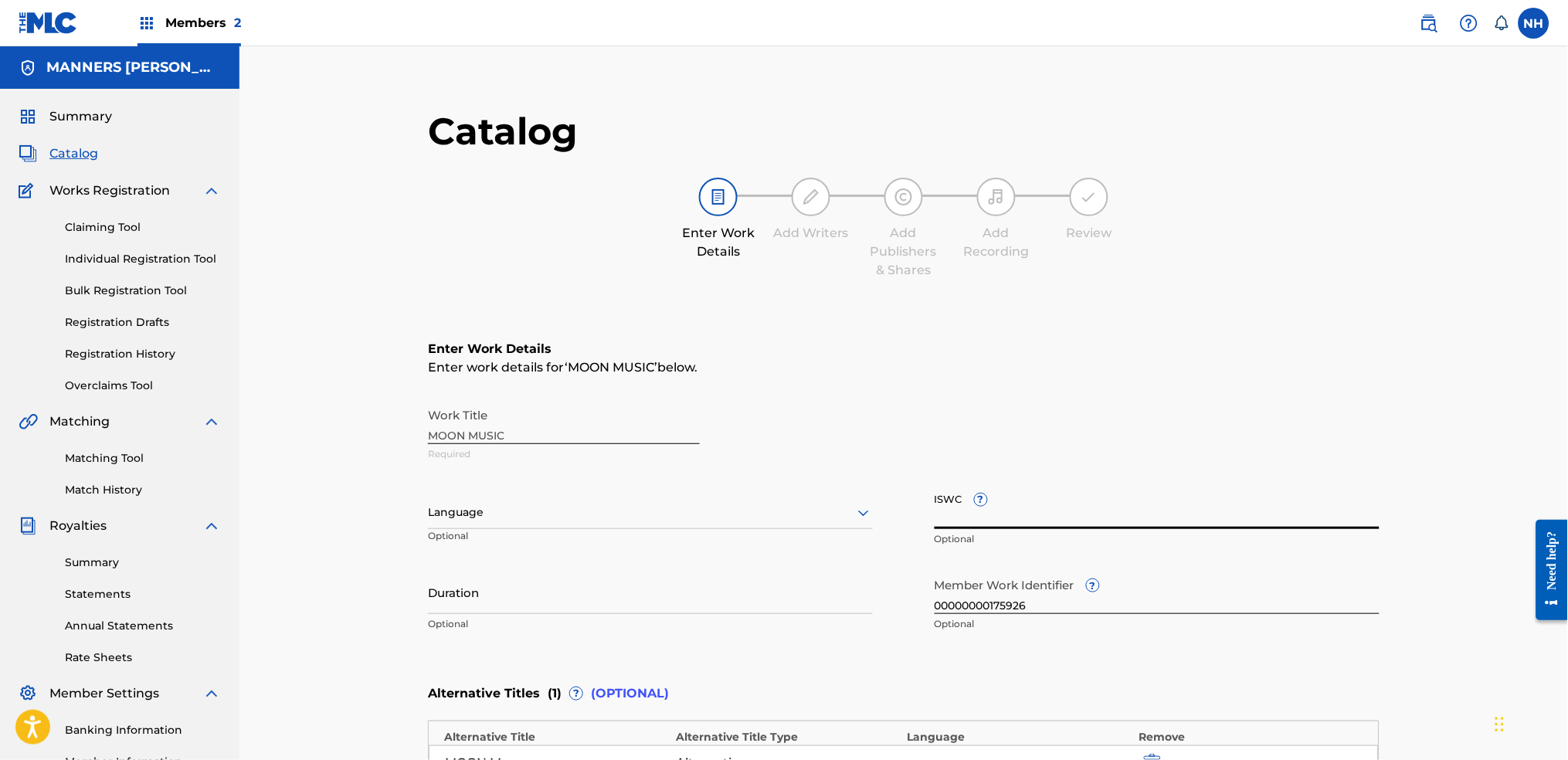
click at [997, 522] on input "ISWC ?" at bounding box center [1157, 507] width 445 height 44
paste input "T-328.128.934-3"
click at [946, 520] on input "T-328.128.934-3" at bounding box center [1157, 507] width 445 height 44
click at [957, 517] on input "T328.128.934-3" at bounding box center [1157, 507] width 445 height 44
click at [979, 519] on input "T328128.934-3" at bounding box center [1157, 507] width 445 height 44
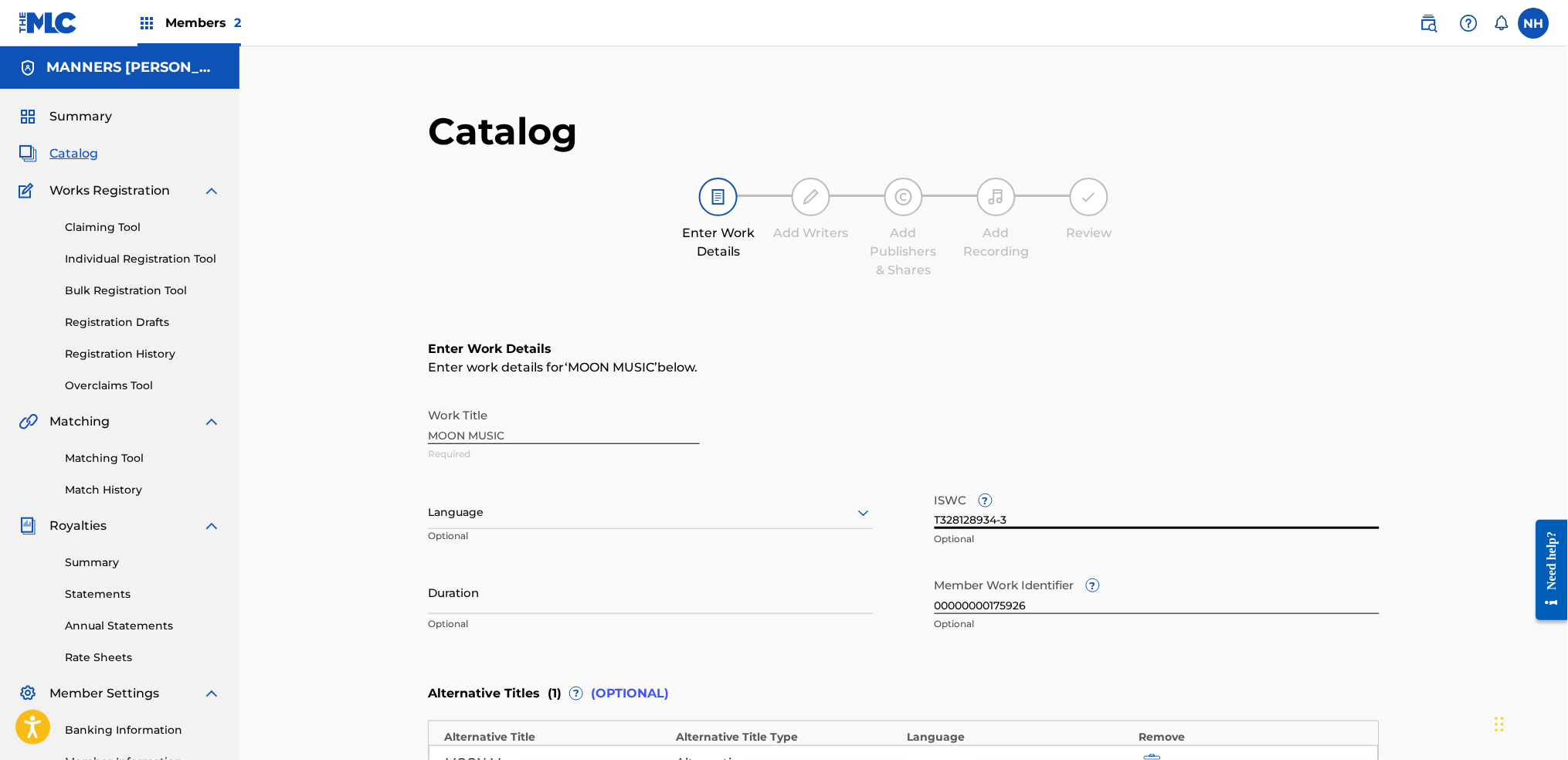
click at [1008, 520] on input "T328128934-3" at bounding box center [1157, 507] width 445 height 44
click at [1002, 517] on input "T328128934-3" at bounding box center [1157, 507] width 445 height 44
type input "T3281289343"
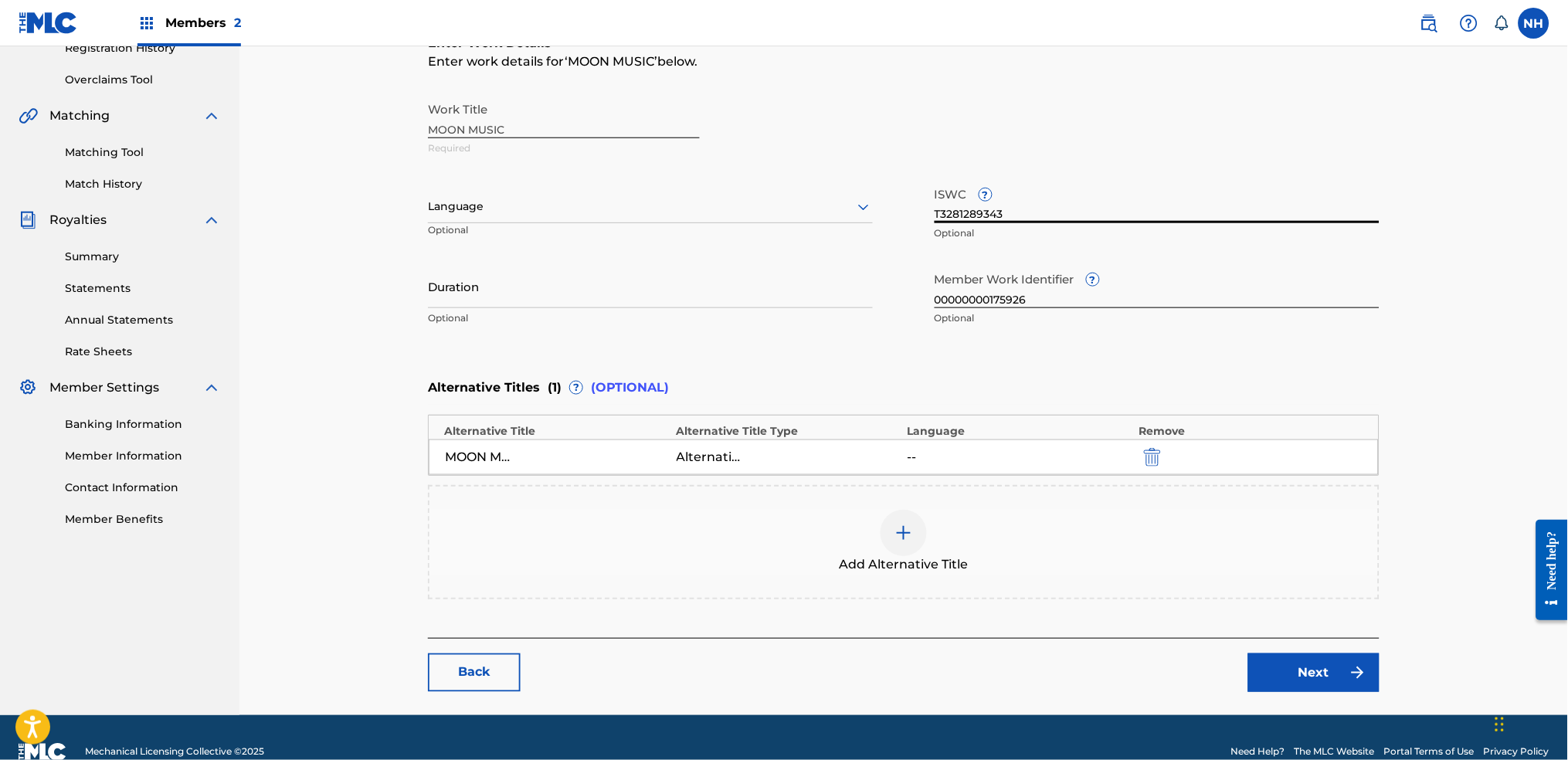
scroll to position [309, 0]
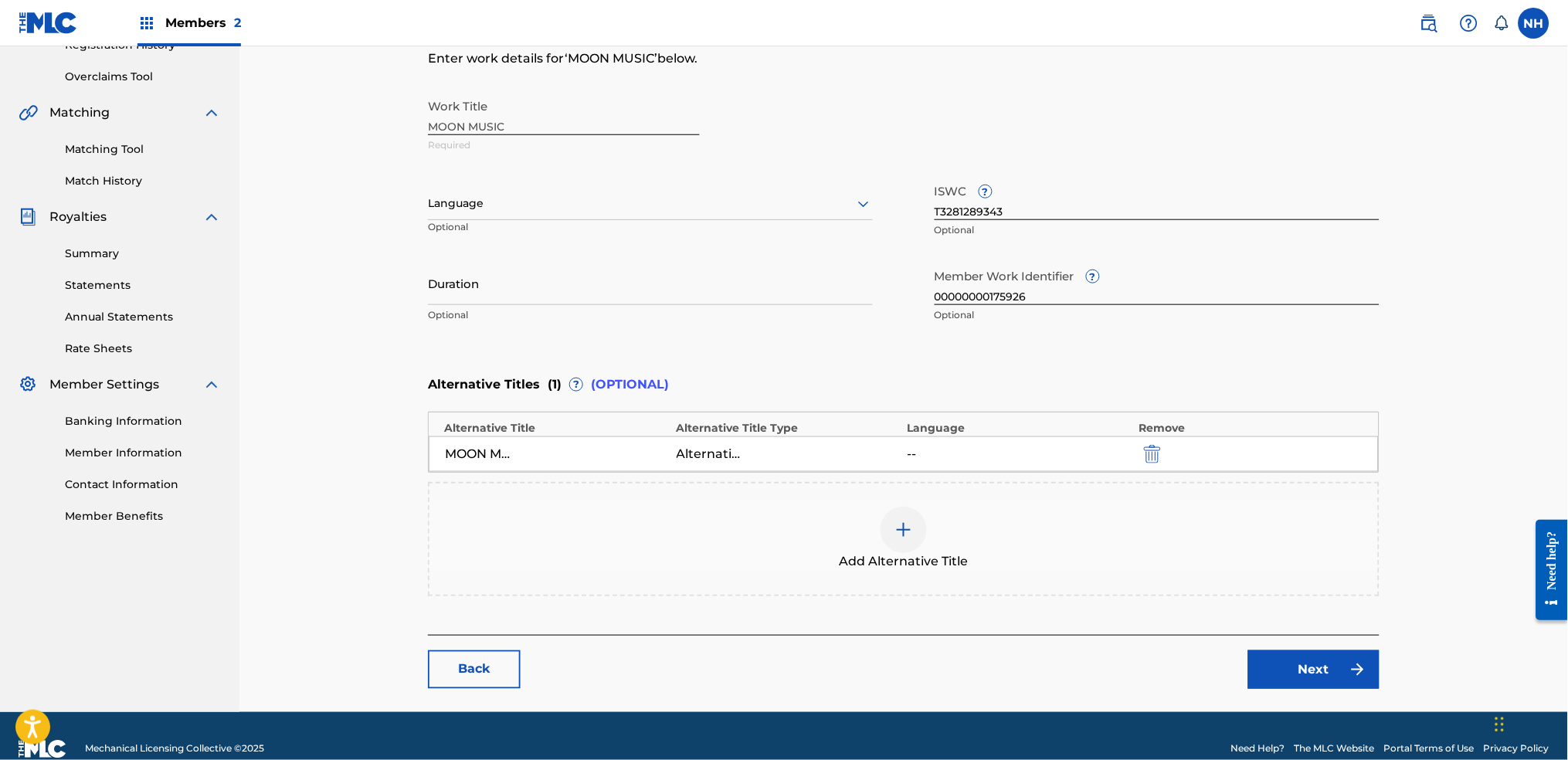
click at [484, 459] on div "MOON MUSIC" at bounding box center [479, 454] width 70 height 19
click at [1290, 671] on link "Next" at bounding box center [1314, 670] width 131 height 39
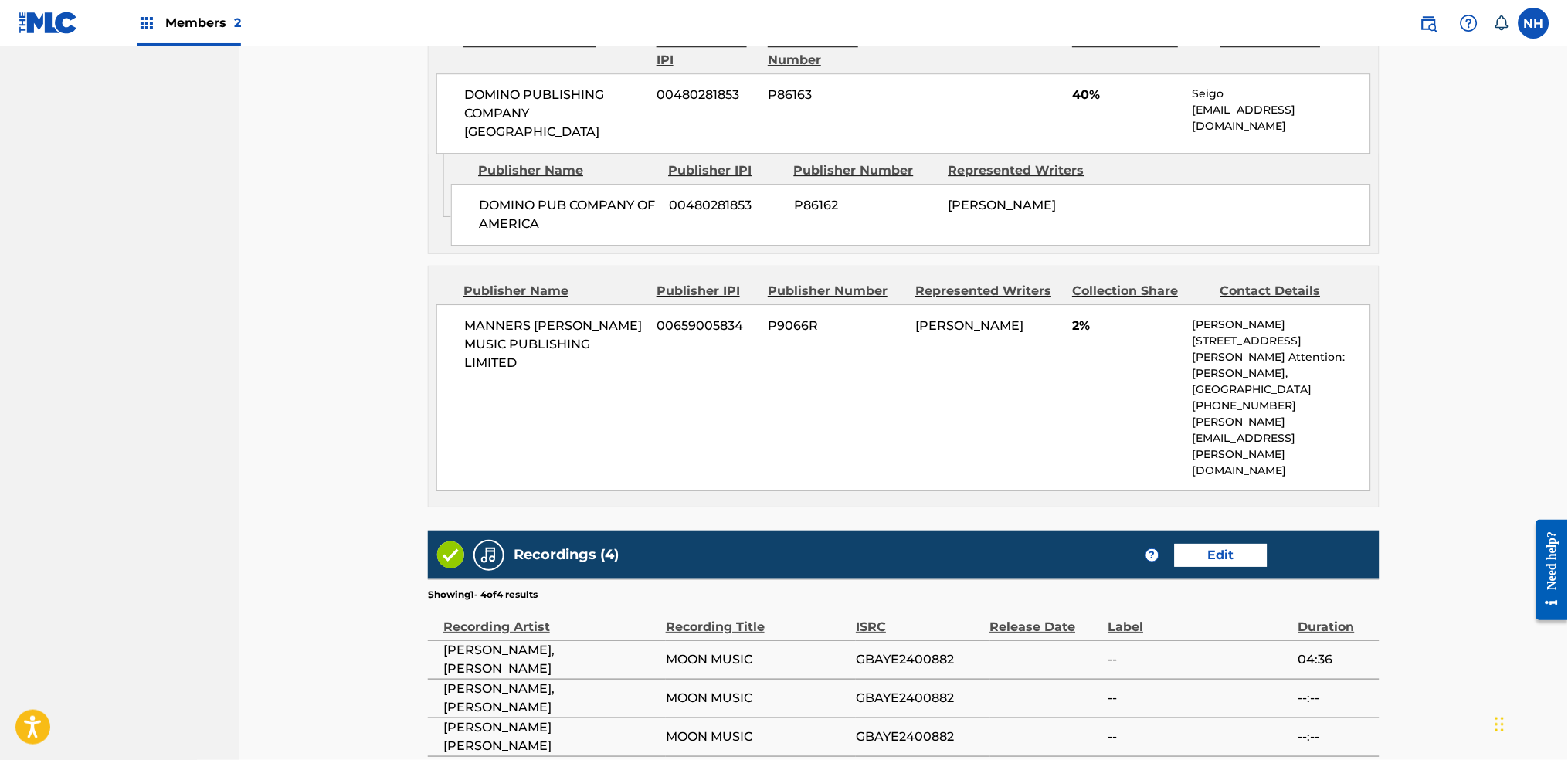
scroll to position [1404, 0]
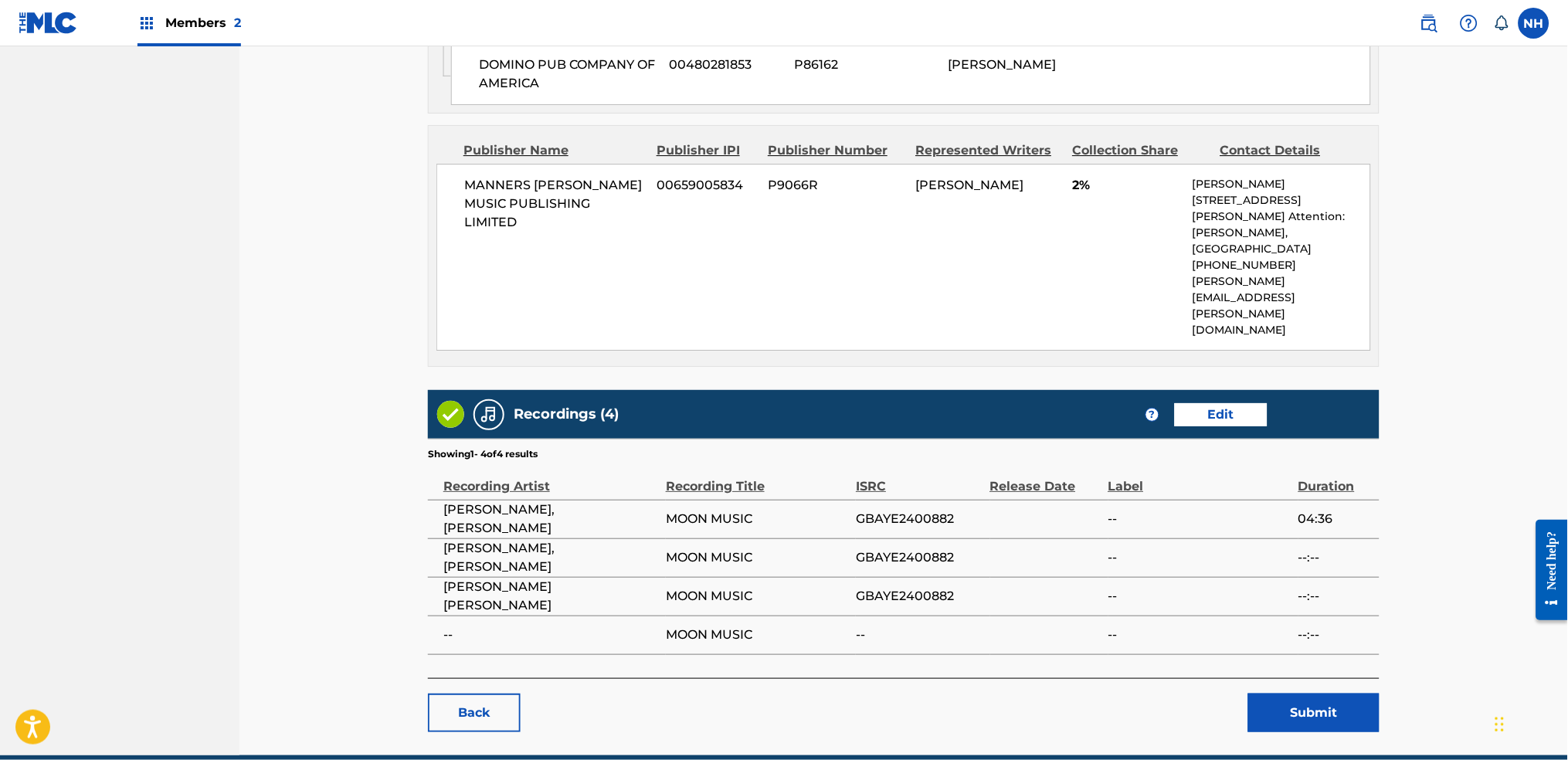
click at [1250, 694] on button "Submit" at bounding box center [1314, 712] width 131 height 39
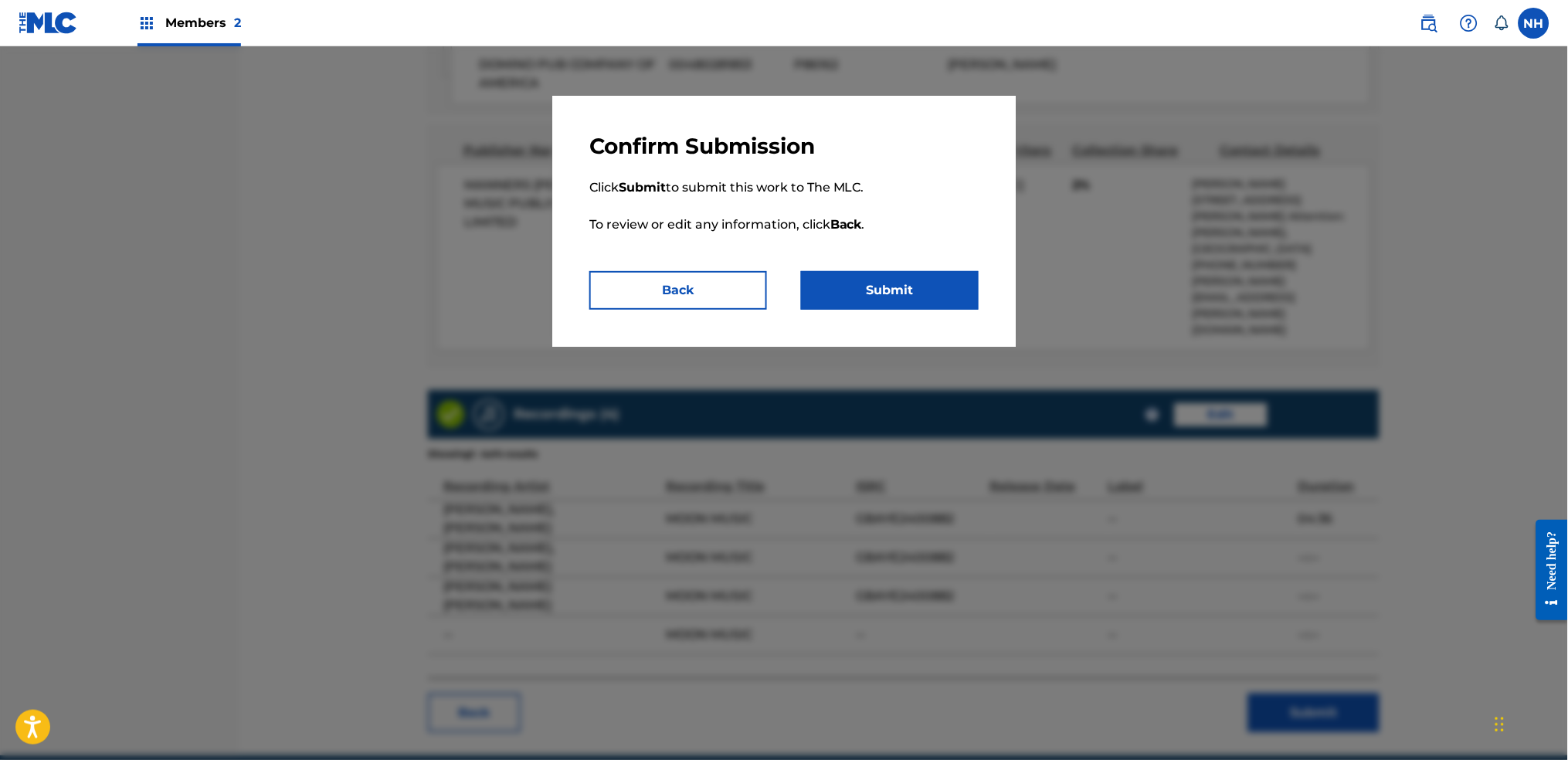
click at [950, 284] on button "Submit" at bounding box center [889, 290] width 178 height 39
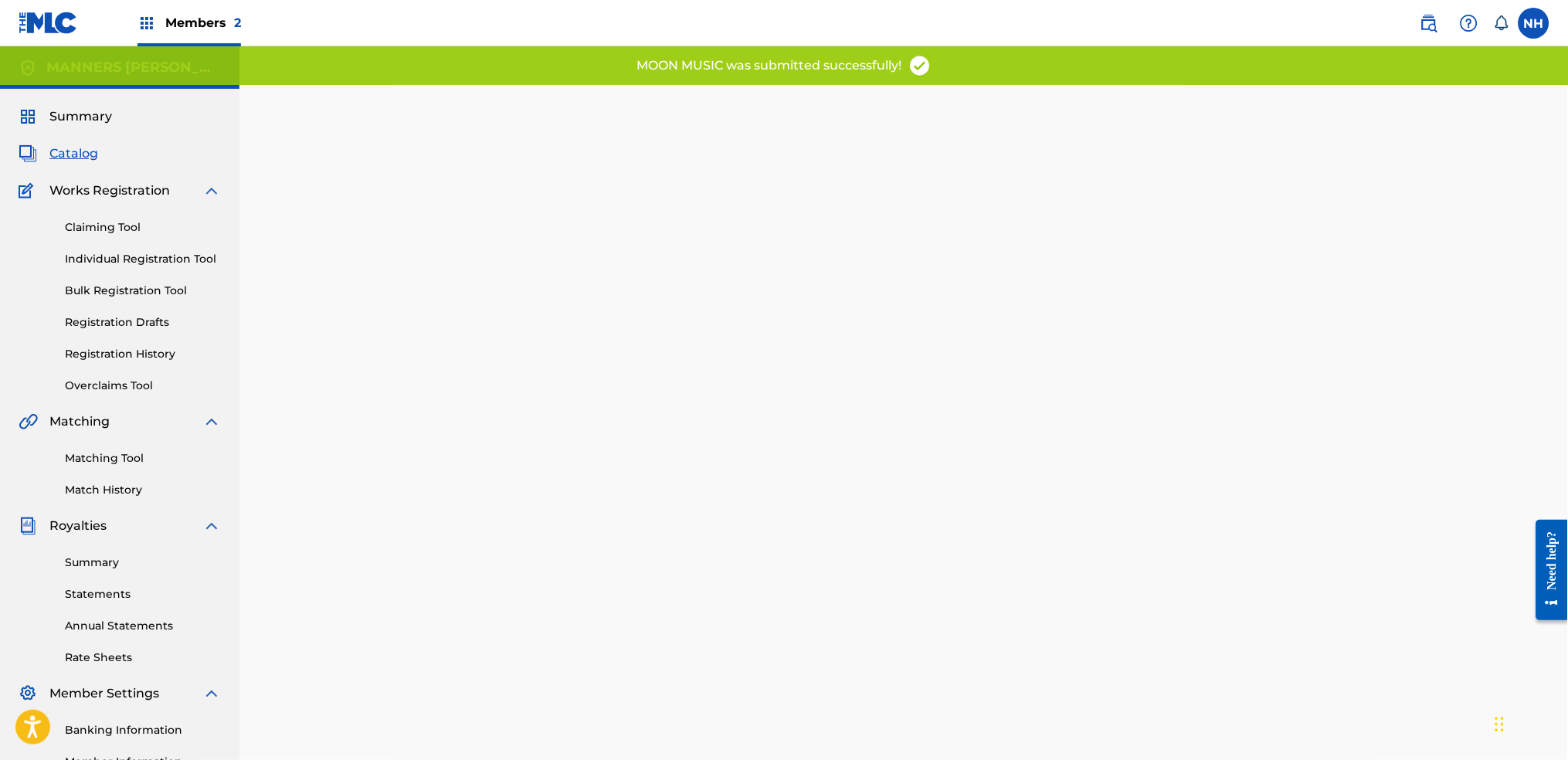
click at [101, 229] on link "Claiming Tool" at bounding box center [143, 228] width 156 height 16
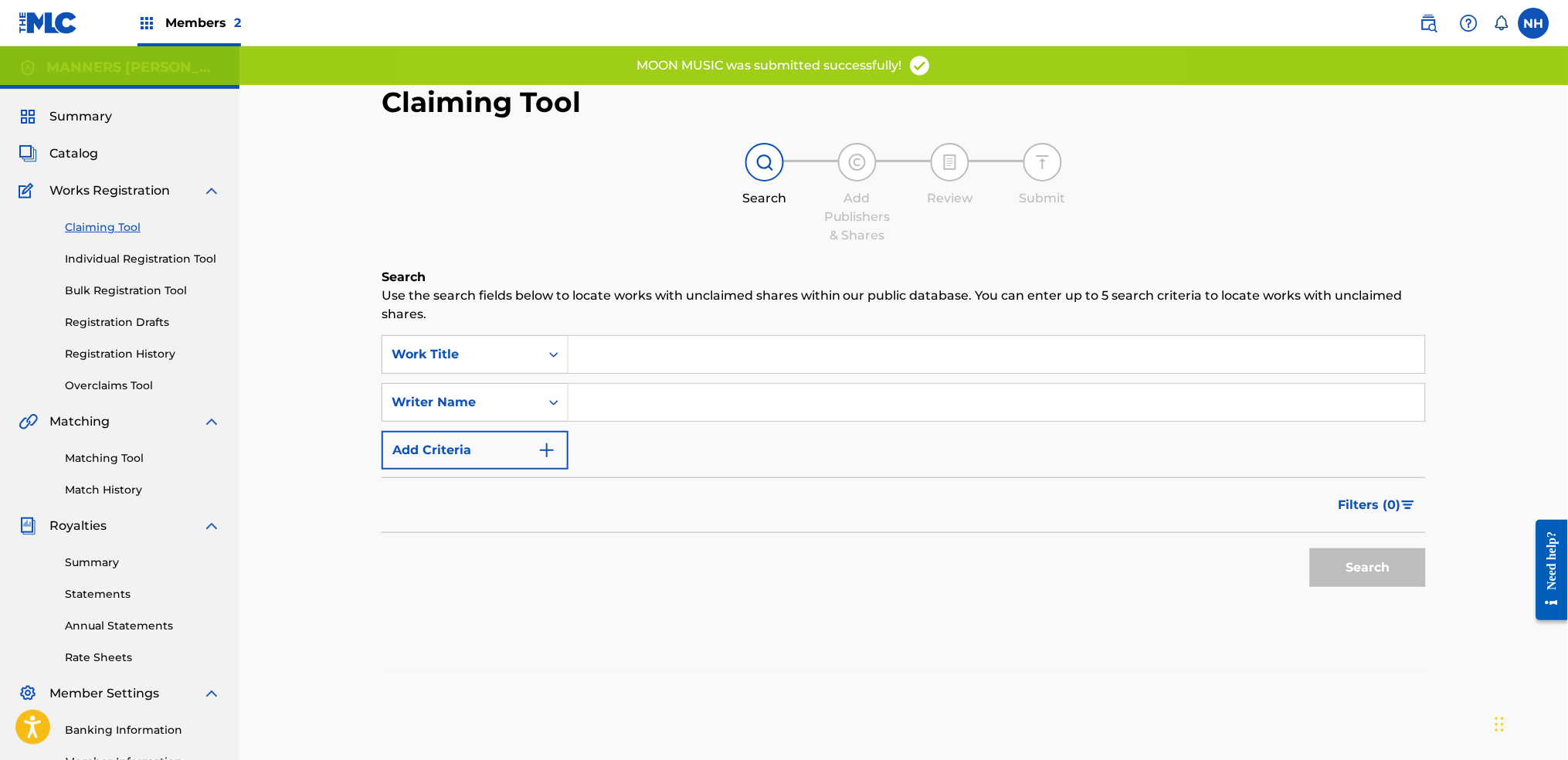
click at [75, 156] on span "Catalog" at bounding box center [73, 153] width 48 height 19
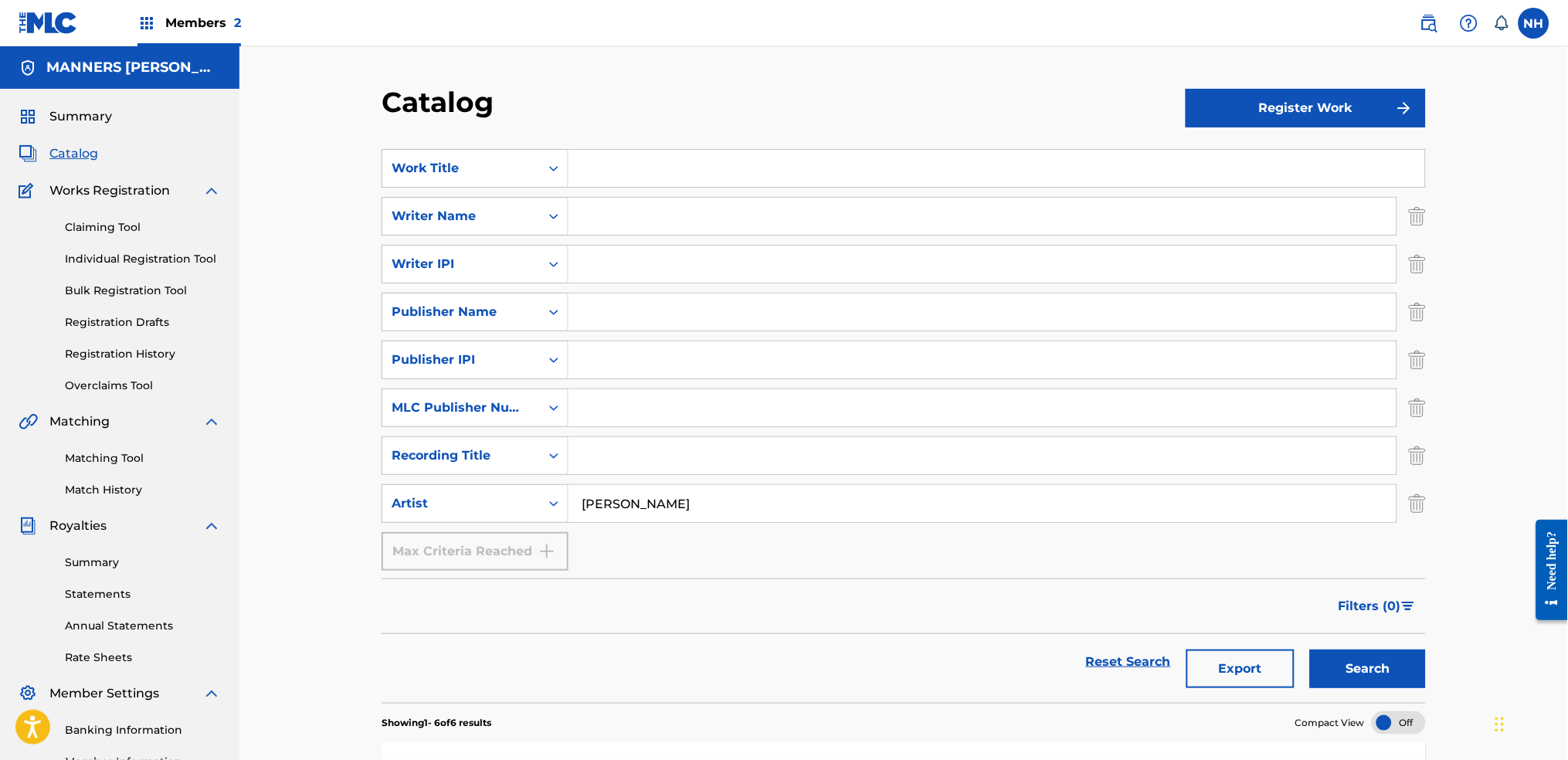
click at [152, 353] on link "Registration History" at bounding box center [143, 354] width 156 height 16
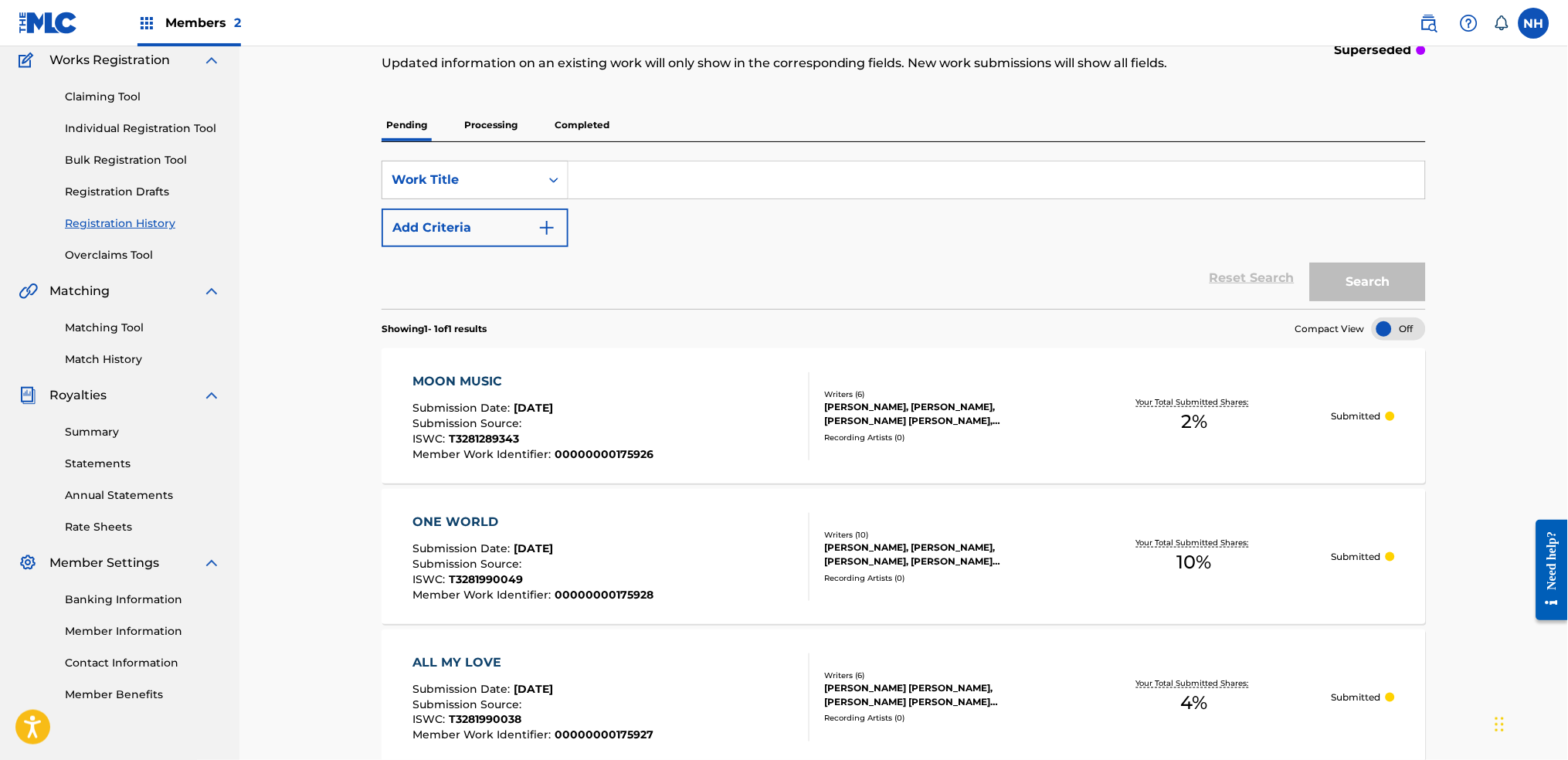
scroll to position [206, 0]
